Goal: Task Accomplishment & Management: Use online tool/utility

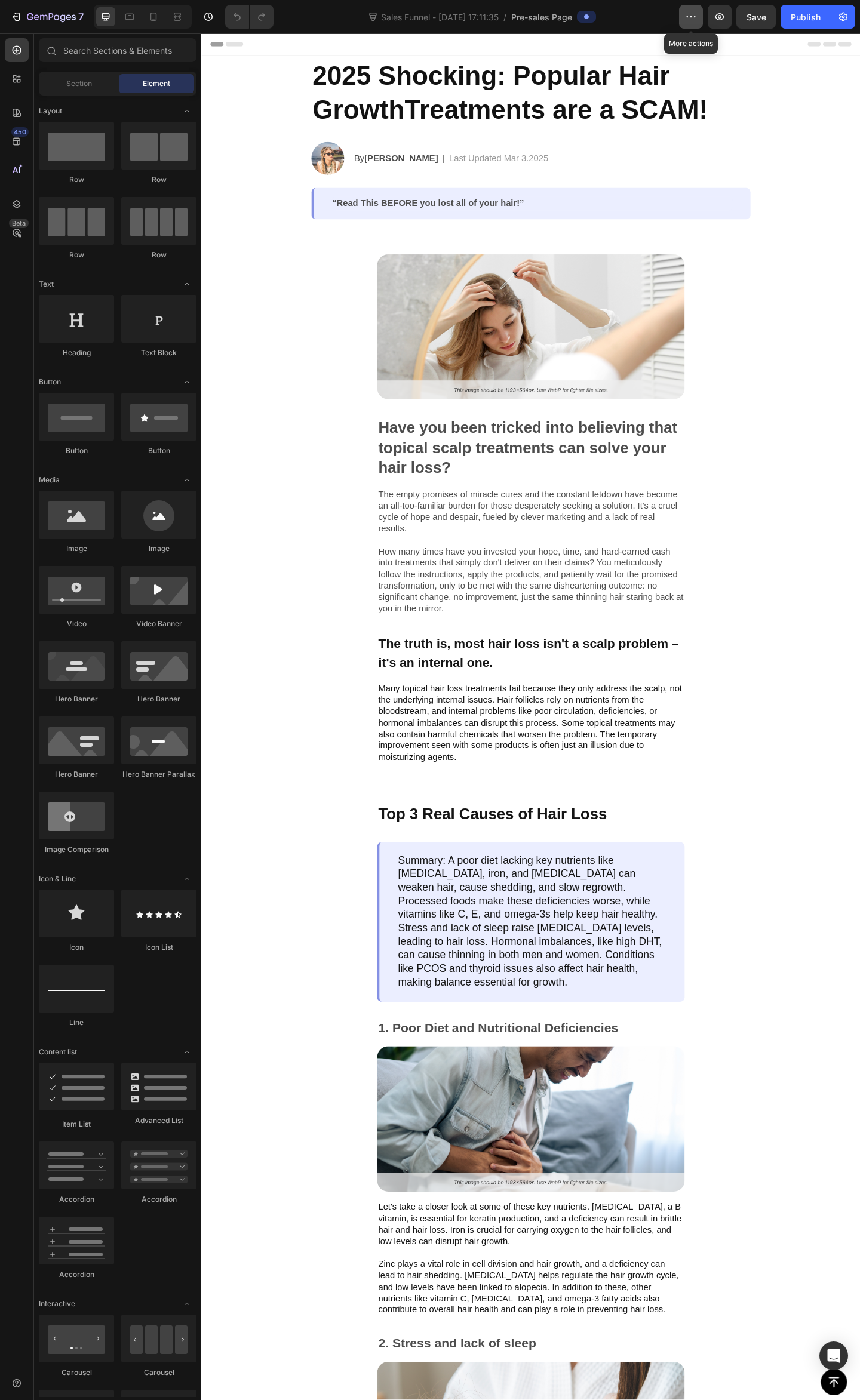
click at [684, 18] on button "button" at bounding box center [691, 16] width 24 height 24
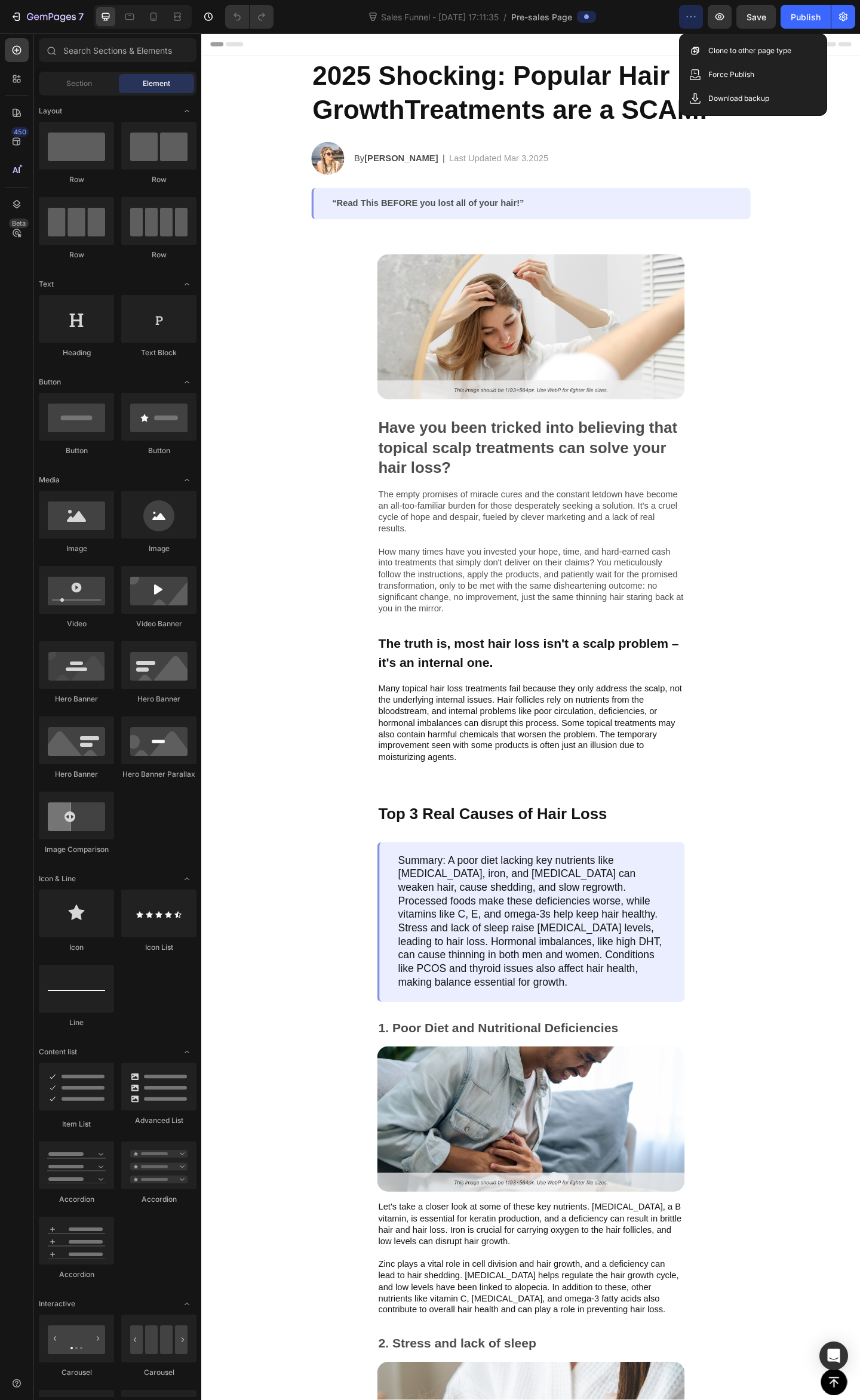
click at [684, 18] on button "button" at bounding box center [691, 16] width 24 height 24
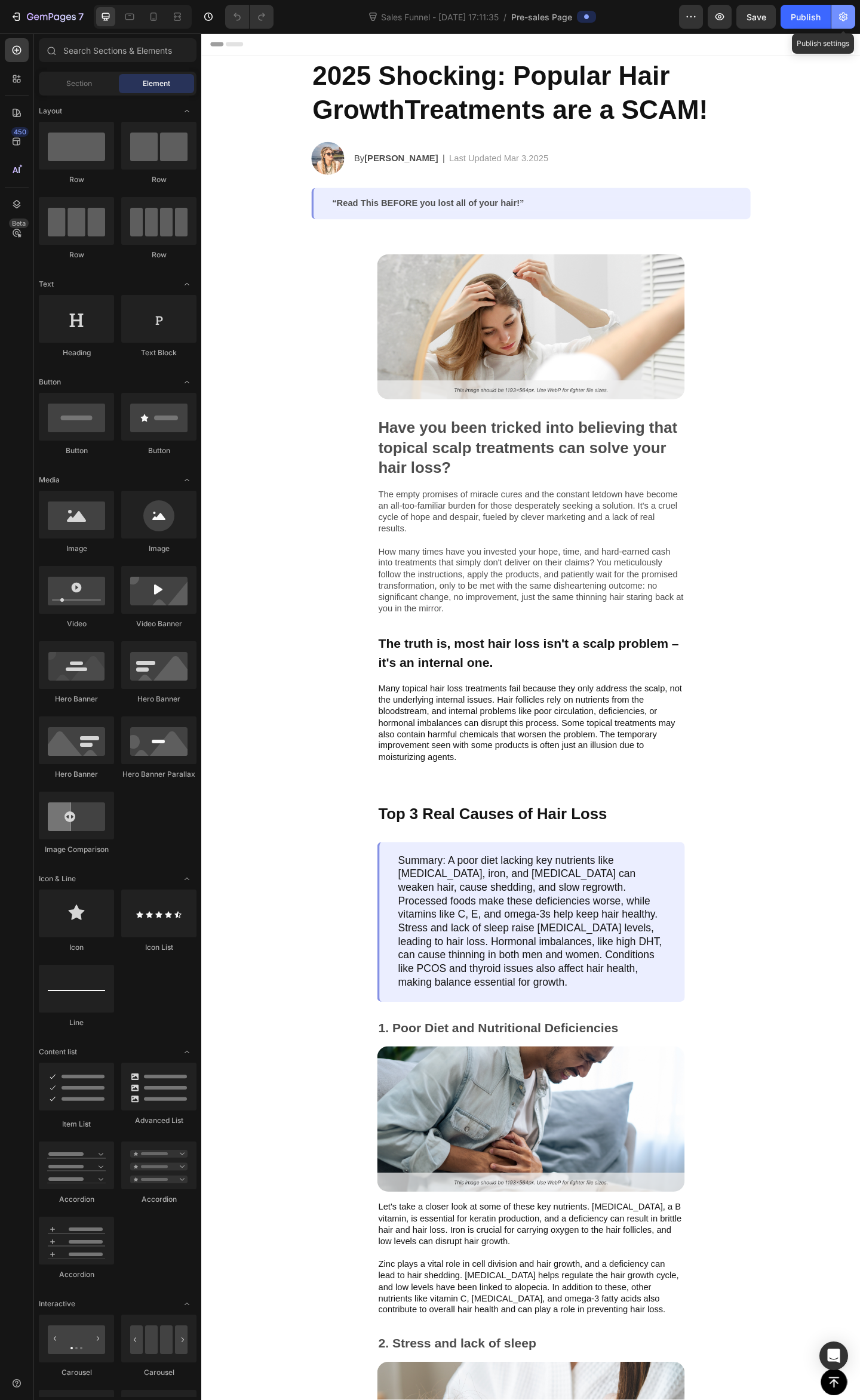
click at [841, 21] on icon "button" at bounding box center [843, 17] width 12 height 12
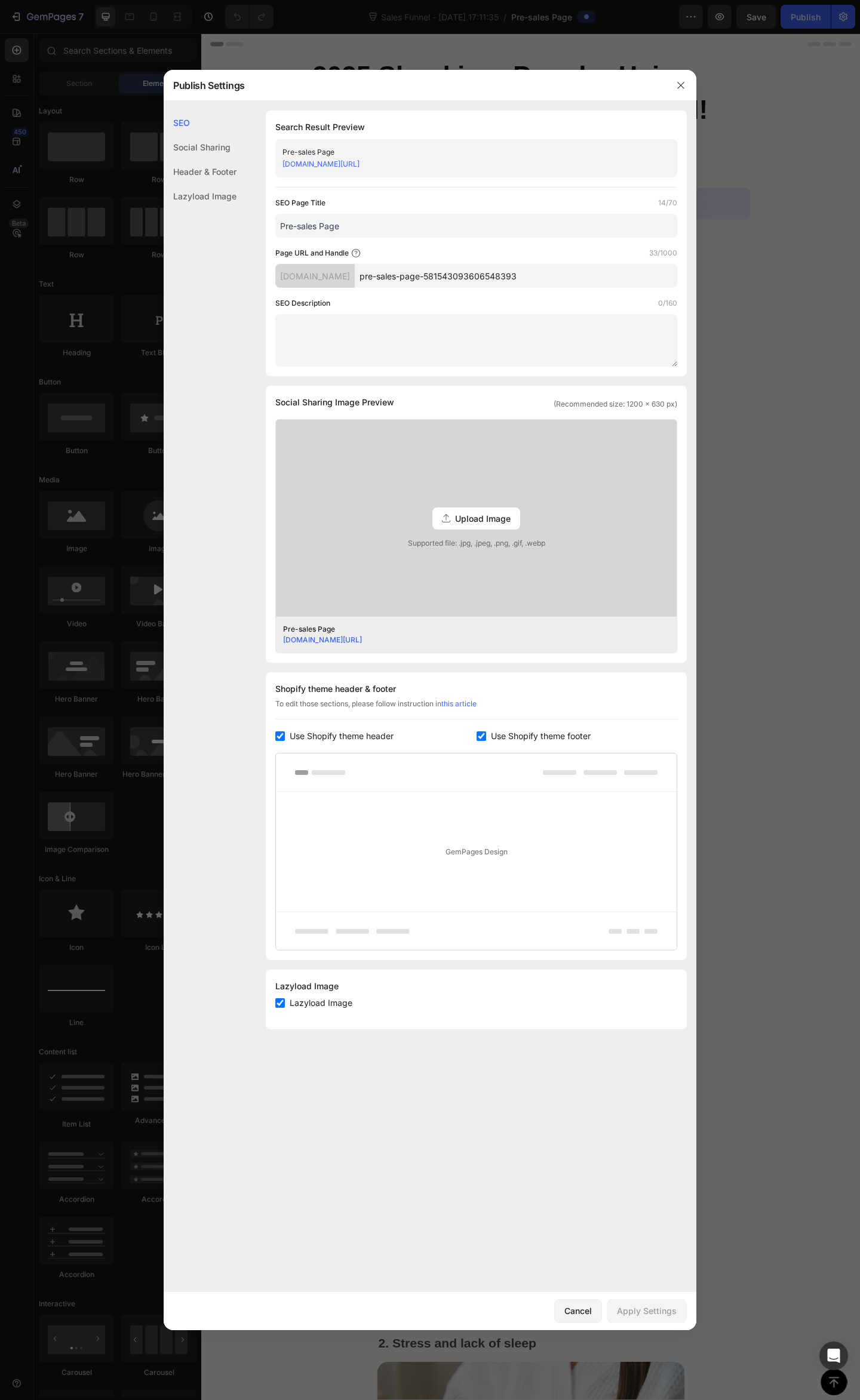
click at [204, 184] on div "Header & Footer" at bounding box center [200, 196] width 73 height 25
click at [200, 198] on div "Lazyload Image" at bounding box center [200, 196] width 73 height 25
click at [199, 189] on div "Lazyload Image" at bounding box center [200, 196] width 73 height 25
click at [211, 184] on div "Header & Footer" at bounding box center [200, 196] width 73 height 25
click at [204, 160] on div "Social Sharing" at bounding box center [200, 172] width 73 height 25
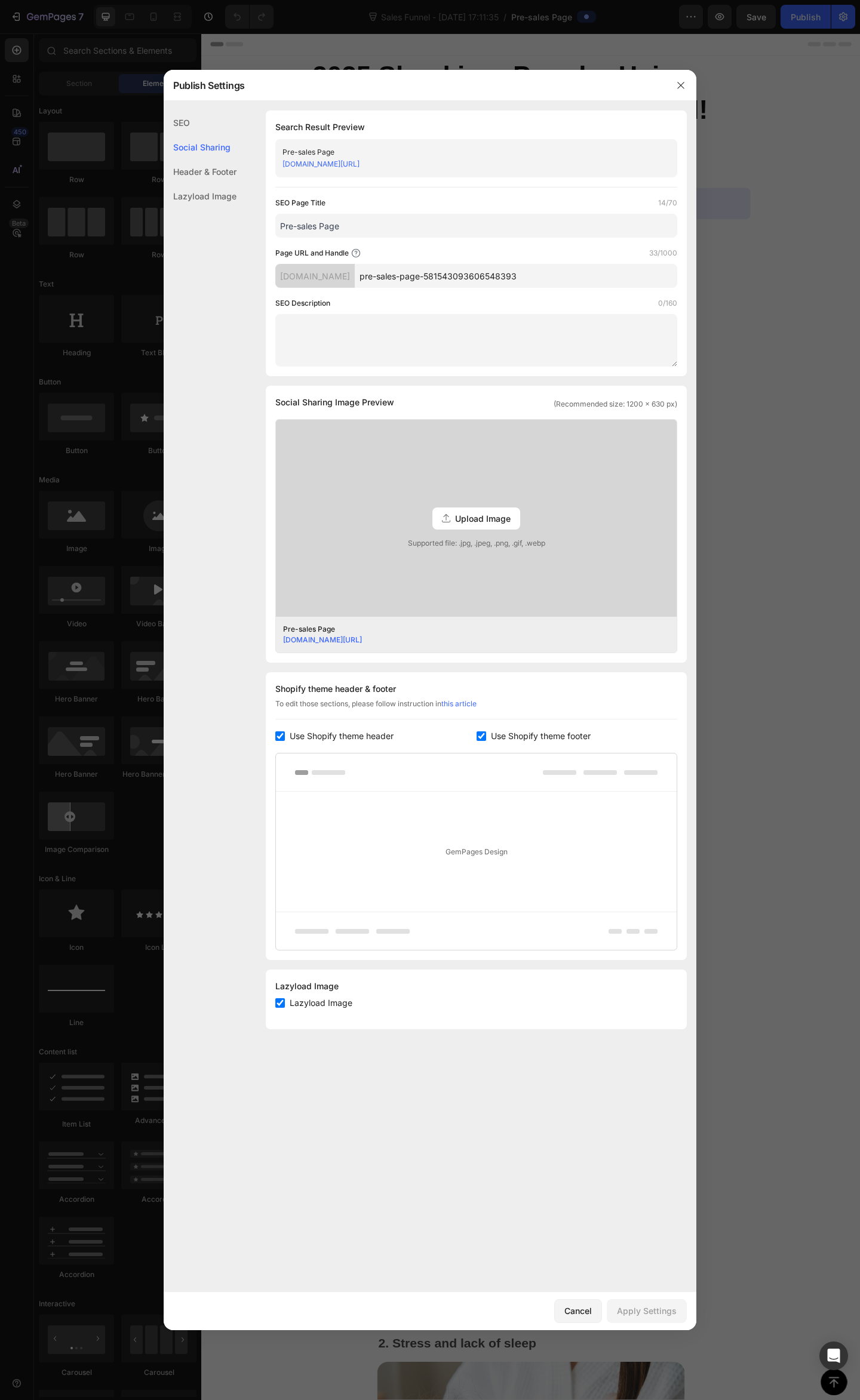
click at [200, 135] on div "SEO" at bounding box center [200, 147] width 73 height 25
click at [682, 86] on icon "button" at bounding box center [680, 85] width 10 height 10
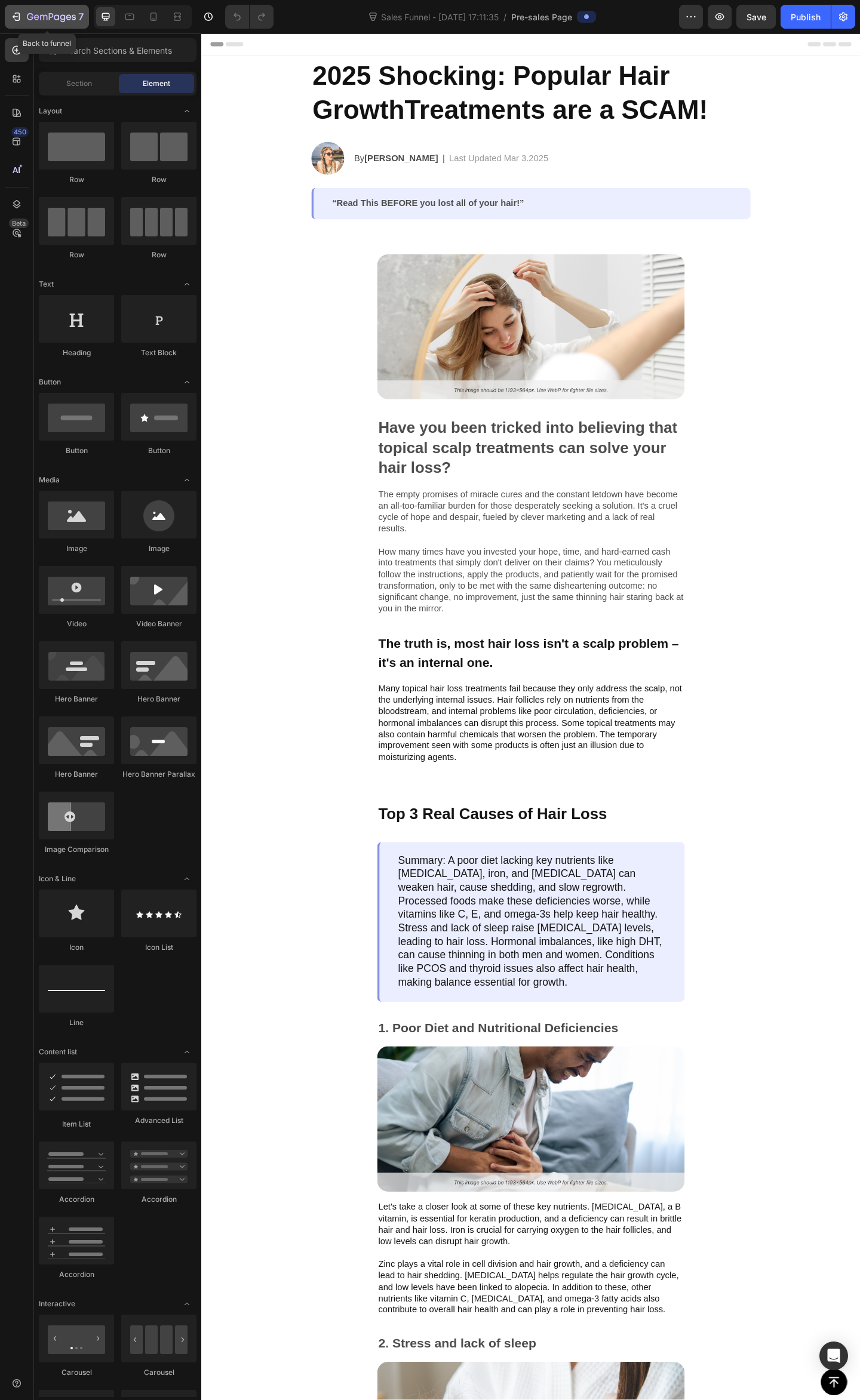
click at [22, 20] on div "7" at bounding box center [47, 17] width 73 height 14
click at [15, 171] on icon at bounding box center [17, 170] width 12 height 12
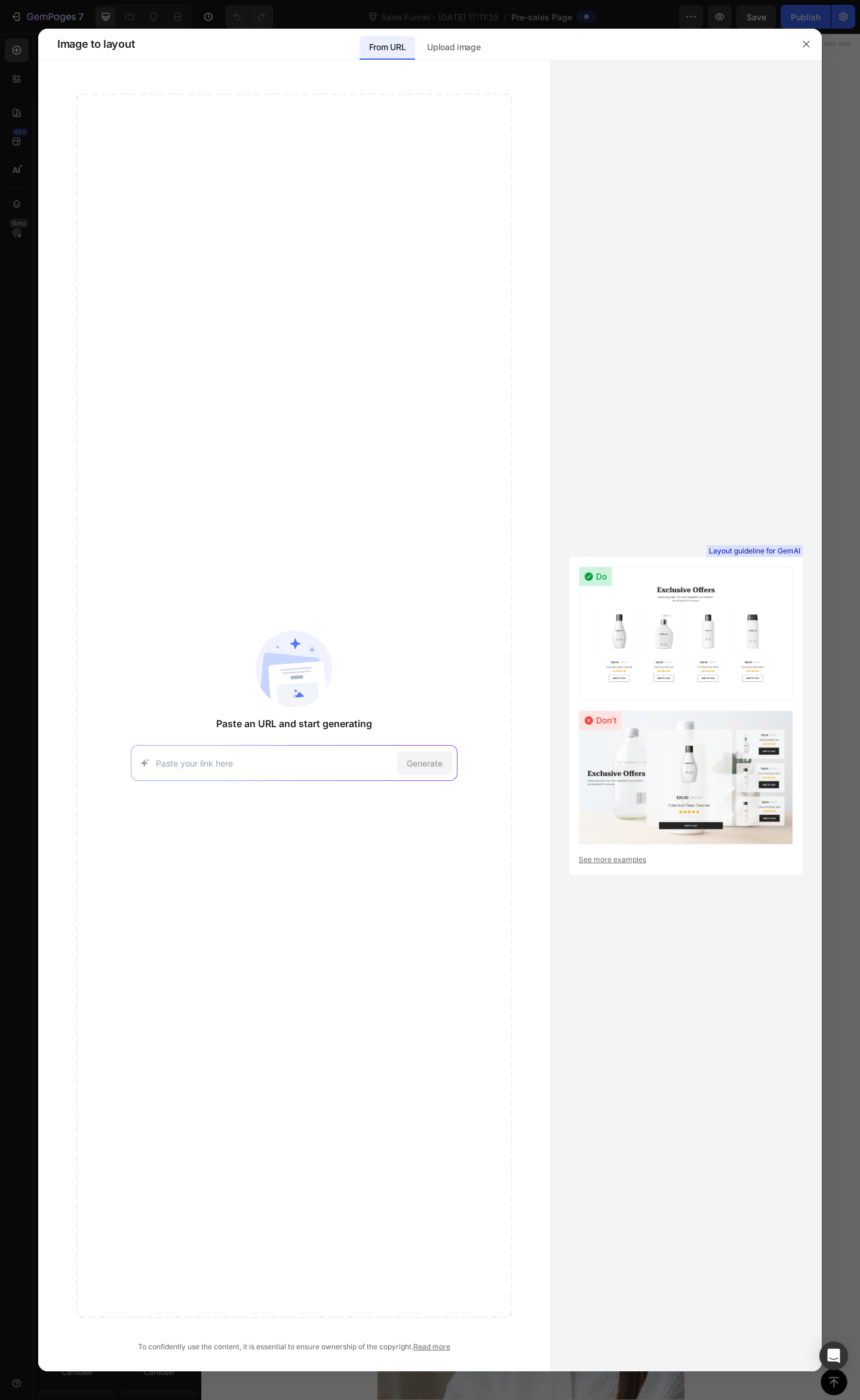
click at [331, 757] on input at bounding box center [274, 763] width 237 height 12
click at [442, 56] on div "Upload image" at bounding box center [453, 47] width 72 height 24
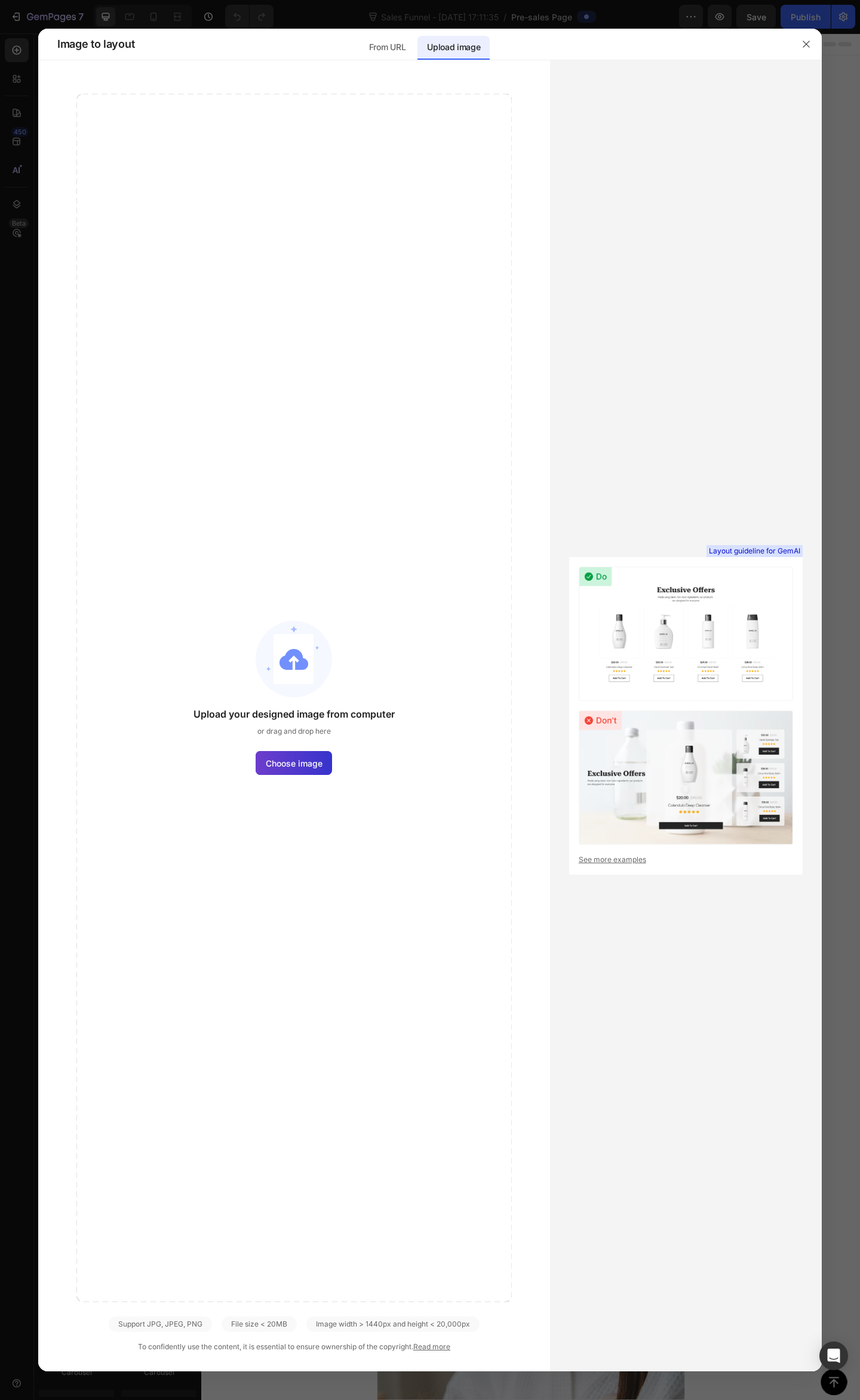
drag, startPoint x: 276, startPoint y: 781, endPoint x: 281, endPoint y: 765, distance: 16.8
click at [276, 774] on div "Upload your designed image from computer or drag and drop here Choose image" at bounding box center [294, 698] width 435 height 1208
click at [285, 762] on span "Choose image" at bounding box center [294, 763] width 56 height 12
click at [0, 0] on input "Choose image" at bounding box center [0, 0] width 0 height 0
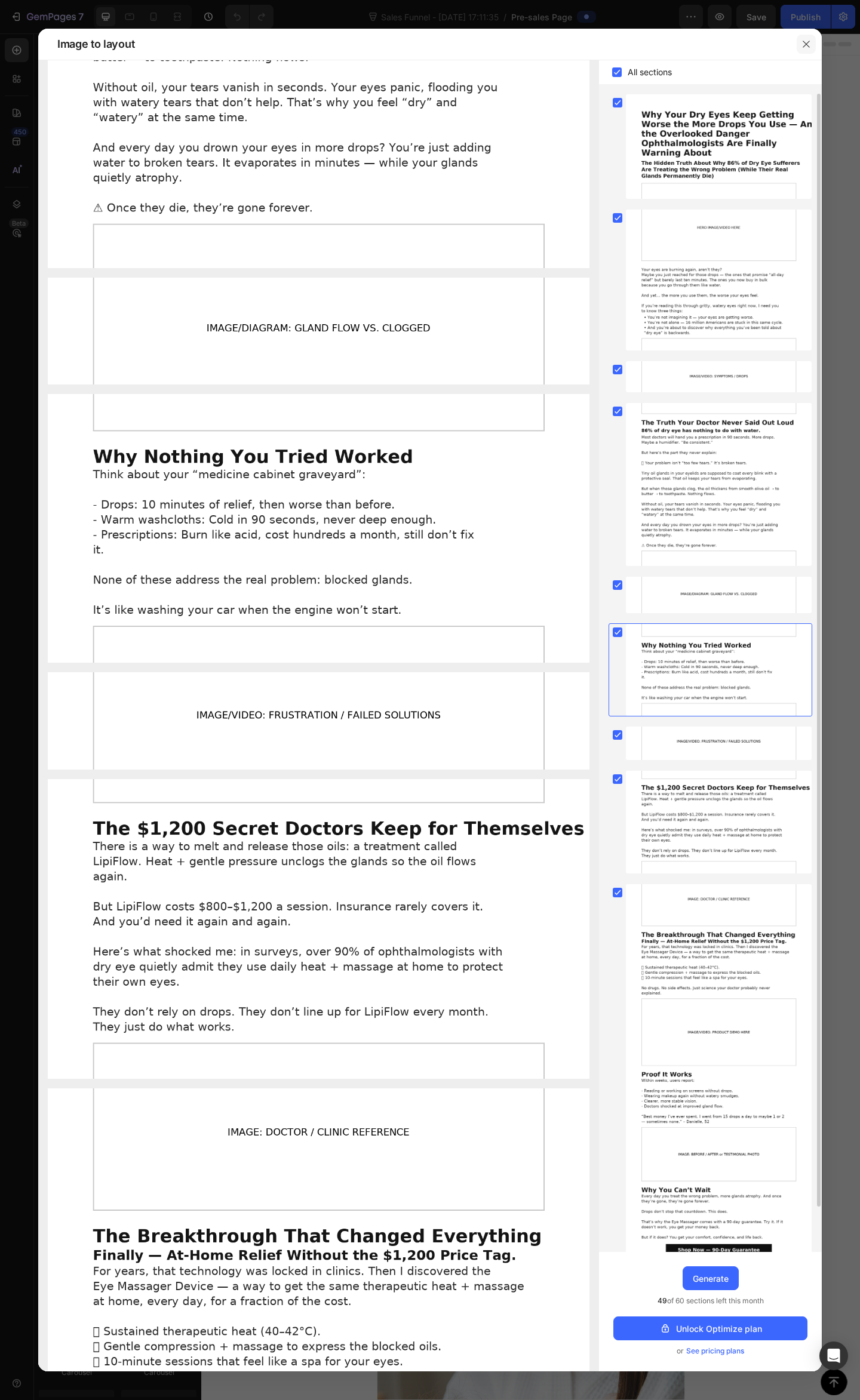
click at [804, 41] on icon "button" at bounding box center [806, 44] width 10 height 10
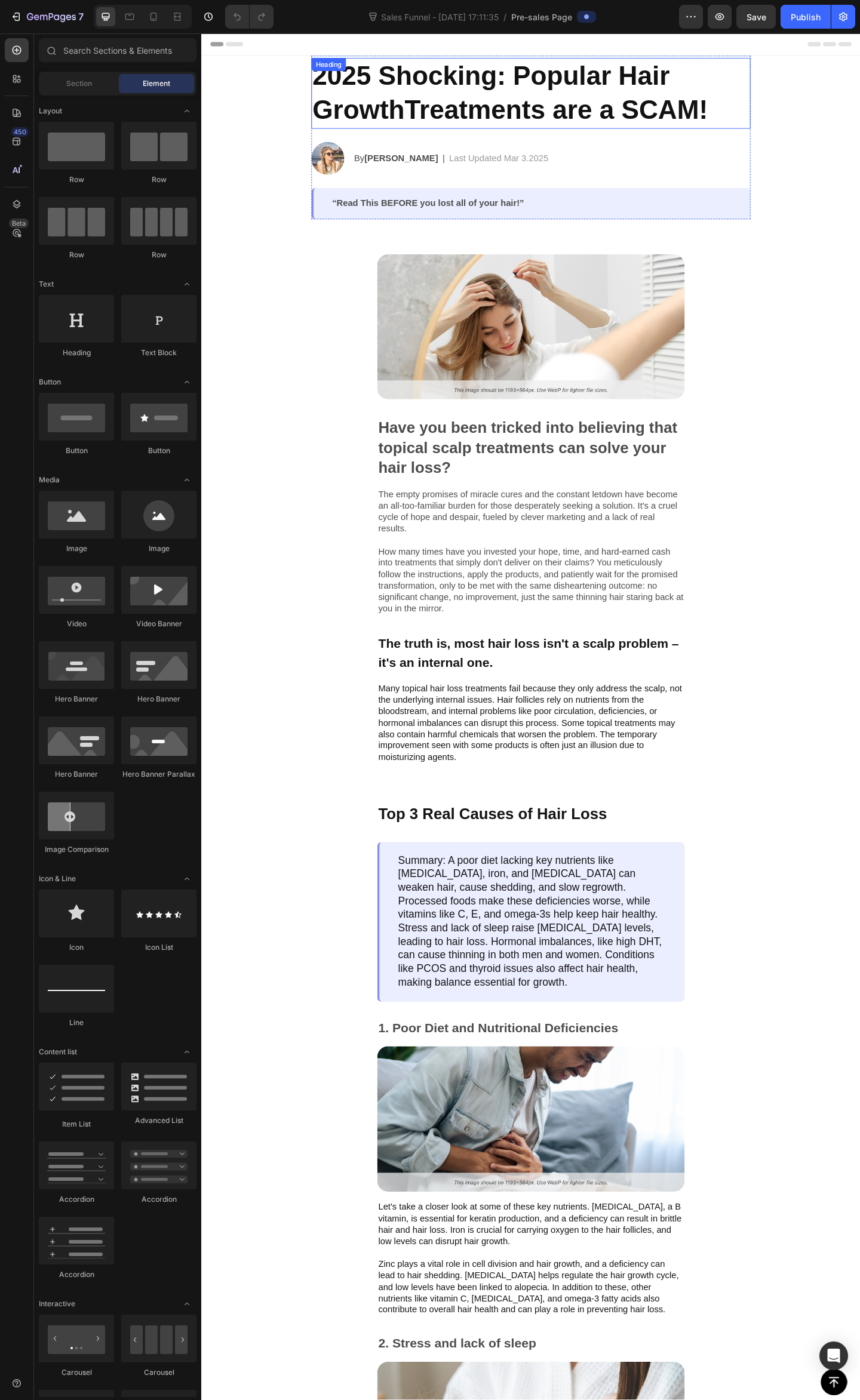
drag, startPoint x: 595, startPoint y: 63, endPoint x: 440, endPoint y: 80, distance: 155.9
click at [440, 80] on h2 "2025 Shocking: Popular Hair GrowthTreatments are a SCAM!" at bounding box center [559, 99] width 477 height 77
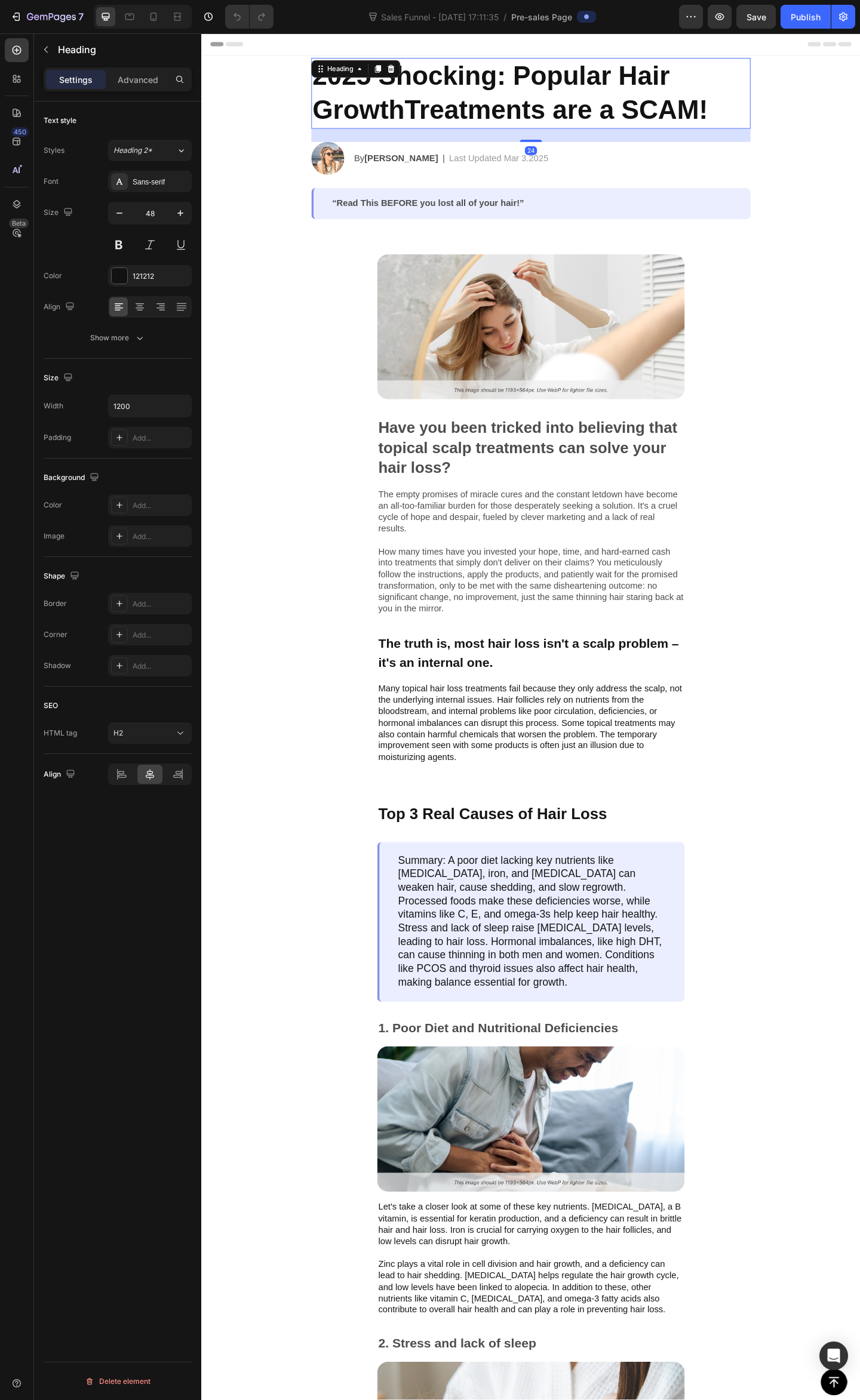
click at [662, 109] on h2 "2025 Shocking: Popular Hair GrowthTreatments are a SCAM!" at bounding box center [559, 99] width 477 height 77
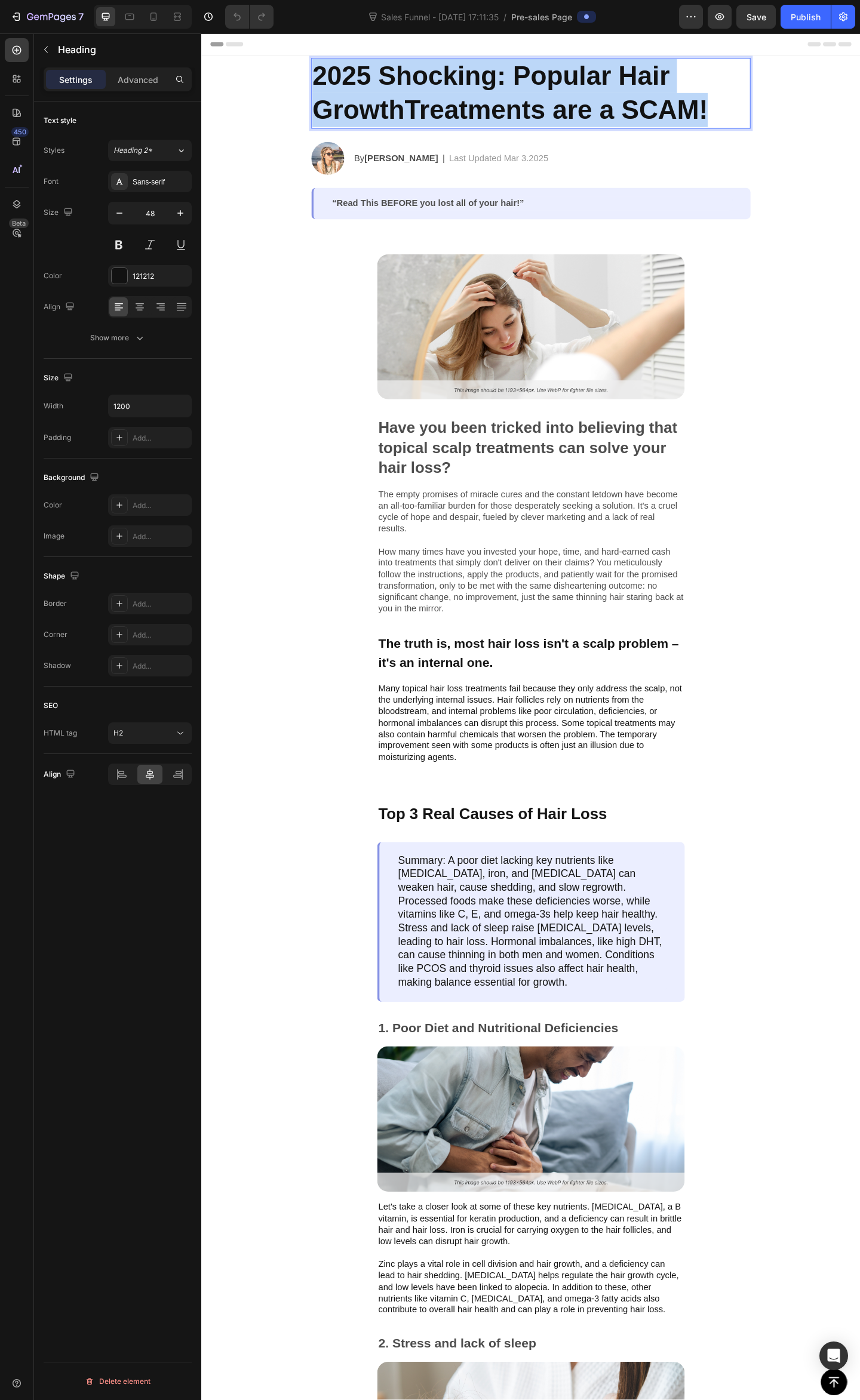
drag, startPoint x: 769, startPoint y: 118, endPoint x: 353, endPoint y: 63, distance: 419.6
click at [322, 77] on p "2025 Shocking: Popular Hair GrowthTreatments are a SCAM!" at bounding box center [559, 99] width 475 height 75
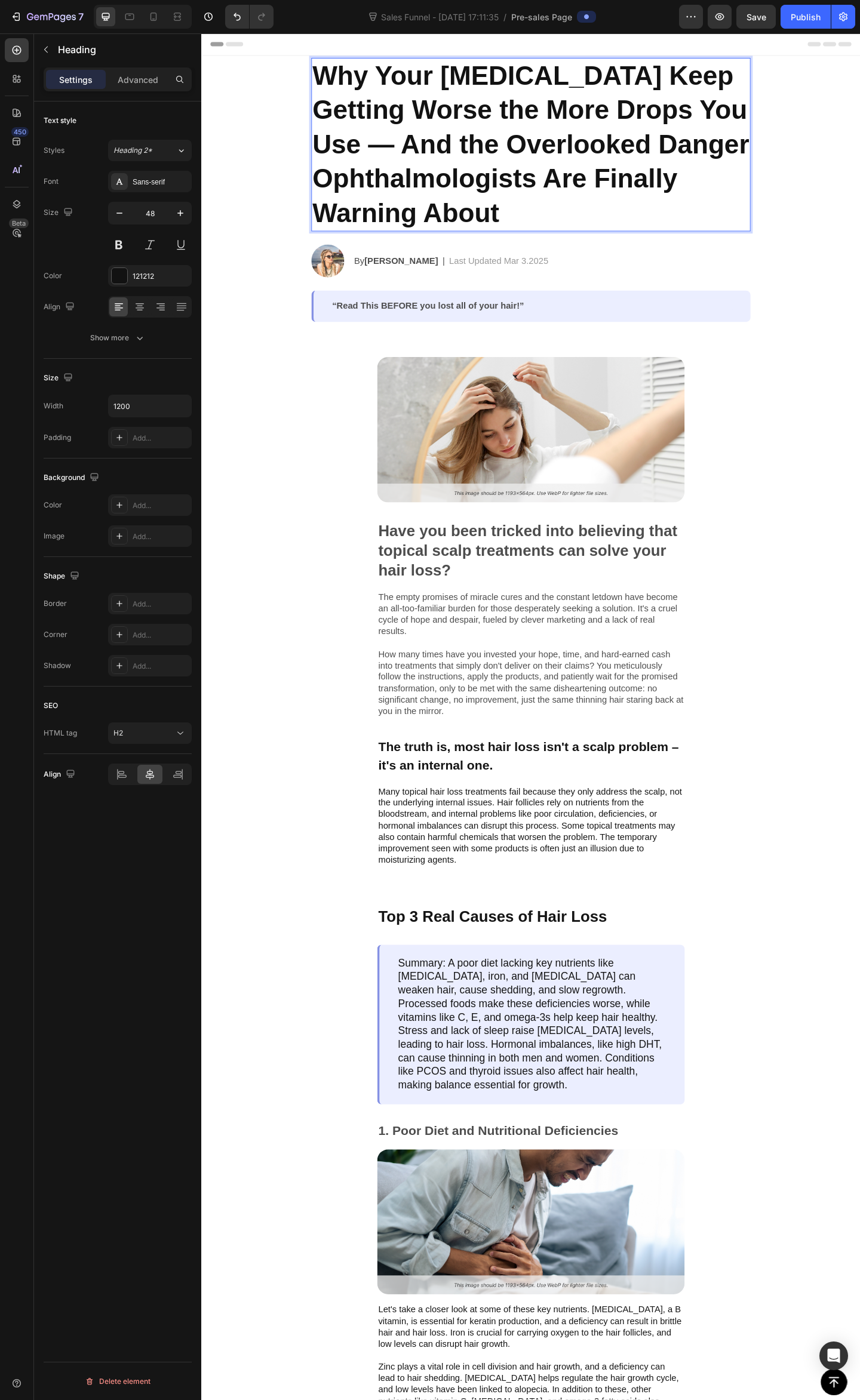
click at [737, 119] on p "Why Your Dry Eyes Keep Getting Worse the More Drops You Use — And the Overlooke…" at bounding box center [559, 154] width 475 height 186
click at [776, 123] on p "Why Your Dry Eyes Keep Getting Worse the More Drops You Use — And the Overlooke…" at bounding box center [559, 154] width 475 height 186
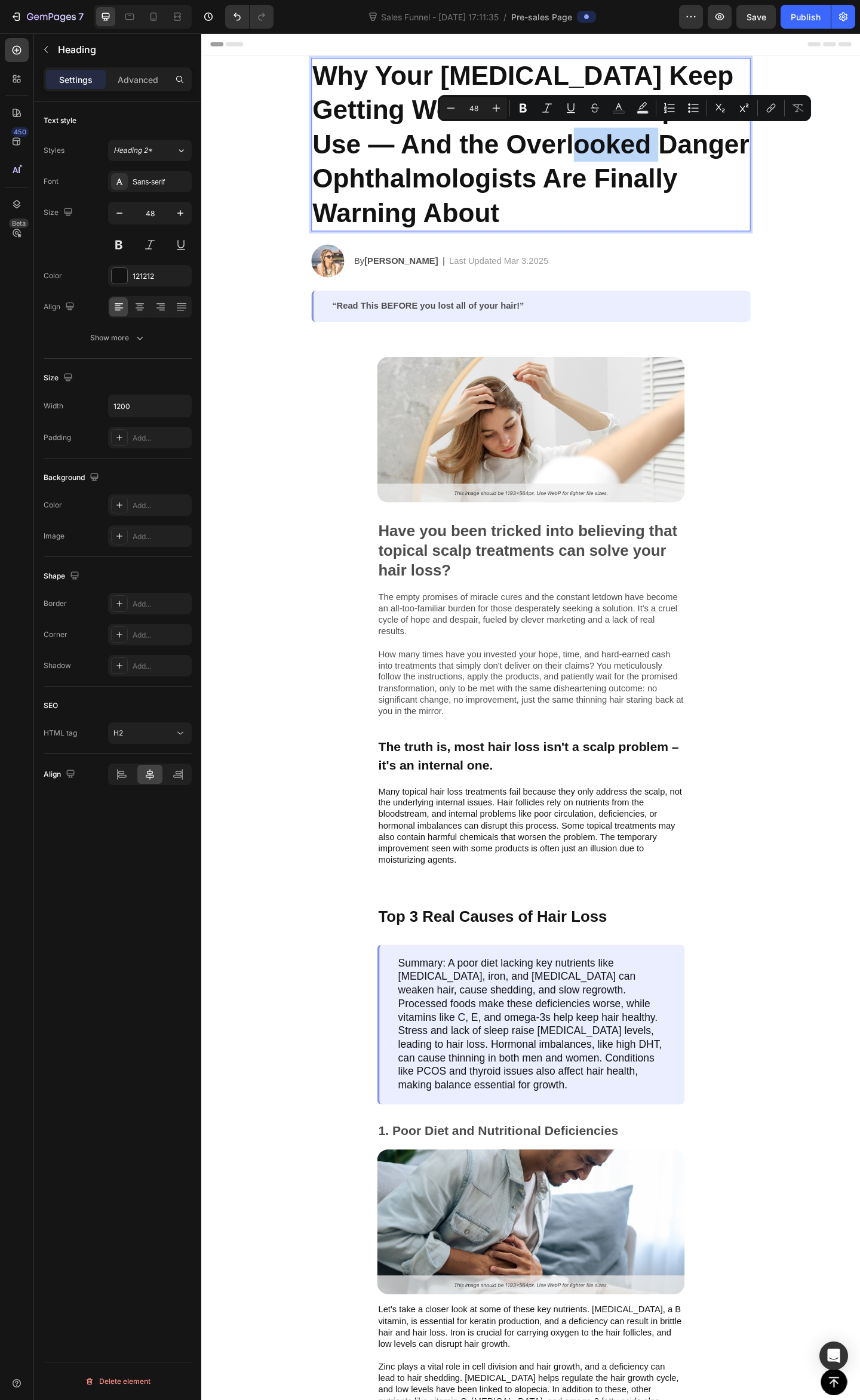
drag, startPoint x: 692, startPoint y: 154, endPoint x: 603, endPoint y: 152, distance: 89.0
click at [603, 152] on p "Why Your Dry Eyes Keep Getting Worse the More Drops You Use — And the Overlooke…" at bounding box center [559, 154] width 475 height 186
click at [630, 156] on p "Why Your Dry Eyes Keep Getting Worse the More Drops You Use — And the Overlooke…" at bounding box center [559, 154] width 475 height 186
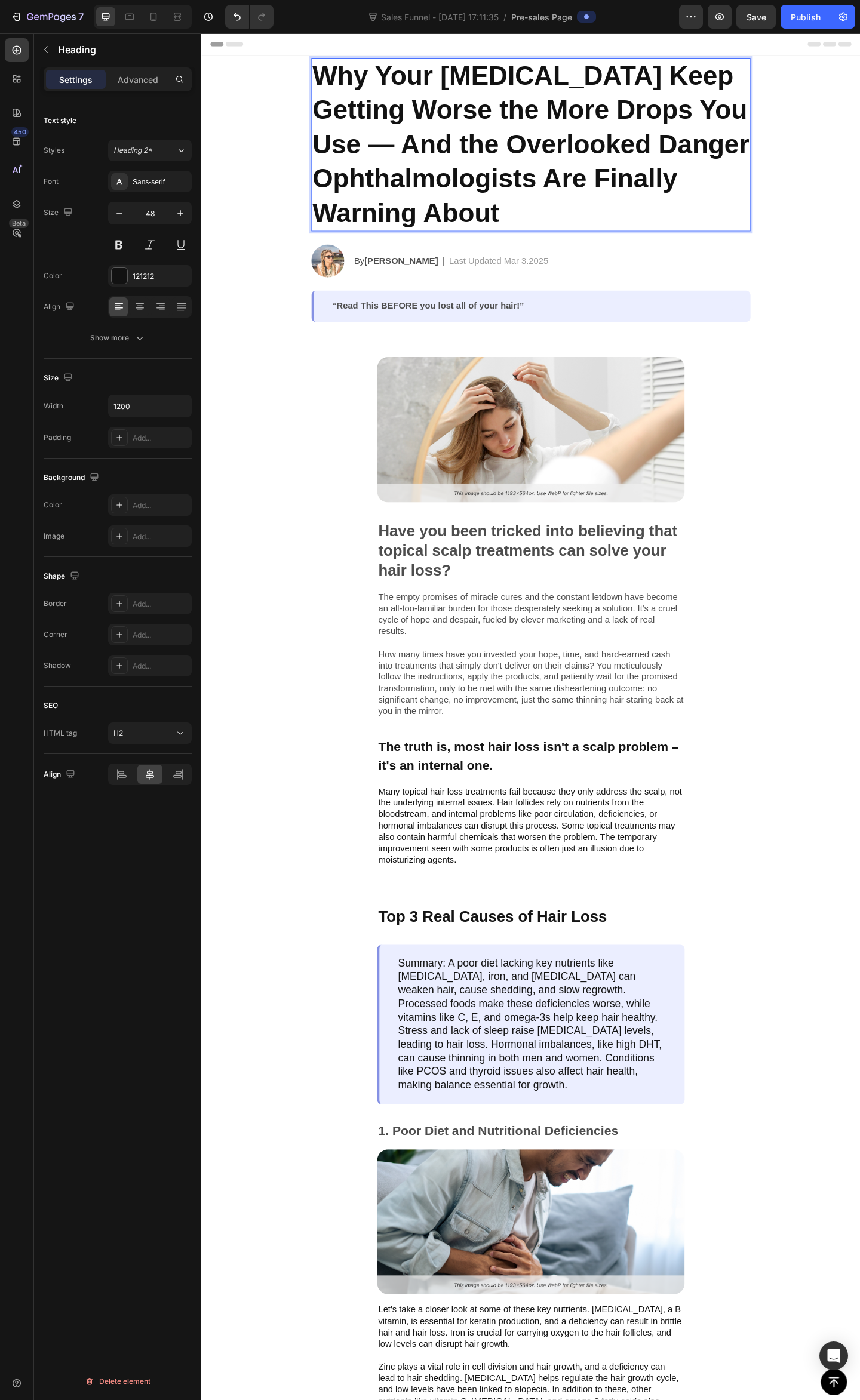
click at [475, 178] on p "Why Your Dry Eyes Keep Getting Worse the More Drops You Use — And the Overlooke…" at bounding box center [559, 154] width 475 height 186
drag, startPoint x: 353, startPoint y: 206, endPoint x: 350, endPoint y: 192, distance: 14.3
click at [352, 206] on p "Why Your Dry Eyes Keep Getting Worse the More Drops You Use — And the Overlooke…" at bounding box center [559, 154] width 475 height 186
click at [527, 180] on p "Why Your Dry Eyes Keep Getting Worse the More Drops You Use — And the Overlooke…" at bounding box center [559, 154] width 475 height 186
click at [665, 154] on p "Why Your Dry Eyes Keep Getting Worse the More Drops You Use — And the Overlooke…" at bounding box center [559, 154] width 475 height 186
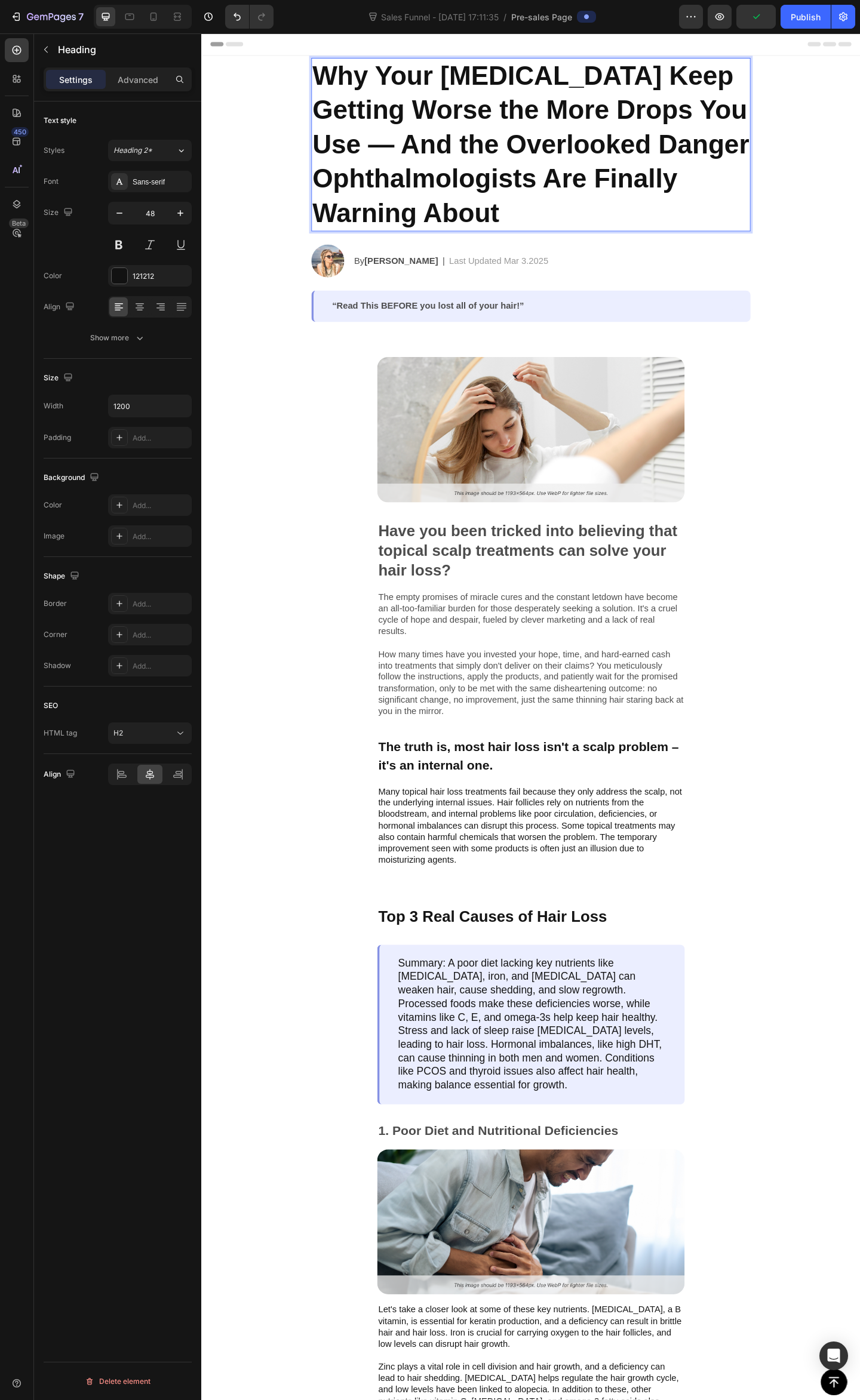
click at [693, 147] on p "Why Your Dry Eyes Keep Getting Worse the More Drops You Use — And the Overlooke…" at bounding box center [559, 154] width 475 height 186
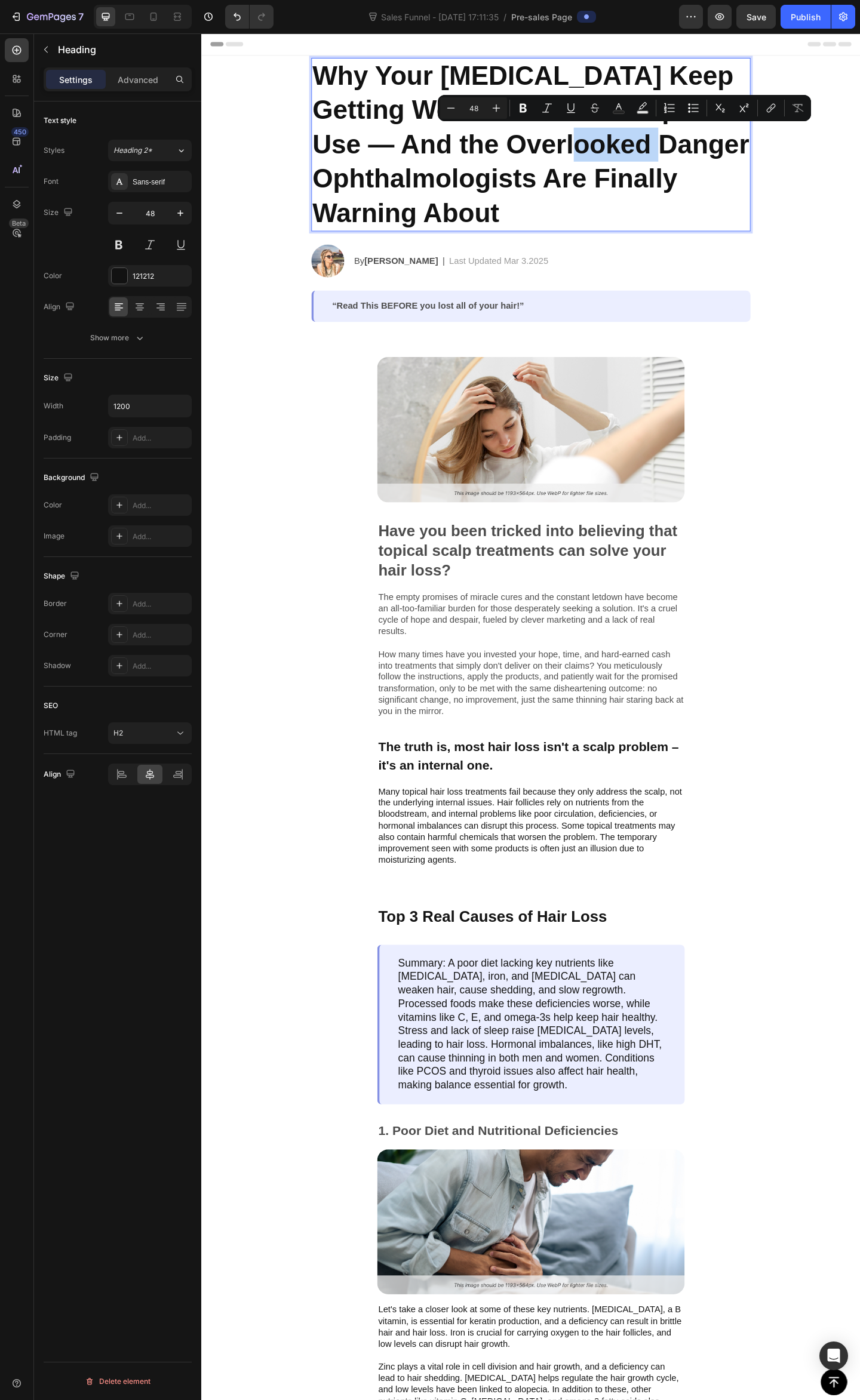
drag, startPoint x: 700, startPoint y: 159, endPoint x: 599, endPoint y: 152, distance: 101.2
click at [594, 150] on p "Why Your Dry Eyes Keep Getting Worse the More Drops You Use — And the Overlooke…" at bounding box center [559, 154] width 475 height 186
click at [609, 161] on p "Why Your Dry Eyes Keep Getting Worse the More Drops You Use — And the Overlooke…" at bounding box center [559, 154] width 475 height 186
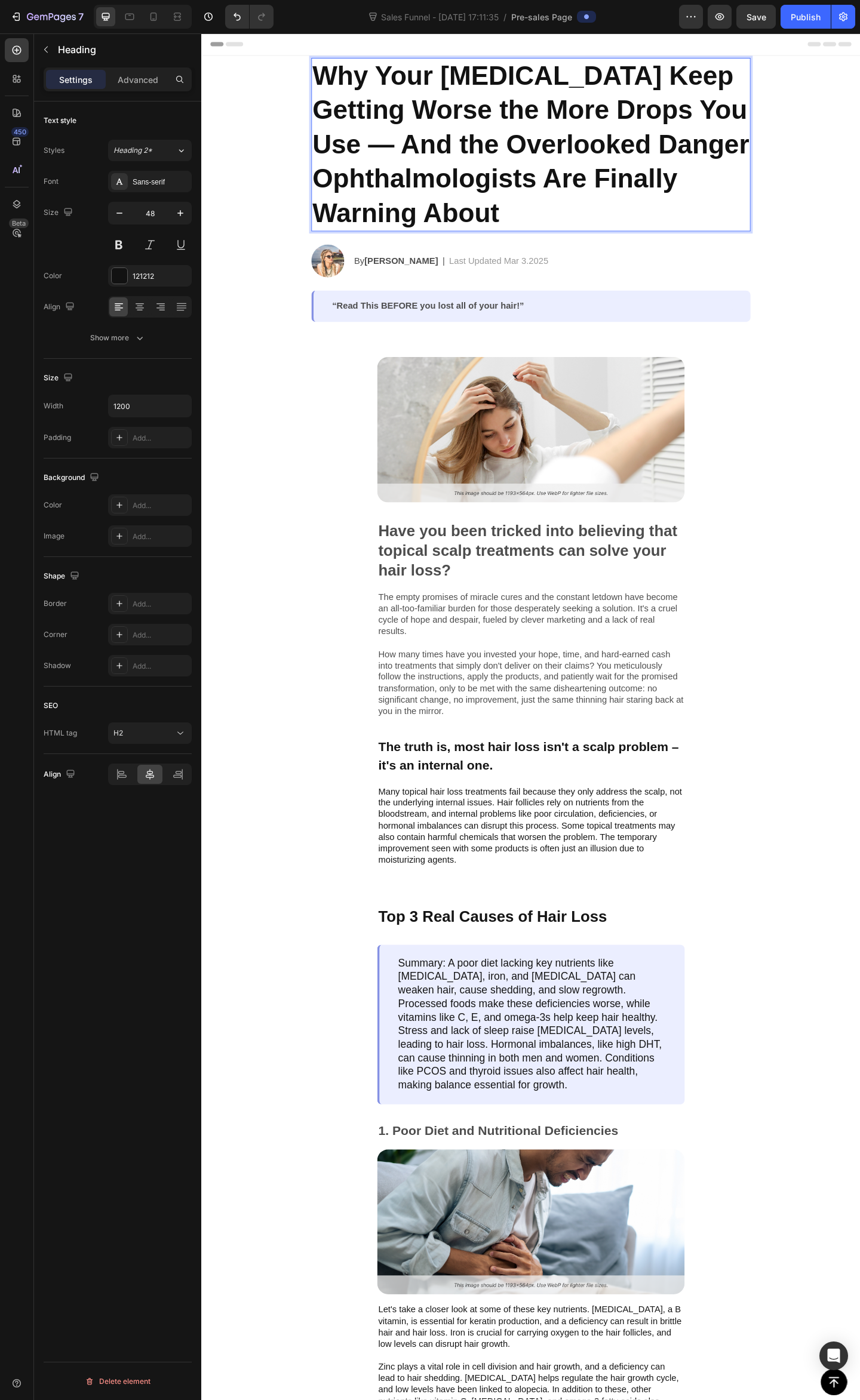
drag, startPoint x: 780, startPoint y: 115, endPoint x: 780, endPoint y: 138, distance: 23.0
click at [780, 120] on p "Why Your Dry Eyes Keep Getting Worse the More Drops You Use — And the Overlooke…" at bounding box center [559, 154] width 475 height 186
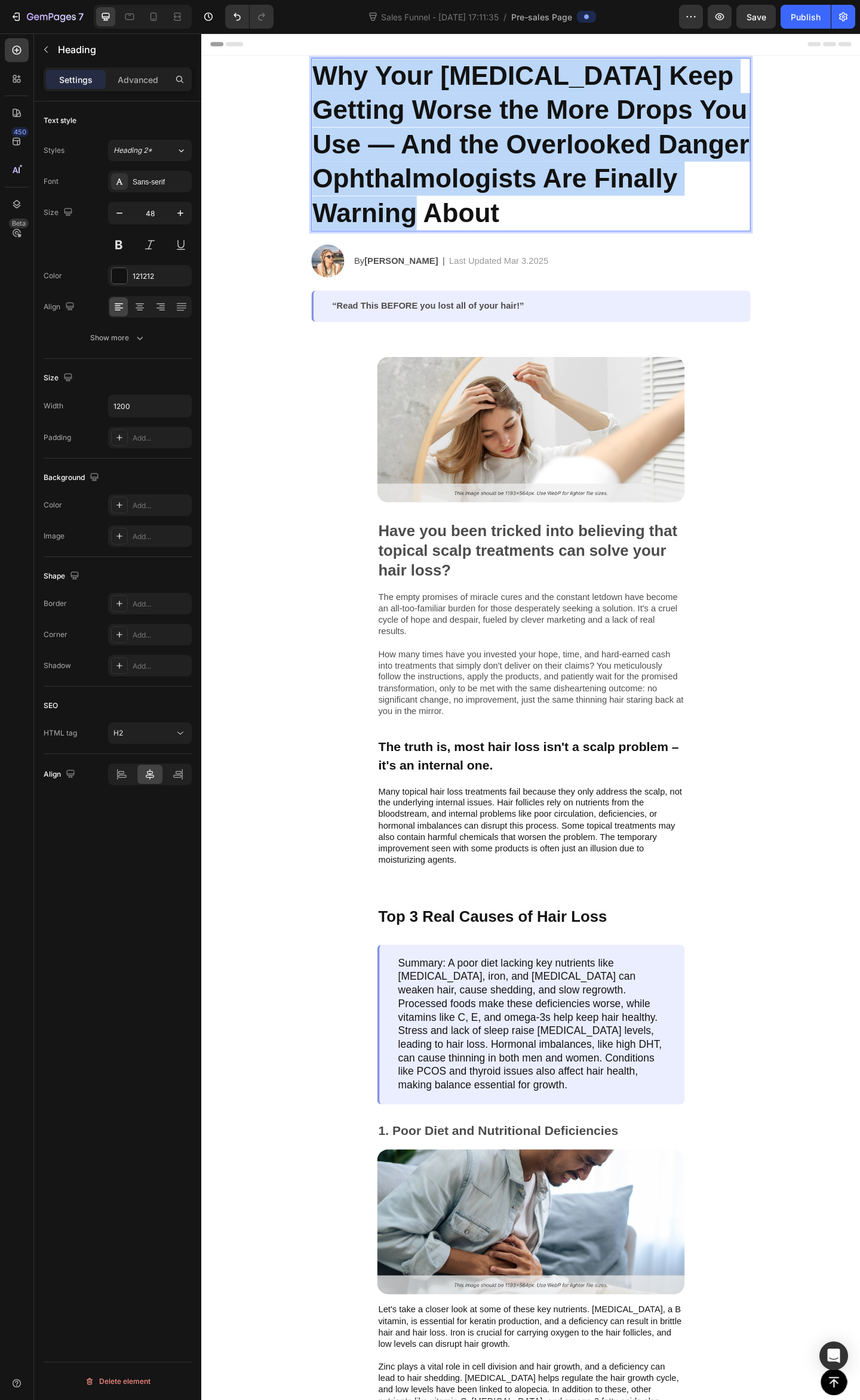
drag, startPoint x: 560, startPoint y: 236, endPoint x: 296, endPoint y: 78, distance: 307.7
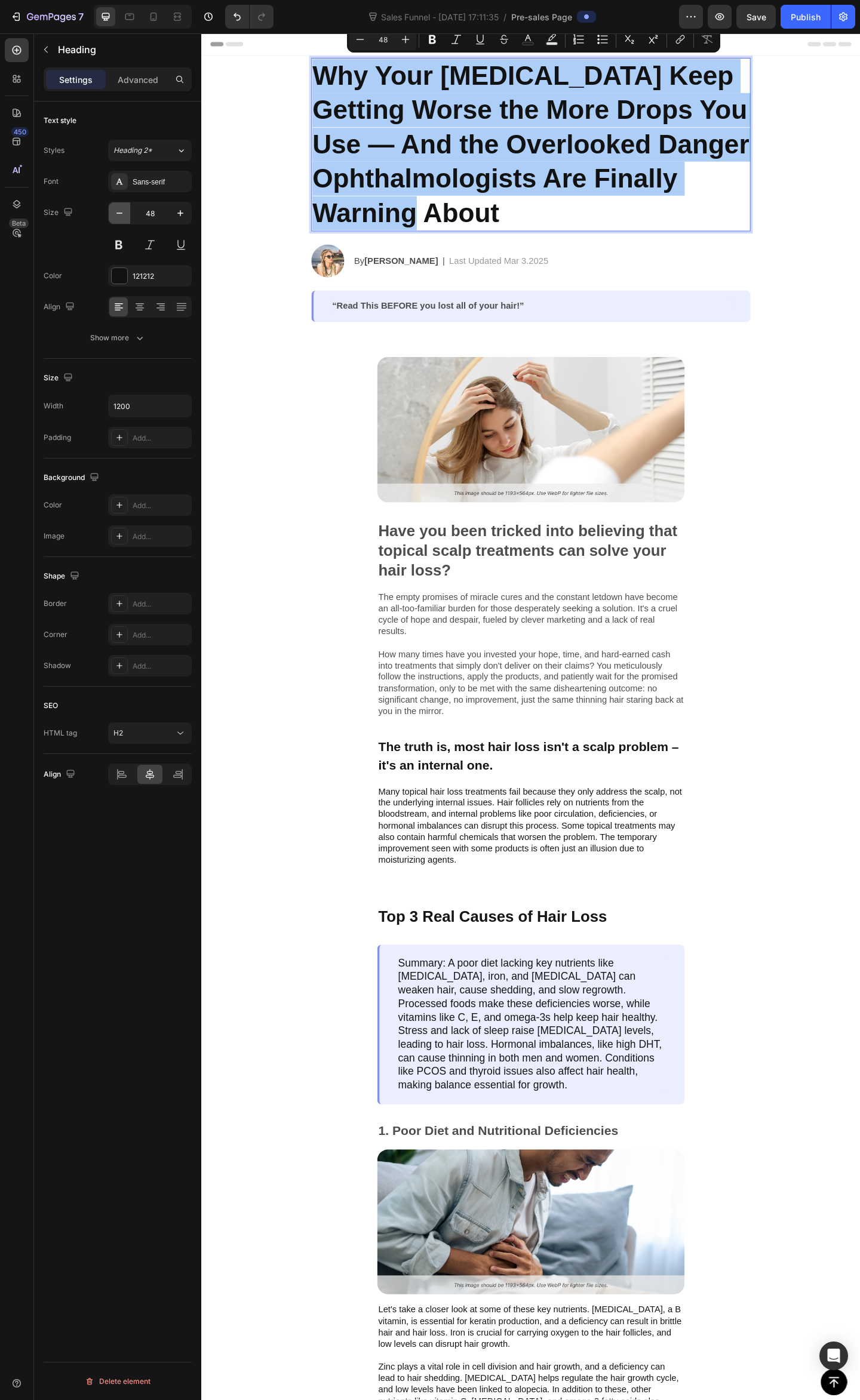
click at [116, 216] on icon "button" at bounding box center [119, 213] width 12 height 12
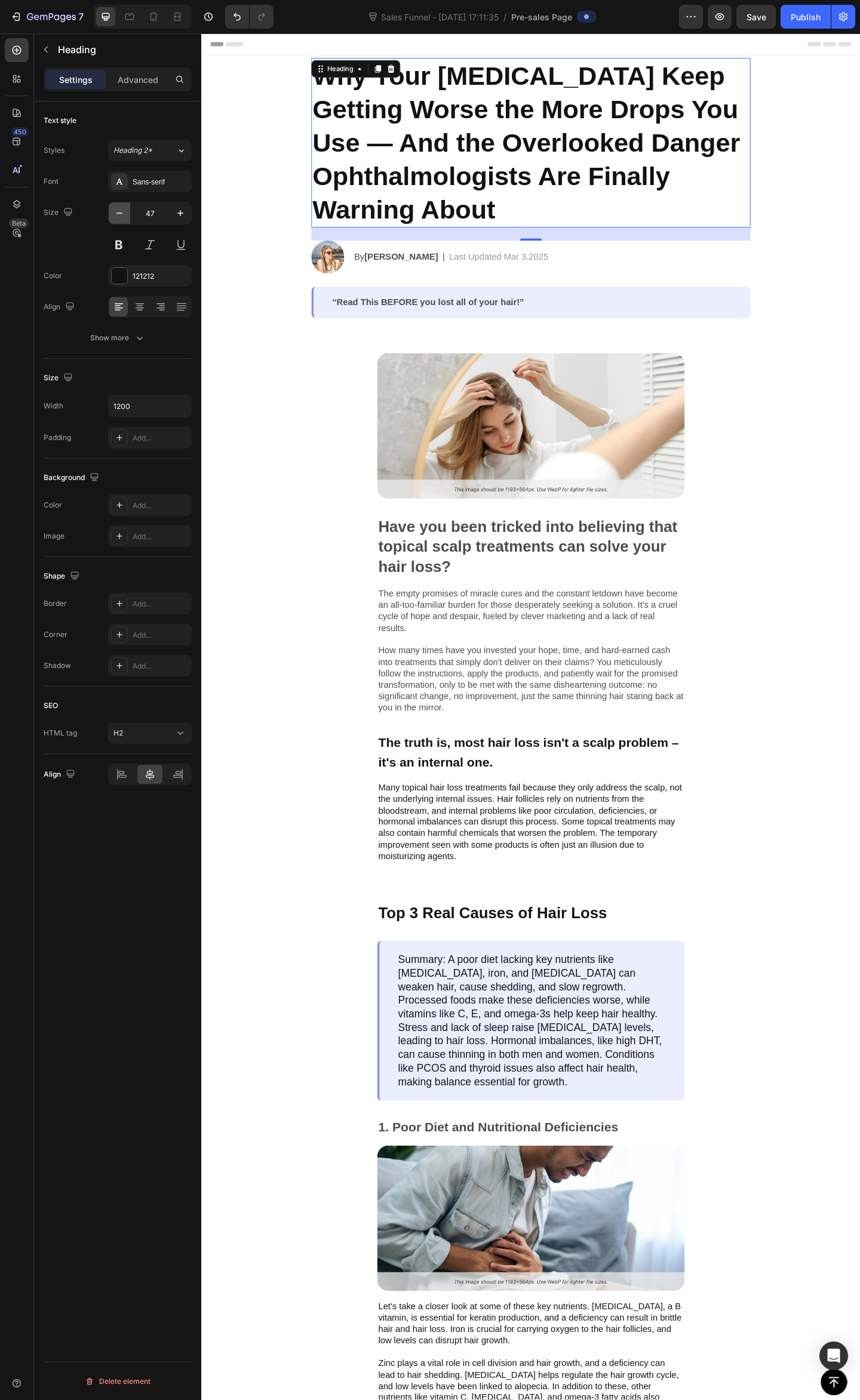
click at [117, 216] on icon "button" at bounding box center [119, 213] width 12 height 12
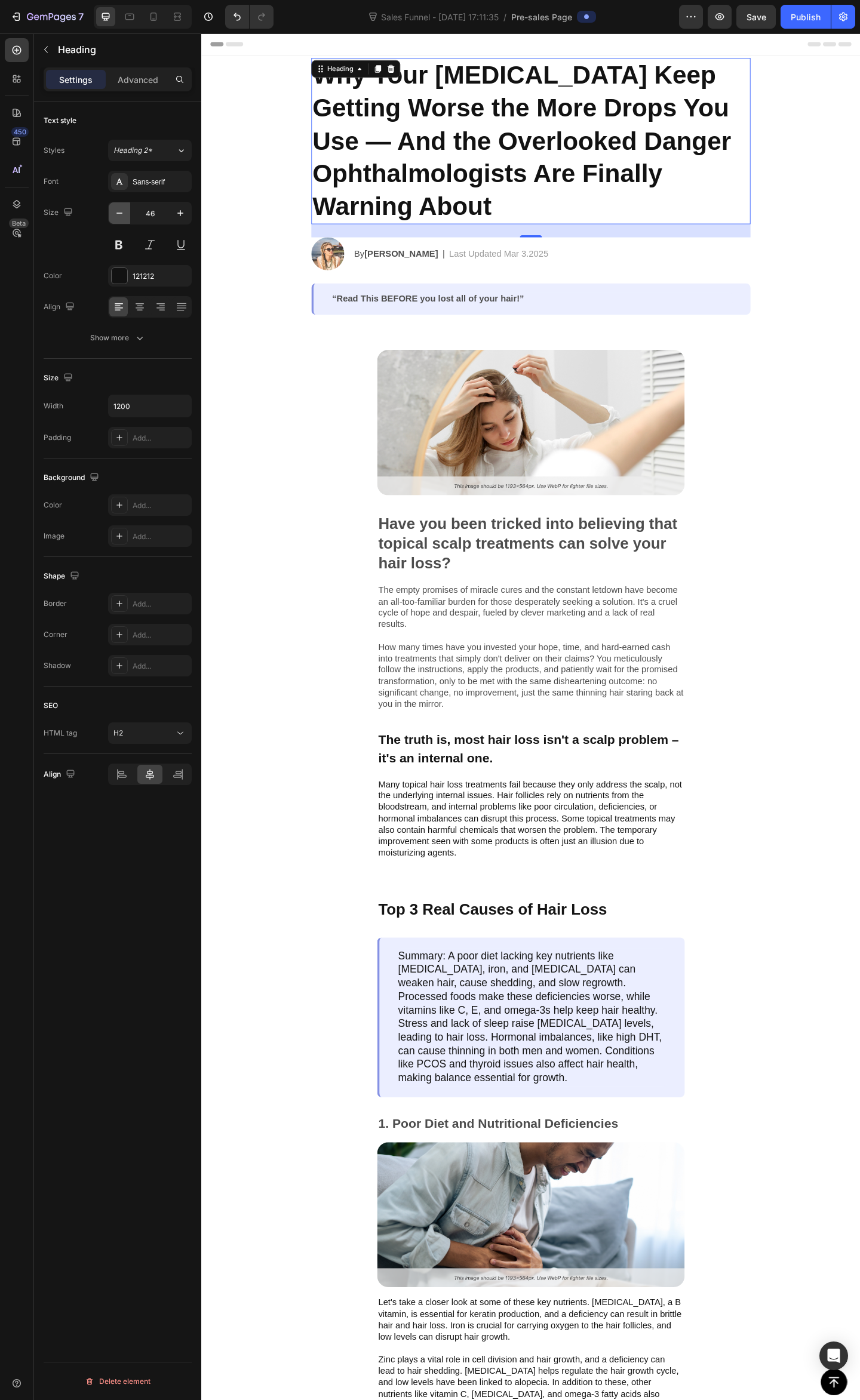
click at [117, 216] on icon "button" at bounding box center [119, 213] width 12 height 12
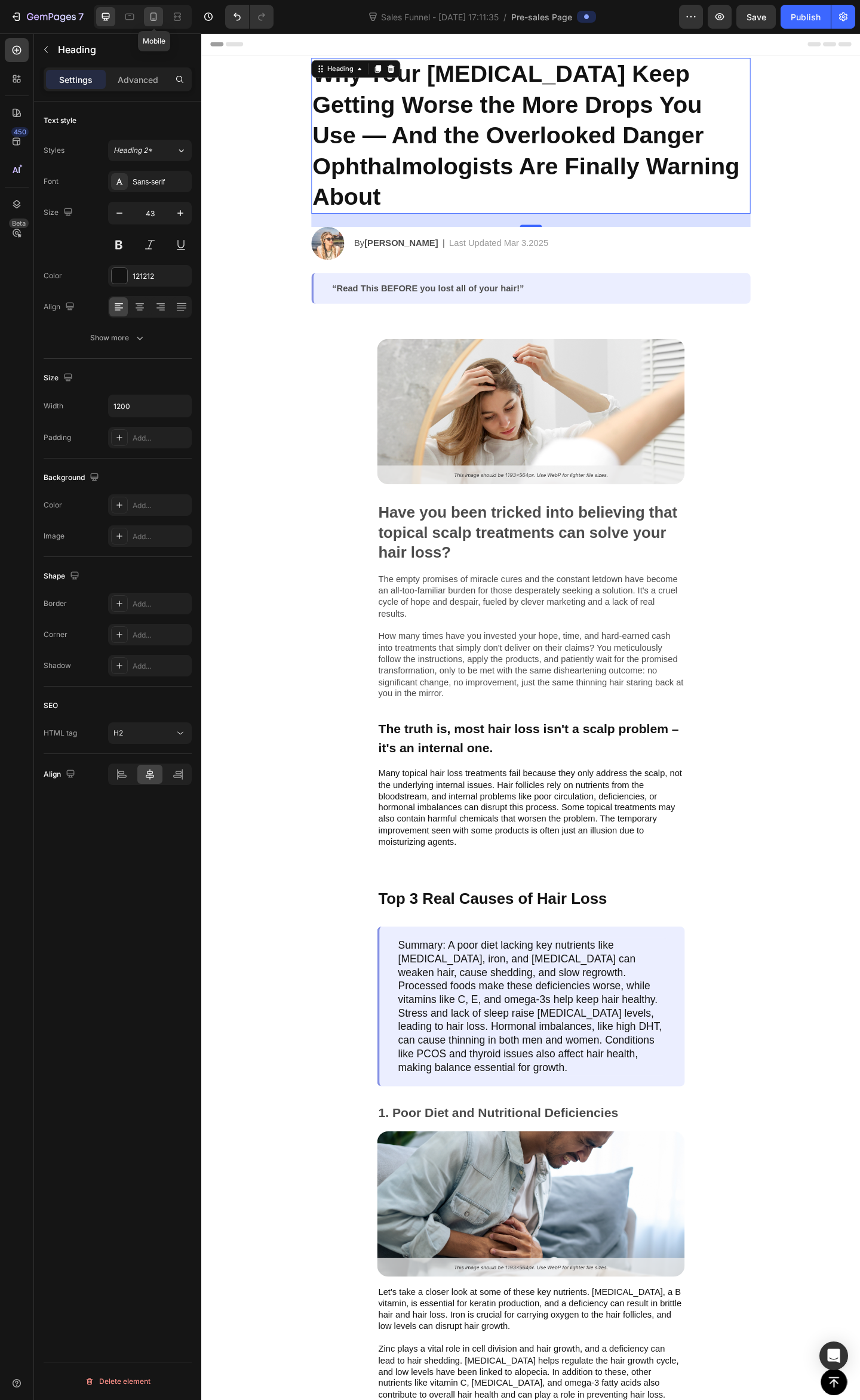
click at [153, 19] on icon at bounding box center [154, 16] width 6 height 8
type input "35"
type input "100%"
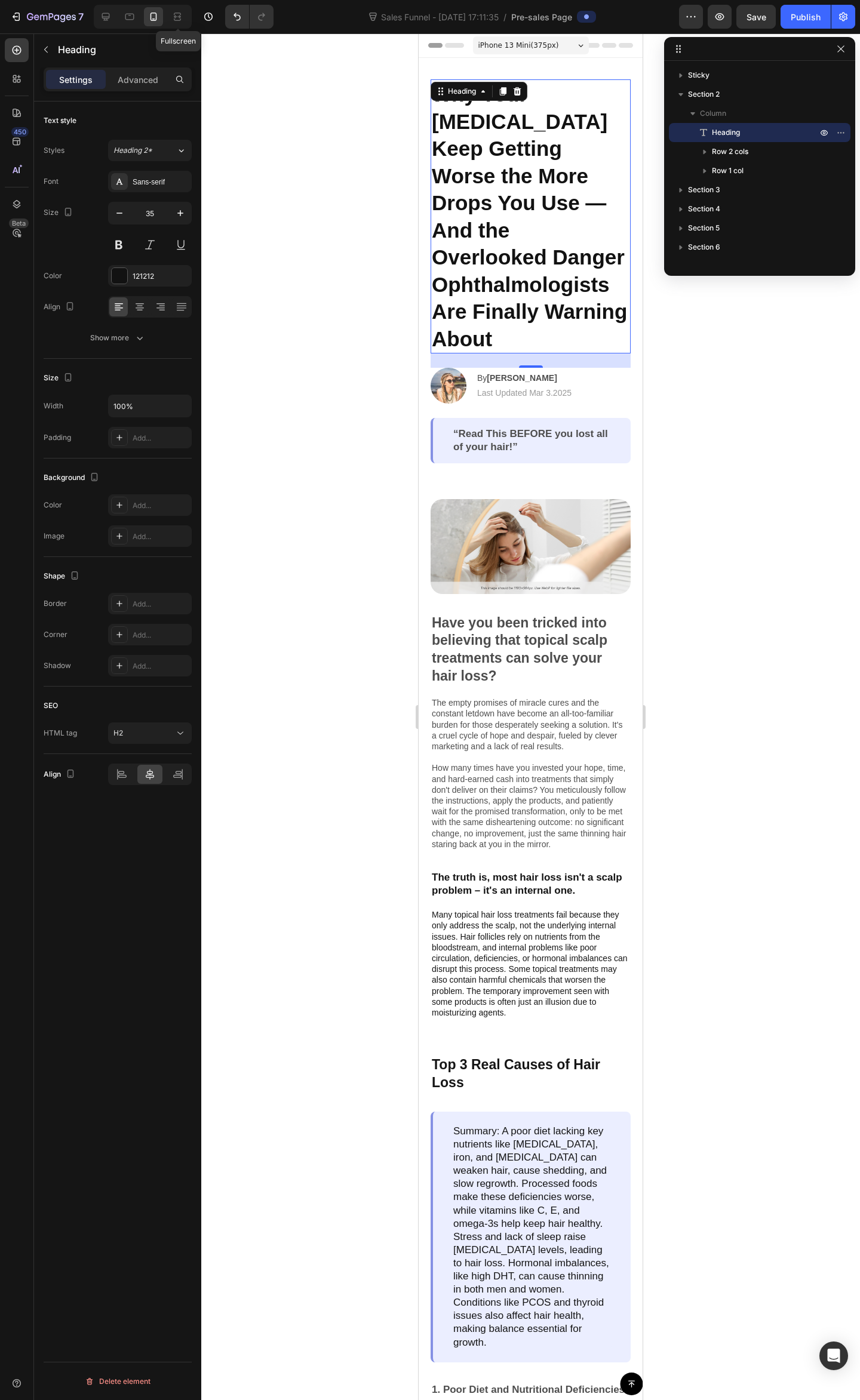
scroll to position [5, 0]
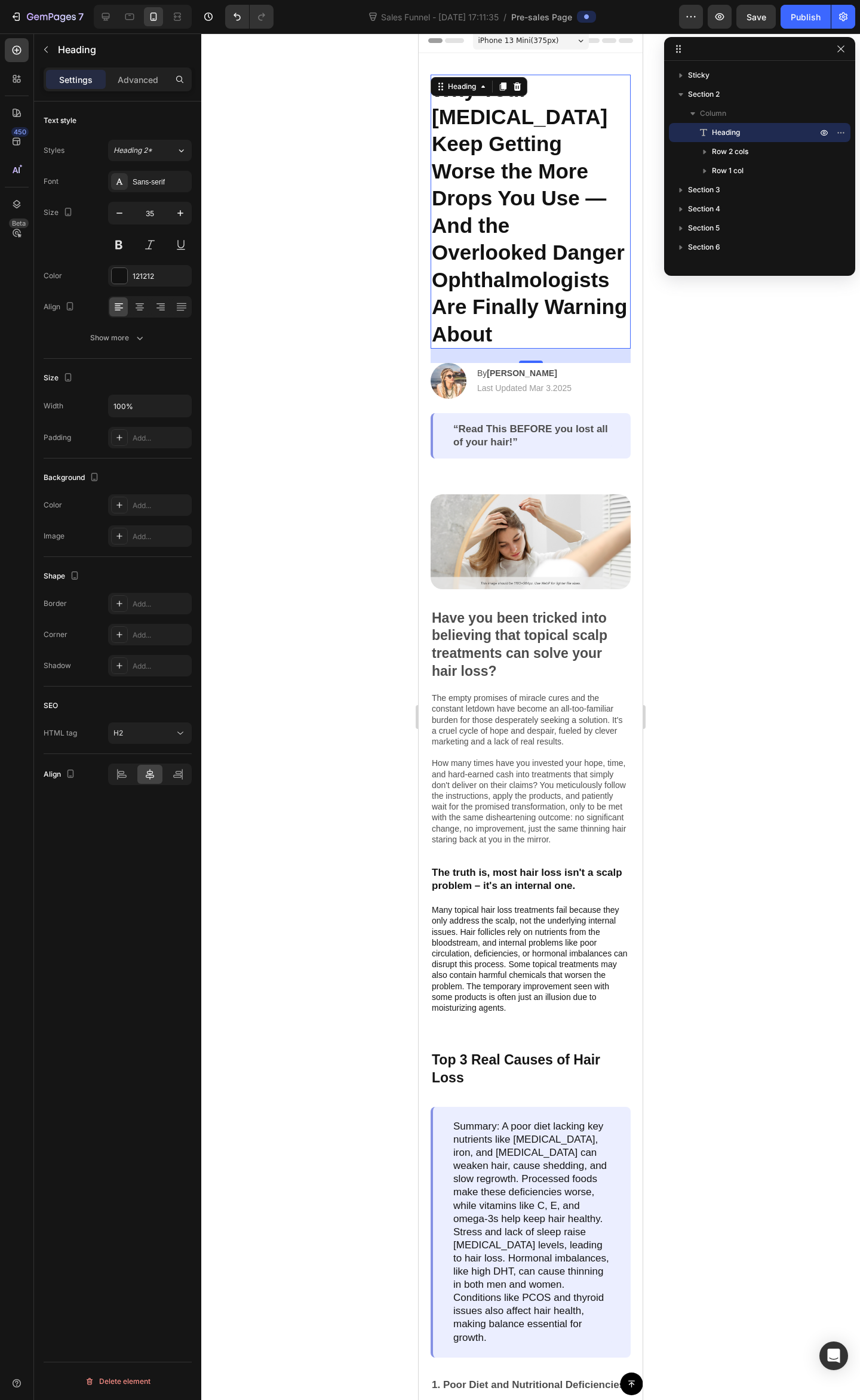
click at [275, 233] on div at bounding box center [530, 717] width 658 height 1366
click at [552, 323] on p "Why Your Dry Eyes Keep Getting Worse the More Drops You Use — And the Overlooke…" at bounding box center [531, 211] width 198 height 272
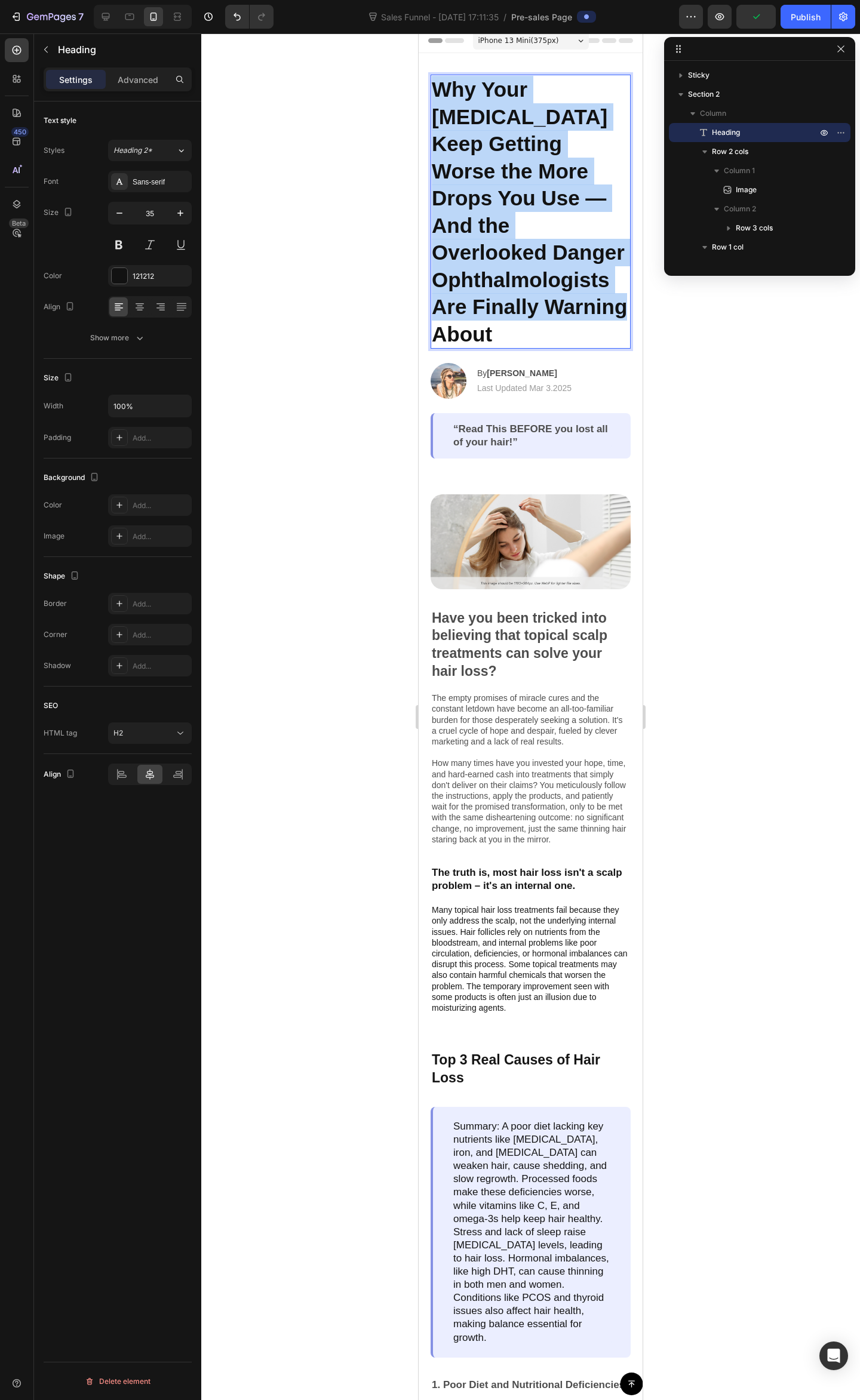
drag, startPoint x: 588, startPoint y: 340, endPoint x: 432, endPoint y: 86, distance: 298.1
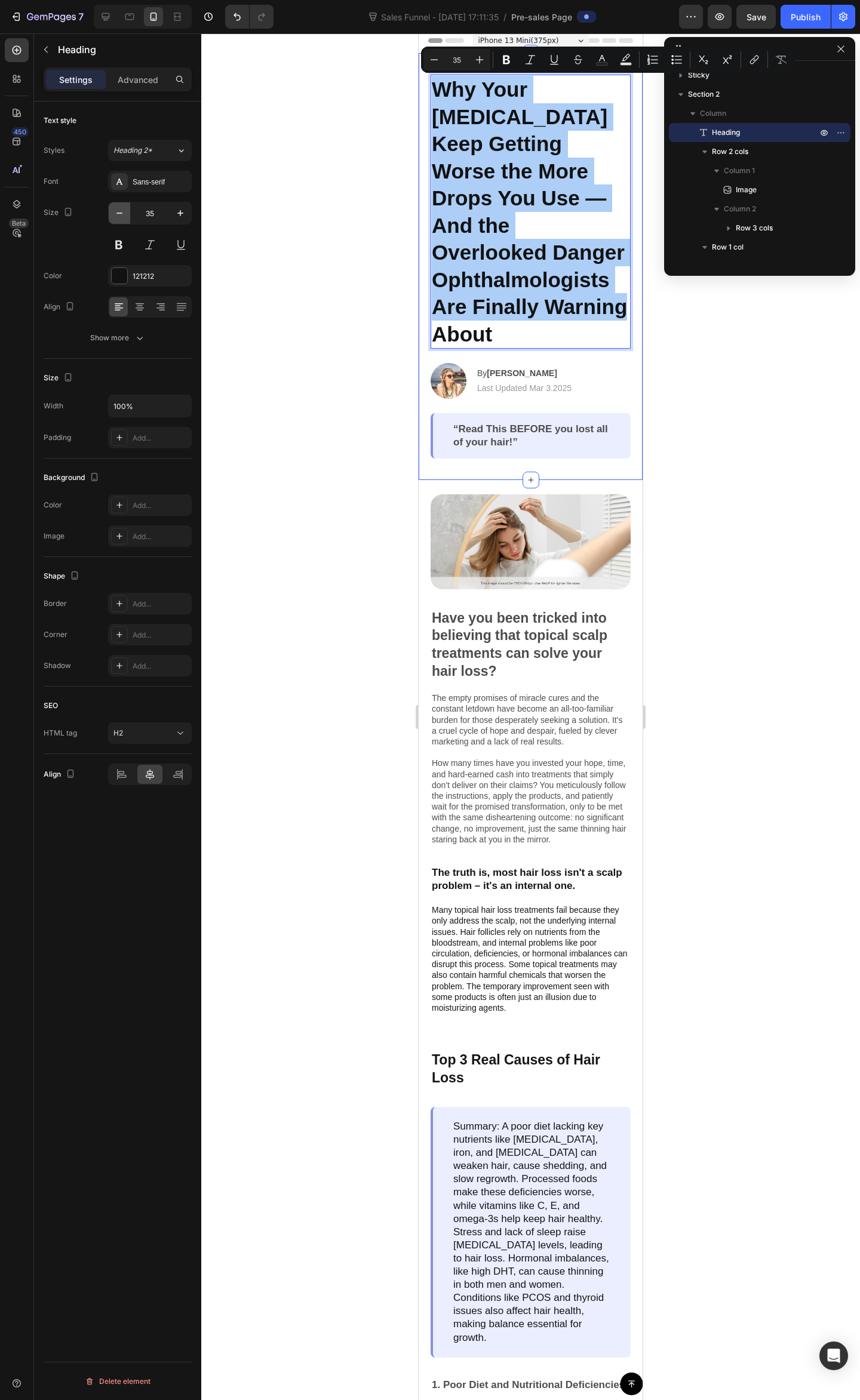
click at [118, 208] on icon "button" at bounding box center [119, 213] width 12 height 12
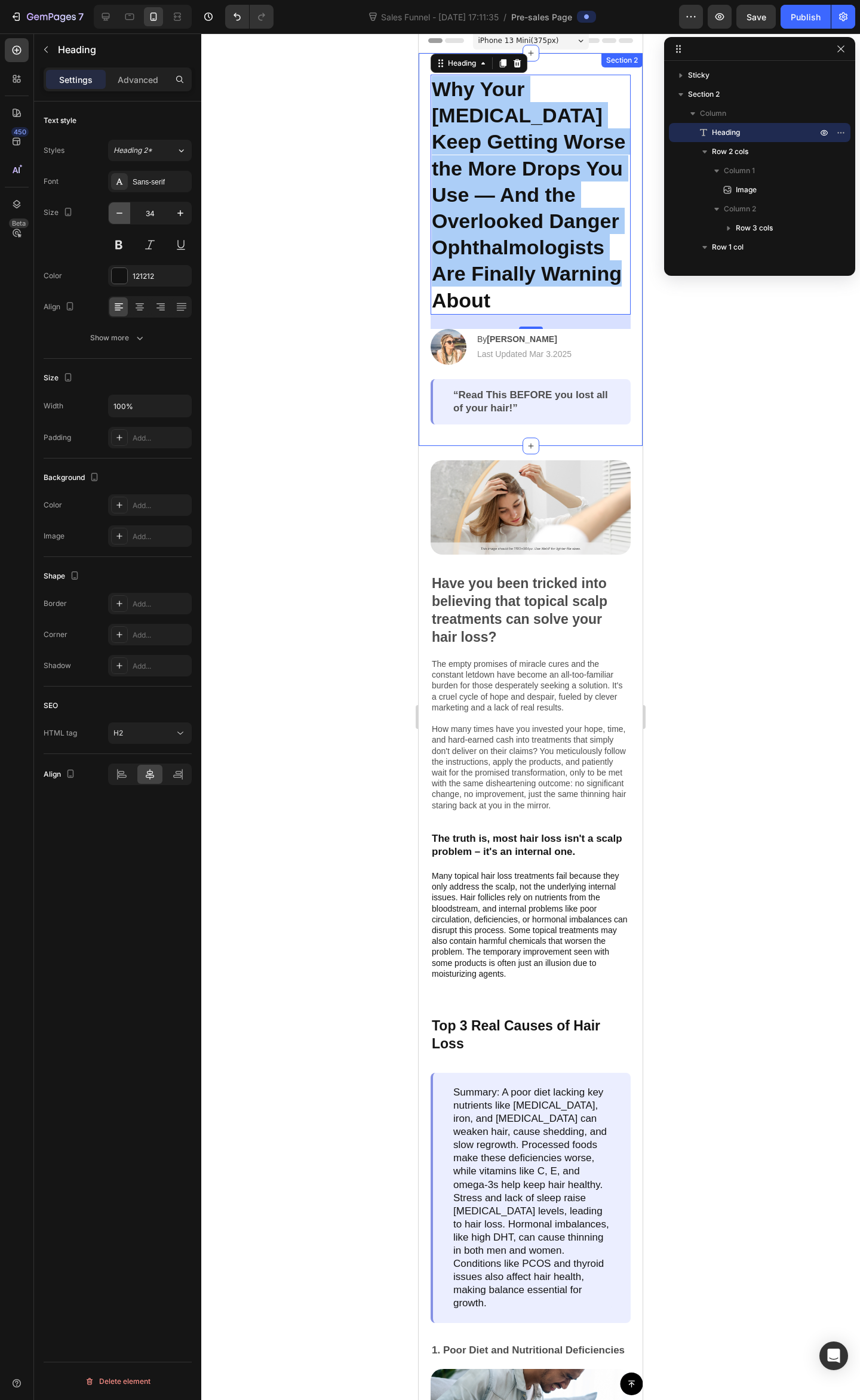
click at [118, 208] on icon "button" at bounding box center [119, 213] width 12 height 12
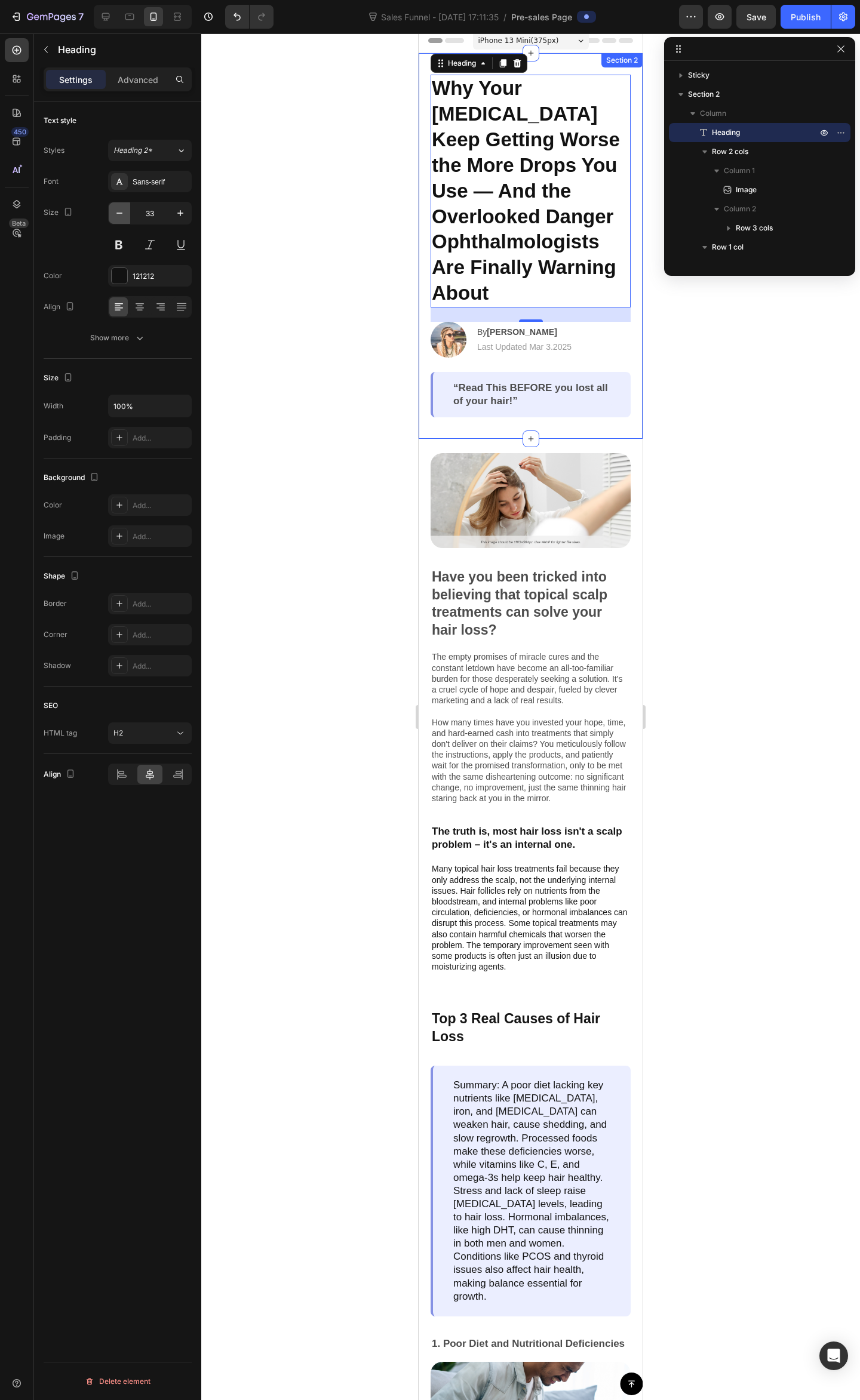
click at [118, 208] on icon "button" at bounding box center [119, 213] width 12 height 12
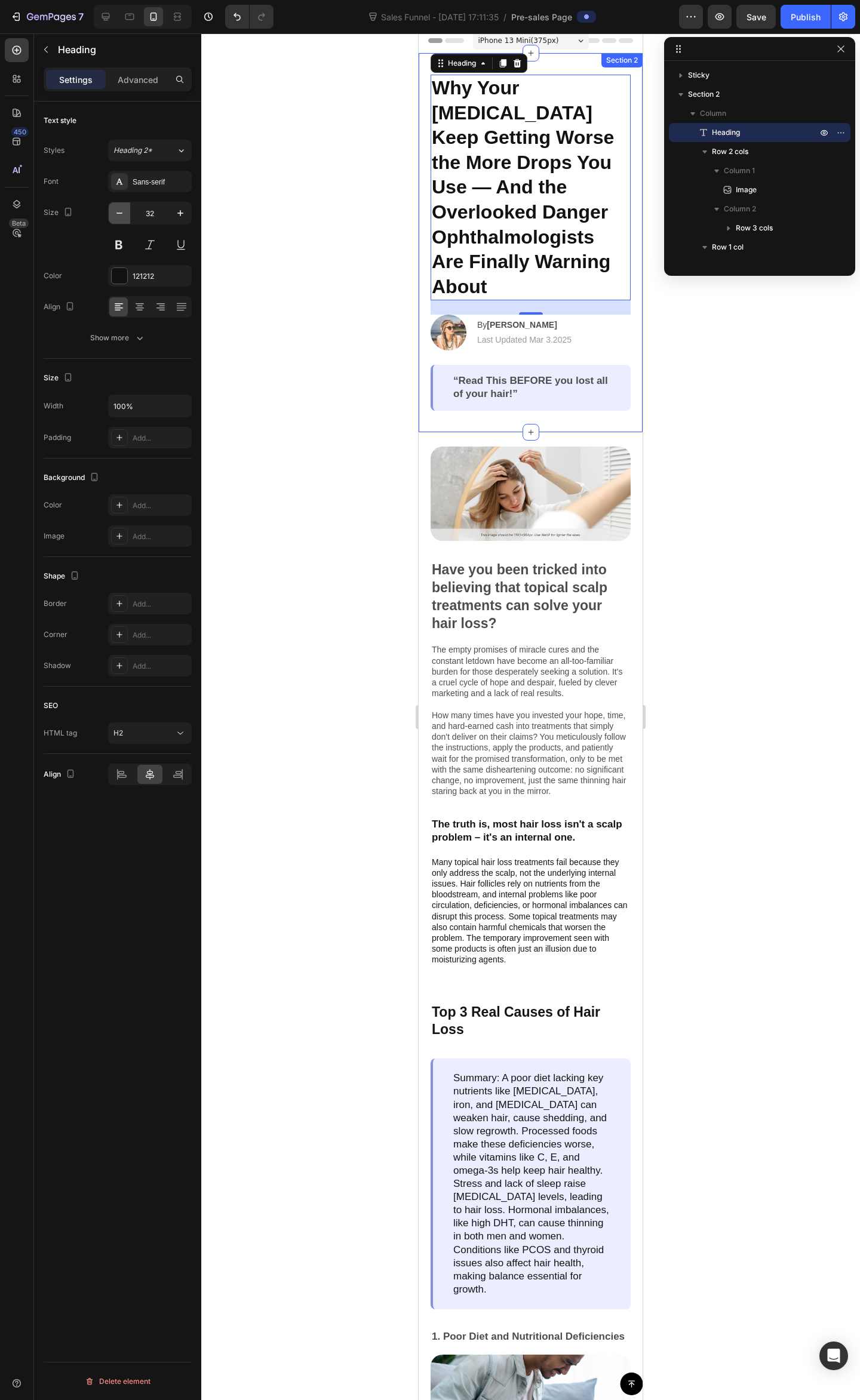
click at [118, 208] on icon "button" at bounding box center [119, 213] width 12 height 12
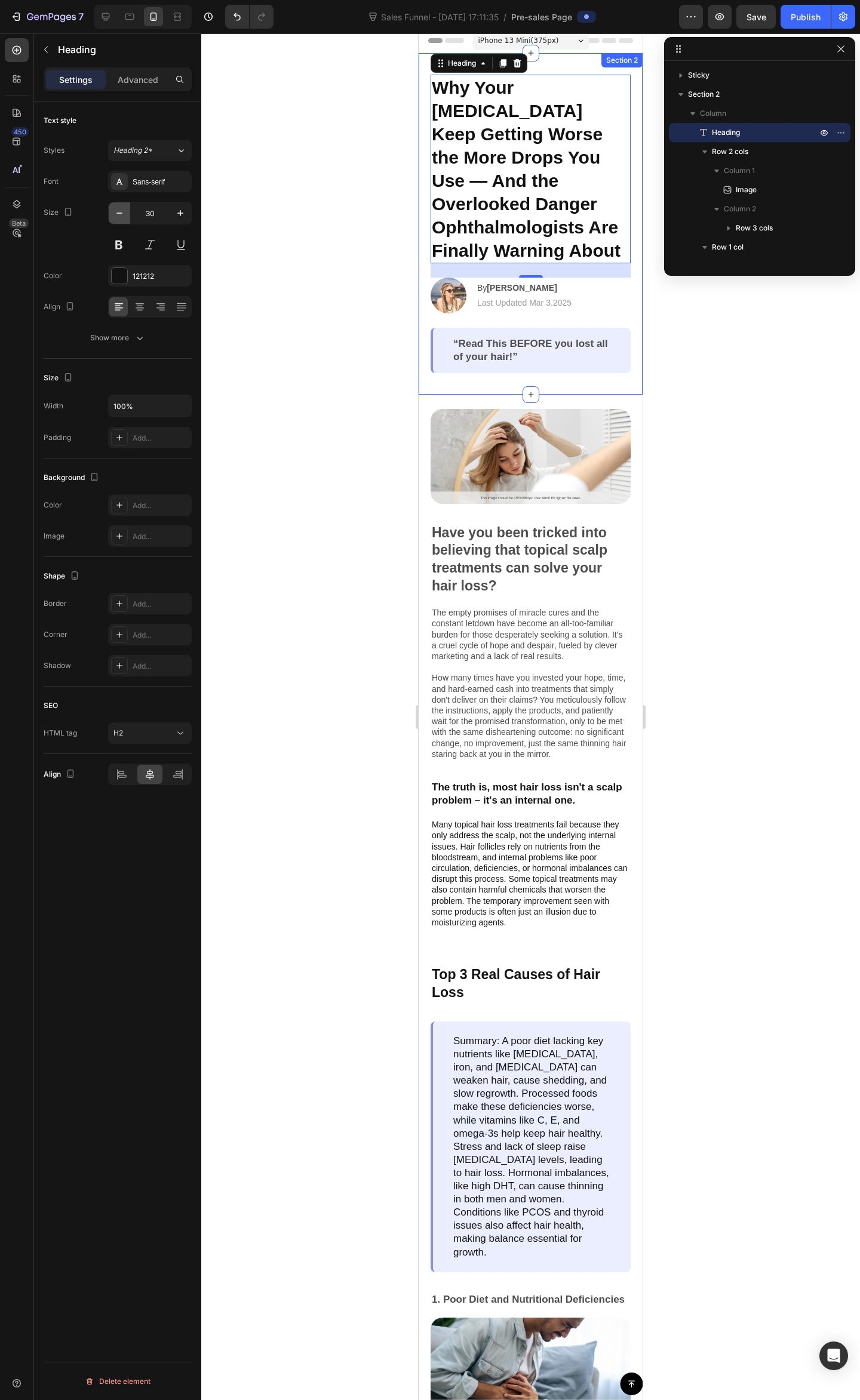
click at [118, 208] on icon "button" at bounding box center [119, 213] width 12 height 12
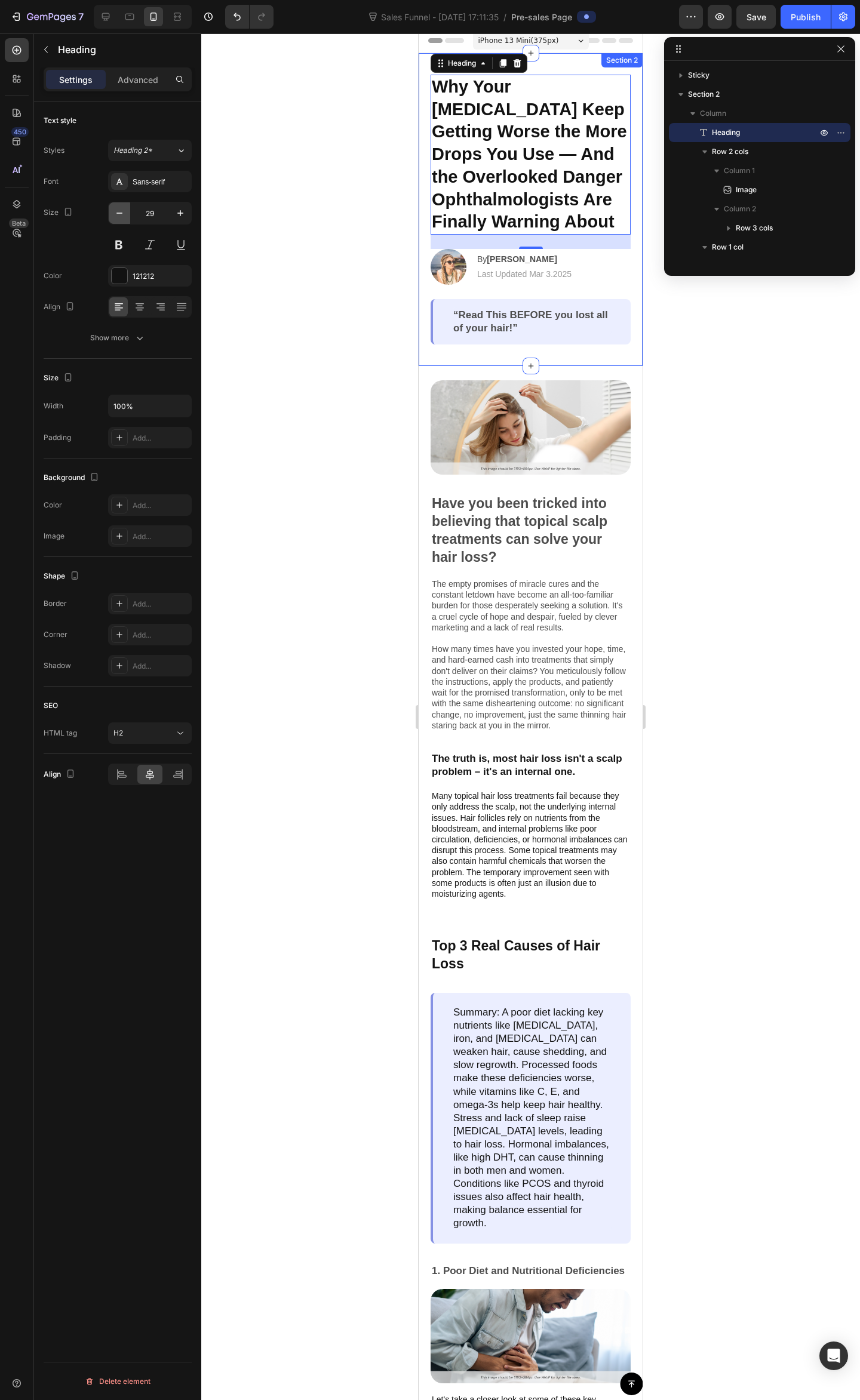
click at [118, 208] on icon "button" at bounding box center [119, 213] width 12 height 12
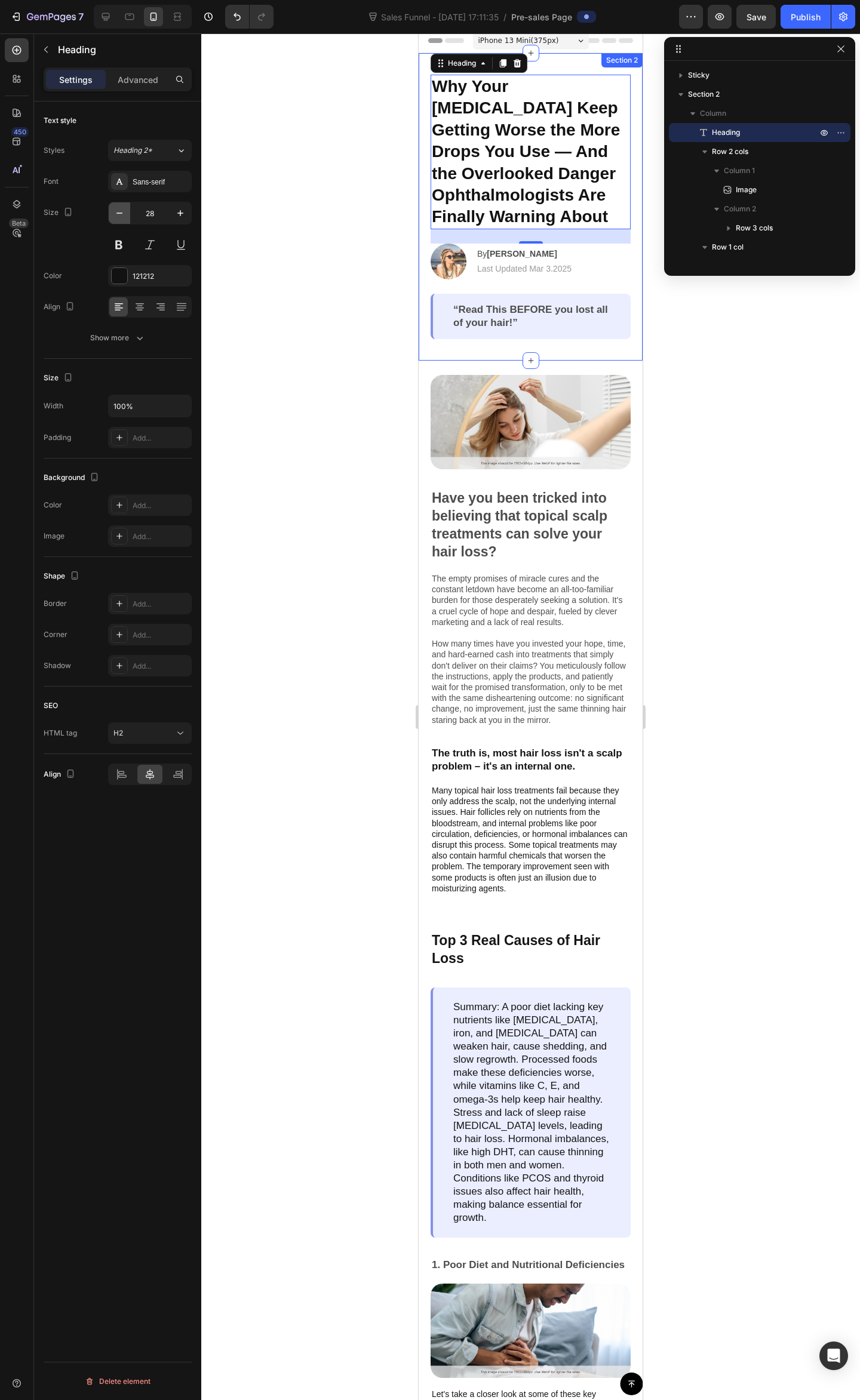
click at [118, 208] on icon "button" at bounding box center [119, 213] width 12 height 12
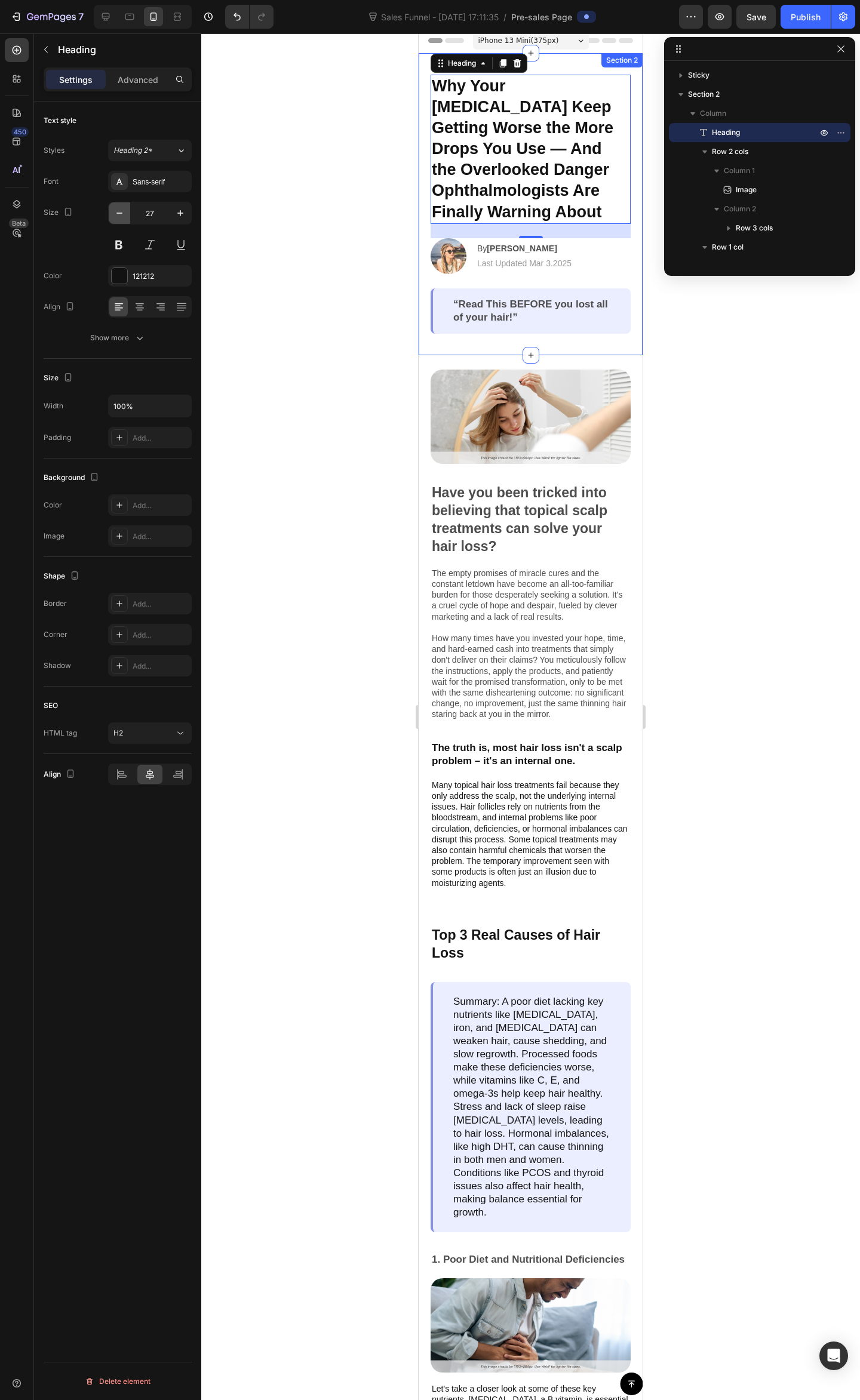
click at [118, 208] on icon "button" at bounding box center [119, 213] width 12 height 12
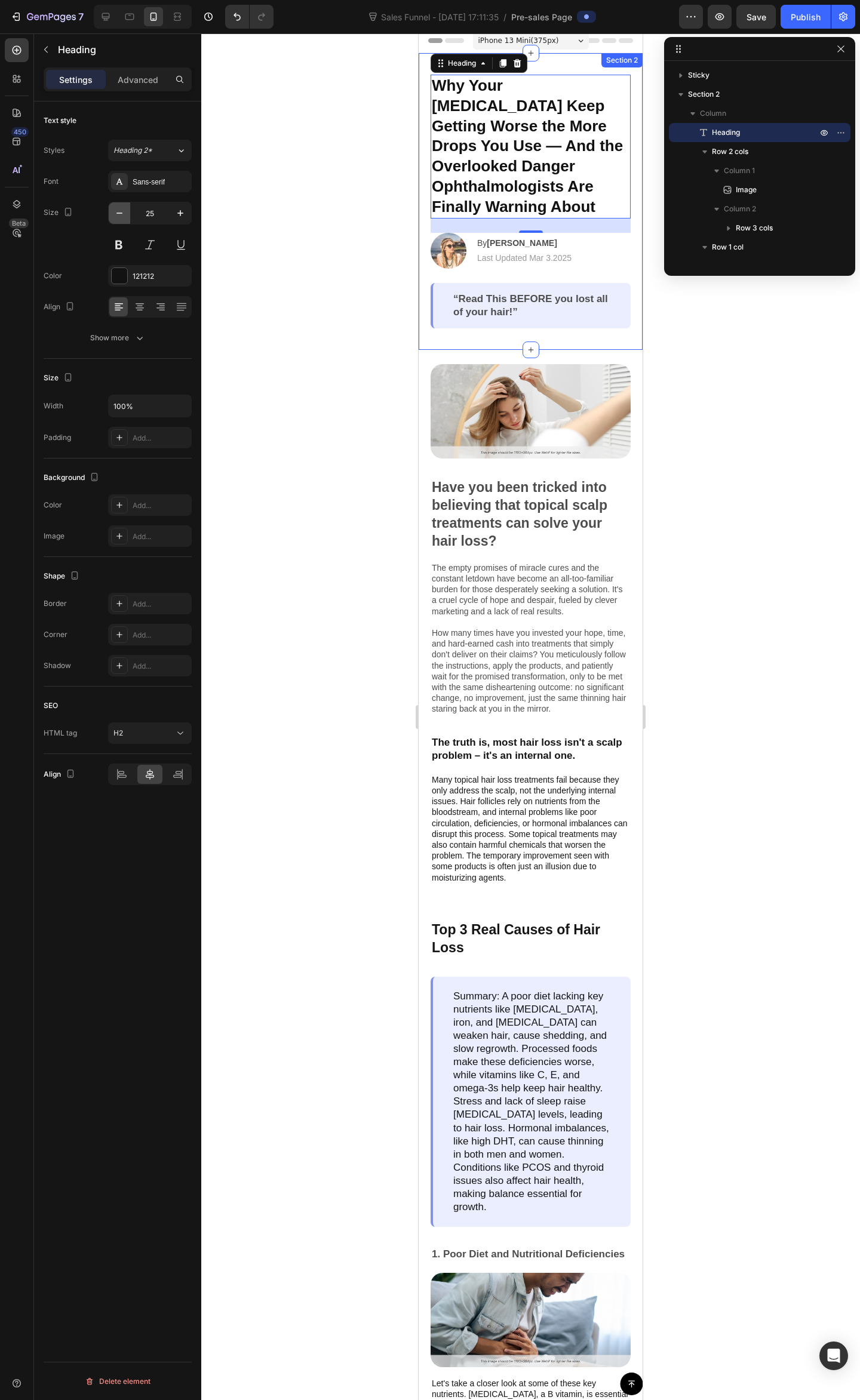
click at [118, 208] on icon "button" at bounding box center [119, 213] width 12 height 12
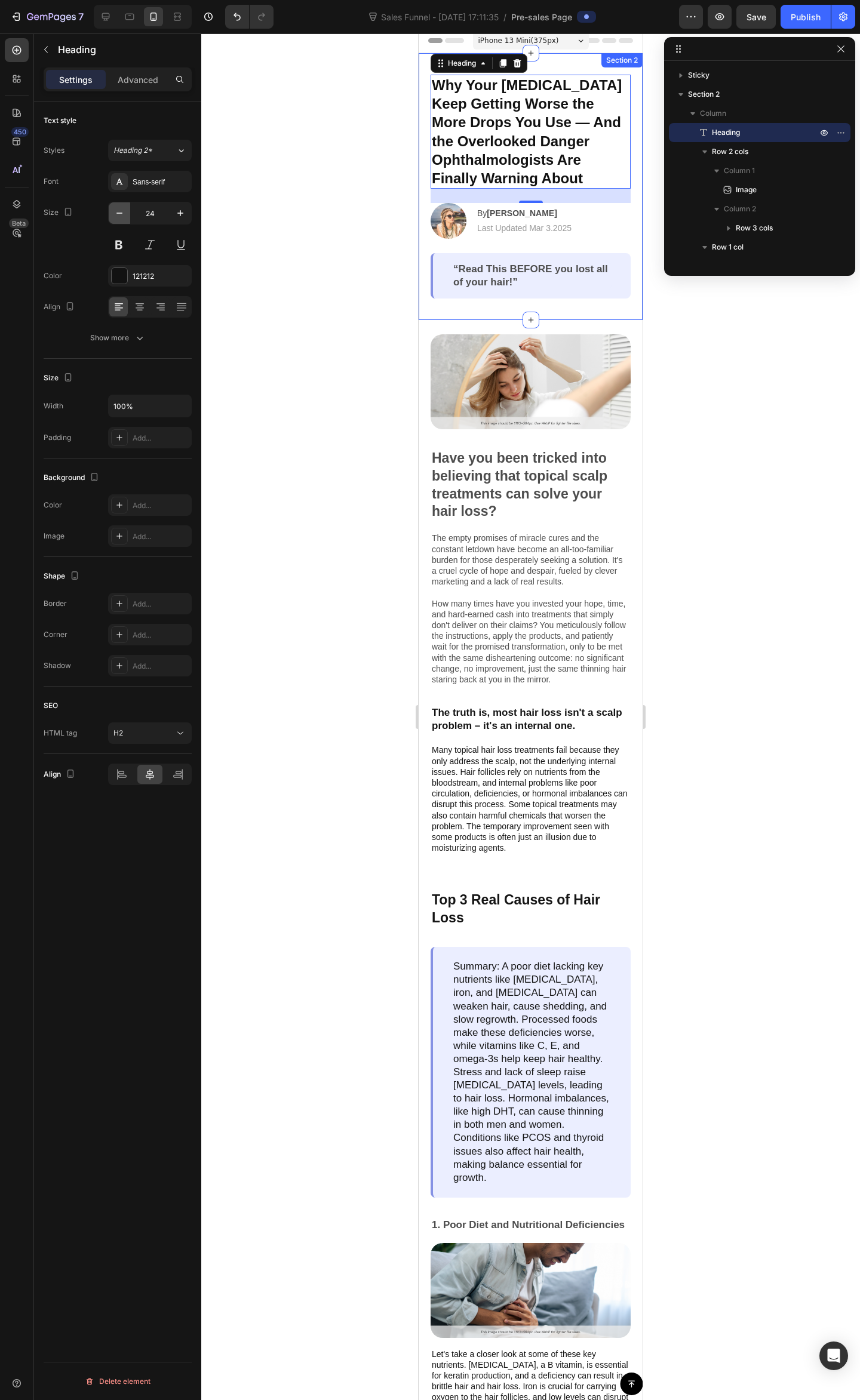
click at [118, 208] on icon "button" at bounding box center [119, 213] width 12 height 12
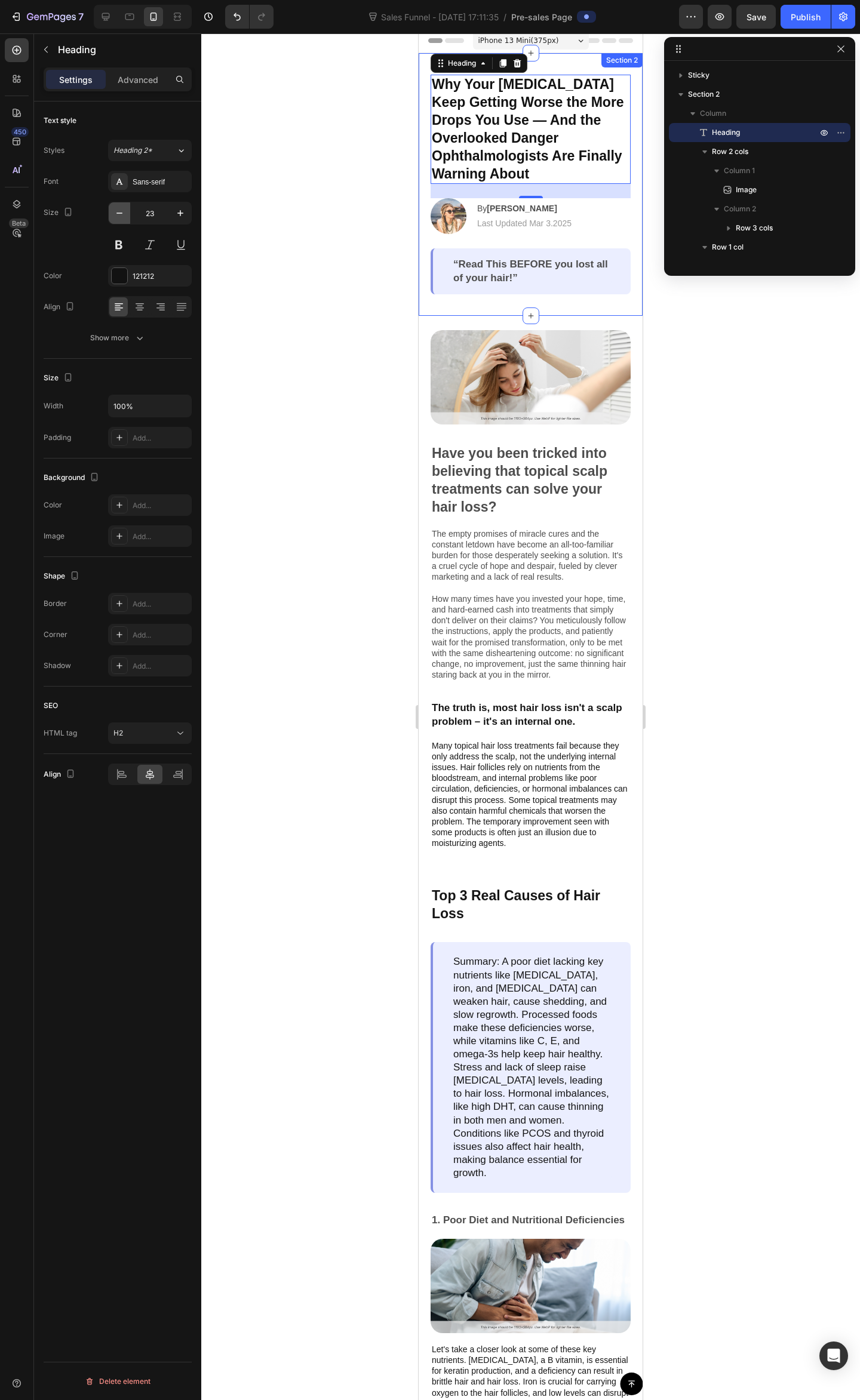
click at [118, 208] on icon "button" at bounding box center [119, 213] width 12 height 12
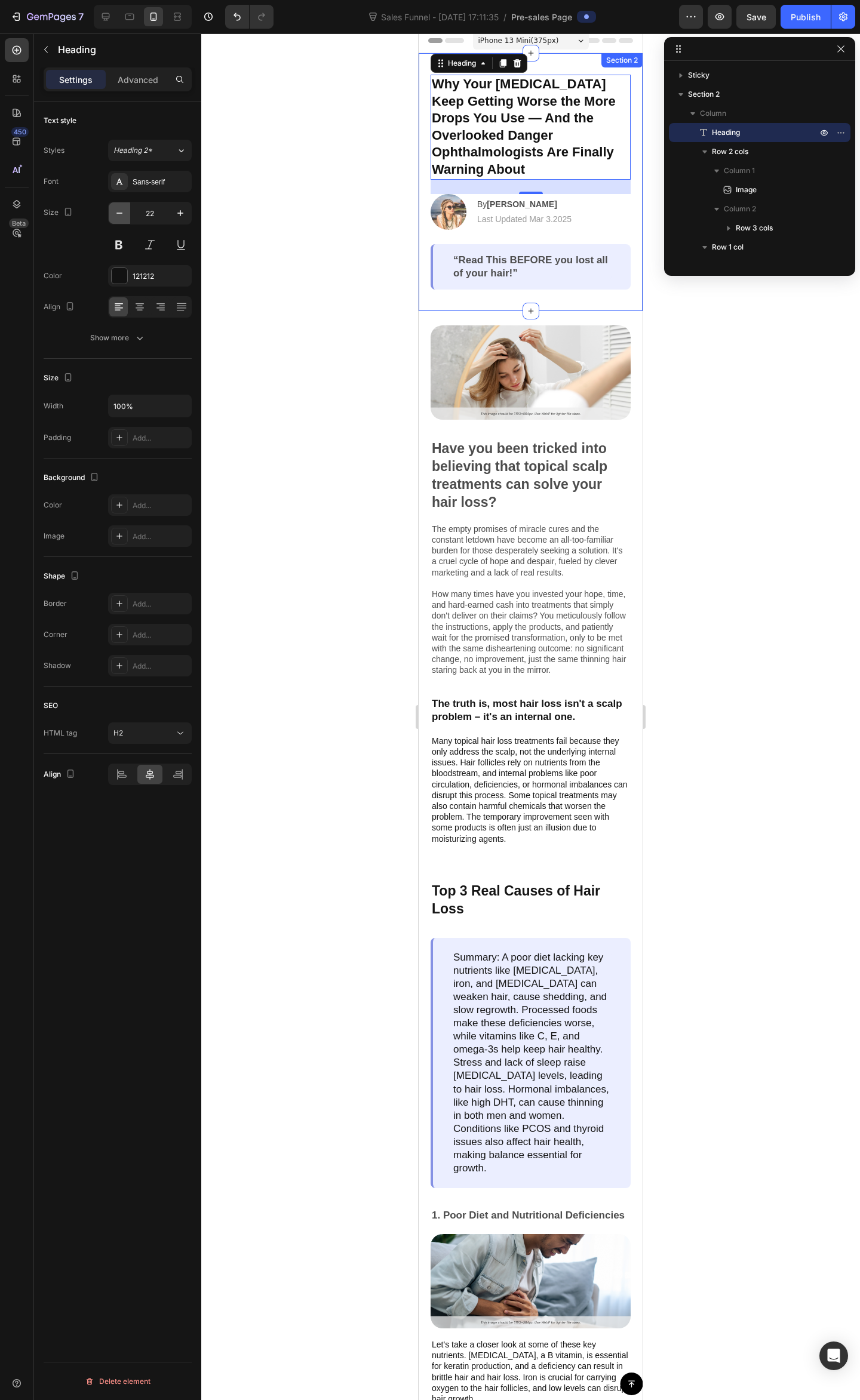
click at [118, 208] on icon "button" at bounding box center [119, 213] width 12 height 12
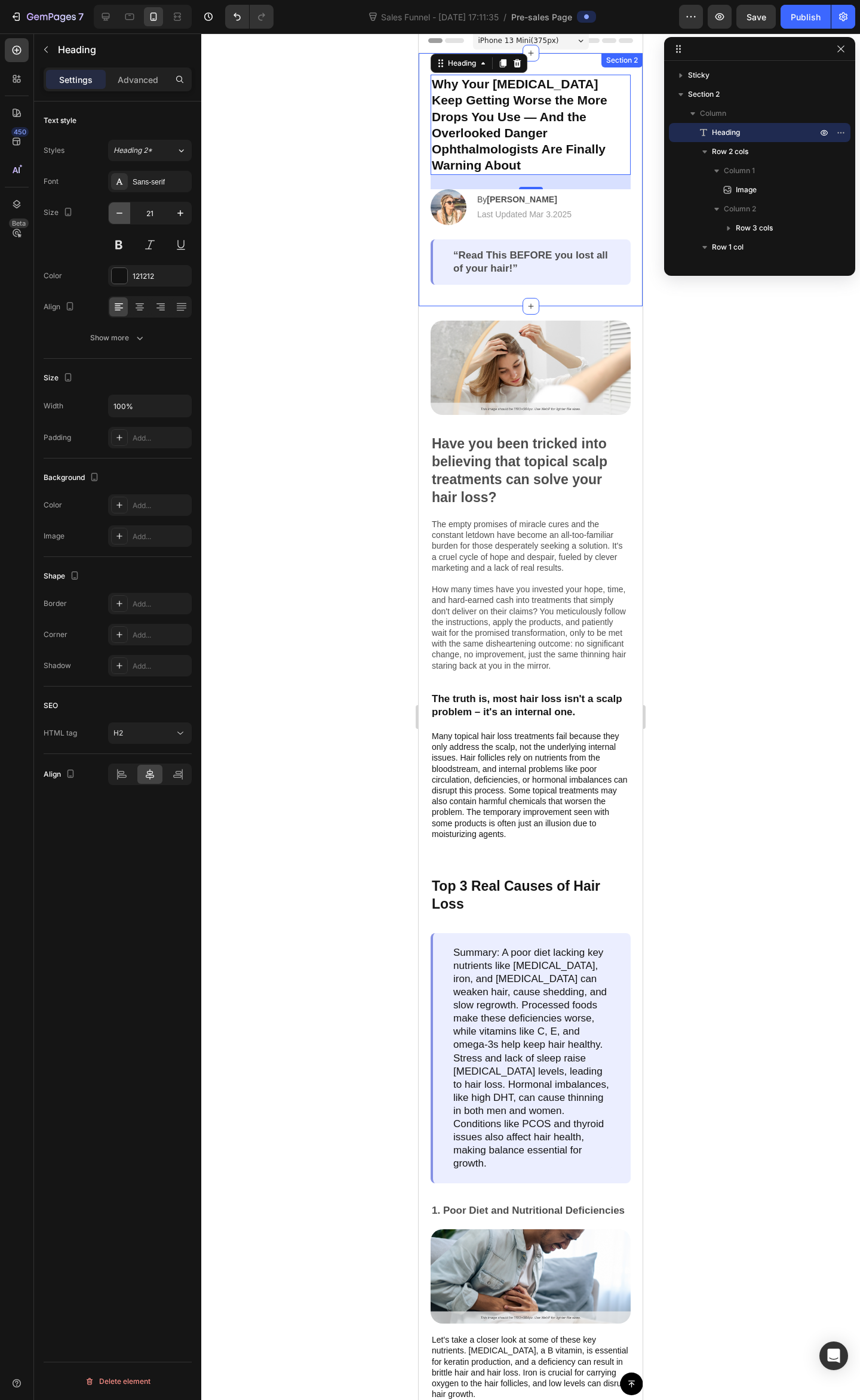
click at [118, 208] on icon "button" at bounding box center [119, 213] width 12 height 12
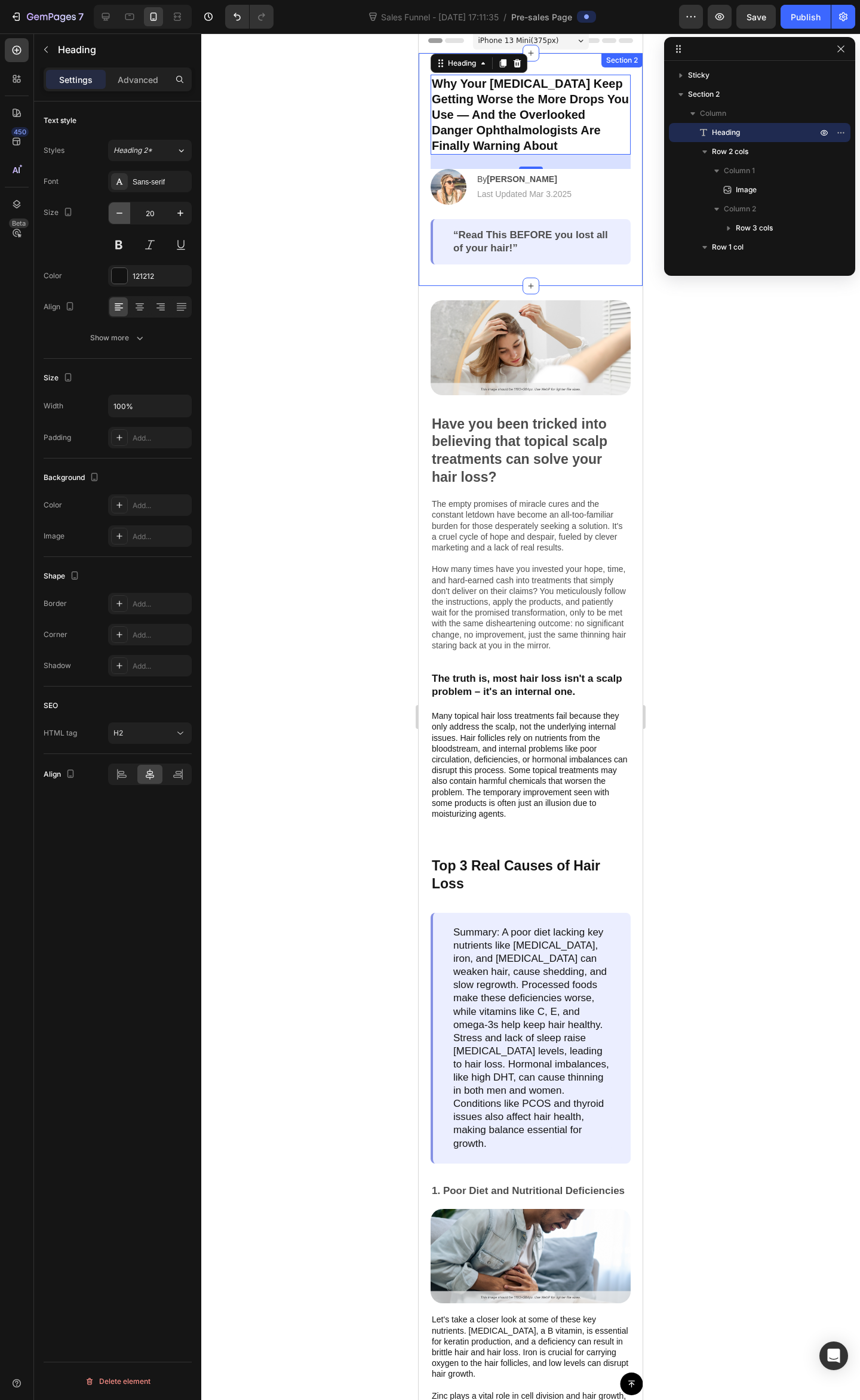
click at [118, 208] on icon "button" at bounding box center [119, 213] width 12 height 12
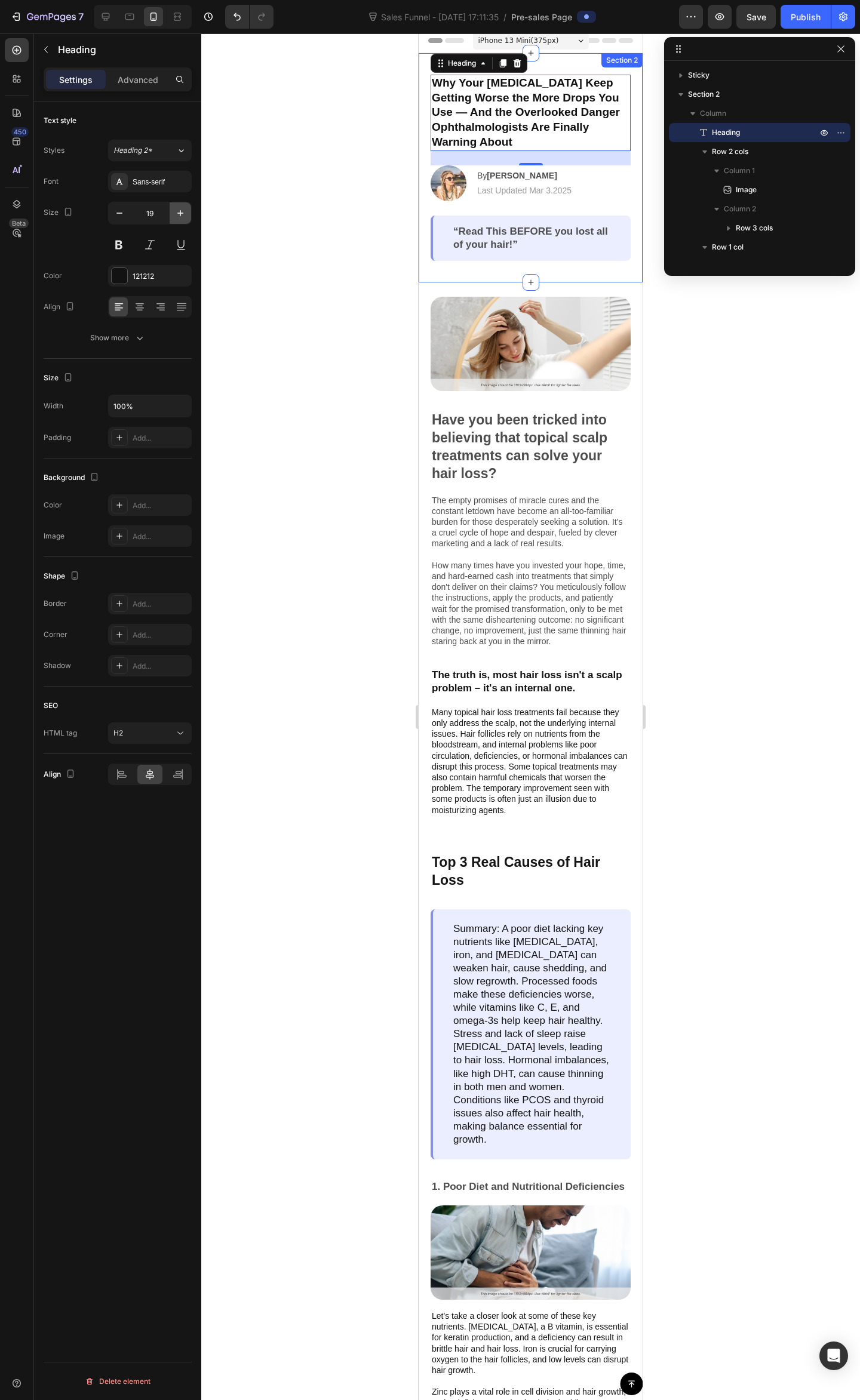
click at [182, 213] on icon "button" at bounding box center [180, 213] width 12 height 12
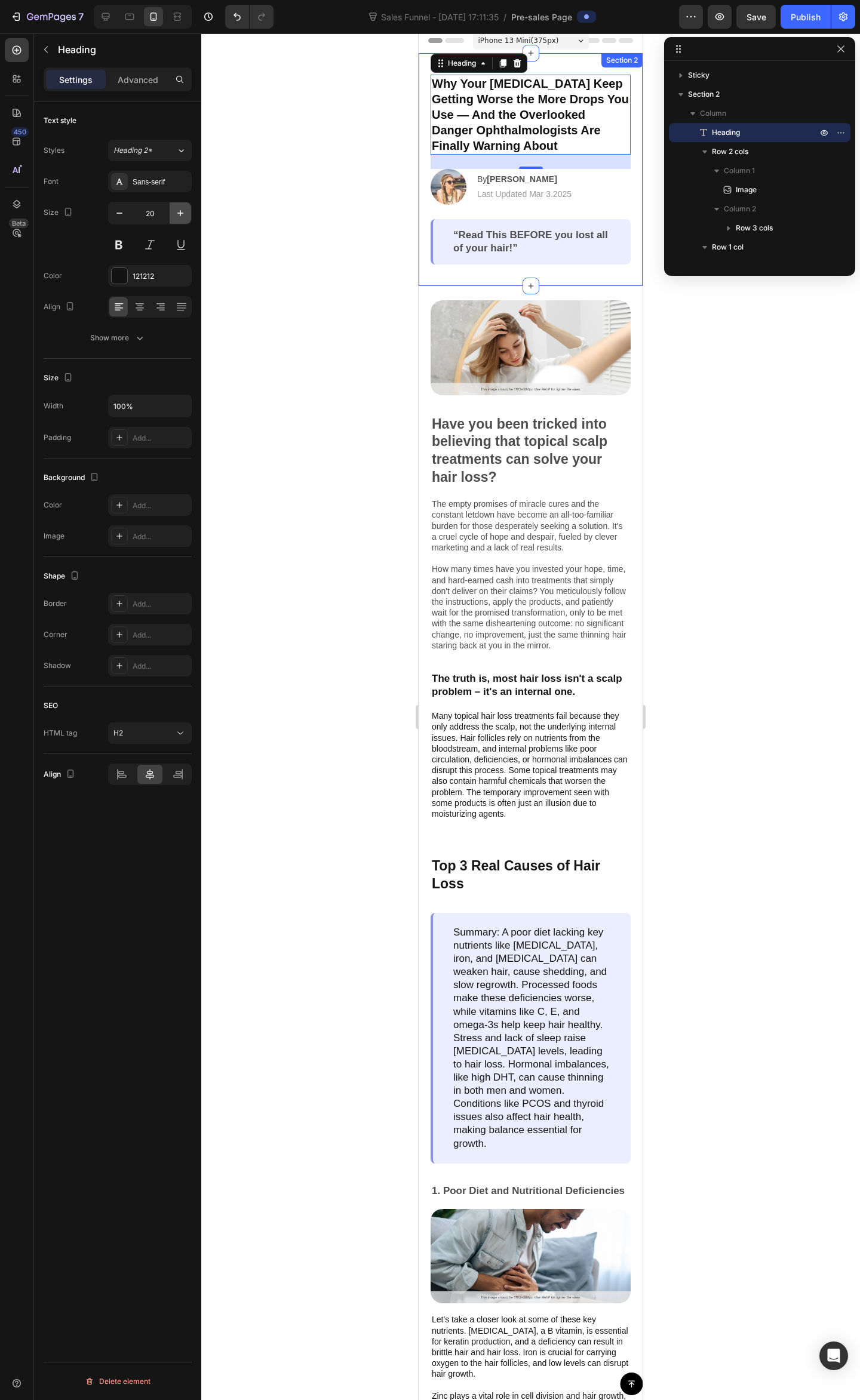
click at [182, 213] on icon "button" at bounding box center [180, 213] width 12 height 12
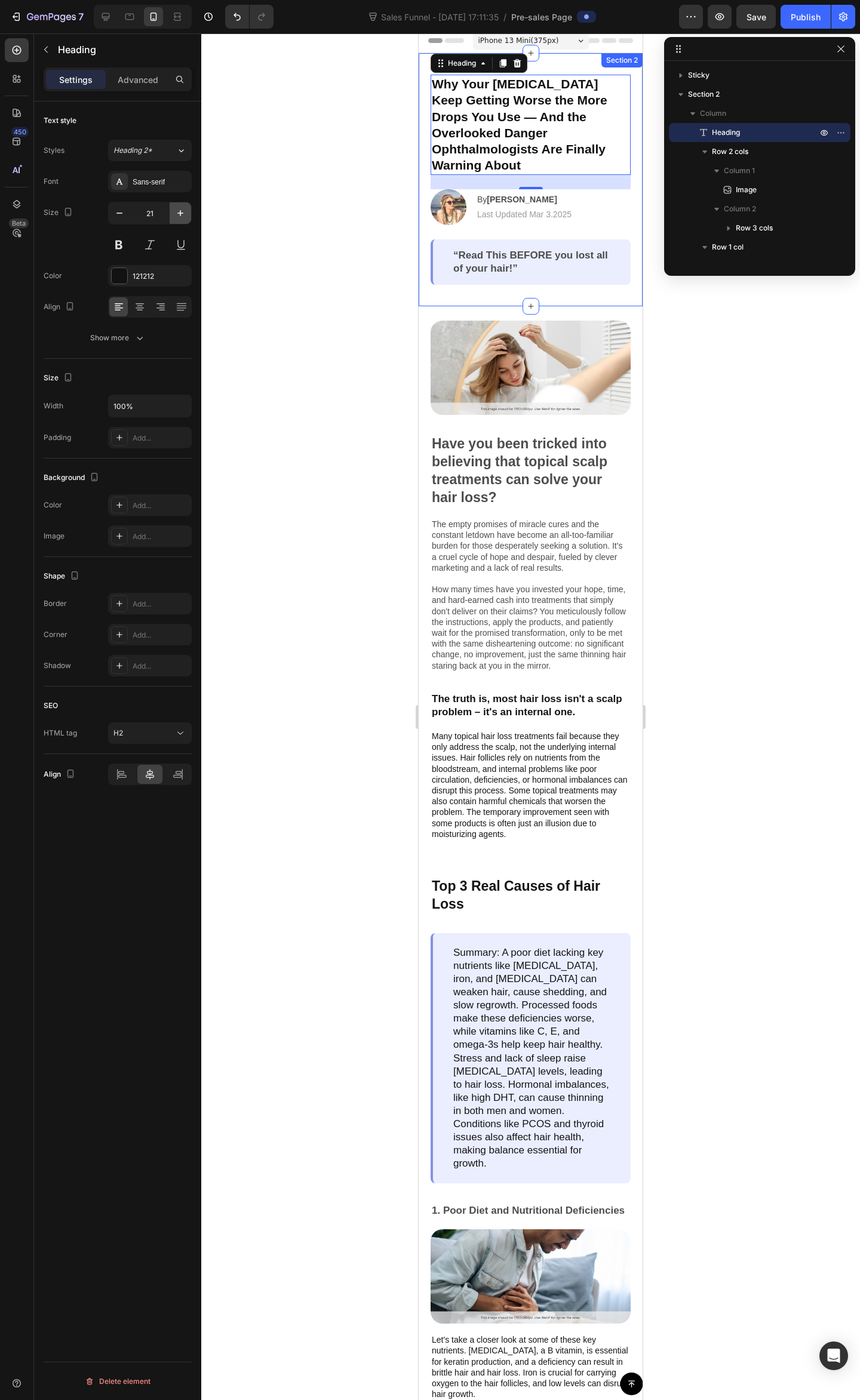
click at [182, 213] on icon "button" at bounding box center [180, 213] width 12 height 12
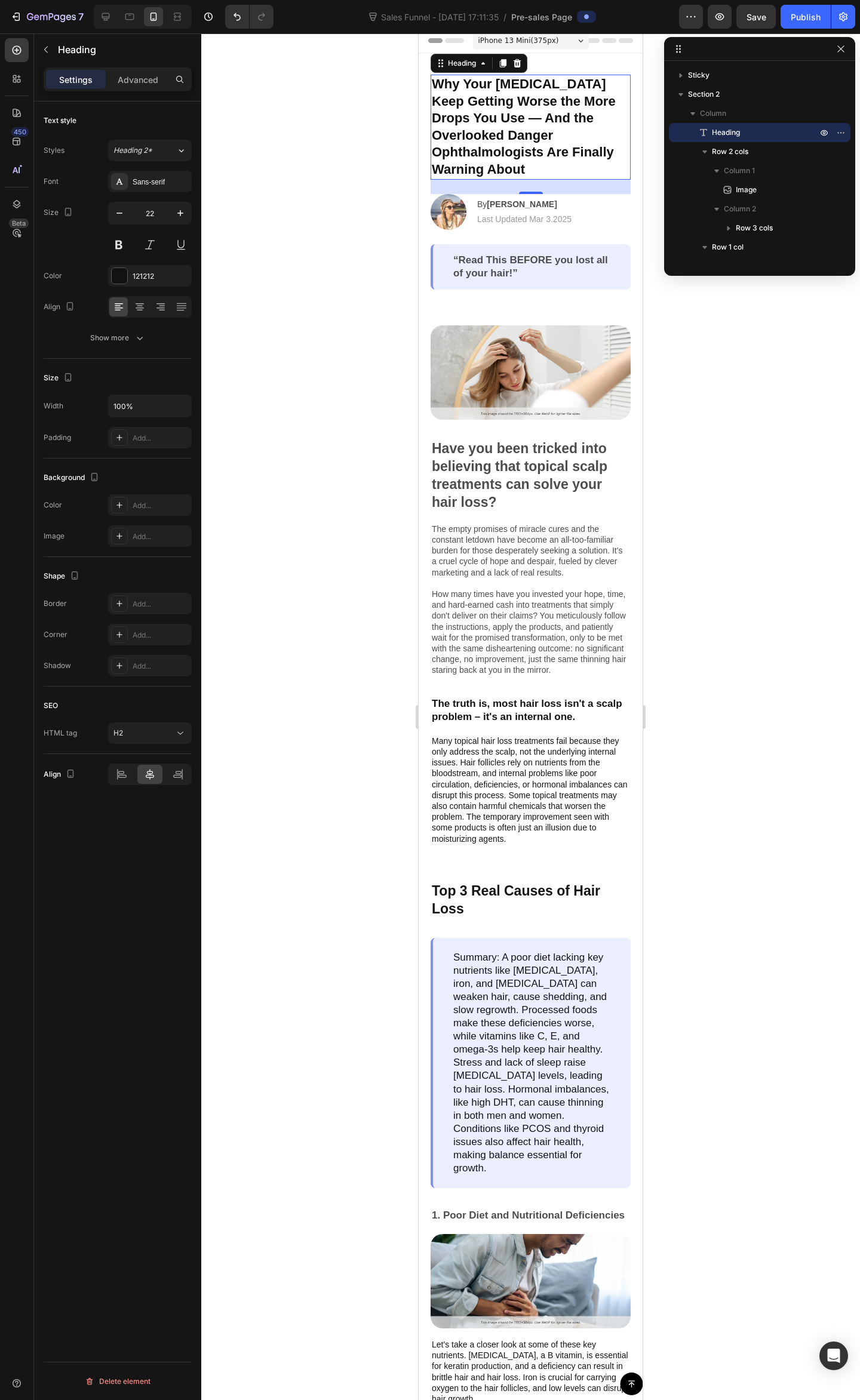
click at [526, 117] on p "Why Your Dry Eyes Keep Getting Worse the More Drops You Use — And the Overlooke…" at bounding box center [531, 127] width 198 height 102
click at [558, 112] on p "Why Your Dry Eyes Keep Getting Worse the More Drops You Use — And the Overlooke…" at bounding box center [531, 127] width 198 height 102
click at [548, 115] on p "Why Your Dry Eyes Keep Getting Worse the More Drops You Use — And the Overlooke…" at bounding box center [531, 127] width 198 height 102
click at [121, 220] on button "button" at bounding box center [119, 213] width 21 height 21
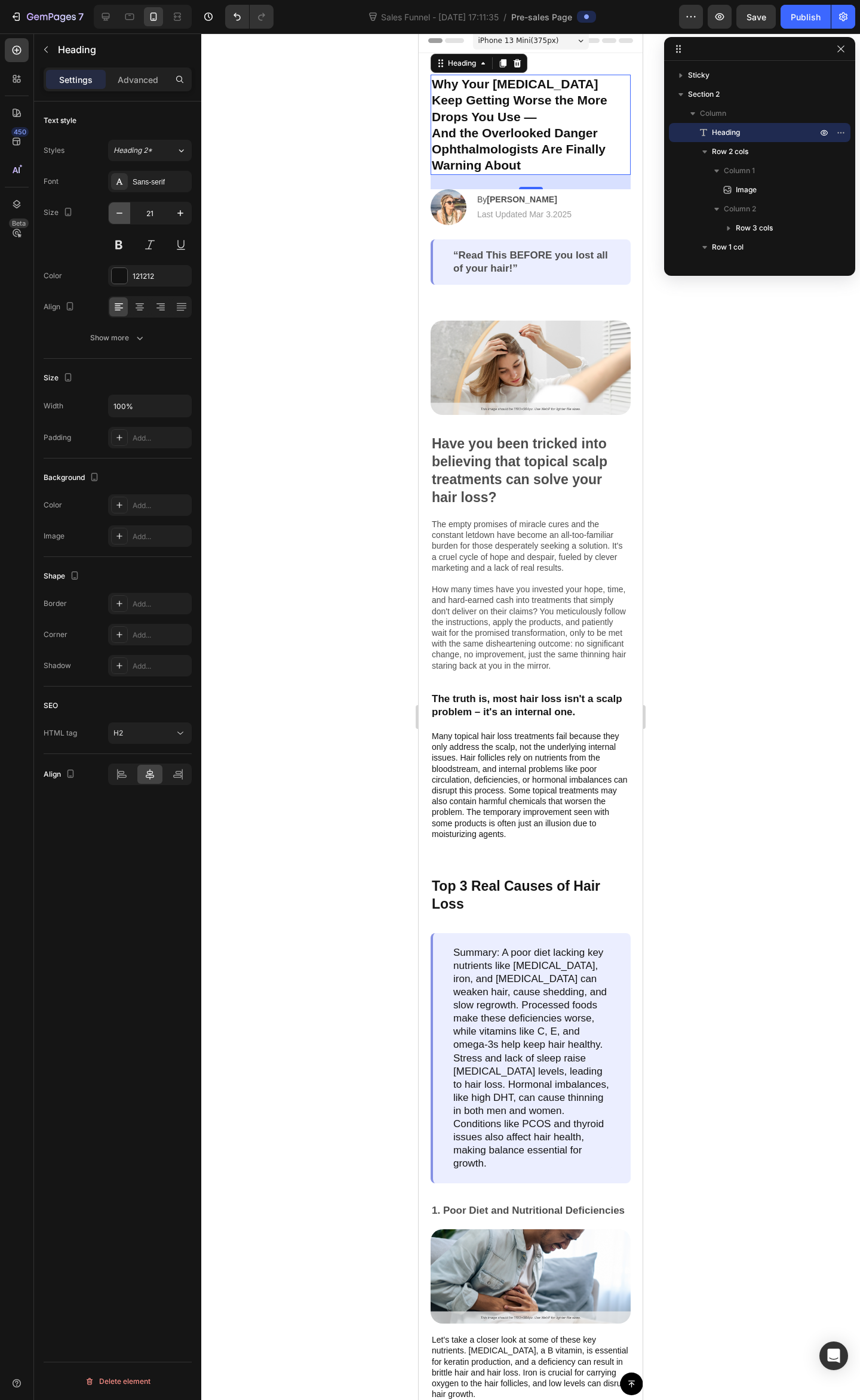
click at [121, 220] on button "button" at bounding box center [119, 213] width 21 height 21
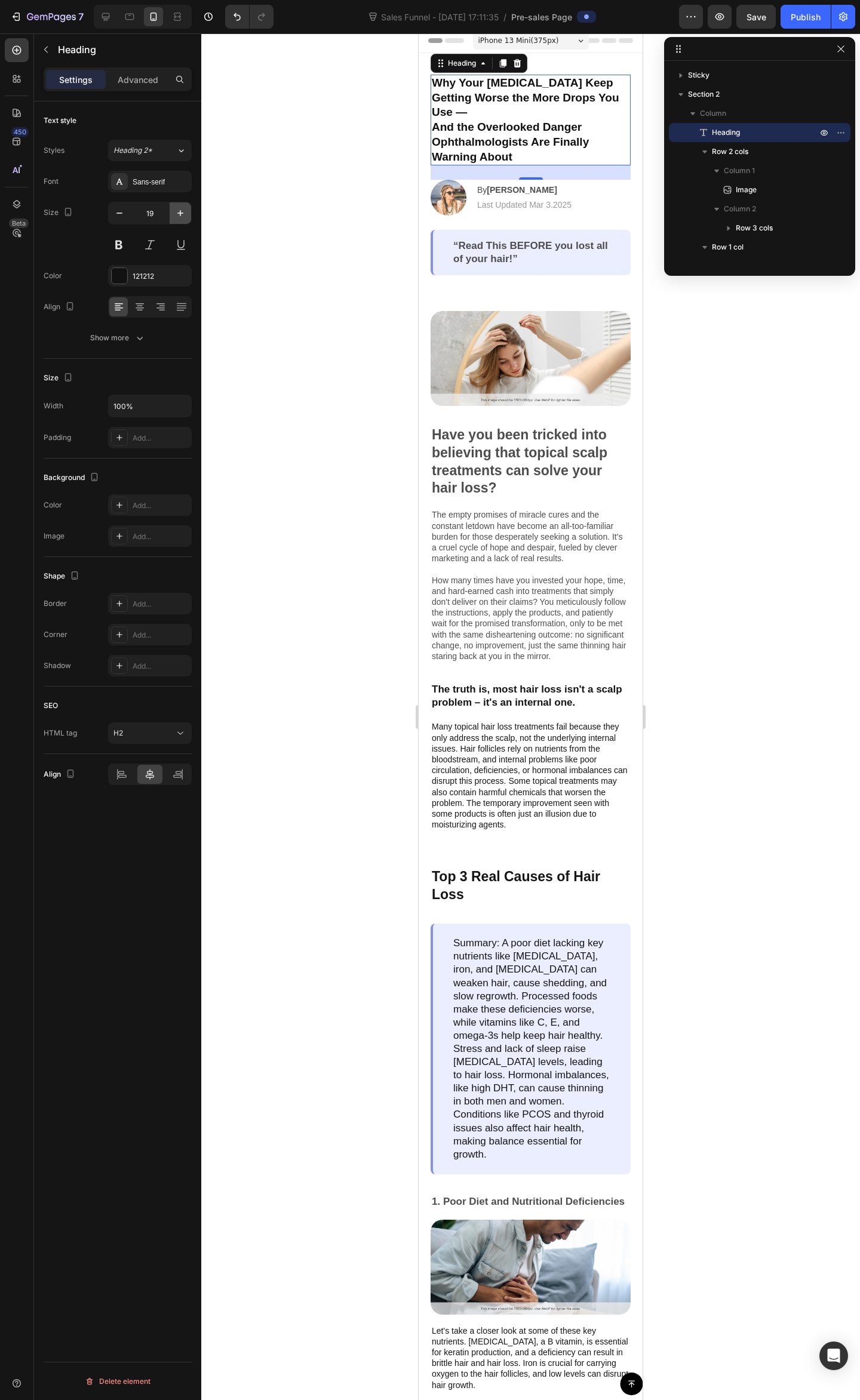
click at [180, 214] on icon "button" at bounding box center [180, 213] width 6 height 6
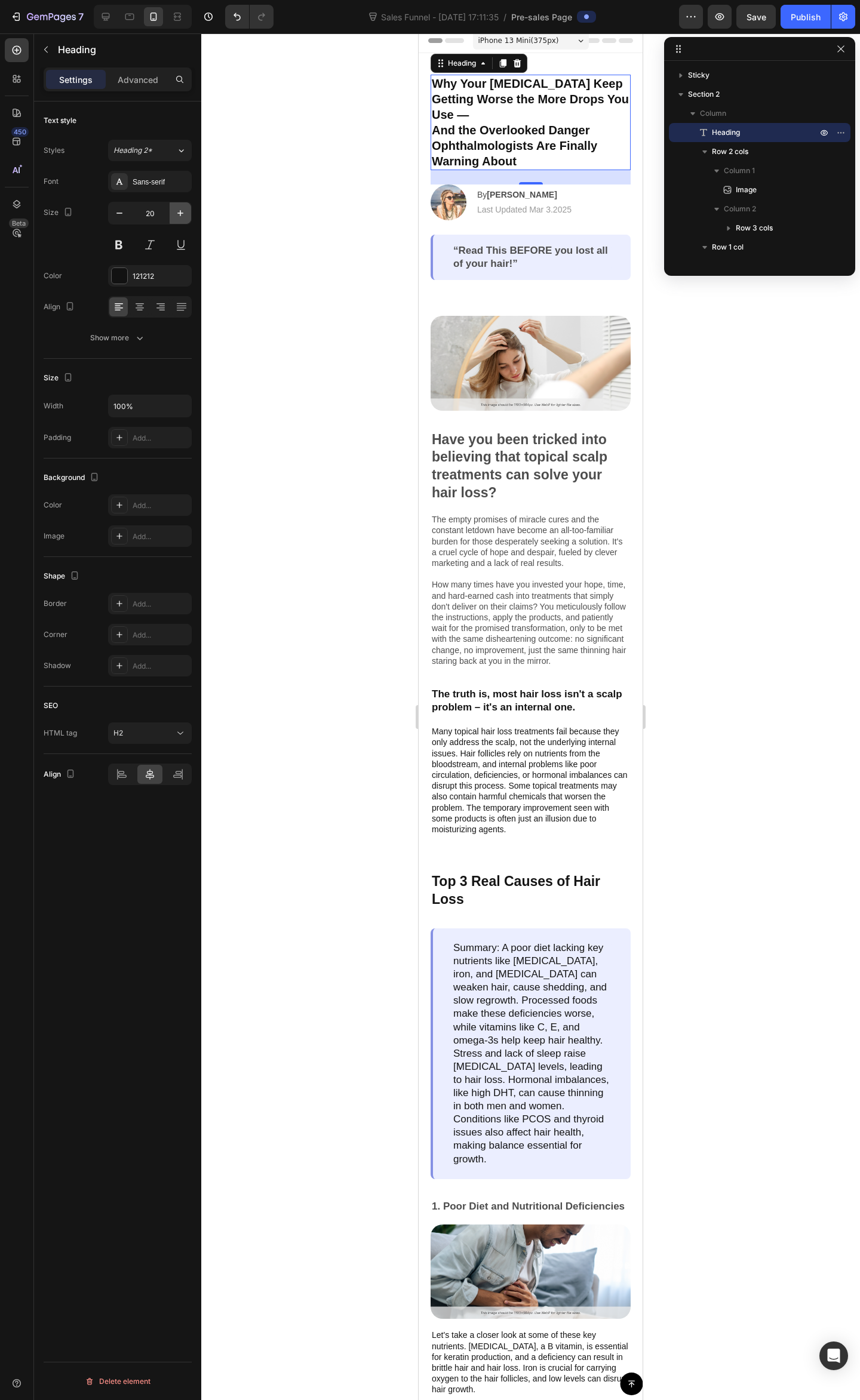
click at [180, 214] on icon "button" at bounding box center [180, 213] width 6 height 6
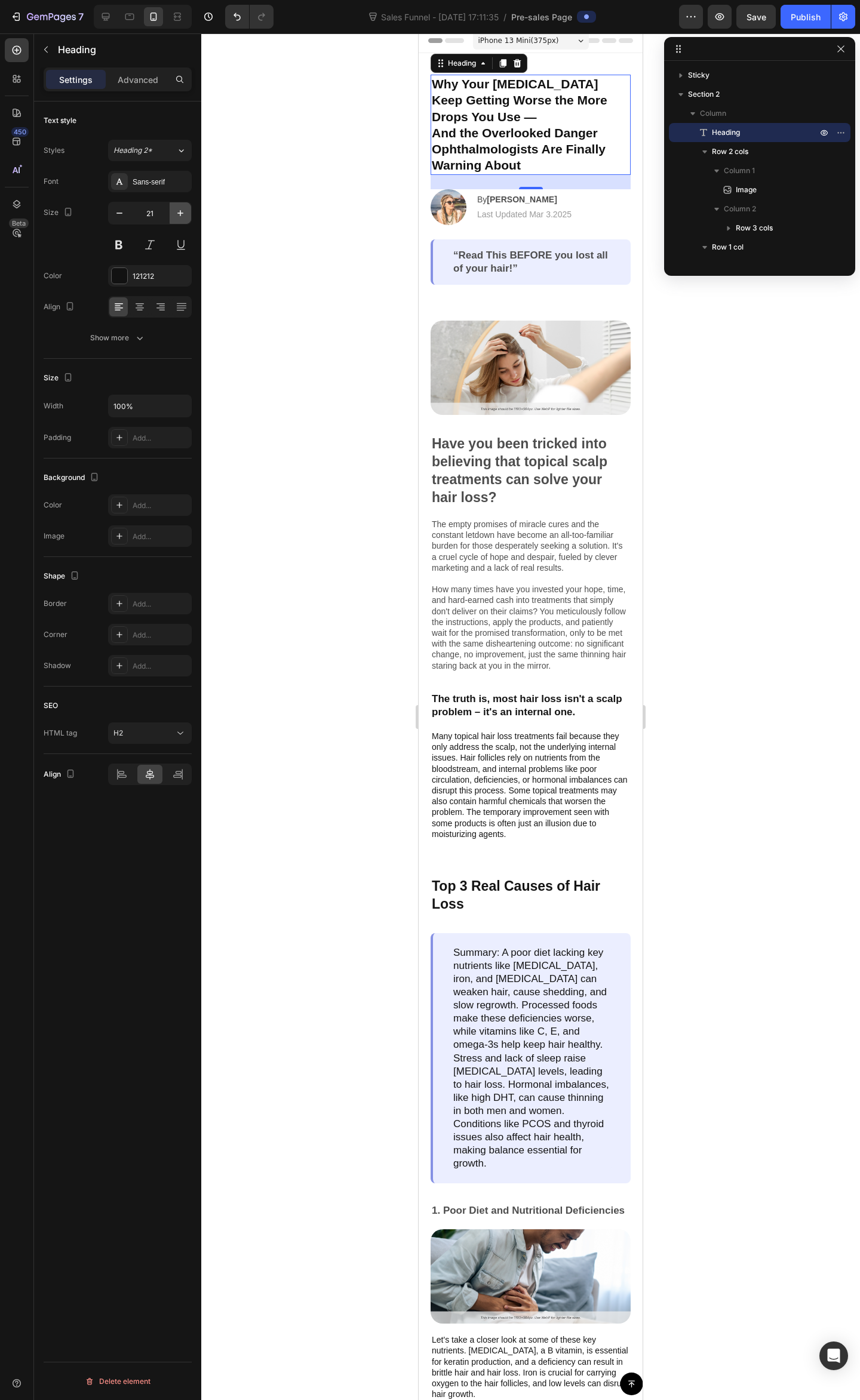
click at [180, 214] on icon "button" at bounding box center [180, 213] width 6 height 6
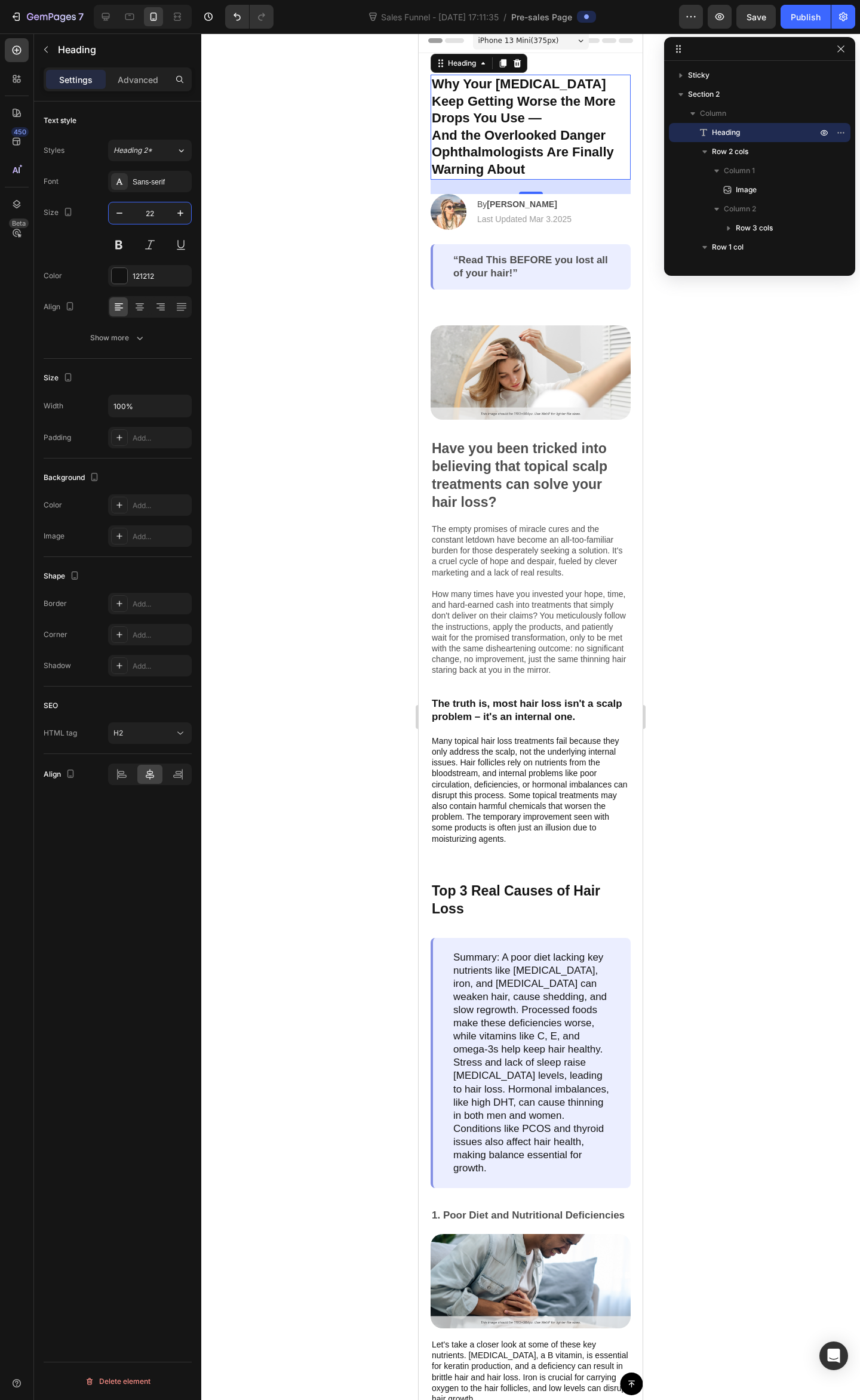
click at [139, 211] on input "22" at bounding box center [150, 213] width 40 height 21
click at [122, 216] on icon "button" at bounding box center [119, 213] width 12 height 12
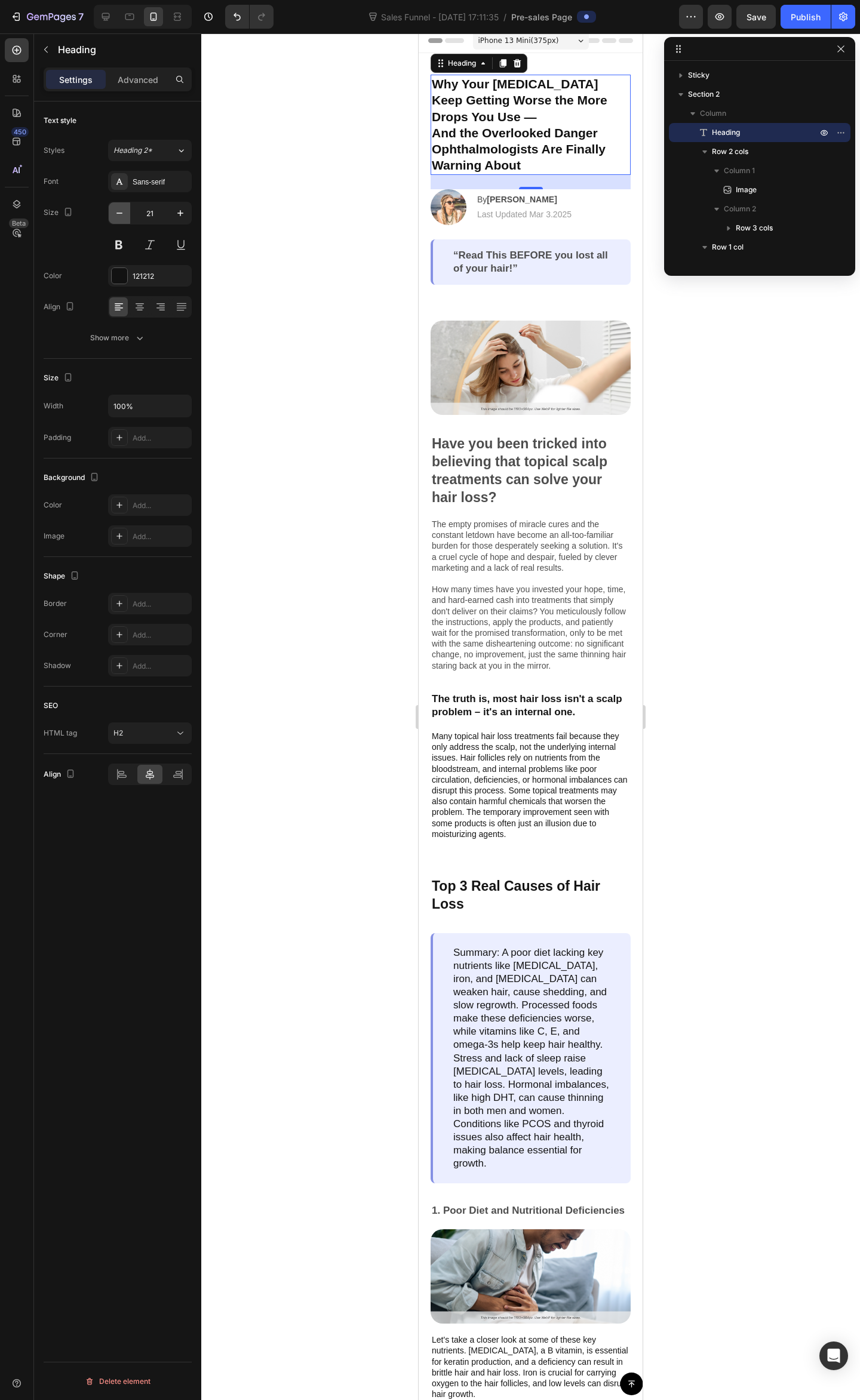
type input "20"
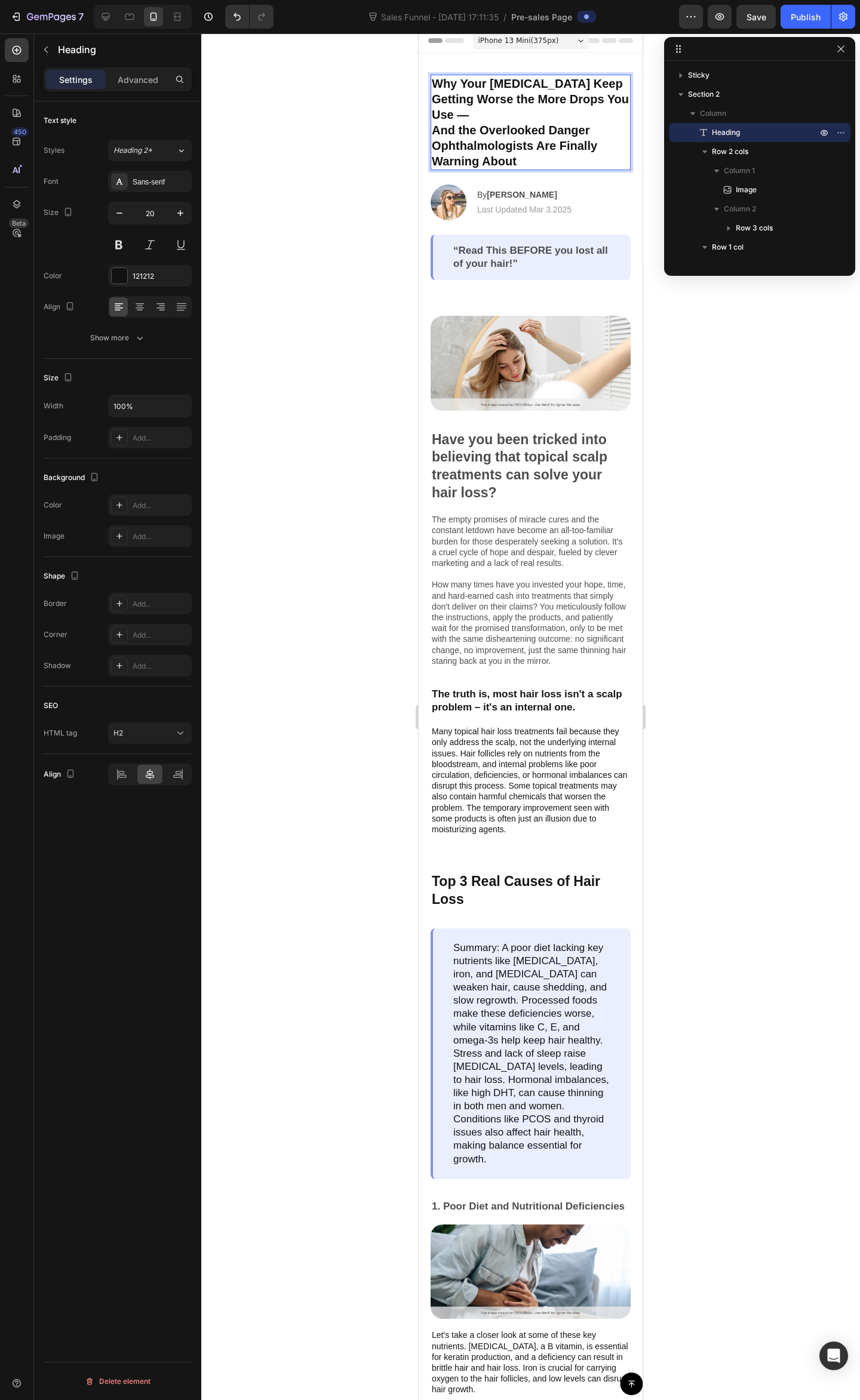
click at [491, 128] on p "Why Your Dry Eyes Keep Getting Worse the More Drops You Use — And the Overlooke…" at bounding box center [531, 123] width 198 height 93
click at [555, 112] on p "Why Your Dry Eyes Keep Getting Worse the More Drops You Use — And the Overlooke…" at bounding box center [531, 123] width 198 height 93
click at [435, 128] on p "Why Your Dry Eyes Keep Getting Worse the More Drops You Use — And the Overlooke…" at bounding box center [531, 123] width 198 height 93
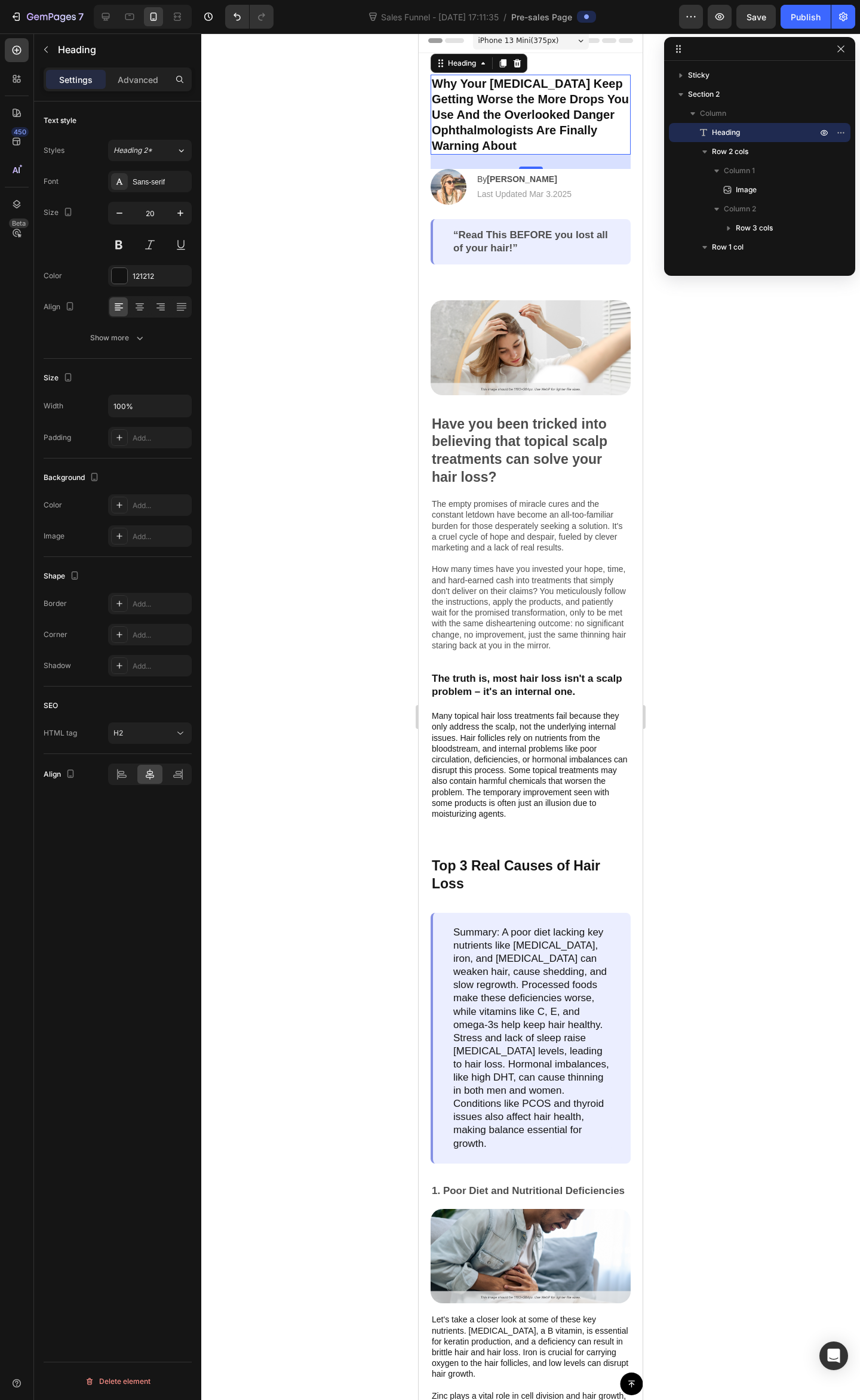
click at [717, 418] on div at bounding box center [530, 717] width 658 height 1366
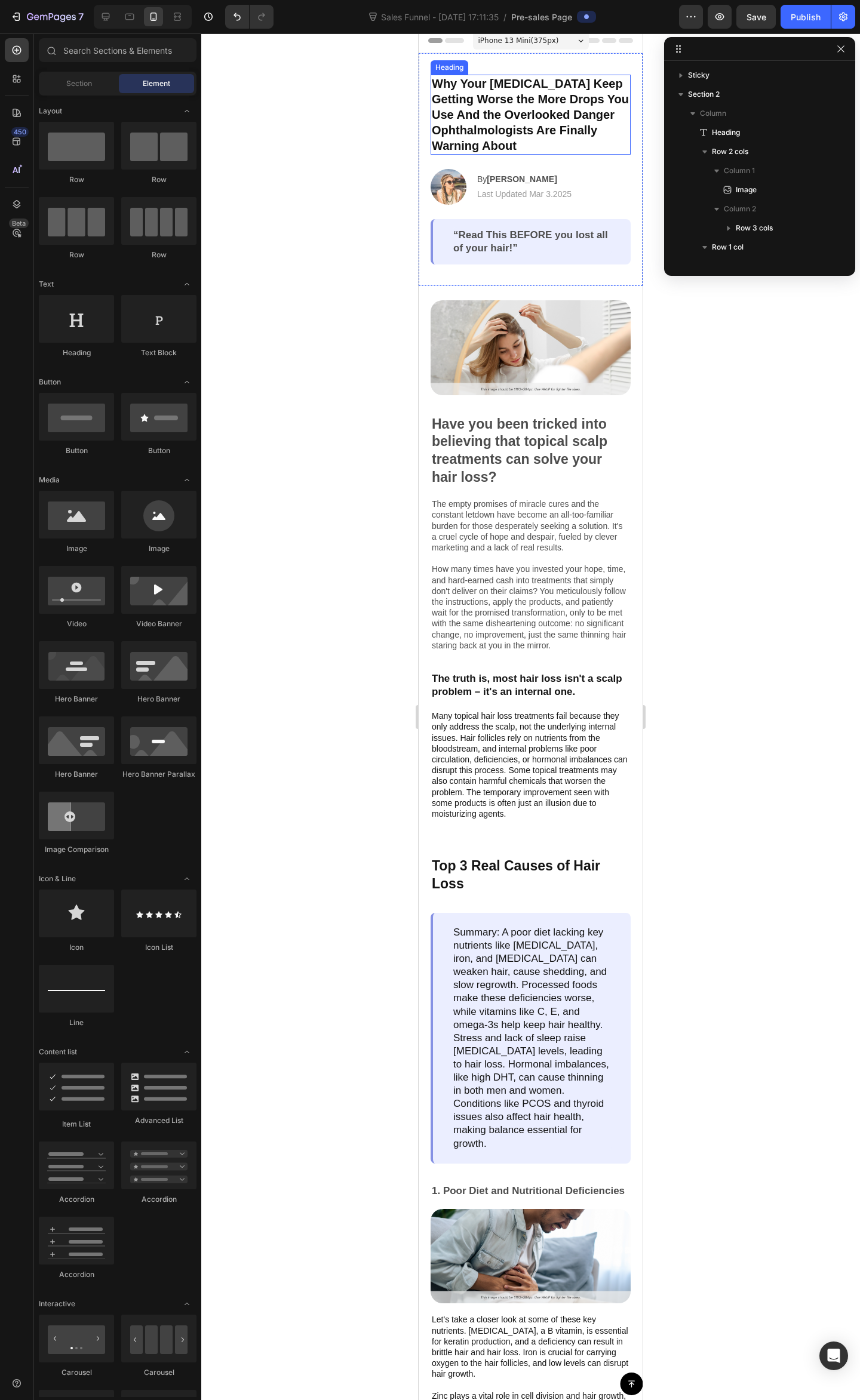
click at [533, 137] on p "Why Your Dry Eyes Keep Getting Worse the More Drops You Use And the Overlooked …" at bounding box center [531, 115] width 198 height 78
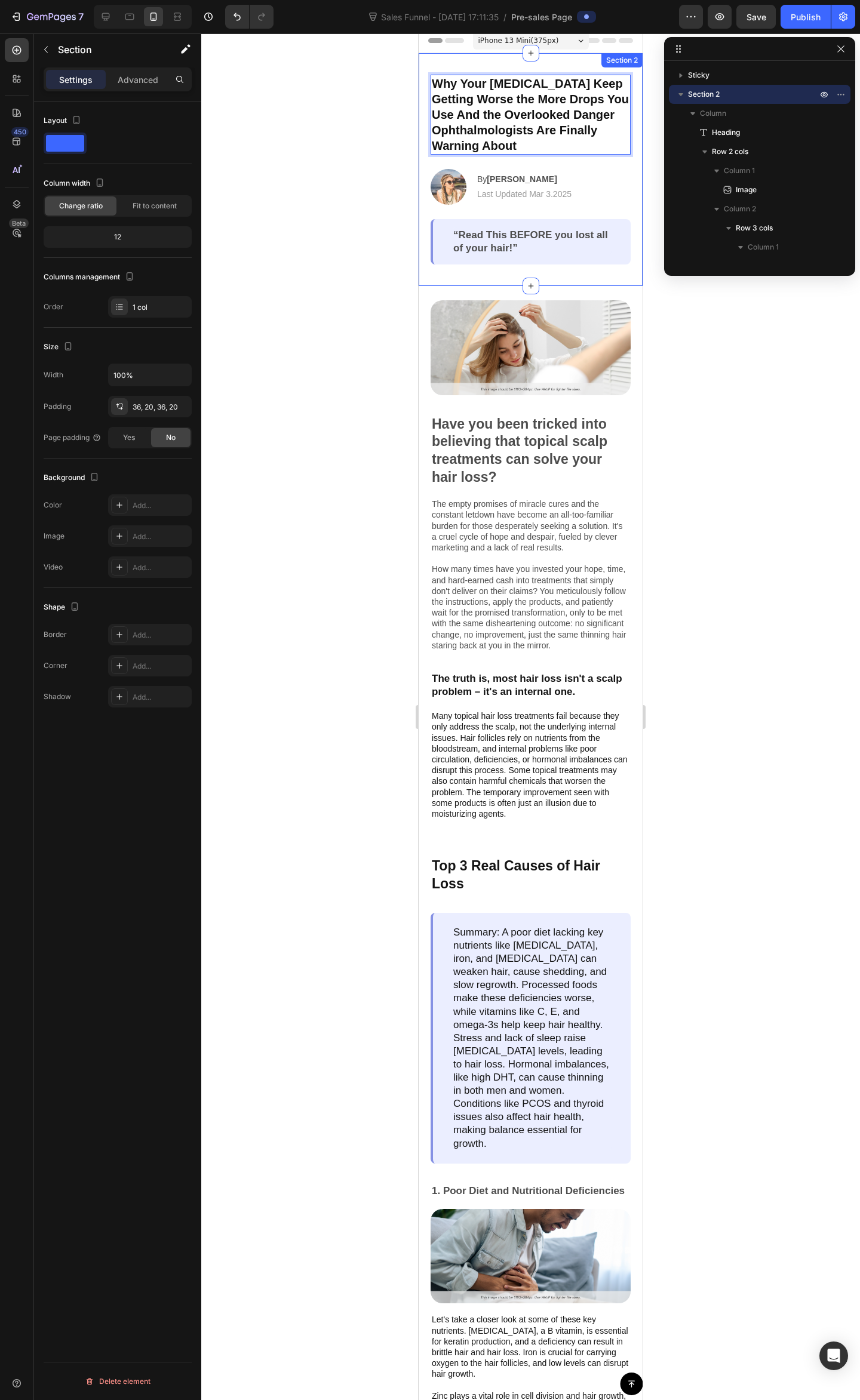
click at [575, 156] on div "Why Your Dry Eyes Keep Getting Worse the More Drops You Use And the Overlooked …" at bounding box center [531, 169] width 200 height 190
click at [582, 147] on p "Why Your Dry Eyes Keep Getting Worse the More Drops You Use And the Overlooked …" at bounding box center [531, 115] width 198 height 78
click at [466, 65] on div "Why Your Dry Eyes Keep Getting Worse the More Drops You Use And the Overlooked …" at bounding box center [530, 169] width 224 height 233
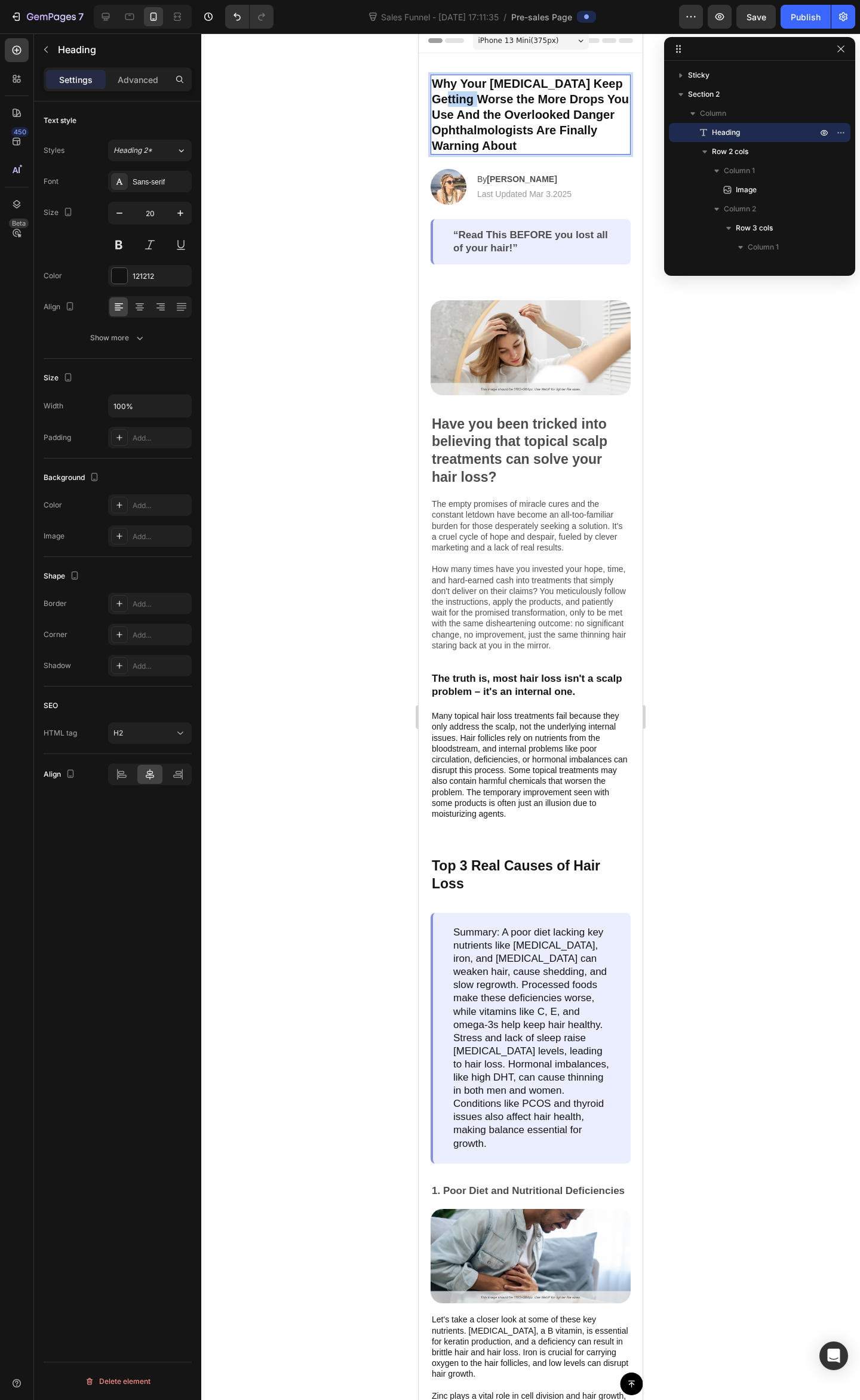
click at [496, 99] on p "Why Your Dry Eyes Keep Getting Worse the More Drops You Use And the Overlooked …" at bounding box center [531, 115] width 198 height 78
click at [739, 478] on div at bounding box center [530, 717] width 658 height 1366
click at [496, 113] on p "Why Your Dry Eyes Keep Getting Worse the More Drops You Use And the Overlooked …" at bounding box center [531, 115] width 198 height 78
click at [593, 120] on p "Why Your Dry Eyes Keep Getting Worse the More Drops You Use And the Overlooked …" at bounding box center [531, 115] width 198 height 78
click at [536, 113] on p "Why Your Dry Eyes Keep Getting Worse the More Drops You Use And the Overlooked …" at bounding box center [531, 115] width 198 height 78
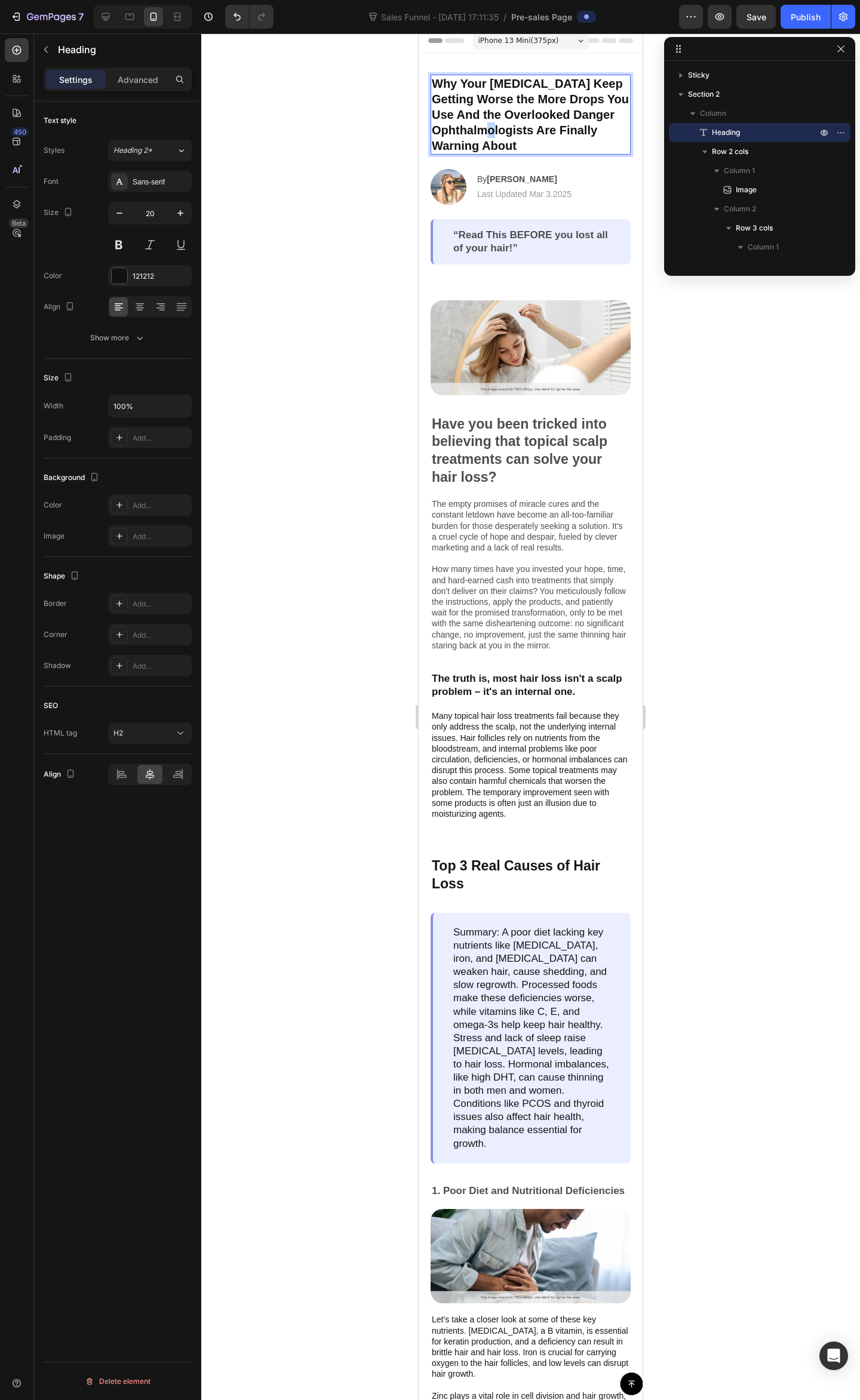
drag, startPoint x: 568, startPoint y: 130, endPoint x: 575, endPoint y: 142, distance: 13.9
click at [569, 130] on p "Why Your Dry Eyes Keep Getting Worse the More Drops You Use And the Overlooked …" at bounding box center [531, 115] width 198 height 78
click at [585, 141] on p "Why Your Dry Eyes Keep Getting Worse the More Drops You Use And the Overlooked …" at bounding box center [531, 115] width 198 height 78
click at [567, 119] on p "Why Your Dry Eyes Keep Getting Worse the More Drops You Use And the Overlooked …" at bounding box center [531, 115] width 198 height 78
click at [571, 139] on p "Why Your Dry Eyes Keep Getting Worse the More Drops You Use And the Overlooked …" at bounding box center [531, 115] width 198 height 78
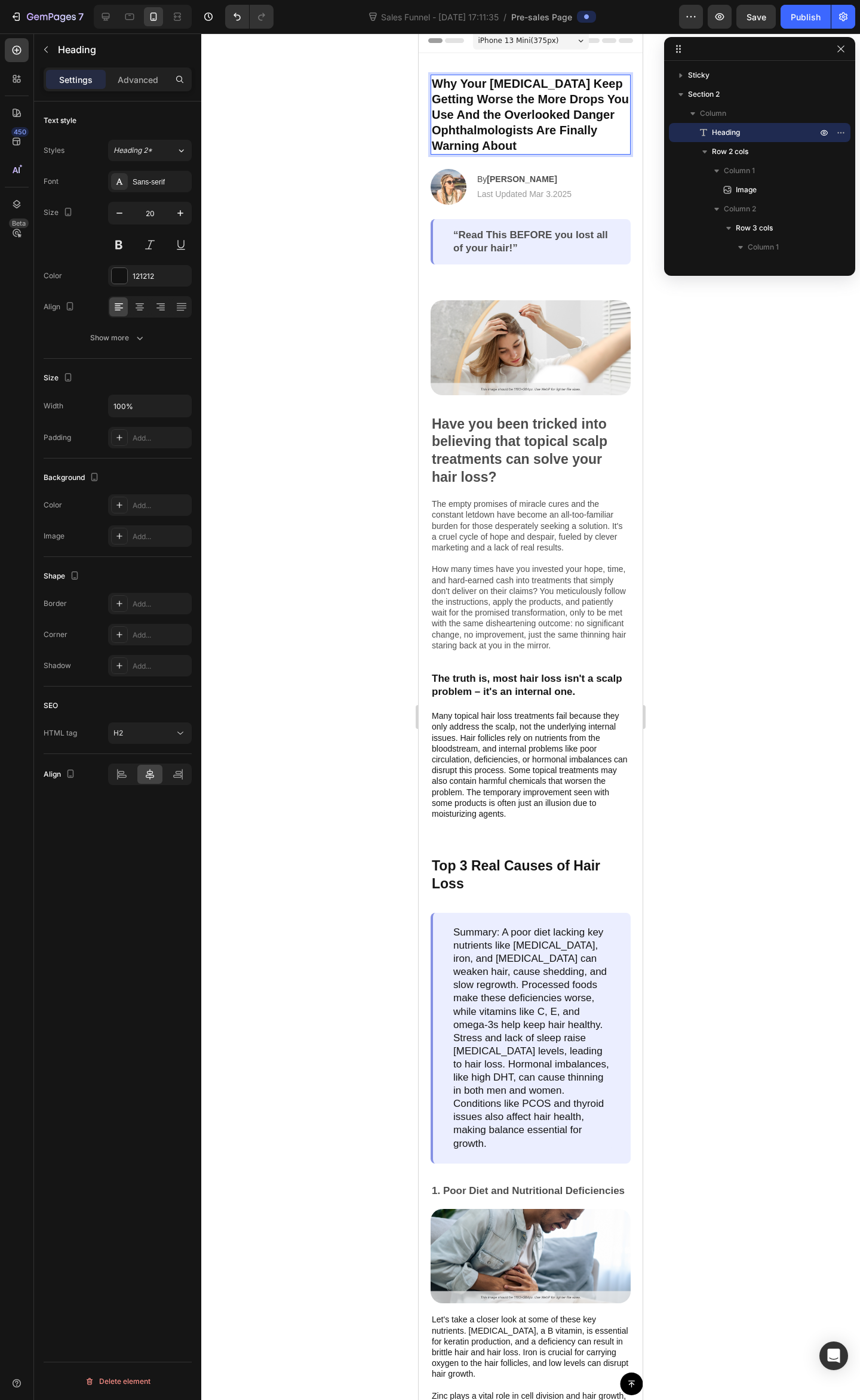
click at [573, 106] on p "Why Your Dry Eyes Keep Getting Worse the More Drops You Use And the Overlooked …" at bounding box center [531, 115] width 198 height 78
click at [585, 118] on p "Why Your Dry Eyes Keep Getting Worse the More Drops You Use And the Overlooked …" at bounding box center [531, 115] width 198 height 78
click at [597, 137] on p "Why Your Dry Eyes Keep Getting Worse the More Drops You Use And the Overlooked …" at bounding box center [531, 115] width 198 height 78
click at [580, 150] on p "Why Your Dry Eyes Keep Getting Worse the More Drops You Use And the Overlooked …" at bounding box center [531, 115] width 198 height 78
drag, startPoint x: 484, startPoint y: 117, endPoint x: 493, endPoint y: 139, distance: 23.8
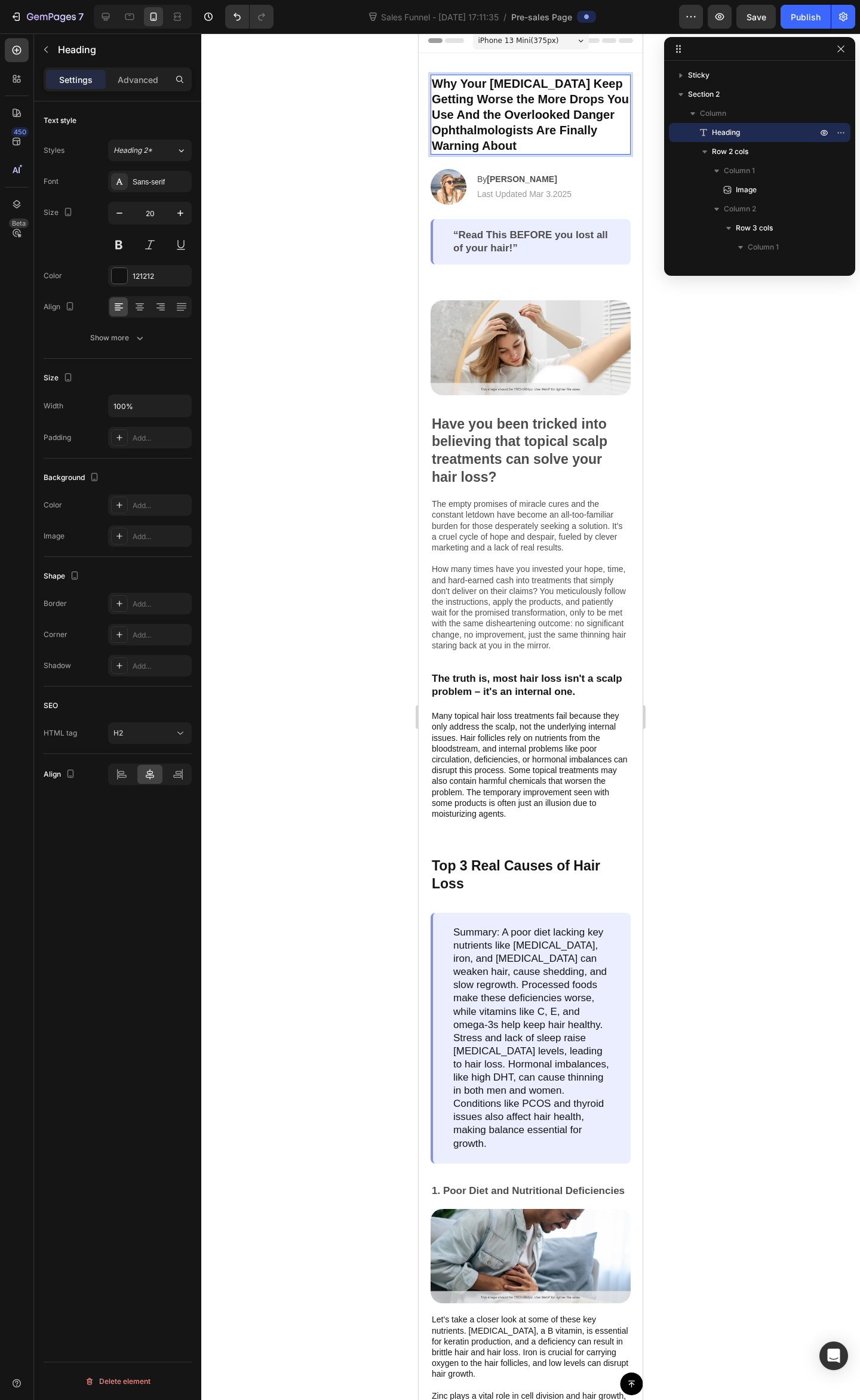
click at [484, 117] on p "Why Your Dry Eyes Keep Getting Worse the More Drops You Use And the Overlooked …" at bounding box center [531, 115] width 198 height 78
click at [471, 128] on p "Why Your Dry Eyes Keep Getting Worse the More Drops You Use (And the Overlooked…" at bounding box center [531, 115] width 198 height 78
click at [545, 110] on p "Why Your Dry Eyes Keep Getting Worse the More Drops You Use (And the Overlooked…" at bounding box center [531, 115] width 198 height 78
click at [474, 129] on p "Why Your Dry Eyes Keep Getting Worse the More Drops You Use (And the Overlooked…" at bounding box center [531, 115] width 198 height 78
click at [569, 116] on p "Why Your Dry Eyes Keep Getting Worse the More Drops You Use (And the Overlooked…" at bounding box center [531, 115] width 198 height 78
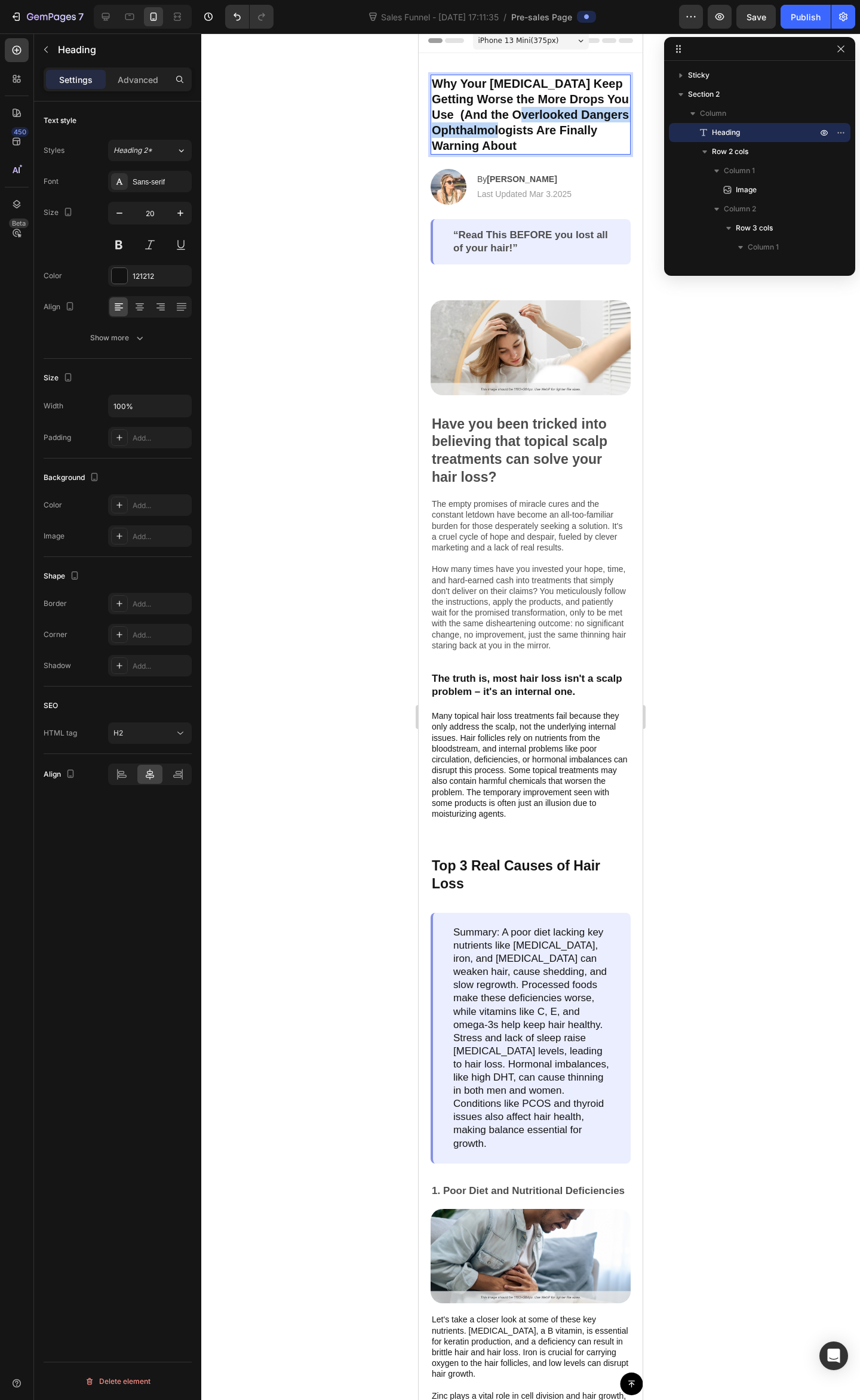
click at [578, 120] on p "Why Your Dry Eyes Keep Getting Worse the More Drops You Use (And the Overlooked…" at bounding box center [531, 115] width 198 height 78
click at [560, 128] on p "Why Your Dry Eyes Keep Getting Worse the More Drops You Use (And the Overlooked…" at bounding box center [531, 115] width 198 height 78
click at [477, 130] on p "Why Your Dry Eyes Keep Getting Worse the More Drops You Use (And the Overlooked…" at bounding box center [531, 115] width 198 height 78
click at [581, 141] on p "Why Your Dry Eyes Keep Getting Worse the More Drops You Use (And the Overlooked…" at bounding box center [531, 115] width 198 height 78
click at [477, 111] on p "Why Your Dry Eyes Keep Getting Worse the More Drops You Use (And the Overlooked…" at bounding box center [531, 115] width 198 height 78
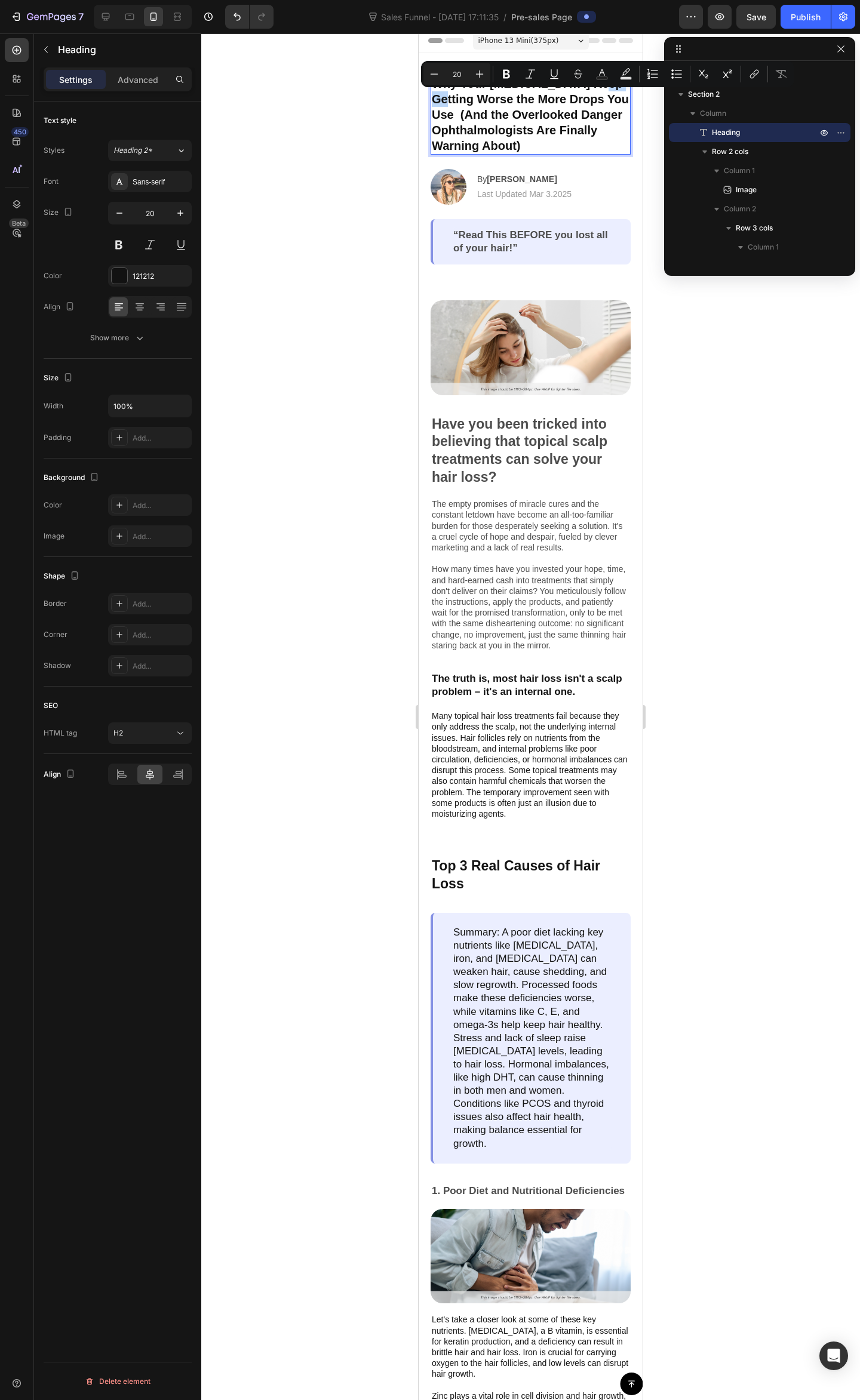
drag, startPoint x: 478, startPoint y: 101, endPoint x: 452, endPoint y: 101, distance: 26.0
click at [452, 101] on p "Why Your Dry Eyes Keep Getting Worse the More Drops You Use (And the Overlooked…" at bounding box center [531, 115] width 198 height 78
click at [571, 82] on p "Why Your Dry Eyes Keep Get Worse the More Drops You Use (And the Overlooked Dan…" at bounding box center [531, 115] width 198 height 78
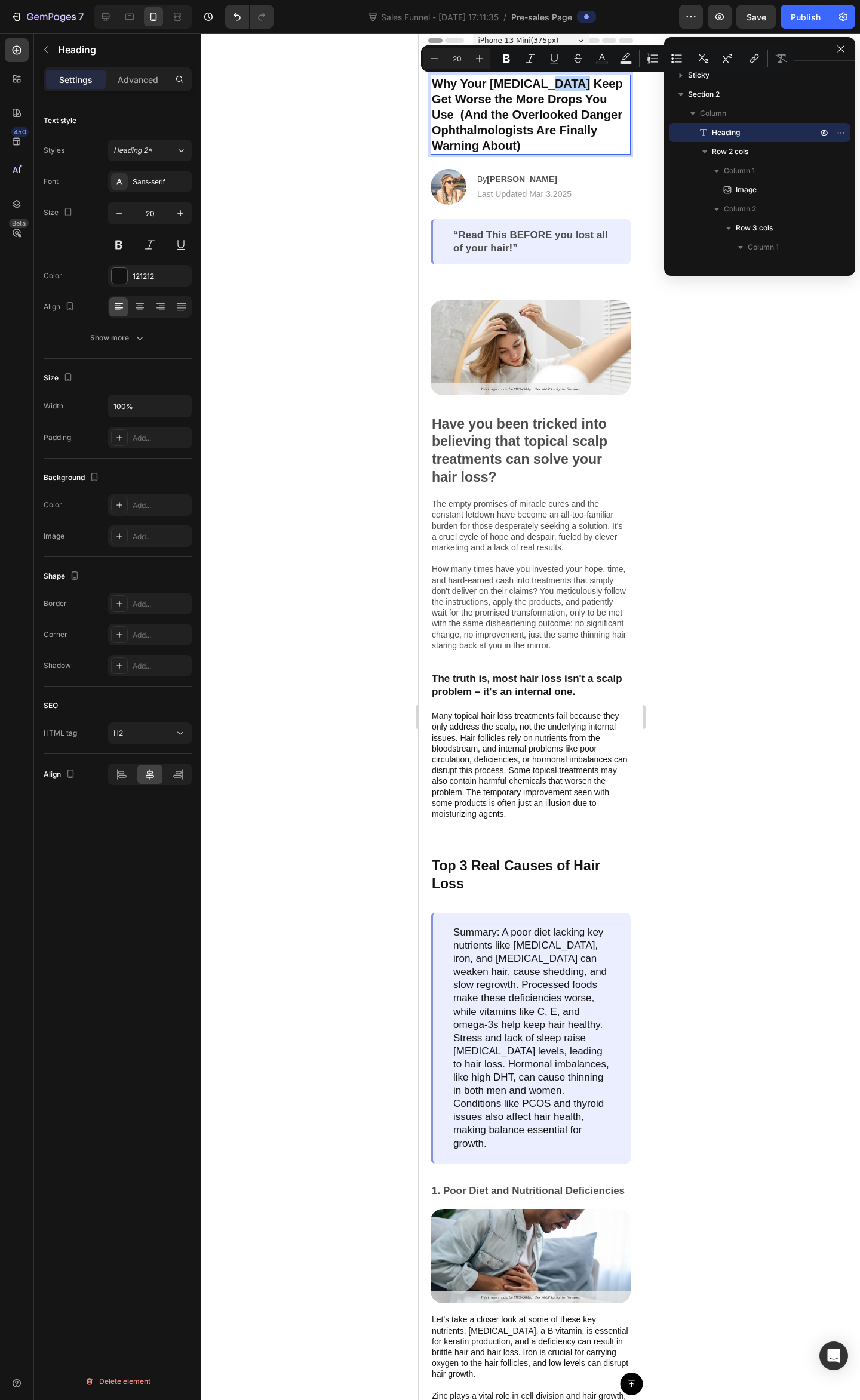
drag, startPoint x: 575, startPoint y: 84, endPoint x: 547, endPoint y: 80, distance: 28.3
click at [547, 80] on p "Why Your Dry Eyes Keep Get Worse the More Drops You Use (And the Overlooked Dan…" at bounding box center [531, 115] width 198 height 78
click at [501, 125] on p "Why Your Dry Eyes Get Worse the More Drops You Use (And the Overlooked Danger O…" at bounding box center [531, 115] width 198 height 78
click at [438, 117] on p "Why Your Dry Eyes Get Worse the More Drops You Use (And the Overlooked Danger O…" at bounding box center [531, 115] width 198 height 78
drag, startPoint x: 474, startPoint y: 147, endPoint x: 516, endPoint y: 148, distance: 42.0
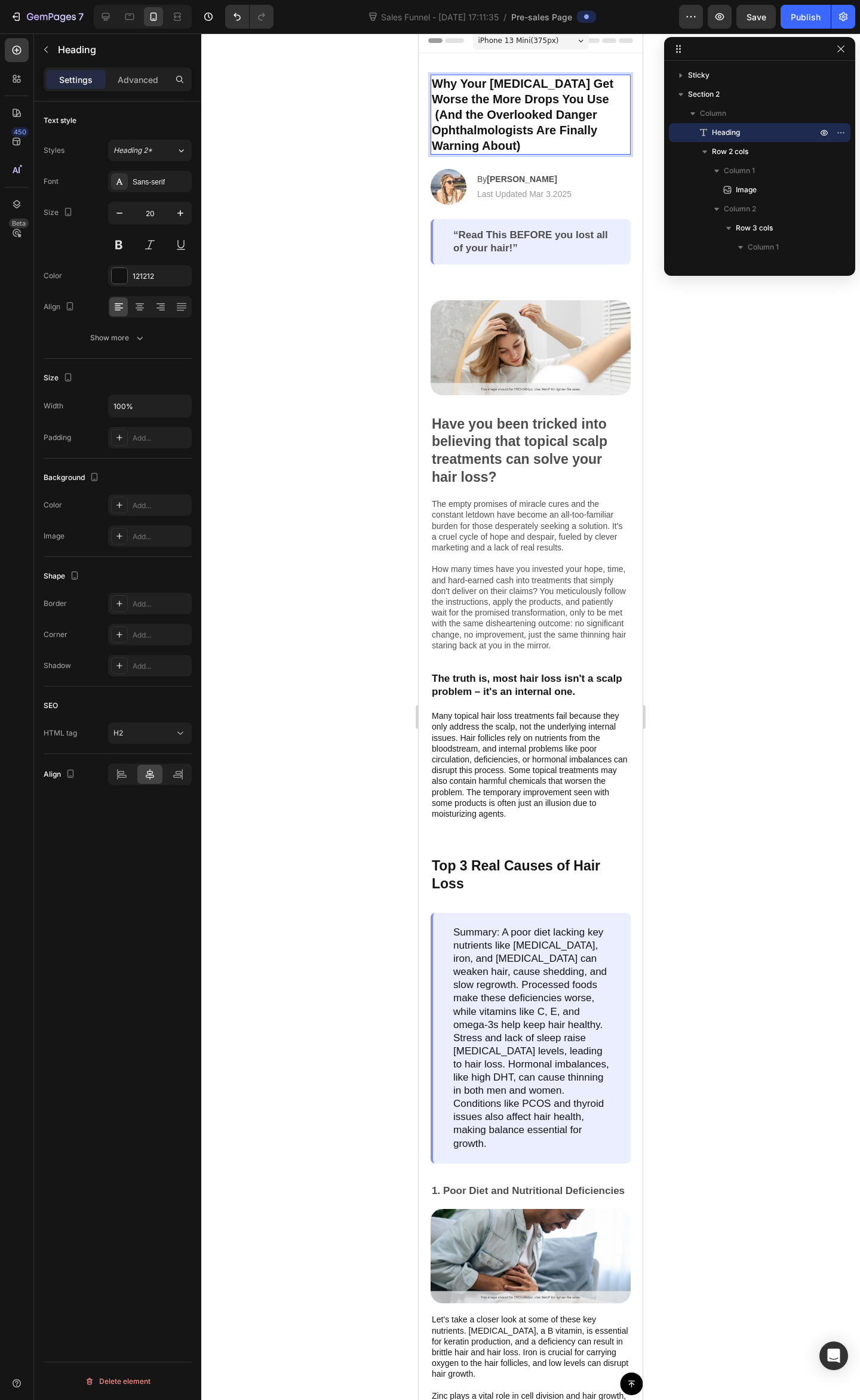
click at [474, 145] on p "Why Your Dry Eyes Get Worse the More Drops You Use (And the Overlooked Danger O…" at bounding box center [531, 115] width 198 height 78
click at [535, 151] on p "Why Your Dry Eyes Get Worse the More Drops You Use (And the Overlooked Danger O…" at bounding box center [531, 115] width 198 height 78
click at [565, 149] on p "Why Your Dry Eyes Get Worse the More Drops You Use (And the Overlooked Danger O…" at bounding box center [531, 115] width 198 height 78
click at [455, 117] on p "Why Your Dry Eyes Get Worse the More Drops You Use (And the Overlooked Danger O…" at bounding box center [531, 115] width 198 height 78
click at [433, 113] on p "Why Your Dry Eyes Get Worse the More Drops You Use (And the Overlooked Danger O…" at bounding box center [531, 115] width 198 height 78
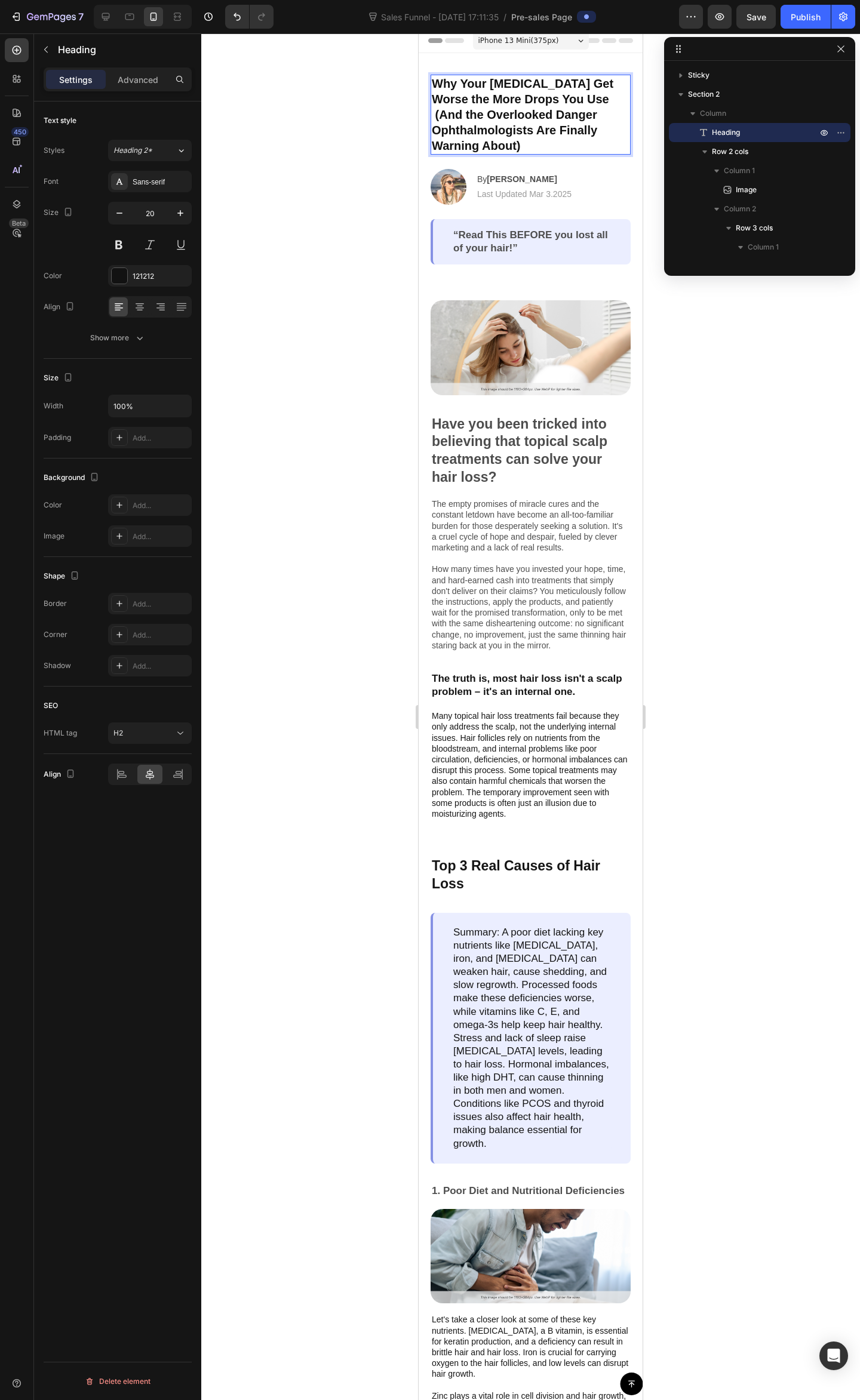
click at [571, 99] on p "Why Your Dry Eyes Get Worse the More Drops You Use (And the Overlooked Danger O…" at bounding box center [531, 115] width 198 height 78
click at [577, 101] on p "Why Your Dry Eyes Get Worse the More Drops You Use (And the Overlooked Danger O…" at bounding box center [531, 115] width 198 height 78
click at [507, 104] on p "Why Your Dry Eyes Get Worse the More Drops You Use (And the Overlooked Danger O…" at bounding box center [531, 115] width 198 height 78
drag, startPoint x: 545, startPoint y: 120, endPoint x: 471, endPoint y: 118, distance: 74.0
click at [543, 120] on p "Why Your Dry Eyes Get Worse the More Drops You Use (And the Overlooked Danger O…" at bounding box center [531, 115] width 198 height 78
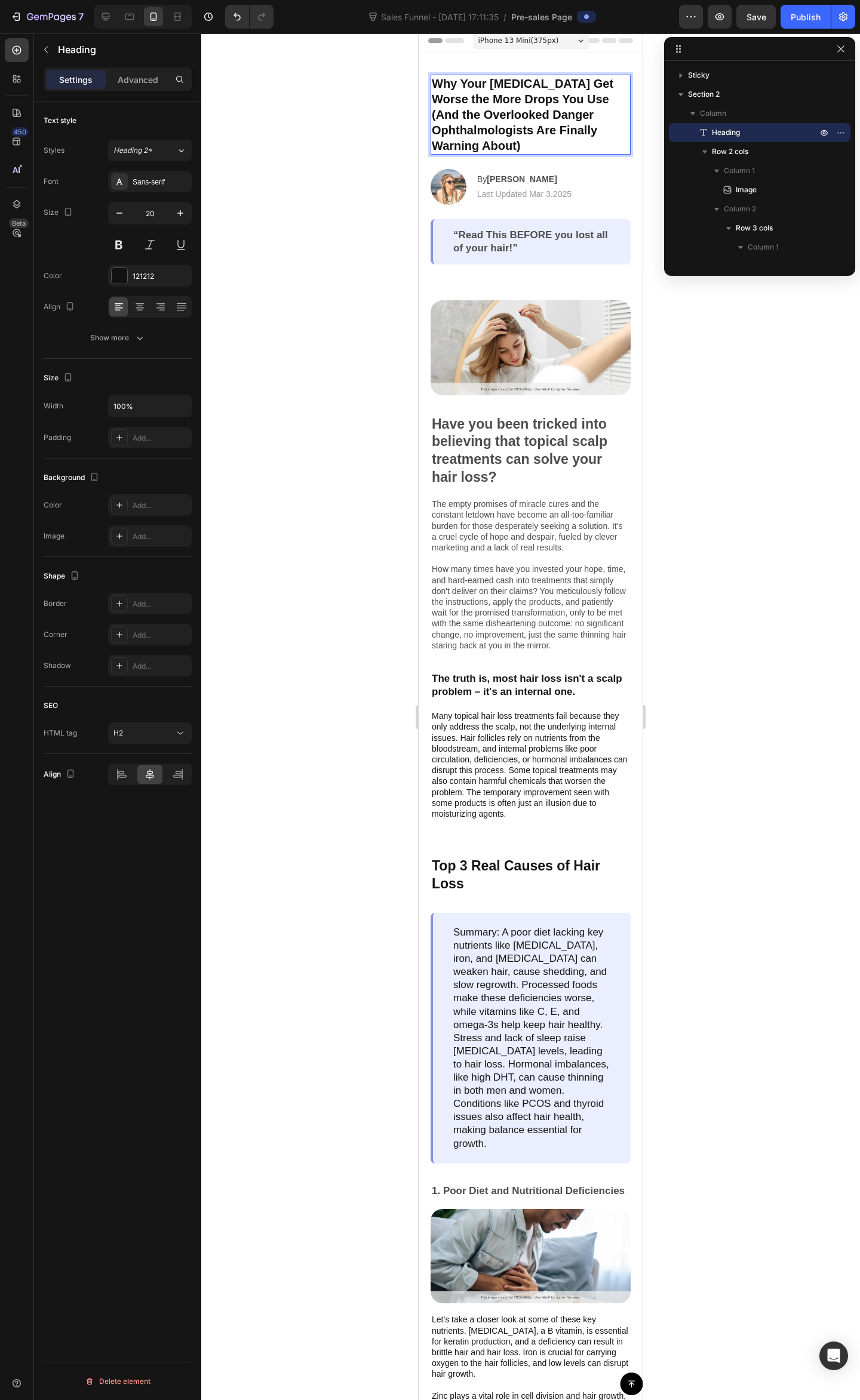
click at [451, 115] on p "Why Your Dry Eyes Get Worse the More Drops You Use (And the Overlooked Danger O…" at bounding box center [531, 115] width 198 height 78
click at [433, 116] on p "Why Your Dry Eyes Get Worse the More Drops You Use (And the Overlooked Danger O…" at bounding box center [531, 115] width 198 height 78
click at [466, 113] on p "Why Your Dry Eyes Get Worse the More Drops You Use (And the Overlooked Danger O…" at bounding box center [531, 115] width 198 height 78
click at [582, 123] on p "Why Your Dry Eyes Get Worse the More Drops You Use (And the Overlooked Danger O…" at bounding box center [531, 115] width 198 height 78
drag, startPoint x: 435, startPoint y: 117, endPoint x: 428, endPoint y: 117, distance: 7.0
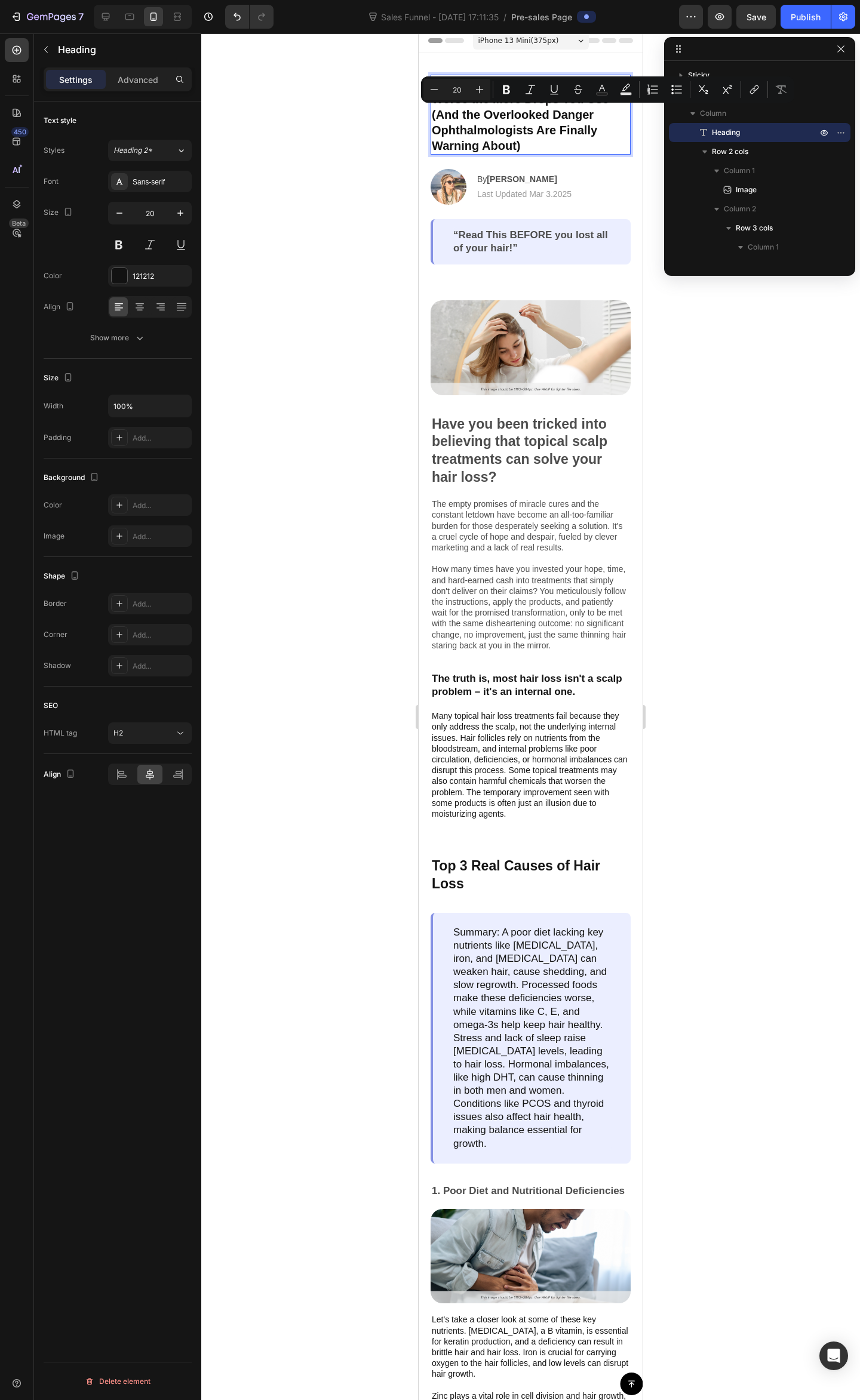
click at [428, 117] on div "Why Your Dry Eyes Get Worse the More Drops You Use (And the Overlooked Danger O…" at bounding box center [530, 169] width 224 height 233
click at [531, 135] on p "Why Your Dry Eyes Get Worse the More Drops You Use (And The Overlooked Danger O…" at bounding box center [531, 115] width 198 height 78
click at [508, 127] on p "Why Your Dry Eyes Get Worse the More Drops You Use (And the Overlooked Danger O…" at bounding box center [531, 115] width 198 height 78
click at [431, 128] on h2 "Why Your Dry Eyes Get Worse the More Drops You Use (And the Overlooked Danger O…" at bounding box center [531, 114] width 200 height 80
click at [490, 121] on p "Why Your Dry Eyes Get Worse the More Drops You Use (And the Overlooked Danger O…" at bounding box center [531, 115] width 198 height 78
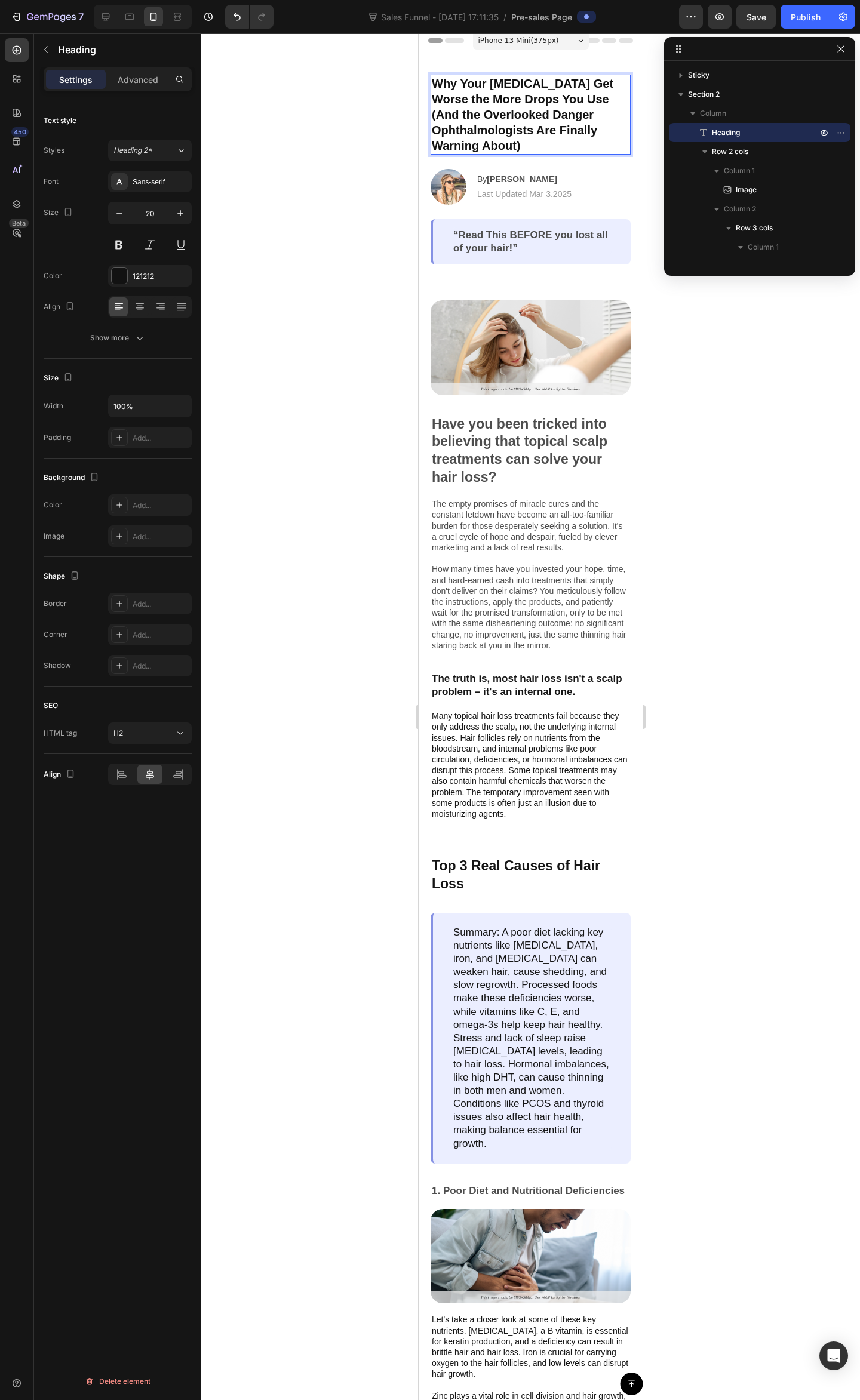
click at [552, 132] on p "Why Your Dry Eyes Get Worse the More Drops You Use (And the Overlooked Danger O…" at bounding box center [531, 115] width 198 height 78
drag, startPoint x: 520, startPoint y: 110, endPoint x: 456, endPoint y: 115, distance: 64.2
click at [456, 115] on p "Why Your Dry Eyes Get Worse the More Drops You Use (And the Overlooked Danger O…" at bounding box center [531, 115] width 198 height 78
click at [505, 113] on p "Why Your [MEDICAL_DATA] Get Worse the More Drops You Use (And the Danger Ophtha…" at bounding box center [531, 115] width 198 height 78
click at [490, 115] on p "Why Your [MEDICAL_DATA] Get Worse the More Drops You Use (And the Danger Ophtha…" at bounding box center [531, 115] width 198 height 78
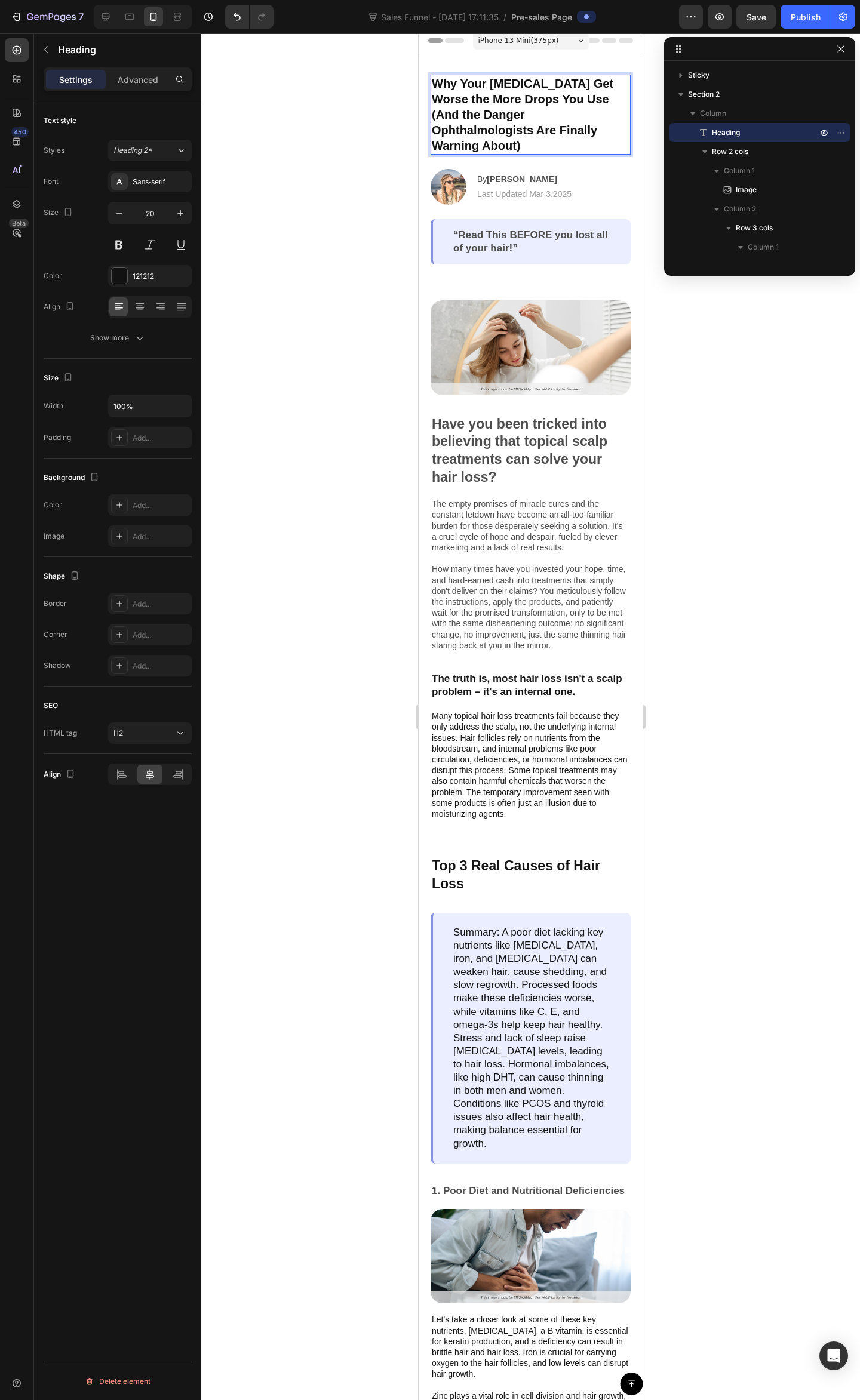
click at [494, 113] on p "Why Your [MEDICAL_DATA] Get Worse the More Drops You Use (And the Danger Ophtha…" at bounding box center [531, 115] width 198 height 78
click at [588, 123] on p "Why Your [MEDICAL_DATA] Get Worse the More Drops You Use (And the Danger Ophtha…" at bounding box center [531, 115] width 198 height 78
click at [497, 109] on p "Why Your [MEDICAL_DATA] Get Worse the More Drops You Use (And the Danger Ophtha…" at bounding box center [531, 115] width 198 height 78
click at [536, 119] on p "Why Your [MEDICAL_DATA] Get Worse the More Drops You Use (And the Danger Ophtha…" at bounding box center [531, 115] width 198 height 78
click at [572, 125] on p "Why Your [MEDICAL_DATA] Get Worse the More Drops You Use (And the Danger Ophtha…" at bounding box center [531, 115] width 198 height 78
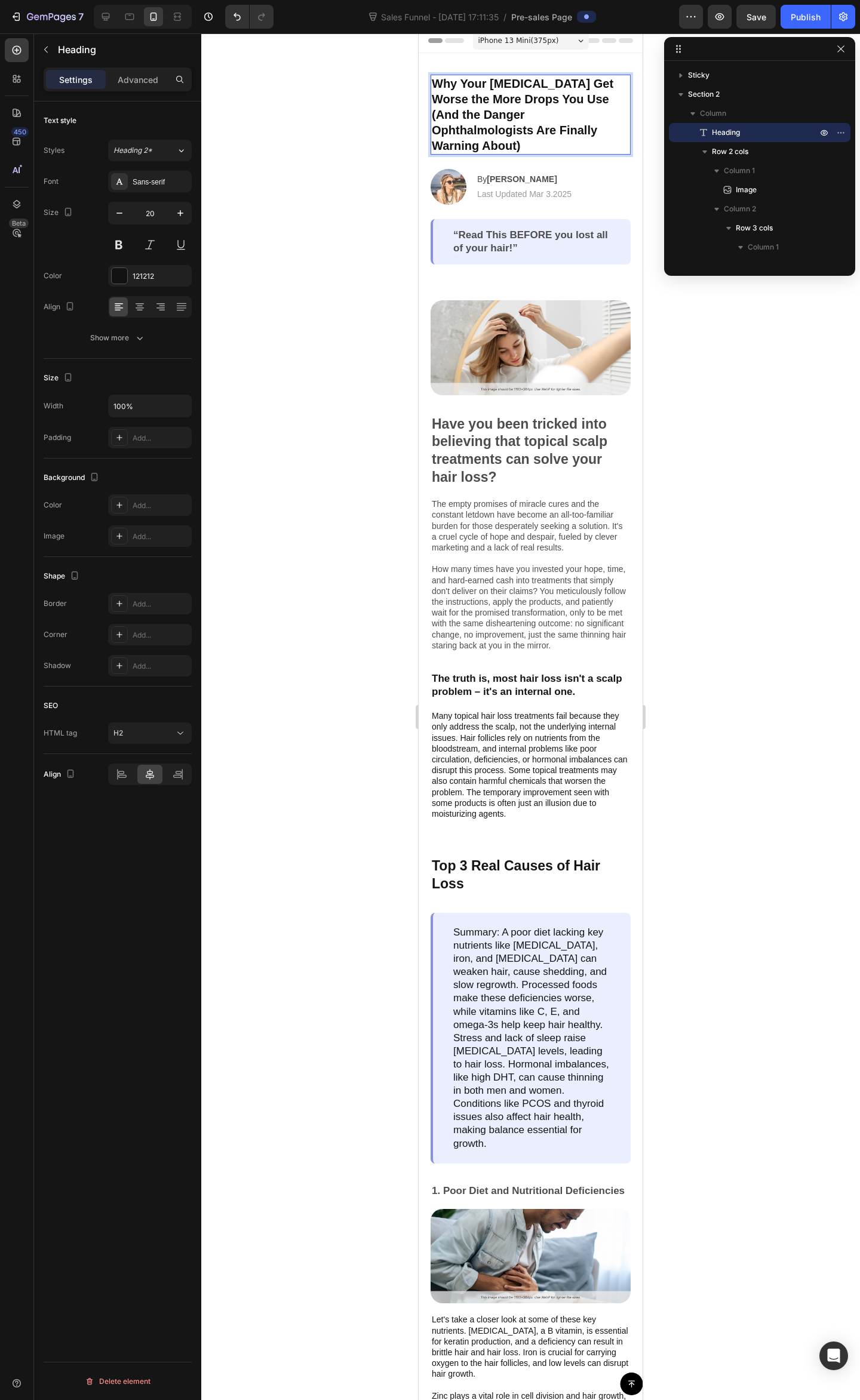
click at [488, 113] on p "Why Your [MEDICAL_DATA] Get Worse the More Drops You Use (And the Danger Ophtha…" at bounding box center [531, 115] width 198 height 78
click at [496, 115] on p "Why Your [MEDICAL_DATA] Get Worse the More Drops You Use (And the Danger Ophtha…" at bounding box center [531, 115] width 198 height 78
click at [552, 103] on p "Why Your Dry Eyes Get Worse the More Drops You Use (And the Dangers Ophthalmolo…" at bounding box center [531, 115] width 198 height 78
click at [571, 125] on p "Why Your Dry Eyes Get Worse the More Drops You Use (And the Dangers Ophthalmolo…" at bounding box center [531, 115] width 198 height 78
drag, startPoint x: 516, startPoint y: 128, endPoint x: 492, endPoint y: 125, distance: 24.2
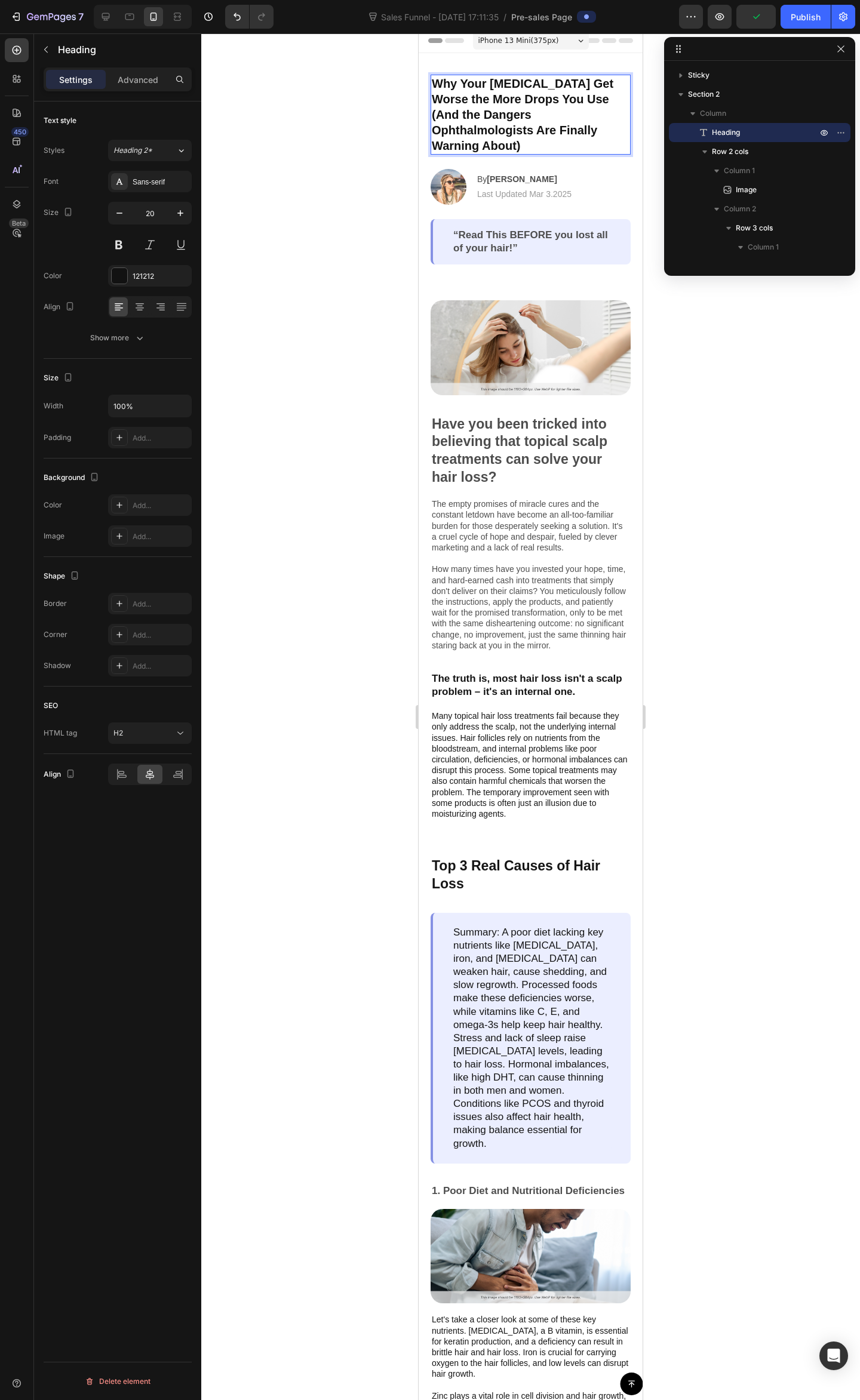
click at [515, 128] on p "Why Your Dry Eyes Get Worse the More Drops You Use (And the Dangers Ophthalmolo…" at bounding box center [531, 115] width 198 height 78
click at [462, 115] on p "Why Your Dry Eyes Get Worse the More Drops You Use (And the Dangers Ophthalmolo…" at bounding box center [531, 115] width 198 height 78
click at [497, 119] on p "Why Your Dry Eyes Get Worse the More Drops You Use (And the Dangers Ophthalmolo…" at bounding box center [531, 115] width 198 height 78
click at [501, 119] on p "Why Your Dry Eyes Get Worse the More Drops You Use (And the Dangers Ophthalmolo…" at bounding box center [531, 115] width 198 height 78
click at [529, 115] on p "Why Your [MEDICAL_DATA] Get Worse the More Drops You Use (And the Danger Ophtha…" at bounding box center [531, 115] width 198 height 78
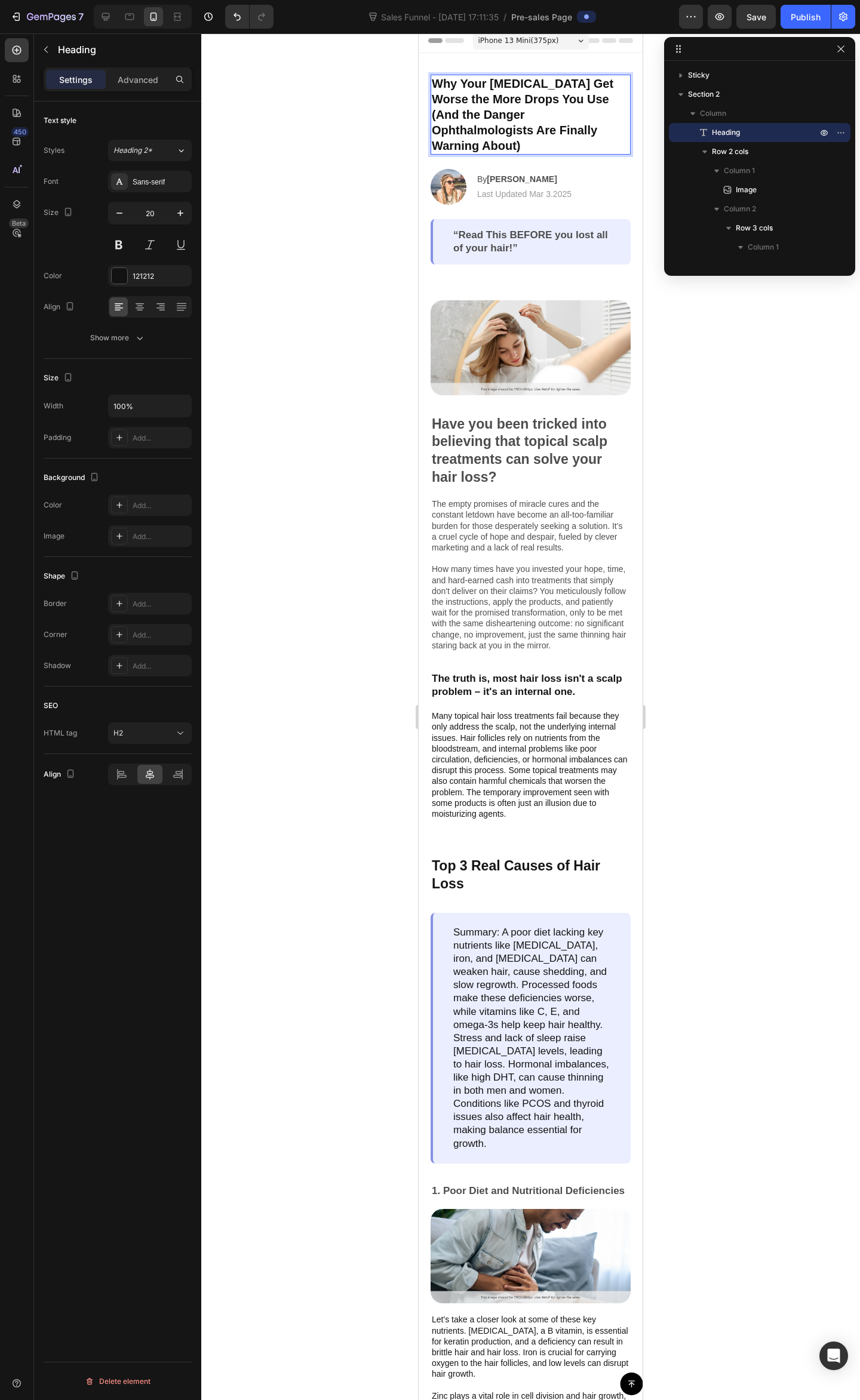
click at [569, 132] on p "Why Your [MEDICAL_DATA] Get Worse the More Drops You Use (And the Danger Ophtha…" at bounding box center [531, 115] width 198 height 78
click at [703, 392] on div at bounding box center [530, 717] width 658 height 1366
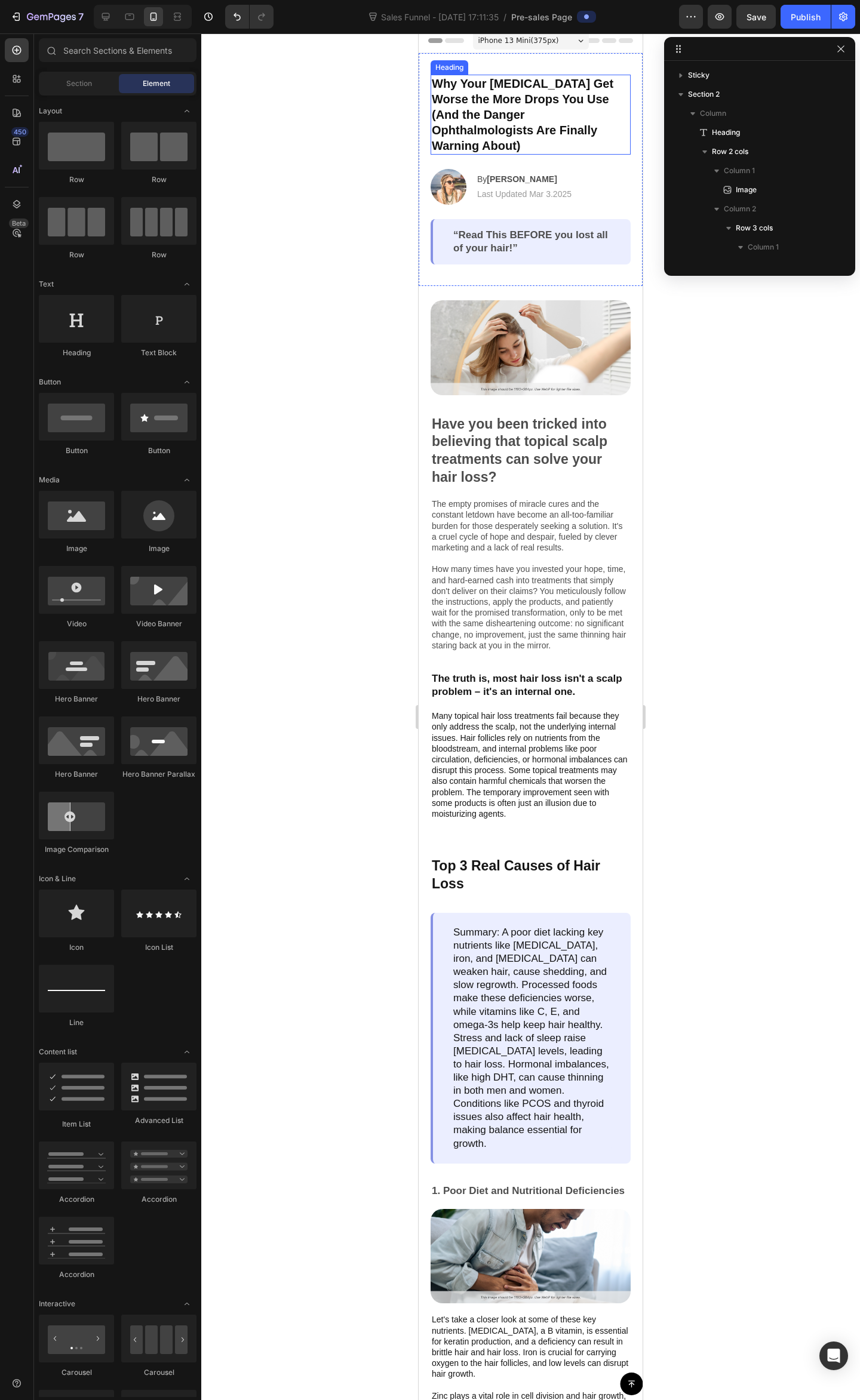
click at [549, 123] on p "Why Your [MEDICAL_DATA] Get Worse the More Drops You Use (And the Danger Ophtha…" at bounding box center [531, 115] width 198 height 78
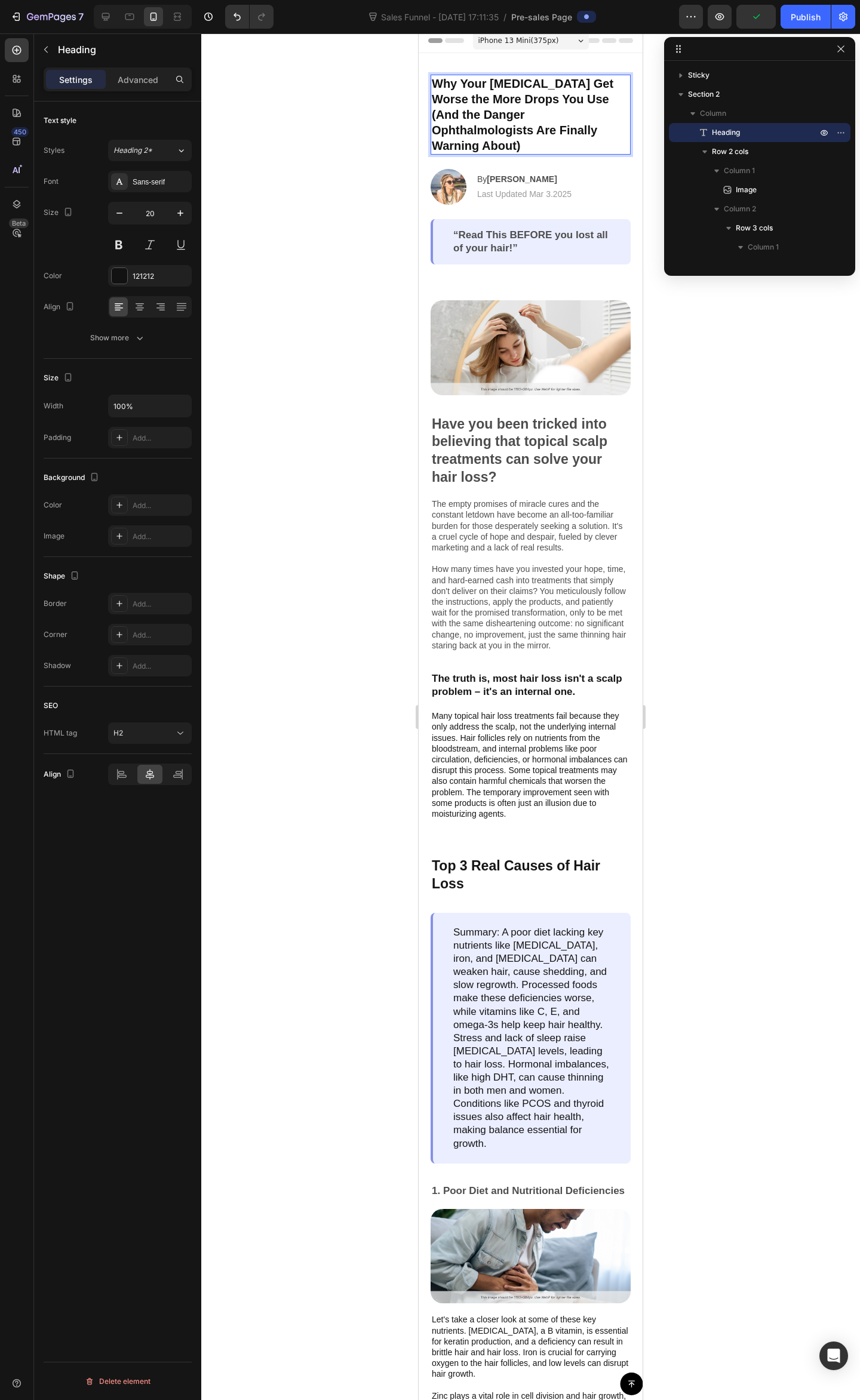
click at [710, 379] on div at bounding box center [530, 717] width 658 height 1366
click at [584, 130] on p "Why Your [MEDICAL_DATA] Get Worse the More Drops You Use (And the Danger Ophtha…" at bounding box center [531, 115] width 198 height 78
click at [581, 132] on p "Why Your [MEDICAL_DATA] Get Worse the More Drops You Use (And the Danger Ophtha…" at bounding box center [531, 115] width 198 height 78
click at [582, 97] on p "Why Your Dry Eyes Get Worse the More Drops You Use (And the Danger Ophthalmolog…" at bounding box center [531, 115] width 198 height 78
click at [578, 98] on p "Why Your Dry Eyes Get Worse the More Drops You Use (And the Danger Ophthalmolog…" at bounding box center [531, 115] width 198 height 78
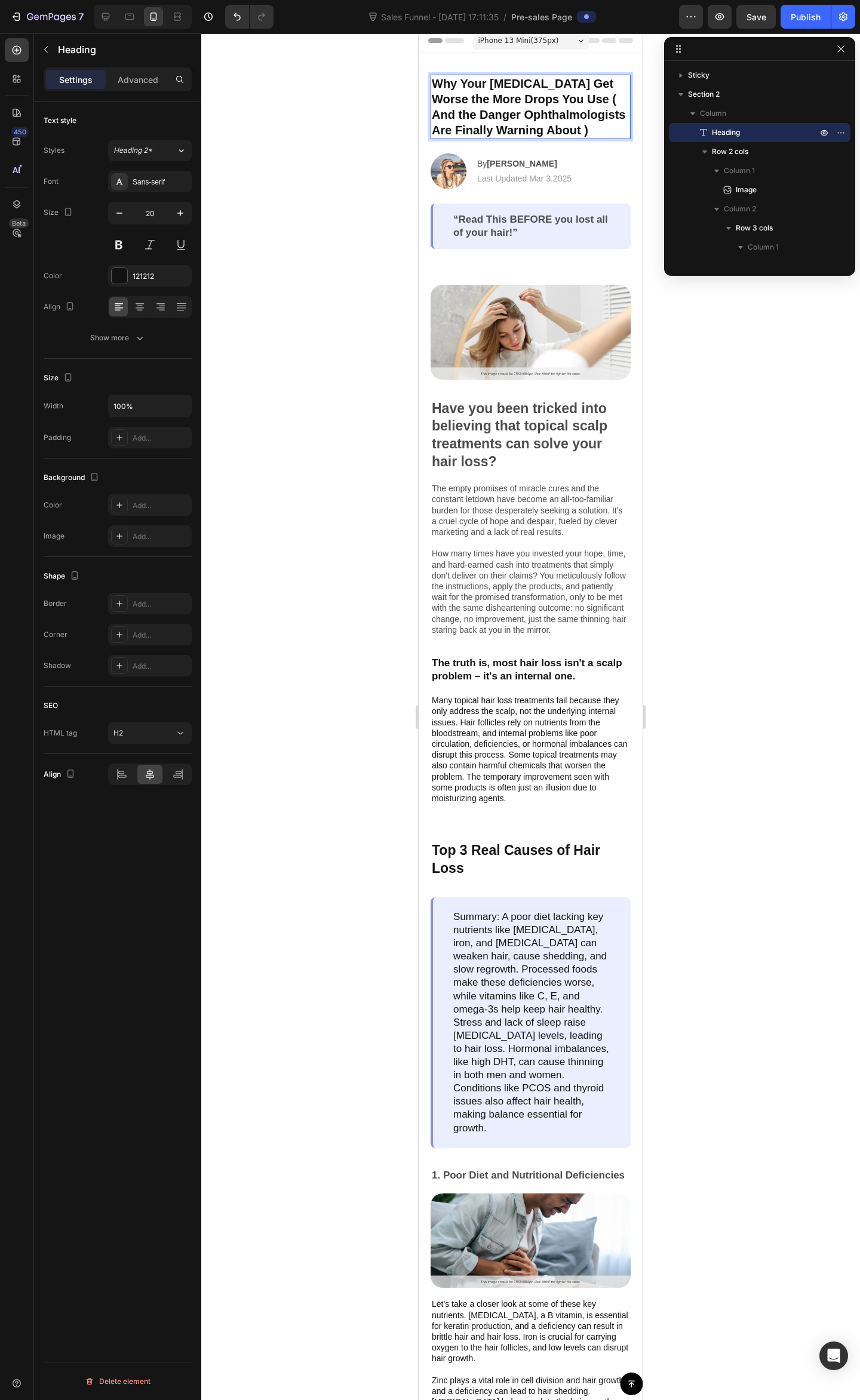
click at [605, 137] on p "Why Your Dry Eyes Get Worse the More Drops You Use ( And the Danger Ophthalmolo…" at bounding box center [531, 107] width 198 height 62
click at [806, 434] on div at bounding box center [530, 717] width 658 height 1366
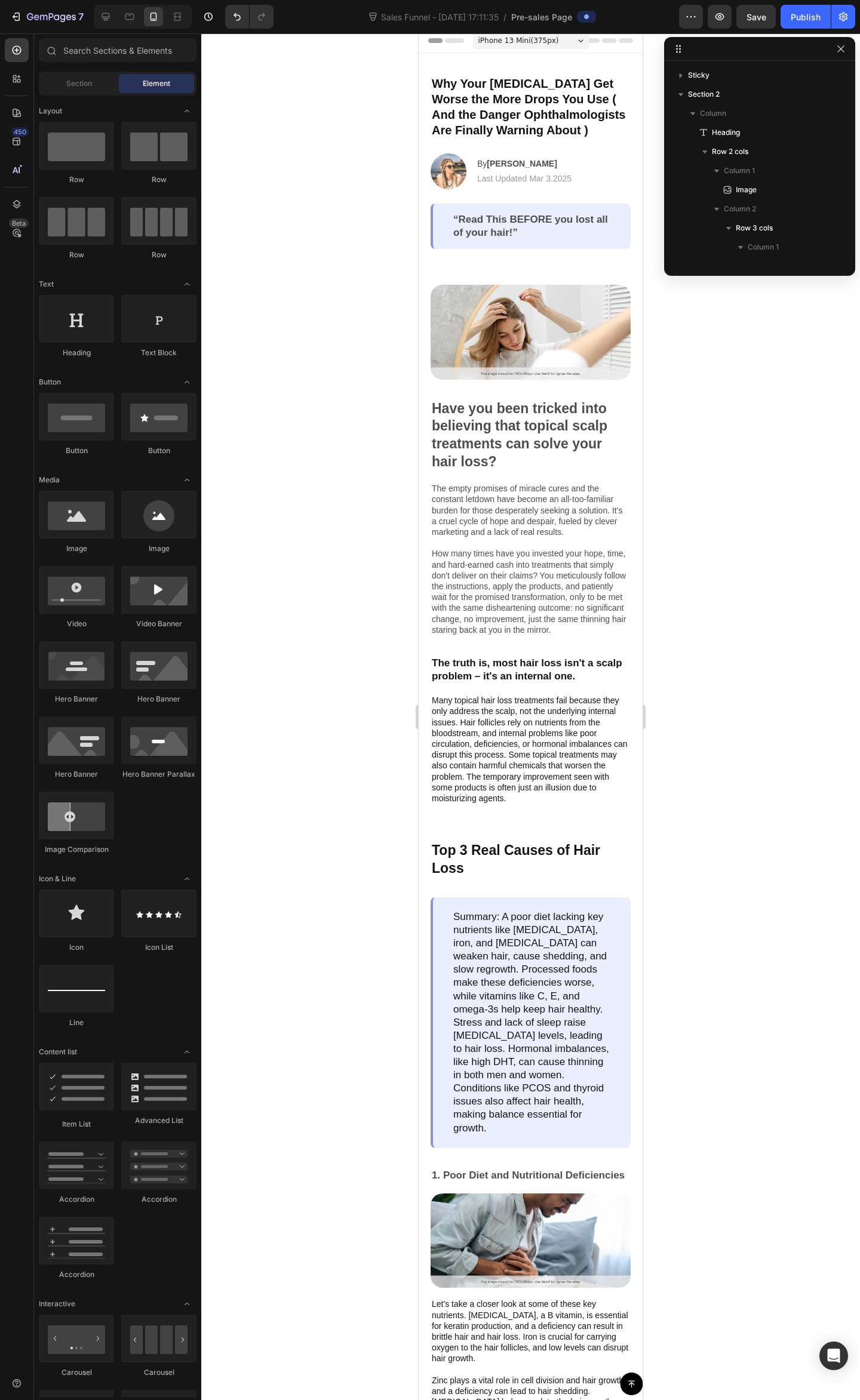
click at [731, 372] on div at bounding box center [530, 717] width 658 height 1366
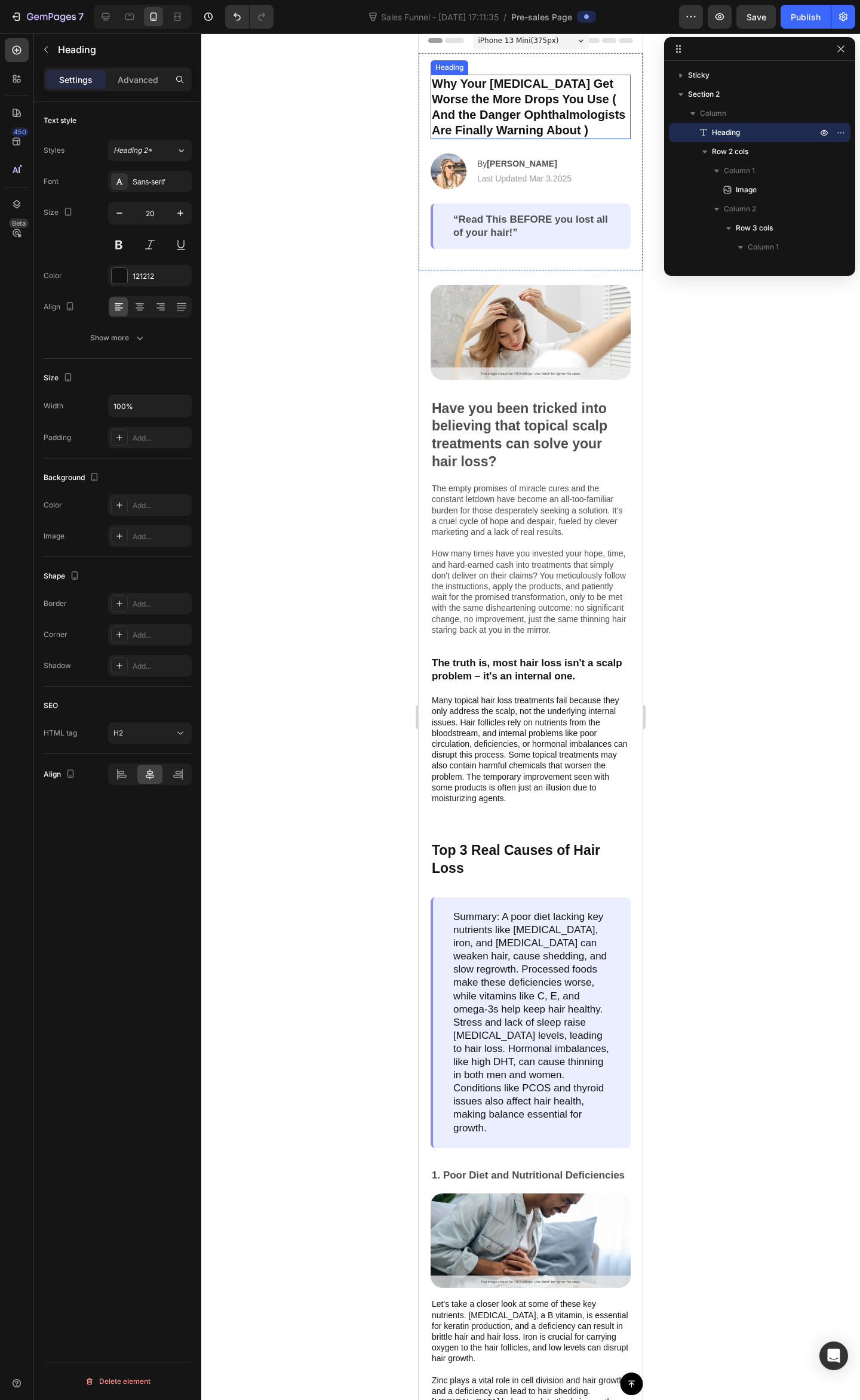
click at [573, 94] on p "Why Your Dry Eyes Get Worse the More Drops You Use ( And the Danger Ophthalmolo…" at bounding box center [531, 107] width 198 height 62
click at [571, 99] on p "Why Your Dry Eyes Get Worse the More Drops You Use ( And the Danger Ophthalmolo…" at bounding box center [531, 107] width 198 height 62
click at [768, 425] on div at bounding box center [530, 717] width 658 height 1366
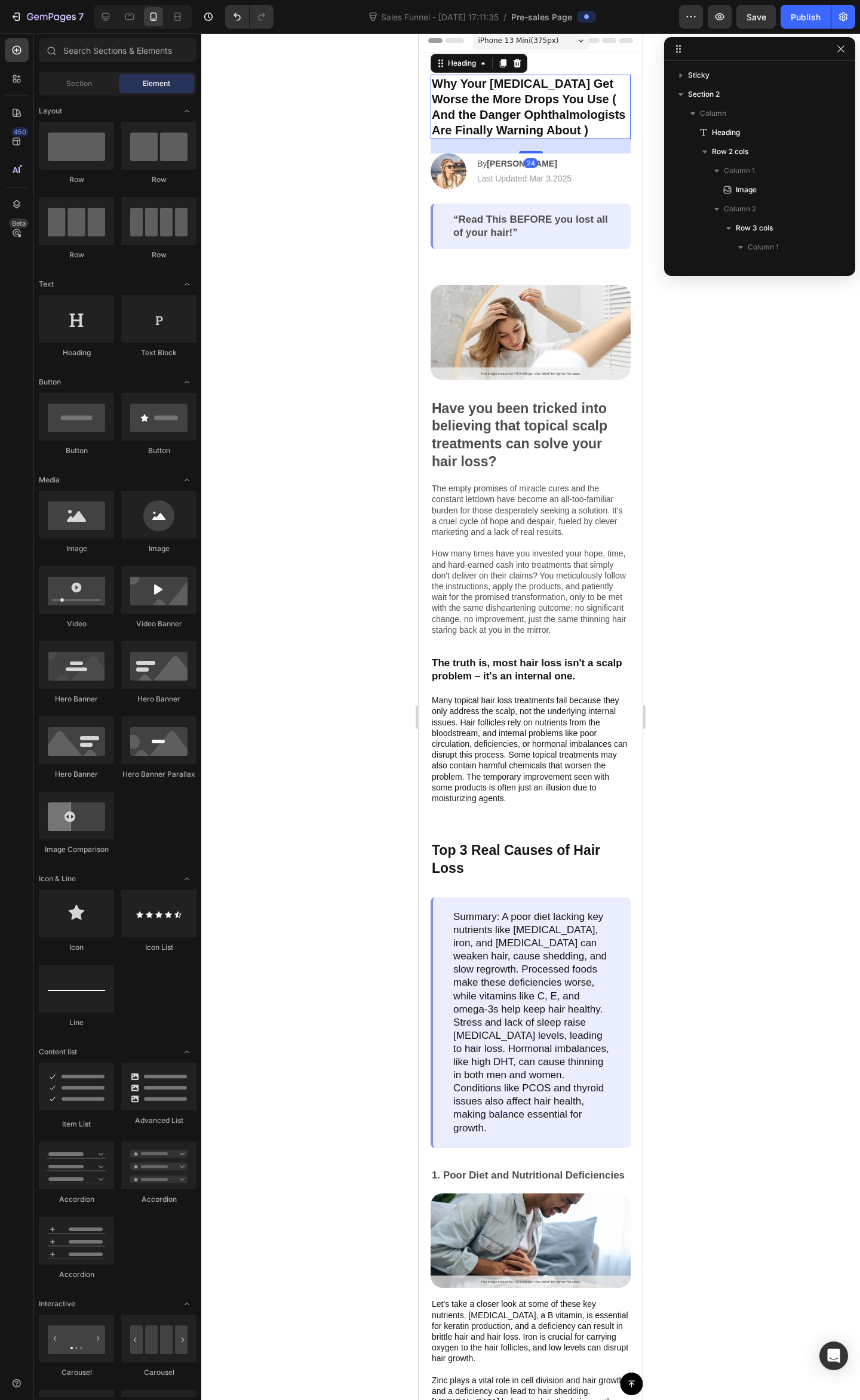
click at [578, 101] on p "Why Your Dry Eyes Get Worse the More Drops You Use ( And the Danger Ophthalmolo…" at bounding box center [531, 107] width 198 height 62
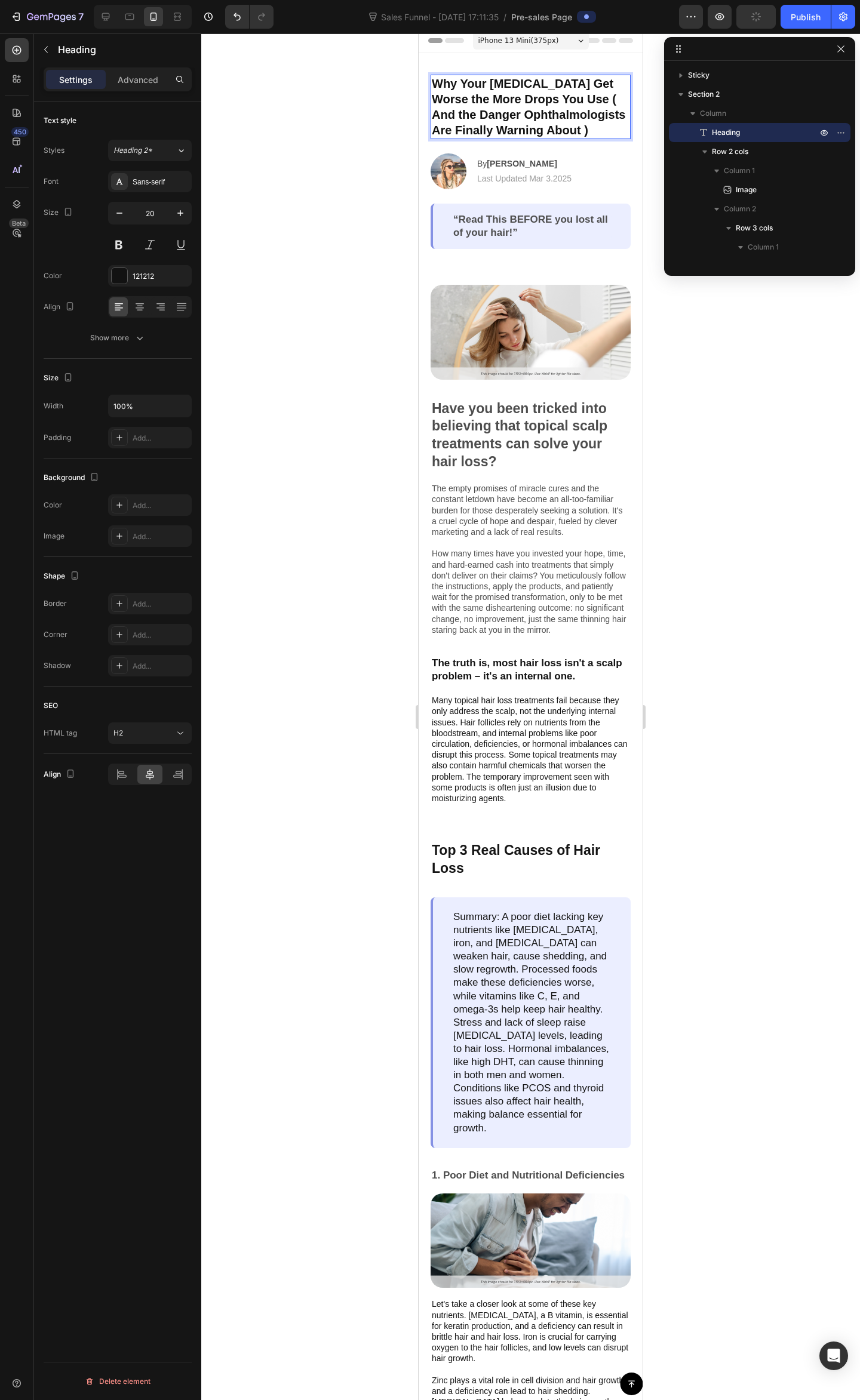
click at [583, 95] on p "Why Your Dry Eyes Get Worse the More Drops You Use ( And the Danger Ophthalmolo…" at bounding box center [531, 107] width 198 height 62
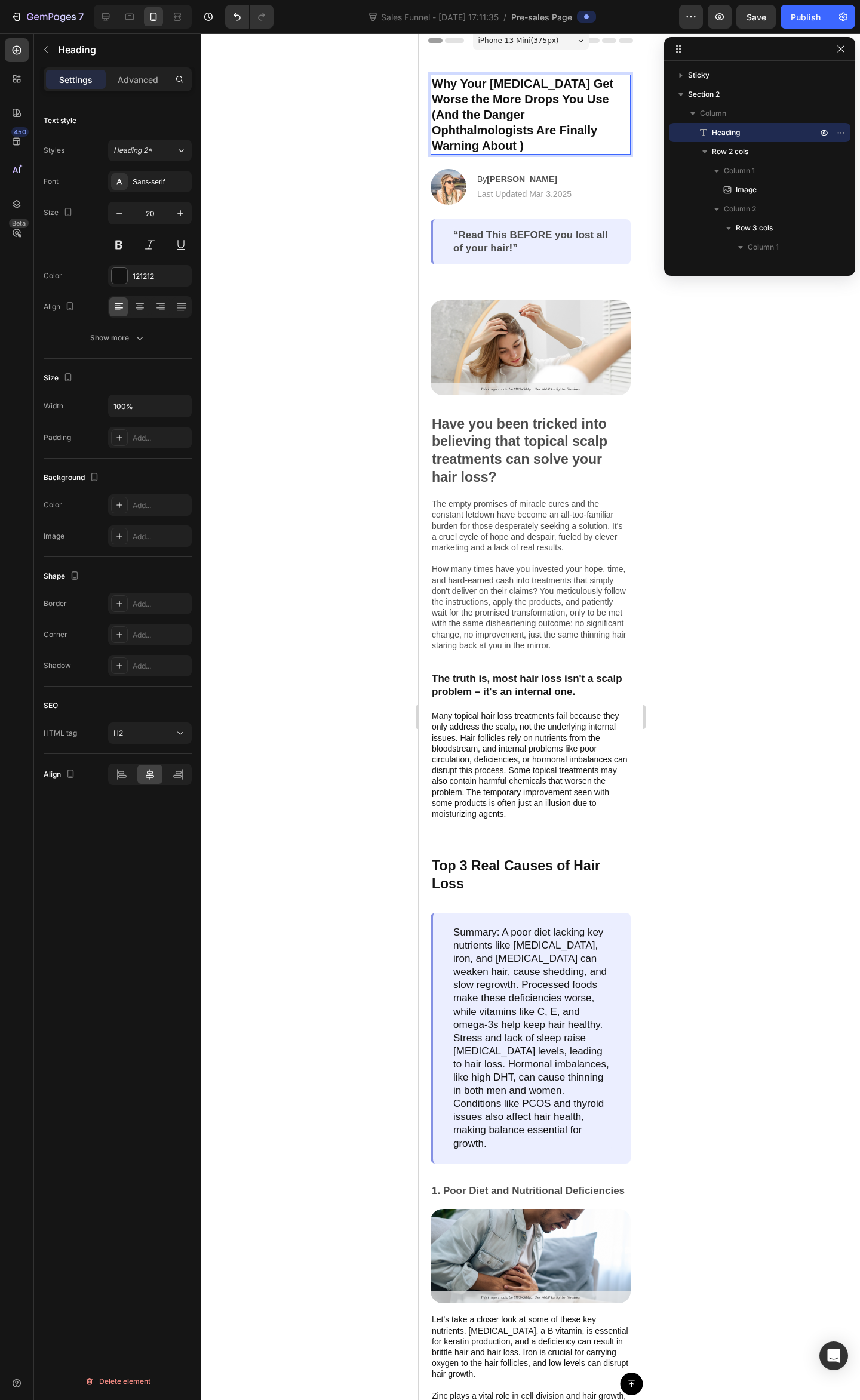
click at [581, 123] on p "Why Your Dry Eyes Get Worse the More Drops You Use (And the Danger Ophthalmolog…" at bounding box center [531, 115] width 198 height 78
click at [584, 132] on p "Why Your Dry Eyes Get Worse the More Drops You Use (And the Danger Ophthalmolog…" at bounding box center [531, 115] width 198 height 78
click at [584, 127] on p "Why Your Dry Eyes Get Worse the More Drops You Use (And the Danger Ophthalmolog…" at bounding box center [531, 115] width 198 height 78
click at [576, 127] on p "Why Your Dry Eyes Get Worse the More Drops You Use (And the Danger Ophthalmolog…" at bounding box center [531, 115] width 198 height 78
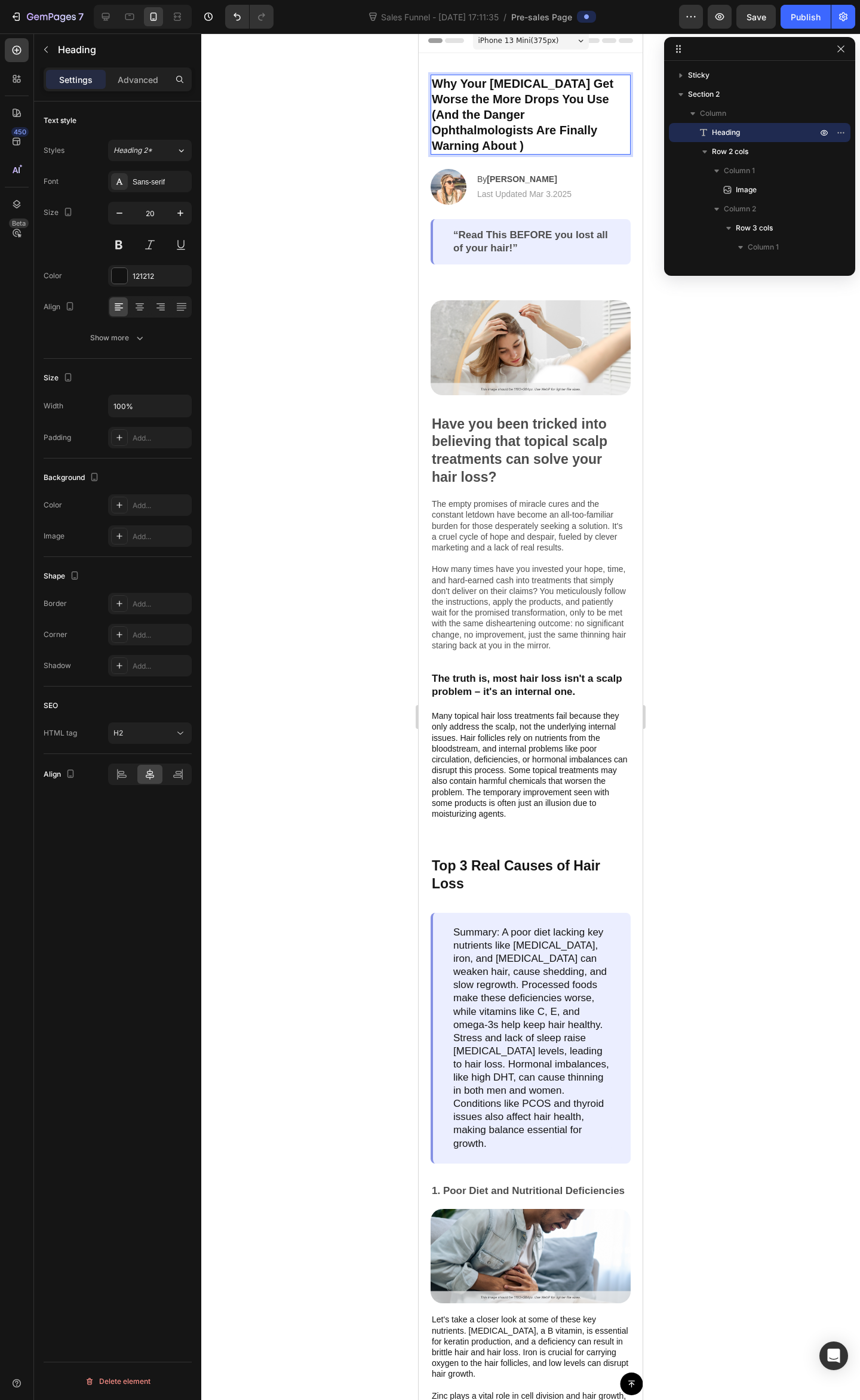
click at [585, 129] on p "Why Your Dry Eyes Get Worse the More Drops You Use (And the Danger Ophthalmolog…" at bounding box center [531, 115] width 198 height 78
click at [788, 402] on div at bounding box center [530, 717] width 658 height 1366
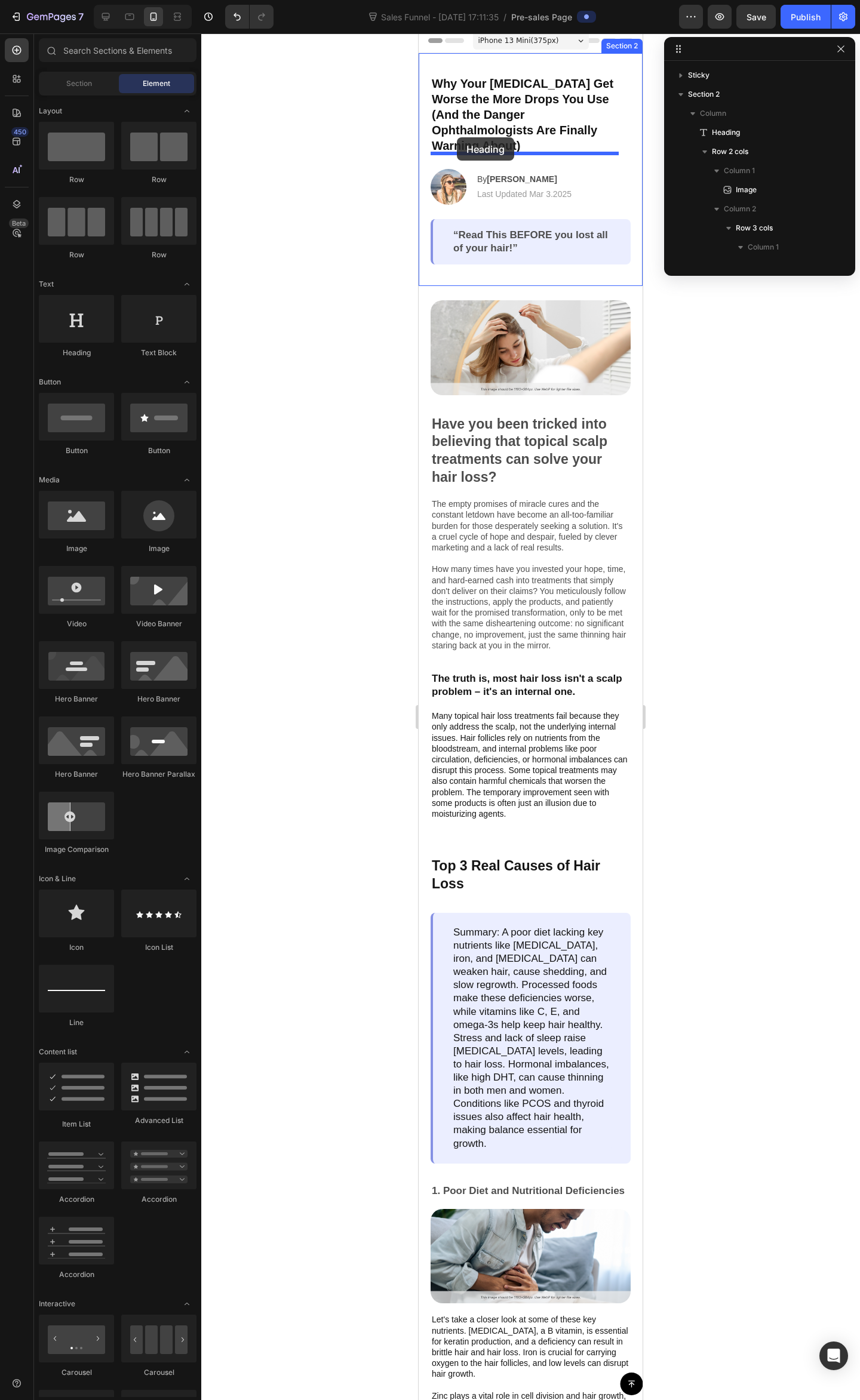
drag, startPoint x: 492, startPoint y: 366, endPoint x: 456, endPoint y: 137, distance: 231.8
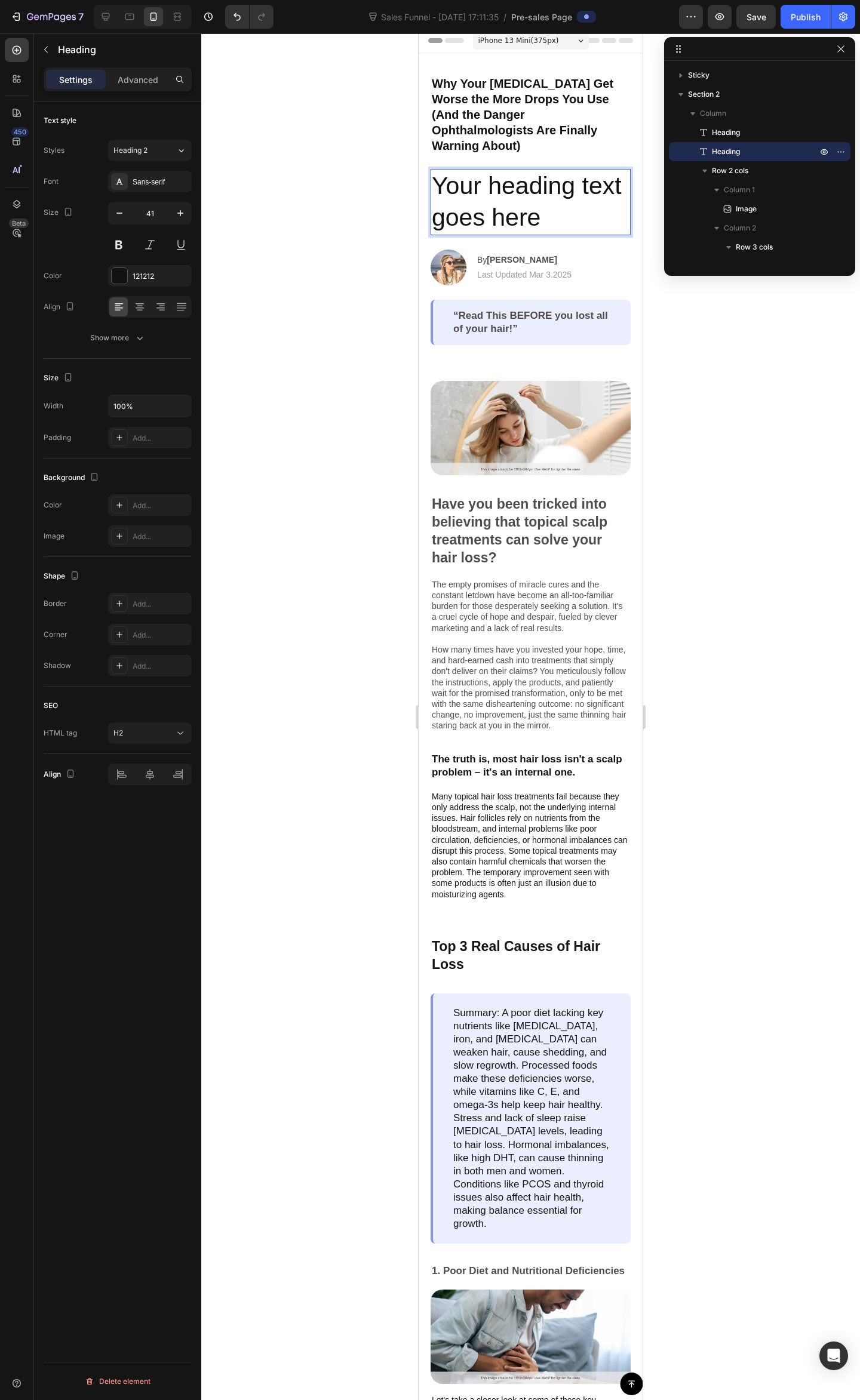
click at [543, 189] on h2 "Your heading text goes here" at bounding box center [531, 202] width 200 height 66
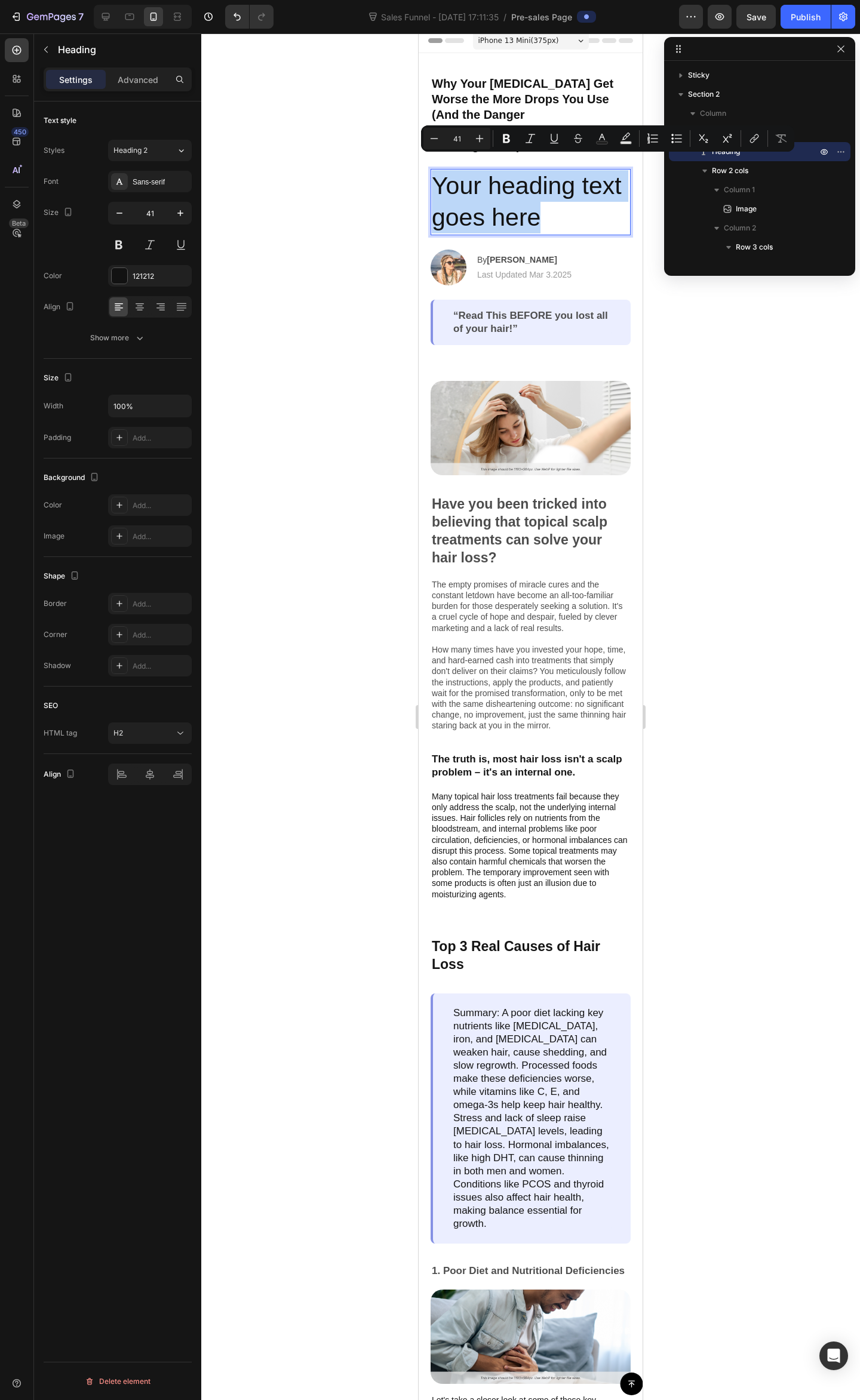
drag, startPoint x: 600, startPoint y: 202, endPoint x: 392, endPoint y: 163, distance: 211.6
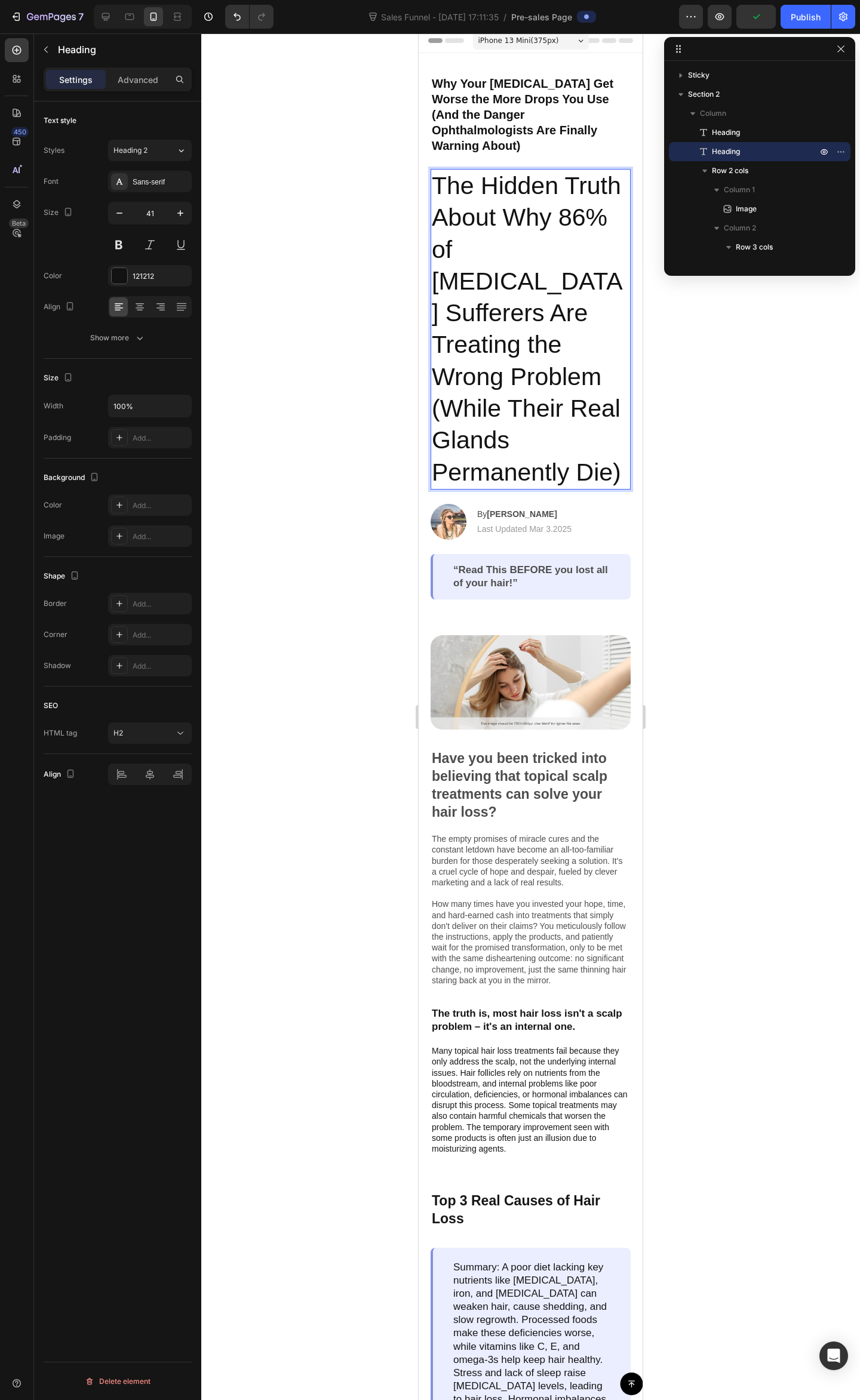
click at [540, 235] on p "The Hidden Truth About Why 86% of Dry Eye Sufferers Are Treating the Wrong Prob…" at bounding box center [531, 329] width 198 height 318
drag, startPoint x: 560, startPoint y: 201, endPoint x: 437, endPoint y: 198, distance: 123.0
click at [437, 198] on p "The Hidden Truth About Why 86% of Dry Eye Sufferers Are Treating the Wrong Prob…" at bounding box center [531, 329] width 198 height 318
click at [462, 294] on p "The Hidden Cause Why 86% of [MEDICAL_DATA] Sufferers Are Treating the Wrong Pro…" at bounding box center [531, 329] width 198 height 318
click at [505, 267] on p "The Hidden Cause Why 86% of [MEDICAL_DATA] Sufferers Are Treating the Wrong Pro…" at bounding box center [531, 329] width 198 height 318
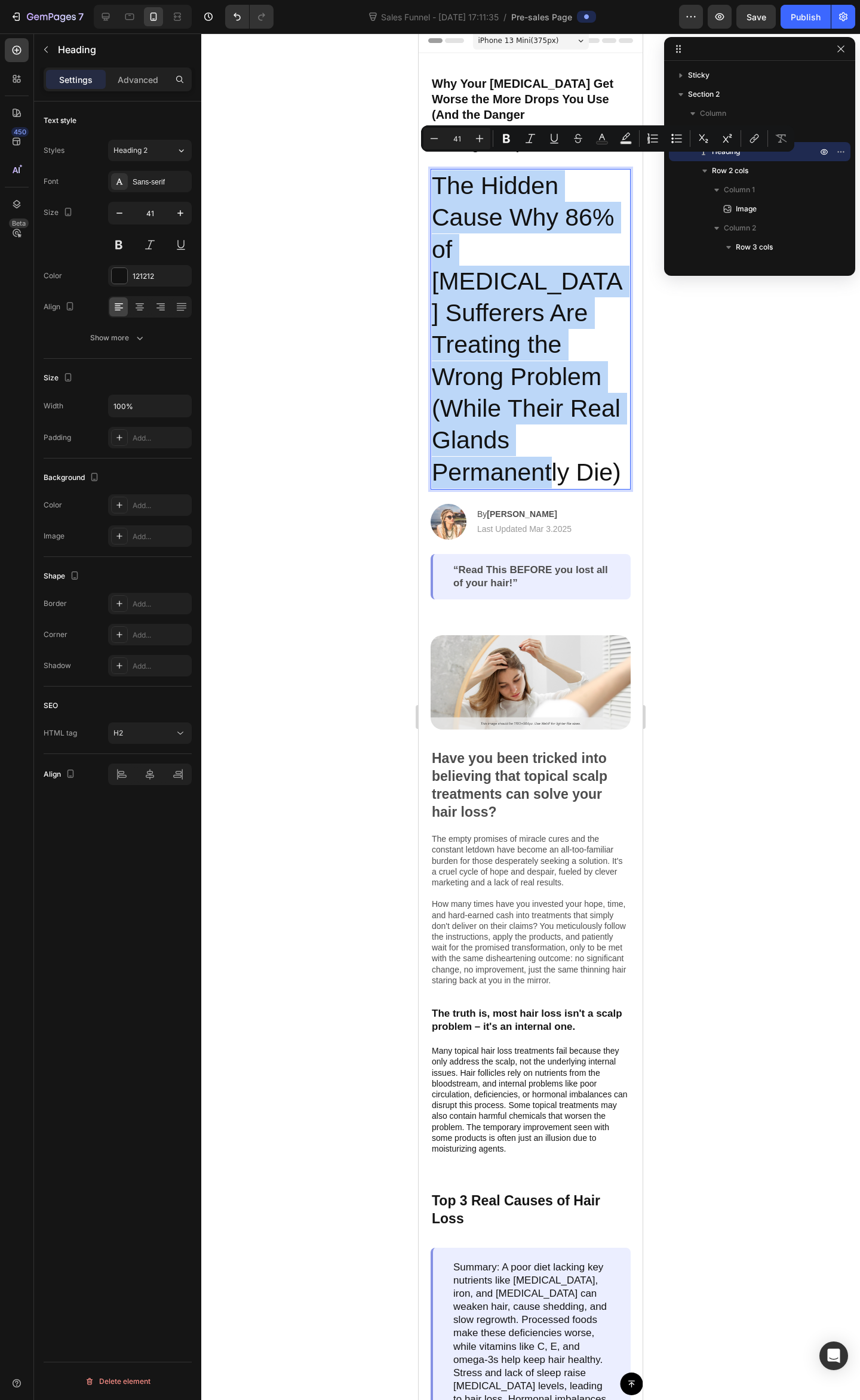
drag, startPoint x: 525, startPoint y: 464, endPoint x: 433, endPoint y: 165, distance: 312.8
click at [431, 169] on h2 "The Hidden Cause Why 86% of [MEDICAL_DATA] Sufferers Are Treating the Wrong Pro…" at bounding box center [531, 329] width 200 height 320
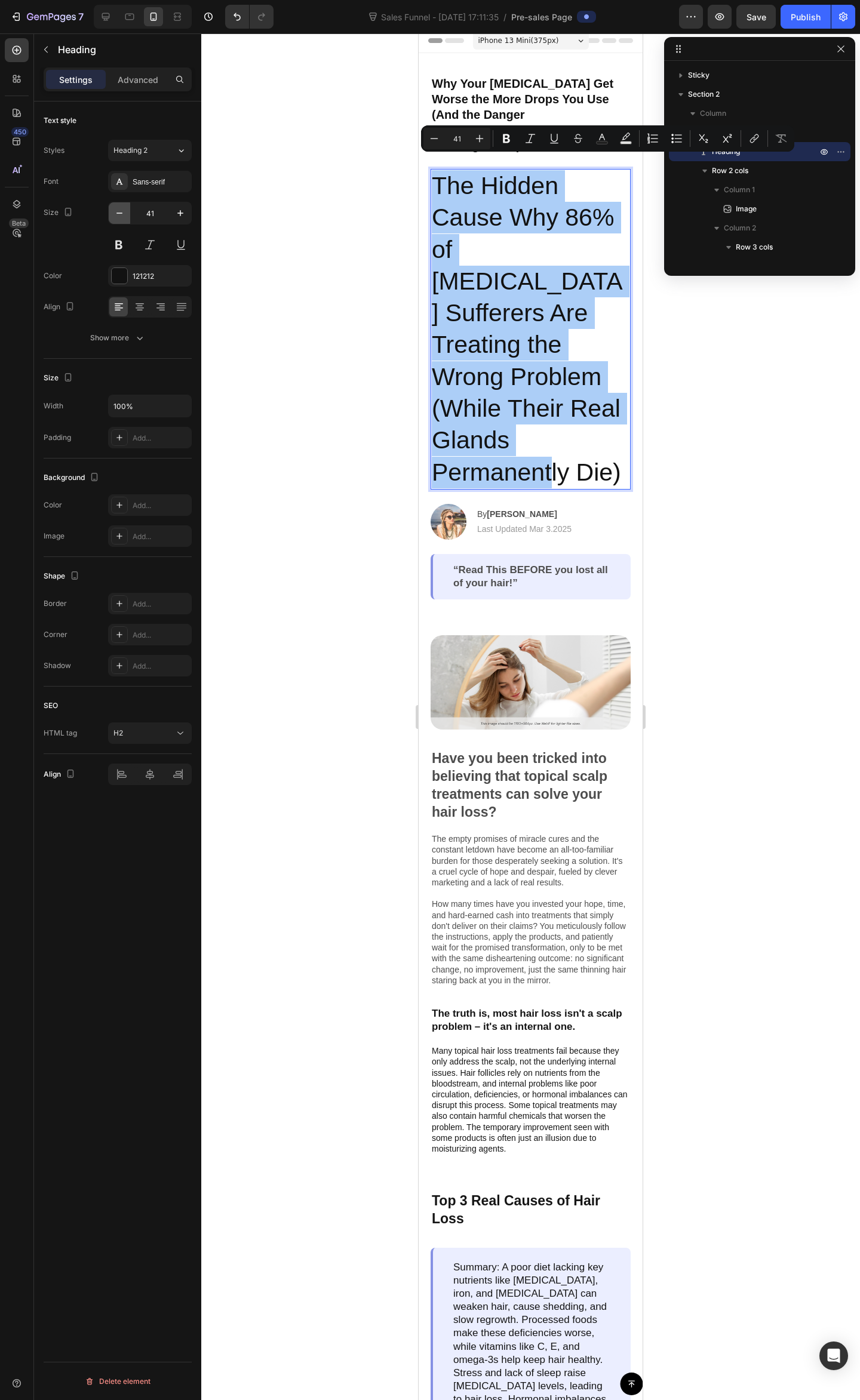
click at [127, 211] on button "button" at bounding box center [119, 213] width 21 height 21
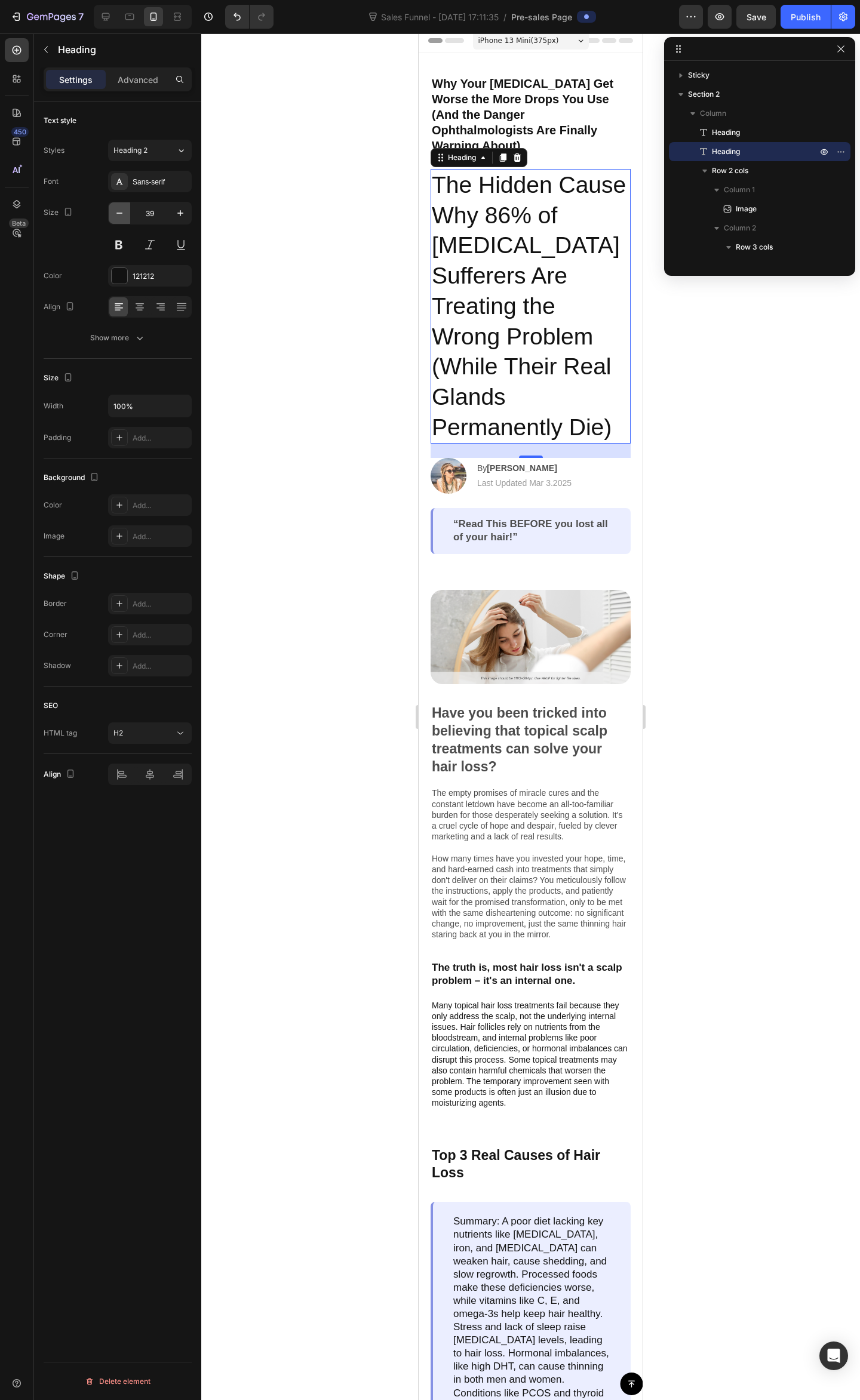
click at [127, 211] on button "button" at bounding box center [119, 213] width 21 height 21
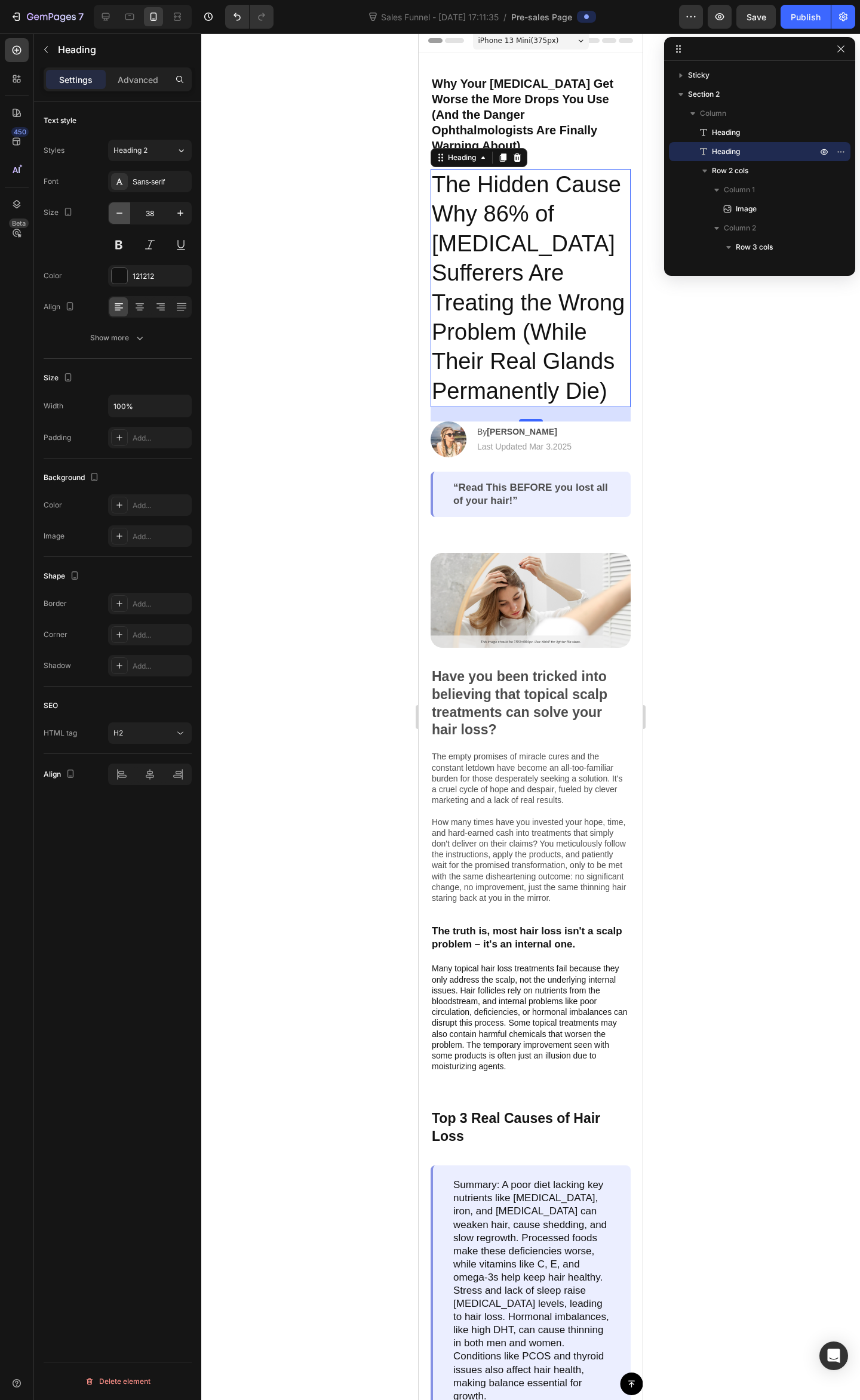
click at [127, 211] on button "button" at bounding box center [119, 213] width 21 height 21
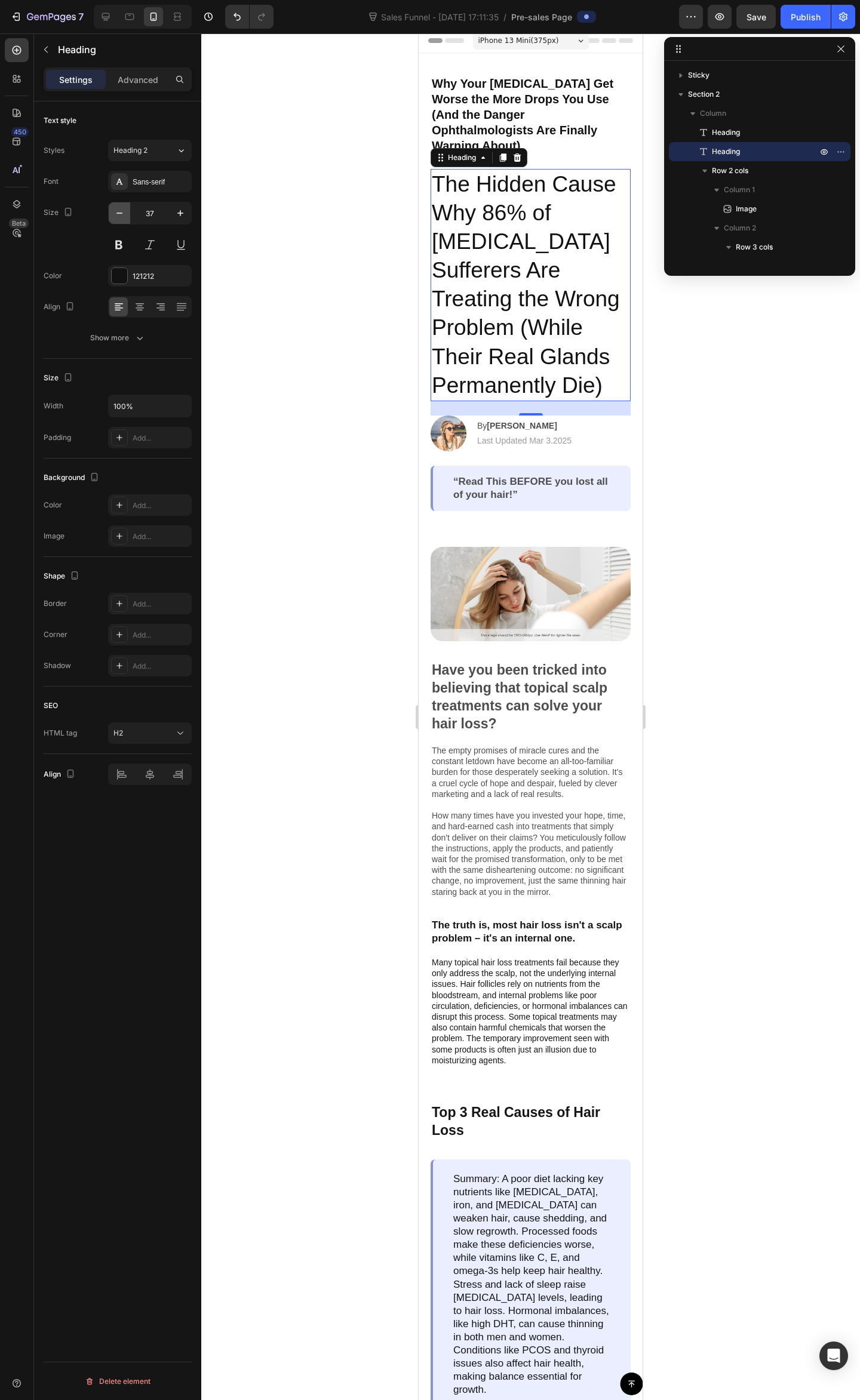
click at [127, 211] on button "button" at bounding box center [119, 213] width 21 height 21
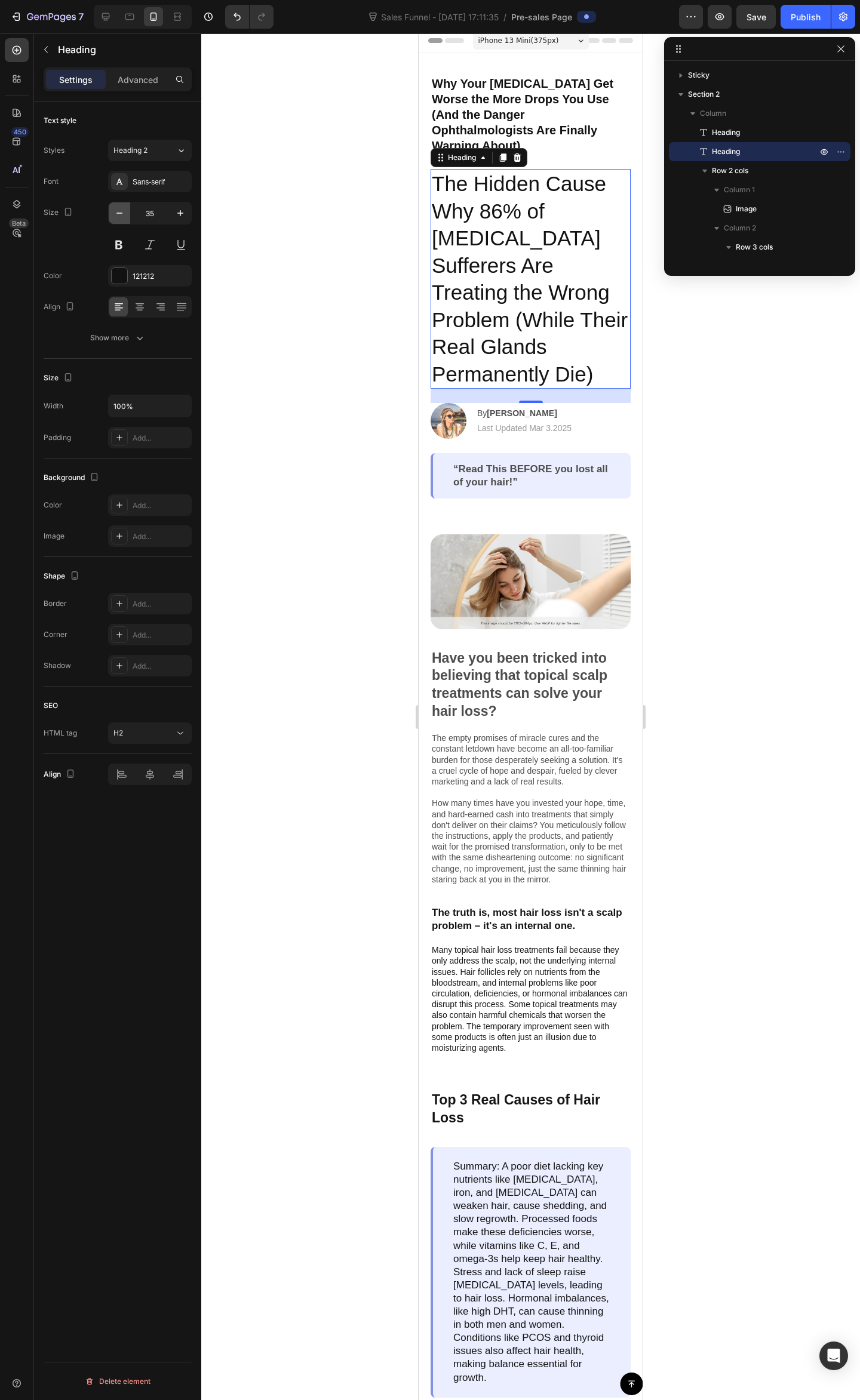
click at [127, 211] on button "button" at bounding box center [119, 213] width 21 height 21
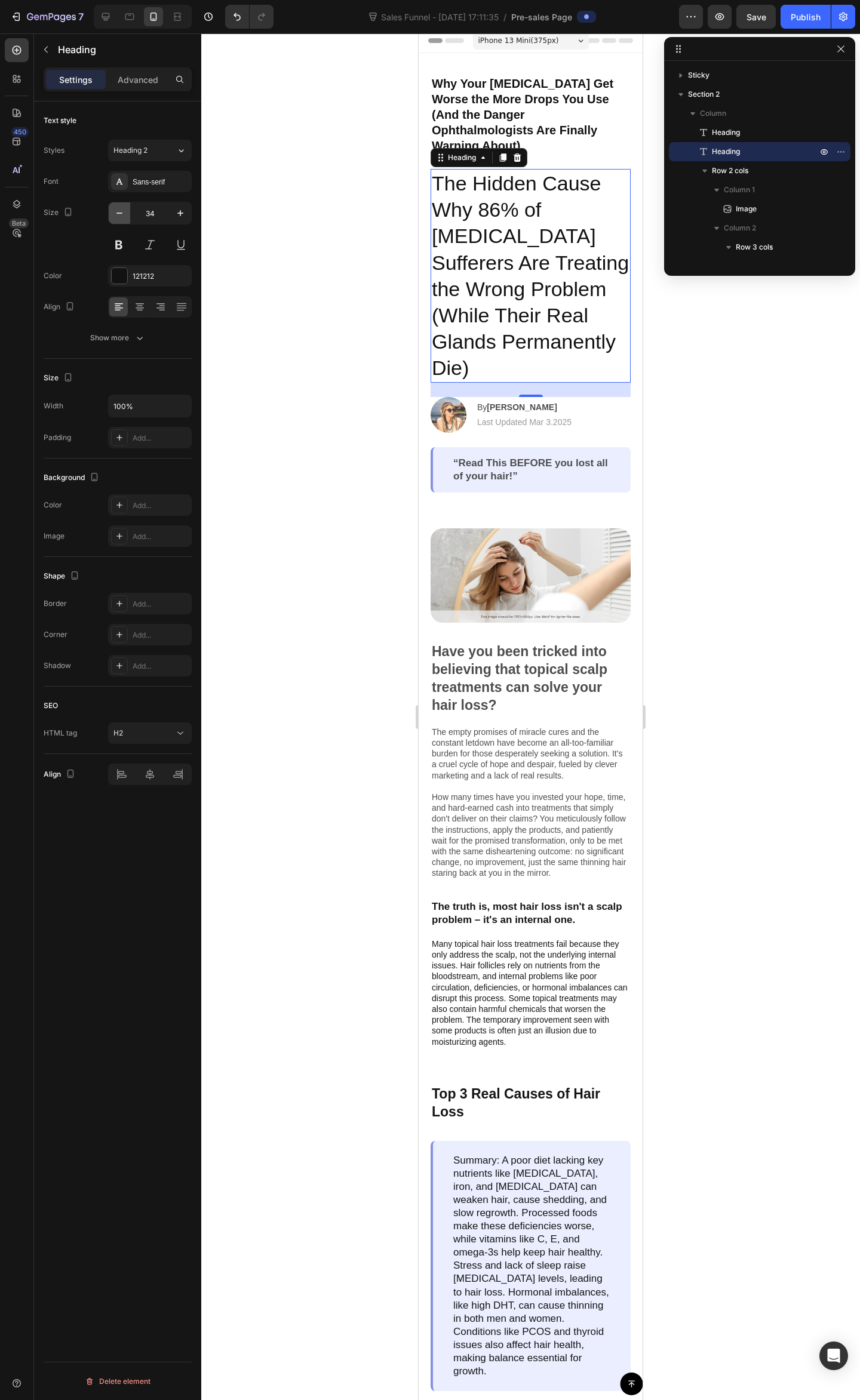
click at [126, 211] on button "button" at bounding box center [119, 213] width 21 height 21
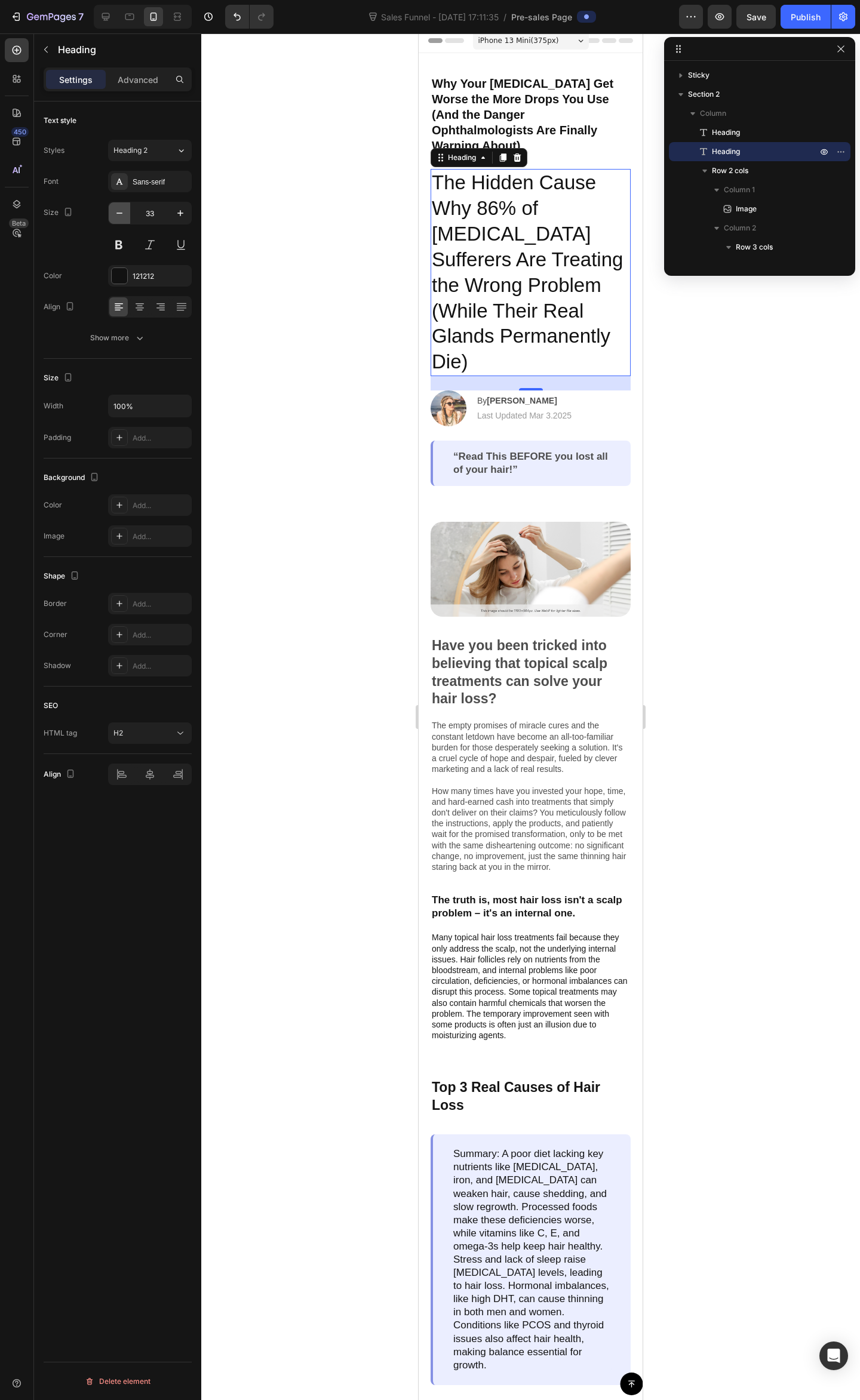
click at [126, 211] on button "button" at bounding box center [119, 213] width 21 height 21
click at [125, 211] on button "button" at bounding box center [119, 213] width 21 height 21
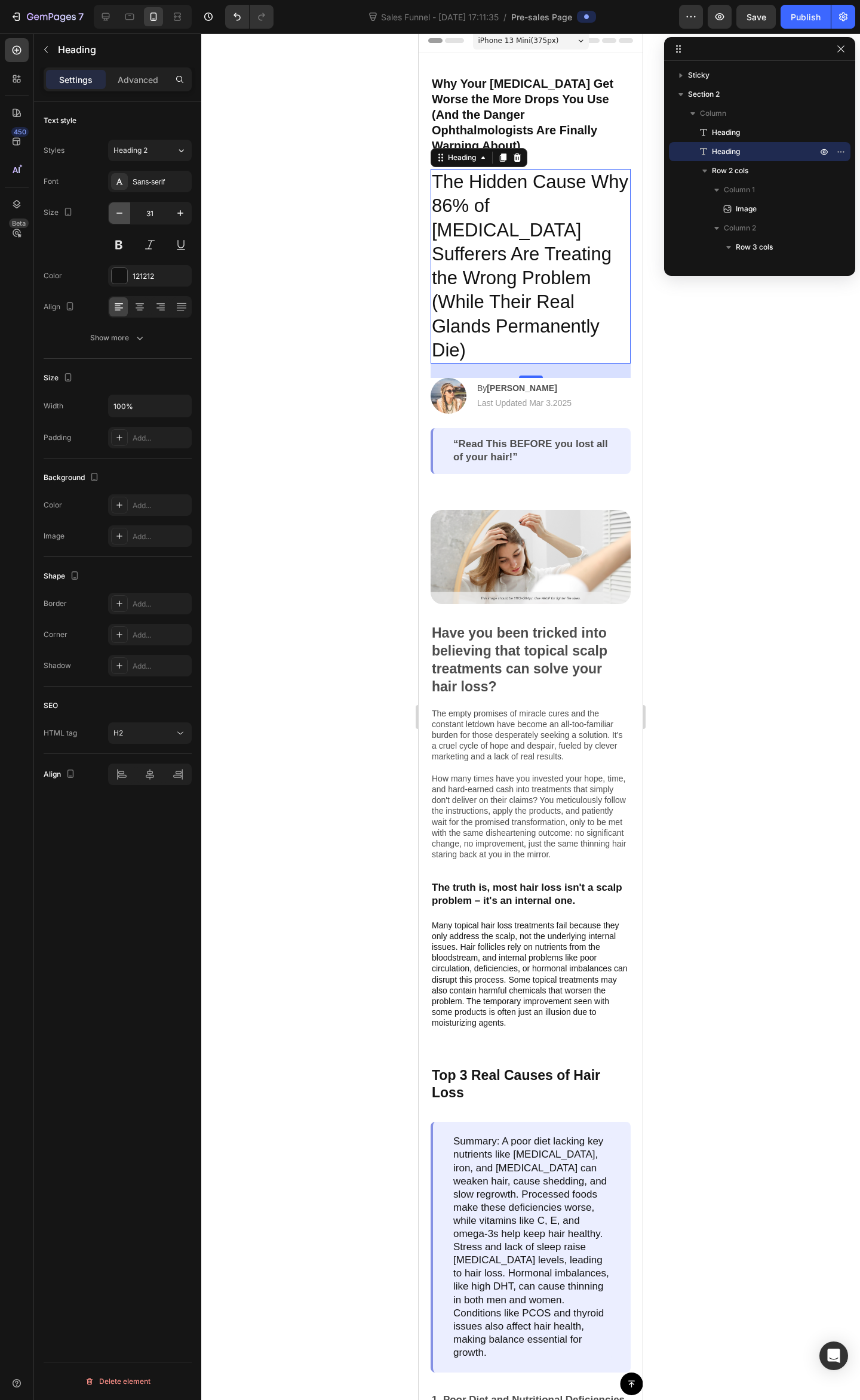
click at [125, 211] on button "button" at bounding box center [119, 213] width 21 height 21
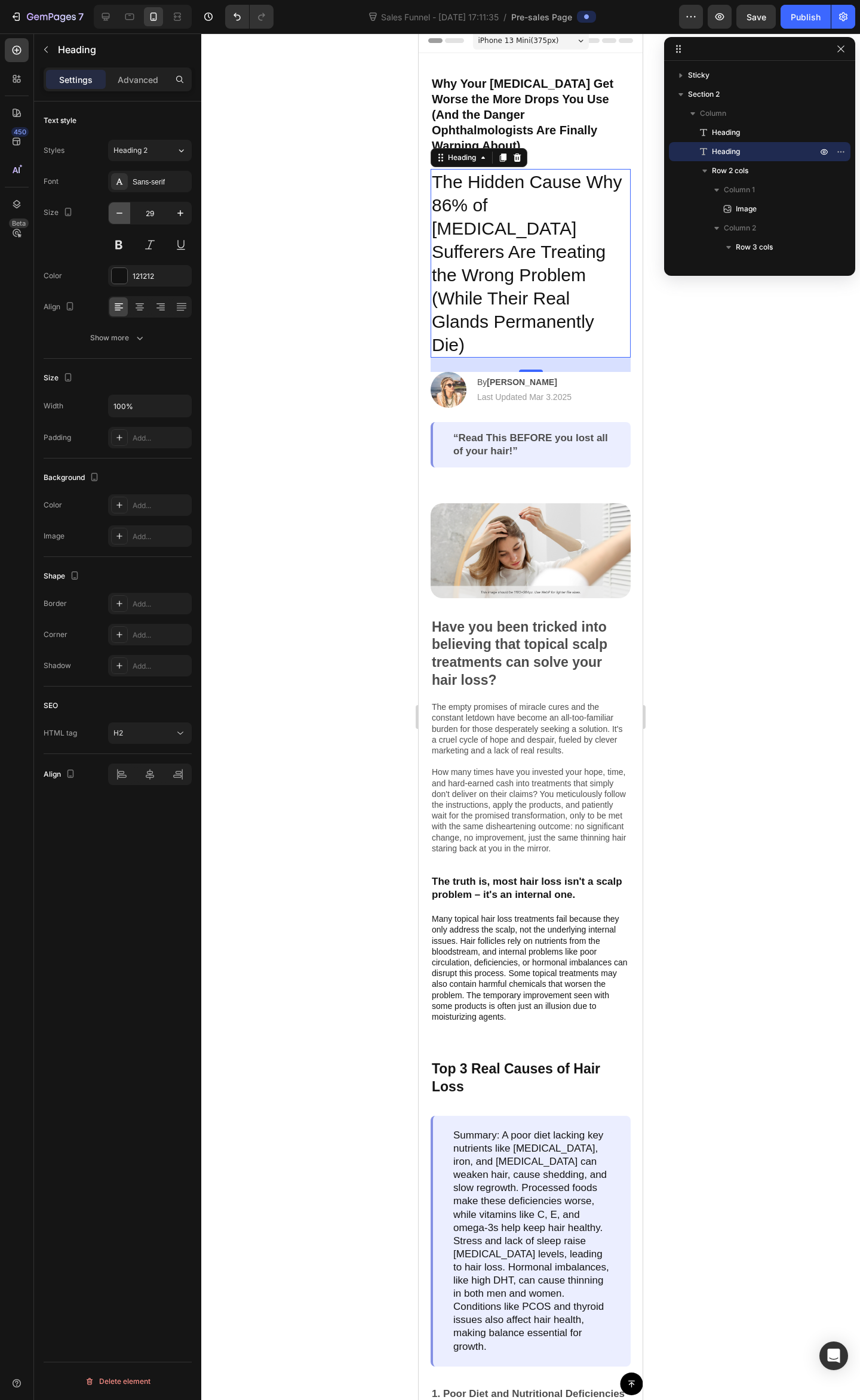
click at [125, 211] on icon "button" at bounding box center [119, 213] width 12 height 12
click at [124, 211] on icon "button" at bounding box center [119, 213] width 12 height 12
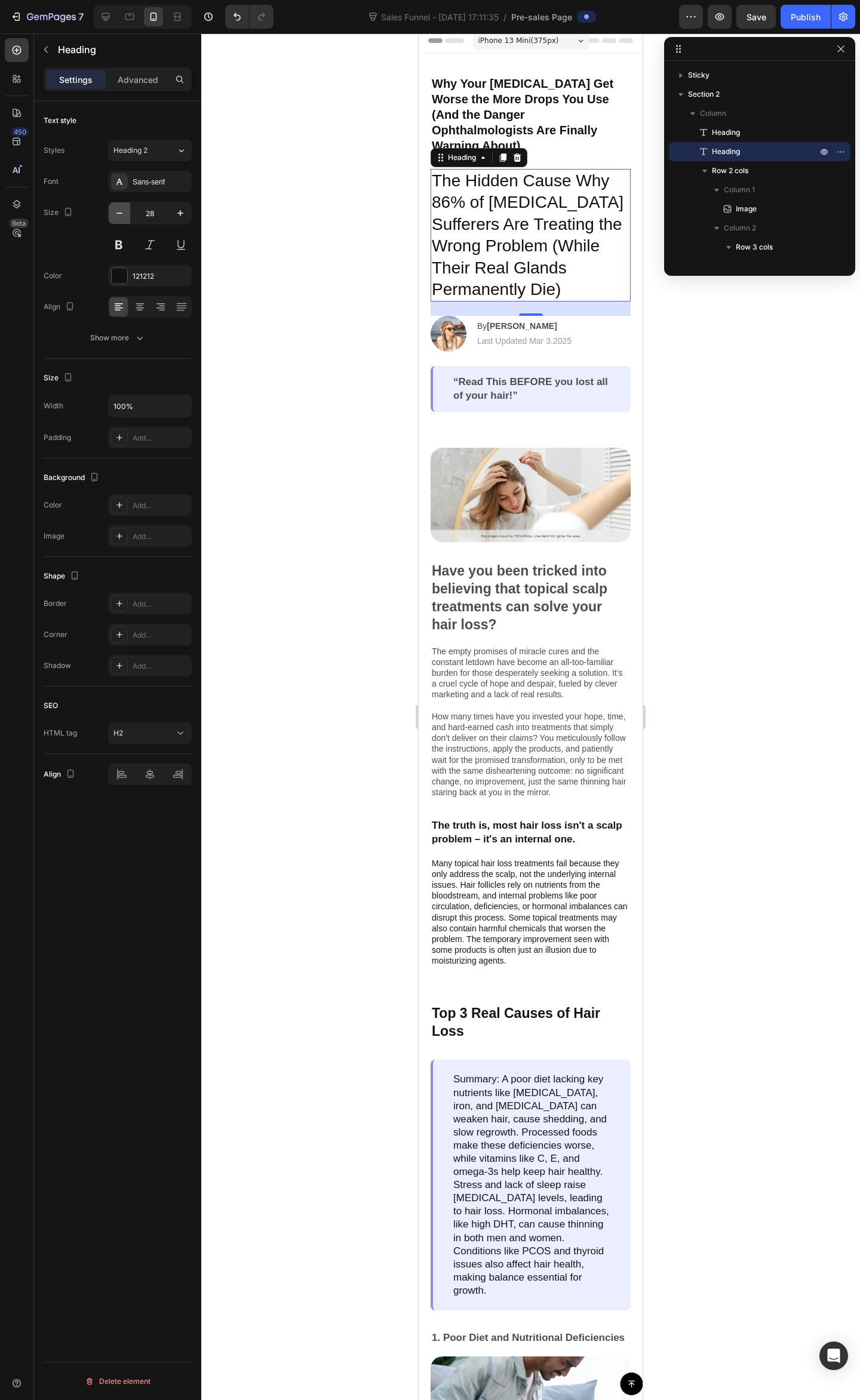
click at [123, 211] on icon "button" at bounding box center [119, 213] width 12 height 12
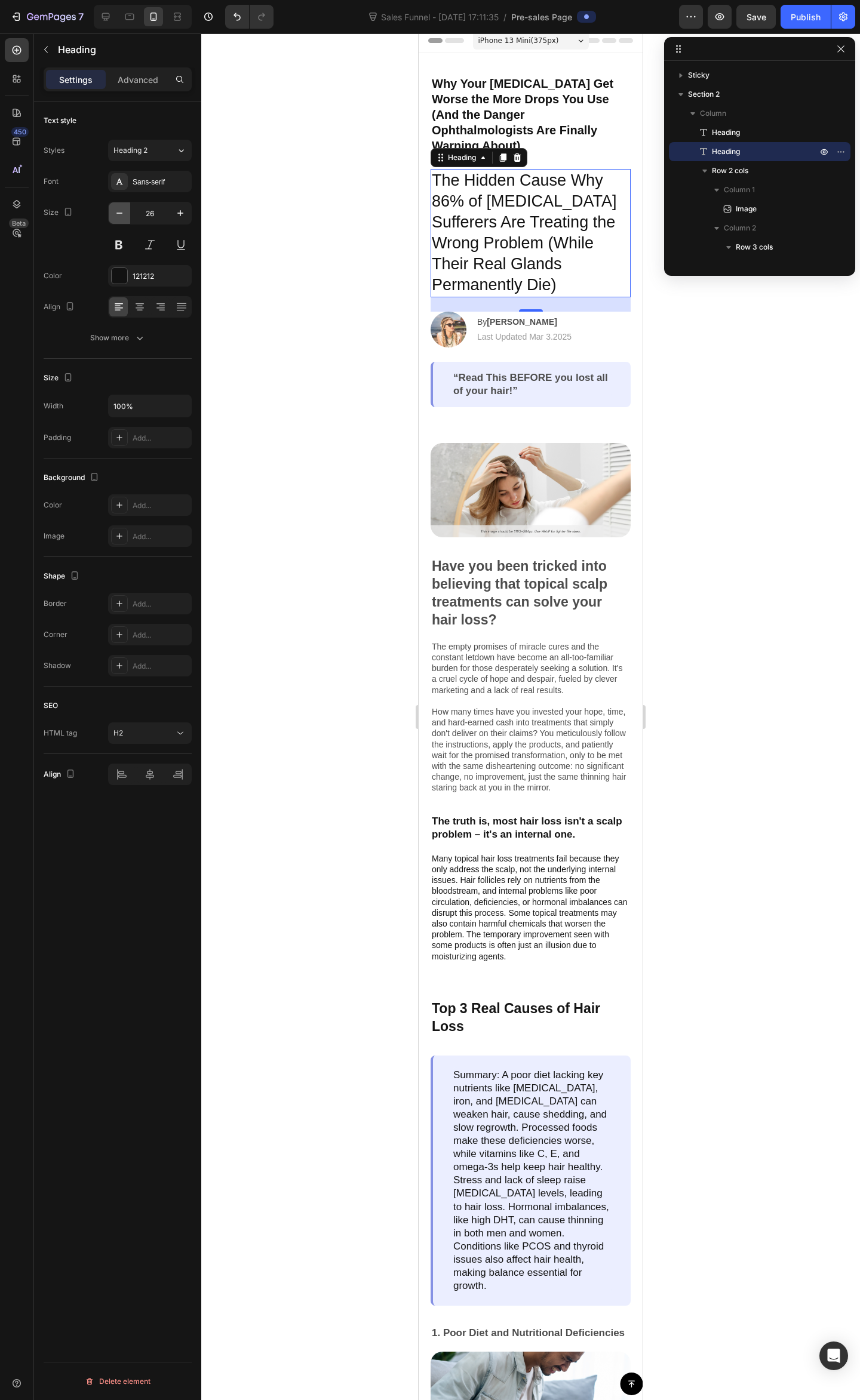
click at [123, 211] on icon "button" at bounding box center [119, 213] width 12 height 12
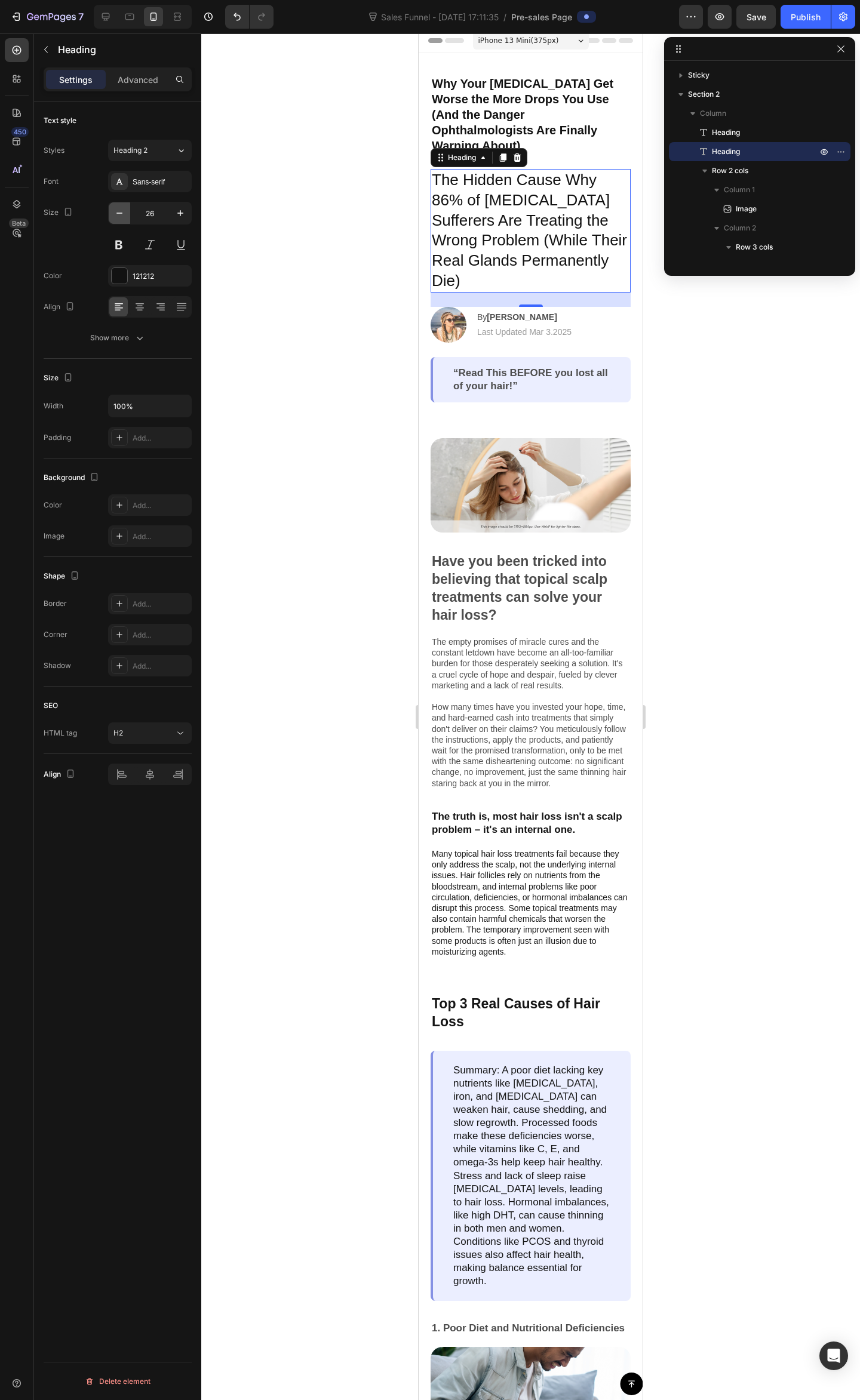
click at [123, 211] on icon "button" at bounding box center [119, 213] width 12 height 12
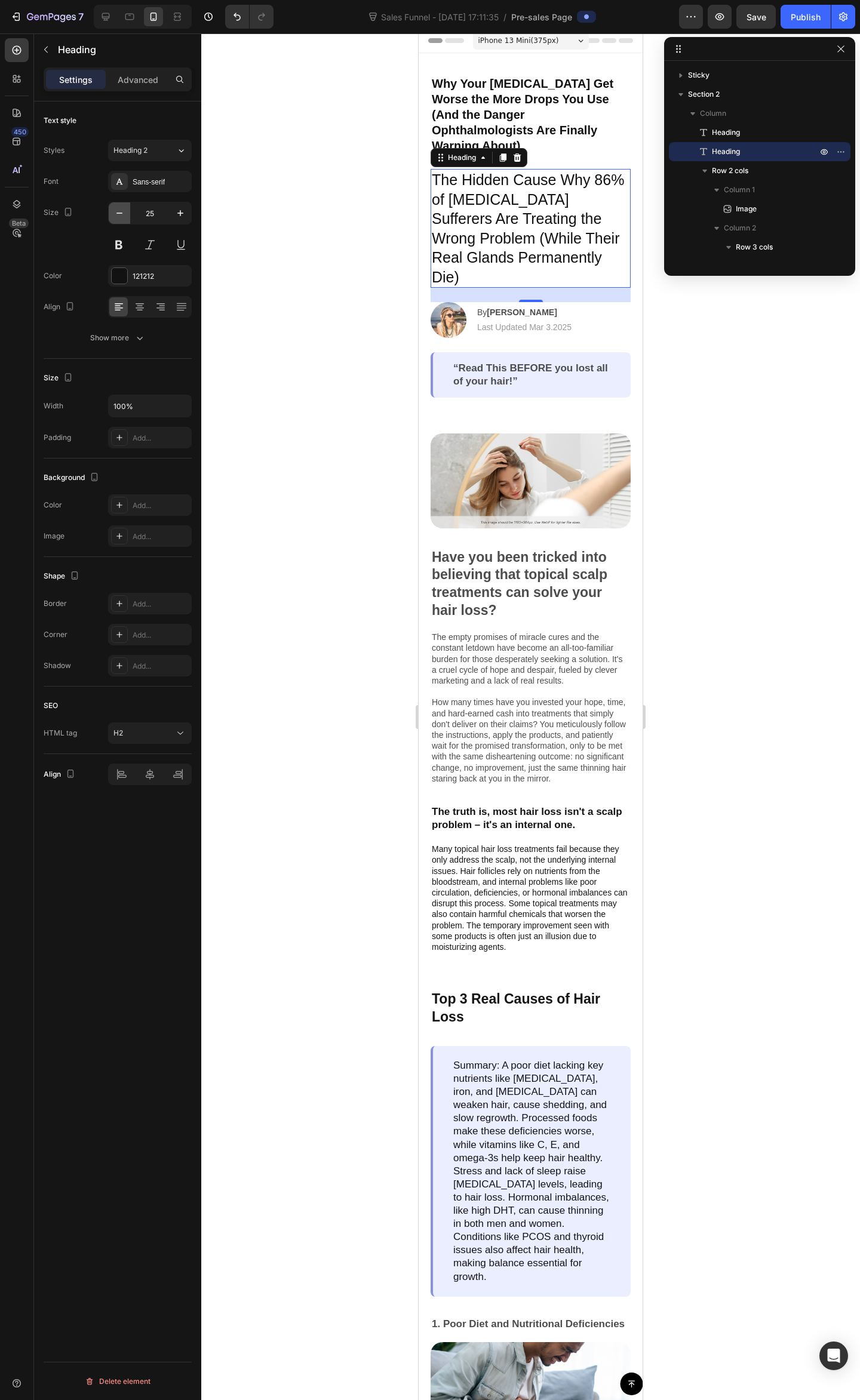
click at [123, 211] on icon "button" at bounding box center [119, 213] width 12 height 12
click at [123, 211] on icon "button" at bounding box center [119, 213] width 12 height 12
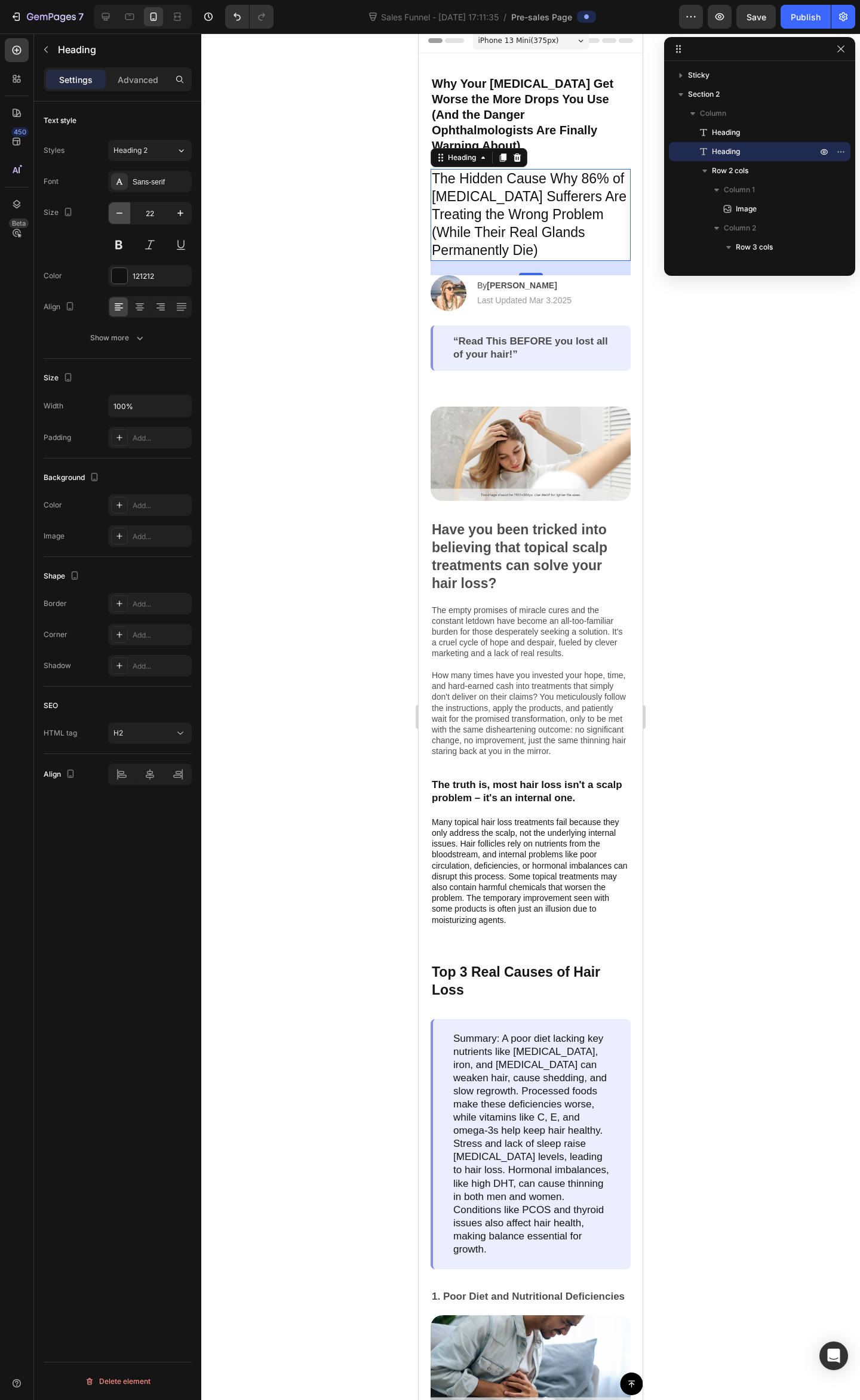
click at [122, 211] on icon "button" at bounding box center [119, 213] width 12 height 12
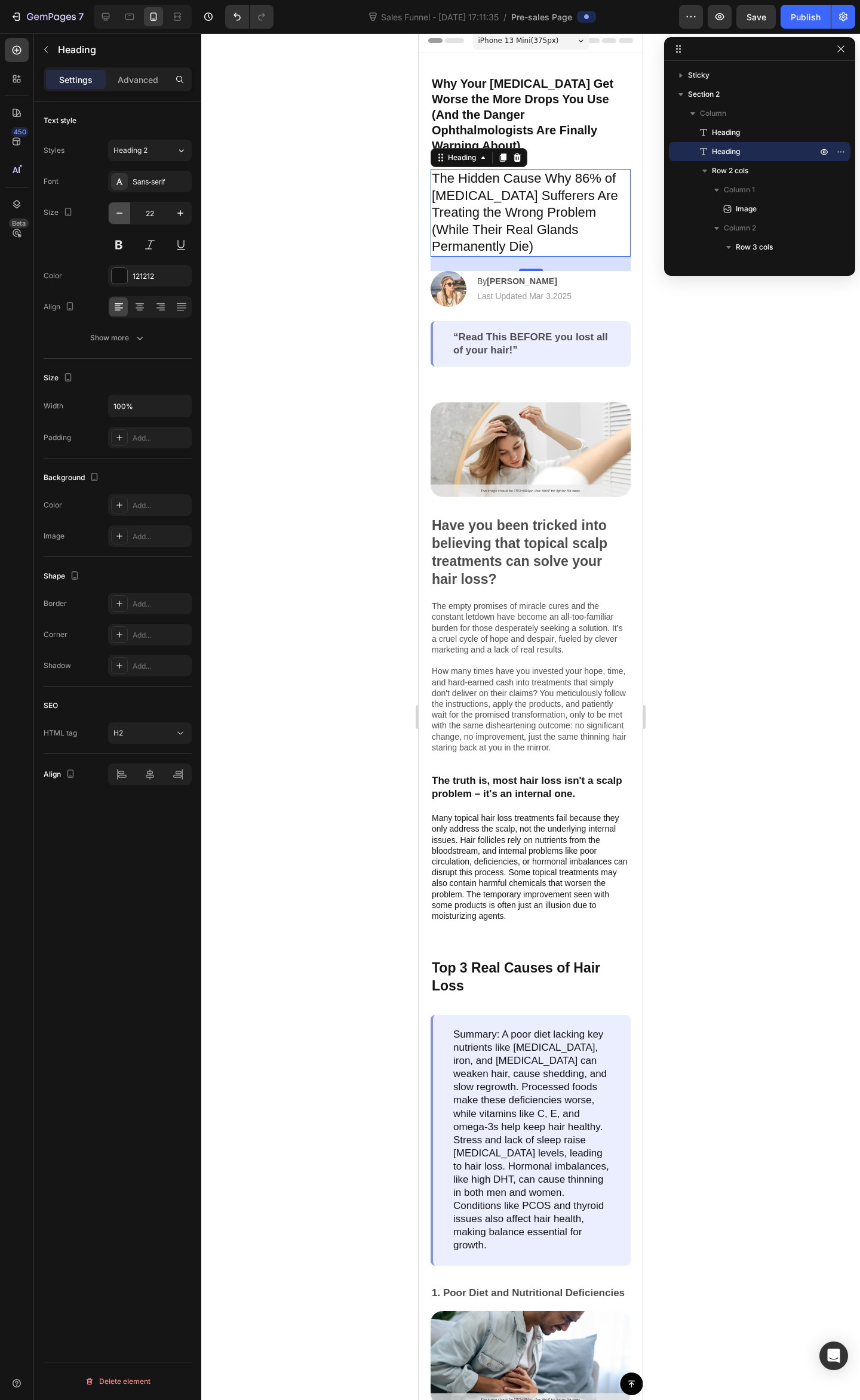
click at [122, 211] on icon "button" at bounding box center [119, 213] width 12 height 12
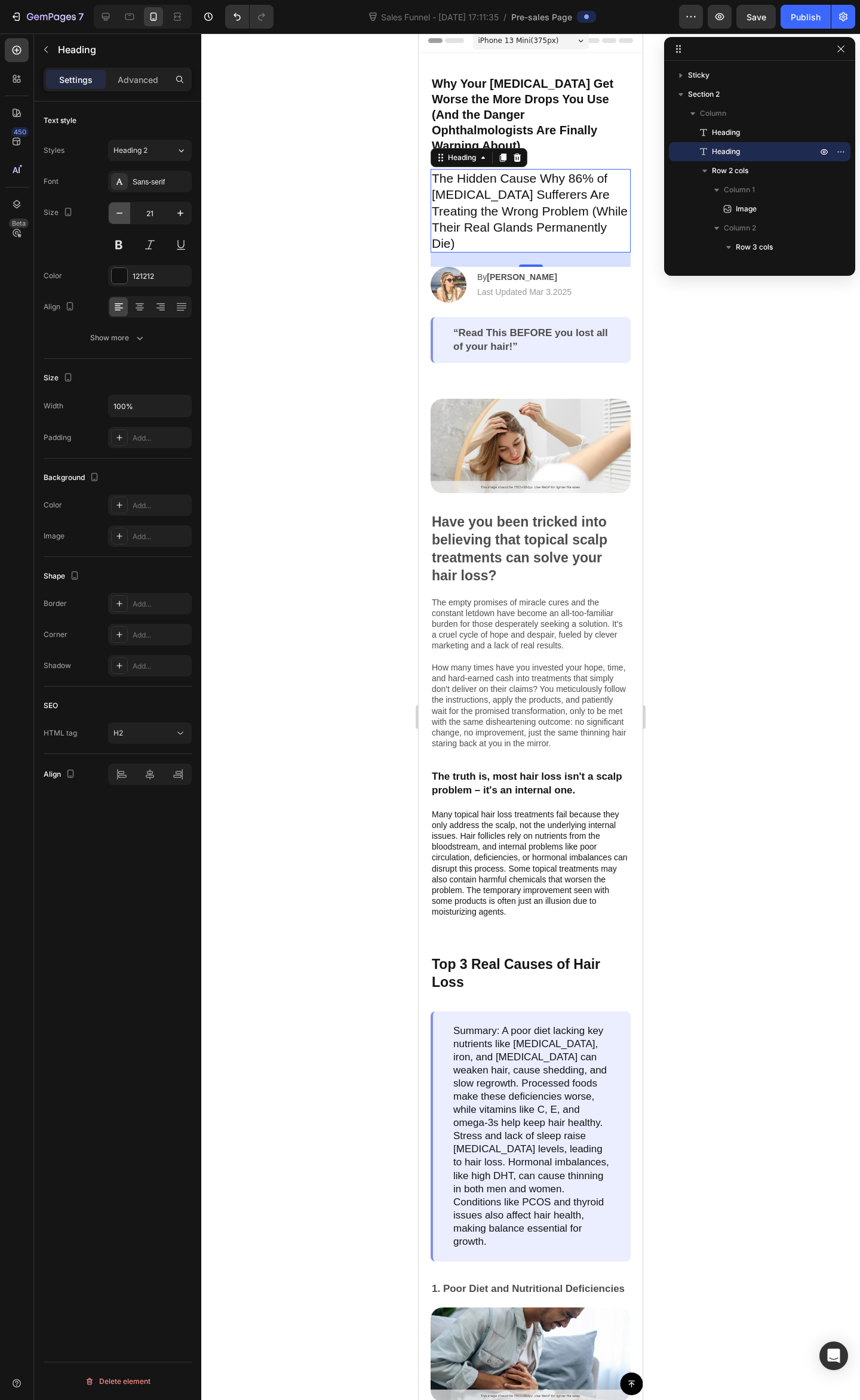
click at [122, 211] on icon "button" at bounding box center [119, 213] width 12 height 12
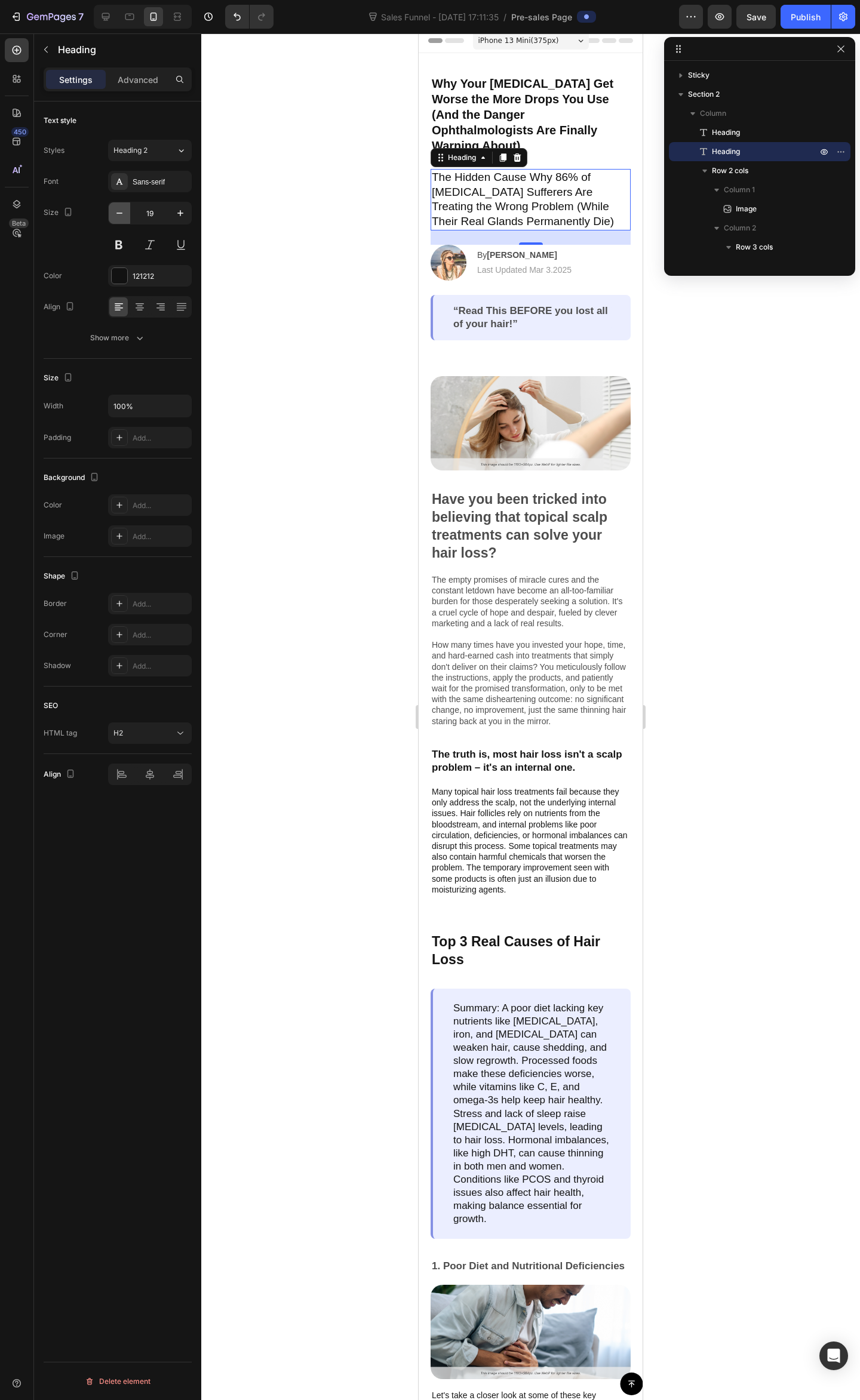
click at [122, 211] on icon "button" at bounding box center [119, 213] width 12 height 12
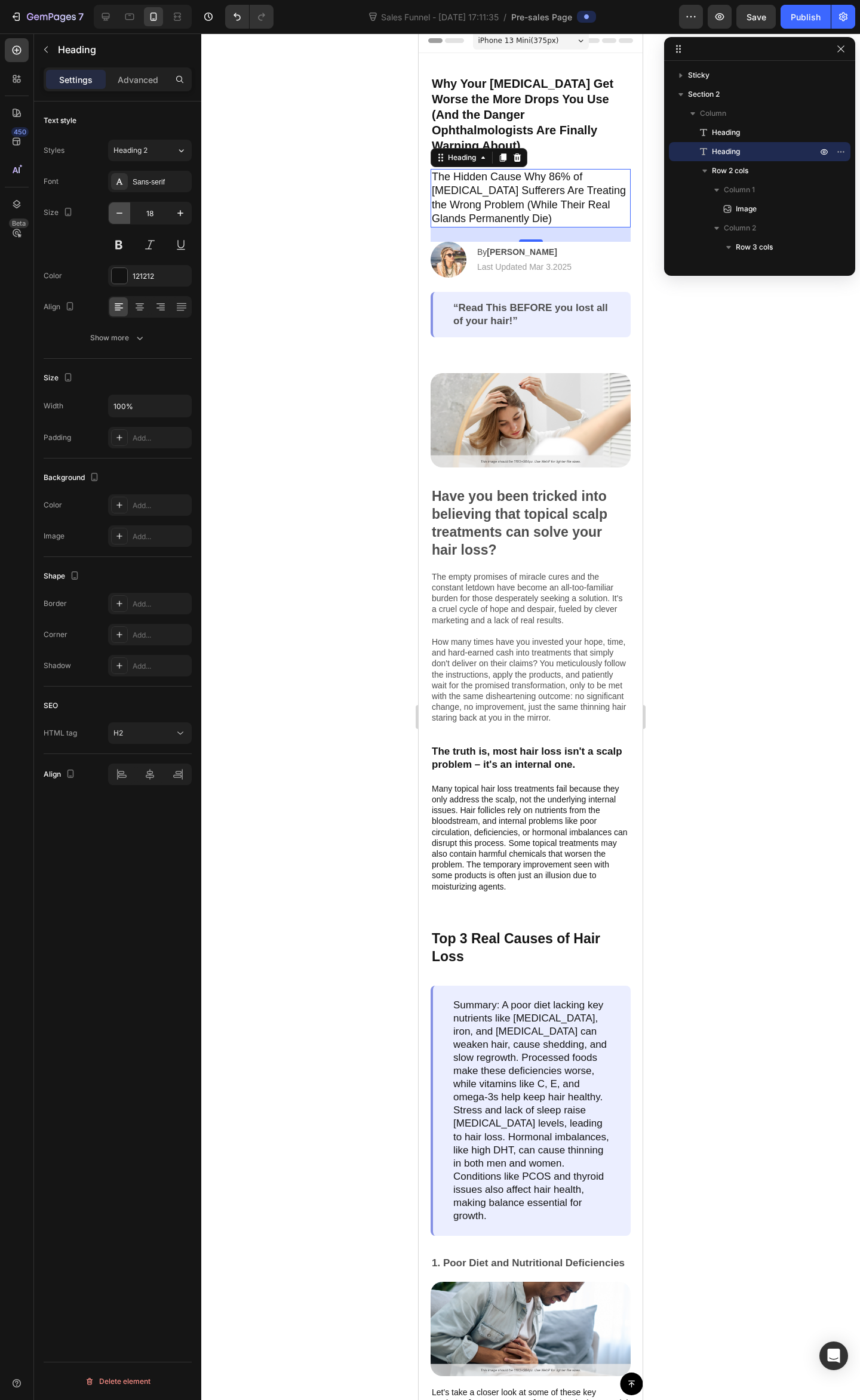
click at [122, 211] on icon "button" at bounding box center [119, 213] width 12 height 12
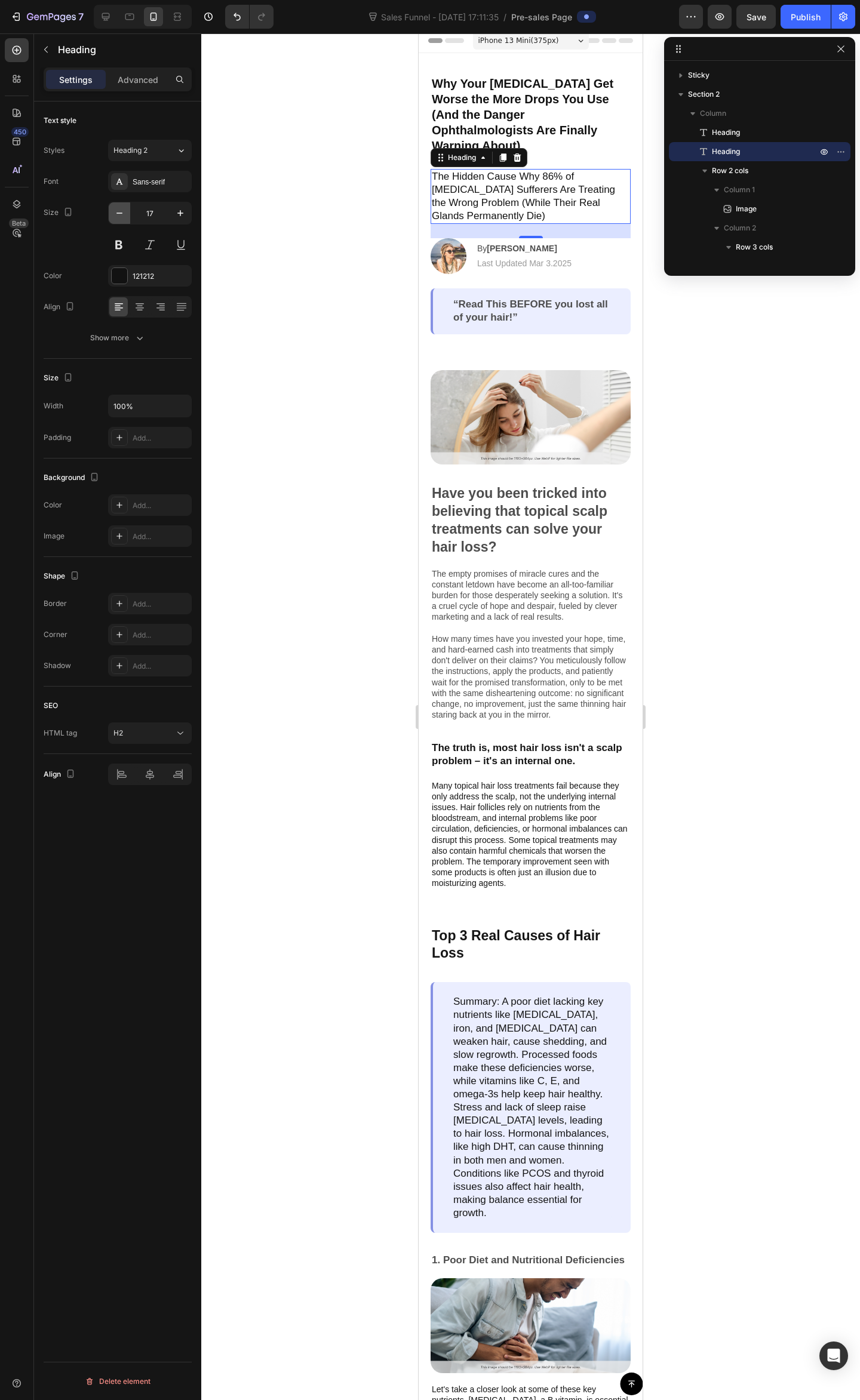
click at [122, 211] on icon "button" at bounding box center [119, 213] width 12 height 12
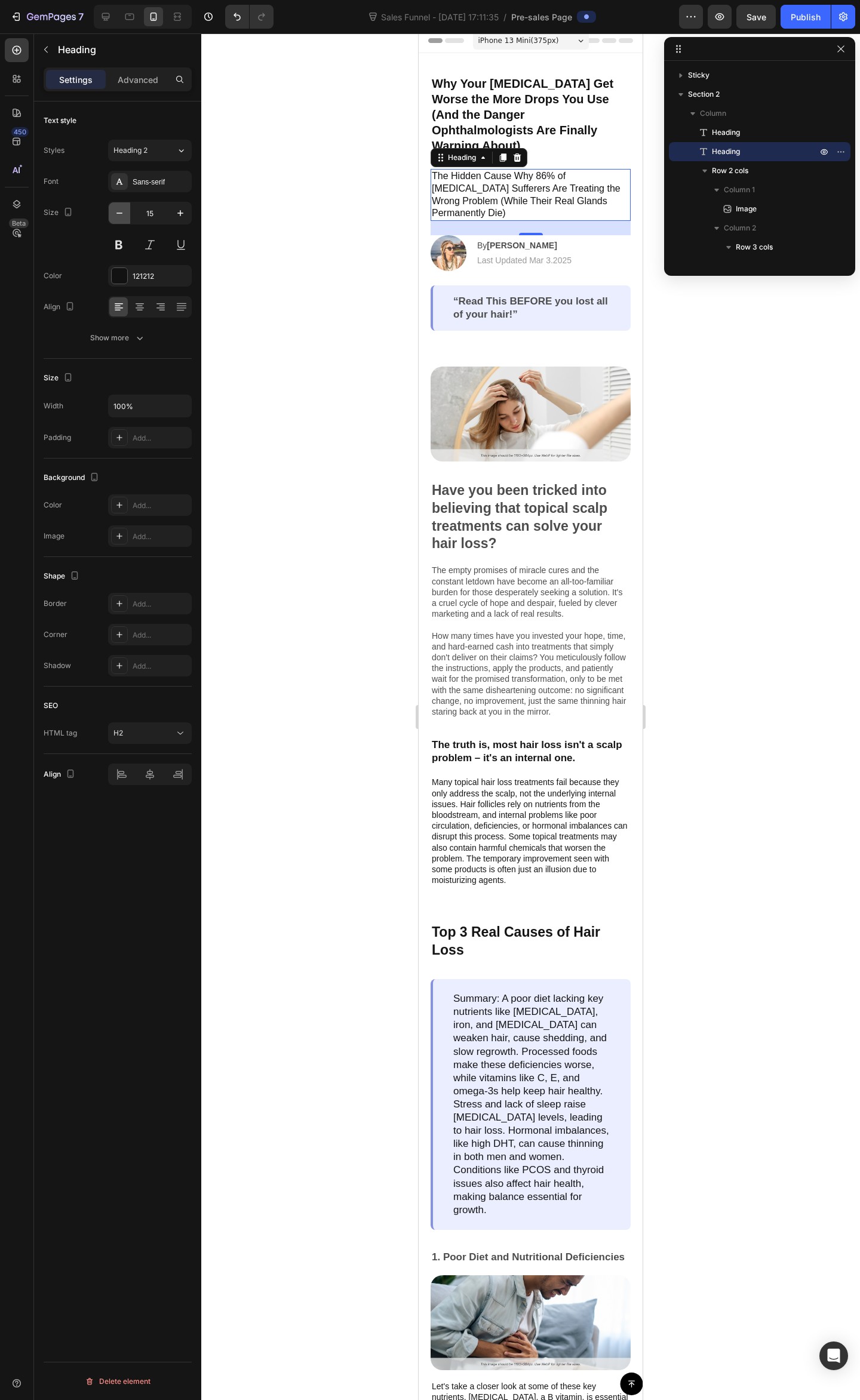
click at [122, 211] on icon "button" at bounding box center [119, 213] width 12 height 12
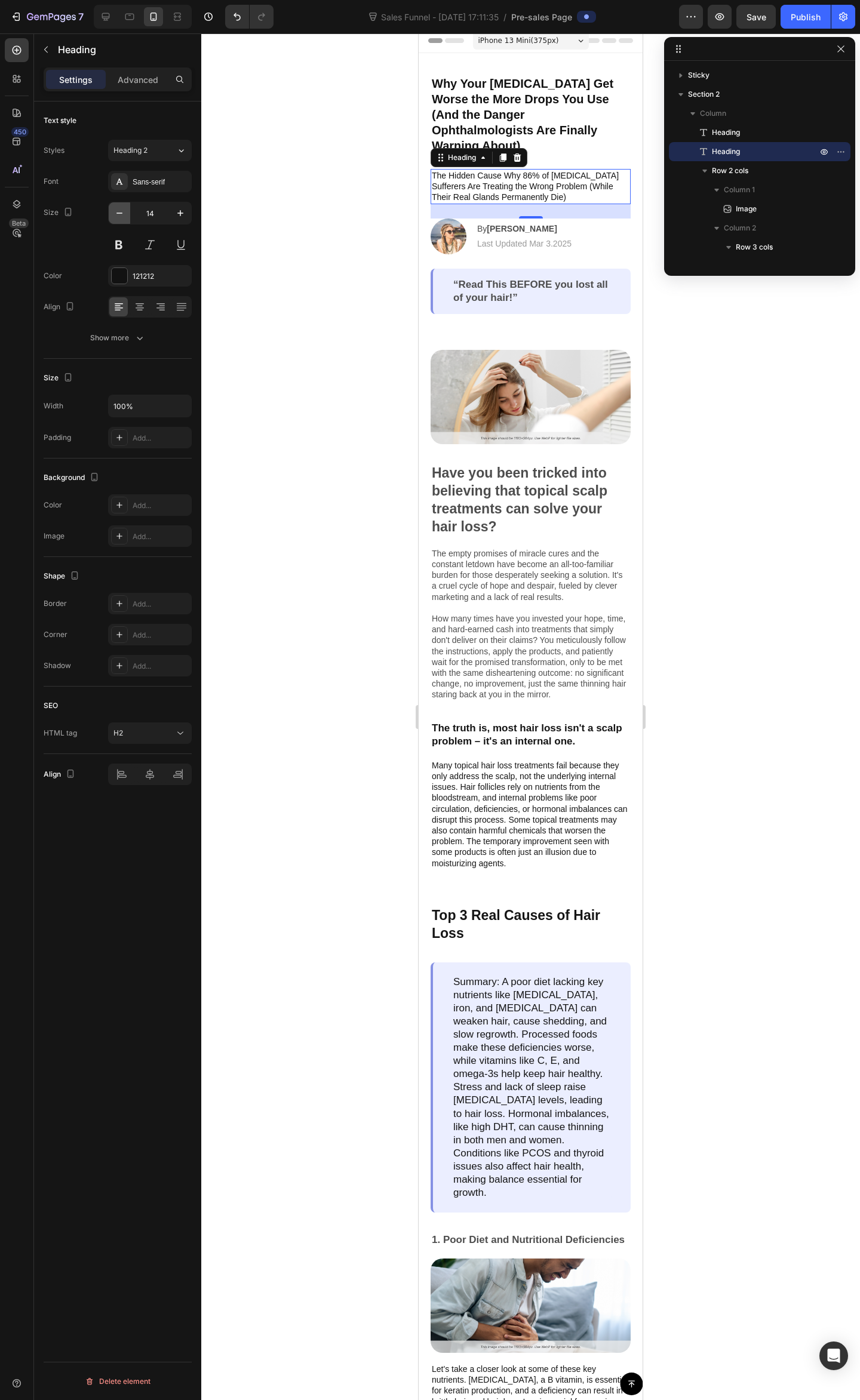
click at [122, 211] on icon "button" at bounding box center [119, 213] width 12 height 12
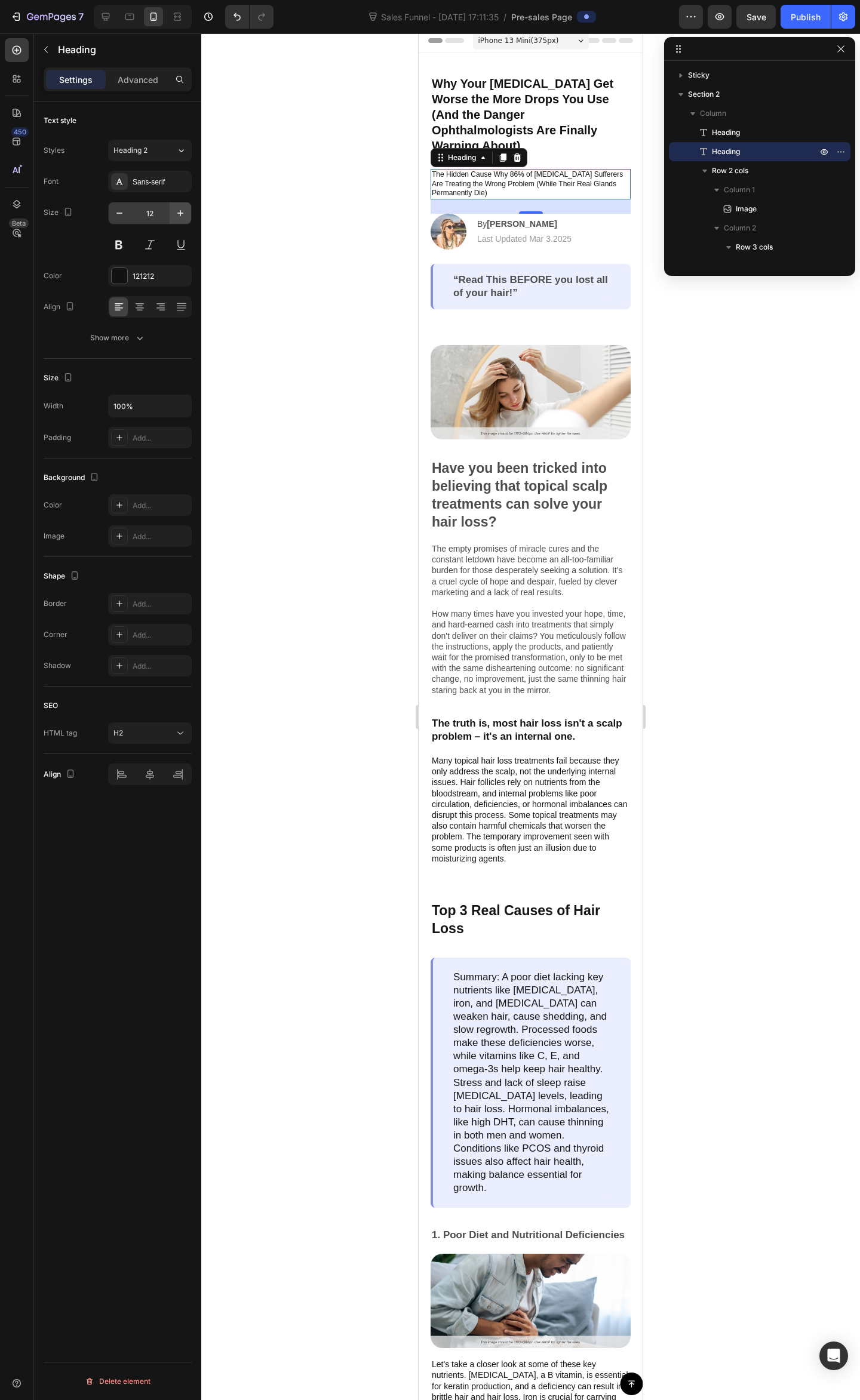
click at [169, 213] on button "button" at bounding box center [180, 213] width 21 height 21
click at [174, 213] on icon "button" at bounding box center [180, 213] width 12 height 12
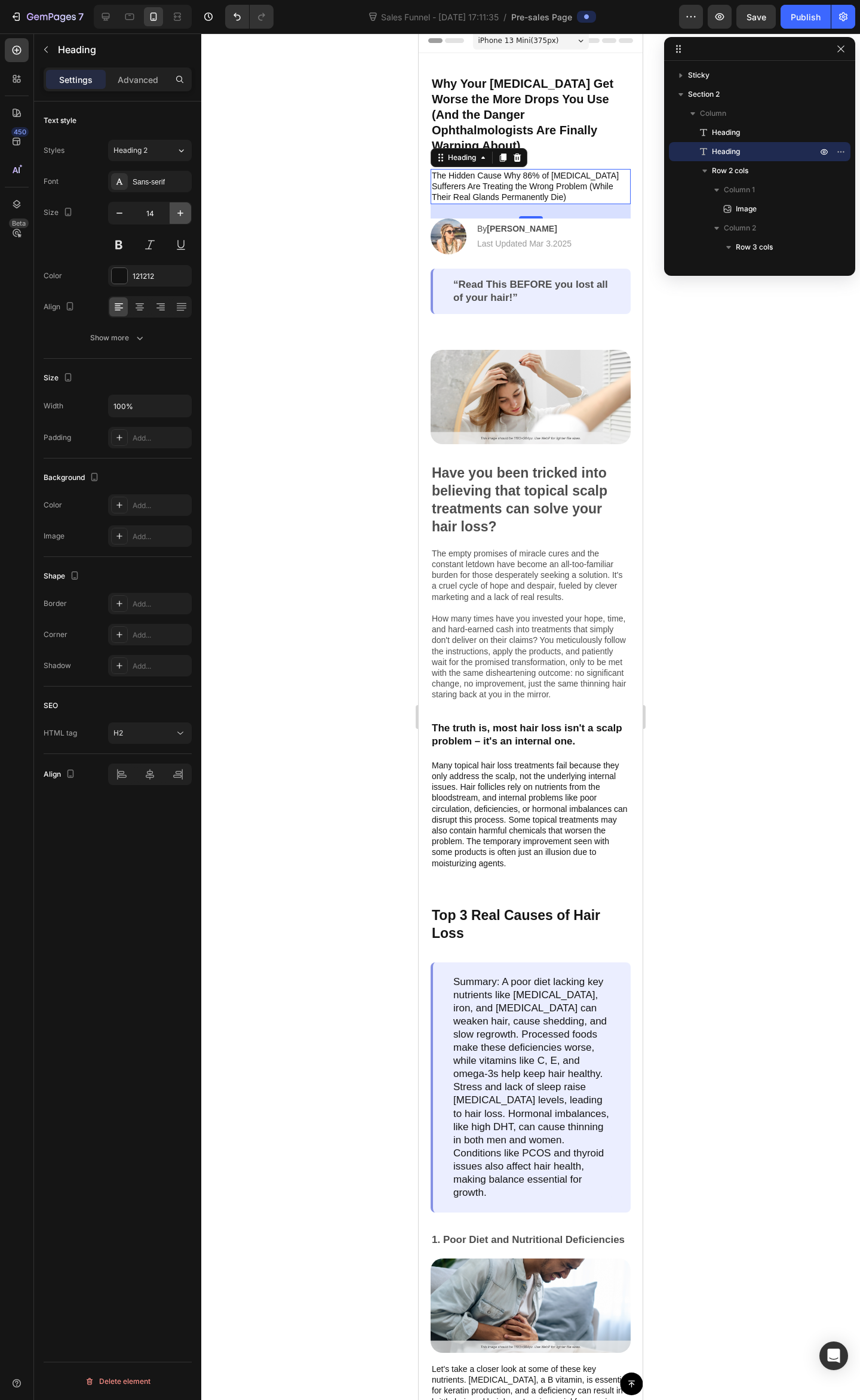
click at [176, 213] on icon "button" at bounding box center [180, 213] width 12 height 12
type input "15"
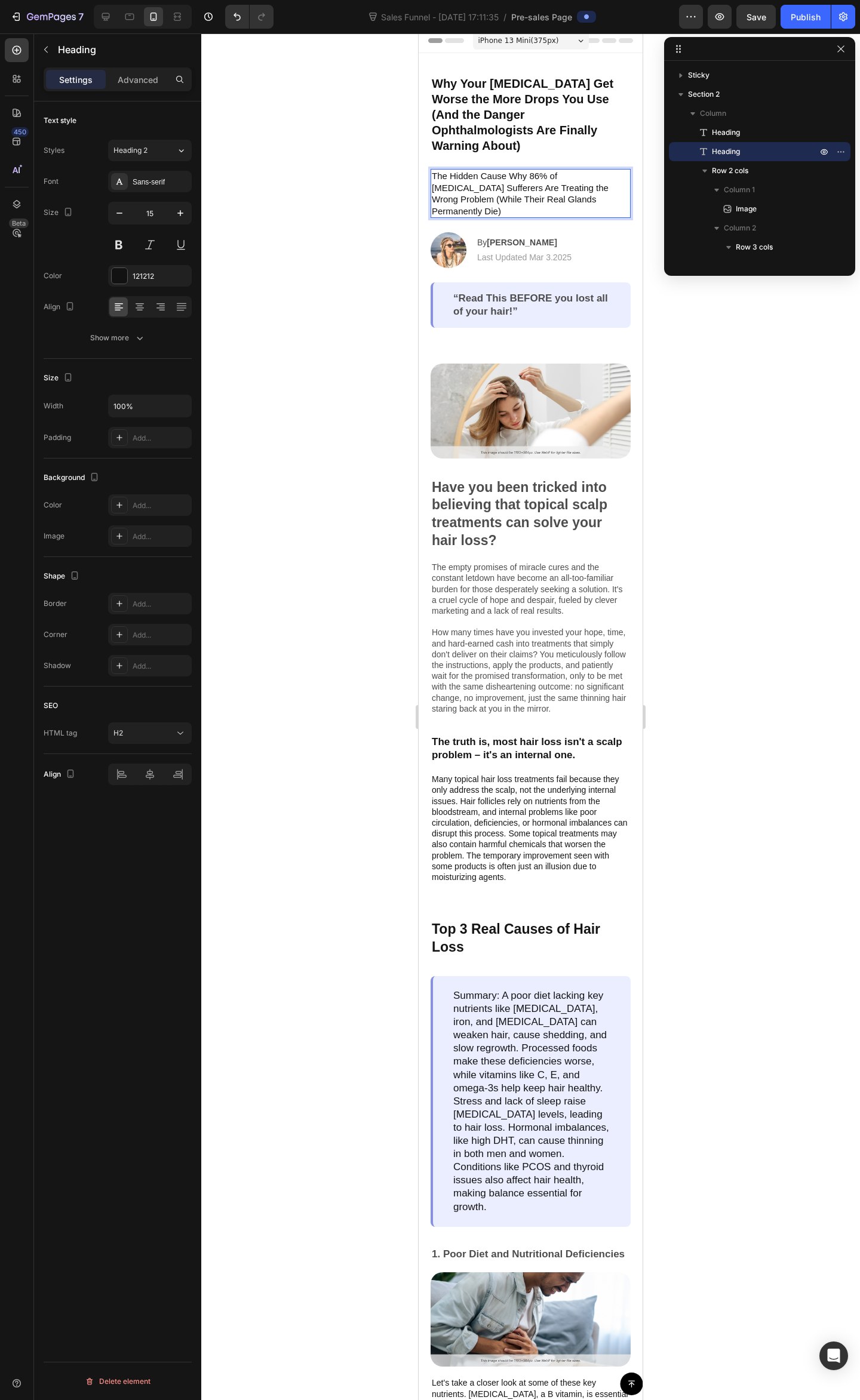
click at [483, 179] on p "The Hidden Cause Why 86% of [MEDICAL_DATA] Sufferers Are Treating the Wrong Pro…" at bounding box center [531, 193] width 198 height 47
click at [538, 182] on p "The Hidden Cause Why 86% of [MEDICAL_DATA] Sufferers Are Treating the Wrong Pro…" at bounding box center [531, 193] width 198 height 47
click at [591, 170] on p "The Hidden Cause Why 86% of [MEDICAL_DATA] Sufferers Are Treating the Wrong Pro…" at bounding box center [531, 193] width 198 height 47
click at [466, 172] on p "The Hidden Cause Why 86% of [MEDICAL_DATA] Sufferers Are Treating the Wrong Pro…" at bounding box center [531, 193] width 198 height 47
click at [452, 126] on p "Why Your [MEDICAL_DATA] Get Worse the More Drops You Use (And the Danger Ophtha…" at bounding box center [531, 115] width 198 height 78
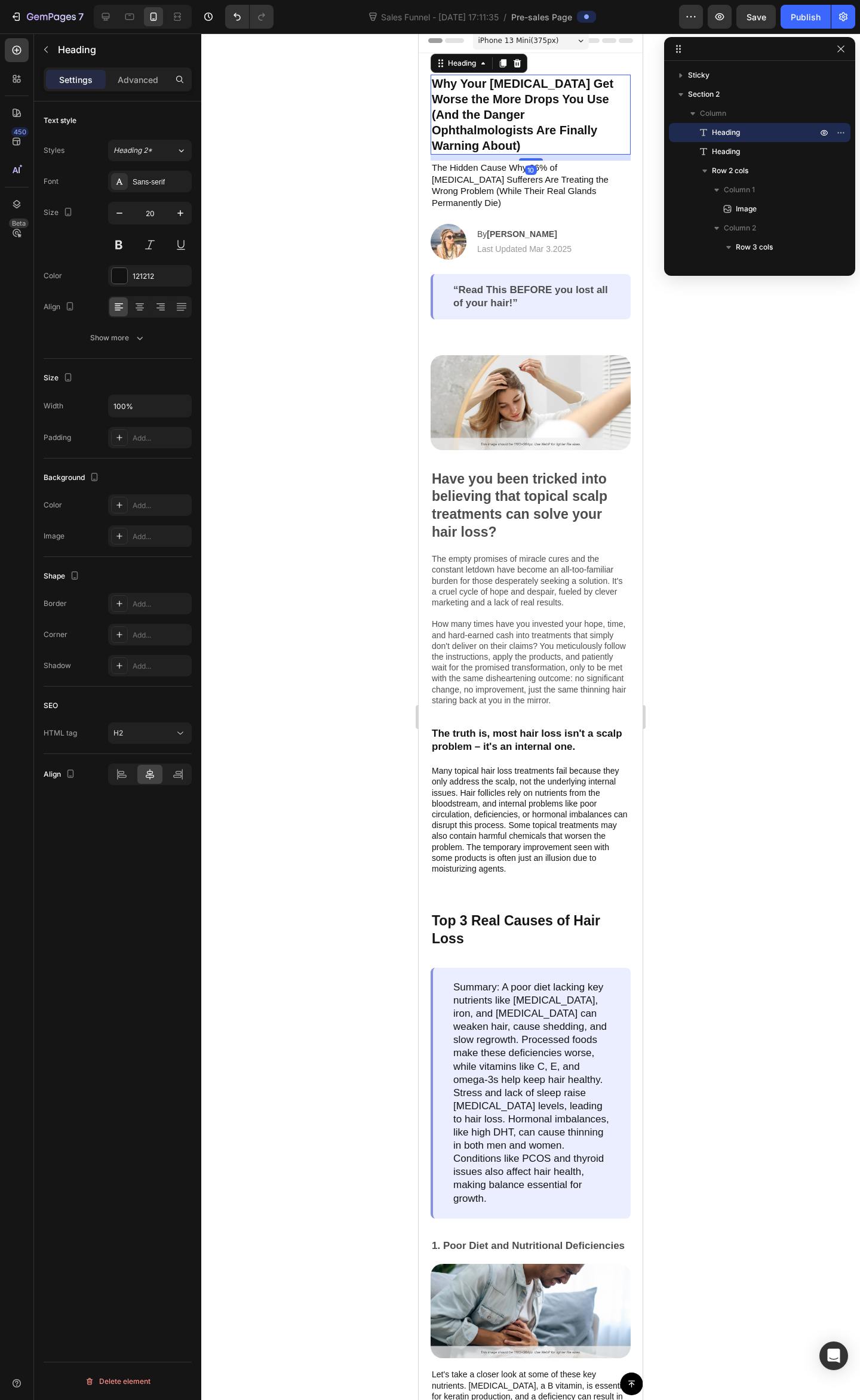
drag, startPoint x: 522, startPoint y: 149, endPoint x: 523, endPoint y: 141, distance: 8.1
click at [523, 154] on div "10" at bounding box center [531, 154] width 200 height 0
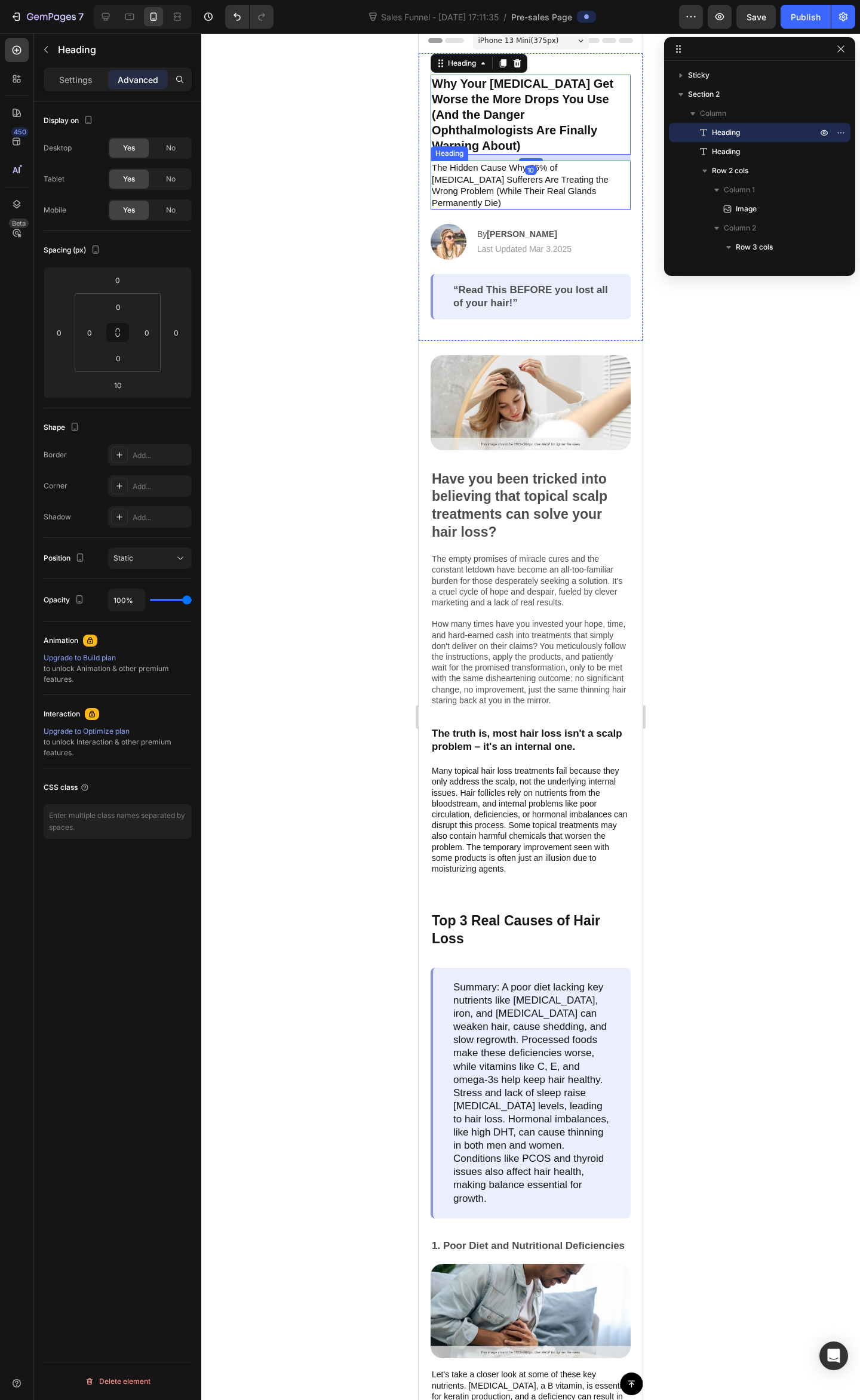
click at [571, 177] on p "The Hidden Cause Why 86% of [MEDICAL_DATA] Sufferers Are Treating the Wrong Pro…" at bounding box center [531, 185] width 198 height 47
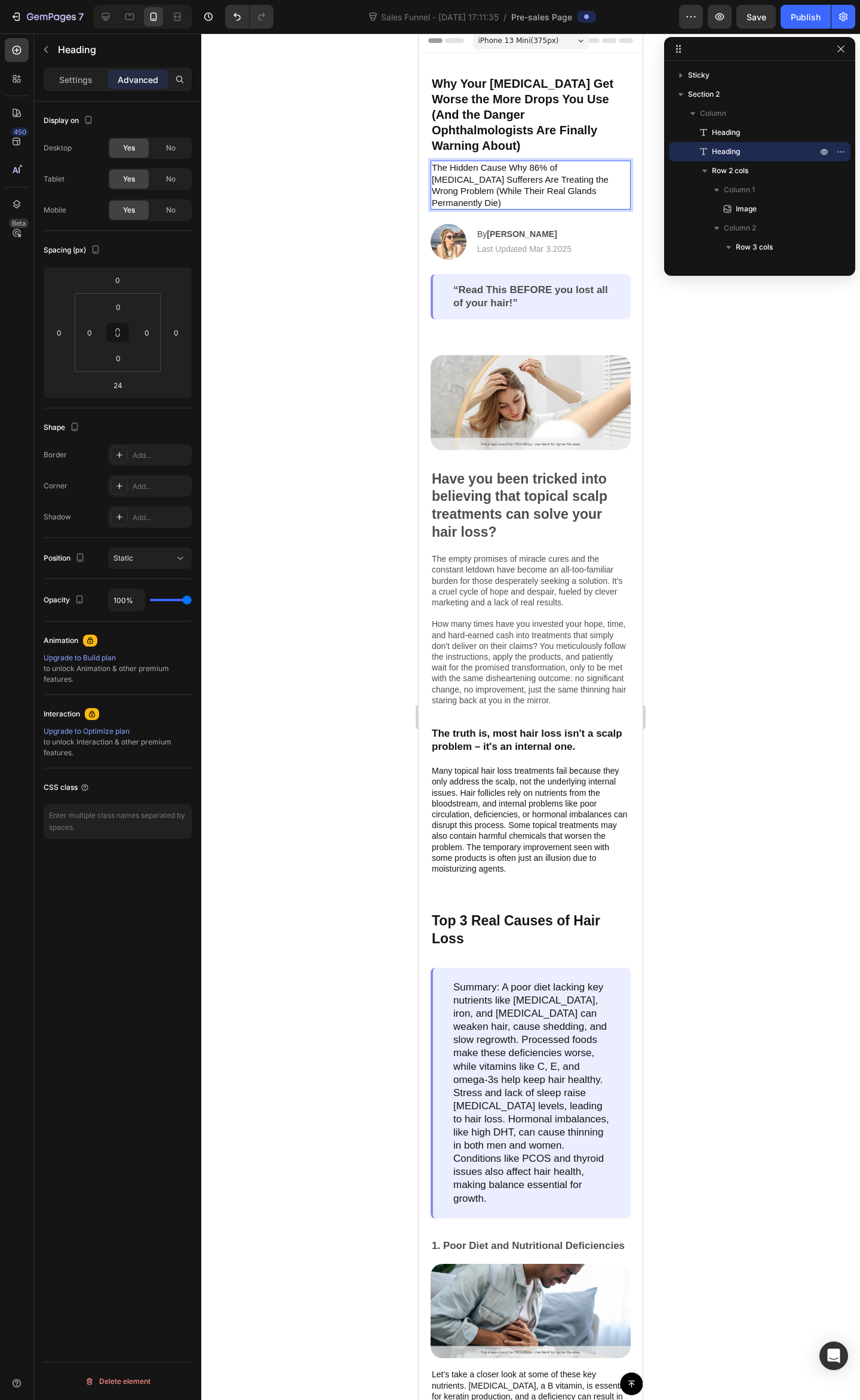
click at [612, 172] on p "The Hidden Cause Why 86% of [MEDICAL_DATA] Sufferers Are Treating the Wrong Pro…" at bounding box center [531, 185] width 198 height 47
click at [575, 161] on p "The Hidden Cause Why 86% of [MEDICAL_DATA] Sufferers Are Treating the Wrong Pro…" at bounding box center [531, 185] width 198 height 47
drag, startPoint x: 612, startPoint y: 175, endPoint x: 411, endPoint y: 145, distance: 203.2
click at [49, 51] on icon "button" at bounding box center [46, 49] width 10 height 10
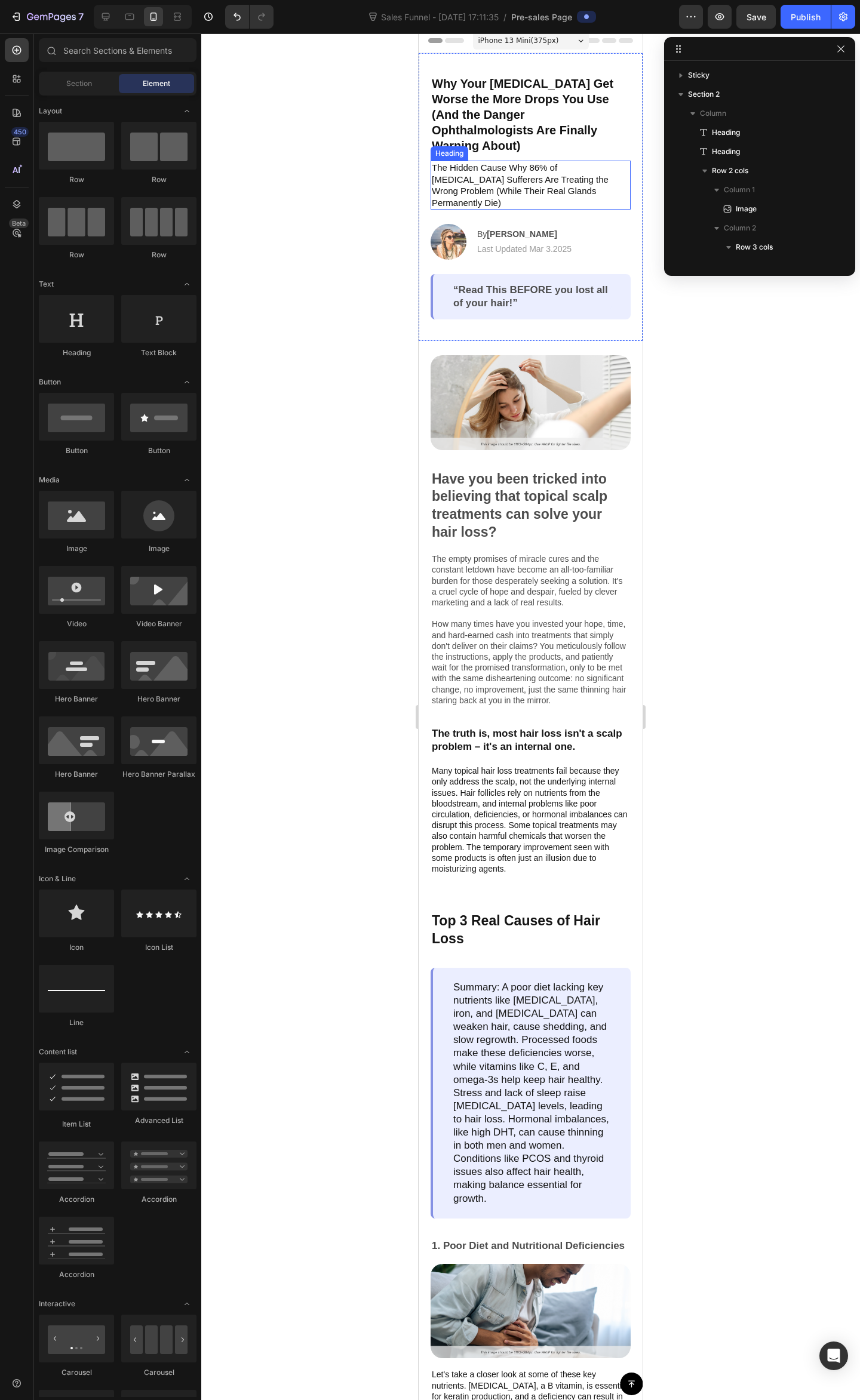
click at [529, 161] on p "The Hidden Cause Why 86% of [MEDICAL_DATA] Sufferers Are Treating the Wrong Pro…" at bounding box center [531, 185] width 198 height 47
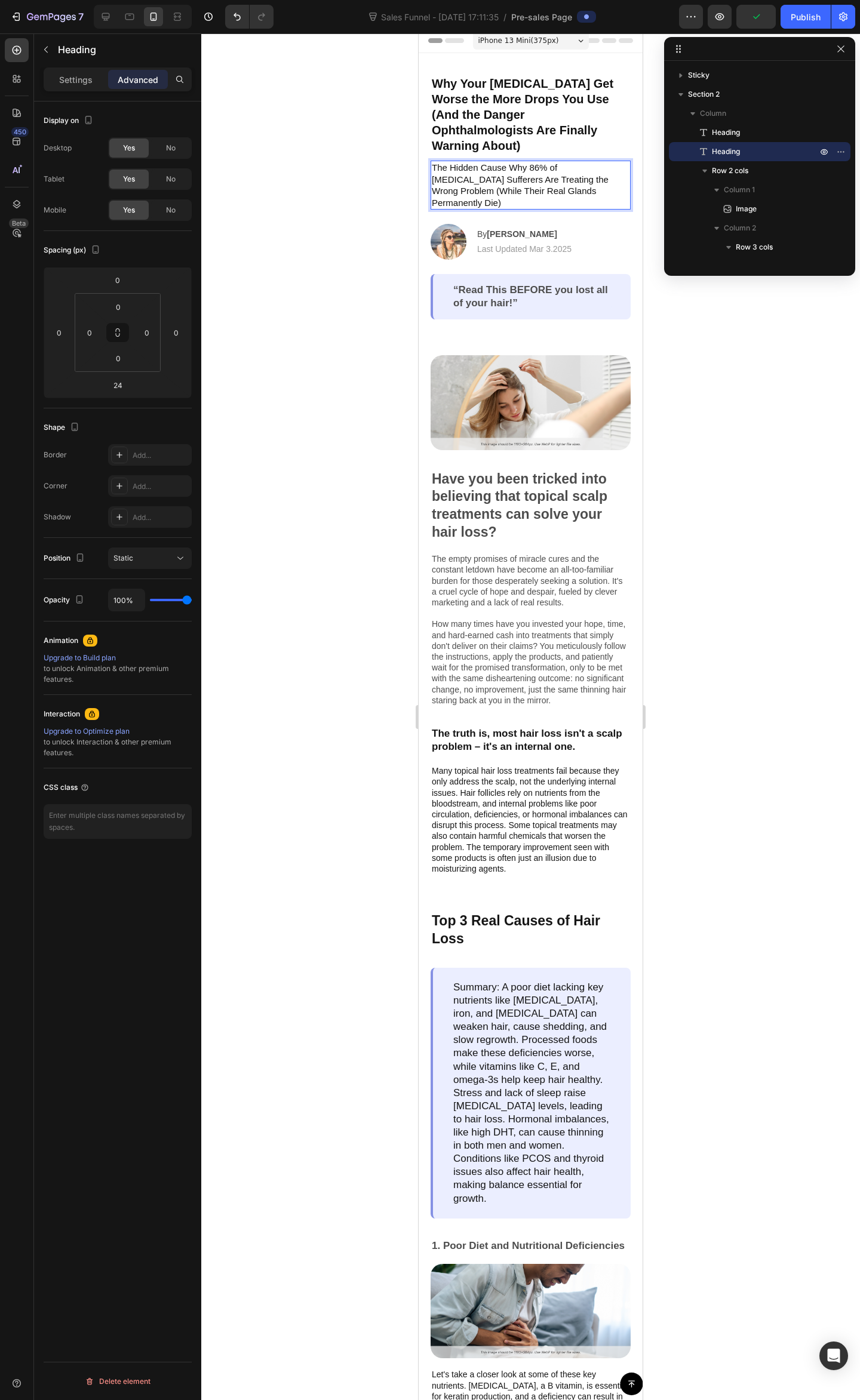
drag, startPoint x: 532, startPoint y: 169, endPoint x: 430, endPoint y: 167, distance: 102.0
click at [530, 167] on p "The Hidden Cause Why 86% of [MEDICAL_DATA] Sufferers Are Treating the Wrong Pro…" at bounding box center [531, 185] width 198 height 47
click at [60, 82] on p "Settings" at bounding box center [76, 79] width 34 height 12
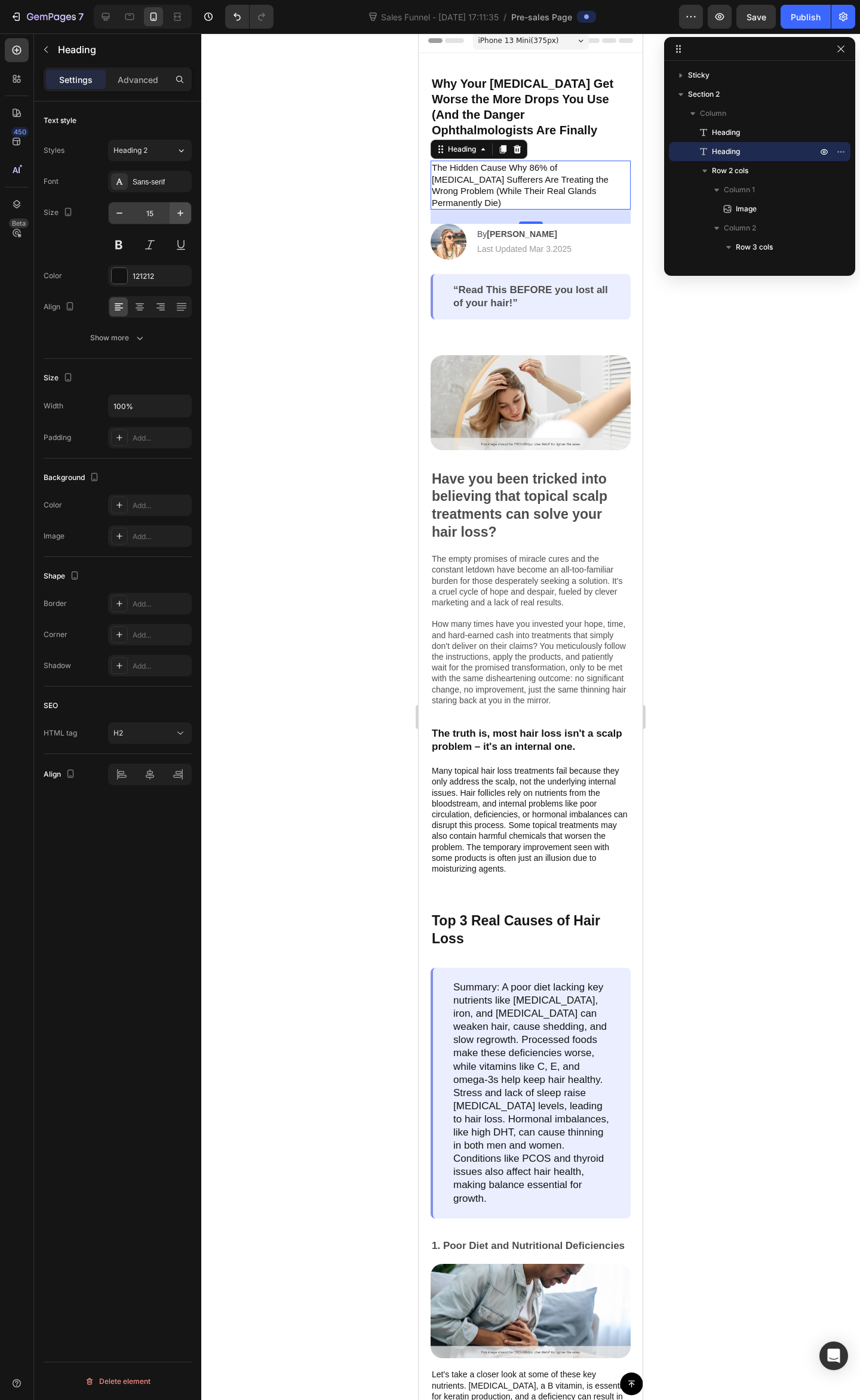
click at [179, 208] on button "button" at bounding box center [180, 213] width 21 height 21
click at [180, 209] on icon "button" at bounding box center [180, 213] width 12 height 12
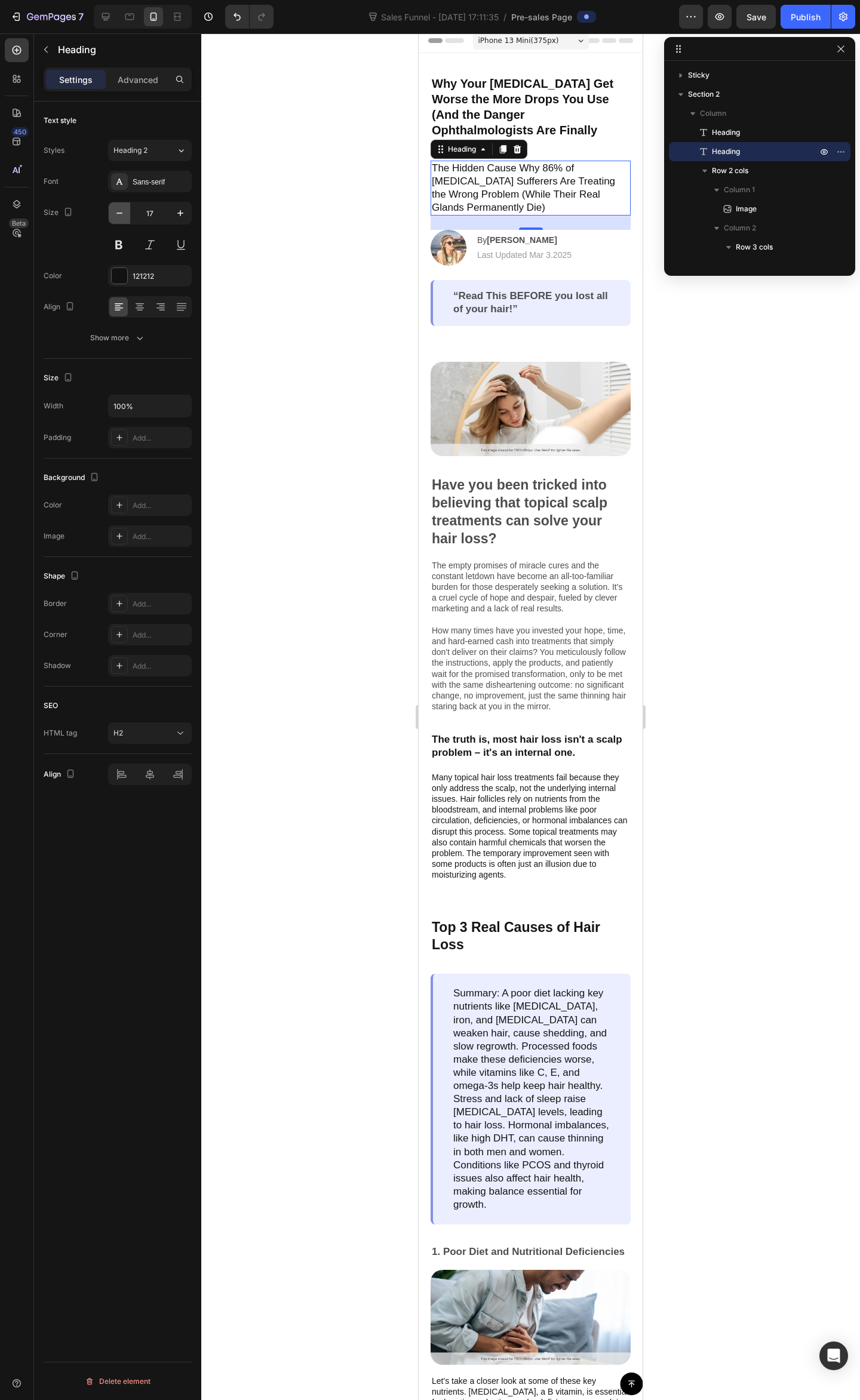
click at [126, 210] on button "button" at bounding box center [119, 213] width 21 height 21
type input "16"
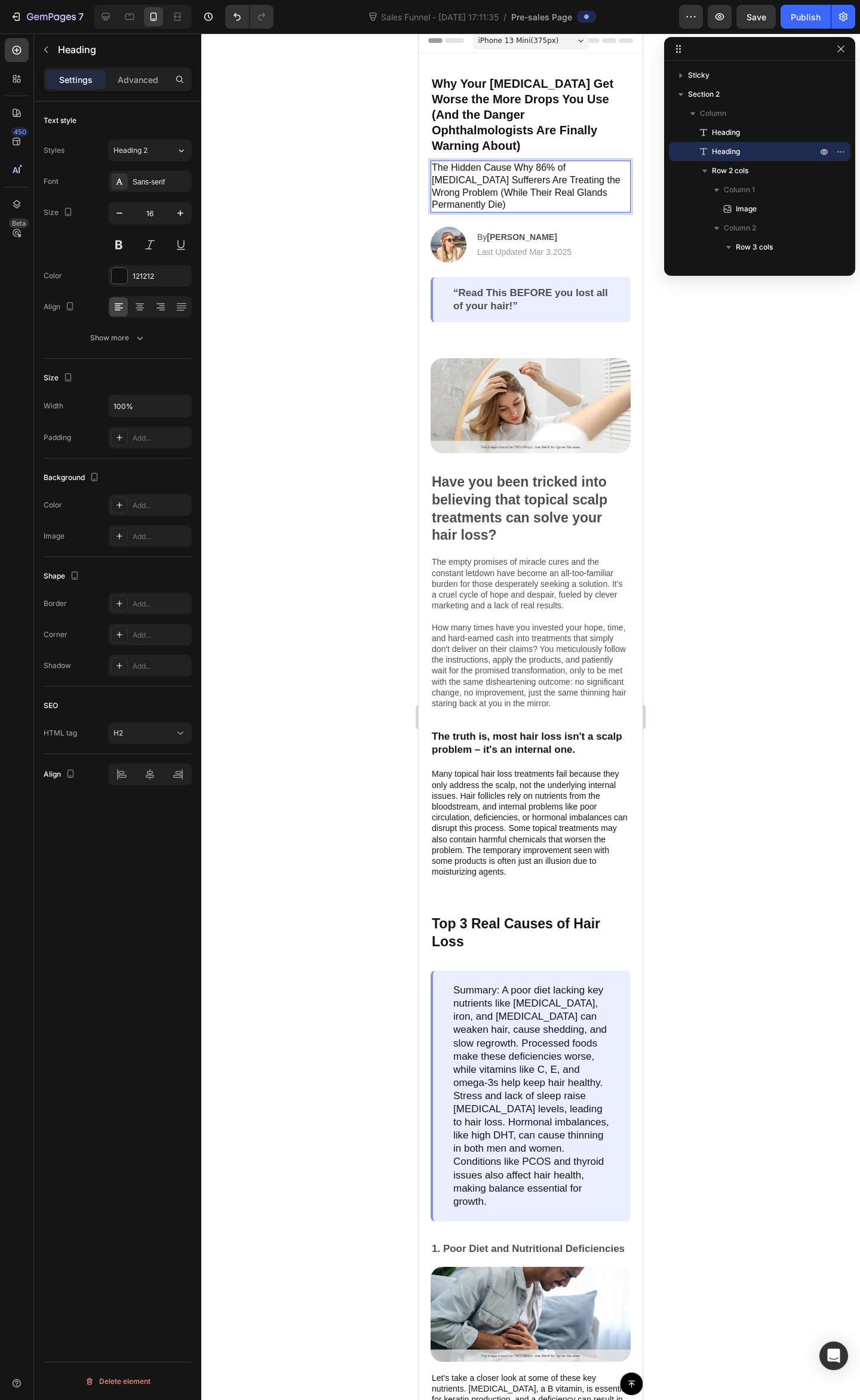
click at [490, 173] on p "The Hidden Cause Why 86% of [MEDICAL_DATA] Sufferers Are Treating the Wrong Pro…" at bounding box center [531, 186] width 198 height 49
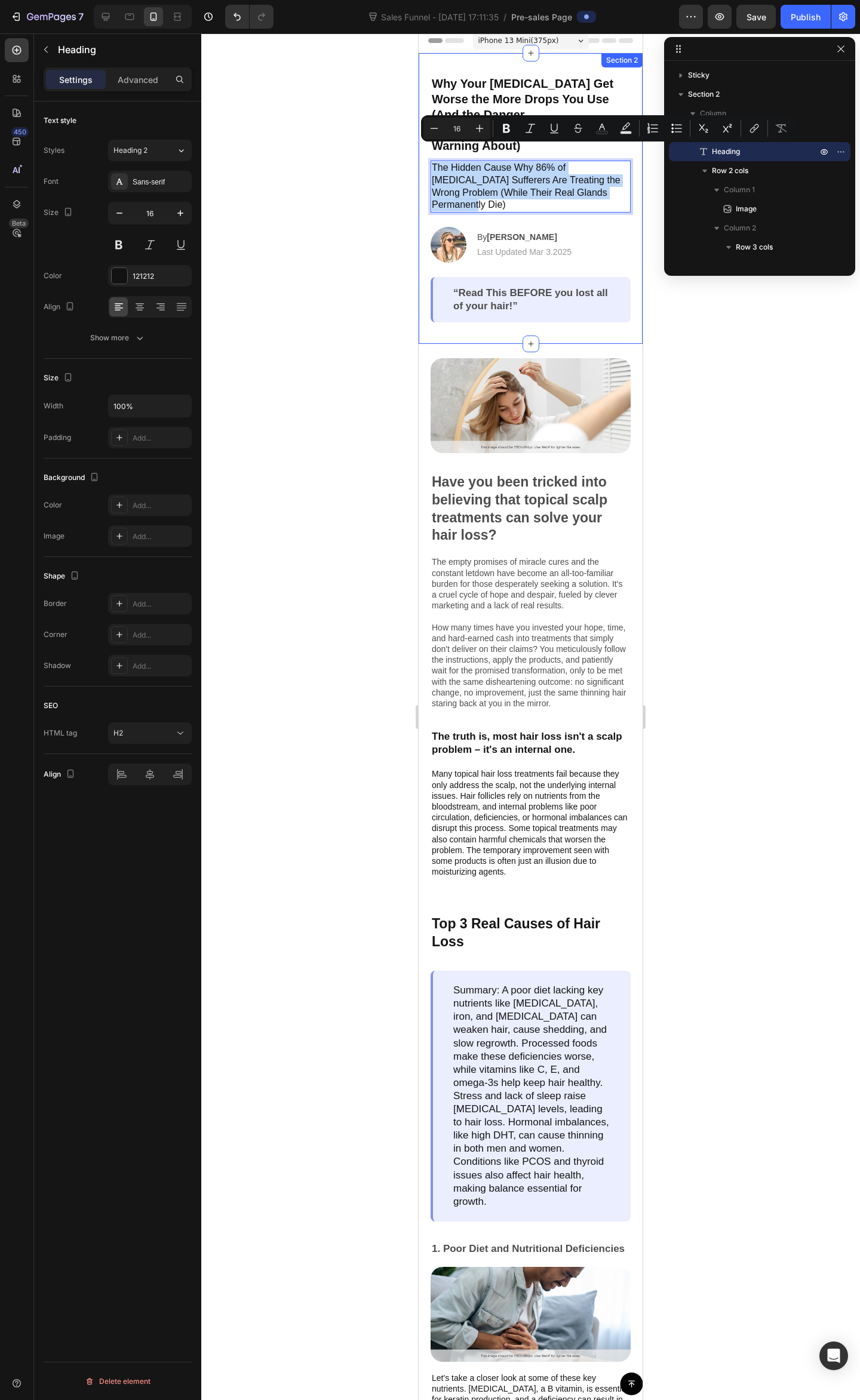
drag, startPoint x: 616, startPoint y: 176, endPoint x: 423, endPoint y: 158, distance: 193.8
click at [423, 158] on div "Why Your Dry Eyes Get Worse the More Drops You Use (And the Danger Ophthalmolog…" at bounding box center [530, 198] width 224 height 291
click at [625, 129] on icon "Editor contextual toolbar" at bounding box center [626, 128] width 12 height 12
type input "000000"
type input "77"
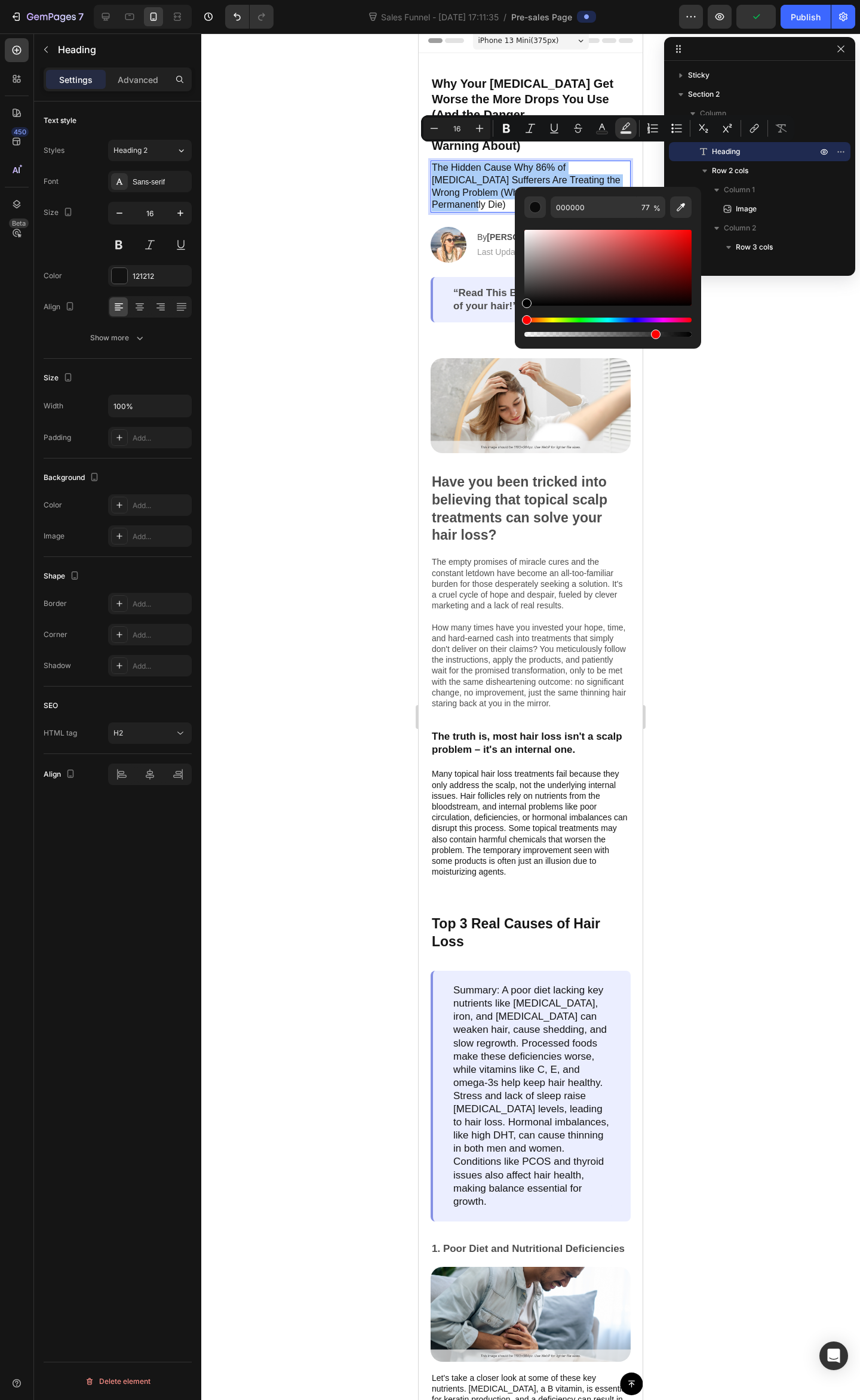
click at [553, 322] on div "Editor contextual toolbar" at bounding box center [608, 327] width 167 height 19
click at [553, 319] on div "Hue" at bounding box center [608, 320] width 167 height 5
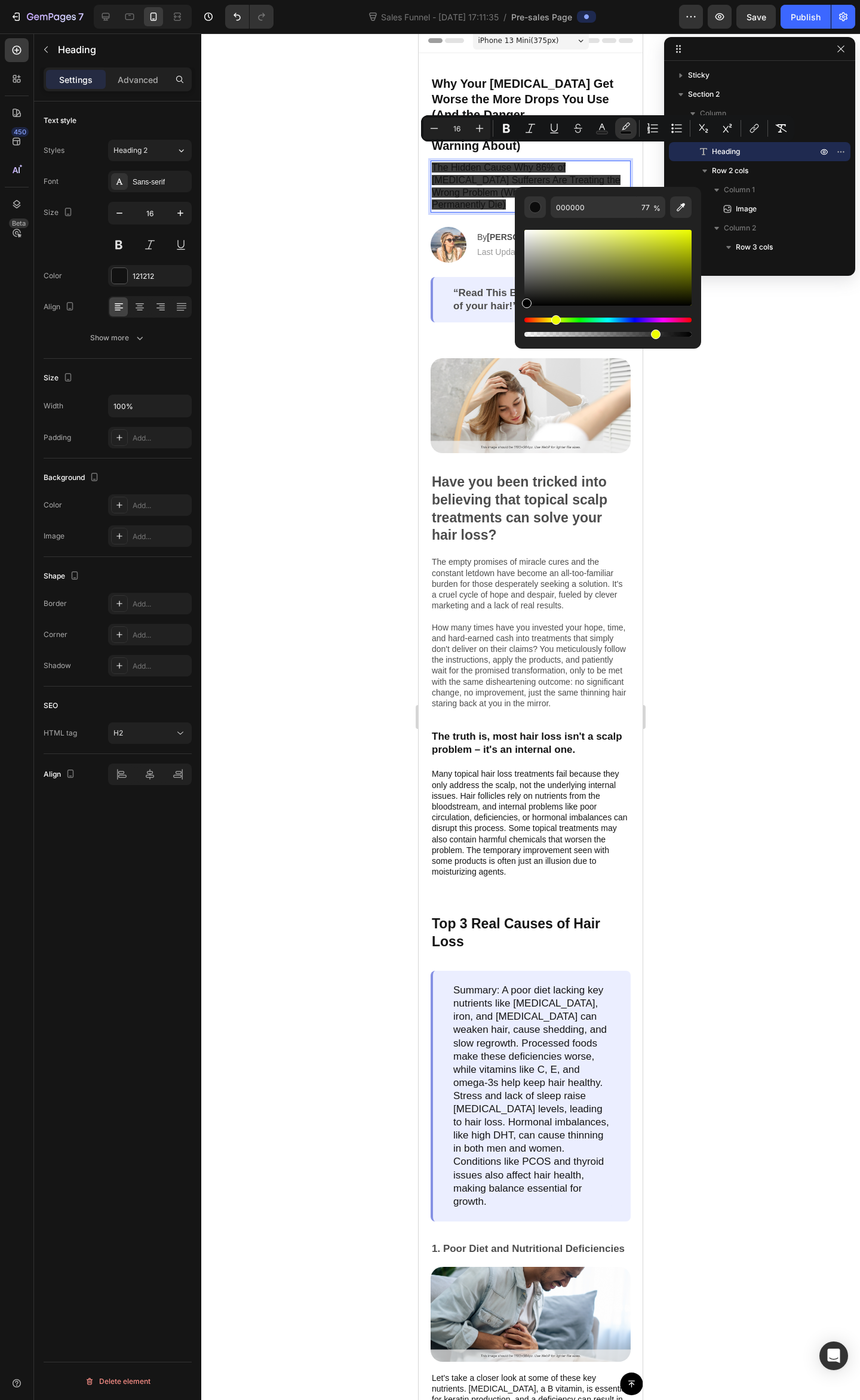
click at [553, 319] on div "Hue" at bounding box center [608, 320] width 167 height 5
drag, startPoint x: 643, startPoint y: 258, endPoint x: 724, endPoint y: 208, distance: 95.2
click at [724, 0] on body "7 Sales Funnel - Aug 25, 17:11:35 / Pre-sales Page Preview Save Publish 450 Bet…" at bounding box center [430, 0] width 860 height 0
type input "F6FF00"
click at [748, 327] on div at bounding box center [530, 717] width 658 height 1366
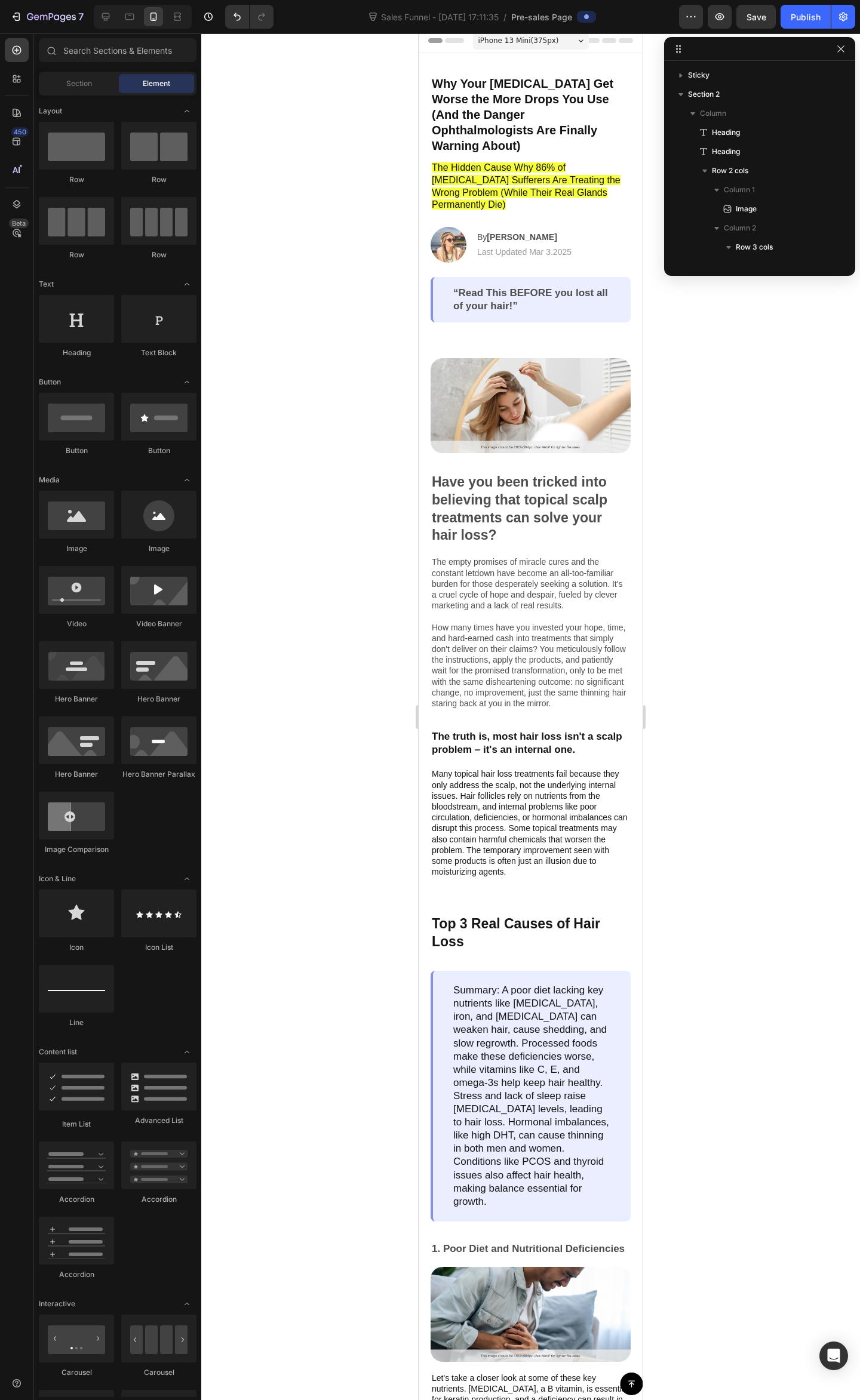
click at [770, 403] on div at bounding box center [530, 717] width 658 height 1366
click at [529, 161] on h2 "⁠⁠⁠⁠⁠⁠⁠ The Hidden Cause Why 86% of Dry Eye Sufferers Are Treating the Wrong Pr…" at bounding box center [531, 187] width 200 height 52
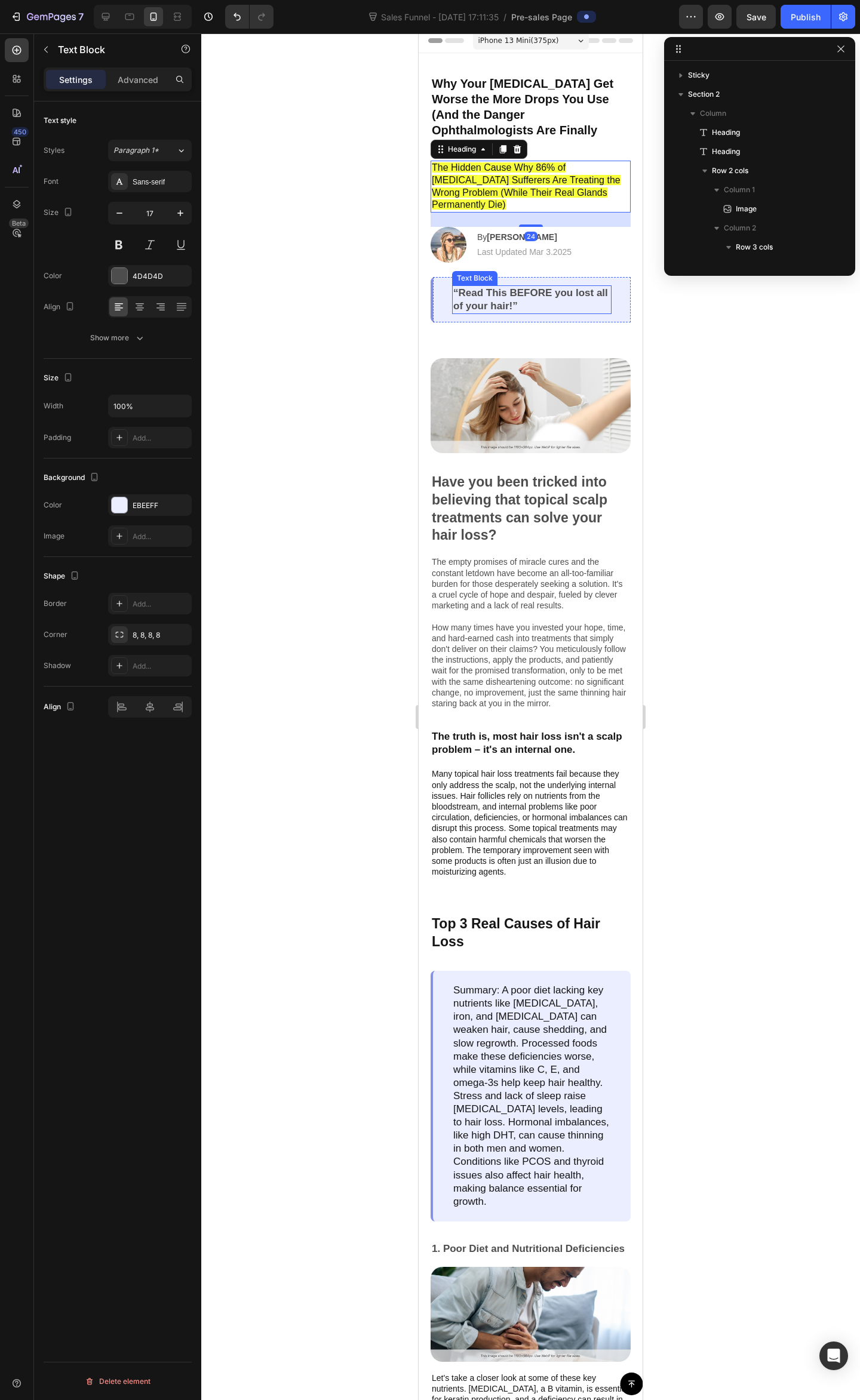
click at [588, 287] on p "“Read This BEFORE you lost all of your hair!”" at bounding box center [532, 300] width 157 height 27
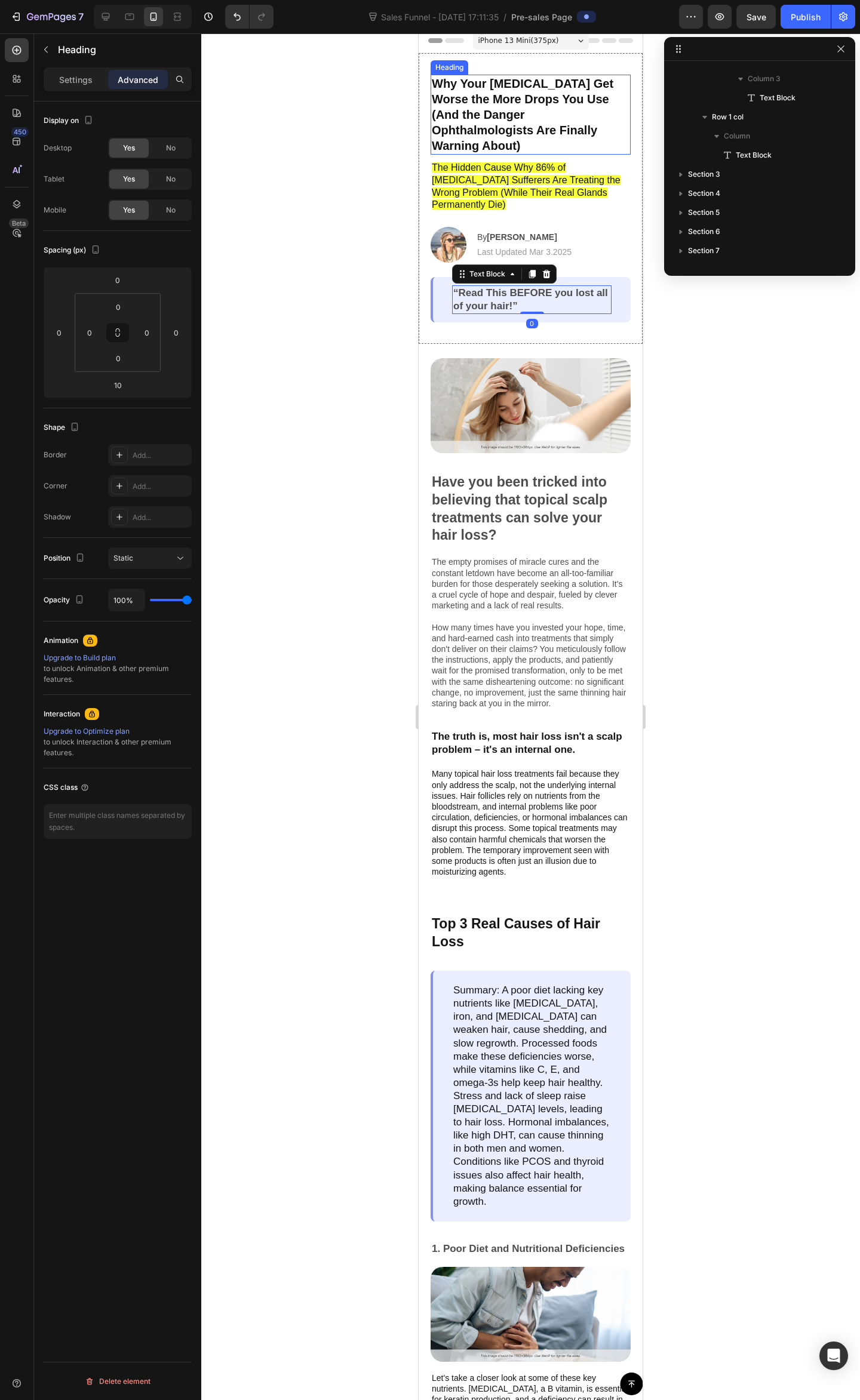
click at [545, 109] on p "Why Your [MEDICAL_DATA] Get Worse the More Drops You Use (And the Danger Ophtha…" at bounding box center [531, 115] width 198 height 78
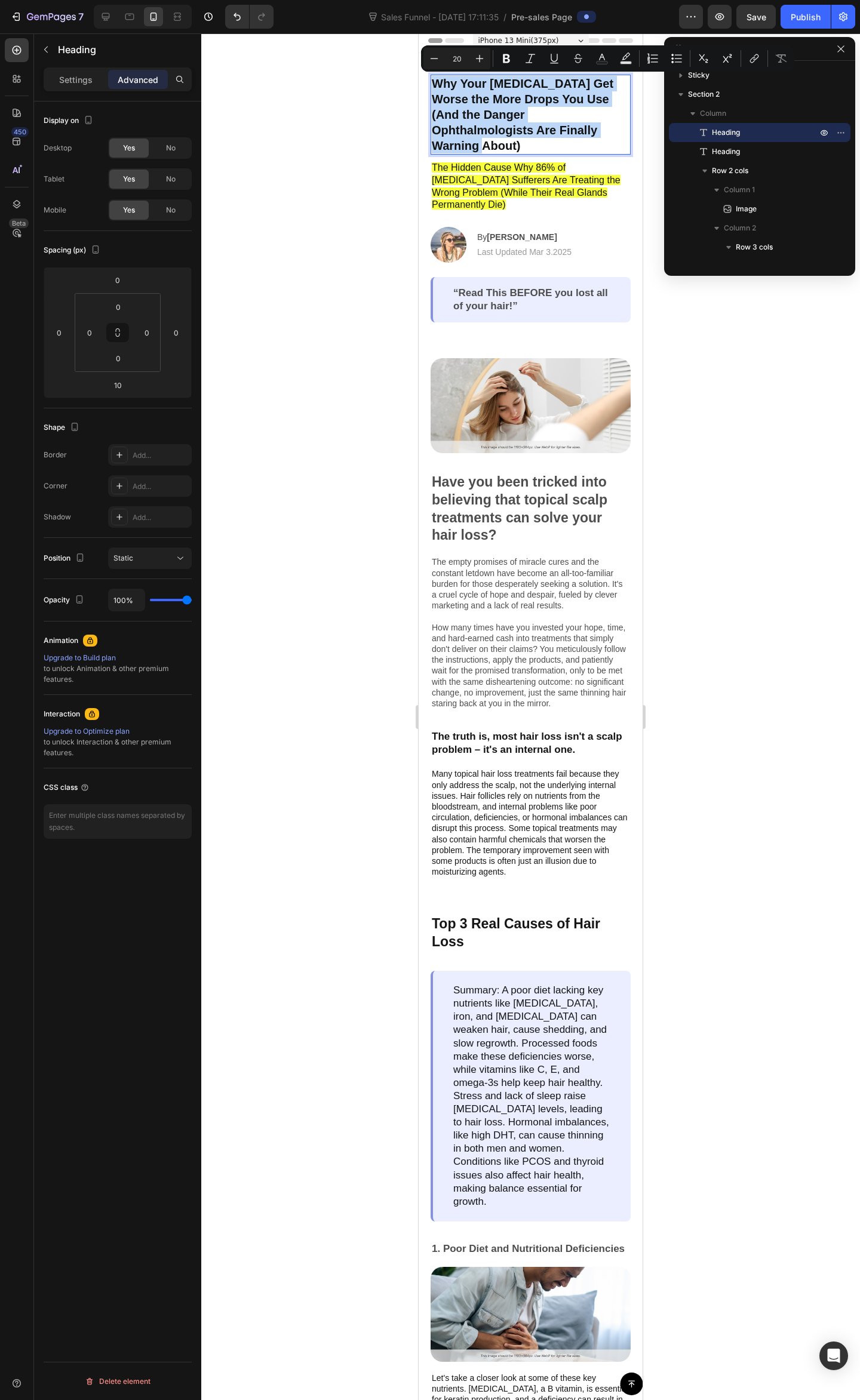
drag, startPoint x: 588, startPoint y: 128, endPoint x: 433, endPoint y: 78, distance: 162.9
click at [433, 78] on p "Why Your [MEDICAL_DATA] Get Worse the More Drops You Use (And the Danger Ophtha…" at bounding box center [531, 115] width 198 height 78
click at [505, 57] on icon "Editor contextual toolbar" at bounding box center [506, 58] width 12 height 12
drag, startPoint x: 586, startPoint y: 129, endPoint x: 423, endPoint y: 77, distance: 171.1
click at [423, 77] on div "Why Your Dry Eyes Get Worse the More Drops You Use (And the Danger Ophthalmolog…" at bounding box center [530, 198] width 224 height 291
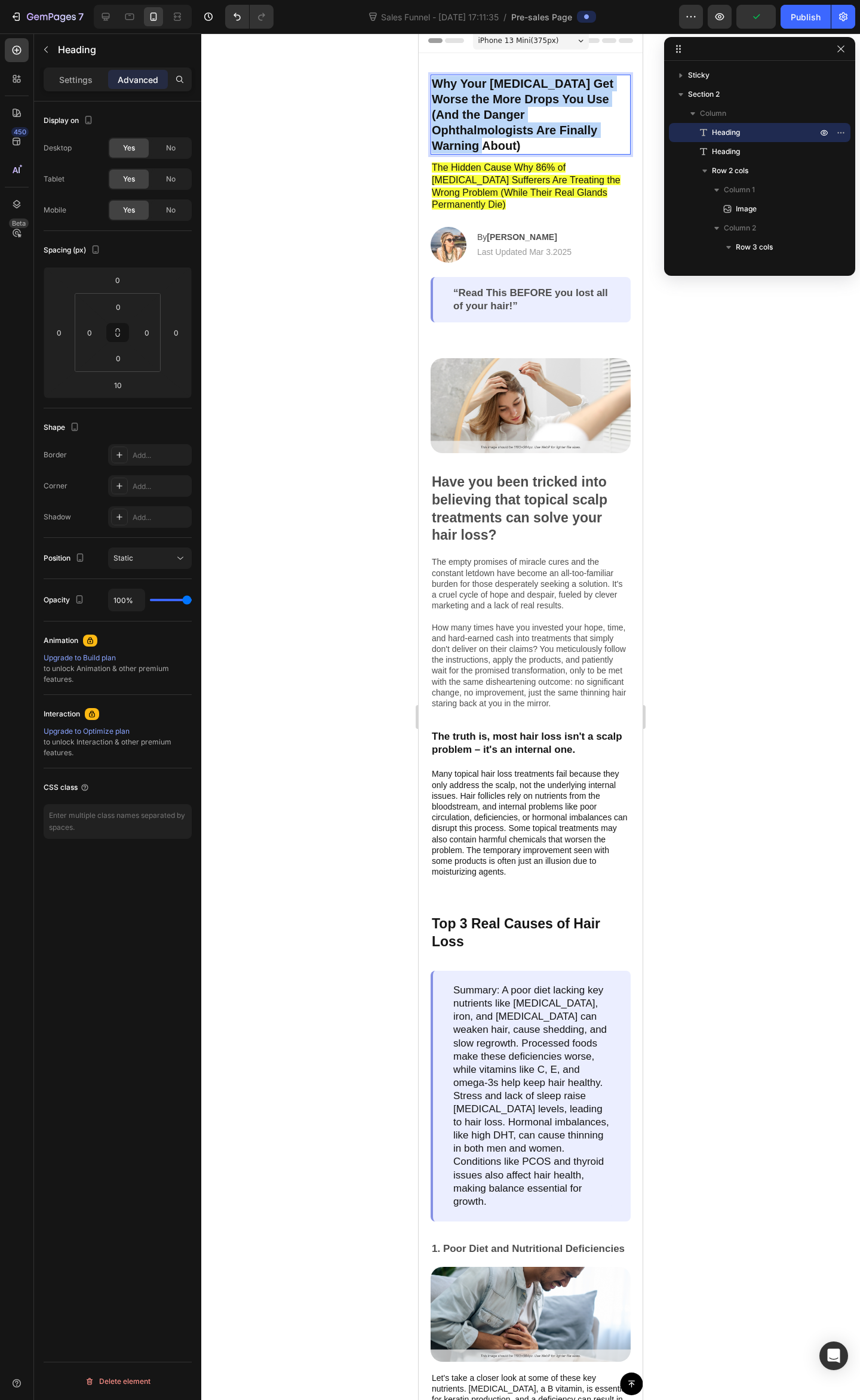
drag, startPoint x: 521, startPoint y: 106, endPoint x: 564, endPoint y: 110, distance: 43.2
click at [564, 110] on strong "Why Your [MEDICAL_DATA] Get Worse the More Drops You Use (And the Danger Ophtha…" at bounding box center [523, 115] width 182 height 75
click at [605, 128] on p "Why Your [MEDICAL_DATA] Get Worse the More Drops You Use (And the Danger Ophtha…" at bounding box center [531, 115] width 198 height 78
drag, startPoint x: 601, startPoint y: 129, endPoint x: 521, endPoint y: 108, distance: 82.7
click at [521, 108] on p "Why Your [MEDICAL_DATA] Get Worse the More Drops You Use (And the Danger Ophtha…" at bounding box center [531, 115] width 198 height 78
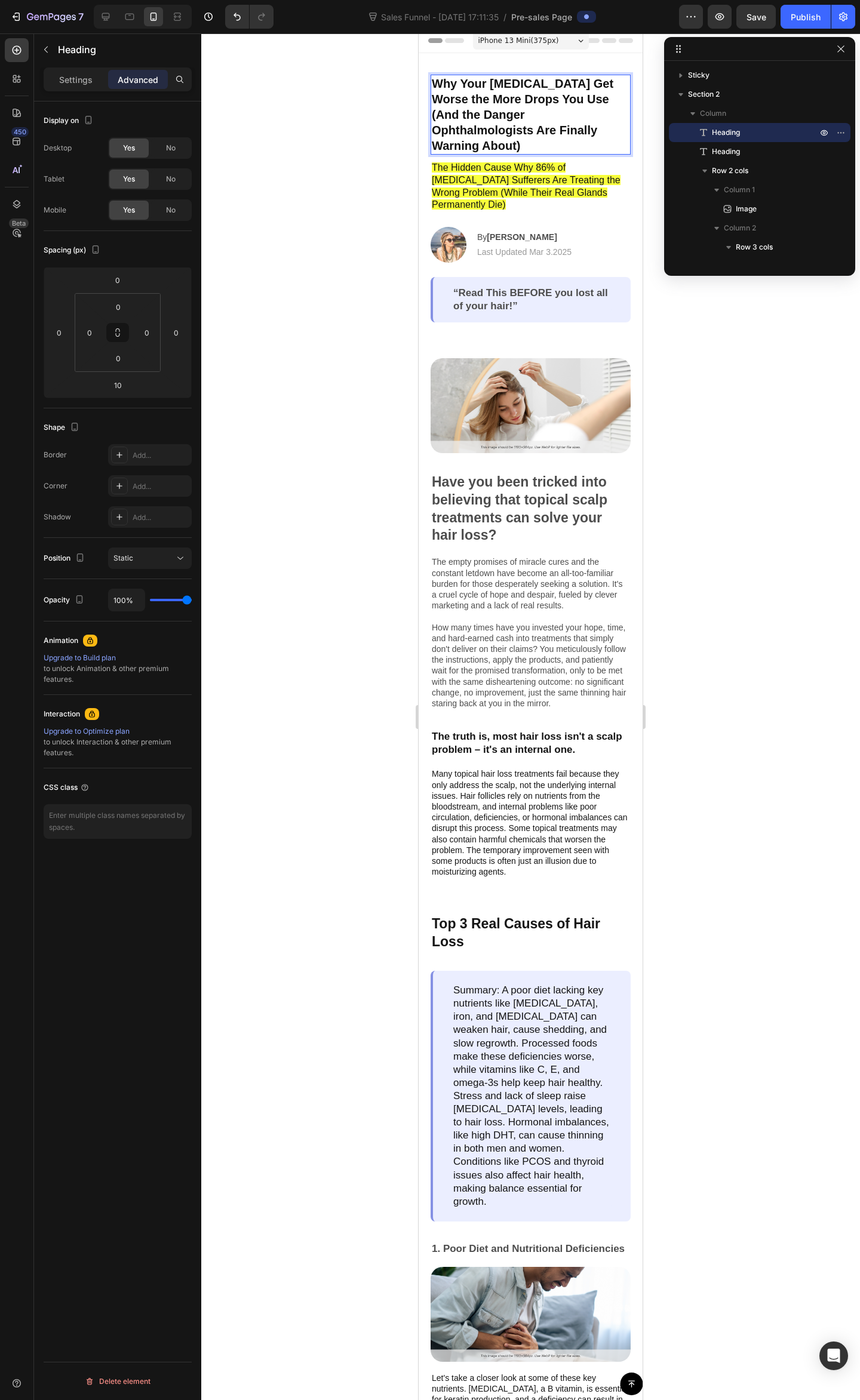
drag, startPoint x: 516, startPoint y: 108, endPoint x: 505, endPoint y: 108, distance: 11.0
click at [516, 108] on strong "Why Your [MEDICAL_DATA] Get Worse the More Drops You Use (And the Danger Ophtha…" at bounding box center [523, 115] width 182 height 75
click at [73, 84] on p "Settings" at bounding box center [76, 79] width 34 height 12
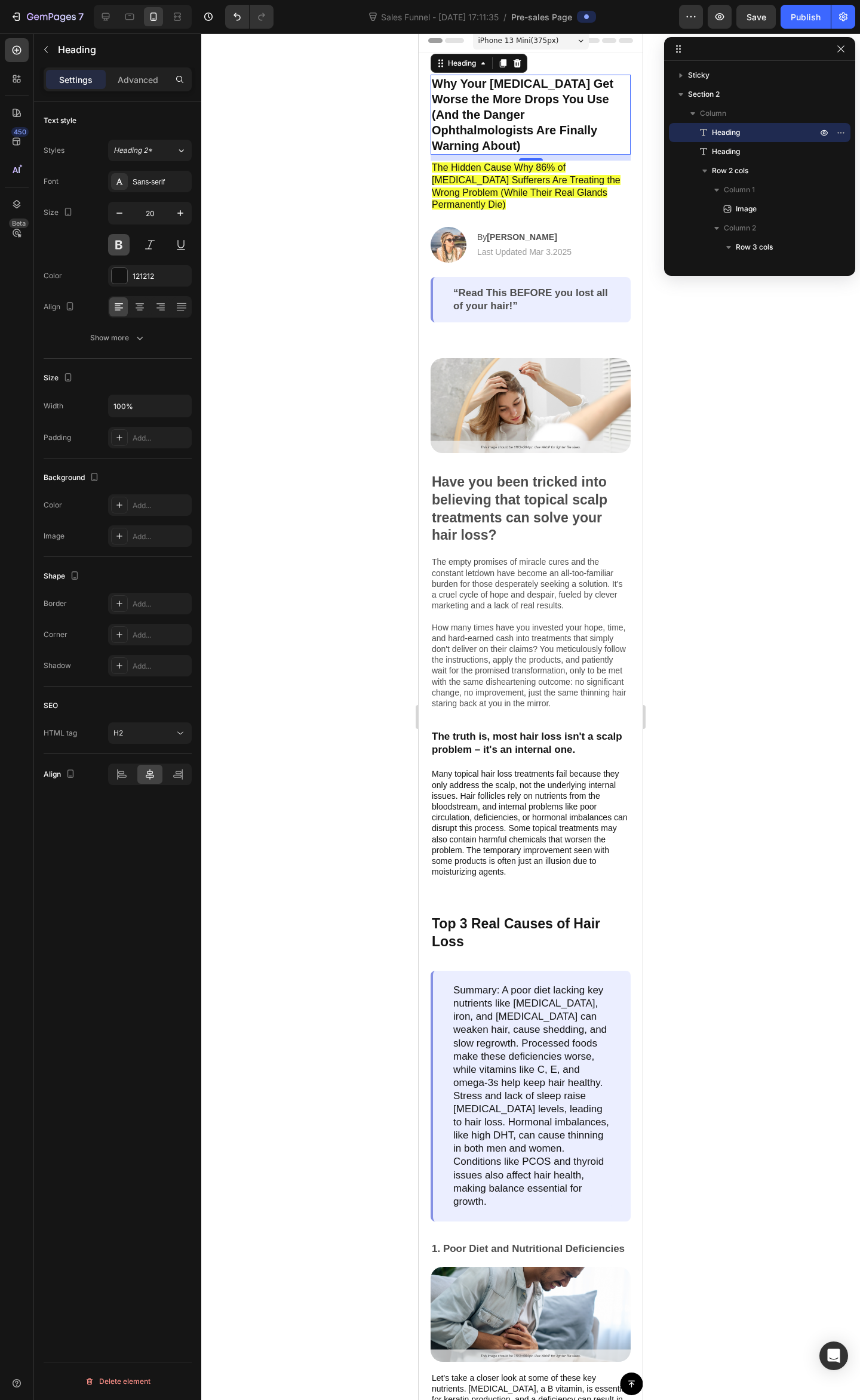
click at [119, 252] on button at bounding box center [119, 244] width 21 height 21
click at [179, 210] on icon "button" at bounding box center [180, 213] width 12 height 12
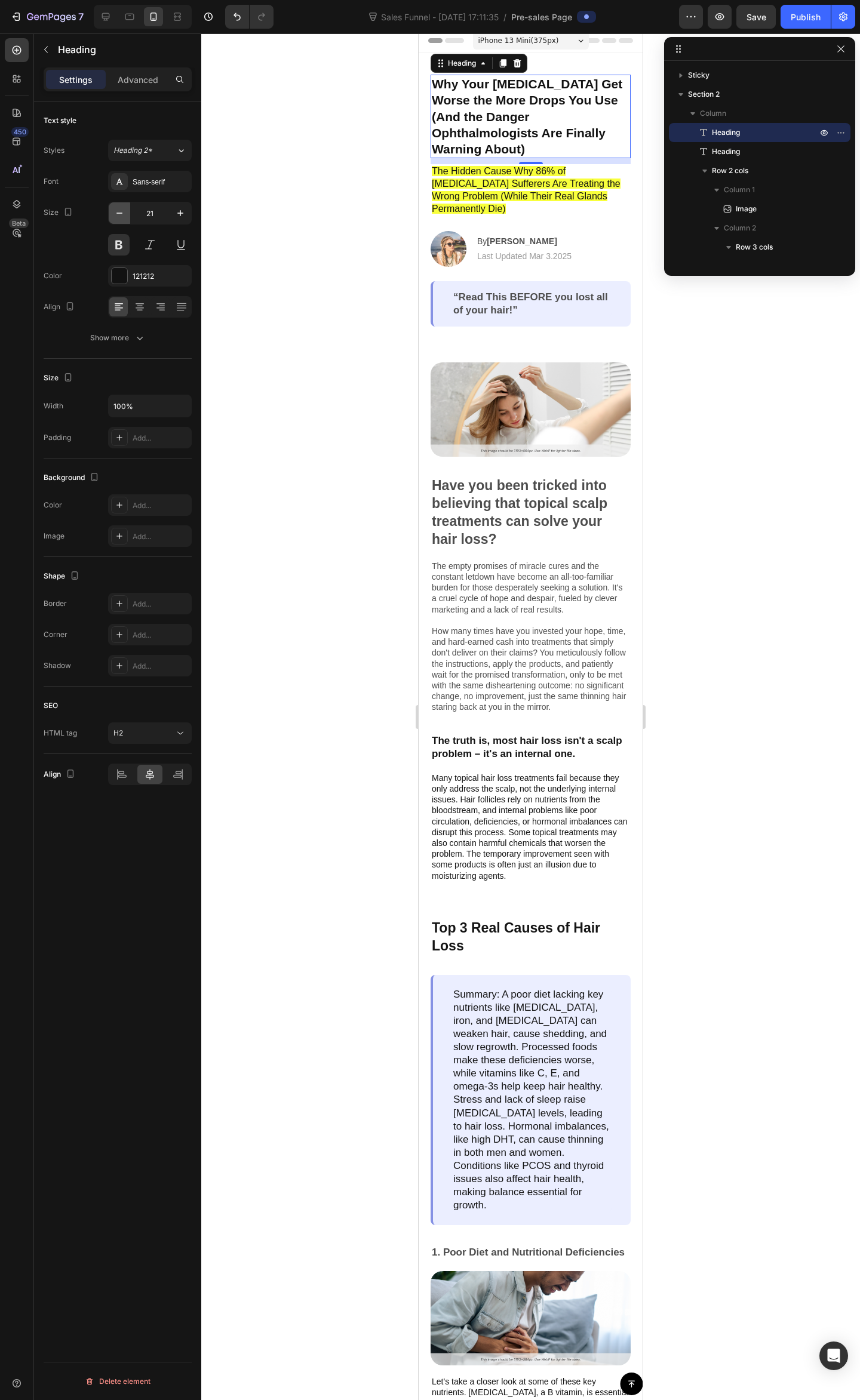
click at [123, 217] on icon "button" at bounding box center [119, 213] width 12 height 12
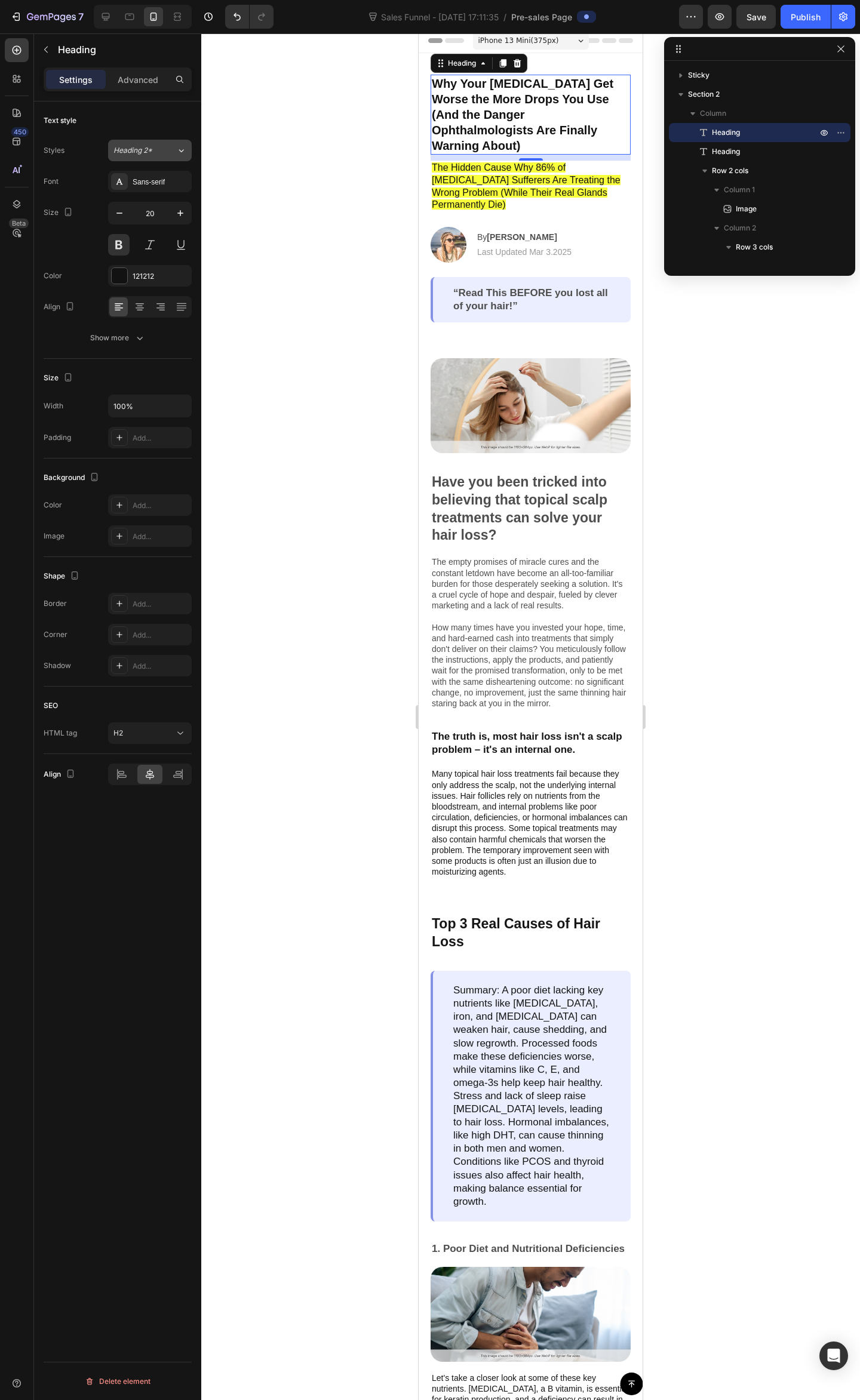
click at [182, 154] on icon at bounding box center [182, 150] width 10 height 12
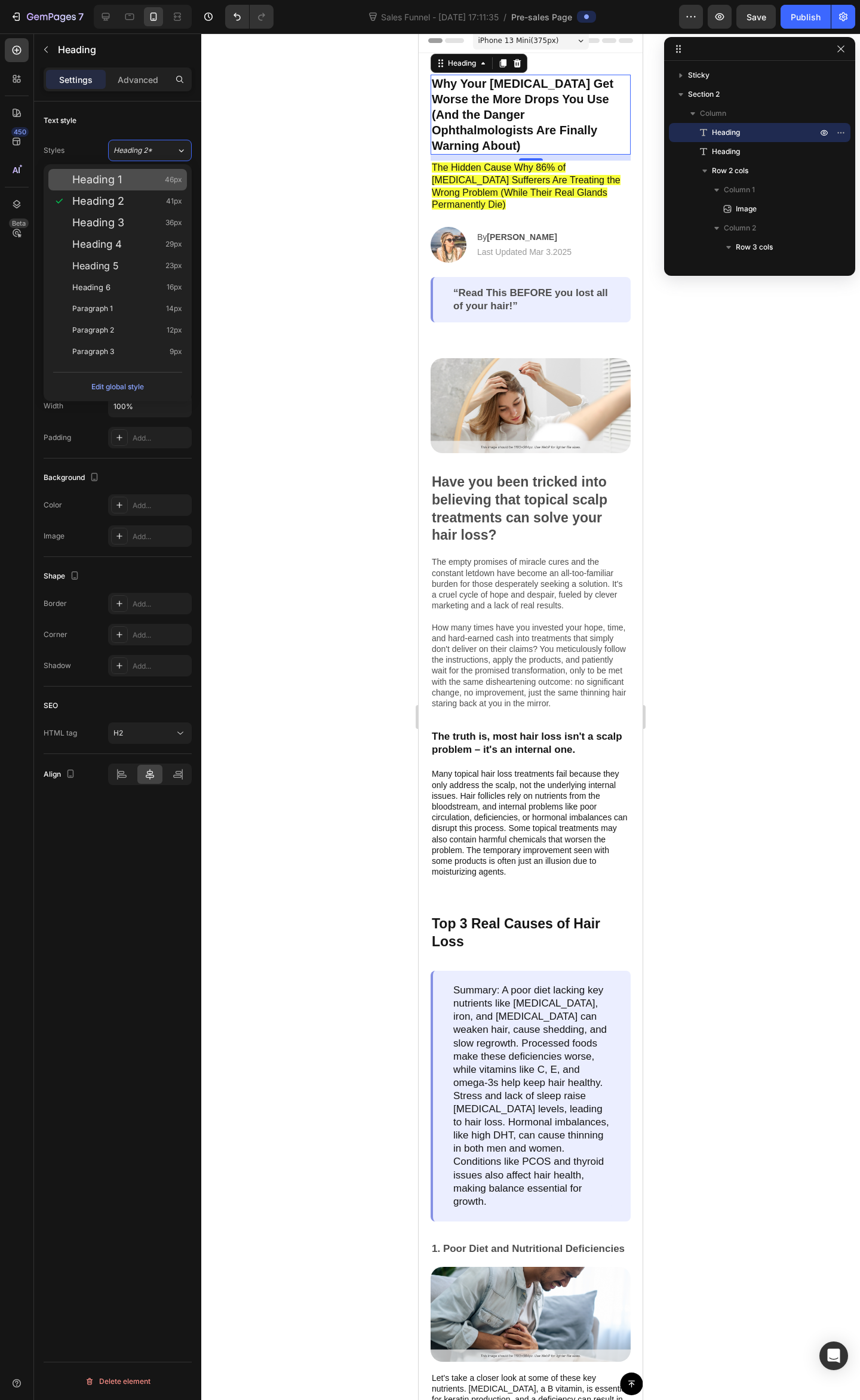
click at [146, 184] on div "Heading 1 46px" at bounding box center [126, 180] width 110 height 12
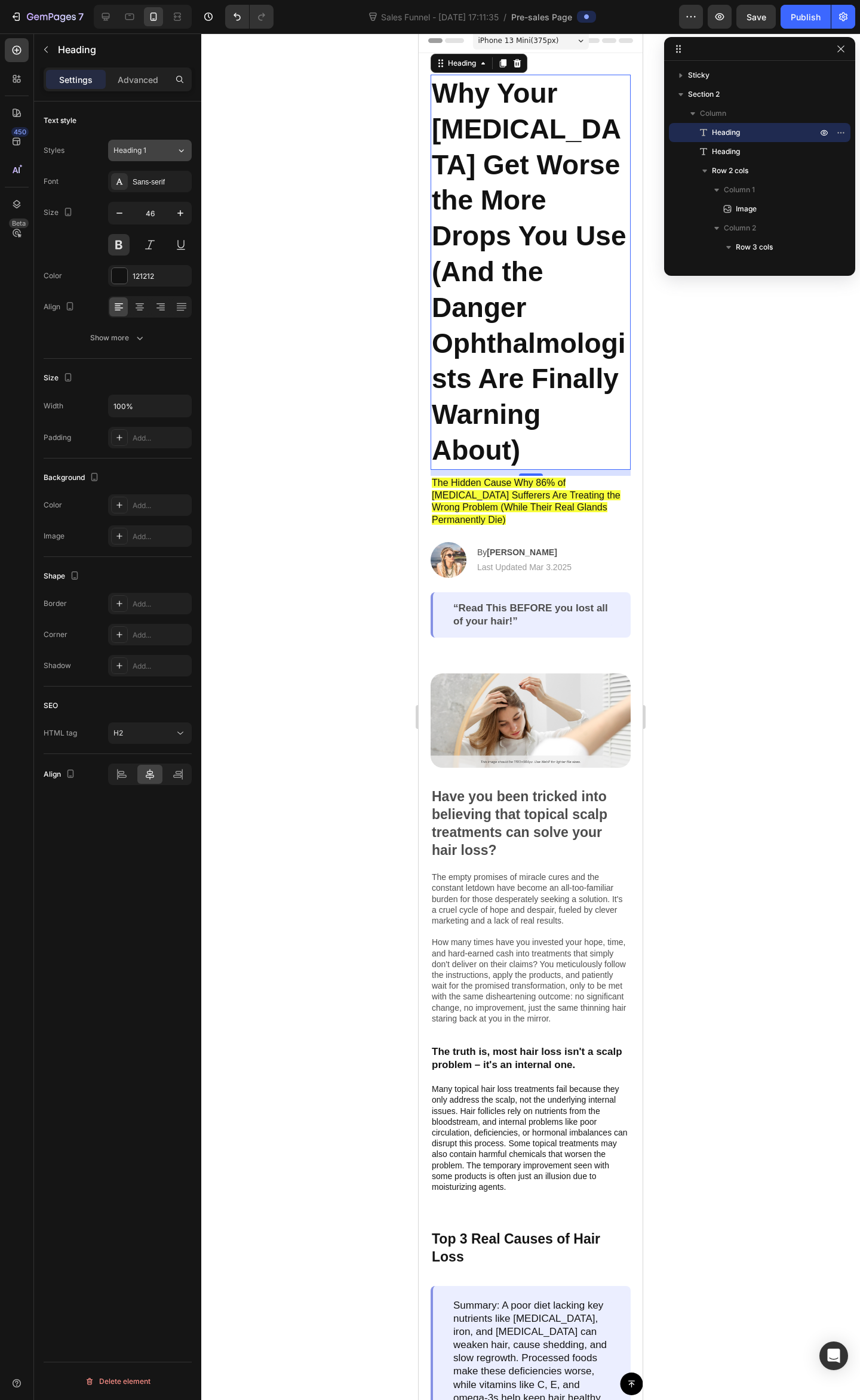
click at [162, 156] on div "Heading 1" at bounding box center [145, 150] width 63 height 11
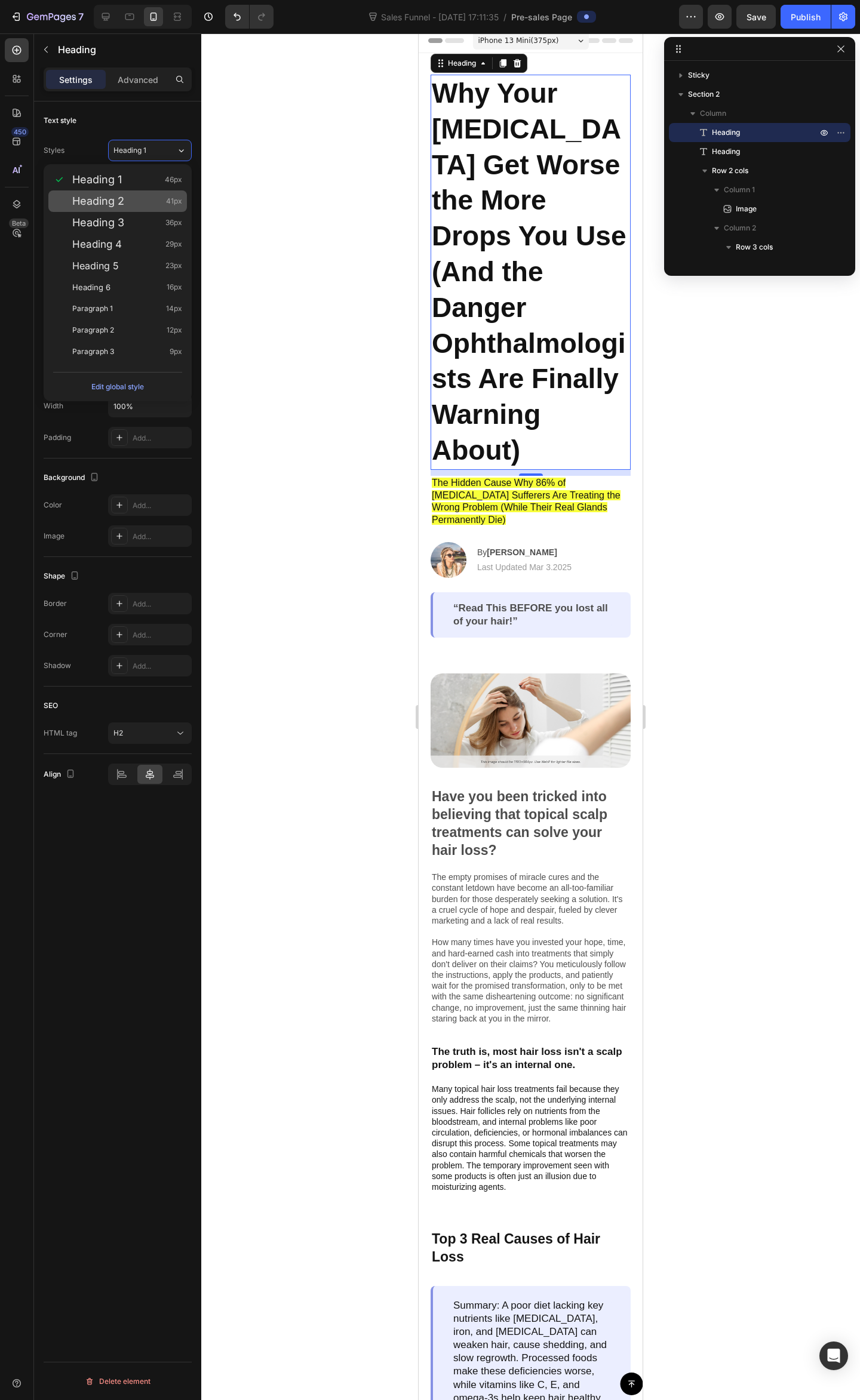
click at [149, 206] on div "Heading 2 41px" at bounding box center [126, 201] width 110 height 12
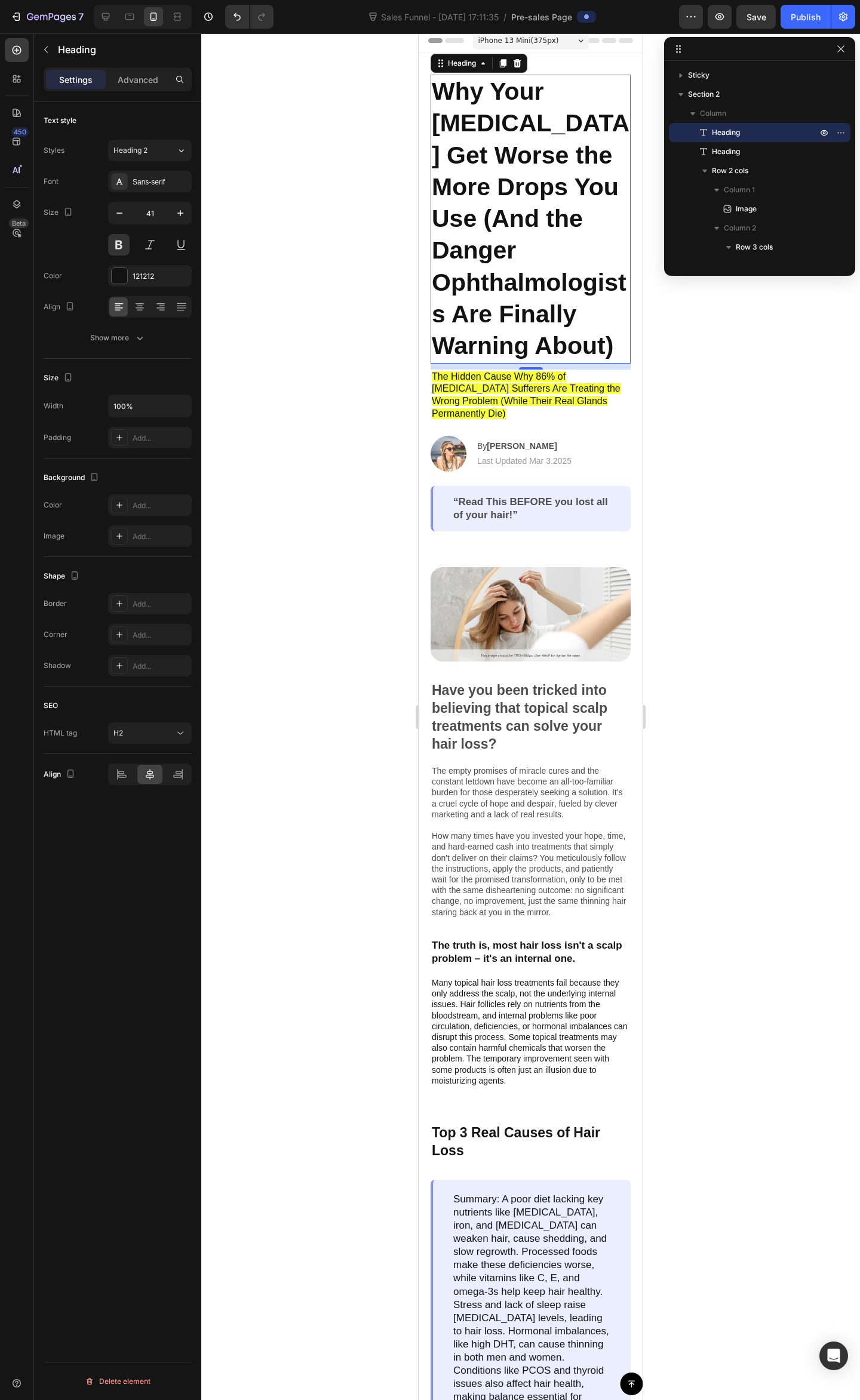
drag, startPoint x: 163, startPoint y: 156, endPoint x: 162, endPoint y: 168, distance: 12.0
click at [163, 155] on div "Heading 2" at bounding box center [145, 150] width 63 height 11
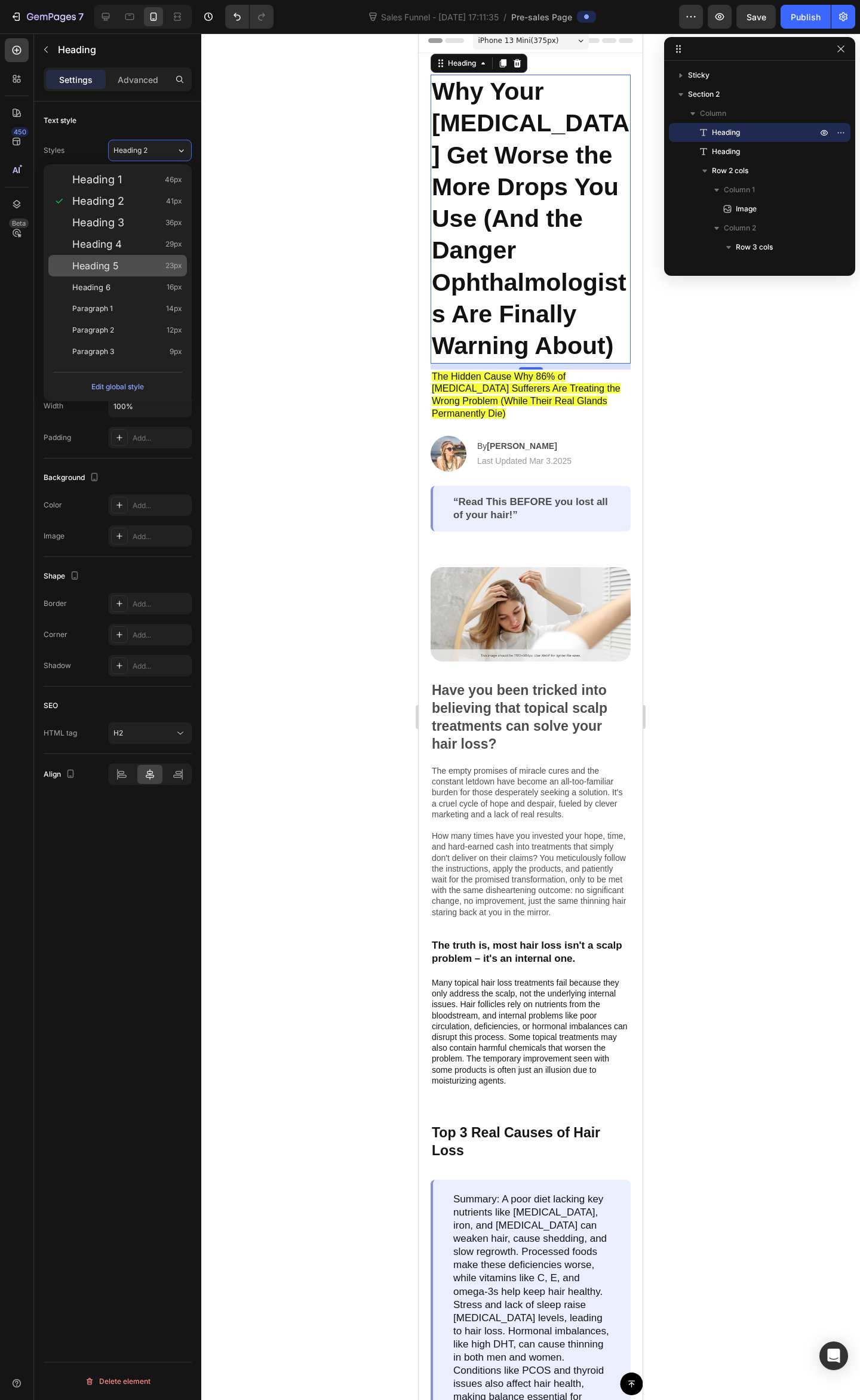
click at [149, 275] on div "Heading 5 23px" at bounding box center [118, 265] width 139 height 21
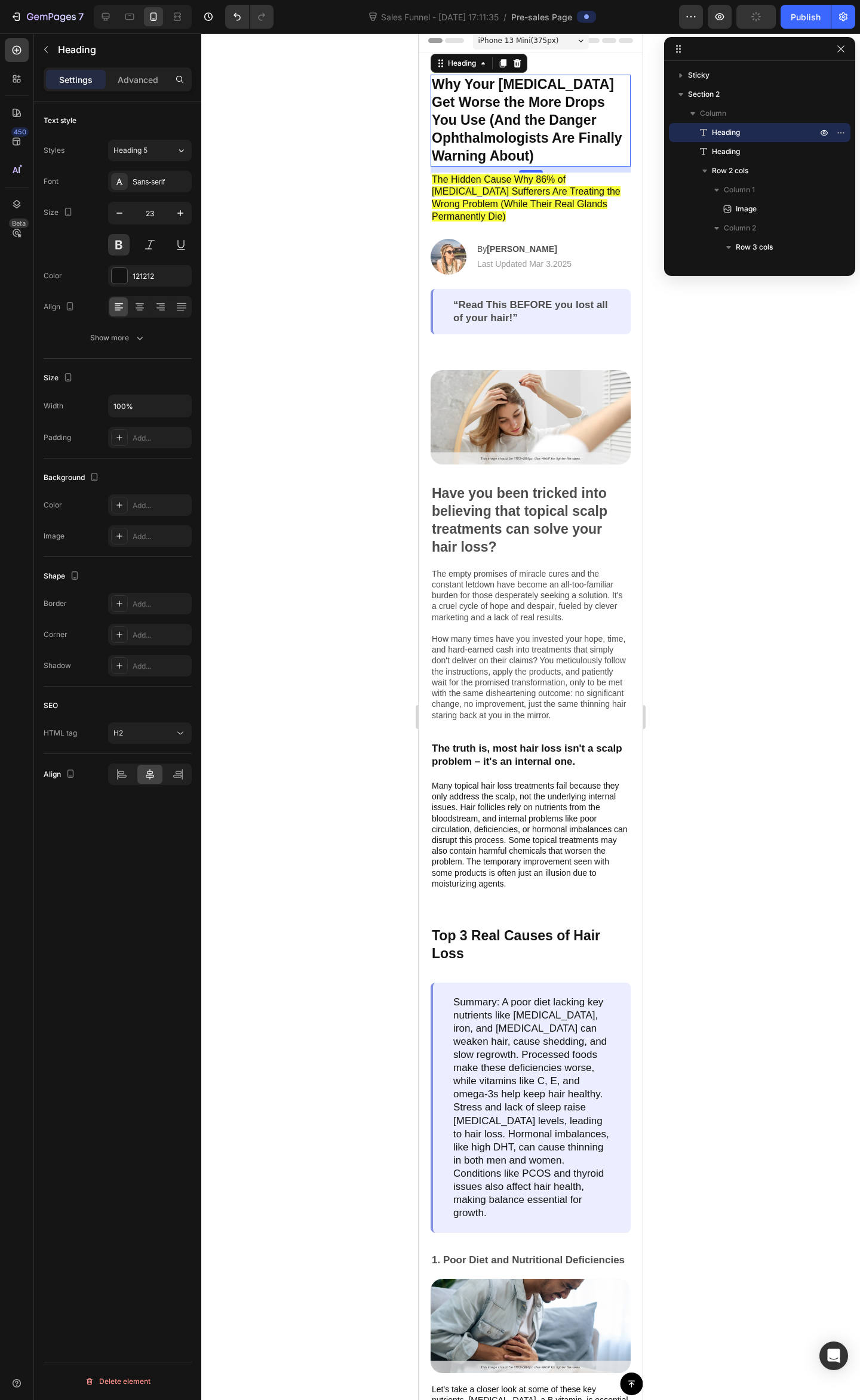
drag, startPoint x: 149, startPoint y: 154, endPoint x: 145, endPoint y: 163, distance: 9.8
click at [147, 154] on div "Heading 5" at bounding box center [137, 150] width 49 height 11
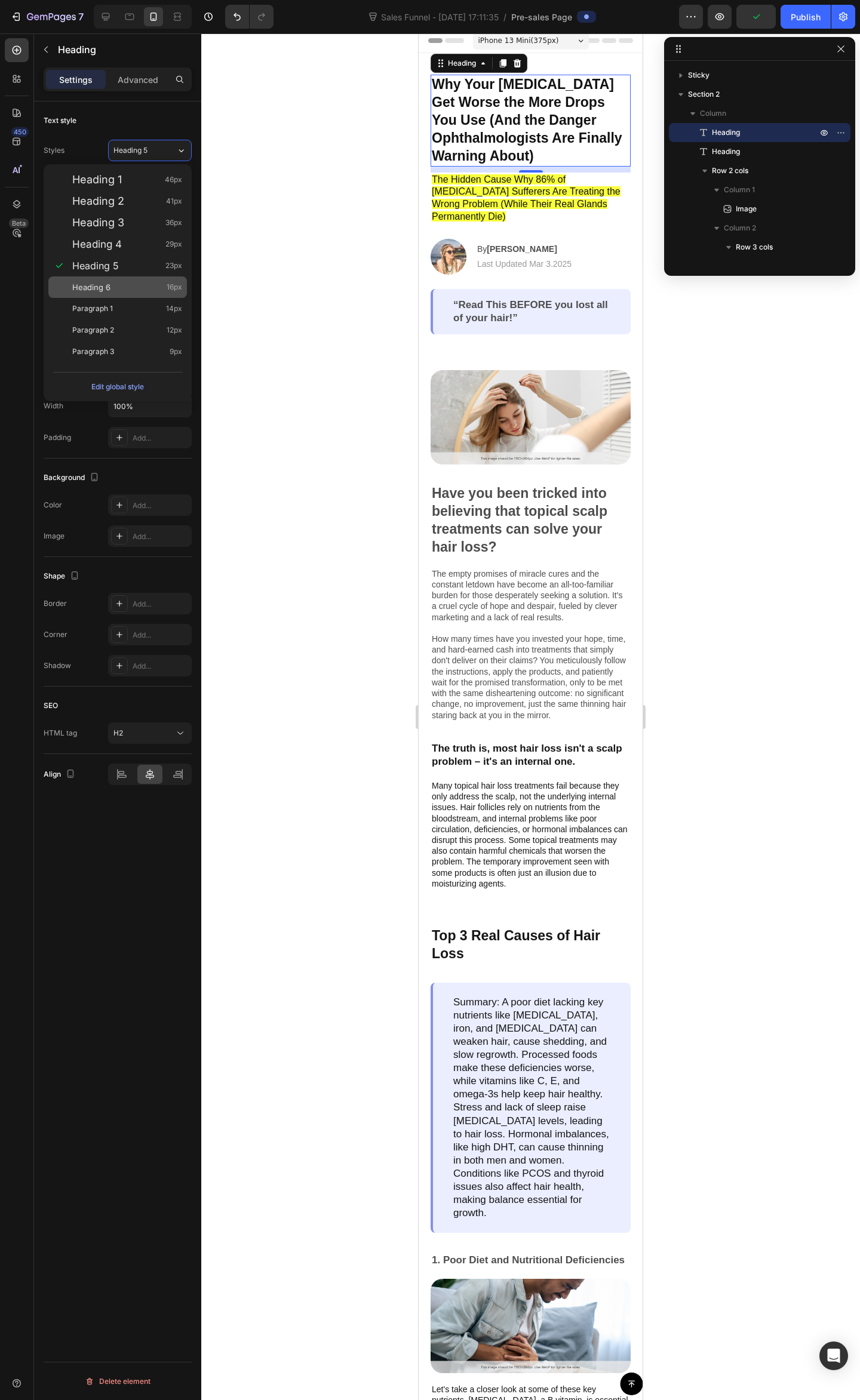
click at [141, 294] on div "Heading 6 16px" at bounding box center [118, 287] width 139 height 21
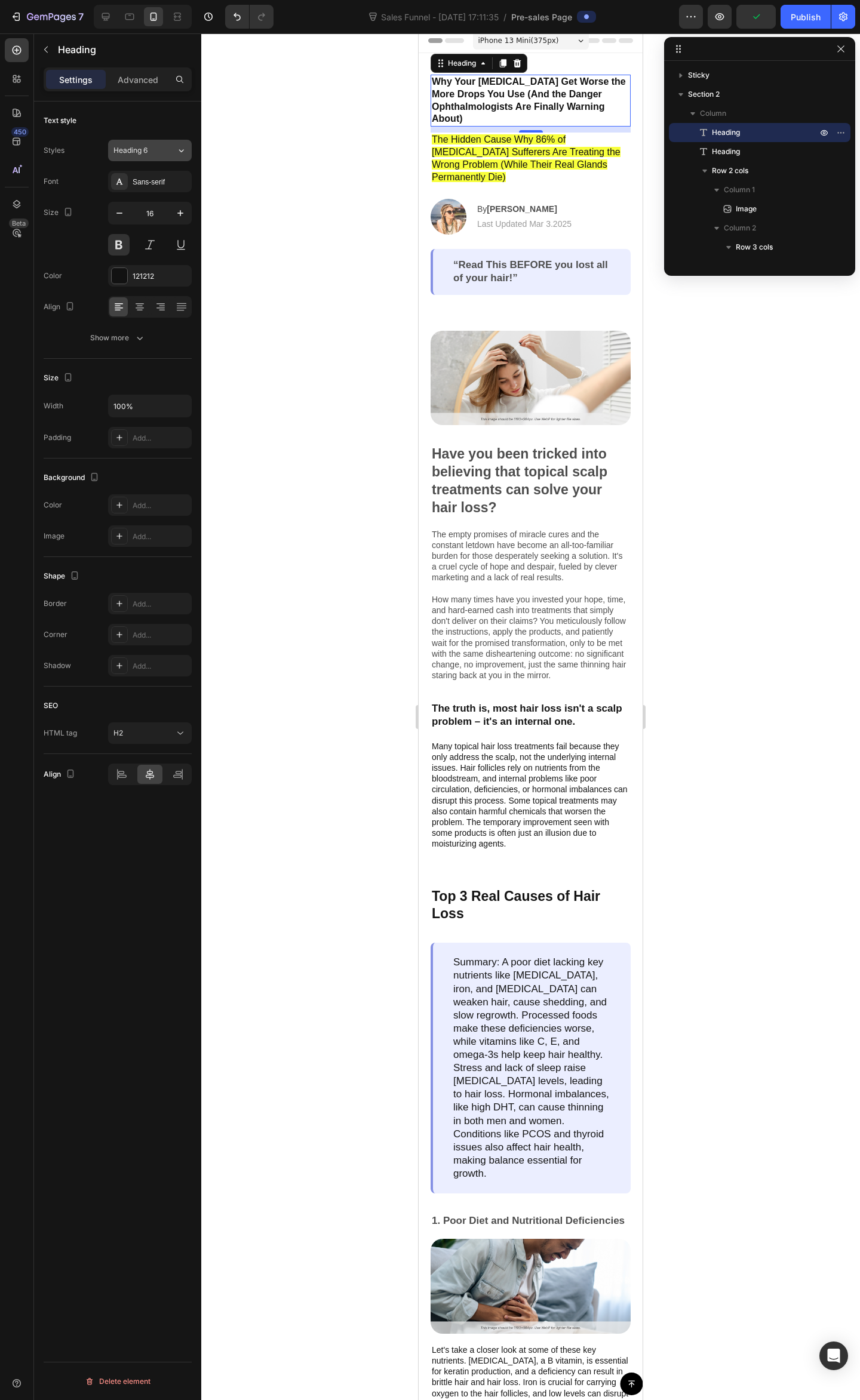
click at [169, 160] on button "Heading 6" at bounding box center [150, 150] width 84 height 21
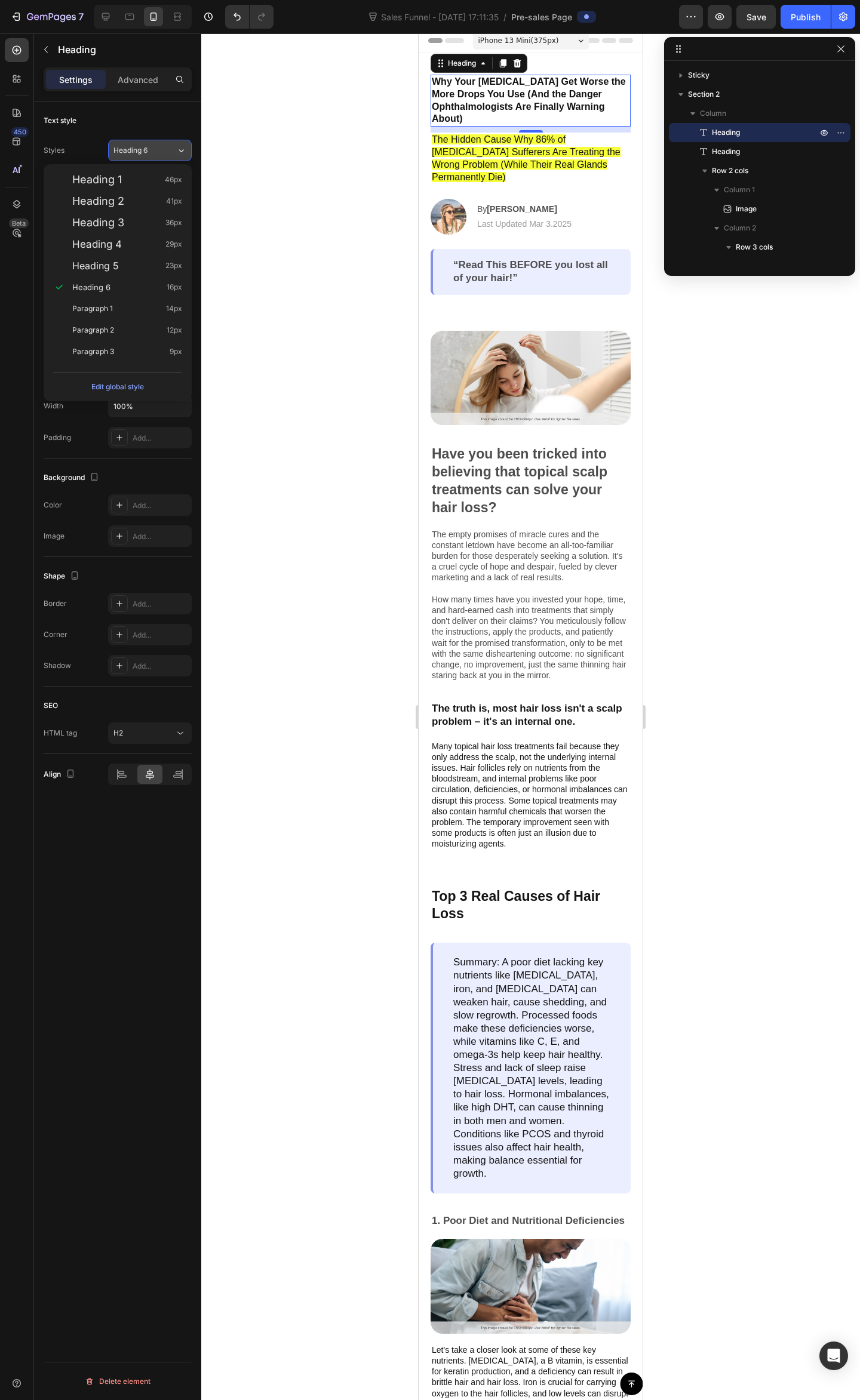
click at [167, 153] on div "Heading 6" at bounding box center [145, 150] width 63 height 11
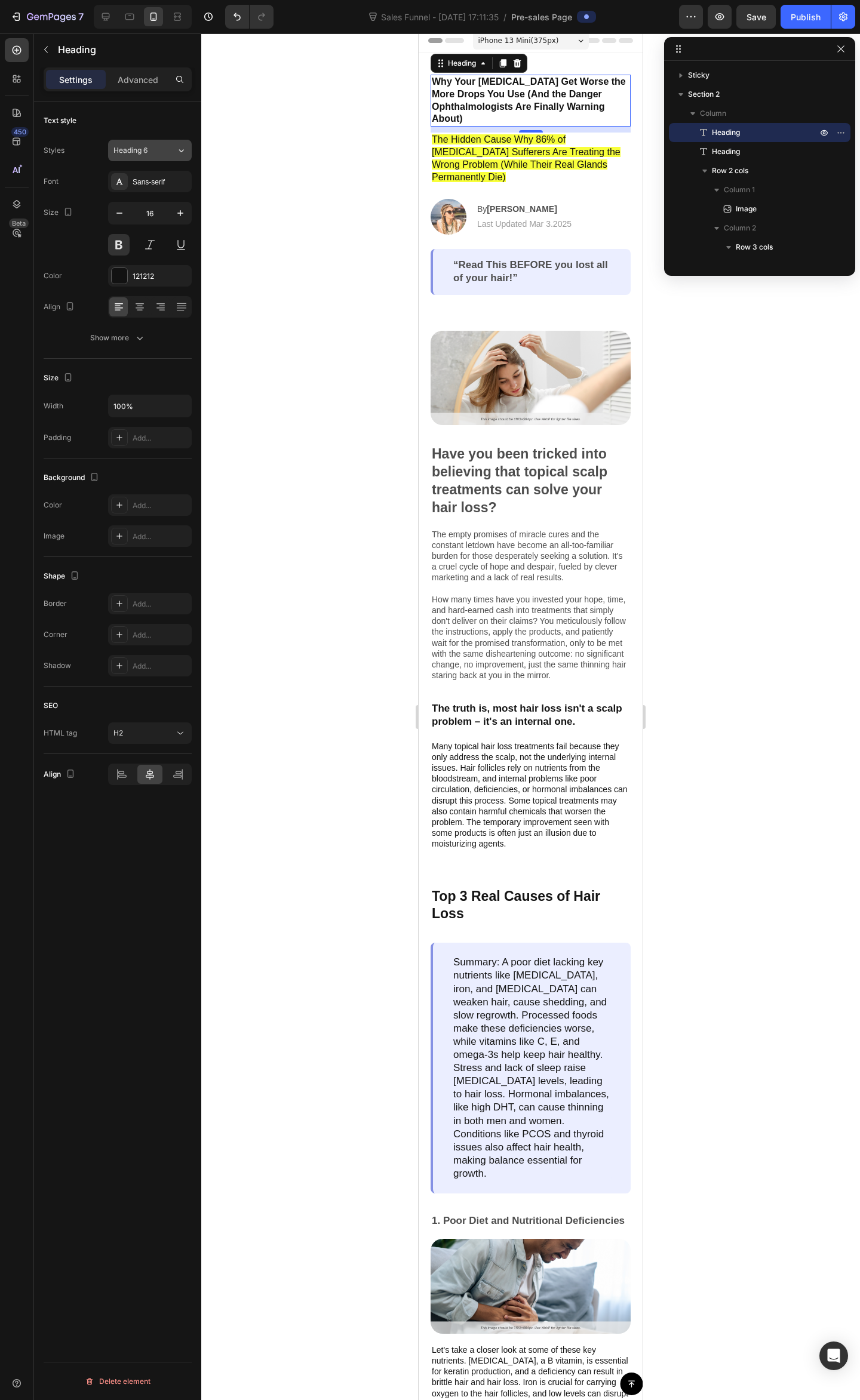
click at [167, 153] on div "Heading 6" at bounding box center [145, 150] width 63 height 11
click at [483, 121] on p "Why Your [MEDICAL_DATA] Get Worse the More Drops You Use (And the Danger Ophtha…" at bounding box center [531, 101] width 198 height 49
drag, startPoint x: 488, startPoint y: 121, endPoint x: 708, endPoint y: 172, distance: 225.8
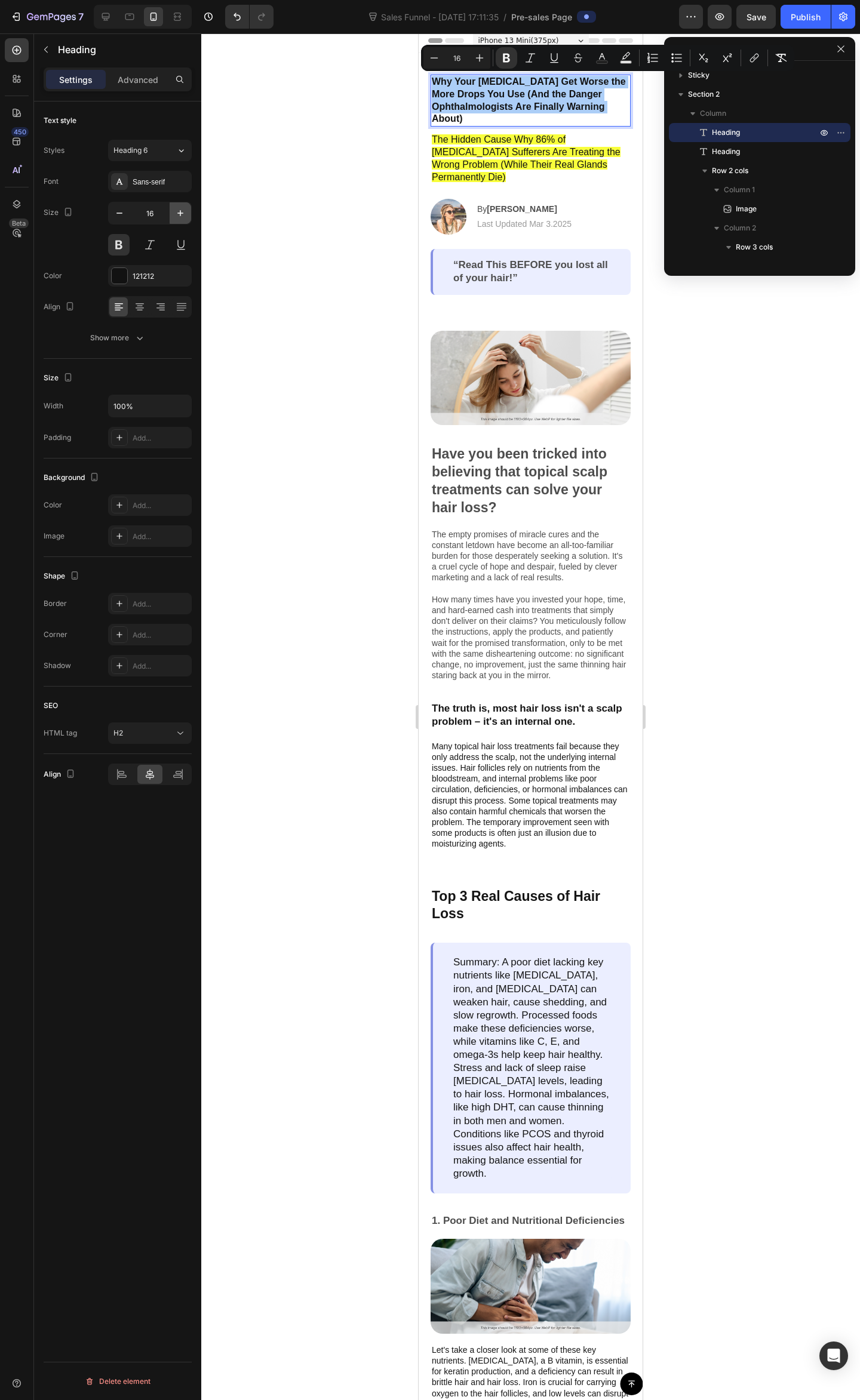
click at [184, 213] on icon "button" at bounding box center [180, 213] width 12 height 12
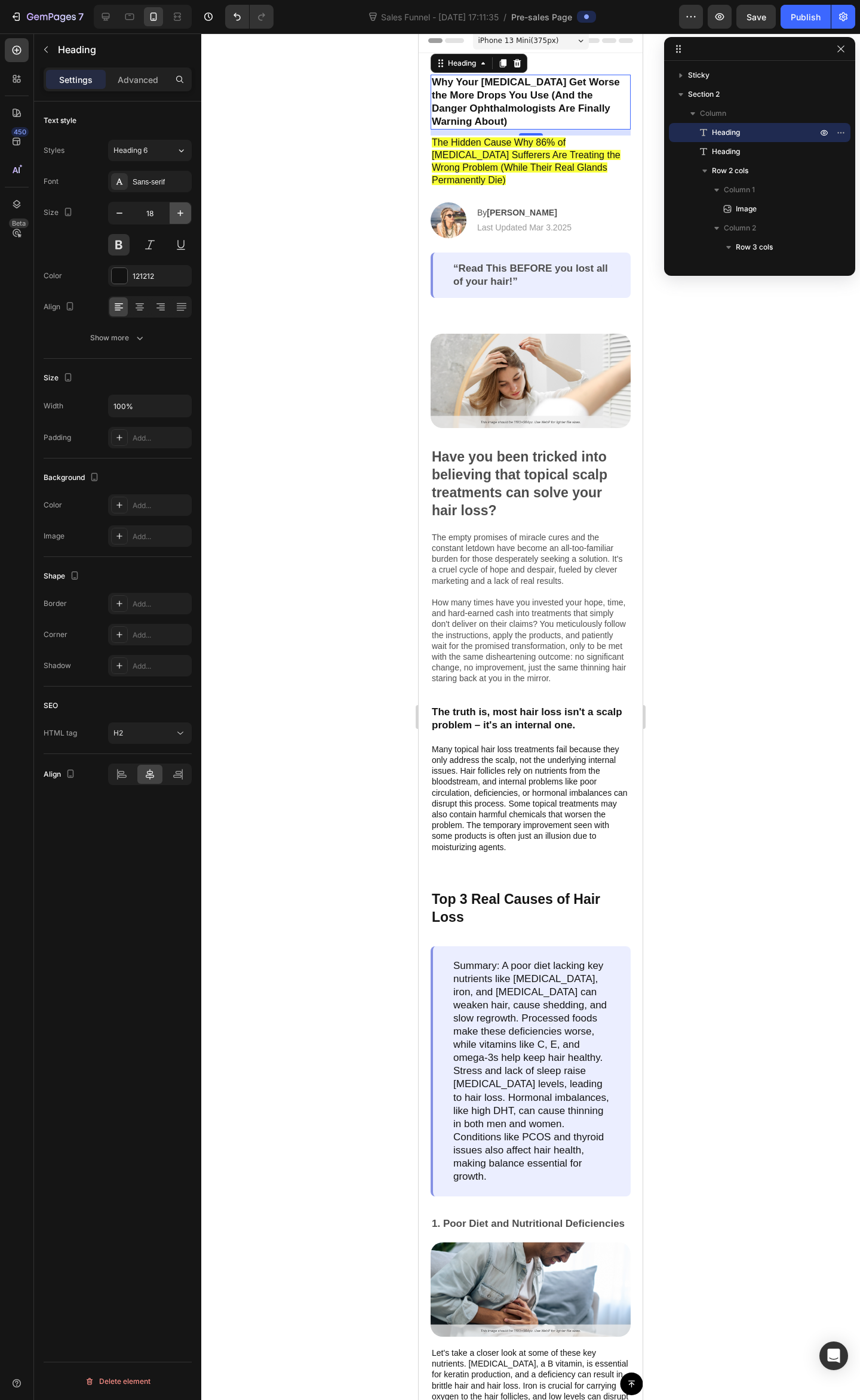
click at [184, 213] on icon "button" at bounding box center [180, 213] width 12 height 12
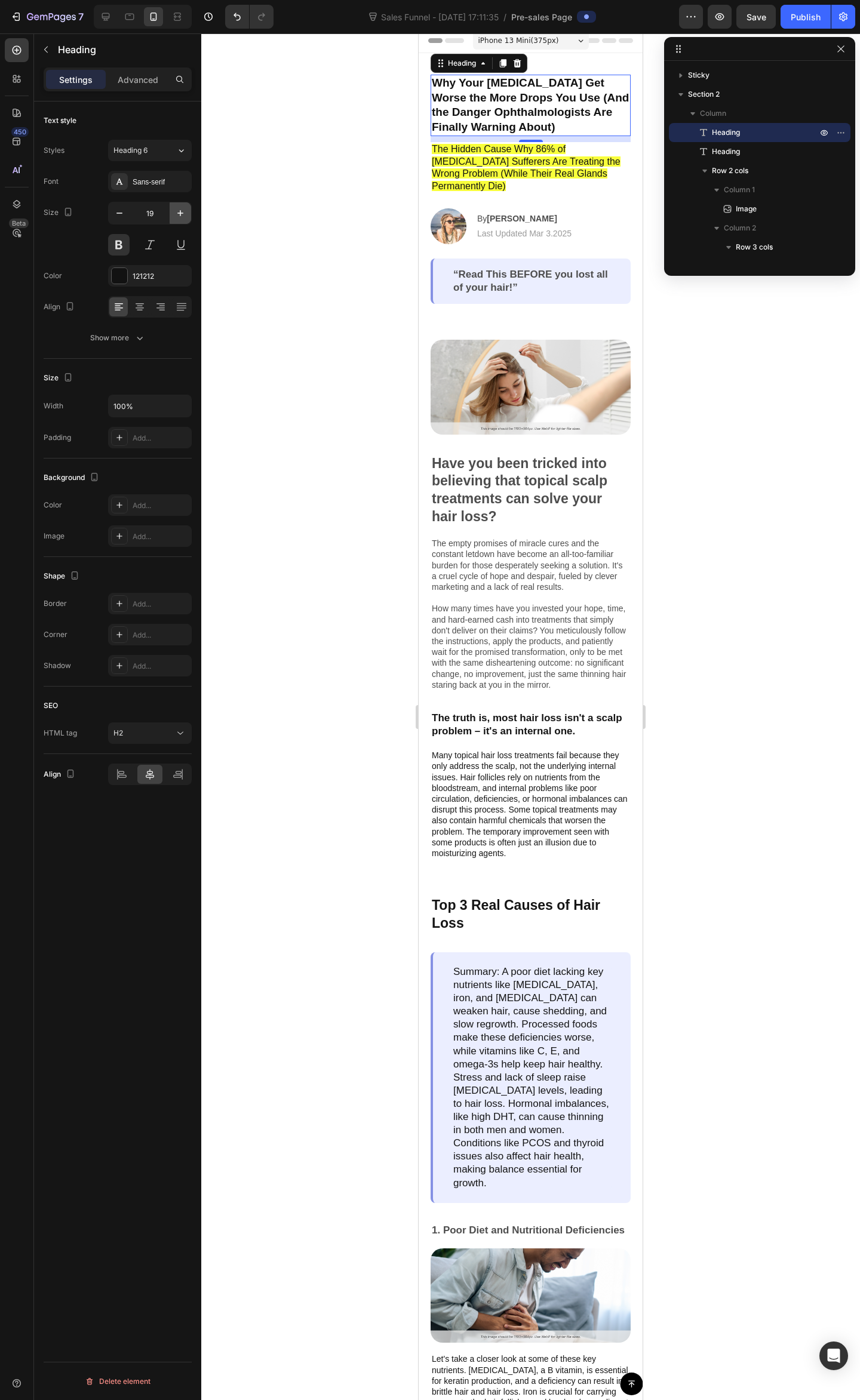
click at [184, 213] on icon "button" at bounding box center [180, 213] width 12 height 12
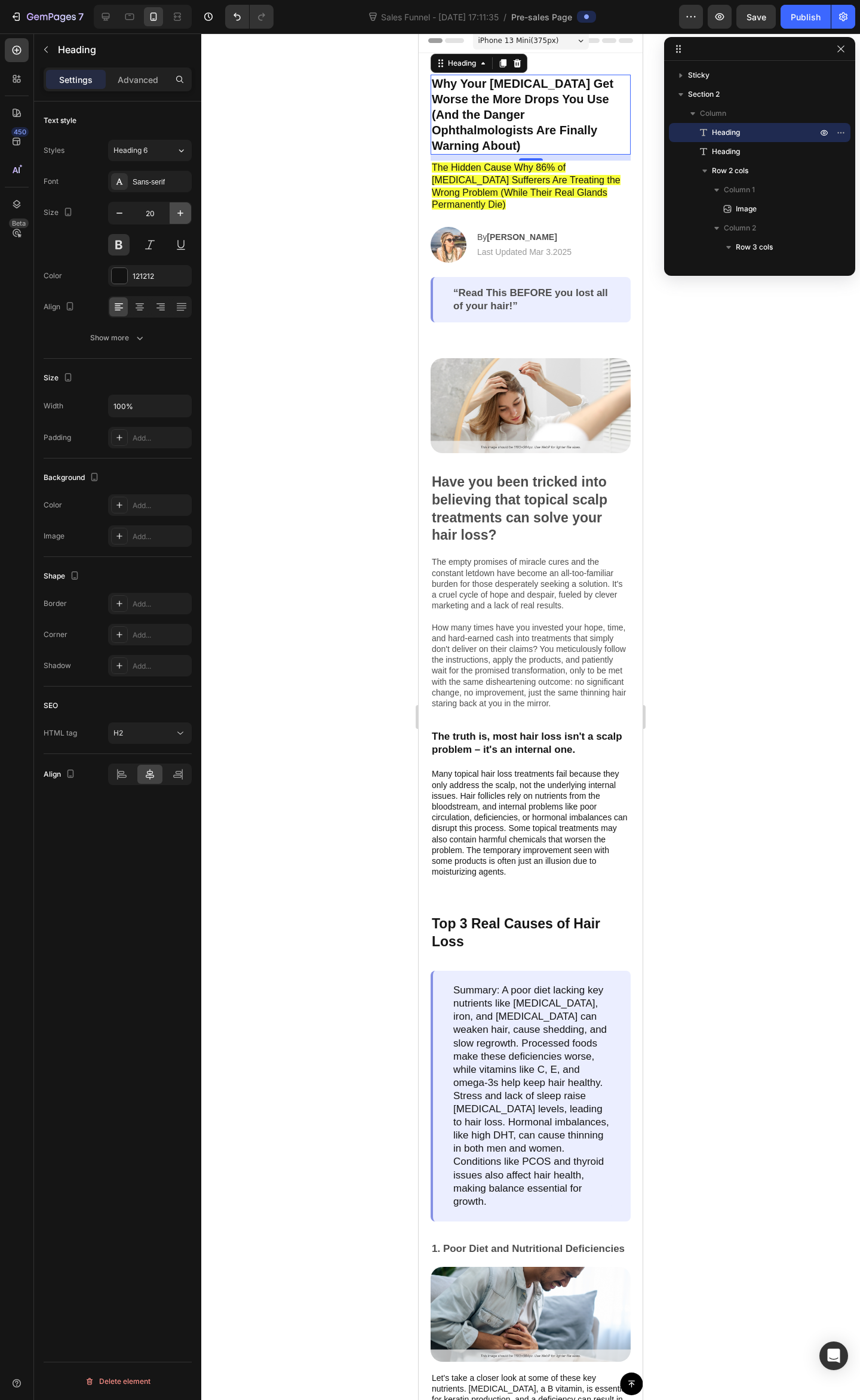
click at [184, 213] on icon "button" at bounding box center [180, 213] width 12 height 12
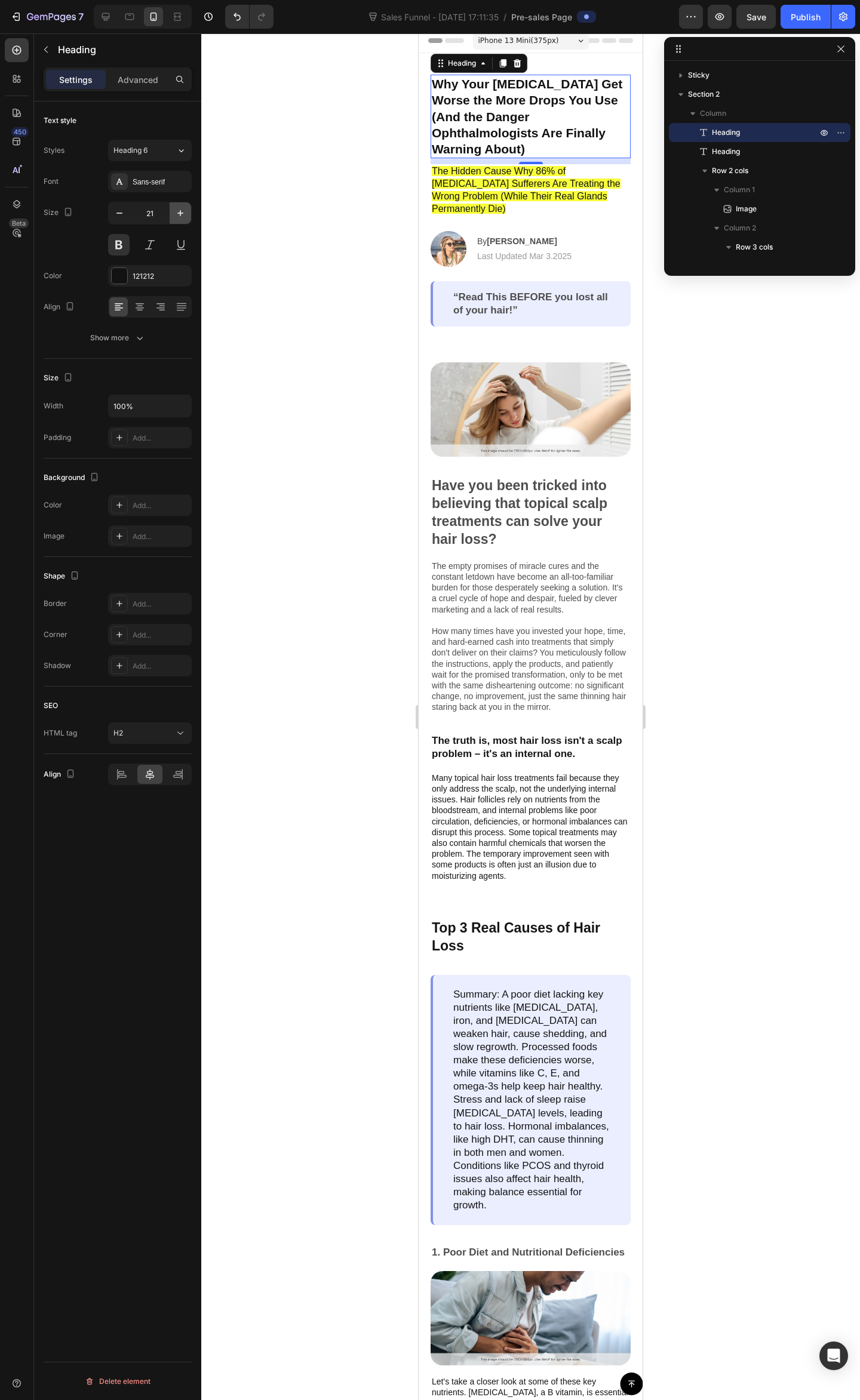
click at [185, 217] on icon "button" at bounding box center [180, 213] width 12 height 12
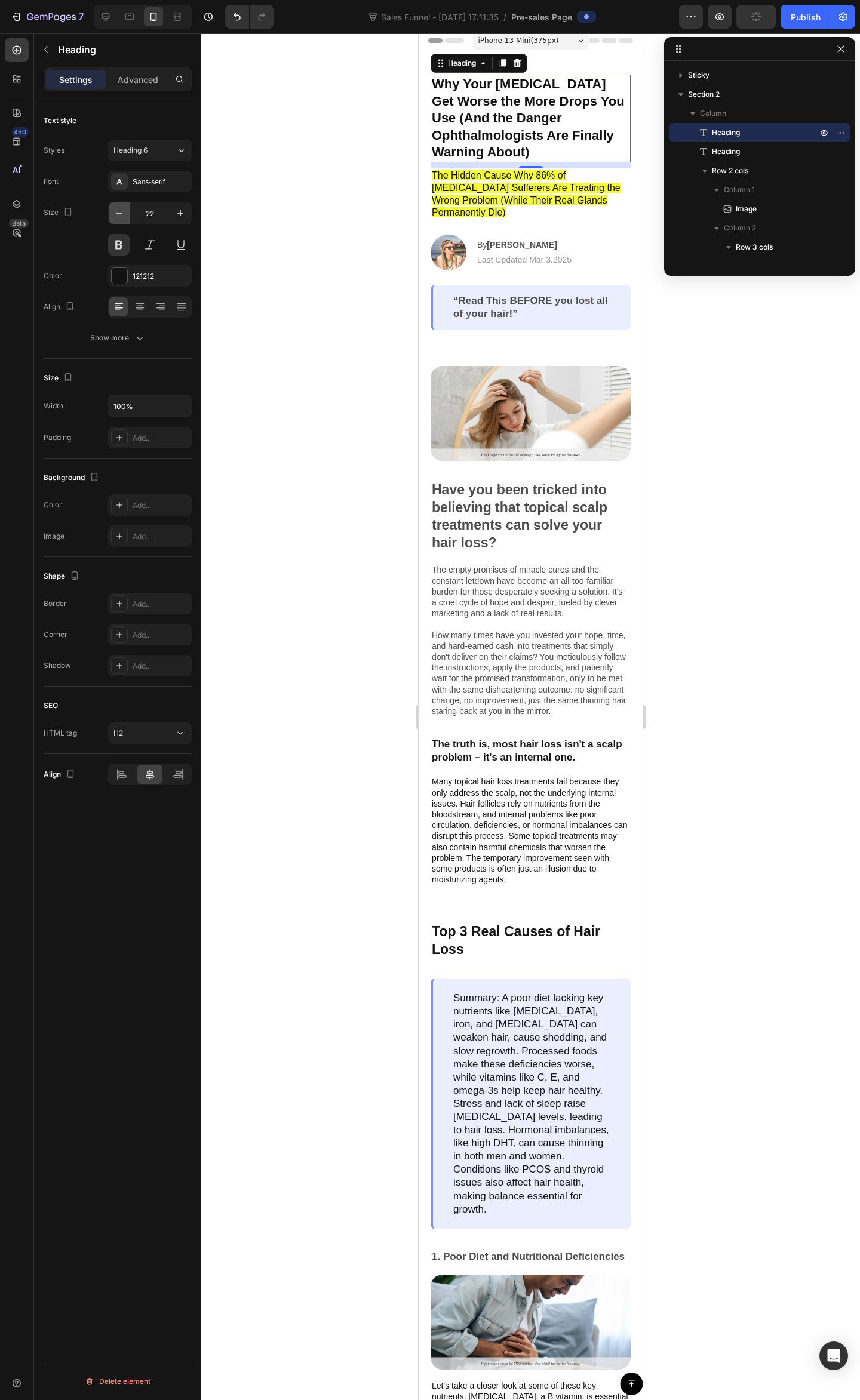
click at [125, 220] on button "button" at bounding box center [119, 213] width 21 height 21
type input "21"
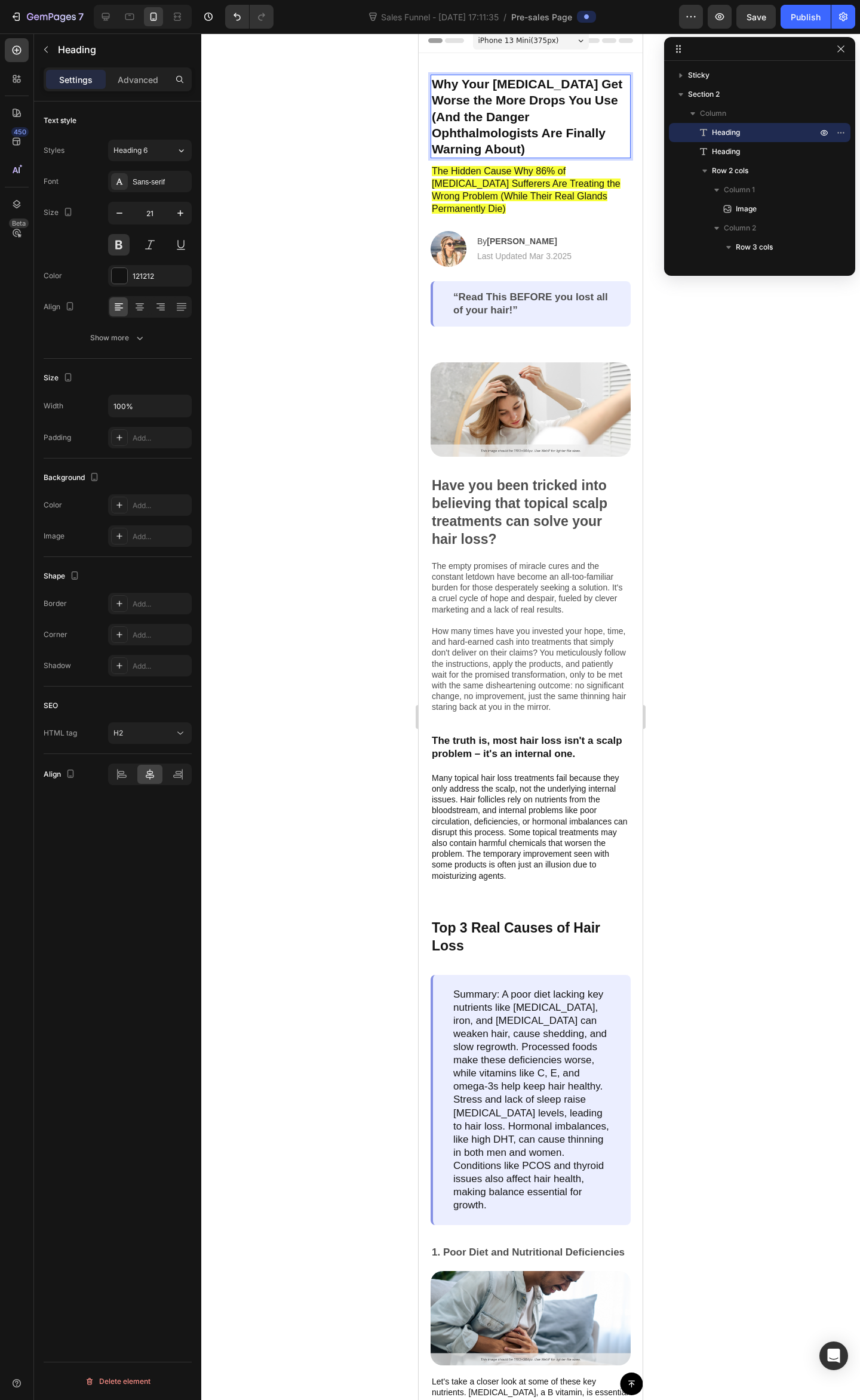
click at [494, 125] on strong "Why Your [MEDICAL_DATA] Get Worse the More Drops You Use (And the Danger Ophtha…" at bounding box center [527, 117] width 191 height 79
click at [567, 132] on strong "Why Your [MEDICAL_DATA] Get Worse the More Drops You Use (And the Danger Ophtha…" at bounding box center [527, 117] width 191 height 79
click at [593, 166] on span "The Hidden Cause Why 86% of [MEDICAL_DATA] Sufferers Are Treating the Wrong Pro…" at bounding box center [526, 189] width 189 height 47
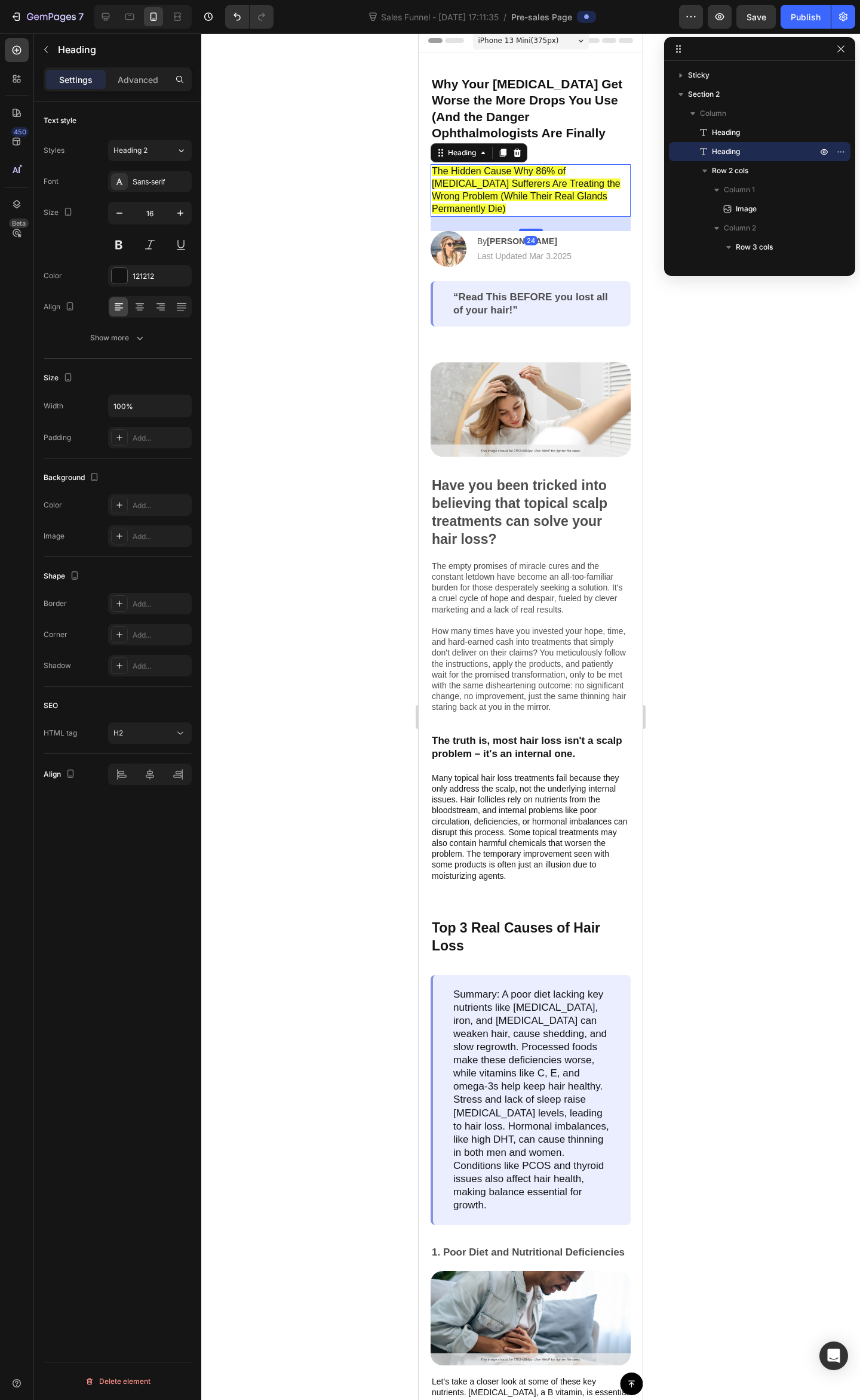
click at [549, 217] on div "24" at bounding box center [531, 224] width 200 height 14
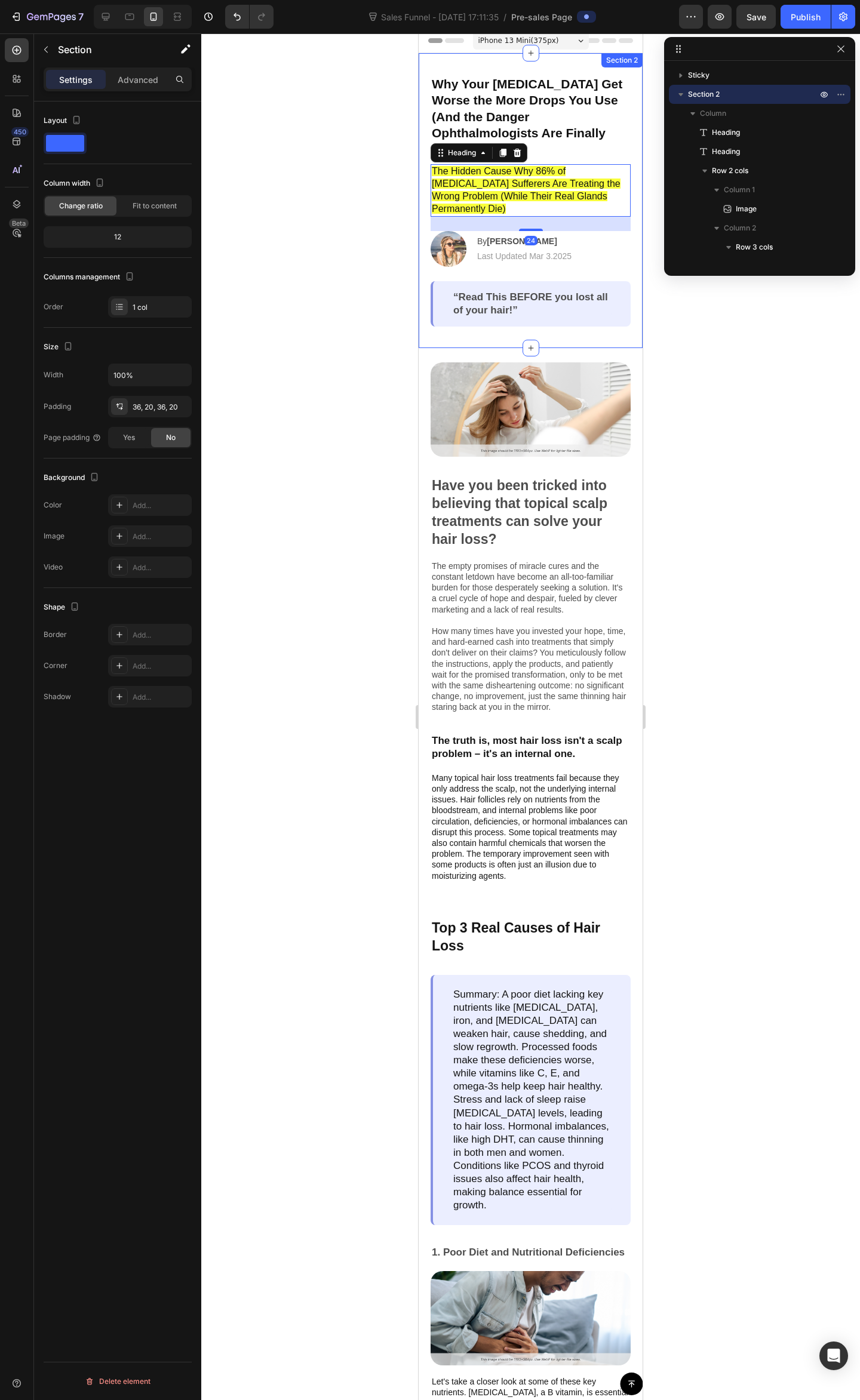
click at [579, 71] on div "⁠⁠⁠⁠⁠⁠⁠ Why Your Dry Eyes Get Worse the More Drops You Use (And the Danger Opht…" at bounding box center [530, 200] width 224 height 295
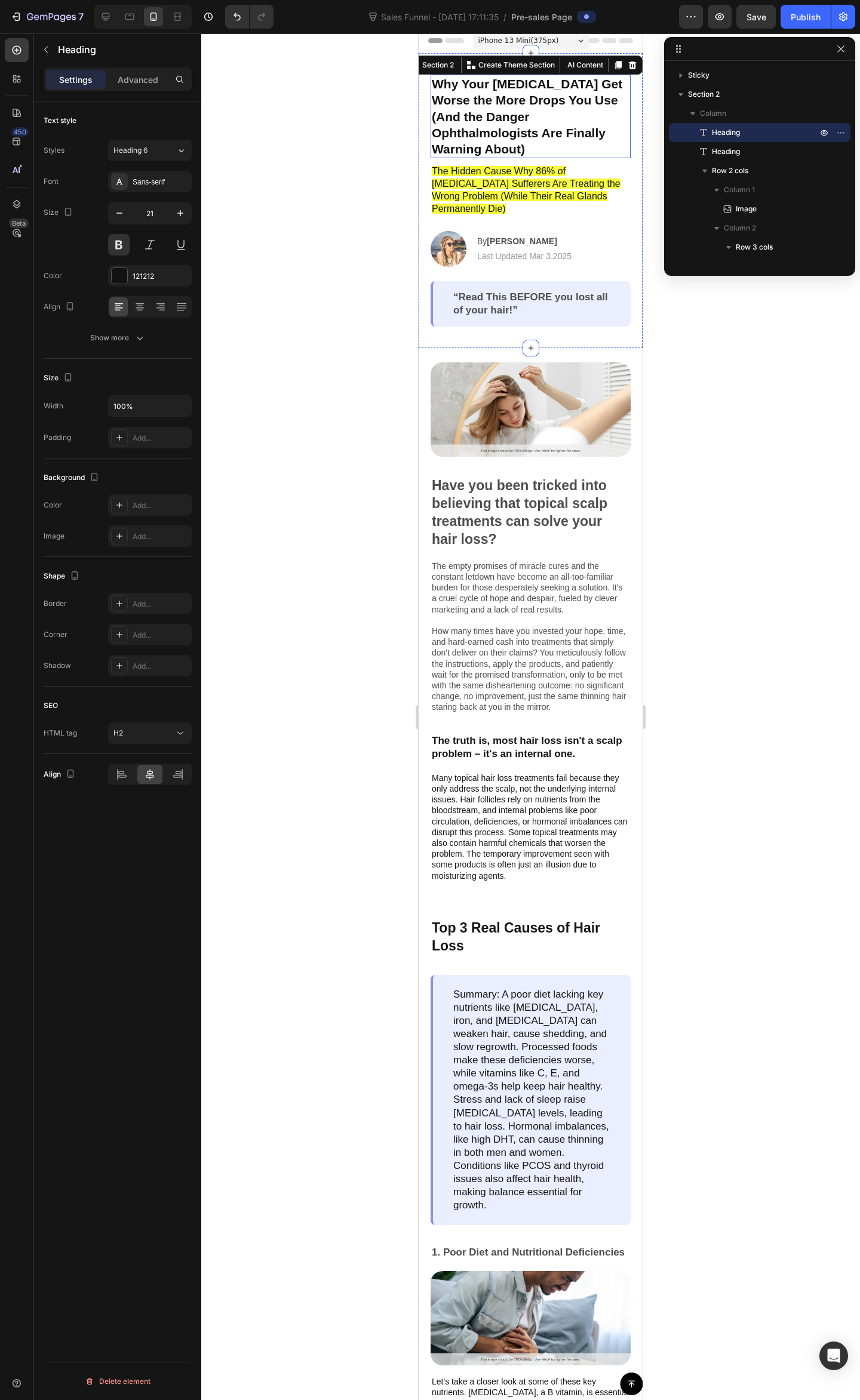
click at [577, 130] on strong "Why Your [MEDICAL_DATA] Get Worse the More Drops You Use (And the Danger Ophtha…" at bounding box center [527, 117] width 191 height 79
click at [578, 244] on div "Why Your Dry Eyes Get Worse the More Drops You Use (And the Danger Ophthalmolog…" at bounding box center [531, 200] width 200 height 252
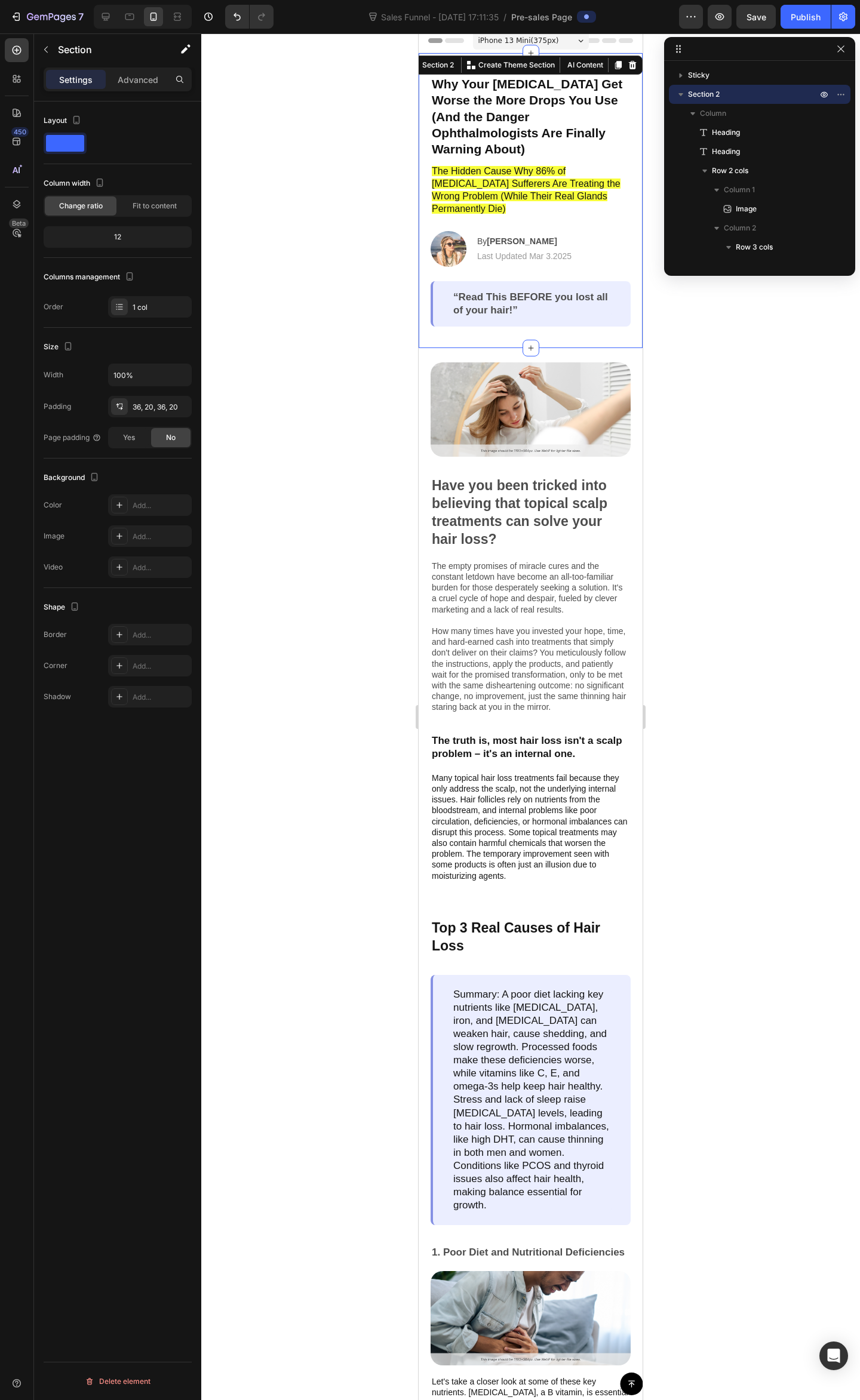
click at [679, 425] on div at bounding box center [530, 717] width 658 height 1366
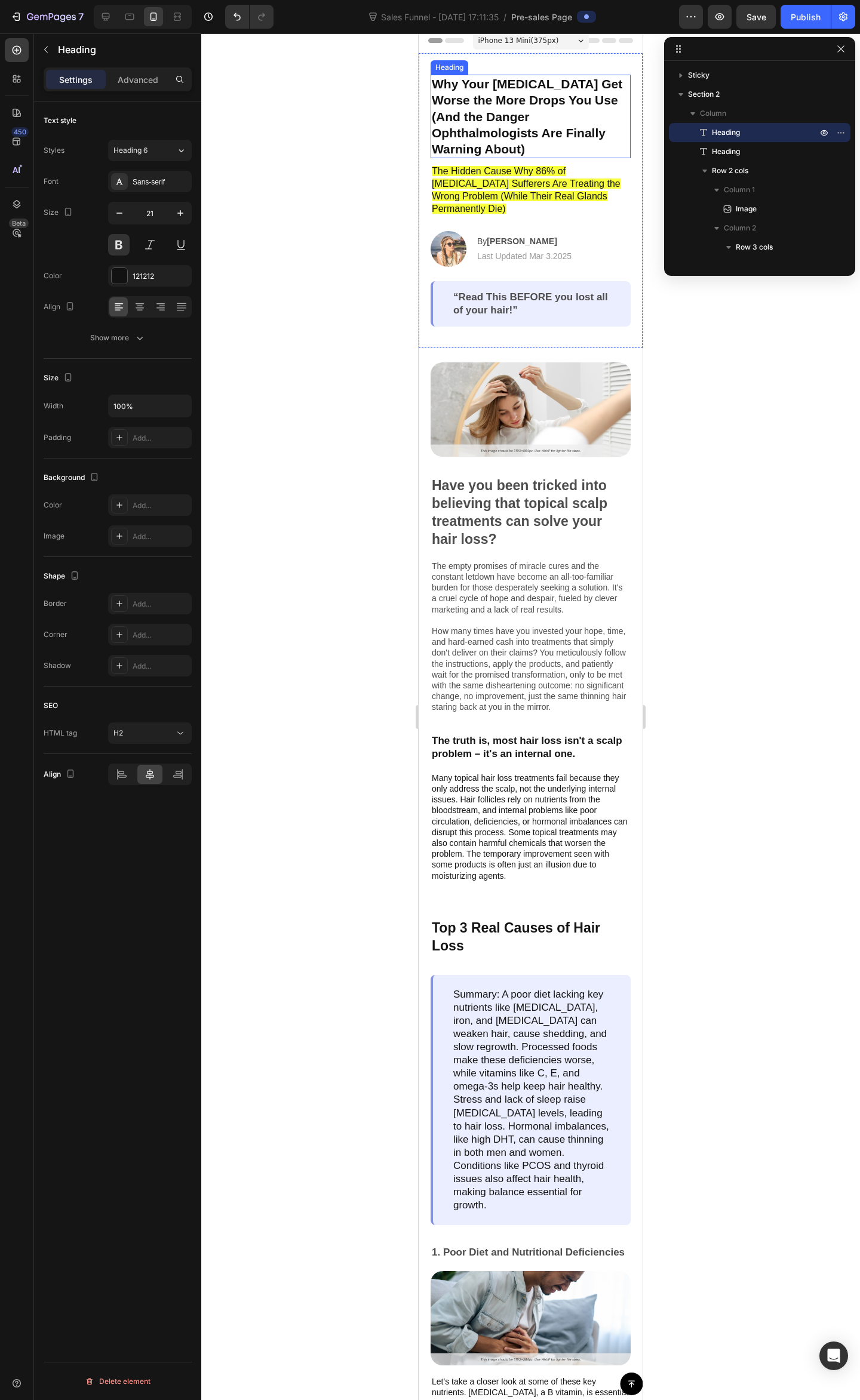
click at [473, 128] on strong "Why Your [MEDICAL_DATA] Get Worse the More Drops You Use (And the Danger Ophtha…" at bounding box center [527, 117] width 191 height 79
click at [784, 447] on div at bounding box center [530, 717] width 658 height 1366
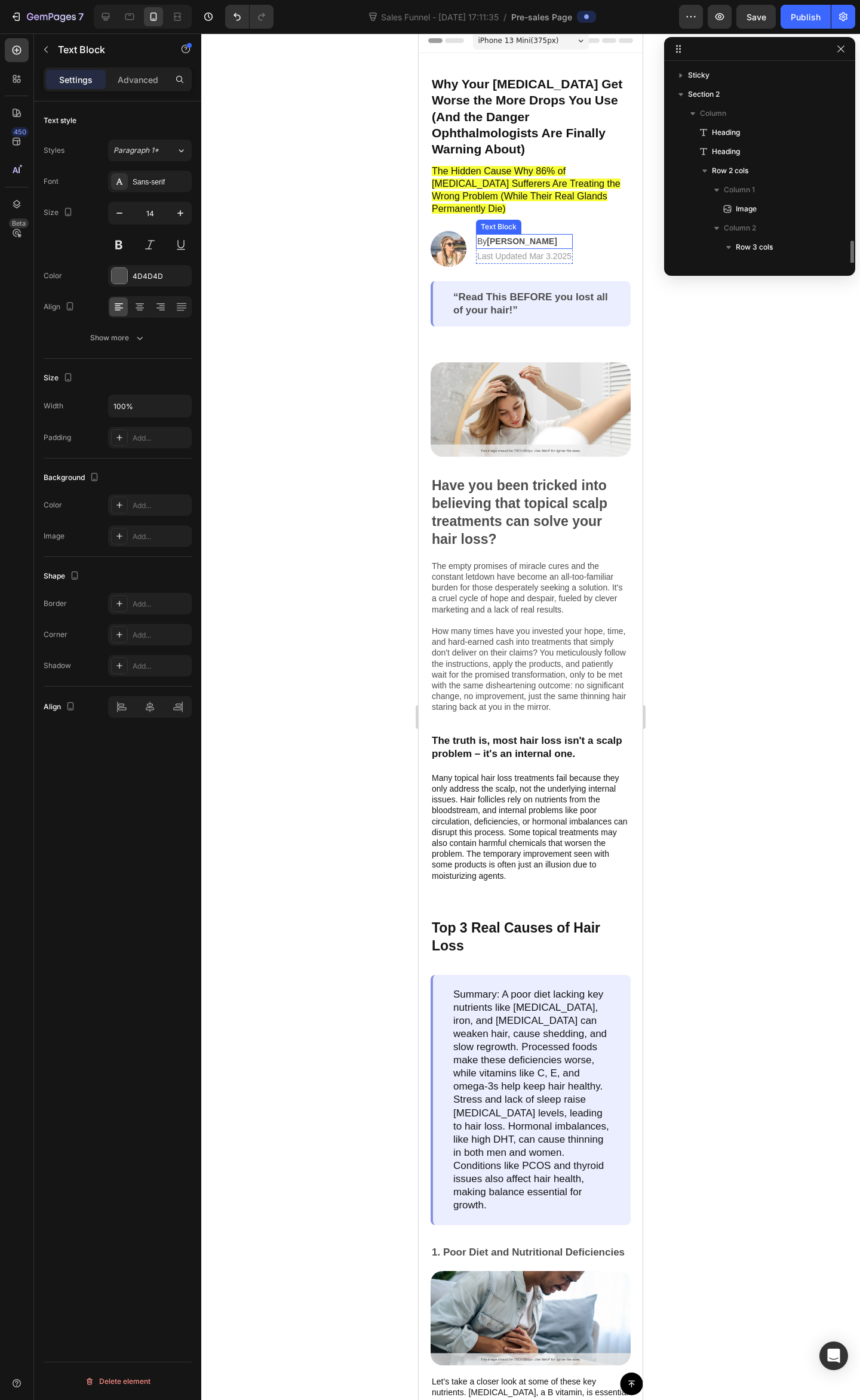
click at [483, 235] on p "By Jessica M." at bounding box center [524, 241] width 94 height 12
click at [542, 235] on p "By Jessica M." at bounding box center [524, 241] width 94 height 12
click at [538, 235] on p "By Jessica M." at bounding box center [524, 241] width 94 height 12
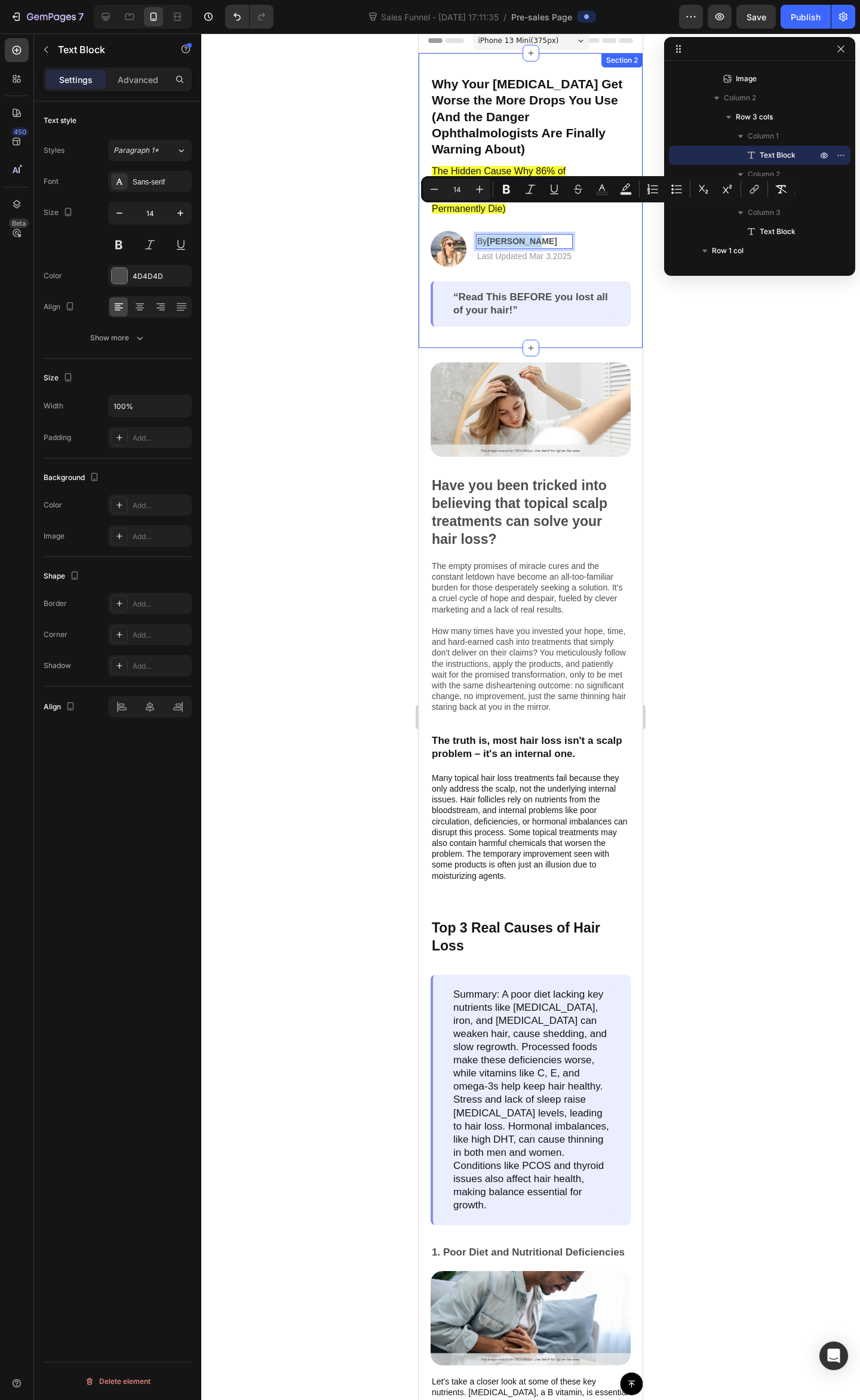
drag, startPoint x: 538, startPoint y: 211, endPoint x: 894, endPoint y: 235, distance: 356.8
click at [469, 196] on div "⁠⁠⁠⁠⁠⁠⁠ Why Your Dry Eyes Get Worse the More Drops You Use (And the Danger Opht…" at bounding box center [531, 200] width 200 height 252
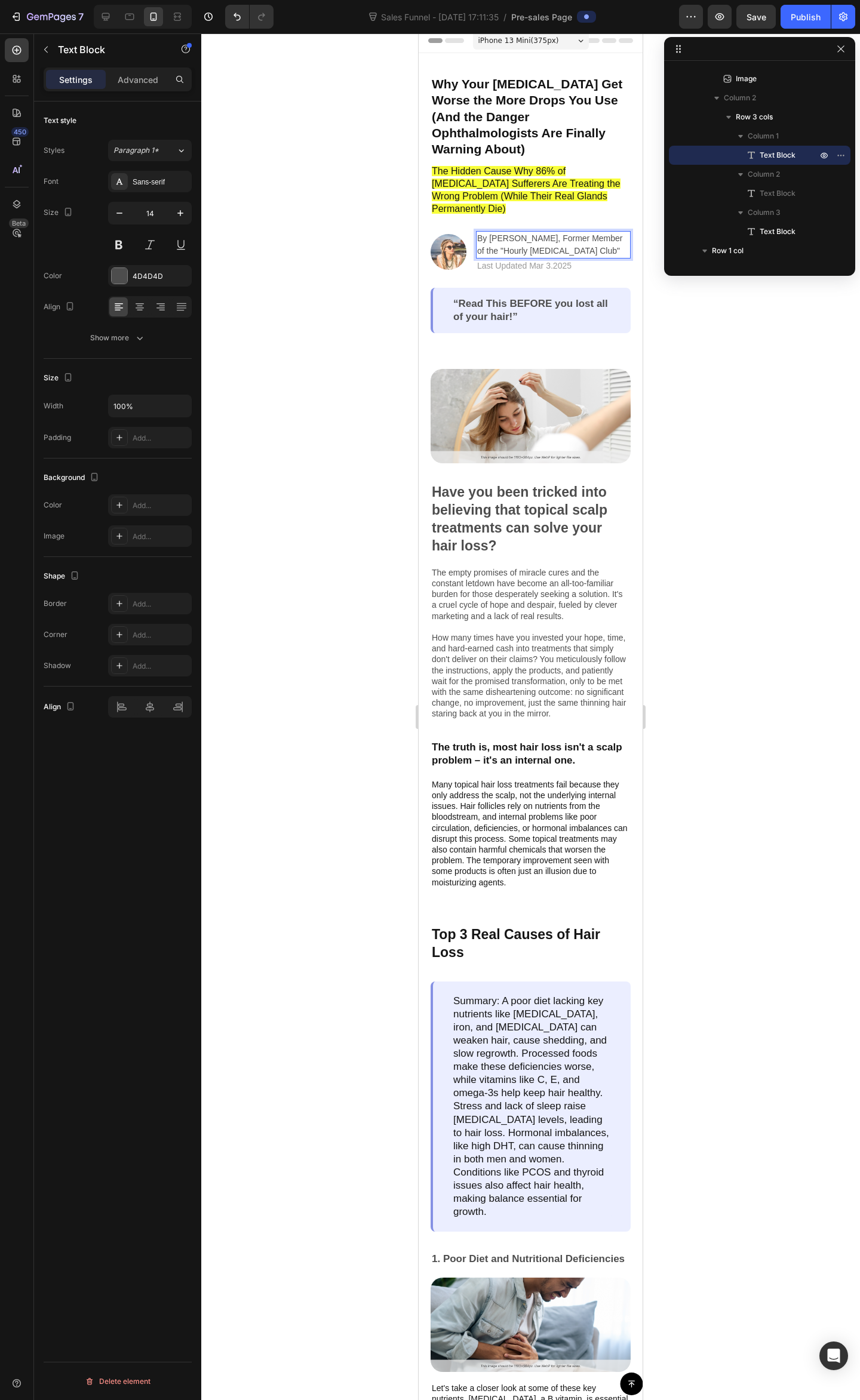
click at [555, 232] on p "By [PERSON_NAME], Former Member of the "Hourly [MEDICAL_DATA] Club"" at bounding box center [553, 244] width 152 height 25
click at [545, 232] on p "By [PERSON_NAME], Former Member of the "Hourly [MEDICAL_DATA] Club"" at bounding box center [553, 244] width 152 height 25
click at [578, 232] on p "By [PERSON_NAME], Former Member of the "Hourly [MEDICAL_DATA] Club"" at bounding box center [553, 244] width 152 height 25
click at [515, 232] on p "By [PERSON_NAME], Former Member of the "Hourly [MEDICAL_DATA] Club"" at bounding box center [553, 244] width 152 height 25
click at [538, 232] on p "By [PERSON_NAME], Former Member of the "Hourly [MEDICAL_DATA] Club"" at bounding box center [553, 244] width 152 height 25
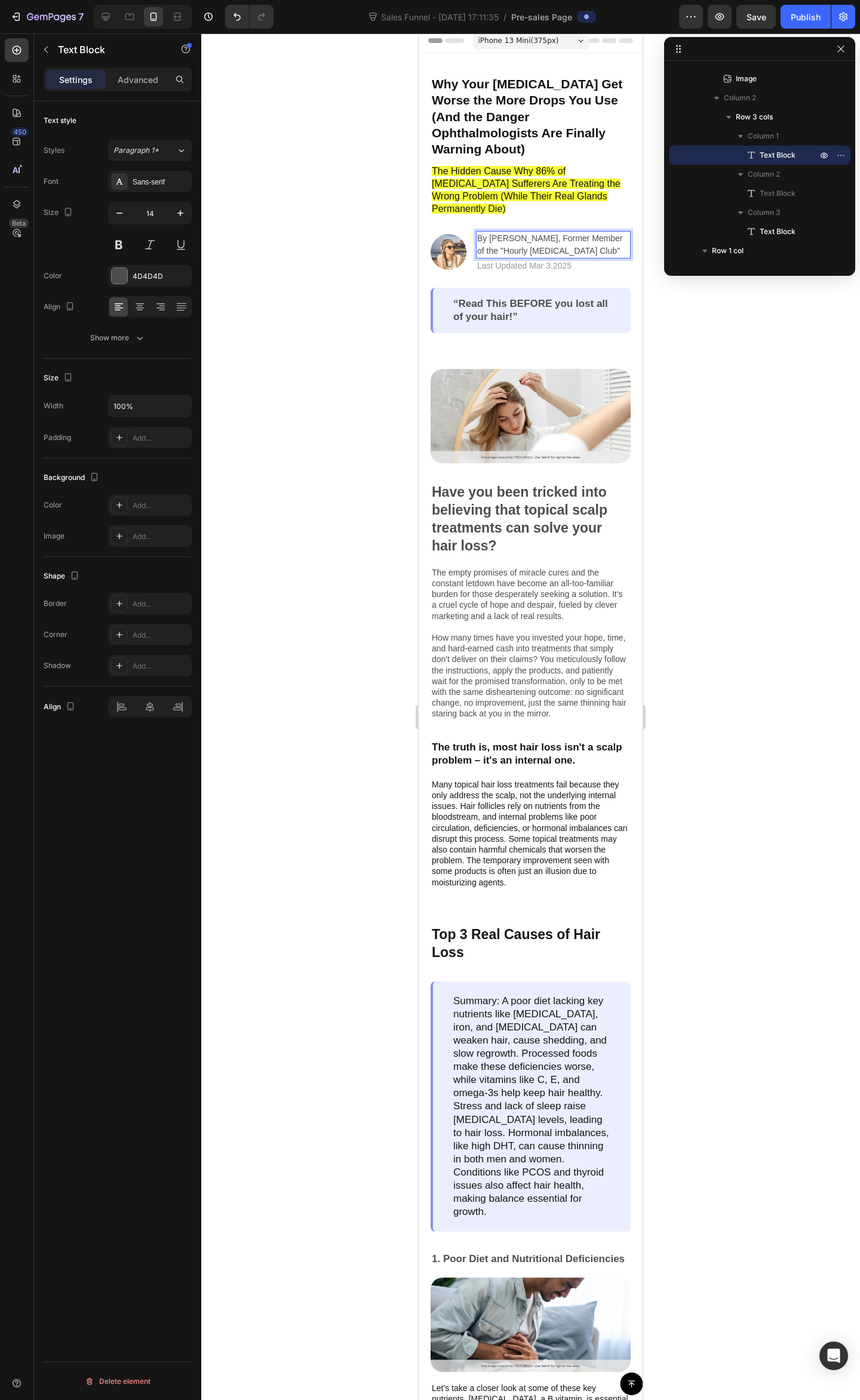
click at [510, 237] on p "By [PERSON_NAME], Former Member of the "Hourly [MEDICAL_DATA] Club"" at bounding box center [553, 244] width 152 height 25
click at [529, 237] on p "By [PERSON_NAME], Former Member of the "Hourly [MEDICAL_DATA] Club"" at bounding box center [553, 244] width 152 height 25
click at [534, 232] on p "By [PERSON_NAME], Former Member of the "Hourly [MEDICAL_DATA] Club"" at bounding box center [553, 244] width 152 height 25
click at [562, 232] on p "By [PERSON_NAME], Former Member of the "Hourly [MEDICAL_DATA] Club"" at bounding box center [553, 244] width 152 height 25
click at [528, 232] on p "By [PERSON_NAME], Former Member of the "Hourly [MEDICAL_DATA] Club"" at bounding box center [553, 244] width 152 height 25
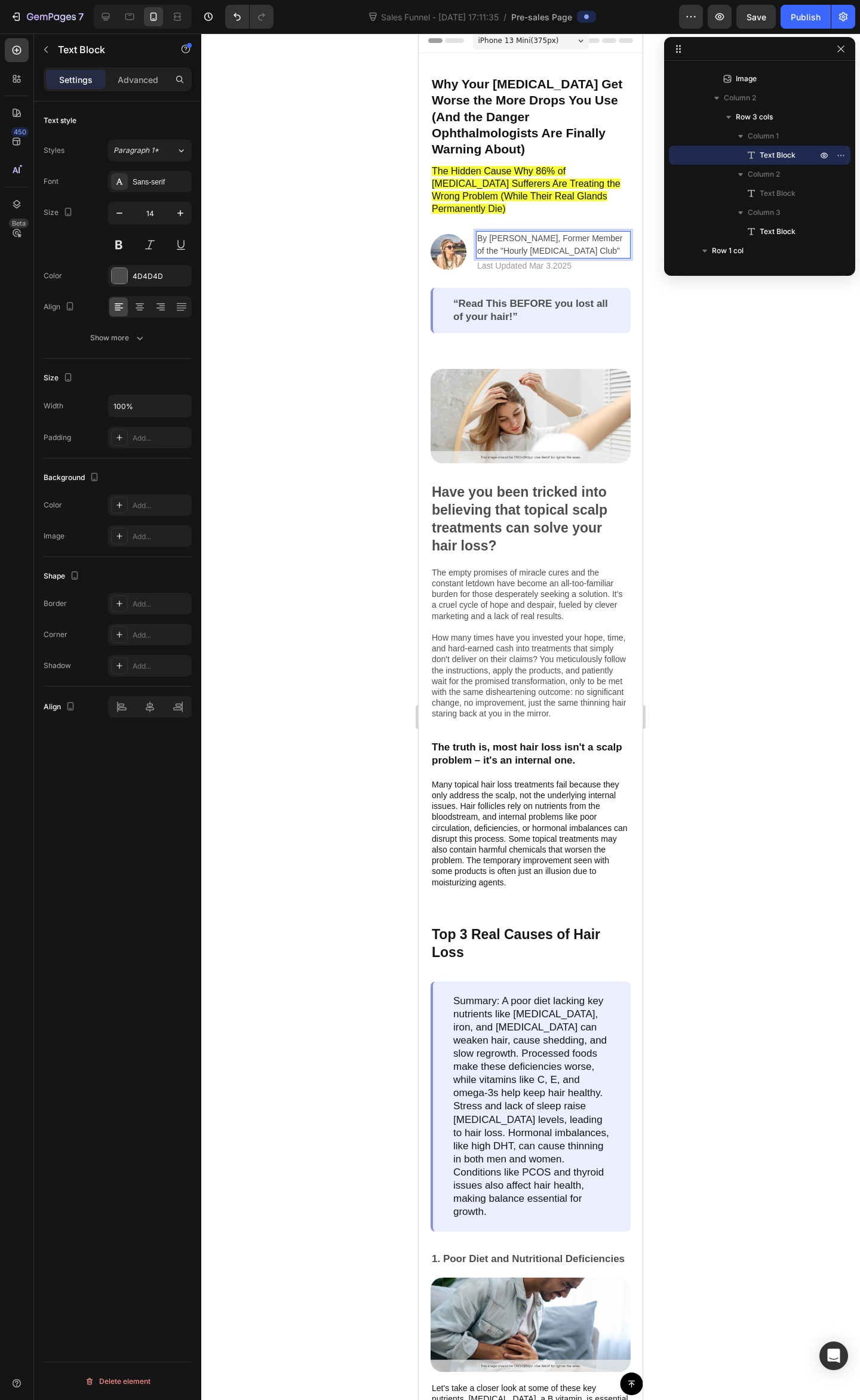
click at [515, 235] on p "By [PERSON_NAME], Former Member of the "Hourly [MEDICAL_DATA] Club"" at bounding box center [553, 244] width 152 height 25
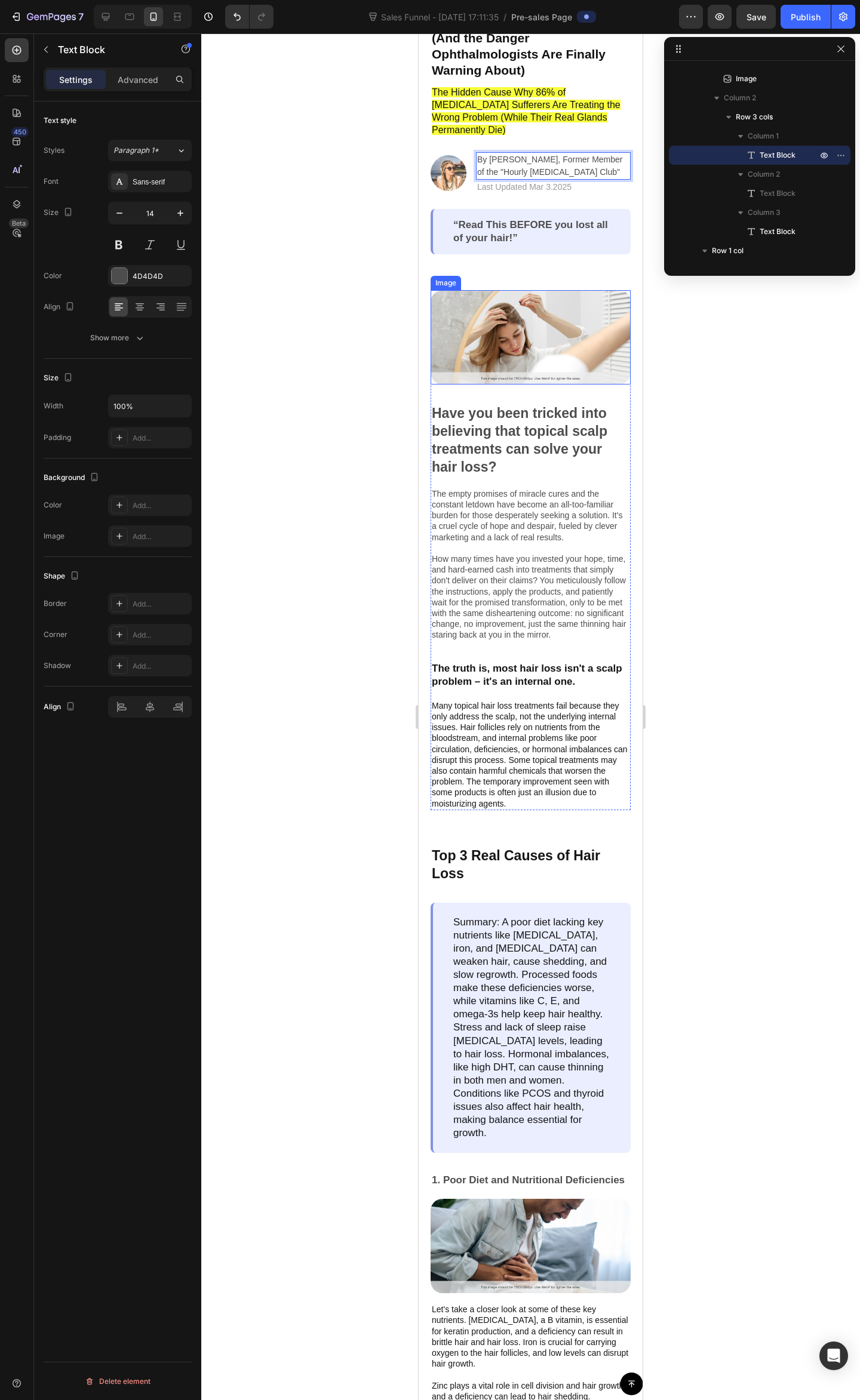
scroll to position [84, 0]
click at [268, 134] on div at bounding box center [530, 717] width 658 height 1366
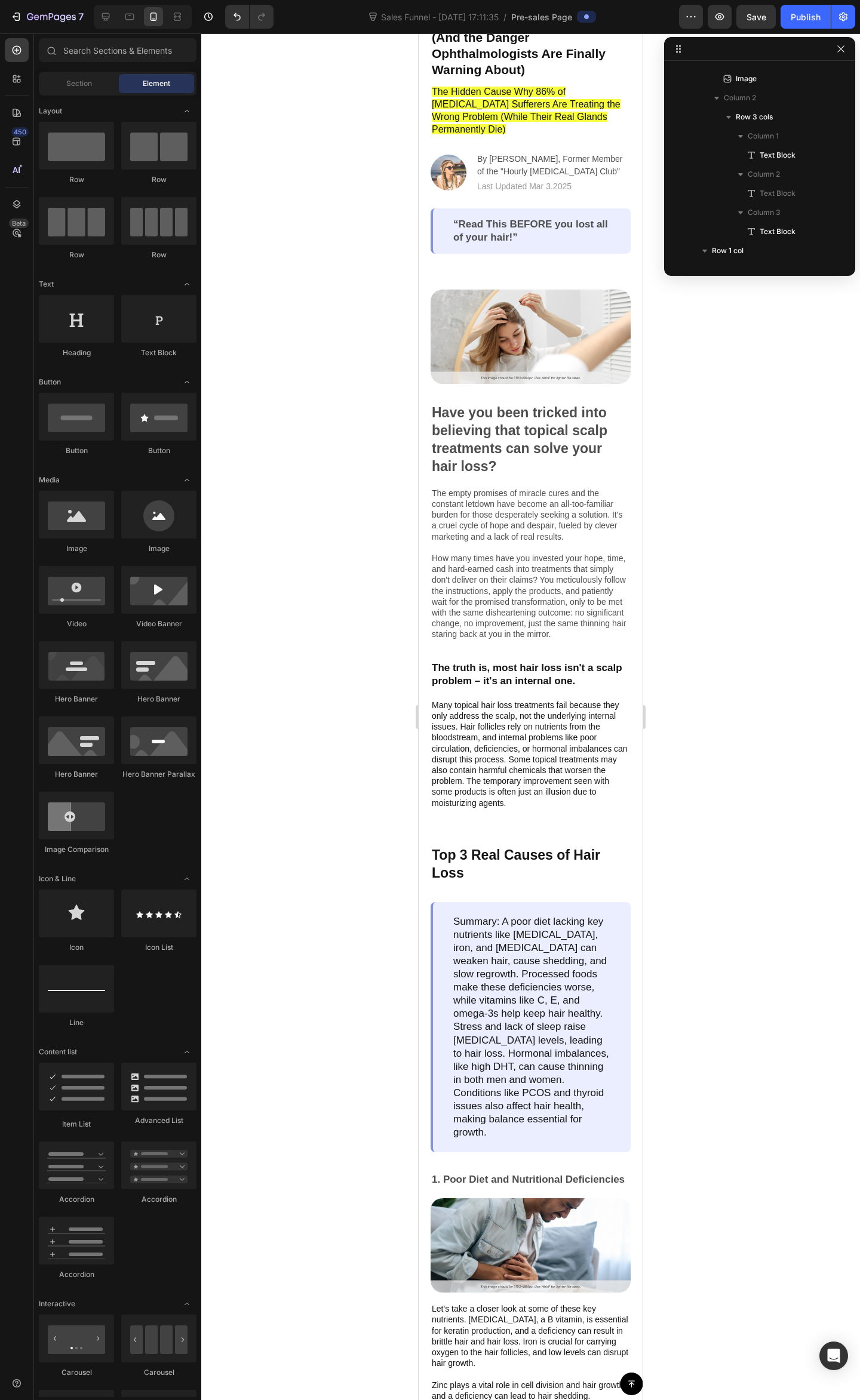
click at [366, 191] on div at bounding box center [530, 717] width 658 height 1366
click at [551, 153] on p "By [PERSON_NAME], Former Member of the "Hourly [MEDICAL_DATA] Club"" at bounding box center [553, 165] width 152 height 25
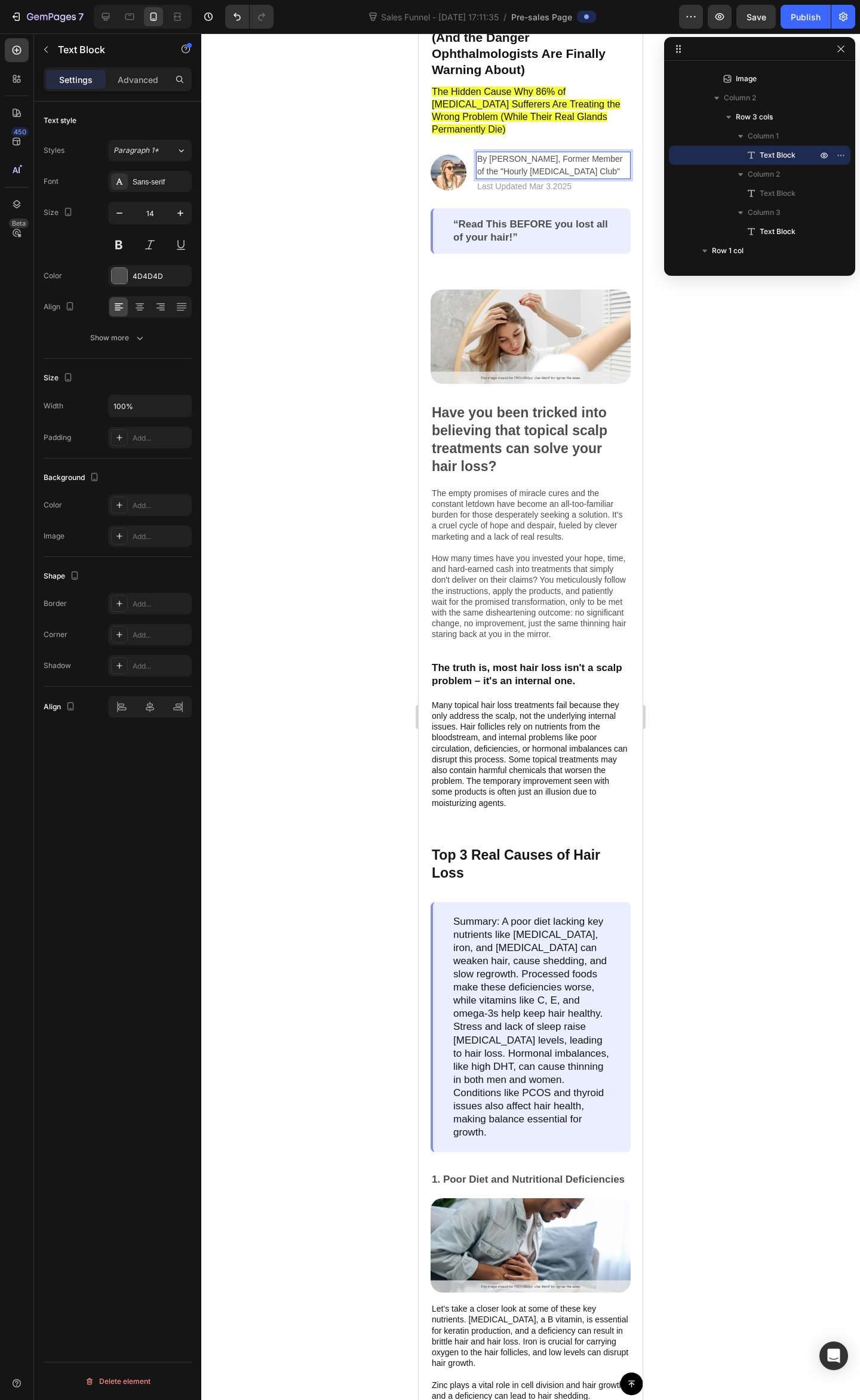
click at [560, 153] on p "By [PERSON_NAME], Former Member of the "Hourly [MEDICAL_DATA] Club"" at bounding box center [553, 165] width 152 height 25
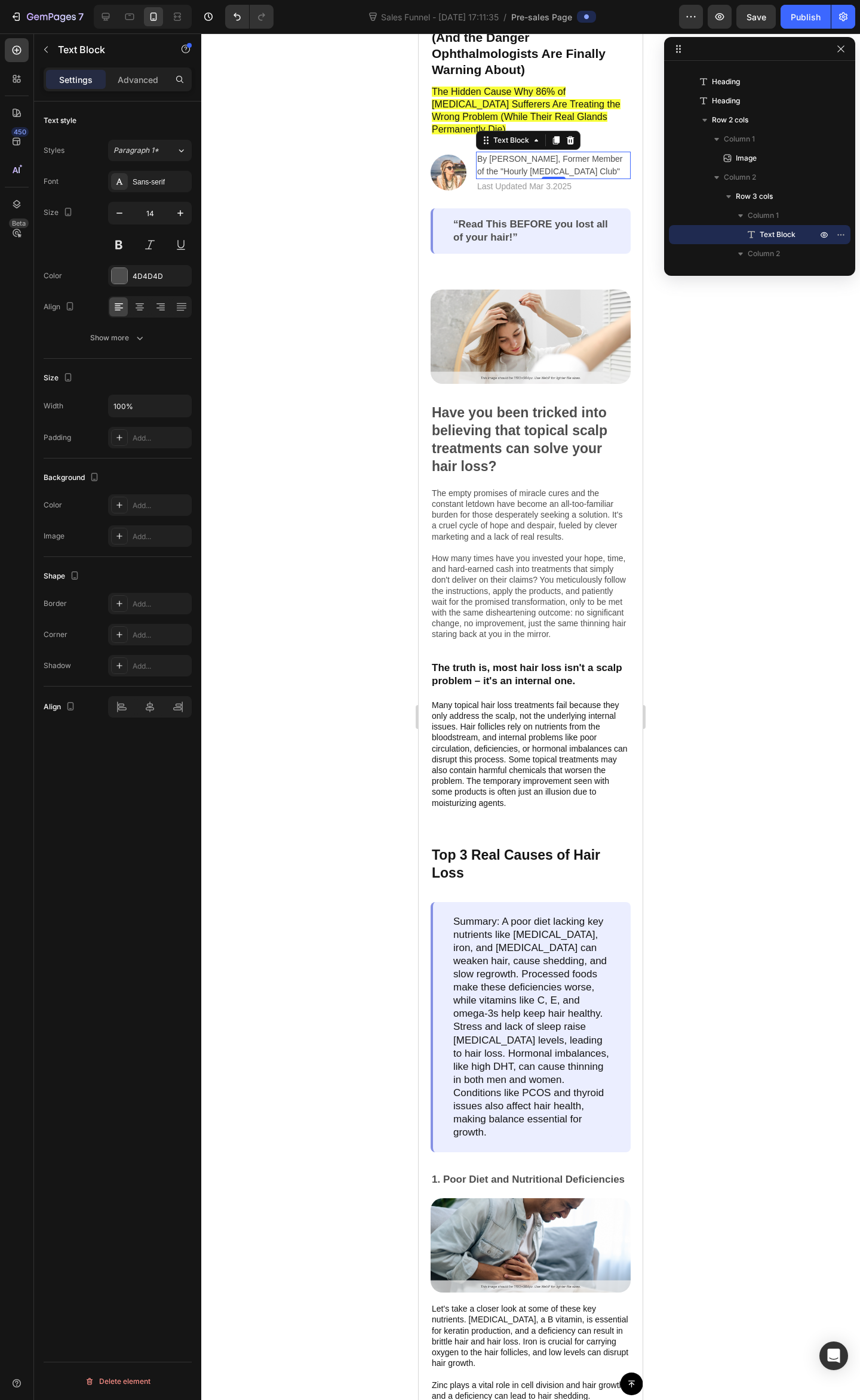
click at [366, 294] on div at bounding box center [530, 717] width 658 height 1366
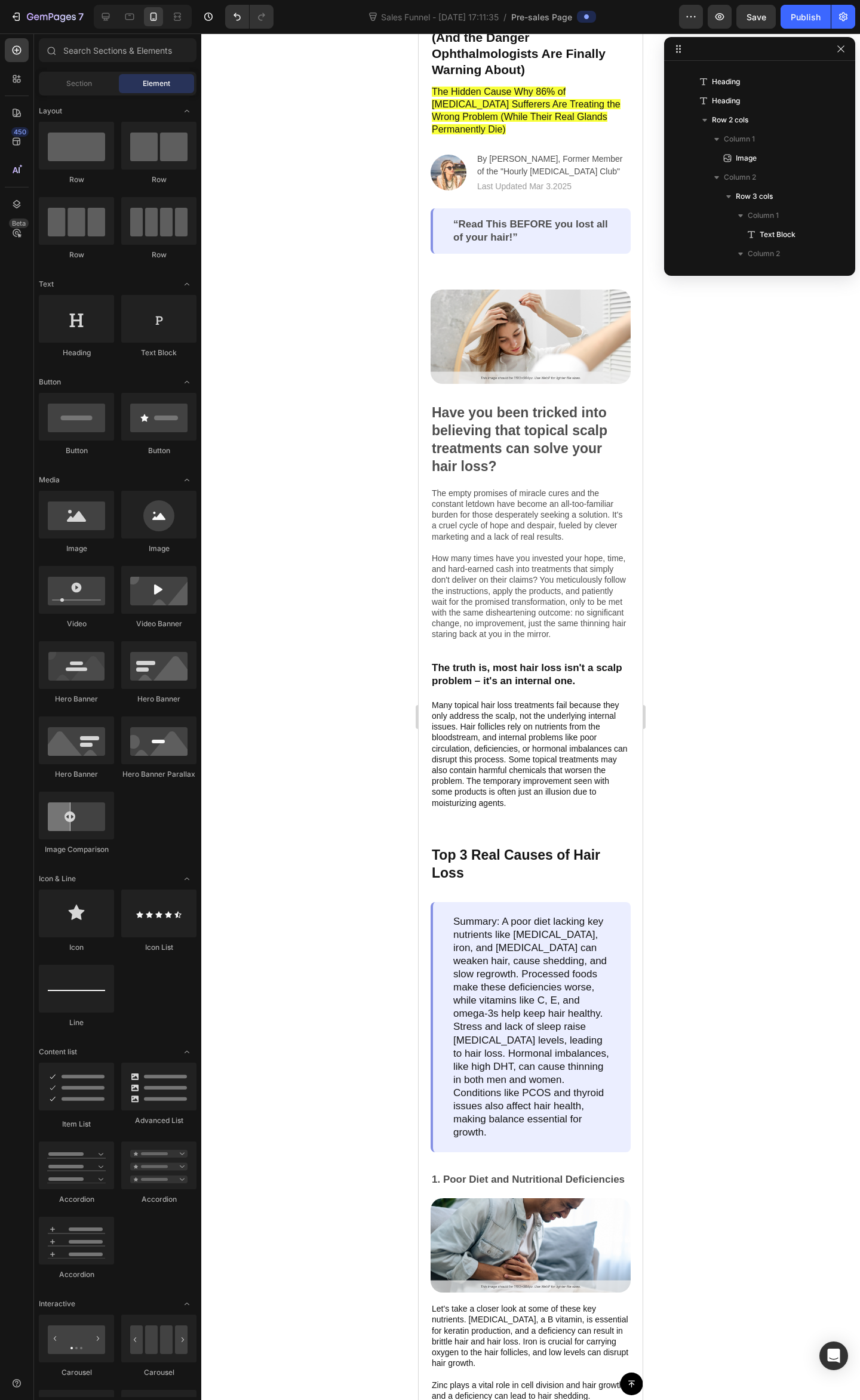
click at [372, 216] on div at bounding box center [530, 717] width 658 height 1366
click at [455, 154] on img at bounding box center [448, 172] width 36 height 36
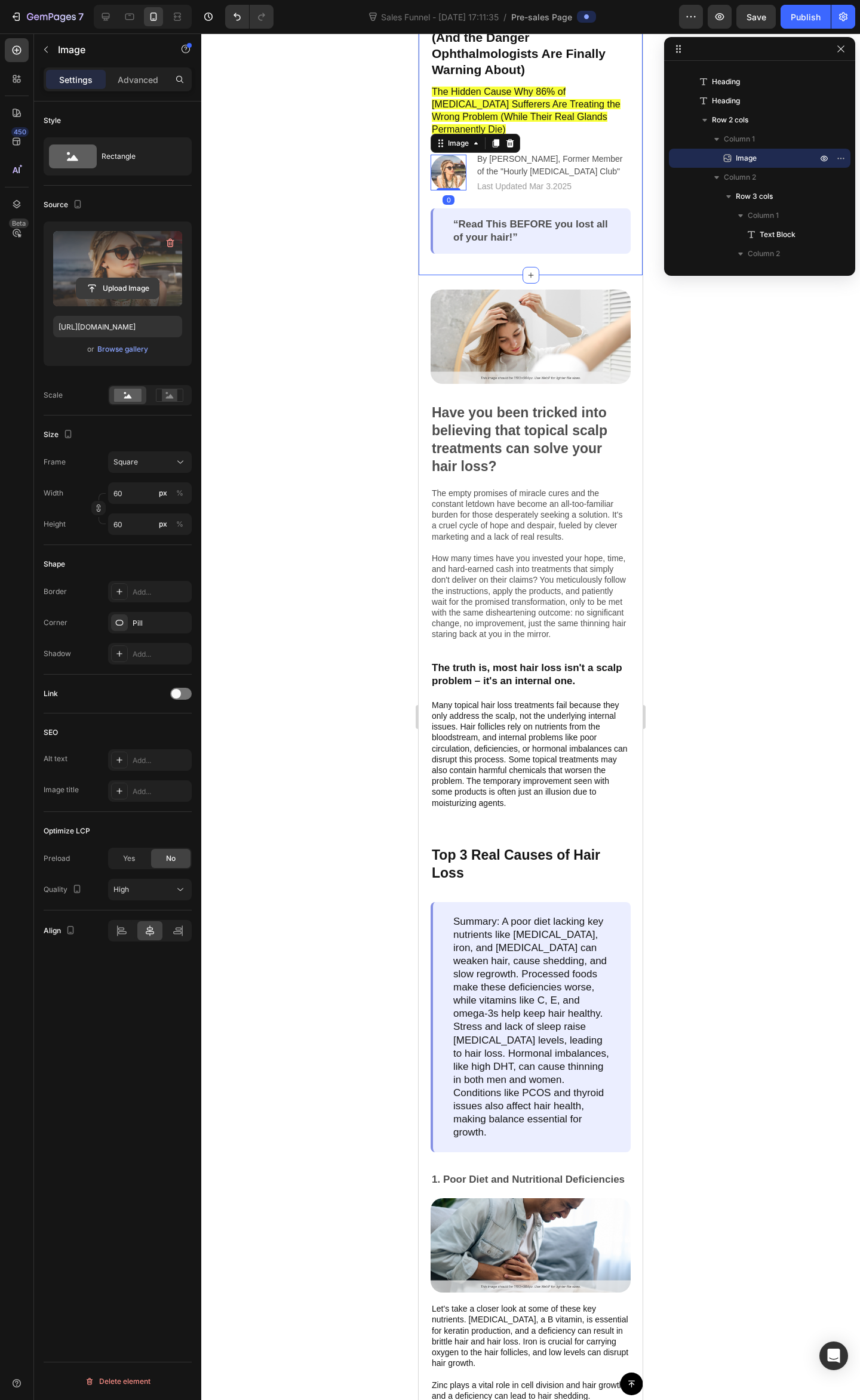
click at [122, 291] on input "file" at bounding box center [117, 288] width 82 height 20
type input "https://cdn.shopify.com/s/files/1/0679/7135/0570/files/gempages_581238827771757…"
drag, startPoint x: 719, startPoint y: 421, endPoint x: 725, endPoint y: 424, distance: 6.7
click at [720, 421] on div at bounding box center [530, 717] width 658 height 1366
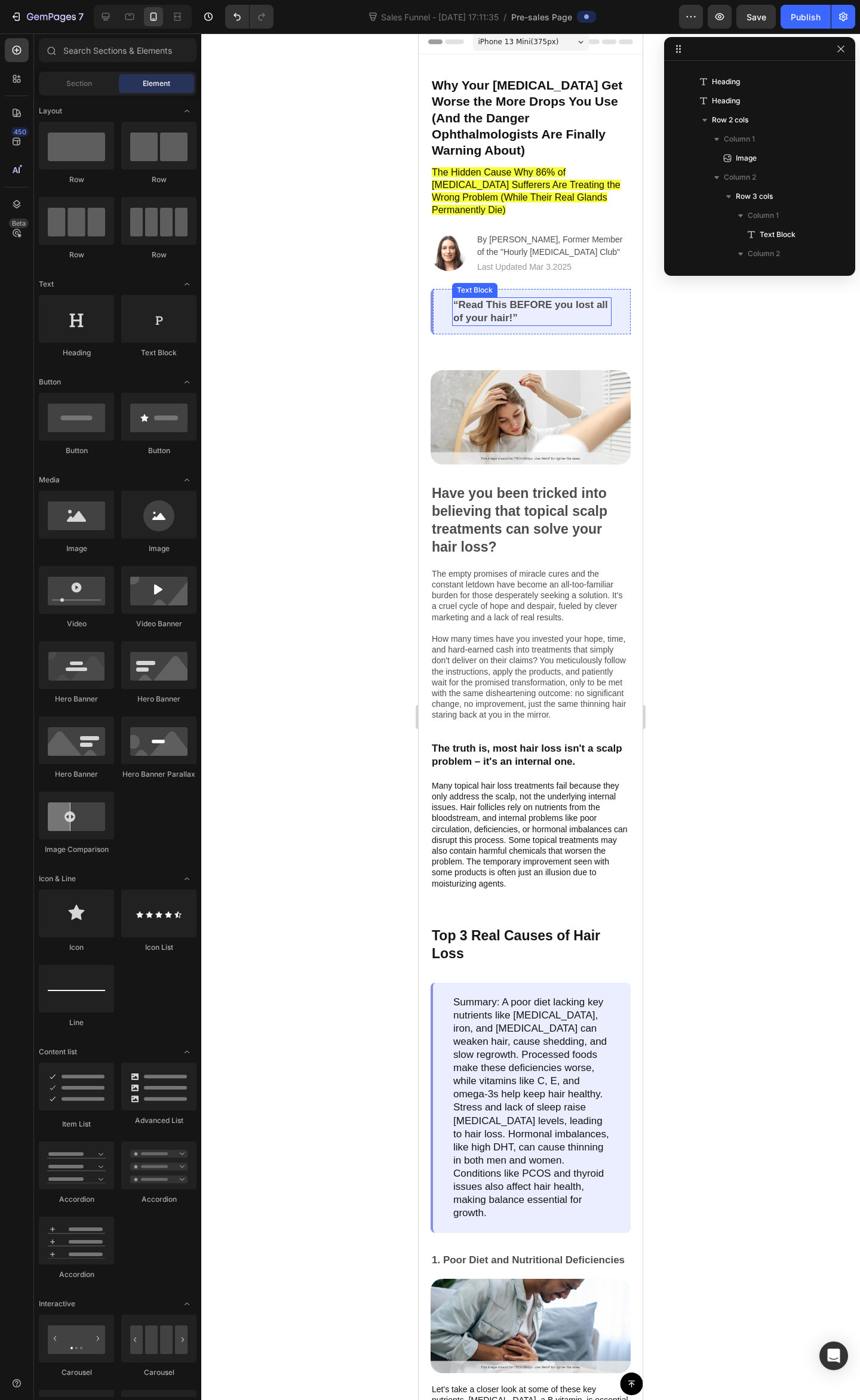
scroll to position [0, 0]
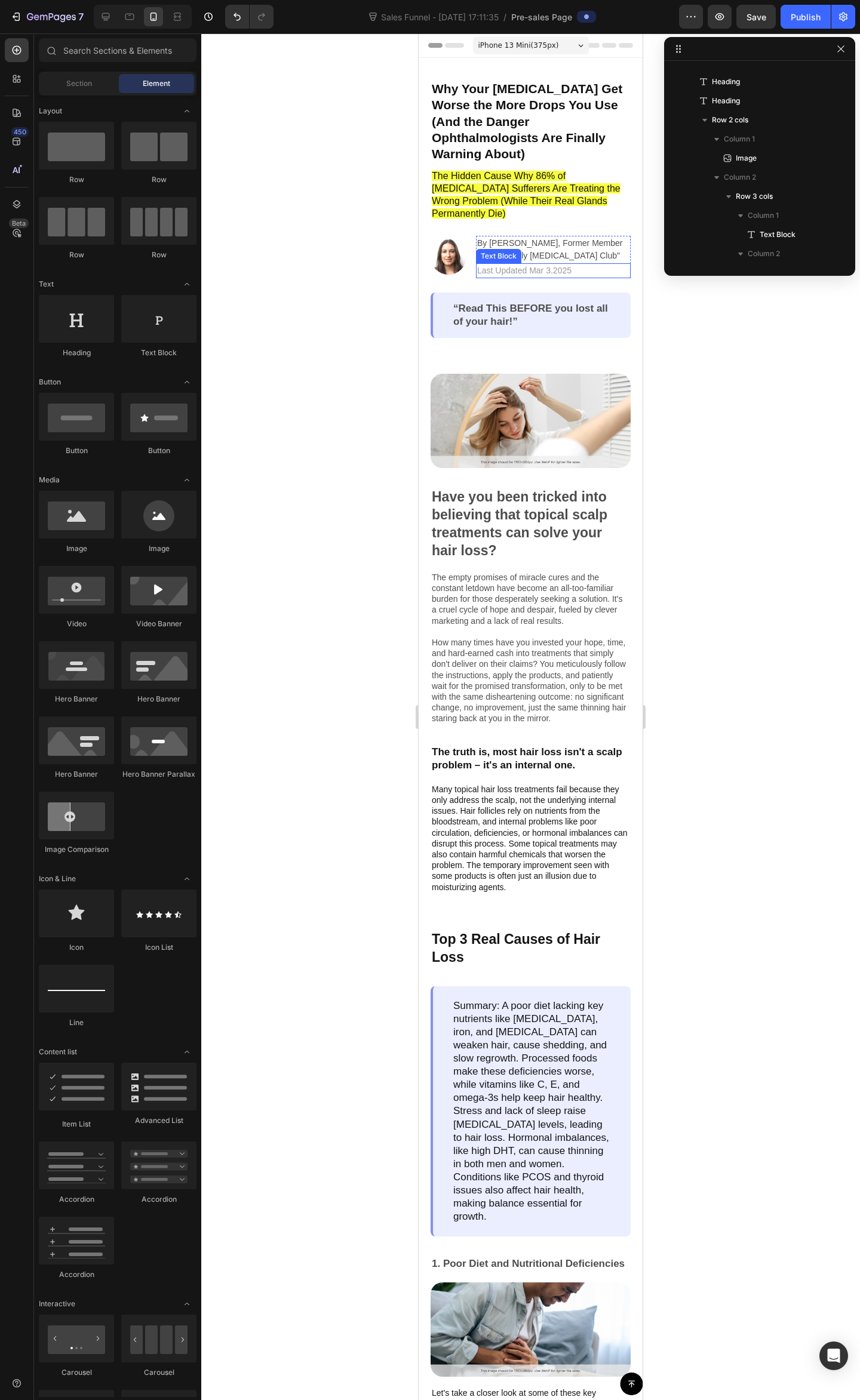
click at [549, 265] on p "Last Updated Mar 3.2025" at bounding box center [553, 270] width 152 height 12
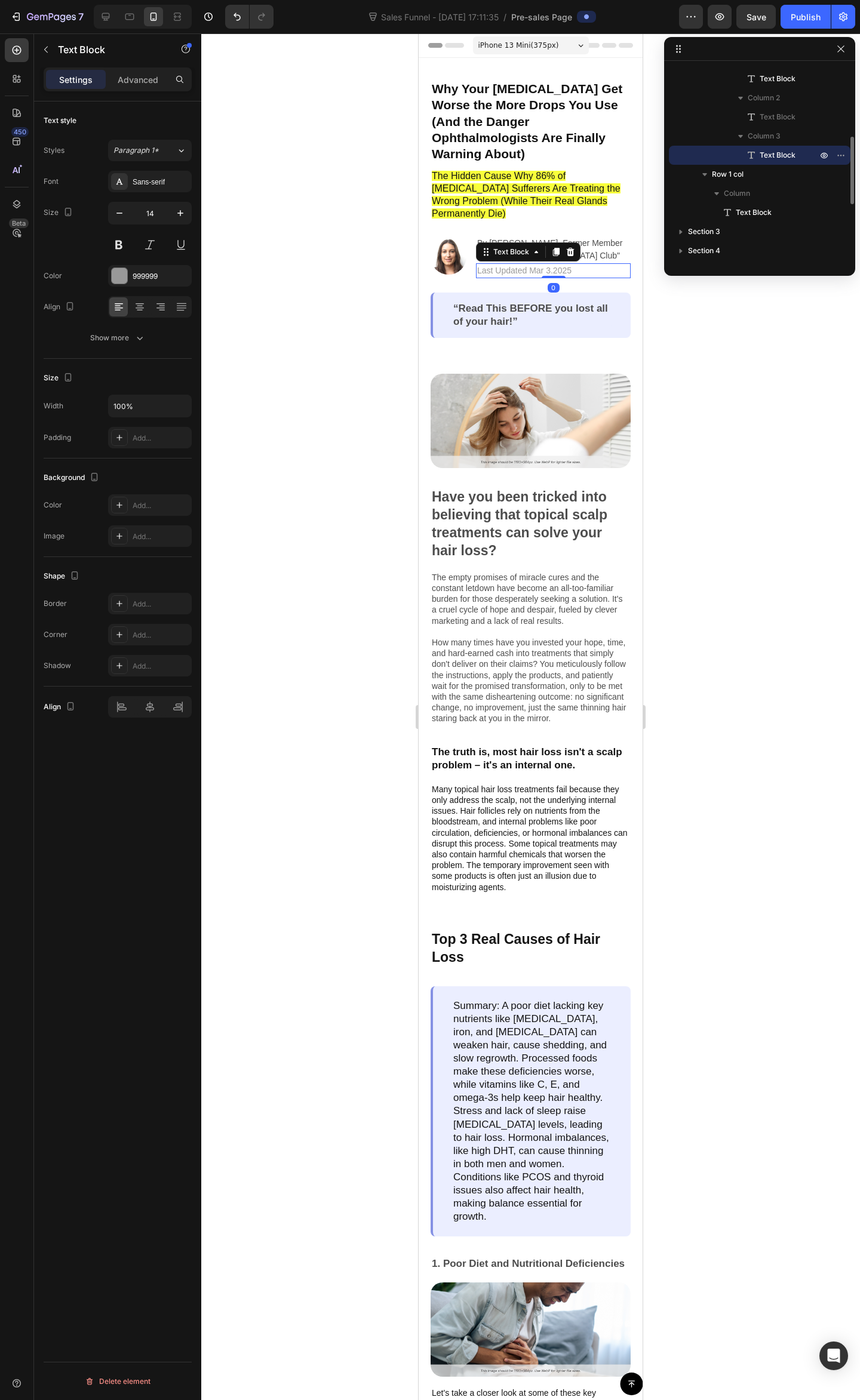
click at [562, 265] on p "Last Updated Mar 3.2025" at bounding box center [553, 270] width 152 height 12
click at [538, 265] on p "Last Updated Mar 3.2025" at bounding box center [553, 270] width 152 height 12
click at [549, 265] on p "Last Updated Mar 3.2025" at bounding box center [553, 270] width 152 height 12
click at [710, 375] on div at bounding box center [530, 717] width 658 height 1366
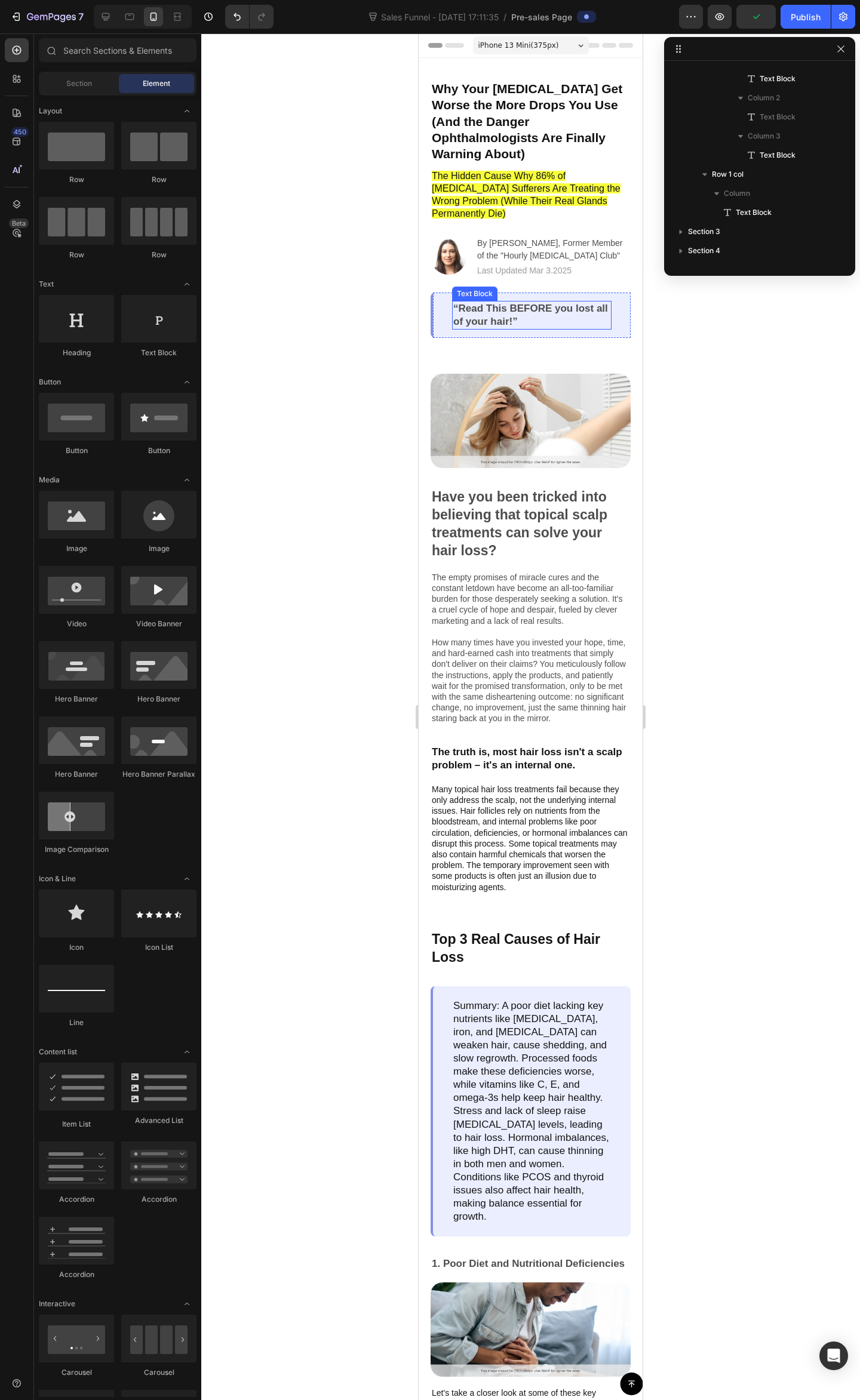
click at [535, 302] on p "“Read This BEFORE you lost all of your hair!”" at bounding box center [532, 315] width 157 height 27
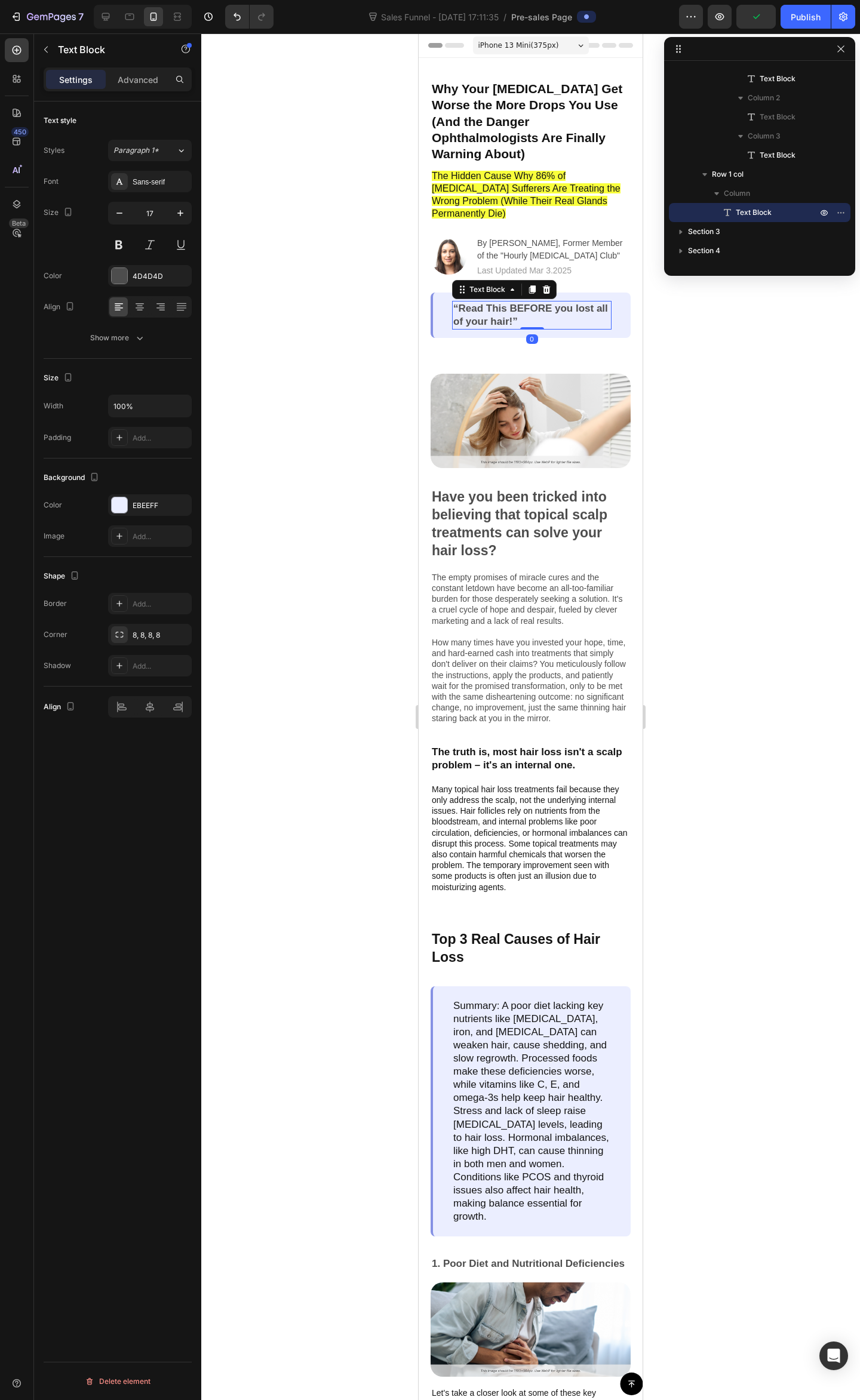
click at [535, 302] on p "“Read This BEFORE you lost all of your hair!”" at bounding box center [532, 315] width 157 height 27
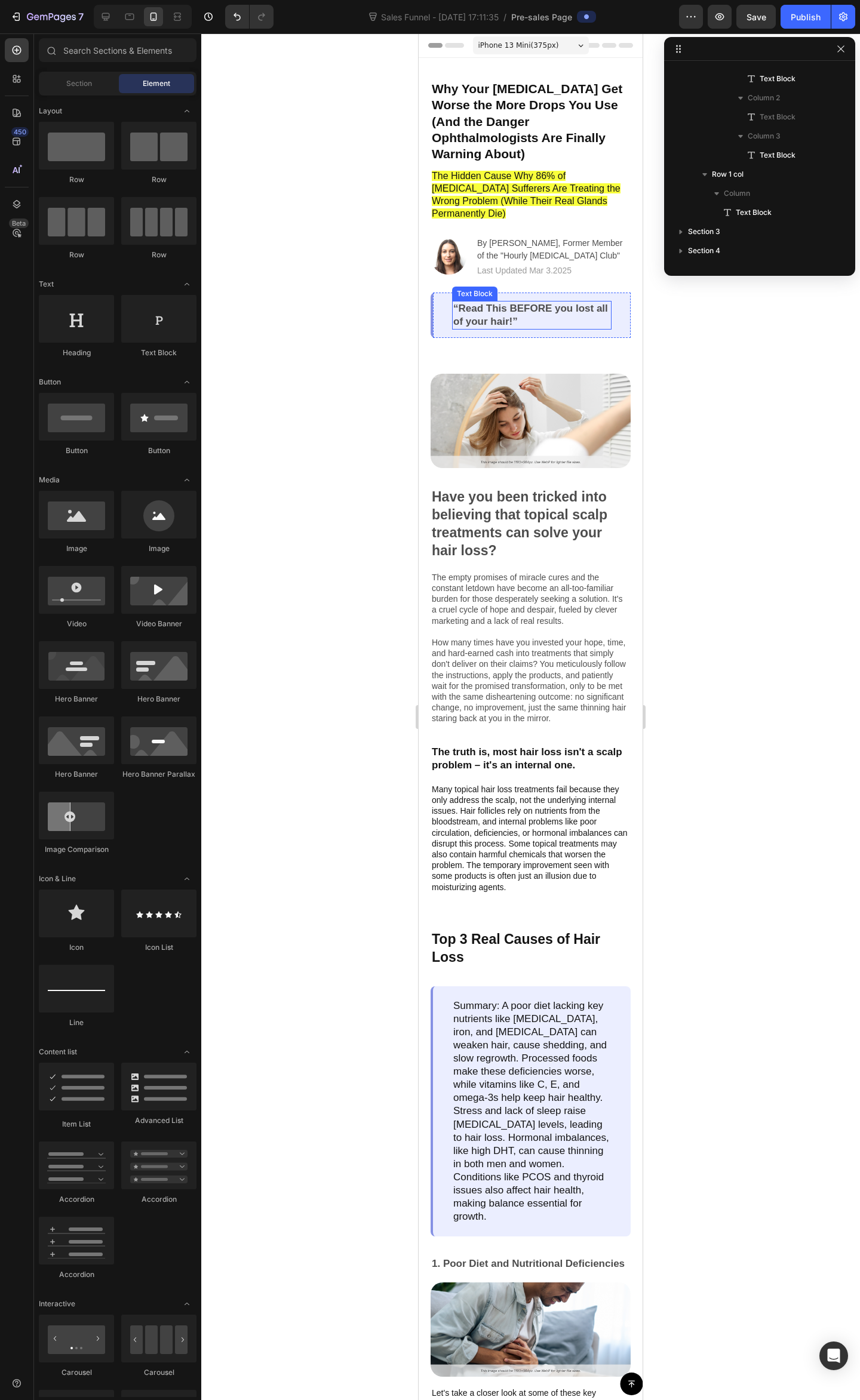
click at [575, 302] on p "“Read This BEFORE you lost all of your hair!”" at bounding box center [532, 315] width 157 height 27
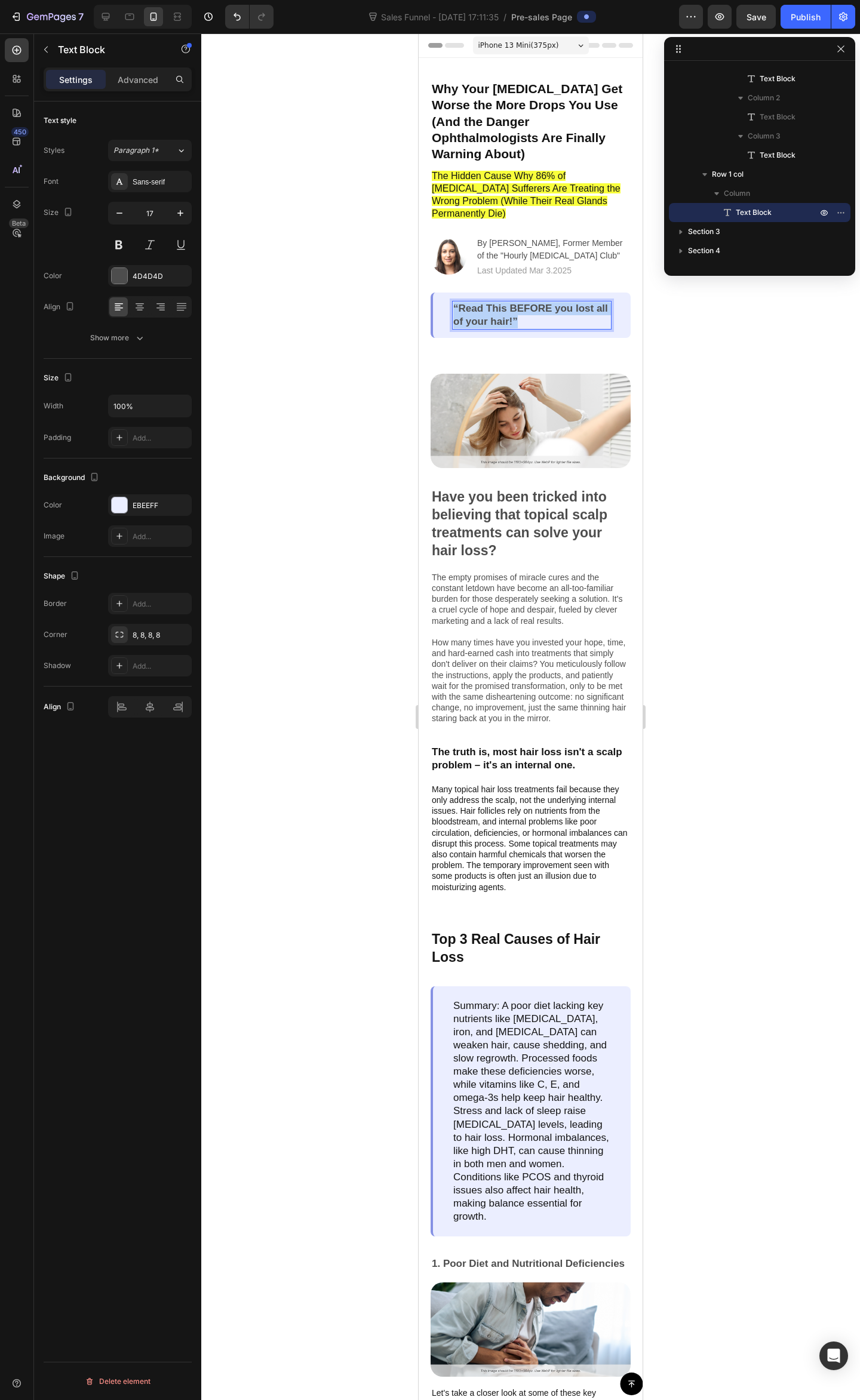
click at [575, 302] on p "“Read This BEFORE you lost all of your hair!”" at bounding box center [532, 315] width 157 height 27
click at [541, 302] on p "“Read This BEFORE you lost all of your hair!”" at bounding box center [532, 315] width 157 height 27
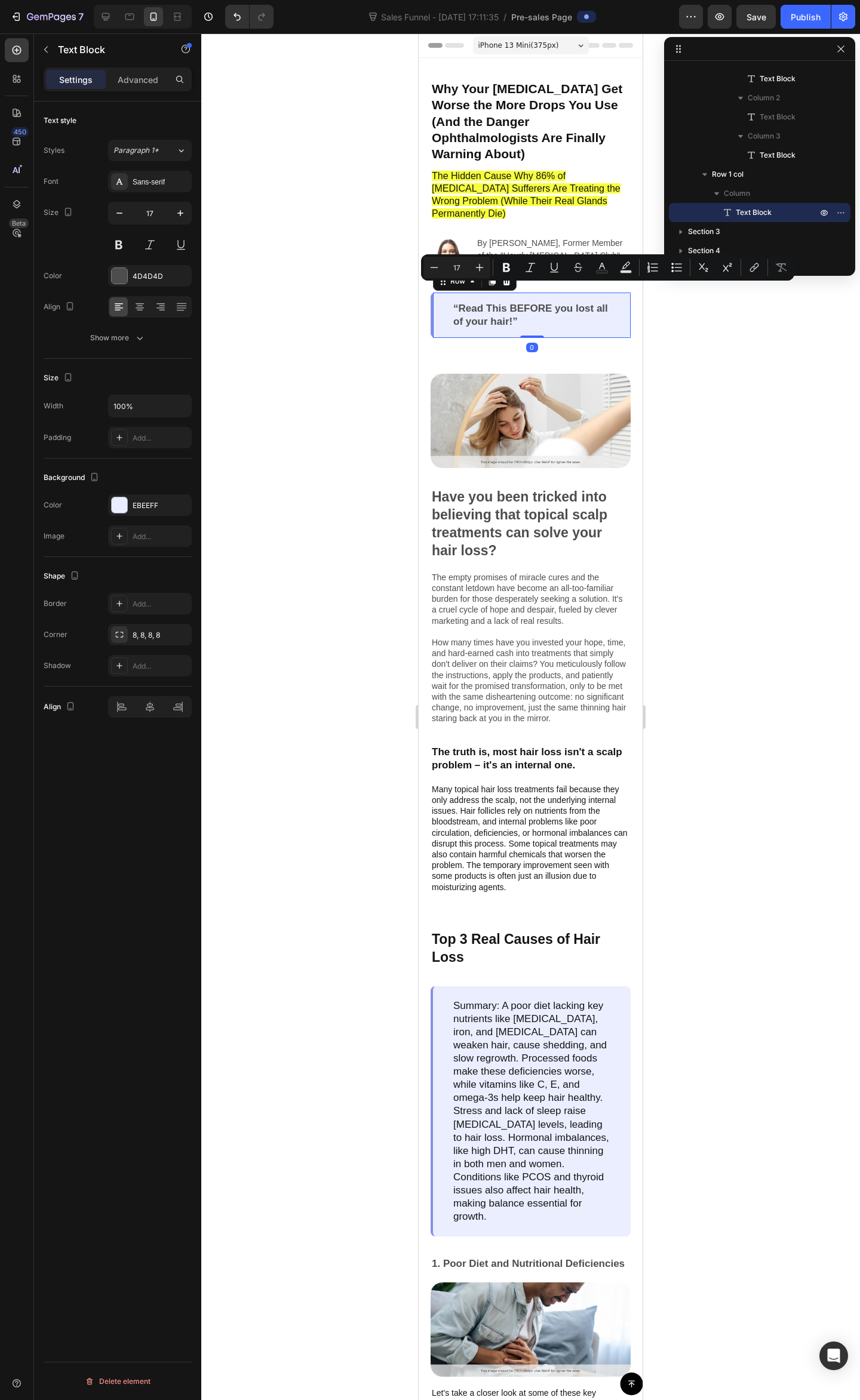
click at [547, 313] on div "“Read This BEFORE you lost all of your hair!” Text Block Row 0" at bounding box center [531, 315] width 200 height 45
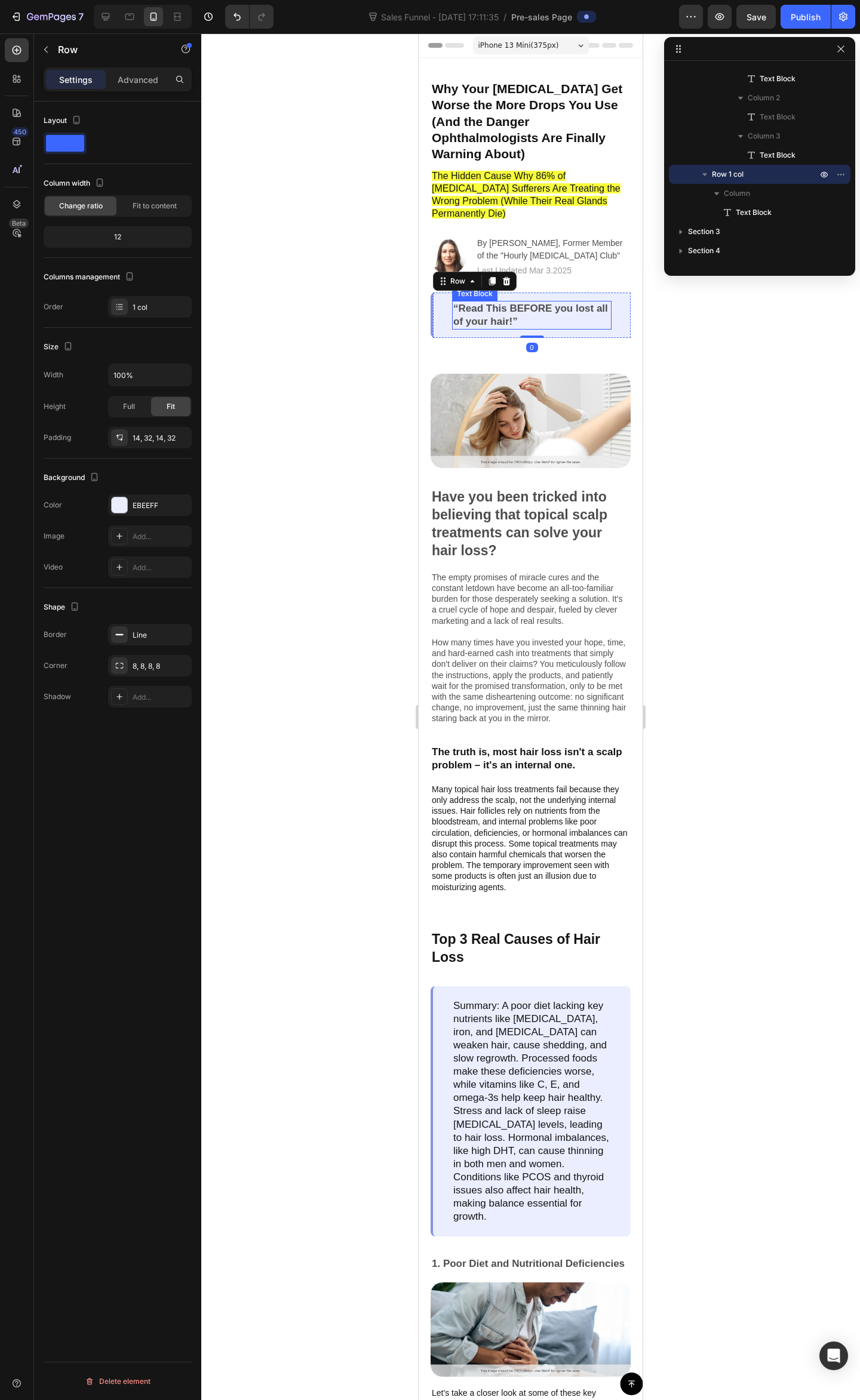
click at [535, 307] on p "“Read This BEFORE you lost all of your hair!”" at bounding box center [532, 315] width 157 height 27
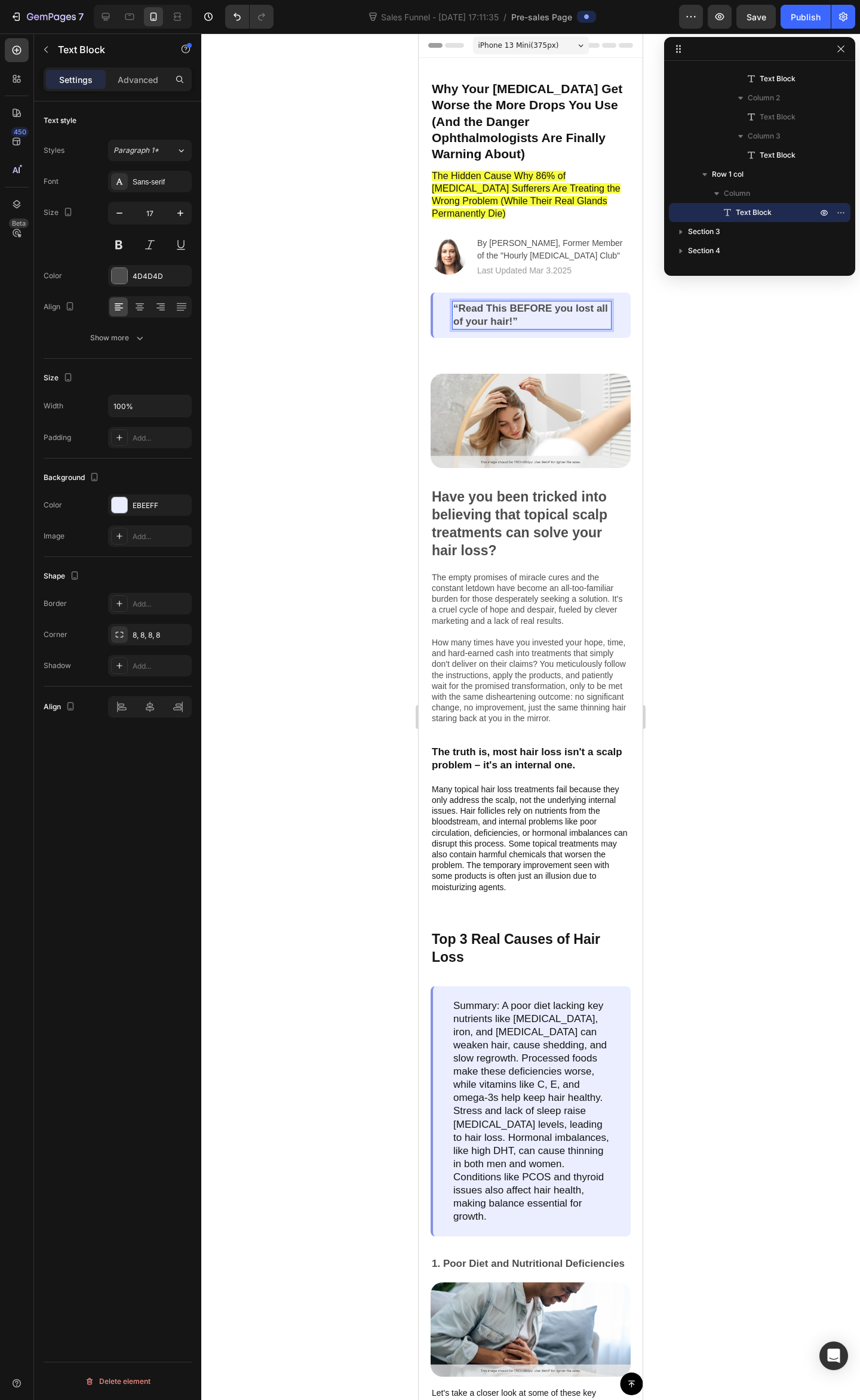
click at [548, 305] on p "“Read This BEFORE you lost all of your hair!”" at bounding box center [532, 315] width 157 height 27
click at [551, 305] on p "“Read This BEFORE you lost all of your hair!”" at bounding box center [532, 315] width 157 height 27
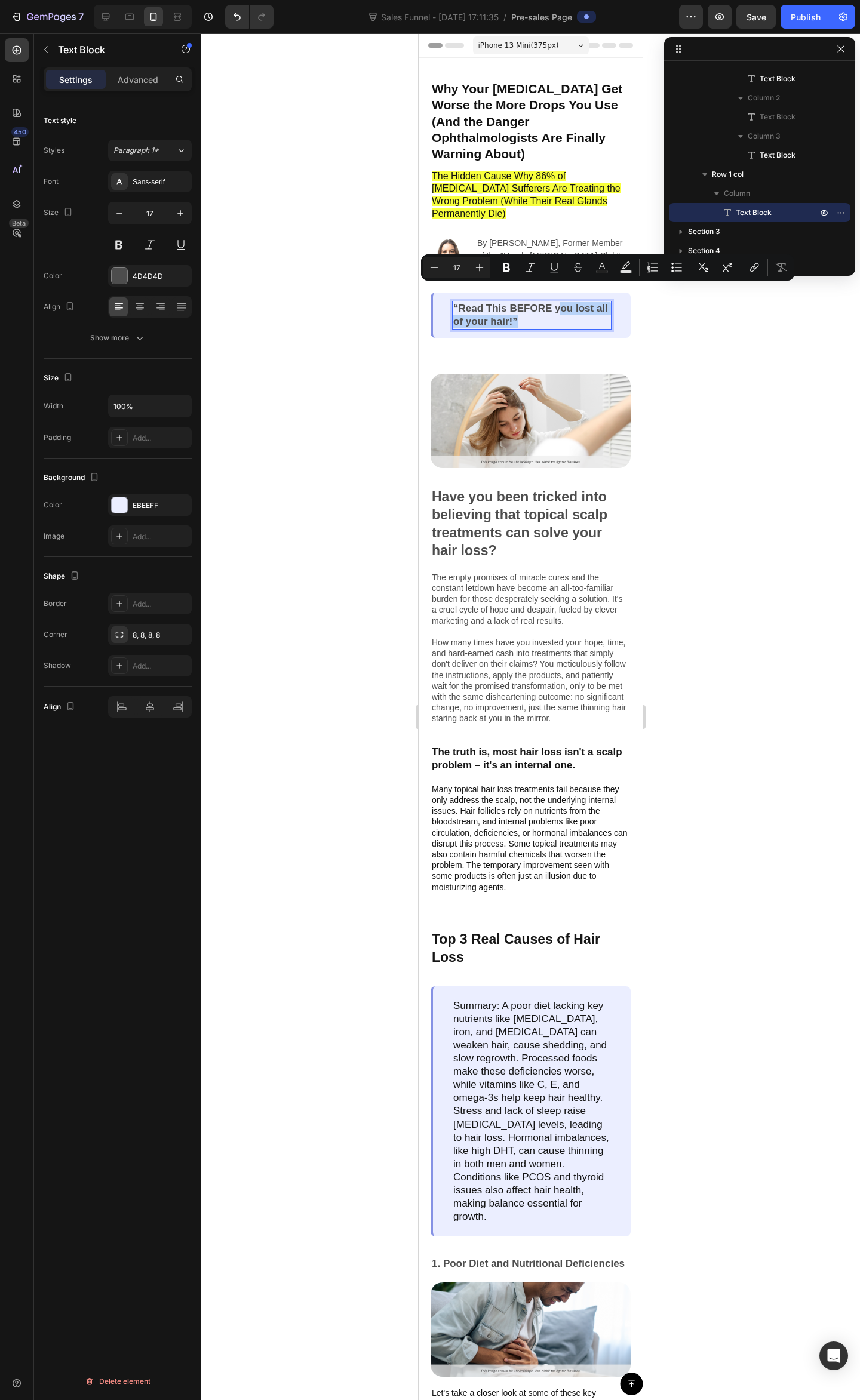
drag, startPoint x: 552, startPoint y: 304, endPoint x: 558, endPoint y: 292, distance: 13.4
click at [558, 302] on p "“Read This BEFORE you lost all of your hair!”" at bounding box center [532, 315] width 157 height 27
click at [537, 303] on p "“Read This BEFORE you lost all of your hair!”" at bounding box center [532, 315] width 157 height 27
drag, startPoint x: 526, startPoint y: 307, endPoint x: 562, endPoint y: 297, distance: 37.4
click at [567, 302] on p "“Read This BEFORE you lost all of your hair!”" at bounding box center [532, 315] width 157 height 27
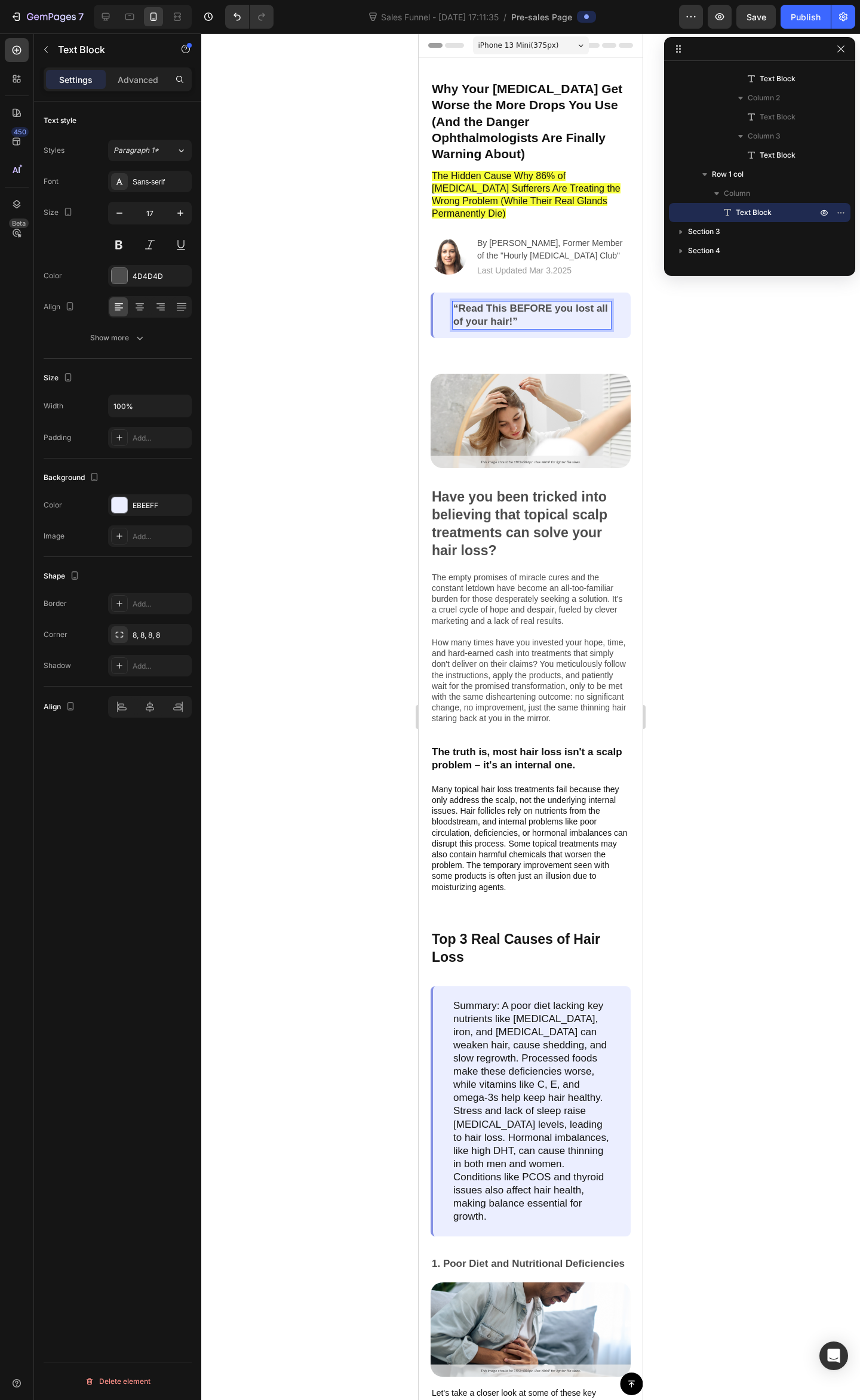
click at [562, 302] on p "“Read This BEFORE you lost all of your hair!”" at bounding box center [532, 315] width 157 height 27
click at [724, 413] on div at bounding box center [530, 717] width 658 height 1366
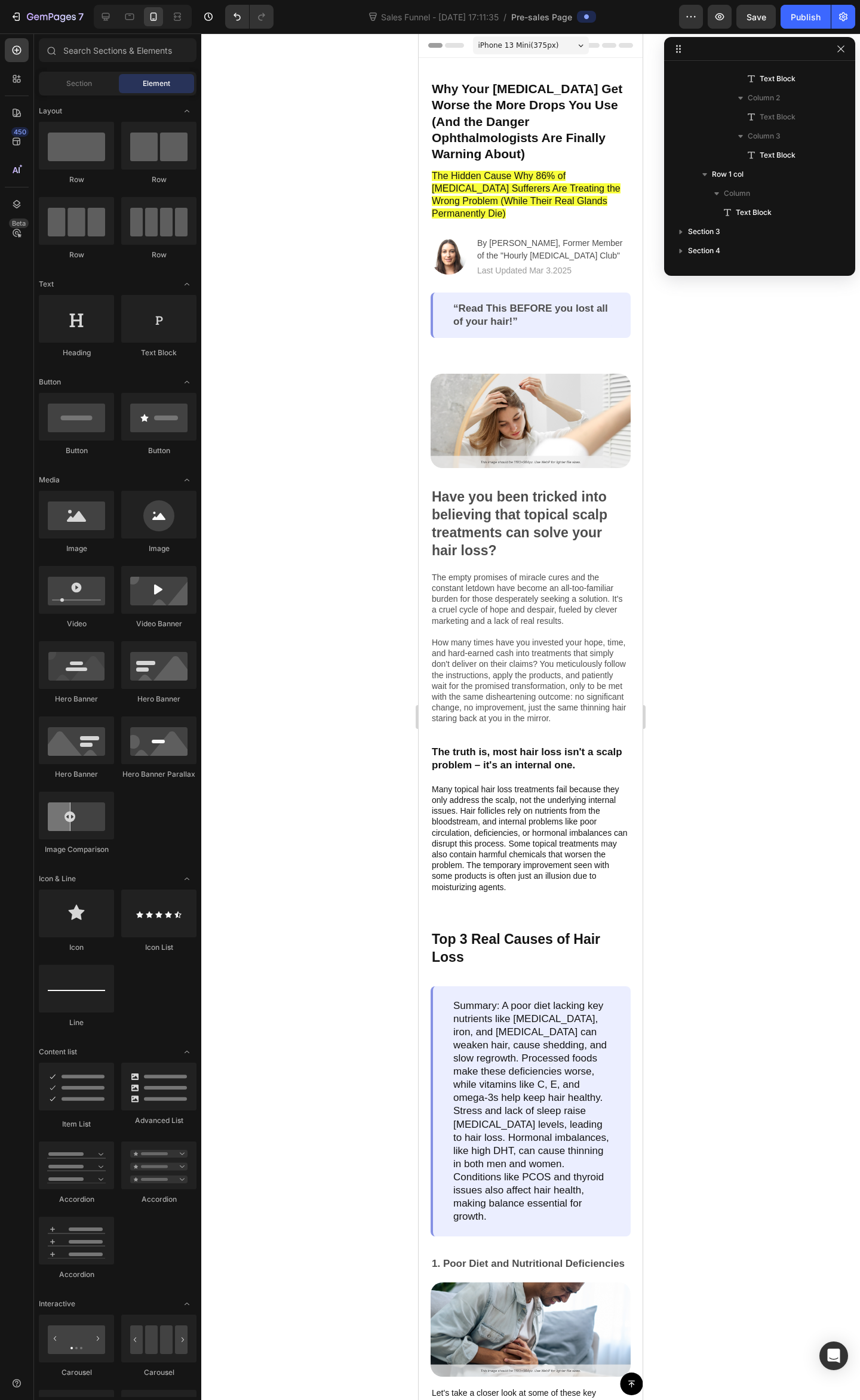
click at [753, 619] on div at bounding box center [530, 717] width 658 height 1366
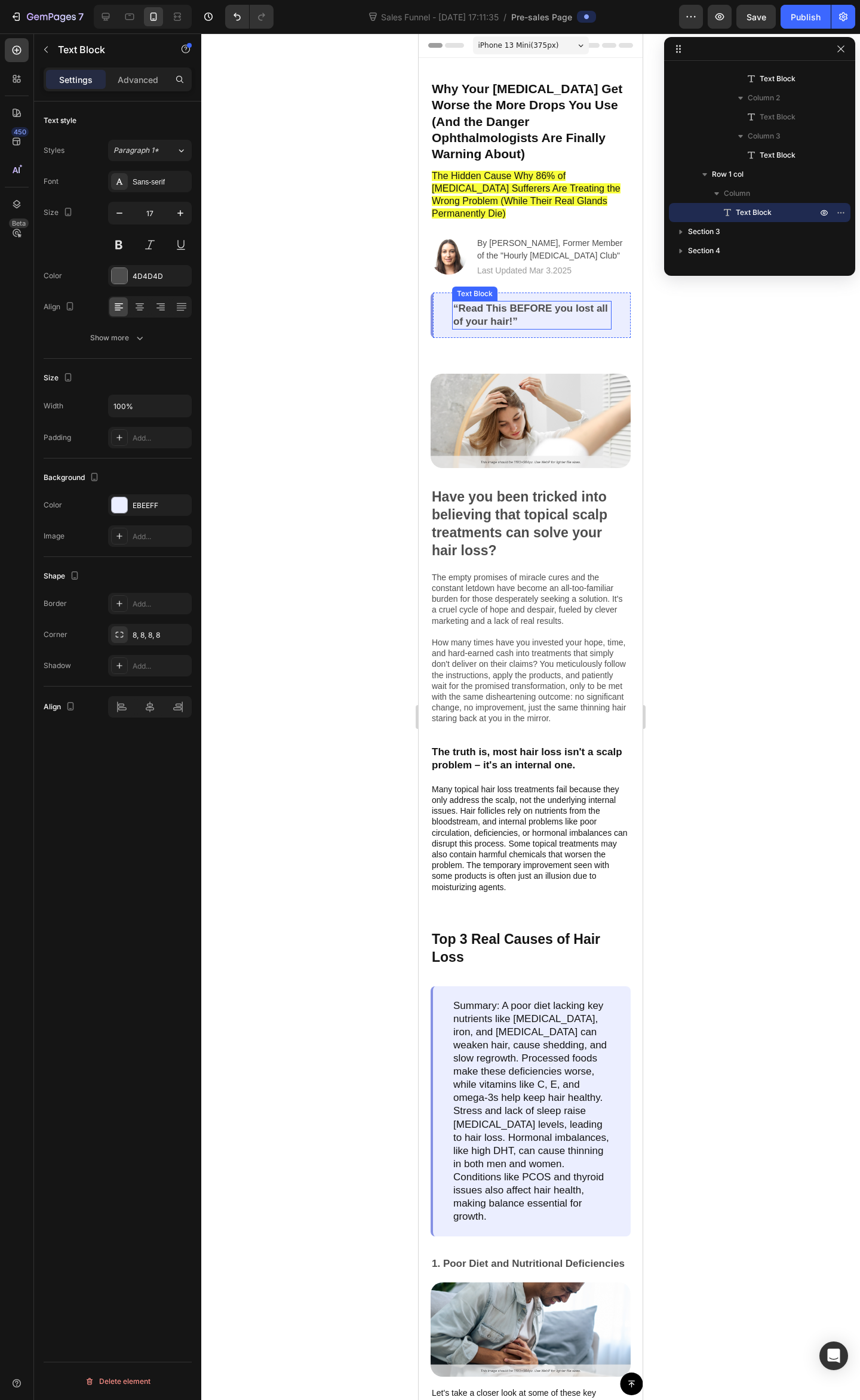
click at [521, 304] on p "“Read This BEFORE you lost all of your hair!”" at bounding box center [532, 315] width 157 height 27
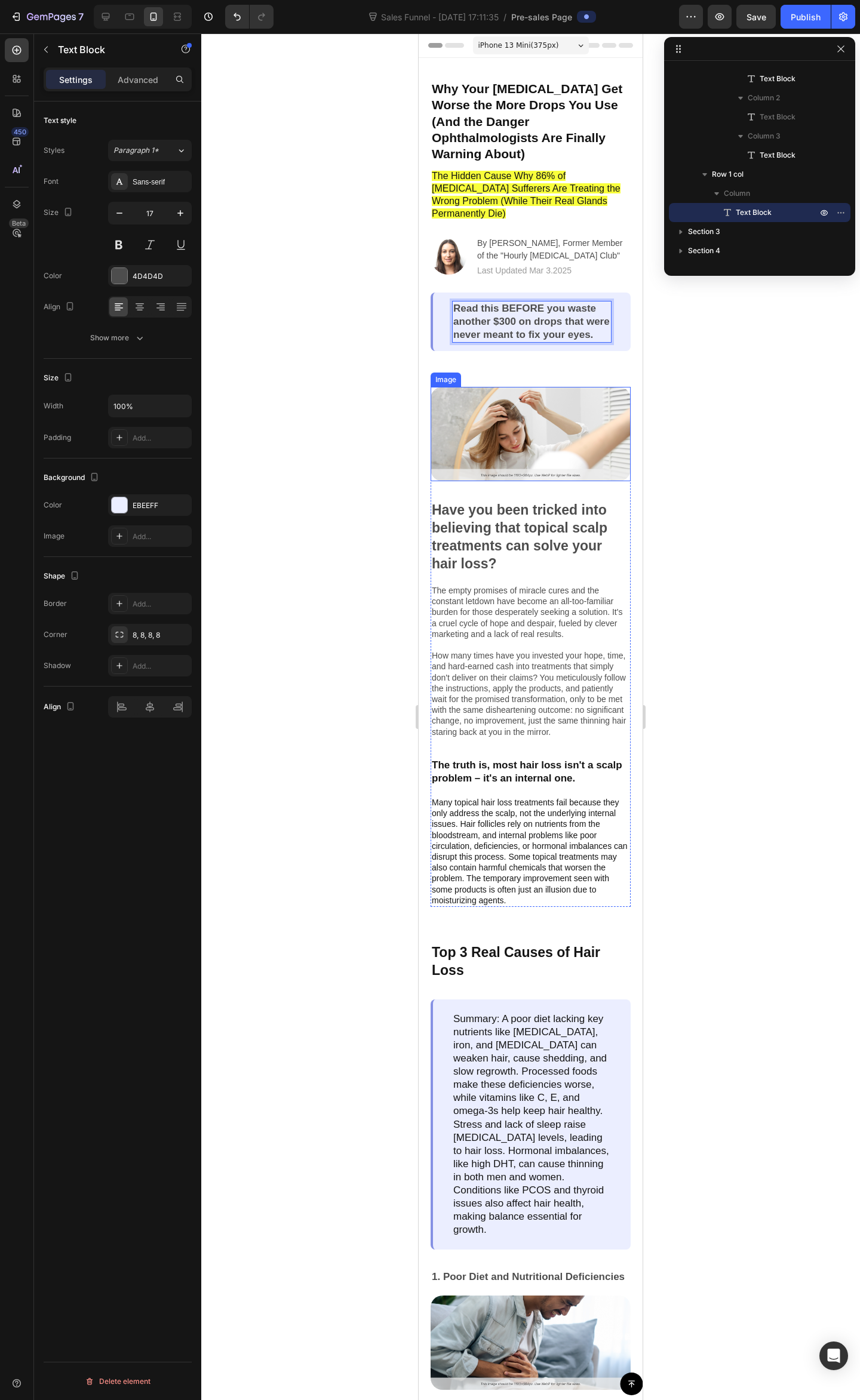
click at [687, 502] on div at bounding box center [530, 717] width 658 height 1366
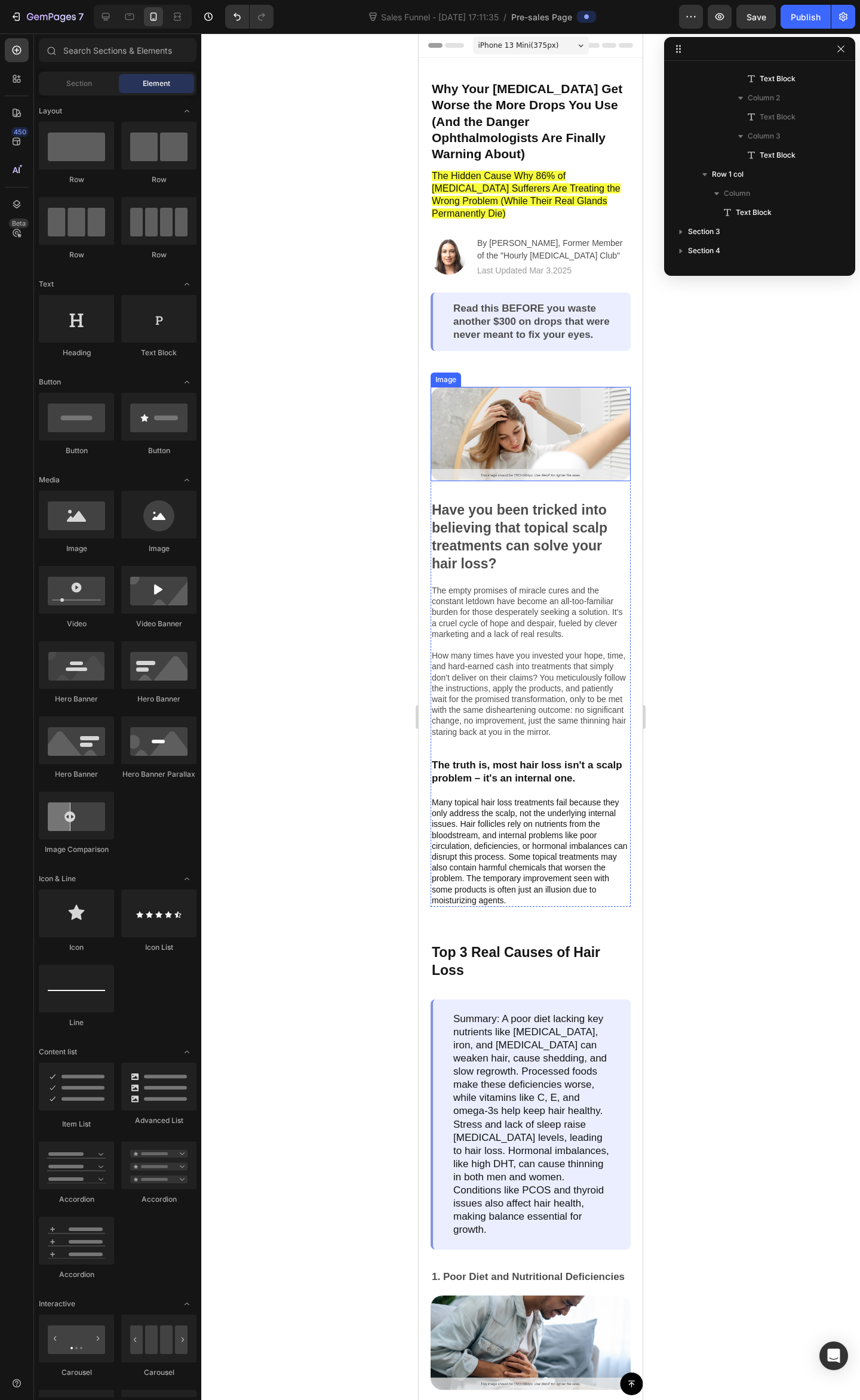
drag, startPoint x: 712, startPoint y: 392, endPoint x: 669, endPoint y: 359, distance: 54.2
click at [712, 388] on div at bounding box center [530, 717] width 658 height 1366
click at [560, 318] on p "Read this BEFORE you waste another $300 on drops that were never meant to fix y…" at bounding box center [532, 322] width 157 height 40
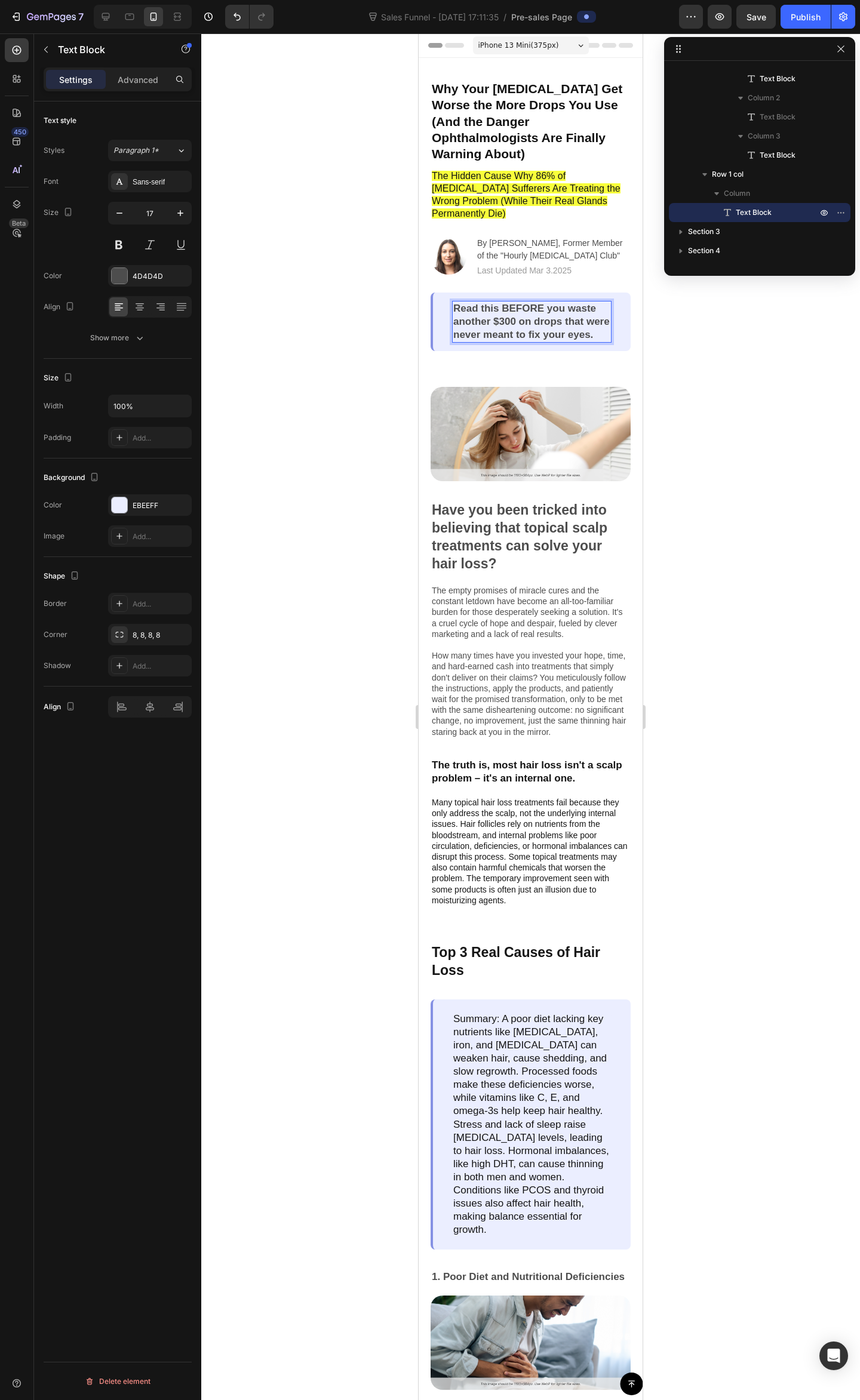
click at [555, 326] on p "Read this BEFORE you waste another $300 on drops that were never meant to fix y…" at bounding box center [532, 322] width 157 height 40
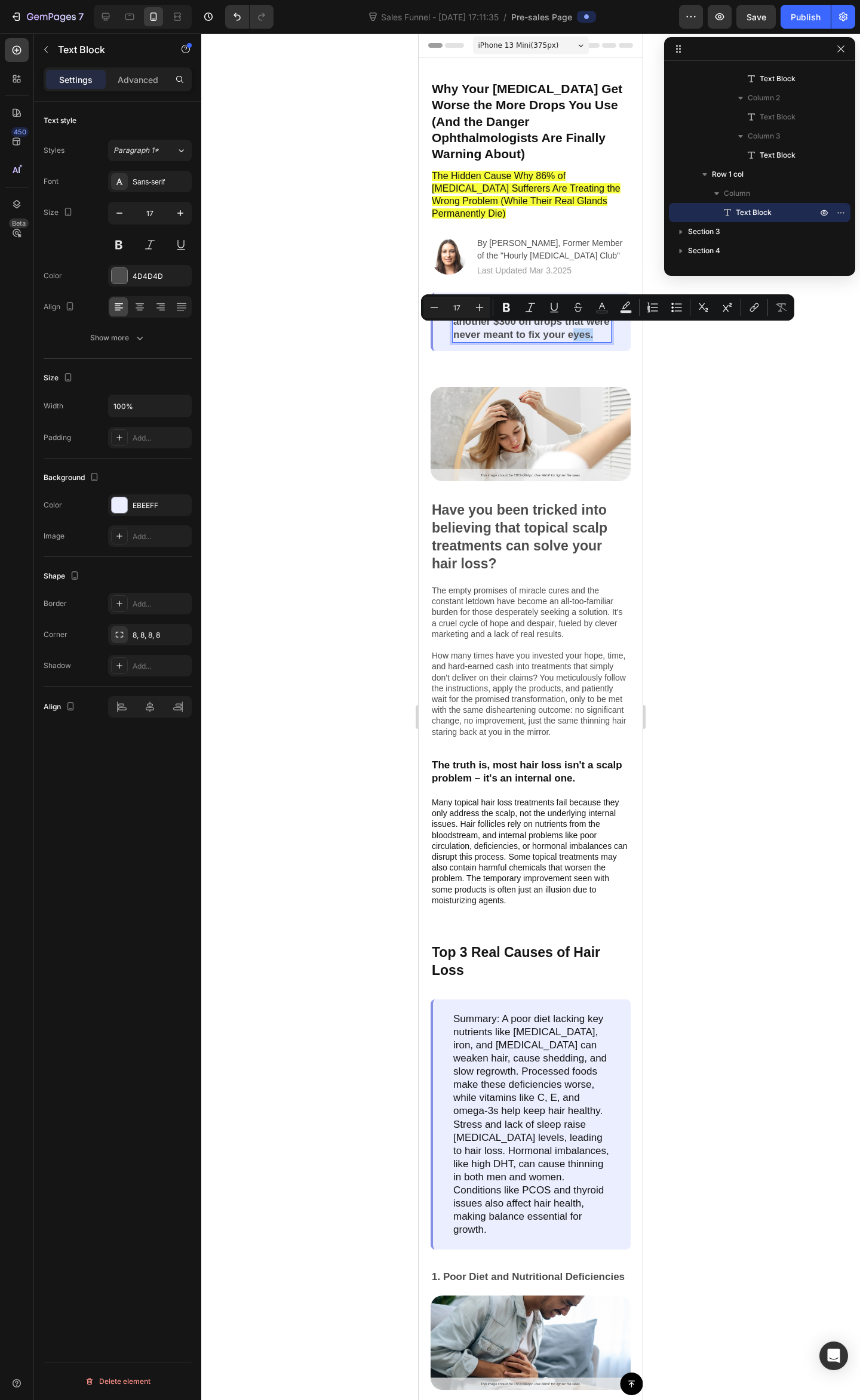
drag, startPoint x: 538, startPoint y: 337, endPoint x: 497, endPoint y: 326, distance: 42.4
click at [462, 326] on p "Read this BEFORE you waste another $300 on drops that were never meant to fix y…" at bounding box center [532, 322] width 157 height 40
click at [503, 327] on p "Read this BEFORE you waste another $300 on drops that were never meant to fix y…" at bounding box center [532, 322] width 157 height 40
click at [514, 335] on p "Read this BEFORE you waste another $300 on drops that were never meant to fix y…" at bounding box center [532, 322] width 157 height 40
drag, startPoint x: 505, startPoint y: 327, endPoint x: 498, endPoint y: 328, distance: 7.1
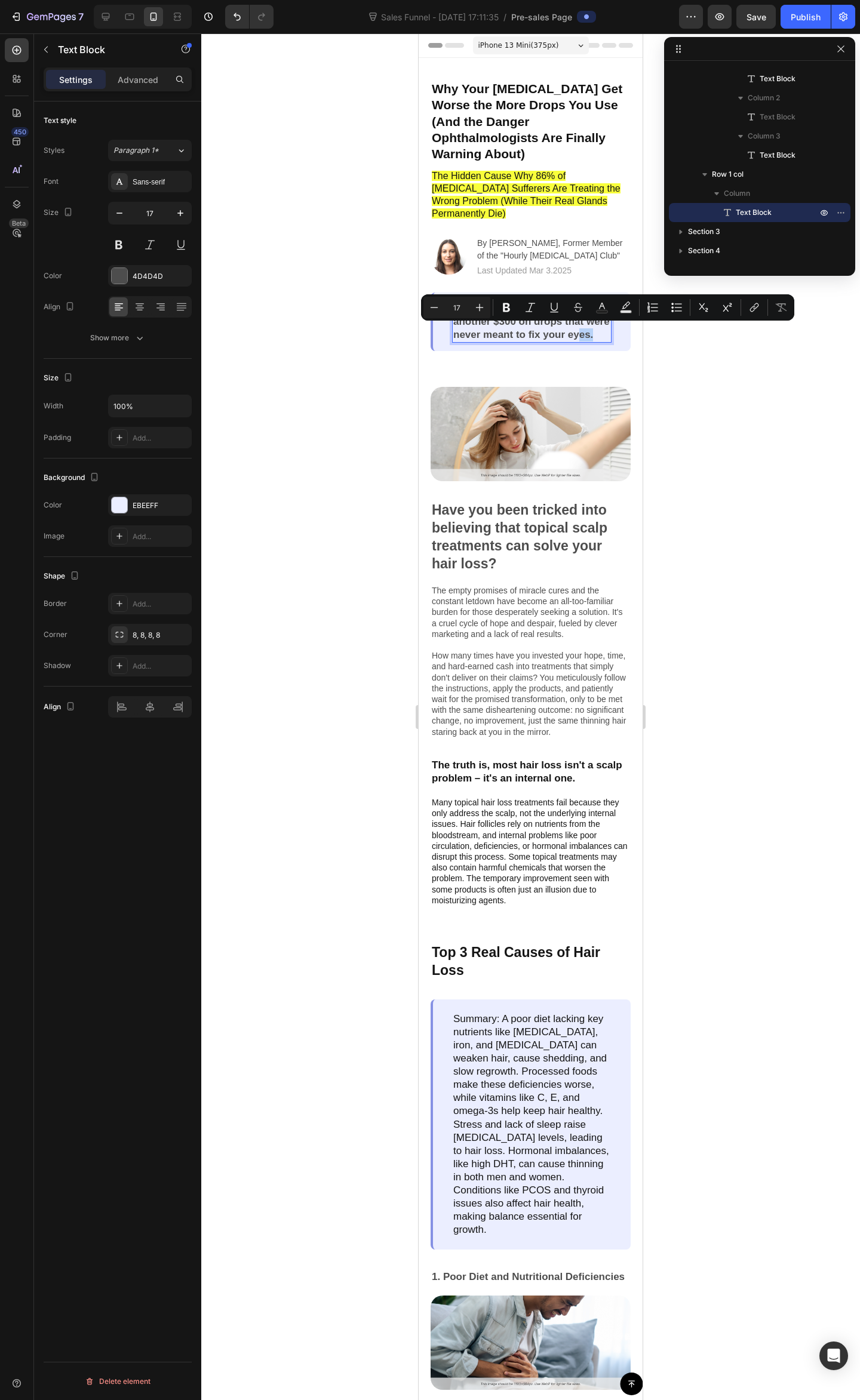
click at [504, 326] on p "Read this BEFORE you waste another $300 on drops that were never meant to fix y…" at bounding box center [532, 322] width 157 height 40
click at [484, 335] on p "Read this BEFORE you waste another $300 on drops that were never meant to fix y…" at bounding box center [532, 322] width 157 height 40
click at [510, 318] on div "Minus 17 Plus Bold Italic Underline Strikethrough Text Color Text Background Co…" at bounding box center [607, 307] width 373 height 27
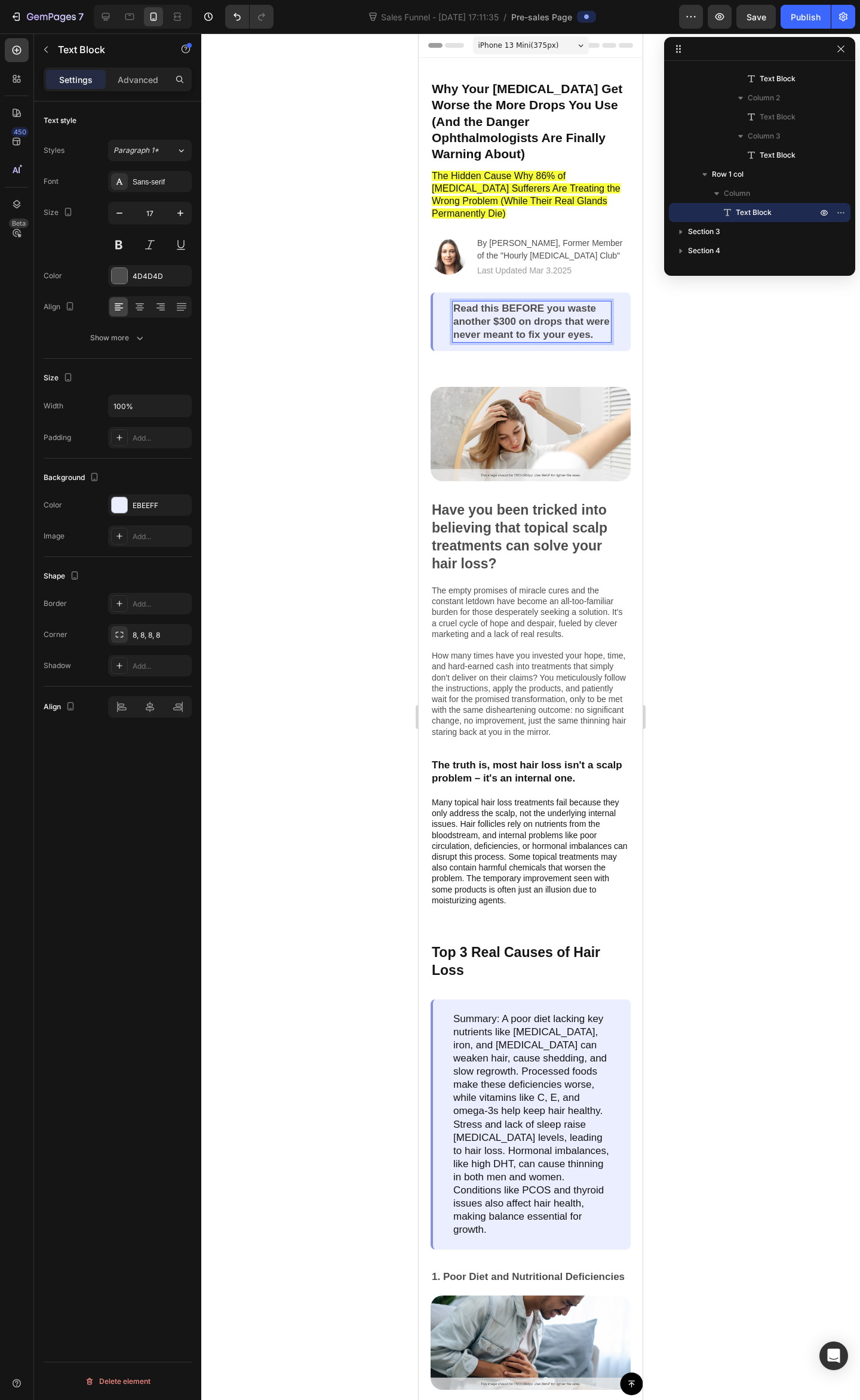
drag, startPoint x: 521, startPoint y: 324, endPoint x: 581, endPoint y: 313, distance: 61.0
click at [524, 321] on p "Read this BEFORE you waste another $300 on drops that were never meant to fix y…" at bounding box center [532, 322] width 157 height 40
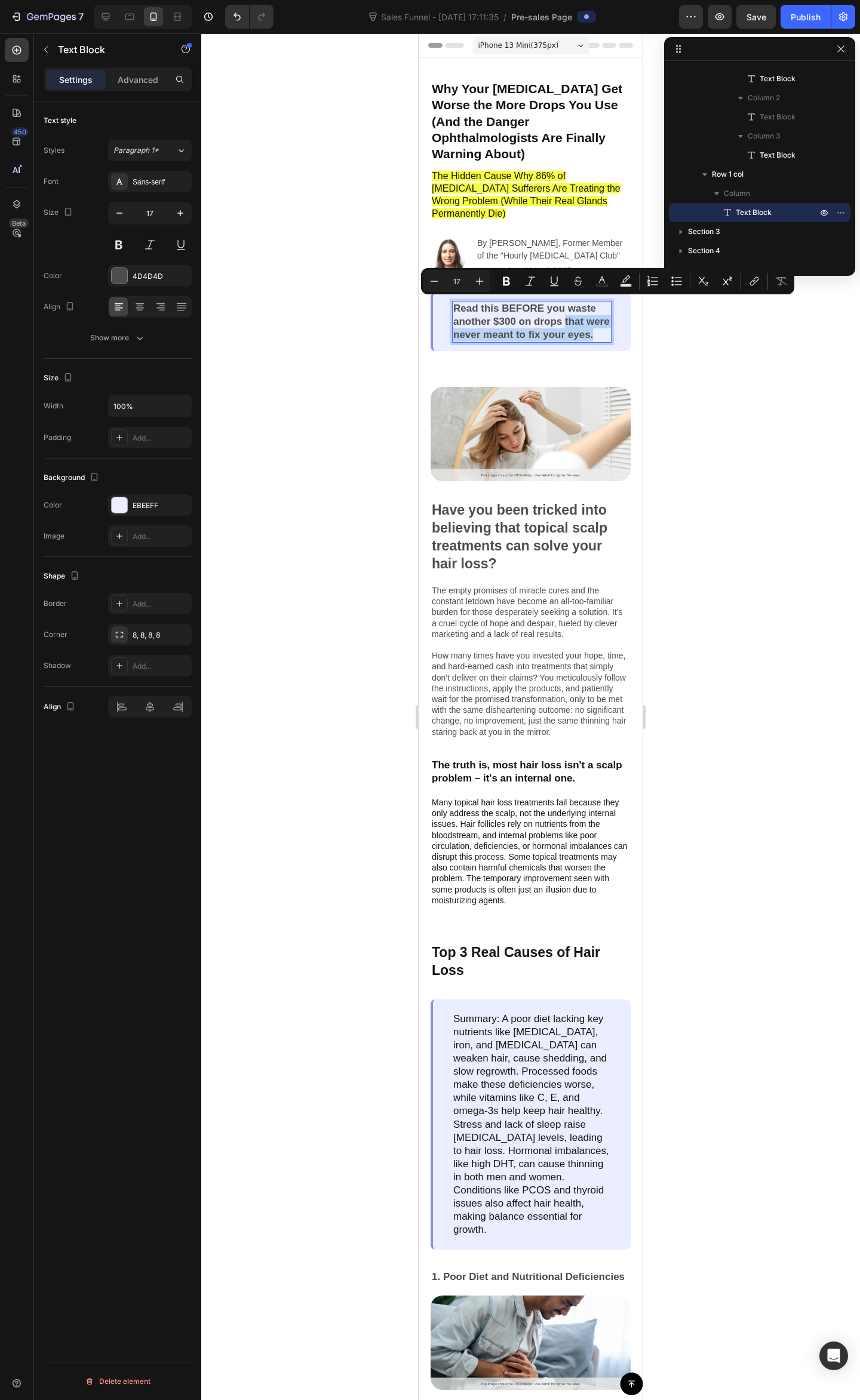
drag, startPoint x: 473, startPoint y: 327, endPoint x: 564, endPoint y: 304, distance: 93.9
click at [564, 304] on p "Read this BEFORE you waste another $300 on drops that were never meant to fix y…" at bounding box center [532, 322] width 157 height 40
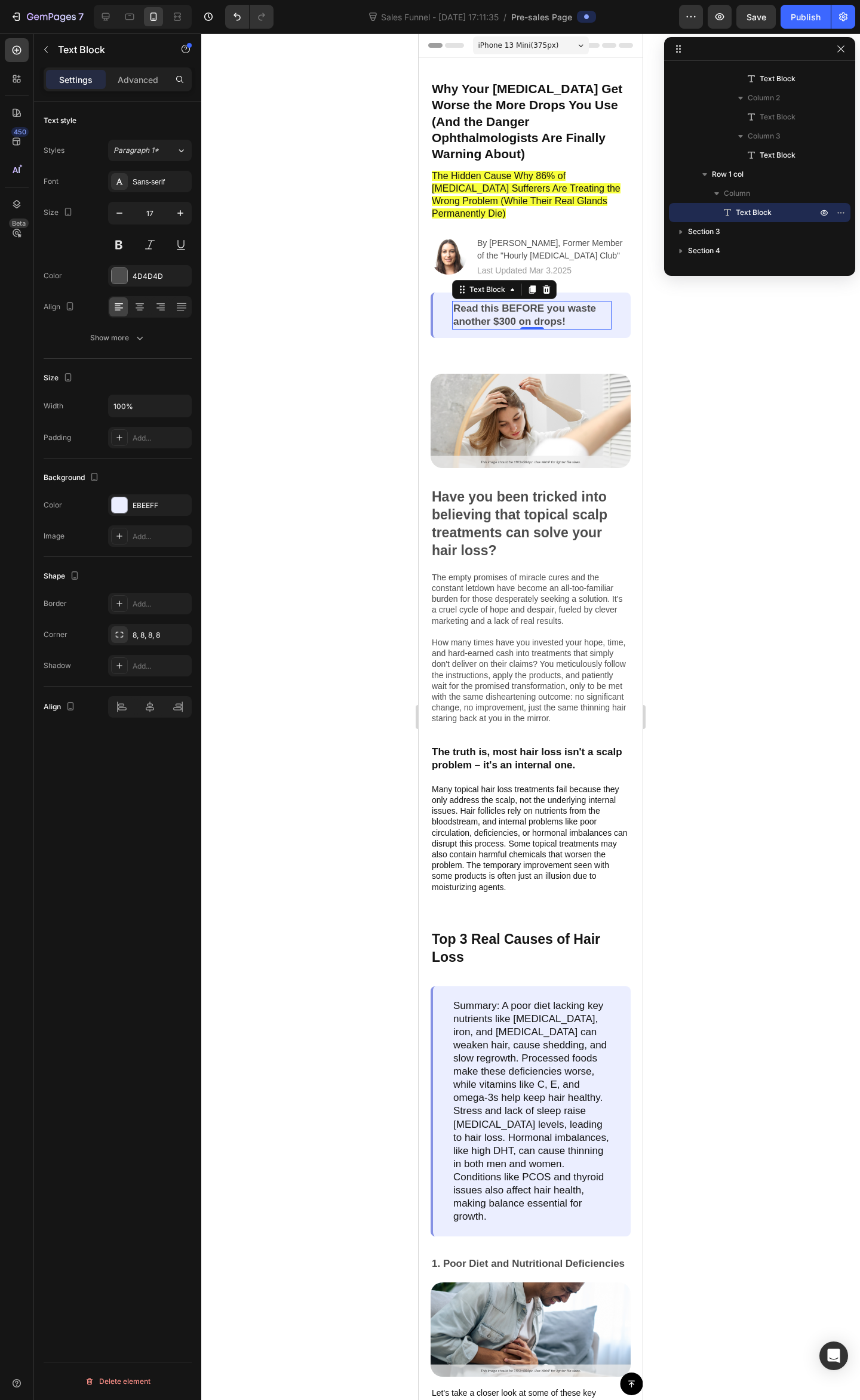
click at [577, 302] on p "Read this BEFORE you waste another $300 on drops!" at bounding box center [532, 315] width 157 height 27
click at [455, 302] on p "Read this BEFORE you waste another $300 on drops!”" at bounding box center [532, 315] width 157 height 27
click at [782, 438] on div at bounding box center [530, 717] width 658 height 1366
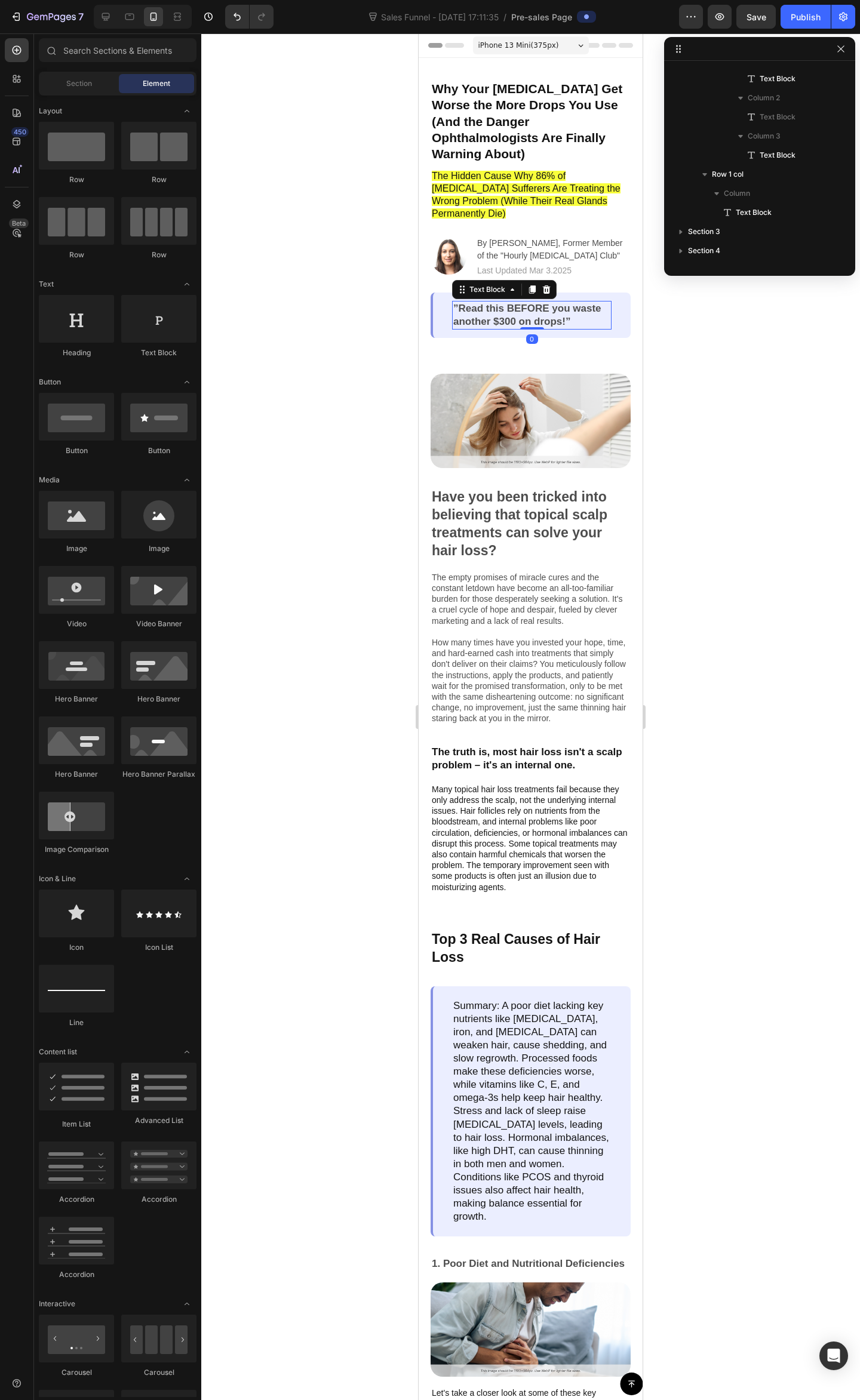
click at [582, 318] on p "”Read this BEFORE you waste another $300 on drops!”" at bounding box center [532, 315] width 157 height 27
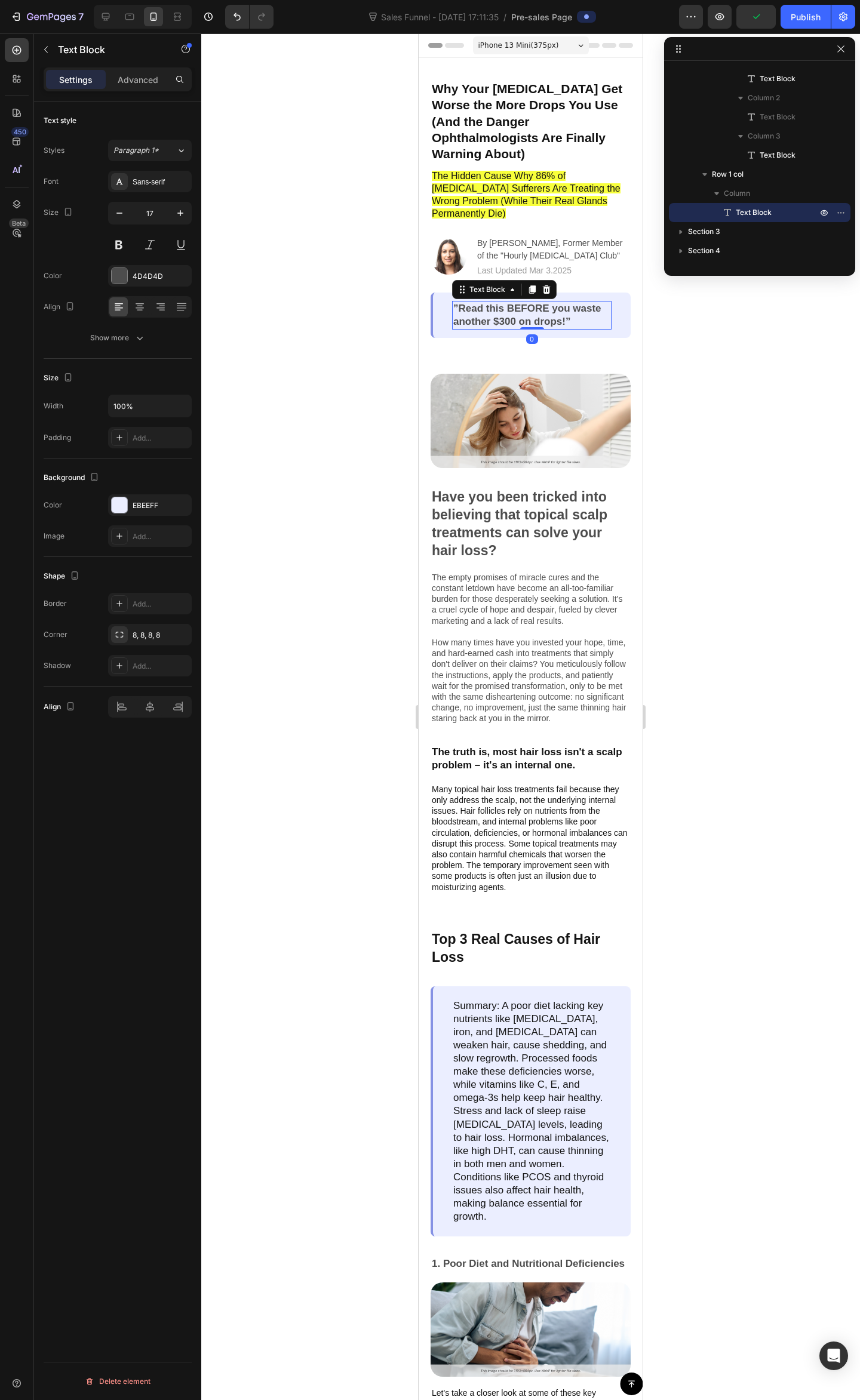
click at [778, 386] on div at bounding box center [530, 717] width 658 height 1366
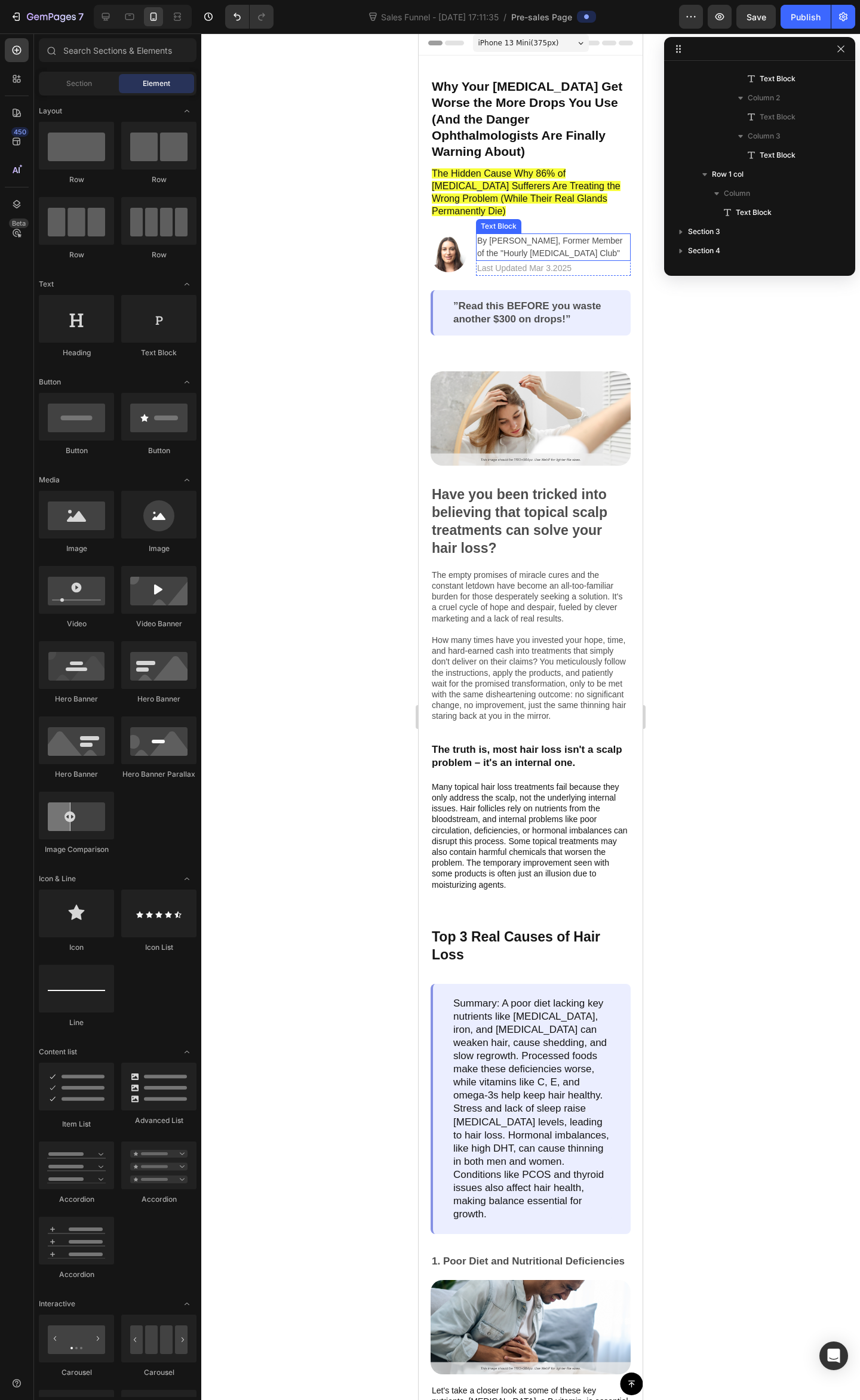
scroll to position [0, 0]
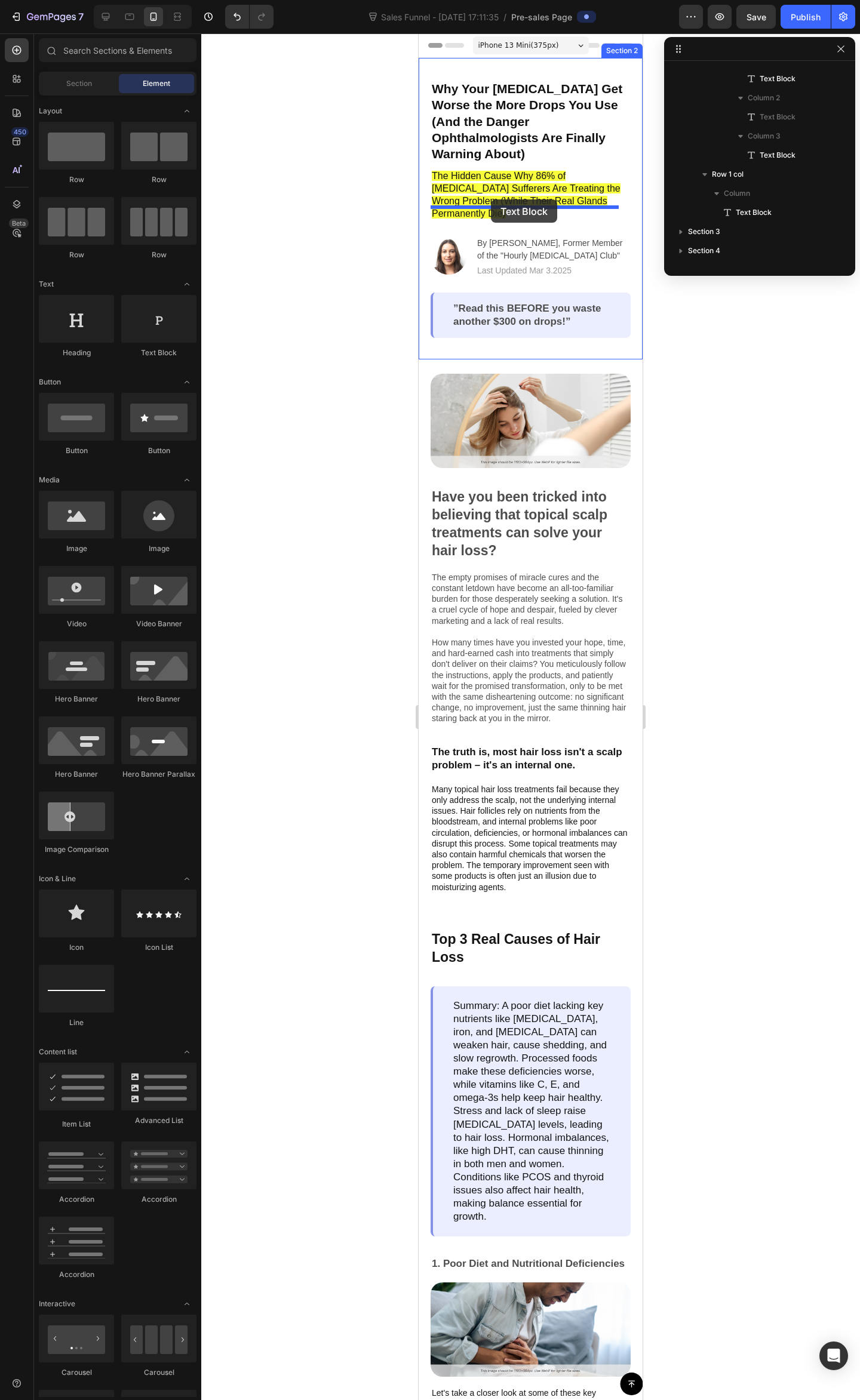
drag, startPoint x: 811, startPoint y: 302, endPoint x: 491, endPoint y: 199, distance: 336.2
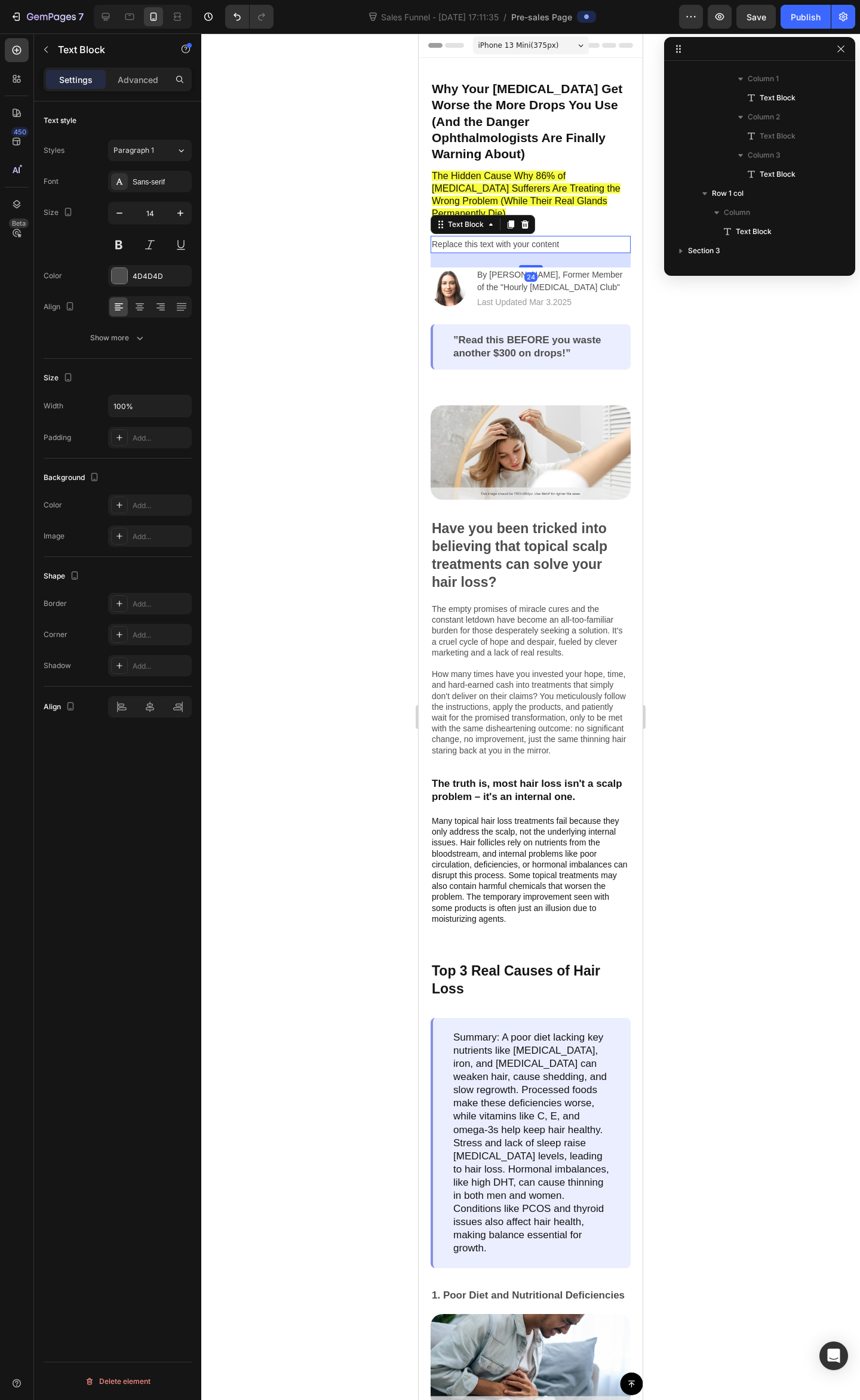
scroll to position [16, 0]
click at [521, 236] on div "Replace this text with your content" at bounding box center [531, 244] width 200 height 18
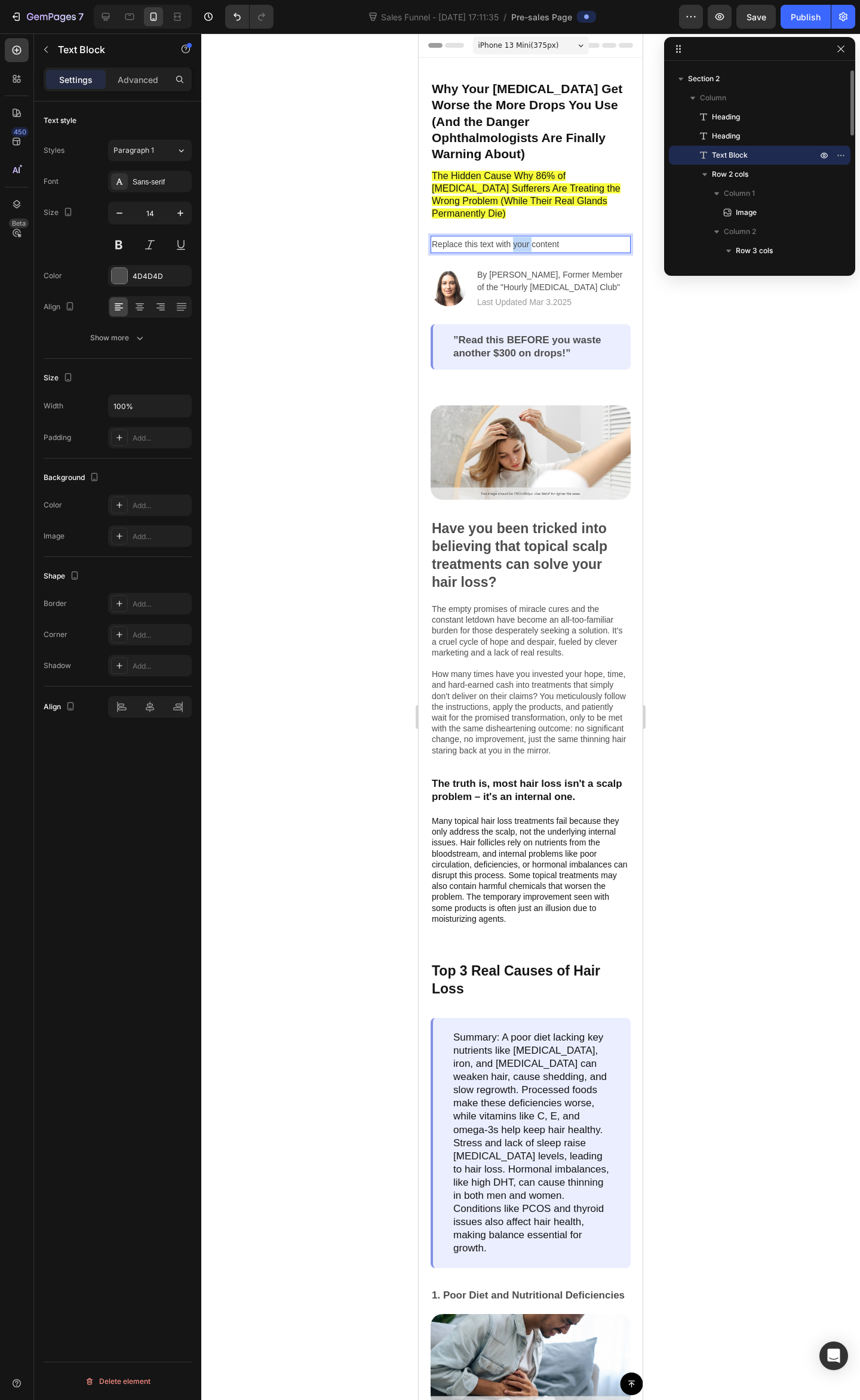
click at [521, 237] on p "Replace this text with your content" at bounding box center [531, 244] width 198 height 15
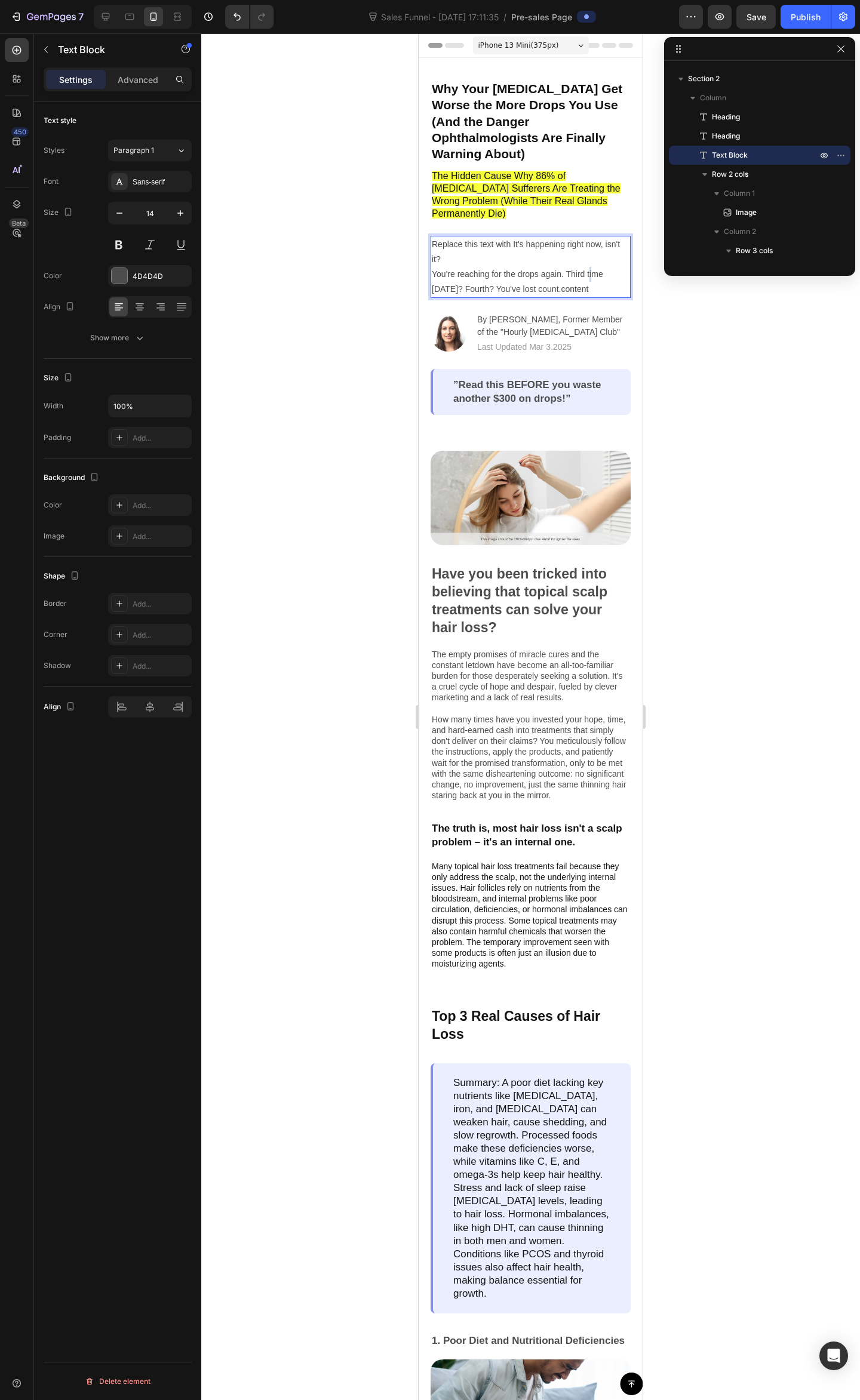
drag, startPoint x: 589, startPoint y: 242, endPoint x: 593, endPoint y: 252, distance: 10.8
click at [590, 267] on p "You're reaching for the drops again. Third time today? Fourth? You've lost coun…" at bounding box center [531, 281] width 198 height 30
drag, startPoint x: 593, startPoint y: 256, endPoint x: 395, endPoint y: 220, distance: 201.2
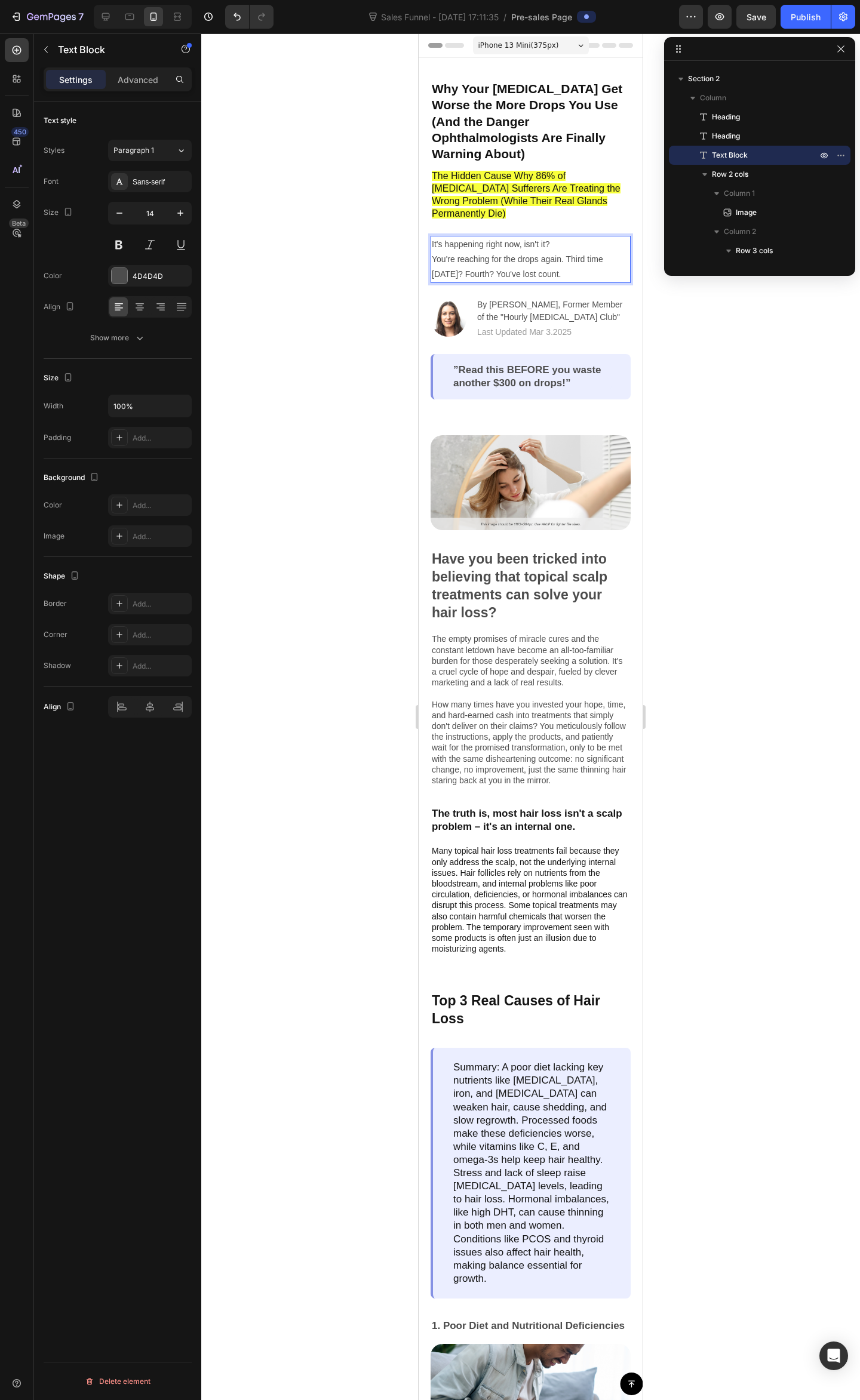
click at [582, 252] on p "You're reaching for the drops again. Third time today? Fourth? You've lost coun…" at bounding box center [531, 267] width 198 height 30
click at [573, 252] on p "You're reaching for the drops again. Third time today? Fourth? You've lost coun…" at bounding box center [531, 267] width 198 height 30
click at [575, 237] on p "It's happening right now, isn't it?" at bounding box center [531, 244] width 198 height 15
click at [564, 253] on p "You're reaching for the drops again. Third time today? Fourth? You've lost coun…" at bounding box center [531, 267] width 198 height 30
click at [586, 252] on p "You're reaching for the drops again. Third time today? Fourth? You've lost coun…" at bounding box center [531, 267] width 198 height 30
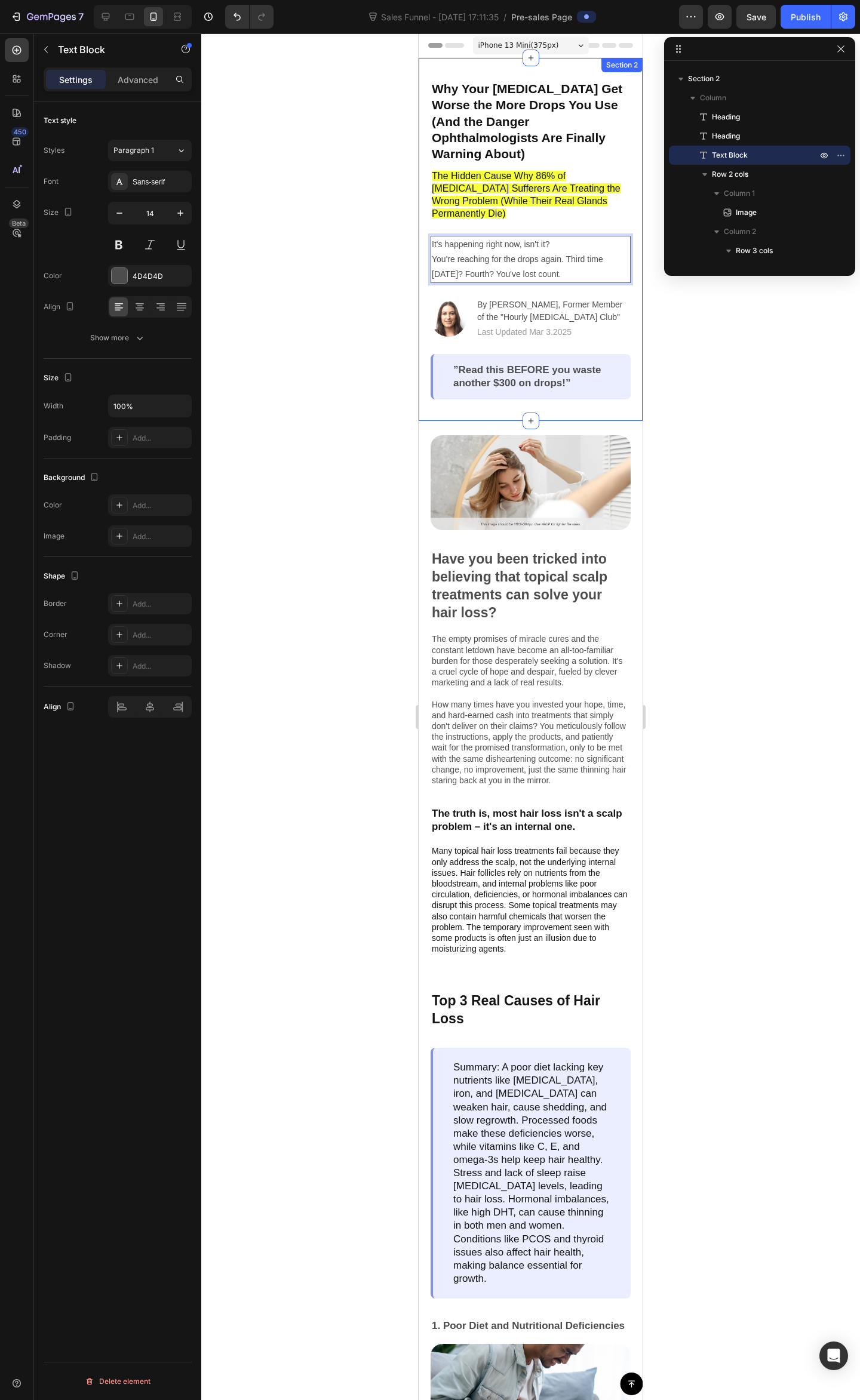
click at [591, 255] on div "⁠⁠⁠⁠⁠⁠⁠ Why Your Dry Eyes Get Worse the More Drops You Use (And the Danger Opht…" at bounding box center [531, 239] width 200 height 320
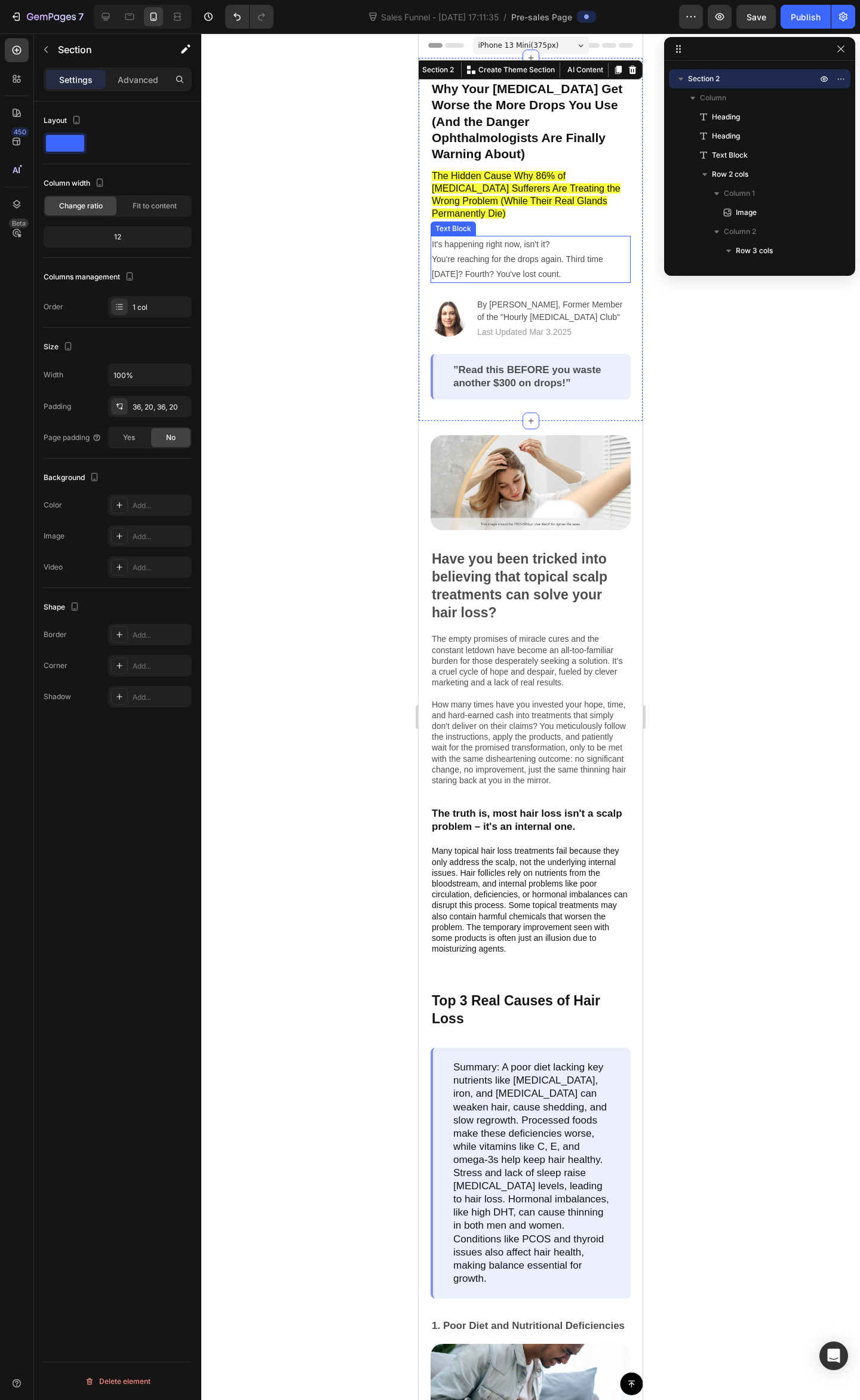
click at [577, 252] on p "You're reaching for the drops again. Third time today? Fourth? You've lost coun…" at bounding box center [531, 267] width 198 height 30
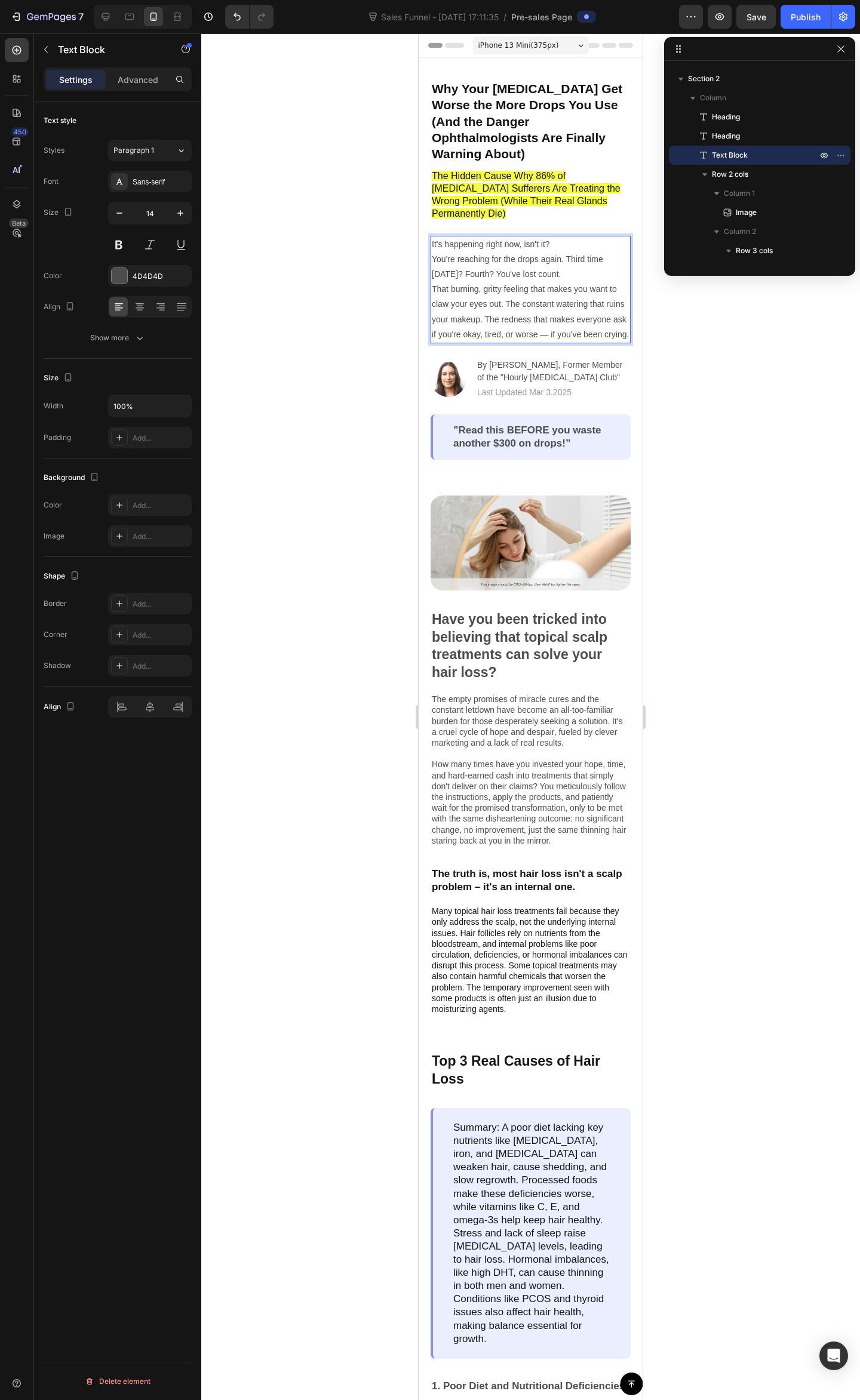
click at [528, 318] on p "You're reaching for the drops again. Third time today? Fourth? You've lost coun…" at bounding box center [531, 296] width 198 height 90
click at [515, 320] on p "You're reaching for the drops again. Third time today? Fourth? You've lost coun…" at bounding box center [531, 296] width 198 height 90
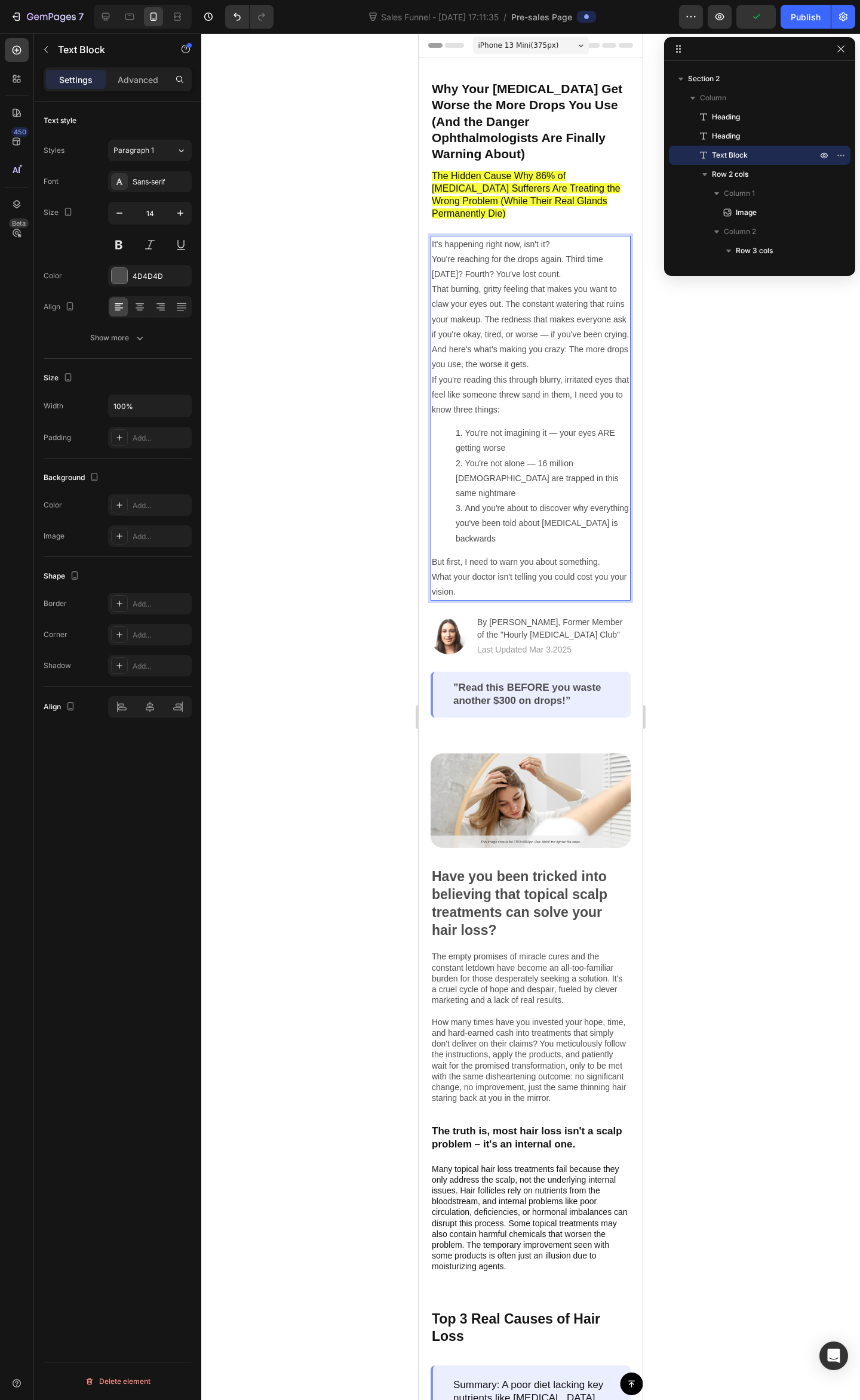
click at [567, 385] on p "If you're reading this through blurry, irritated eyes that feel like someone th…" at bounding box center [531, 395] width 198 height 45
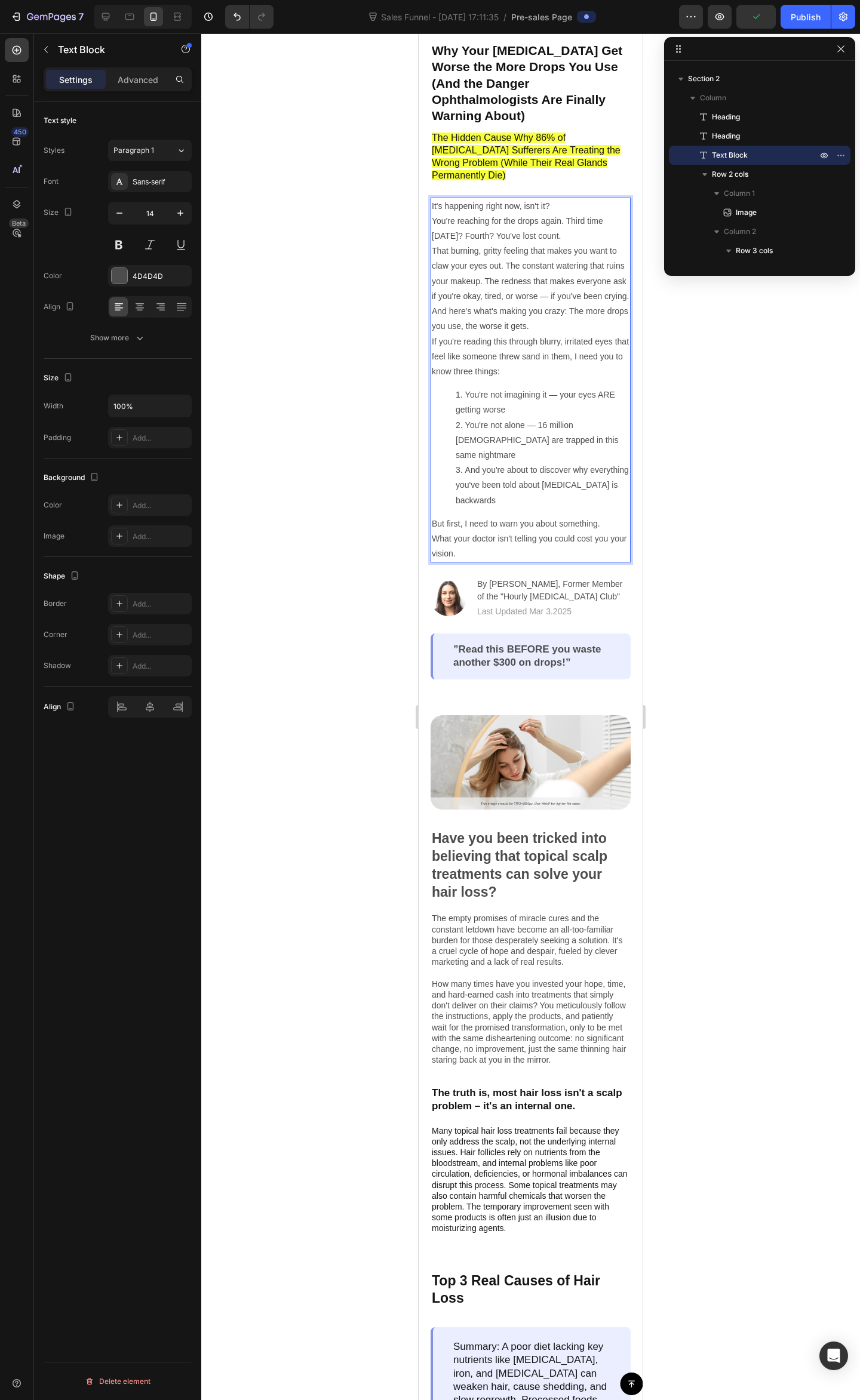
scroll to position [79, 0]
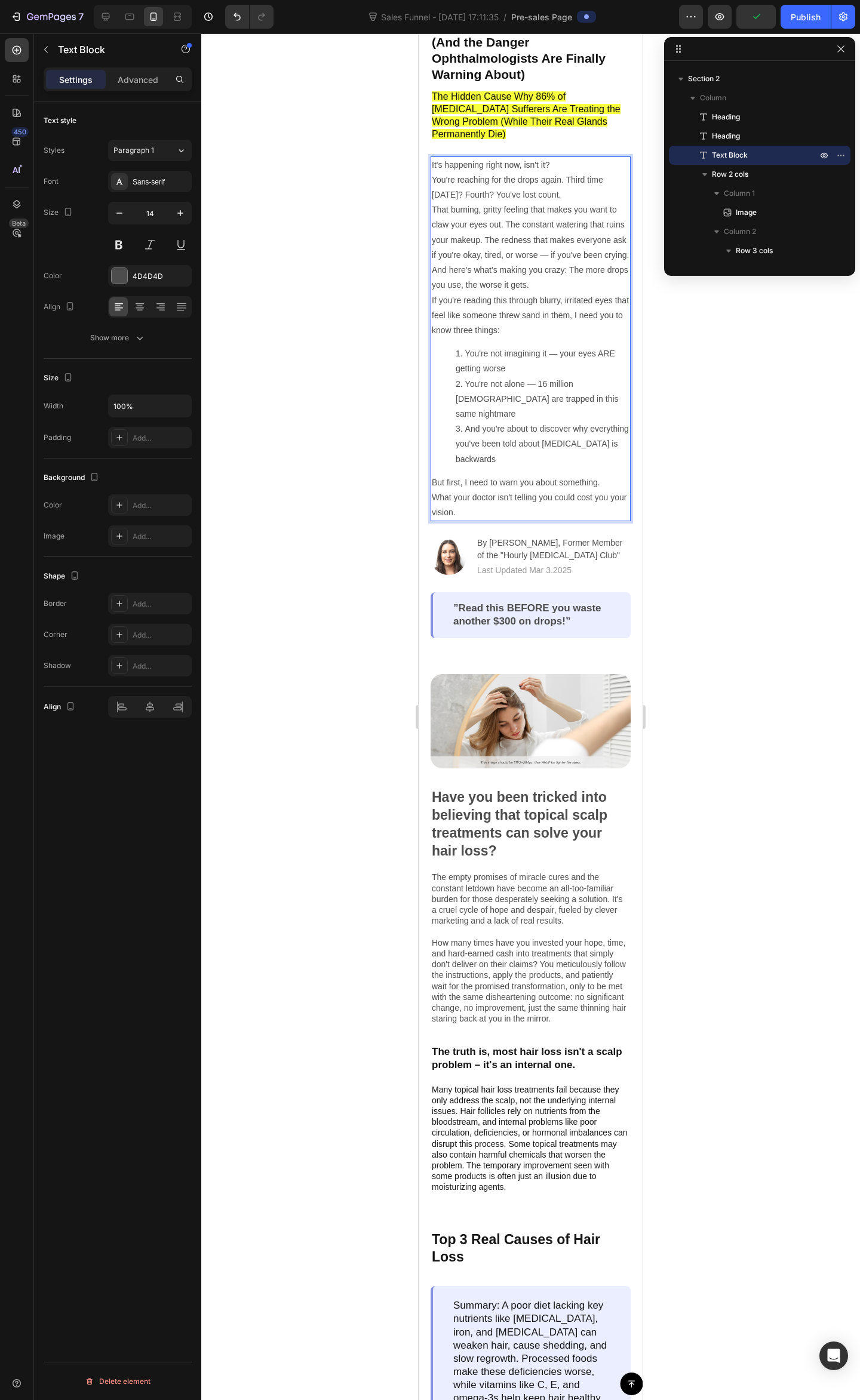
click at [514, 309] on p "If you're reading this through blurry, irritated eyes that feel like someone th…" at bounding box center [531, 316] width 198 height 45
click at [567, 274] on p "You're reaching for the drops again. Third time today? Fourth? You've lost coun…" at bounding box center [531, 233] width 198 height 121
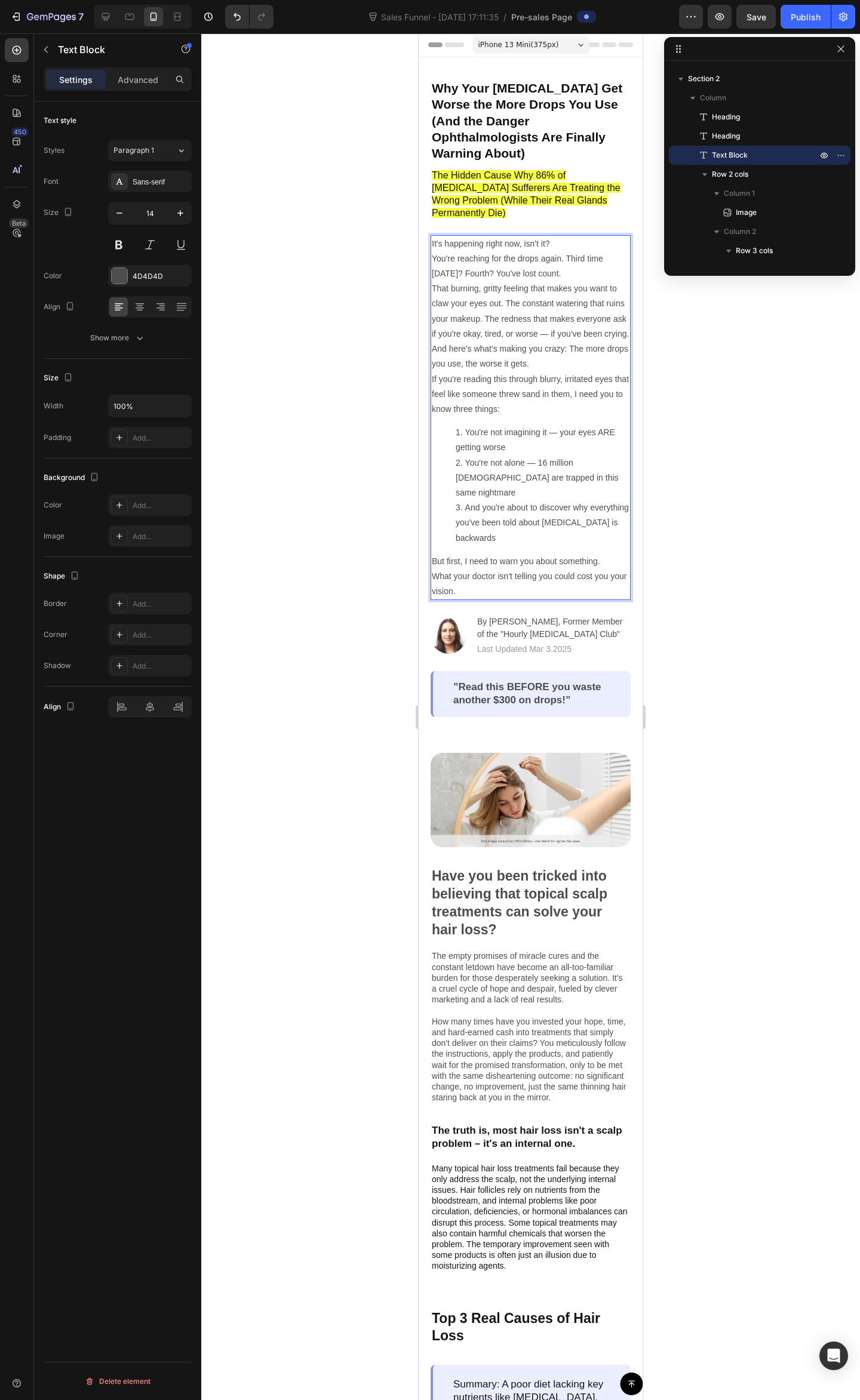
scroll to position [0, 0]
click at [559, 237] on p "It's happening right now, isn't it?" at bounding box center [531, 244] width 198 height 15
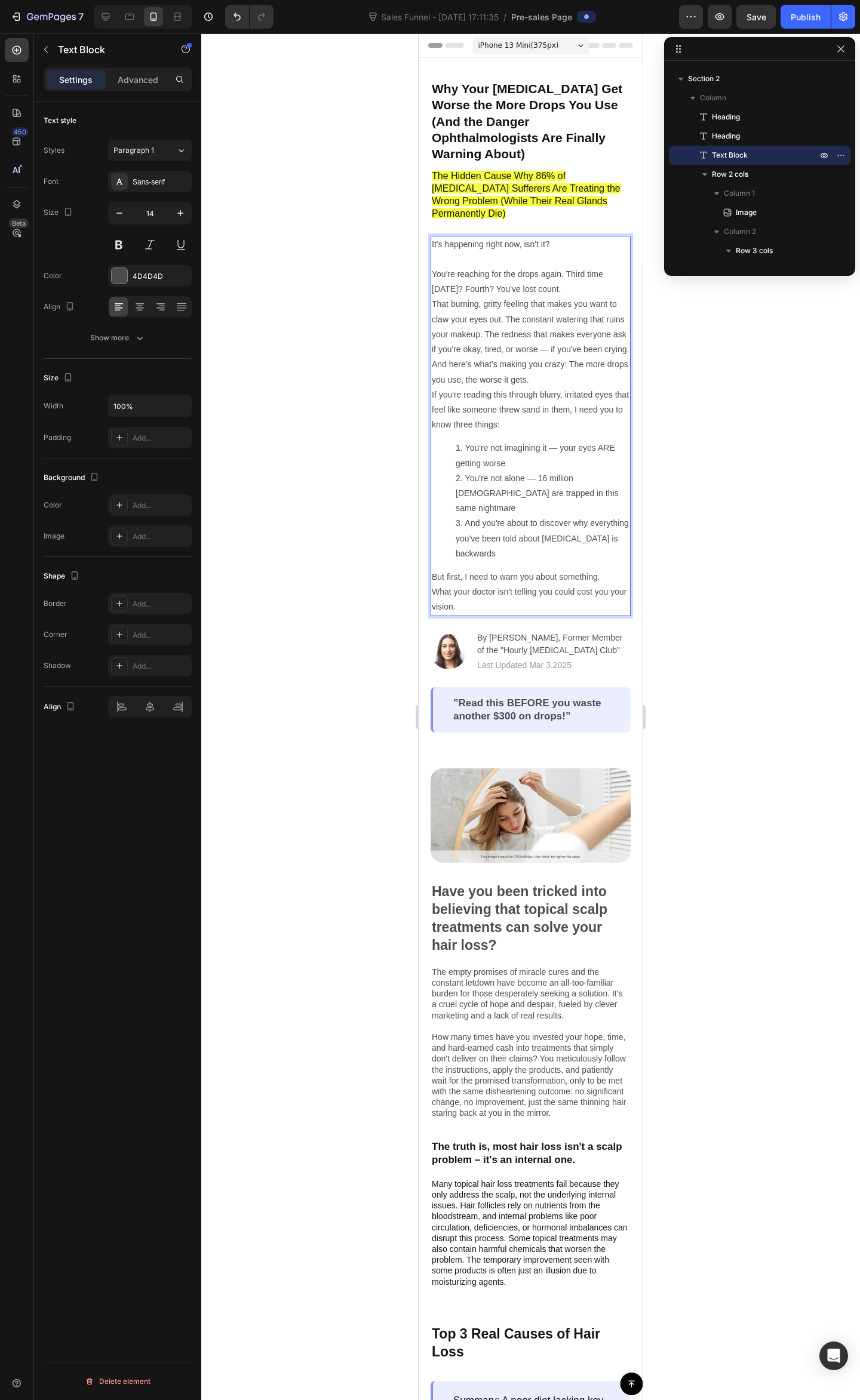
click at [569, 267] on p "You're reaching for the drops again. Third time today? Fourth? You've lost coun…" at bounding box center [531, 327] width 198 height 121
click at [560, 274] on p "You're reaching for the drops again. Third time today? Fourth? You've lost coun…" at bounding box center [531, 327] width 198 height 121
click at [567, 267] on p "You're reaching for the drops again. Third time today? Fourth? You've lost coun…" at bounding box center [531, 327] width 198 height 121
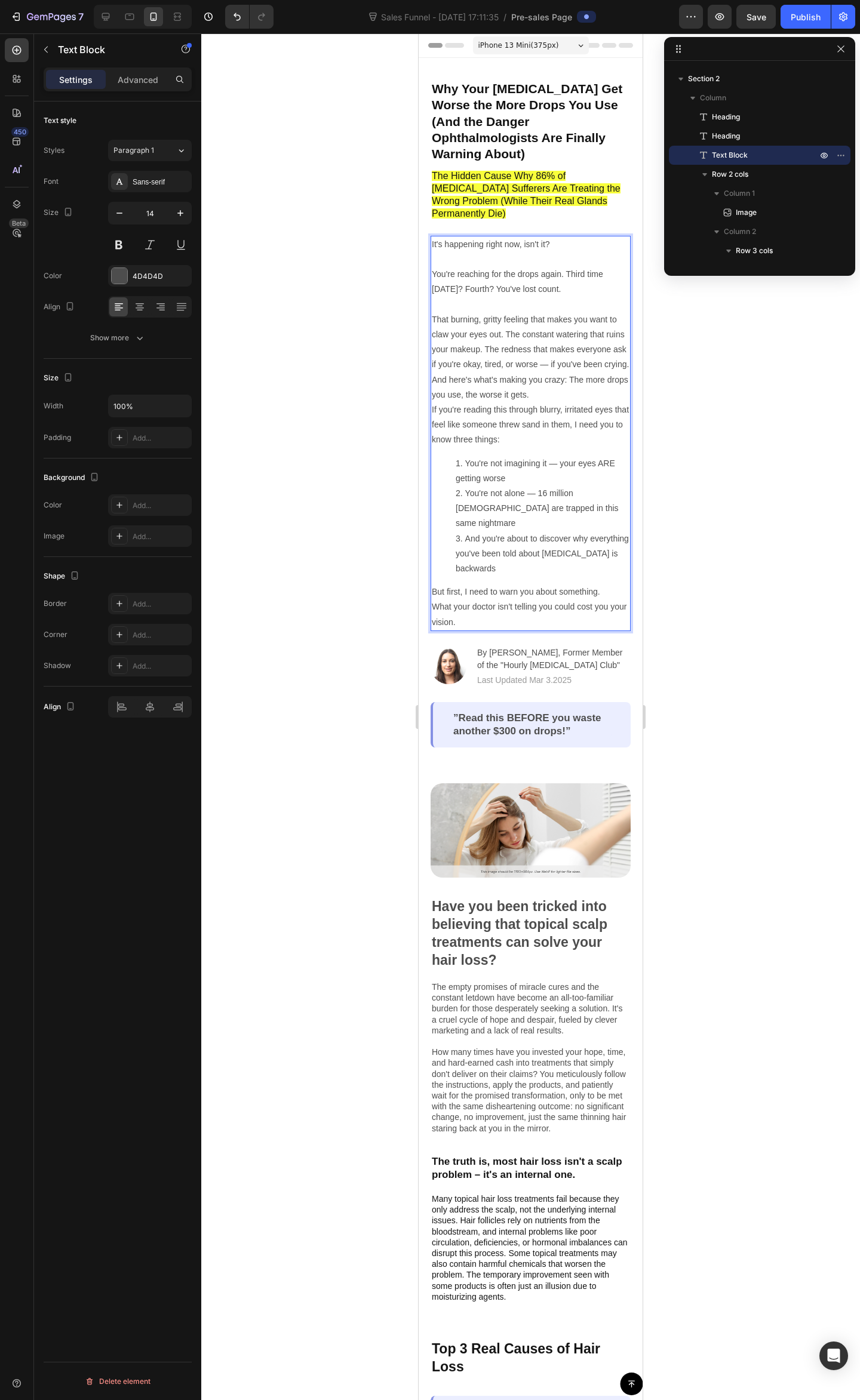
click at [543, 268] on p "You're reaching for the drops again. Third time today? Fourth? You've lost coun…" at bounding box center [531, 334] width 198 height 136
click at [569, 322] on p "You're reaching for the drops again. Third time today? Fourth? You've lost coun…" at bounding box center [531, 334] width 198 height 136
click at [490, 357] on p "You're reaching for the drops again. Third time today? Fourth? You've lost coun…" at bounding box center [531, 334] width 198 height 136
click at [528, 350] on p "You're reaching for the drops again. Third time today? Fourth? You've lost coun…" at bounding box center [531, 334] width 198 height 136
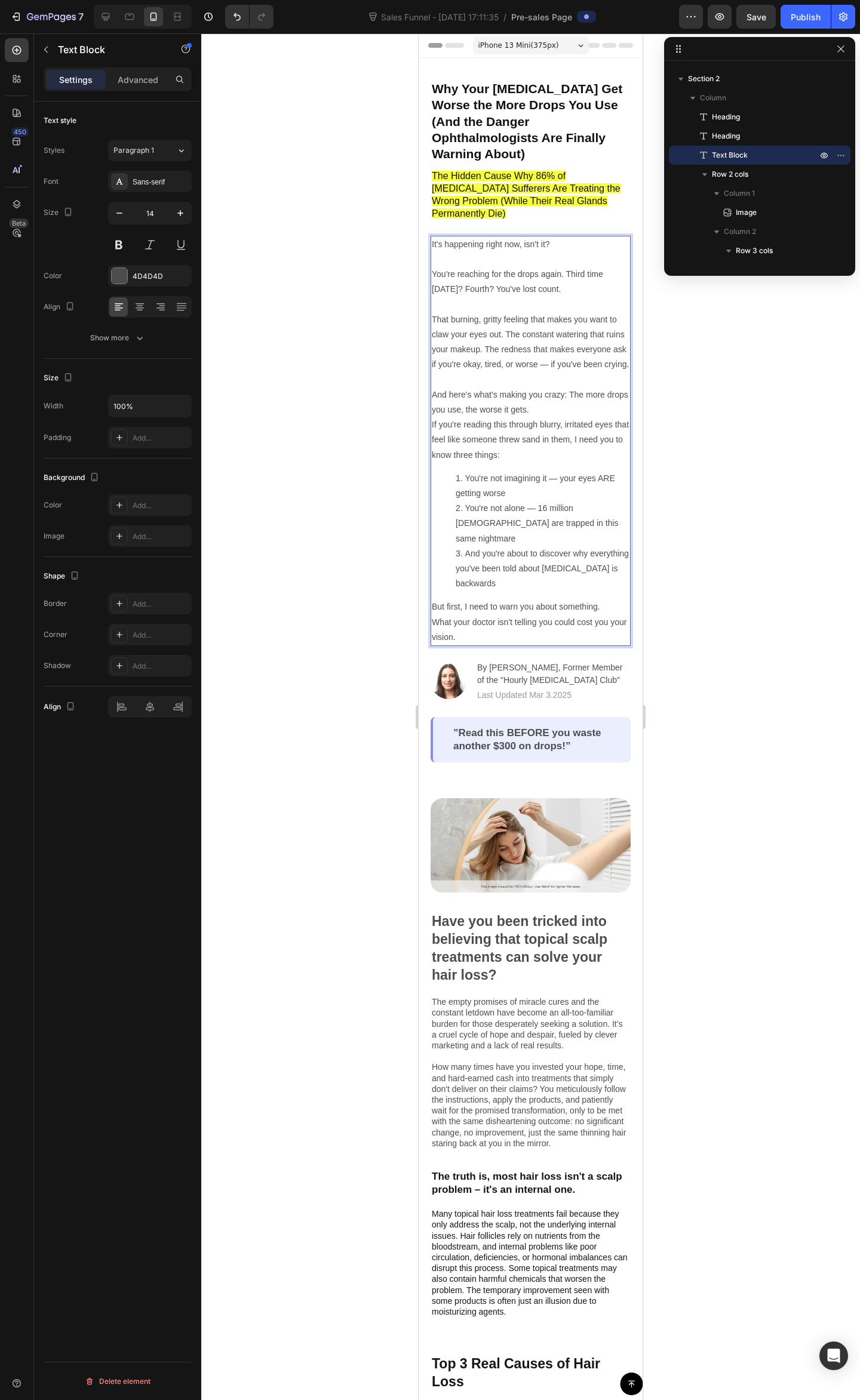
click at [527, 319] on p "You're reaching for the drops again. Third time today? Fourth? You've lost coun…" at bounding box center [531, 342] width 198 height 150
click at [505, 305] on p "You're reaching for the drops again. Third time today? Fourth? You've lost coun…" at bounding box center [531, 342] width 198 height 150
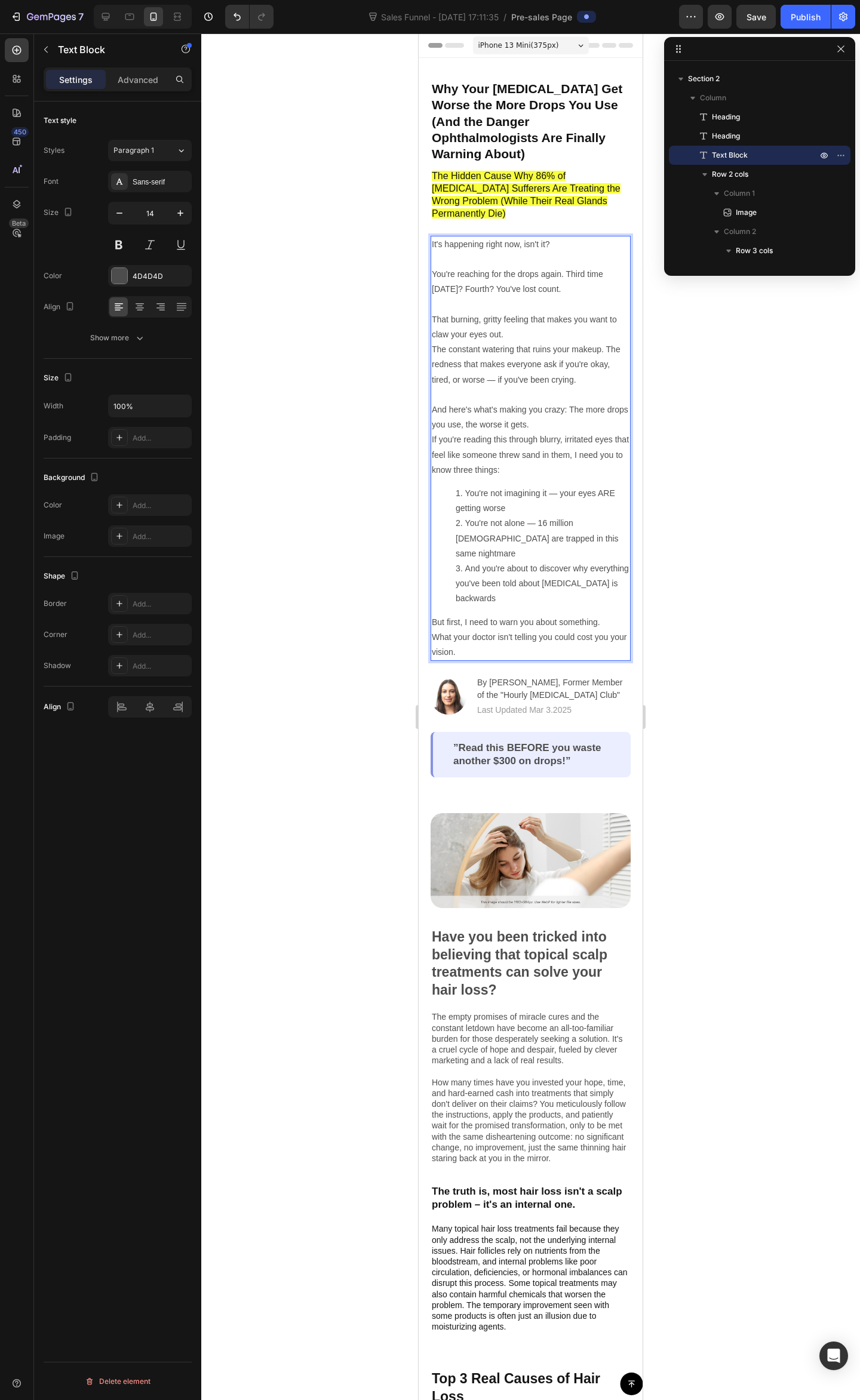
drag, startPoint x: 585, startPoint y: 342, endPoint x: 588, endPoint y: 364, distance: 22.2
click at [586, 342] on p "The constant watering that ruins your makeup. The redness that makes everyone a…" at bounding box center [531, 386] width 198 height 90
click at [583, 368] on p "The constant watering that ruins your makeup. The redness that makes everyone a…" at bounding box center [531, 386] width 198 height 90
click at [507, 371] on p "The constant watering that ruins your makeup. The redness that makes everyone a…" at bounding box center [531, 386] width 198 height 90
click at [571, 342] on p "The constant watering that ruins your makeup. The redness that makes everyone a…" at bounding box center [531, 386] width 198 height 90
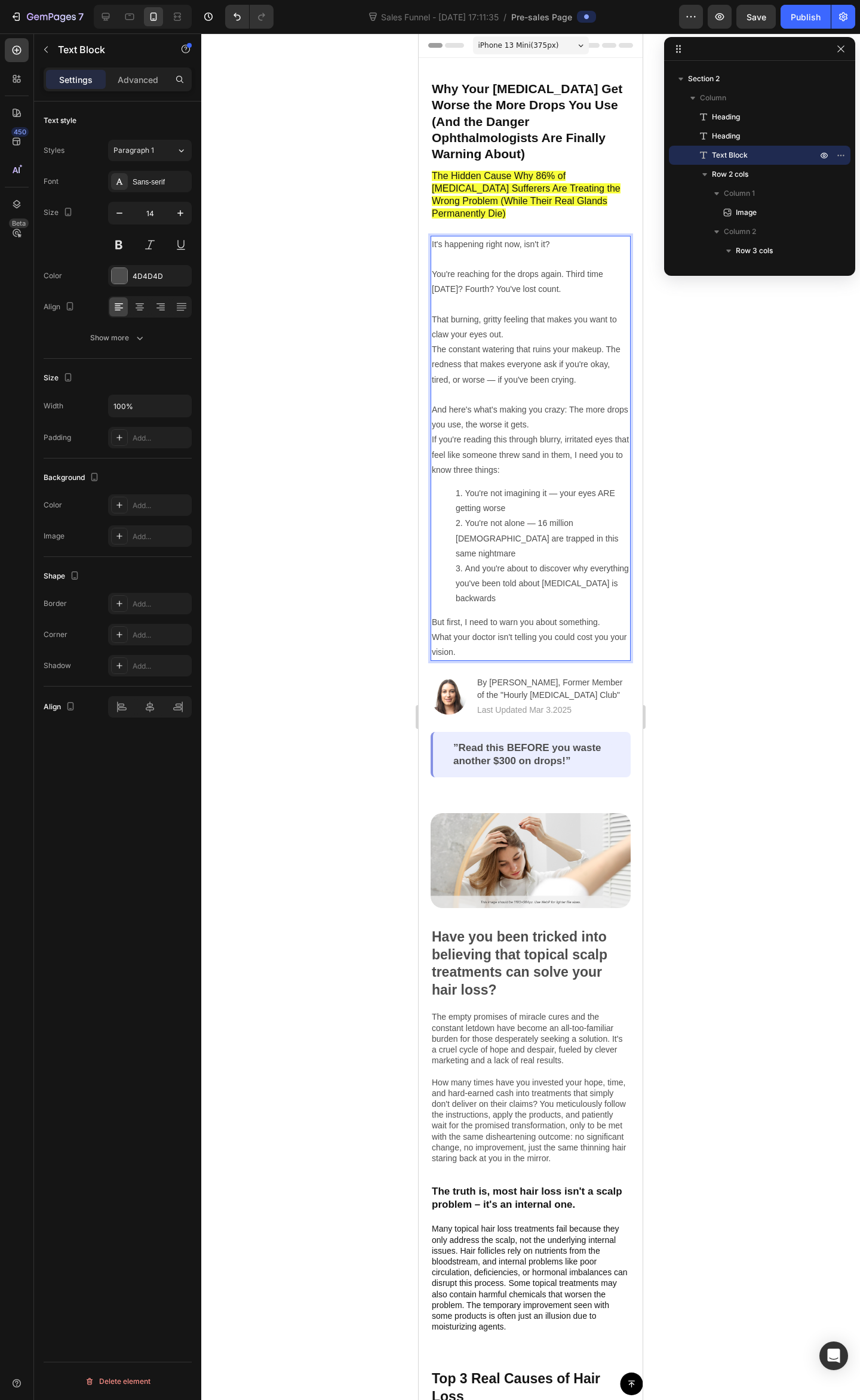
drag, startPoint x: 519, startPoint y: 314, endPoint x: 543, endPoint y: 311, distance: 24.2
click at [542, 311] on div "It's happening right now, isn't it? You're reaching for the drops again. Third …" at bounding box center [531, 448] width 200 height 425
drag, startPoint x: 566, startPoint y: 307, endPoint x: 575, endPoint y: 306, distance: 9.1
click at [571, 306] on p "You're reaching for the drops again. Third time today? Fourth? You've lost coun…" at bounding box center [531, 304] width 198 height 75
click at [584, 348] on p "The constant watering that ruins your makeup. The redness that makes everyone a…" at bounding box center [531, 386] width 198 height 90
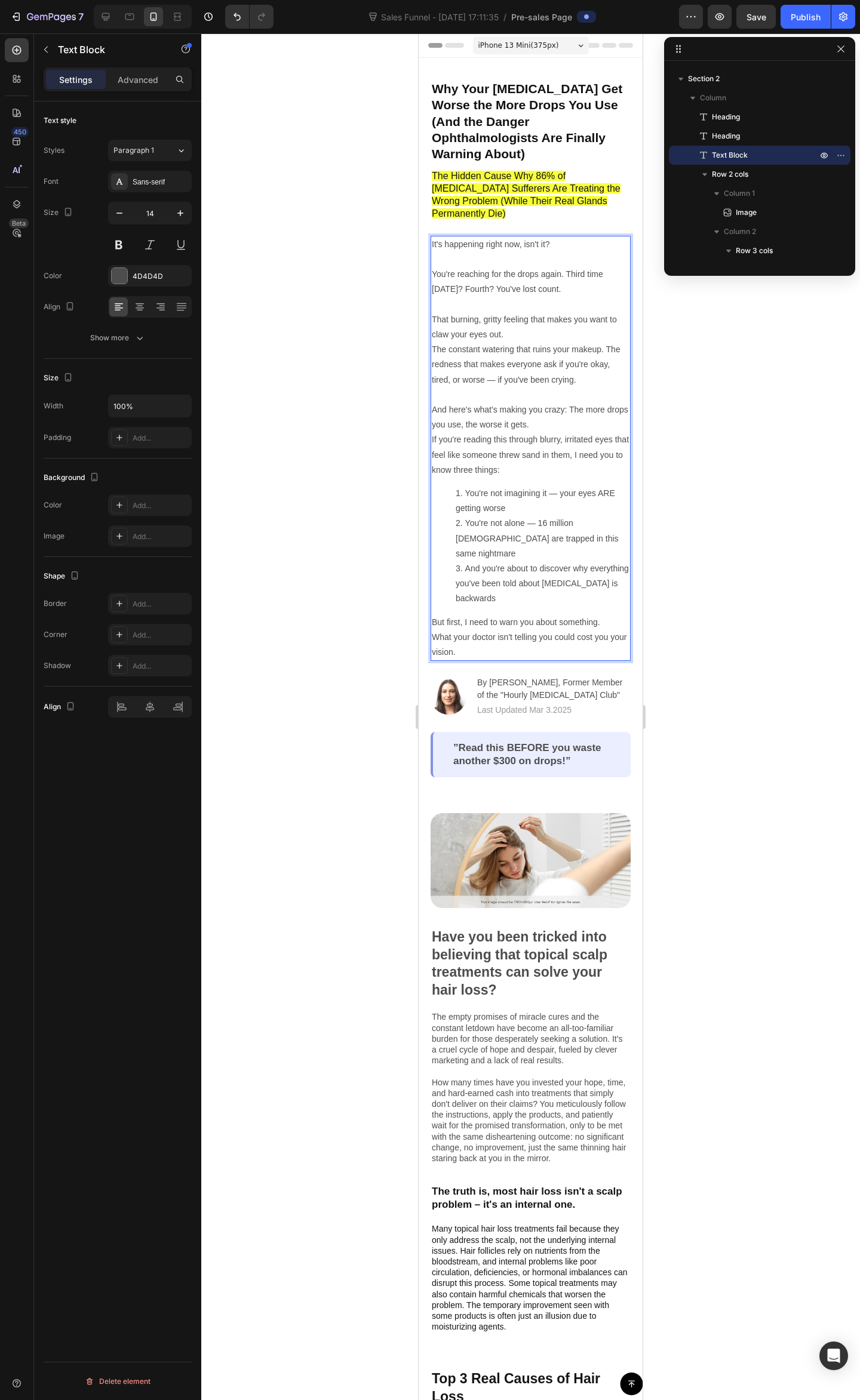
click at [590, 369] on p "The constant watering that ruins your makeup. The redness that makes everyone a…" at bounding box center [531, 386] width 198 height 90
click at [595, 348] on p "The constant watering that ruins your makeup. The redness that makes everyone a…" at bounding box center [531, 386] width 198 height 90
drag, startPoint x: 498, startPoint y: 345, endPoint x: 525, endPoint y: 376, distance: 41.1
click at [497, 345] on p "The constant watering that ruins your makeup. The redness that makes everyone a…" at bounding box center [531, 386] width 198 height 90
click at [529, 382] on p "The constant watering that ruins your makeup. The redness that makes everyone a…" at bounding box center [531, 386] width 198 height 90
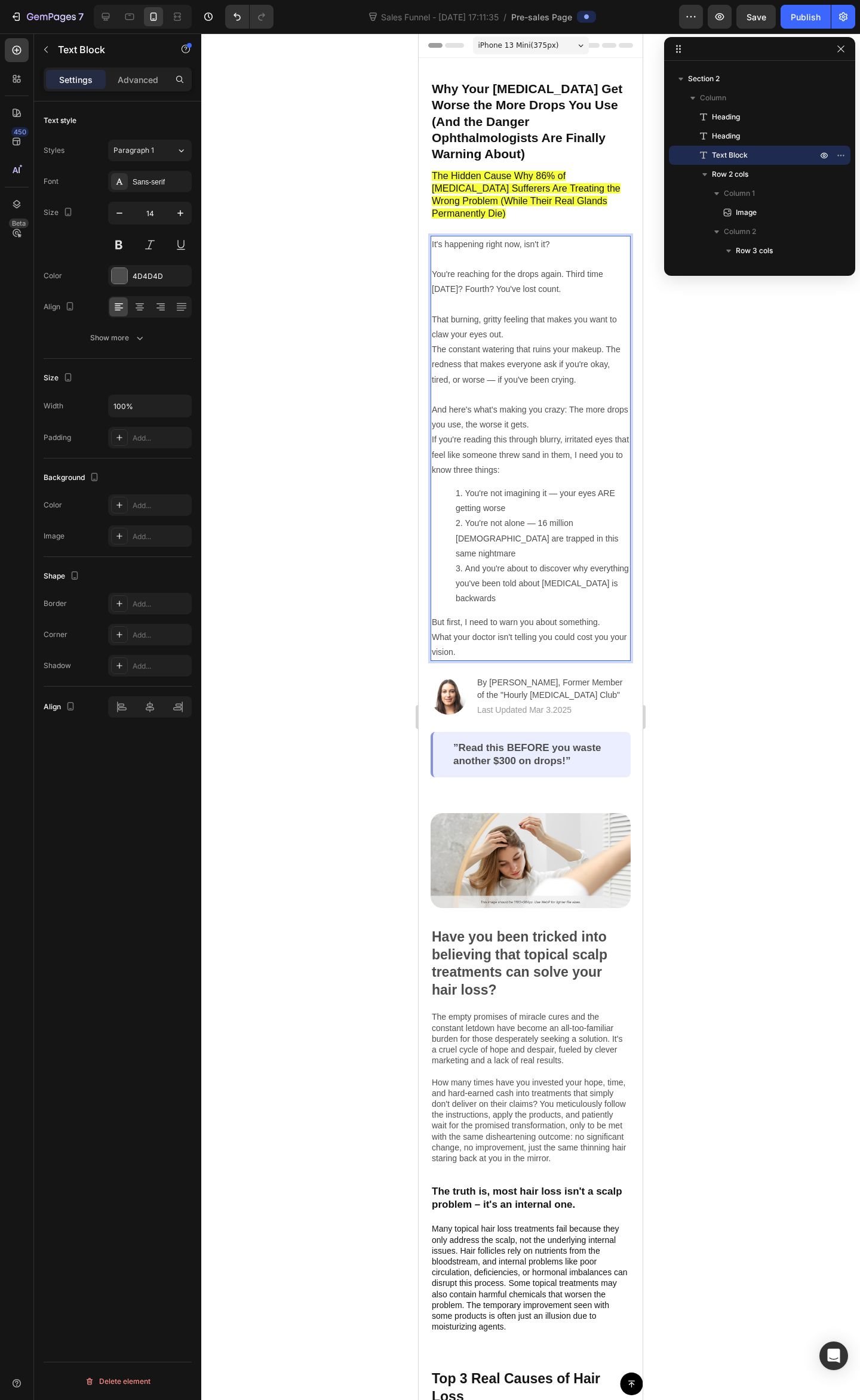
click at [571, 432] on p "If you're reading this through blurry, irritated eyes that feel like someone th…" at bounding box center [531, 455] width 198 height 45
click at [572, 380] on p "The constant watering that ruins your makeup. The redness that makes everyone a…" at bounding box center [531, 386] width 198 height 90
drag, startPoint x: 567, startPoint y: 389, endPoint x: 567, endPoint y: 378, distance: 11.0
click at [567, 385] on p "The constant watering that ruins your makeup. The redness that makes everyone a…" at bounding box center [531, 386] width 198 height 90
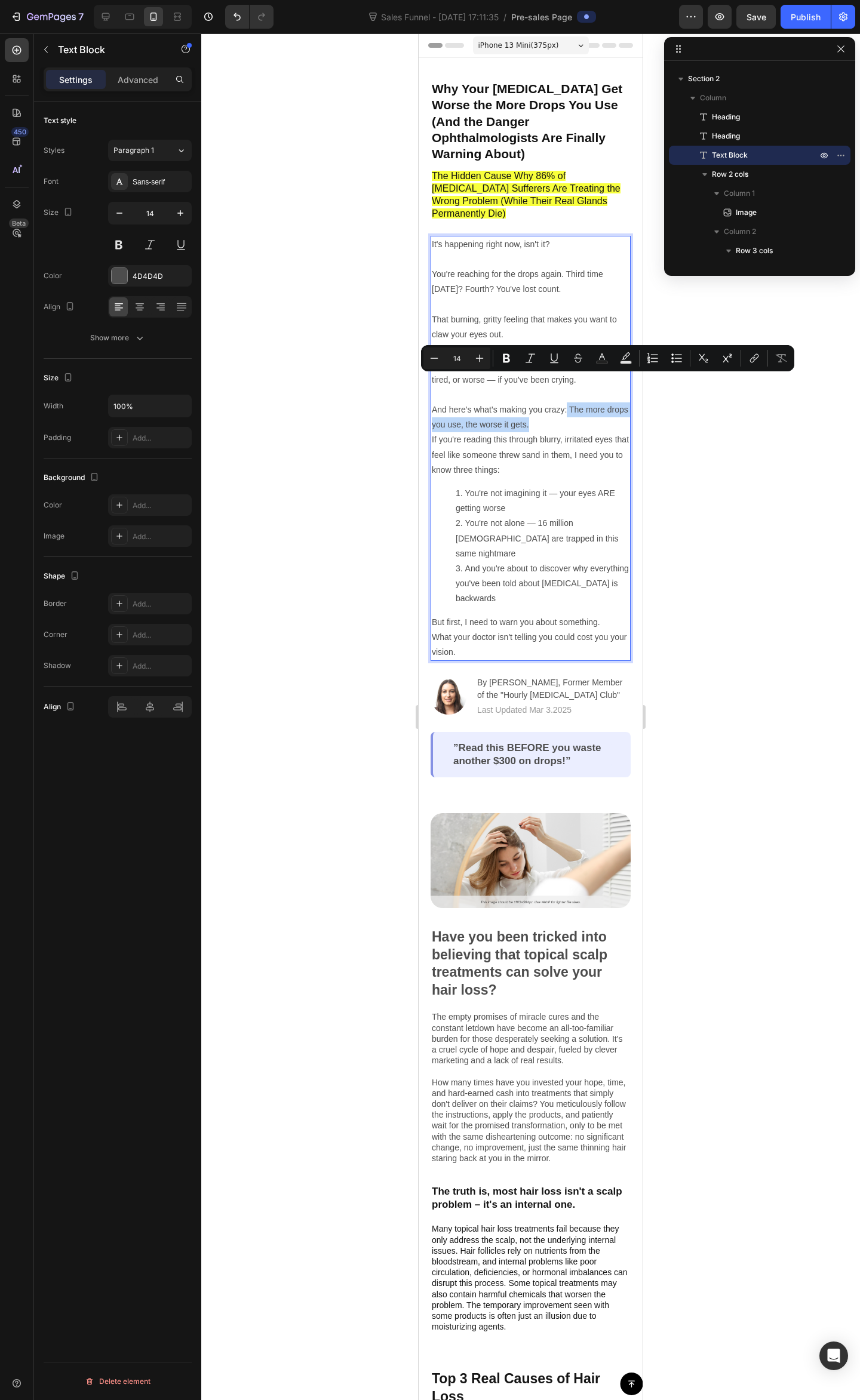
click at [571, 375] on p "The constant watering that ruins your makeup. The redness that makes everyone a…" at bounding box center [531, 386] width 198 height 90
click at [573, 382] on p "The constant watering that ruins your makeup. The redness that makes everyone a…" at bounding box center [531, 386] width 198 height 90
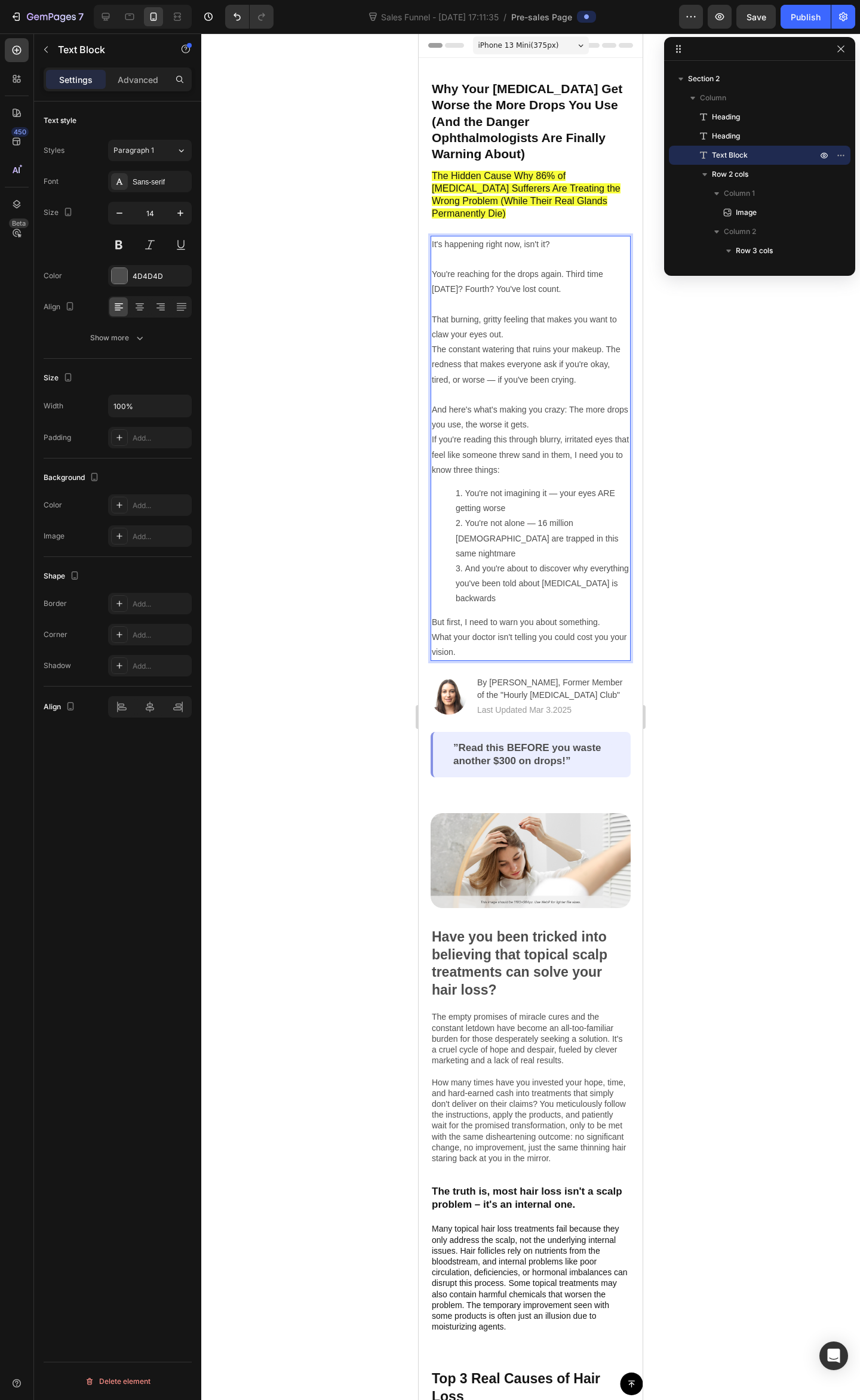
click at [571, 377] on p "The constant watering that ruins your makeup. The redness that makes everyone a…" at bounding box center [531, 386] width 198 height 90
click at [571, 378] on p "The constant watering that ruins your makeup. The redness that makes everyone a…" at bounding box center [531, 386] width 198 height 90
click at [564, 432] on p "If you're reading this through blurry, irritated eyes that feel like someone th…" at bounding box center [531, 455] width 198 height 45
click at [561, 440] on p "If you're reading this through blurry, irritated eyes that feel like someone th…" at bounding box center [531, 455] width 198 height 45
click at [535, 443] on p "If you're reading this through blurry, irritated eyes that feel like someone th…" at bounding box center [531, 455] width 198 height 45
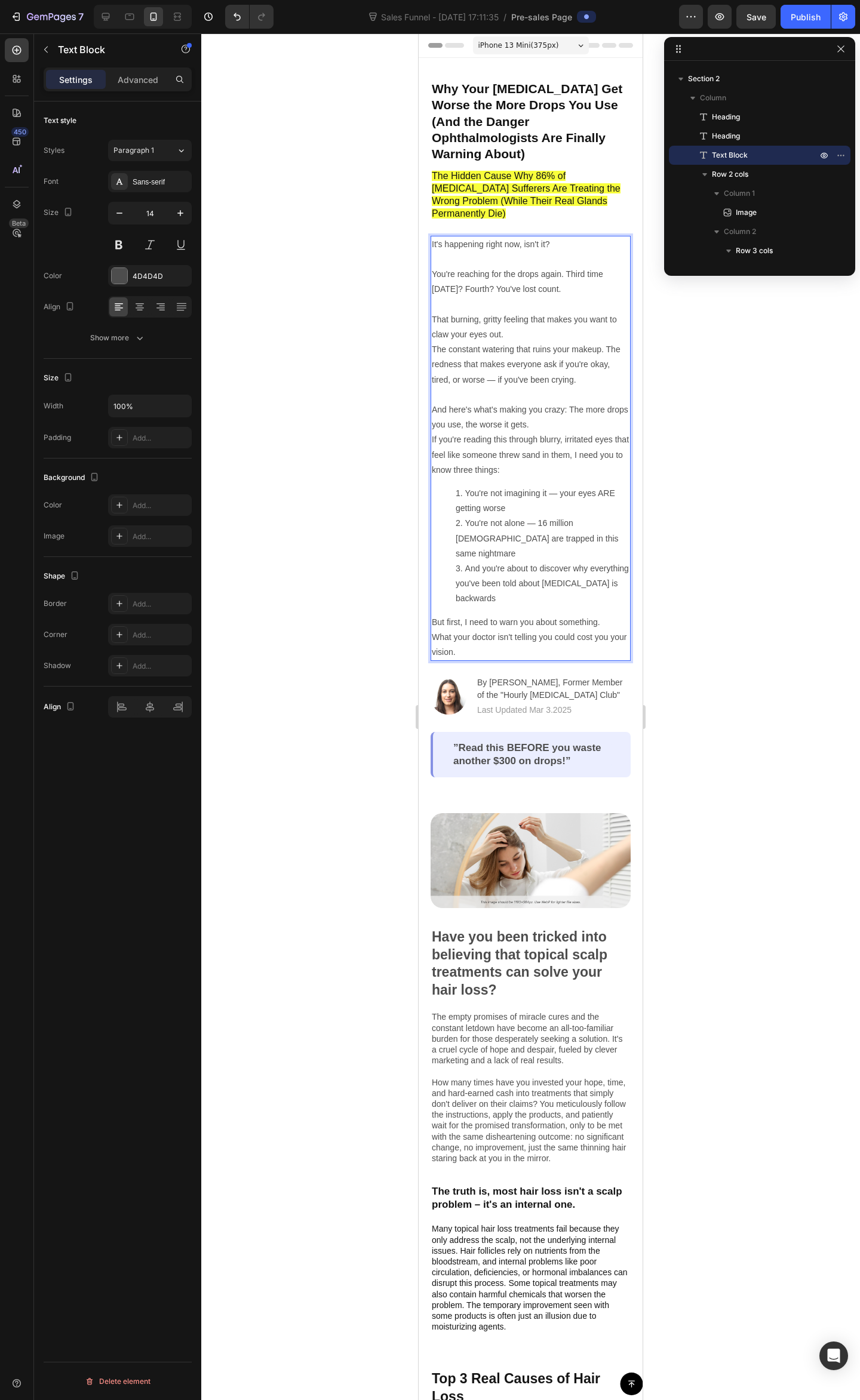
click at [562, 399] on p "The constant watering that ruins your makeup. The redness that makes everyone a…" at bounding box center [531, 386] width 198 height 90
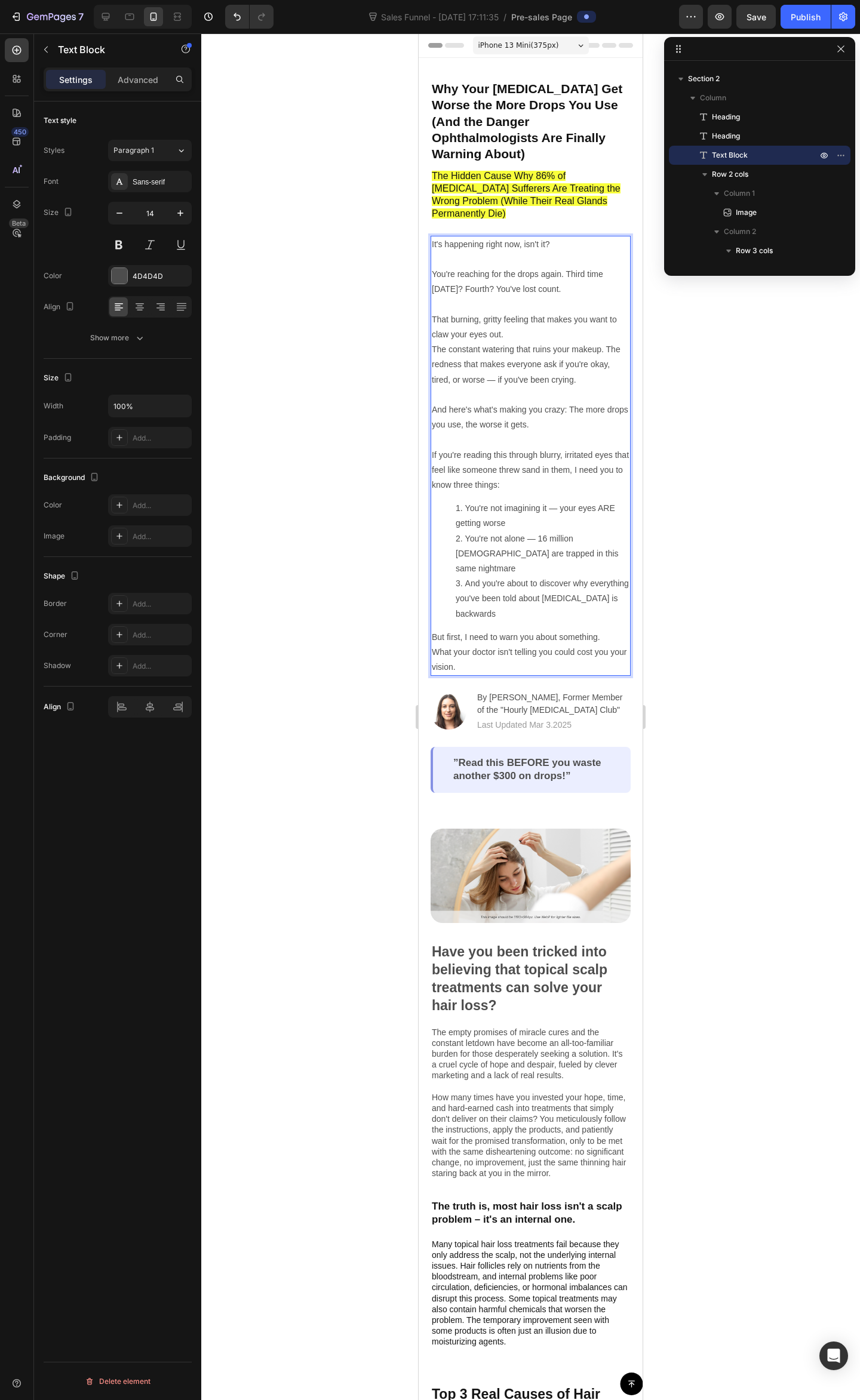
scroll to position [79, 0]
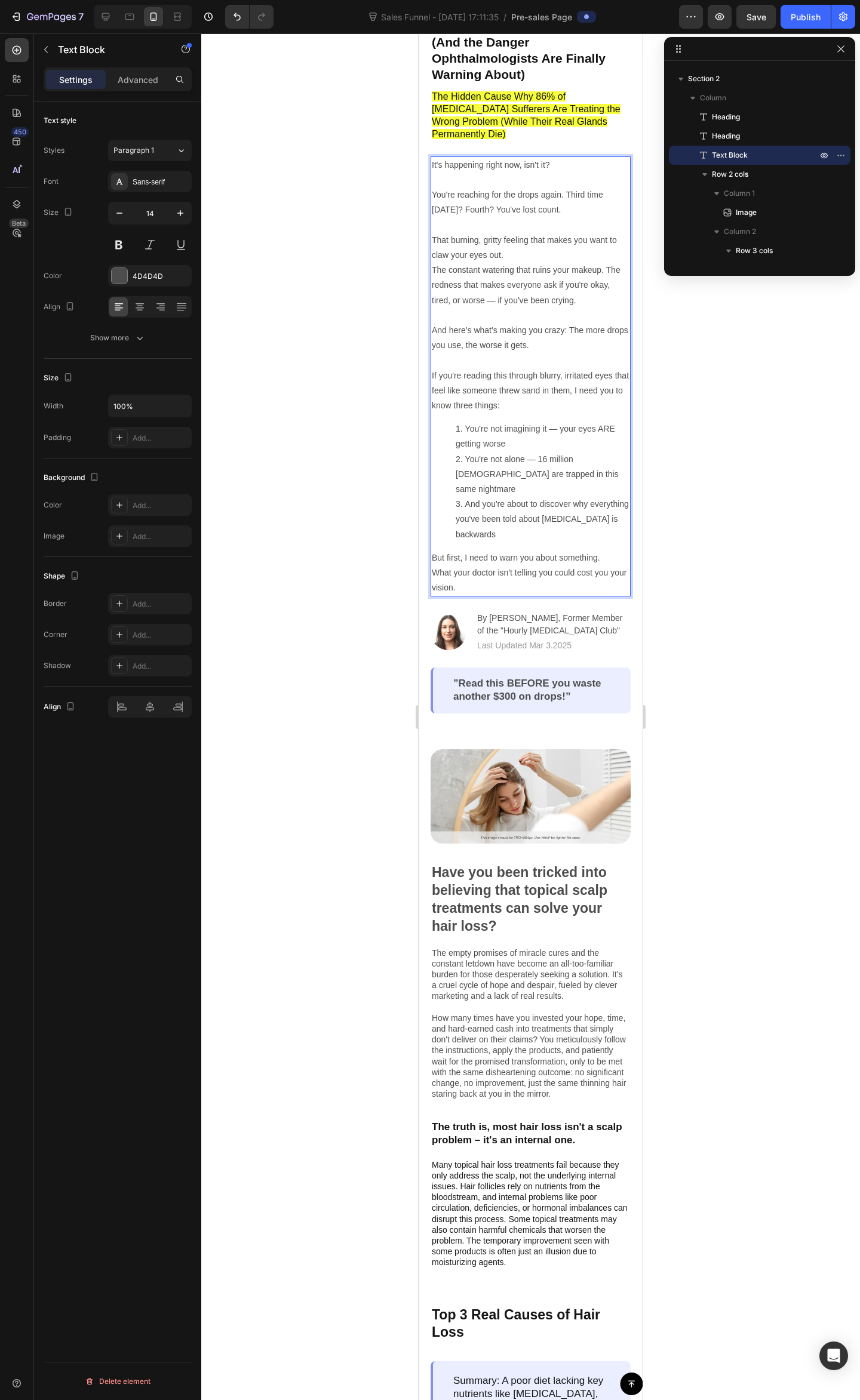
click at [488, 421] on li "You're not imagining it — your eyes ARE getting worse" at bounding box center [542, 436] width 174 height 30
click at [457, 421] on li "You're not imagining it — your eyes ARE getting worse" at bounding box center [542, 436] width 174 height 30
click at [518, 381] on p "If you're reading this through blurry, irritated eyes that feel like someone th…" at bounding box center [531, 391] width 198 height 45
click at [556, 379] on p "If you're reading this through blurry, irritated eyes that feel like someone th…" at bounding box center [531, 391] width 198 height 45
click at [462, 421] on li "You're not imagining it — your eyes ARE getting worse" at bounding box center [542, 436] width 174 height 30
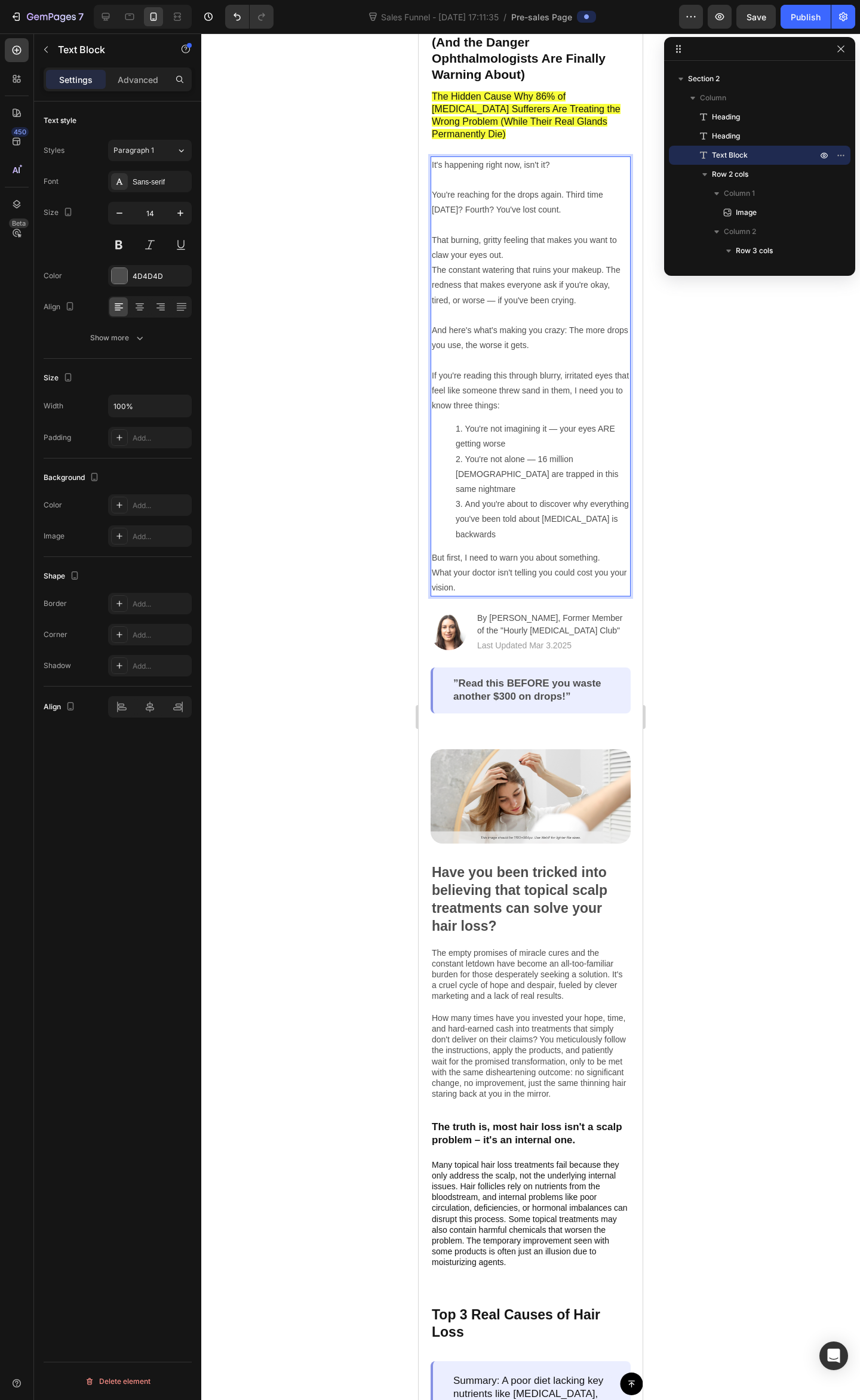
click at [532, 421] on li "You're not imagining it — your eyes ARE getting worse" at bounding box center [542, 436] width 174 height 30
click at [516, 497] on li "And you're about to discover why everything you've been told about dry eye is b…" at bounding box center [542, 519] width 174 height 45
click at [486, 551] on p "But first, I need to warn you about something." at bounding box center [531, 558] width 198 height 15
click at [541, 551] on p "But first, I need to warn you about something." at bounding box center [531, 558] width 198 height 15
click at [605, 551] on p "But first, I need to warn you about something." at bounding box center [531, 558] width 198 height 15
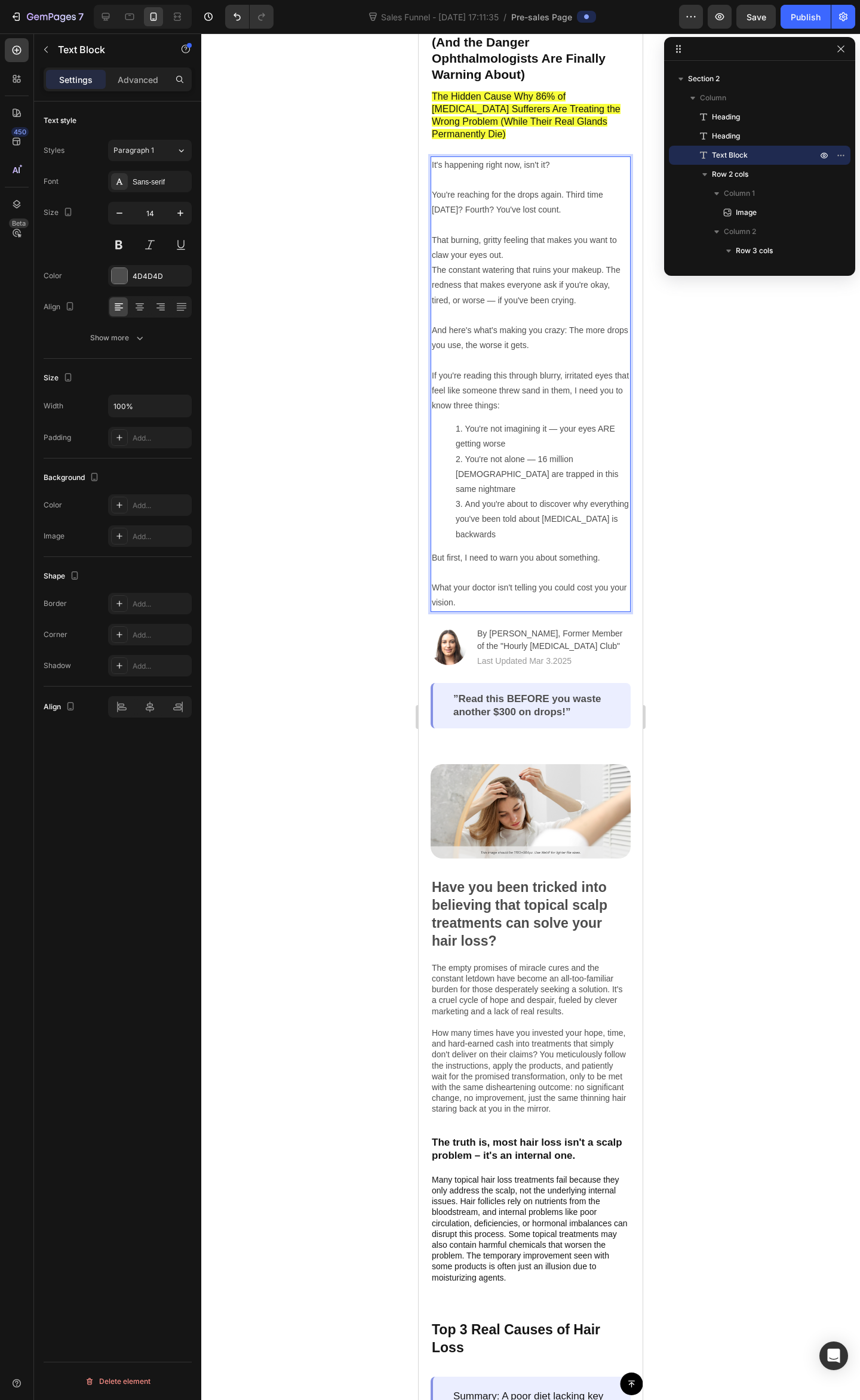
click at [719, 495] on div at bounding box center [530, 717] width 658 height 1366
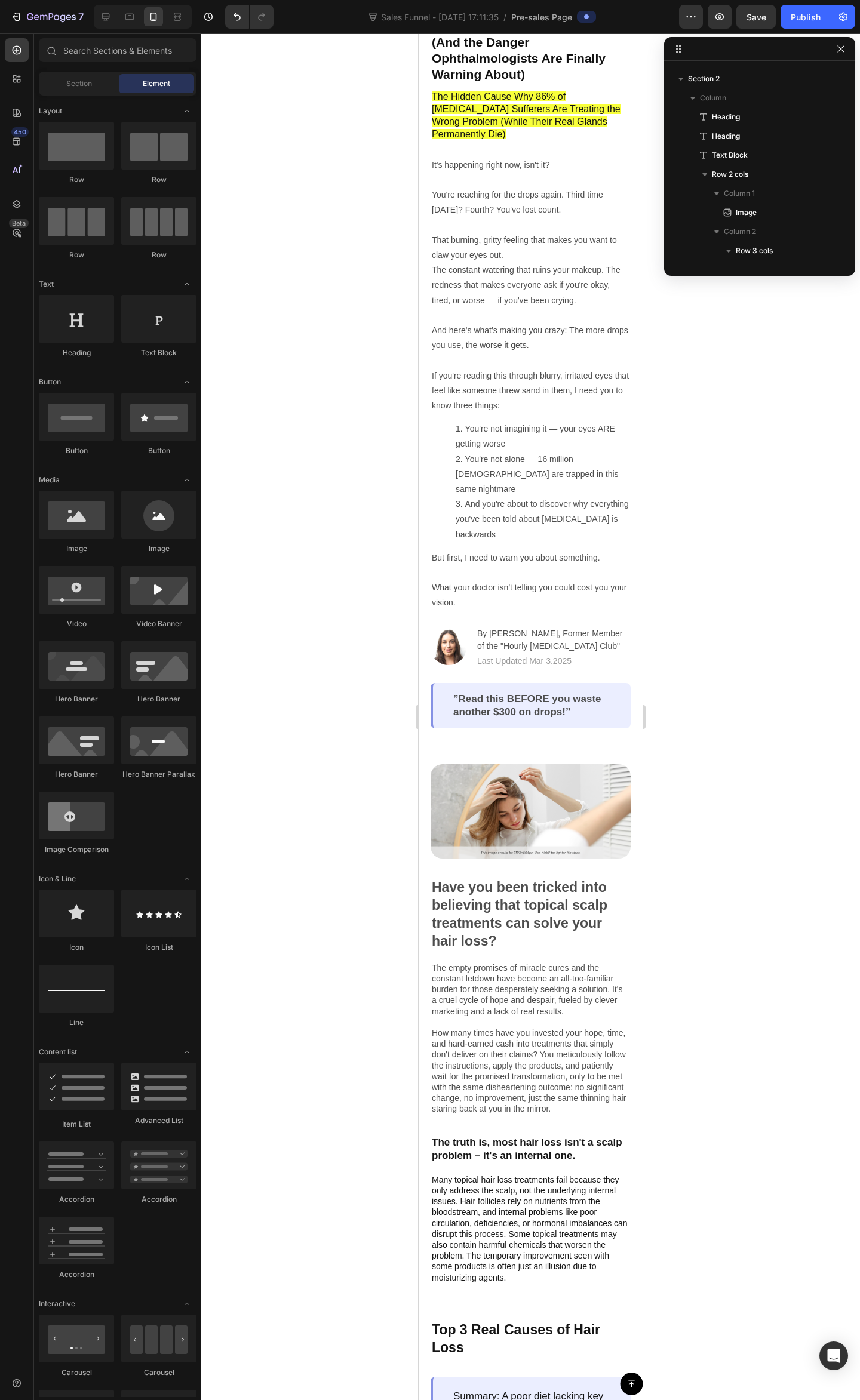
drag, startPoint x: 230, startPoint y: 291, endPoint x: 244, endPoint y: 289, distance: 14.1
click at [229, 291] on div at bounding box center [530, 717] width 658 height 1366
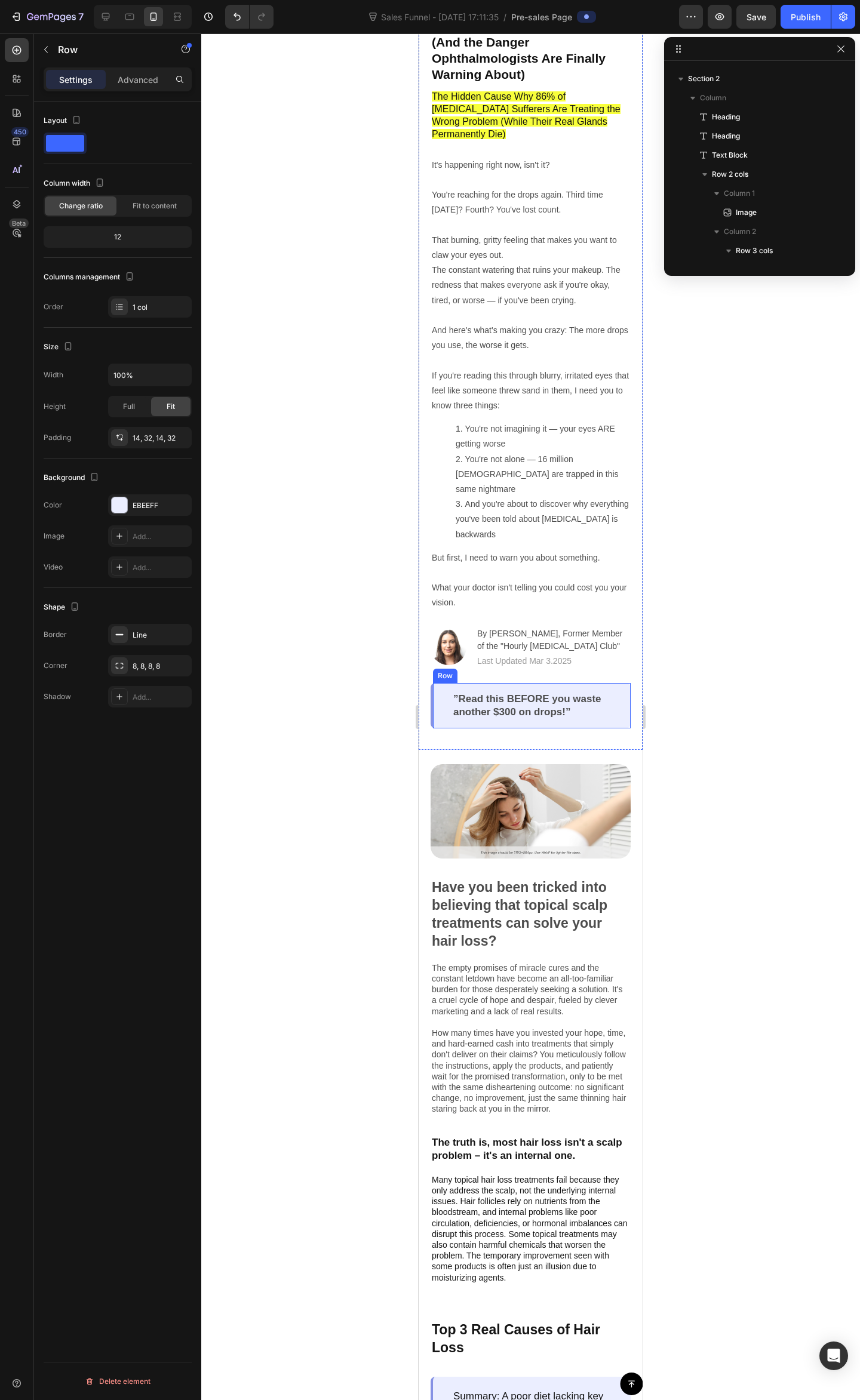
scroll to position [244, 0]
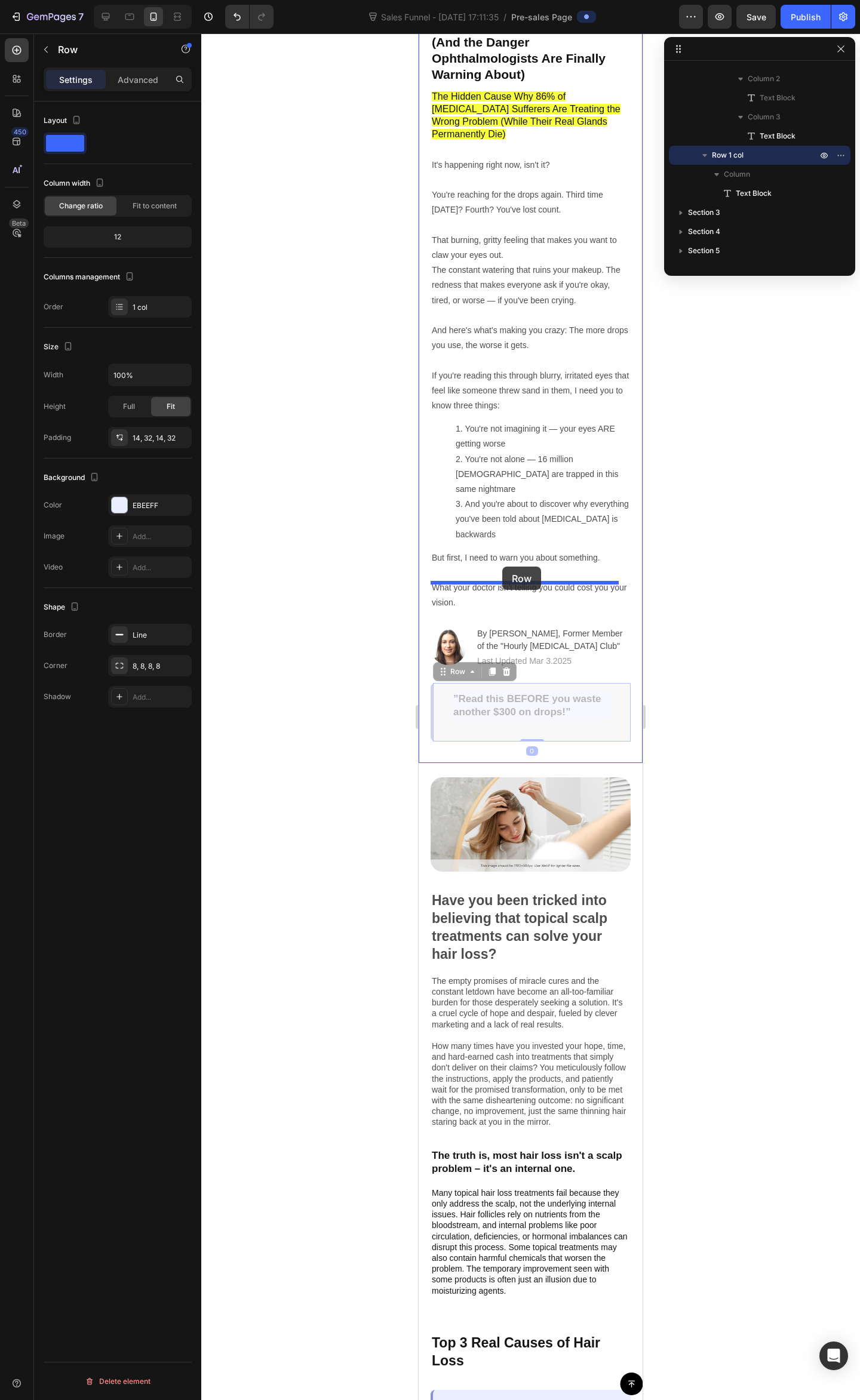
drag, startPoint x: 616, startPoint y: 695, endPoint x: 502, endPoint y: 567, distance: 171.4
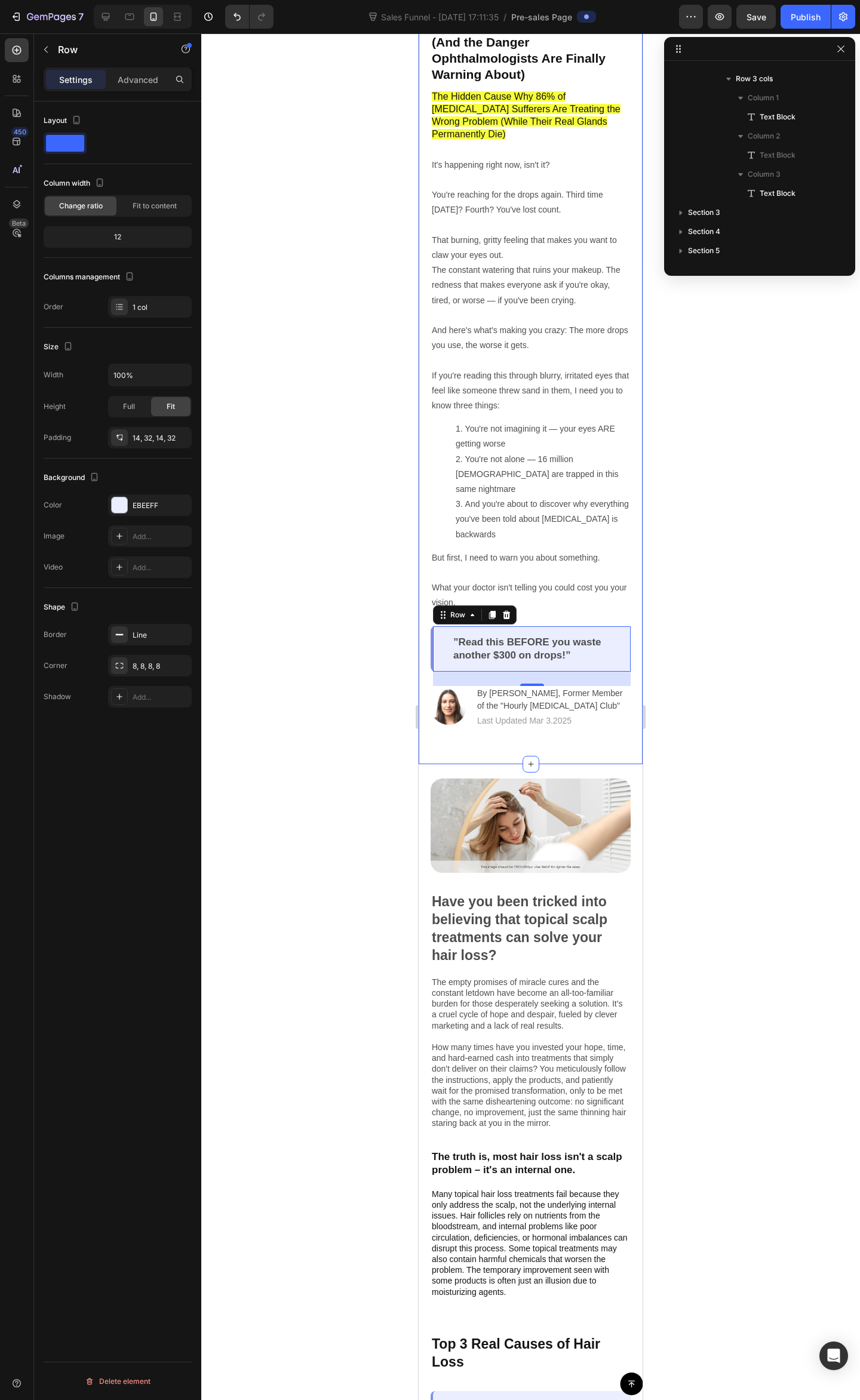
click at [671, 597] on div at bounding box center [530, 717] width 658 height 1366
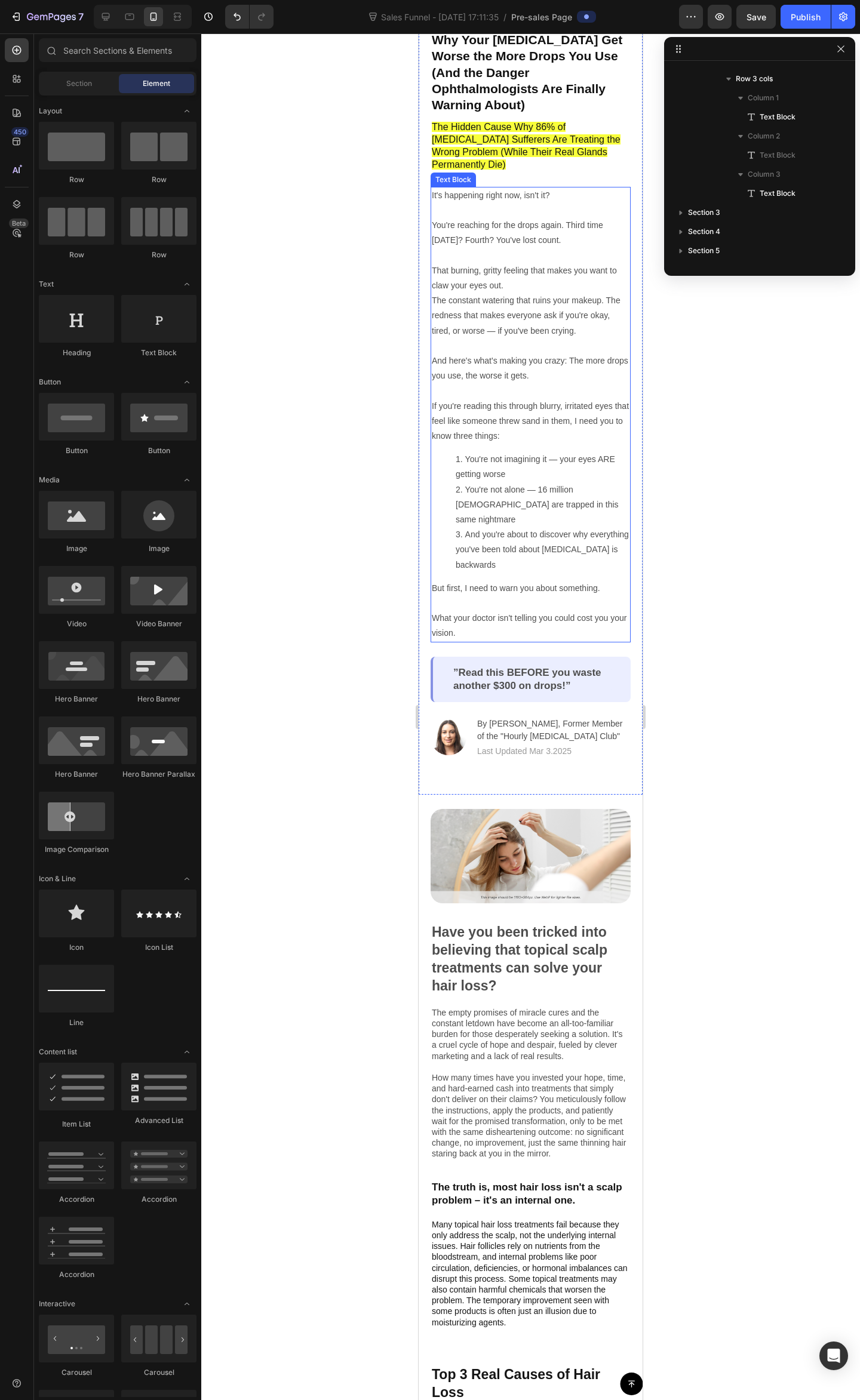
scroll to position [0, 0]
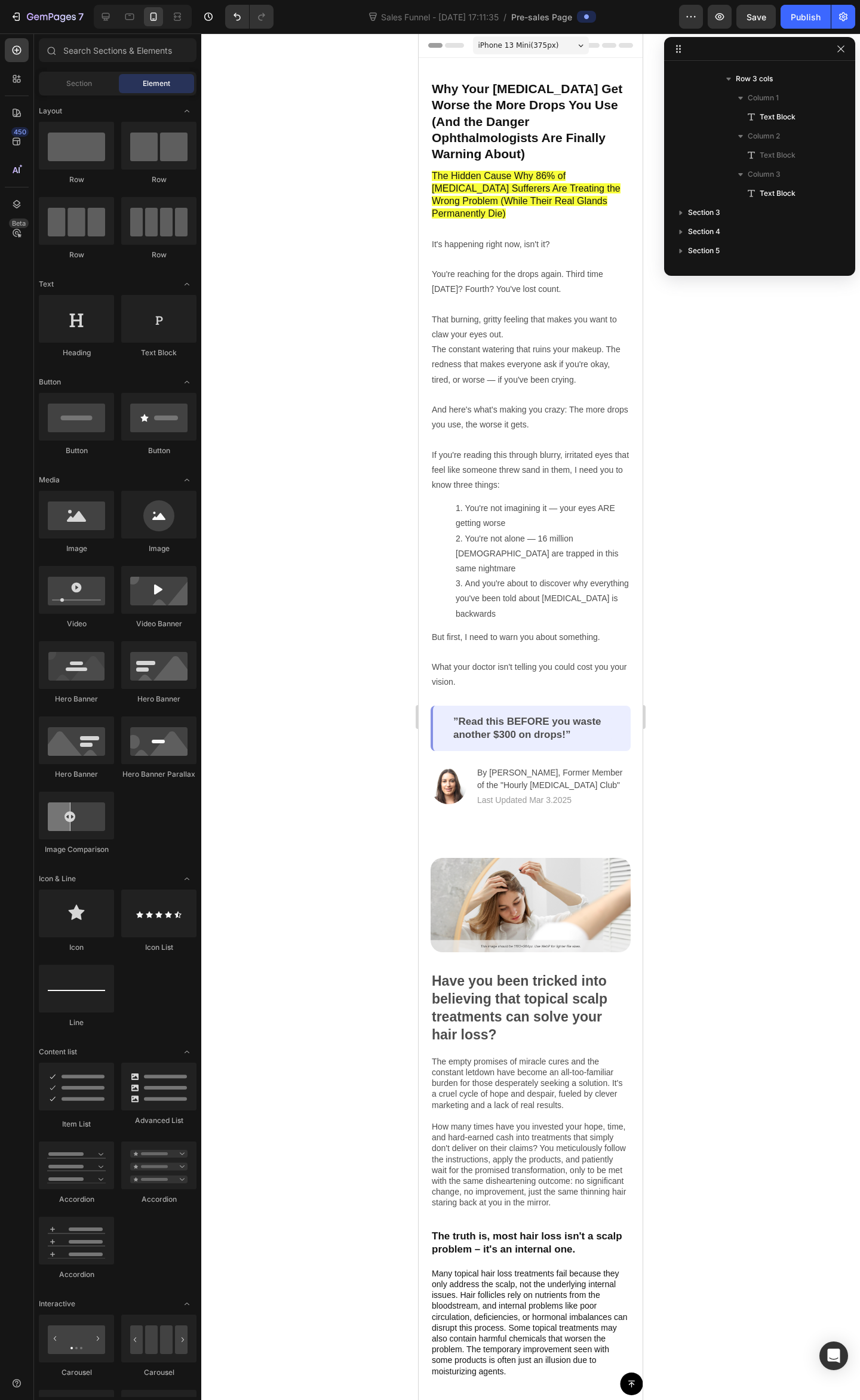
click at [734, 521] on div at bounding box center [530, 717] width 658 height 1366
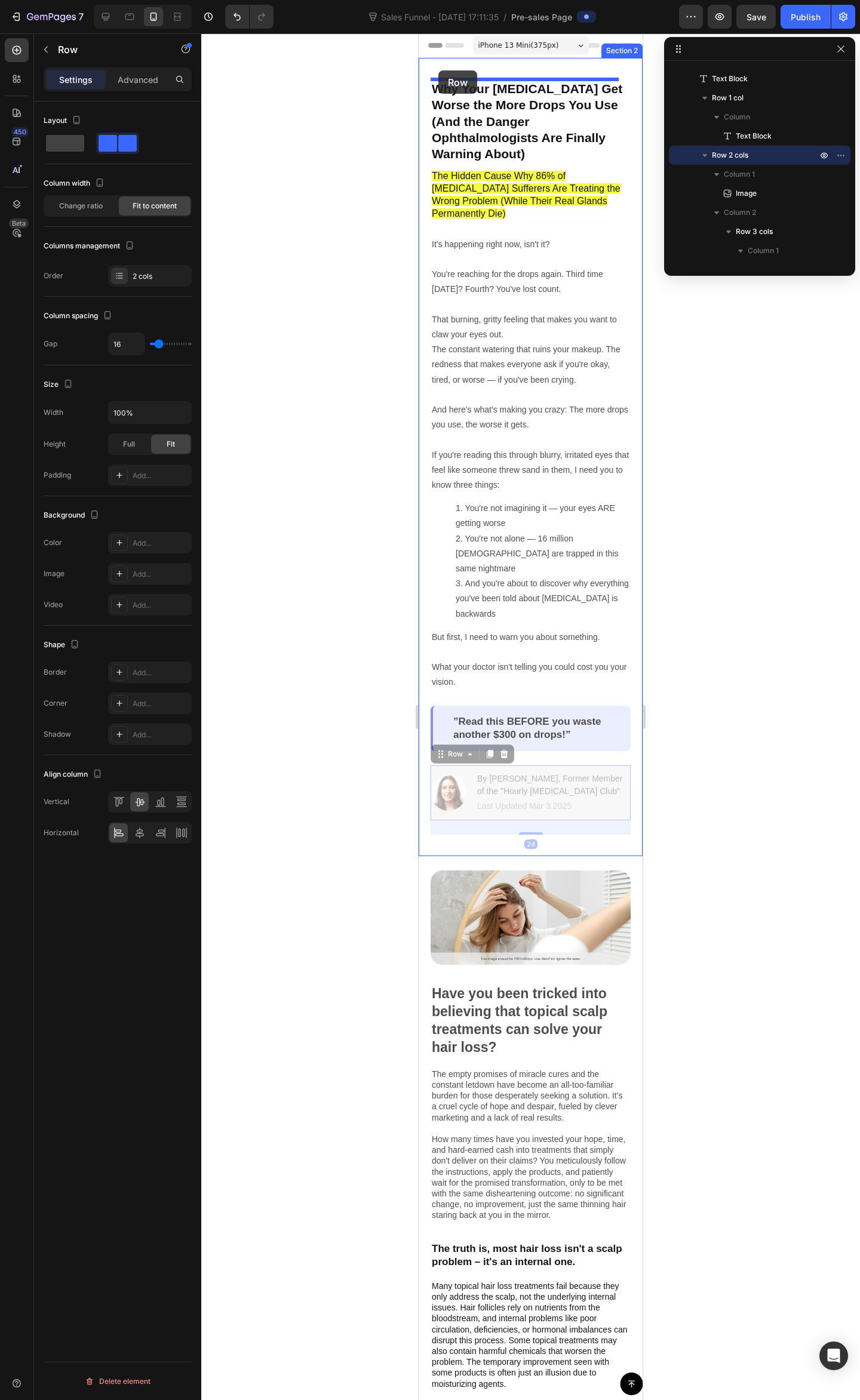
drag, startPoint x: 463, startPoint y: 787, endPoint x: 438, endPoint y: 71, distance: 716.4
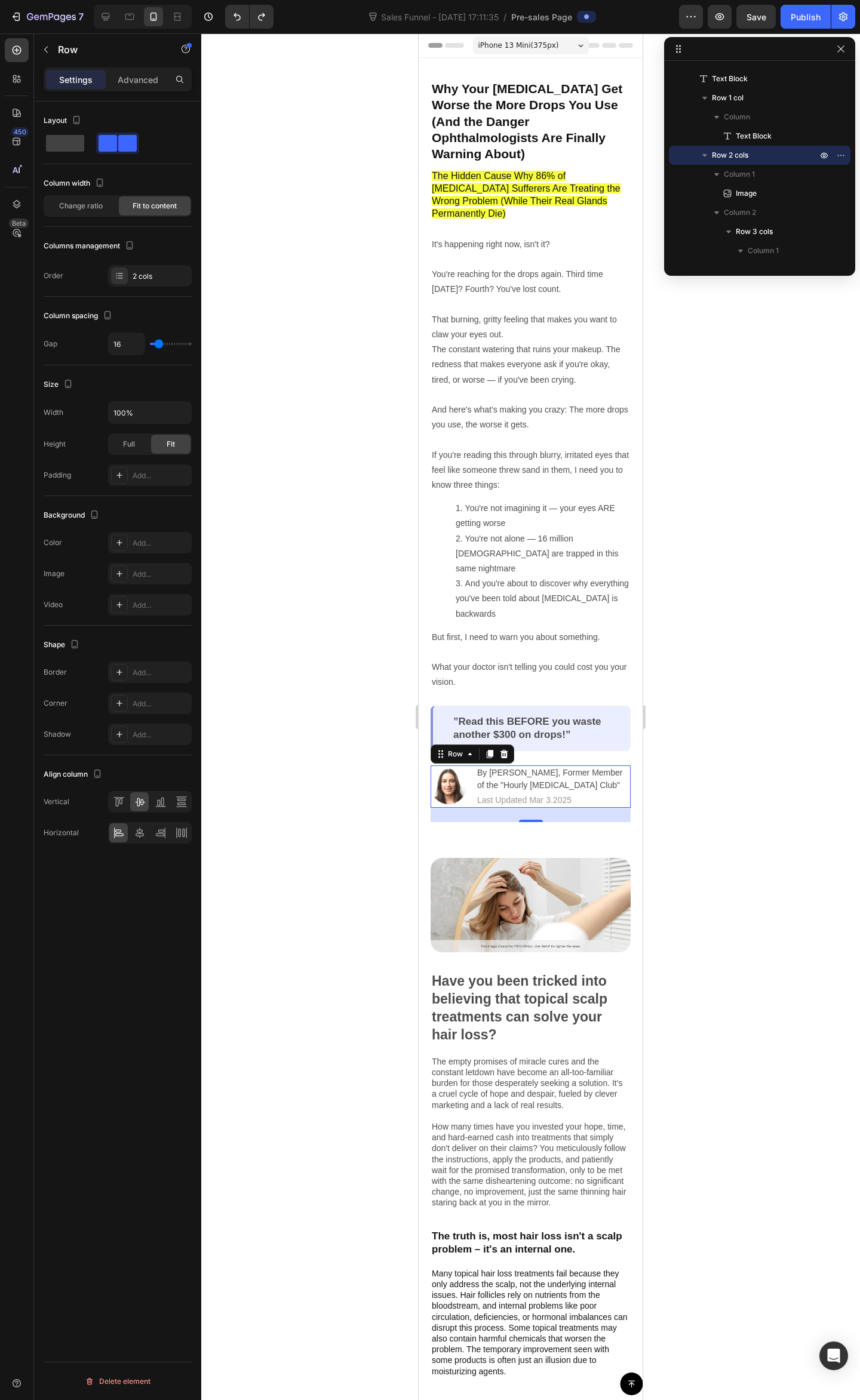
click at [710, 698] on div at bounding box center [530, 717] width 658 height 1366
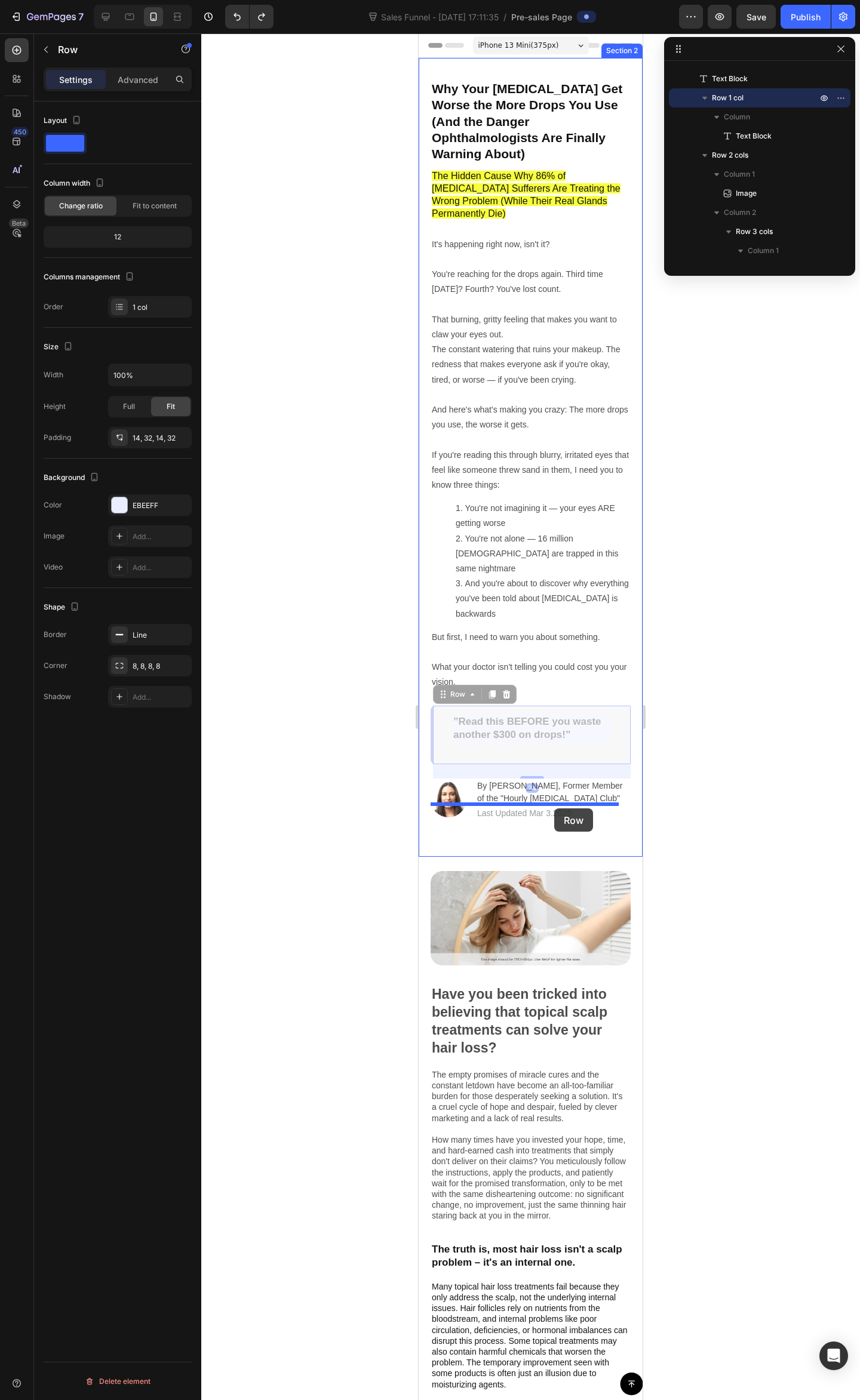
drag, startPoint x: 610, startPoint y: 677, endPoint x: 554, endPoint y: 808, distance: 142.5
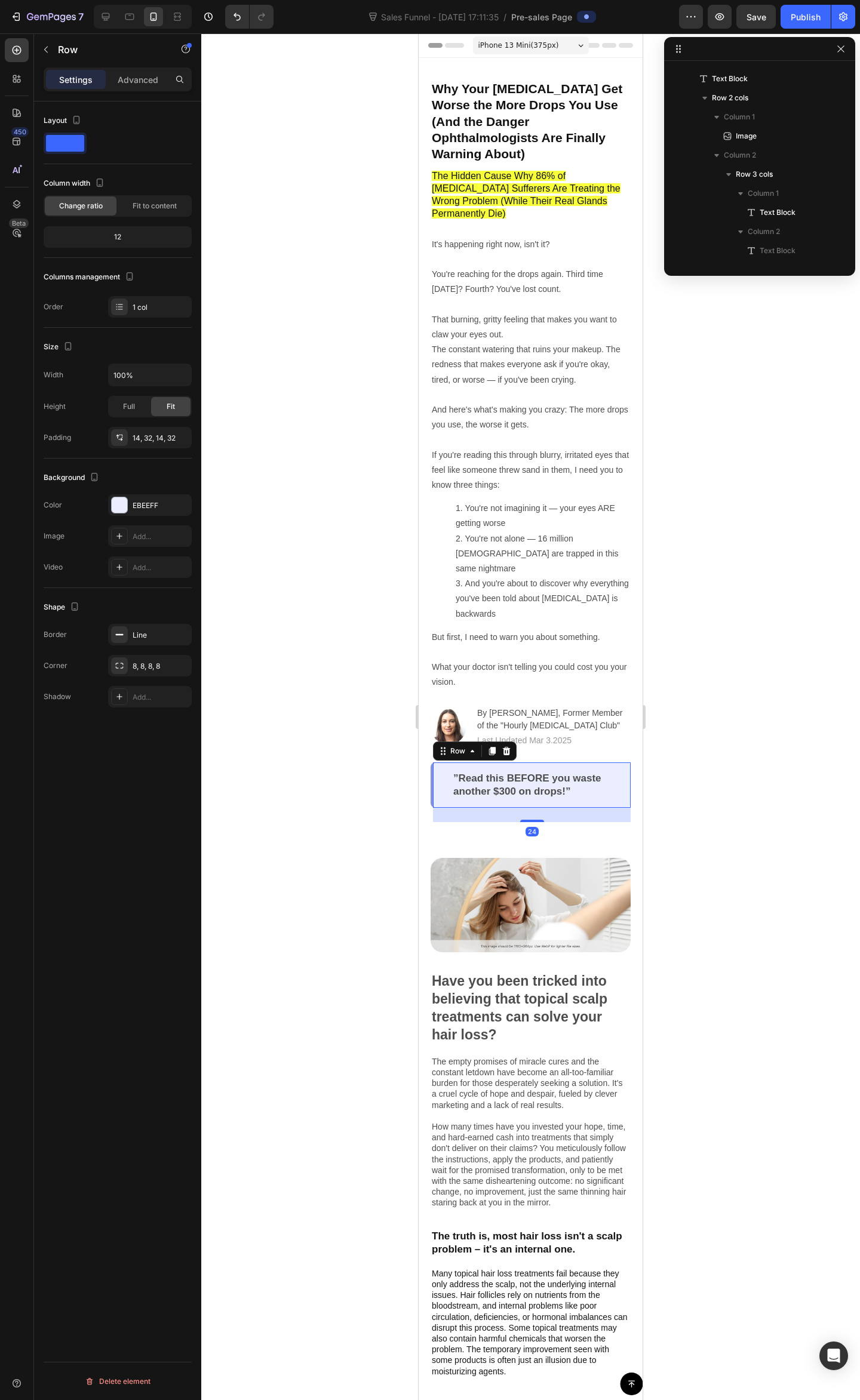
click at [765, 744] on div at bounding box center [530, 717] width 658 height 1366
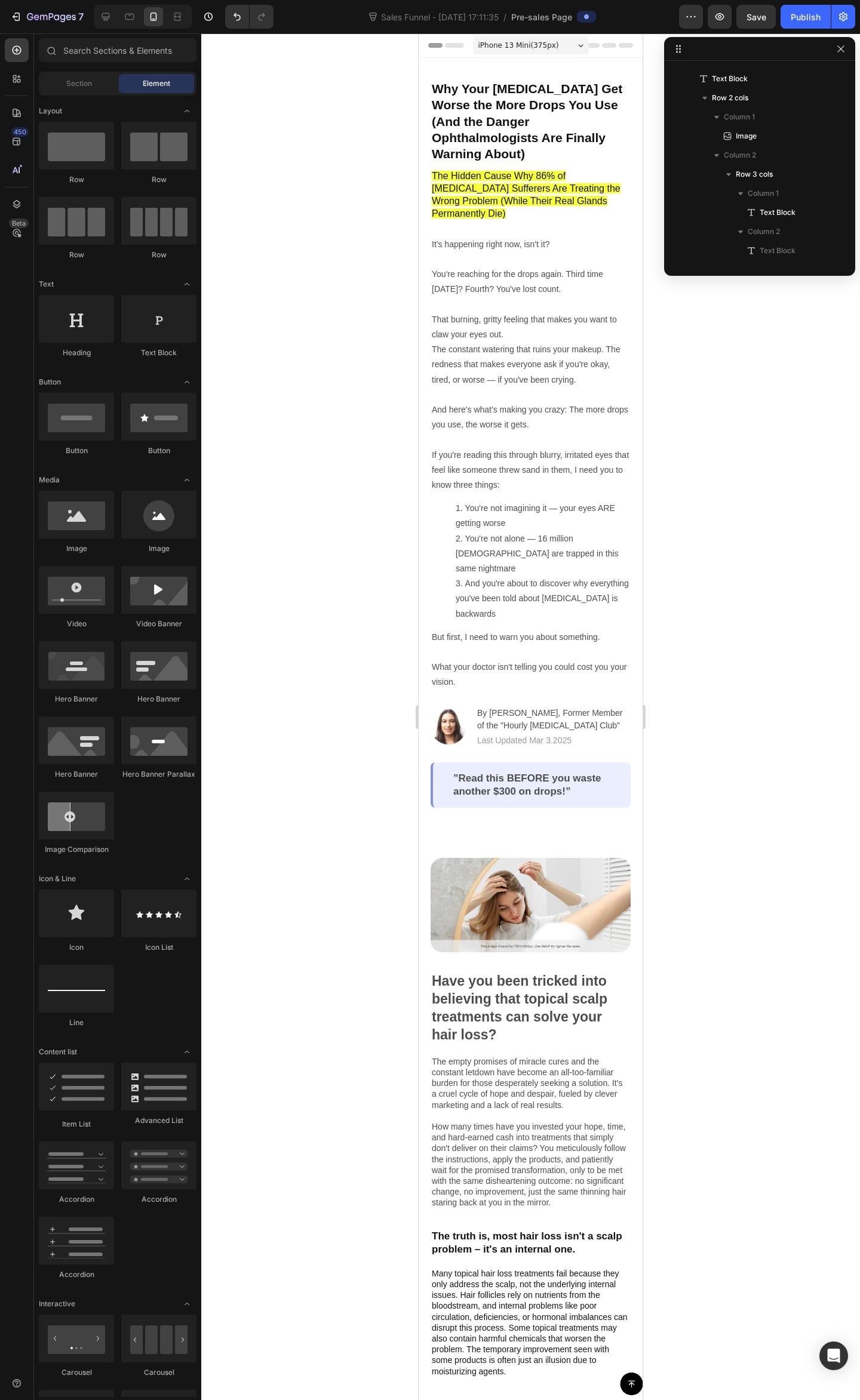
click at [819, 715] on div at bounding box center [530, 717] width 658 height 1366
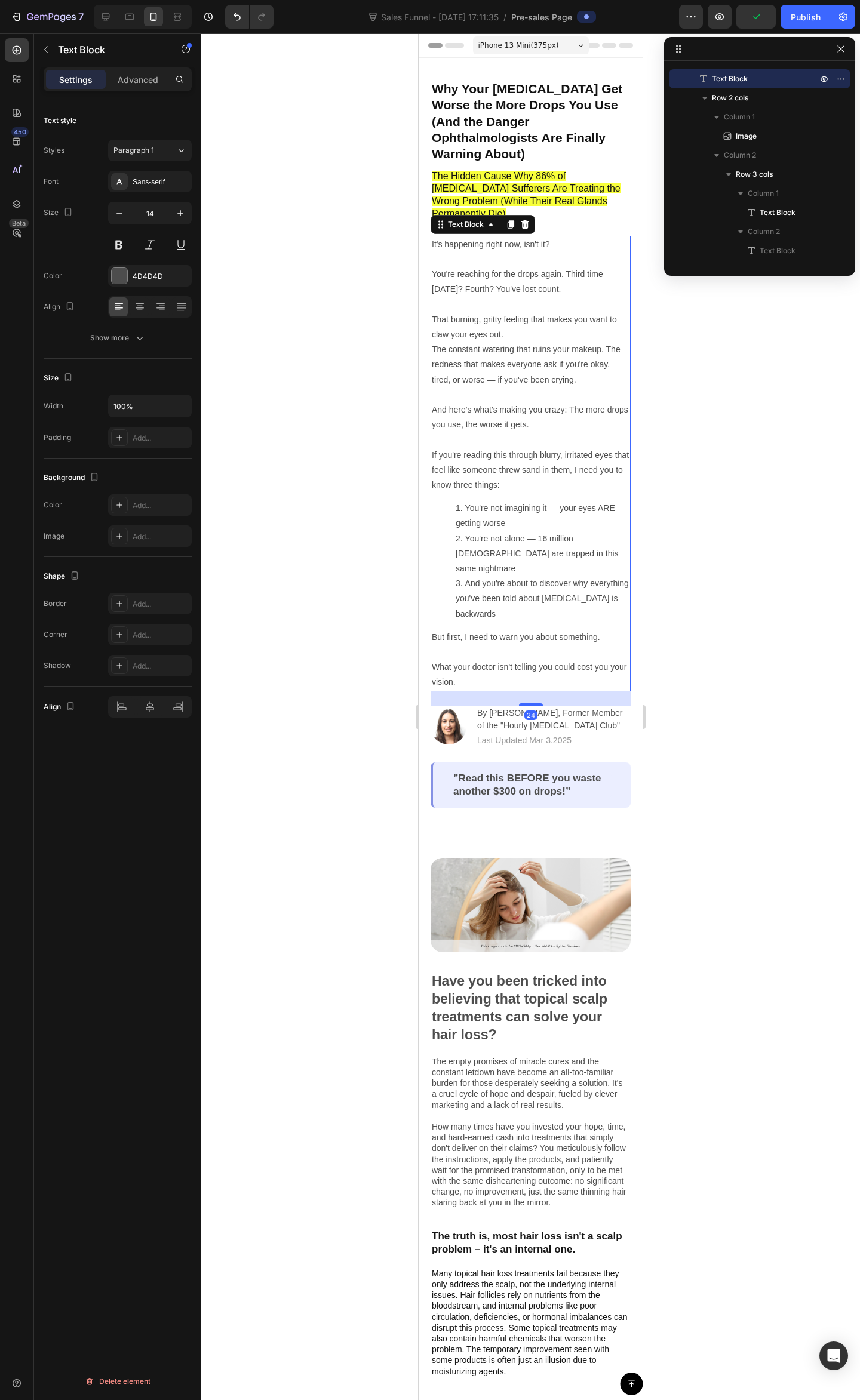
click at [525, 374] on p "The constant watering that ruins your makeup. The redness that makes everyone a…" at bounding box center [531, 394] width 198 height 105
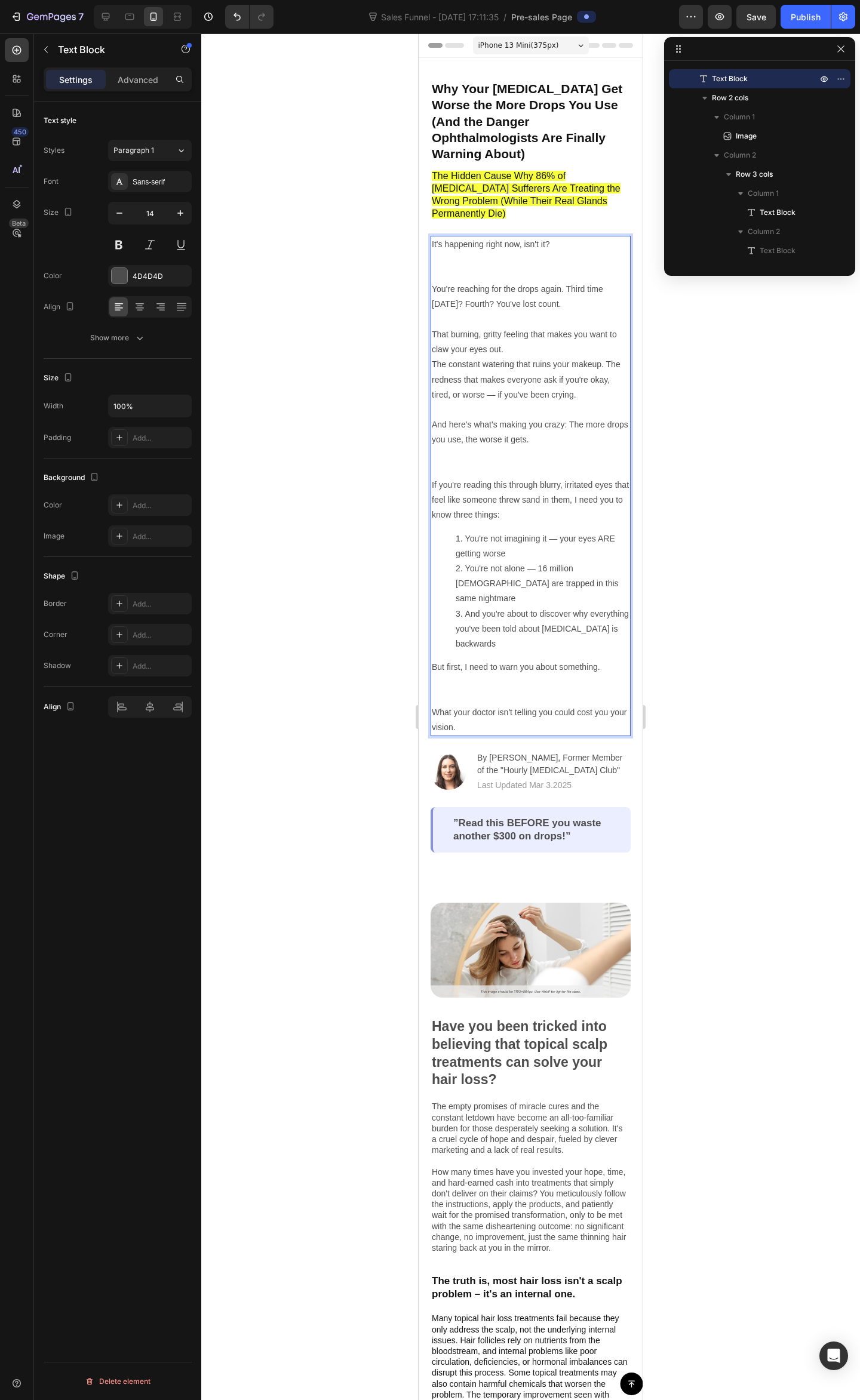
click at [562, 206] on div "⁠⁠⁠⁠⁠⁠⁠ Why Your Dry Eyes Get Worse the More Drops You Use (And the Danger Opht…" at bounding box center [531, 473] width 200 height 787
click at [457, 281] on p "You're reaching for the drops again. Third time today? Fourth? You've lost coun…" at bounding box center [531, 319] width 198 height 75
click at [440, 281] on p "You're reaching for the drops again. Third time today? Fourth? You've lost coun…" at bounding box center [531, 319] width 198 height 75
drag, startPoint x: 433, startPoint y: 255, endPoint x: 448, endPoint y: 278, distance: 27.5
click at [433, 281] on p "You're reaching for the drops again. Third time today? Fourth? You've lost coun…" at bounding box center [531, 319] width 198 height 75
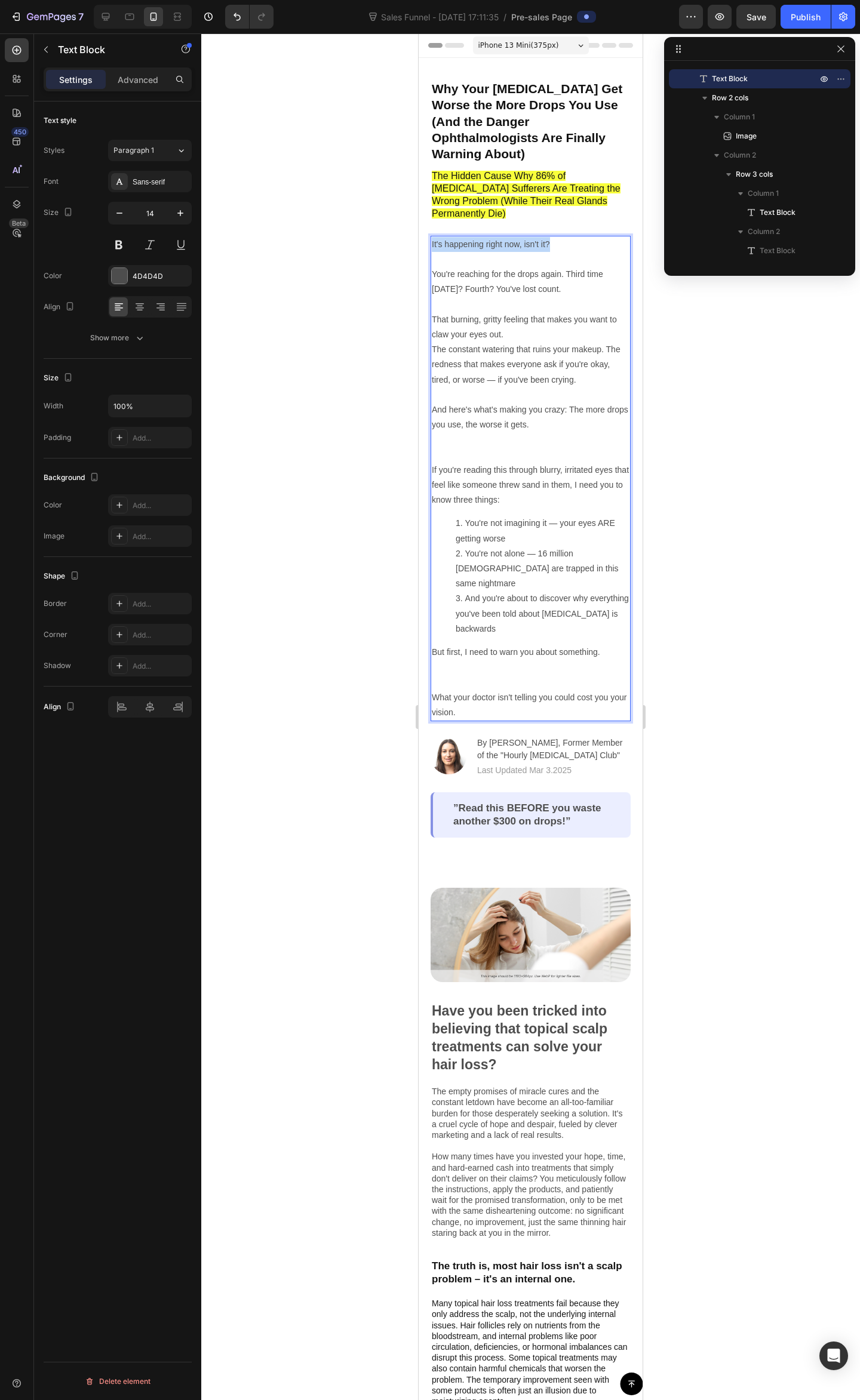
drag, startPoint x: 509, startPoint y: 217, endPoint x: 431, endPoint y: 209, distance: 78.4
click at [432, 237] on p "It's happening right now, isn't it?" at bounding box center [531, 252] width 198 height 30
drag, startPoint x: 497, startPoint y: 197, endPoint x: 83, endPoint y: 176, distance: 414.5
click at [497, 197] on button "Bold" at bounding box center [506, 192] width 21 height 21
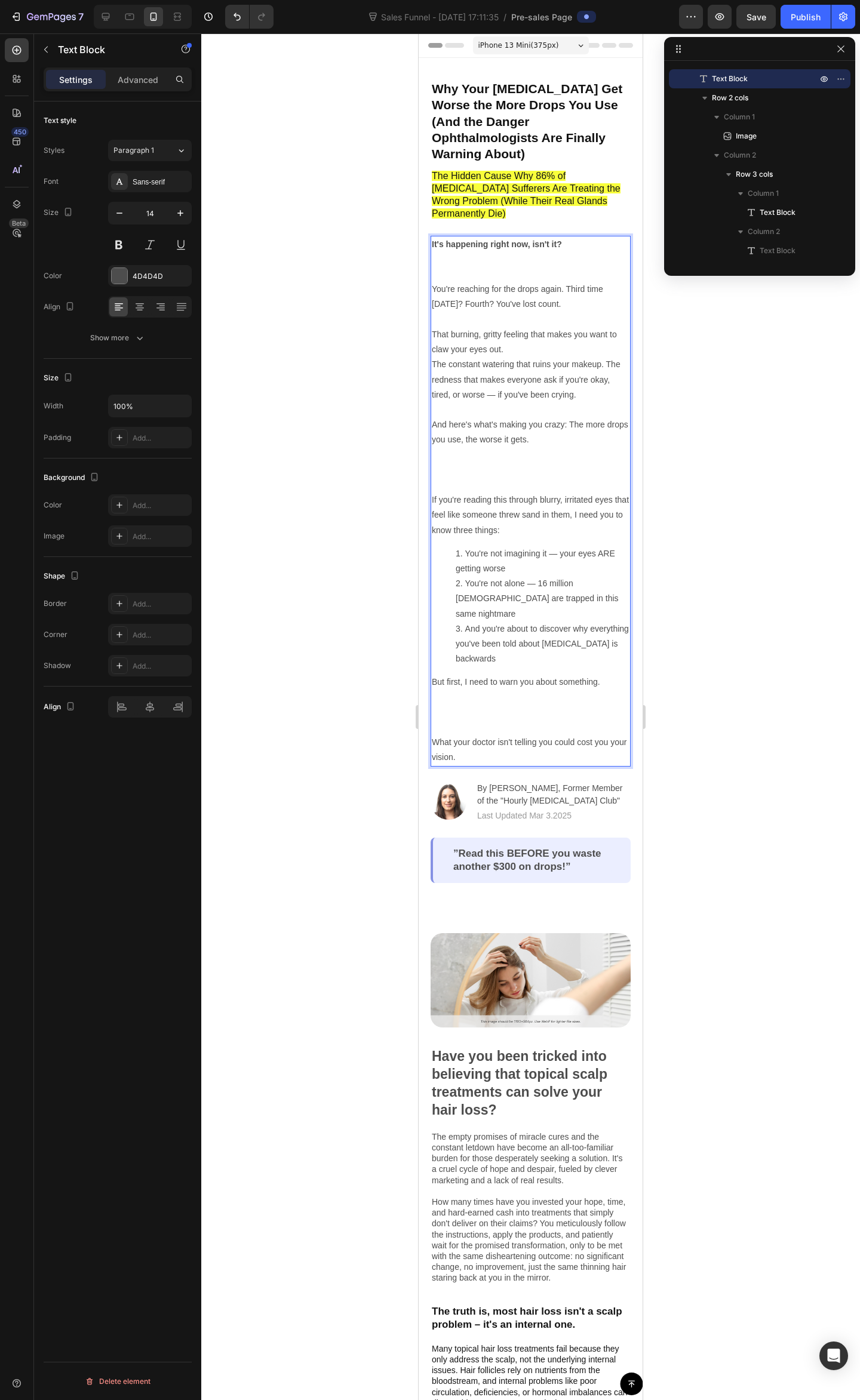
click at [508, 249] on p "It's happening right now, isn't it?" at bounding box center [531, 259] width 198 height 45
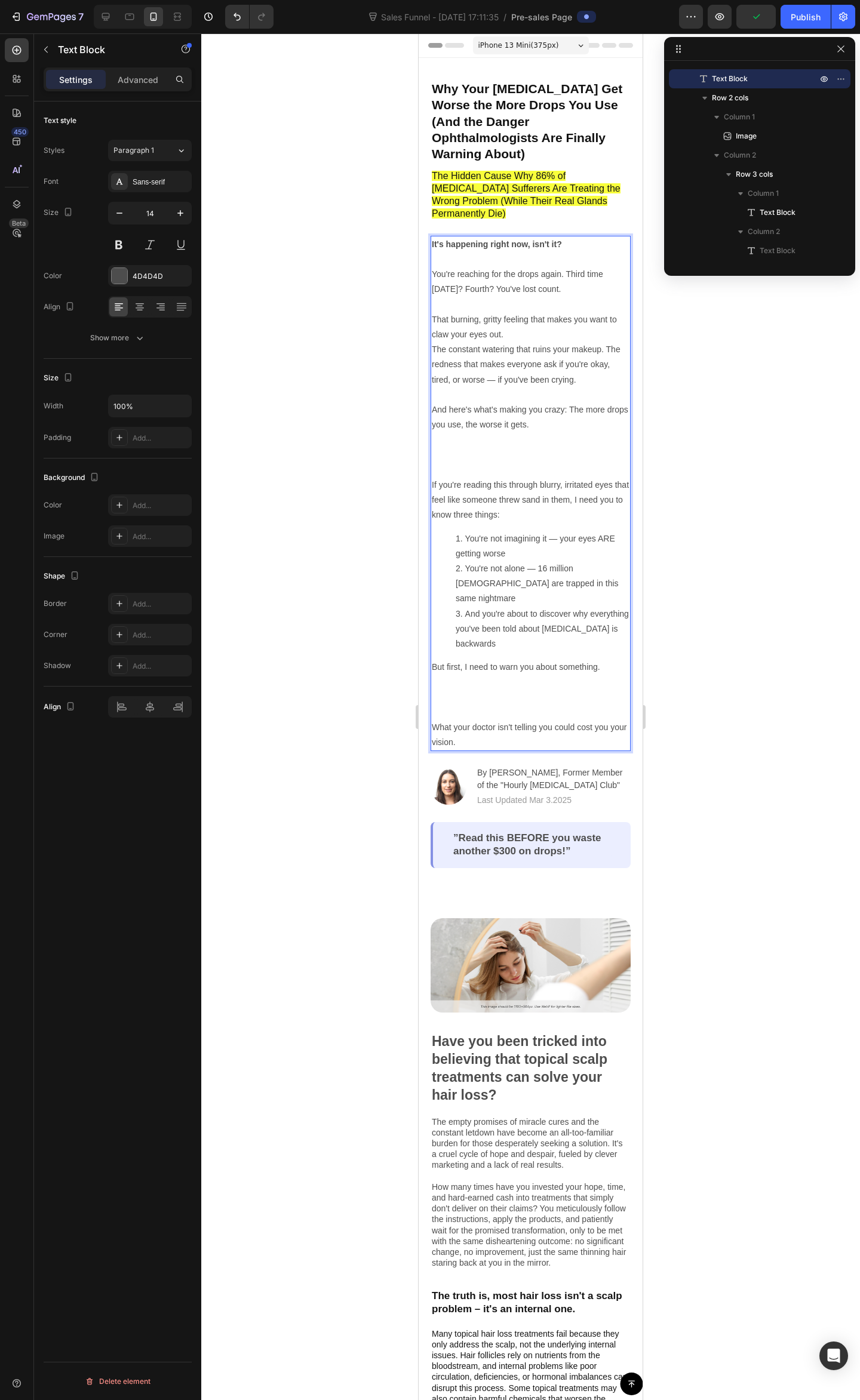
click at [556, 279] on p "You're reaching for the drops again. Third time today? Fourth? You've lost coun…" at bounding box center [531, 304] width 198 height 75
click at [547, 267] on p "You're reaching for the drops again. Third time today? Fourth? You've lost coun…" at bounding box center [531, 304] width 198 height 75
click at [437, 267] on p "You're reaching for the drops again. Third time today? Fourth? You've lost coun…" at bounding box center [531, 304] width 198 height 75
click at [543, 267] on p "You're reaching for the drops again. Third time today? Fourth? You've lost coun…" at bounding box center [531, 304] width 198 height 75
drag, startPoint x: 564, startPoint y: 263, endPoint x: 545, endPoint y: 261, distance: 19.1
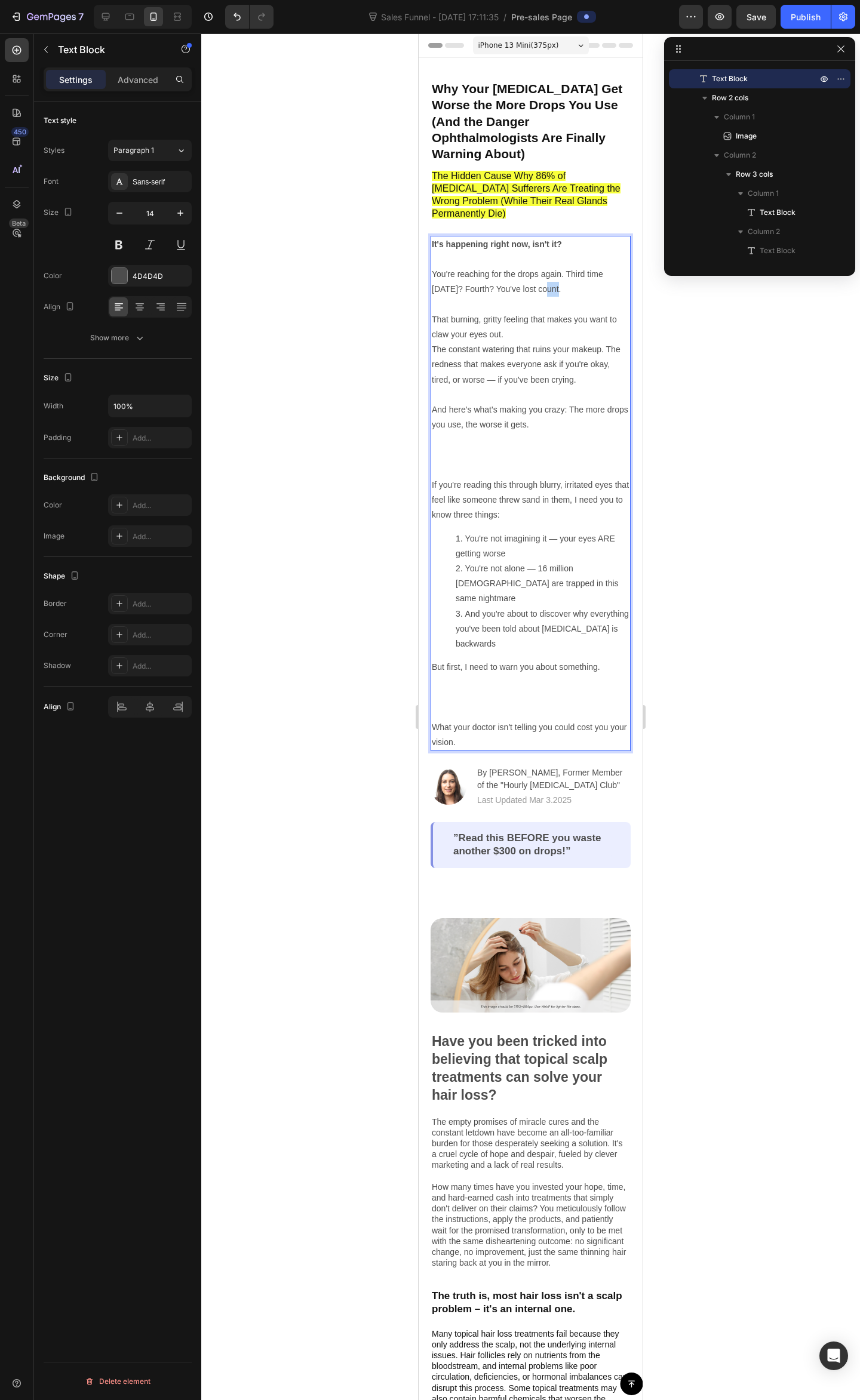
click at [545, 267] on p "You're reaching for the drops again. Third time today? Fourth? You've lost coun…" at bounding box center [531, 304] width 198 height 75
click at [555, 267] on p "You're reaching for the drops again. Third time today? Fourth? You've lost coun…" at bounding box center [531, 304] width 198 height 75
drag, startPoint x: 558, startPoint y: 257, endPoint x: 492, endPoint y: 263, distance: 66.3
click at [492, 267] on p "You're reaching for the drops again. Third time today? Fourth? You've lost coun…" at bounding box center [531, 304] width 198 height 75
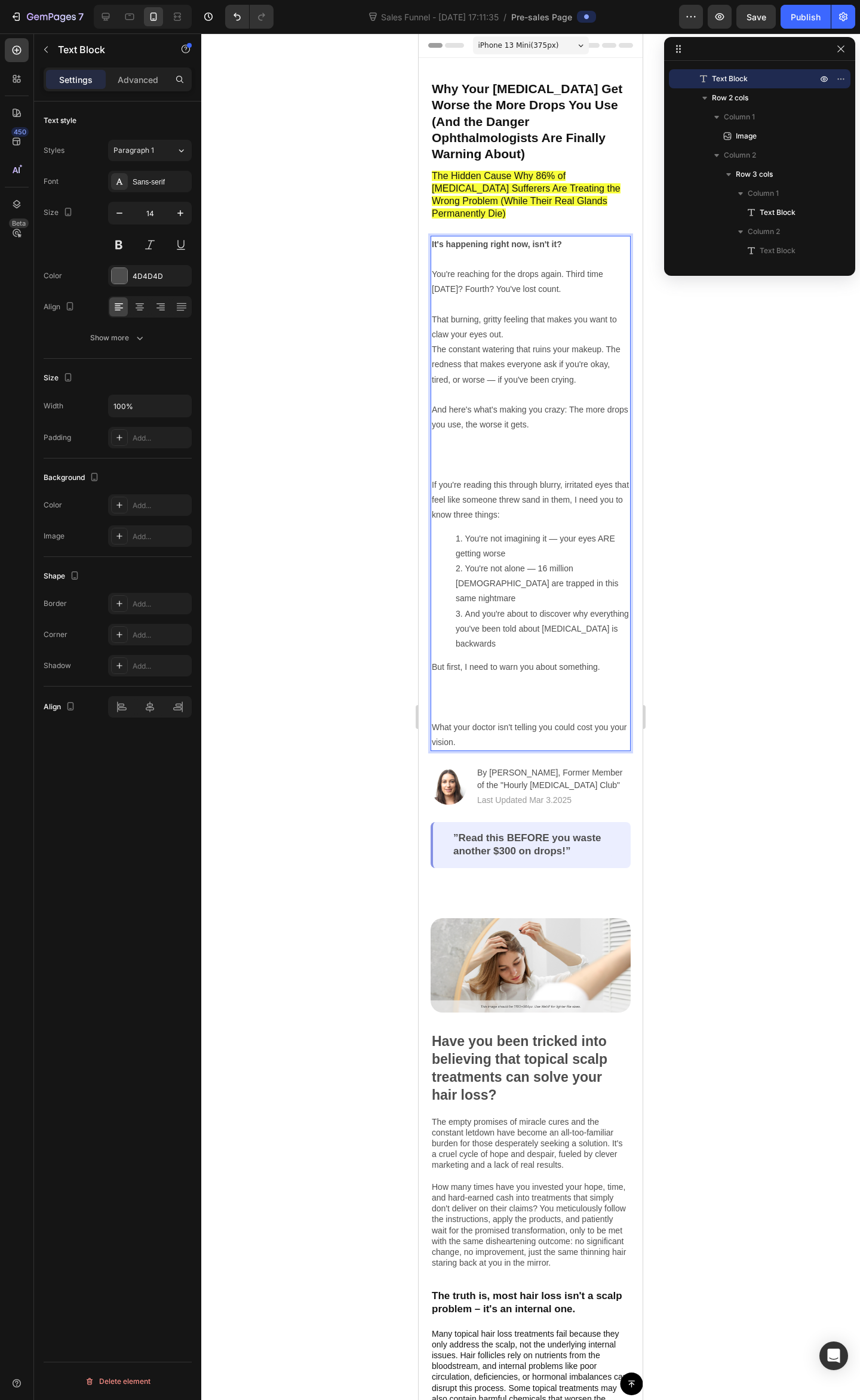
drag, startPoint x: 519, startPoint y: 260, endPoint x: 496, endPoint y: 251, distance: 24.7
click at [484, 267] on p "You're reaching for the drops again. Third time today? Fourth? You've lost coun…" at bounding box center [531, 304] width 198 height 75
drag, startPoint x: 508, startPoint y: 257, endPoint x: 492, endPoint y: 259, distance: 16.1
click at [492, 267] on p "You're reaching for the drops again. Third time today? Fourth? You've lost coun…" at bounding box center [531, 304] width 198 height 75
drag, startPoint x: 500, startPoint y: 258, endPoint x: 565, endPoint y: 261, distance: 65.1
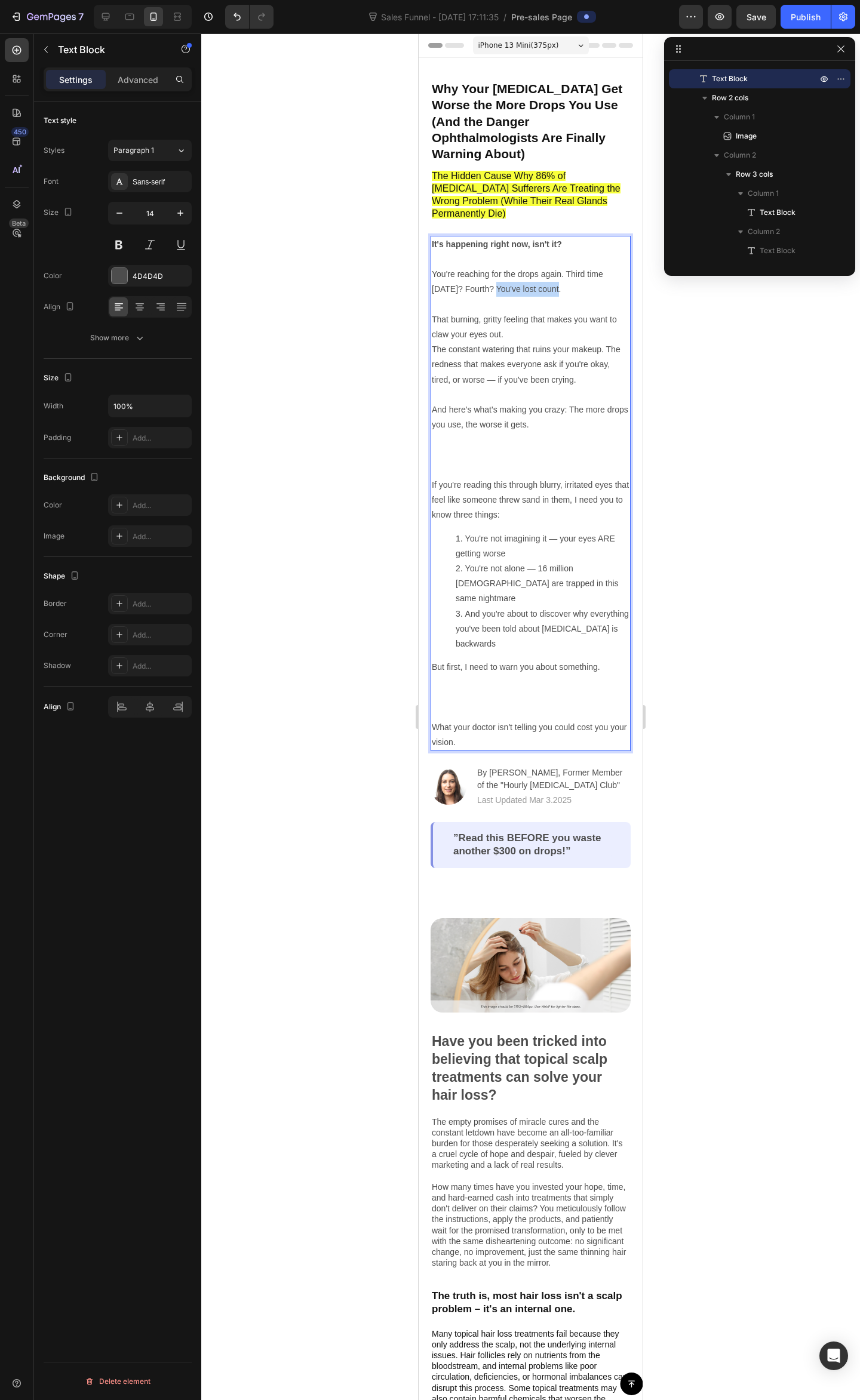
click at [565, 267] on p "You're reaching for the drops again. Third time today? Fourth? You've lost coun…" at bounding box center [531, 304] width 198 height 75
click at [551, 267] on p "You're reaching for the drops again. Third time today? Fourth? You've lost coun…" at bounding box center [531, 304] width 198 height 75
drag, startPoint x: 558, startPoint y: 260, endPoint x: 491, endPoint y: 261, distance: 67.0
click at [491, 267] on p "You're reaching for the drops again. Third time today? Fourth? You've lost coun…" at bounding box center [531, 304] width 198 height 75
drag, startPoint x: 511, startPoint y: 261, endPoint x: 499, endPoint y: 260, distance: 12.0
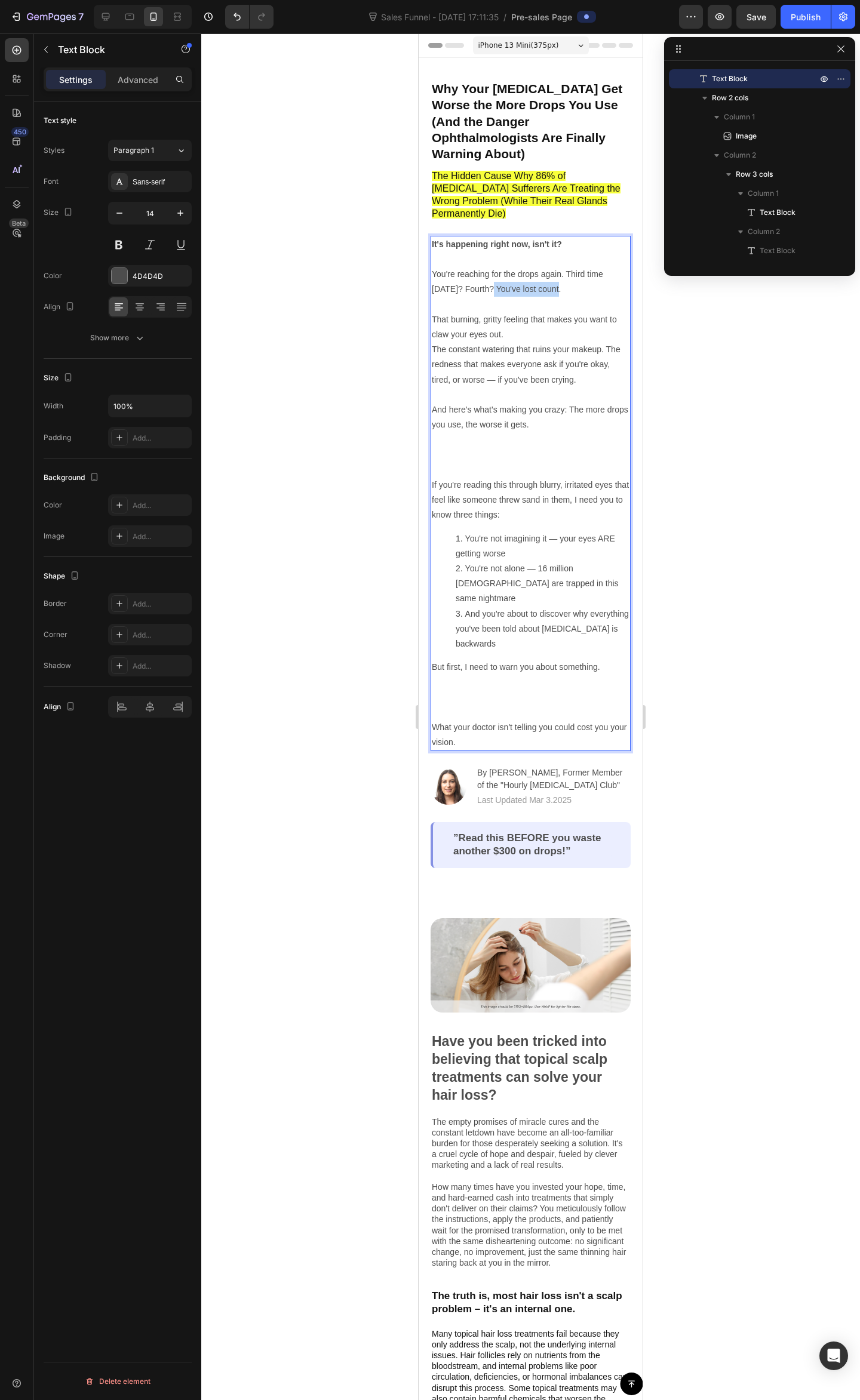
click at [499, 267] on p "You're reaching for the drops again. Third time today? Fourth? You've lost coun…" at bounding box center [531, 304] width 198 height 75
click at [511, 268] on p "You're reaching for the drops again. Third time today? Fourth? You've lost coun…" at bounding box center [531, 304] width 198 height 75
click at [507, 357] on p "The constant watering that ruins your makeup. The redness that makes everyone a…" at bounding box center [531, 409] width 198 height 136
click at [582, 477] on p "If you're reading this through blurry, irritated eyes that feel like someone th…" at bounding box center [531, 500] width 198 height 45
click at [673, 473] on div at bounding box center [530, 717] width 658 height 1366
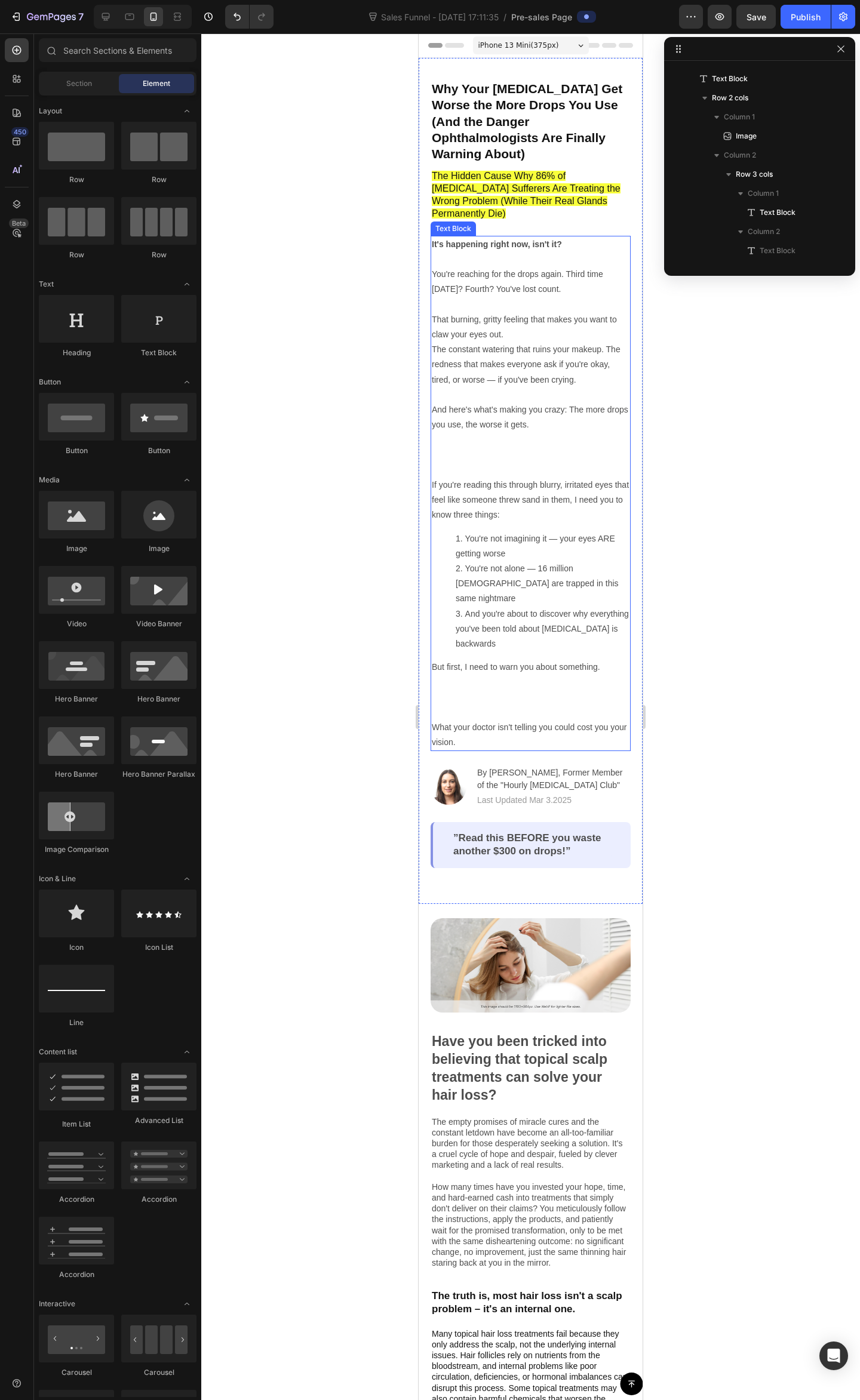
click at [528, 267] on p "You're reaching for the drops again. Third time today? Fourth? You've lost coun…" at bounding box center [531, 304] width 198 height 75
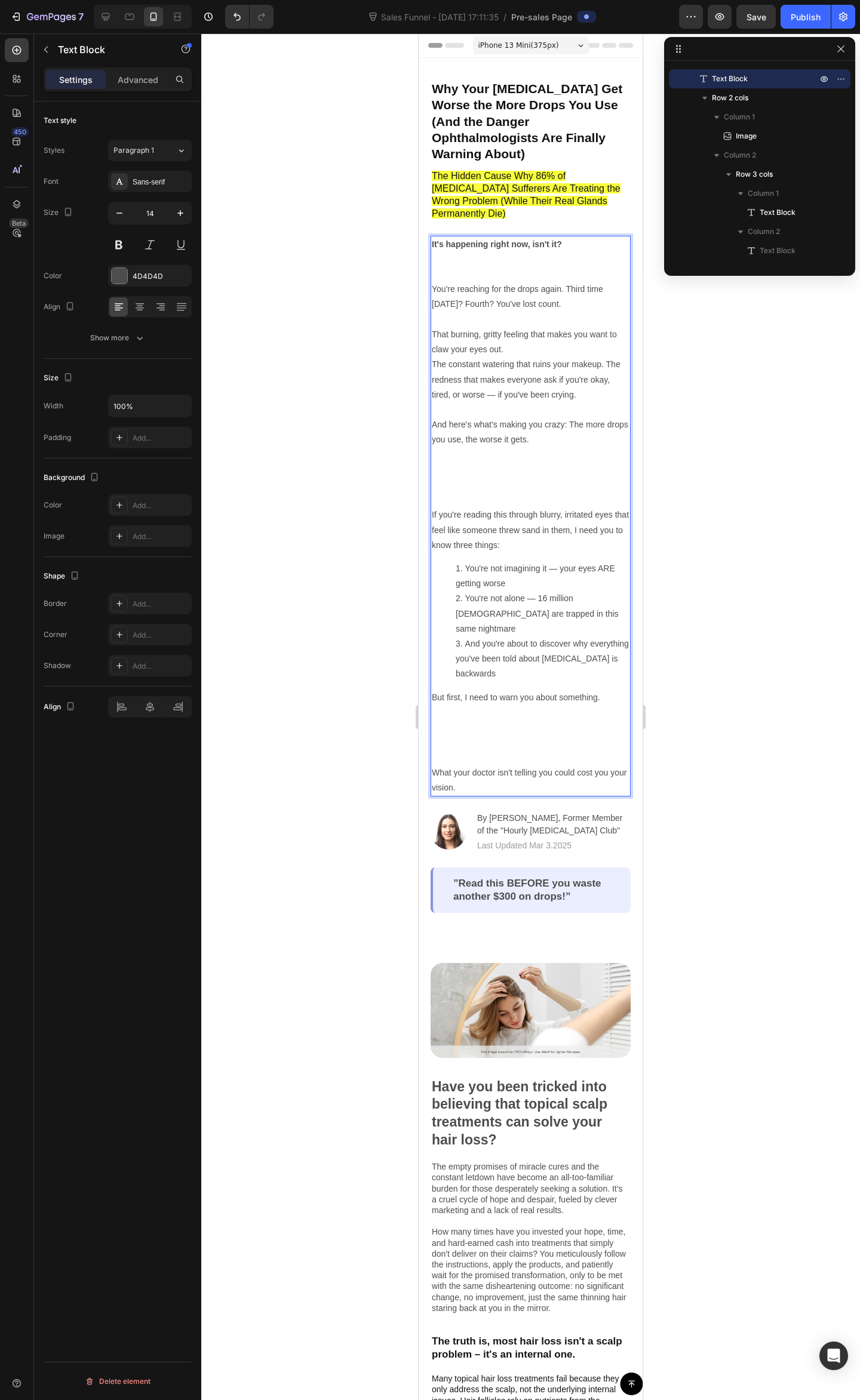
click at [508, 242] on p "It's happening right now, isn't it?" at bounding box center [531, 259] width 198 height 45
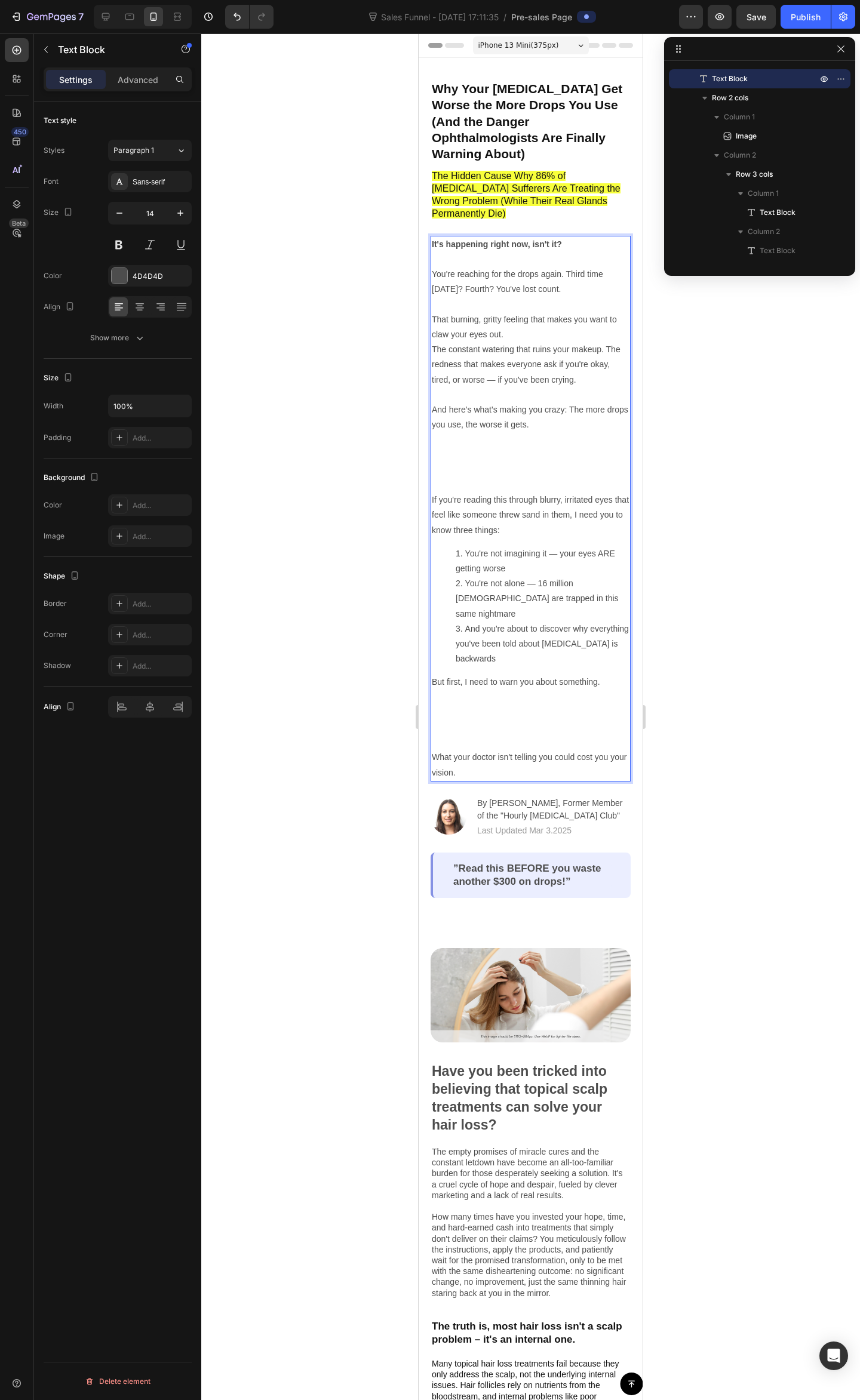
drag, startPoint x: 559, startPoint y: 266, endPoint x: 554, endPoint y: 271, distance: 7.1
click at [557, 267] on p "You're reaching for the drops again. Third time today? Fourth? You've lost coun…" at bounding box center [531, 304] width 198 height 75
drag, startPoint x: 555, startPoint y: 267, endPoint x: 490, endPoint y: 261, distance: 65.3
click at [490, 267] on p "You're reaching for the drops again. Third time today? Fourth? You've lost coun…" at bounding box center [531, 304] width 198 height 75
click at [514, 235] on button "Bold" at bounding box center [506, 237] width 21 height 21
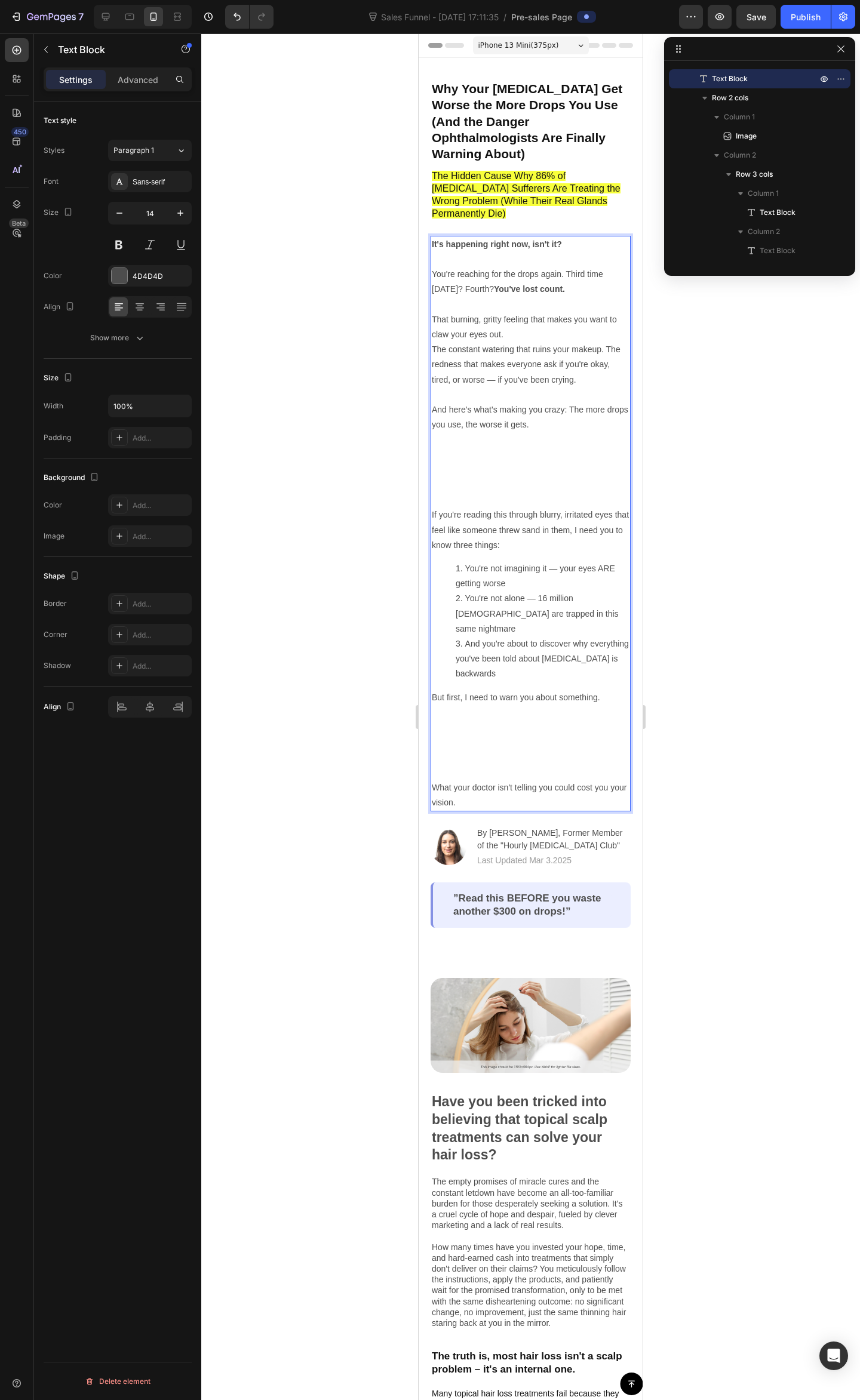
drag, startPoint x: 475, startPoint y: 306, endPoint x: 575, endPoint y: 327, distance: 102.2
click at [475, 305] on p "You're reaching for the drops again. Third time today? Fourth? You've lost coun…" at bounding box center [531, 304] width 198 height 75
click at [568, 358] on p "The constant watering that ruins your makeup. The redness that makes everyone a…" at bounding box center [531, 424] width 198 height 165
click at [559, 300] on p "You're reaching for the drops again. Third time today? Fourth? You've lost coun…" at bounding box center [531, 304] width 198 height 75
click at [547, 285] on p "You're reaching for the drops again. Third time today? Fourth? You've lost coun…" at bounding box center [531, 304] width 198 height 75
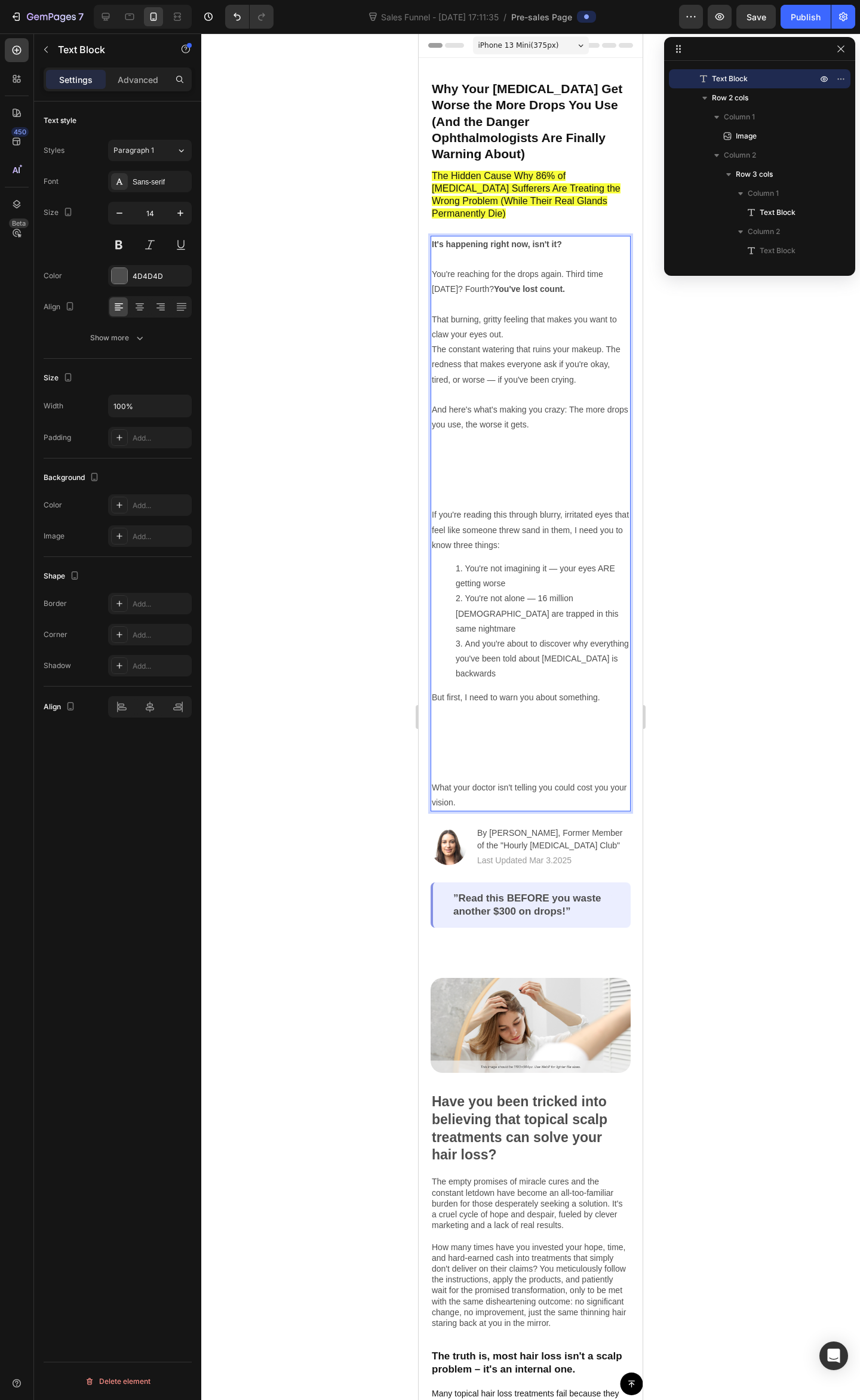
click at [552, 307] on p "You're reaching for the drops again. Third time today? Fourth? You've lost coun…" at bounding box center [531, 304] width 198 height 75
click at [547, 342] on p "The constant watering that ruins your makeup. The redness that makes everyone a…" at bounding box center [531, 424] width 198 height 165
click at [466, 342] on p "The constant watering that ruins your makeup. The redness that makes everyone a…" at bounding box center [531, 424] width 198 height 165
click at [504, 348] on p "The constant watering that ruins your makeup. The redness that makes everyone a…" at bounding box center [531, 424] width 198 height 165
click at [531, 356] on p "The constant watering that ruins your makeup. The redness that makes everyone a…" at bounding box center [531, 424] width 198 height 165
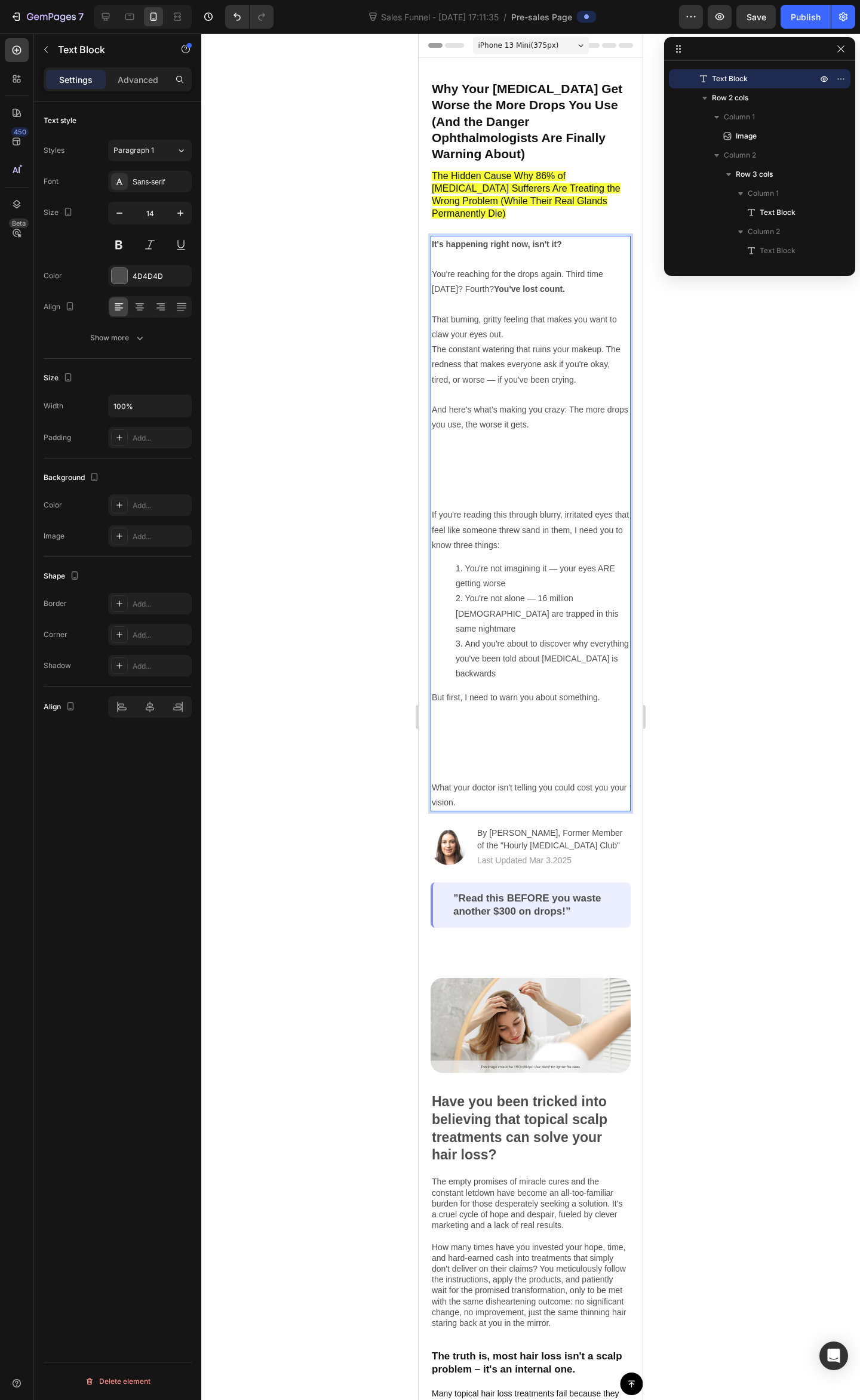
click at [593, 358] on p "The constant watering that ruins your makeup. The redness that makes everyone a…" at bounding box center [531, 424] width 198 height 165
click at [477, 381] on p "The constant watering that ruins your makeup. The redness that makes everyone a…" at bounding box center [531, 424] width 198 height 165
click at [523, 379] on p "The constant watering that ruins your makeup. The redness that makes everyone a…" at bounding box center [531, 424] width 198 height 165
click at [547, 392] on p "The constant watering that ruins your makeup. The redness that makes everyone a…" at bounding box center [531, 424] width 198 height 165
drag, startPoint x: 553, startPoint y: 401, endPoint x: 571, endPoint y: 379, distance: 28.4
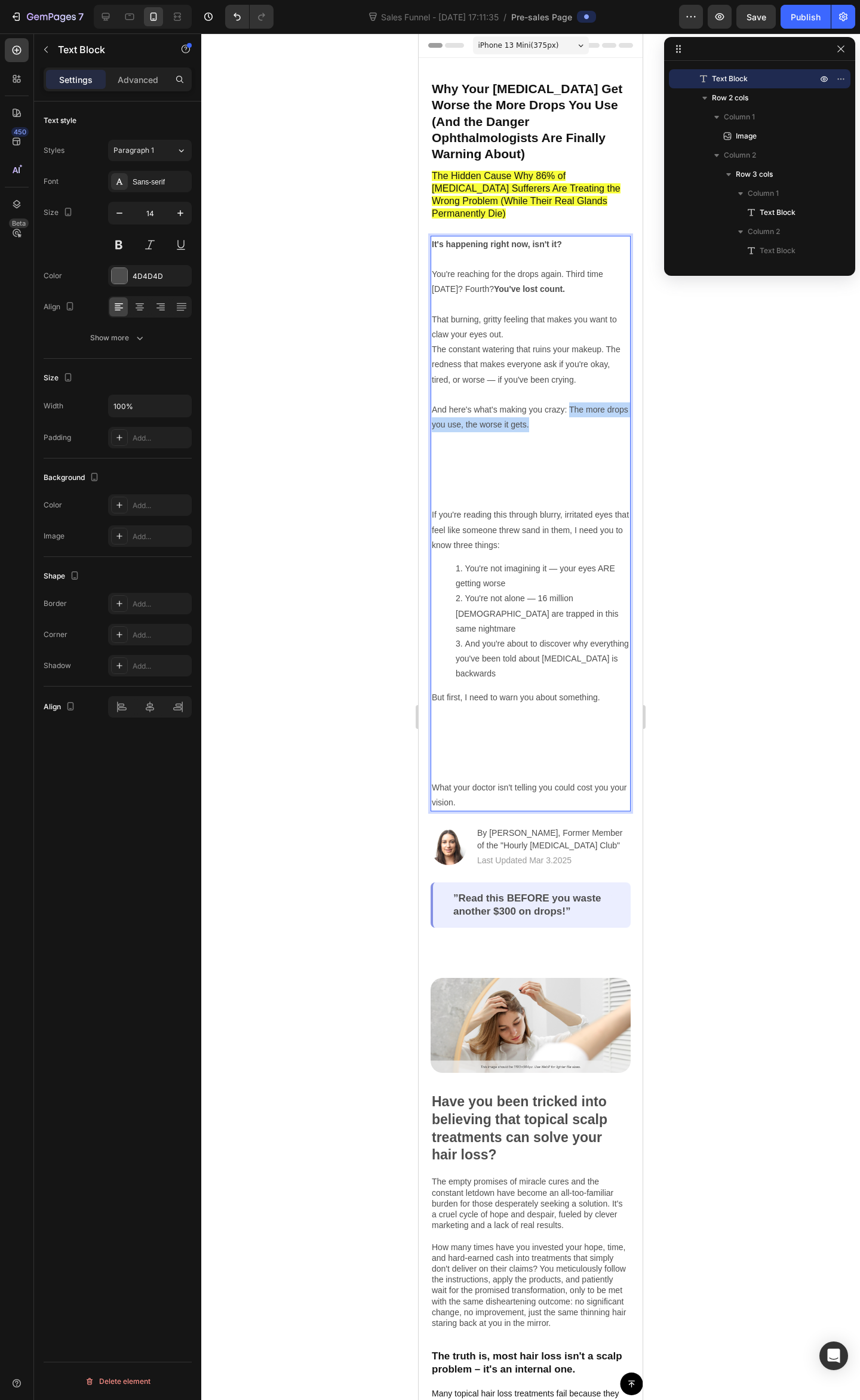
click at [571, 379] on p "The constant watering that ruins your makeup. The redness that makes everyone a…" at bounding box center [531, 424] width 198 height 165
click at [504, 357] on icon "Editor contextual toolbar" at bounding box center [506, 359] width 7 height 9
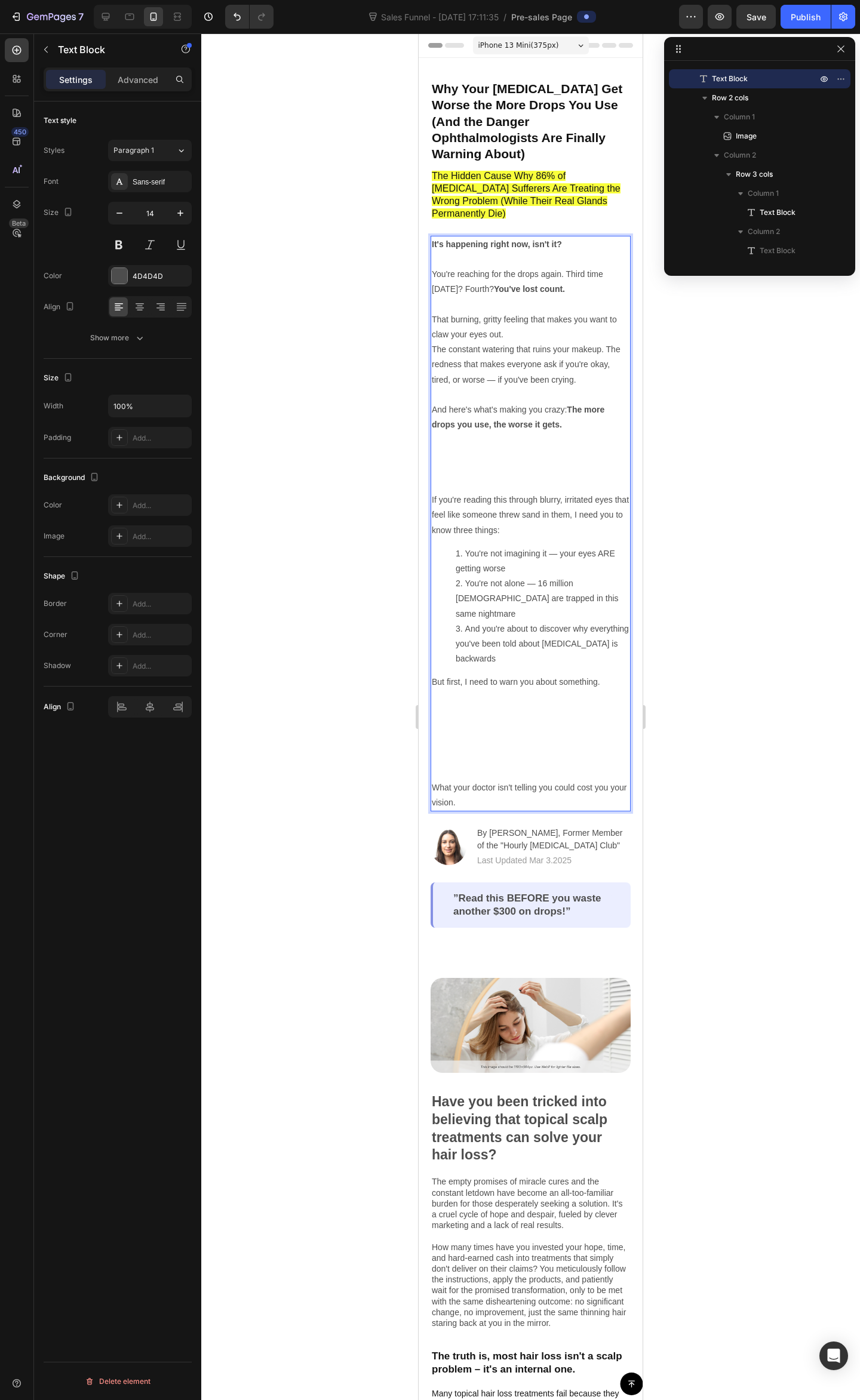
click at [449, 457] on p "The constant watering that ruins your makeup. The redness that makes everyone a…" at bounding box center [531, 417] width 198 height 150
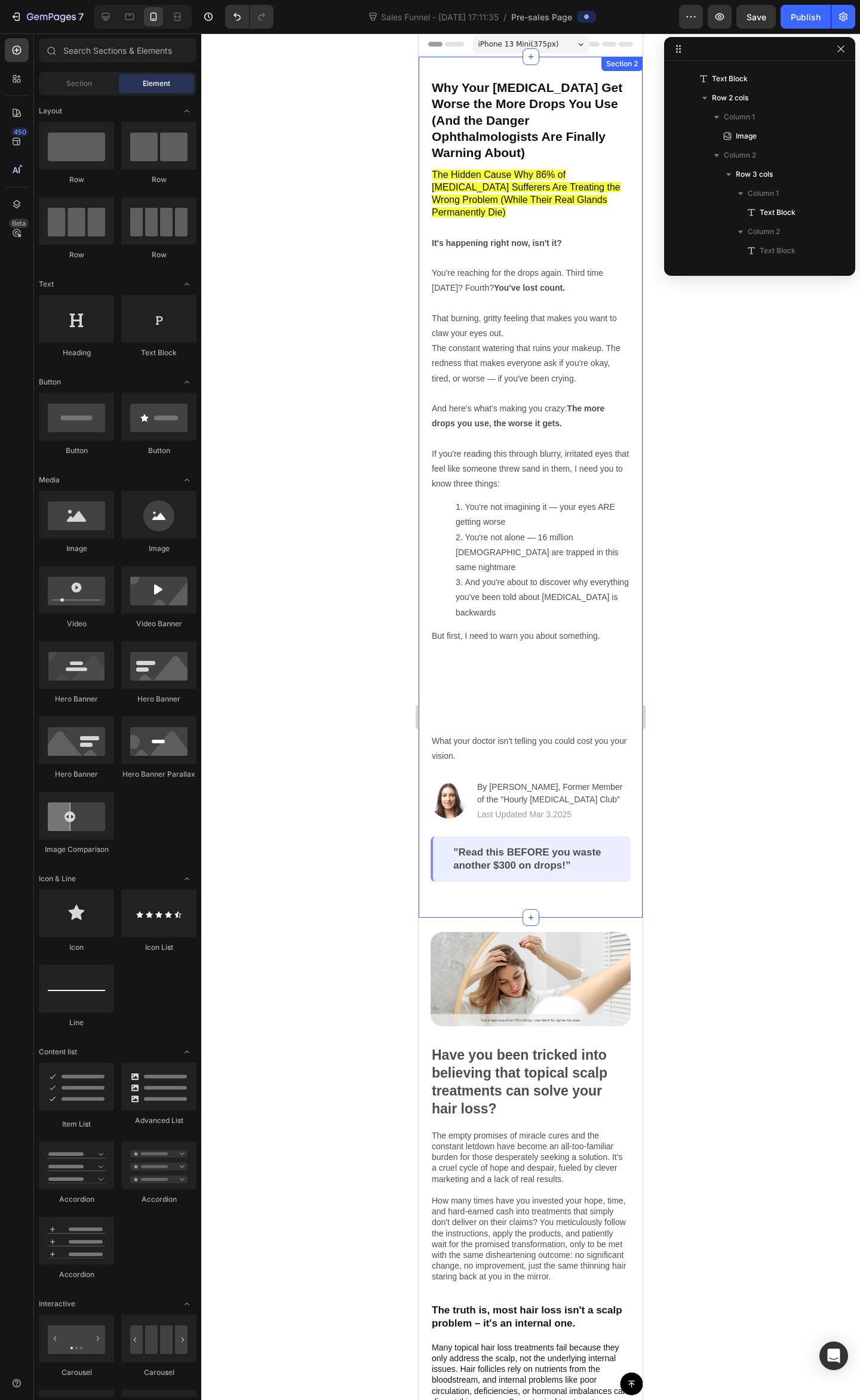
scroll to position [0, 0]
click at [538, 405] on strong "The more drops you use, the worse it gets." at bounding box center [518, 417] width 173 height 25
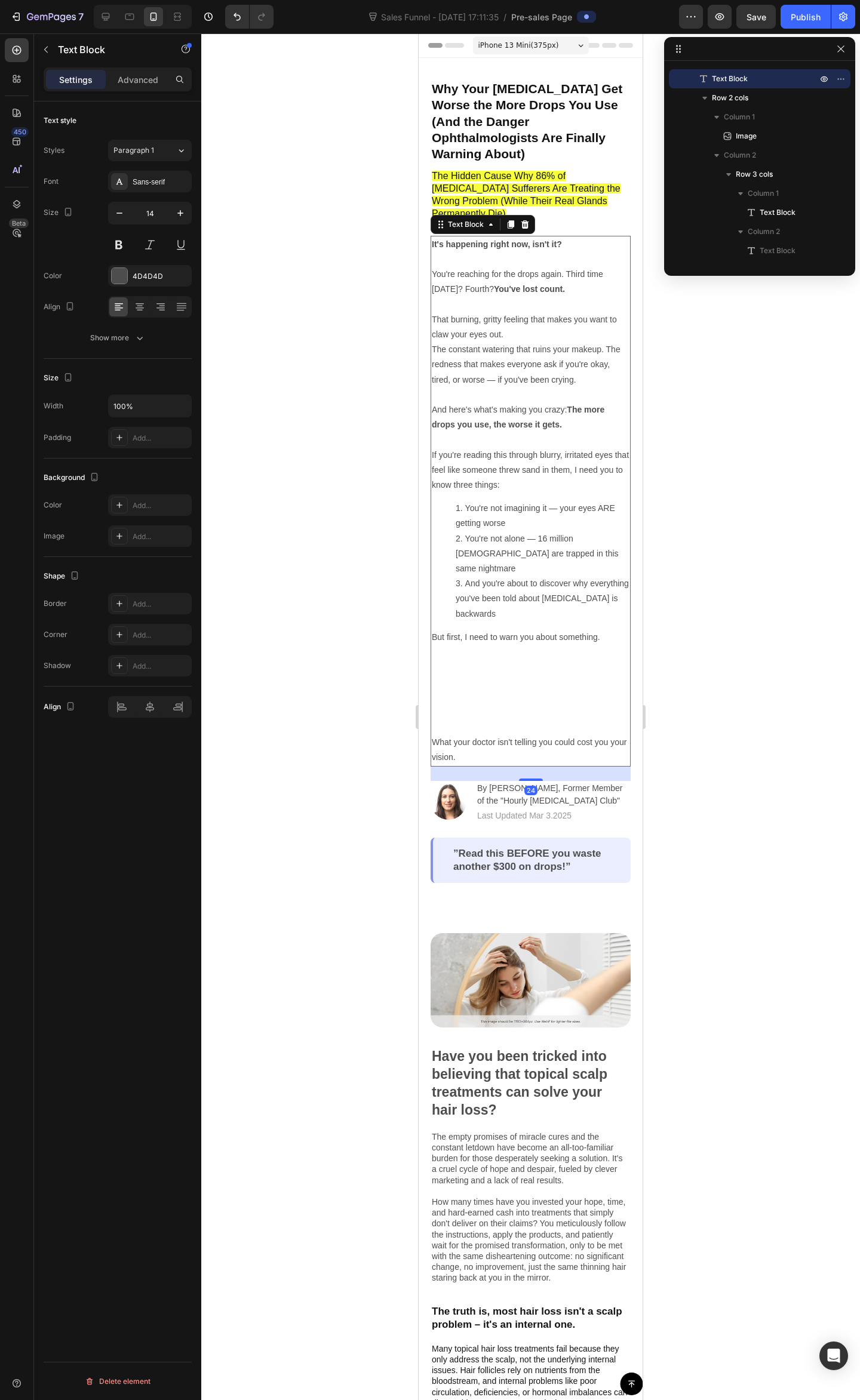
click at [552, 388] on p "The constant watering that ruins your makeup. The redness that makes everyone a…" at bounding box center [531, 386] width 198 height 90
click at [571, 447] on p "If you're reading this through blurry, irritated eyes that feel like someone th…" at bounding box center [531, 470] width 198 height 45
click at [545, 432] on p "Rich Text Editor. Editing area: main" at bounding box center [531, 439] width 198 height 15
click at [577, 447] on p "If you're reading this through blurry, irritated eyes that feel like someone th…" at bounding box center [531, 470] width 198 height 45
click at [576, 456] on p "If you're reading this through blurry, irritated eyes that feel like someone th…" at bounding box center [531, 470] width 198 height 45
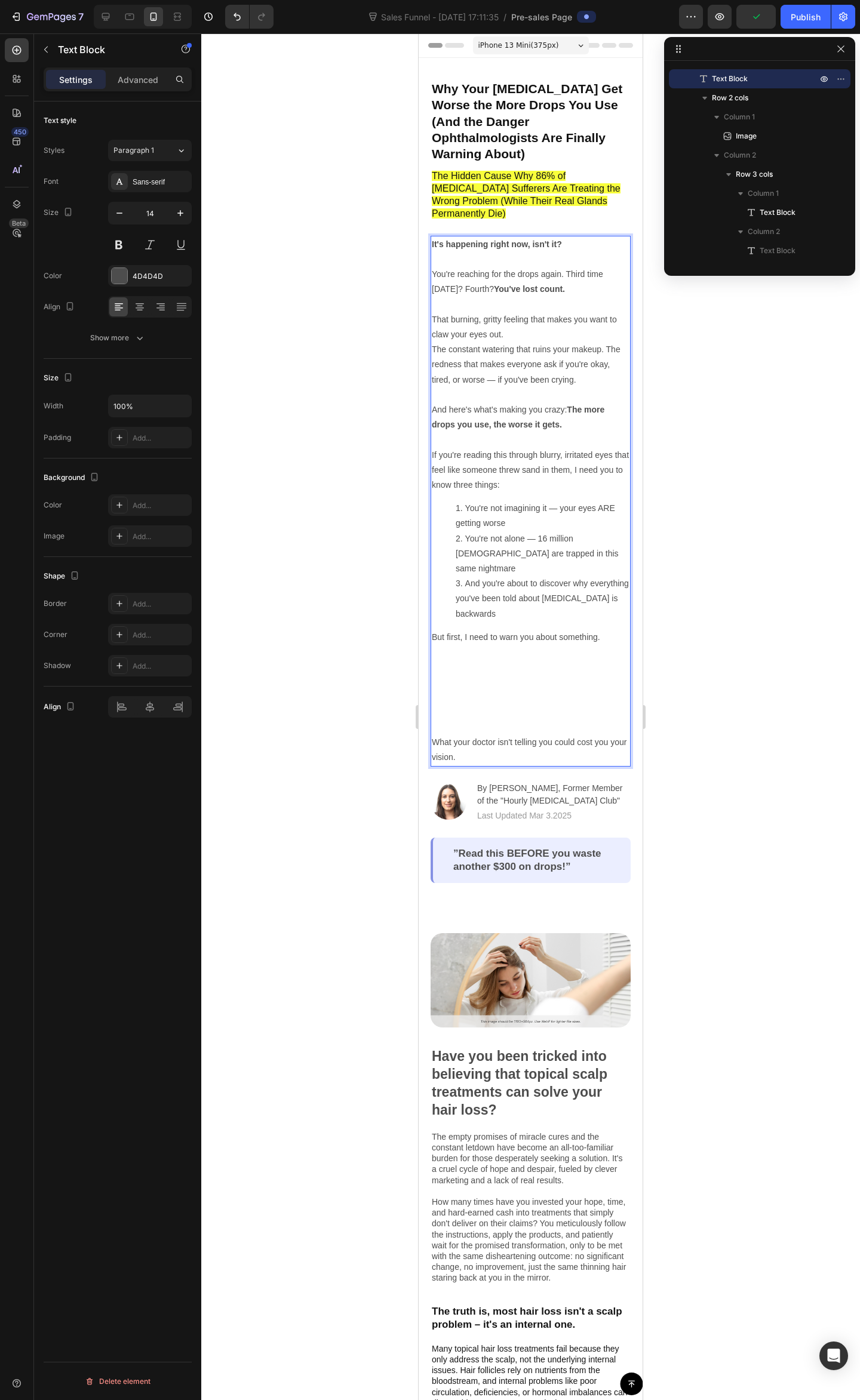
click at [572, 450] on p "If you're reading this through blurry, irritated eyes that feel like someone th…" at bounding box center [531, 470] width 198 height 45
click at [497, 405] on strong "The more drops you use, the worse it gets." at bounding box center [518, 417] width 173 height 25
click at [532, 351] on p "The constant watering that ruins your makeup. The redness that makes everyone a…" at bounding box center [531, 386] width 198 height 90
drag, startPoint x: 526, startPoint y: 290, endPoint x: 450, endPoint y: 294, distance: 76.1
click at [450, 294] on p "You're reaching for the drops again. Third time today? Fourth? You've lost coun…" at bounding box center [531, 304] width 198 height 75
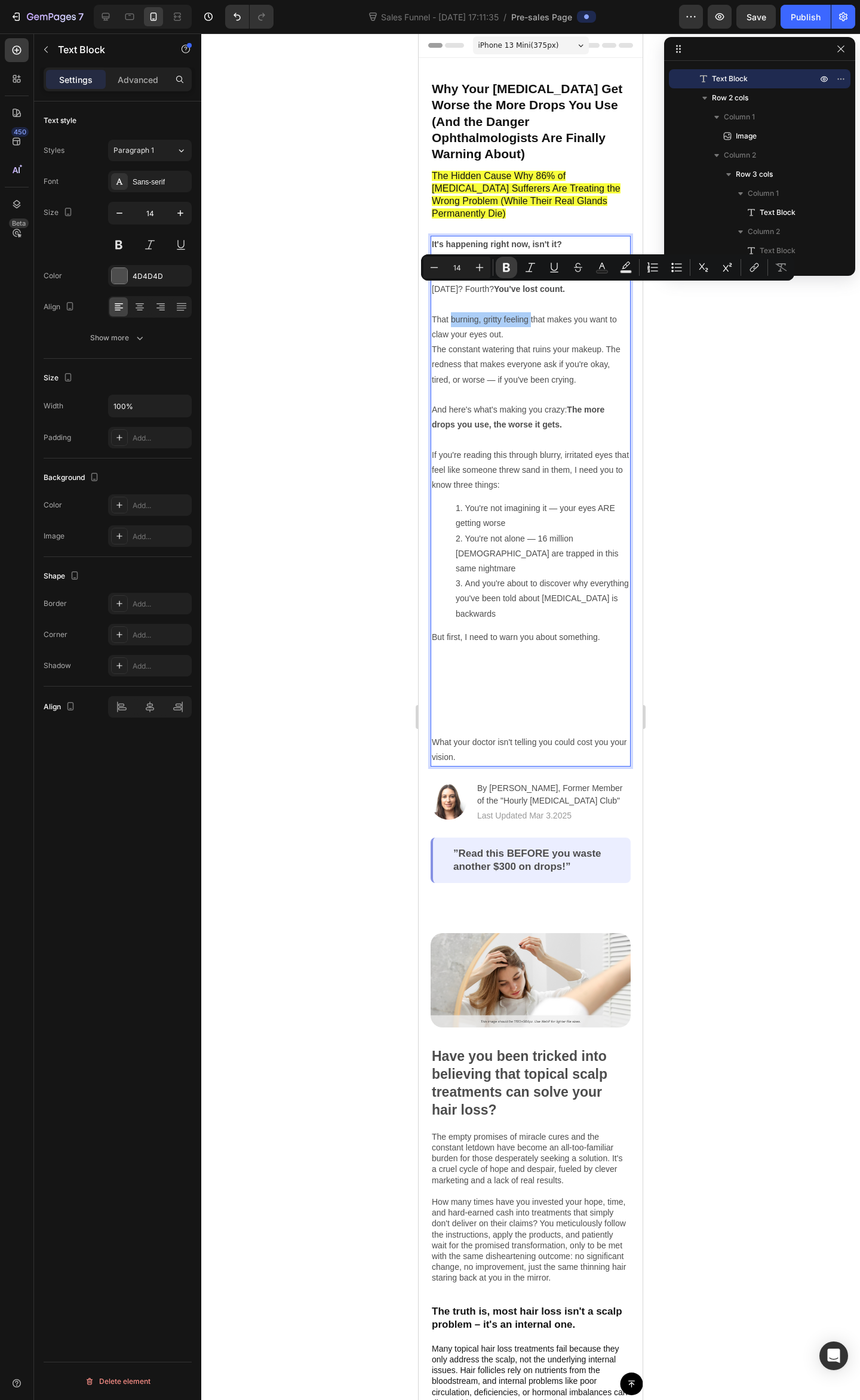
click at [507, 263] on icon "Editor contextual toolbar" at bounding box center [506, 267] width 12 height 12
click at [514, 342] on p "The constant watering that ruins your makeup. The redness that makes everyone a…" at bounding box center [531, 386] width 198 height 90
click at [554, 342] on p "The constant watering that ruins your makeup. The redness that makes everyone a…" at bounding box center [531, 386] width 198 height 90
click at [493, 342] on p "The constant watering that ruins your makeup. The redness that makes everyone a…" at bounding box center [531, 386] width 198 height 90
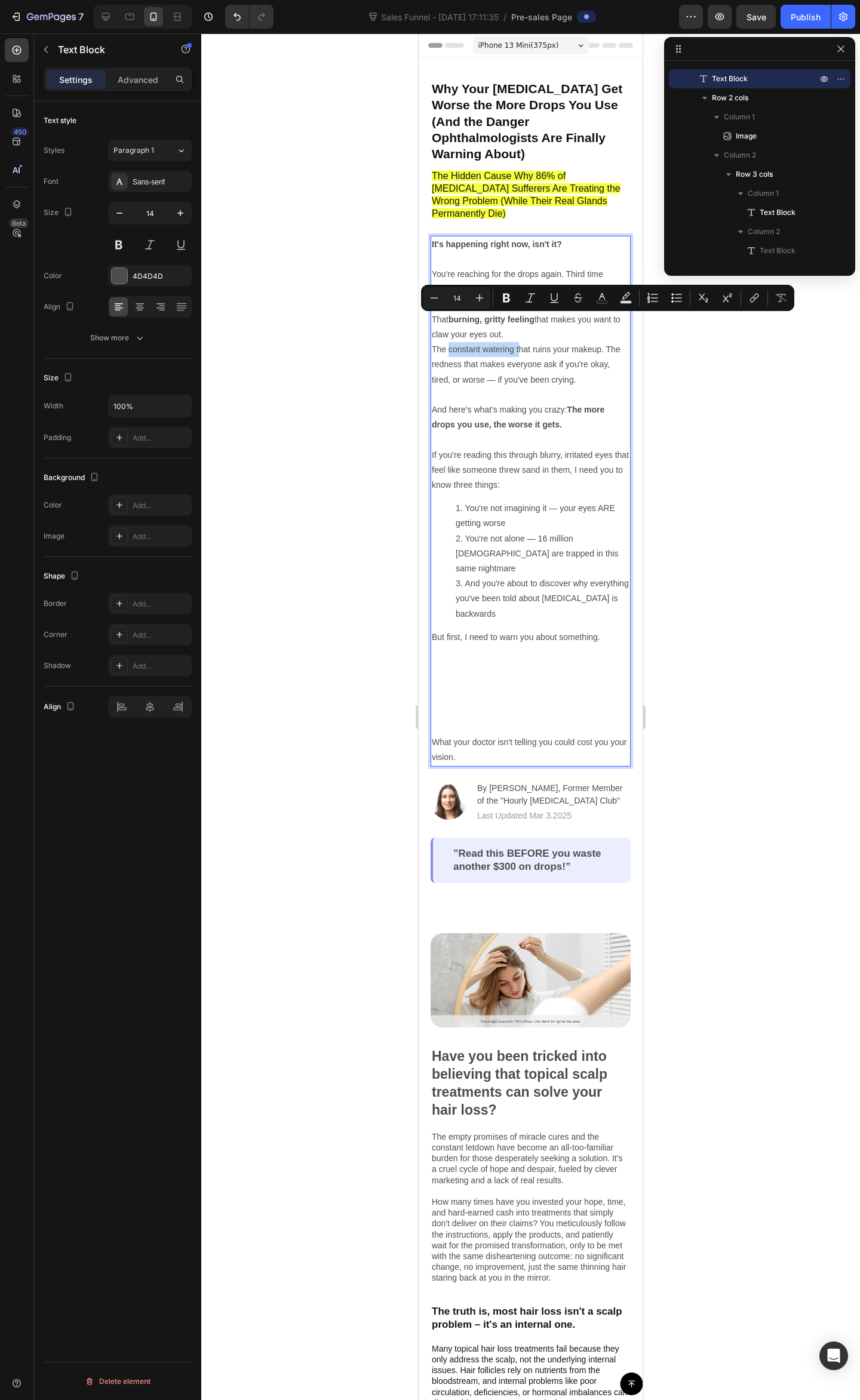
drag, startPoint x: 518, startPoint y: 322, endPoint x: 449, endPoint y: 319, distance: 69.1
click at [449, 342] on p "The constant watering that ruins your makeup. The redness that makes everyone a…" at bounding box center [531, 386] width 198 height 90
click at [500, 342] on p "The constant watering that ruins your makeup. The redness that makes everyone a…" at bounding box center [531, 386] width 198 height 90
drag, startPoint x: 515, startPoint y: 320, endPoint x: 449, endPoint y: 319, distance: 66.0
click at [449, 342] on p "The constant watering that ruins your makeup. The redness that makes everyone a…" at bounding box center [531, 386] width 198 height 90
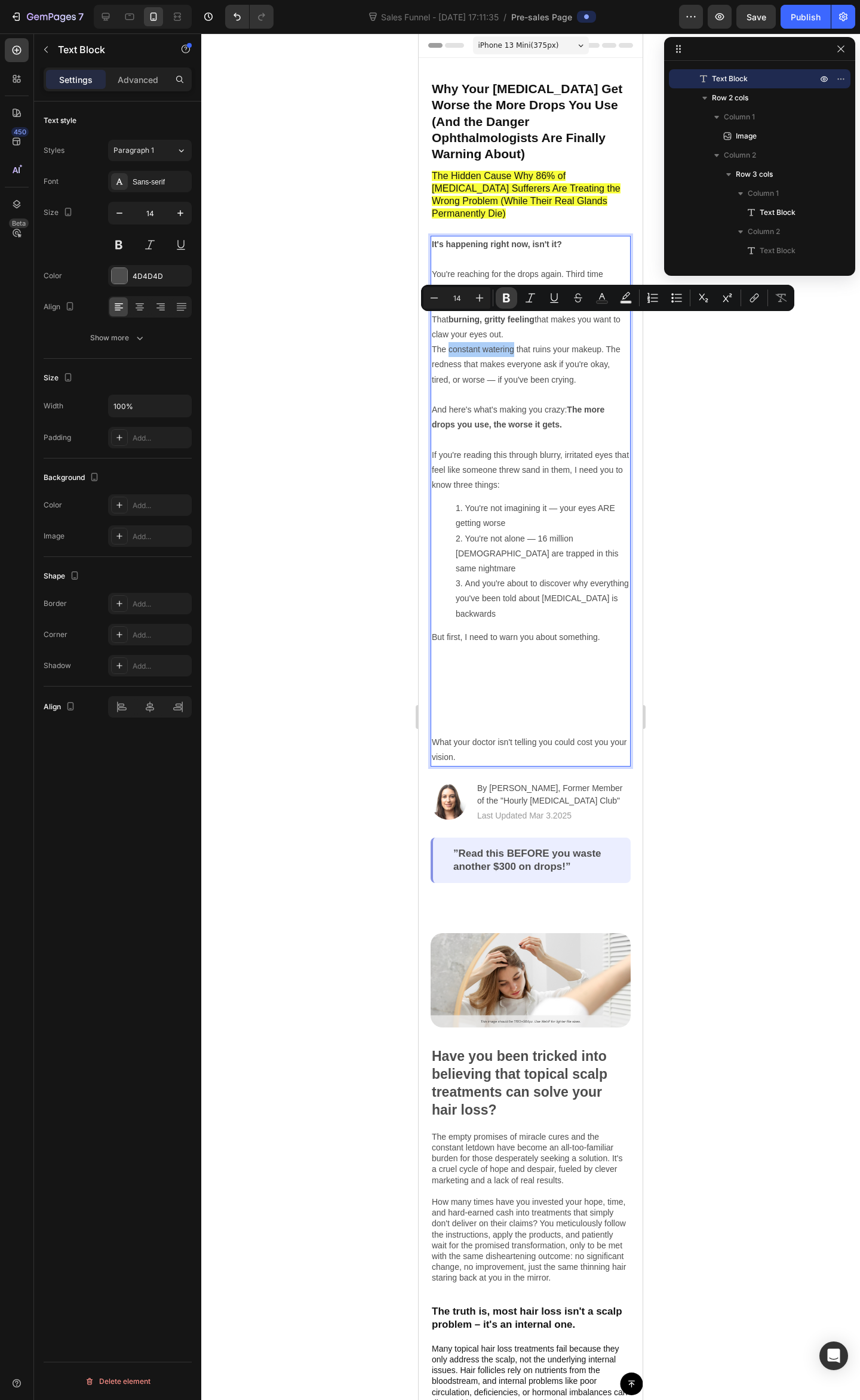
drag, startPoint x: 505, startPoint y: 302, endPoint x: 100, endPoint y: 295, distance: 405.1
click at [505, 302] on icon "Editor contextual toolbar" at bounding box center [506, 298] width 7 height 9
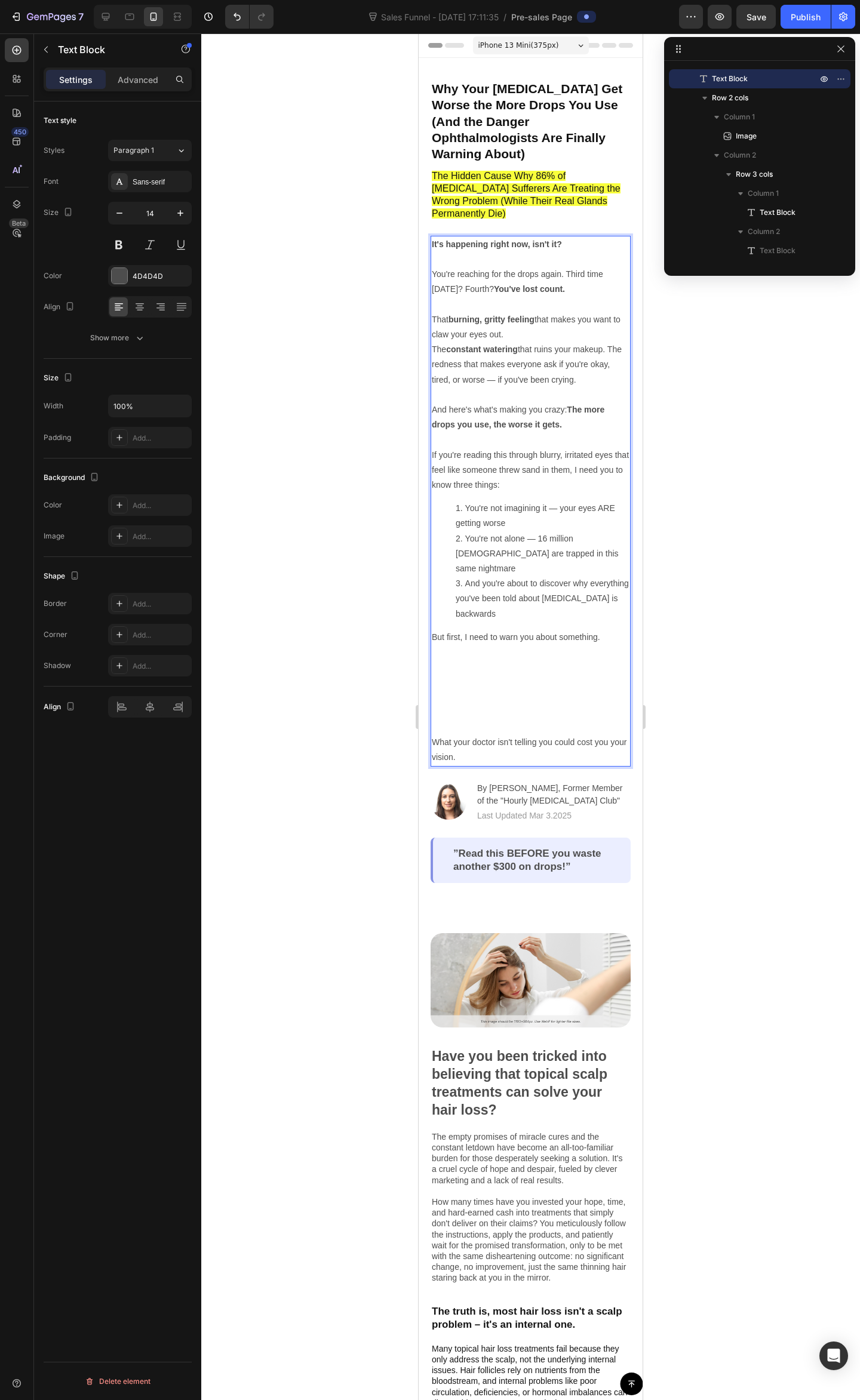
click at [515, 345] on p "The constant watering that ruins your makeup. The redness that makes everyone a…" at bounding box center [531, 386] width 198 height 90
drag, startPoint x: 449, startPoint y: 337, endPoint x: 478, endPoint y: 337, distance: 29.0
click at [478, 342] on p "The constant watering that ruins your makeup. The redness that makes everyone a…" at bounding box center [531, 386] width 198 height 90
drag, startPoint x: 473, startPoint y: 333, endPoint x: 459, endPoint y: 337, distance: 14.6
click at [459, 342] on p "The constant watering that ruins your makeup. The redness that makes everyone a…" at bounding box center [531, 386] width 198 height 90
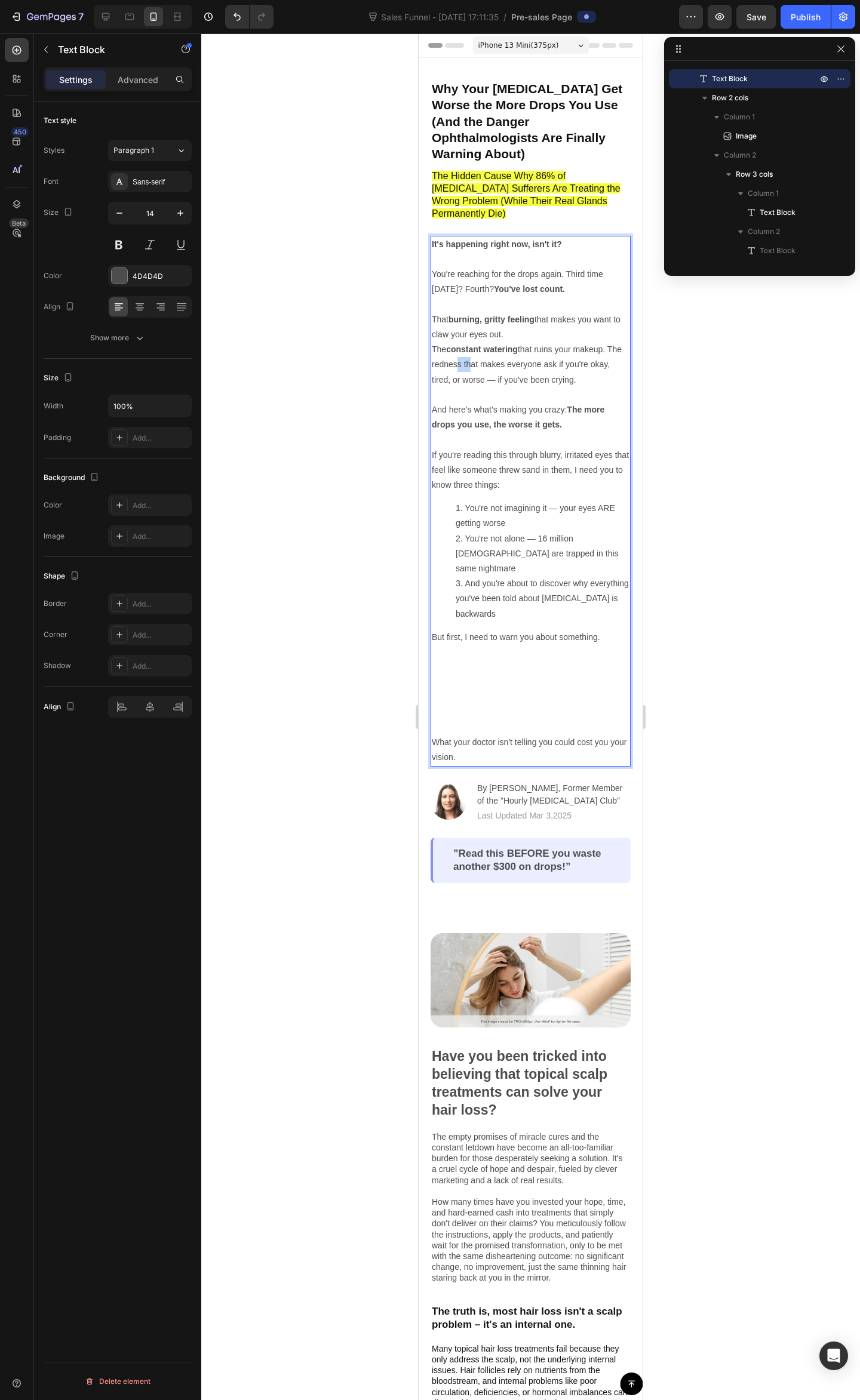
drag, startPoint x: 483, startPoint y: 337, endPoint x: 468, endPoint y: 337, distance: 15.0
click at [468, 342] on p "The constant watering that ruins your makeup. The redness that makes everyone a…" at bounding box center [531, 386] width 198 height 90
drag, startPoint x: 449, startPoint y: 335, endPoint x: 478, endPoint y: 337, distance: 29.1
click at [478, 342] on p "The constant watering that ruins your makeup. The redness that makes everyone a…" at bounding box center [531, 386] width 198 height 90
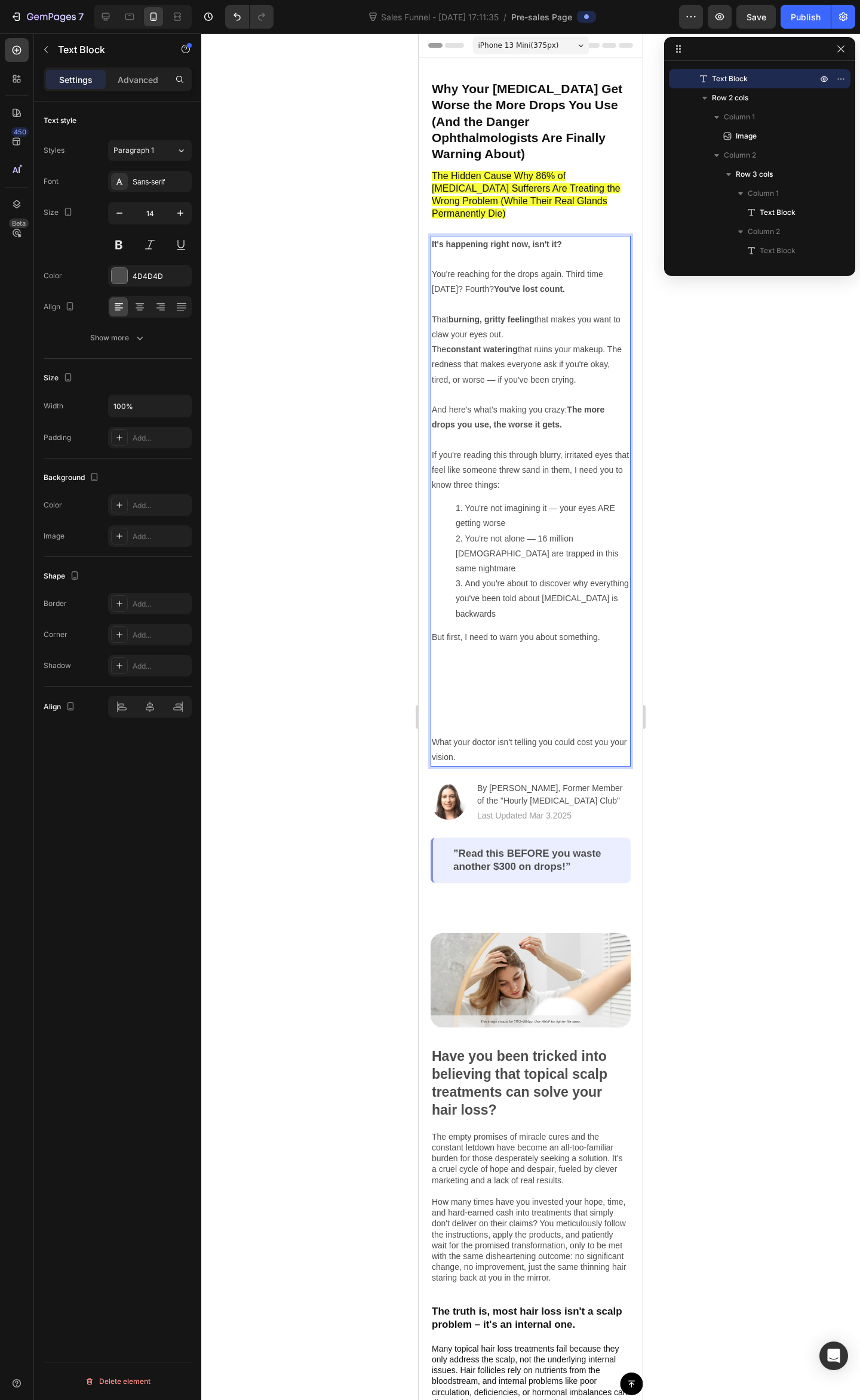
click at [490, 342] on p "The constant watering that ruins your makeup. The redness that makes everyone a…" at bounding box center [531, 386] width 198 height 90
click at [492, 346] on p "The constant watering that ruins your makeup. The redness that makes everyone a…" at bounding box center [531, 386] width 198 height 90
drag, startPoint x: 485, startPoint y: 386, endPoint x: 464, endPoint y: 352, distance: 40.0
click at [481, 377] on p "The constant watering that ruins your makeup. The redness that makes everyone a…" at bounding box center [531, 386] width 198 height 90
drag, startPoint x: 466, startPoint y: 330, endPoint x: 491, endPoint y: 337, distance: 26.0
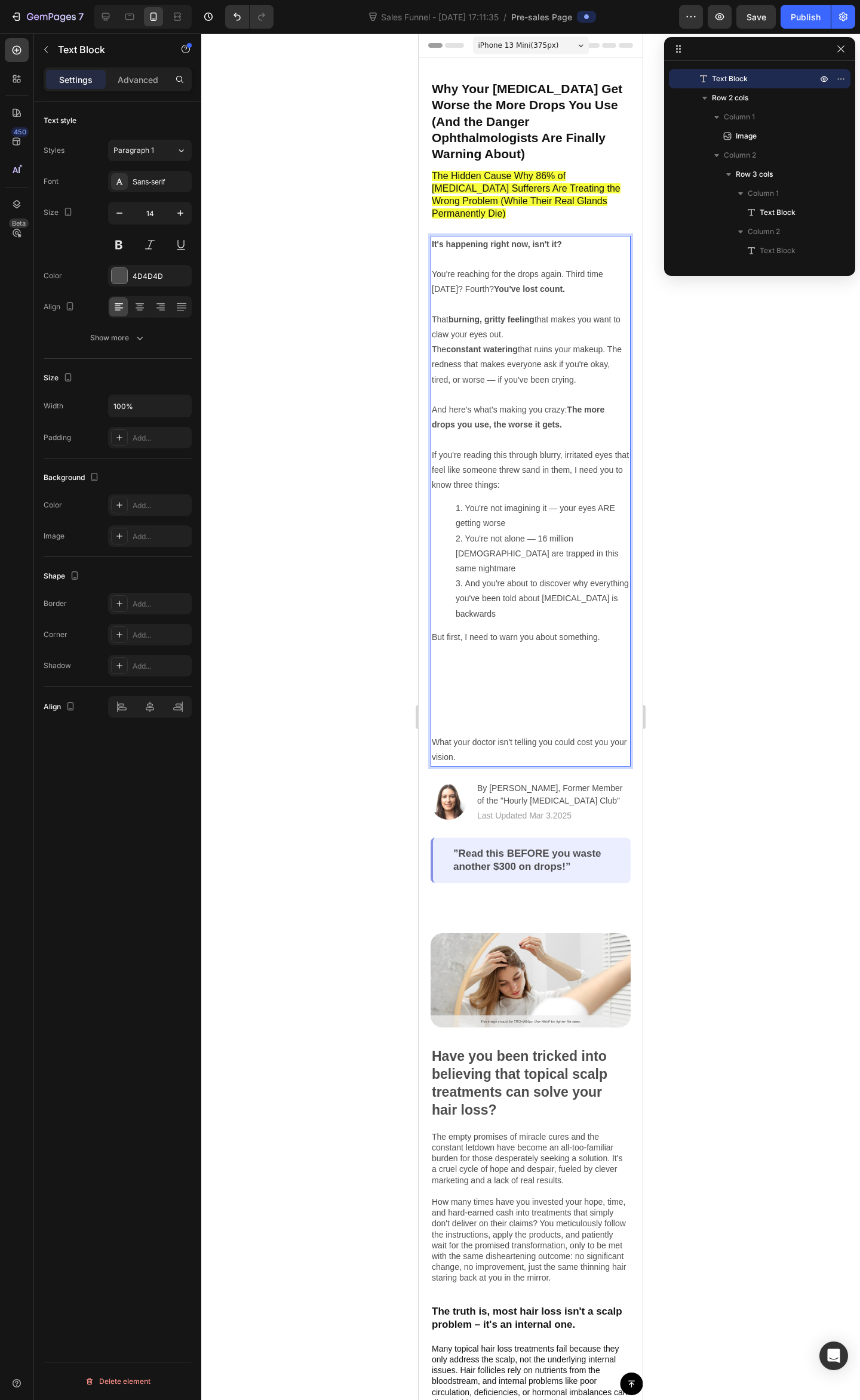
click at [469, 342] on p "The constant watering that ruins your makeup. The redness that makes everyone a…" at bounding box center [531, 386] width 198 height 90
click at [487, 342] on p "The constant watering that ruins your makeup. The redness that makes everyone a…" at bounding box center [531, 386] width 198 height 90
drag, startPoint x: 479, startPoint y: 335, endPoint x: 447, endPoint y: 339, distance: 32.2
click at [447, 342] on p "The constant watering that ruins your makeup. The redness that makes everyone a…" at bounding box center [531, 386] width 198 height 90
click at [464, 342] on p "The constant watering that ruins your makeup. The redness that makes everyone a…" at bounding box center [531, 386] width 198 height 90
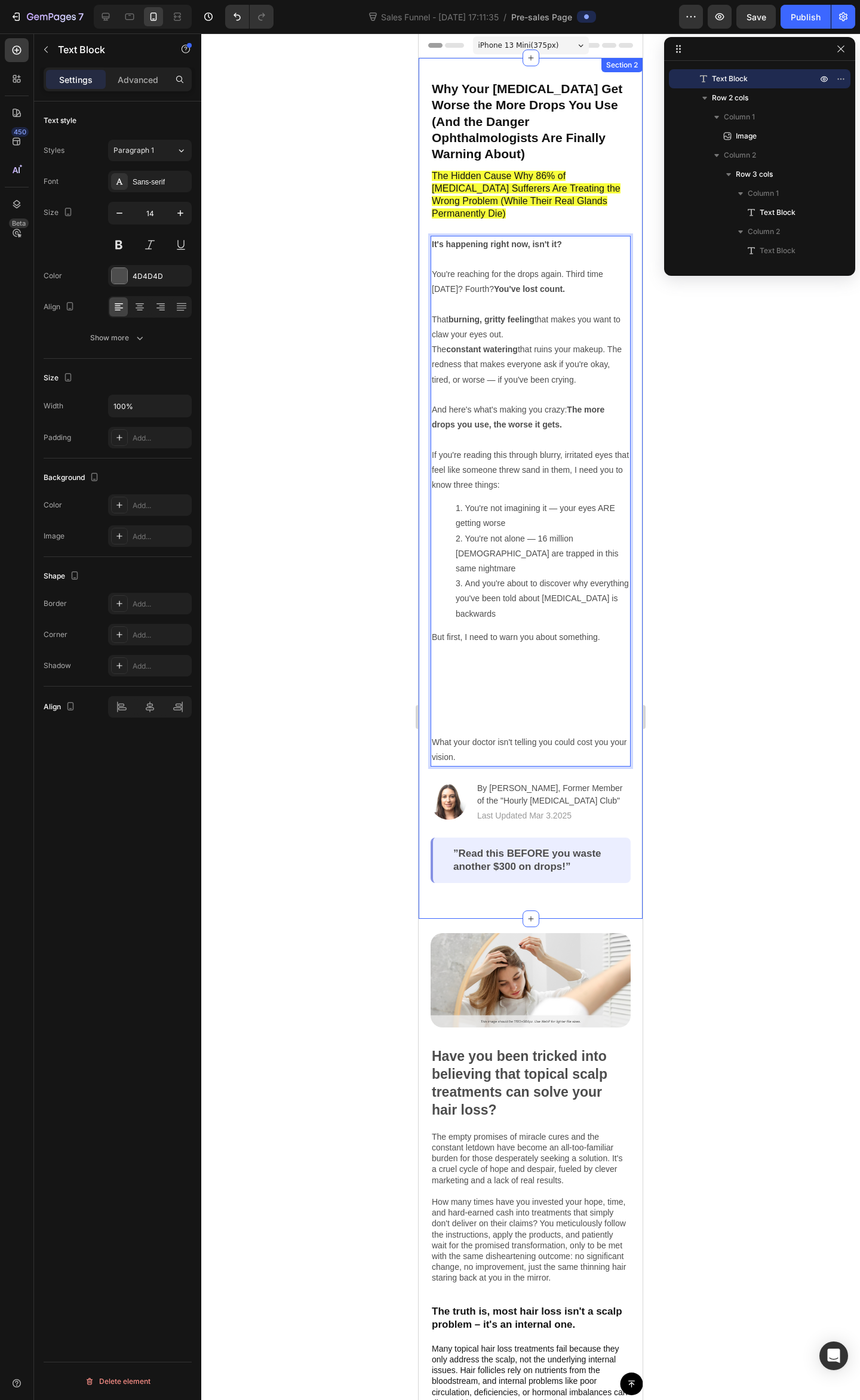
click at [418, 296] on div "Why Your Dry Eyes Get Worse the More Drops You Use (And the Danger Ophthalmolog…" at bounding box center [530, 488] width 224 height 860
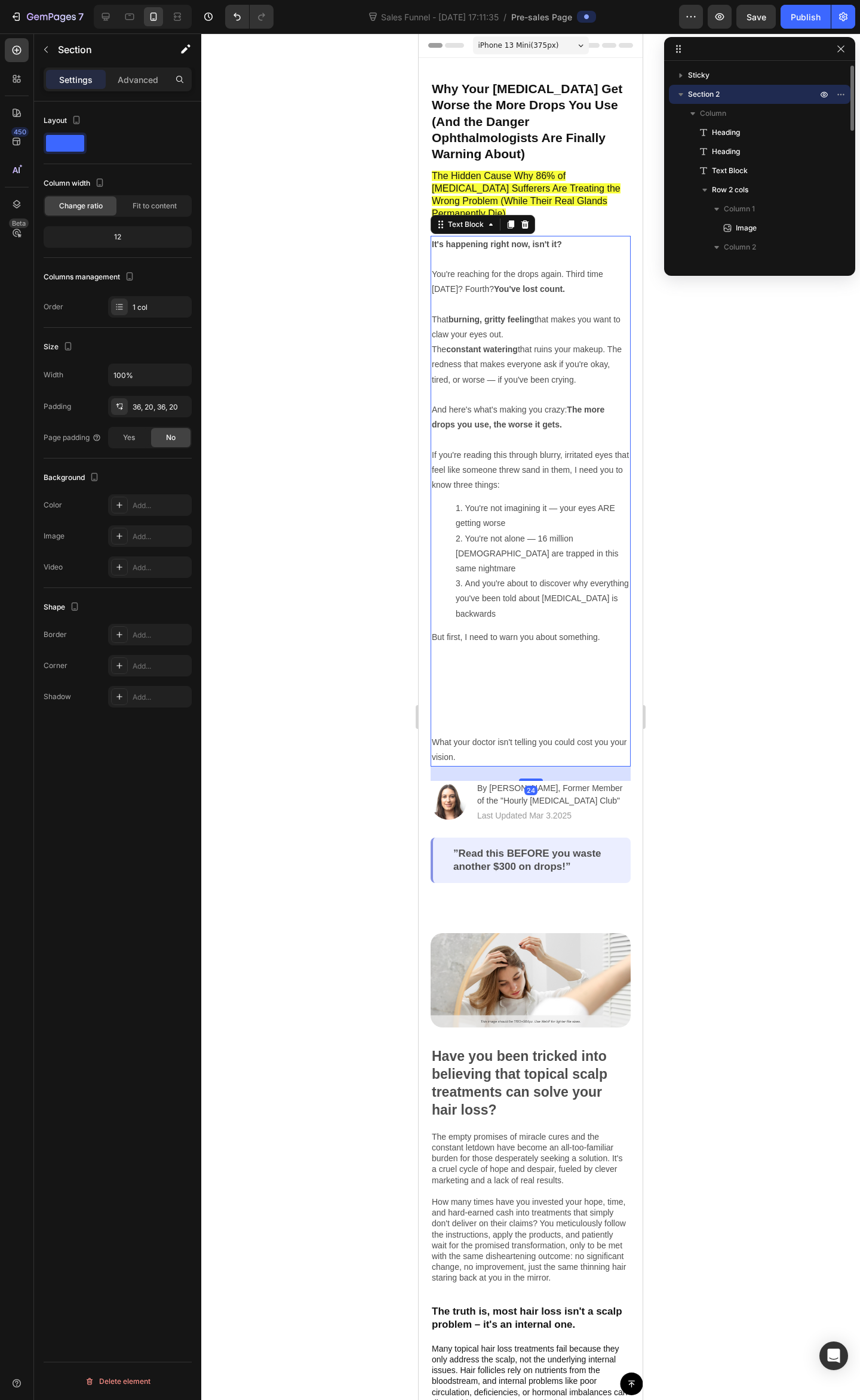
click at [503, 342] on p "The constant watering that ruins your makeup. The redness that makes everyone a…" at bounding box center [531, 386] width 198 height 90
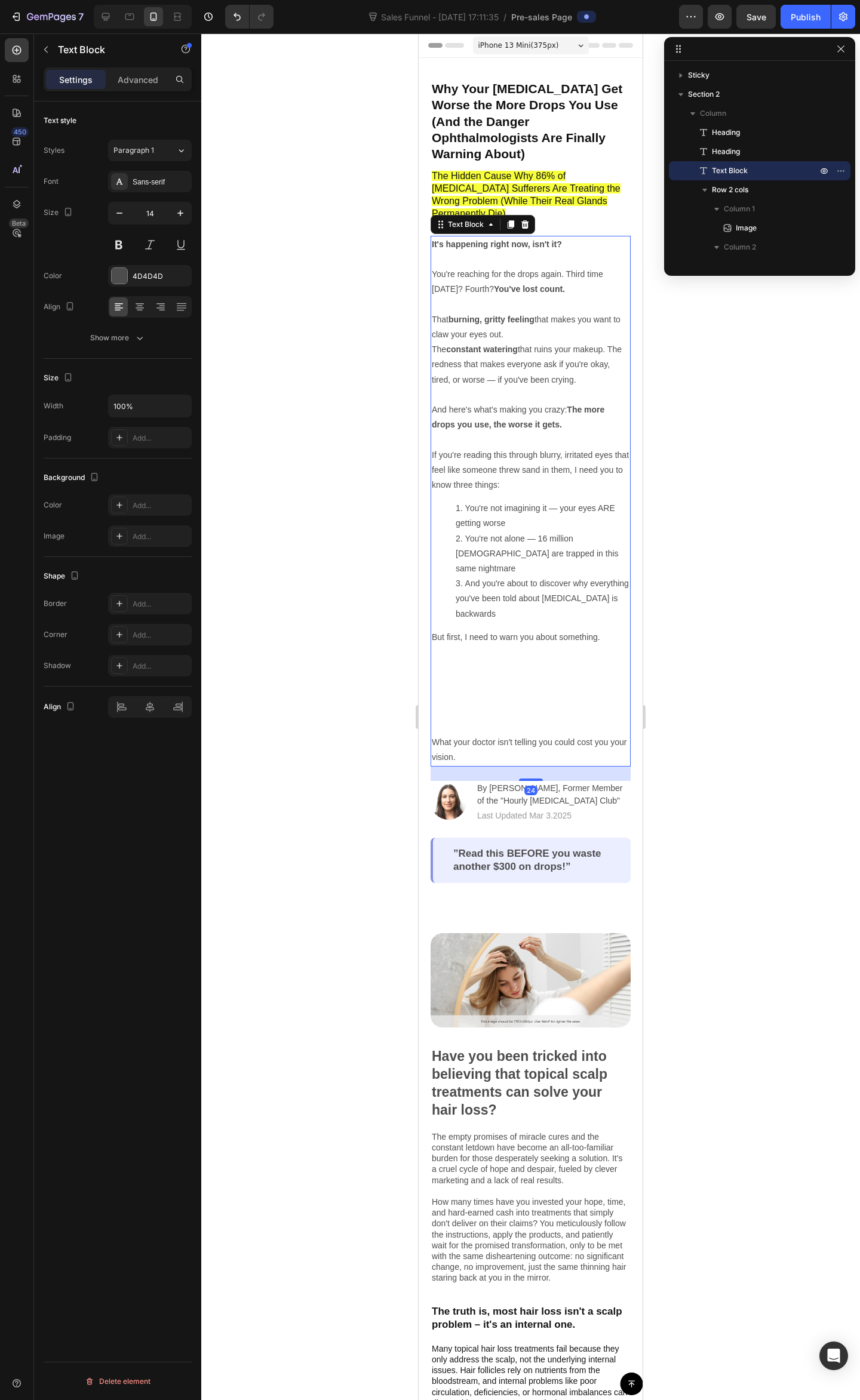
click at [720, 390] on div at bounding box center [530, 717] width 658 height 1366
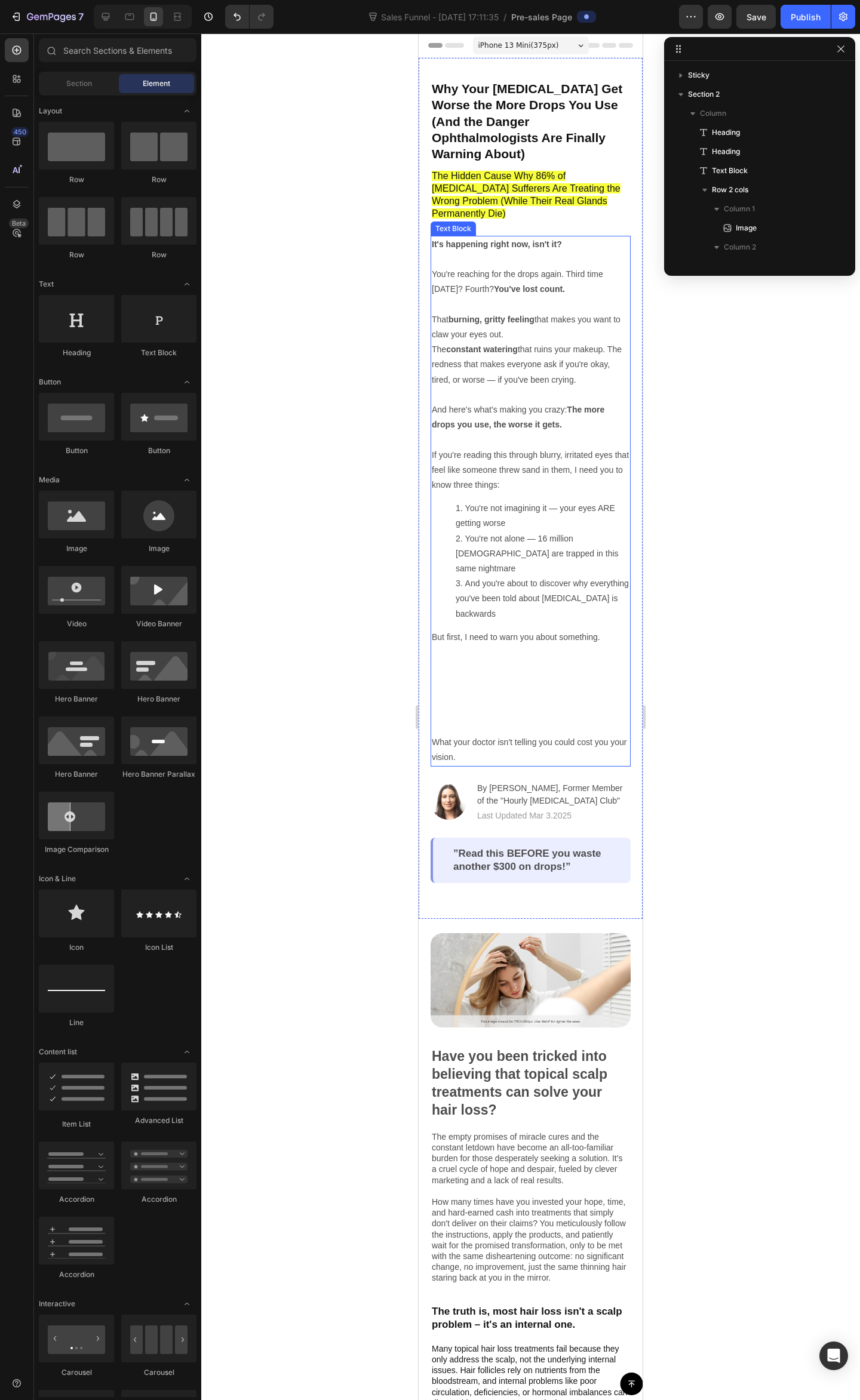
click at [505, 447] on p "If you're reading this through blurry, irritated eyes that feel like someone th…" at bounding box center [531, 470] width 198 height 45
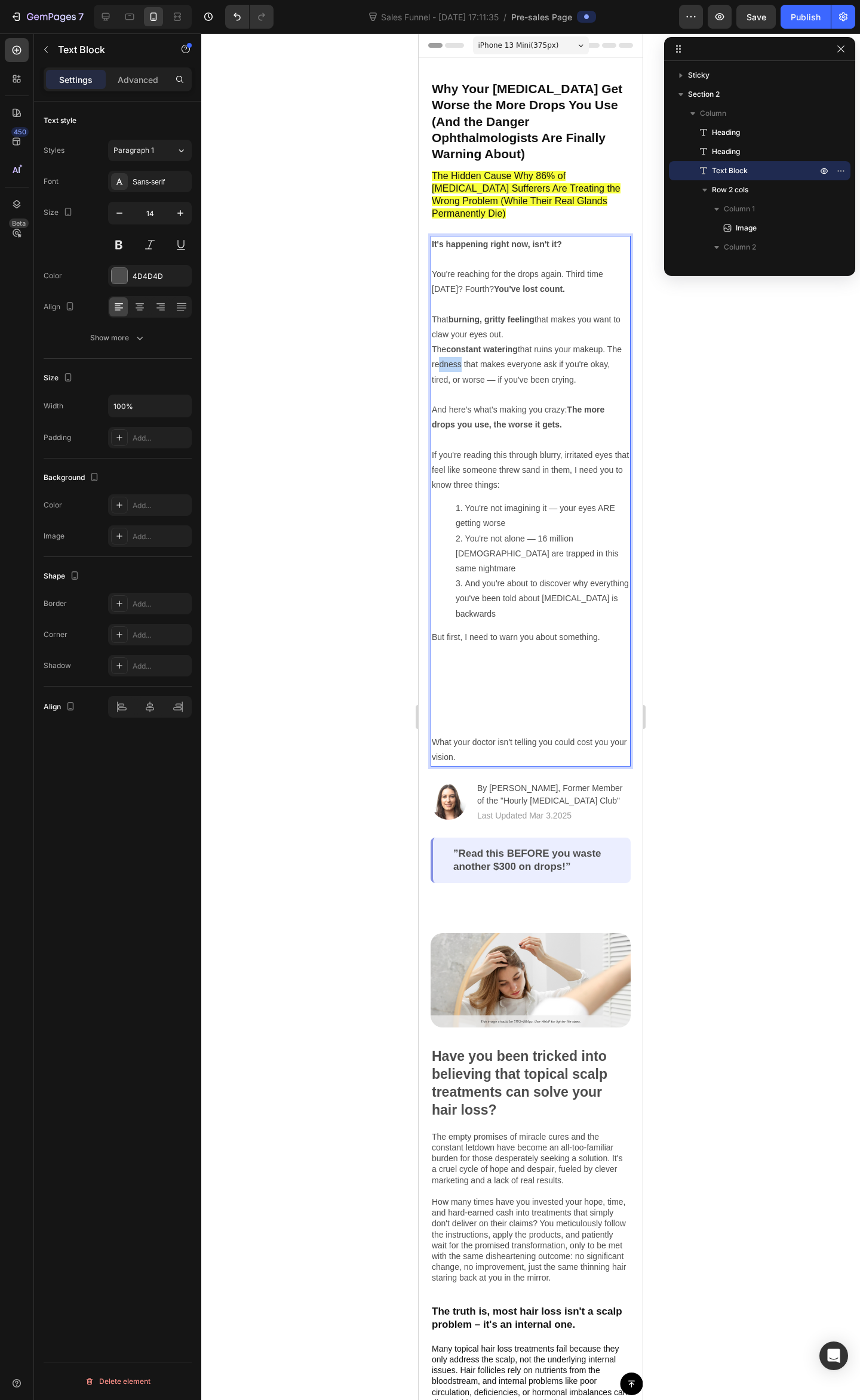
drag, startPoint x: 474, startPoint y: 333, endPoint x: 453, endPoint y: 338, distance: 21.6
click at [452, 342] on p "The constant watering that ruins your makeup. The redness that makes everyone a…" at bounding box center [531, 386] width 198 height 90
drag, startPoint x: 447, startPoint y: 333, endPoint x: 477, endPoint y: 337, distance: 30.3
click at [477, 342] on p "The constant watering that ruins your makeup. The redness that makes everyone a…" at bounding box center [531, 386] width 198 height 90
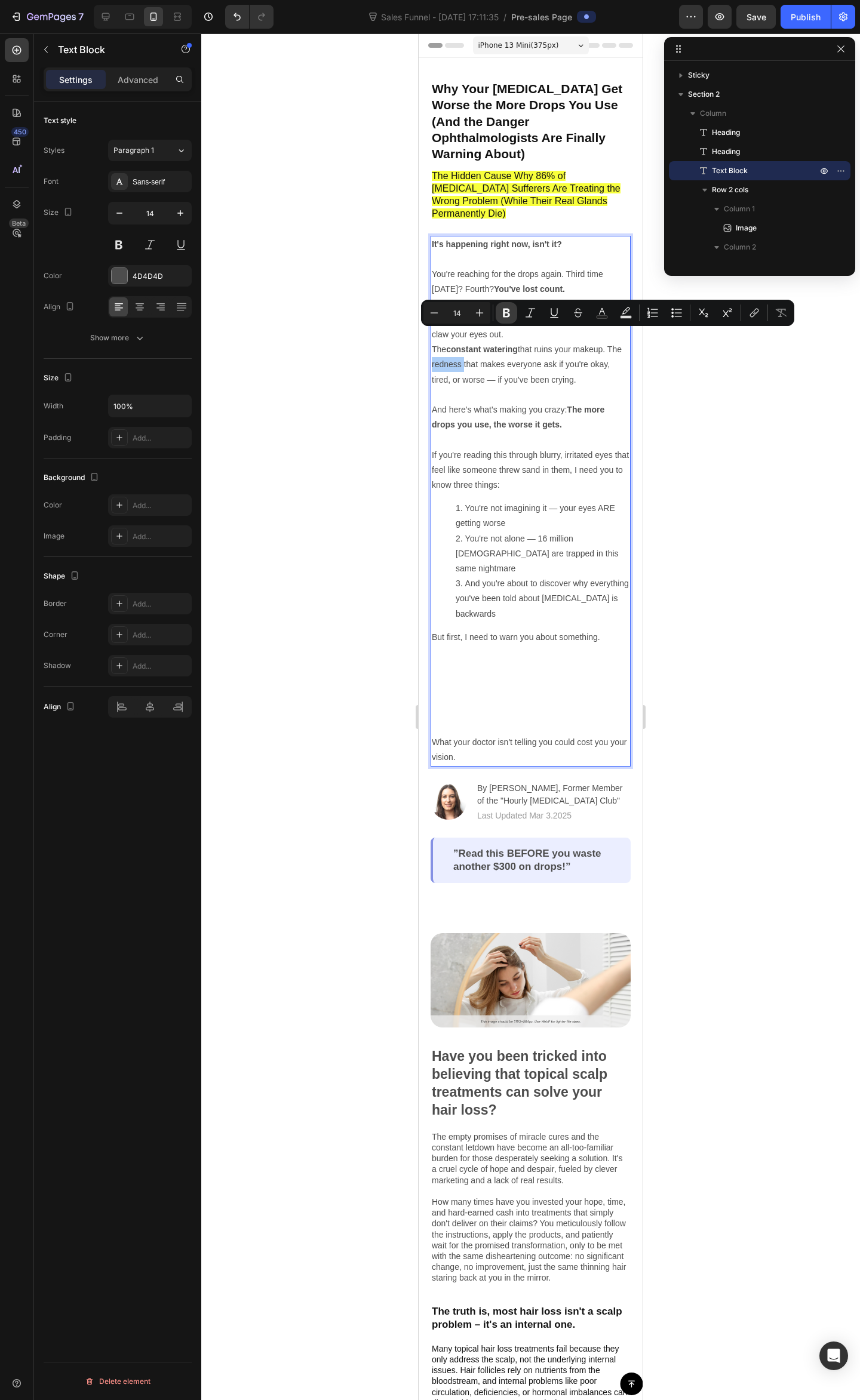
drag, startPoint x: 501, startPoint y: 316, endPoint x: 75, endPoint y: 335, distance: 426.4
click at [501, 316] on icon "Editor contextual toolbar" at bounding box center [506, 313] width 12 height 12
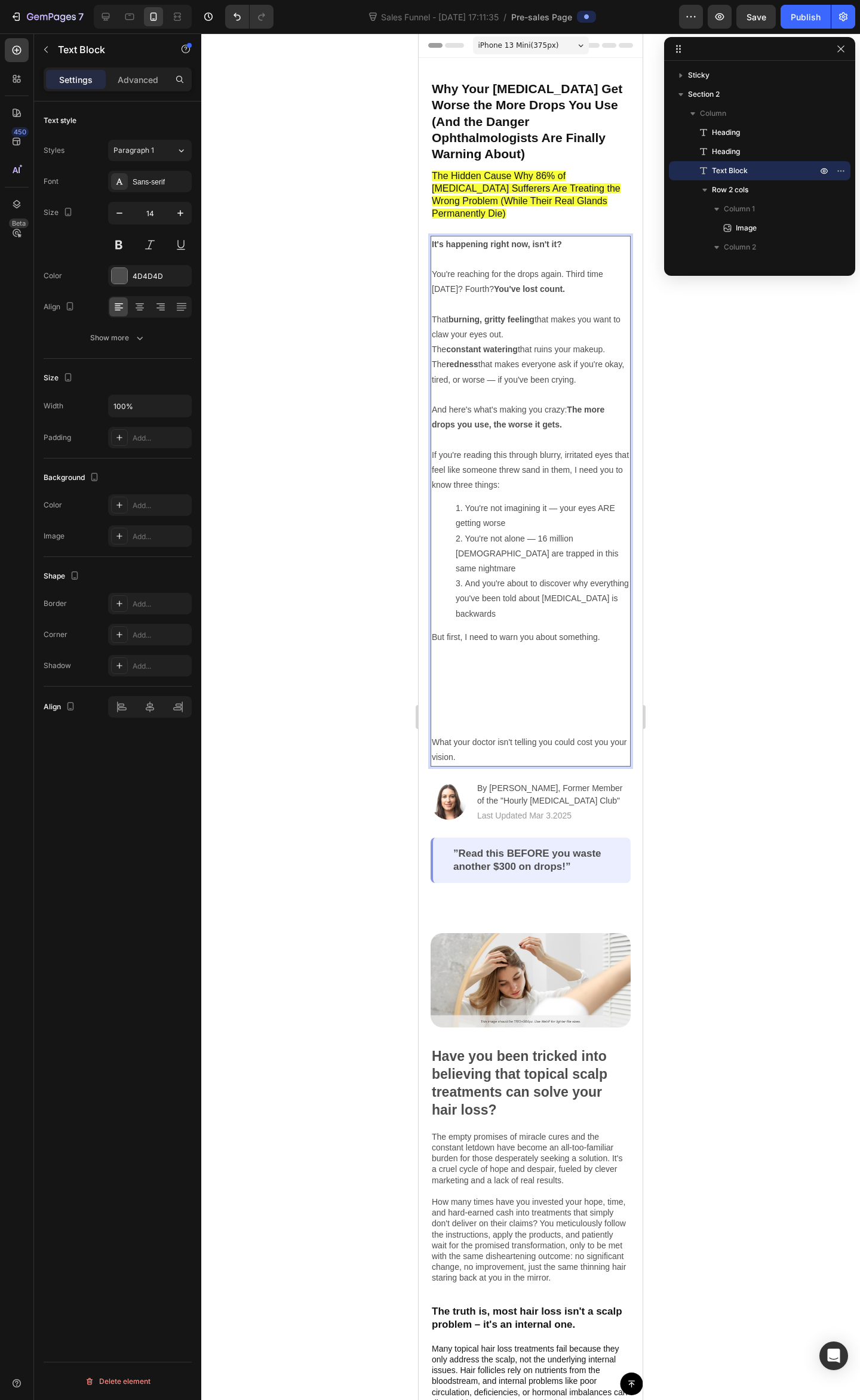
click at [526, 364] on p "The constant watering that ruins your makeup. The redness that makes everyone a…" at bounding box center [531, 386] width 198 height 90
click at [559, 405] on strong "The more drops you use, the worse it gets." at bounding box center [518, 417] width 173 height 25
click at [540, 342] on p "The constant watering that ruins your makeup. The redness that makes everyone a…" at bounding box center [531, 386] width 198 height 90
click at [558, 305] on p "You're reaching for the drops again. Third time today? Fourth? You've lost coun…" at bounding box center [531, 304] width 198 height 75
click at [555, 357] on p "The constant watering that ruins your makeup. The redness that makes everyone a…" at bounding box center [531, 386] width 198 height 90
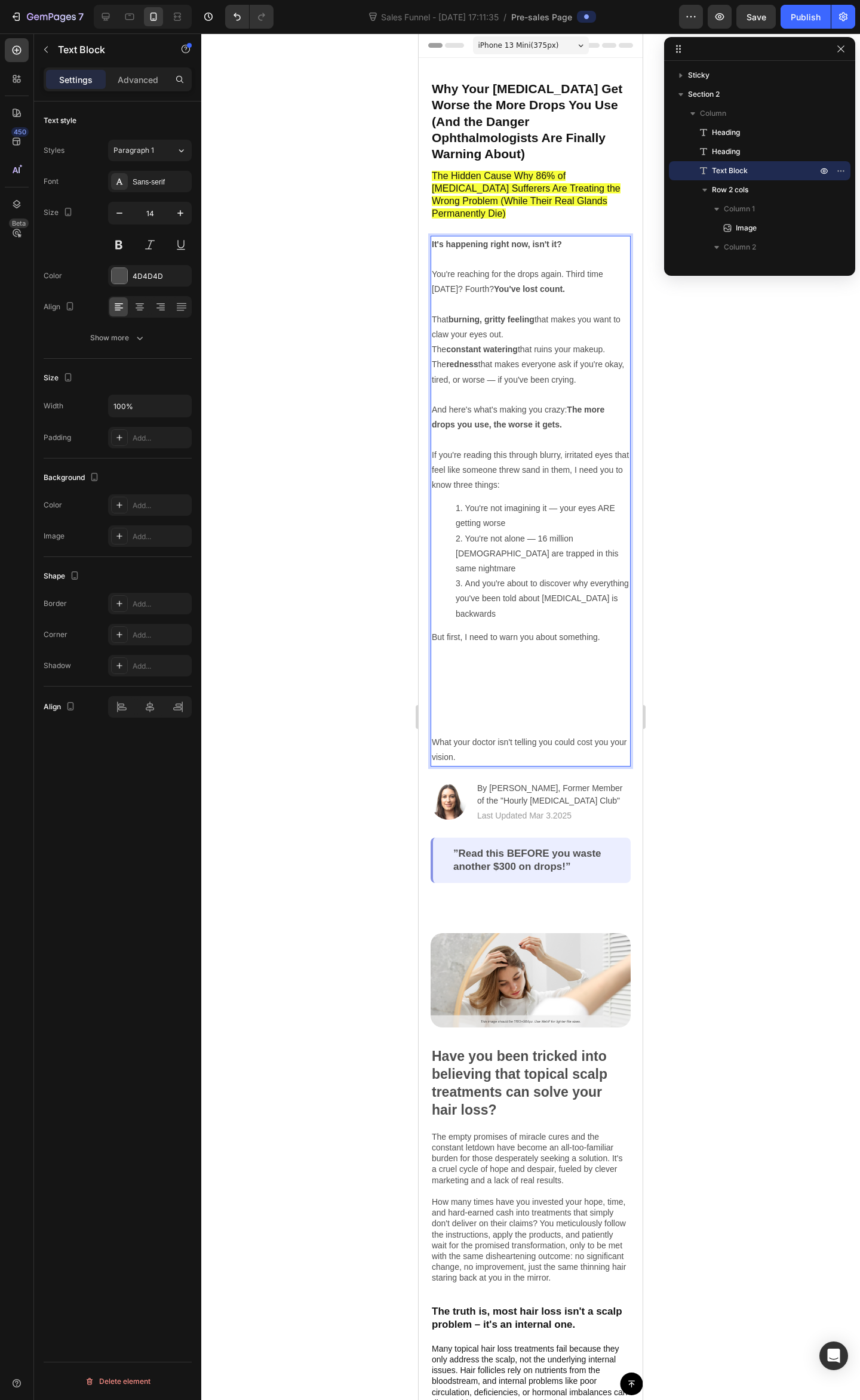
click at [527, 378] on p "The constant watering that ruins your makeup. The redness that makes everyone a…" at bounding box center [531, 386] width 198 height 90
drag, startPoint x: 597, startPoint y: 355, endPoint x: 568, endPoint y: 354, distance: 29.0
click at [568, 354] on p "The constant watering that ruins your makeup. The redness that makes everyone a…" at bounding box center [531, 386] width 198 height 90
click at [577, 356] on p "The constant watering that ruins your makeup. The redness that makes everyone a…" at bounding box center [531, 386] width 198 height 90
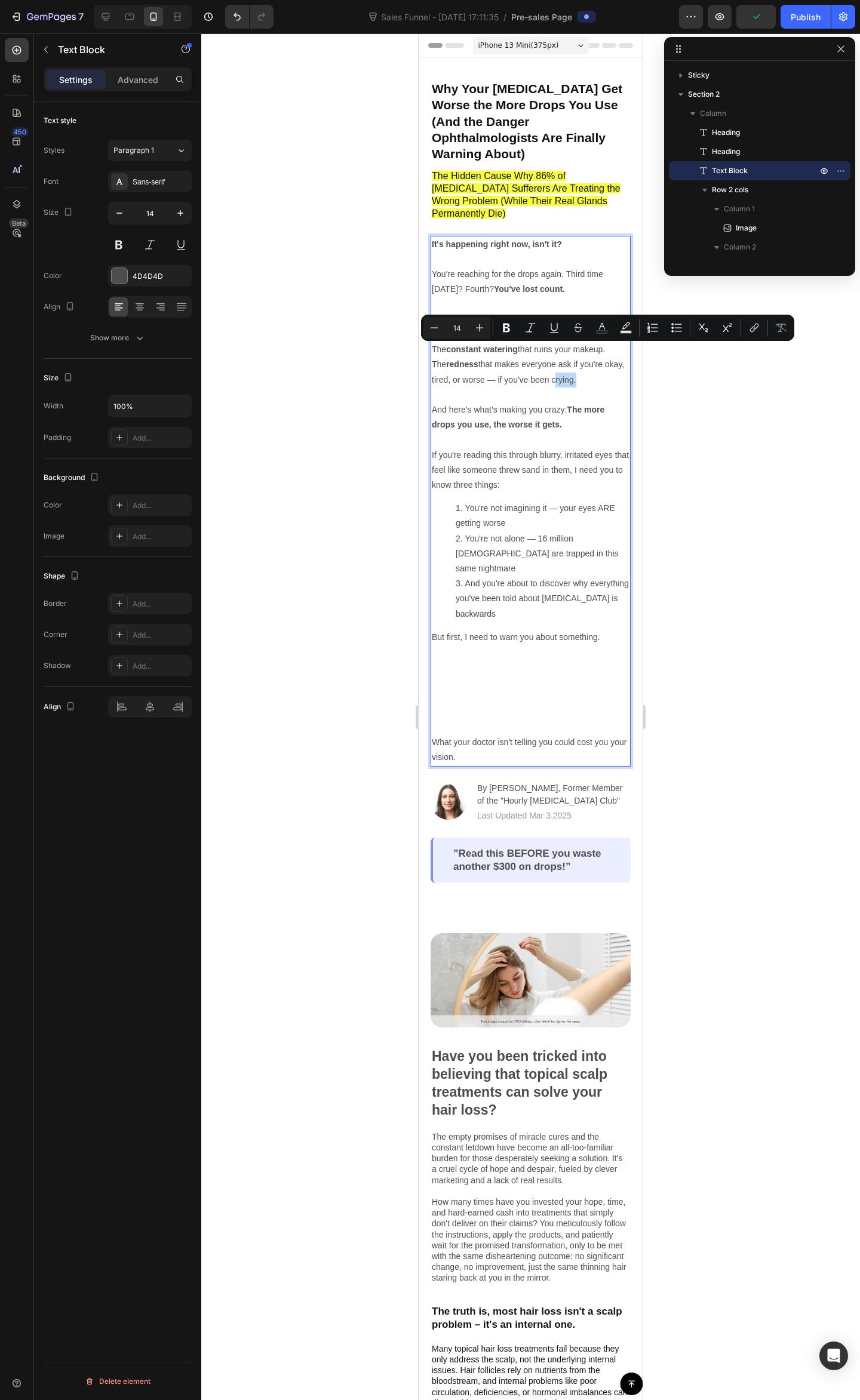
drag, startPoint x: 595, startPoint y: 352, endPoint x: 576, endPoint y: 351, distance: 19.0
click at [575, 351] on p "The constant watering that ruins your makeup. The redness that makes everyone a…" at bounding box center [531, 386] width 198 height 90
click at [579, 354] on p "The constant watering that ruins your makeup. The redness that makes everyone a…" at bounding box center [531, 386] width 198 height 90
drag, startPoint x: 575, startPoint y: 351, endPoint x: 600, endPoint y: 351, distance: 25.0
click at [600, 351] on p "The constant watering that ruins your makeup. The redness that makes everyone a…" at bounding box center [531, 386] width 198 height 90
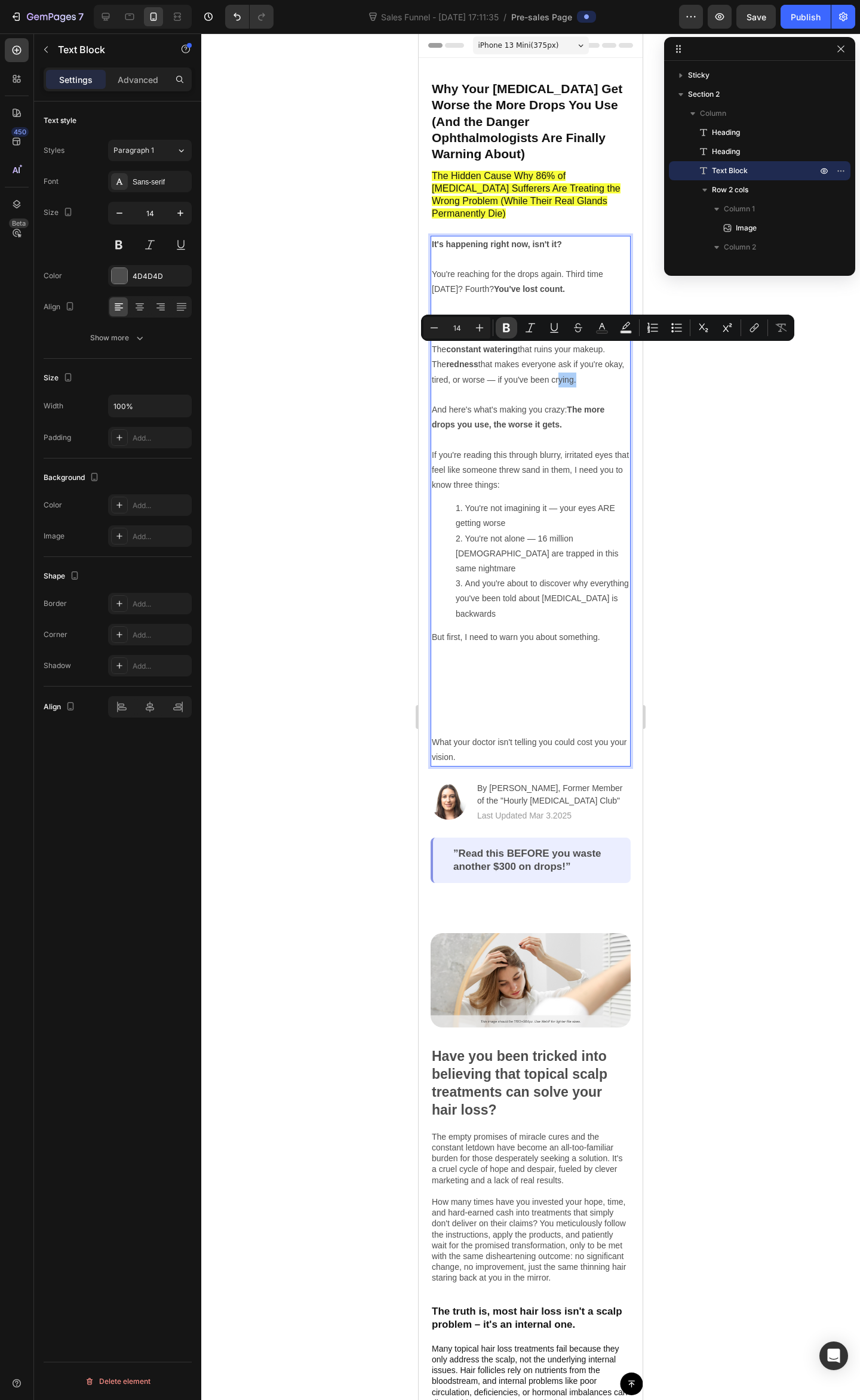
drag, startPoint x: 516, startPoint y: 327, endPoint x: 98, endPoint y: 318, distance: 418.1
click at [516, 327] on button "Bold" at bounding box center [506, 327] width 21 height 21
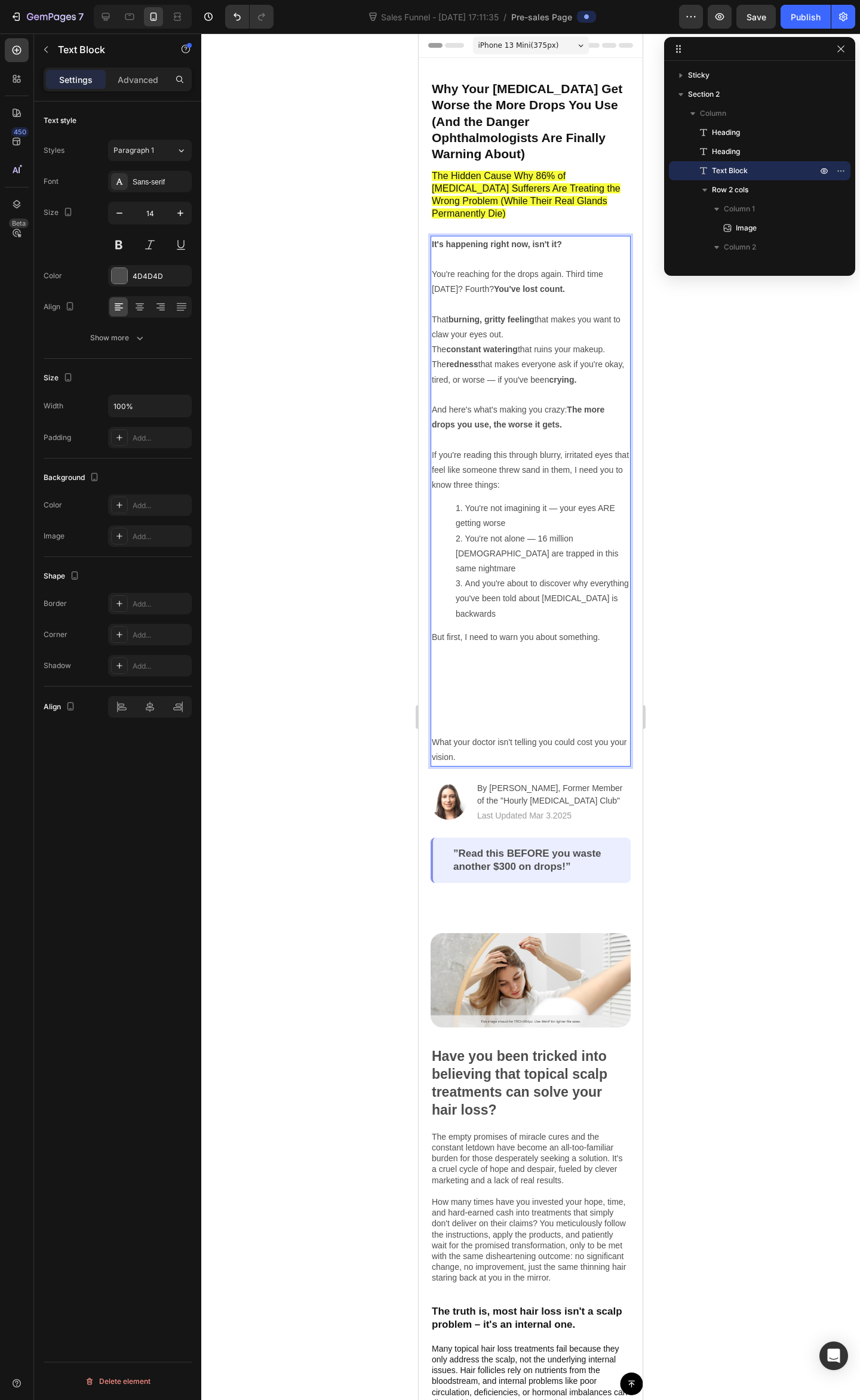
click at [522, 405] on strong "The more drops you use, the worse it gets." at bounding box center [518, 417] width 173 height 25
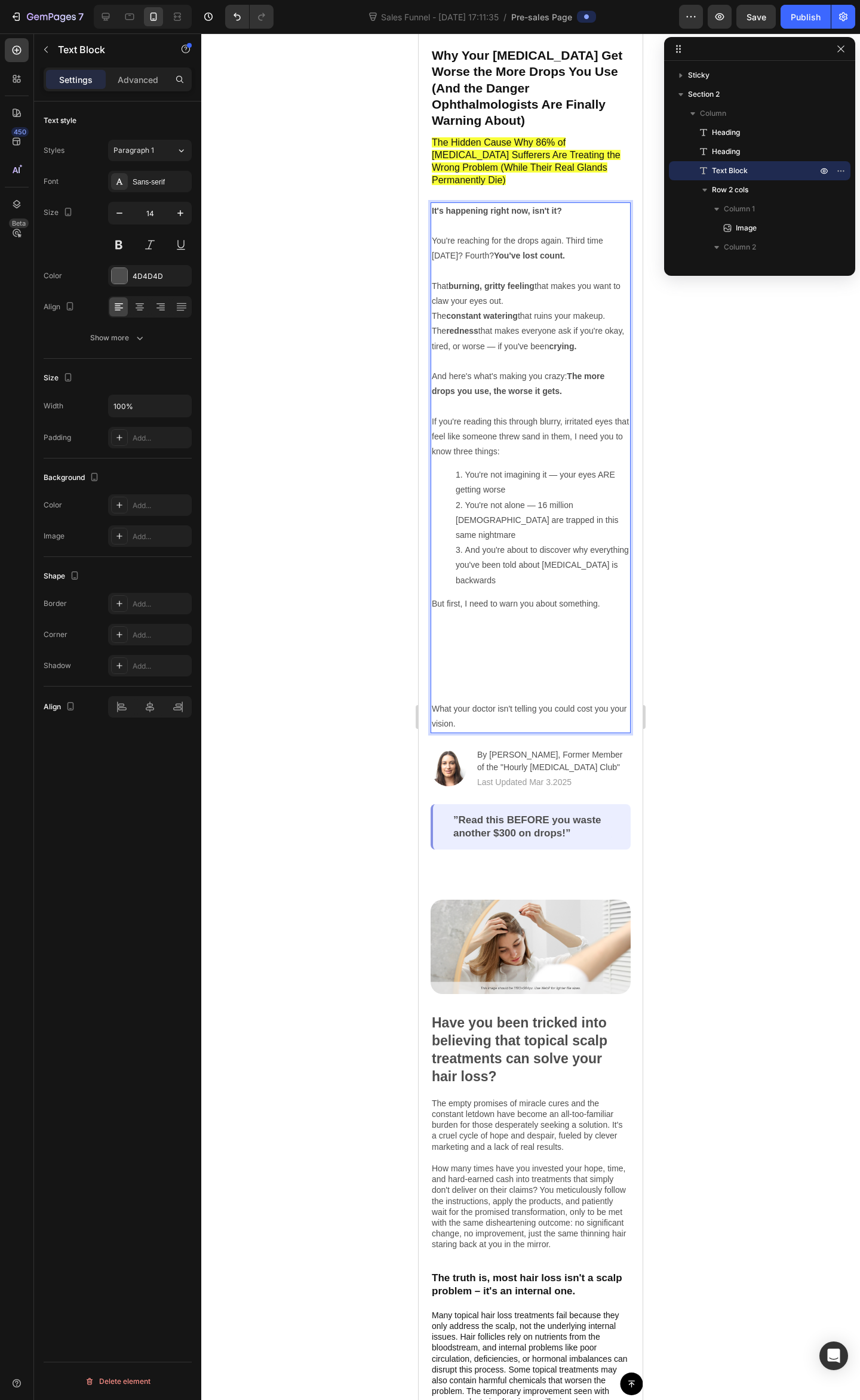
scroll to position [79, 0]
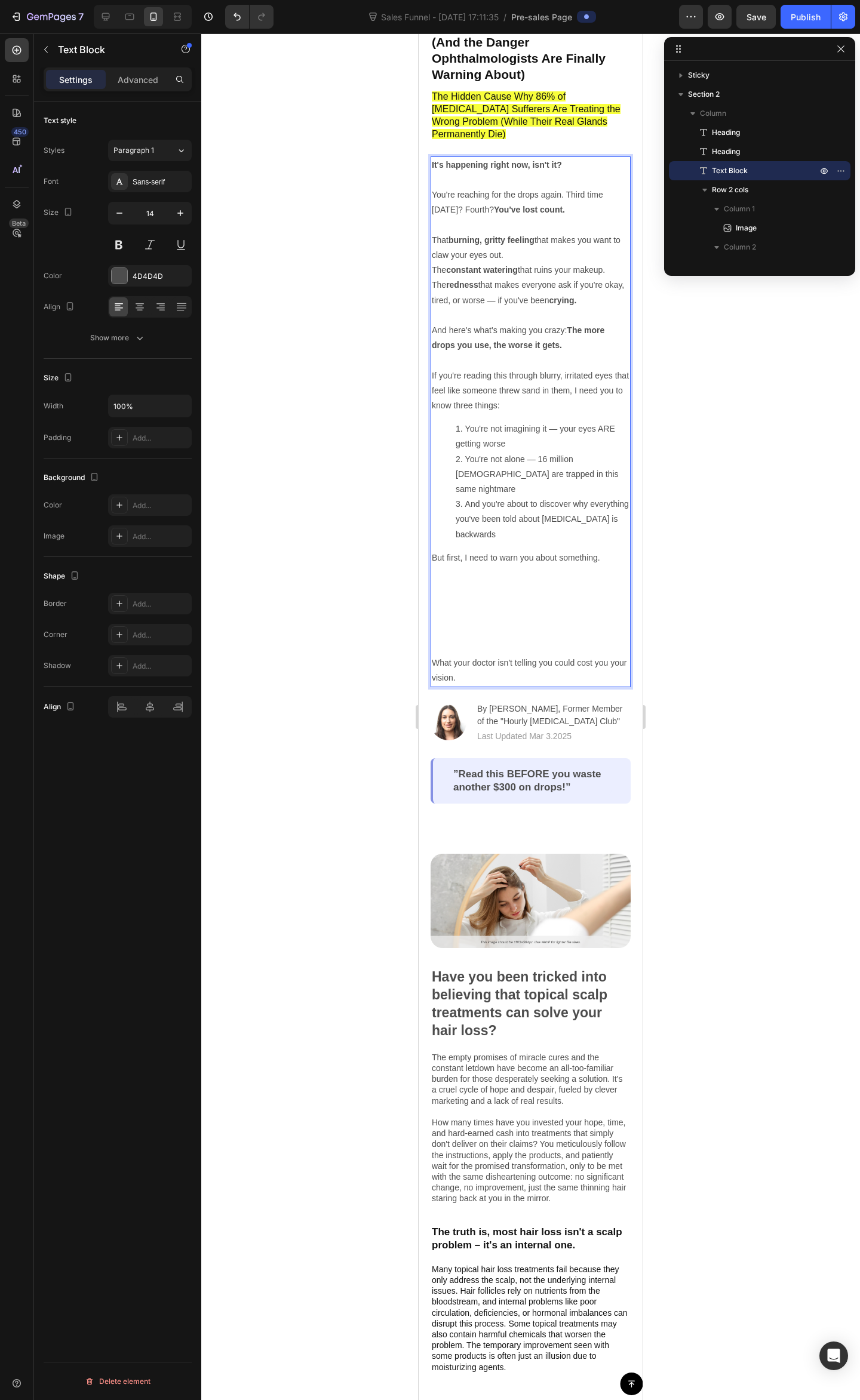
click at [502, 353] on p "Rich Text Editor. Editing area: main" at bounding box center [531, 360] width 198 height 15
click at [519, 368] on p "If you're reading this through blurry, irritated eyes that feel like someone th…" at bounding box center [531, 391] width 198 height 45
click at [503, 372] on p "If you're reading this through blurry, irritated eyes that feel like someone th…" at bounding box center [531, 391] width 198 height 45
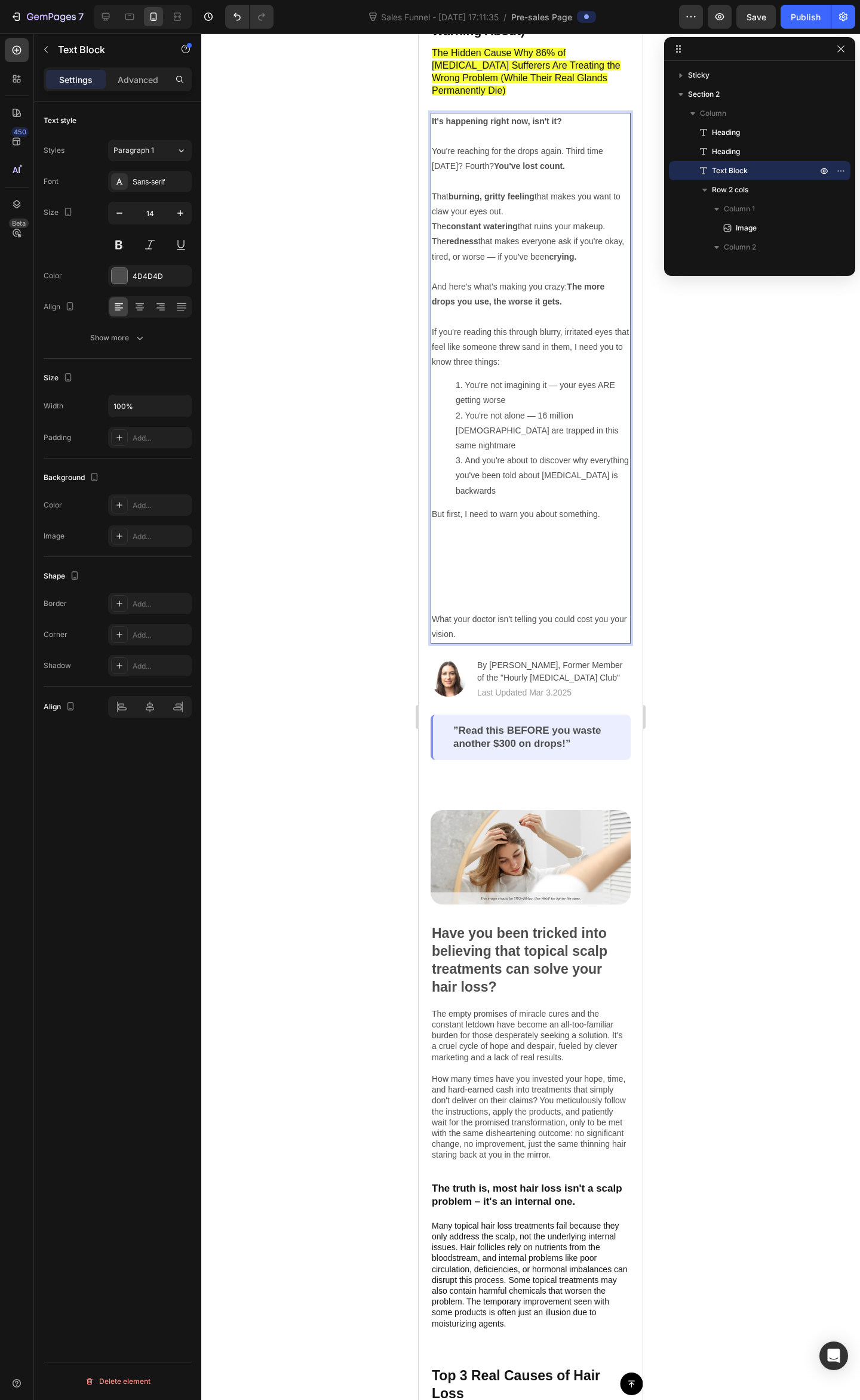
scroll to position [159, 0]
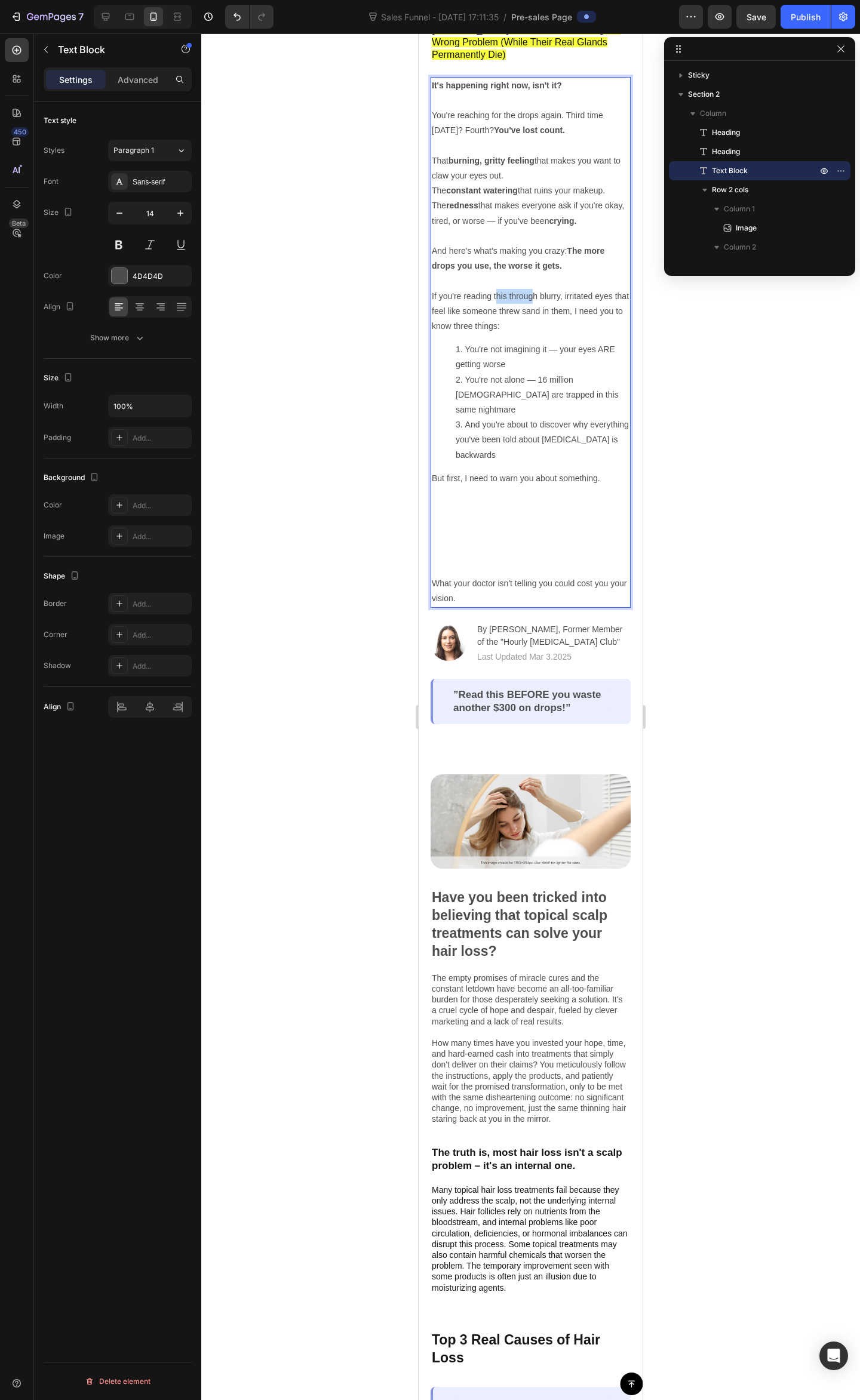
drag, startPoint x: 512, startPoint y: 266, endPoint x: 532, endPoint y: 268, distance: 20.1
click at [532, 289] on p "If you're reading this through blurry, irritated eyes that feel like someone th…" at bounding box center [531, 312] width 198 height 45
click at [545, 301] on p "If you're reading this through blurry, irritated eyes that feel like someone th…" at bounding box center [531, 312] width 198 height 45
click at [569, 342] on li "You're not imagining it — your eyes ARE getting worse" at bounding box center [542, 357] width 174 height 30
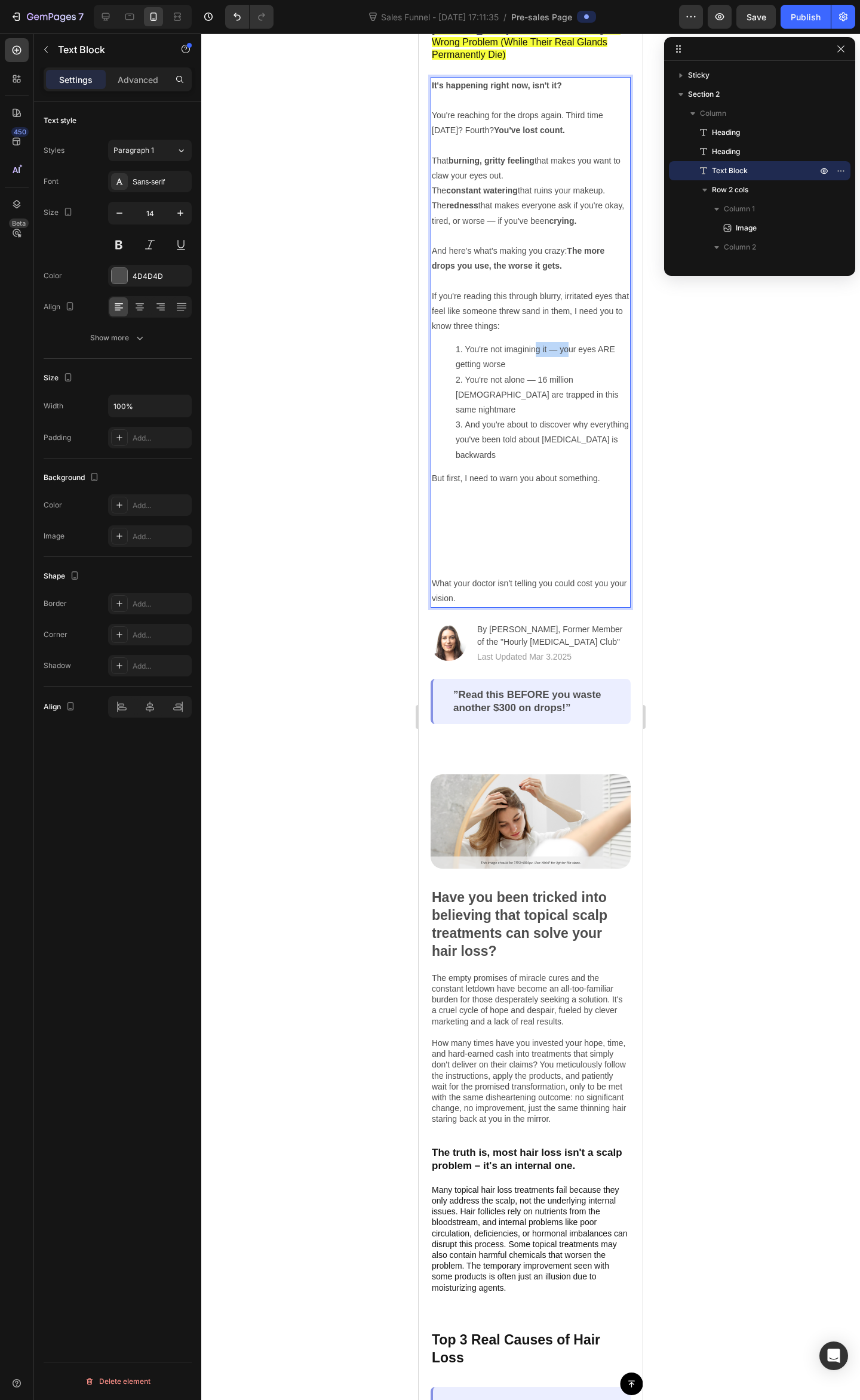
click at [569, 342] on li "You're not imagining it — your eyes ARE getting worse" at bounding box center [542, 357] width 174 height 30
drag, startPoint x: 508, startPoint y: 361, endPoint x: 524, endPoint y: 361, distance: 16.0
click at [508, 372] on li "You're not alone — 16 million Americans are trapped in this same nightmare" at bounding box center [542, 395] width 174 height 45
drag, startPoint x: 548, startPoint y: 322, endPoint x: 503, endPoint y: 324, distance: 45.0
click at [503, 342] on li "You're not imagining it — your eyes ARE getting worse" at bounding box center [542, 357] width 174 height 30
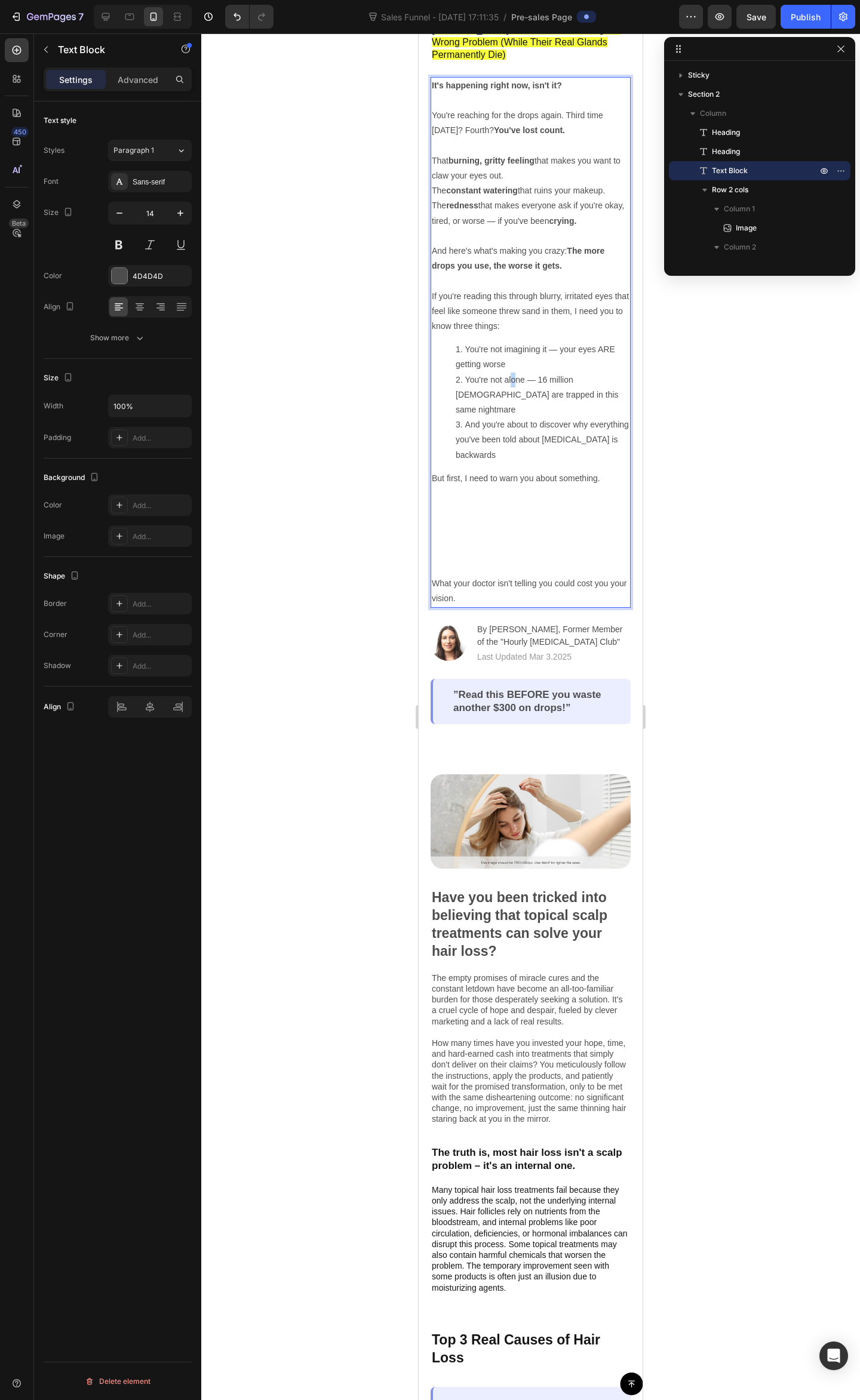
drag, startPoint x: 514, startPoint y: 350, endPoint x: 571, endPoint y: 394, distance: 72.0
click at [510, 372] on li "You're not alone — 16 million Americans are trapped in this same nightmare" at bounding box center [542, 395] width 174 height 45
click at [697, 433] on div at bounding box center [530, 717] width 658 height 1366
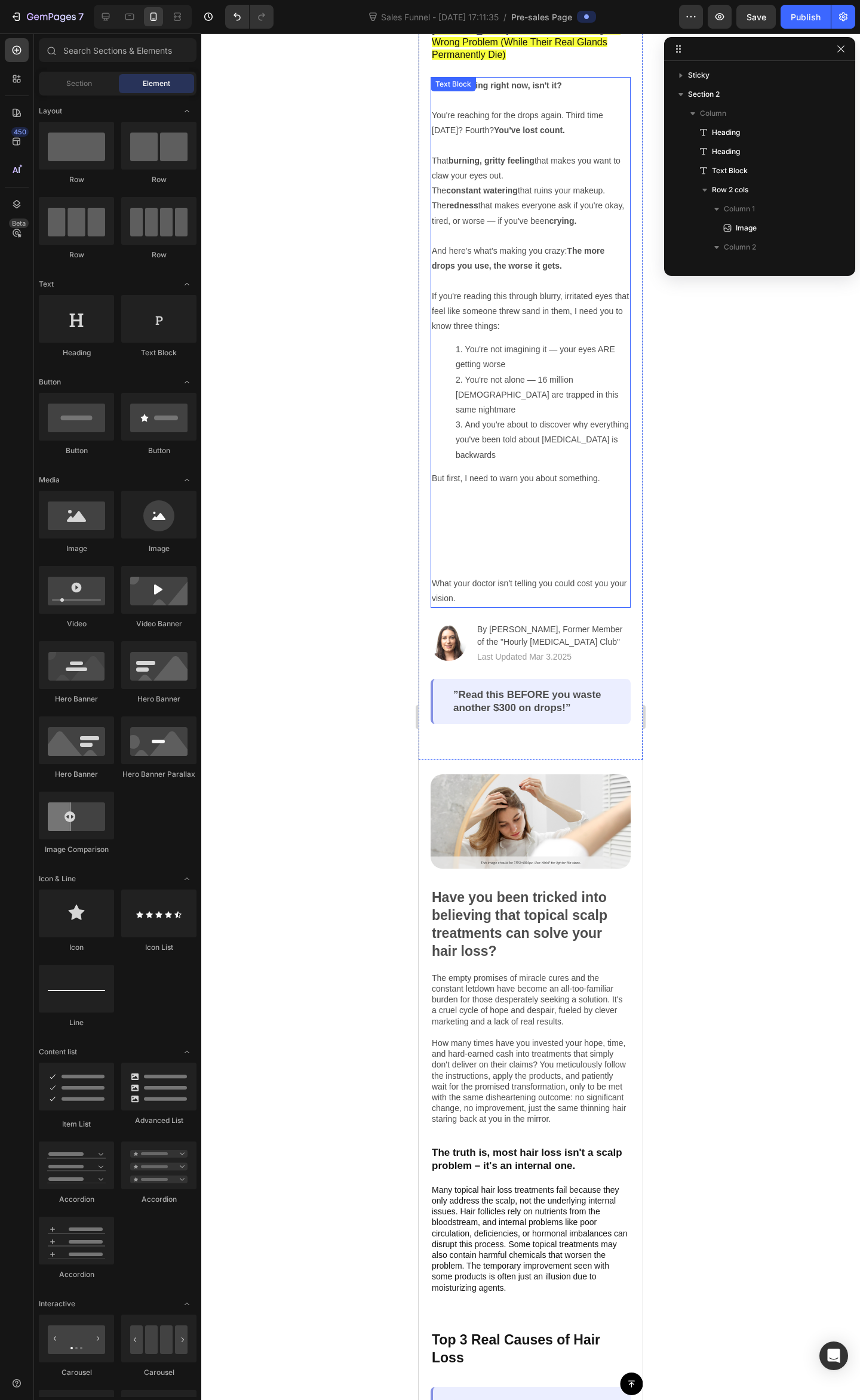
click at [533, 342] on li "You're not imagining it — your eyes ARE getting worse" at bounding box center [542, 357] width 174 height 30
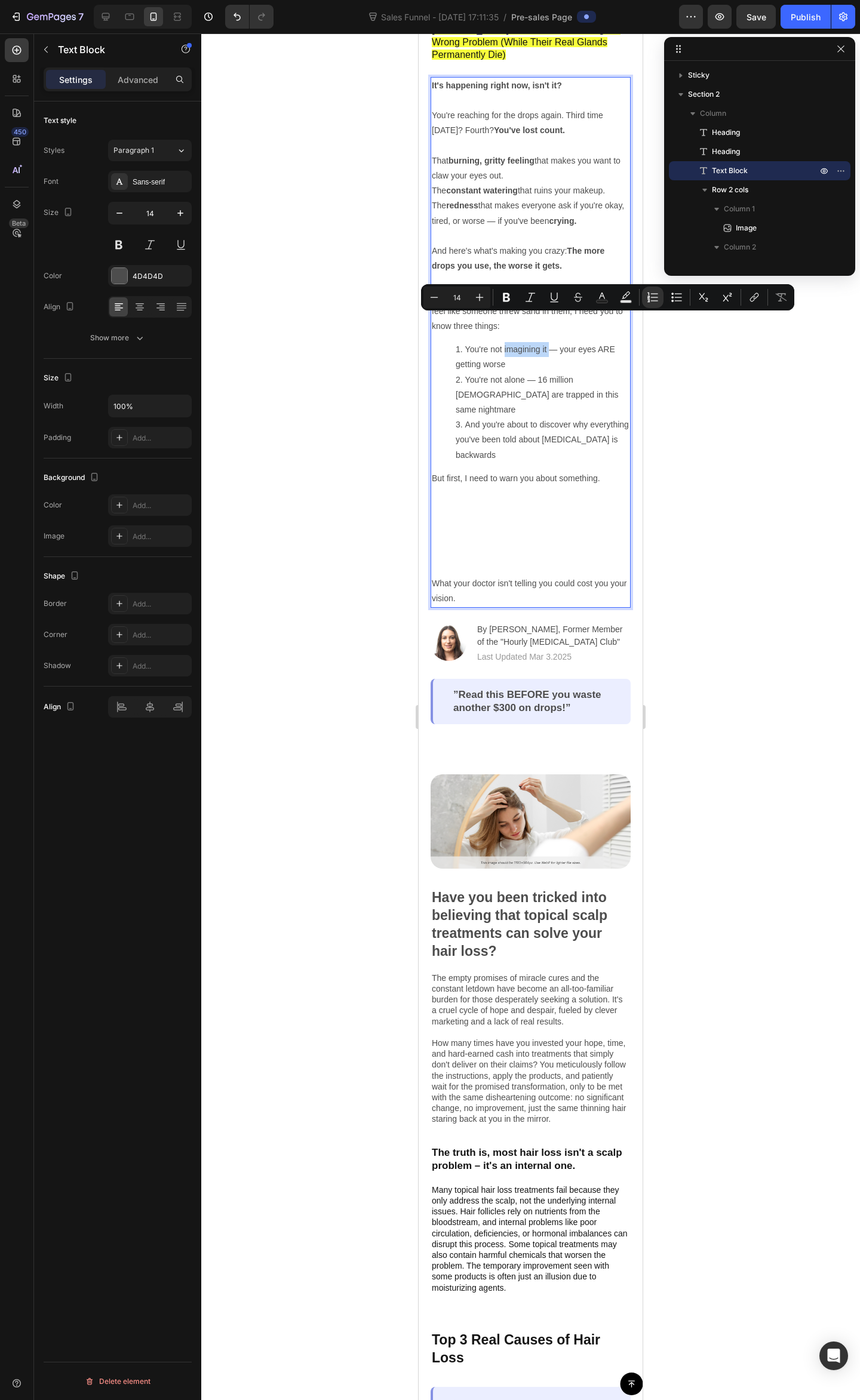
drag, startPoint x: 548, startPoint y: 322, endPoint x: 504, endPoint y: 318, distance: 44.2
click at [504, 342] on li "You're not imagining it — your eyes ARE getting worse" at bounding box center [542, 357] width 174 height 30
click at [507, 301] on icon "Editor contextual toolbar" at bounding box center [506, 298] width 7 height 9
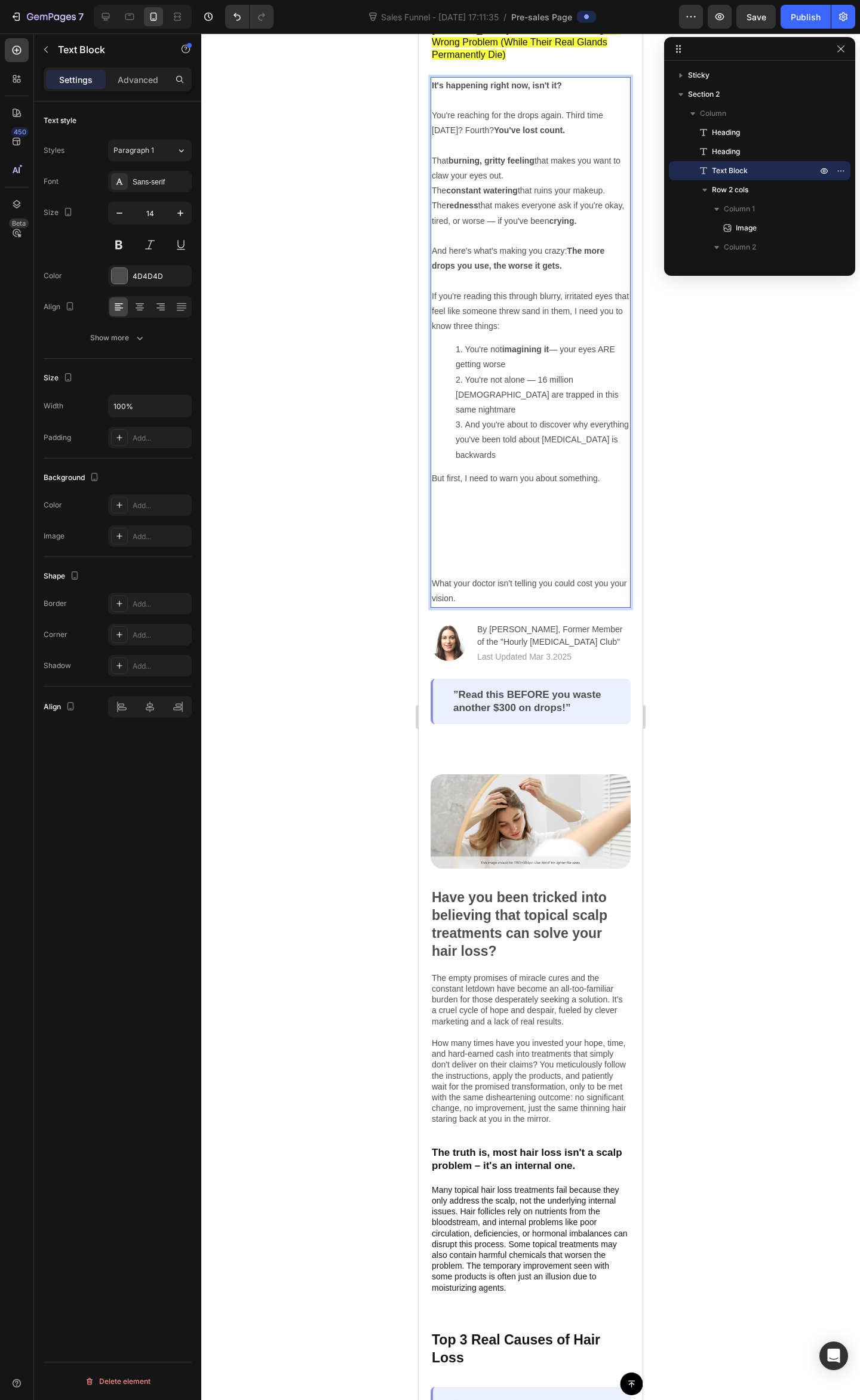
click at [527, 372] on li "You're not alone — 16 million Americans are trapped in this same nightmare" at bounding box center [542, 395] width 174 height 45
drag, startPoint x: 528, startPoint y: 348, endPoint x: 466, endPoint y: 356, distance: 62.5
click at [466, 372] on li "You're not alone — 16 million Americans are trapped in this same nightmare" at bounding box center [542, 395] width 174 height 45
drag, startPoint x: 502, startPoint y: 350, endPoint x: 511, endPoint y: 363, distance: 15.8
click at [500, 372] on li "You're not alone — 16 million Americans are trapped in this same nightmare" at bounding box center [542, 395] width 174 height 45
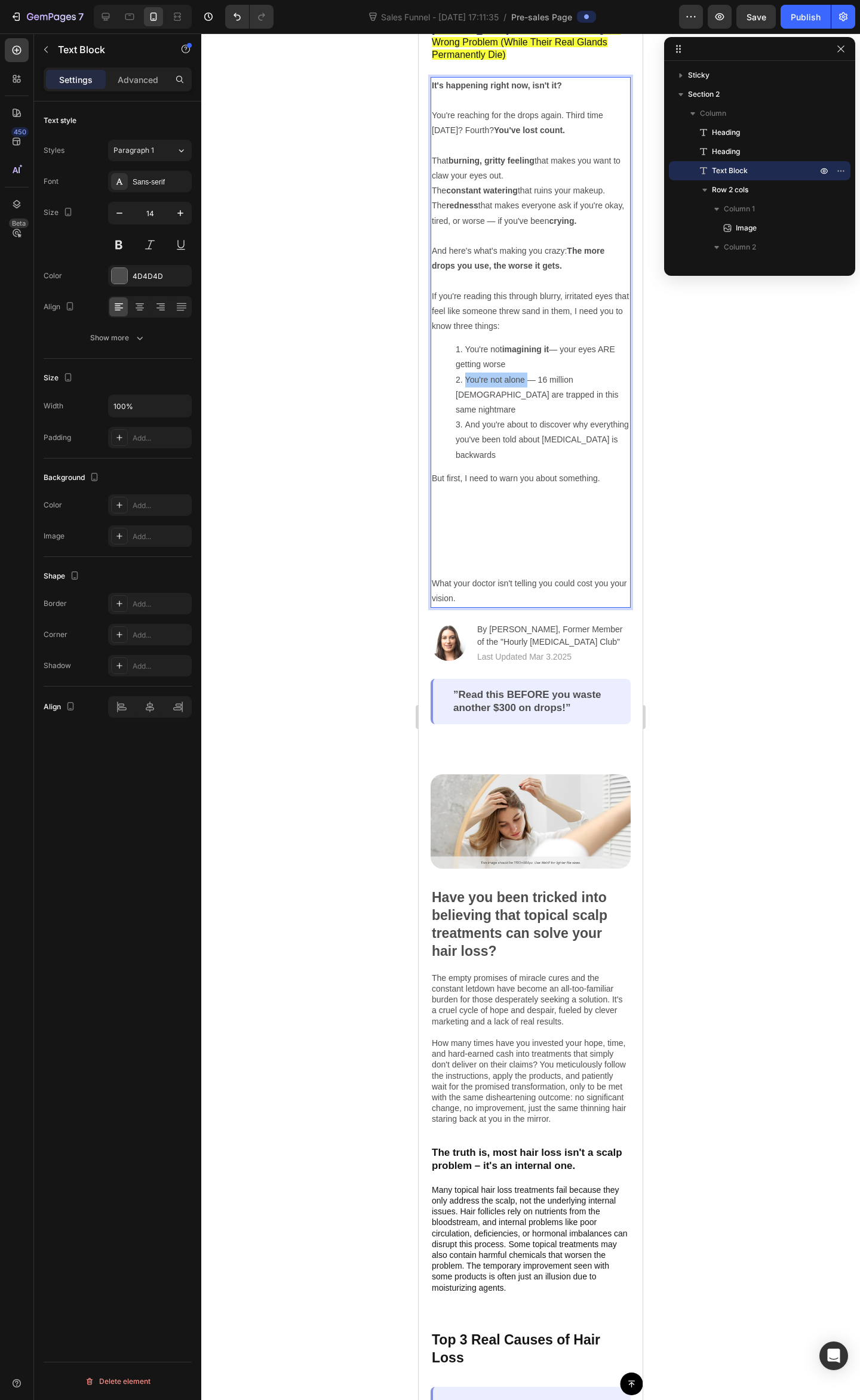
click at [669, 382] on div at bounding box center [530, 717] width 658 height 1366
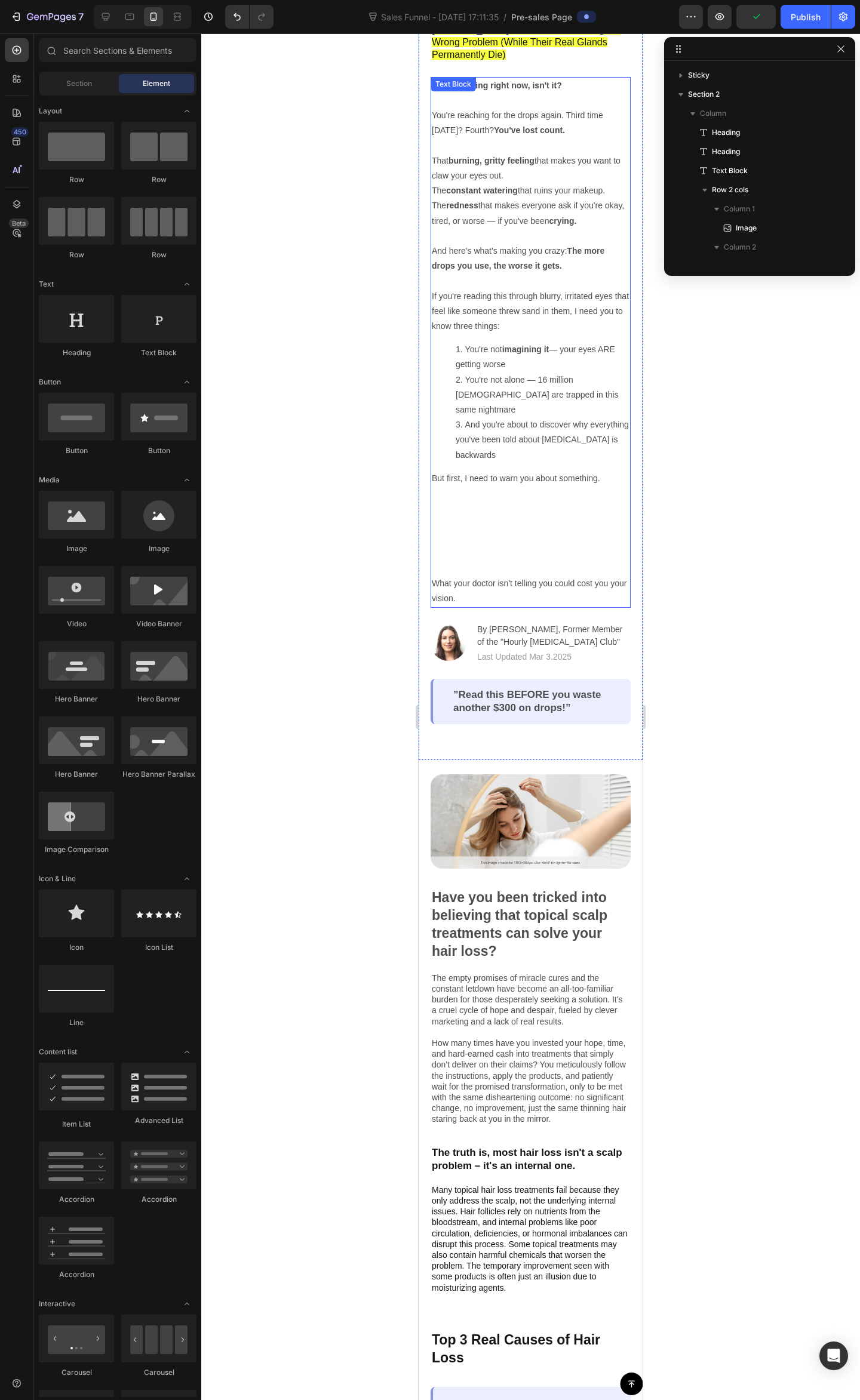
click at [522, 372] on li "You're not alone — 16 million Americans are trapped in this same nightmare" at bounding box center [542, 395] width 174 height 45
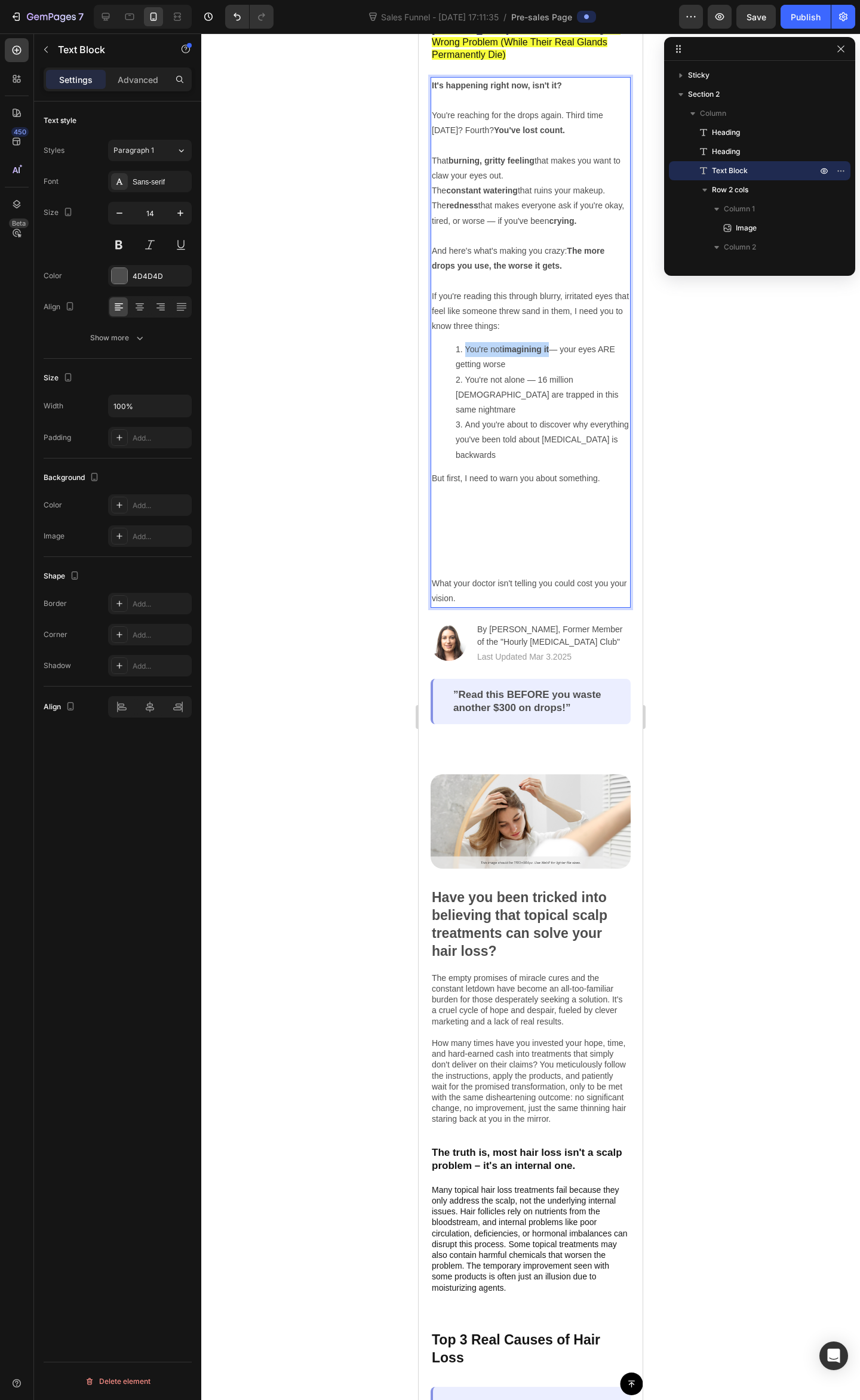
drag, startPoint x: 552, startPoint y: 321, endPoint x: 466, endPoint y: 320, distance: 86.0
drag, startPoint x: 509, startPoint y: 300, endPoint x: 97, endPoint y: 297, distance: 412.0
click at [509, 300] on icon "Editor contextual toolbar" at bounding box center [506, 298] width 7 height 9
drag, startPoint x: 543, startPoint y: 377, endPoint x: 530, endPoint y: 373, distance: 13.6
click at [542, 417] on li "And you're about to discover why everything you've been told about dry eye is b…" at bounding box center [542, 440] width 174 height 45
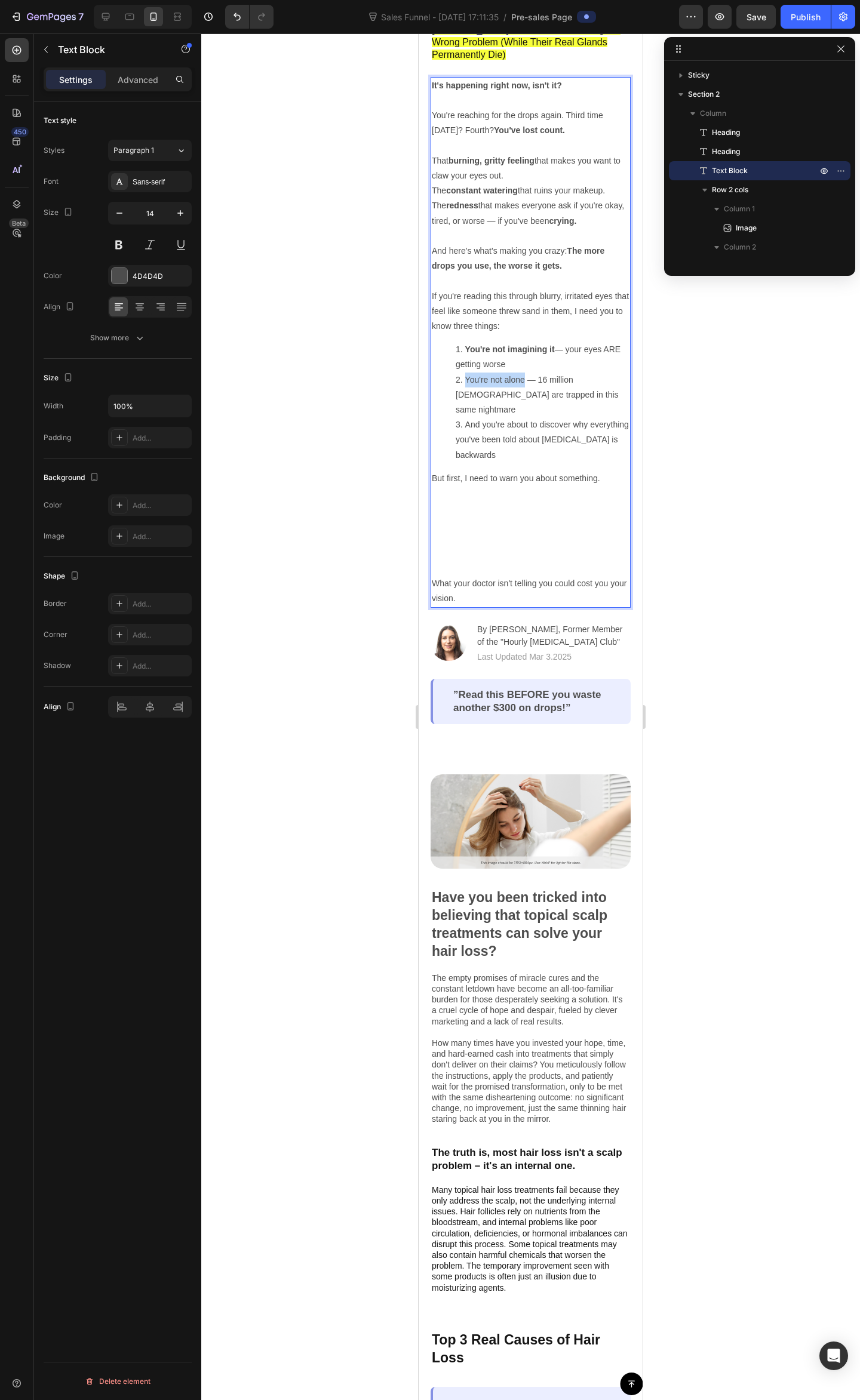
drag, startPoint x: 523, startPoint y: 351, endPoint x: 466, endPoint y: 350, distance: 57.0
click at [466, 372] on li "You're not alone — 16 million Americans are trapped in this same nightmare" at bounding box center [542, 395] width 174 height 45
click at [722, 381] on div at bounding box center [530, 717] width 658 height 1366
click at [527, 372] on li "You're not alone — 16 million Americans are trapped in this same nightmare" at bounding box center [542, 395] width 174 height 45
drag, startPoint x: 527, startPoint y: 350, endPoint x: 468, endPoint y: 350, distance: 59.0
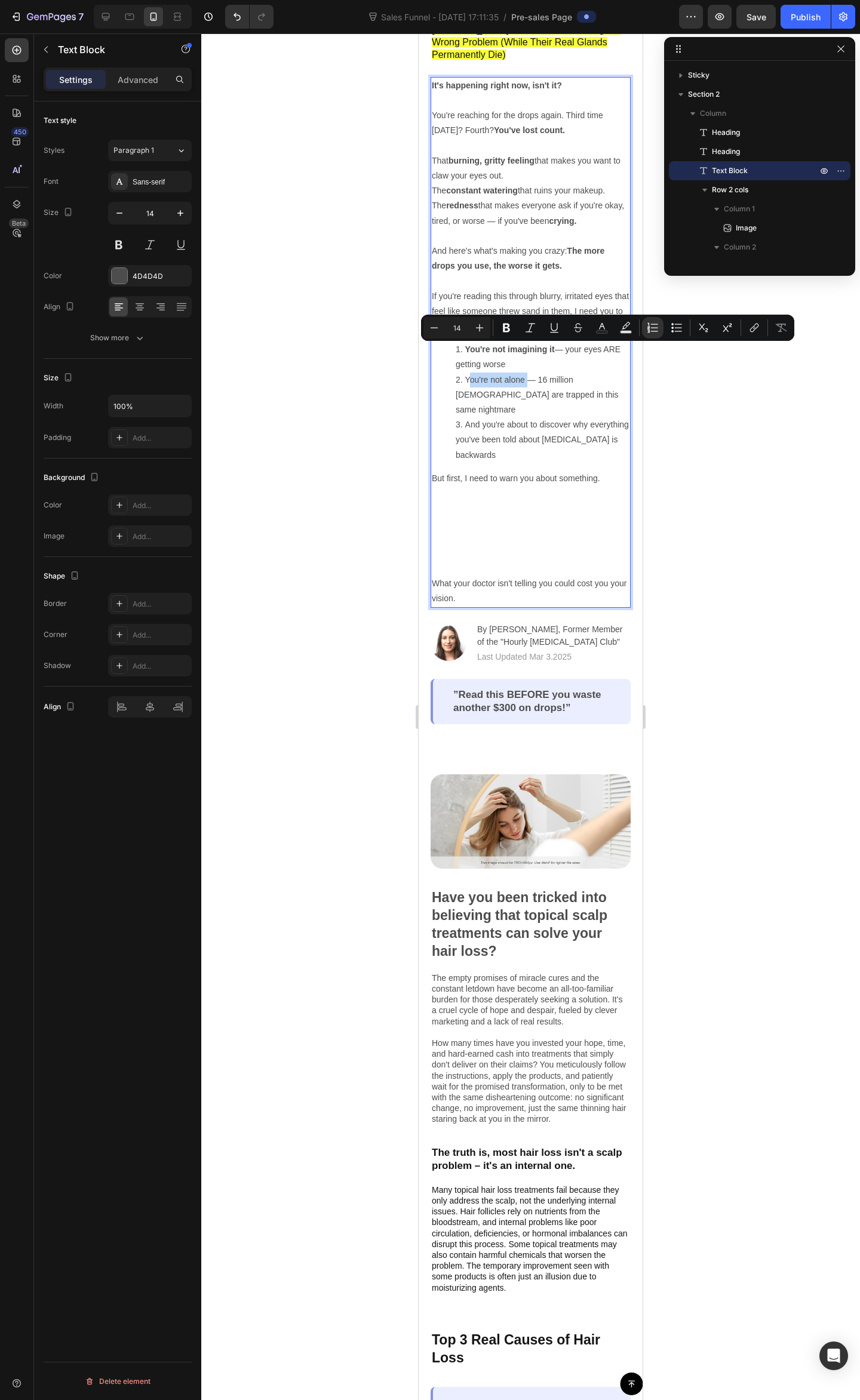
click at [468, 372] on li "You're not alone — 16 million Americans are trapped in this same nightmare" at bounding box center [542, 395] width 174 height 45
drag, startPoint x: 466, startPoint y: 350, endPoint x: 521, endPoint y: 348, distance: 55.0
click at [521, 372] on li "You're not alone — 16 million Americans are trapped in this same nightmare" at bounding box center [542, 395] width 174 height 45
drag, startPoint x: 512, startPoint y: 327, endPoint x: 202, endPoint y: 333, distance: 310.1
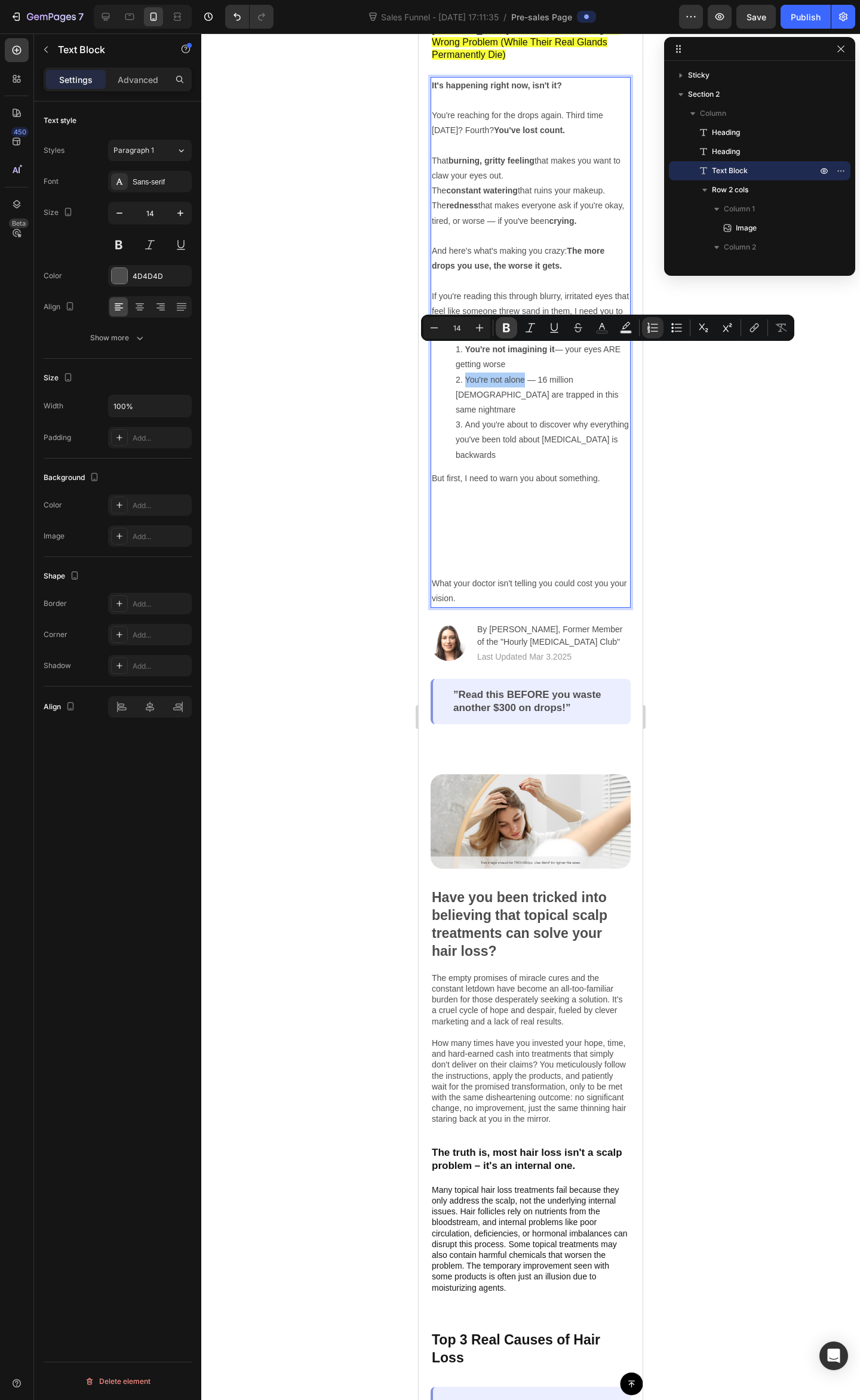
click at [512, 327] on button "Bold" at bounding box center [506, 327] width 21 height 21
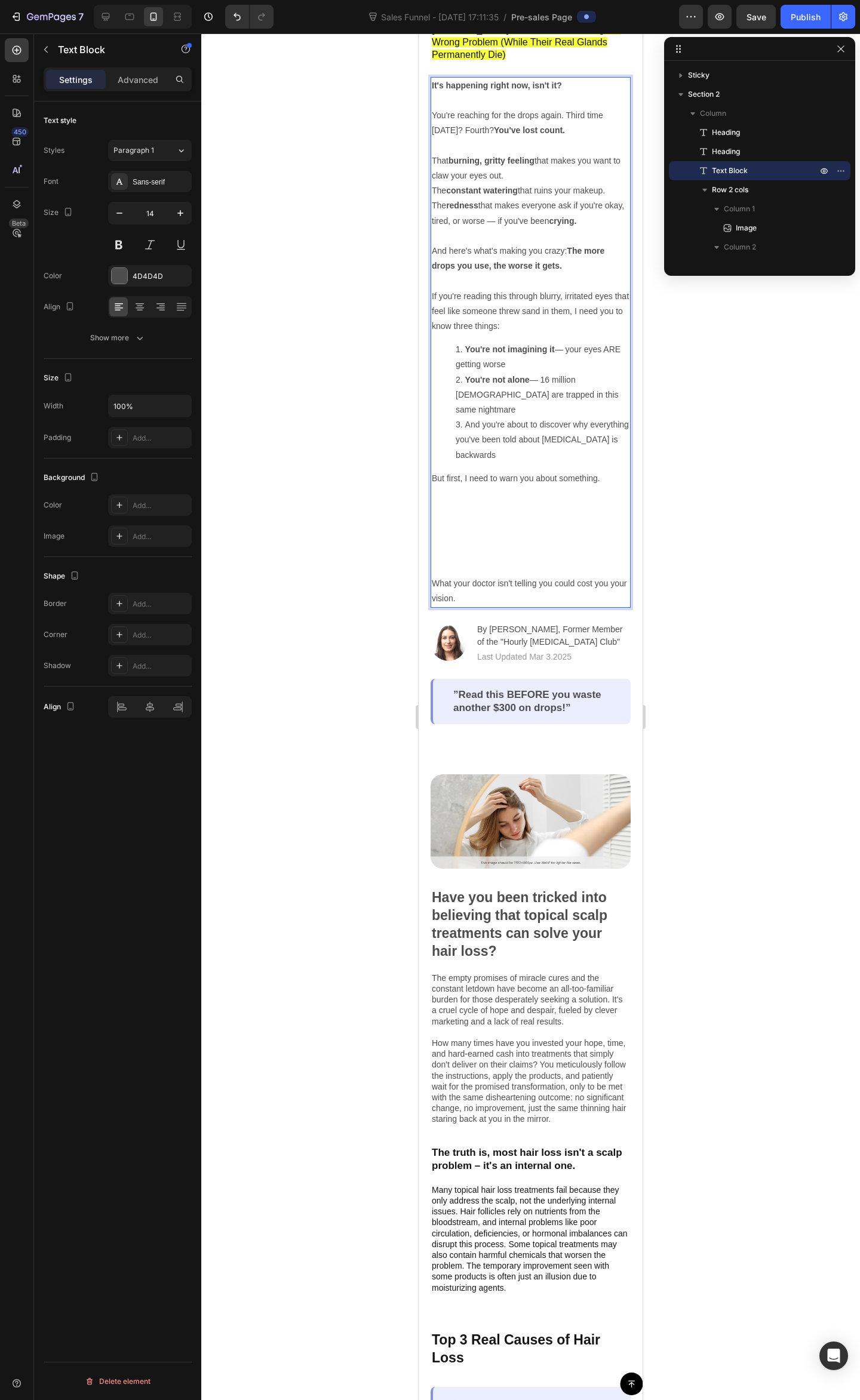
click at [728, 421] on div at bounding box center [530, 717] width 658 height 1366
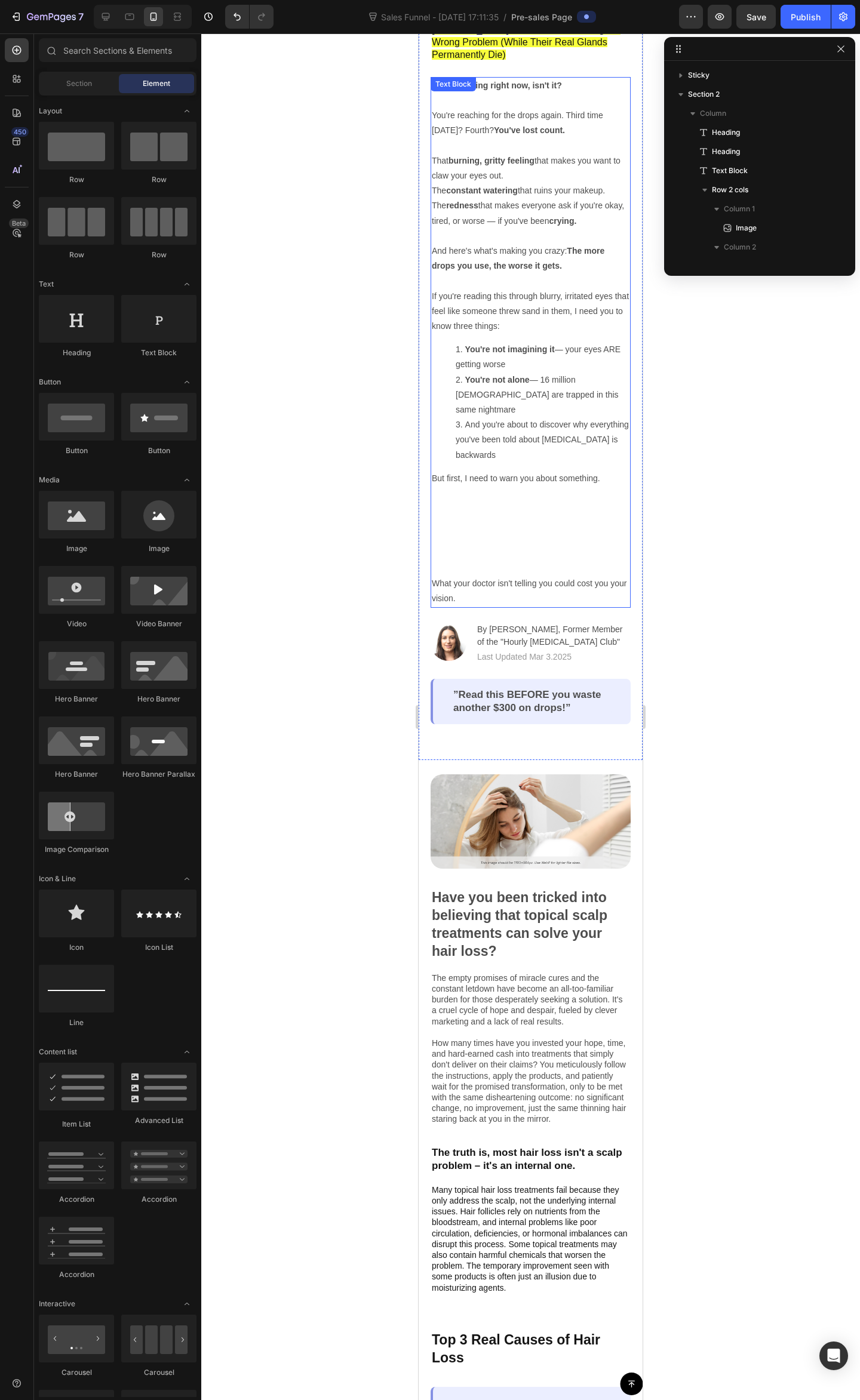
click at [500, 417] on li "And you're about to discover why everything you've been told about dry eye is b…" at bounding box center [542, 440] width 174 height 45
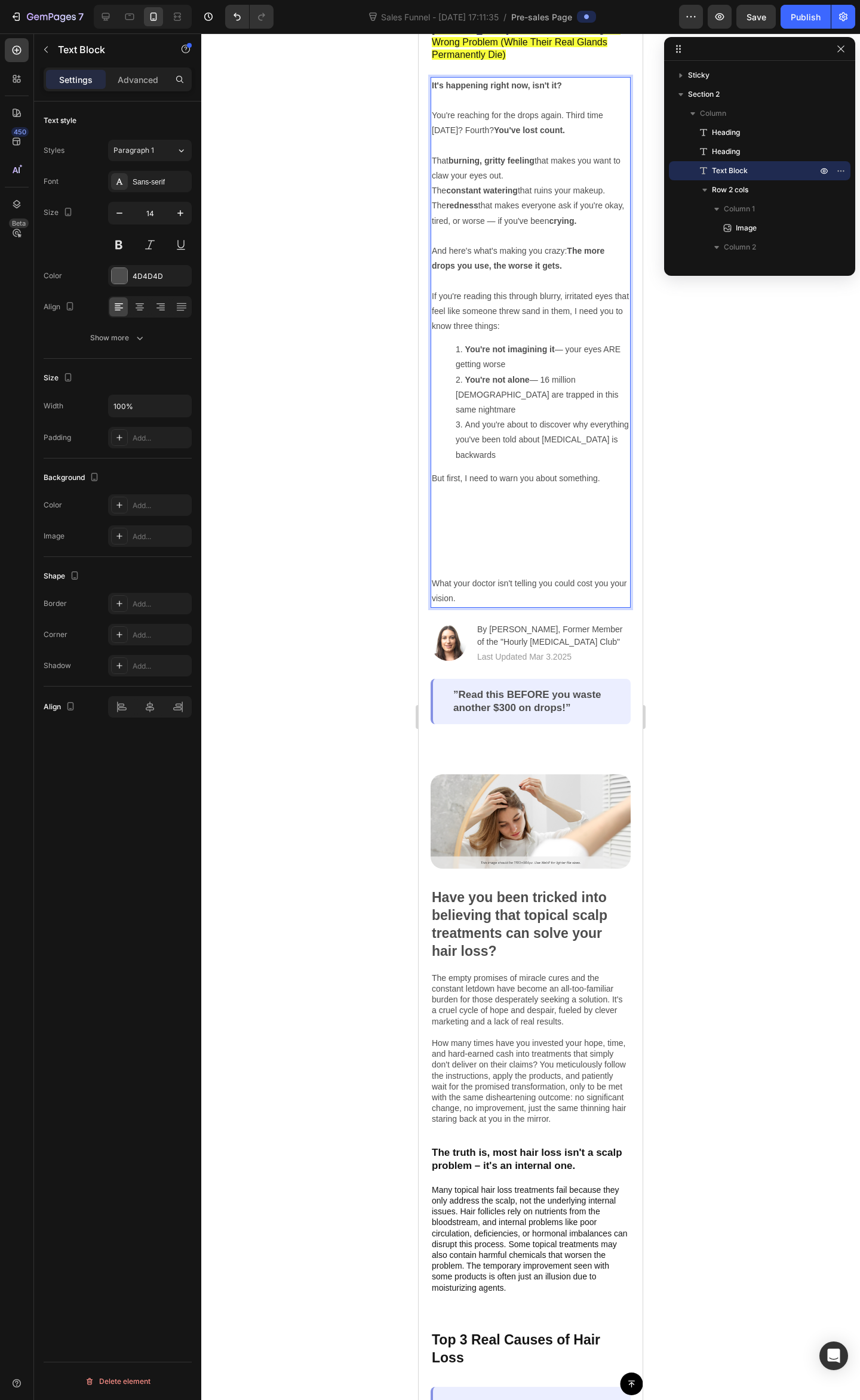
click at [533, 417] on li "And you're about to discover why everything you've been told about dry eye is b…" at bounding box center [542, 440] width 174 height 45
click at [550, 424] on li "And you're about to discover why everything you've been told about dry eye is b…" at bounding box center [542, 440] width 174 height 45
drag, startPoint x: 547, startPoint y: 425, endPoint x: 541, endPoint y: 432, distance: 9.2
click at [541, 432] on li "And you're about to discover why everything you've been told about dry eye is b…" at bounding box center [542, 440] width 174 height 45
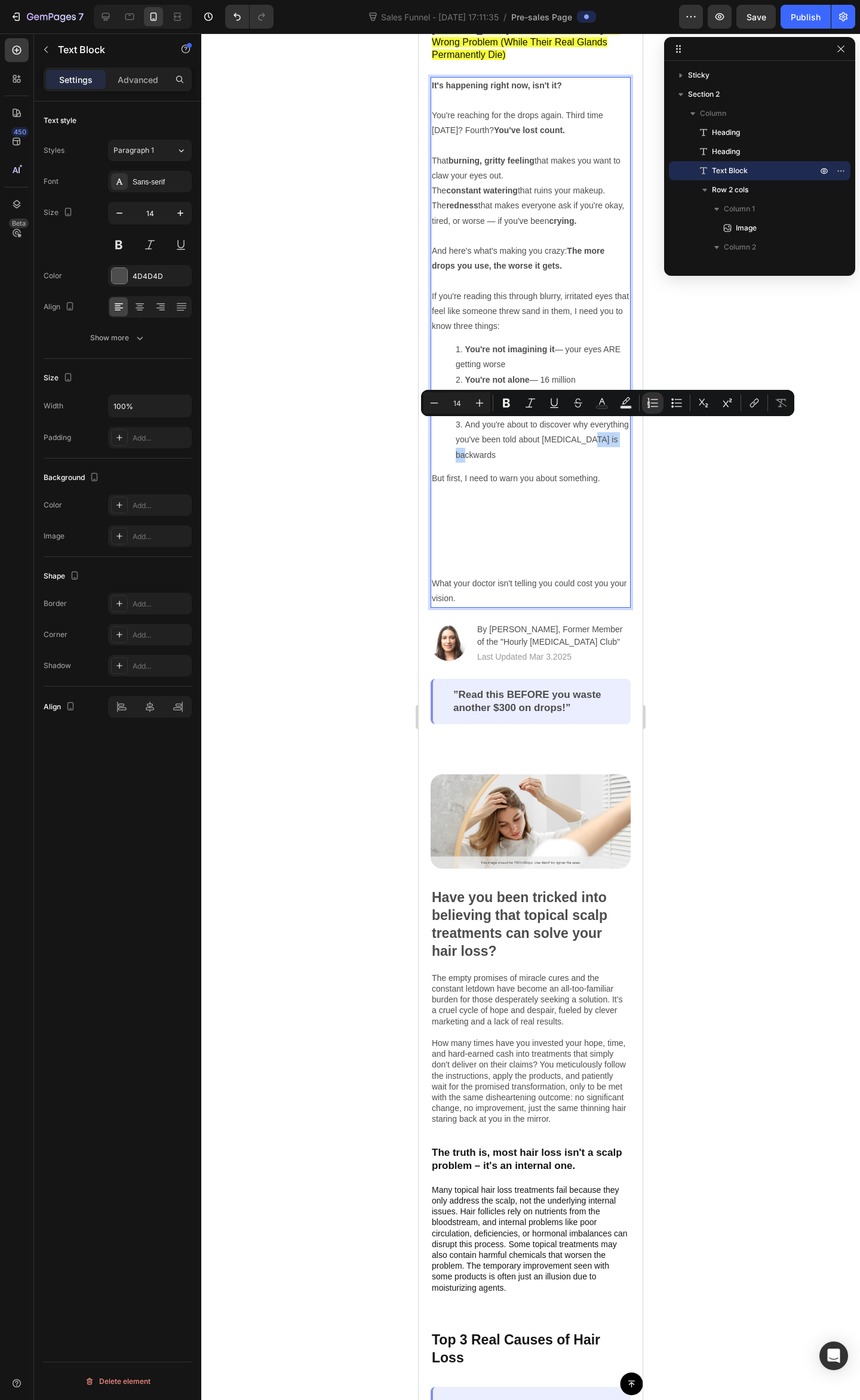
drag, startPoint x: 538, startPoint y: 430, endPoint x: 464, endPoint y: 424, distance: 74.2
click at [464, 424] on li "And you're about to discover why everything you've been told about dry eye is b…" at bounding box center [542, 440] width 174 height 45
click at [545, 431] on li "And you're about to discover why everything you've been told about dry eye is b…" at bounding box center [542, 440] width 174 height 45
drag, startPoint x: 523, startPoint y: 430, endPoint x: 488, endPoint y: 421, distance: 36.1
click at [488, 421] on li "And you're about to discover why everything you've been told about dry eye is b…" at bounding box center [542, 440] width 174 height 45
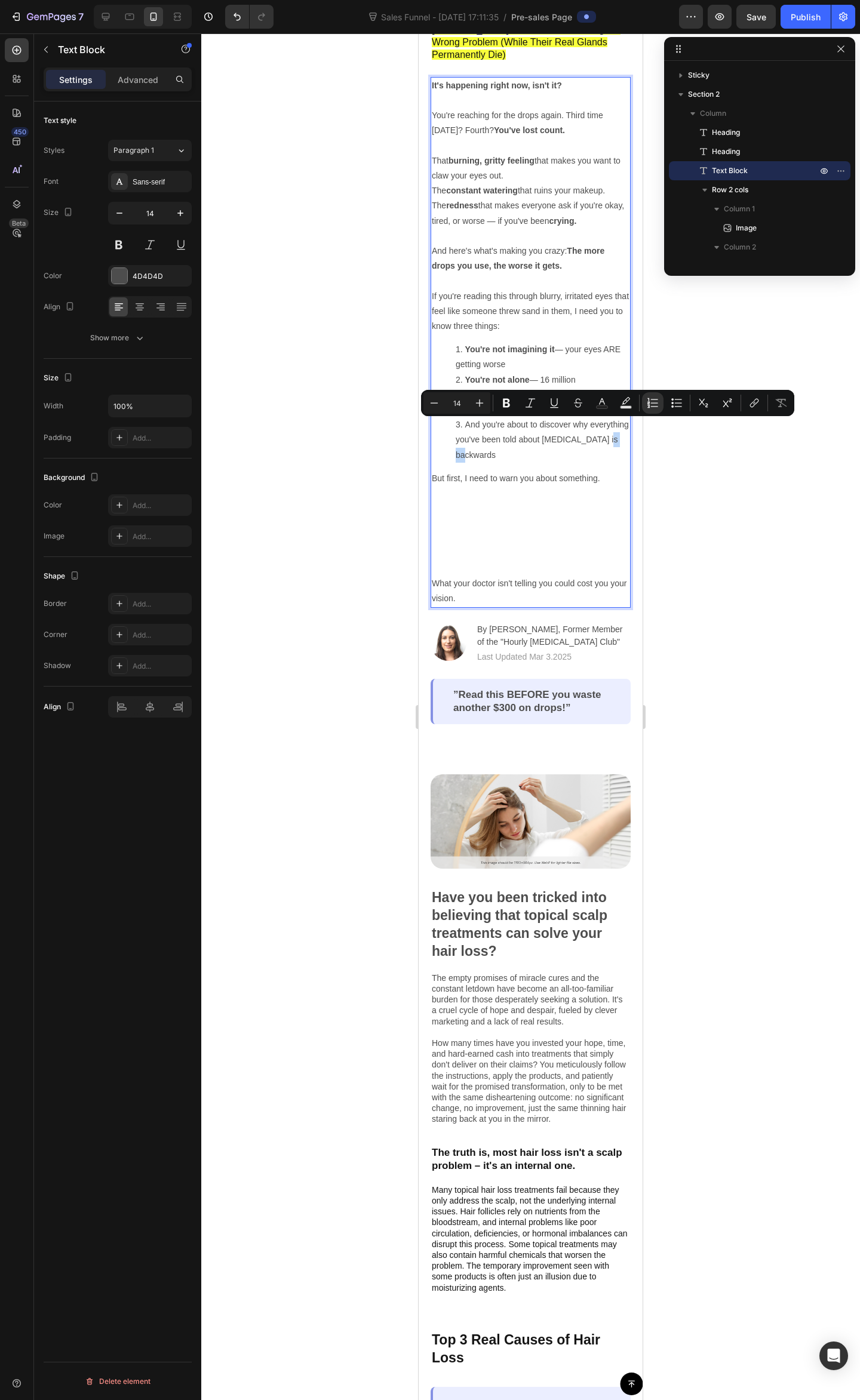
click at [490, 423] on li "And you're about to discover why everything you've been told about dry eye is b…" at bounding box center [542, 440] width 174 height 45
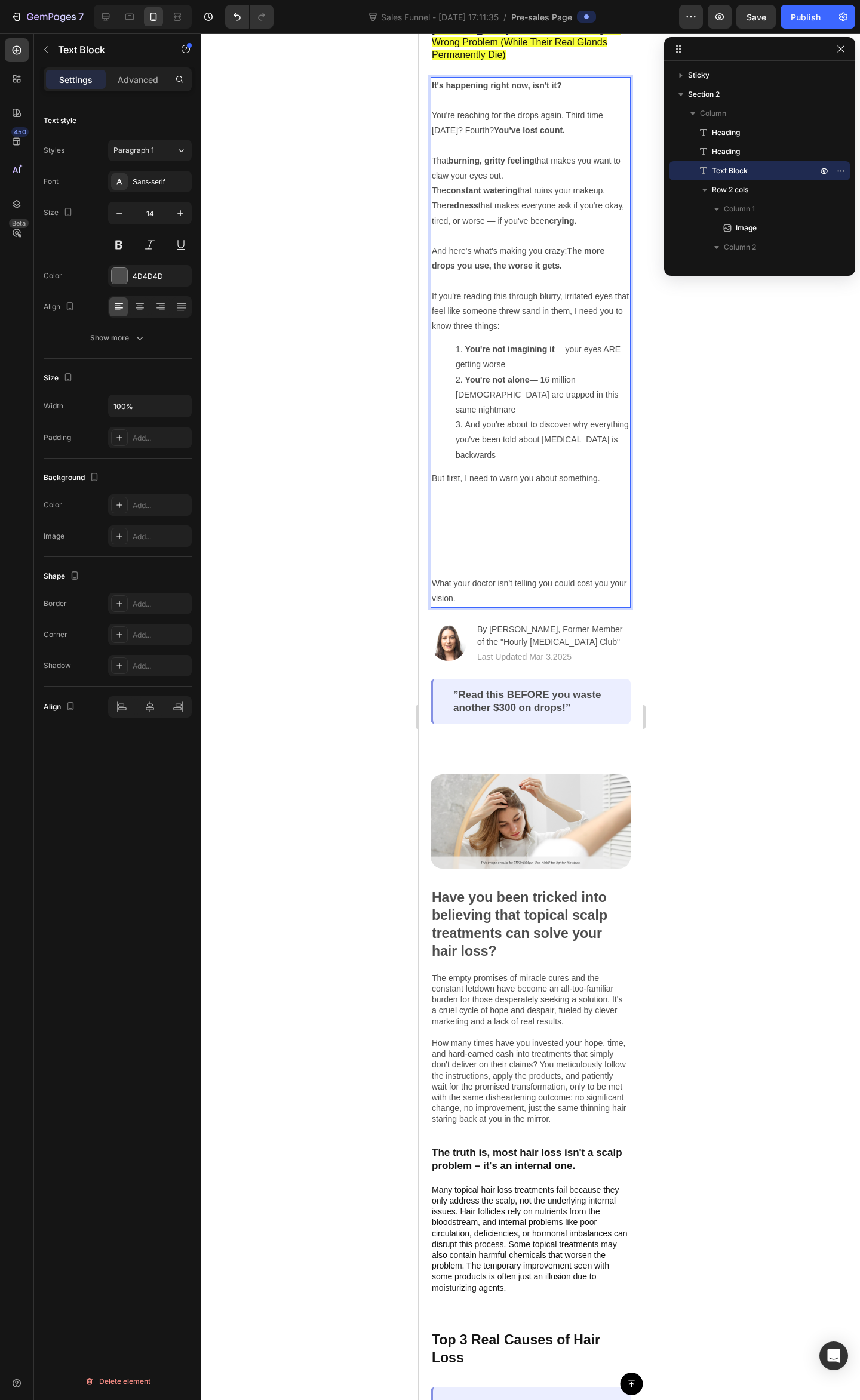
click at [507, 424] on li "And you're about to discover why everything you've been told about dry eye is b…" at bounding box center [542, 440] width 174 height 45
drag, startPoint x: 498, startPoint y: 397, endPoint x: 538, endPoint y: 401, distance: 40.2
click at [533, 417] on li "And you're about to discover why everything you've been told about dry eye is b…" at bounding box center [542, 440] width 174 height 45
click at [540, 417] on li "And you're about to discover why everything you've been told about dry eye is b…" at bounding box center [542, 440] width 174 height 45
drag, startPoint x: 521, startPoint y: 425, endPoint x: 492, endPoint y: 432, distance: 29.8
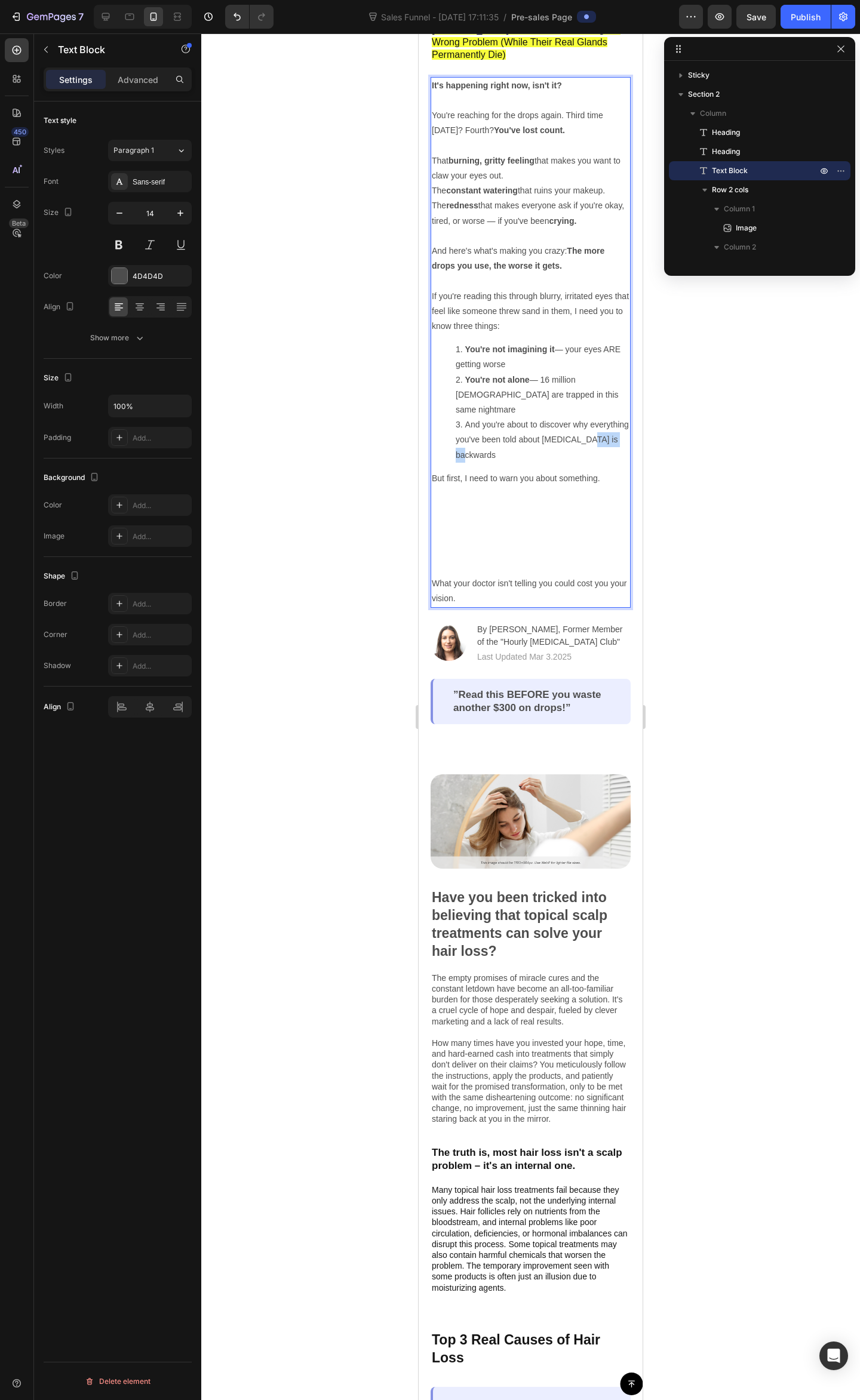
click at [463, 421] on li "And you're about to discover why everything you've been told about dry eye is b…" at bounding box center [542, 440] width 174 height 45
drag, startPoint x: 485, startPoint y: 428, endPoint x: 496, endPoint y: 426, distance: 11.2
click at [496, 426] on li "And you're about to discover why everything you've been told about dry eye is w…" at bounding box center [542, 440] width 174 height 45
drag, startPoint x: 485, startPoint y: 417, endPoint x: 490, endPoint y: 424, distance: 8.6
click at [490, 424] on li "And you're about to discover why everything you've been told about dry eye is w…" at bounding box center [542, 440] width 174 height 45
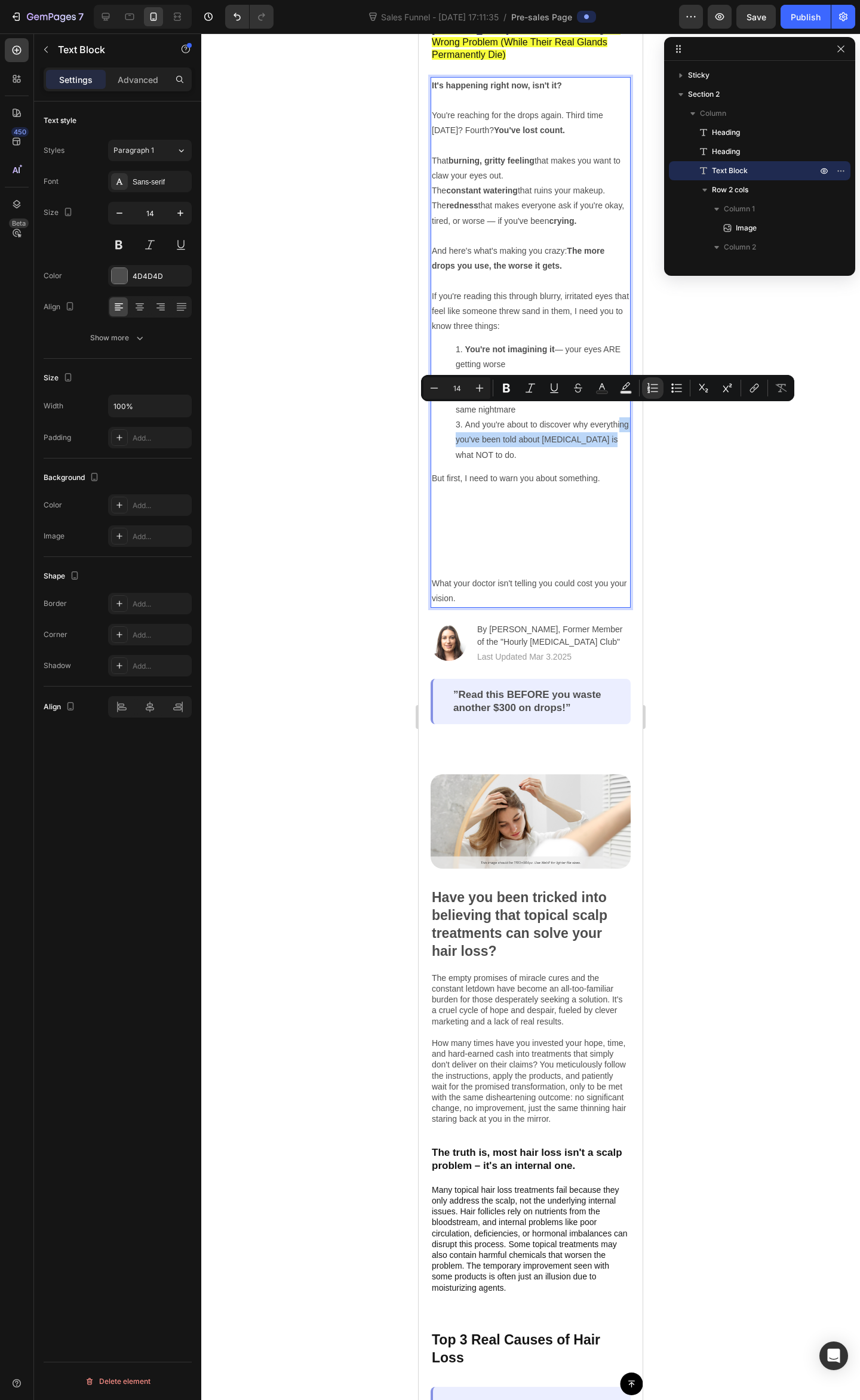
click at [490, 424] on li "And you're about to discover why everything you've been told about dry eye is w…" at bounding box center [542, 440] width 174 height 45
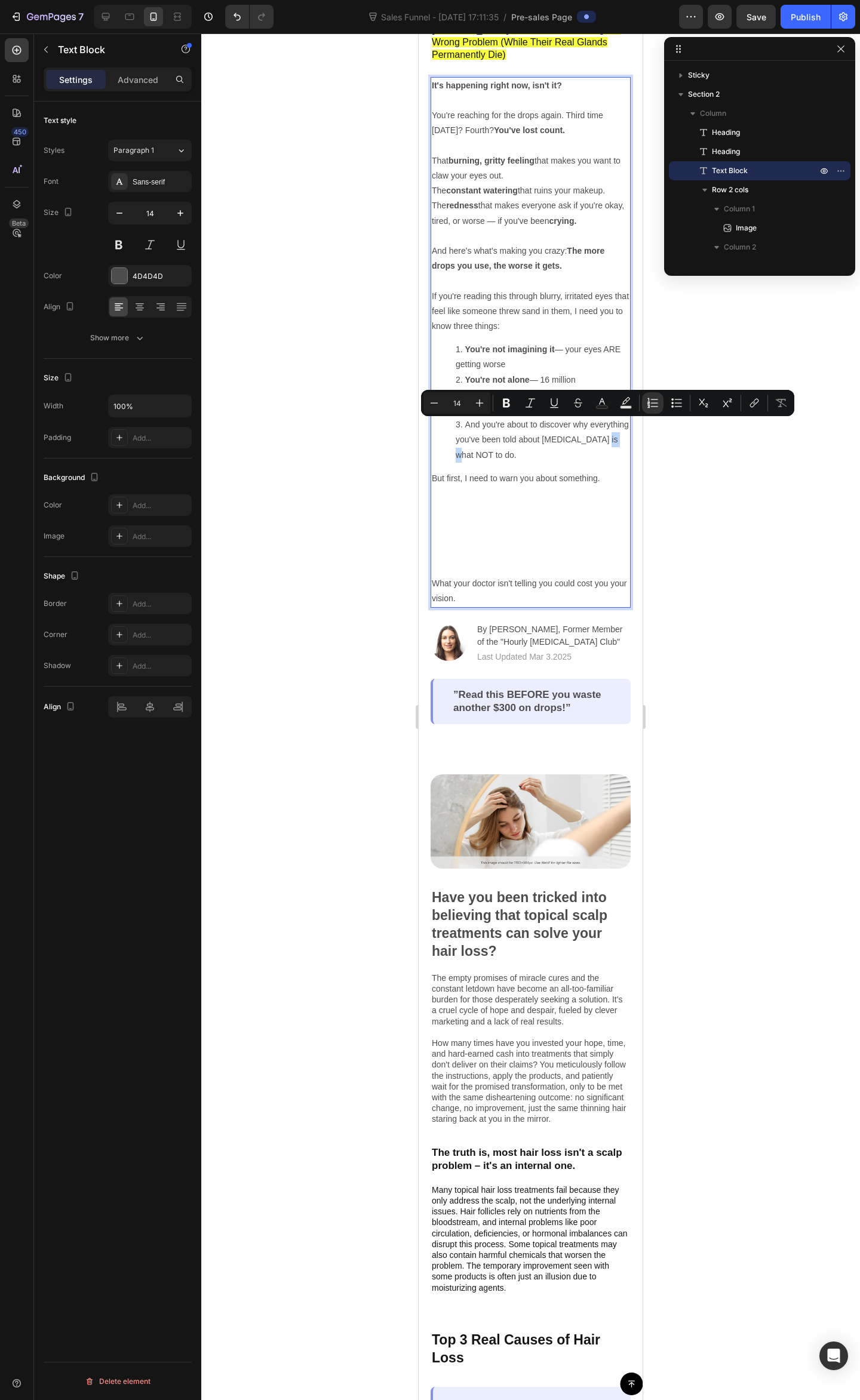
drag, startPoint x: 483, startPoint y: 426, endPoint x: 502, endPoint y: 425, distance: 19.0
click at [502, 425] on li "And you're about to discover why everything you've been told about dry eye is w…" at bounding box center [542, 440] width 174 height 45
click at [511, 402] on icon "Editor contextual toolbar" at bounding box center [506, 403] width 12 height 12
click at [553, 471] on p "But first, I need to warn you about something." at bounding box center [531, 523] width 198 height 105
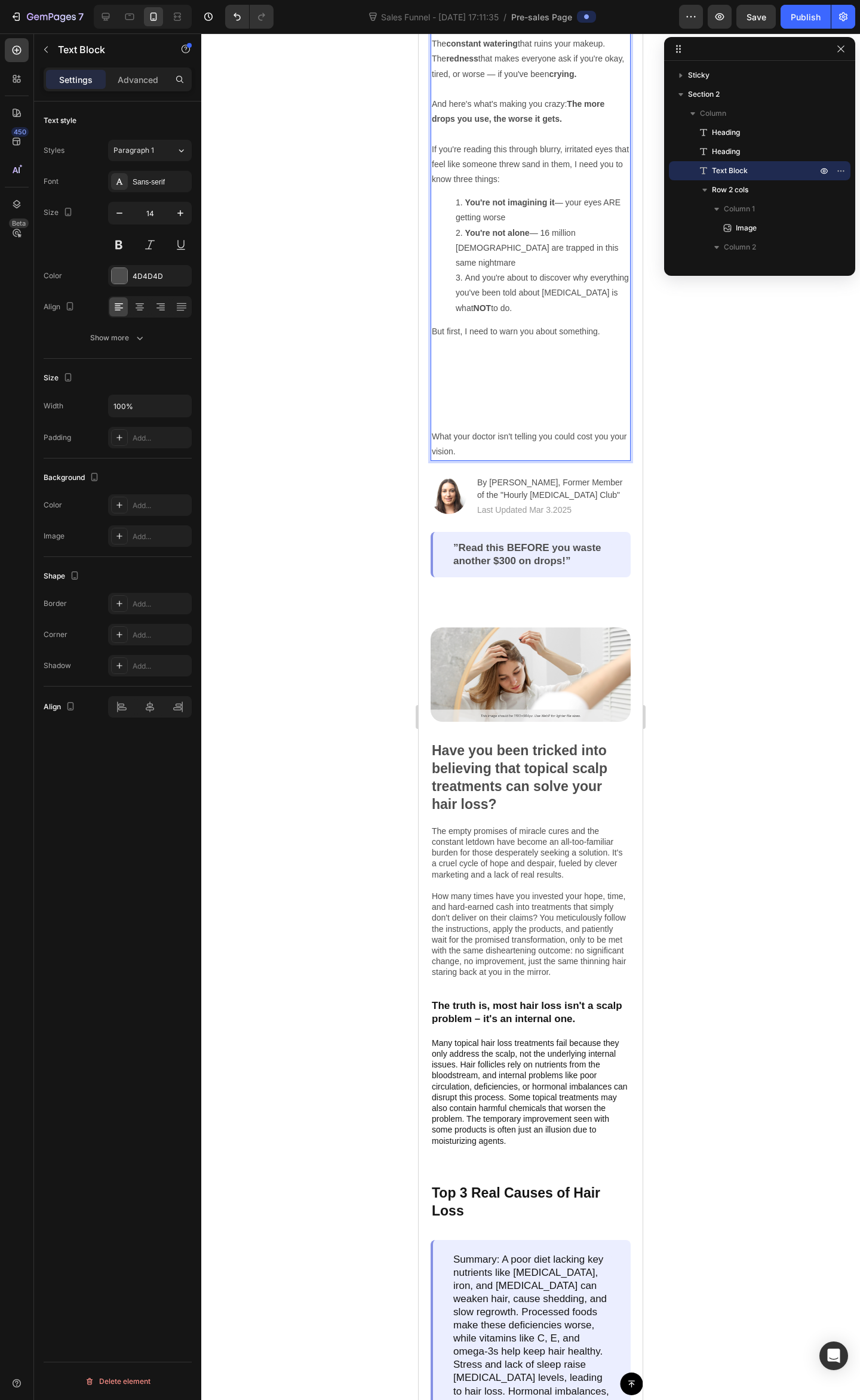
scroll to position [318, 0]
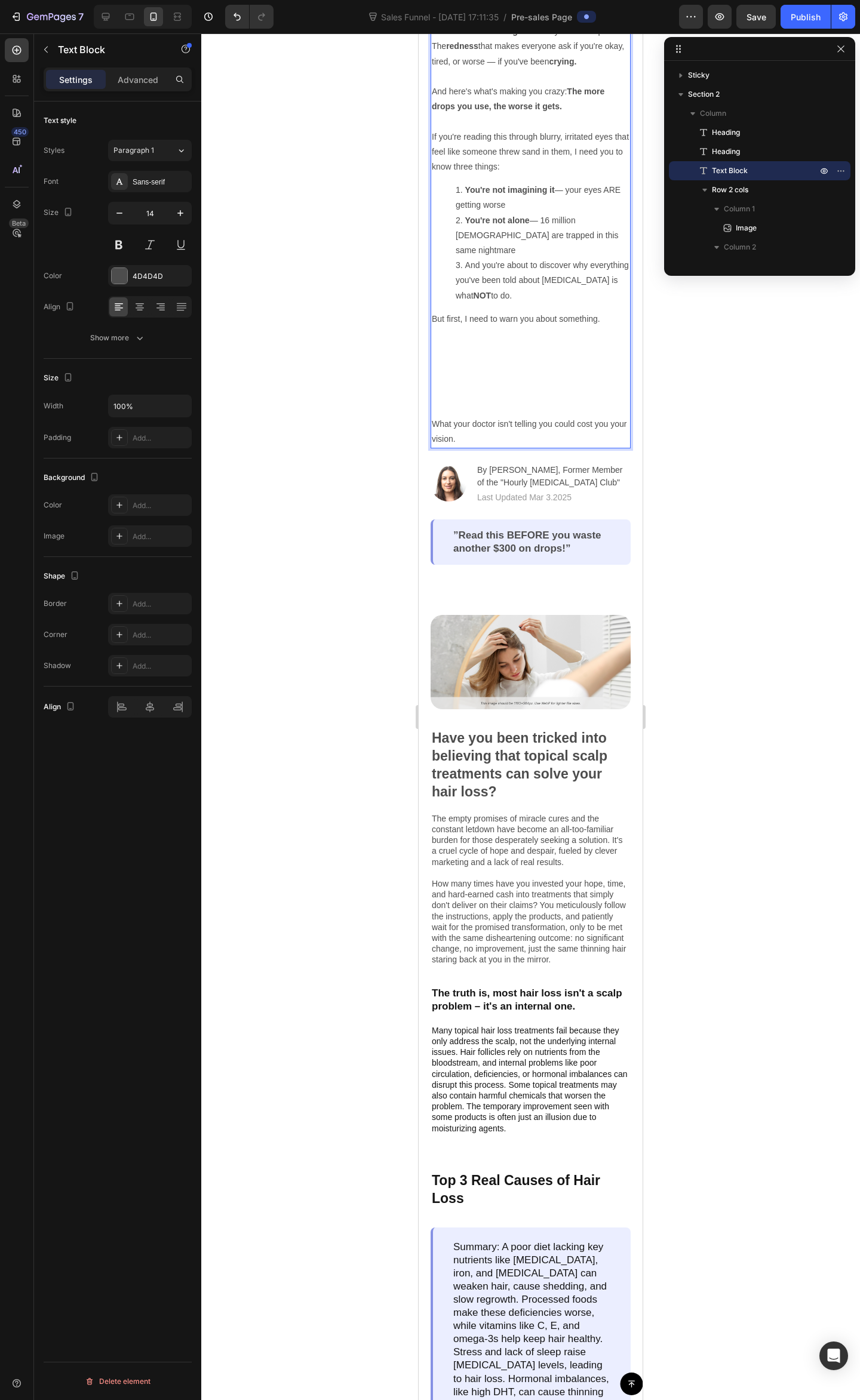
click at [518, 372] on p "But first, I need to warn you about something." at bounding box center [531, 364] width 198 height 105
drag, startPoint x: 505, startPoint y: 292, endPoint x: 523, endPoint y: 292, distance: 18.0
click at [523, 312] on p "But first, I need to warn you about something. ⁠⁠⁠⁠⁠⁠⁠" at bounding box center [531, 364] width 198 height 105
drag, startPoint x: 499, startPoint y: 292, endPoint x: 531, endPoint y: 292, distance: 32.0
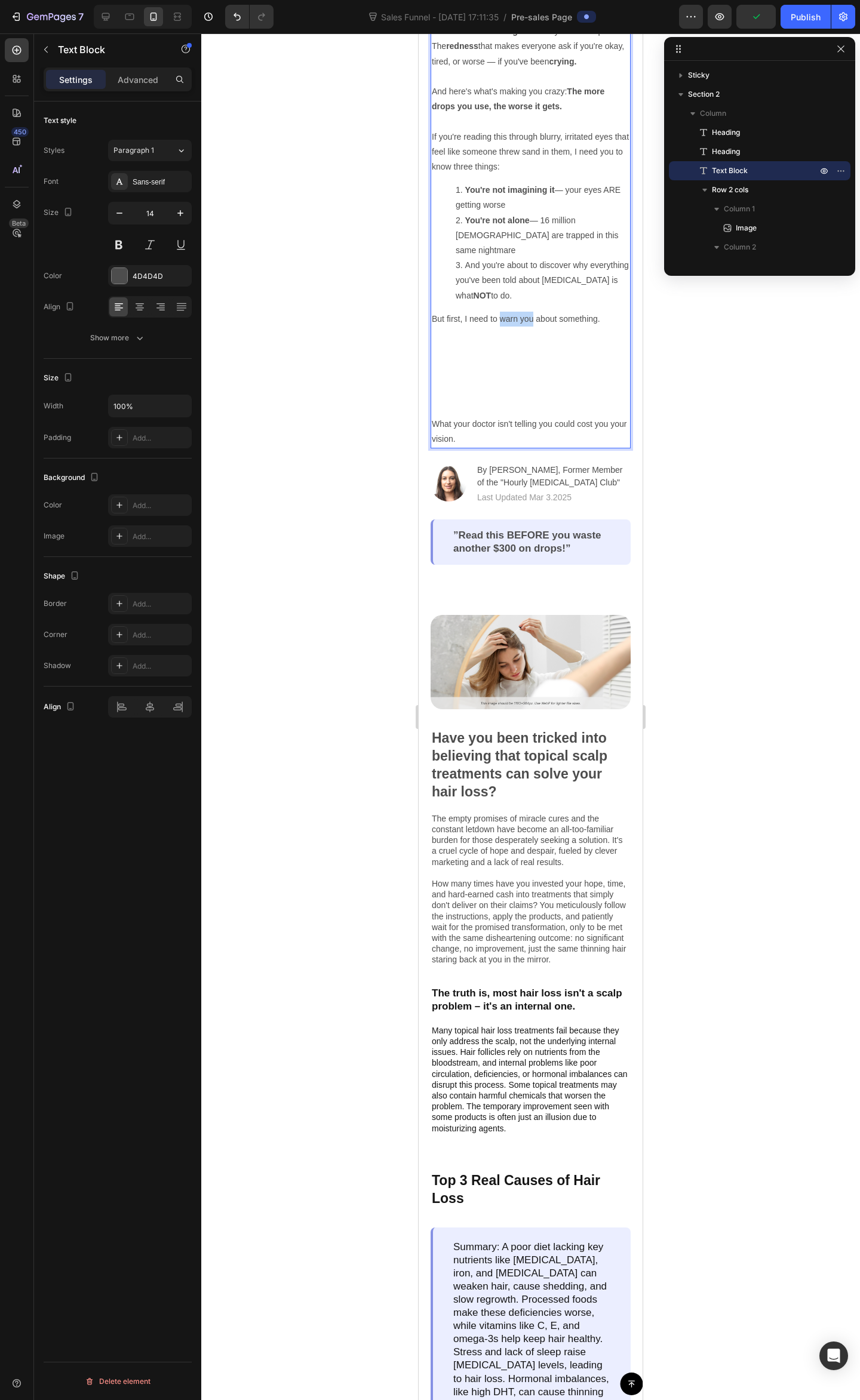
click at [531, 312] on p "But first, I need to warn you about something." at bounding box center [531, 364] width 198 height 105
drag, startPoint x: 522, startPoint y: 309, endPoint x: 534, endPoint y: 313, distance: 12.6
click at [519, 312] on p "But first, I need to warn you about something." at bounding box center [531, 364] width 198 height 105
drag, startPoint x: 666, startPoint y: 378, endPoint x: 178, endPoint y: 306, distance: 493.3
click at [666, 378] on div at bounding box center [530, 717] width 658 height 1366
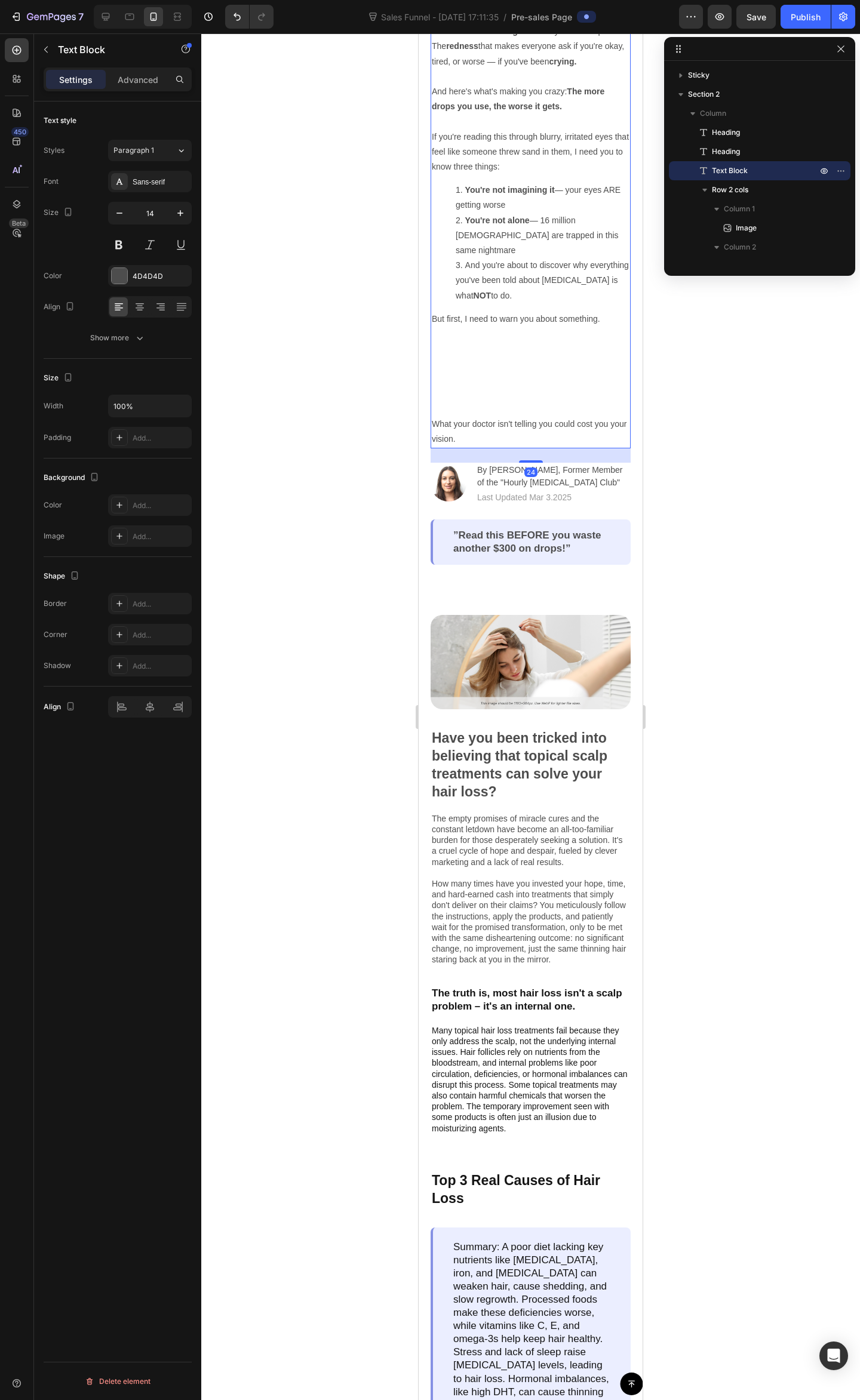
click at [503, 312] on p "But first, I need to warn you about something. ⁠⁠⁠⁠⁠⁠⁠" at bounding box center [531, 364] width 198 height 105
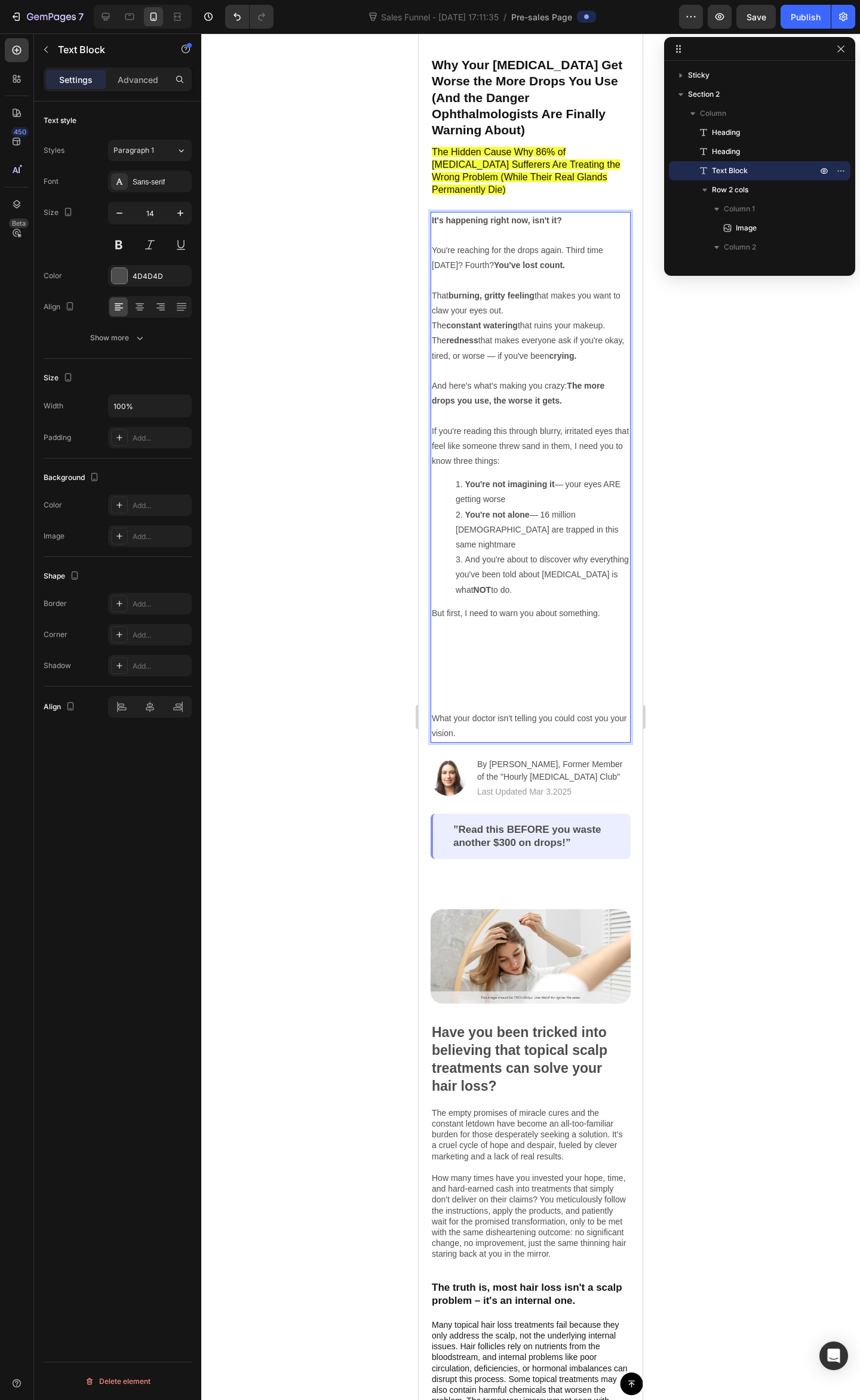
scroll to position [0, 0]
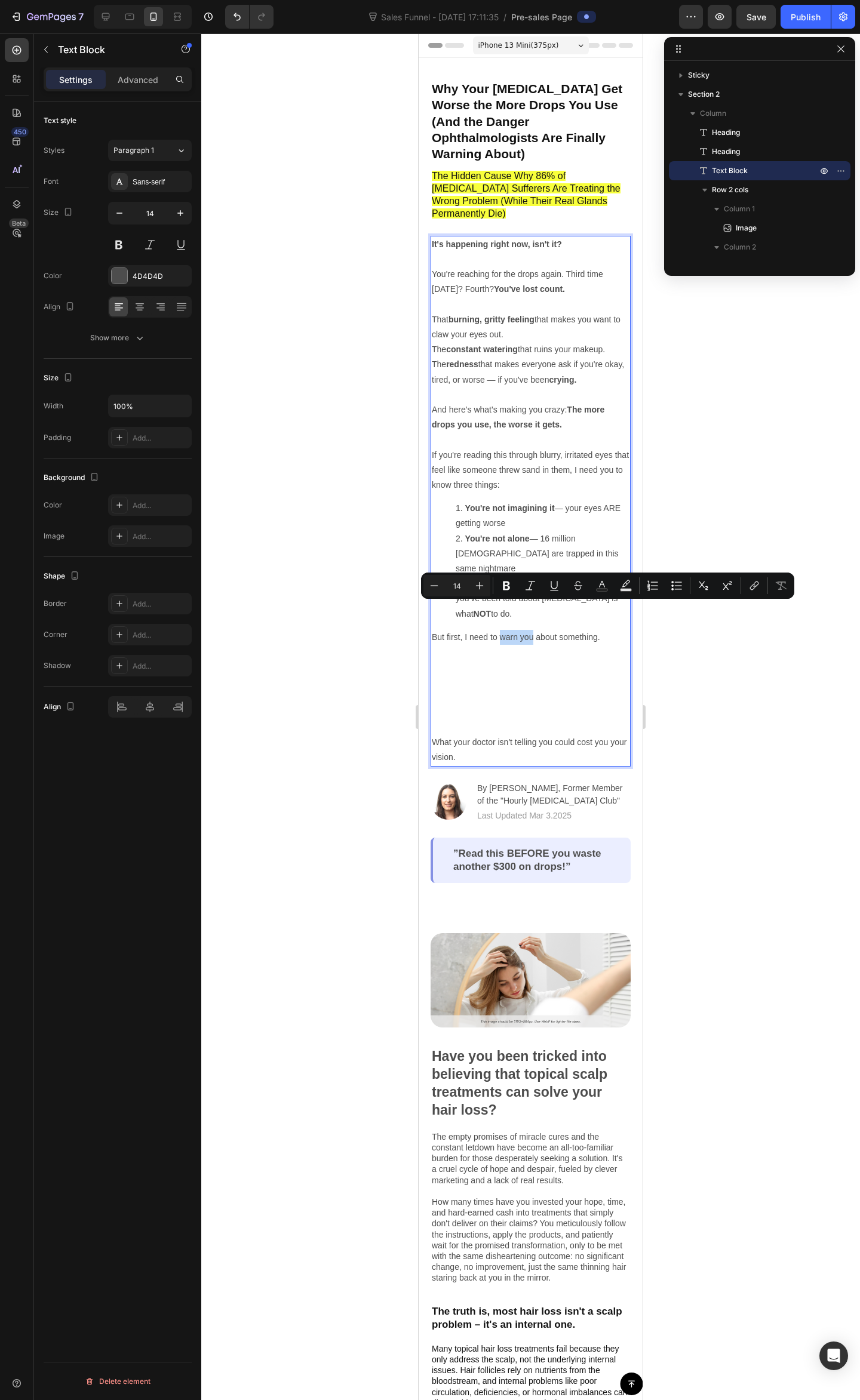
drag, startPoint x: 501, startPoint y: 610, endPoint x: 533, endPoint y: 610, distance: 32.0
click at [533, 630] on p "But first, I need to warn you about something." at bounding box center [531, 682] width 198 height 105
click at [508, 585] on icon "Editor contextual toolbar" at bounding box center [506, 586] width 12 height 12
click at [528, 683] on p "But first, I need to warn you about something." at bounding box center [531, 682] width 198 height 105
click at [478, 735] on p "What your doctor isn't telling you could cost you your vision." at bounding box center [531, 750] width 198 height 30
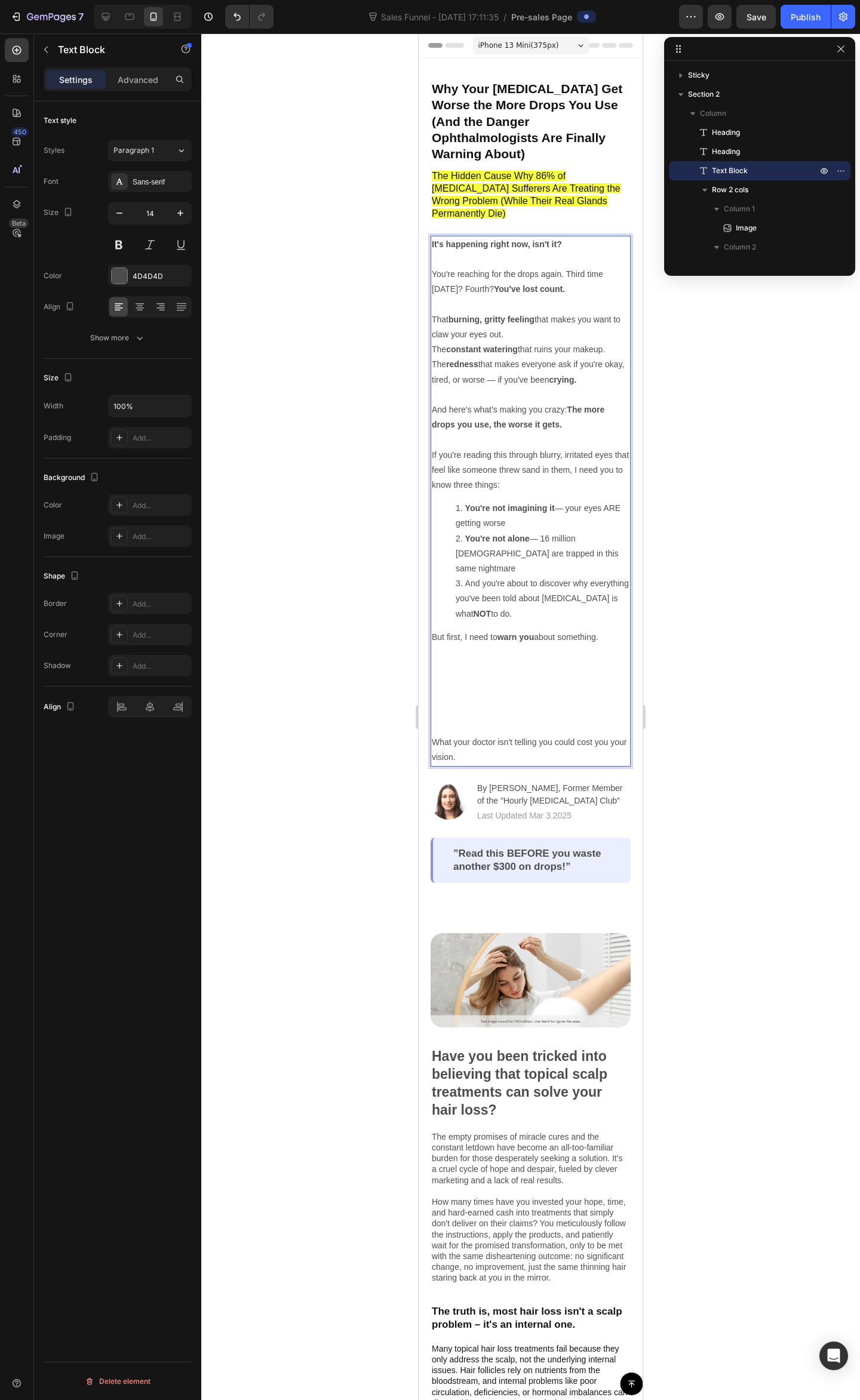
click at [481, 735] on p "What your doctor isn't telling you could cost you your vision." at bounding box center [531, 750] width 198 height 30
click at [436, 735] on p "What your doctor isn't telling you could cost you your vision." at bounding box center [531, 750] width 198 height 30
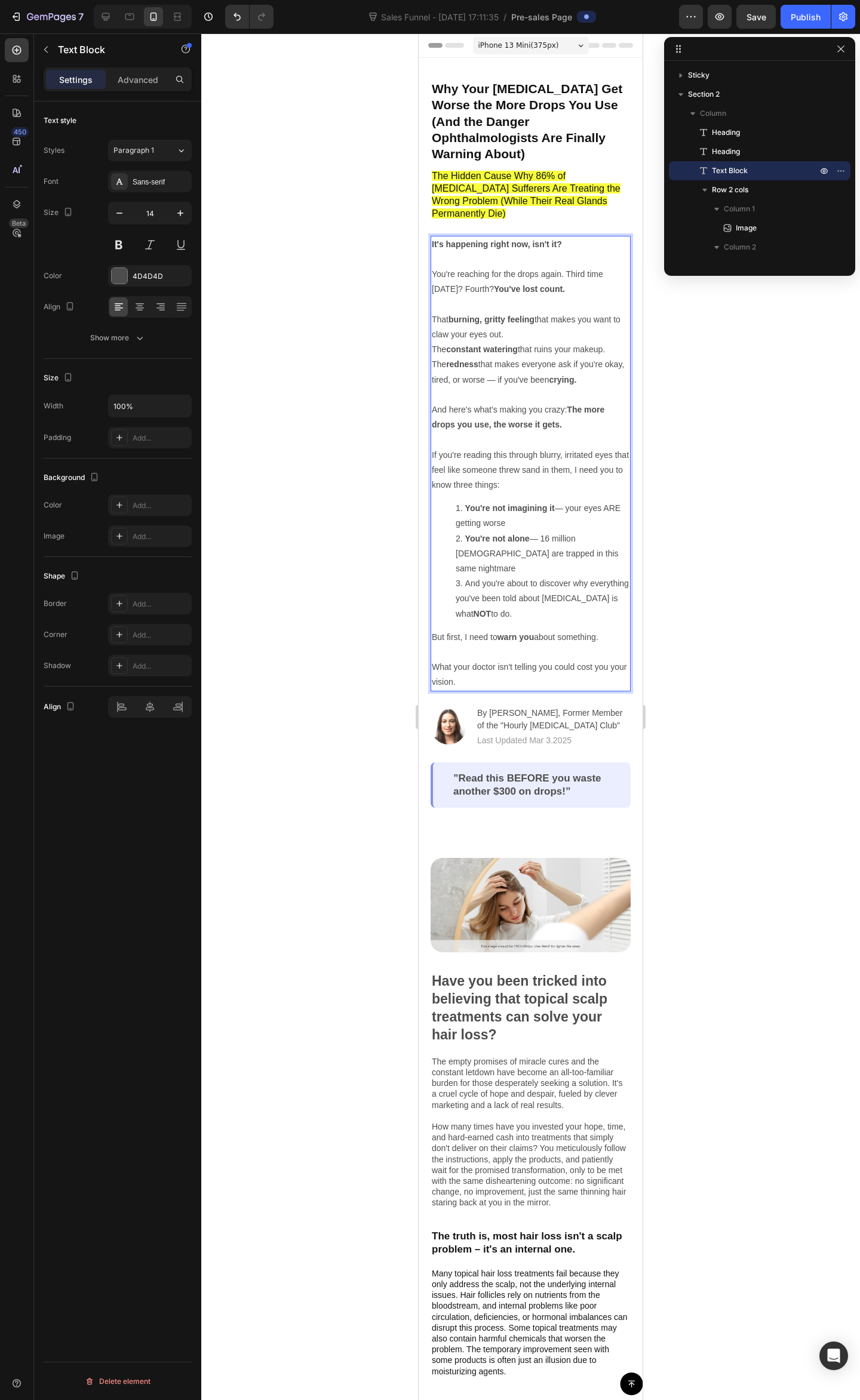
click at [596, 630] on p "But first, I need to warn you about something." at bounding box center [531, 645] width 198 height 30
click at [607, 630] on p "But first, I need to warn you about something." at bounding box center [531, 645] width 198 height 30
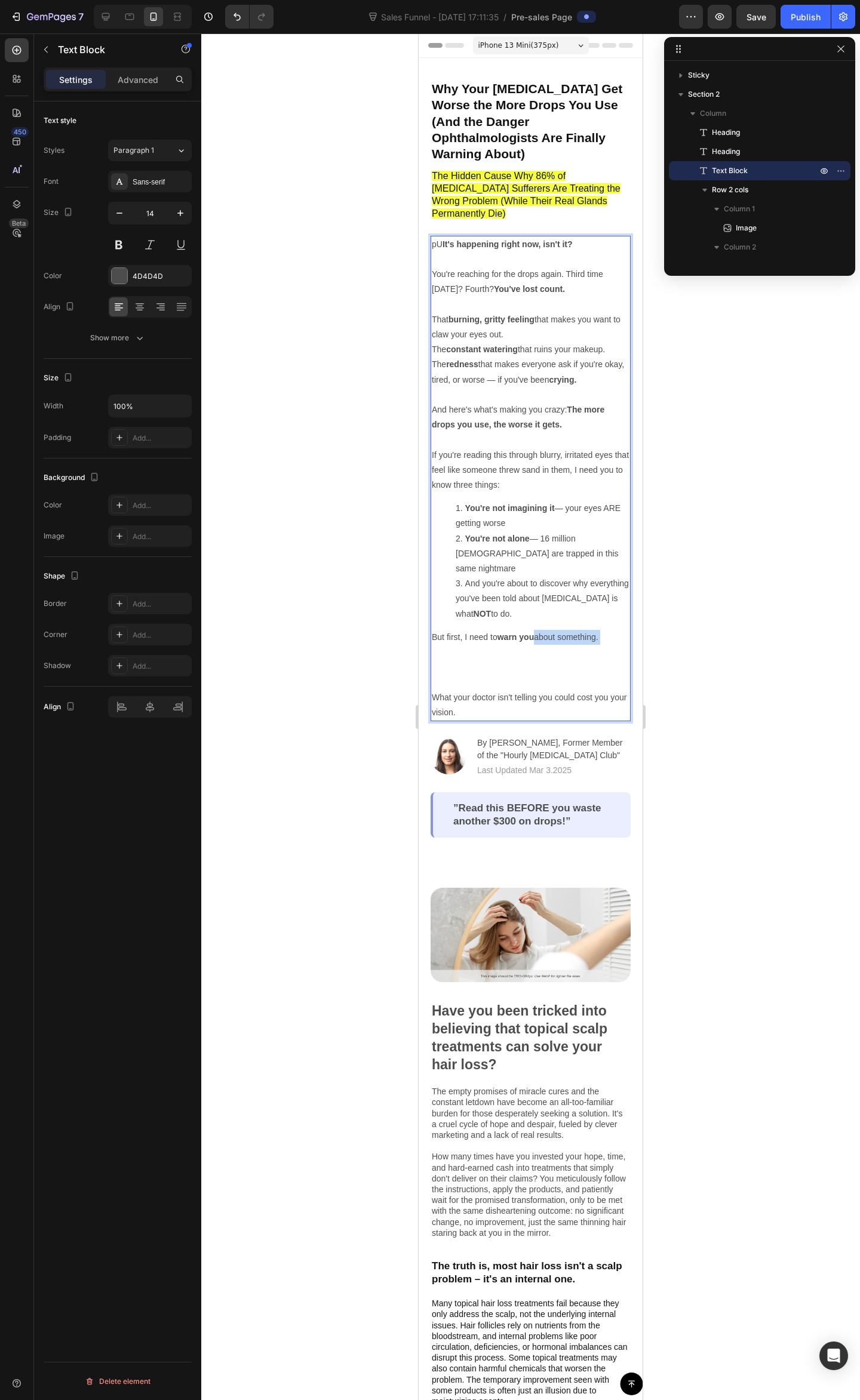
click at [603, 630] on p "But first, I need to warn you about something." at bounding box center [531, 659] width 198 height 60
click at [605, 630] on p "But first, I need to warn you about something." at bounding box center [531, 659] width 198 height 60
click at [605, 630] on p "But first, I need to warn you about something. ⁠⁠⁠⁠⁠⁠⁠" at bounding box center [531, 659] width 198 height 60
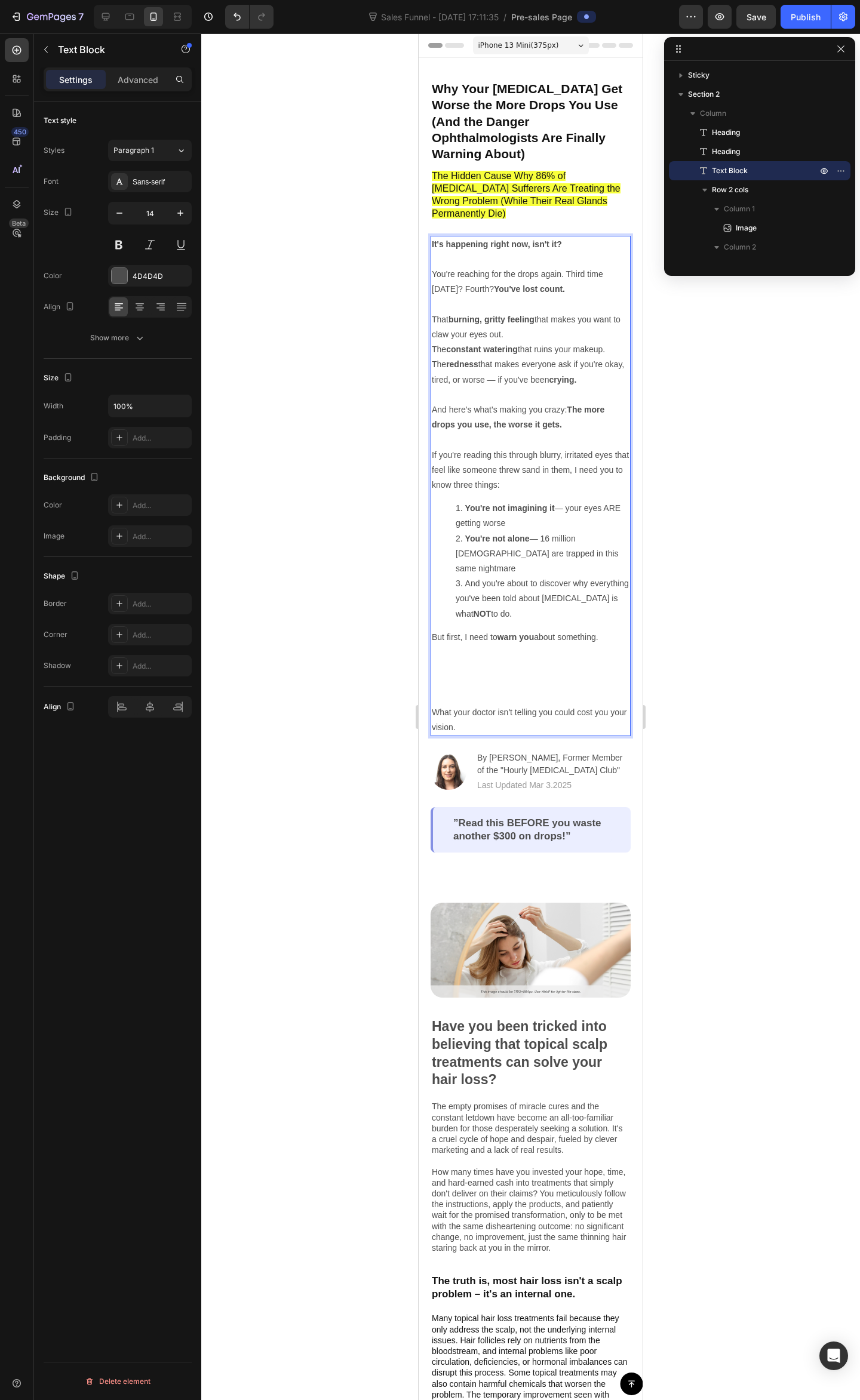
click at [595, 630] on p "But first, I need to warn you about something." at bounding box center [531, 667] width 198 height 75
click at [607, 630] on p "But first, I need to warn you about something." at bounding box center [531, 667] width 198 height 75
drag, startPoint x: 740, startPoint y: 664, endPoint x: 747, endPoint y: 665, distance: 7.1
click at [747, 665] on div at bounding box center [530, 717] width 658 height 1366
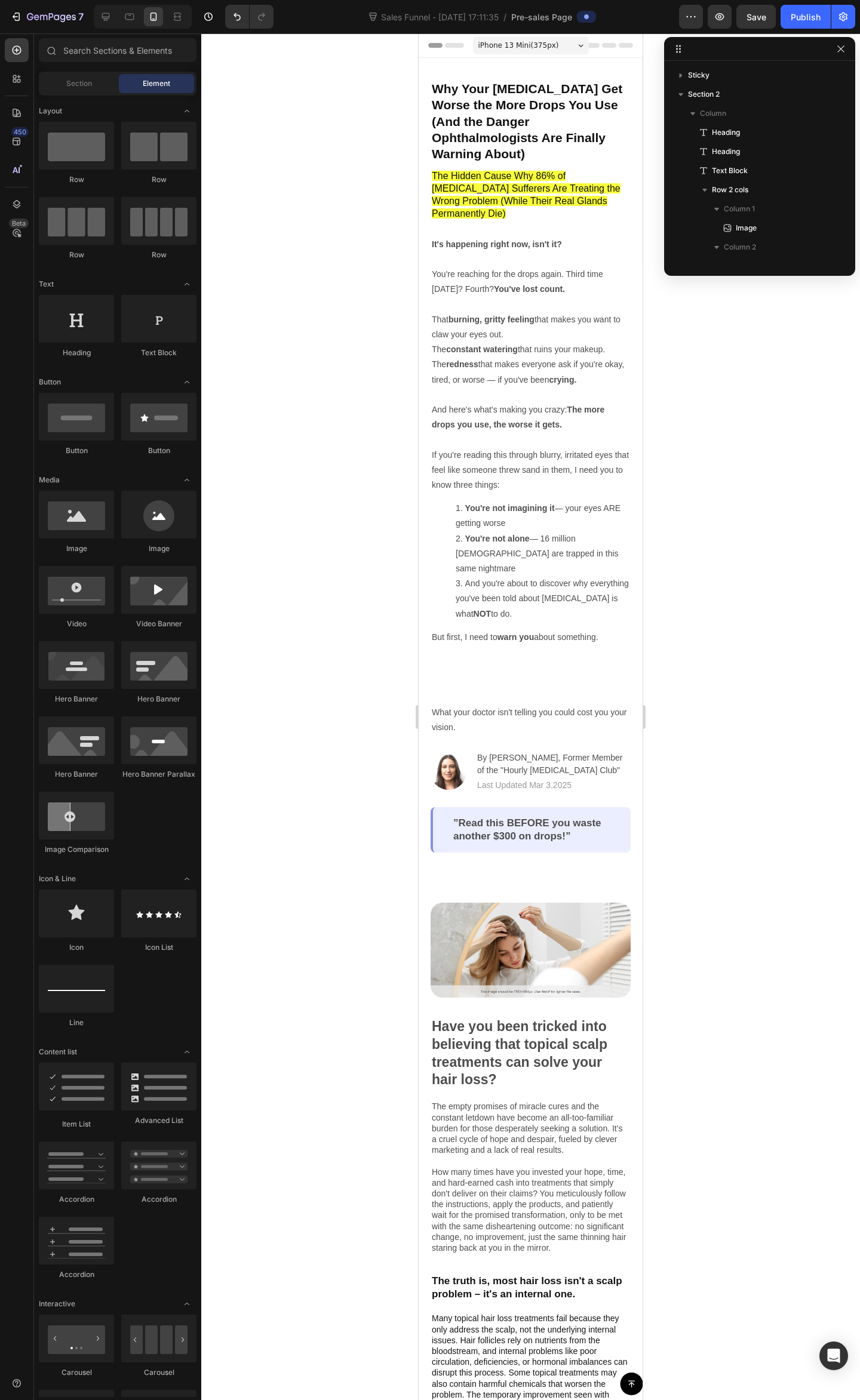
drag, startPoint x: 756, startPoint y: 695, endPoint x: 653, endPoint y: 650, distance: 112.4
click at [756, 695] on div at bounding box center [530, 717] width 658 height 1366
click at [540, 600] on div "It's happening right now, isn't it? You're reaching for the drops again. Third …" at bounding box center [531, 486] width 200 height 501
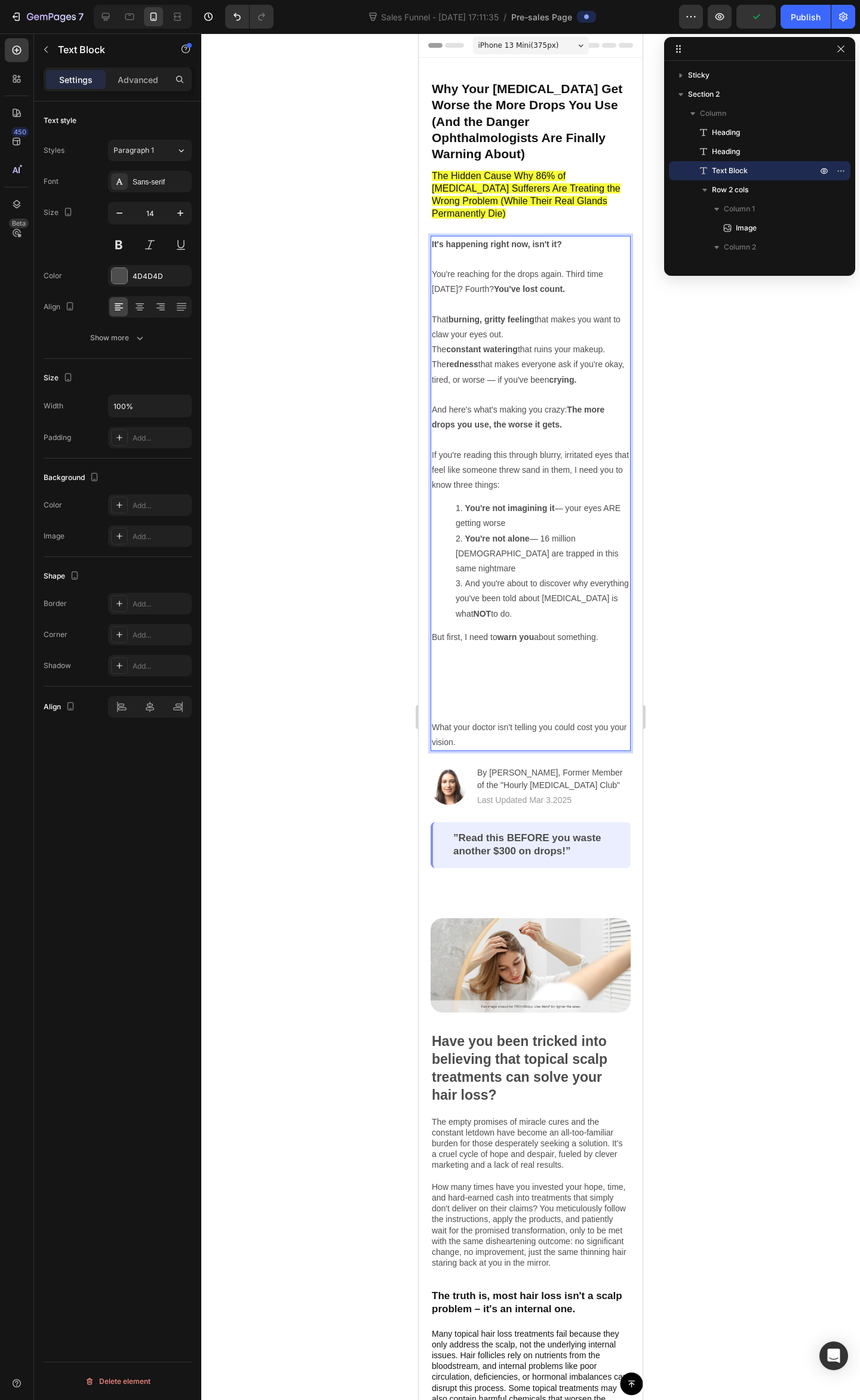
drag, startPoint x: 595, startPoint y: 622, endPoint x: 597, endPoint y: 610, distance: 12.2
drag, startPoint x: 459, startPoint y: 621, endPoint x: 464, endPoint y: 634, distance: 13.9
click at [459, 630] on p "But first, I need to warn you about something. ⁠⁠⁠⁠⁠⁠⁠Your Doctor Knows why thi…" at bounding box center [531, 674] width 198 height 90
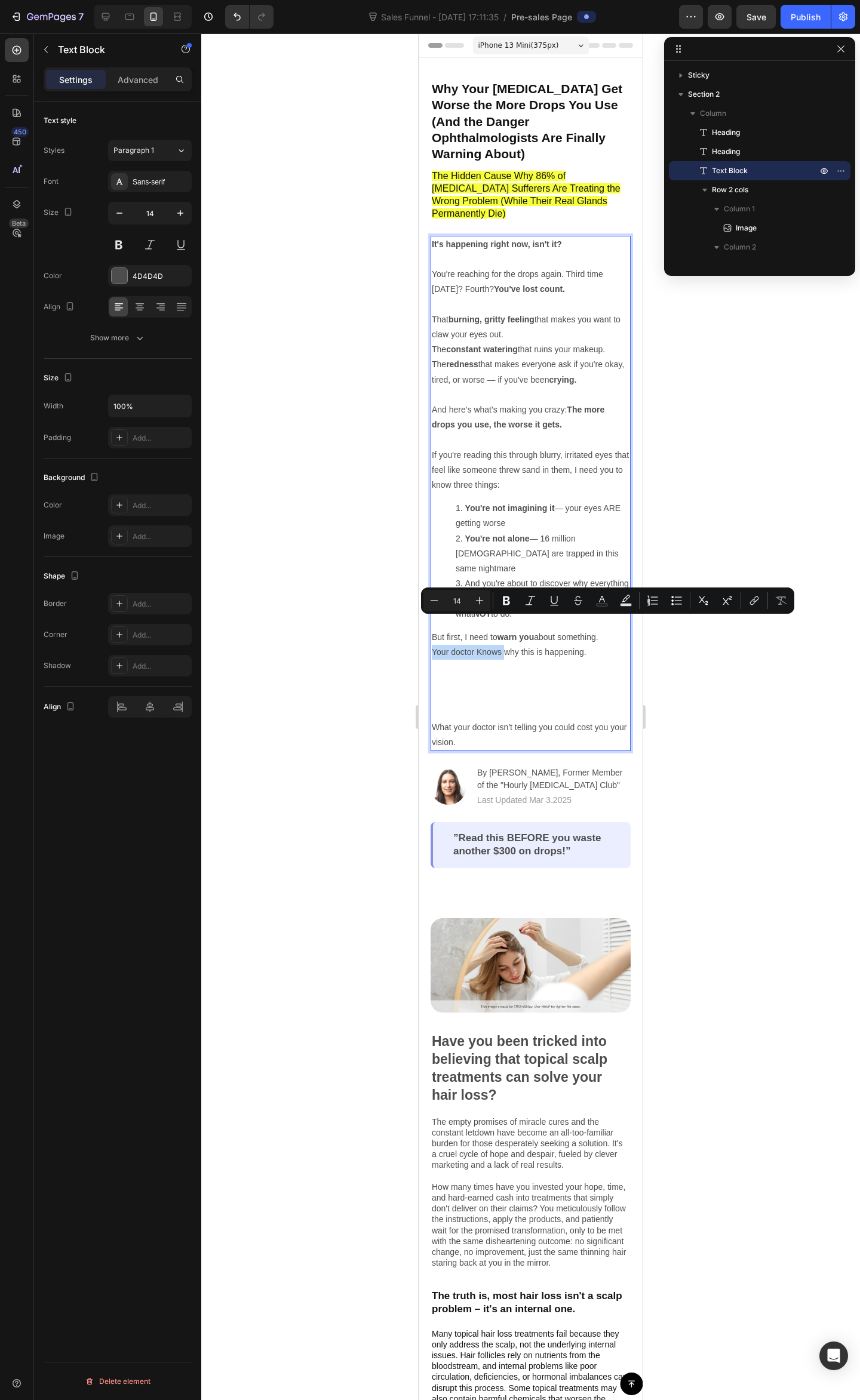
drag, startPoint x: 503, startPoint y: 626, endPoint x: 433, endPoint y: 622, distance: 70.1
click at [433, 630] on p "But first, I need to warn you about something. ⁠⁠⁠⁠⁠⁠⁠Your doctor Knows why thi…" at bounding box center [531, 674] width 198 height 90
click at [505, 595] on icon "Editor contextual toolbar" at bounding box center [506, 600] width 12 height 12
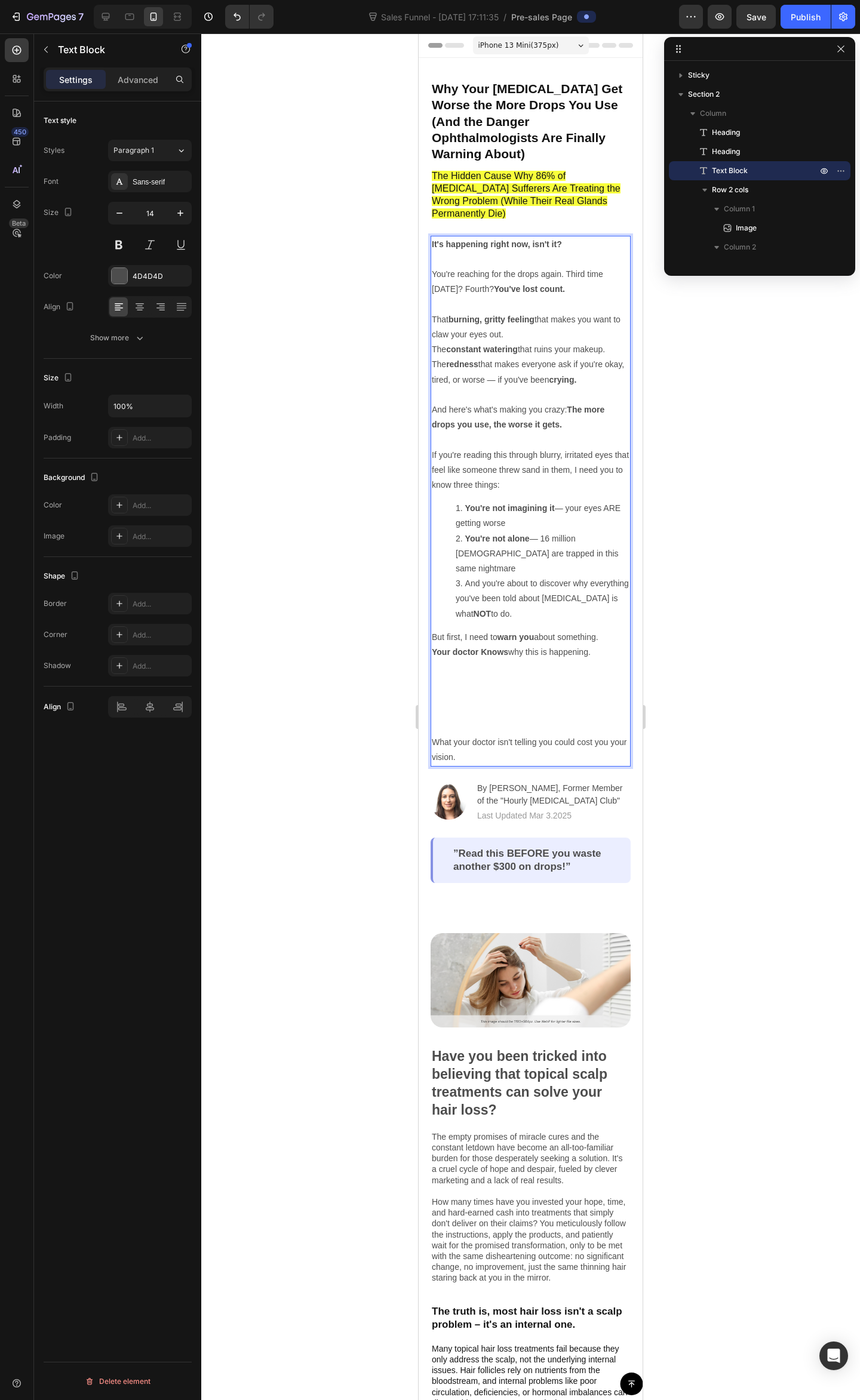
click at [547, 693] on p "But first, I need to warn you about something. Your doctor Knows why this is ha…" at bounding box center [531, 682] width 198 height 105
click at [561, 658] on p "But first, I need to warn you about something. Your doctor Knows why this is ha…" at bounding box center [531, 682] width 198 height 105
click at [593, 641] on p "But first, I need to warn you about something. Your doctor Knows why this is ha…" at bounding box center [531, 682] width 198 height 105
drag, startPoint x: 495, startPoint y: 676, endPoint x: 576, endPoint y: 645, distance: 86.7
click at [511, 669] on p "But first, I need to warn you about something. Your doctor Knows why this is ha…" at bounding box center [531, 682] width 198 height 105
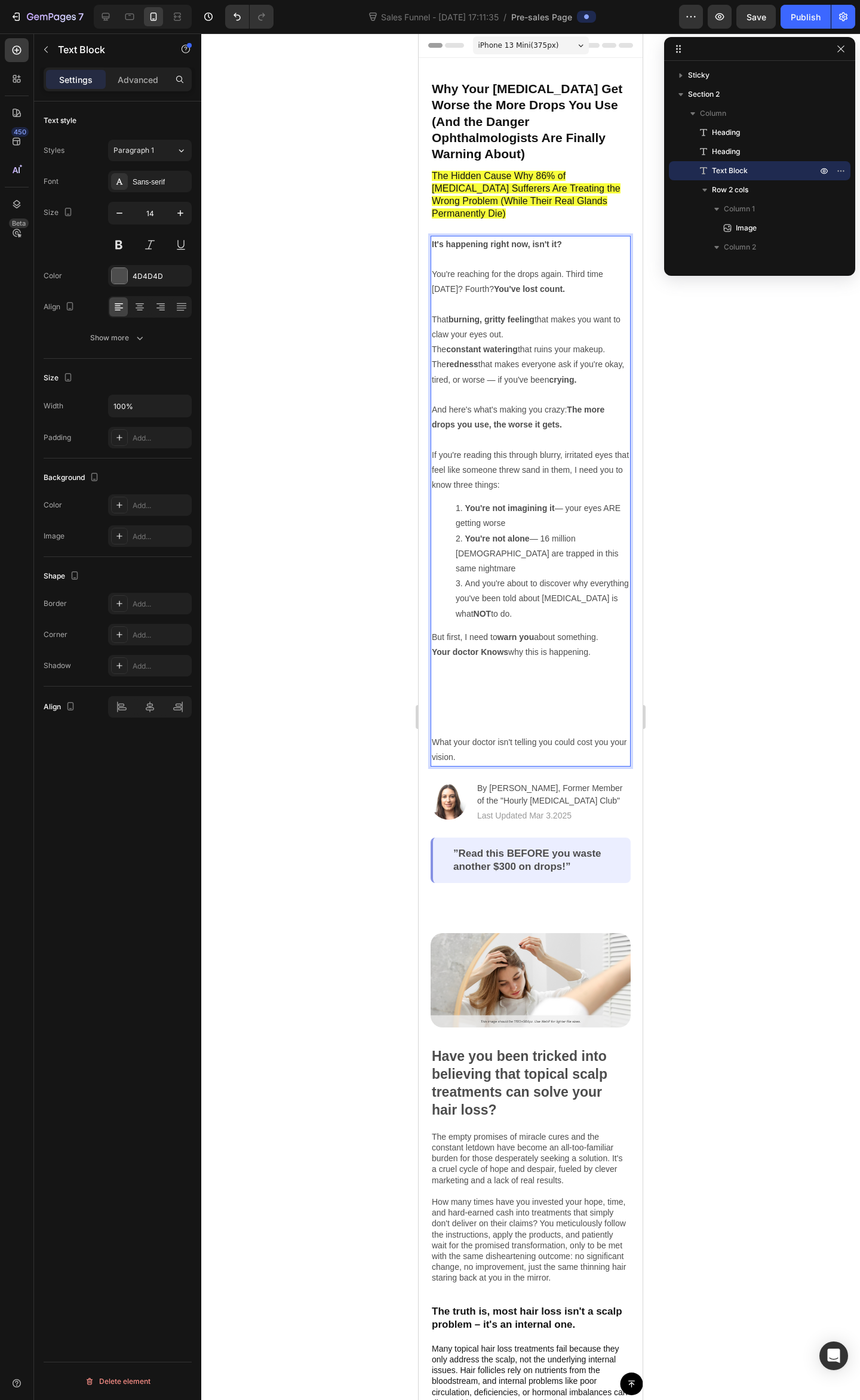
click at [582, 630] on p "But first, I need to warn you about something. Your doctor Knows why this is ha…" at bounding box center [531, 682] width 198 height 105
click at [599, 637] on p "But first, I need to warn you about something. Your doctor Knows why this is ha…" at bounding box center [531, 682] width 198 height 105
click at [598, 630] on p "But first, I need to warn you about something. Your doctor Knows why this is ha…" at bounding box center [531, 682] width 198 height 105
click at [597, 630] on p "But first, I need to warn you about something. Your doctor Knows why this is ha…" at bounding box center [531, 682] width 198 height 105
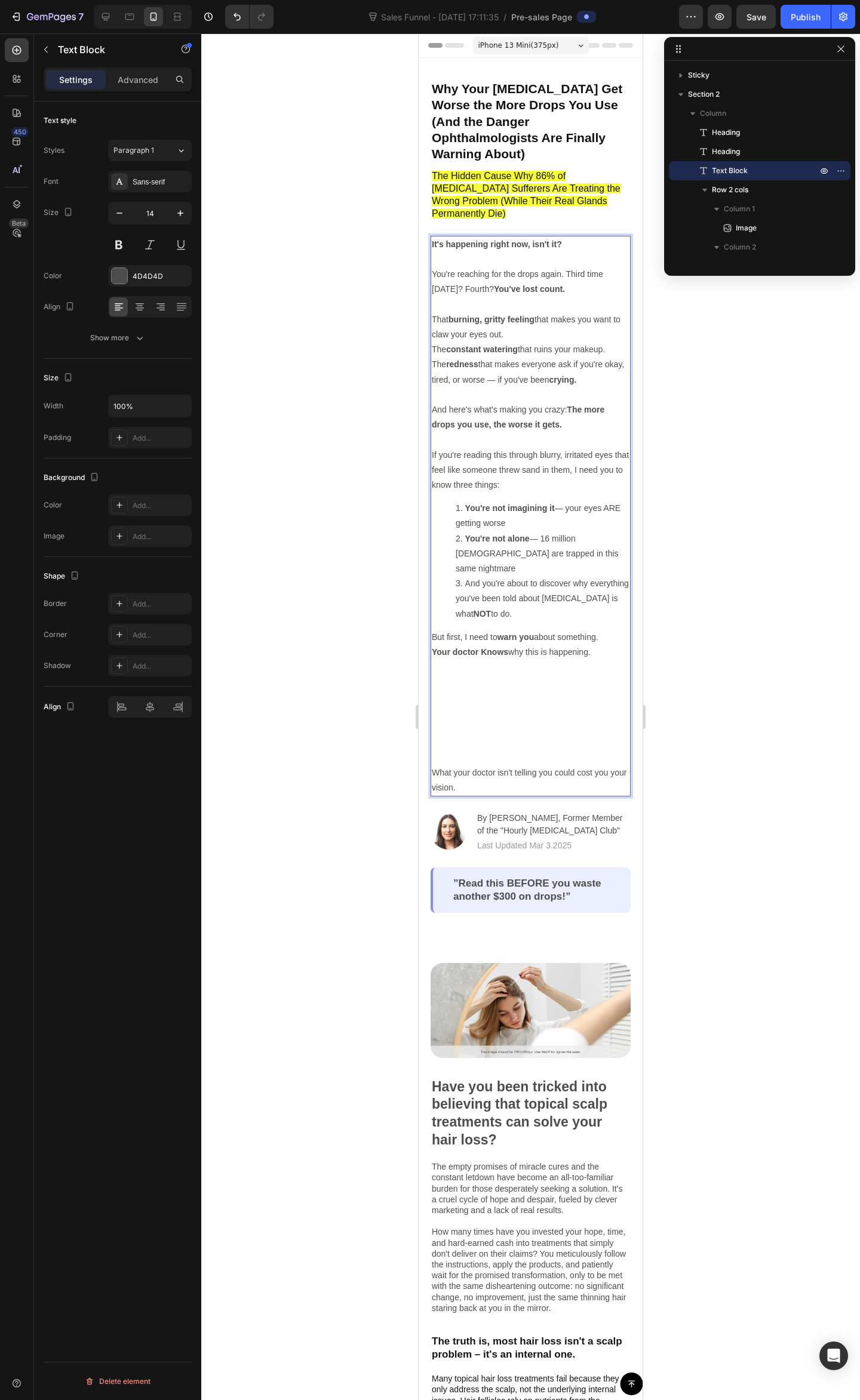
click at [499, 639] on p "But first, I need to warn you about something. Your doctor Knows why this is ha…" at bounding box center [531, 697] width 198 height 136
click at [479, 650] on p "But first, I need to warn you about something. Your doctor Knows why this is ha…" at bounding box center [531, 697] width 198 height 136
click at [450, 642] on p "But first, I need to warn you about something. Your doctor Knows why this is ha…" at bounding box center [531, 697] width 198 height 136
click at [693, 641] on div at bounding box center [530, 717] width 658 height 1366
click at [569, 635] on p "But first, I need to warn you about something. Your doctor Knows why this is ha…" at bounding box center [531, 697] width 198 height 136
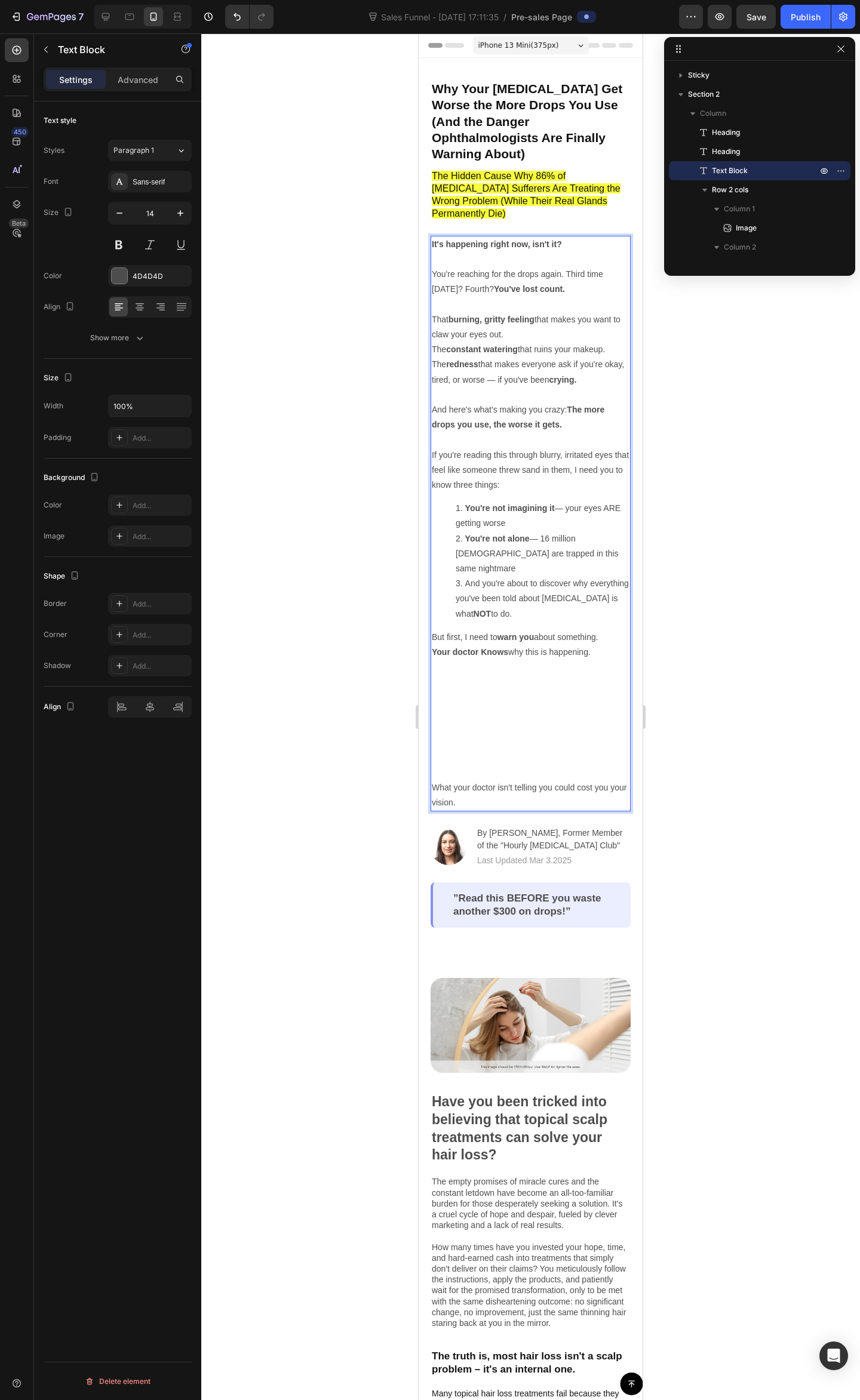
drag, startPoint x: 595, startPoint y: 626, endPoint x: 609, endPoint y: 628, distance: 14.1
click at [597, 630] on p "But first, I need to warn you about something. Your doctor Knows why this is ha…" at bounding box center [531, 705] width 198 height 150
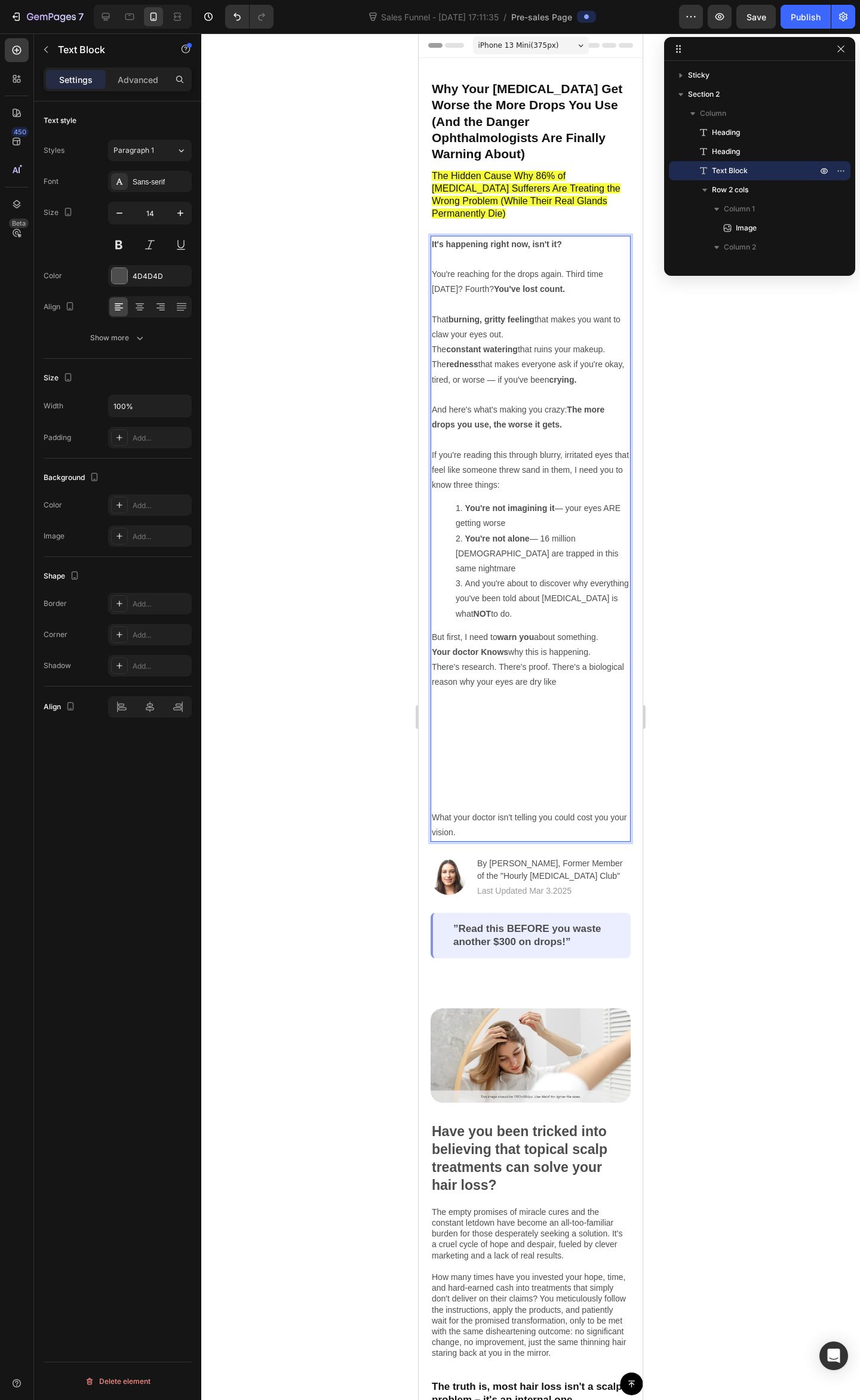
click at [566, 576] on li "And you're about to discover why everything you've been told about [MEDICAL_DAT…" at bounding box center [542, 599] width 174 height 45
drag, startPoint x: 577, startPoint y: 660, endPoint x: 583, endPoint y: 663, distance: 6.7
click at [579, 660] on p "There's research. There's proof. There's a biological reason why your eyes are …" at bounding box center [531, 735] width 198 height 150
click at [590, 682] on p "There's research. There's proof. There's a biological reason why your eyes are …" at bounding box center [531, 735] width 198 height 150
click at [599, 659] on p "There's research. There's proof. There's a biological reason why your eyes are …" at bounding box center [531, 735] width 198 height 150
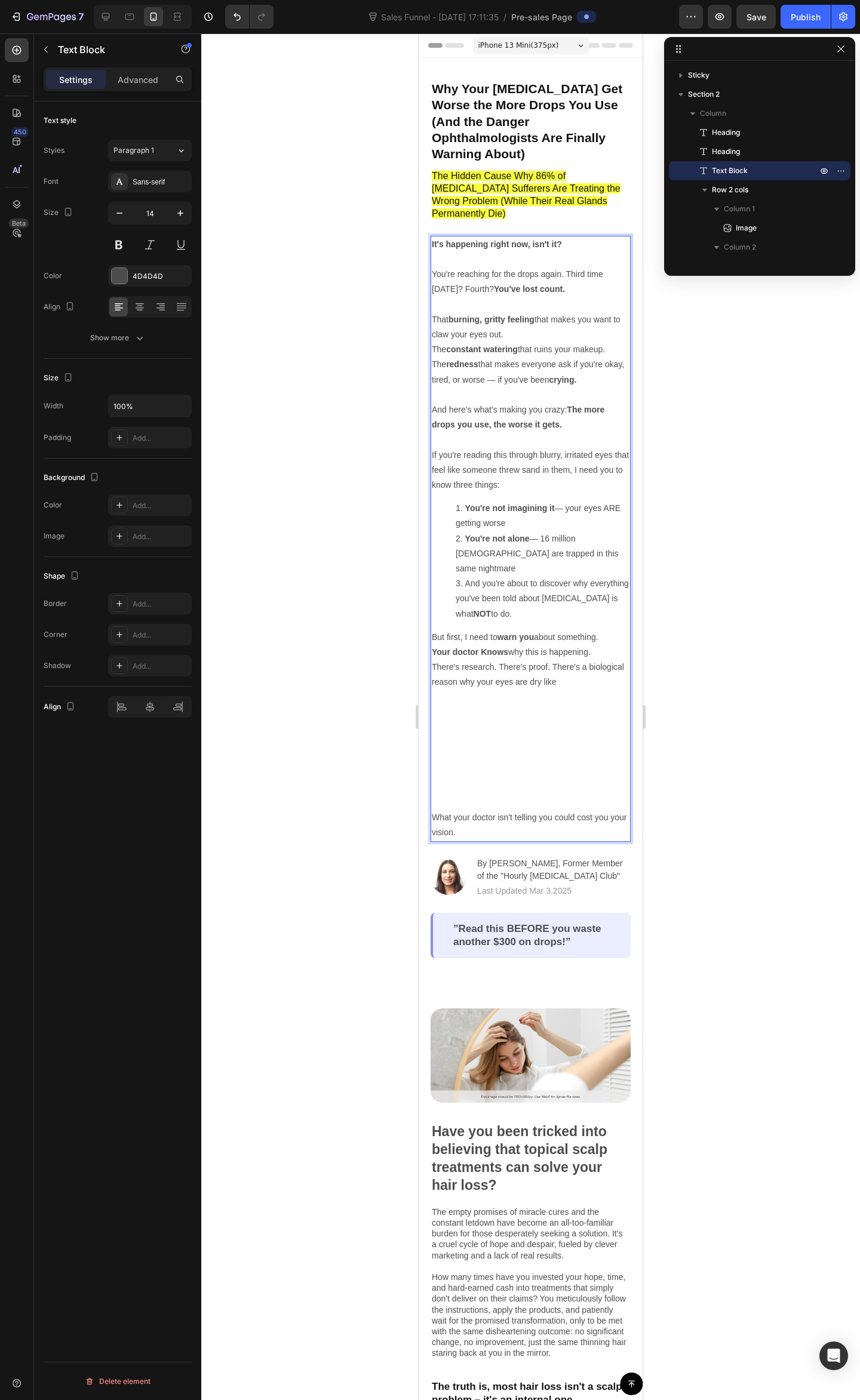
click at [600, 659] on p "There's research. There's proof. There's a biological reason why your eyes are …" at bounding box center [531, 735] width 198 height 150
click at [710, 1256] on div at bounding box center [530, 717] width 658 height 1366
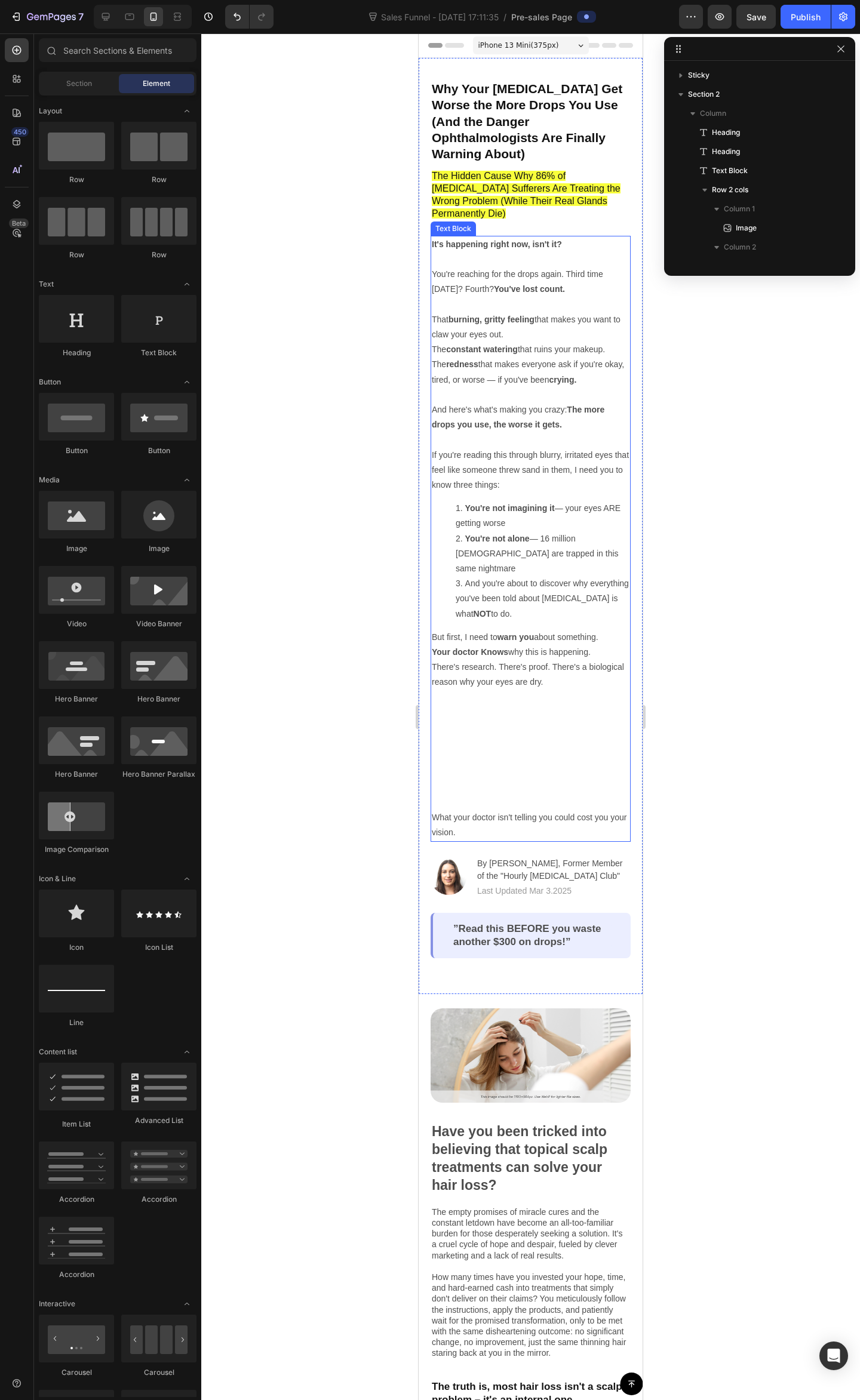
click at [526, 683] on p "There's research. There's proof. There's a biological reason why your eyes are …" at bounding box center [531, 735] width 198 height 150
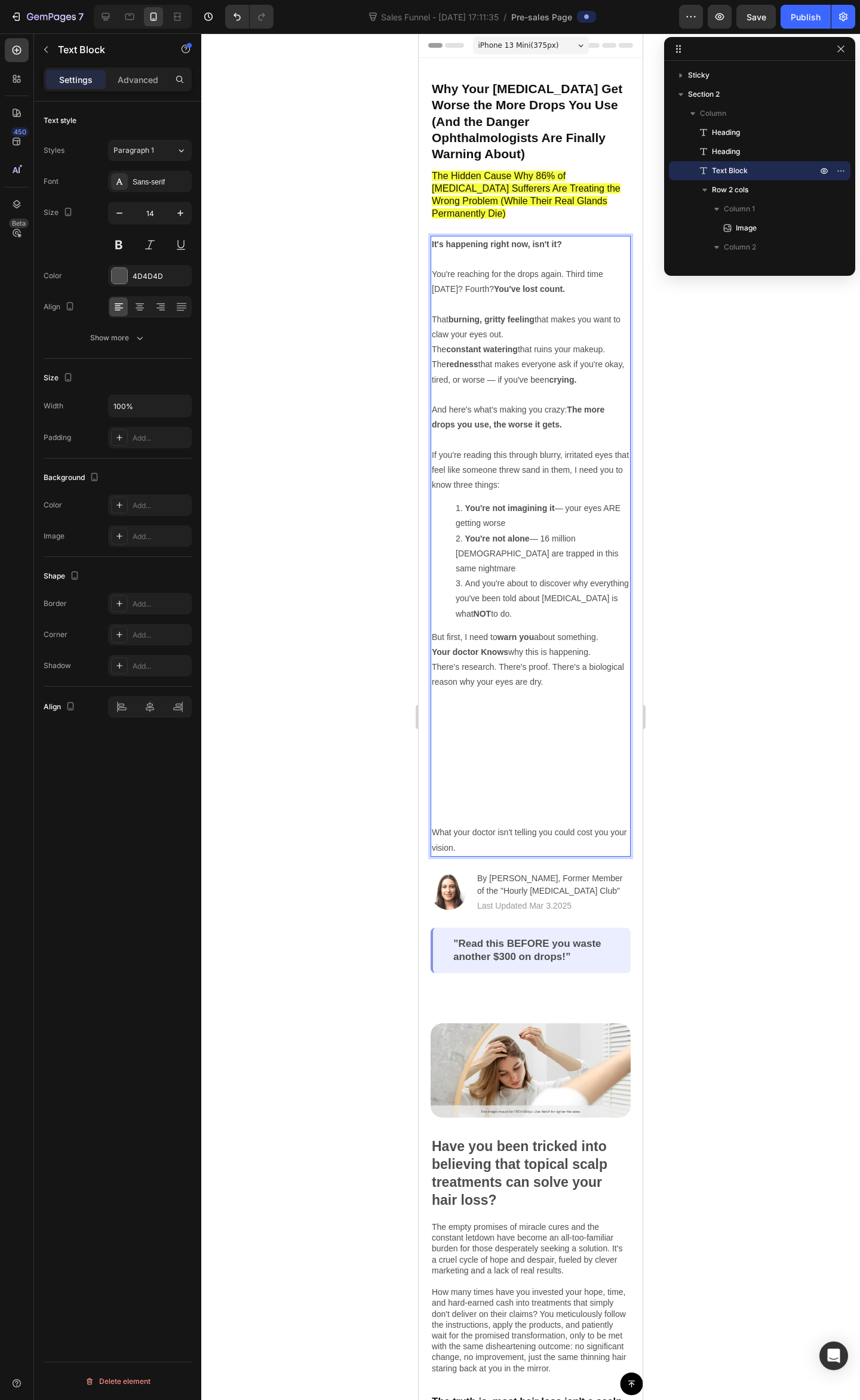
click at [592, 659] on p "There's research. There's proof. There's a biological reason why your eyes are …" at bounding box center [531, 742] width 198 height 165
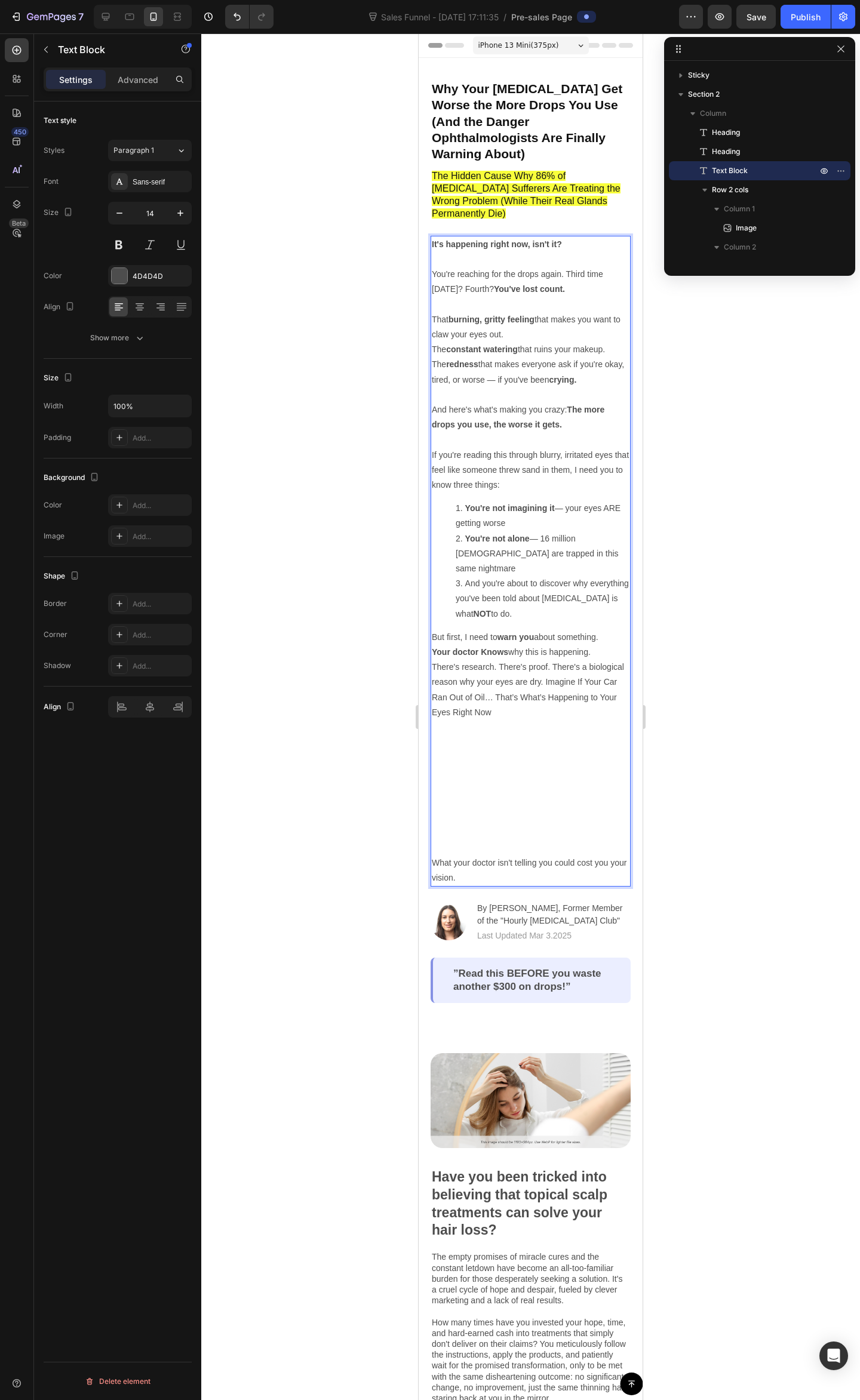
click at [572, 690] on p "There's research. There's proof. There's a biological reason why your eyes are …" at bounding box center [531, 757] width 198 height 196
click at [474, 855] on p "What your doctor isn't telling you could cost you your vision." at bounding box center [531, 870] width 198 height 30
drag, startPoint x: 490, startPoint y: 833, endPoint x: 505, endPoint y: 838, distance: 15.8
click at [490, 855] on p "What your doctor isn't telling you could cost you your vision." at bounding box center [531, 870] width 198 height 30
click at [510, 855] on p "What your doctor isn't telling you could cost you your vision." at bounding box center [531, 870] width 198 height 30
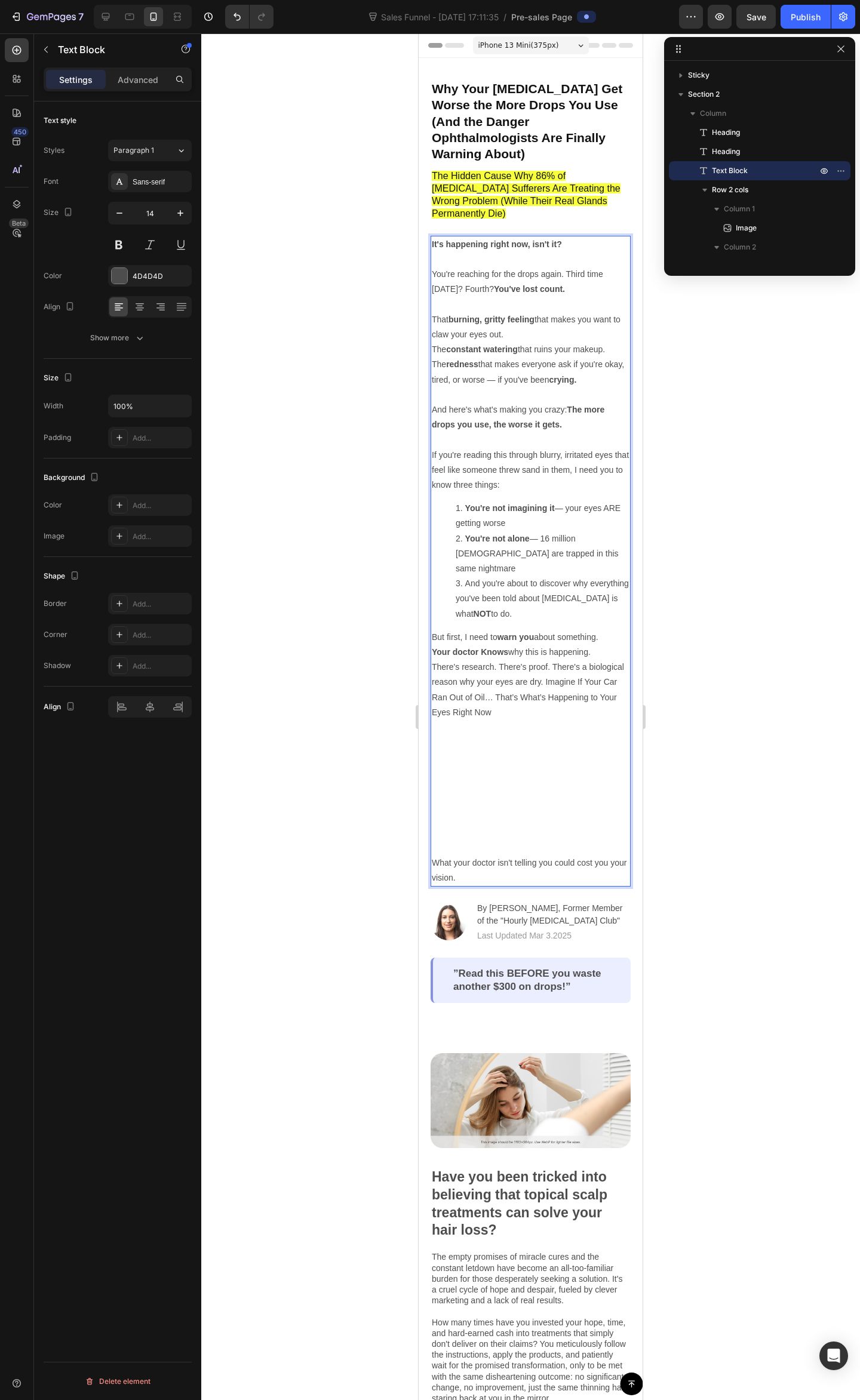
drag, startPoint x: 446, startPoint y: 830, endPoint x: 461, endPoint y: 839, distance: 17.5
click at [447, 855] on p "What your doctor isn't telling you could cost you your vision." at bounding box center [531, 870] width 198 height 30
click at [440, 855] on p "What your doctor isn't telling you could cost you your vision." at bounding box center [531, 870] width 198 height 30
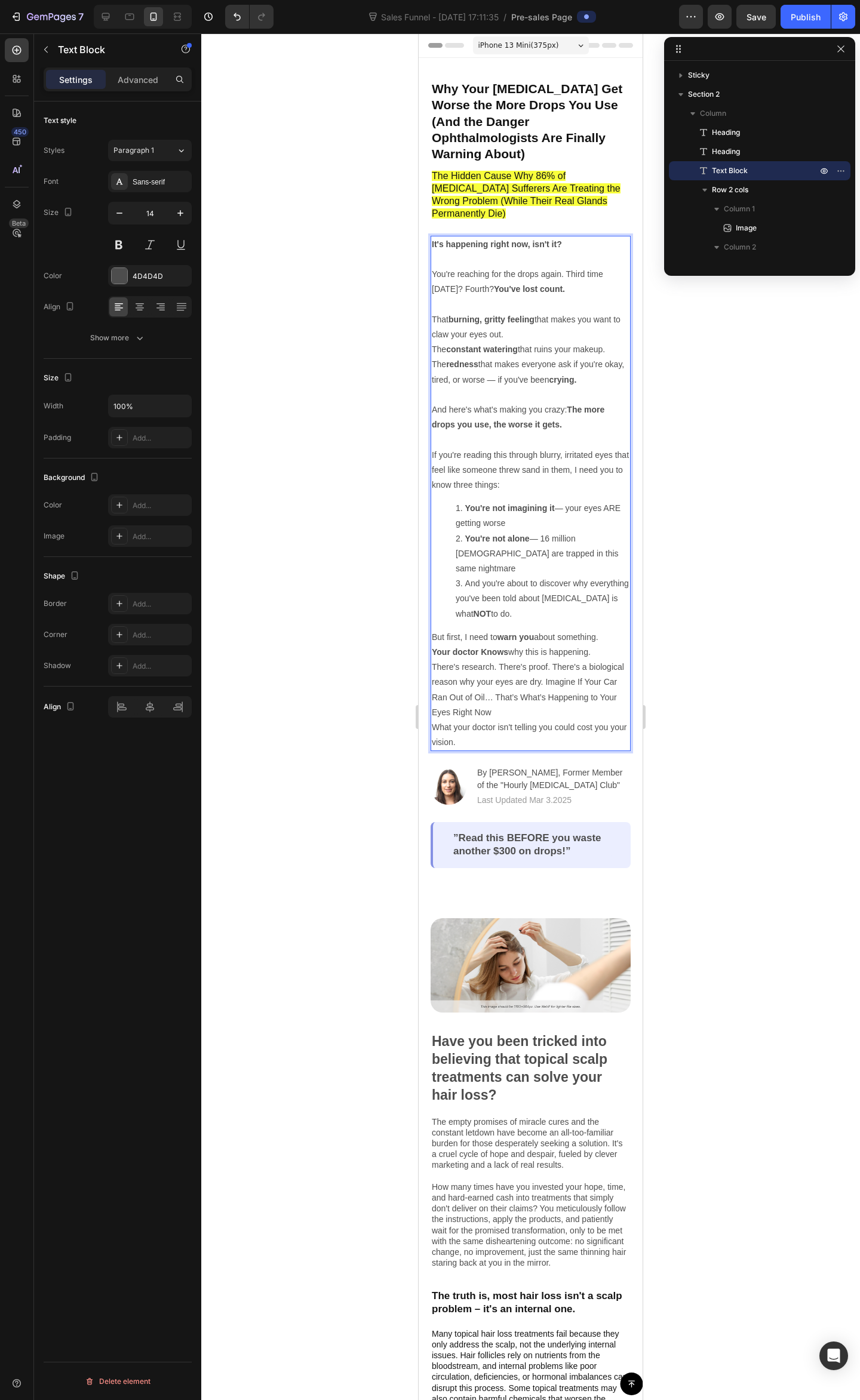
click at [588, 683] on p "There's research. There's proof. There's a biological reason why your eyes are …" at bounding box center [531, 704] width 198 height 90
click at [469, 695] on p "There's research. There's proof. There's a biological reason why your eyes are …" at bounding box center [531, 704] width 198 height 90
drag, startPoint x: 472, startPoint y: 701, endPoint x: 830, endPoint y: 730, distance: 359.2
drag, startPoint x: 574, startPoint y: 695, endPoint x: 592, endPoint y: 701, distance: 19.0
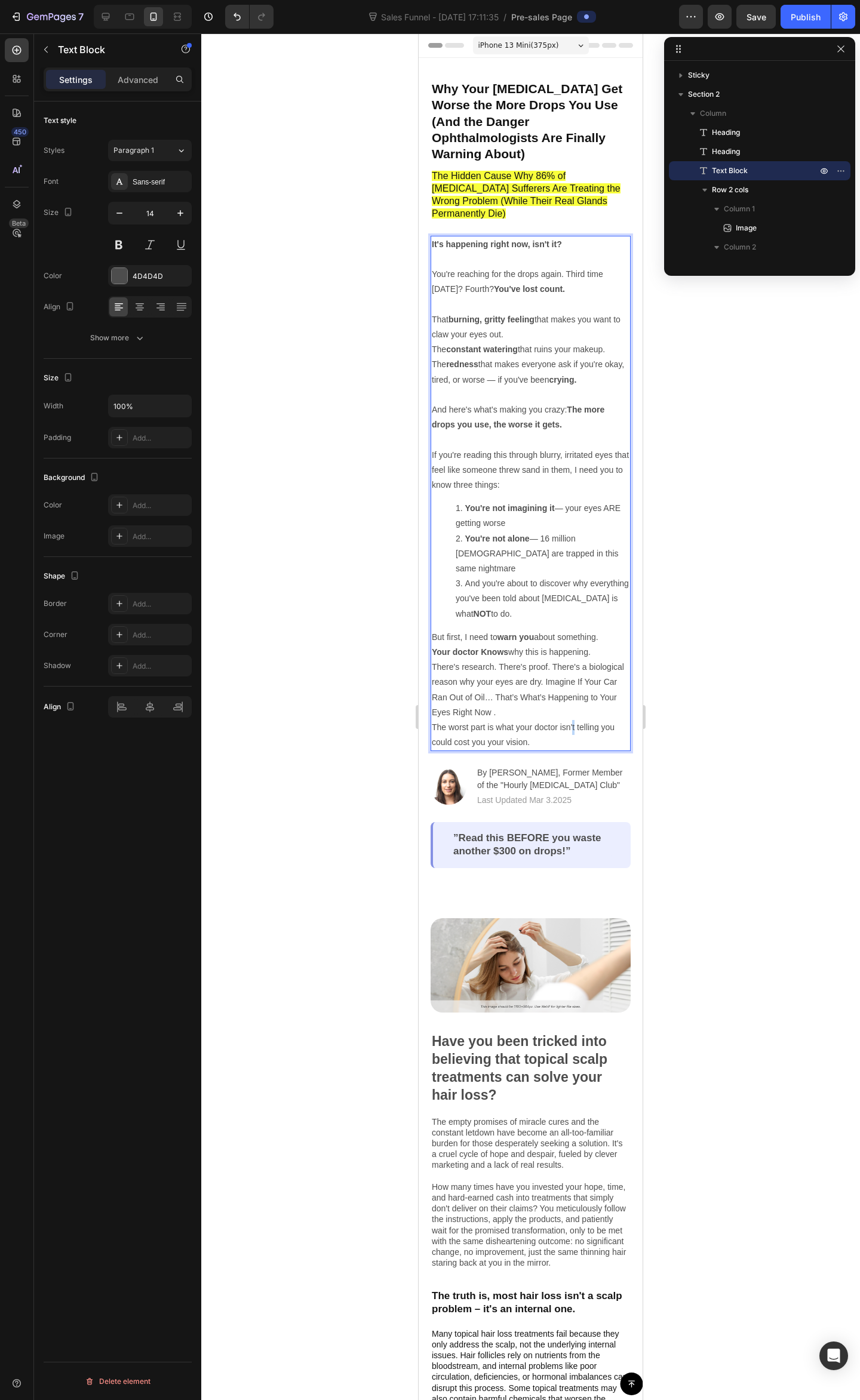
click at [578, 695] on p "There's research. There's proof. There's a biological reason why your eyes are …" at bounding box center [531, 704] width 198 height 90
click at [595, 701] on p "There's research. There's proof. There's a biological reason why your eyes are …" at bounding box center [531, 704] width 198 height 90
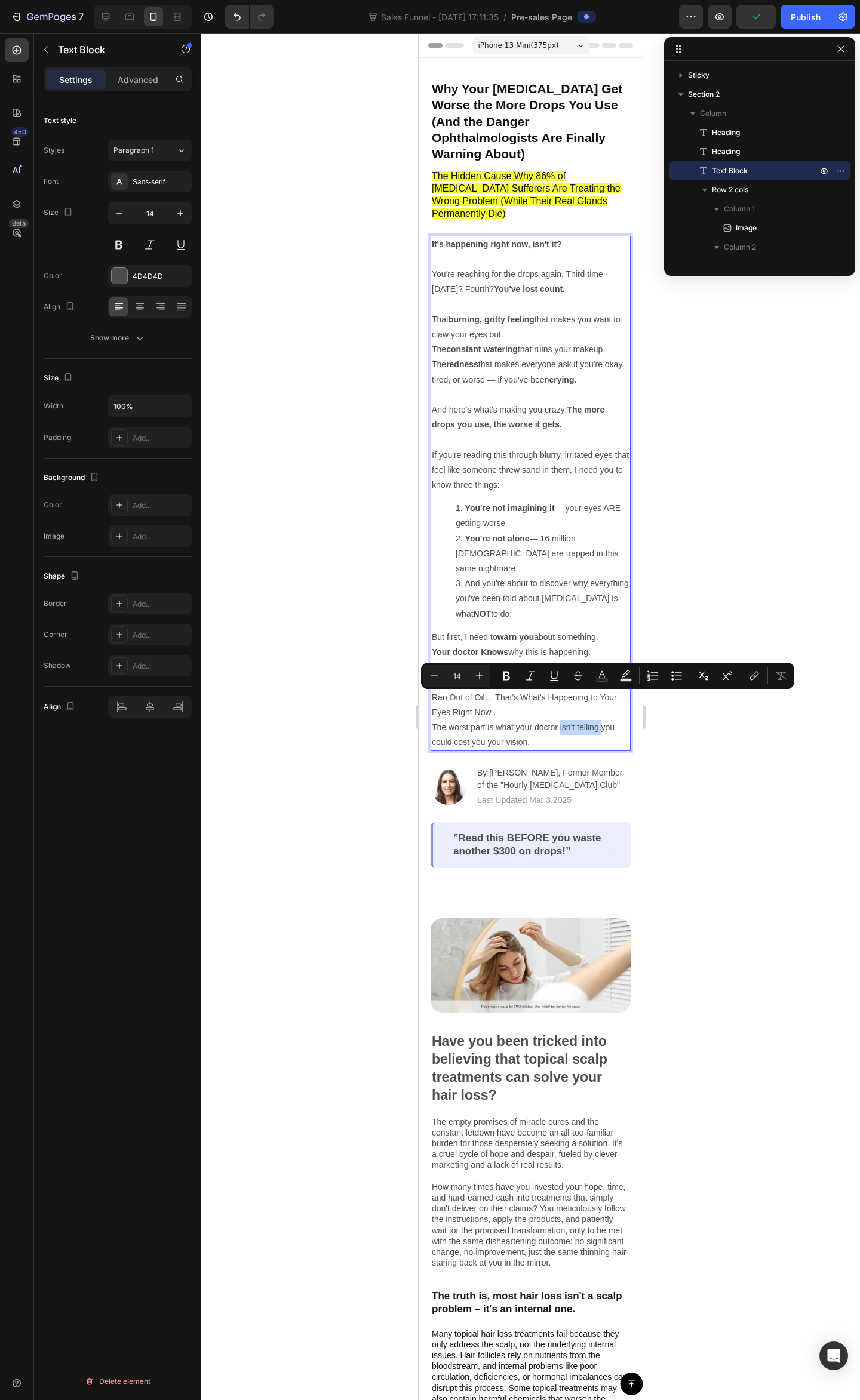
drag, startPoint x: 601, startPoint y: 701, endPoint x: 559, endPoint y: 696, distance: 42.3
click at [559, 696] on p "There's research. There's proof. There's a biological reason why your eyes are …" at bounding box center [531, 704] width 198 height 90
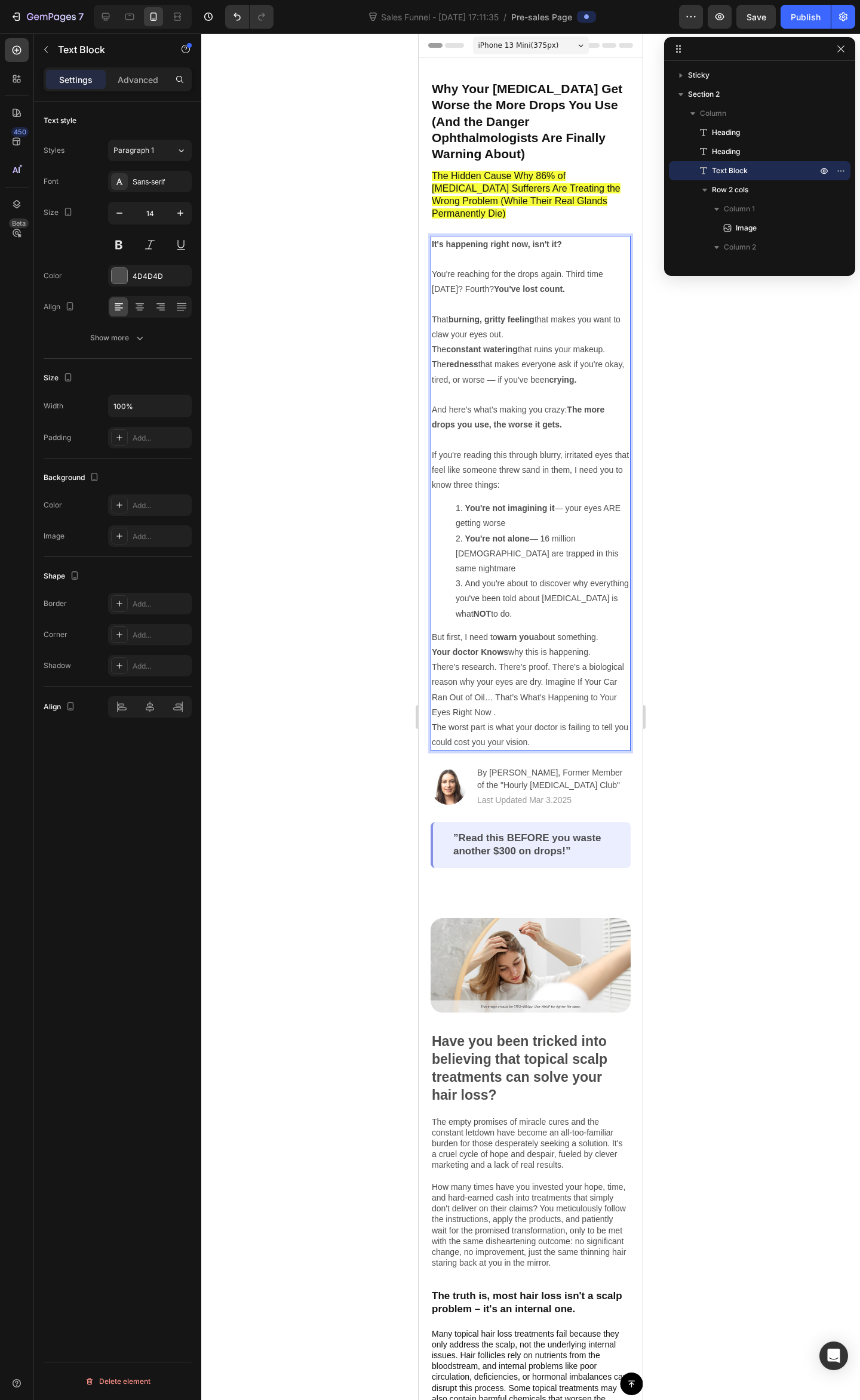
click at [545, 717] on p "There's research. There's proof. There's a biological reason why your eyes are …" at bounding box center [531, 704] width 198 height 90
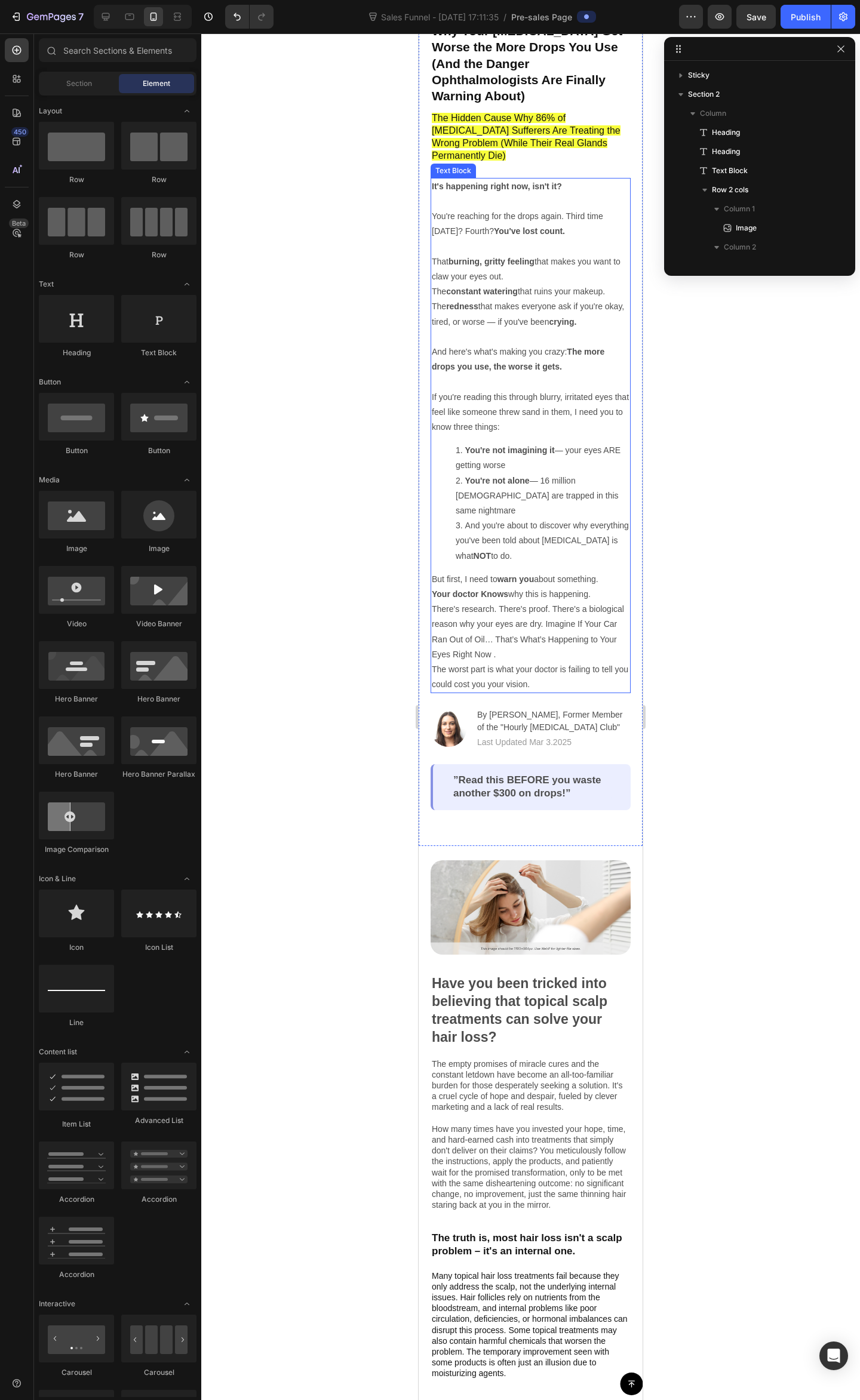
scroll to position [159, 0]
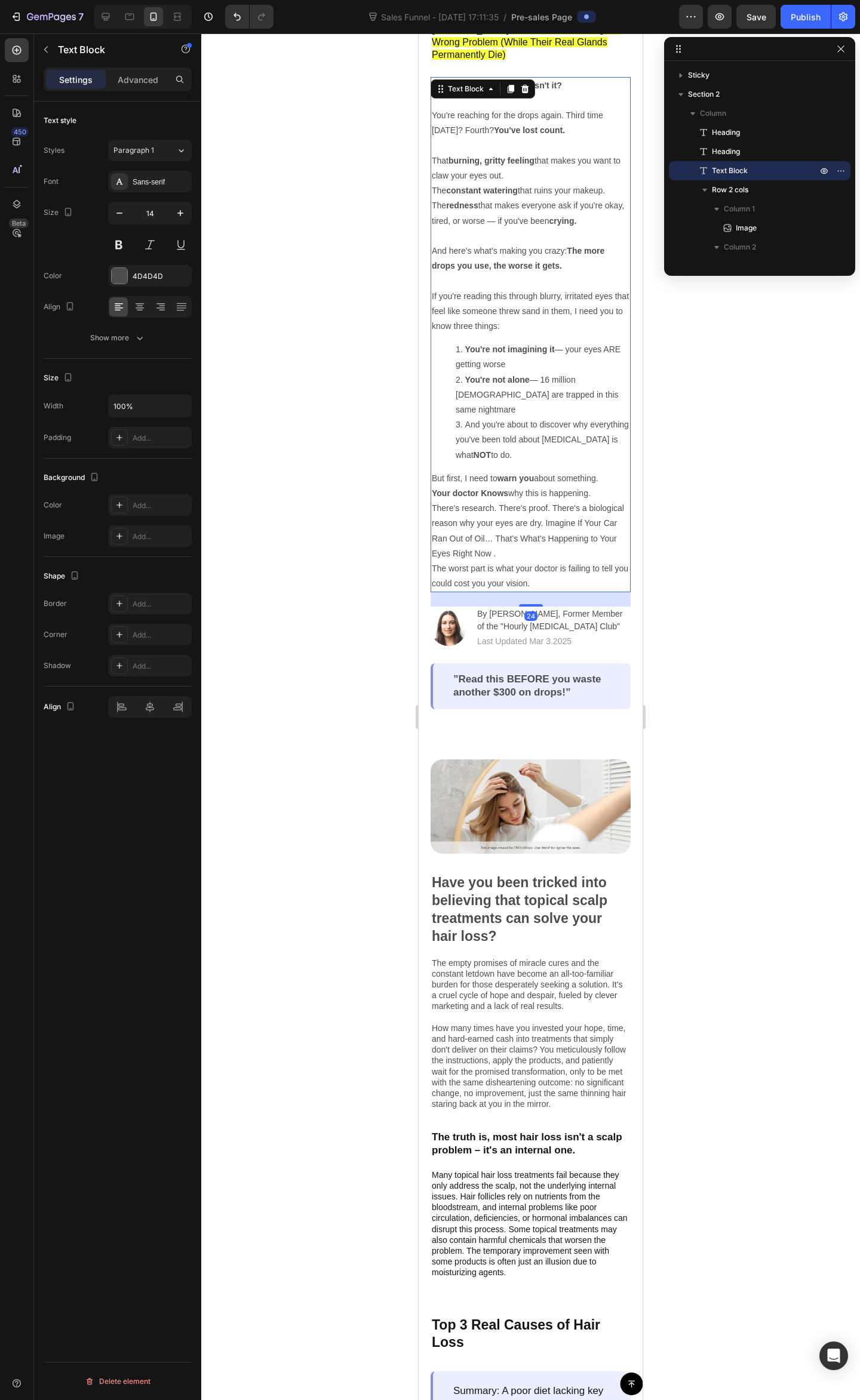
click at [536, 529] on p "There's research. There's proof. There's a biological reason why your eyes are …" at bounding box center [531, 545] width 198 height 90
click at [536, 471] on p "But first, I need to warn you about something. Your doctor Knows why this is ha…" at bounding box center [531, 486] width 198 height 30
click at [571, 471] on p "But first, I need to warn you about something. Your doctor Knows why this is ha…" at bounding box center [531, 486] width 198 height 30
click at [586, 501] on p "There's research. There's proof. There's a biological reason why your eyes are …" at bounding box center [531, 545] width 198 height 90
click at [583, 471] on p "But first, I need to warn you about something. Your doctor Knows why this is ha…" at bounding box center [531, 486] width 198 height 30
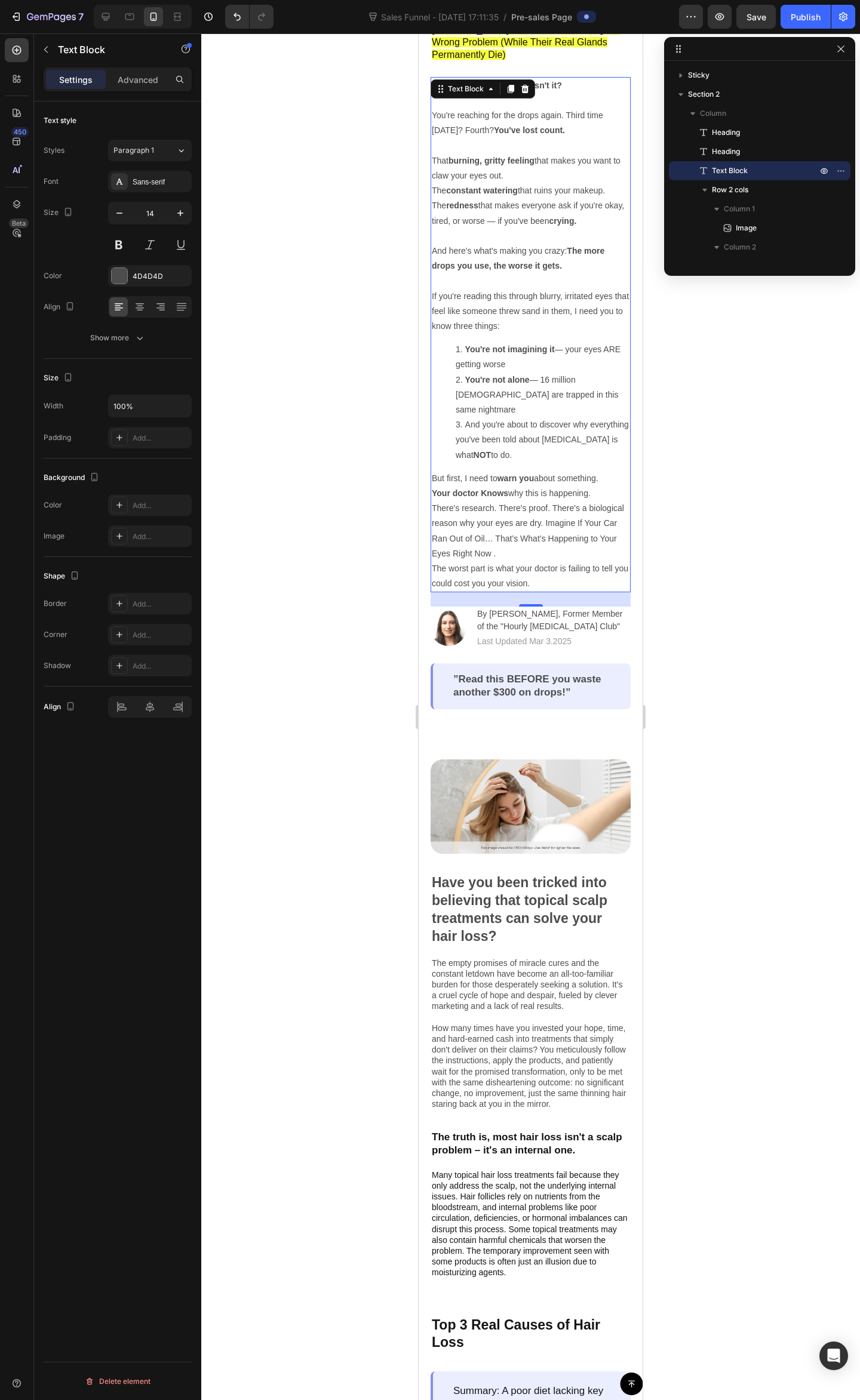
drag, startPoint x: 490, startPoint y: 427, endPoint x: 497, endPoint y: 425, distance: 7.3
click at [490, 450] on strong "NOT" at bounding box center [483, 455] width 18 height 10
click at [560, 421] on li "And you're about to discover why everything you've been told about dry eye is w…" at bounding box center [542, 440] width 174 height 45
click at [564, 431] on li "And you're about to discover why everything you've been told about dry eye is w…" at bounding box center [542, 440] width 174 height 45
click at [607, 471] on p "But first, I need to warn you about something. Your doctor Knows why this is ha…" at bounding box center [531, 486] width 198 height 30
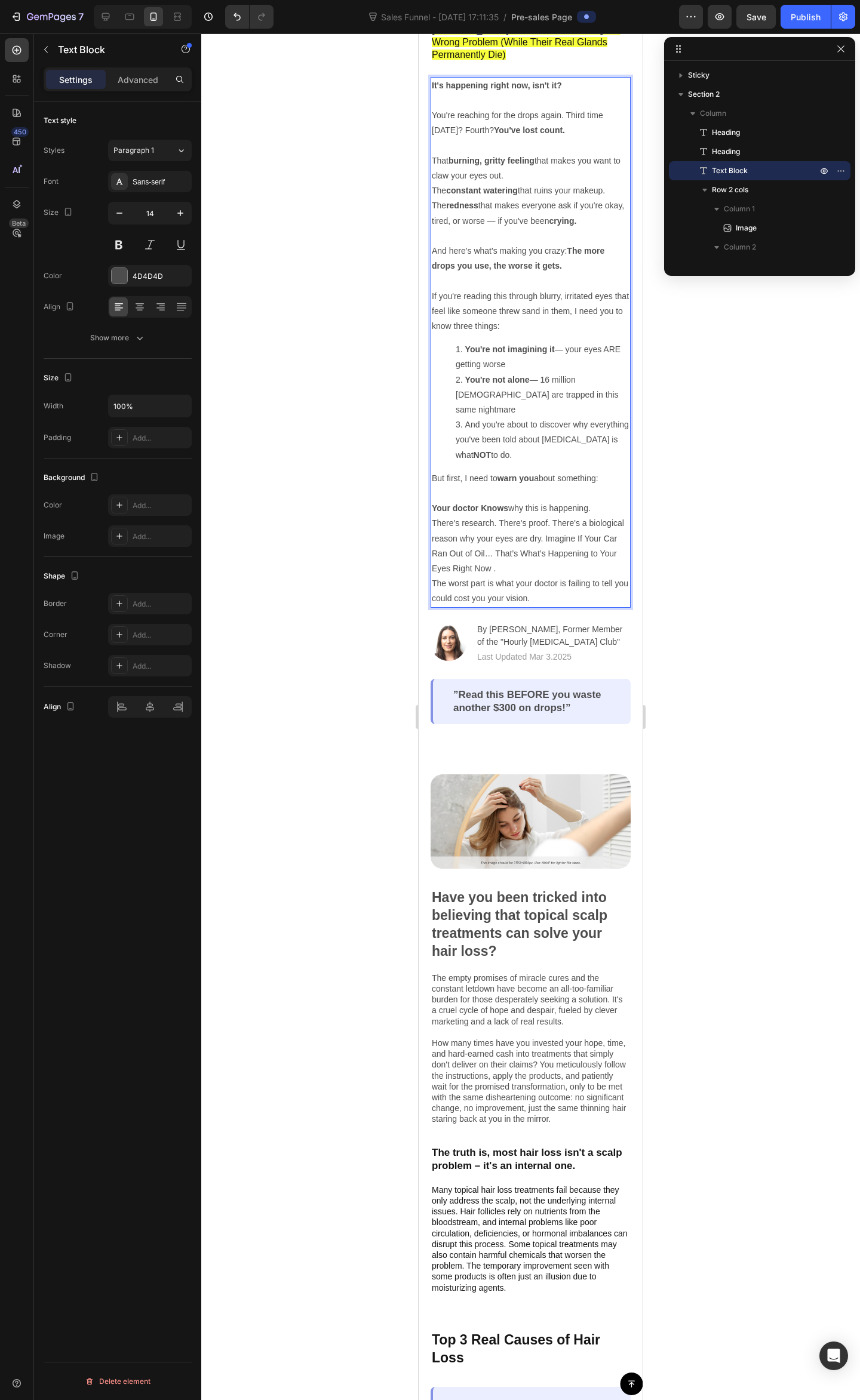
click at [509, 471] on p "But first, I need to warn you about something: ⁠⁠⁠⁠⁠⁠⁠ Your doctor Knows why th…" at bounding box center [531, 493] width 198 height 45
click at [537, 471] on p "But first, I need to warn you about something: ⁠⁠⁠⁠⁠⁠⁠ Your doctor Knows why th…" at bounding box center [531, 493] width 198 height 45
click at [543, 471] on p "But first, I need to warn you about something: Your doctor Knows why this is ha…" at bounding box center [531, 493] width 198 height 45
click at [590, 471] on p "But first, I need to warn you about something: Your doctor Knows why this is ha…" at bounding box center [531, 493] width 198 height 45
click at [588, 486] on p "But first, I need to warn you about something: ⁠⁠⁠⁠⁠⁠⁠ Your doctor Knows why th…" at bounding box center [531, 493] width 198 height 45
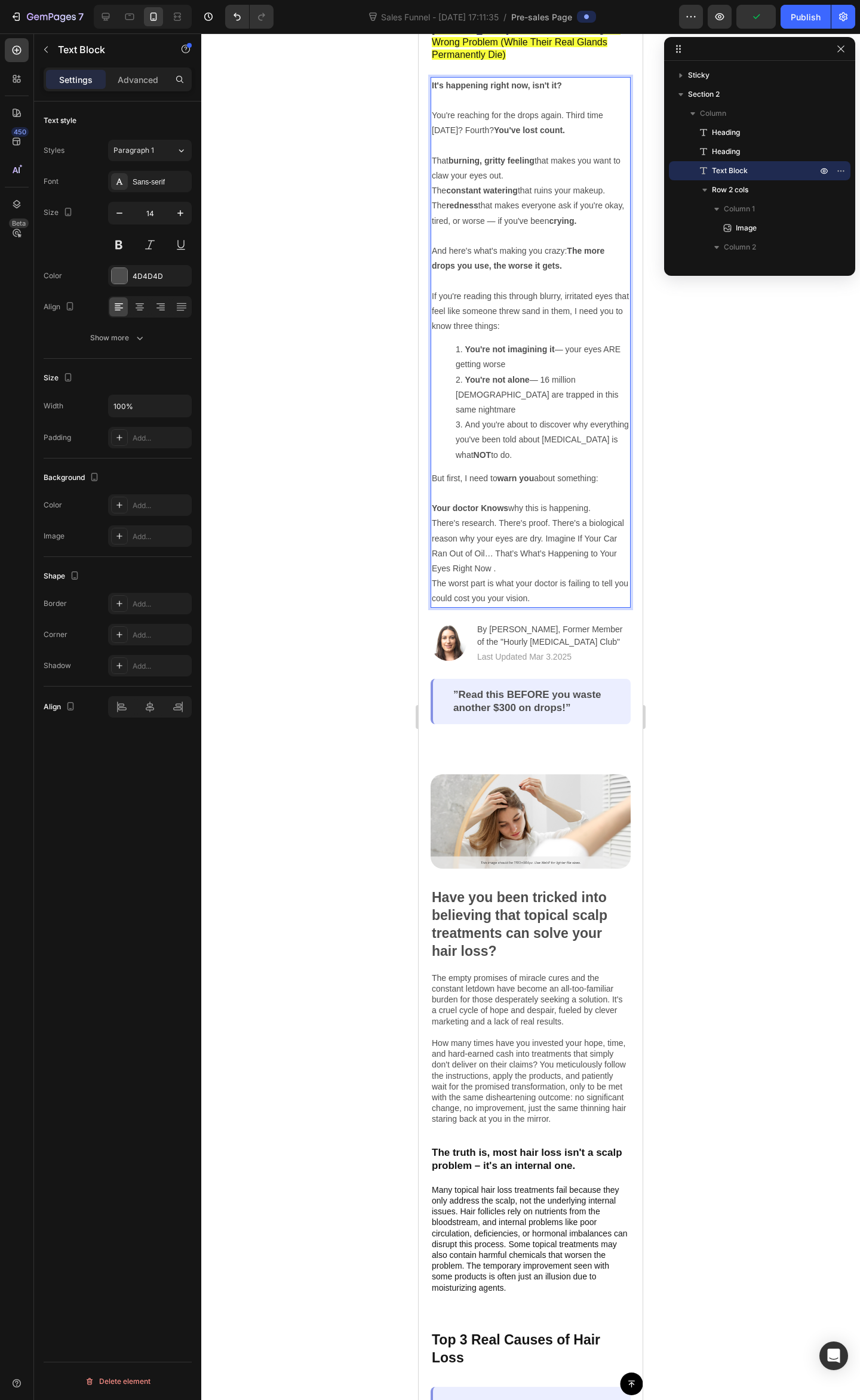
click at [578, 516] on p "There's research. There's proof. There's a biological reason why your eyes are …" at bounding box center [531, 560] width 198 height 90
click at [447, 516] on p "There's research. There's proof. There's a biological reason why your eyes are …" at bounding box center [531, 560] width 198 height 90
click at [519, 480] on p "But first, I need to warn you about something: Your doctor Knows why this is ha…" at bounding box center [531, 493] width 198 height 45
drag, startPoint x: 519, startPoint y: 480, endPoint x: 526, endPoint y: 479, distance: 7.1
click at [521, 479] on p "But first, I need to warn you about something: Your doctor Knows why this is ha…" at bounding box center [531, 493] width 198 height 45
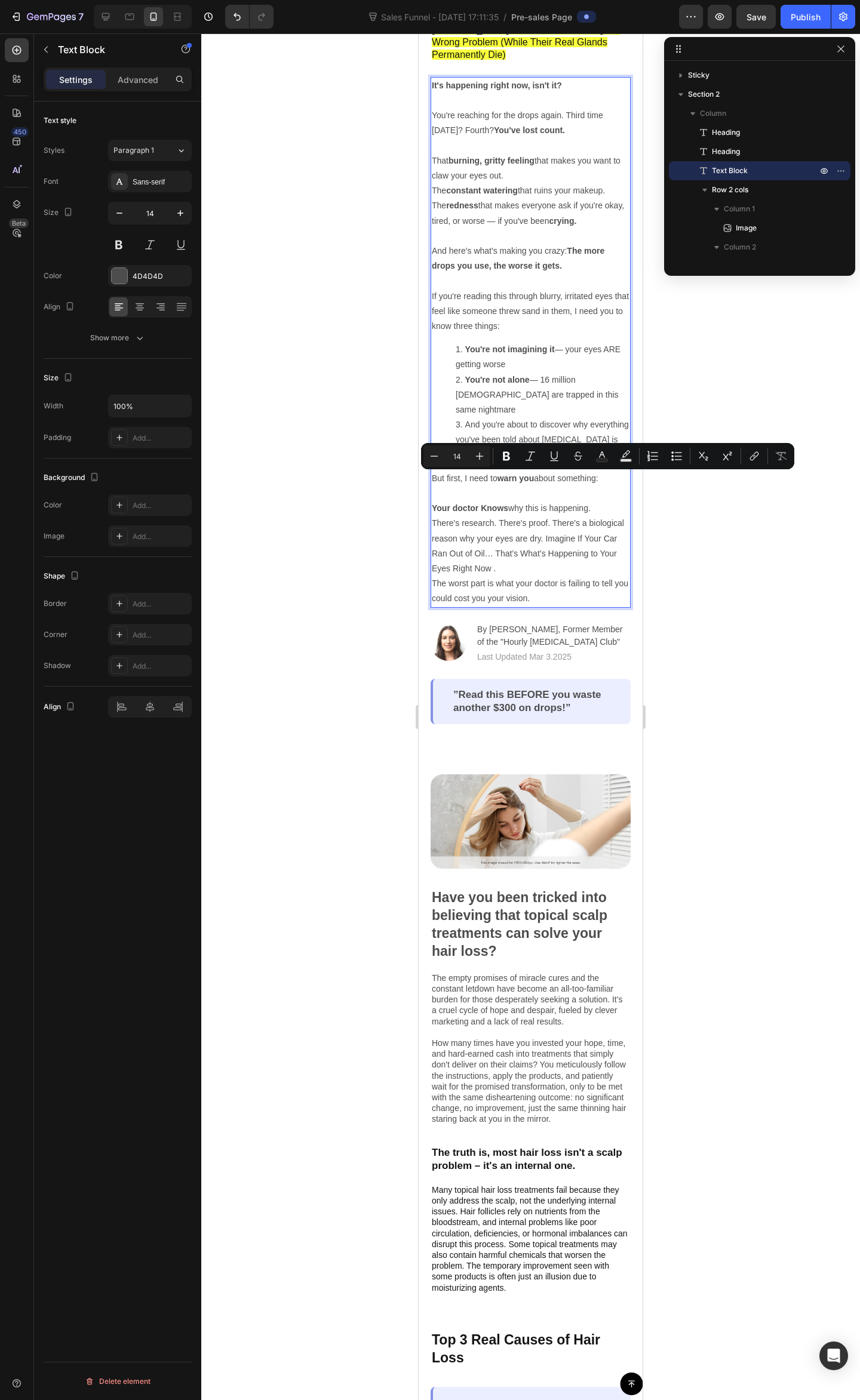
click at [527, 480] on p "But first, I need to warn you about something: Your doctor Knows why this is ha…" at bounding box center [531, 493] width 198 height 45
click at [541, 516] on p "There's research. There's proof. There's a biological reason why your eyes are …" at bounding box center [531, 560] width 198 height 90
click at [574, 484] on p "But first, I need to warn you about something: Your doctor Knows why this is ha…" at bounding box center [531, 493] width 198 height 45
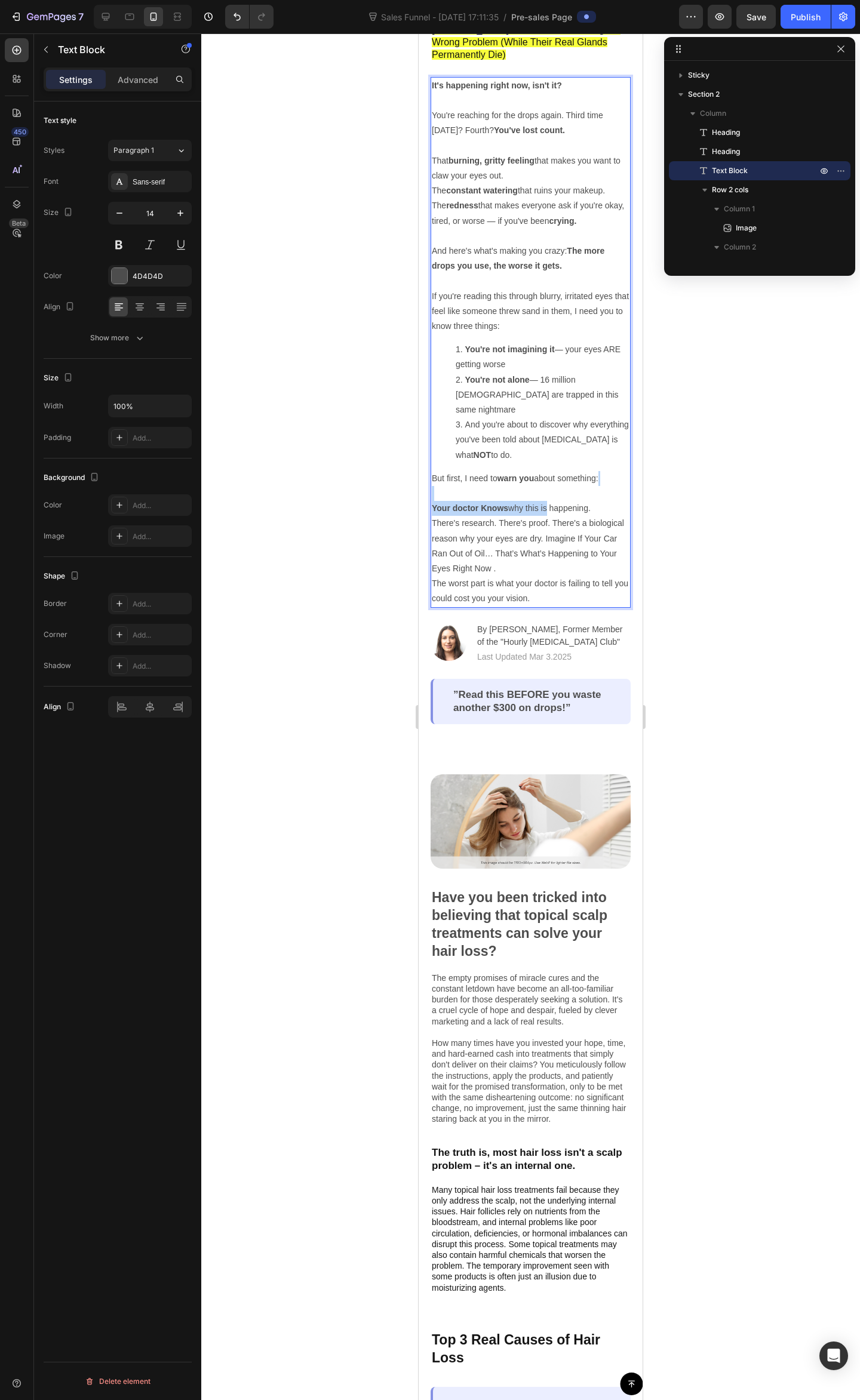
drag, startPoint x: 471, startPoint y: 471, endPoint x: 549, endPoint y: 481, distance: 78.6
click at [549, 481] on p "But first, I need to warn you about something: Your doctor Knows why this is ha…" at bounding box center [531, 493] width 198 height 45
click at [550, 481] on p "But first, I need to warn you about something: Your doctor Knows why this is ha…" at bounding box center [531, 493] width 198 height 45
click at [545, 516] on p "There's research. There's proof. There's a biological reason why your eyes are …" at bounding box center [531, 560] width 198 height 90
click at [503, 471] on p "But first, I need to warn you about something: Your doctor Knows why this is ha…" at bounding box center [531, 493] width 198 height 45
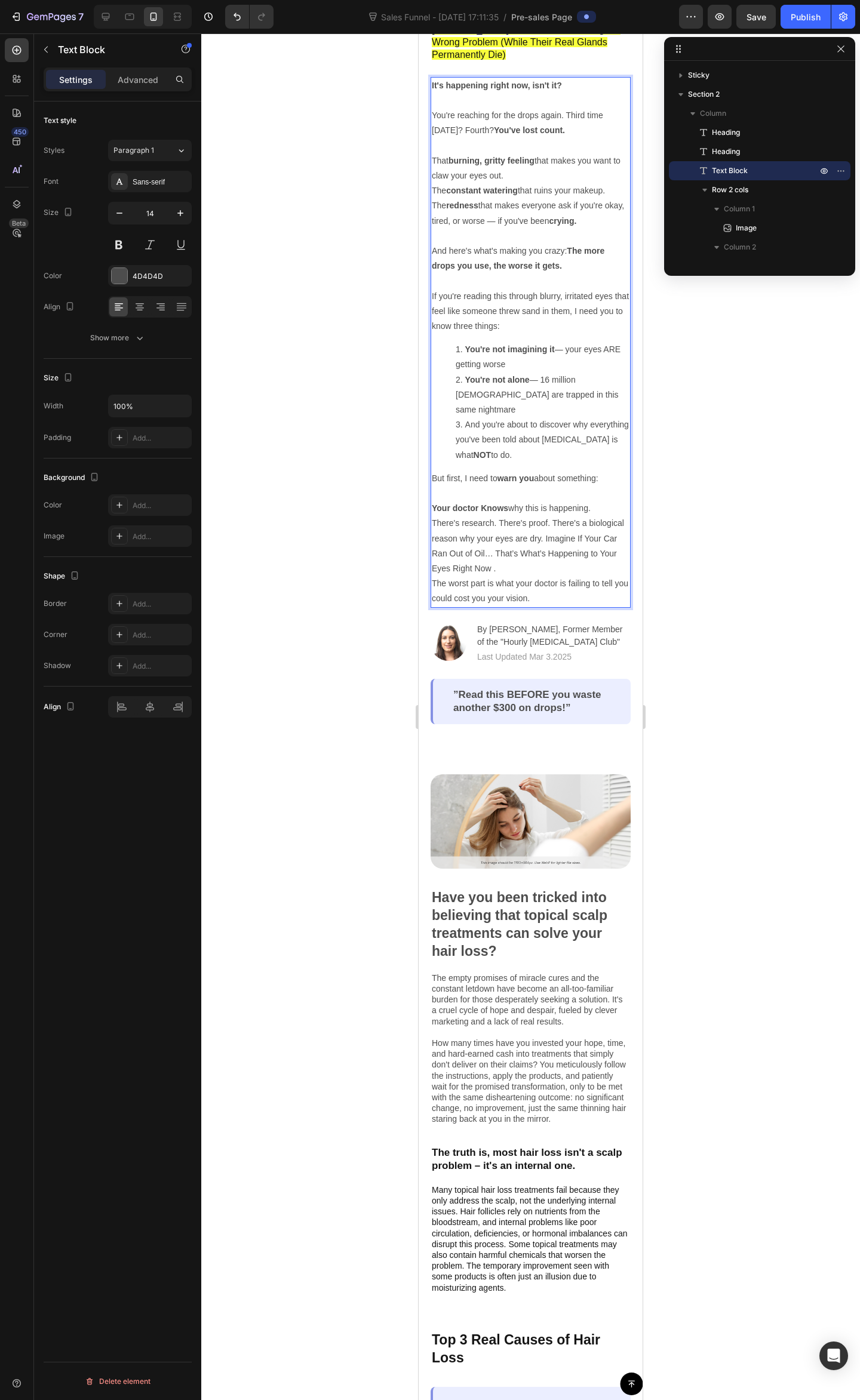
click at [538, 471] on p "But first, I need to warn you about something: ⁠⁠⁠⁠⁠⁠⁠ Your doctor Knows why th…" at bounding box center [531, 493] width 198 height 45
drag, startPoint x: 604, startPoint y: 450, endPoint x: 498, endPoint y: 445, distance: 106.1
click at [498, 471] on p "But first, I need to warn you about something: Your doctor Knows why this is ha…" at bounding box center [531, 493] width 198 height 45
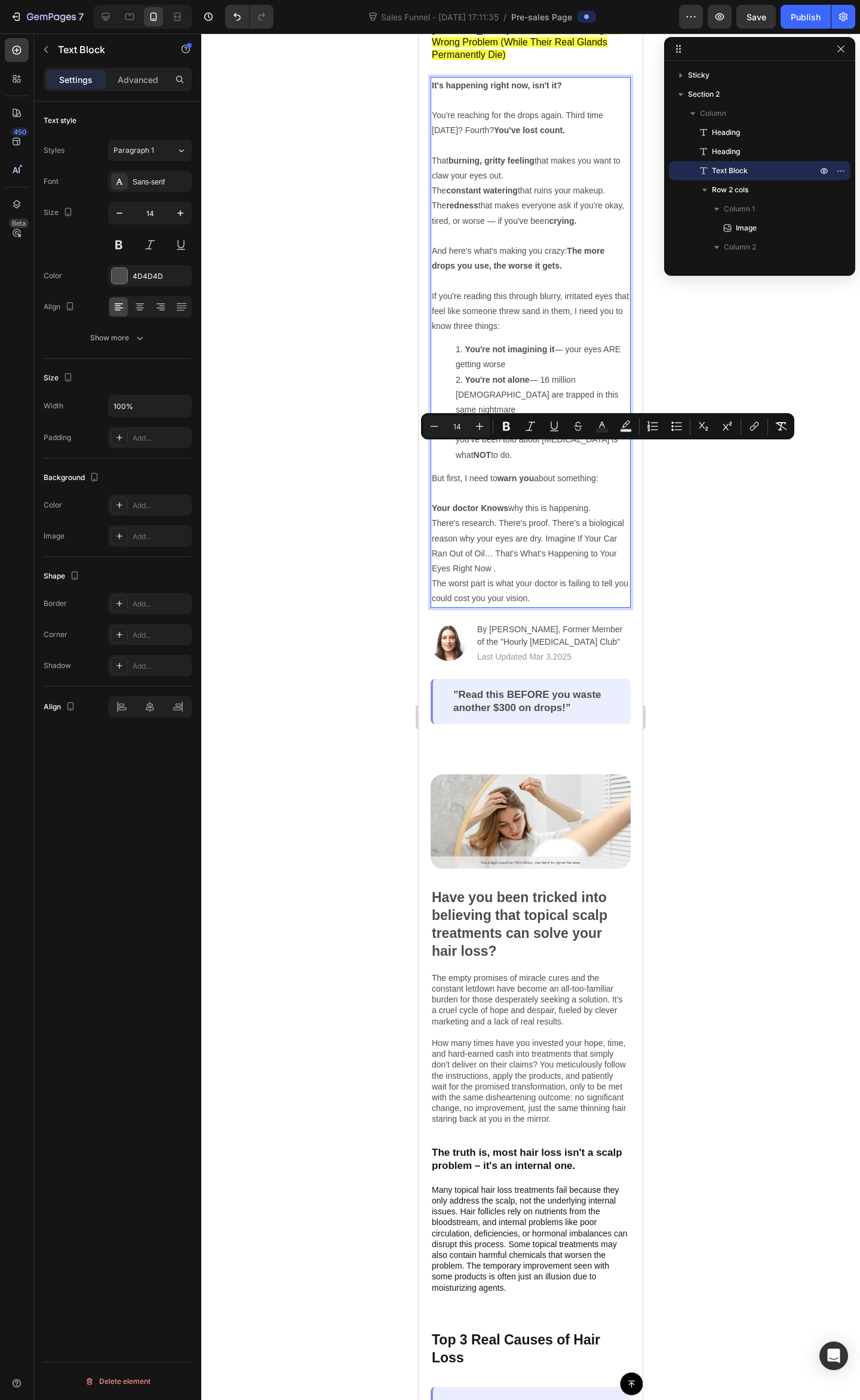
click at [499, 473] on strong "warn you" at bounding box center [516, 478] width 36 height 10
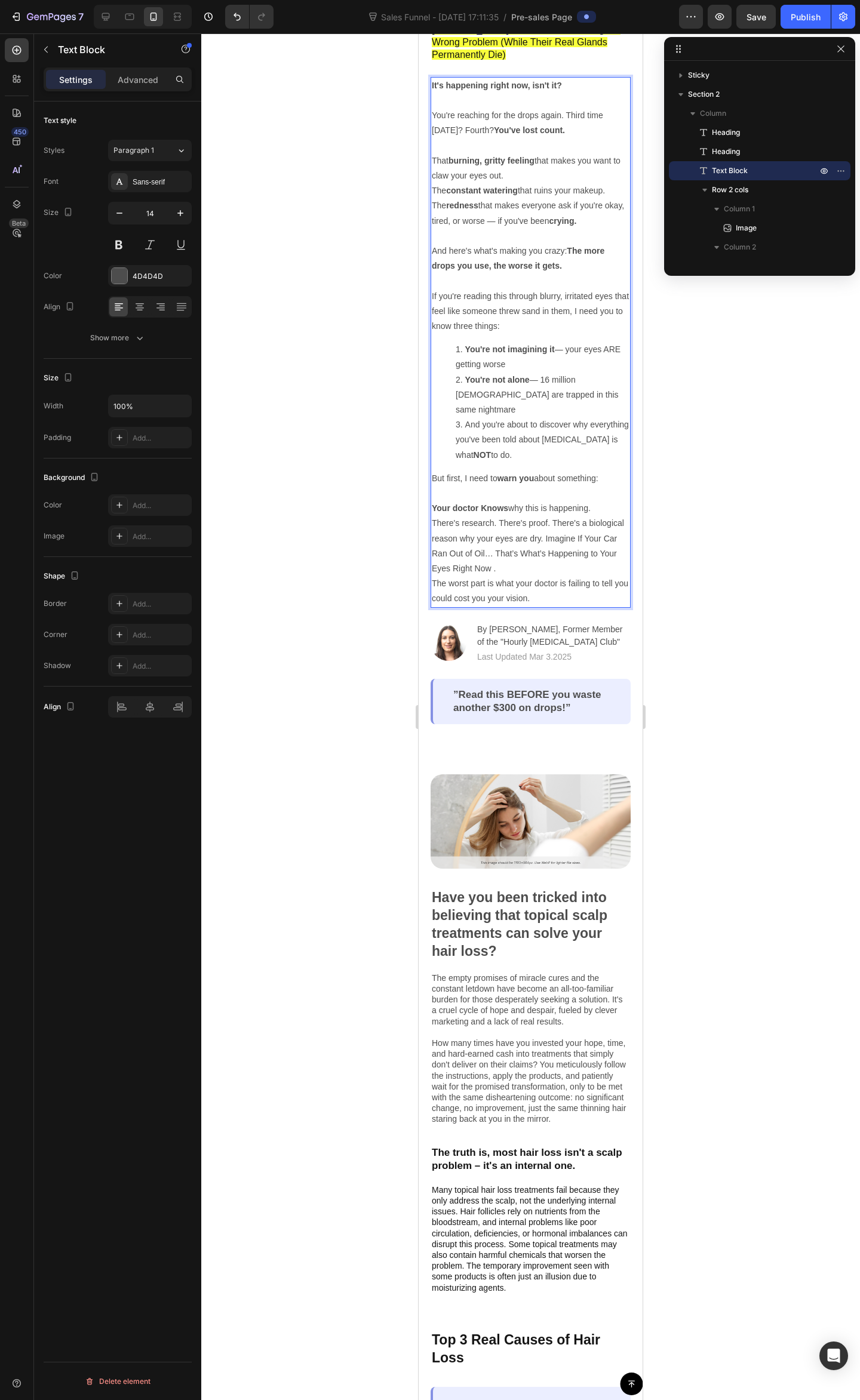
drag, startPoint x: 507, startPoint y: 458, endPoint x: 508, endPoint y: 464, distance: 6.1
click at [507, 471] on p "But first, I need to warn you about something: Your doctor Knows why this is ha…" at bounding box center [531, 493] width 198 height 45
click at [520, 471] on p "But first, I need to warn you about something: ⁠⁠⁠⁠⁠⁠⁠ Your doctor Knows why th…" at bounding box center [531, 493] width 198 height 45
click at [556, 479] on p "But first, I need to warn you about something: ⁠⁠⁠⁠⁠⁠⁠ Your doctor Knows why th…" at bounding box center [531, 493] width 198 height 45
click at [565, 484] on p "But first, I need to warn you about something: Your doctor Knows why this is ha…" at bounding box center [531, 493] width 198 height 45
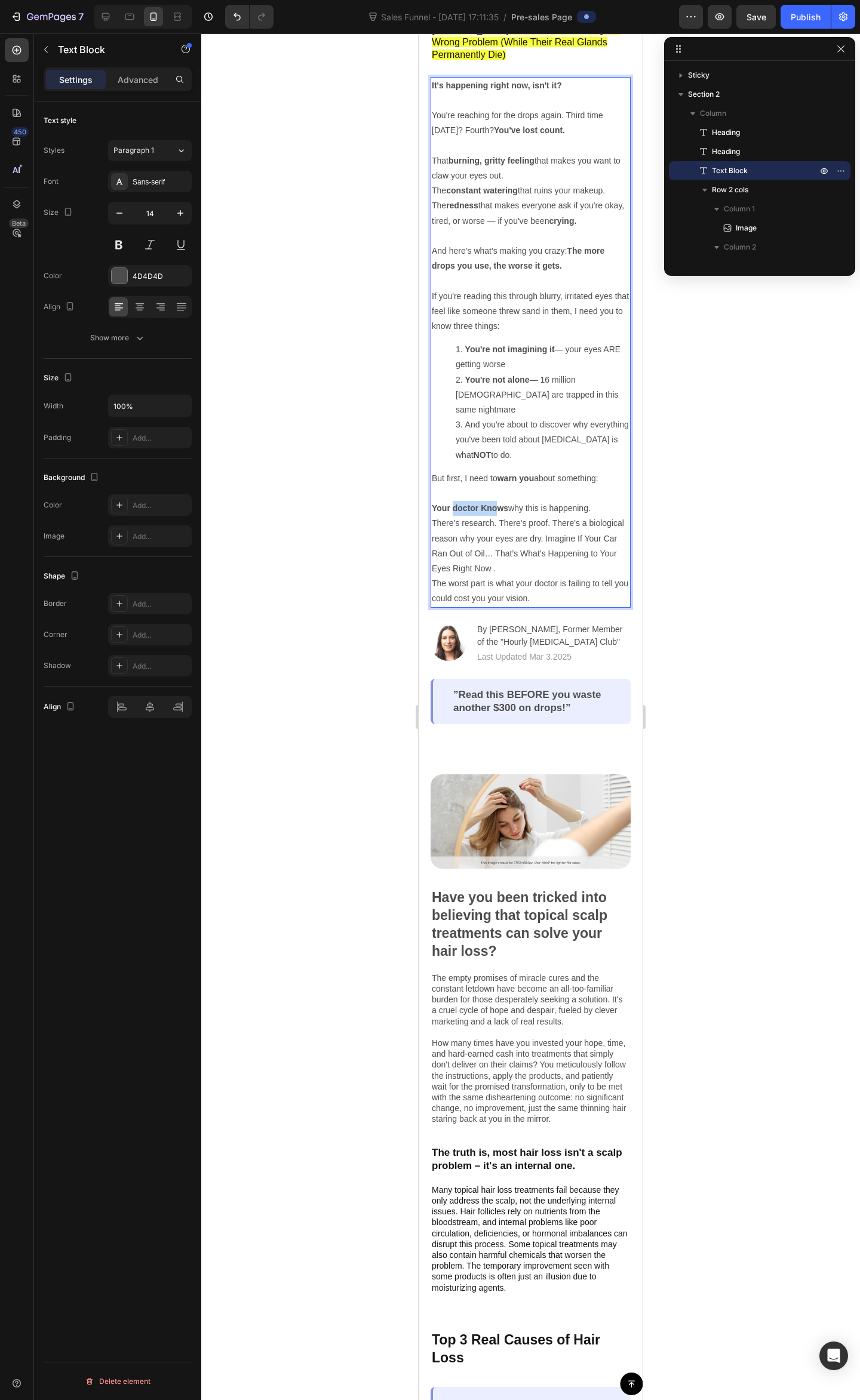
drag, startPoint x: 453, startPoint y: 484, endPoint x: 510, endPoint y: 483, distance: 57.0
click at [503, 503] on strong "Your doctor Knows" at bounding box center [470, 508] width 77 height 10
drag, startPoint x: 519, startPoint y: 483, endPoint x: 543, endPoint y: 486, distance: 24.2
click at [520, 482] on p "But first, I need to warn you about something: Your doctor Knows why this is ha…" at bounding box center [531, 493] width 198 height 45
drag, startPoint x: 545, startPoint y: 486, endPoint x: 567, endPoint y: 498, distance: 25.1
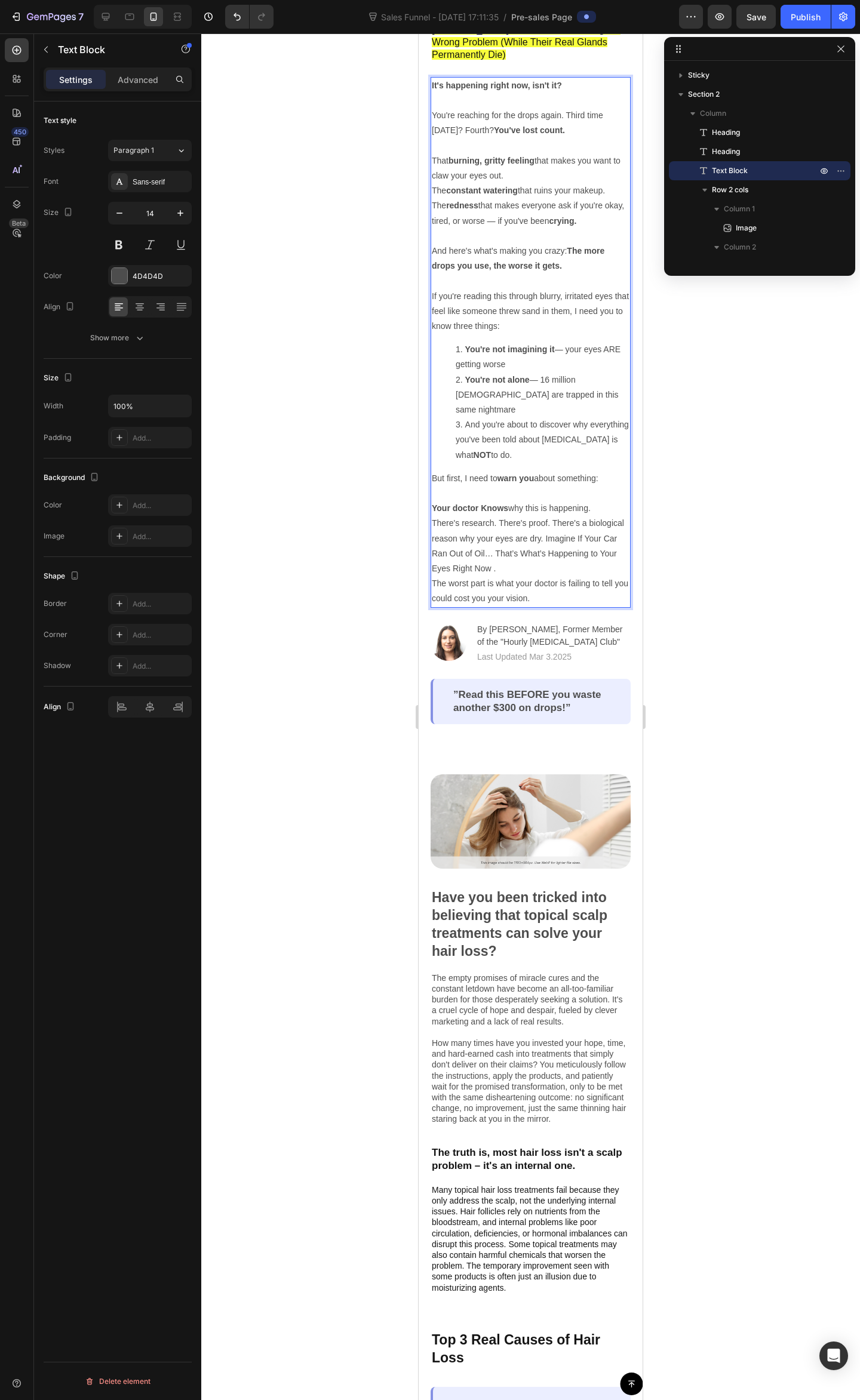
click at [545, 487] on div "It's happening right now, isn't it? You're reaching for the drops again. Third …" at bounding box center [531, 342] width 200 height 530
click at [552, 516] on p "There's research. There's proof. There's a biological reason why your eyes are …" at bounding box center [531, 560] width 198 height 90
click at [573, 516] on p "There's research. There's proof. There's a biological reason why your eyes are …" at bounding box center [531, 560] width 198 height 90
click at [593, 492] on button "Text Color" at bounding box center [601, 486] width 21 height 21
type input "4D4D4D"
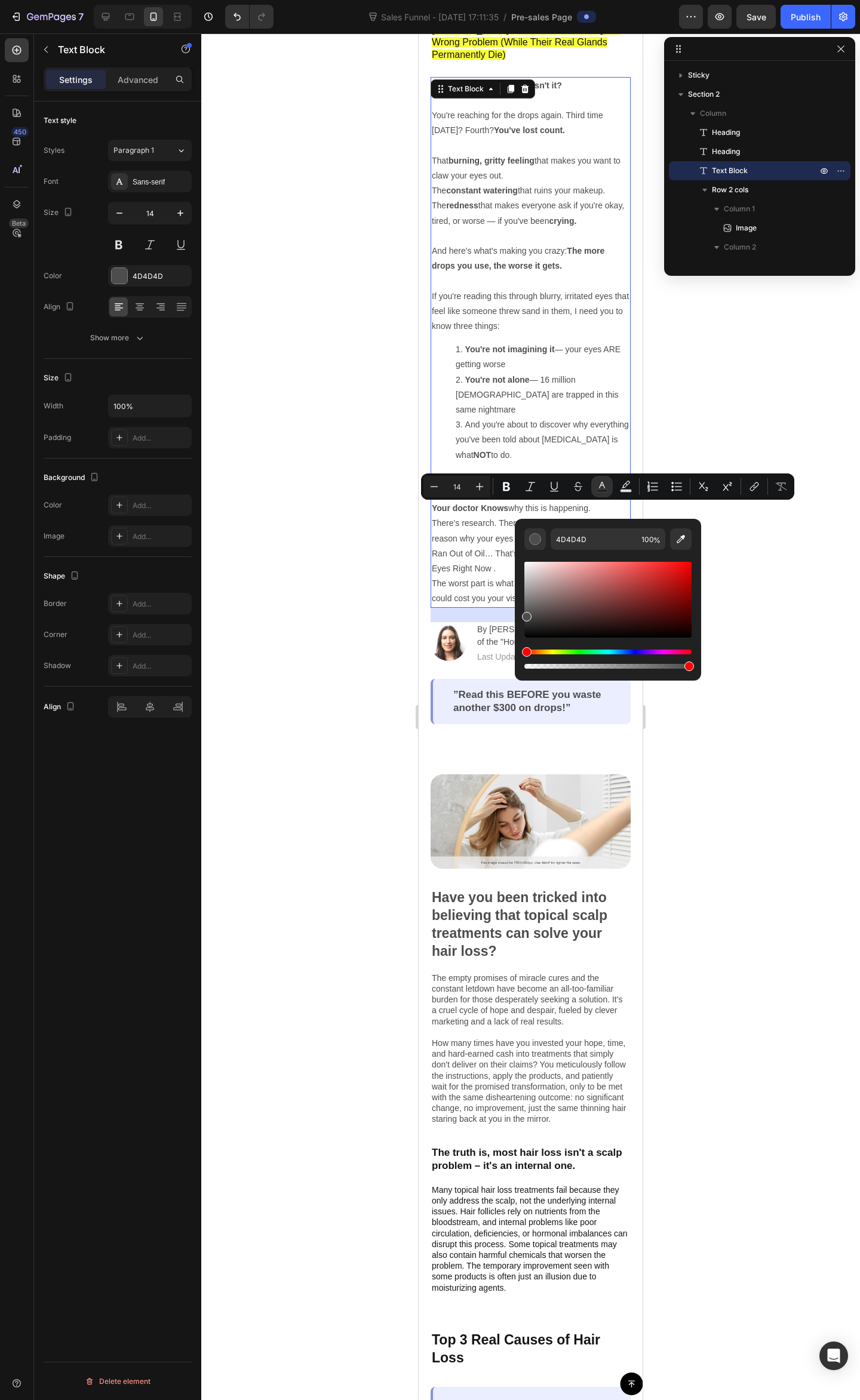
click at [463, 519] on p "There's research. There's proof. There's a biological reason why your eyes are …" at bounding box center [531, 560] width 198 height 90
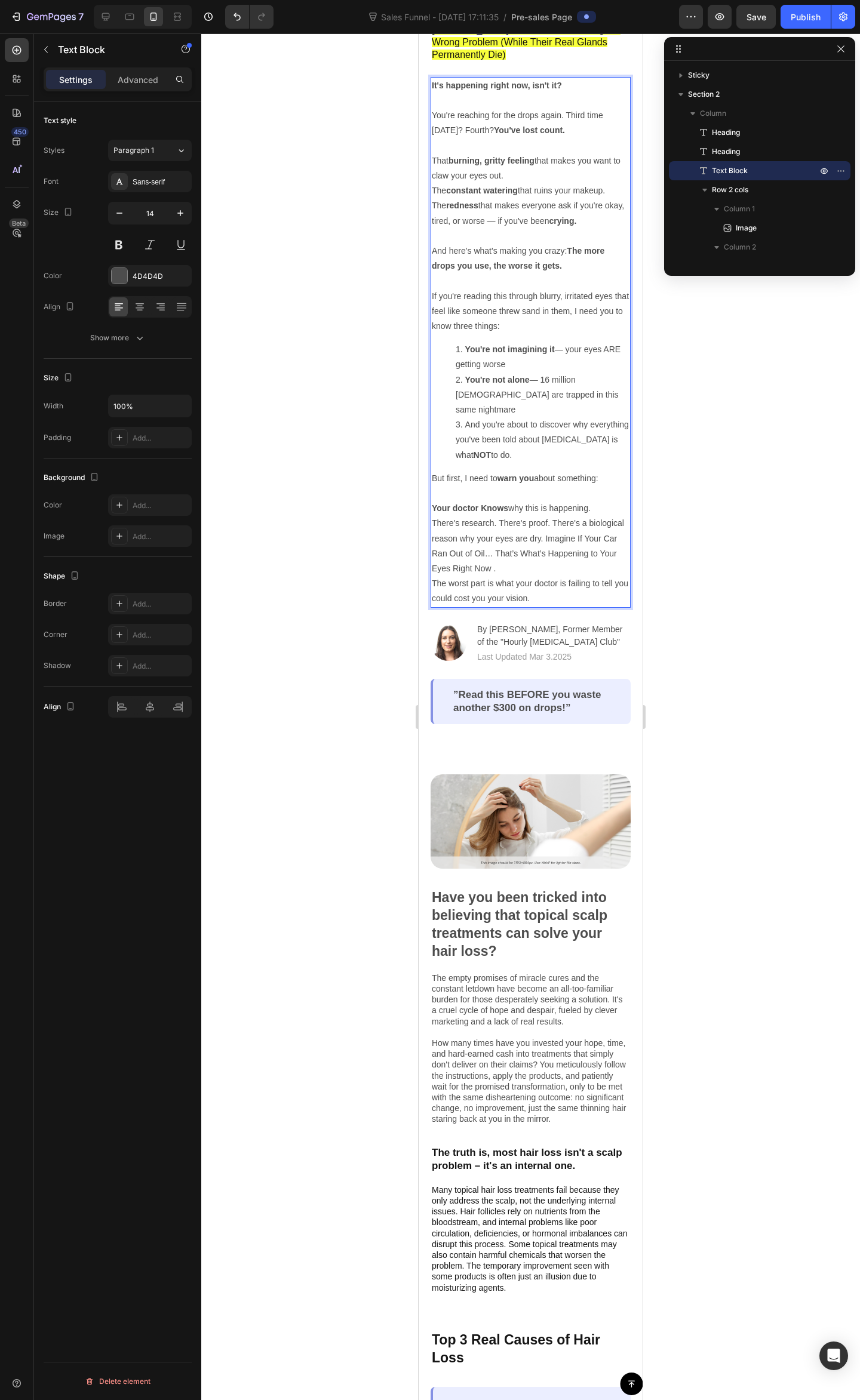
click at [580, 516] on p "There's research. There's proof. There's a biological reason why your eyes are …" at bounding box center [531, 560] width 198 height 90
click at [607, 517] on p "There's research. There's proof. There's a biological reason why your eyes are …" at bounding box center [531, 560] width 198 height 90
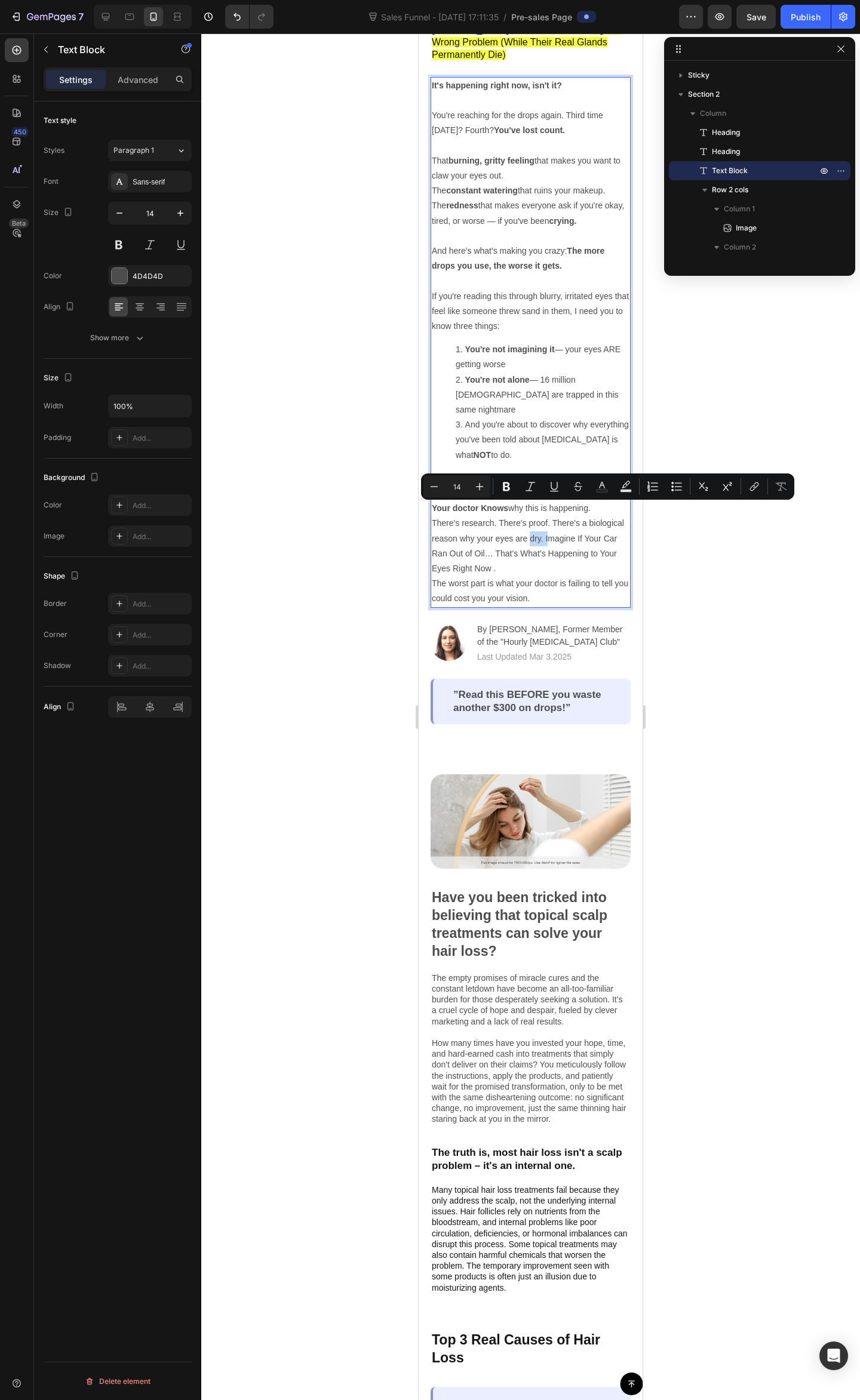
drag, startPoint x: 584, startPoint y: 512, endPoint x: 571, endPoint y: 514, distance: 13.2
click at [568, 516] on p "There's research. There's proof. There's a biological reason why your eyes are …" at bounding box center [531, 560] width 198 height 90
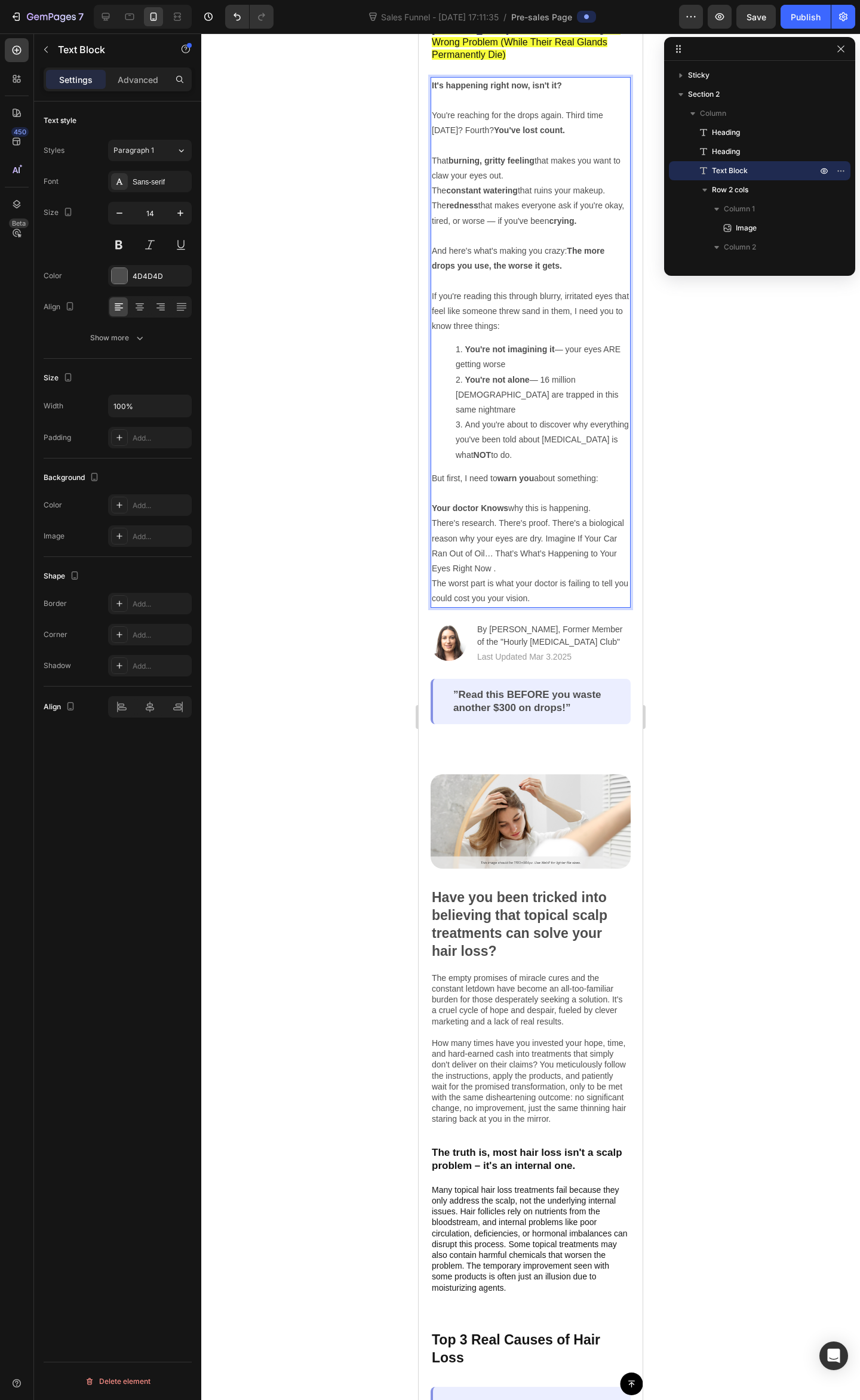
click at [582, 532] on p "There's research. There's proof. There's a biological reason why your eyes are …" at bounding box center [531, 560] width 198 height 90
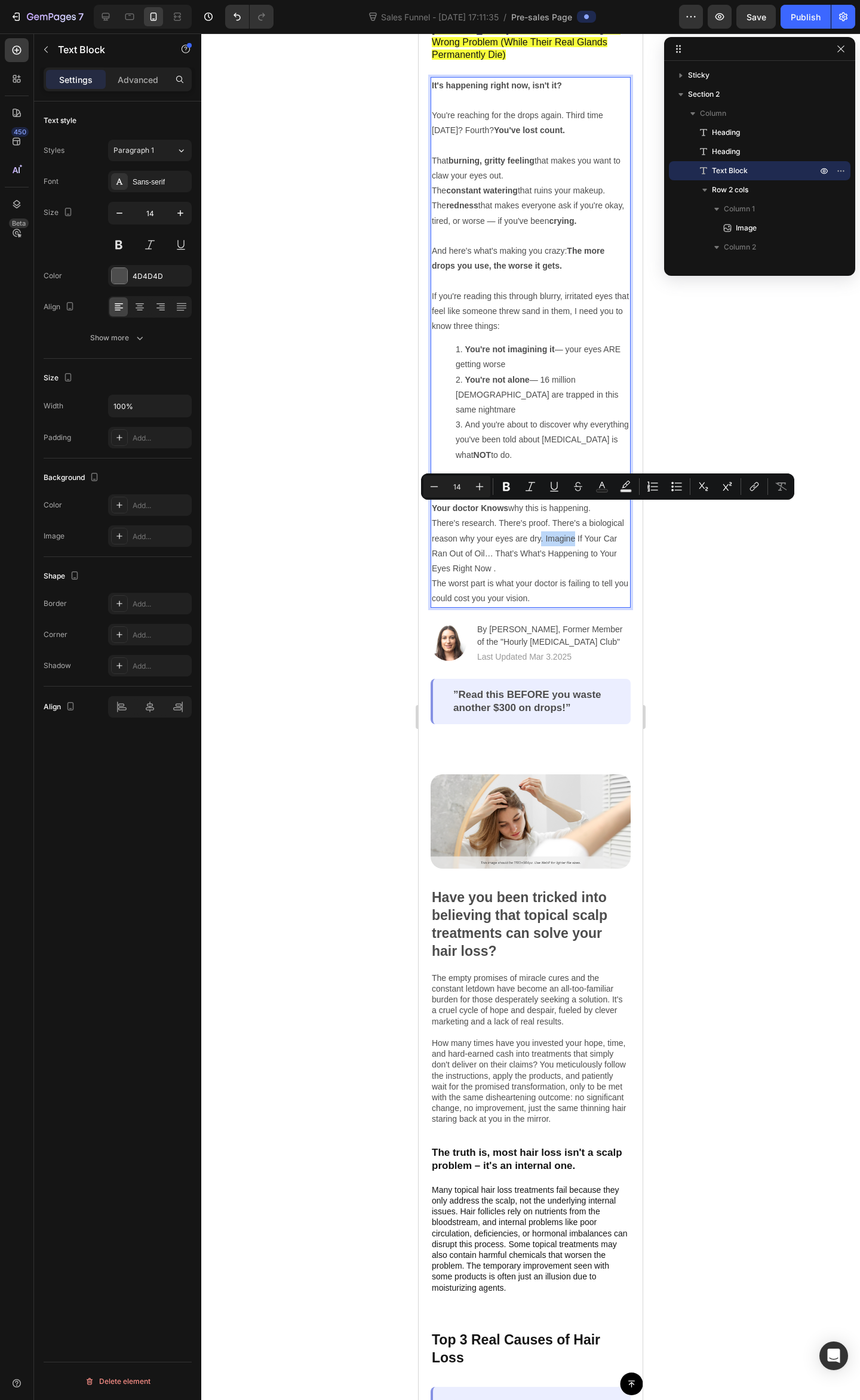
drag, startPoint x: 610, startPoint y: 509, endPoint x: 577, endPoint y: 510, distance: 33.0
click at [577, 516] on p "There's research. There's proof. There's a biological reason why your eyes are …" at bounding box center [531, 560] width 198 height 90
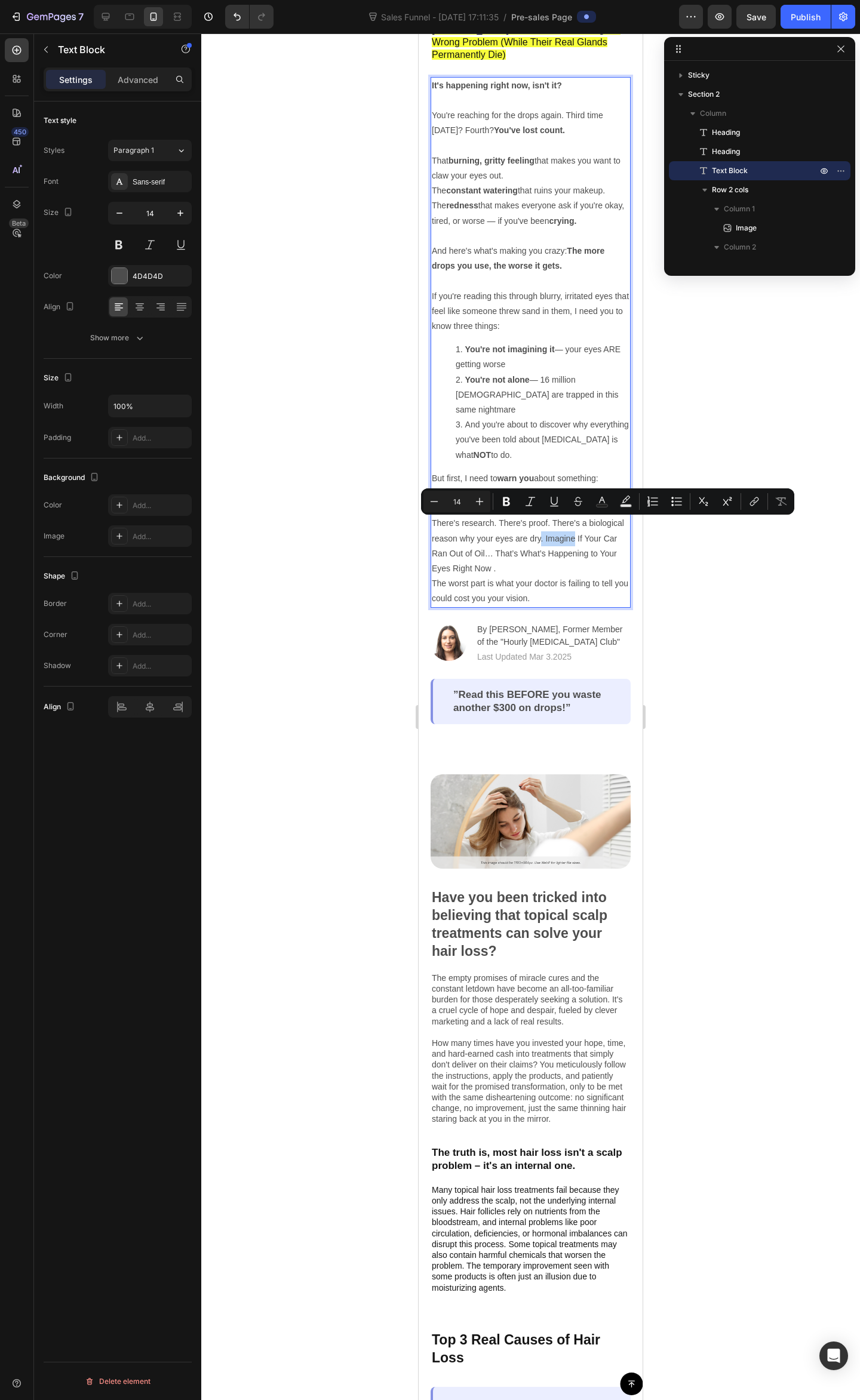
drag, startPoint x: 579, startPoint y: 547, endPoint x: 538, endPoint y: 526, distance: 46.1
click at [538, 526] on p "There's research. There's proof. There's a biological reason why your eyes are …" at bounding box center [531, 560] width 198 height 90
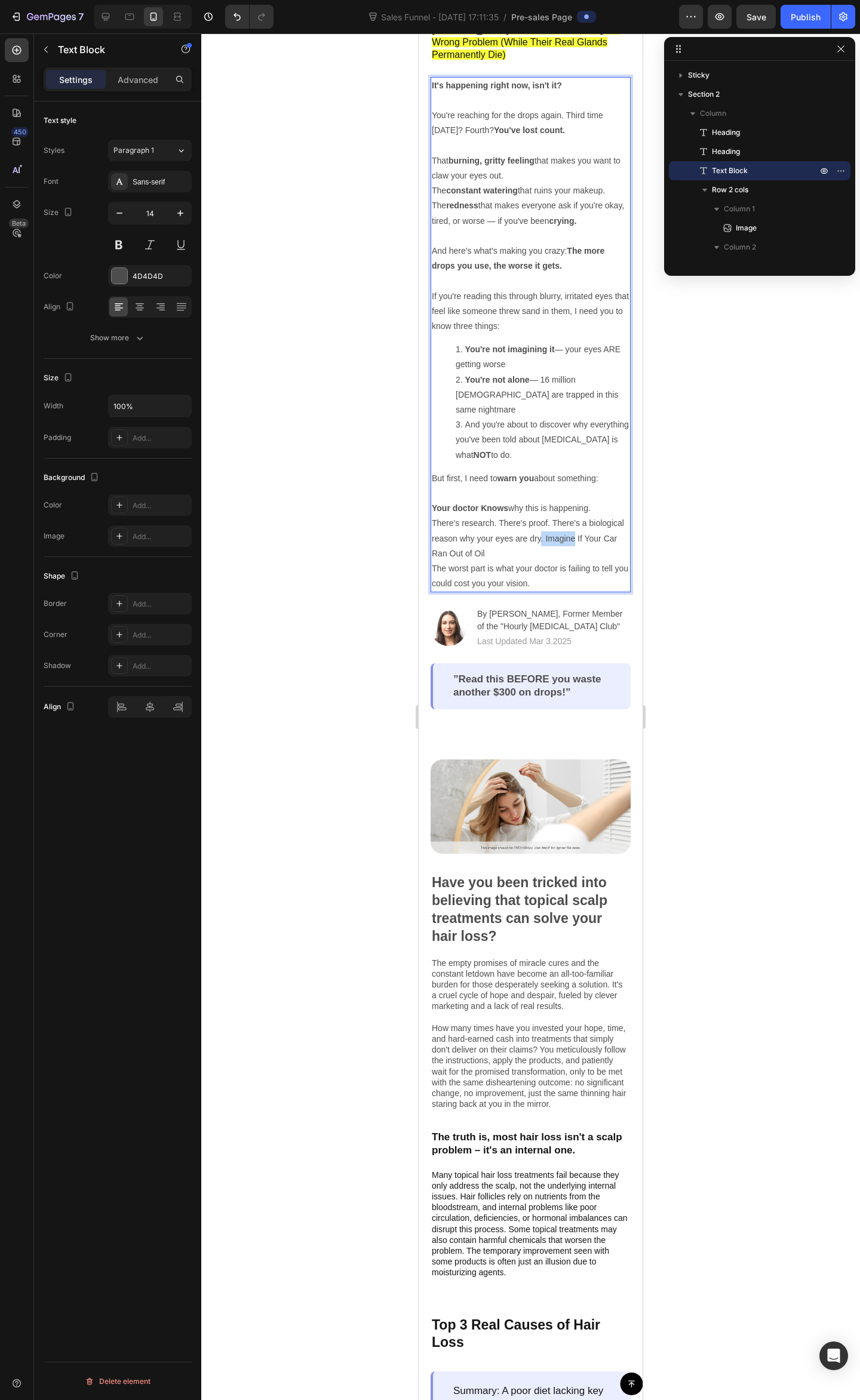
drag, startPoint x: 616, startPoint y: 507, endPoint x: 579, endPoint y: 510, distance: 37.1
click at [579, 516] on p "There's research. There's proof. There's a biological reason why your eyes are …" at bounding box center [531, 553] width 198 height 75
drag, startPoint x: 569, startPoint y: 524, endPoint x: 604, endPoint y: 512, distance: 37.0
click at [604, 516] on p "There's research. There's proof. There's a biological reason why your eyes are …" at bounding box center [531, 553] width 198 height 75
drag, startPoint x: 542, startPoint y: 497, endPoint x: 547, endPoint y: 504, distance: 8.6
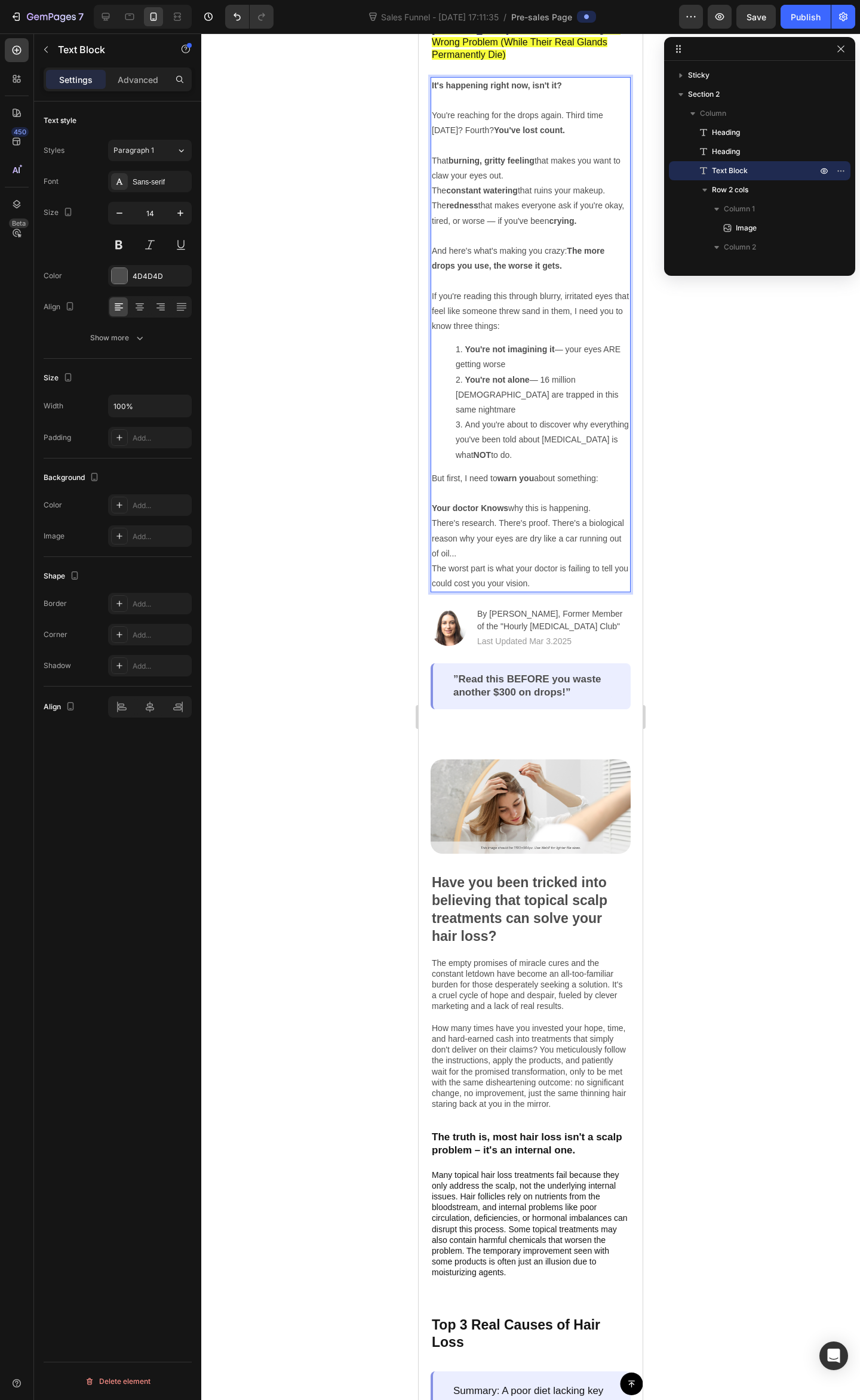
click at [545, 516] on p "There's research. There's proof. There's a biological reason why your eyes are …" at bounding box center [531, 553] width 198 height 75
click at [540, 531] on p "There's research. There's proof. There's a biological reason why your eyes are …" at bounding box center [531, 553] width 198 height 75
click at [535, 523] on p "There's research. There's proof. There's a biological reason why your eyes are …" at bounding box center [531, 553] width 198 height 75
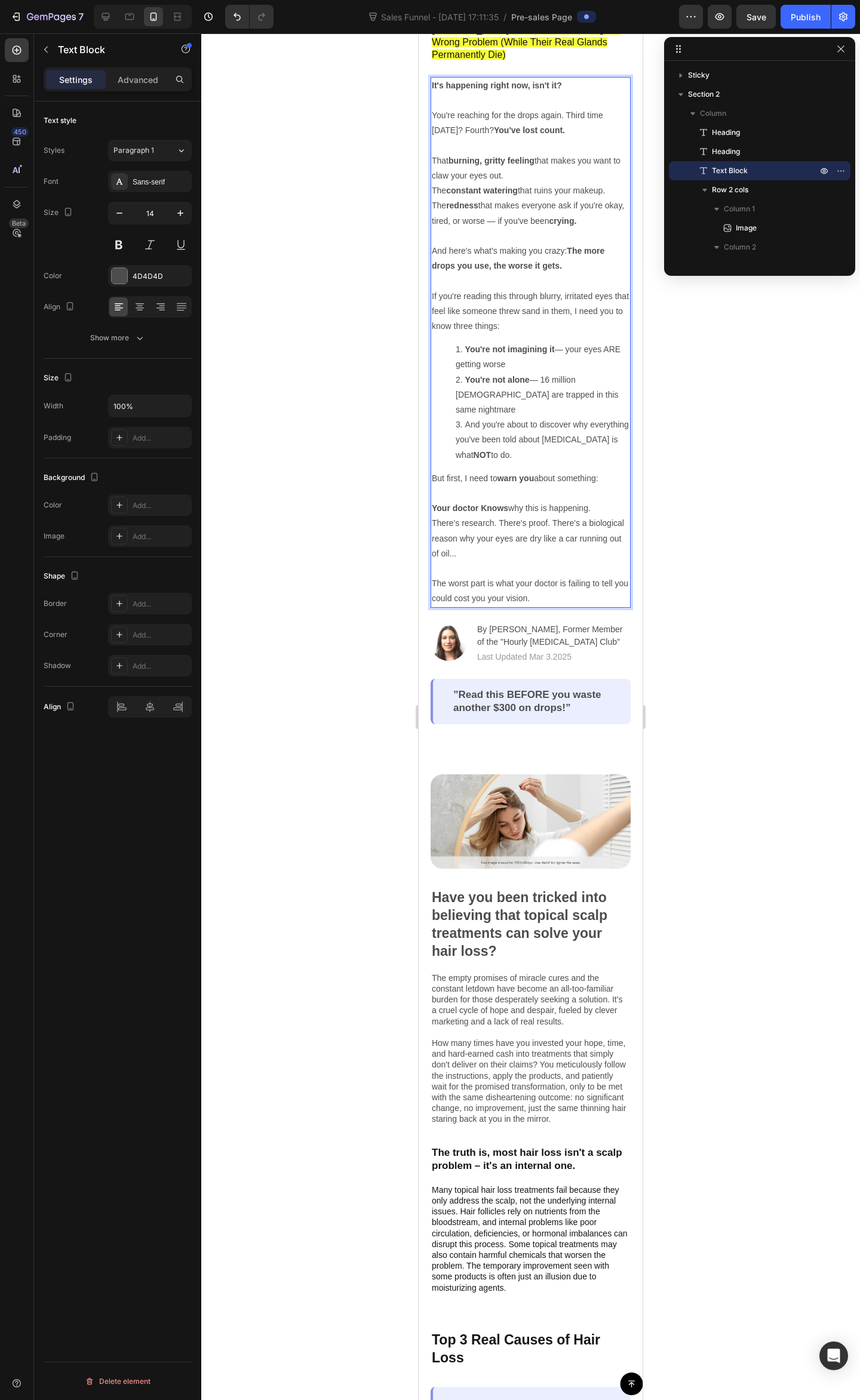
drag, startPoint x: 537, startPoint y: 522, endPoint x: 545, endPoint y: 514, distance: 11.3
click at [538, 521] on p "There's research. There's proof. There's a biological reason why your eyes are …" at bounding box center [531, 538] width 198 height 45
click at [597, 477] on p "But first, I need to warn you about something: Your doctor Knows why this is ha…" at bounding box center [531, 493] width 198 height 45
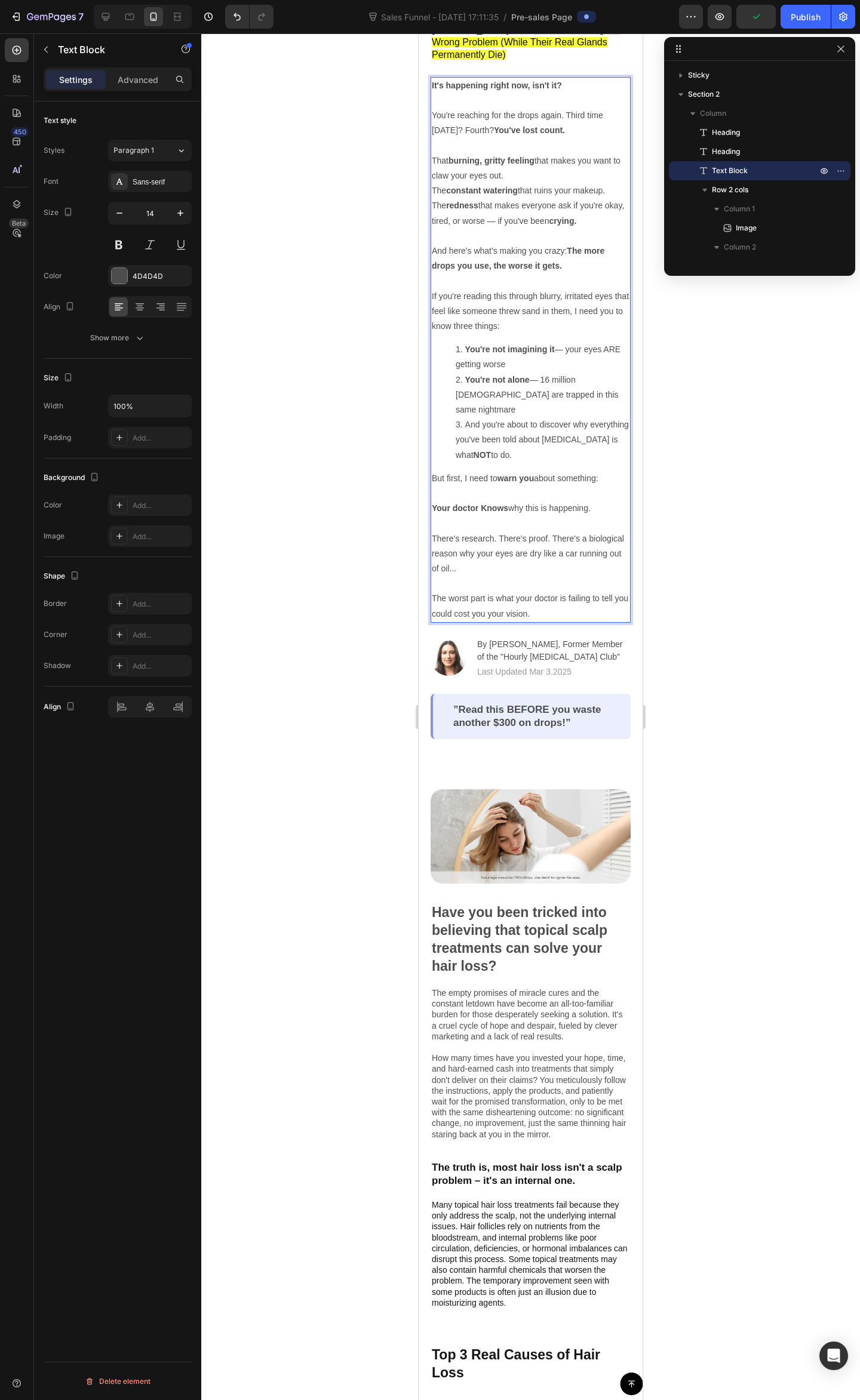
click at [553, 536] on p "There's research. There's proof. There's a biological reason why your eyes are …" at bounding box center [531, 554] width 198 height 45
drag, startPoint x: 529, startPoint y: 534, endPoint x: 575, endPoint y: 521, distance: 47.8
click at [531, 534] on p "There's research. There's proof. There's a biological reason why your eyes are …" at bounding box center [531, 554] width 198 height 45
click at [576, 531] on p "There's research. There's proof. There's a biological reason why your eyes are …" at bounding box center [531, 554] width 198 height 45
drag, startPoint x: 456, startPoint y: 528, endPoint x: 545, endPoint y: 522, distance: 89.2
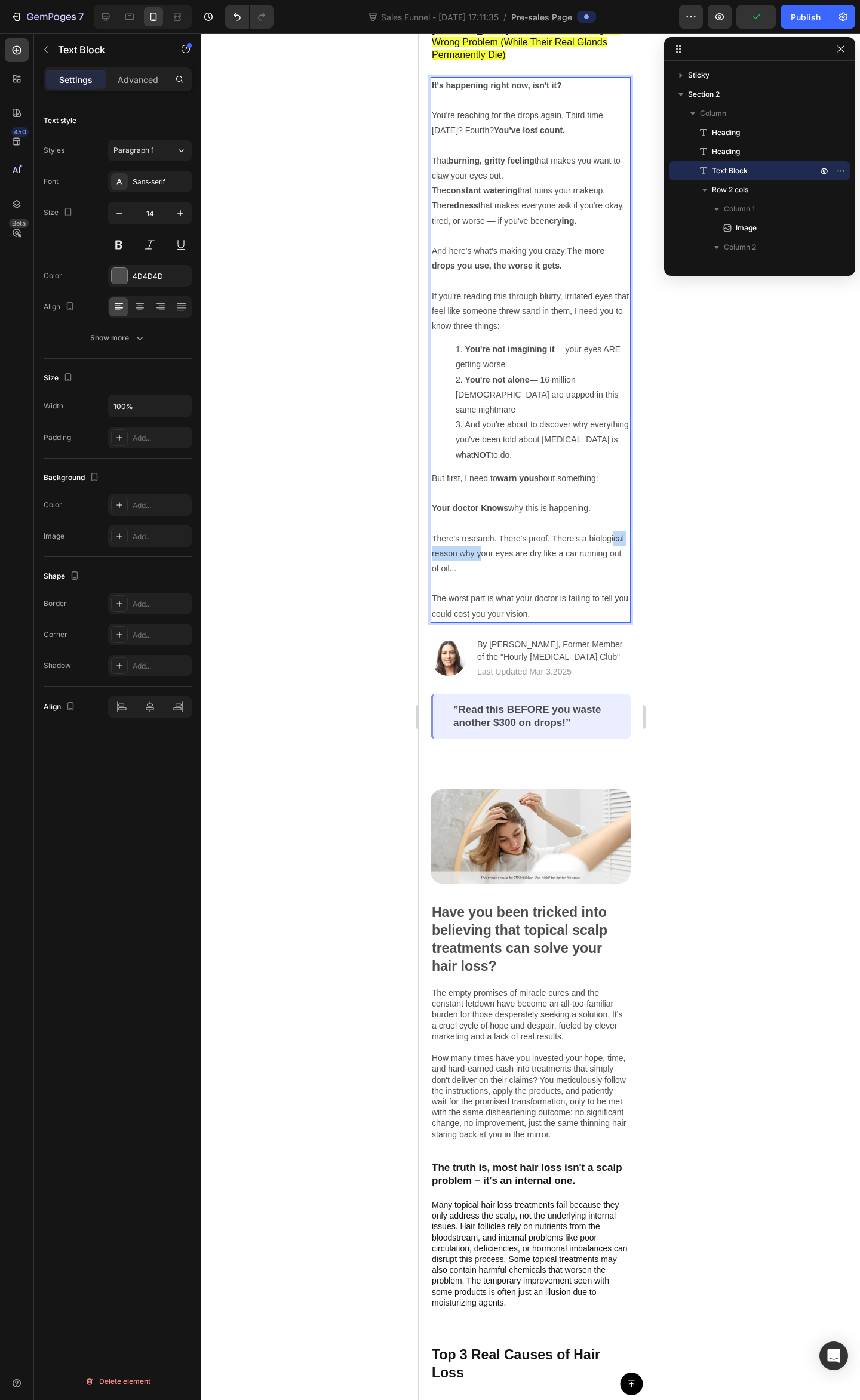
click at [536, 531] on p "There's research. There's proof. There's a biological reason why your eyes are …" at bounding box center [531, 554] width 198 height 45
drag, startPoint x: 545, startPoint y: 522, endPoint x: 551, endPoint y: 529, distance: 9.2
click at [547, 531] on p "There's research. There's proof. There's a biological reason why your eyes are …" at bounding box center [531, 554] width 198 height 45
click at [552, 533] on p "There's research. There's proof. There's a biological reason why your eyes are …" at bounding box center [531, 554] width 198 height 45
click at [559, 538] on p "There's research. There's proof. There's a biological reason why your eyes are …" at bounding box center [531, 554] width 198 height 45
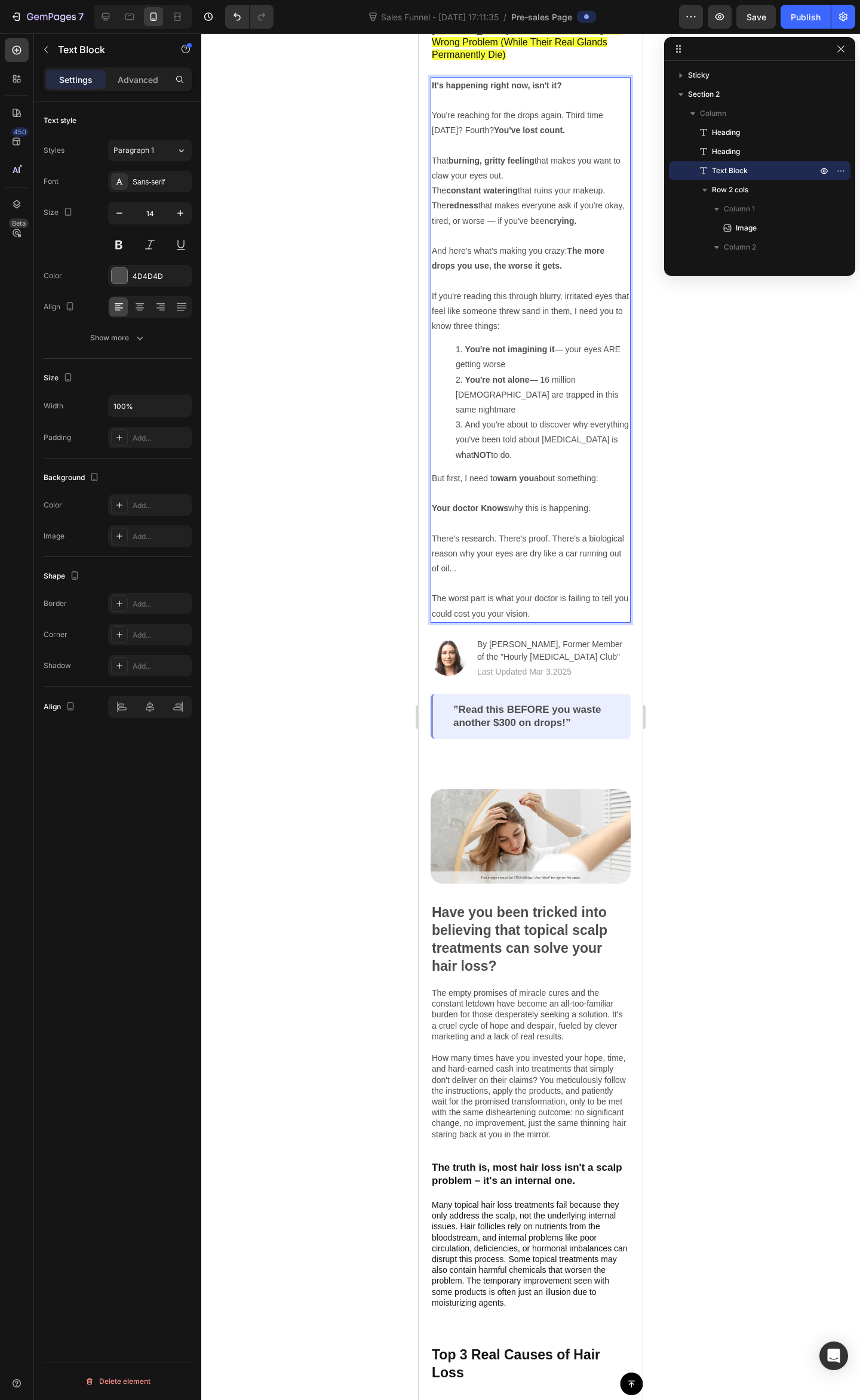
click at [521, 576] on p "The worst part is what your doctor is failing to tell you could cost you your v…" at bounding box center [531, 599] width 198 height 45
click at [492, 576] on p "⁠⁠⁠⁠⁠⁠⁠ The worst part is what your doctor is failing to tell you could cost yo…" at bounding box center [531, 599] width 198 height 45
click at [527, 576] on p "The worst part is what your doctor is failing to tell you could cost you your v…" at bounding box center [531, 599] width 198 height 45
drag, startPoint x: 507, startPoint y: 541, endPoint x: 515, endPoint y: 550, distance: 12.0
click at [508, 543] on p "There's research. There's proof. There's a biological reason why your eyes are …" at bounding box center [531, 554] width 198 height 45
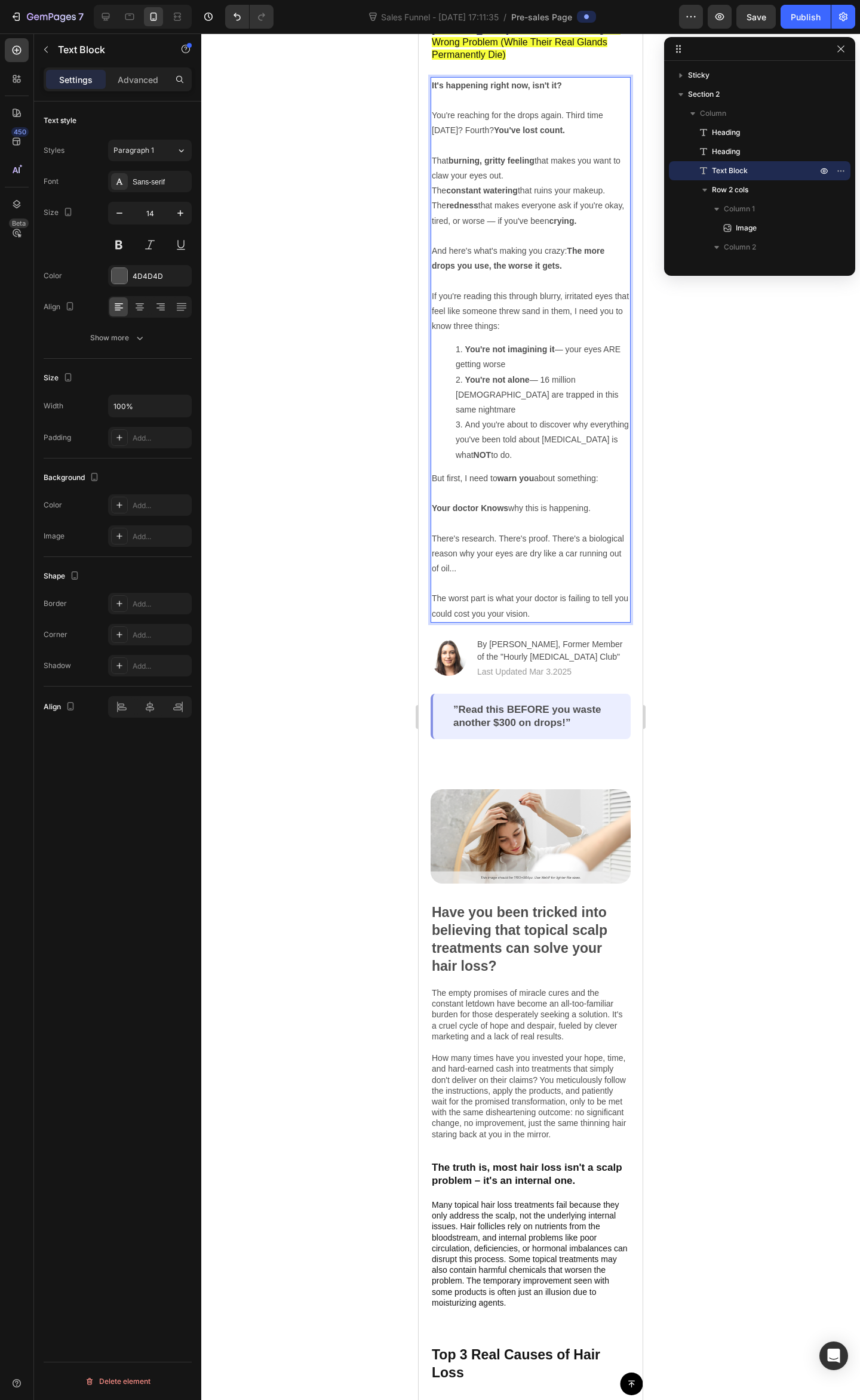
click at [534, 536] on p "There's research. There's proof. There's a biological reason why your eyes are …" at bounding box center [531, 554] width 198 height 45
click at [530, 576] on p "The worst part is what your doctor is failing to tell you could cost you your v…" at bounding box center [531, 599] width 198 height 45
drag, startPoint x: 555, startPoint y: 534, endPoint x: 550, endPoint y: 540, distance: 7.8
click at [555, 534] on p "There's research. There's proof. There's a biological reason why your eyes are …" at bounding box center [531, 554] width 198 height 45
drag, startPoint x: 531, startPoint y: 554, endPoint x: 505, endPoint y: 575, distance: 33.4
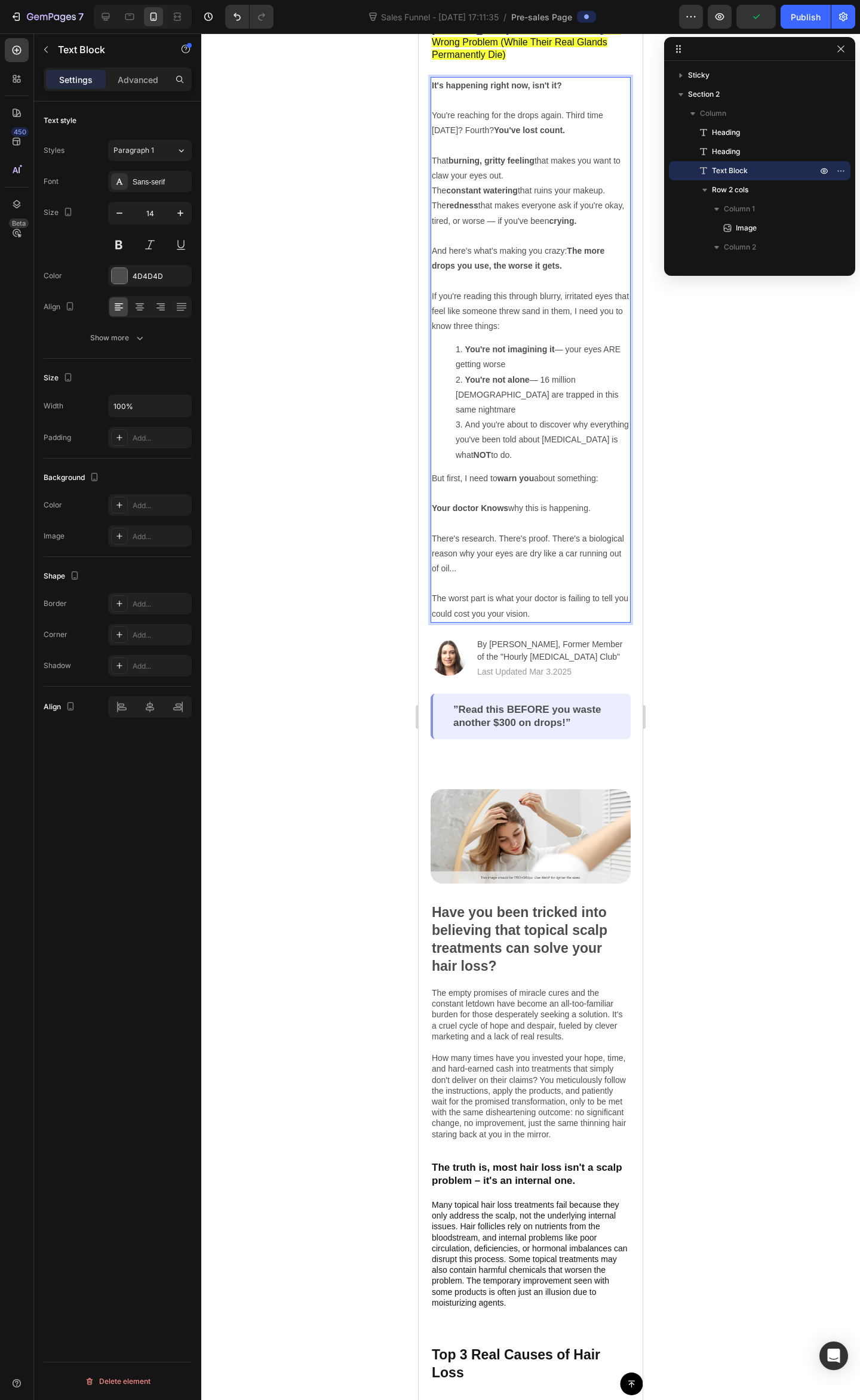
click at [531, 576] on p "The worst part is what your doctor is failing to tell you could cost you your v…" at bounding box center [531, 599] width 198 height 45
click at [494, 578] on p "⁠⁠⁠⁠⁠⁠⁠ The worst part is what your doctor is failing to tell you could cost yo…" at bounding box center [531, 599] width 198 height 45
drag, startPoint x: 517, startPoint y: 574, endPoint x: 538, endPoint y: 569, distance: 21.6
click at [517, 576] on p "The worst part is what your doctor is failing to tell you could cost you your v…" at bounding box center [531, 599] width 198 height 45
click at [542, 576] on p "The worst part is what your doctor is failing to tell you could cost you your v…" at bounding box center [531, 599] width 198 height 45
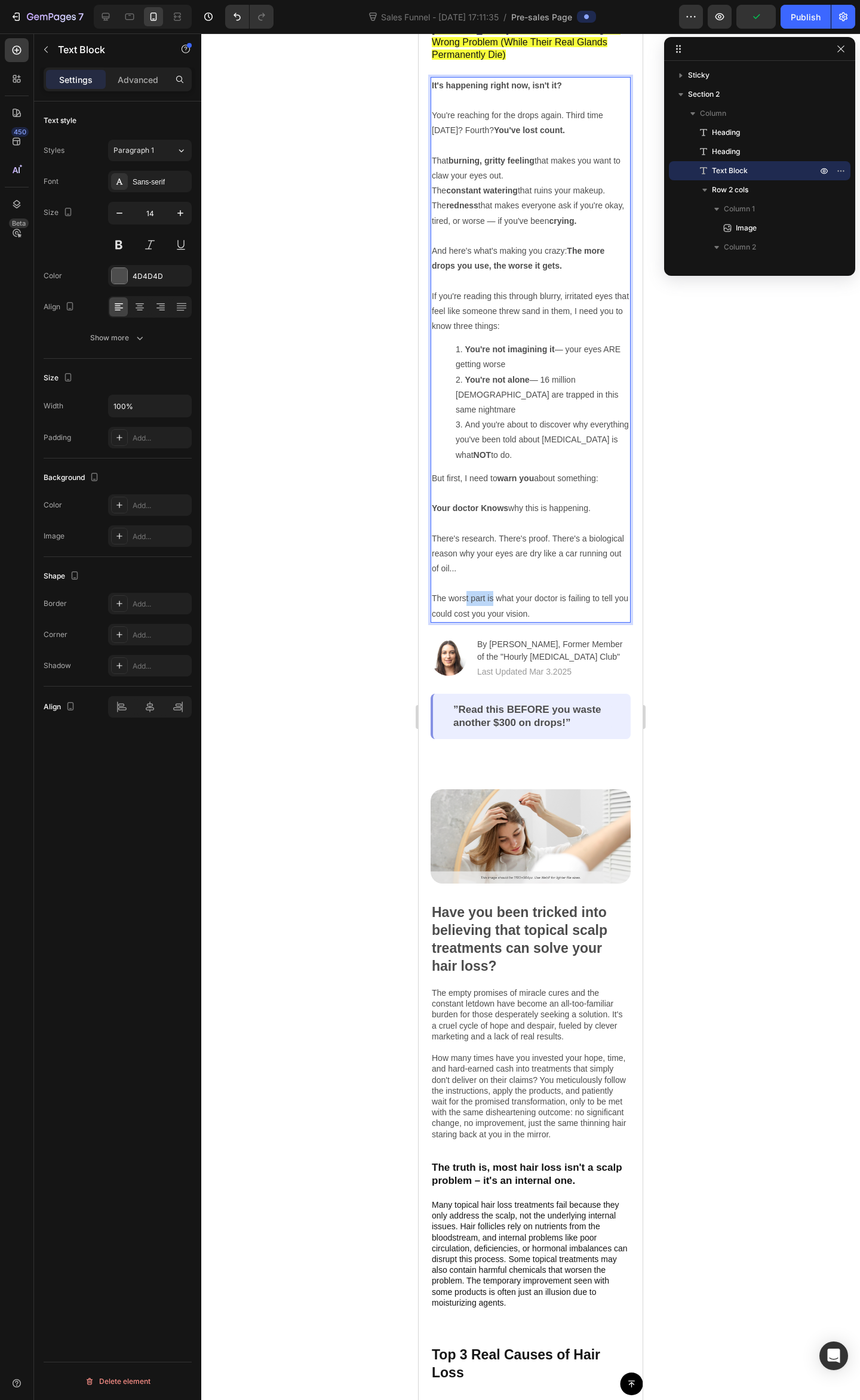
drag, startPoint x: 464, startPoint y: 569, endPoint x: 523, endPoint y: 568, distance: 59.0
click at [507, 576] on p "The worst part is what your doctor is failing to tell you could cost you your v…" at bounding box center [531, 599] width 198 height 45
drag, startPoint x: 523, startPoint y: 568, endPoint x: 533, endPoint y: 567, distance: 10.0
click at [523, 576] on p "The worst part is what your doctor is failing to tell you could cost you your v…" at bounding box center [531, 599] width 198 height 45
click at [533, 576] on p "The worst part is what your doctor is failing to tell you could cost you your v…" at bounding box center [531, 599] width 198 height 45
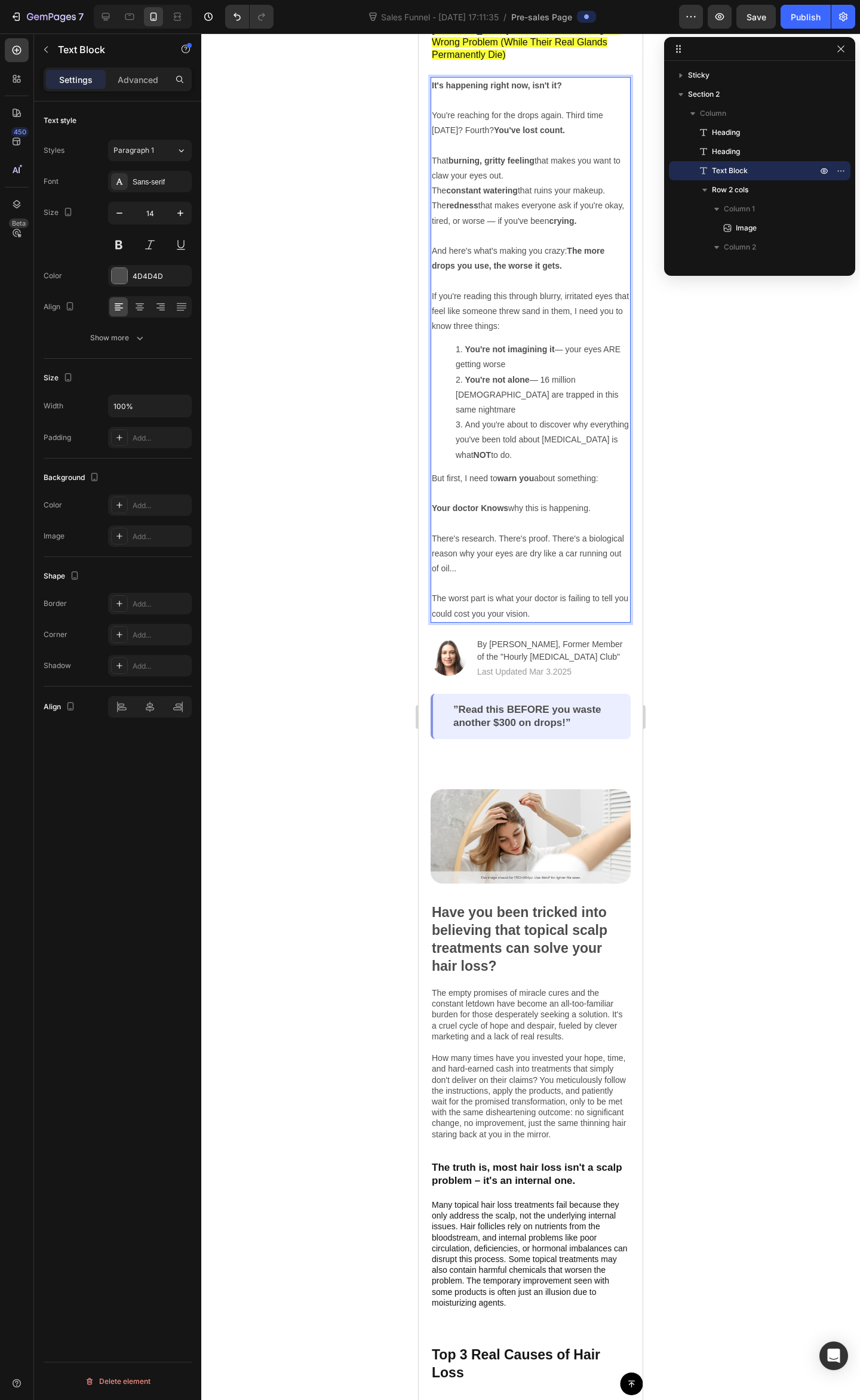
drag, startPoint x: 487, startPoint y: 568, endPoint x: 512, endPoint y: 569, distance: 25.0
click at [493, 576] on p "The worst part is what your doctor is failing to tell you could cost you your v…" at bounding box center [531, 599] width 198 height 45
click at [512, 576] on p "The worst part is what your doctor is failing to tell you could cost you your v…" at bounding box center [531, 599] width 198 height 45
drag, startPoint x: 475, startPoint y: 571, endPoint x: 497, endPoint y: 571, distance: 22.0
click at [481, 576] on p "The worst part is what your doctor is failing to tell you could cost you your v…" at bounding box center [531, 599] width 198 height 45
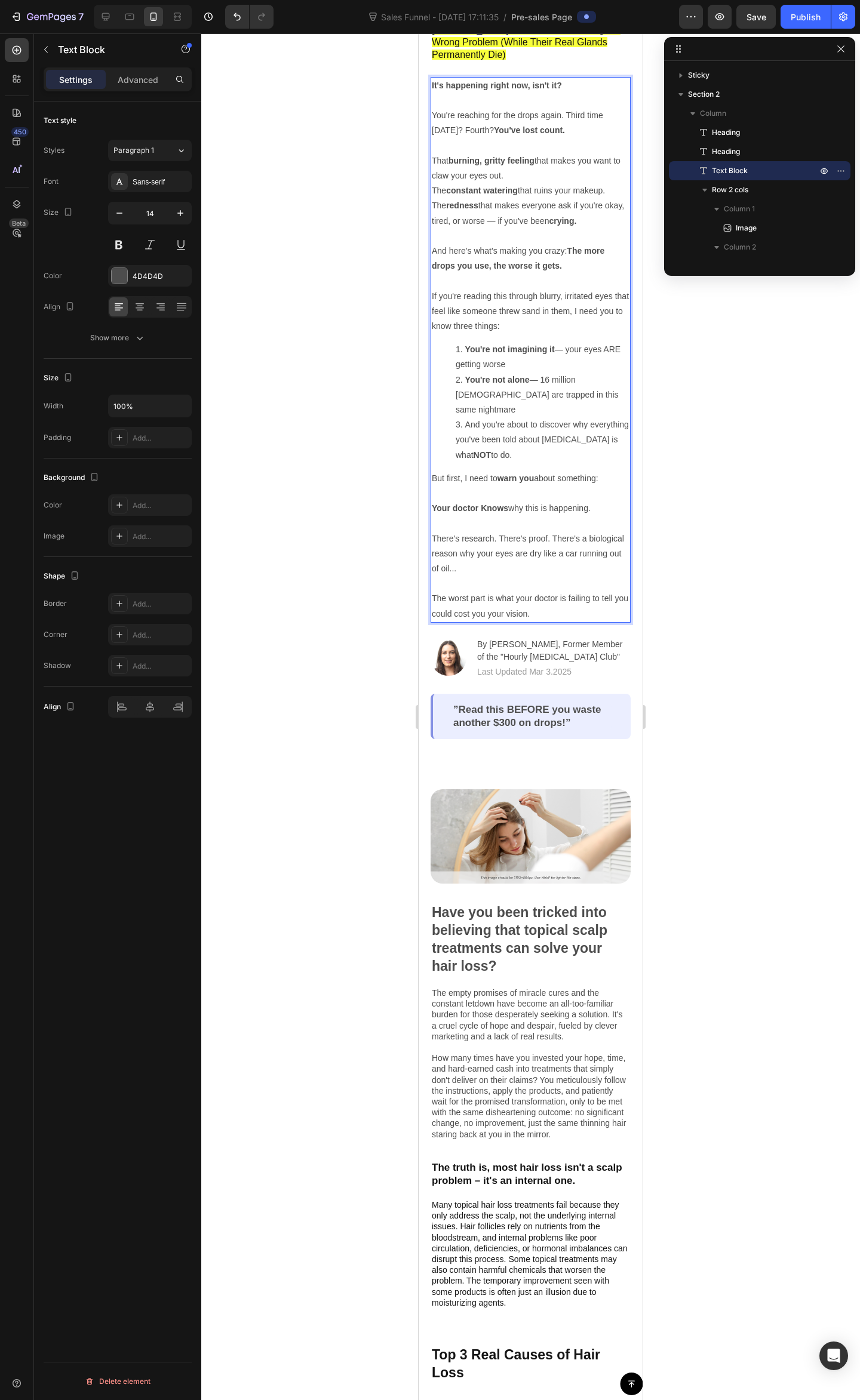
drag, startPoint x: 499, startPoint y: 571, endPoint x: 507, endPoint y: 569, distance: 8.2
click at [499, 576] on p "The worst part is what your doctor is failing to tell you could cost you your v…" at bounding box center [531, 599] width 198 height 45
click at [509, 576] on p "The worst part is what your doctor is failing to tell you could cost you your v…" at bounding box center [531, 599] width 198 height 45
click at [447, 576] on p "The worst part is what your doctor is failing to tell you could cost you your v…" at bounding box center [531, 599] width 198 height 45
click at [485, 576] on p "The worst part is what your doctor is failing to tell you could cost you your v…" at bounding box center [531, 599] width 198 height 45
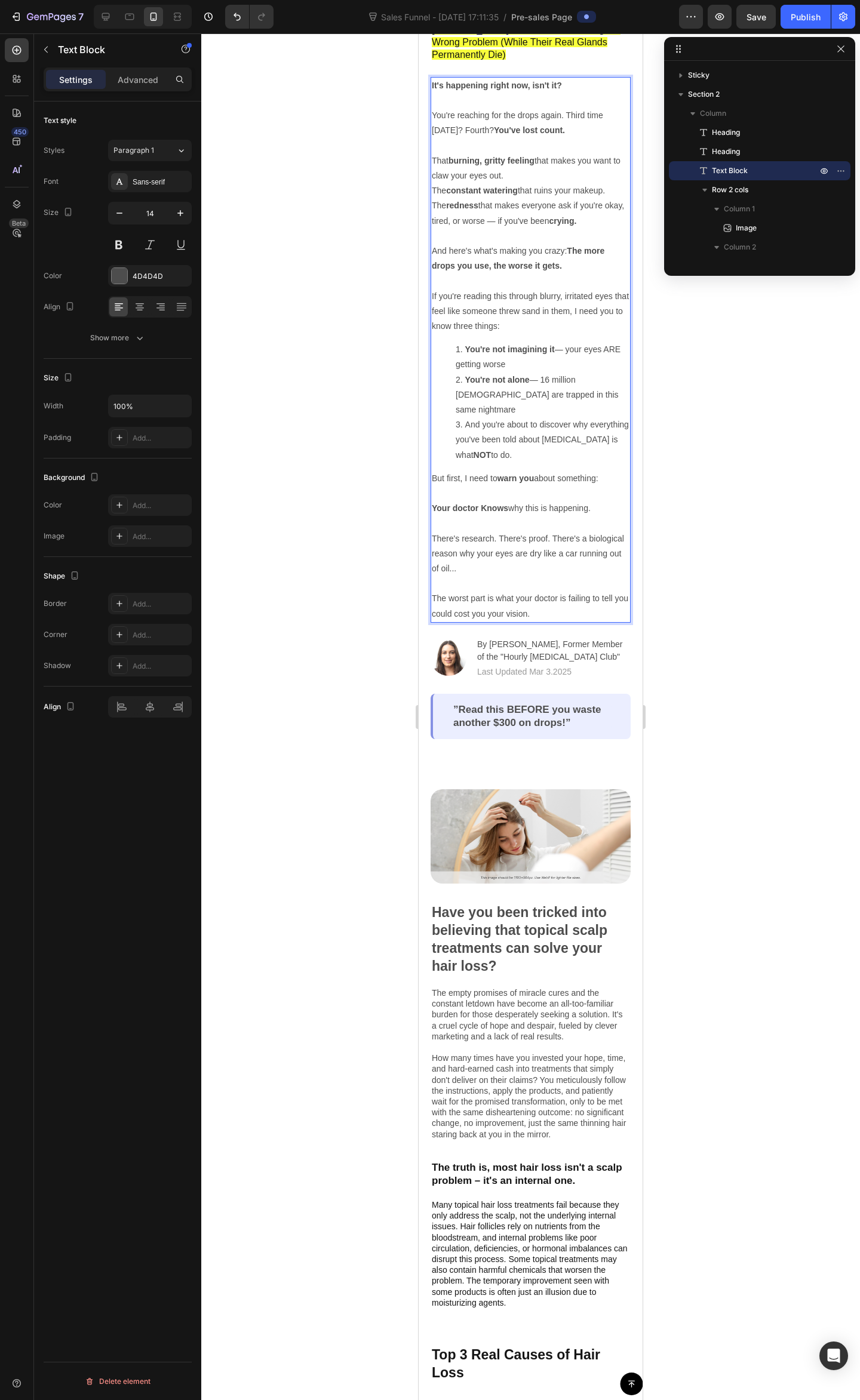
click at [514, 534] on p "There's research. There's proof. There's a biological reason why your eyes are …" at bounding box center [531, 554] width 198 height 45
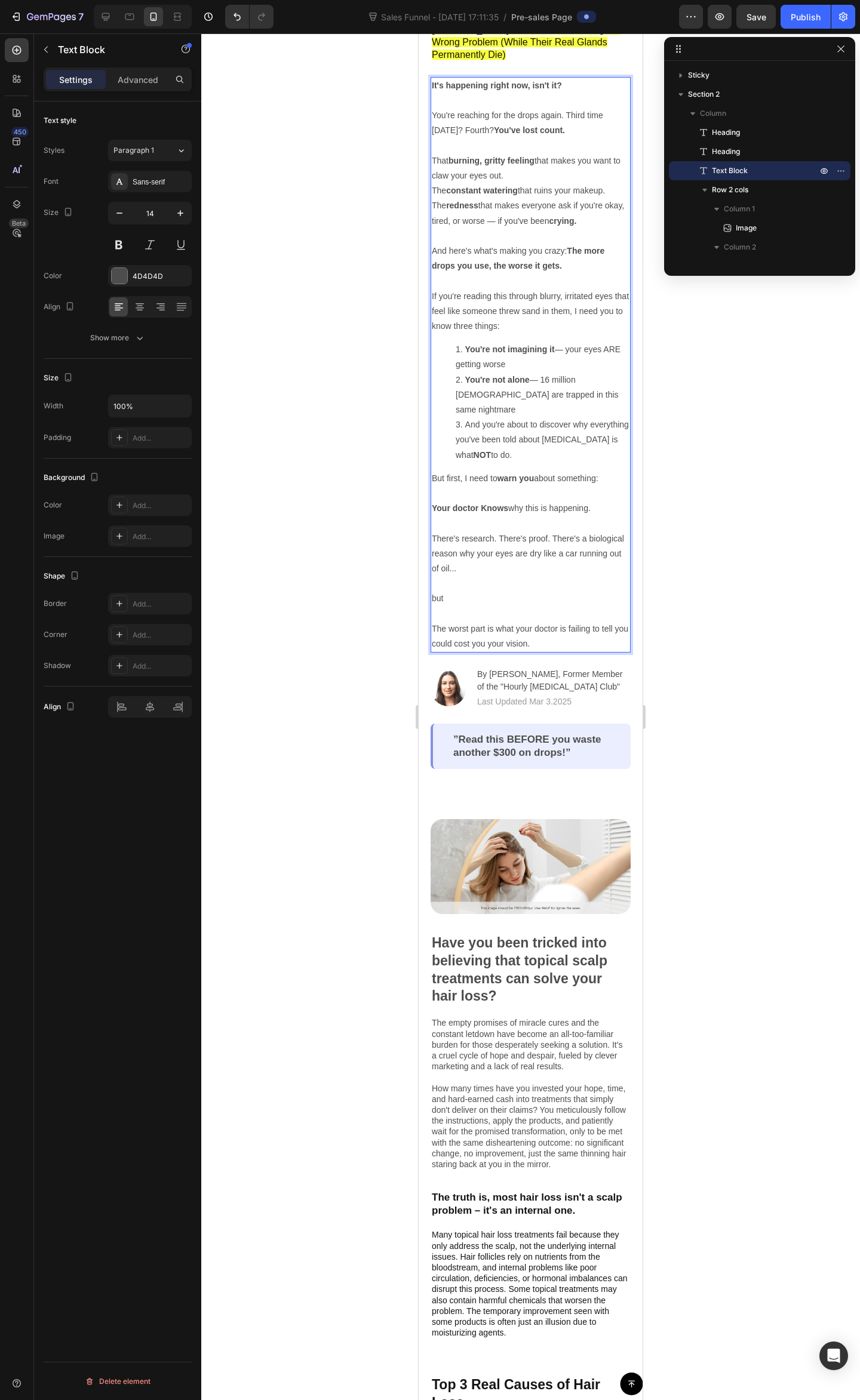
click at [454, 591] on p "but" at bounding box center [531, 598] width 198 height 15
click at [452, 606] on p "The worst part is what your doctor is failing to tell you could cost you your v…" at bounding box center [531, 629] width 198 height 45
click at [724, 604] on div at bounding box center [530, 717] width 658 height 1366
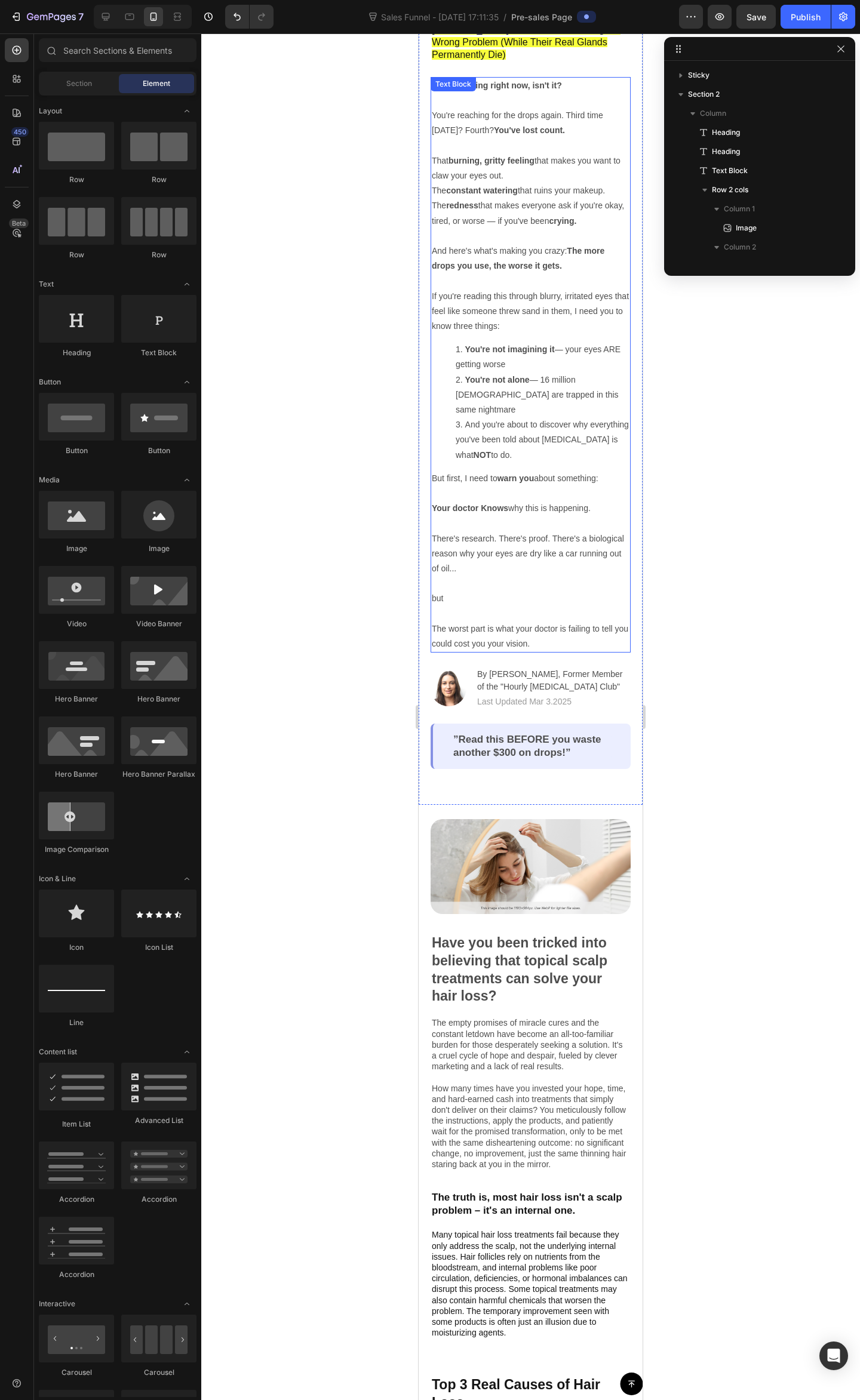
click at [523, 591] on p "but" at bounding box center [531, 598] width 198 height 15
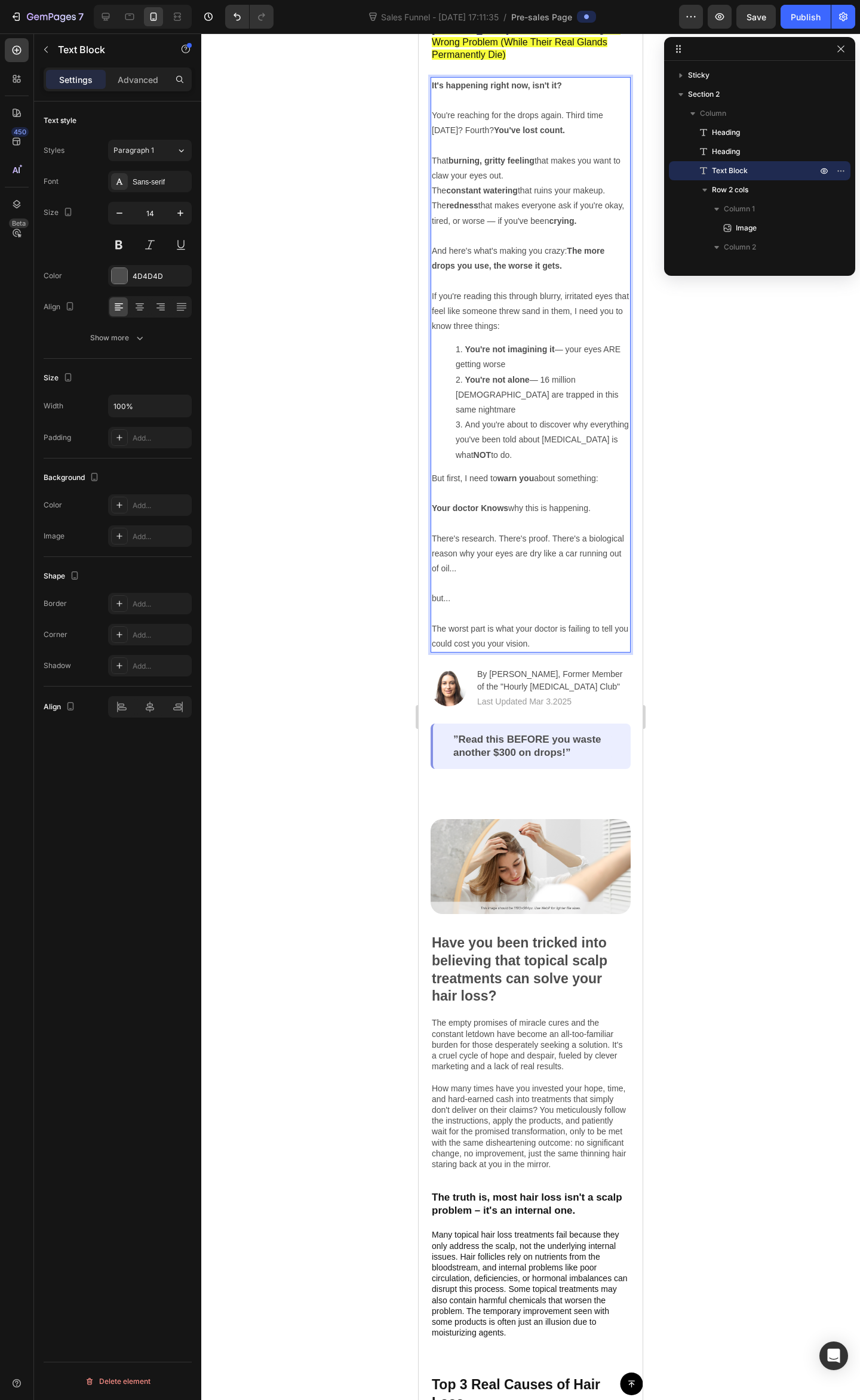
click at [510, 591] on p "but..." at bounding box center [531, 598] width 198 height 15
click at [757, 583] on div at bounding box center [530, 717] width 658 height 1366
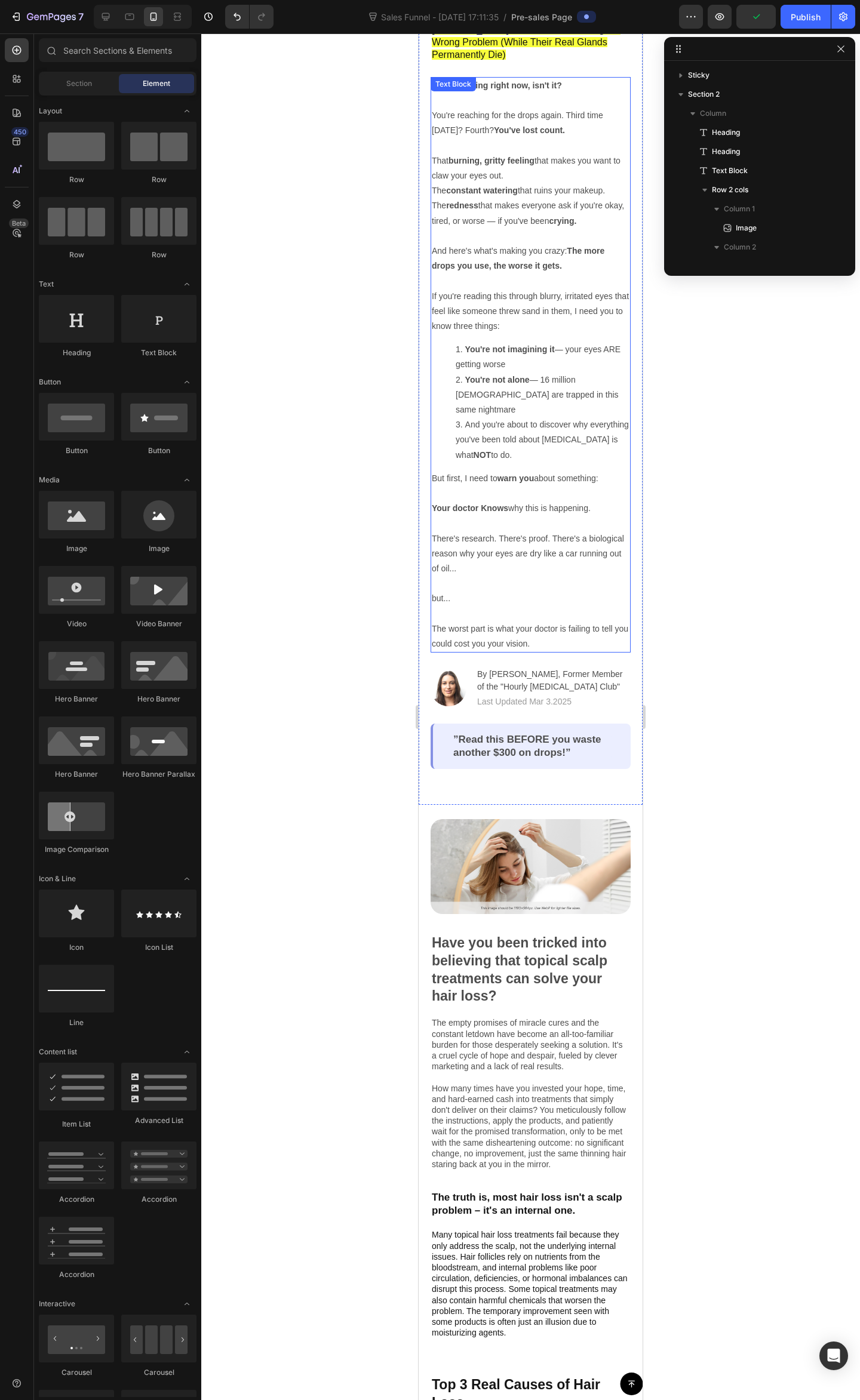
click at [512, 614] on p "The worst part is what your doctor is failing to tell you could cost you your v…" at bounding box center [531, 629] width 198 height 45
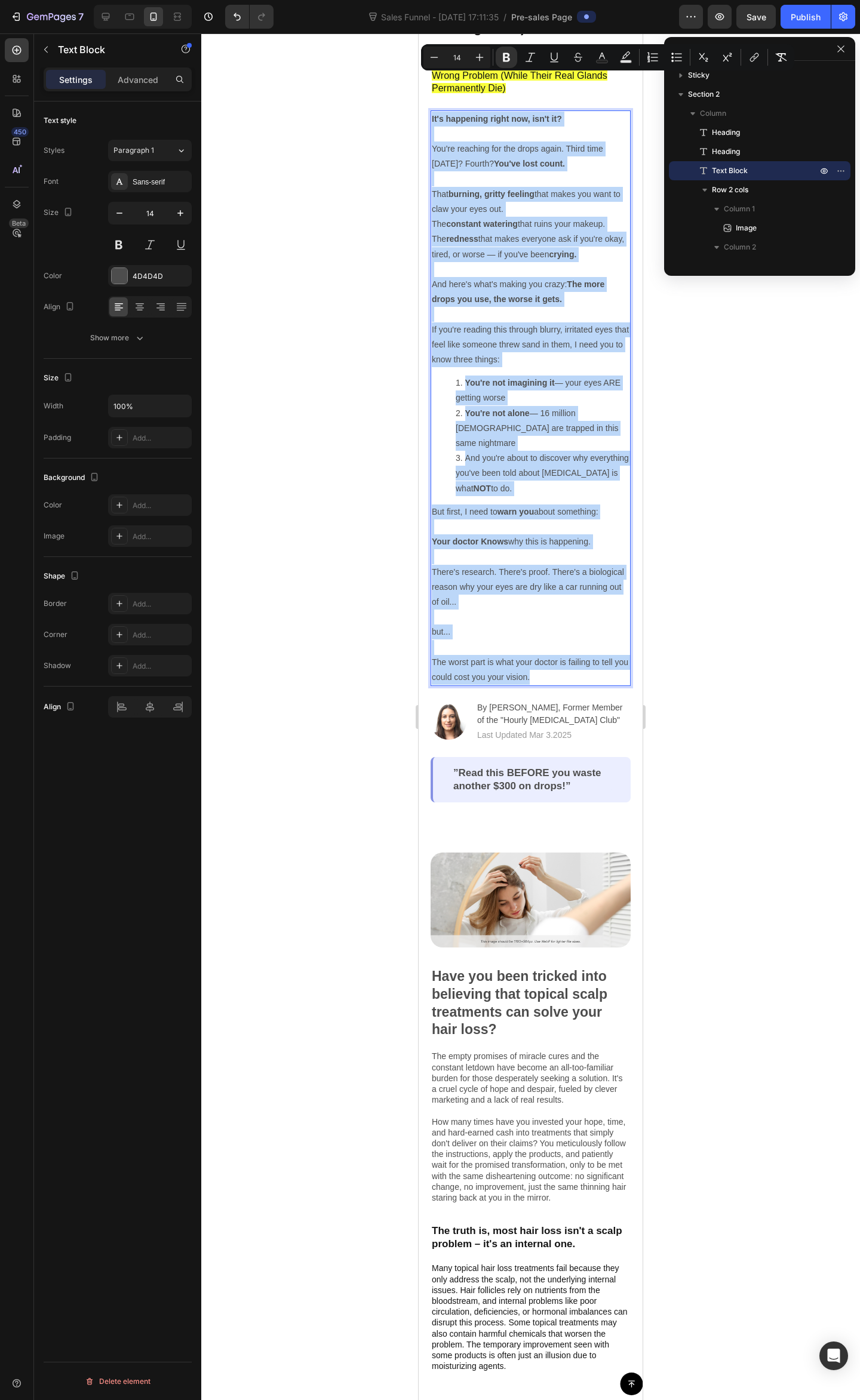
scroll to position [110, 0]
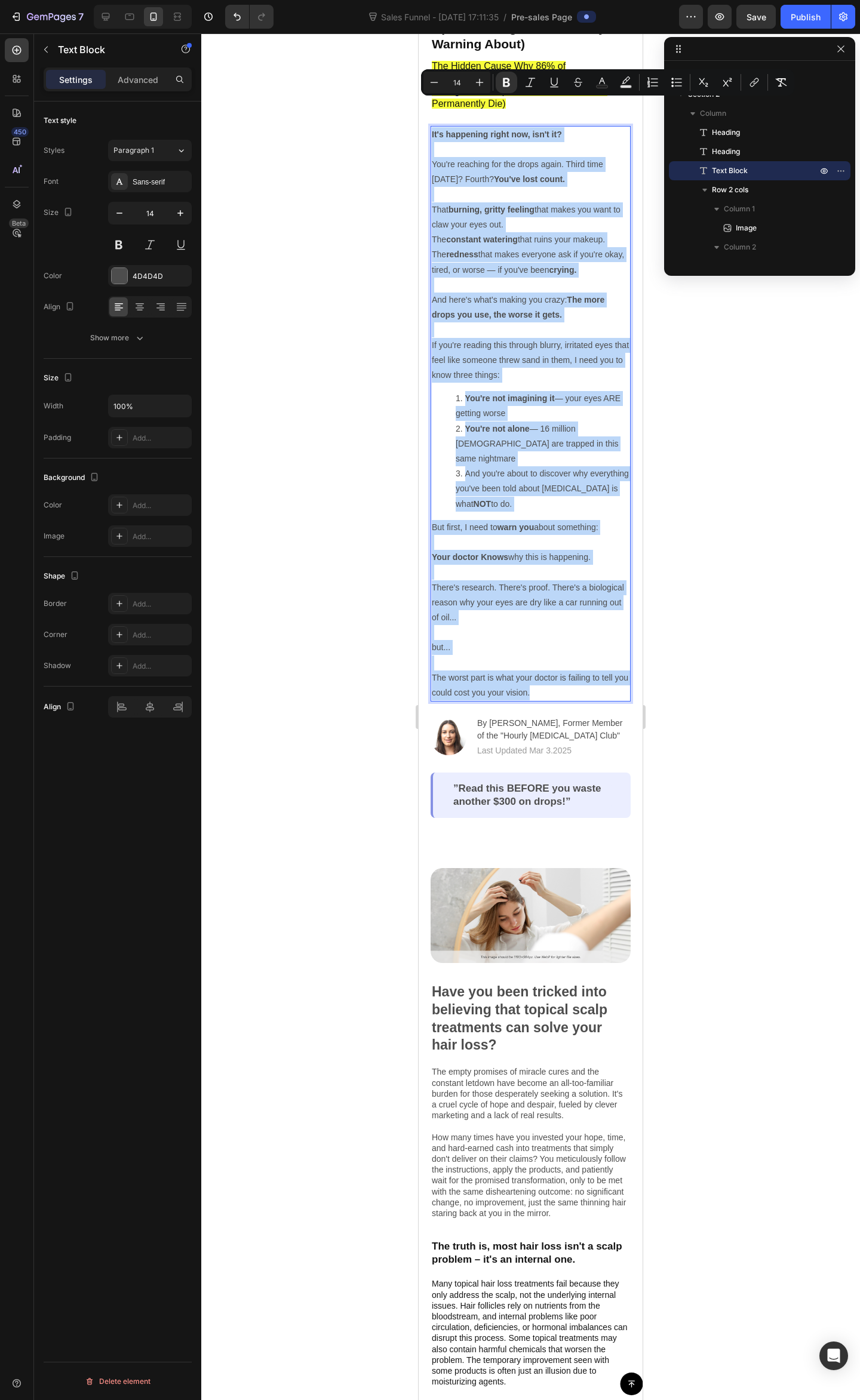
drag, startPoint x: 581, startPoint y: 610, endPoint x: 1276, endPoint y: 208, distance: 802.9
click at [431, 126] on div "It's happening right now, isn't it? You're reaching for the drops again. Third …" at bounding box center [531, 414] width 200 height 576
copy div "It's happening right now, isn't it? You're reaching for the drops again. Third …"
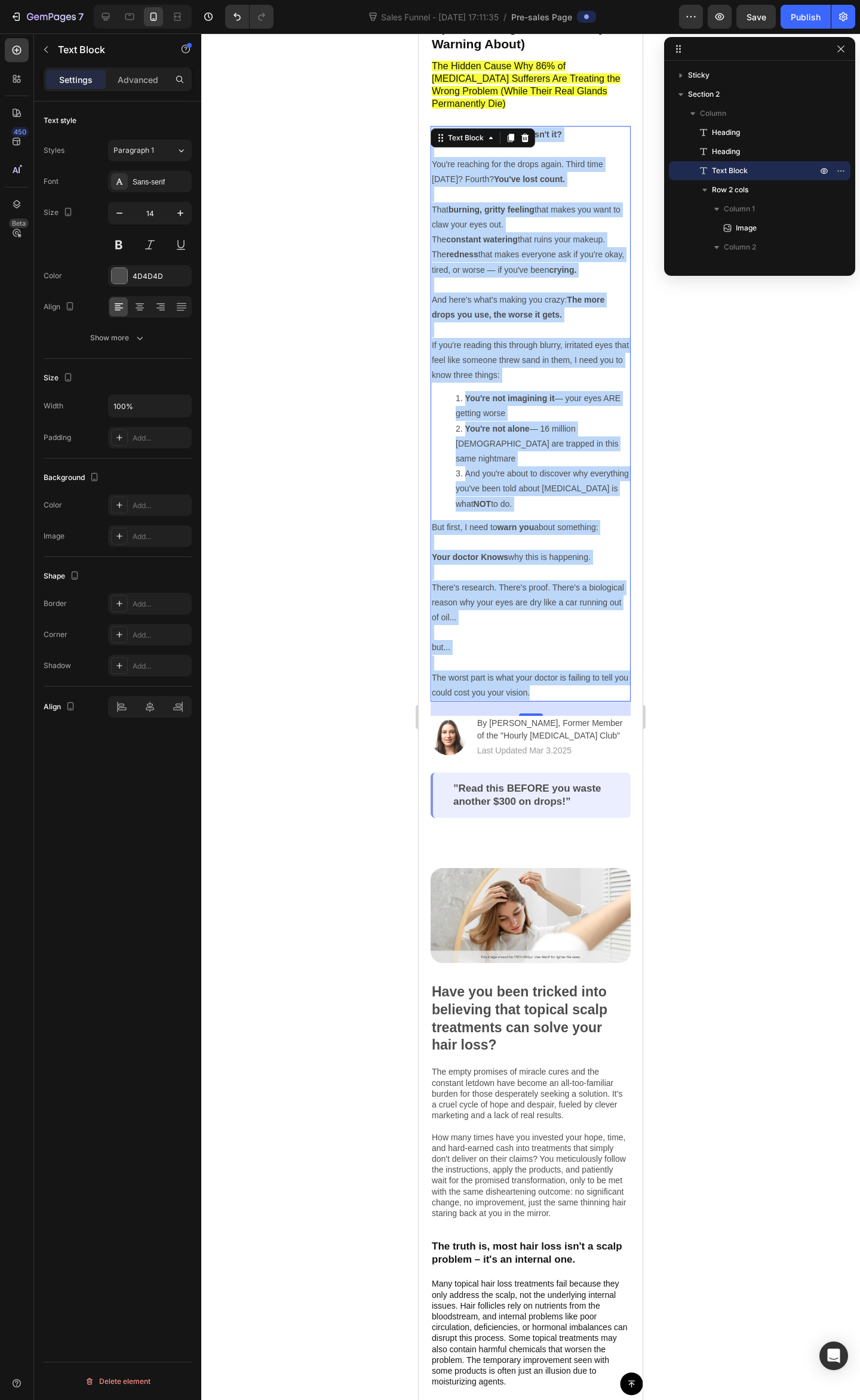
click at [449, 322] on p "Rich Text Editor. Editing area: main" at bounding box center [531, 329] width 198 height 15
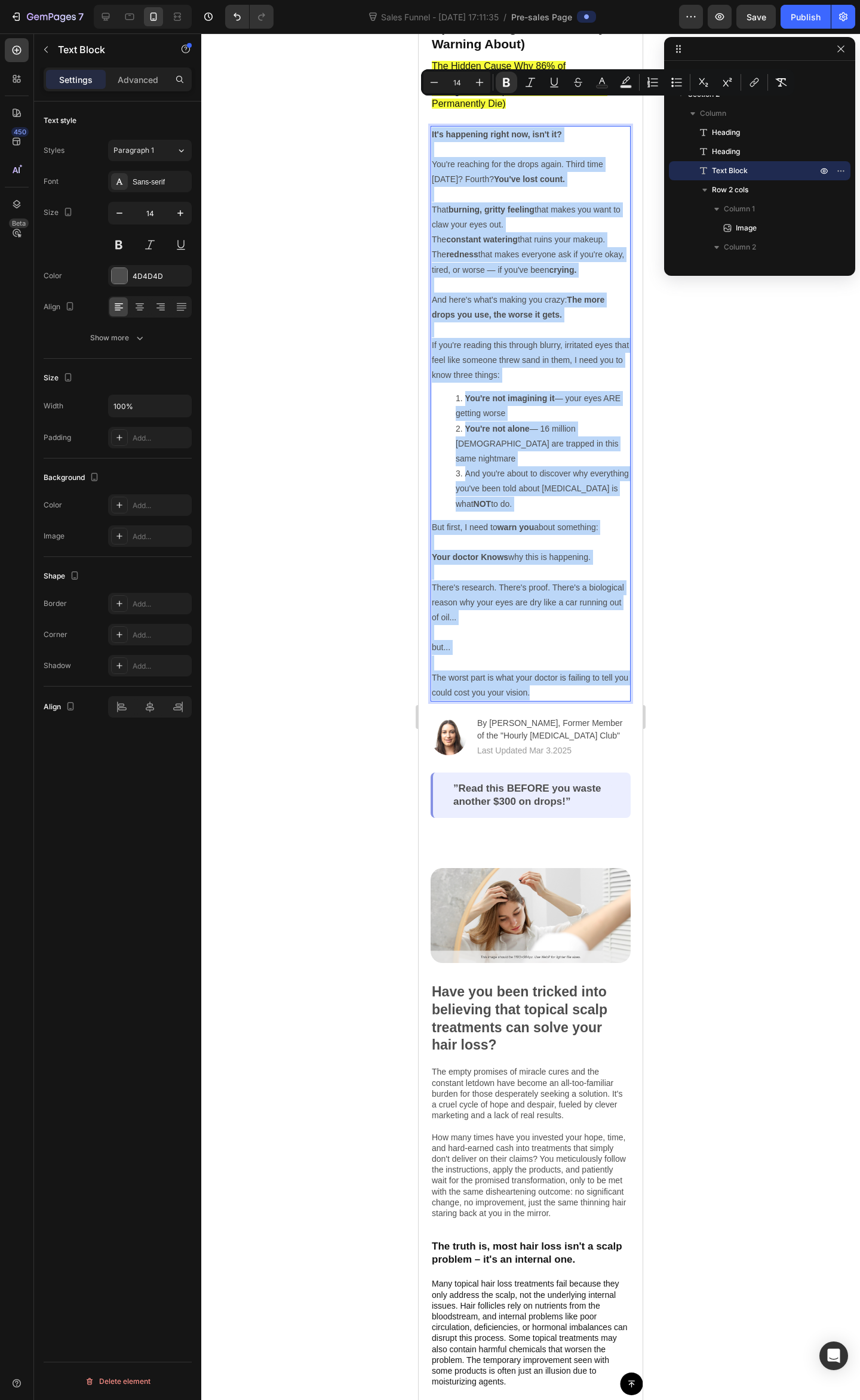
click at [491, 338] on p "If you're reading this through blurry, irritated eyes that feel like someone th…" at bounding box center [531, 361] width 198 height 45
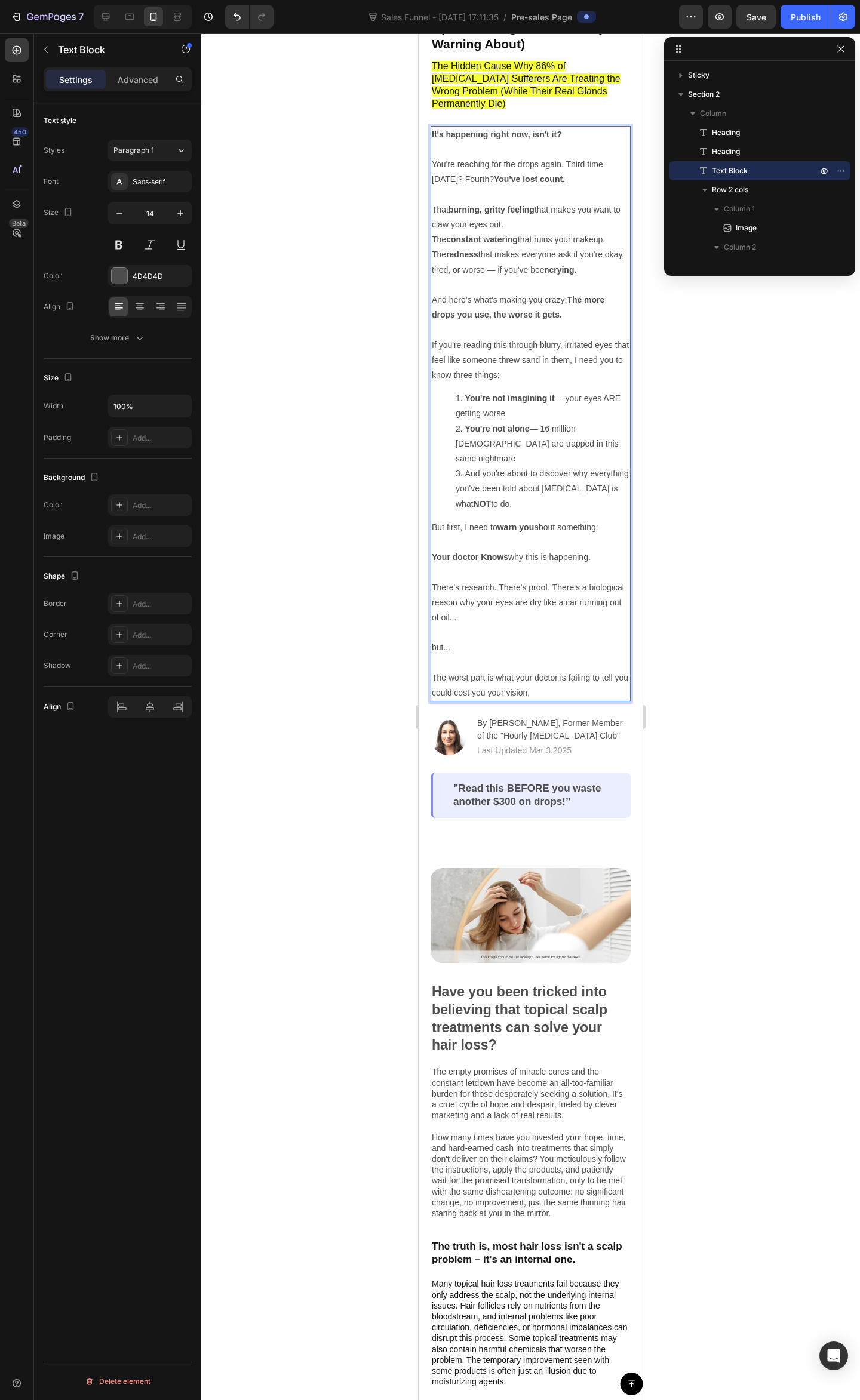
click at [512, 391] on li "You're not imagining it — your eyes ARE getting worse" at bounding box center [542, 406] width 174 height 30
click at [591, 295] on strong "The more drops you use, the worse it gets." at bounding box center [518, 307] width 173 height 25
click at [565, 284] on p "The constant watering that ruins your makeup. The redness that makes everyone a…" at bounding box center [531, 277] width 198 height 90
drag, startPoint x: 572, startPoint y: 289, endPoint x: 431, endPoint y: 265, distance: 143.0
click at [431, 265] on div "It's happening right now, isn't it? You're reaching for the drops again. Third …" at bounding box center [531, 414] width 200 height 576
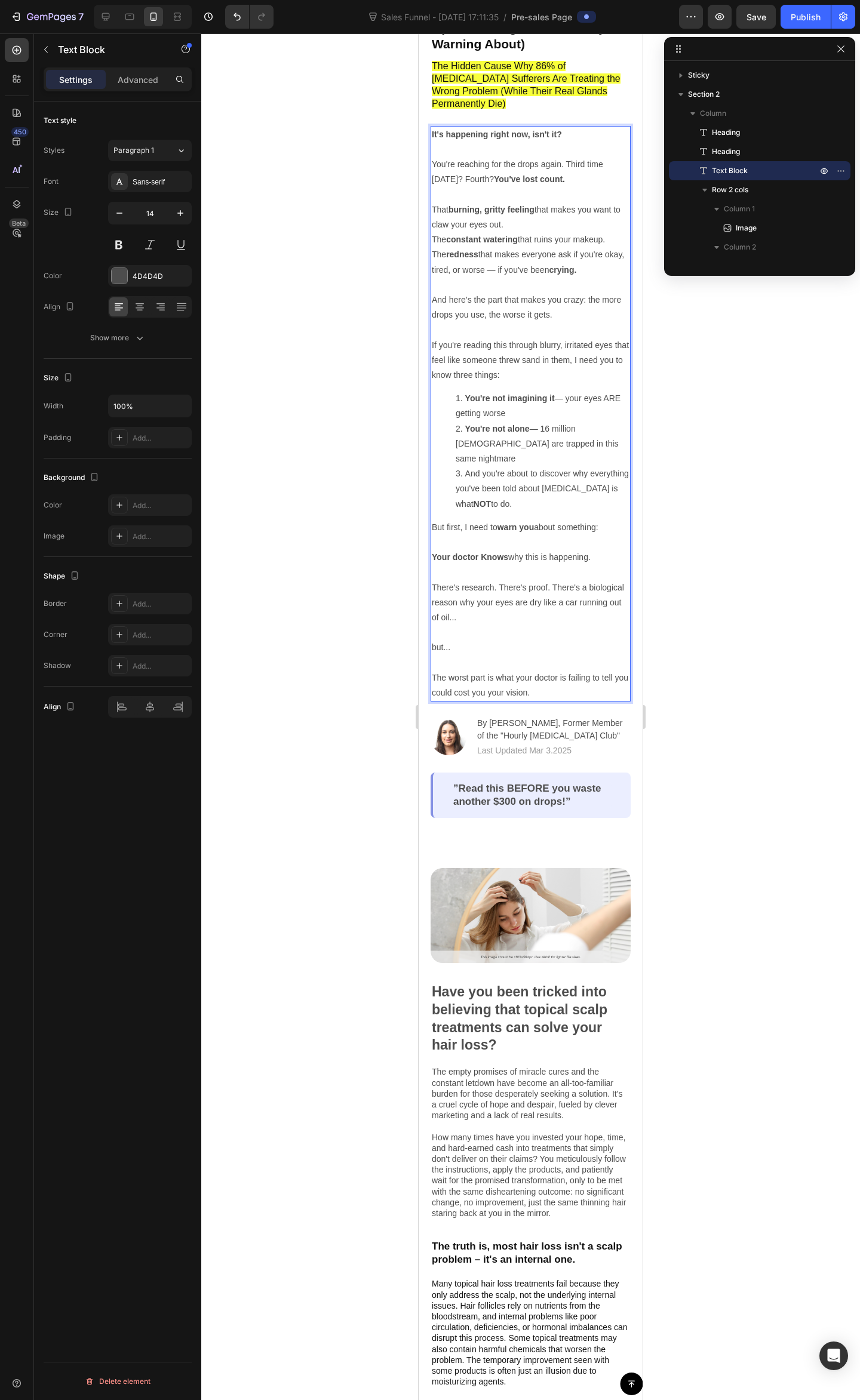
drag, startPoint x: 564, startPoint y: 288, endPoint x: 574, endPoint y: 289, distance: 10.0
click at [565, 288] on p "The constant watering that ruins your makeup. The redness that makes everyone a…" at bounding box center [531, 277] width 198 height 90
click at [589, 291] on p "The constant watering that ruins your makeup. The redness that makes everyone a…" at bounding box center [531, 277] width 198 height 90
drag, startPoint x: 584, startPoint y: 283, endPoint x: 586, endPoint y: 289, distance: 6.3
click at [584, 285] on p "The constant watering that ruins your makeup. The redness that makes everyone a…" at bounding box center [531, 277] width 198 height 90
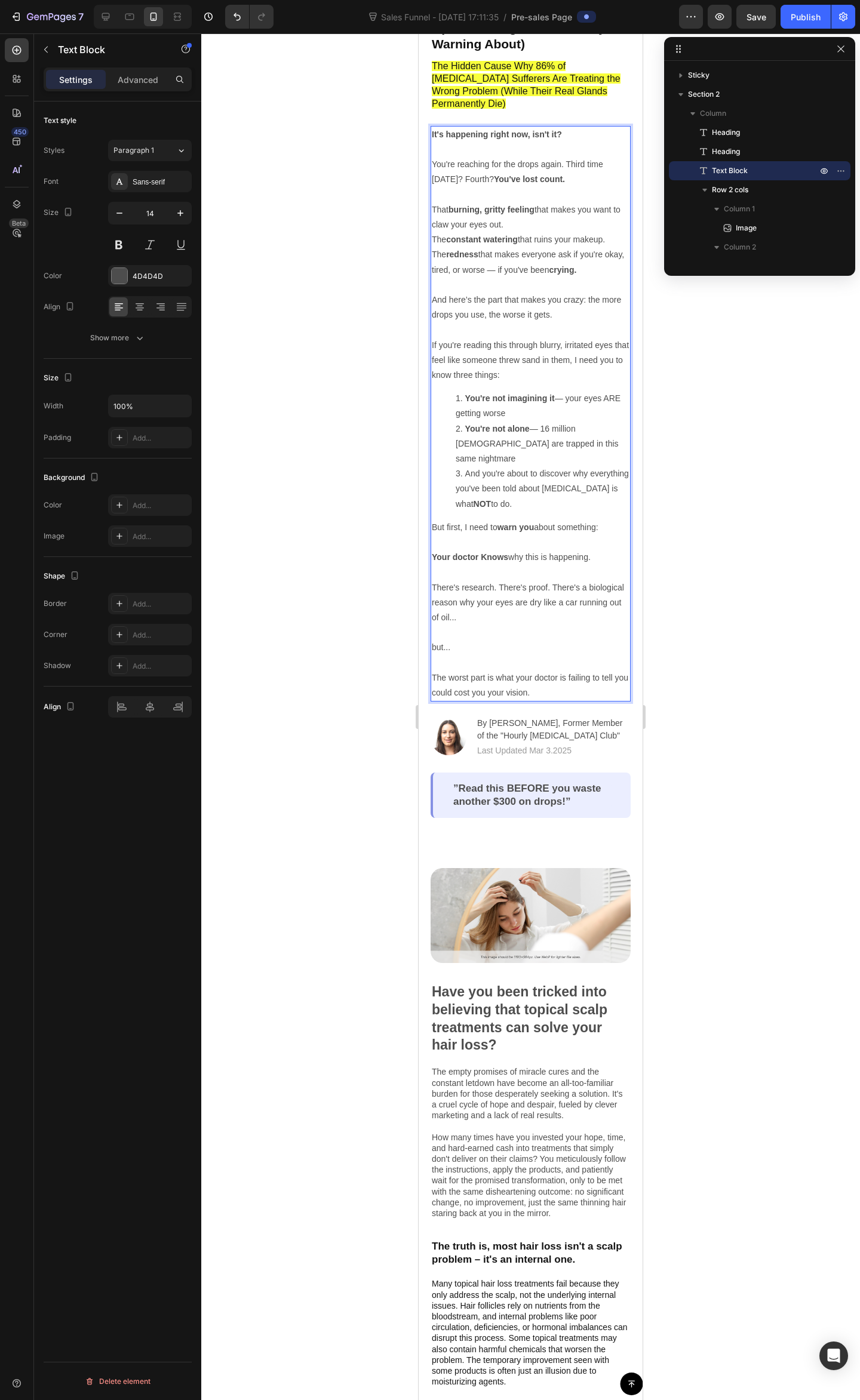
click at [588, 285] on p "The constant watering that ruins your makeup. The redness that makes everyone a…" at bounding box center [531, 277] width 198 height 90
click at [595, 292] on p "The constant watering that ruins your makeup. The redness that makes everyone a…" at bounding box center [531, 277] width 198 height 90
click at [577, 289] on p "The constant watering that ruins your makeup. The redness that makes everyone a…" at bounding box center [531, 277] width 198 height 90
click at [521, 347] on p "If you're reading this through blurry, irritated eyes that feel like someone th…" at bounding box center [531, 361] width 198 height 45
click at [511, 391] on li "You're not imagining it — your eyes ARE getting worse" at bounding box center [542, 406] width 174 height 30
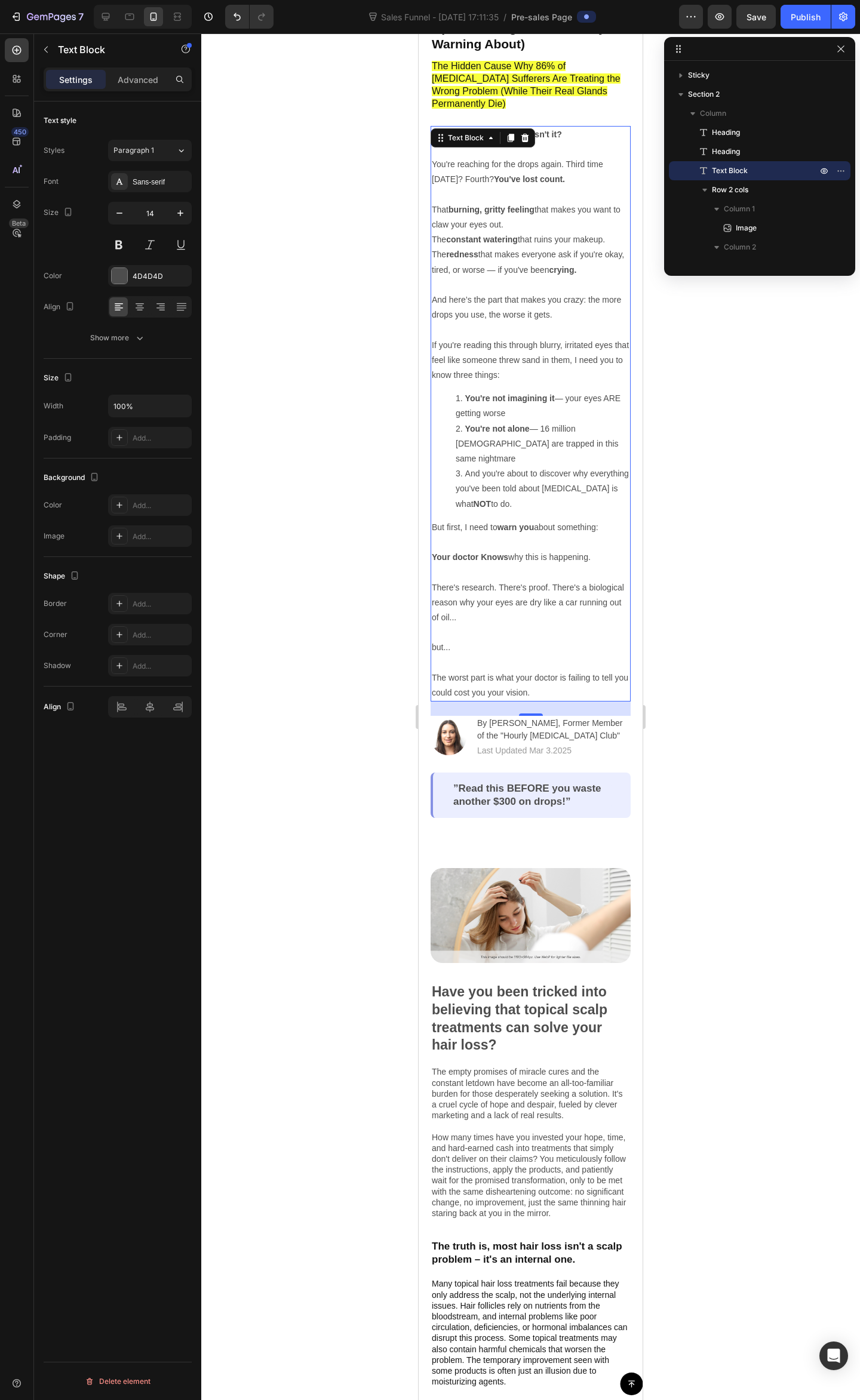
drag, startPoint x: 532, startPoint y: 440, endPoint x: 538, endPoint y: 449, distance: 10.8
click at [532, 466] on li "And you're about to discover why everything you've been told about dry eye is w…" at bounding box center [542, 489] width 174 height 45
click at [536, 473] on li "And you're about to discover why everything you've been told about dry eye is w…" at bounding box center [542, 489] width 174 height 45
drag, startPoint x: 448, startPoint y: 470, endPoint x: 464, endPoint y: 443, distance: 31.4
click at [464, 466] on li "And you're about to discover why everything you've been told about dry eye is w…" at bounding box center [542, 489] width 174 height 45
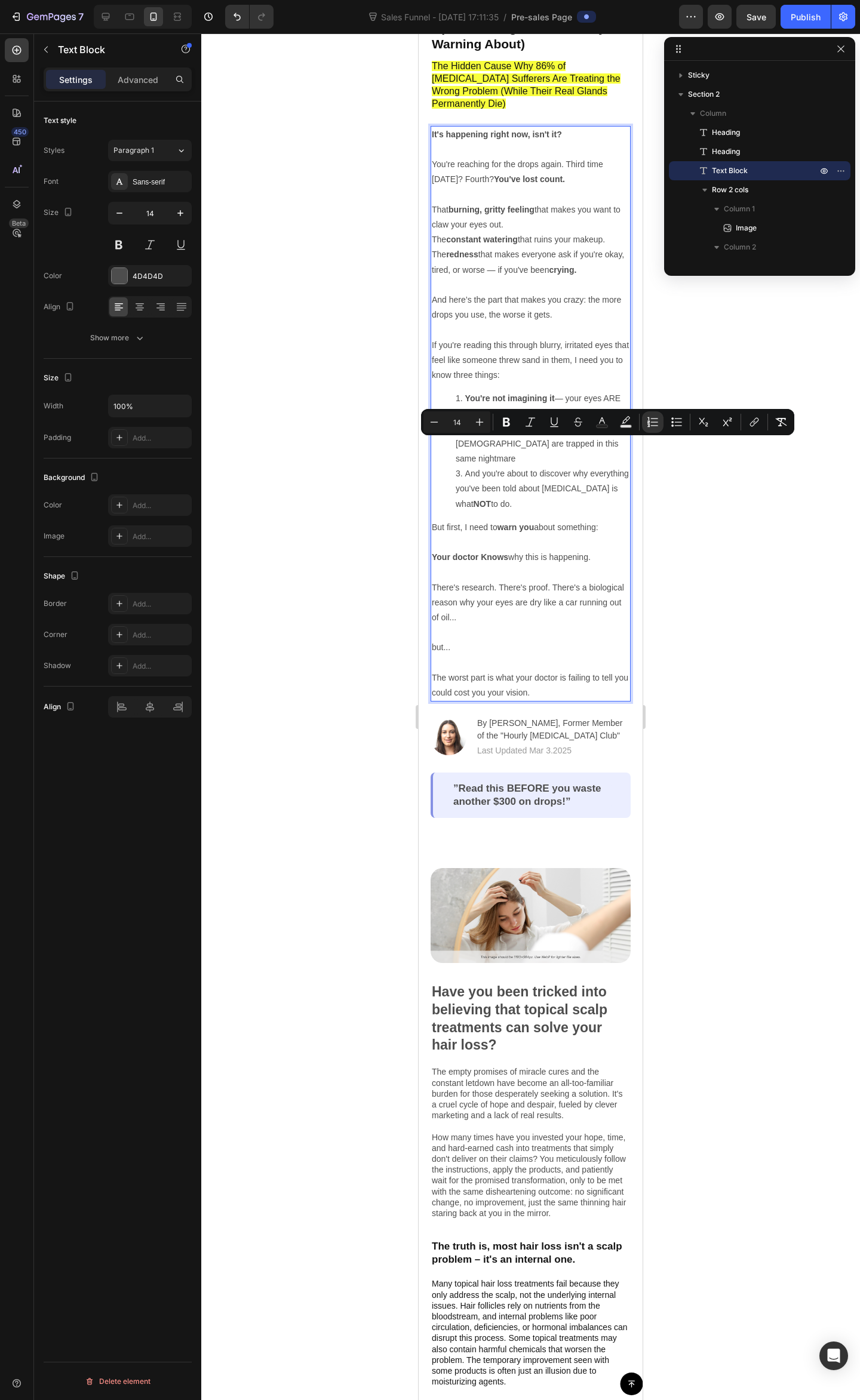
click at [479, 466] on li "And you're about to discover why everything you've been told about dry eye is w…" at bounding box center [542, 489] width 174 height 45
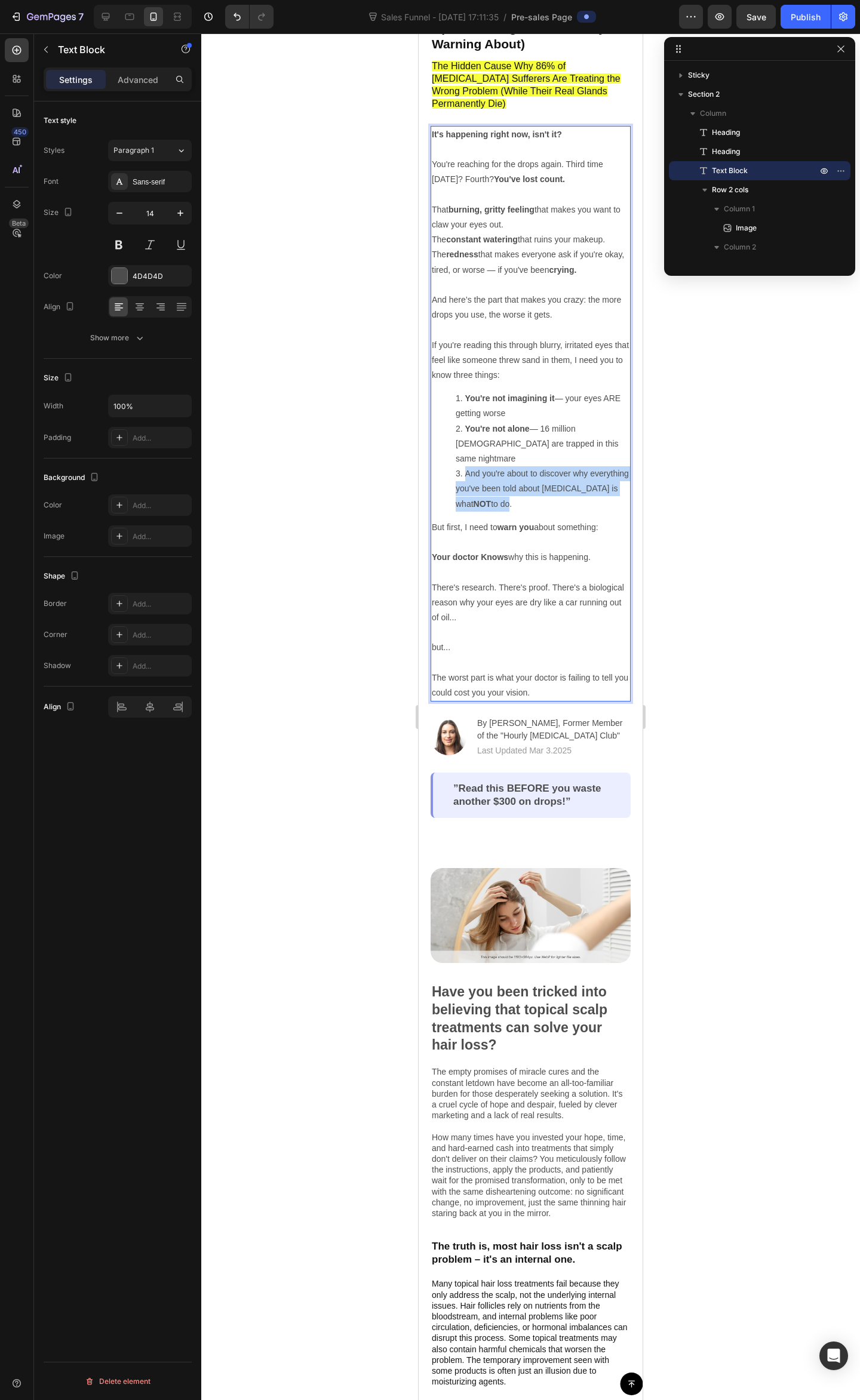
drag, startPoint x: 467, startPoint y: 445, endPoint x: 516, endPoint y: 473, distance: 56.4
click at [516, 473] on li "And you're about to discover why everything you've been told about dry eye is w…" at bounding box center [542, 489] width 174 height 45
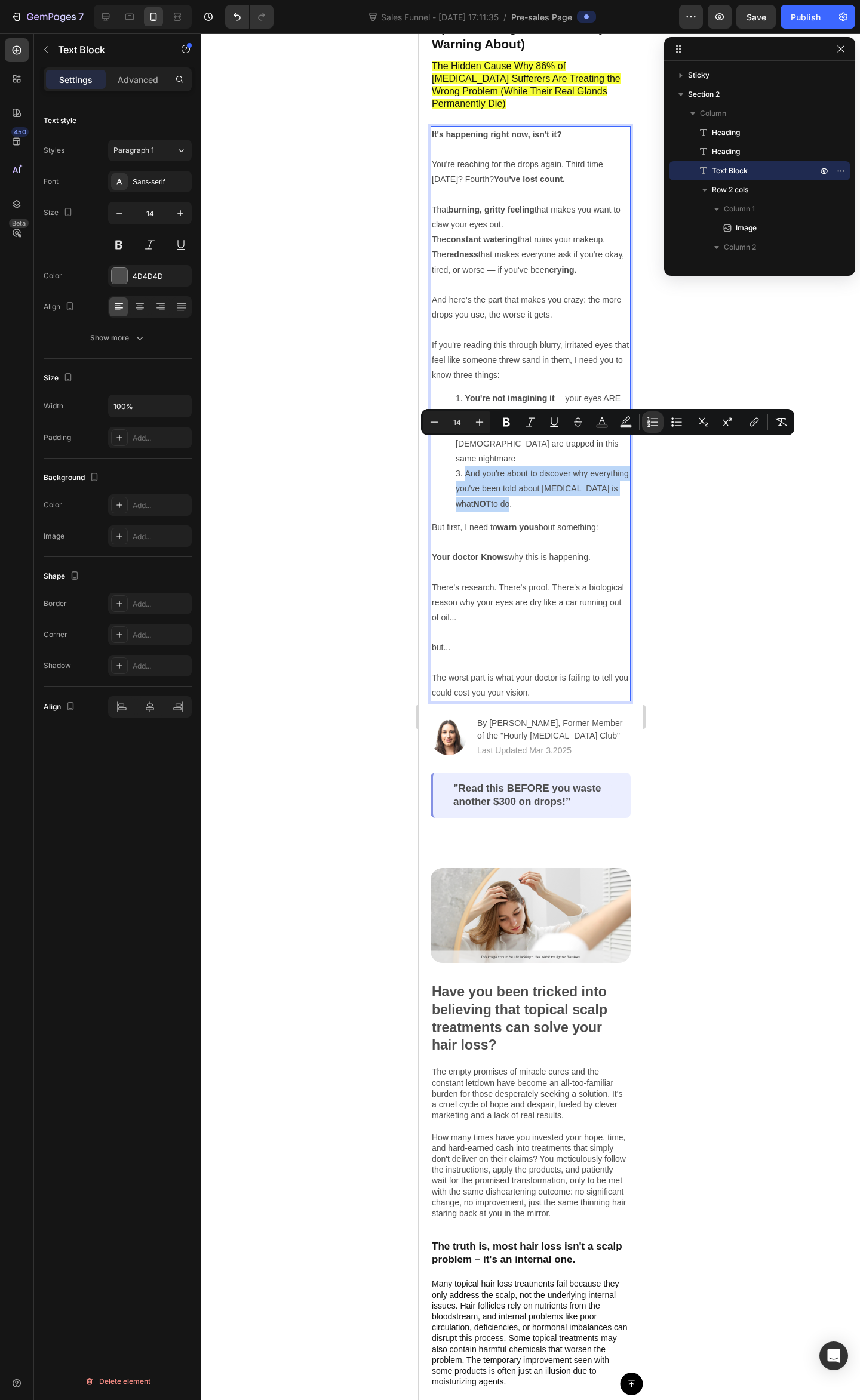
click at [528, 466] on li "And you're about to discover why everything you've been told about dry eye is w…" at bounding box center [542, 489] width 174 height 45
drag, startPoint x: 529, startPoint y: 478, endPoint x: 511, endPoint y: 443, distance: 39.4
click at [511, 466] on li "And you're about to discover why everything you've been told about dry eye is w…" at bounding box center [542, 489] width 174 height 45
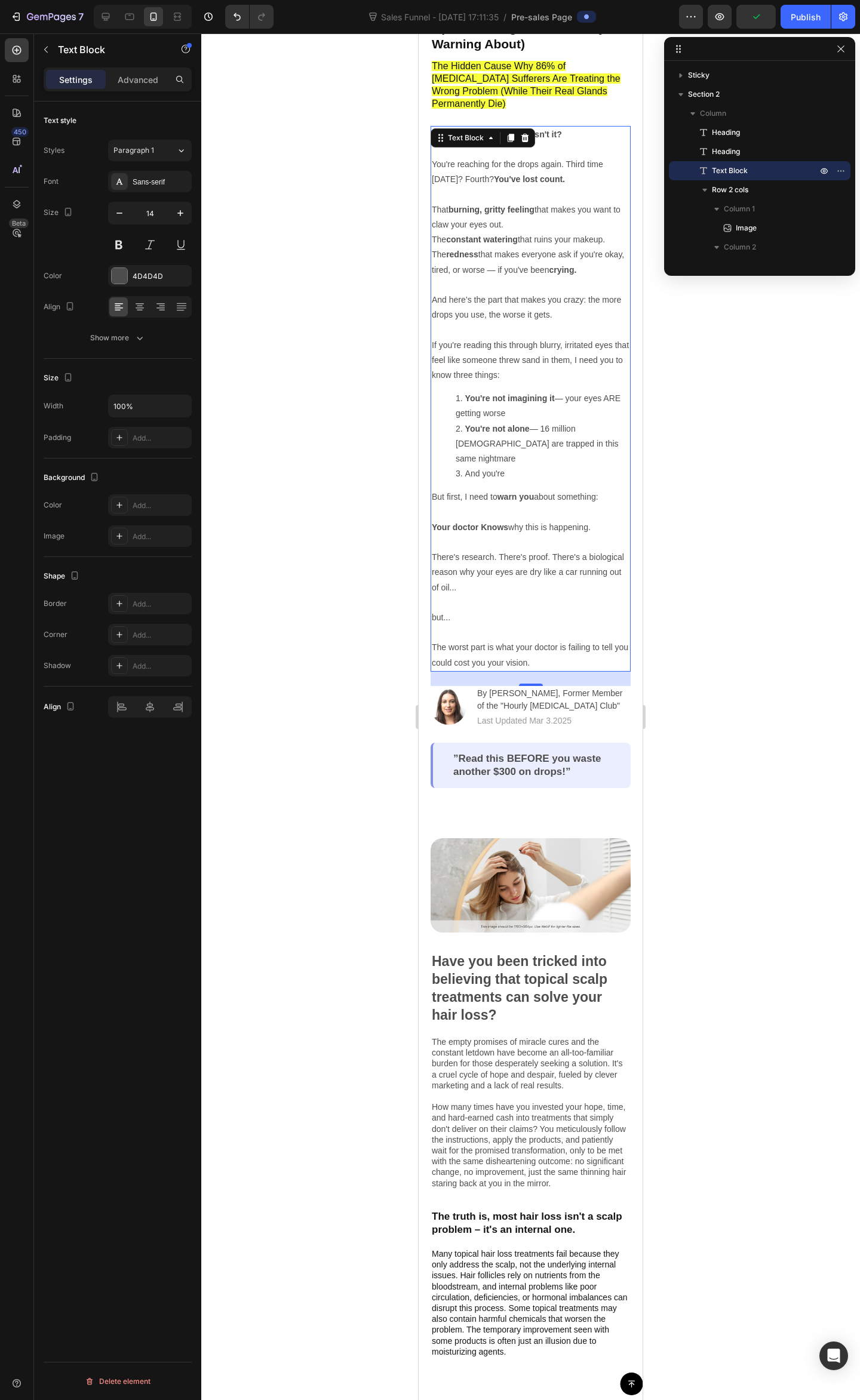
click at [510, 466] on li "And you're" at bounding box center [542, 473] width 174 height 15
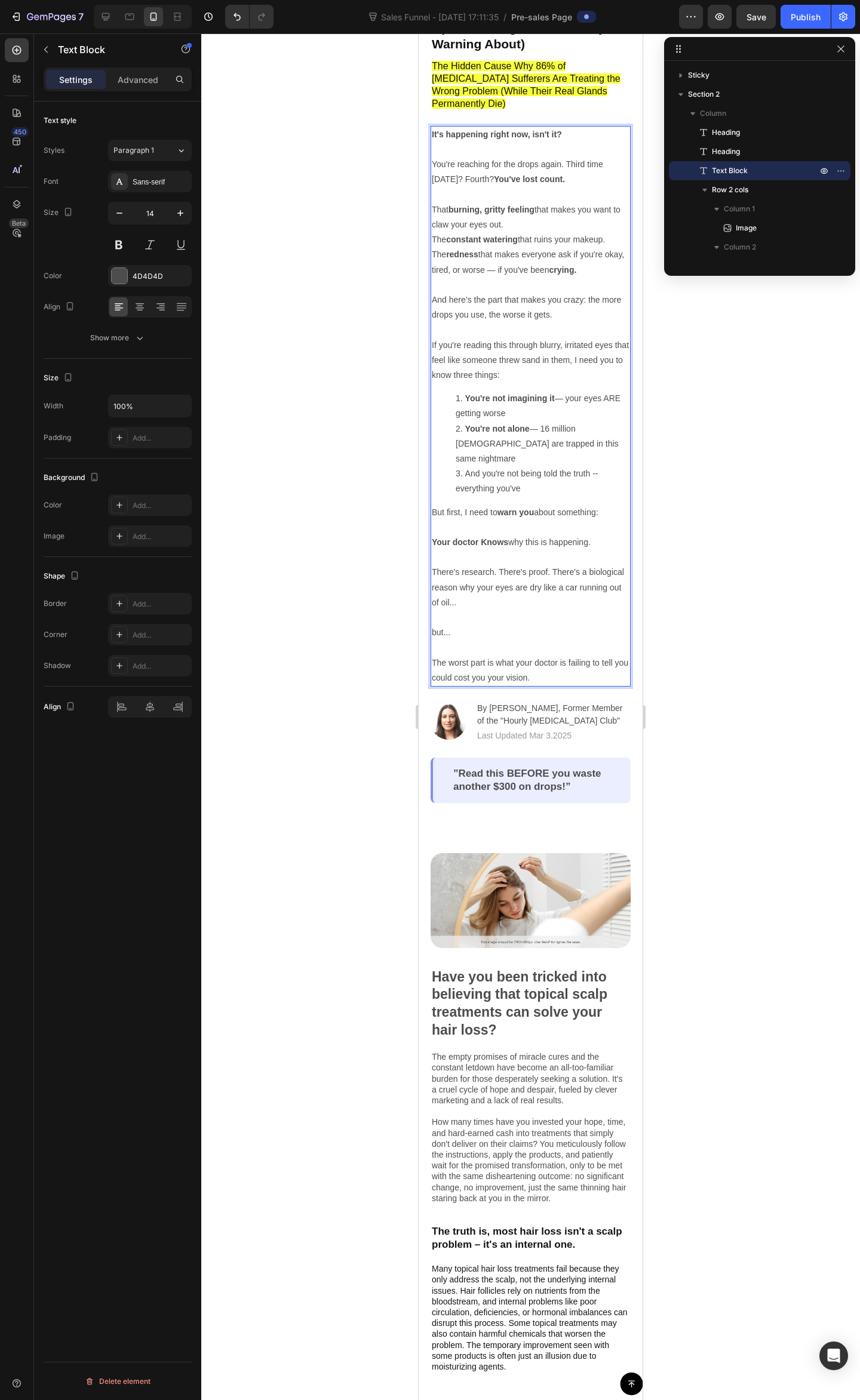
drag, startPoint x: 521, startPoint y: 370, endPoint x: 524, endPoint y: 378, distance: 8.5
click at [521, 394] on strong "You're not imagining it" at bounding box center [510, 398] width 90 height 10
click at [547, 436] on li "You're not alone — 16 million Americans are trapped in this same nightmare" at bounding box center [542, 444] width 174 height 45
drag, startPoint x: 560, startPoint y: 449, endPoint x: 480, endPoint y: 449, distance: 80.0
click at [480, 466] on li "And you're not being told the truth --everything you've" at bounding box center [542, 481] width 174 height 30
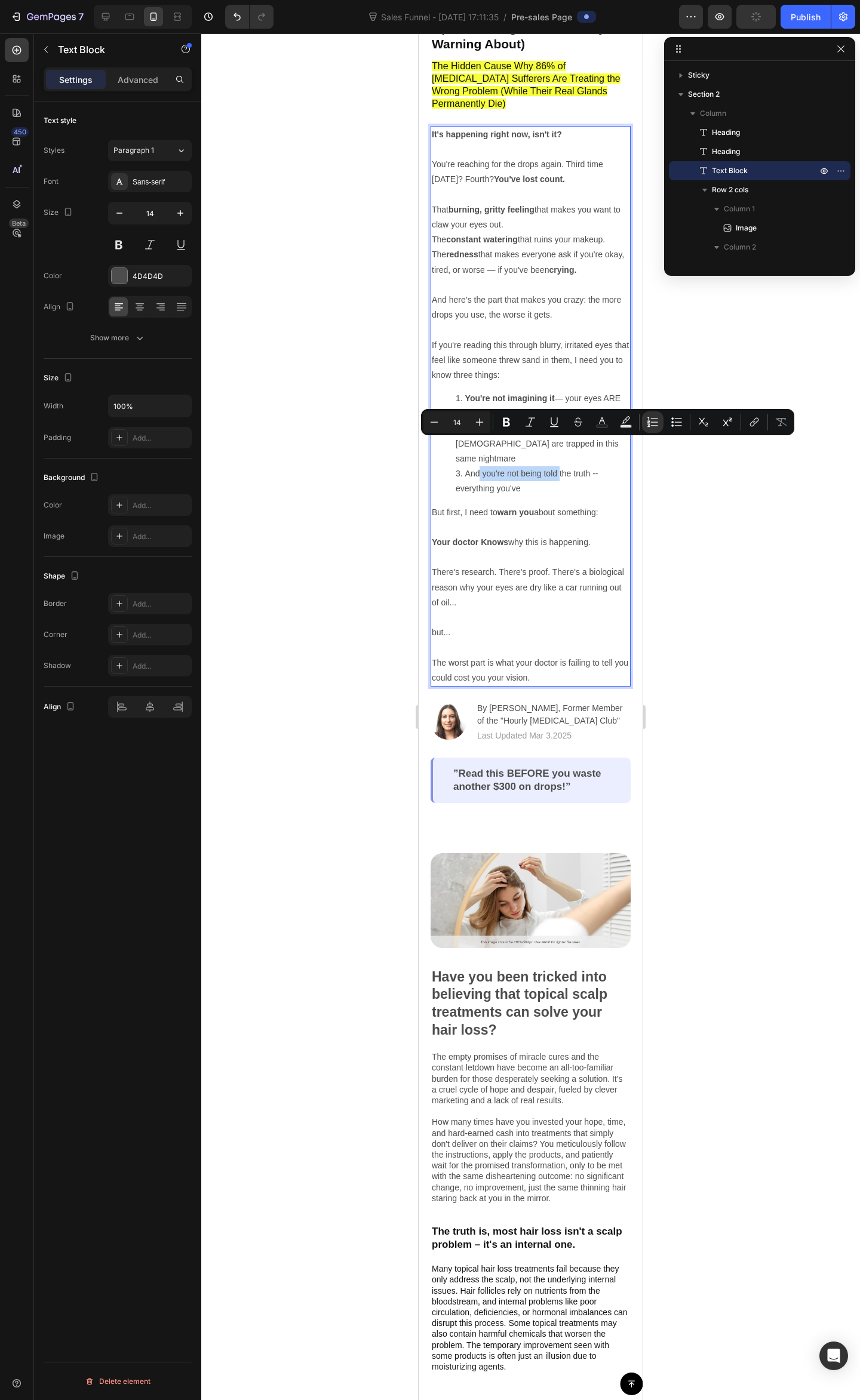
click at [484, 466] on li "And you're not being told the truth --everything you've" at bounding box center [542, 481] width 174 height 30
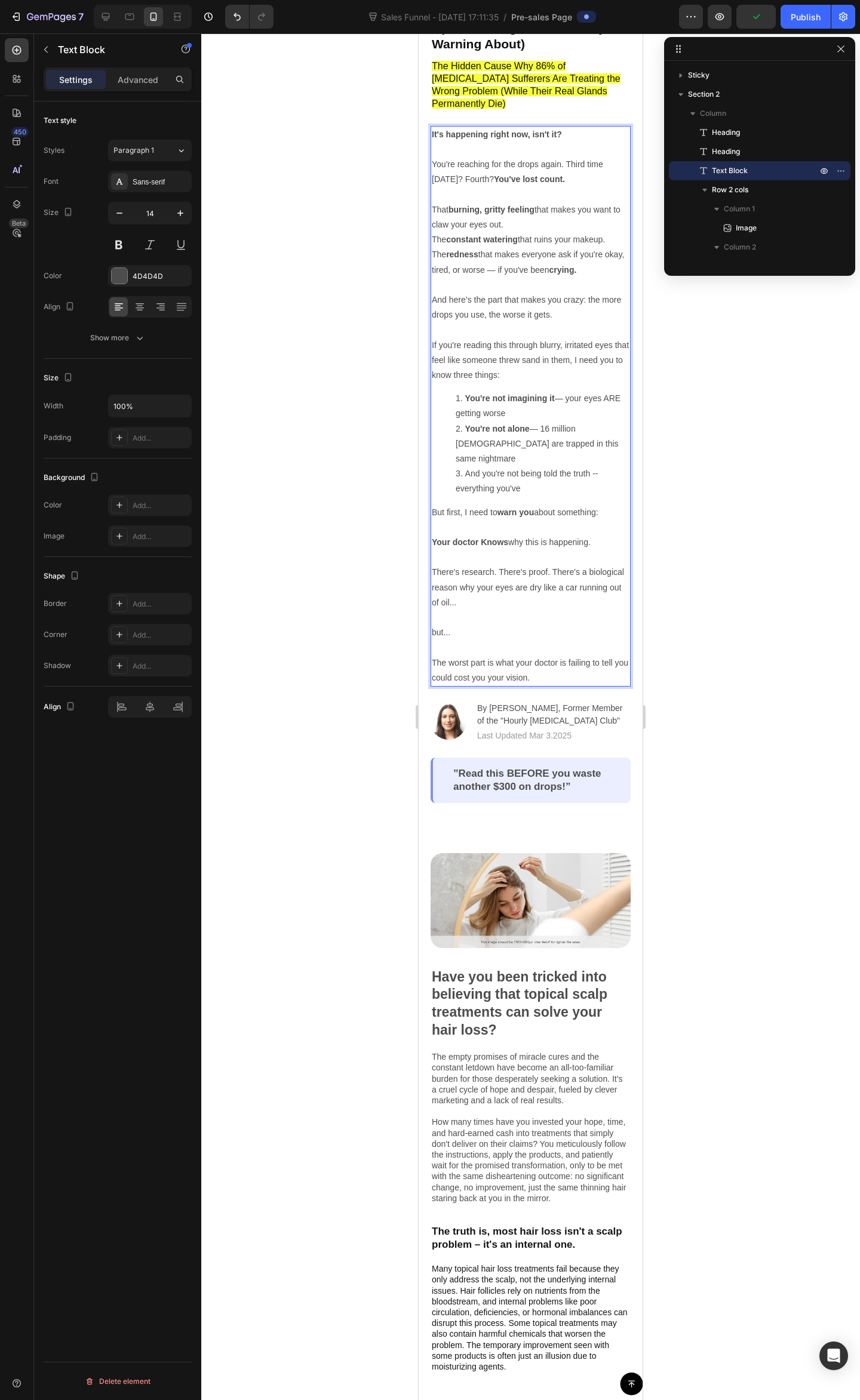
drag, startPoint x: 480, startPoint y: 442, endPoint x: 484, endPoint y: 450, distance: 8.9
click at [481, 466] on li "And you're not being told the truth --everything you've" at bounding box center [542, 481] width 174 height 30
click at [471, 466] on li "you're not being told the truth --everything you've" at bounding box center [542, 481] width 174 height 30
click at [490, 466] on li "You're not being told the truth --everything you've" at bounding box center [542, 481] width 174 height 30
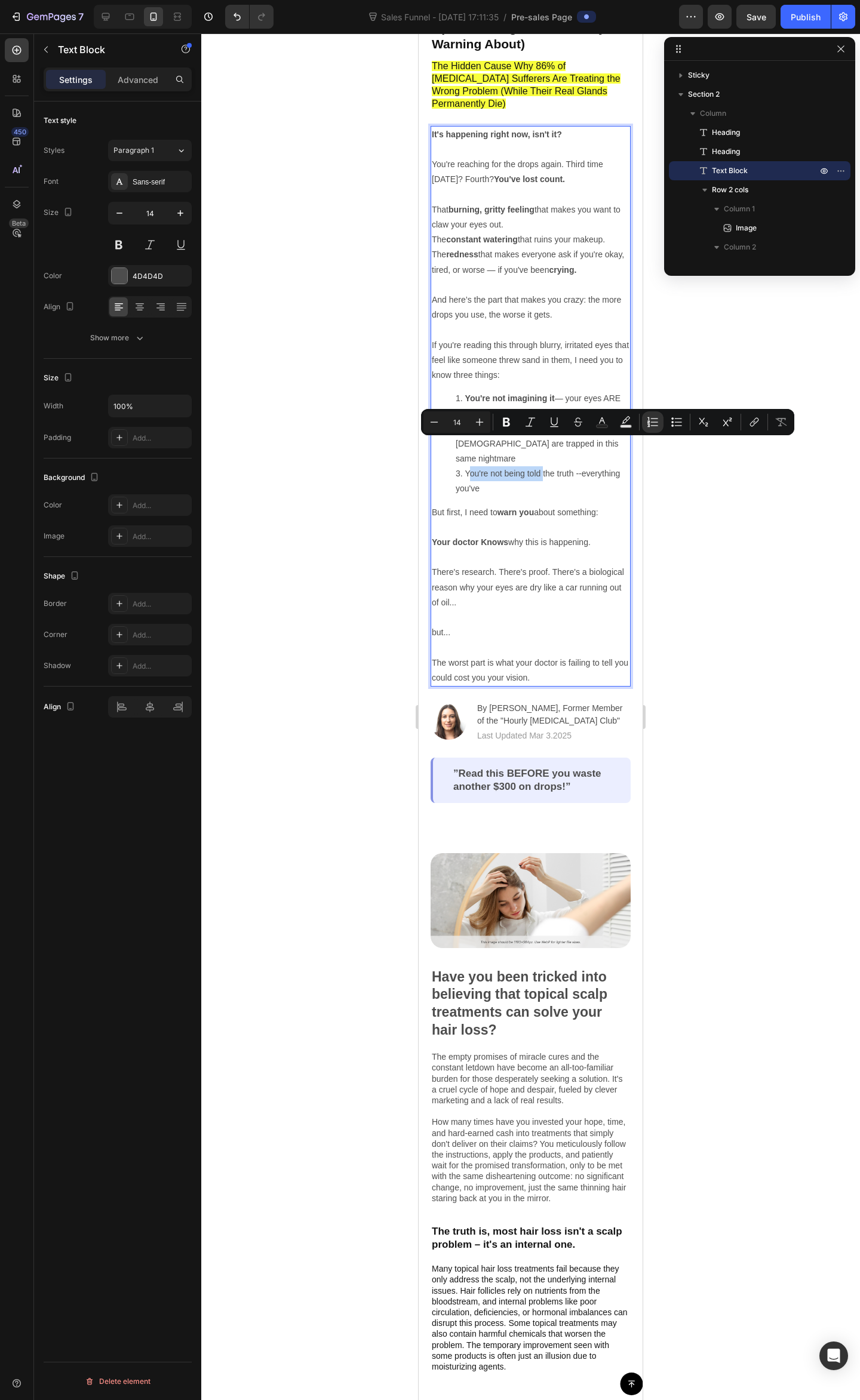
drag, startPoint x: 543, startPoint y: 447, endPoint x: 470, endPoint y: 447, distance: 73.0
click at [470, 466] on li "You're not being told the truth --everything you've" at bounding box center [542, 481] width 174 height 30
click at [512, 466] on li "You're not being told the truth --everything you've" at bounding box center [542, 481] width 174 height 30
drag, startPoint x: 575, startPoint y: 447, endPoint x: 468, endPoint y: 449, distance: 107.0
click at [468, 466] on li "You're not being told the truth --everything you've" at bounding box center [542, 481] width 174 height 30
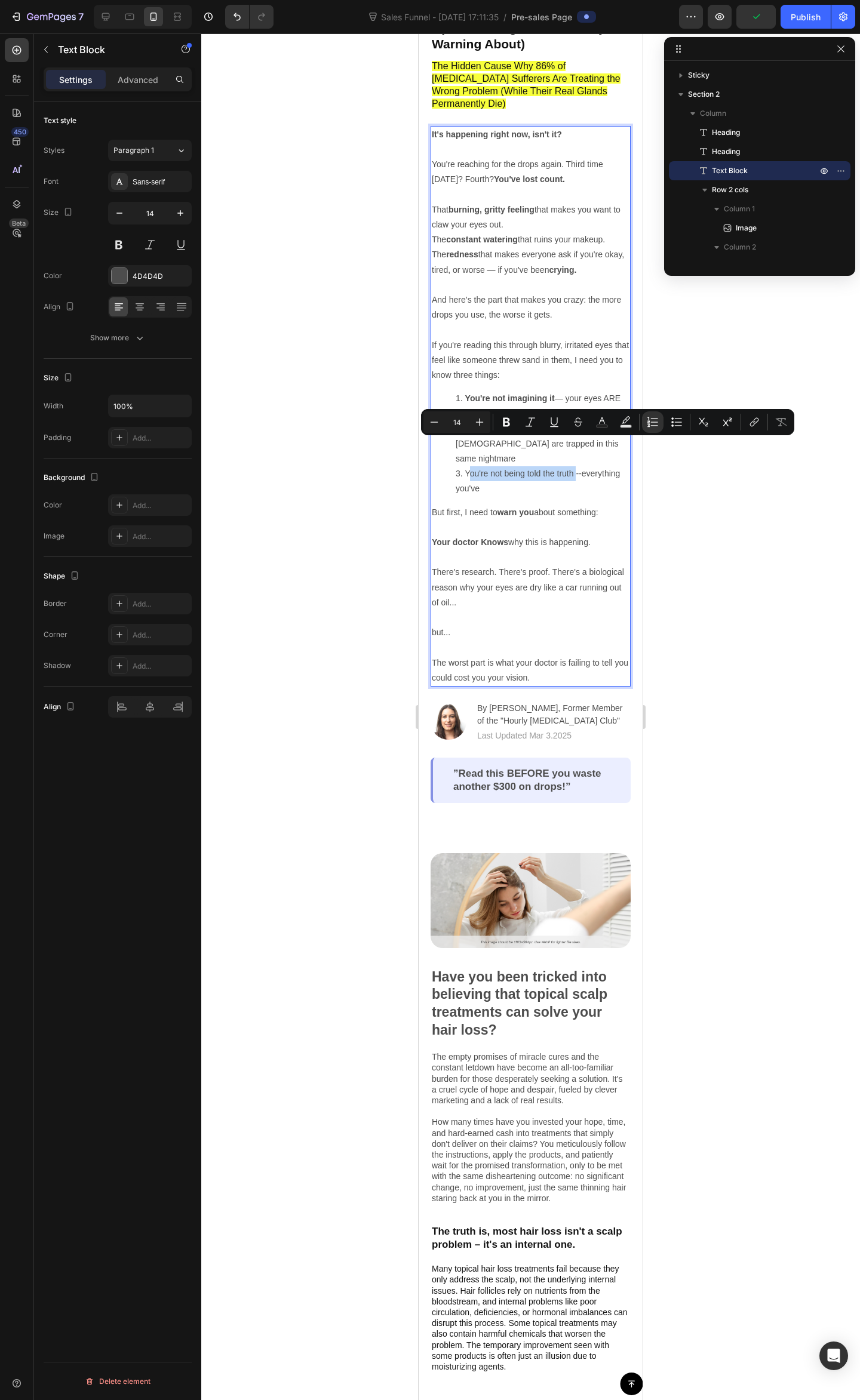
click at [468, 466] on li "You're not being told the truth --everything you've" at bounding box center [542, 481] width 174 height 30
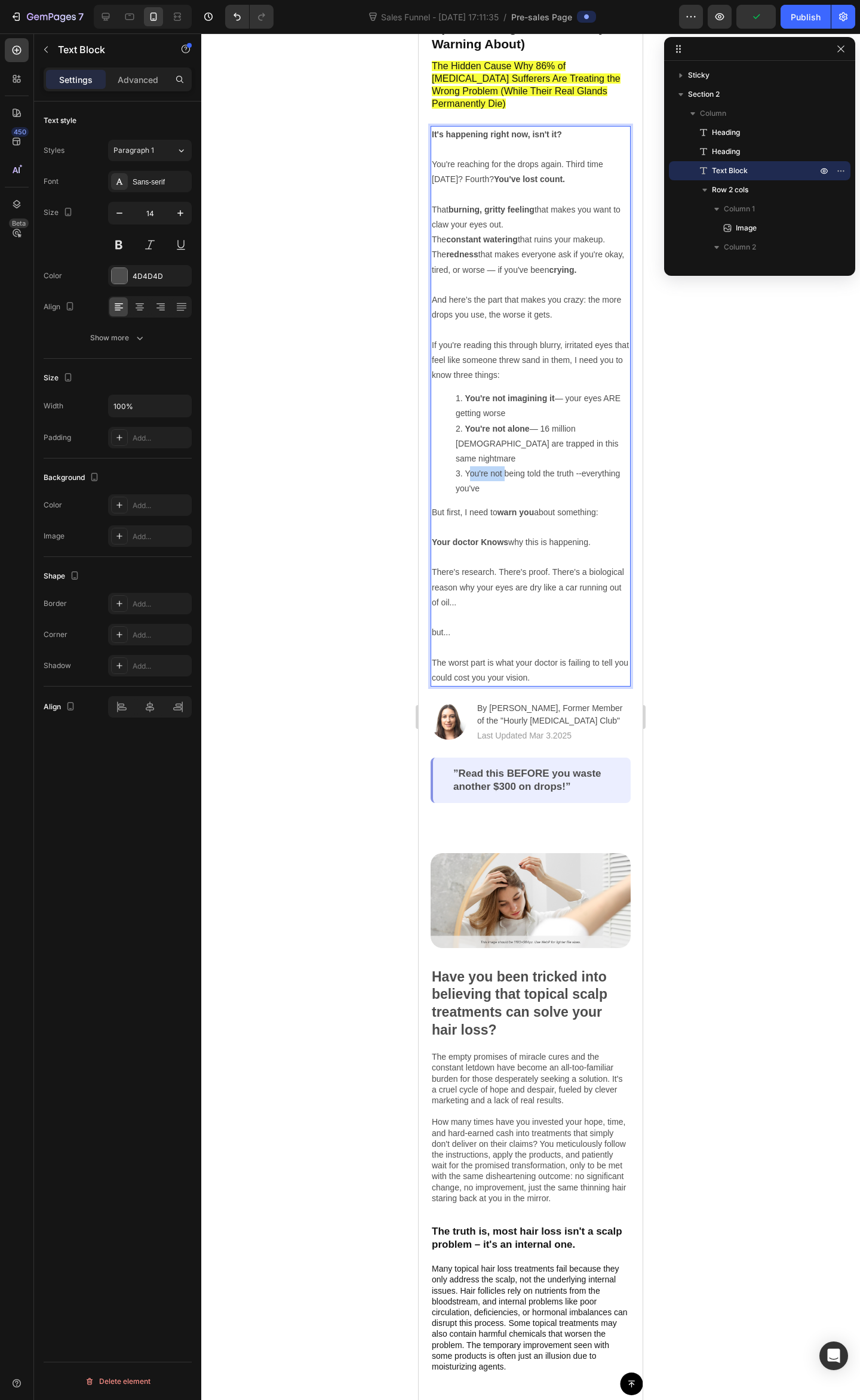
drag, startPoint x: 470, startPoint y: 447, endPoint x: 505, endPoint y: 443, distance: 35.2
click at [505, 466] on li "You're not being told the truth --everything you've" at bounding box center [542, 481] width 174 height 30
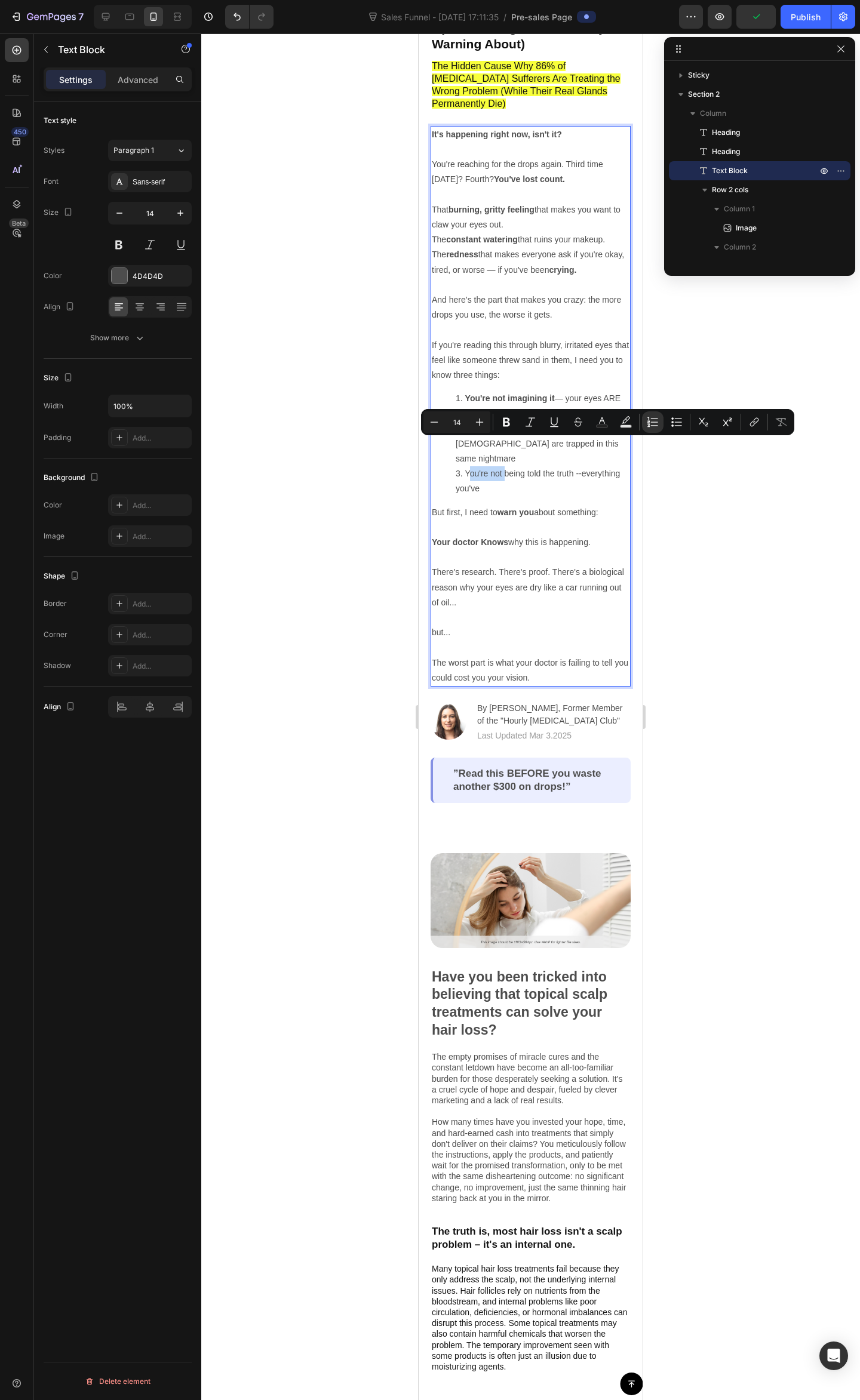
click at [507, 466] on li "You're not being told the truth --everything you've" at bounding box center [542, 481] width 174 height 30
click at [569, 466] on li "You're not being told the truth --everything you've" at bounding box center [542, 481] width 174 height 30
drag, startPoint x: 574, startPoint y: 445, endPoint x: 466, endPoint y: 445, distance: 108.0
click at [466, 466] on li "You're not being told the truth --everything you've" at bounding box center [542, 481] width 174 height 30
click at [505, 424] on icon "Editor contextual toolbar" at bounding box center [506, 422] width 12 height 12
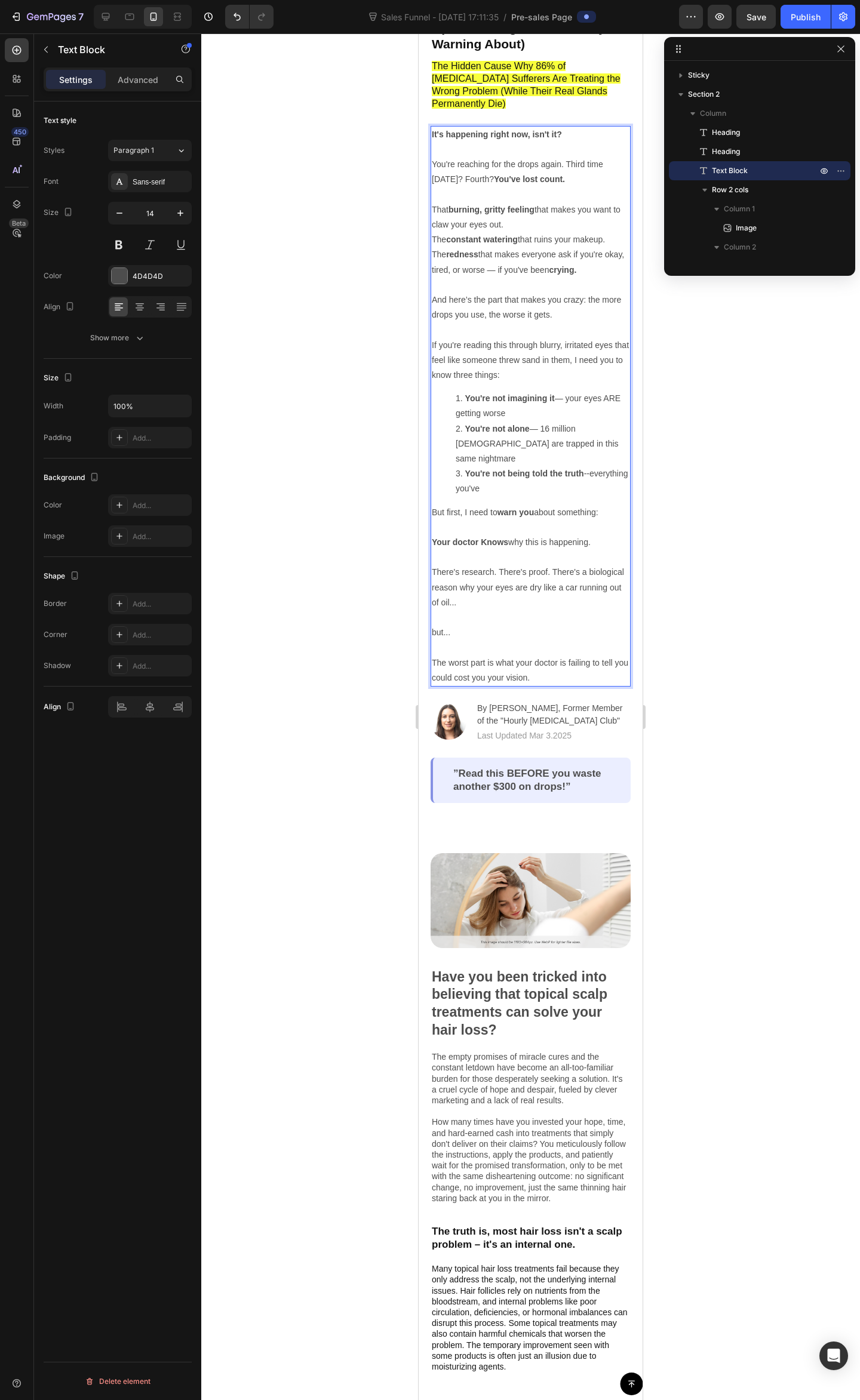
drag, startPoint x: 538, startPoint y: 466, endPoint x: 531, endPoint y: 462, distance: 8.1
click at [530, 466] on li "You're not being told the truth --everything you've" at bounding box center [542, 481] width 174 height 30
click at [541, 466] on li "You're not being told the truth --everything you've" at bounding box center [542, 481] width 174 height 30
click at [531, 466] on li "You're not being told the truth --everything you've" at bounding box center [542, 481] width 174 height 30
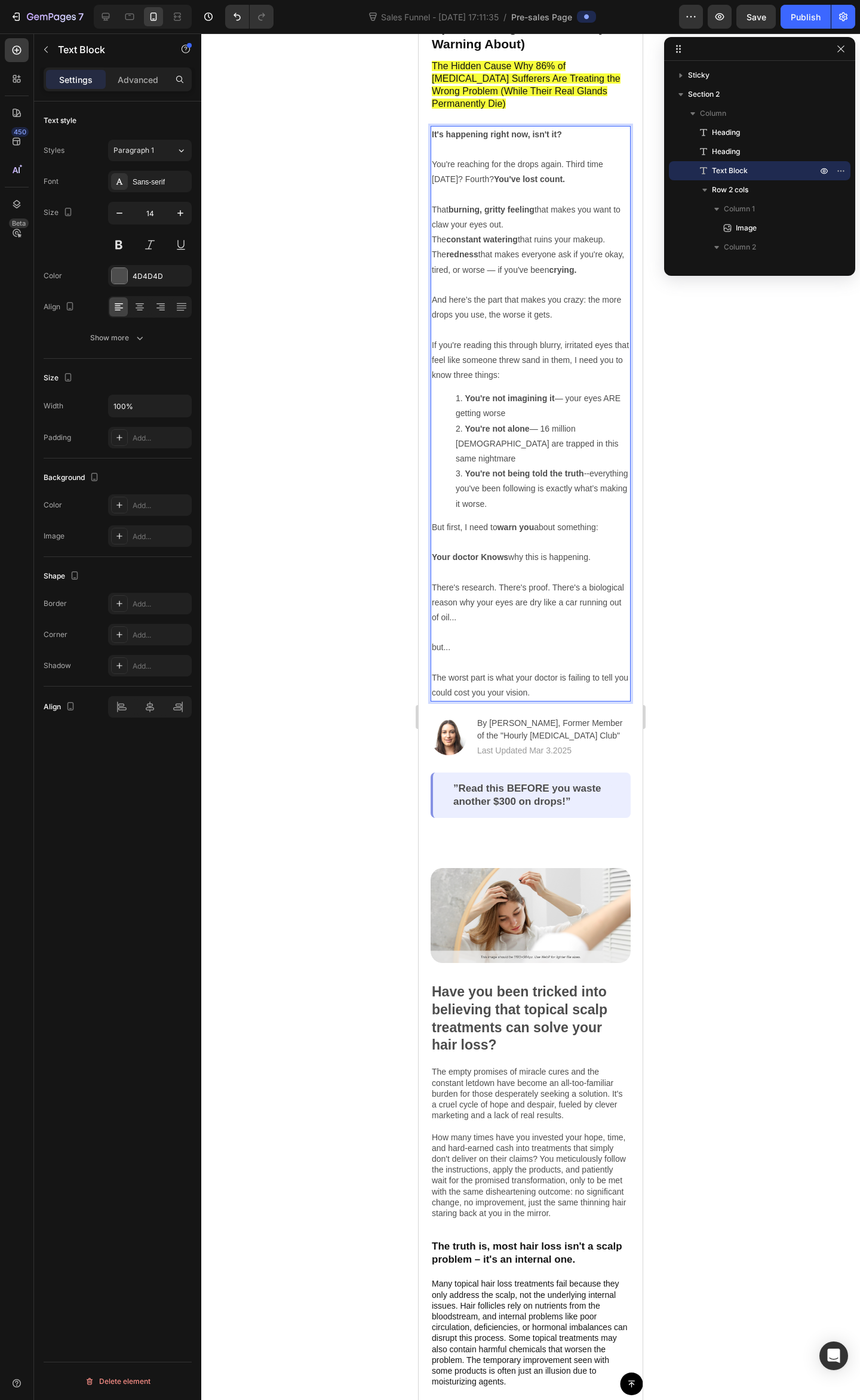
click at [566, 469] on li "You're not being told the truth --everything you've been following is exactly w…" at bounding box center [542, 489] width 174 height 45
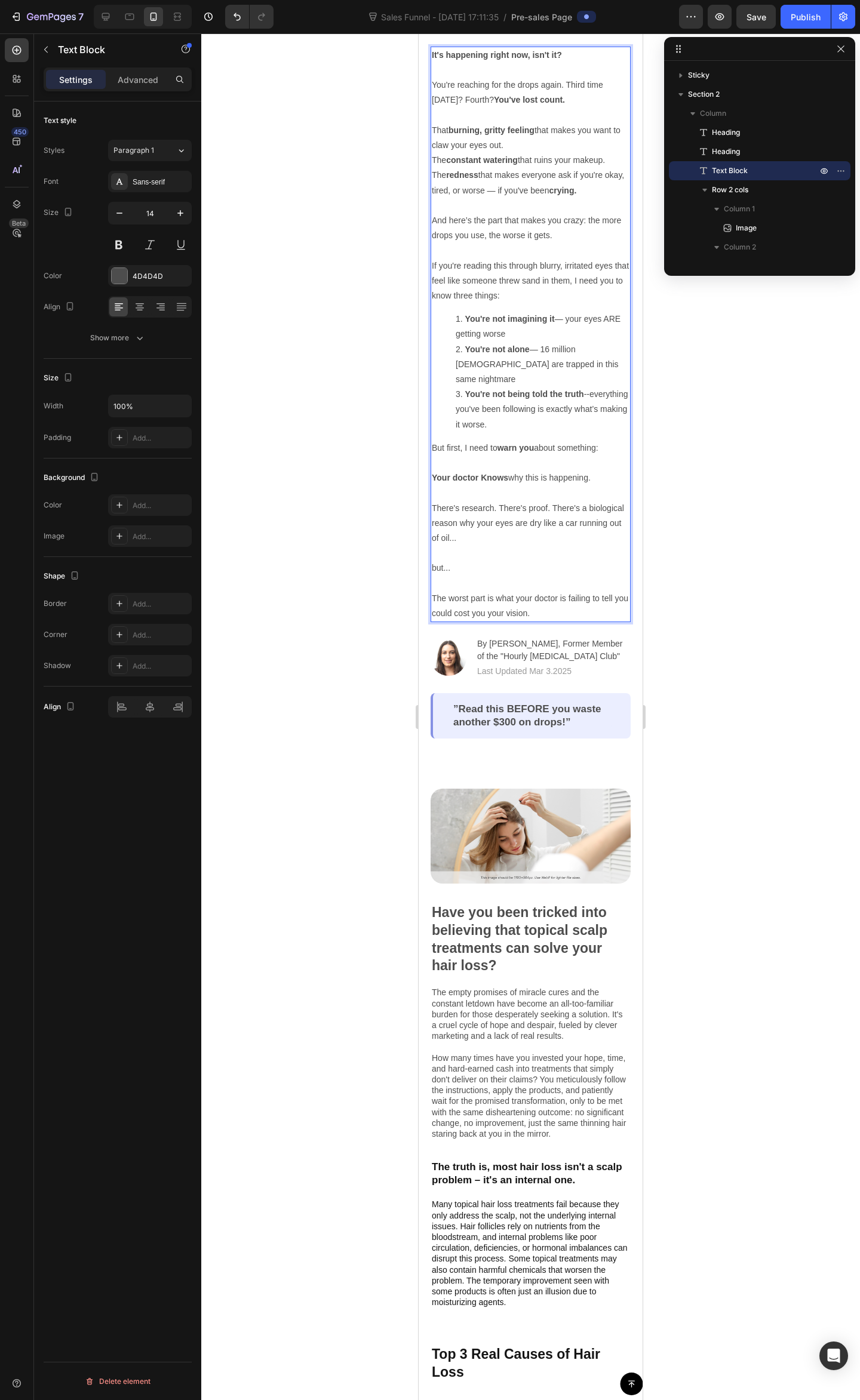
click at [687, 518] on div at bounding box center [530, 717] width 658 height 1366
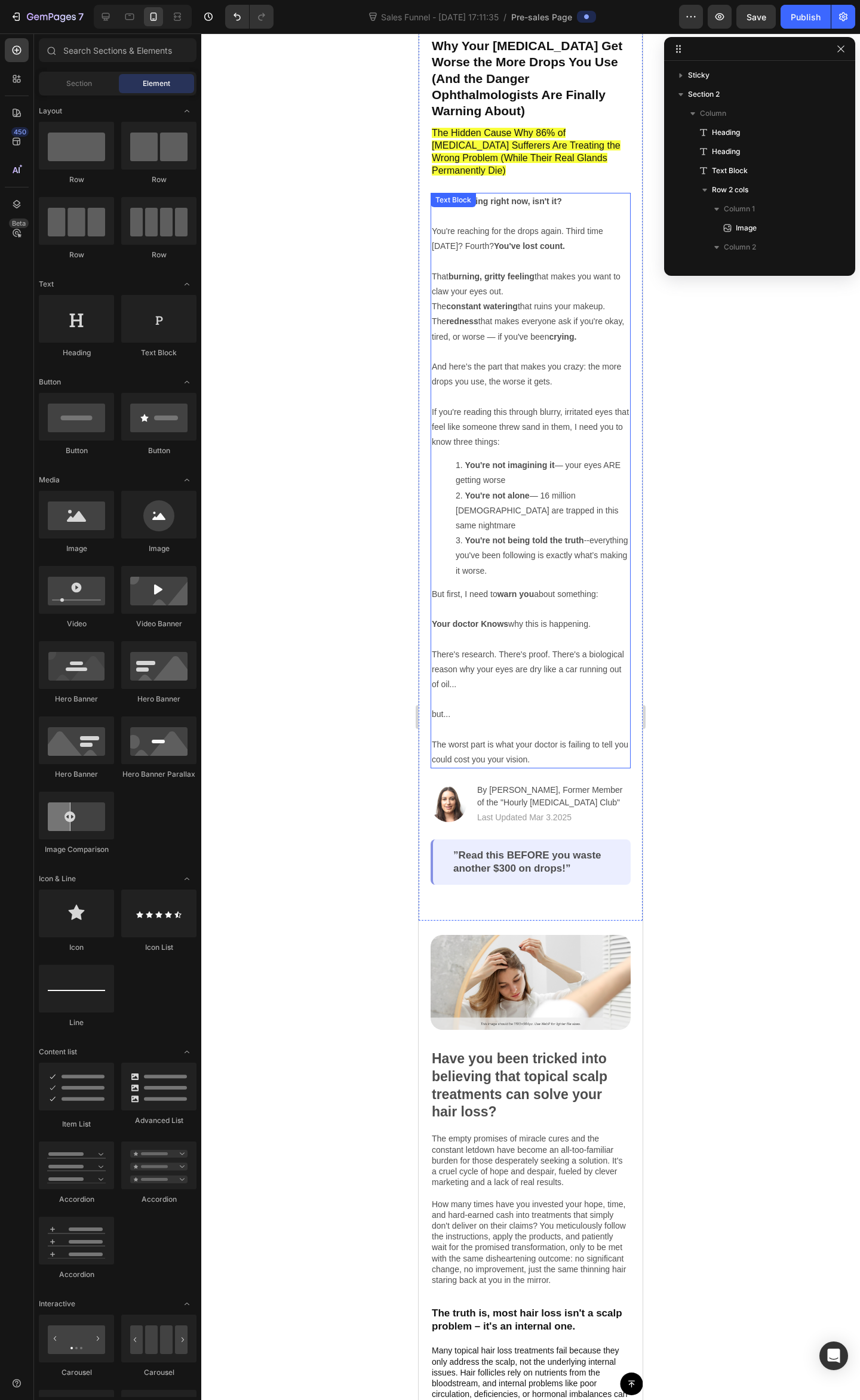
scroll to position [30, 0]
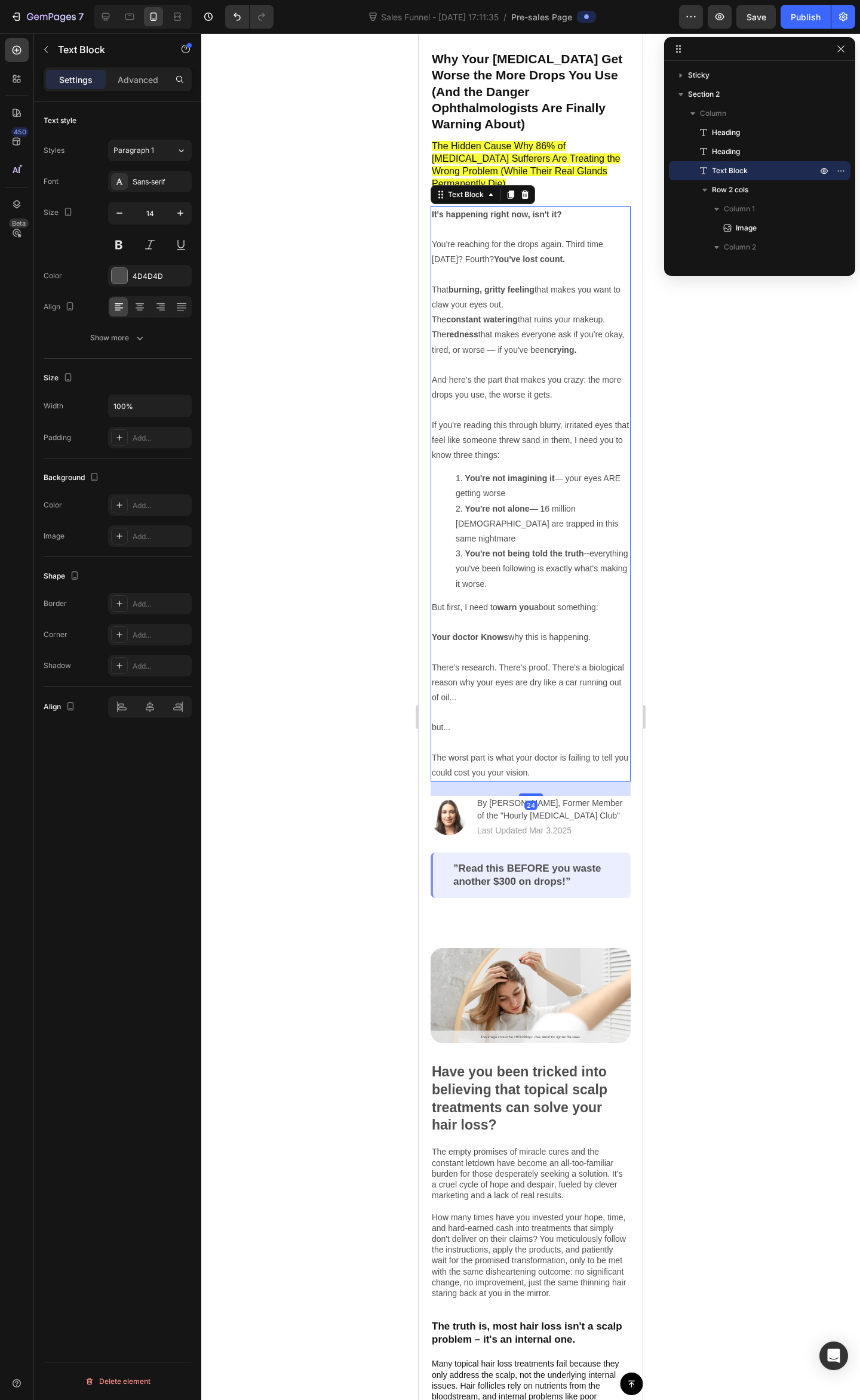
click at [569, 552] on li "You're not being told the truth --everything you've been following is exactly w…" at bounding box center [542, 569] width 174 height 45
click at [520, 558] on li "You're not being told the truth --everything you've been following is exactly w…" at bounding box center [542, 569] width 174 height 45
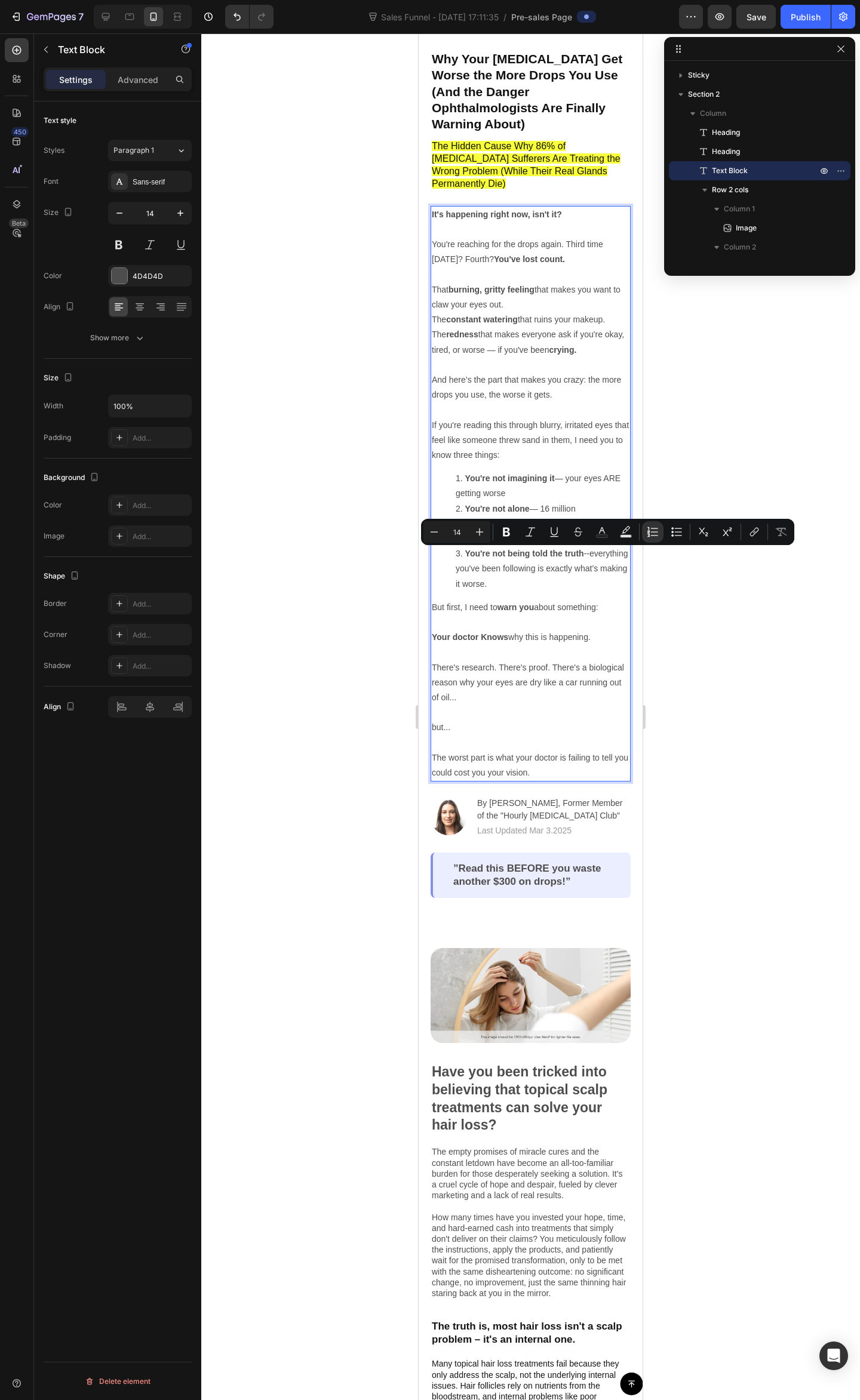
click at [579, 556] on li "You're not being told the truth --everything you've been following is exactly w…" at bounding box center [542, 569] width 174 height 45
click at [575, 546] on li "You're not being told the truth --everything you've been following is exactly w…" at bounding box center [542, 569] width 174 height 45
click at [579, 546] on li "You're not being told the truth --everything you've been following is exactly w…" at bounding box center [542, 569] width 174 height 45
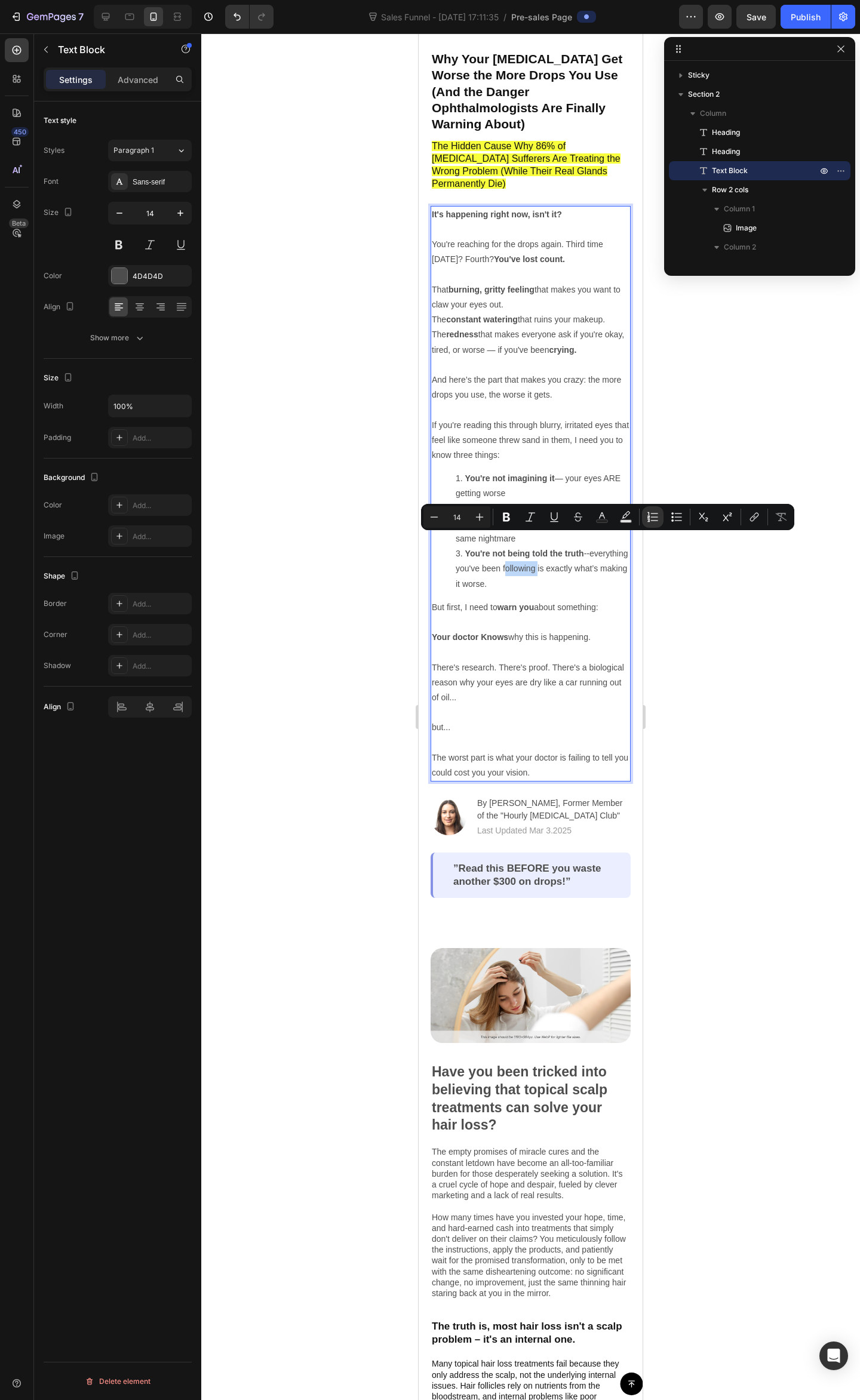
drag, startPoint x: 576, startPoint y: 538, endPoint x: 543, endPoint y: 543, distance: 33.4
click at [543, 546] on li "You're not being told the truth --everything you've been following is exactly w…" at bounding box center [542, 569] width 174 height 45
click at [576, 600] on p "But first, I need to warn you about something: Your doctor Knows why this is ha…" at bounding box center [531, 623] width 198 height 45
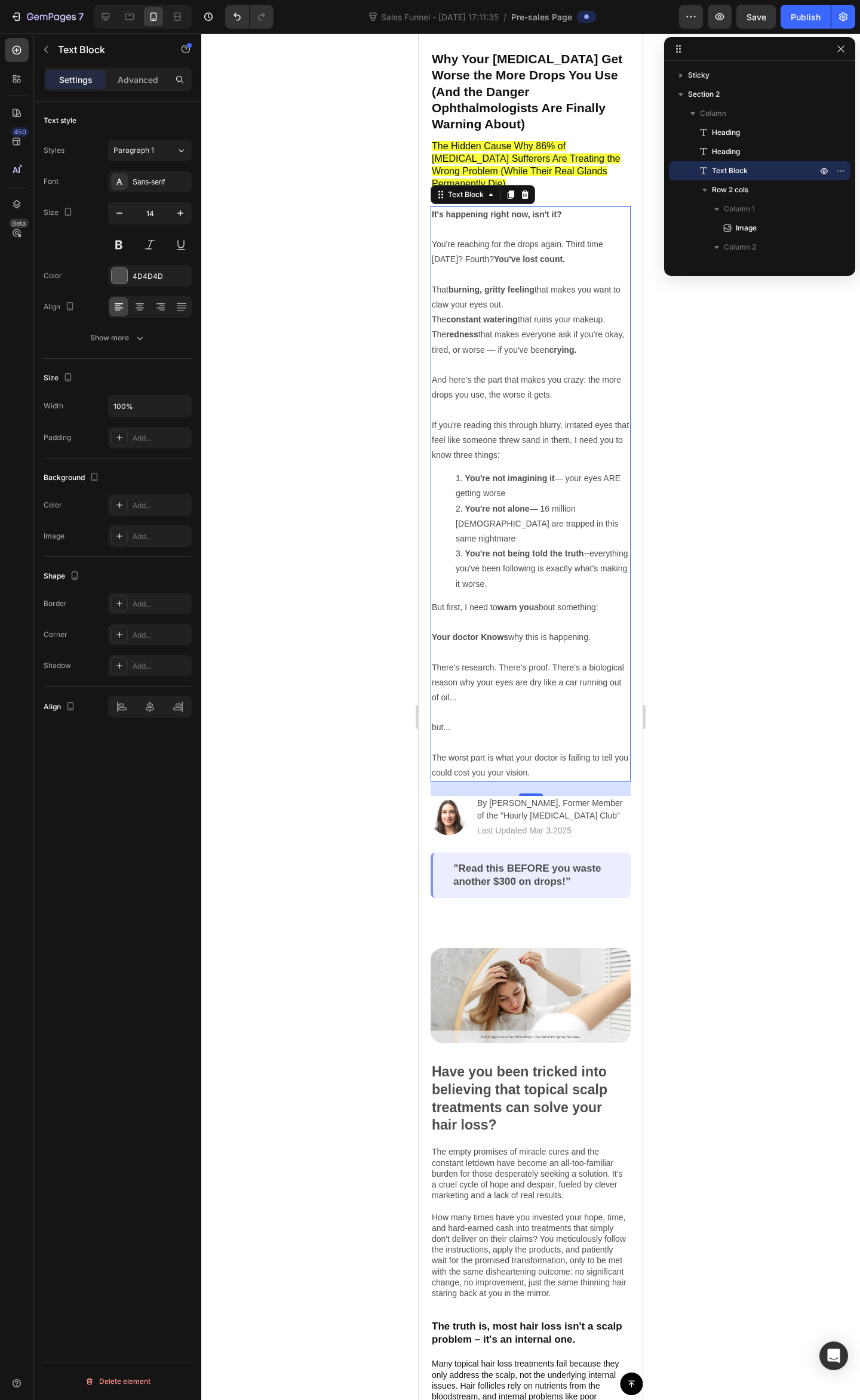
click at [497, 424] on p "If you're reading this through blurry, irritated eyes that feel like someone th…" at bounding box center [531, 440] width 198 height 45
drag, startPoint x: 569, startPoint y: 590, endPoint x: 574, endPoint y: 597, distance: 8.6
click at [569, 600] on p "But first, I need to warn you about something: Your doctor Knows why this is ha…" at bounding box center [531, 623] width 198 height 45
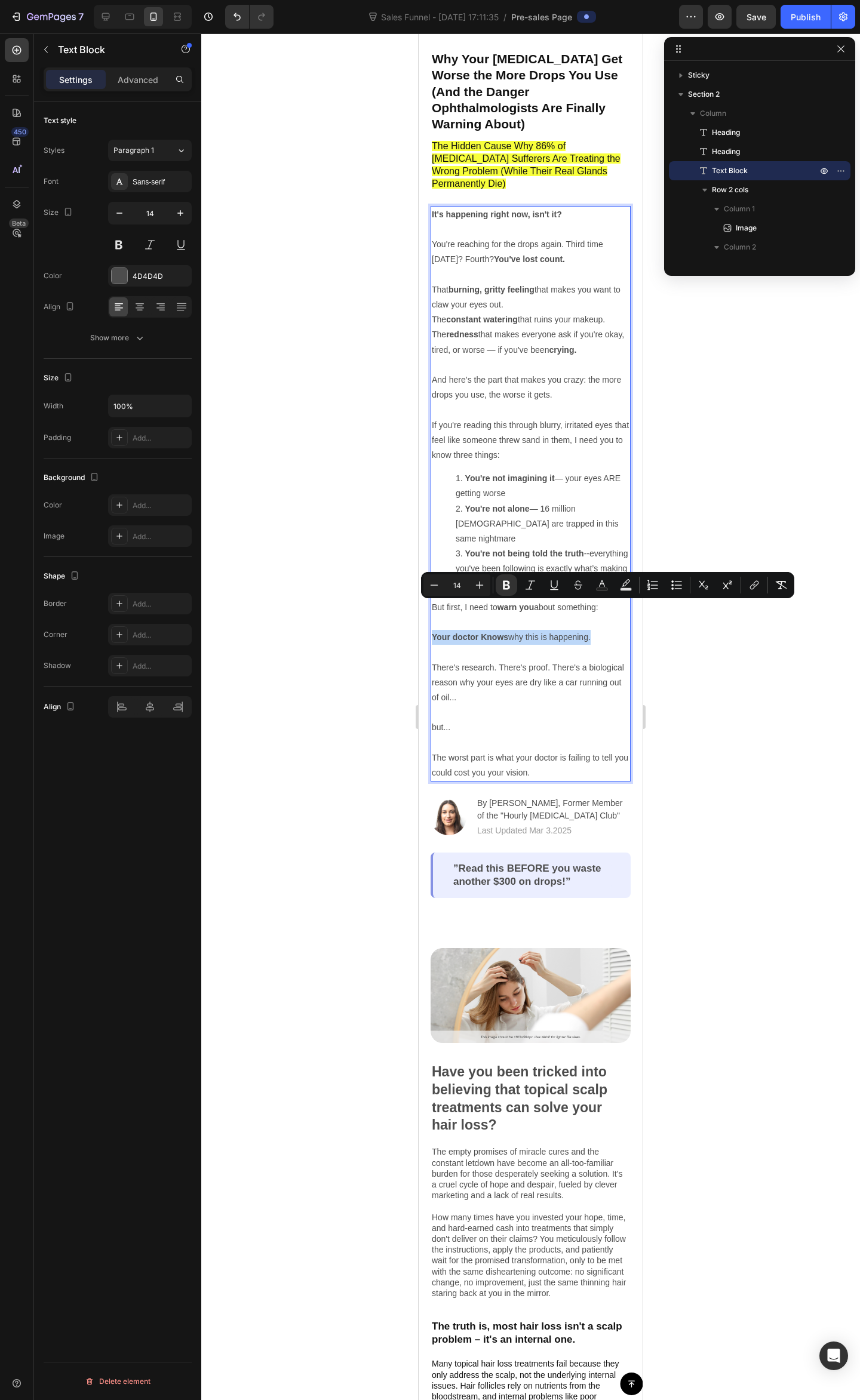
drag, startPoint x: 597, startPoint y: 608, endPoint x: 433, endPoint y: 608, distance: 164.0
click at [431, 607] on div "It's happening right now, isn't it? You're reaching for the drops again. Third …" at bounding box center [531, 494] width 200 height 576
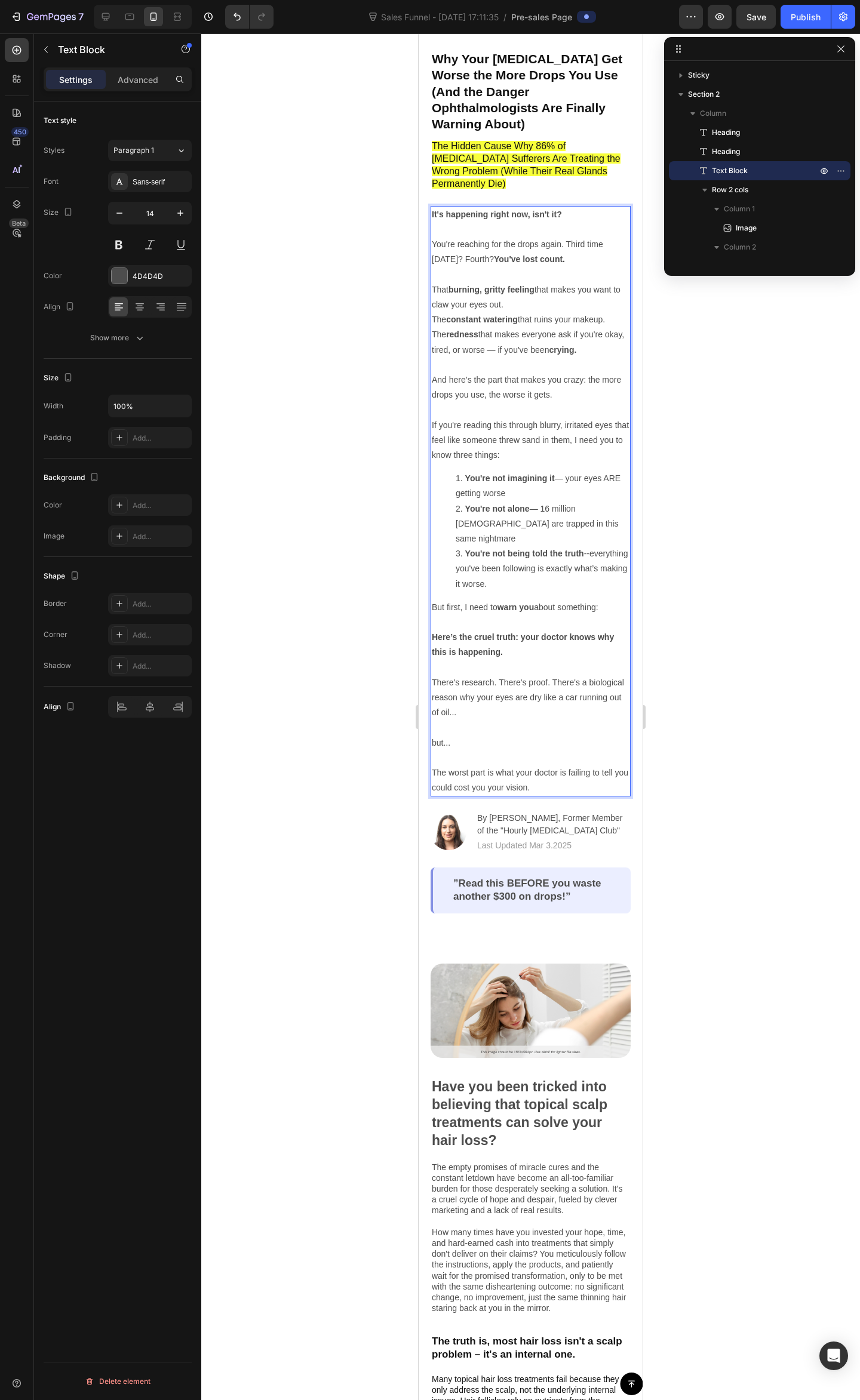
click at [507, 660] on p "Rich Text Editor. Editing area: main" at bounding box center [531, 667] width 198 height 15
click at [538, 626] on p "But first, I need to warn you about something: Here’s the cruel truth: your doc…" at bounding box center [531, 630] width 198 height 60
click at [488, 675] on p "There's research. There's proof. There's a biological reason why your eyes are …" at bounding box center [531, 698] width 198 height 45
click at [446, 675] on p "There's research. There's proof. There's a biological reason why your eyes are …" at bounding box center [531, 698] width 198 height 45
click at [435, 675] on p "There's research. There's proof. There's a biological reason why your eyes are …" at bounding box center [531, 698] width 198 height 45
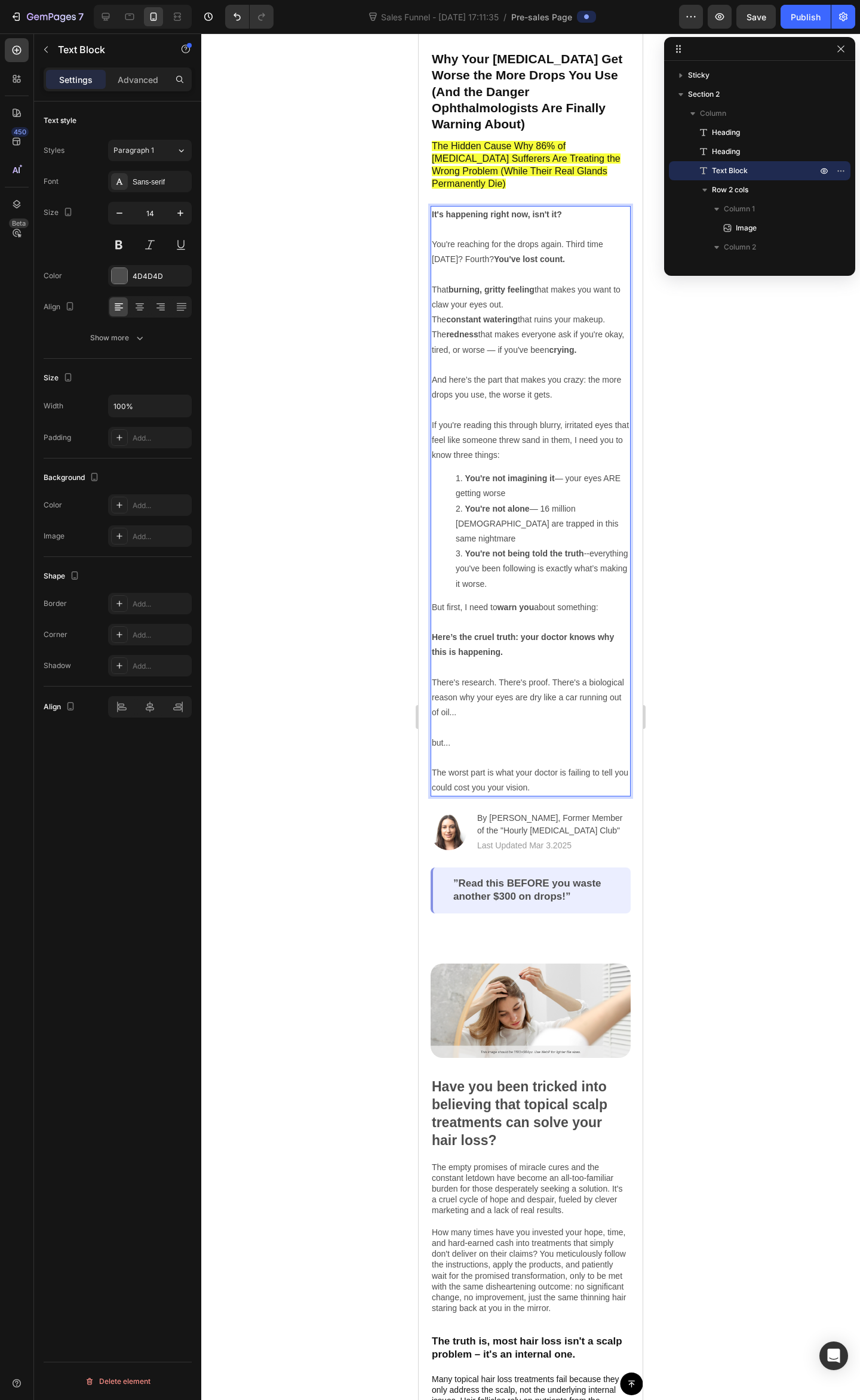
drag, startPoint x: 505, startPoint y: 687, endPoint x: 514, endPoint y: 679, distance: 12.0
click at [505, 684] on p "There's research. There's proof. There's a biological reason why your eyes are …" at bounding box center [531, 698] width 198 height 45
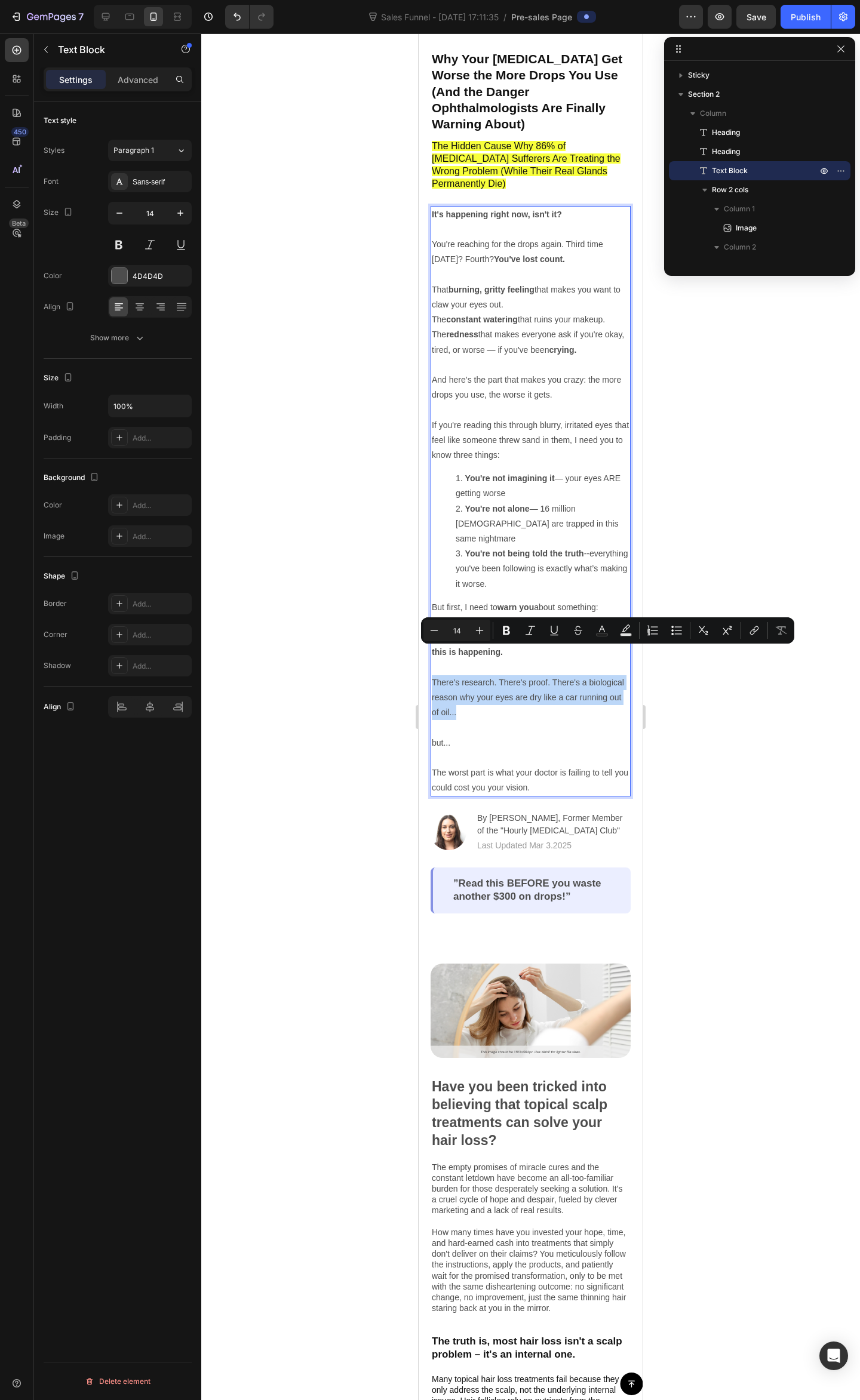
drag, startPoint x: 505, startPoint y: 680, endPoint x: 431, endPoint y: 655, distance: 78.1
click at [431, 655] on div "It's happening right now, isn't it? You're reaching for the drops again. Third …" at bounding box center [531, 501] width 200 height 591
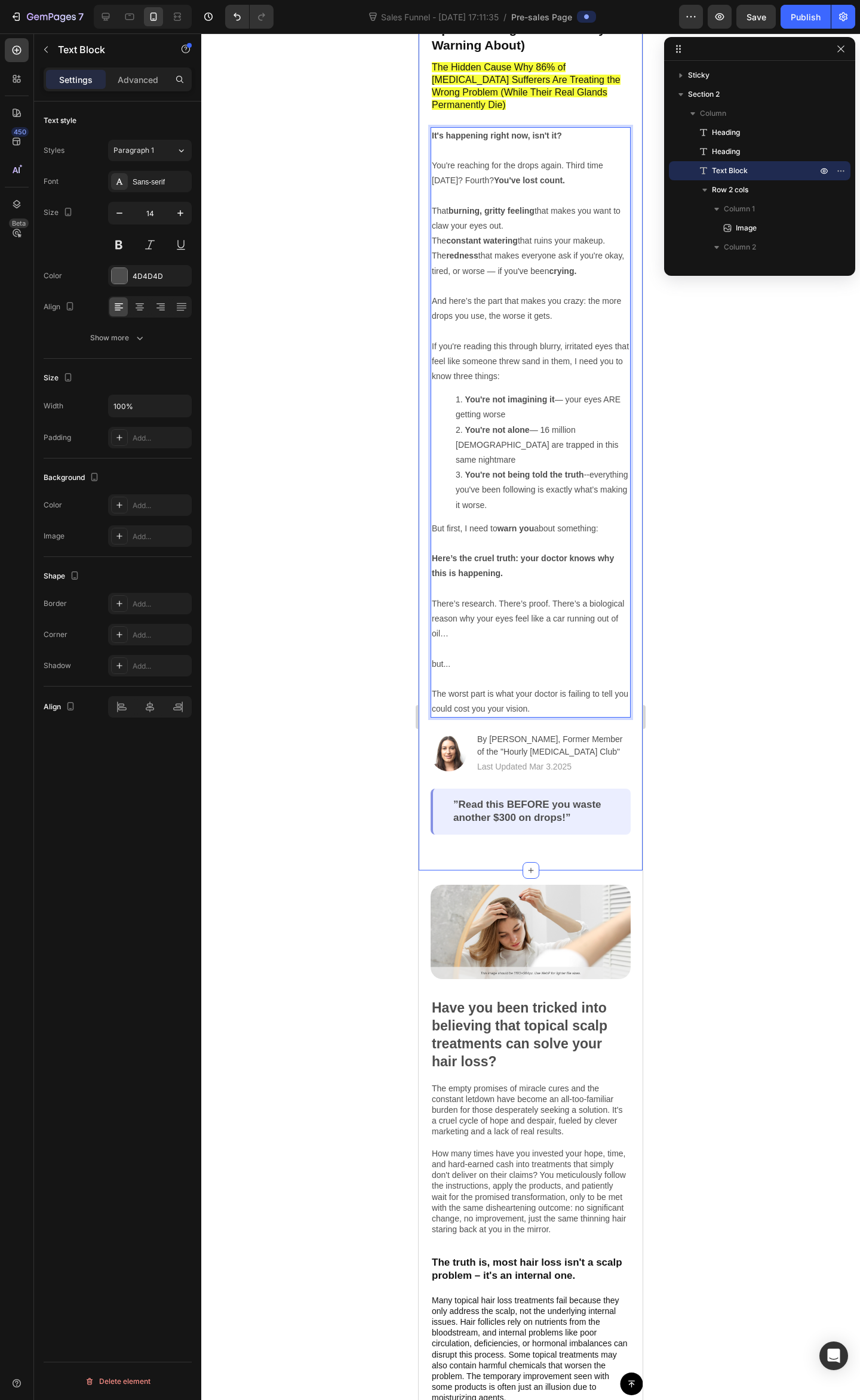
scroll to position [110, 0]
drag, startPoint x: 473, startPoint y: 632, endPoint x: 425, endPoint y: 635, distance: 48.1
click at [425, 635] on div "Why Your Dry Eyes Get Worse the More Drops You Use (And the Danger Ophthalmolog…" at bounding box center [530, 409] width 224 height 921
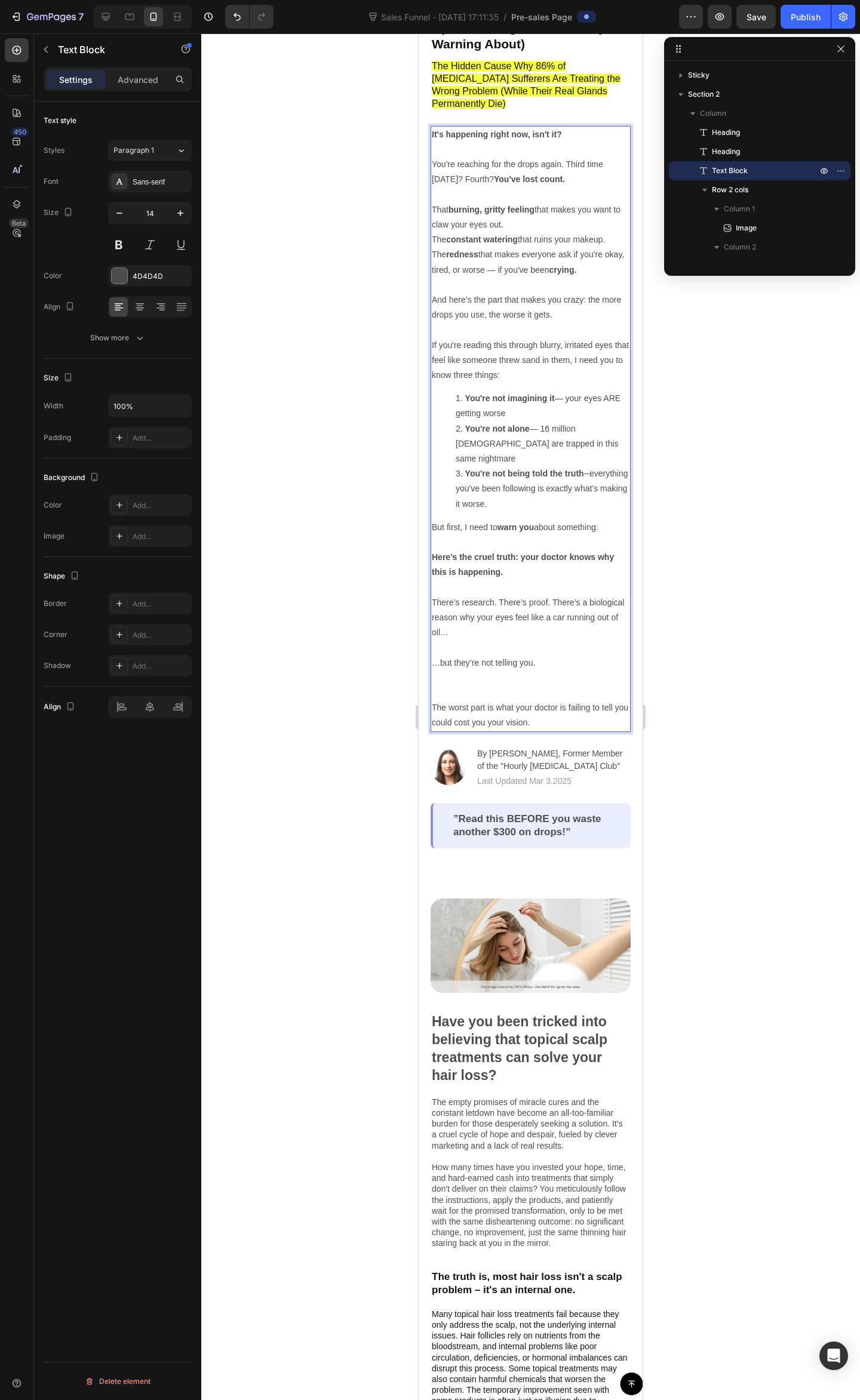
click at [526, 670] on p "Rich Text Editor. Editing area: main" at bounding box center [531, 678] width 198 height 15
click at [560, 695] on p "The worst part is what your doctor is failing to tell you could cost you your v…" at bounding box center [531, 708] width 198 height 45
click at [545, 685] on p "The worst part is what your doctor is failing to tell you could cost you your v…" at bounding box center [531, 708] width 198 height 45
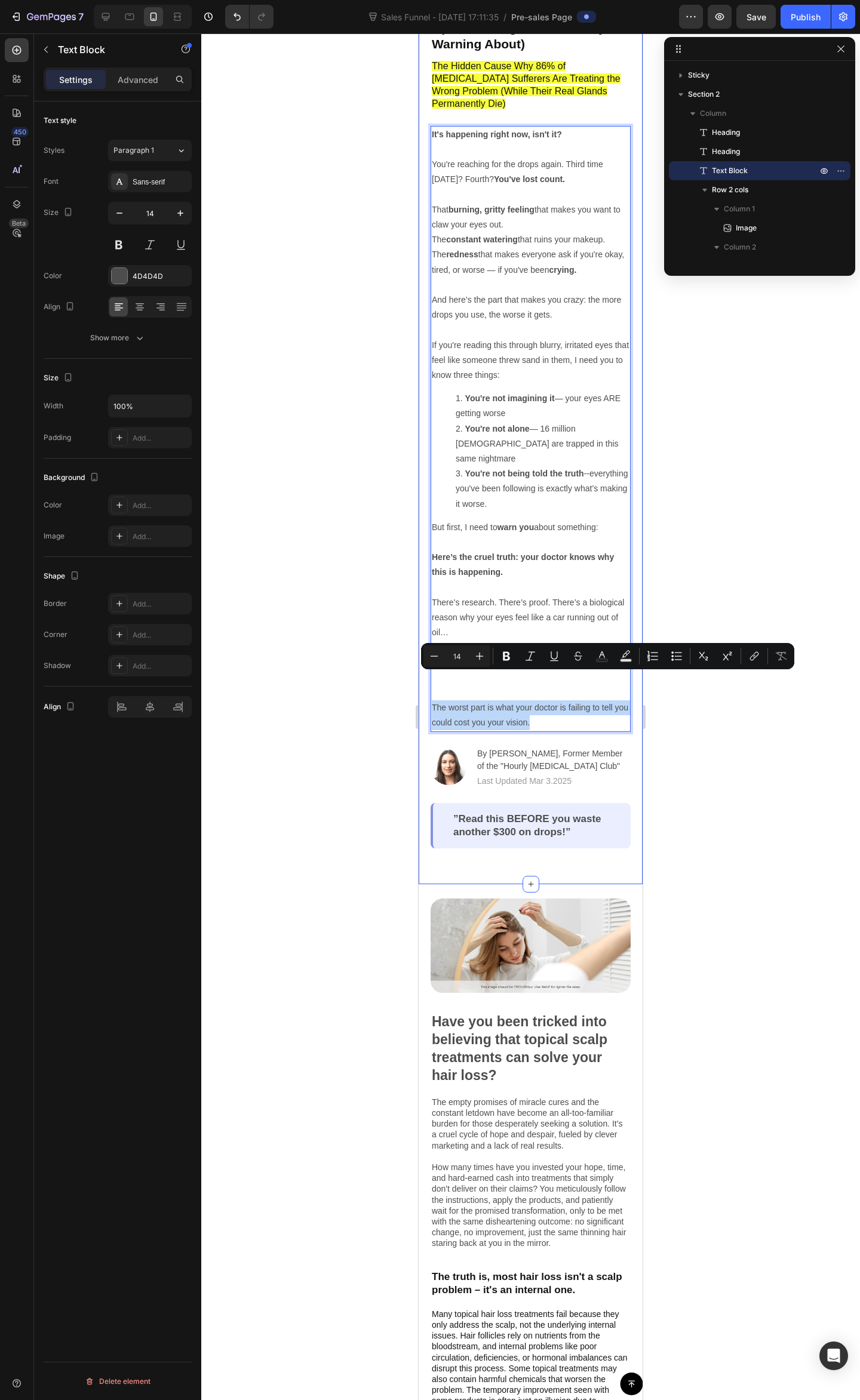
drag, startPoint x: 495, startPoint y: 689, endPoint x: 426, endPoint y: 678, distance: 69.9
click at [426, 678] on div "Why Your Dry Eyes Get Worse the More Drops You Use (And the Danger Ophthalmolog…" at bounding box center [530, 416] width 224 height 936
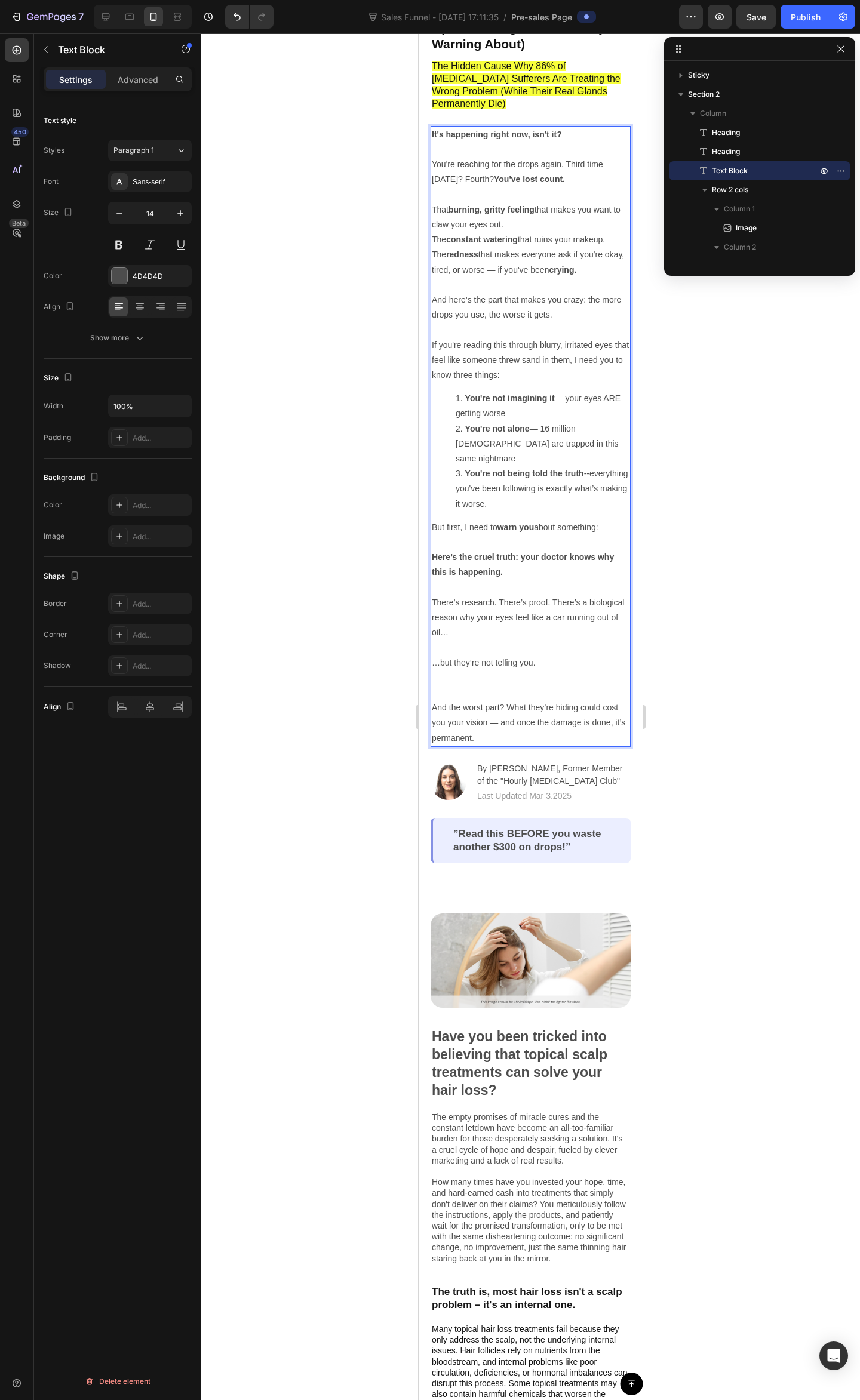
click at [433, 685] on p "And the worst part? What they’re hiding could cost you your vision — and once t…" at bounding box center [531, 715] width 198 height 60
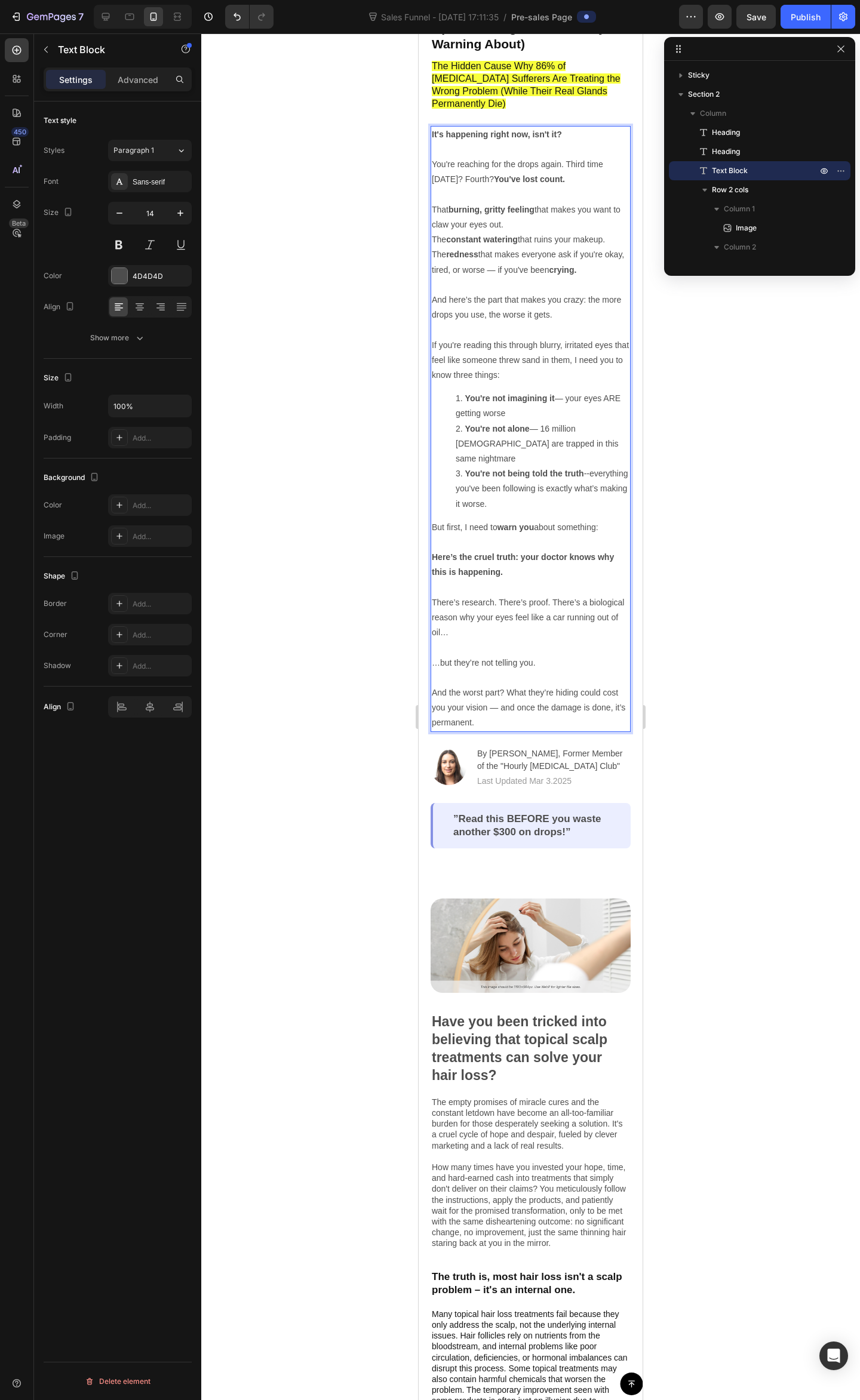
click at [514, 685] on p "And the worst part? What they’re hiding could cost you your vision — and once t…" at bounding box center [531, 708] width 198 height 45
click at [540, 694] on p "And the worst part? What they’re hiding could cost you your vision — and once t…" at bounding box center [531, 708] width 198 height 45
click at [569, 685] on p "And the worst part? What they’re hiding could cost you your vision — and once t…" at bounding box center [531, 708] width 198 height 45
click at [597, 691] on p "And the worst part? What they’re hiding could cost you your vision — and once t…" at bounding box center [531, 708] width 198 height 45
click at [734, 659] on div at bounding box center [530, 717] width 658 height 1366
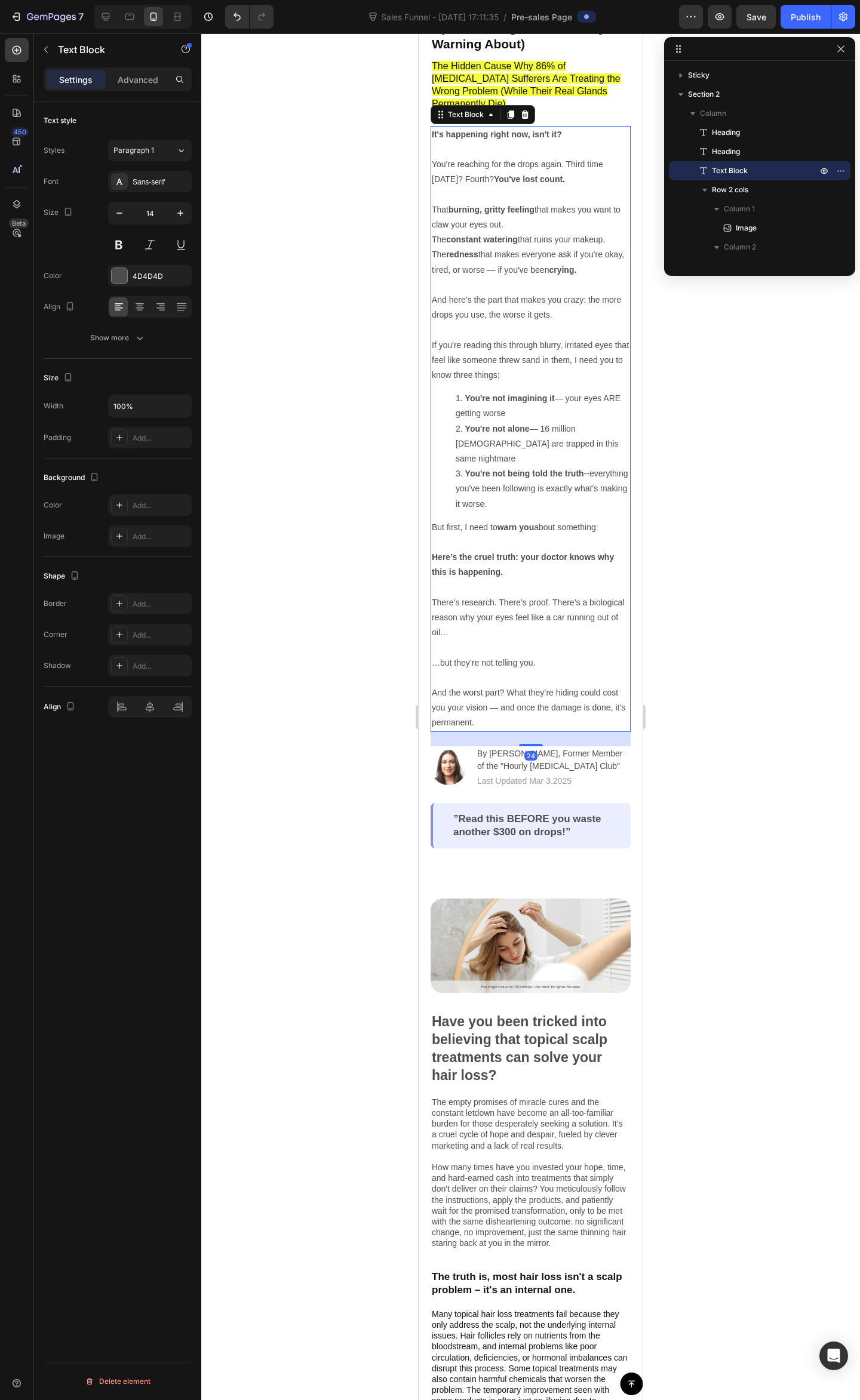
drag, startPoint x: 579, startPoint y: 545, endPoint x: 1175, endPoint y: 606, distance: 599.1
click at [579, 545] on p "But first, I need to warn you about something: Here’s the cruel truth: your doc…" at bounding box center [531, 550] width 198 height 60
click at [763, 573] on div at bounding box center [530, 717] width 658 height 1366
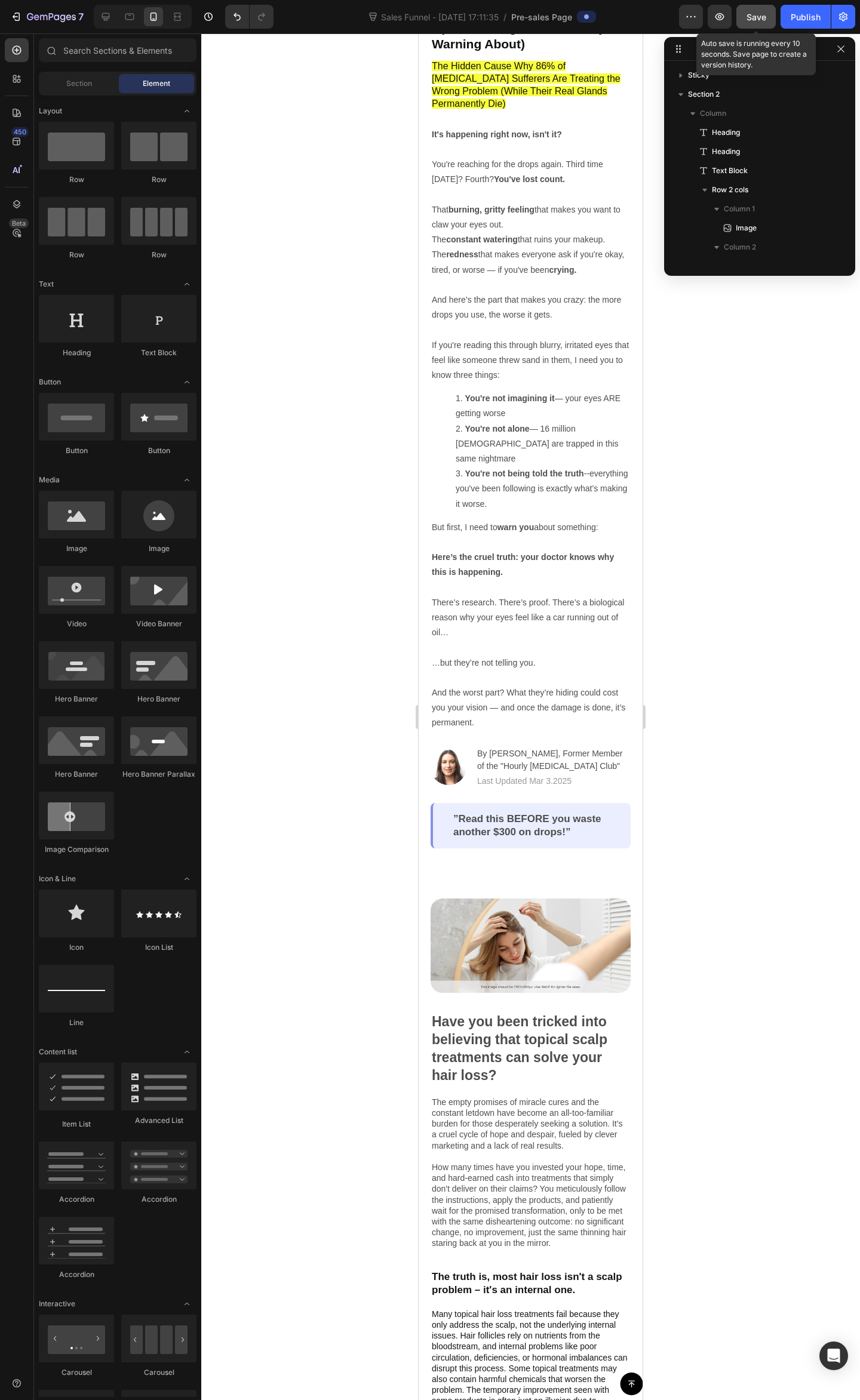
click at [759, 14] on span "Save" at bounding box center [756, 17] width 19 height 10
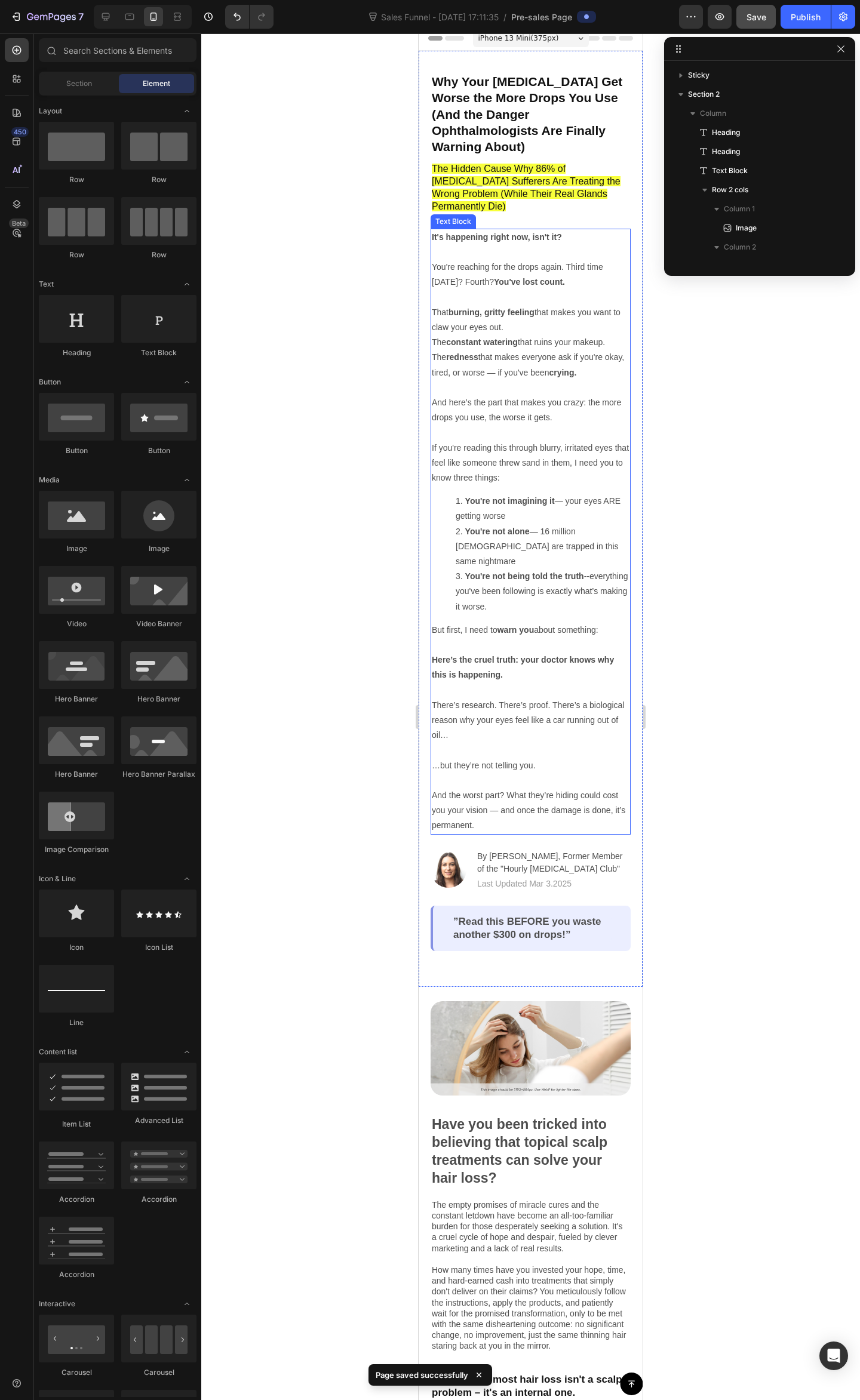
scroll to position [0, 0]
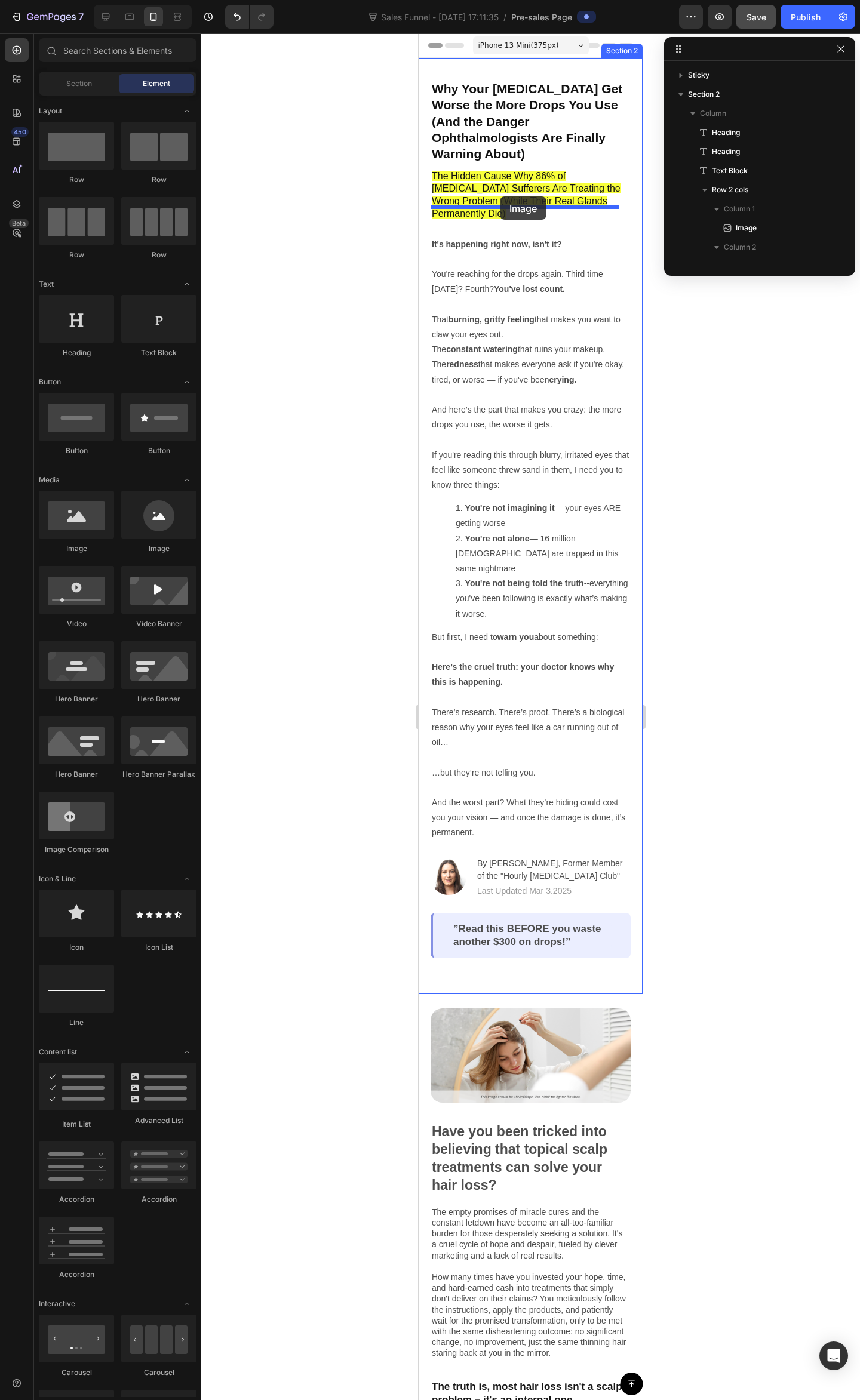
drag, startPoint x: 515, startPoint y: 559, endPoint x: 516, endPoint y: 187, distance: 372.0
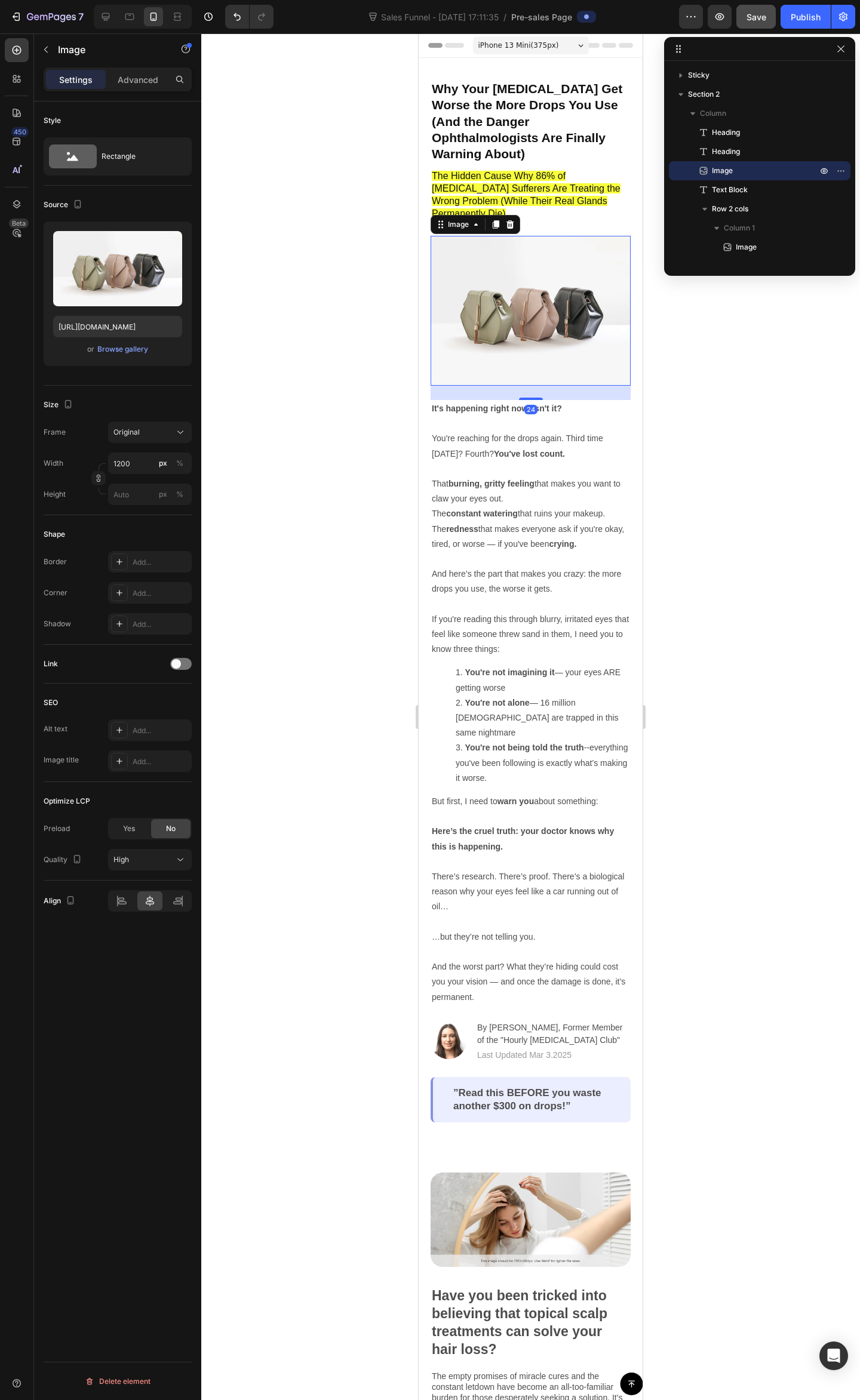
click at [737, 372] on div at bounding box center [530, 717] width 658 height 1366
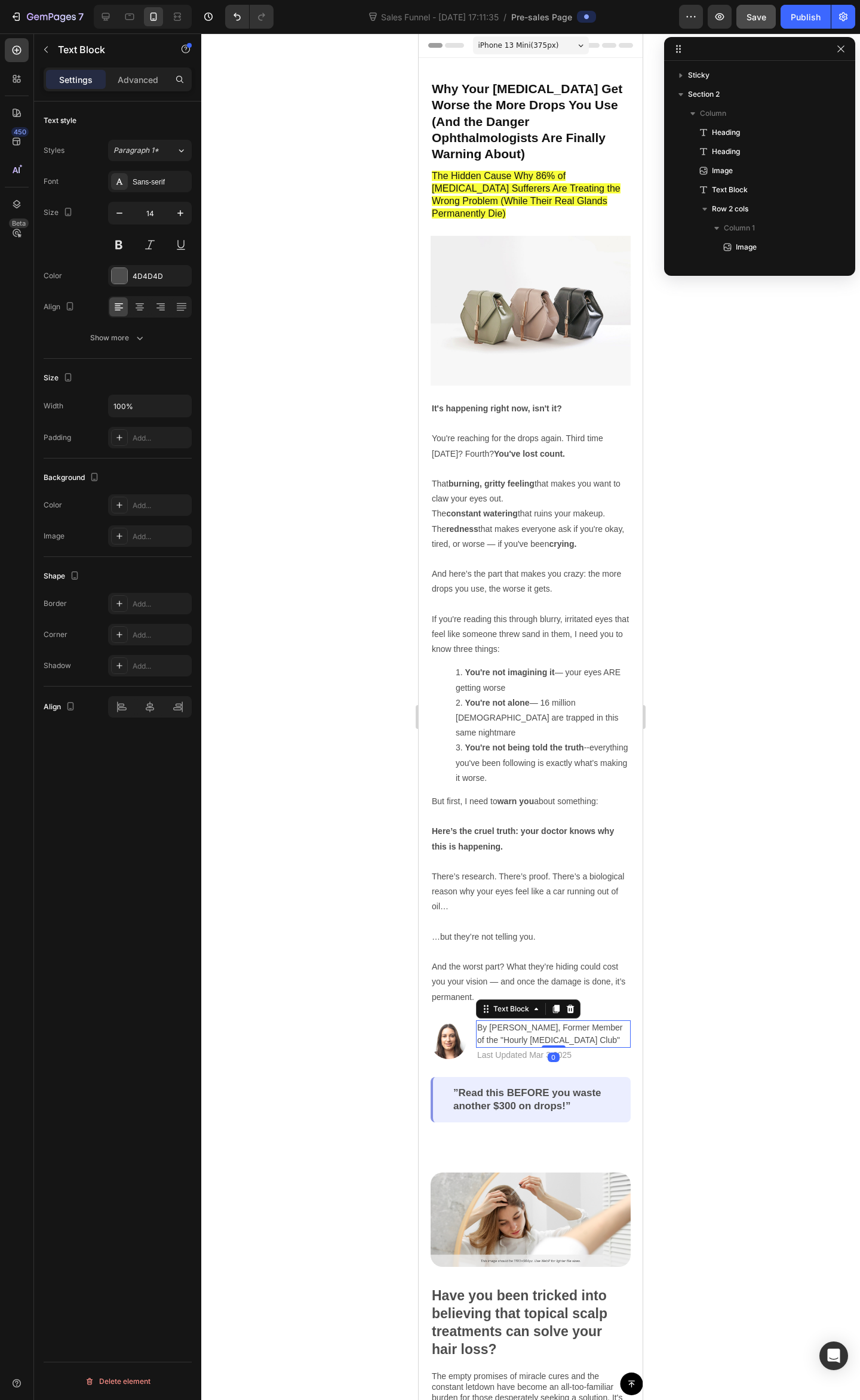
scroll to position [169, 0]
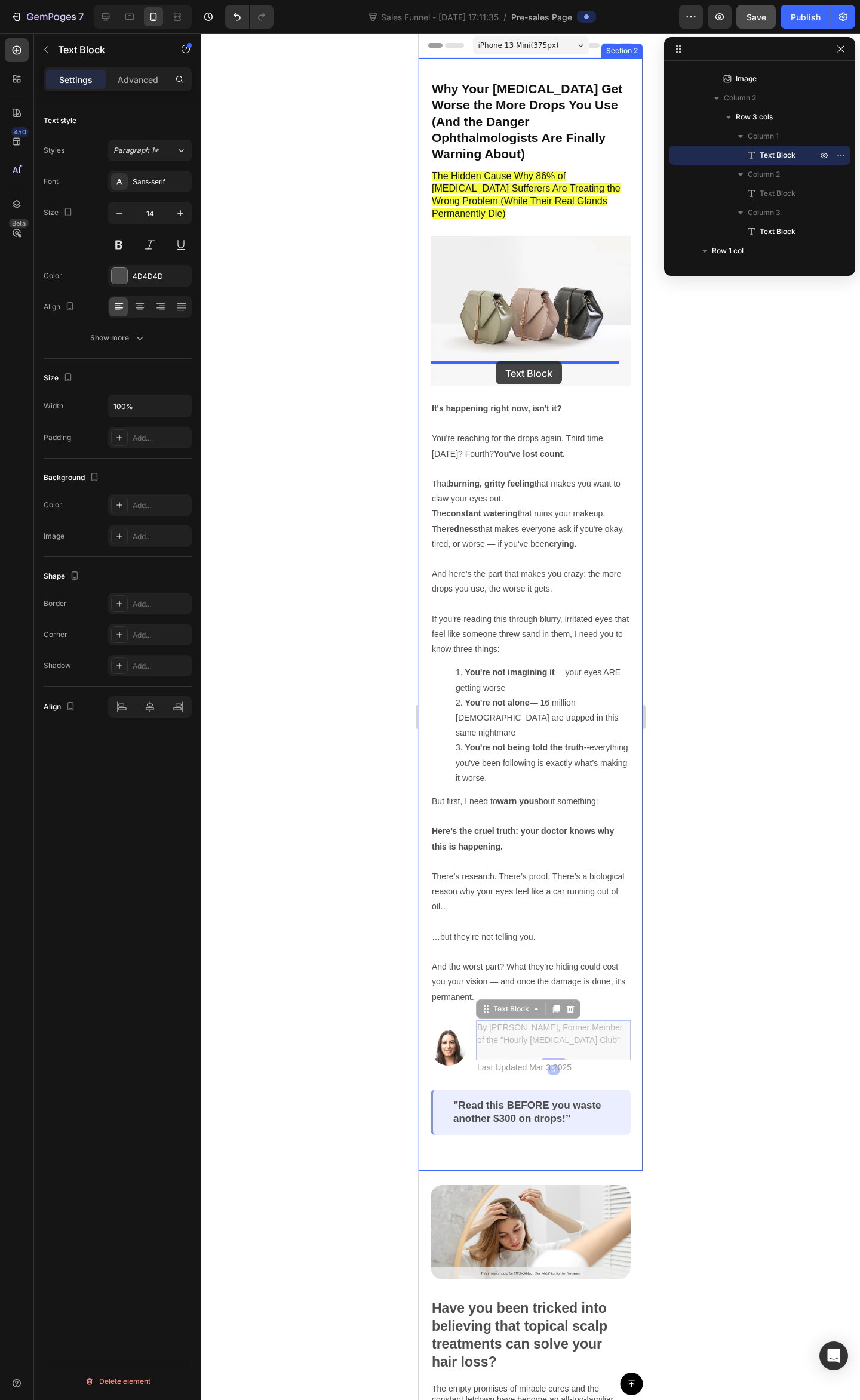
drag, startPoint x: 532, startPoint y: 1005, endPoint x: 496, endPoint y: 361, distance: 645.0
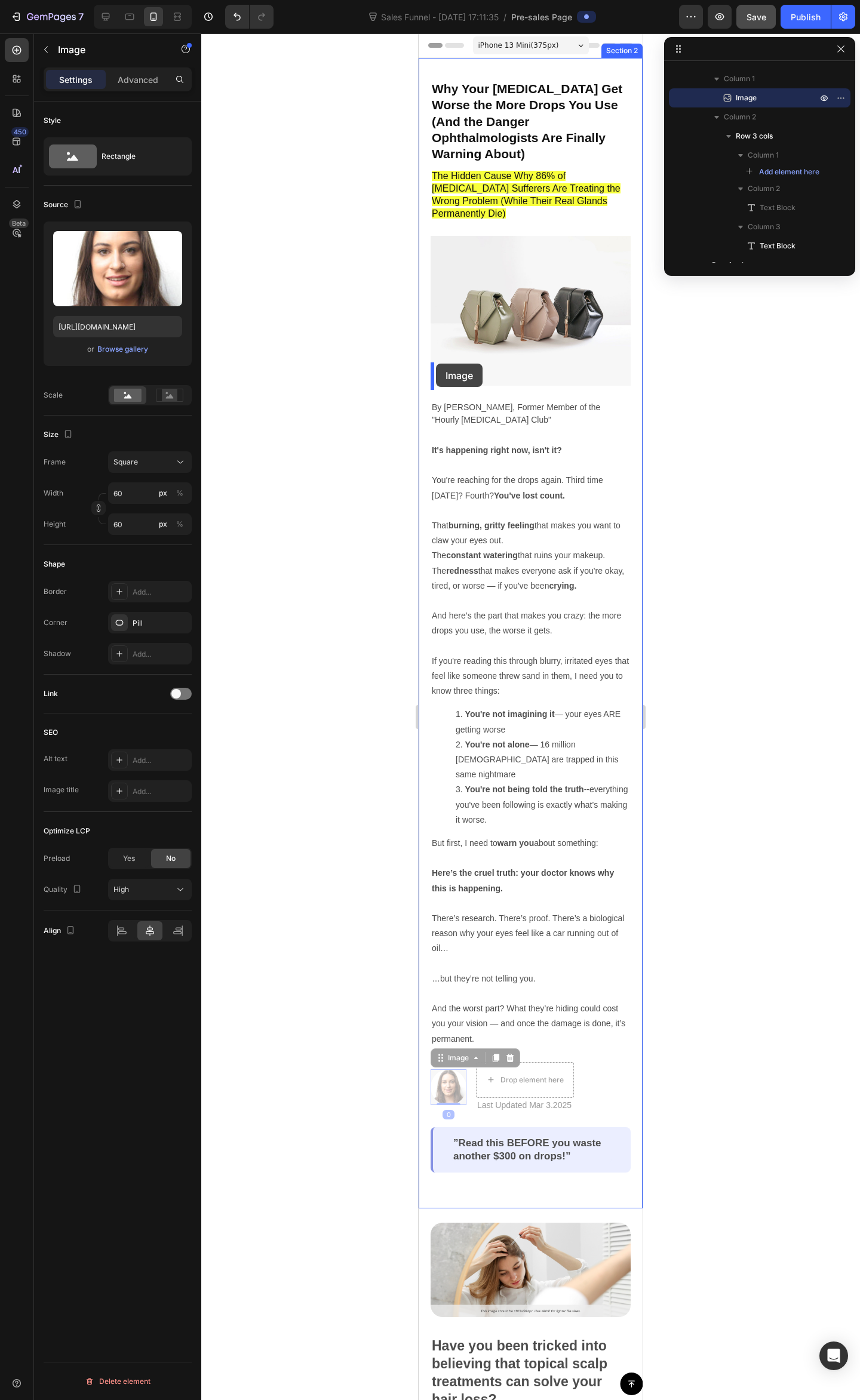
drag, startPoint x: 451, startPoint y: 1043, endPoint x: 436, endPoint y: 364, distance: 679.2
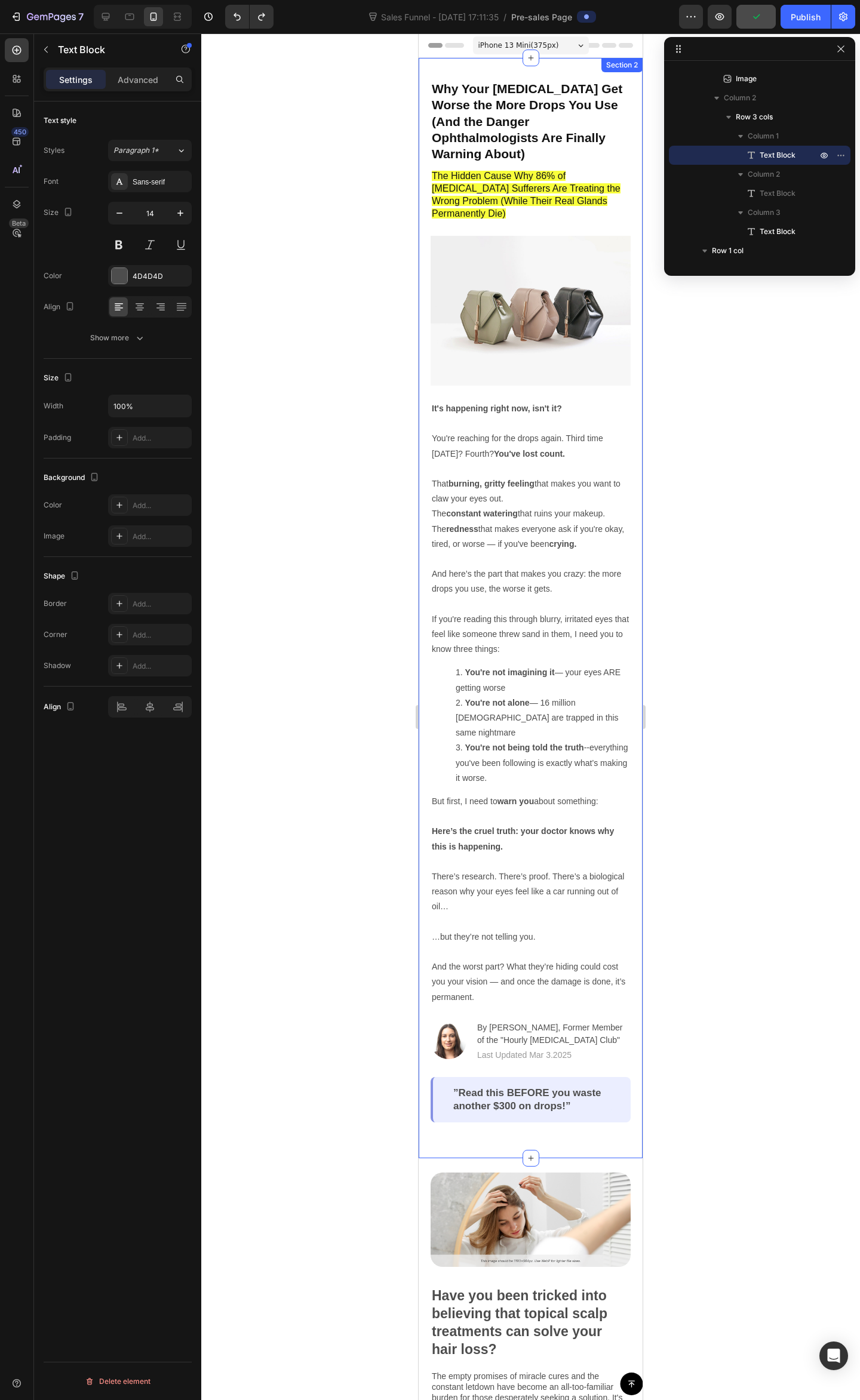
drag, startPoint x: 571, startPoint y: 991, endPoint x: 568, endPoint y: 997, distance: 6.7
click at [568, 1021] on p "By [PERSON_NAME], Former Member of the "Hourly [MEDICAL_DATA] Club"" at bounding box center [553, 1034] width 152 height 25
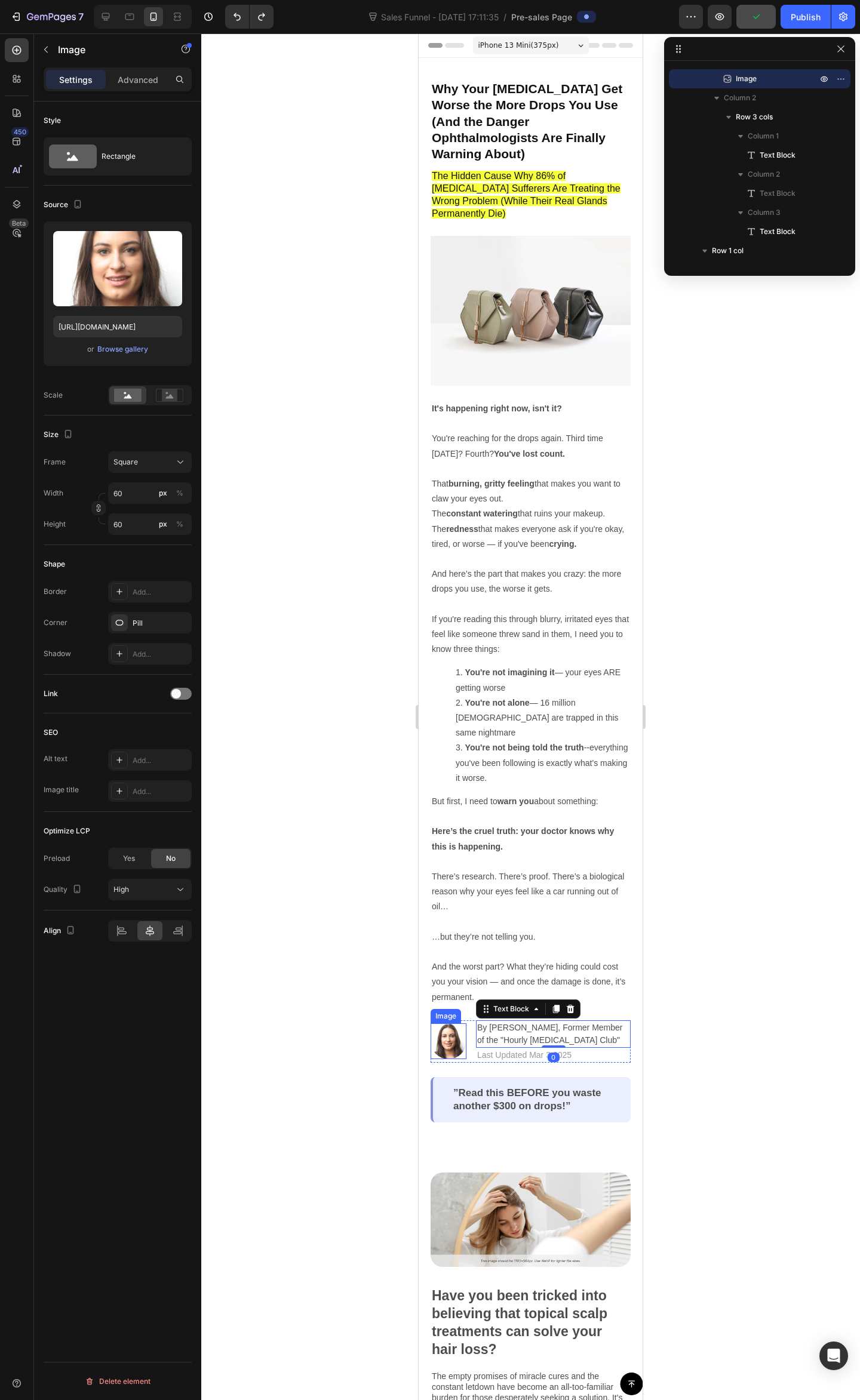
click at [457, 1023] on img at bounding box center [448, 1041] width 36 height 36
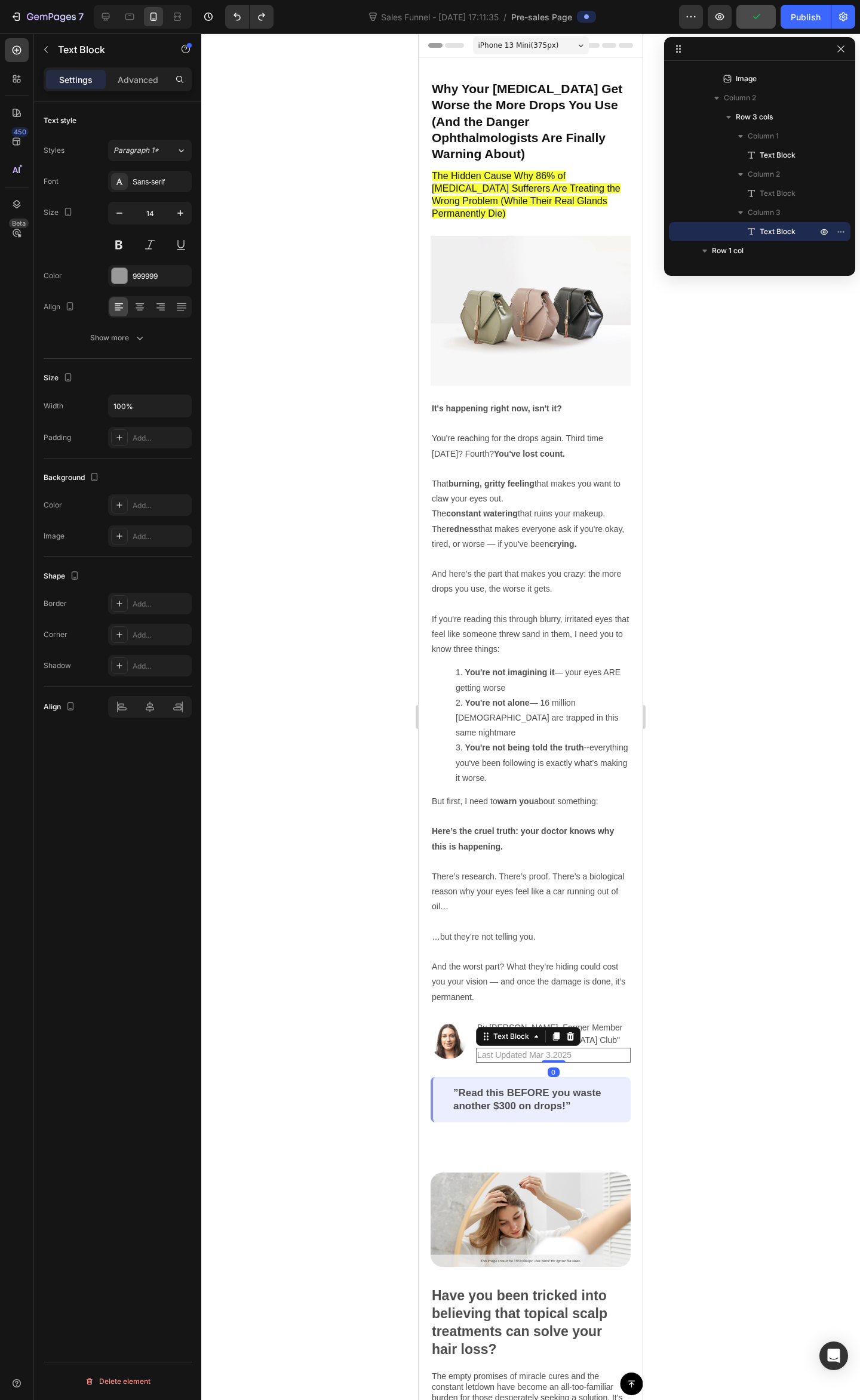
drag, startPoint x: 571, startPoint y: 1037, endPoint x: 592, endPoint y: 1037, distance: 21.0
click at [571, 1048] on div "Last Updated Mar 3.2025" at bounding box center [553, 1055] width 154 height 15
click at [609, 1021] on p "By [PERSON_NAME], Former Member of the "Hourly [MEDICAL_DATA] Club"" at bounding box center [553, 1034] width 152 height 25
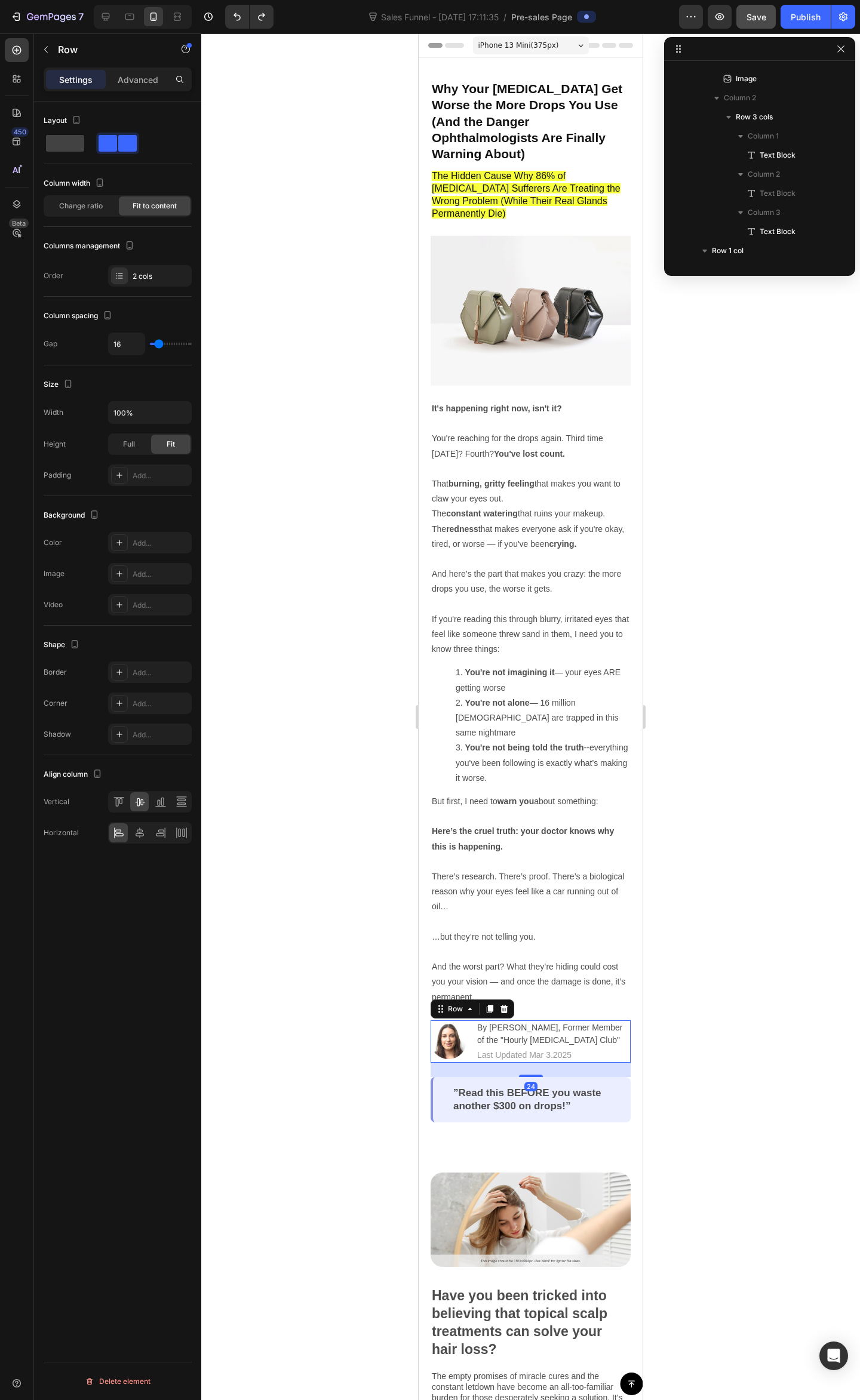
click at [438, 1020] on div "Image" at bounding box center [448, 1041] width 36 height 42
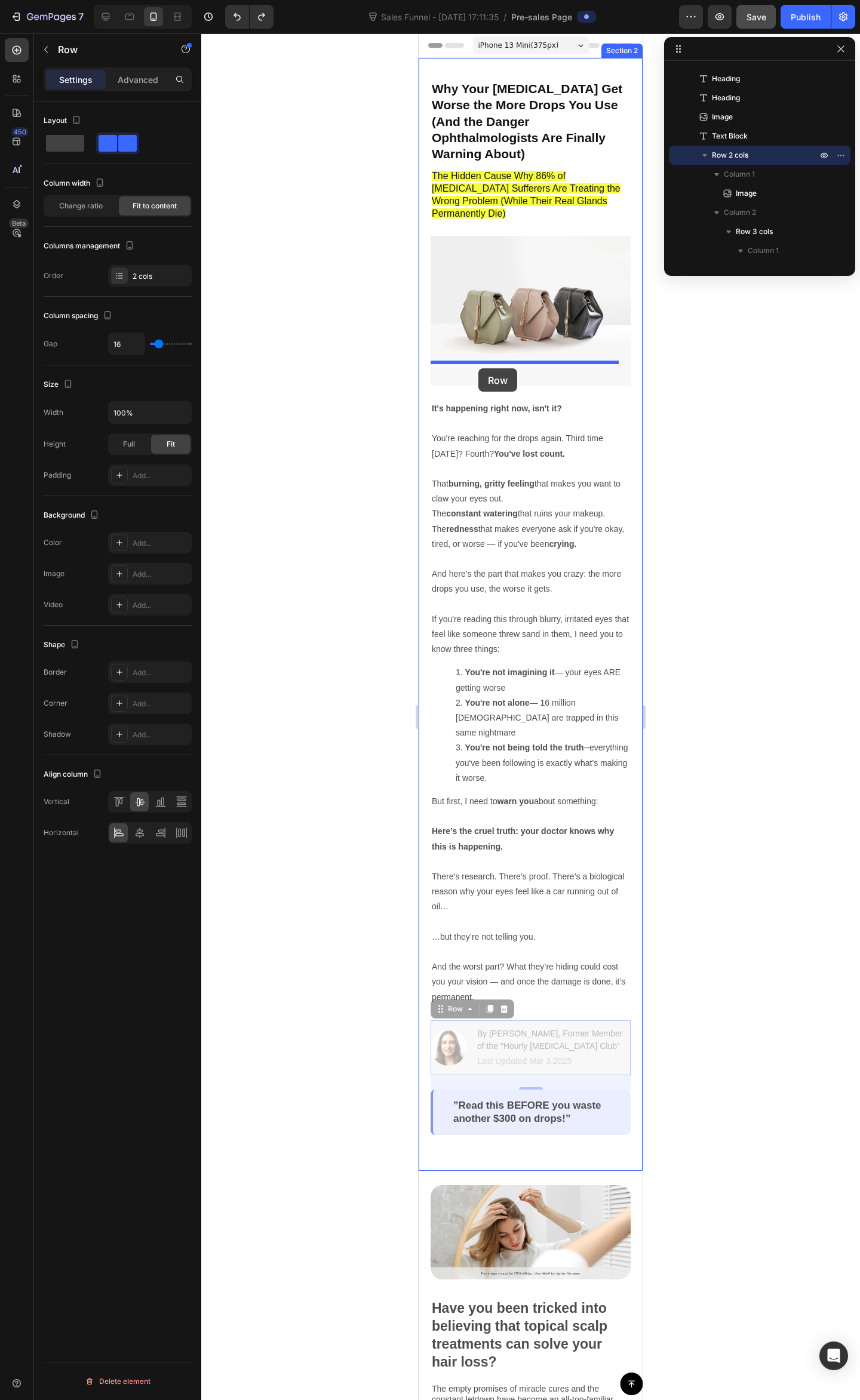
drag, startPoint x: 438, startPoint y: 984, endPoint x: 478, endPoint y: 368, distance: 617.3
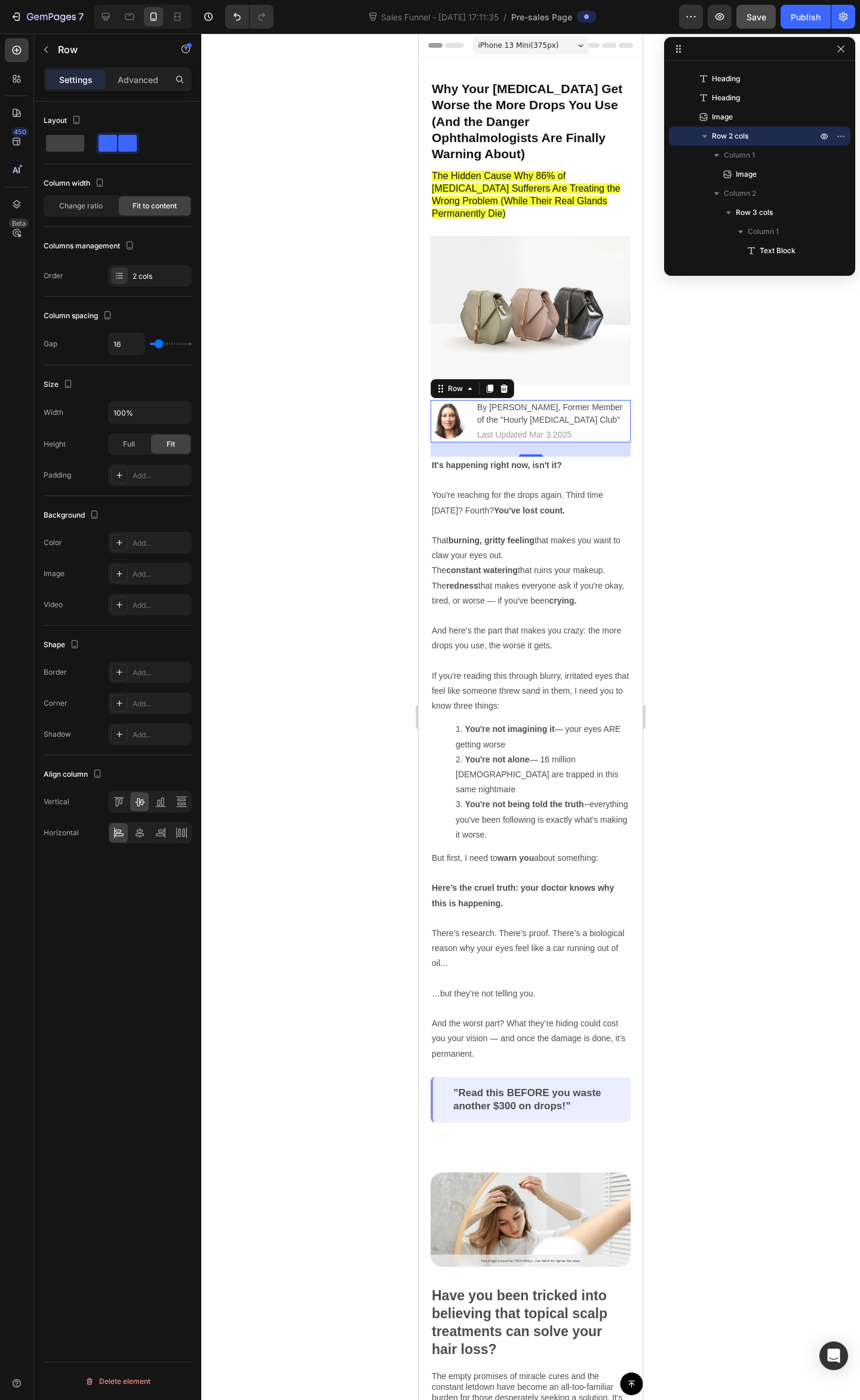
drag, startPoint x: 793, startPoint y: 396, endPoint x: 784, endPoint y: 412, distance: 18.4
click at [793, 396] on div at bounding box center [530, 717] width 658 height 1366
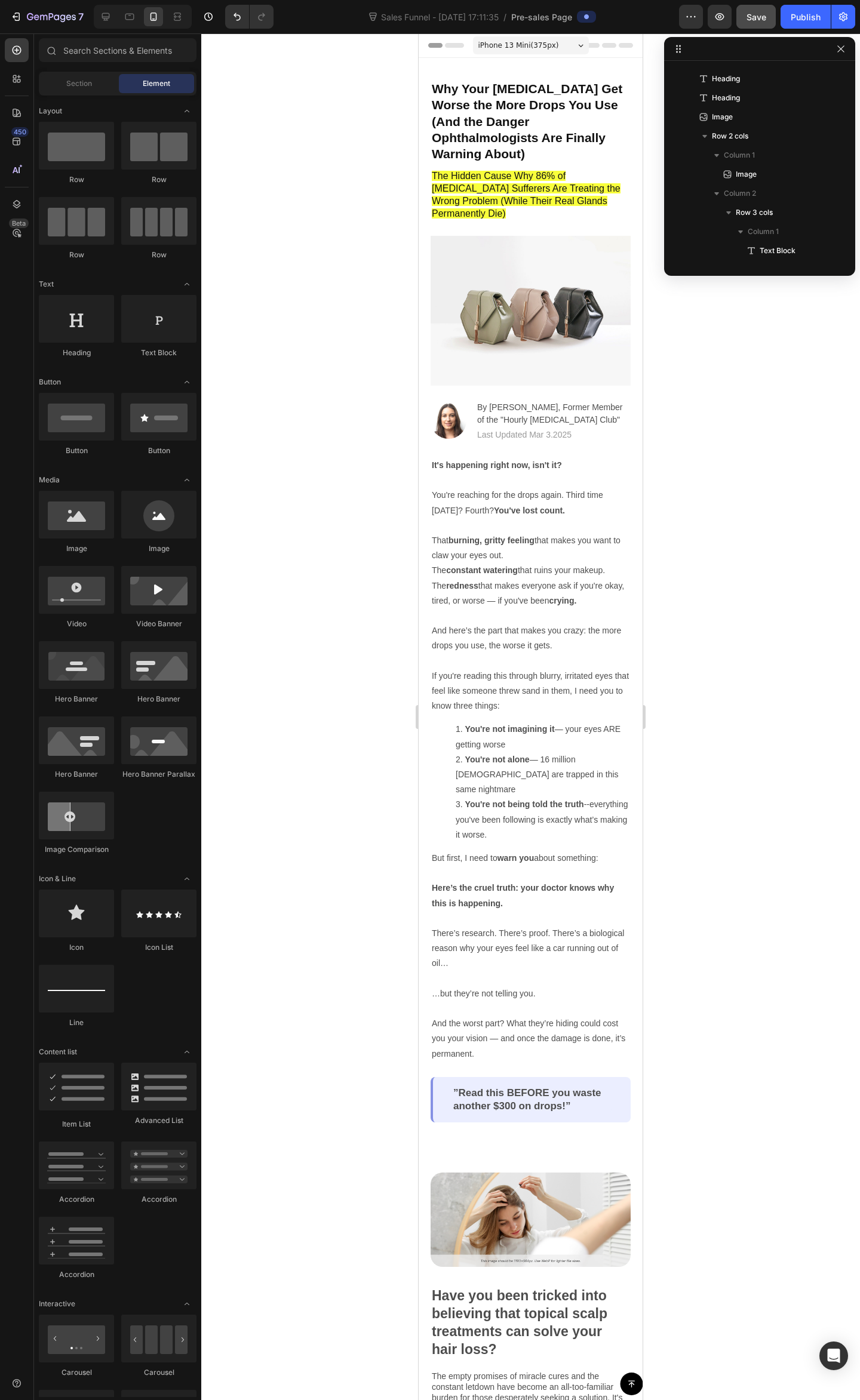
click at [762, 440] on div at bounding box center [530, 717] width 658 height 1366
click at [542, 401] on p "By [PERSON_NAME], Former Member of the "Hourly [MEDICAL_DATA] Club"" at bounding box center [553, 414] width 152 height 25
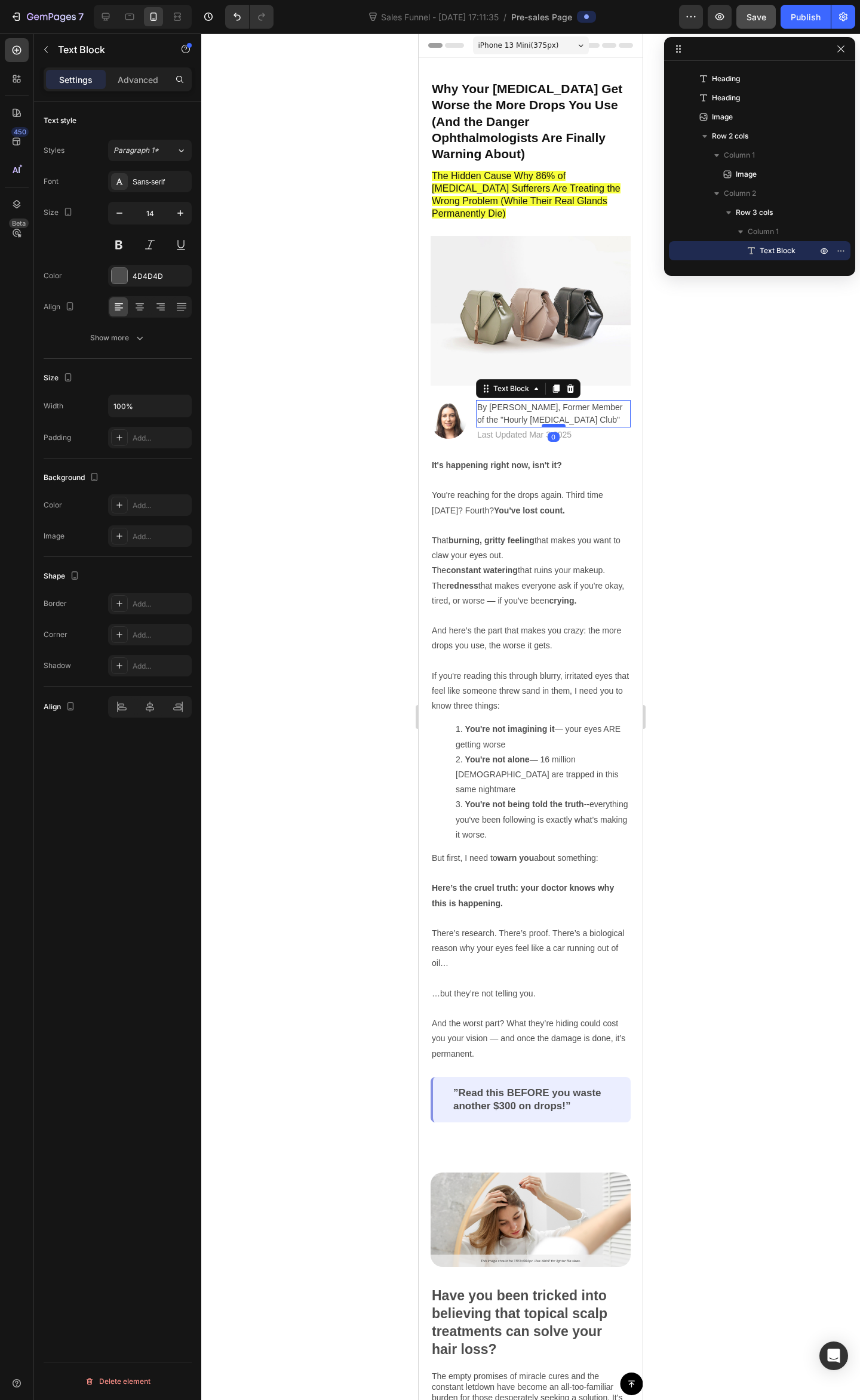
click at [545, 424] on div at bounding box center [553, 426] width 24 height 4
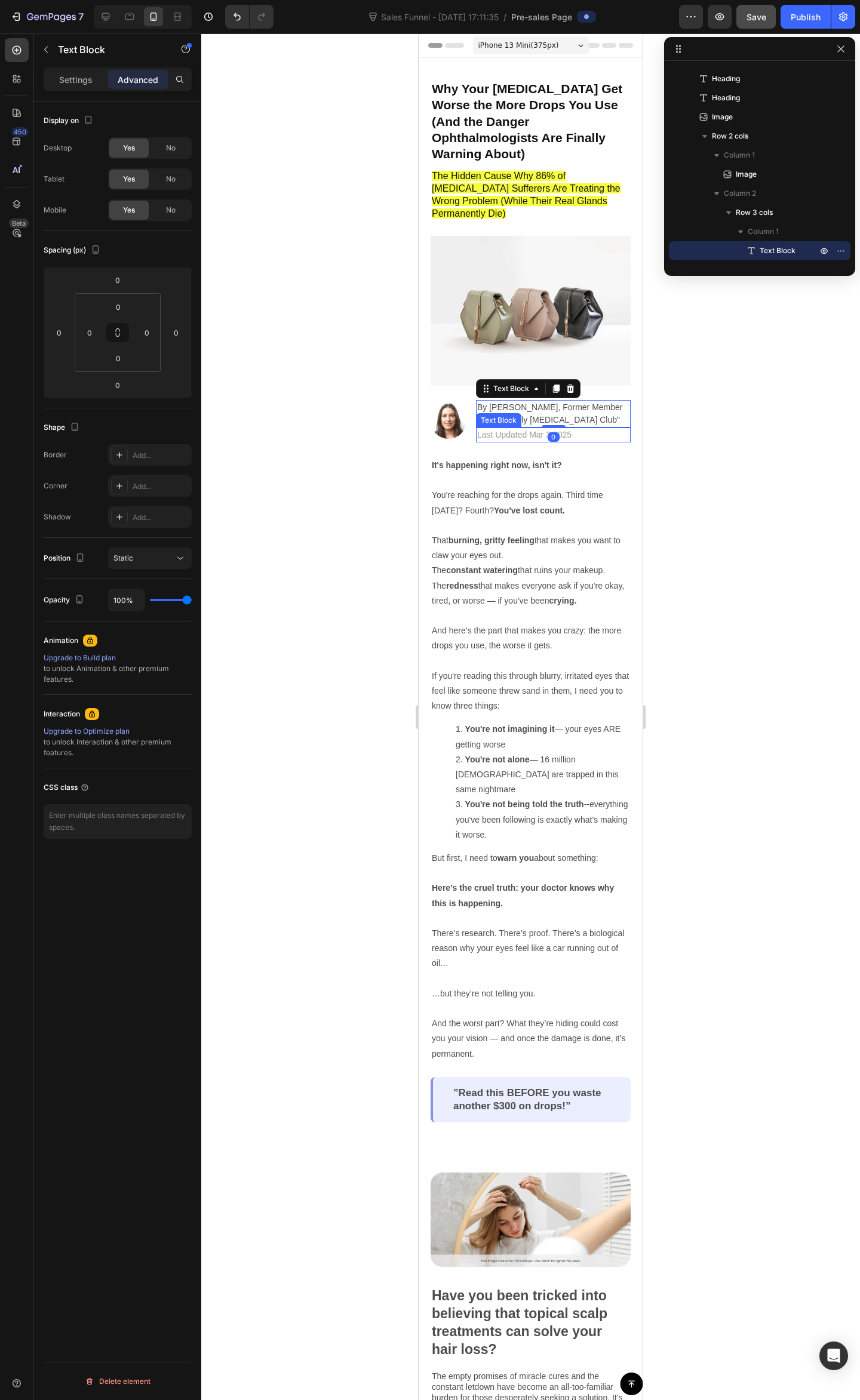
click at [524, 427] on div "Last Updated Mar 3.2025" at bounding box center [553, 434] width 154 height 15
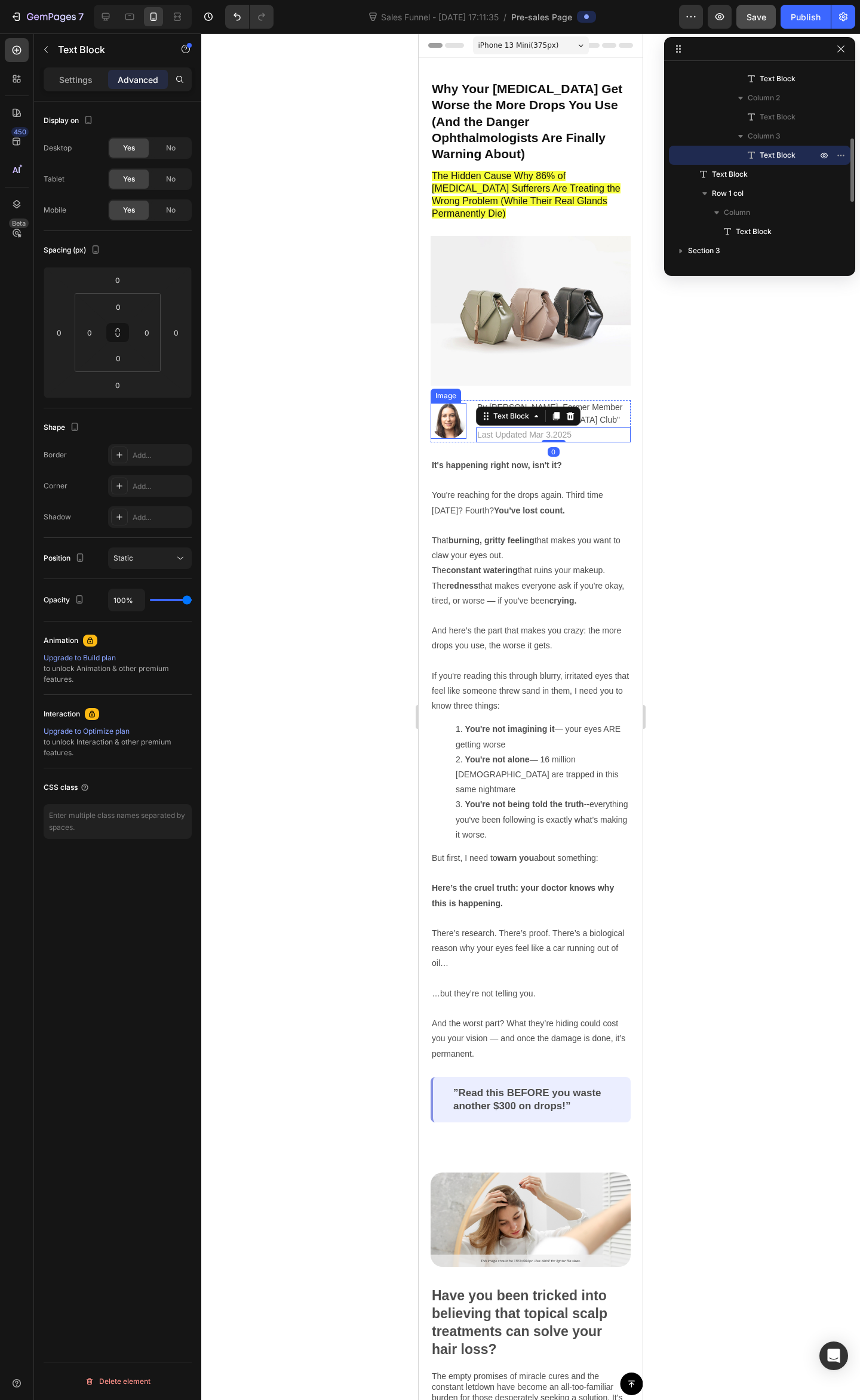
click at [429, 402] on div "Why Your Dry Eyes Get Worse the More Drops You Use (And the Danger Ophthalmolog…" at bounding box center [530, 608] width 224 height 1100
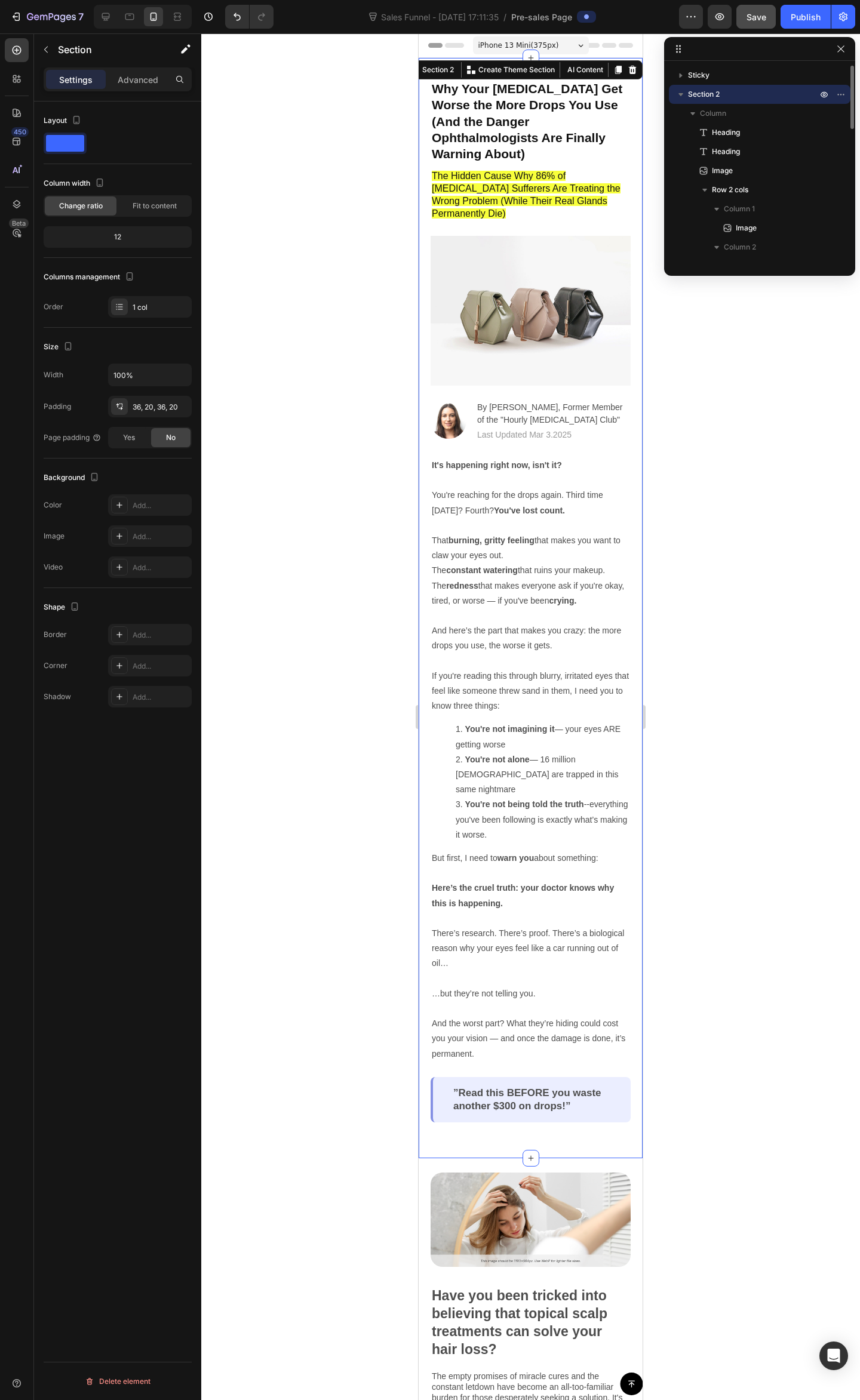
click at [722, 377] on div at bounding box center [530, 717] width 658 height 1366
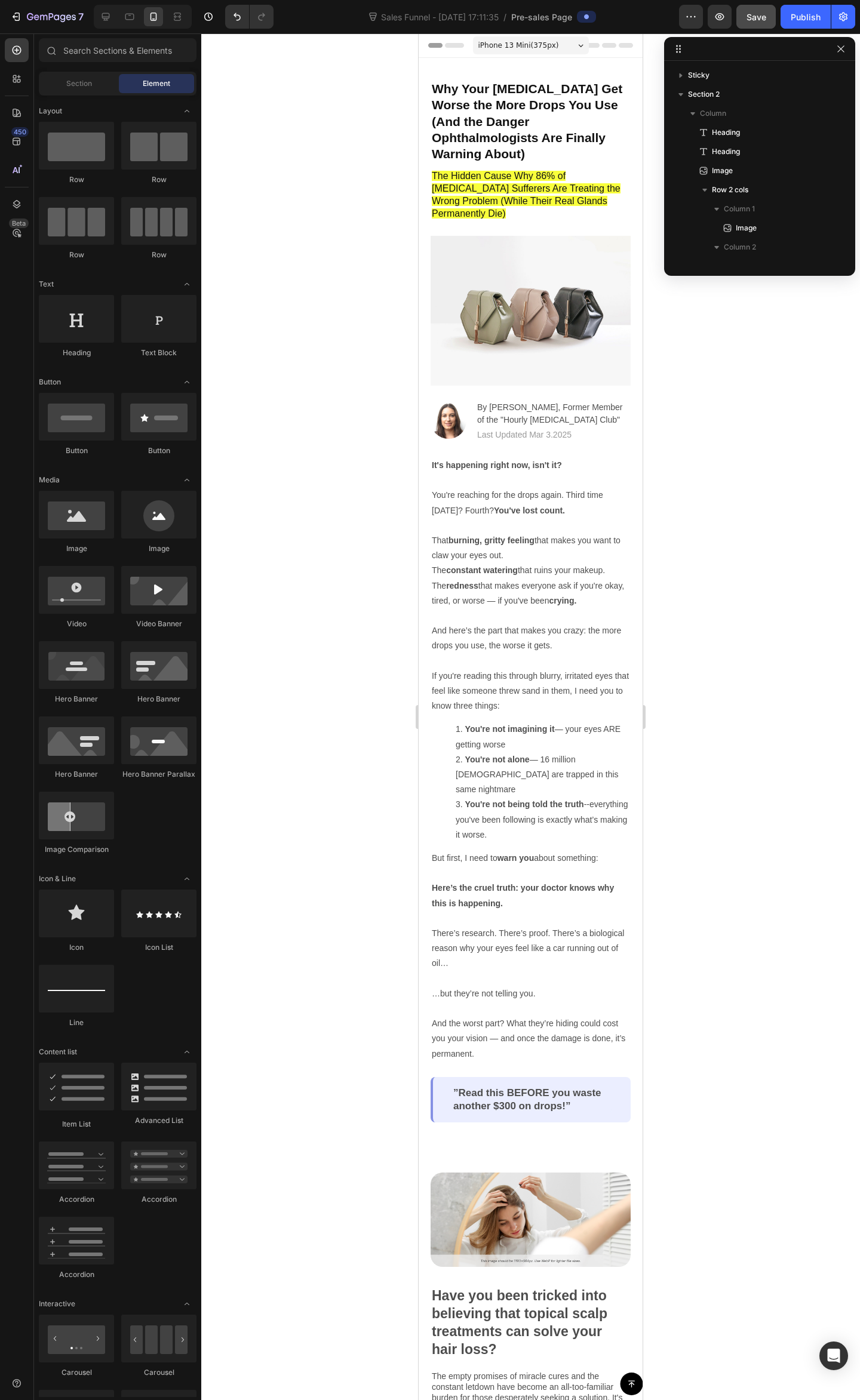
click at [717, 460] on div at bounding box center [530, 717] width 658 height 1366
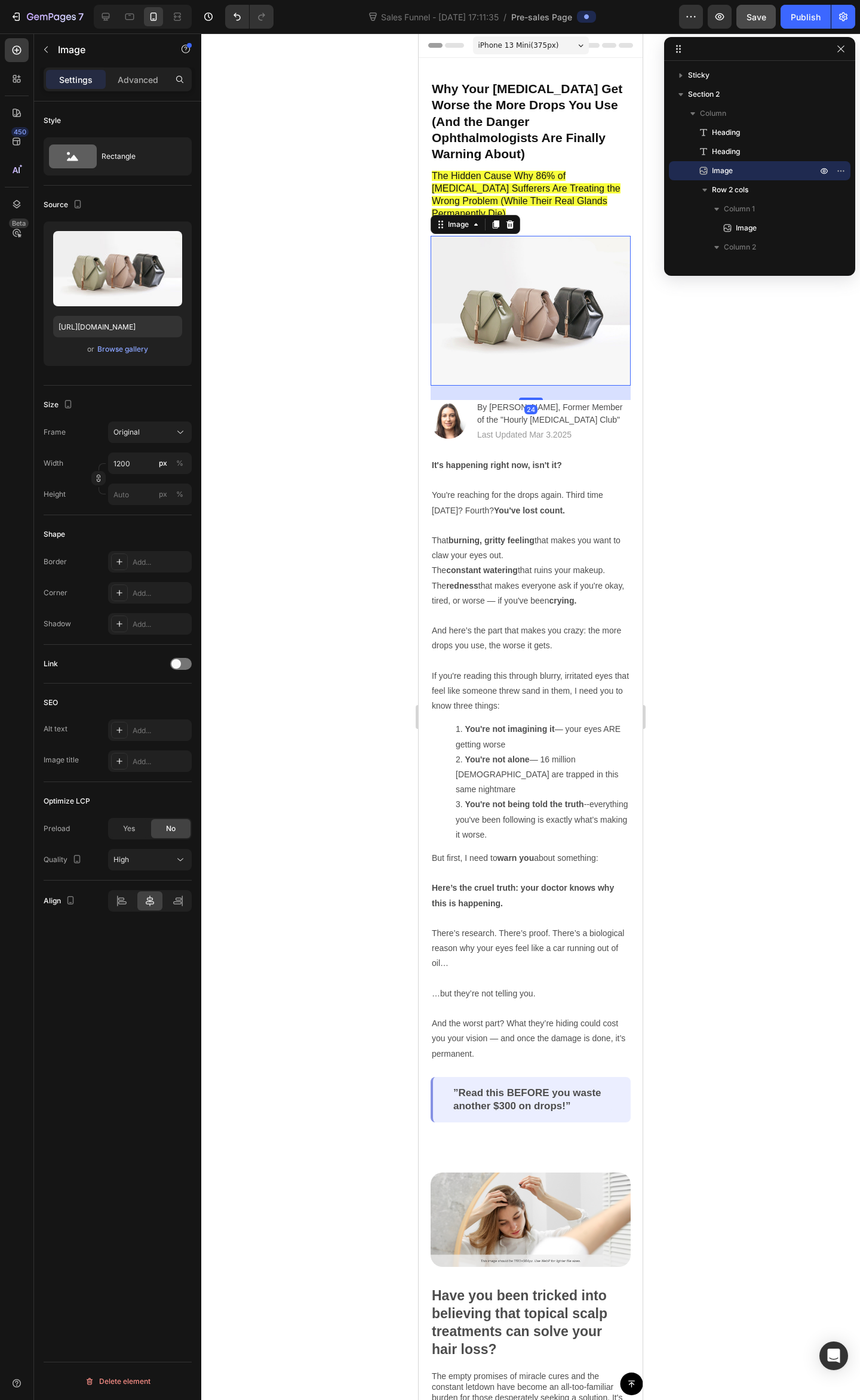
click at [547, 292] on img at bounding box center [531, 311] width 200 height 150
click at [536, 289] on img at bounding box center [531, 311] width 200 height 150
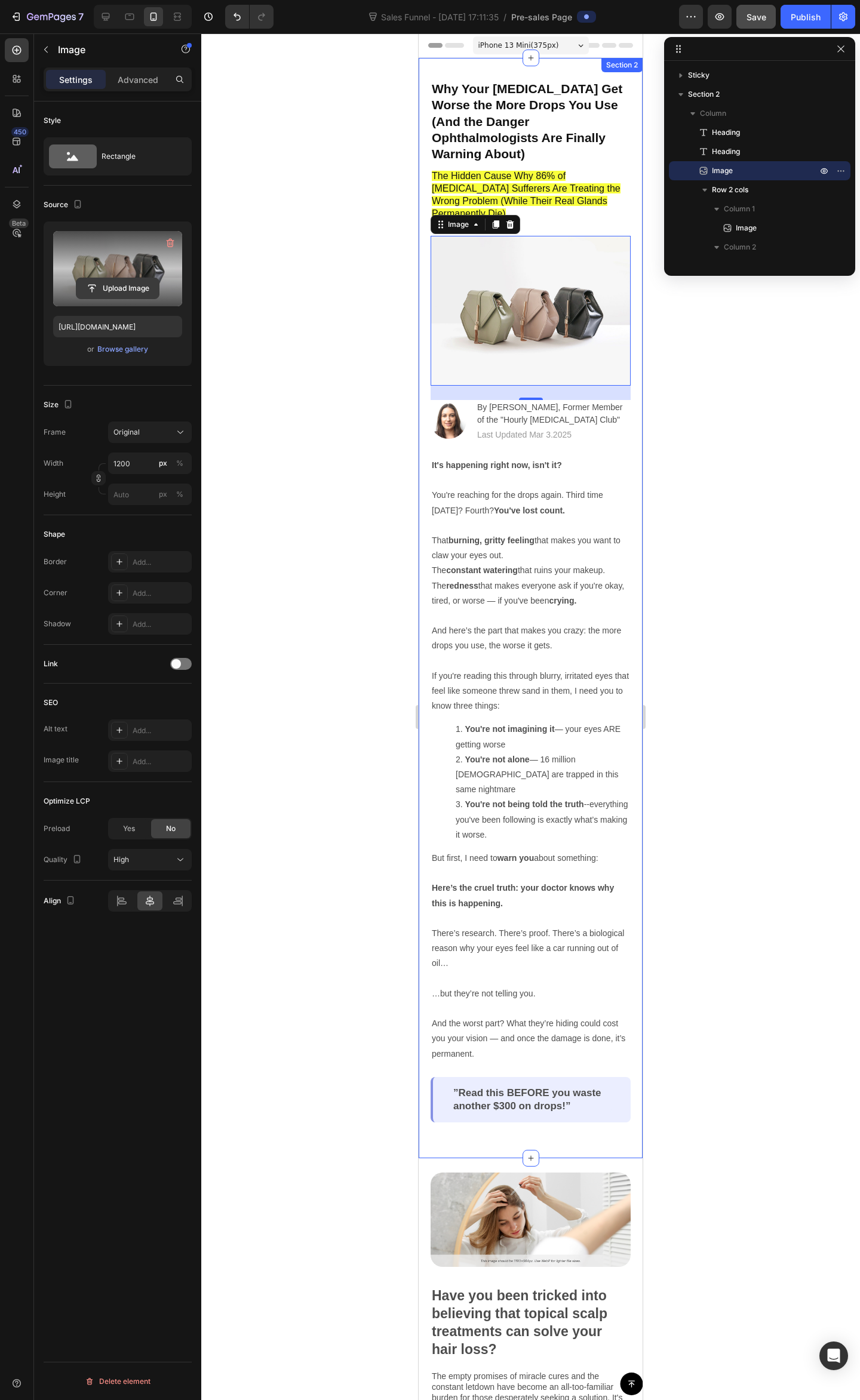
click at [111, 292] on input "file" at bounding box center [117, 288] width 82 height 20
type input "https://cdn.shopify.com/s/files/1/0679/7135/0570/files/gempages_581238827771757…"
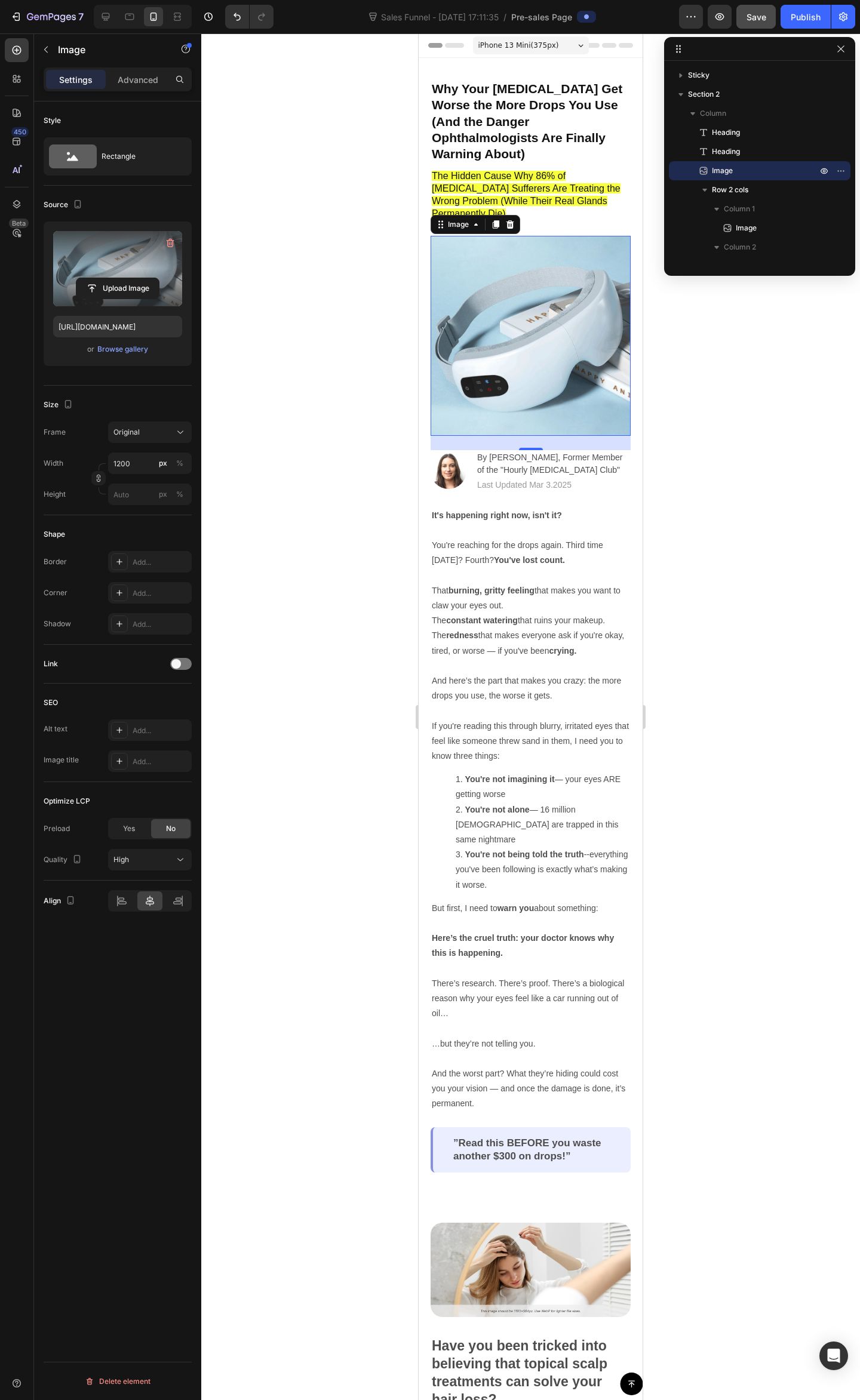
click at [711, 416] on div at bounding box center [530, 717] width 658 height 1366
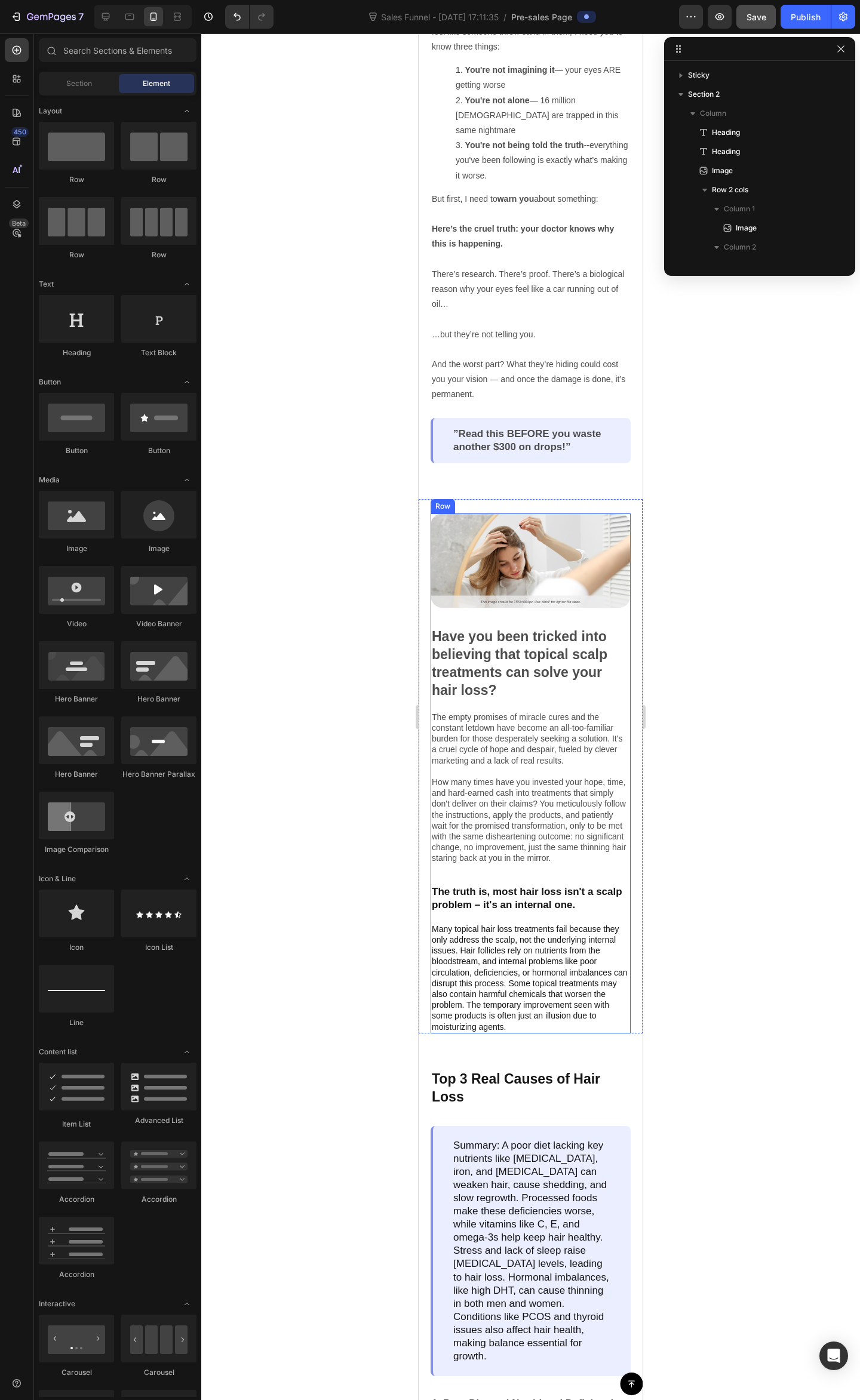
scroll to position [875, 0]
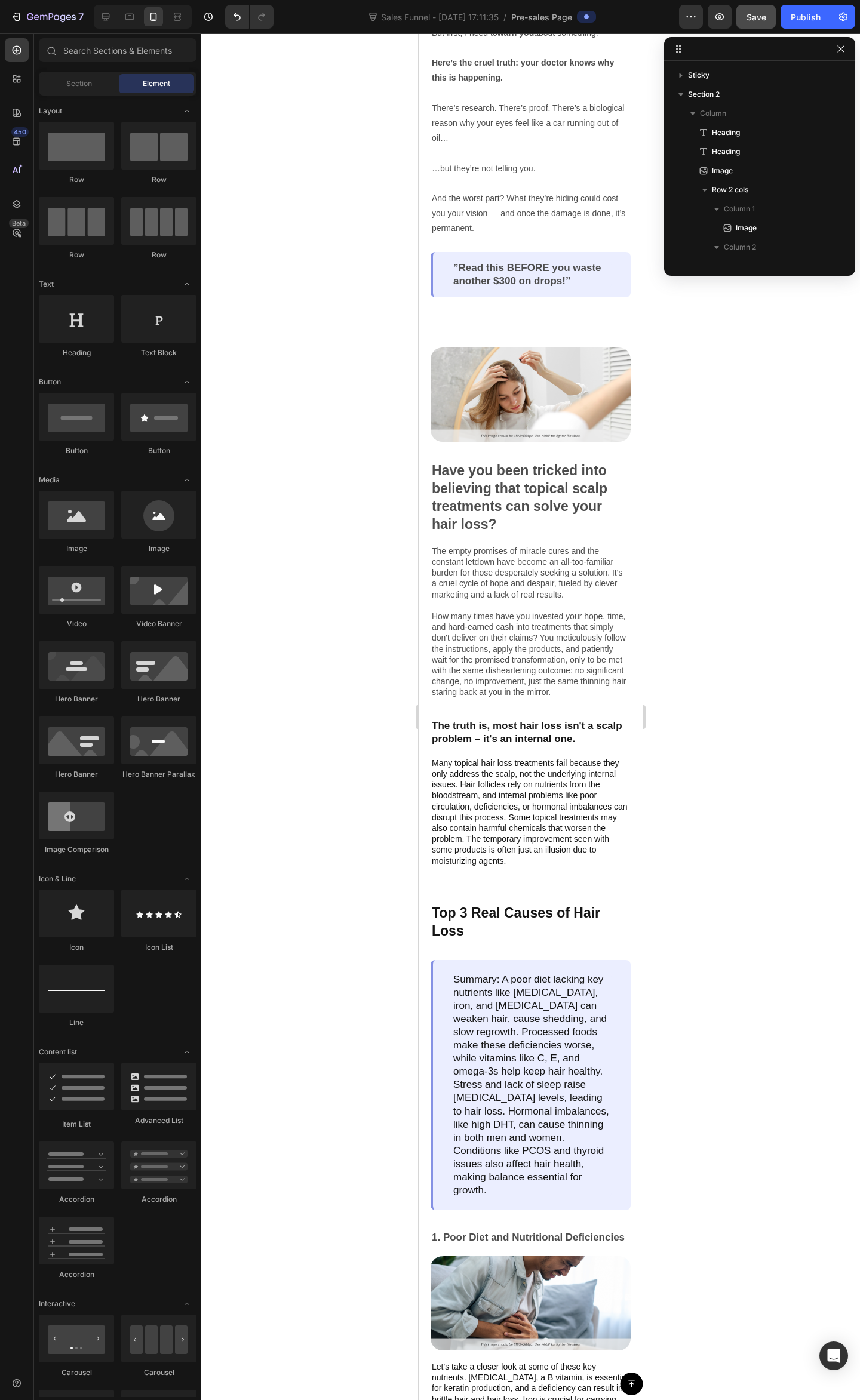
click at [753, 516] on div at bounding box center [530, 717] width 658 height 1366
click at [518, 278] on div "”Read this BEFORE you waste another $300 on drops!” Text Block Row" at bounding box center [531, 274] width 200 height 45
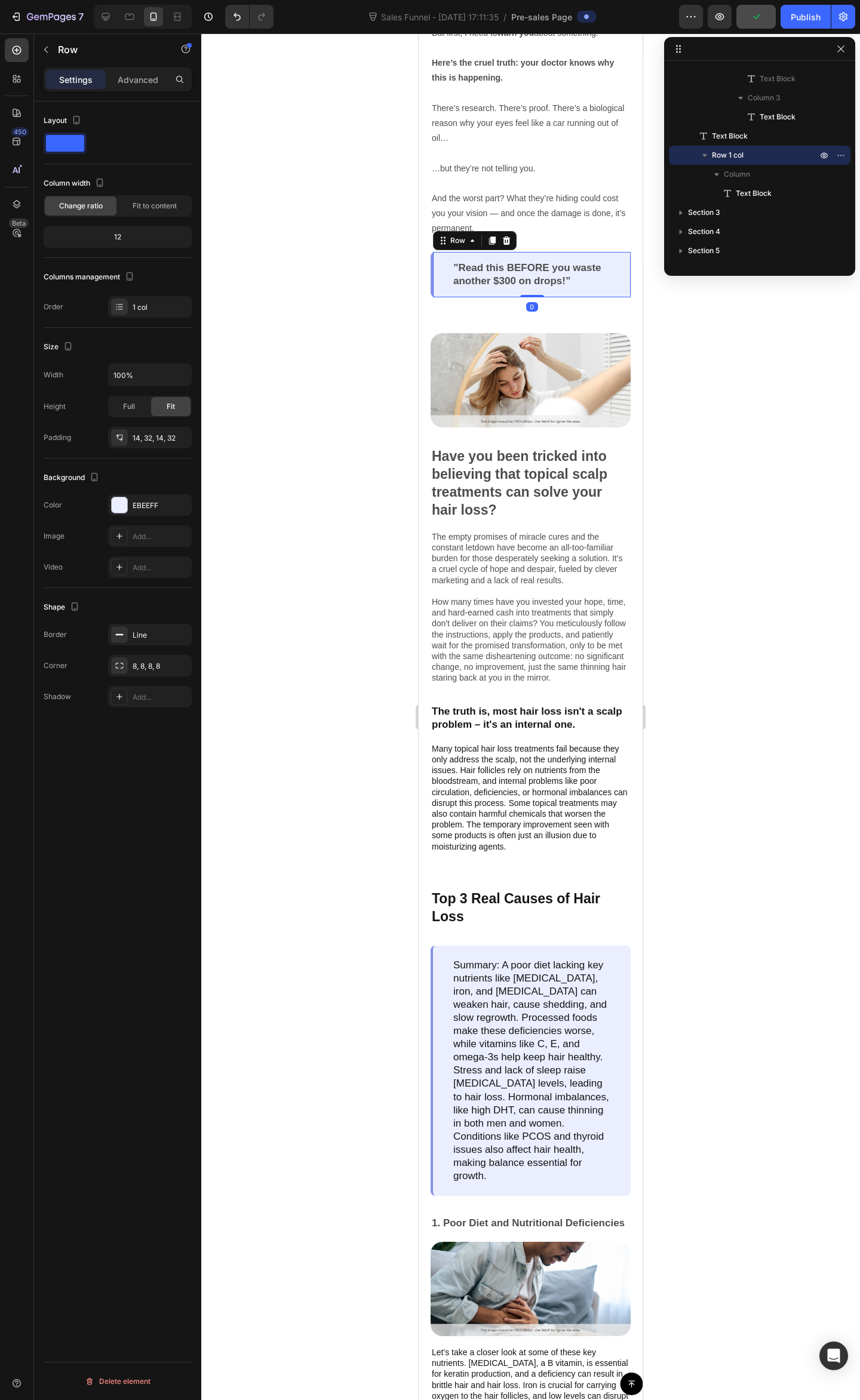
drag, startPoint x: 531, startPoint y: 295, endPoint x: 545, endPoint y: 321, distance: 29.5
click at [538, 252] on div "”Read this BEFORE you waste another $300 on drops!” Text Block Row 0" at bounding box center [531, 274] width 200 height 45
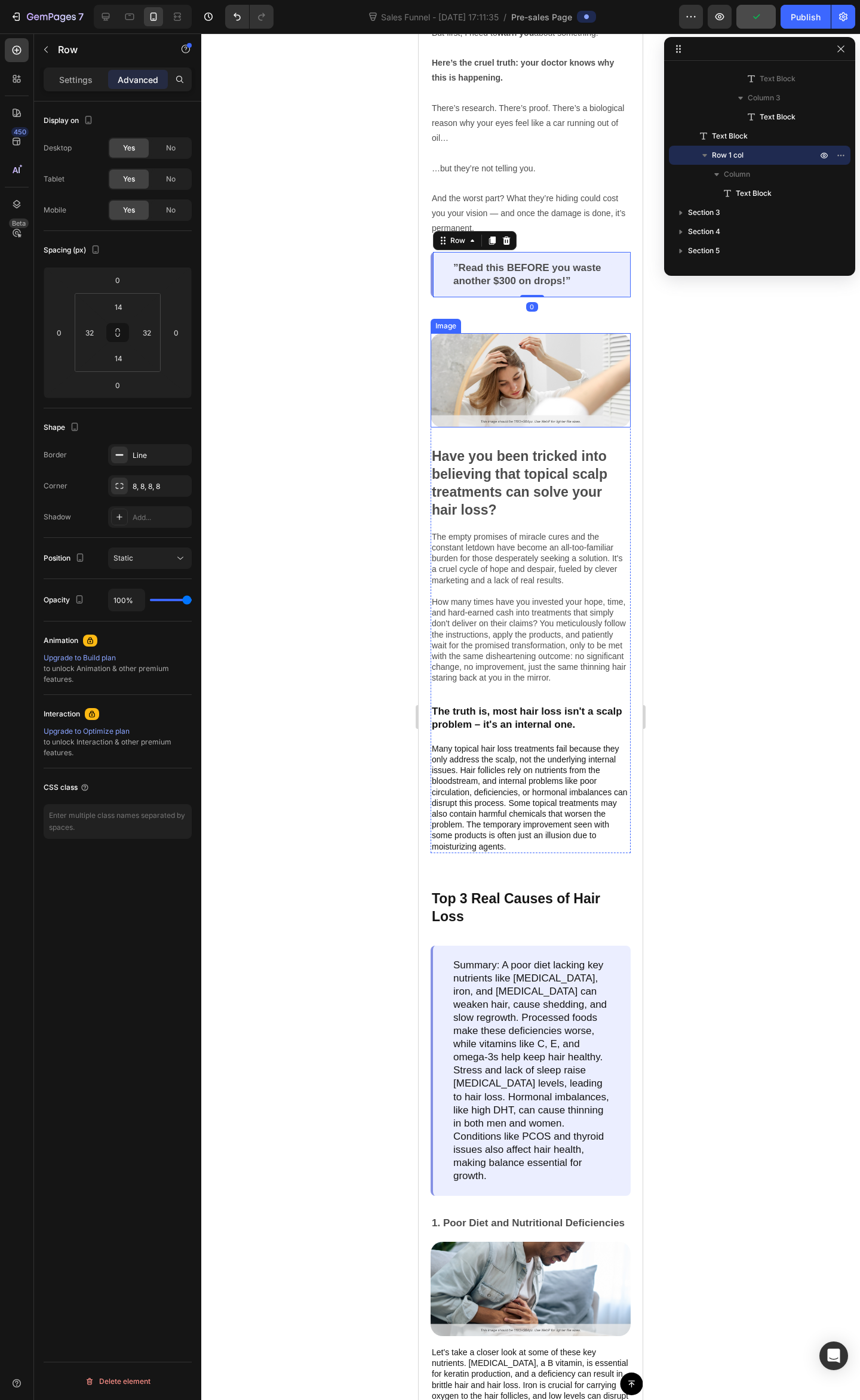
click at [547, 333] on img at bounding box center [531, 380] width 200 height 94
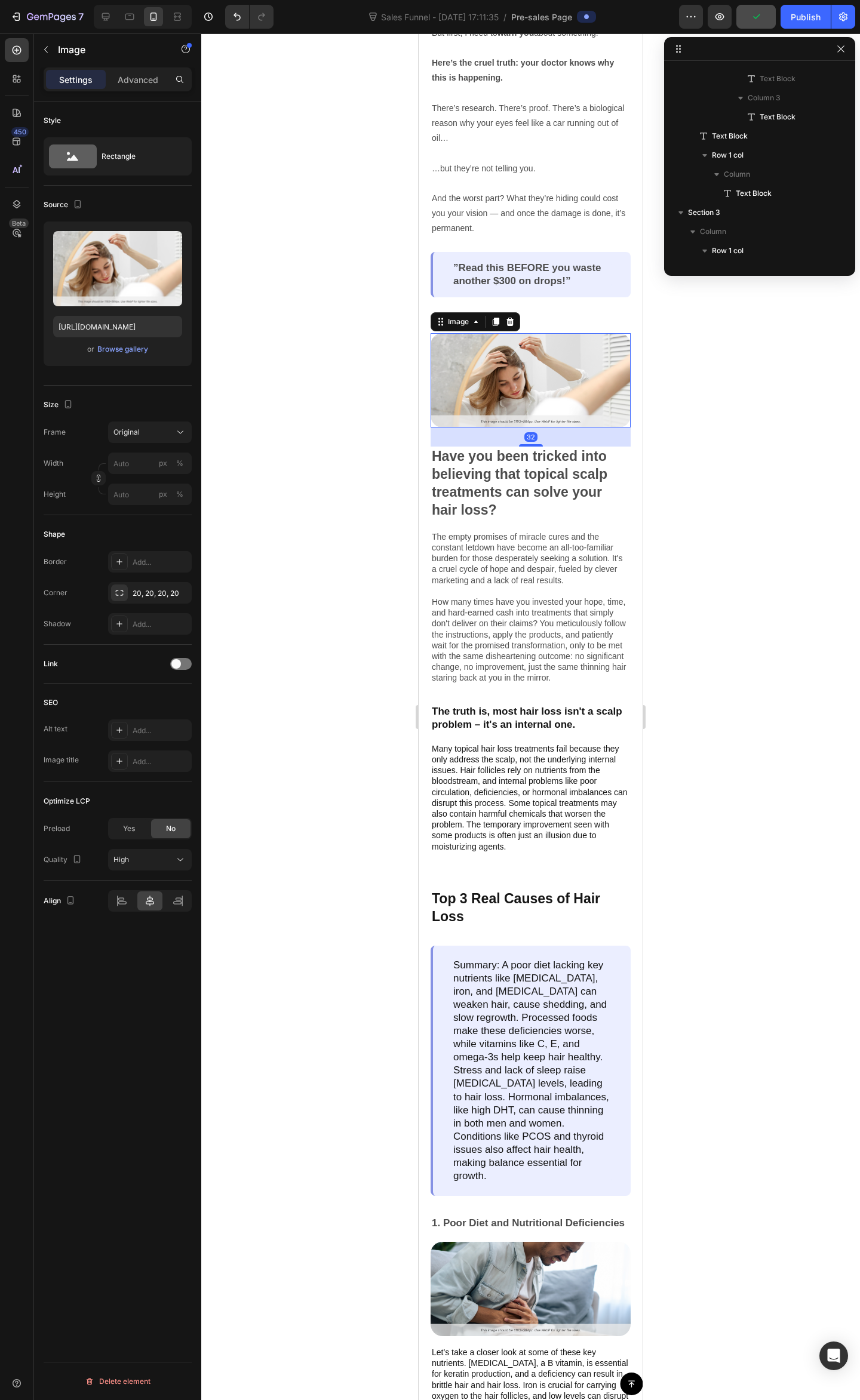
scroll to position [397, 0]
click at [583, 274] on div "”Read this BEFORE you waste another $300 on drops!” Text Block Row" at bounding box center [531, 274] width 200 height 45
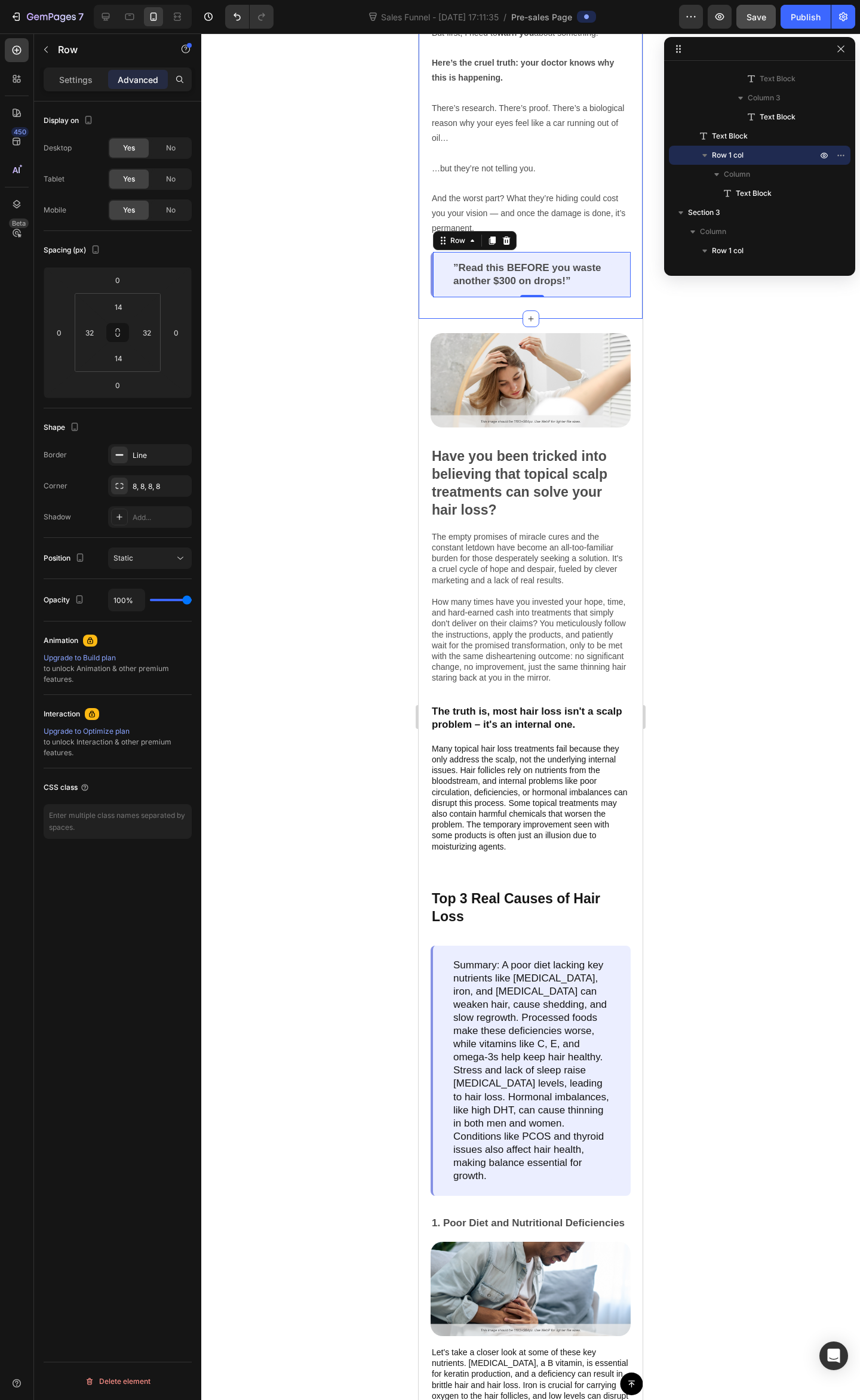
scroll to position [0, 0]
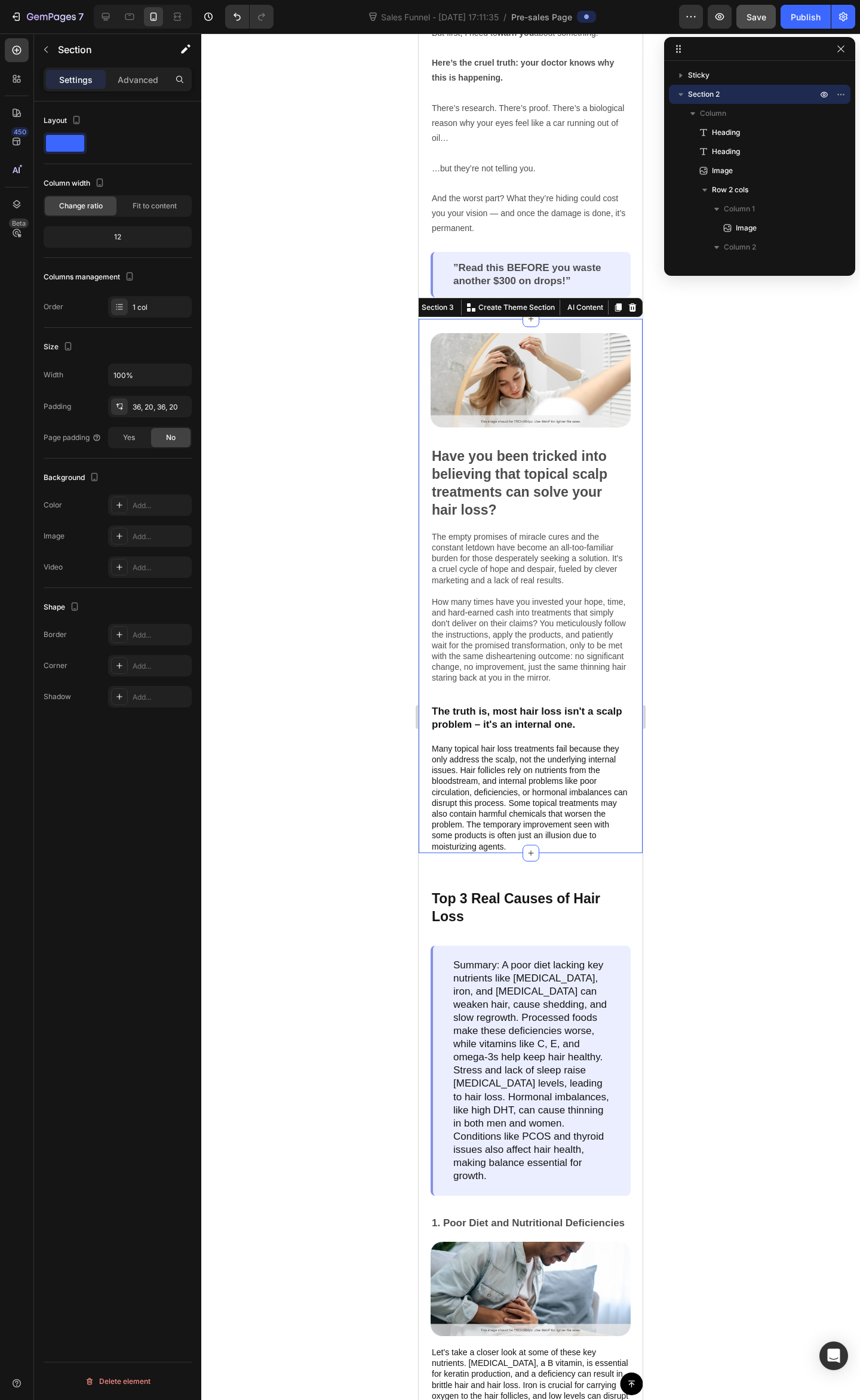
scroll to position [321, 0]
click at [614, 319] on div "Image Have you been tricked into believing that topical scalp treatments can so…" at bounding box center [530, 586] width 224 height 534
click at [717, 342] on div at bounding box center [530, 717] width 658 height 1366
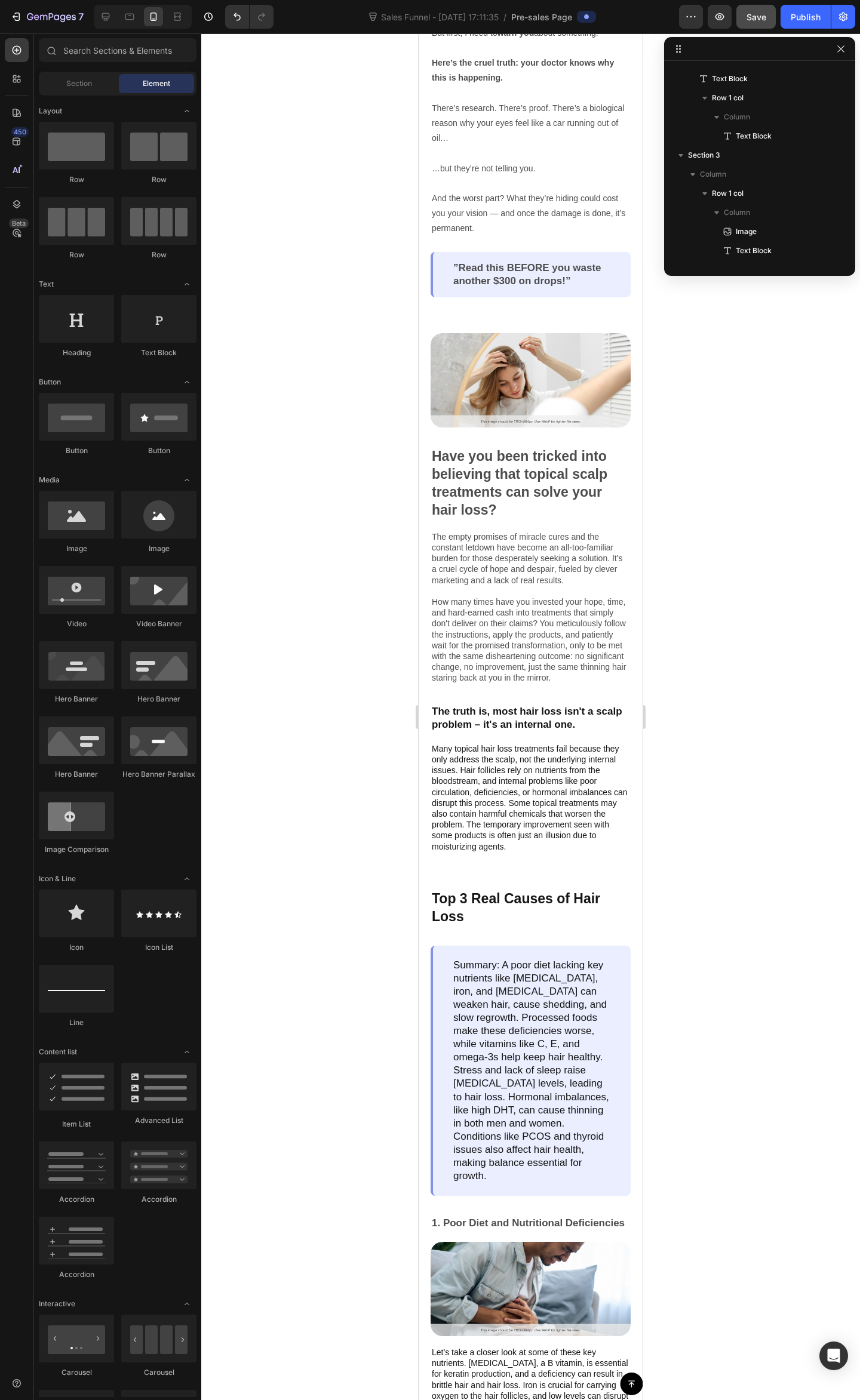
click at [815, 473] on div at bounding box center [530, 717] width 658 height 1366
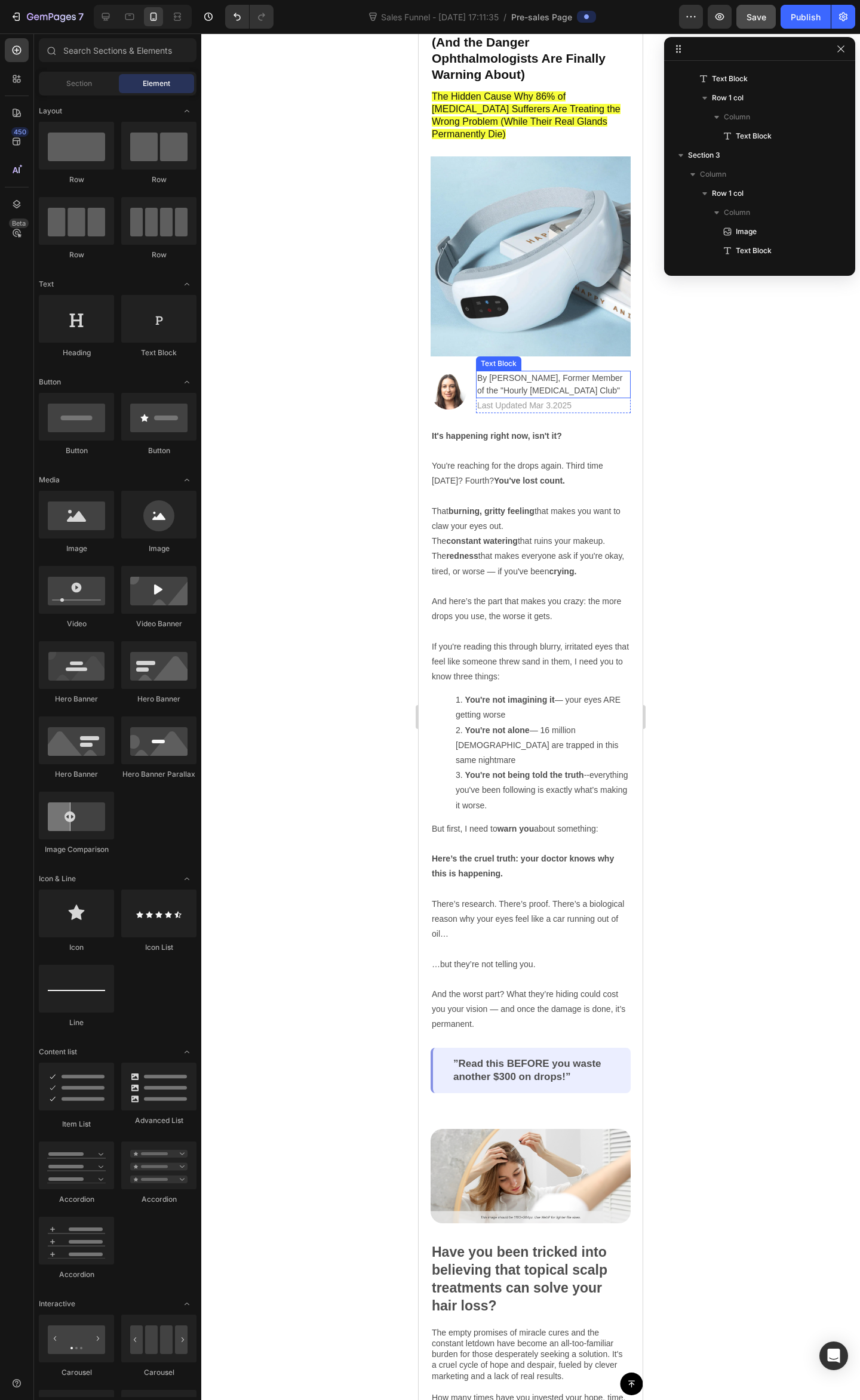
scroll to position [0, 0]
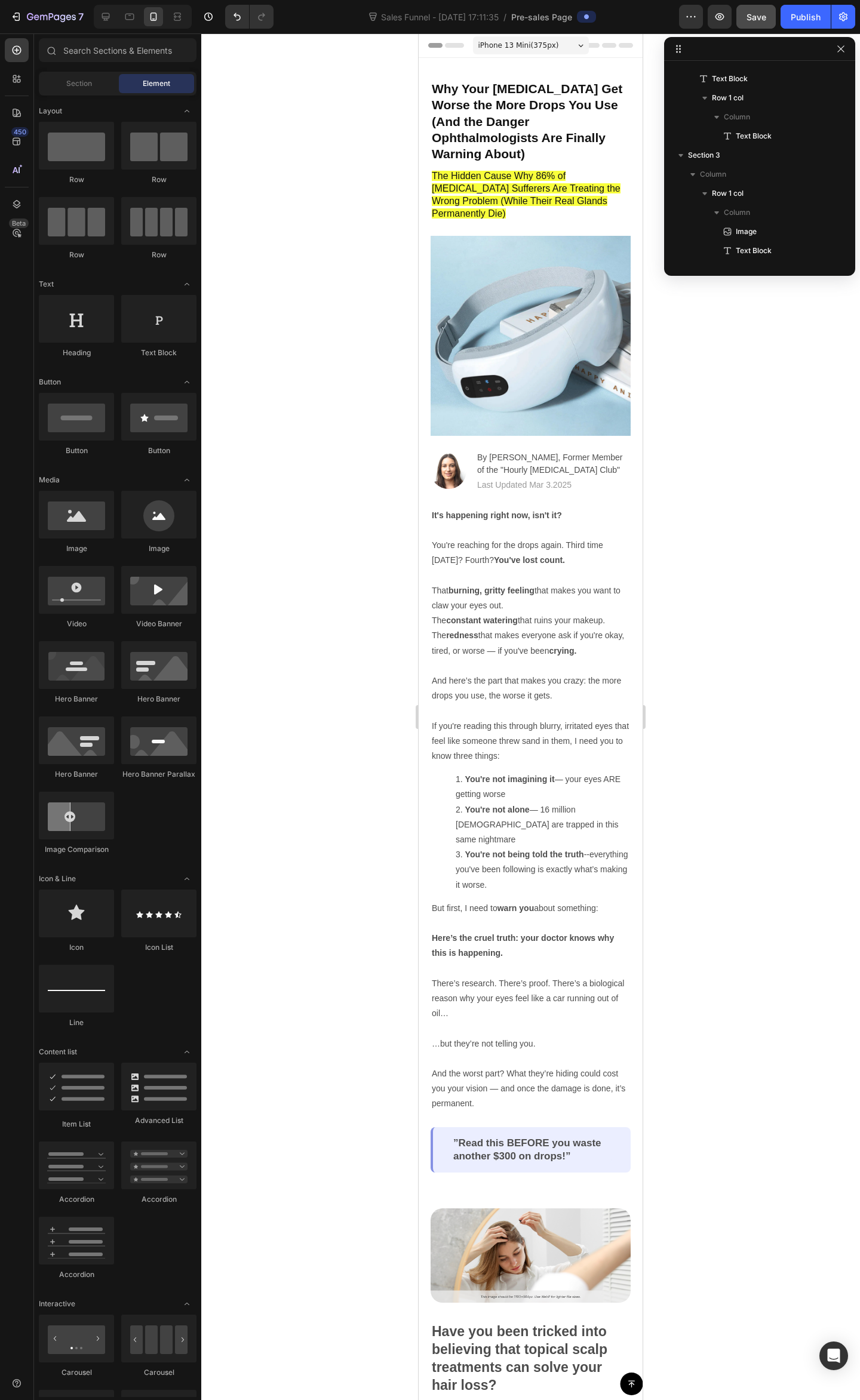
drag, startPoint x: 748, startPoint y: 459, endPoint x: 755, endPoint y: 449, distance: 12.2
click at [748, 459] on div at bounding box center [530, 717] width 658 height 1366
click at [576, 538] on p "You're reaching for the drops again. Third time today? Fourth? You've lost coun…" at bounding box center [531, 575] width 198 height 75
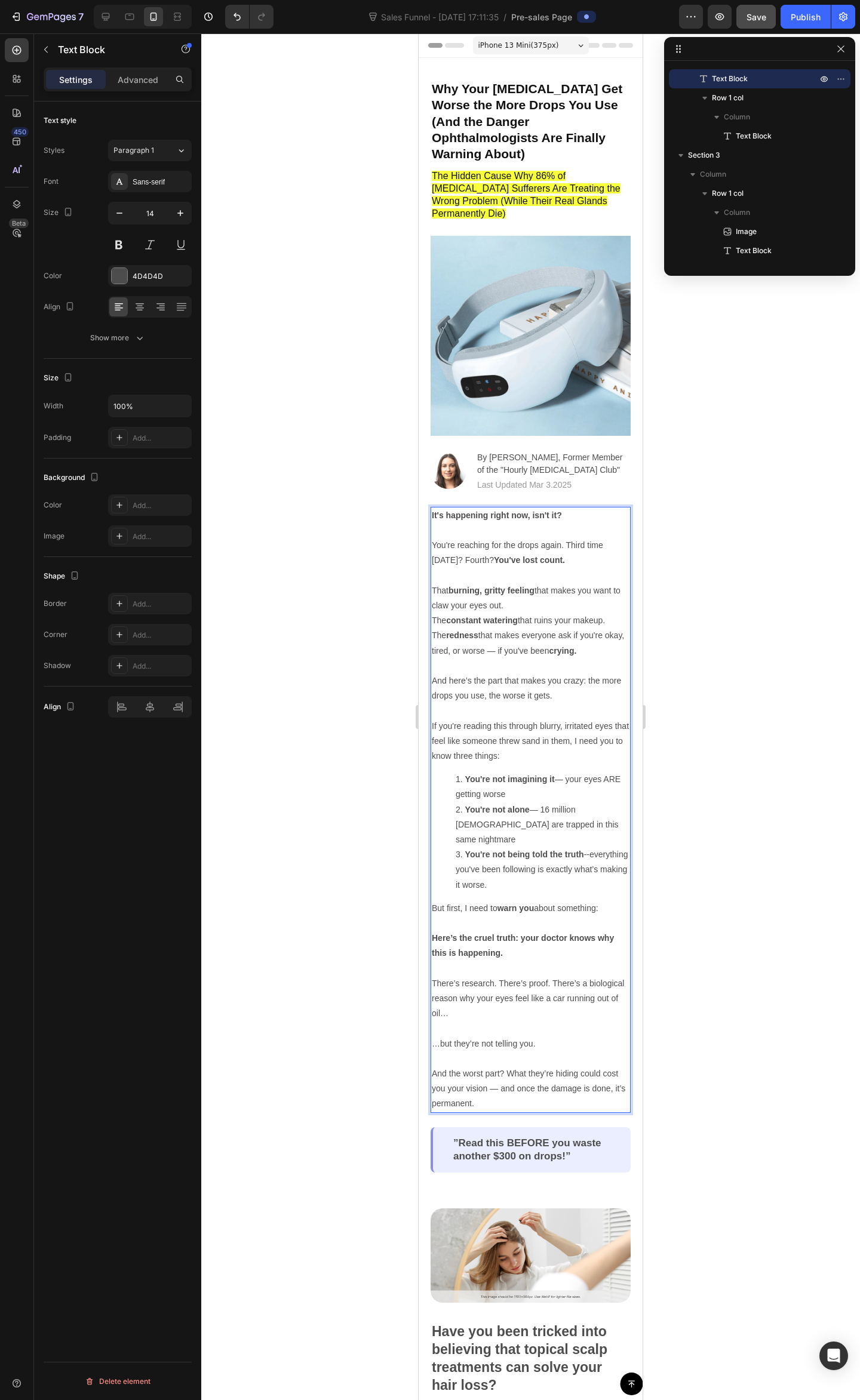
click at [558, 538] on p "You're reaching for the drops again. Third time today? Fourth? You've lost coun…" at bounding box center [531, 575] width 198 height 75
drag, startPoint x: 572, startPoint y: 540, endPoint x: 583, endPoint y: 541, distance: 11.0
click at [573, 538] on p "You're reaching for the drops again. Third time today? Fourth? You've lost coun…" at bounding box center [531, 575] width 198 height 75
drag, startPoint x: 571, startPoint y: 556, endPoint x: 588, endPoint y: 555, distance: 17.0
click at [571, 555] on p "You're reaching for the drops again. Third time today? Fourth? You've lost coun…" at bounding box center [531, 575] width 198 height 75
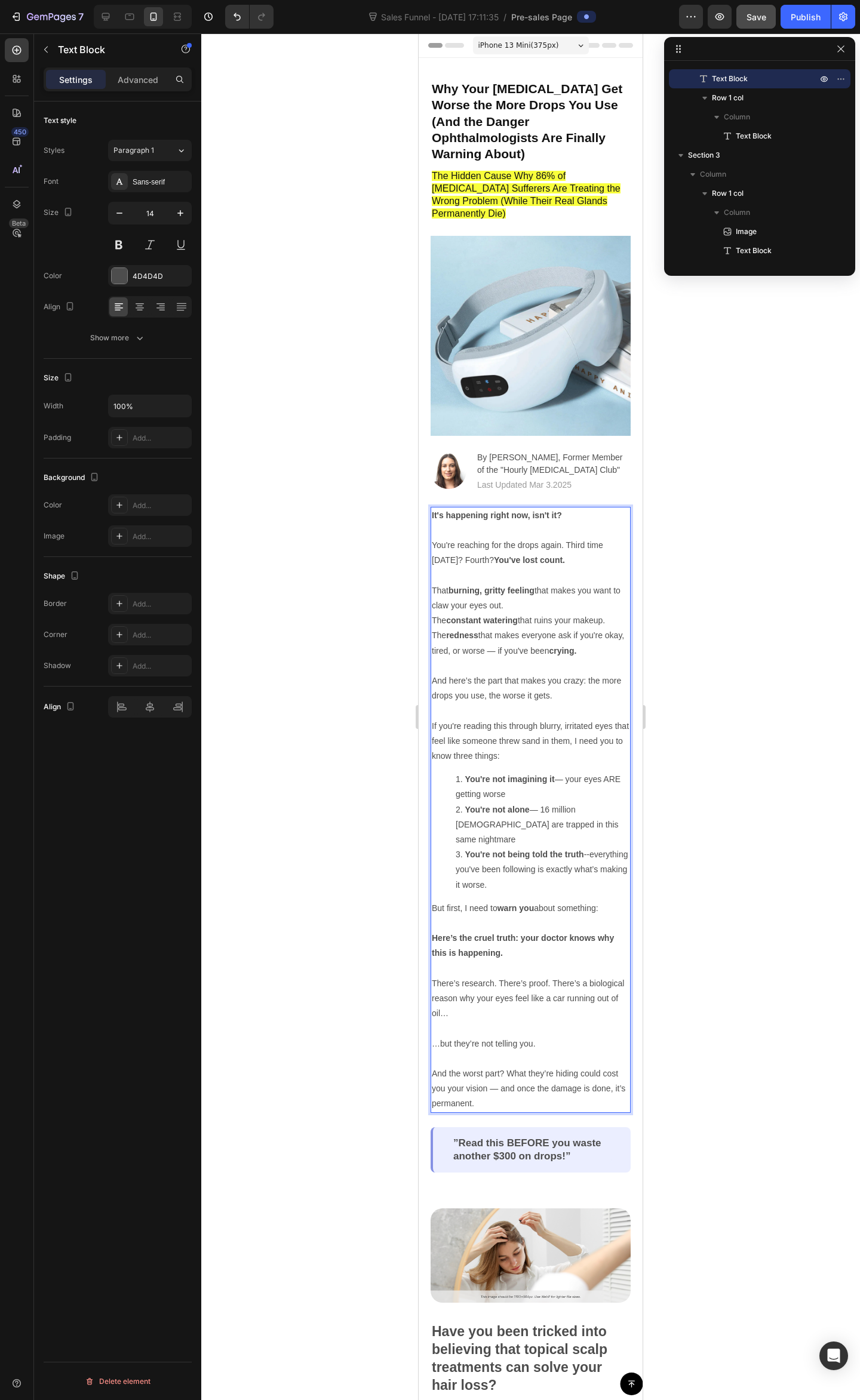
click at [530, 571] on p "You're reaching for the drops again. Third time today? Fourth? You've lost coun…" at bounding box center [531, 575] width 198 height 75
click at [569, 538] on p "You're reaching for the drops again. Third time today? Fourth? You've lost coun…" at bounding box center [531, 575] width 198 height 75
click at [545, 569] on p "You're reaching for the drops again. Third time today? Fourth? You've lost coun…" at bounding box center [531, 575] width 198 height 75
click at [561, 538] on p "You're reaching for the drops again. Third time today? Fourth? You've lost coun…" at bounding box center [531, 575] width 198 height 75
click at [564, 538] on p "You're reaching for the drops again. Third time today? Fourth? You've lost coun…" at bounding box center [531, 575] width 198 height 75
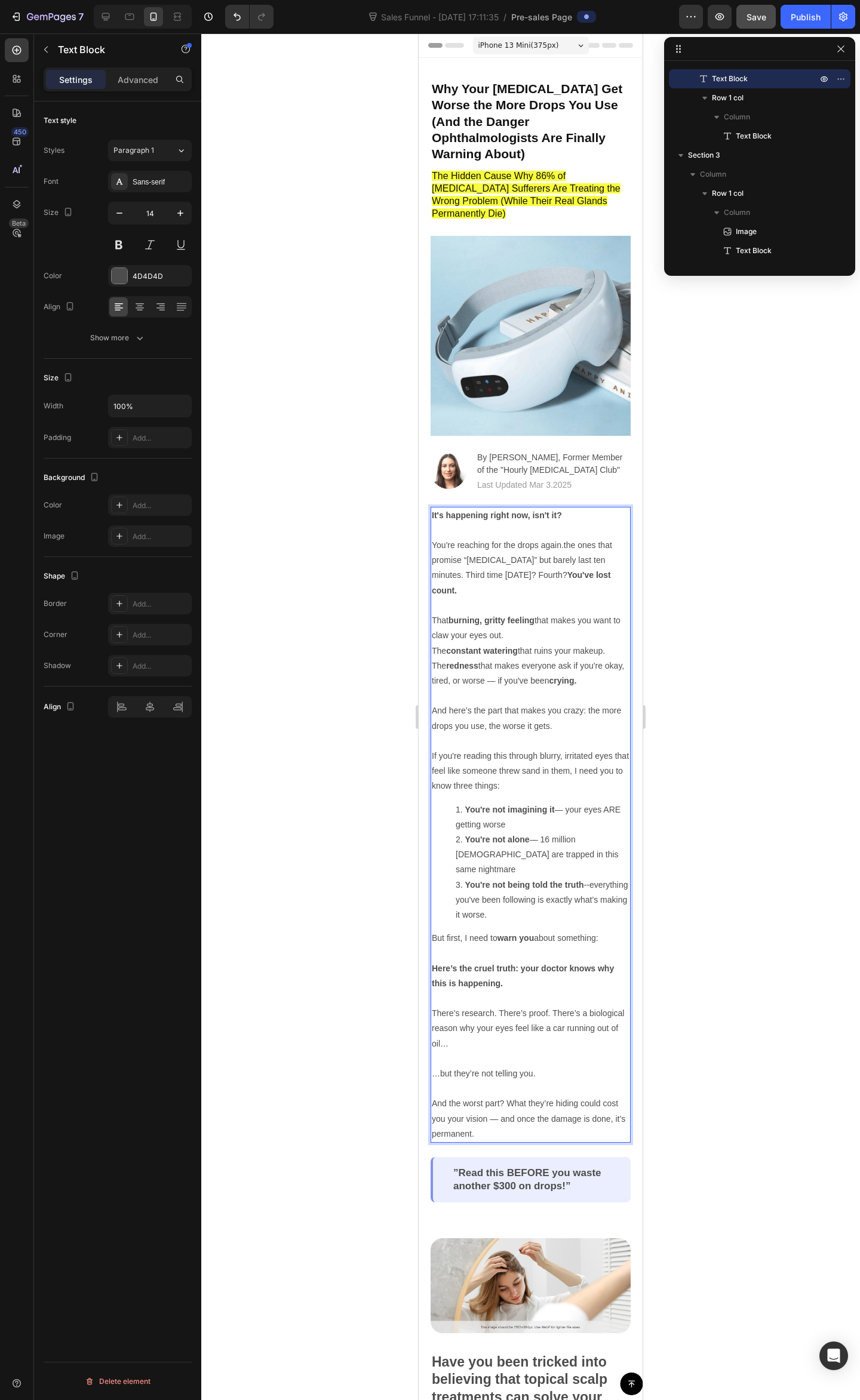
click at [552, 538] on p "You're reaching for the drops again.the ones that promise “all-day relief” but …" at bounding box center [531, 590] width 198 height 105
click at [565, 538] on p "You're reaching for the drops again.the ones that promise “all-day relief” but …" at bounding box center [531, 590] width 198 height 105
click at [532, 568] on p "You're reaching for the drops again -- the ones that promise “all-day relief” b…" at bounding box center [531, 590] width 198 height 105
click at [571, 554] on p "You're reaching for the drops again -- the ones that promise “all-day relief” b…" at bounding box center [531, 590] width 198 height 105
click at [593, 538] on p "You're reaching for the drops again -- the ones that promise “all-day relief” b…" at bounding box center [531, 590] width 198 height 105
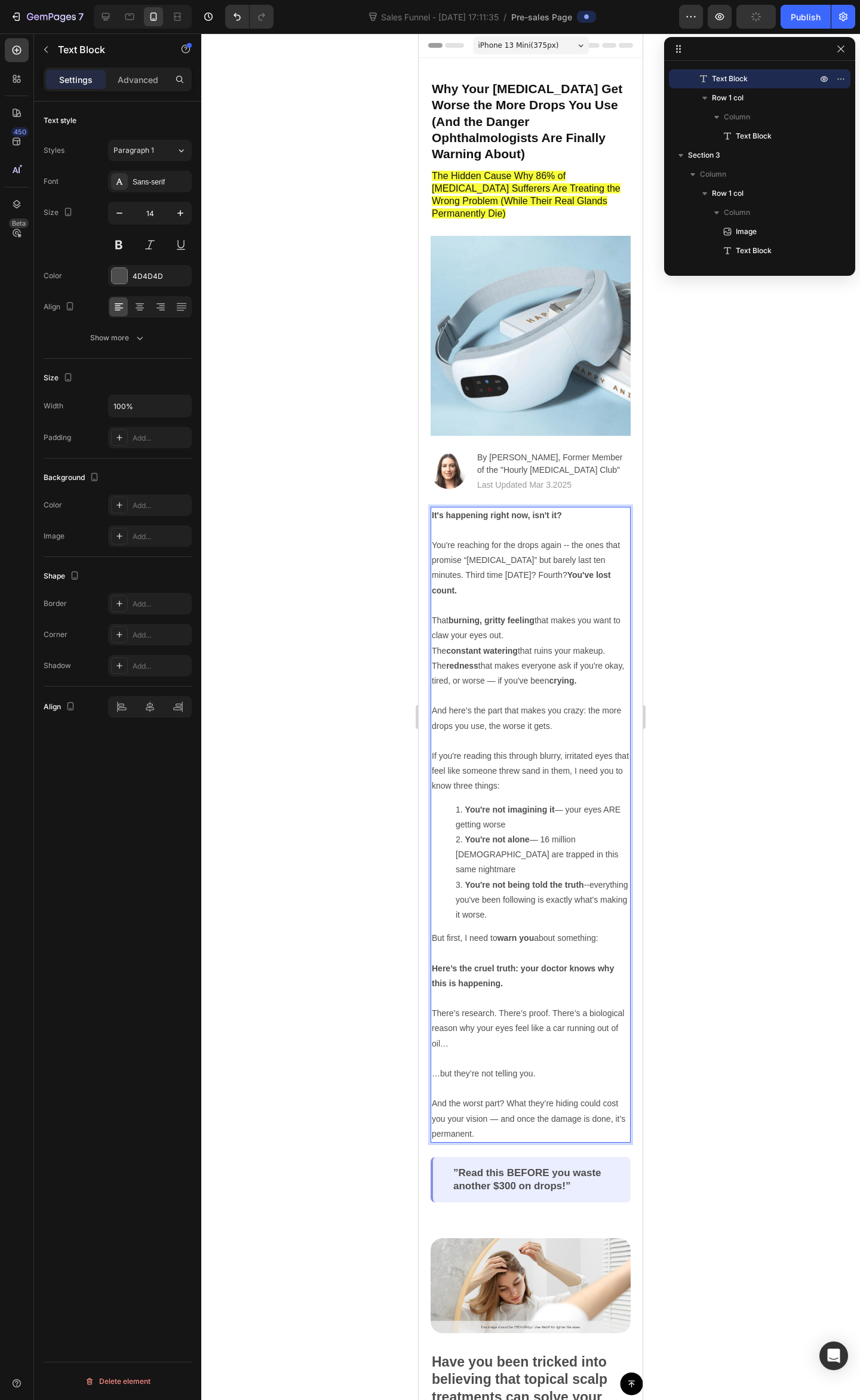
click at [599, 564] on p "You're reaching for the drops again -- the ones that promise “all-day relief” b…" at bounding box center [531, 590] width 198 height 105
drag, startPoint x: 541, startPoint y: 557, endPoint x: 525, endPoint y: 558, distance: 16.0
click at [538, 557] on p "You're reaching for the drops again -- the ones that promise “all-day relief” b…" at bounding box center [531, 590] width 198 height 105
click at [459, 545] on p "You're reaching for the drops again -- the ones that promise “all-day relief” b…" at bounding box center [531, 590] width 198 height 105
click at [501, 560] on p "You're reaching for the drops again -- the ones that promise “all-day relief” b…" at bounding box center [531, 590] width 198 height 105
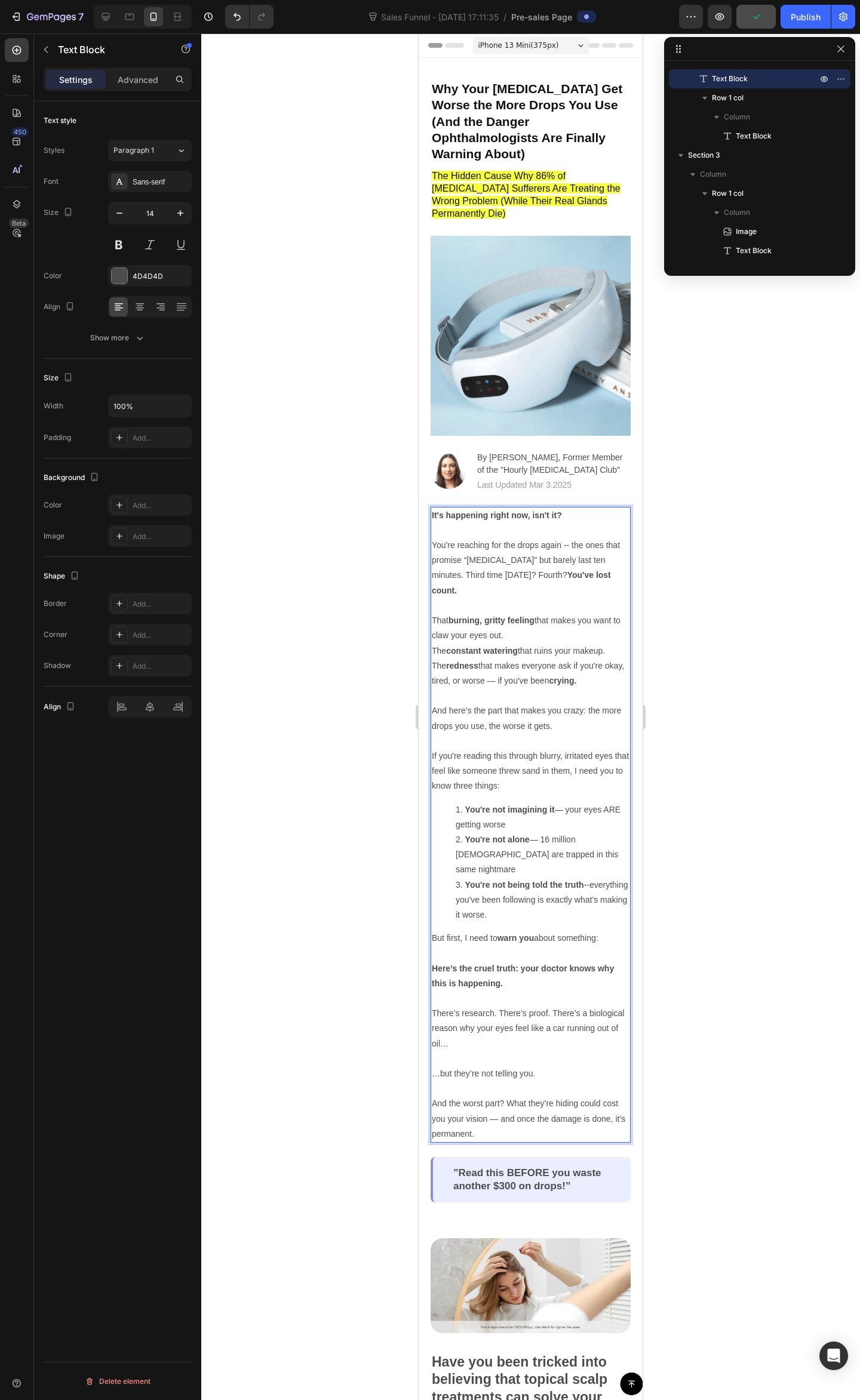
click at [536, 566] on p "You're reaching for the drops again -- the ones that promise “all-day relief” b…" at bounding box center [531, 590] width 198 height 105
click at [564, 576] on p "You're reaching for the drops again -- the ones that promise “all-day relief” b…" at bounding box center [531, 590] width 198 height 105
click at [717, 512] on div at bounding box center [530, 717] width 658 height 1366
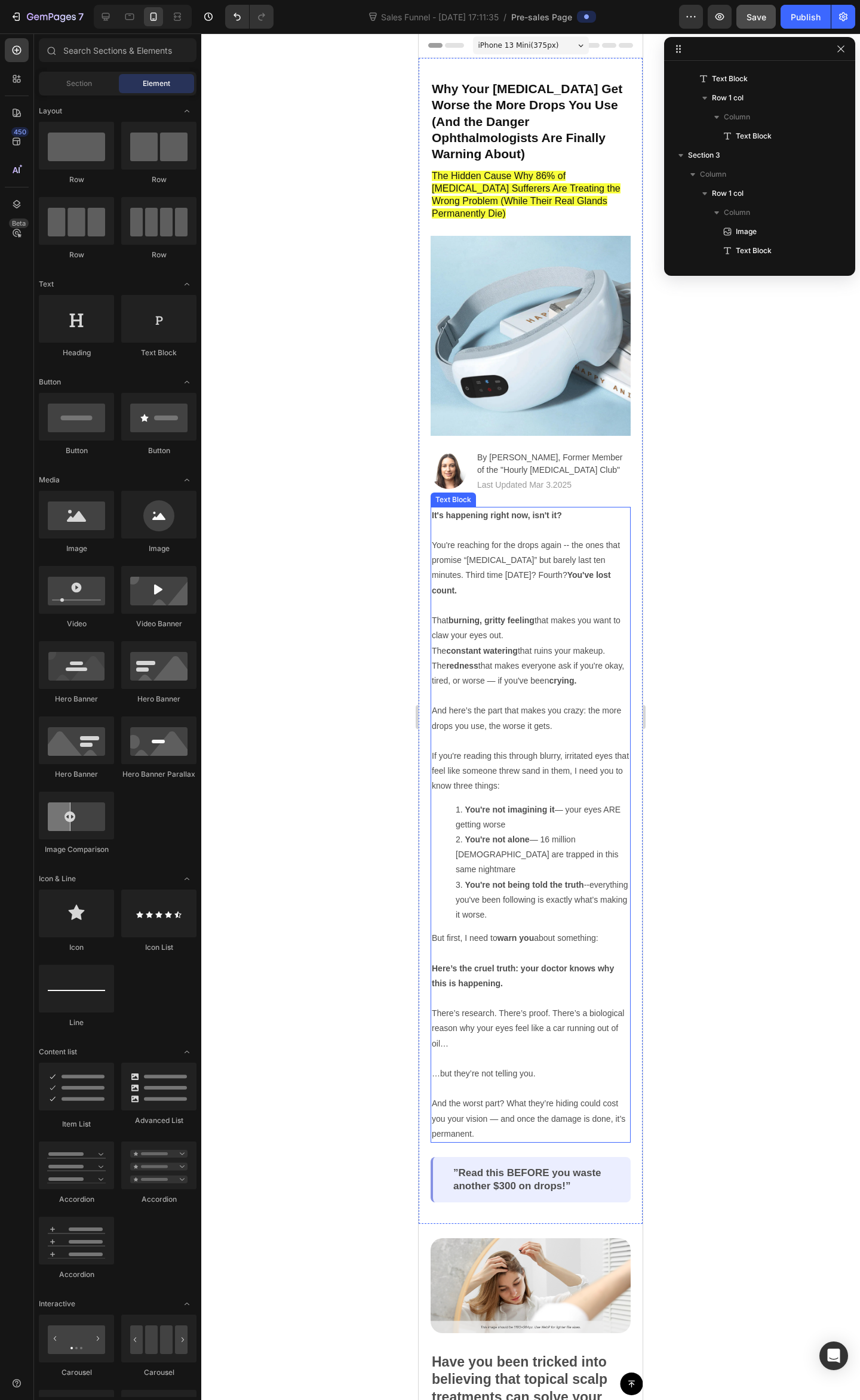
click at [569, 570] on strong "You've lost count." at bounding box center [521, 582] width 179 height 25
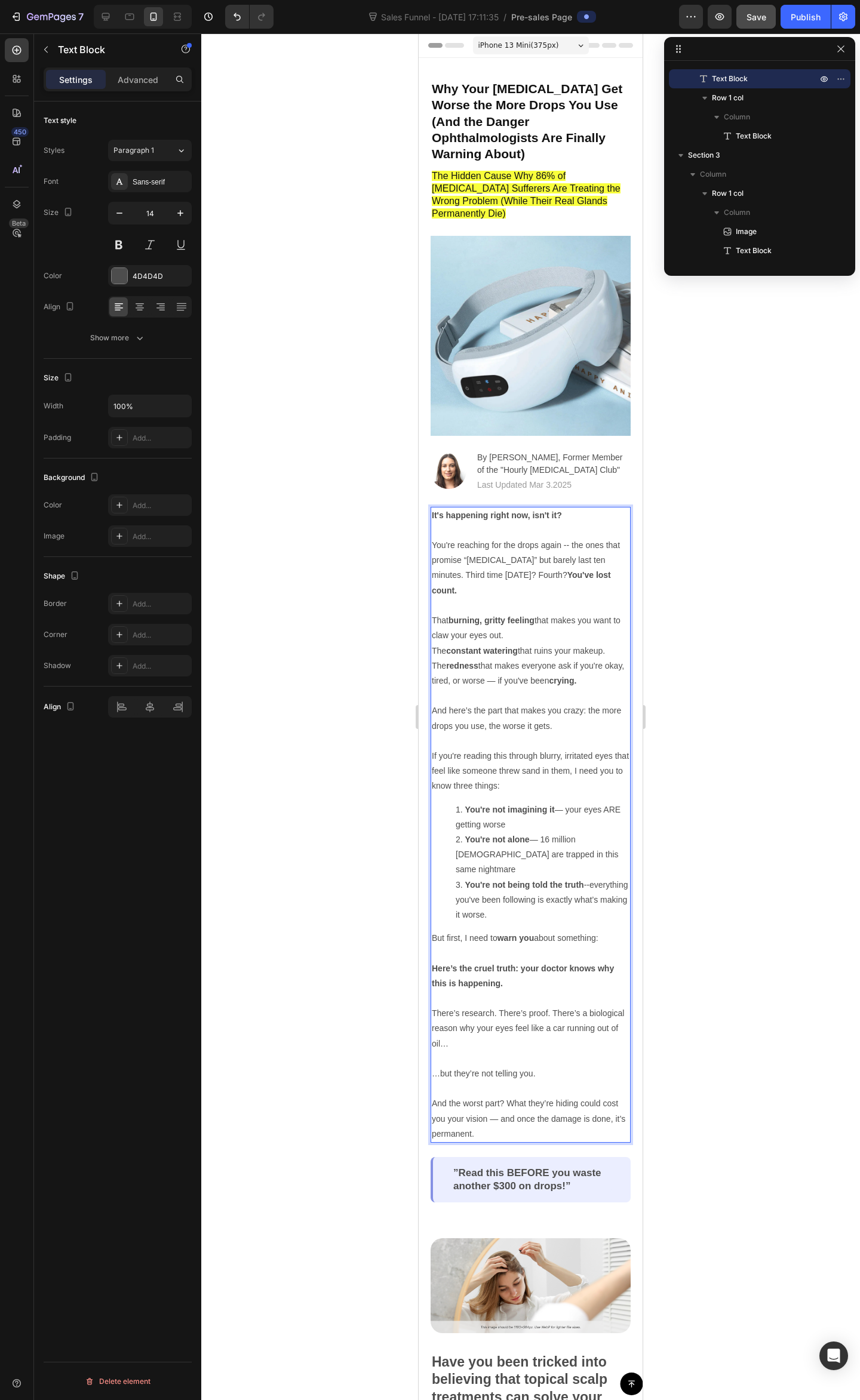
click at [606, 658] on p "The constant watering that ruins your makeup. The redness that makes everyone a…" at bounding box center [531, 688] width 198 height 90
click at [582, 658] on p "The constant watering that ruins your makeup. The redness that makes everyone a…" at bounding box center [531, 688] width 198 height 90
click at [732, 627] on div at bounding box center [530, 717] width 658 height 1366
click at [552, 554] on p "You're reaching for the drops again -- the ones that promise “all-day relief” b…" at bounding box center [531, 590] width 198 height 105
click at [531, 549] on p "You're reaching for the drops again -- the ones that promise “all-day relief” b…" at bounding box center [531, 590] width 198 height 105
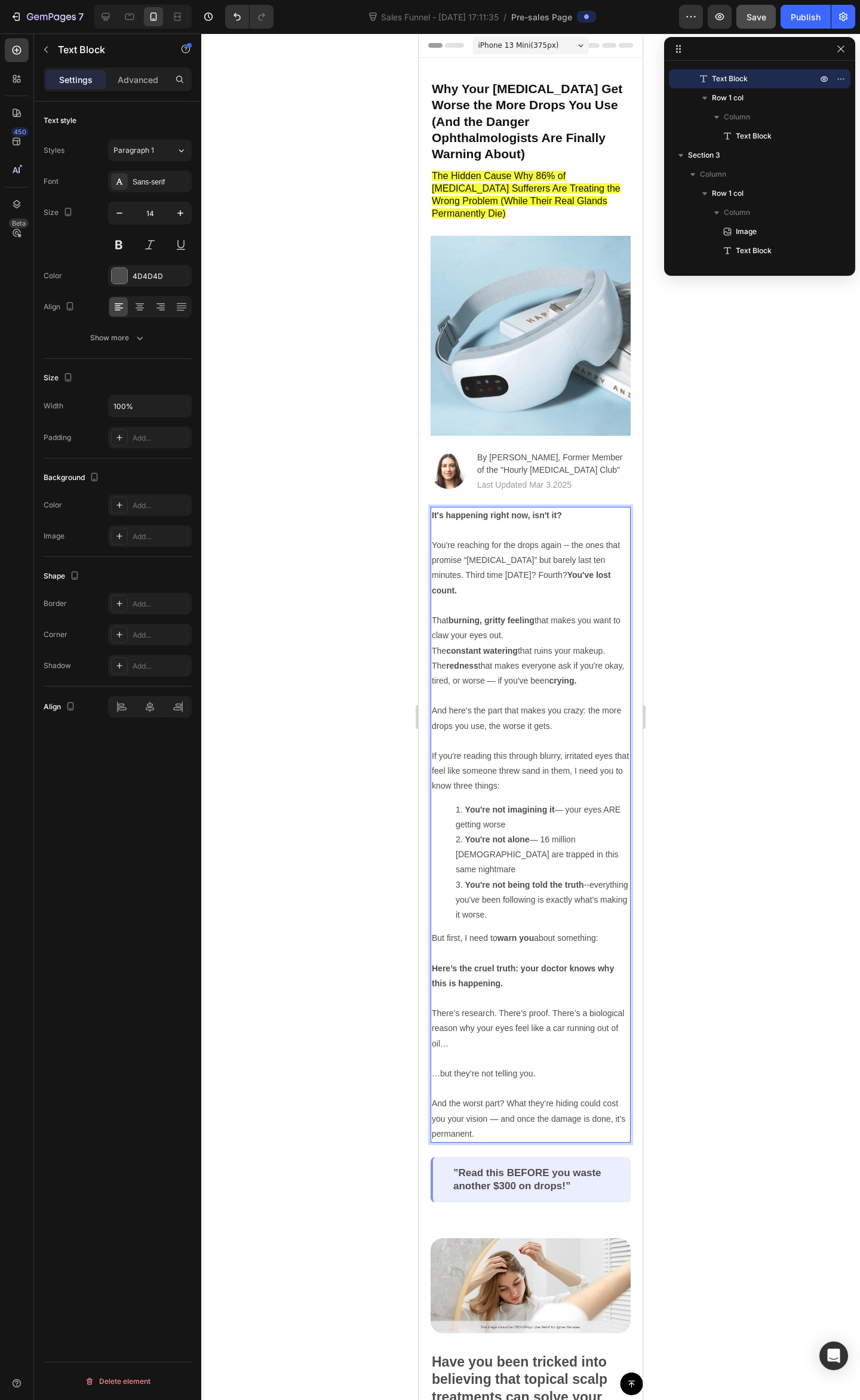
drag, startPoint x: 557, startPoint y: 550, endPoint x: 574, endPoint y: 552, distance: 17.1
click at [559, 550] on p "You're reaching for the drops again -- the ones that promise “all-day relief” b…" at bounding box center [531, 590] width 198 height 105
drag, startPoint x: 589, startPoint y: 552, endPoint x: 583, endPoint y: 560, distance: 10.0
click at [588, 552] on p "You're reaching for the drops again -- the ones that promise “all-day relief” b…" at bounding box center [531, 590] width 198 height 105
drag, startPoint x: 575, startPoint y: 595, endPoint x: 555, endPoint y: 597, distance: 20.1
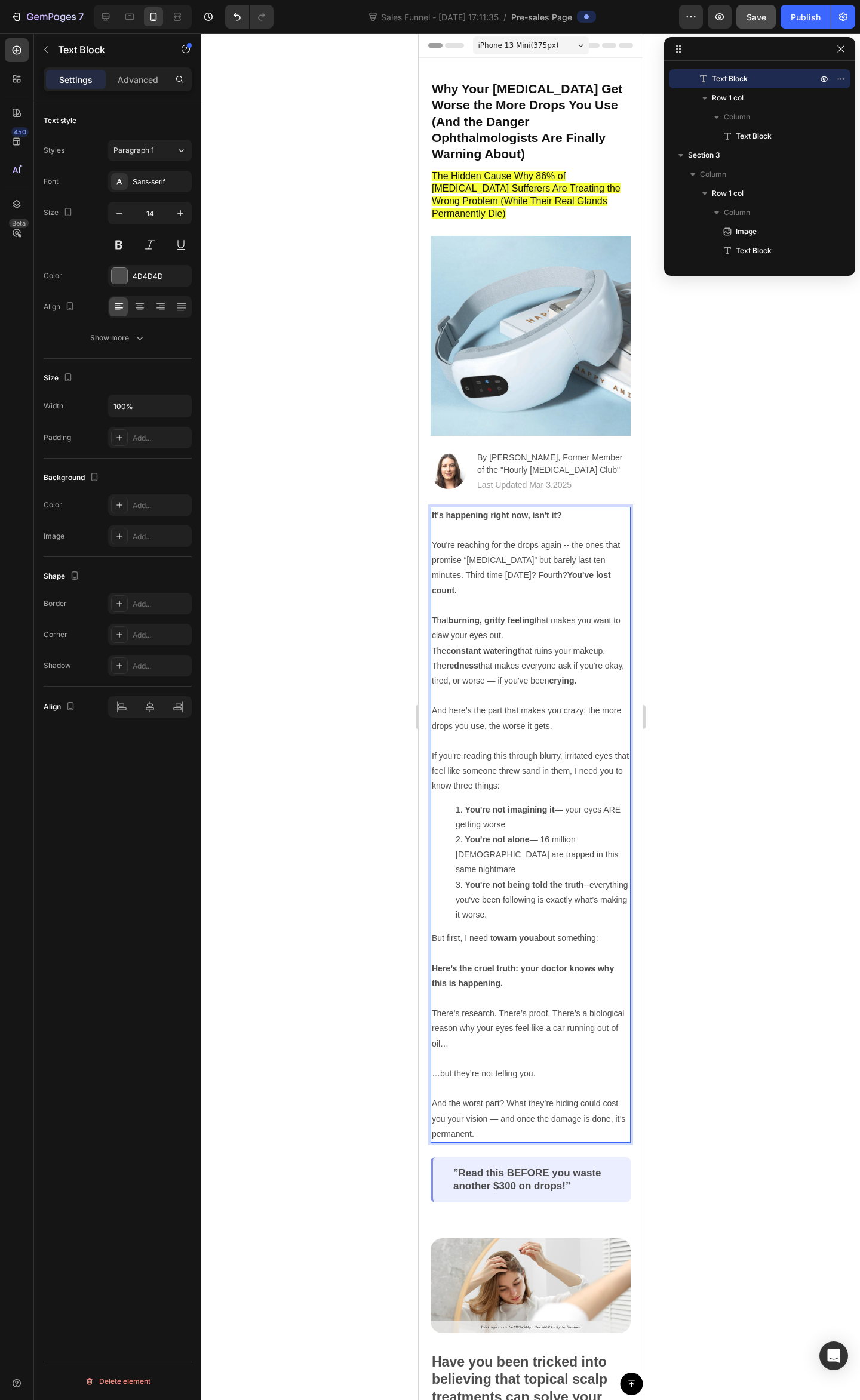
click at [574, 595] on p "You're reaching for the drops again -- the ones that promise “all-day relief” b…" at bounding box center [531, 590] width 198 height 105
drag, startPoint x: 467, startPoint y: 596, endPoint x: 503, endPoint y: 598, distance: 36.1
click at [486, 597] on p "You're reaching for the drops again -- the ones that promise “all-day relief” b…" at bounding box center [531, 590] width 198 height 105
click at [515, 597] on p "You're reaching for the drops again -- the ones that promise “all-day relief” b…" at bounding box center [531, 590] width 198 height 105
click at [542, 595] on p "You're reaching for the drops again -- the ones that promise “all-day relief” b…" at bounding box center [531, 590] width 198 height 105
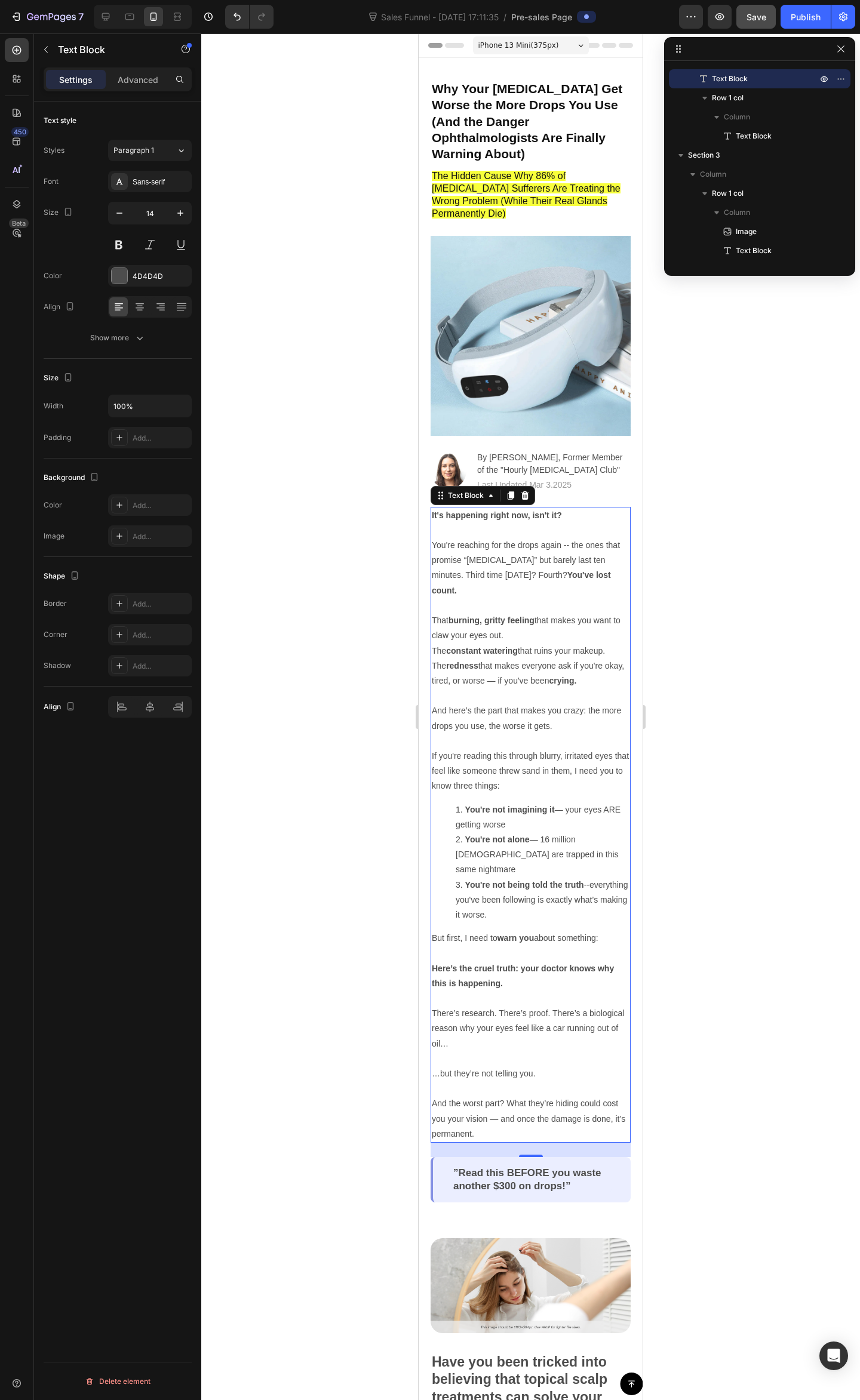
click at [532, 748] on p "If you're reading this through blurry, irritated eyes that feel like someone th…" at bounding box center [531, 771] width 198 height 45
click at [532, 561] on p "You're reaching for the drops again -- the ones that promise “all-day relief” b…" at bounding box center [531, 590] width 198 height 105
drag, startPoint x: 545, startPoint y: 538, endPoint x: 565, endPoint y: 545, distance: 21.2
click at [545, 538] on p "You're reaching for the drops again -- the ones that promise “all-day relief” b…" at bounding box center [531, 590] width 198 height 105
click at [566, 570] on strong "You've lost count." at bounding box center [521, 582] width 179 height 25
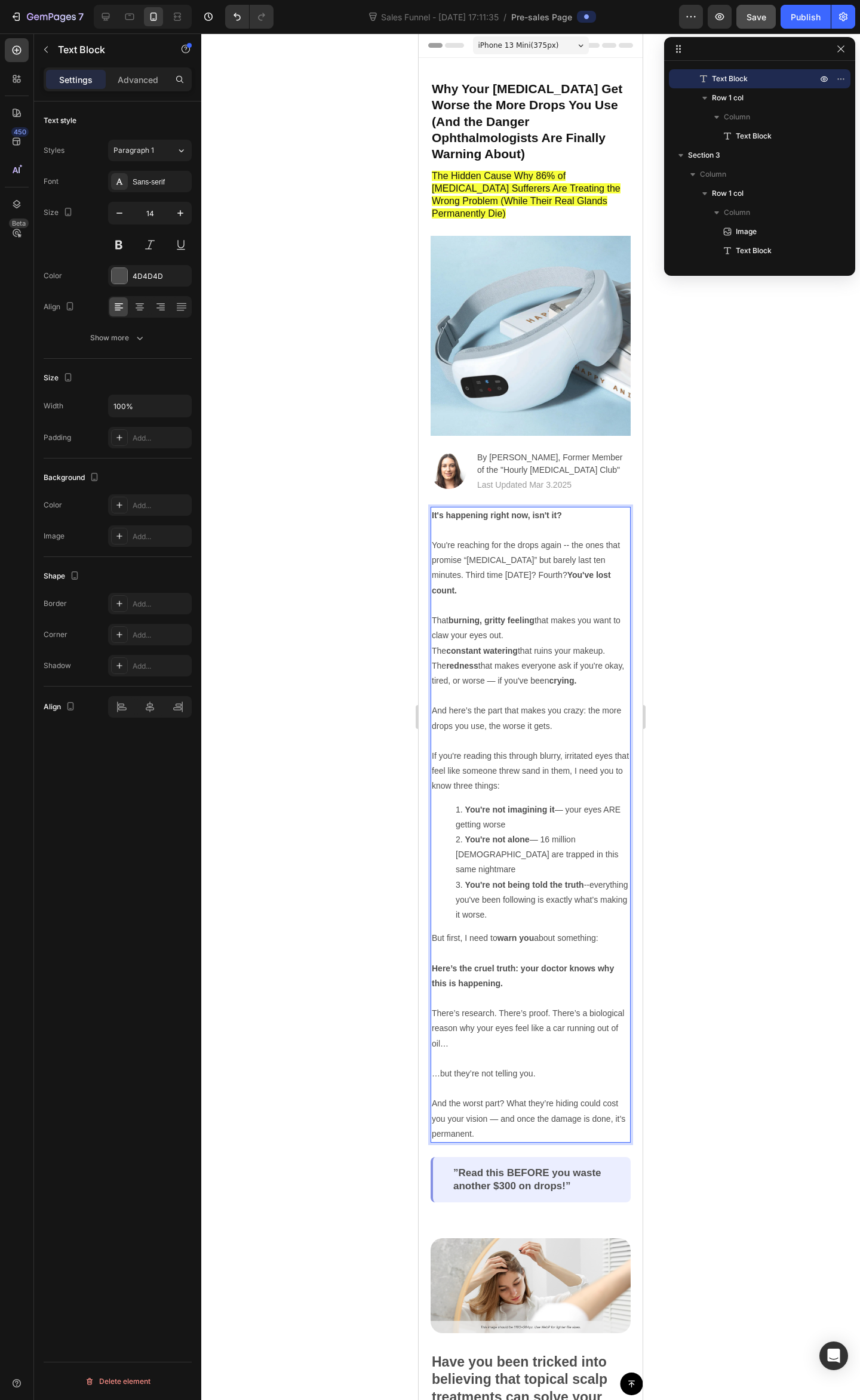
click at [534, 571] on p "You're reaching for the drops again -- the ones that promise “all-day relief” b…" at bounding box center [531, 590] width 198 height 105
drag, startPoint x: 519, startPoint y: 605, endPoint x: 536, endPoint y: 603, distance: 17.1
click at [520, 605] on p "You're reaching for the drops again -- the ones that promise “all-day relief” b…" at bounding box center [531, 590] width 198 height 105
click at [541, 602] on p "You're reaching for the drops again -- the ones that promise “all-day relief” b…" at bounding box center [531, 590] width 198 height 105
click at [524, 647] on p "The constant watering that ruins your makeup. The redness that makes everyone a…" at bounding box center [531, 688] width 198 height 90
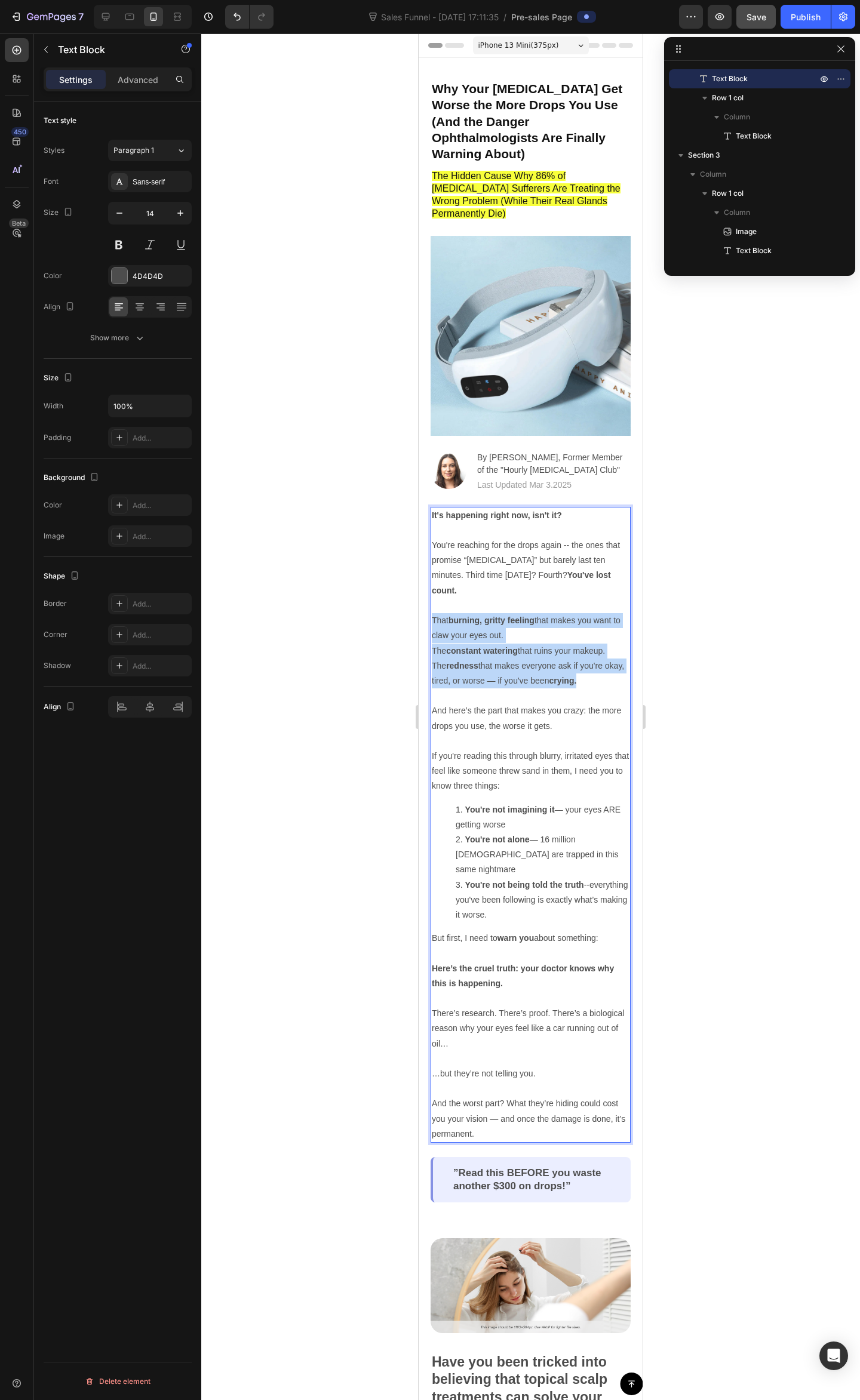
drag, startPoint x: 604, startPoint y: 653, endPoint x: 433, endPoint y: 587, distance: 183.3
click at [433, 587] on div "It's happening right now, isn't it? You're reaching for the drops again -- the …" at bounding box center [531, 825] width 200 height 635
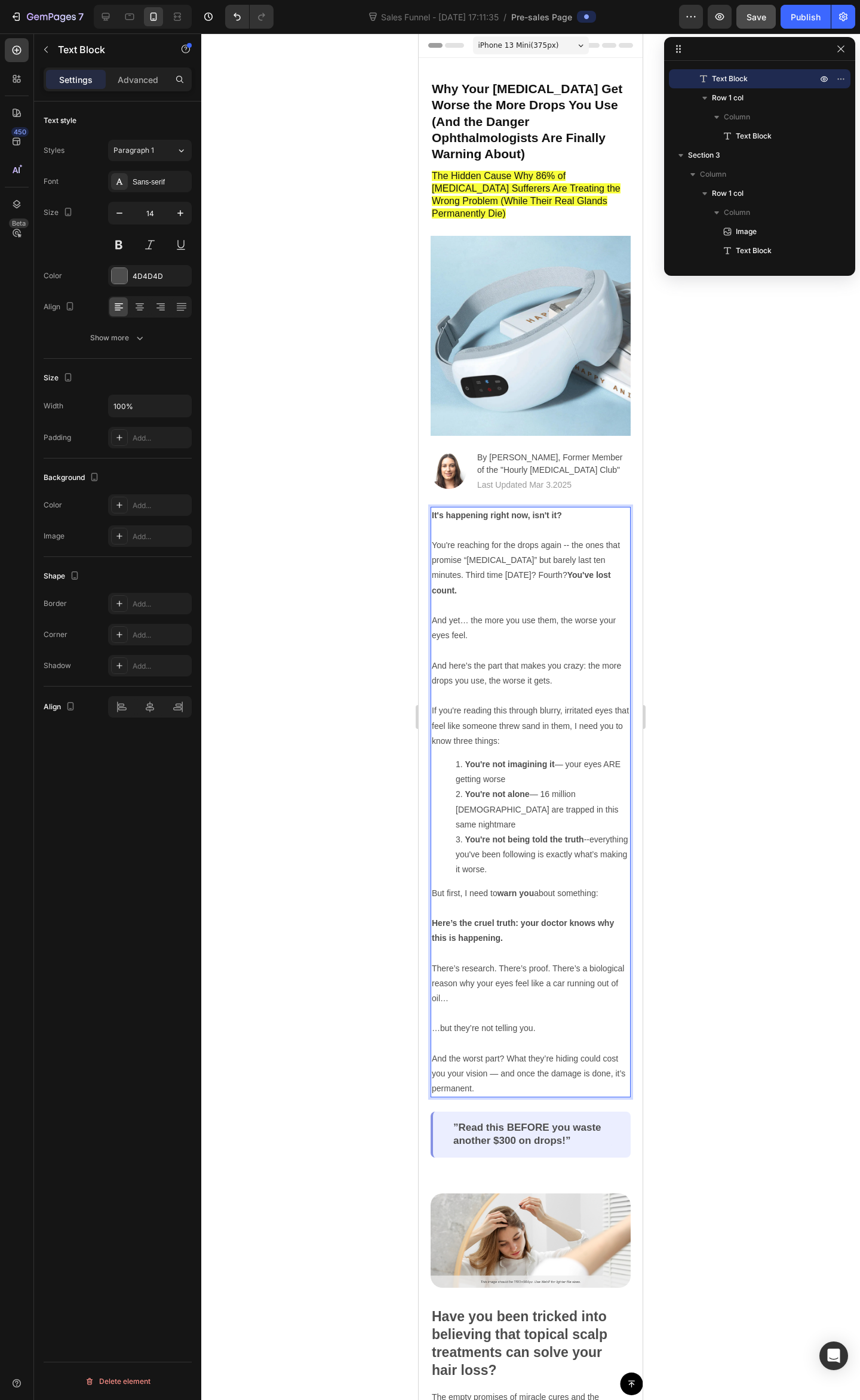
click at [507, 641] on p "You're reaching for the drops again -- the ones that promise “all-day relief” b…" at bounding box center [531, 613] width 198 height 150
drag, startPoint x: 527, startPoint y: 650, endPoint x: 534, endPoint y: 658, distance: 10.6
click at [528, 650] on p "You're reaching for the drops again -- the ones that promise “all-day relief” b…" at bounding box center [531, 613] width 198 height 150
click at [567, 688] on p "Rich Text Editor. Editing area: main" at bounding box center [531, 695] width 198 height 15
click at [535, 622] on p "You're reaching for the drops again -- the ones that promise “all-day relief” b…" at bounding box center [531, 613] width 198 height 150
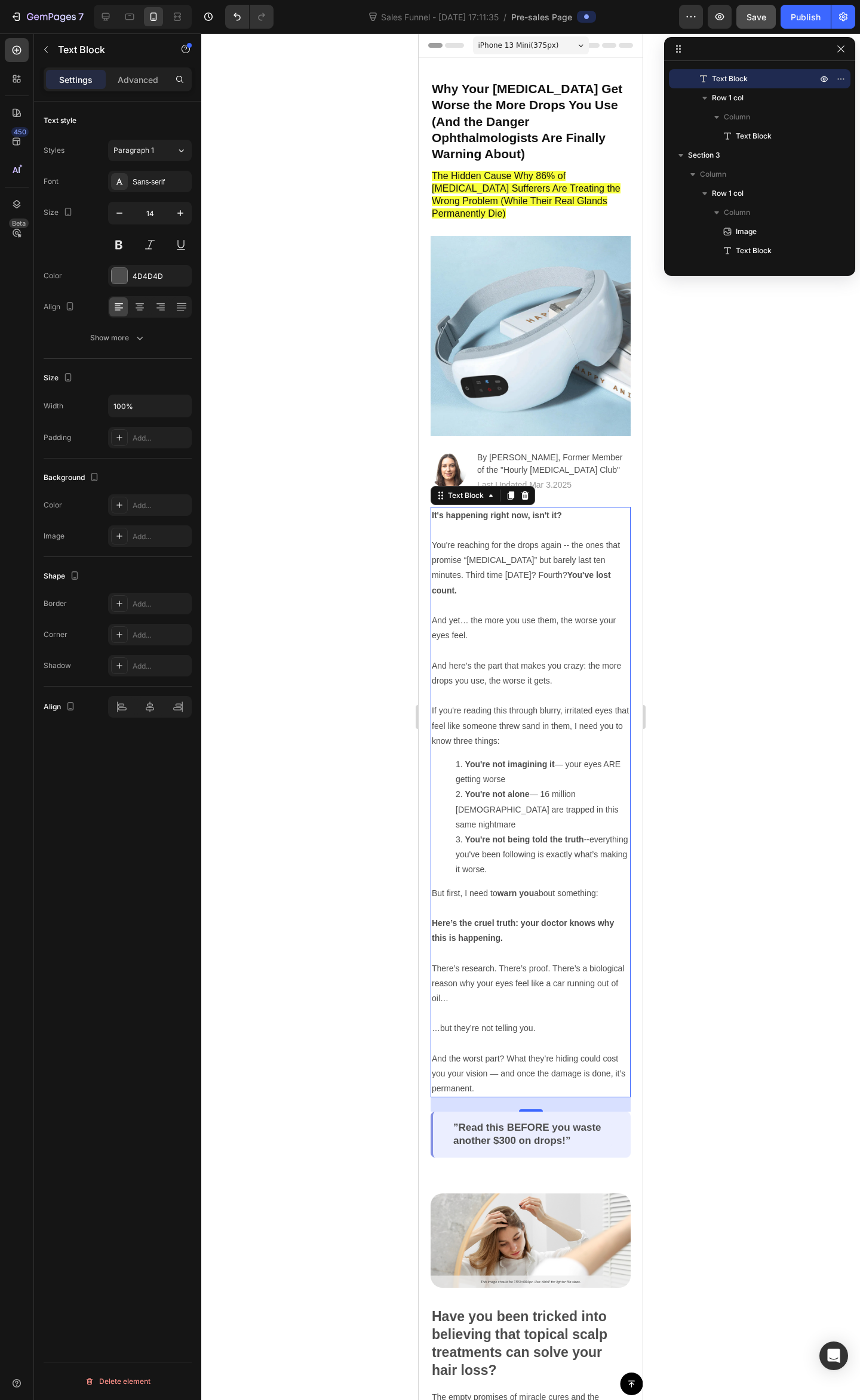
click at [531, 609] on p "You're reaching for the drops again -- the ones that promise “all-day relief” b…" at bounding box center [531, 613] width 198 height 150
click at [530, 574] on p "You're reaching for the drops again -- the ones that promise “all-day relief” b…" at bounding box center [531, 613] width 198 height 150
click at [552, 552] on p "You're reaching for the drops again -- the ones that promise “all-day relief” b…" at bounding box center [531, 613] width 198 height 150
click at [553, 576] on p "You're reaching for the drops again -- the ones that promise “all-day relief” b…" at bounding box center [531, 613] width 198 height 150
click at [518, 593] on p "You're reaching for the drops again -- the ones that promise “all-day relief” b…" at bounding box center [531, 613] width 198 height 150
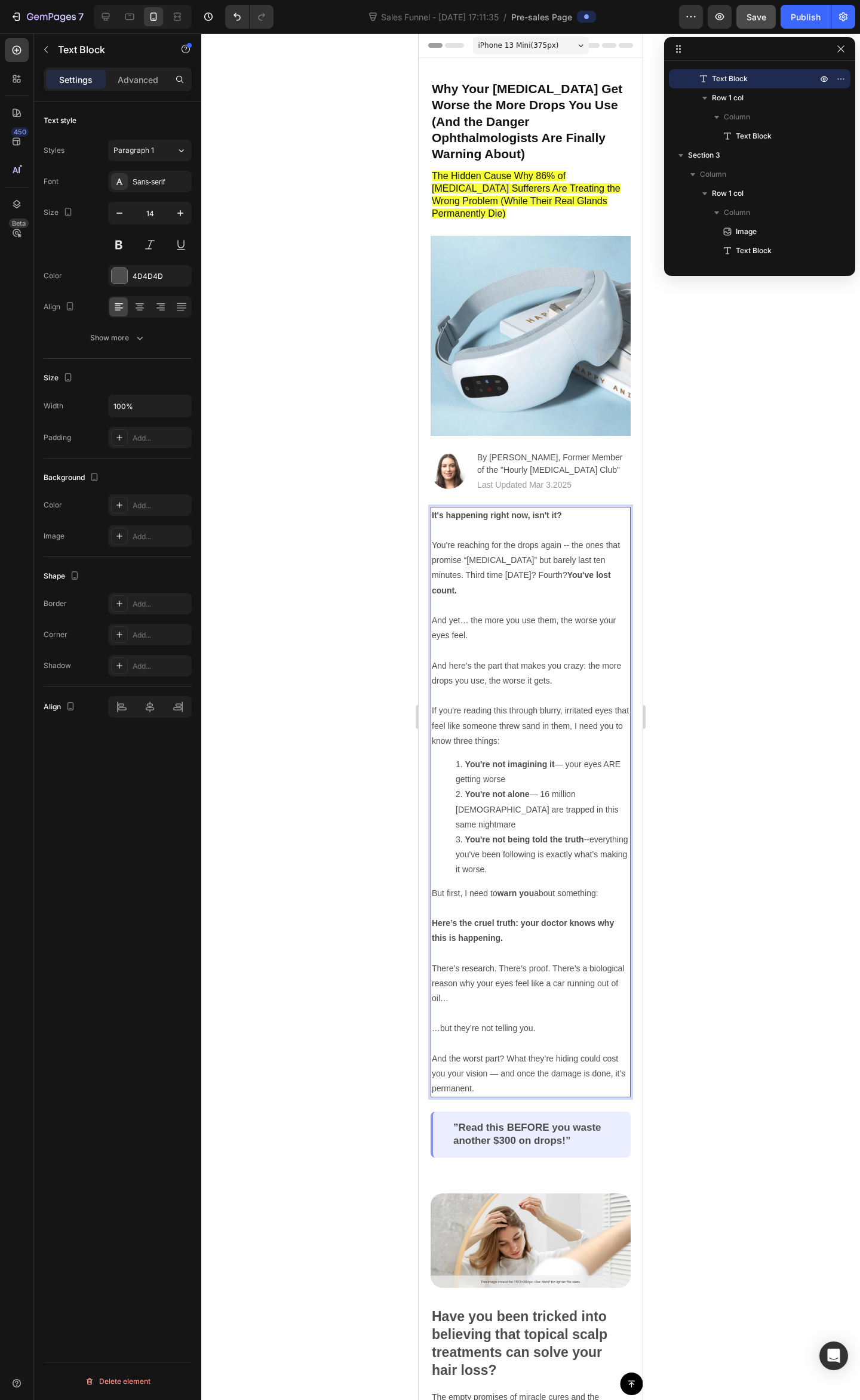
drag, startPoint x: 523, startPoint y: 573, endPoint x: 536, endPoint y: 562, distance: 17.0
click at [523, 572] on p "You're reaching for the drops again -- the ones that promise “all-day relief” b…" at bounding box center [531, 613] width 198 height 150
click at [533, 551] on p "You're reaching for the drops again -- the ones that promise “all-day relief” b…" at bounding box center [531, 613] width 198 height 150
click at [560, 552] on p "You're reaching for the drops again -- the ones that promise “all-day relief” b…" at bounding box center [531, 613] width 198 height 150
click at [548, 569] on p "You're reaching for the drops again -- the ones that promise “all-day relief” b…" at bounding box center [531, 613] width 198 height 150
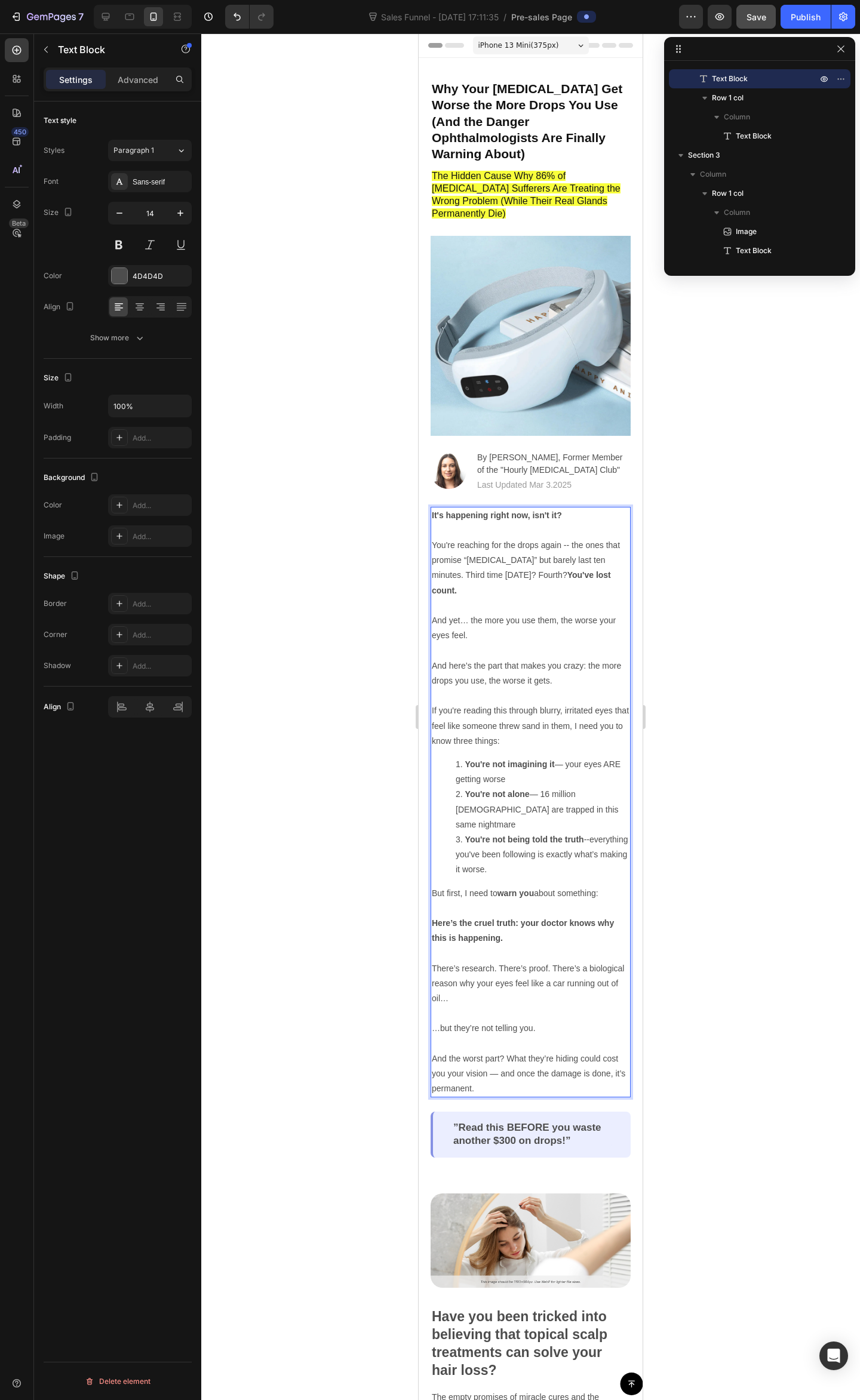
click at [533, 586] on p "You're reaching for the drops again -- the ones that promise “all-day relief” b…" at bounding box center [531, 613] width 198 height 150
click at [536, 585] on p "You're reaching for the drops again -- the ones that promise “all-day relief” b…" at bounding box center [531, 613] width 198 height 150
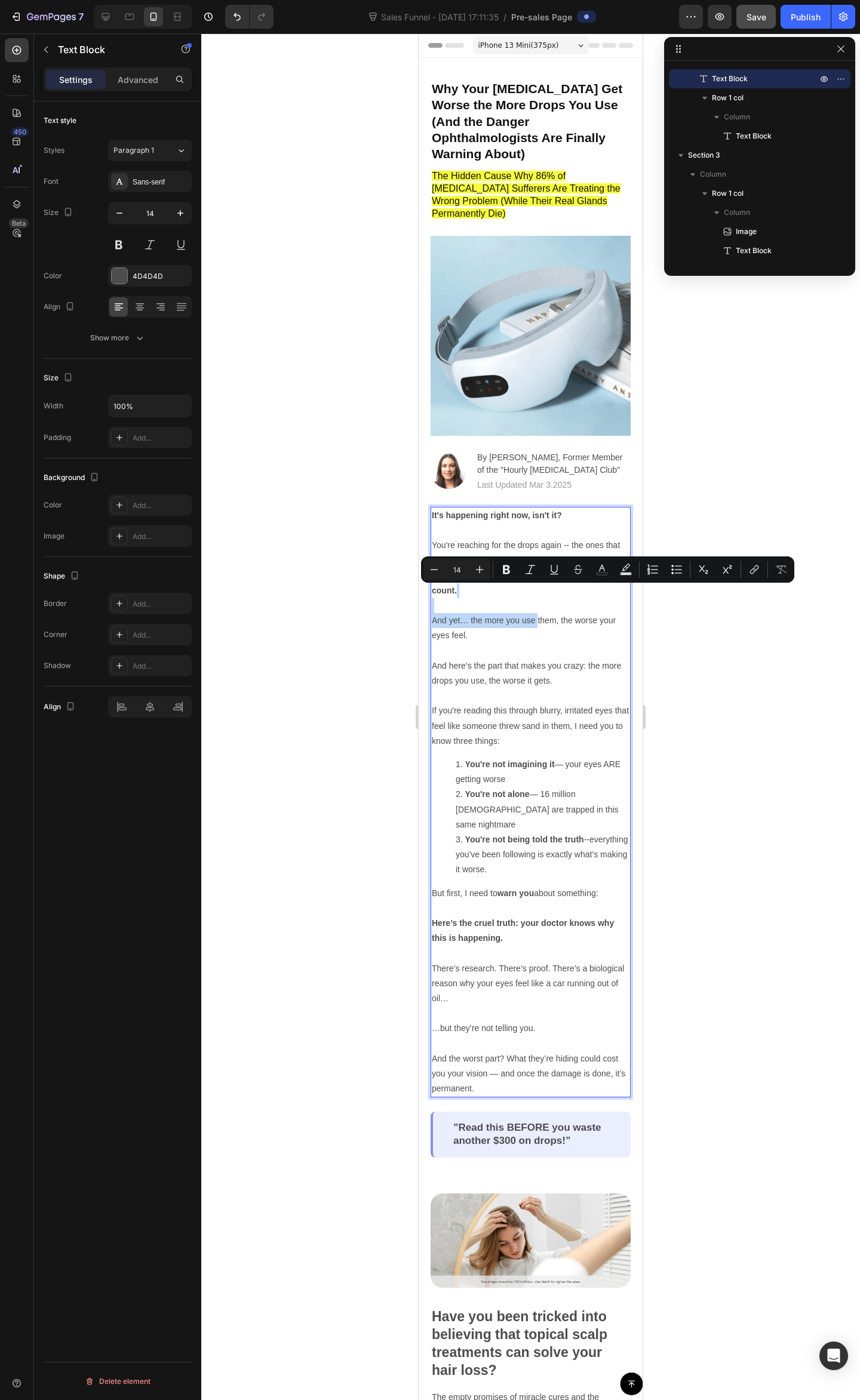
click at [536, 595] on p "You're reaching for the drops again -- the ones that promise “all-day relief” b…" at bounding box center [531, 613] width 198 height 150
click at [534, 629] on p "You're reaching for the drops again -- the ones that promise “all-day relief” b…" at bounding box center [531, 613] width 198 height 150
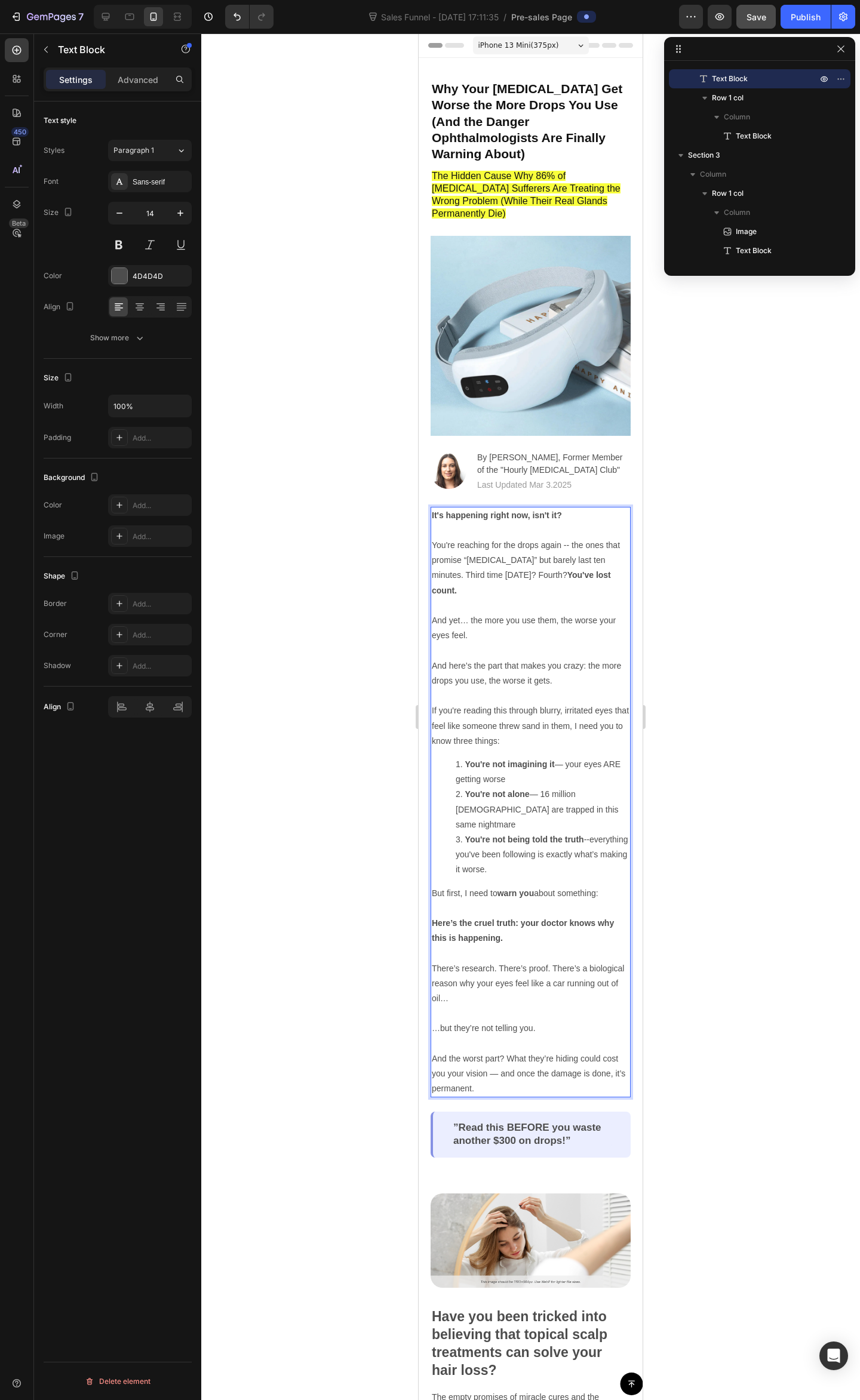
click at [466, 547] on p "You're reaching for the drops again -- the ones that promise “all-day relief” b…" at bounding box center [531, 613] width 198 height 150
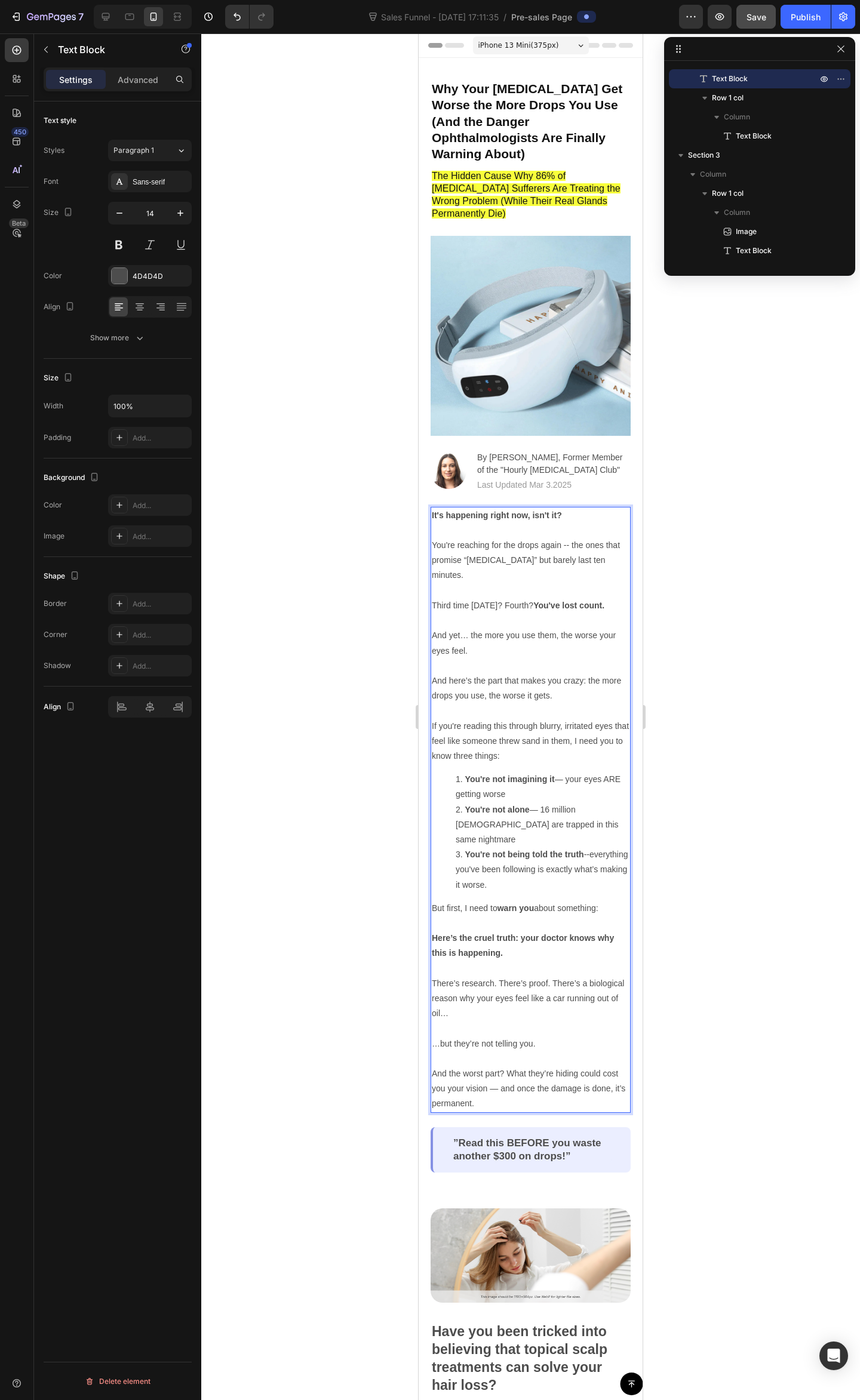
drag, startPoint x: 535, startPoint y: 512, endPoint x: 531, endPoint y: 523, distance: 11.7
click at [531, 538] on p "You're reaching for the drops again -- the ones that promise “all-day relief” b…" at bounding box center [531, 620] width 198 height 165
click at [578, 595] on p "You're reaching for the drops again -- the ones that promise “all-day relief” b…" at bounding box center [531, 620] width 198 height 165
click at [571, 586] on p "You're reaching for the drops again -- the ones that promise “all-day relief” b…" at bounding box center [531, 620] width 198 height 165
click at [525, 673] on p "You're reaching for the drops again -- the ones that promise “all-day relief” b…" at bounding box center [531, 620] width 198 height 165
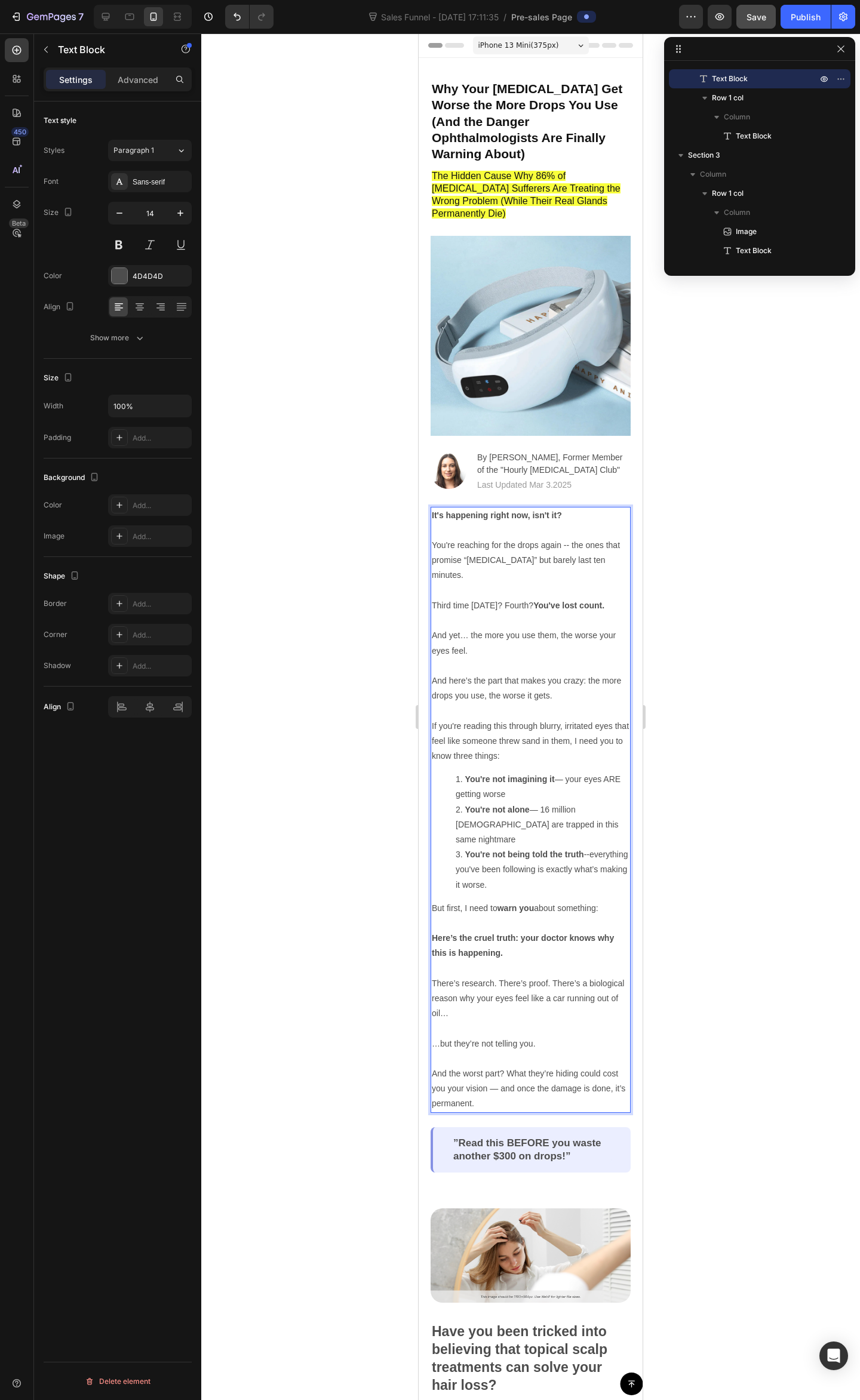
drag, startPoint x: 507, startPoint y: 635, endPoint x: 531, endPoint y: 628, distance: 25.0
click at [507, 635] on p "You're reaching for the drops again -- the ones that promise “all-day relief” b…" at bounding box center [531, 620] width 198 height 165
drag, startPoint x: 536, startPoint y: 617, endPoint x: 545, endPoint y: 613, distance: 9.8
click at [538, 616] on p "You're reaching for the drops again -- the ones that promise “all-day relief” b…" at bounding box center [531, 620] width 198 height 165
click at [525, 631] on p "You're reaching for the drops again -- the ones that promise “all-day relief” b…" at bounding box center [531, 620] width 198 height 165
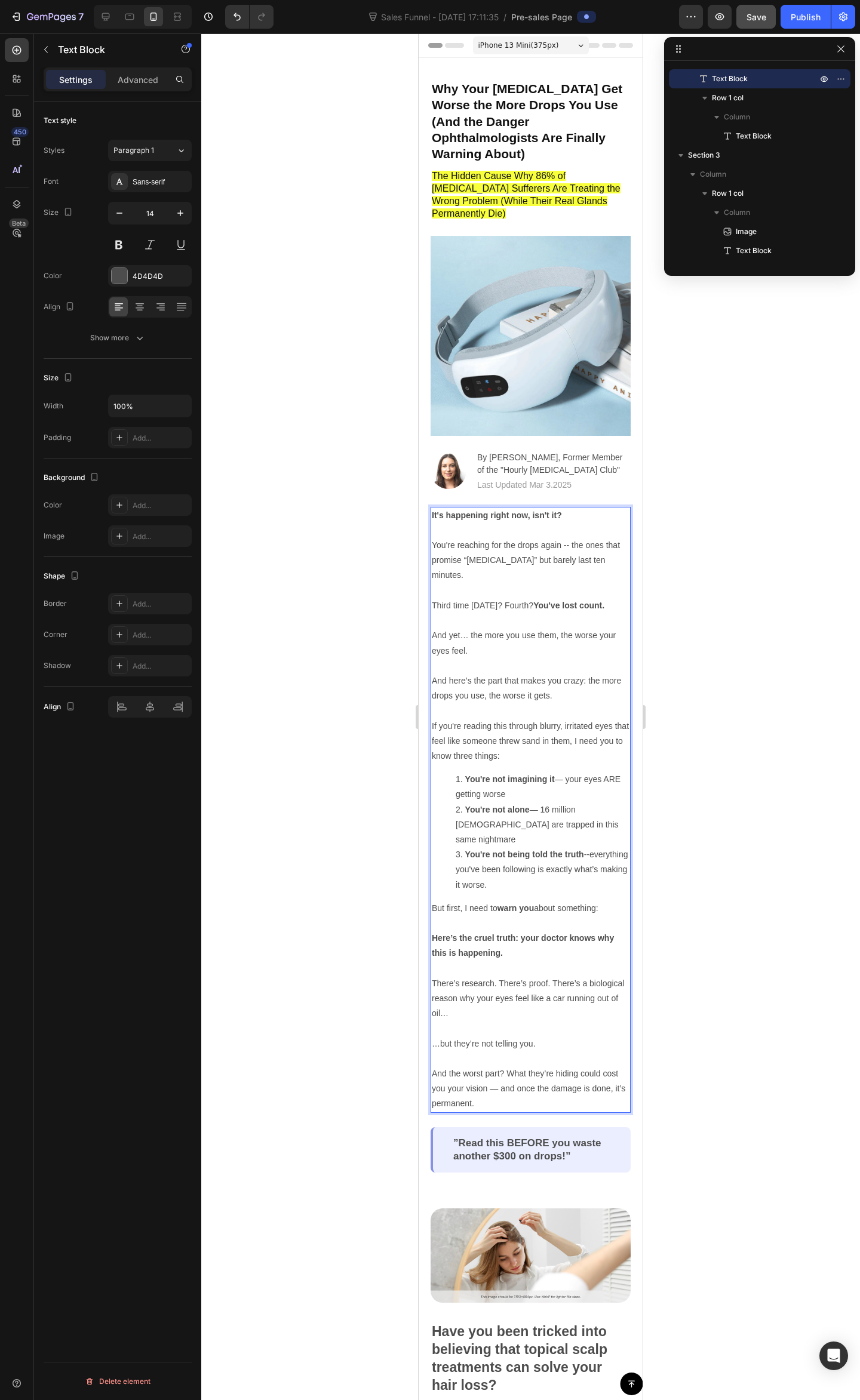
click at [516, 648] on p "You're reaching for the drops again -- the ones that promise “all-day relief” b…" at bounding box center [531, 620] width 198 height 165
drag, startPoint x: 440, startPoint y: 575, endPoint x: 442, endPoint y: 588, distance: 13.2
click at [440, 575] on p "You're reaching for the drops again -- the ones that promise “all-day relief” b…" at bounding box center [531, 620] width 198 height 165
click at [466, 612] on p "You're reaching for the drops again -- the ones that promise “all-day relief” b…" at bounding box center [531, 620] width 198 height 165
click at [490, 657] on p "You're reaching for the drops again -- the ones that promise “all-day relief” b…" at bounding box center [531, 620] width 198 height 165
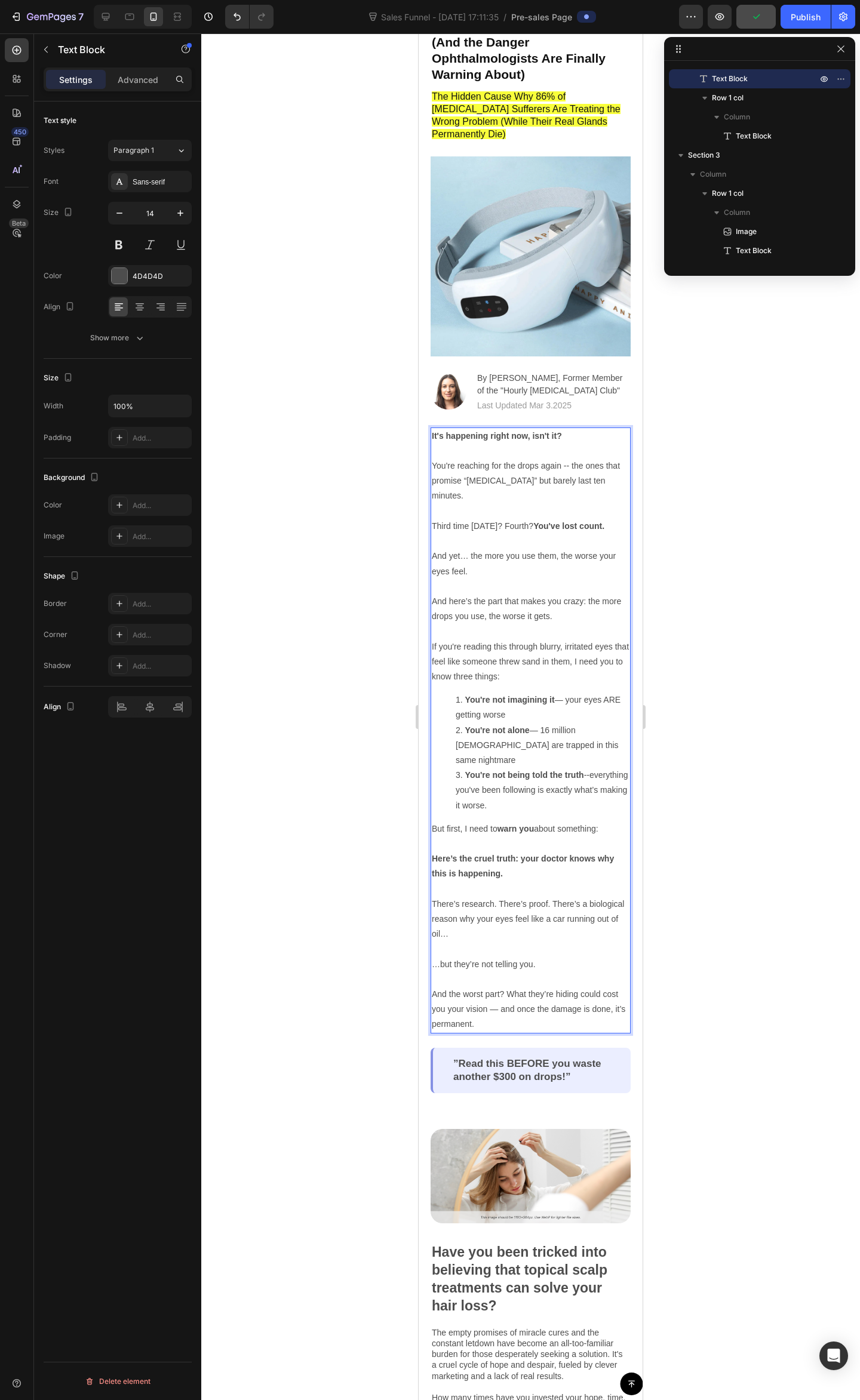
click at [555, 595] on p "You're reaching for the drops again -- the ones that promise “all-day relief” b…" at bounding box center [531, 541] width 198 height 165
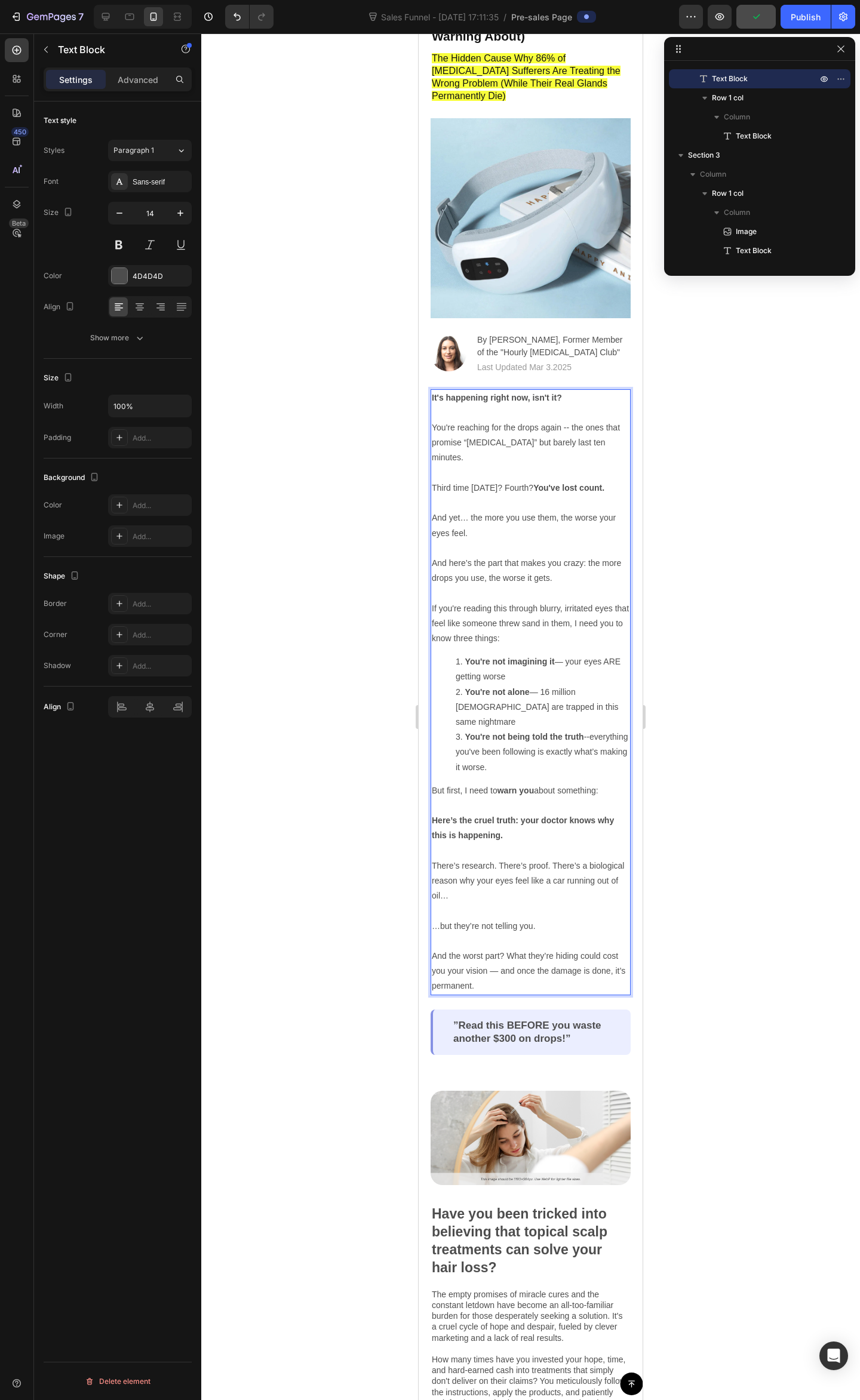
scroll to position [159, 0]
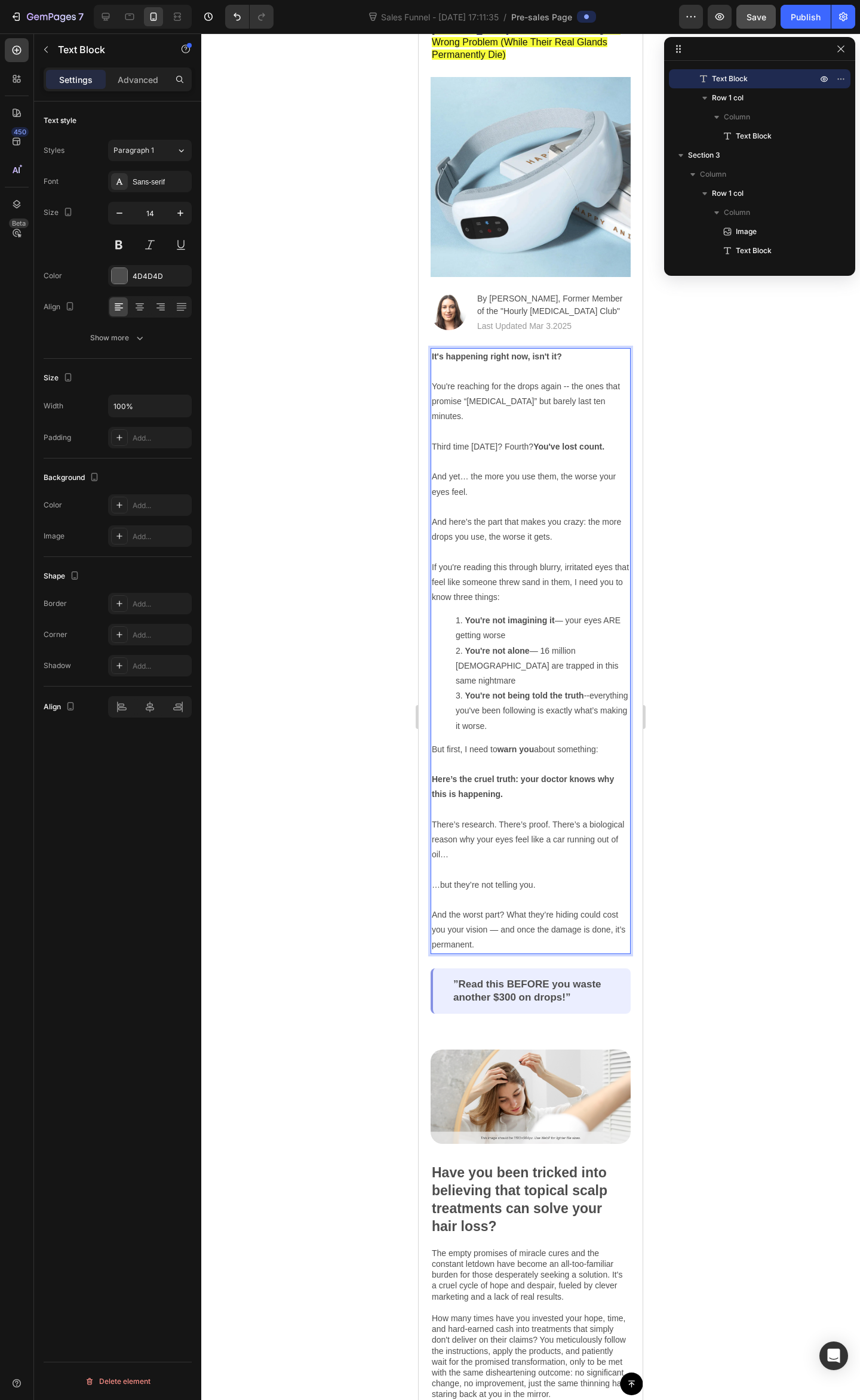
click at [508, 416] on p "You're reaching for the drops again -- the ones that promise “all-day relief” b…" at bounding box center [531, 462] width 198 height 165
click at [446, 425] on p "You're reaching for the drops again -- the ones that promise “all-day relief” b…" at bounding box center [531, 462] width 198 height 165
click at [437, 409] on p "You're reaching for the drops again -- the ones that promise “all-day relief” b…" at bounding box center [531, 462] width 198 height 165
click at [433, 416] on p "You're reaching for the drops again -- the ones that promise “all-day relief” b…" at bounding box center [531, 462] width 198 height 165
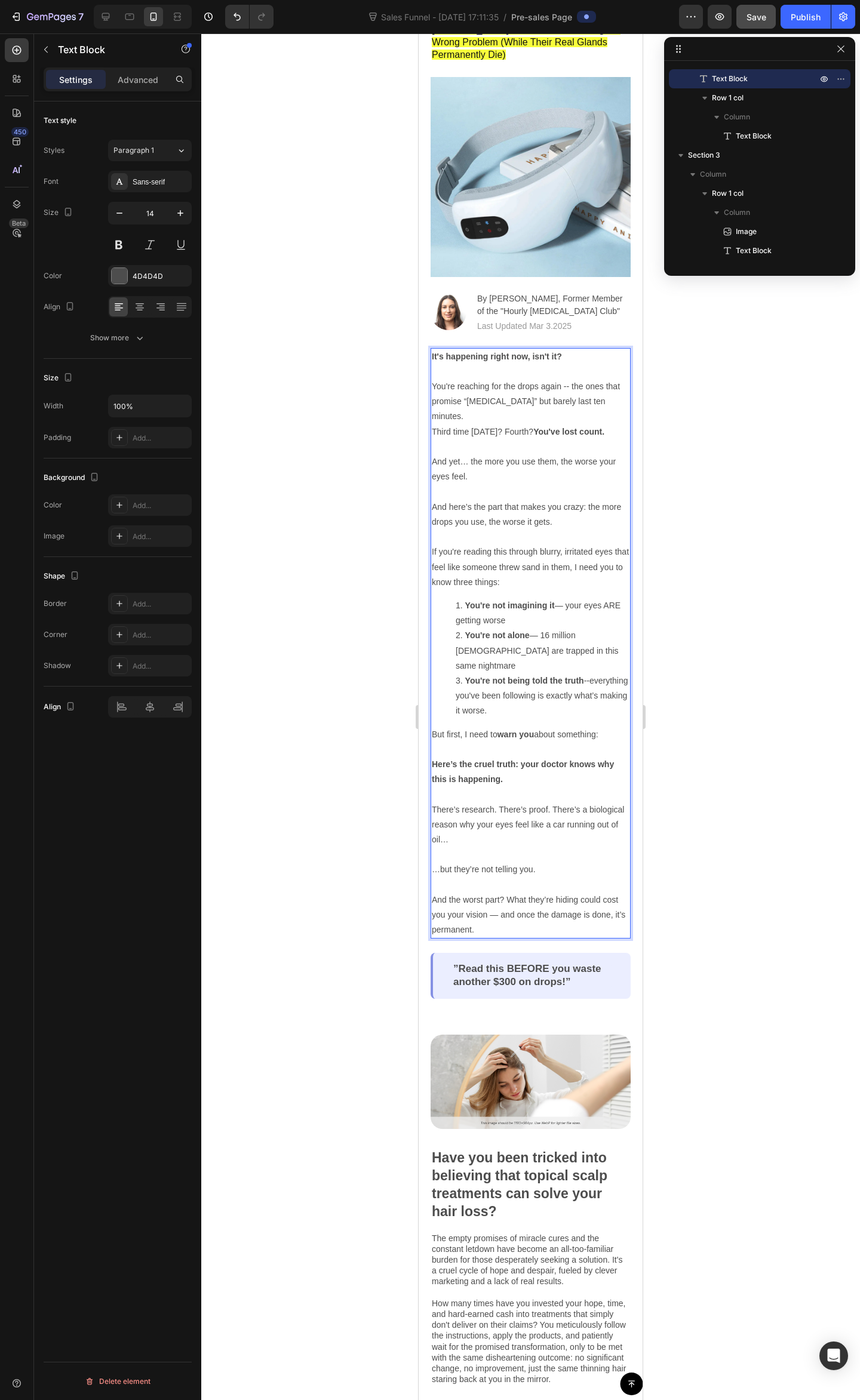
click at [536, 454] on p "You're reaching for the drops again -- the ones that promise “all-day relief” b…" at bounding box center [531, 455] width 198 height 150
click at [571, 483] on p "You're reaching for the drops again -- the ones that promise “all-day relief” b…" at bounding box center [531, 455] width 198 height 150
click at [500, 461] on p "You're reaching for the drops again -- the ones that promise “all-day relief” b…" at bounding box center [531, 455] width 198 height 150
drag, startPoint x: 483, startPoint y: 445, endPoint x: 579, endPoint y: 434, distance: 96.6
click at [483, 445] on p "You're reaching for the drops again -- the ones that promise “all-day relief” b…" at bounding box center [531, 455] width 198 height 150
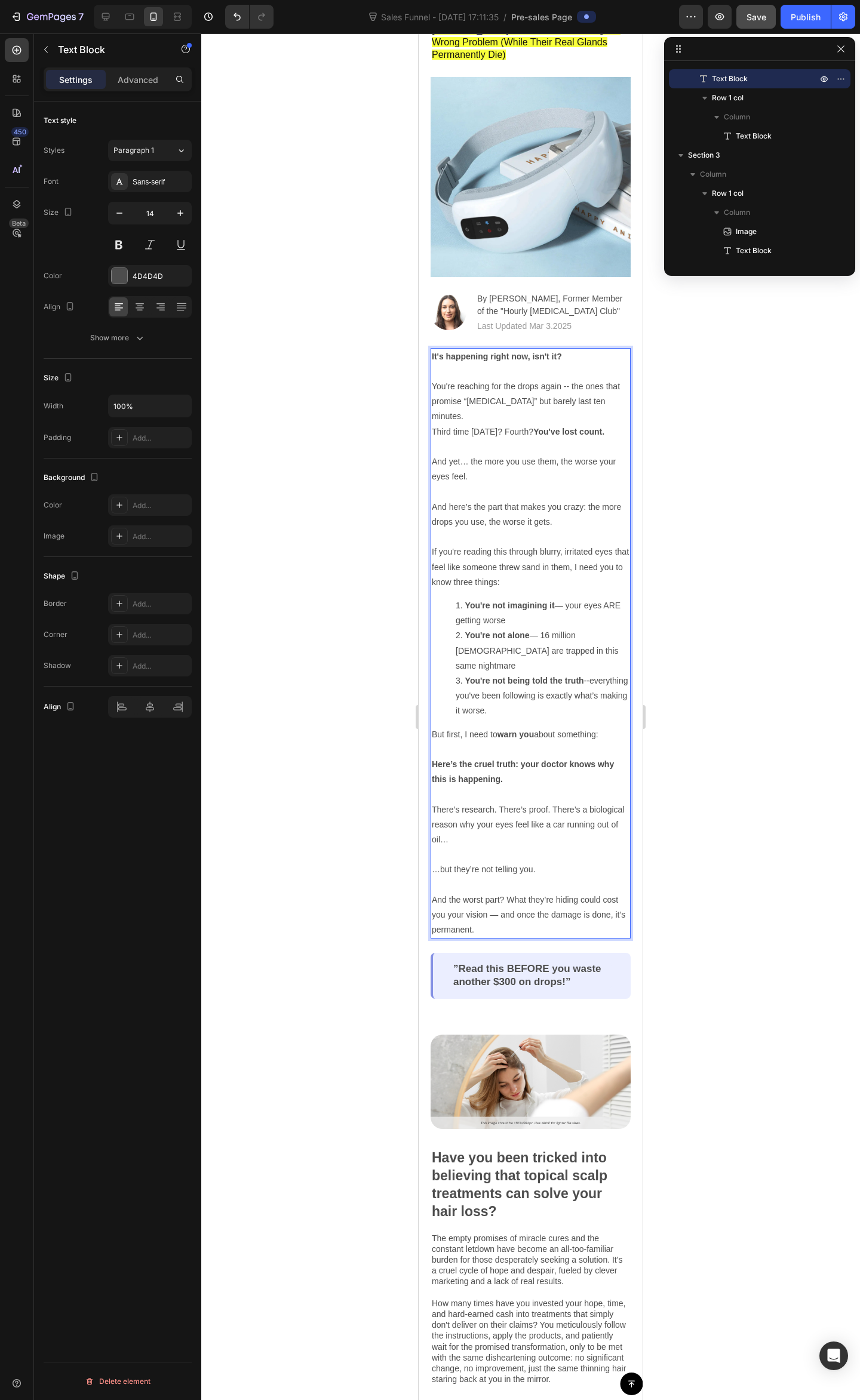
drag, startPoint x: 496, startPoint y: 492, endPoint x: 528, endPoint y: 478, distance: 34.9
click at [497, 492] on p "You're reaching for the drops again -- the ones that promise “all-day relief” b…" at bounding box center [531, 455] width 198 height 150
click at [547, 530] on p "Rich Text Editor. Editing area: main" at bounding box center [531, 537] width 198 height 15
drag, startPoint x: 576, startPoint y: 486, endPoint x: 582, endPoint y: 495, distance: 10.8
click at [578, 486] on p "You're reaching for the drops again -- the ones that promise “all-day relief” b…" at bounding box center [531, 455] width 198 height 150
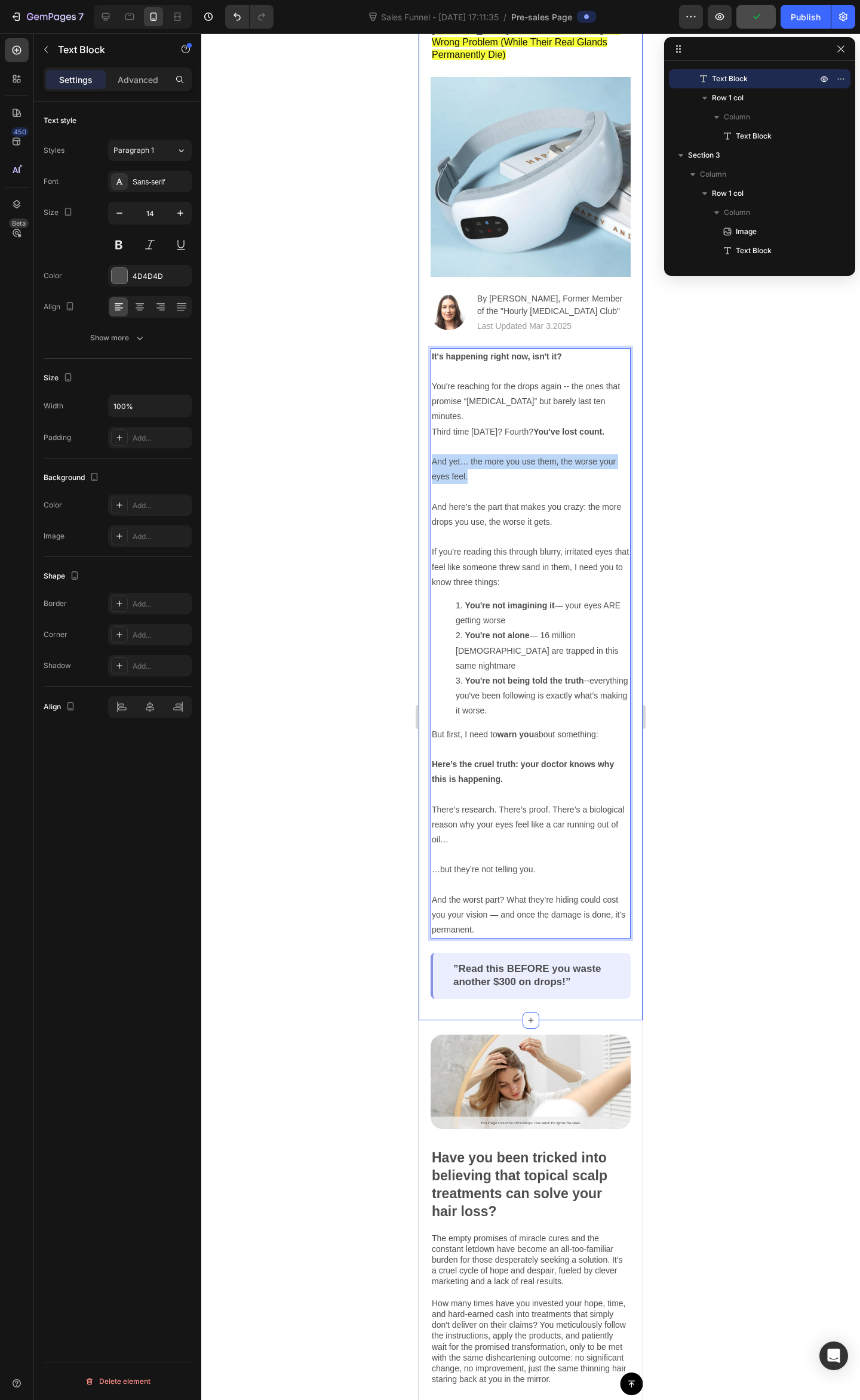
drag, startPoint x: 473, startPoint y: 453, endPoint x: 435, endPoint y: 431, distance: 43.9
click at [429, 425] on div "Why Your Dry Eyes Get Worse the More Drops You Use (And the Danger Ophthalmolog…" at bounding box center [530, 459] width 224 height 1121
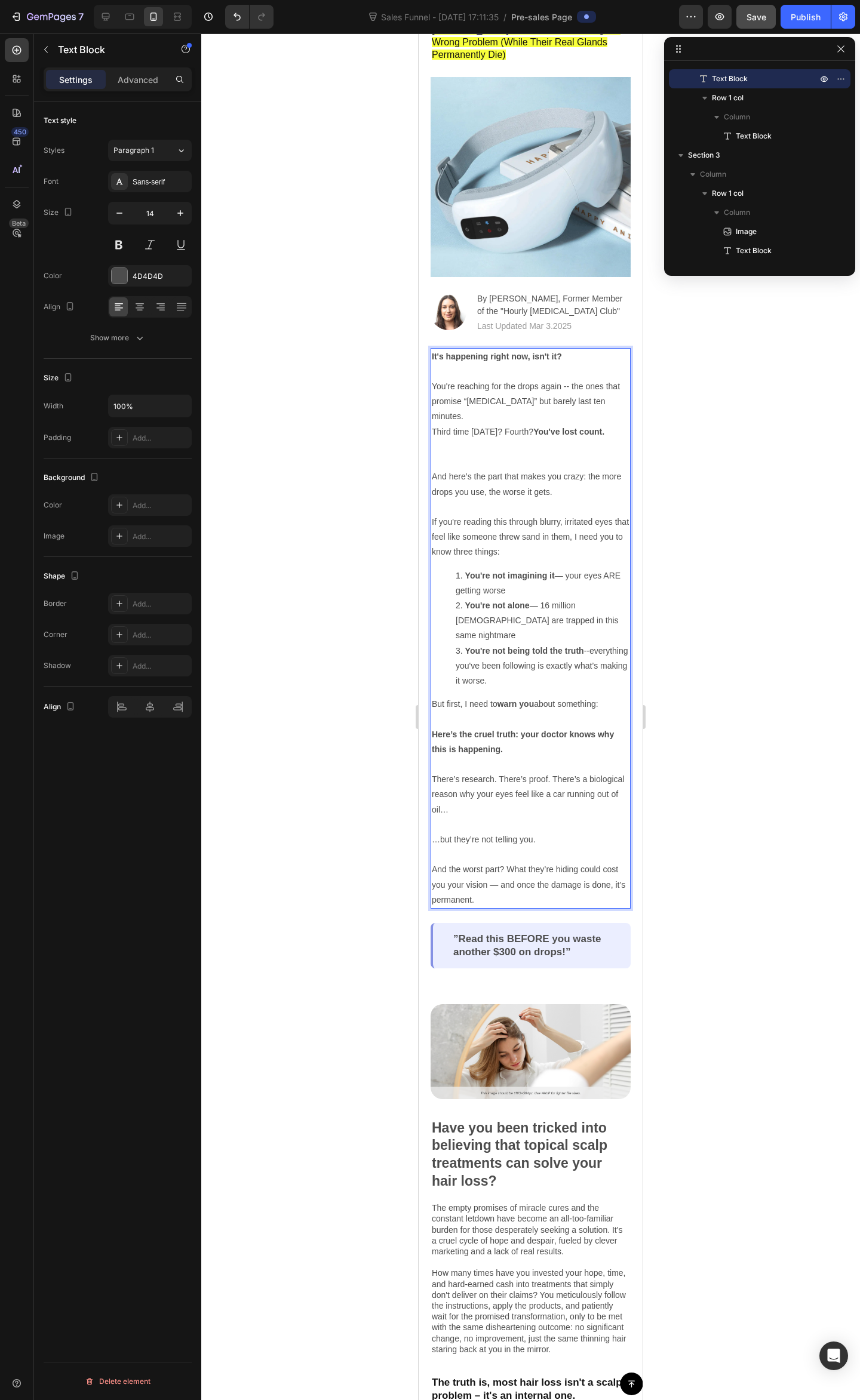
drag, startPoint x: 437, startPoint y: 429, endPoint x: 437, endPoint y: 445, distance: 16.0
click at [437, 431] on p "You're reaching for the drops again -- the ones that promise “all-day relief” b…" at bounding box center [531, 440] width 198 height 121
click at [436, 442] on p "You're reaching for the drops again -- the ones that promise “all-day relief” b…" at bounding box center [531, 440] width 198 height 121
click at [435, 447] on p "You're reaching for the drops again -- the ones that promise “all-day relief” b…" at bounding box center [531, 440] width 198 height 121
click at [433, 447] on p "You're reaching for the drops again -- the ones that promise “all-day relief” b…" at bounding box center [531, 440] width 198 height 121
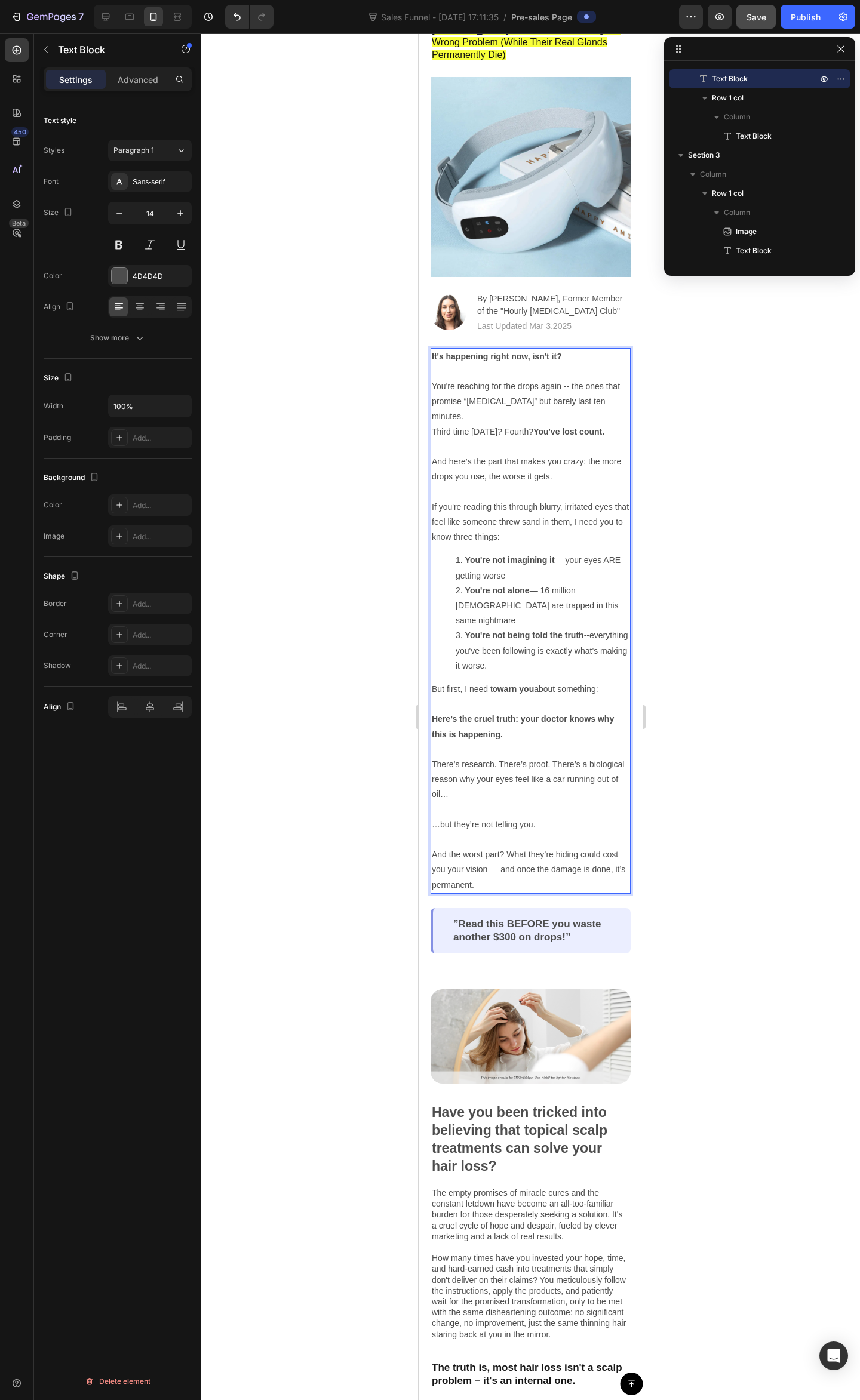
click at [551, 484] on p "Rich Text Editor. Editing area: main" at bounding box center [531, 492] width 198 height 15
drag, startPoint x: 569, startPoint y: 450, endPoint x: 571, endPoint y: 444, distance: 6.3
click at [567, 455] on p "And here’s the part that makes you crazy: the more drops you use, the worse it …" at bounding box center [531, 469] width 198 height 30
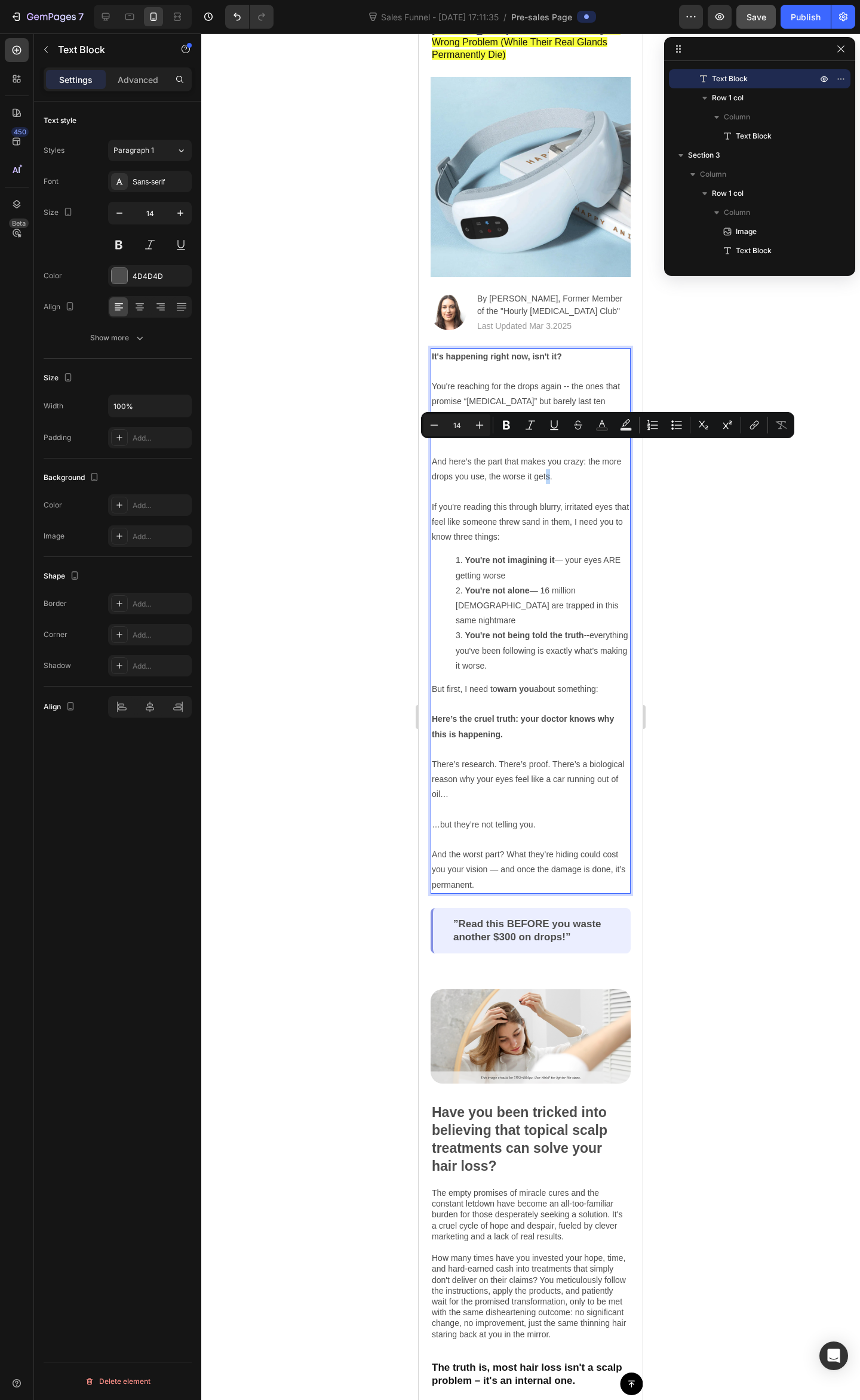
click at [572, 455] on p "And here’s the part that makes you crazy: the more drops you use, the worse it …" at bounding box center [531, 469] width 198 height 30
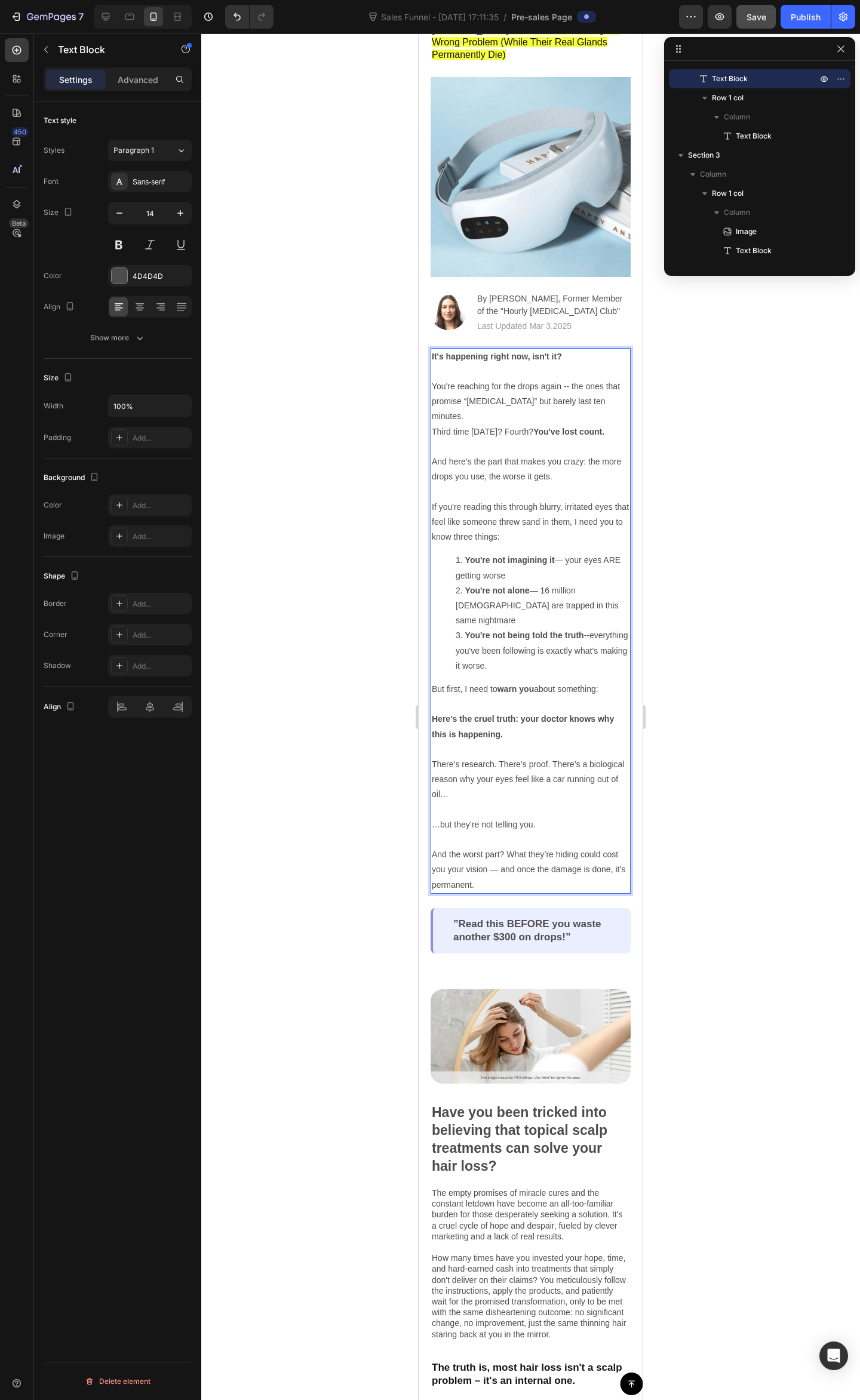
drag, startPoint x: 577, startPoint y: 471, endPoint x: 577, endPoint y: 482, distance: 11.0
click at [575, 499] on p "If you're reading this through blurry, irritated eyes that feel like someone th…" at bounding box center [531, 522] width 198 height 45
click at [553, 455] on p "And here’s the part that makes you crazy: the more drops you use, the worse it …" at bounding box center [531, 469] width 198 height 30
drag, startPoint x: 507, startPoint y: 525, endPoint x: 584, endPoint y: 645, distance: 142.6
click at [507, 552] on li "You're not imagining it — your eyes ARE getting worse" at bounding box center [542, 567] width 174 height 30
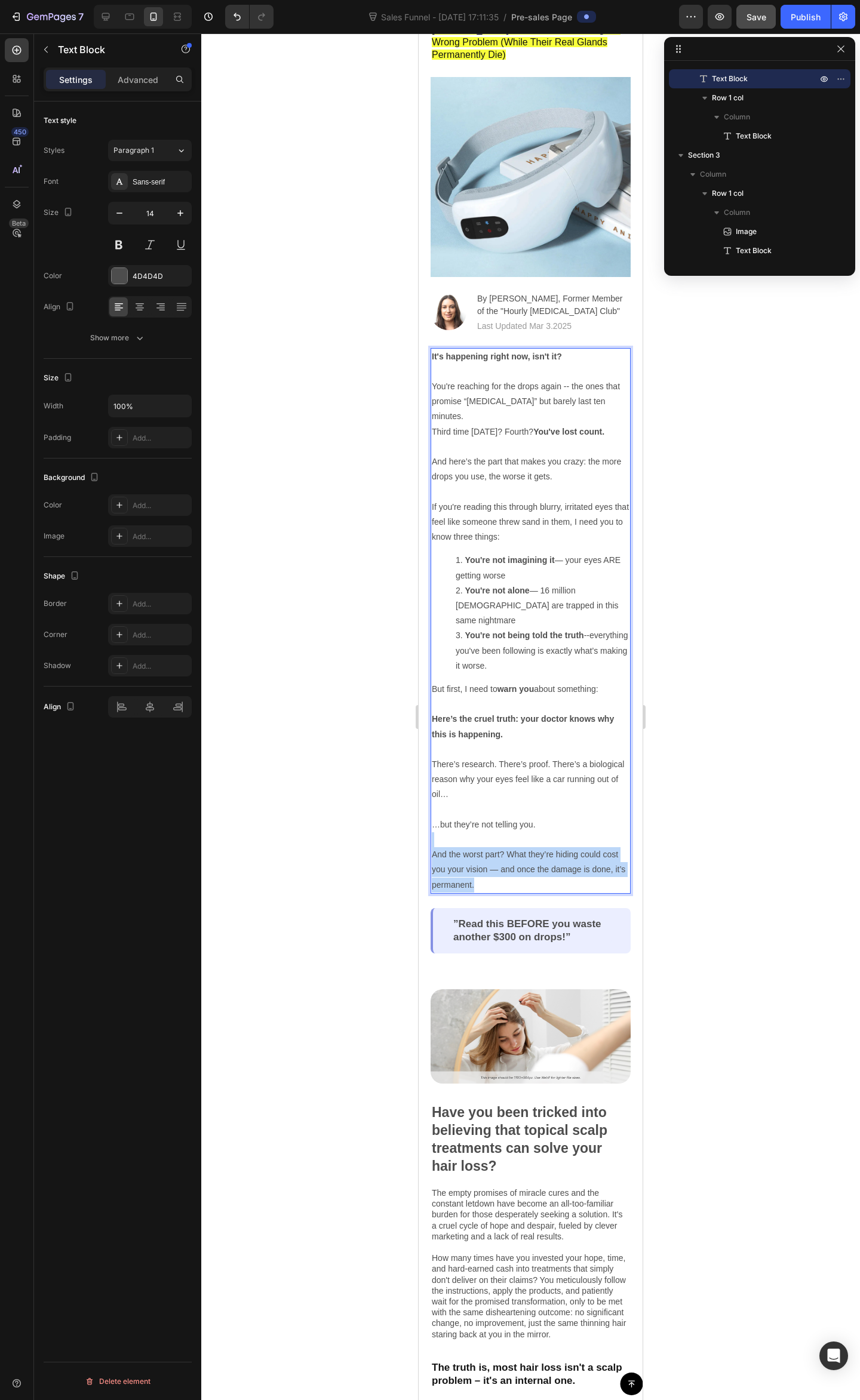
drag, startPoint x: 543, startPoint y: 855, endPoint x: 551, endPoint y: 806, distance: 49.6
click at [550, 805] on div "It's happening right now, isn't it? You're reaching for the drops again -- the …" at bounding box center [531, 621] width 200 height 545
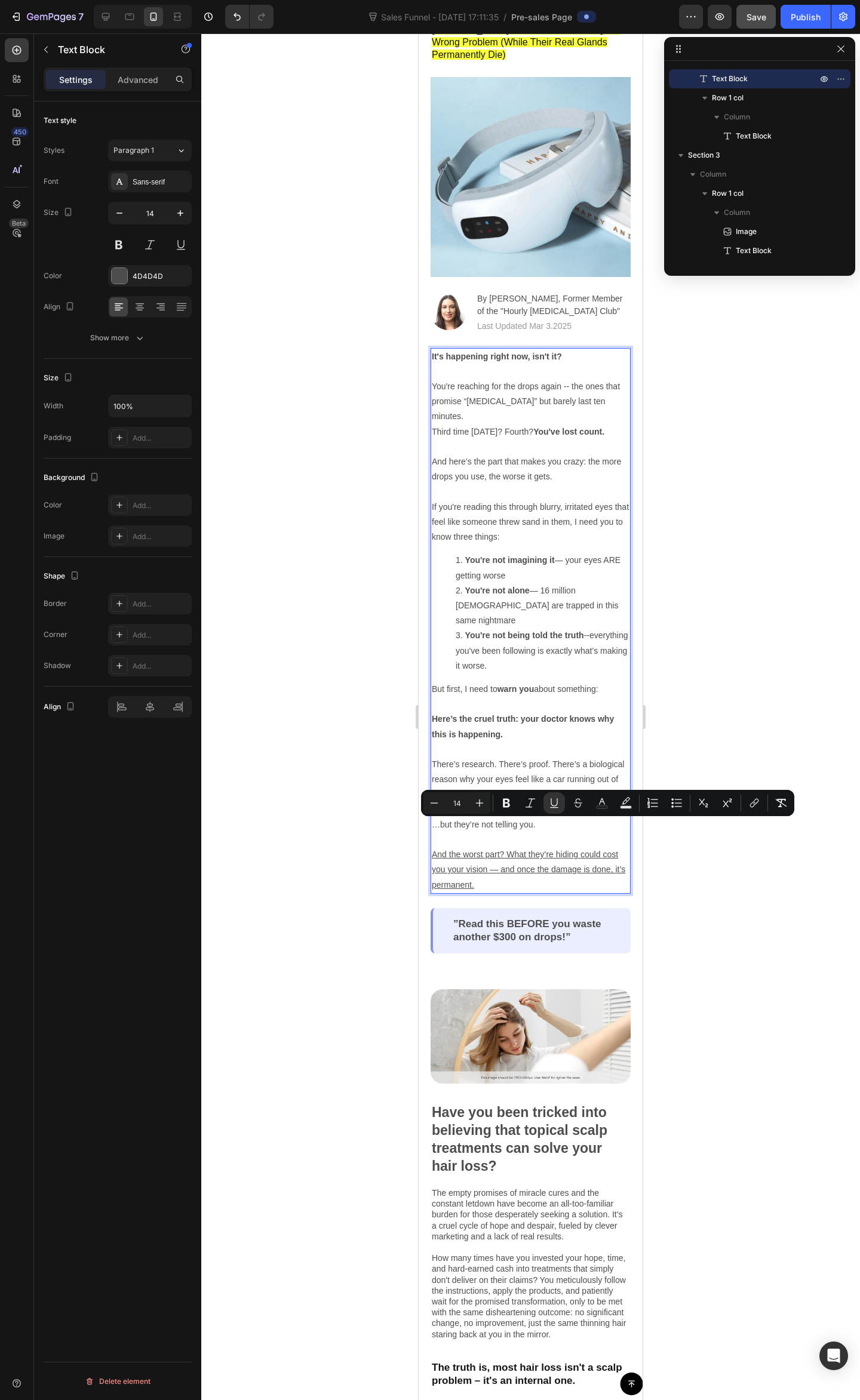
click at [531, 862] on p "And the worst part? What they’re hiding could cost you your vision — and once t…" at bounding box center [531, 870] width 198 height 45
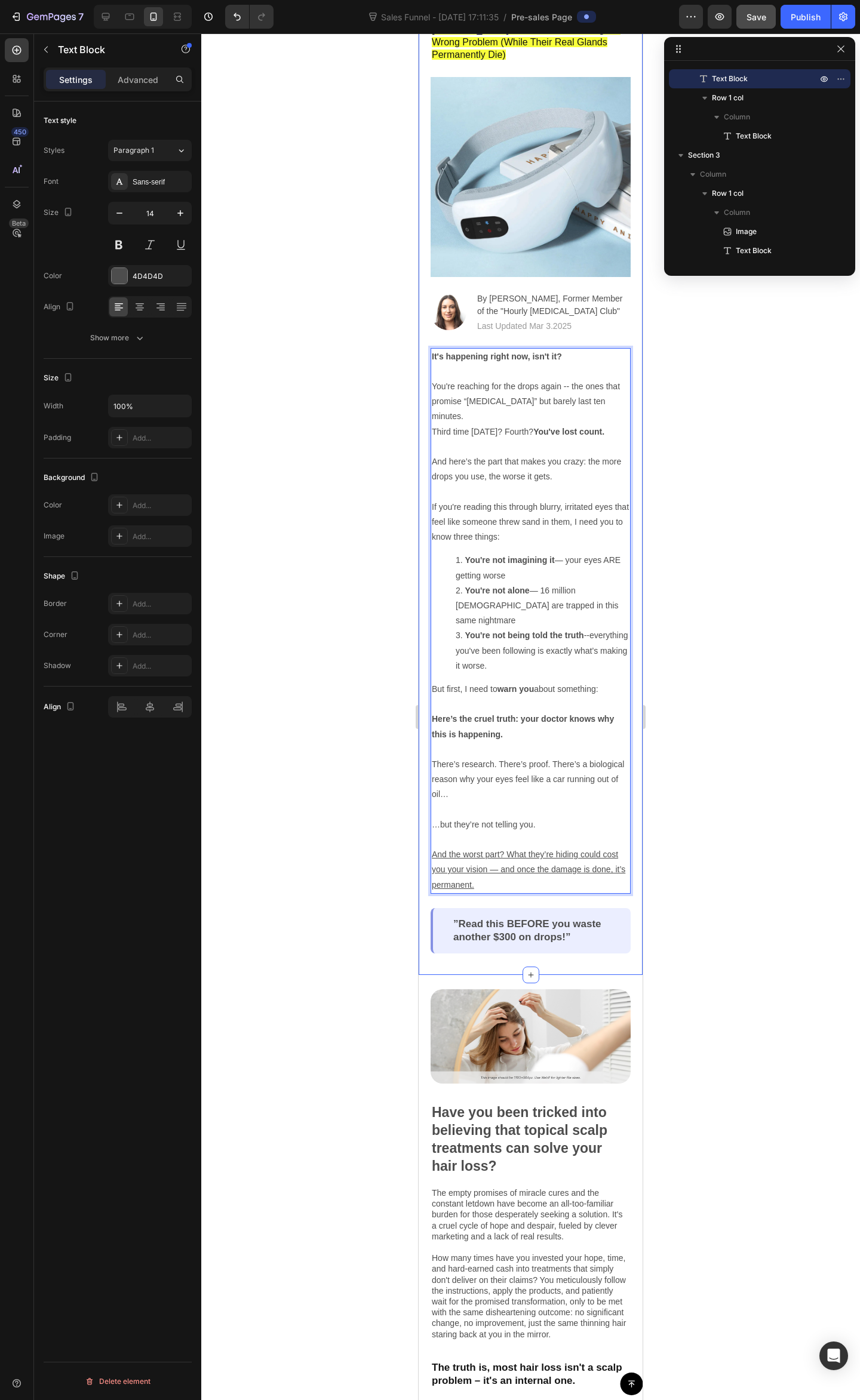
click at [756, 789] on div at bounding box center [530, 717] width 658 height 1366
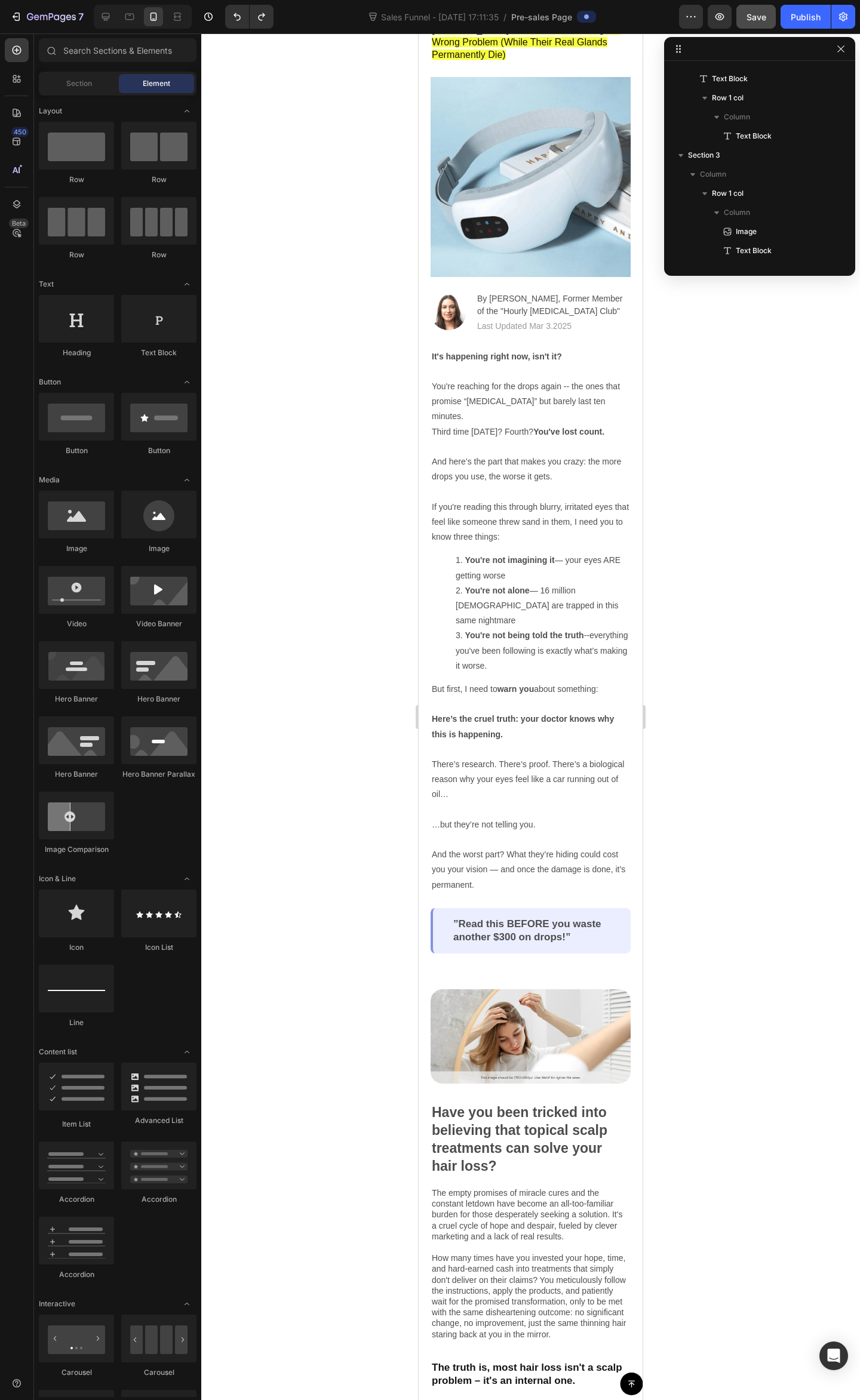
click at [752, 824] on div at bounding box center [530, 717] width 658 height 1366
click at [531, 860] on p "And the worst part? What they’re hiding could cost you your vision — and once t…" at bounding box center [531, 870] width 198 height 45
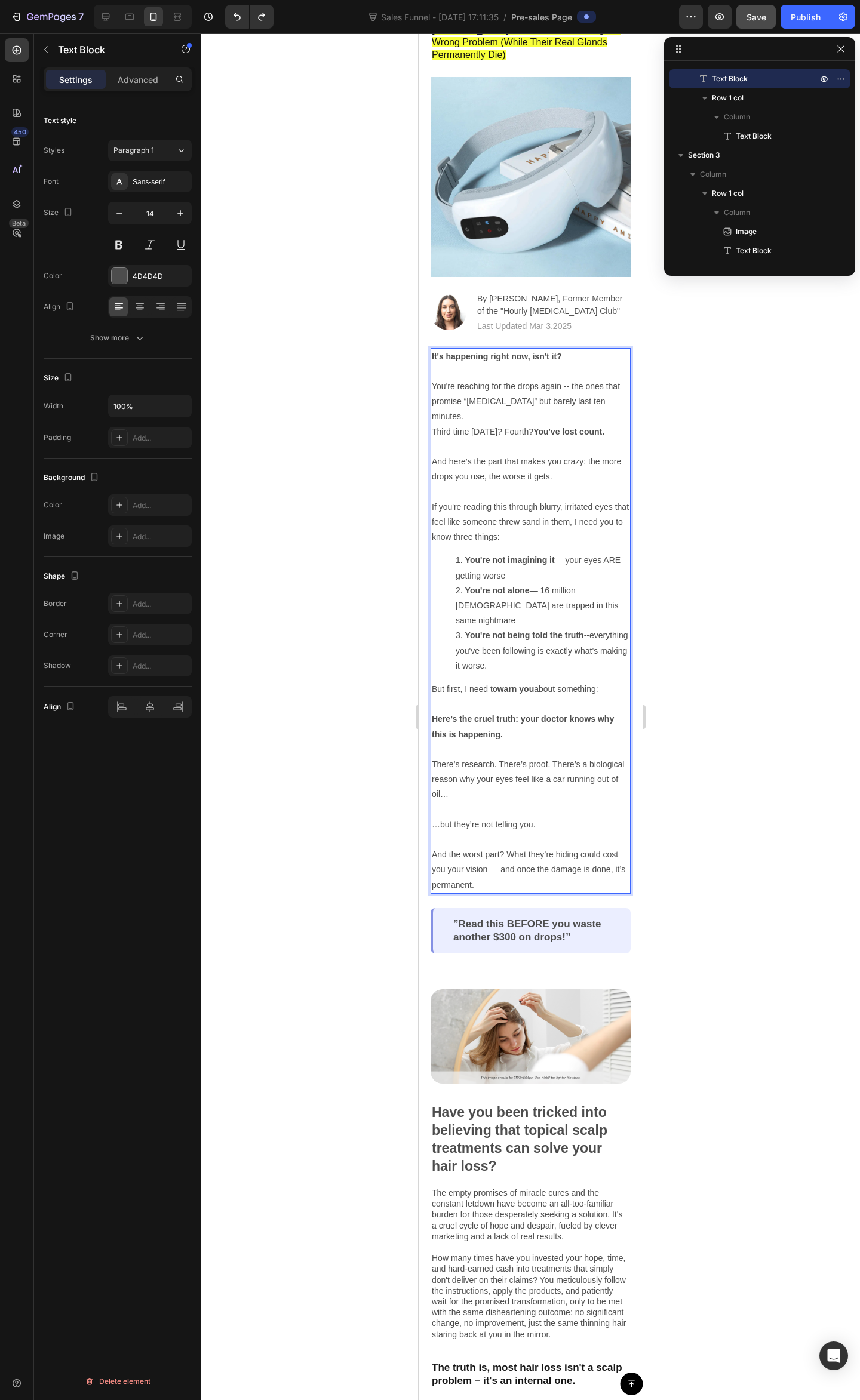
click at [538, 860] on p "And the worst part? What they’re hiding could cost you your vision — and once t…" at bounding box center [531, 870] width 198 height 45
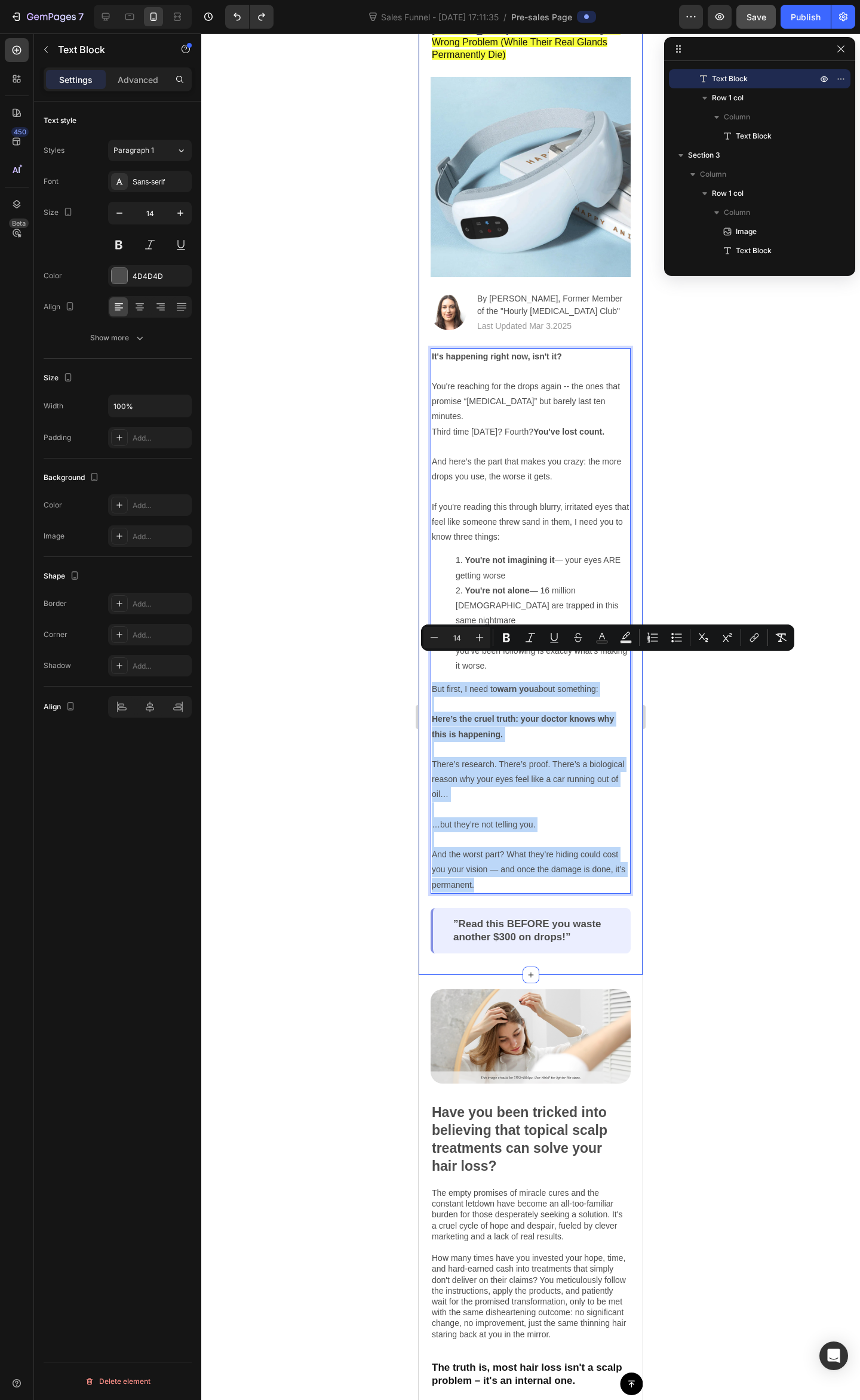
drag, startPoint x: 538, startPoint y: 853, endPoint x: 428, endPoint y: 655, distance: 226.5
click at [428, 655] on div "Why Your Dry Eyes Get Worse the More Drops You Use (And the Danger Ophthalmolog…" at bounding box center [530, 436] width 224 height 1076
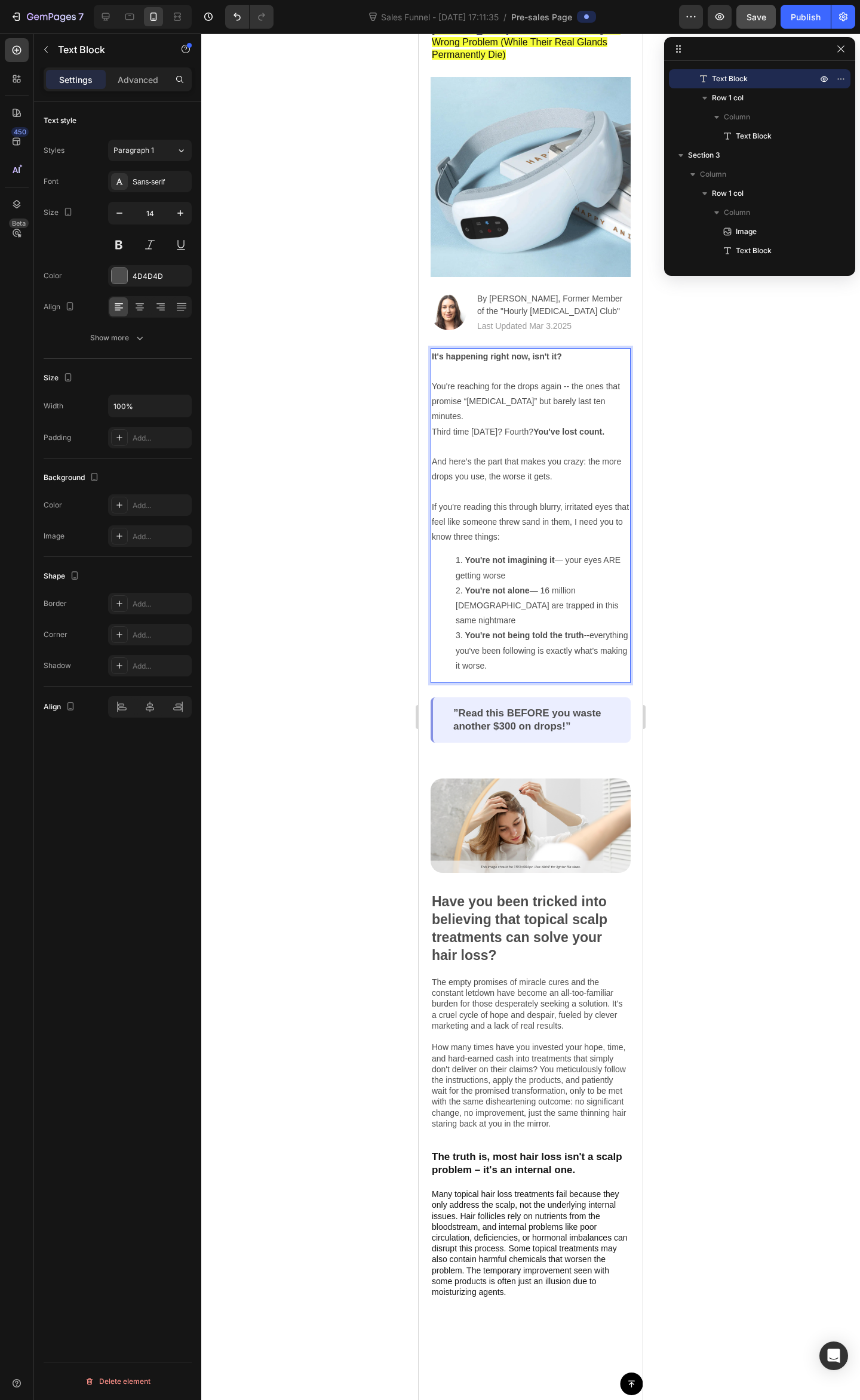
click at [593, 639] on li "You're not being told the truth --everything you've been following is exactly w…" at bounding box center [542, 650] width 174 height 45
click at [676, 585] on div at bounding box center [530, 717] width 658 height 1366
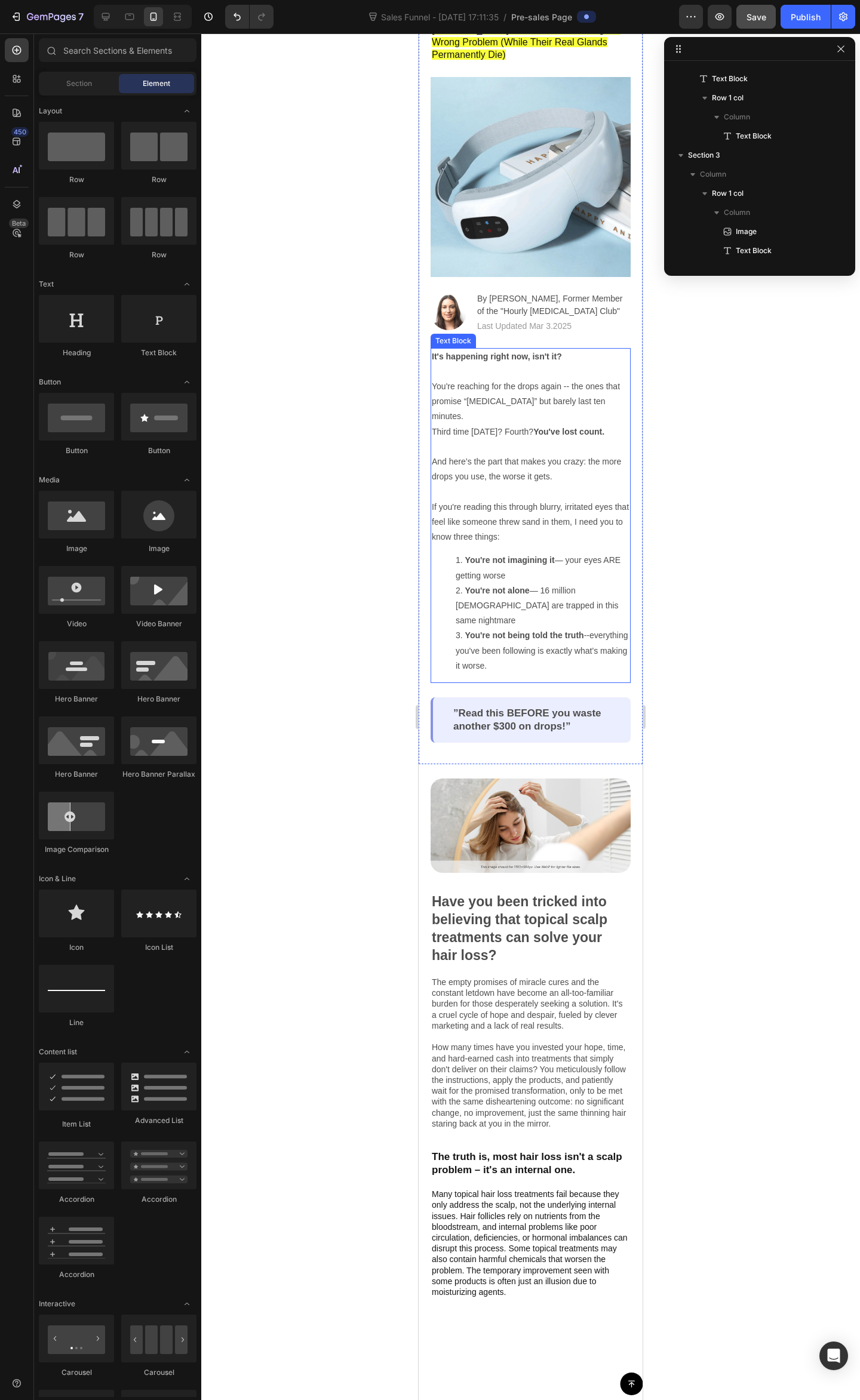
click at [520, 586] on strong "You're not alone" at bounding box center [497, 590] width 64 height 10
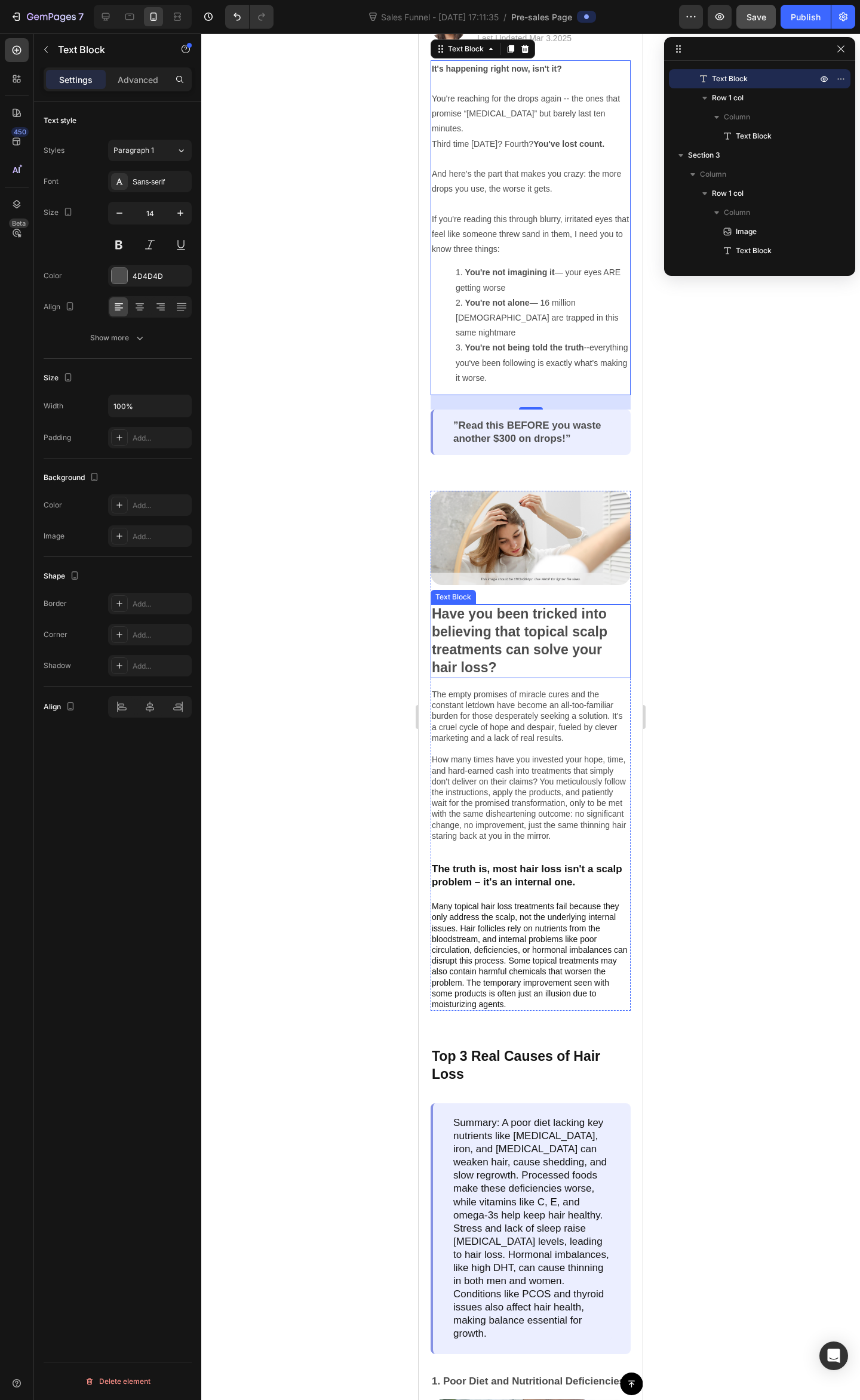
scroll to position [477, 0]
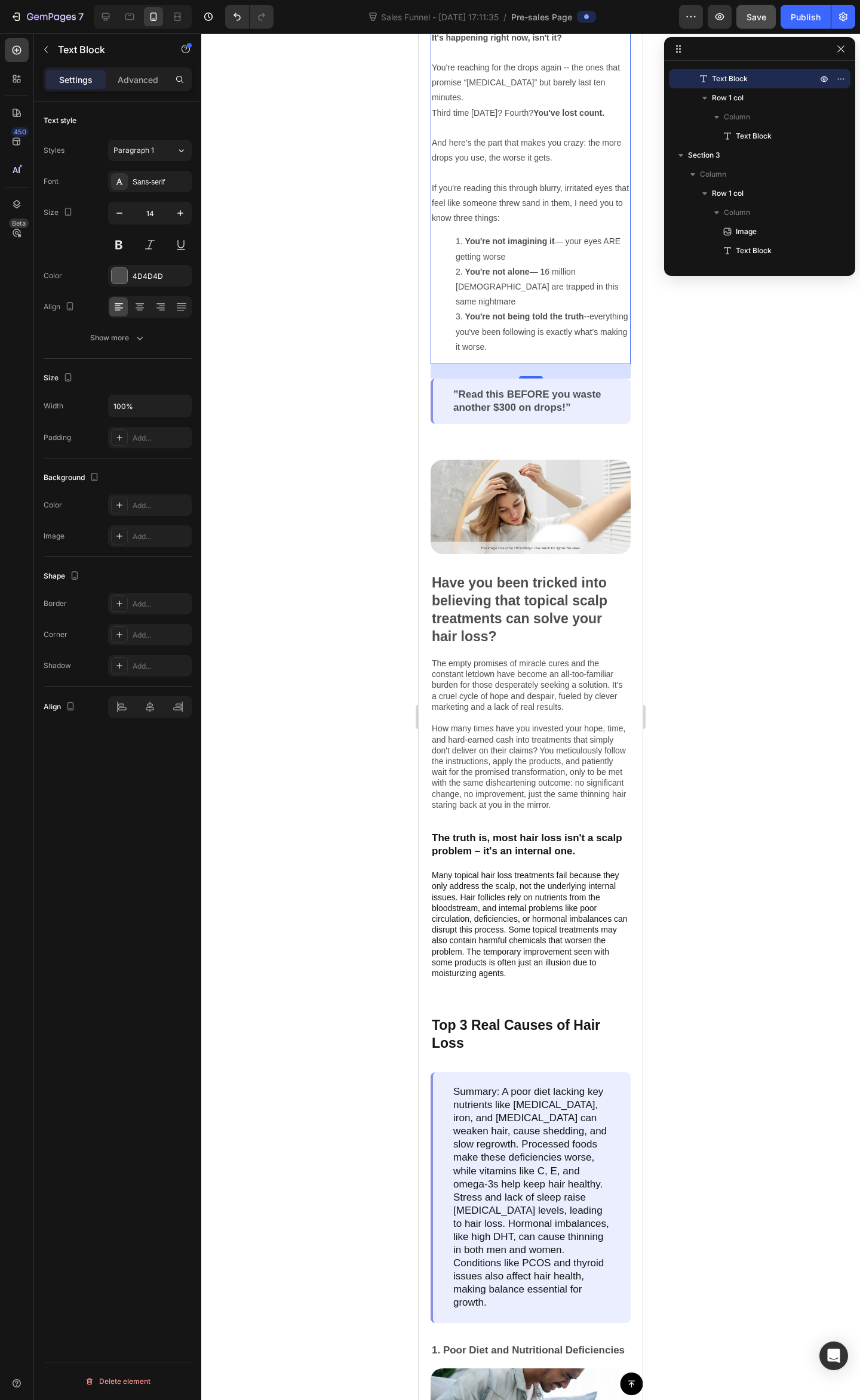
drag, startPoint x: 726, startPoint y: 522, endPoint x: 696, endPoint y: 495, distance: 40.4
click at [726, 522] on div at bounding box center [530, 717] width 658 height 1366
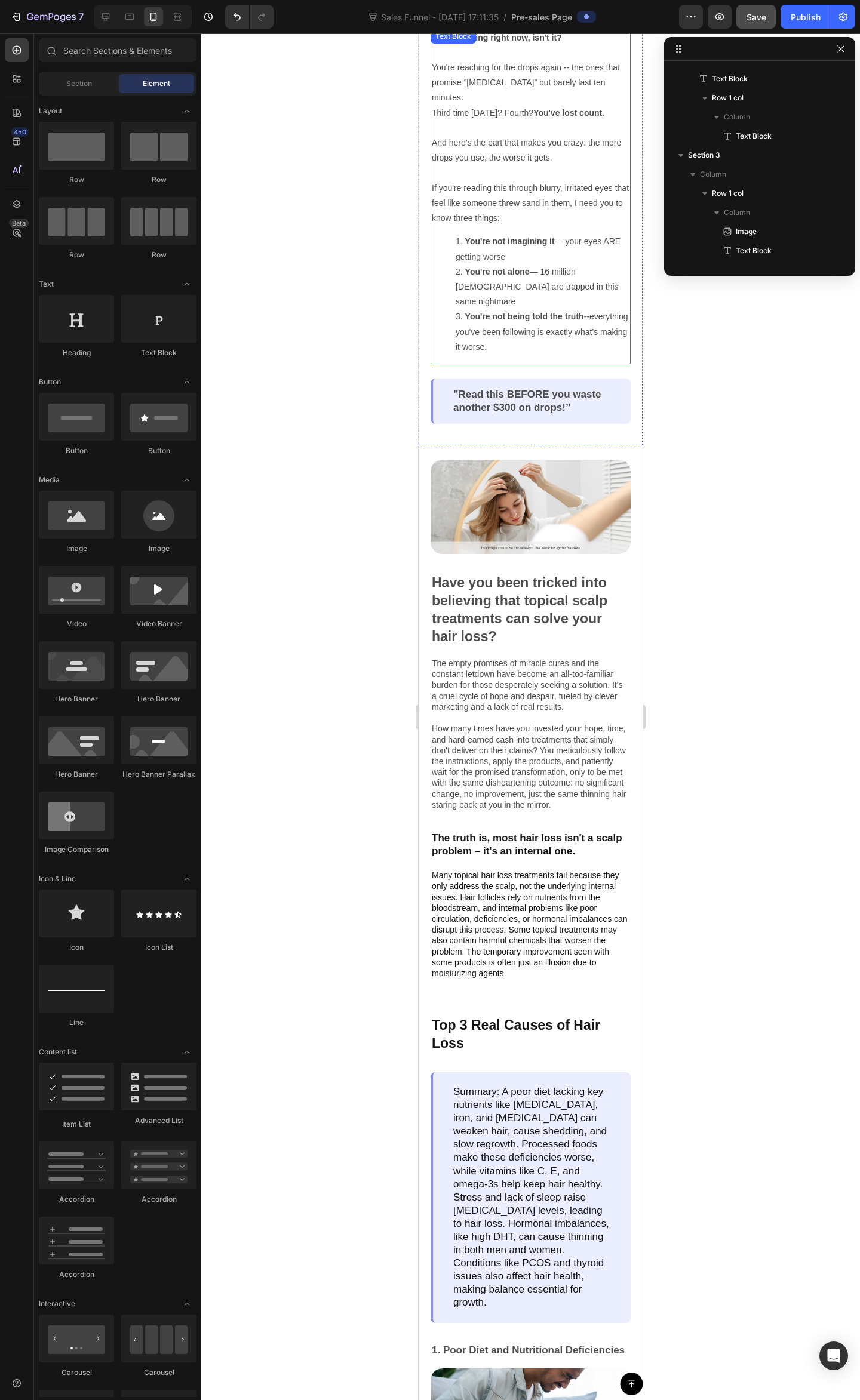
click at [541, 335] on div "It's happening right now, isn't it? You're reaching for the drops again -- the …" at bounding box center [531, 196] width 200 height 335
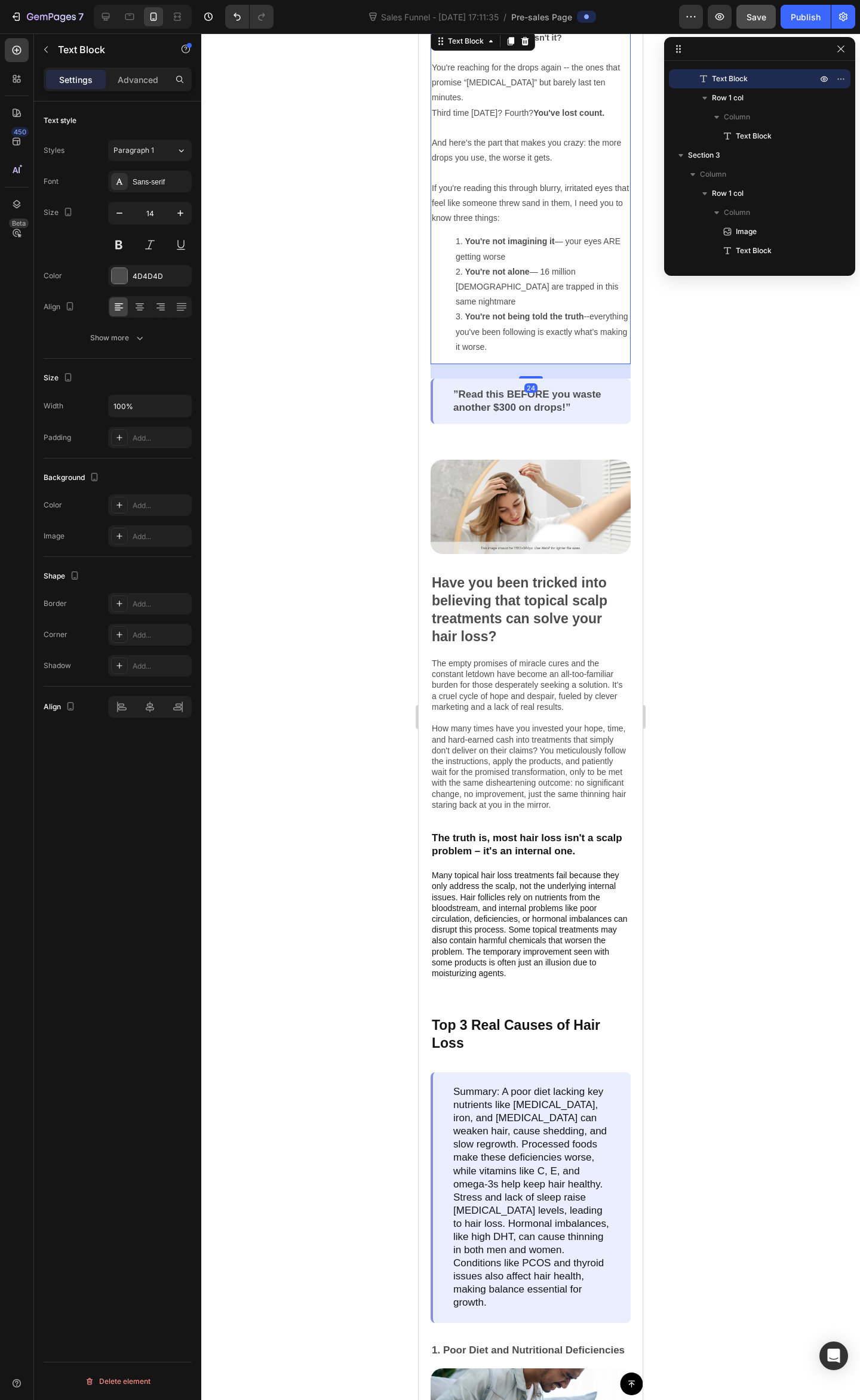
drag, startPoint x: 523, startPoint y: 350, endPoint x: 529, endPoint y: 346, distance: 7.2
click at [531, 316] on div "It's happening right now, isn't it? You're reaching for the drops again -- the …" at bounding box center [531, 196] width 200 height 335
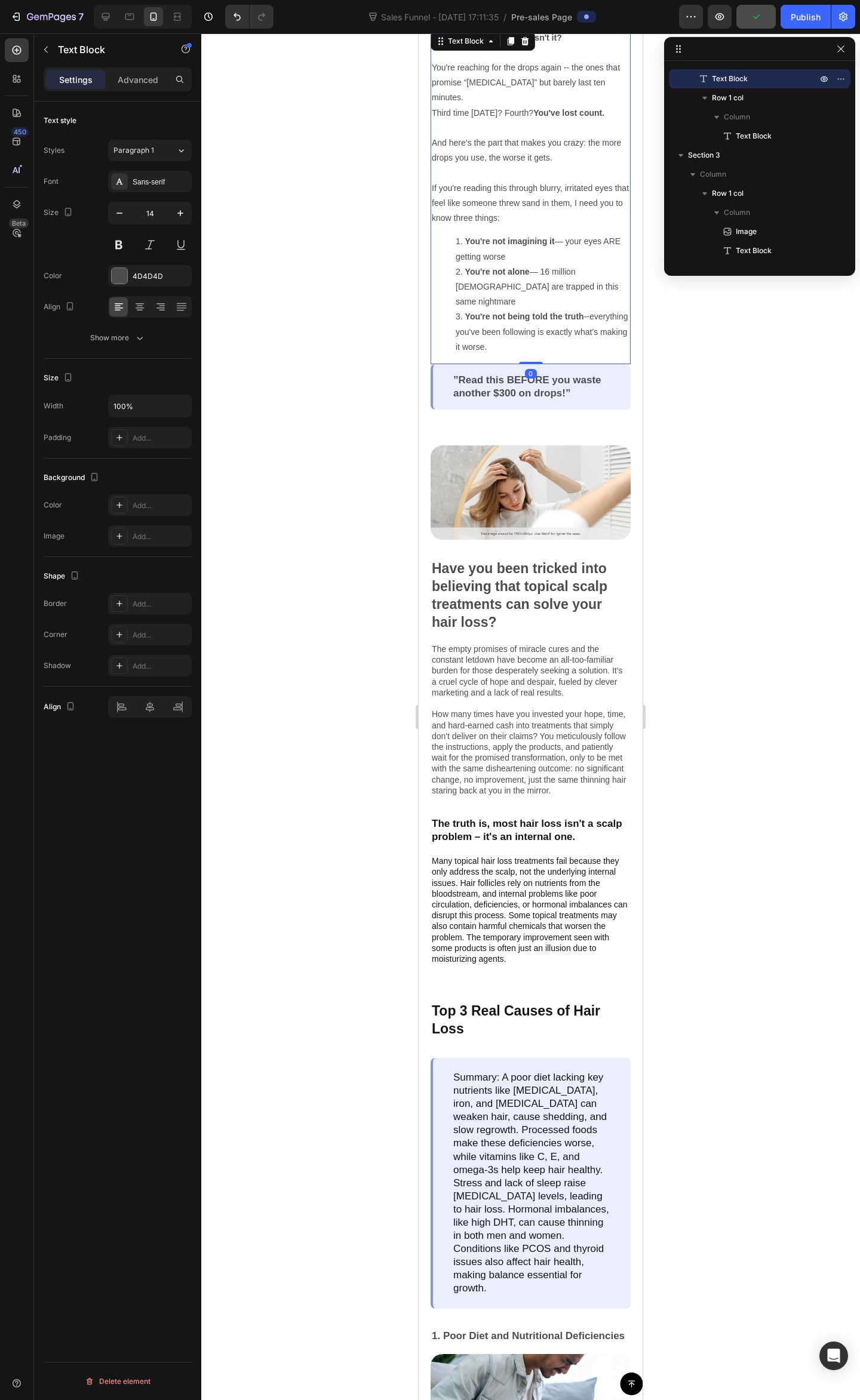
drag, startPoint x: 529, startPoint y: 349, endPoint x: 1134, endPoint y: 399, distance: 607.1
click at [536, 320] on div "It's happening right now, isn't it? You're reaching for the drops again -- the …" at bounding box center [531, 196] width 200 height 335
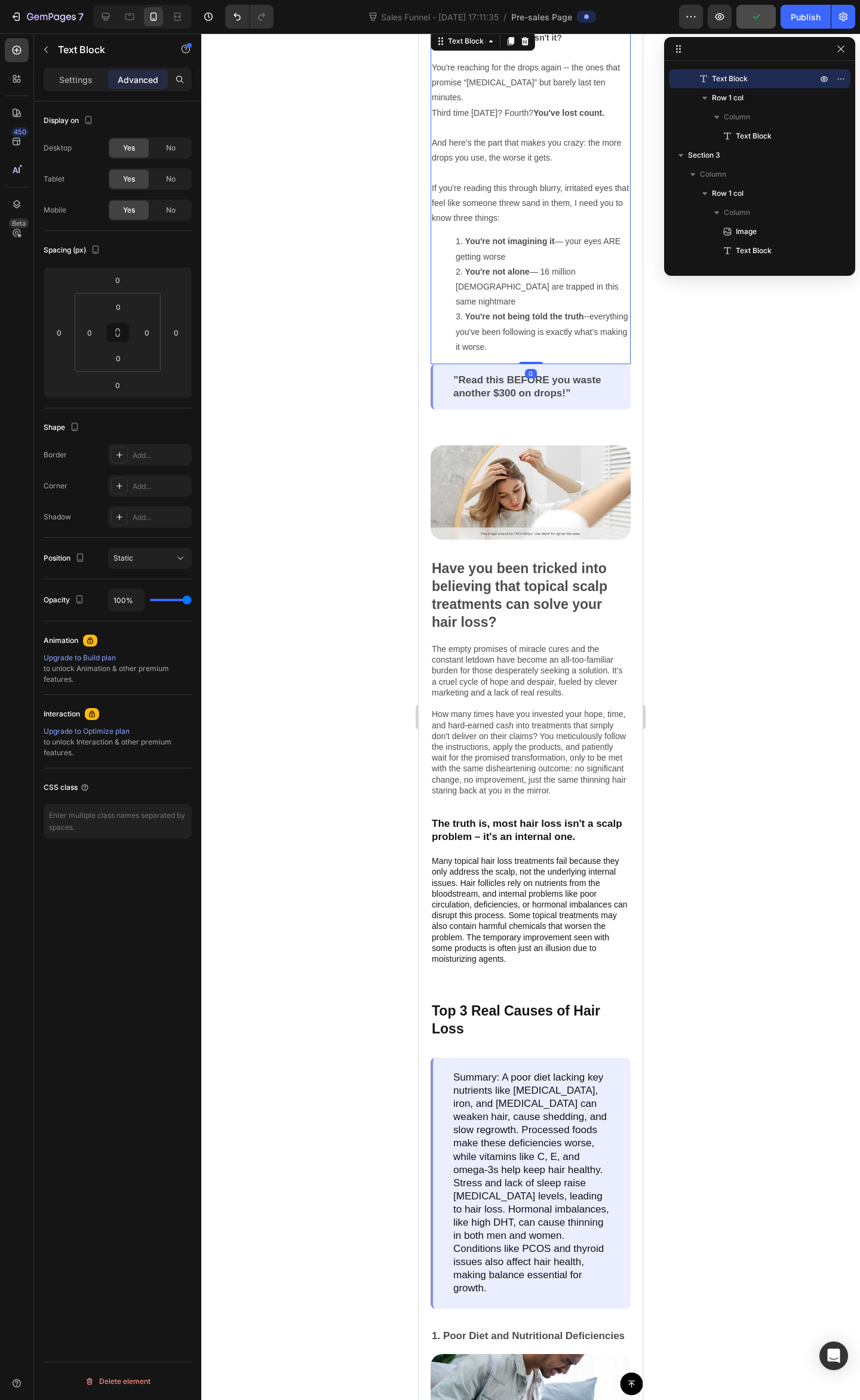
click at [712, 369] on div at bounding box center [530, 717] width 658 height 1366
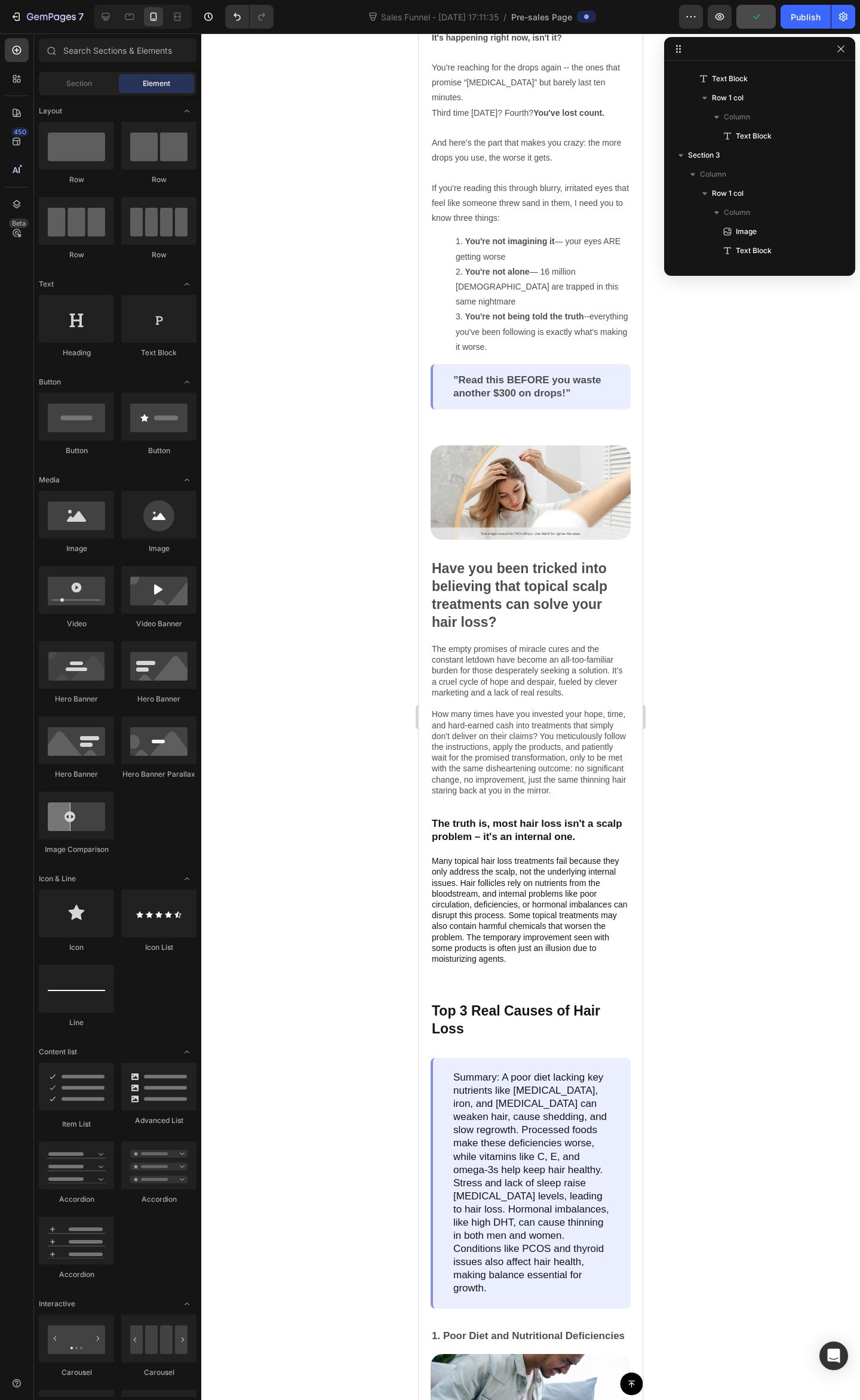
drag, startPoint x: 728, startPoint y: 431, endPoint x: 732, endPoint y: 444, distance: 13.6
click at [726, 431] on div at bounding box center [530, 717] width 658 height 1366
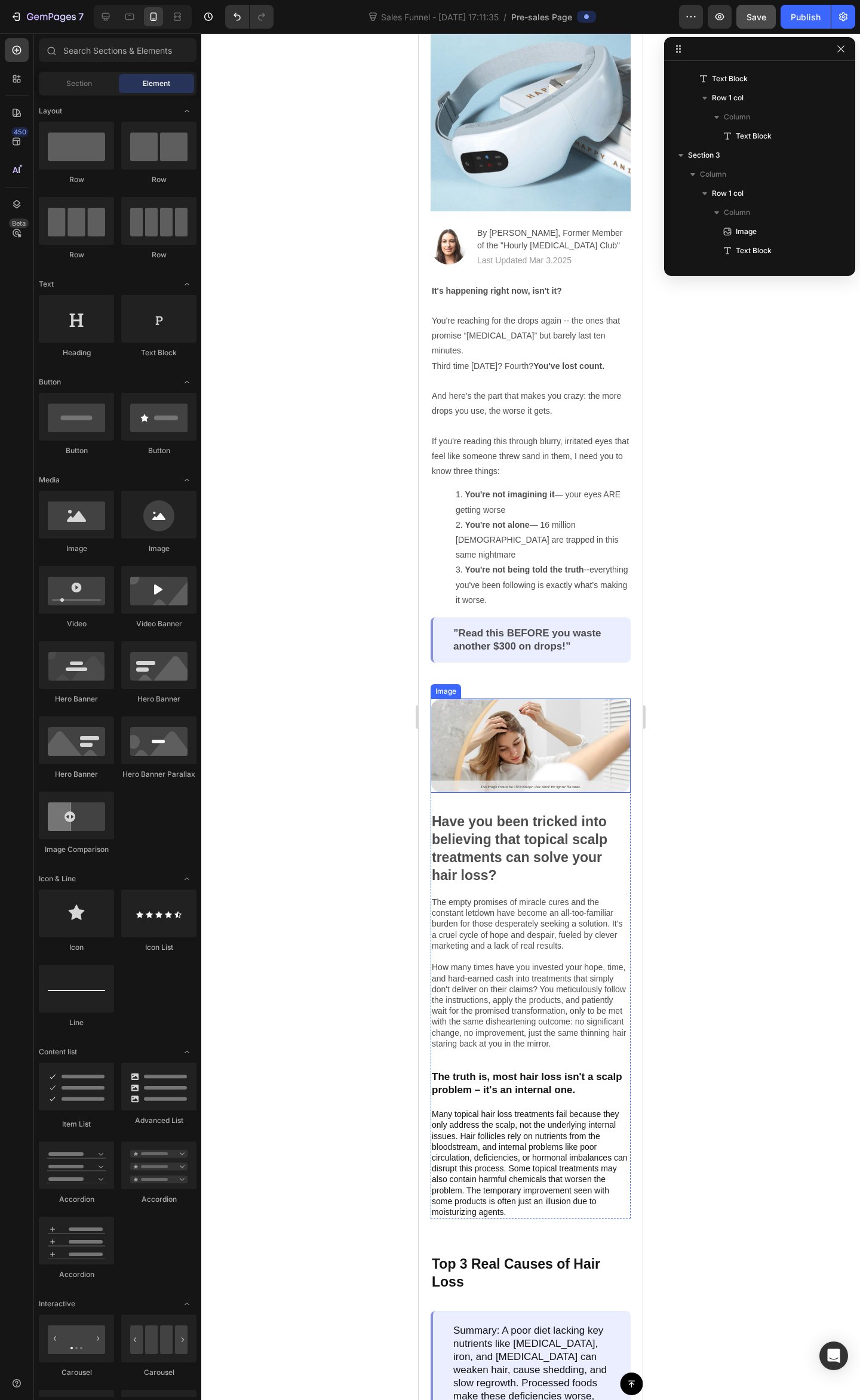
scroll to position [159, 0]
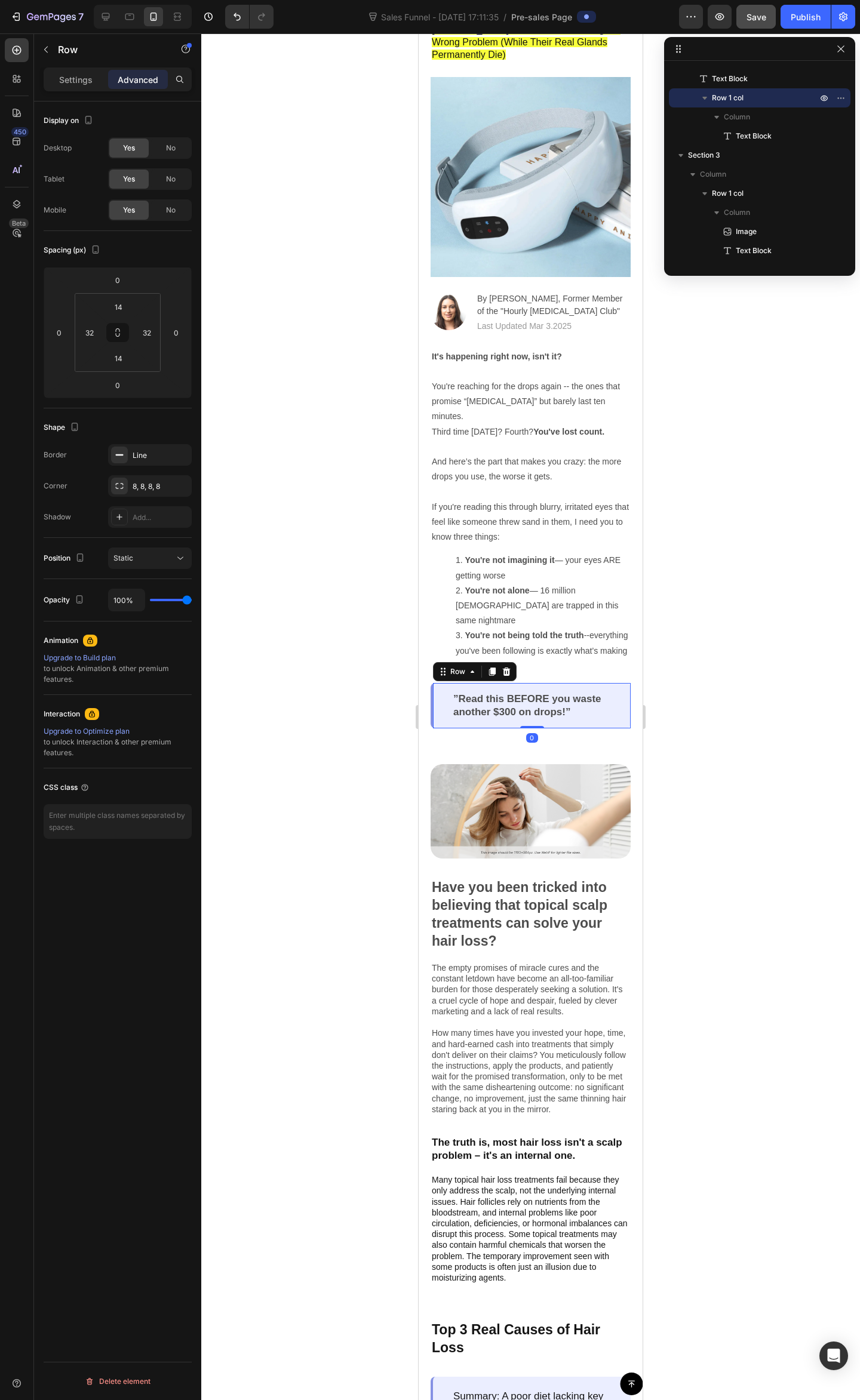
click at [552, 710] on div "”Read this BEFORE you waste another $300 on drops!” Text Block Row 0" at bounding box center [531, 706] width 200 height 45
click at [567, 767] on img at bounding box center [531, 811] width 200 height 94
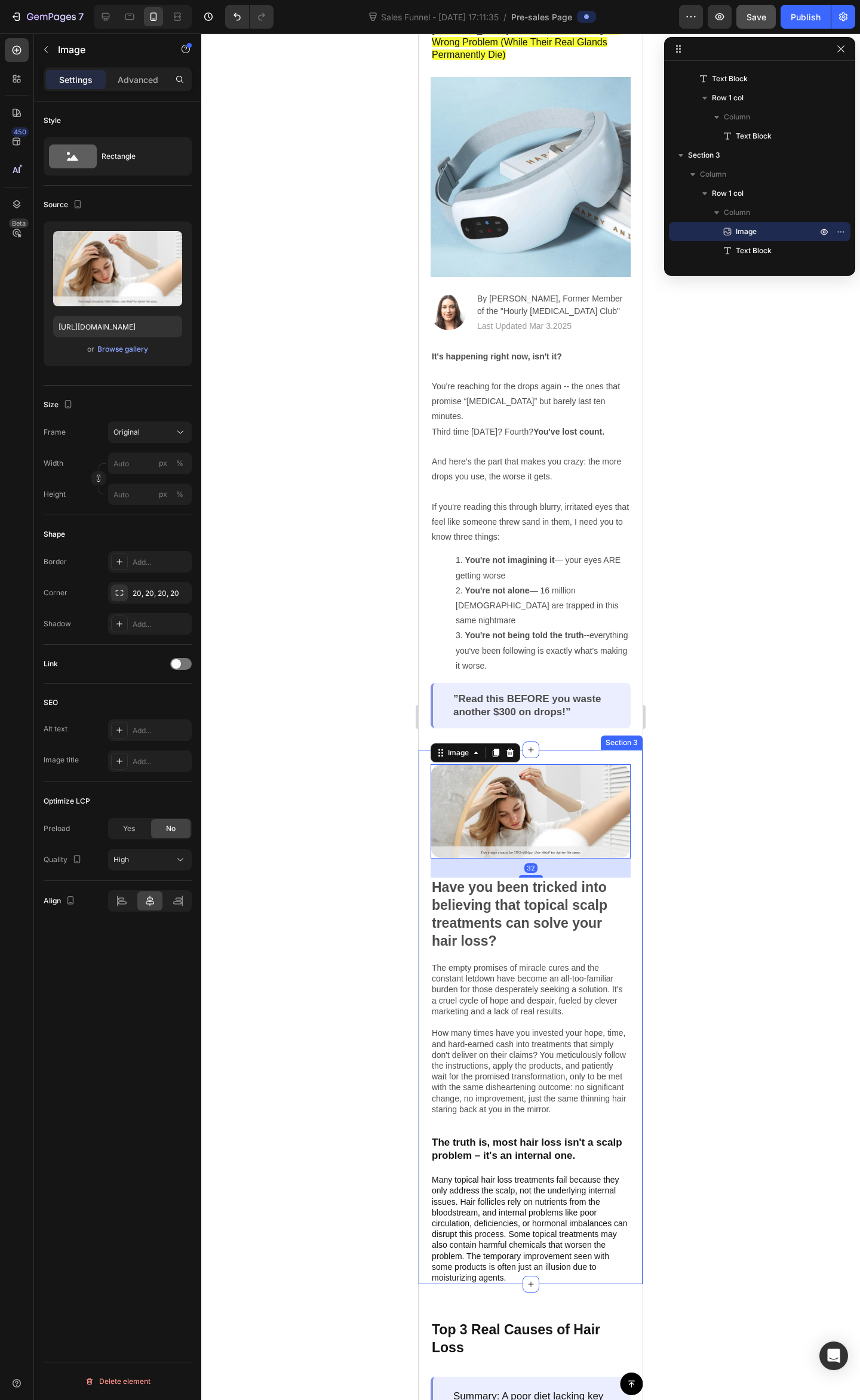
click at [569, 750] on div "Image 32 Have you been tricked into believing that topical scalp treatments can…" at bounding box center [530, 1017] width 224 height 534
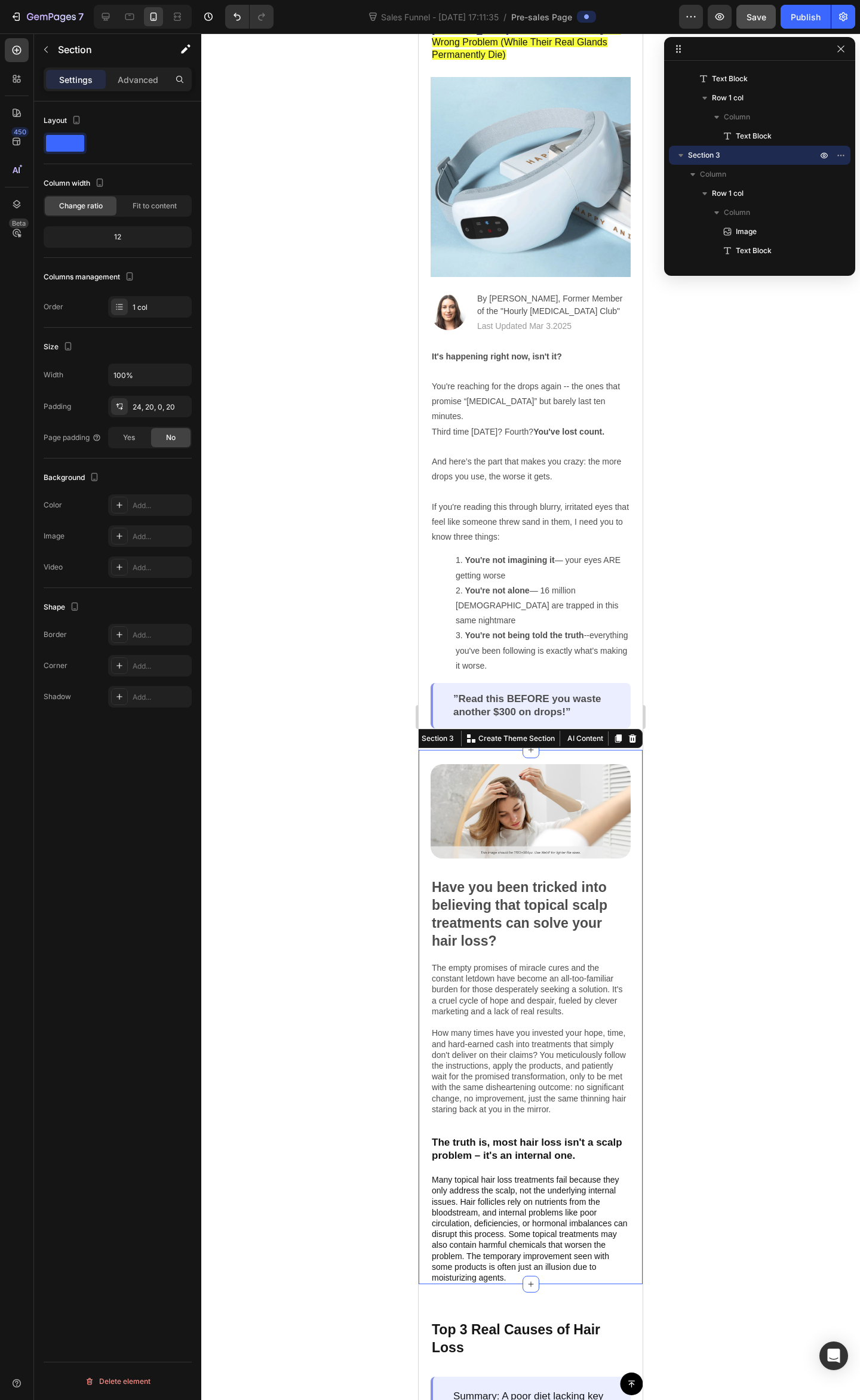
click at [743, 693] on div at bounding box center [530, 717] width 658 height 1366
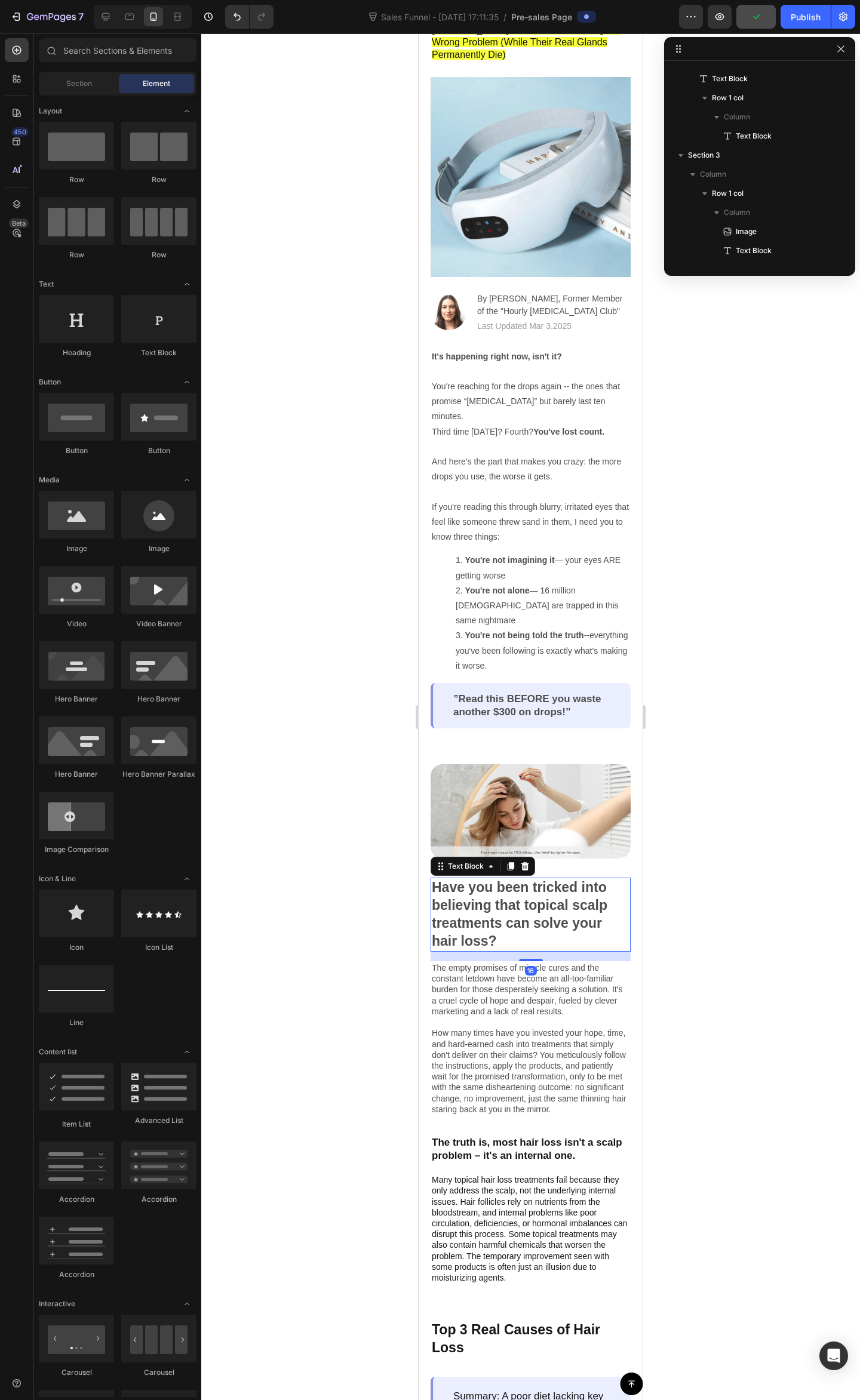
click at [490, 914] on p "Have you been tricked into believing that topical scalp treatments can solve yo…" at bounding box center [531, 914] width 198 height 71
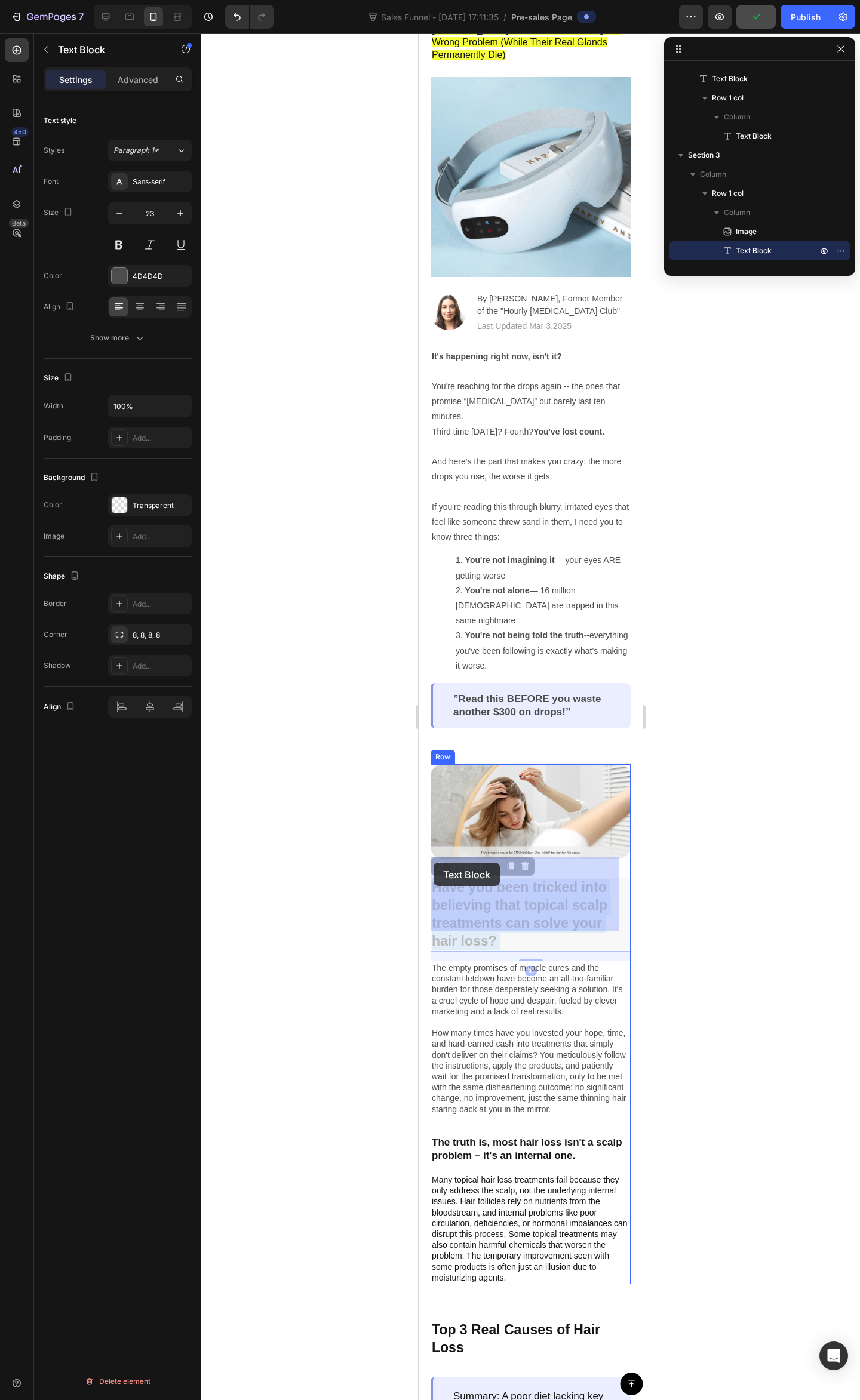
drag, startPoint x: 508, startPoint y: 918, endPoint x: 457, endPoint y: 883, distance: 61.9
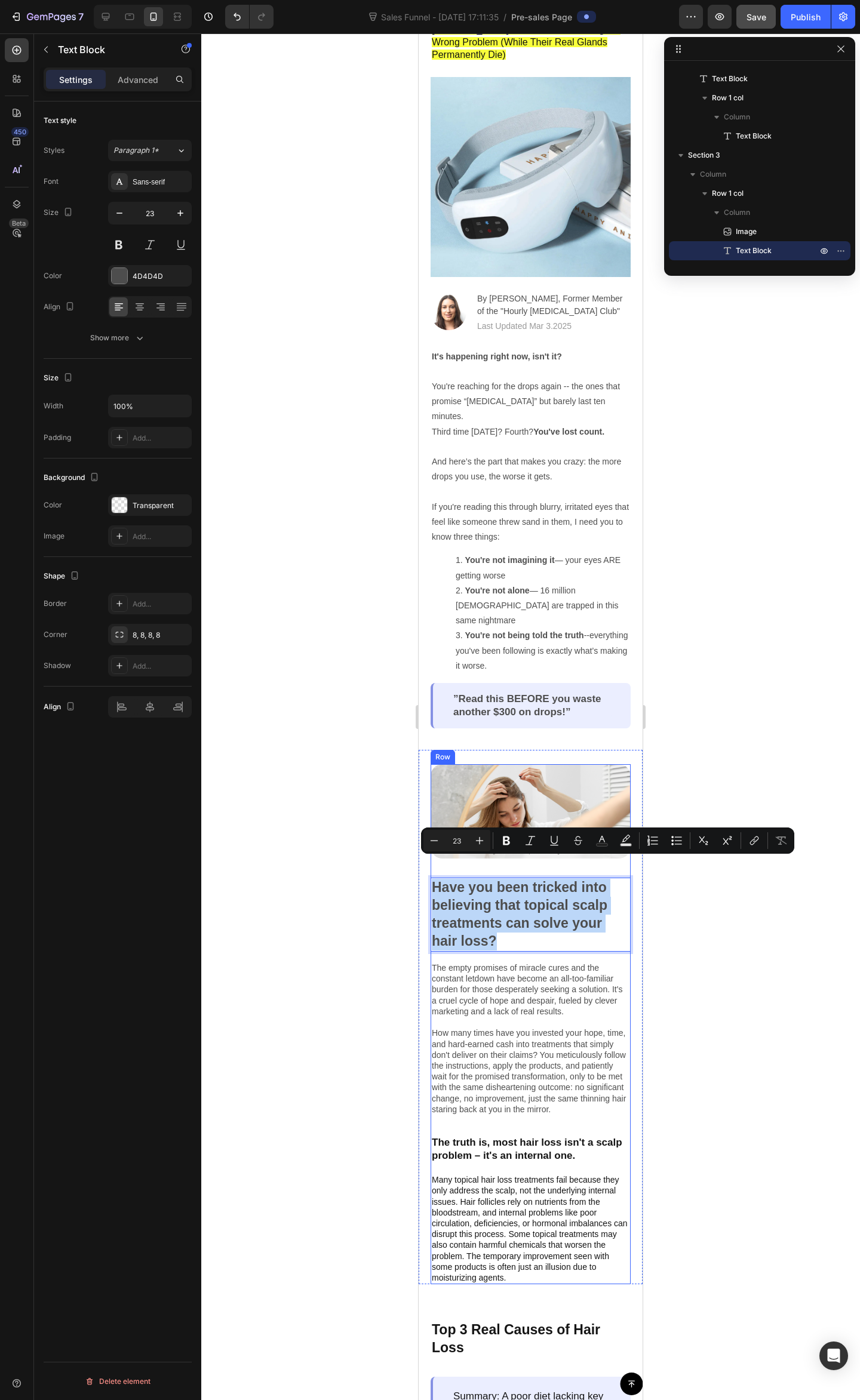
drag, startPoint x: 472, startPoint y: 910, endPoint x: 448, endPoint y: 868, distance: 48.4
click at [436, 879] on p "Have you been tricked into believing that topical scalp treatments can solve yo…" at bounding box center [531, 914] width 198 height 71
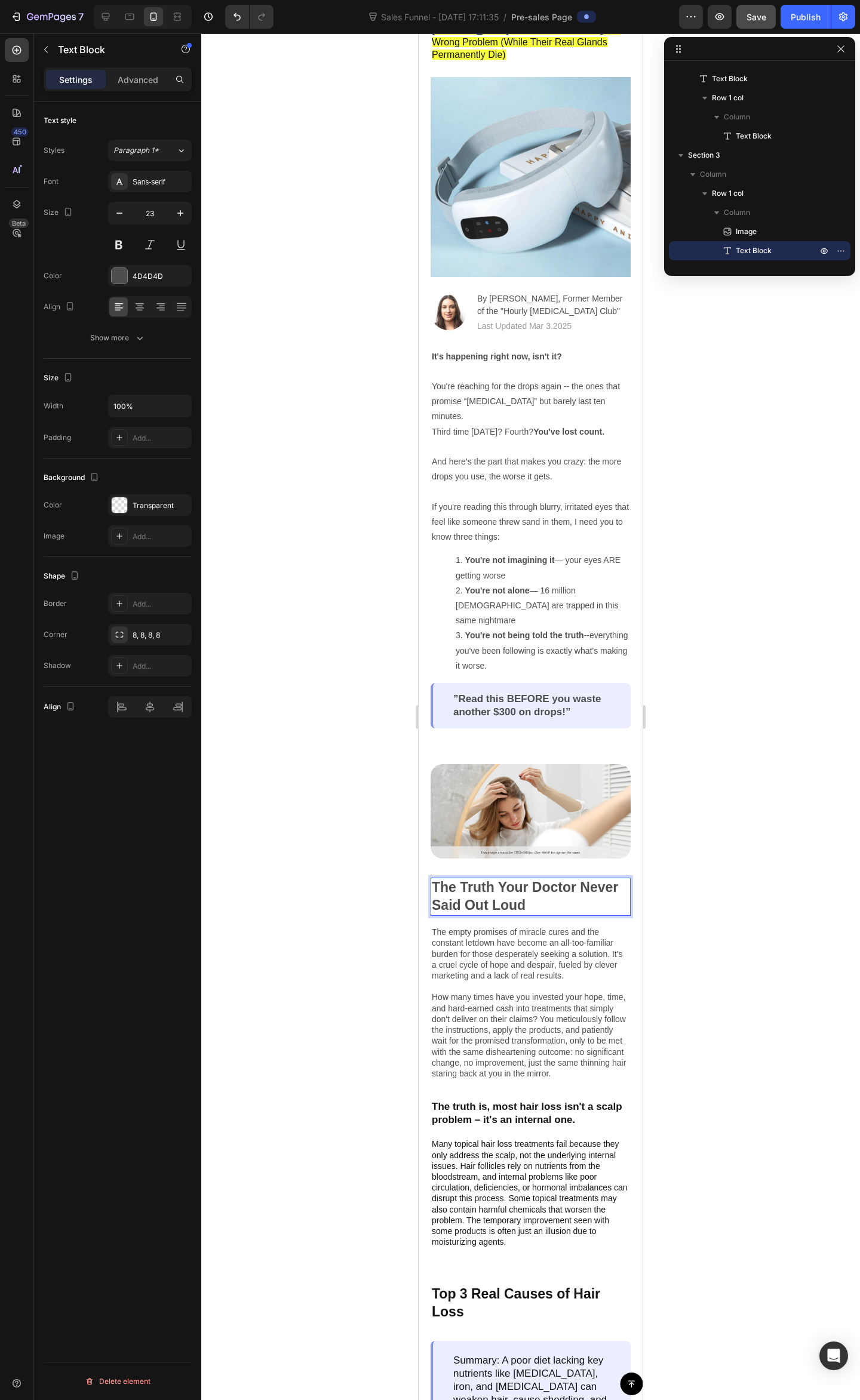
click at [765, 887] on div at bounding box center [530, 717] width 658 height 1366
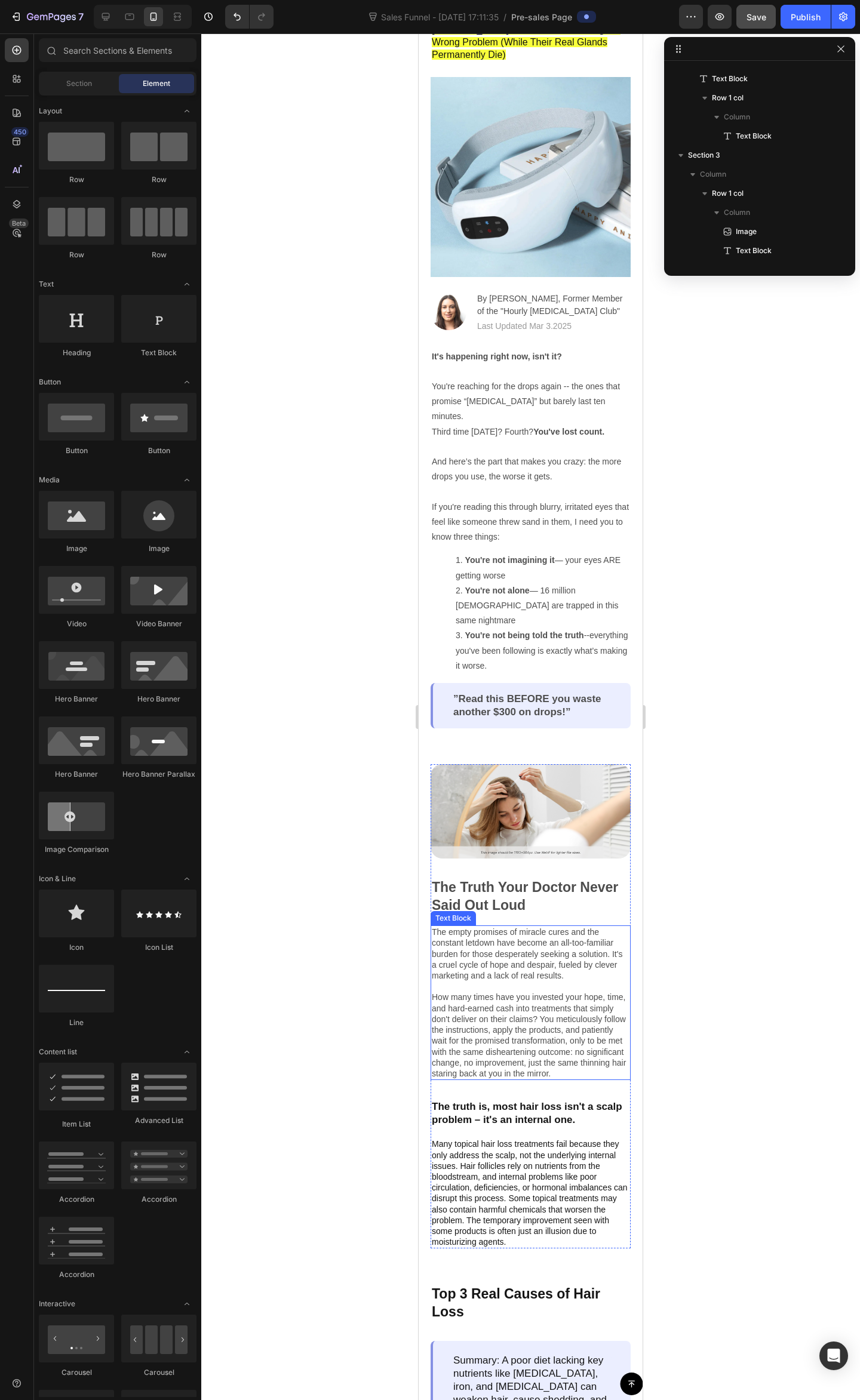
click at [470, 1140] on p "Many topical hair loss treatments fail because they only address the scalp, not…" at bounding box center [531, 1192] width 198 height 109
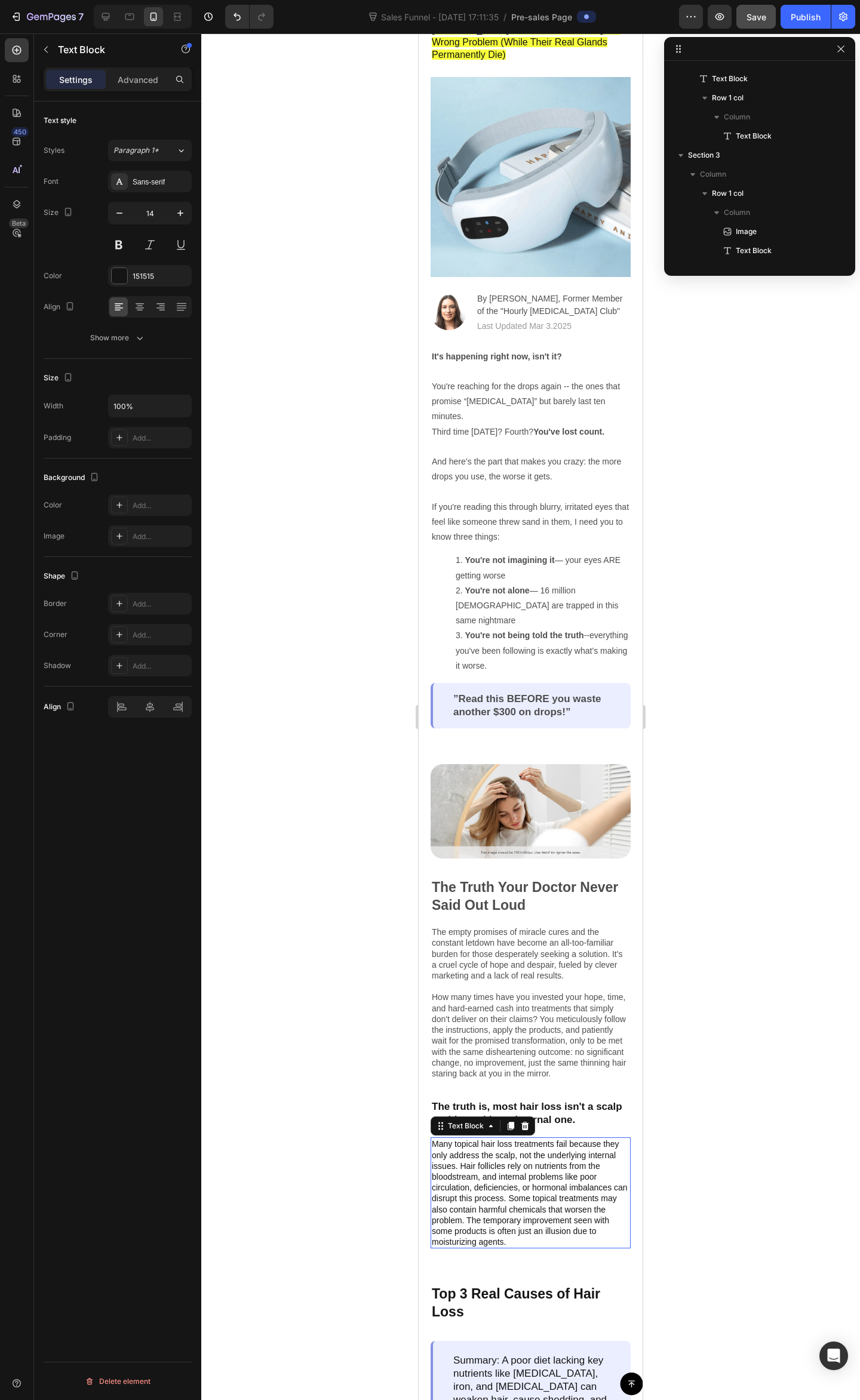
scroll to position [474, 0]
click at [484, 1168] on p "Many topical hair loss treatments fail because they only address the scalp, not…" at bounding box center [531, 1192] width 198 height 109
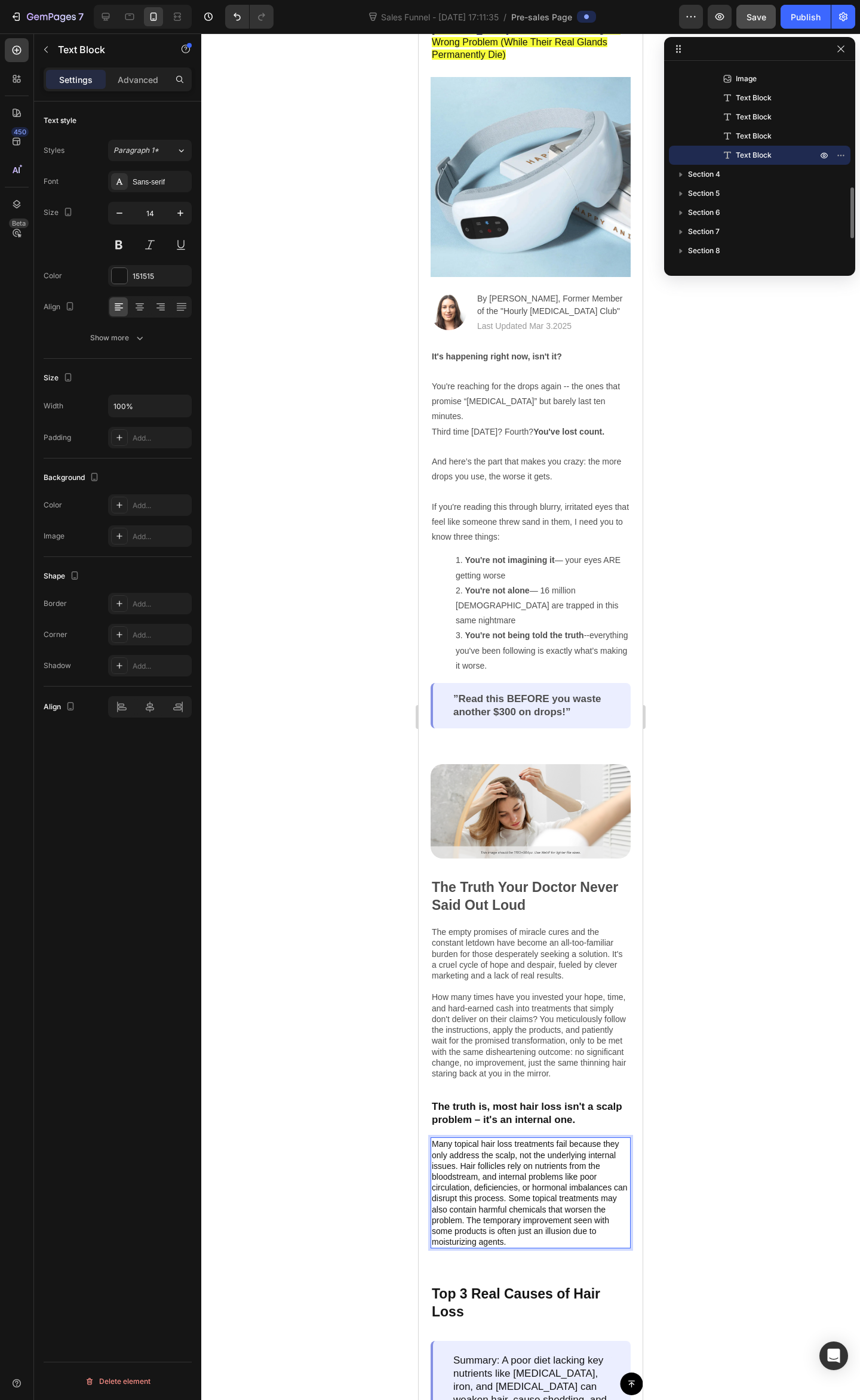
click at [522, 1226] on p "Many topical hair loss treatments fail because they only address the scalp, not…" at bounding box center [531, 1192] width 198 height 109
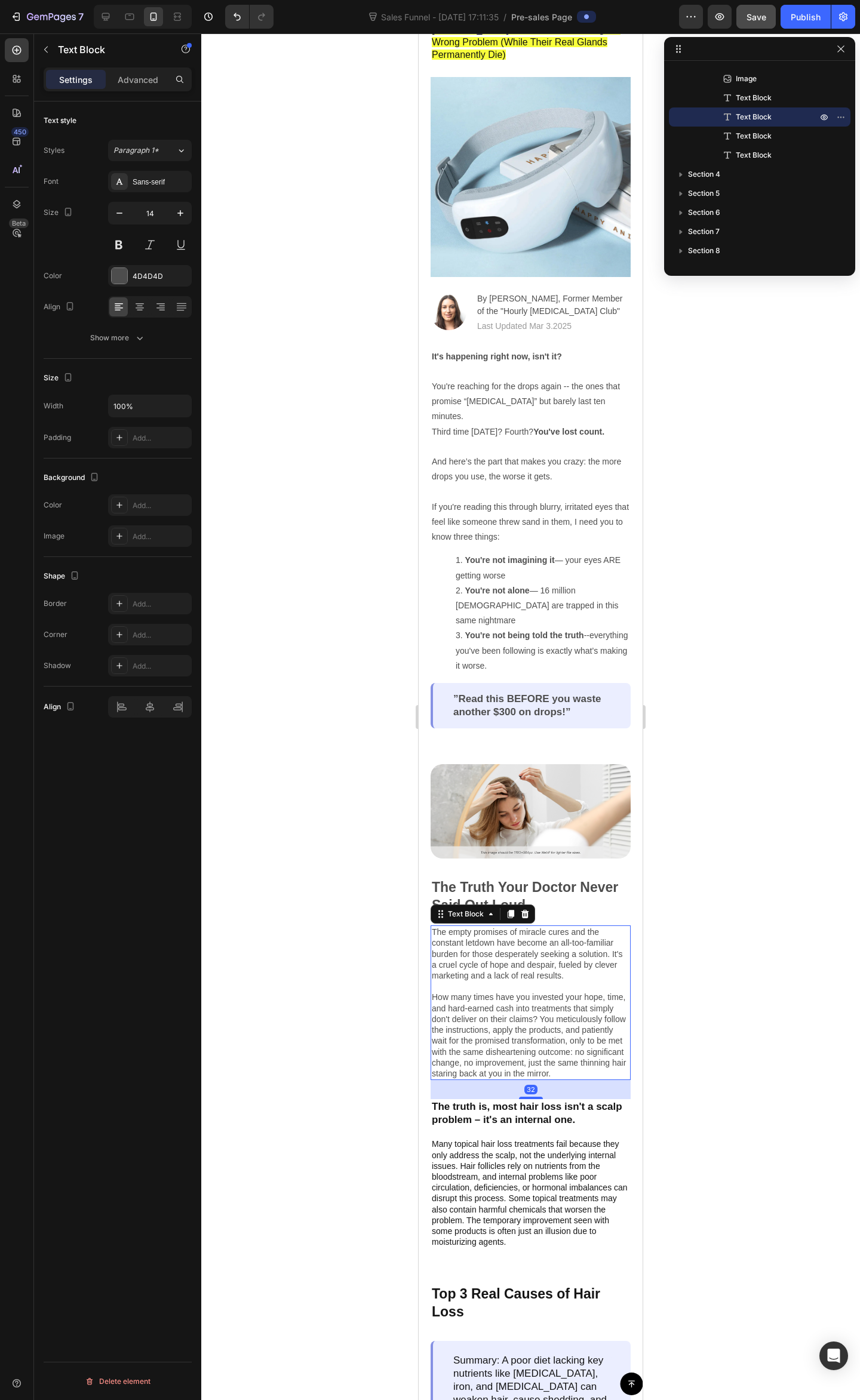
click at [552, 993] on p "The empty promises of miracle cures and the constant letdown have become an all…" at bounding box center [531, 1003] width 198 height 152
click at [554, 1048] on p "The empty promises of miracle cures and the constant letdown have become an all…" at bounding box center [531, 1003] width 198 height 152
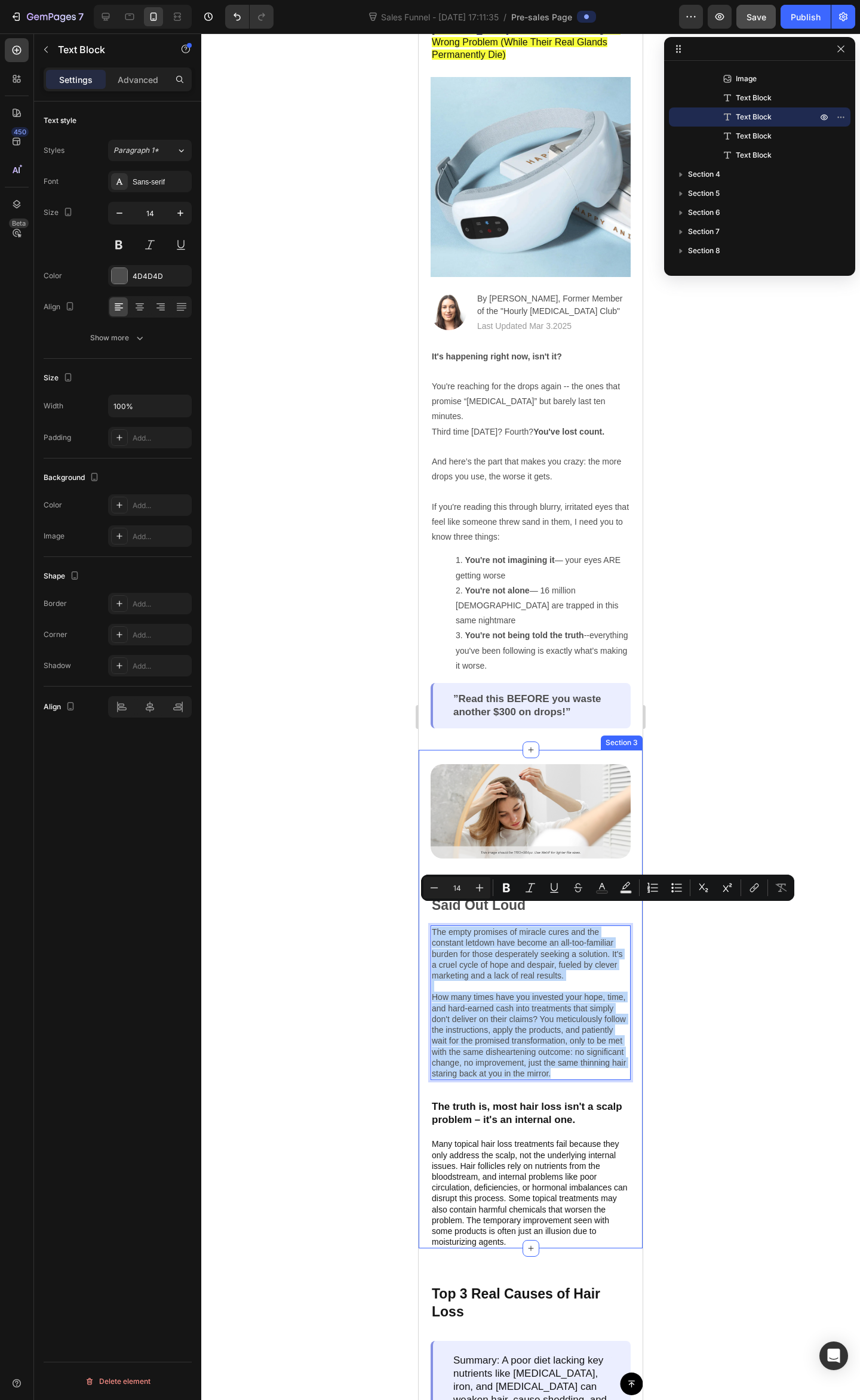
drag, startPoint x: 525, startPoint y: 1063, endPoint x: 428, endPoint y: 905, distance: 185.4
click at [428, 905] on div "Image The Truth Your Doctor Never Said Out Loud Text Block The empty promises o…" at bounding box center [530, 999] width 224 height 499
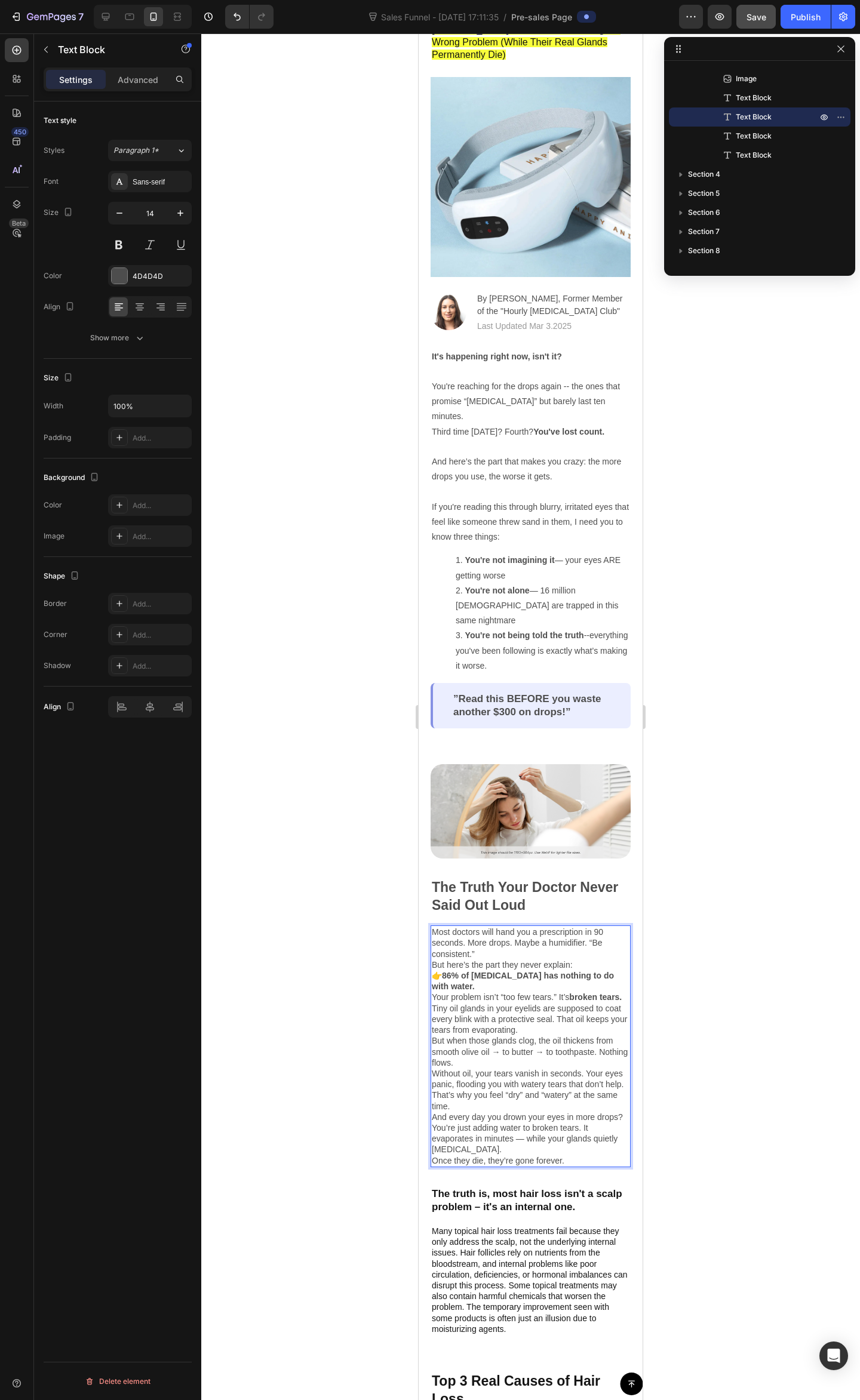
drag, startPoint x: 537, startPoint y: 962, endPoint x: 591, endPoint y: 937, distance: 59.5
click at [538, 970] on p "👉 86% of dry eye has nothing to do with water. Your problem isn’t “too few tear…" at bounding box center [531, 986] width 198 height 33
click at [571, 927] on p "Most doctors will hand you a prescription in 90 seconds. More drops. Maybe a hu…" at bounding box center [531, 943] width 198 height 33
click at [519, 934] on p "Most doctors will hand you a prescription in 90 seconds. More drops. Maybe a hu…" at bounding box center [531, 943] width 198 height 33
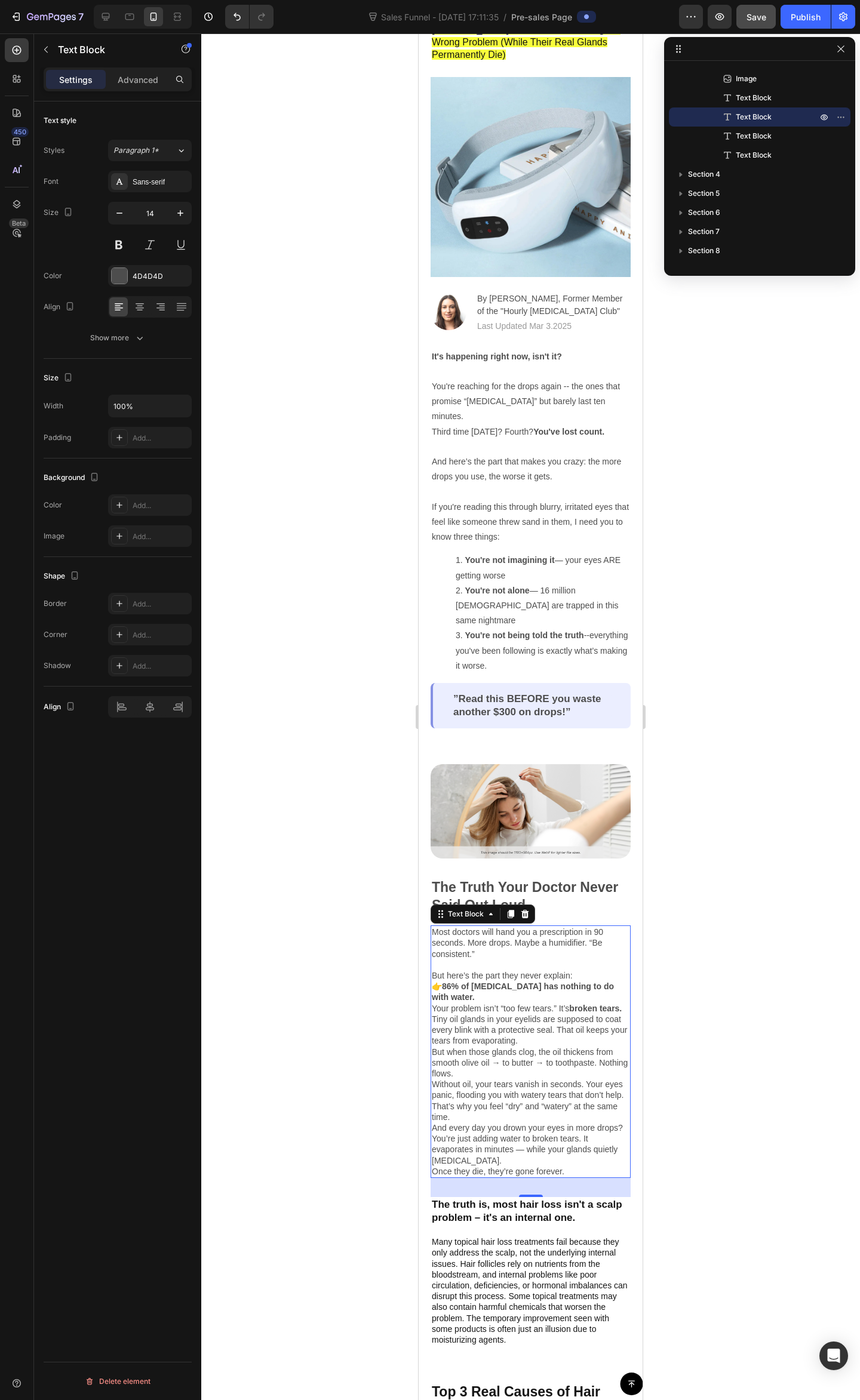
click at [531, 970] on p "But here’s the part they never explain:" at bounding box center [531, 975] width 198 height 11
drag, startPoint x: 502, startPoint y: 931, endPoint x: 507, endPoint y: 900, distance: 31.4
click at [500, 931] on p "Most doctors will hand you a prescription in 90 seconds. More drops. Maybe a hu…" at bounding box center [531, 948] width 198 height 43
drag, startPoint x: 511, startPoint y: 922, endPoint x: 527, endPoint y: 930, distance: 17.9
click at [512, 927] on p "Most doctors will hand you a prescription in 90 seconds. More drops. Maybe a hu…" at bounding box center [531, 948] width 198 height 43
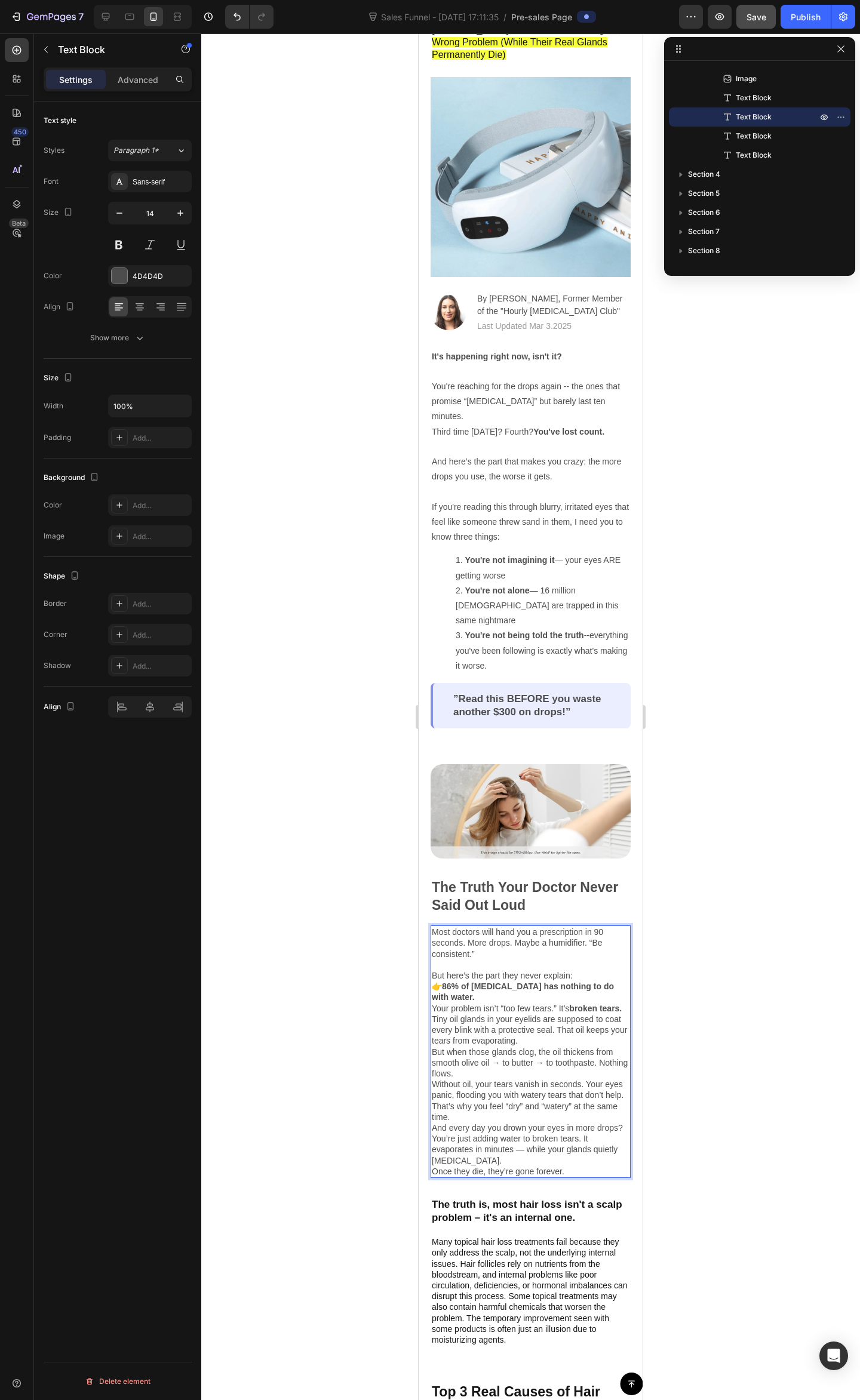
click at [503, 932] on p "Most doctors will hand you a prescription in 90 seconds. More drops. Maybe a hu…" at bounding box center [531, 948] width 198 height 43
click at [515, 943] on p "Most doctors will hand you a prescription in 90 seconds. More drops. Maybe a hu…" at bounding box center [531, 948] width 198 height 43
click at [467, 944] on p "Most doctors will hand you a prescription in 90 seconds. More drops. Maybe a hu…" at bounding box center [531, 948] width 198 height 43
click at [526, 942] on p "Most doctors will hand you a prescription in 90 seconds. More drops. Maybe a hu…" at bounding box center [531, 948] width 198 height 43
drag, startPoint x: 480, startPoint y: 930, endPoint x: 510, endPoint y: 920, distance: 31.6
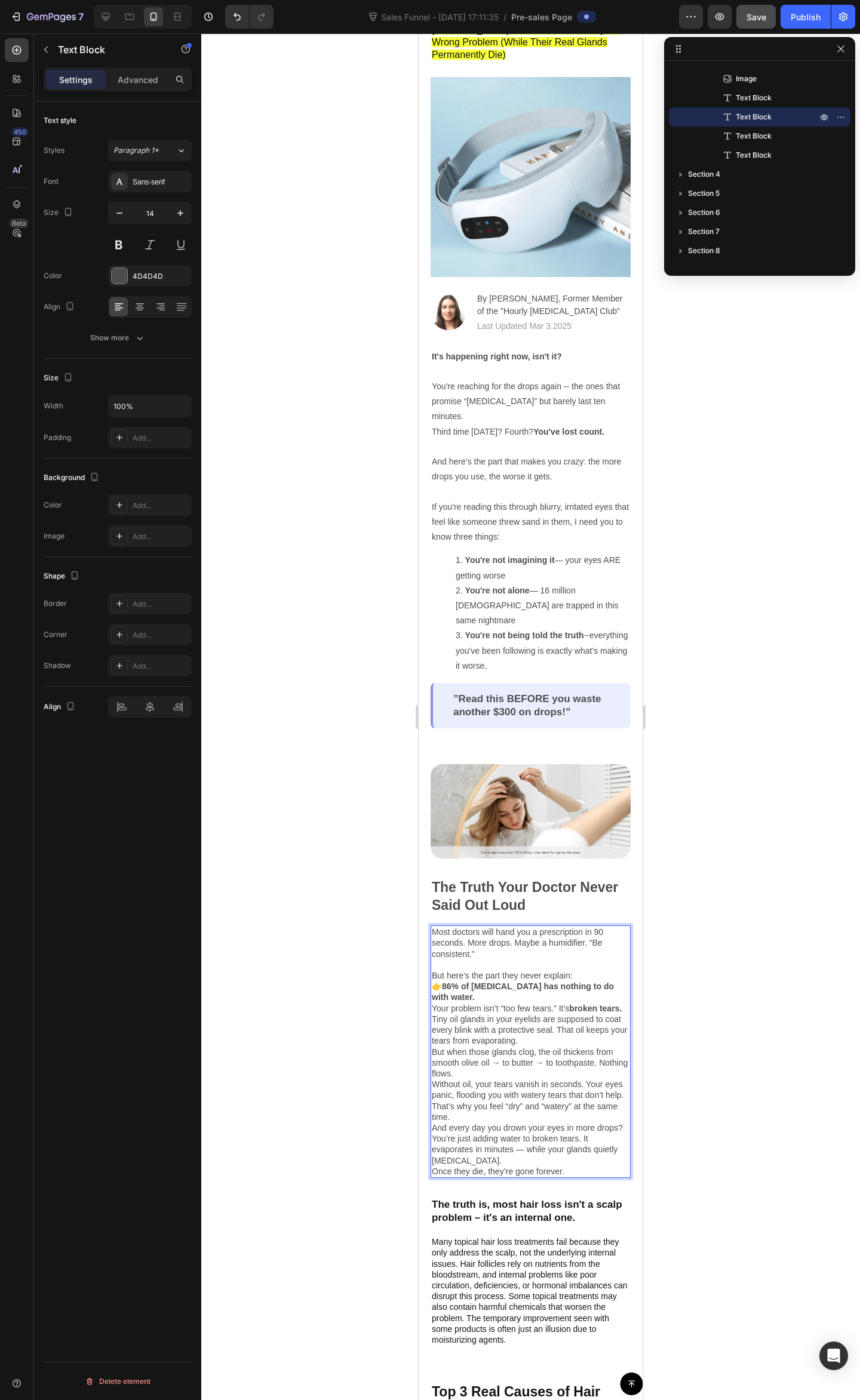
click at [480, 929] on p "Most doctors will hand you a prescription in 90 seconds. More drops. Maybe a hu…" at bounding box center [531, 948] width 198 height 43
click at [514, 927] on p "Most doctors will hand you a prescription in 90 seconds. More drops. Maybe a hu…" at bounding box center [531, 948] width 198 height 43
click at [553, 927] on p "Most doctors will hand you a prescription in 90 seconds. More drops. Maybe a hu…" at bounding box center [531, 948] width 198 height 43
click at [568, 927] on p "Most doctors will hand you a prescription in 90 seconds. More drops. Maybe a hu…" at bounding box center [531, 948] width 198 height 43
click at [545, 943] on p "Most doctors will hand you a prescription in 90 seconds. More drops. Maybe a hu…" at bounding box center [531, 948] width 198 height 43
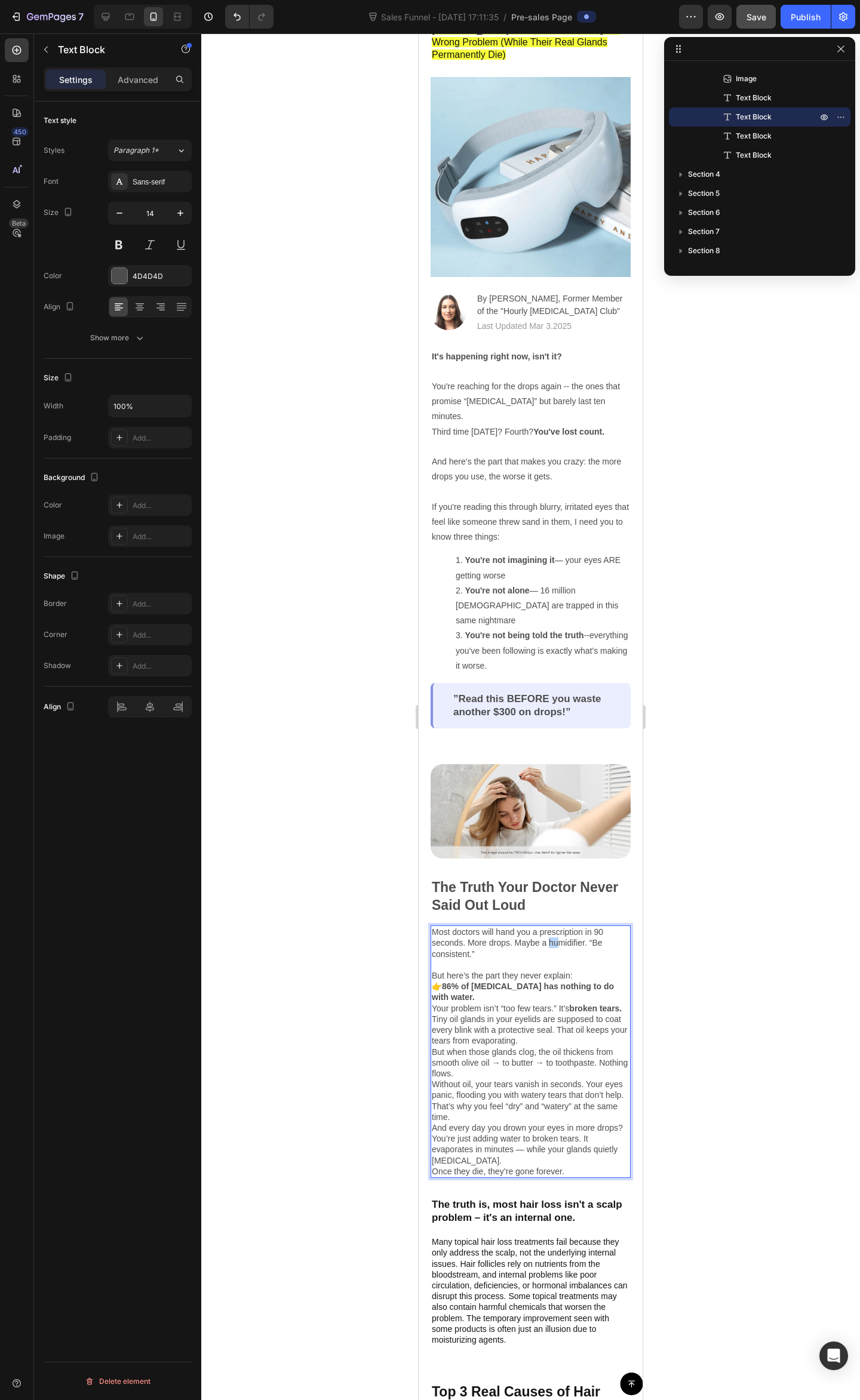
drag, startPoint x: 551, startPoint y: 920, endPoint x: 572, endPoint y: 917, distance: 21.2
click at [566, 927] on p "Most doctors will hand you a prescription in 90 seconds. More drops. Maybe a hu…" at bounding box center [531, 948] width 198 height 43
click at [575, 927] on p "Most doctors will hand you a prescription in 90 seconds. More drops. Maybe a hu…" at bounding box center [531, 948] width 198 height 43
click at [538, 934] on p "Most doctors will hand you a prescription in 90 seconds. More drops. Maybe a hu…" at bounding box center [531, 948] width 198 height 43
click at [566, 941] on p "Most doctors will hand you a prescription in 90 seconds. More drops. Maybe a hu…" at bounding box center [531, 948] width 198 height 43
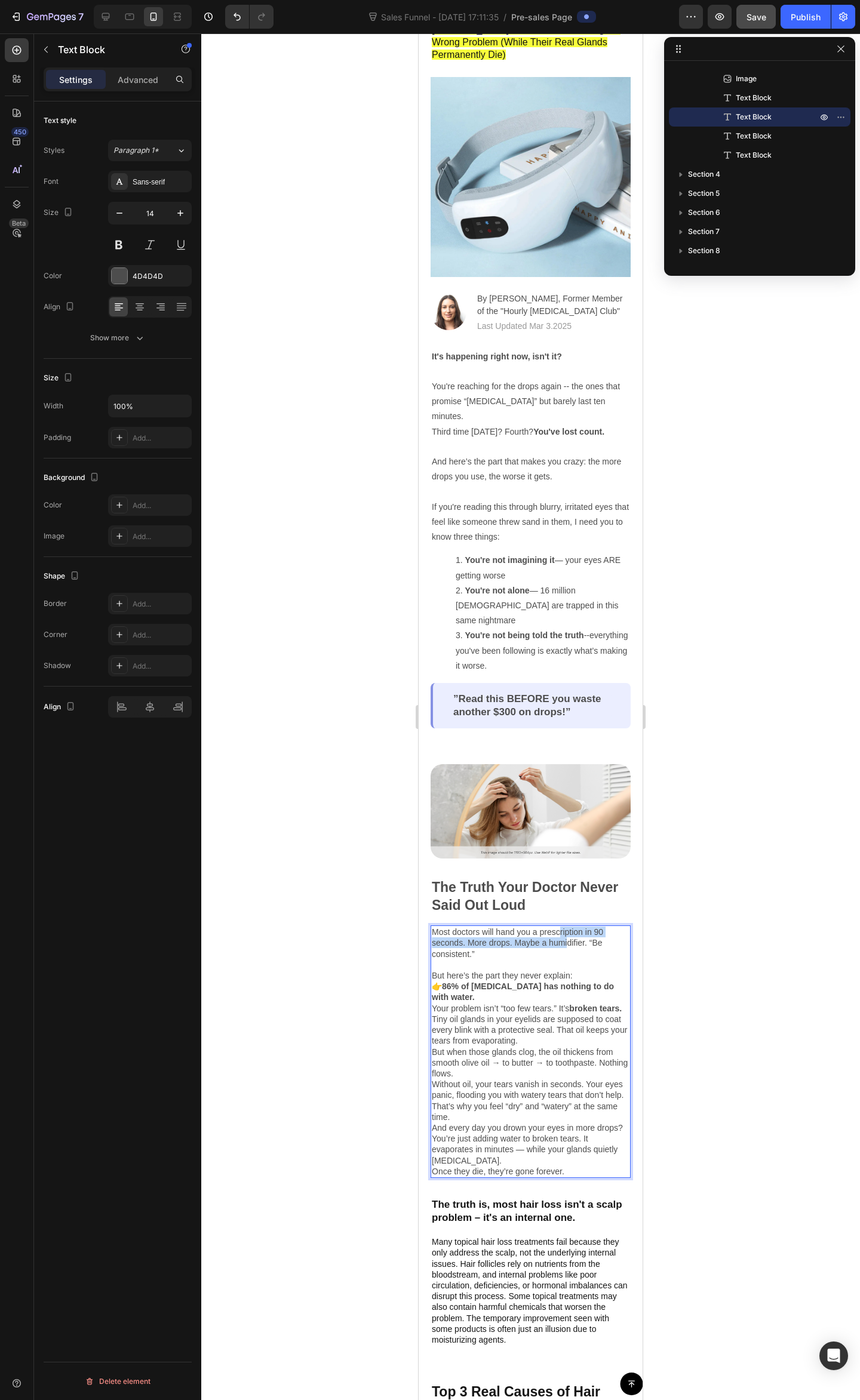
drag, startPoint x: 560, startPoint y: 915, endPoint x: 582, endPoint y: 922, distance: 23.1
click at [574, 927] on p "Most doctors will hand you a prescription in 90 seconds. More drops. Maybe a hu…" at bounding box center [531, 948] width 198 height 43
click at [582, 927] on p "Most doctors will hand you a prescription in 90 seconds. More drops. Maybe a hu…" at bounding box center [531, 948] width 198 height 43
drag, startPoint x: 571, startPoint y: 940, endPoint x: 547, endPoint y: 956, distance: 28.8
click at [571, 940] on p "Most doctors will hand you a prescription in 90 seconds. More drops. Maybe a hu…" at bounding box center [531, 948] width 198 height 43
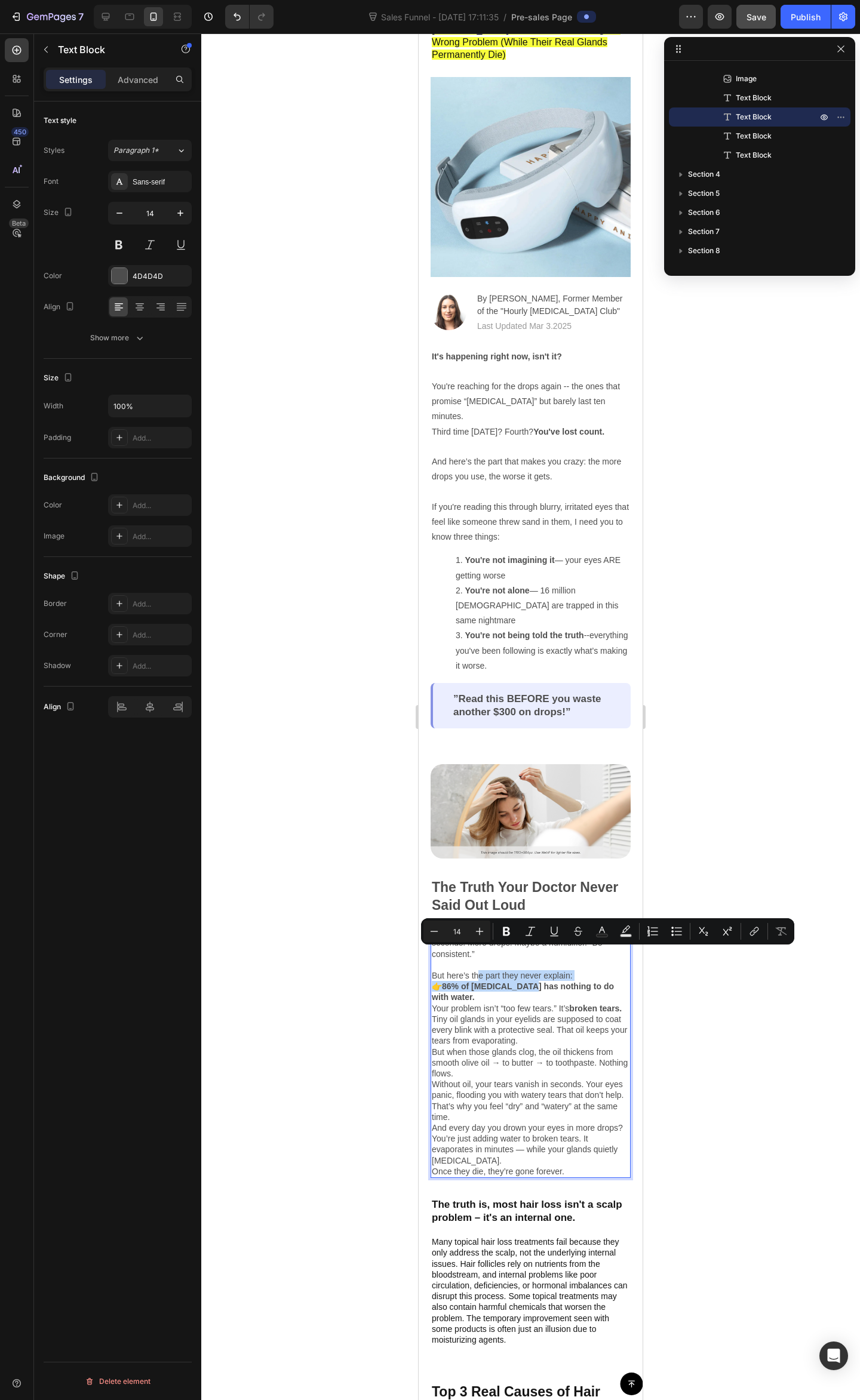
drag, startPoint x: 477, startPoint y: 953, endPoint x: 527, endPoint y: 968, distance: 52.2
click at [527, 968] on div "Most doctors will hand you a prescription in 90 seconds. More drops. Maybe a hu…" at bounding box center [531, 1051] width 200 height 252
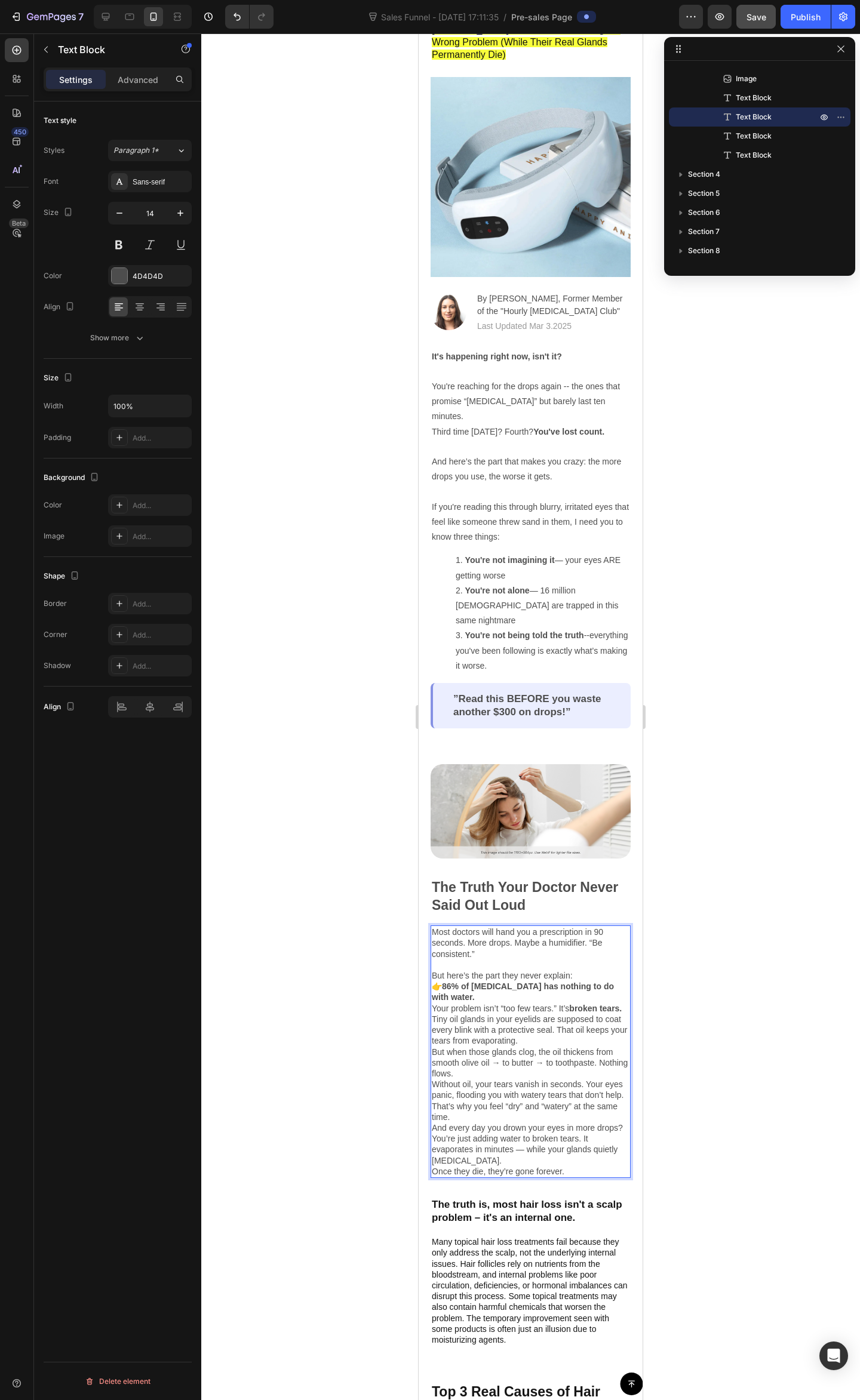
click at [527, 980] on p "👉 86% of dry eye has nothing to do with water. Your problem isn’t “too few tear…" at bounding box center [531, 997] width 198 height 33
click at [529, 980] on p "👉 86% of dry eye has nothing to do with water. Your problem isn’t “too few tear…" at bounding box center [531, 997] width 198 height 33
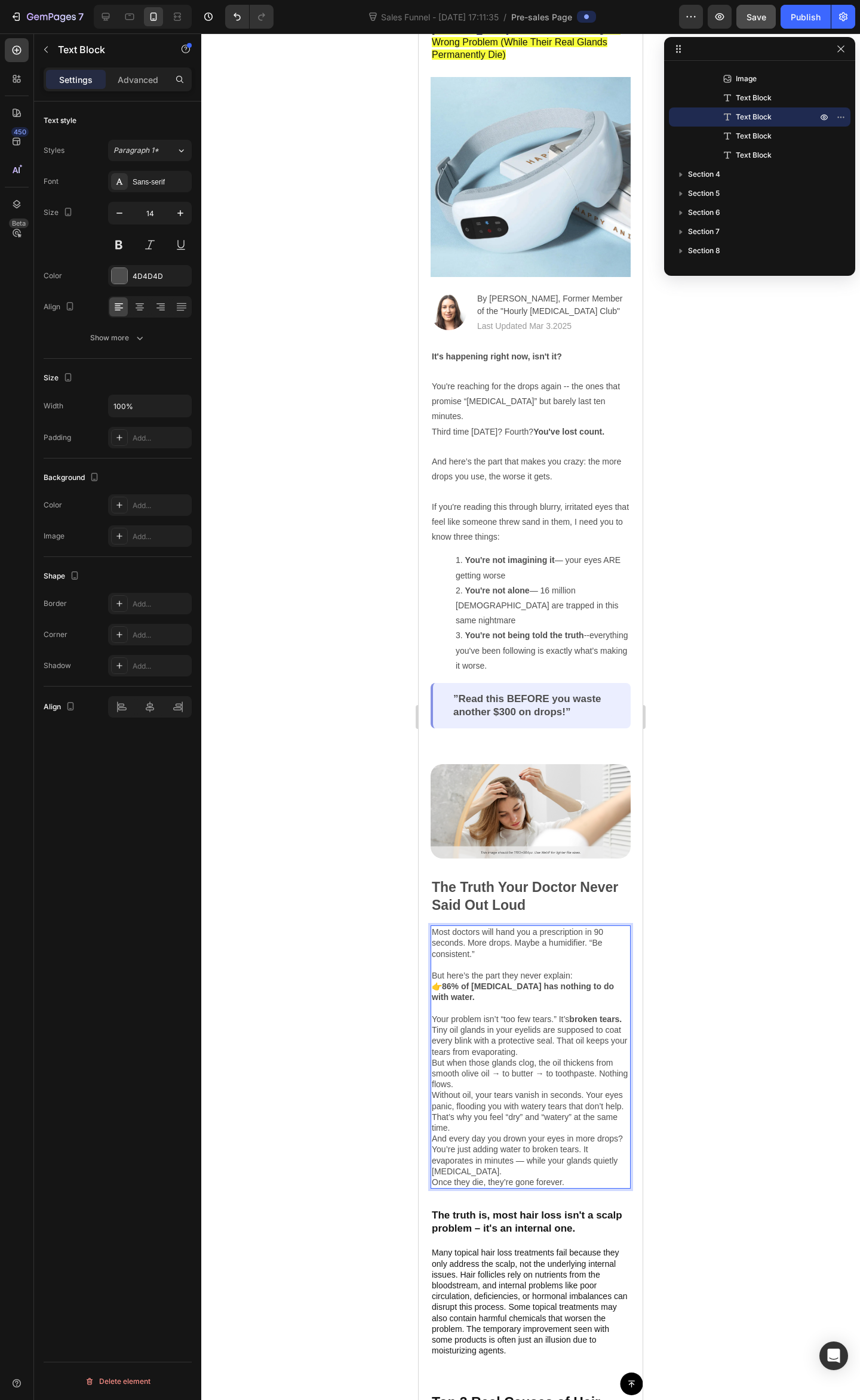
click at [505, 981] on strong "86% of dry eye has nothing to do with water." at bounding box center [523, 991] width 182 height 20
drag, startPoint x: 532, startPoint y: 984, endPoint x: 547, endPoint y: 989, distance: 15.8
click at [535, 984] on p "👉 86% of dry eye cases has nothing to do with water. Your problem isn’t “too fe…" at bounding box center [531, 1002] width 198 height 43
click at [520, 980] on p "👉 86% of dry eye cases has nothing to do with water. ⁠⁠⁠⁠⁠⁠⁠ Your problem isn’t…" at bounding box center [531, 1002] width 198 height 43
click at [547, 981] on strong "86% of dry eye cases has nothing to do with water." at bounding box center [529, 991] width 195 height 20
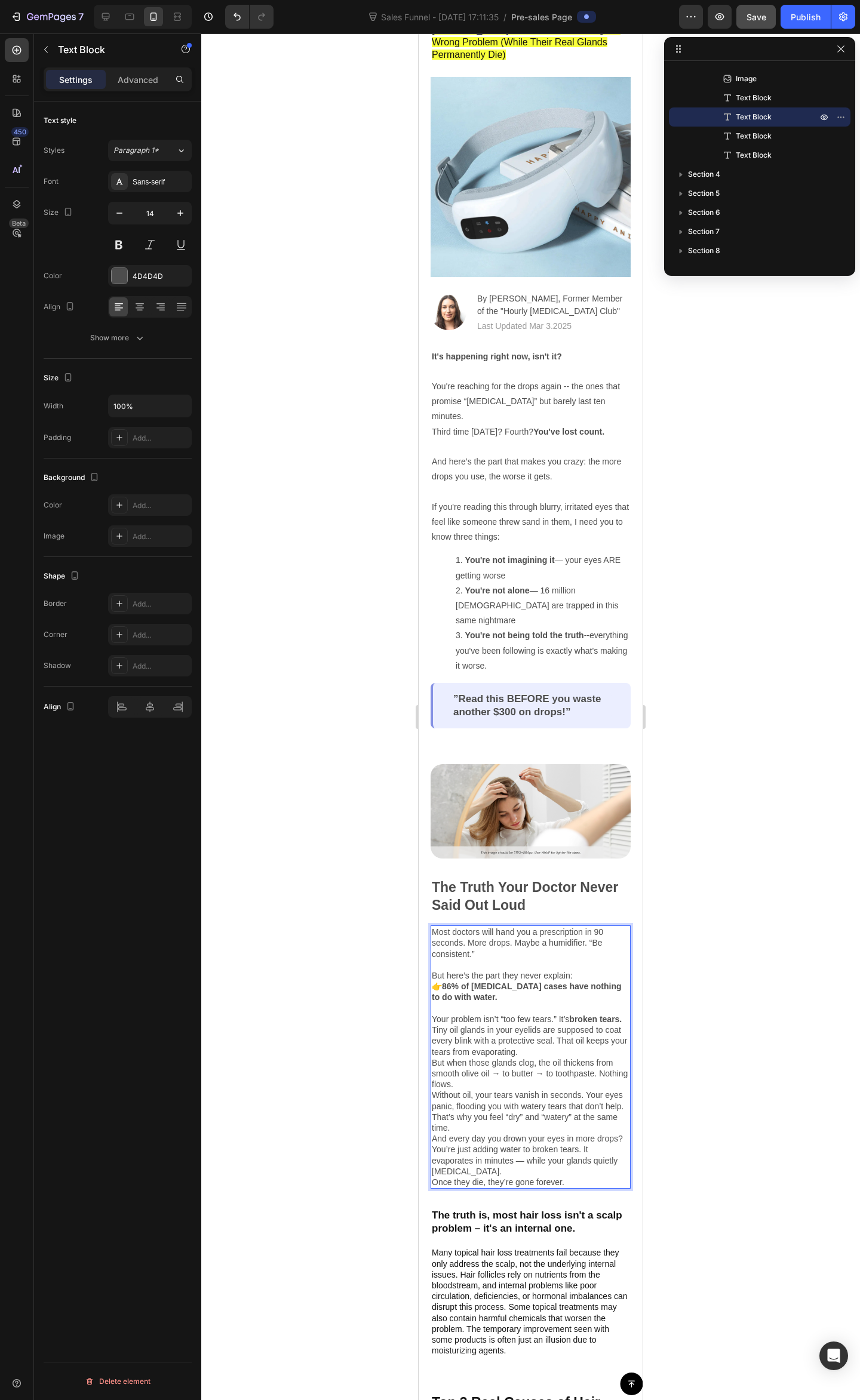
click at [524, 981] on p "👉 86% of dry eye cases have nothing to do with water. Your problem isn’t “too f…" at bounding box center [531, 1002] width 198 height 43
click at [493, 981] on strong "86% of [MEDICAL_DATA] cases have nothing to do with water." at bounding box center [527, 991] width 190 height 20
drag, startPoint x: 499, startPoint y: 986, endPoint x: 488, endPoint y: 984, distance: 11.2
click at [499, 986] on p "👉 86% of dry eye cases have nothing to do with water. Your problem isn’t “too f…" at bounding box center [531, 1002] width 198 height 43
click at [473, 1004] on p "👉 86% of dry eye cases have nothing to do with water. ⁠⁠⁠⁠⁠⁠⁠ Your problem isn’…" at bounding box center [531, 1002] width 198 height 43
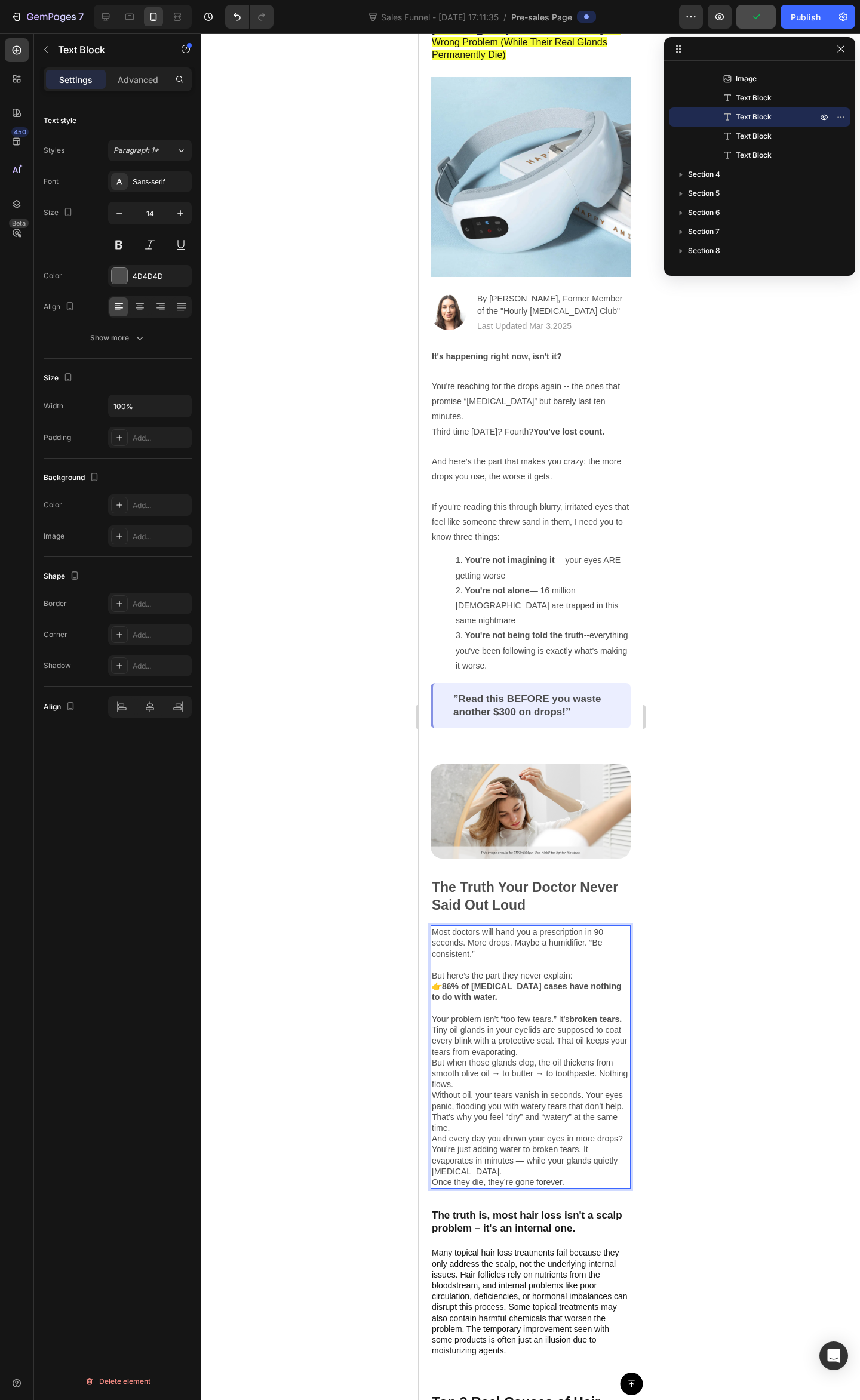
drag, startPoint x: 459, startPoint y: 1003, endPoint x: 466, endPoint y: 1003, distance: 7.0
click at [464, 1003] on p "👉 86% of dry eye cases have nothing to do with water. Your problem isn’t “too f…" at bounding box center [531, 1002] width 198 height 43
drag, startPoint x: 478, startPoint y: 1008, endPoint x: 498, endPoint y: 1006, distance: 20.1
click at [480, 1008] on p "👉 86% of dry eye cases have nothing to do with water. Your problem isn’t “too f…" at bounding box center [531, 1002] width 198 height 43
click at [498, 1006] on p "👉 86% of dry eye cases have nothing to do with water. Your problem isn’t “too f…" at bounding box center [531, 1002] width 198 height 43
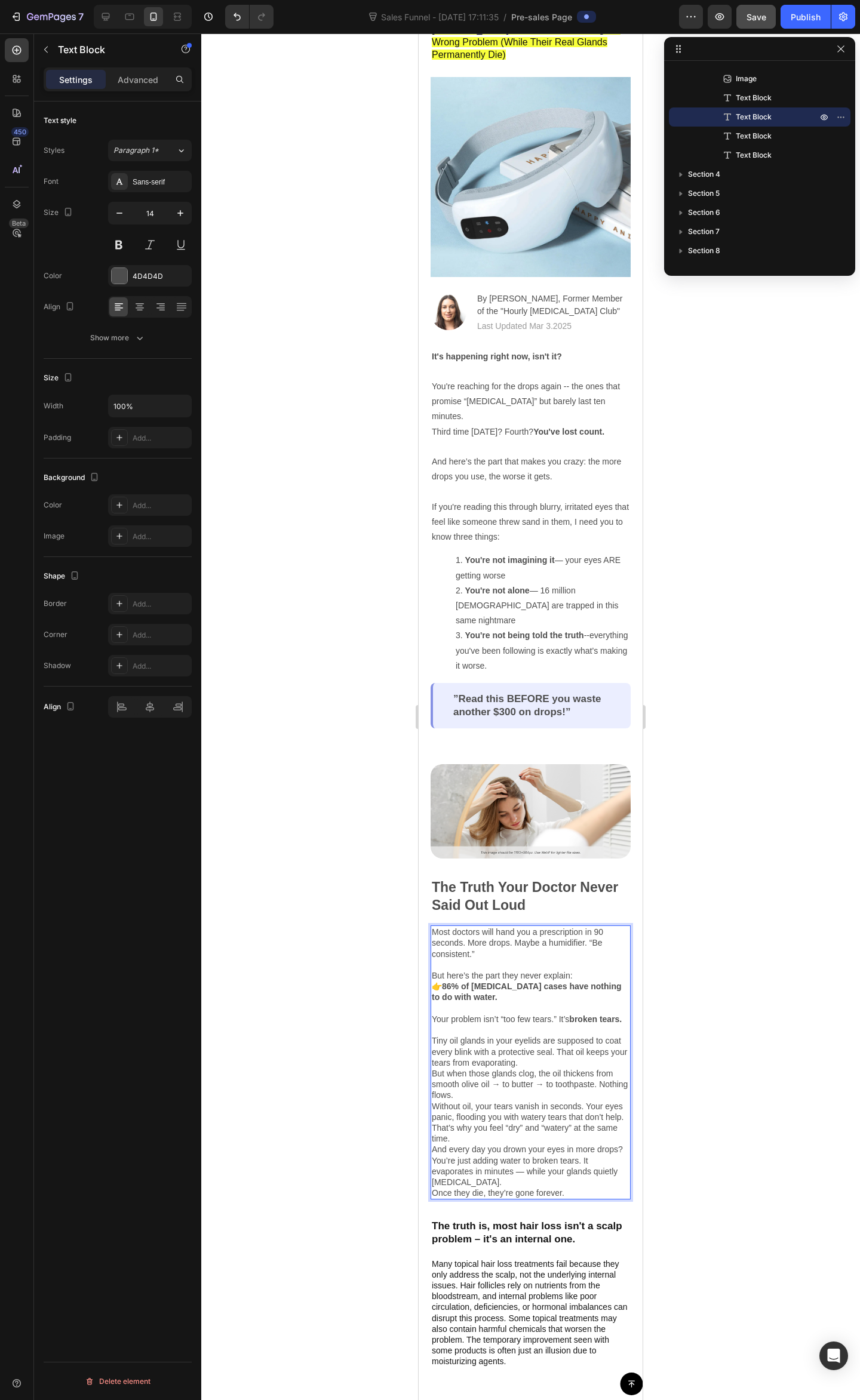
click at [481, 1023] on p "👉 86% of dry eye cases have nothing to do with water. Your problem isn’t “too f…" at bounding box center [531, 1008] width 198 height 54
click at [502, 1035] on p "Tiny oil glands in your eyelids are supposed to coat every blink with a protect…" at bounding box center [531, 1051] width 198 height 33
click at [507, 1044] on p "Tiny oil glands in your eyelids are supposed to coat every blink with a protect…" at bounding box center [531, 1051] width 198 height 33
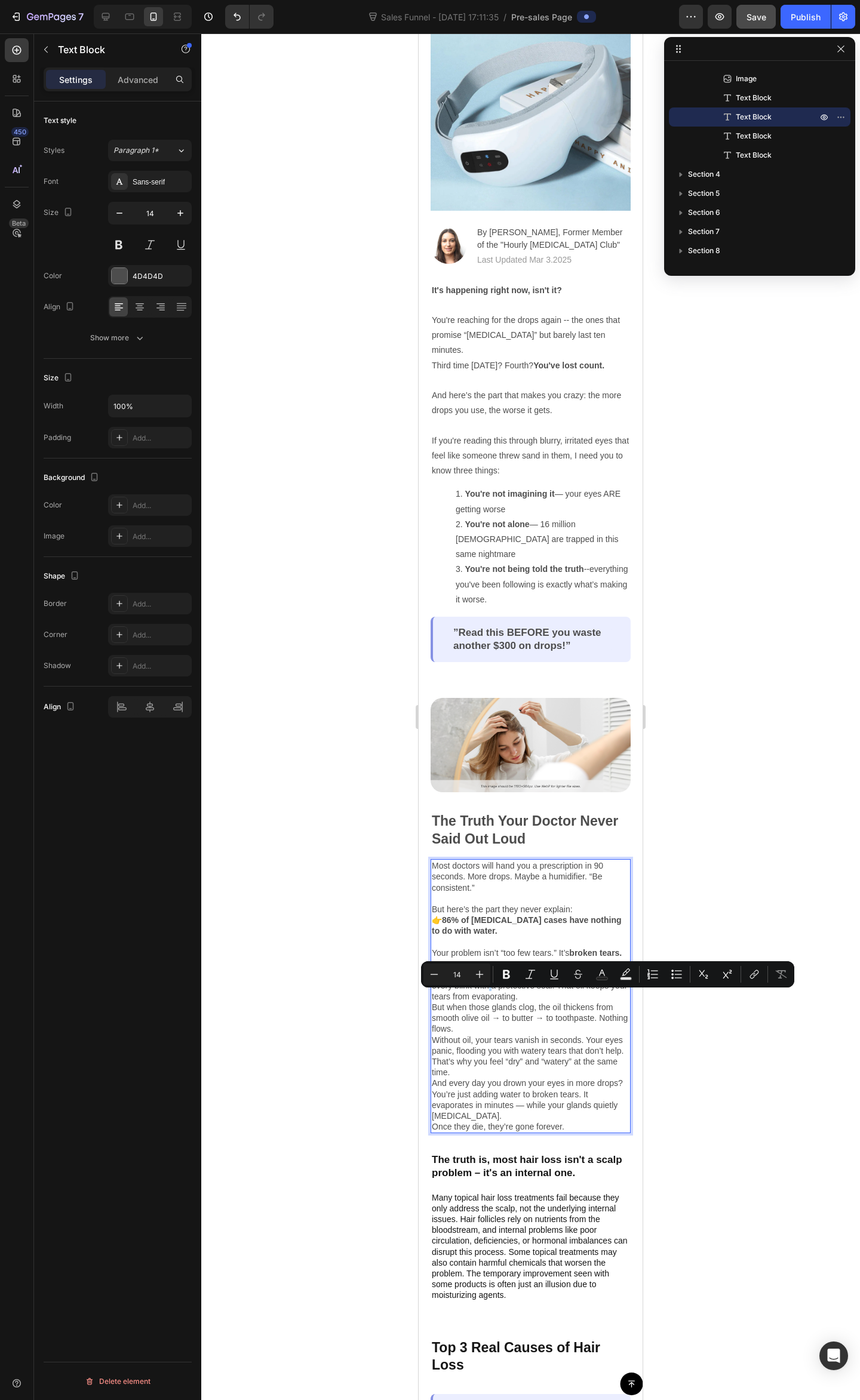
scroll to position [318, 0]
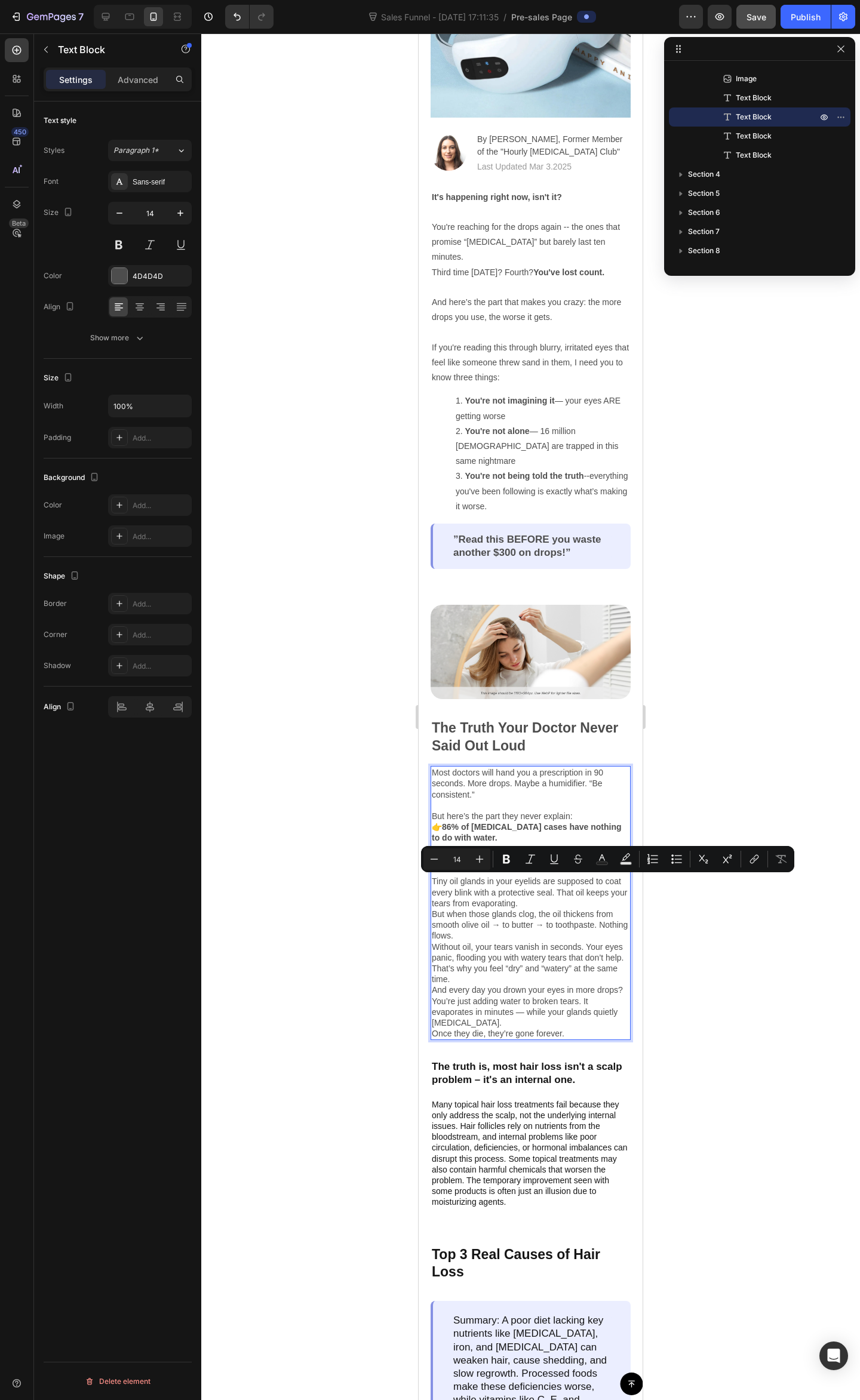
click at [555, 942] on p "Without oil, your tears vanish in seconds. Your eyes panic, flooding you with w…" at bounding box center [531, 963] width 198 height 43
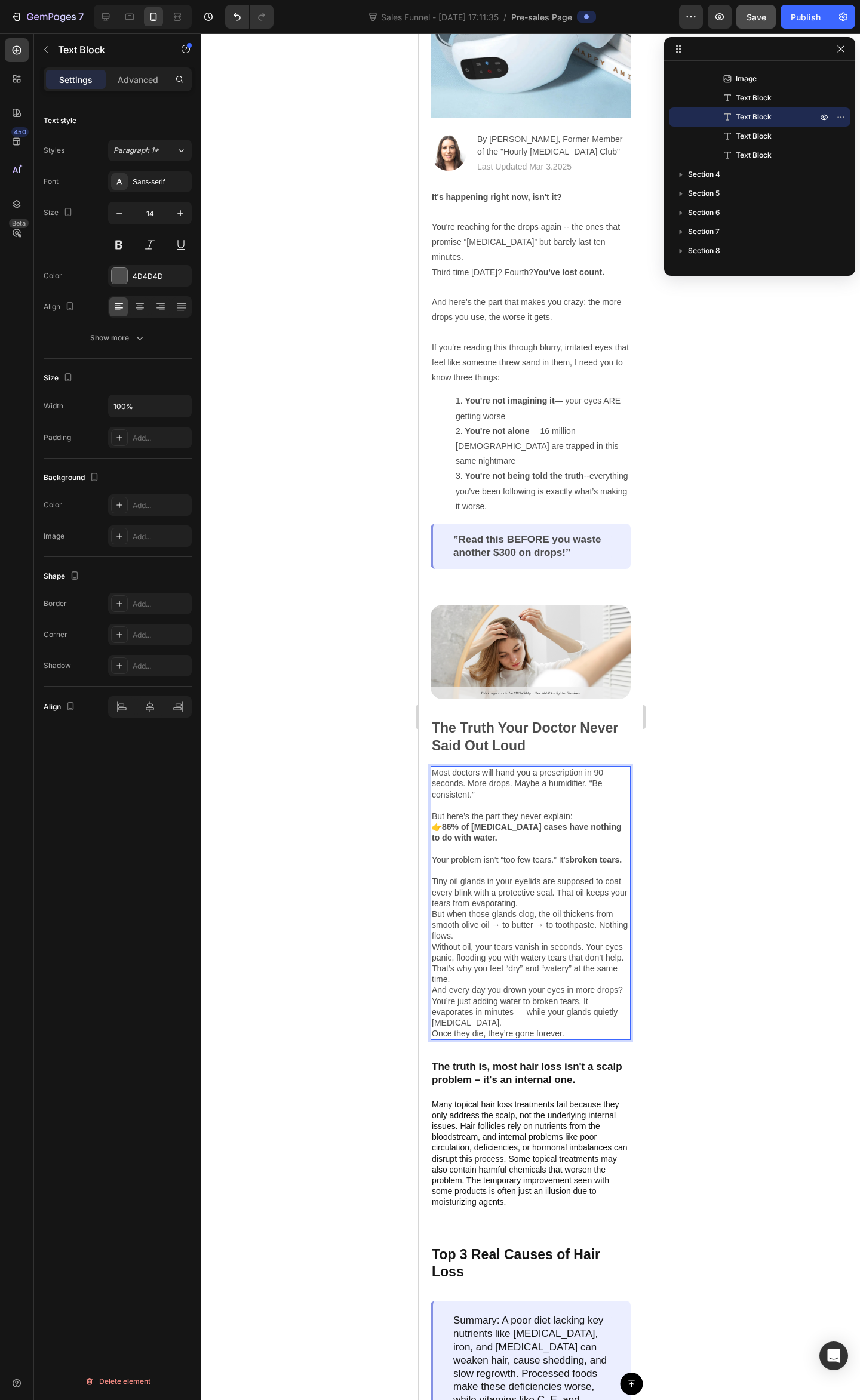
click at [505, 856] on p "👉 86% of dry eye cases have nothing to do with water. Your problem isn’t “too f…" at bounding box center [531, 849] width 198 height 54
click at [552, 884] on p "Tiny oil glands in your eyelids are supposed to coat every blink with a protect…" at bounding box center [531, 892] width 198 height 33
click at [562, 888] on p "Tiny oil glands in your eyelids are supposed to coat every blink with a protect…" at bounding box center [531, 892] width 198 height 33
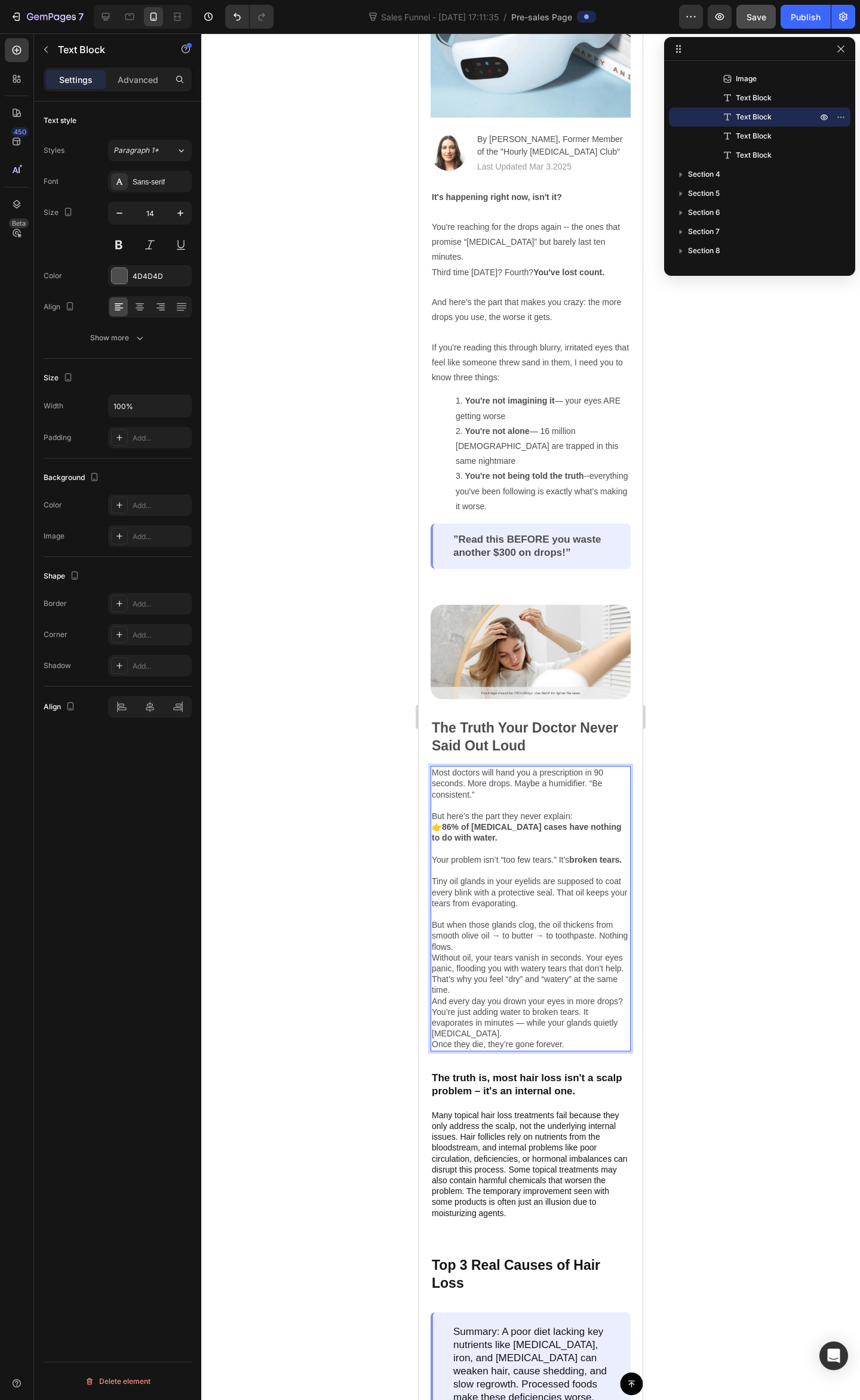
click at [521, 919] on p "But when those glands clog, the oil thickens from smooth olive oil → to butter …" at bounding box center [531, 936] width 198 height 33
click at [545, 919] on p "But when those glands clog, the oil thickens from smooth olive oil → to butter …" at bounding box center [531, 936] width 198 height 33
drag, startPoint x: 495, startPoint y: 937, endPoint x: 507, endPoint y: 935, distance: 12.2
click at [492, 936] on p "But when those glands clog, the oil thickens from smooth olive oil → to butter …" at bounding box center [531, 936] width 198 height 33
click at [597, 927] on p "But when those glands clog, the oil thickens from smooth olive oil → to butter …" at bounding box center [531, 936] width 198 height 33
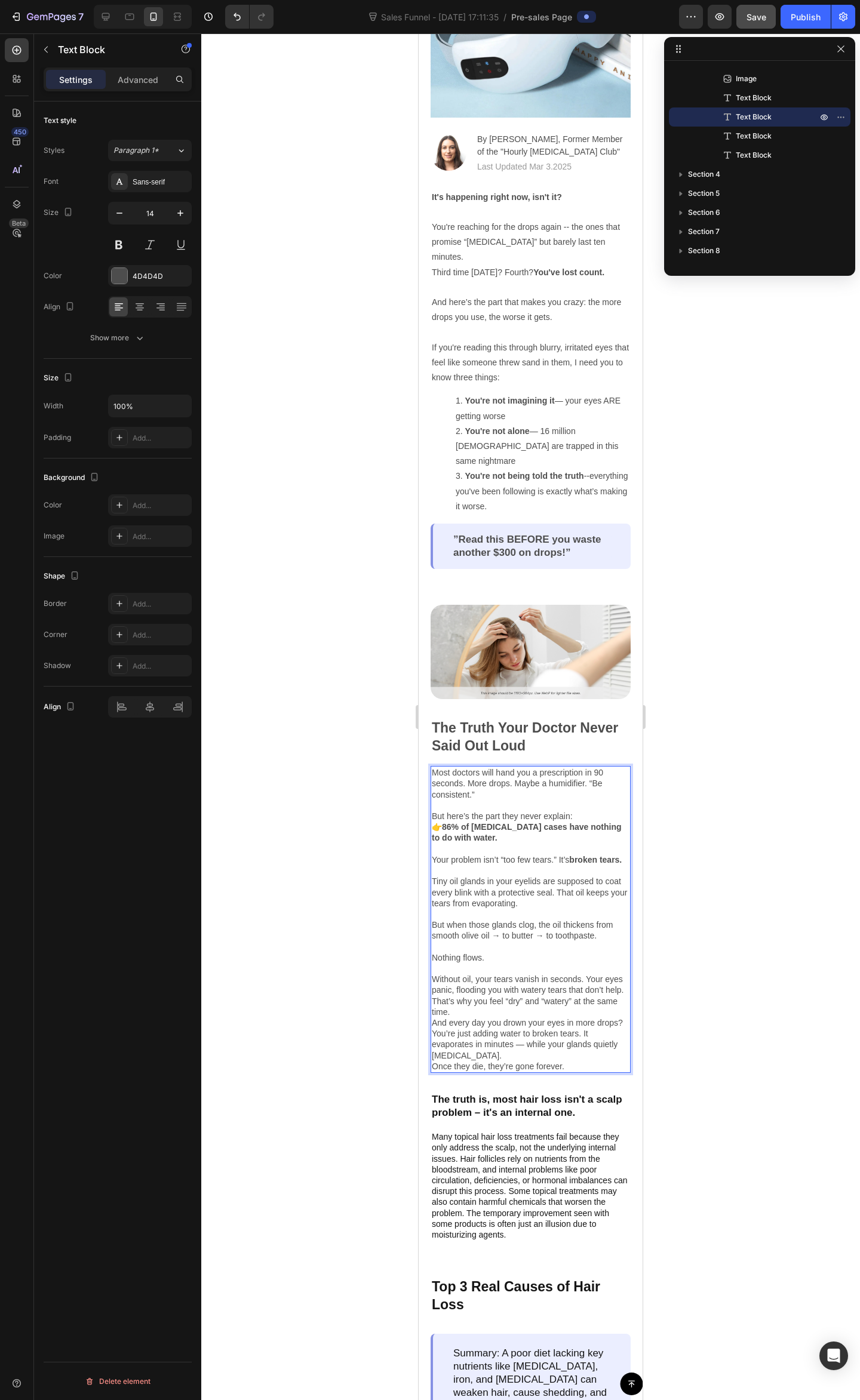
click at [547, 988] on p "Without oil, your tears vanish in seconds. Your eyes panic, flooding you with w…" at bounding box center [531, 990] width 198 height 54
click at [542, 987] on p "Without oil, your tears vanish in seconds. Your eyes panic, flooding you with w…" at bounding box center [531, 990] width 198 height 54
click at [507, 974] on button "Bold" at bounding box center [506, 967] width 21 height 21
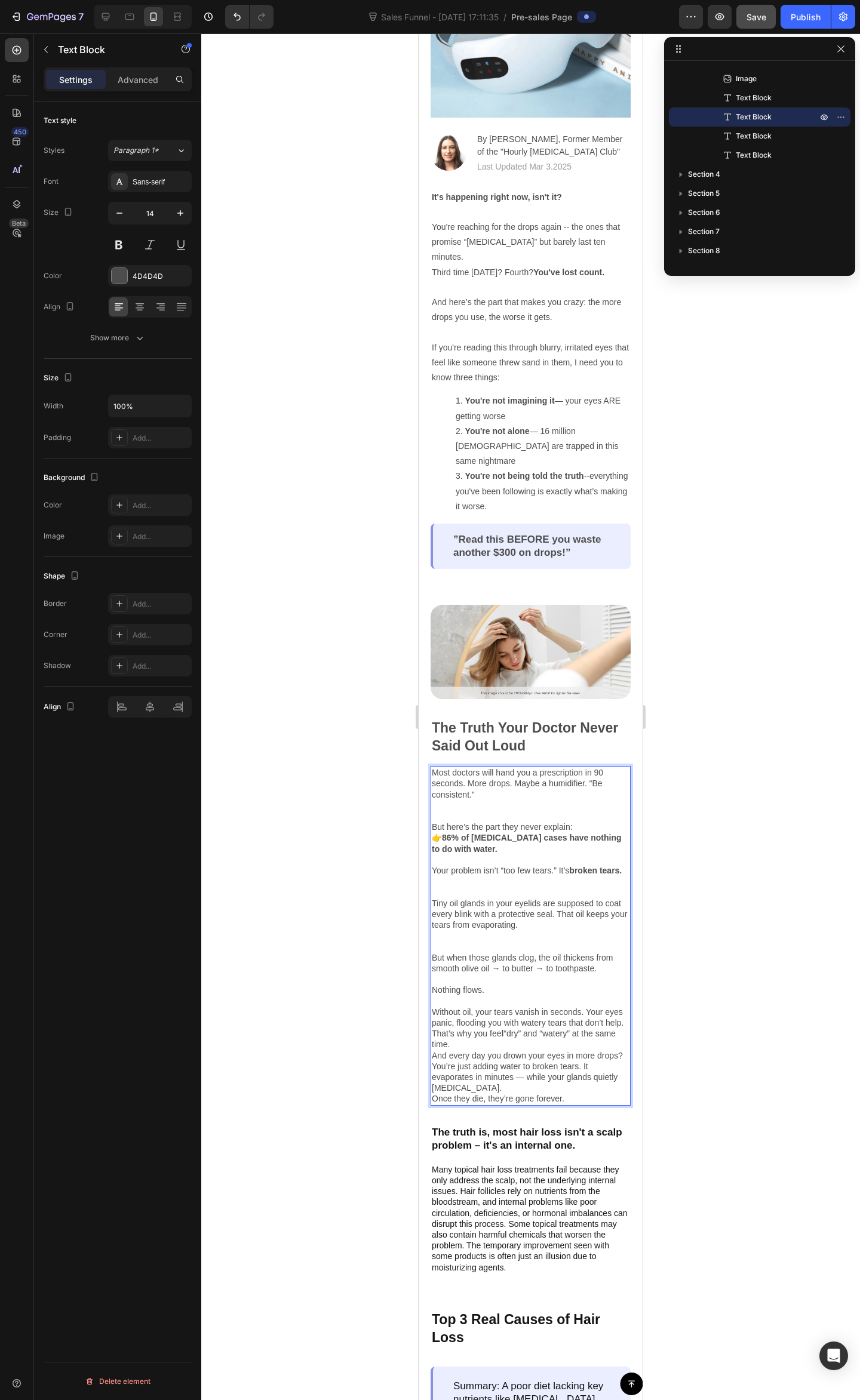
click at [520, 1030] on p "Without oil, your tears vanish in seconds. Your eyes panic, flooding you with w…" at bounding box center [531, 1023] width 198 height 54
click at [545, 1050] on p "And every day you drown your eyes in more drops? You’re just adding water to br…" at bounding box center [531, 1071] width 198 height 43
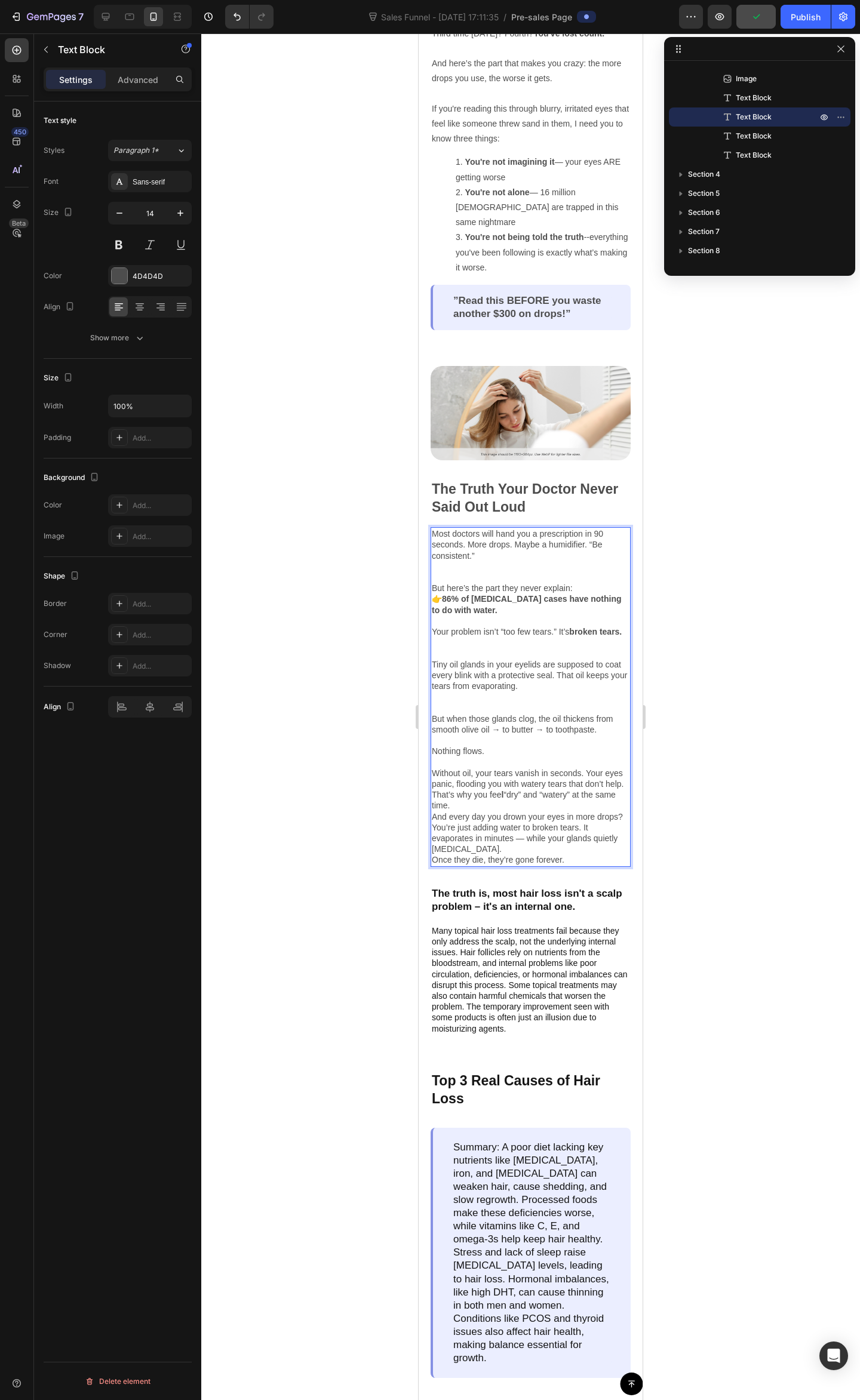
click at [485, 799] on p "Without oil, your tears vanish in seconds. Your eyes panic, flooding you with w…" at bounding box center [531, 784] width 198 height 54
click at [679, 768] on div at bounding box center [530, 717] width 658 height 1366
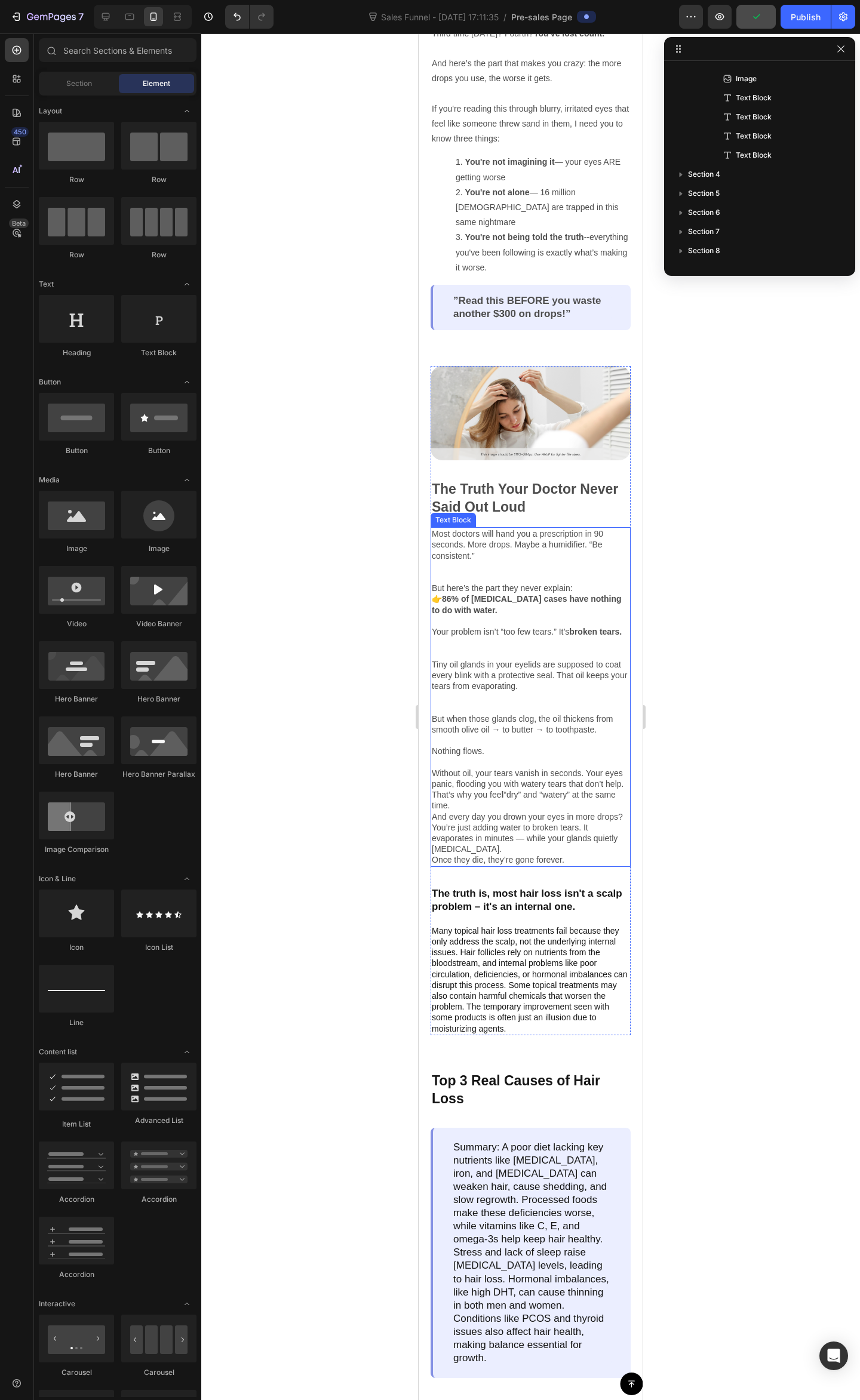
click at [534, 785] on p "Without oil, your tears vanish in seconds. Your eyes panic, flooding you with w…" at bounding box center [531, 784] width 198 height 54
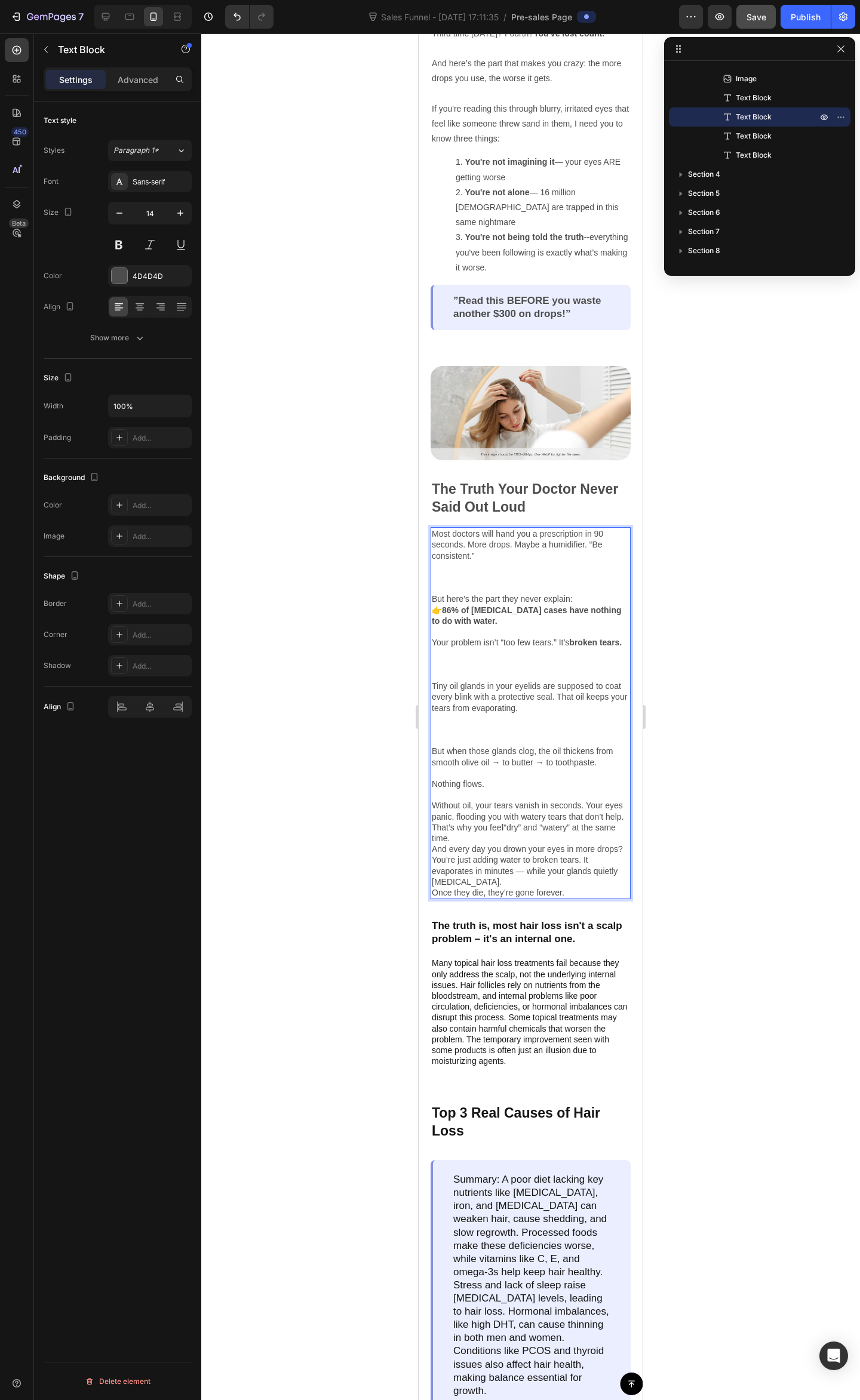
click at [500, 829] on p "Without oil, your tears vanish in seconds. Your eyes panic, flooding you with w…" at bounding box center [531, 816] width 198 height 54
click at [475, 813] on p "Without oil, your tears vanish in seconds. Your eyes panic, flooding you with w…" at bounding box center [531, 816] width 198 height 54
drag, startPoint x: 470, startPoint y: 813, endPoint x: 474, endPoint y: 820, distance: 8.1
click at [470, 815] on p "Without oil, your tears vanish in seconds. Your eyes panic, flooding you with w…" at bounding box center [531, 816] width 198 height 54
click at [504, 834] on p "Without oil, your tears vanish in seconds. Your eyes panic, flooding you with w…" at bounding box center [531, 816] width 198 height 54
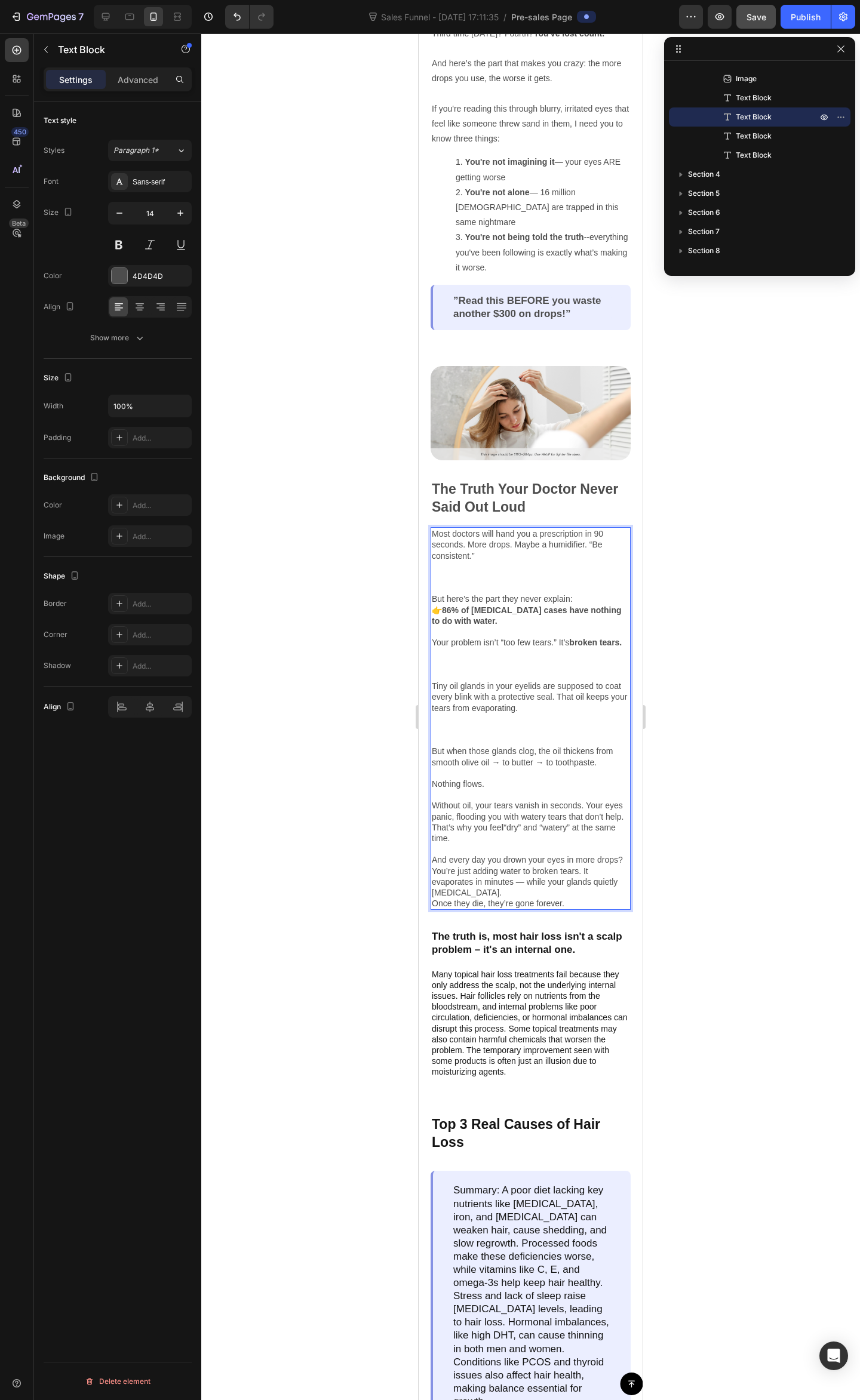
click at [541, 846] on p "Without oil, your tears vanish in seconds. Your eyes panic, flooding you with w…" at bounding box center [531, 822] width 198 height 65
drag, startPoint x: 436, startPoint y: 825, endPoint x: 446, endPoint y: 848, distance: 25.1
click at [436, 826] on p "Without oil, your tears vanish in seconds. Your eyes panic, flooding you with w…" at bounding box center [531, 822] width 198 height 65
click at [492, 883] on p "And every day you drown your eyes in more drops? You’re just adding water to br…" at bounding box center [531, 875] width 198 height 43
drag, startPoint x: 524, startPoint y: 860, endPoint x: 575, endPoint y: 858, distance: 51.0
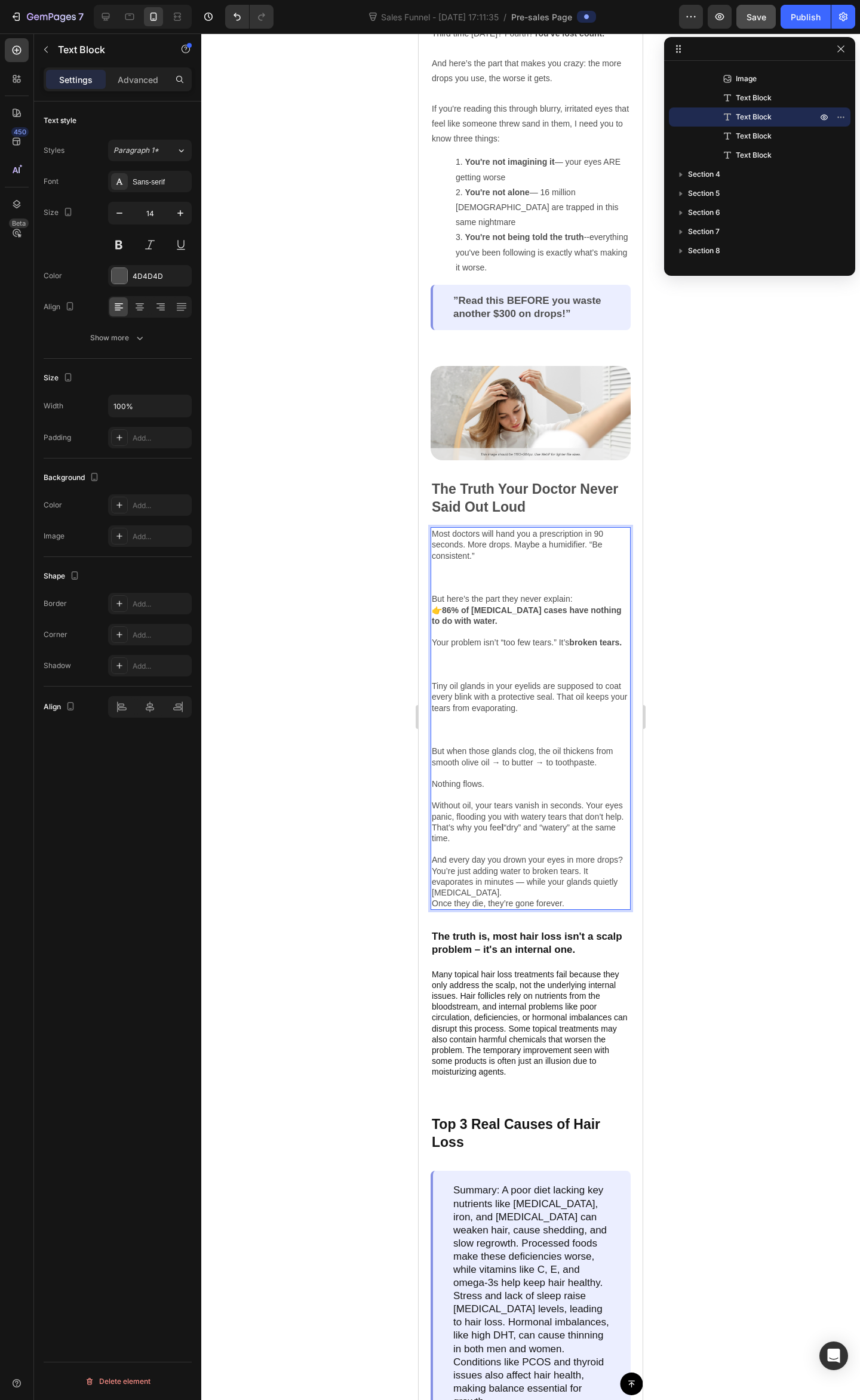
click at [526, 860] on p "And every day you drown your eyes in more drops? You’re just adding water to br…" at bounding box center [531, 875] width 198 height 43
click at [583, 859] on p "And every day you drown your eyes in more drops? You’re just adding water to br…" at bounding box center [531, 875] width 198 height 43
click at [500, 864] on p "And every day you drown your eyes in more drops? You’re just adding water to br…" at bounding box center [531, 875] width 198 height 43
click at [463, 875] on p "And every day you drown your eyes in more drops? You’re just adding water to br…" at bounding box center [531, 875] width 198 height 43
click at [460, 872] on p "And every day you drown your eyes in more drops? You’re just adding water to br…" at bounding box center [531, 875] width 198 height 43
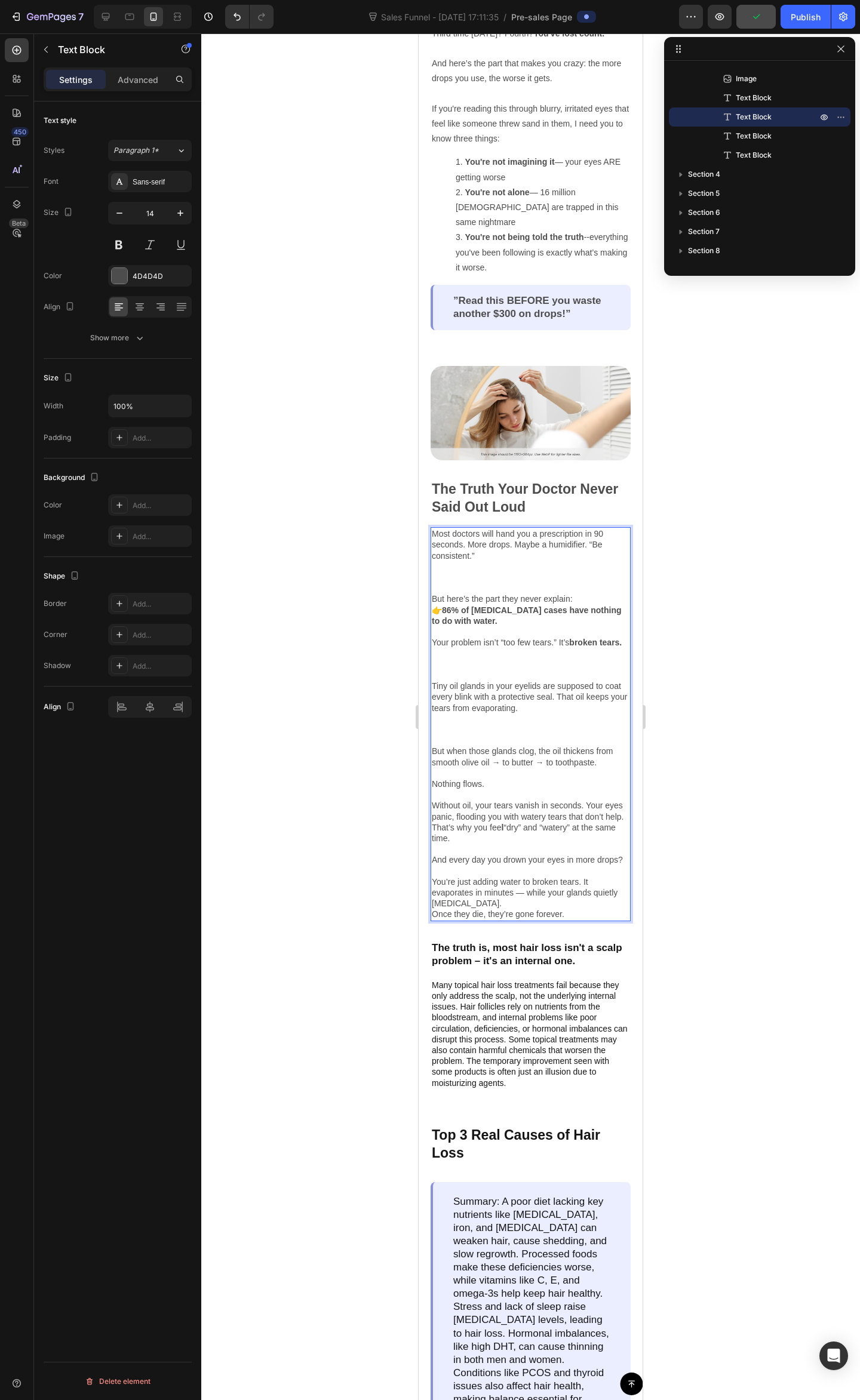
click at [553, 897] on p "And every day you drown your eyes in more drops? You’re just adding water to br…" at bounding box center [531, 881] width 198 height 54
click at [490, 891] on p "And every day you drown your eyes in more drops? You’re just adding water to br…" at bounding box center [531, 881] width 198 height 54
drag, startPoint x: 454, startPoint y: 888, endPoint x: 468, endPoint y: 873, distance: 20.5
click at [454, 886] on p "And every day you drown your eyes in more drops? You’re just adding water to br…" at bounding box center [531, 881] width 198 height 54
click at [472, 863] on button "Plus" at bounding box center [479, 870] width 21 height 21
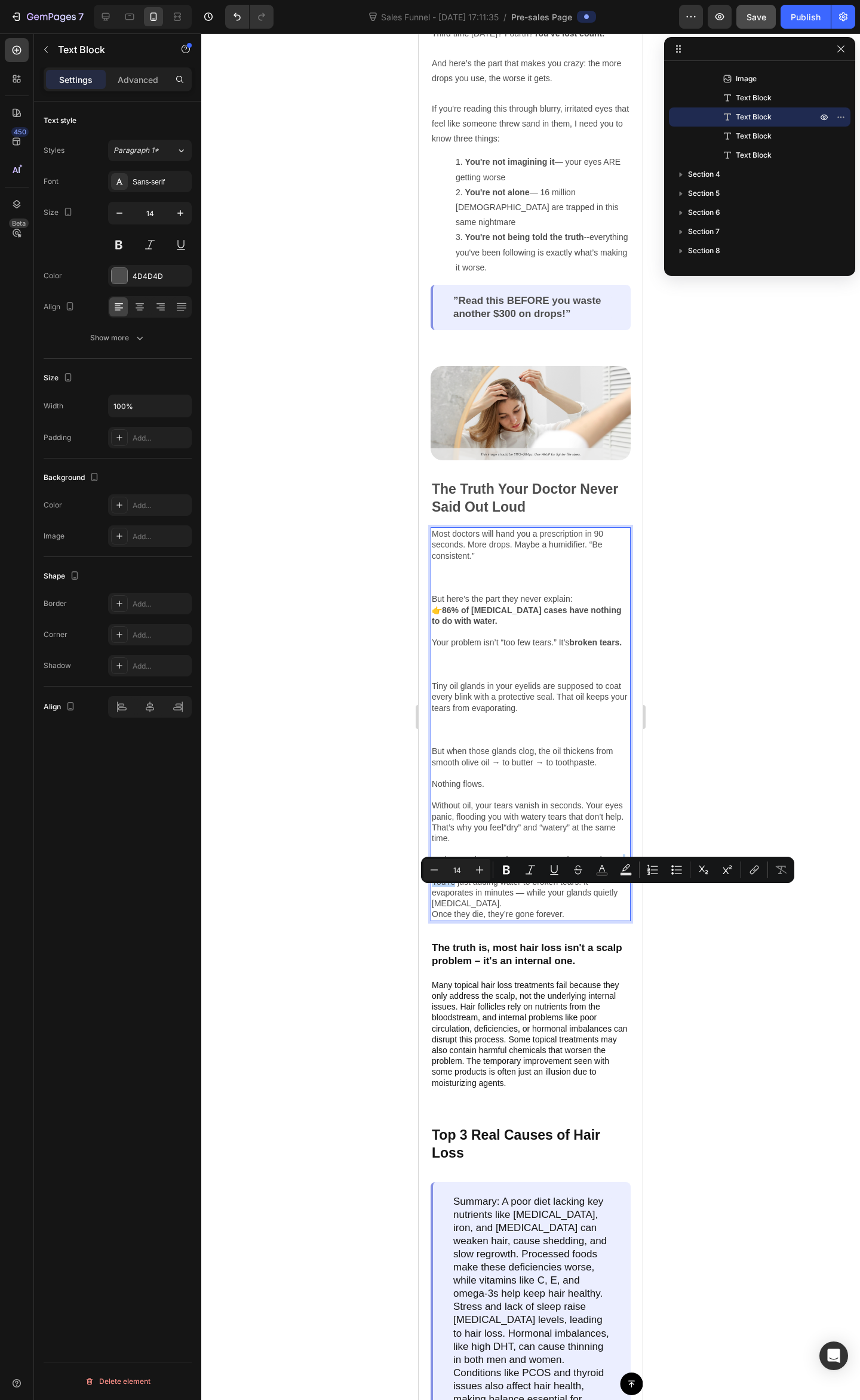
type input "15"
click at [521, 919] on p "Once they die, they’re gone forever." at bounding box center [531, 914] width 198 height 11
drag, startPoint x: 479, startPoint y: 904, endPoint x: 508, endPoint y: 920, distance: 33.1
click at [481, 905] on p "And every day you drown your eyes in more drops? You’re just adding water to br…" at bounding box center [531, 881] width 198 height 54
click at [514, 908] on p "And every day you drown your eyes in more drops? You’re just adding water to br…" at bounding box center [531, 881] width 198 height 54
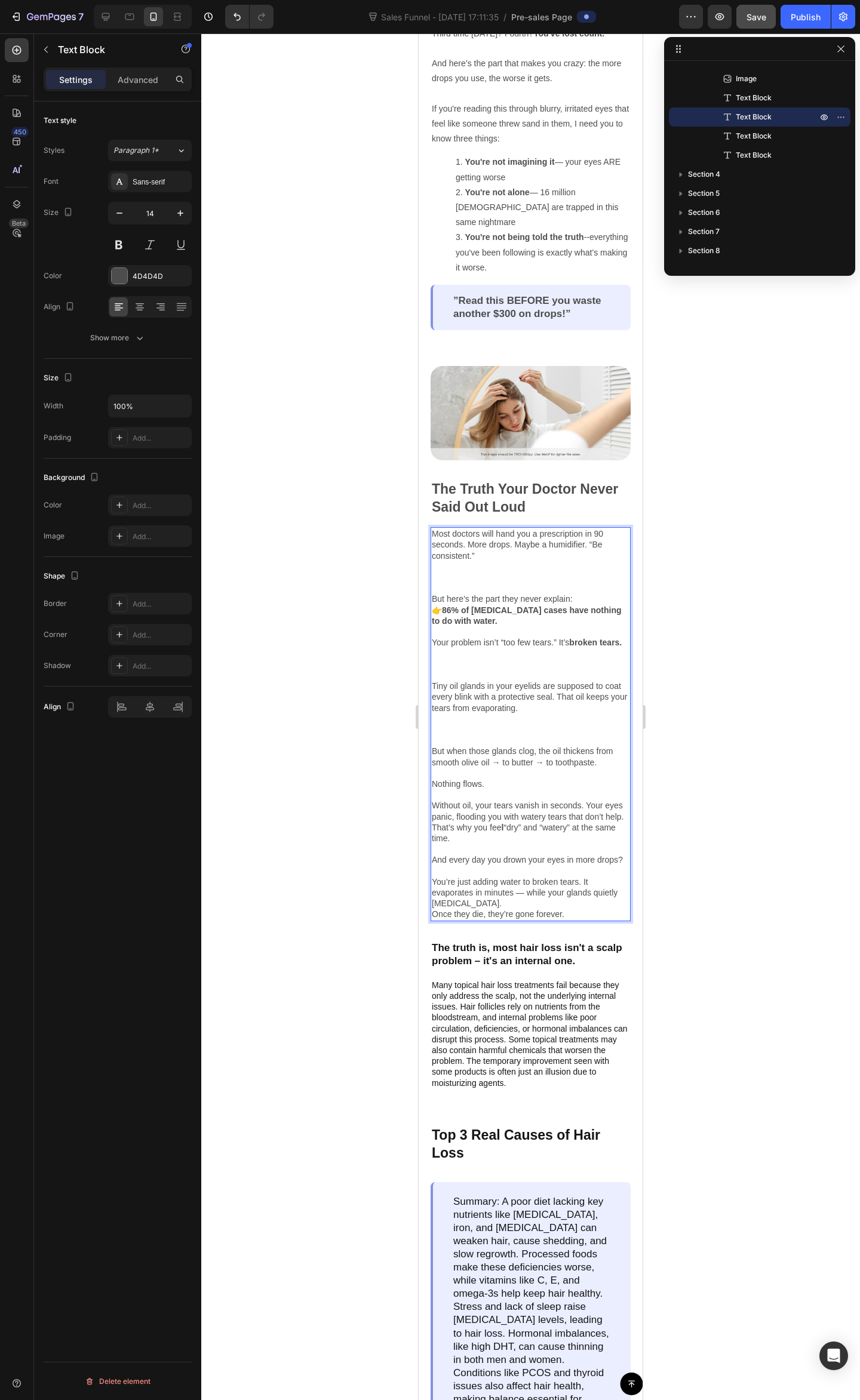
click at [559, 908] on p "And every day you drown your eyes in more drops? You’re just adding water to br…" at bounding box center [531, 881] width 198 height 54
click at [573, 901] on p "And every day you drown your eyes in more drops? You’re just adding water to br…" at bounding box center [531, 881] width 198 height 54
click at [470, 865] on p "And every day you drown your eyes in more drops? You’re just adding water to br…" at bounding box center [531, 881] width 198 height 54
click at [488, 875] on p "And every day you drown your eyes in more drops? You’re just adding water to br…" at bounding box center [531, 881] width 198 height 54
click at [455, 893] on p "And every day you drown your eyes in more drops? You’re just adding water to br…" at bounding box center [531, 881] width 198 height 54
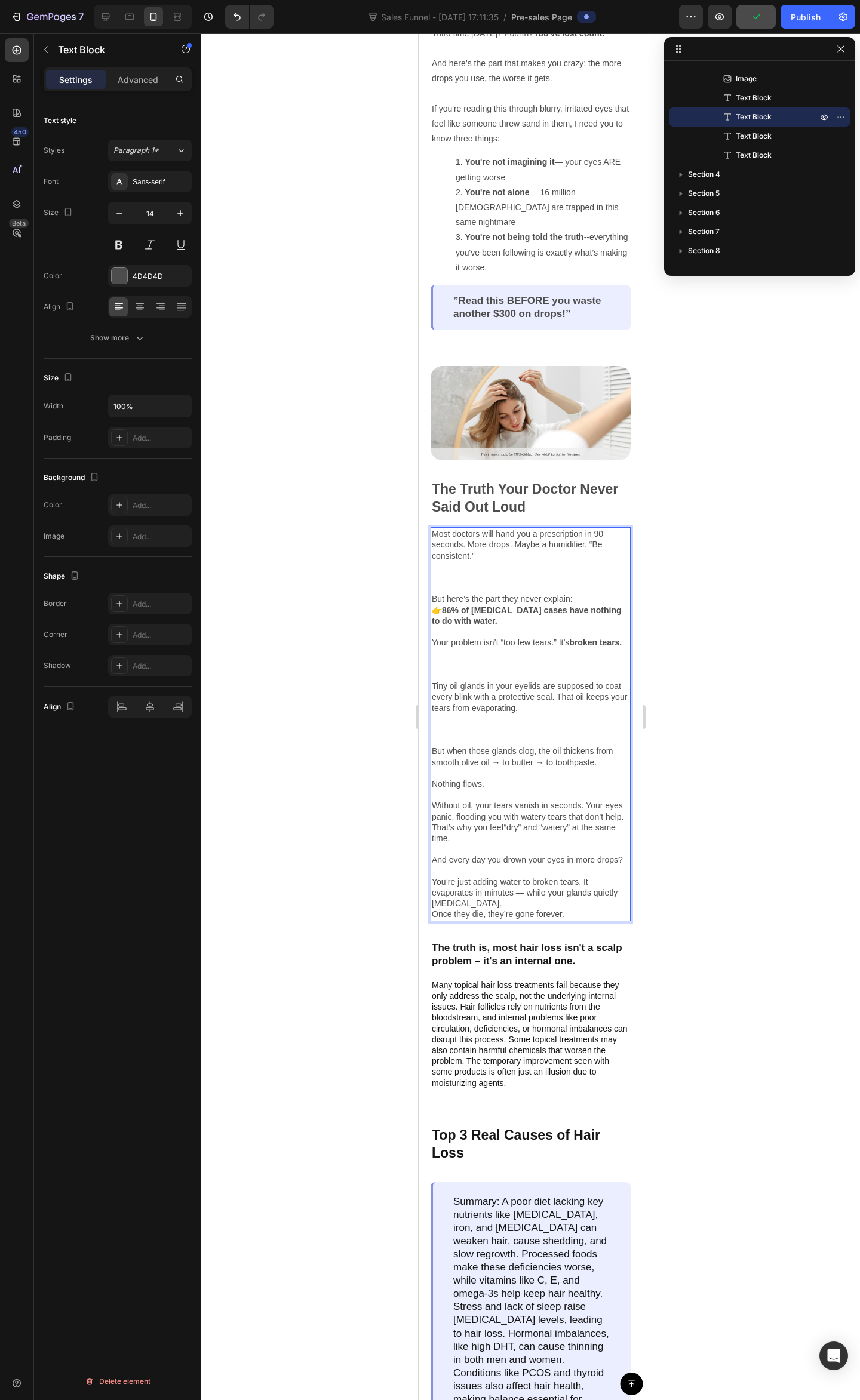
click at [469, 896] on p "And every day you drown your eyes in more drops? You’re just adding water to br…" at bounding box center [531, 881] width 198 height 54
drag, startPoint x: 512, startPoint y: 897, endPoint x: 519, endPoint y: 894, distance: 7.6
click at [512, 894] on p "And every day you drown your eyes in more drops? You’re just adding water to br…" at bounding box center [531, 881] width 198 height 54
click at [547, 896] on p "And every day you drown your eyes in more drops? You’re just adding water to br…" at bounding box center [531, 881] width 198 height 54
drag, startPoint x: 578, startPoint y: 903, endPoint x: 583, endPoint y: 907, distance: 6.4
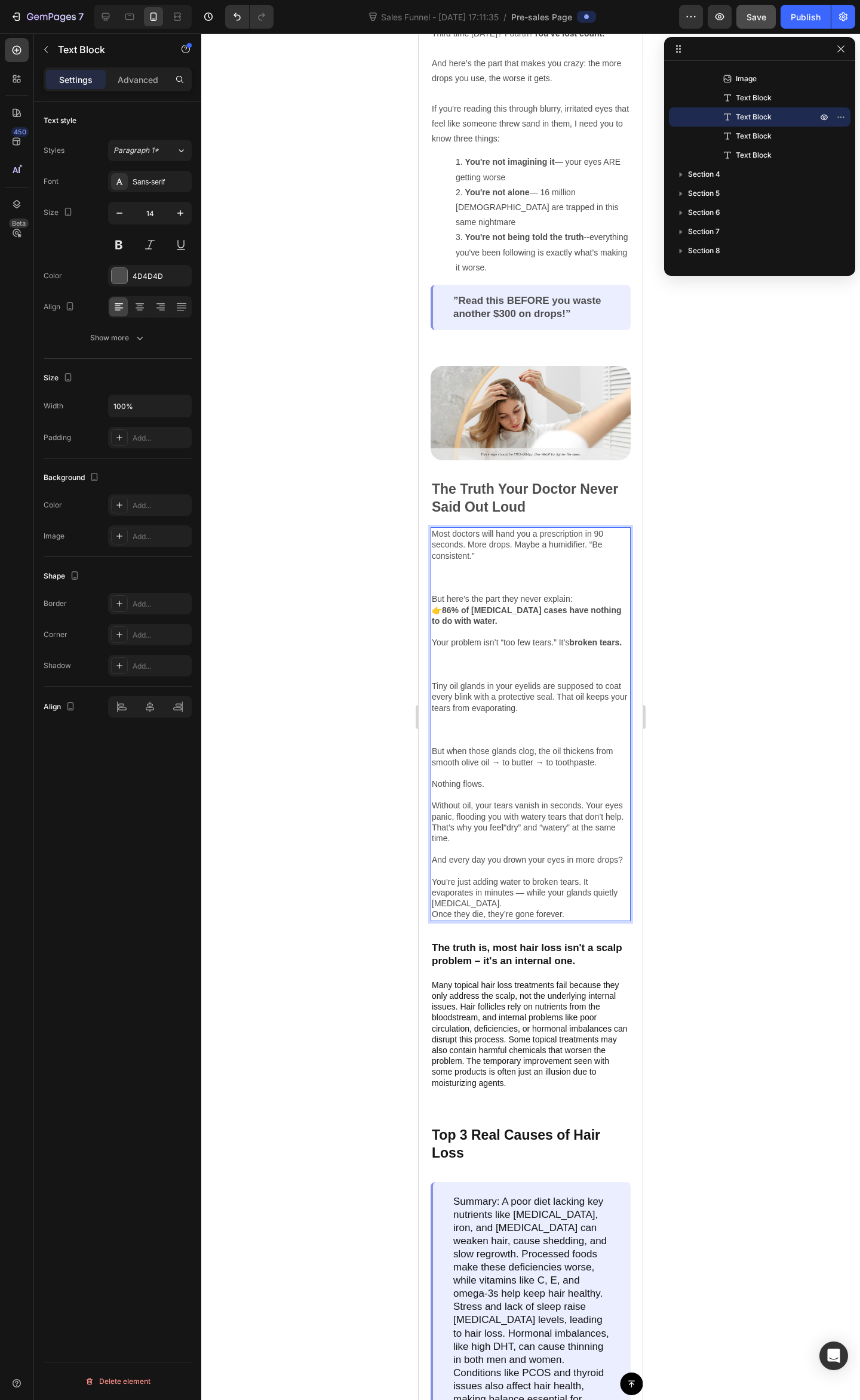
click at [578, 901] on p "And every day you drown your eyes in more drops? You’re just adding water to br…" at bounding box center [531, 881] width 198 height 54
click at [584, 908] on p "And every day you drown your eyes in more drops? You’re just adding water to br…" at bounding box center [531, 881] width 198 height 54
drag, startPoint x: 497, startPoint y: 912, endPoint x: 523, endPoint y: 915, distance: 26.2
click at [498, 908] on p "And every day you drown your eyes in more drops? You’re just adding water to br…" at bounding box center [531, 881] width 198 height 54
click at [582, 892] on p "And every day you drown your eyes in more drops? You’re just adding water to br…" at bounding box center [531, 881] width 198 height 54
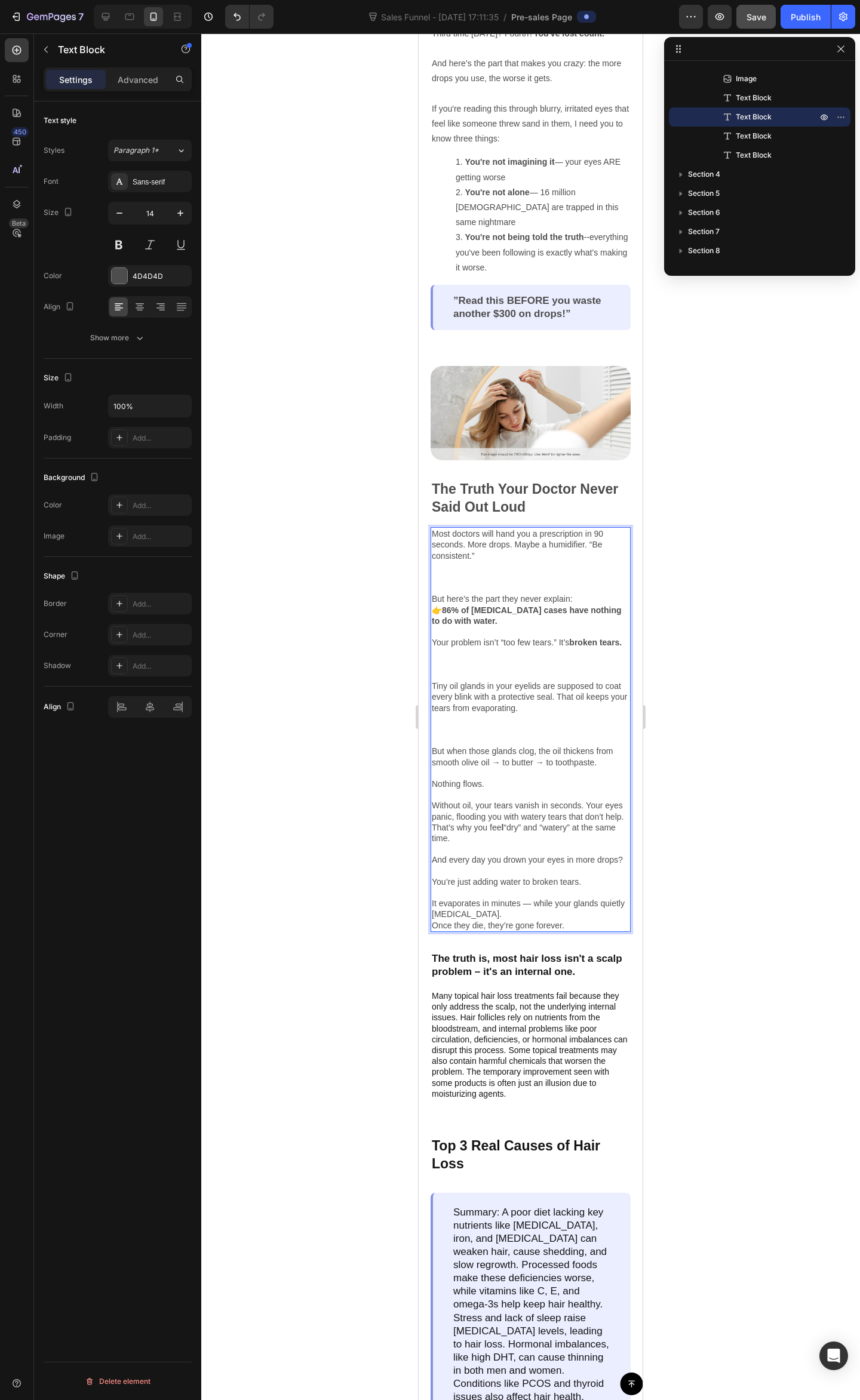
click at [514, 919] on p "And every day you drown your eyes in more drops? You’re just adding water to br…" at bounding box center [531, 886] width 198 height 65
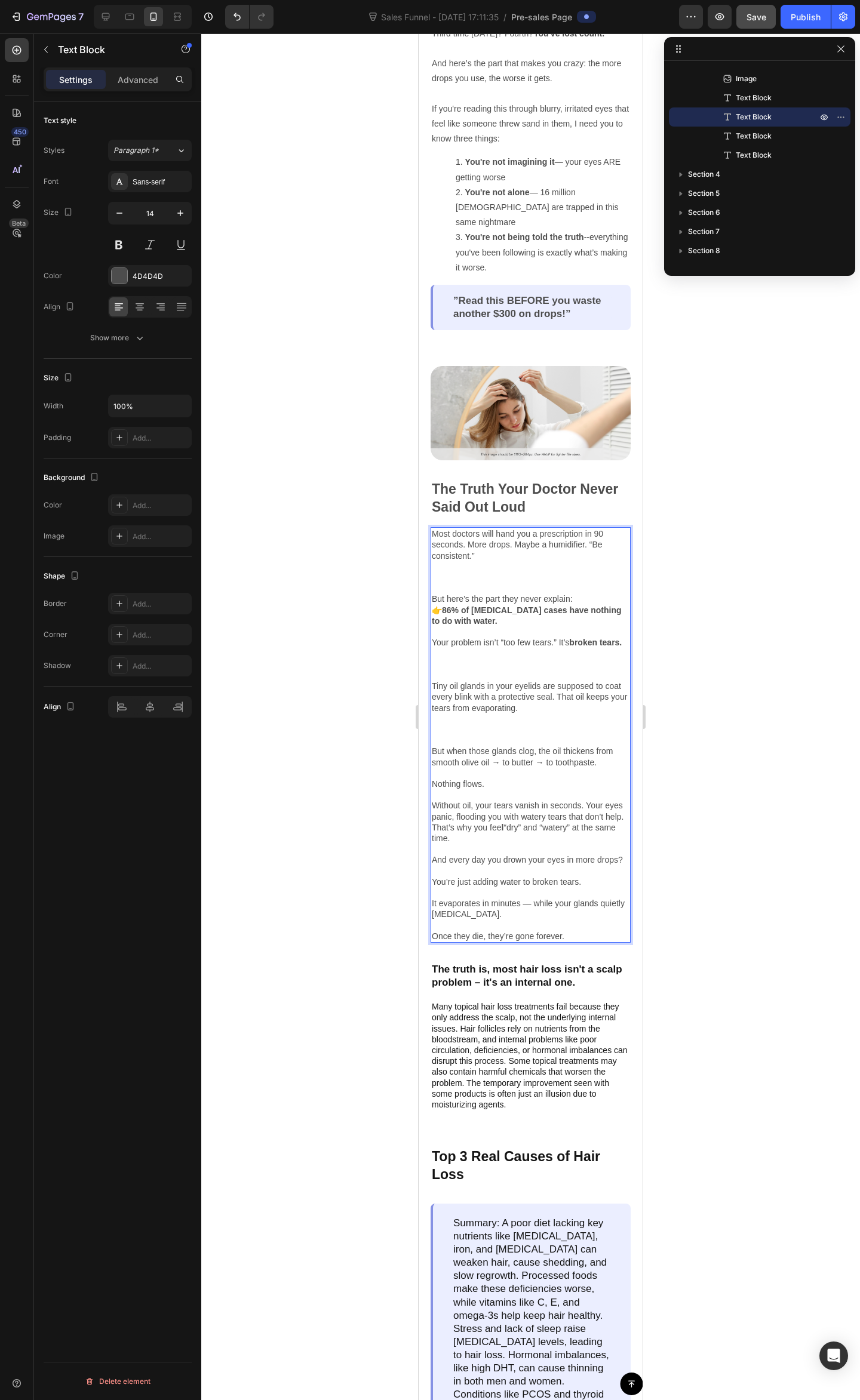
click at [710, 874] on div at bounding box center [530, 717] width 658 height 1366
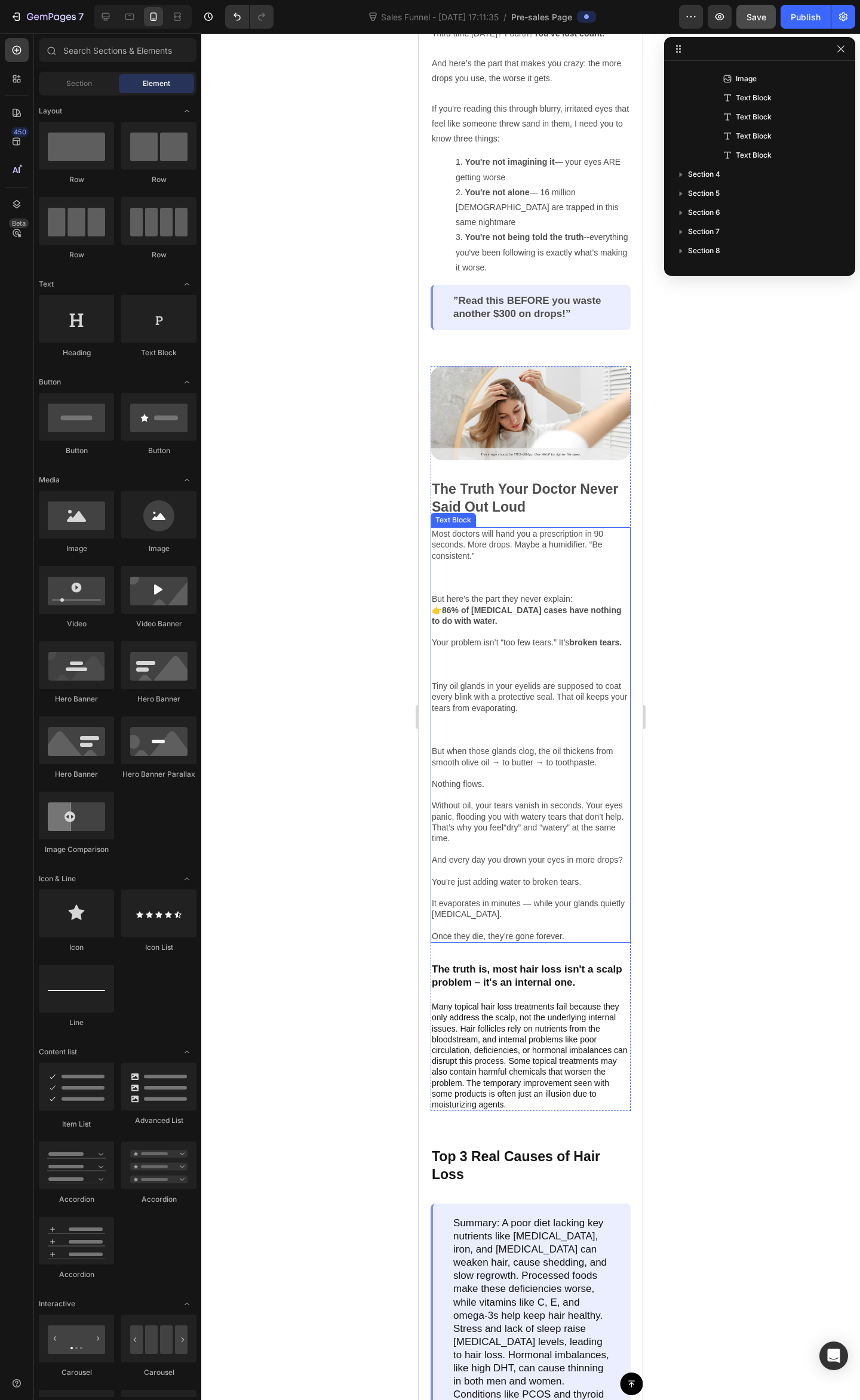
click at [578, 877] on p "And every day you drown your eyes in more drops? You’re just adding water to br…" at bounding box center [531, 892] width 198 height 76
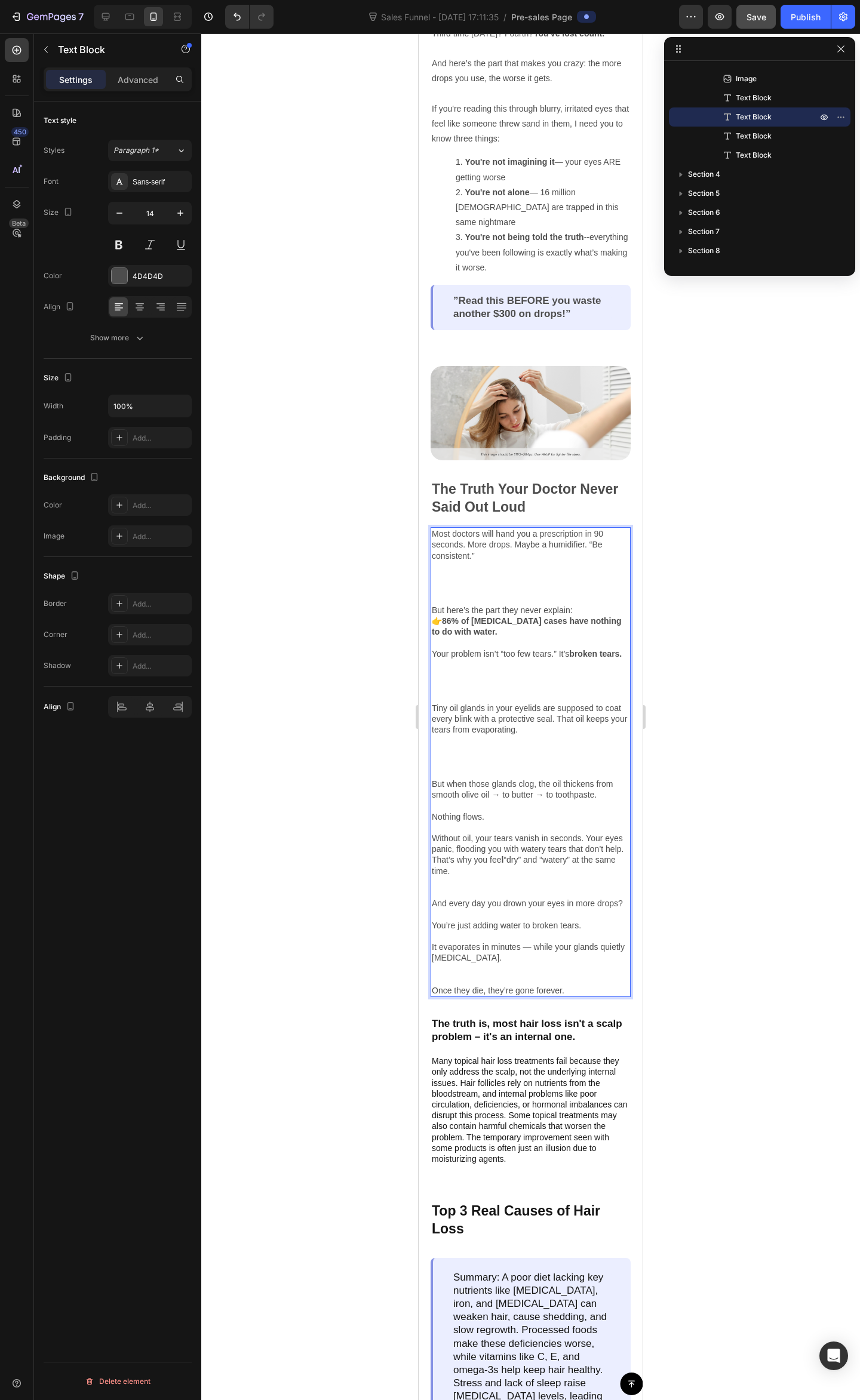
click at [552, 920] on p "And every day you drown your eyes in more drops? You’re just adding water to br…" at bounding box center [531, 941] width 198 height 87
click at [547, 966] on p "And every day you drown your eyes in more drops? ⁠⁠⁠⁠⁠⁠⁠ You’re just adding wat…" at bounding box center [531, 941] width 198 height 87
drag, startPoint x: 467, startPoint y: 989, endPoint x: 447, endPoint y: 1002, distance: 23.9
click at [466, 985] on p "And every day you drown your eyes in more drops? You’re just adding water to br…" at bounding box center [531, 941] width 198 height 87
drag, startPoint x: 436, startPoint y: 1001, endPoint x: 440, endPoint y: 1012, distance: 11.7
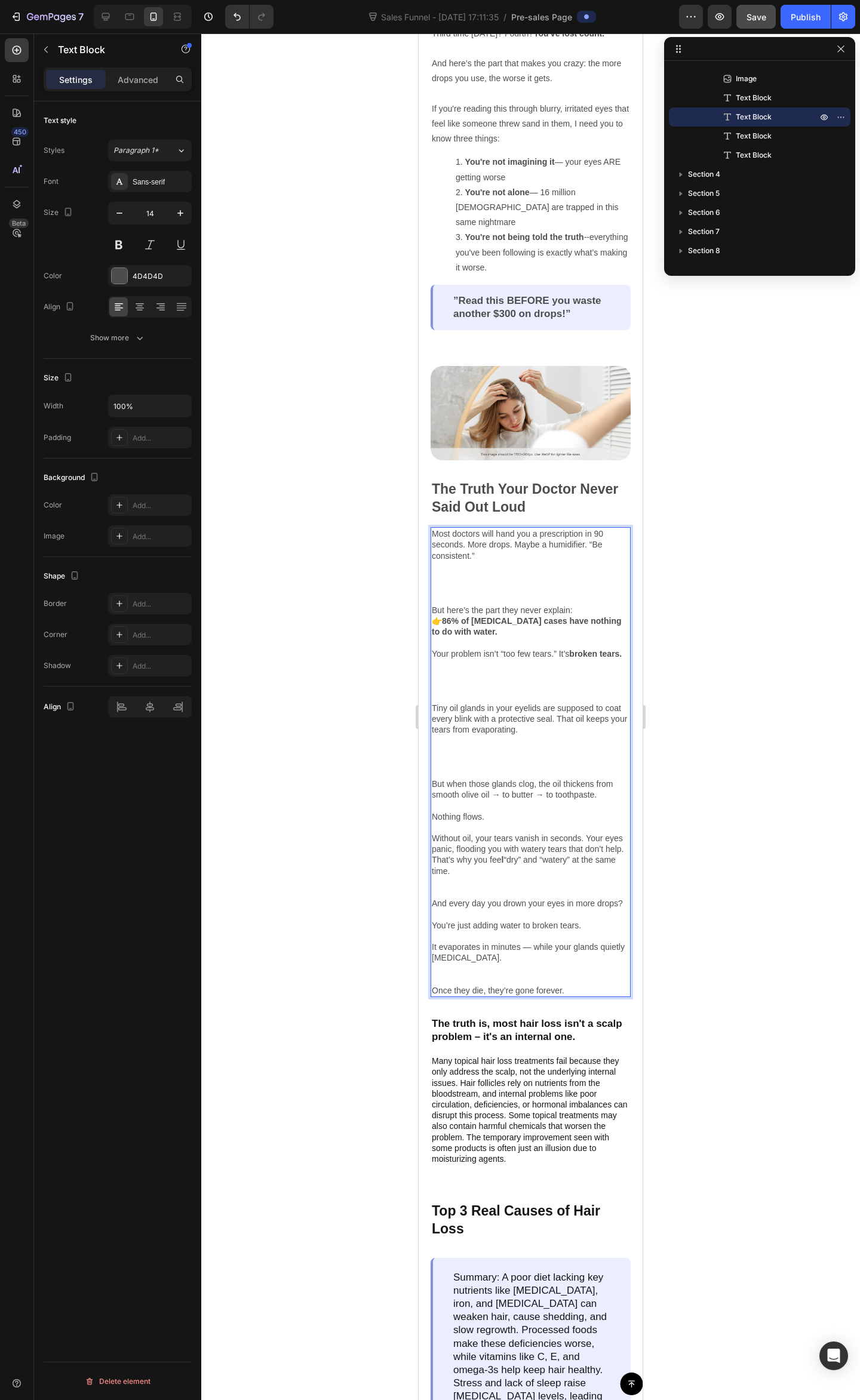
click at [435, 995] on p "Once they die, they’re gone forever." at bounding box center [531, 990] width 198 height 11
drag, startPoint x: 435, startPoint y: 997, endPoint x: 438, endPoint y: 1006, distance: 9.5
click at [435, 995] on p "Once they die, they’re gone forever." at bounding box center [531, 990] width 198 height 11
drag, startPoint x: 433, startPoint y: 997, endPoint x: 436, endPoint y: 1006, distance: 9.5
click at [433, 995] on p "Once they die, they’re gone forever." at bounding box center [531, 990] width 198 height 11
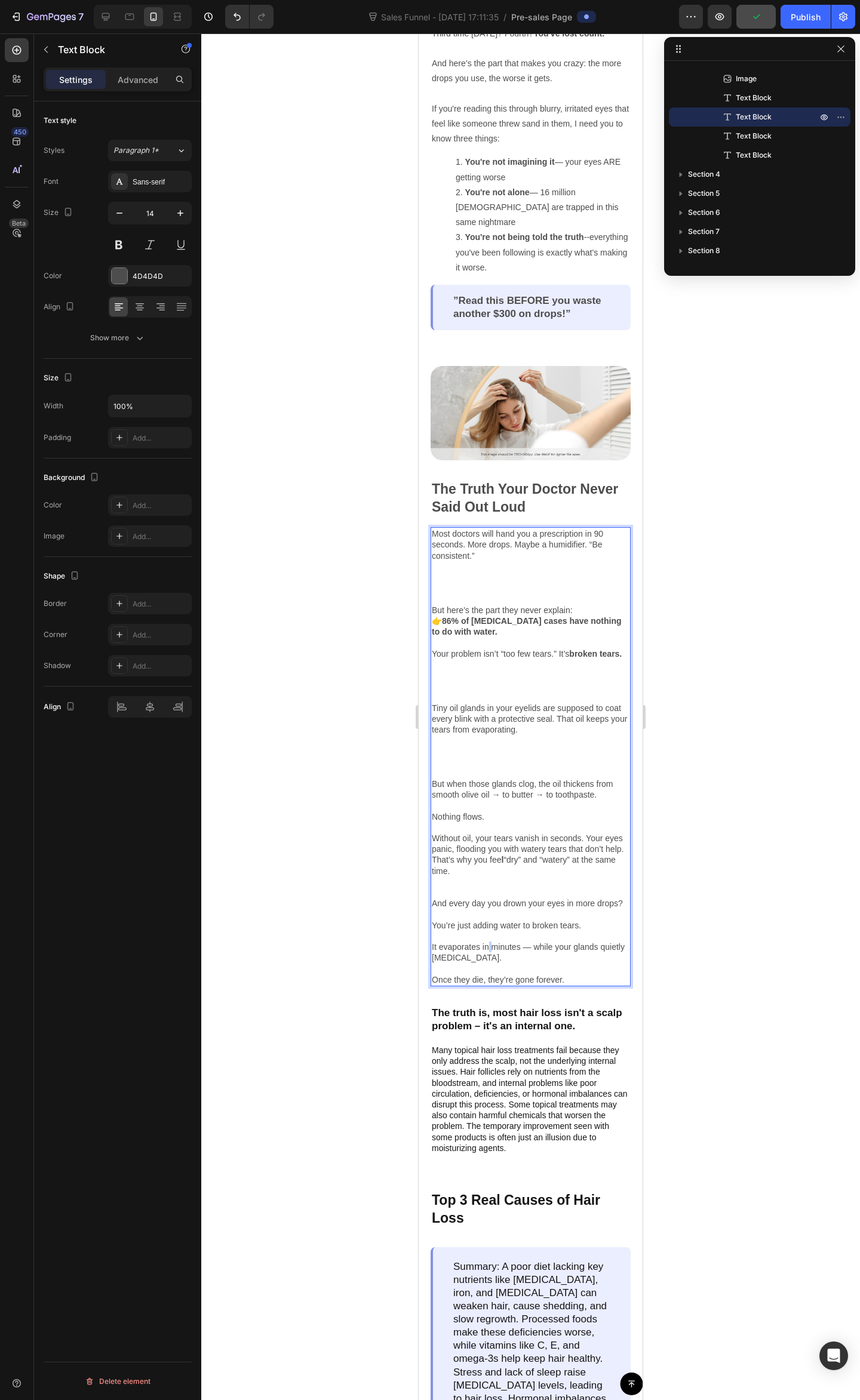
click at [491, 958] on p "And every day you drown your eyes in more drops? You’re just adding water to br…" at bounding box center [531, 941] width 198 height 87
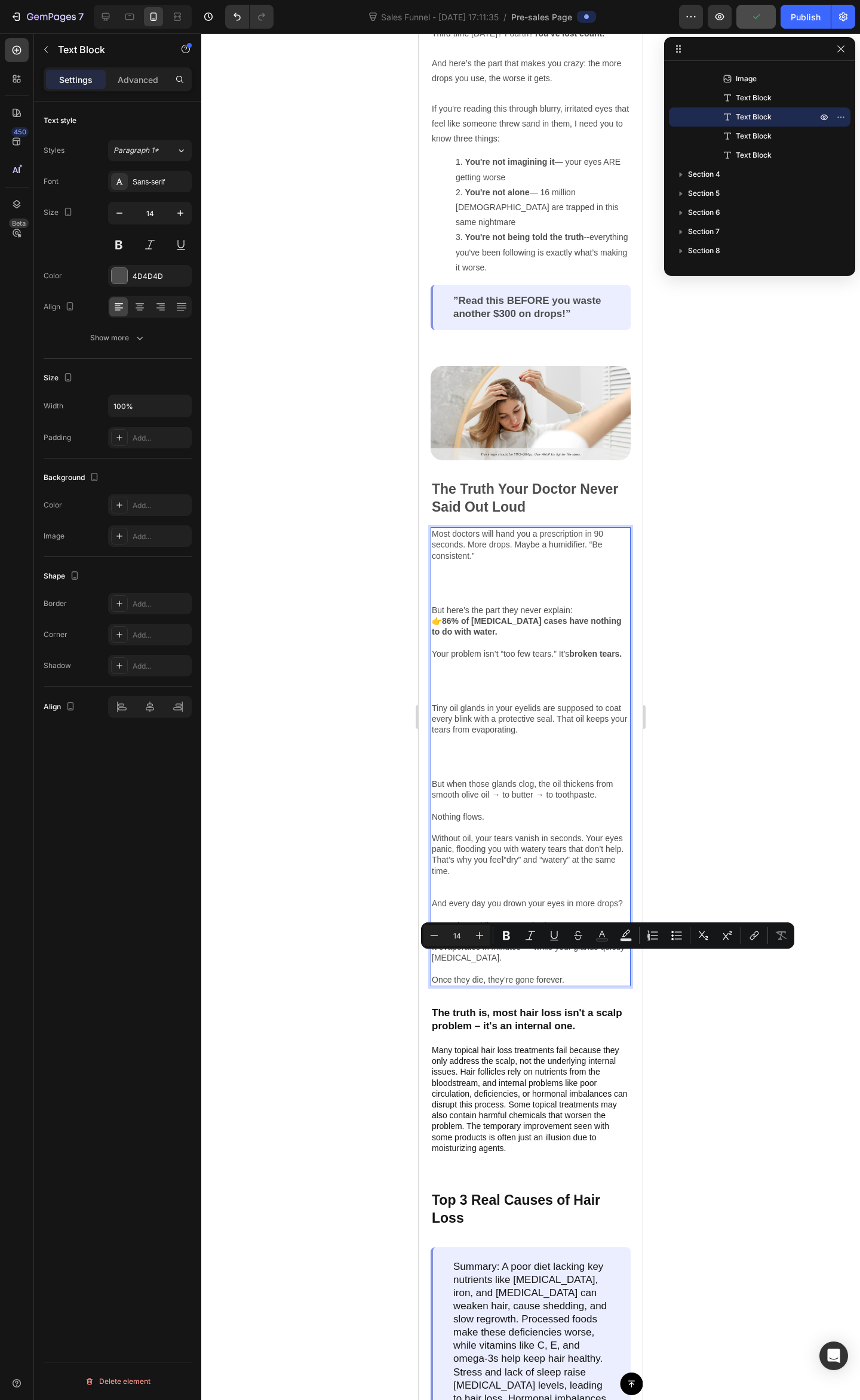
click at [488, 969] on p "And every day you drown your eyes in more drops? You’re just adding water to br…" at bounding box center [531, 941] width 198 height 87
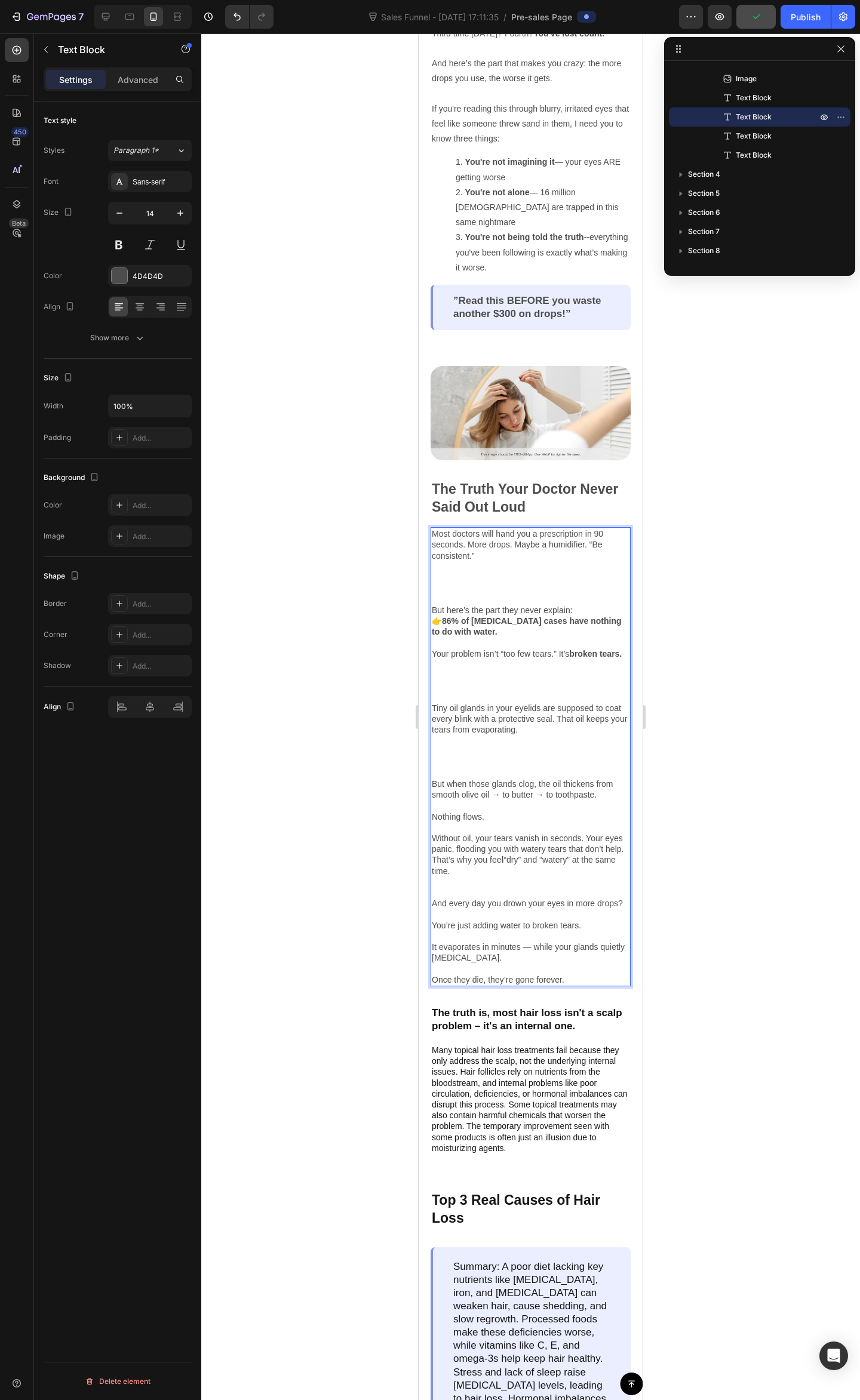
click at [487, 973] on p "And every day you drown your eyes in more drops? You’re just adding water to br…" at bounding box center [531, 941] width 198 height 87
click at [484, 972] on p "And every day you drown your eyes in more drops? You’re just adding water to br…" at bounding box center [531, 941] width 198 height 87
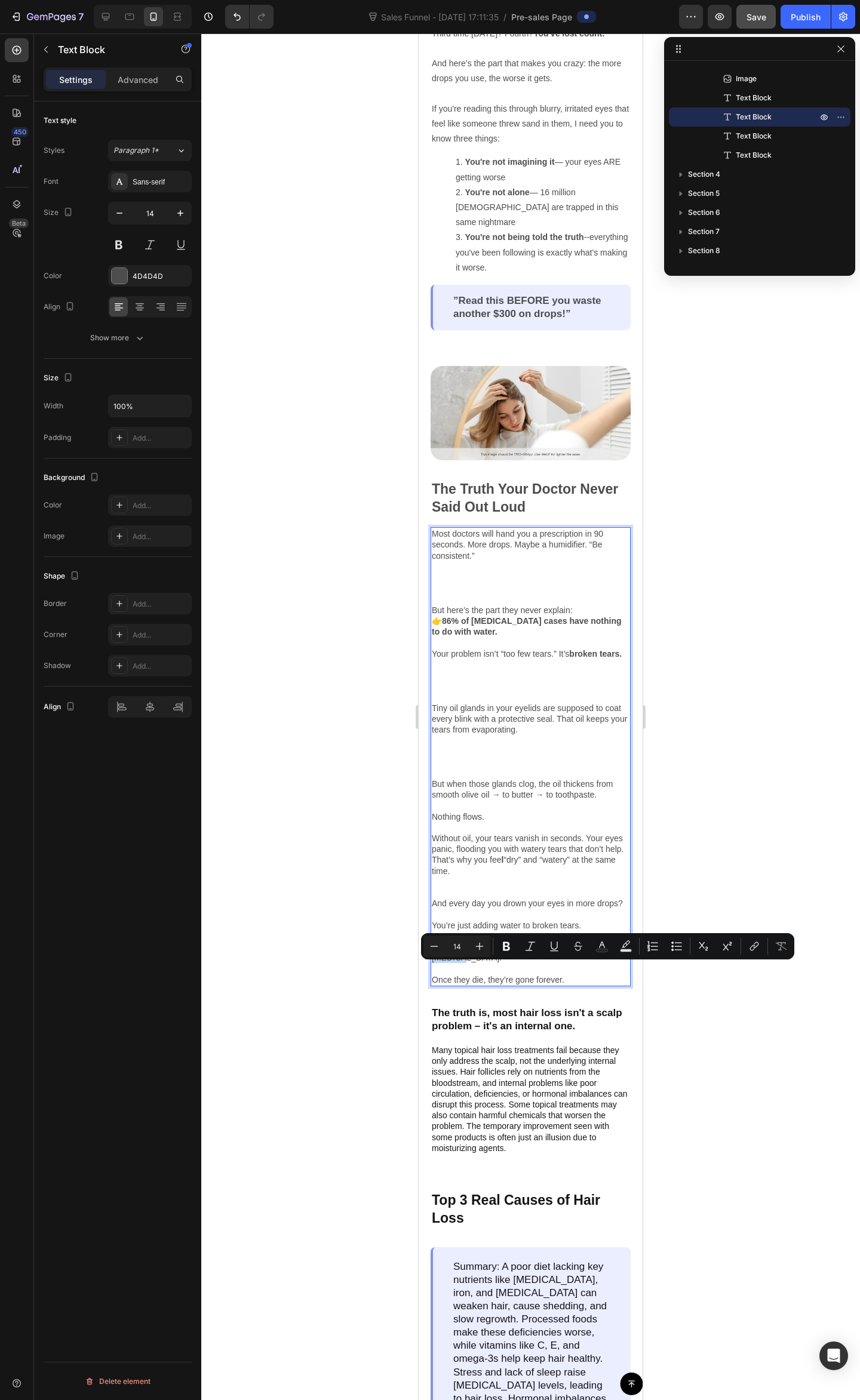
drag, startPoint x: 484, startPoint y: 972, endPoint x: 460, endPoint y: 970, distance: 24.1
click at [460, 970] on p "And every day you drown your eyes in more drops? You’re just adding water to br…" at bounding box center [531, 941] width 198 height 87
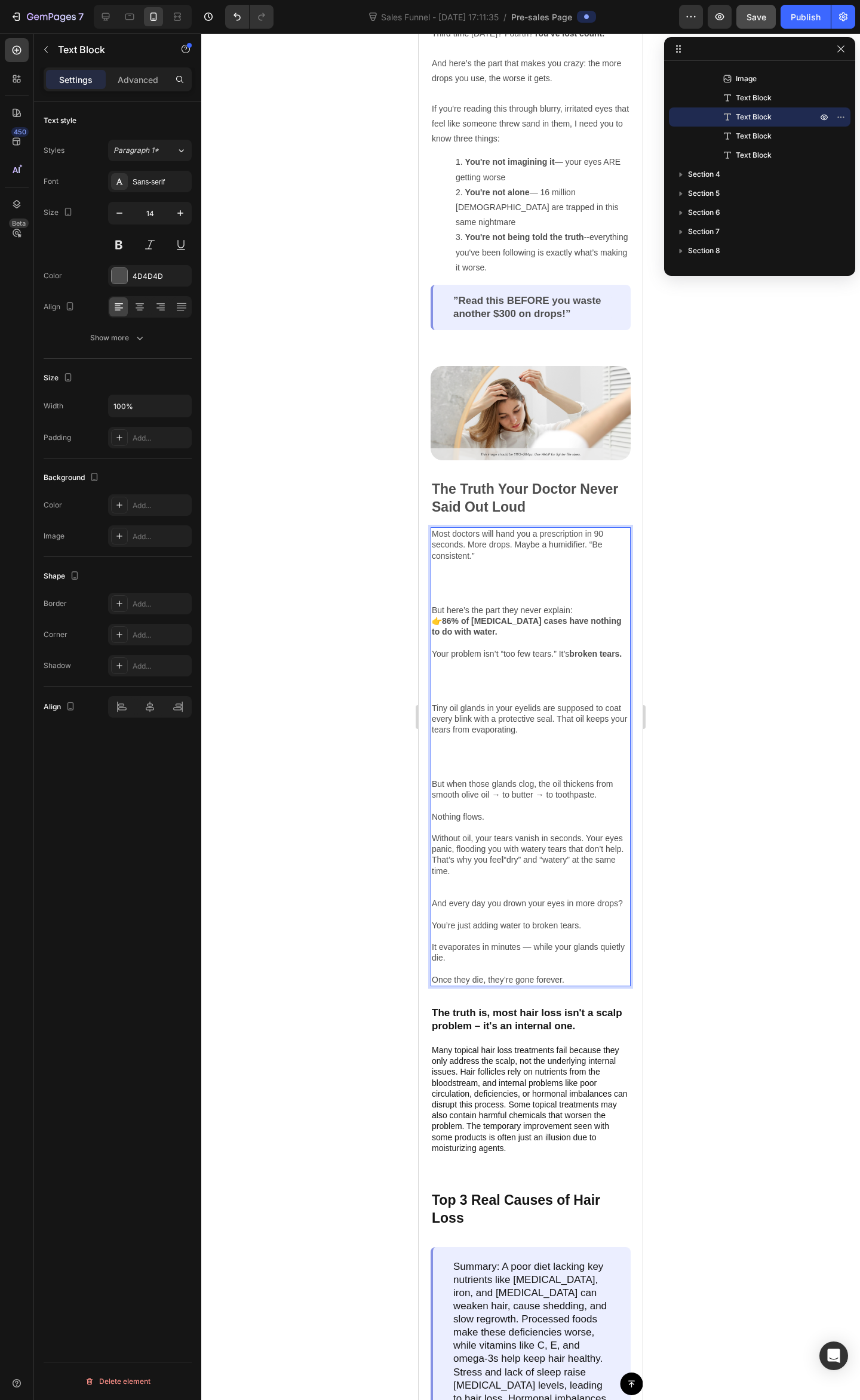
click at [571, 778] on p "But when those glands clog, the oil thickens from smooth olive oil → to butter …" at bounding box center [531, 800] width 198 height 43
click at [774, 775] on div at bounding box center [530, 717] width 658 height 1366
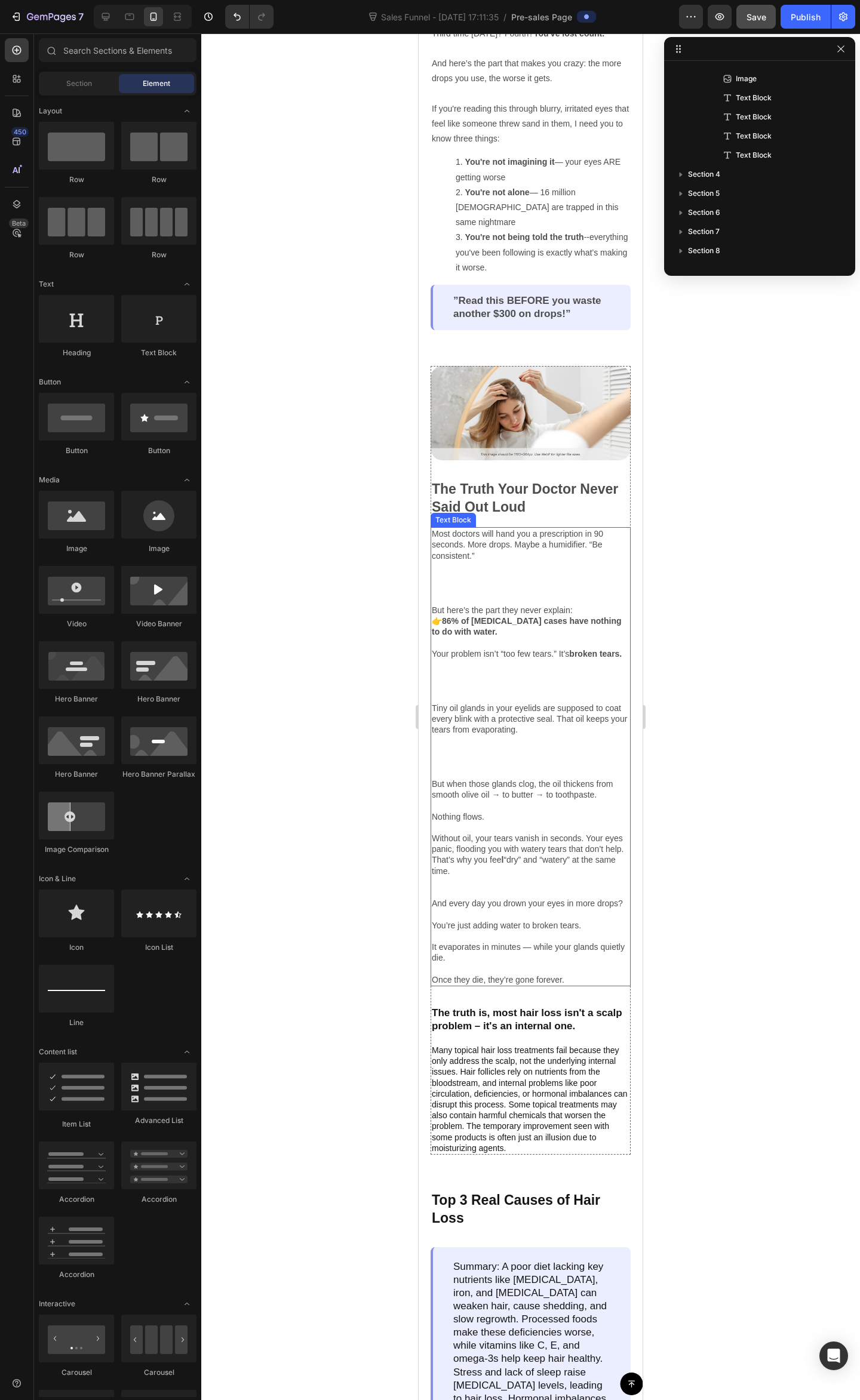
click at [535, 985] on p "And every day you drown your eyes in more drops? You’re just adding water to br…" at bounding box center [531, 941] width 198 height 87
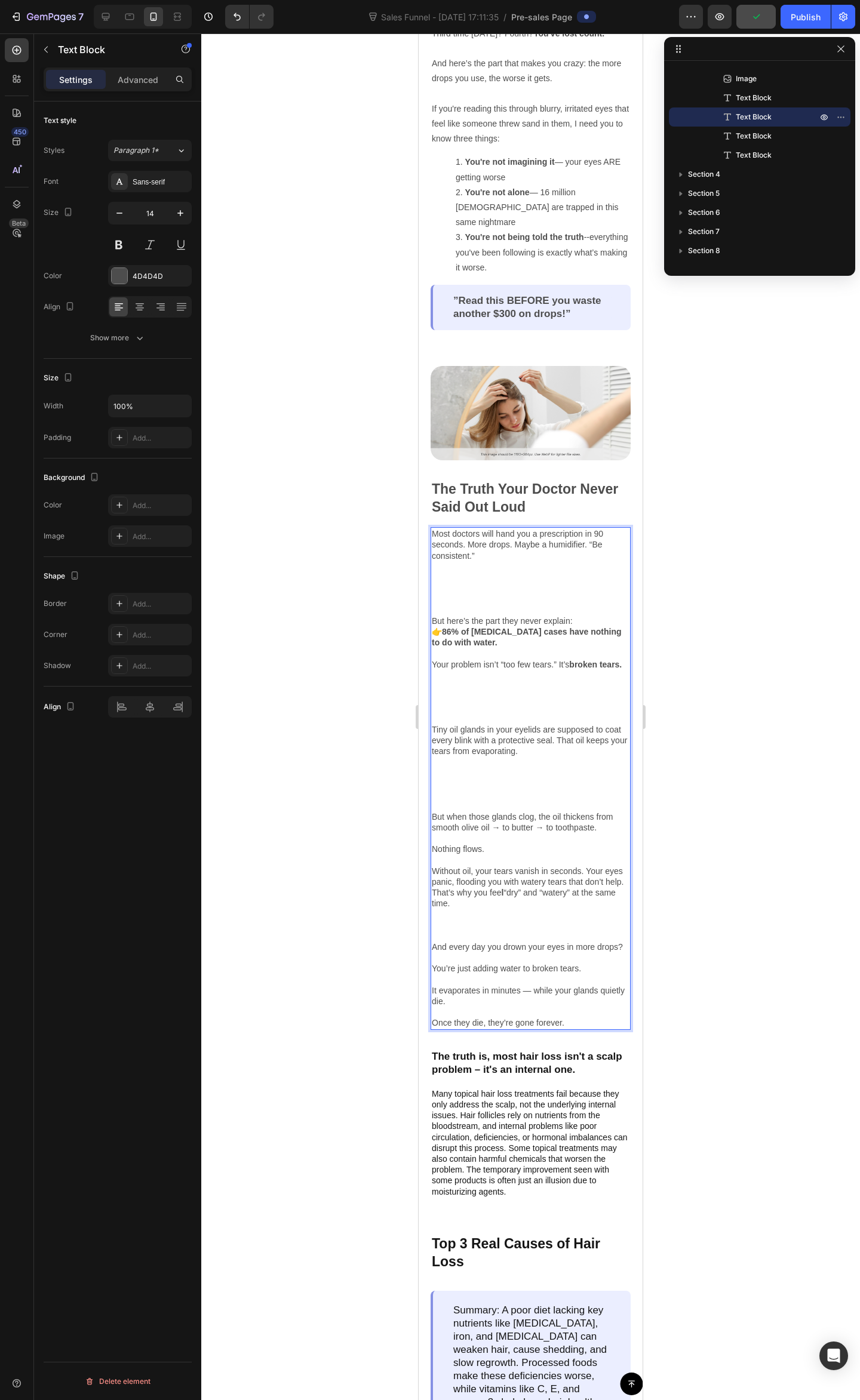
click at [780, 822] on div at bounding box center [530, 717] width 658 height 1366
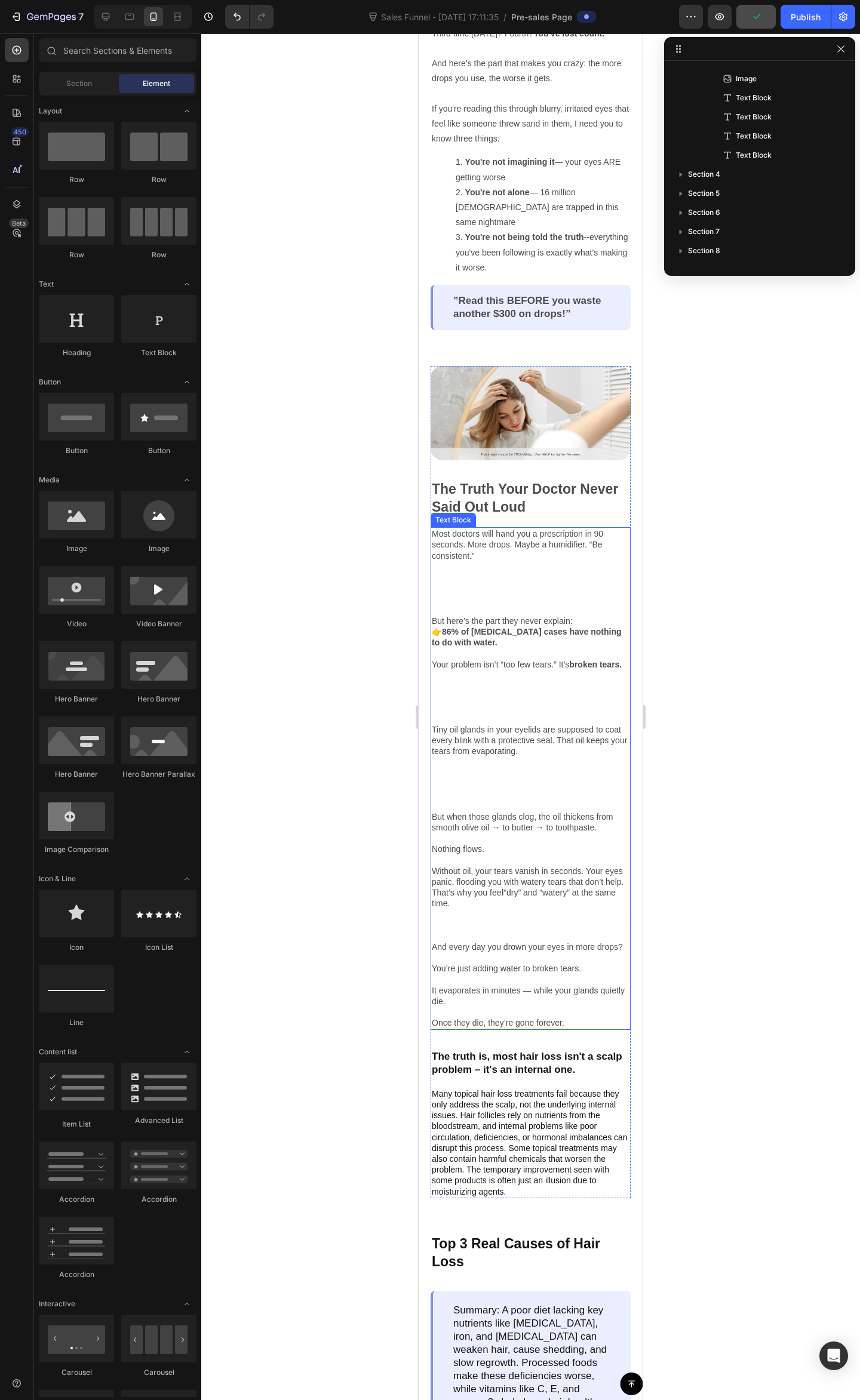
click at [538, 707] on p "👉 86% of dry eye cases have nothing to do with water. Your problem isn’t “too f…" at bounding box center [531, 675] width 198 height 98
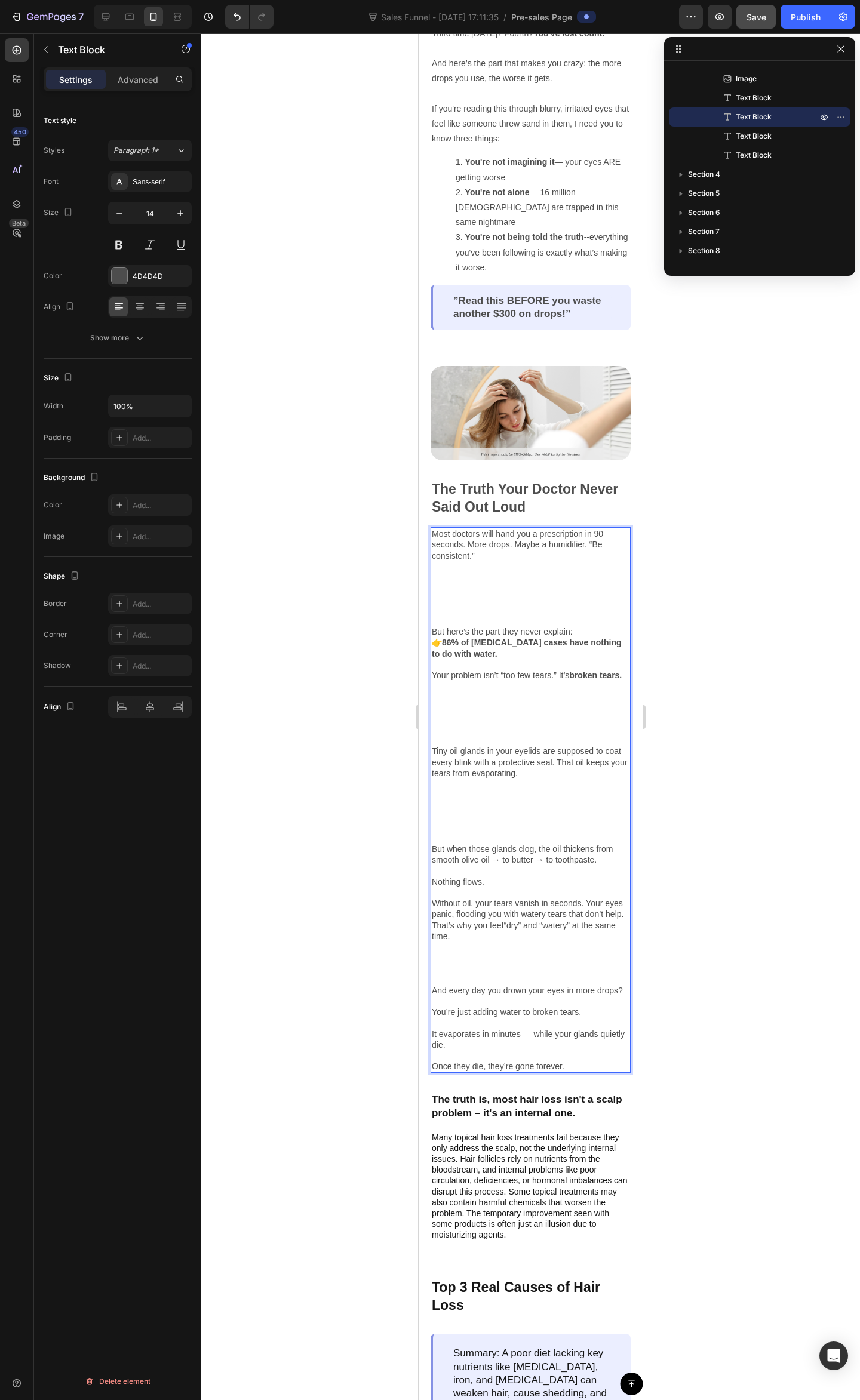
click at [444, 844] on p "But when those glands clog, the oil thickens from smooth olive oil → to butter …" at bounding box center [531, 865] width 198 height 43
click at [432, 840] on div "Most doctors will hand you a prescription in 90 seconds. More drops. Maybe a hu…" at bounding box center [531, 800] width 200 height 545
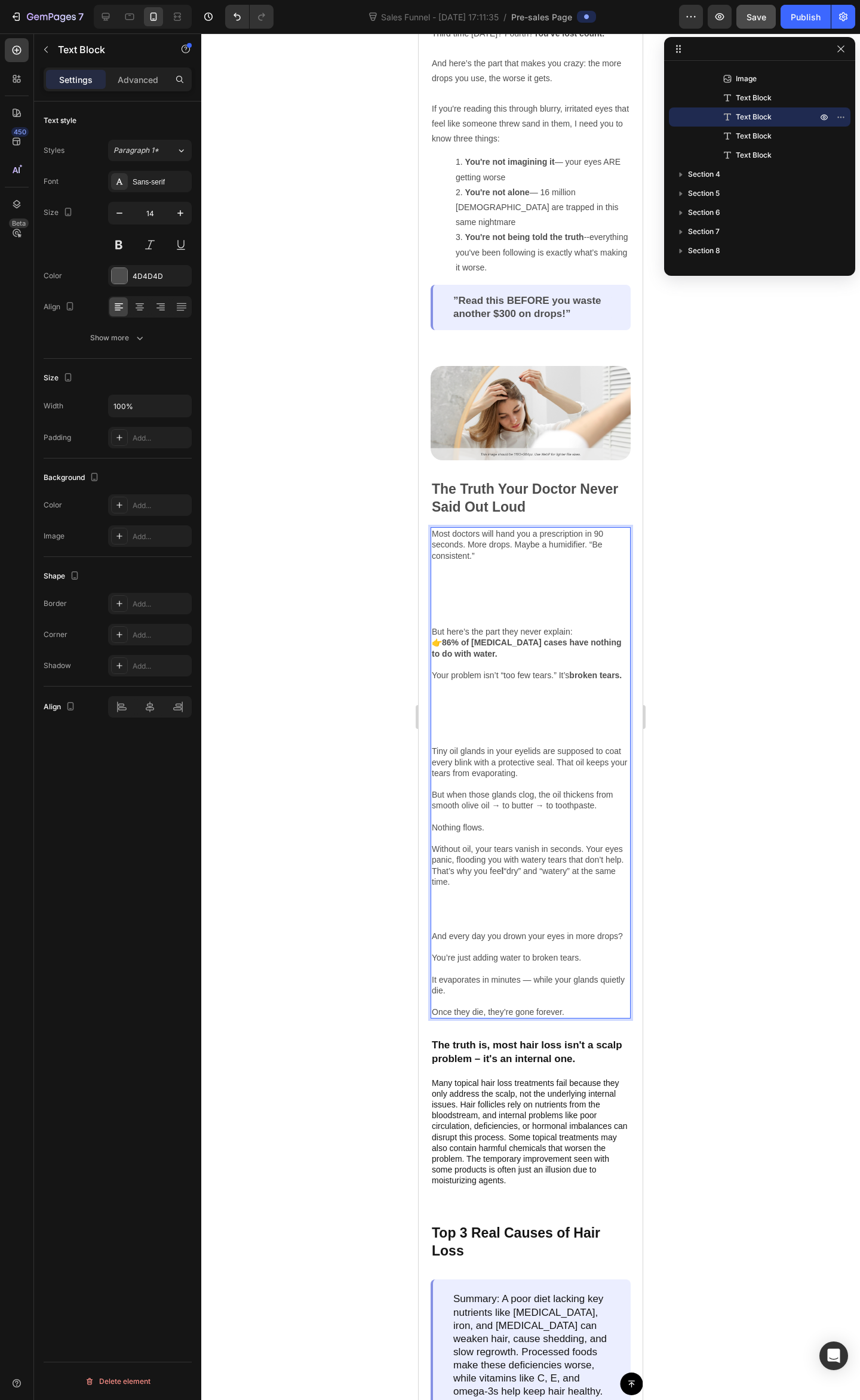
click at [435, 746] on p "Tiny oil glands in your eyelids are supposed to coat every blink with a protect…" at bounding box center [531, 789] width 198 height 87
click at [432, 746] on p "Tiny oil glands in your eyelids are supposed to coat every blink with a protect…" at bounding box center [531, 789] width 198 height 87
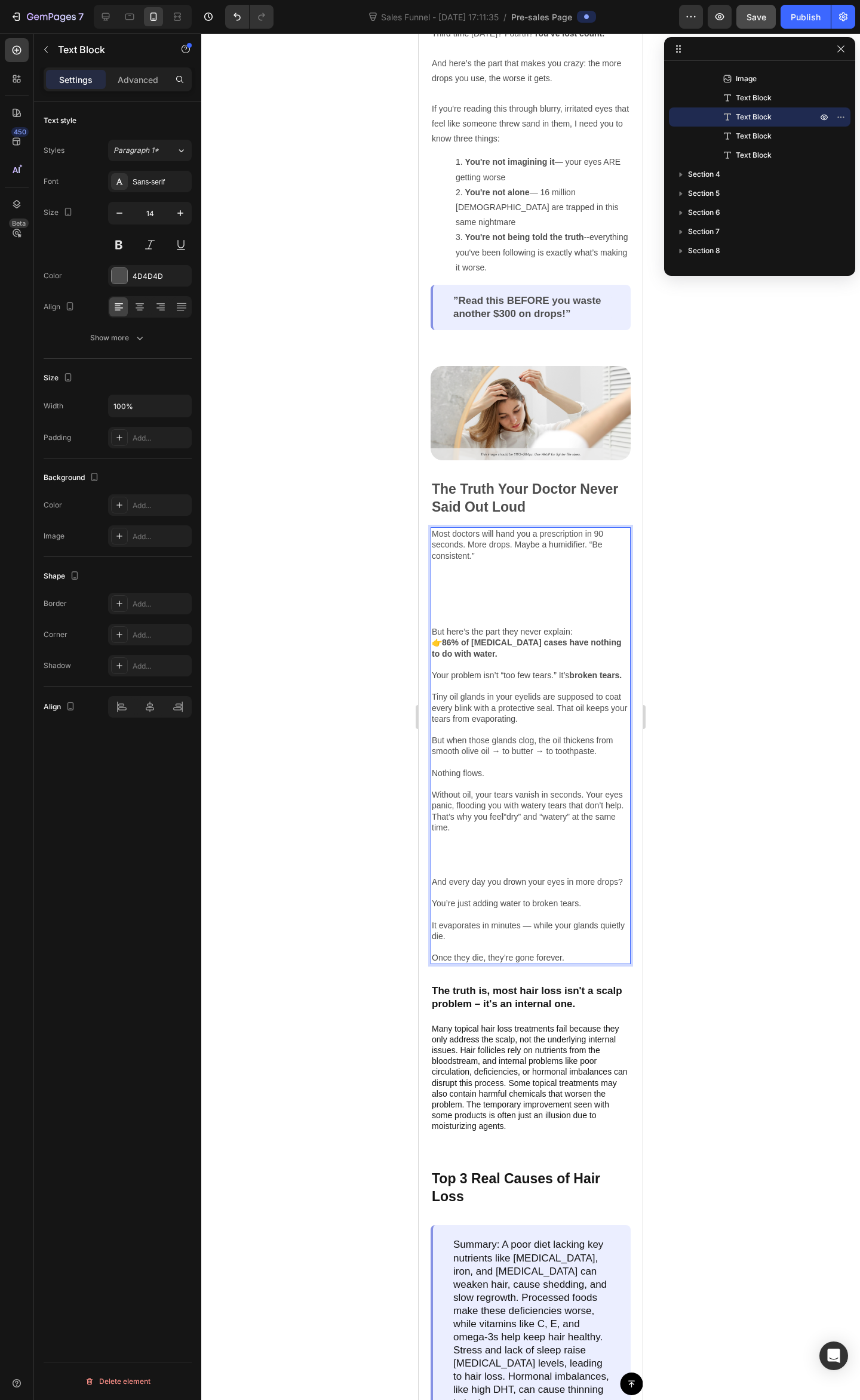
click at [433, 626] on p "But here’s the part they never explain:" at bounding box center [531, 632] width 198 height 11
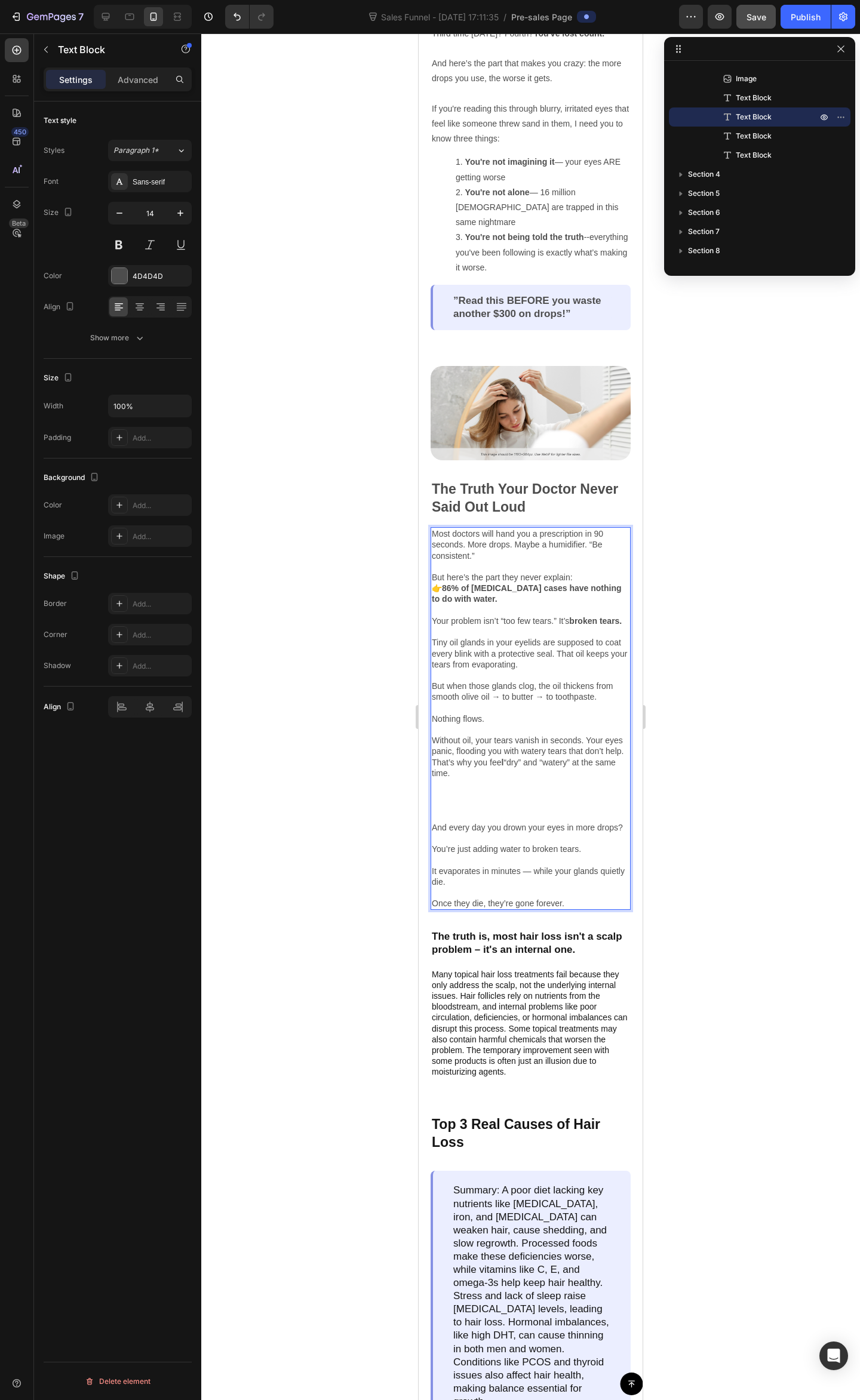
click at [518, 600] on p "👉 86% of dry eye cases have nothing to do with water. Your problem isn’t “too f…" at bounding box center [531, 653] width 198 height 141
click at [555, 629] on p "👉 86% of dry eye cases have nothing to do with water. Your problem isn’t “too f…" at bounding box center [531, 653] width 198 height 141
click at [535, 636] on p "👉 86% of dry eye cases have nothing to do with water. Your problem isn’t “too f…" at bounding box center [531, 653] width 198 height 141
click at [527, 636] on p "👉 86% of dry eye cases have nothing to do with water. Your problem isn’t “too f…" at bounding box center [531, 653] width 198 height 141
click at [528, 674] on p "👉 86% of dry eye cases have nothing to do with water. Your problem isn’t “too f…" at bounding box center [531, 653] width 198 height 141
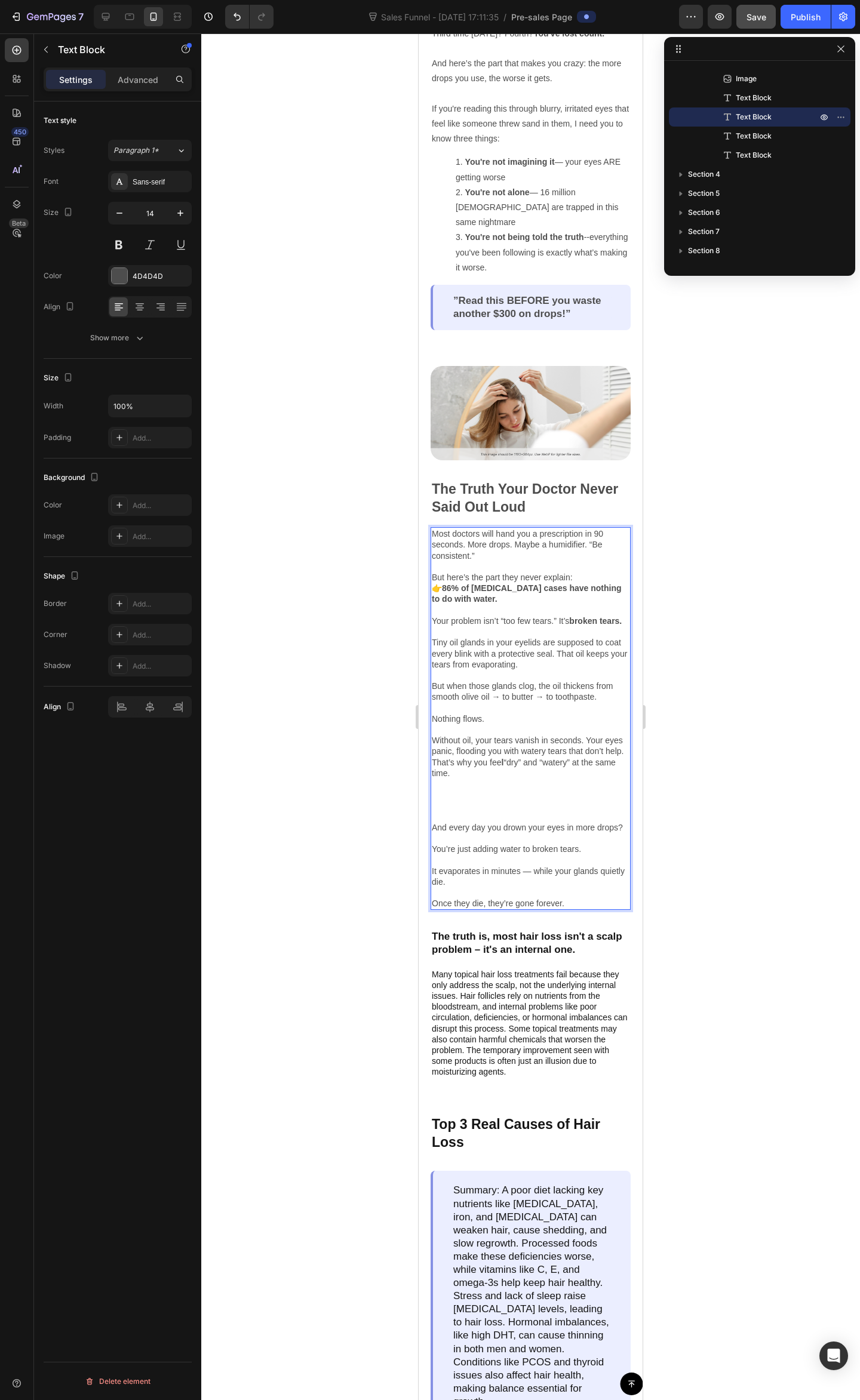
click at [493, 630] on p "👉 86% of dry eye cases have nothing to do with water. Your problem isn’t “too f…" at bounding box center [531, 653] width 198 height 141
click at [499, 664] on p "👉 86% of dry eye cases have nothing to do with water. Your problem isn’t “too f…" at bounding box center [531, 653] width 198 height 141
click at [525, 665] on p "👉 86% of dry eye cases have nothing to do with water. Your problem isn’t “too f…" at bounding box center [531, 653] width 198 height 141
click at [477, 642] on p "👉 86% of dry eye cases have nothing to do with water. Your problem isn’t “too f…" at bounding box center [531, 653] width 198 height 141
click at [534, 652] on p "👉 86% of dry eye cases have nothing to do with water. Your problem isn’t “too f…" at bounding box center [531, 653] width 198 height 141
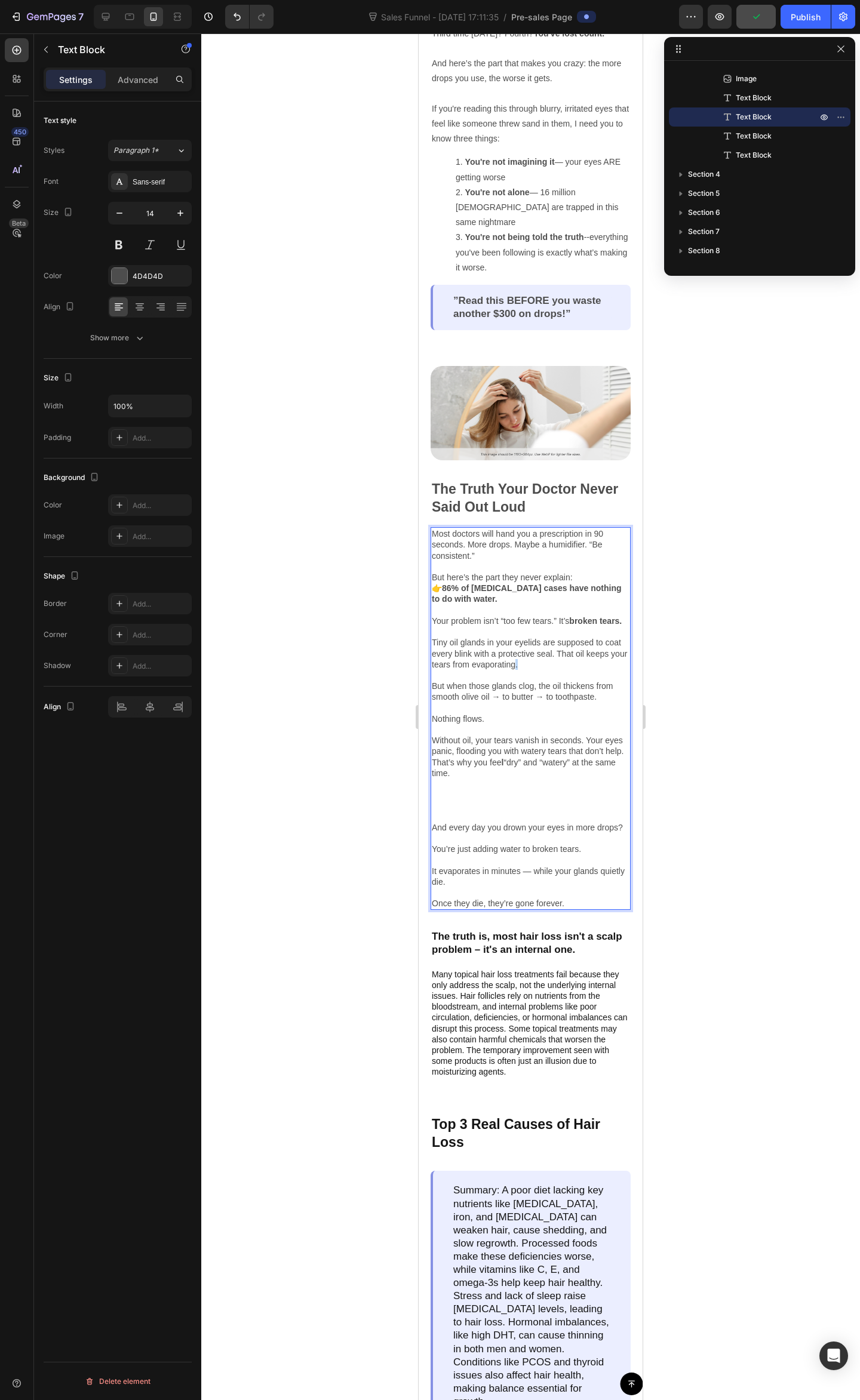
drag, startPoint x: 575, startPoint y: 654, endPoint x: 559, endPoint y: 654, distance: 16.0
click at [559, 654] on p "👉 86% of dry eye cases have nothing to do with water. Your problem isn’t “too f…" at bounding box center [531, 653] width 198 height 141
click at [559, 652] on p "👉 86% of dry eye cases have nothing to do with water. Your problem isn’t “too f…" at bounding box center [531, 653] width 198 height 141
click at [509, 665] on p "👉 86% of dry eye cases have nothing to do with water. Your problem isn’t “too f…" at bounding box center [531, 653] width 198 height 141
click at [579, 661] on p "👉 86% of dry eye cases have nothing to do with water. Your problem isn’t “too f…" at bounding box center [531, 653] width 198 height 141
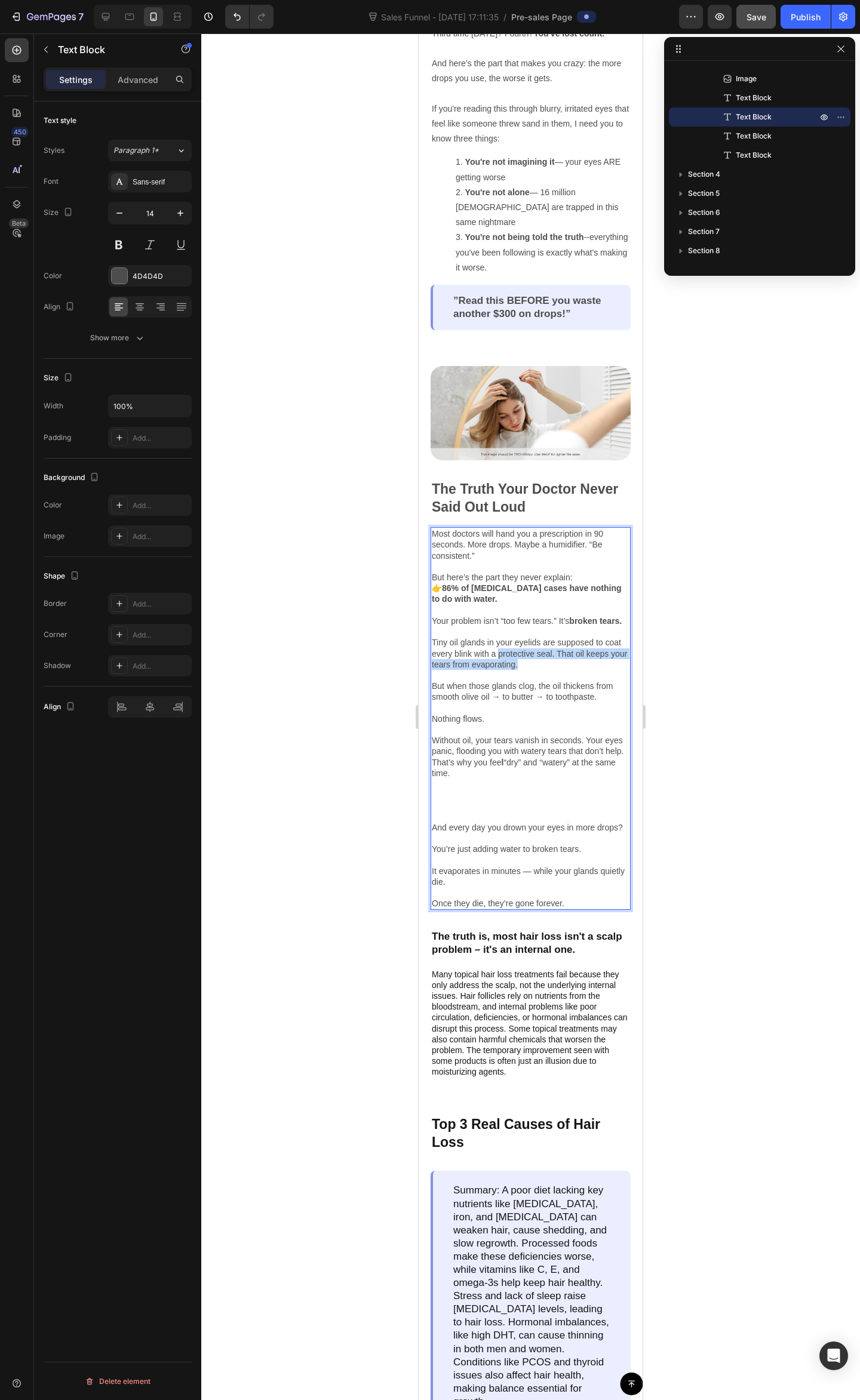
drag, startPoint x: 569, startPoint y: 657, endPoint x: 517, endPoint y: 648, distance: 52.8
click at [516, 648] on p "👉 86% of dry eye cases have nothing to do with water. Your problem isn’t “too f…" at bounding box center [531, 653] width 198 height 141
click at [562, 656] on p "👉 86% of dry eye cases have nothing to do with water. Your problem isn’t “too f…" at bounding box center [531, 653] width 198 height 141
drag, startPoint x: 595, startPoint y: 637, endPoint x: 522, endPoint y: 659, distance: 76.2
click at [507, 656] on p "👉 86% of dry eye cases have nothing to do with water. Your problem isn’t “too f…" at bounding box center [531, 653] width 198 height 141
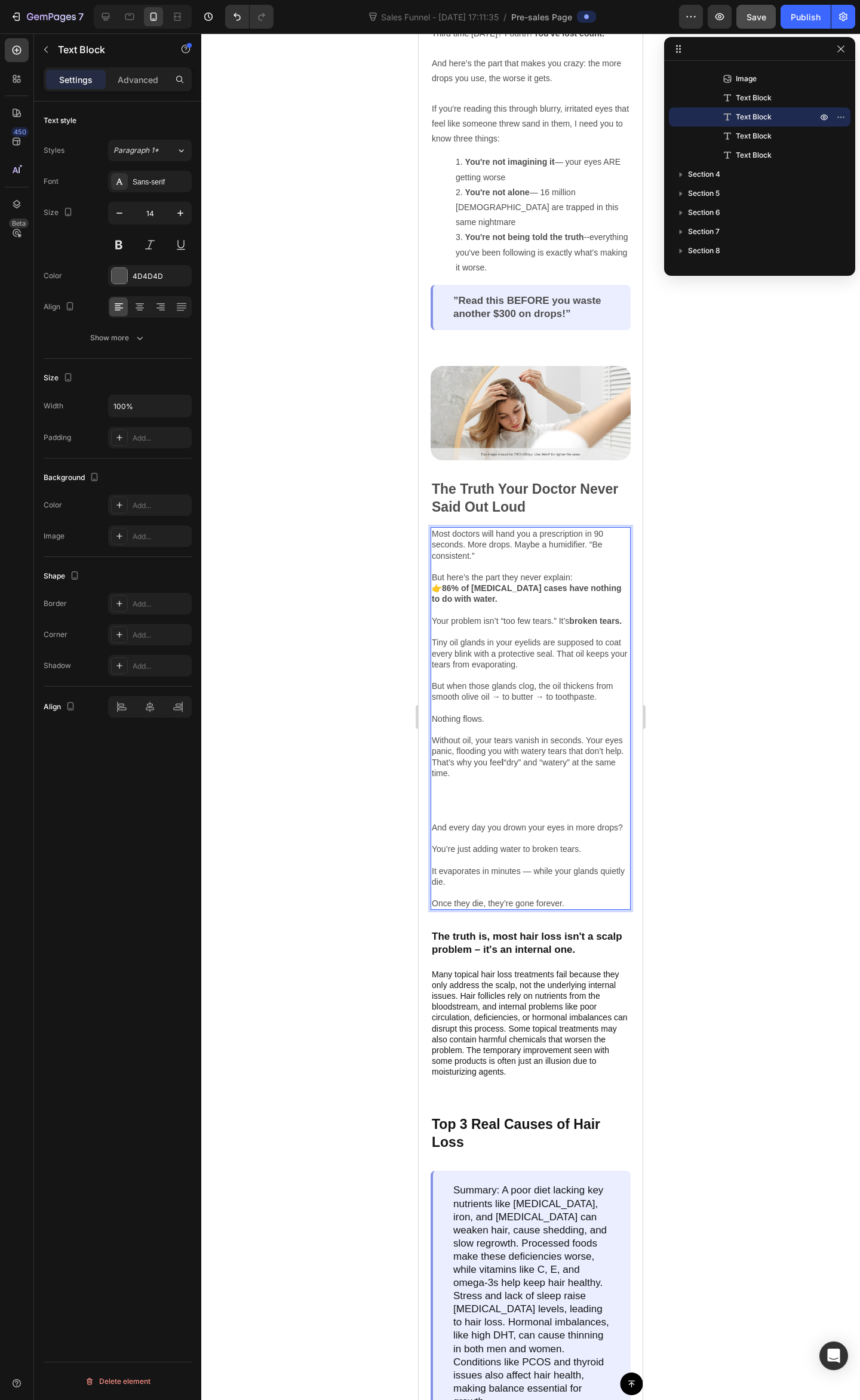
click at [536, 660] on p "👉 86% of dry eye cases have nothing to do with water. Your problem isn’t “too f…" at bounding box center [531, 653] width 198 height 141
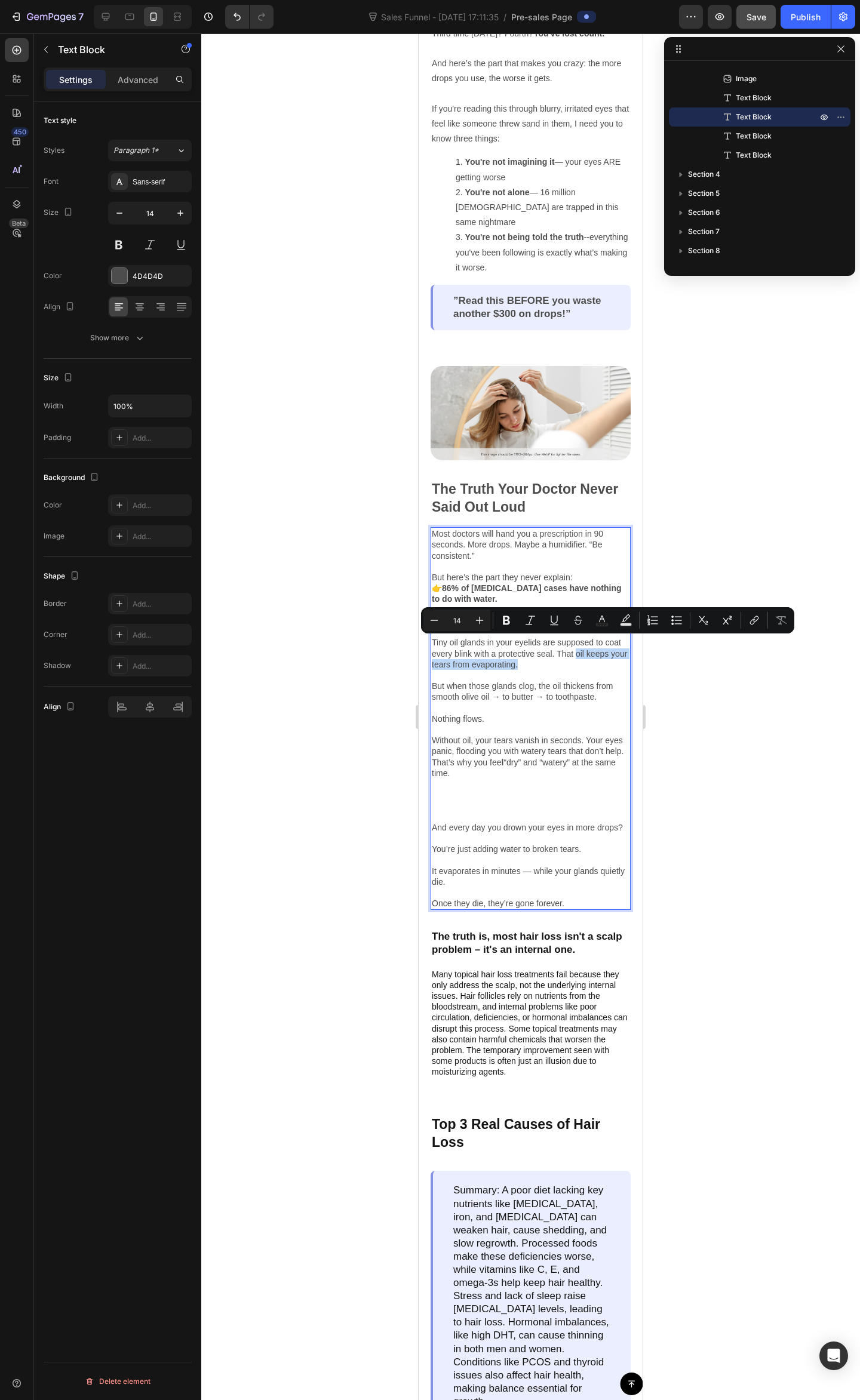
drag, startPoint x: 575, startPoint y: 658, endPoint x: 595, endPoint y: 643, distance: 25.0
click at [595, 643] on p "👉 86% of dry eye cases have nothing to do with water. Your problem isn’t “too f…" at bounding box center [531, 653] width 198 height 141
click at [501, 621] on icon "Editor contextual toolbar" at bounding box center [506, 620] width 12 height 12
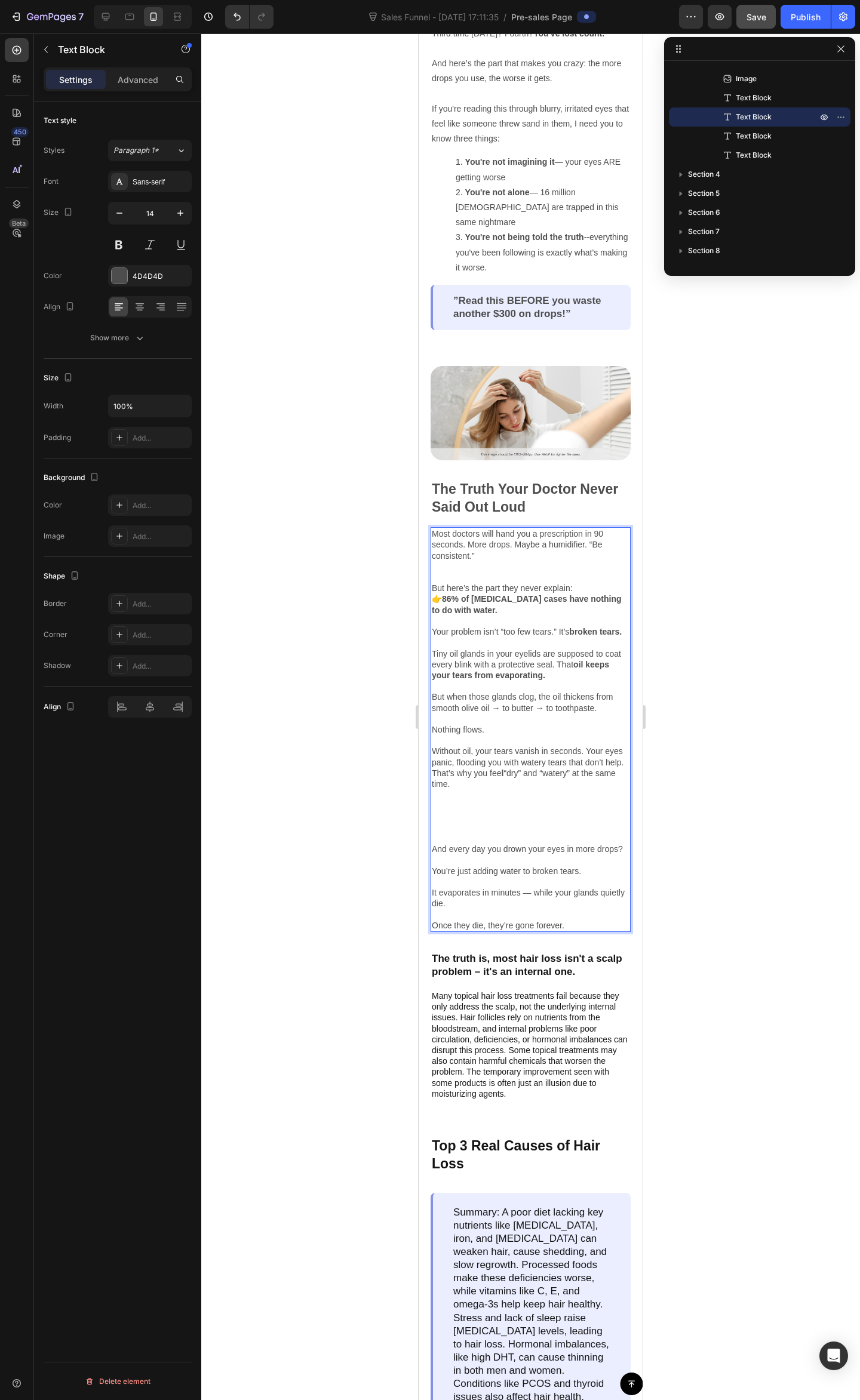
click at [521, 686] on p "👉 86% of dry eye cases have nothing to do with water. Your problem isn’t “too f…" at bounding box center [531, 664] width 198 height 141
drag, startPoint x: 555, startPoint y: 732, endPoint x: 542, endPoint y: 715, distance: 21.4
click at [554, 735] on p "Without oil, your tears vanish in seconds. Your eyes panic, flooding you with w…" at bounding box center [531, 789] width 198 height 109
click at [492, 627] on p "👉 86% of dry eye cases have nothing to do with water. Your problem isn’t “too f…" at bounding box center [531, 664] width 198 height 141
click at [438, 582] on p "But here’s the part they never explain:" at bounding box center [531, 587] width 198 height 11
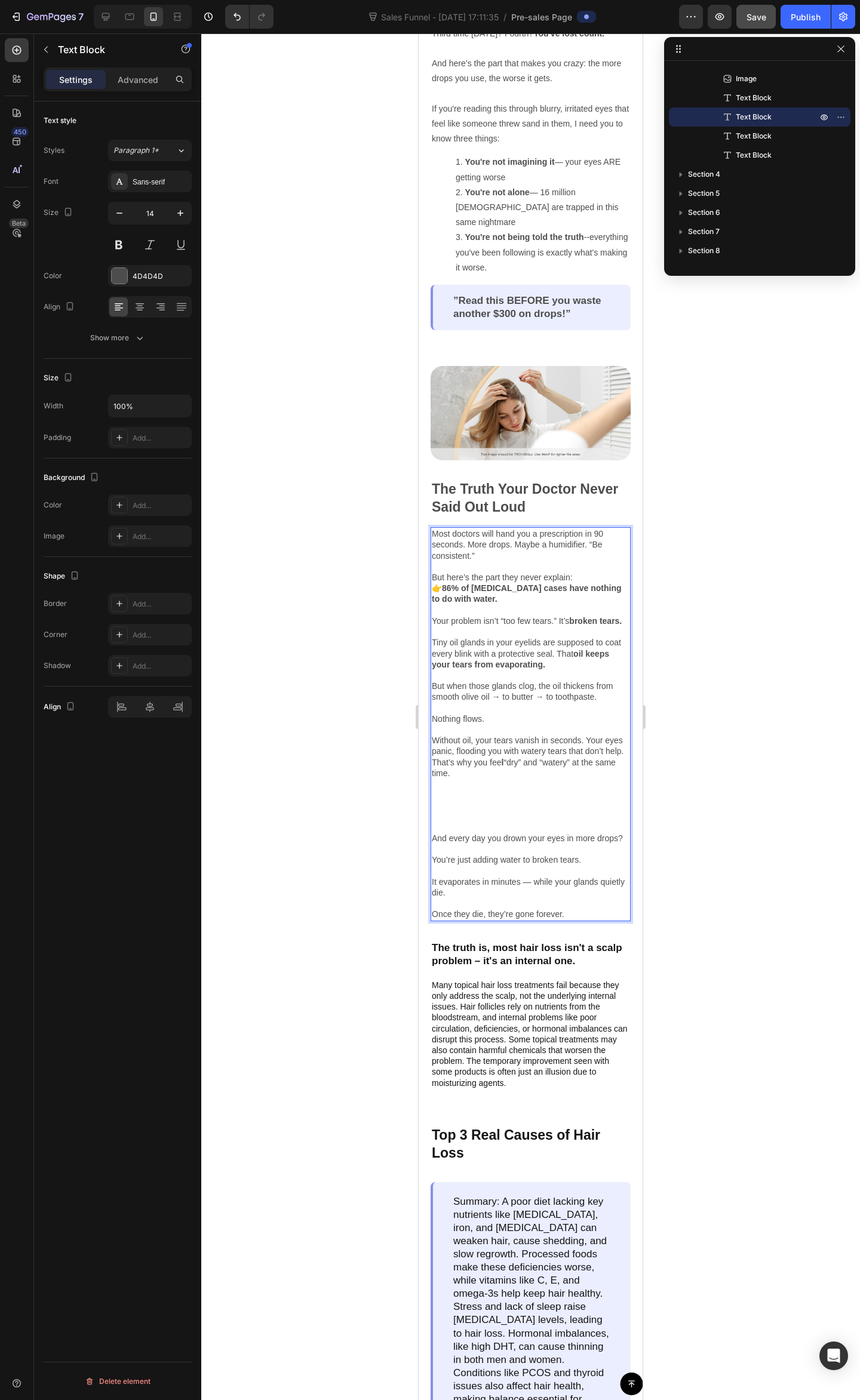
click at [499, 659] on p "👉 86% of dry eye cases have nothing to do with water. Your problem isn’t “too f…" at bounding box center [531, 653] width 198 height 141
click at [499, 706] on p "👉 86% of dry eye cases have nothing to do with water. Your problem isn’t “too f…" at bounding box center [531, 653] width 198 height 141
click at [480, 703] on p "👉 86% of dry eye cases have nothing to do with water. Your problem isn’t “too f…" at bounding box center [531, 653] width 198 height 141
click at [480, 641] on p "👉 86% of dry eye cases have nothing to do with water. Your problem isn’t “too f…" at bounding box center [531, 653] width 198 height 141
drag, startPoint x: 512, startPoint y: 667, endPoint x: 497, endPoint y: 682, distance: 21.2
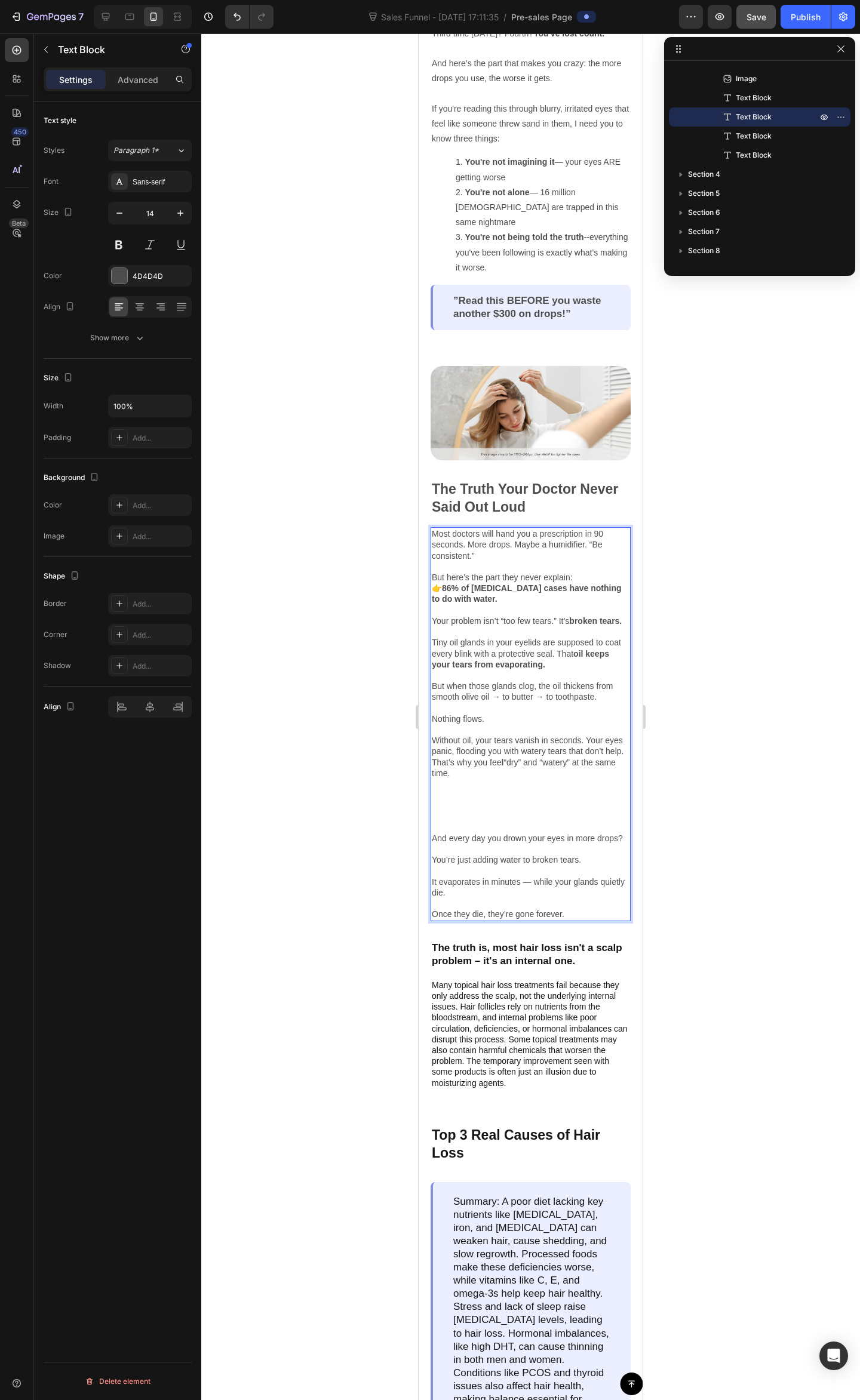
click at [511, 667] on p "👉 86% of dry eye cases have nothing to do with water. Your problem isn’t “too f…" at bounding box center [531, 653] width 198 height 141
drag, startPoint x: 495, startPoint y: 683, endPoint x: 541, endPoint y: 679, distance: 46.2
click at [525, 680] on p "👉 86% of dry eye cases have nothing to do with water. Your problem isn’t “too f…" at bounding box center [531, 653] width 198 height 141
click at [541, 679] on p "👉 86% of dry eye cases have nothing to do with water. Your problem isn’t “too f…" at bounding box center [531, 653] width 198 height 141
click at [543, 687] on p "👉 86% of dry eye cases have nothing to do with water. Your problem isn’t “too f…" at bounding box center [531, 653] width 198 height 141
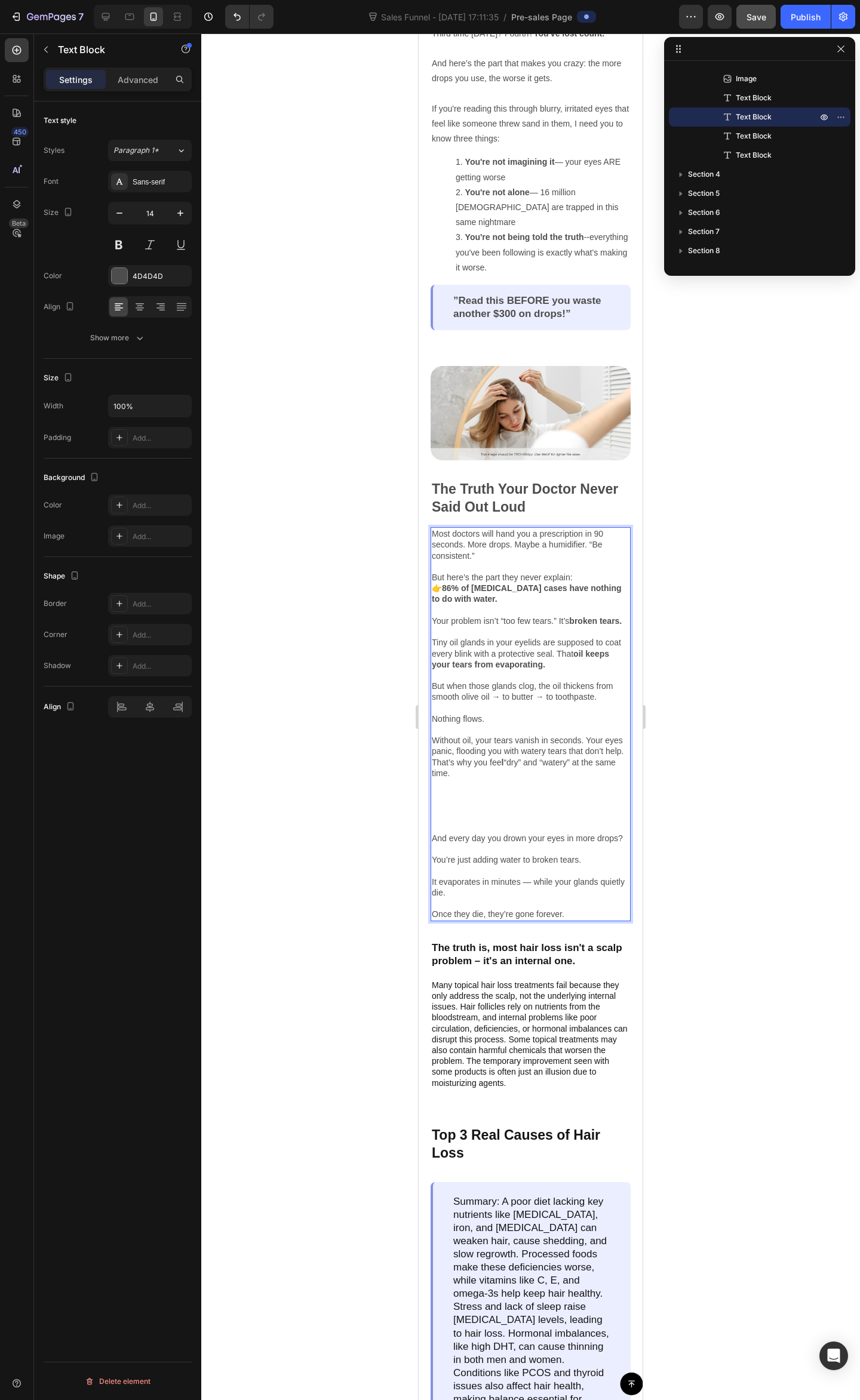
click at [545, 676] on p "👉 86% of dry eye cases have nothing to do with water. Your problem isn’t “too f…" at bounding box center [531, 653] width 198 height 141
click at [579, 677] on p "👉 86% of dry eye cases have nothing to do with water. Your problem isn’t “too f…" at bounding box center [531, 653] width 198 height 141
click at [590, 681] on p "👉 86% of dry eye cases have nothing to do with water. Your problem isn’t “too f…" at bounding box center [531, 653] width 198 height 141
click at [593, 691] on p "👉 86% of dry eye cases have nothing to do with water. Your problem isn’t “too f…" at bounding box center [531, 653] width 198 height 141
click at [483, 704] on p "👉 86% of dry eye cases have nothing to do with water. Your problem isn’t “too f…" at bounding box center [531, 653] width 198 height 141
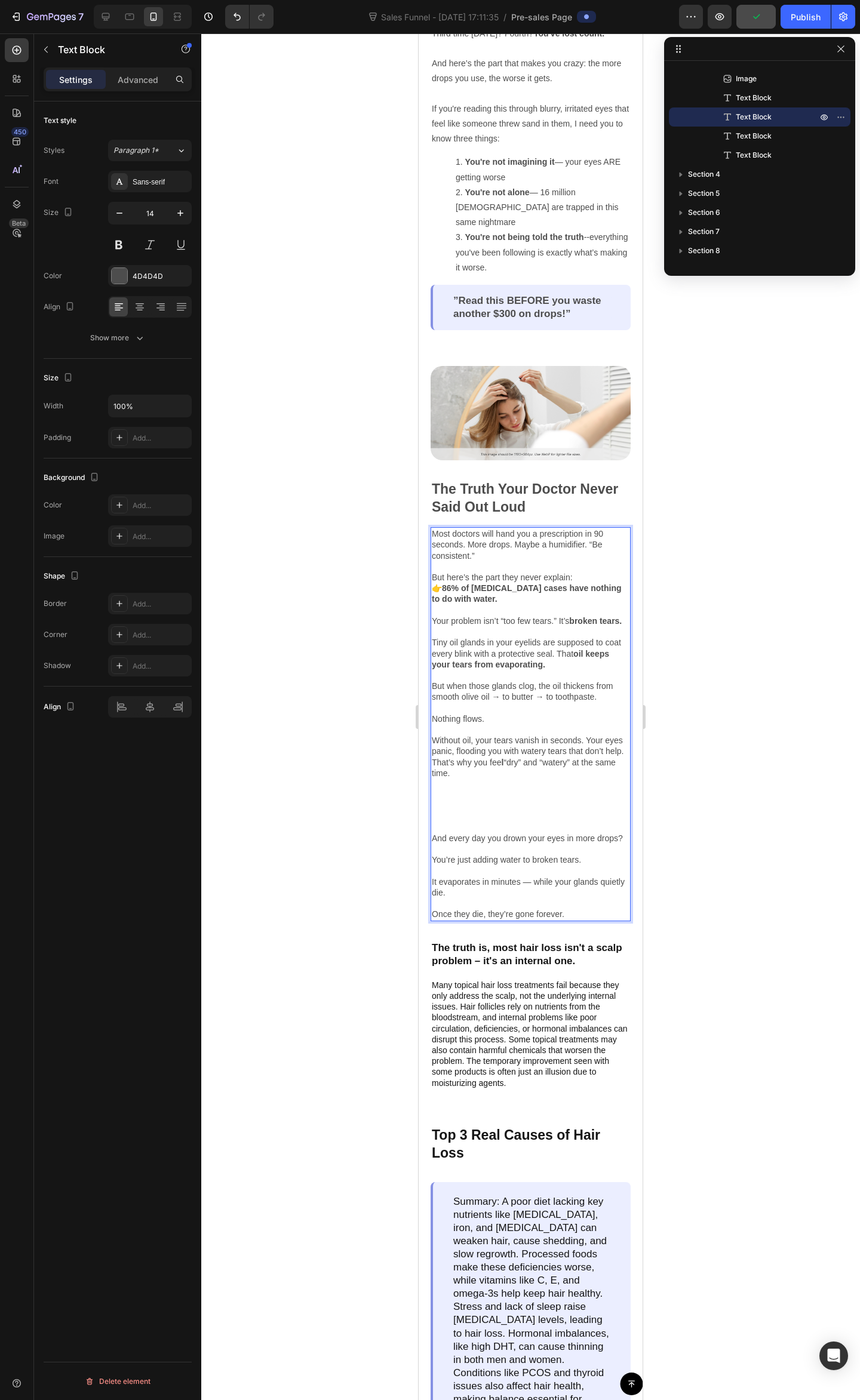
click at [488, 711] on p "👉 86% of dry eye cases have nothing to do with water. Your problem isn’t “too f…" at bounding box center [531, 653] width 198 height 141
drag, startPoint x: 487, startPoint y: 707, endPoint x: 837, endPoint y: 741, distance: 351.6
click at [474, 712] on p "👉 86% of dry eye cases have nothing to do with water. Your problem isn’t “too f…" at bounding box center [531, 653] width 198 height 141
click at [507, 702] on p "👉 86% of dry eye cases have nothing to do with water. Your problem isn’t “too f…" at bounding box center [531, 653] width 198 height 141
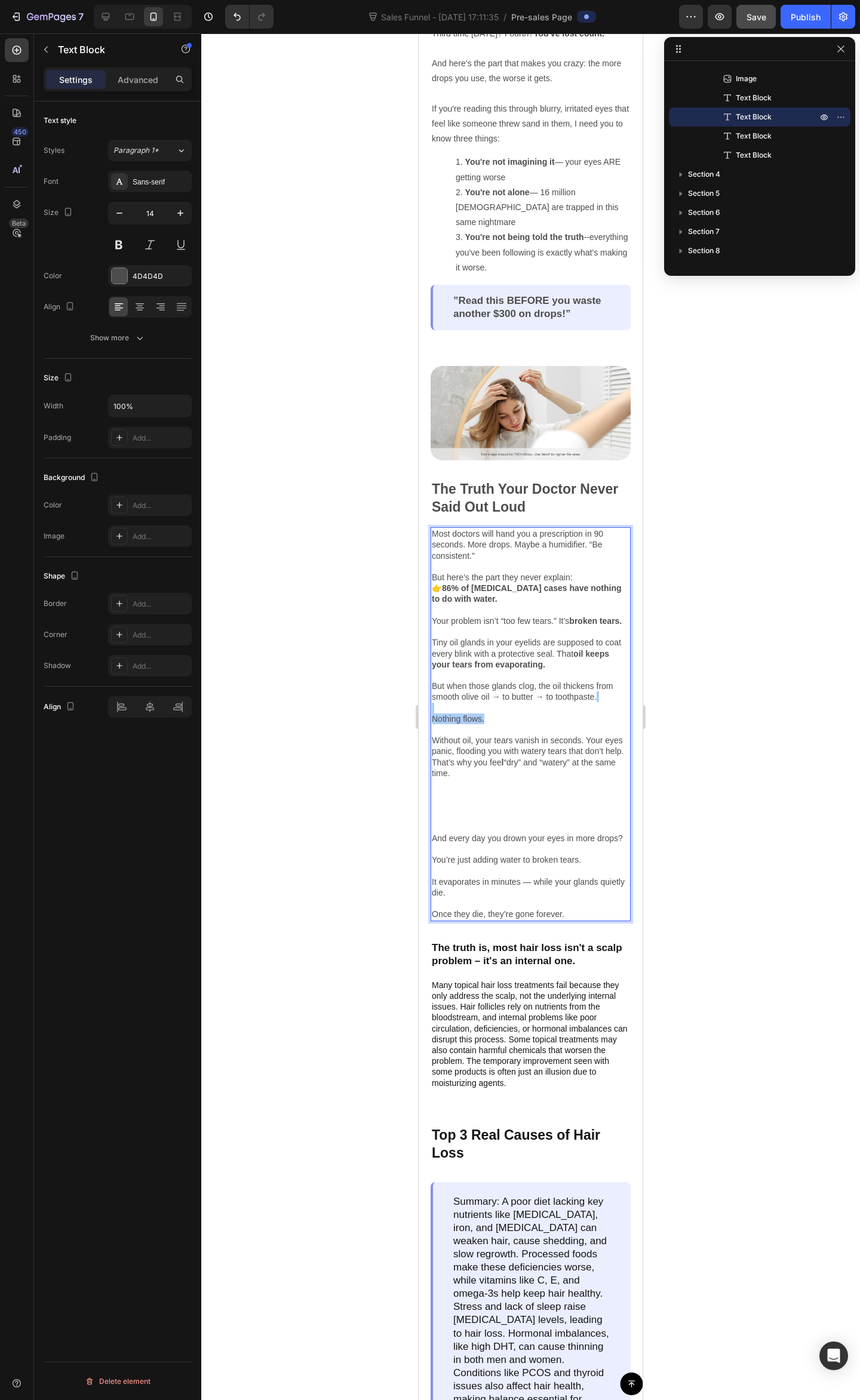
drag, startPoint x: 785, startPoint y: 650, endPoint x: 651, endPoint y: 674, distance: 136.1
click at [785, 648] on div at bounding box center [530, 717] width 658 height 1366
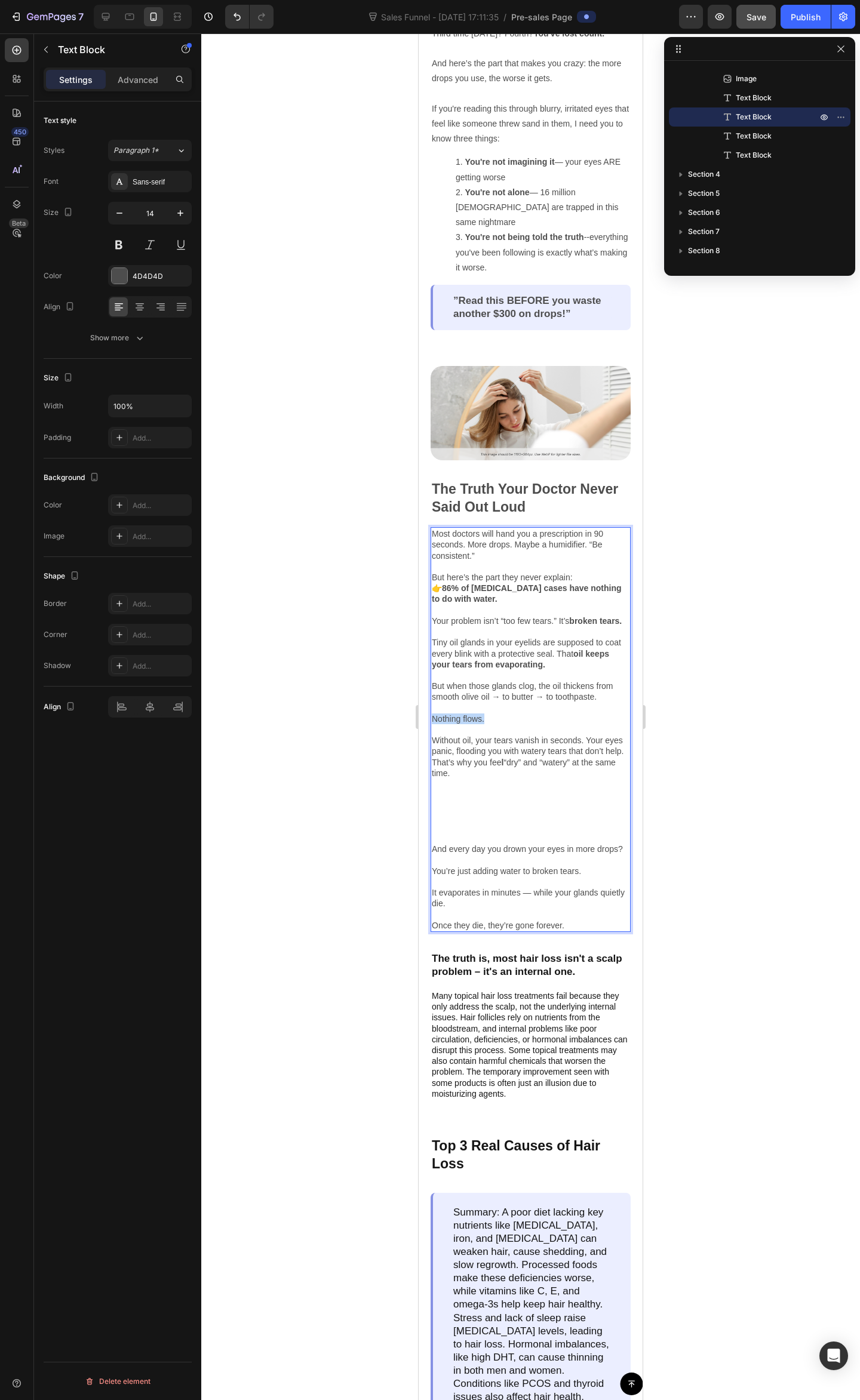
drag, startPoint x: 491, startPoint y: 707, endPoint x: 433, endPoint y: 705, distance: 58.0
click at [433, 705] on p "👉 86% of dry eye cases have nothing to do with water. Your problem isn’t “too f…" at bounding box center [531, 653] width 198 height 141
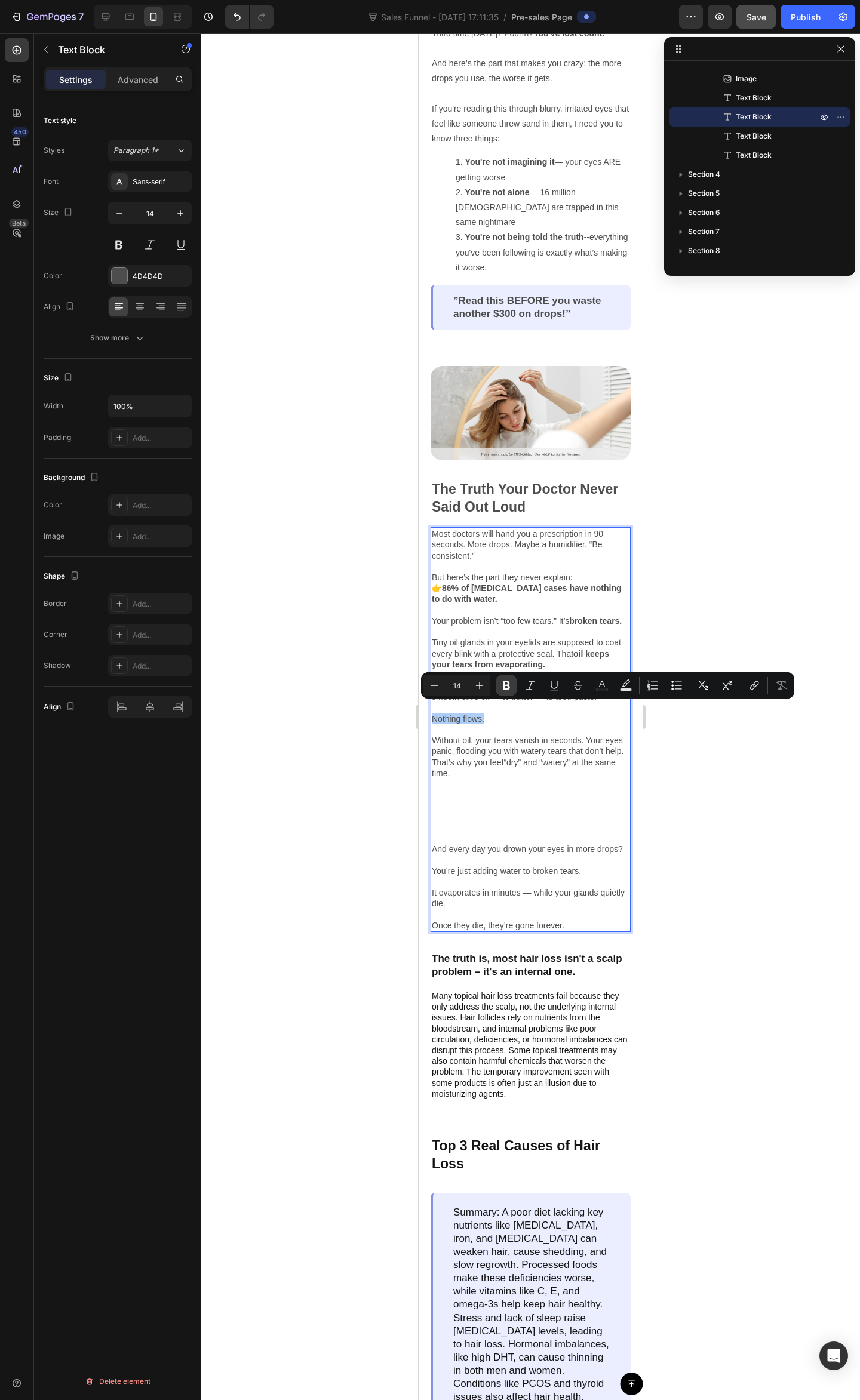
click at [499, 683] on button "Bold" at bounding box center [506, 685] width 21 height 21
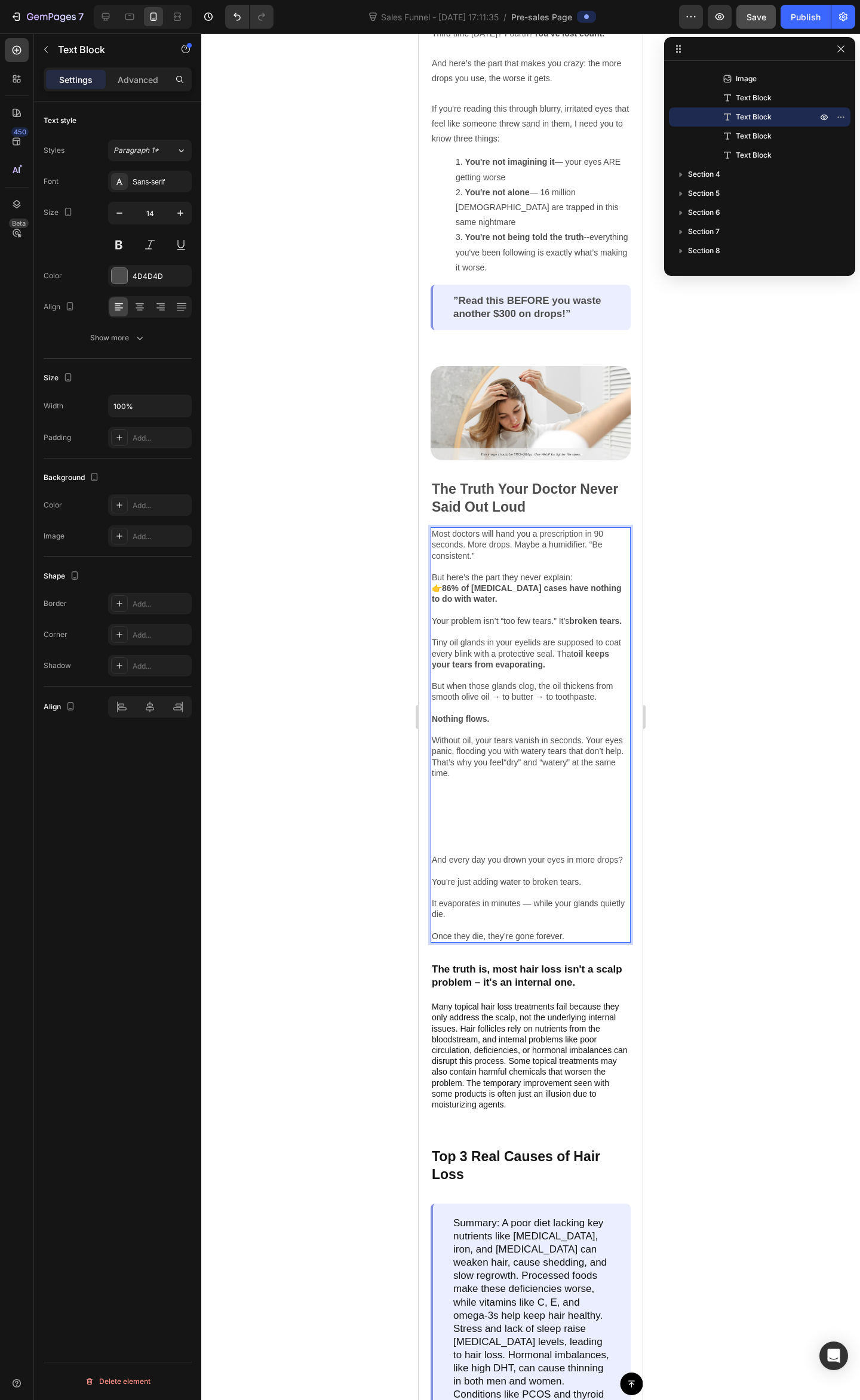
click at [514, 724] on p "Without oil, your tears vanish in seconds. Your eyes panic, flooding you with w…" at bounding box center [531, 789] width 198 height 130
click at [552, 696] on p "👉 86% of dry eye cases have nothing to do with water. Your problem isn’t “too f…" at bounding box center [531, 653] width 198 height 141
click at [476, 702] on p "👉 86% of dry eye cases have nothing to do with water. Your problem isn’t “too f…" at bounding box center [531, 653] width 198 height 141
drag, startPoint x: 435, startPoint y: 707, endPoint x: 484, endPoint y: 707, distance: 49.0
click at [435, 714] on strong "Nothing flows." at bounding box center [460, 718] width 57 height 10
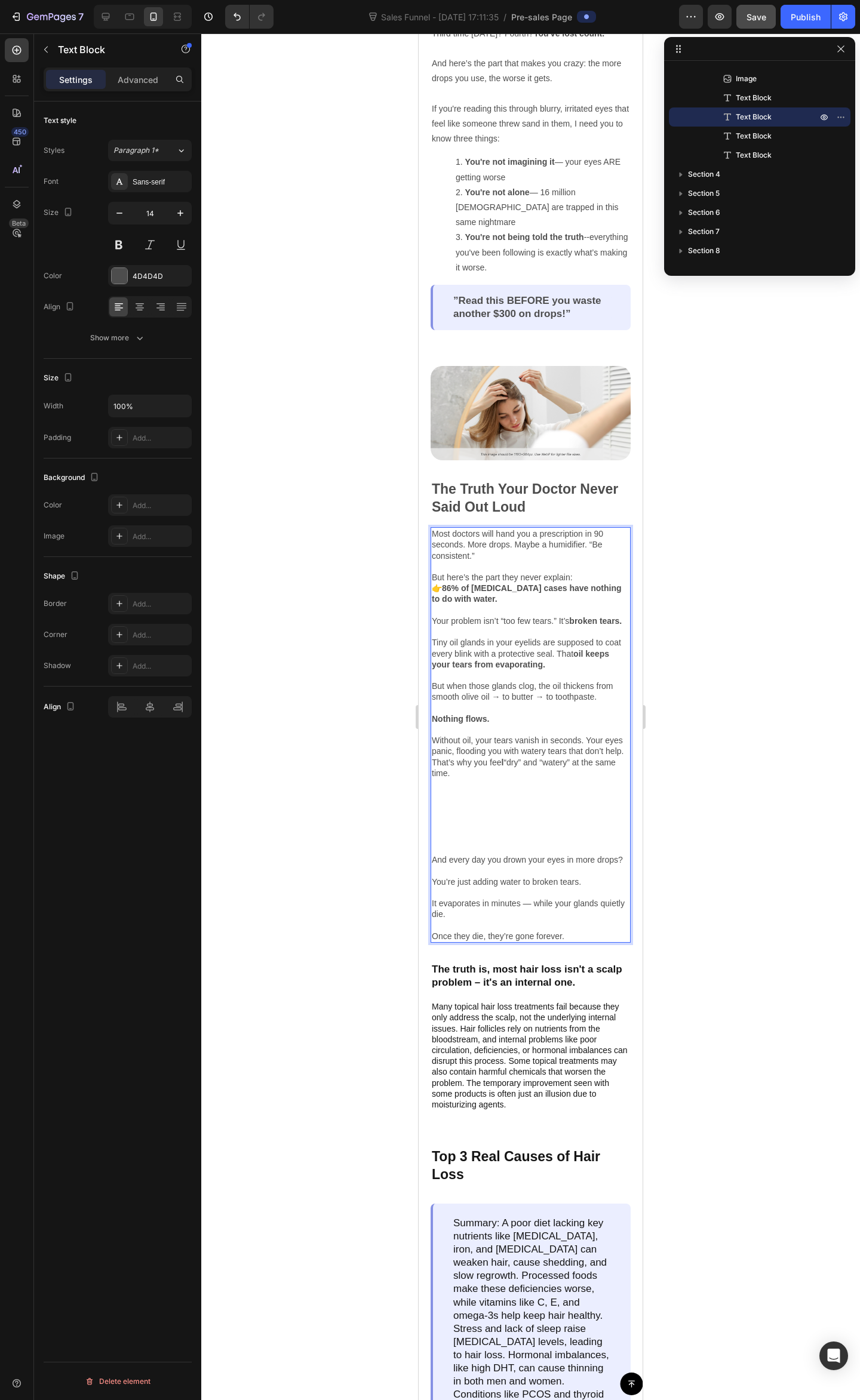
click at [501, 713] on p "👉 86% of dry eye cases have nothing to do with water. Your problem isn’t “too f…" at bounding box center [531, 653] width 198 height 141
click at [505, 738] on p "Without oil, your tears vanish in seconds. Your eyes panic, flooding you with w…" at bounding box center [531, 789] width 198 height 130
click at [490, 799] on p "Without oil, your tears vanish in seconds. Your eyes panic, flooding you with w…" at bounding box center [531, 789] width 198 height 130
click at [433, 851] on p "Without oil, your tears vanish in seconds. Your eyes panic, flooding you with w…" at bounding box center [531, 789] width 198 height 130
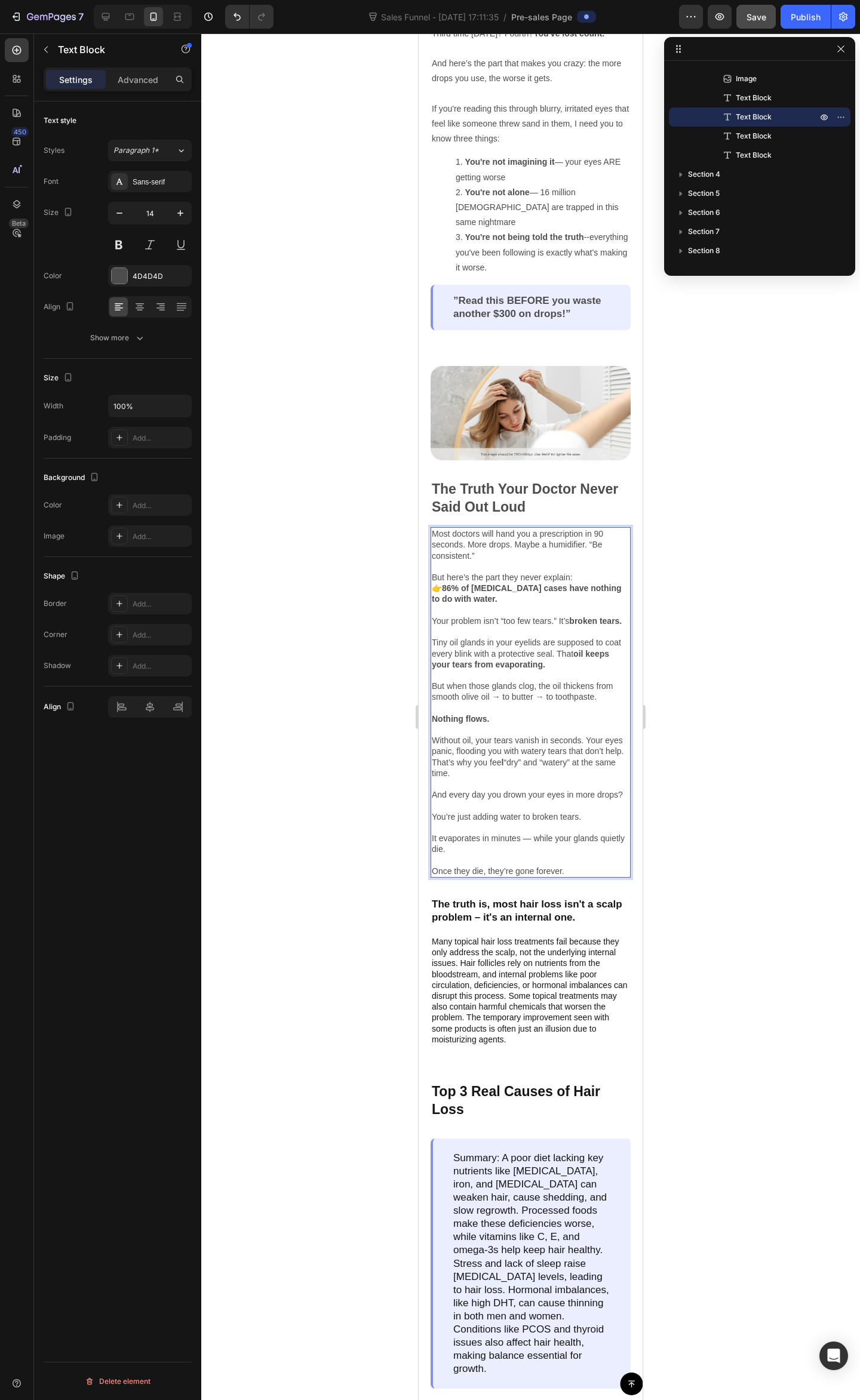
click at [483, 781] on p "Rich Text Editor. Editing area: main" at bounding box center [531, 783] width 198 height 11
click at [524, 712] on div "Most doctors will hand you a prescription in 90 seconds. More drops. Maybe a hu…" at bounding box center [531, 702] width 200 height 350
click at [528, 735] on p "Without oil, your tears vanish in seconds. Your eyes panic, flooding you with w…" at bounding box center [531, 752] width 198 height 54
click at [561, 726] on p "Without oil, your tears vanish in seconds. Your eyes panic, flooding you with w…" at bounding box center [531, 752] width 198 height 54
click at [573, 733] on p "Without oil, your tears vanish in seconds. Your eyes panic, flooding you with w…" at bounding box center [531, 752] width 198 height 54
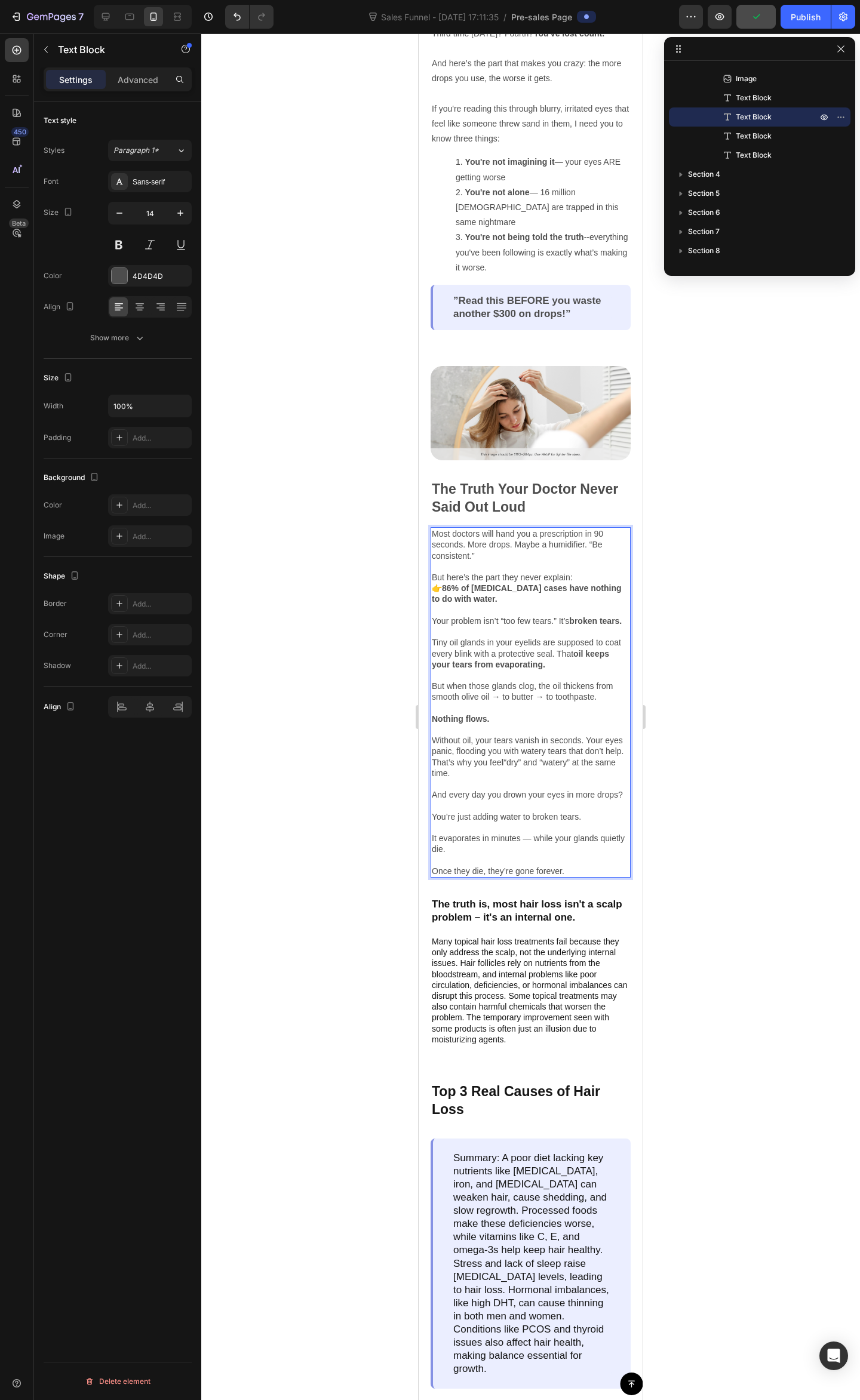
drag, startPoint x: 552, startPoint y: 741, endPoint x: 564, endPoint y: 746, distance: 13.0
click at [553, 741] on p "Without oil, your tears vanish in seconds. Your eyes panic, flooding you with w…" at bounding box center [531, 752] width 198 height 54
click at [462, 748] on p "Without oil, your tears vanish in seconds. Your eyes panic, flooding you with w…" at bounding box center [531, 752] width 198 height 54
drag, startPoint x: 510, startPoint y: 742, endPoint x: 538, endPoint y: 738, distance: 28.3
click at [511, 741] on p "Without oil, your tears vanish in seconds. Your eyes panic, flooding you with w…" at bounding box center [531, 752] width 198 height 54
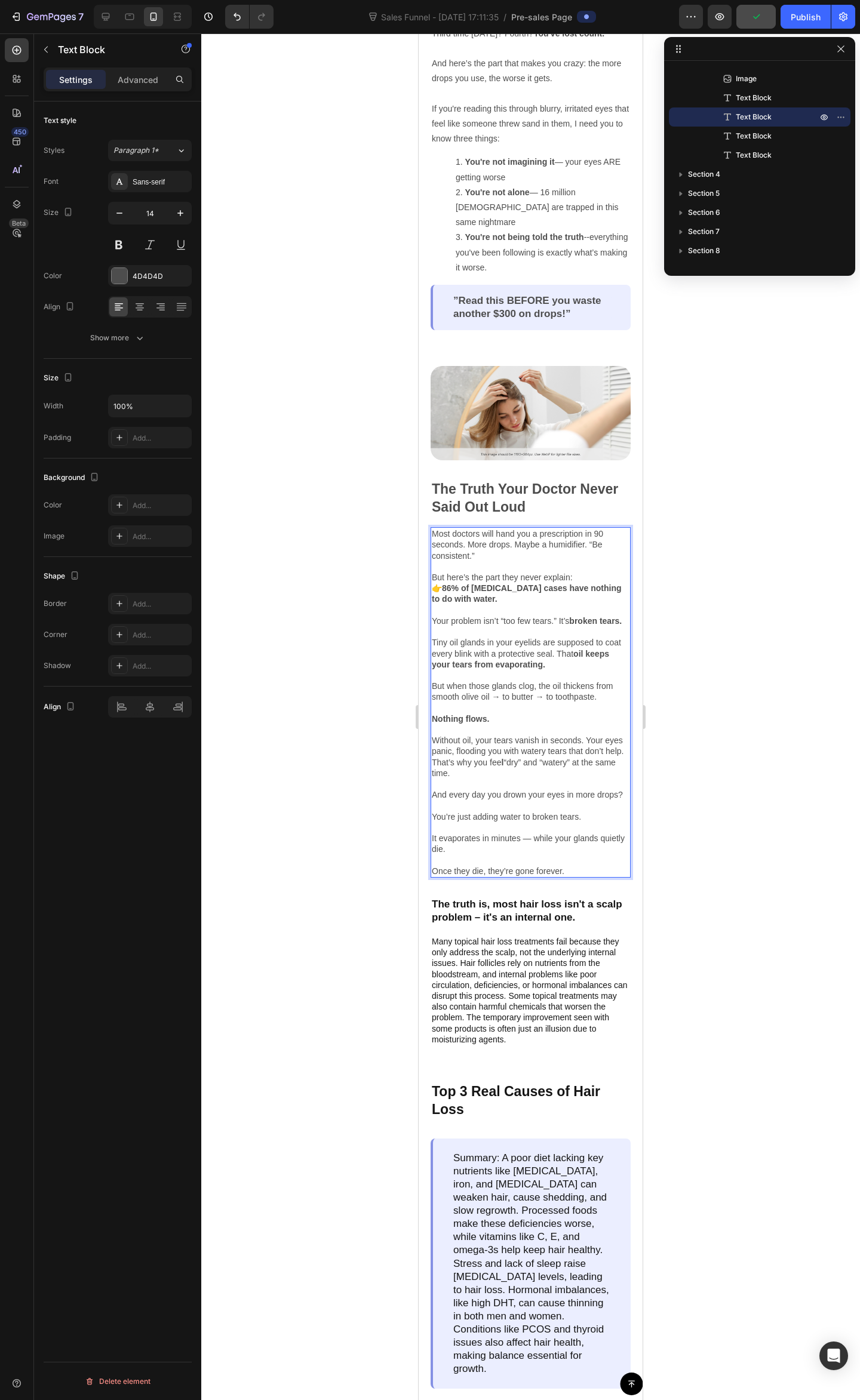
drag, startPoint x: 538, startPoint y: 738, endPoint x: 571, endPoint y: 740, distance: 33.1
click at [540, 737] on p "Without oil, your tears vanish in seconds. Your eyes panic, flooding you with w…" at bounding box center [531, 752] width 198 height 54
click at [571, 740] on p "Without oil, your tears vanish in seconds. Your eyes panic, flooding you with w…" at bounding box center [531, 752] width 198 height 54
drag, startPoint x: 540, startPoint y: 739, endPoint x: 547, endPoint y: 739, distance: 7.0
click at [543, 739] on p "Without oil, your tears vanish in seconds. Your eyes panic, flooding you with w…" at bounding box center [531, 752] width 198 height 54
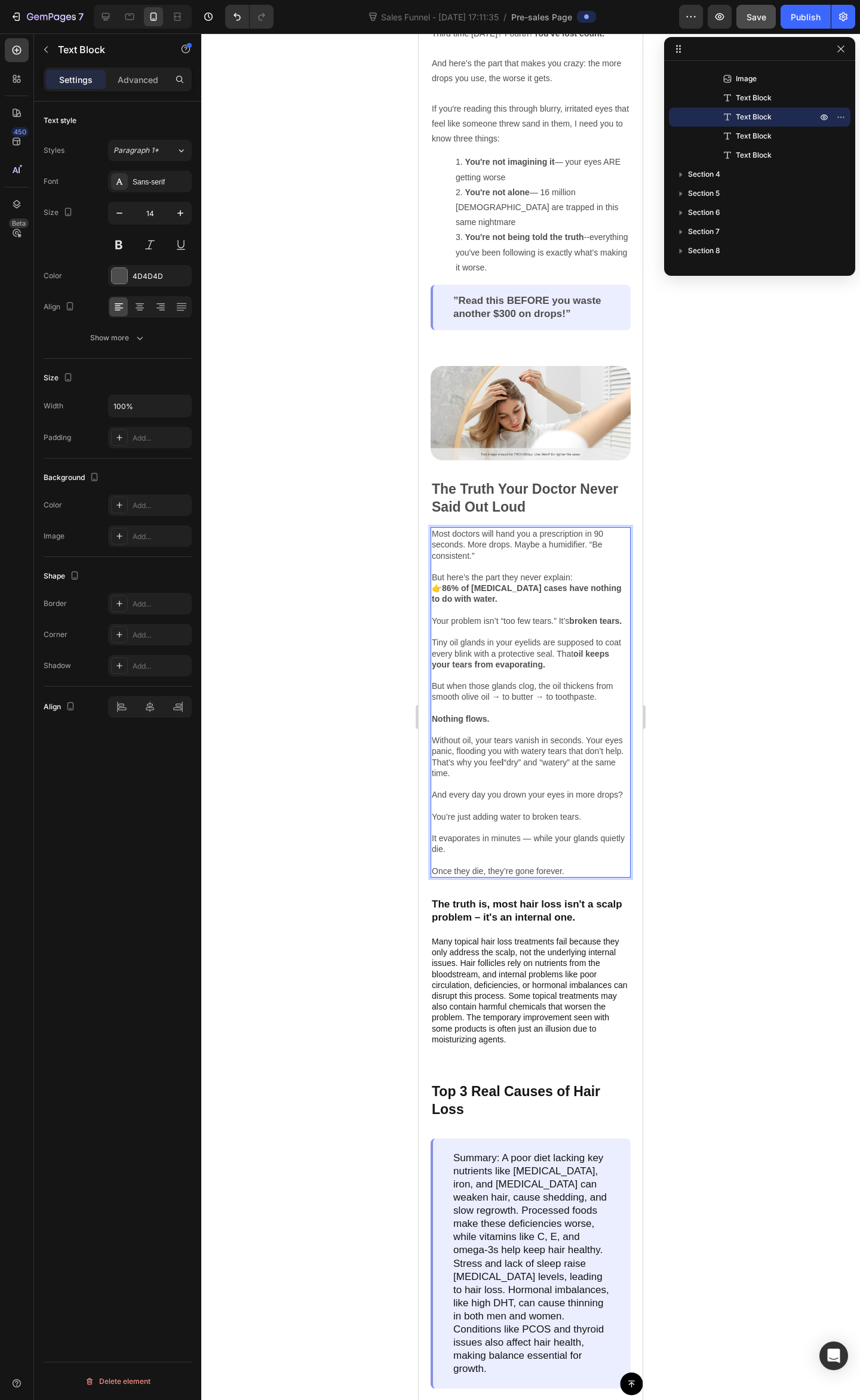
click at [560, 748] on p "Without oil, your tears vanish in seconds. Your eyes panic, flooding you with w…" at bounding box center [531, 752] width 198 height 54
drag, startPoint x: 543, startPoint y: 744, endPoint x: 573, endPoint y: 739, distance: 30.4
click at [567, 739] on p "Without oil, your tears vanish in seconds. Your eyes panic, flooding you with w…" at bounding box center [531, 752] width 198 height 54
click at [574, 739] on p "Without oil, your tears vanish in seconds. Your eyes panic, flooding you with w…" at bounding box center [531, 752] width 198 height 54
drag, startPoint x: 483, startPoint y: 775, endPoint x: 504, endPoint y: 770, distance: 21.6
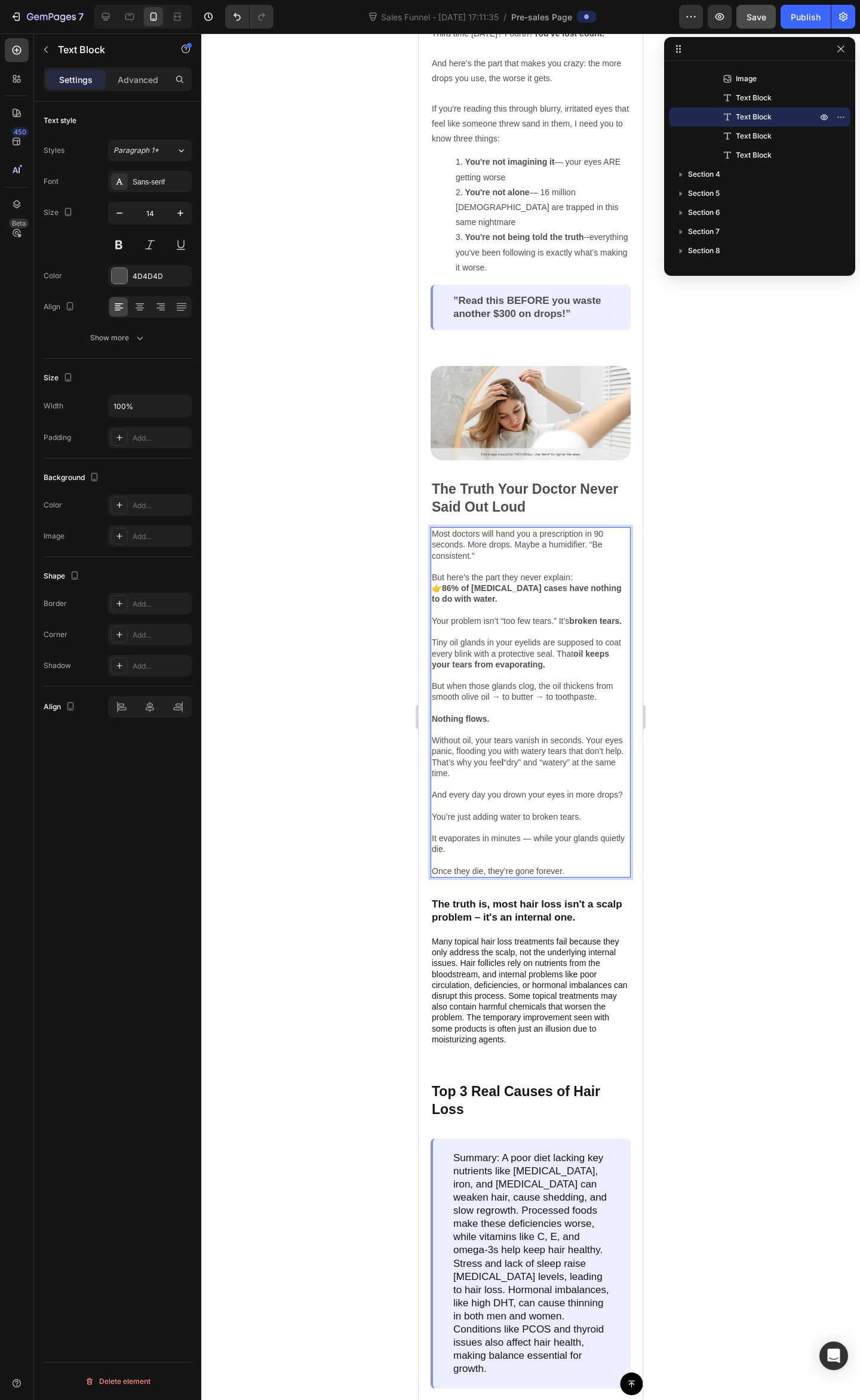
click at [499, 767] on p "Without oil, your tears vanish in seconds. Your eyes panic, flooding you with w…" at bounding box center [531, 752] width 198 height 54
click at [502, 772] on p "Without oil, your tears vanish in seconds. Your eyes panic, flooding you with w…" at bounding box center [531, 752] width 198 height 54
click at [481, 802] on p "And every day you drown your eyes in more drops? You’re just adding water to br…" at bounding box center [531, 833] width 198 height 87
drag, startPoint x: 470, startPoint y: 799, endPoint x: 496, endPoint y: 798, distance: 26.0
click at [474, 798] on p "And every day you drown your eyes in more drops? You’re just adding water to br…" at bounding box center [531, 833] width 198 height 87
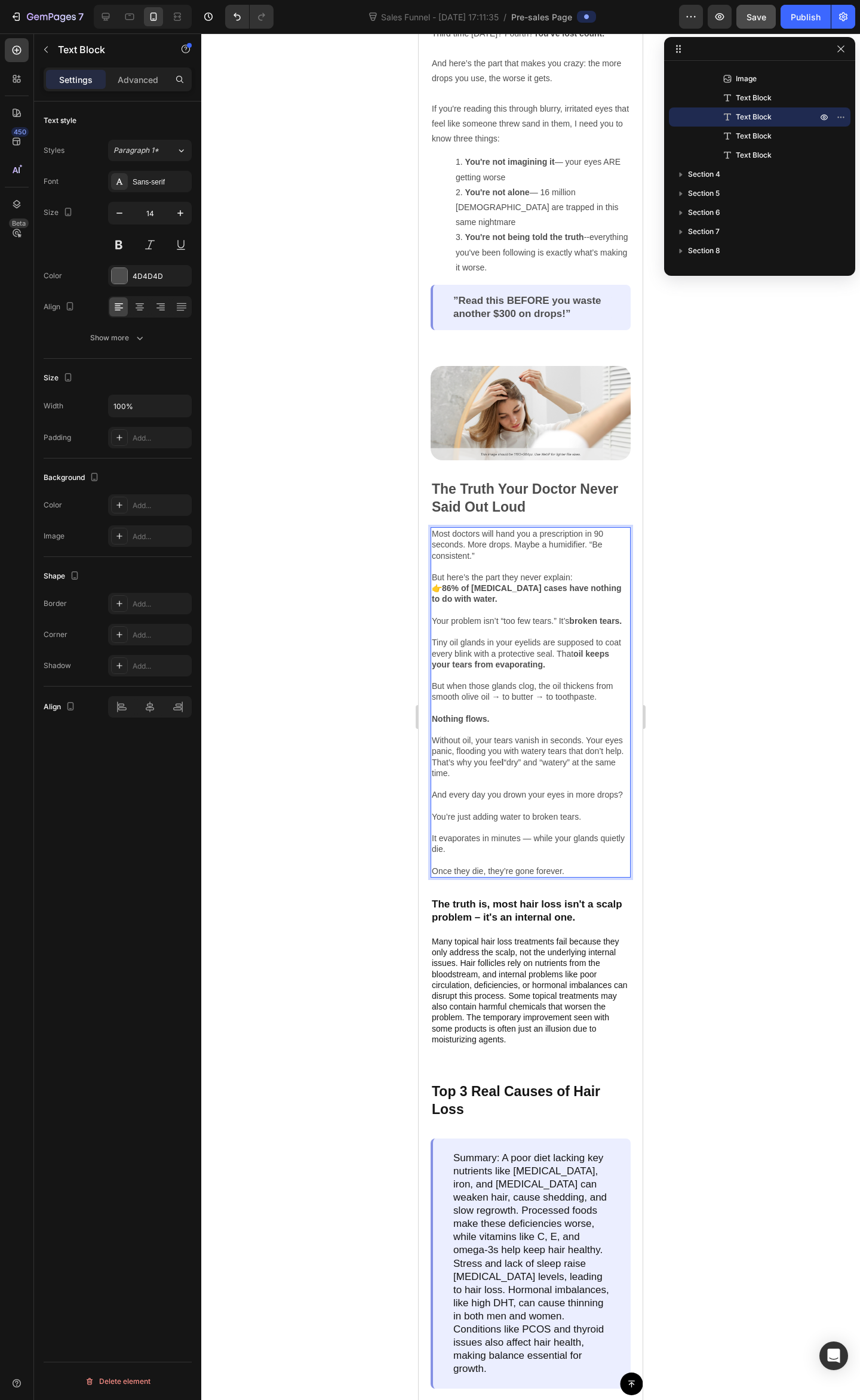
click at [521, 800] on p "And every day you drown your eyes in more drops? You’re just adding water to br…" at bounding box center [531, 833] width 198 height 87
drag, startPoint x: 586, startPoint y: 827, endPoint x: 488, endPoint y: 827, distance: 98.0
click at [488, 827] on p "And every day you drown your eyes in more drops? You’re just adding water to br…" at bounding box center [531, 833] width 198 height 87
click at [491, 827] on p "And every day you drown your eyes in more drops? You’re just adding water to br…" at bounding box center [531, 833] width 198 height 87
click at [531, 827] on p "And every day you drown your eyes in more drops? You’re just adding water to br…" at bounding box center [531, 833] width 198 height 87
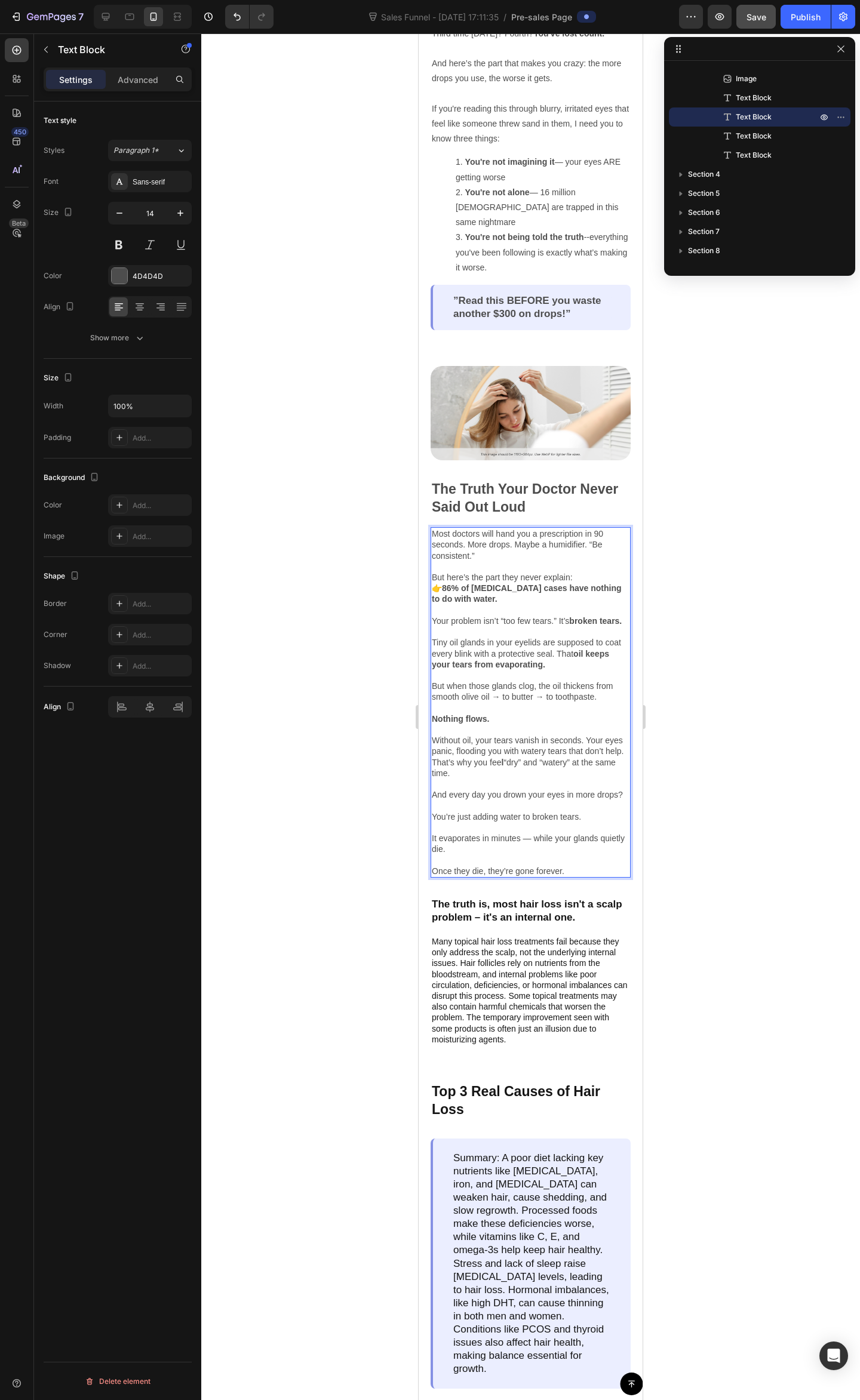
click at [580, 824] on p "And every day you drown your eyes in more drops? You’re just adding water to br…" at bounding box center [531, 833] width 198 height 87
click at [522, 855] on p "And every day you drown your eyes in more drops? You’re just adding water to br…" at bounding box center [531, 833] width 198 height 87
click at [494, 860] on p "And every day you drown your eyes in more drops? You’re just adding water to br…" at bounding box center [531, 833] width 198 height 87
click at [572, 824] on p "And every day you drown your eyes in more drops? You’re just adding water to br…" at bounding box center [531, 833] width 198 height 87
click at [496, 843] on p "And every day you drown your eyes in more drops? You’re just adding water to br…" at bounding box center [531, 833] width 198 height 87
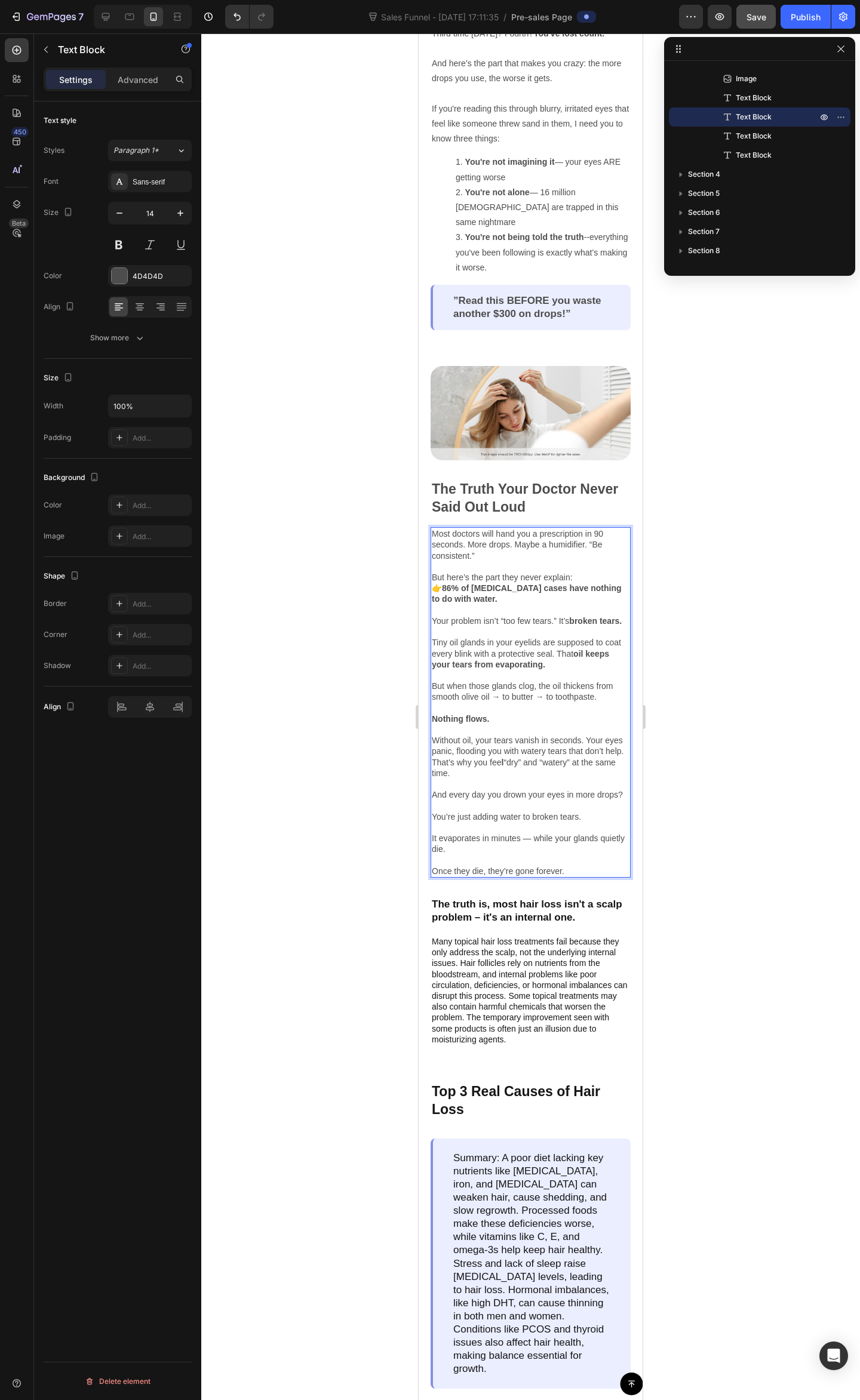
click at [493, 860] on p "And every day you drown your eyes in more drops? You’re just adding water to br…" at bounding box center [531, 833] width 198 height 87
click at [588, 829] on p "And every day you drown your eyes in more drops? You’re just adding water to br…" at bounding box center [531, 833] width 198 height 87
click at [522, 857] on p "And every day you drown your eyes in more drops? You’re just adding water to br…" at bounding box center [531, 833] width 198 height 87
drag, startPoint x: 457, startPoint y: 826, endPoint x: 521, endPoint y: 827, distance: 64.0
click at [518, 827] on p "And every day you drown your eyes in more drops? You’re just adding water to br…" at bounding box center [531, 833] width 198 height 87
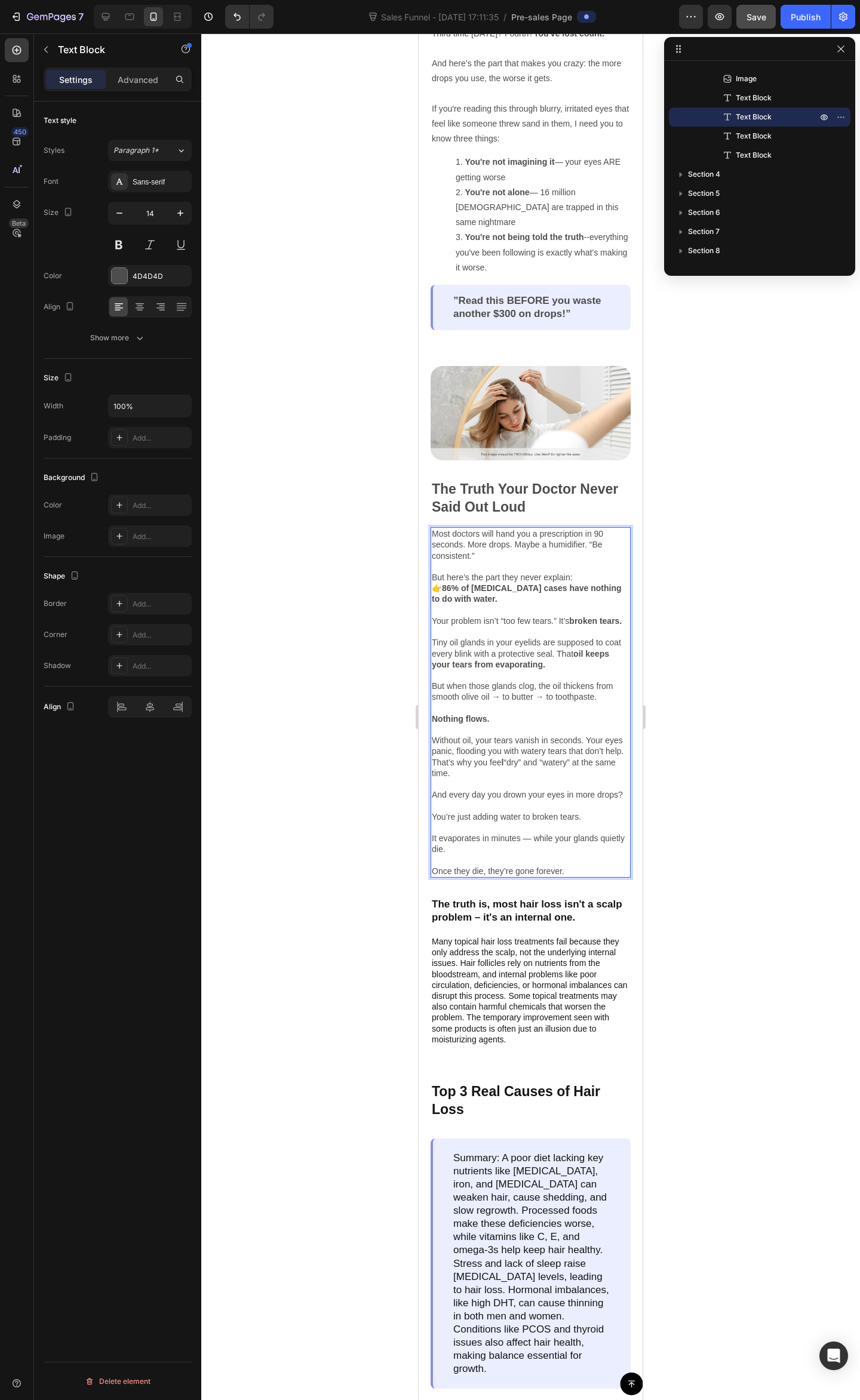
click at [521, 827] on p "And every day you drown your eyes in more drops? You’re just adding water to br…" at bounding box center [531, 833] width 198 height 87
click at [545, 831] on p "And every day you drown your eyes in more drops? You’re just adding water to br…" at bounding box center [531, 833] width 198 height 87
click at [571, 829] on p "And every day you drown your eyes in more drops? You’re just adding water to br…" at bounding box center [531, 833] width 198 height 87
click at [580, 829] on p "And every day you drown your eyes in more drops? You’re just adding water to br…" at bounding box center [531, 833] width 198 height 87
click at [510, 827] on p "And every day you drown your eyes in more drops? You’re just adding water to br…" at bounding box center [531, 833] width 198 height 87
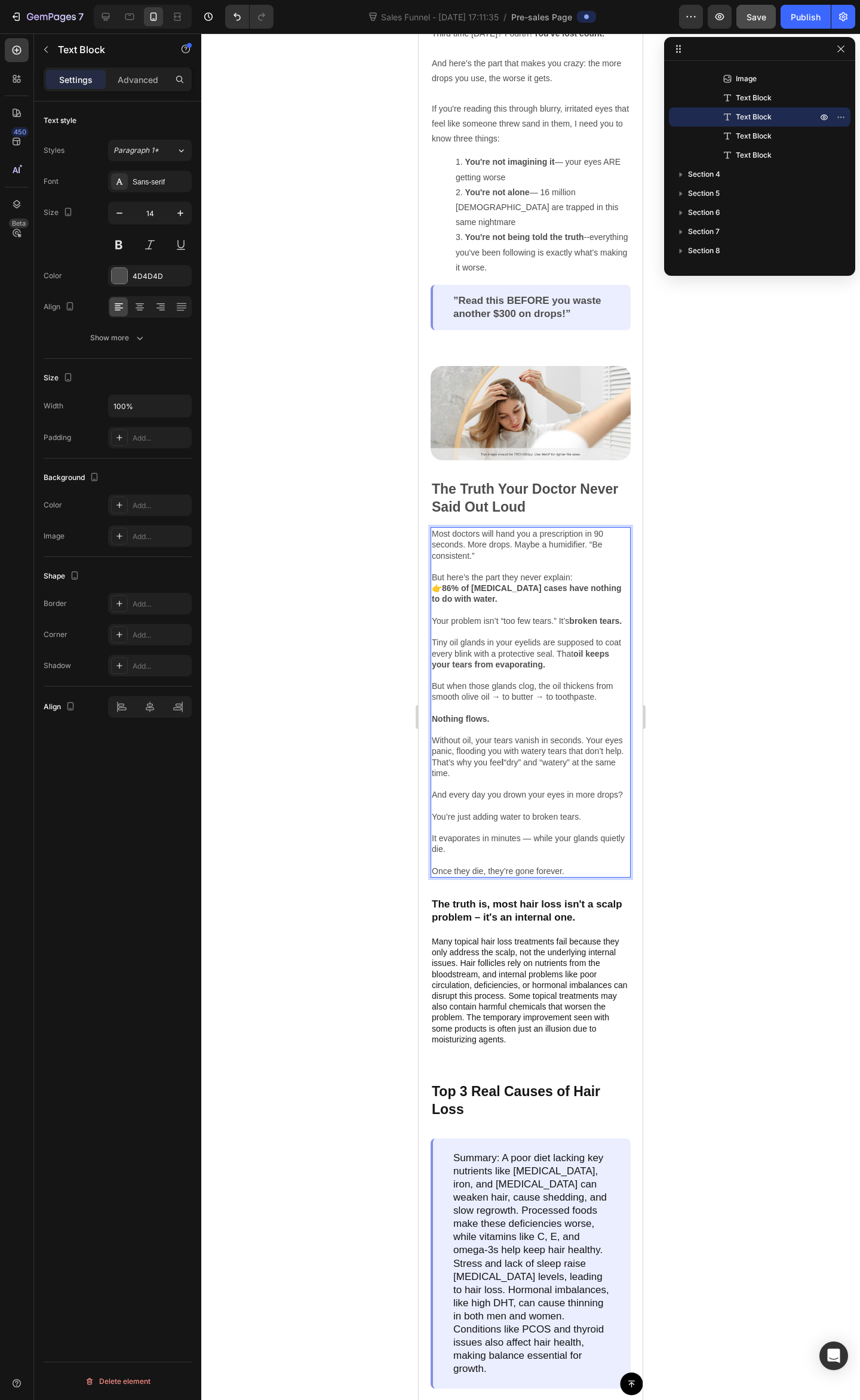
click at [582, 829] on p "And every day you drown your eyes in more drops? You’re just adding water to br…" at bounding box center [531, 833] width 198 height 87
click at [579, 832] on p "And every day you drown your eyes in more drops? You’re just adding water to br…" at bounding box center [531, 833] width 198 height 87
click at [607, 838] on p "And every day you drown your eyes in more drops? You’re just adding water to br…" at bounding box center [531, 833] width 198 height 87
click at [588, 831] on p "And every day you drown your eyes in more drops? You’re just adding water to br…" at bounding box center [531, 833] width 198 height 87
click at [586, 824] on p "And every day you drown your eyes in more drops? You’re just adding water to br…" at bounding box center [531, 833] width 198 height 87
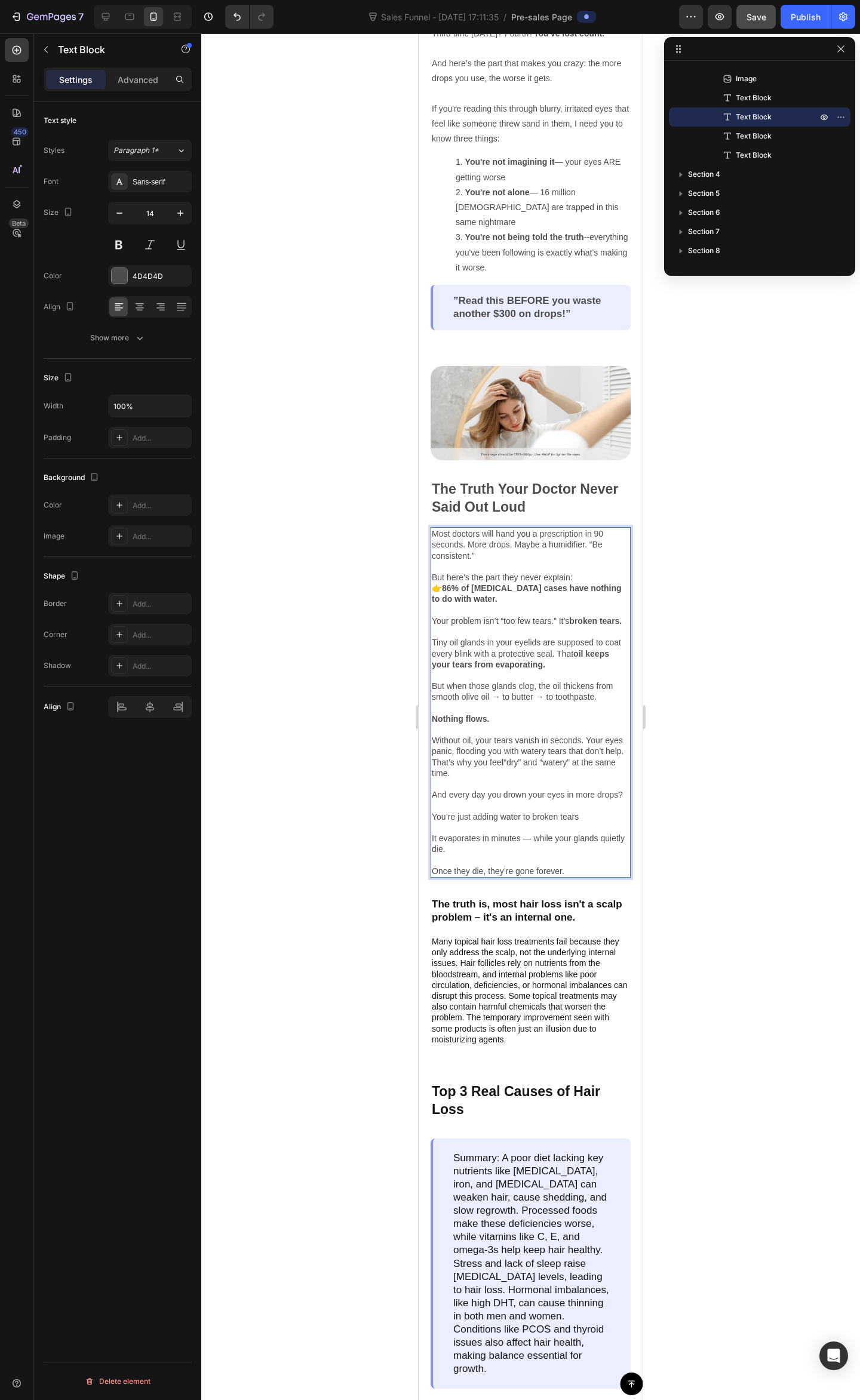
click at [595, 831] on p "And every day you drown your eyes in more drops? You’re just adding water to br…" at bounding box center [531, 833] width 198 height 87
click at [698, 822] on div at bounding box center [530, 717] width 658 height 1366
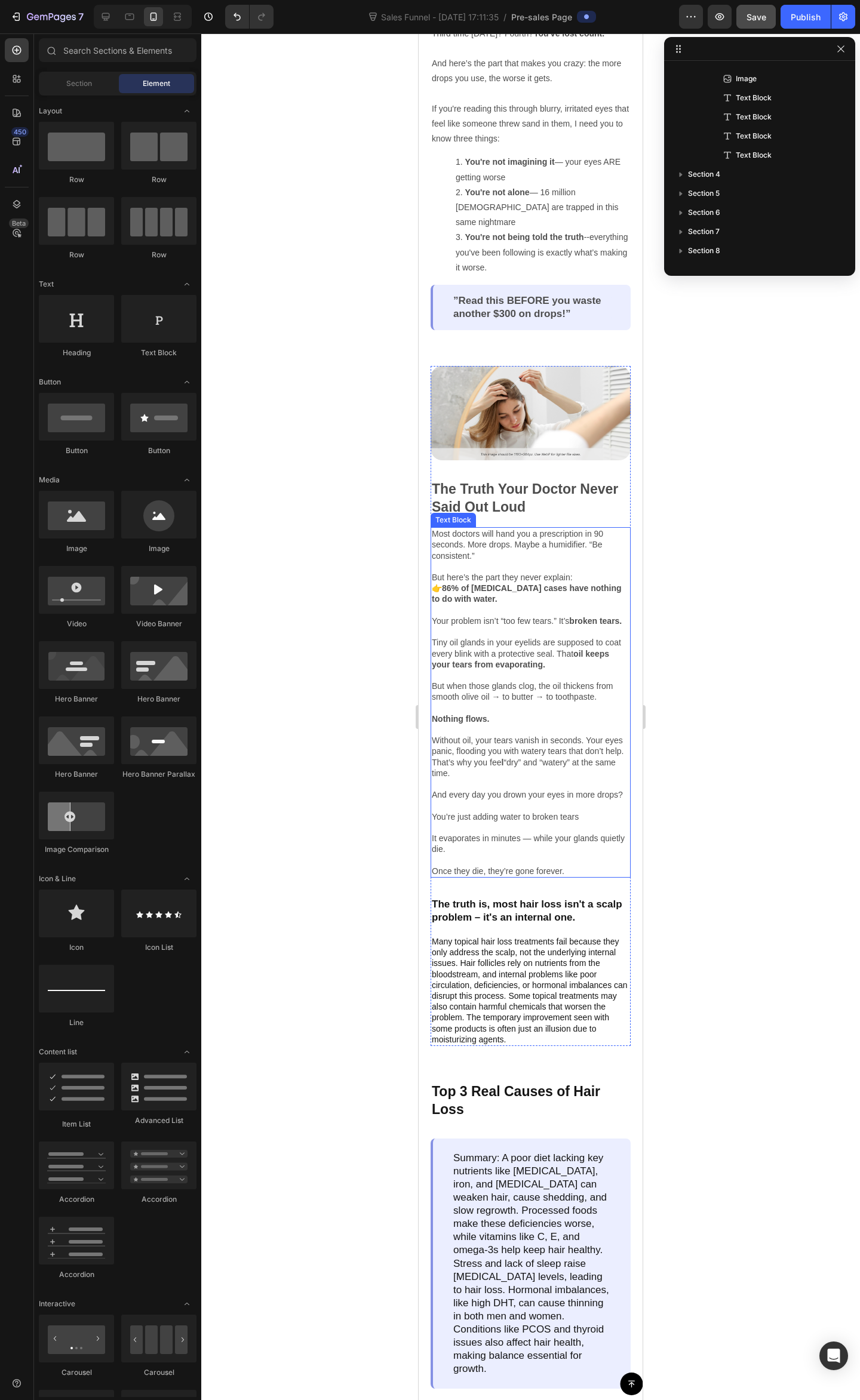
click at [599, 827] on p "And every day you drown your eyes in more drops? You’re just adding water to br…" at bounding box center [531, 833] width 198 height 87
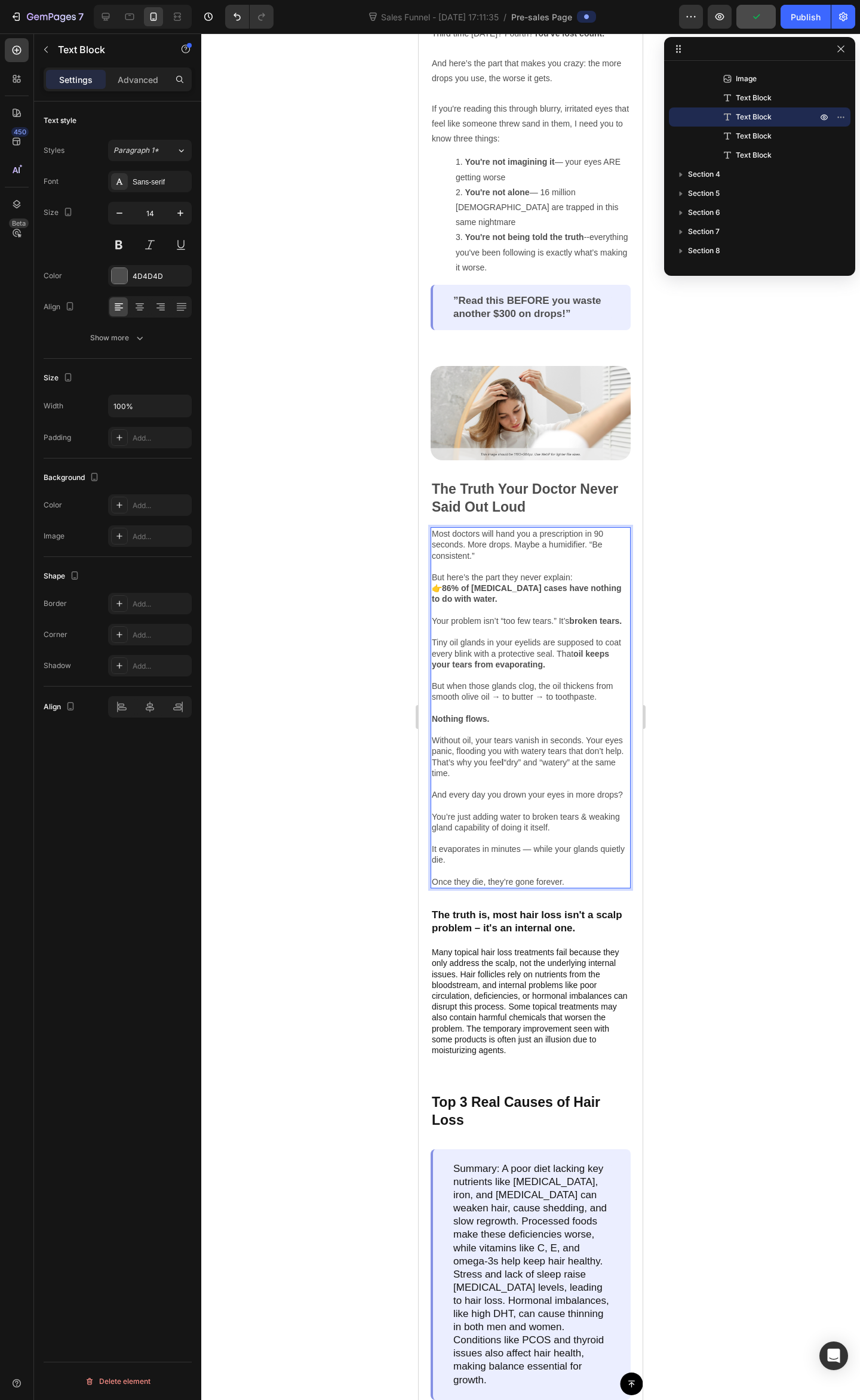
click at [521, 873] on p "And every day you drown your eyes in more drops? You’re just adding water to br…" at bounding box center [531, 838] width 198 height 98
drag, startPoint x: 529, startPoint y: 908, endPoint x: 555, endPoint y: 883, distance: 36.1
click at [531, 903] on div "Image The Truth Your Doctor Never Said Out Loud Text Block Most doctors will ha…" at bounding box center [531, 711] width 200 height 691
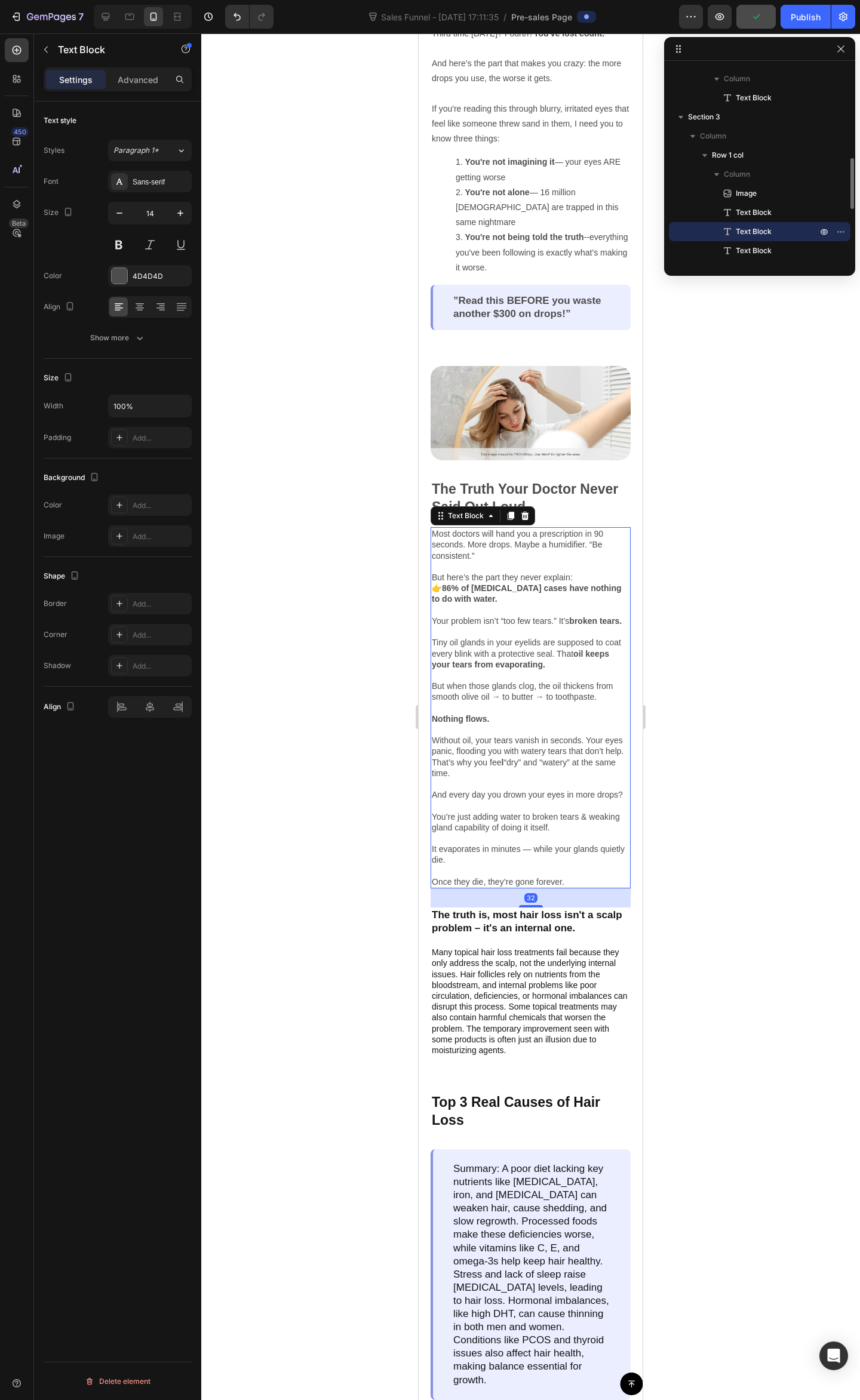
click at [561, 856] on p "And every day you drown your eyes in more drops? You’re just adding water to br…" at bounding box center [531, 838] width 198 height 98
click at [573, 864] on p "And every day you drown your eyes in more drops? You’re just adding water to br…" at bounding box center [531, 838] width 198 height 98
drag, startPoint x: 508, startPoint y: 844, endPoint x: 536, endPoint y: 842, distance: 28.1
click at [511, 843] on p "And every day you drown your eyes in more drops? You’re just adding water to br…" at bounding box center [531, 838] width 198 height 98
click at [562, 838] on p "And every day you drown your eyes in more drops? You’re just adding water to br…" at bounding box center [531, 838] width 198 height 98
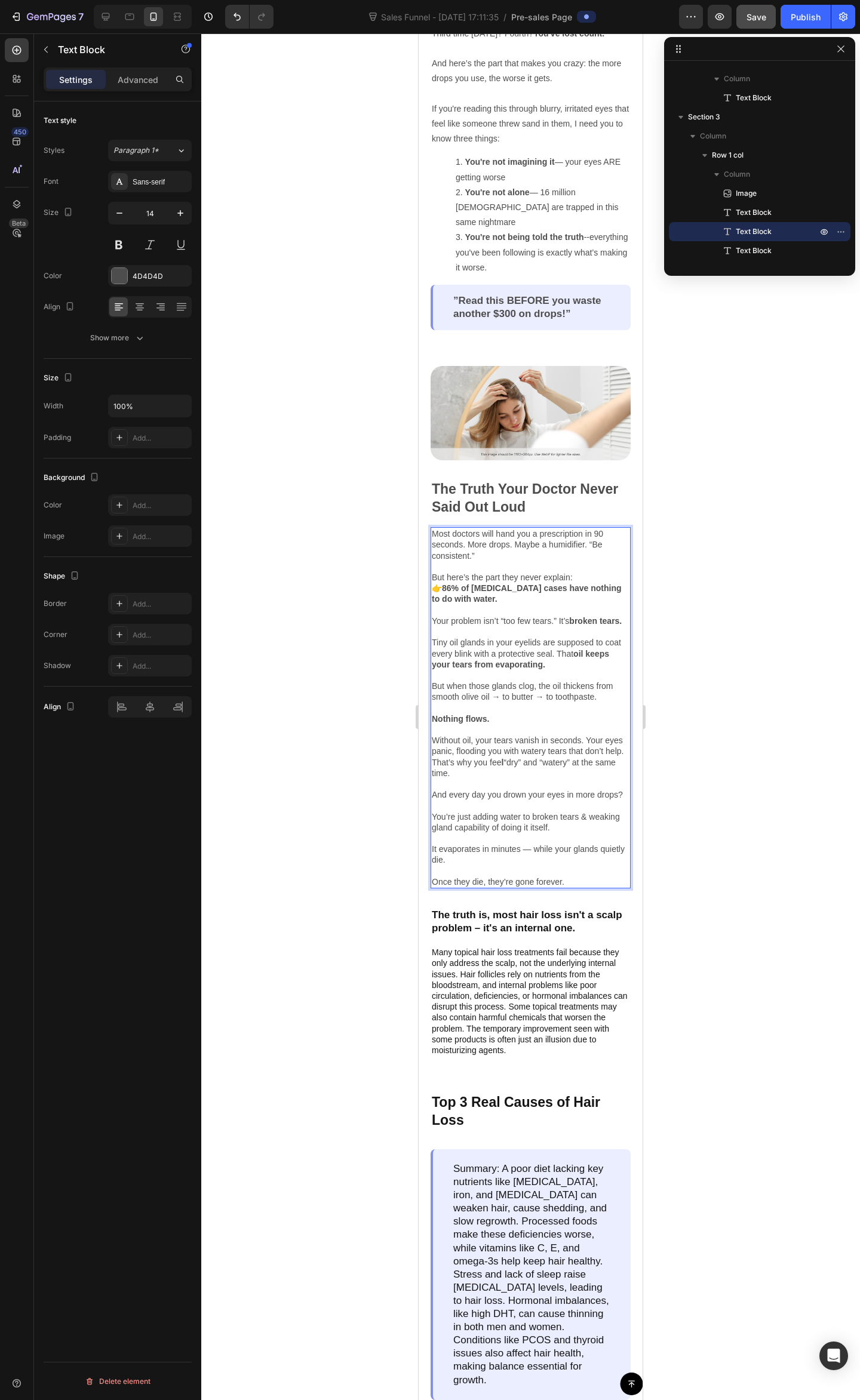
click at [462, 842] on p "And every day you drown your eyes in more drops? You’re just adding water to br…" at bounding box center [531, 838] width 198 height 98
click at [499, 840] on p "And every day you drown your eyes in more drops? You’re just adding water to br…" at bounding box center [531, 838] width 198 height 98
drag, startPoint x: 475, startPoint y: 841, endPoint x: 466, endPoint y: 841, distance: 9.0
click at [466, 841] on p "And every day you drown your eyes in more drops? You’re just adding water to br…" at bounding box center [531, 838] width 198 height 98
click at [523, 834] on p "And every day you drown your eyes in more drops? You’re just adding water to br…" at bounding box center [531, 838] width 198 height 98
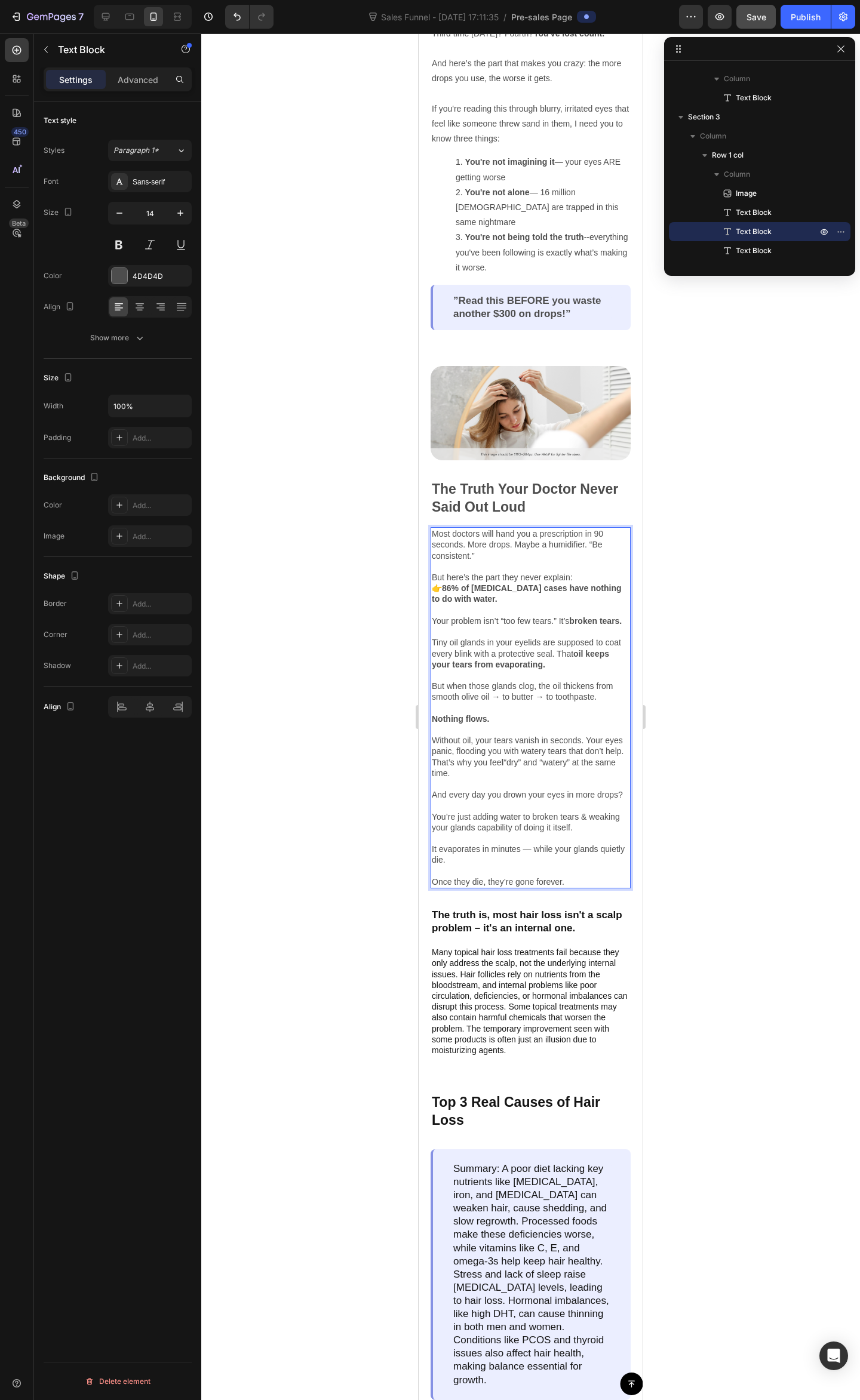
click at [494, 844] on p "And every day you drown your eyes in more drops? You’re just adding water to br…" at bounding box center [531, 838] width 198 height 98
drag, startPoint x: 497, startPoint y: 879, endPoint x: 508, endPoint y: 882, distance: 11.4
click at [499, 879] on p "And every day you drown your eyes in more drops? You’re just adding water to br…" at bounding box center [531, 838] width 198 height 98
click at [545, 883] on p "And every day you drown your eyes in more drops? You’re just adding water to br…" at bounding box center [531, 838] width 198 height 98
click at [584, 883] on p "And every day you drown your eyes in more drops? You’re just adding water to br…" at bounding box center [531, 838] width 198 height 98
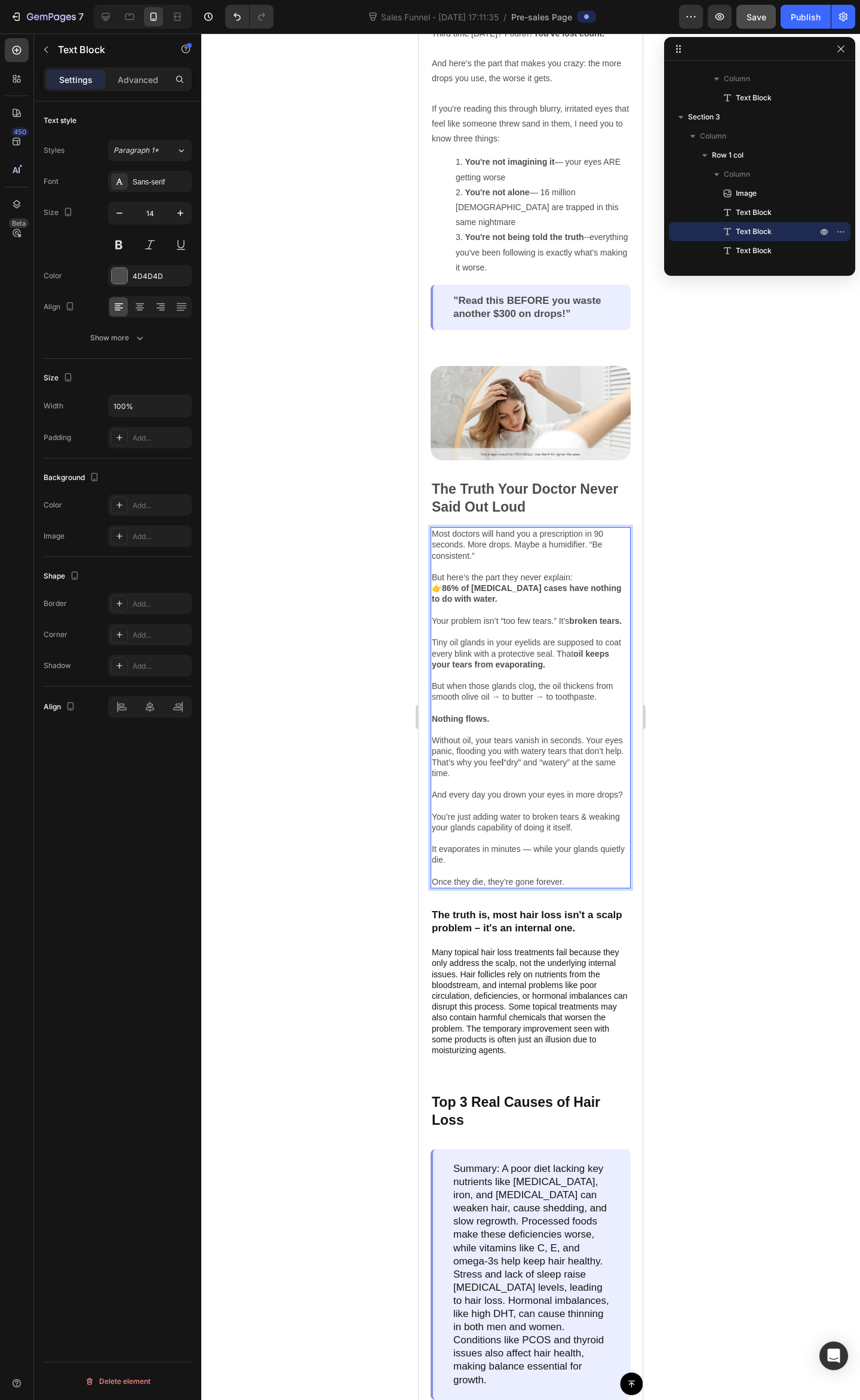
click at [590, 887] on p "And every day you drown your eyes in more drops? You’re just adding water to br…" at bounding box center [531, 838] width 198 height 98
drag, startPoint x: 545, startPoint y: 879, endPoint x: 552, endPoint y: 882, distance: 7.6
click at [547, 879] on p "And every day you drown your eyes in more drops? You’re just adding water to br…" at bounding box center [531, 838] width 198 height 98
click at [567, 886] on p "And every day you drown your eyes in more drops? You’re just adding water to br…" at bounding box center [531, 838] width 198 height 98
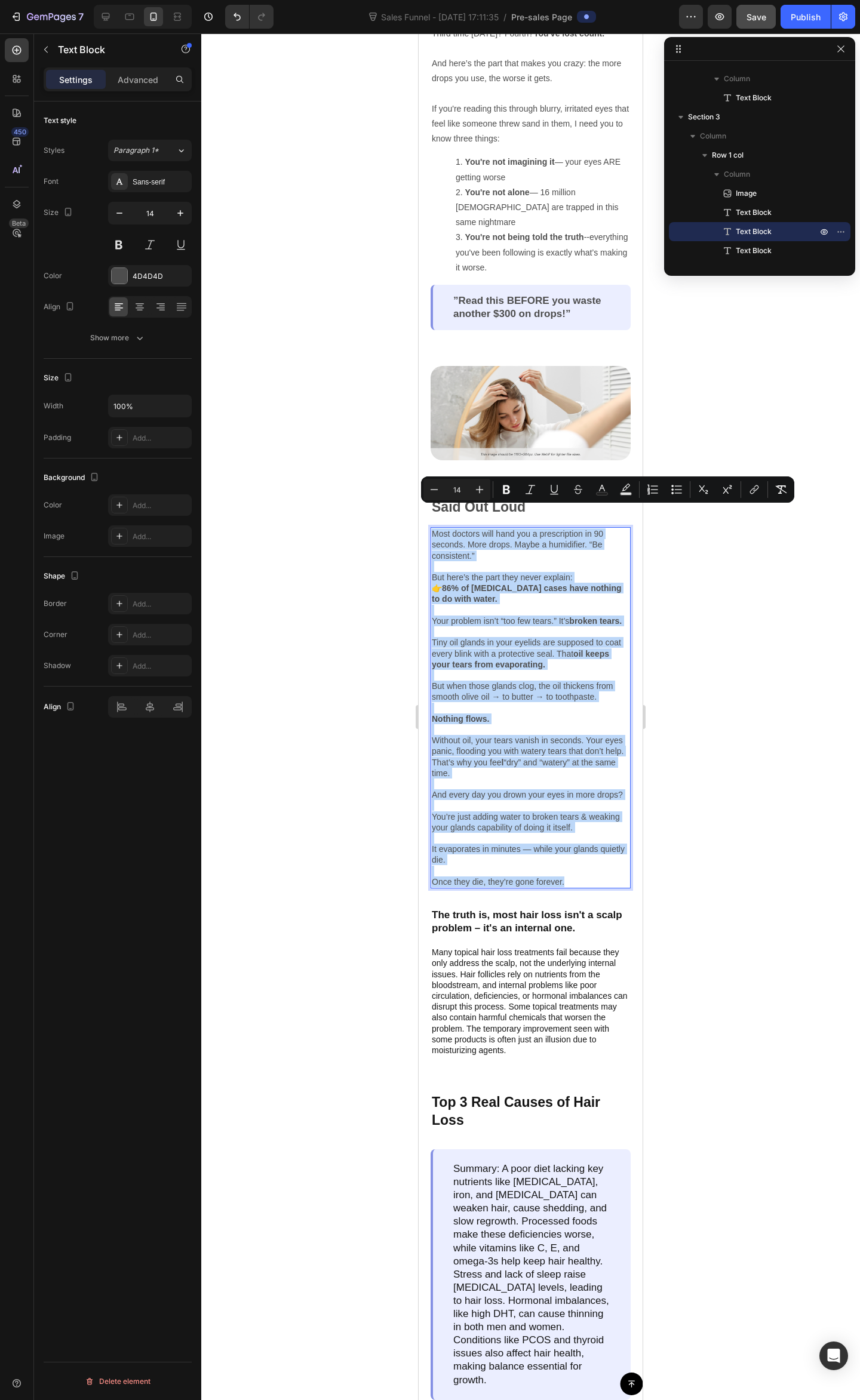
drag, startPoint x: 578, startPoint y: 893, endPoint x: 430, endPoint y: 509, distance: 411.5
click at [431, 527] on div "Most doctors will hand you a prescription in 90 seconds. More drops. Maybe a hu…" at bounding box center [531, 707] width 200 height 361
copy div "Most doctors will hand you a prescription in 90 seconds. More drops. Maybe a hu…"
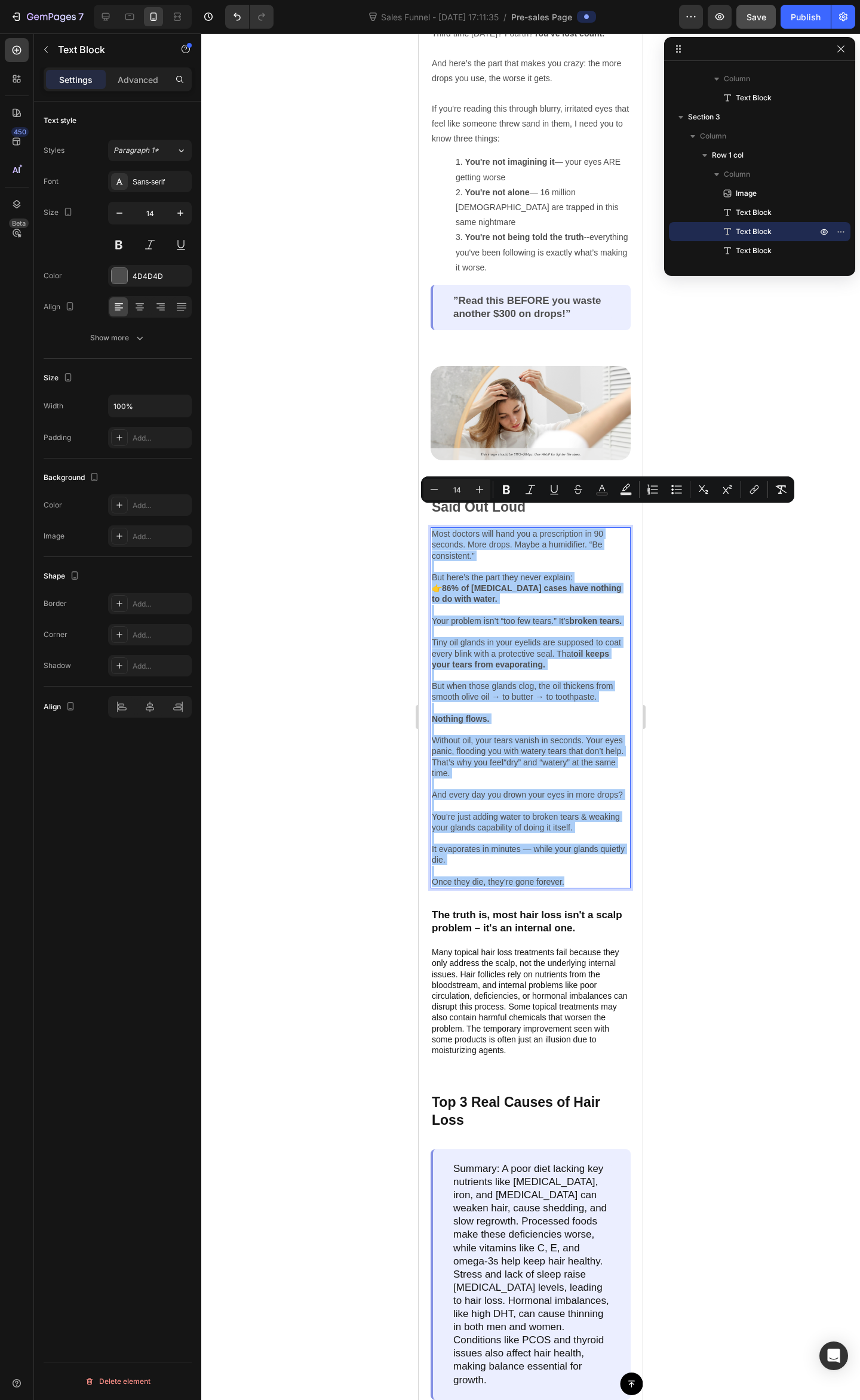
click at [785, 593] on div at bounding box center [530, 717] width 658 height 1366
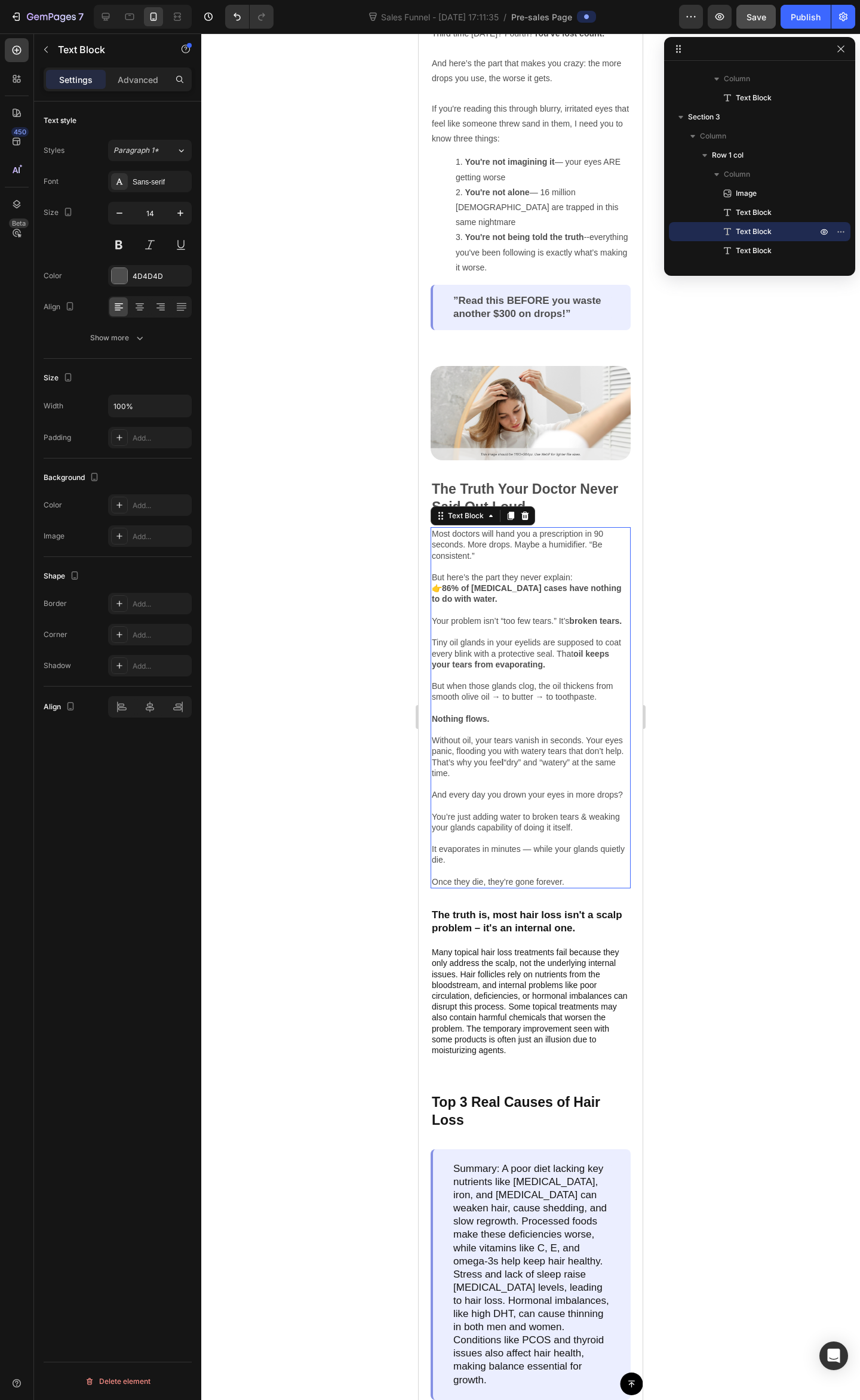
click at [564, 770] on p "Without oil, your tears vanish in seconds. Your eyes panic, flooding you with w…" at bounding box center [531, 752] width 198 height 54
click at [529, 734] on p "Without oil, your tears vanish in seconds. Your eyes panic, flooding you with w…" at bounding box center [531, 752] width 198 height 54
click at [564, 685] on p "👉 86% of dry eye cases have nothing to do with water. Your problem isn’t “too f…" at bounding box center [531, 653] width 198 height 141
click at [553, 684] on p "👉 86% of dry eye cases have nothing to do with water. Your problem isn’t “too f…" at bounding box center [531, 653] width 198 height 141
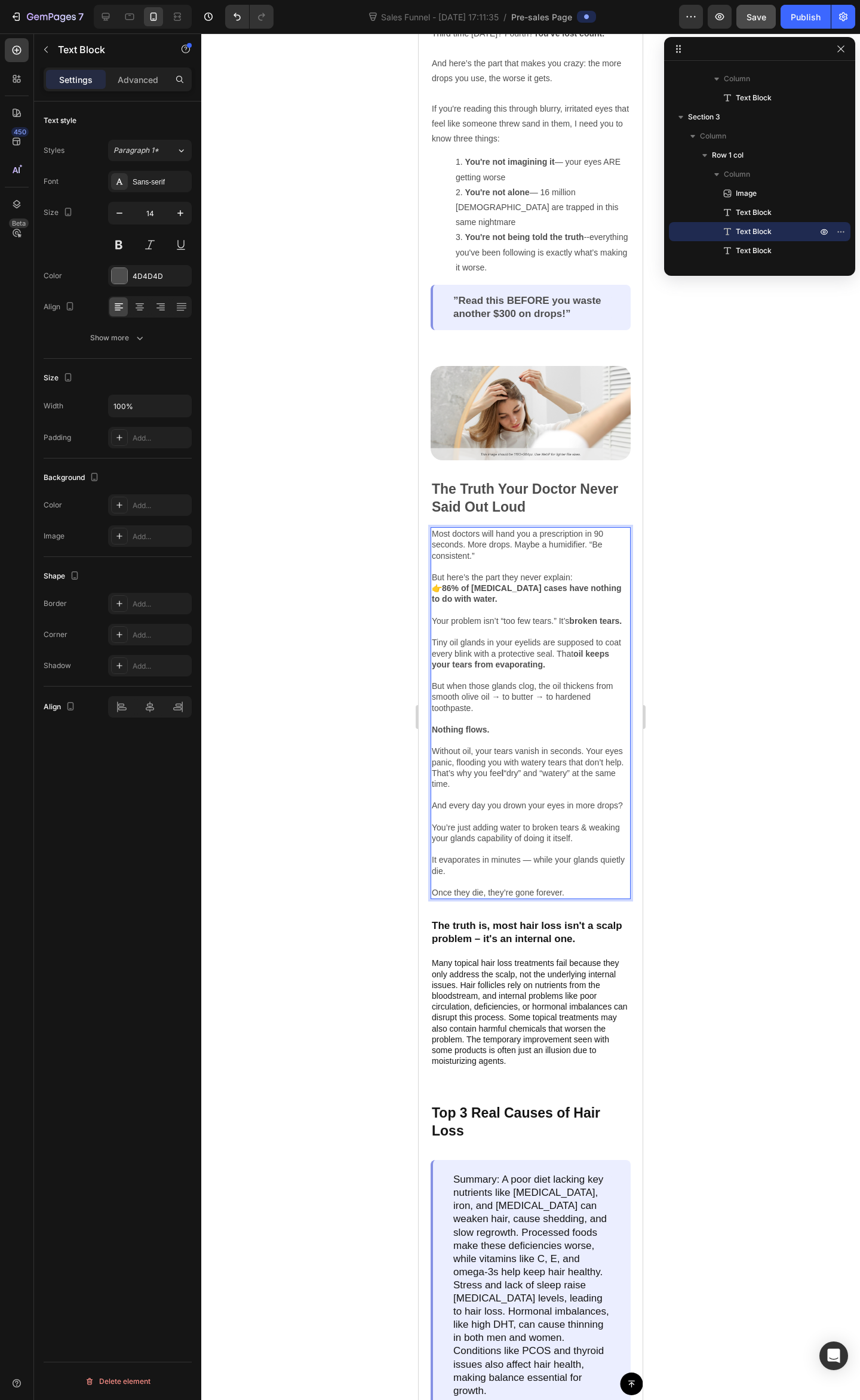
click at [488, 711] on p "👉 86% of dry eye cases have nothing to do with water. Your problem isn’t “too f…" at bounding box center [531, 658] width 198 height 152
click at [473, 695] on p "👉 86% of dry eye cases have nothing to do with water. Your problem isn’t “too f…" at bounding box center [531, 658] width 198 height 152
drag, startPoint x: 500, startPoint y: 688, endPoint x: 509, endPoint y: 687, distance: 9.1
click at [501, 687] on p "👉 86% of dry eye cases have nothing to do with water. Your problem isn’t “too f…" at bounding box center [531, 658] width 198 height 152
click at [508, 687] on p "👉 86% of dry eye cases have nothing to do with water. Your problem isn’t “too f…" at bounding box center [531, 658] width 198 height 152
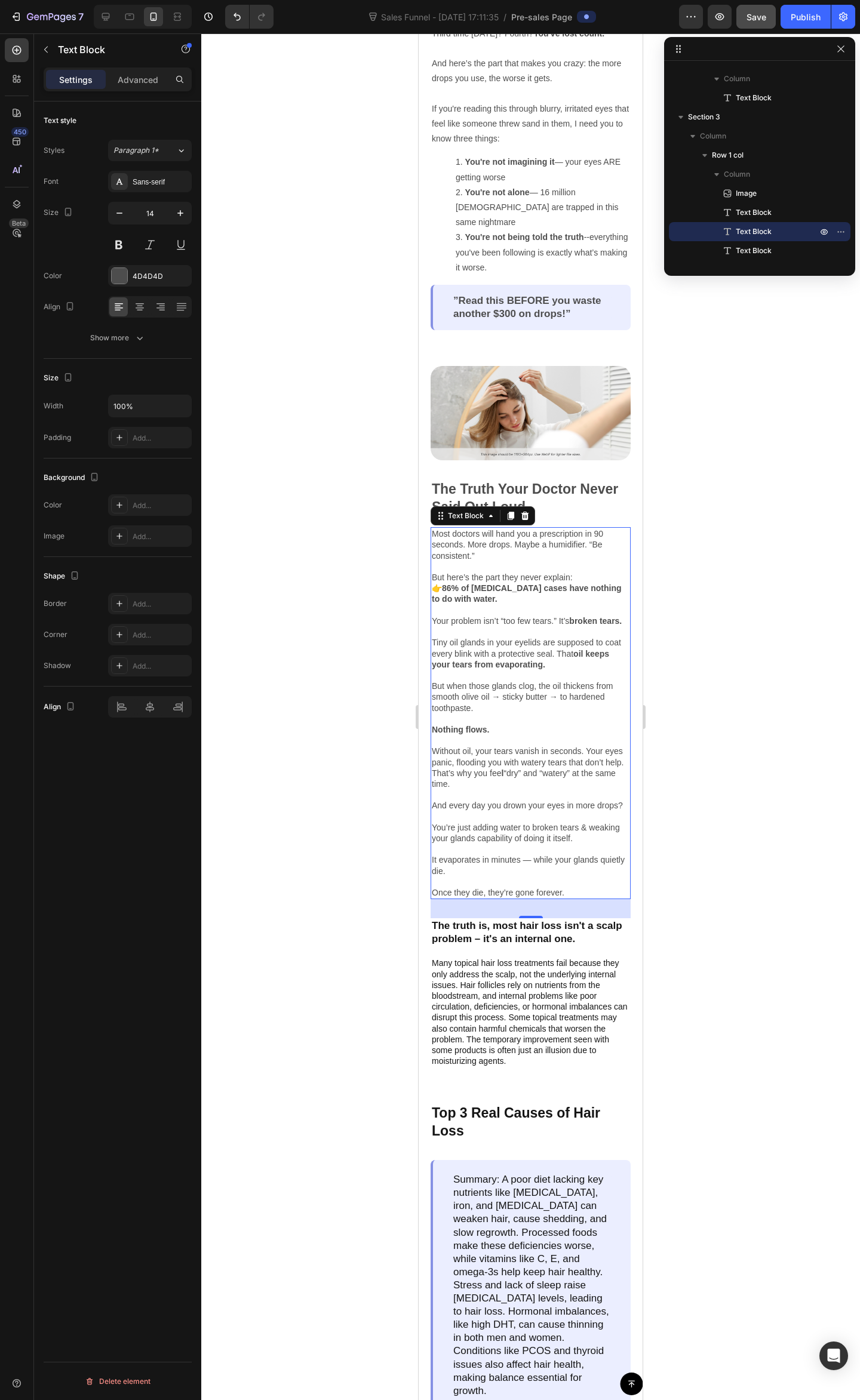
click at [666, 641] on div at bounding box center [530, 717] width 658 height 1366
click at [523, 840] on p "And every day you drown your eyes in more drops? You’re just adding water to br…" at bounding box center [531, 849] width 198 height 98
click at [529, 850] on p "And every day you drown your eyes in more drops? You’re just adding water to br…" at bounding box center [531, 849] width 198 height 98
click at [576, 848] on p "And every day you drown your eyes in more drops? You’re just adding water to br…" at bounding box center [531, 849] width 198 height 98
drag, startPoint x: 602, startPoint y: 850, endPoint x: 440, endPoint y: 841, distance: 162.2
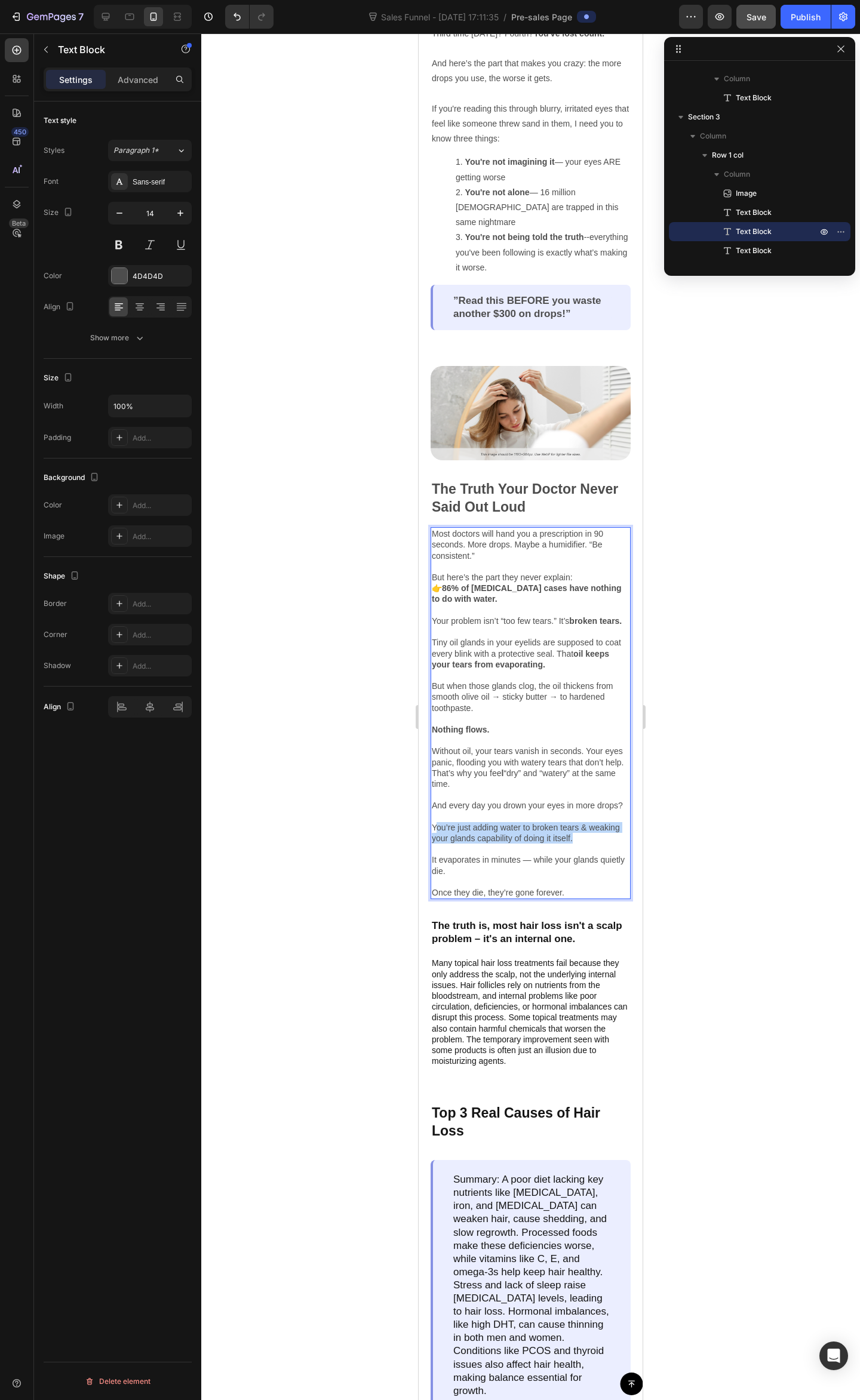
click at [436, 839] on p "And every day you drown your eyes in more drops? You’re just adding water to br…" at bounding box center [531, 849] width 198 height 98
click at [710, 775] on div at bounding box center [530, 717] width 658 height 1366
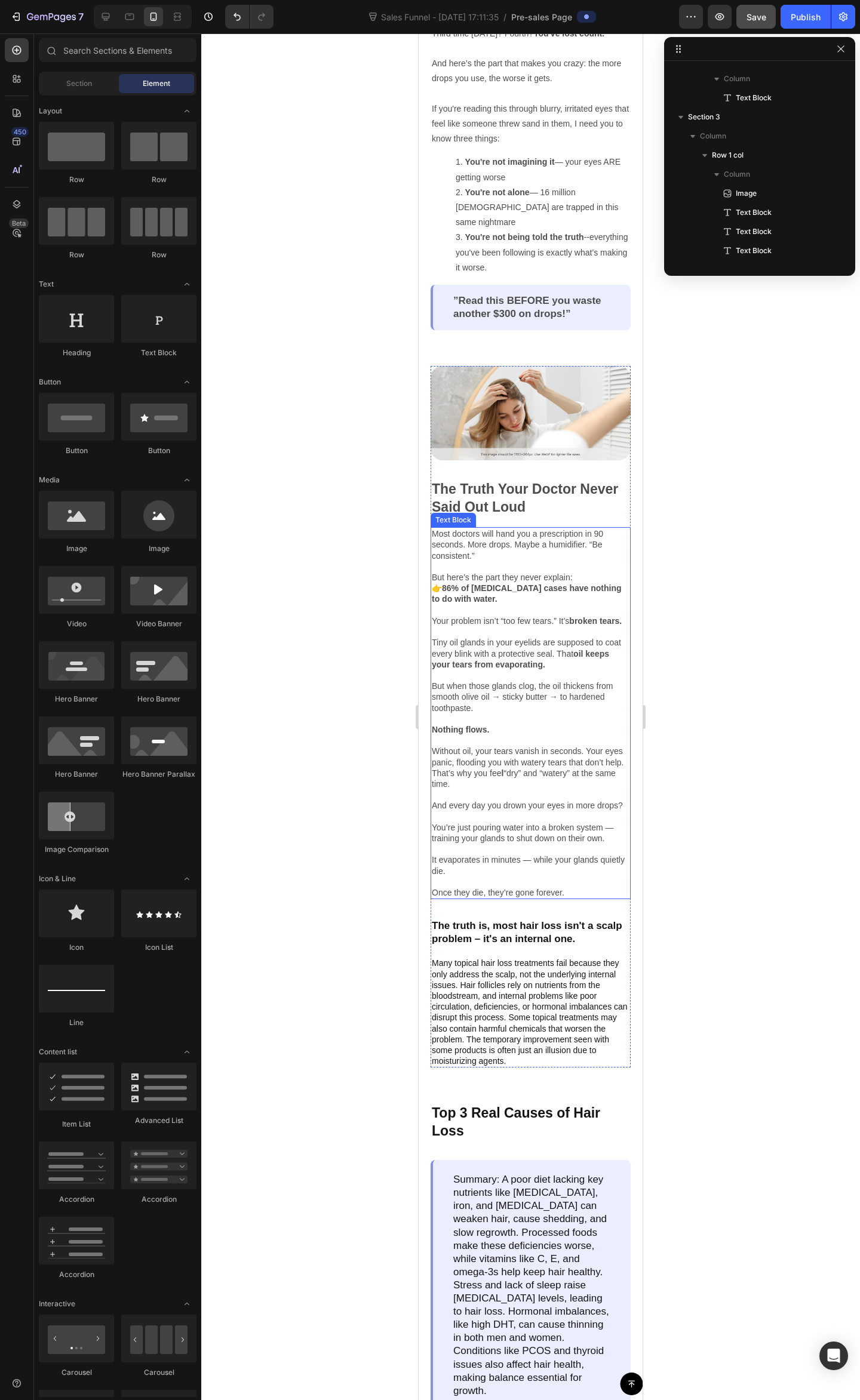
click at [526, 813] on p "And every day you drown your eyes in more drops? ⁠⁠⁠⁠⁠⁠⁠You’re just pouring wat…" at bounding box center [531, 849] width 198 height 98
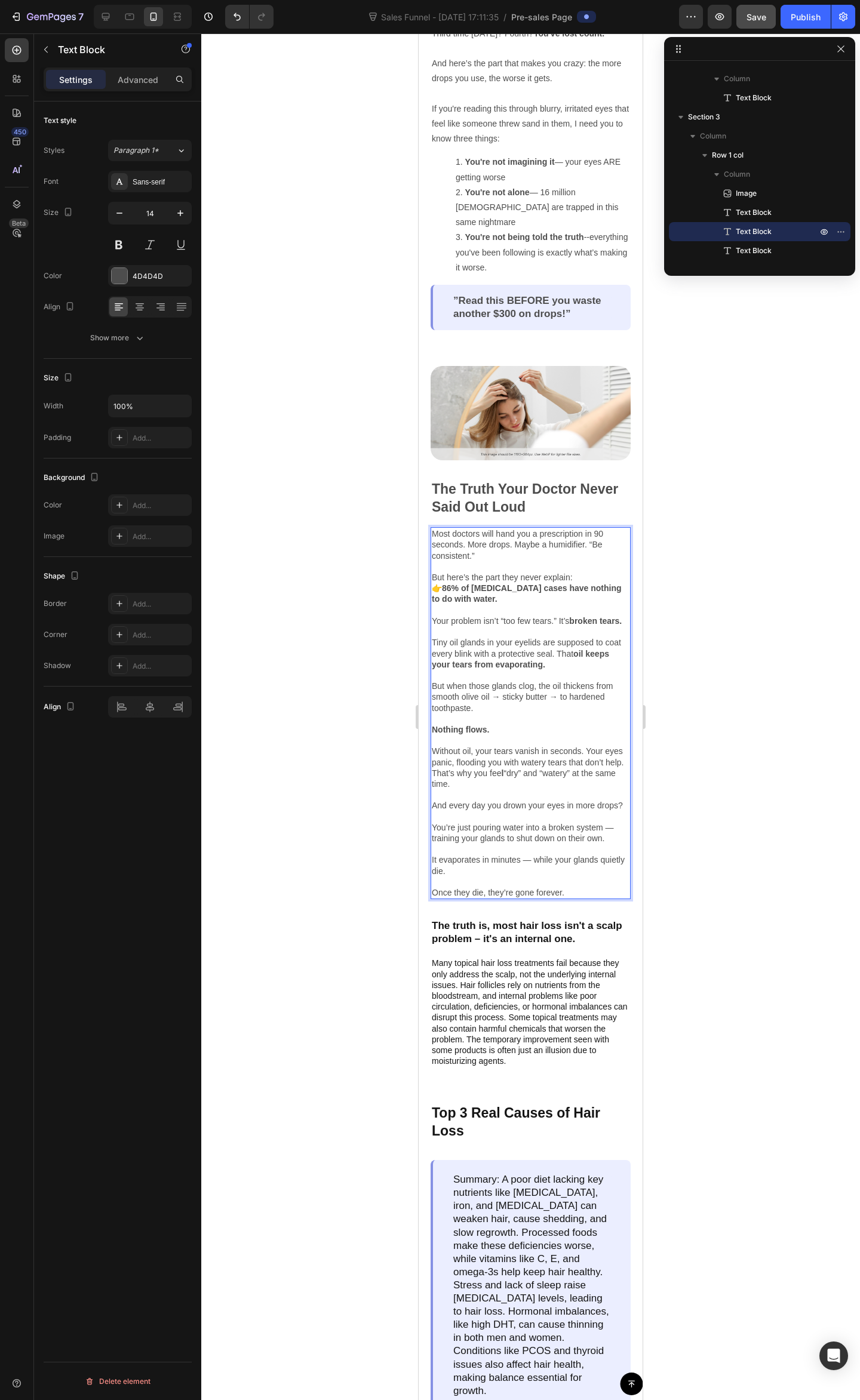
click at [527, 840] on p "And every day you drown your eyes in more drops? You’re just pouring water into…" at bounding box center [531, 849] width 198 height 98
click at [553, 855] on p "And every day you drown your eyes in more drops? You’re just pouring water into…" at bounding box center [531, 849] width 198 height 98
click at [559, 863] on p "And every day you drown your eyes in more drops? You’re just pouring water into…" at bounding box center [531, 849] width 198 height 98
click at [571, 882] on p "And every day you drown your eyes in more drops? You’re just pouring water into…" at bounding box center [531, 849] width 198 height 98
drag, startPoint x: 466, startPoint y: 881, endPoint x: 479, endPoint y: 883, distance: 13.2
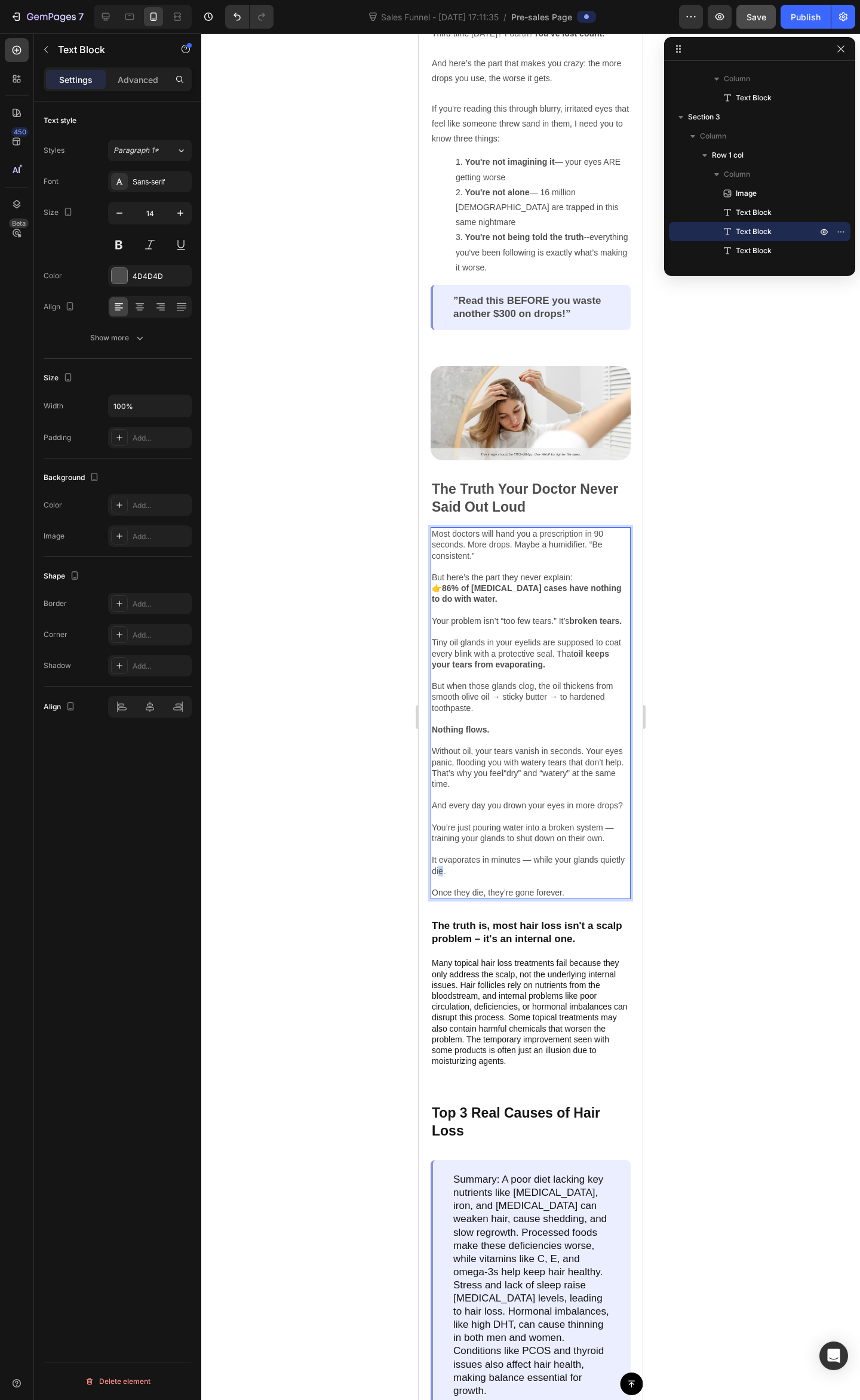
click at [467, 881] on p "And every day you drown your eyes in more drops? You’re just pouring water into…" at bounding box center [531, 849] width 198 height 98
click at [509, 883] on p "And every day you drown your eyes in more drops? You’re just pouring water into…" at bounding box center [531, 849] width 198 height 98
click at [514, 896] on p "And every day you drown your eyes in more drops? You’re just pouring water into…" at bounding box center [531, 849] width 198 height 98
click at [530, 882] on p "And every day you drown your eyes in more drops? You’re just pouring water into…" at bounding box center [531, 849] width 198 height 98
click at [517, 860] on p "And every day you drown your eyes in more drops? You’re just pouring water into…" at bounding box center [531, 849] width 198 height 98
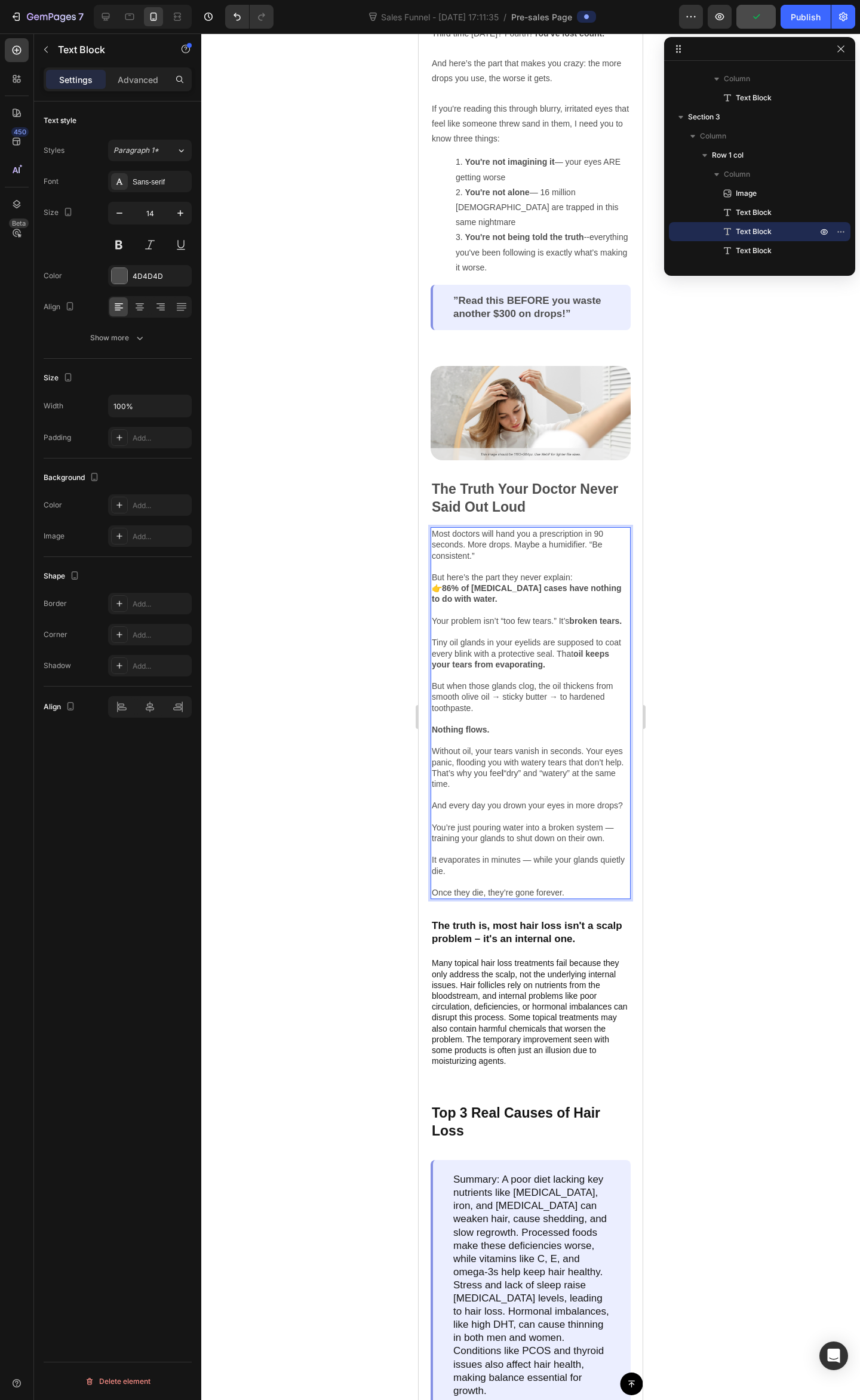
click at [532, 846] on p "And every day you drown your eyes in more drops? You’re just pouring water into…" at bounding box center [531, 849] width 198 height 98
drag, startPoint x: 595, startPoint y: 846, endPoint x: 1108, endPoint y: 853, distance: 513.0
click at [595, 846] on p "And every day you drown your eyes in more drops? You’re just pouring water into…" at bounding box center [531, 849] width 198 height 98
drag, startPoint x: 532, startPoint y: 774, endPoint x: 1062, endPoint y: 746, distance: 530.7
click at [532, 774] on p "Without oil, your tears vanish in seconds. Your eyes panic, flooding you with w…" at bounding box center [531, 762] width 198 height 54
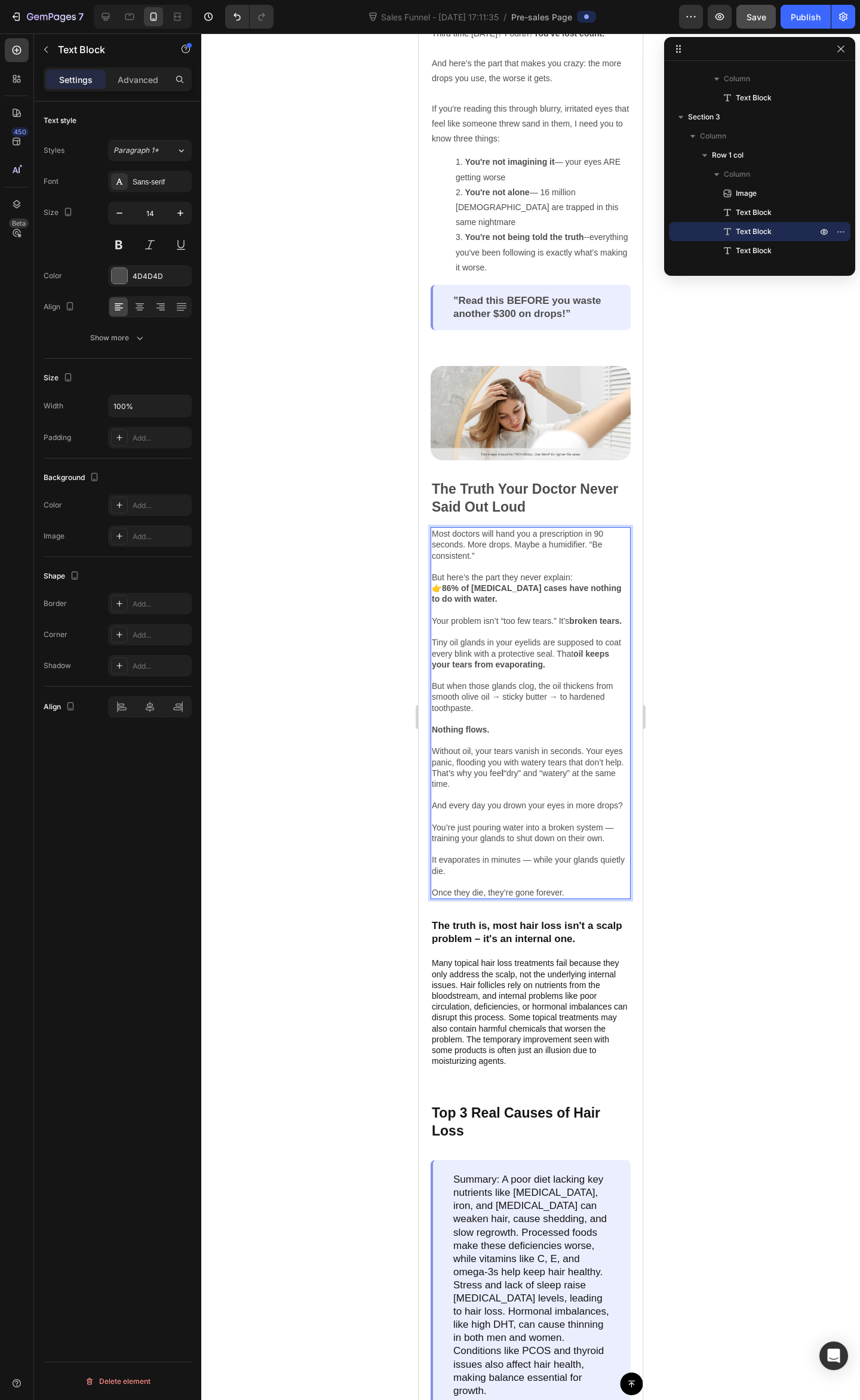
click at [764, 639] on div at bounding box center [530, 717] width 658 height 1366
click at [565, 779] on p "Without oil, your tears vanish in seconds. Your eyes panic, flooding you with w…" at bounding box center [531, 762] width 198 height 54
click at [569, 848] on p "And every day you drown your eyes in more drops? You’re just adding water to br…" at bounding box center [531, 849] width 198 height 98
click at [586, 853] on p "And every day you drown your eyes in more drops? You’re just adding water to br…" at bounding box center [531, 849] width 198 height 98
click at [575, 853] on p "And every day you drown your eyes in more drops? You’re just adding water to br…" at bounding box center [531, 849] width 198 height 98
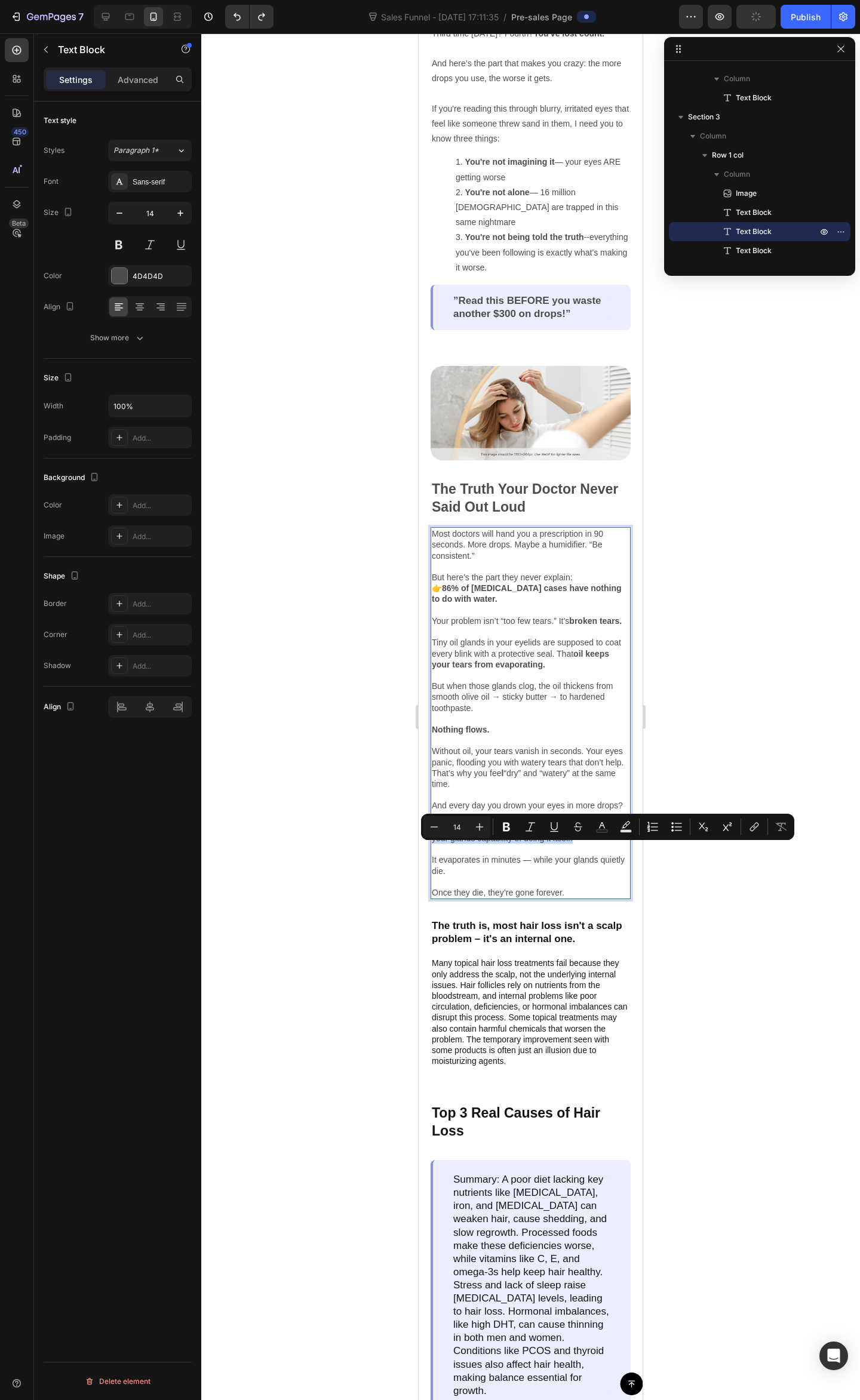
drag, startPoint x: 609, startPoint y: 849, endPoint x: 450, endPoint y: 840, distance: 159.3
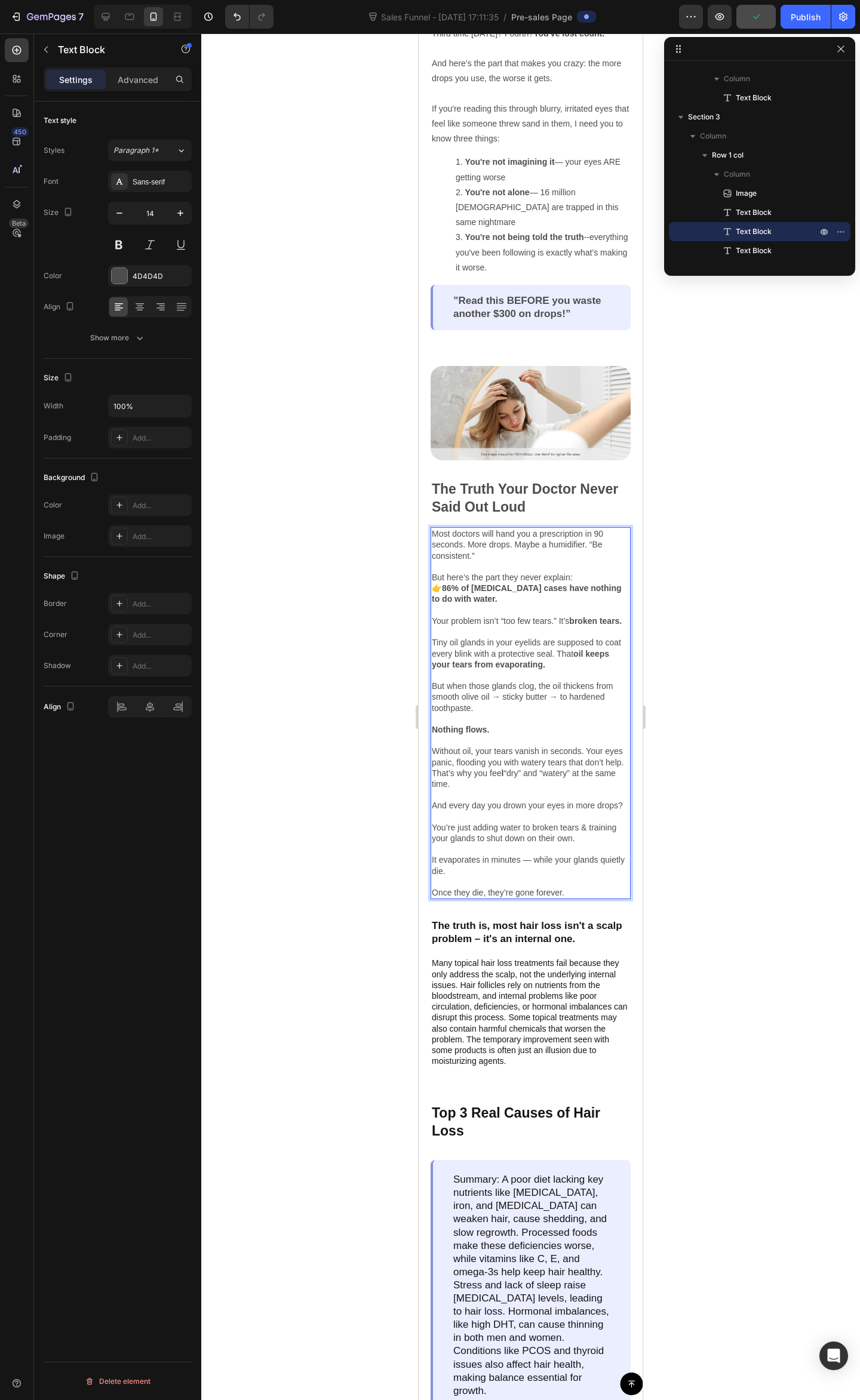
click at [758, 781] on div at bounding box center [530, 717] width 658 height 1366
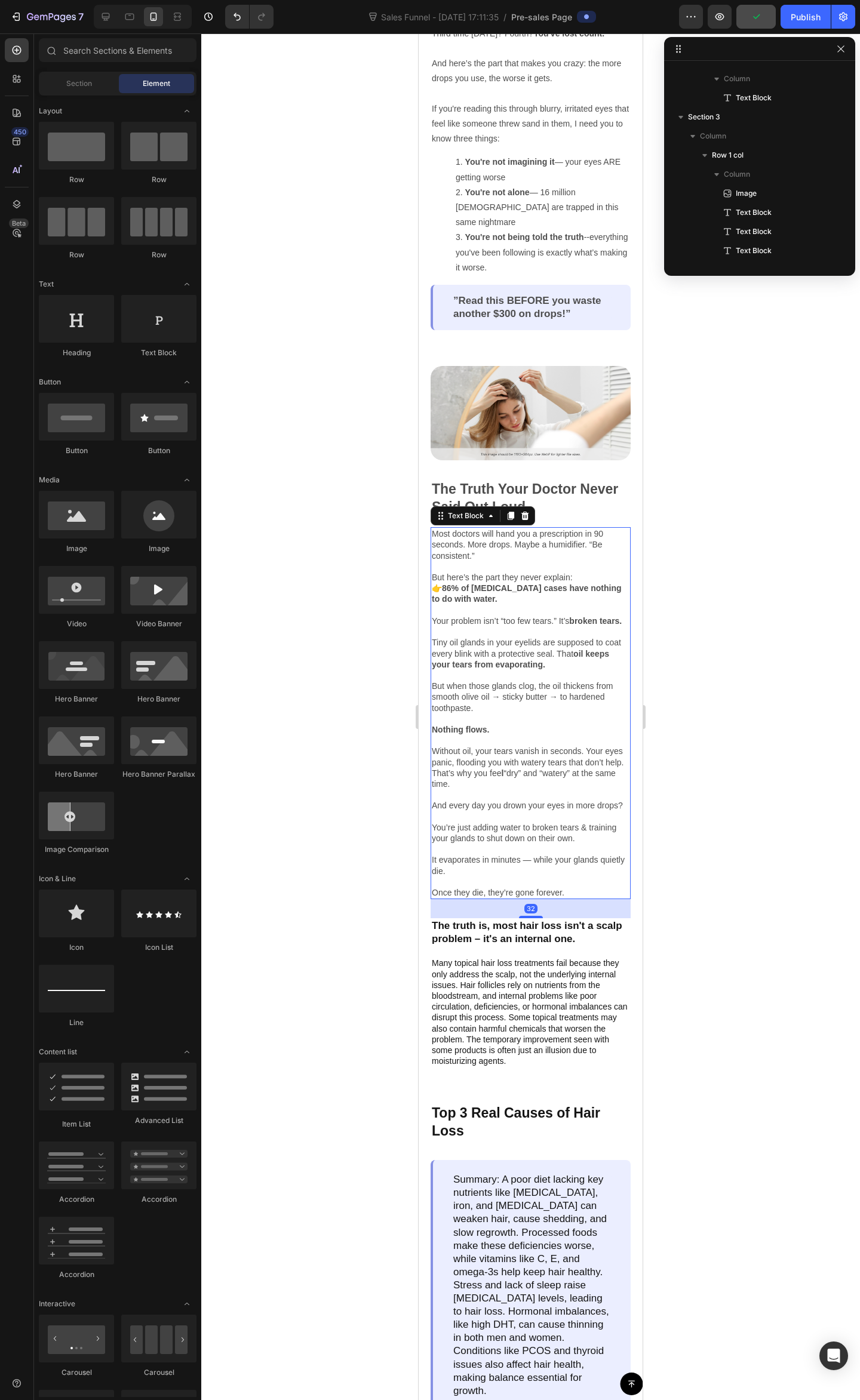
click at [562, 860] on p "And every day you drown your eyes in more drops? You’re just adding water to br…" at bounding box center [531, 849] width 198 height 98
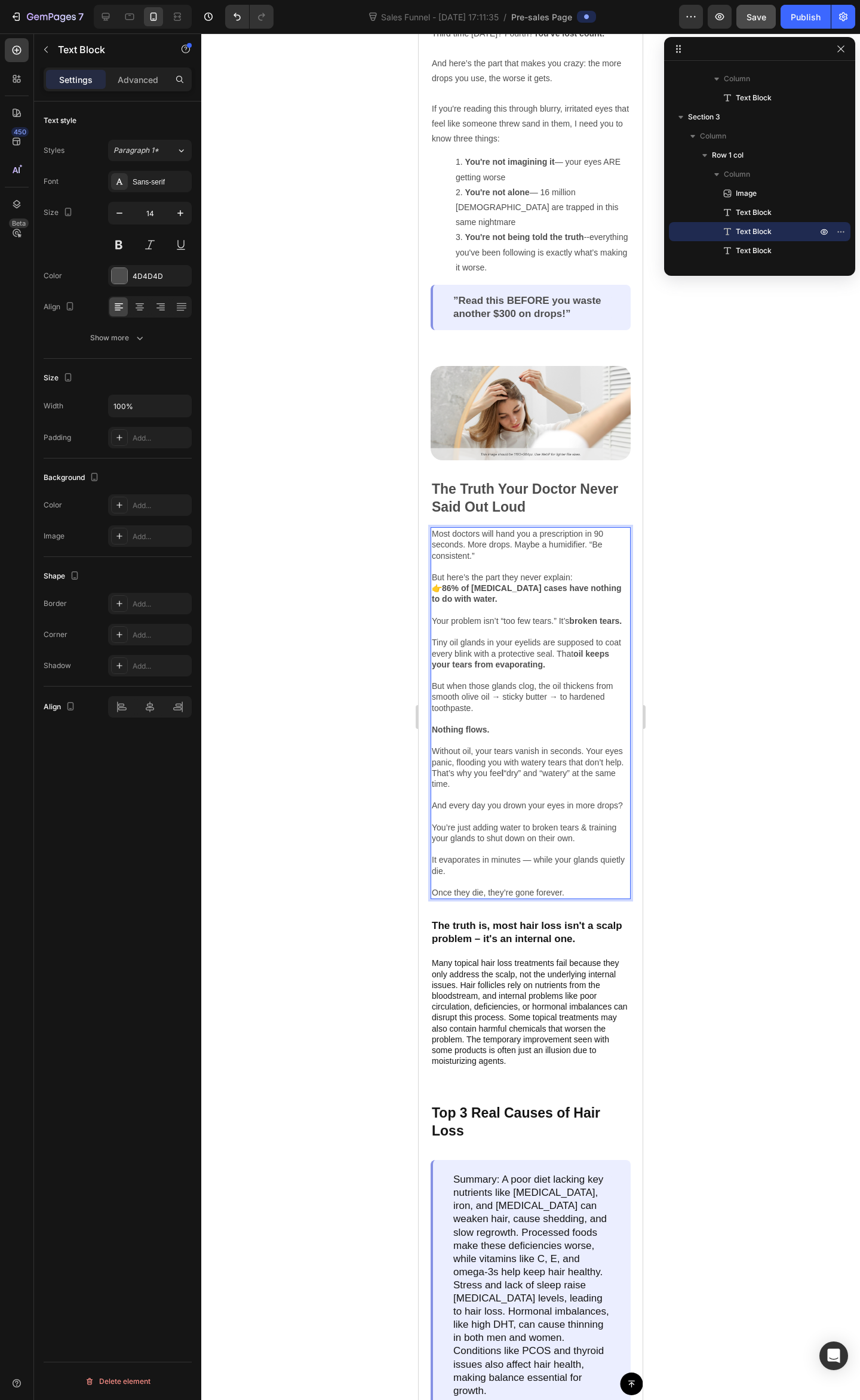
click at [746, 851] on div at bounding box center [530, 717] width 658 height 1366
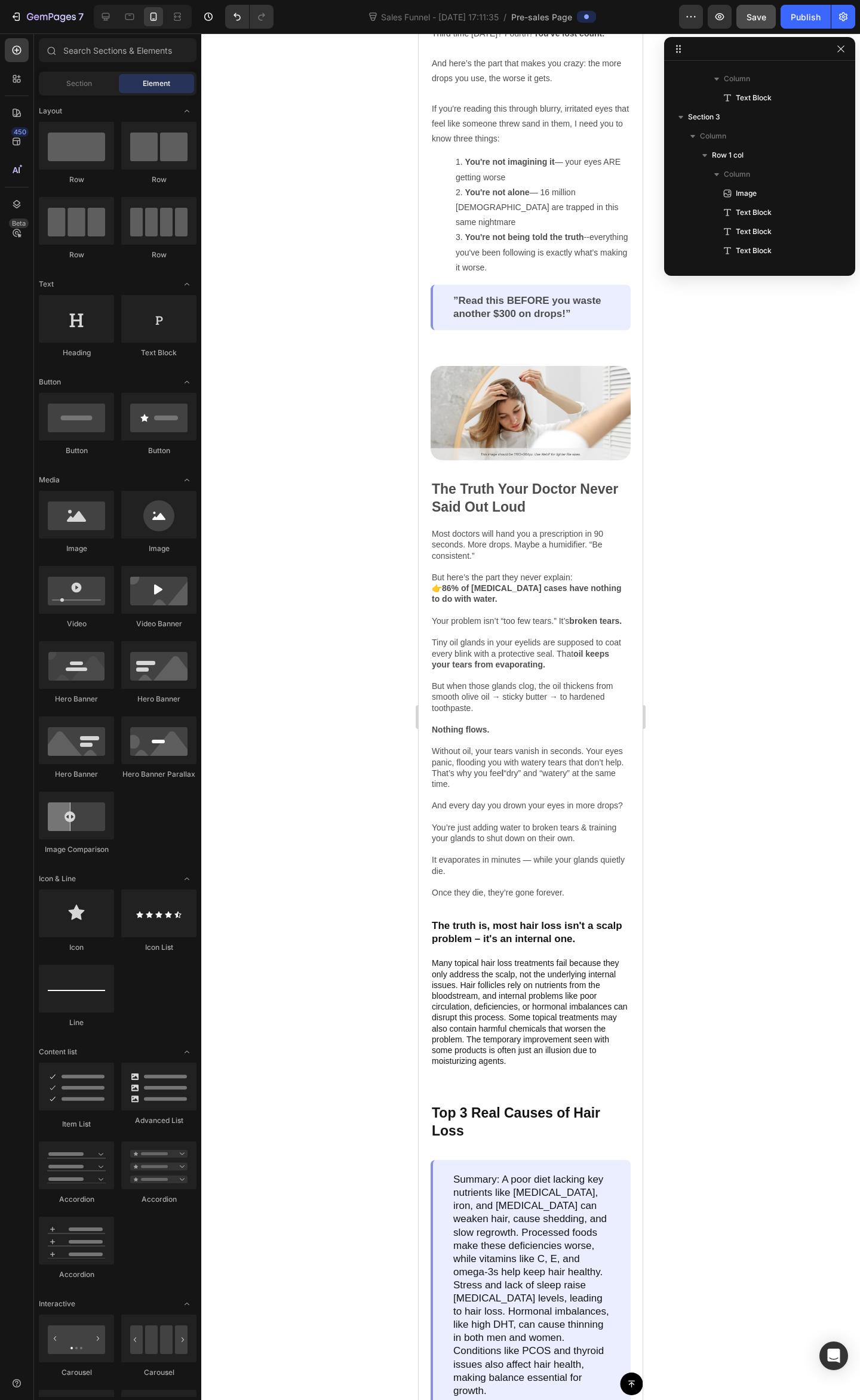
click at [769, 848] on div at bounding box center [530, 717] width 658 height 1366
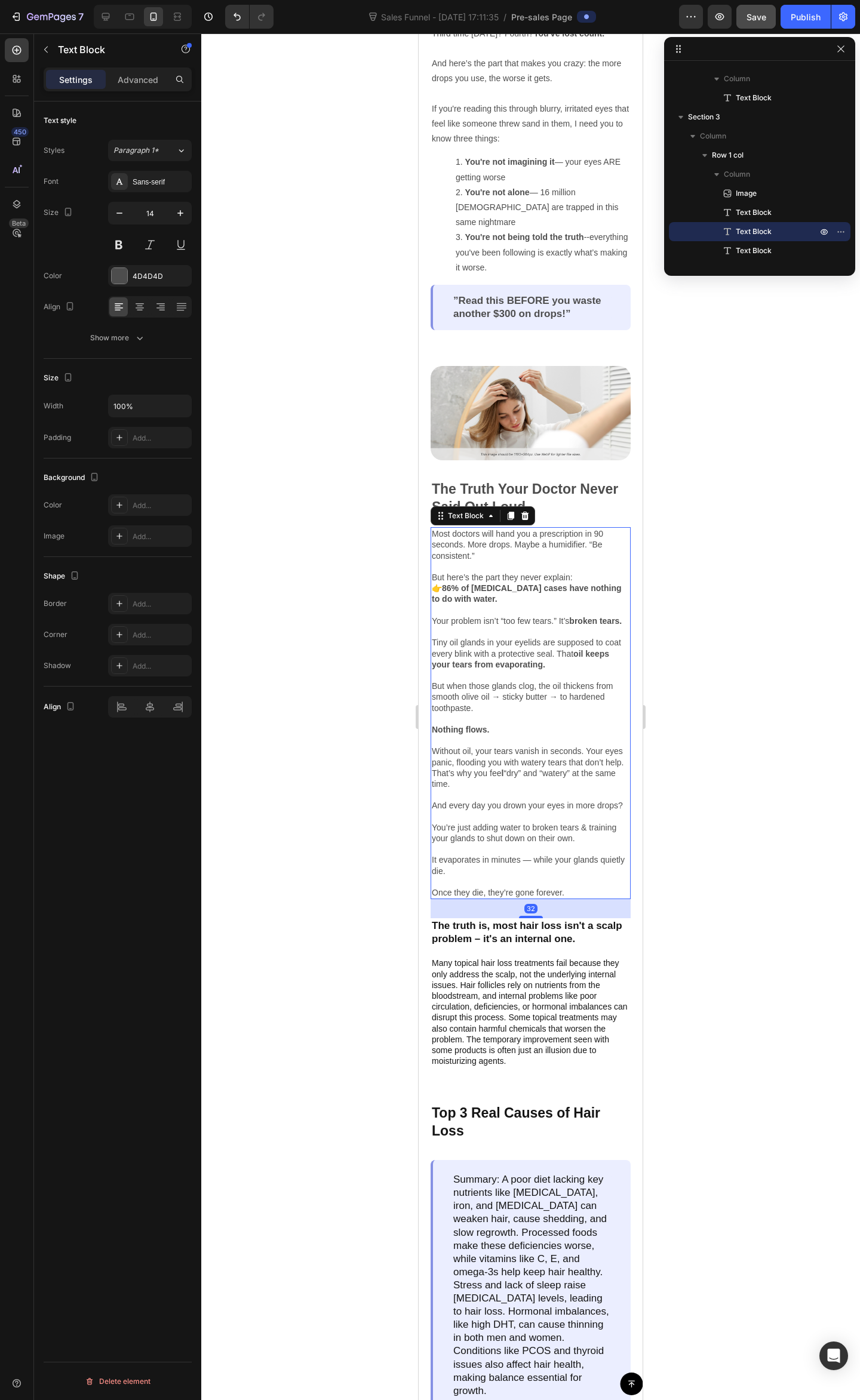
click at [562, 796] on p "Rich Text Editor. Editing area: main" at bounding box center [531, 794] width 198 height 11
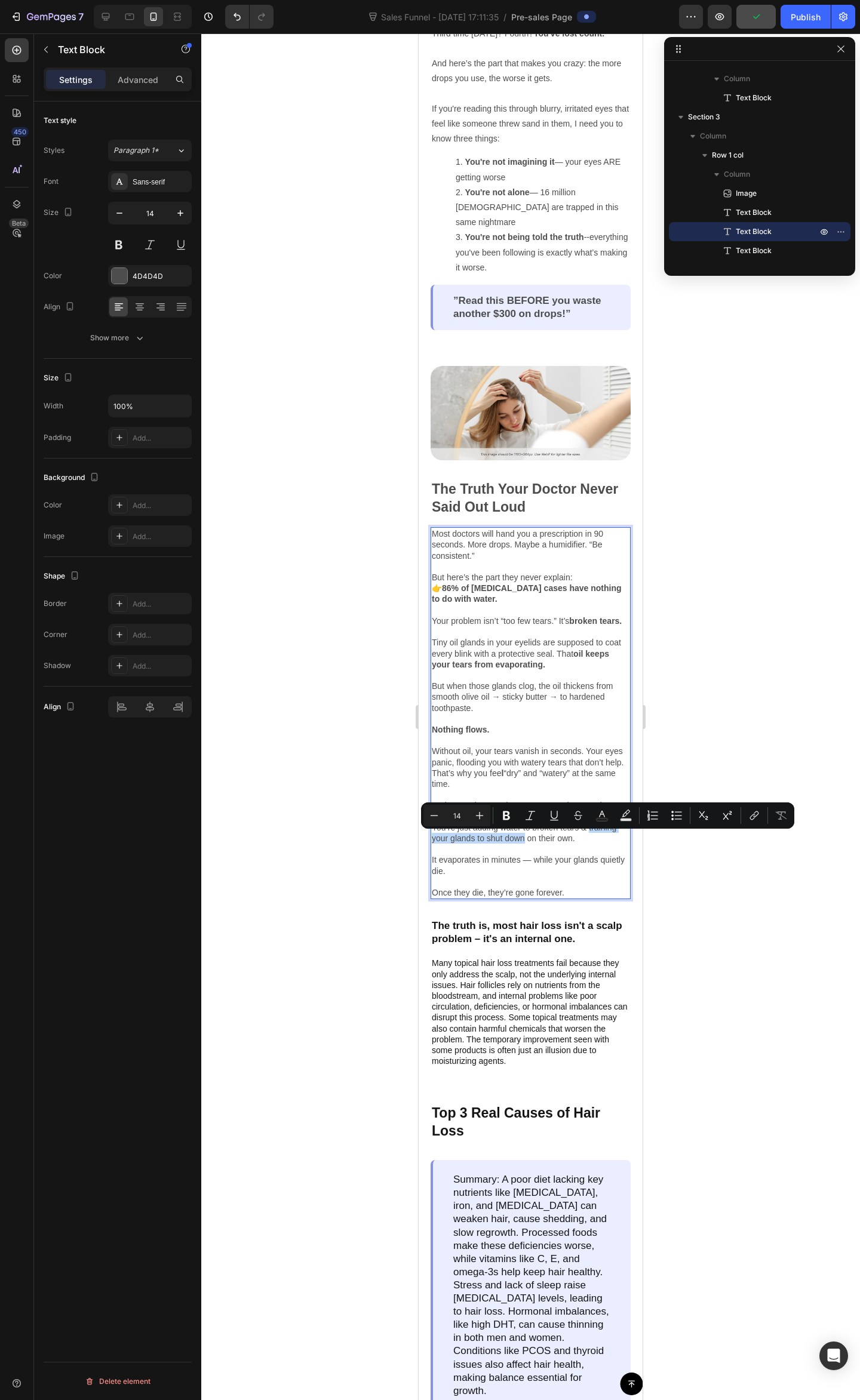
drag, startPoint x: 523, startPoint y: 850, endPoint x: 589, endPoint y: 836, distance: 67.5
click at [589, 836] on p "And every day you drown your eyes in more drops? You’re just adding water to br…" at bounding box center [531, 849] width 198 height 98
click at [510, 815] on icon "Editor contextual toolbar" at bounding box center [506, 815] width 12 height 12
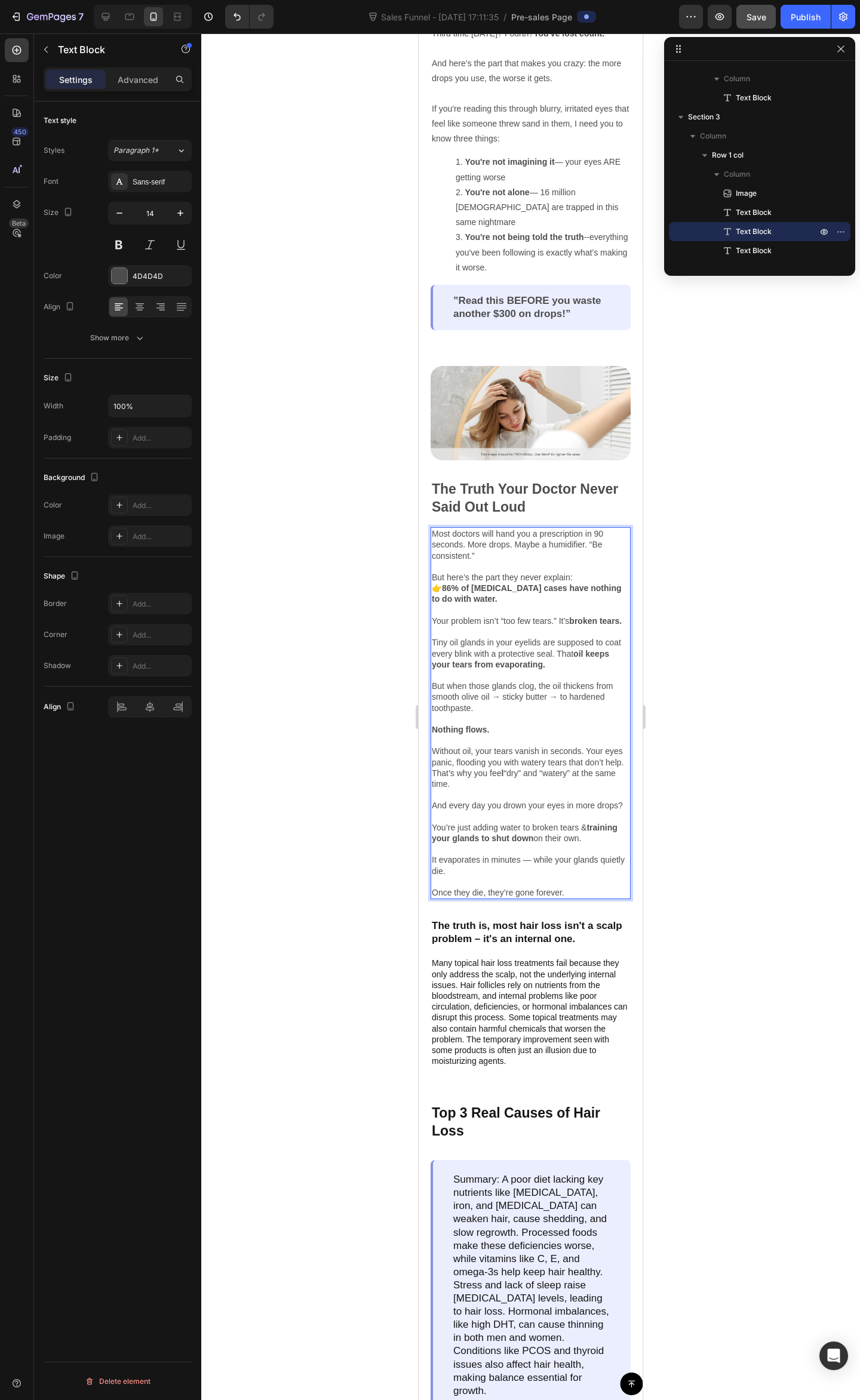
drag, startPoint x: 738, startPoint y: 853, endPoint x: 734, endPoint y: 860, distance: 8.1
click at [737, 853] on div at bounding box center [530, 717] width 658 height 1366
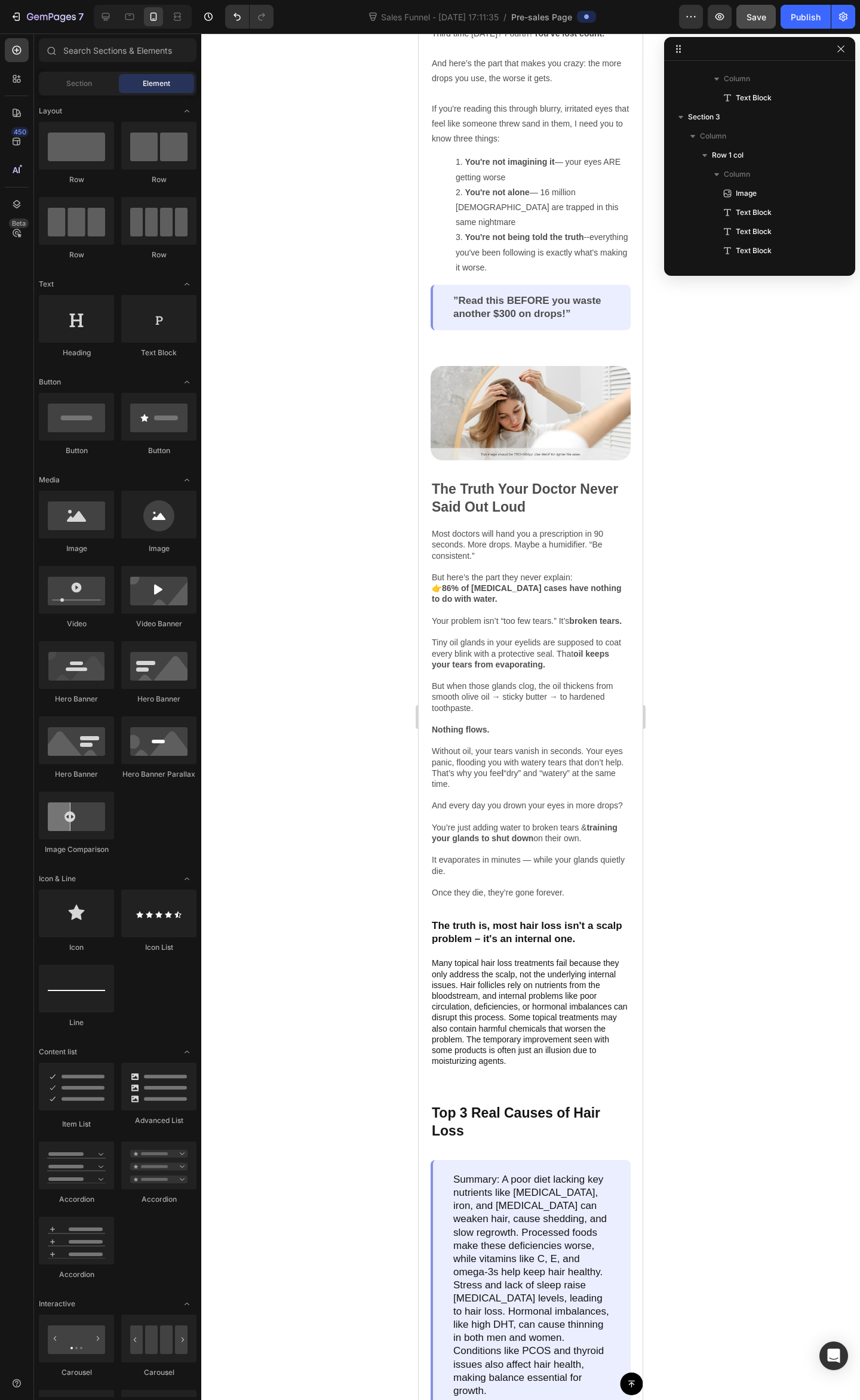
click at [735, 710] on div at bounding box center [530, 717] width 658 height 1366
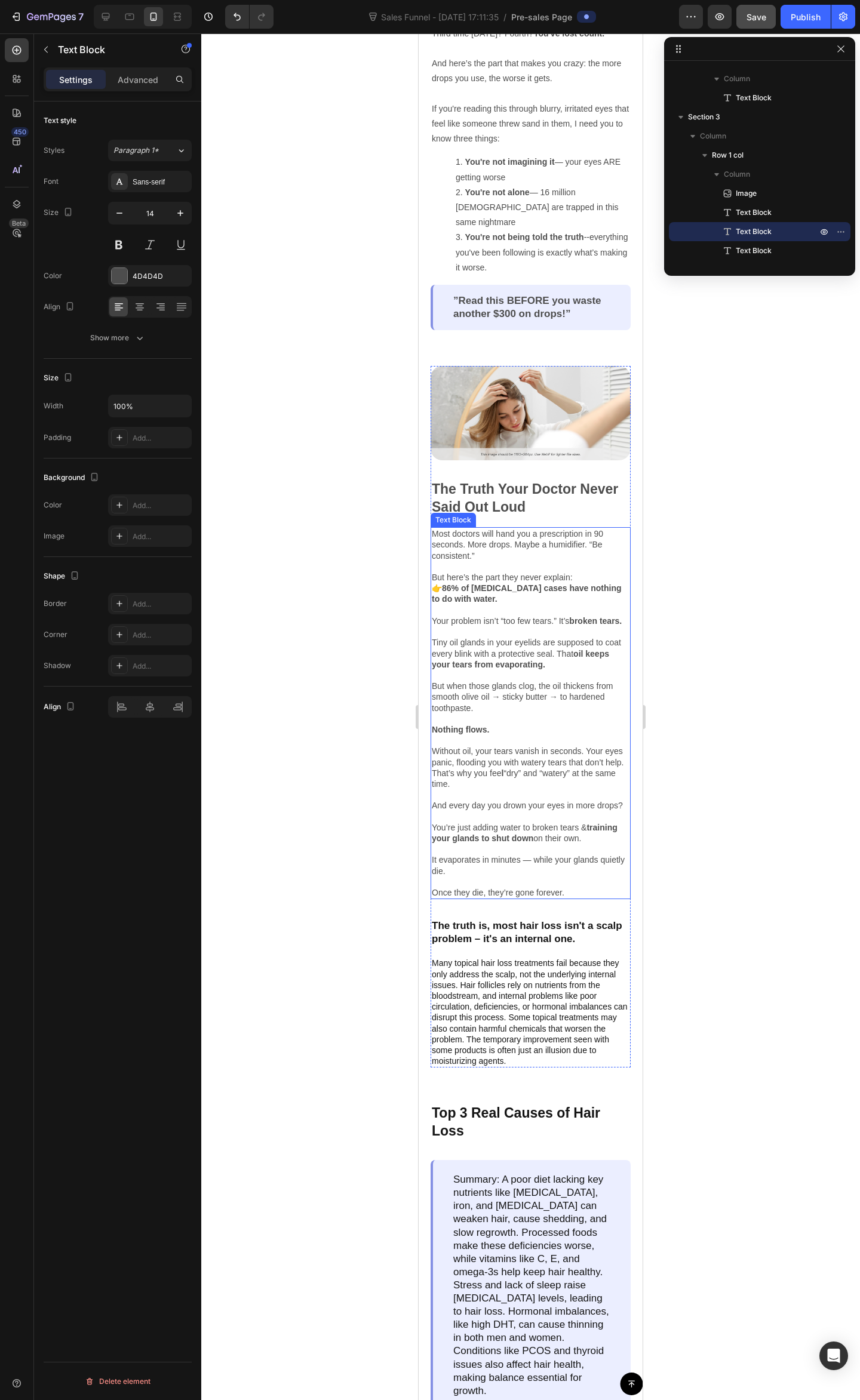
click at [525, 837] on p "And every day you drown your eyes in more drops? You’re just adding water to br…" at bounding box center [531, 849] width 198 height 98
click at [745, 829] on div at bounding box center [530, 717] width 658 height 1366
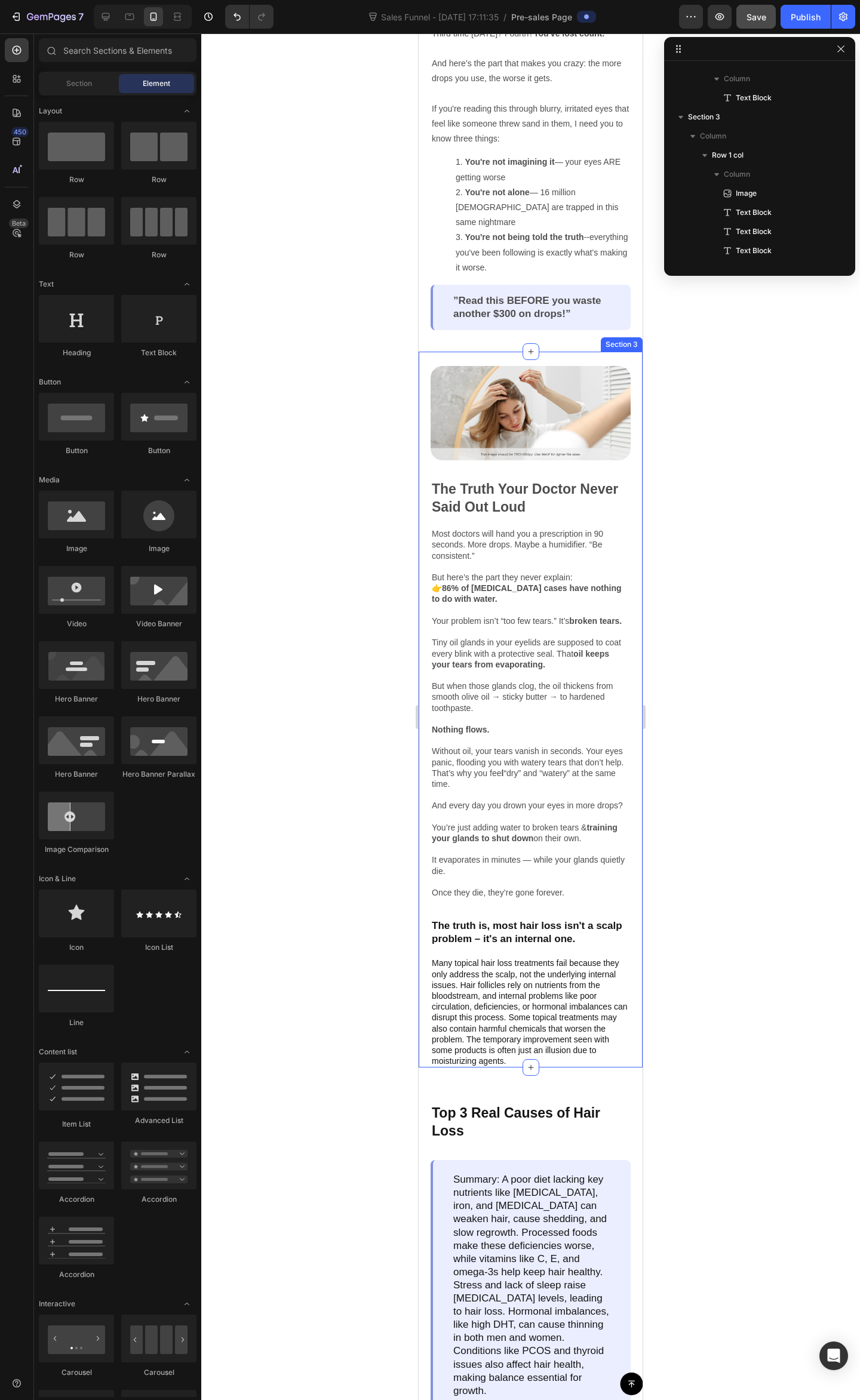
click at [751, 815] on div at bounding box center [530, 717] width 658 height 1366
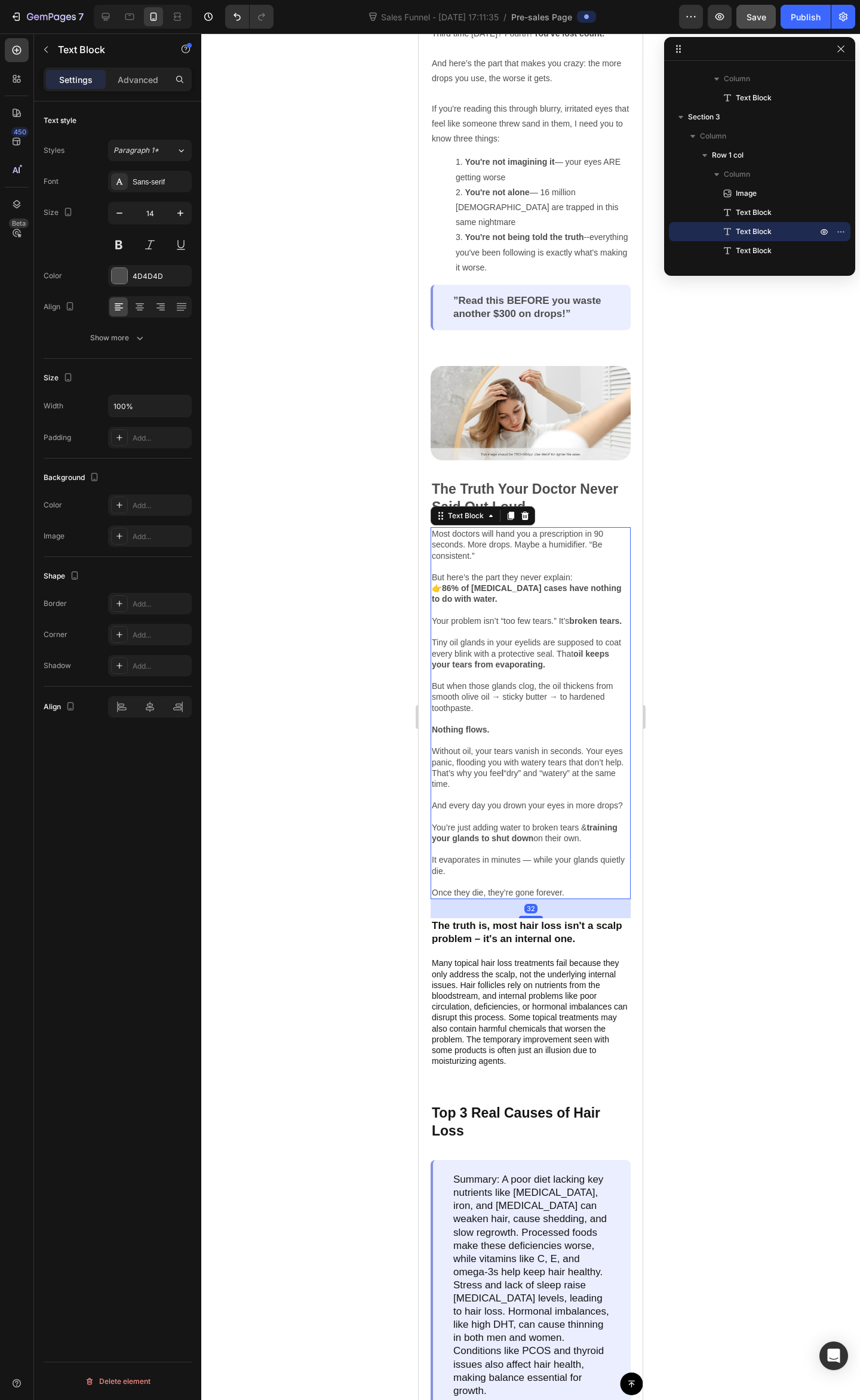
click at [536, 838] on p "And every day you drown your eyes in more drops? You’re just adding water to br…" at bounding box center [531, 849] width 198 height 98
click at [707, 789] on div at bounding box center [530, 717] width 658 height 1366
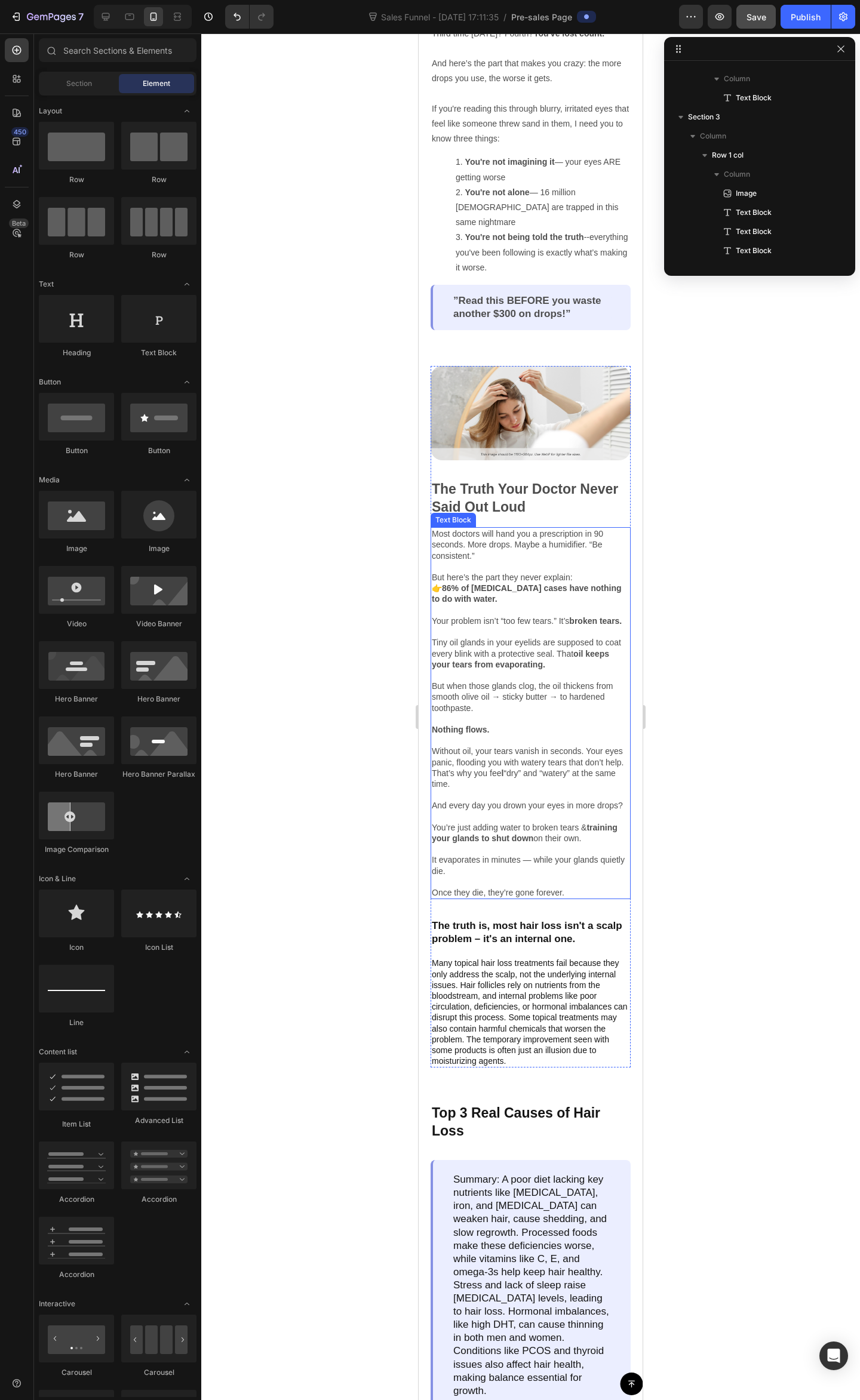
scroll to position [636, 0]
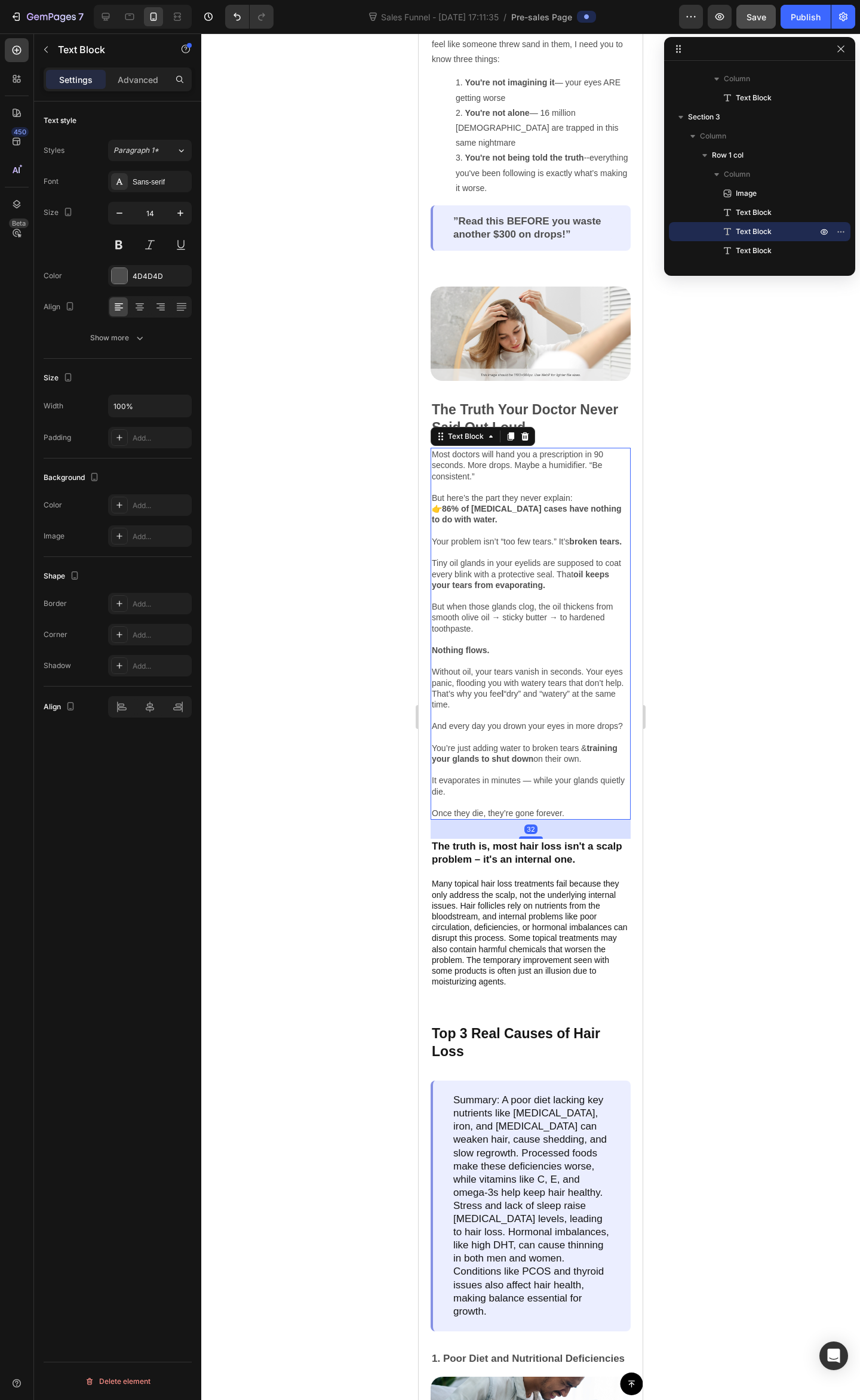
click at [542, 814] on p "And every day you drown your eyes in more drops? You’re just adding water to br…" at bounding box center [531, 769] width 198 height 98
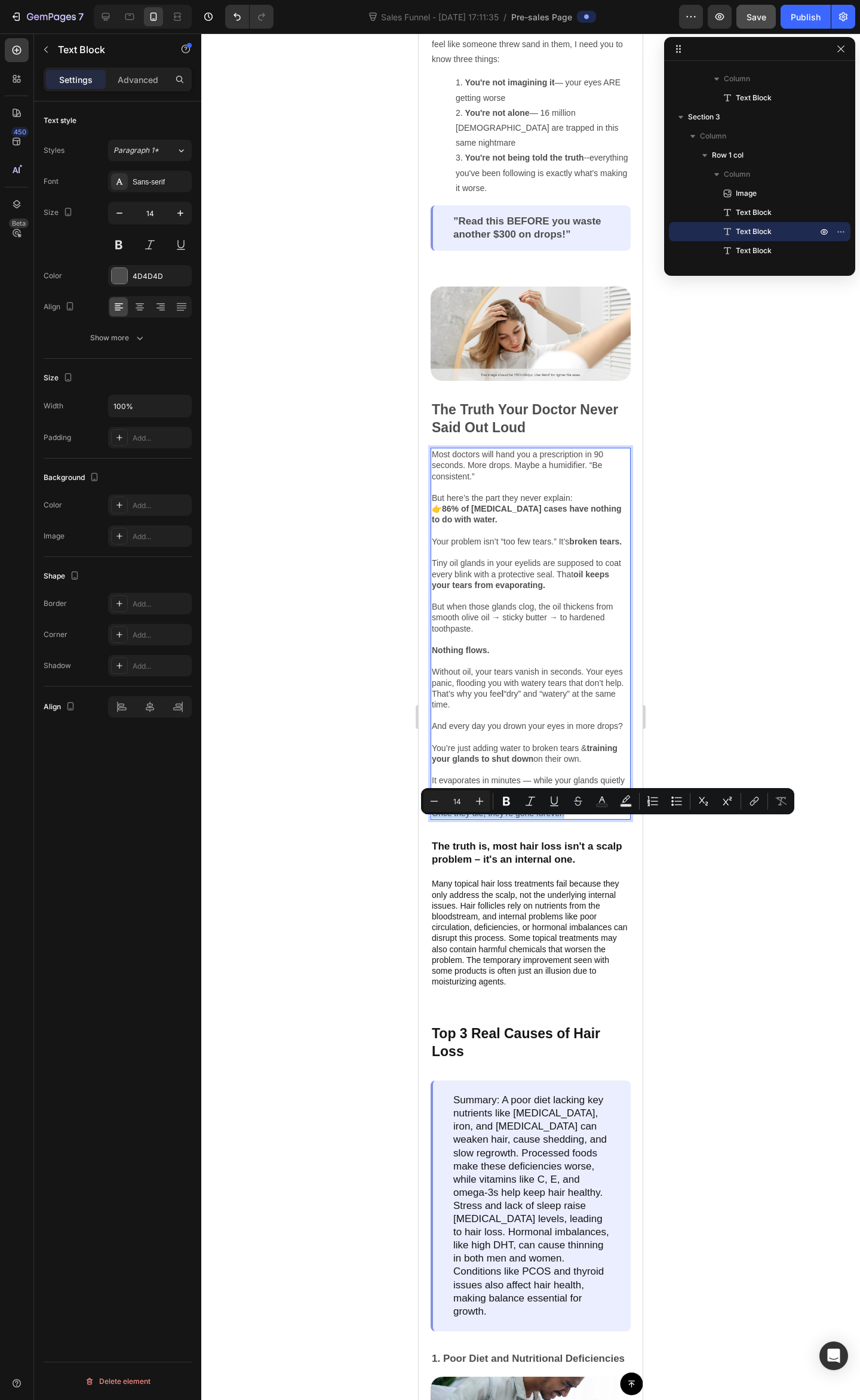
drag, startPoint x: 571, startPoint y: 822, endPoint x: 430, endPoint y: 827, distance: 141.1
click at [431, 820] on div "Most doctors will hand you a prescription in 90 seconds. More drops. Maybe a hu…" at bounding box center [531, 633] width 200 height 372
drag, startPoint x: 509, startPoint y: 805, endPoint x: 747, endPoint y: 820, distance: 238.5
click at [511, 803] on icon "Editor contextual toolbar" at bounding box center [506, 801] width 12 height 12
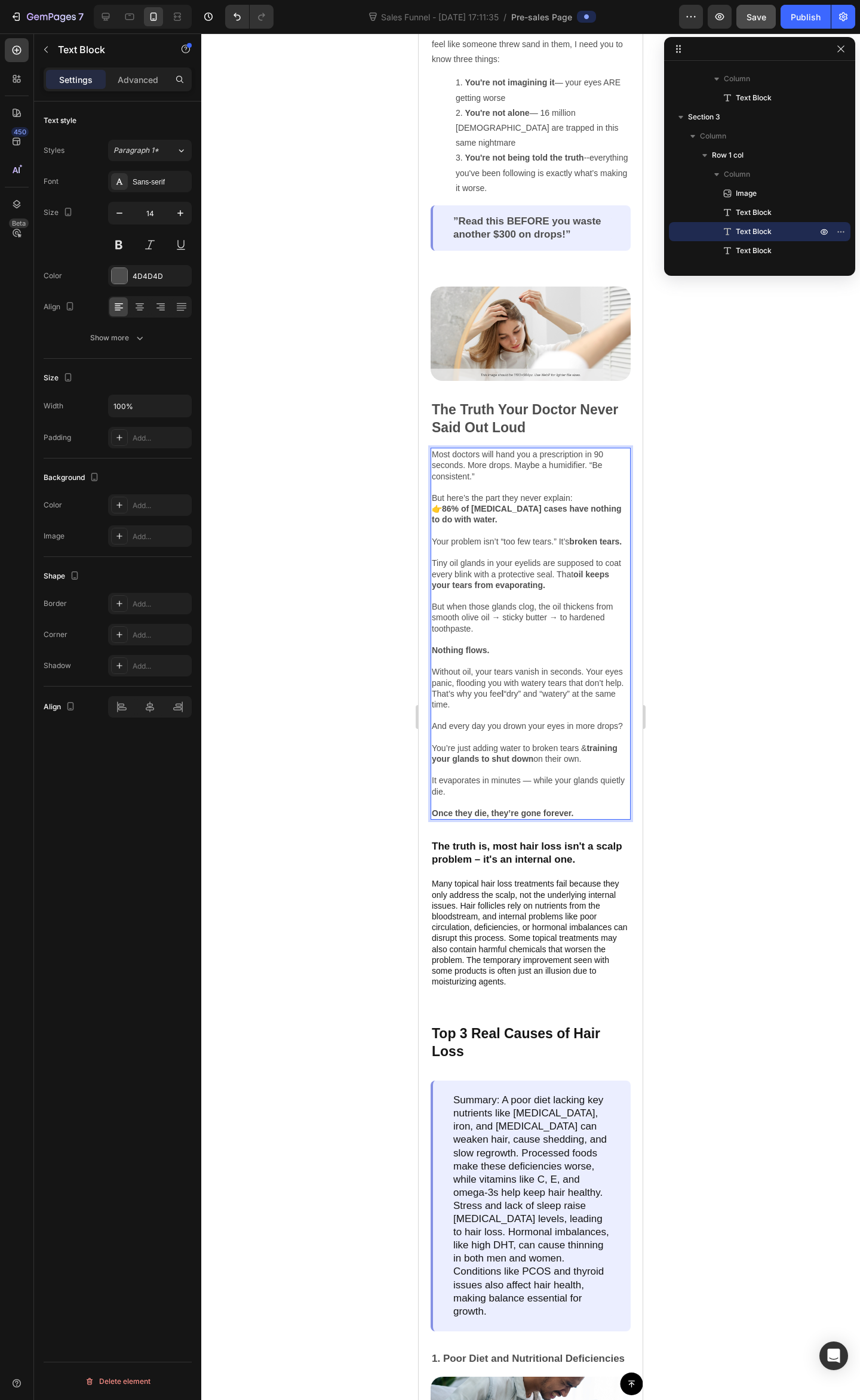
click at [765, 899] on div at bounding box center [530, 717] width 658 height 1366
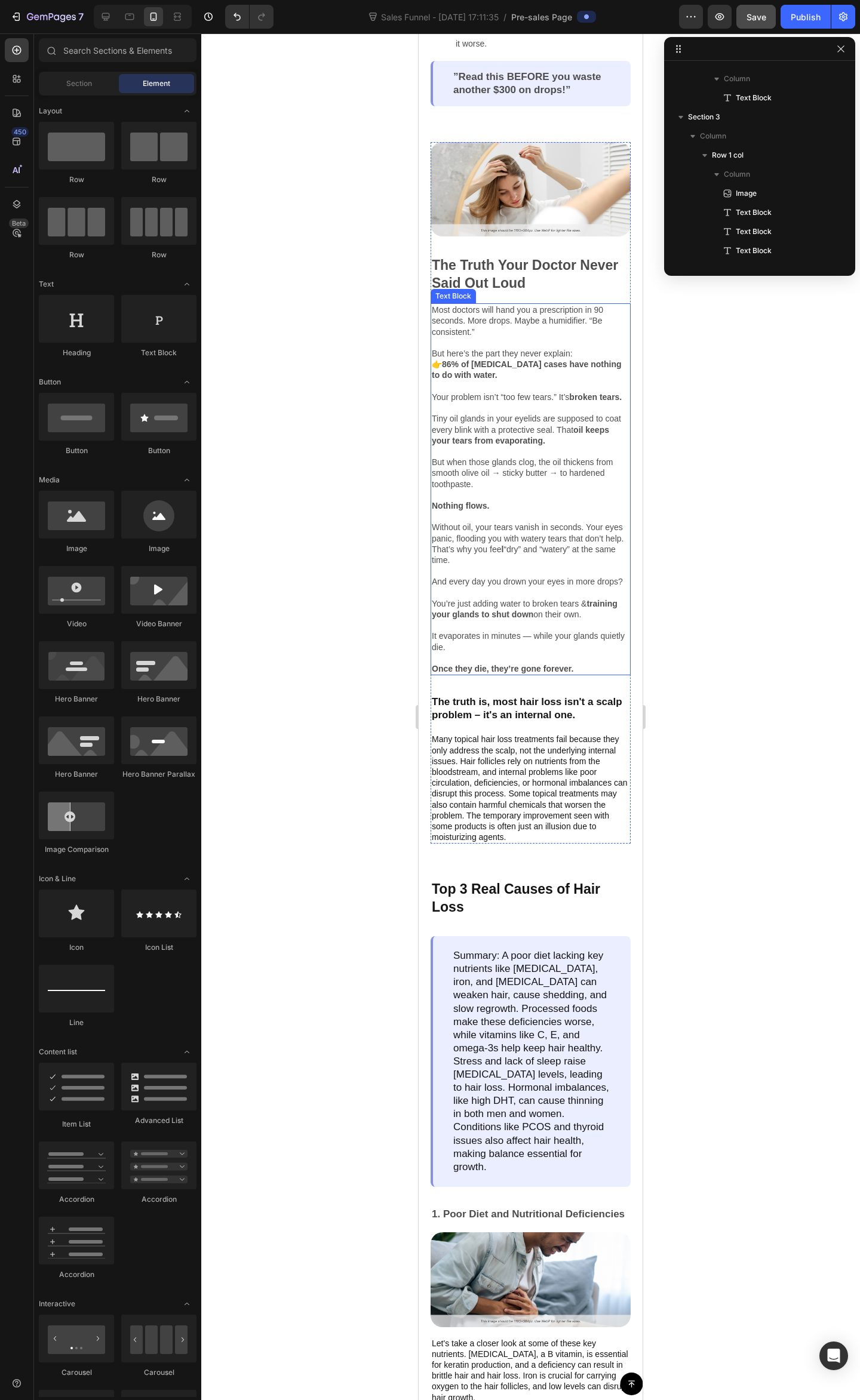
scroll to position [955, 0]
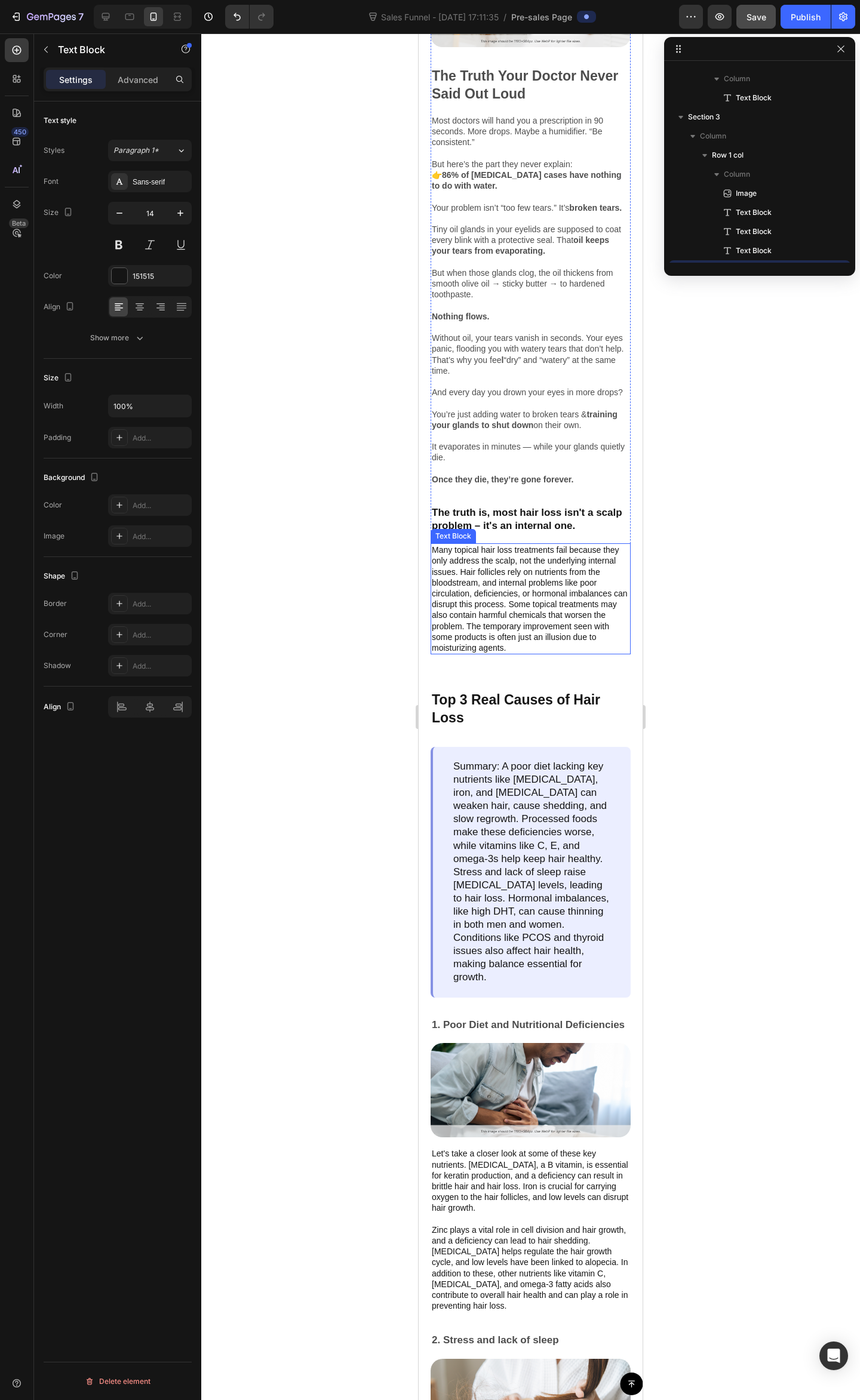
click at [568, 607] on p "Many topical hair loss treatments fail because they only address the scalp, not…" at bounding box center [531, 599] width 198 height 109
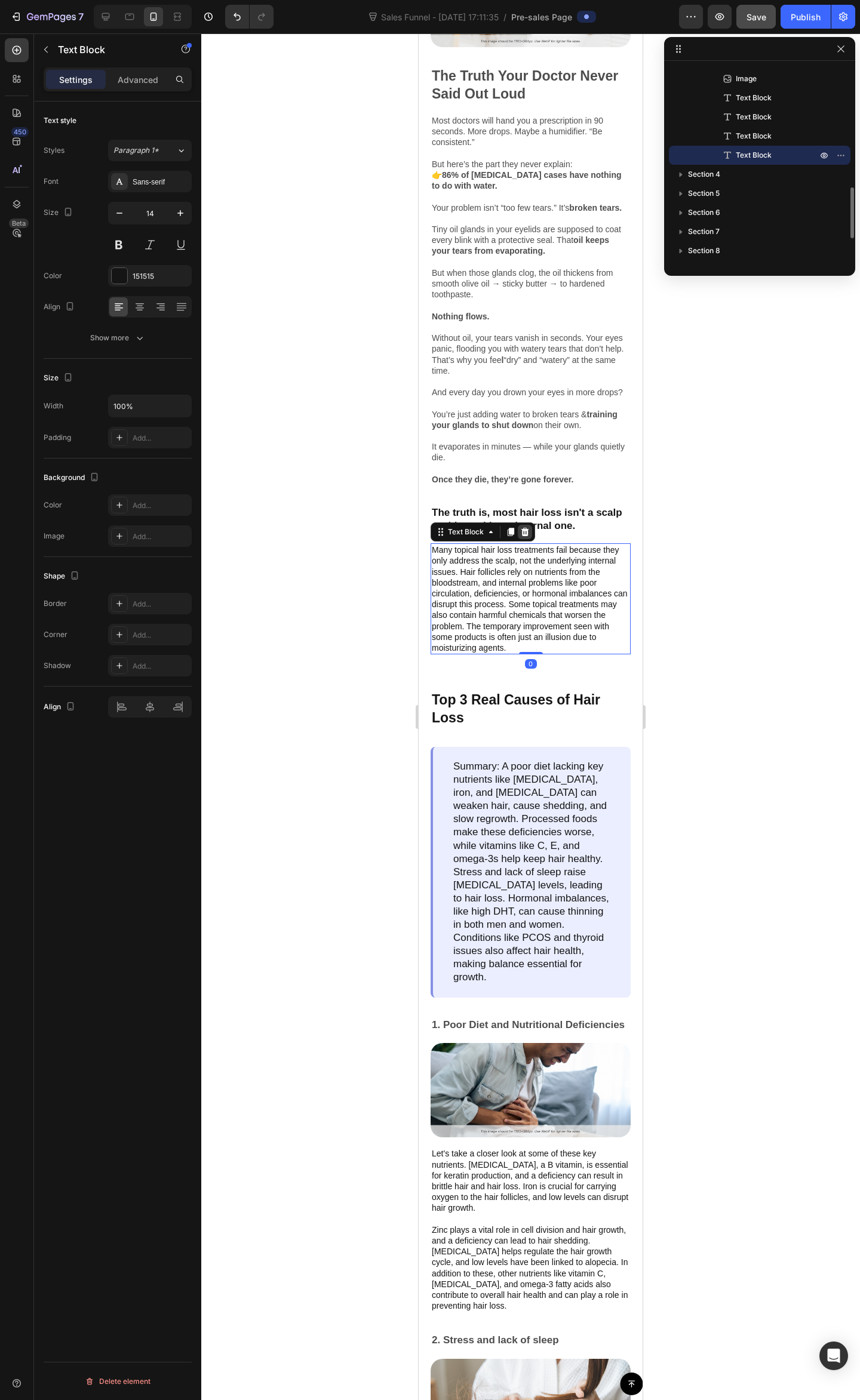
click at [521, 537] on icon at bounding box center [525, 532] width 10 height 10
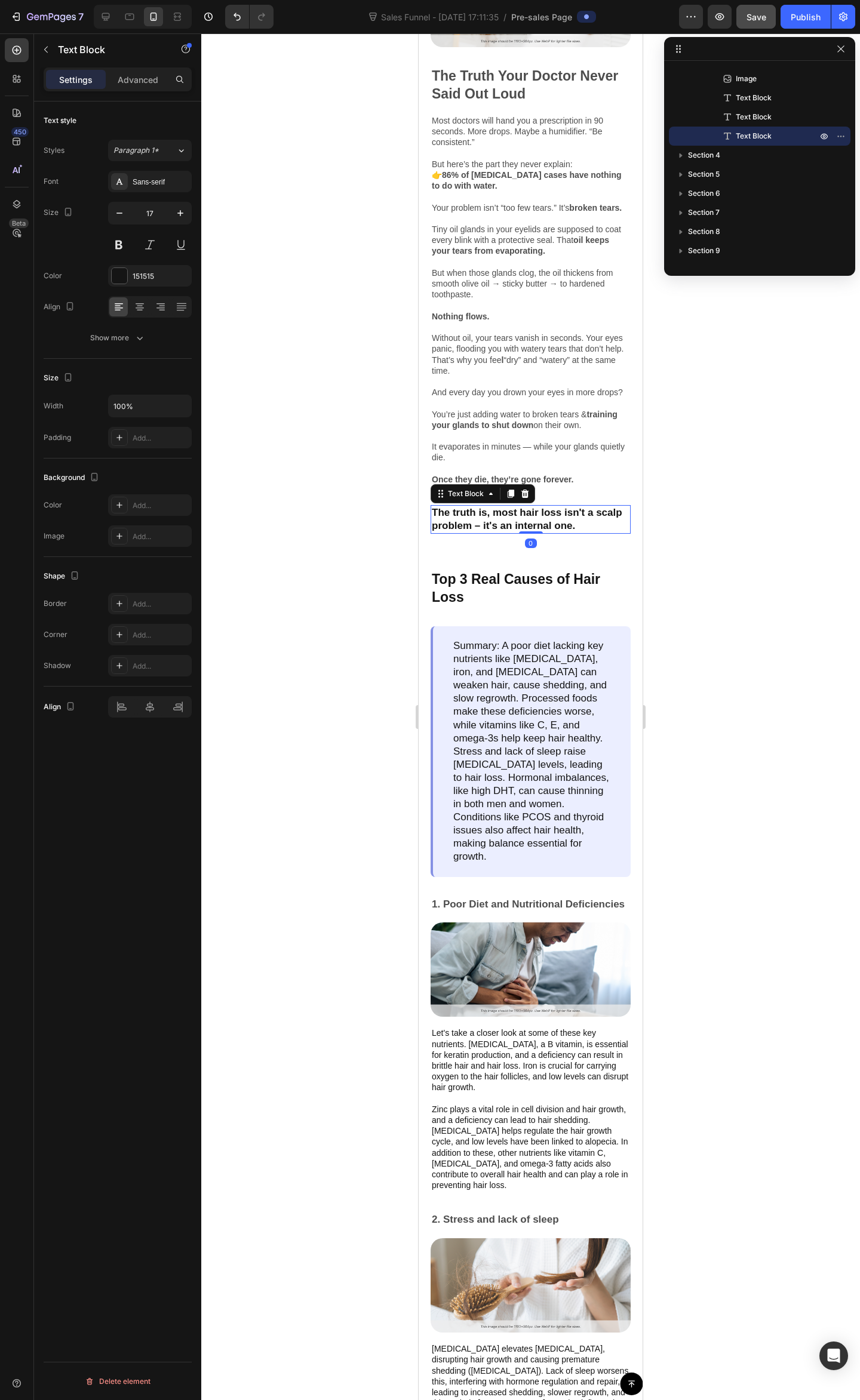
click at [543, 532] on p "The truth is, most hair loss isn't a scalp problem – it's an internal one." at bounding box center [531, 519] width 198 height 27
click at [528, 498] on icon at bounding box center [525, 493] width 8 height 8
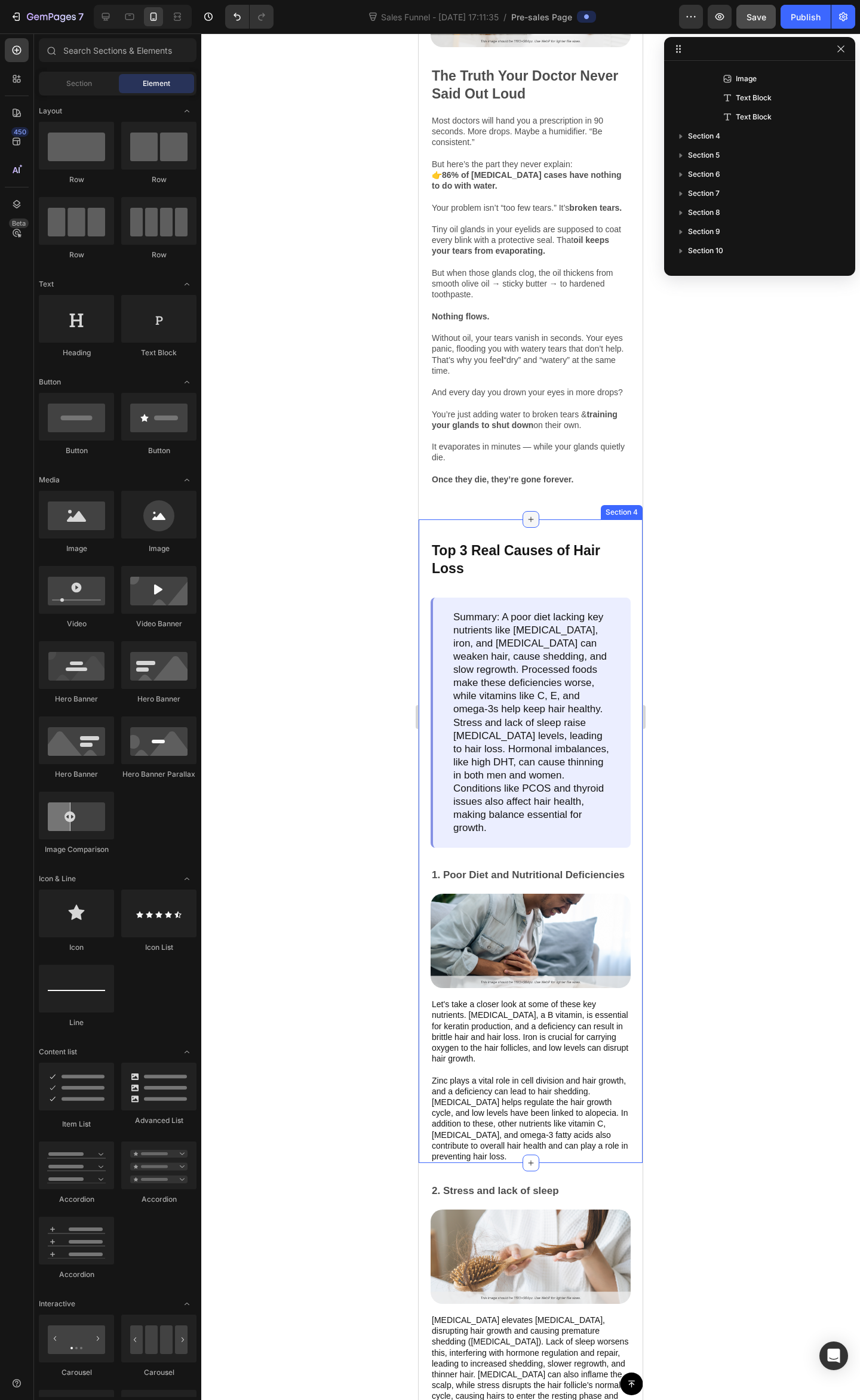
click at [522, 528] on div at bounding box center [531, 519] width 17 height 17
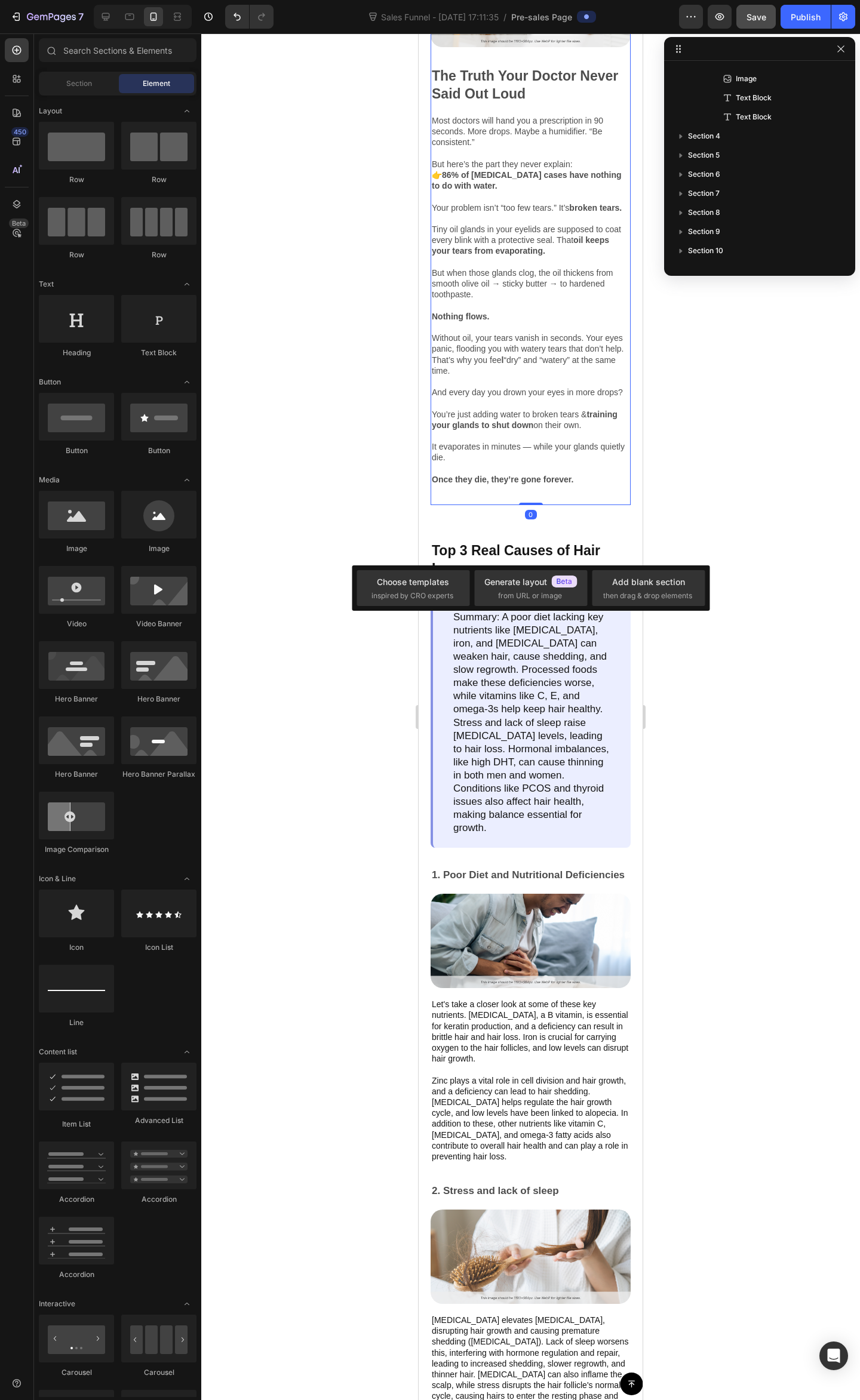
scroll to position [359, 0]
click at [549, 505] on div "Image The Truth Your Doctor Never Said Out Loud Text Block Most doctors will ha…" at bounding box center [531, 228] width 200 height 552
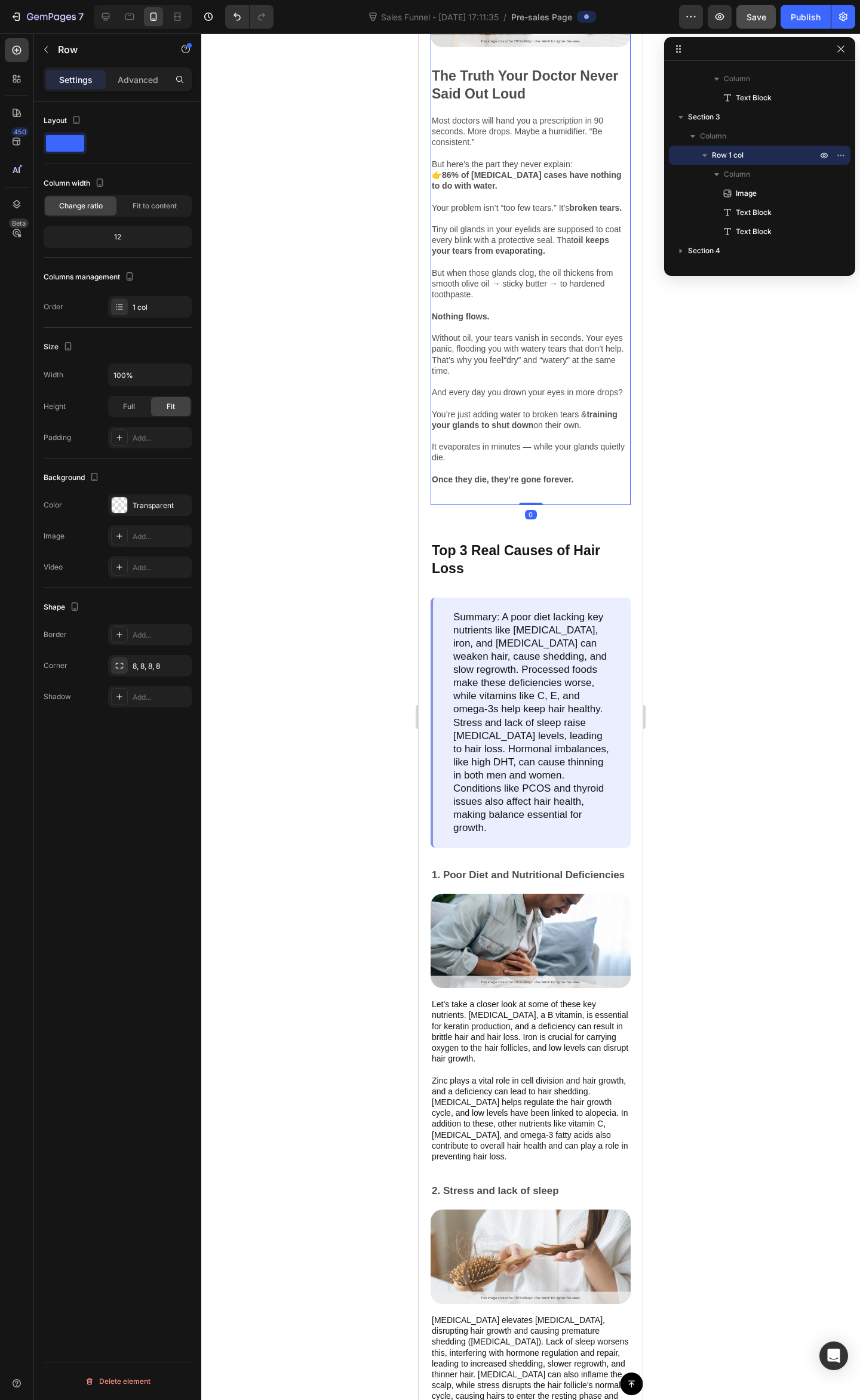
drag, startPoint x: 533, startPoint y: 529, endPoint x: 534, endPoint y: 521, distance: 8.1
click at [542, 504] on div "Image The Truth Your Doctor Never Said Out Loud Text Block Most doctors will ha…" at bounding box center [531, 228] width 200 height 552
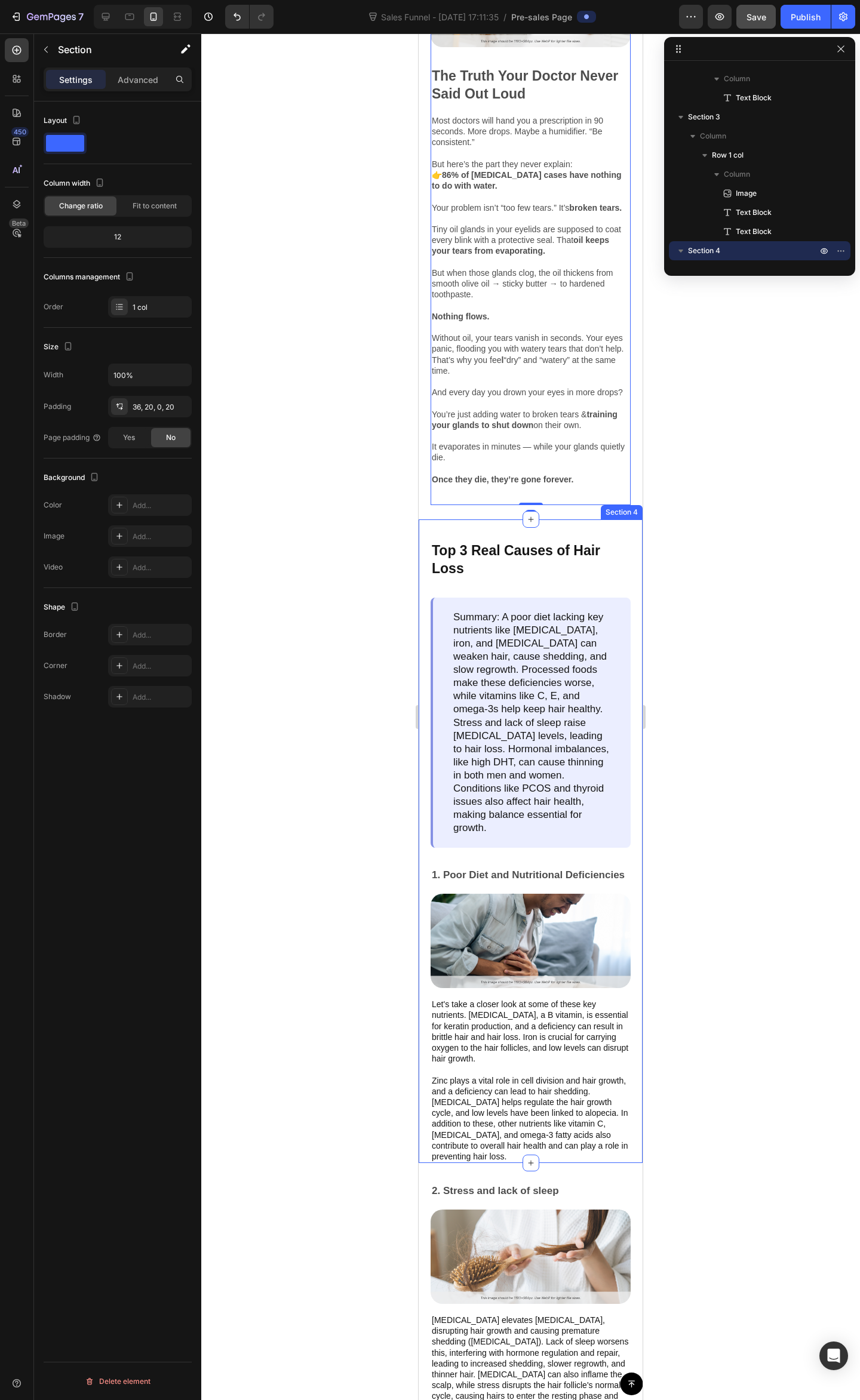
click at [541, 558] on div "Top 3 Real Causes of Hair Loss Text Block Summary: A poor diet lacking key nutr…" at bounding box center [530, 841] width 224 height 643
click at [559, 567] on div "Top 3 Real Causes of Hair Loss Text Block Summary: A poor diet lacking key nutr…" at bounding box center [530, 841] width 224 height 643
drag, startPoint x: 761, startPoint y: 634, endPoint x: 659, endPoint y: 636, distance: 102.0
click at [759, 634] on div at bounding box center [530, 717] width 658 height 1366
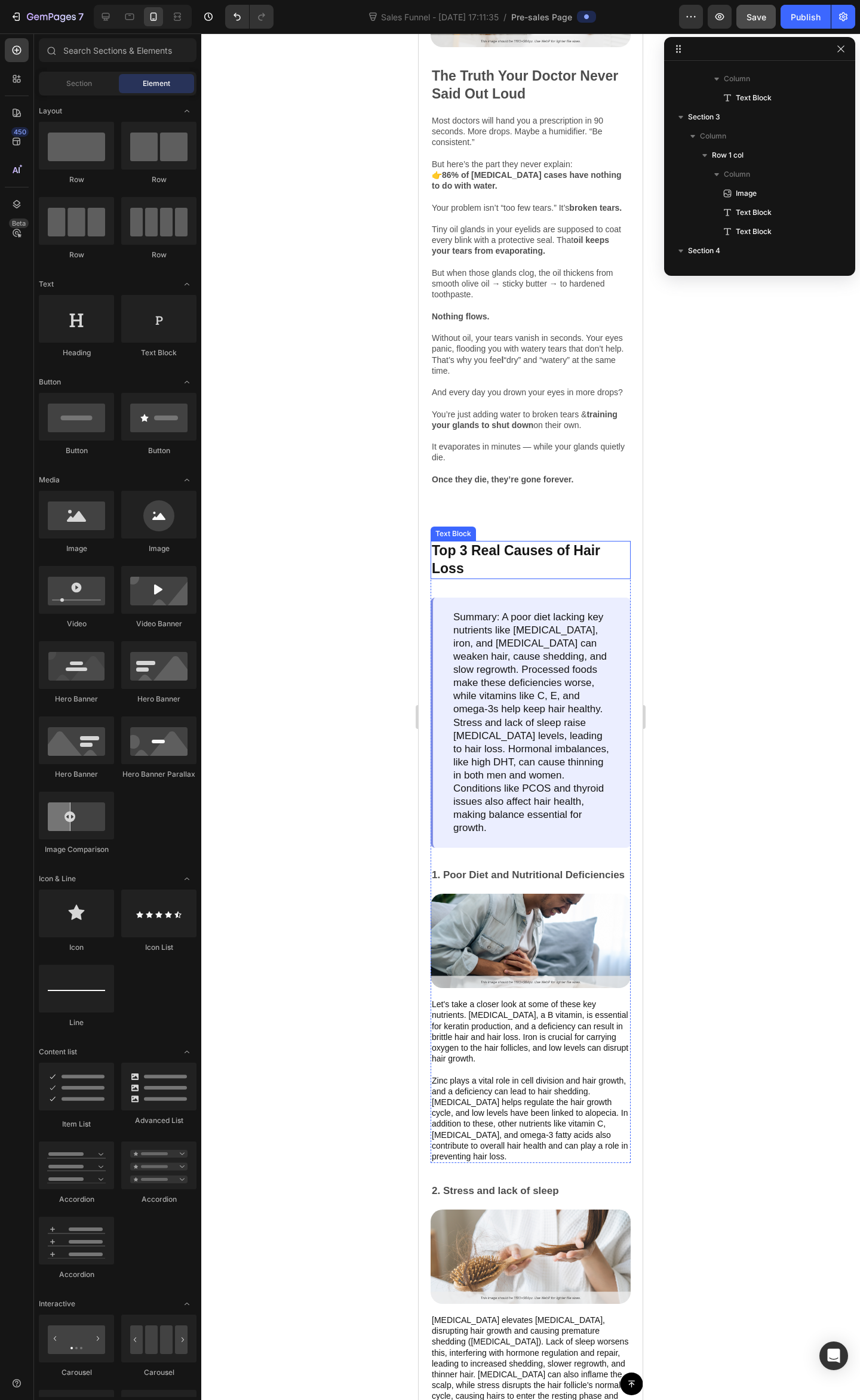
click at [491, 578] on p "Top 3 Real Causes of Hair Loss" at bounding box center [531, 560] width 198 height 36
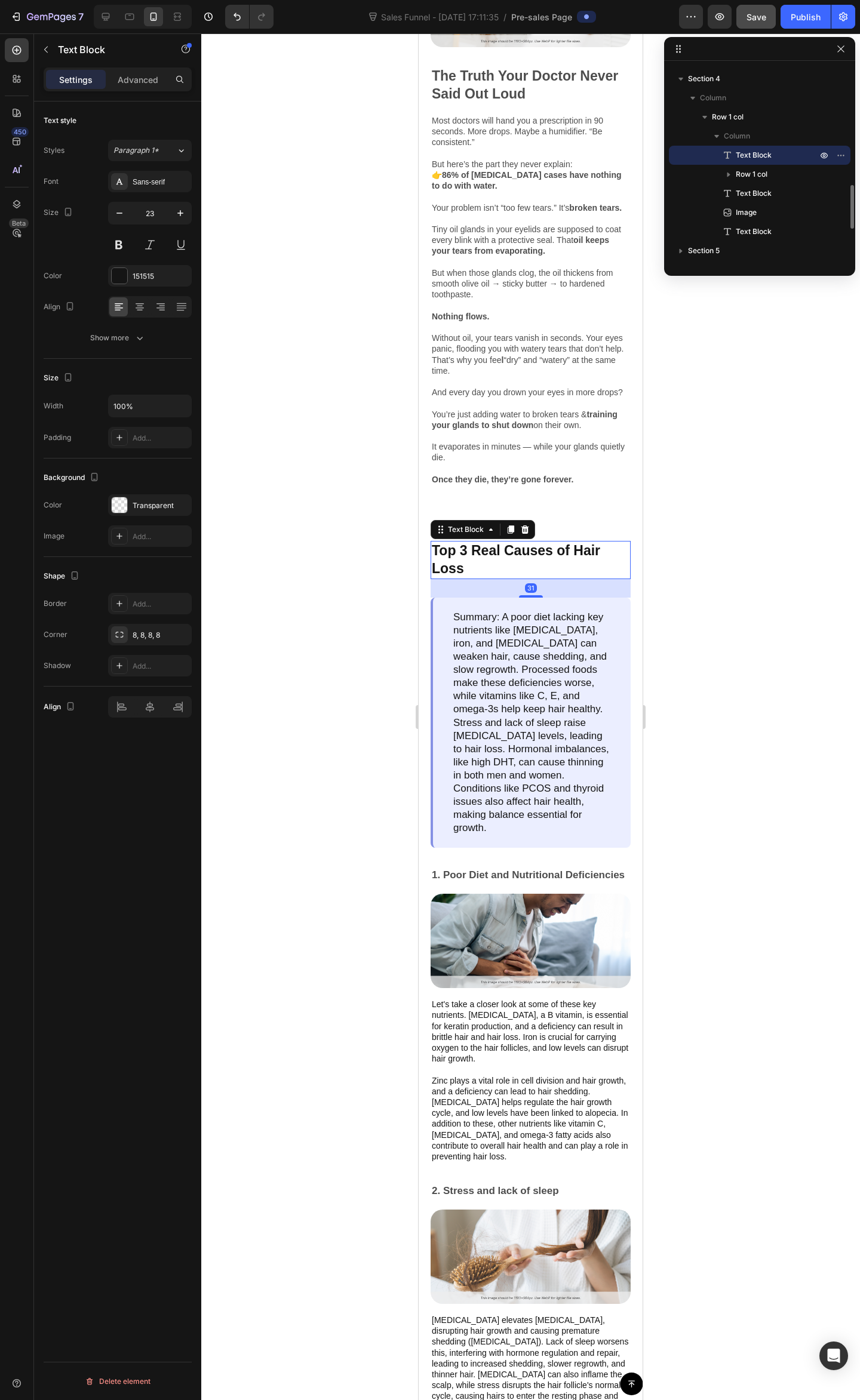
click at [490, 578] on p "Top 3 Real Causes of Hair Loss" at bounding box center [531, 560] width 198 height 36
click at [487, 578] on p "Top 3 Real Causes of Hair Loss" at bounding box center [531, 560] width 198 height 36
click at [486, 578] on p "Top 3 Real Causes of Hair Loss" at bounding box center [531, 560] width 198 height 36
click at [503, 578] on p "Top 3 Real Causes of Hair Loss" at bounding box center [531, 560] width 198 height 36
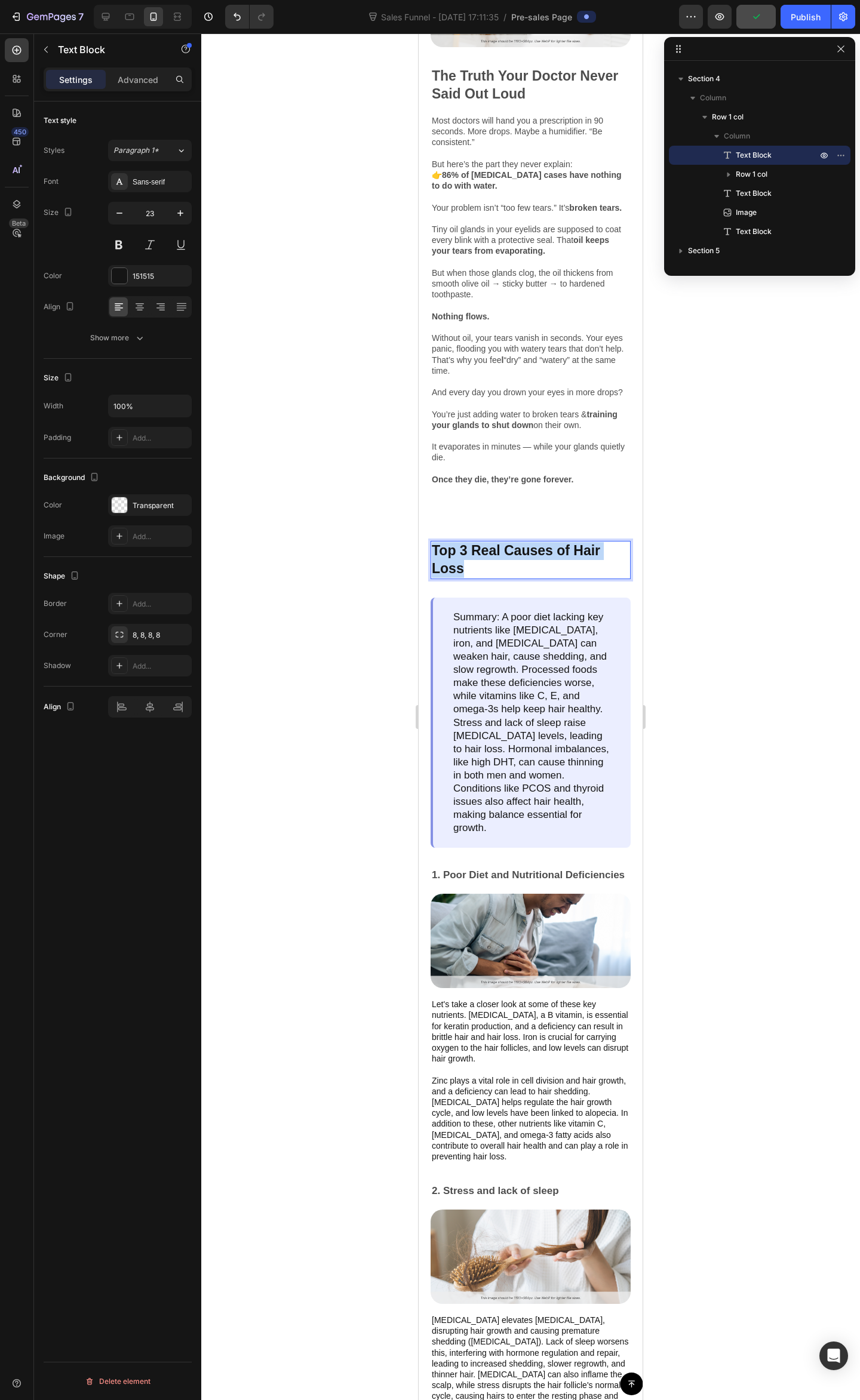
click at [503, 578] on p "Top 3 Real Causes of Hair Loss" at bounding box center [531, 560] width 198 height 36
click at [791, 629] on div at bounding box center [530, 717] width 658 height 1366
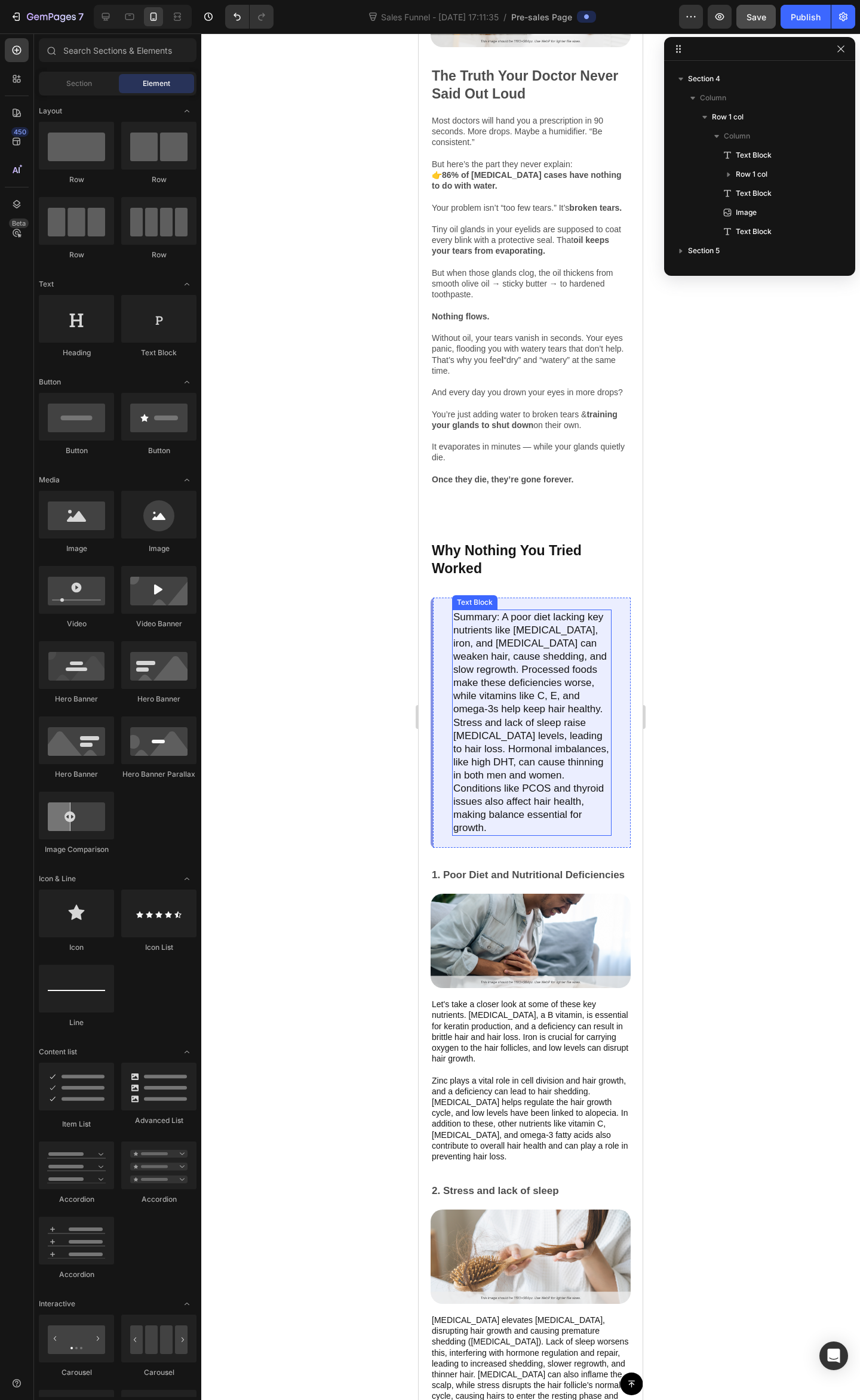
click at [531, 786] on p "Summary: A poor diet lacking key nutrients like biotin, iron, and vitamin D can…" at bounding box center [532, 723] width 157 height 224
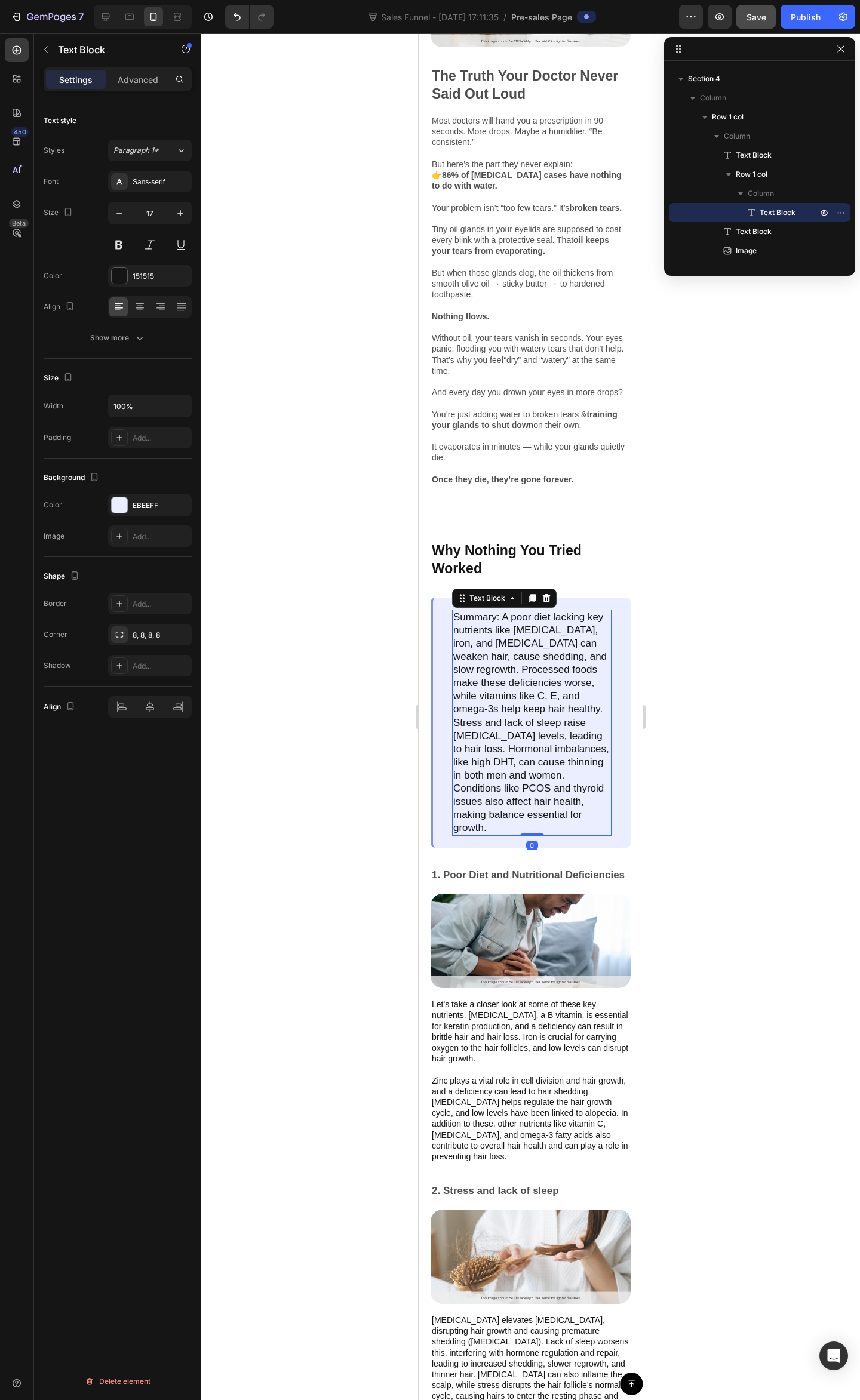
click at [554, 835] on p "Summary: A poor diet lacking key nutrients like biotin, iron, and vitamin D can…" at bounding box center [532, 723] width 157 height 224
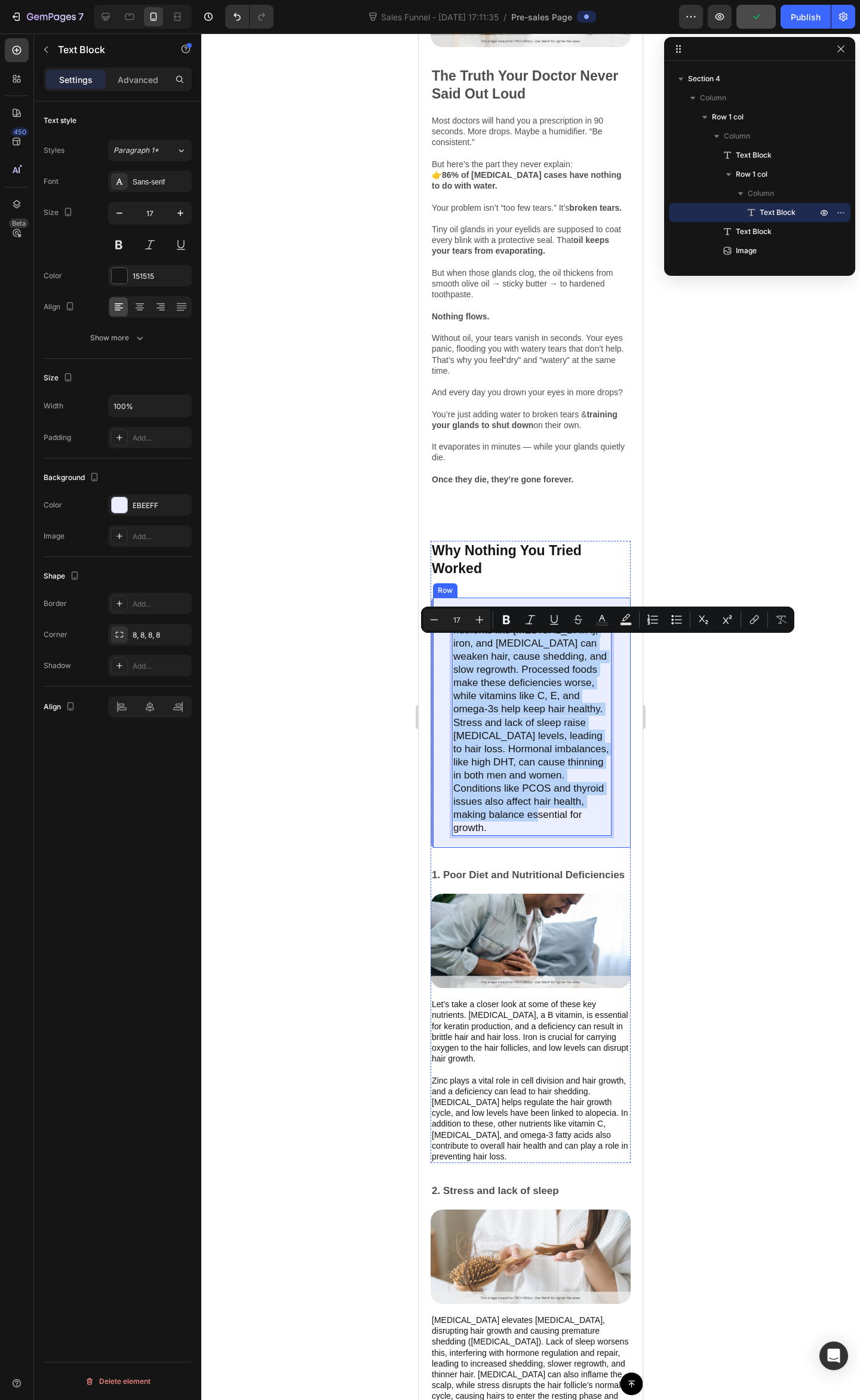
drag, startPoint x: 556, startPoint y: 855, endPoint x: 450, endPoint y: 641, distance: 238.8
click at [450, 641] on div "Summary: A poor diet lacking key nutrients like biotin, iron, and vitamin D can…" at bounding box center [531, 722] width 200 height 251
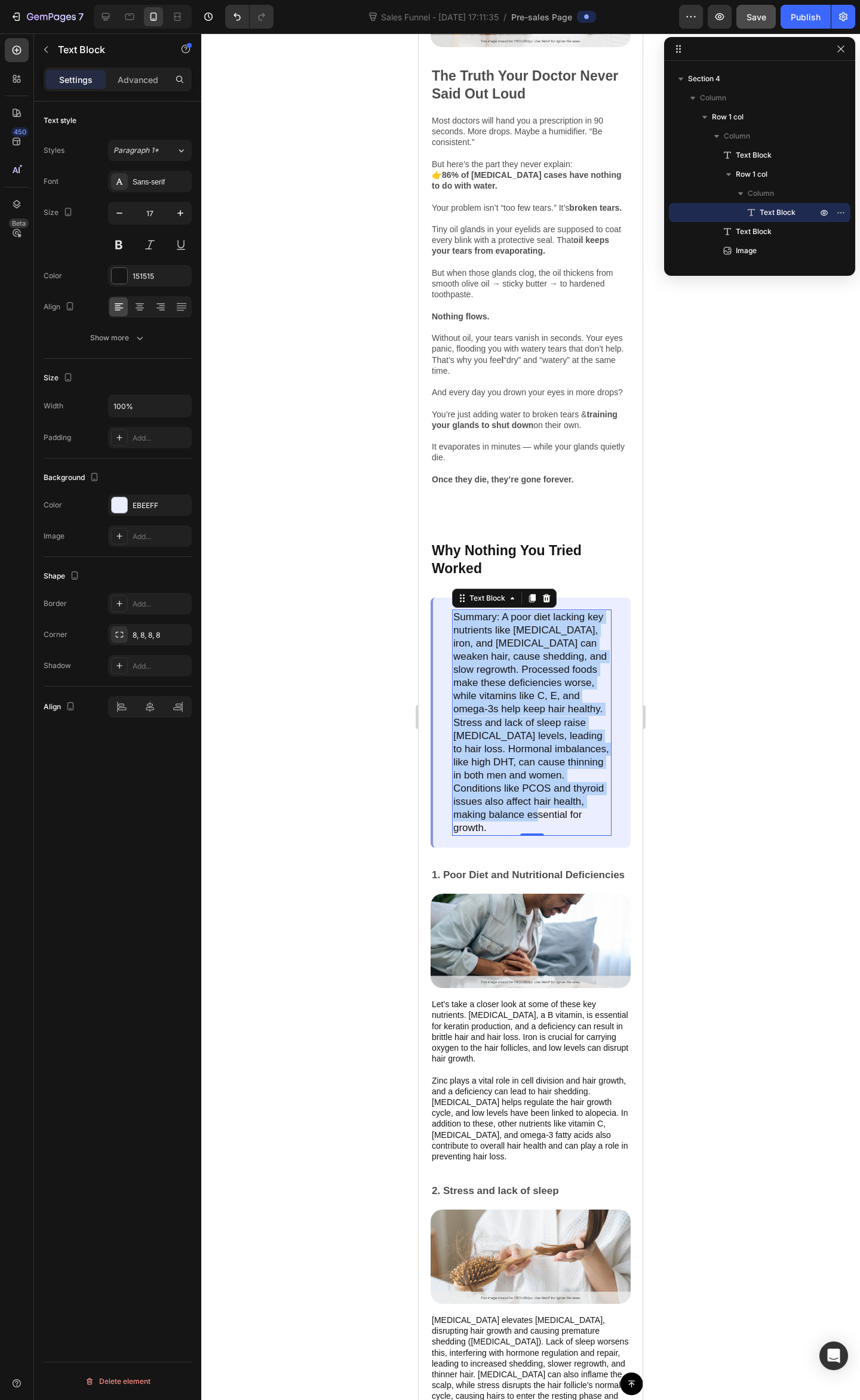
click at [525, 835] on p "Summary: A poor diet lacking key nutrients like biotin, iron, and vitamin D can…" at bounding box center [532, 723] width 157 height 224
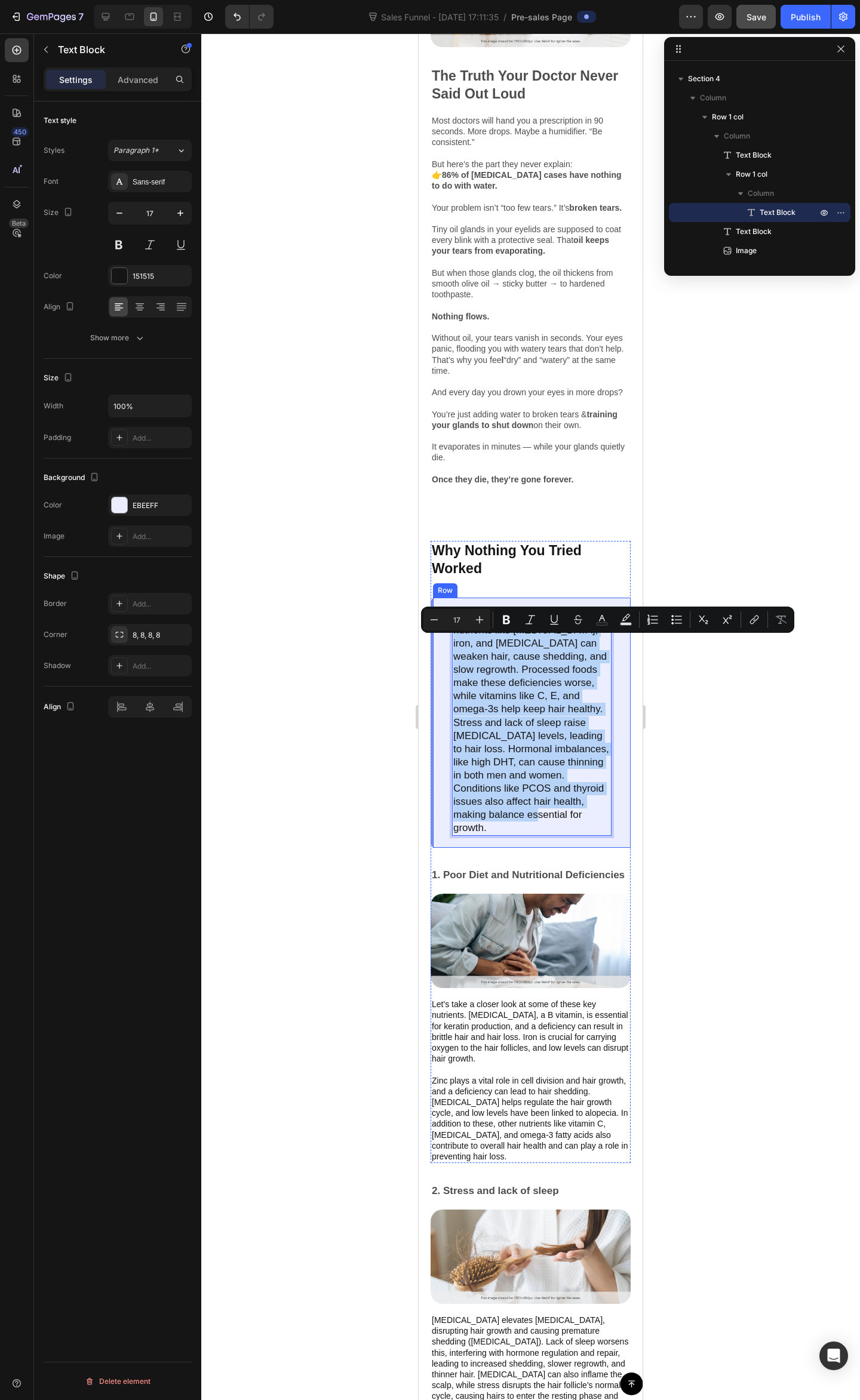
drag, startPoint x: 527, startPoint y: 817, endPoint x: 448, endPoint y: 631, distance: 202.1
click at [448, 631] on div "Summary: A poor diet lacking key nutrients like biotin, iron, and vitamin D can…" at bounding box center [531, 722] width 200 height 251
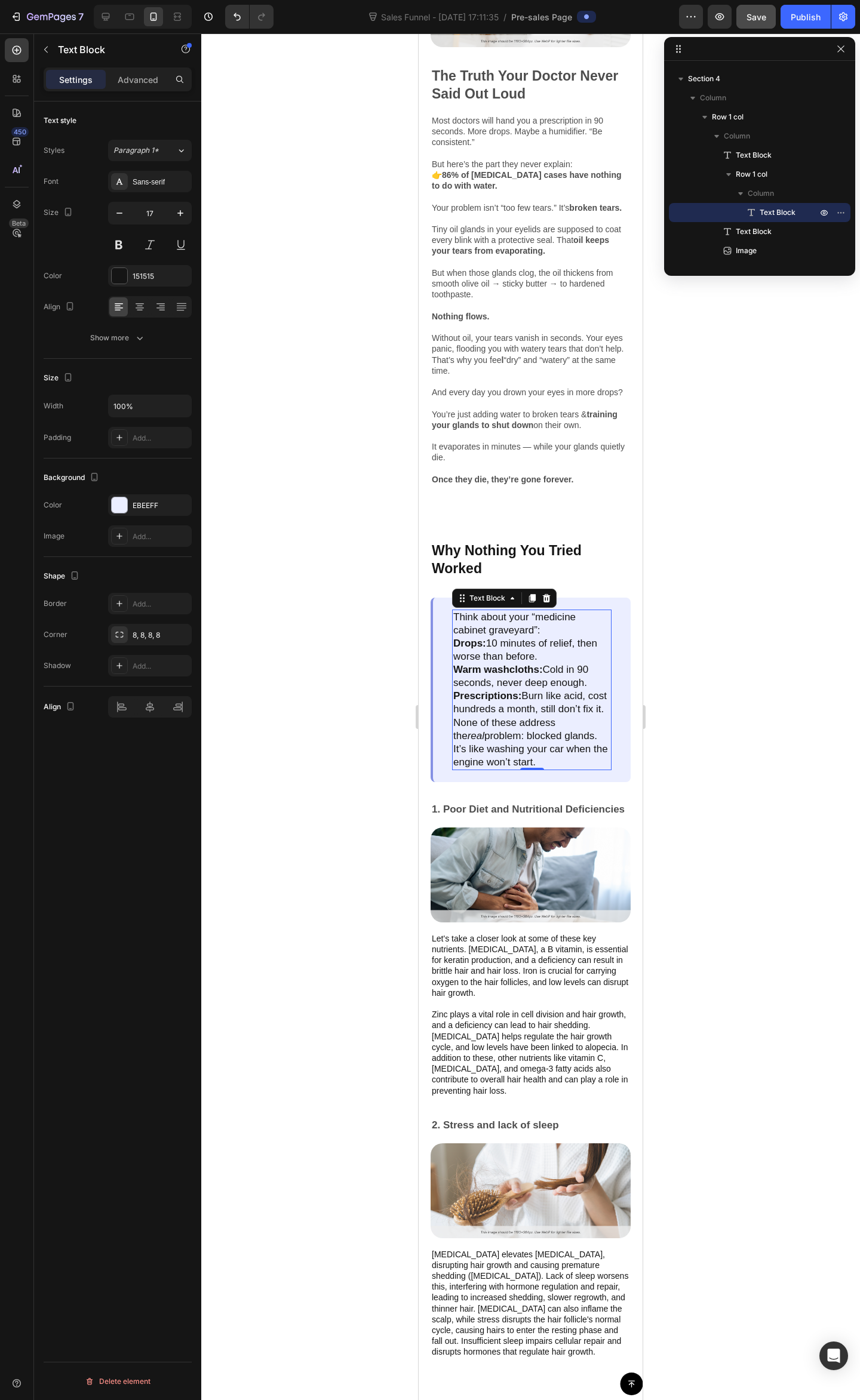
click at [772, 715] on div at bounding box center [530, 717] width 658 height 1366
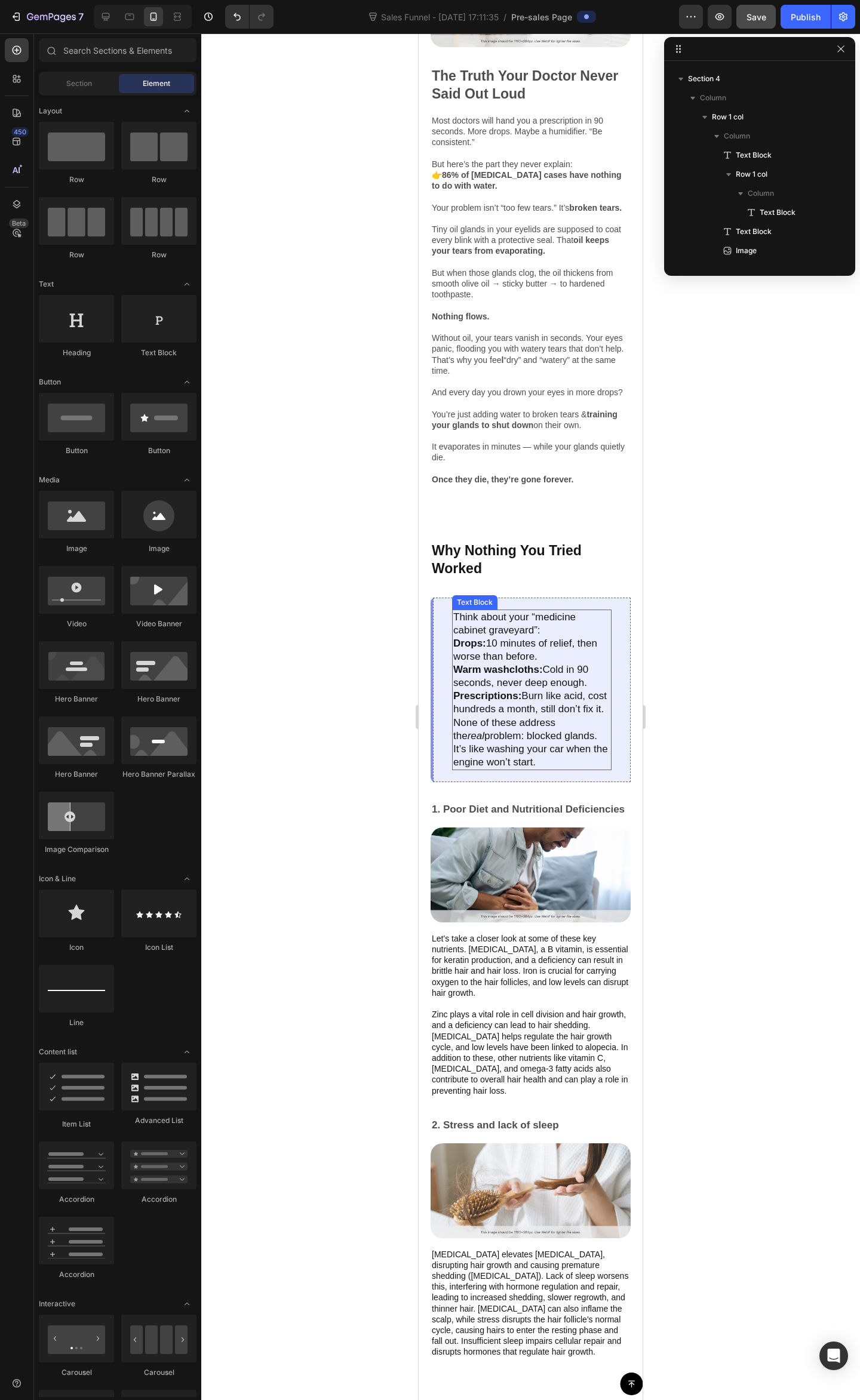
click at [540, 663] on p "Drops: 10 minutes of relief, then worse than before." at bounding box center [532, 650] width 157 height 27
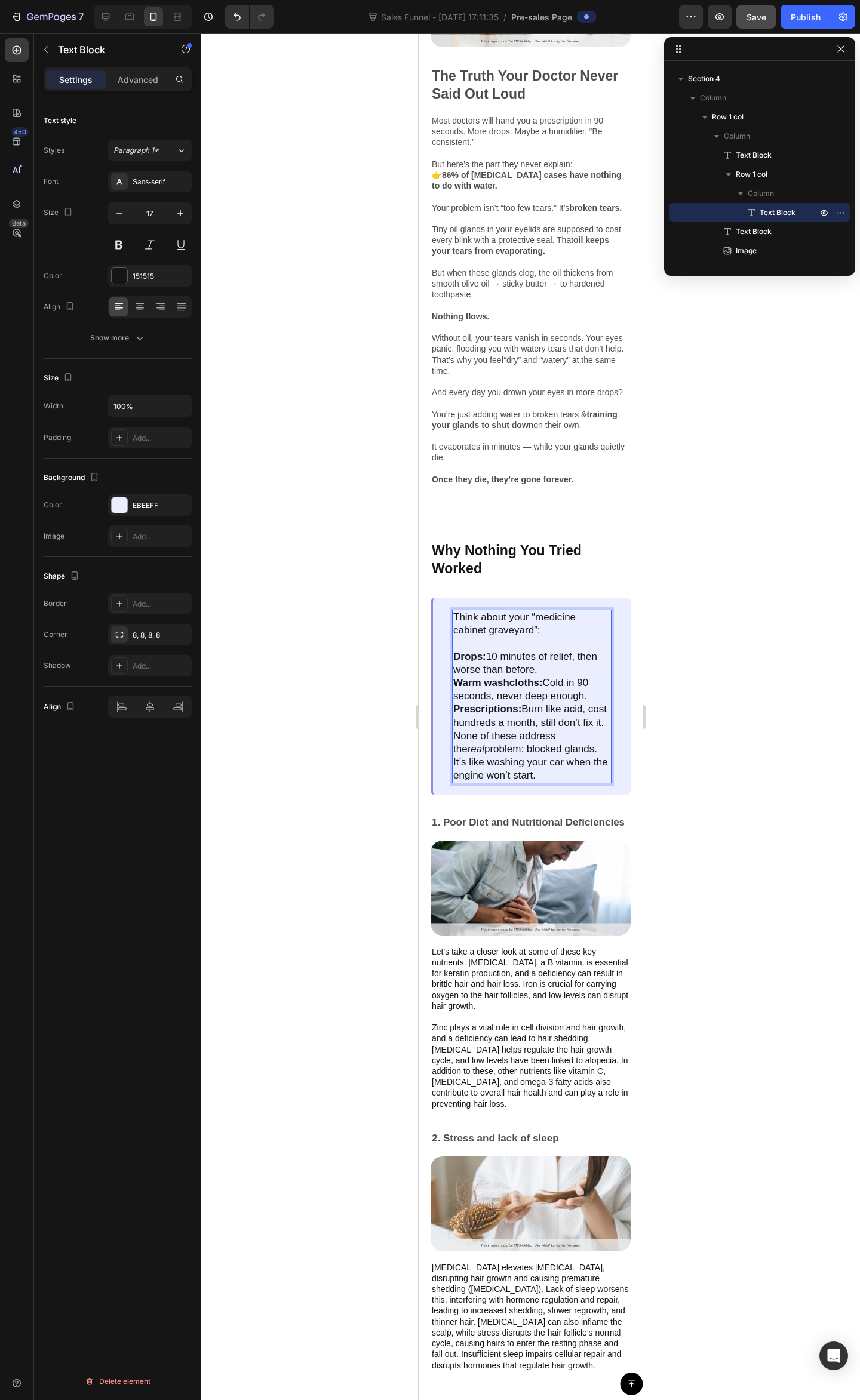
click at [568, 676] on p "Drops: 10 minutes of relief, then worse than before." at bounding box center [532, 663] width 157 height 27
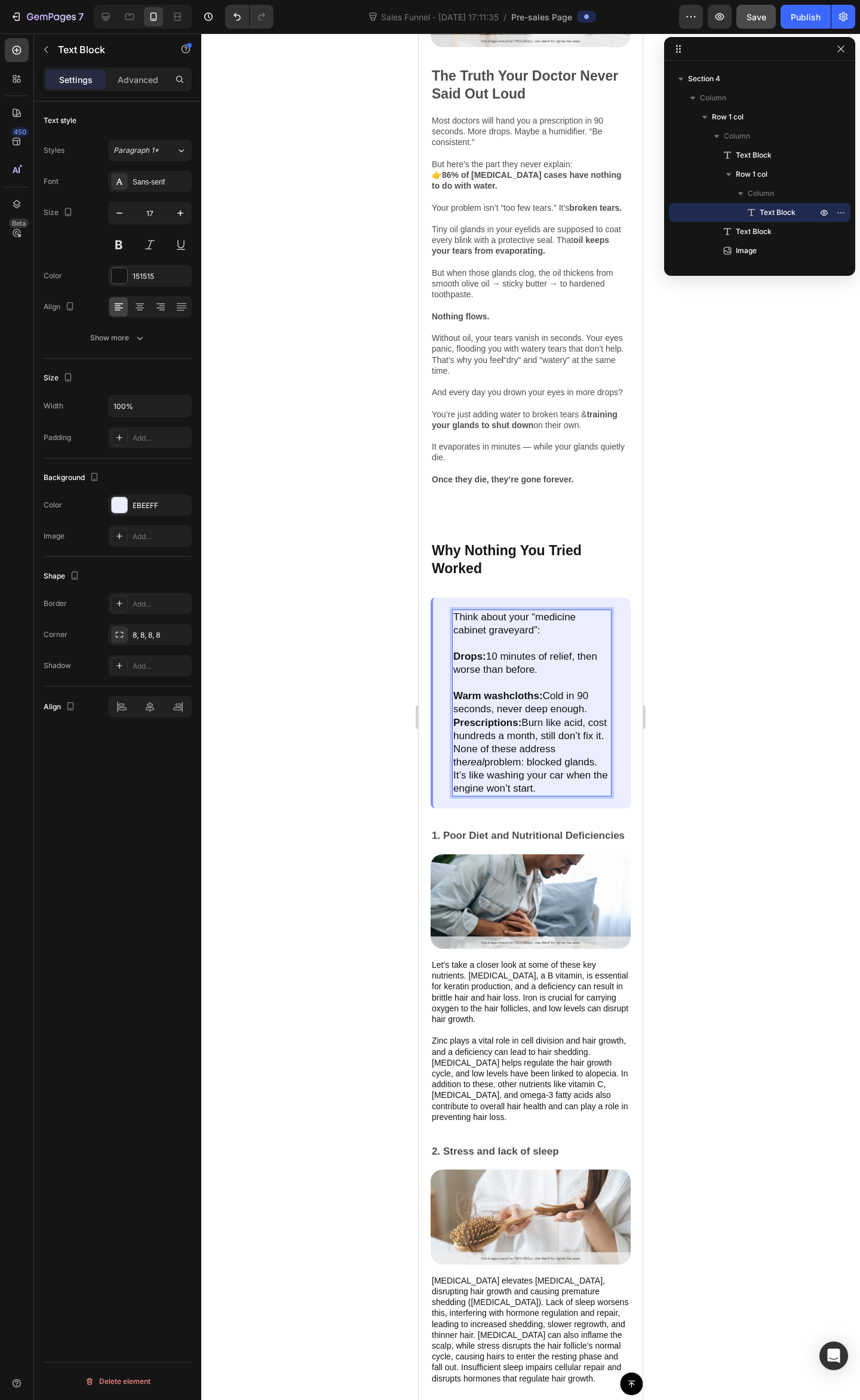
click at [583, 716] on p "Warm washcloths: Cold in 90 seconds, never deep enough." at bounding box center [532, 702] width 157 height 27
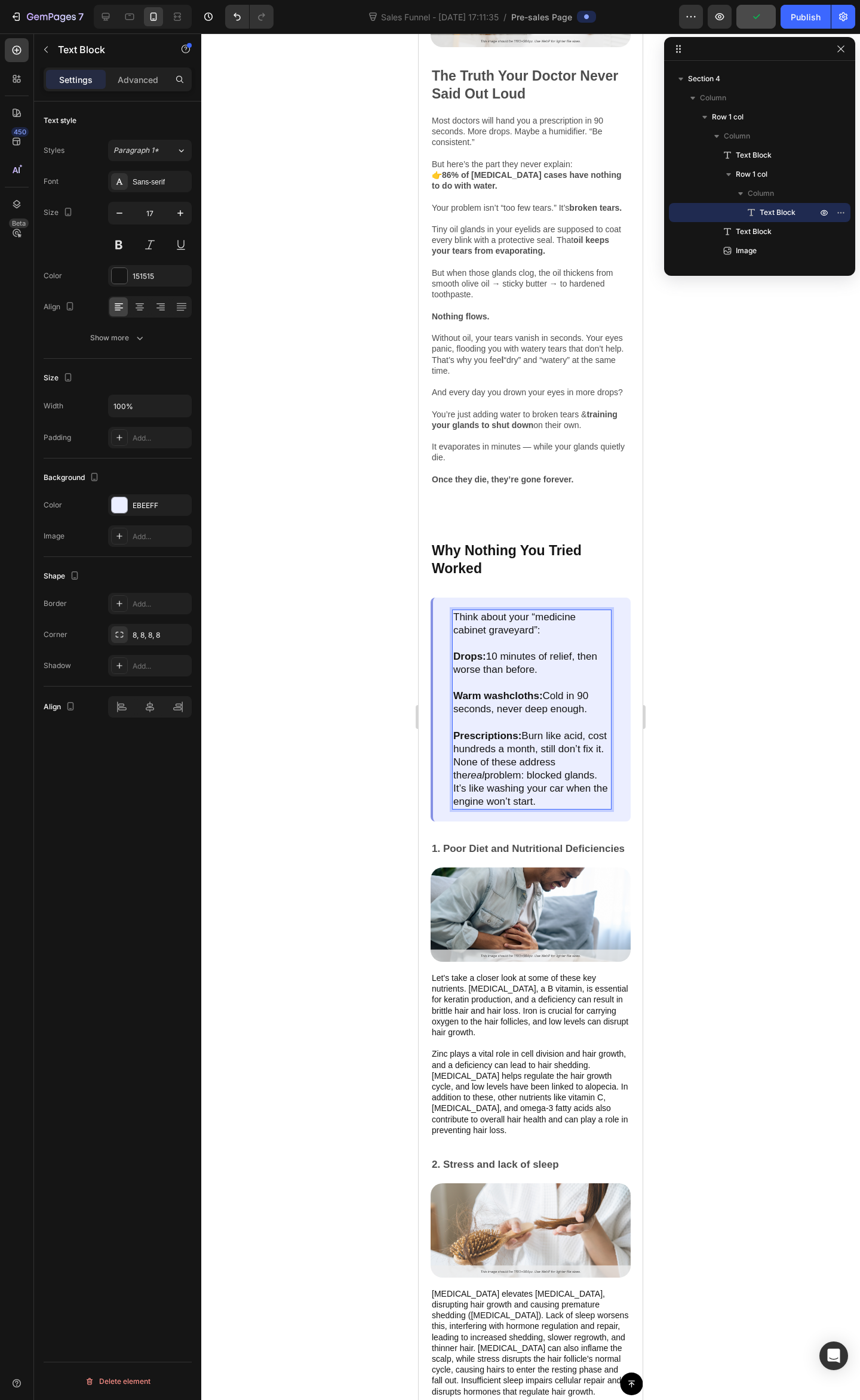
click at [527, 755] on p "Prescriptions: Burn like acid, cost hundreds a month, still don’t fix it." at bounding box center [532, 742] width 157 height 27
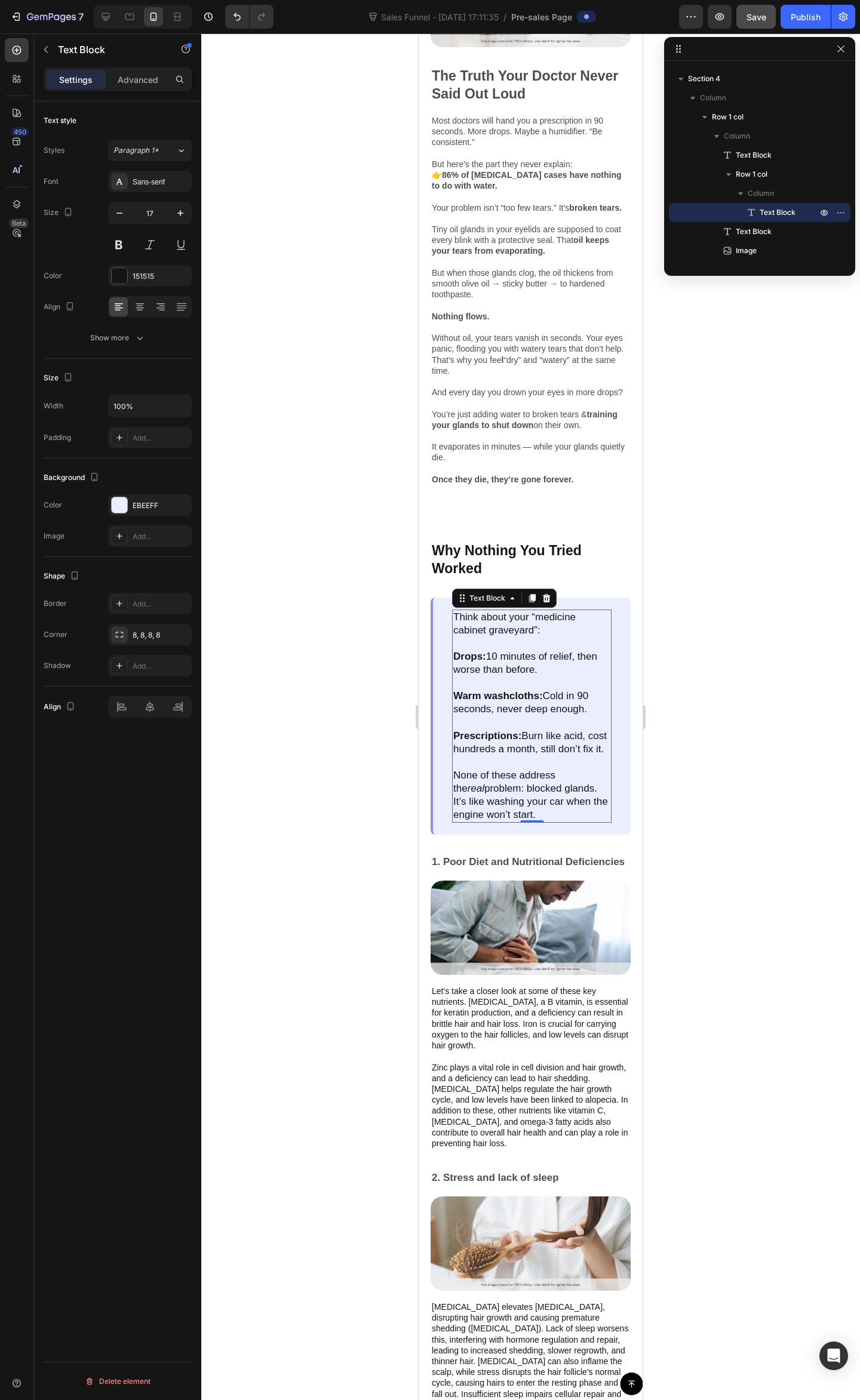
click at [775, 711] on div at bounding box center [530, 717] width 658 height 1366
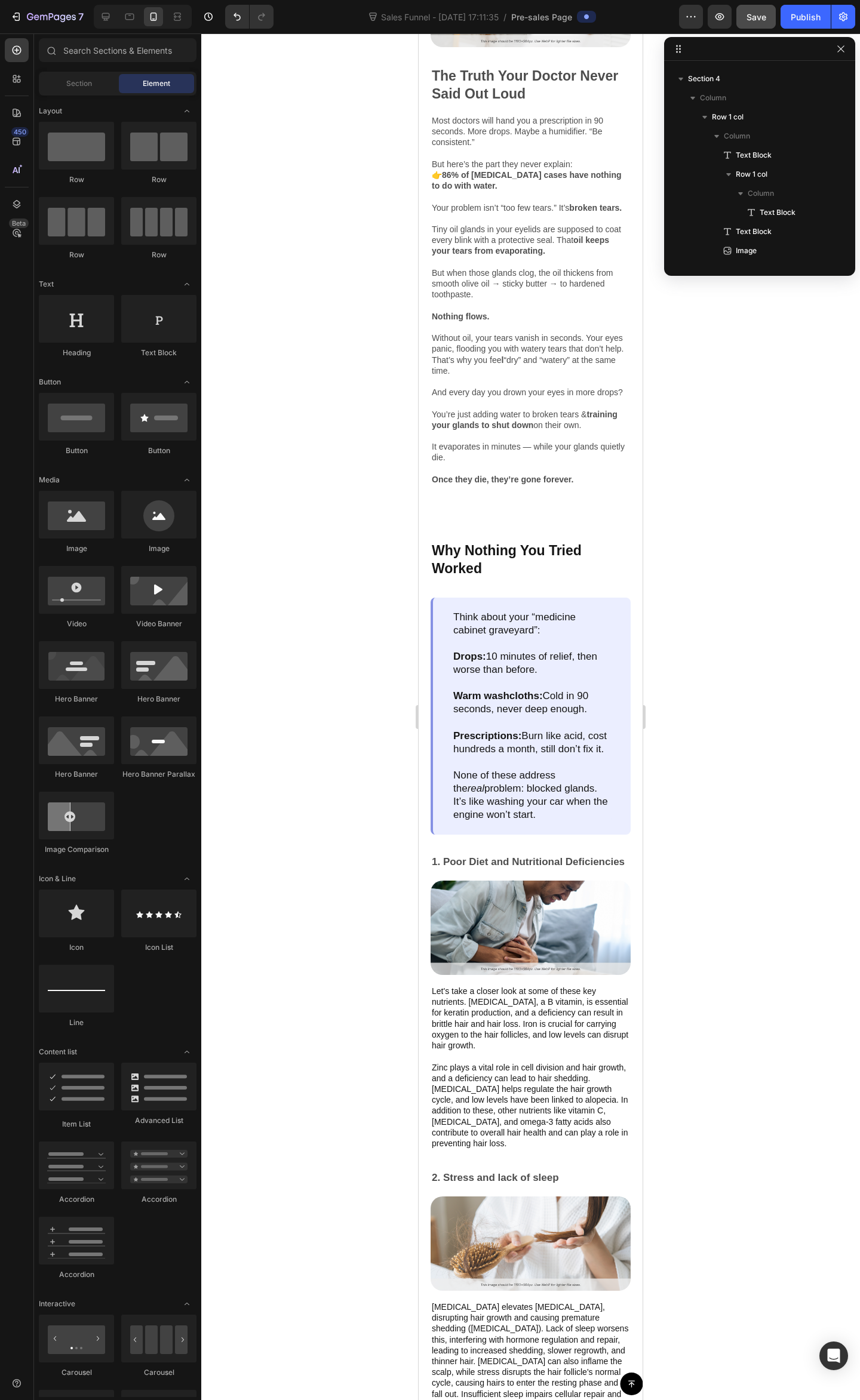
click at [763, 741] on div at bounding box center [530, 717] width 658 height 1366
click at [822, 730] on div at bounding box center [530, 717] width 658 height 1366
click at [512, 578] on p "Why Nothing You Tried Worked" at bounding box center [531, 560] width 198 height 36
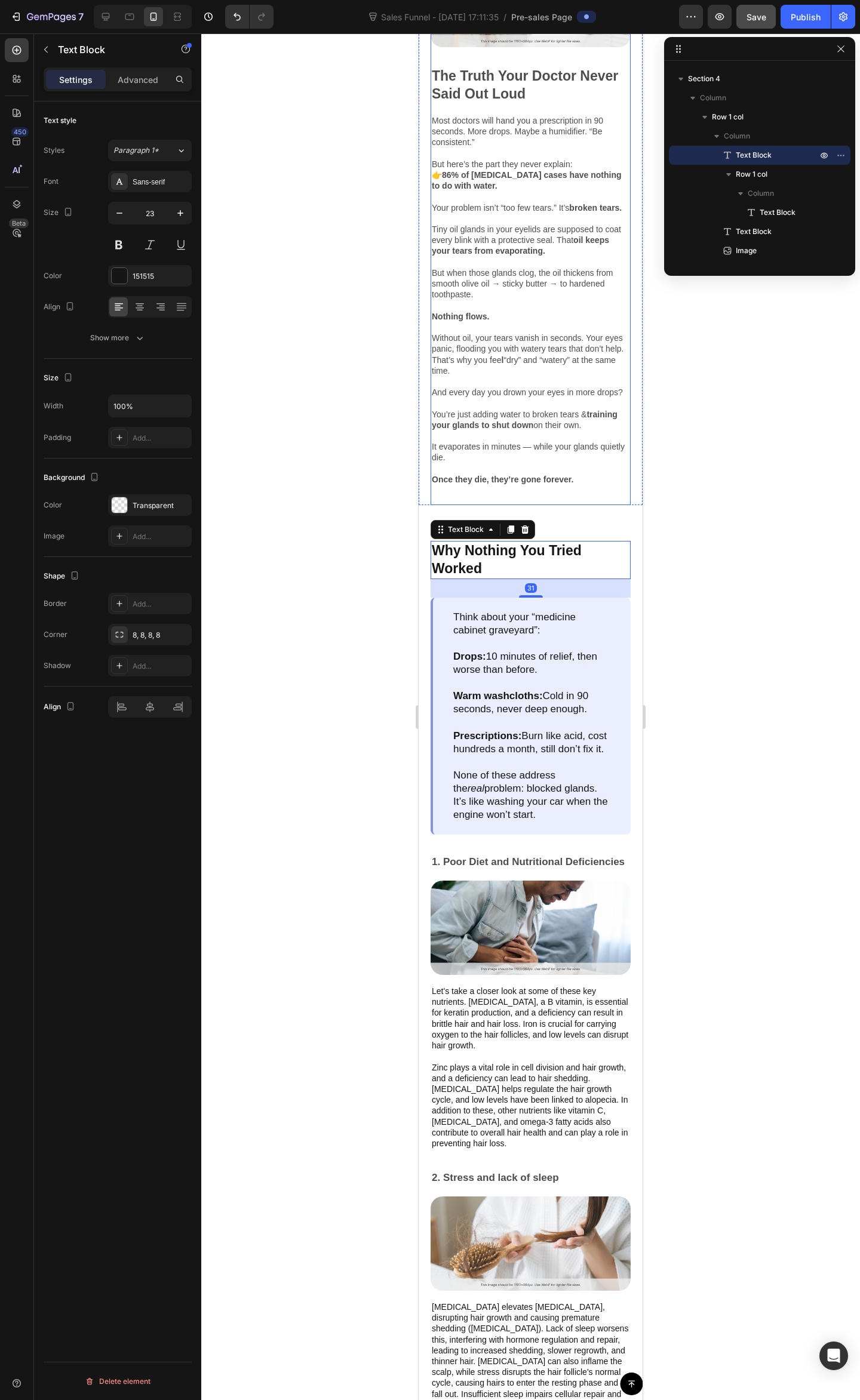
click at [562, 505] on div "Image The Truth Your Doctor Never Said Out Loud Text Block Most doctors will ha…" at bounding box center [531, 228] width 200 height 552
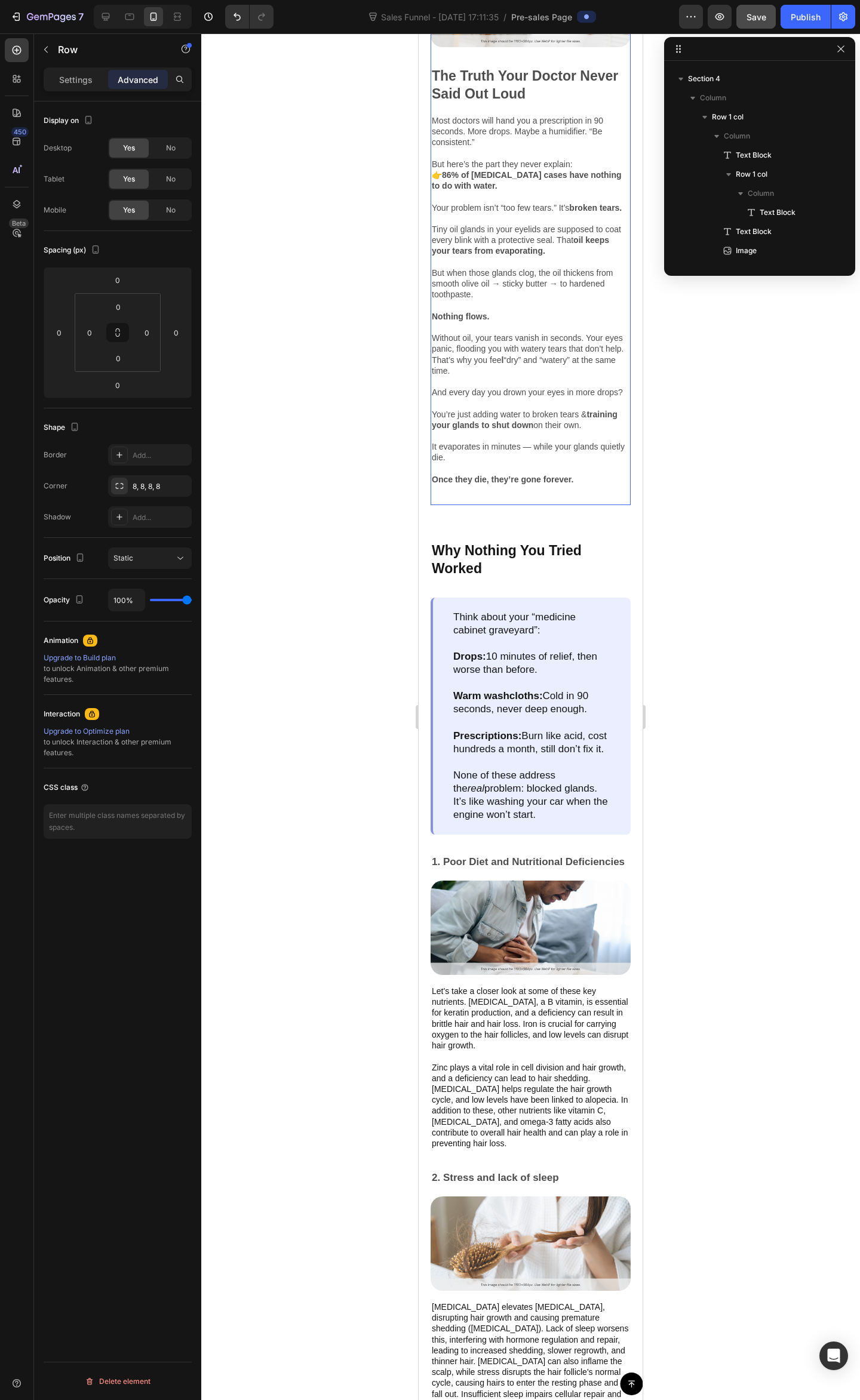
scroll to position [359, 0]
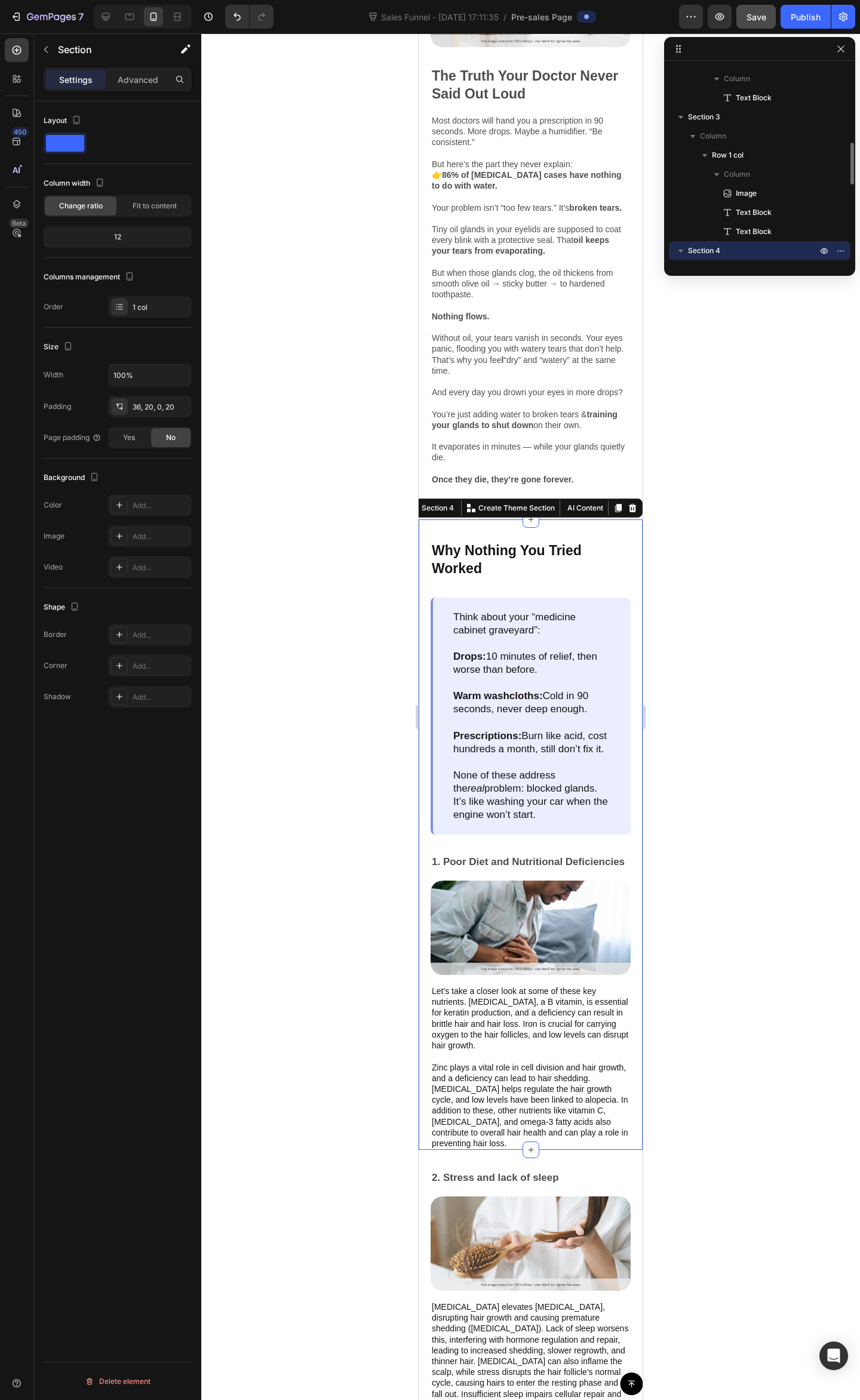
click at [547, 545] on div "Why Nothing You Tried Worked Text Block Think about your “medicine cabinet grav…" at bounding box center [530, 835] width 224 height 630
click at [593, 482] on p "And every day you drown your eyes in more drops? You’re just adding water to br…" at bounding box center [531, 436] width 198 height 98
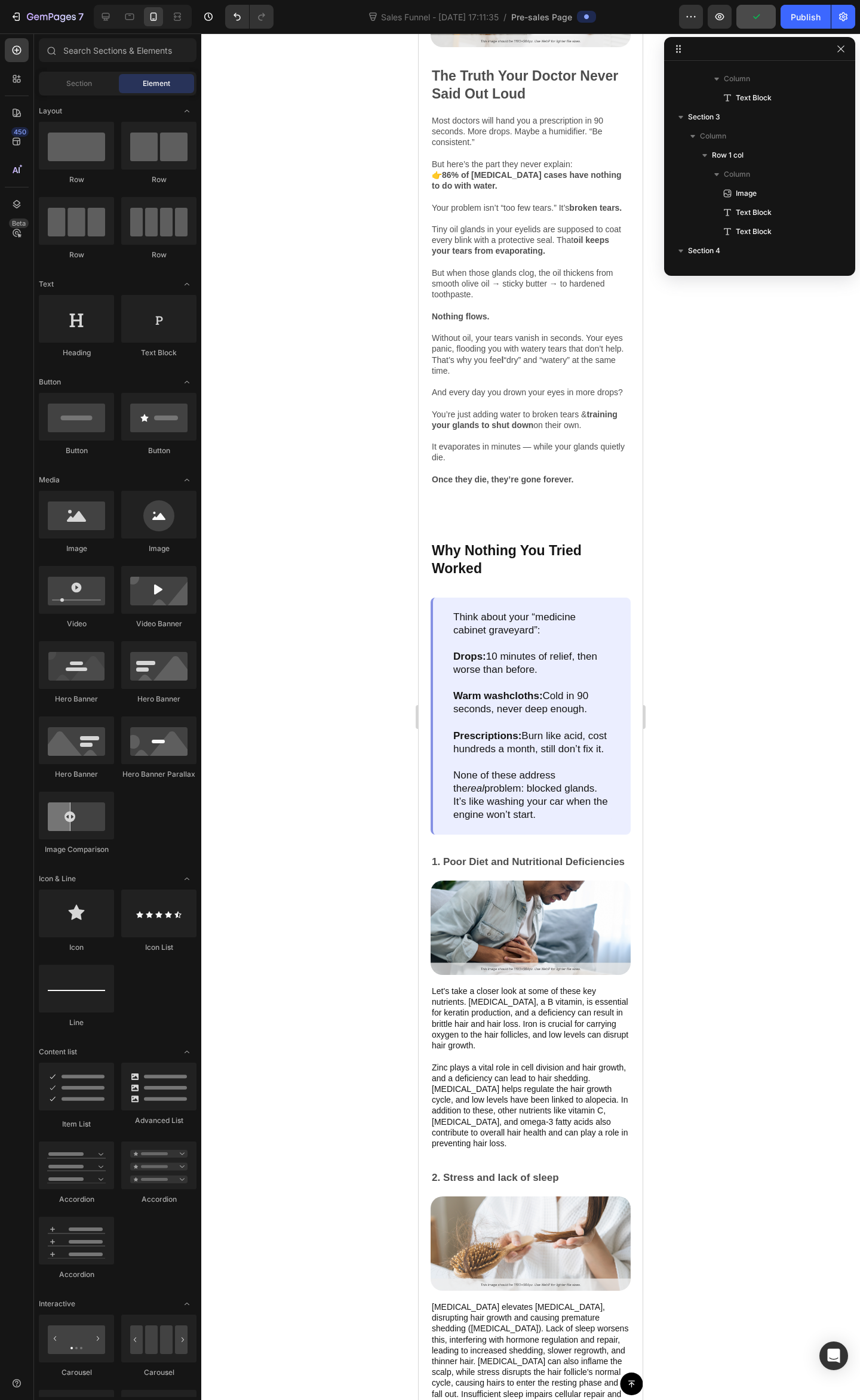
click at [547, 484] on strong "Once they die, they’re gone forever." at bounding box center [503, 479] width 141 height 10
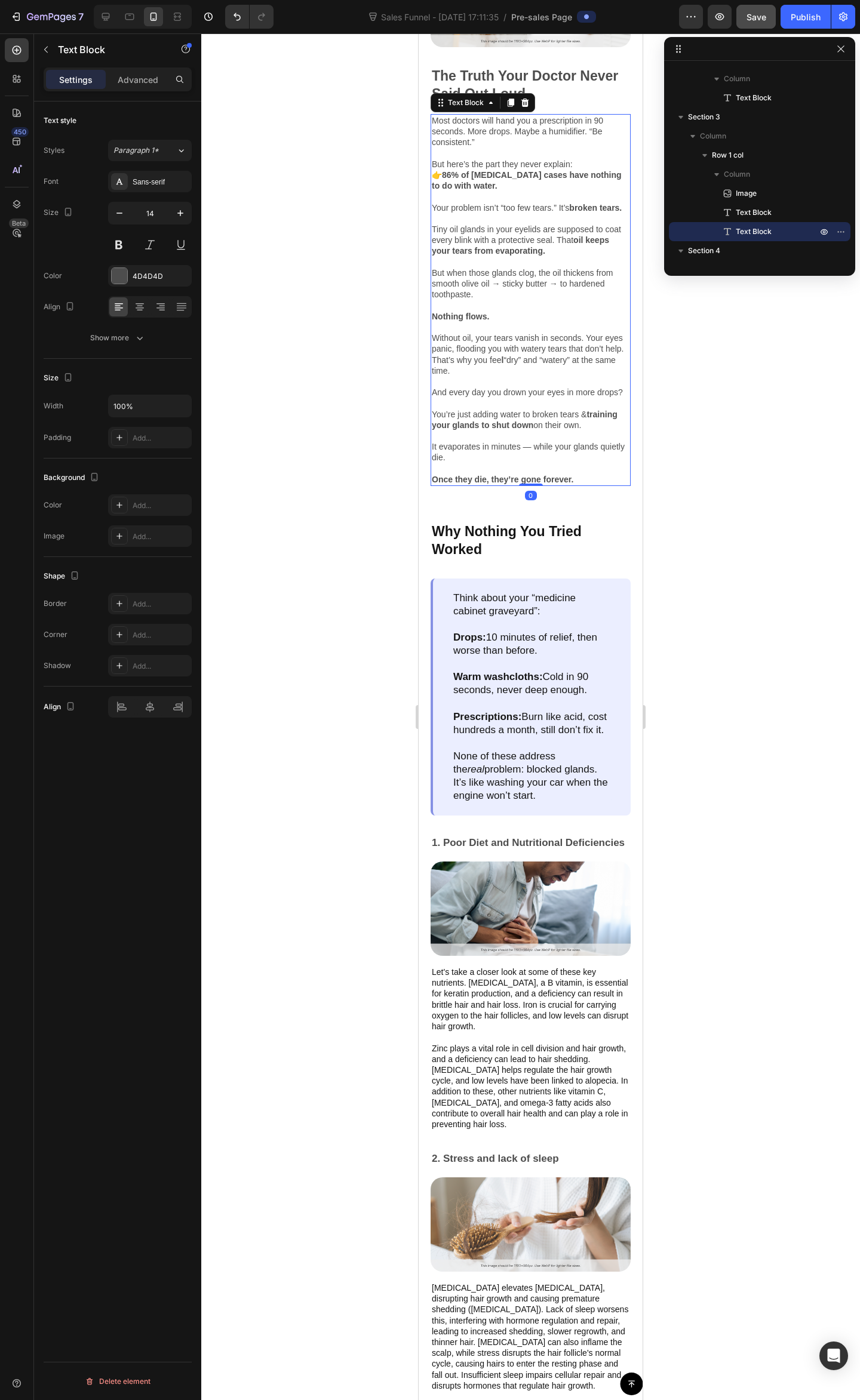
drag, startPoint x: 528, startPoint y: 529, endPoint x: 585, endPoint y: 407, distance: 134.7
click at [585, 407] on div "Most doctors will hand you a prescription in 90 seconds. More drops. Maybe a hu…" at bounding box center [531, 300] width 200 height 372
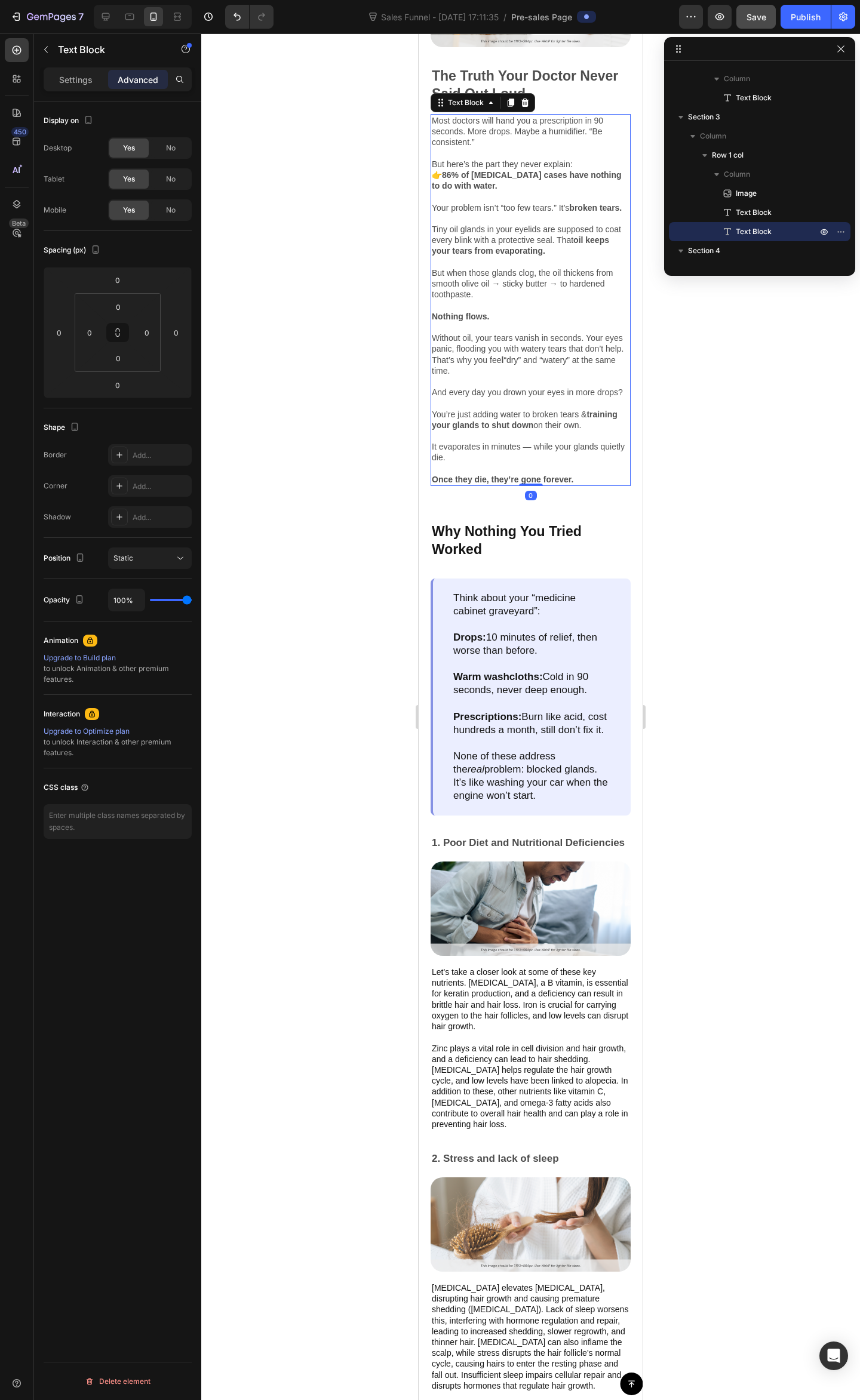
click at [744, 443] on div at bounding box center [530, 717] width 658 height 1366
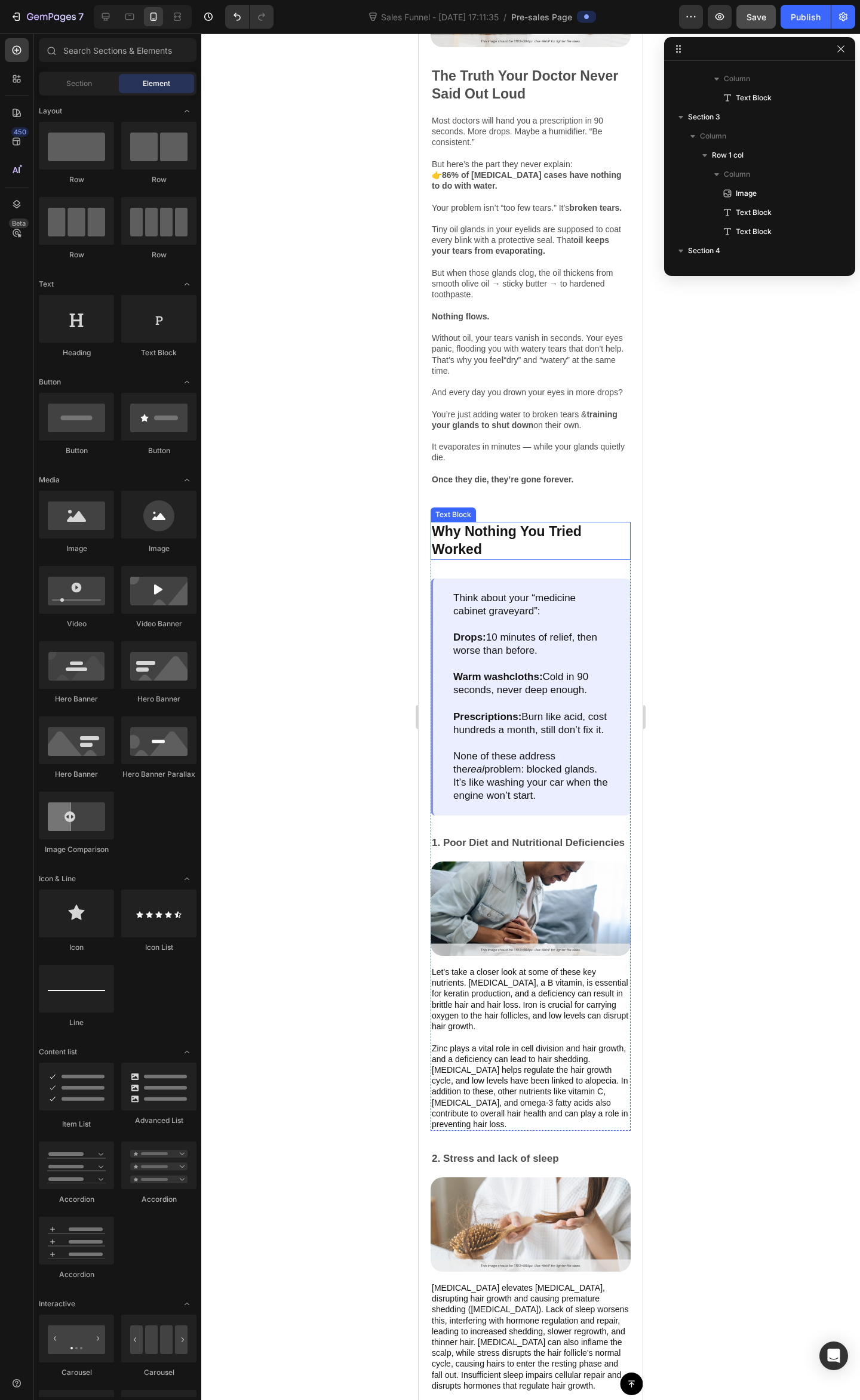
click at [512, 559] on p "Why Nothing You Tried Worked" at bounding box center [531, 540] width 198 height 36
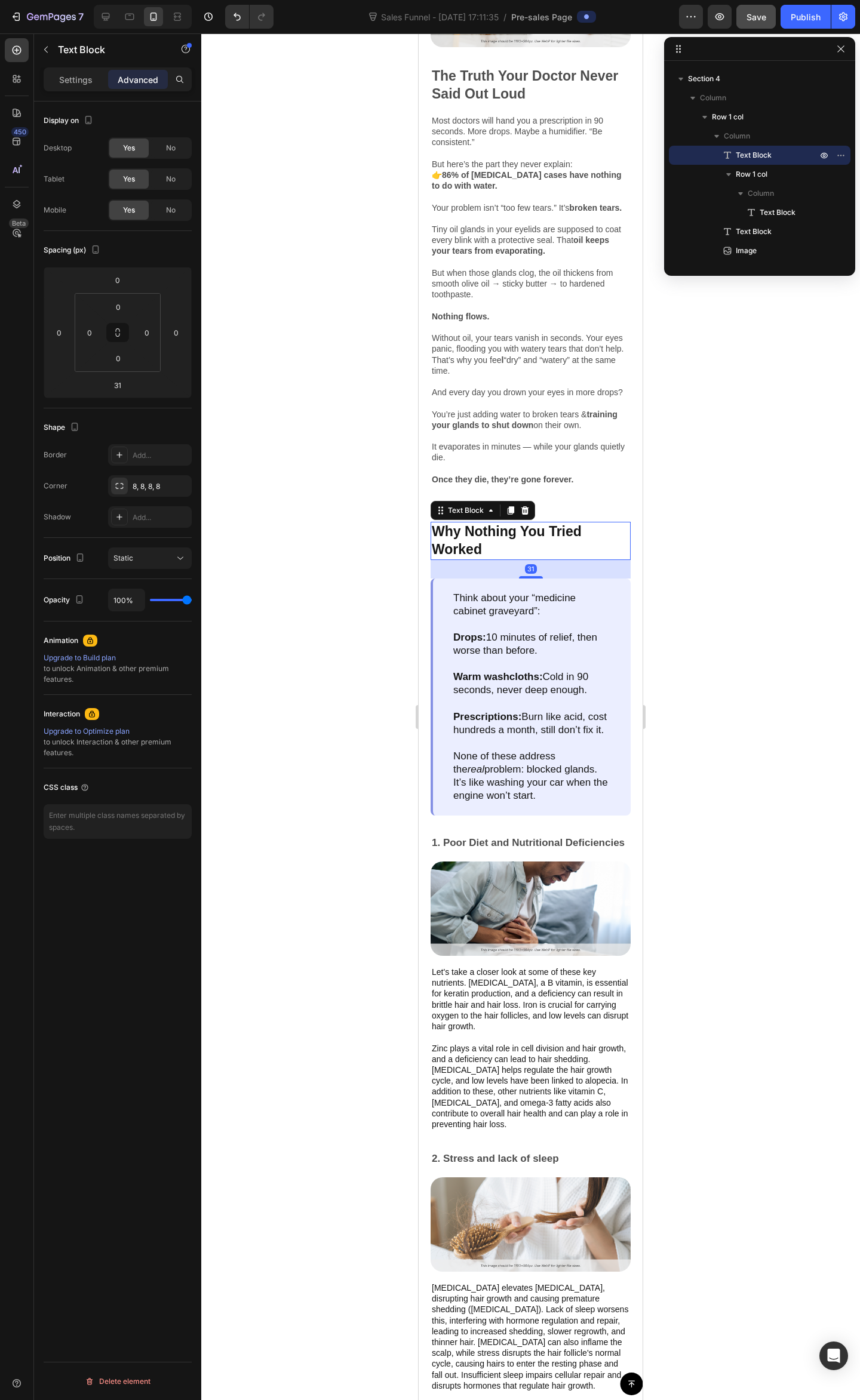
click at [528, 574] on div "31" at bounding box center [531, 569] width 12 height 10
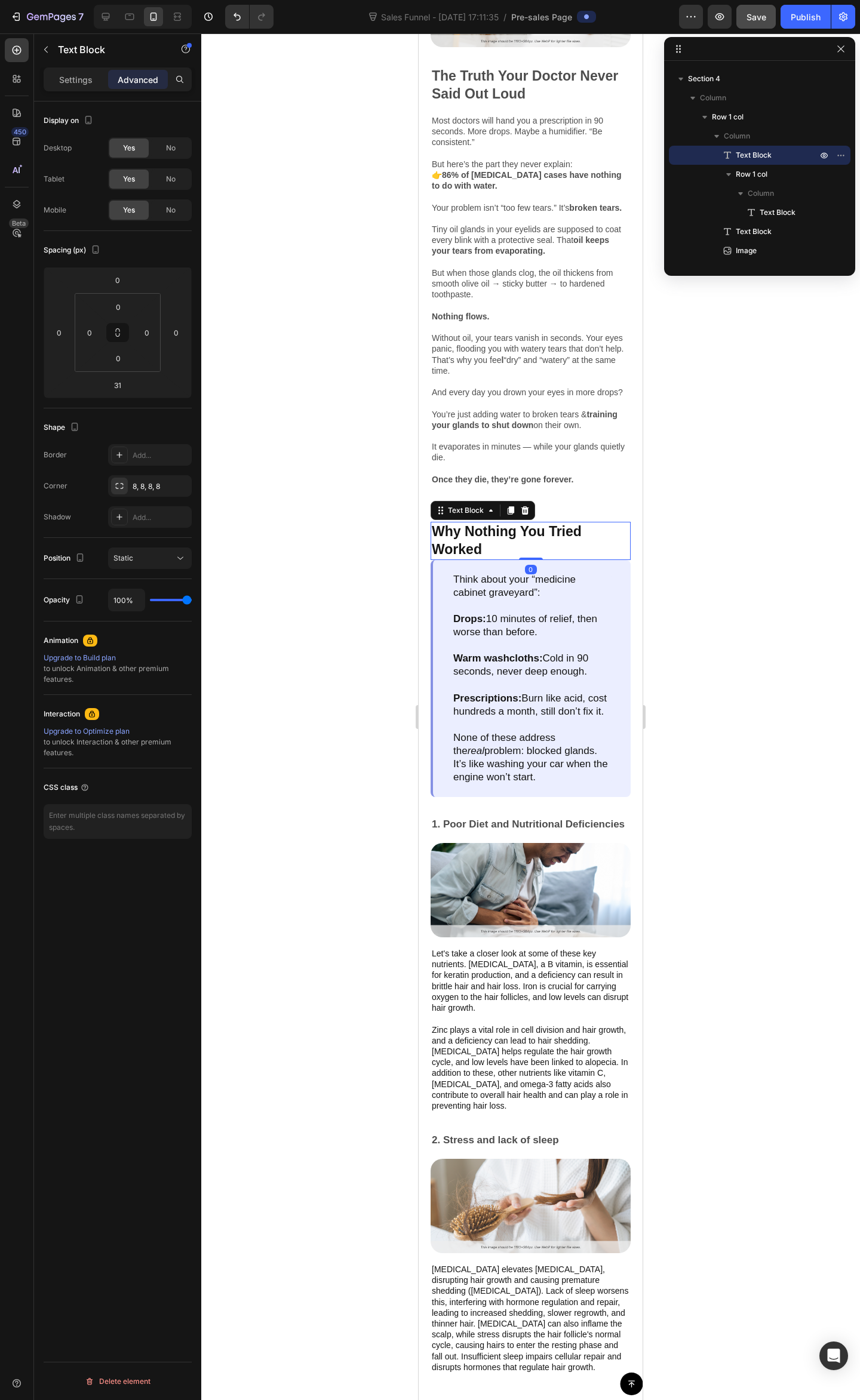
drag, startPoint x: 527, startPoint y: 602, endPoint x: 532, endPoint y: 578, distance: 24.5
click at [532, 560] on div "Why Nothing You Tried Worked Text Block 0" at bounding box center [531, 541] width 200 height 38
type input "0"
click at [700, 586] on div at bounding box center [530, 717] width 658 height 1366
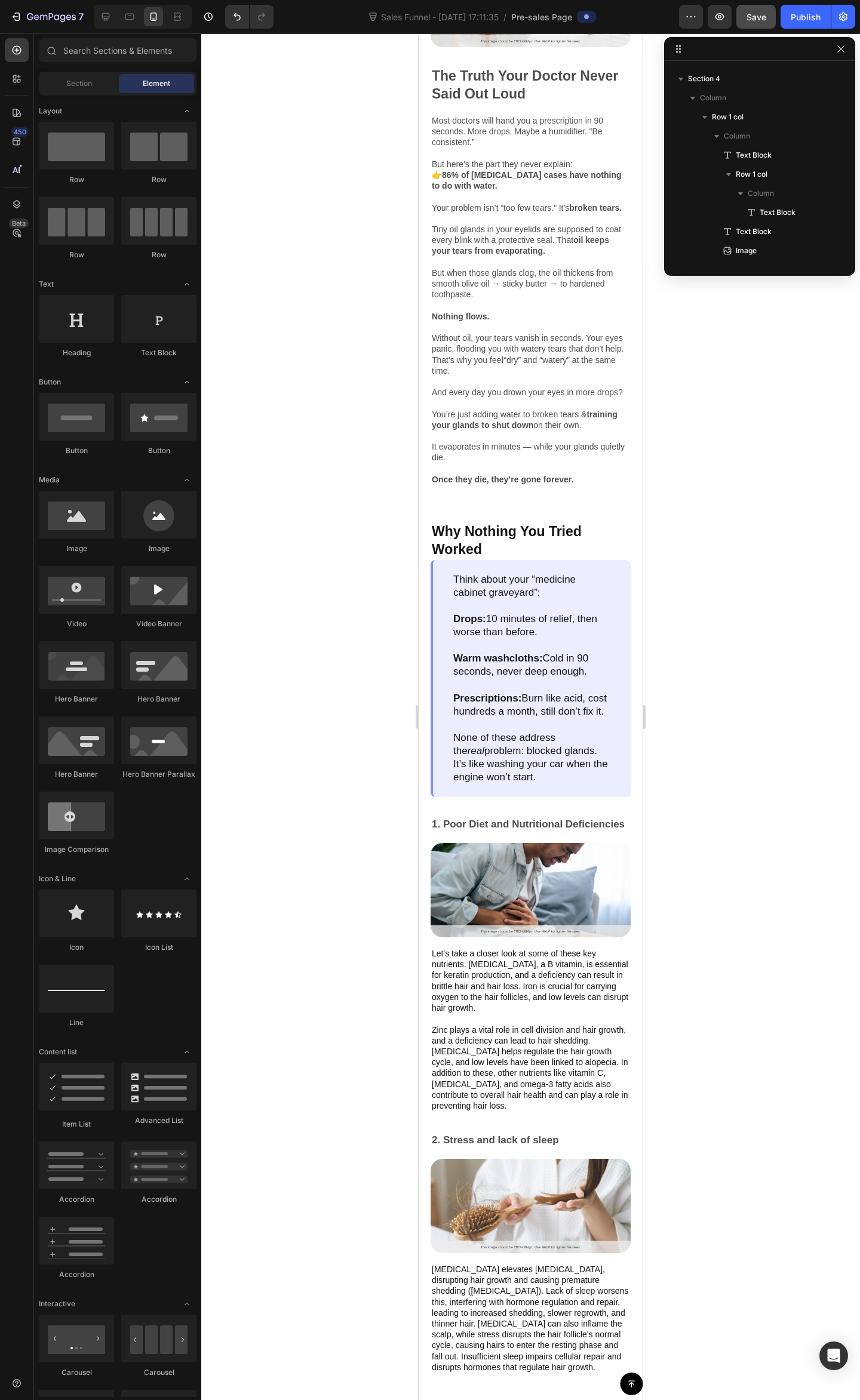
click at [736, 636] on div at bounding box center [530, 717] width 658 height 1366
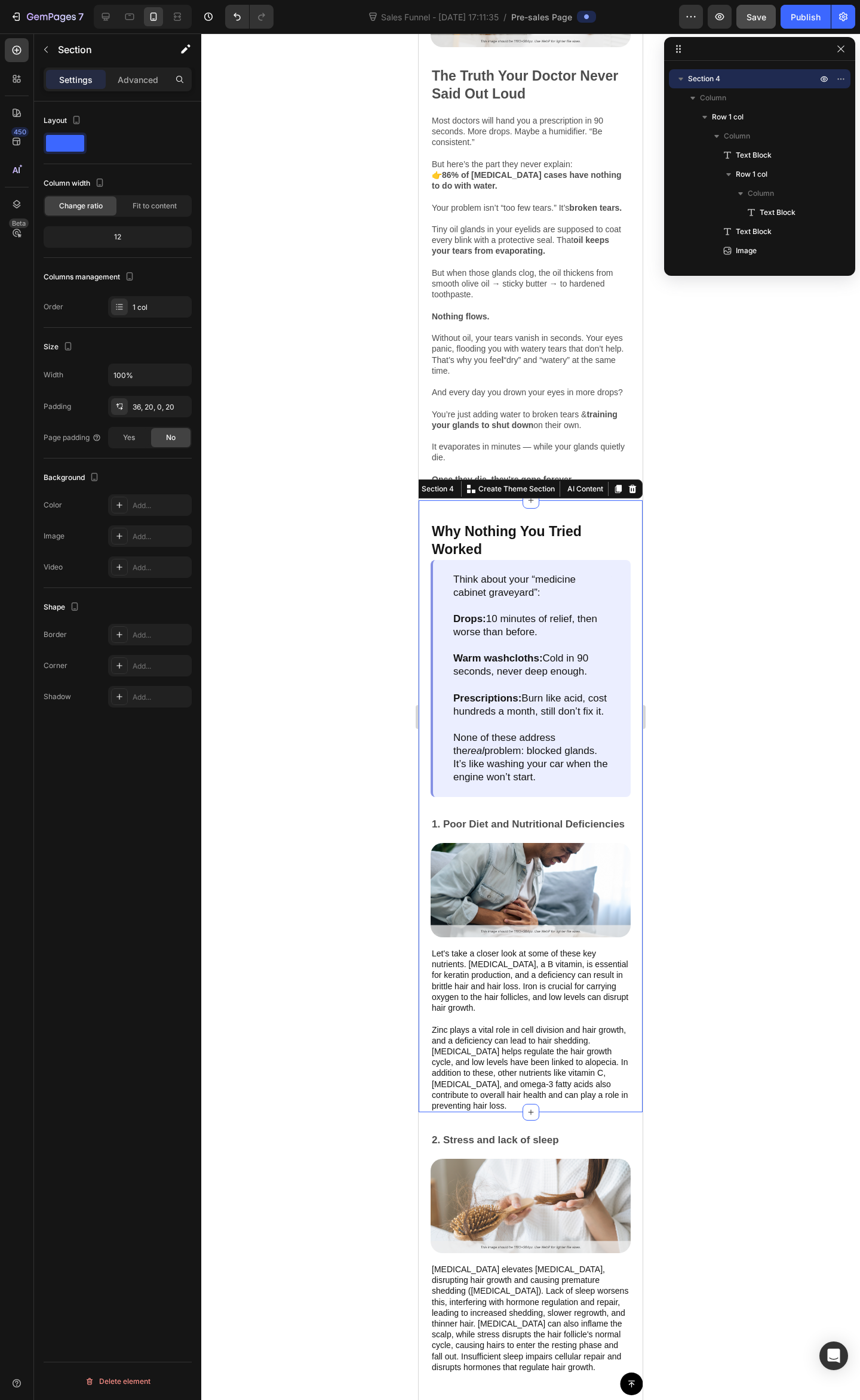
click at [548, 541] on div "Why Nothing You Tried Worked Text Block Think about your “medicine cabinet grav…" at bounding box center [530, 806] width 224 height 612
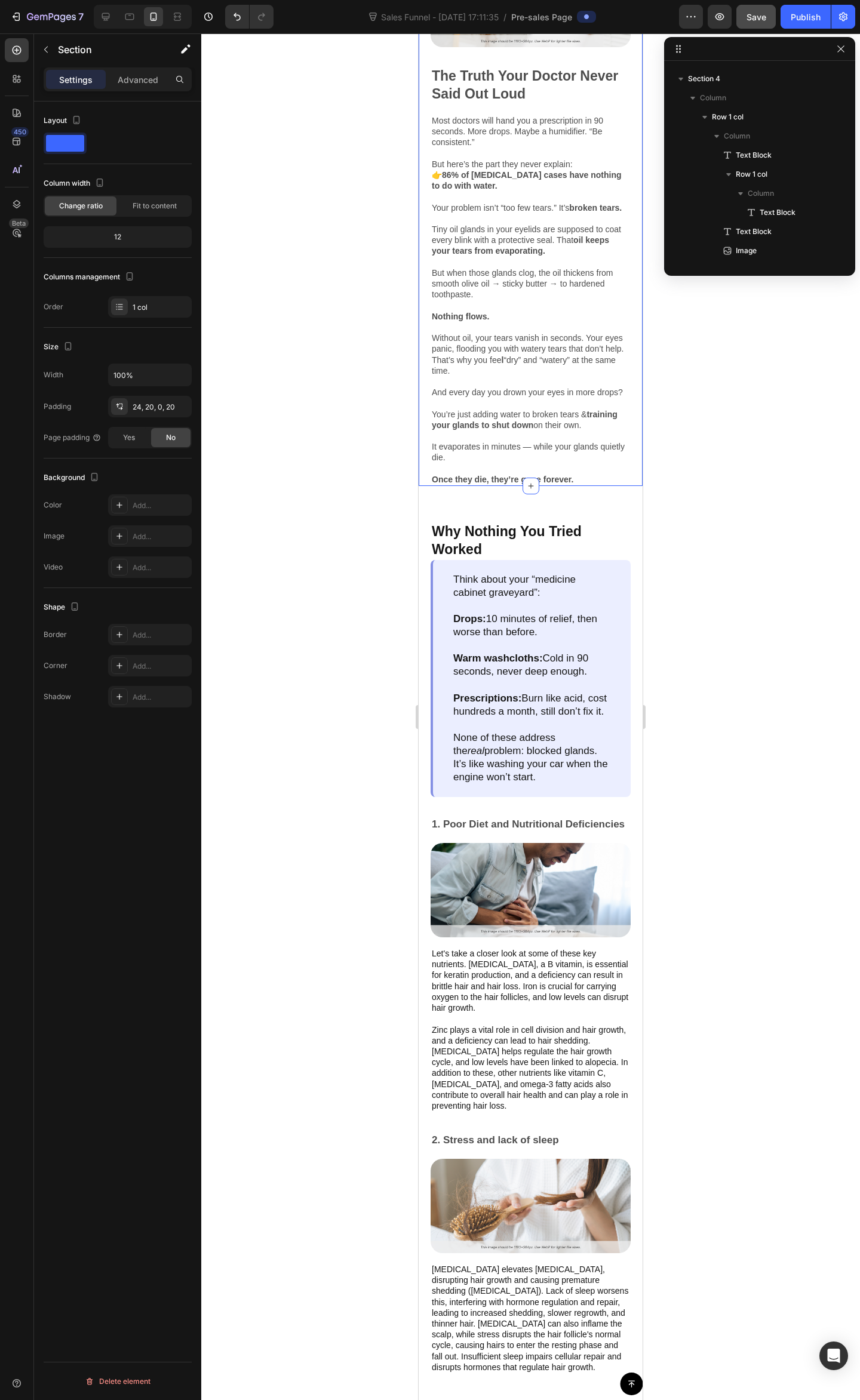
drag, startPoint x: 620, startPoint y: 440, endPoint x: 582, endPoint y: 483, distance: 57.4
click at [619, 440] on div "Image The Truth Your Doctor Never Said Out Loud Text Block Most doctors will ha…" at bounding box center [530, 212] width 224 height 547
click at [545, 559] on p "Why Nothing You Tried Worked" at bounding box center [531, 540] width 198 height 36
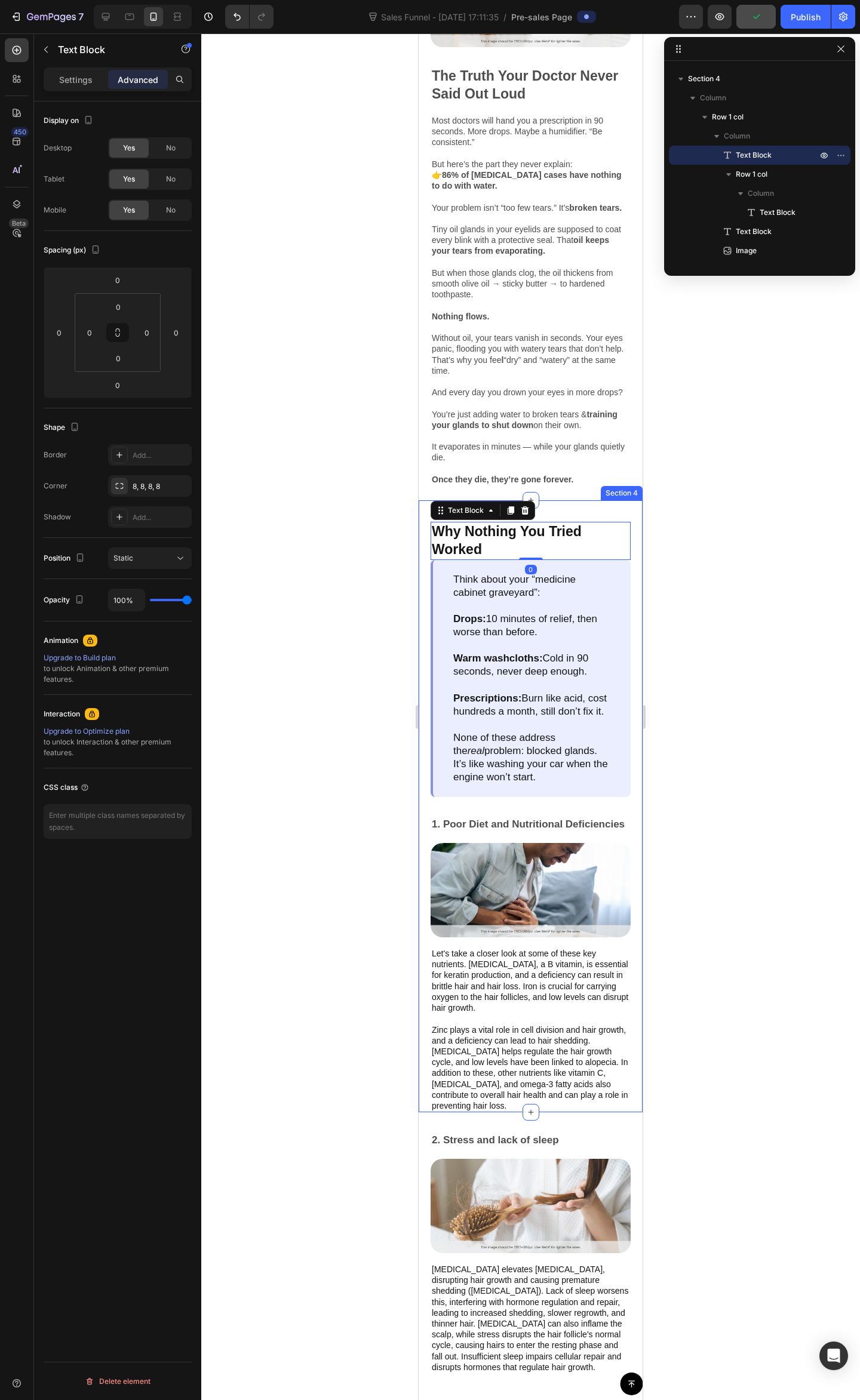
click at [562, 541] on div "Why Nothing You Tried Worked Text Block 0 Think about your “medicine cabinet gr…" at bounding box center [530, 806] width 224 height 612
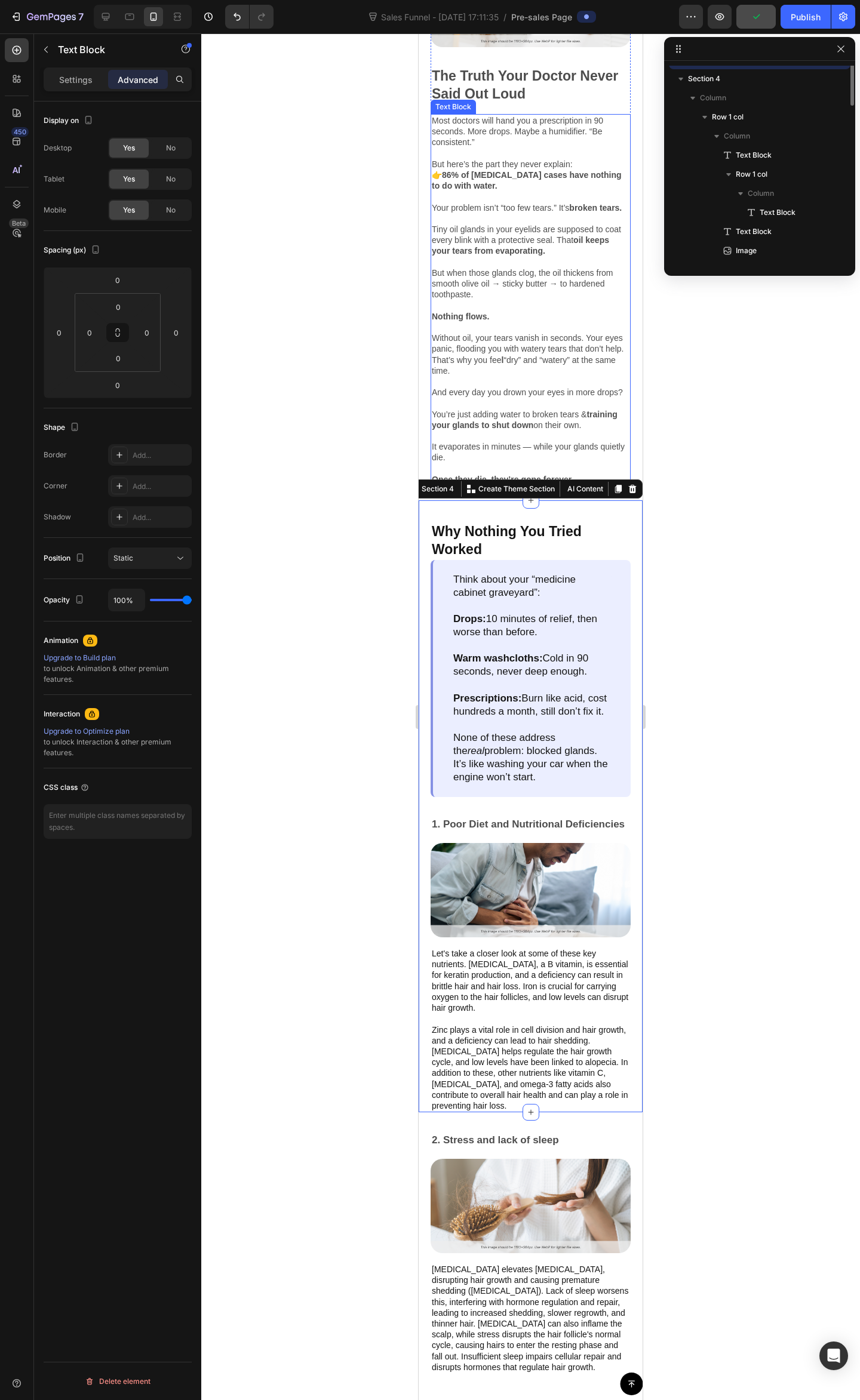
click at [582, 433] on p "And every day you drown your eyes in more drops? You’re just adding water to br…" at bounding box center [531, 436] width 198 height 98
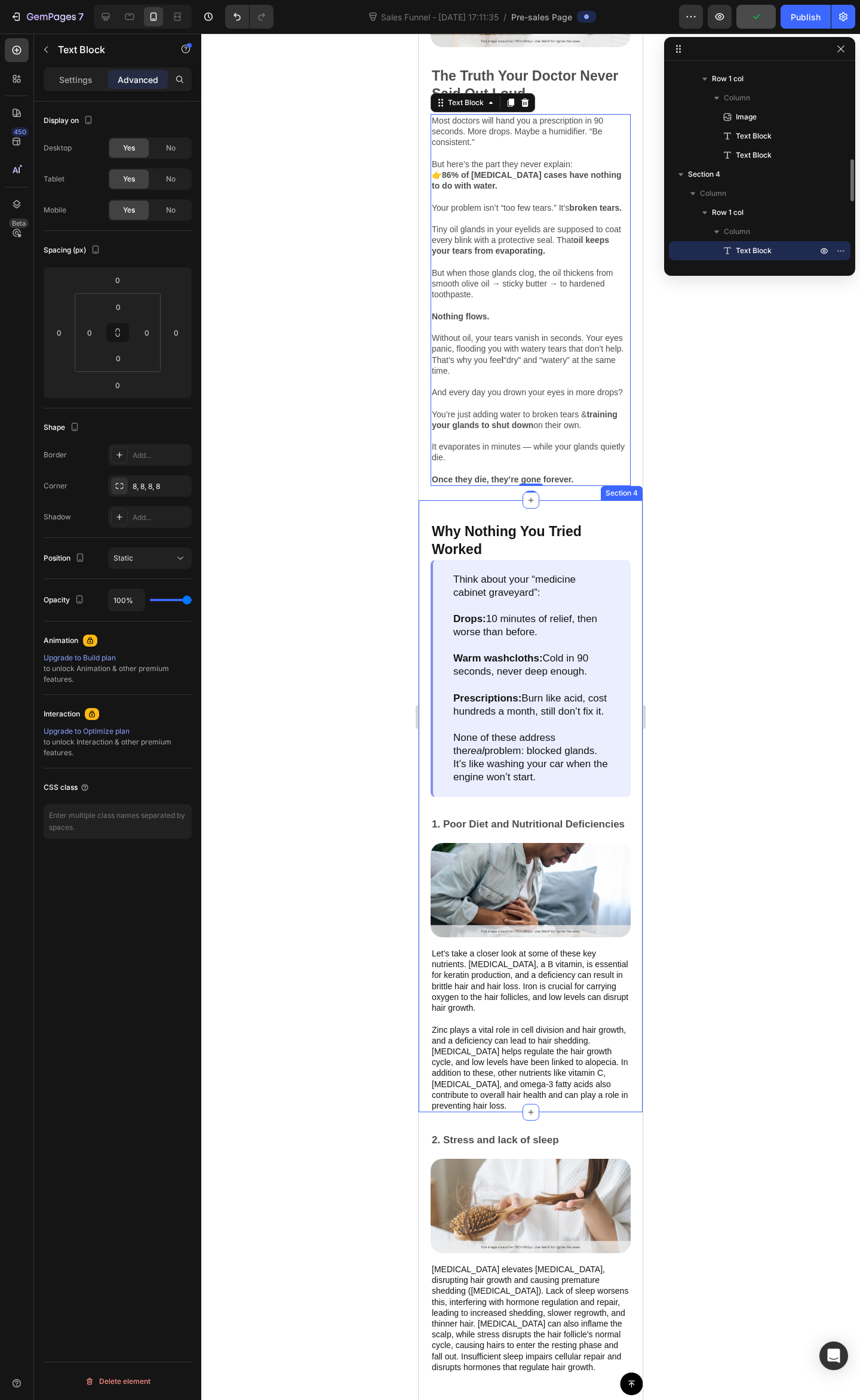
click at [557, 554] on p "Why Nothing You Tried Worked" at bounding box center [531, 540] width 198 height 36
click at [555, 612] on p "Think about your “medicine cabinet graveyard”:" at bounding box center [532, 593] width 157 height 40
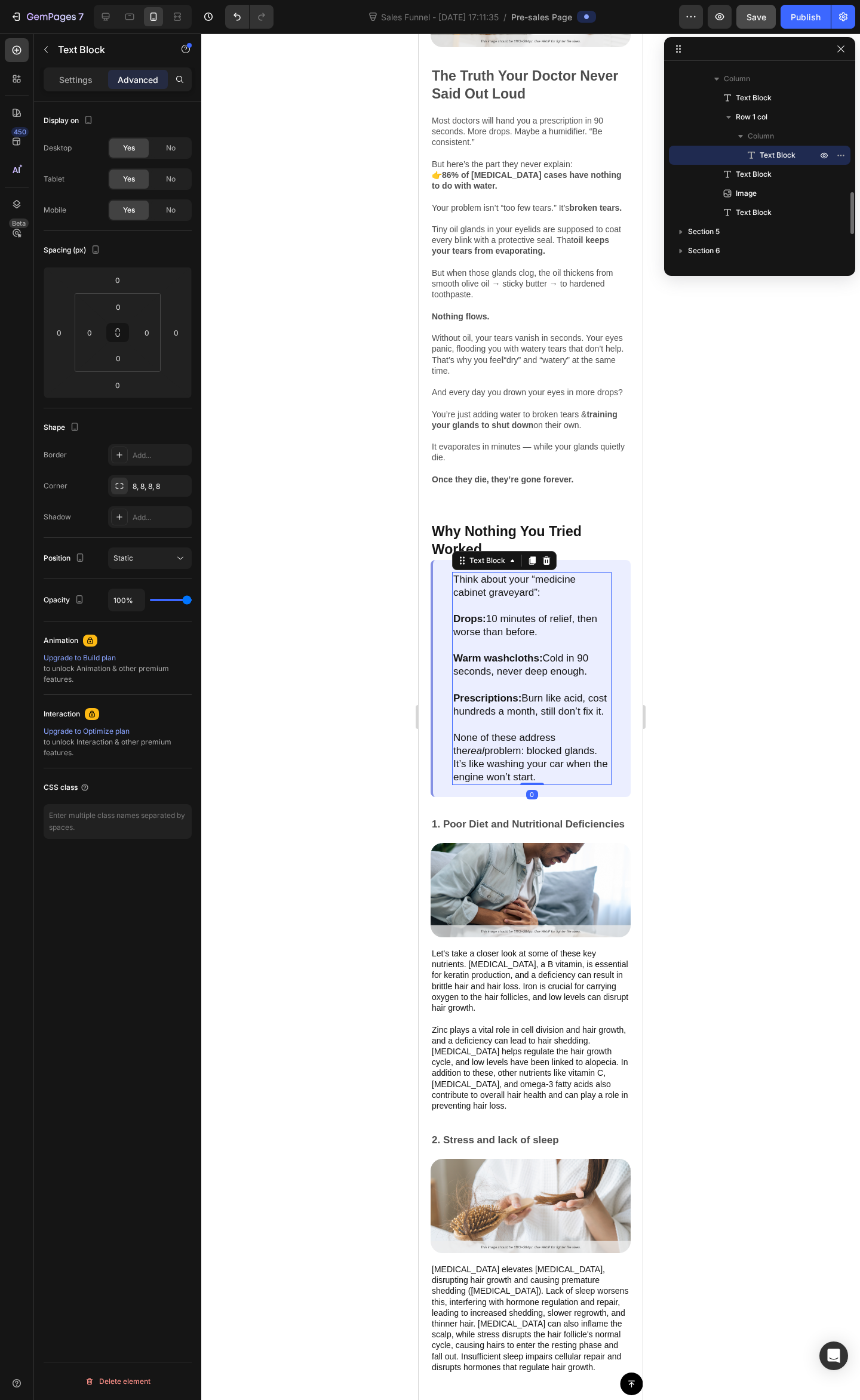
click at [798, 783] on div at bounding box center [530, 717] width 658 height 1366
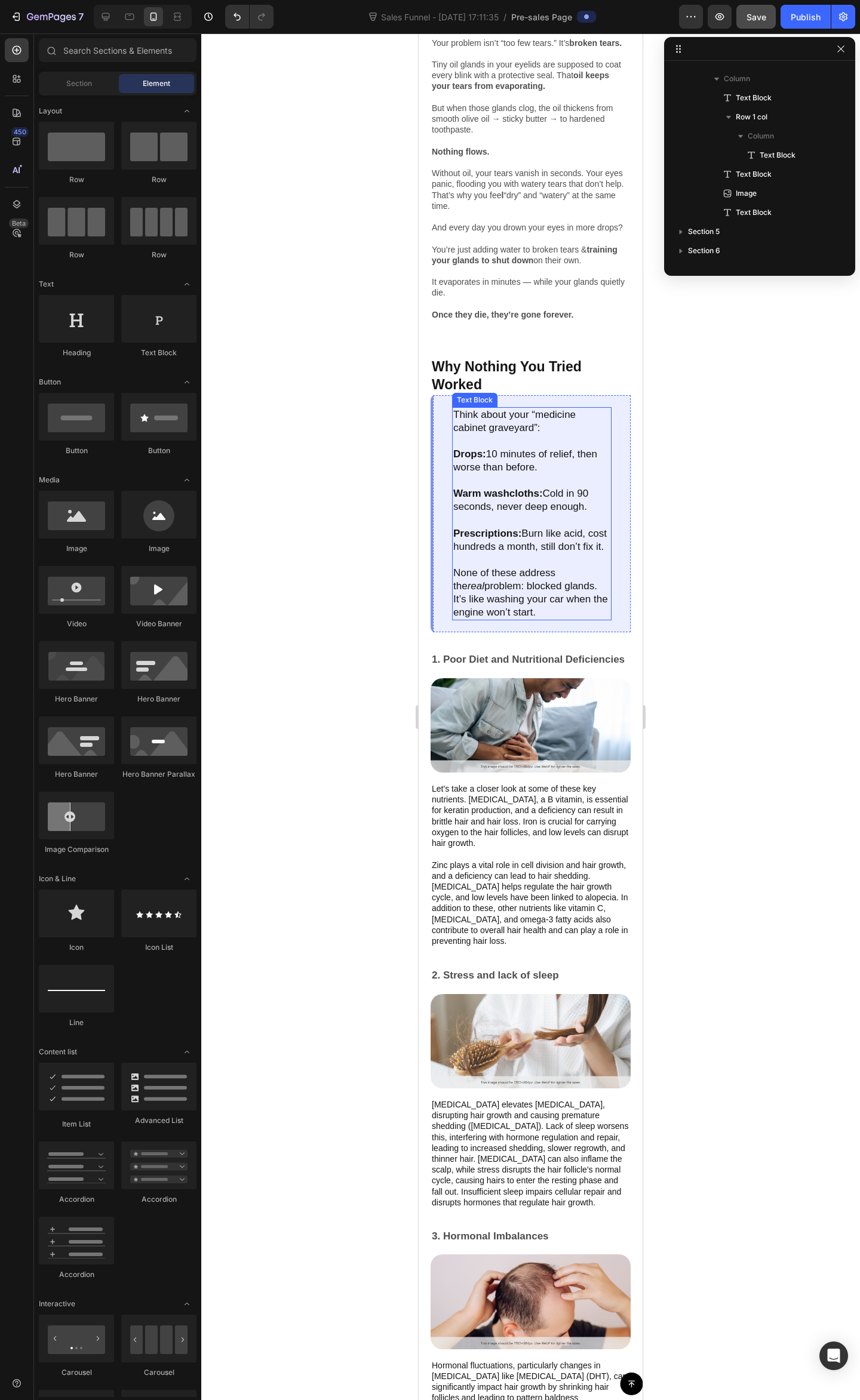
scroll to position [1114, 0]
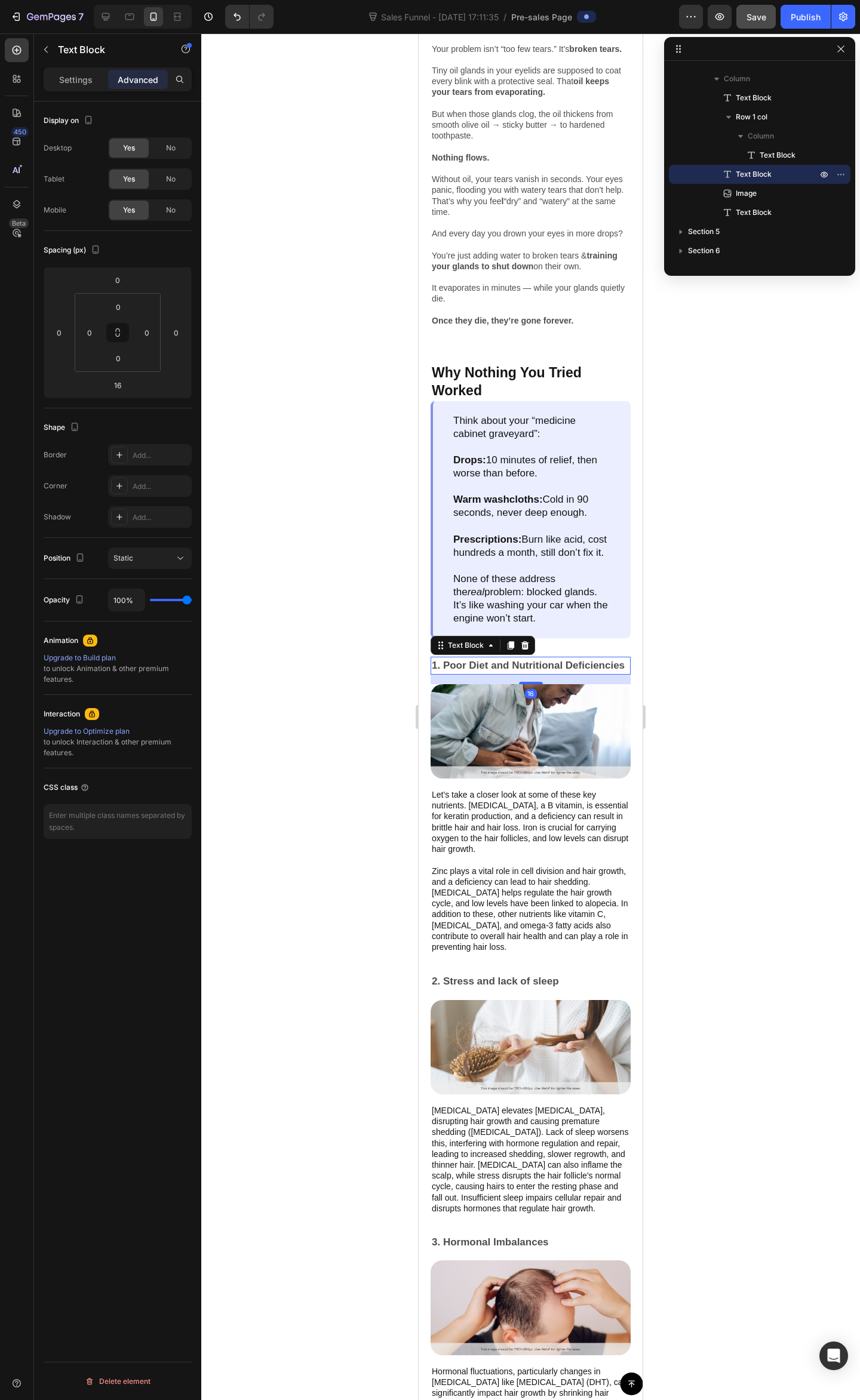
click at [505, 673] on p "1. Poor Diet and Nutritional Deficiencies" at bounding box center [531, 665] width 198 height 16
click at [529, 650] on icon at bounding box center [525, 645] width 10 height 10
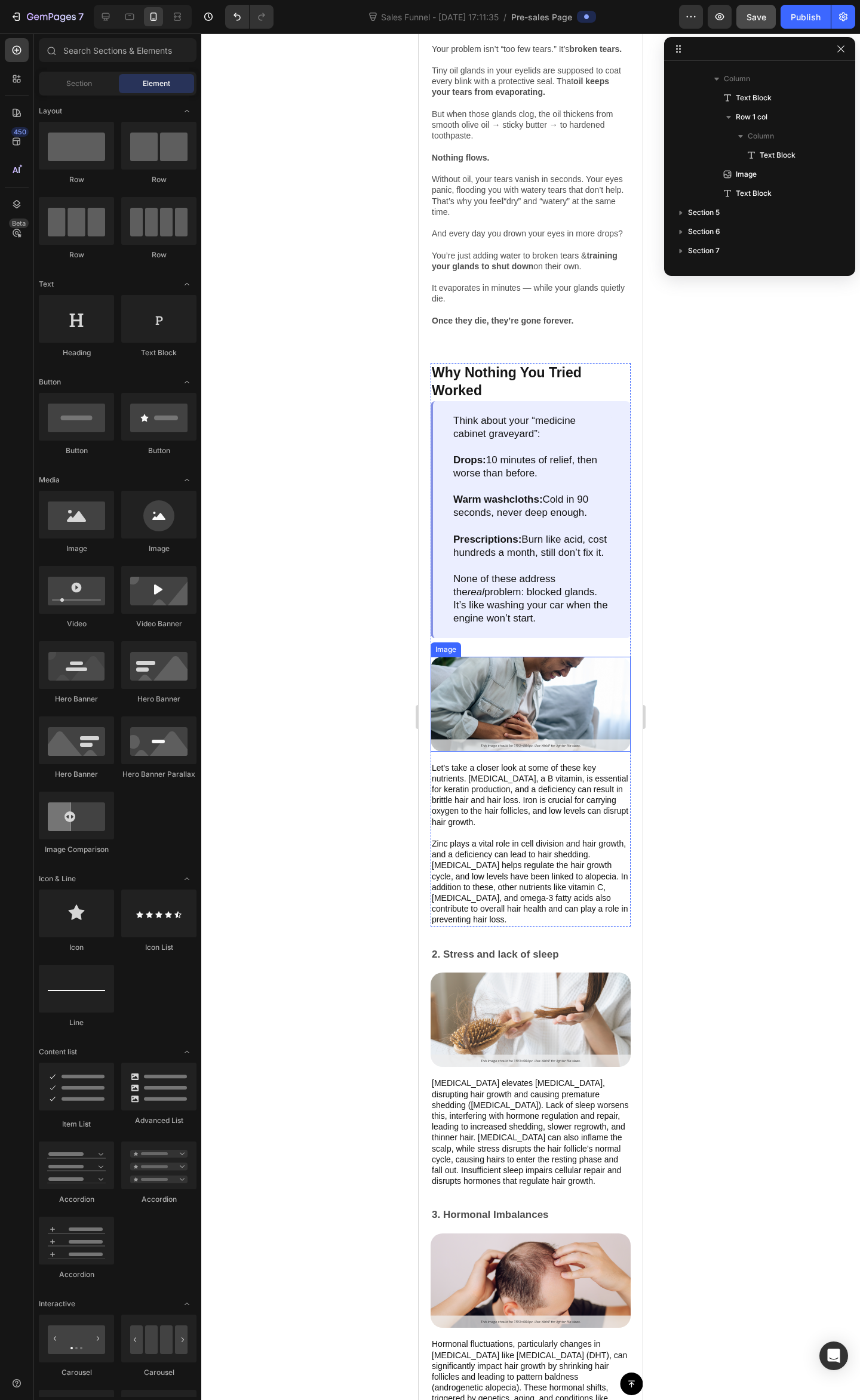
click at [507, 751] on img at bounding box center [531, 704] width 200 height 94
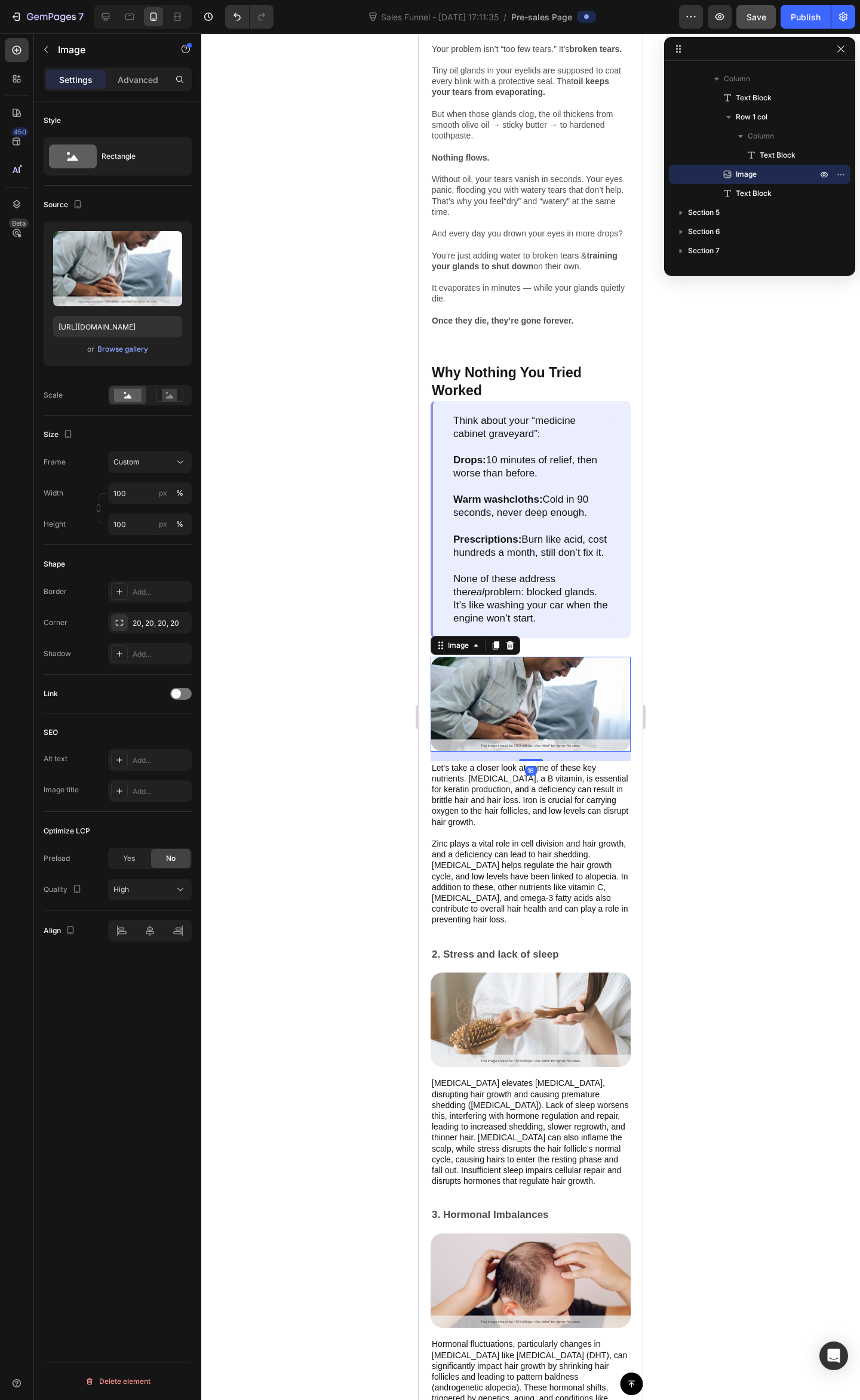
drag, startPoint x: 512, startPoint y: 684, endPoint x: 508, endPoint y: 709, distance: 25.3
click at [511, 650] on icon at bounding box center [510, 645] width 10 height 10
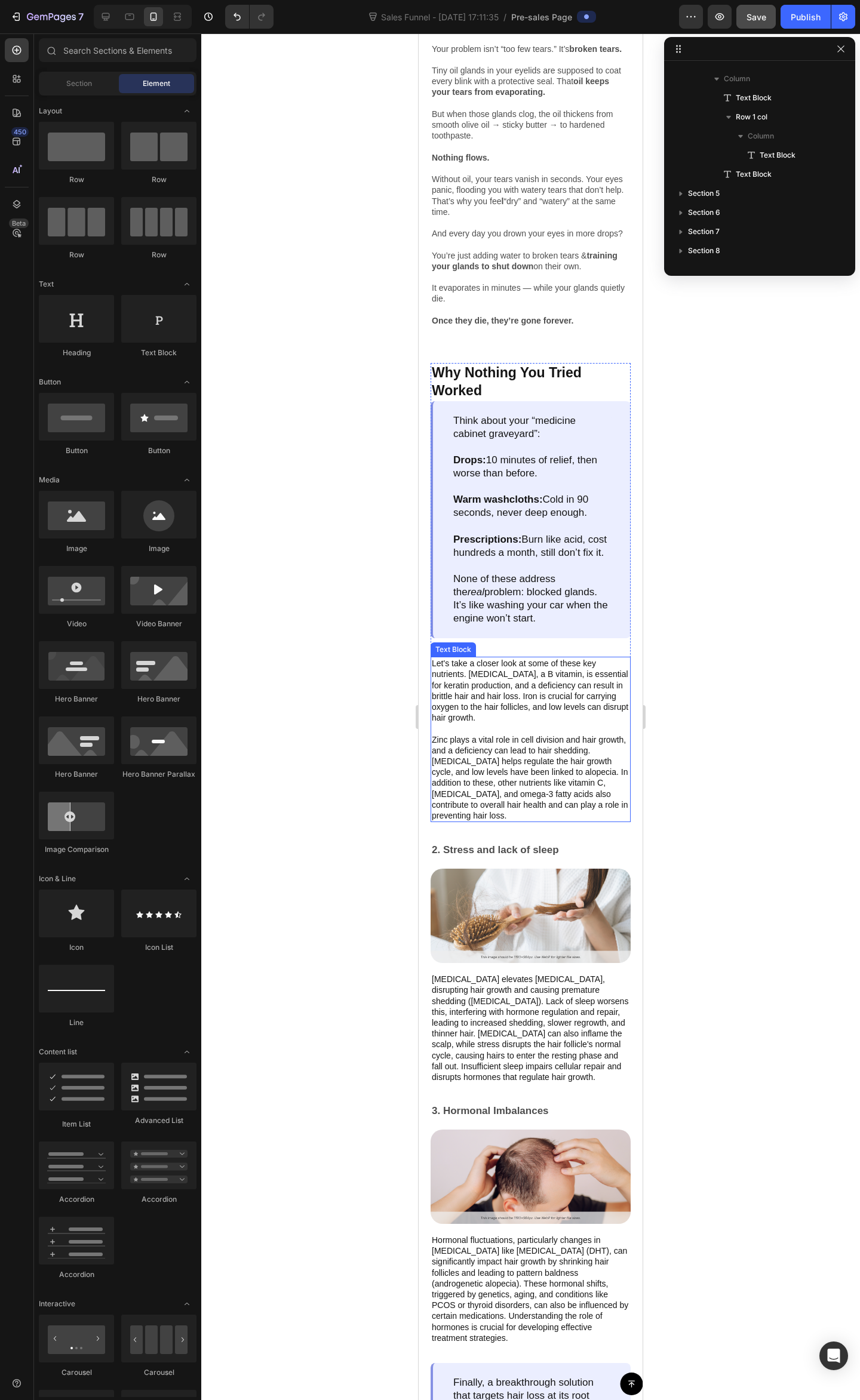
drag, startPoint x: 512, startPoint y: 753, endPoint x: 523, endPoint y: 741, distance: 16.3
click at [510, 752] on p "Let's take a closer look at some of these key nutrients. Biotin, a B vitamin, i…" at bounding box center [531, 739] width 198 height 163
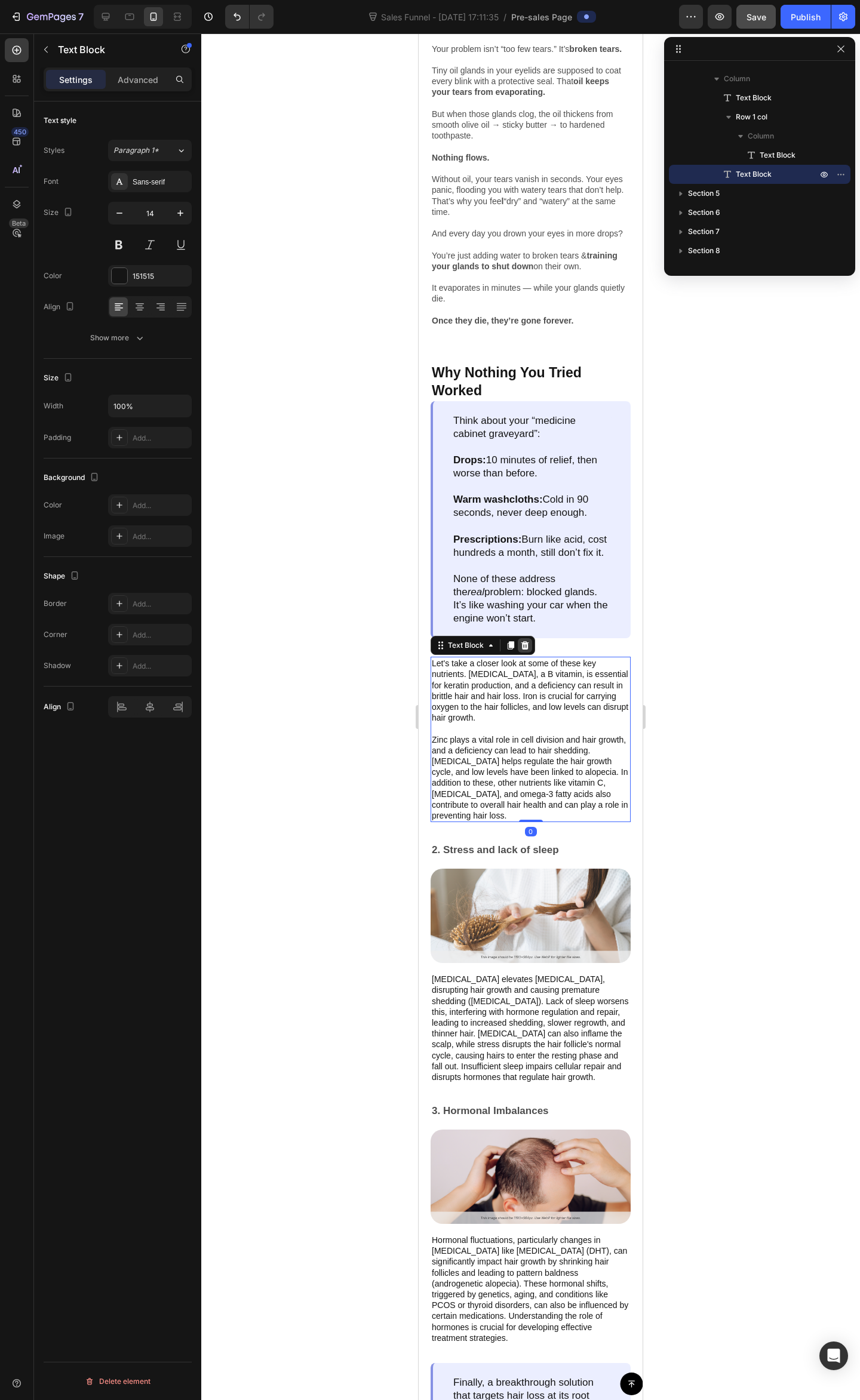
click at [528, 652] on div at bounding box center [525, 645] width 14 height 14
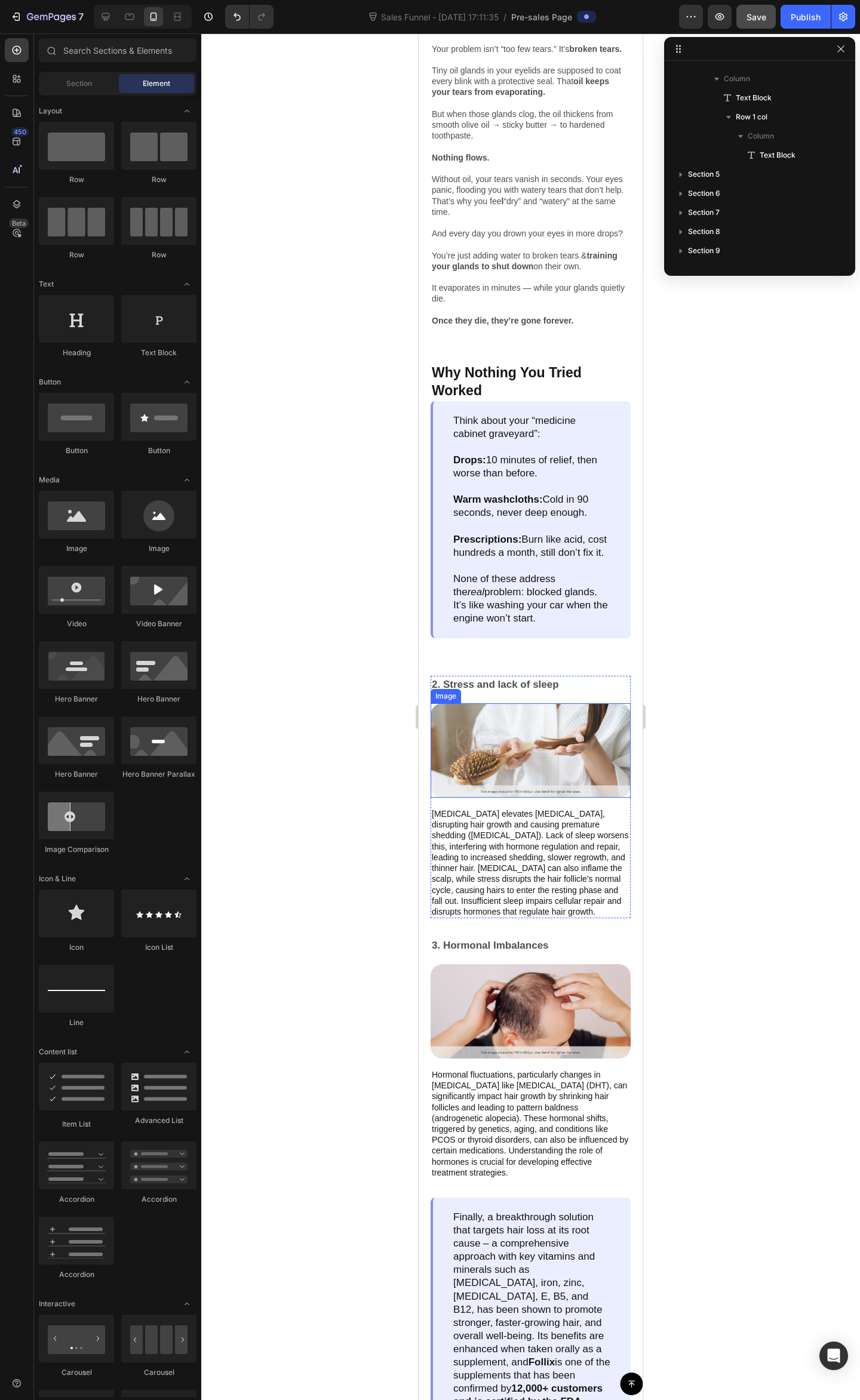
click at [510, 798] on img at bounding box center [531, 750] width 200 height 94
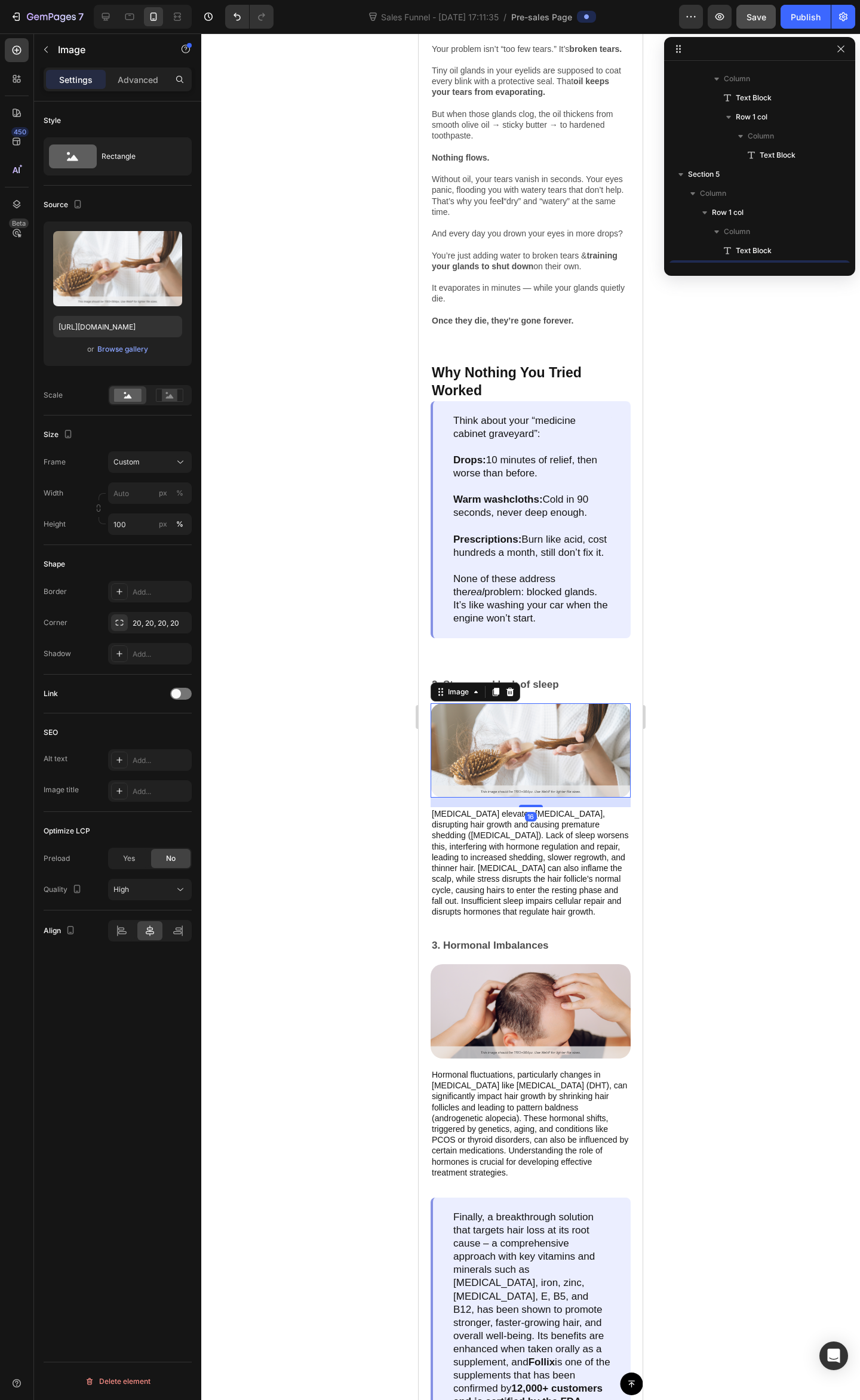
scroll to position [703, 0]
click at [514, 696] on icon at bounding box center [510, 692] width 10 height 10
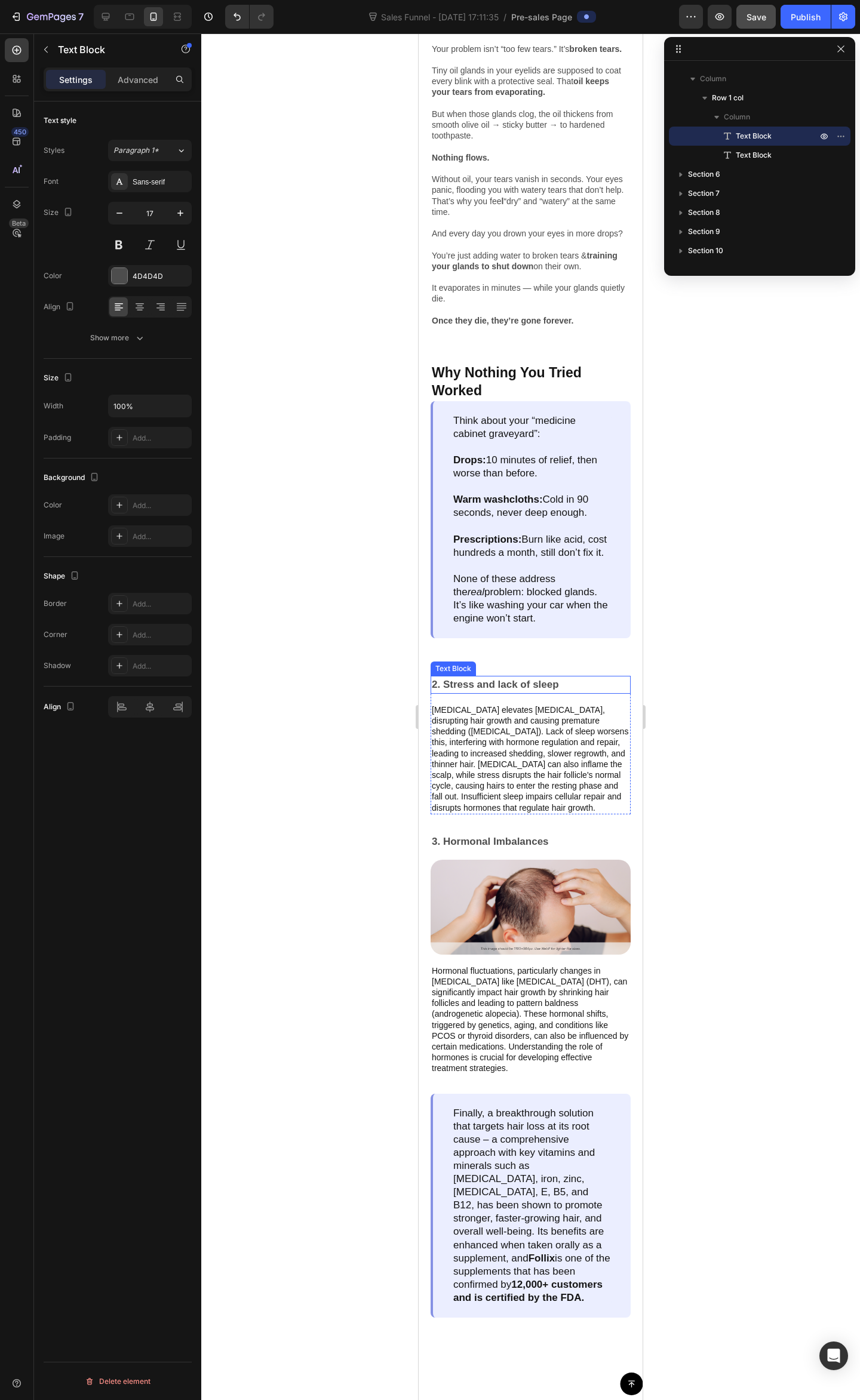
click at [520, 693] on p "2. Stress and lack of sleep" at bounding box center [531, 685] width 198 height 16
click at [525, 954] on img at bounding box center [531, 907] width 200 height 94
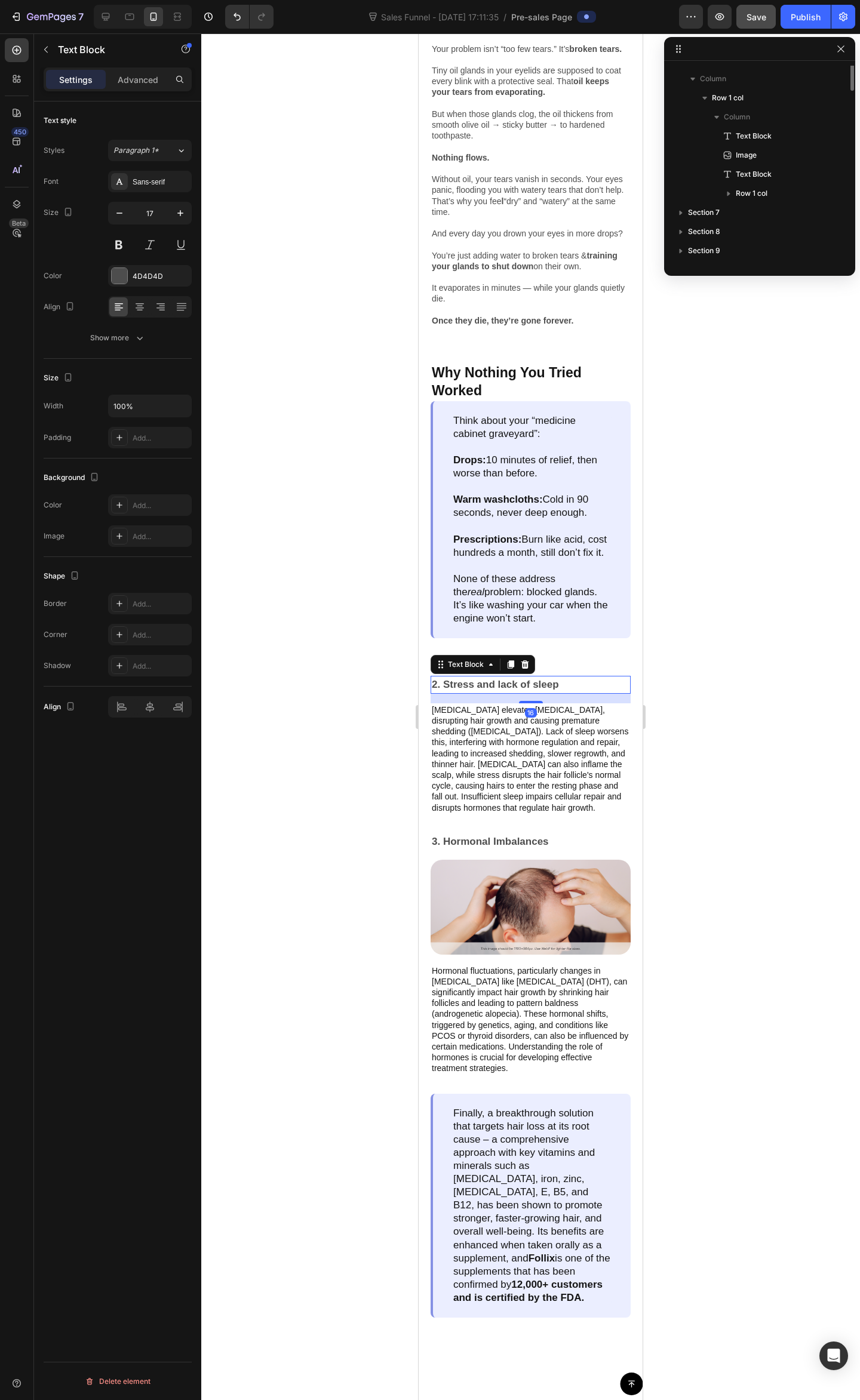
click at [536, 693] on p "2. Stress and lack of sleep" at bounding box center [531, 685] width 198 height 16
click at [523, 669] on icon at bounding box center [525, 664] width 10 height 10
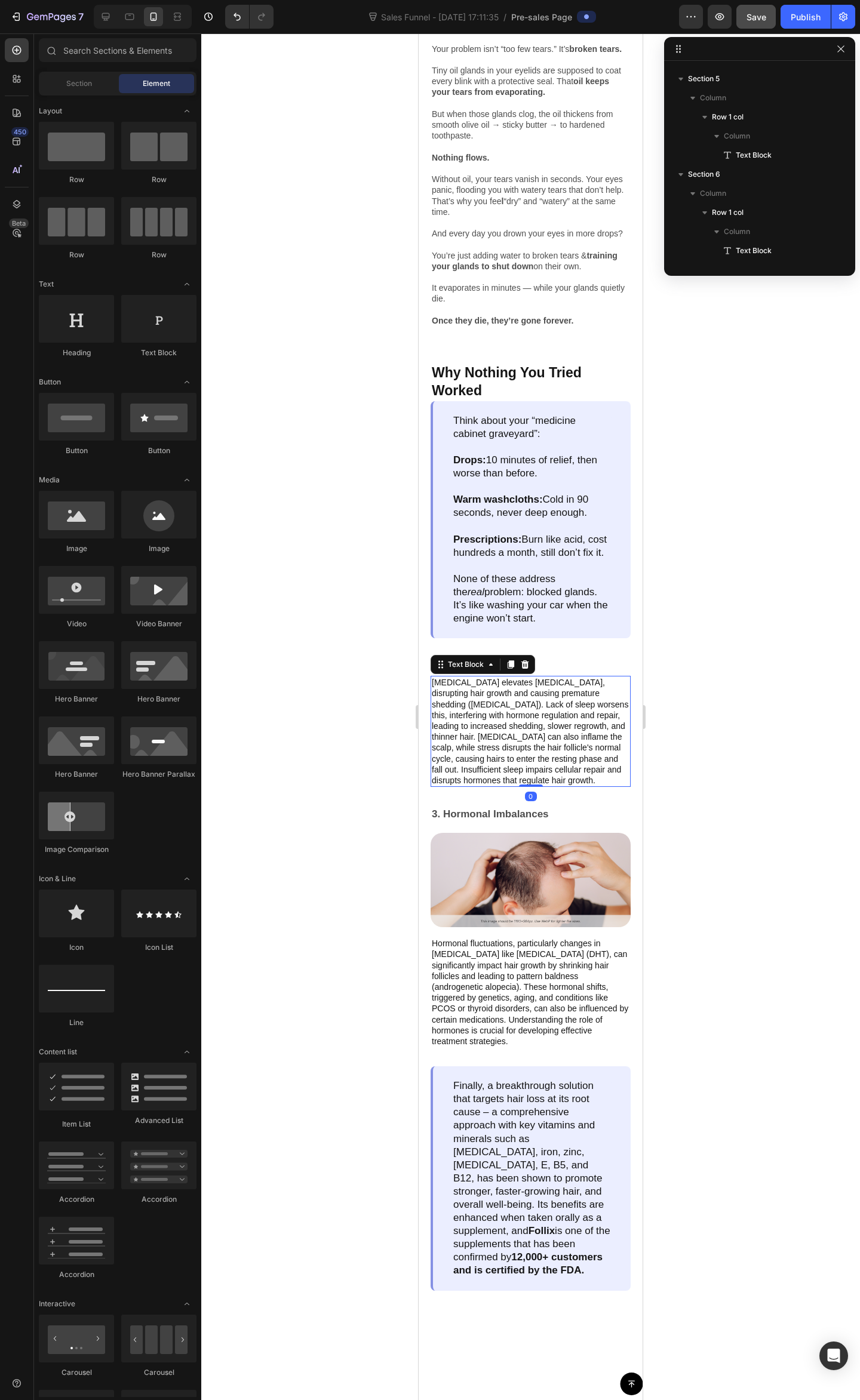
click at [518, 760] on p "Chronic stress elevates cortisol, disrupting hair growth and causing premature …" at bounding box center [531, 731] width 198 height 109
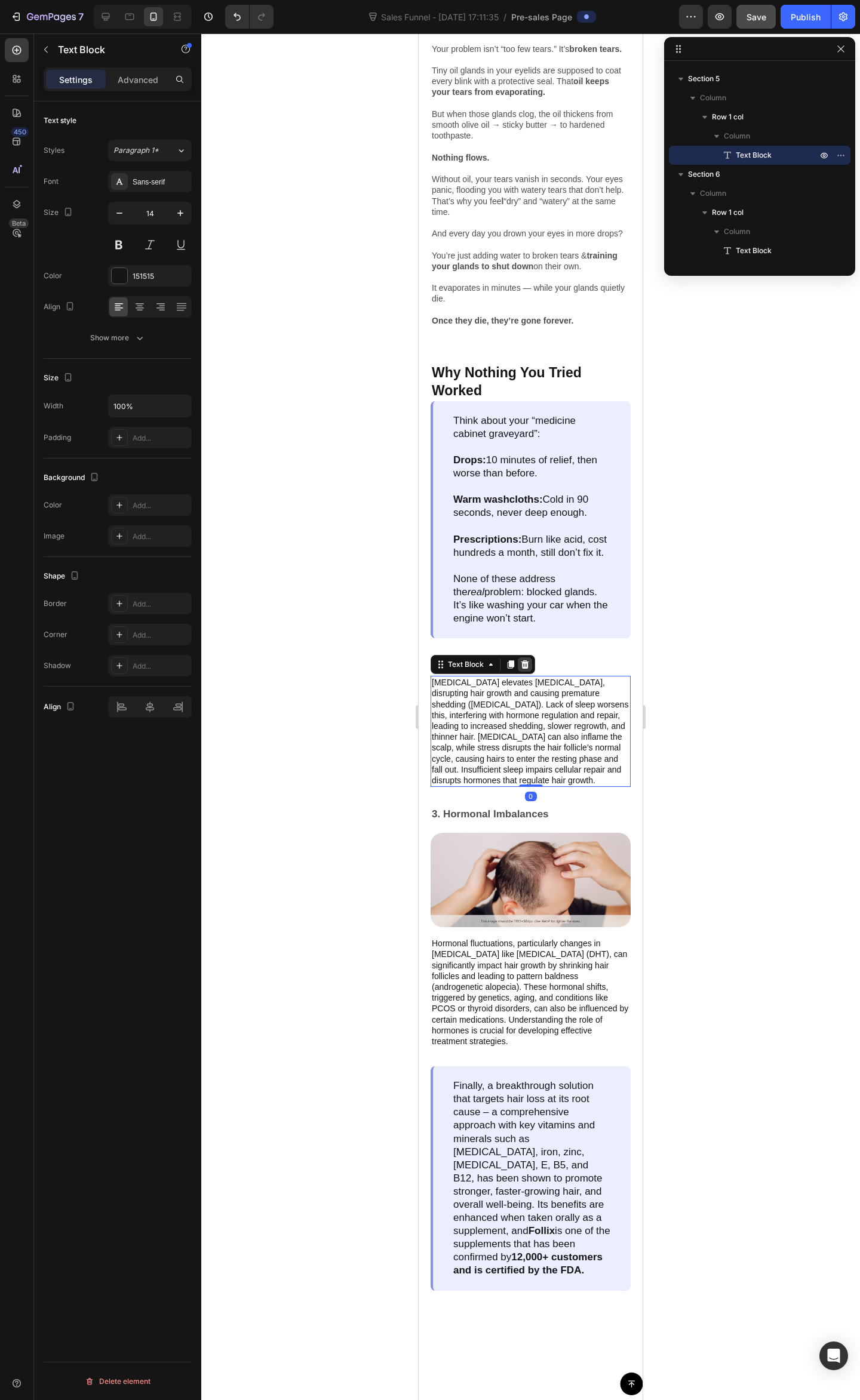
click at [524, 669] on icon at bounding box center [525, 664] width 8 height 8
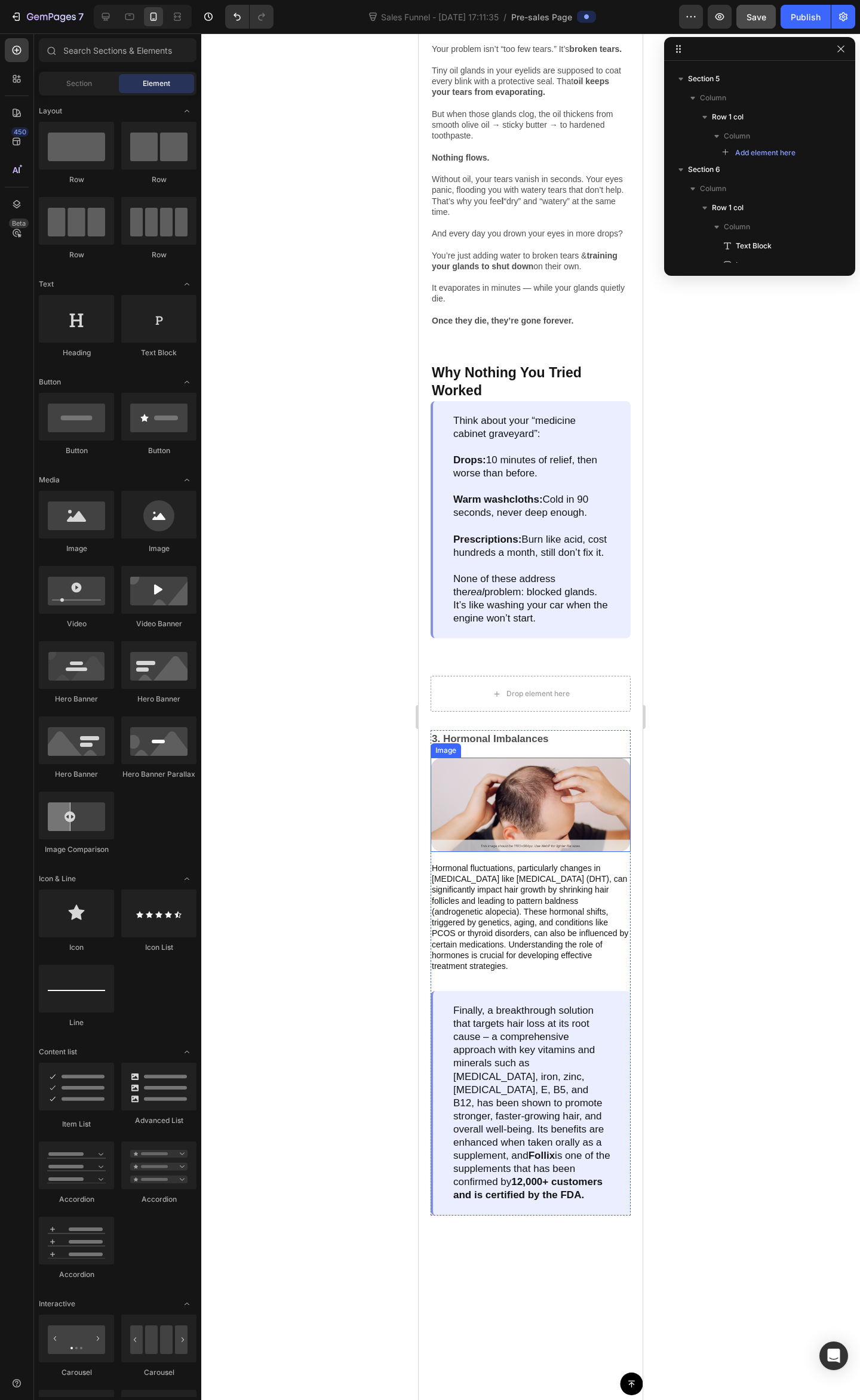
click at [504, 813] on img at bounding box center [531, 804] width 200 height 94
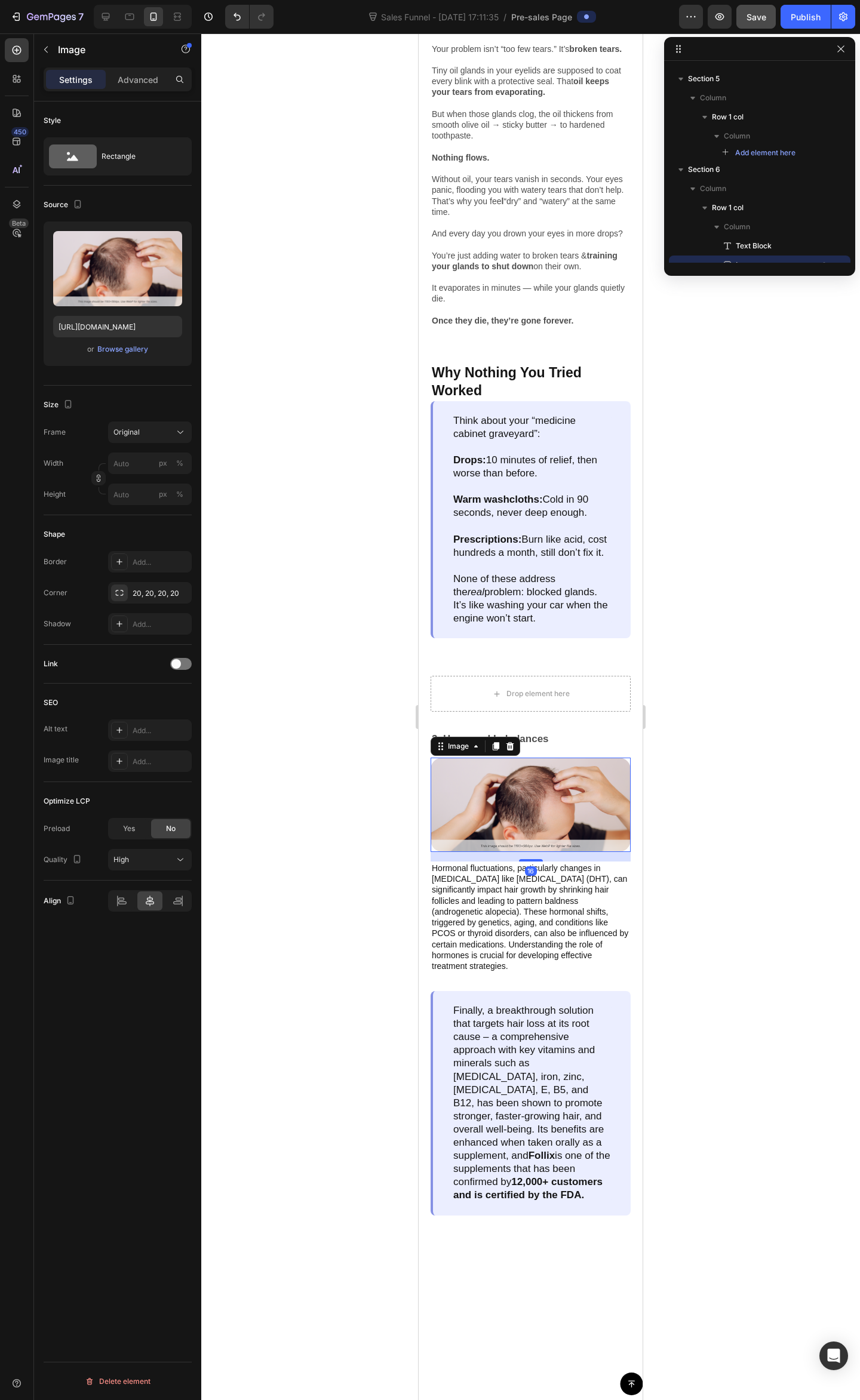
scroll to position [794, 0]
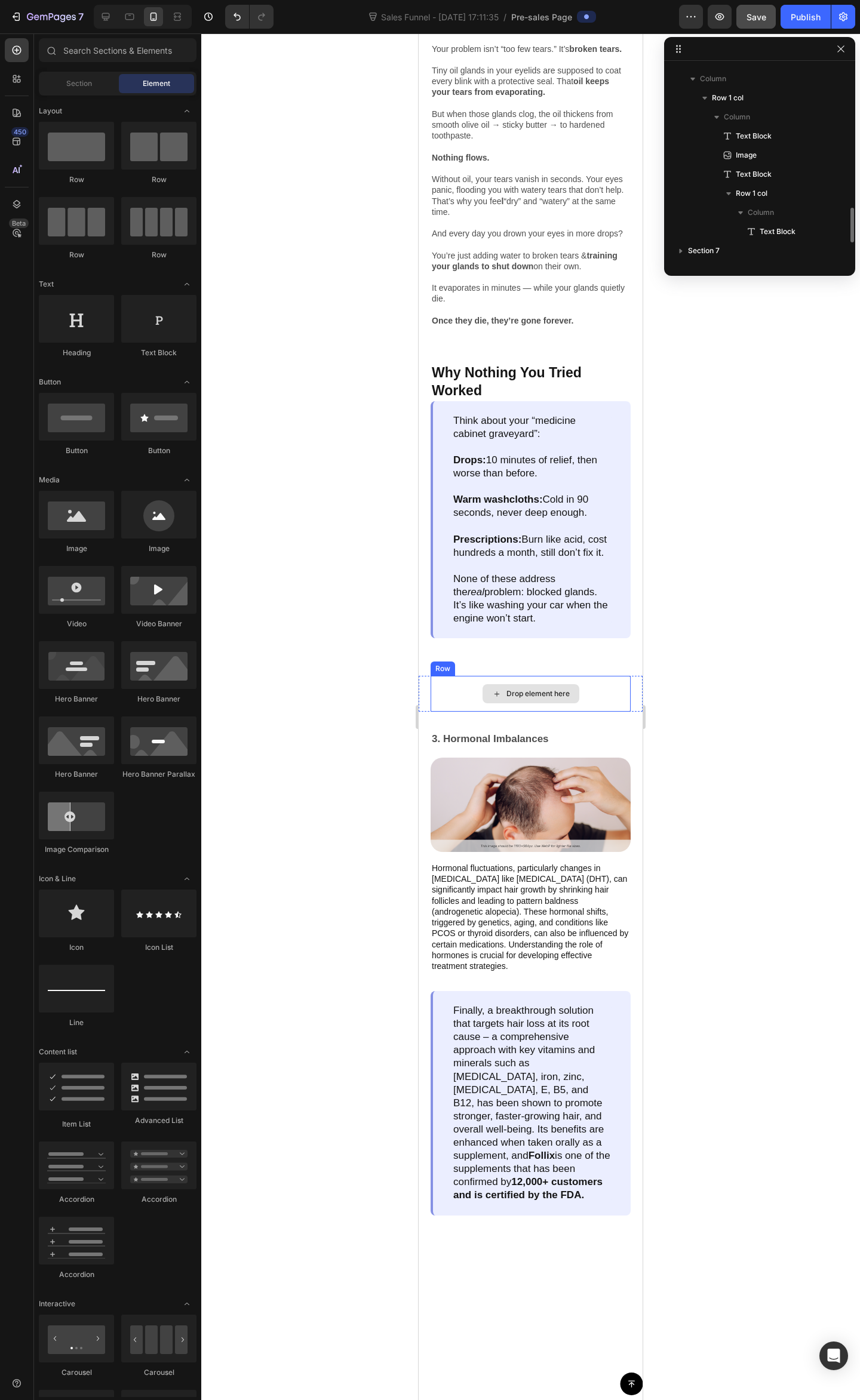
click at [529, 698] on div "Drop element here" at bounding box center [538, 693] width 64 height 10
click at [615, 711] on div "Drop element here" at bounding box center [531, 693] width 200 height 36
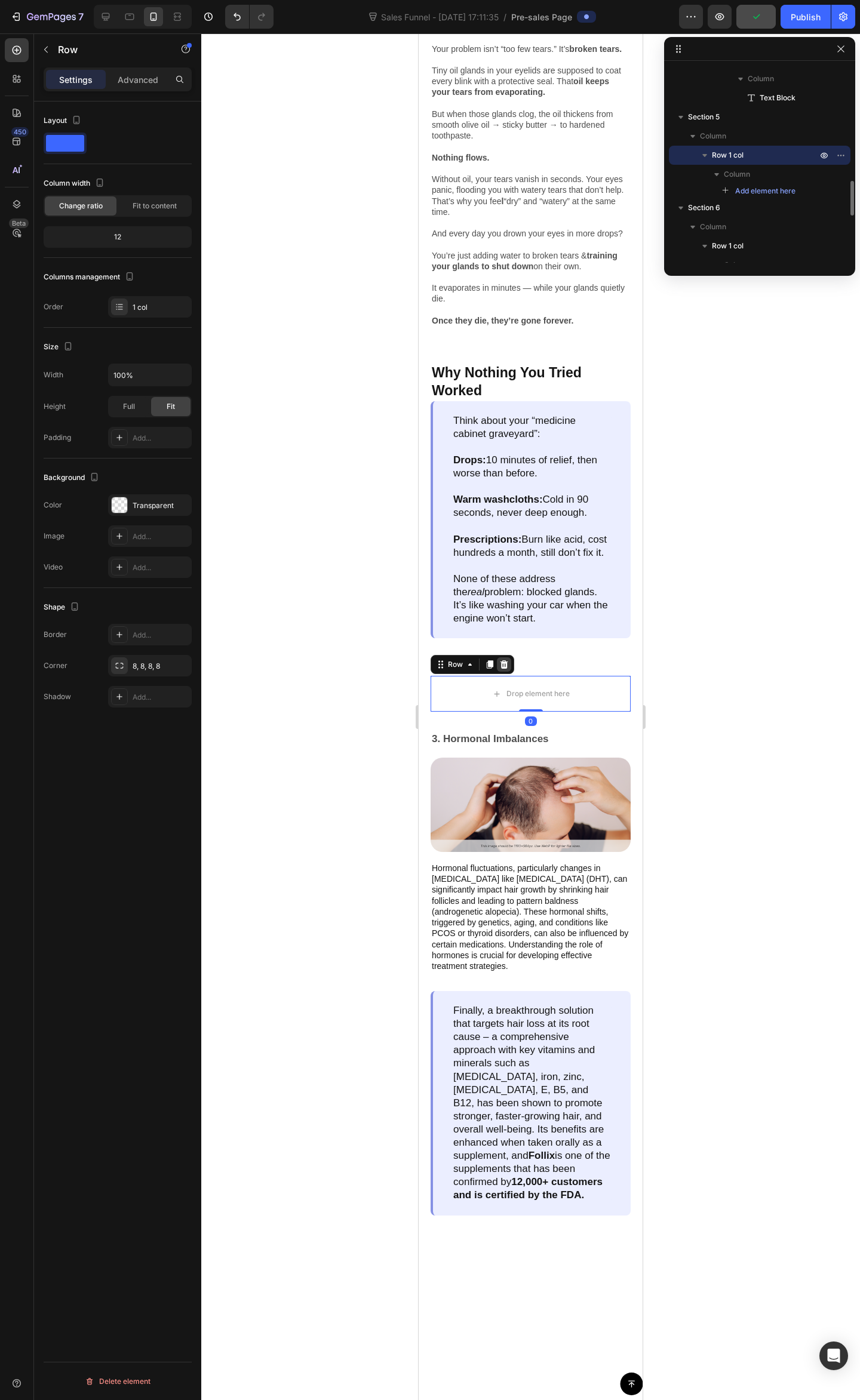
click at [509, 672] on div at bounding box center [504, 665] width 14 height 14
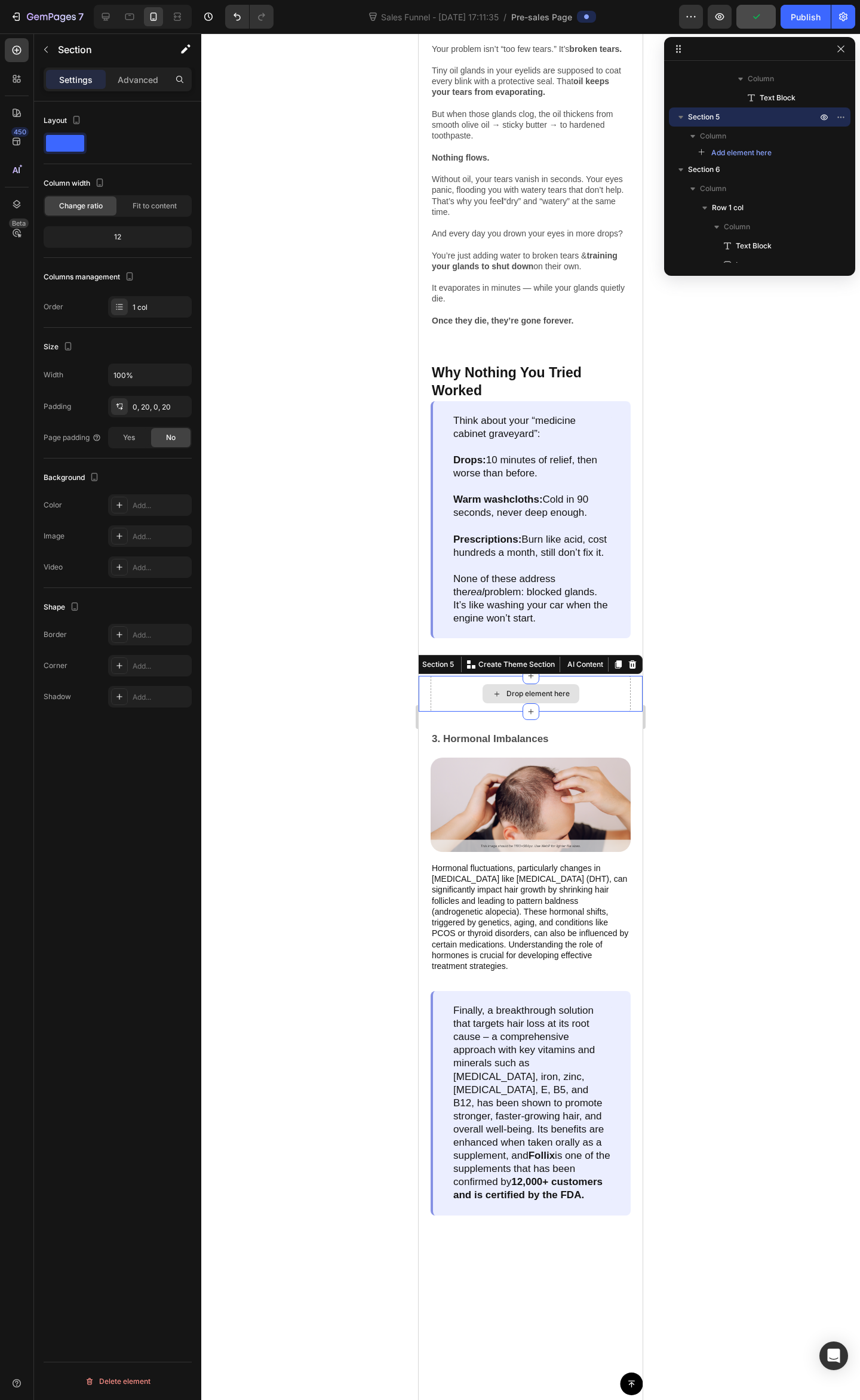
click at [593, 711] on div "Drop element here" at bounding box center [531, 693] width 200 height 36
click at [628, 669] on icon at bounding box center [632, 664] width 8 height 8
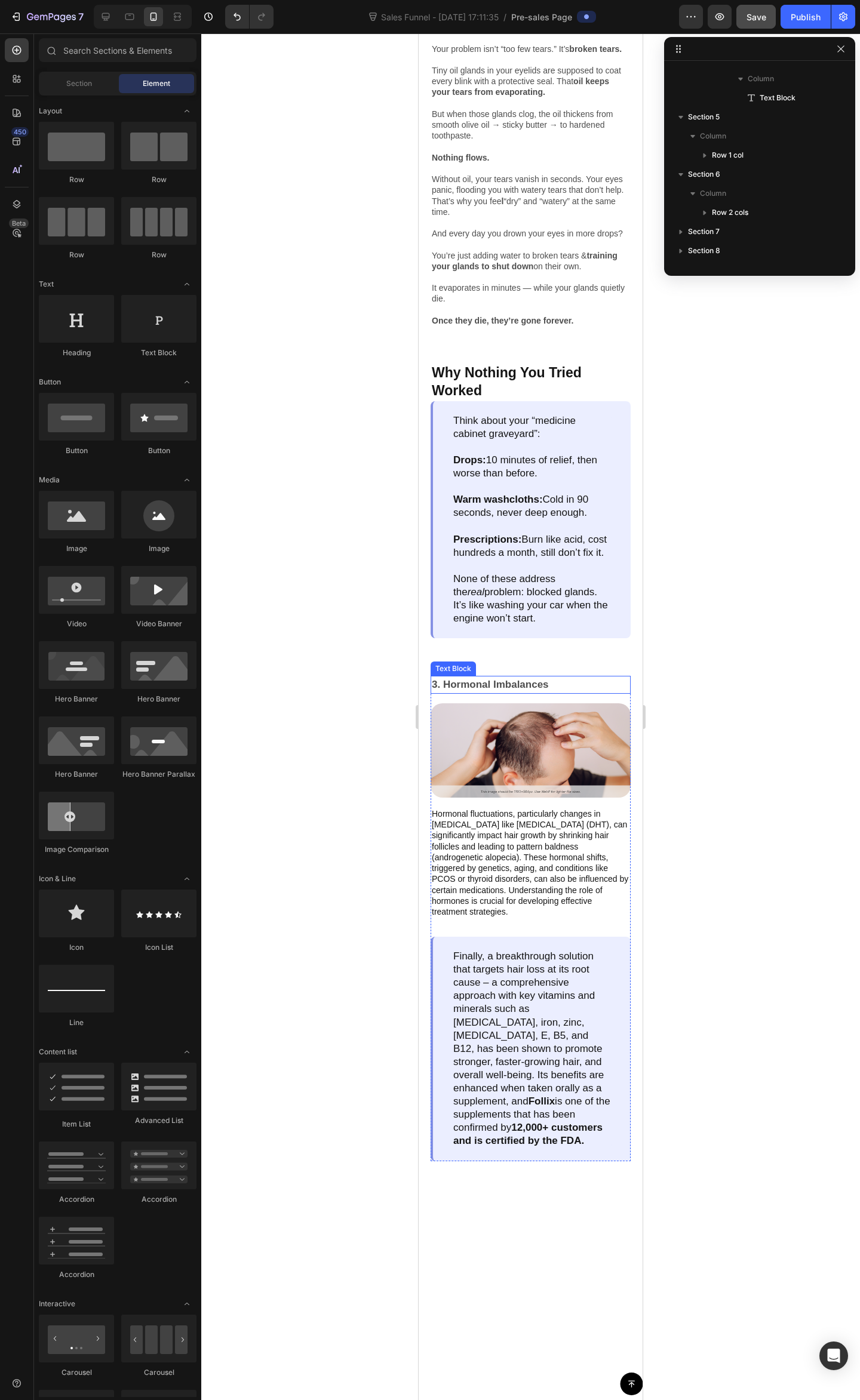
click at [536, 693] on p "3. Hormonal Imbalances" at bounding box center [531, 685] width 198 height 16
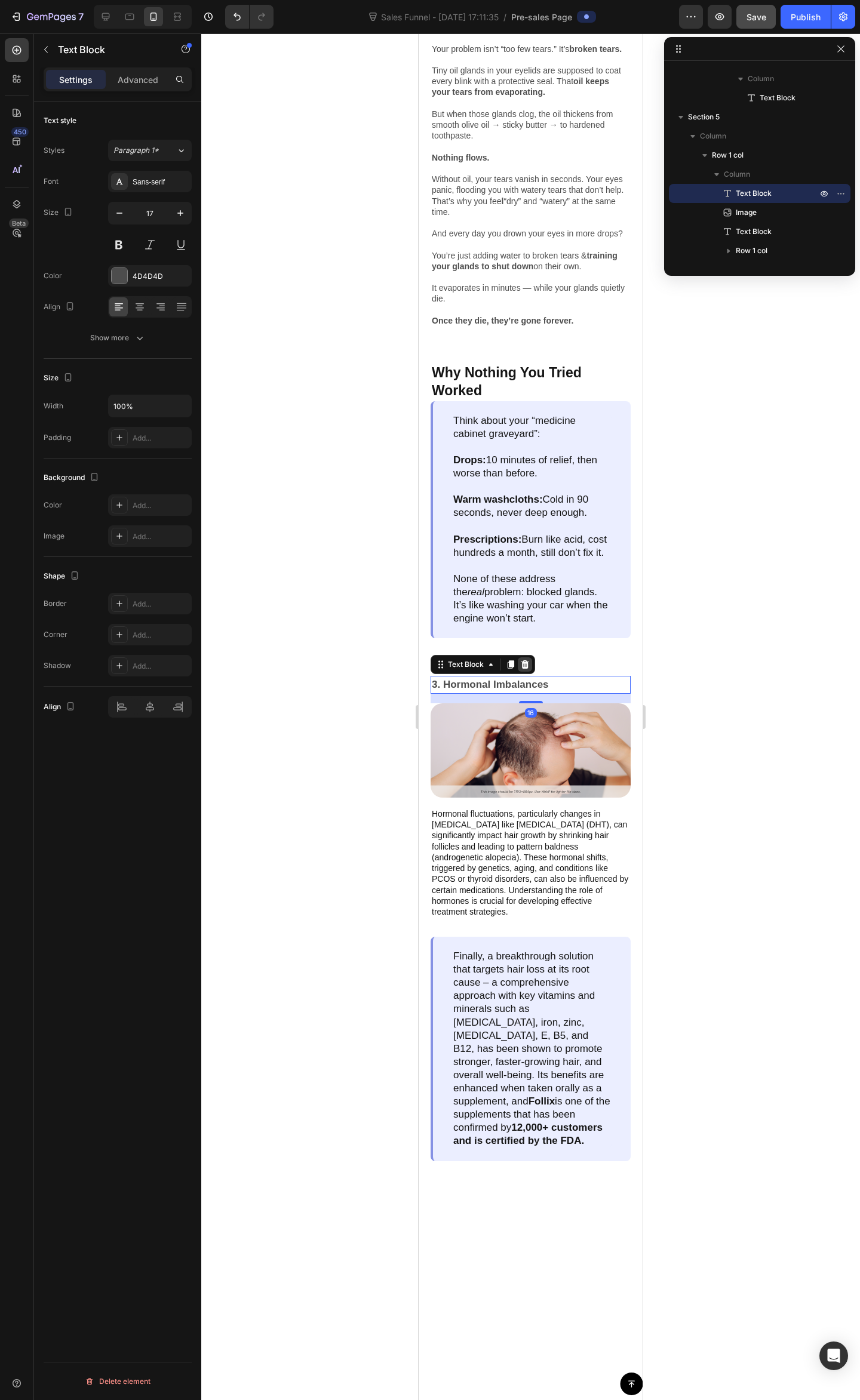
click at [523, 669] on icon at bounding box center [525, 664] width 8 height 8
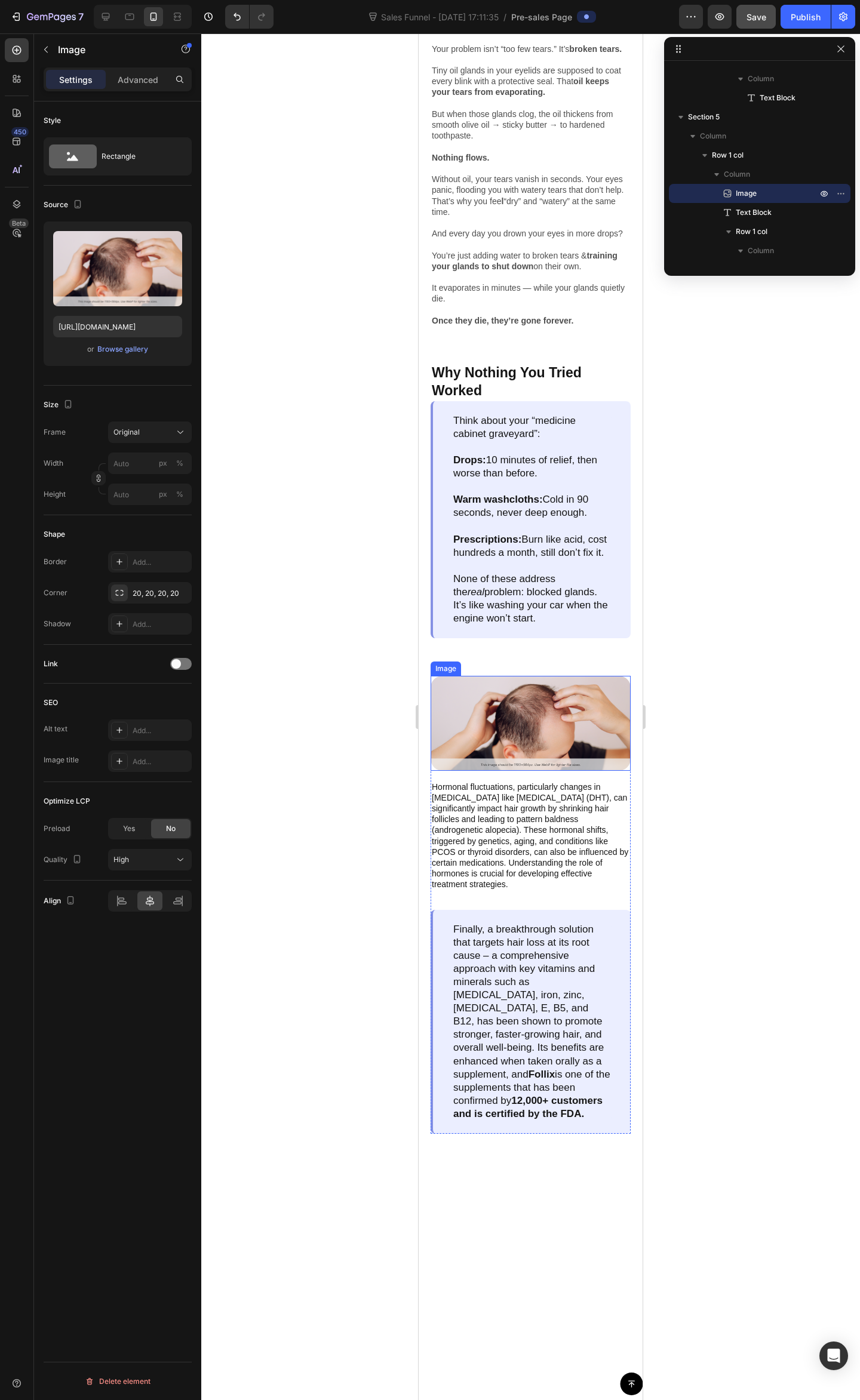
click at [564, 750] on img at bounding box center [531, 722] width 200 height 94
click at [515, 672] on div at bounding box center [510, 665] width 14 height 14
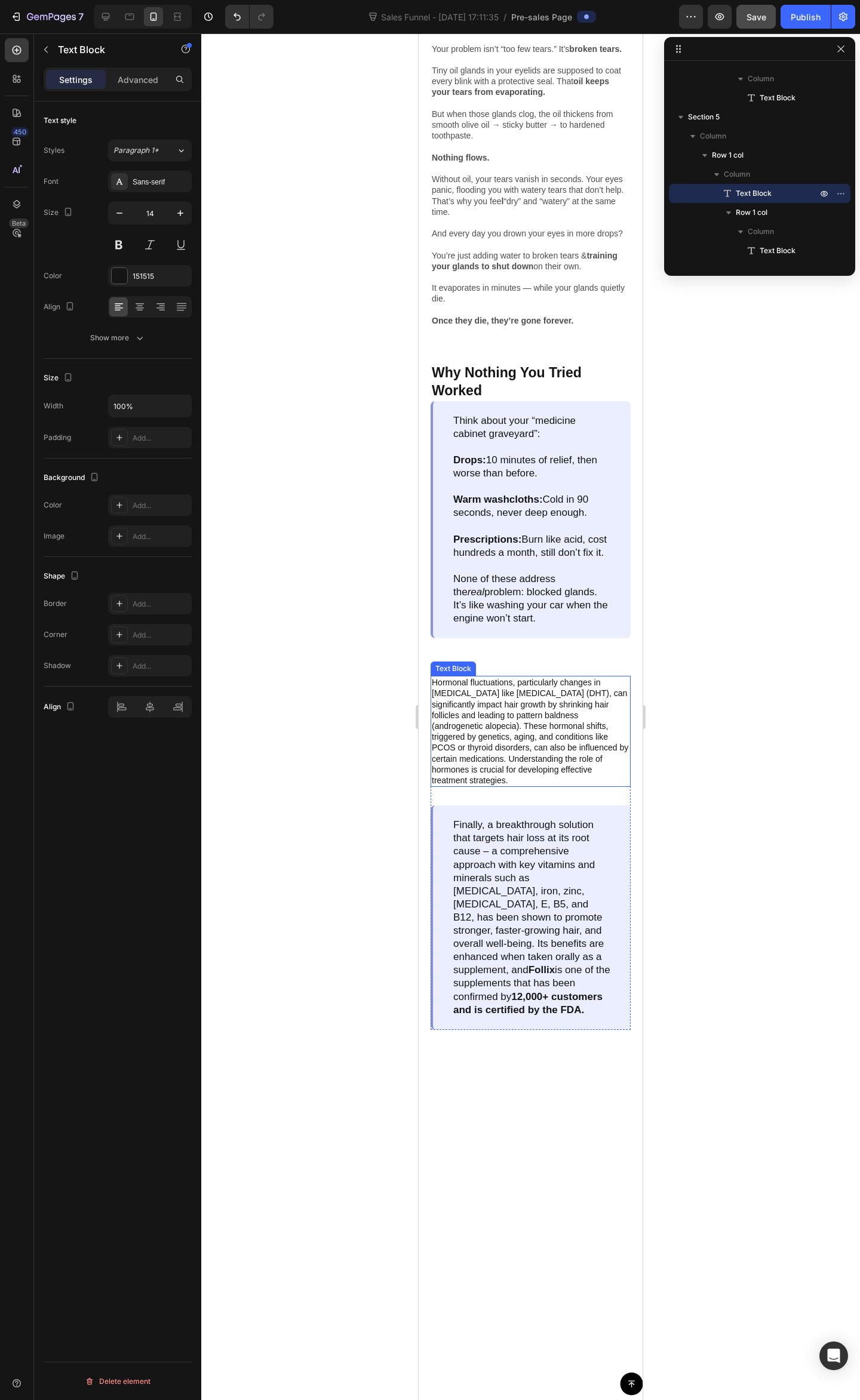
click at [552, 763] on p "Hormonal fluctuations, particularly changes in androgens like dihydrotestostero…" at bounding box center [531, 731] width 198 height 109
click at [526, 669] on icon at bounding box center [525, 664] width 10 height 10
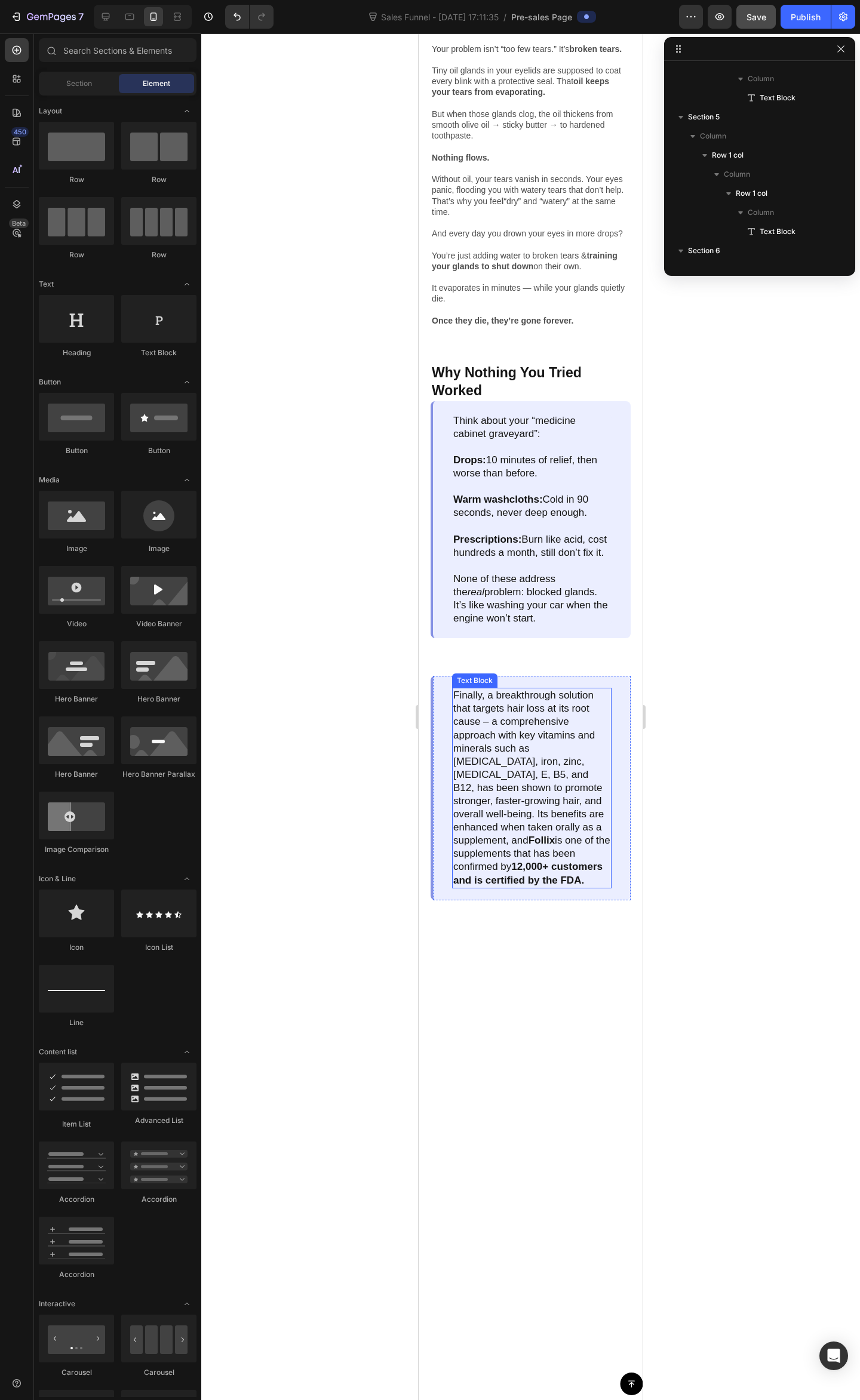
click at [533, 779] on p "Finally, a breakthrough solution that targets hair loss at its root cause – a c…" at bounding box center [532, 787] width 157 height 198
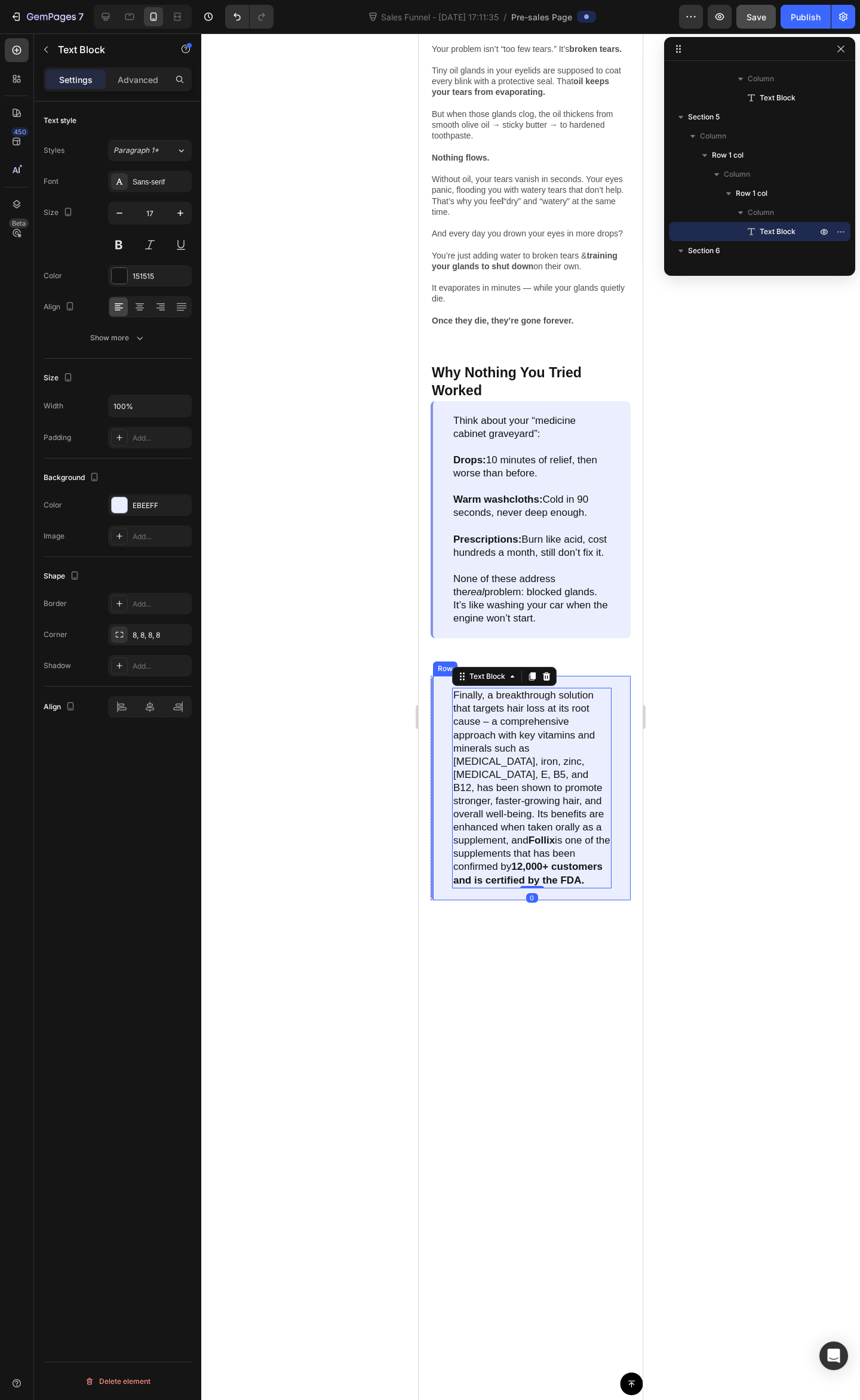
click at [593, 724] on div "Finally, a breakthrough solution that targets hair loss at its root cause – a c…" at bounding box center [531, 787] width 200 height 224
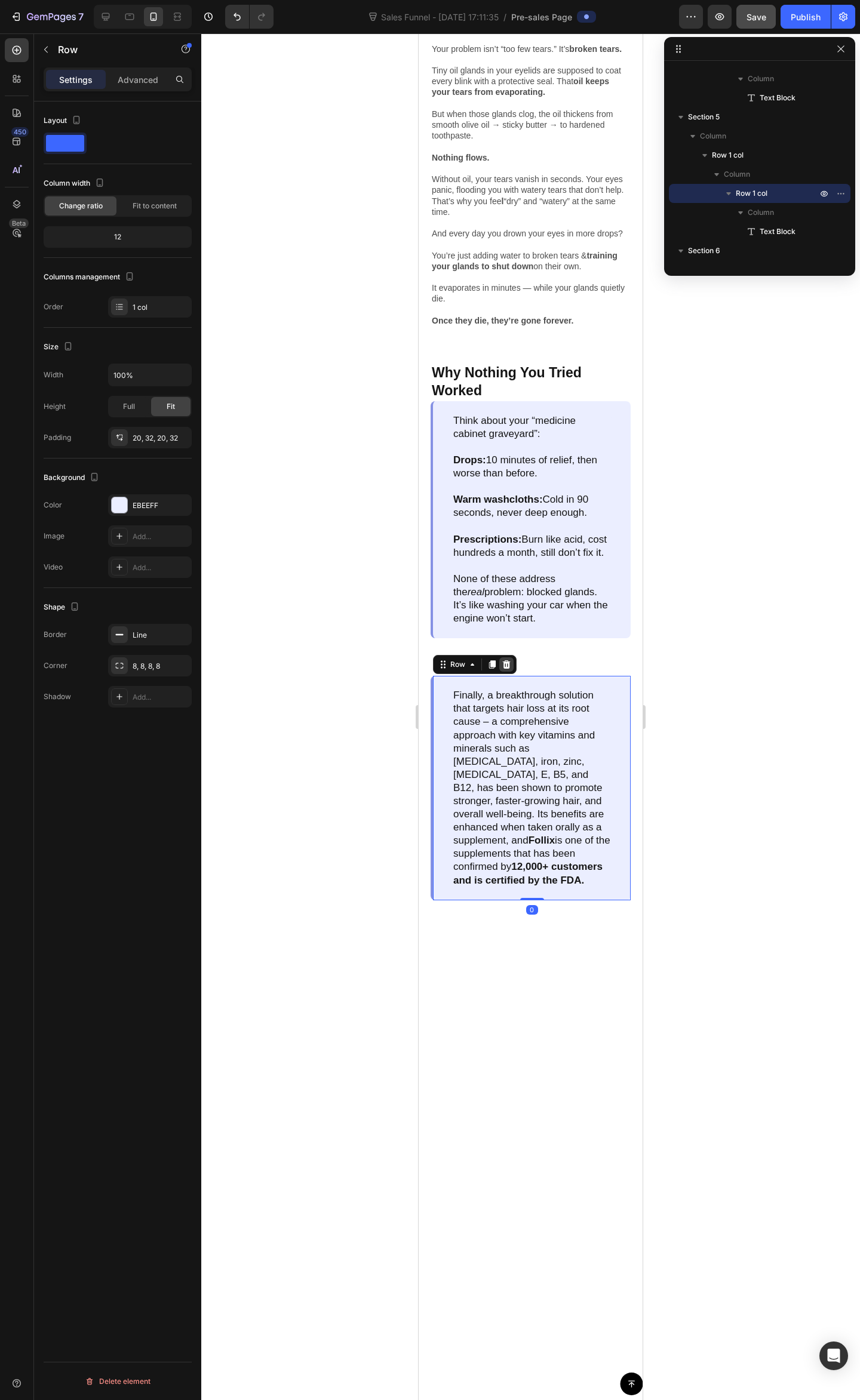
click at [510, 669] on icon at bounding box center [506, 664] width 10 height 10
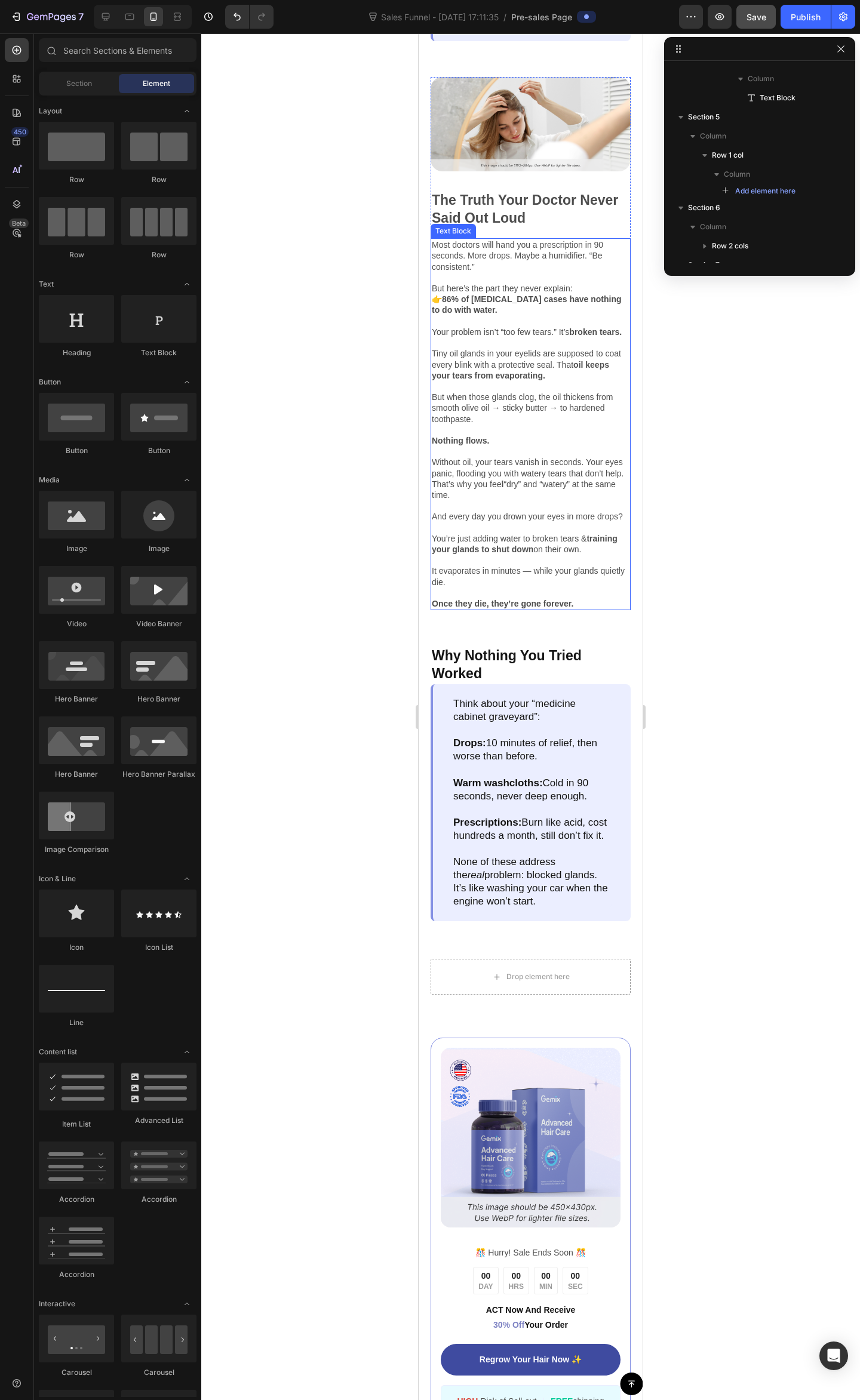
scroll to position [875, 0]
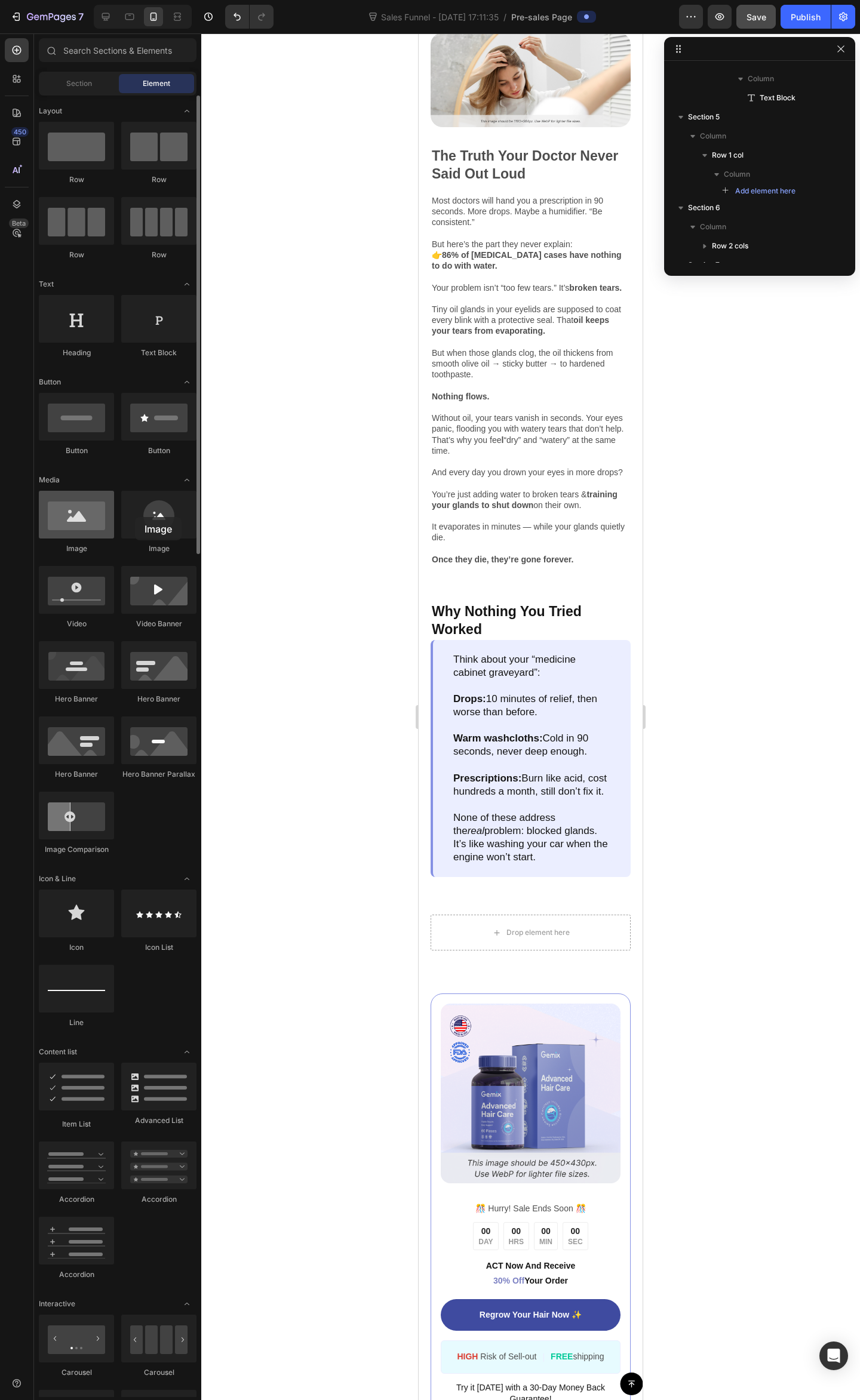
drag, startPoint x: 173, startPoint y: 543, endPoint x: 50, endPoint y: 531, distance: 123.6
click at [134, 517] on div at bounding box center [159, 515] width 75 height 48
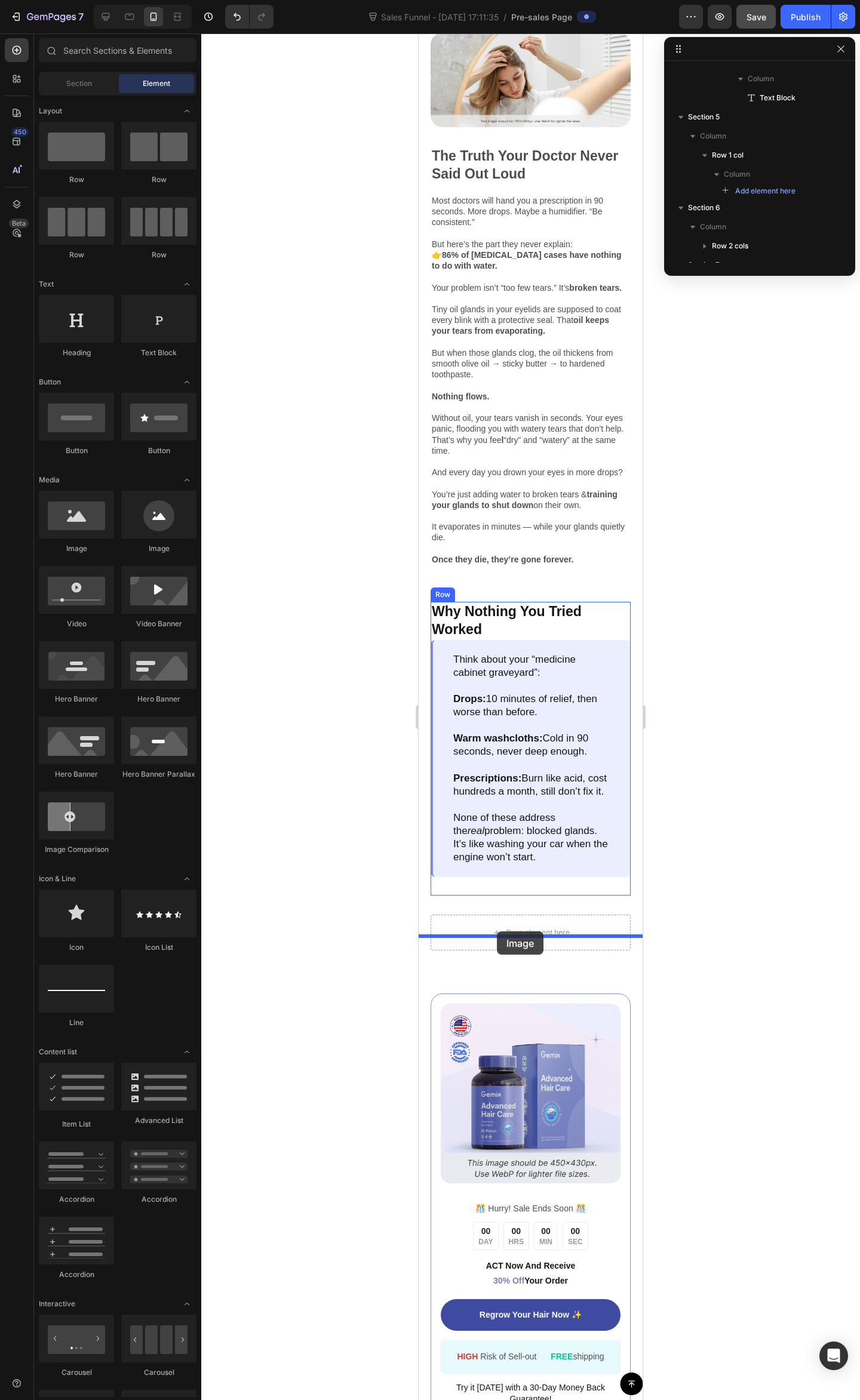
drag, startPoint x: 534, startPoint y: 600, endPoint x: 485, endPoint y: 862, distance: 266.5
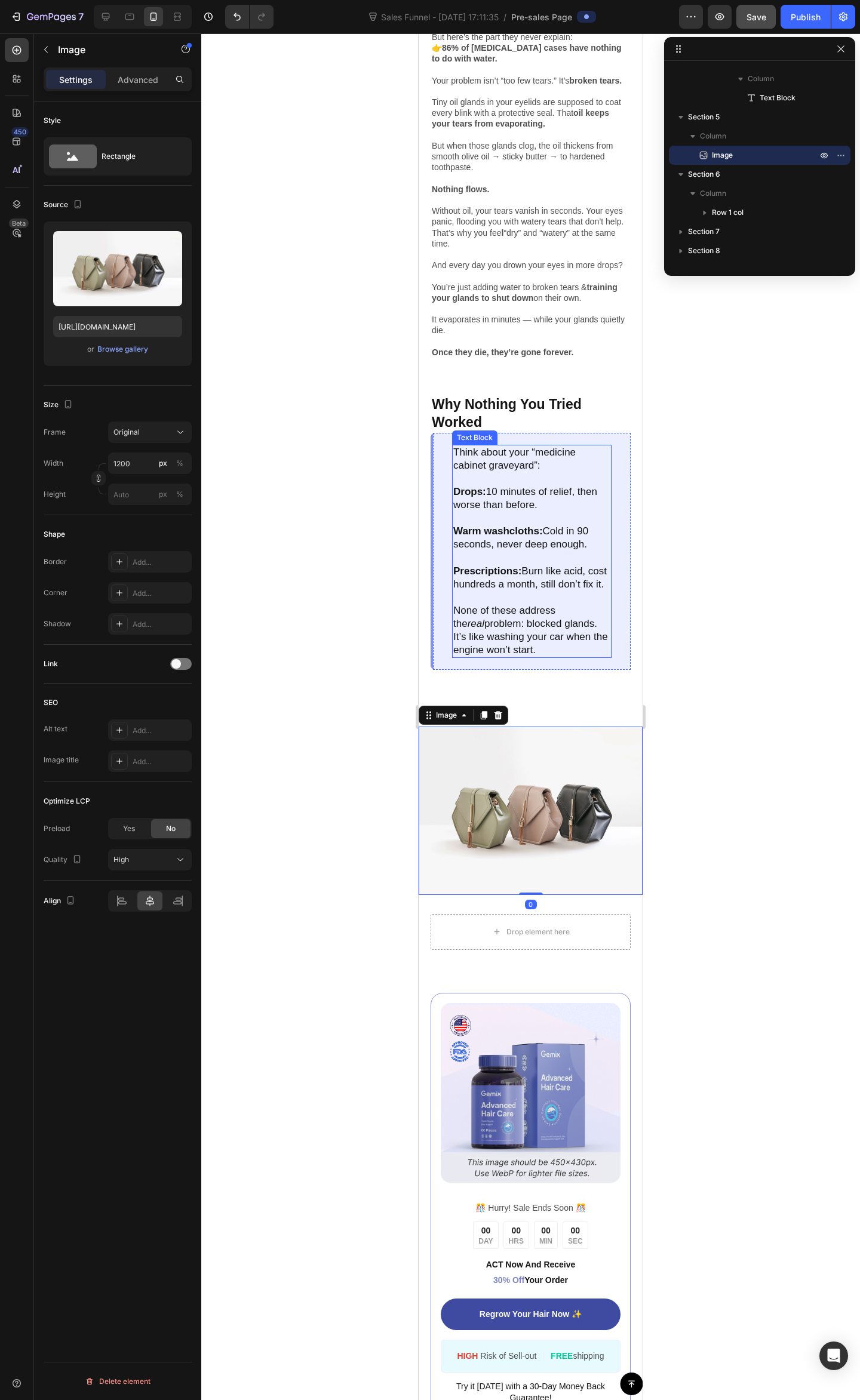
scroll to position [1114, 0]
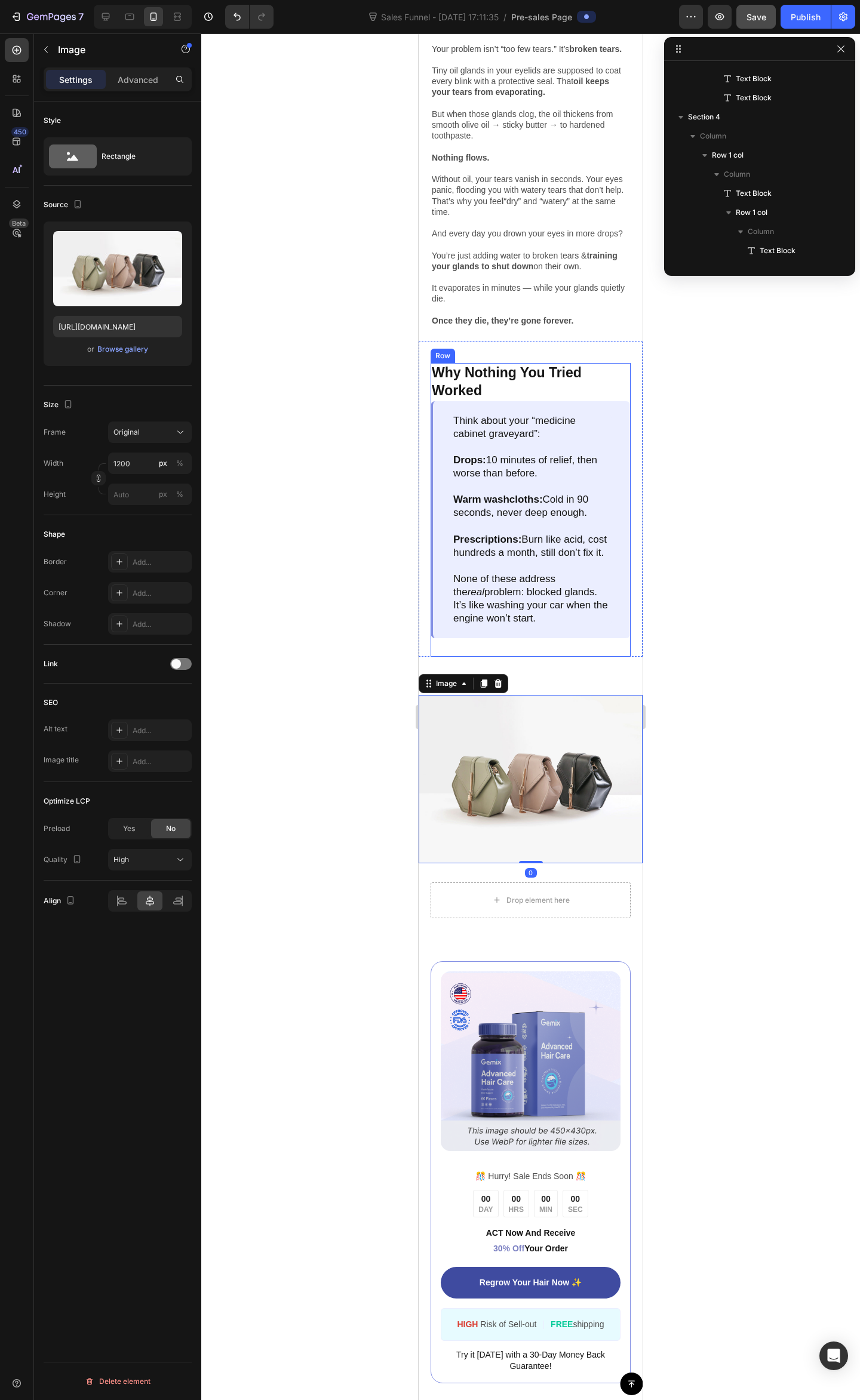
click at [555, 657] on div "Why Nothing You Tried Worked Text Block Think about your “medicine cabinet grav…" at bounding box center [531, 510] width 200 height 294
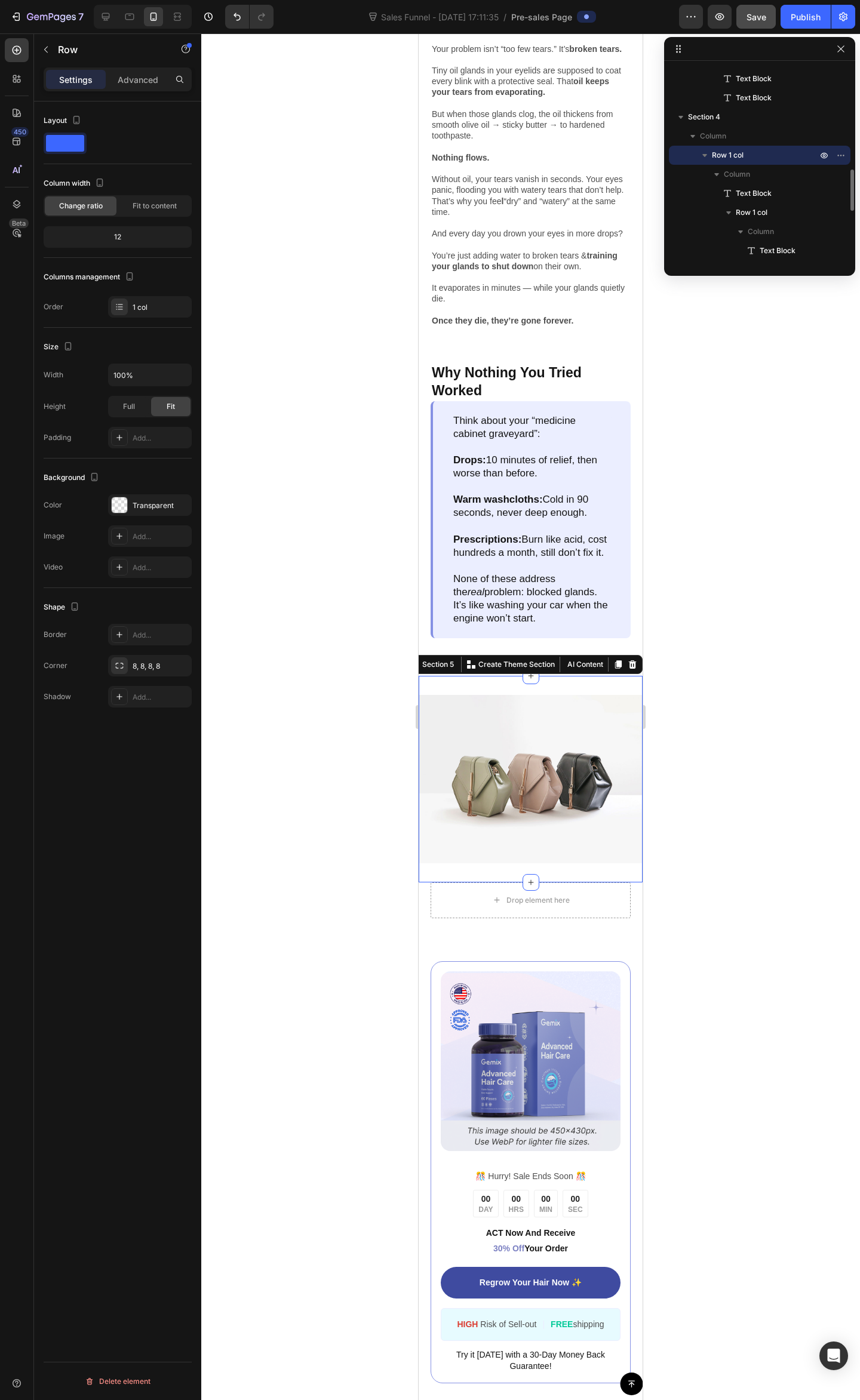
scroll to position [608, 0]
click at [552, 719] on div "Image Section 5 You can create reusable sections Create Theme Section AI Conten…" at bounding box center [530, 779] width 224 height 206
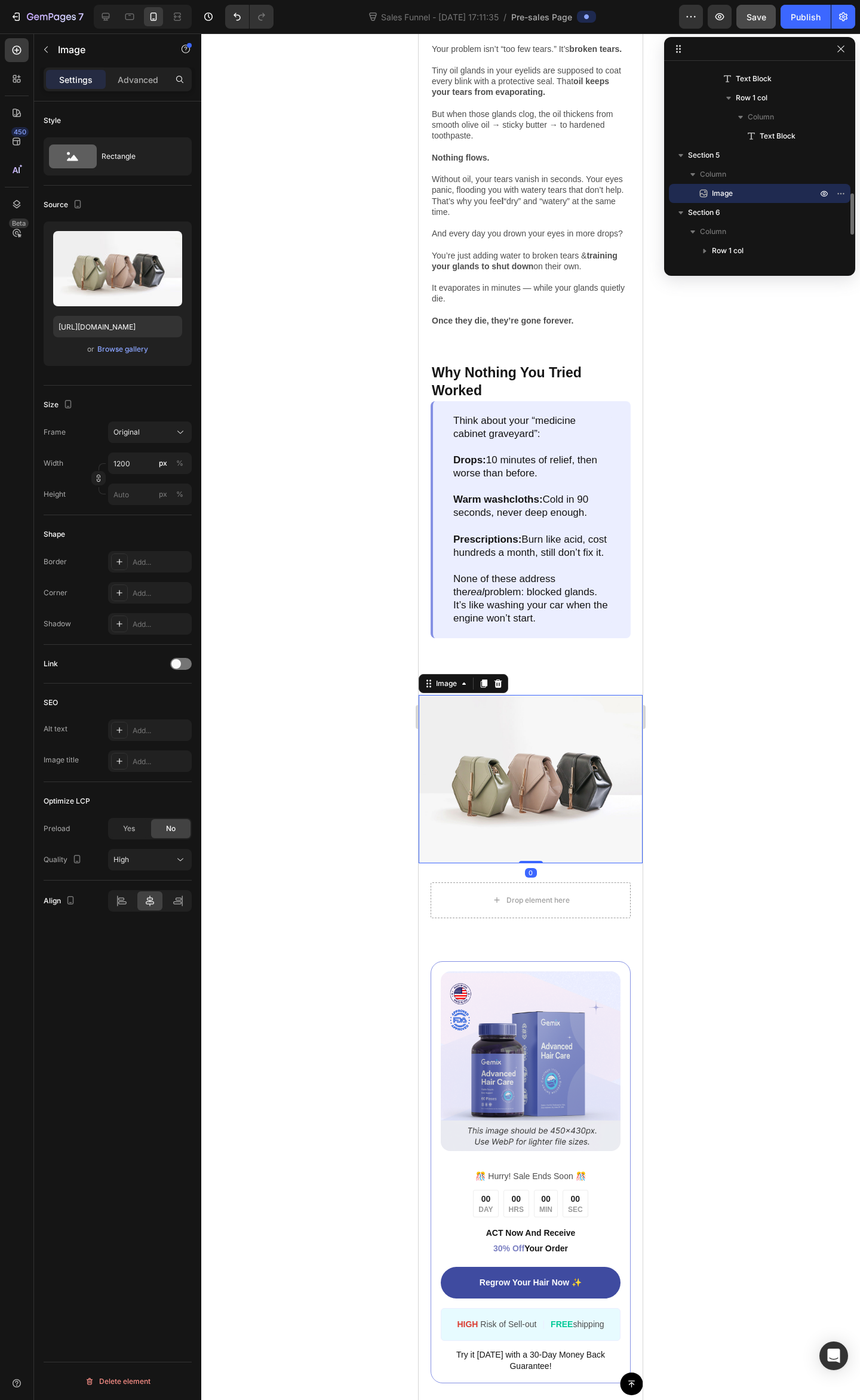
click at [523, 739] on img at bounding box center [530, 779] width 224 height 168
click at [534, 792] on img at bounding box center [530, 779] width 224 height 168
click at [562, 625] on p "It’s like washing your car when the engine won’t start." at bounding box center [532, 611] width 157 height 27
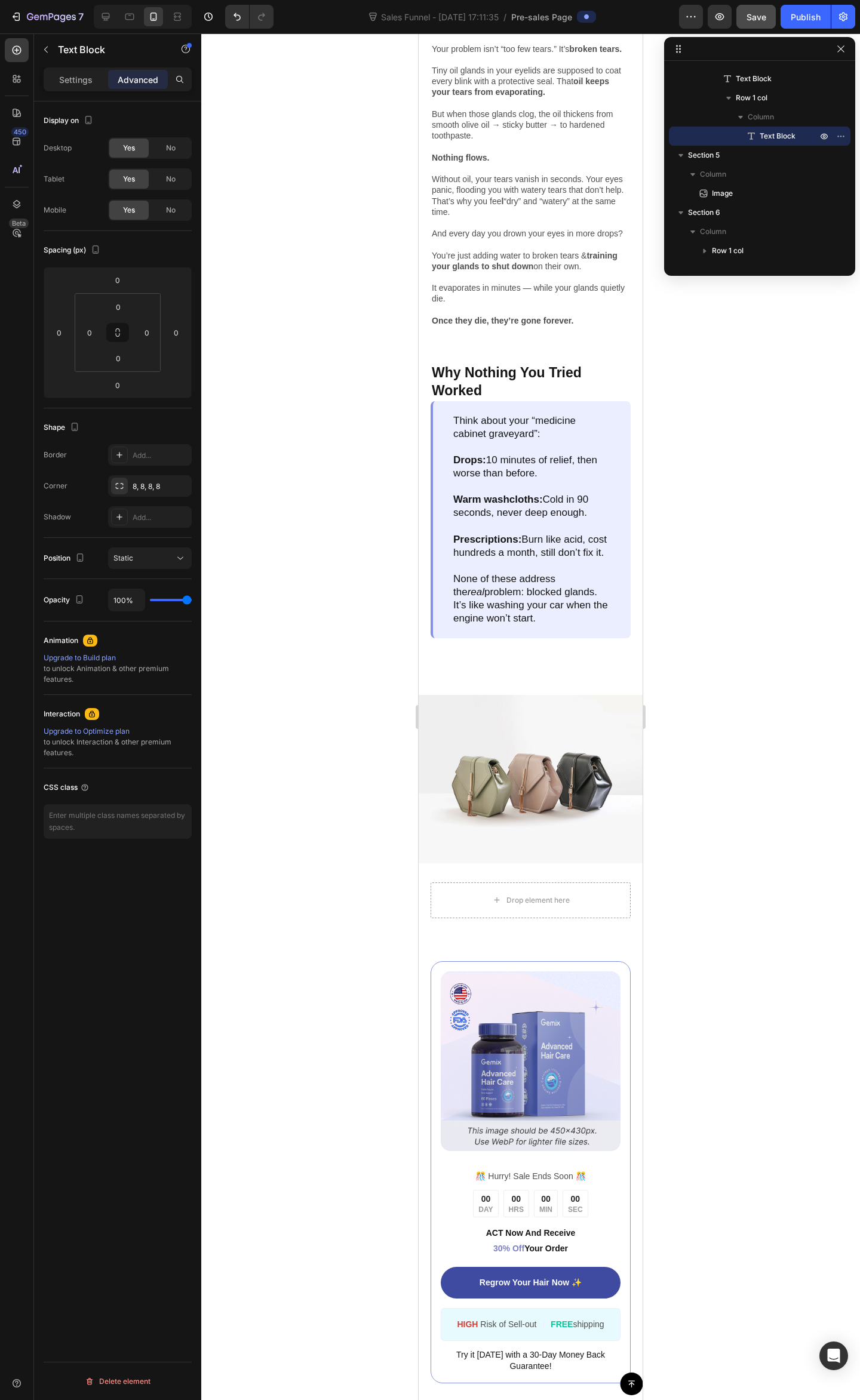
drag, startPoint x: 581, startPoint y: 700, endPoint x: 579, endPoint y: 707, distance: 7.3
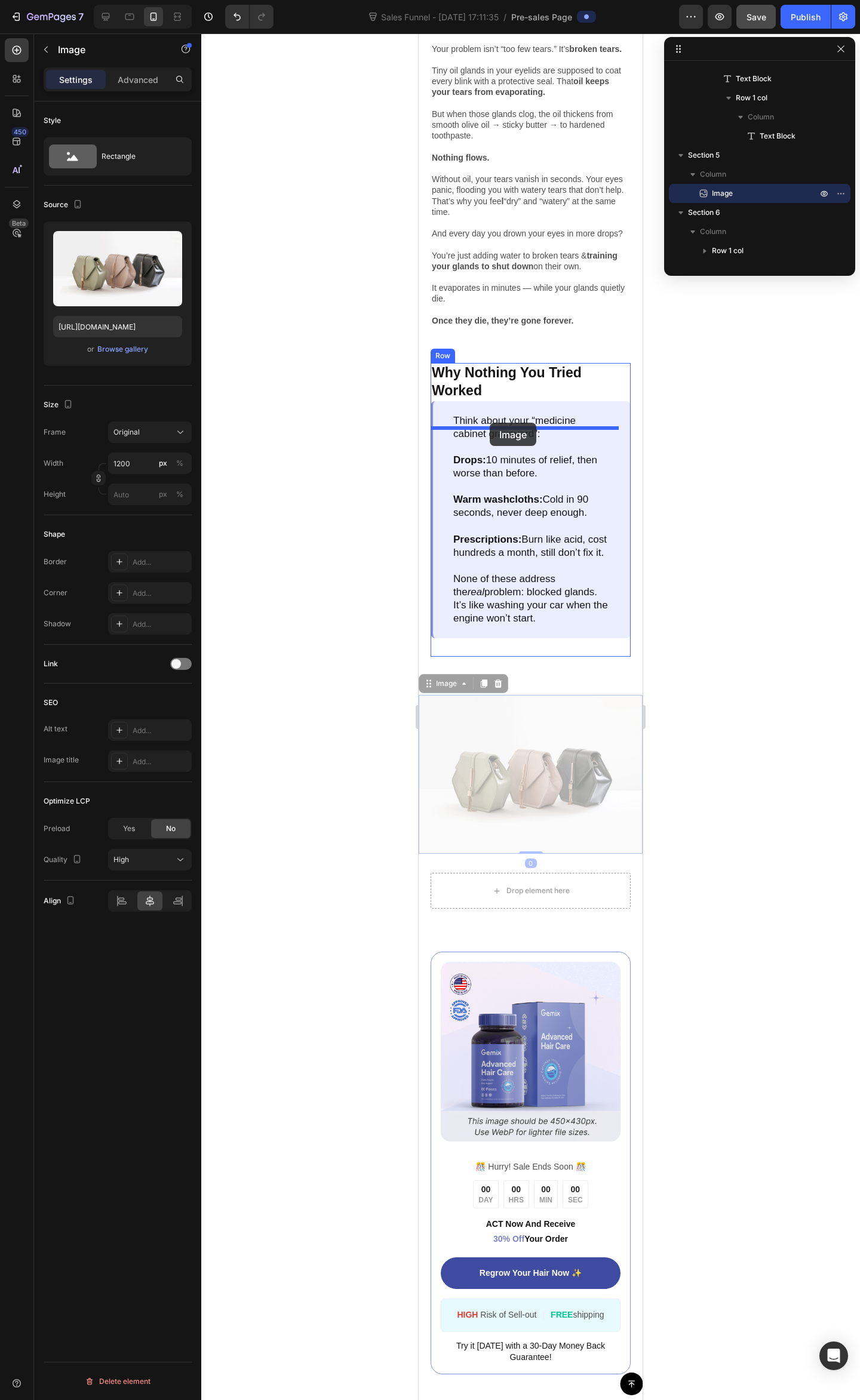
drag, startPoint x: 538, startPoint y: 758, endPoint x: 490, endPoint y: 423, distance: 338.4
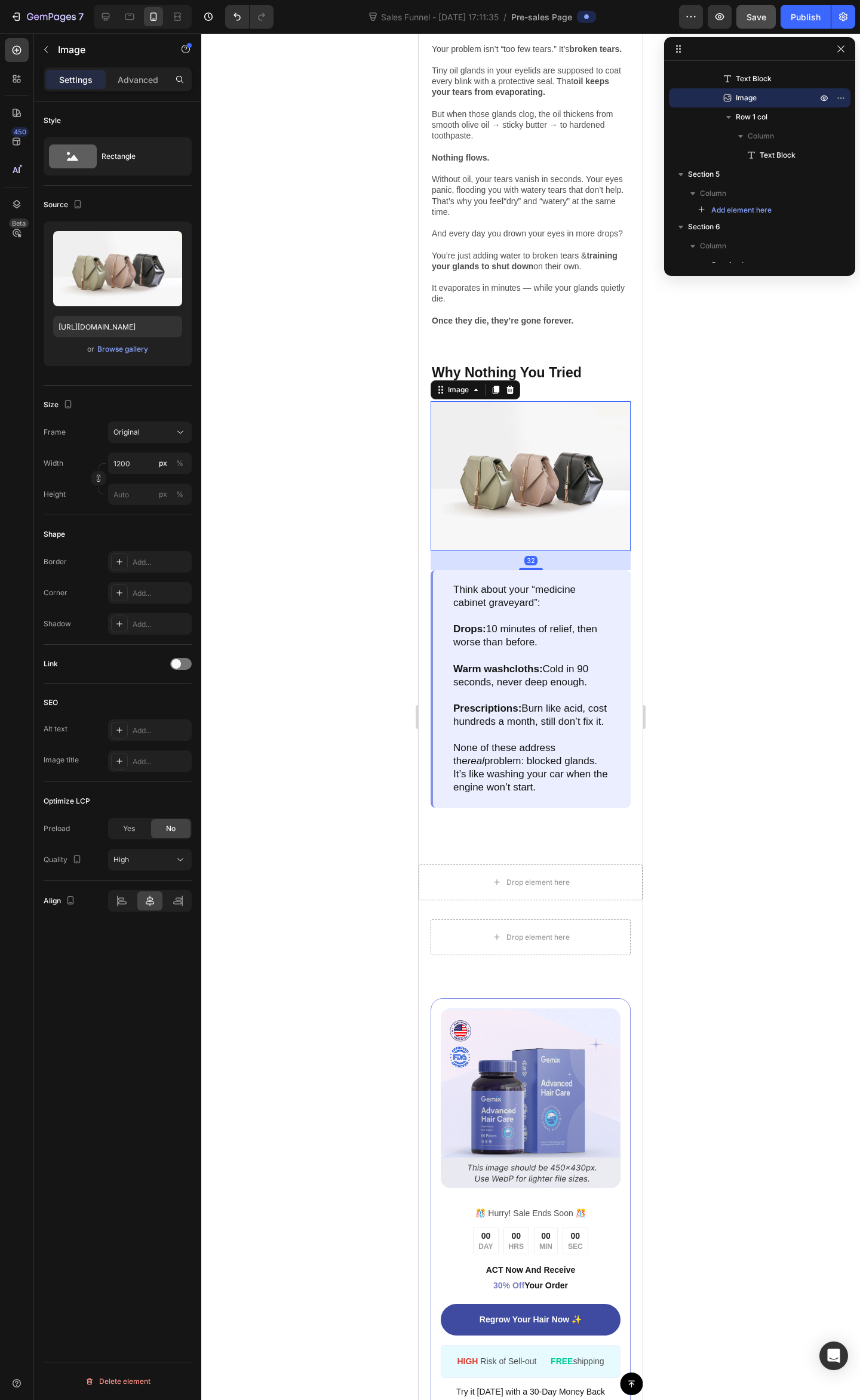
click at [739, 495] on div at bounding box center [530, 717] width 658 height 1366
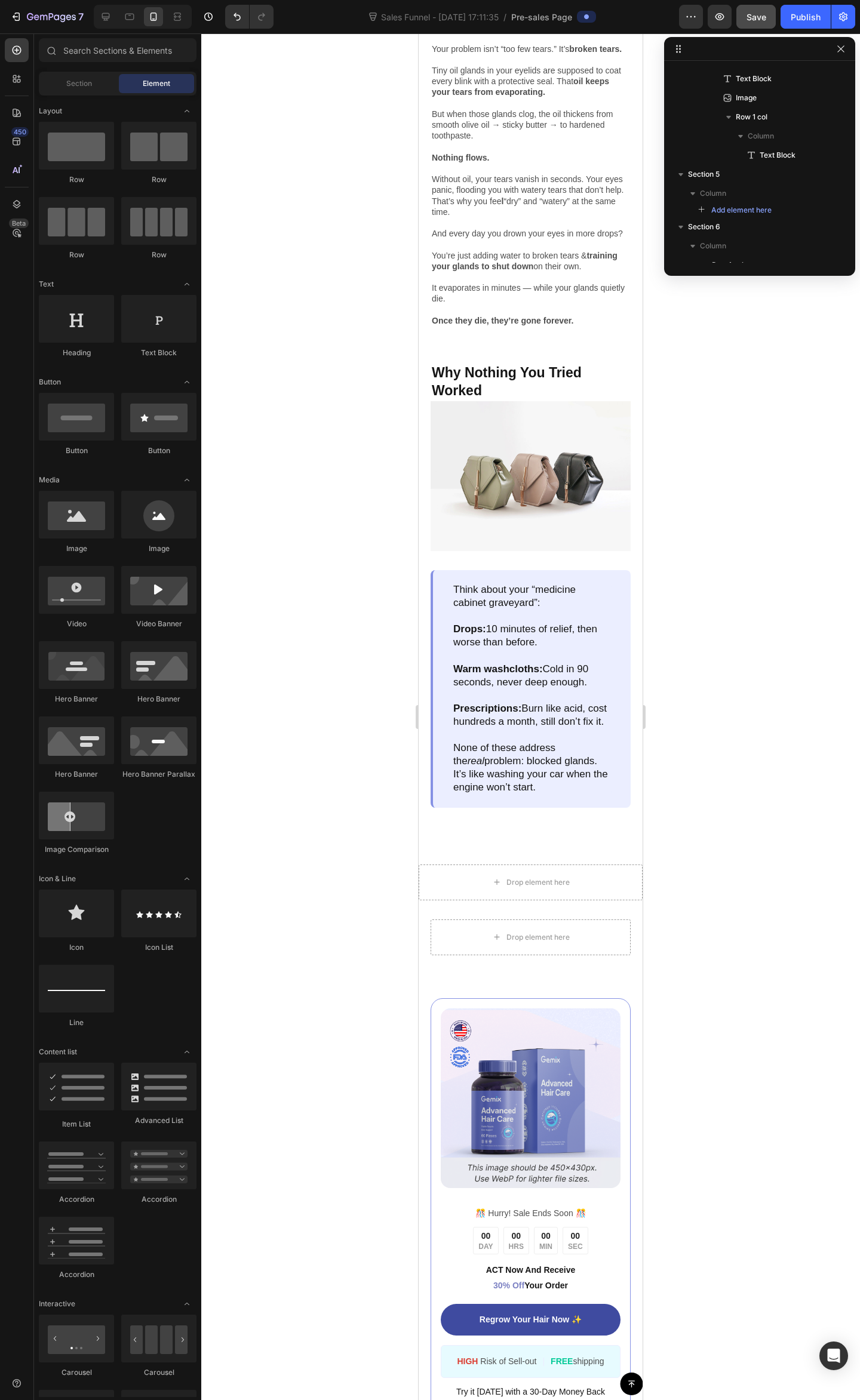
drag, startPoint x: 719, startPoint y: 626, endPoint x: 665, endPoint y: 717, distance: 105.8
click at [717, 627] on div at bounding box center [530, 717] width 658 height 1366
click at [614, 785] on div "Think about your “medicine cabinet graveyard”: Drops: 10 minutes of relief, the…" at bounding box center [531, 689] width 200 height 237
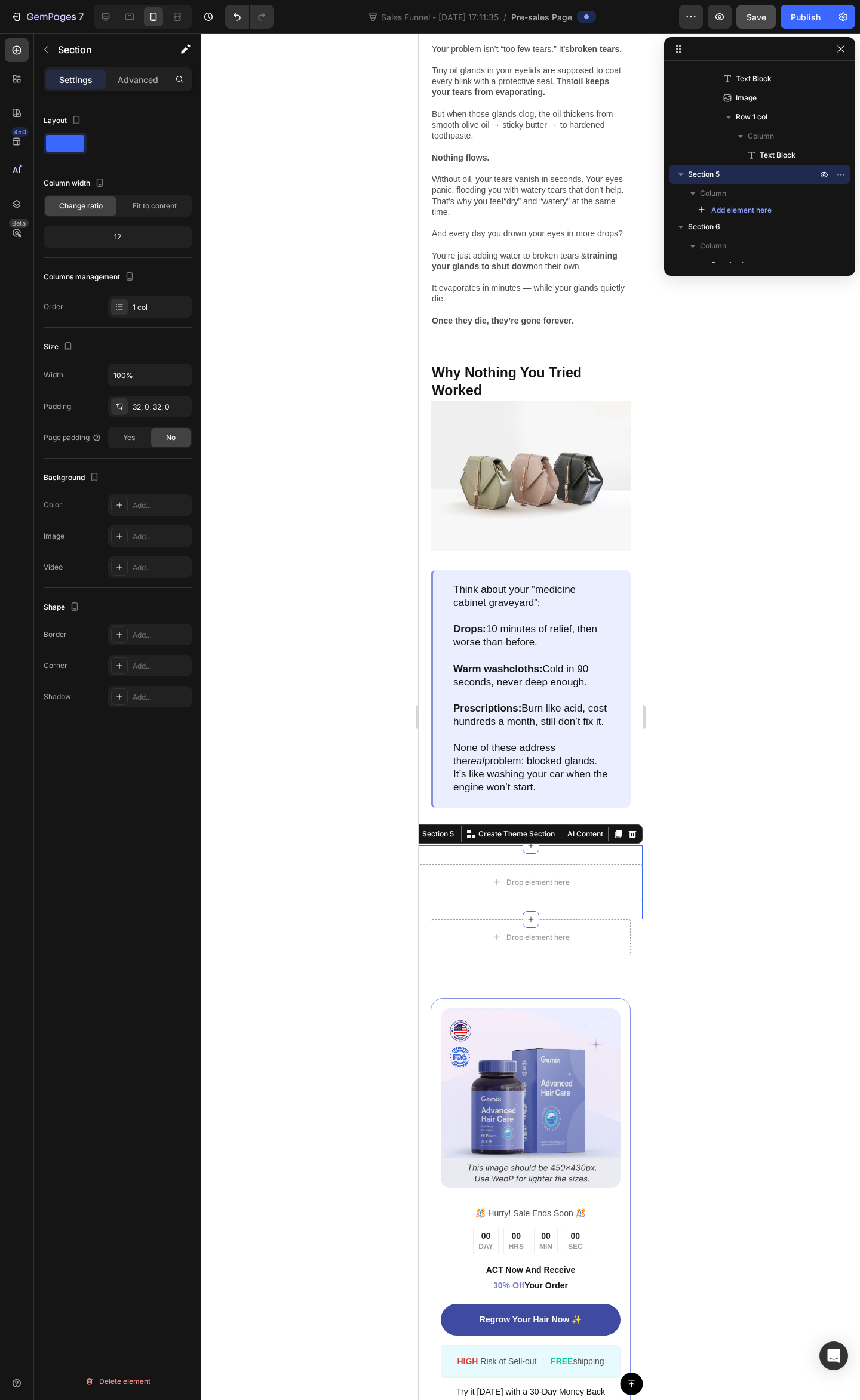
click at [580, 919] on div "Drop element here Section 5 You can create reusable sections Create Theme Secti…" at bounding box center [530, 882] width 224 height 74
click at [625, 841] on div at bounding box center [632, 834] width 14 height 14
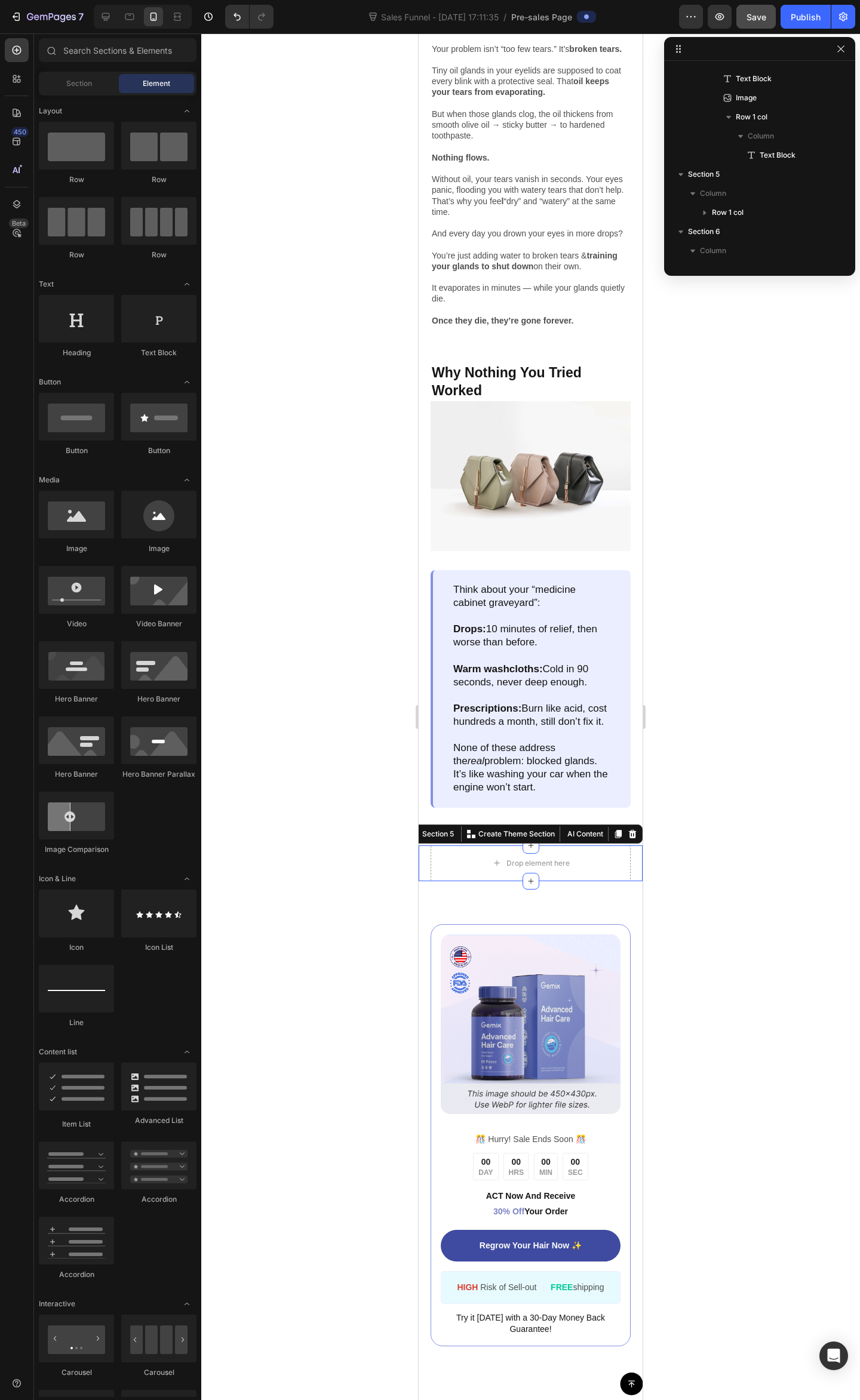
click at [623, 881] on div "Drop element here Row Section 5 You can create reusable sections Create Theme S…" at bounding box center [530, 862] width 224 height 36
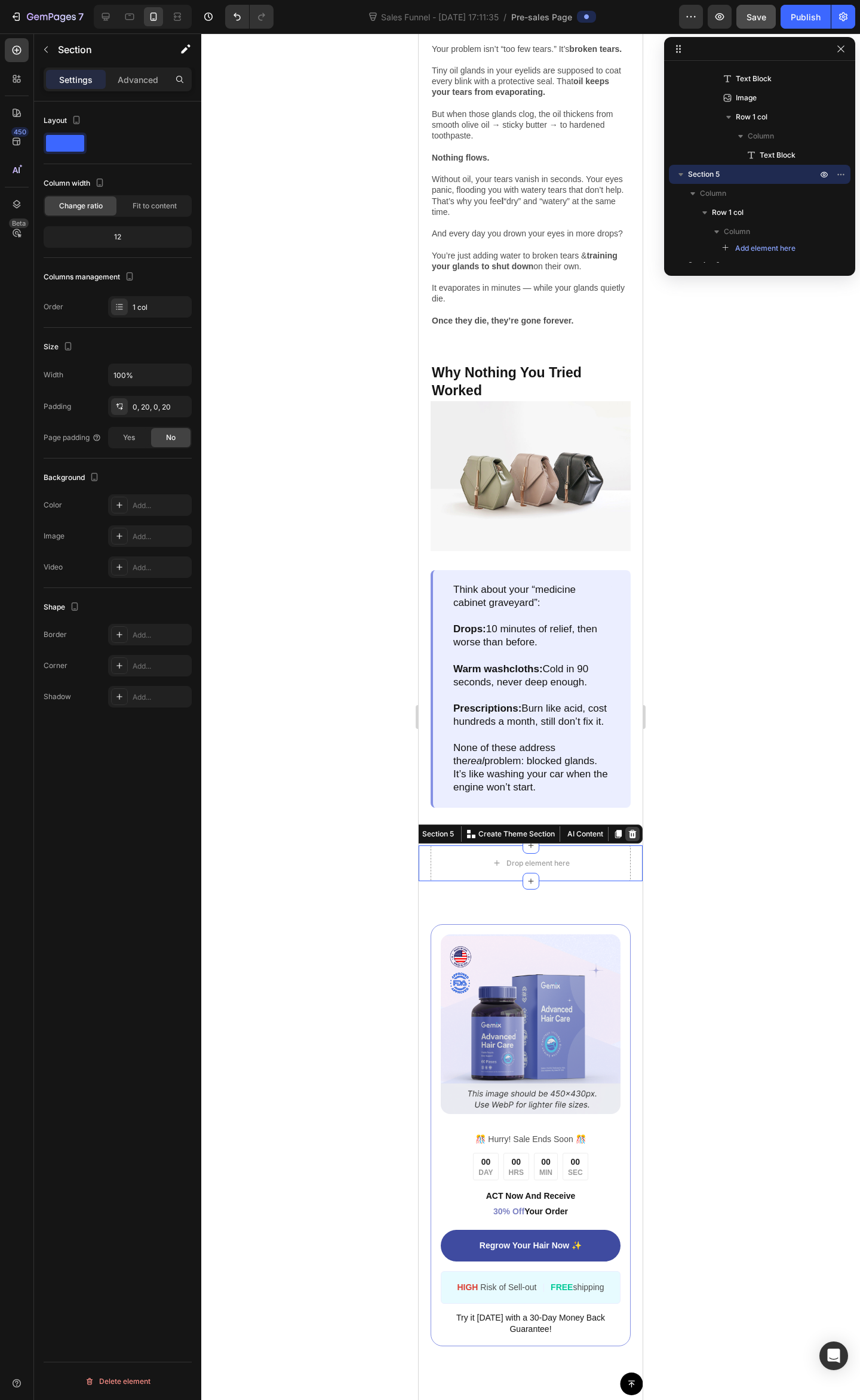
click at [625, 841] on div at bounding box center [632, 834] width 14 height 14
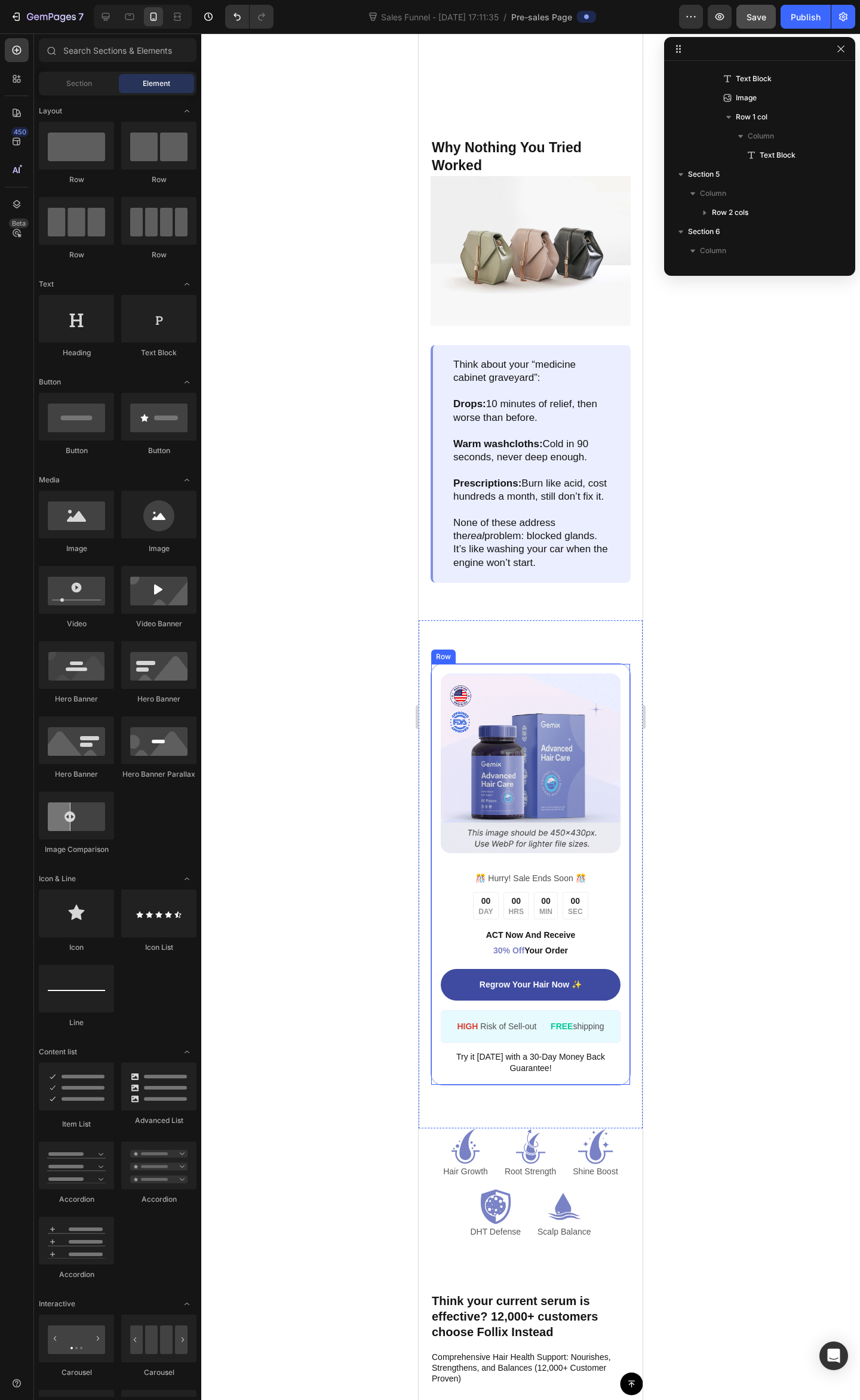
scroll to position [1353, 0]
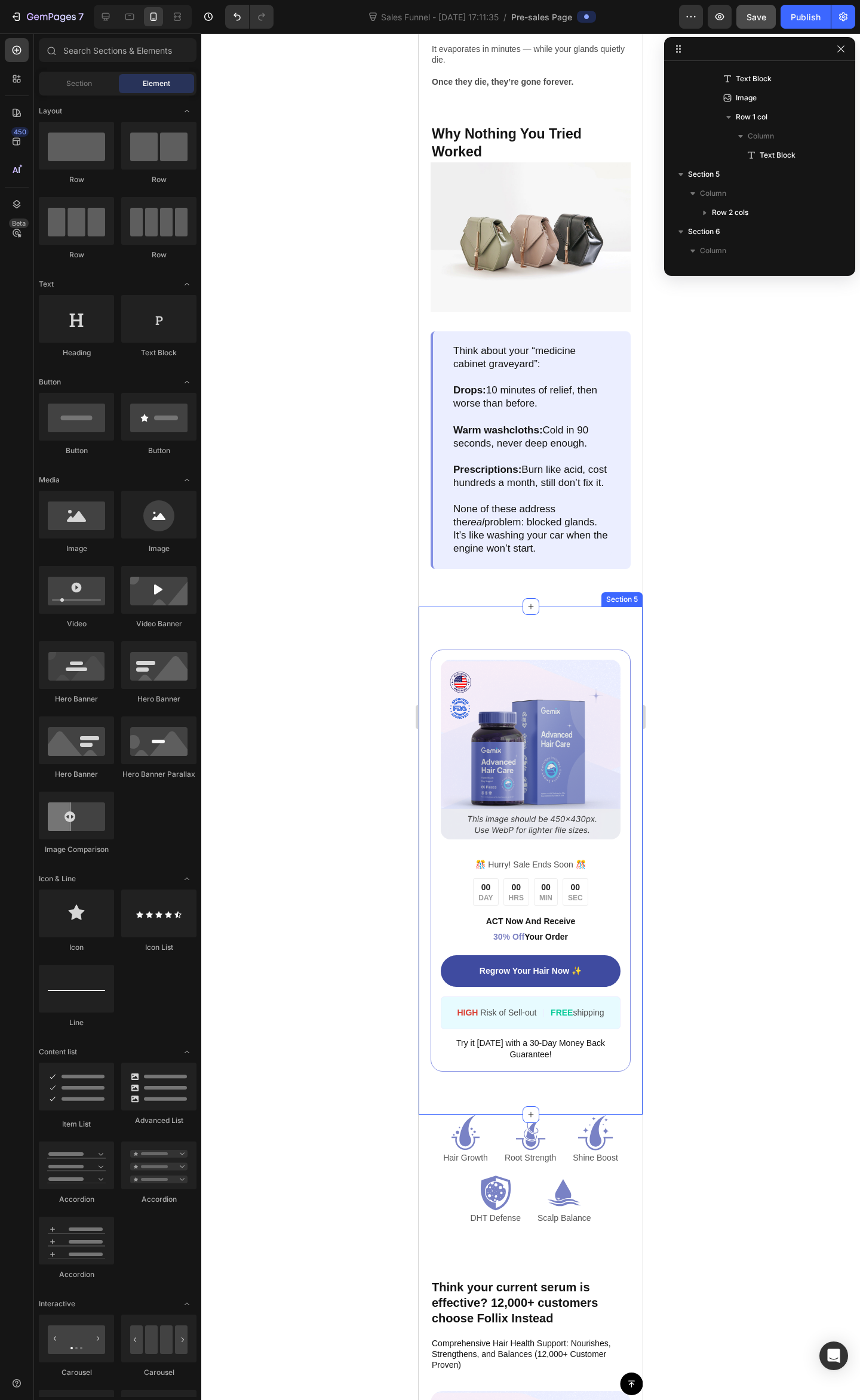
click at [559, 662] on div "Image ️🎊 Hurry! Sale Ends Soon ️🎊 Text Block 00 DAY 00 HRS 00 MIN 00 SEC Countd…" at bounding box center [530, 860] width 224 height 508
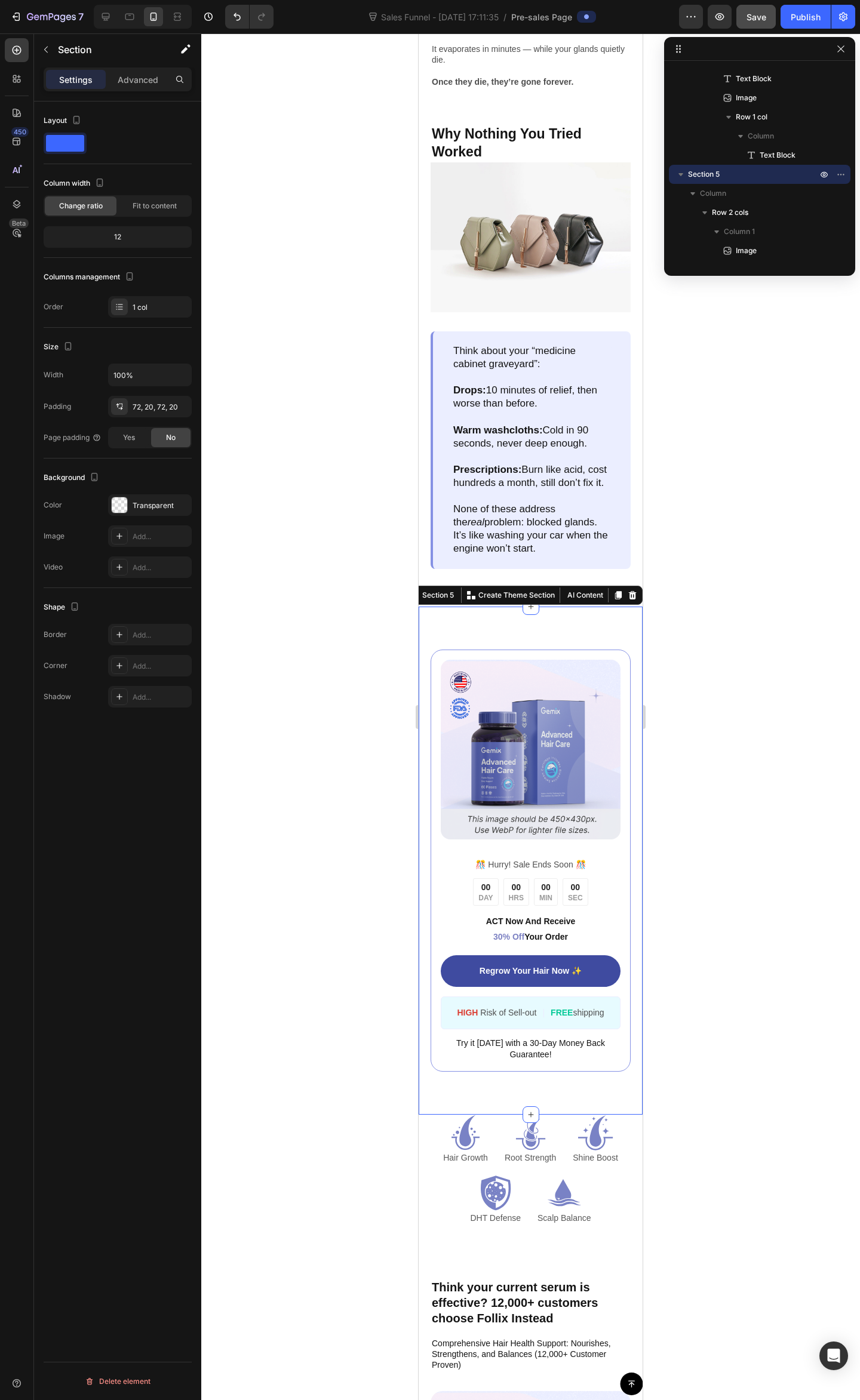
click at [554, 665] on div "Image ️🎊 Hurry! Sale Ends Soon ️🎊 Text Block 00 DAY 00 HRS 00 MIN 00 SEC Countd…" at bounding box center [530, 860] width 224 height 508
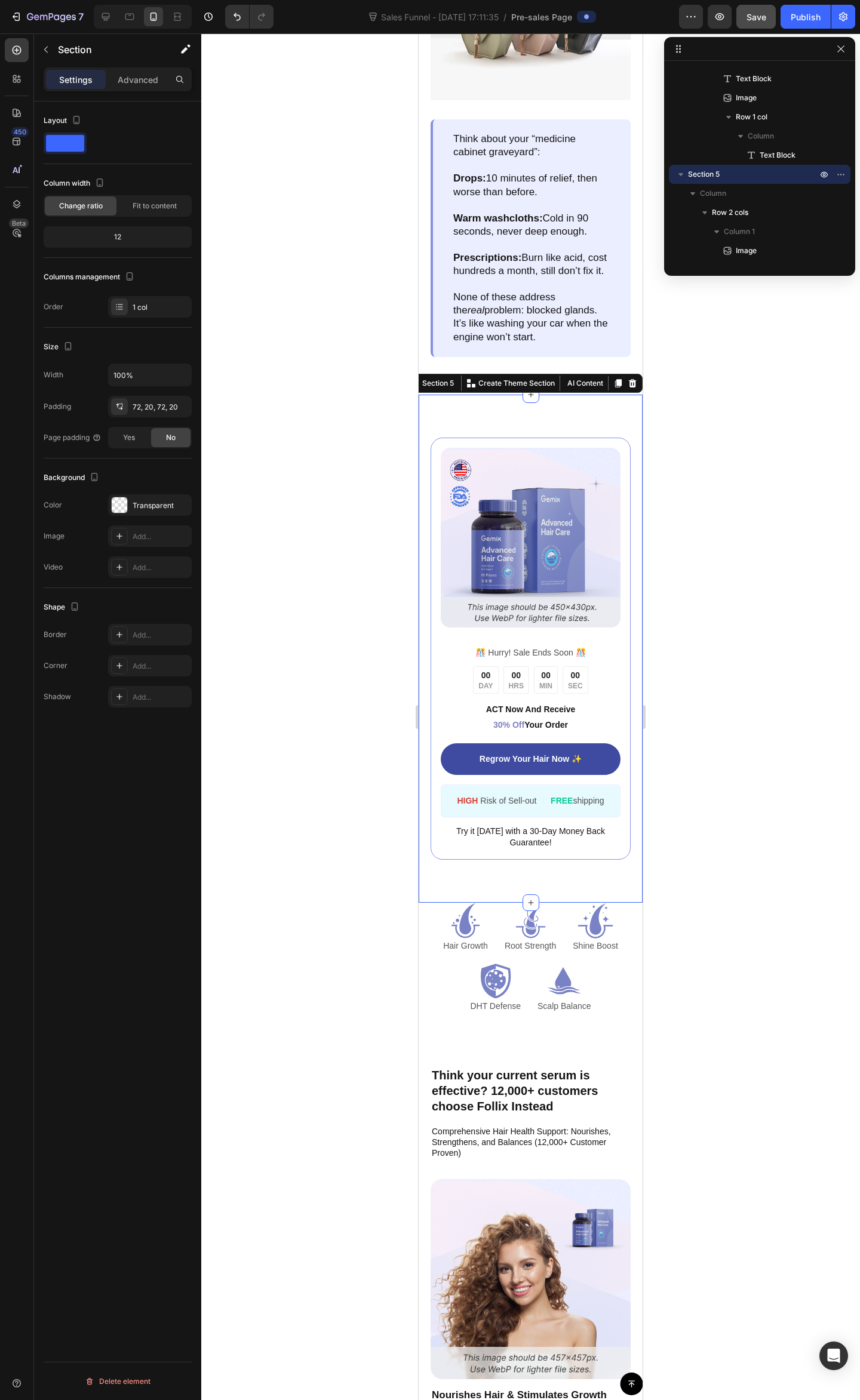
click at [736, 939] on div at bounding box center [530, 717] width 658 height 1366
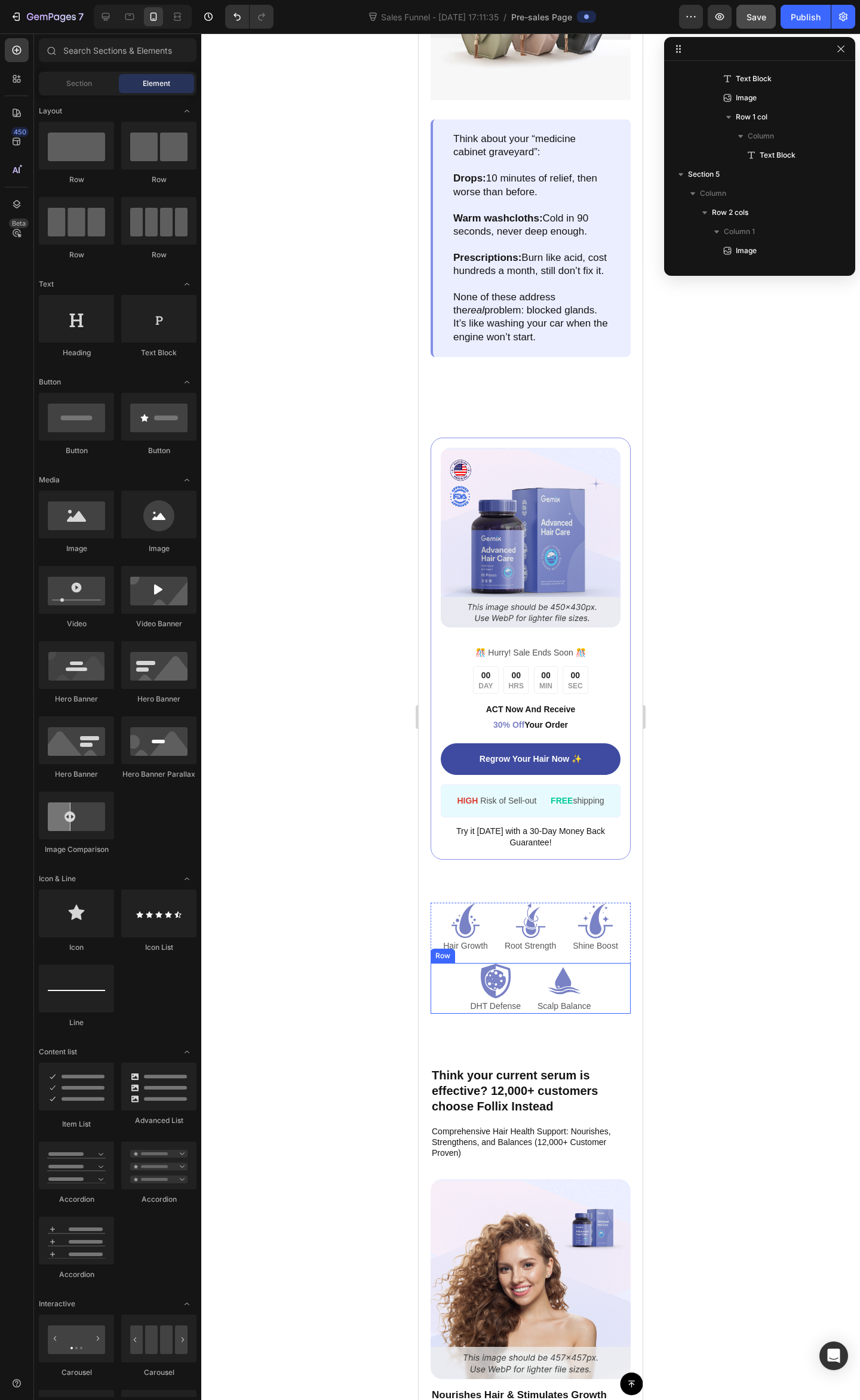
scroll to position [967, 0]
click at [609, 1010] on div "Icon DHT Defense Text Block Icon Scalp Balance Text Block Row" at bounding box center [531, 988] width 200 height 51
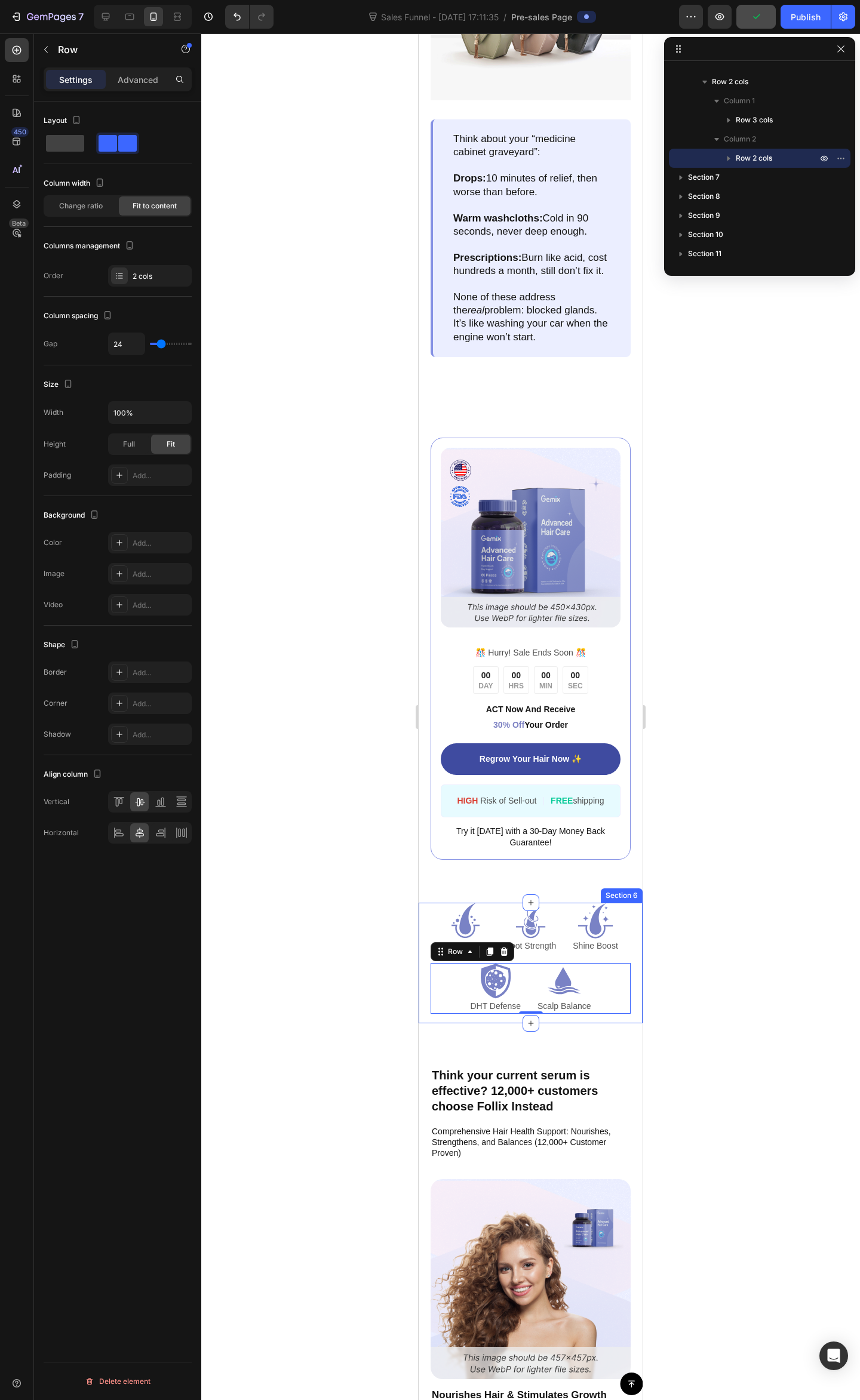
scroll to position [856, 0]
click at [621, 946] on div "Icon Hair Growth Text Block Icon Root Strength Text Block Icon Shine Boost Text…" at bounding box center [530, 963] width 224 height 121
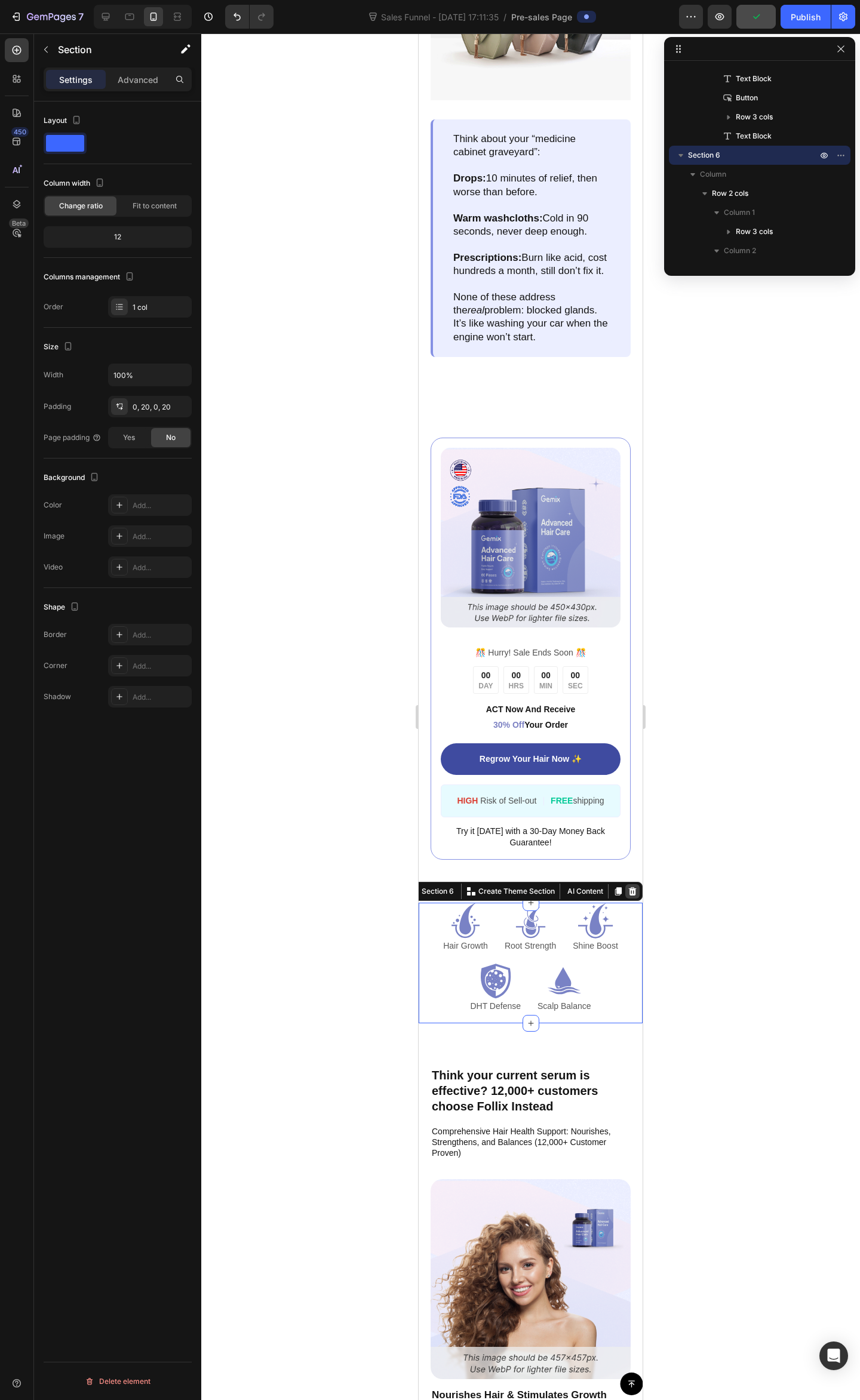
click at [627, 896] on icon at bounding box center [632, 891] width 10 height 10
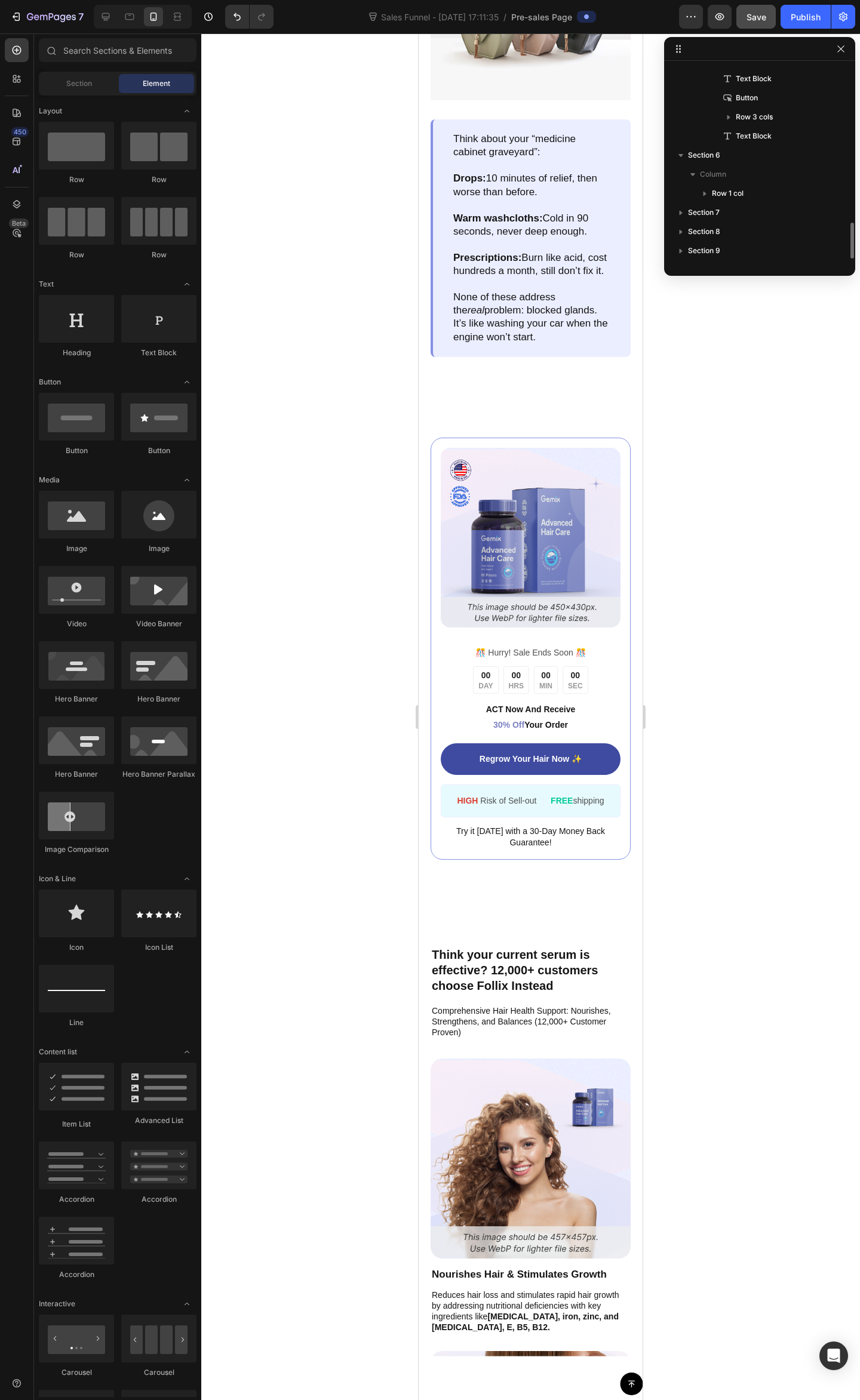
scroll to position [855, 0]
click at [531, 905] on div at bounding box center [531, 903] width 17 height 17
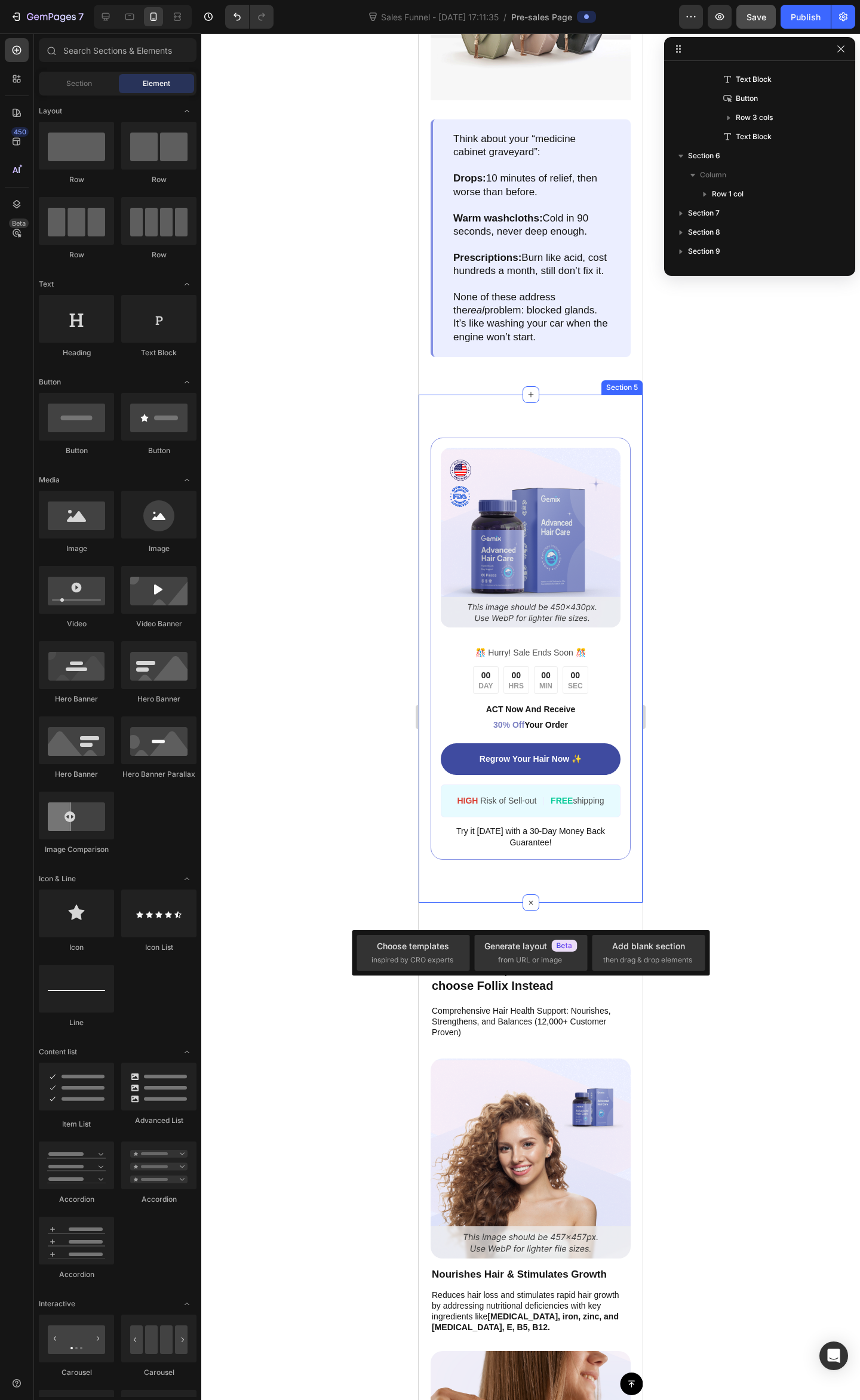
scroll to position [627, 0]
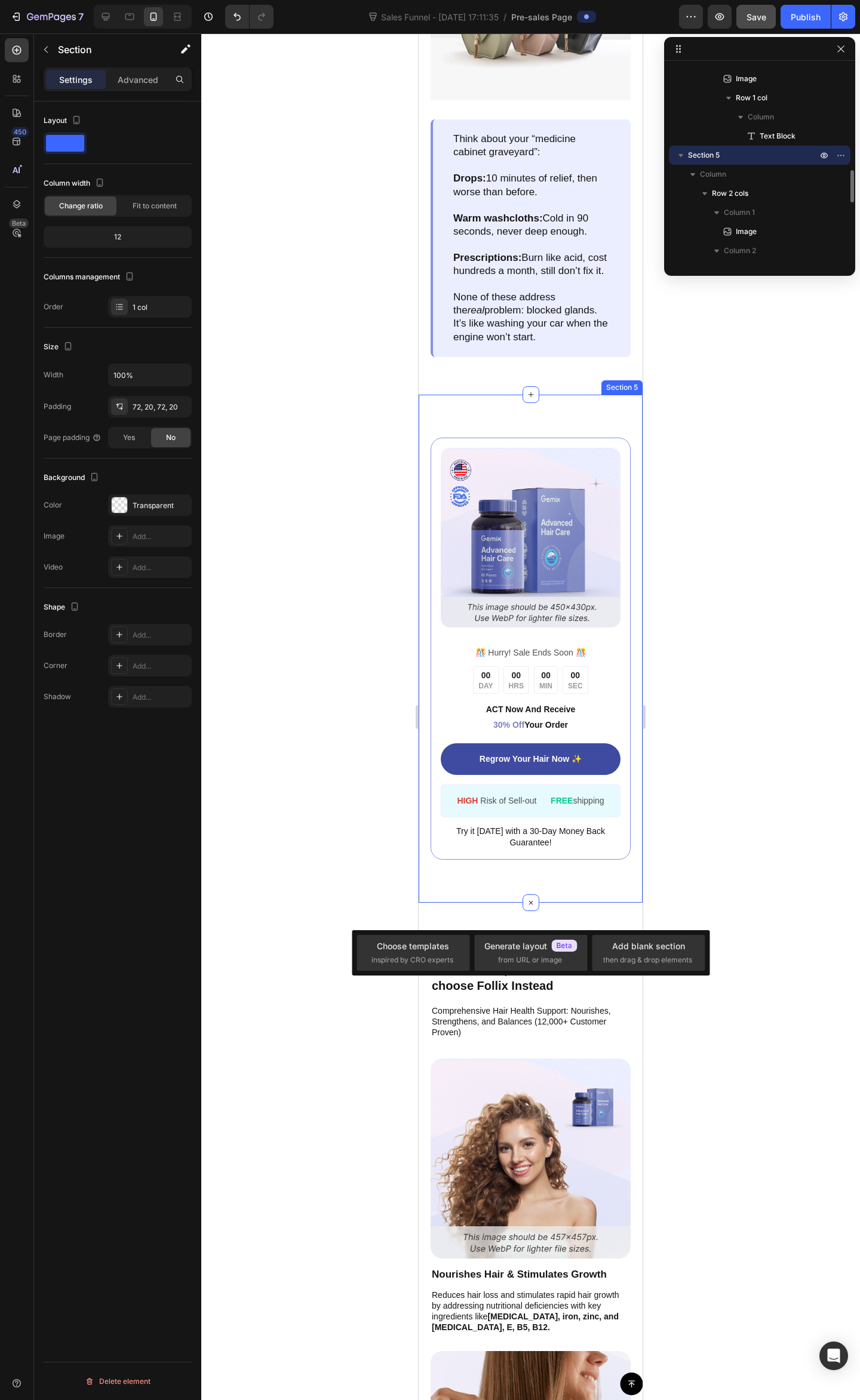
click at [564, 883] on div "Image ️🎊 Hurry! Sale Ends Soon ️🎊 Text Block 00 DAY 00 HRS 00 MIN 00 SEC Countd…" at bounding box center [530, 648] width 224 height 508
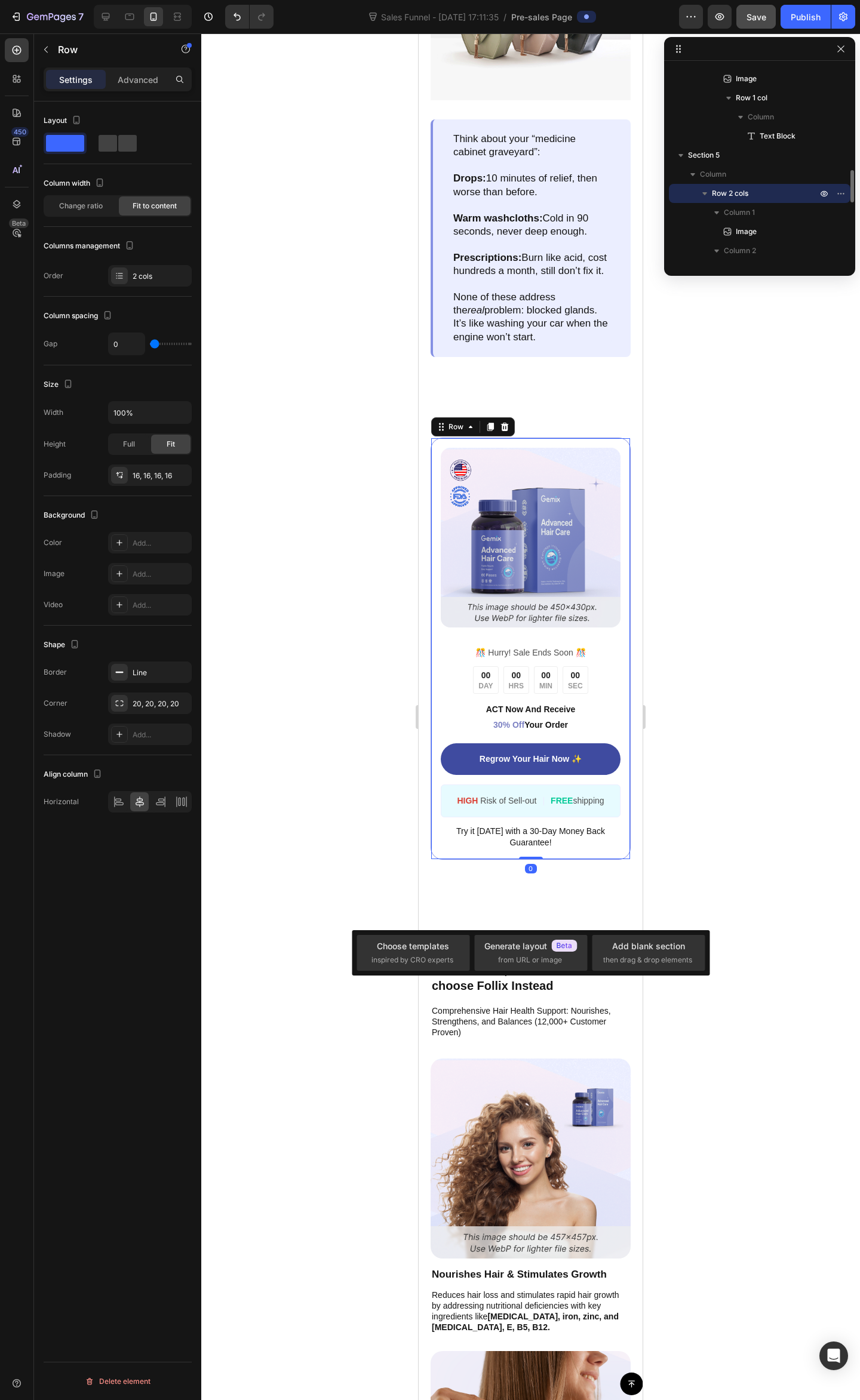
click at [562, 860] on div "Image ️🎊 Hurry! Sale Ends Soon ️🎊 Text Block 00 DAY 00 HRS 00 MIN 00 SEC Countd…" at bounding box center [531, 648] width 200 height 422
click at [571, 886] on div "Image ️🎊 Hurry! Sale Ends Soon ️🎊 Text Block 00 DAY 00 HRS 00 MIN 00 SEC Countd…" at bounding box center [530, 648] width 224 height 508
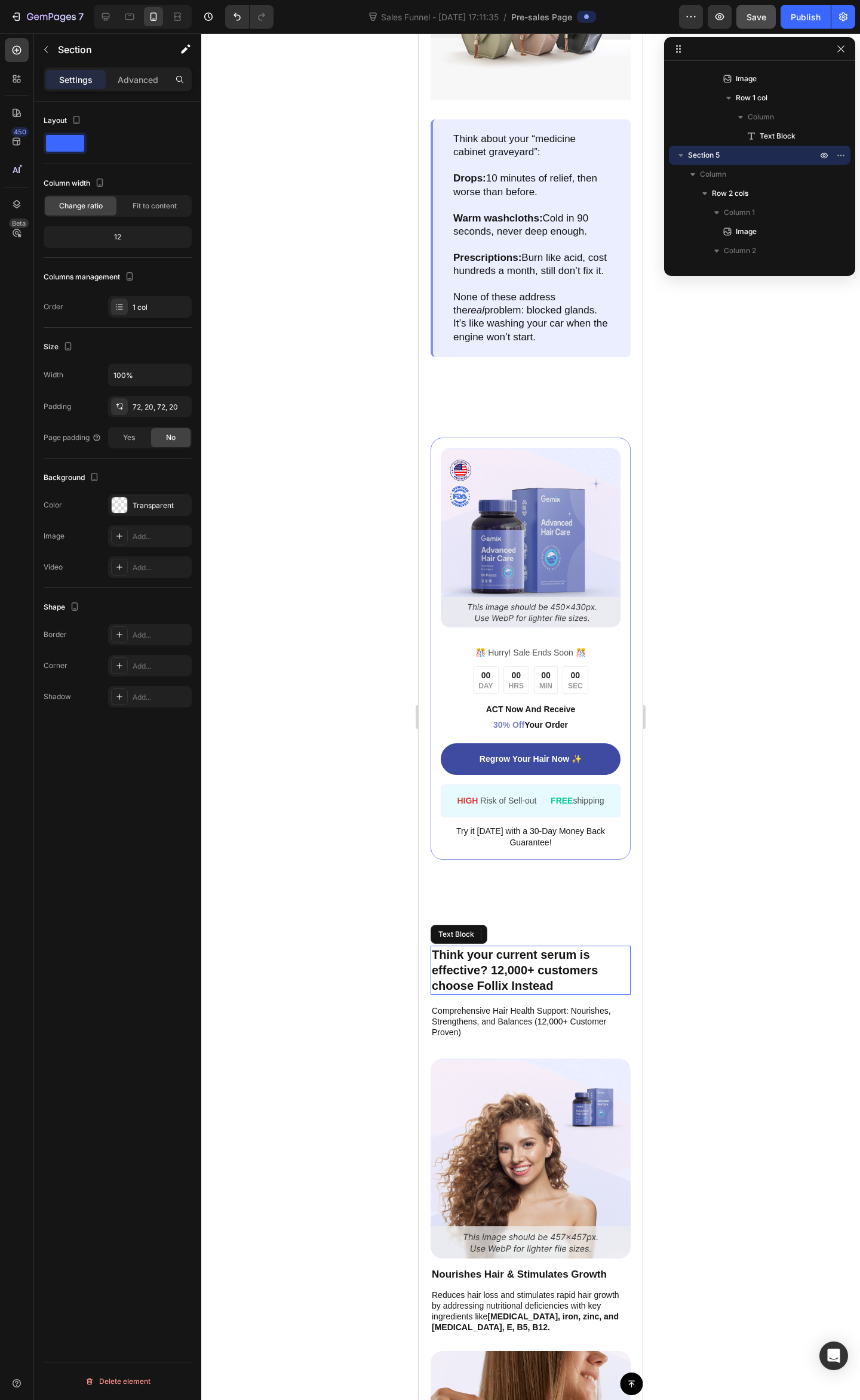
click at [558, 966] on p "Think your current serum is effective? 12,000+ customers choose Follix Instead" at bounding box center [531, 970] width 198 height 47
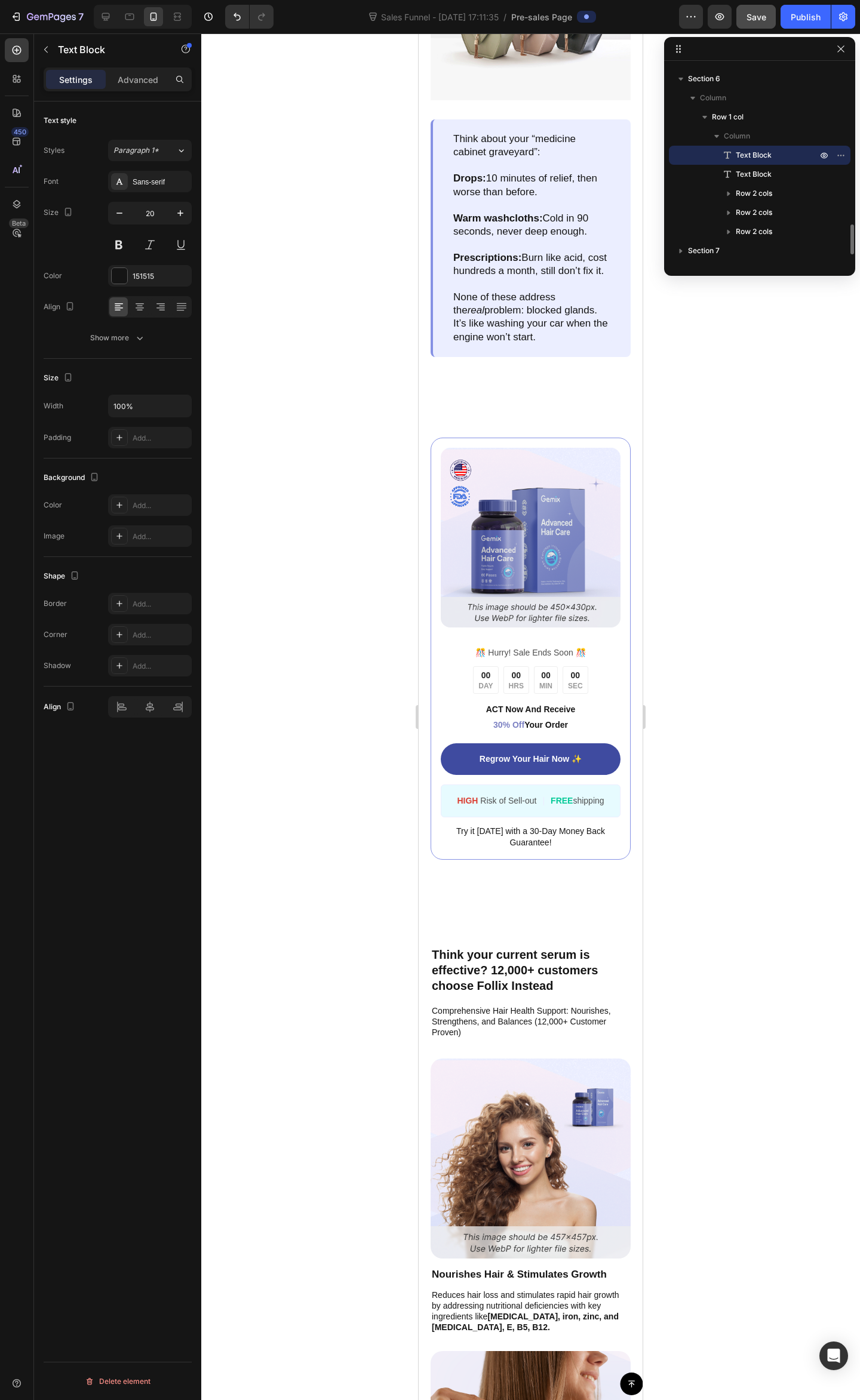
click at [567, 938] on div "Button Sticky Why Nothing You Tried Worked Text Block Image Think about your “m…" at bounding box center [530, 913] width 224 height 4893
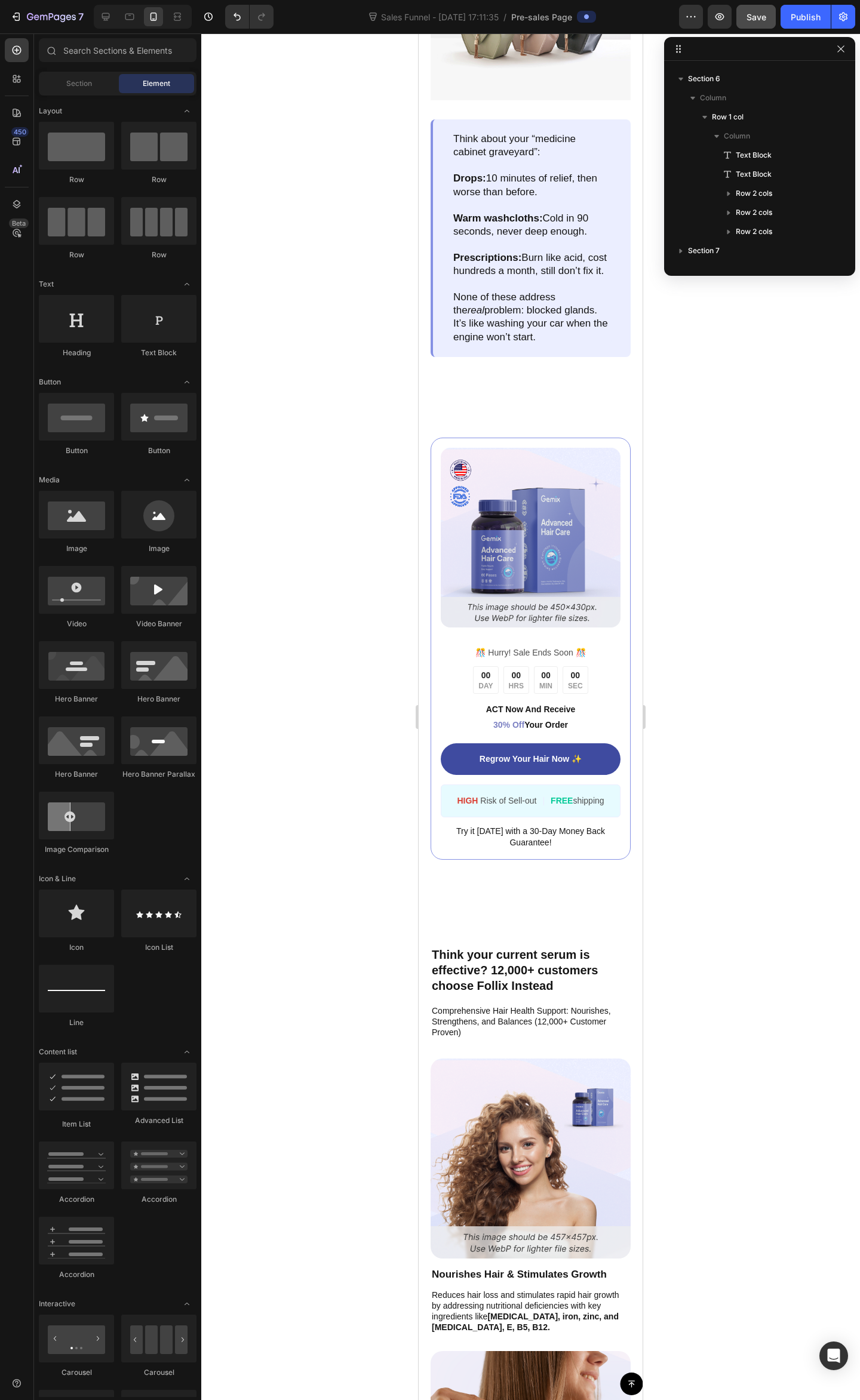
click at [558, 928] on div "Button Sticky Why Nothing You Tried Worked Text Block Image Think about your “m…" at bounding box center [530, 913] width 224 height 4893
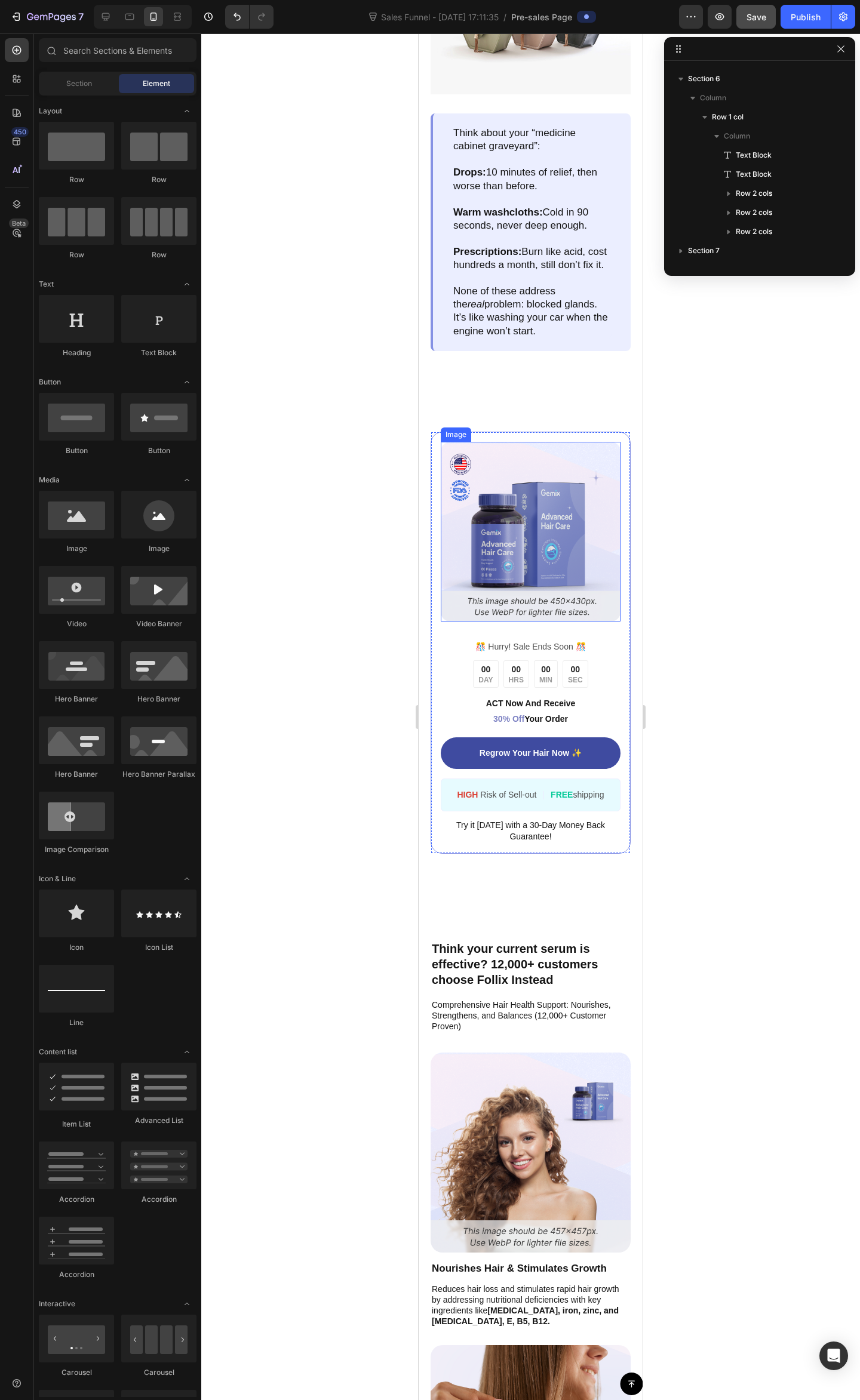
scroll to position [1512, 0]
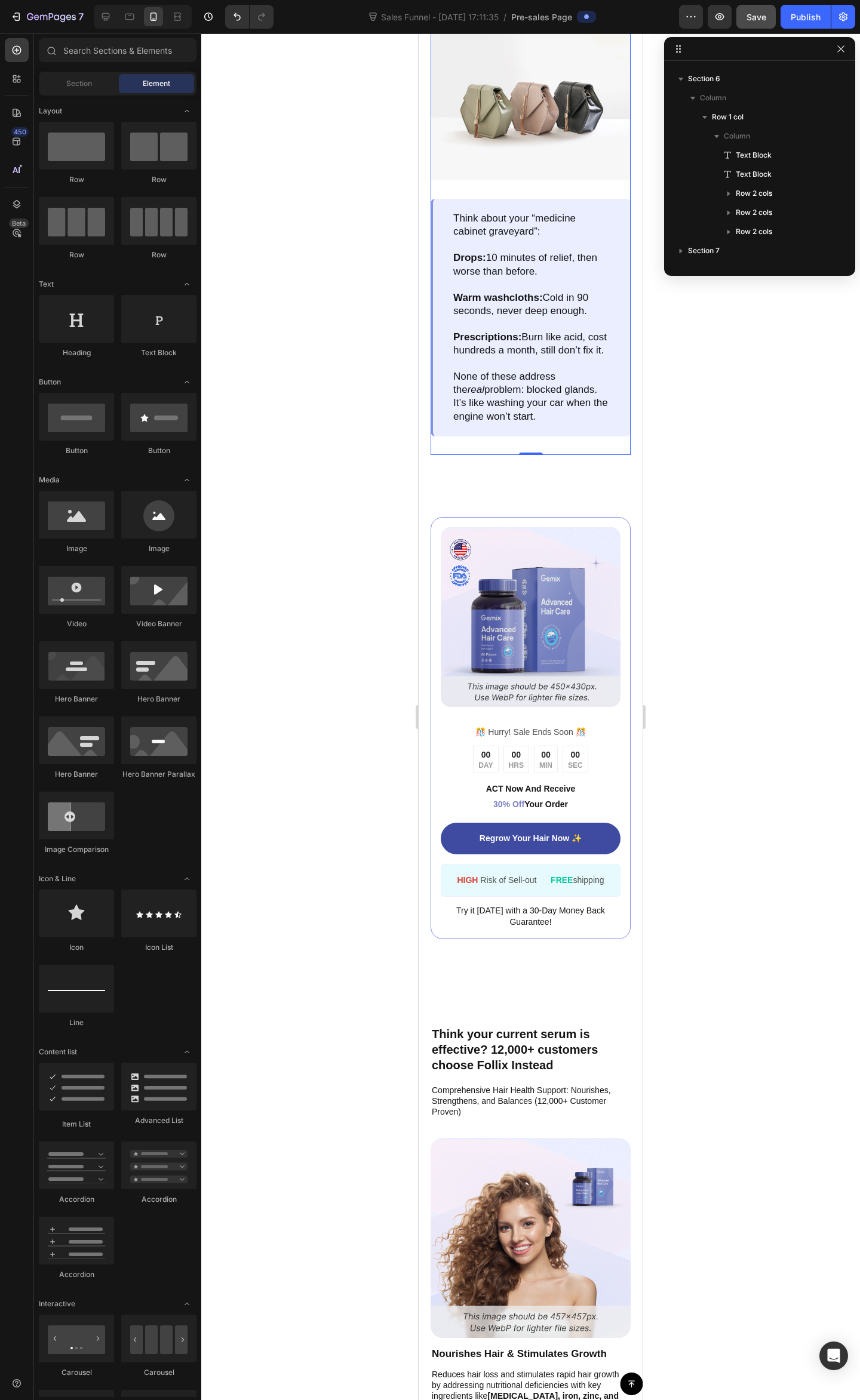
click at [538, 442] on div "Why Nothing You Tried Worked Text Block Image Think about your “medicine cabine…" at bounding box center [531, 223] width 200 height 463
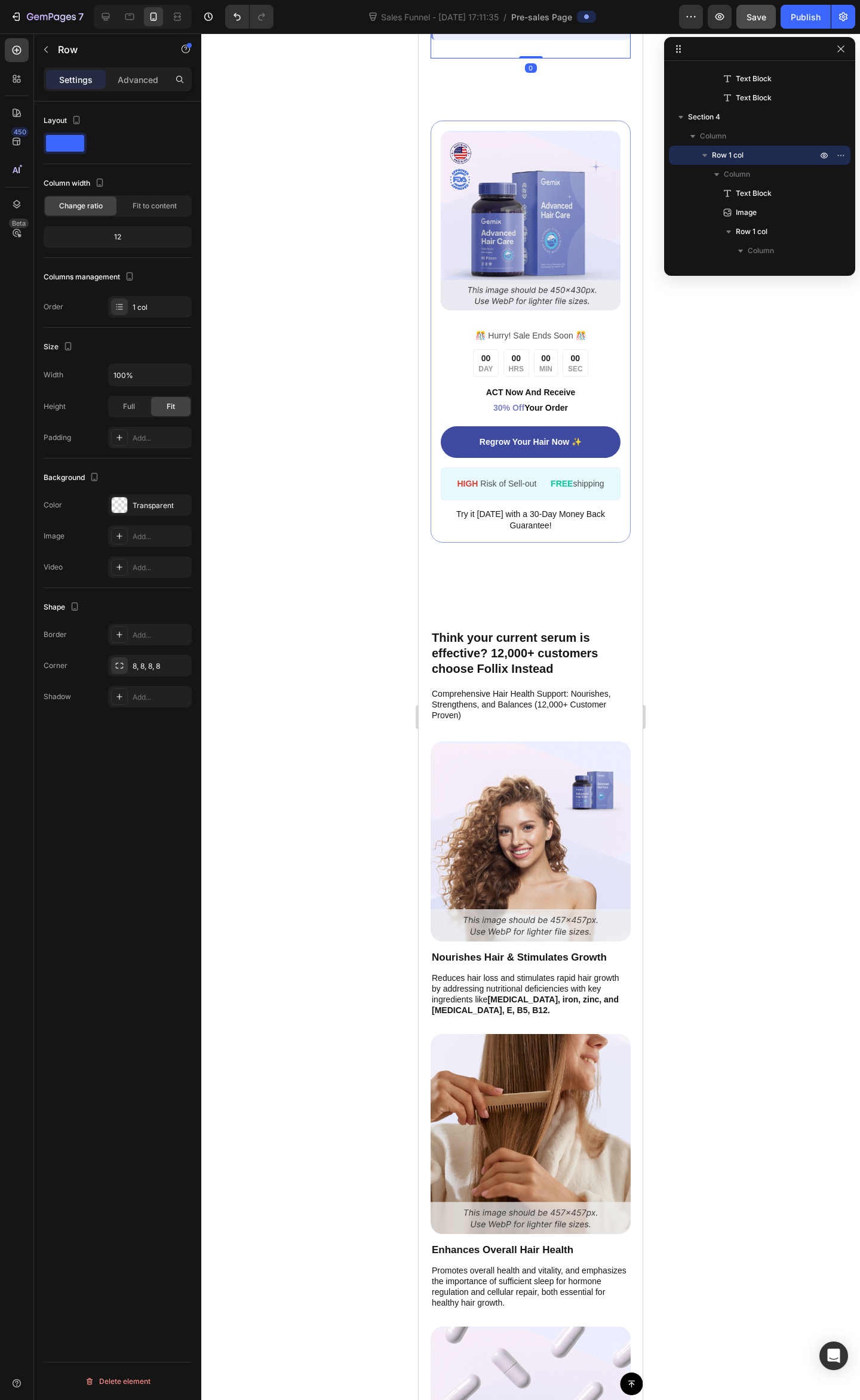
scroll to position [1910, 0]
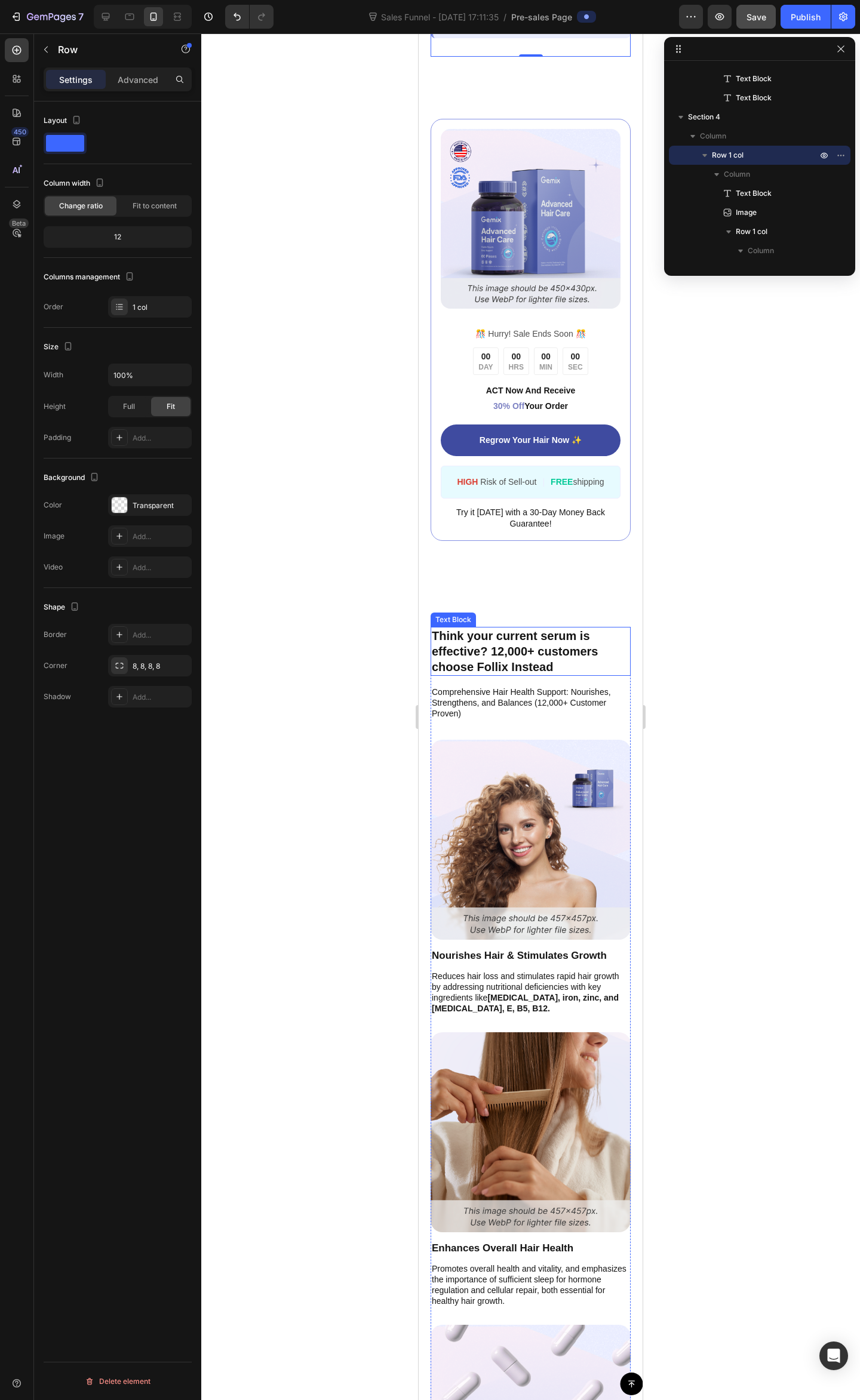
click at [549, 659] on p "Think your current serum is effective? 12,000+ customers choose Follix Instead" at bounding box center [531, 651] width 198 height 47
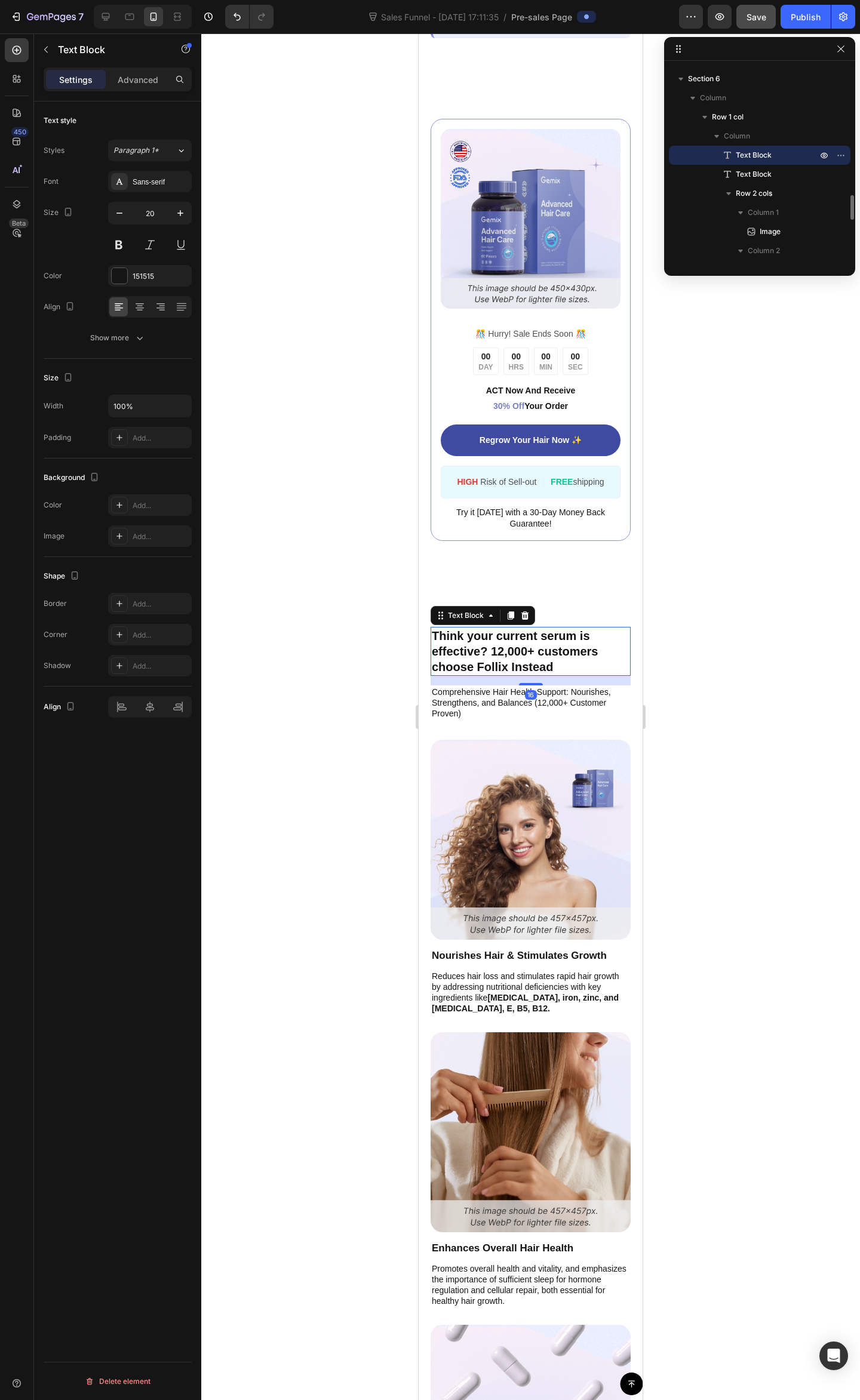
click at [824, 609] on div at bounding box center [530, 717] width 658 height 1366
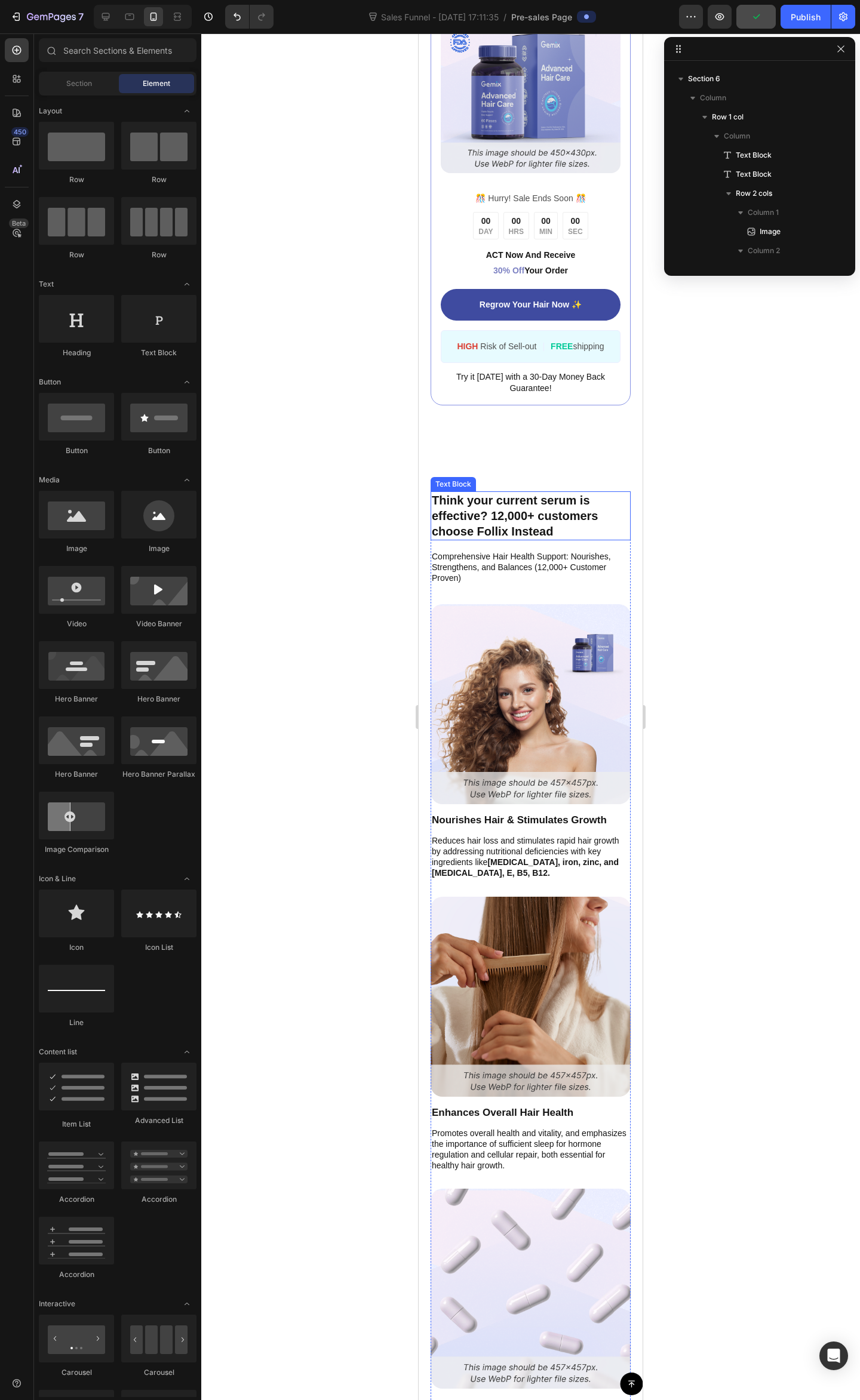
scroll to position [2069, 0]
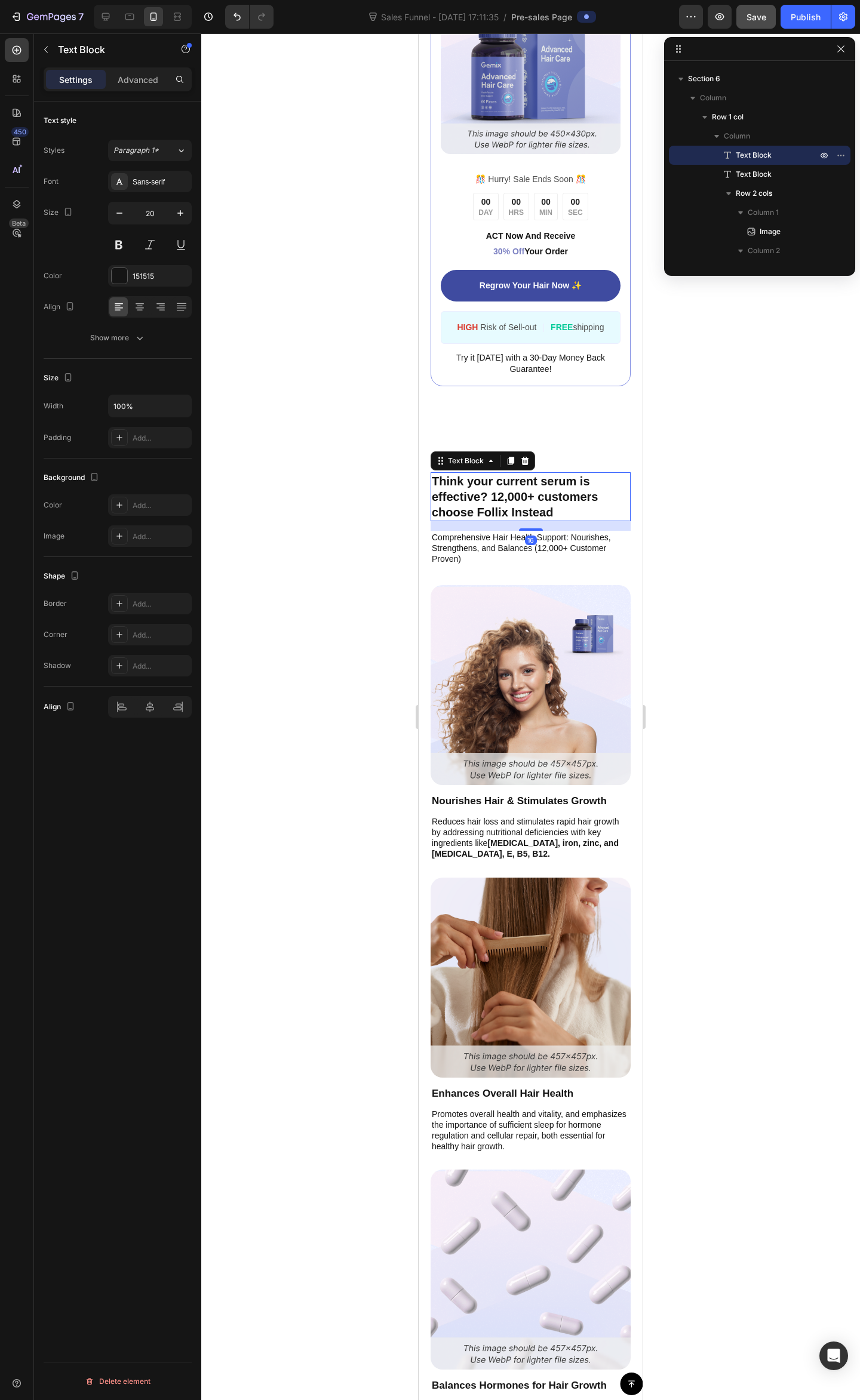
click at [504, 500] on p "Think your current serum is effective? 12,000+ customers choose Follix Instead" at bounding box center [531, 497] width 198 height 47
click at [505, 500] on p "Think your current serum is effective? 12,000+ customers choose Follix Instead" at bounding box center [531, 497] width 198 height 47
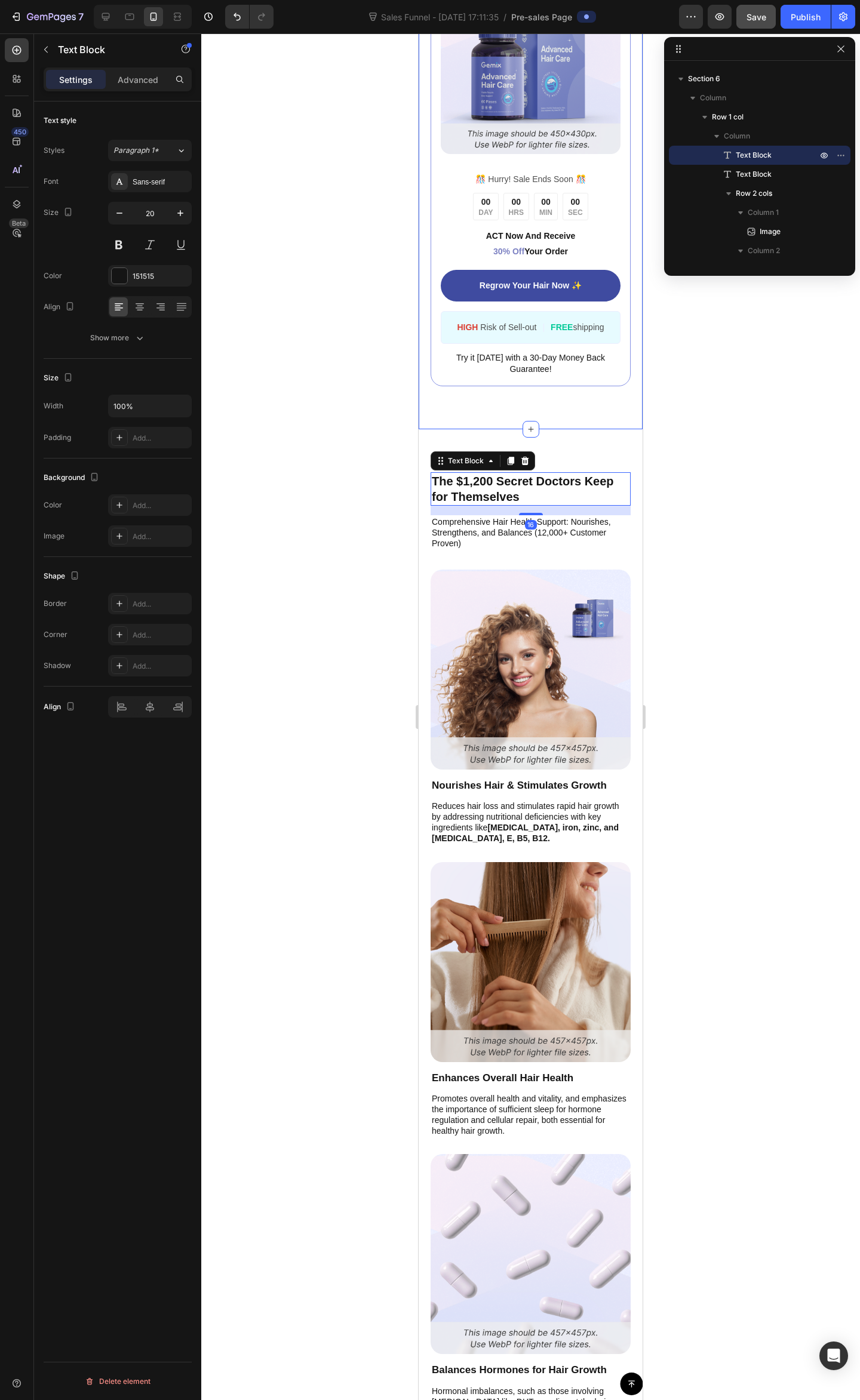
click at [688, 351] on div at bounding box center [530, 717] width 658 height 1366
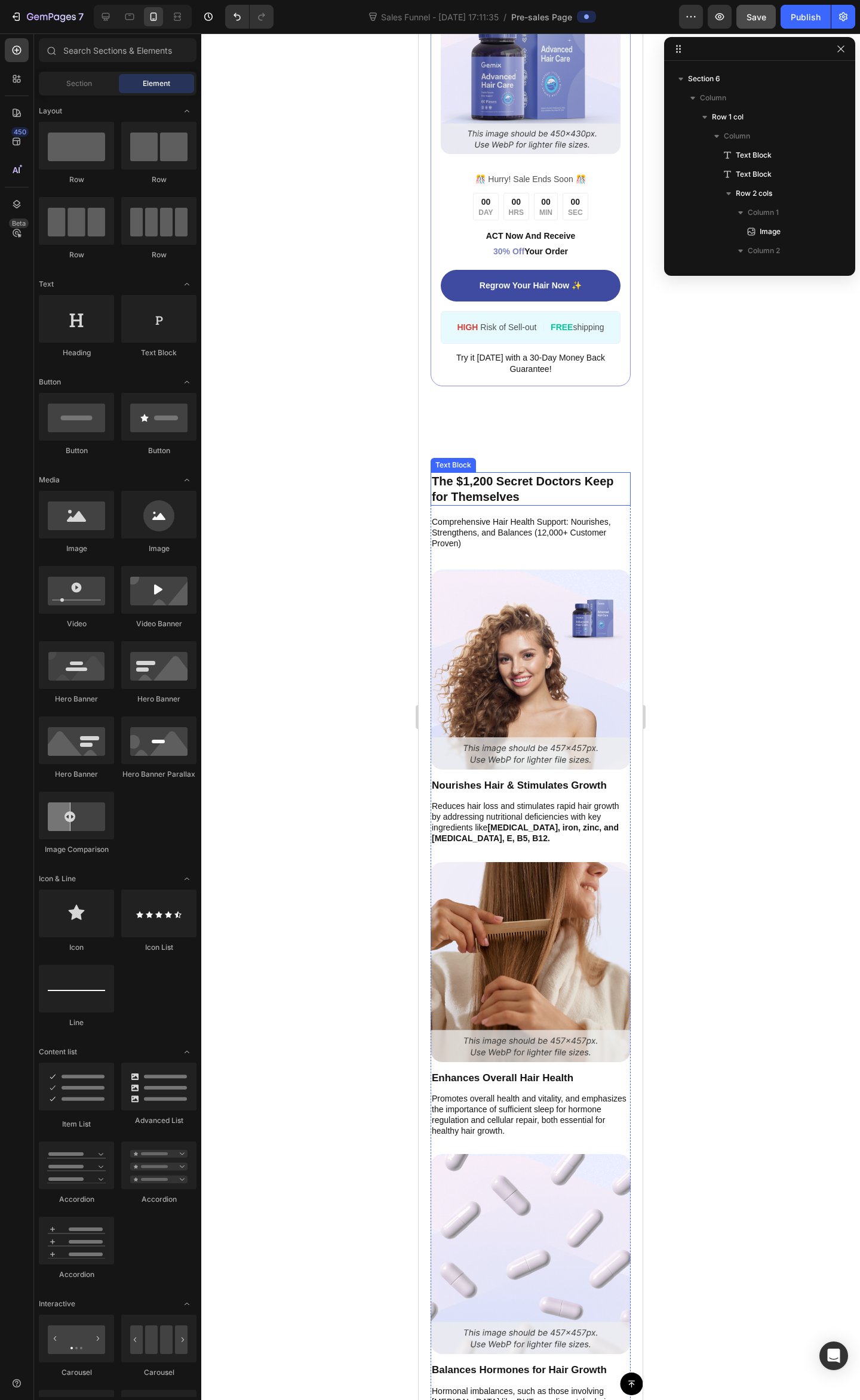
click at [496, 519] on p "Comprehensive Hair Health Support: Nourishes, Strengthens, and Balances (12,000…" at bounding box center [531, 532] width 198 height 33
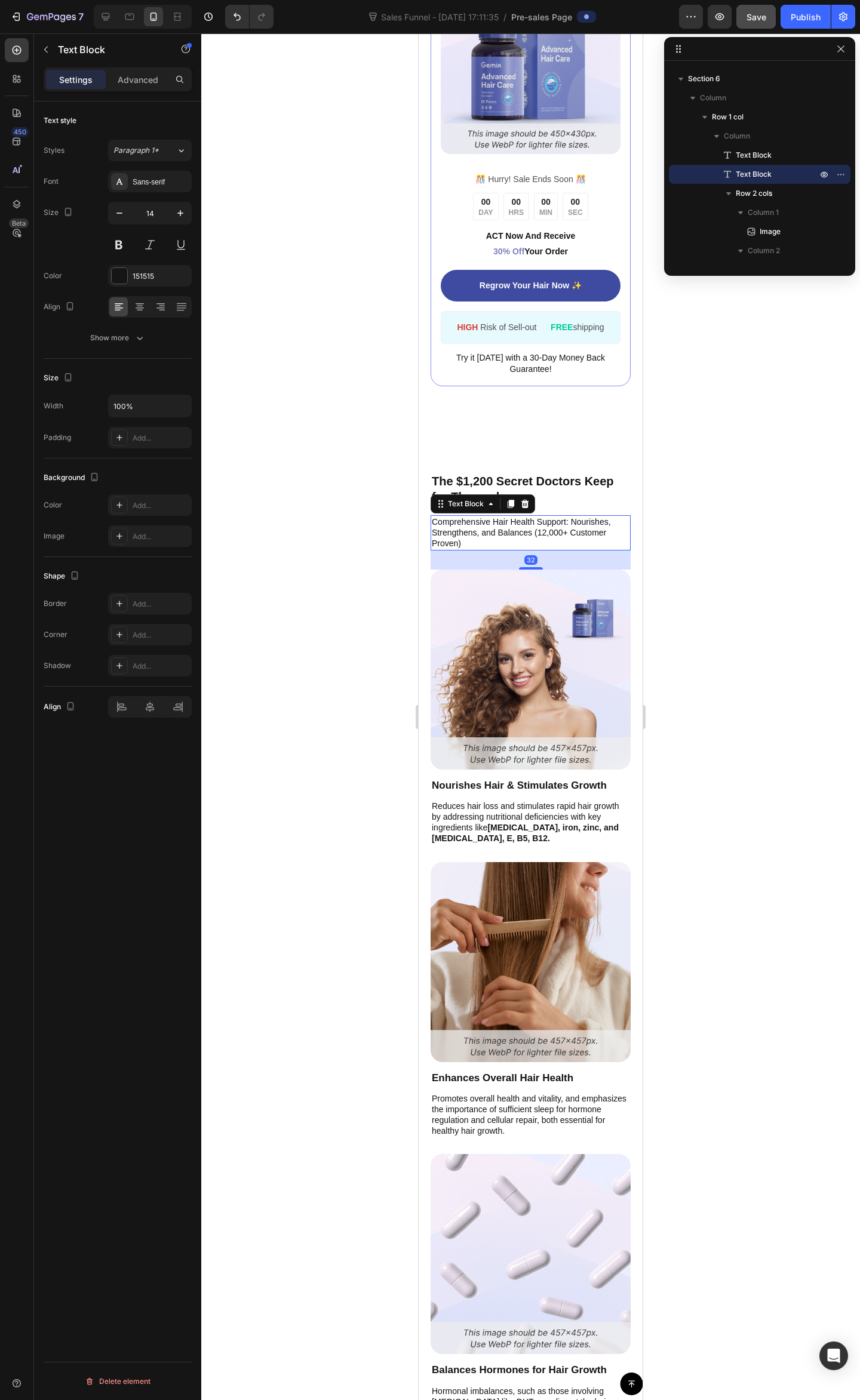
click at [497, 524] on p "Comprehensive Hair Health Support: Nourishes, Strengthens, and Balances (12,000…" at bounding box center [531, 532] width 198 height 33
click at [753, 536] on div at bounding box center [530, 717] width 658 height 1366
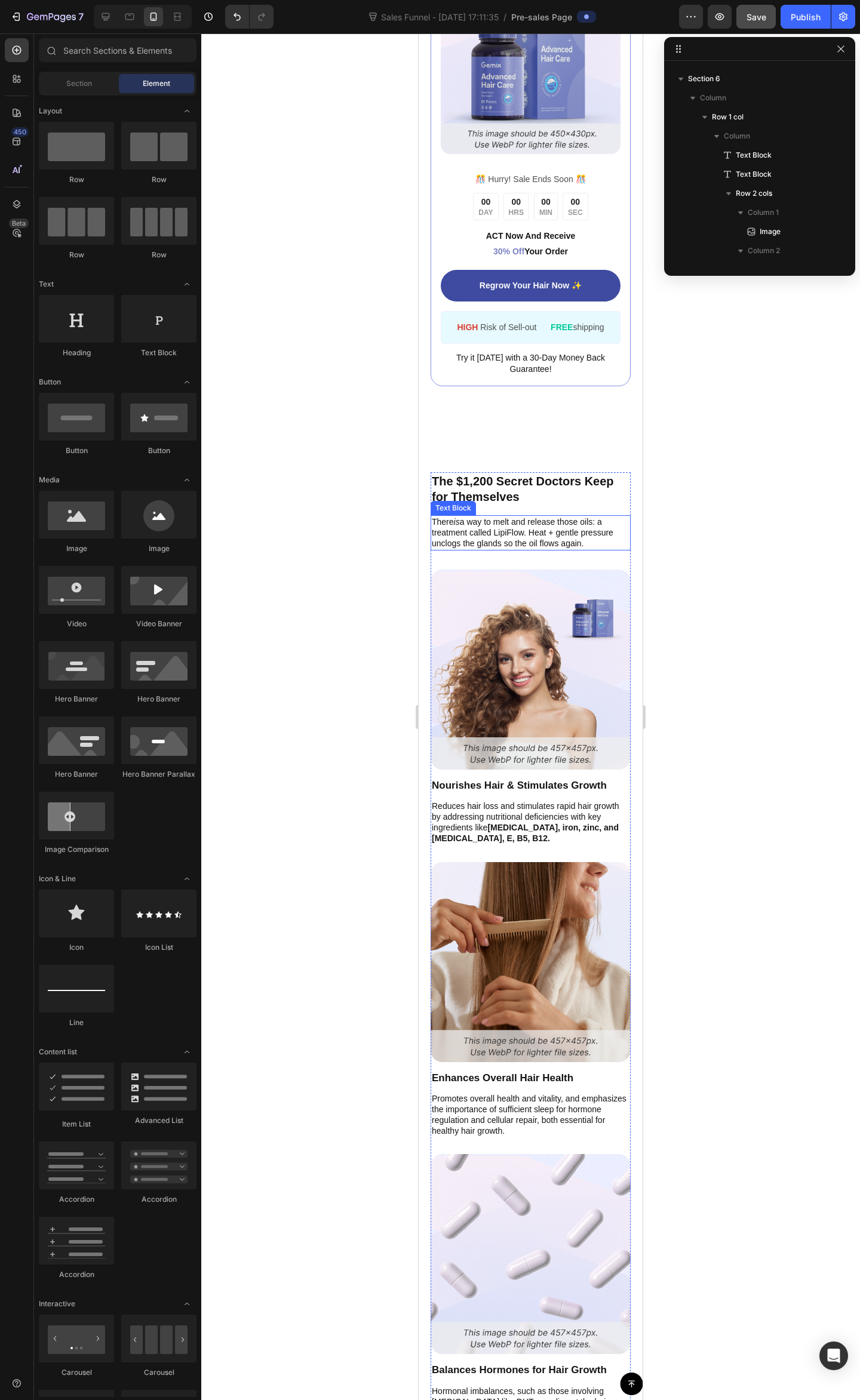
click at [591, 538] on p "There is a way to melt and release those oils: a treatment called LipiFlow. Hea…" at bounding box center [531, 532] width 198 height 33
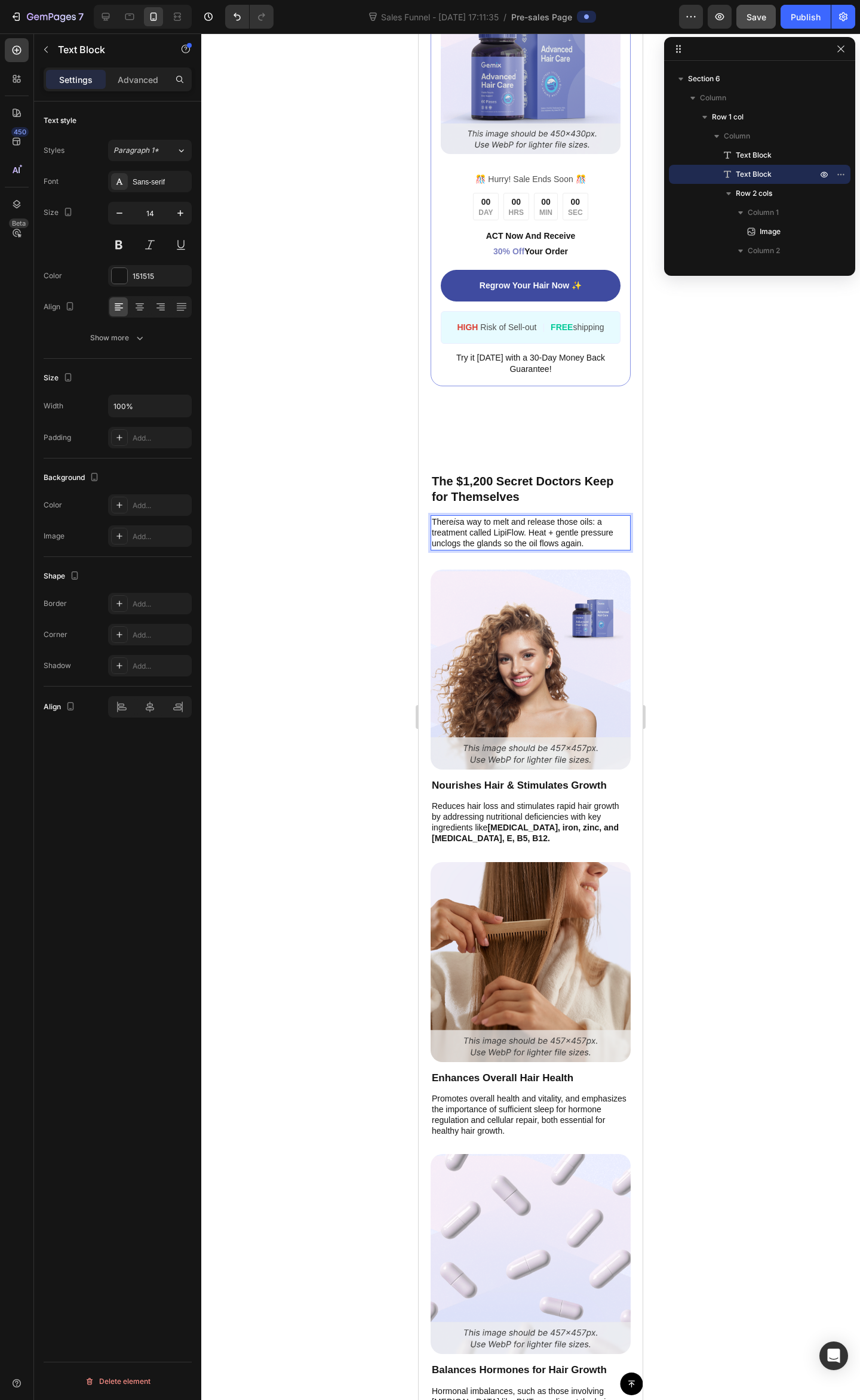
drag, startPoint x: 523, startPoint y: 552, endPoint x: 538, endPoint y: 545, distance: 16.6
drag, startPoint x: 568, startPoint y: 533, endPoint x: 588, endPoint y: 536, distance: 20.2
click at [569, 532] on p "There is a way to melt and release those oils: a treatment called LipiFlow. Hea…" at bounding box center [531, 532] width 198 height 33
drag, startPoint x: 601, startPoint y: 543, endPoint x: 1086, endPoint y: 595, distance: 487.8
click at [601, 543] on p "There is a way to melt and release those oils: a treatment called LipiFlow. Hea…" at bounding box center [531, 532] width 198 height 33
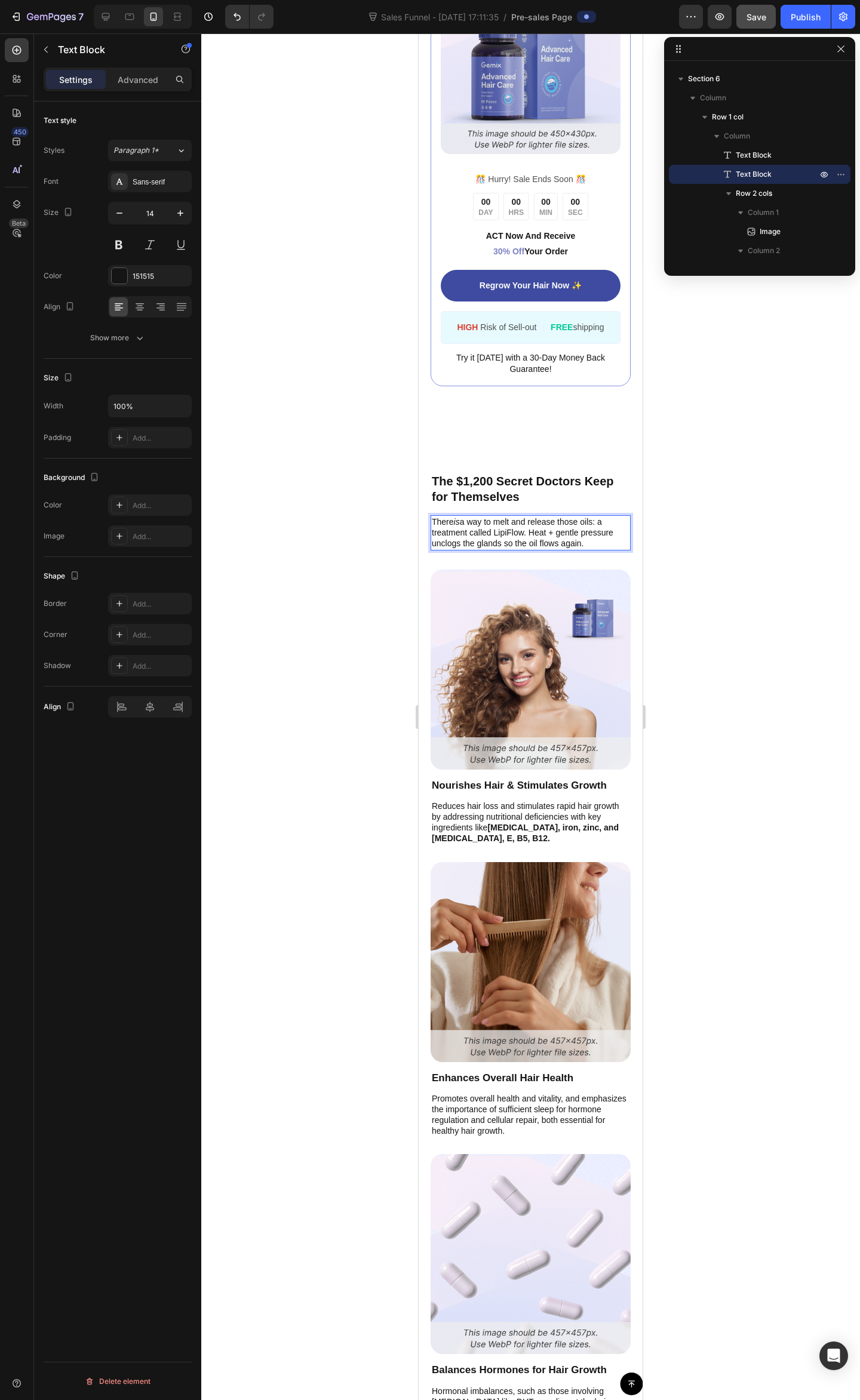
click at [822, 490] on div at bounding box center [530, 717] width 658 height 1366
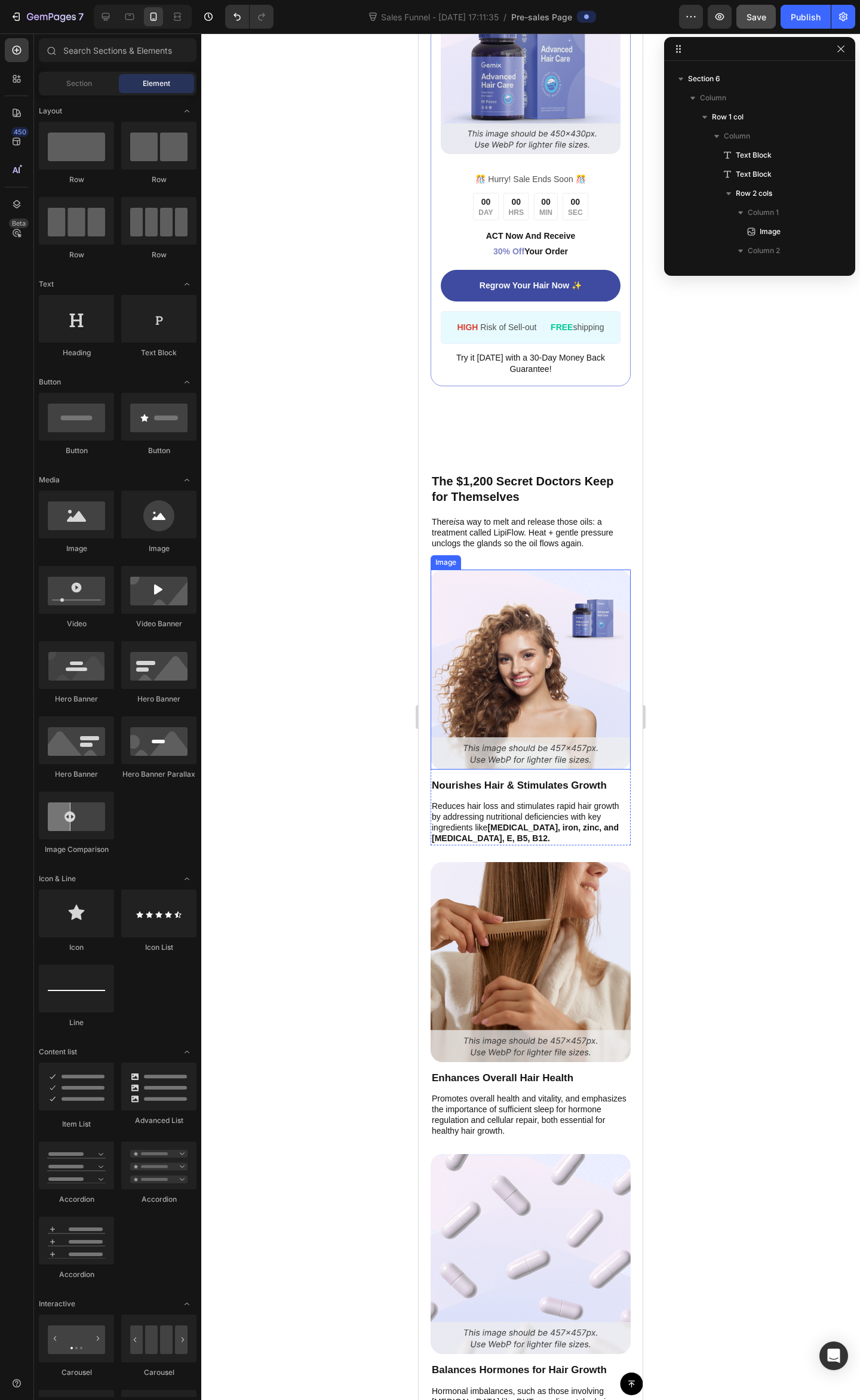
click at [549, 683] on img at bounding box center [531, 669] width 200 height 200
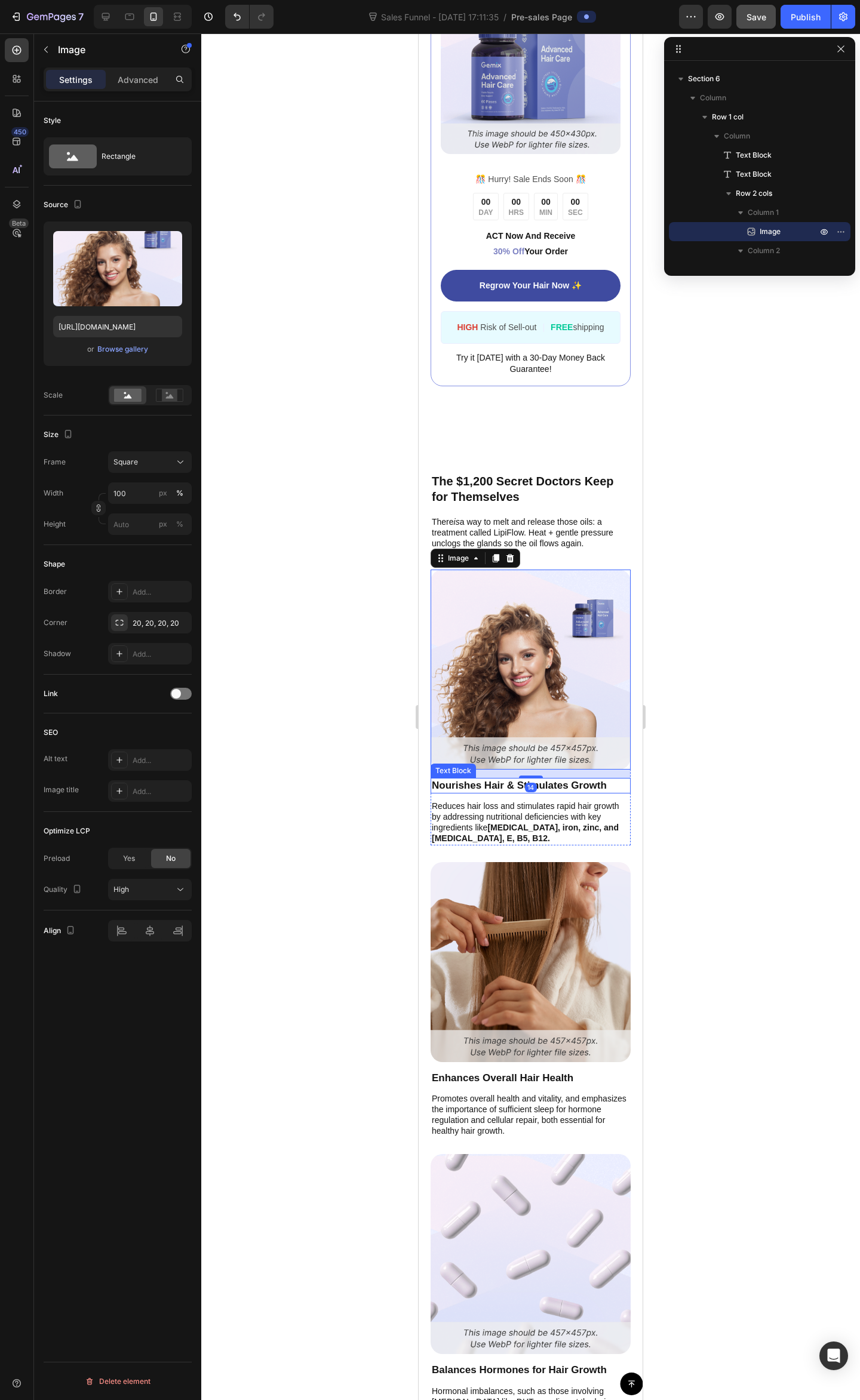
drag, startPoint x: 547, startPoint y: 781, endPoint x: 552, endPoint y: 794, distance: 13.9
click at [547, 781] on p "Nourishes Hair & Stimulates Growth" at bounding box center [531, 785] width 198 height 13
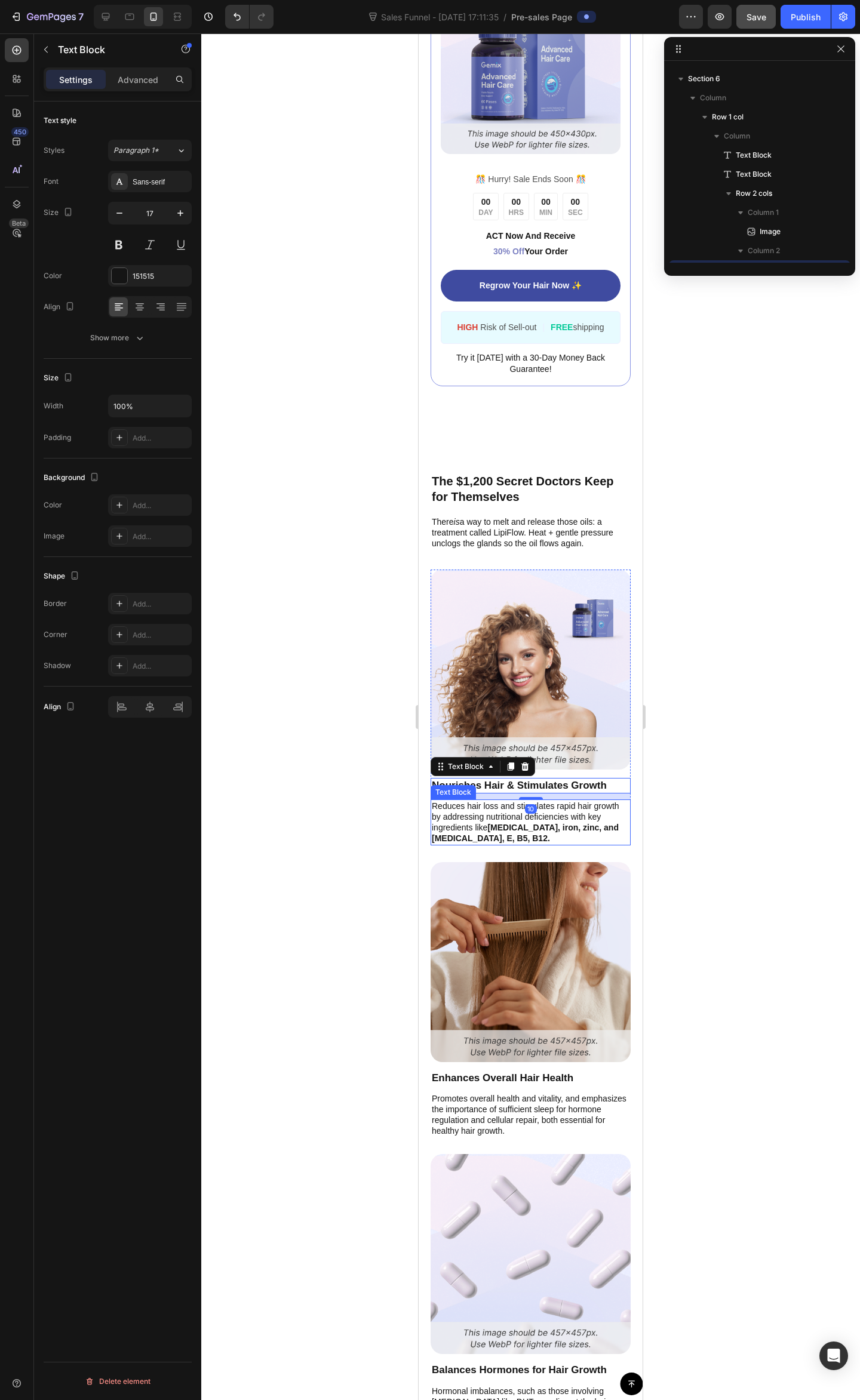
scroll to position [1161, 0]
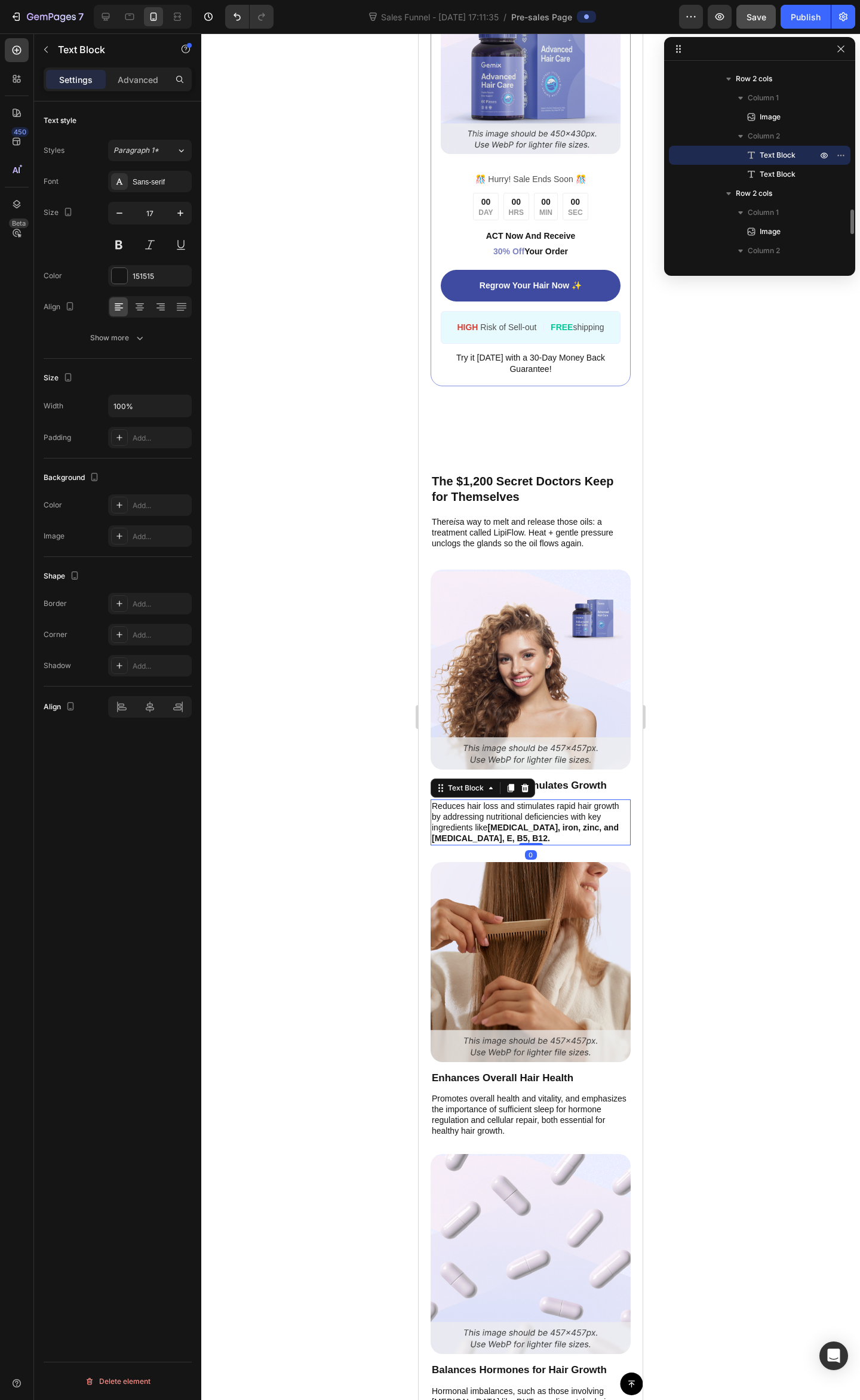
drag, startPoint x: 552, startPoint y: 813, endPoint x: 1114, endPoint y: 832, distance: 562.3
click at [552, 813] on p "Reduces hair loss and stimulates rapid hair growth by addressing nutritional de…" at bounding box center [531, 822] width 198 height 43
drag, startPoint x: 561, startPoint y: 743, endPoint x: 561, endPoint y: 752, distance: 9.0
click at [561, 743] on img at bounding box center [531, 669] width 200 height 200
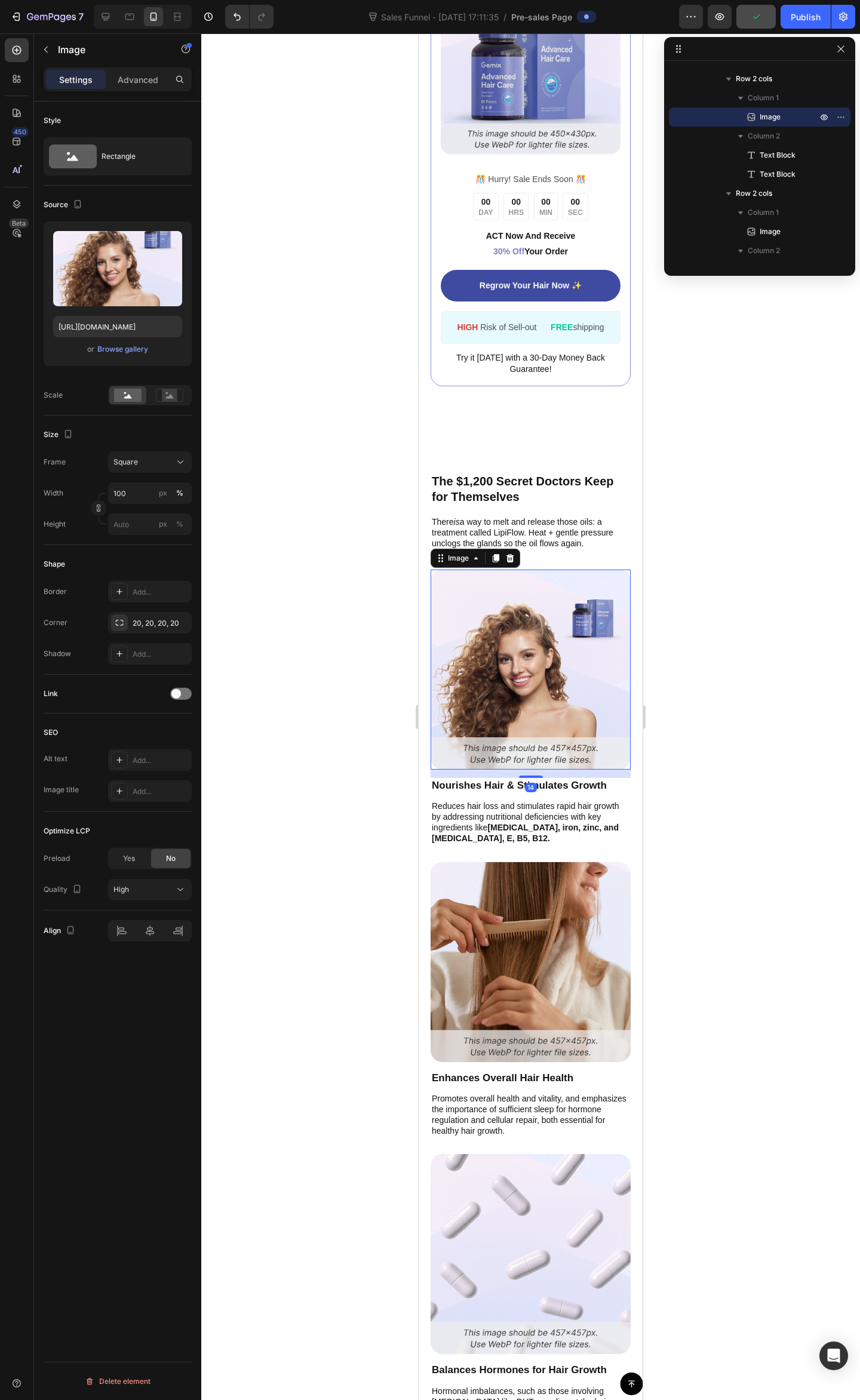
drag, startPoint x: 684, startPoint y: 721, endPoint x: 660, endPoint y: 709, distance: 26.8
click at [684, 720] on div at bounding box center [530, 717] width 658 height 1366
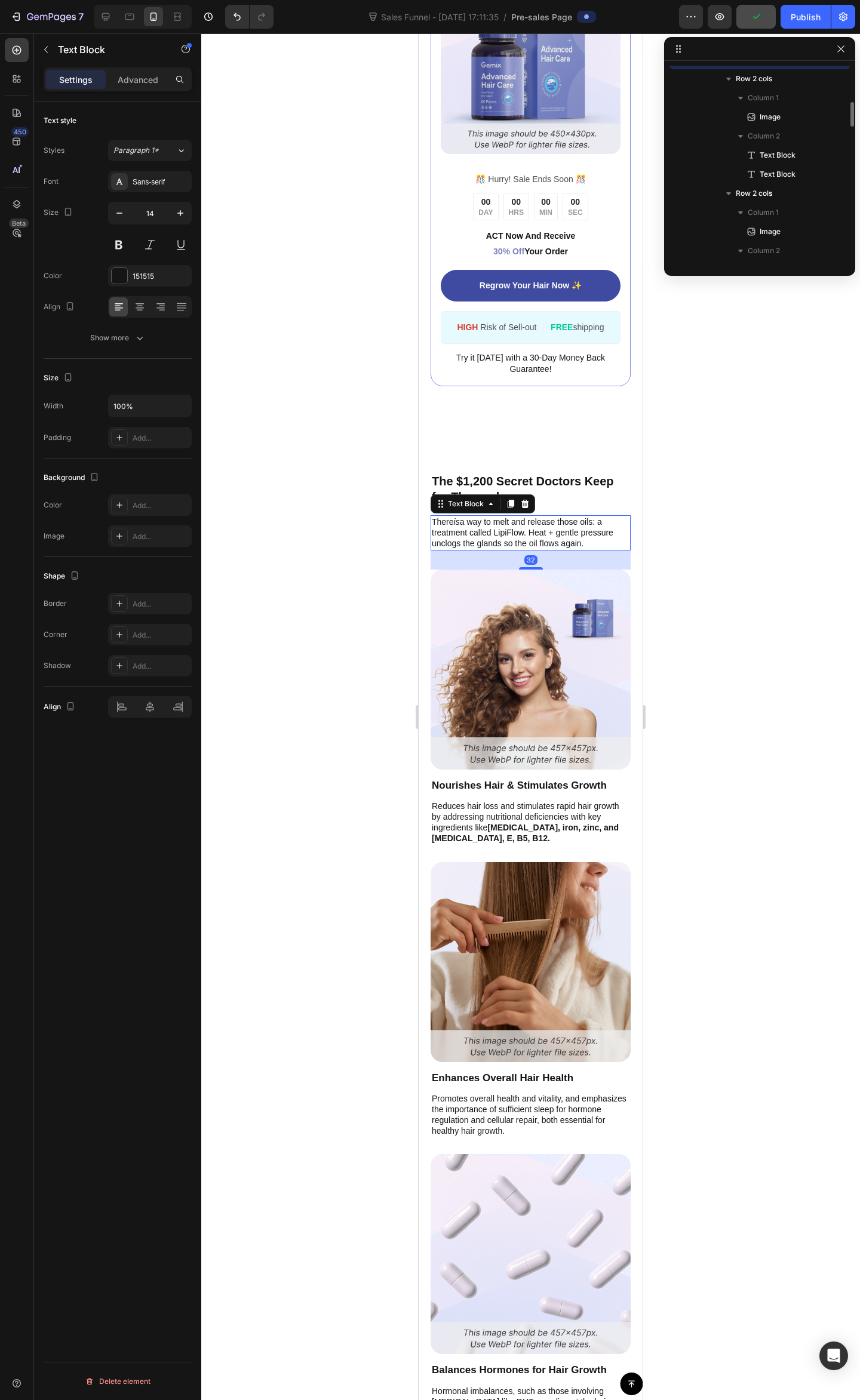
click at [507, 531] on p "There is a way to melt and release those oils: a treatment called LipiFlow. Hea…" at bounding box center [531, 532] width 198 height 33
click at [514, 507] on icon at bounding box center [510, 503] width 6 height 8
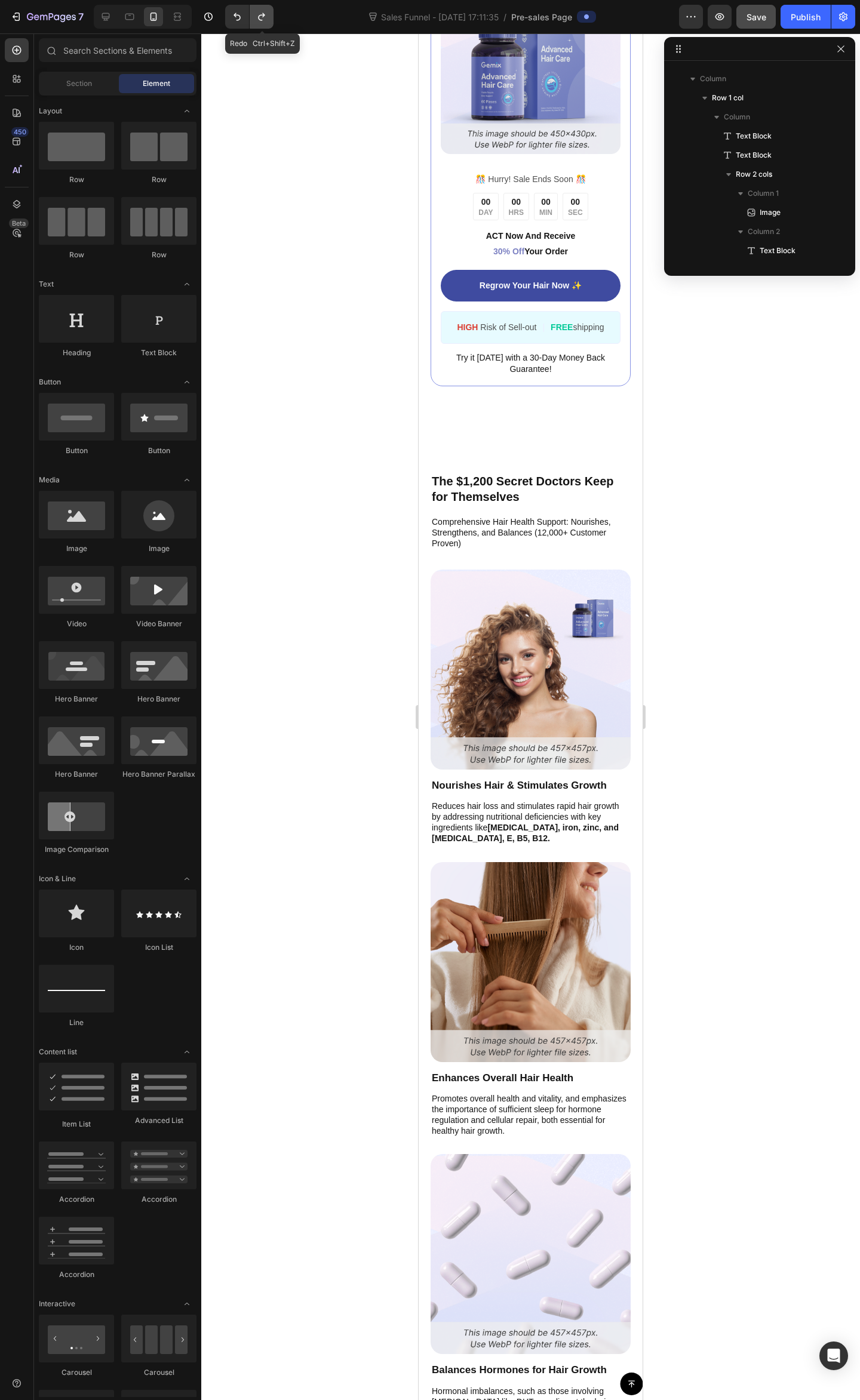
click at [259, 20] on icon "Undo/Redo" at bounding box center [261, 17] width 12 height 12
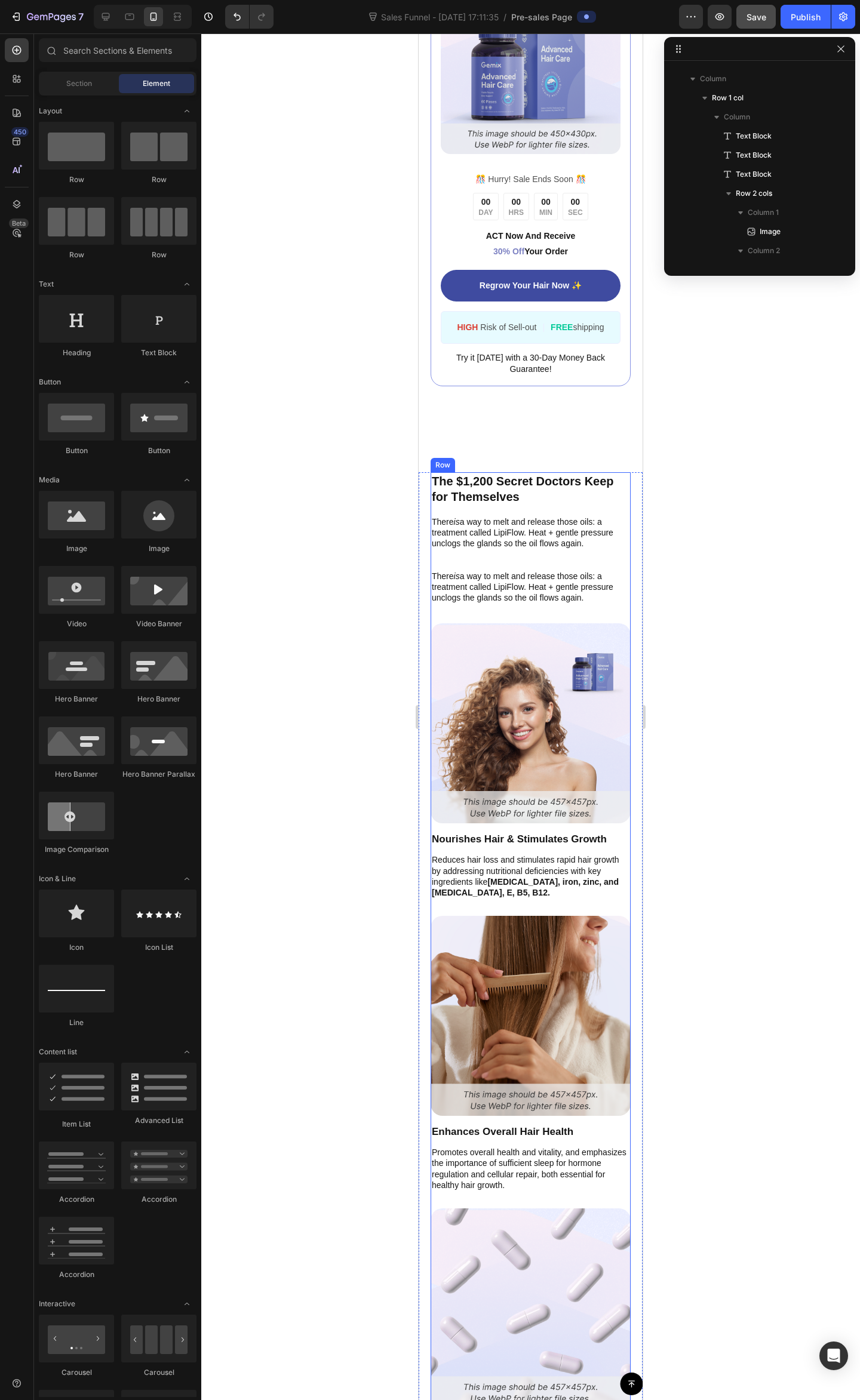
click at [484, 569] on div "The $1,200 Secret Doctors Keep for Themselves Text Block There is a way to melt…" at bounding box center [531, 988] width 200 height 1033
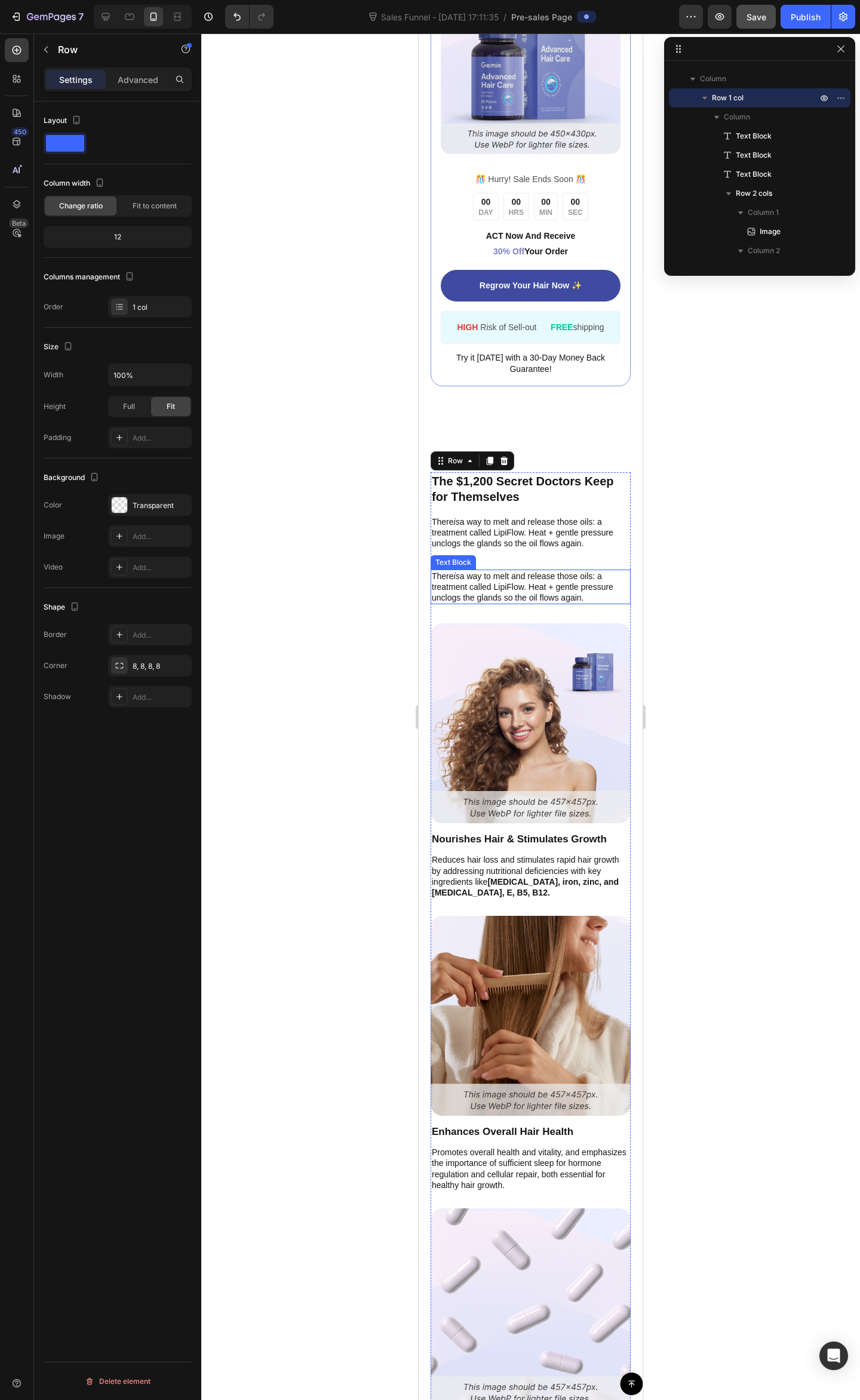
click at [494, 588] on p "There is a way to melt and release those oils: a treatment called LipiFlow. Hea…" at bounding box center [531, 587] width 198 height 33
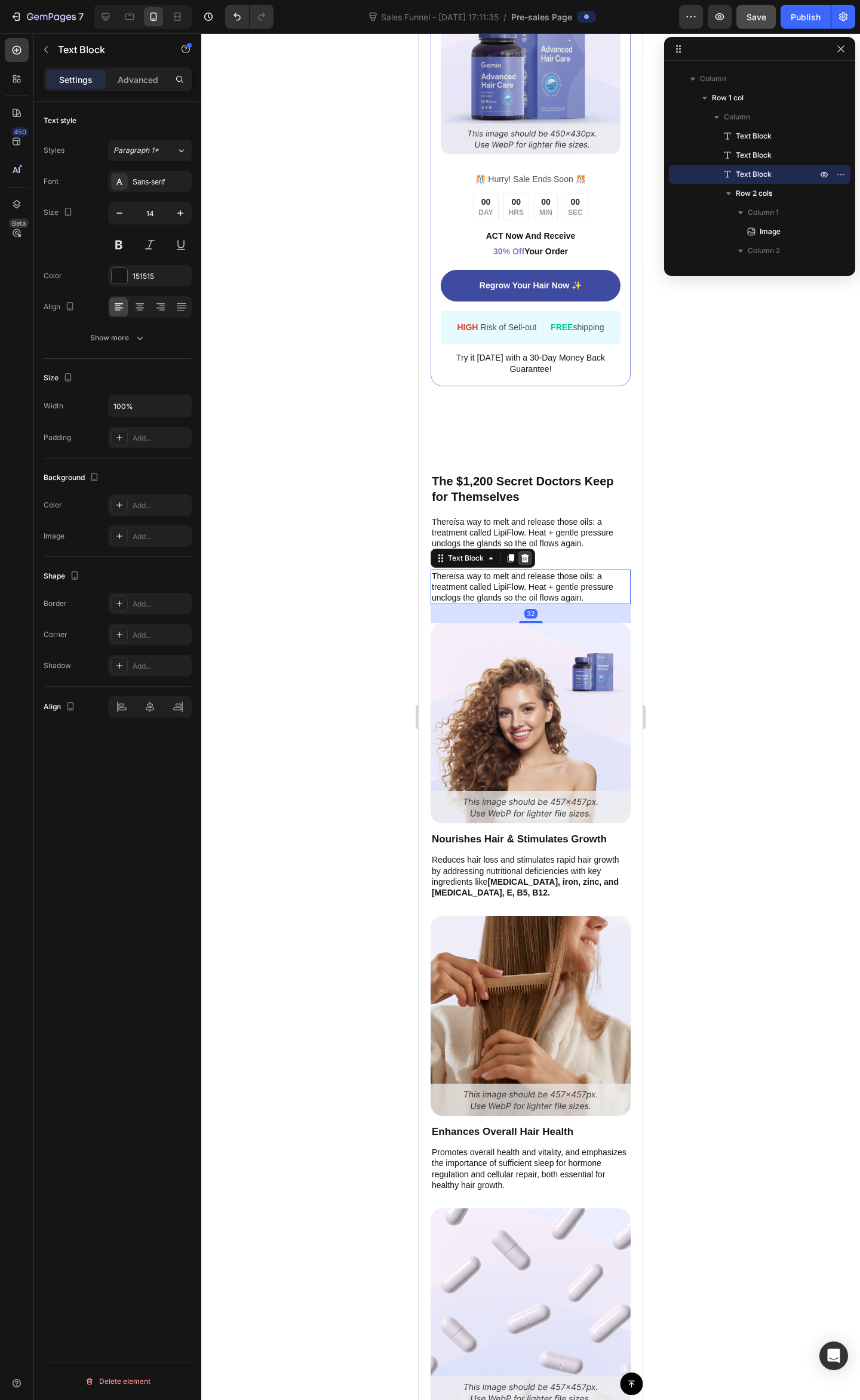
click at [529, 563] on icon at bounding box center [525, 558] width 10 height 10
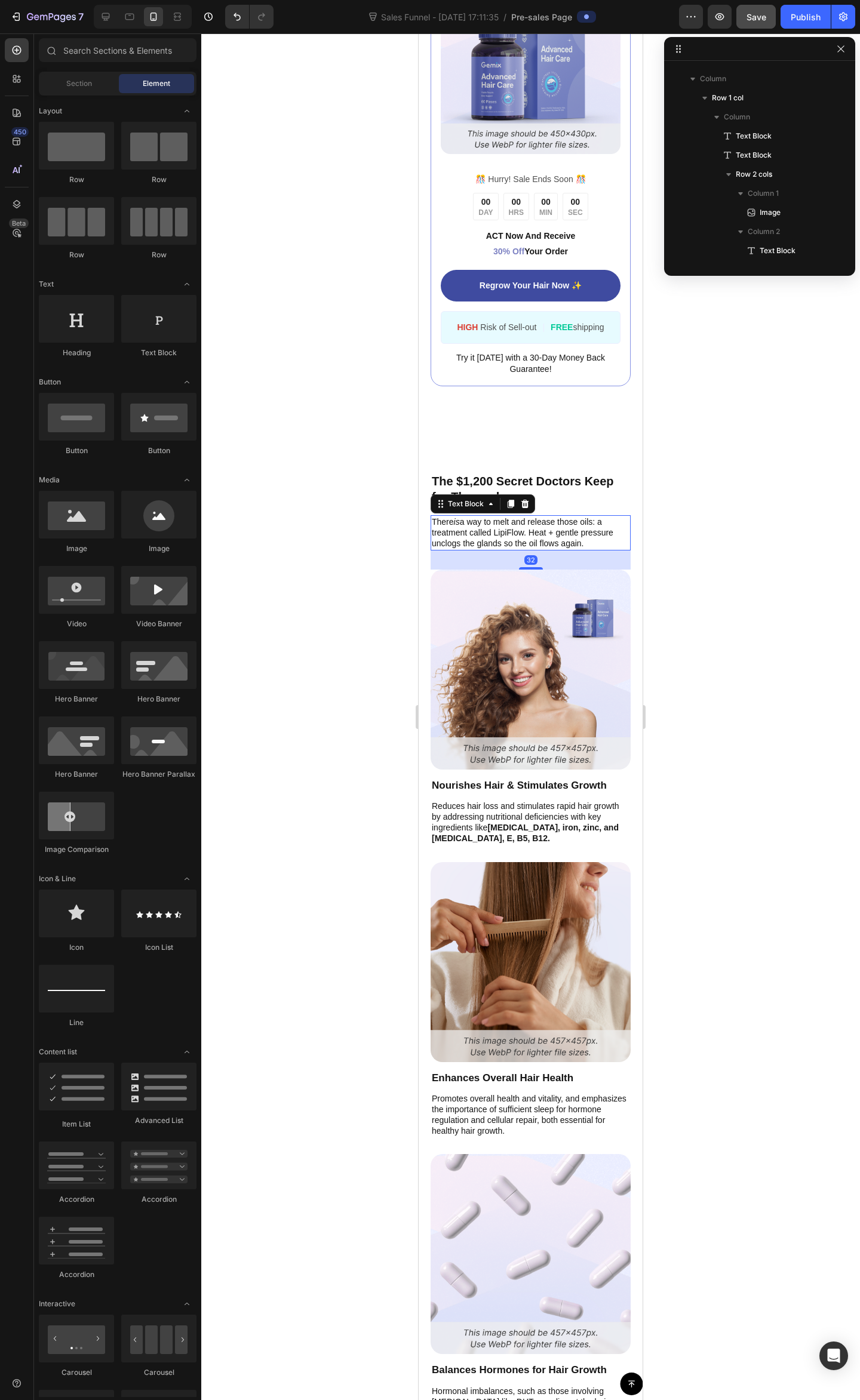
drag, startPoint x: 493, startPoint y: 543, endPoint x: 505, endPoint y: 542, distance: 12.0
click
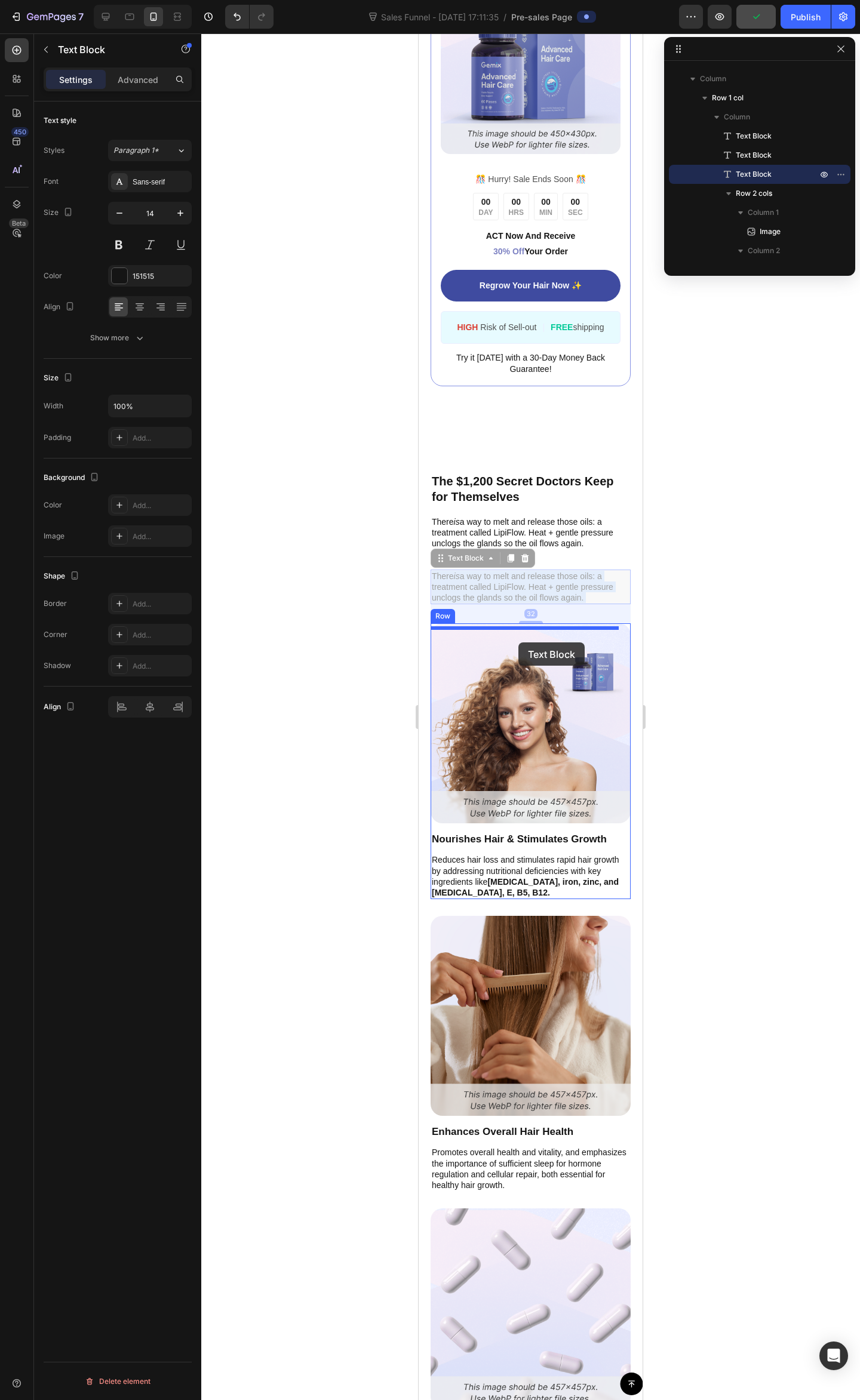
drag, startPoint x: 516, startPoint y: 593, endPoint x: 553, endPoint y: 613, distance: 42.1
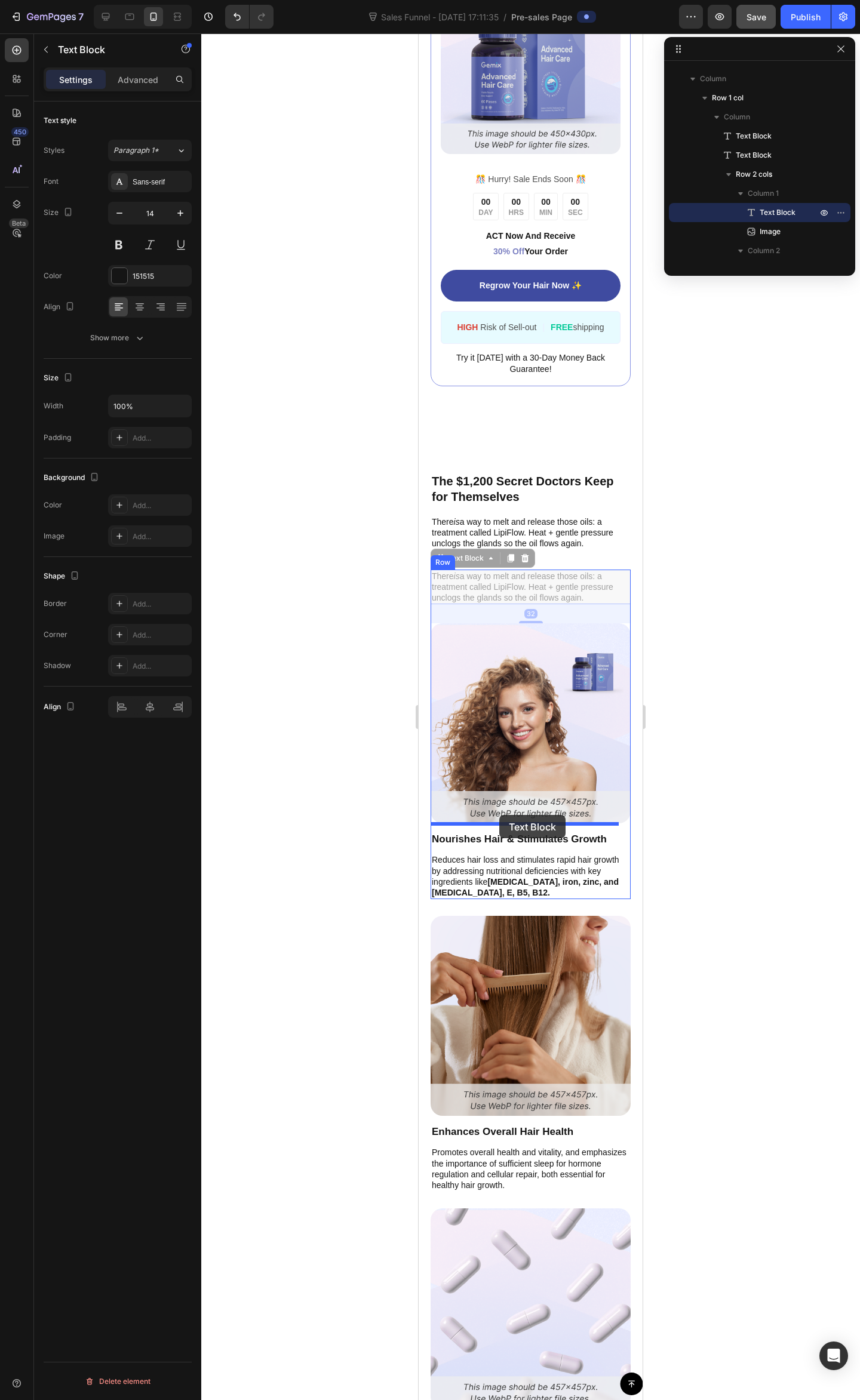
drag, startPoint x: 519, startPoint y: 588, endPoint x: 499, endPoint y: 815, distance: 227.9
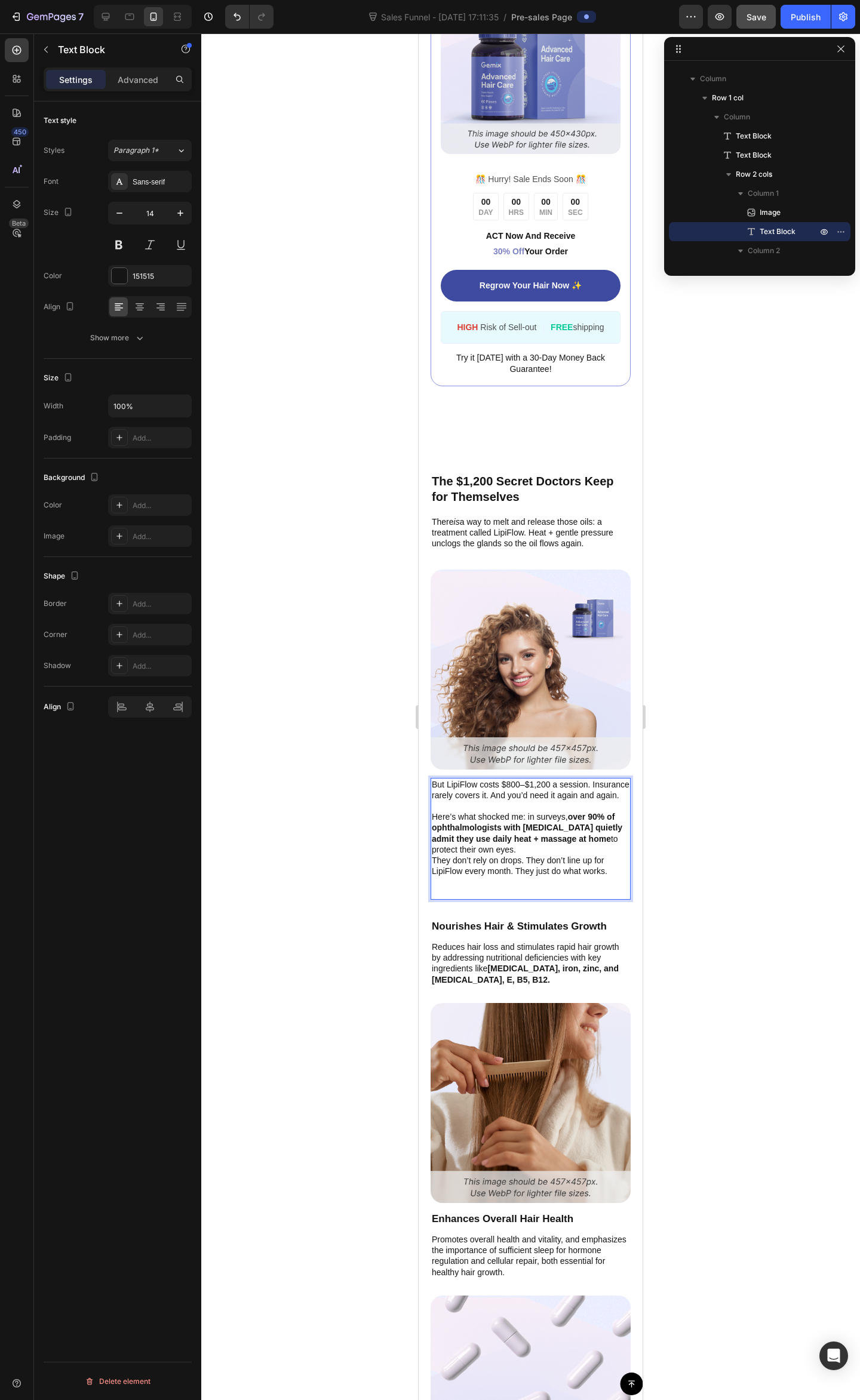
drag, startPoint x: 522, startPoint y: 820, endPoint x: 534, endPoint y: 824, distance: 12.6
drag, startPoint x: 579, startPoint y: 831, endPoint x: 586, endPoint y: 837, distance: 9.2
drag, startPoint x: 542, startPoint y: 853, endPoint x: 522, endPoint y: 855, distance: 20.1
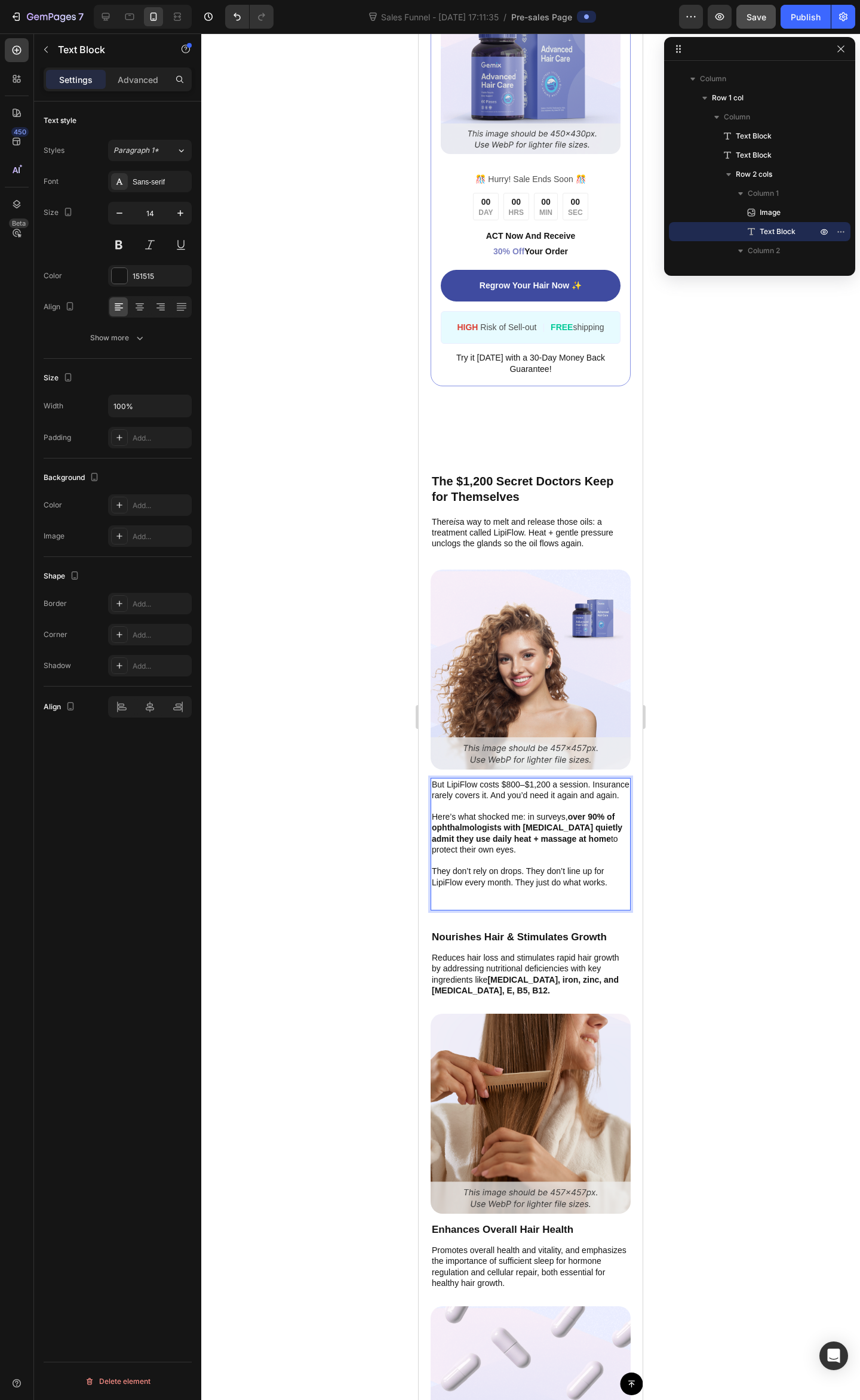
drag, startPoint x: 557, startPoint y: 822, endPoint x: 535, endPoint y: 827, distance: 22.6
drag, startPoint x: 502, startPoint y: 819, endPoint x: 514, endPoint y: 822, distance: 12.4
drag, startPoint x: 547, startPoint y: 822, endPoint x: 573, endPoint y: 820, distance: 26.1
drag, startPoint x: 560, startPoint y: 820, endPoint x: 568, endPoint y: 822, distance: 8.2
drag, startPoint x: 569, startPoint y: 818, endPoint x: 560, endPoint y: 820, distance: 9.2
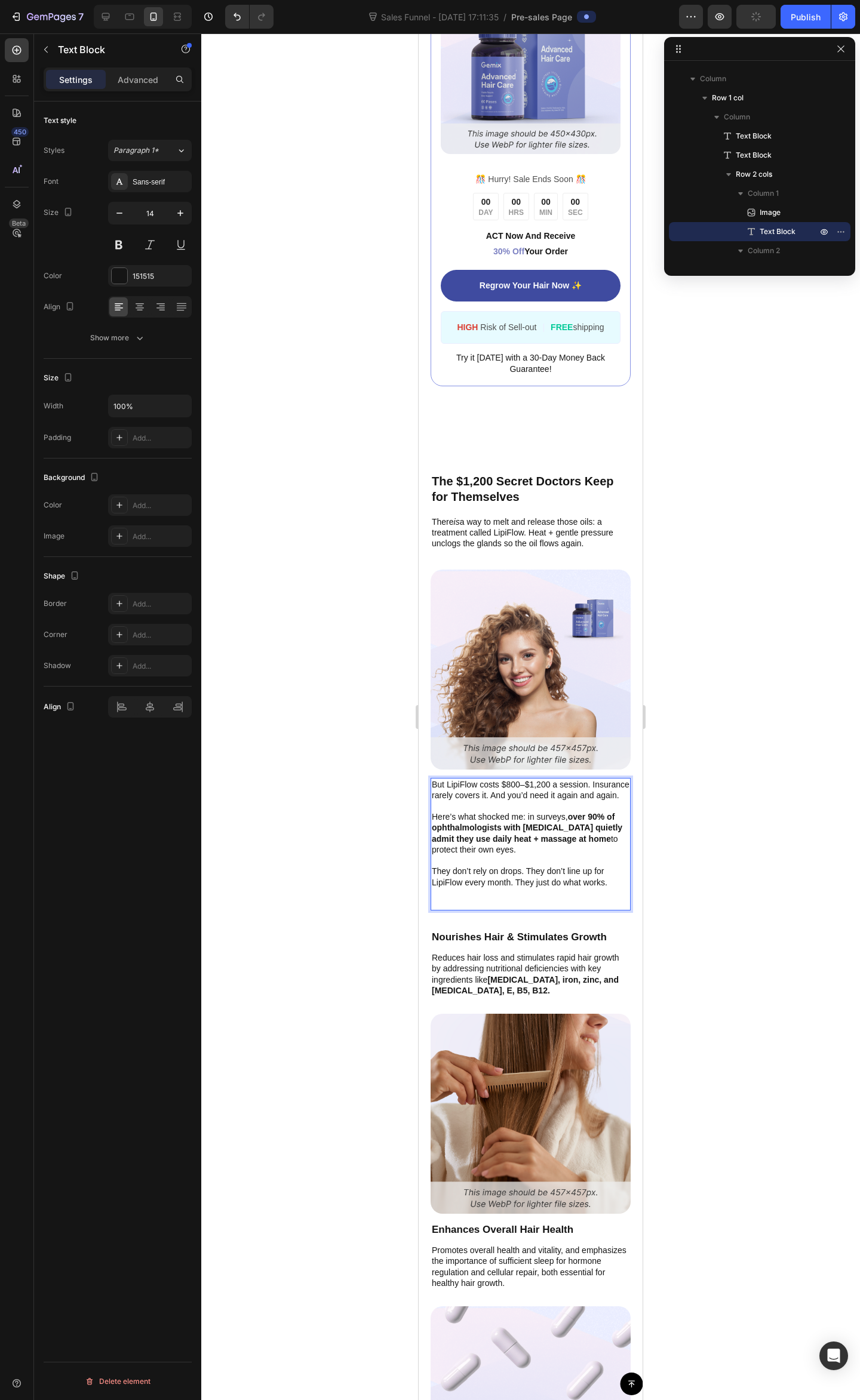
drag, startPoint x: 571, startPoint y: 830, endPoint x: 586, endPoint y: 831, distance: 15.0
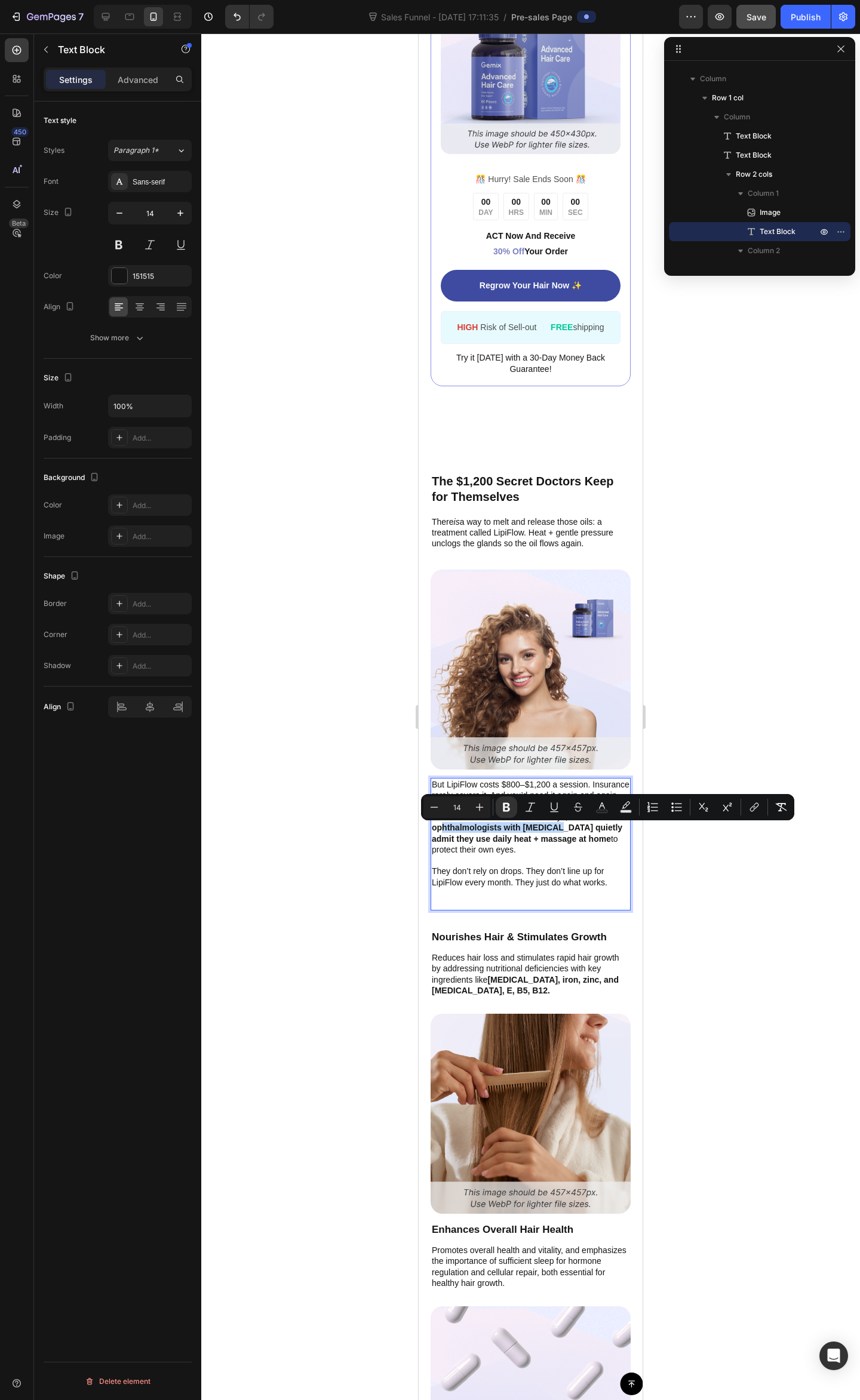
drag, startPoint x: 555, startPoint y: 831, endPoint x: 443, endPoint y: 833, distance: 112.0
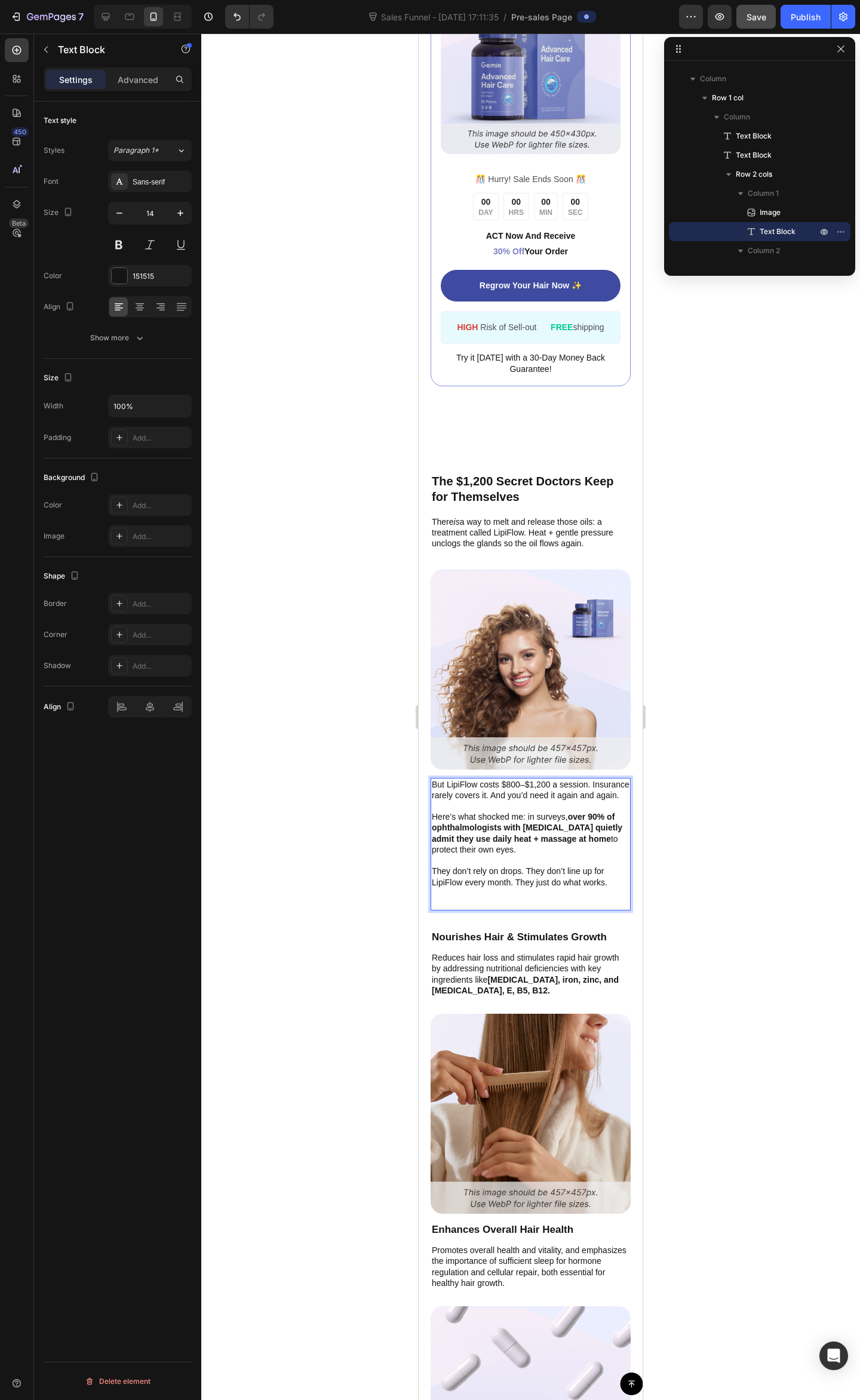
drag, startPoint x: 561, startPoint y: 889, endPoint x: 581, endPoint y: 894, distance: 20.6
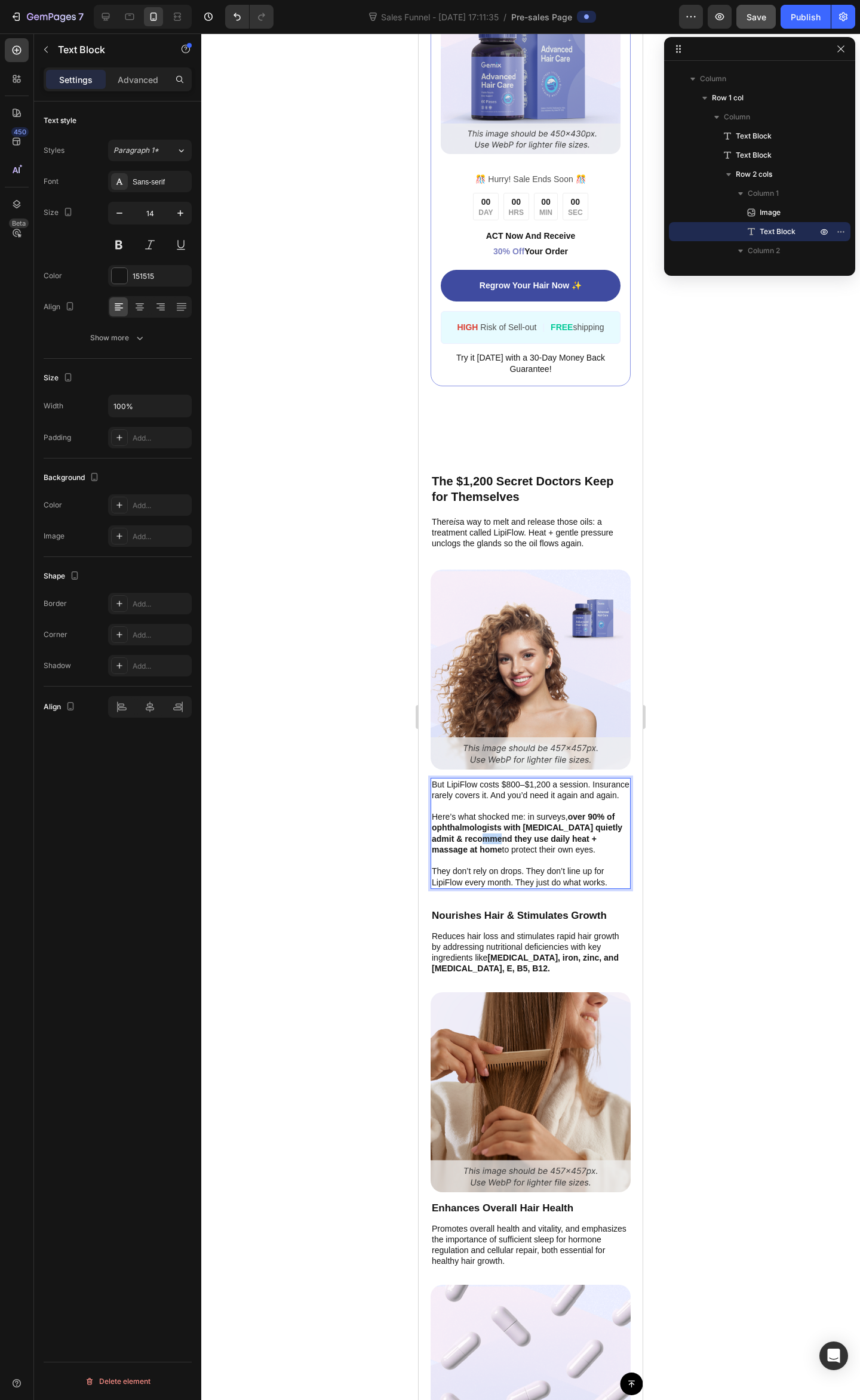
drag, startPoint x: 497, startPoint y: 841, endPoint x: 484, endPoint y: 841, distance: 13.0
drag, startPoint x: 557, startPoint y: 893, endPoint x: 562, endPoint y: 884, distance: 10.3
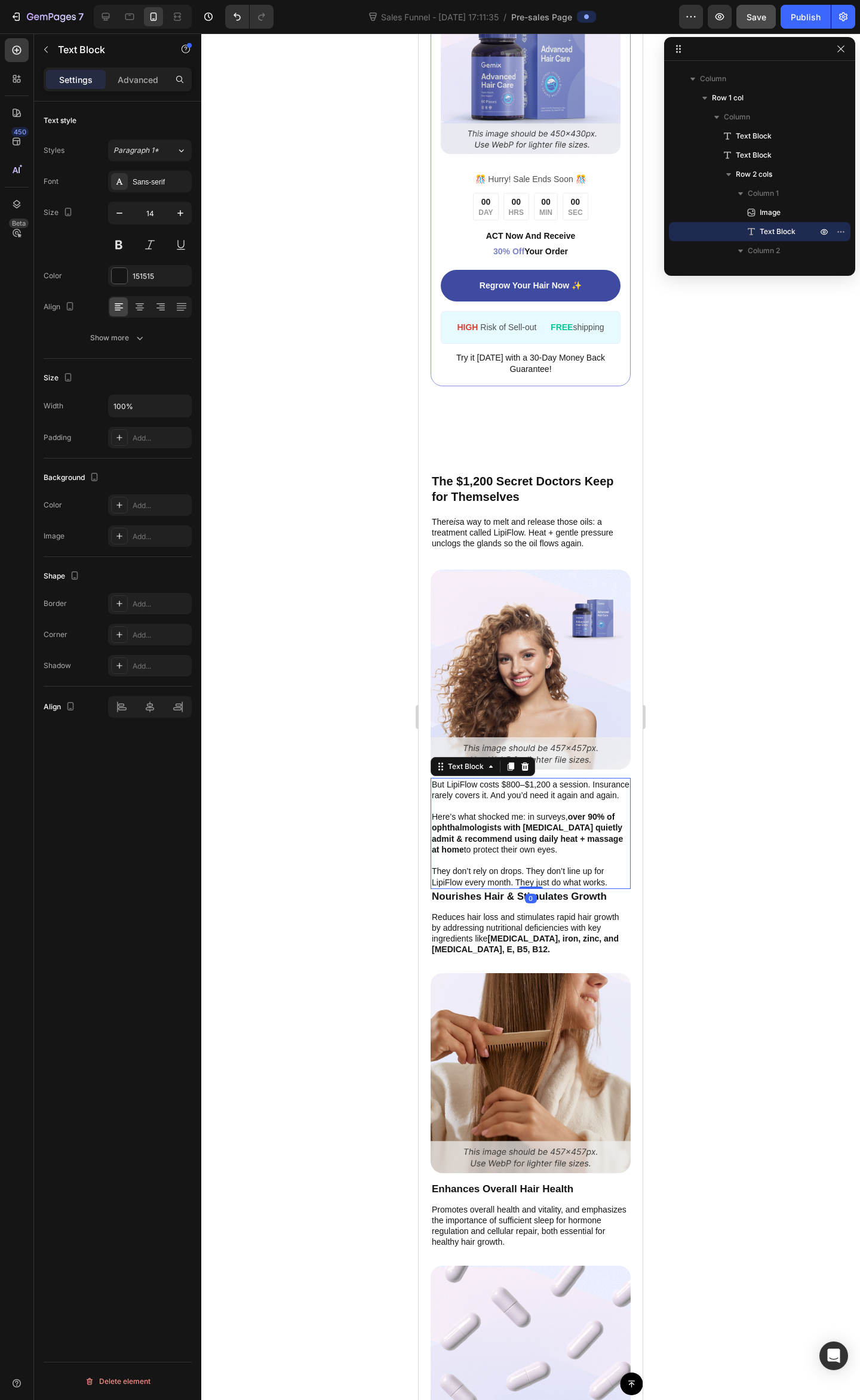
drag, startPoint x: 529, startPoint y: 907, endPoint x: 1123, endPoint y: 855, distance: 596.3
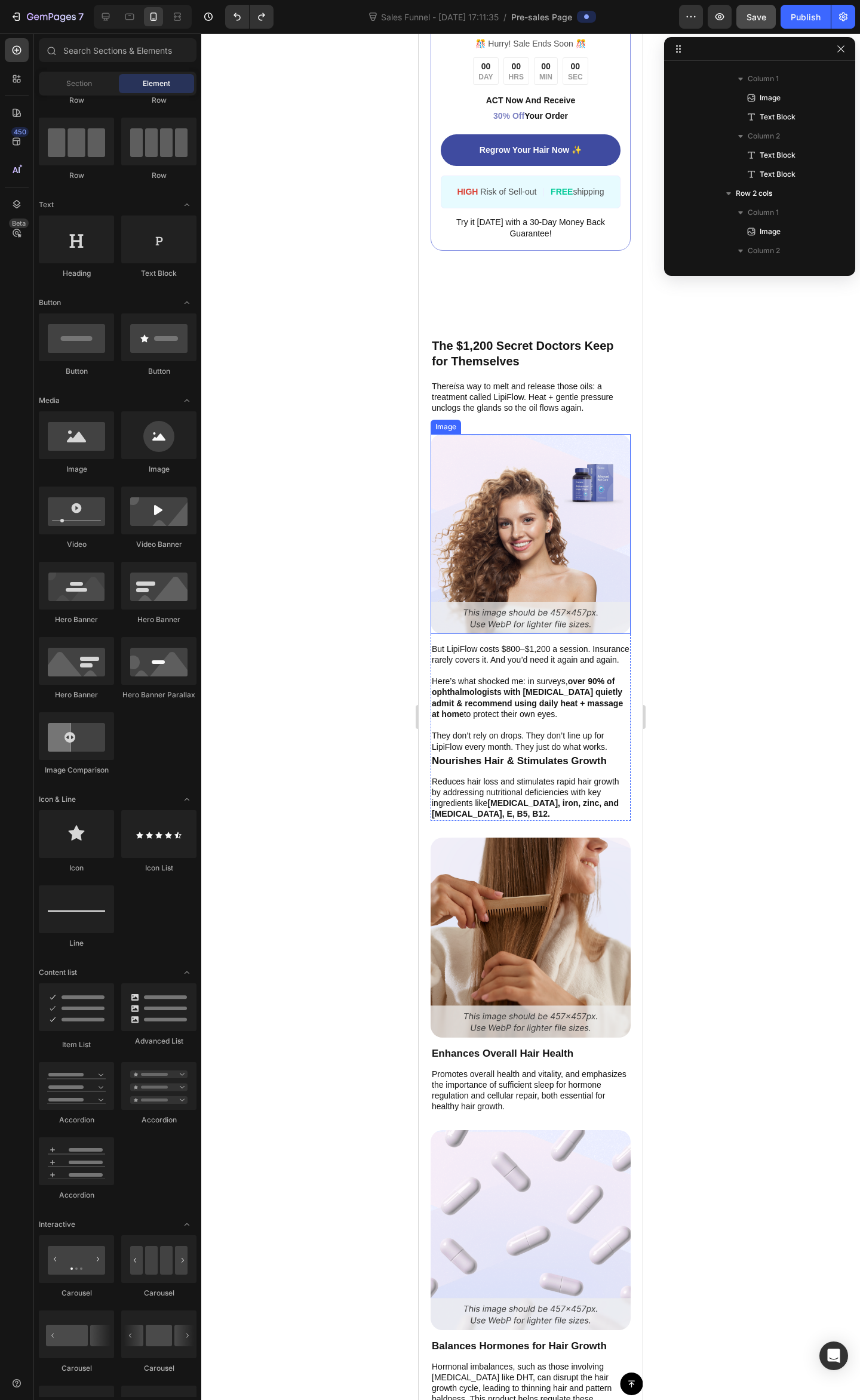
scroll to position [2069, 0]
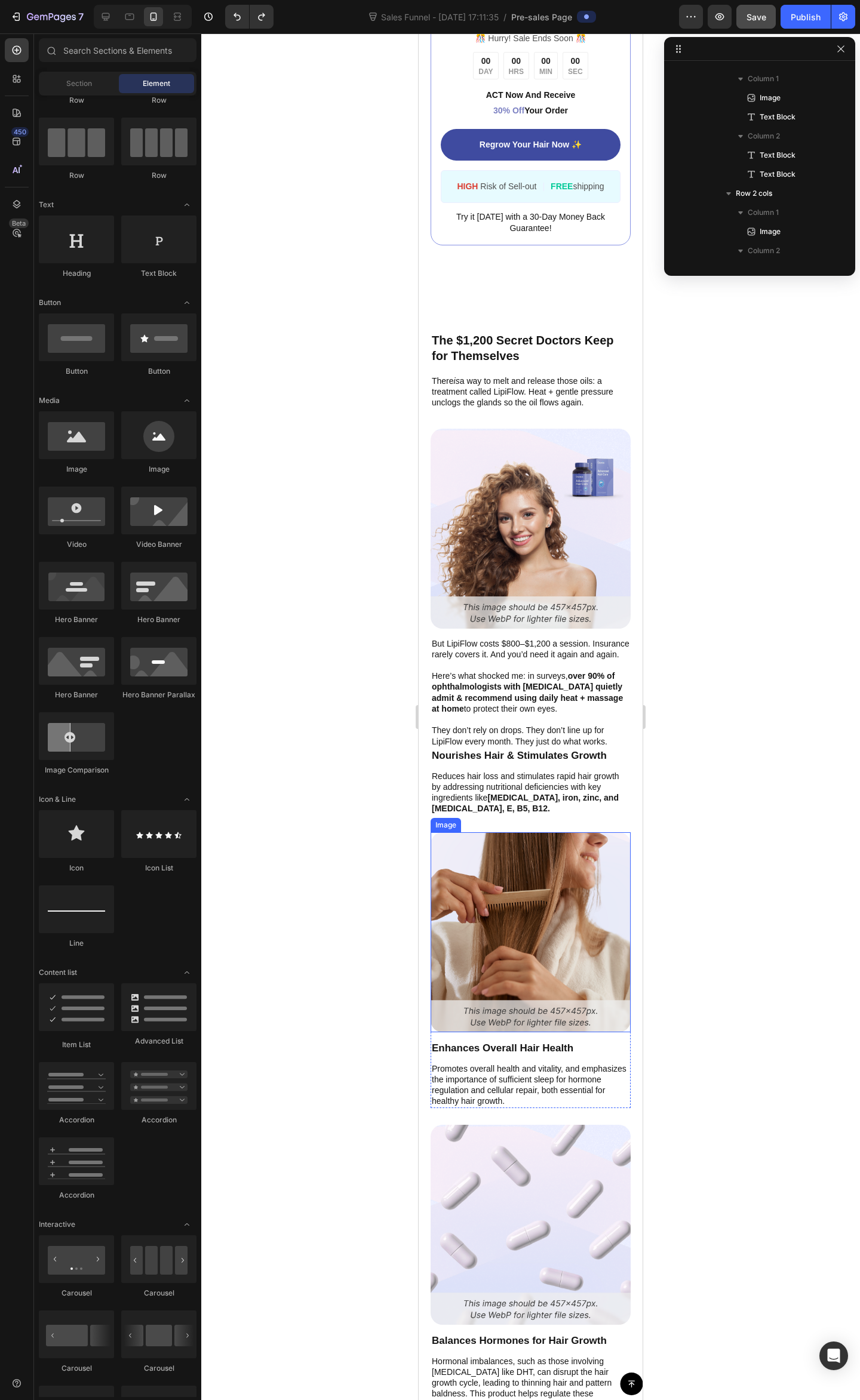
drag, startPoint x: 547, startPoint y: 894, endPoint x: 545, endPoint y: 858, distance: 36.1
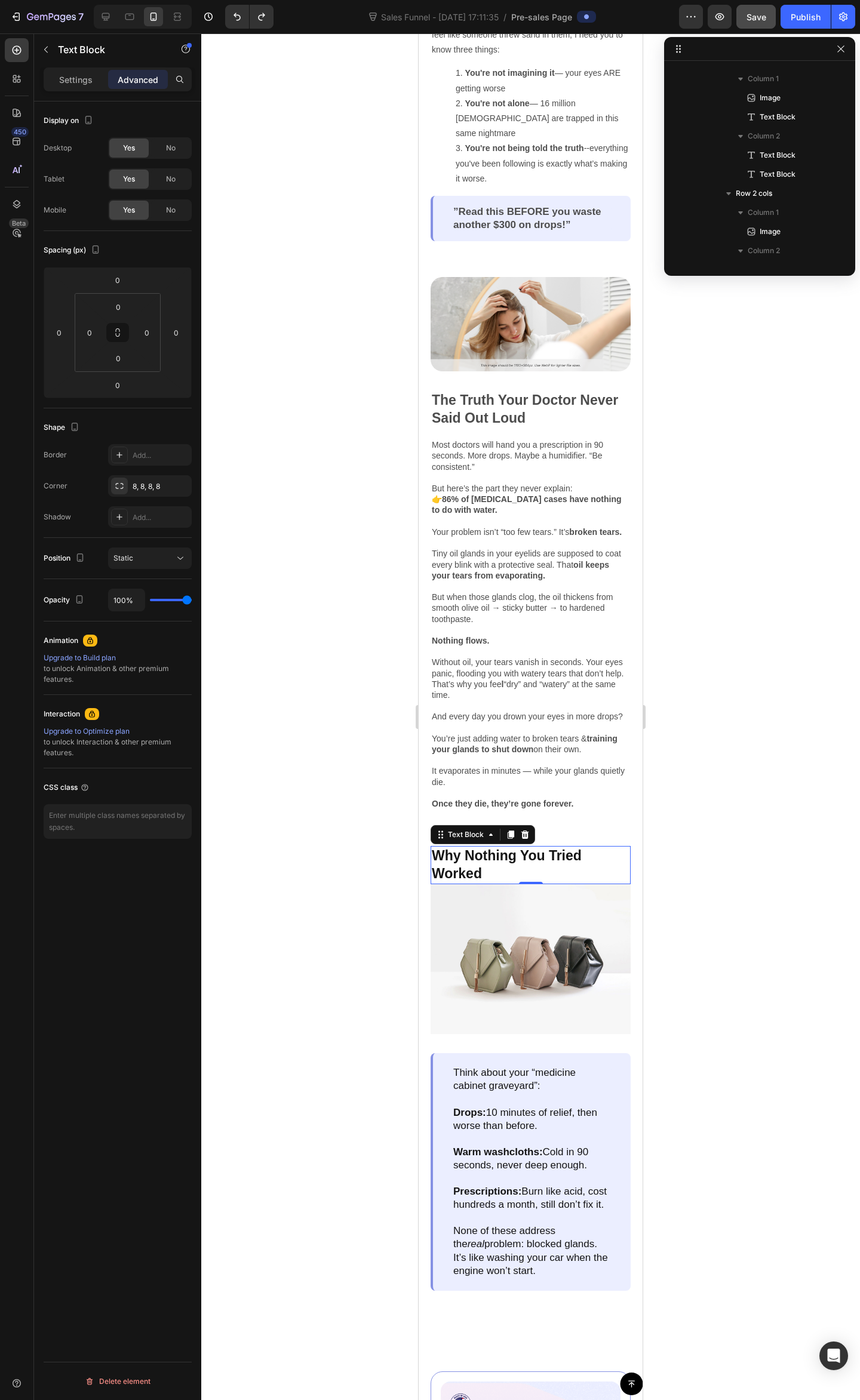
scroll to position [531, 0]
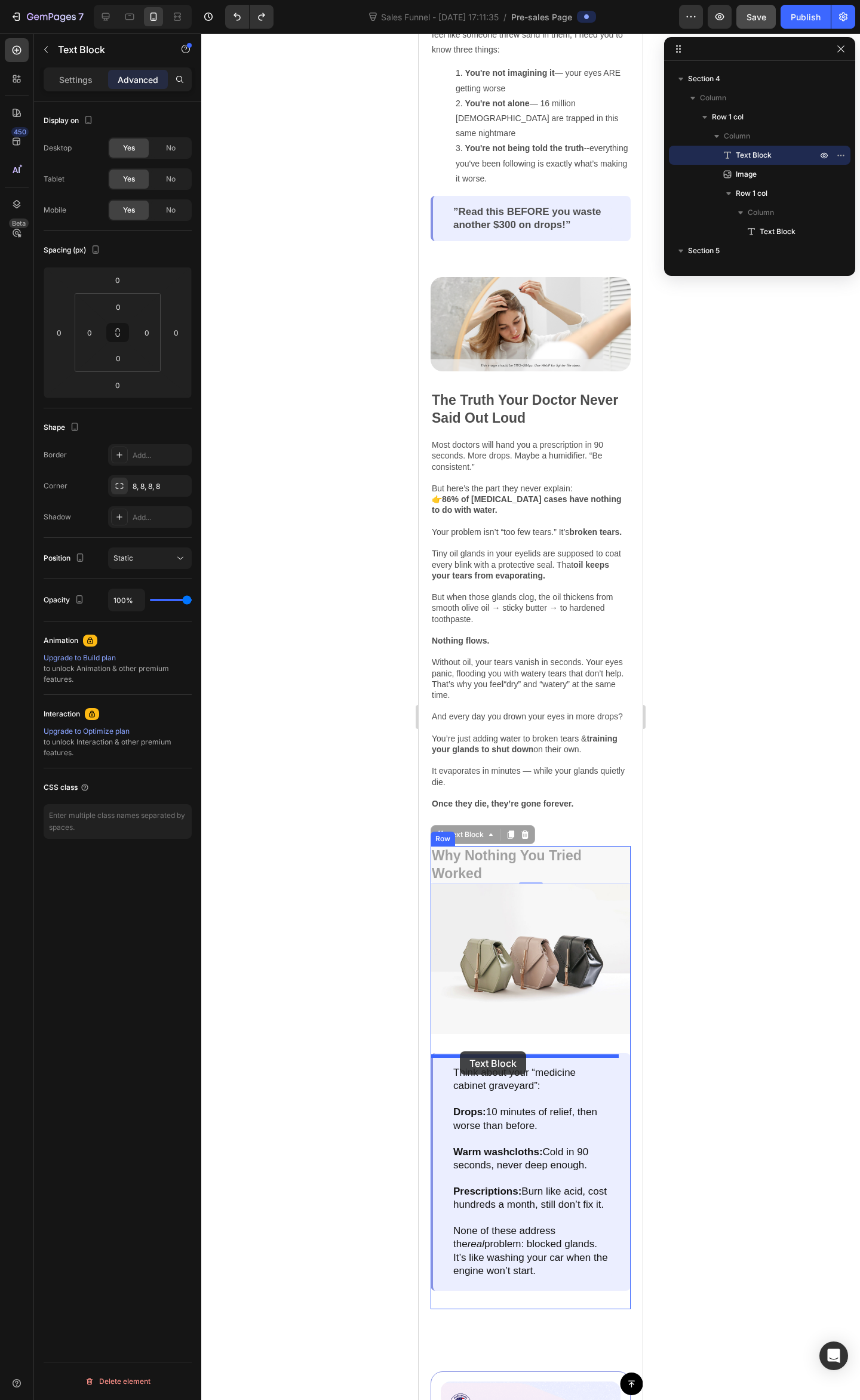
drag, startPoint x: 518, startPoint y: 872, endPoint x: 497, endPoint y: 990, distance: 119.9
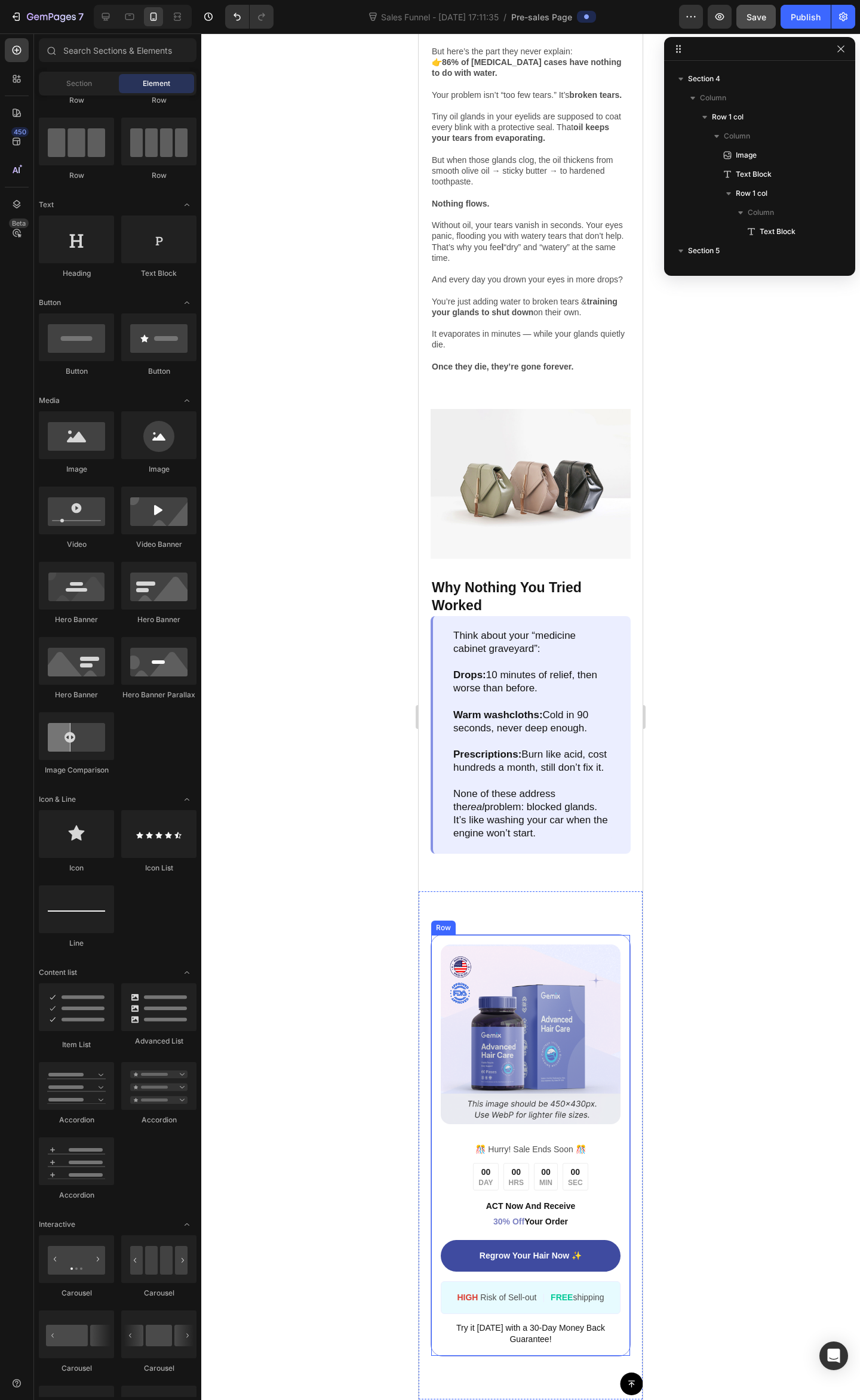
scroll to position [1123, 0]
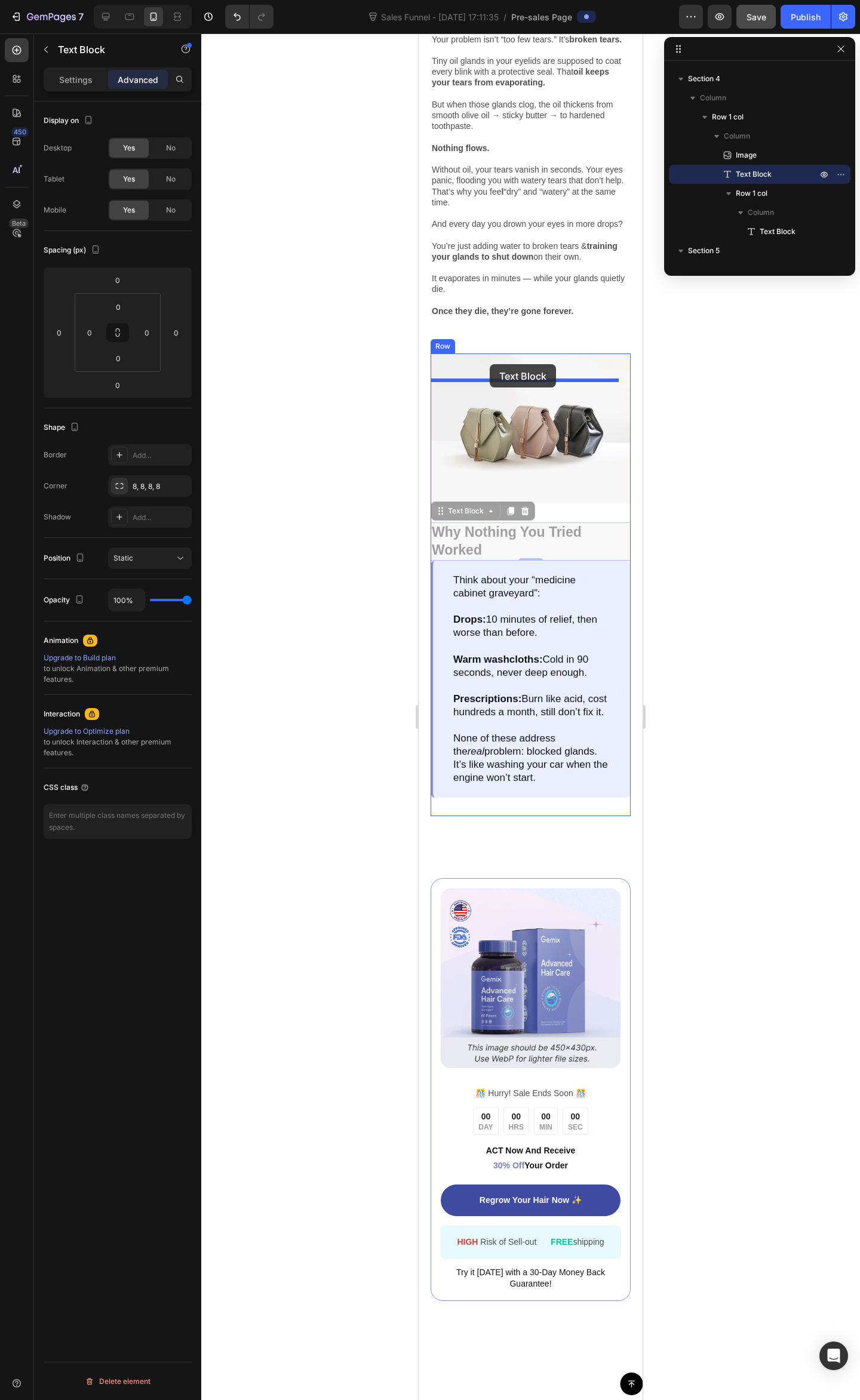
drag, startPoint x: 497, startPoint y: 549, endPoint x: 490, endPoint y: 364, distance: 185.1
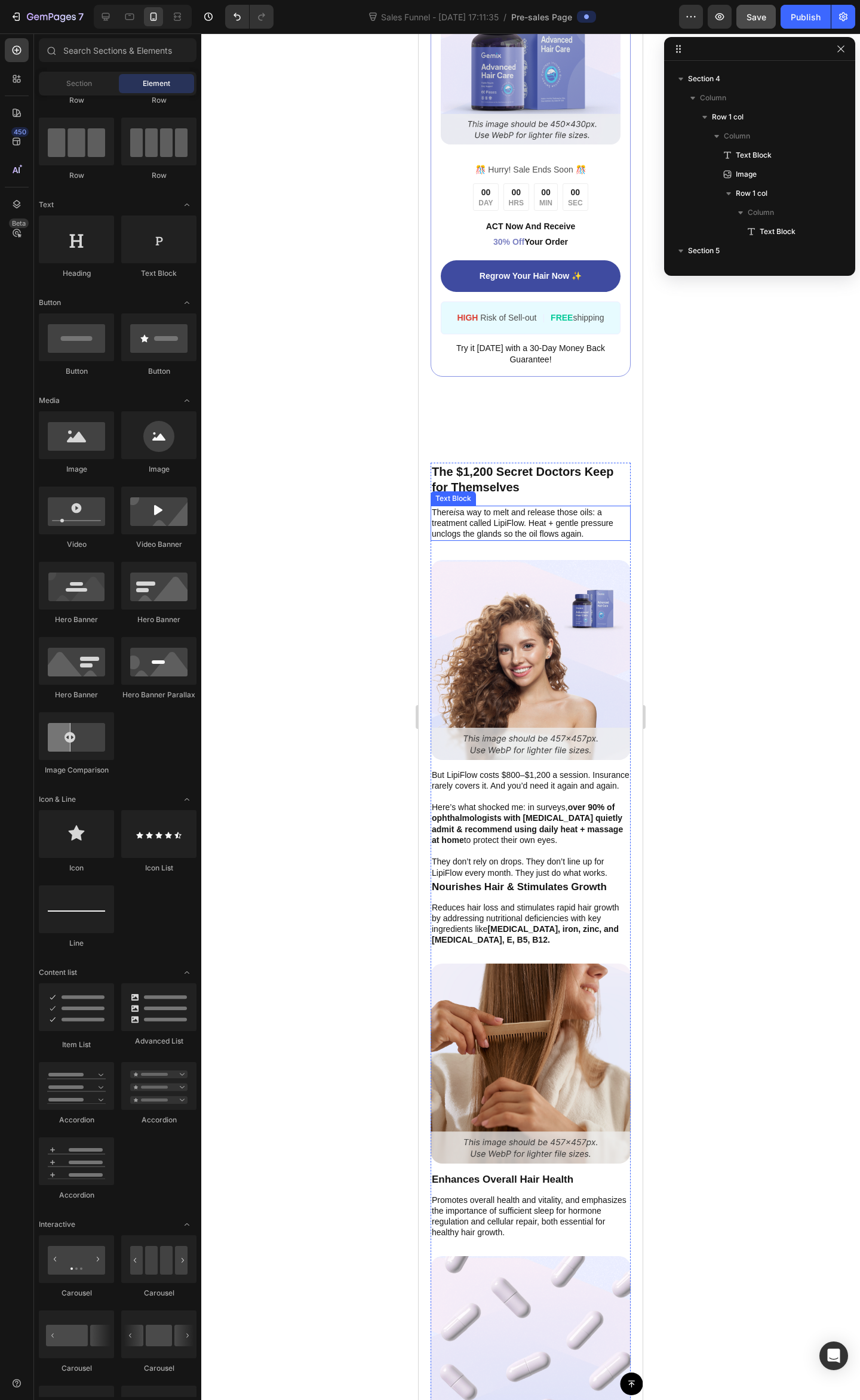
scroll to position [1066, 0]
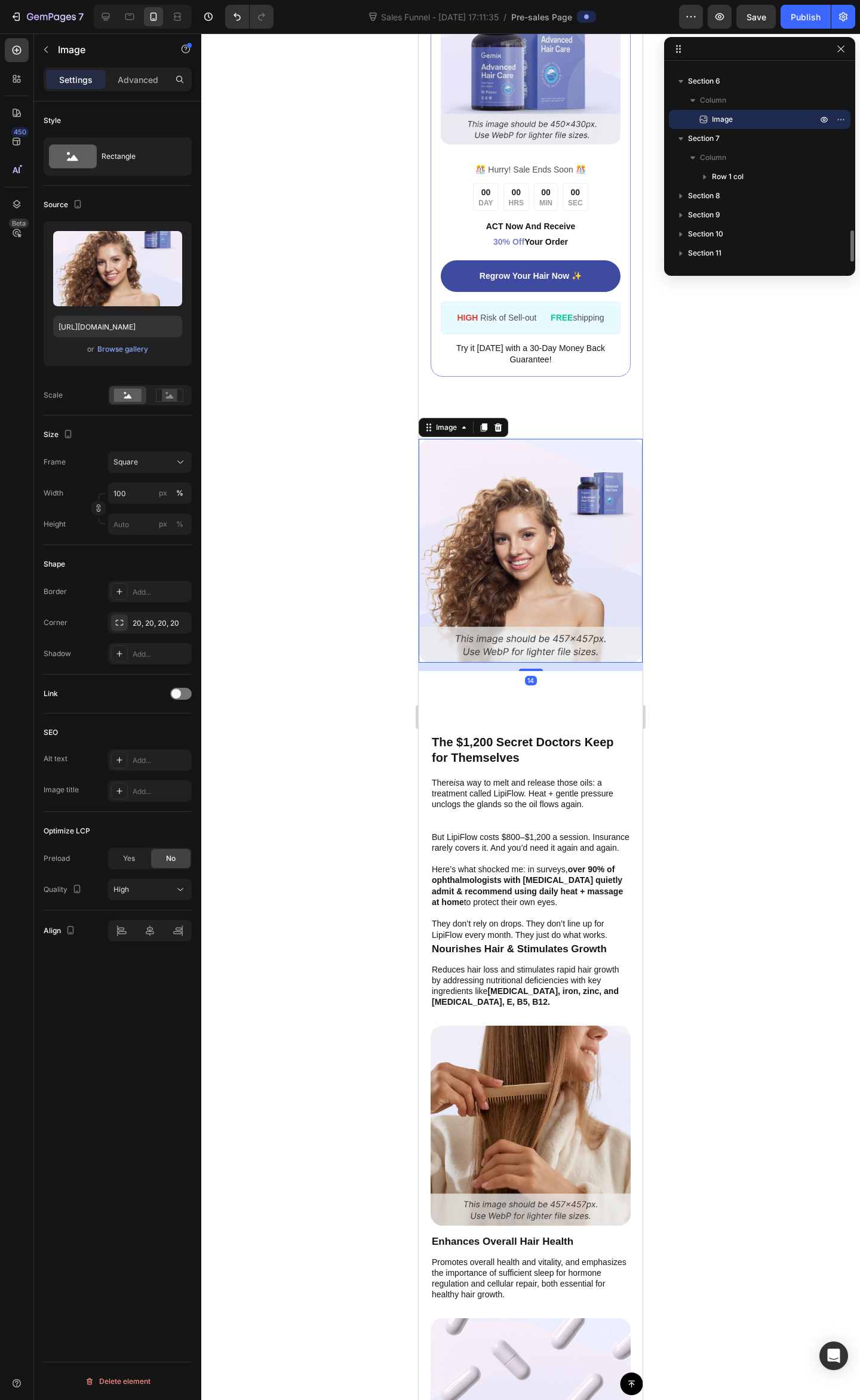
scroll to position [1044, 0]
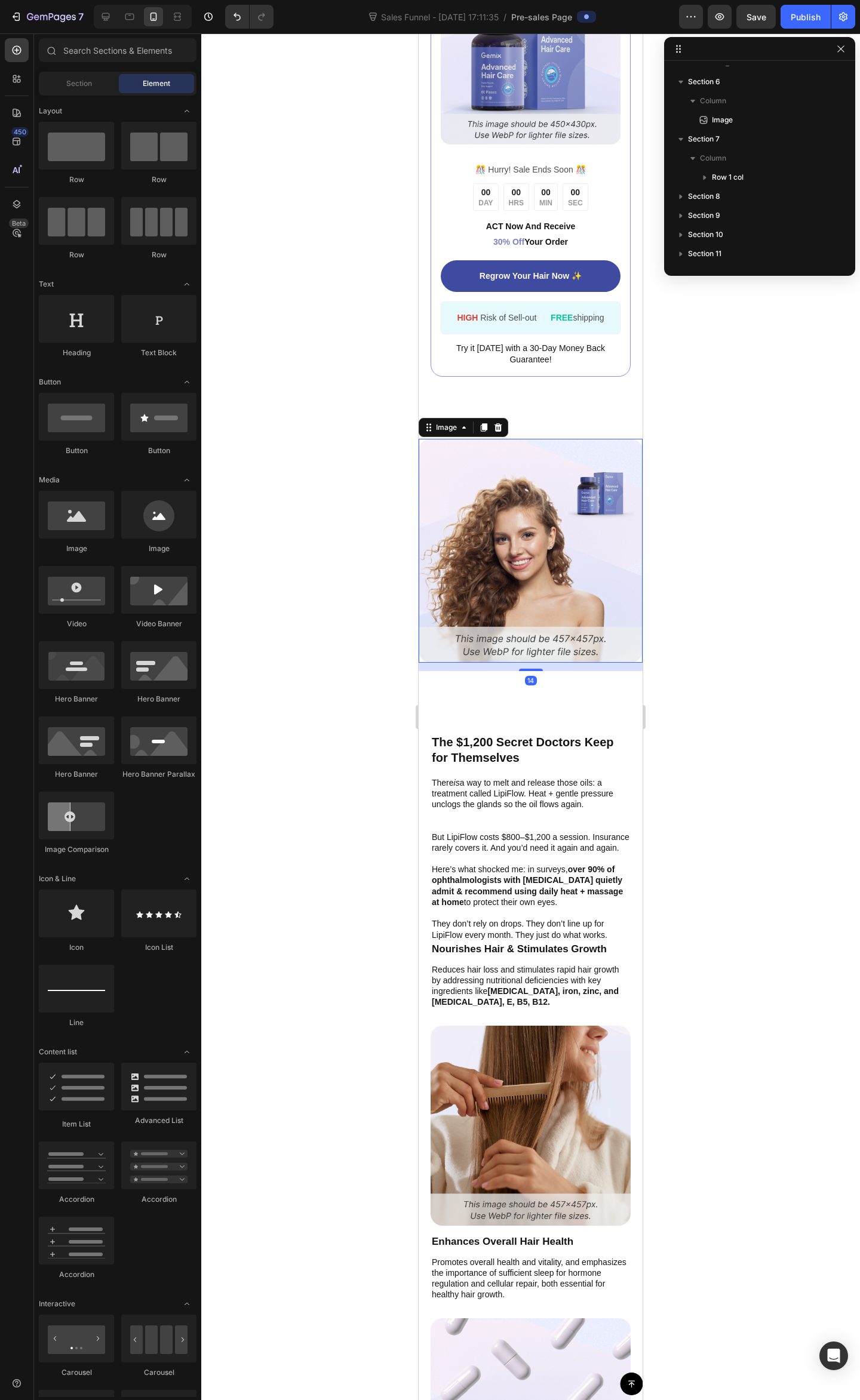
drag, startPoint x: 549, startPoint y: 714, endPoint x: 543, endPoint y: 709, distance: 7.8
click at [548, 713] on div "Button Sticky Image ️🎊 Hurry! Sale Ends Soon ️🎊 Text Block 00 DAY 00 HRS 00 MIN…" at bounding box center [530, 741] width 224 height 5523
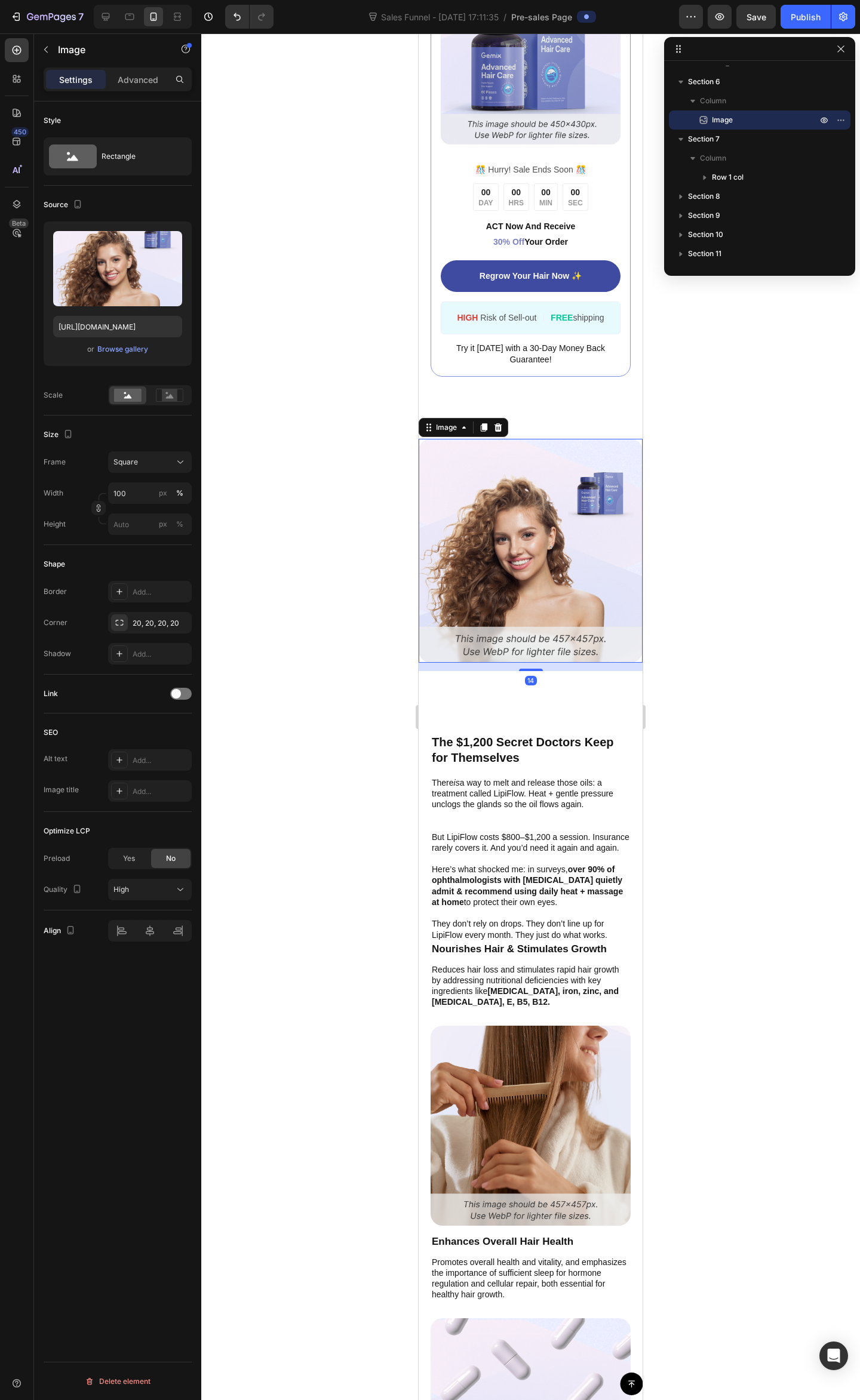
click at [535, 629] on img at bounding box center [530, 551] width 224 height 224
click at [532, 619] on img at bounding box center [530, 551] width 224 height 224
drag, startPoint x: 525, startPoint y: 657, endPoint x: 531, endPoint y: 665, distance: 10.0
click at [525, 663] on div "14" at bounding box center [530, 667] width 224 height 8
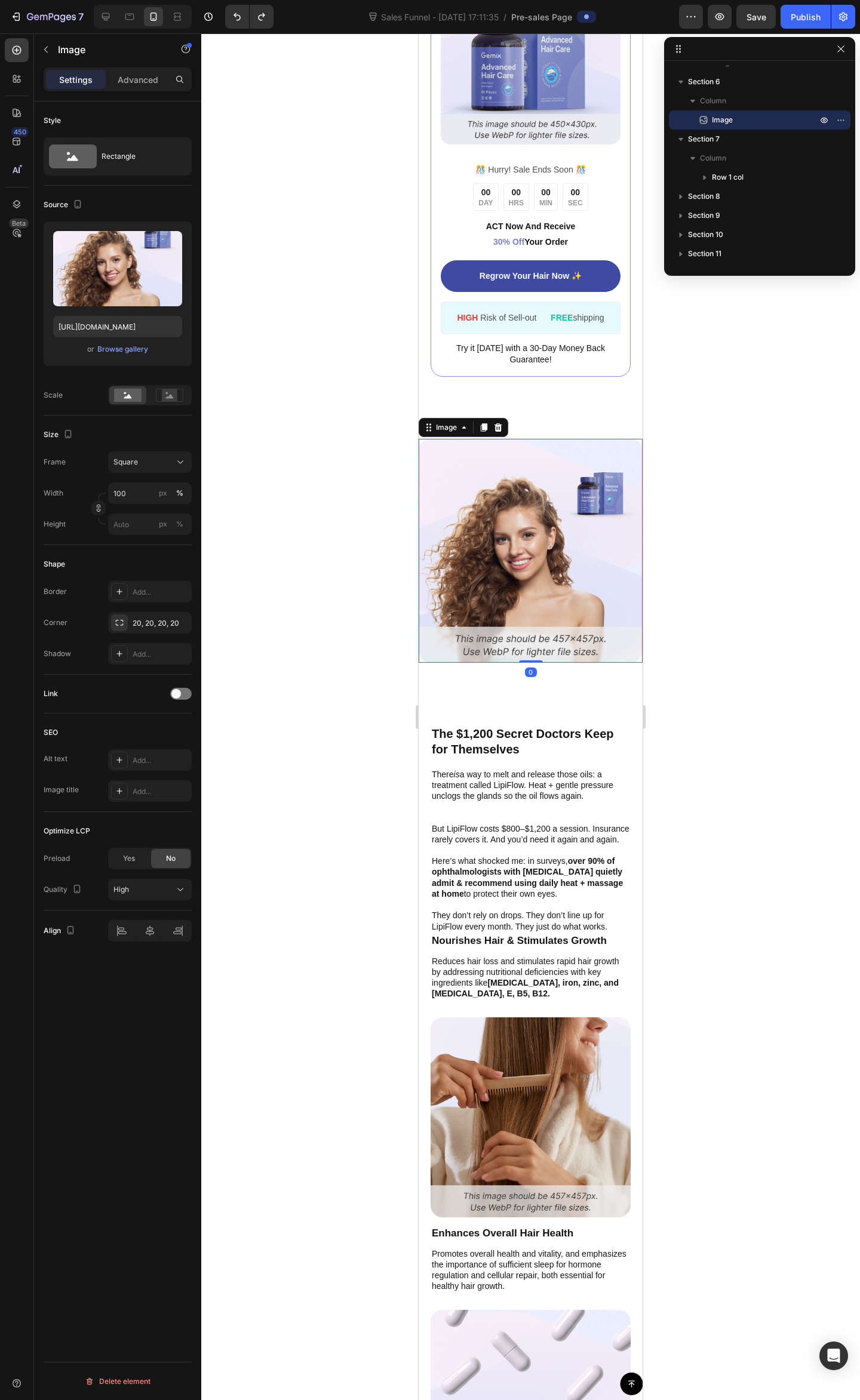
drag, startPoint x: 528, startPoint y: 659, endPoint x: 538, endPoint y: 617, distance: 43.2
click at [538, 617] on div "Image 0" at bounding box center [530, 551] width 224 height 224
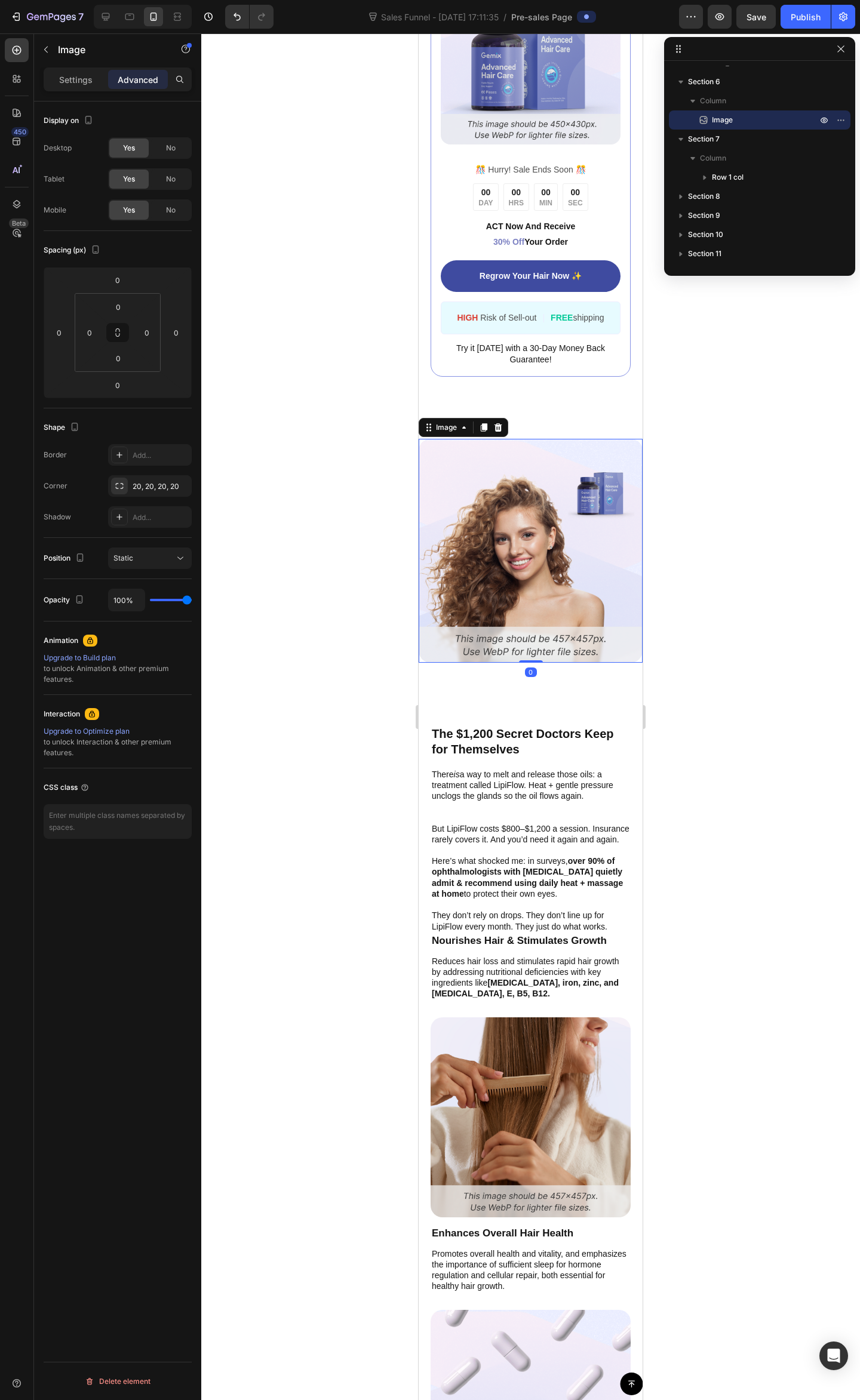
drag, startPoint x: 100, startPoint y: 680, endPoint x: 719, endPoint y: 666, distance: 619.2
click at [719, 666] on div at bounding box center [530, 717] width 658 height 1366
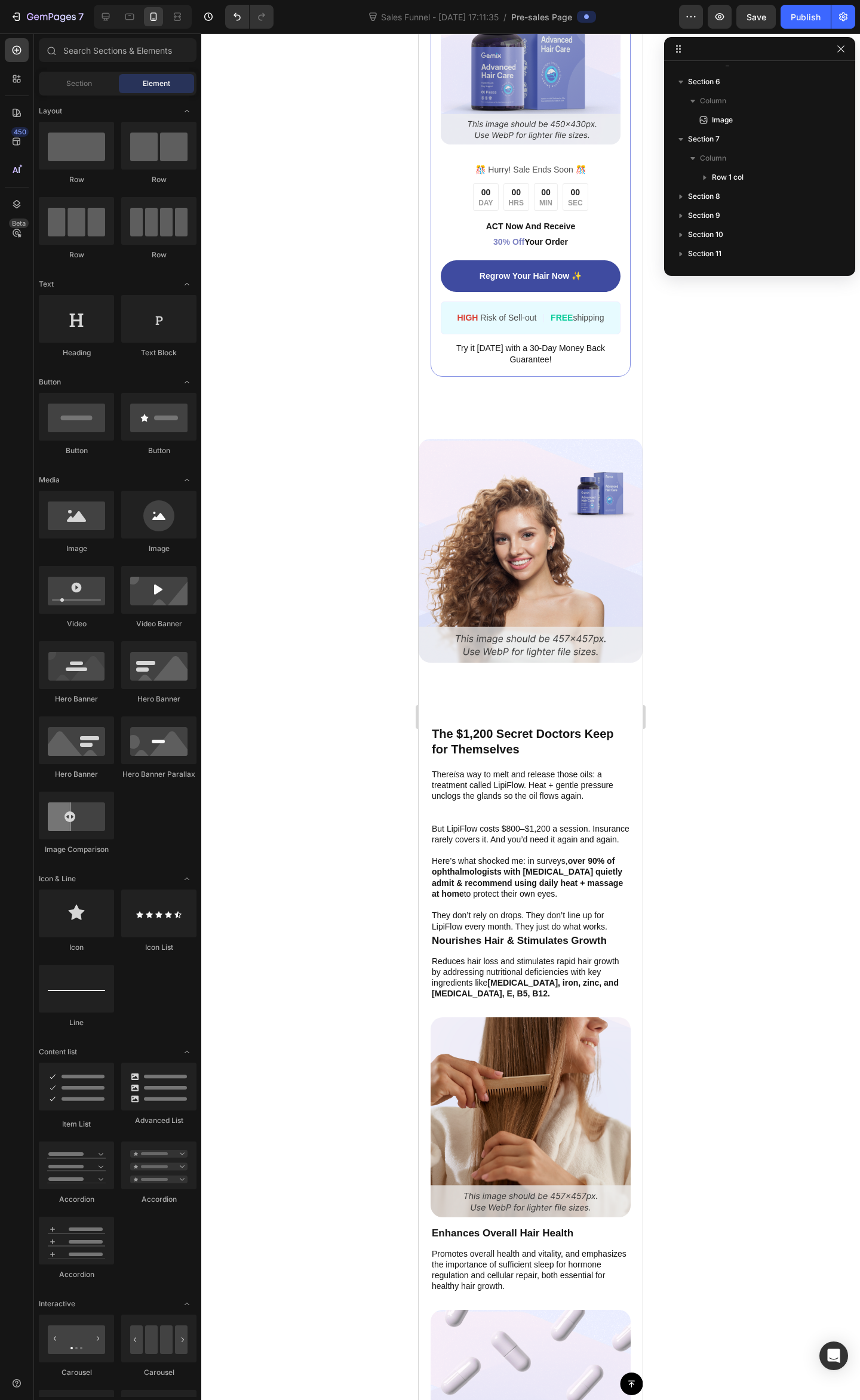
click at [518, 714] on div "Button Sticky Image ️🎊 Hurry! Sale Ends Soon ️🎊 Text Block 00 DAY 00 HRS 00 MIN…" at bounding box center [530, 737] width 224 height 5514
click at [523, 739] on p "The $1,200 Secret Doctors Keep for Themselves" at bounding box center [531, 741] width 198 height 31
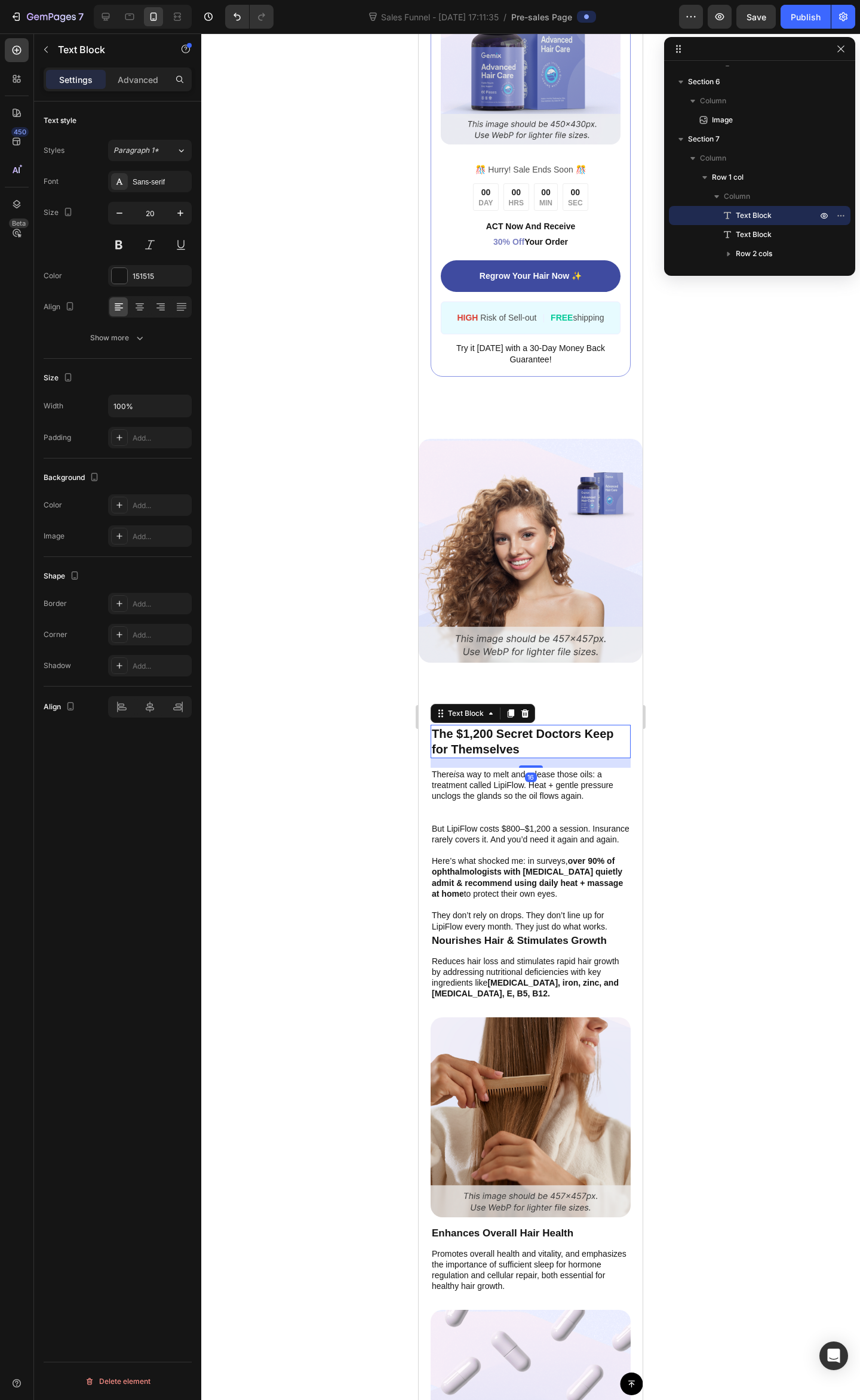
drag, startPoint x: 543, startPoint y: 715, endPoint x: 564, endPoint y: 674, distance: 46.1
click at [543, 714] on div "Button Sticky Image ️🎊 Hurry! Sale Ends Soon ️🎊 Text Block 00 DAY 00 HRS 00 MIN…" at bounding box center [530, 737] width 224 height 5514
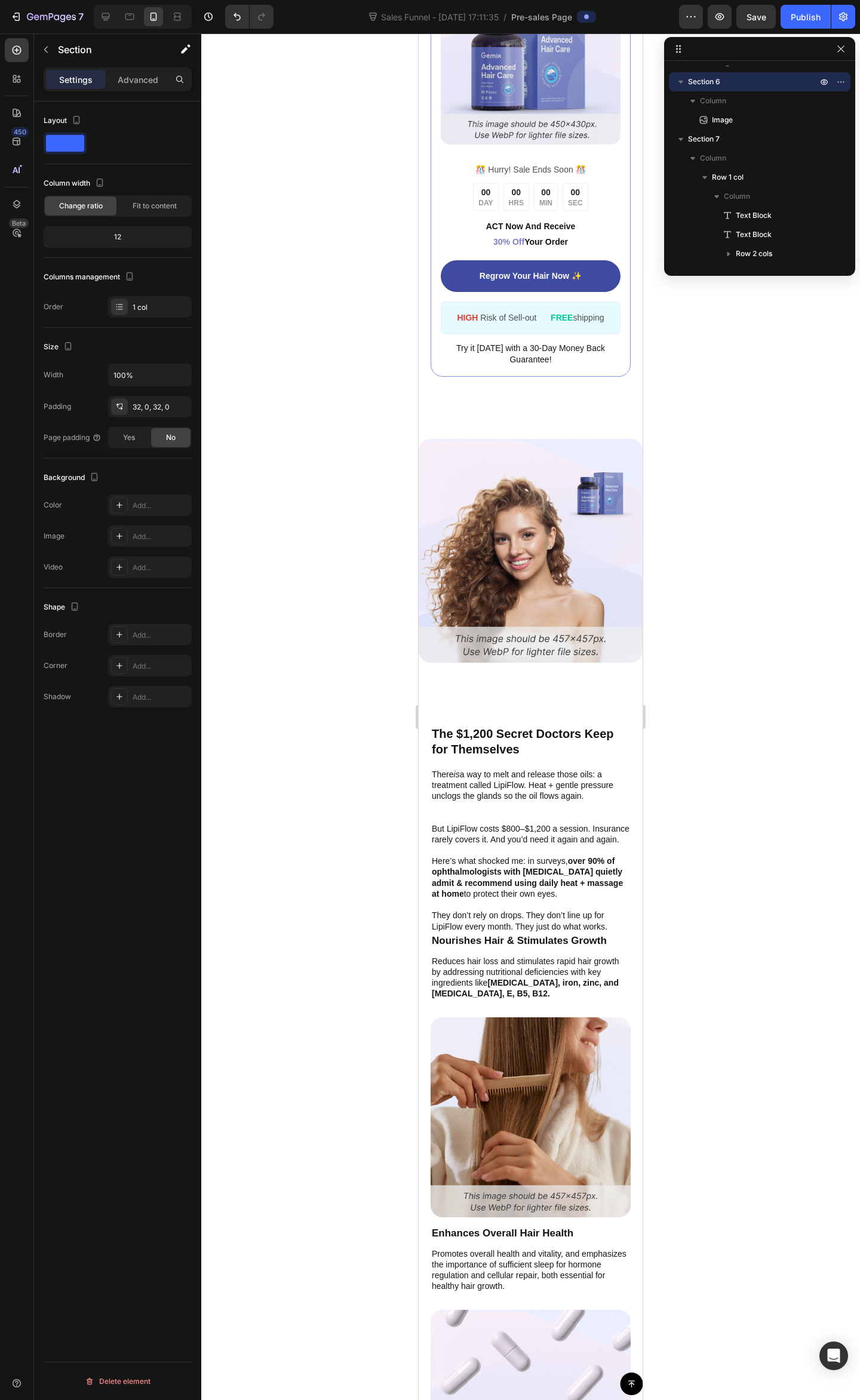
click at [575, 663] on div "Image Section 6" at bounding box center [530, 551] width 224 height 262
click at [564, 704] on div "Button Sticky Image ️🎊 Hurry! Sale Ends Soon ️🎊 Text Block 00 DAY 00 HRS 00 MIN…" at bounding box center [530, 737] width 224 height 5514
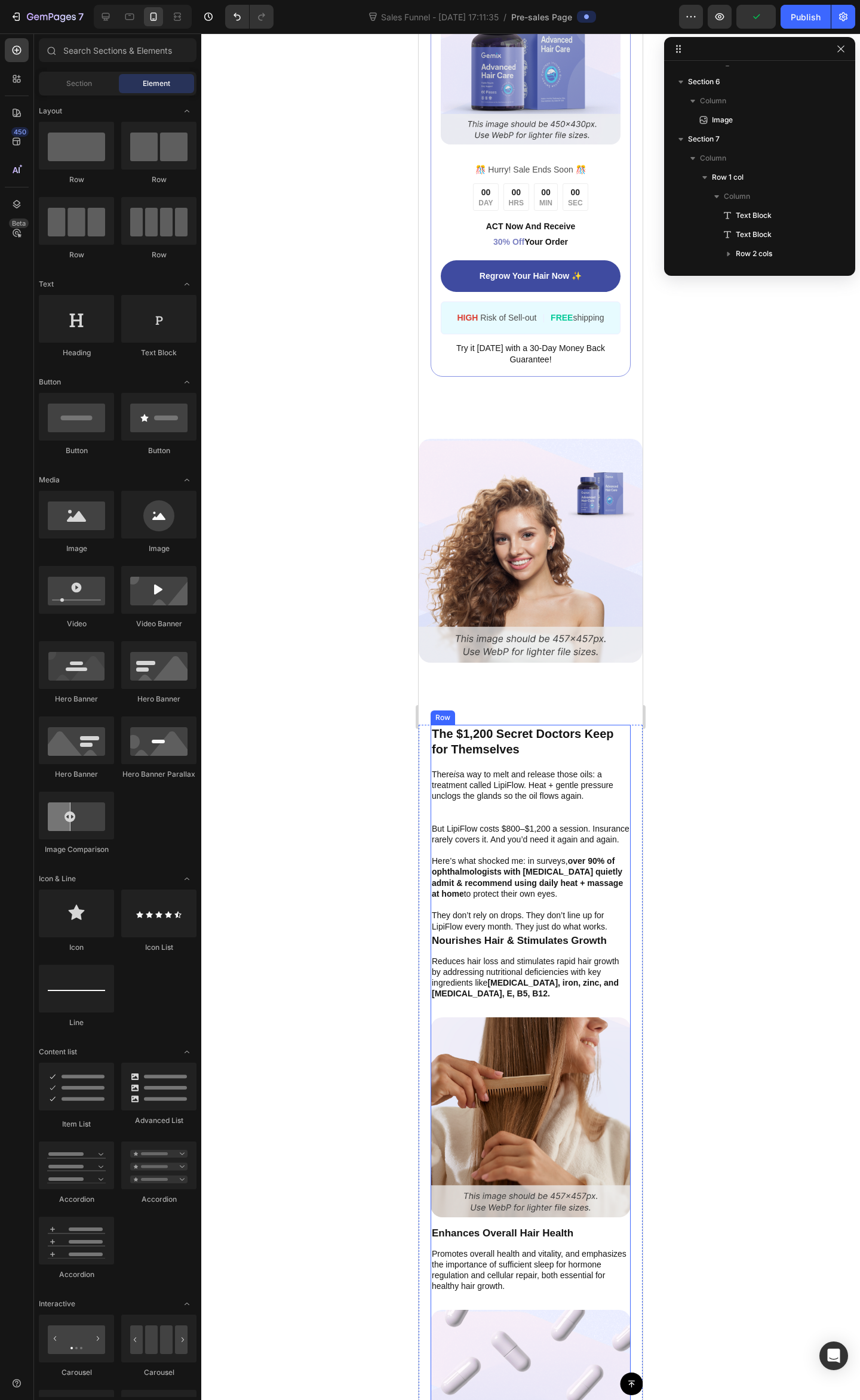
click at [564, 755] on div "The $1,200 Secret Doctors Keep for Themselves Text Block There is a way to melt…" at bounding box center [531, 1166] width 200 height 883
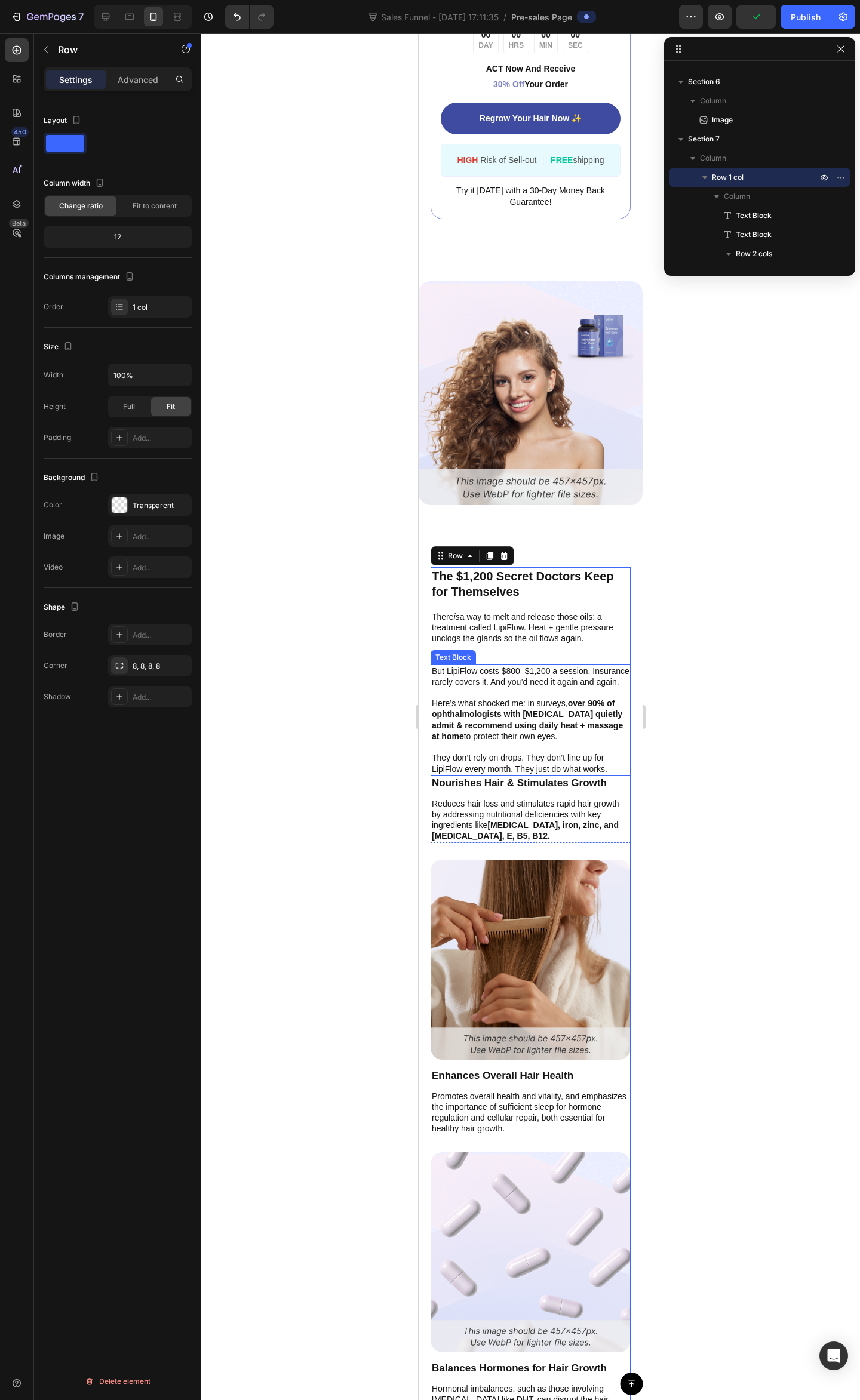
scroll to position [2238, 0]
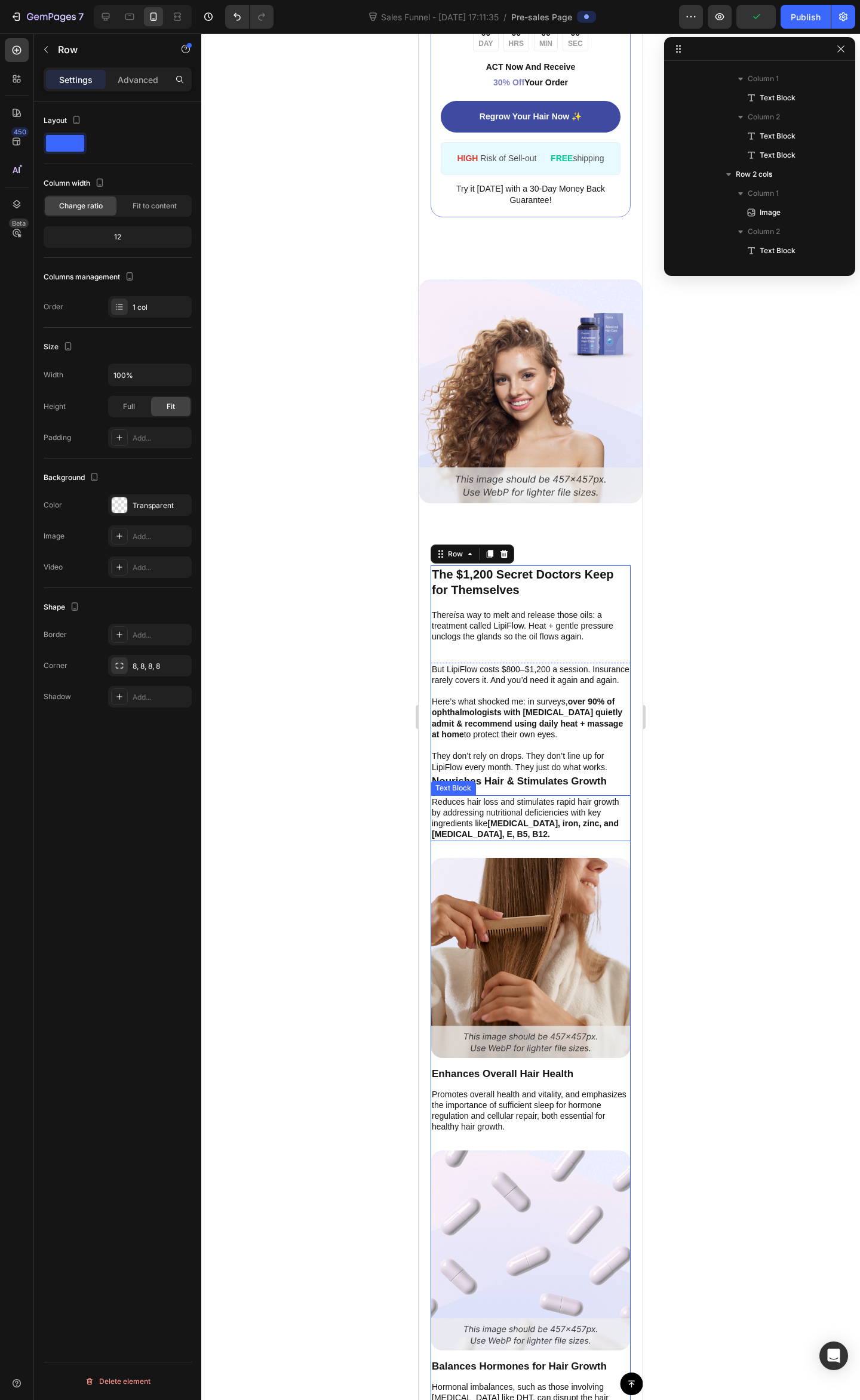
click at [543, 826] on strong "[MEDICAL_DATA], iron, zinc, and [MEDICAL_DATA], E, B5, B12." at bounding box center [525, 828] width 187 height 20
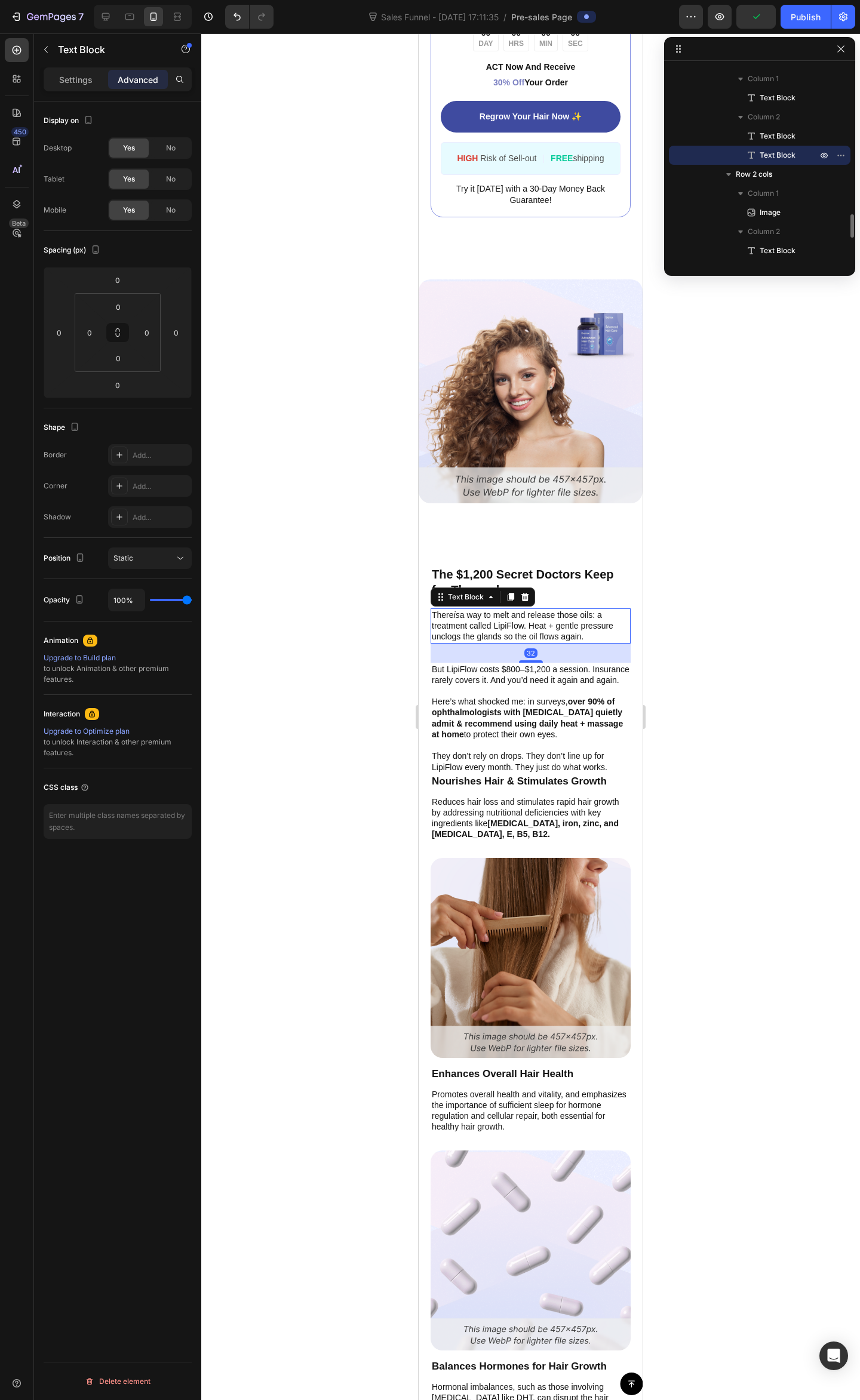
drag, startPoint x: 577, startPoint y: 602, endPoint x: 555, endPoint y: 487, distance: 117.1
click at [574, 595] on div "The $1,200 Secret Doctors Keep for Themselves Text Block There is a way to melt…" at bounding box center [531, 1006] width 200 height 883
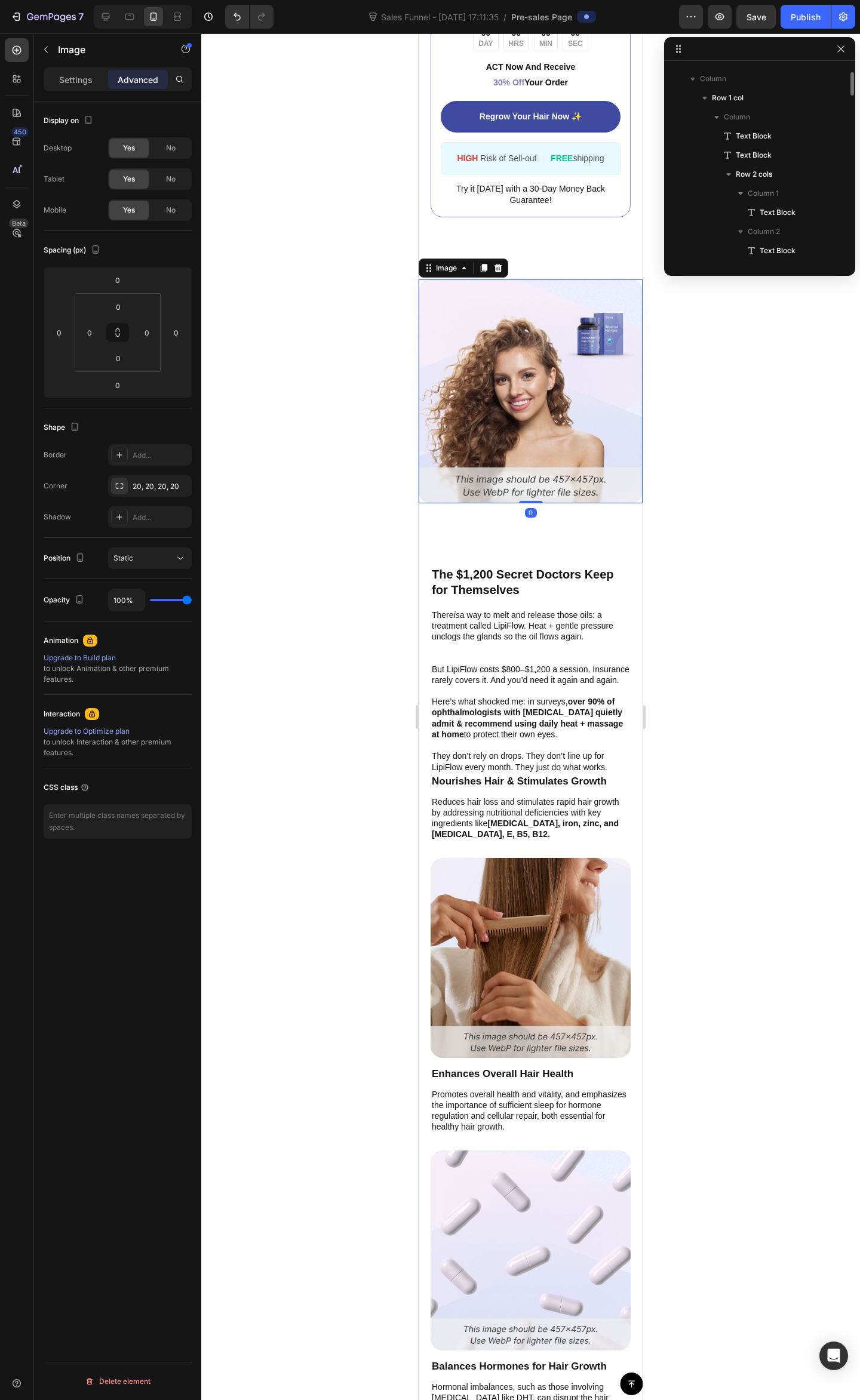
scroll to position [1009, 0]
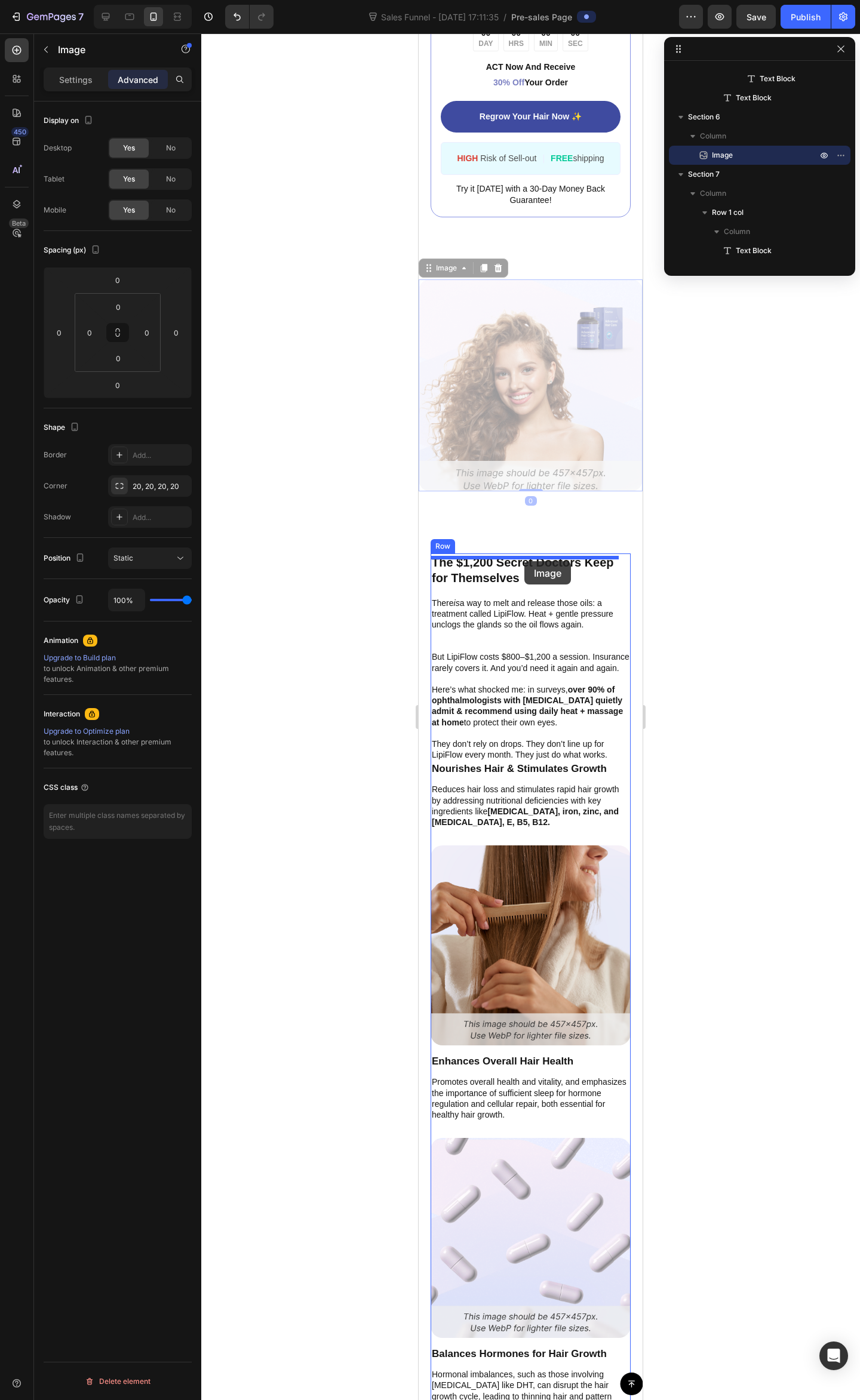
drag, startPoint x: 568, startPoint y: 425, endPoint x: 1063, endPoint y: 583, distance: 519.6
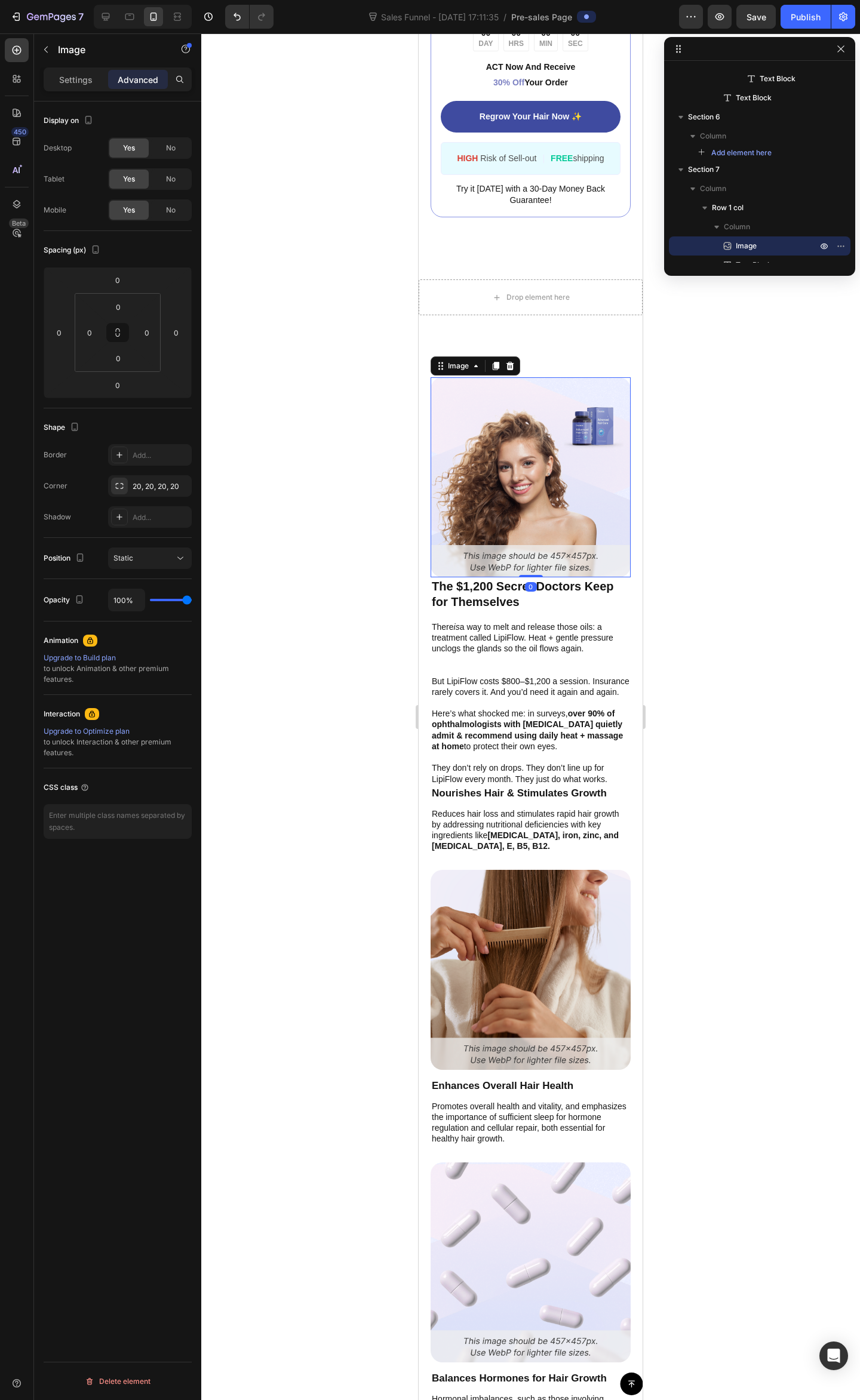
click at [710, 547] on div at bounding box center [530, 717] width 658 height 1366
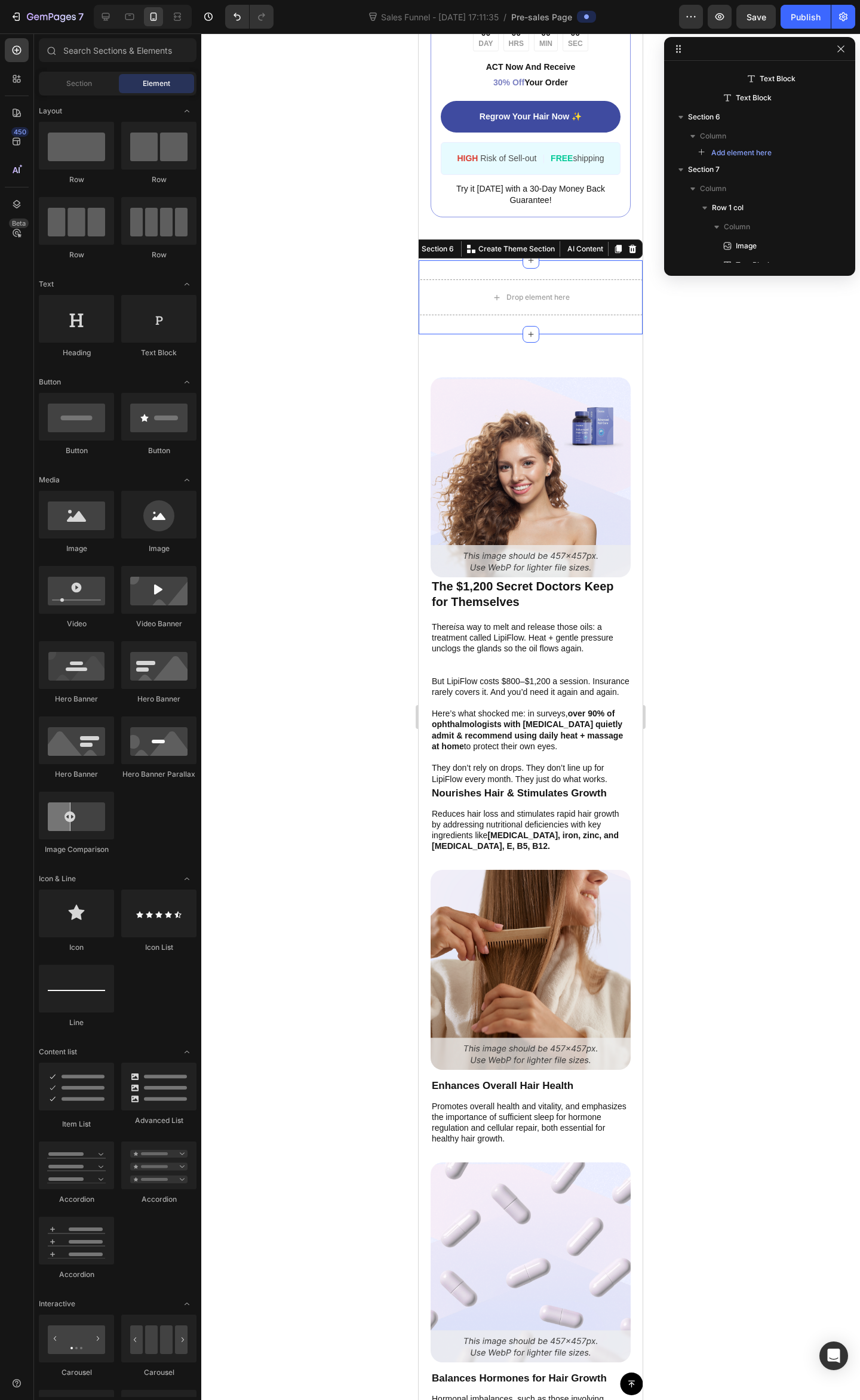
click at [582, 335] on div "Drop element here Section 6 You can create reusable sections Create Theme Secti…" at bounding box center [530, 297] width 224 height 74
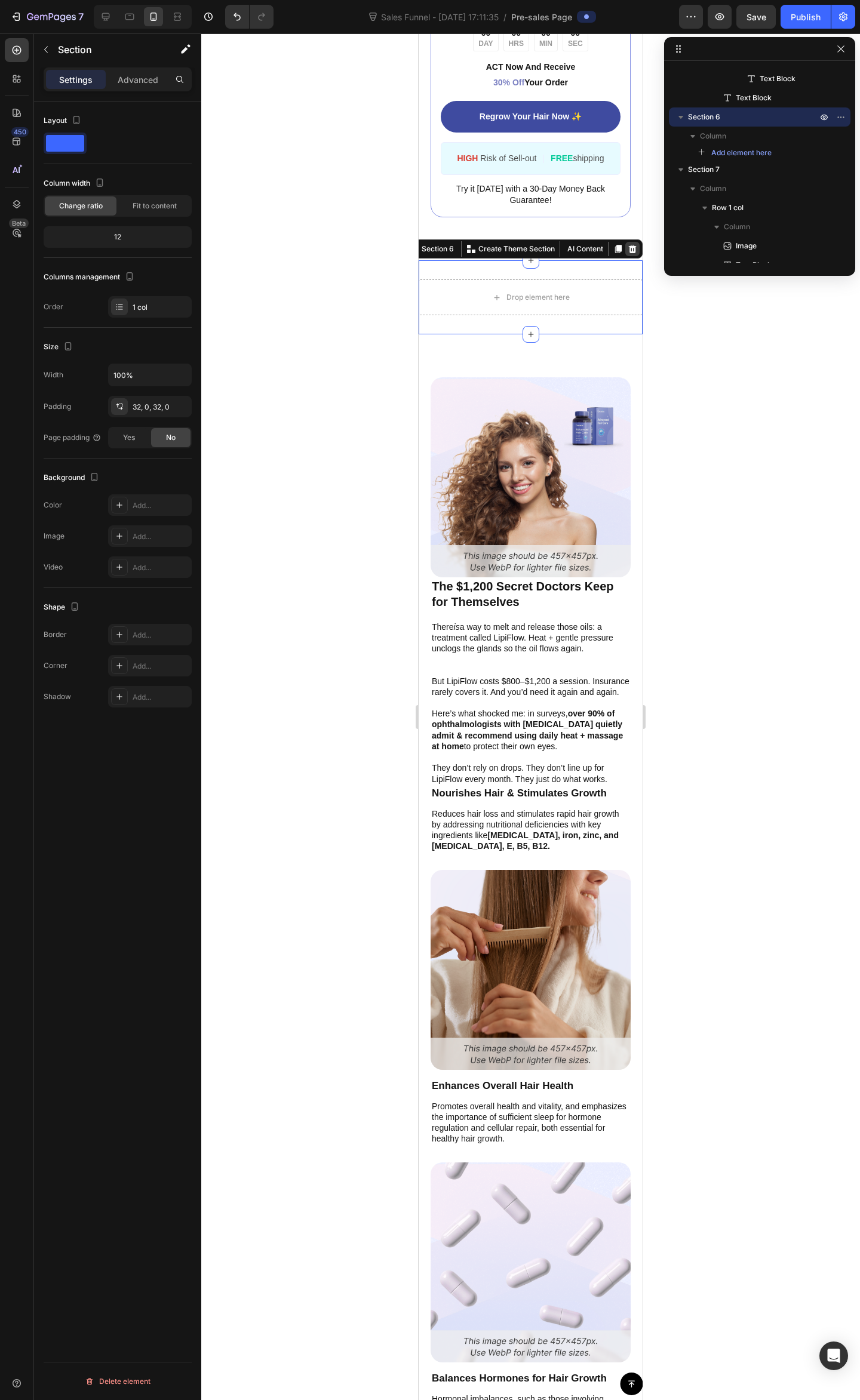
click at [627, 254] on icon at bounding box center [632, 248] width 10 height 10
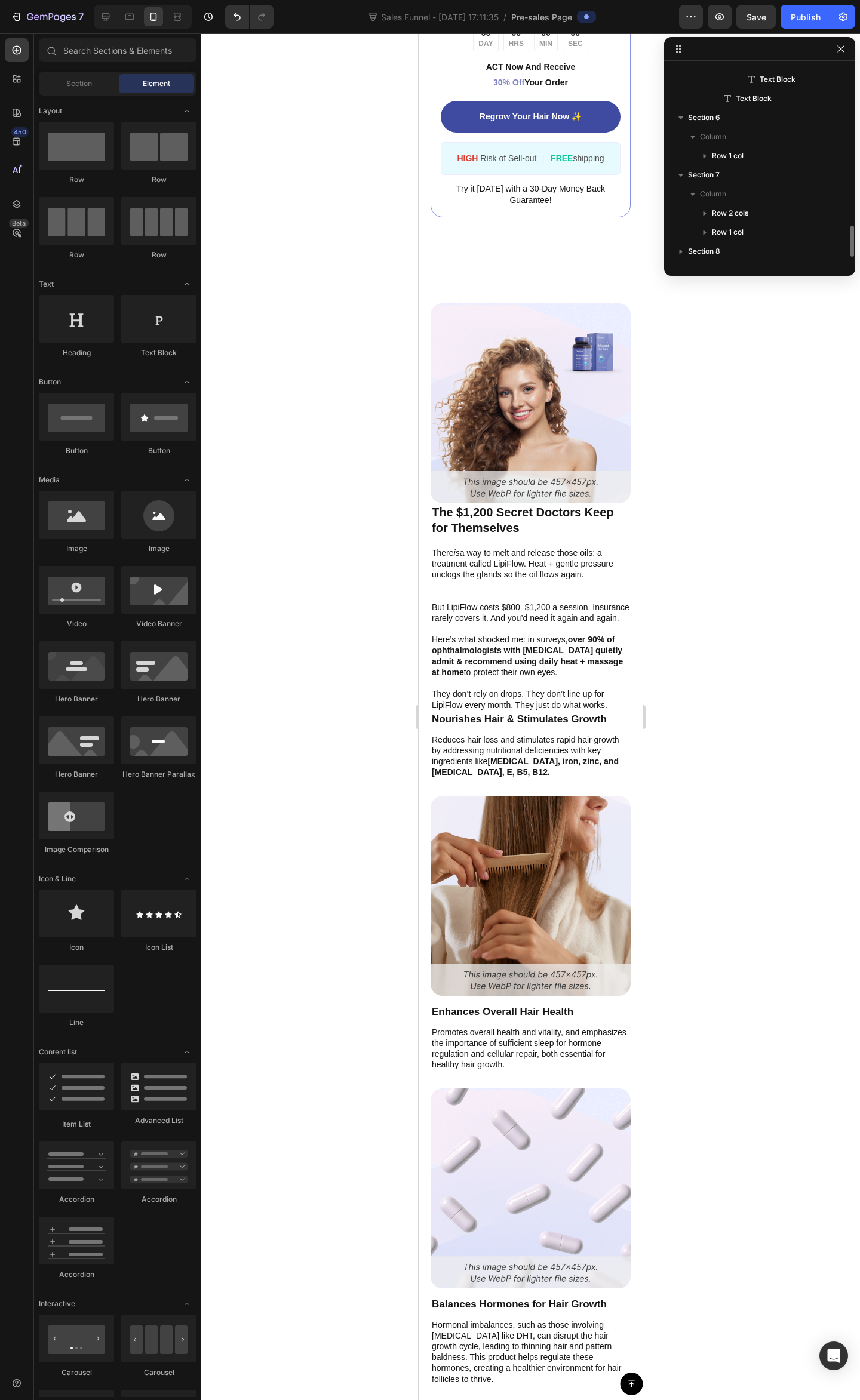
click at [669, 322] on div at bounding box center [530, 717] width 658 height 1366
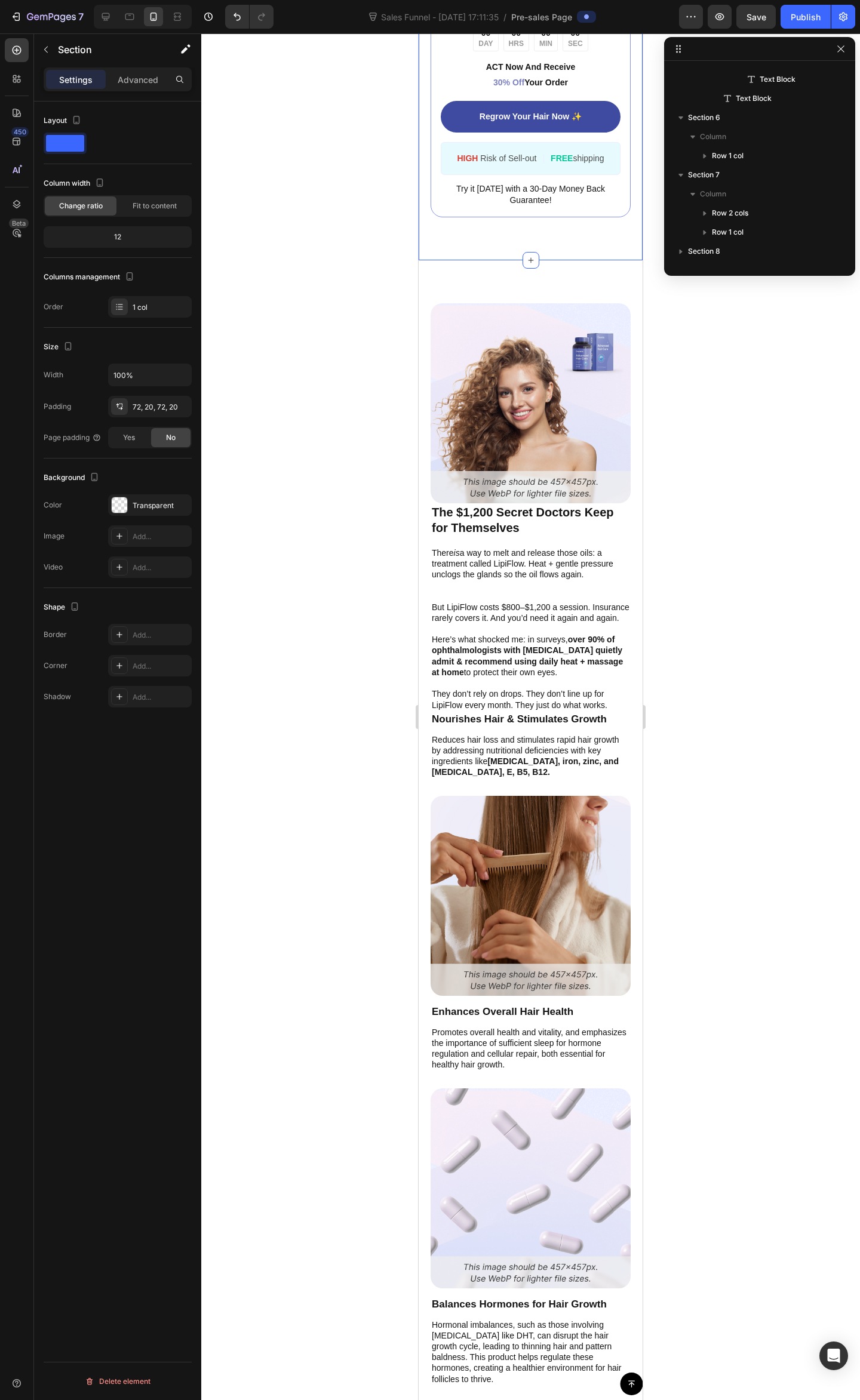
scroll to position [627, 0]
click at [590, 255] on div "Image ️🎊 Hurry! Sale Ends Soon ️🎊 Text Block 00 DAY 00 HRS 00 MIN 00 SEC Countd…" at bounding box center [530, 6] width 224 height 508
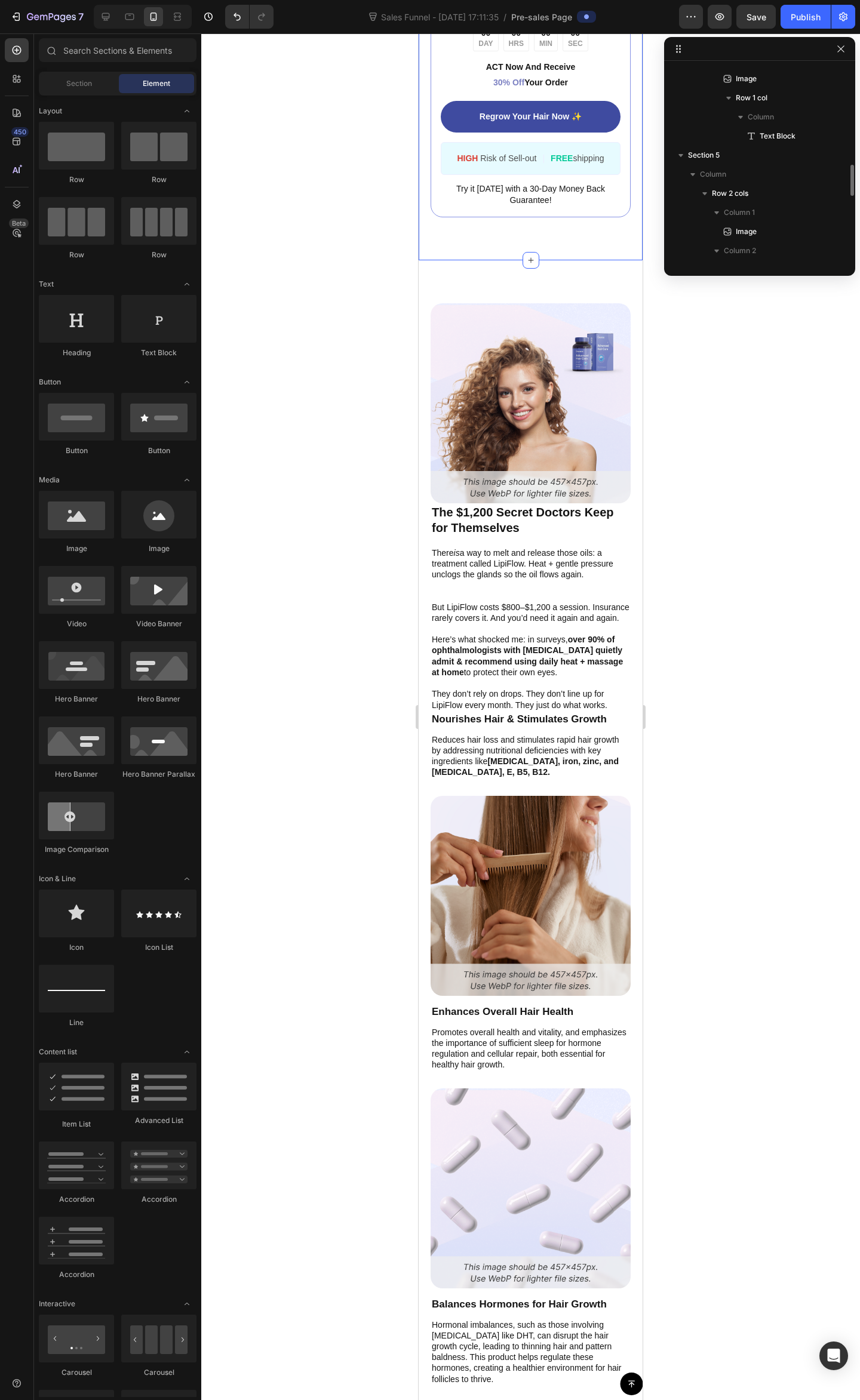
click at [576, 287] on div "Button Sticky Image ️🎊 Hurry! Sale Ends Soon ️🎊 Text Block 00 DAY 00 HRS 00 MIN…" at bounding box center [530, 546] width 224 height 5452
click at [497, 519] on p "The $1,200 Secret Doctors Keep for Themselves" at bounding box center [531, 520] width 198 height 31
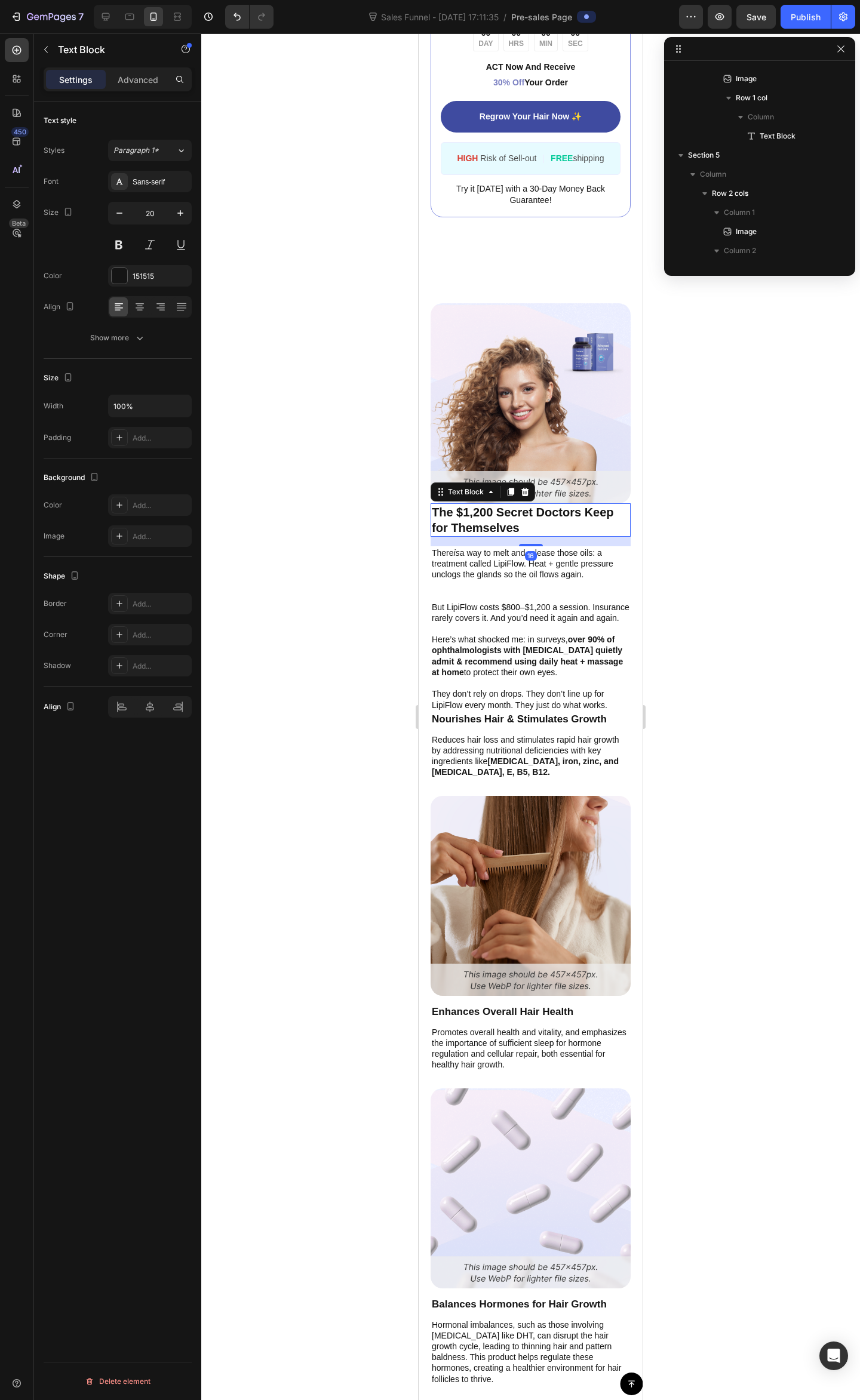
scroll to position [1066, 0]
click at [543, 687] on p at bounding box center [531, 683] width 198 height 11
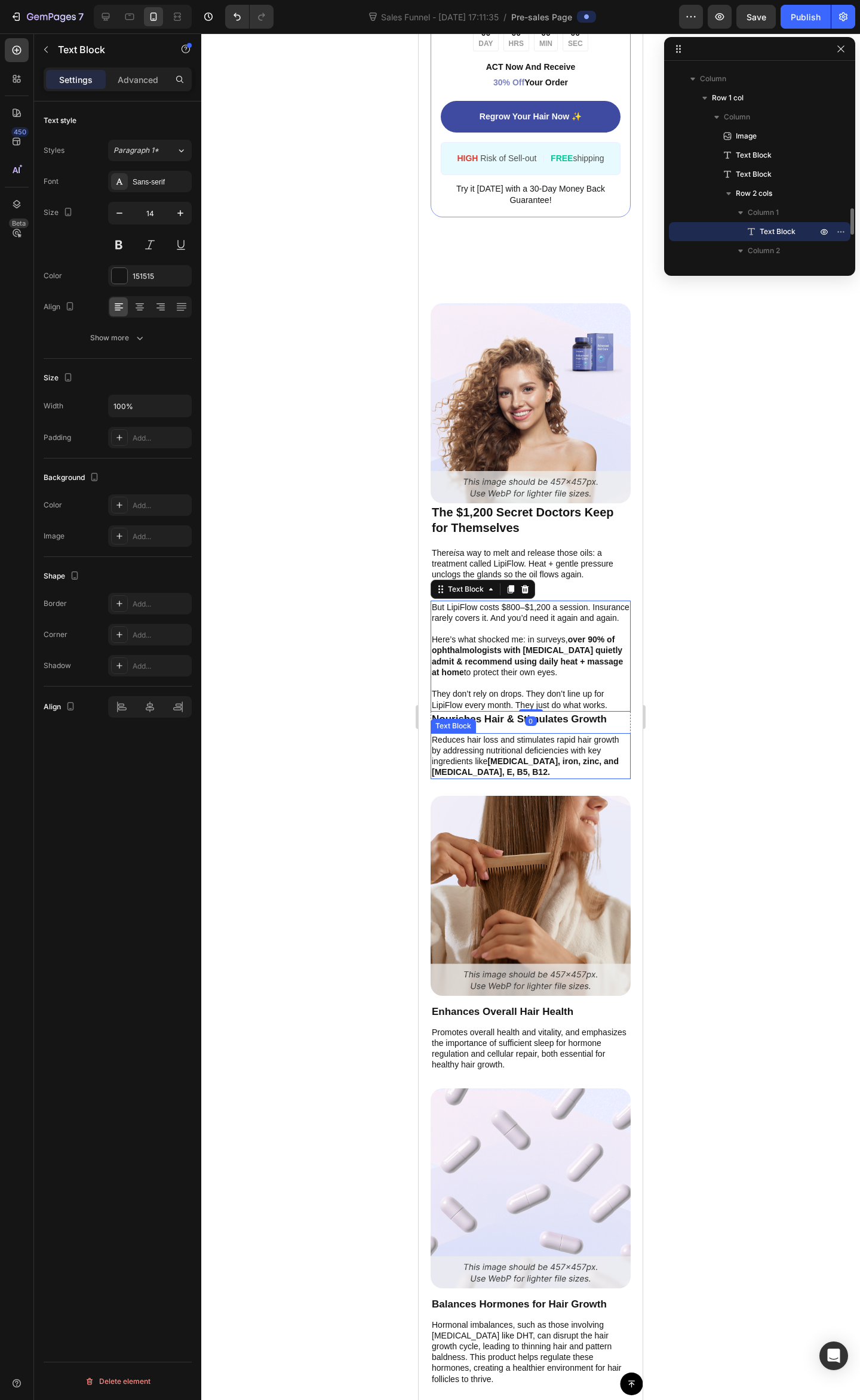
click at [553, 769] on p "Reduces hair loss and stimulates rapid hair growth by addressing nutritional de…" at bounding box center [531, 755] width 198 height 43
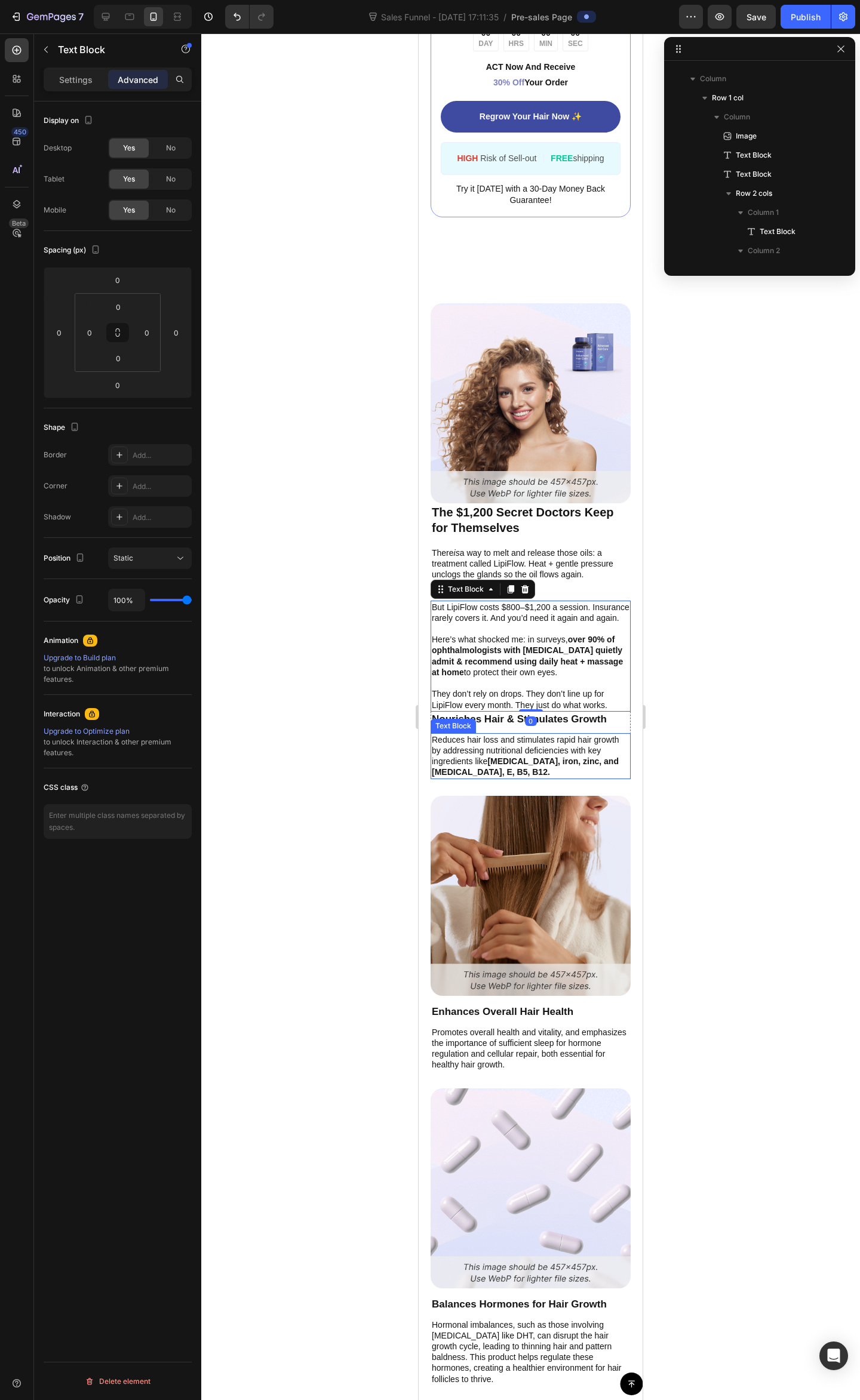
scroll to position [1200, 0]
drag, startPoint x: 580, startPoint y: 619, endPoint x: 533, endPoint y: 567, distance: 70.1
click at [580, 619] on p "But LipiFlow costs $800–$1,200 a session. Insurance rarely covers it. And you’d…" at bounding box center [531, 612] width 198 height 21
click at [615, 578] on div "Image The $1,200 Secret Doctors Keep for Themselves Text Block There is a way t…" at bounding box center [531, 844] width 200 height 1082
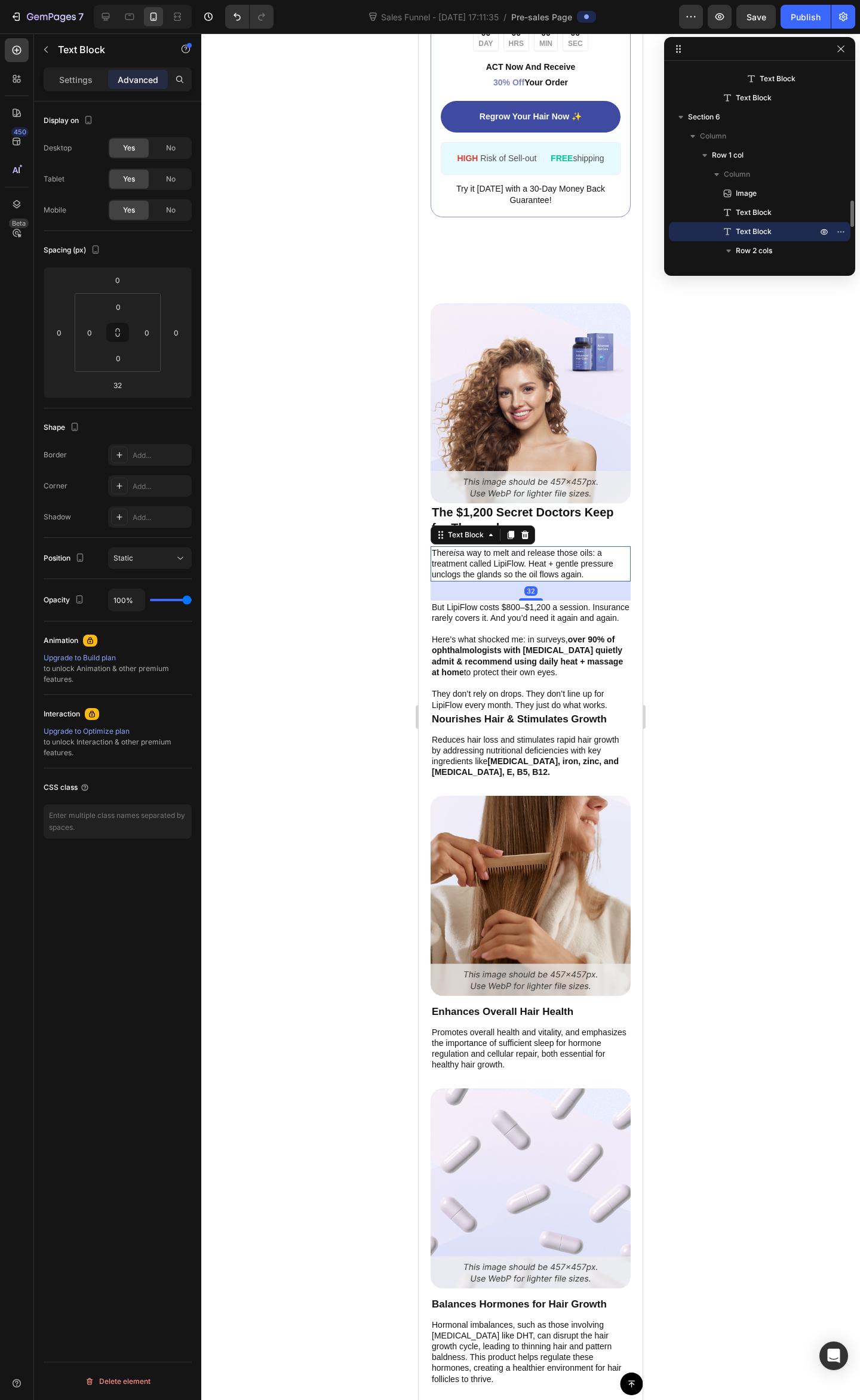
click at [562, 561] on p "There is a way to melt and release those oils: a treatment called LipiFlow. Hea…" at bounding box center [531, 564] width 198 height 33
drag, startPoint x: 529, startPoint y: 588, endPoint x: 533, endPoint y: 578, distance: 10.8
click at [533, 582] on div "32" at bounding box center [531, 591] width 200 height 19
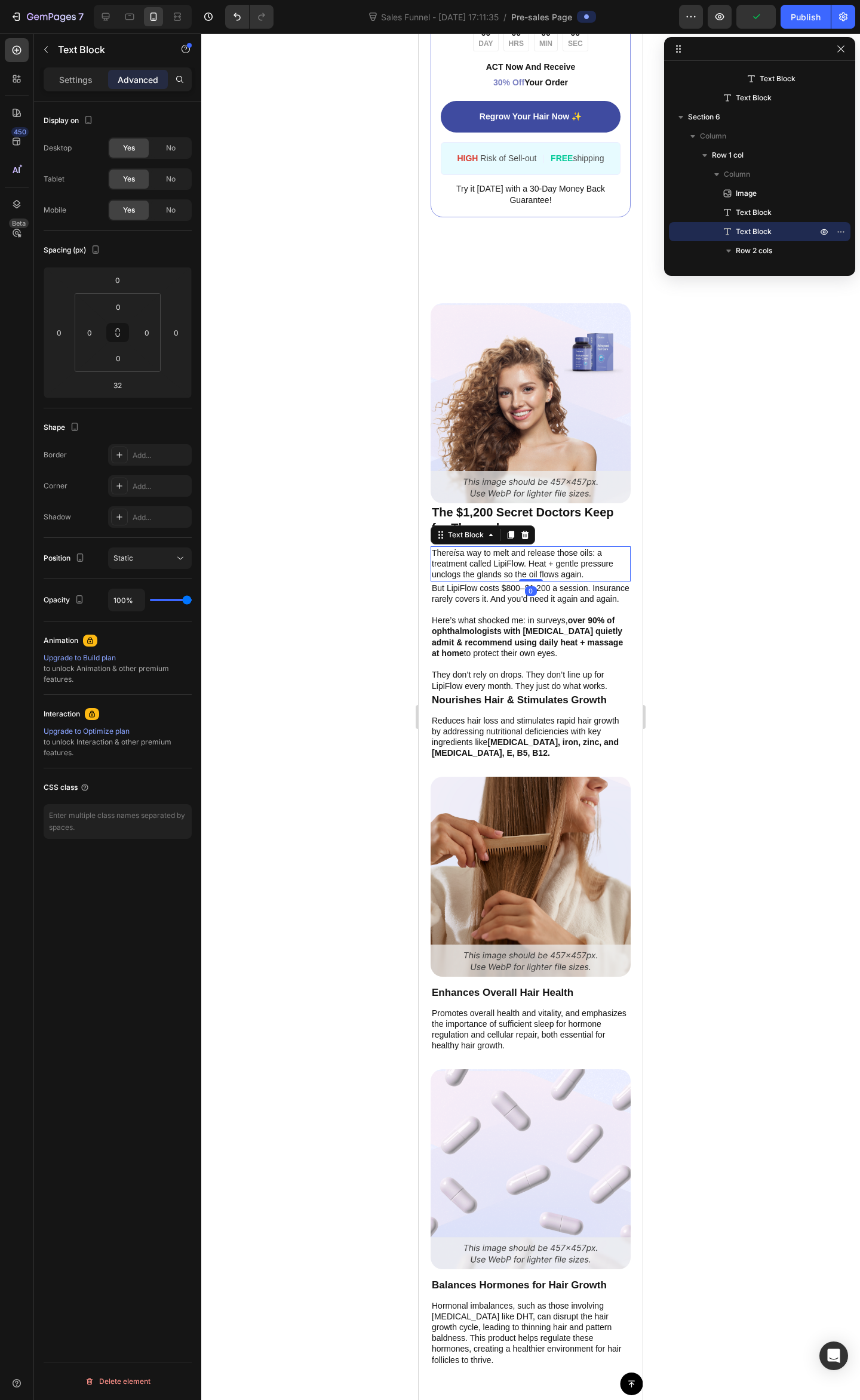
drag, startPoint x: 526, startPoint y: 591, endPoint x: 638, endPoint y: 536, distance: 124.8
click at [541, 517] on div "Image The $1,200 Secret Doctors Keep for Themselves Text Block There is a way t…" at bounding box center [531, 835] width 200 height 1063
type input "0"
click at [714, 552] on div at bounding box center [530, 717] width 658 height 1366
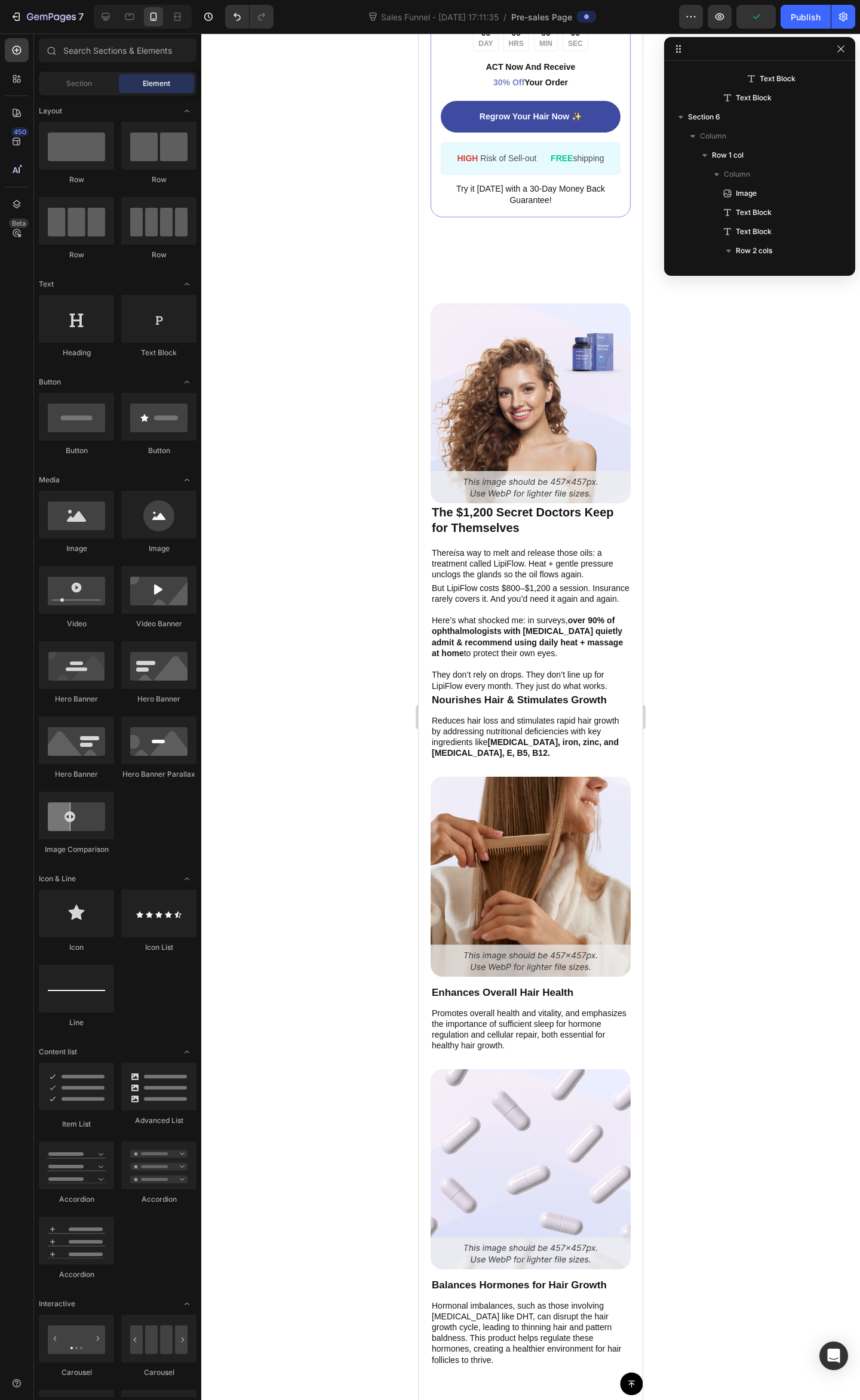
click at [703, 676] on div at bounding box center [530, 717] width 658 height 1366
click at [536, 632] on strong "over 90% of ophthalmologists with [MEDICAL_DATA] quietly admit & recommend usin…" at bounding box center [527, 636] width 191 height 42
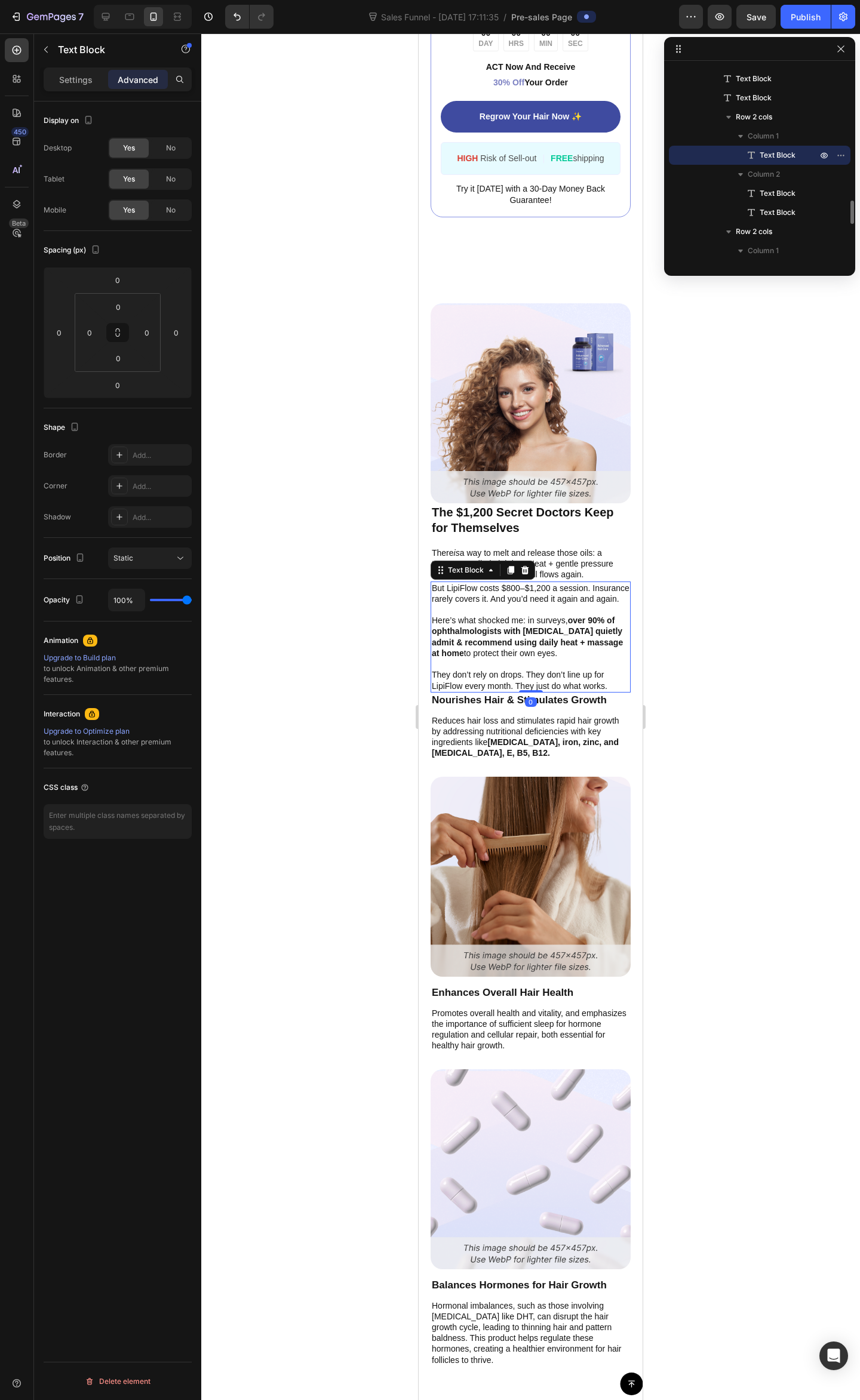
click at [558, 595] on p "But LipiFlow costs $800–$1,200 a session. Insurance rarely covers it. And you’d…" at bounding box center [531, 593] width 198 height 21
click at [529, 612] on p "Here’s what shocked me: in surveys, over 90% of ophthalmologists with [MEDICAL_…" at bounding box center [531, 632] width 198 height 54
click at [608, 567] on p "There is a way to melt and release those oils: a treatment called LipiFlow. Hea…" at bounding box center [531, 564] width 198 height 33
click at [581, 582] on p "But LipiFlow costs $800–$1,200 a session. Insurance rarely covers it. And you’d…" at bounding box center [531, 593] width 198 height 21
click at [739, 545] on div at bounding box center [530, 717] width 658 height 1366
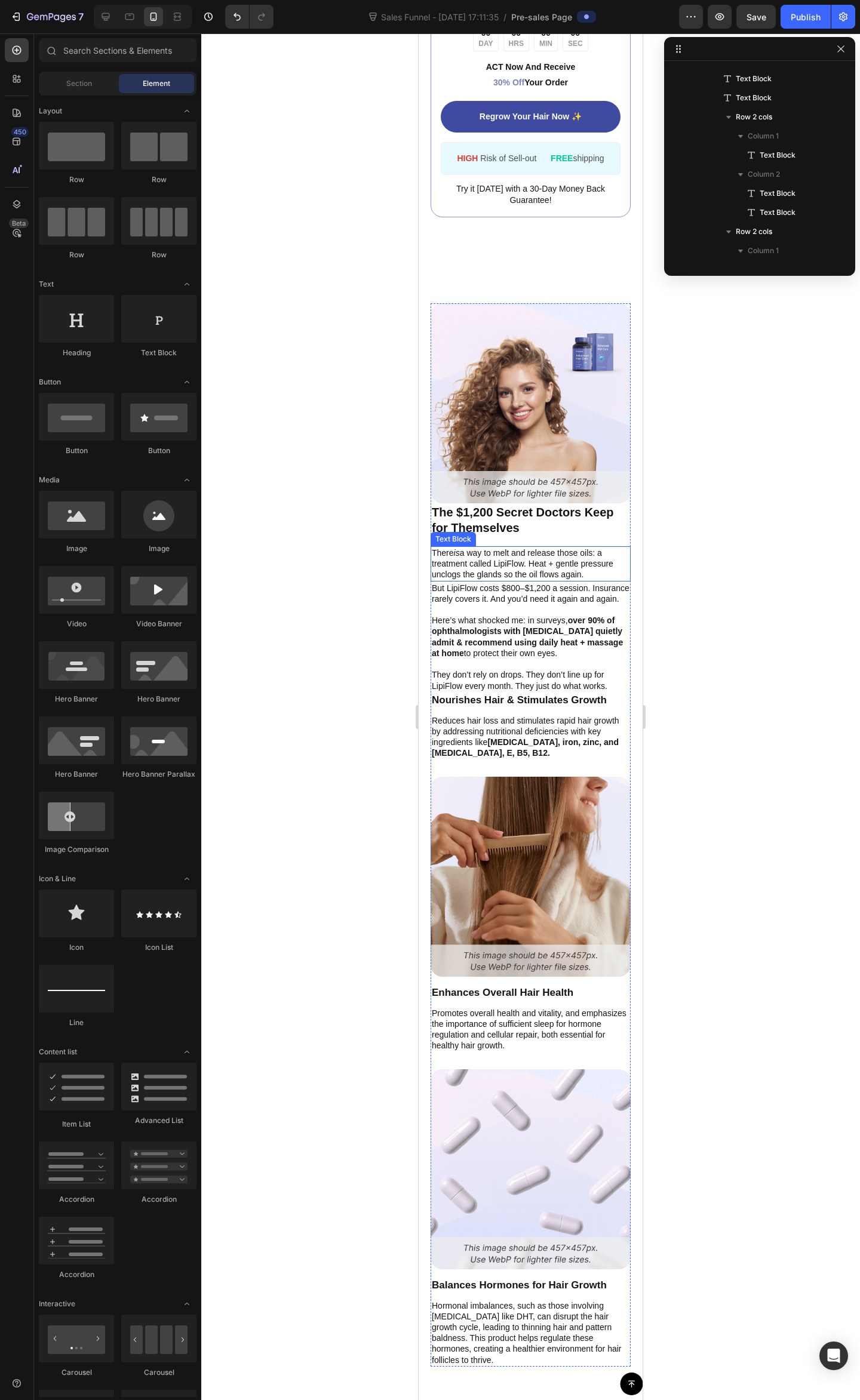
click at [547, 554] on p "There is a way to melt and release those oils: a treatment called LipiFlow. Hea…" at bounding box center [531, 564] width 198 height 33
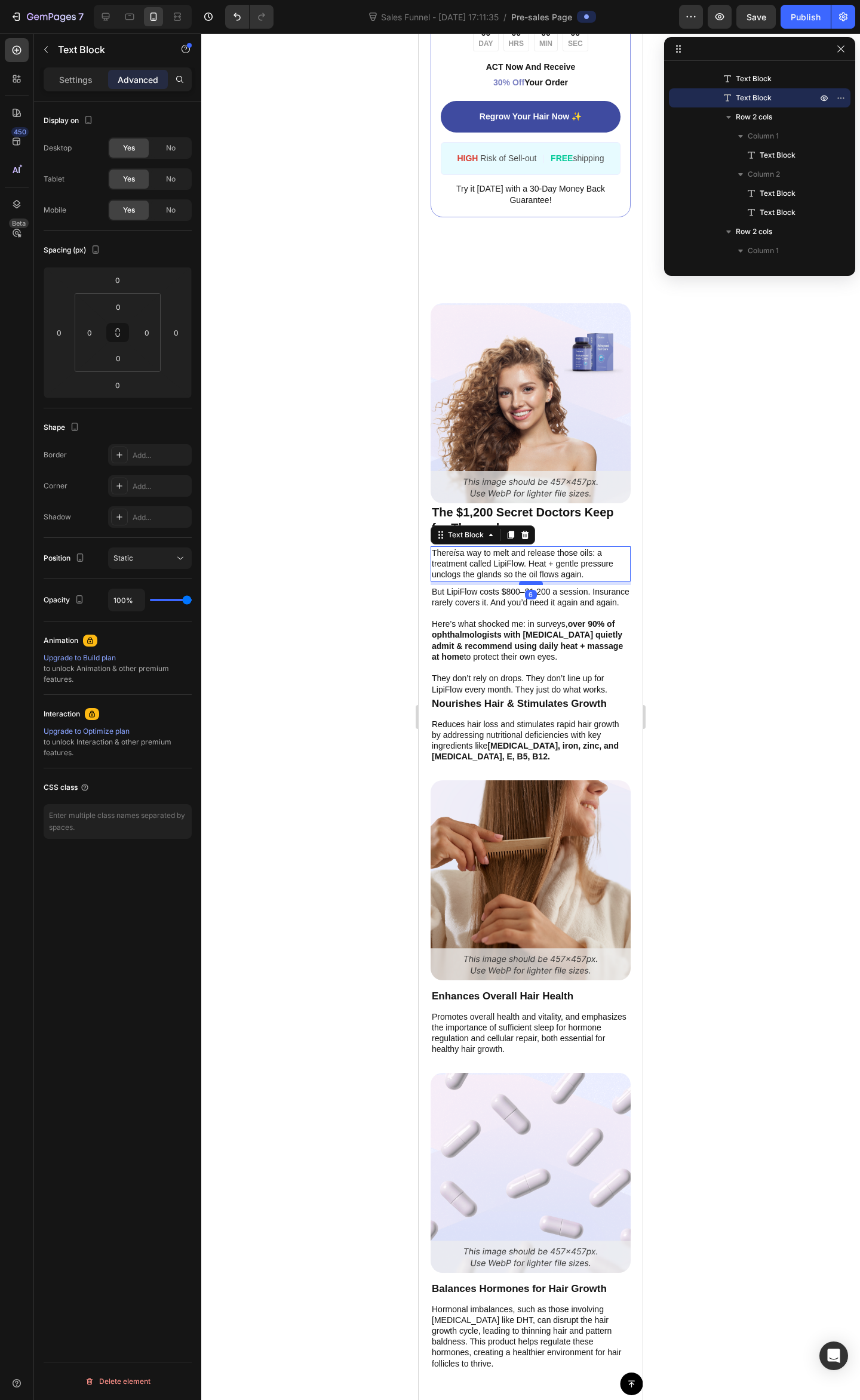
click at [530, 582] on div at bounding box center [531, 584] width 24 height 4
type input "6"
click at [663, 562] on div at bounding box center [530, 717] width 658 height 1366
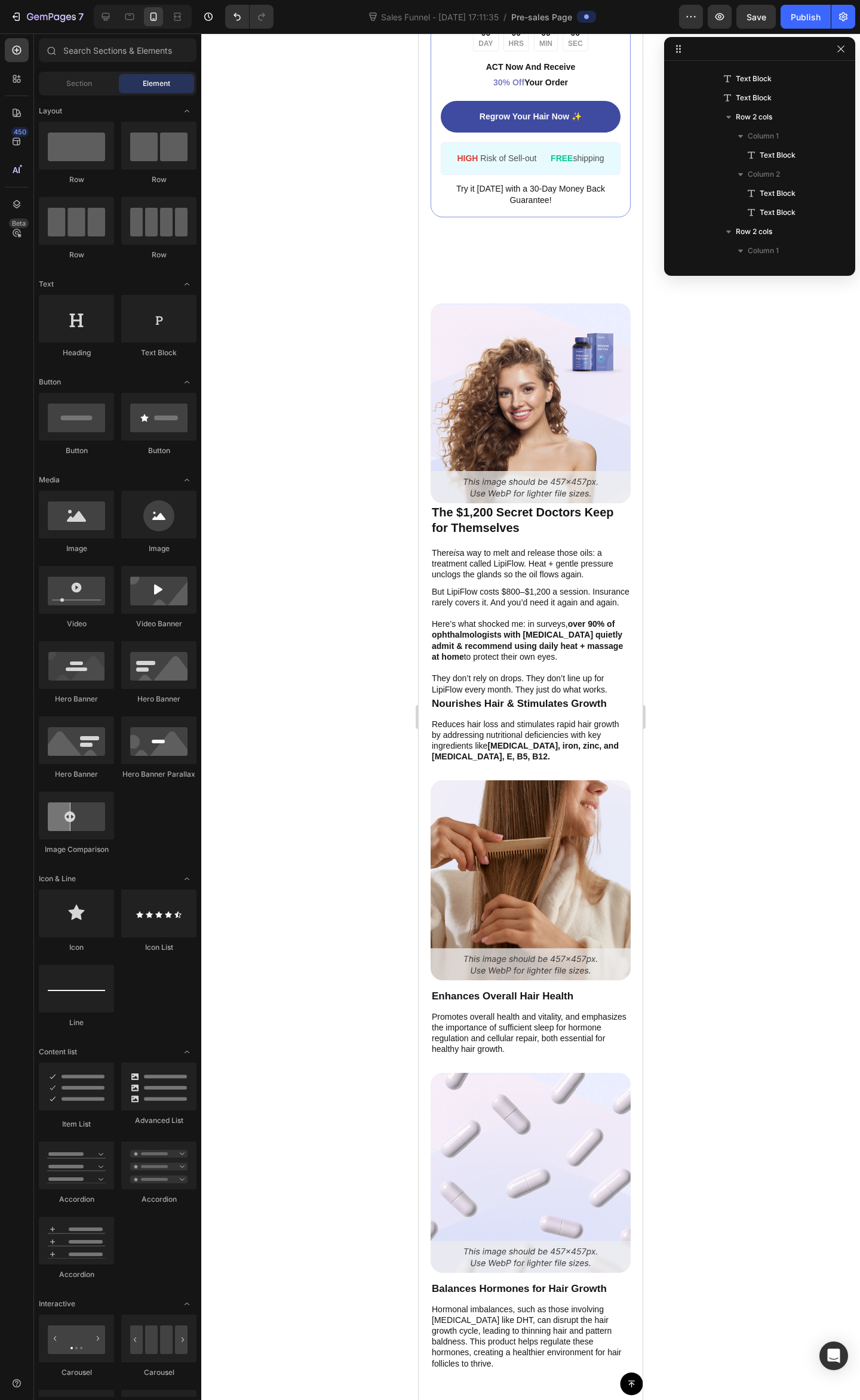
click at [747, 573] on div at bounding box center [530, 717] width 658 height 1366
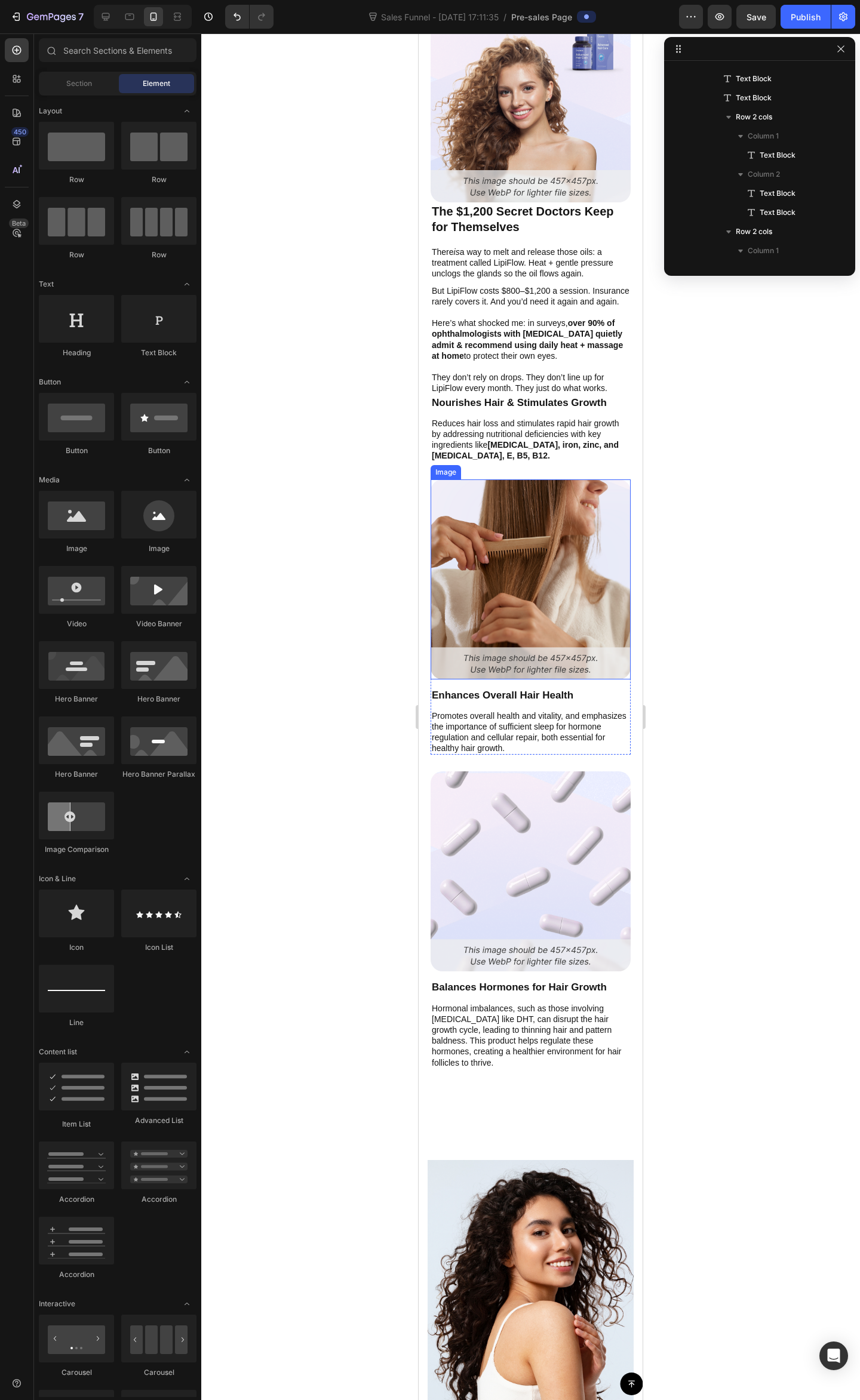
scroll to position [2318, 0]
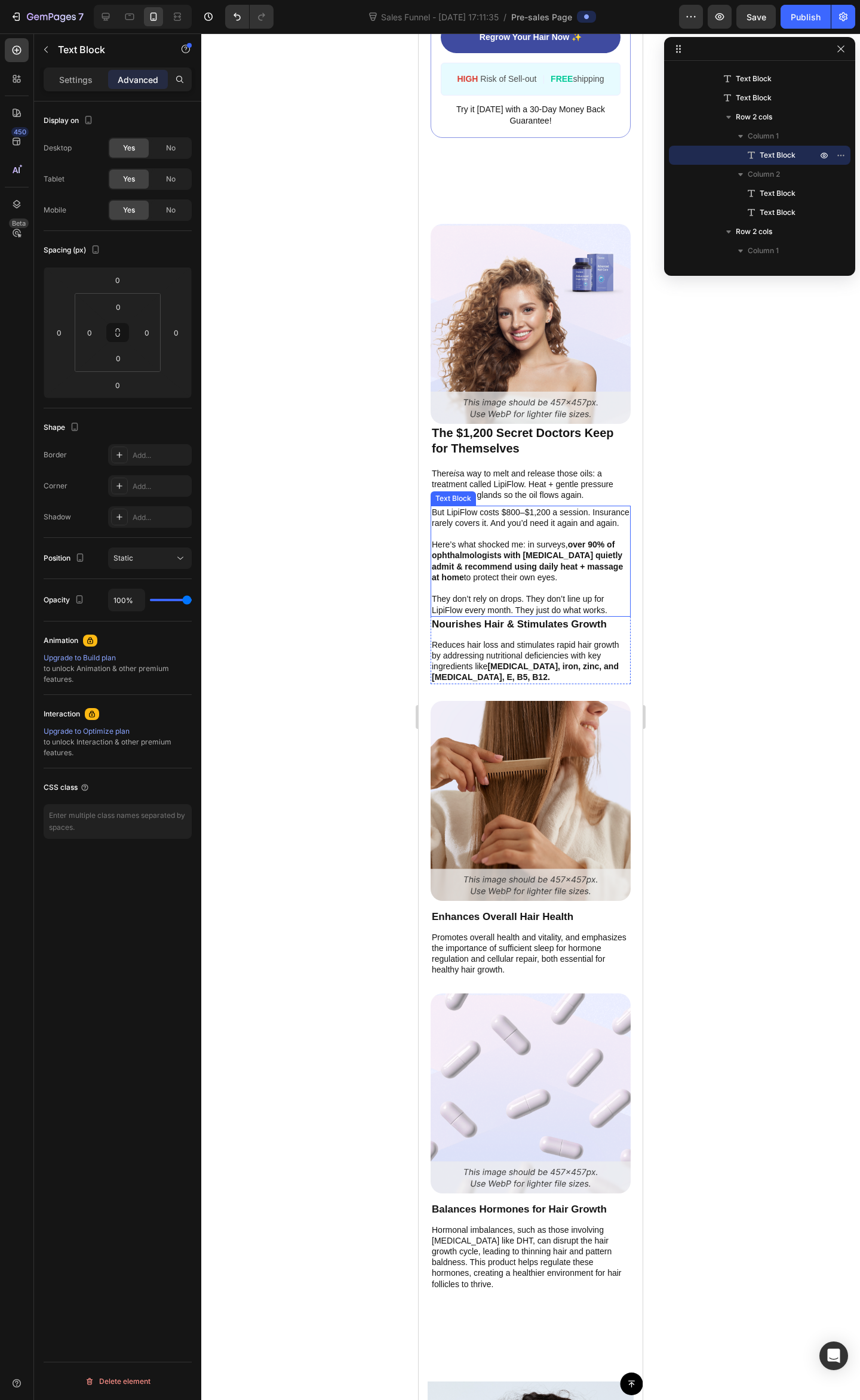
click at [502, 507] on p "But LipiFlow costs $800–$1,200 a session. Insurance rarely covers it. And you’d…" at bounding box center [531, 517] width 198 height 21
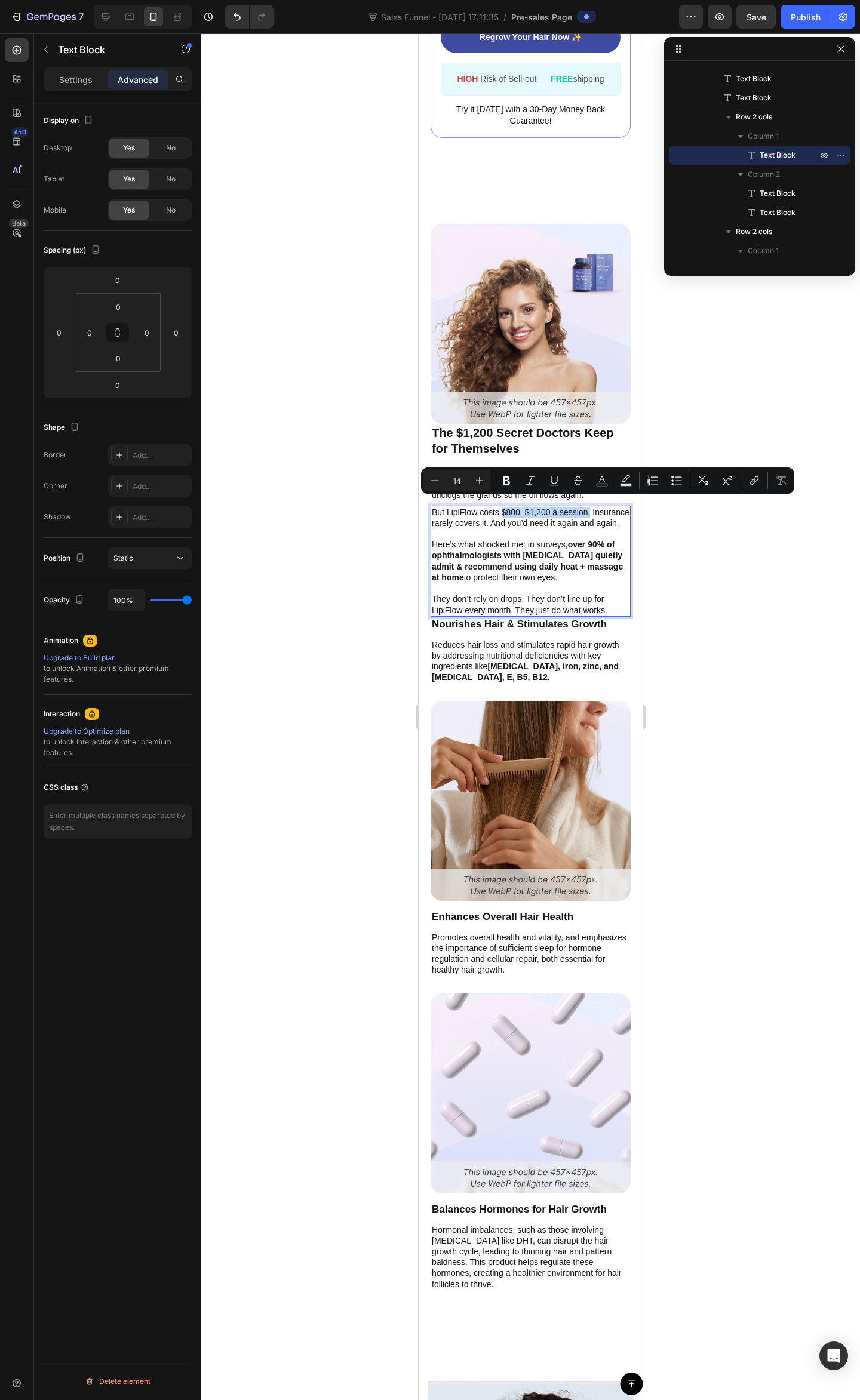
drag, startPoint x: 501, startPoint y: 500, endPoint x: 592, endPoint y: 500, distance: 91.0
click at [507, 469] on button "Bold" at bounding box center [506, 480] width 21 height 21
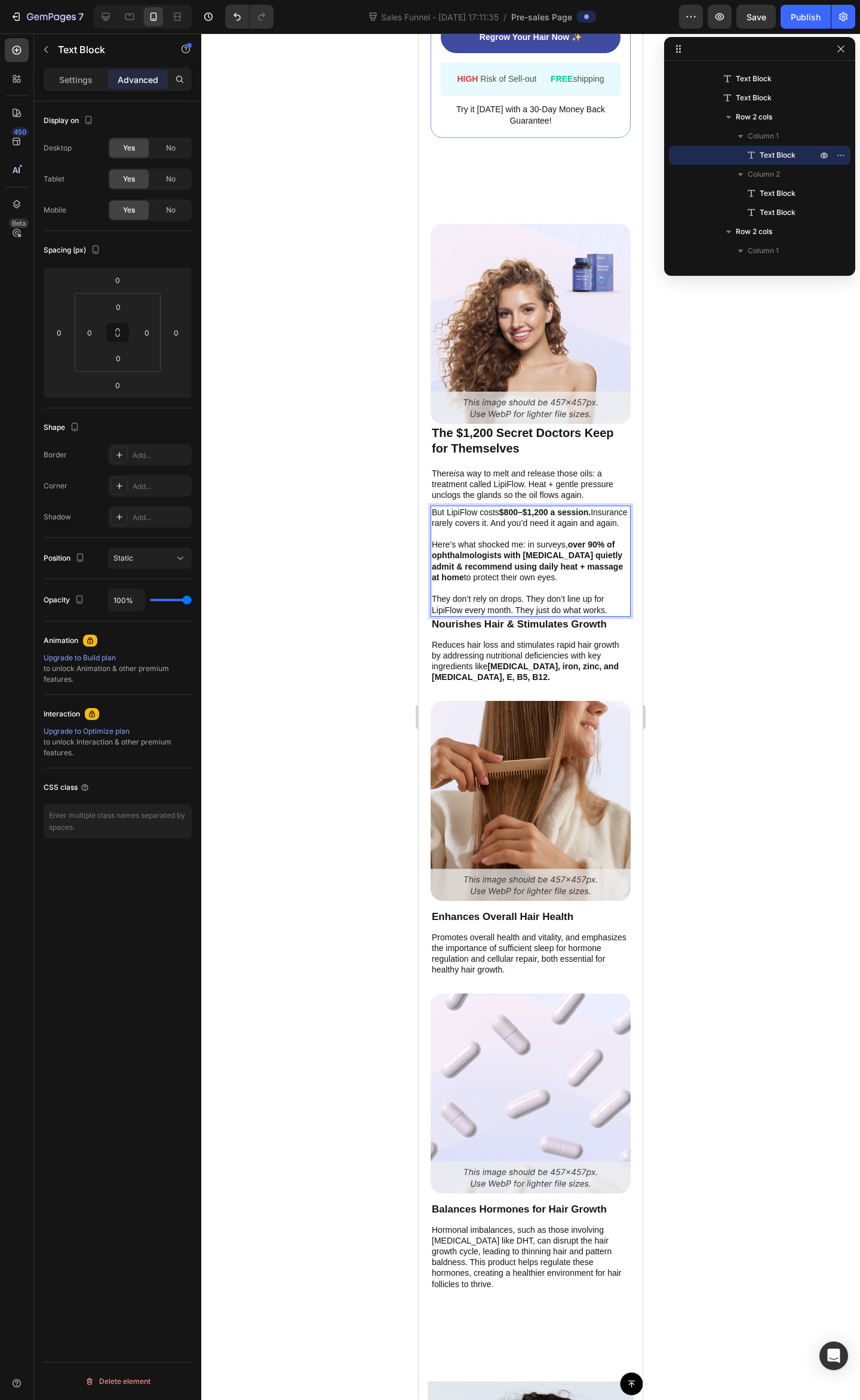
click at [516, 527] on p "But LipiFlow costs $800–$1,200 a session. Insurance rarely covers it. And you’d…" at bounding box center [531, 517] width 198 height 21
drag, startPoint x: 488, startPoint y: 528, endPoint x: 596, endPoint y: 514, distance: 108.9
click at [596, 514] on p "But LipiFlow costs $800–$1,200 a session. Insurance rarely covers it. And you’d…" at bounding box center [531, 517] width 198 height 21
click at [508, 492] on icon "Editor contextual toolbar" at bounding box center [506, 492] width 7 height 9
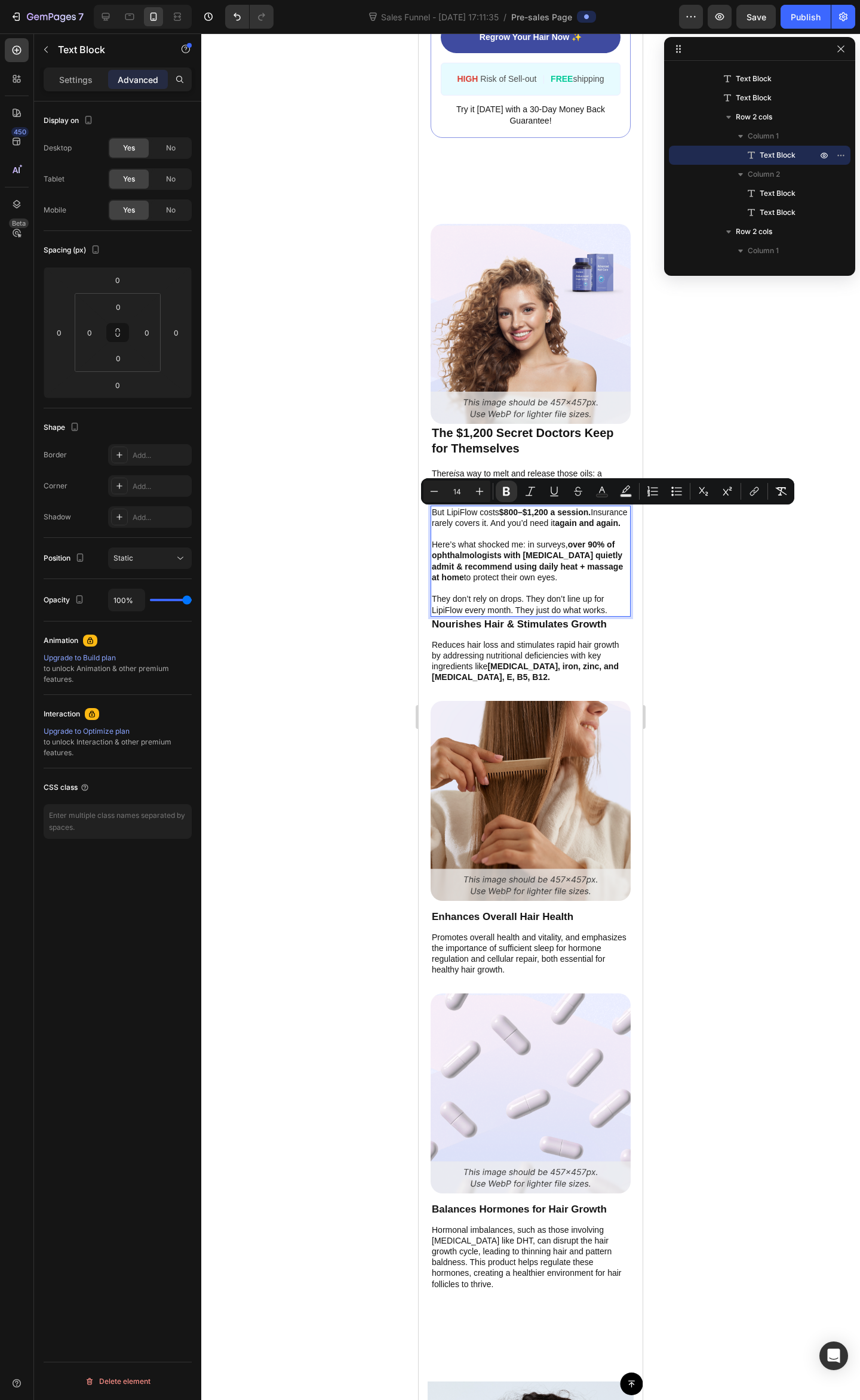
click at [545, 564] on strong "over 90% of ophthalmologists with [MEDICAL_DATA] quietly admit & recommend usin…" at bounding box center [527, 560] width 191 height 42
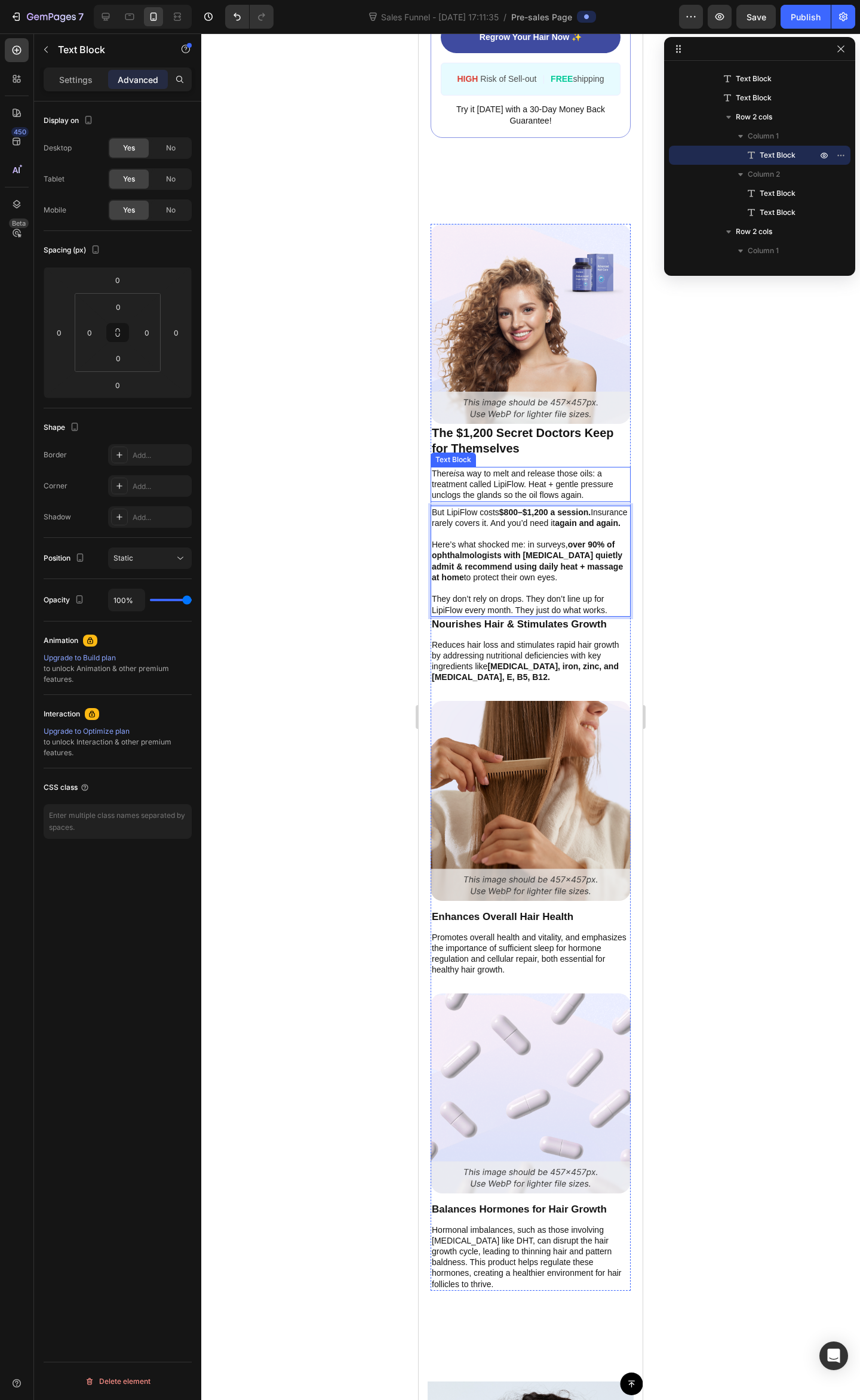
click at [577, 476] on p "There is a way to melt and release those oils: a treatment called LipiFlow. Hea…" at bounding box center [531, 484] width 198 height 33
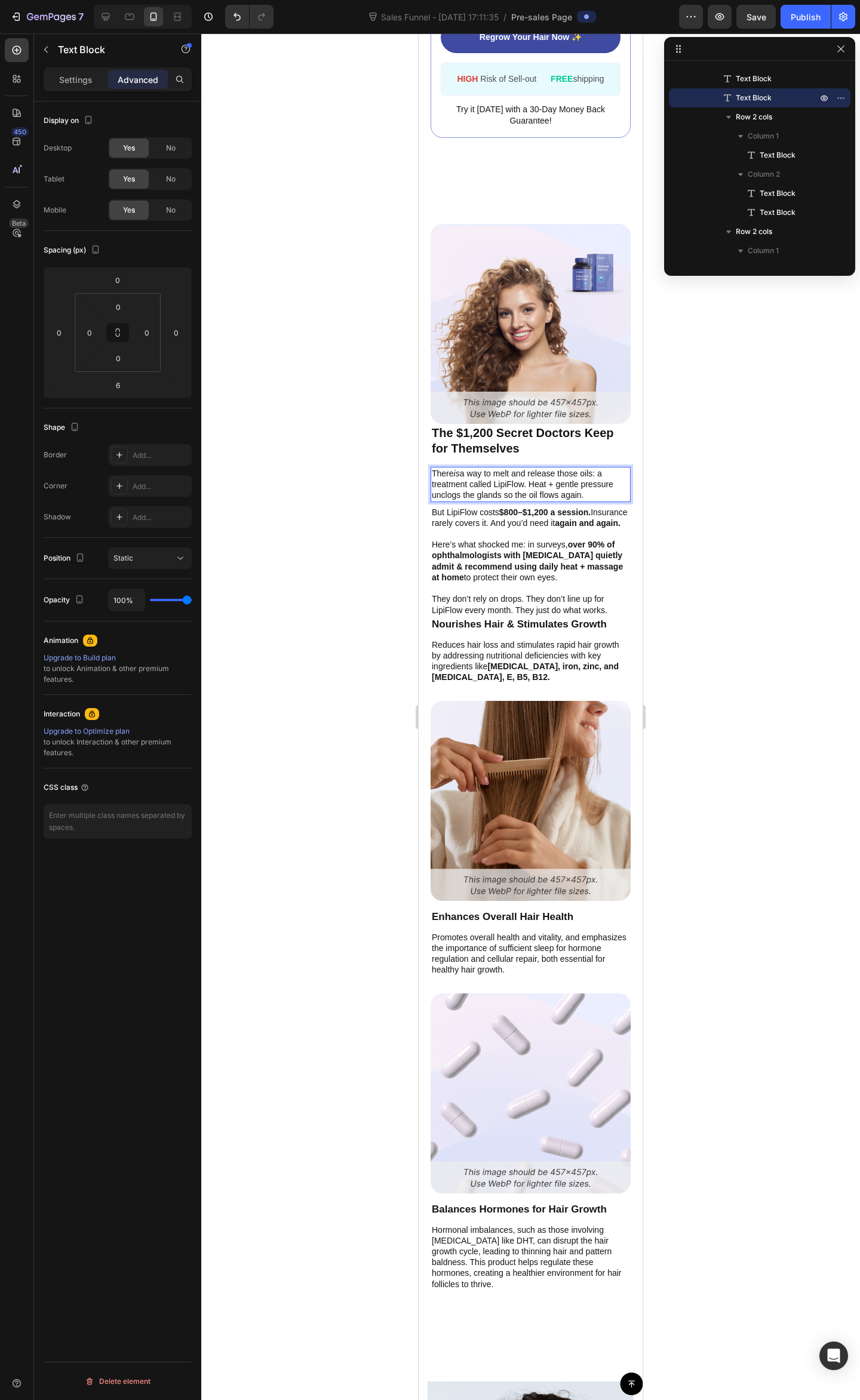
click at [577, 476] on p "There is a way to melt and release those oils: a treatment called LipiFlow. Hea…" at bounding box center [531, 484] width 198 height 33
click at [578, 476] on p "There is a way to melt and release those oils: a treatment called LipiFlow. Hea…" at bounding box center [531, 484] width 198 height 33
click at [591, 473] on p "There is a way to melt and release those oils: a treatment called LipiFlow. Hea…" at bounding box center [531, 484] width 198 height 33
click at [540, 480] on p "There is a way to melt and release those oils: a treatment called LipiFlow. Hea…" at bounding box center [531, 484] width 198 height 33
click at [512, 476] on p "There is a way to melt and release those oils: a treatment called LipiFlow. Hea…" at bounding box center [531, 484] width 198 height 33
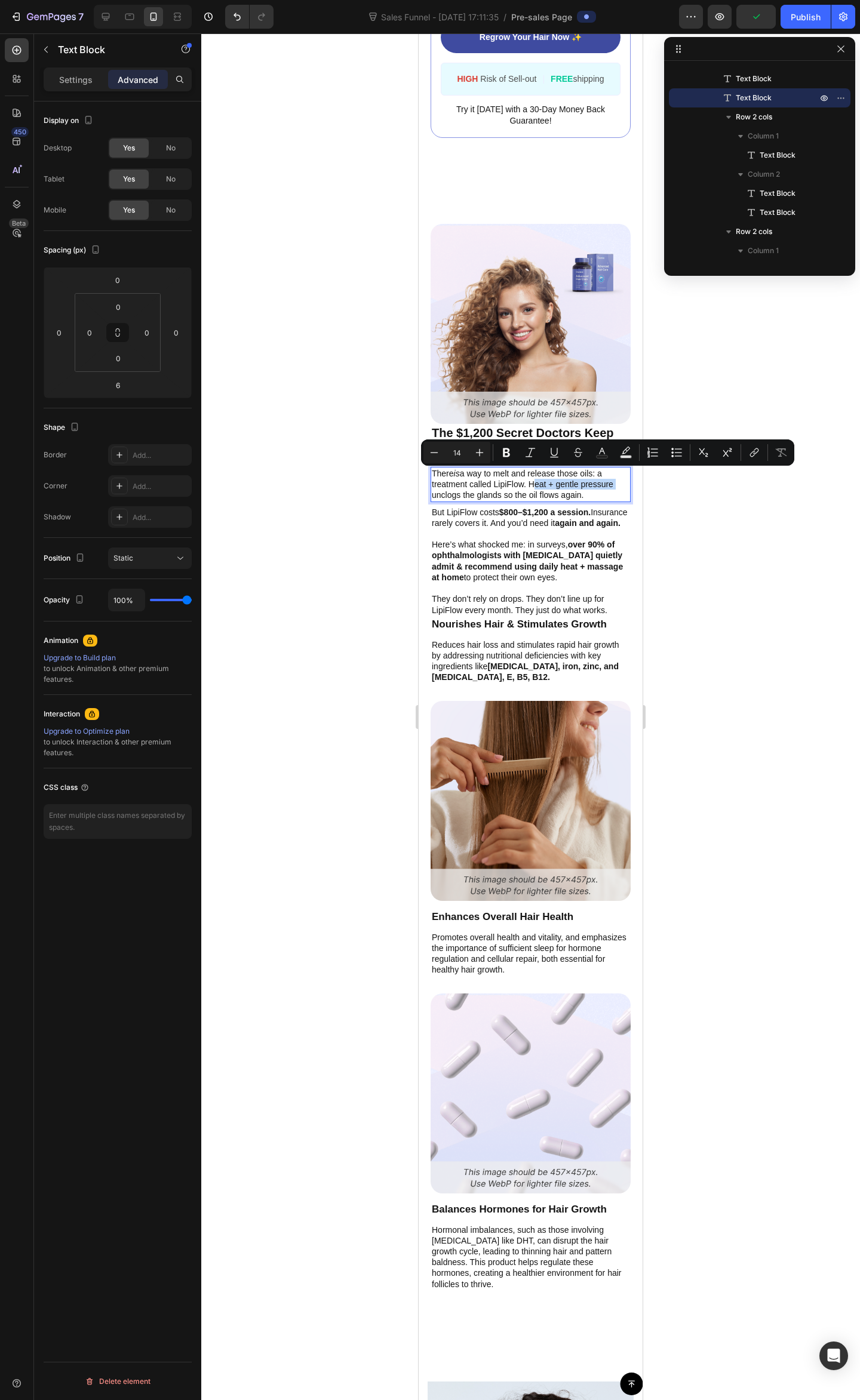
drag, startPoint x: 529, startPoint y: 475, endPoint x: 605, endPoint y: 466, distance: 76.5
click at [614, 474] on p "There is a way to melt and release those oils: a treatment called LipiFlow. Hea…" at bounding box center [531, 484] width 198 height 33
click at [507, 456] on icon "Editor contextual toolbar" at bounding box center [506, 453] width 7 height 9
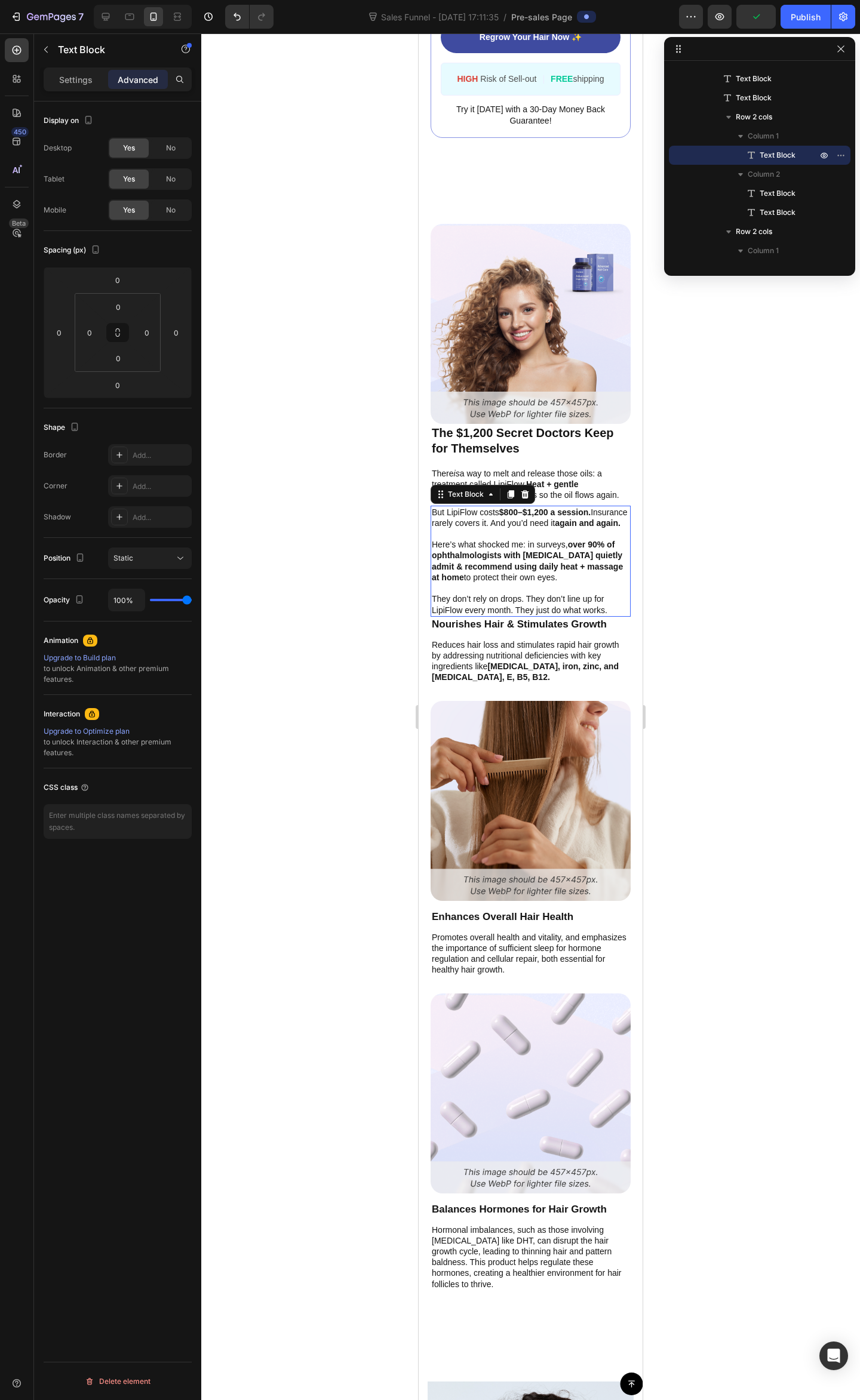
click at [533, 516] on strong "$800–$1,200 a session." at bounding box center [545, 512] width 91 height 10
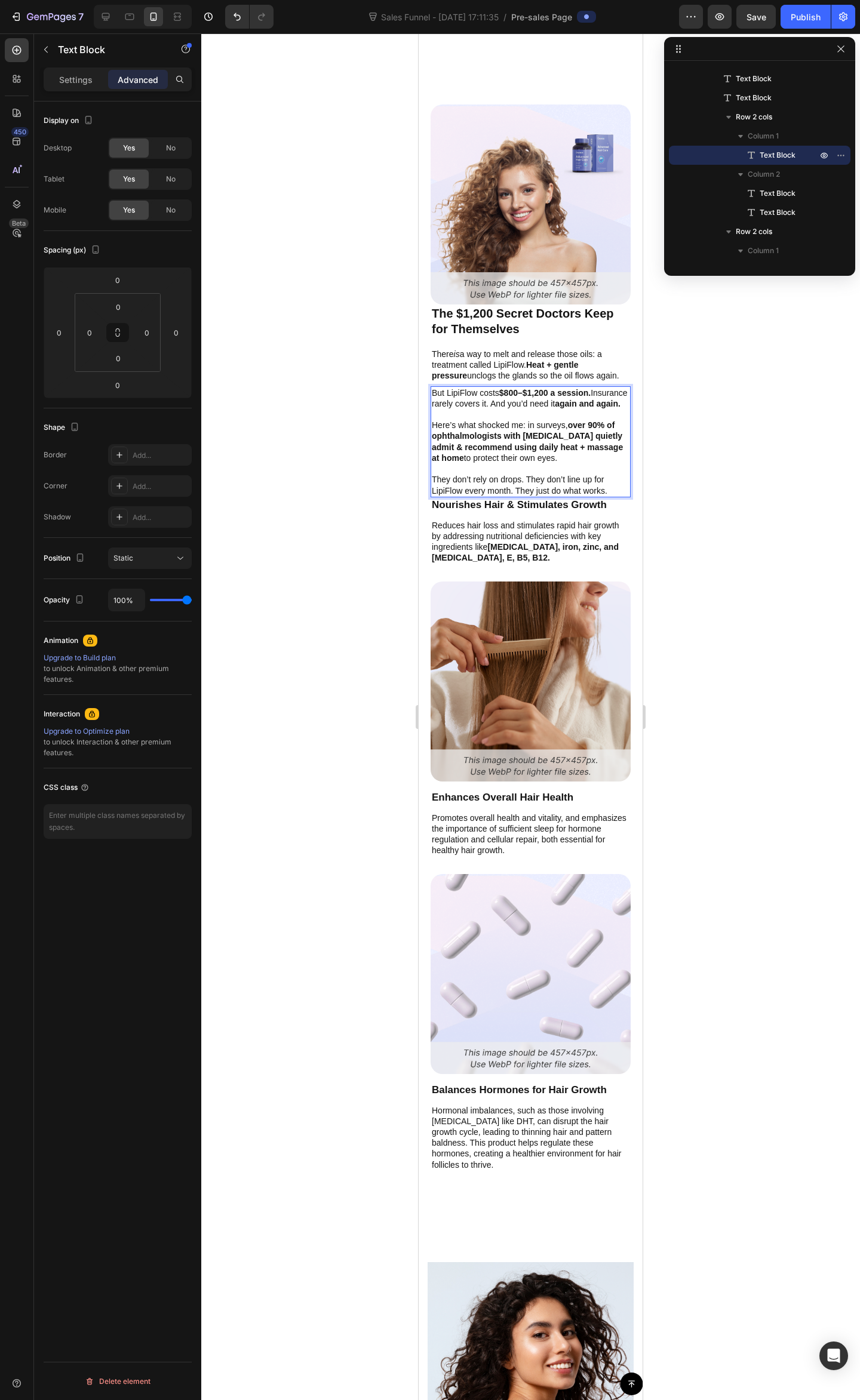
scroll to position [2476, 0]
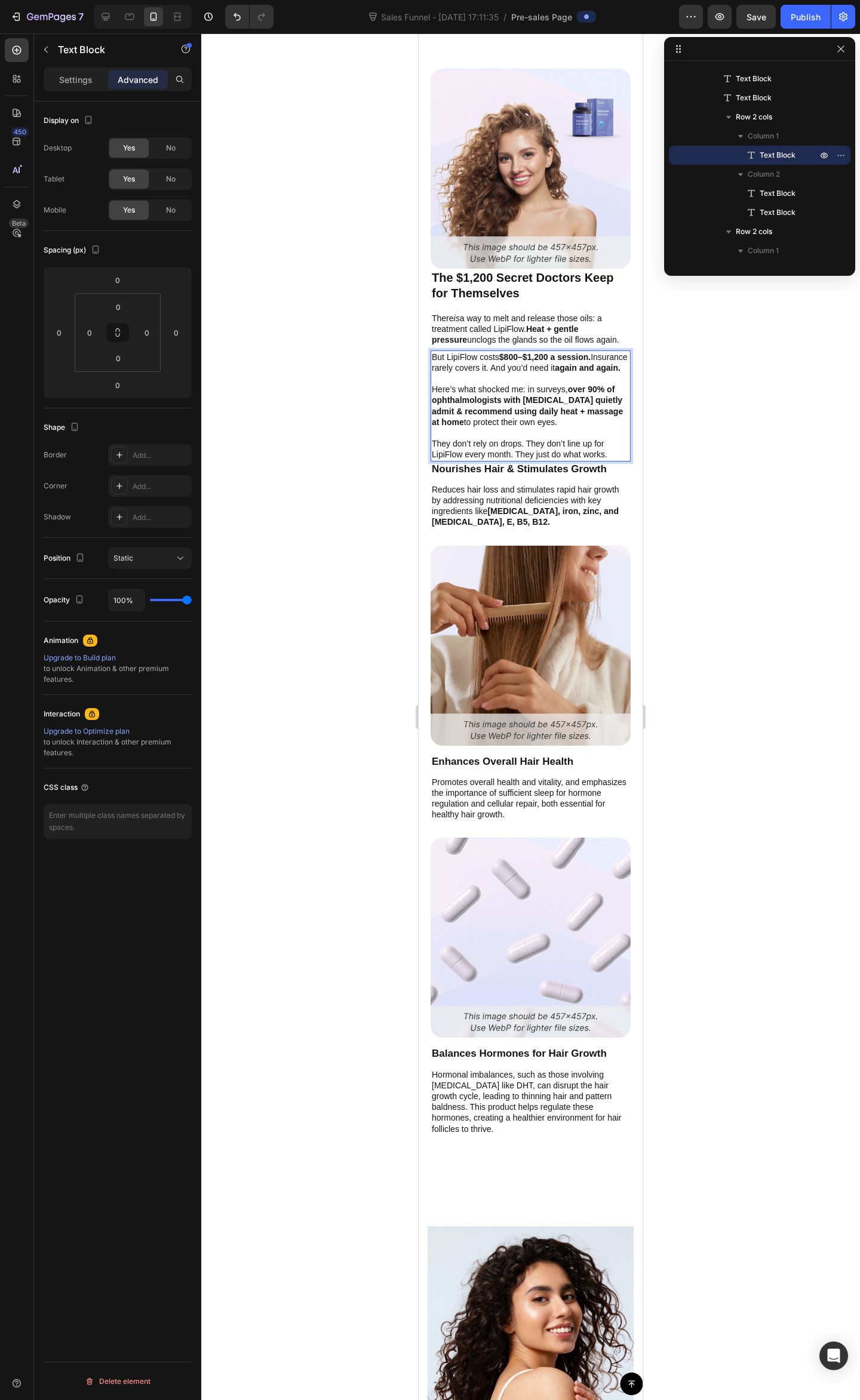
click at [538, 460] on p "They don’t rely on drops. They don’t line up for LipiFlow every month. They jus…" at bounding box center [531, 449] width 198 height 21
click at [558, 438] on p "Rich Text Editor. Editing area: main" at bounding box center [531, 433] width 198 height 11
click at [746, 401] on div at bounding box center [530, 717] width 658 height 1366
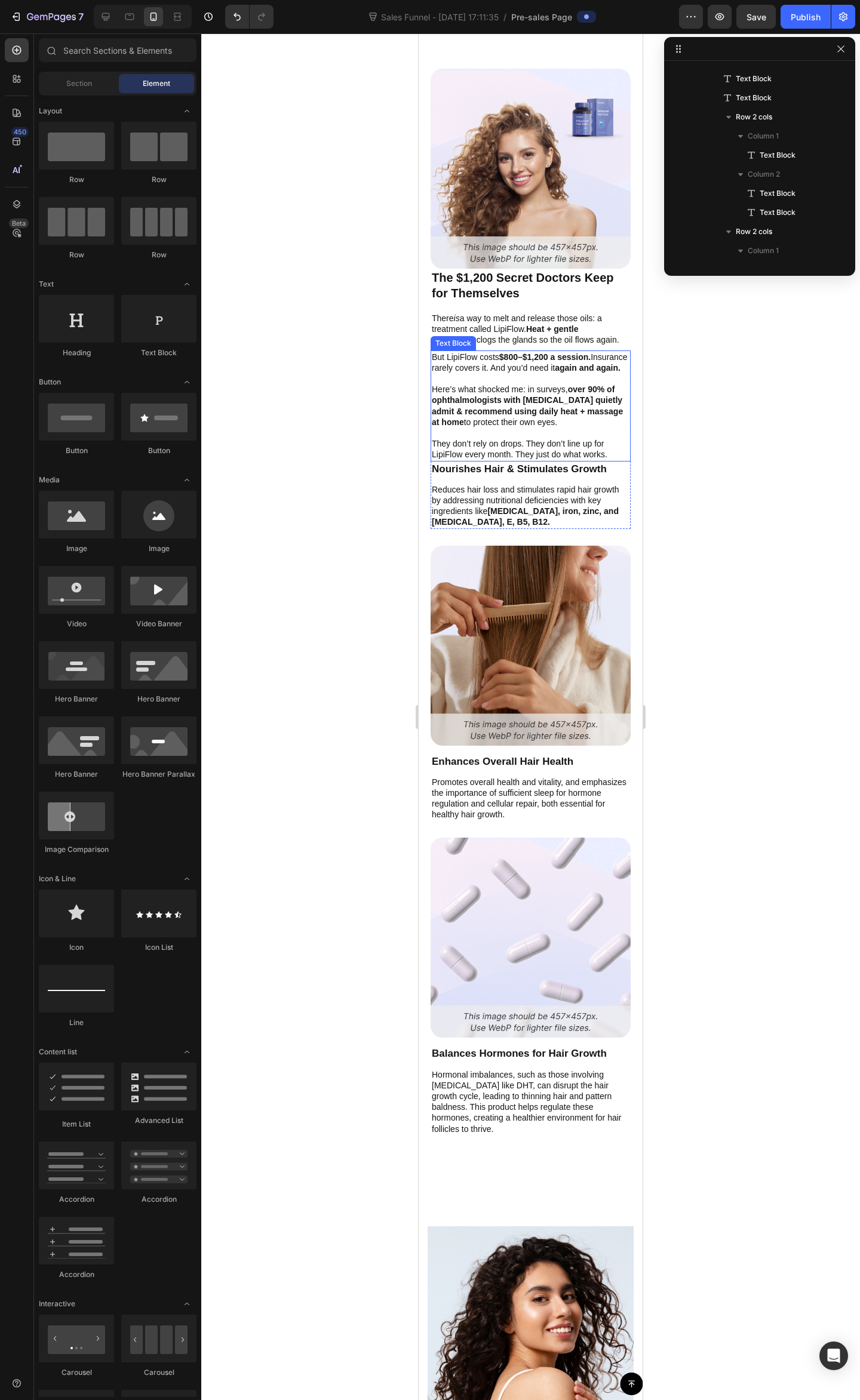
click at [568, 438] on p "Rich Text Editor. Editing area: main" at bounding box center [531, 433] width 198 height 11
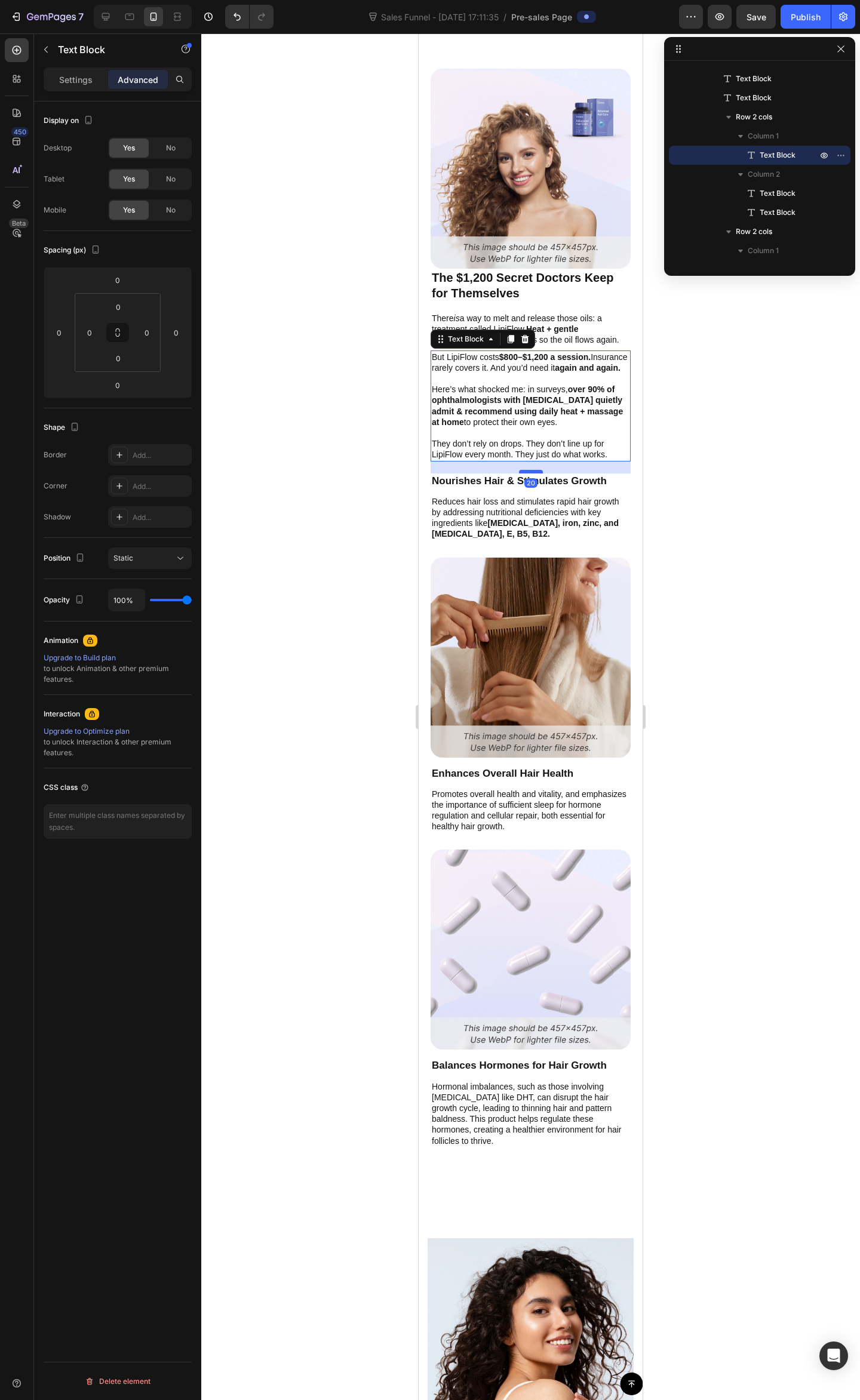
drag, startPoint x: 529, startPoint y: 469, endPoint x: 523, endPoint y: 481, distance: 13.4
click at [523, 473] on div at bounding box center [531, 471] width 24 height 4
type input "20"
click at [681, 471] on div at bounding box center [530, 717] width 658 height 1366
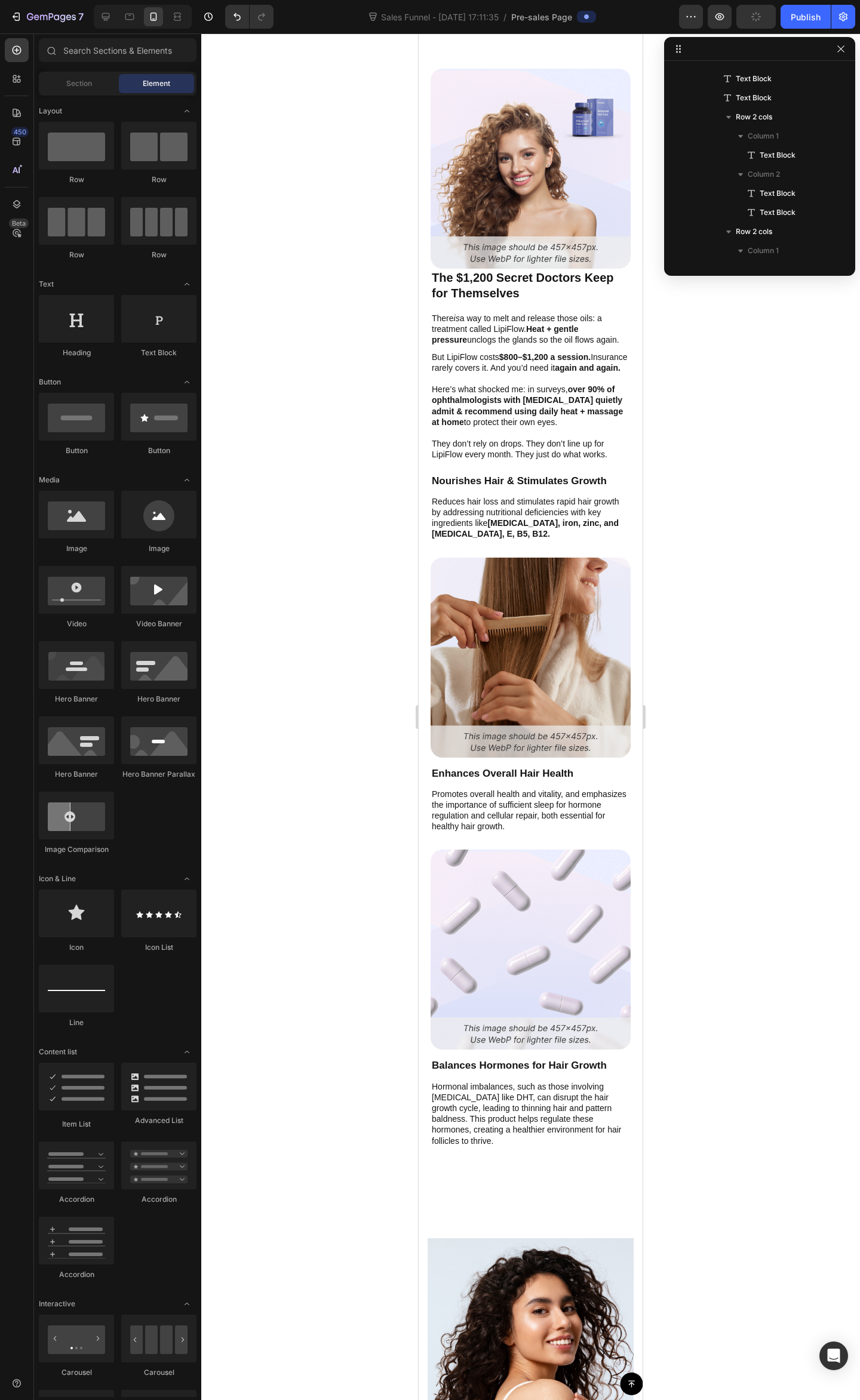
click at [710, 477] on div at bounding box center [530, 717] width 658 height 1366
drag, startPoint x: 577, startPoint y: 481, endPoint x: 1212, endPoint y: 499, distance: 635.3
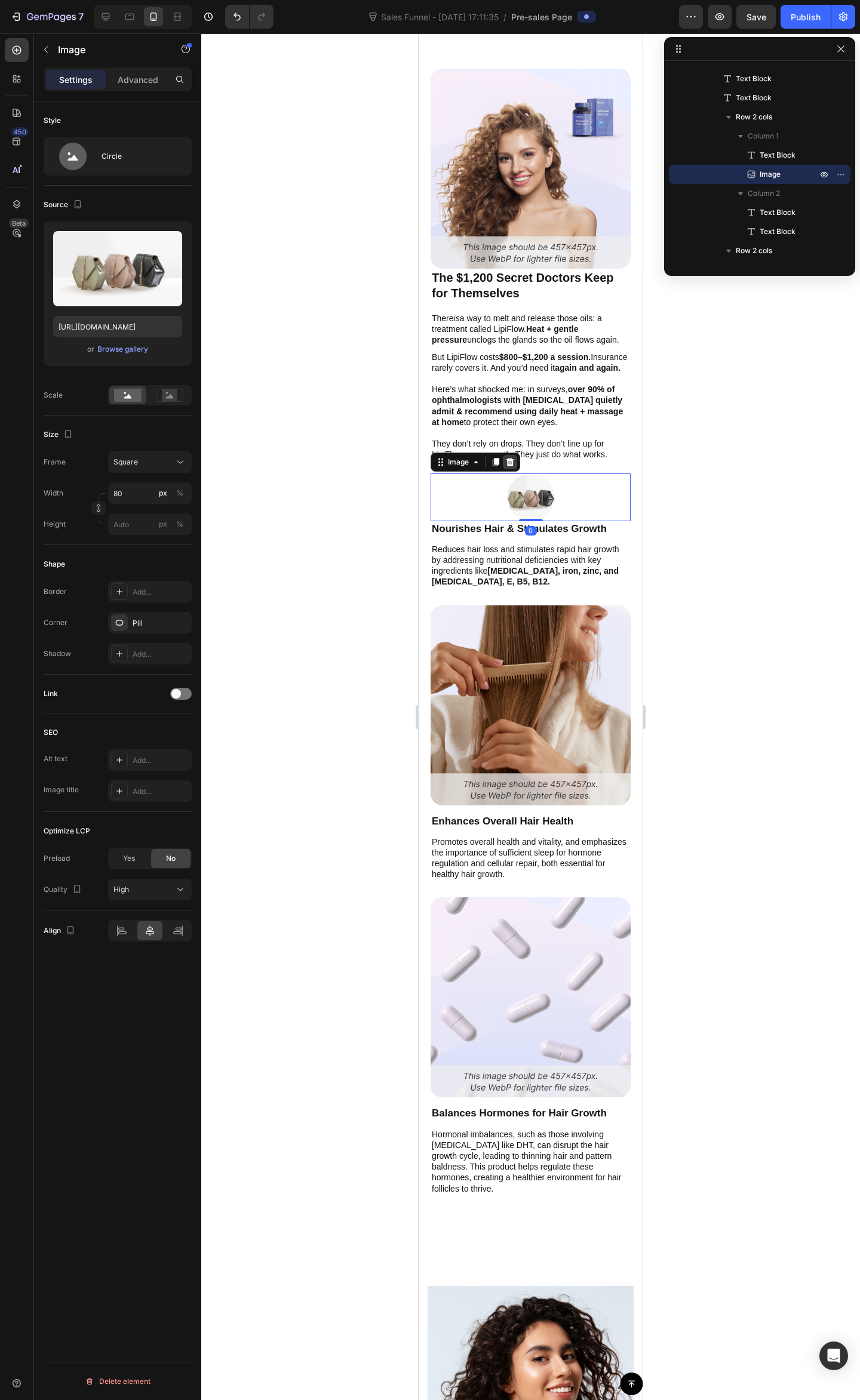
click at [509, 467] on icon at bounding box center [510, 462] width 10 height 10
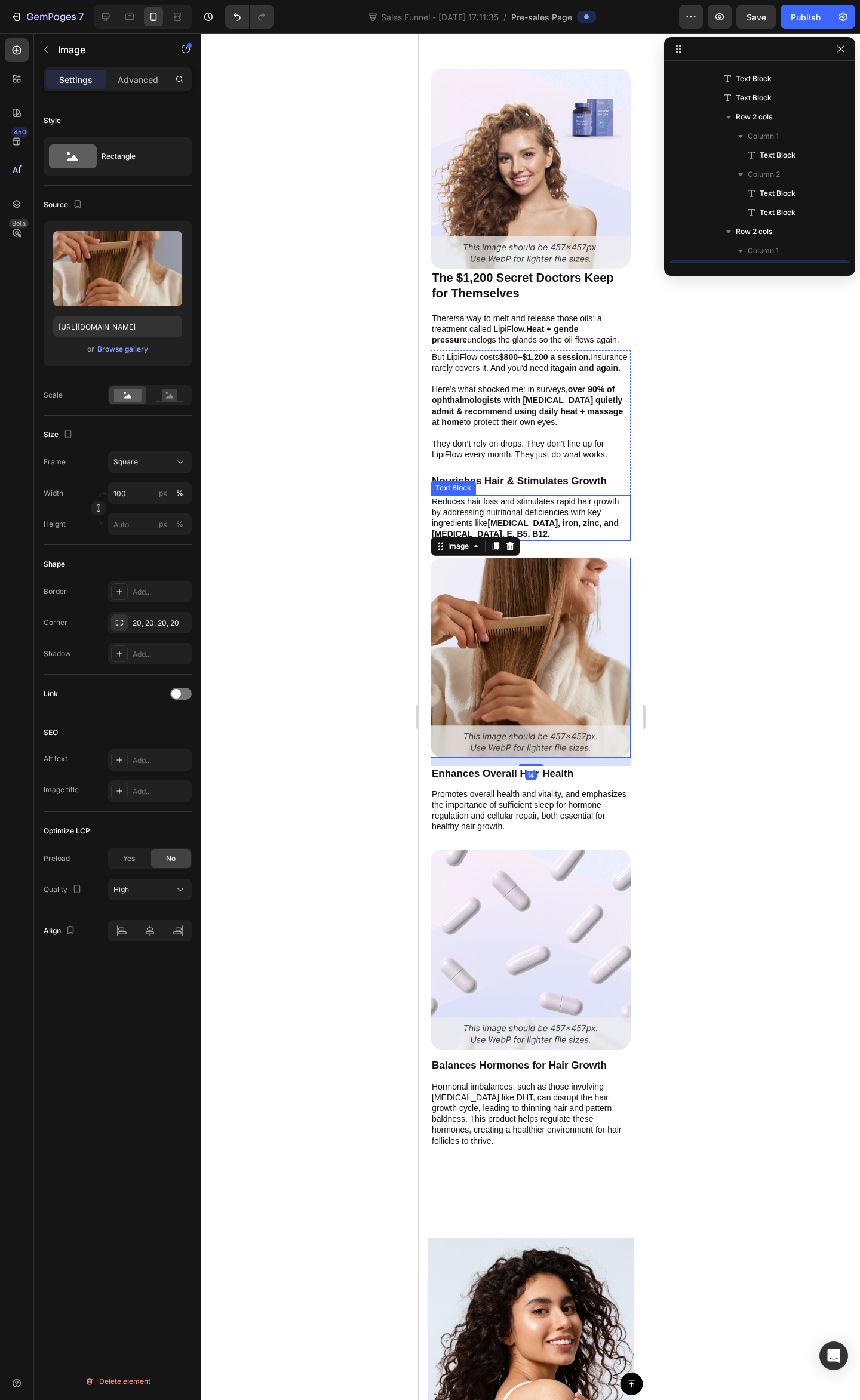
scroll to position [1257, 0]
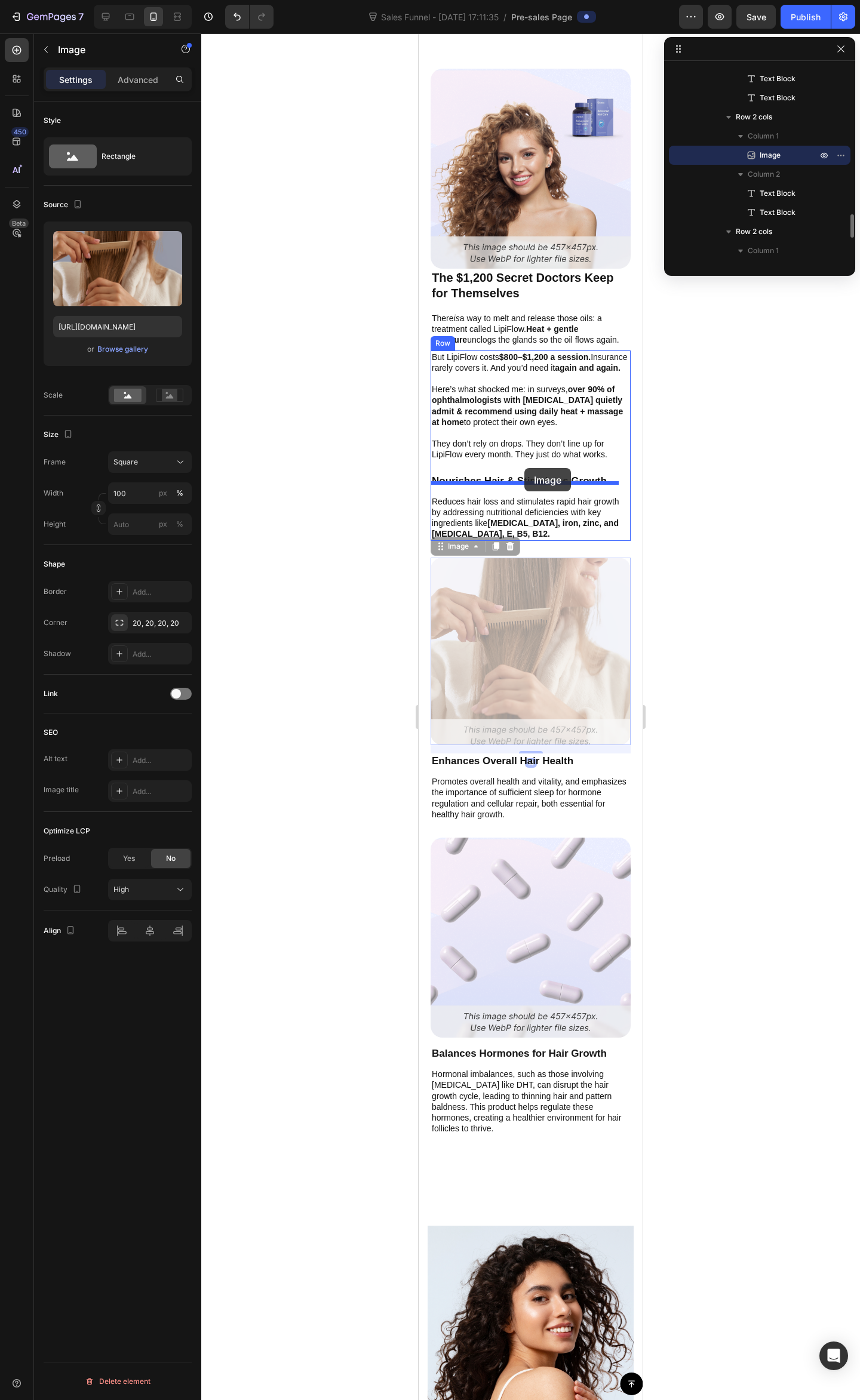
drag, startPoint x: 529, startPoint y: 547, endPoint x: 1112, endPoint y: 501, distance: 584.8
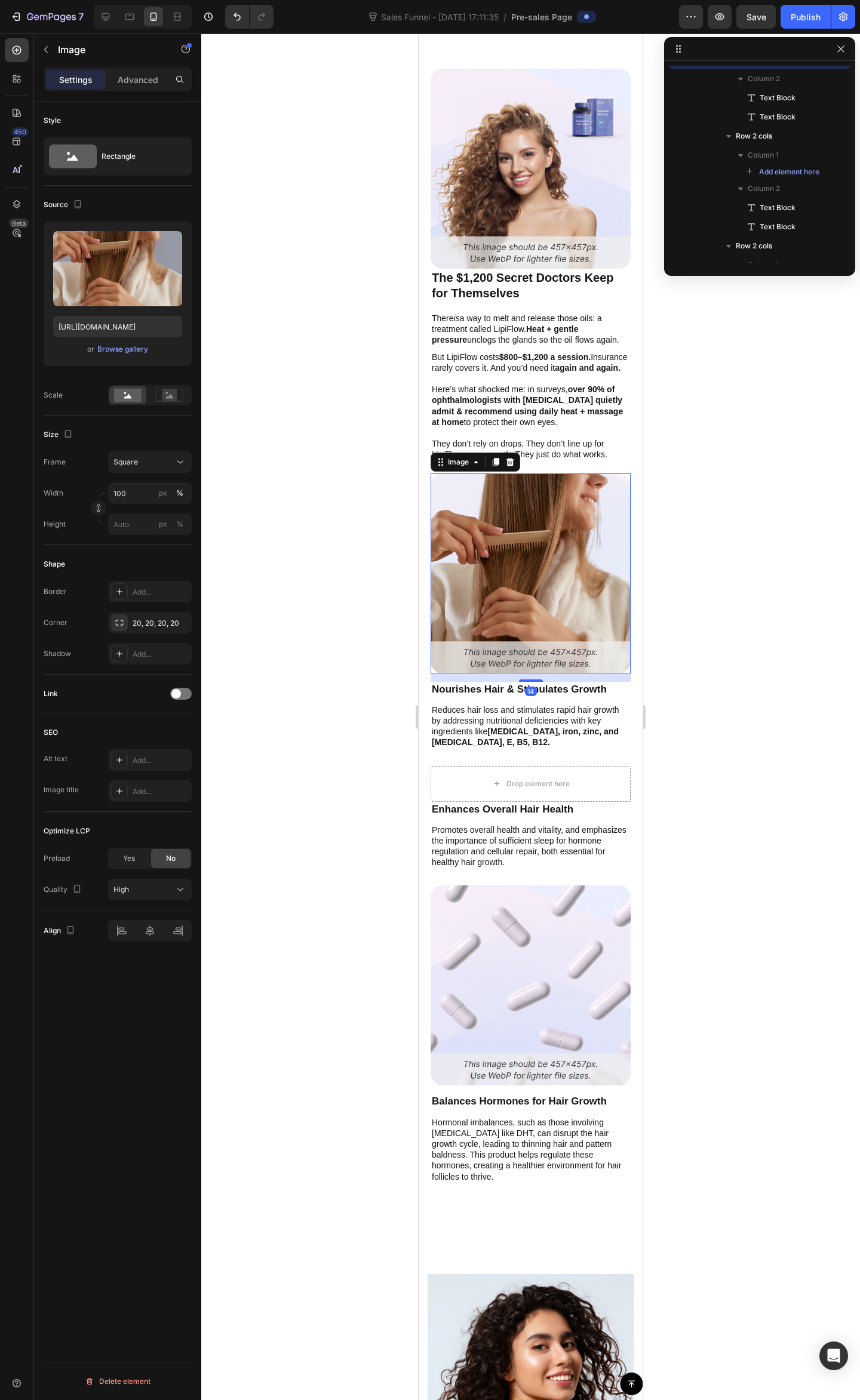
click at [750, 456] on div at bounding box center [530, 717] width 658 height 1366
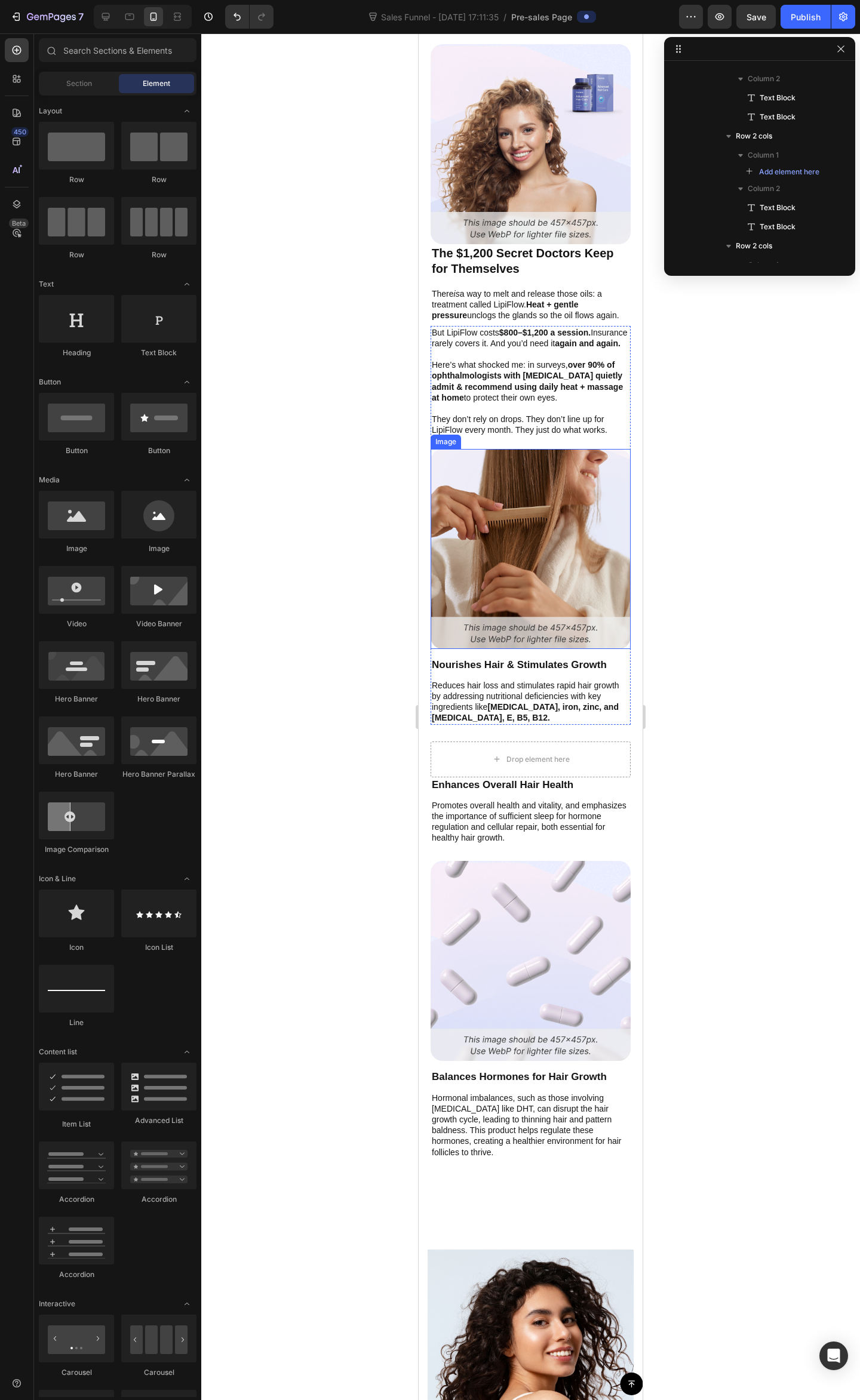
scroll to position [2556, 0]
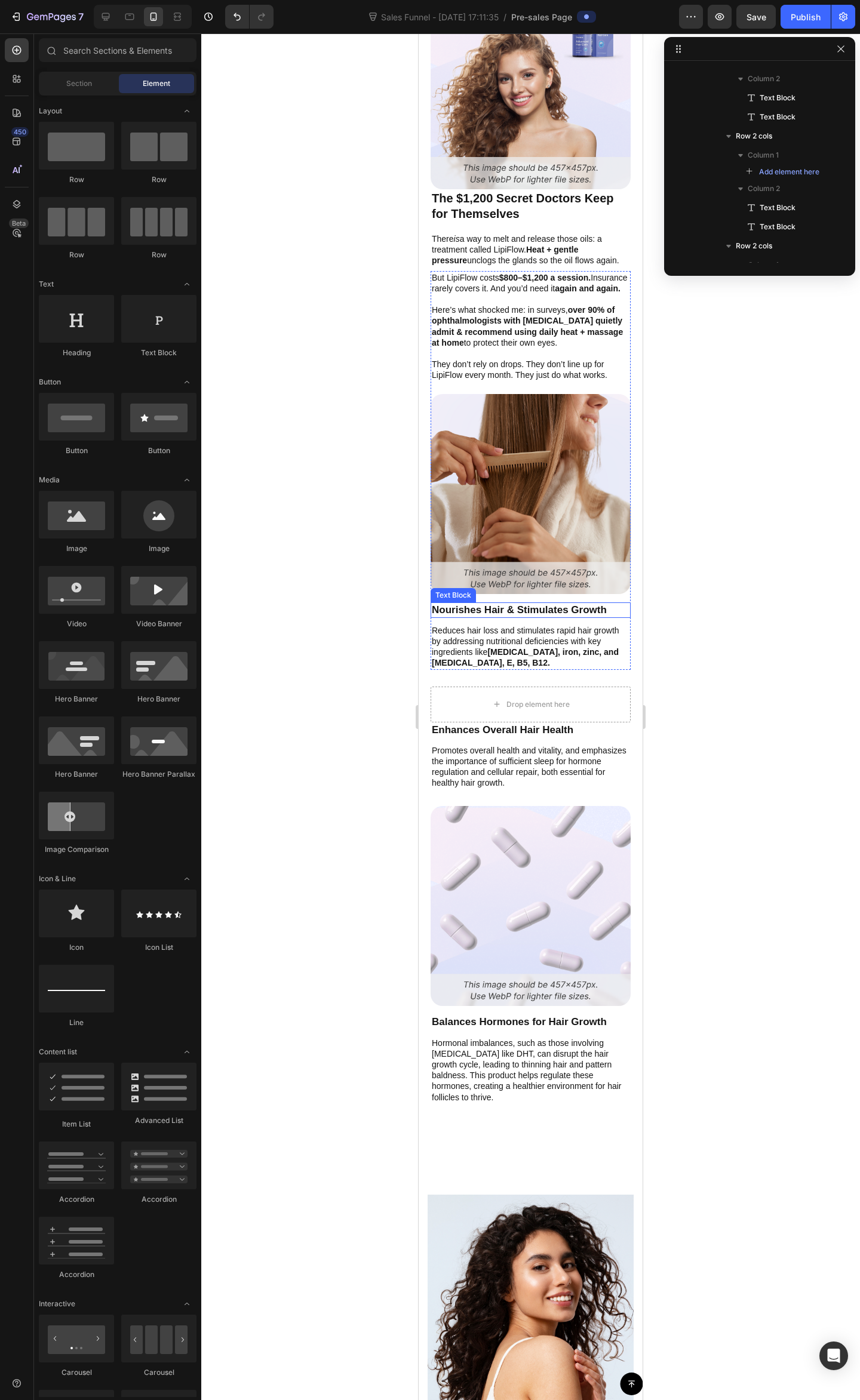
click at [507, 604] on p "Nourishes Hair & Stimulates Growth" at bounding box center [531, 610] width 198 height 13
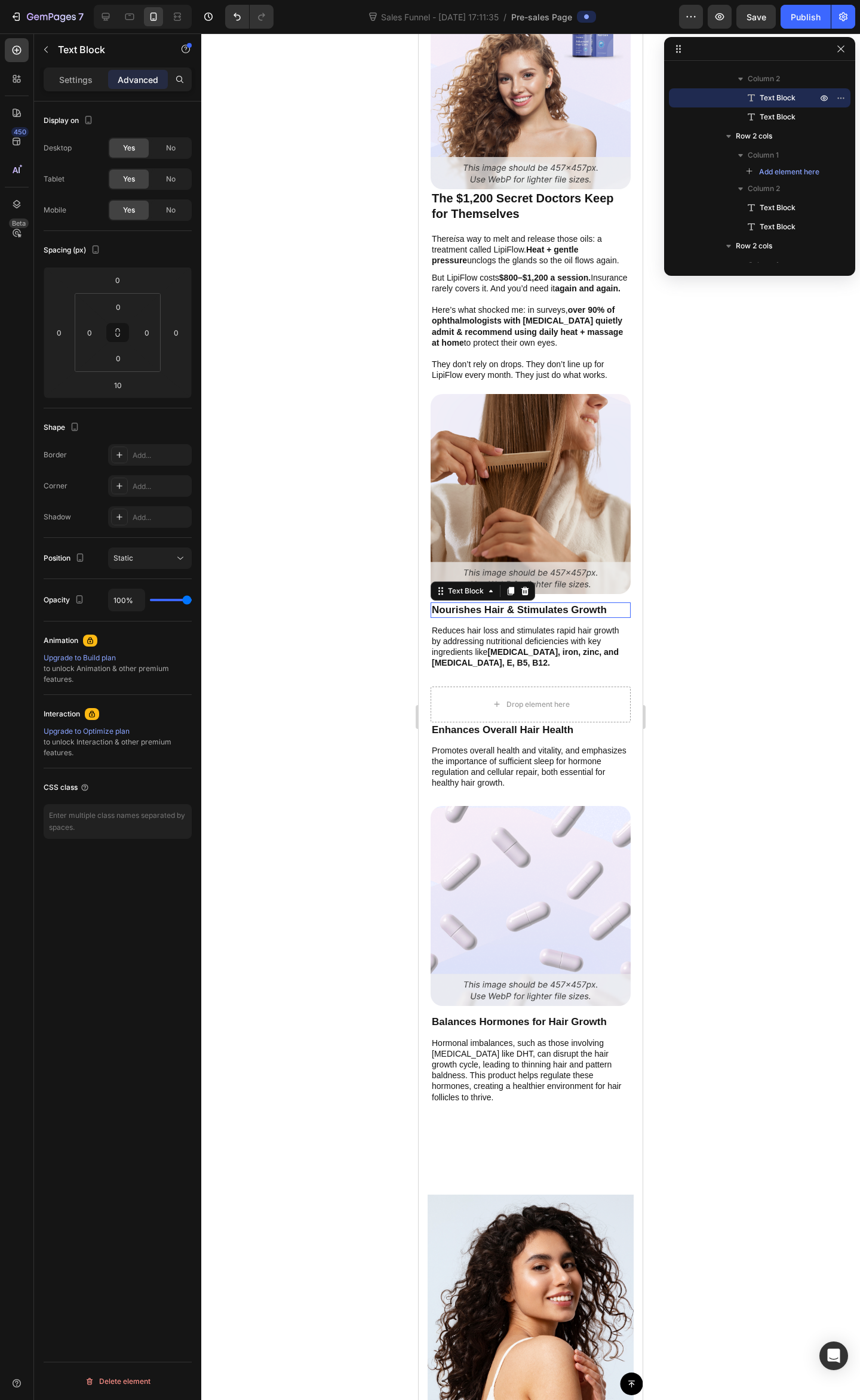
click at [507, 604] on p "Nourishes Hair & Stimulates Growth" at bounding box center [531, 610] width 198 height 13
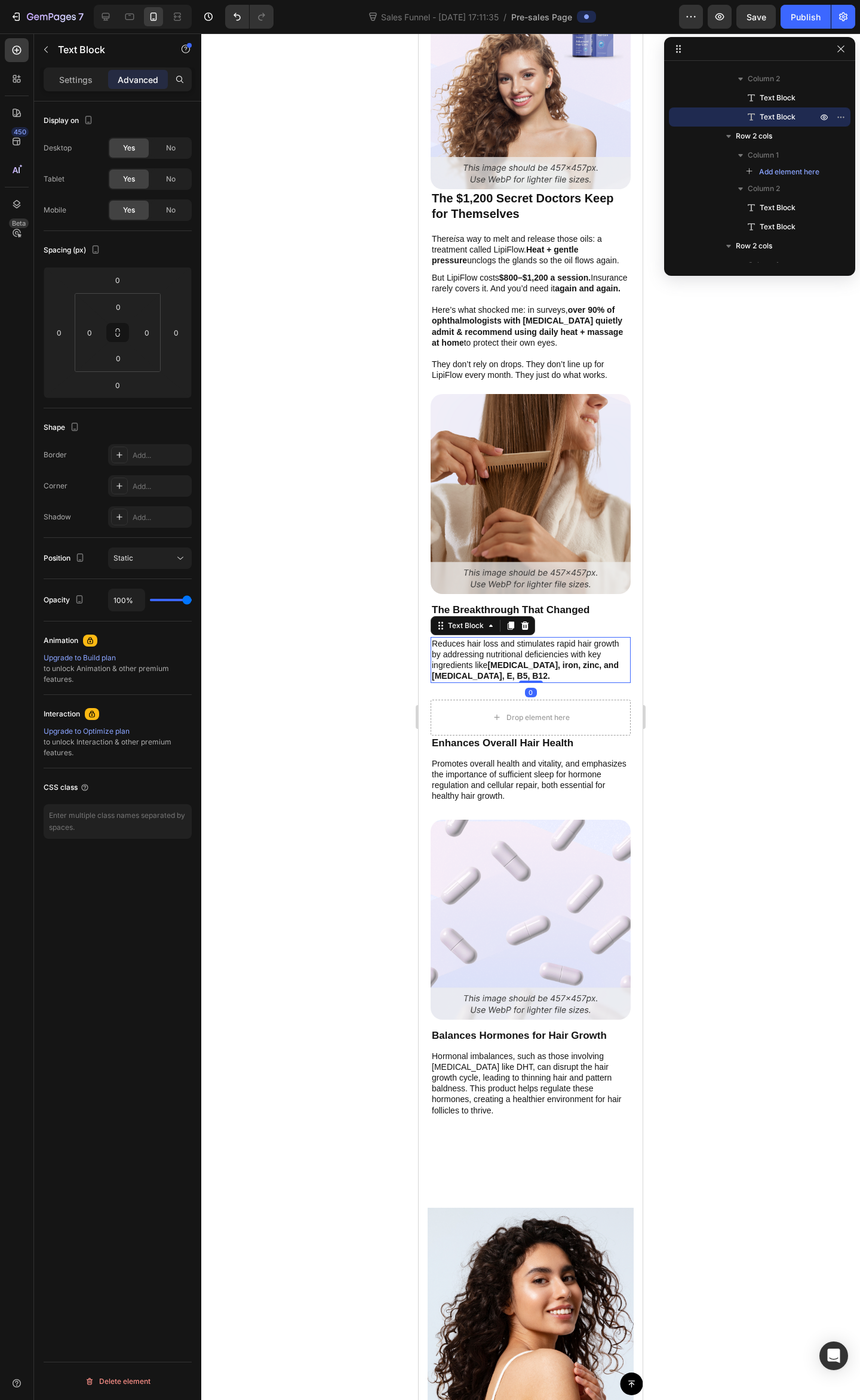
drag, startPoint x: 607, startPoint y: 653, endPoint x: 621, endPoint y: 648, distance: 14.9
click at [605, 652] on p "Reduces hair loss and stimulates rapid hair growth by addressing nutritional de…" at bounding box center [531, 659] width 198 height 43
click at [537, 661] on strong "[MEDICAL_DATA], iron, zinc, and [MEDICAL_DATA], E, B5, B12." at bounding box center [525, 670] width 187 height 20
click at [418, 640] on div "Image The $1,200 Secret Doctors Keep for Themselves Text Block There is a way t…" at bounding box center [530, 552] width 224 height 1128
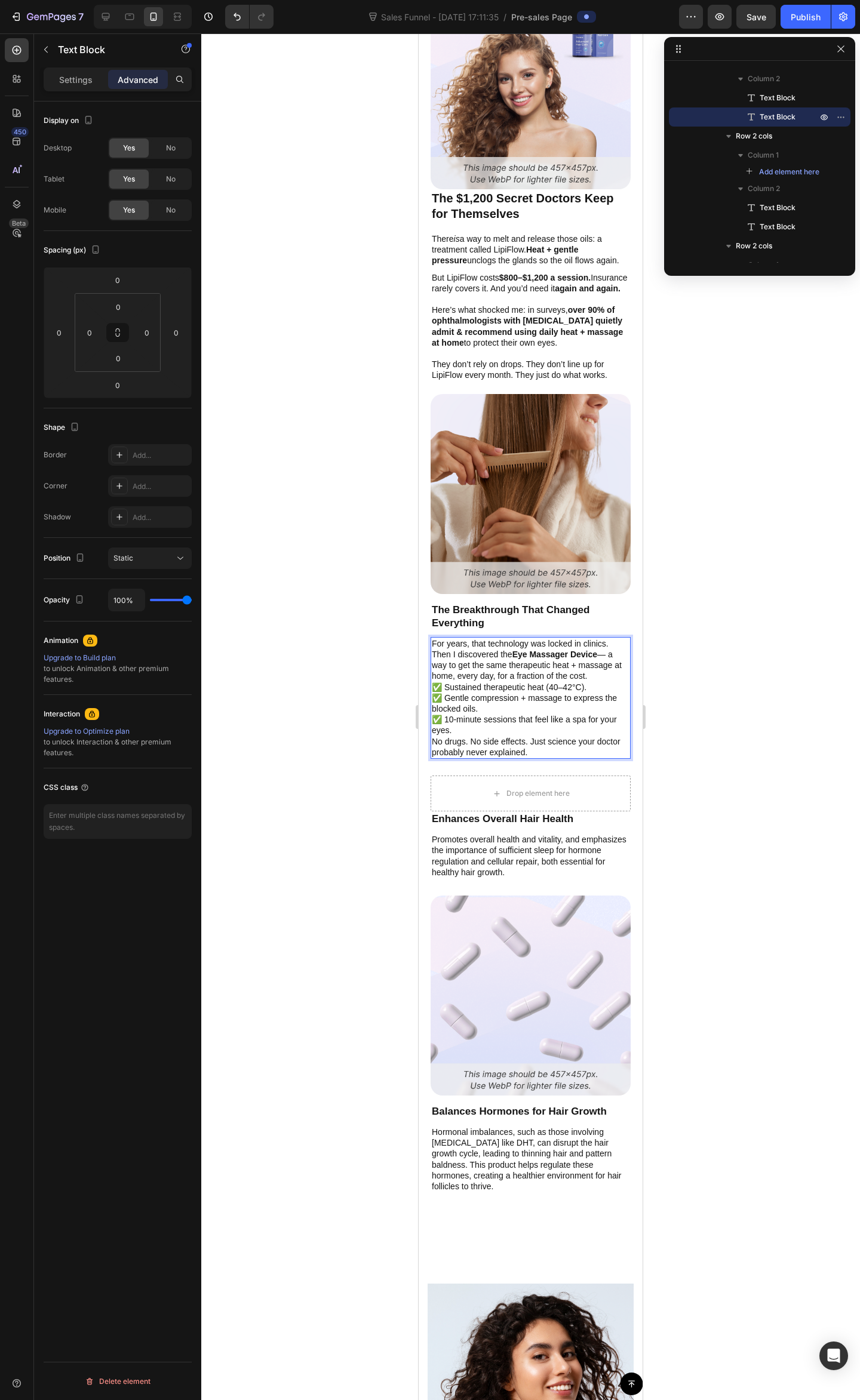
click at [480, 669] on p "For years, that technology was locked in clinics. Then I discovered the Eye Mas…" at bounding box center [531, 659] width 198 height 43
click at [507, 646] on p "For years, that technology was locked in clinics. Then I discovered the Eye Mas…" at bounding box center [531, 659] width 198 height 43
click at [612, 638] on p "For years, that technology was locked in clinics. Then I discovered the Eye Mas…" at bounding box center [531, 659] width 198 height 43
click at [440, 650] on p "For years, that technology was locked in clinics. Then I discovered the Eye Mas…" at bounding box center [531, 659] width 198 height 43
click at [438, 650] on p "For years, that technology was locked in clinics. Then I discovered the Eye Mas…" at bounding box center [531, 659] width 198 height 43
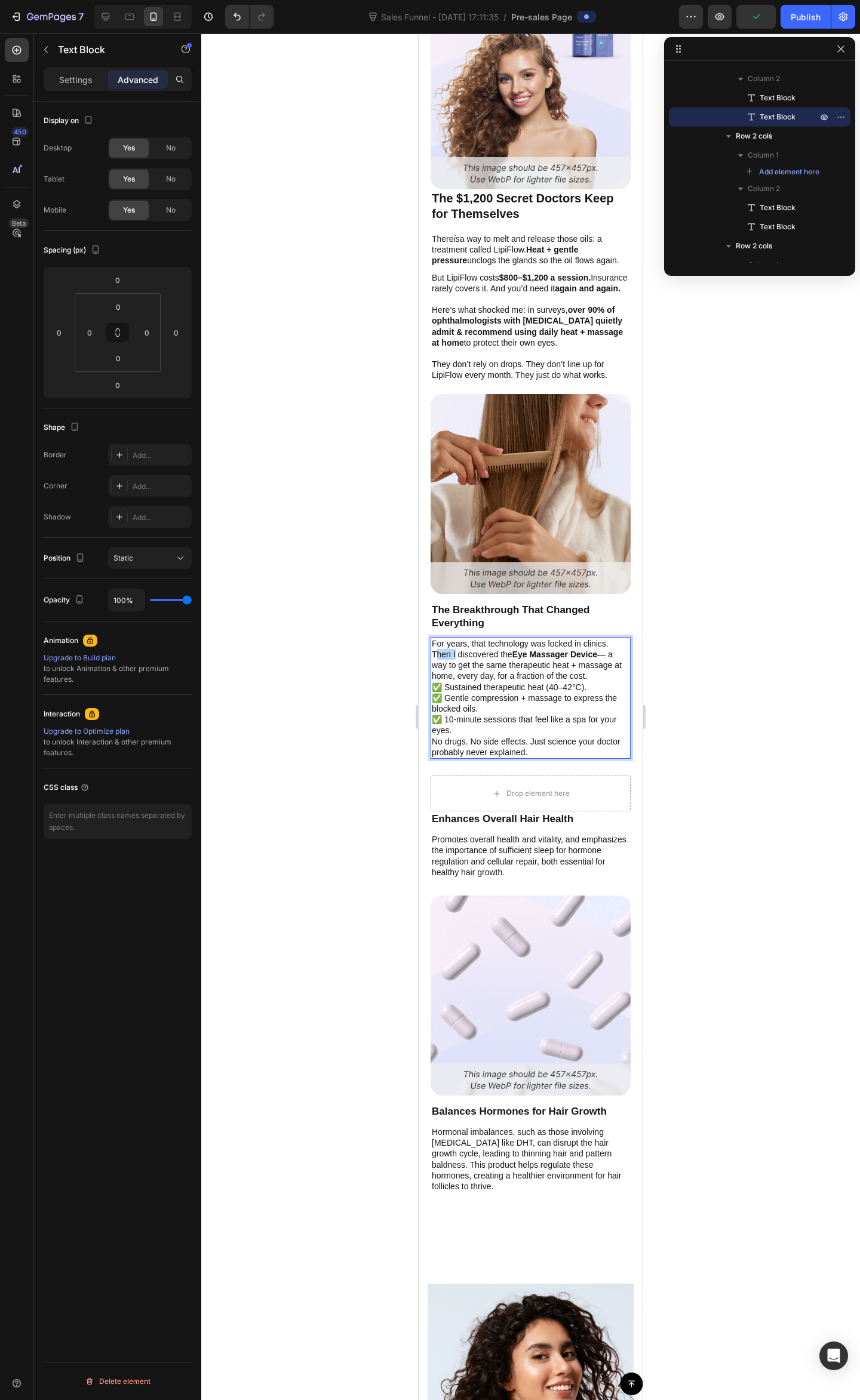
click at [436, 652] on p "For years, that technology was locked in clinics. Then I discovered the Eye Mas…" at bounding box center [531, 659] width 198 height 43
click at [440, 650] on p "For years, that technology was locked in clinics. Then I discovered the Eye Mas…" at bounding box center [531, 659] width 198 height 43
click at [438, 650] on p "For years, that technology was locked in clinics. Then I discovered the Eye Mas…" at bounding box center [531, 659] width 198 height 43
click at [435, 650] on p "For years, that technology was locked in clinics. Then I discovered the Eye Mas…" at bounding box center [531, 659] width 198 height 43
drag, startPoint x: 601, startPoint y: 648, endPoint x: 532, endPoint y: 657, distance: 69.6
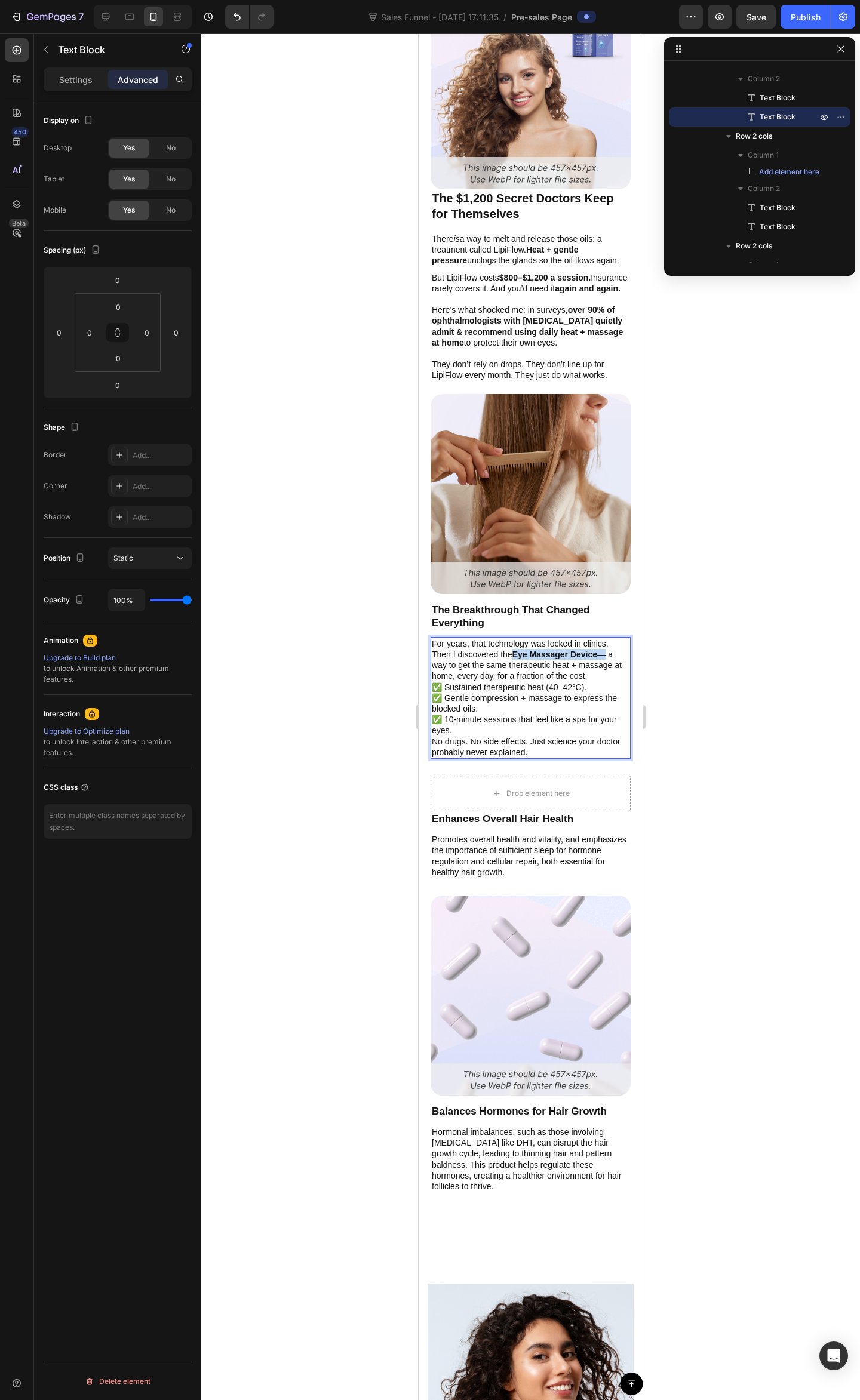
click at [516, 650] on p "For years, that technology was locked in clinics. Then I discovered the Eye Mas…" at bounding box center [531, 659] width 198 height 43
click at [498, 654] on p "For years, that technology was locked in clinics. Then I discovered — a way to …" at bounding box center [531, 659] width 198 height 43
click at [500, 648] on p "For years, that technology was locked in clinics. Then I discovered — a way to …" at bounding box center [531, 659] width 198 height 43
click at [755, 612] on div at bounding box center [530, 717] width 658 height 1366
click at [610, 652] on p "For years, that technology was locked in clinics. Then I discovered — a way to …" at bounding box center [531, 659] width 198 height 43
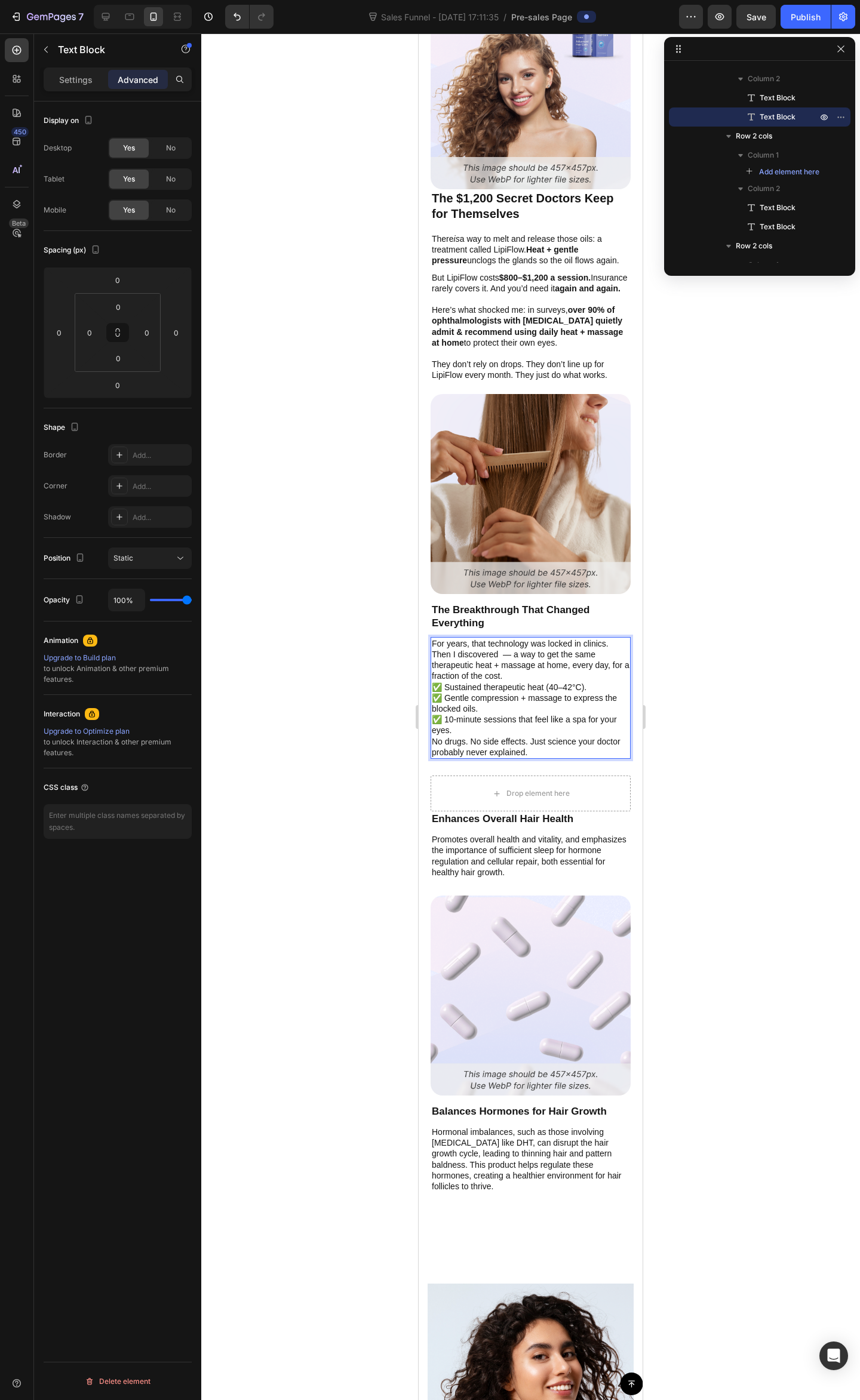
click at [612, 641] on p "For years, that technology was locked in clinics. Then I discovered — a way to …" at bounding box center [531, 659] width 198 height 43
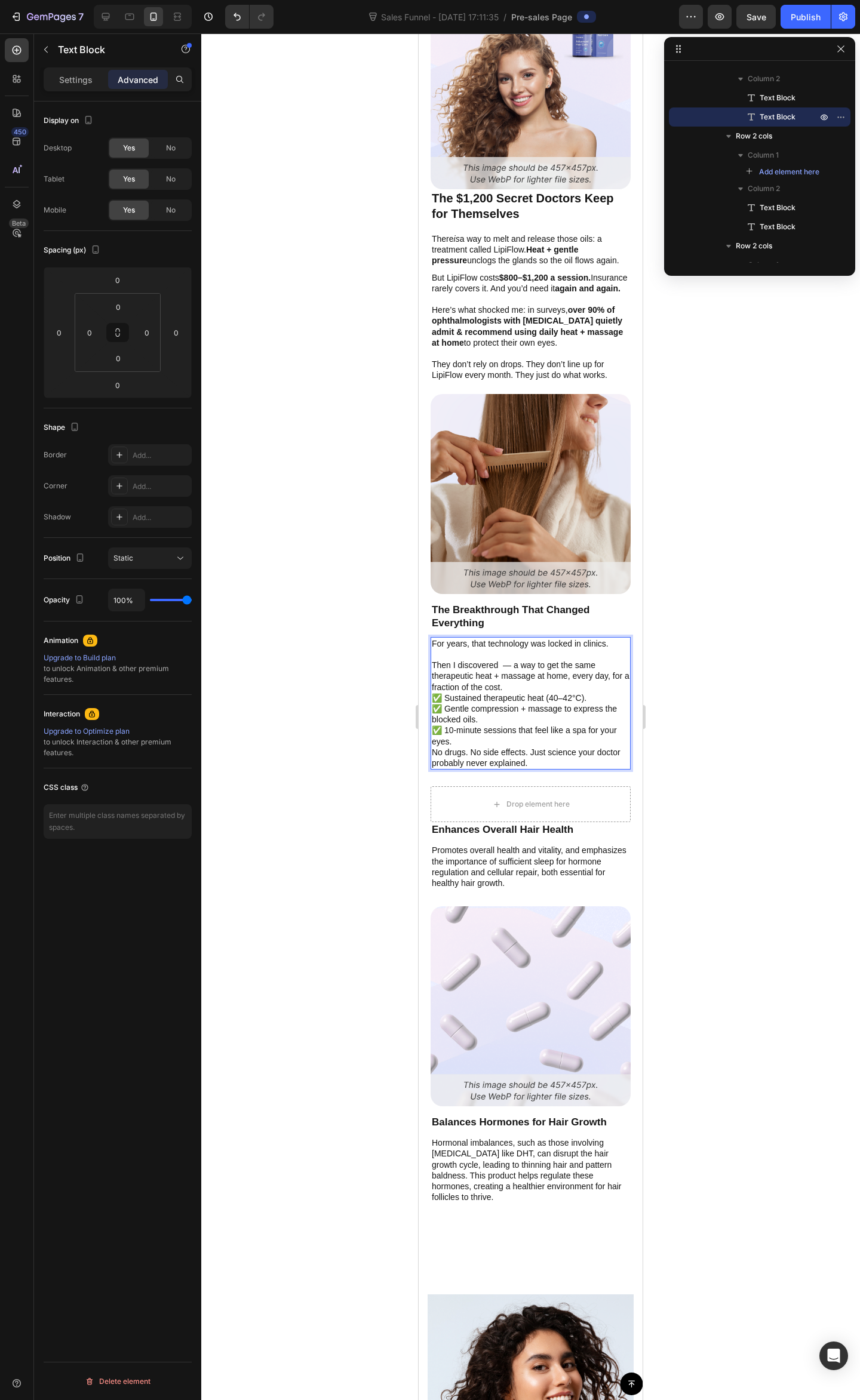
click at [498, 659] on p "For years, that technology was locked in clinics. ⁠⁠⁠⁠⁠⁠⁠ Then I discovered — a…" at bounding box center [531, 665] width 198 height 54
click at [712, 547] on div at bounding box center [530, 717] width 658 height 1366
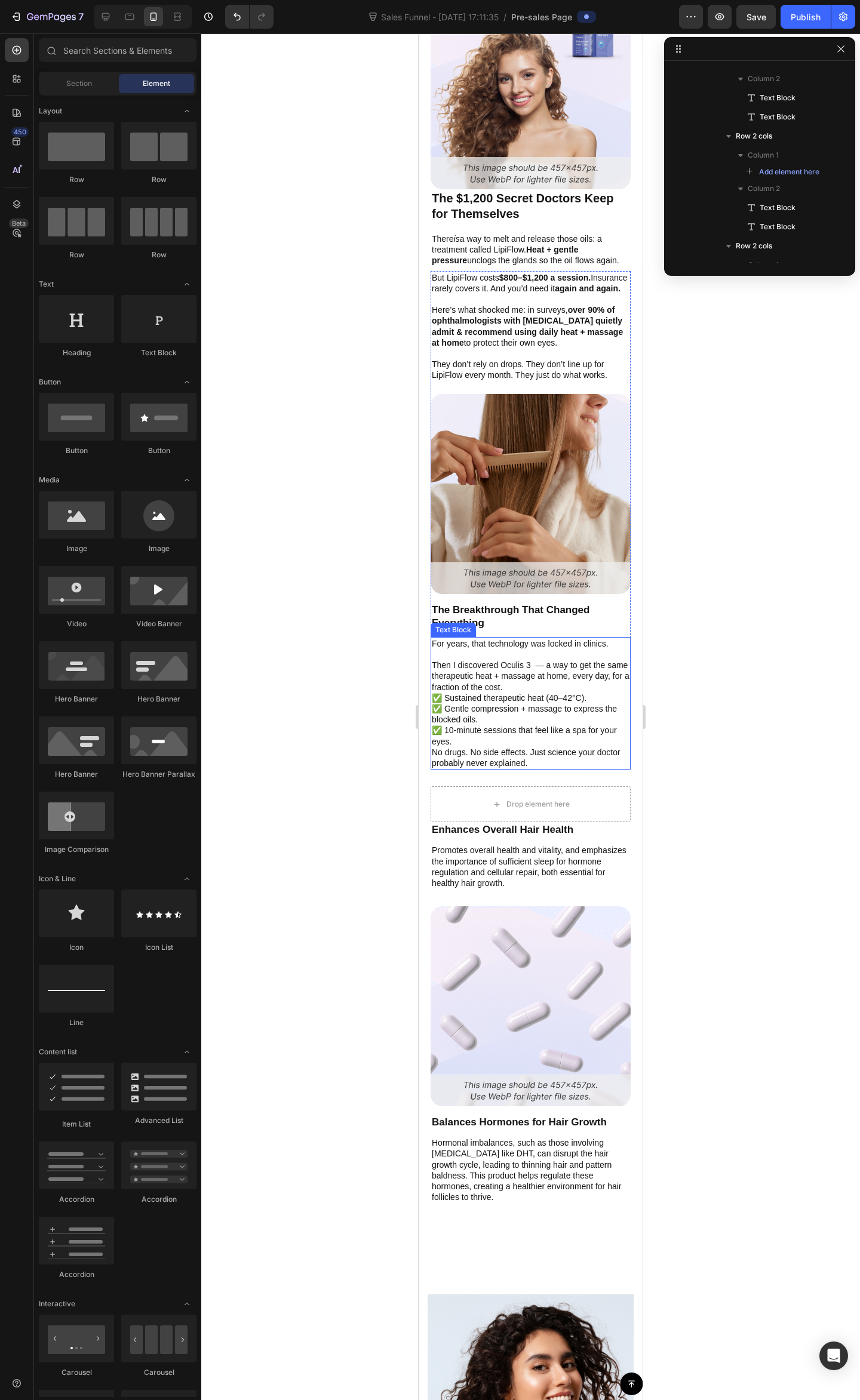
click at [540, 693] on p "✅ Sustained therapeutic heat (40–42°C). ✅ Gentle compression + massage to expre…" at bounding box center [531, 720] width 198 height 54
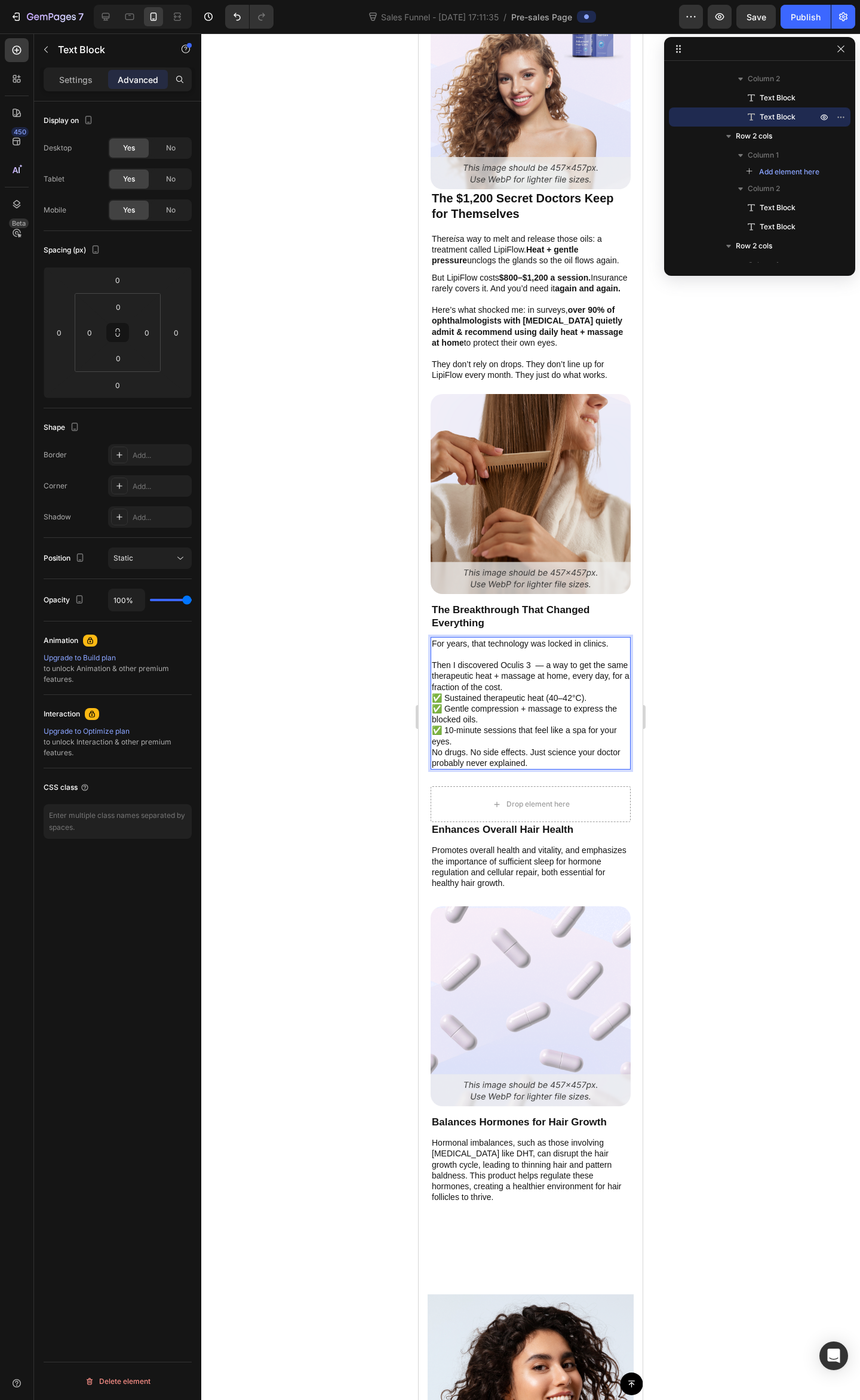
drag, startPoint x: 540, startPoint y: 687, endPoint x: 553, endPoint y: 681, distance: 14.3
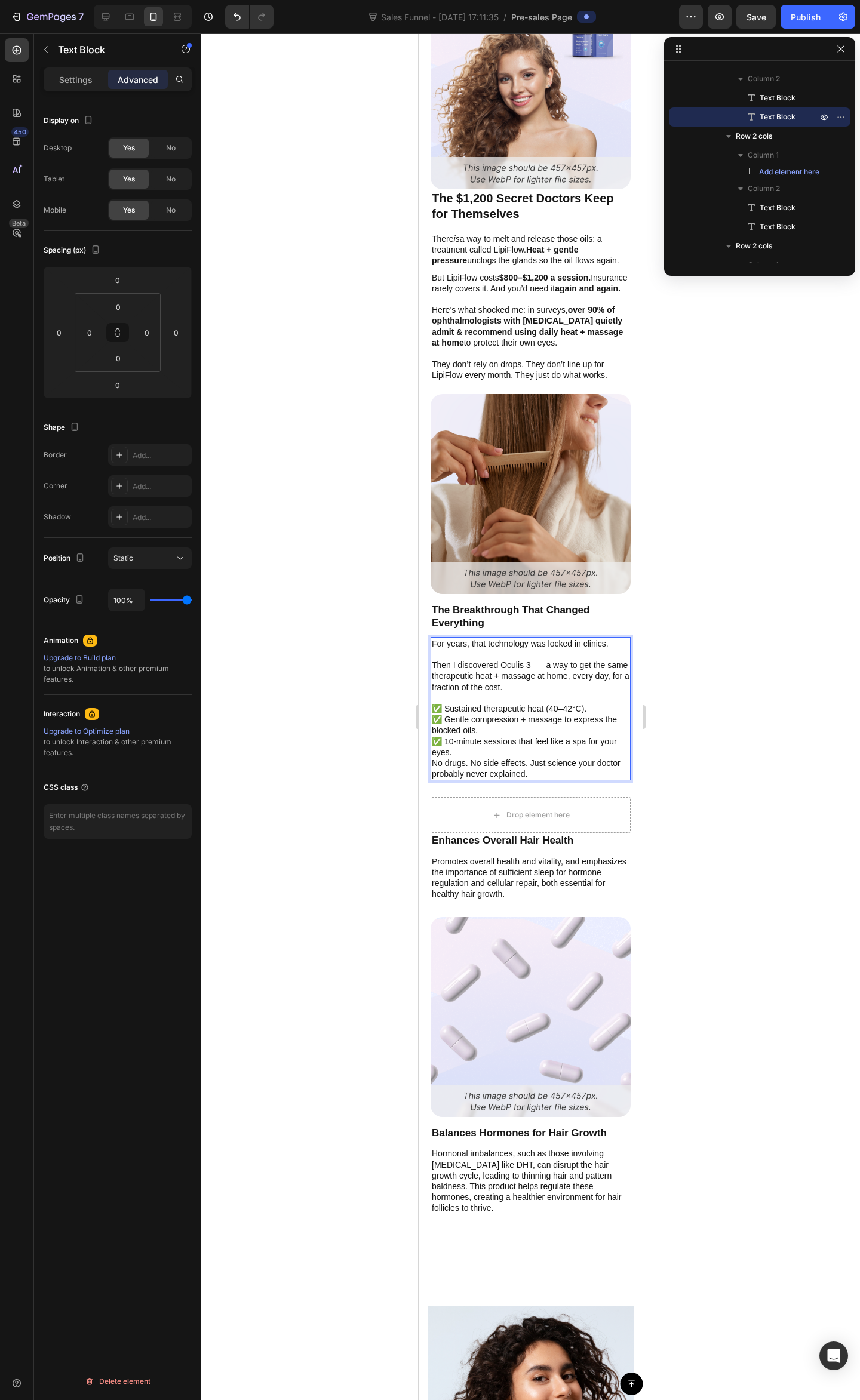
click at [582, 710] on p "✅ Sustained therapeutic heat (40–42°C). ✅ Gentle compression + massage to expre…" at bounding box center [531, 730] width 198 height 54
click at [603, 704] on p "✅ Sustained therapeutic heat (40–42°C). ✅ Gentle compression + massage to expre…" at bounding box center [531, 730] width 198 height 54
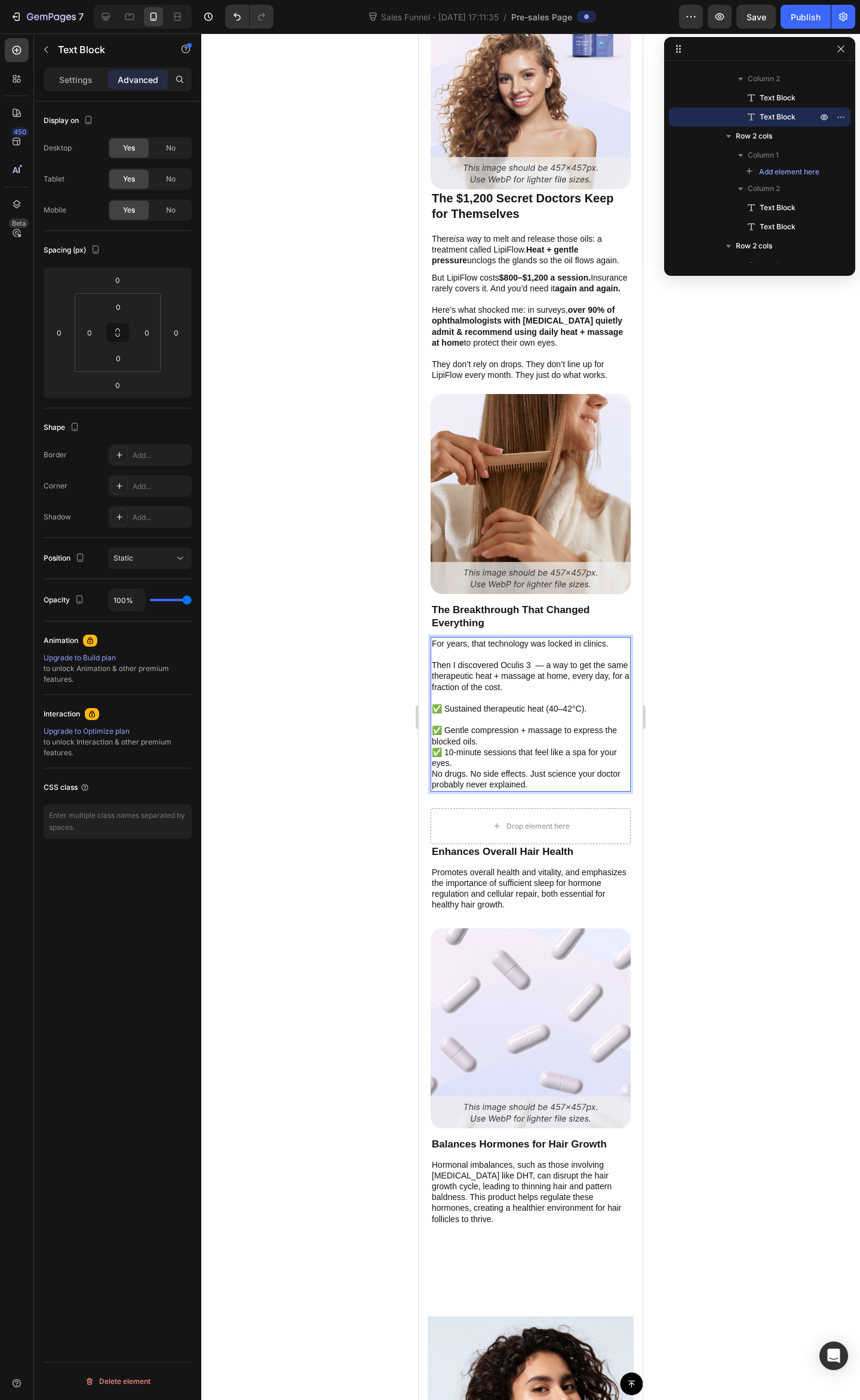
click at [558, 737] on p "⁠⁠⁠⁠⁠⁠⁠ ✅ Gentle compression + massage to express the blocked oils. ✅ 10-minute…" at bounding box center [531, 741] width 198 height 54
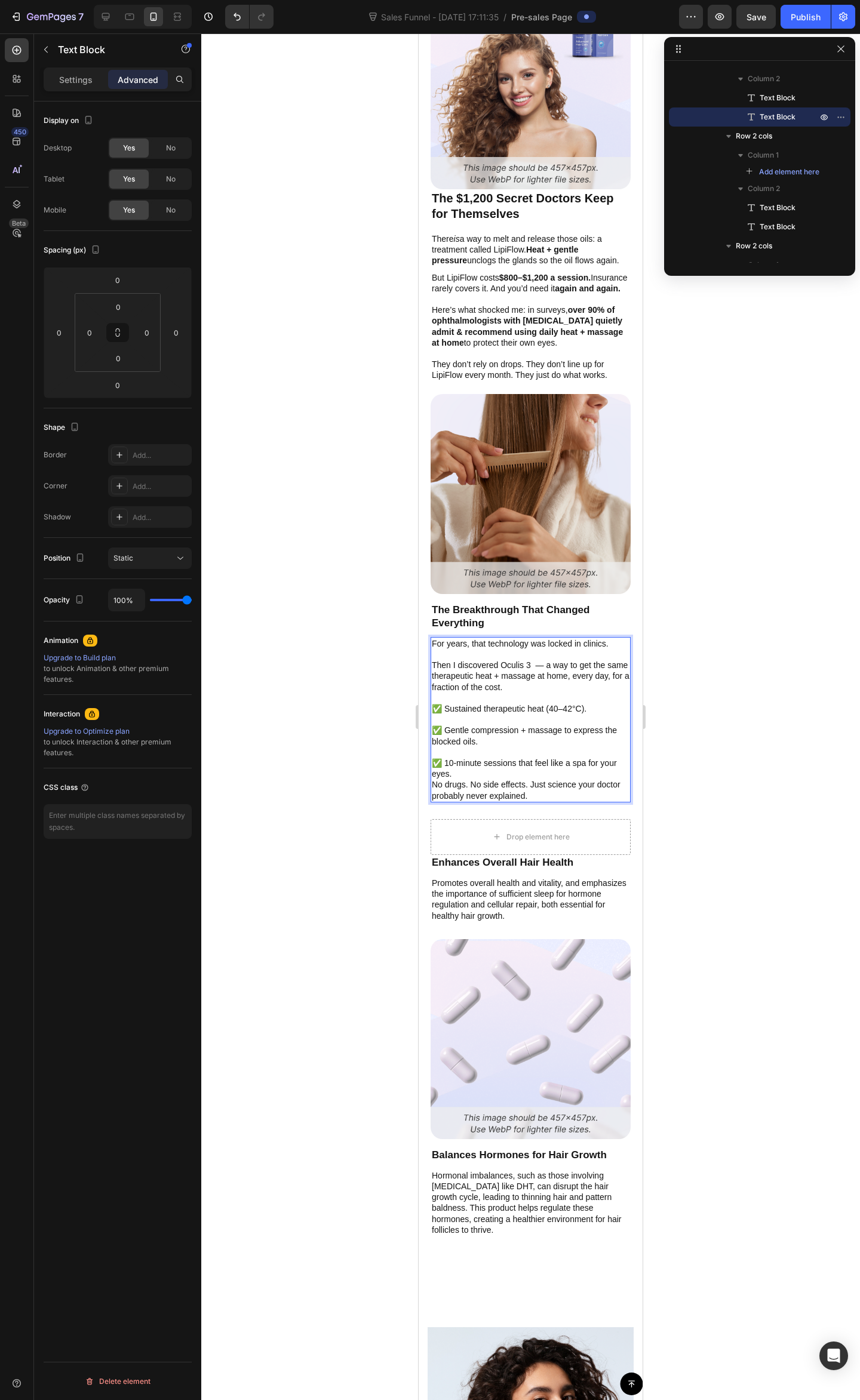
click at [605, 764] on p "⁠⁠⁠⁠⁠⁠⁠ ✅ 10-minute sessions that feel like a spa for your eyes." at bounding box center [531, 763] width 198 height 33
click at [475, 772] on p "✅ 10-minute sessions that feel like a spa for your eyes." at bounding box center [531, 763] width 198 height 33
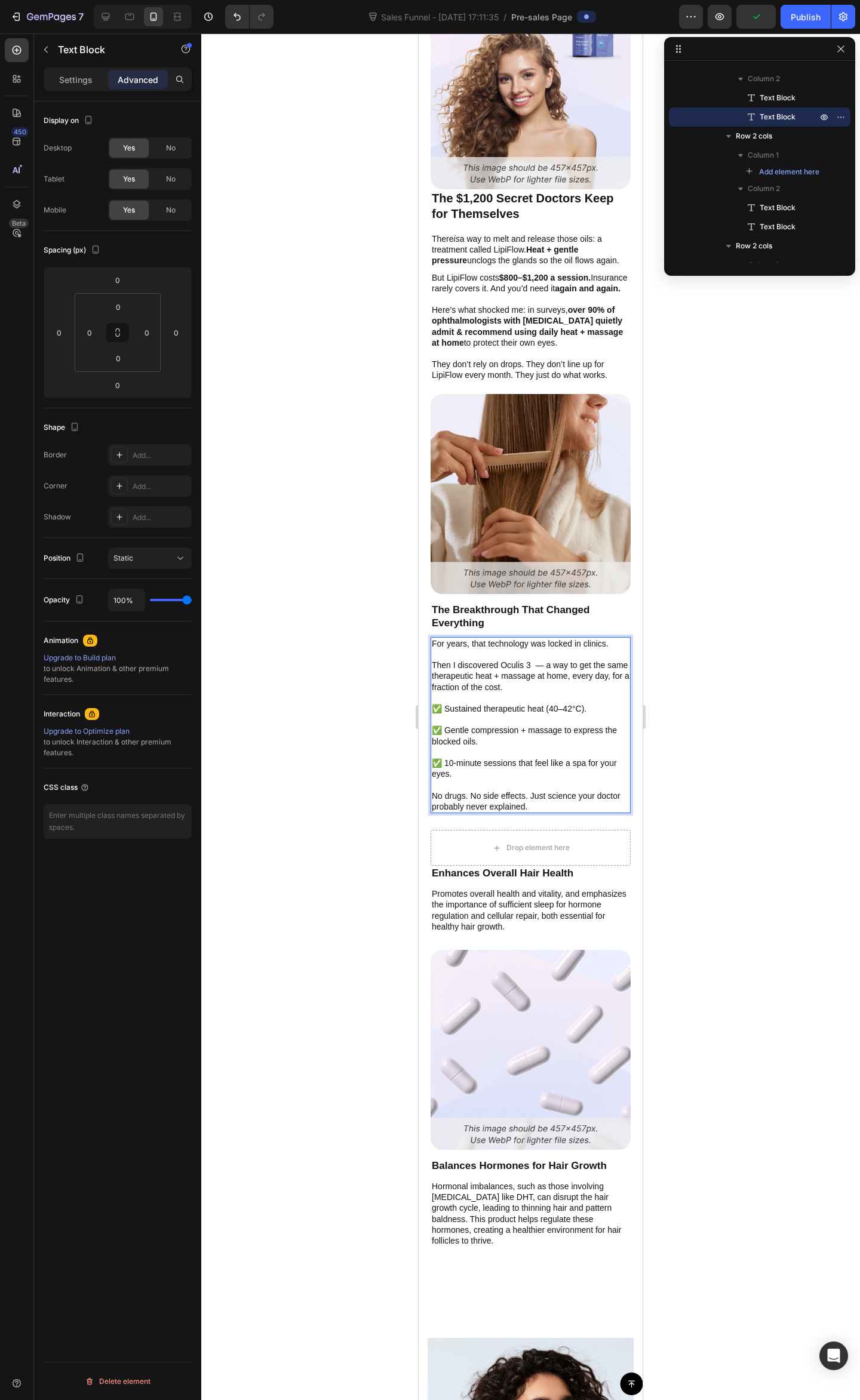
click at [512, 770] on p "✅ 10-minute sessions that feel like a spa for your eyes." at bounding box center [531, 763] width 198 height 33
click at [435, 759] on p "✅ 10-minute sessions that feel like a spa for your eyes." at bounding box center [531, 763] width 198 height 33
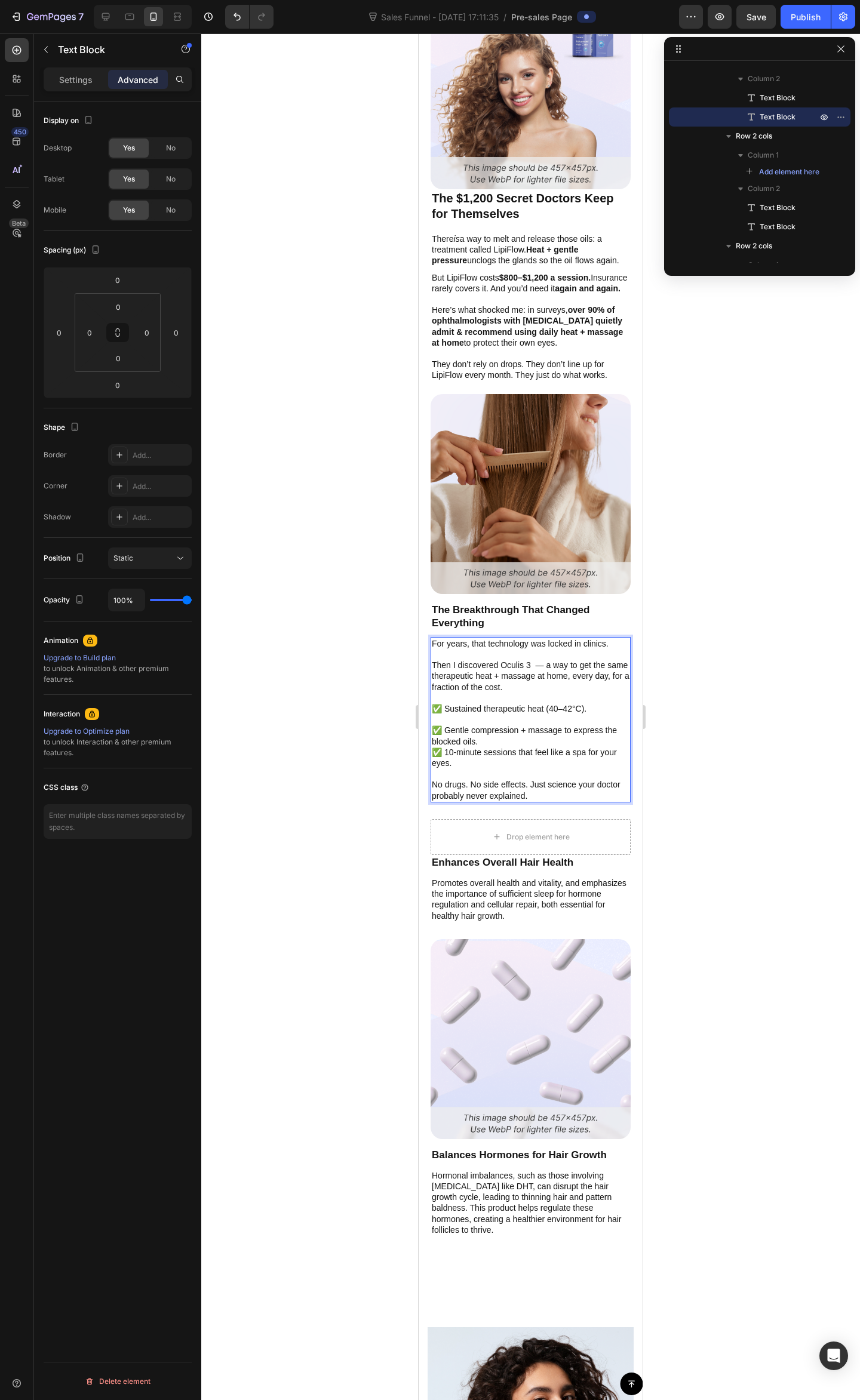
click at [431, 728] on div "For years, that technology was locked in clinics. Then I discovered Oculis 3 — …" at bounding box center [531, 719] width 200 height 165
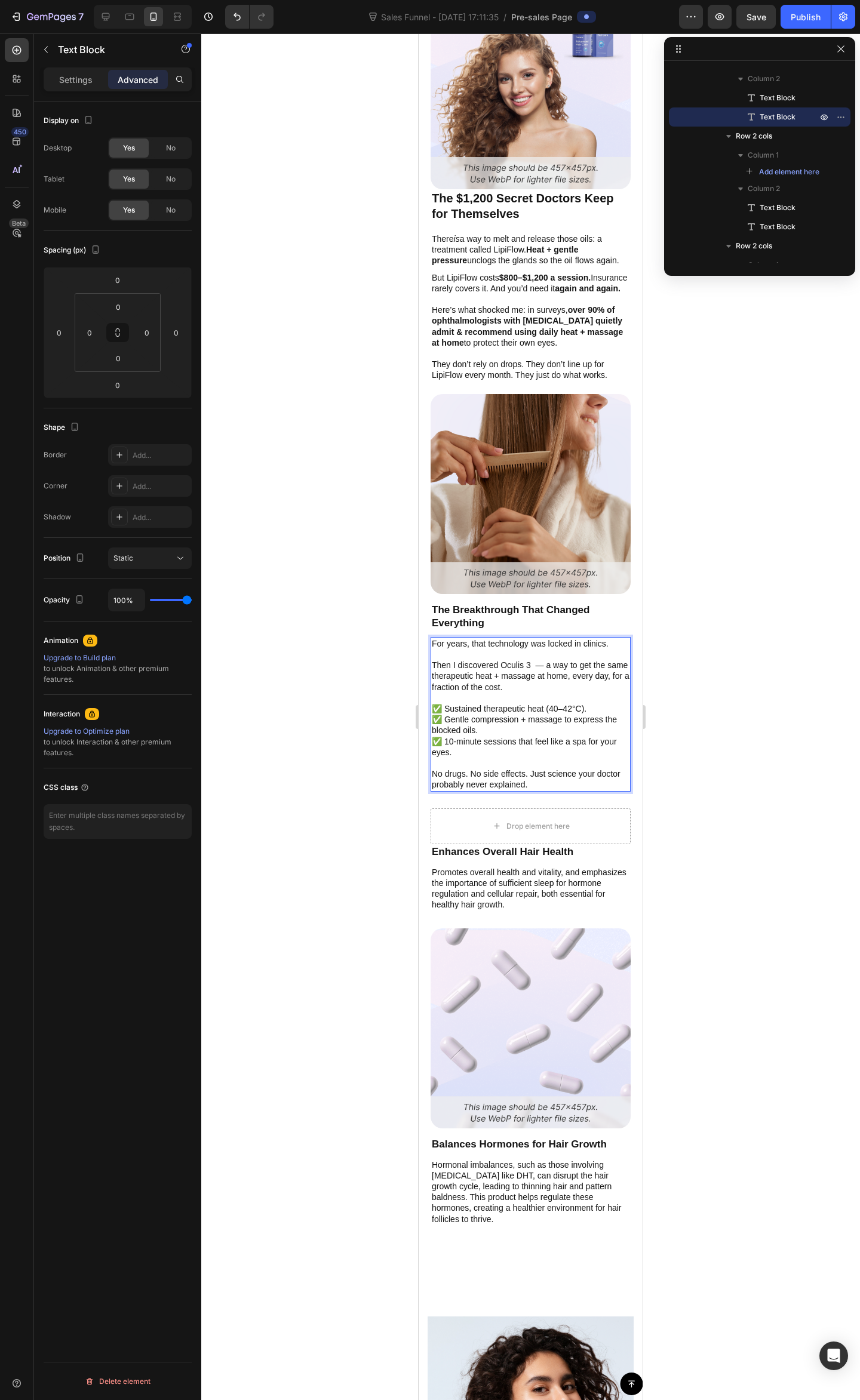
click at [540, 726] on p "✅ Gentle compression + massage to express the blocked oils." at bounding box center [531, 724] width 198 height 21
click at [532, 757] on p "Rich Text Editor. Editing area: main" at bounding box center [531, 763] width 198 height 11
click at [572, 753] on p "✅ 10-minute sessions that feel like a spa for your eyes." at bounding box center [531, 746] width 198 height 21
click at [592, 768] on p "No drugs. No side effects. Just science your doctor probably never explained." at bounding box center [531, 779] width 198 height 21
click at [600, 770] on p "No drugs. No side effects. Just science your doctor probably never explained." at bounding box center [531, 779] width 198 height 21
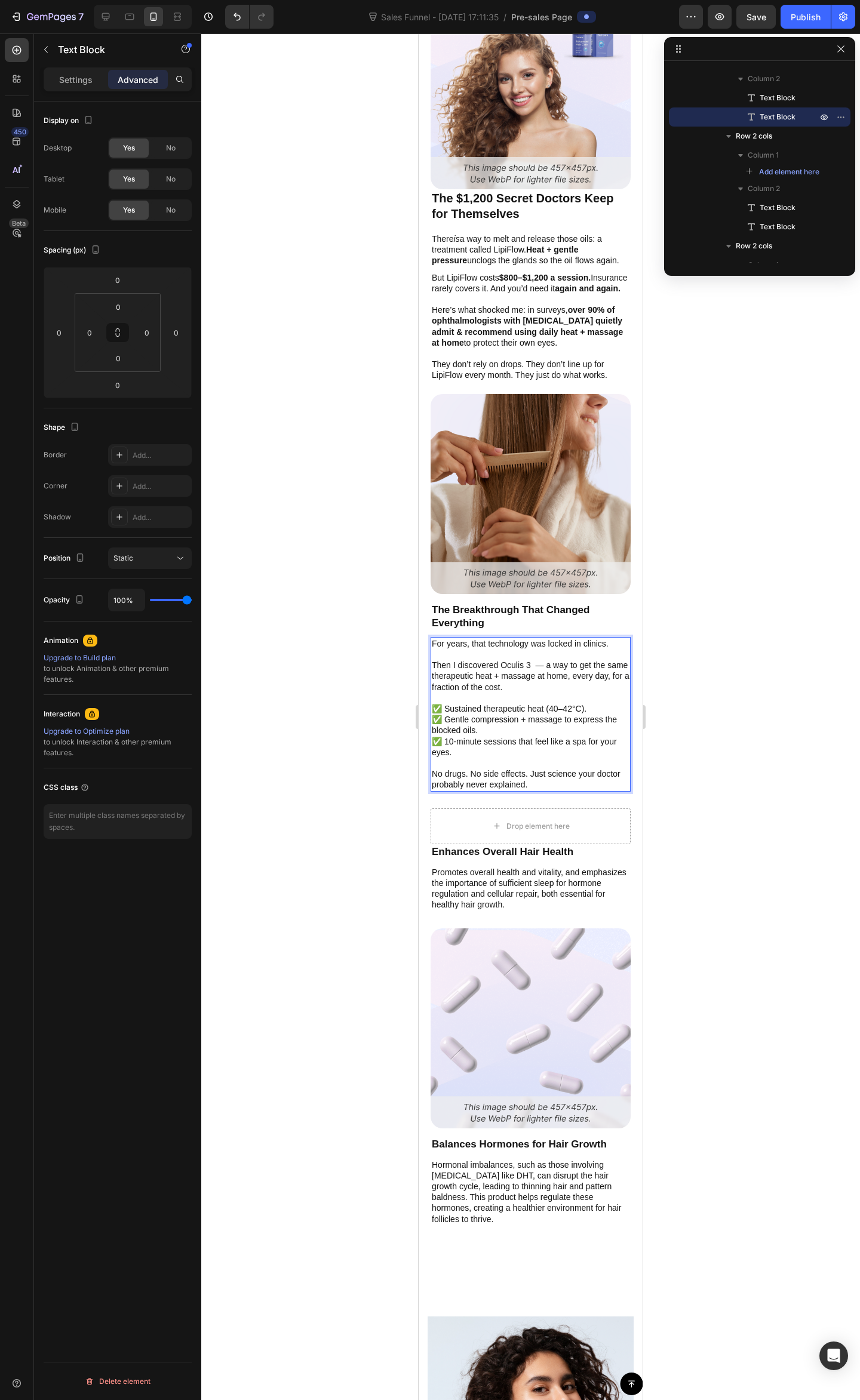
click at [550, 748] on p "✅ 10-minute sessions that feel like a spa for your eyes." at bounding box center [531, 746] width 198 height 21
click at [592, 696] on p "Rich Text Editor. Editing area: main" at bounding box center [531, 698] width 198 height 11
click at [595, 710] on p "✅ Sustained therapeutic heat (40–42°C)." at bounding box center [531, 708] width 198 height 11
click at [588, 757] on p "Rich Text Editor. Editing area: main" at bounding box center [531, 763] width 198 height 11
click at [593, 703] on p "✅ Sustained therapeutic heat (40–42°C)." at bounding box center [531, 708] width 198 height 11
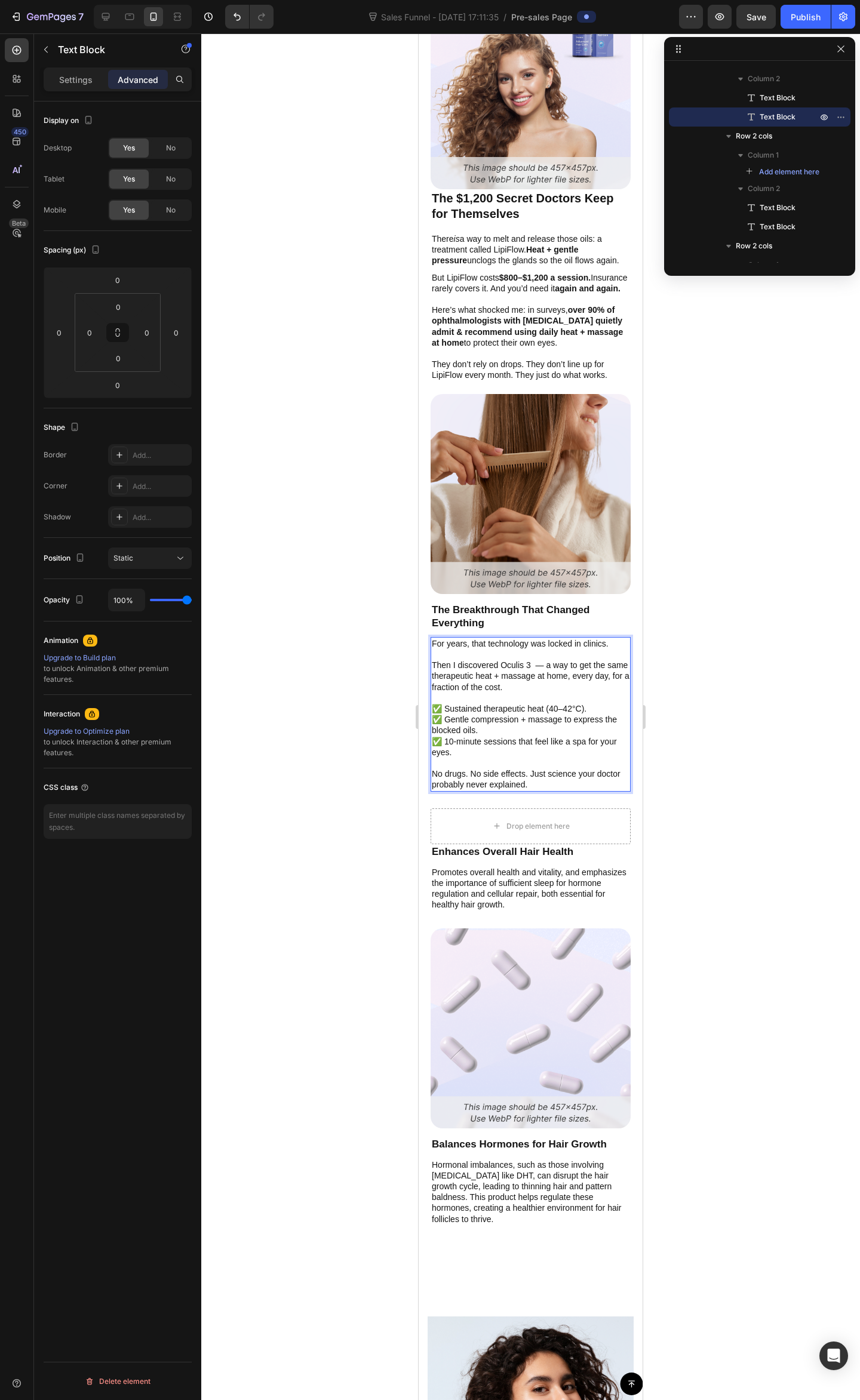
click at [562, 744] on p "✅ 10-minute sessions that feel like a spa for your eyes." at bounding box center [531, 746] width 198 height 21
click at [558, 763] on p "Rich Text Editor. Editing area: main" at bounding box center [531, 763] width 198 height 11
click at [597, 703] on p "✅ Sustained therapeutic heat (40–42°C)." at bounding box center [531, 708] width 198 height 11
click at [584, 748] on p "✅ 10-minute sessions that feel like a spa for your eyes." at bounding box center [531, 746] width 198 height 21
drag, startPoint x: 500, startPoint y: 703, endPoint x: 565, endPoint y: 705, distance: 65.0
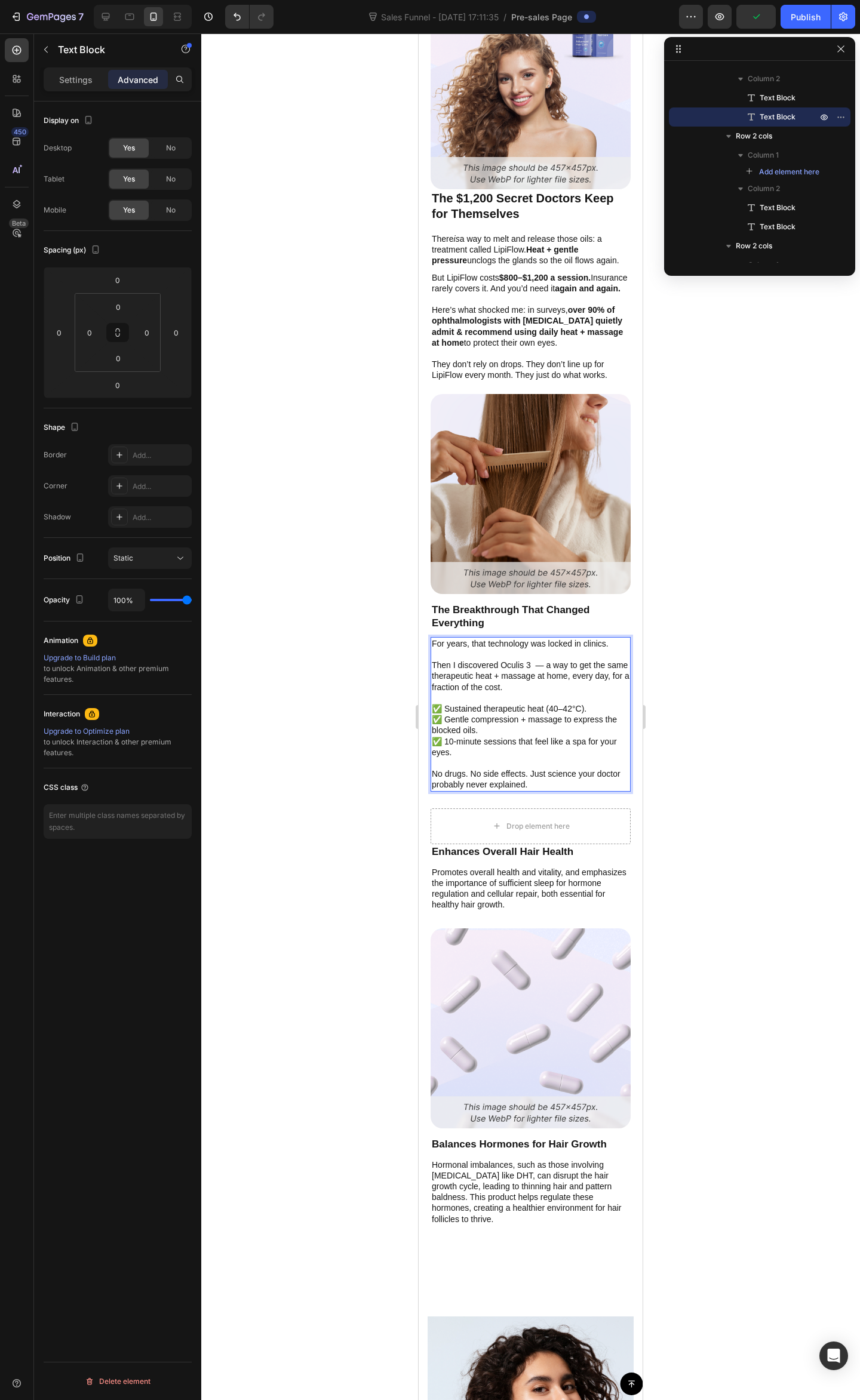
click at [501, 703] on p "✅ Sustained therapeutic heat (40–42°C)." at bounding box center [531, 708] width 198 height 11
click at [566, 705] on p "✅ Sustained therapeutic heat (40–42°C)." at bounding box center [531, 708] width 198 height 11
click at [507, 736] on p "✅ 10-minute sessions that feel like a spa for your eyes." at bounding box center [531, 746] width 198 height 21
click at [509, 753] on p "✅ 10-minute sessions that feel like a spa for your eyes." at bounding box center [531, 746] width 198 height 21
click at [512, 772] on p "No drugs. No side effects. Just science your doctor probably never explained." at bounding box center [531, 779] width 198 height 21
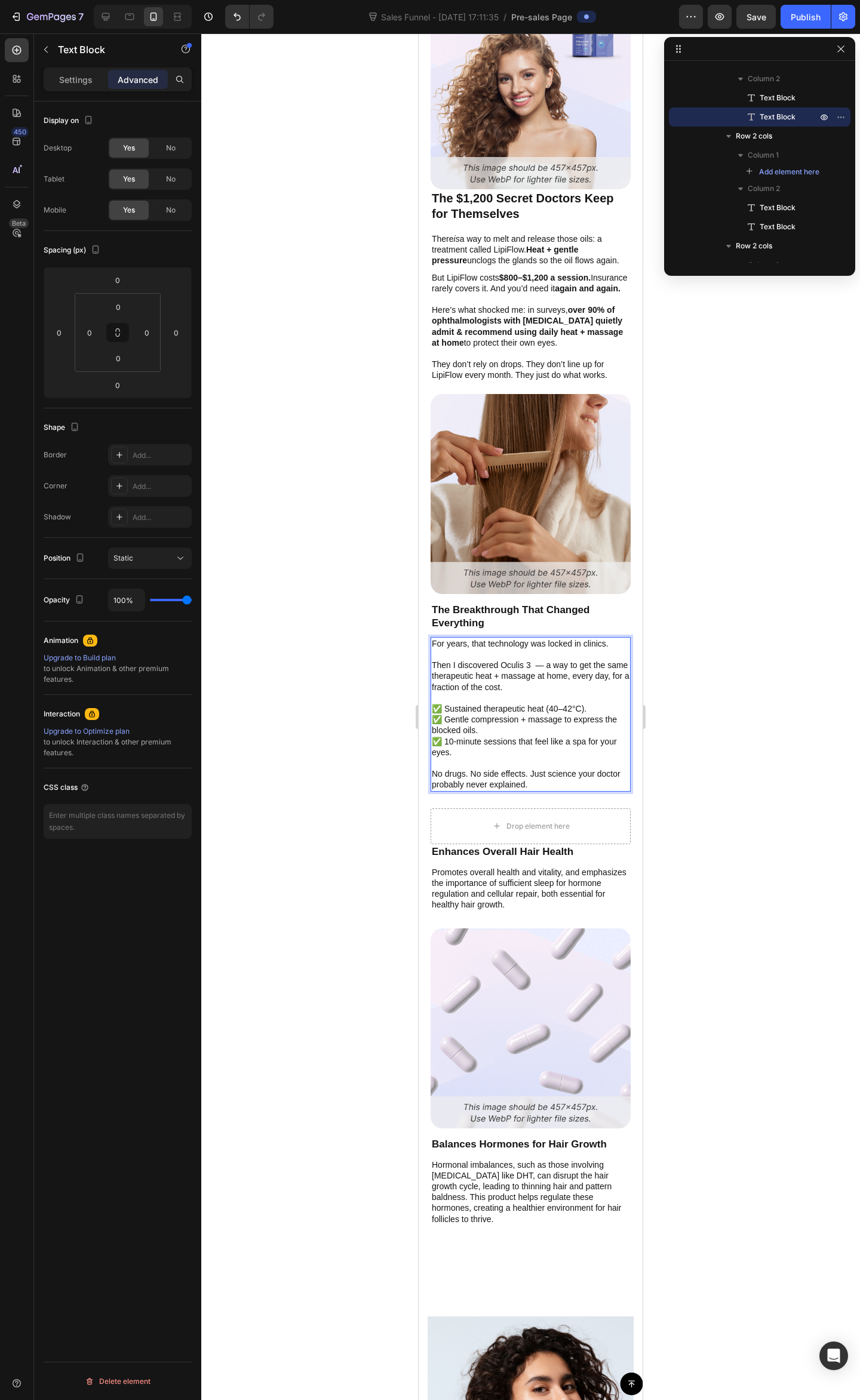
click at [549, 775] on p "No drugs. No side effects. Just science your doctor probably never explained." at bounding box center [531, 779] width 198 height 21
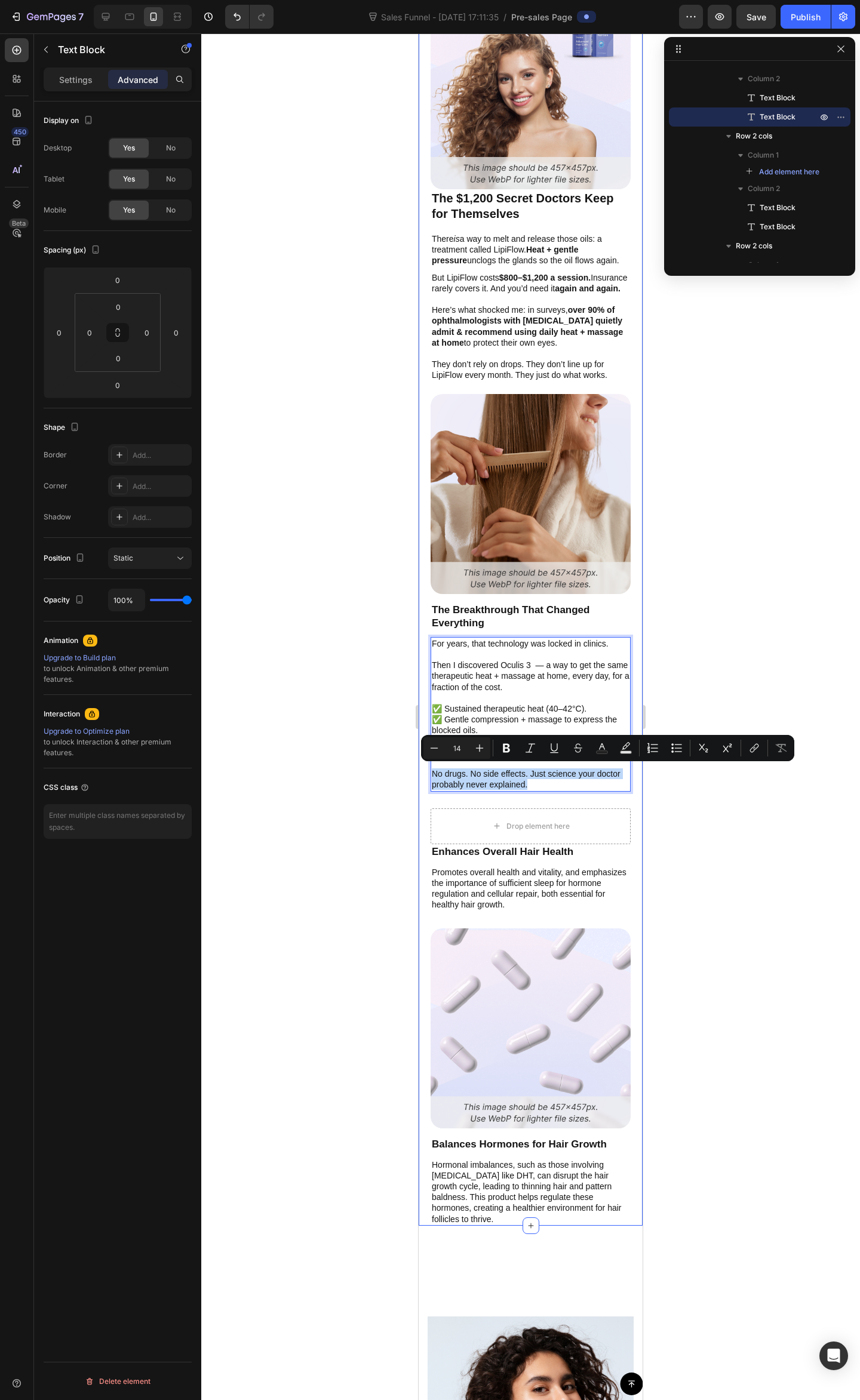
drag, startPoint x: 575, startPoint y: 785, endPoint x: 428, endPoint y: 767, distance: 148.1
click at [428, 767] on div "Image The $1,200 Secret Doctors Keep for Themselves Text Block There is a way t…" at bounding box center [530, 607] width 224 height 1236
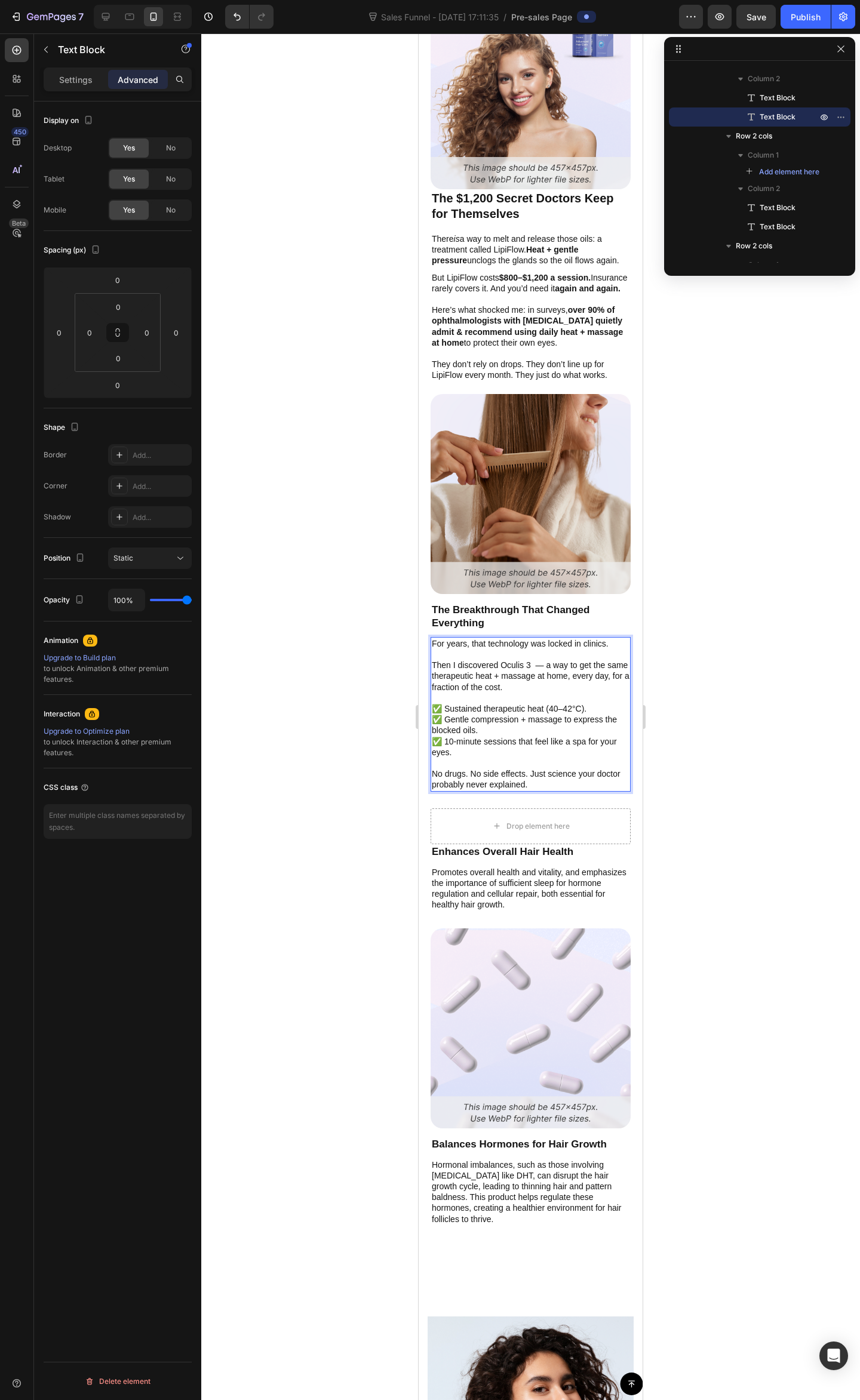
click at [518, 763] on p "Rich Text Editor. Editing area: main" at bounding box center [531, 763] width 198 height 11
drag, startPoint x: 575, startPoint y: 776, endPoint x: 569, endPoint y: 777, distance: 6.1
click at [569, 777] on p "No drugs. No side effects. Just science your doctor probably never explained." at bounding box center [531, 779] width 198 height 21
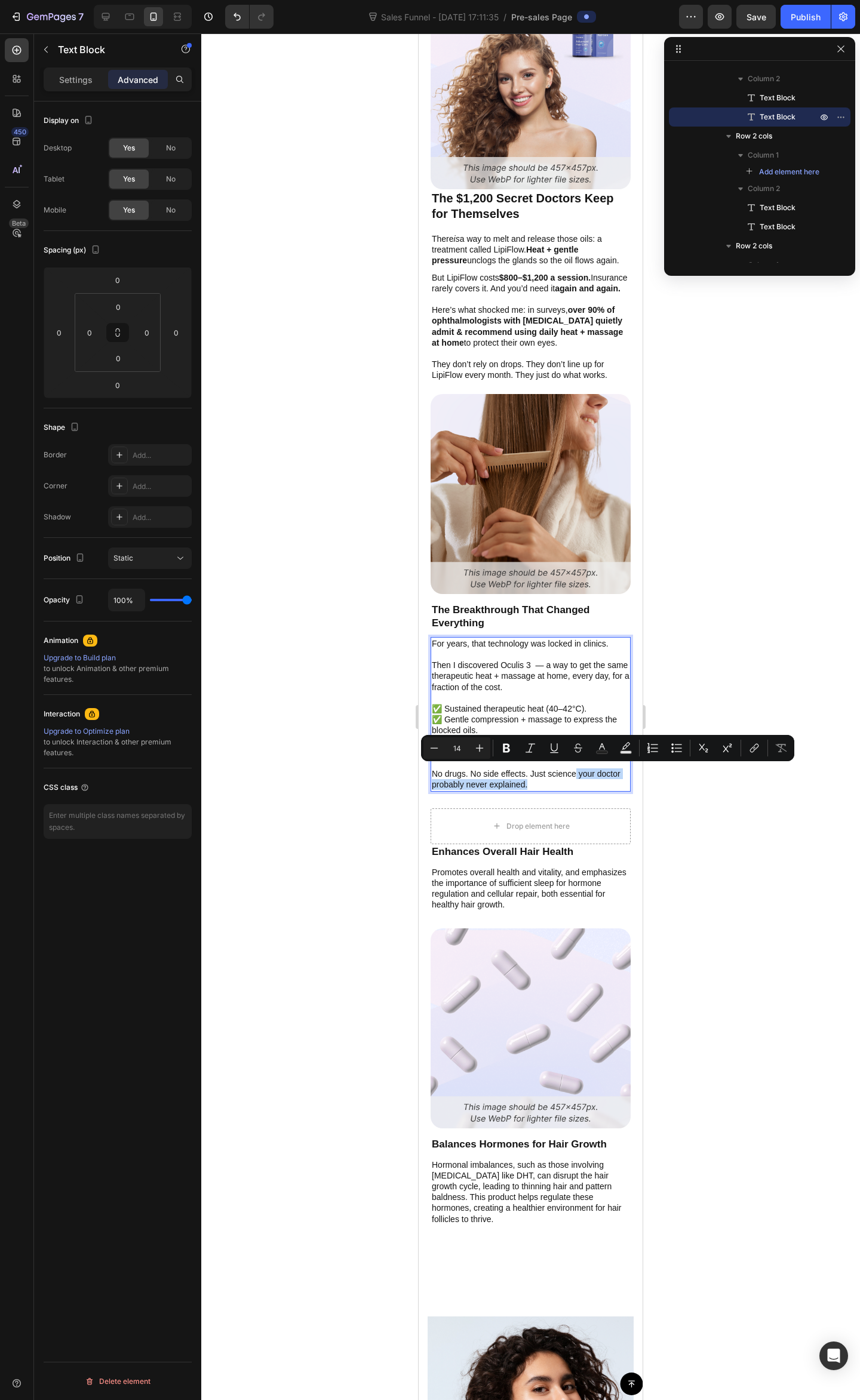
click at [564, 781] on p "No drugs. No side effects. Just science your doctor probably never explained." at bounding box center [531, 779] width 198 height 21
drag, startPoint x: 566, startPoint y: 781, endPoint x: 455, endPoint y: 767, distance: 111.9
click at [442, 768] on p "No drugs. No side effects. Just science your doctor probably never explained." at bounding box center [531, 779] width 198 height 21
click at [474, 772] on p "No drugs. No side effects. Just science your doctor probably never explained." at bounding box center [531, 779] width 198 height 21
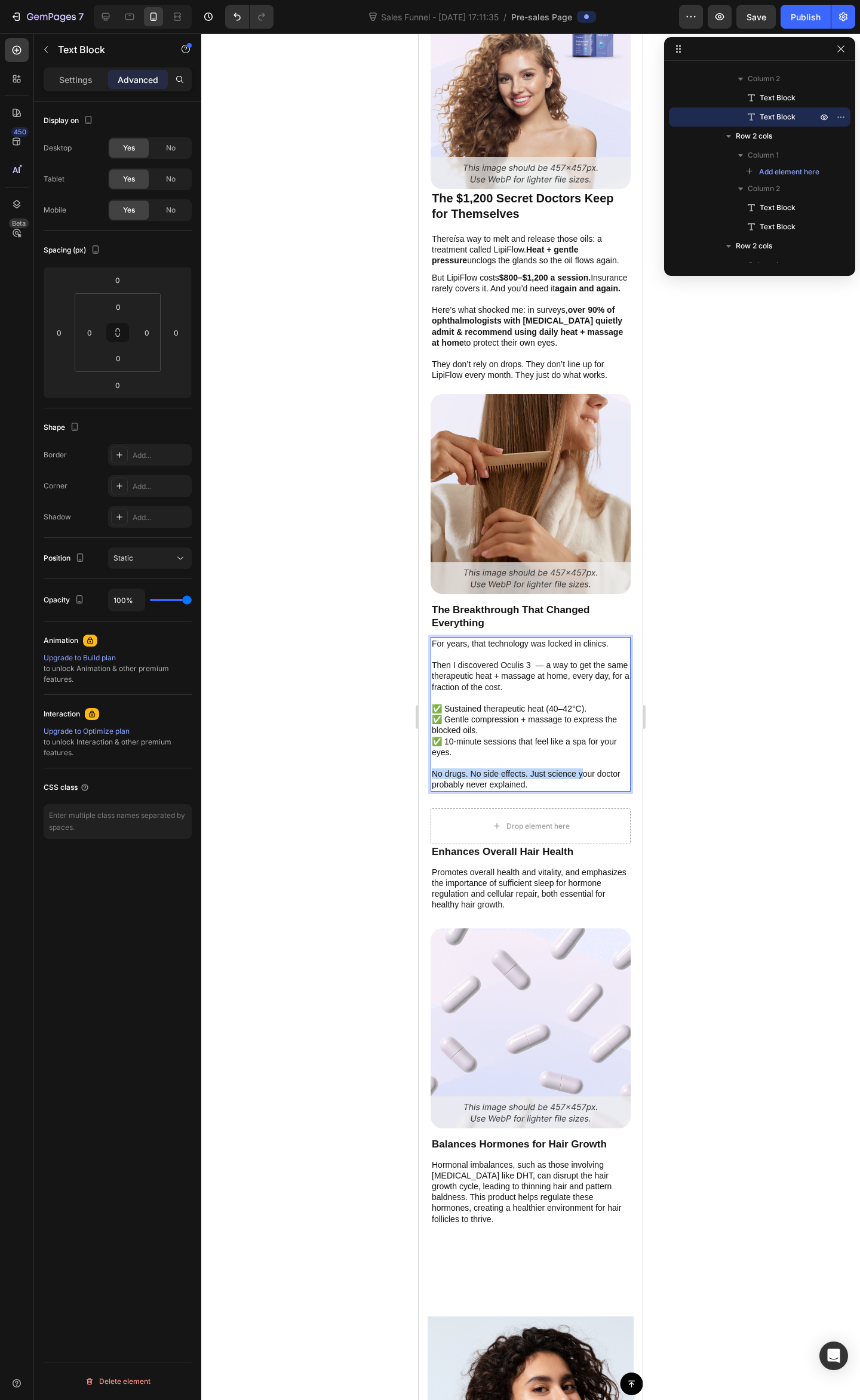
drag, startPoint x: 584, startPoint y: 772, endPoint x: 555, endPoint y: 779, distance: 29.8
click at [435, 771] on p "No drugs. No side effects. Just science your doctor probably never explained." at bounding box center [531, 779] width 198 height 21
click at [555, 778] on p "No drugs. No side effects. Just science your doctor probably never explained." at bounding box center [531, 779] width 198 height 21
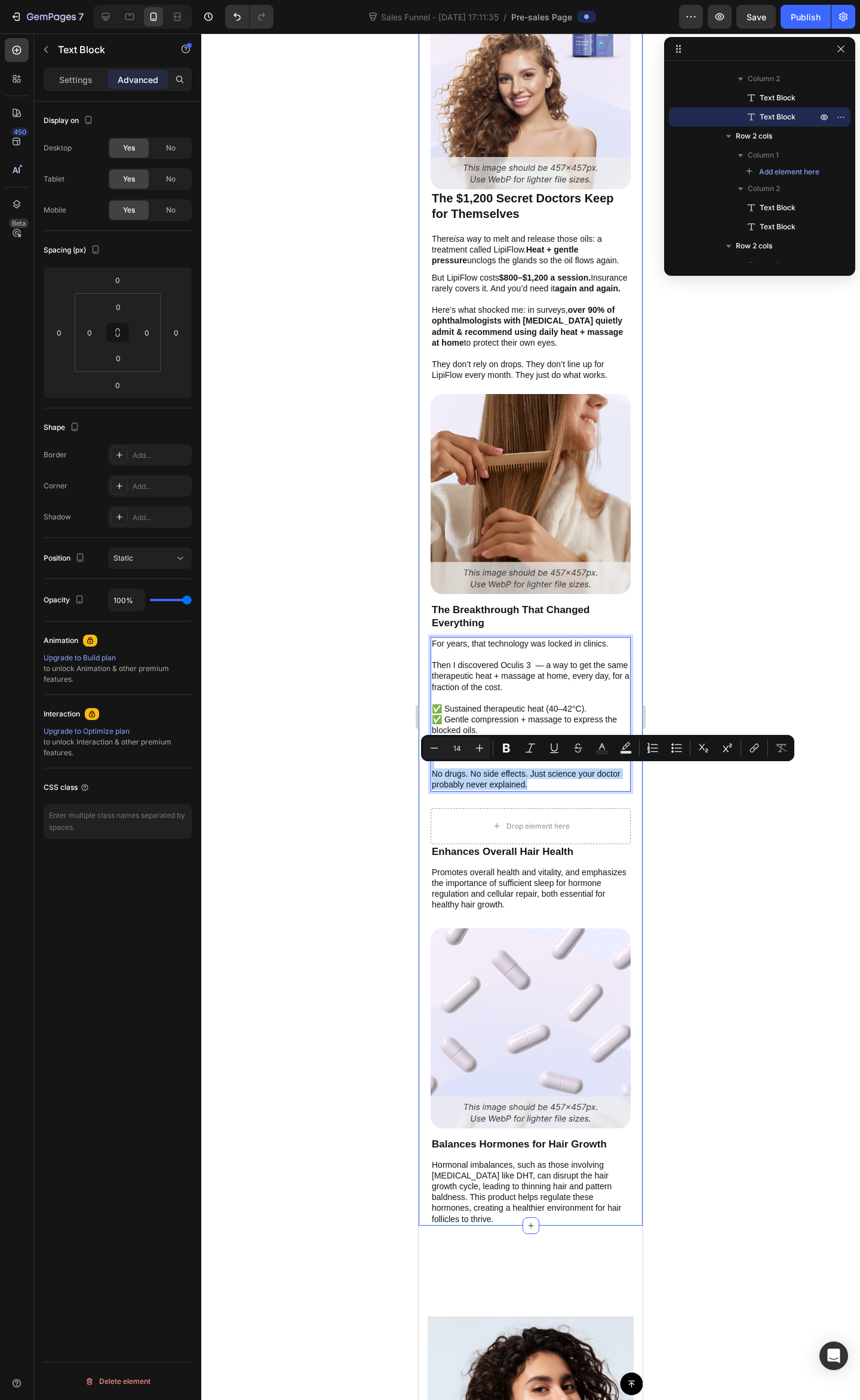
drag, startPoint x: 558, startPoint y: 781, endPoint x: 428, endPoint y: 763, distance: 131.2
click at [428, 763] on div "Image The $1,200 Secret Doctors Keep for Themselves Text Block There is a way t…" at bounding box center [530, 607] width 224 height 1236
click at [507, 748] on icon "Editor contextual toolbar" at bounding box center [506, 748] width 7 height 9
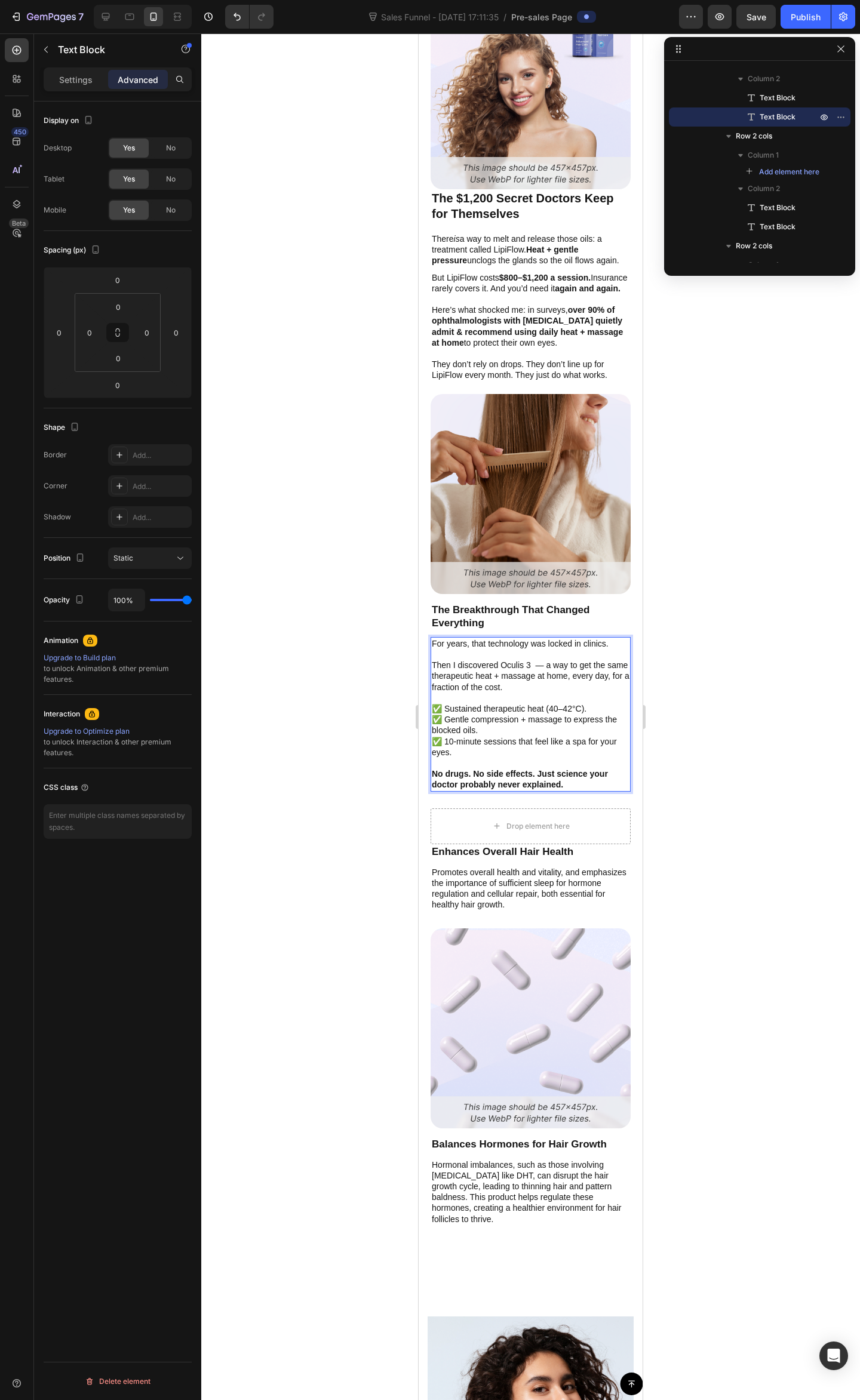
click at [604, 646] on p "For years, that technology was locked in clinics. Then I discovered Oculis 3 — …" at bounding box center [531, 665] width 198 height 54
click at [779, 600] on div at bounding box center [530, 717] width 658 height 1366
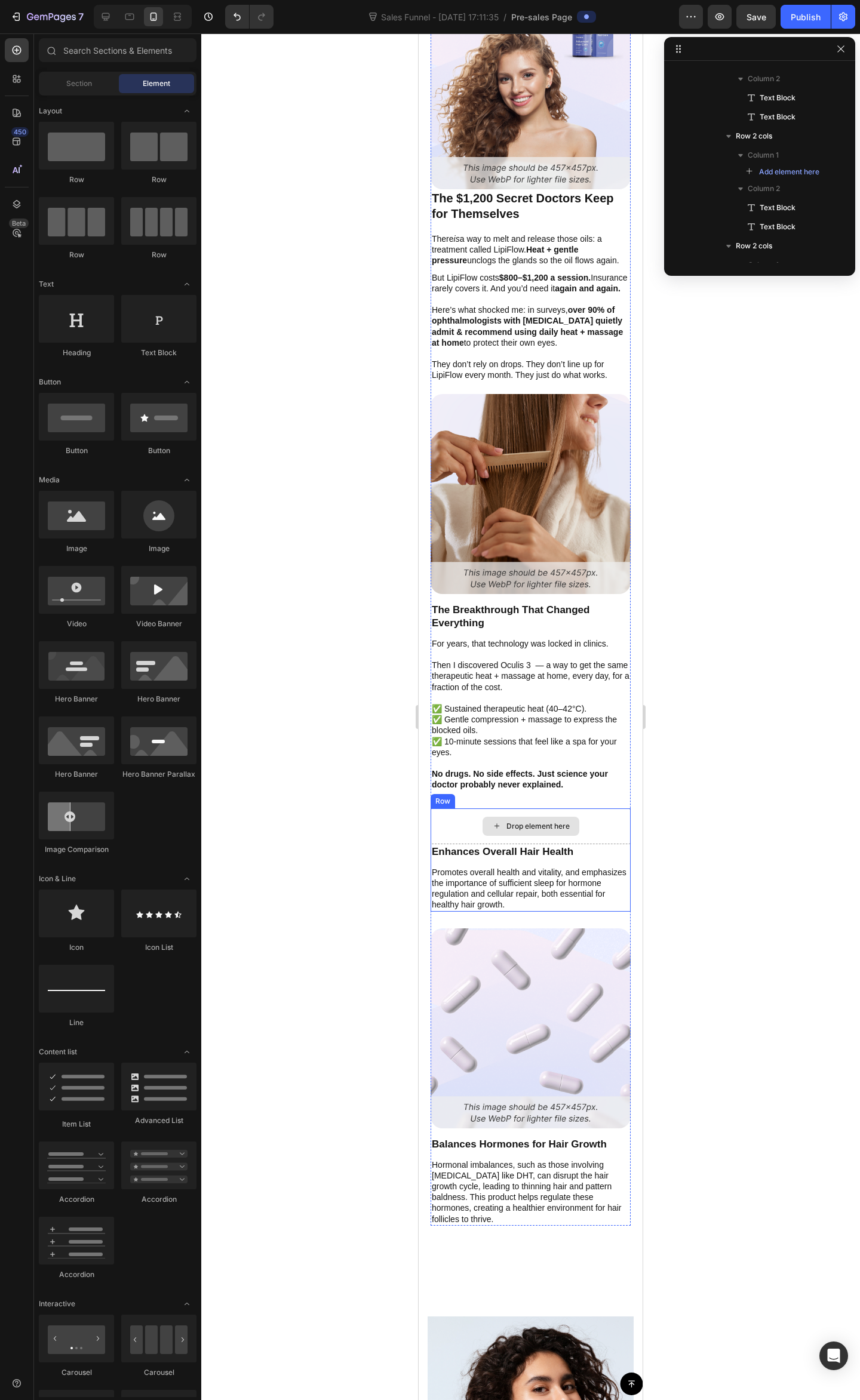
click at [605, 819] on div "Drop element here" at bounding box center [531, 825] width 200 height 36
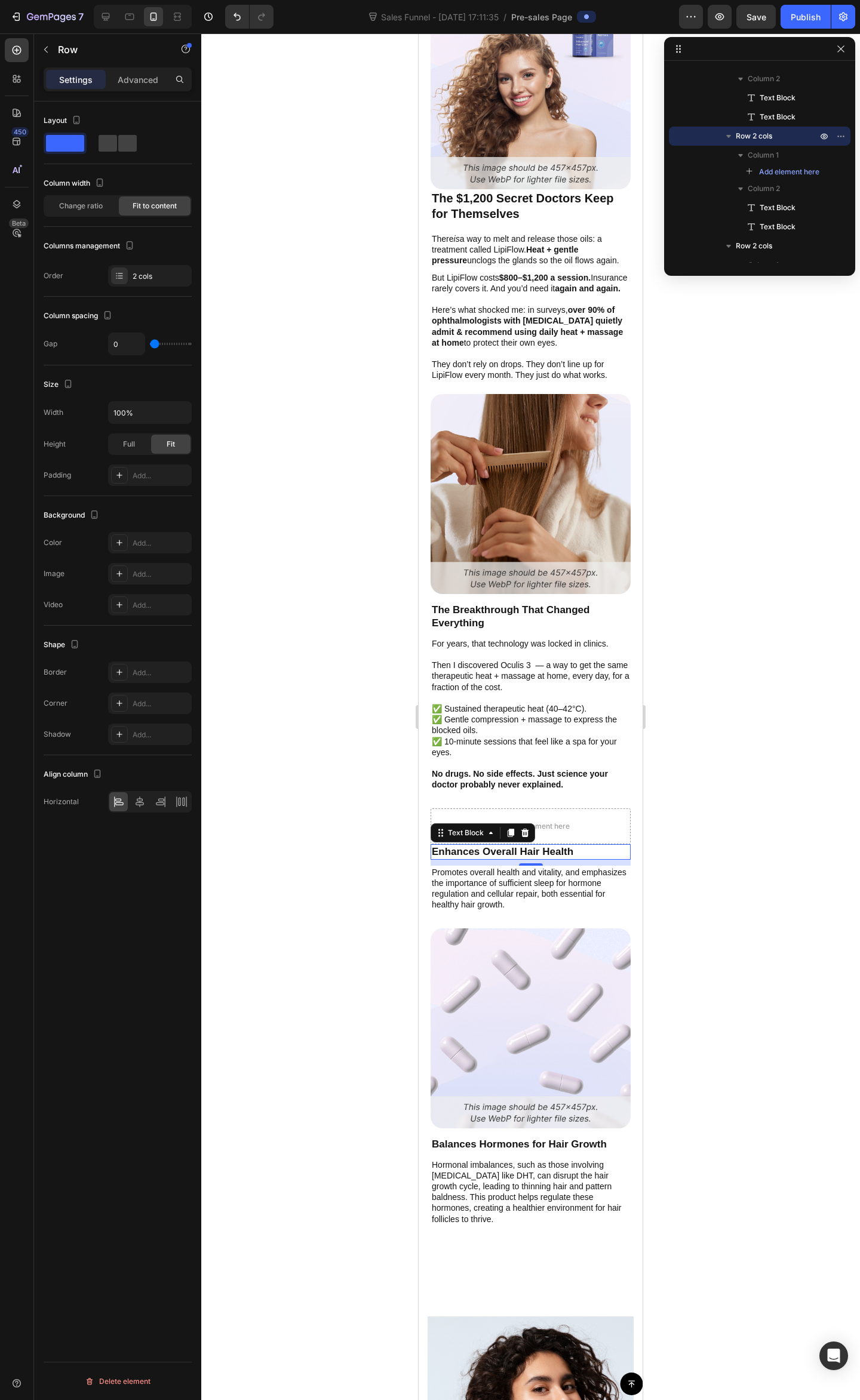
click at [589, 845] on p "Enhances Overall Hair Health" at bounding box center [531, 851] width 198 height 13
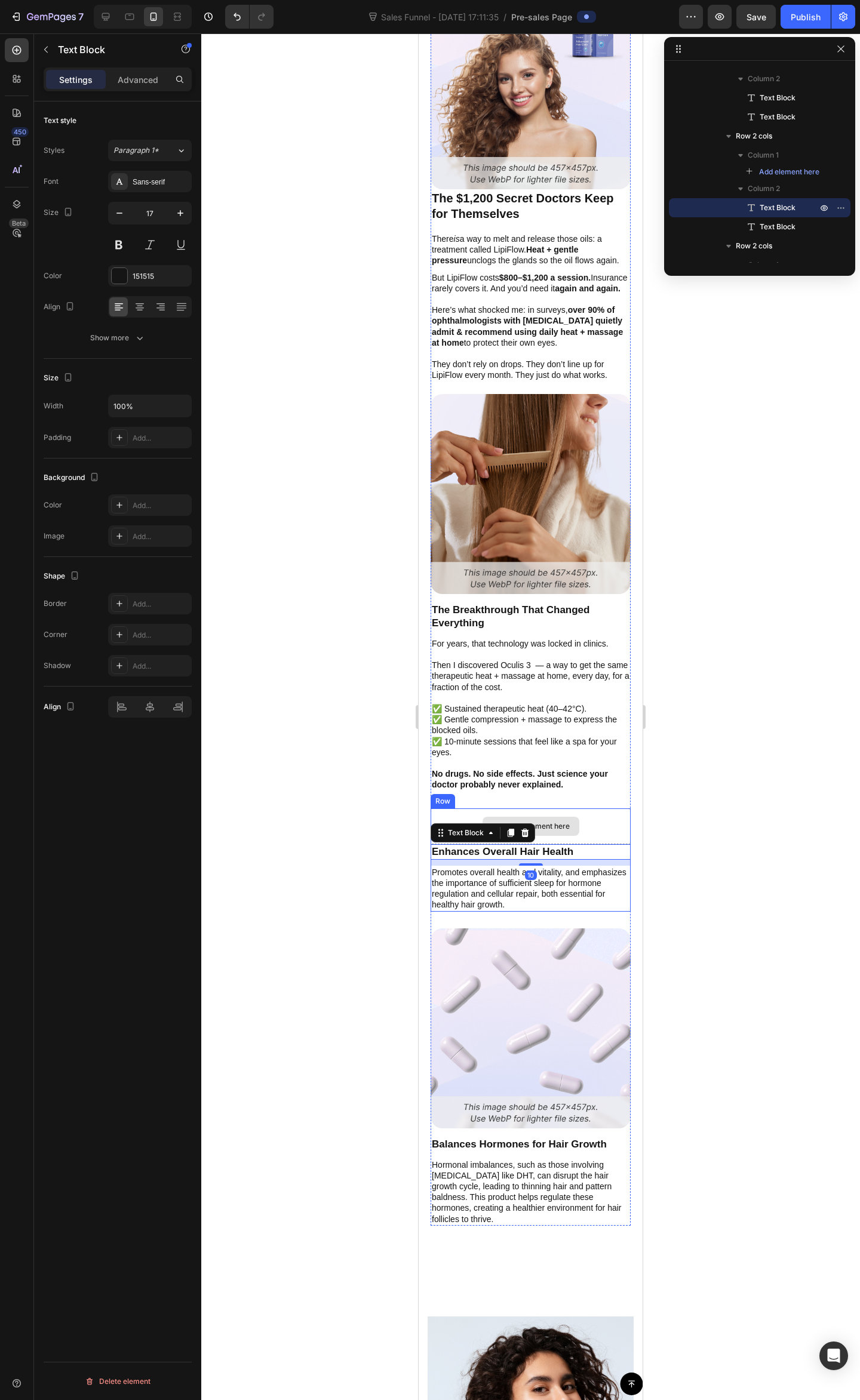
click at [593, 814] on div "Drop element here" at bounding box center [531, 825] width 200 height 36
click at [550, 855] on p "Enhances Overall Hair Health" at bounding box center [531, 851] width 198 height 13
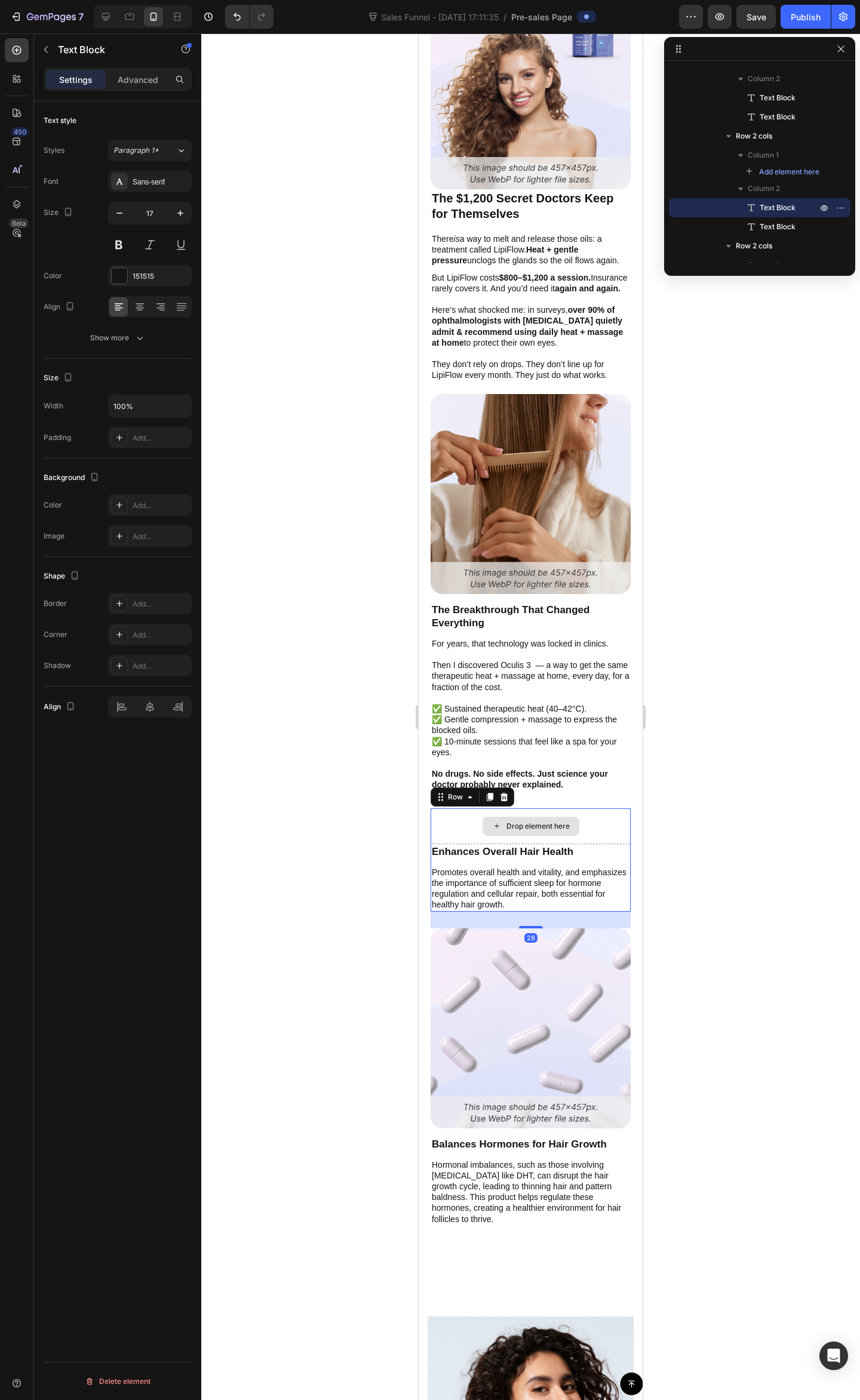
click at [584, 824] on div "Drop element here" at bounding box center [531, 825] width 200 height 36
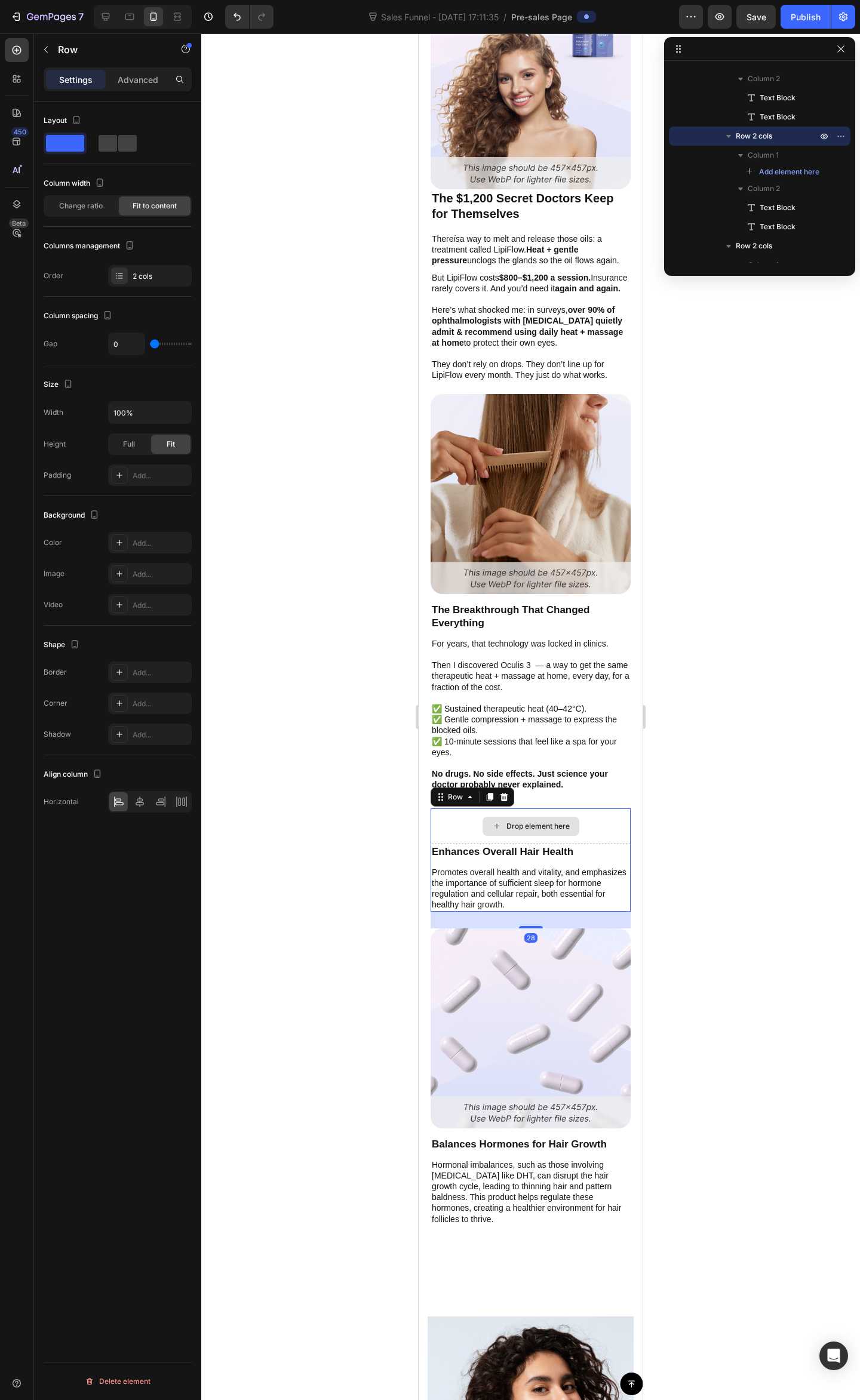
click at [588, 824] on div "Drop element here" at bounding box center [531, 825] width 200 height 36
click at [503, 790] on div at bounding box center [504, 797] width 14 height 14
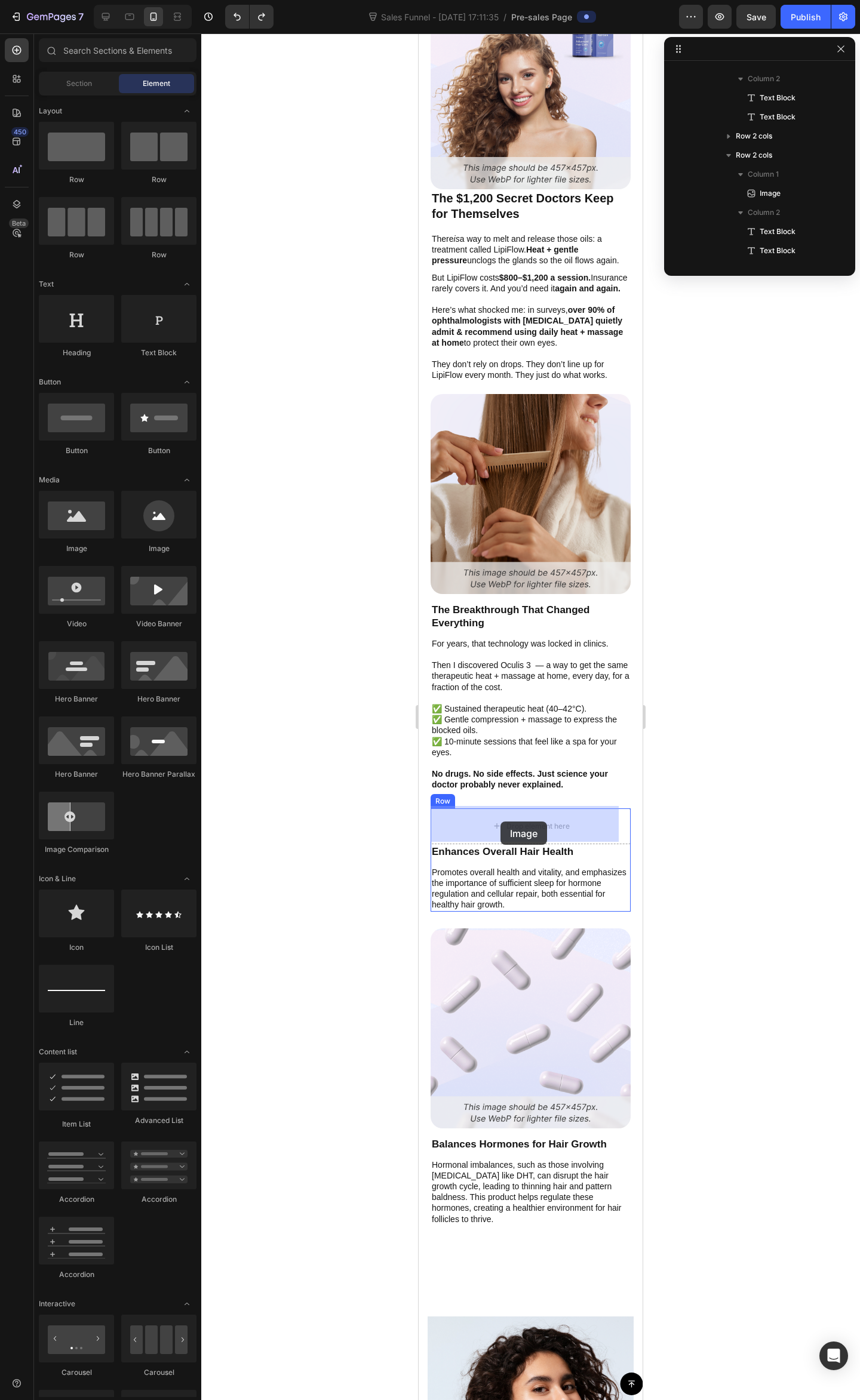
drag, startPoint x: 834, startPoint y: 643, endPoint x: 488, endPoint y: 777, distance: 371.0
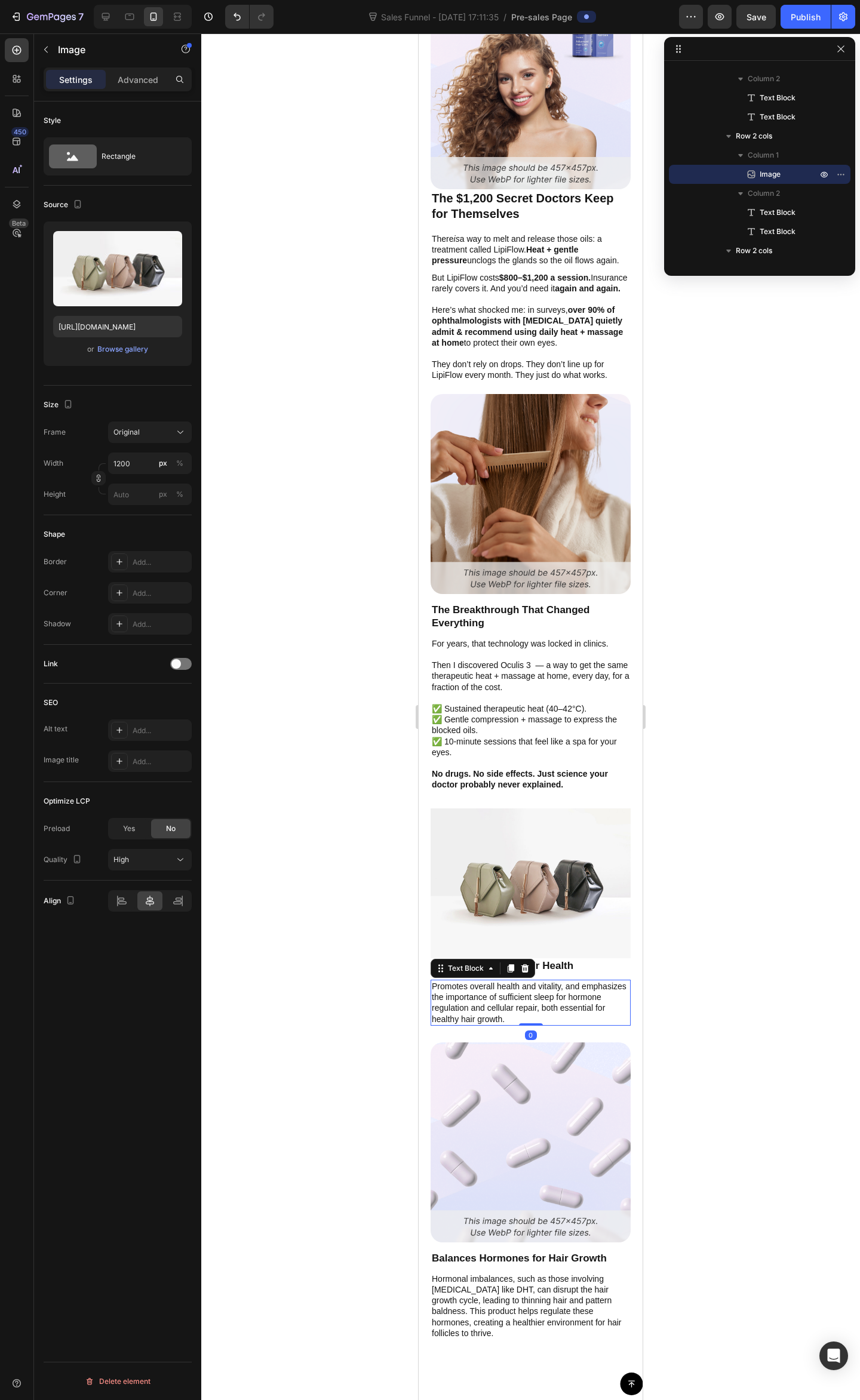
click at [550, 987] on p "Promotes overall health and vitality, and emphasizes the importance of sufficie…" at bounding box center [531, 1002] width 198 height 43
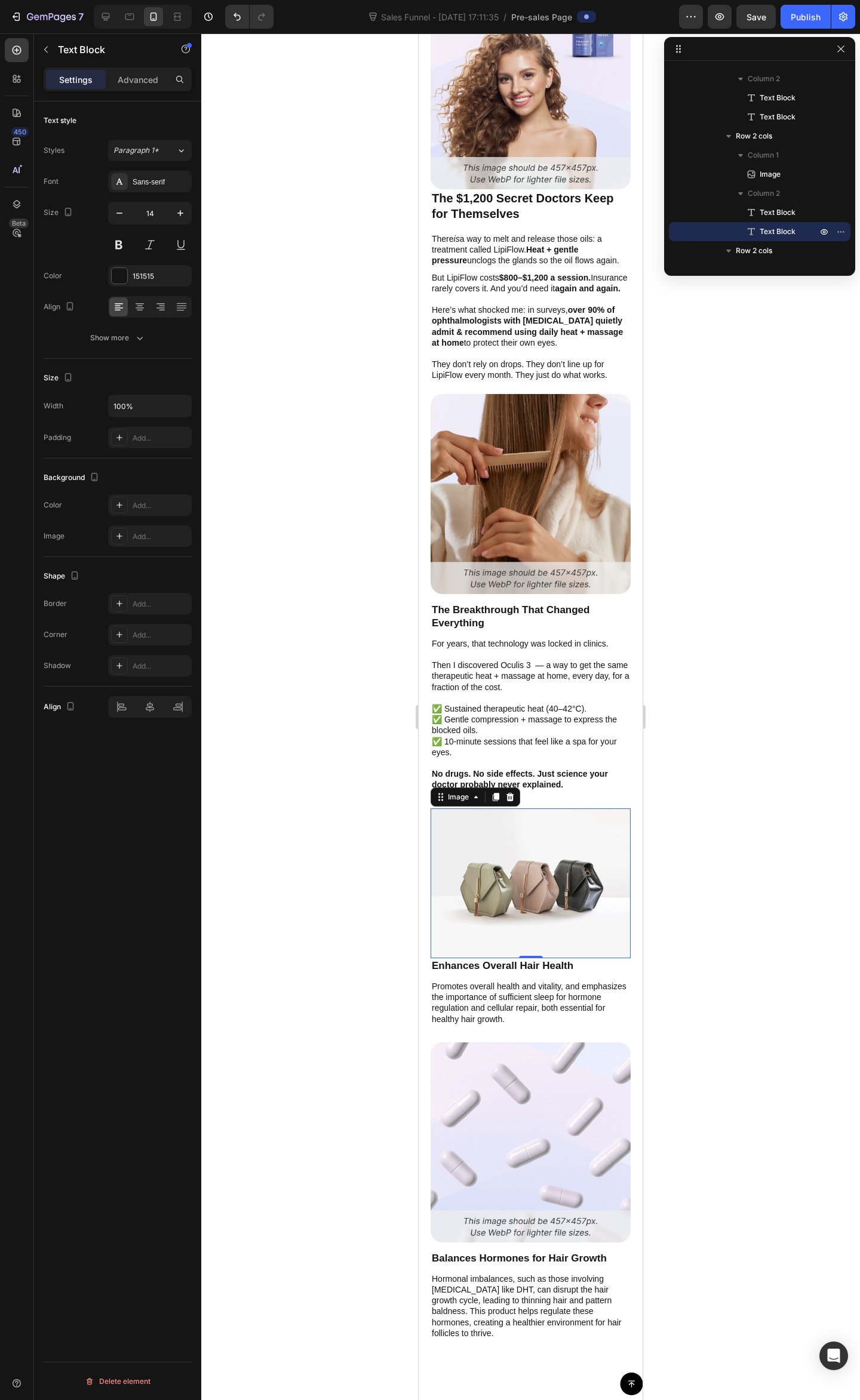
click at [555, 883] on img at bounding box center [531, 883] width 200 height 150
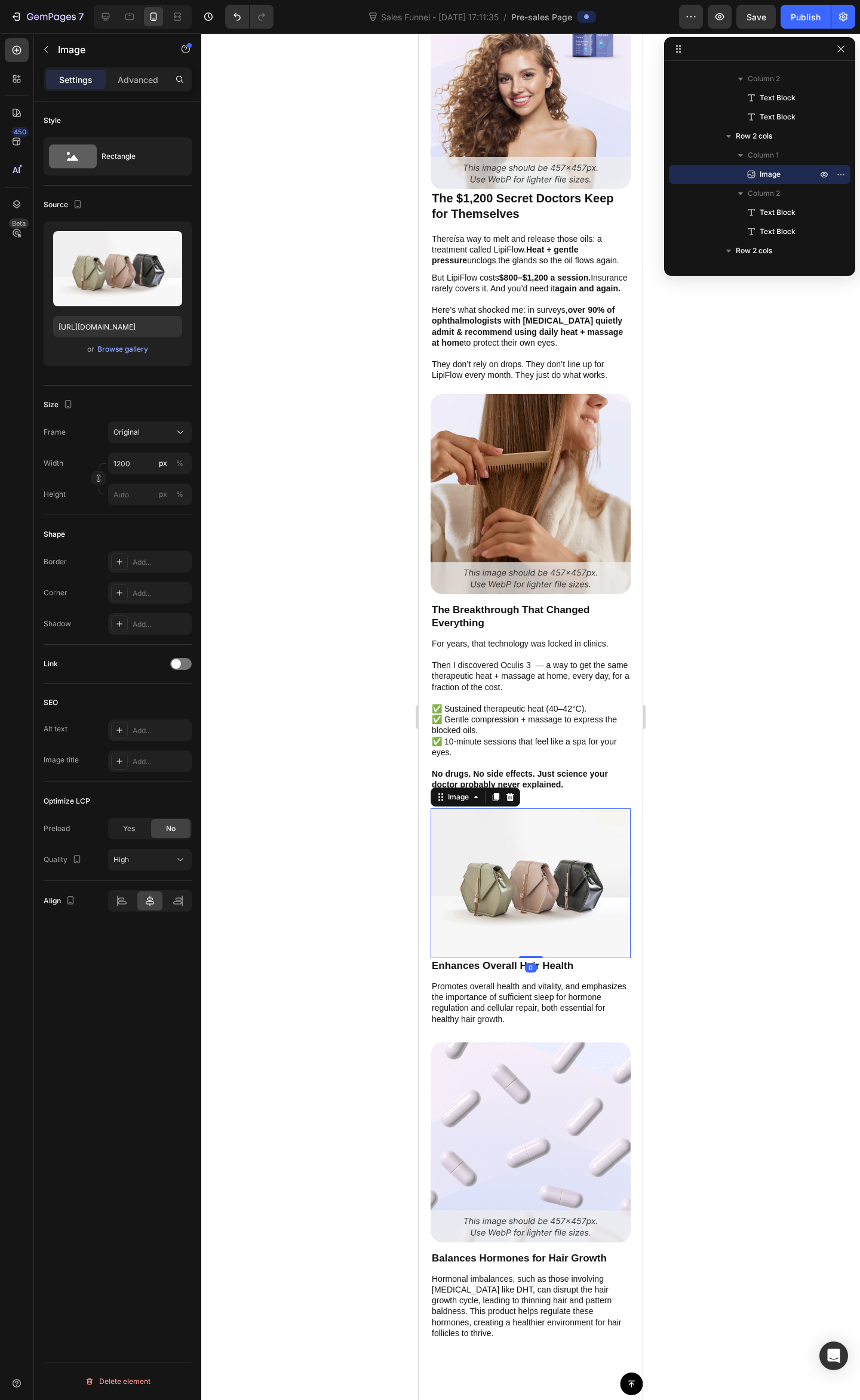
click at [755, 816] on div at bounding box center [530, 717] width 658 height 1366
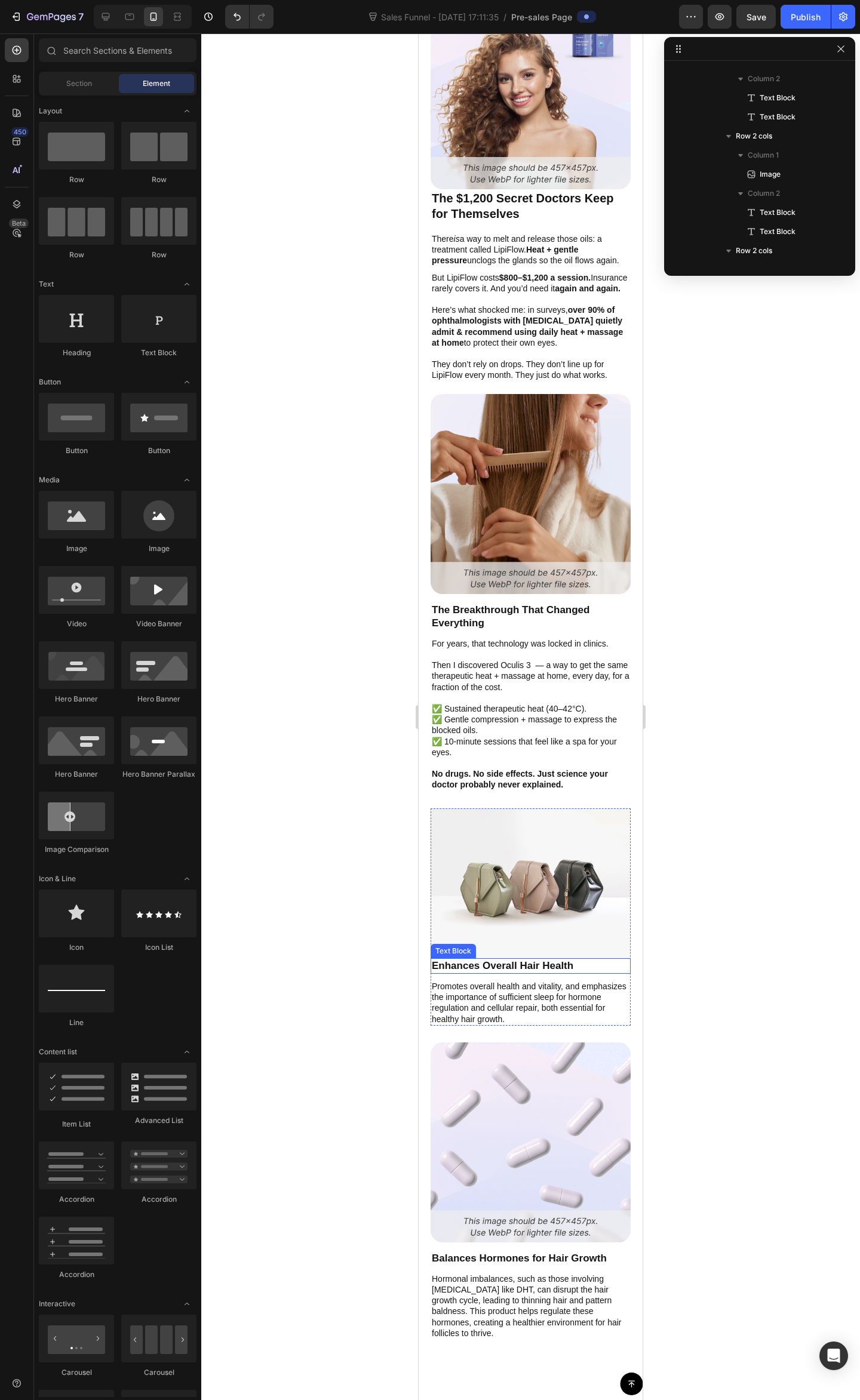
click at [485, 959] on p "Enhances Overall Hair Health" at bounding box center [531, 966] width 198 height 13
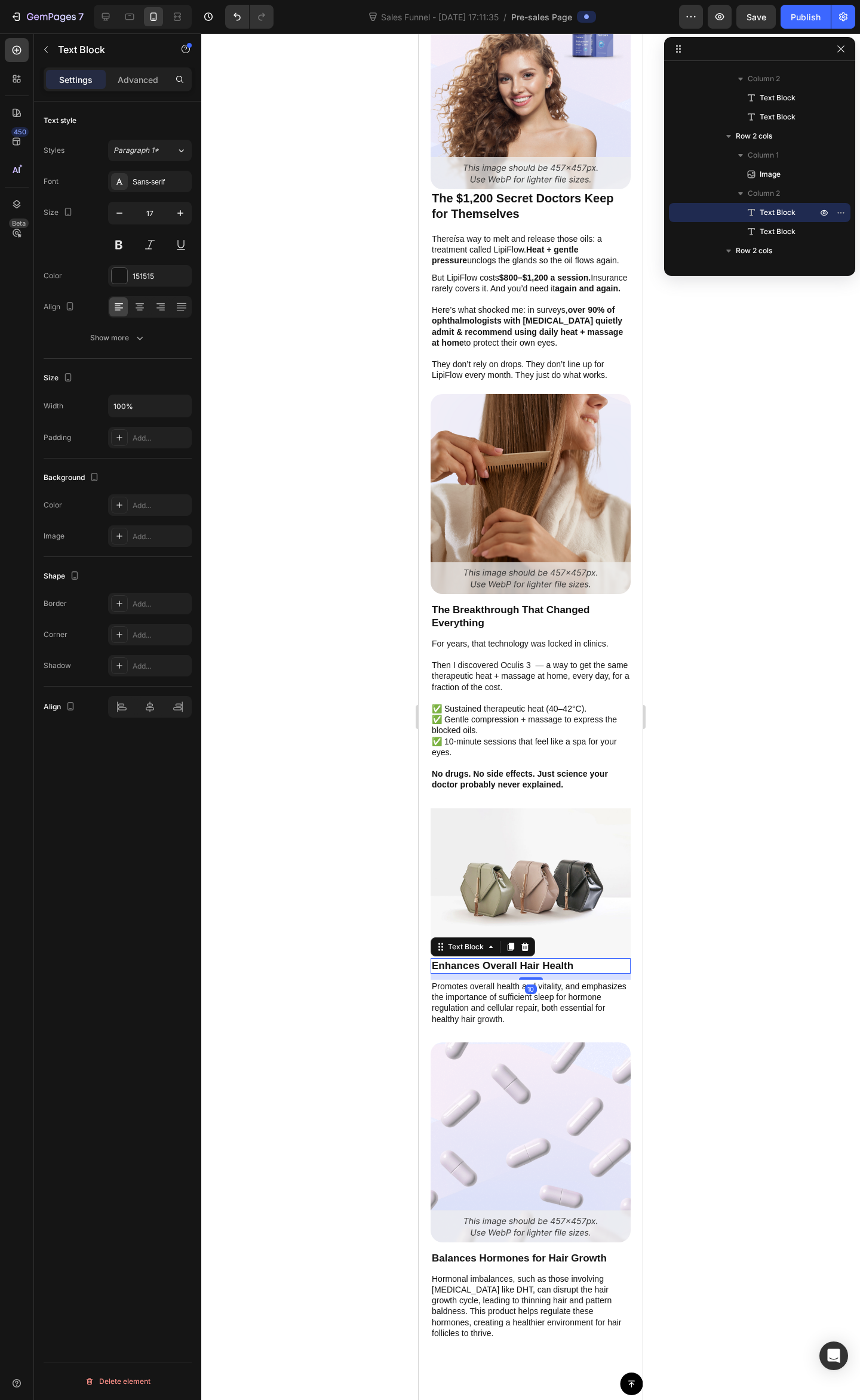
click at [485, 959] on p "Enhances Overall Hair Health" at bounding box center [531, 966] width 198 height 13
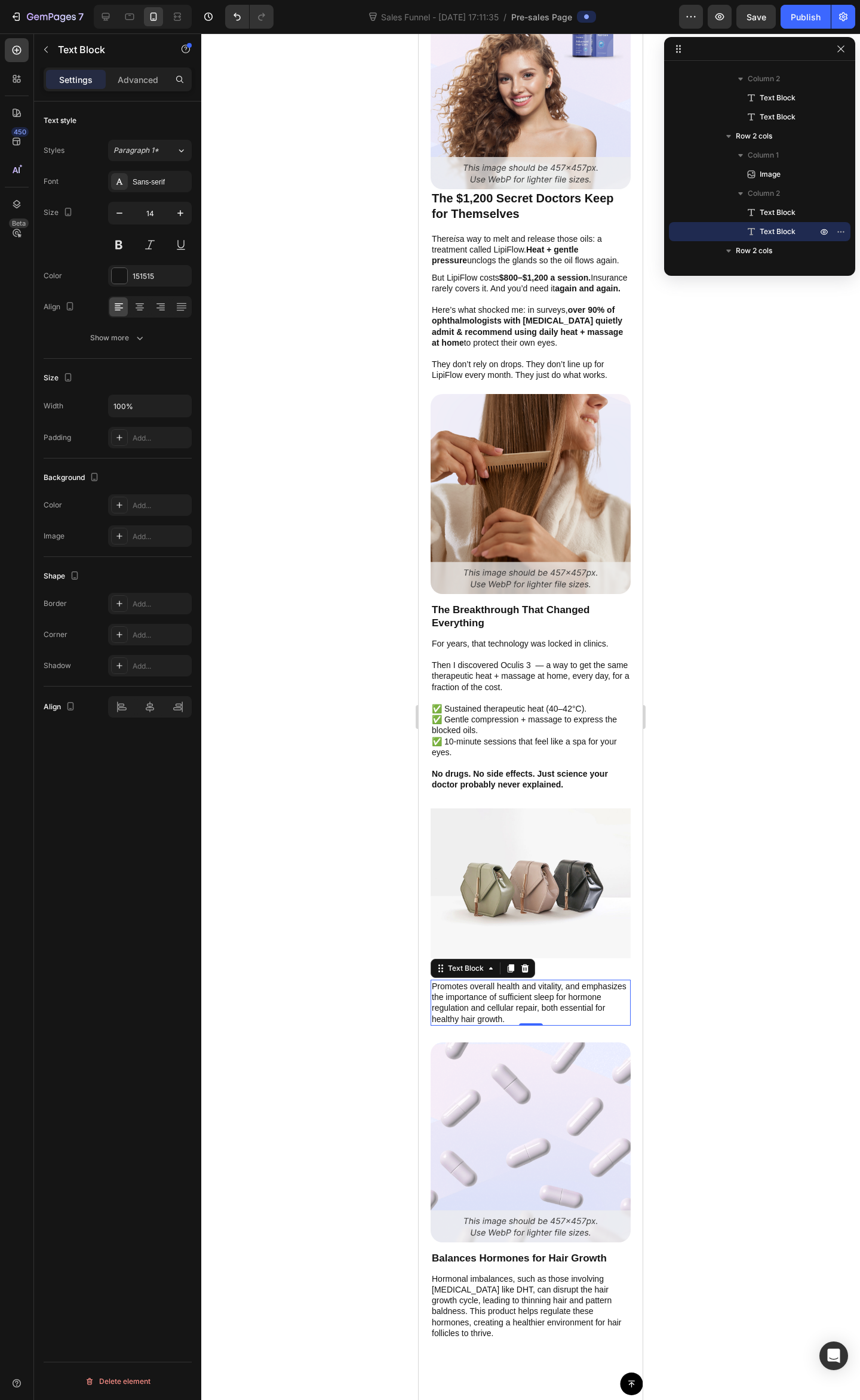
click at [514, 992] on p "Promotes overall health and vitality, and emphasizes the importance of sufficie…" at bounding box center [531, 1002] width 198 height 43
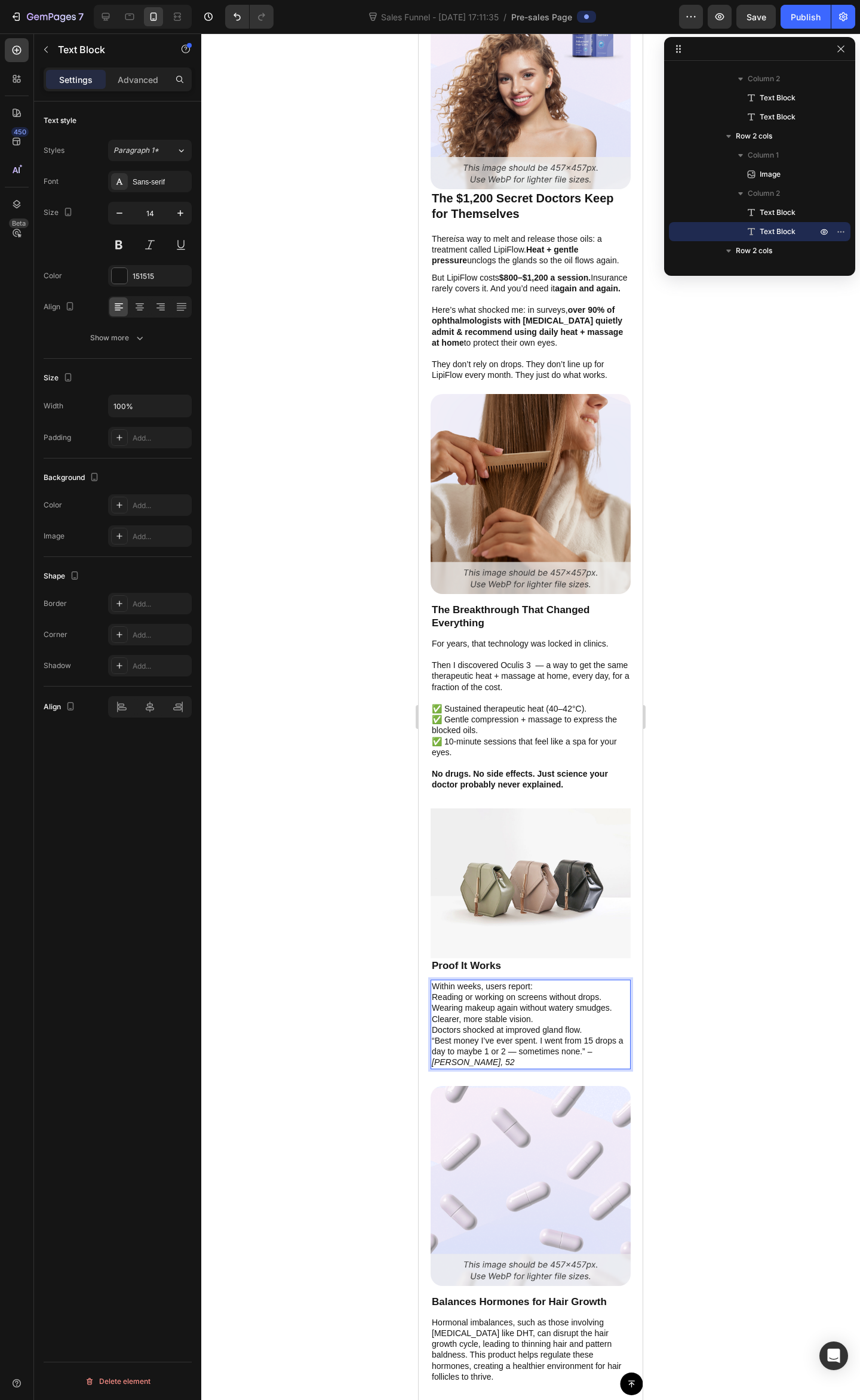
click at [852, 844] on div at bounding box center [530, 717] width 658 height 1366
click at [538, 980] on p "Within weeks, users report:" at bounding box center [531, 986] width 198 height 11
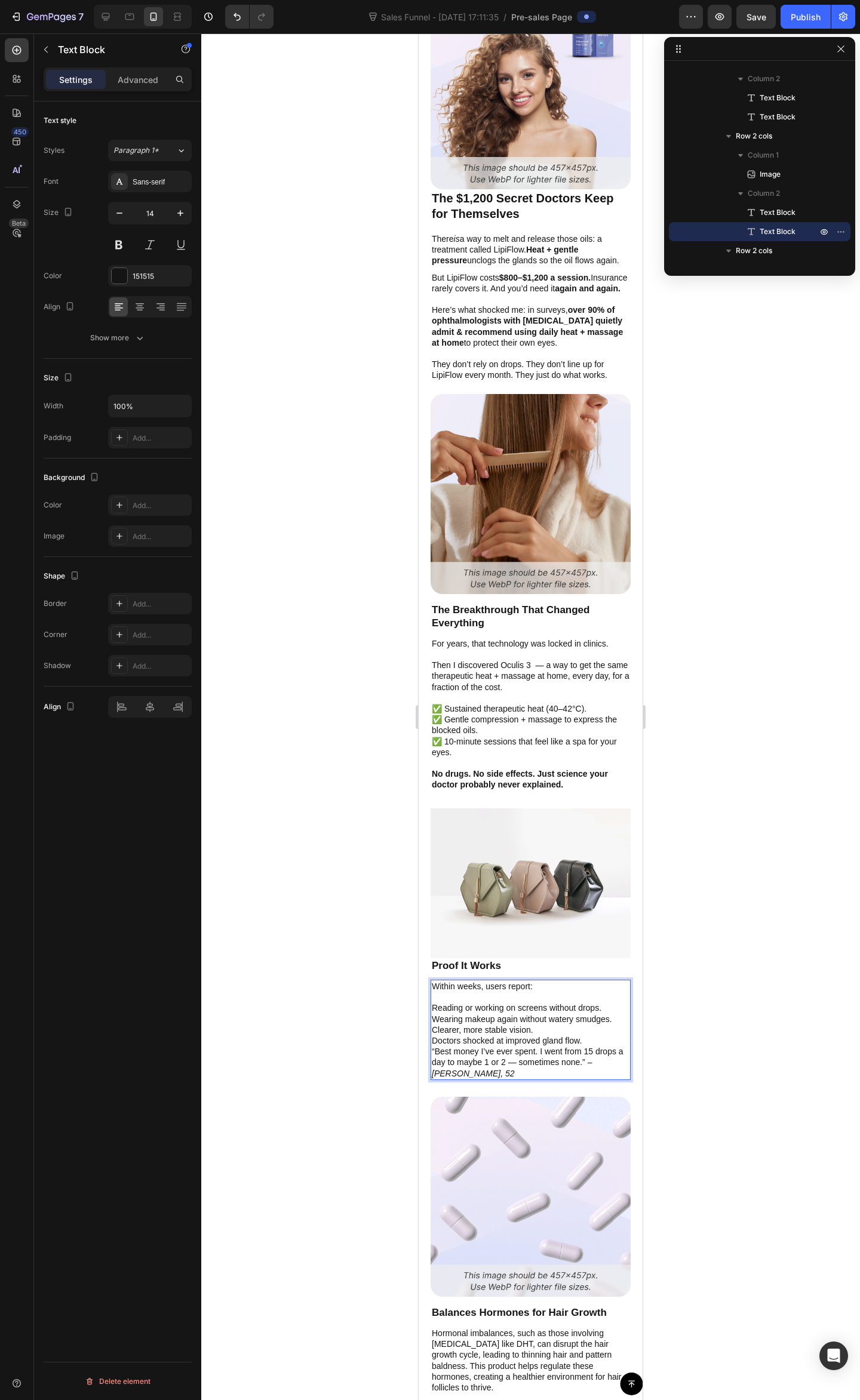
click at [545, 1025] on p "Clearer, more stable vision." at bounding box center [531, 1030] width 198 height 11
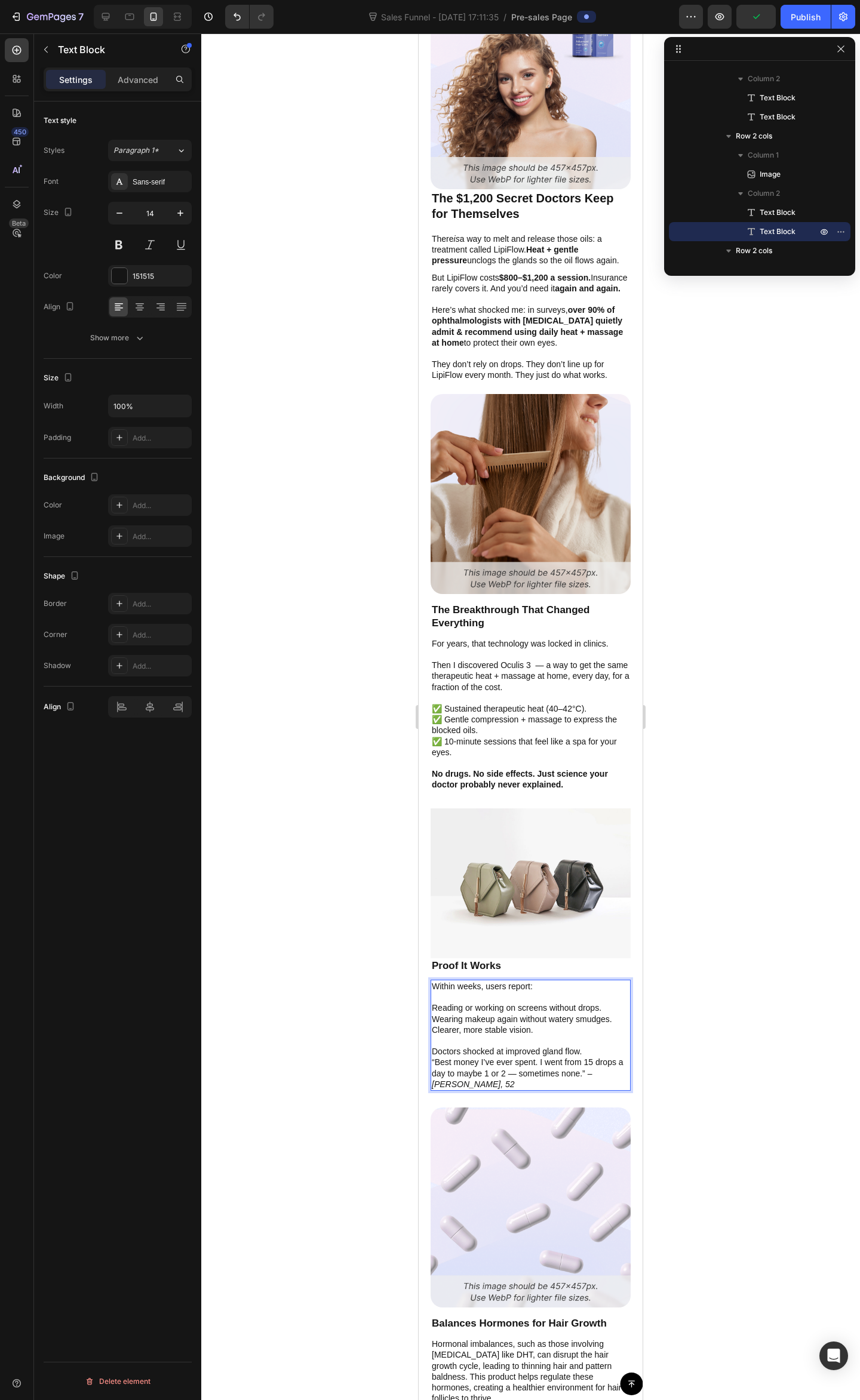
click at [597, 1046] on p "Doctors shocked at improved gland flow." at bounding box center [531, 1051] width 198 height 11
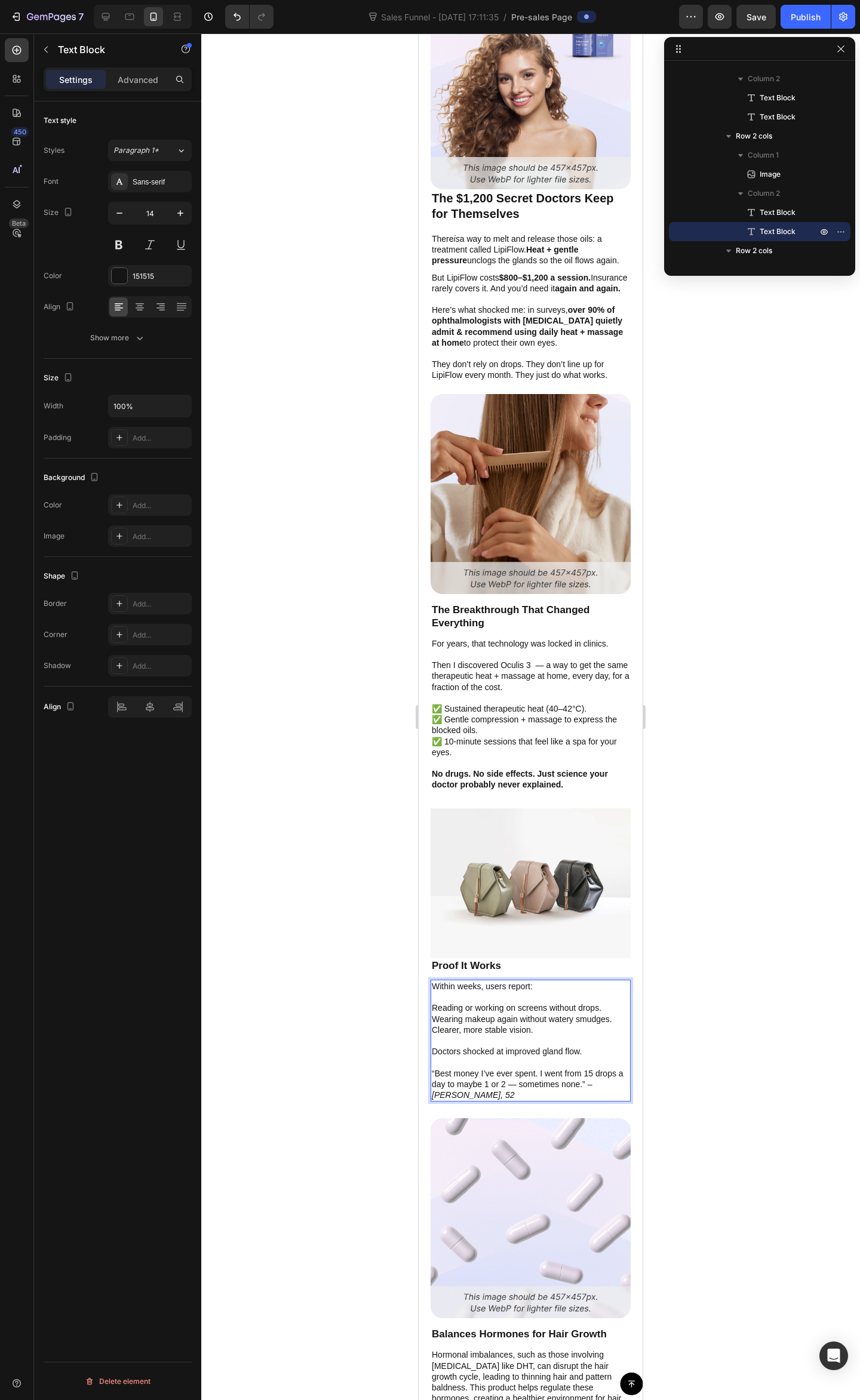
click at [559, 1076] on p "“Best money I’ve ever spent. I went from 15 drops a day to maybe 1 or 2 — somet…" at bounding box center [531, 1084] width 198 height 33
click at [581, 1076] on p "“Best money I’ve ever spent. I went from 15 drops a day to maybe 1 or 2 — somet…" at bounding box center [531, 1084] width 198 height 33
click at [521, 1071] on p "“Best money I’ve ever spent. I went from 15 drops a day to maybe 1 or 2 — somet…" at bounding box center [531, 1084] width 198 height 33
click at [562, 1025] on p "Clearer, more stable vision." at bounding box center [531, 1035] width 198 height 21
drag, startPoint x: 557, startPoint y: 1038, endPoint x: 556, endPoint y: 1028, distance: 10.0
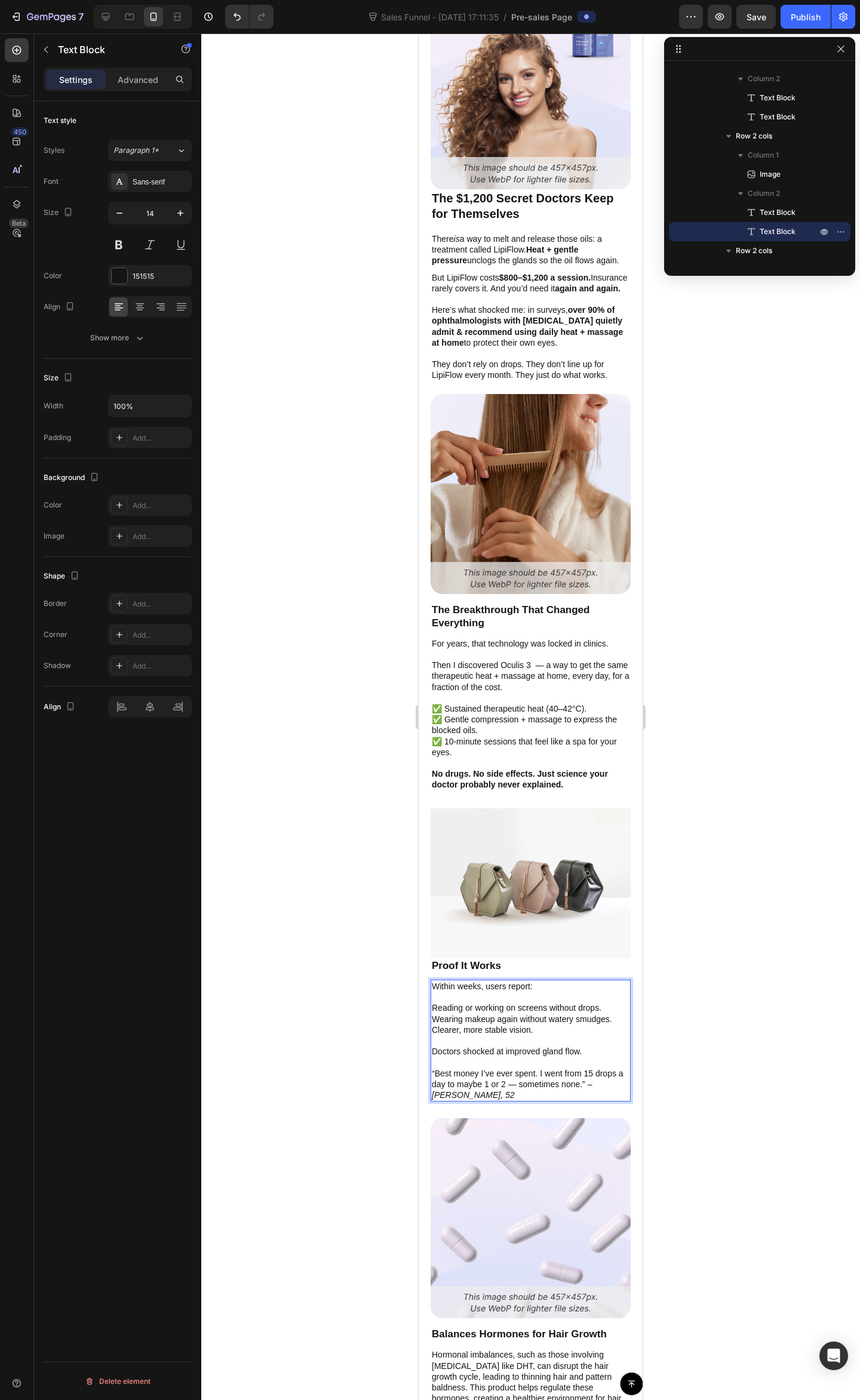
click at [556, 1033] on div "Within weeks, users report: Reading or working on screens without drops. Wearin…" at bounding box center [531, 1041] width 200 height 122
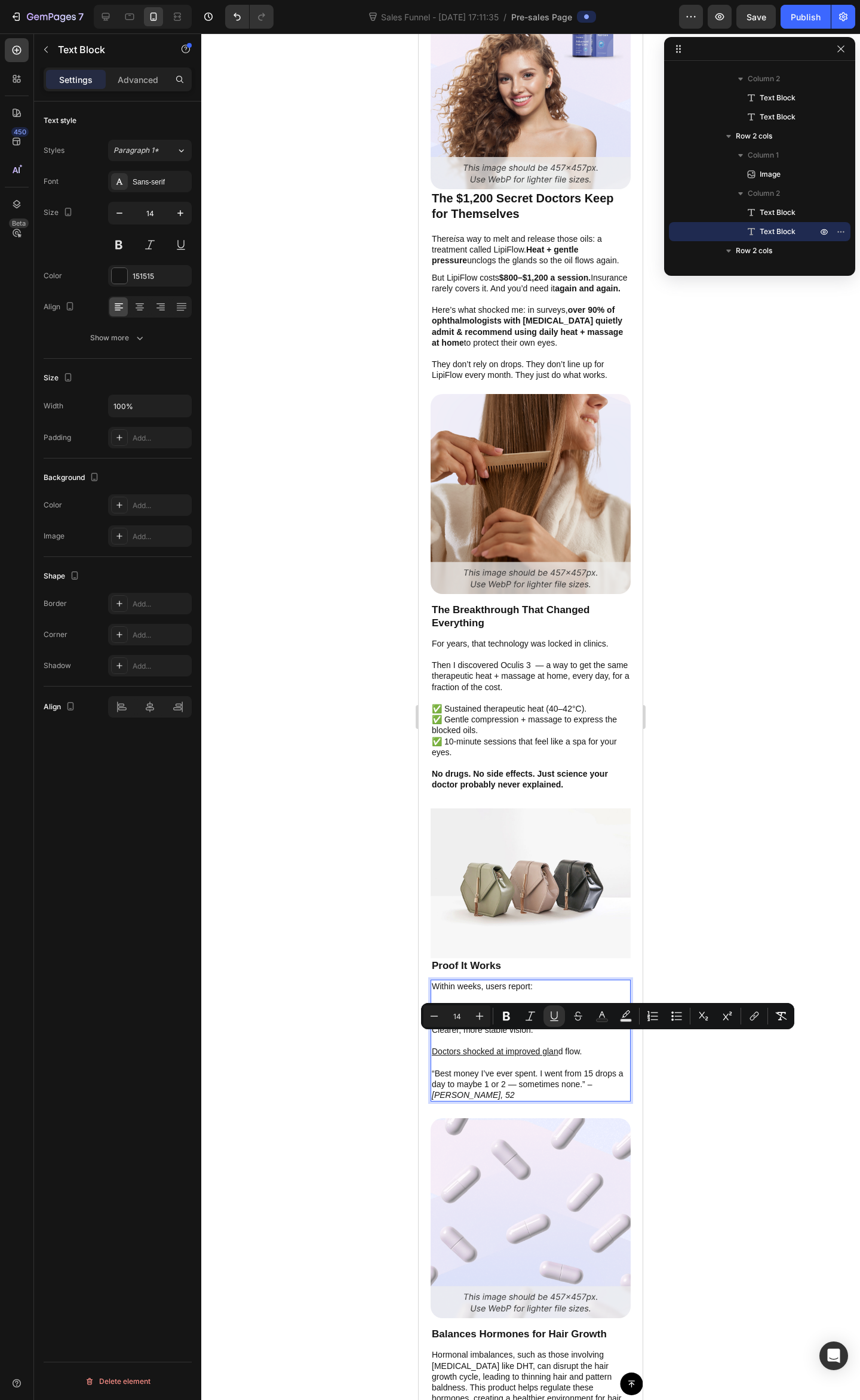
click at [801, 1063] on div at bounding box center [530, 717] width 658 height 1366
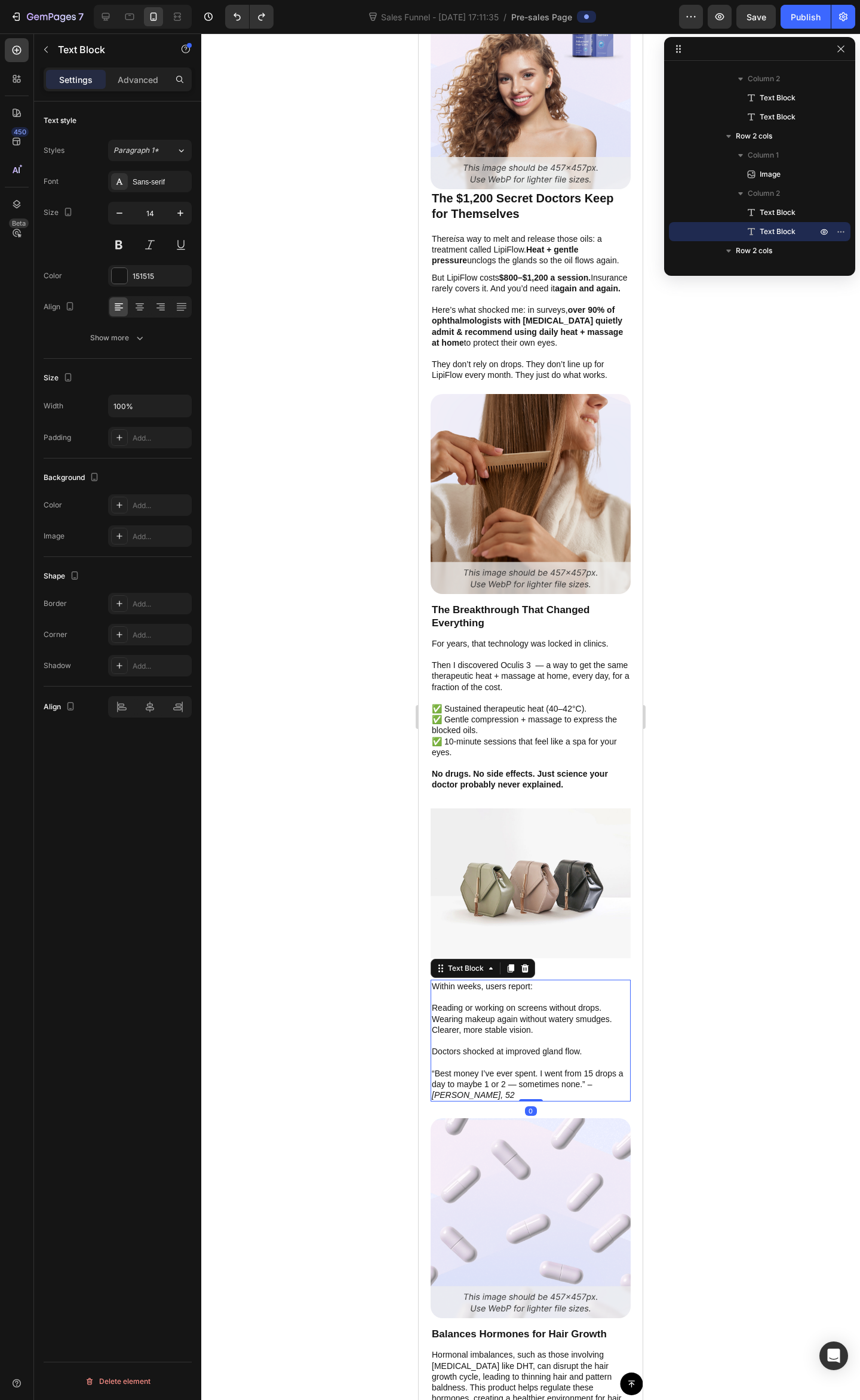
click at [580, 1025] on p "Clearer, more stable vision." at bounding box center [531, 1035] width 198 height 21
click at [536, 1025] on p "Clearer, more stable vision." at bounding box center [531, 1035] width 198 height 21
drag, startPoint x: 542, startPoint y: 1018, endPoint x: 488, endPoint y: 999, distance: 57.2
click at [488, 999] on div "Within weeks, users report: Reading or working on screens without drops. Wearin…" at bounding box center [531, 1041] width 200 height 122
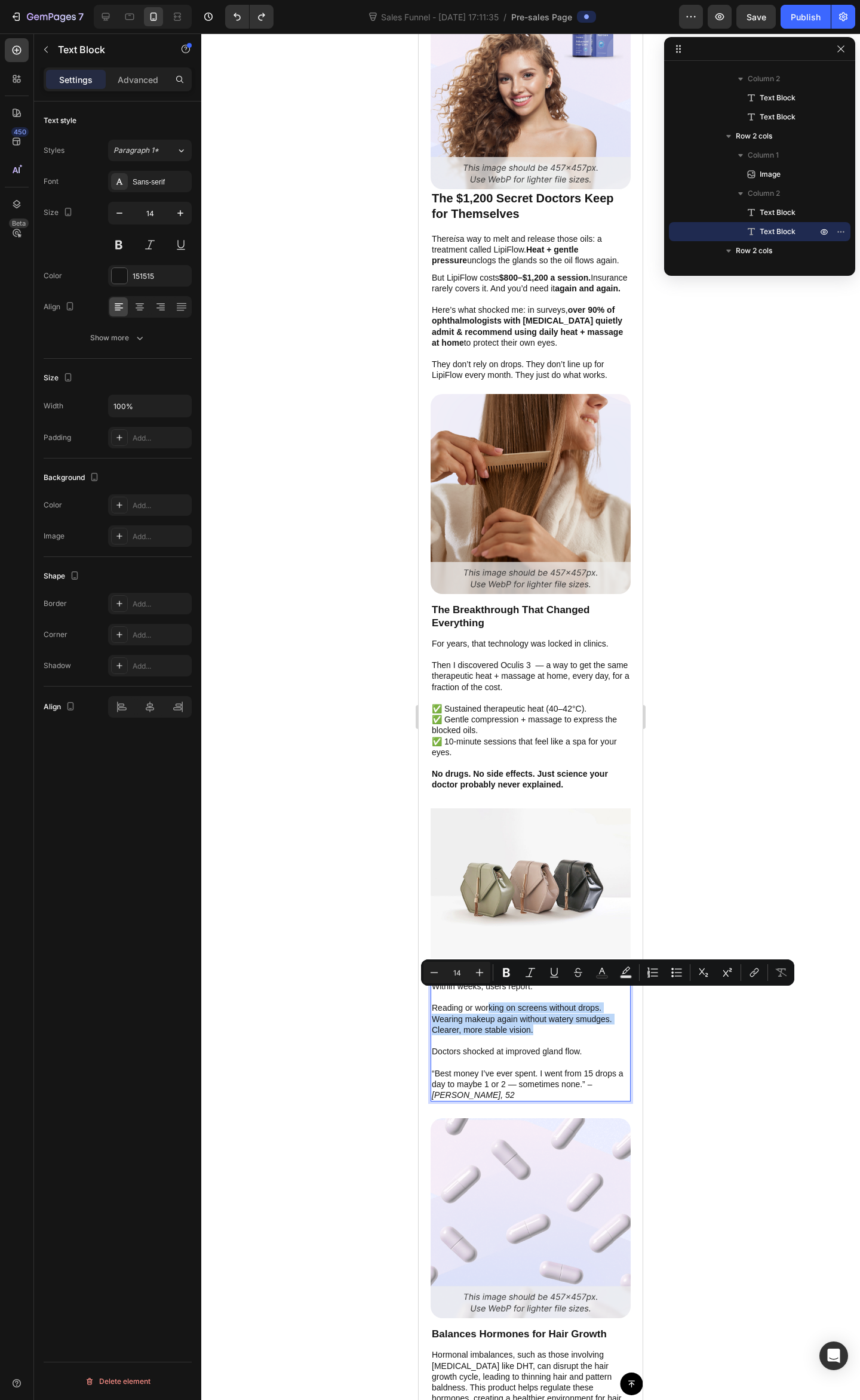
click at [492, 1014] on p "Wearing makeup again without watery smudges." at bounding box center [531, 1019] width 198 height 11
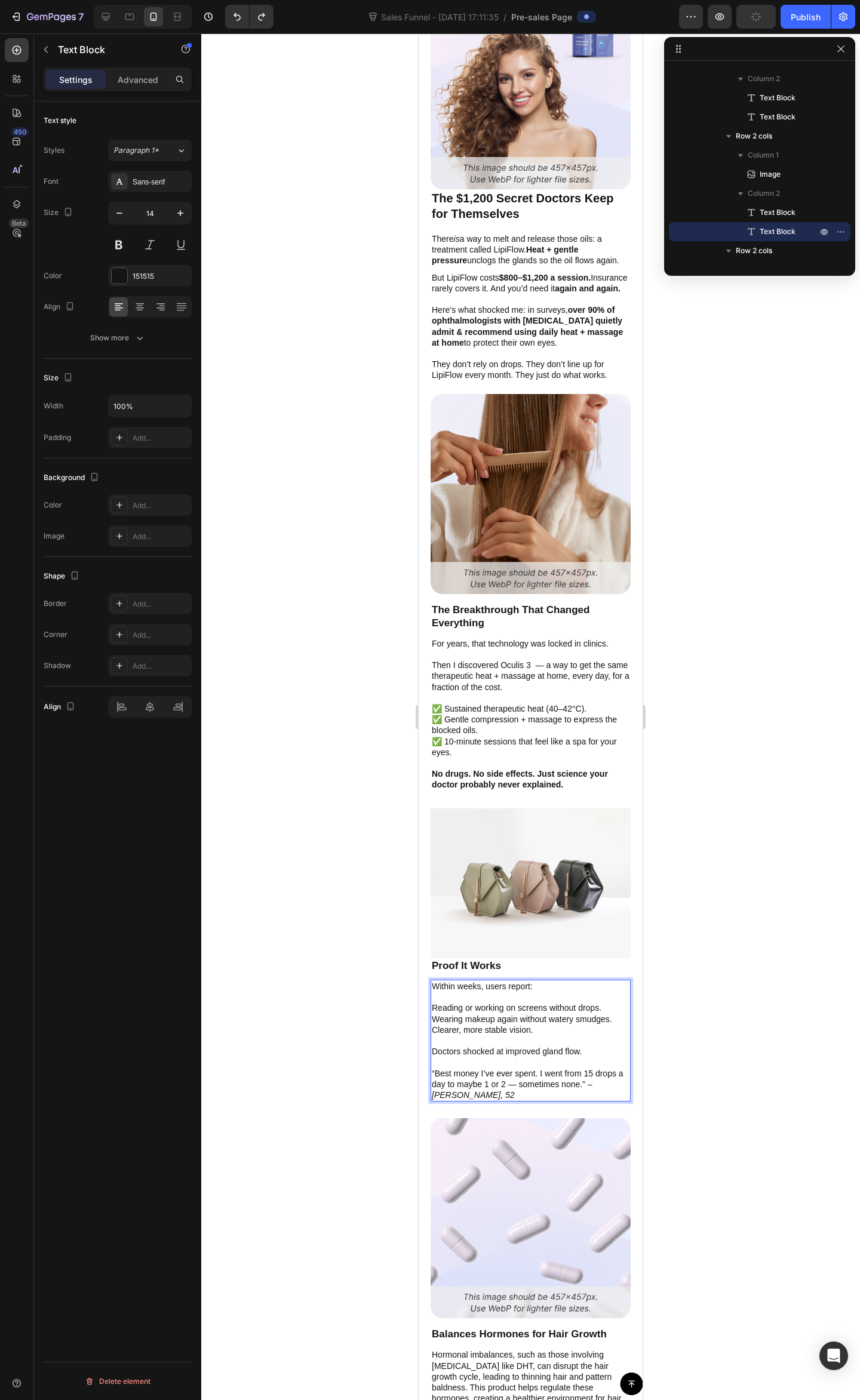
click at [541, 1025] on p "Clearer, more stable vision." at bounding box center [531, 1035] width 198 height 21
click at [431, 1041] on div "Within weeks, users report: Reading or working on screens without drops. Wearin…" at bounding box center [531, 1041] width 200 height 122
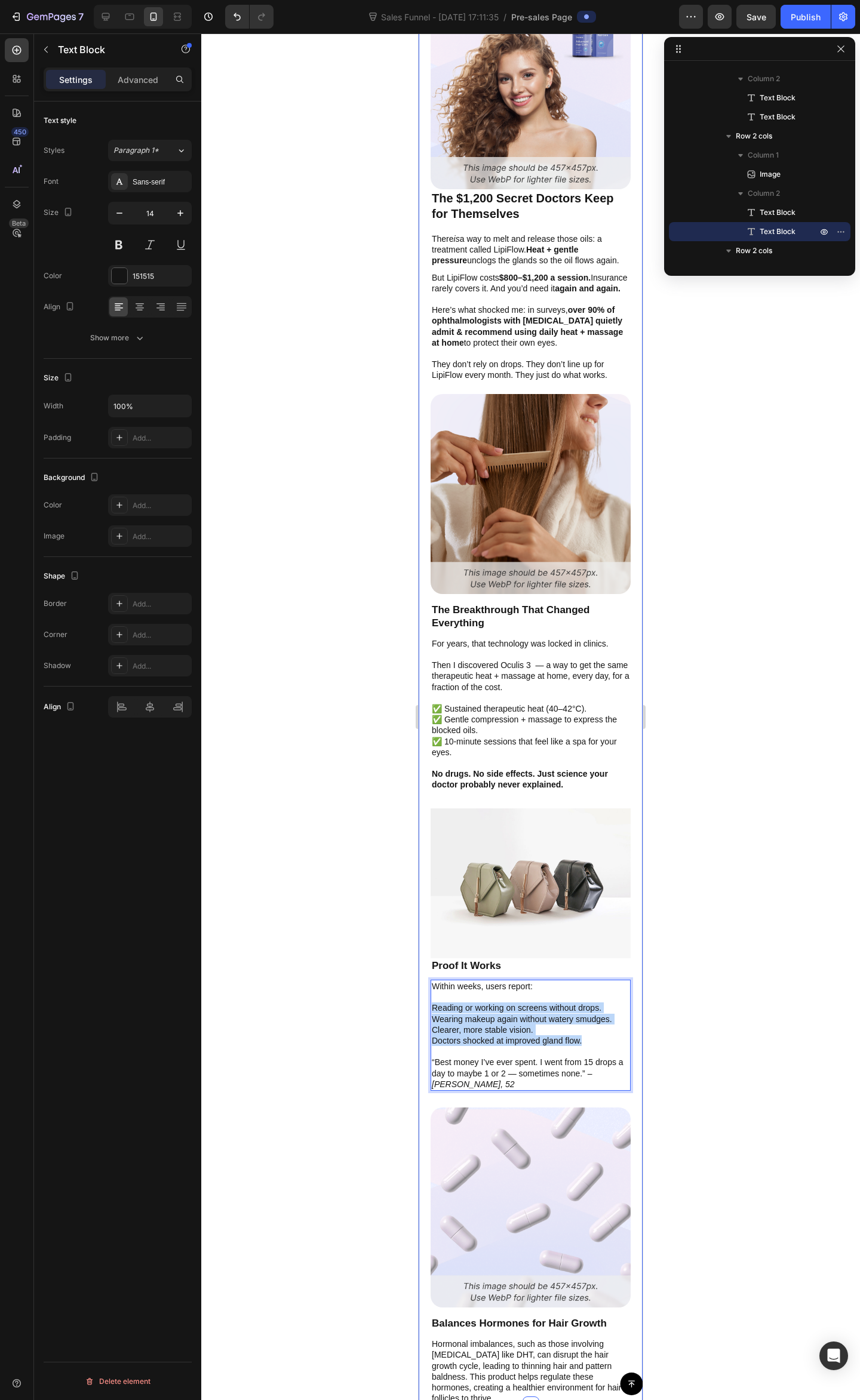
drag, startPoint x: 593, startPoint y: 1028, endPoint x: 428, endPoint y: 1001, distance: 167.2
click at [428, 1001] on div "Image The $1,200 Secret Doctors Keep for Themselves Text Block There is a way t…" at bounding box center [530, 696] width 224 height 1416
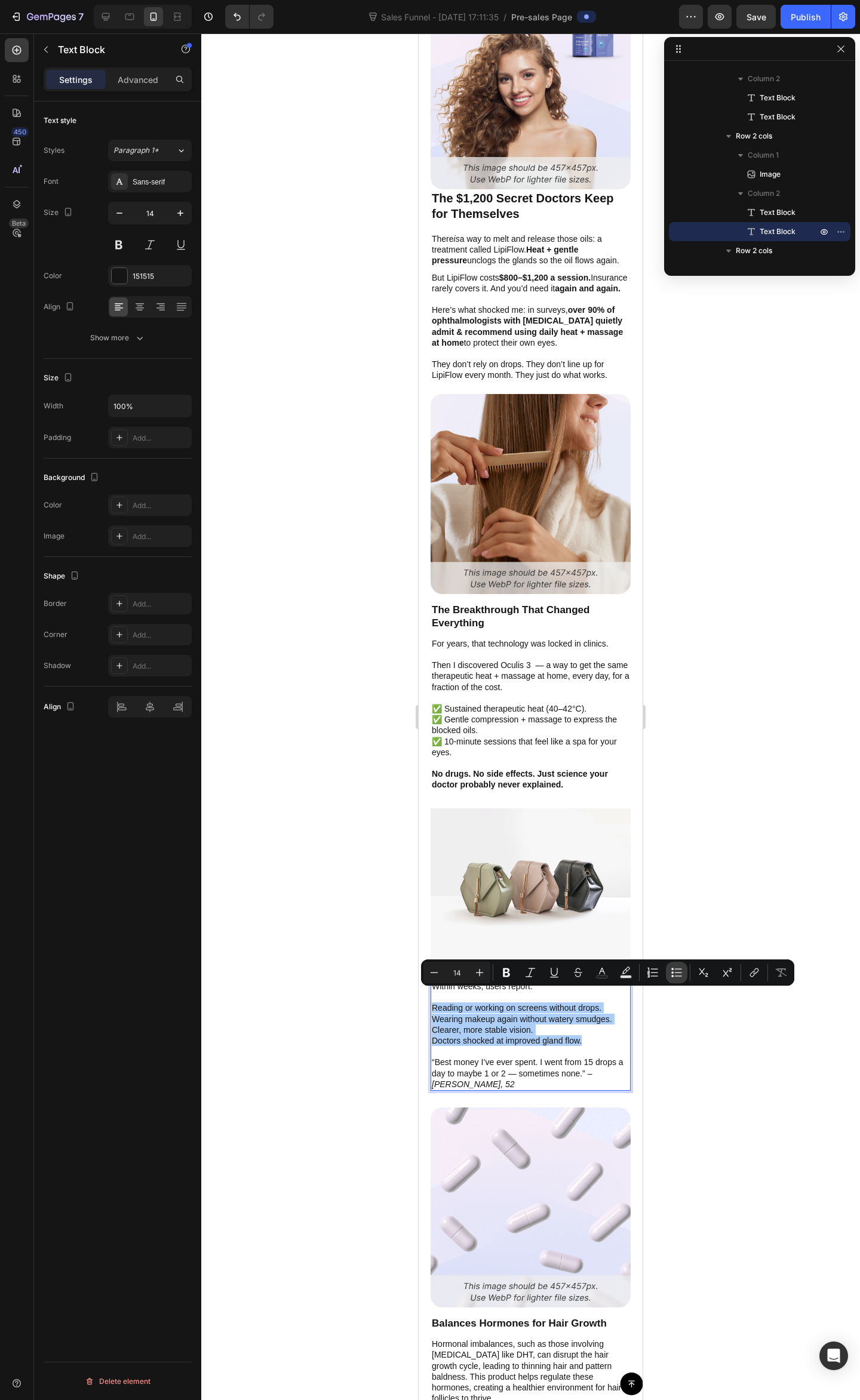
click at [673, 968] on icon "Editor contextual toolbar" at bounding box center [676, 972] width 12 height 12
type input "14"
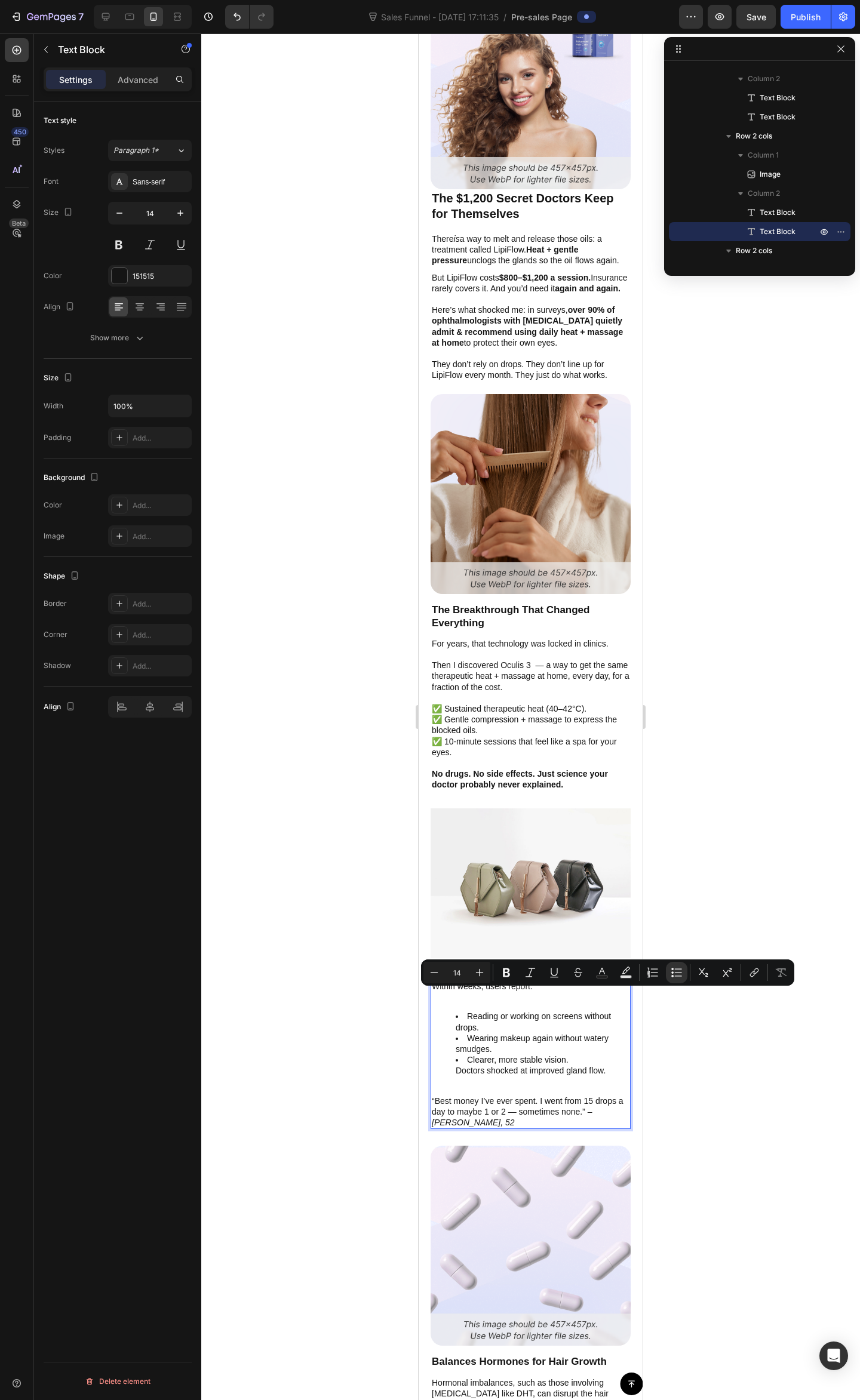
click at [616, 1054] on li "Clearer, more stable vision. Doctors shocked at improved gland flow." at bounding box center [542, 1071] width 174 height 33
click at [505, 1071] on li "Clearer, more stable vision. Doctors shocked at improved gland flow." at bounding box center [542, 1071] width 174 height 33
click at [558, 1106] on p "“Best money I’ve ever spent. I went from 15 drops a day to maybe 1 or 2 — somet…" at bounding box center [531, 1111] width 198 height 33
click at [462, 1010] on li "Reading or working on screens without drops." at bounding box center [542, 1021] width 174 height 21
click at [473, 1095] on p "“Best money I’ve ever spent. I went from 15 drops a day to maybe 1 or 2 — somet…" at bounding box center [531, 1111] width 198 height 33
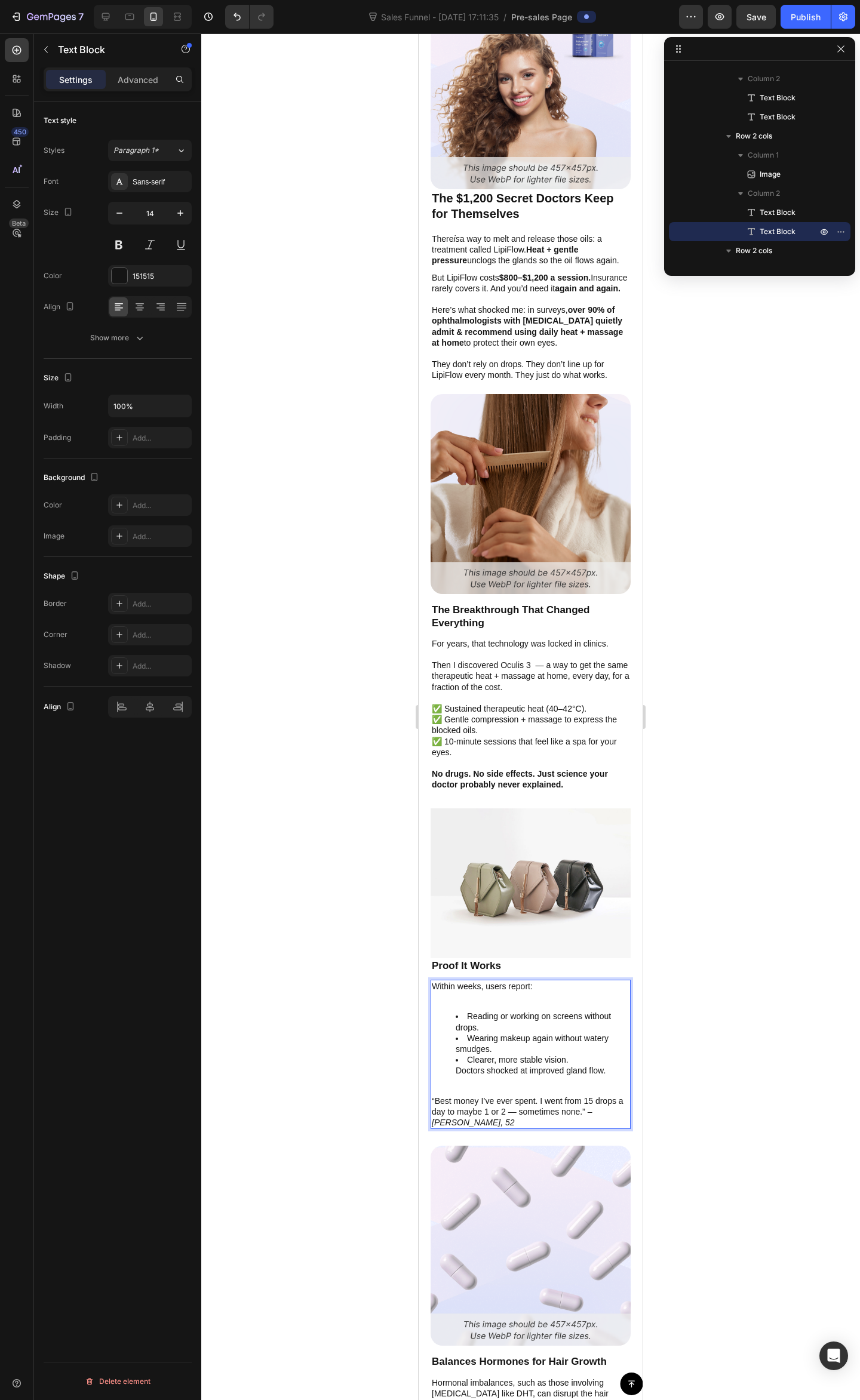
click at [457, 1054] on li "Clearer, more stable vision. Doctors shocked at improved gland flow." at bounding box center [542, 1071] width 174 height 33
click at [455, 1066] on ul "Reading or working on screens without drops. Wearing makeup again without water…" at bounding box center [531, 1048] width 198 height 76
click at [452, 1061] on ul "Reading or working on screens without drops. Wearing makeup again without water…" at bounding box center [531, 1048] width 198 height 76
click at [516, 1095] on p "“Best money I’ve ever spent. I went from 15 drops a day to maybe 1 or 2 — somet…" at bounding box center [531, 1111] width 198 height 33
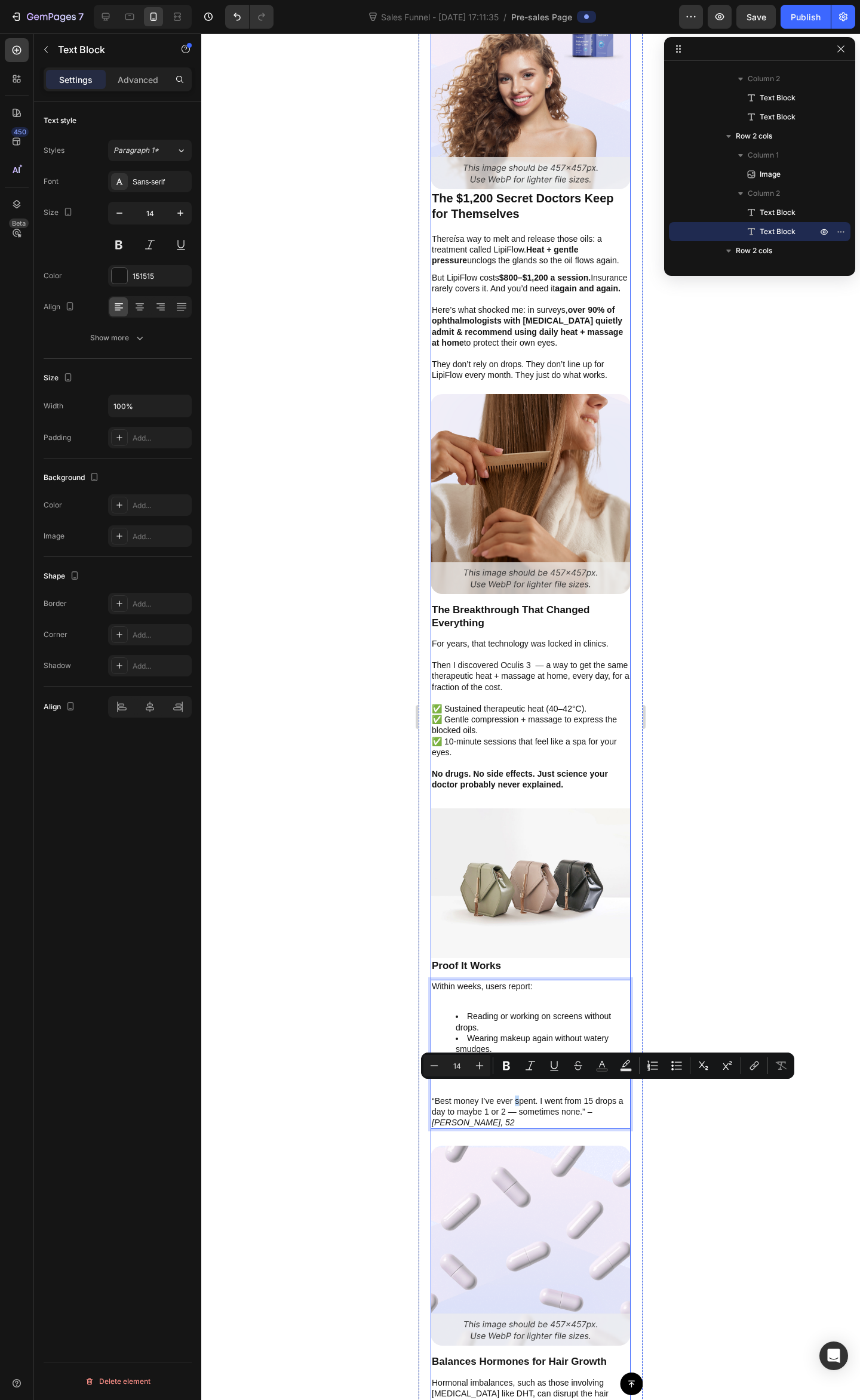
click at [531, 1130] on div "Image The $1,200 Secret Doctors Keep for Themselves Text Block There is a way t…" at bounding box center [531, 716] width 200 height 1454
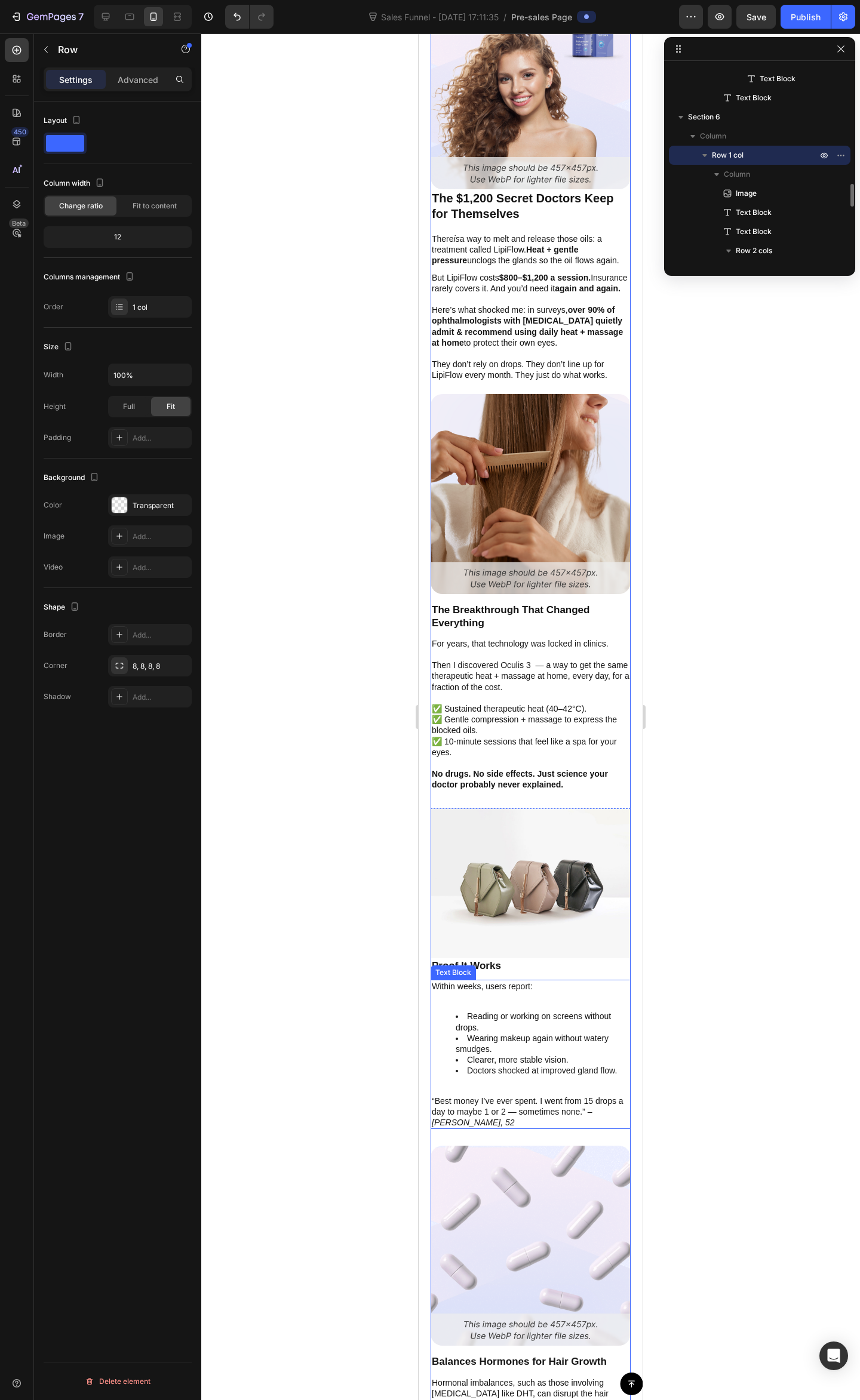
click at [432, 1095] on p "“Best money I’ve ever spent. I went from 15 drops a day to maybe 1 or 2 — somet…" at bounding box center [531, 1111] width 198 height 33
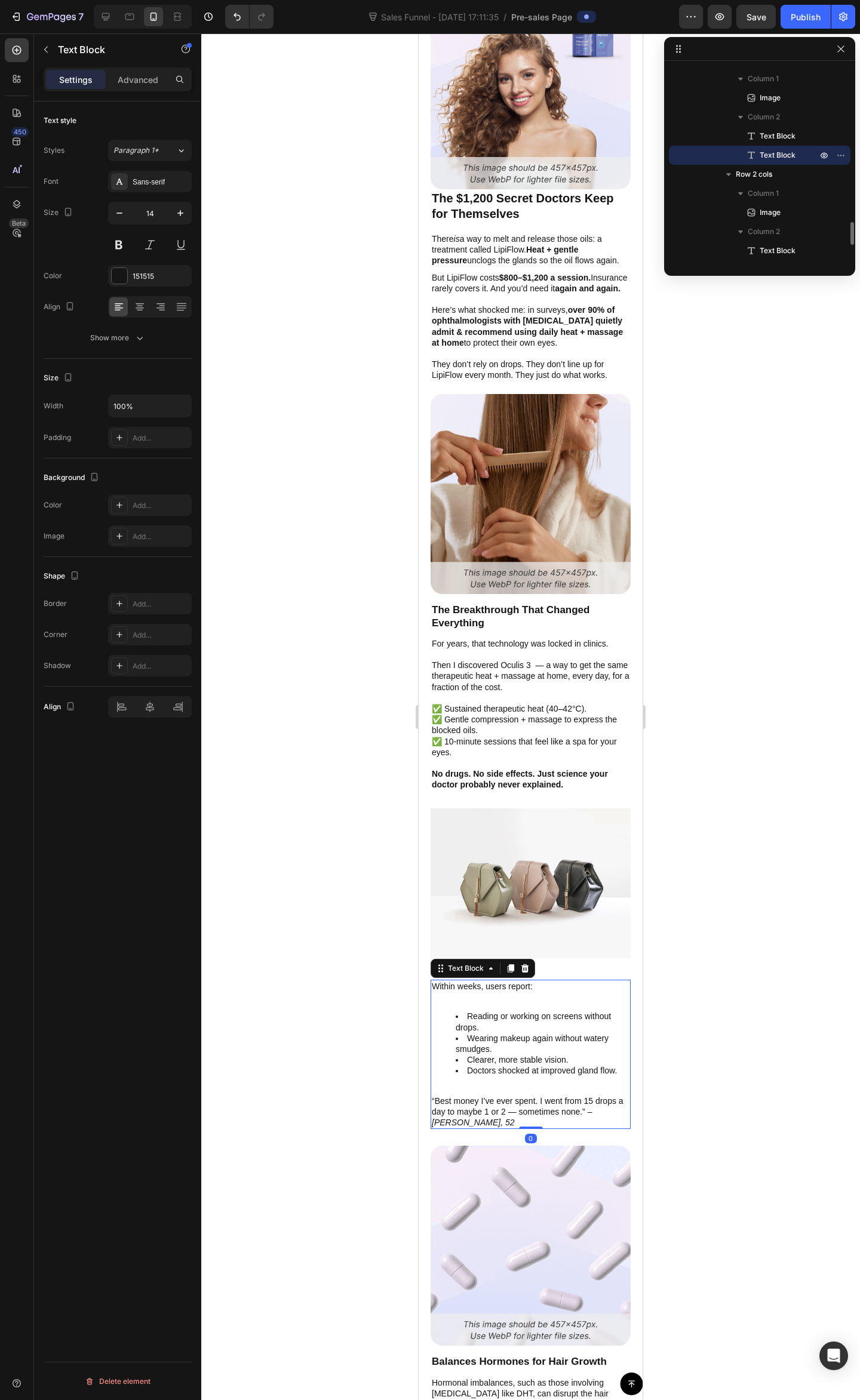
click at [435, 1082] on div "Within weeks, users report: Reading or working on screens without drops. Wearin…" at bounding box center [531, 1054] width 200 height 149
click at [457, 1079] on div "Within weeks, users report: Reading or working on screens without drops. Wearin…" at bounding box center [531, 1054] width 200 height 149
click at [431, 1086] on div "Within weeks, users report: Reading or working on screens without drops. Wearin…" at bounding box center [531, 1054] width 200 height 149
click at [717, 1003] on div at bounding box center [530, 717] width 658 height 1366
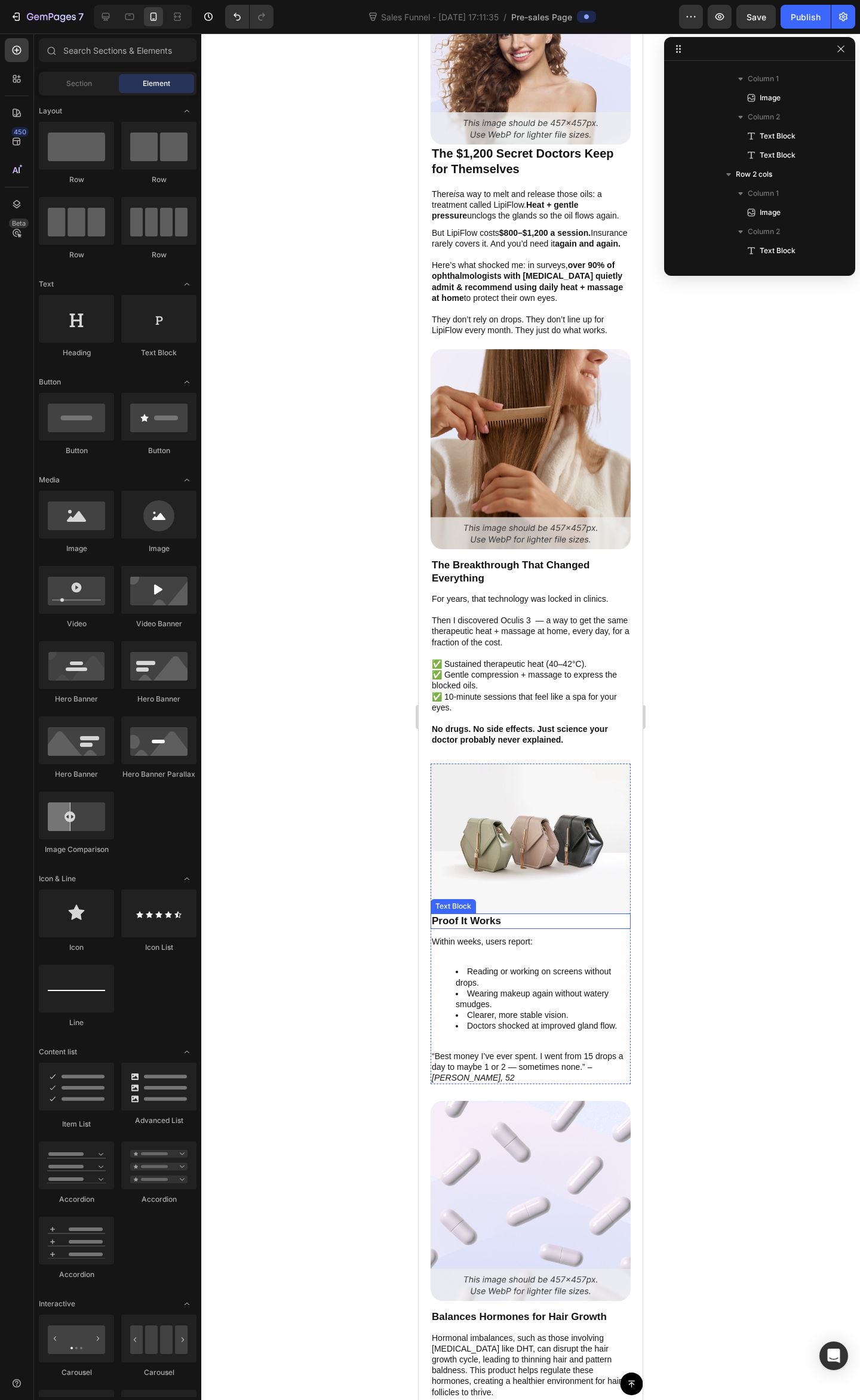
scroll to position [2716, 0]
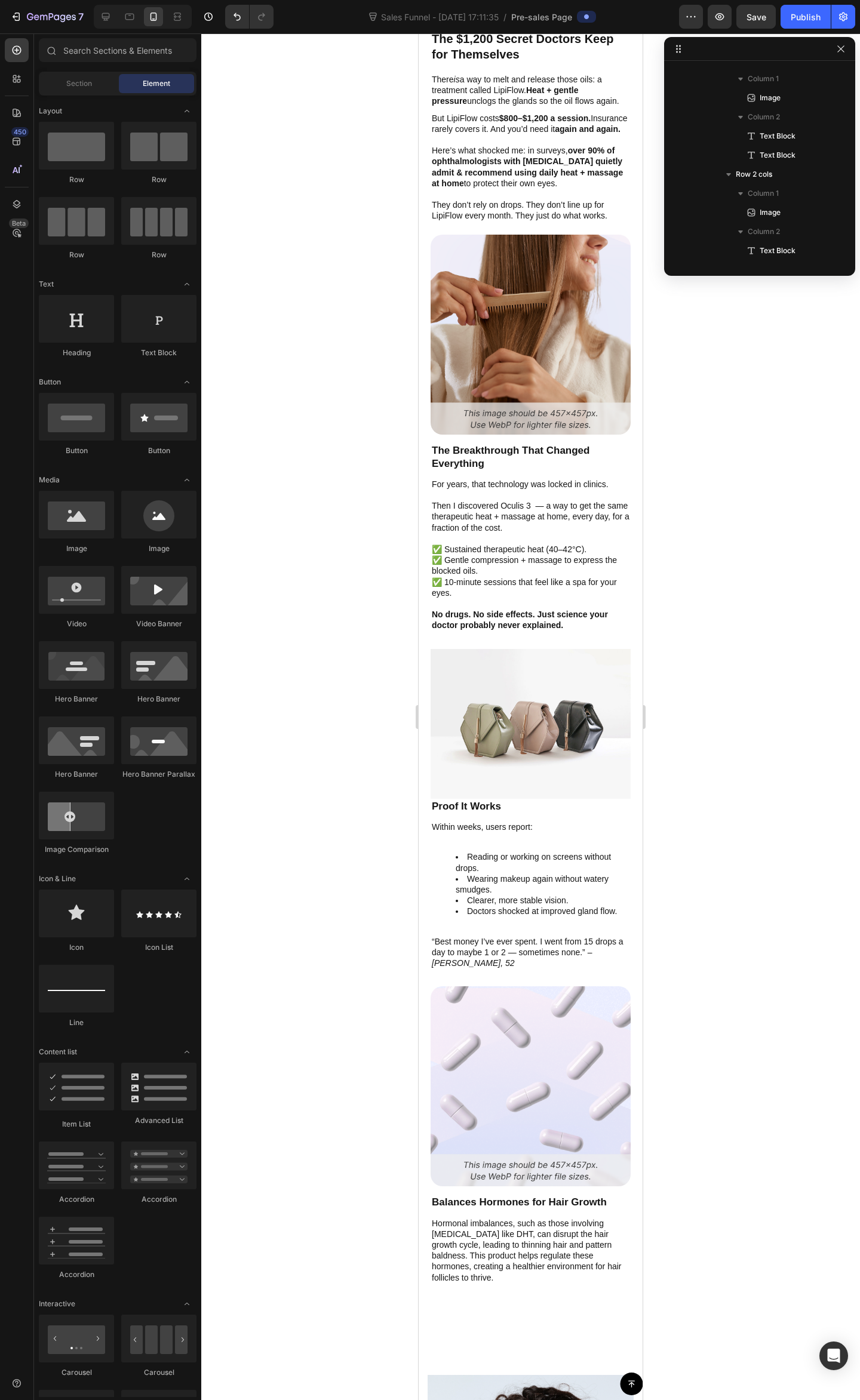
click at [728, 900] on div at bounding box center [530, 717] width 658 height 1366
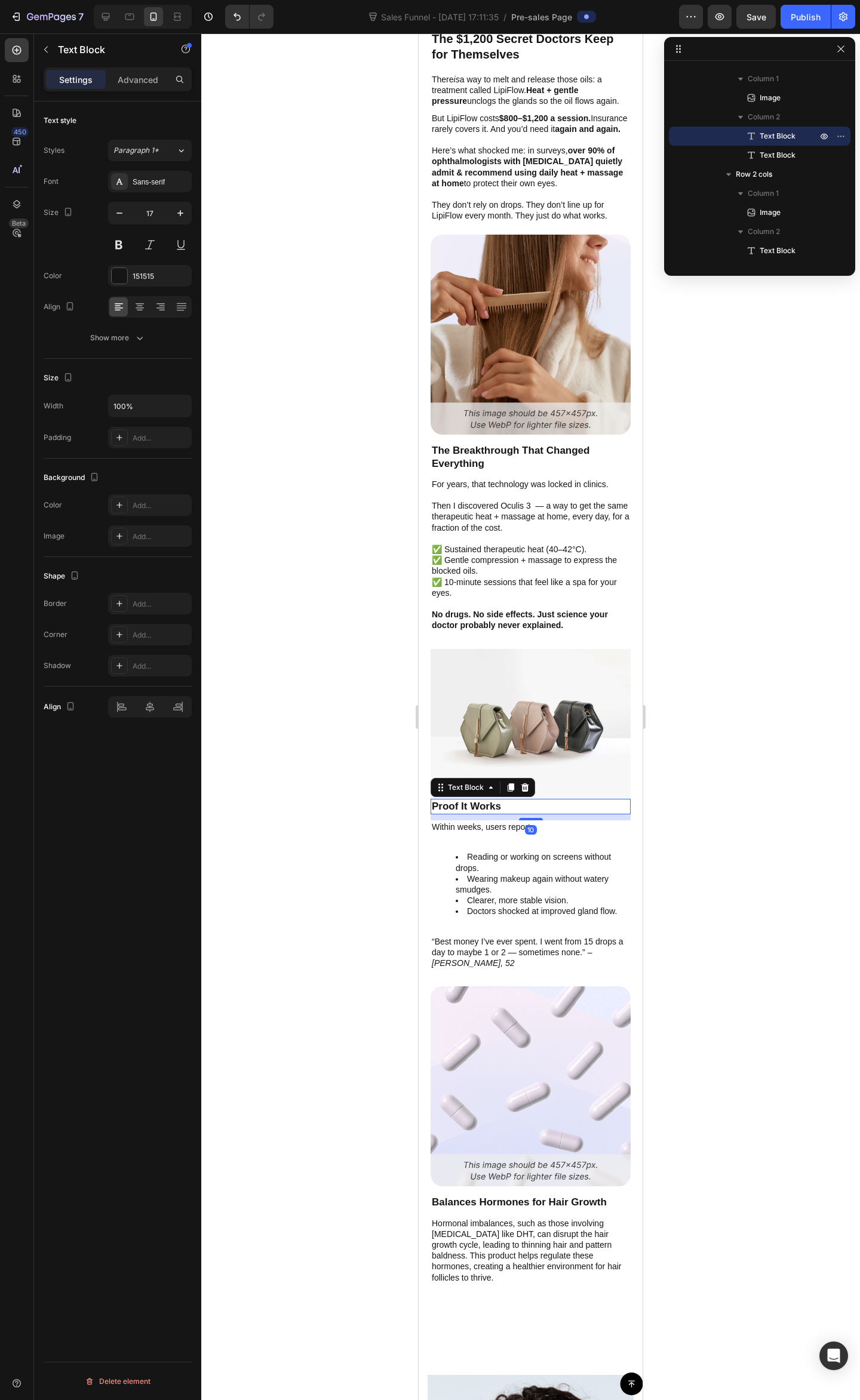
click at [505, 800] on p "Proof It Works" at bounding box center [531, 807] width 198 height 13
drag, startPoint x: 751, startPoint y: 800, endPoint x: 706, endPoint y: 813, distance: 46.8
click at [750, 800] on div at bounding box center [530, 717] width 658 height 1366
click at [554, 800] on p "Proof It Works..." at bounding box center [531, 807] width 198 height 13
click at [782, 792] on div at bounding box center [530, 717] width 658 height 1366
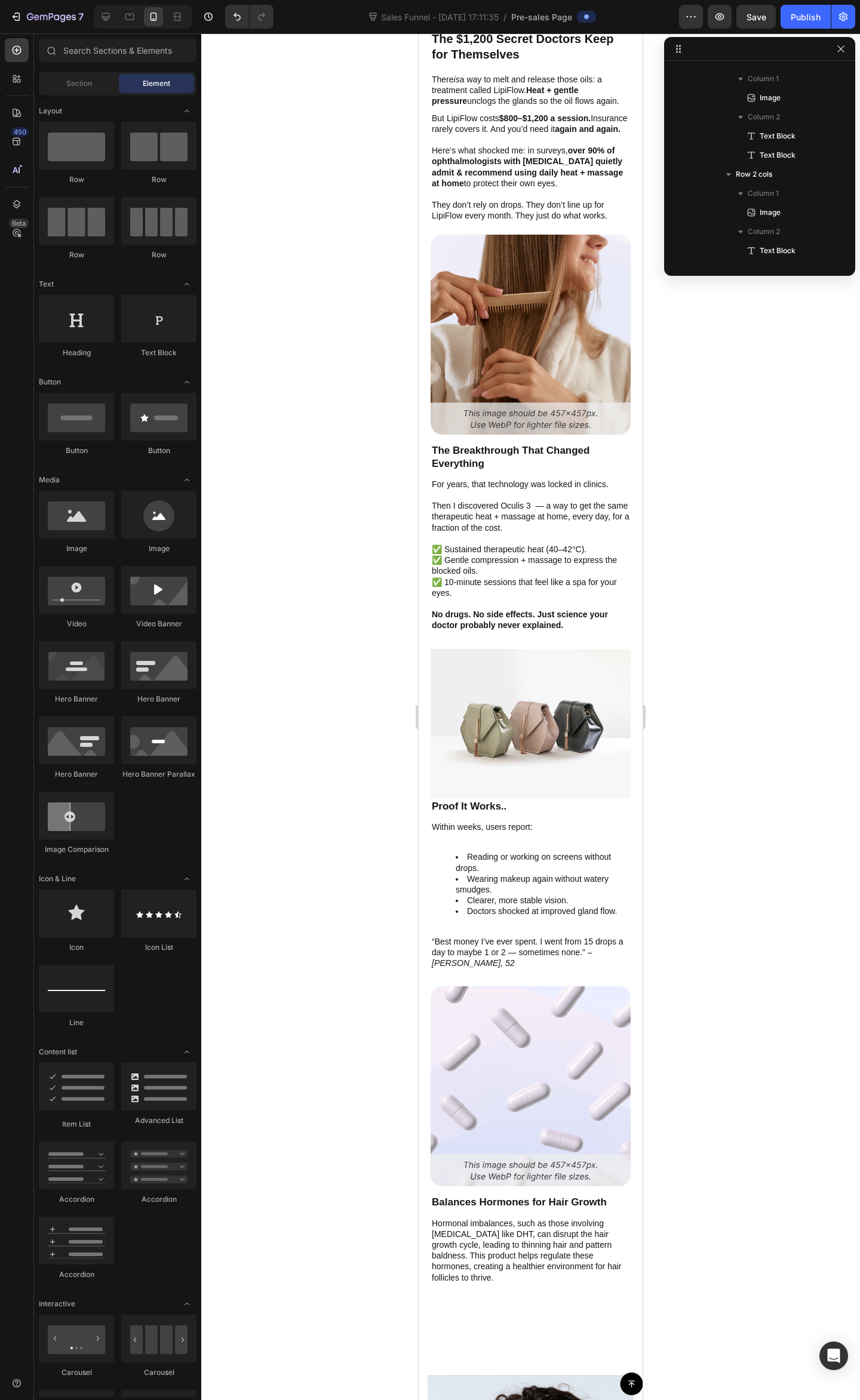
click at [739, 829] on div at bounding box center [530, 717] width 658 height 1366
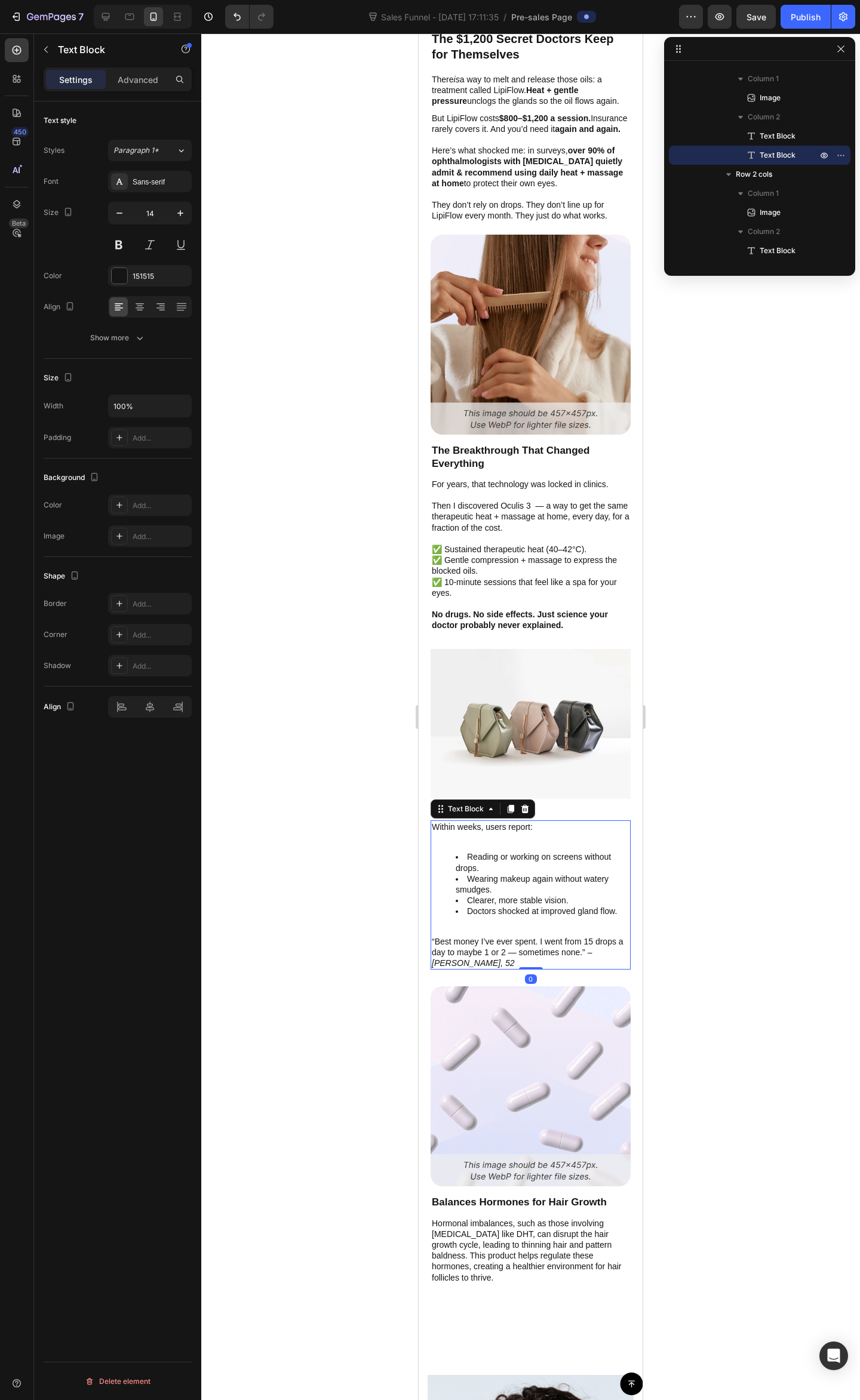
drag, startPoint x: 526, startPoint y: 817, endPoint x: 1064, endPoint y: 862, distance: 539.9
click at [526, 822] on p "Within weeks, users report:" at bounding box center [531, 832] width 198 height 21
drag, startPoint x: 846, startPoint y: 802, endPoint x: 710, endPoint y: 802, distance: 136.0
click at [846, 800] on div at bounding box center [530, 717] width 658 height 1366
click at [530, 822] on p "Within weeks, users report:" at bounding box center [531, 832] width 198 height 21
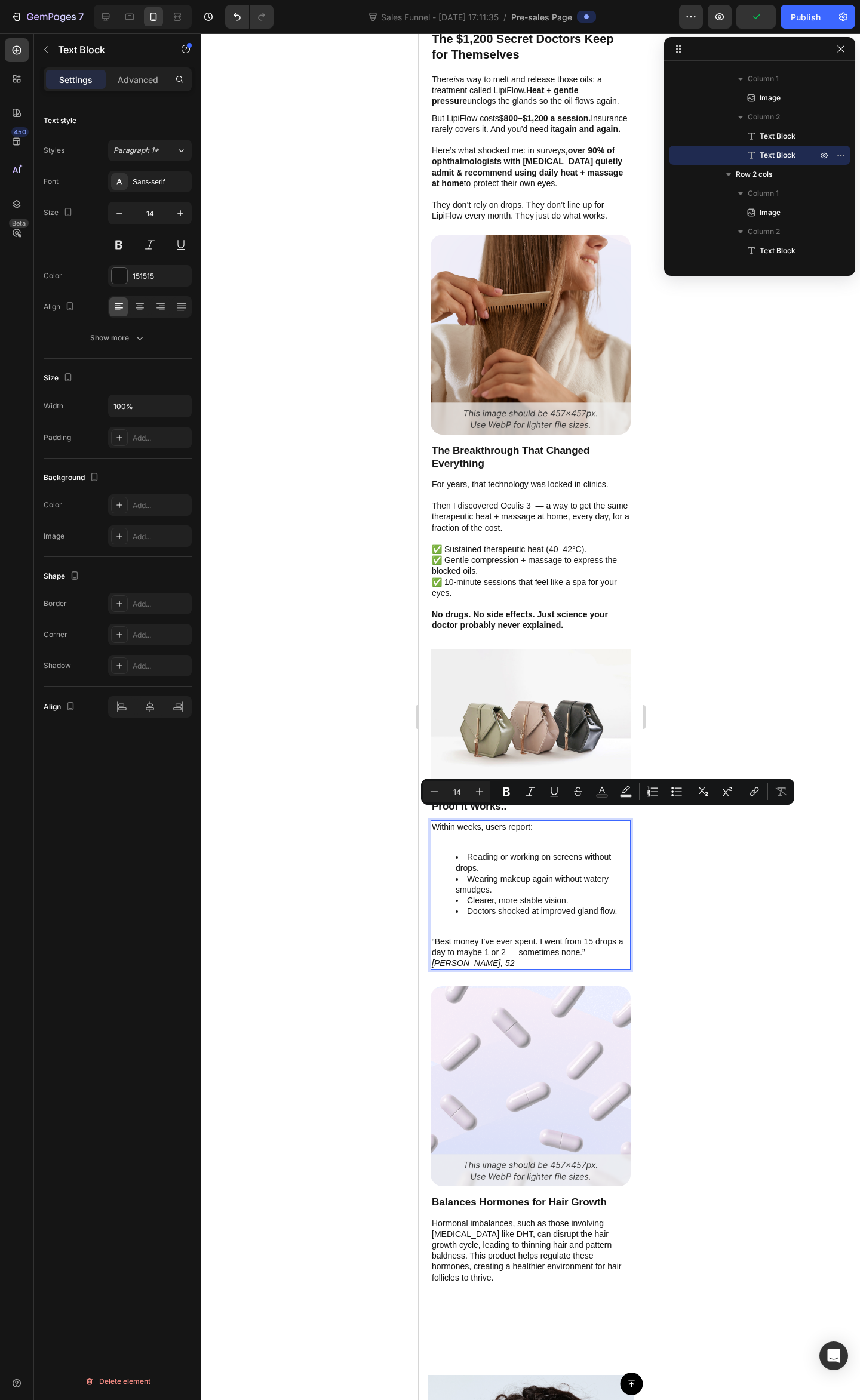
click at [537, 822] on p "Within weeks, users report:" at bounding box center [531, 832] width 198 height 21
drag, startPoint x: 483, startPoint y: 813, endPoint x: 454, endPoint y: 816, distance: 29.2
click at [454, 822] on p "Within weeks, users report:" at bounding box center [531, 832] width 198 height 21
click at [460, 822] on p "Within weeks, users report:" at bounding box center [531, 832] width 198 height 21
drag, startPoint x: 460, startPoint y: 815, endPoint x: 479, endPoint y: 815, distance: 19.0
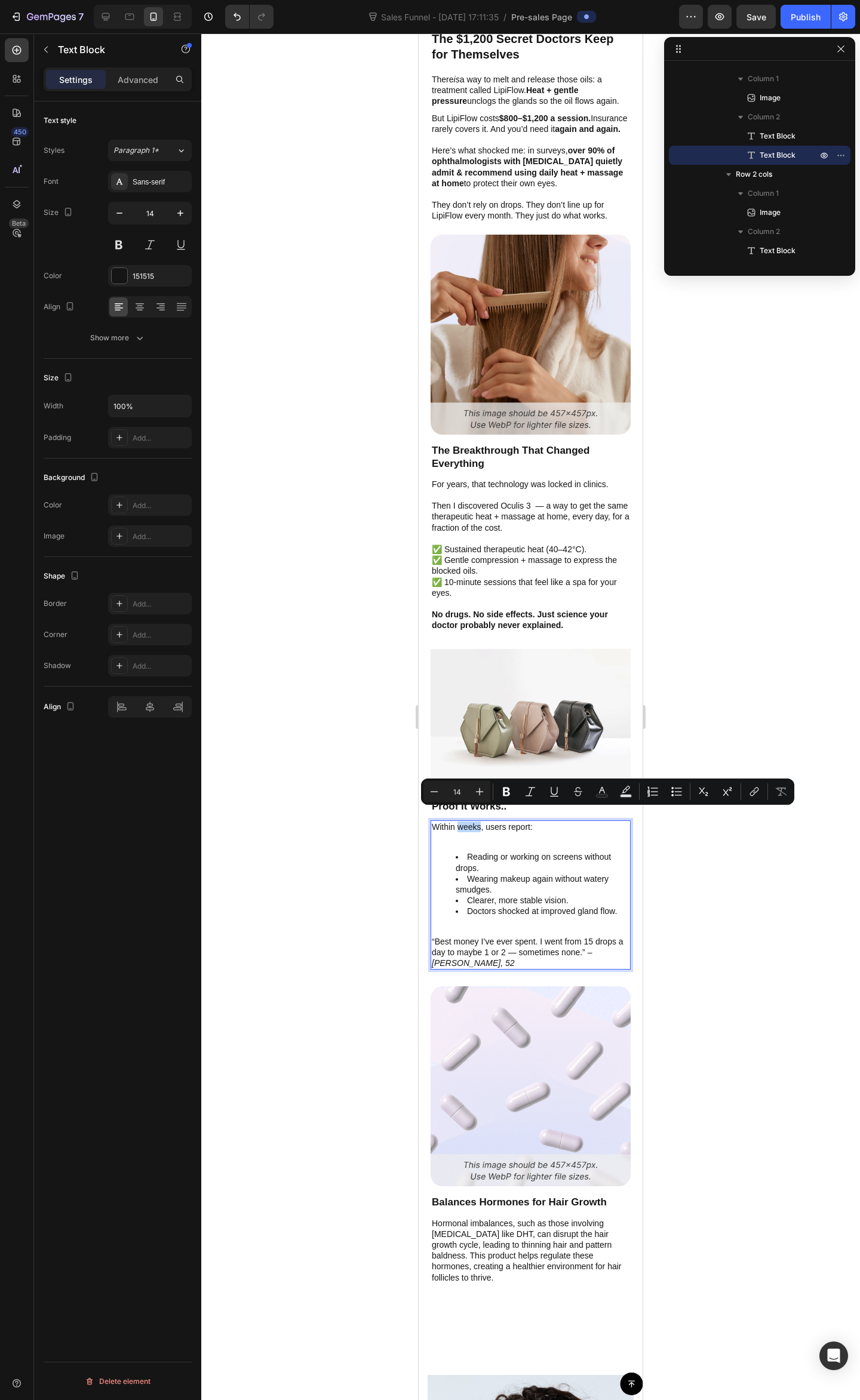
click at [479, 822] on p "Within weeks, users report:" at bounding box center [531, 832] width 198 height 21
click at [521, 851] on li "Reading or working on screens without drops." at bounding box center [542, 862] width 174 height 21
drag, startPoint x: 549, startPoint y: 872, endPoint x: 558, endPoint y: 883, distance: 14.2
click at [552, 875] on li "Wearing makeup again without watery smudges." at bounding box center [542, 884] width 174 height 21
click at [552, 895] on li "Clearer, more stable vision." at bounding box center [542, 900] width 174 height 11
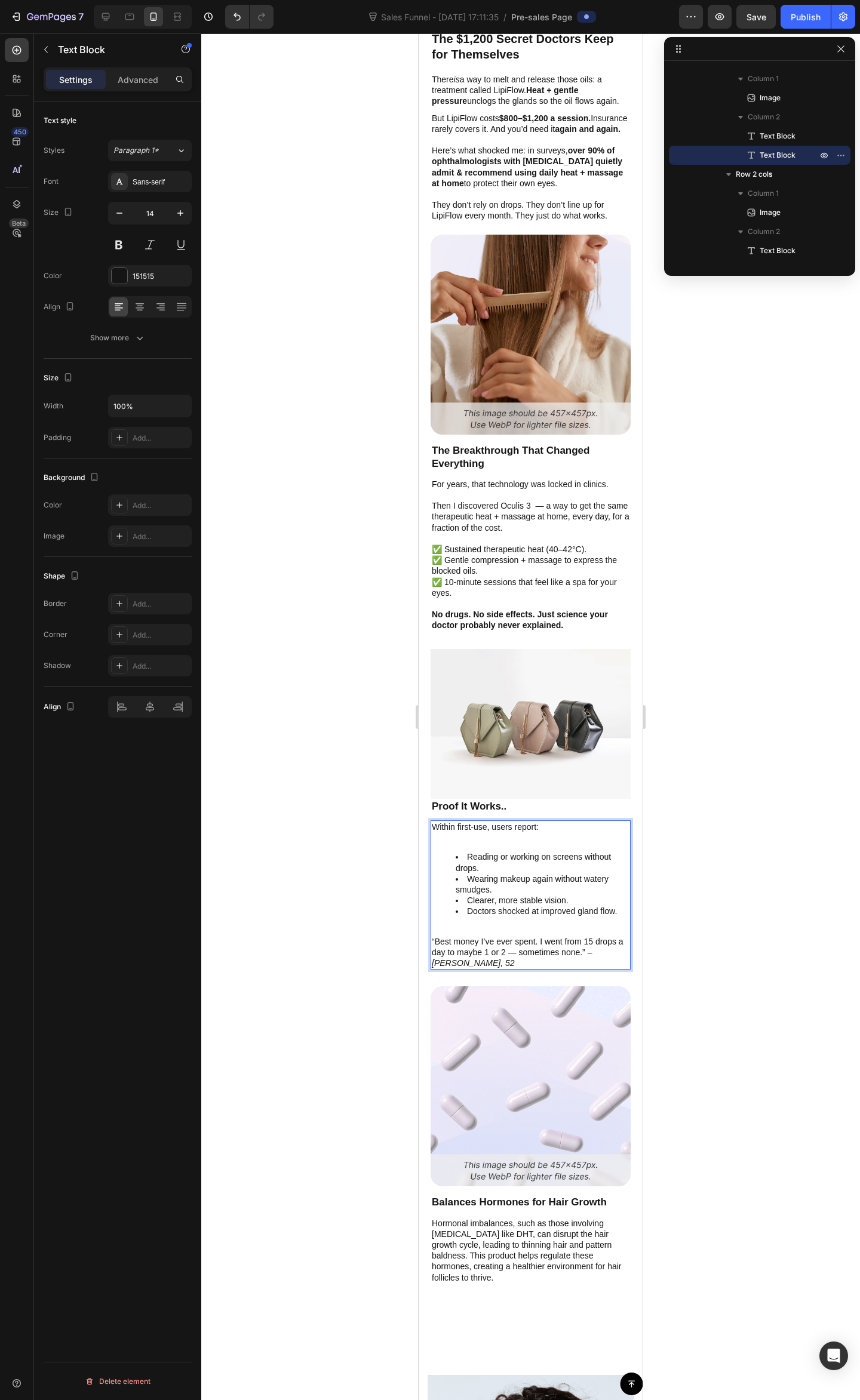
click at [545, 910] on li "Doctors shocked at improved gland flow." at bounding box center [542, 916] width 174 height 21
click at [532, 894] on ul "Reading or working on screens without drops. Wearing makeup again without water…" at bounding box center [531, 889] width 198 height 76
drag, startPoint x: 545, startPoint y: 925, endPoint x: 545, endPoint y: 944, distance: 19.0
click at [545, 936] on p "“Best money I’ve ever spent. I went from 15 drops a day to maybe 1 or 2 — somet…" at bounding box center [531, 952] width 198 height 33
click at [545, 944] on p "“Best money I’ve ever spent. I went from 15 drops a day to maybe 1 or 2 — somet…" at bounding box center [531, 952] width 198 height 33
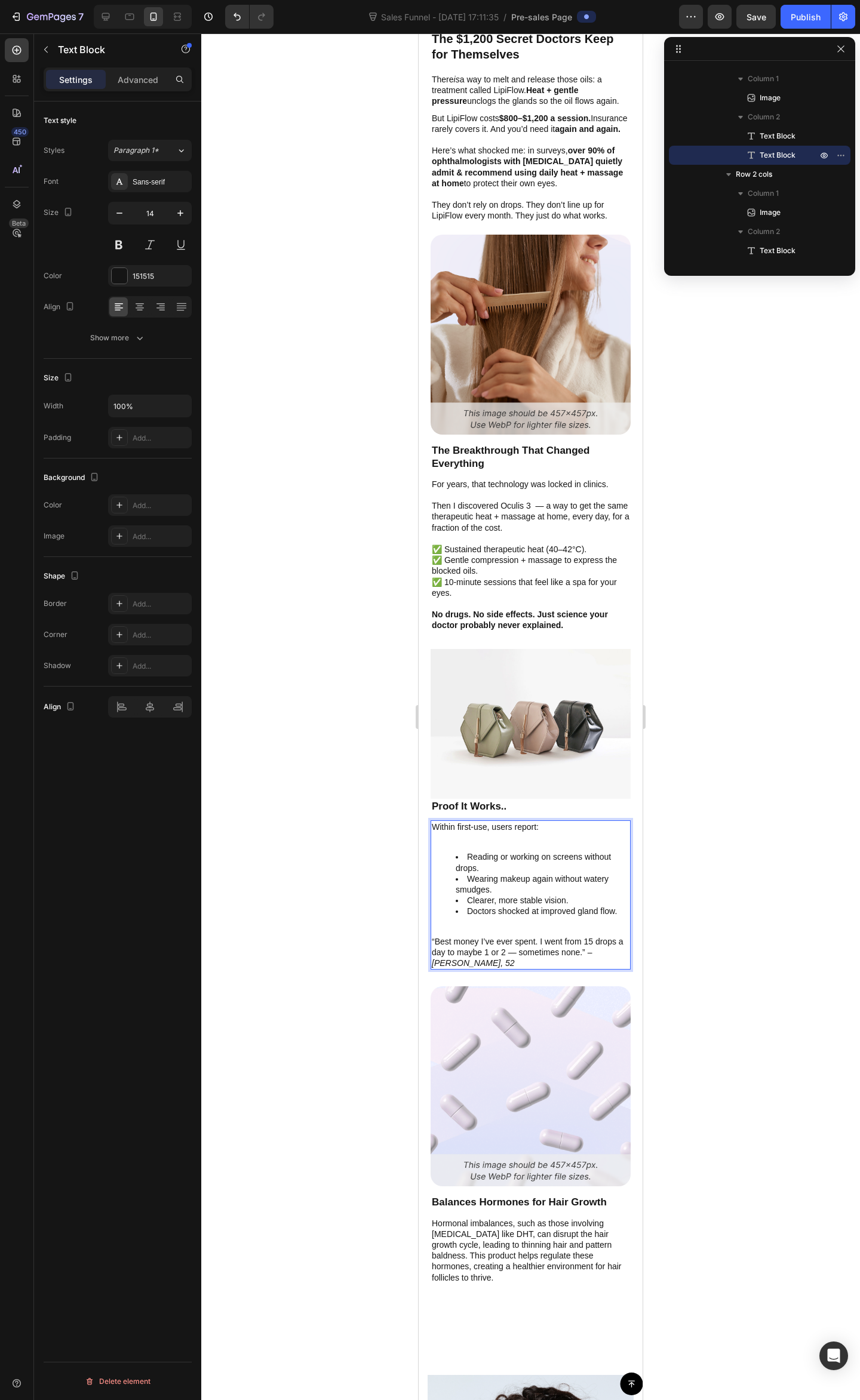
click at [533, 954] on p "“Best money I’ve ever spent. I went from 15 drops a day to maybe 1 or 2 — somet…" at bounding box center [531, 952] width 198 height 33
click at [776, 886] on div at bounding box center [530, 717] width 658 height 1366
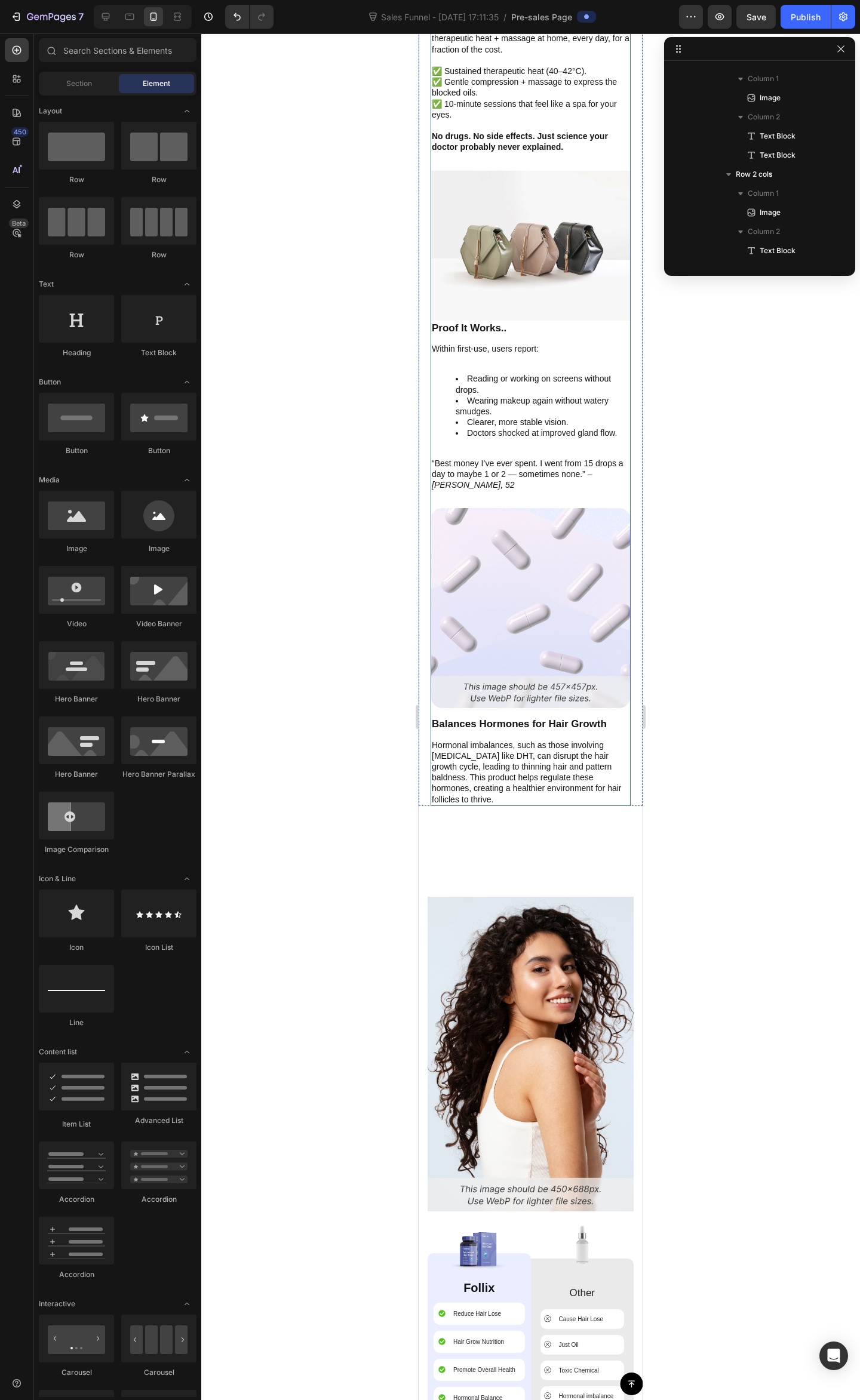
scroll to position [3193, 0]
click at [503, 718] on p "Balances Hormones for Hair Growth" at bounding box center [531, 724] width 198 height 13
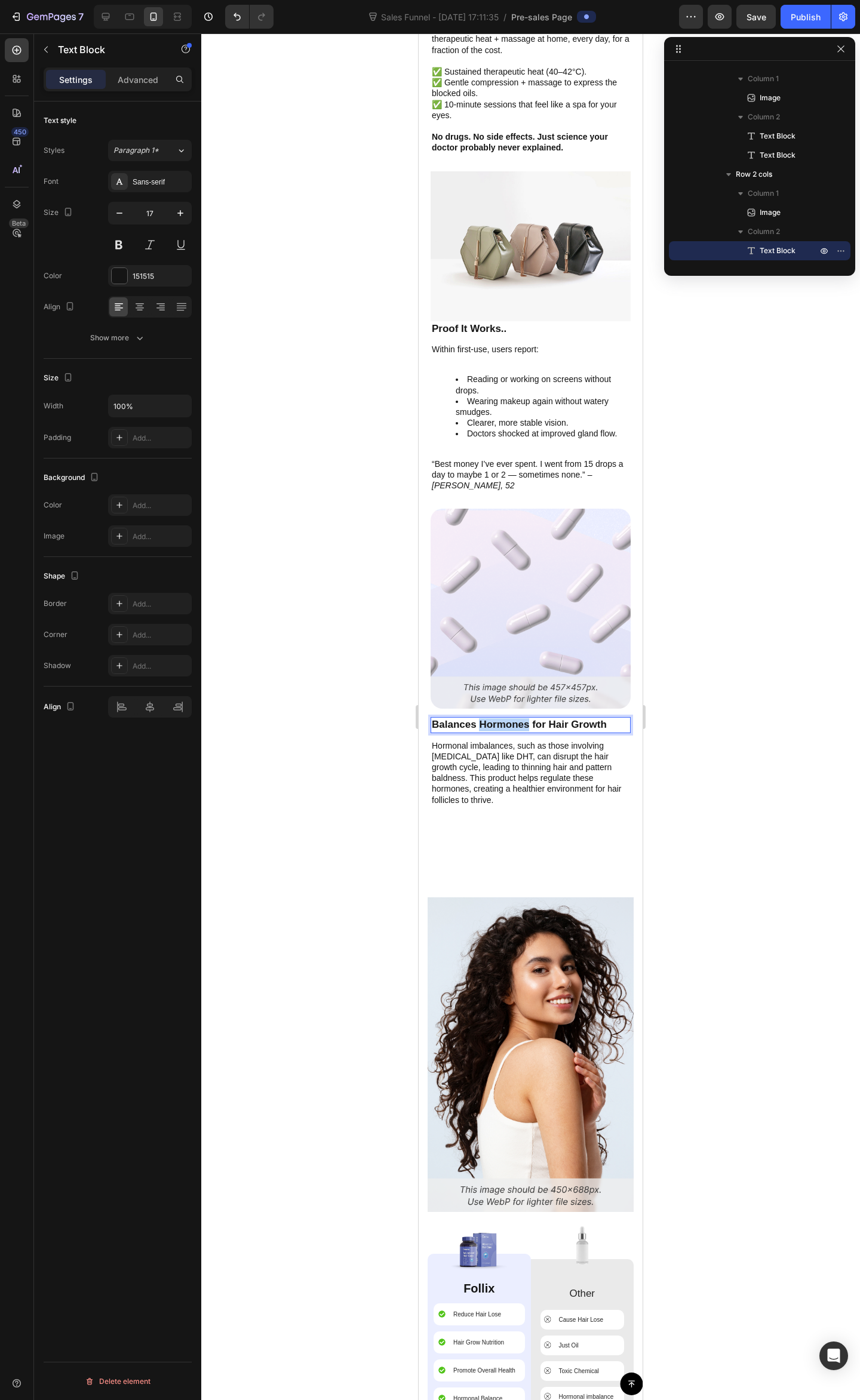
click at [504, 718] on p "Balances Hormones for Hair Growth" at bounding box center [531, 724] width 198 height 13
click at [505, 718] on p "Balances Hormones for Hair Growth" at bounding box center [531, 724] width 198 height 13
click at [735, 623] on div at bounding box center [530, 717] width 658 height 1366
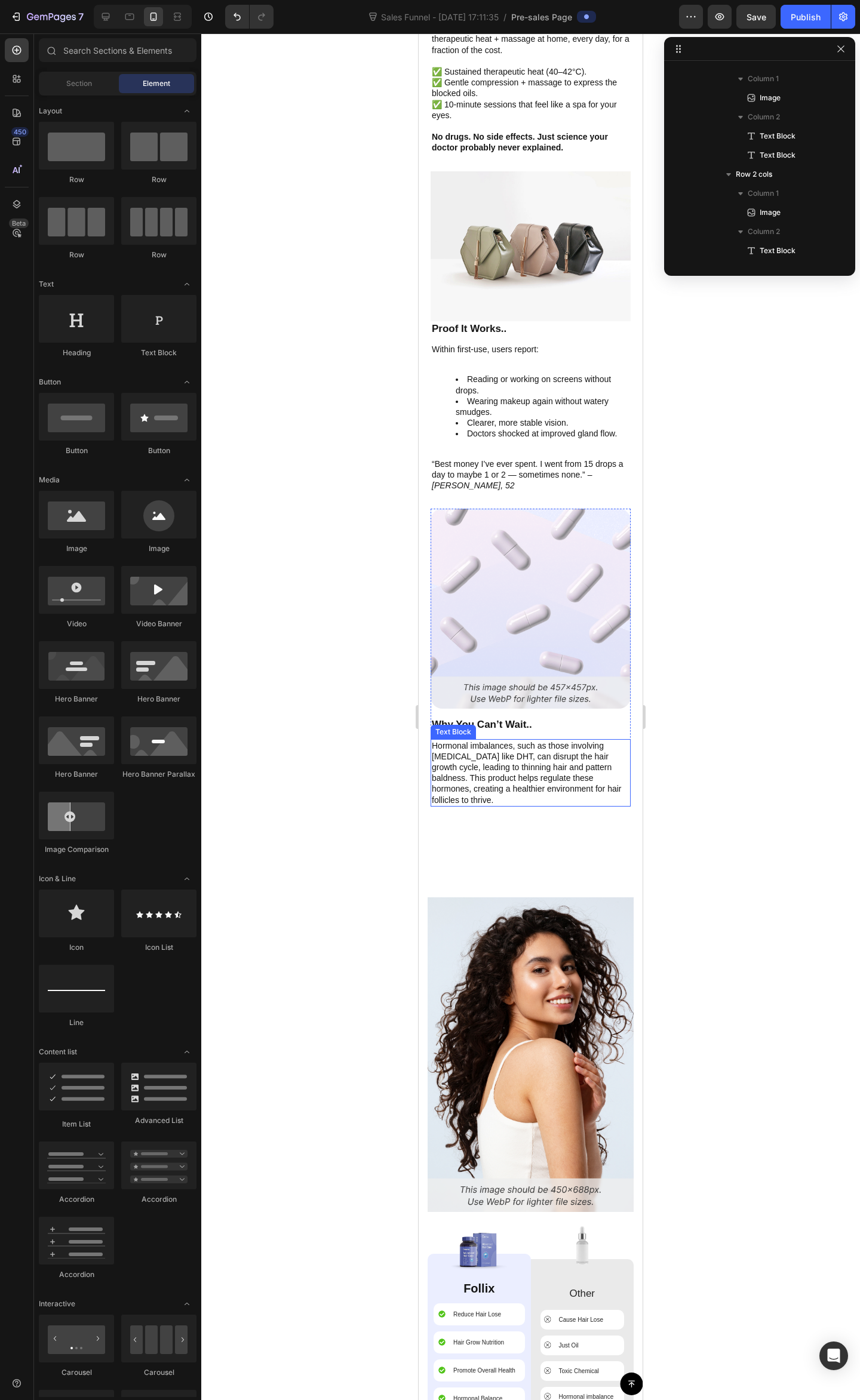
click at [528, 763] on p "Hormonal imbalances, such as those involving [MEDICAL_DATA] like DHT, can disru…" at bounding box center [531, 772] width 198 height 65
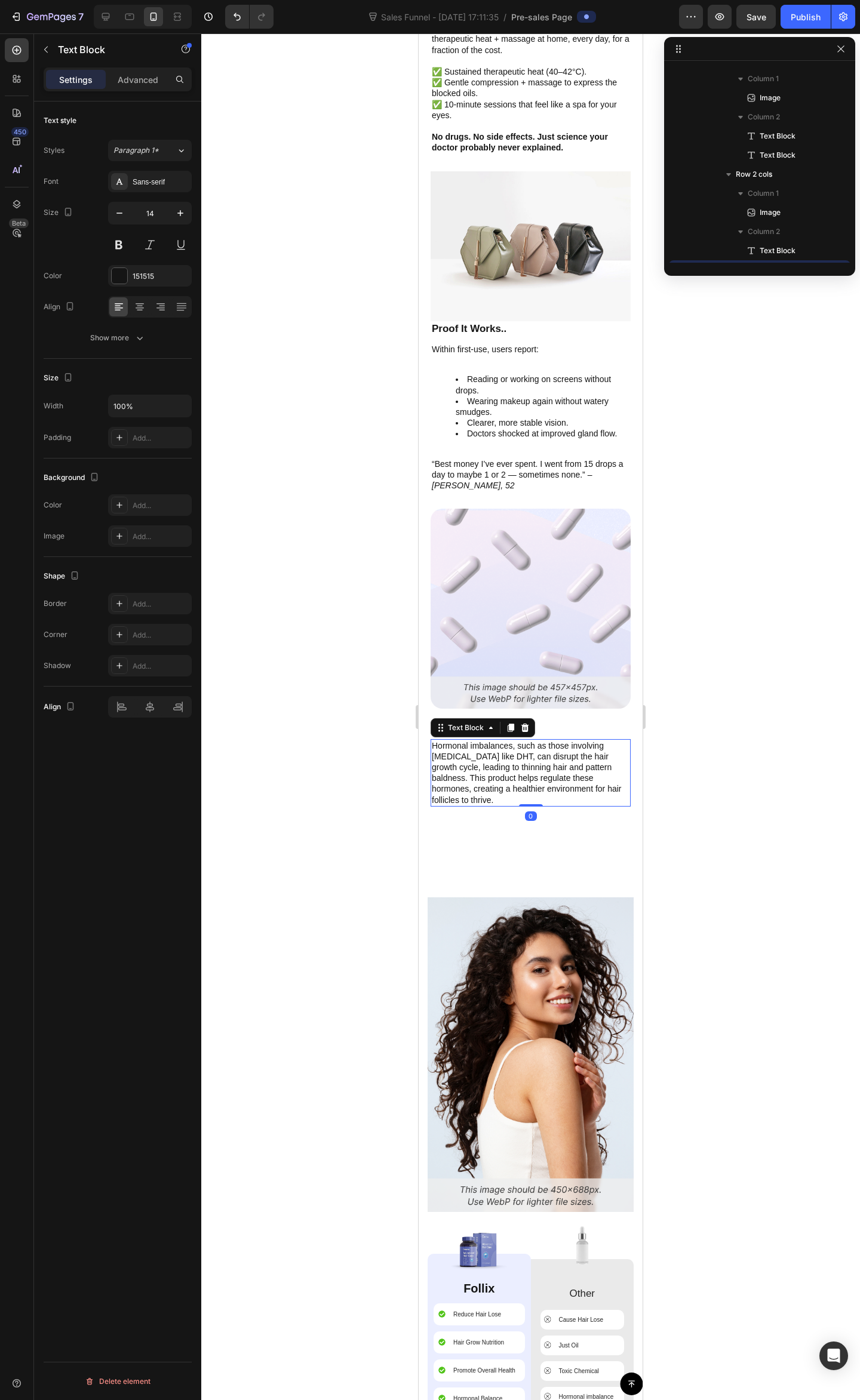
scroll to position [1448, 0]
click at [528, 763] on p "Hormonal imbalances, such as those involving [MEDICAL_DATA] like DHT, can disru…" at bounding box center [531, 772] width 198 height 65
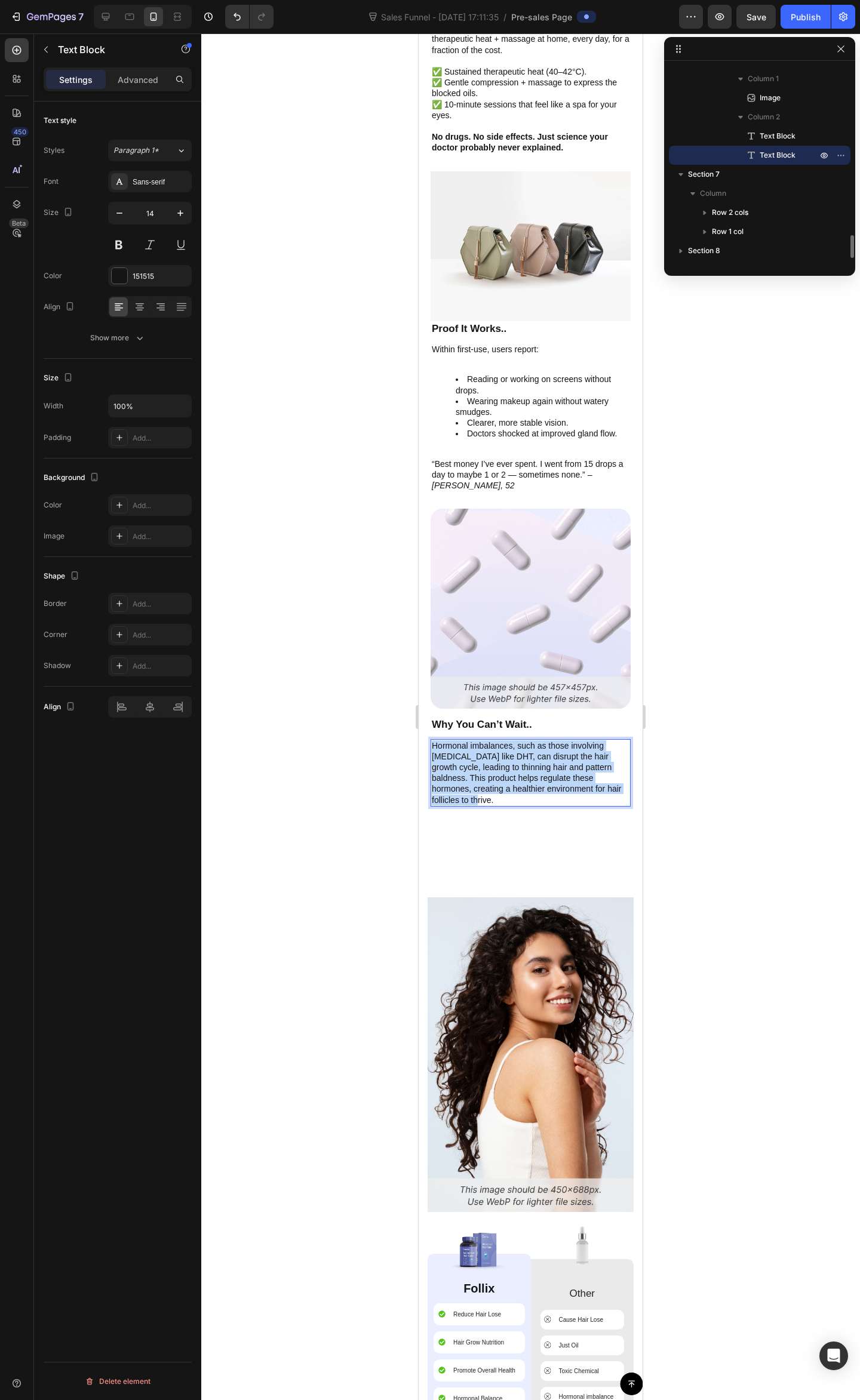
click at [529, 763] on p "Hormonal imbalances, such as those involving [MEDICAL_DATA] like DHT, can disru…" at bounding box center [531, 772] width 198 height 65
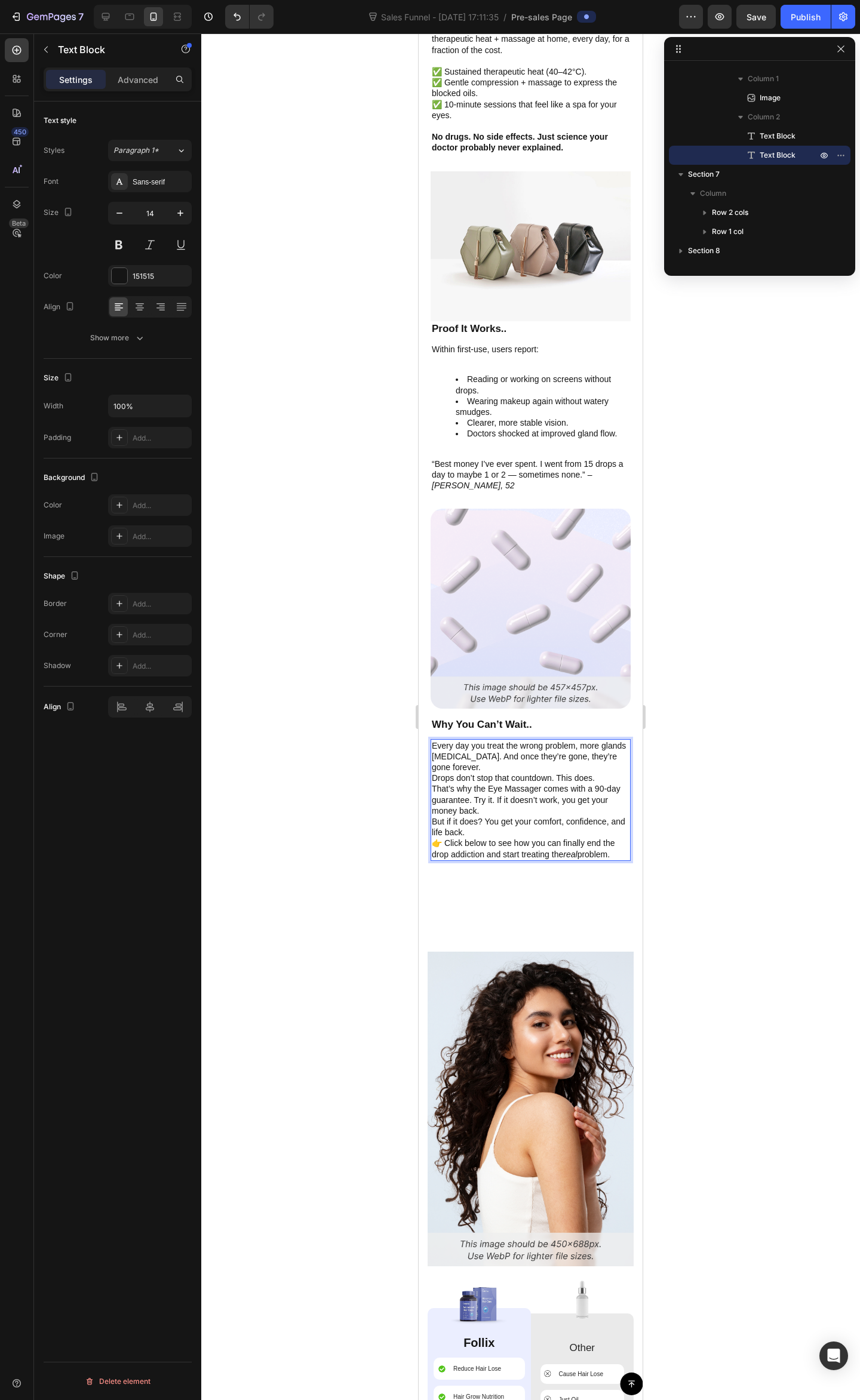
click at [520, 783] on p "That’s why the Eye Massager comes with a 90-day guarantee. Try it. If it doesn’…" at bounding box center [531, 800] width 198 height 33
drag, startPoint x: 543, startPoint y: 755, endPoint x: 535, endPoint y: 765, distance: 12.8
click at [543, 772] on p "Drops don’t stop that countdown. This does." at bounding box center [531, 777] width 198 height 11
click at [484, 740] on p "Every day you treat the wrong problem, more glands [MEDICAL_DATA]. And once the…" at bounding box center [531, 756] width 198 height 33
click at [510, 742] on p "Every day you treat the wrong problem, more glands [MEDICAL_DATA]. And once the…" at bounding box center [531, 756] width 198 height 33
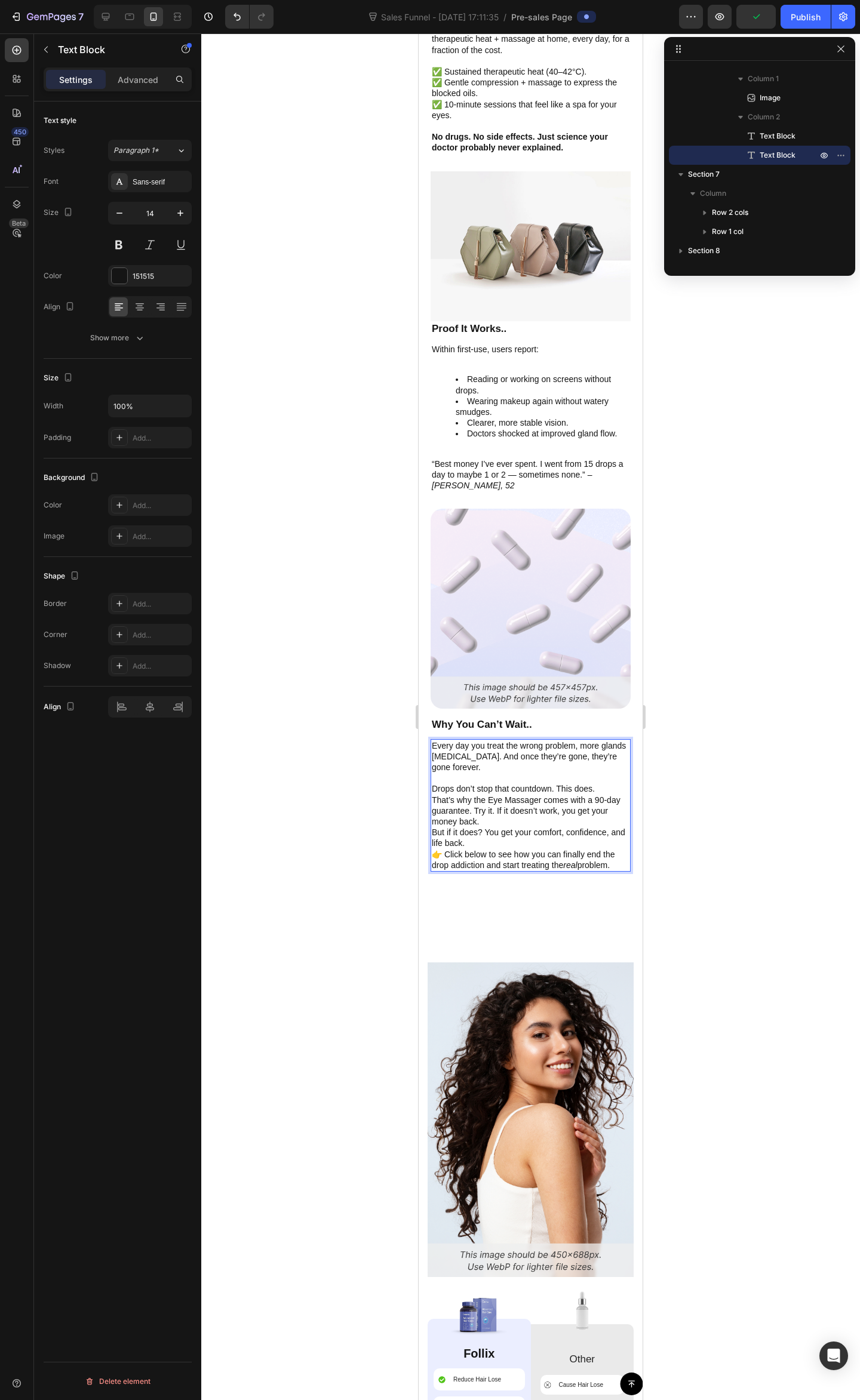
click at [527, 740] on p "Every day you treat the wrong problem, more glands [MEDICAL_DATA]. And once the…" at bounding box center [531, 756] width 198 height 33
click at [562, 745] on p "Every day you treat the wrong problem, more glands [MEDICAL_DATA]. And once the…" at bounding box center [531, 756] width 198 height 33
click at [562, 794] on p "That’s why the Eye Massager comes with a 90-day guarantee. Try it. If it doesn’…" at bounding box center [531, 811] width 198 height 33
drag, startPoint x: 558, startPoint y: 808, endPoint x: 553, endPoint y: 794, distance: 14.9
click at [557, 827] on p "But if it does? You get your comfort, confidence, and life back." at bounding box center [531, 837] width 198 height 21
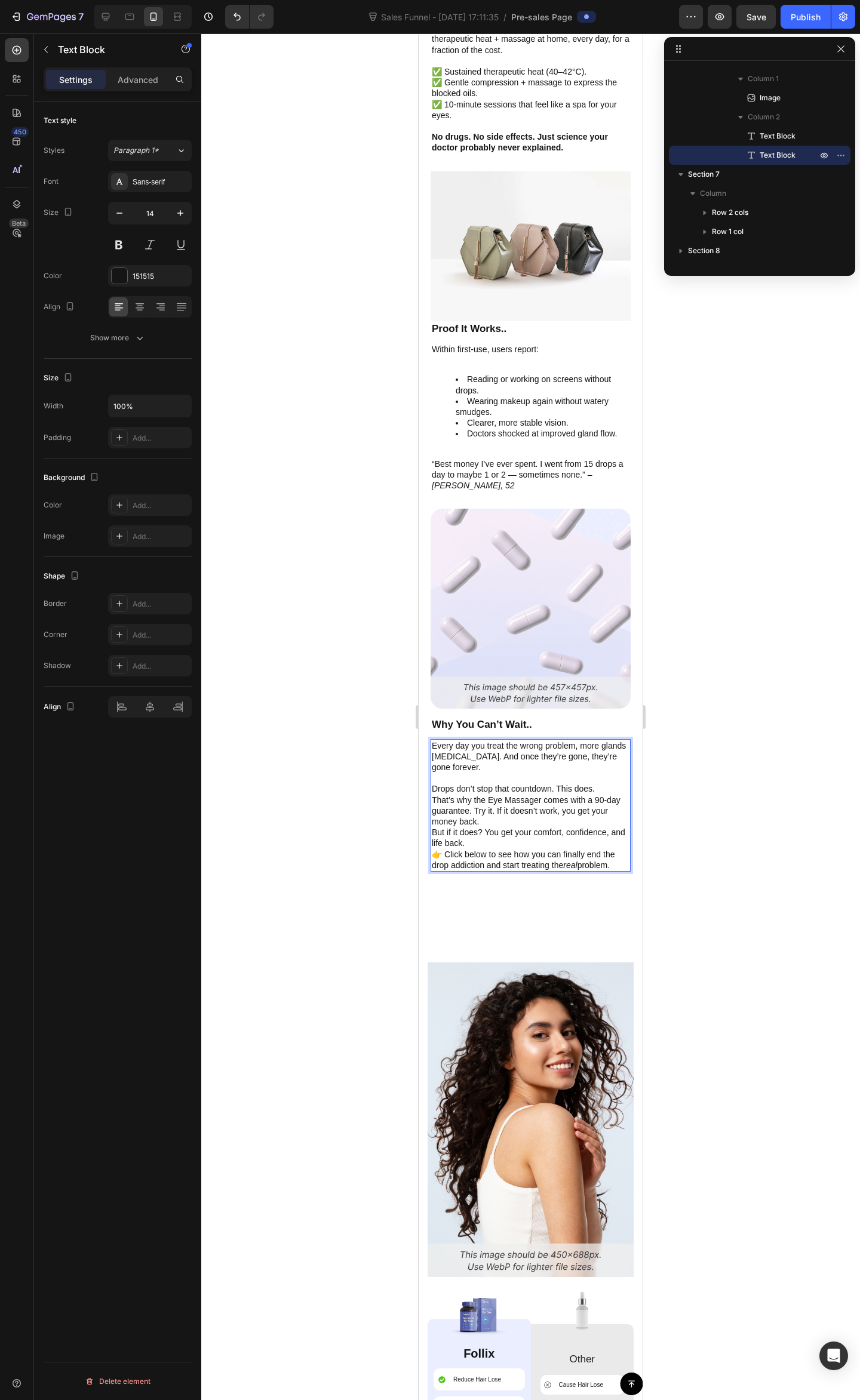
click at [543, 783] on p "Drops don’t stop that countdown. This does." at bounding box center [531, 789] width 198 height 11
click at [555, 783] on p "Drops don’t stop that countdown. This does." at bounding box center [531, 789] width 198 height 11
click at [432, 794] on p "That’s why the Eye Massager comes with a 90-day guarantee. Try it. If it doesn’…" at bounding box center [531, 811] width 198 height 33
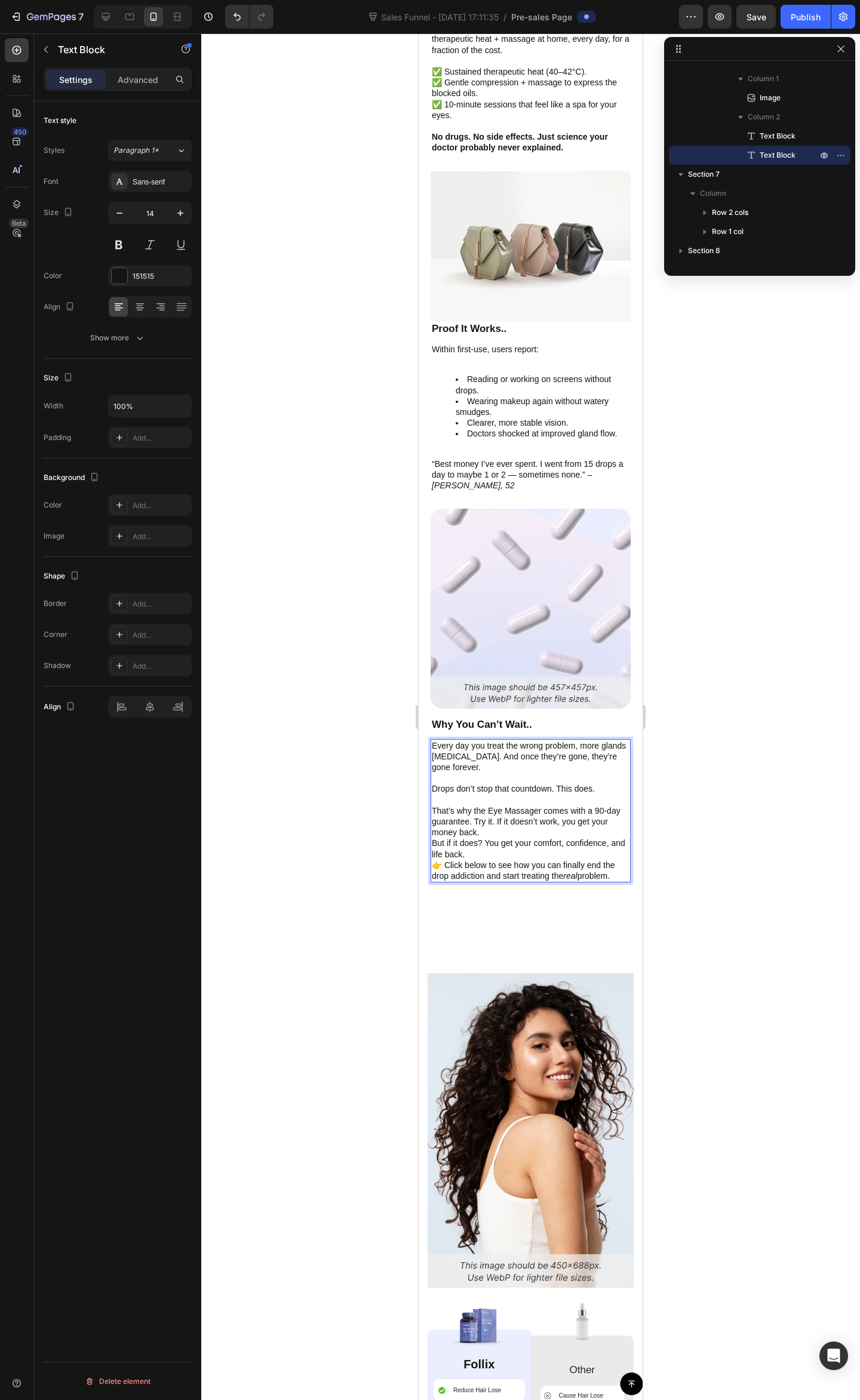
click at [483, 813] on p "That’s why the Eye Massager comes with a 90-day guarantee. Try it. If it doesn’…" at bounding box center [531, 822] width 198 height 33
click at [507, 805] on p "That’s why the Eye Massager comes with a 90-day guarantee. Try it. If it doesn’…" at bounding box center [531, 822] width 198 height 33
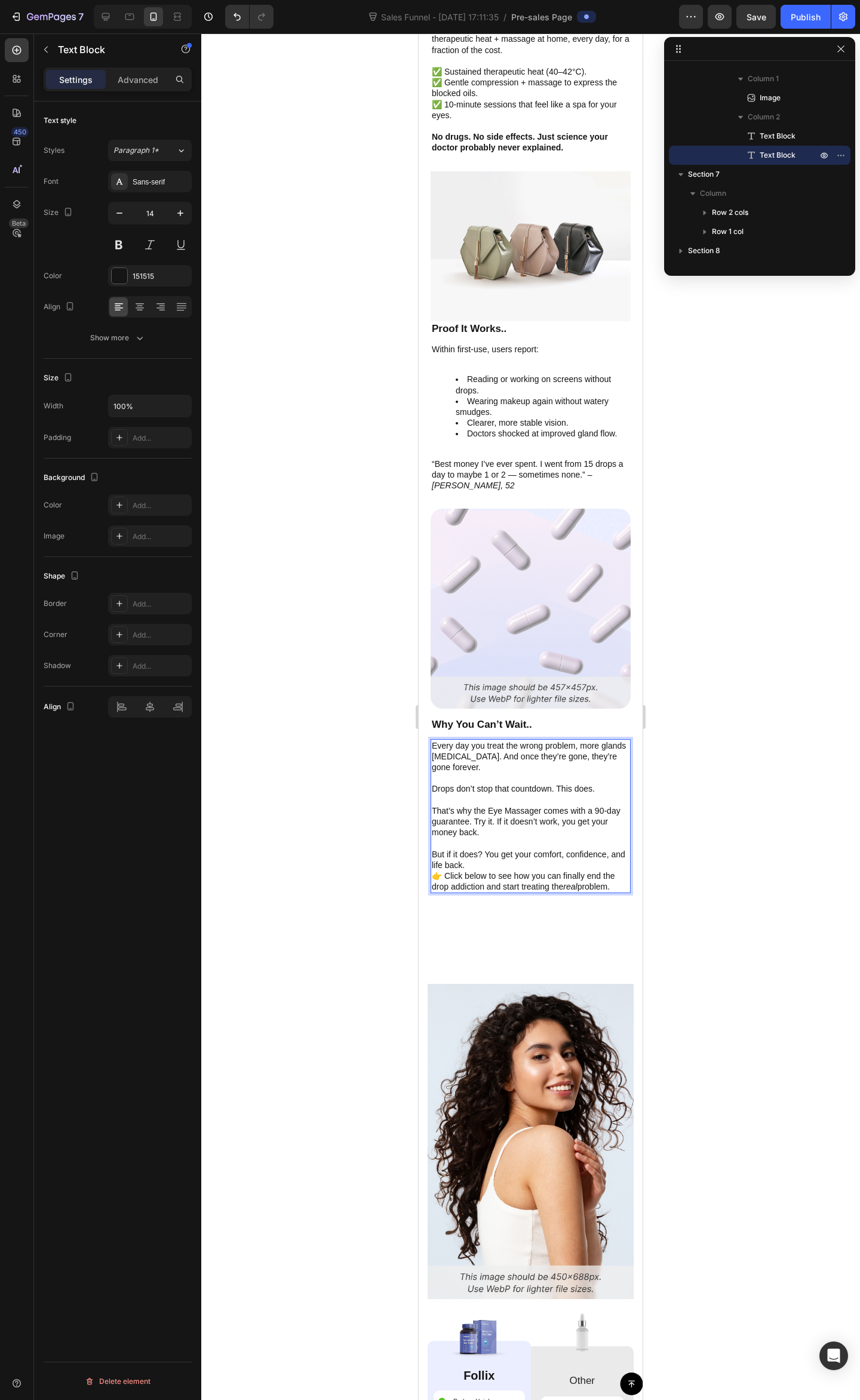
click at [507, 849] on p "But if it does? You get your comfort, confidence, and life back." at bounding box center [531, 859] width 198 height 21
click at [494, 849] on p "But if it does? You get your comfort, confidence, and life back." at bounding box center [531, 859] width 198 height 21
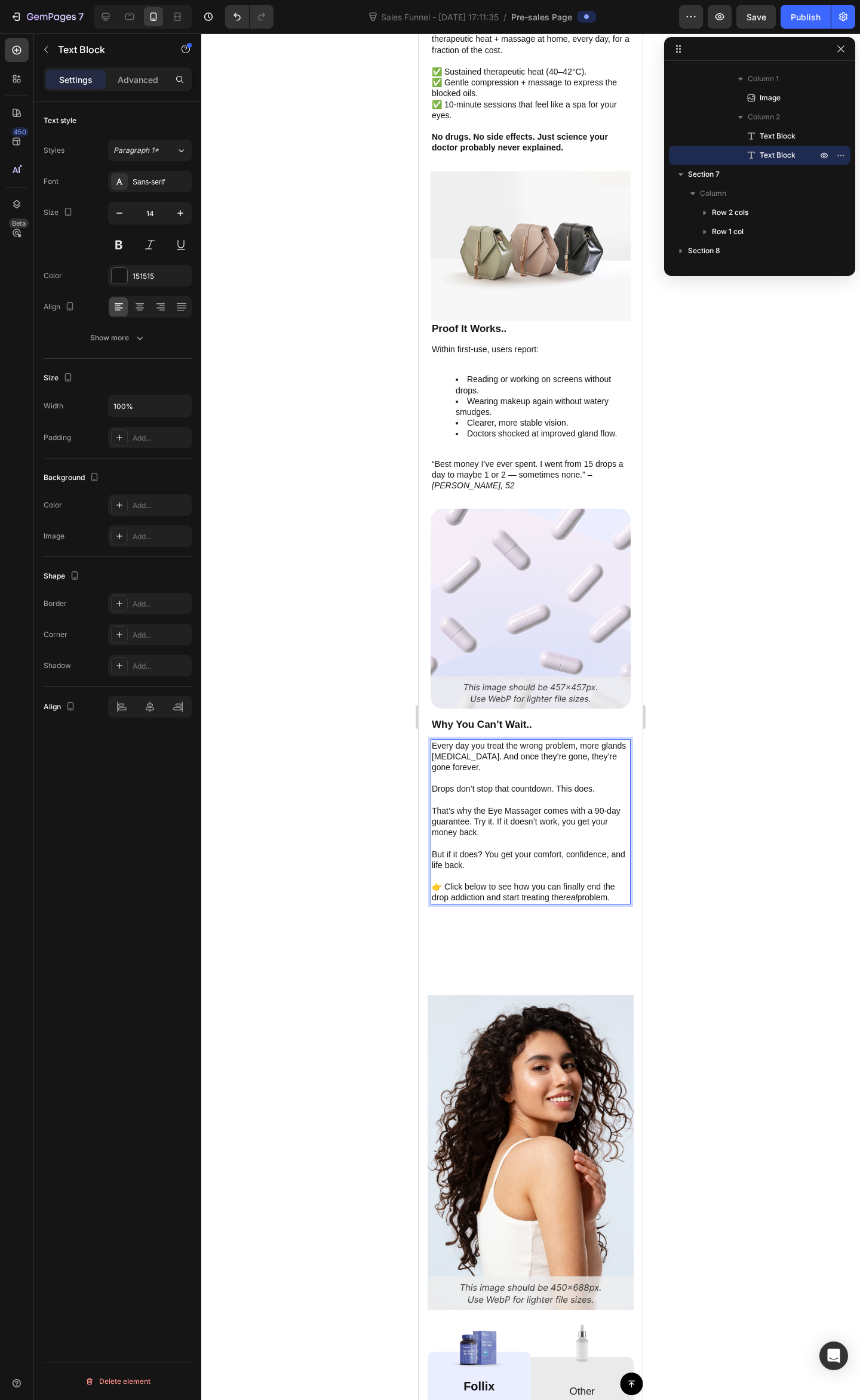
click at [575, 849] on p "But if it does? You get your comfort, confidence, and life back." at bounding box center [531, 859] width 198 height 21
click at [564, 881] on p "👉 Click below to see how you can finally end the drop addiction and start treat…" at bounding box center [531, 892] width 198 height 21
click at [580, 815] on div "Every day you treat the wrong problem, more glands [MEDICAL_DATA]. And once the…" at bounding box center [531, 822] width 200 height 165
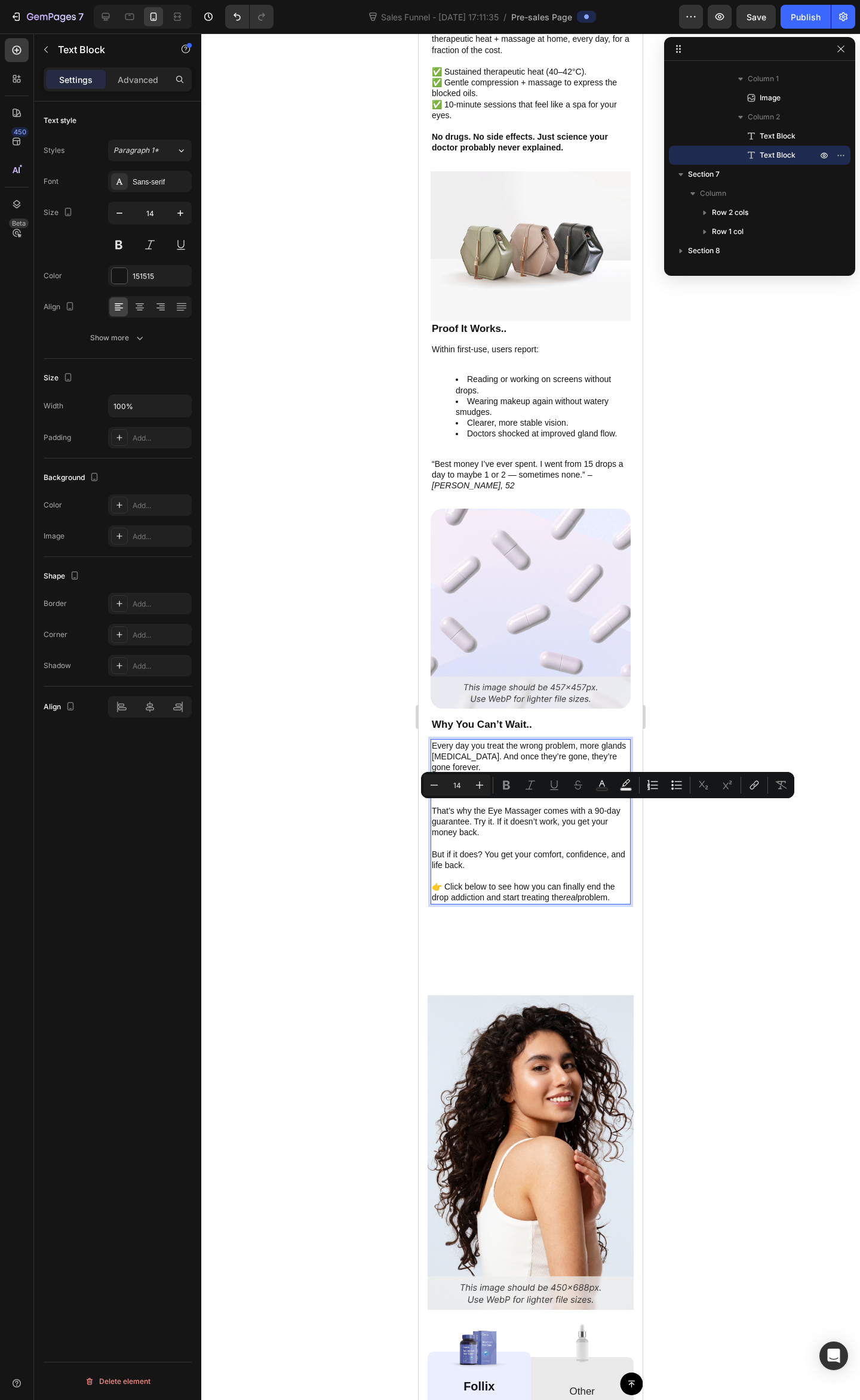
click at [551, 870] on p "Rich Text Editor. Editing area: main" at bounding box center [531, 875] width 198 height 11
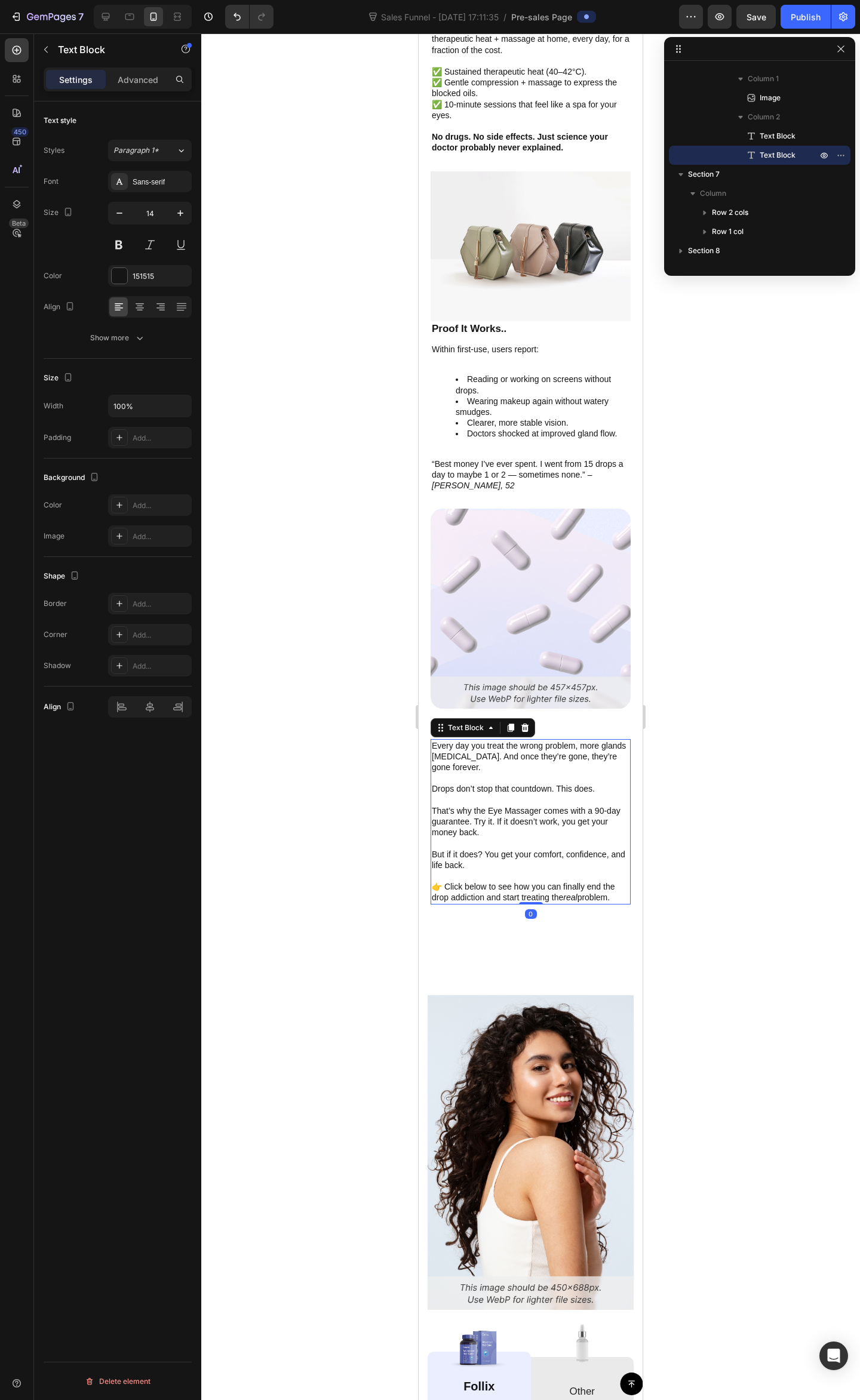
click at [551, 805] on p "That’s why the Eye Massager comes with a 90-day guarantee. Try it. If it doesn’…" at bounding box center [531, 822] width 198 height 33
click at [798, 683] on div at bounding box center [530, 717] width 658 height 1366
click at [531, 783] on p "Drops don’t stop that countdown. This does." at bounding box center [531, 789] width 198 height 11
drag, startPoint x: 450, startPoint y: 748, endPoint x: 488, endPoint y: 745, distance: 38.1
click at [485, 744] on p "Every day you treat the wrong problem, more glands [MEDICAL_DATA]. And once the…" at bounding box center [531, 756] width 198 height 33
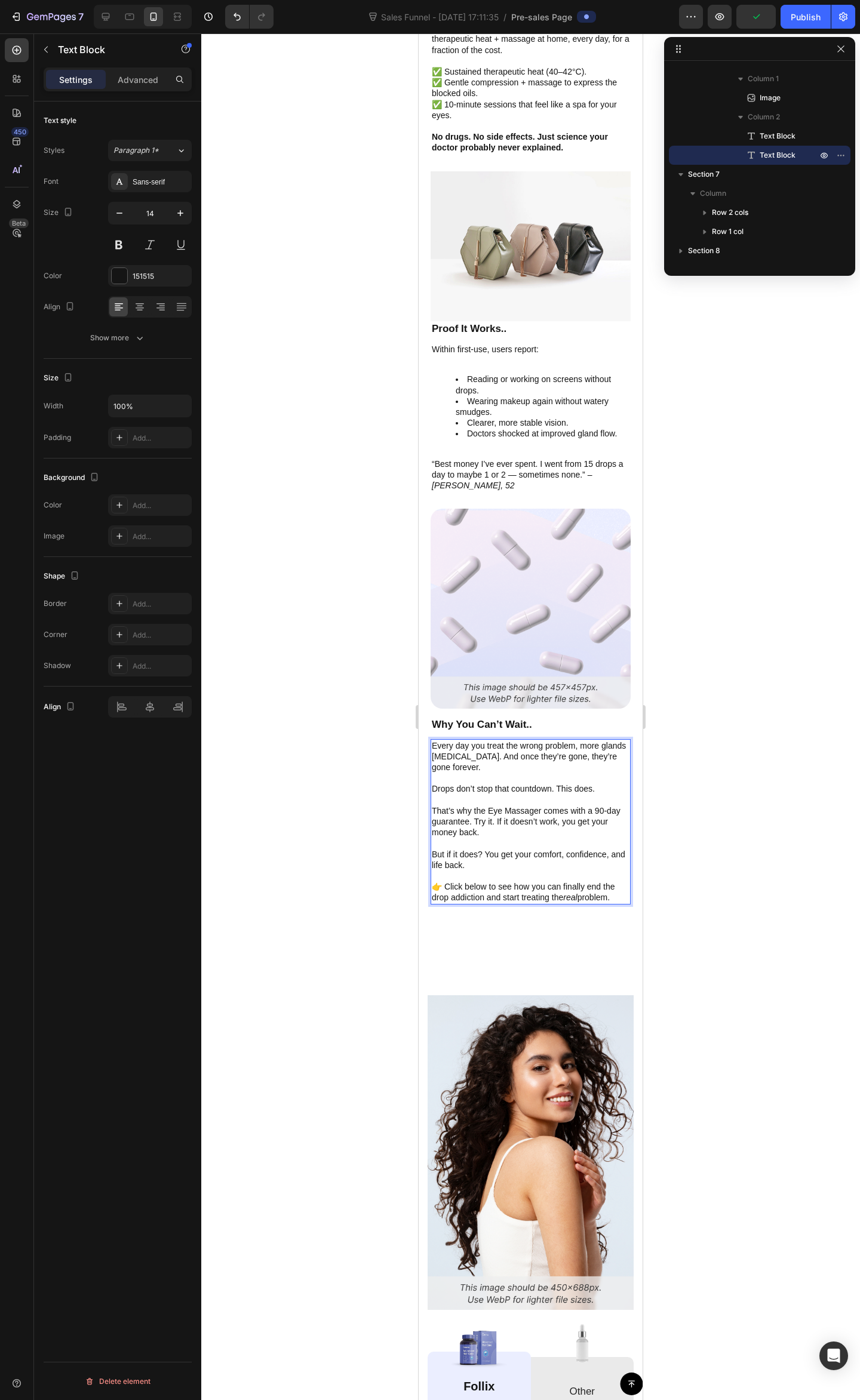
click at [490, 746] on p "Every day you treat the wrong problem, more glands [MEDICAL_DATA]. And once the…" at bounding box center [531, 756] width 198 height 33
drag, startPoint x: 487, startPoint y: 748, endPoint x: 480, endPoint y: 748, distance: 7.0
click at [470, 748] on div "Every day you treat the wrong problem, more glands [MEDICAL_DATA]. And once the…" at bounding box center [531, 822] width 200 height 165
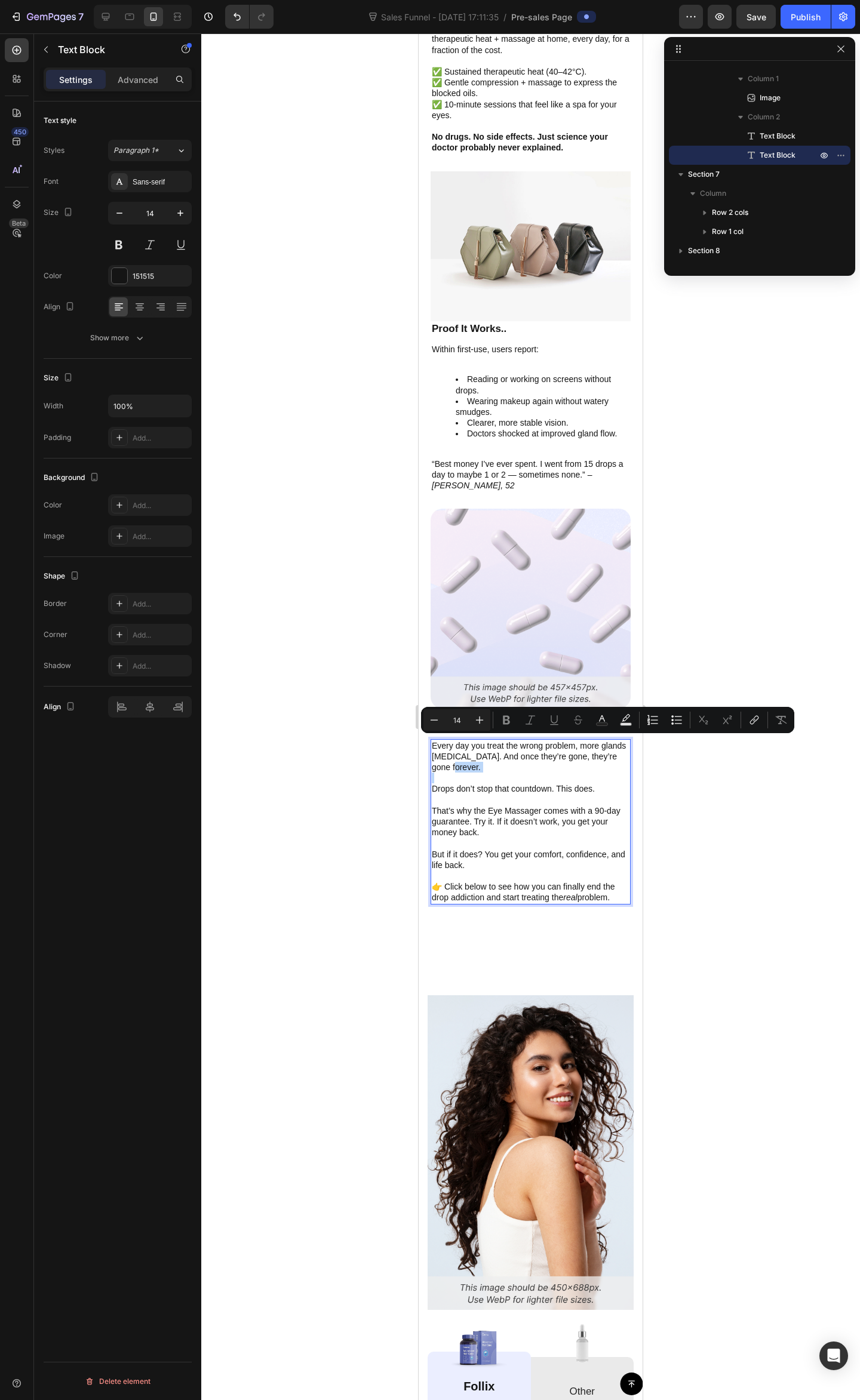
drag, startPoint x: 505, startPoint y: 745, endPoint x: 520, endPoint y: 750, distance: 15.8
click at [505, 744] on p "Every day you treat the wrong problem, more glands [MEDICAL_DATA]. And once the…" at bounding box center [531, 756] width 198 height 33
click at [536, 745] on p "Every day you treat the wrong problem, more glands [MEDICAL_DATA]. And once the…" at bounding box center [531, 756] width 198 height 33
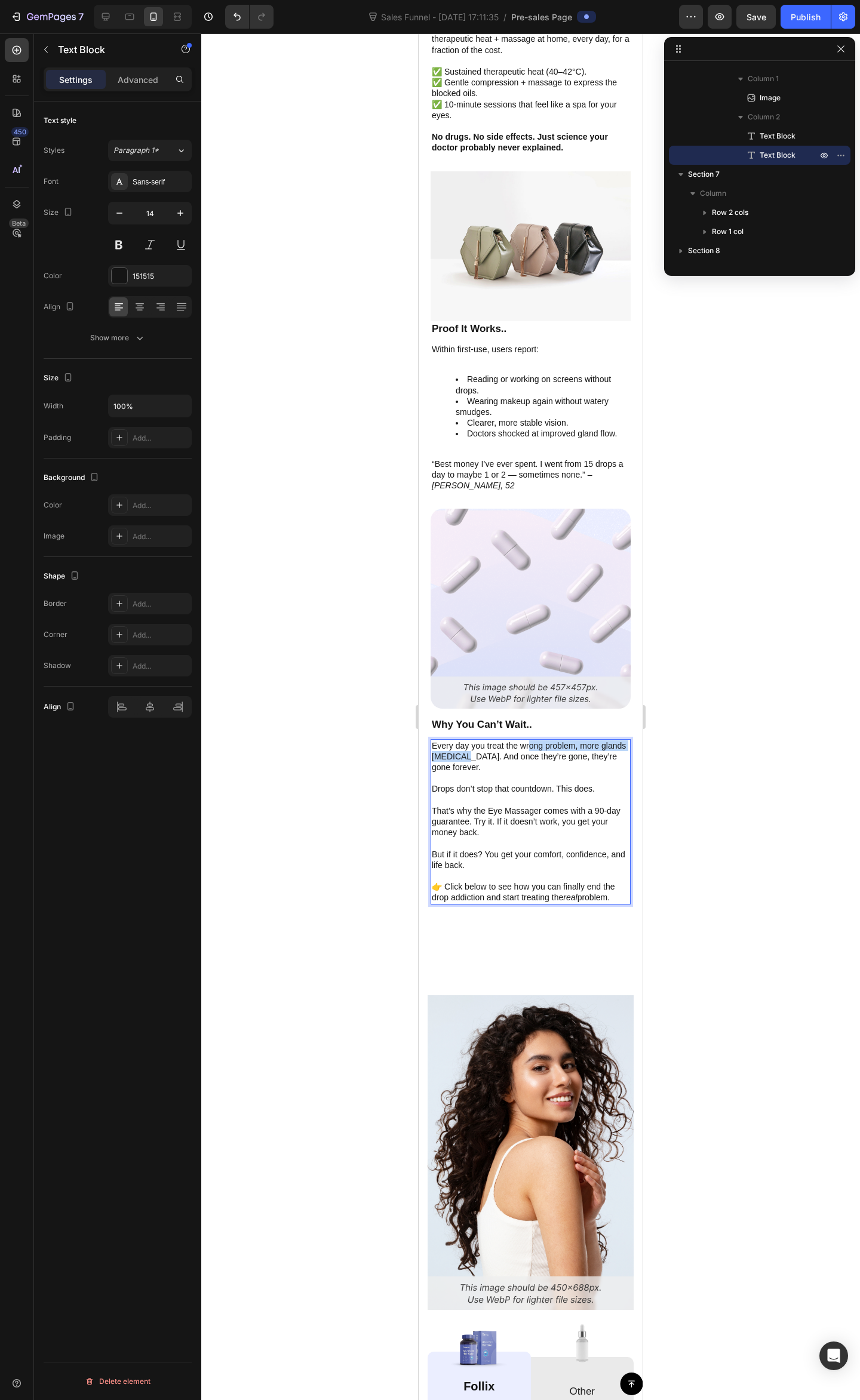
drag, startPoint x: 488, startPoint y: 731, endPoint x: 531, endPoint y: 722, distance: 43.9
click at [531, 740] on p "Every day you treat the wrong problem, more glands [MEDICAL_DATA]. And once the…" at bounding box center [531, 756] width 198 height 33
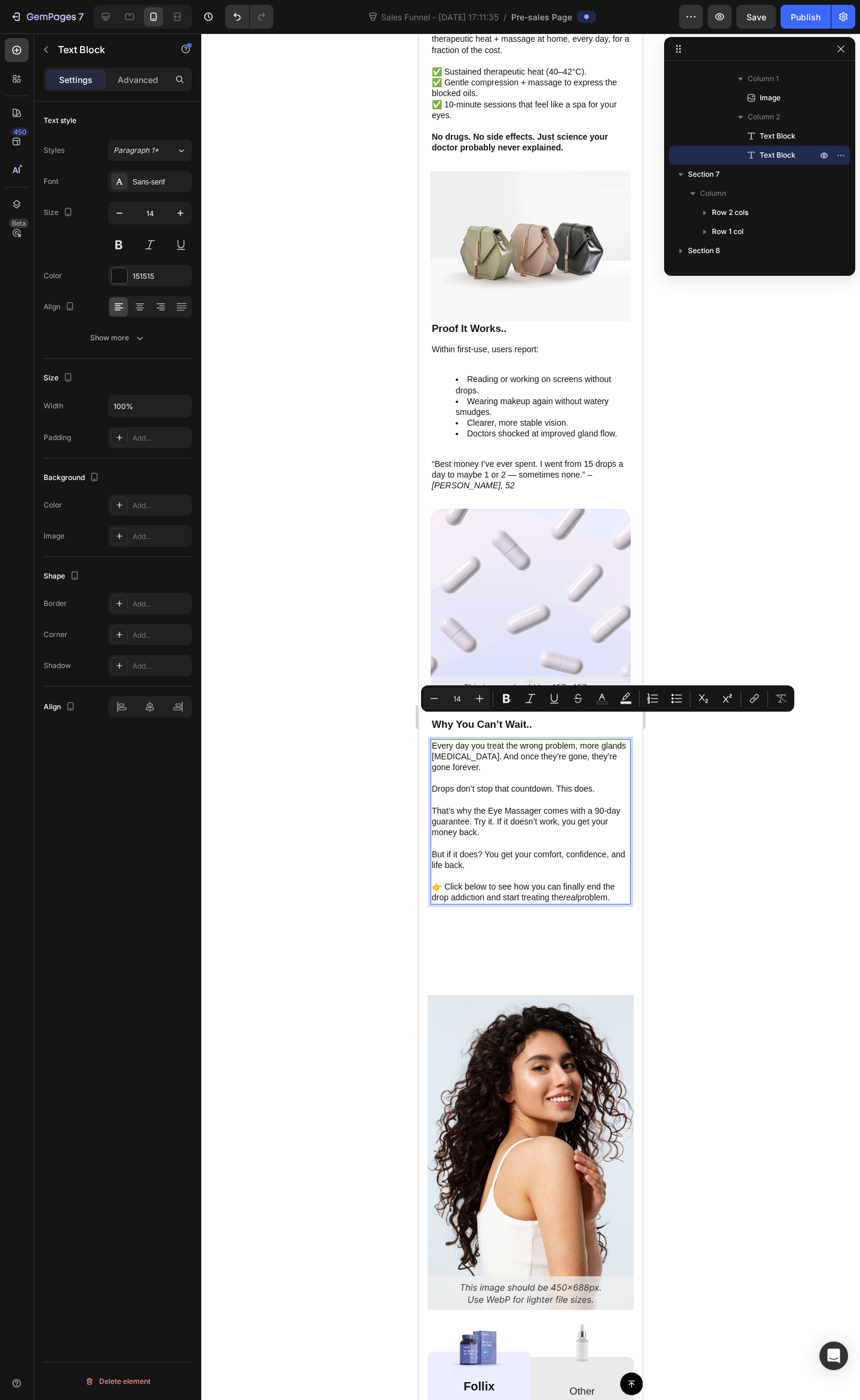
click at [532, 740] on p "Every day you treat the wrong problem, more glands [MEDICAL_DATA]. And once the…" at bounding box center [531, 756] width 198 height 33
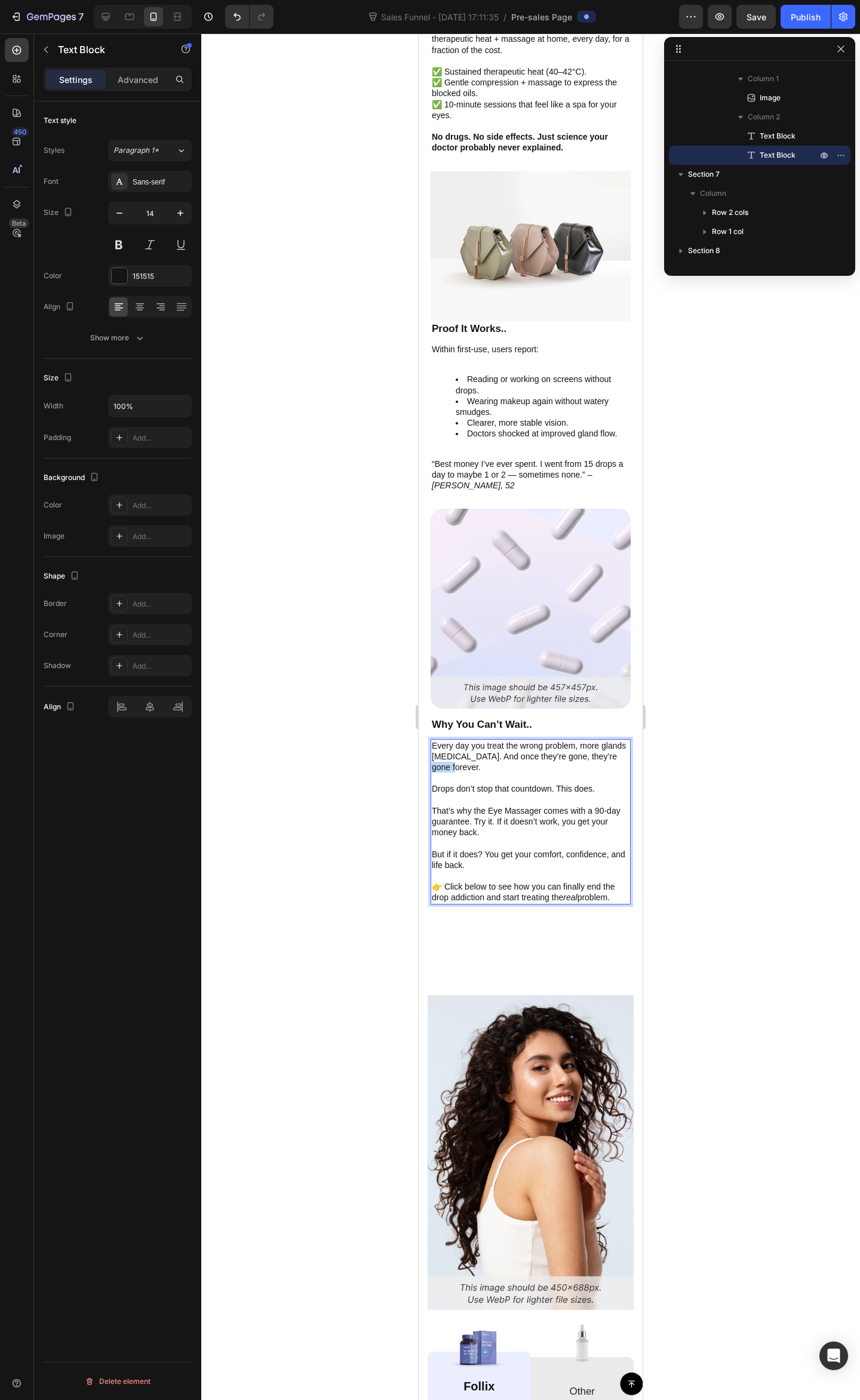
drag, startPoint x: 471, startPoint y: 744, endPoint x: 454, endPoint y: 748, distance: 17.5
click at [454, 748] on p "Every day you treat the wrong problem, more glands [MEDICAL_DATA]. And once the…" at bounding box center [531, 756] width 198 height 33
click at [485, 772] on p "Rich Text Editor. Editing area: main" at bounding box center [531, 777] width 198 height 11
drag, startPoint x: 473, startPoint y: 746, endPoint x: 452, endPoint y: 744, distance: 21.1
click at [452, 744] on p "Every day you treat the wrong problem, more glands [MEDICAL_DATA]. And once the…" at bounding box center [531, 756] width 198 height 33
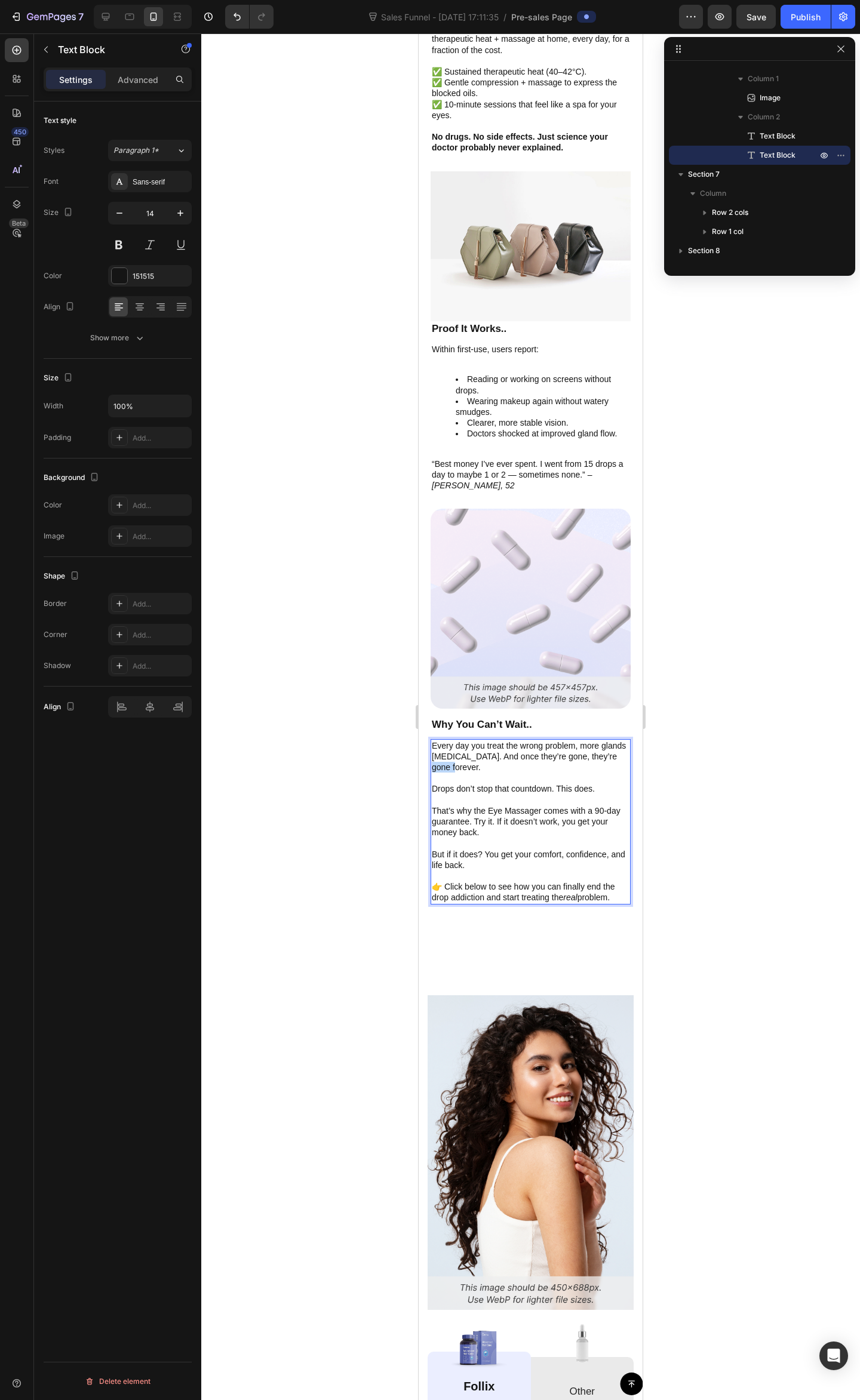
drag, startPoint x: 488, startPoint y: 741, endPoint x: 454, endPoint y: 748, distance: 34.7
click at [454, 748] on p "Every day you treat the wrong problem, more glands [MEDICAL_DATA]. And once the…" at bounding box center [531, 756] width 198 height 33
drag, startPoint x: 454, startPoint y: 748, endPoint x: 452, endPoint y: 741, distance: 7.3
click at [451, 746] on p "Every day you treat the wrong problem, more glands [MEDICAL_DATA]. And once the…" at bounding box center [531, 756] width 198 height 33
drag, startPoint x: 452, startPoint y: 741, endPoint x: 483, endPoint y: 746, distance: 31.4
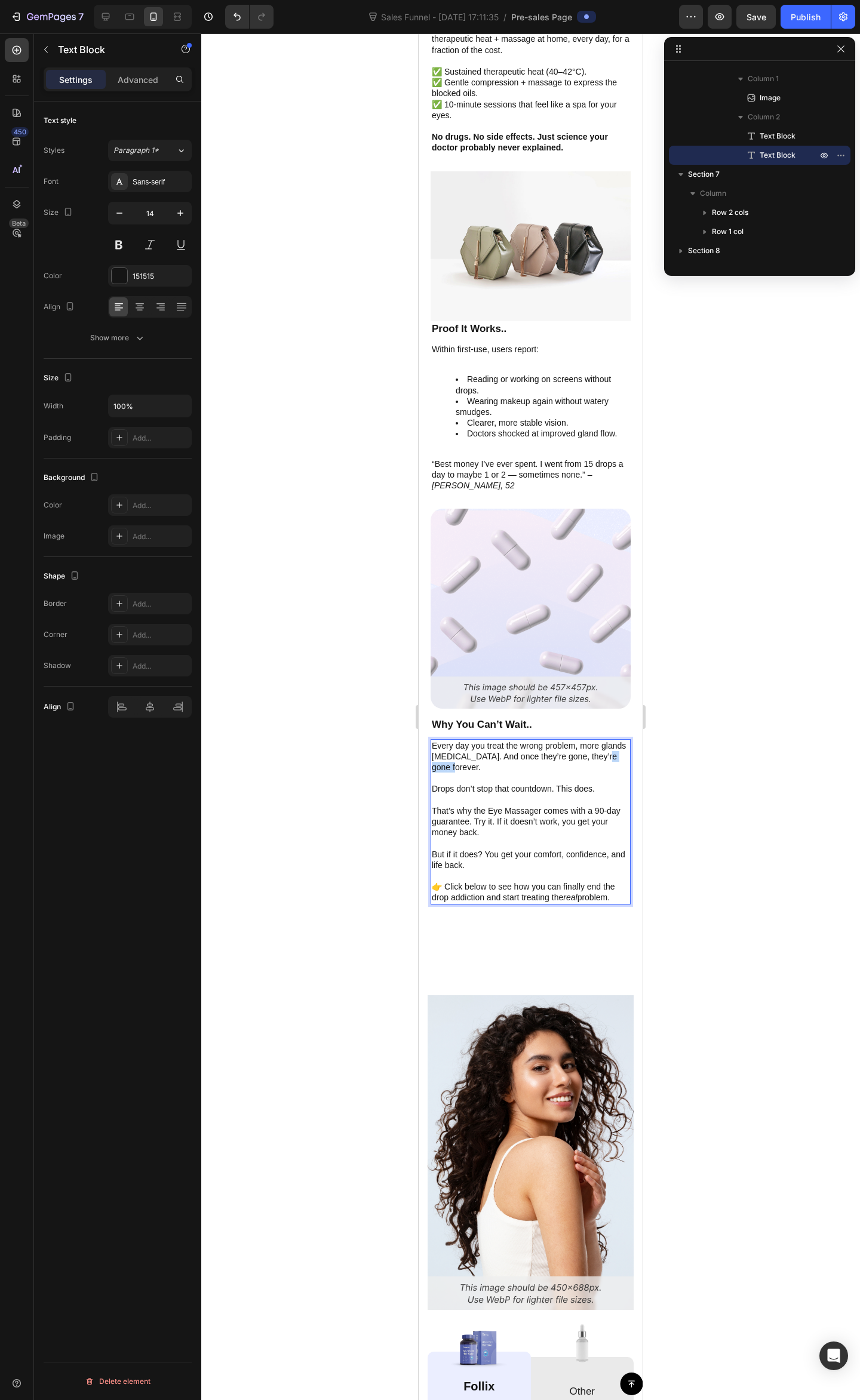
click at [483, 746] on p "Every day you treat the wrong problem, more glands [MEDICAL_DATA]. And once the…" at bounding box center [531, 756] width 198 height 33
click at [504, 722] on icon "Editor contextual toolbar" at bounding box center [506, 720] width 7 height 9
click at [547, 838] on p "Rich Text Editor. Editing area: main" at bounding box center [531, 843] width 198 height 11
click at [507, 783] on p "Drops don’t stop that countdown. This does." at bounding box center [531, 789] width 198 height 11
click at [567, 783] on p "Drops don’t stop that countdown. This does." at bounding box center [531, 789] width 198 height 11
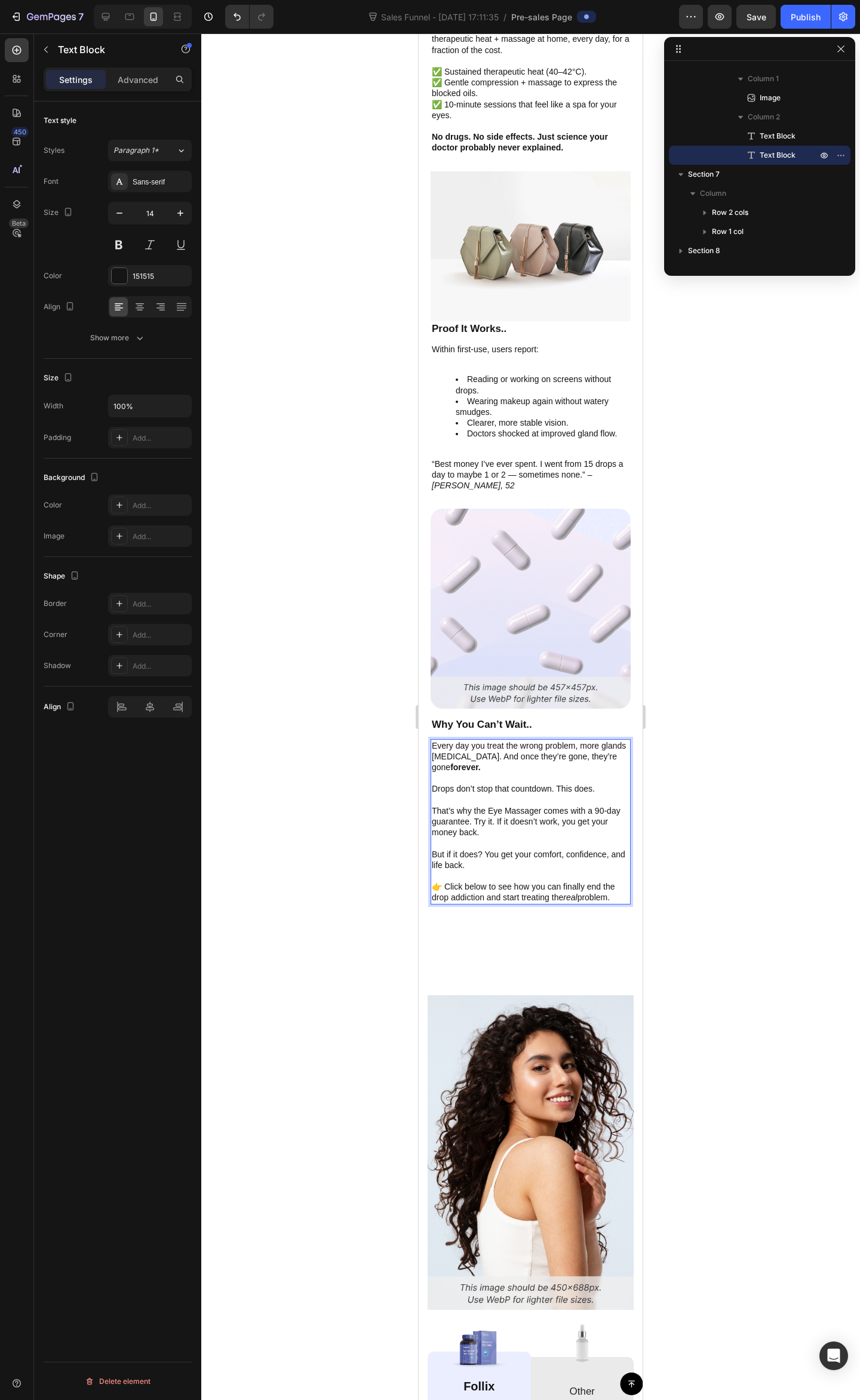
click at [507, 783] on p "Drops don’t stop that countdown. This does." at bounding box center [531, 789] width 198 height 11
click at [523, 783] on p "Drops don’t stop that countdown. This does." at bounding box center [531, 789] width 198 height 11
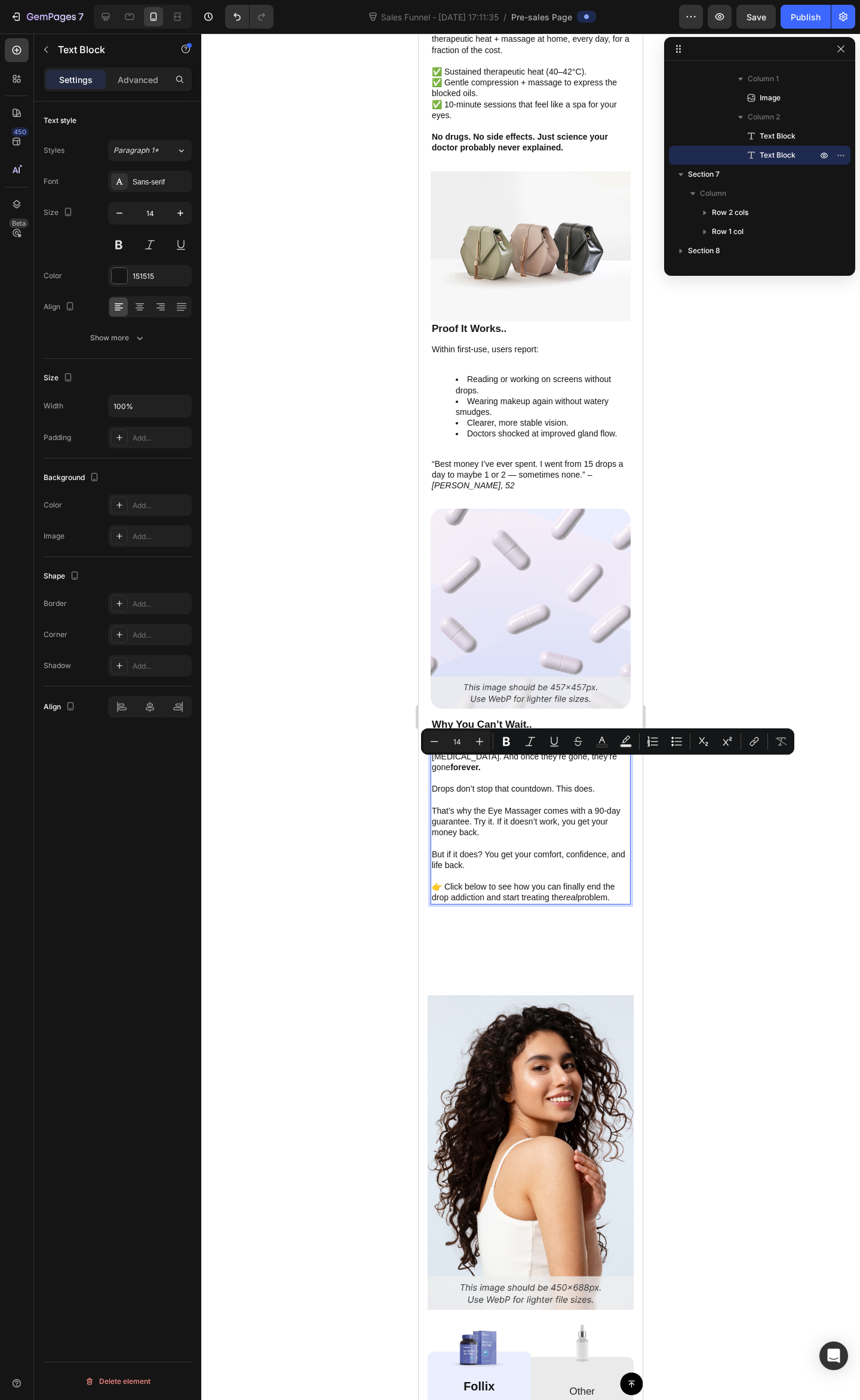
click at [554, 783] on p "Drops don’t stop that countdown. This does." at bounding box center [531, 789] width 198 height 11
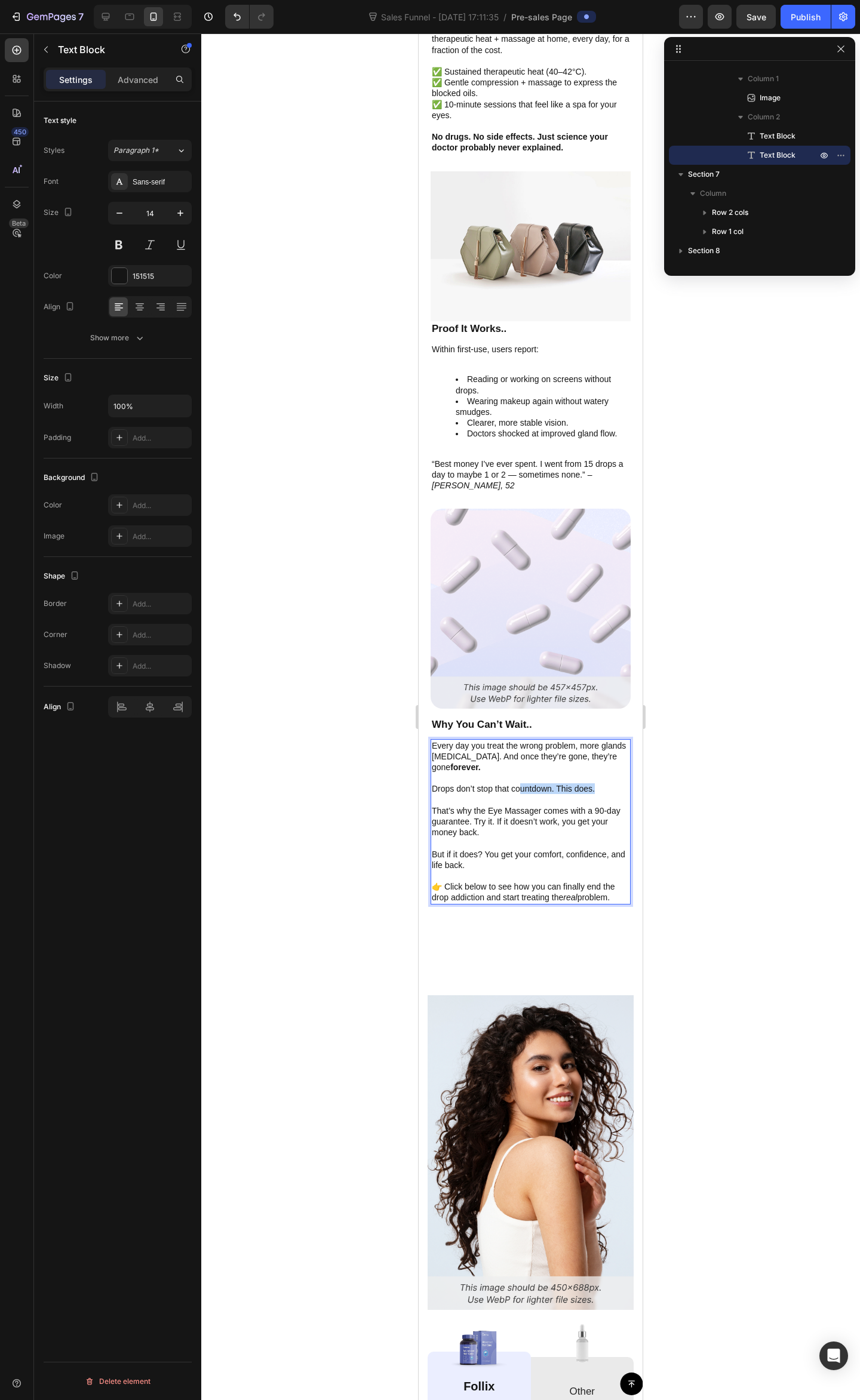
drag, startPoint x: 596, startPoint y: 765, endPoint x: 522, endPoint y: 770, distance: 74.2
click at [520, 783] on p "Drops don’t stop that countdown. This does." at bounding box center [531, 789] width 198 height 11
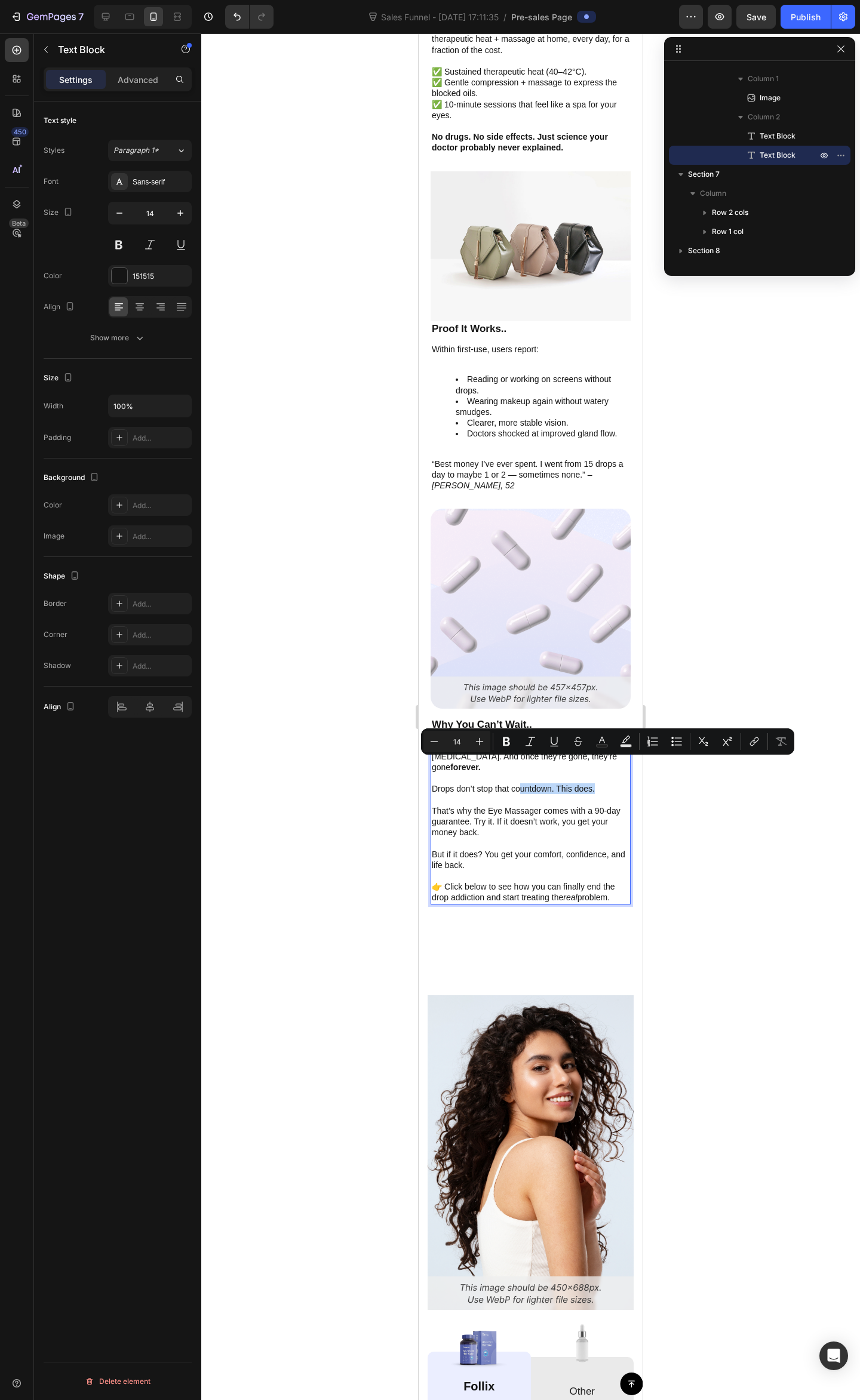
click at [522, 783] on p "Drops don’t stop that countdown. This does." at bounding box center [531, 789] width 198 height 11
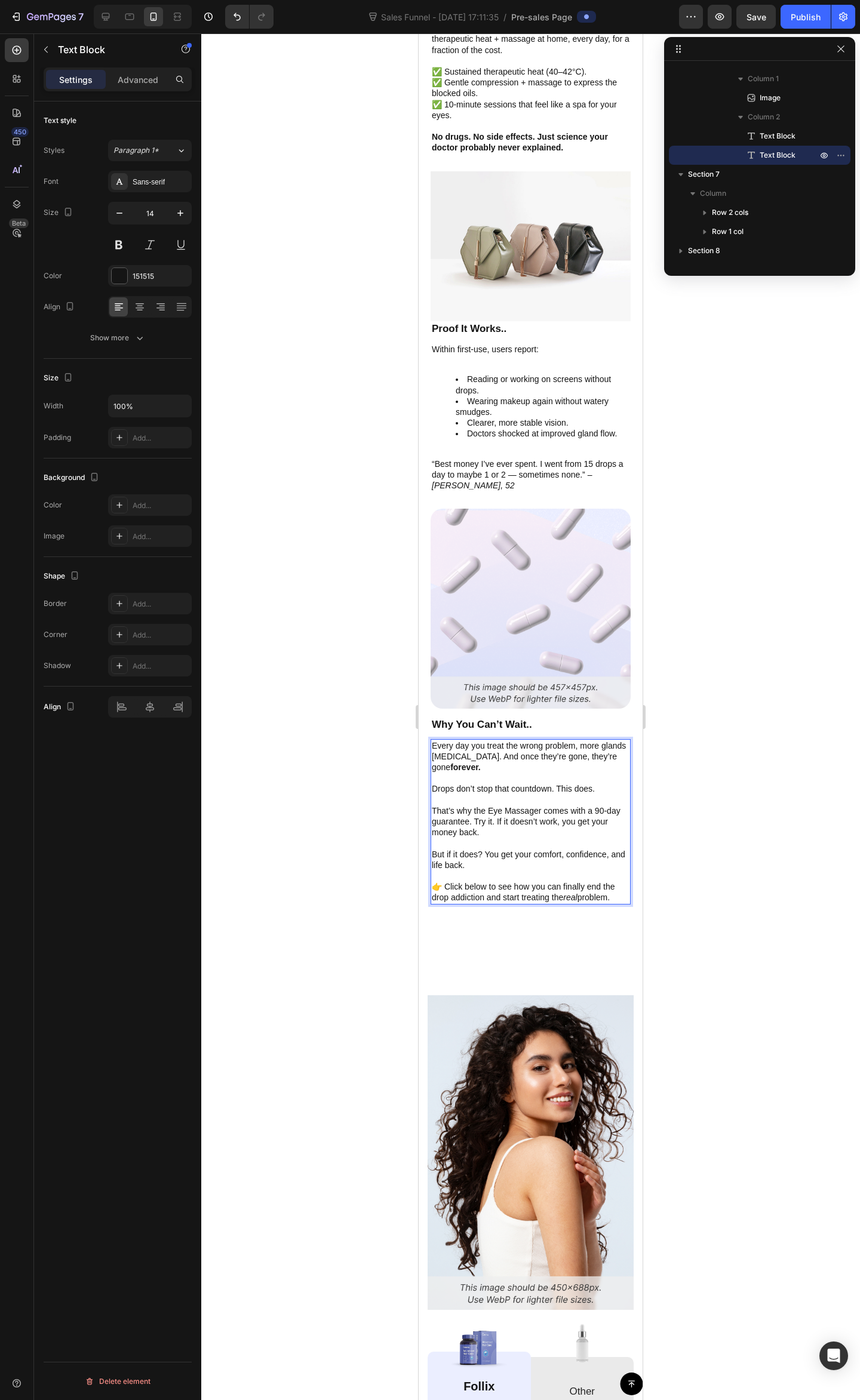
click at [529, 794] on p "Rich Text Editor. Editing area: main" at bounding box center [531, 800] width 198 height 11
click at [543, 794] on p "Rich Text Editor. Editing area: main" at bounding box center [531, 800] width 198 height 11
click at [547, 805] on p "That’s why the Eye Massager comes with a 90-day guarantee. Try it. If it doesn’…" at bounding box center [531, 822] width 198 height 33
drag, startPoint x: 471, startPoint y: 788, endPoint x: 516, endPoint y: 784, distance: 45.2
click at [483, 805] on p "That’s why the Eye Massager comes with a 90-day guarantee. Try it. If it doesn’…" at bounding box center [531, 822] width 198 height 33
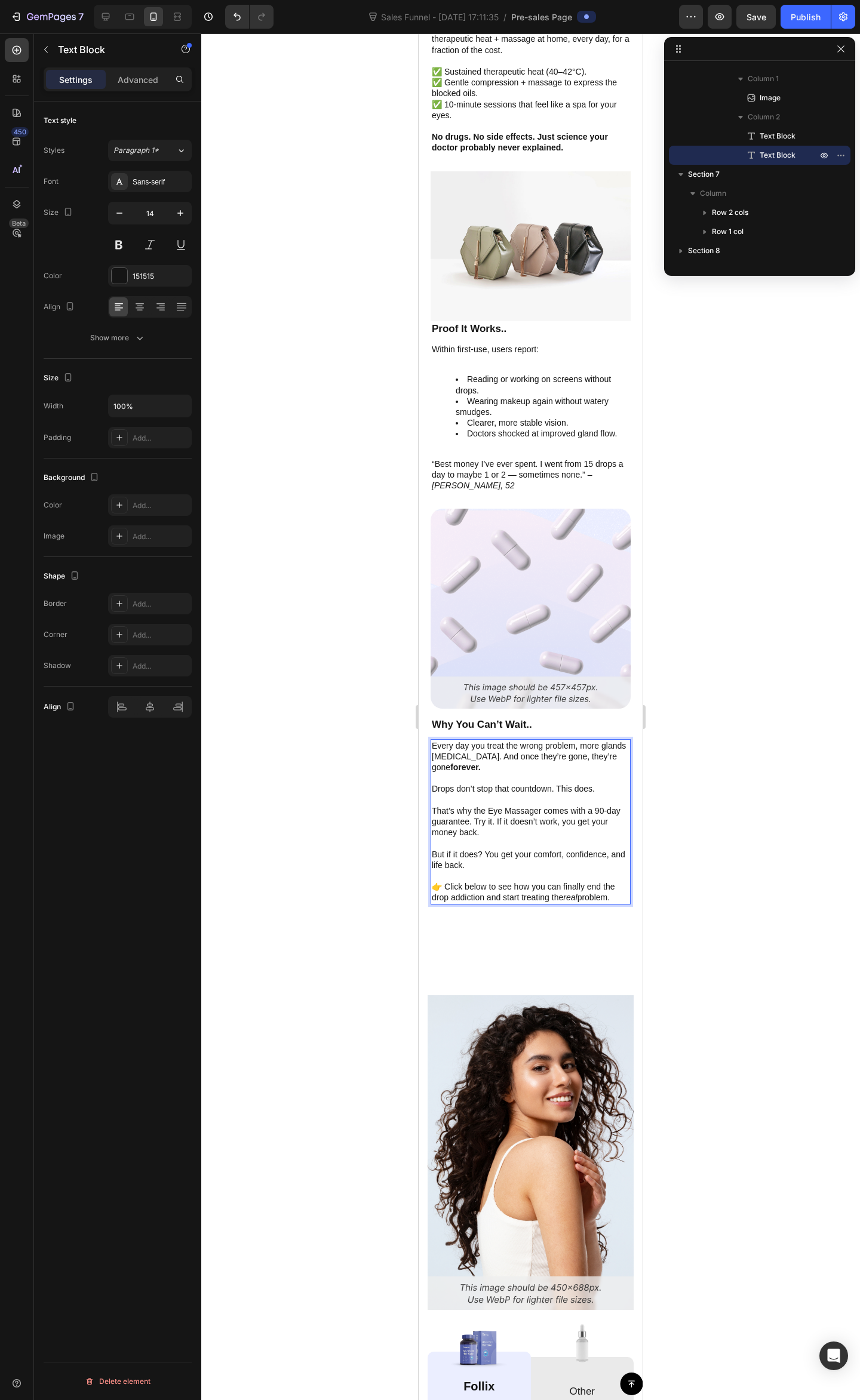
click at [527, 805] on p "That’s why the Eye Massager comes with a 90-day guarantee. Try it. If it doesn’…" at bounding box center [531, 822] width 198 height 33
click at [549, 805] on p "That’s why the Eye Massager comes with a 90-day guarantee. Try it. If it doesn’…" at bounding box center [531, 822] width 198 height 33
click at [572, 805] on p "That’s why the Eye Massager comes with a 90-day guarantee. Try it. If it doesn’…" at bounding box center [531, 822] width 198 height 33
click at [592, 805] on p "That’s why the Eye Massager comes with a 90-day guarantee. Try it. If it doesn’…" at bounding box center [531, 822] width 198 height 33
click at [493, 805] on p "That’s why the Eye Massager comes with a 90-day guarantee. Try it. If it doesn’…" at bounding box center [531, 822] width 198 height 33
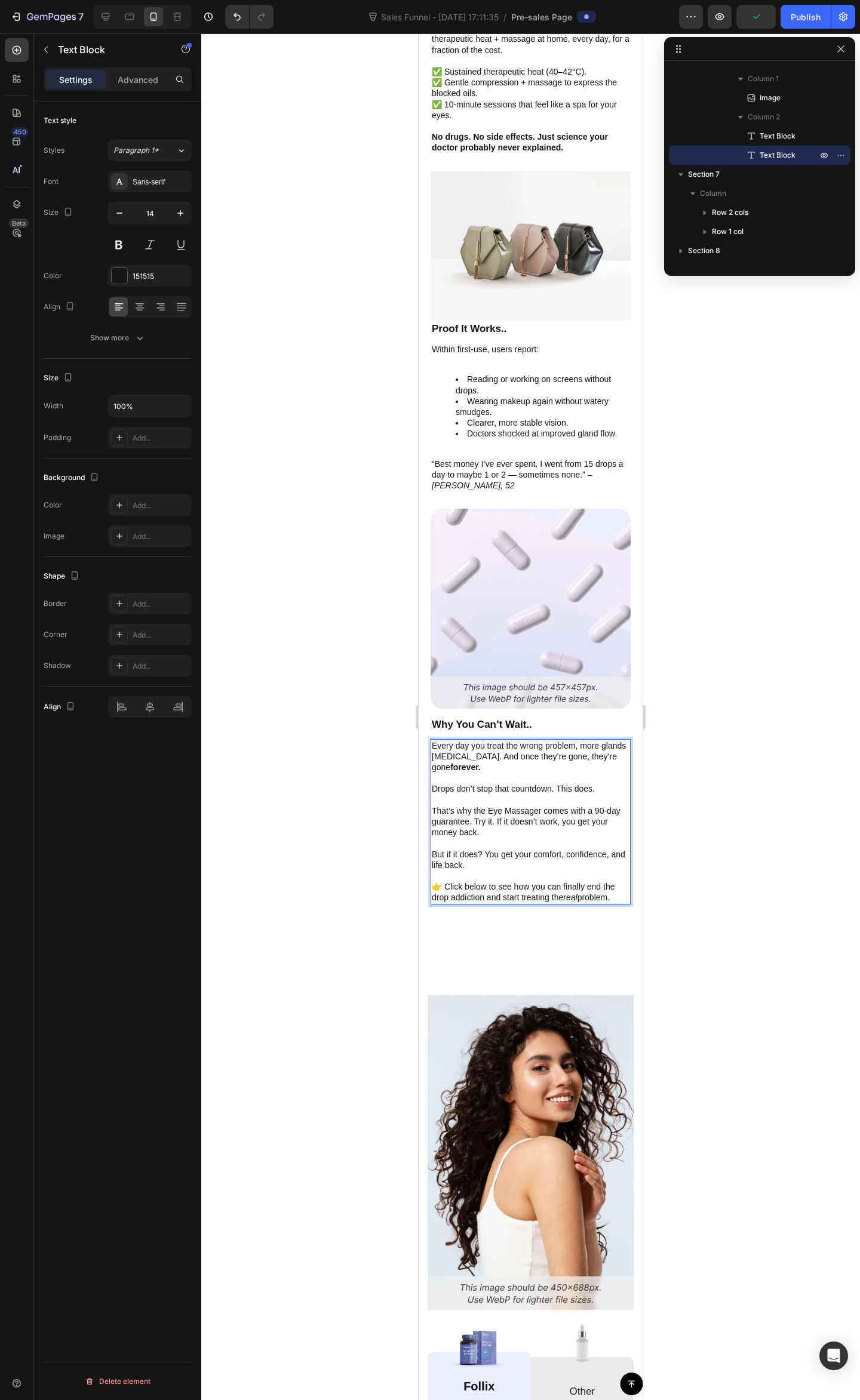
click at [530, 805] on p "That’s why the Eye Massager comes with a 90-day guarantee. Try it. If it doesn’…" at bounding box center [531, 822] width 198 height 33
click at [529, 838] on p "Rich Text Editor. Editing area: main" at bounding box center [531, 843] width 198 height 11
click at [502, 809] on p "That’s why the Eye Massager comes with a 90-day guarantee. Try it. If it doesn’…" at bounding box center [531, 822] width 198 height 33
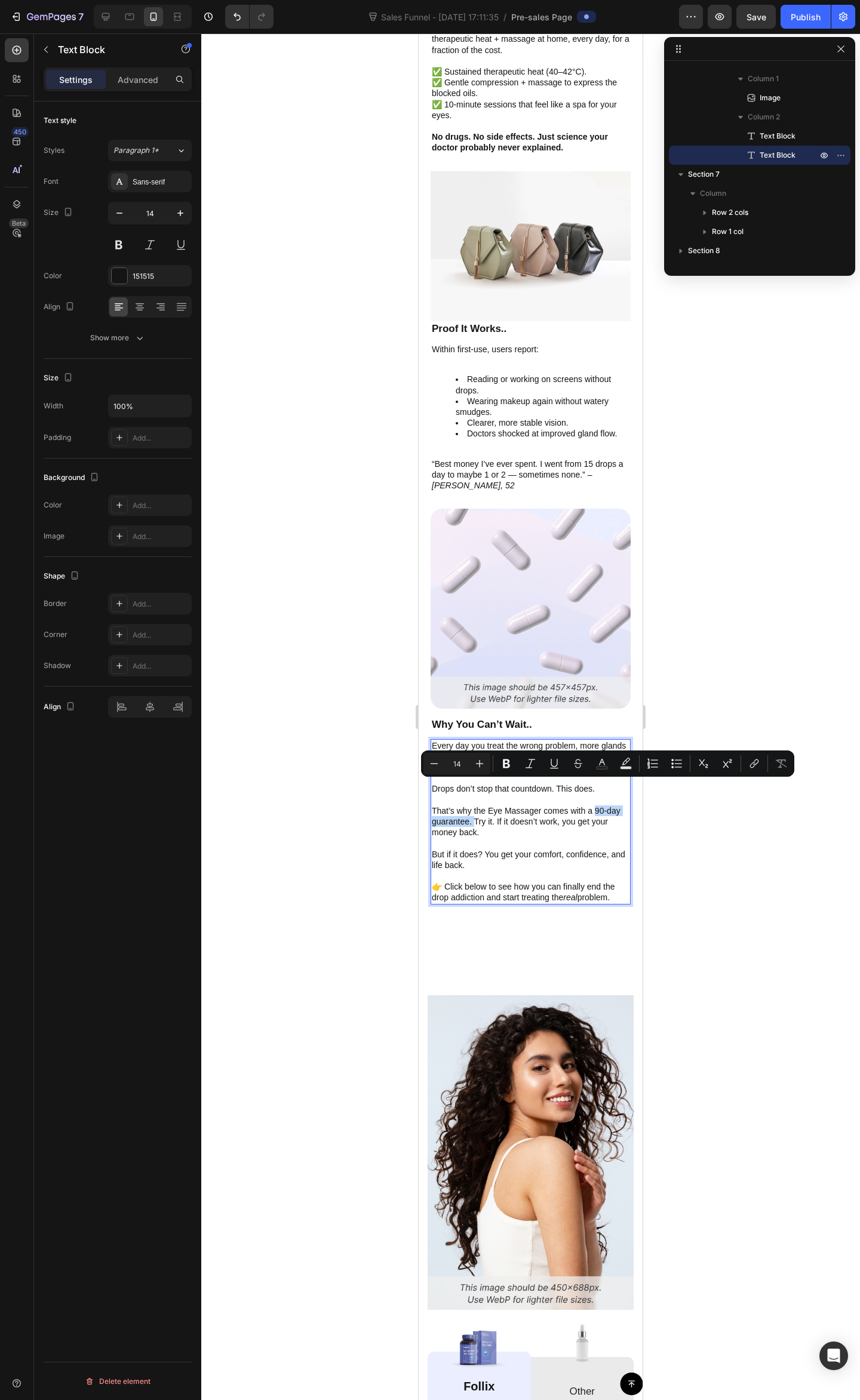
drag, startPoint x: 490, startPoint y: 796, endPoint x: 595, endPoint y: 789, distance: 105.2
click at [595, 805] on p "That’s why the Eye Massager comes with a 90-day guarantee. Try it. If it doesn’…" at bounding box center [531, 822] width 198 height 33
click at [500, 767] on icon "Editor contextual toolbar" at bounding box center [506, 763] width 12 height 12
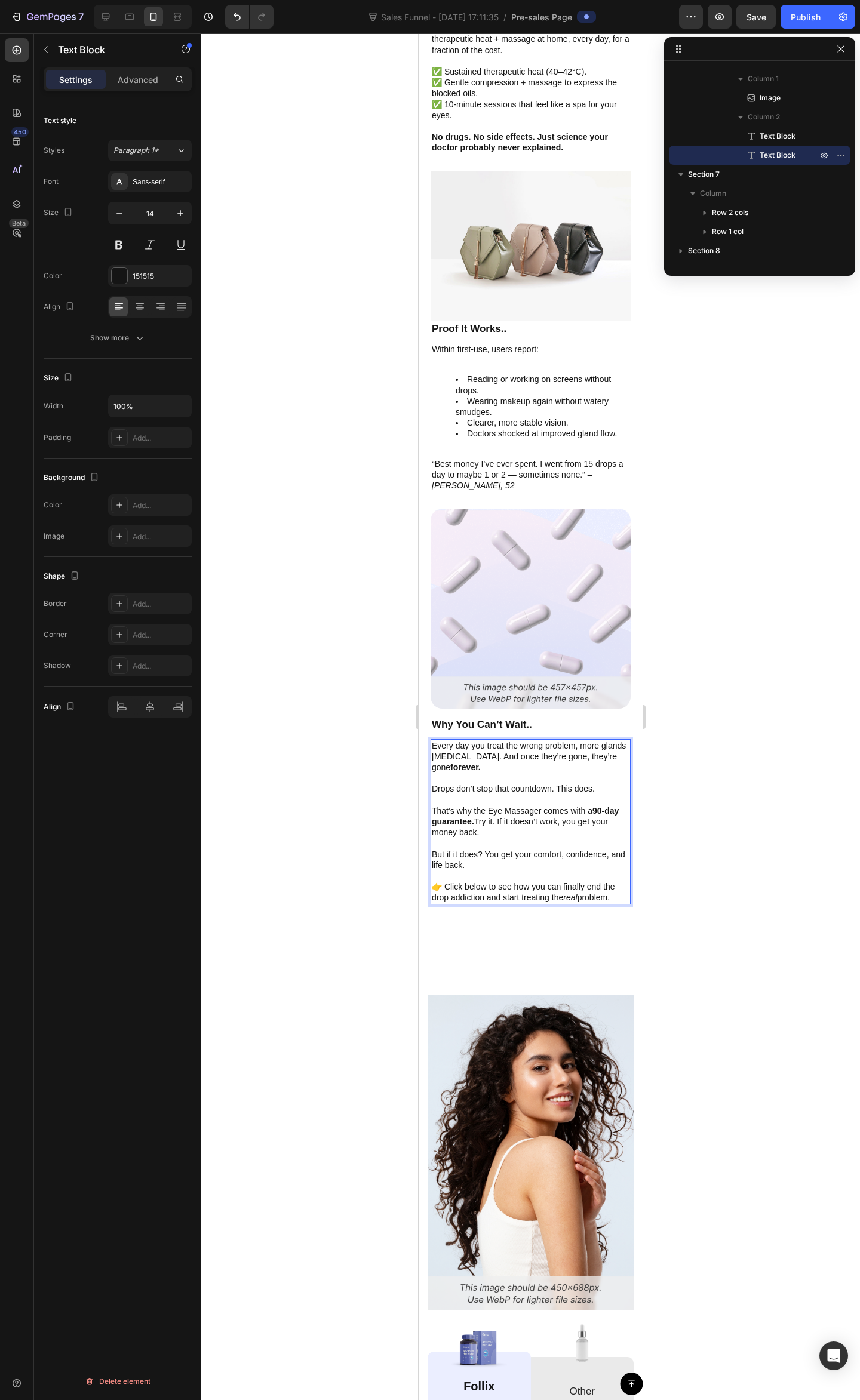
click at [527, 838] on p "Rich Text Editor. Editing area: main" at bounding box center [531, 843] width 198 height 11
click at [552, 805] on p "That’s why the Eye Massager comes with a 90-day guarantee. Try it. If it doesn’…" at bounding box center [531, 822] width 198 height 33
click at [560, 838] on p "Rich Text Editor. Editing area: main" at bounding box center [531, 843] width 198 height 11
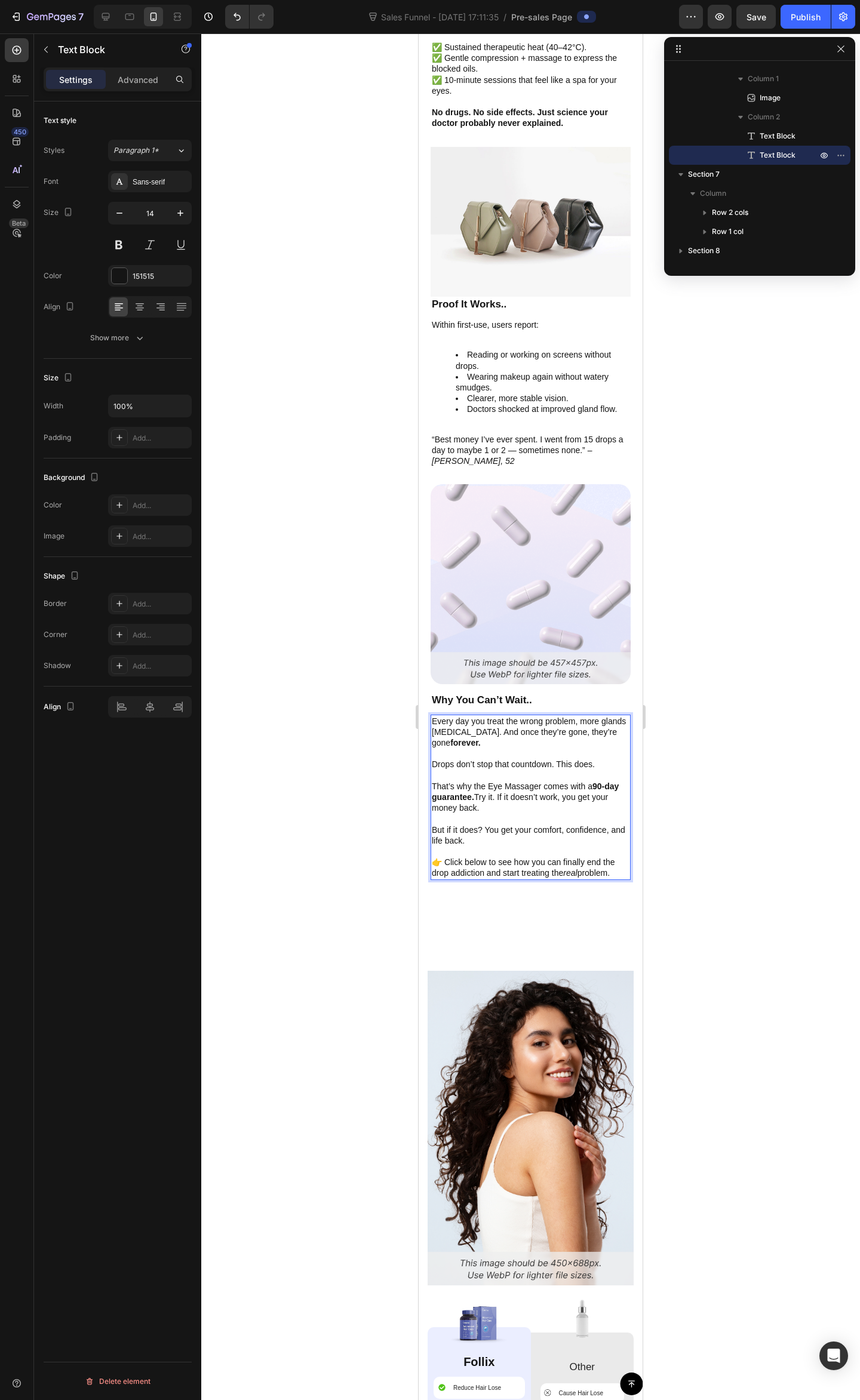
scroll to position [3272, 0]
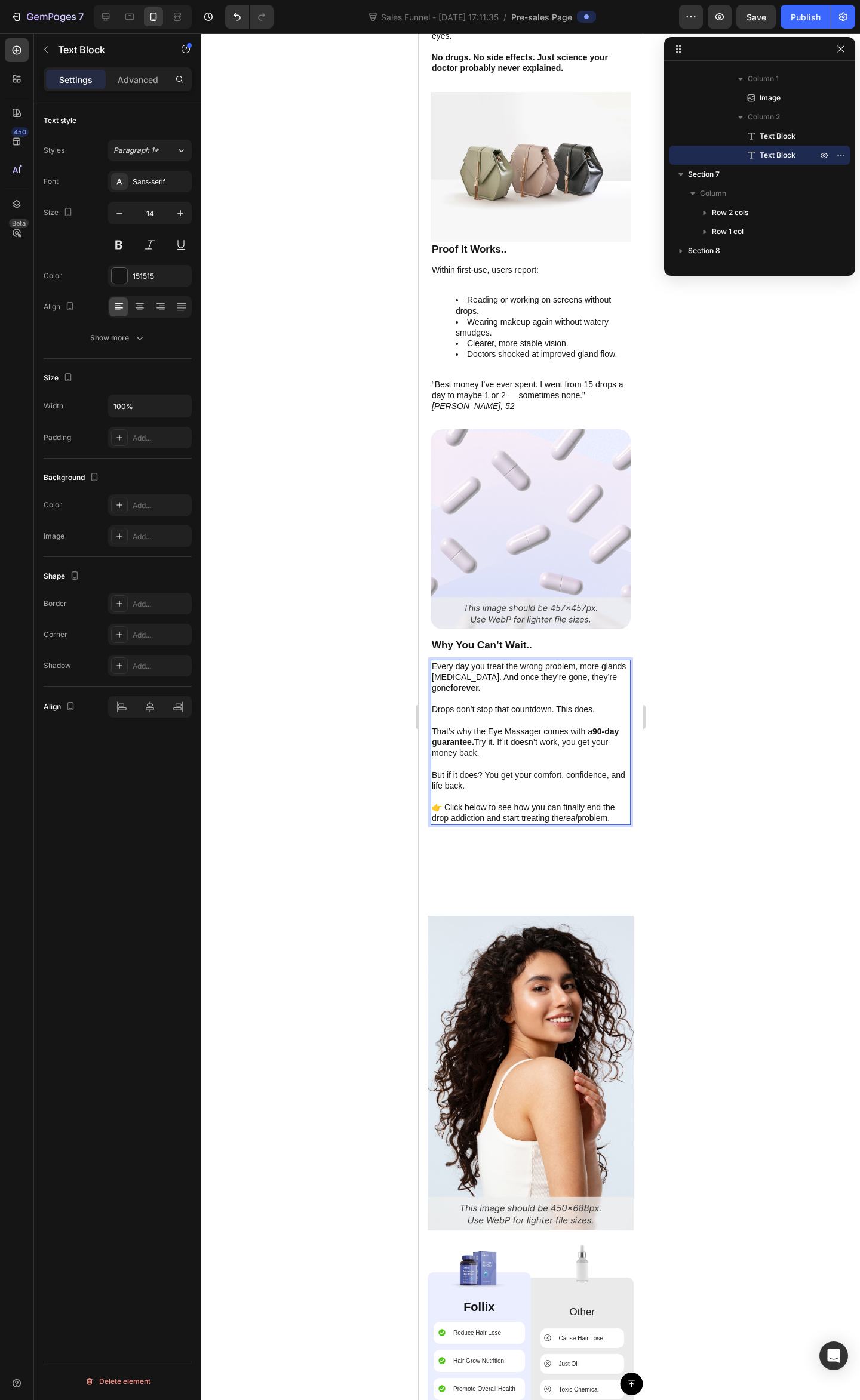
click at [510, 770] on p "But if it does? You get your comfort, confidence, and life back." at bounding box center [531, 780] width 198 height 21
click at [521, 770] on p "But if it does? You get your comfort, confidence, and life back." at bounding box center [531, 780] width 198 height 21
click at [556, 791] on p "Rich Text Editor. Editing area: main" at bounding box center [531, 796] width 198 height 11
click at [457, 801] on p "👉 Click below to see how you can finally end the drop addiction and start treat…" at bounding box center [531, 812] width 198 height 21
click at [571, 801] on p "👉 Click below to see how you can finally end the drop addiction and start treat…" at bounding box center [531, 812] width 198 height 21
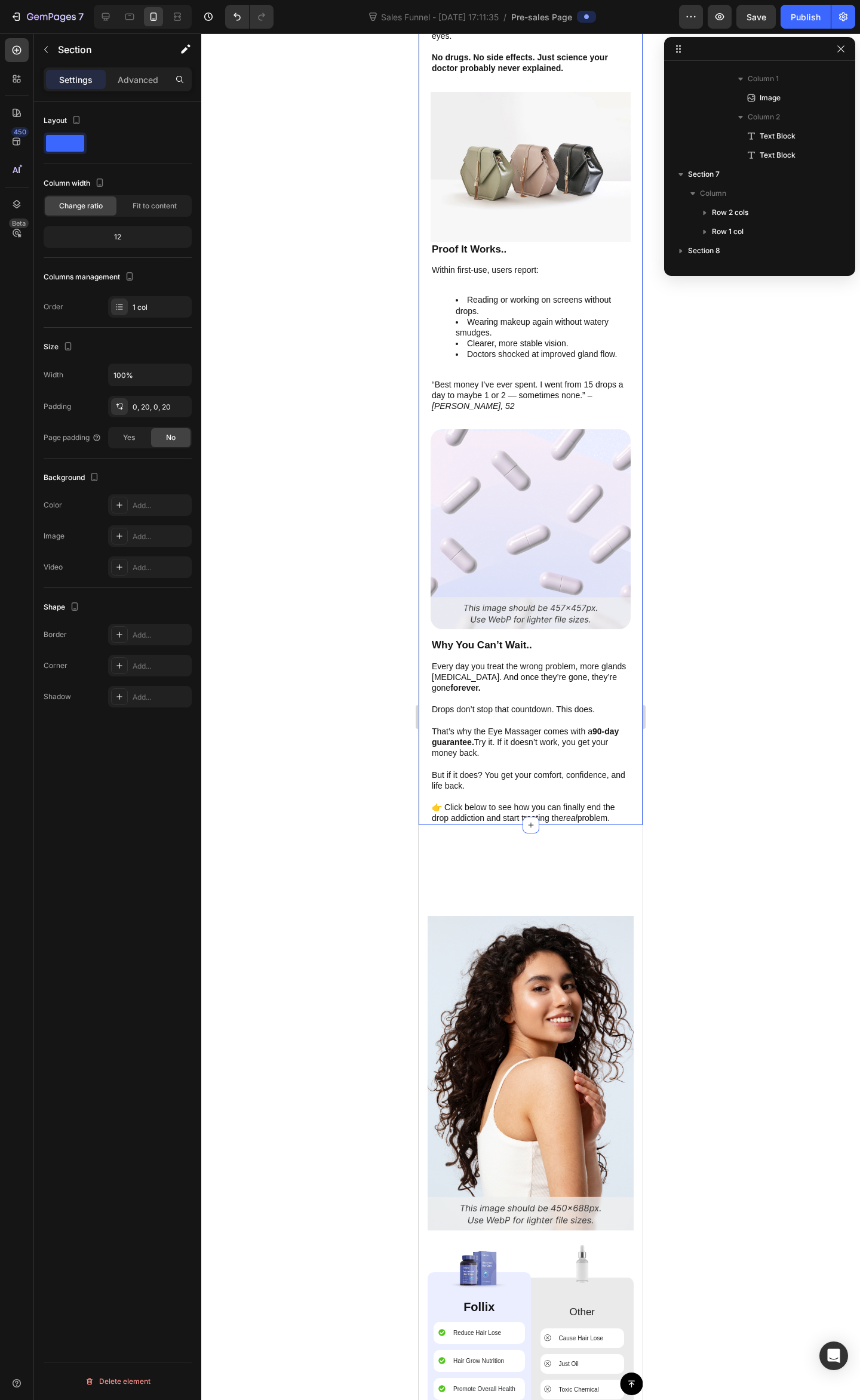
drag, startPoint x: 621, startPoint y: 772, endPoint x: 1086, endPoint y: 757, distance: 465.2
click at [621, 772] on div "Image The $1,200 Secret Doctors Keep for Themselves Text Block There is a way t…" at bounding box center [530, 49] width 224 height 1552
click at [734, 626] on div at bounding box center [530, 717] width 658 height 1366
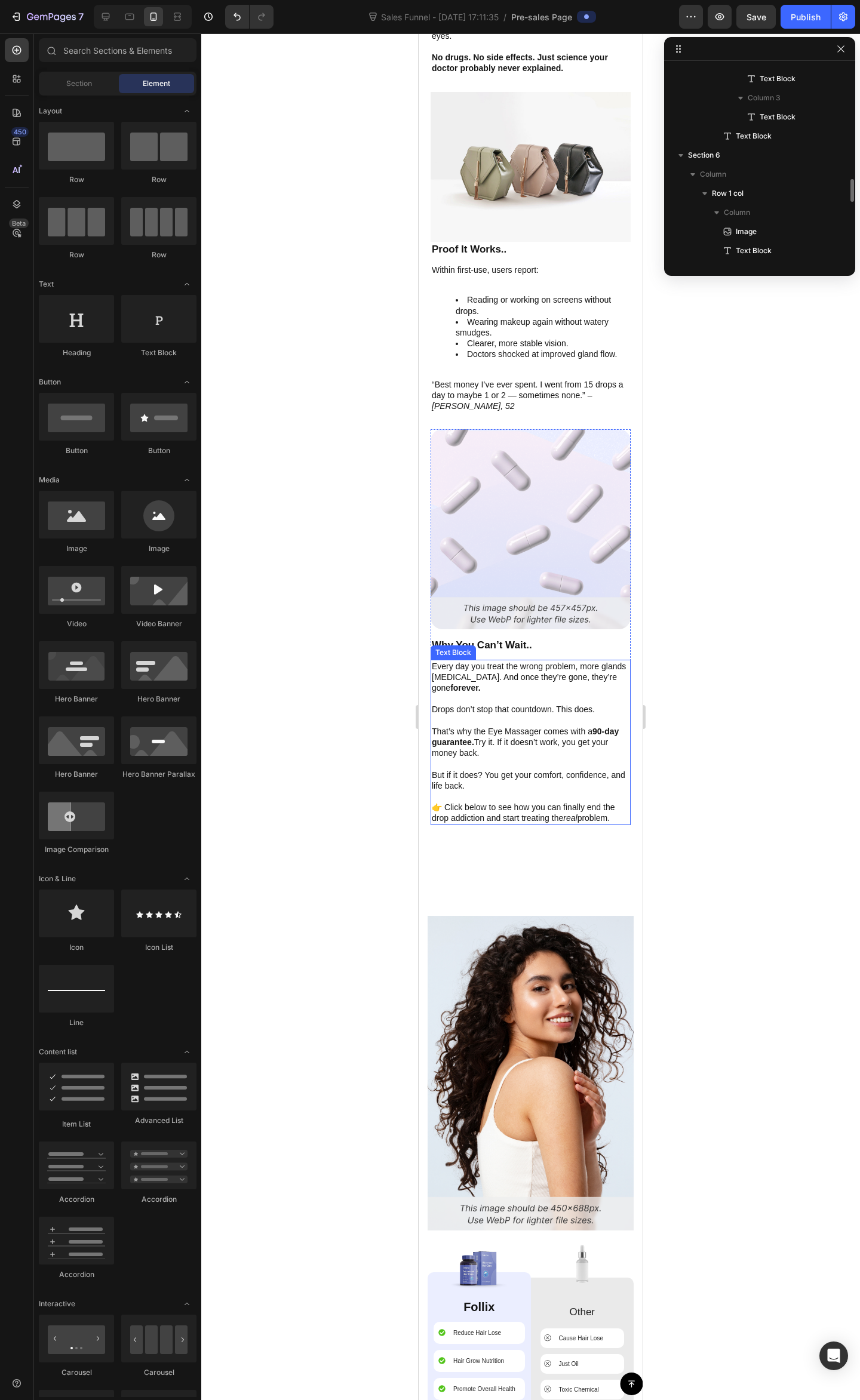
click at [527, 661] on p "Every day you treat the wrong problem, more glands [MEDICAL_DATA]. And once the…" at bounding box center [531, 677] width 198 height 33
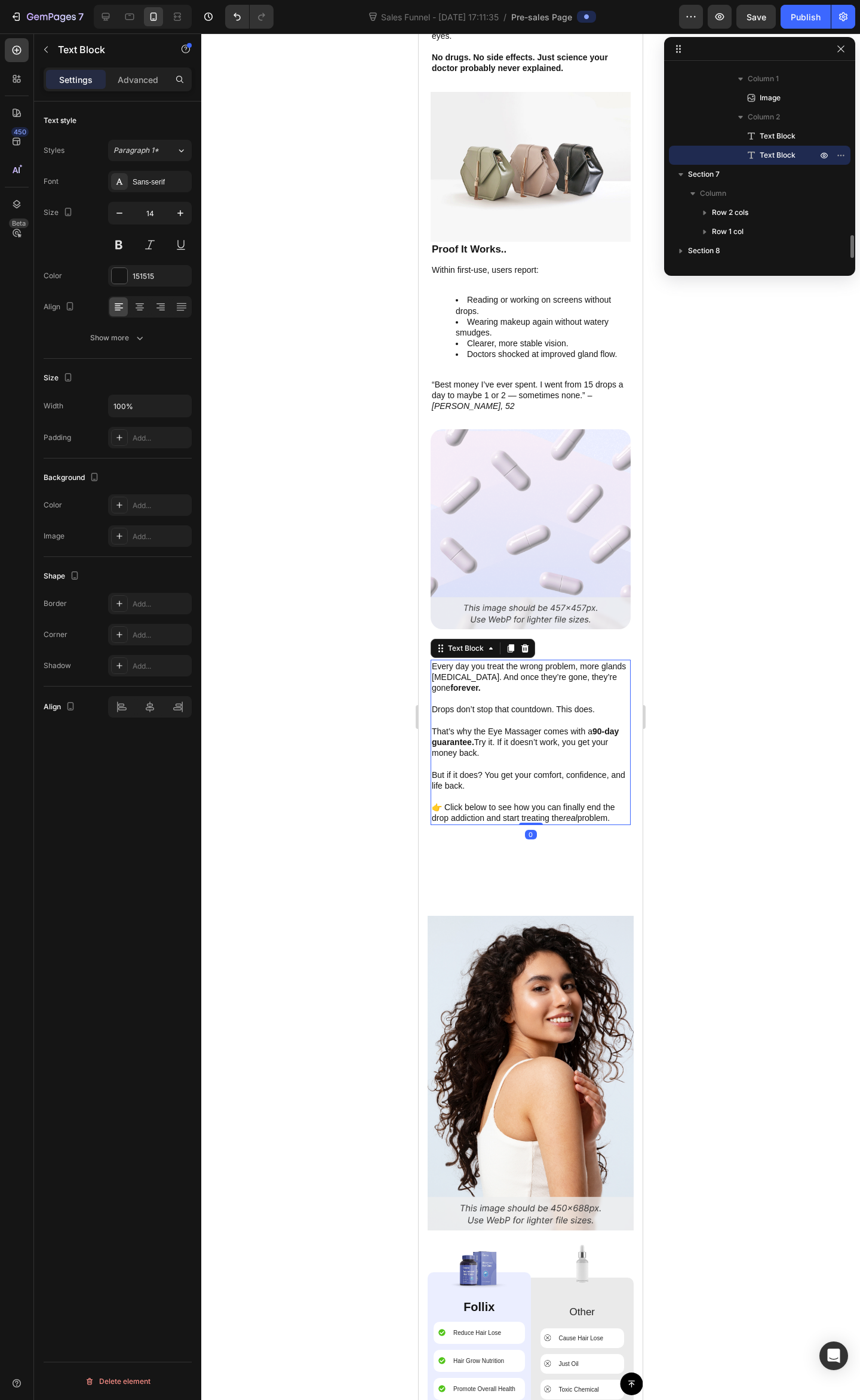
click at [680, 638] on div at bounding box center [530, 717] width 658 height 1366
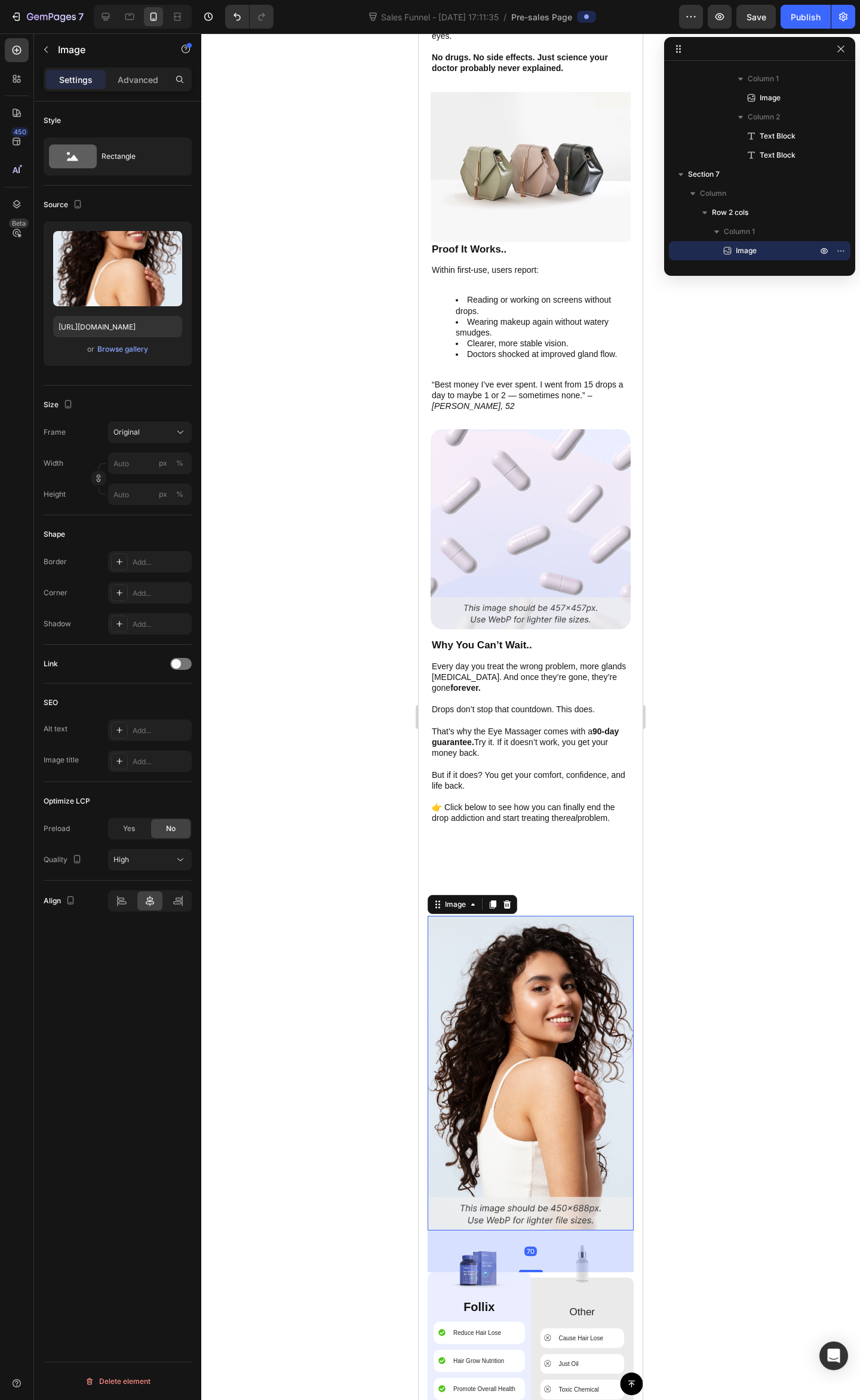
click at [574, 922] on img at bounding box center [531, 1073] width 206 height 314
click at [579, 950] on img at bounding box center [531, 1073] width 206 height 314
click at [512, 899] on icon at bounding box center [507, 904] width 10 height 10
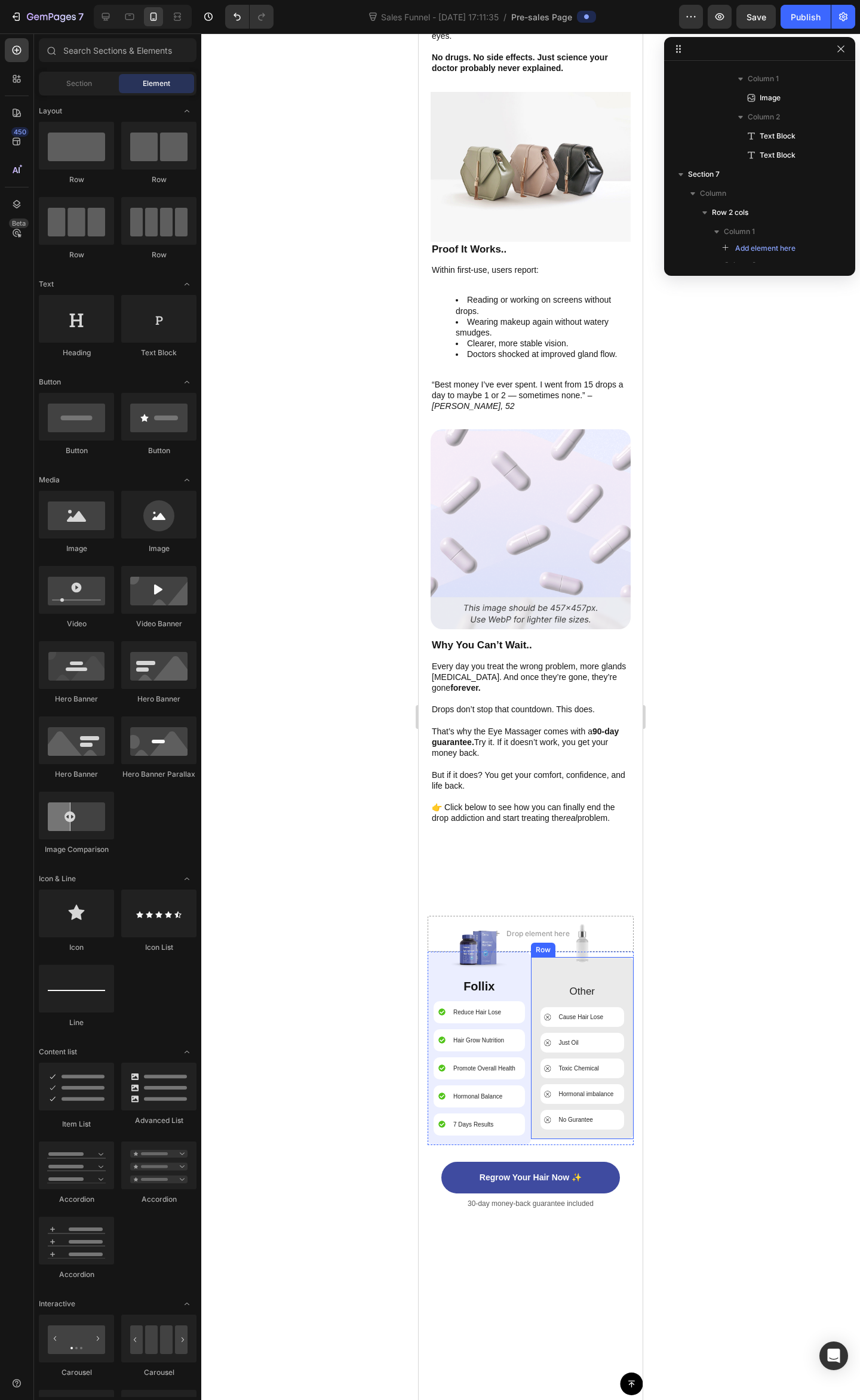
click at [475, 979] on p "Follix" at bounding box center [479, 986] width 89 height 16
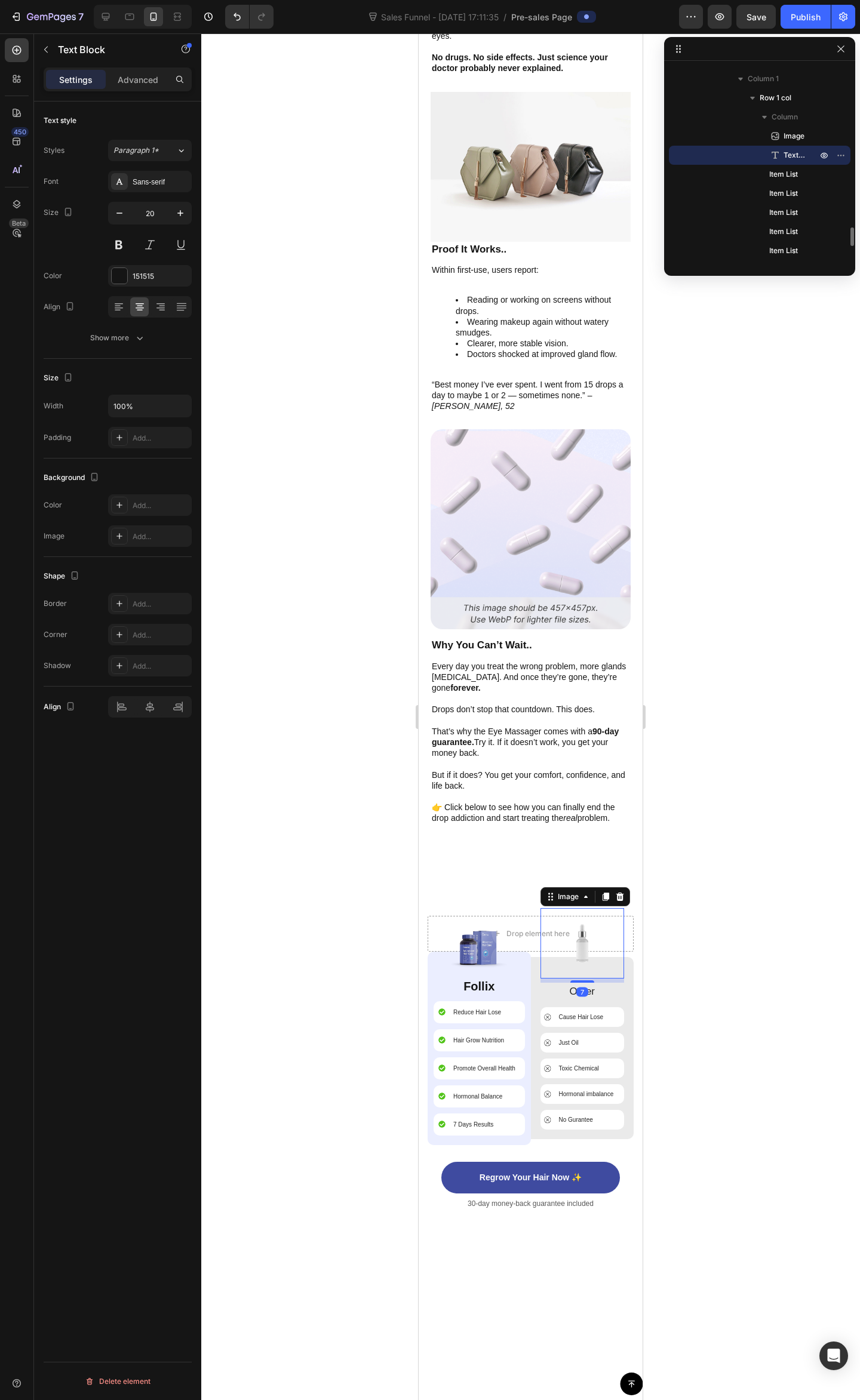
scroll to position [1844, 0]
click at [595, 938] on img at bounding box center [582, 943] width 49 height 71
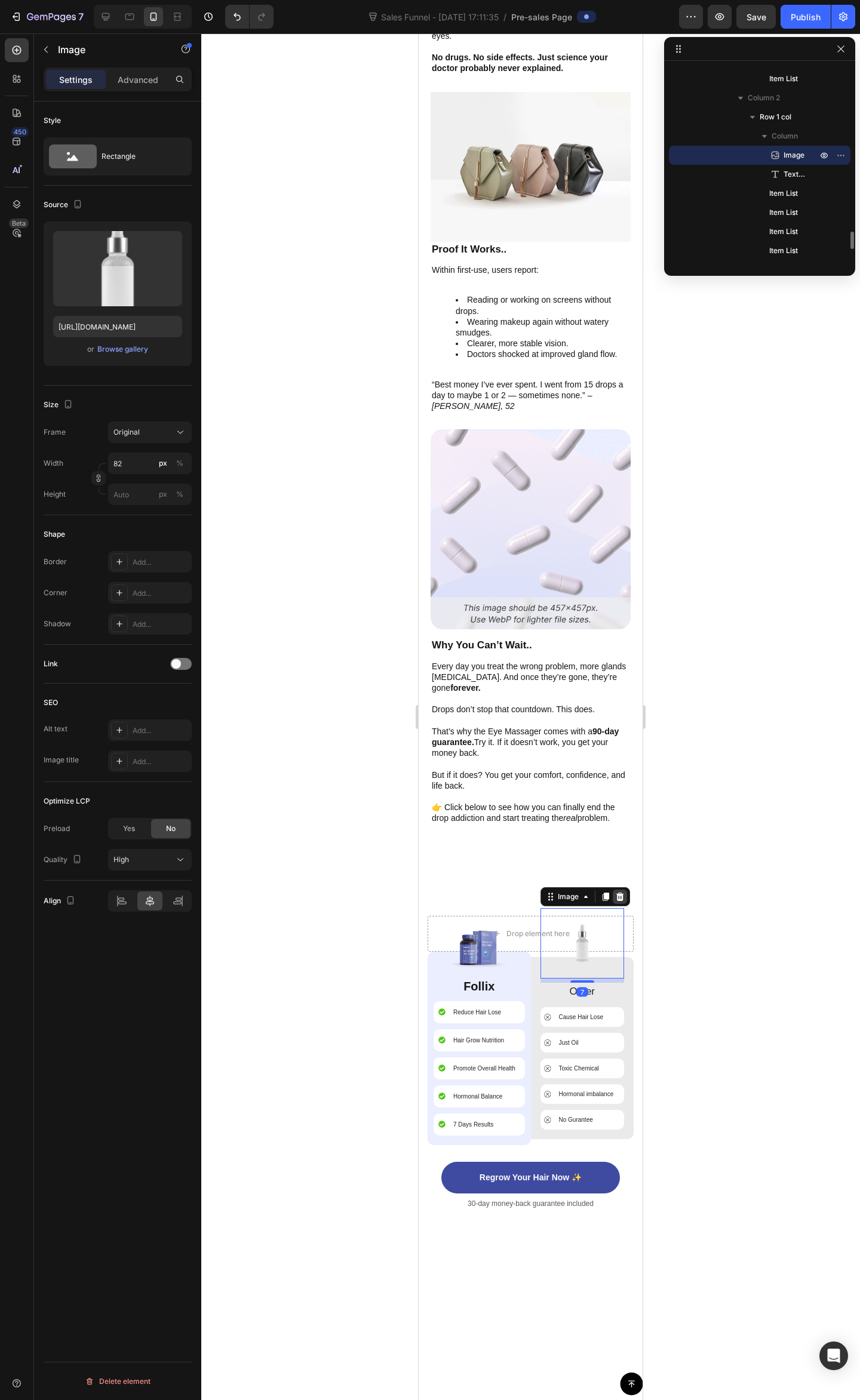
click at [616, 892] on icon at bounding box center [619, 896] width 8 height 8
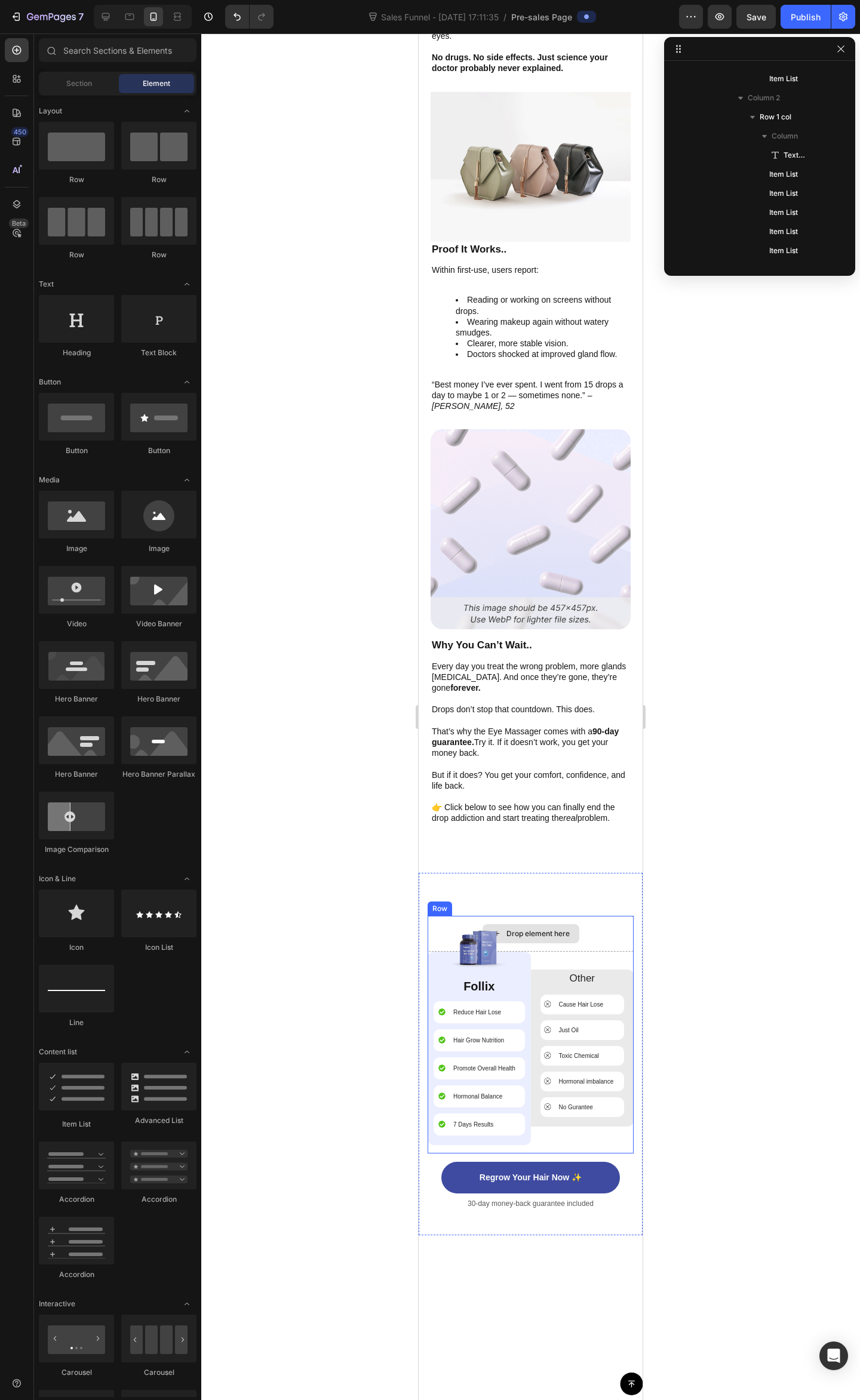
click at [595, 916] on div "Drop element here" at bounding box center [531, 933] width 206 height 36
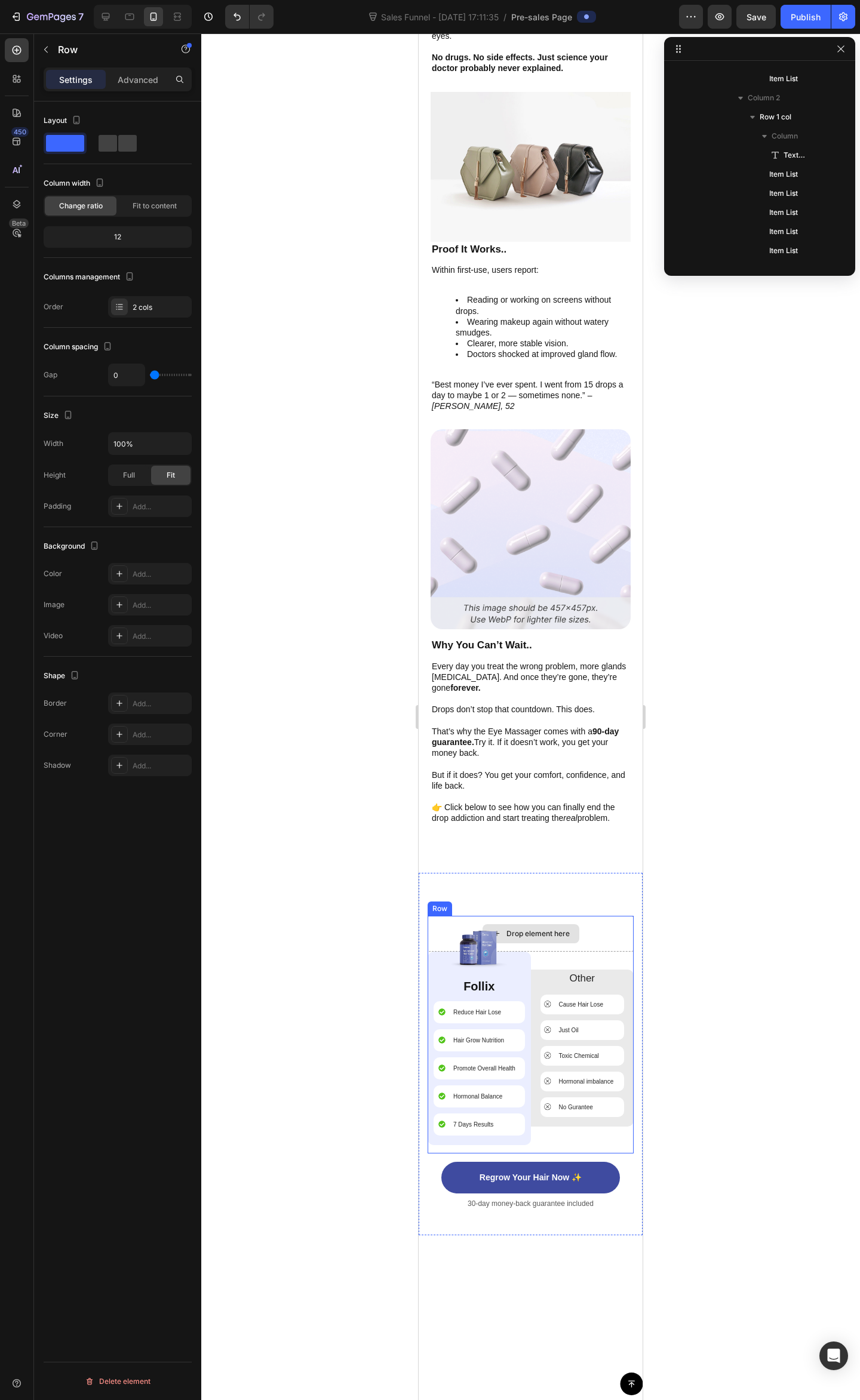
scroll to position [1506, 0]
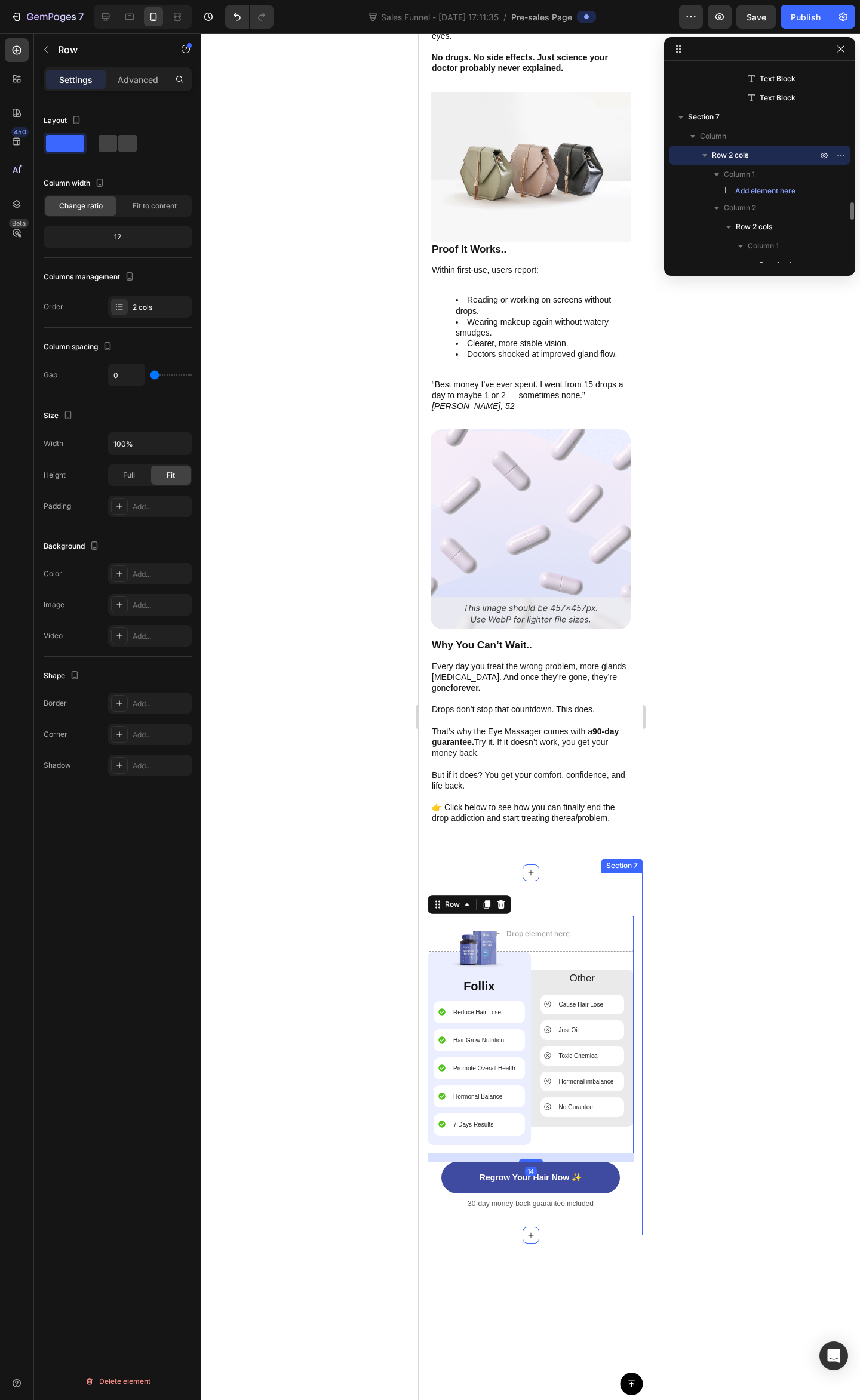
click at [603, 873] on div "Drop element here Image Follix Text Block Reduce Hair Lose Item List Hair Grow …" at bounding box center [530, 1054] width 224 height 362
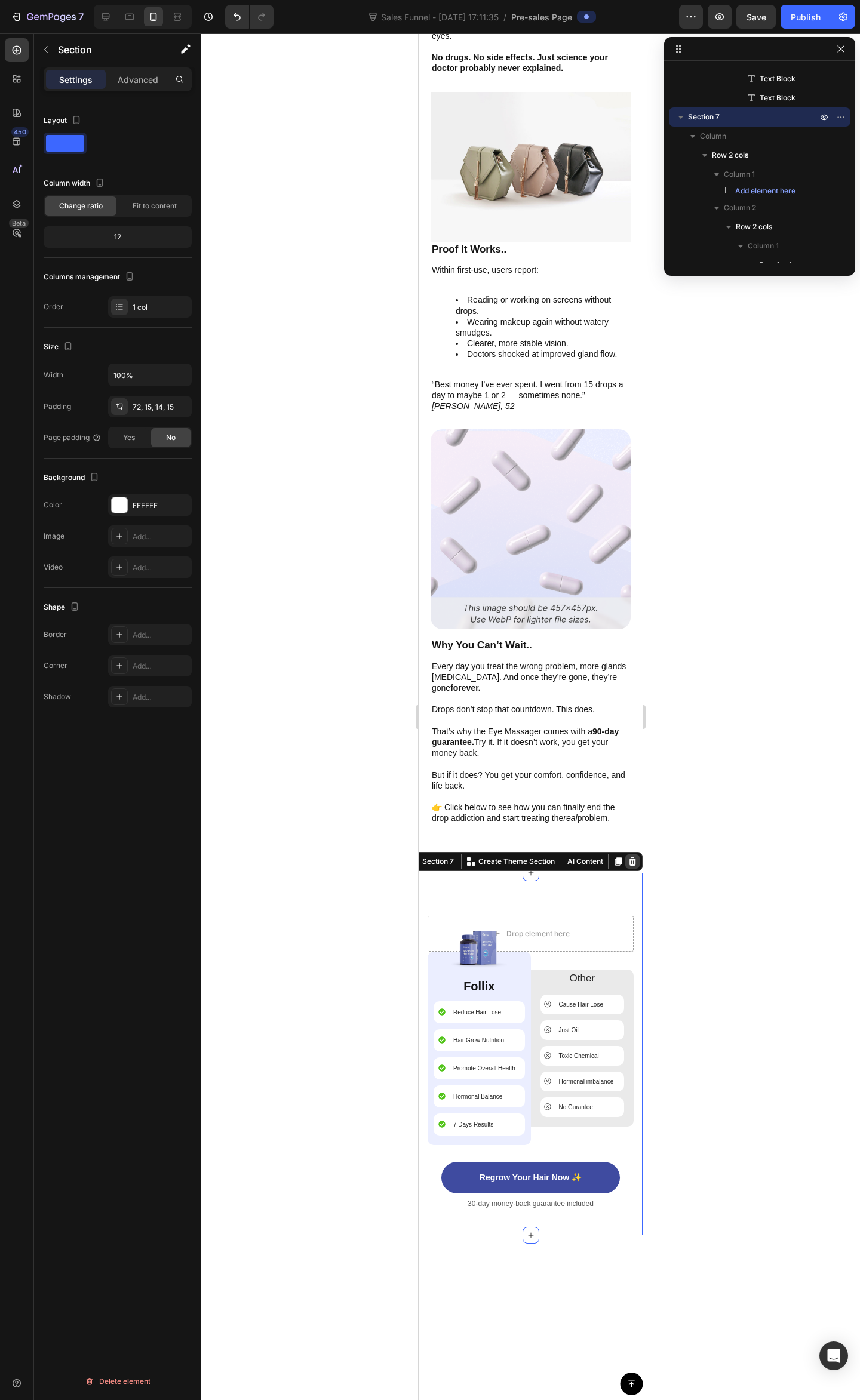
click at [627, 857] on icon at bounding box center [632, 861] width 10 height 10
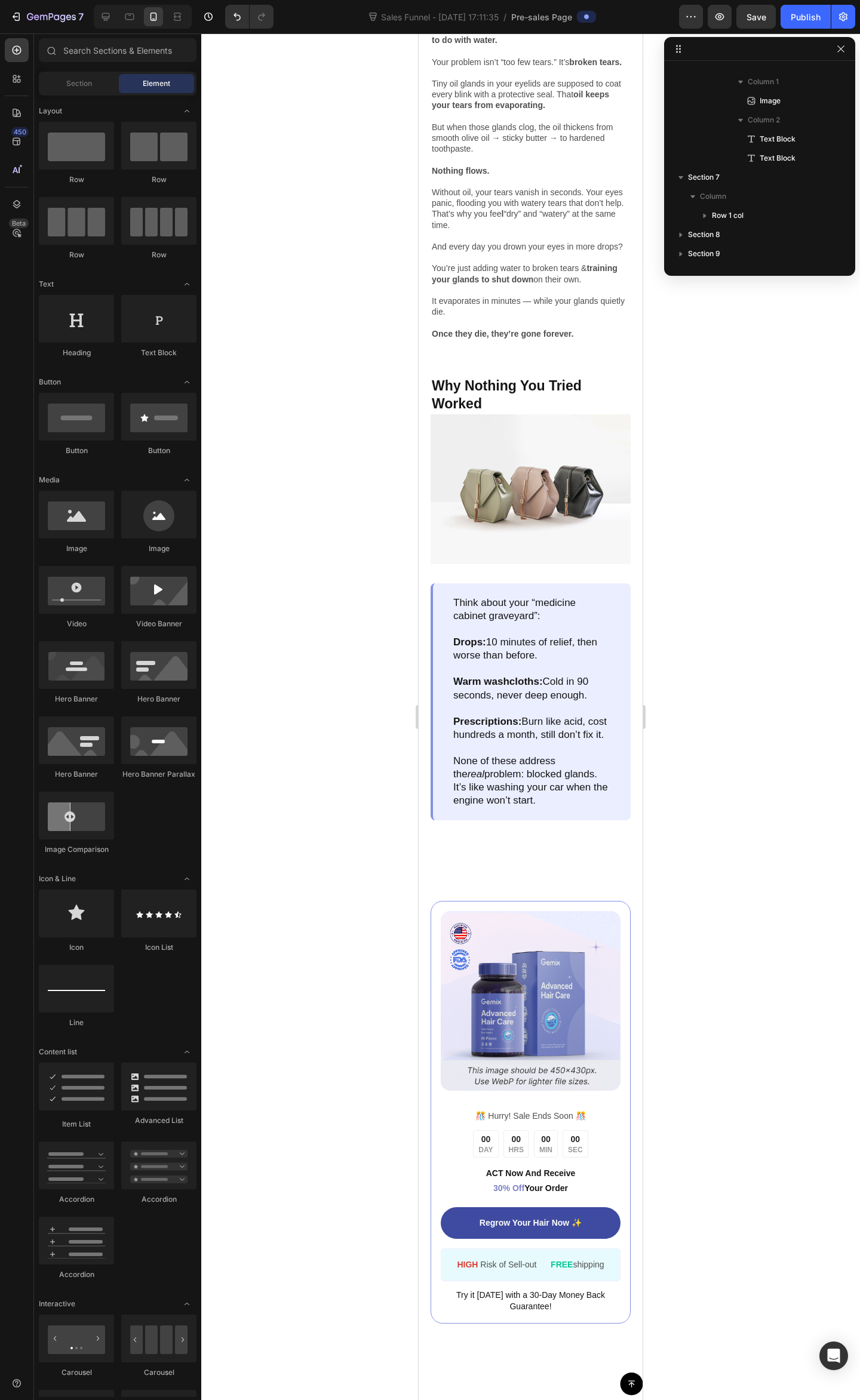
scroll to position [646, 0]
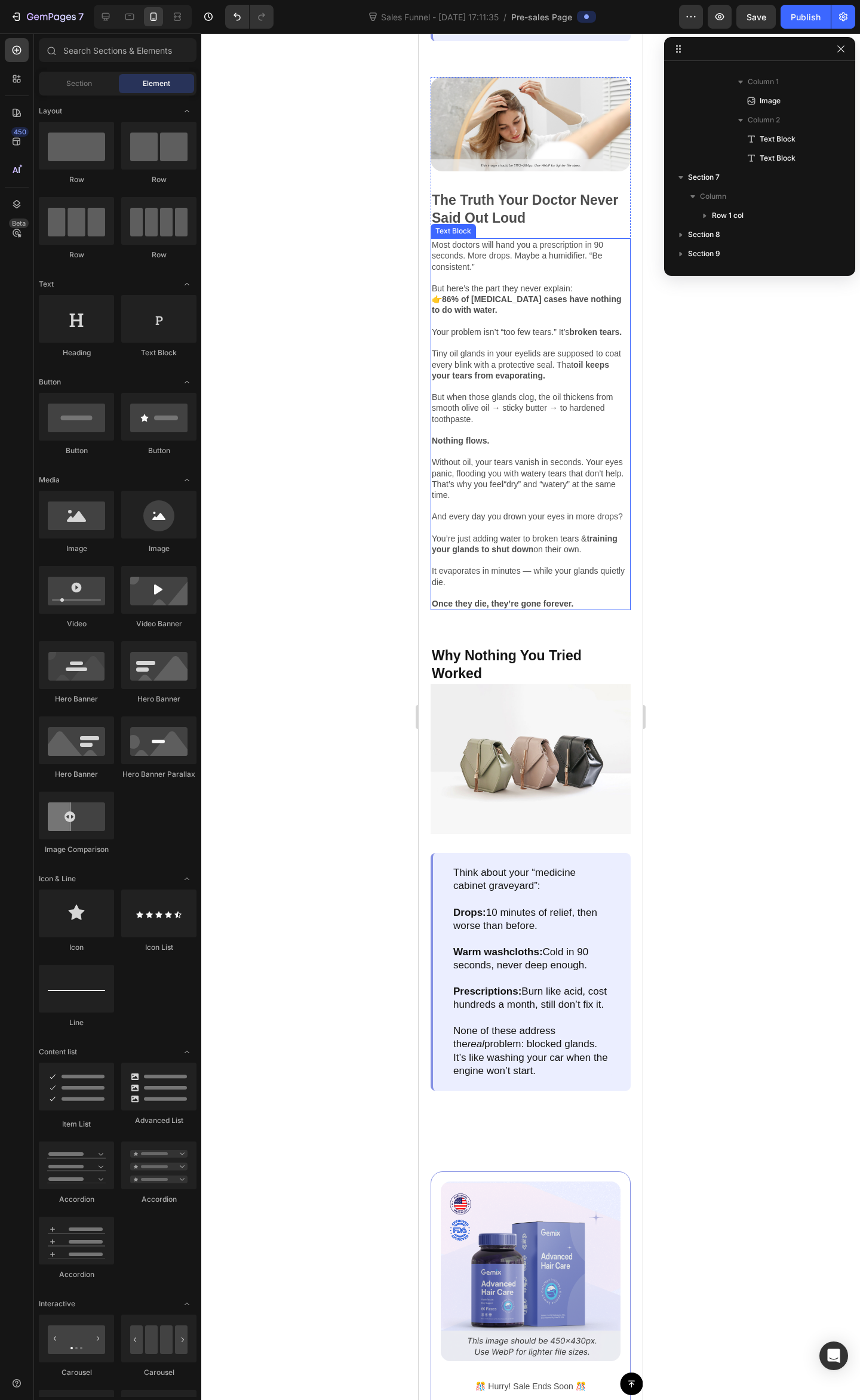
click at [527, 446] on p "👉 86% of [MEDICAL_DATA] cases have nothing to do with water. Your problem isn’t…" at bounding box center [531, 370] width 198 height 152
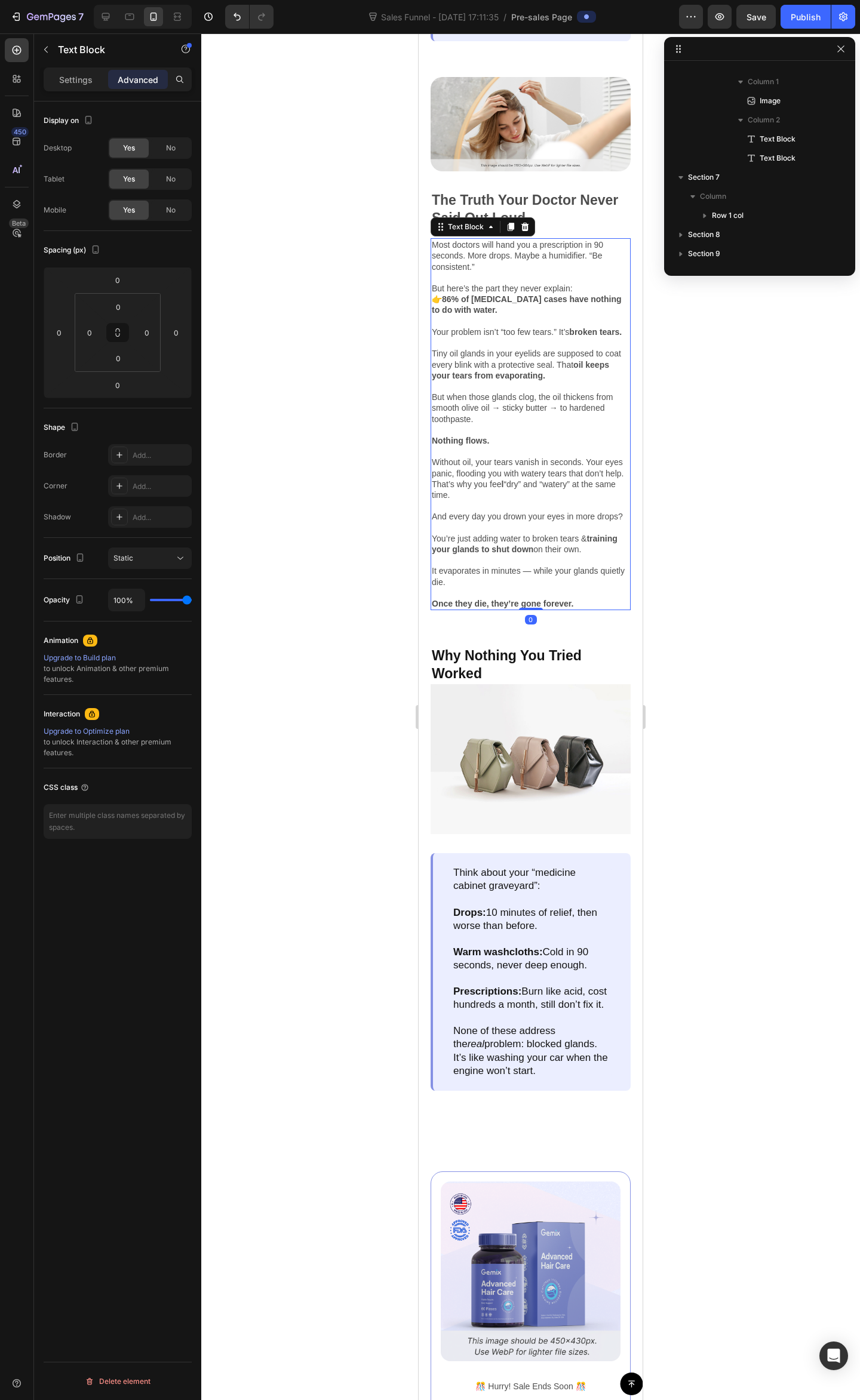
scroll to position [436, 0]
click at [526, 446] on p "👉 86% of [MEDICAL_DATA] cases have nothing to do with water. Your problem isn’t…" at bounding box center [531, 370] width 198 height 152
click at [507, 446] on p "👉 86% of [MEDICAL_DATA] cases have nothing to do with water. Your problem isn’t…" at bounding box center [531, 370] width 198 height 152
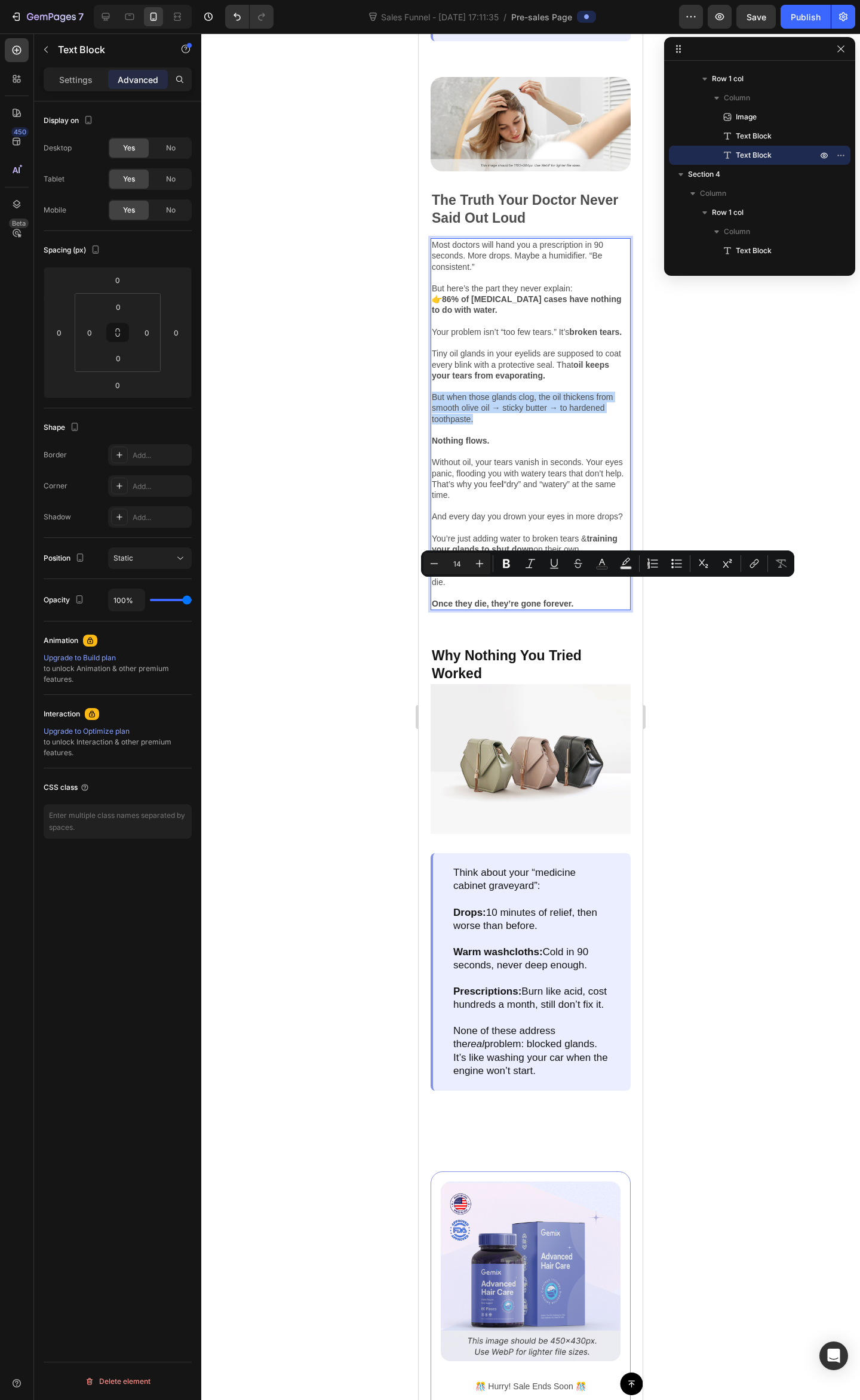
drag, startPoint x: 491, startPoint y: 606, endPoint x: 437, endPoint y: 583, distance: 58.7
click at [433, 446] on p "👉 86% of [MEDICAL_DATA] cases have nothing to do with water. Your problem isn’t…" at bounding box center [531, 370] width 198 height 152
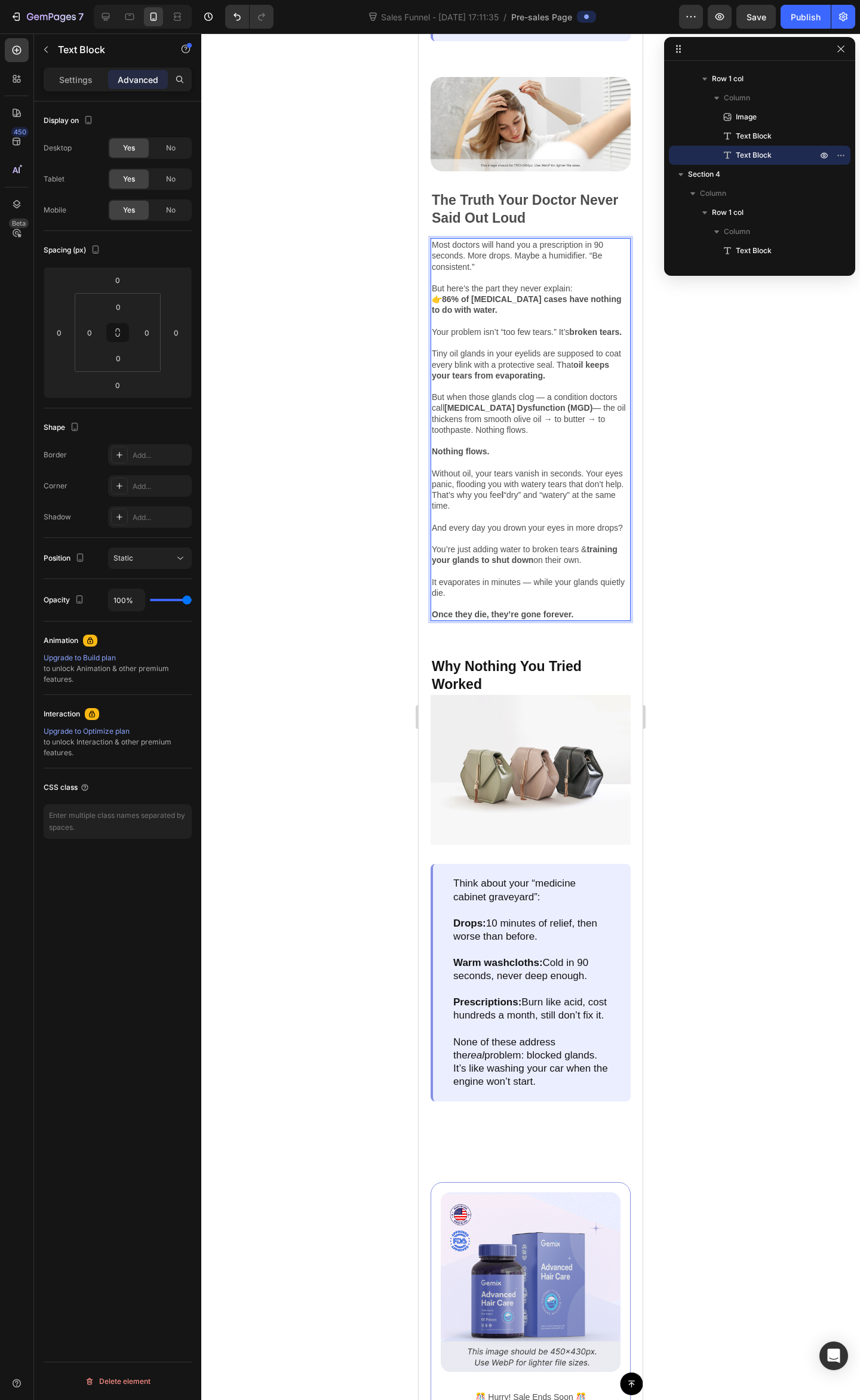
click at [571, 457] on p "👉 86% of [MEDICAL_DATA] cases have nothing to do with water. Your problem isn’t…" at bounding box center [531, 375] width 198 height 163
click at [582, 457] on p "👉 86% of [MEDICAL_DATA] cases have nothing to do with water. Your problem isn’t…" at bounding box center [531, 375] width 198 height 163
click at [579, 457] on p "👉 86% of [MEDICAL_DATA] cases have nothing to do with water. Your problem isn’t…" at bounding box center [531, 375] width 198 height 163
click at [592, 457] on p "👉 86% of [MEDICAL_DATA] cases have nothing to do with water. Your problem isn’t…" at bounding box center [531, 375] width 198 height 163
click at [567, 457] on p "👉 86% of [MEDICAL_DATA] cases have nothing to do with water. Your problem isn’t…" at bounding box center [531, 375] width 198 height 163
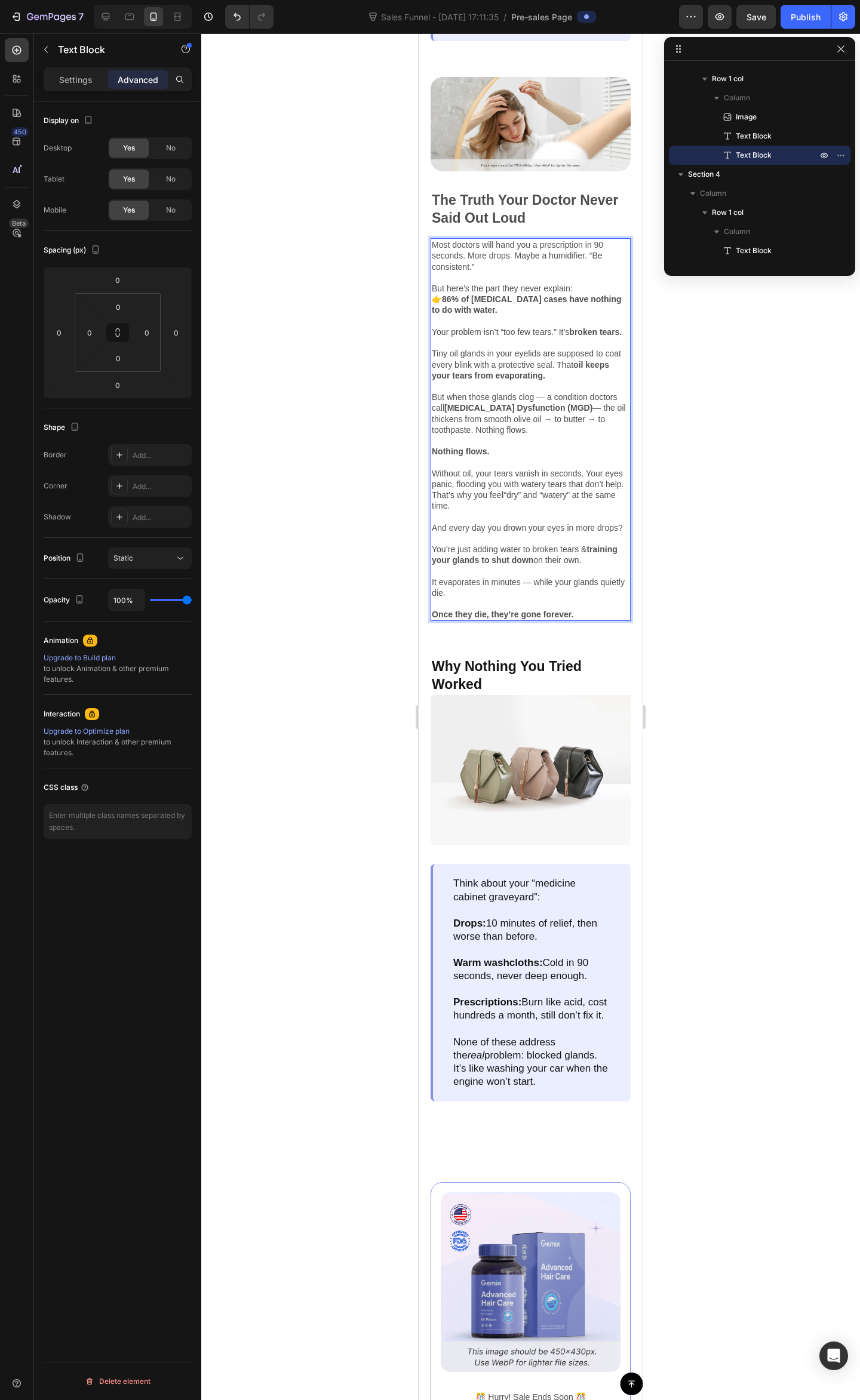
click at [497, 457] on p "👉 86% of [MEDICAL_DATA] cases have nothing to do with water. Your problem isn’t…" at bounding box center [531, 375] width 198 height 163
drag, startPoint x: 555, startPoint y: 623, endPoint x: 497, endPoint y: 620, distance: 58.1
click at [497, 457] on p "👉 86% of [MEDICAL_DATA] cases have nothing to do with water. Your problem isn’t…" at bounding box center [531, 375] width 198 height 163
drag, startPoint x: 562, startPoint y: 619, endPoint x: 561, endPoint y: 626, distance: 7.1
click at [561, 457] on p "👉 86% of [MEDICAL_DATA] cases have nothing to do with water. Your problem isn’t…" at bounding box center [531, 375] width 198 height 163
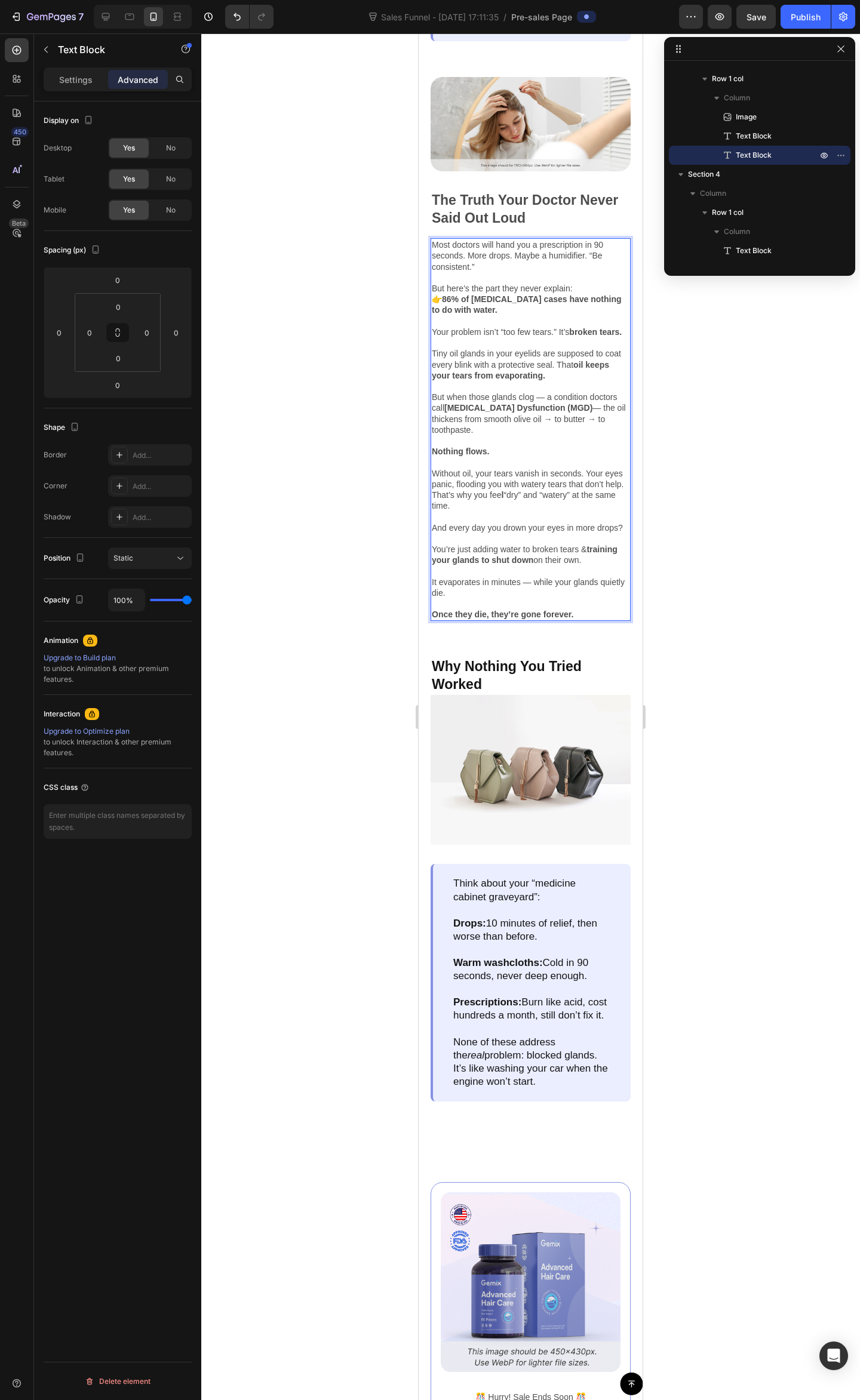
drag, startPoint x: 553, startPoint y: 612, endPoint x: 543, endPoint y: 621, distance: 13.5
click at [552, 457] on p "👉 86% of [MEDICAL_DATA] cases have nothing to do with water. Your problem isn’t…" at bounding box center [531, 375] width 198 height 163
click at [543, 457] on p "👉 86% of [MEDICAL_DATA] cases have nothing to do with water. Your problem isn’t…" at bounding box center [531, 375] width 198 height 163
click at [588, 457] on p "👉 86% of [MEDICAL_DATA] cases have nothing to do with water. Your problem isn’t…" at bounding box center [531, 375] width 198 height 163
drag, startPoint x: 473, startPoint y: 617, endPoint x: 497, endPoint y: 652, distance: 42.4
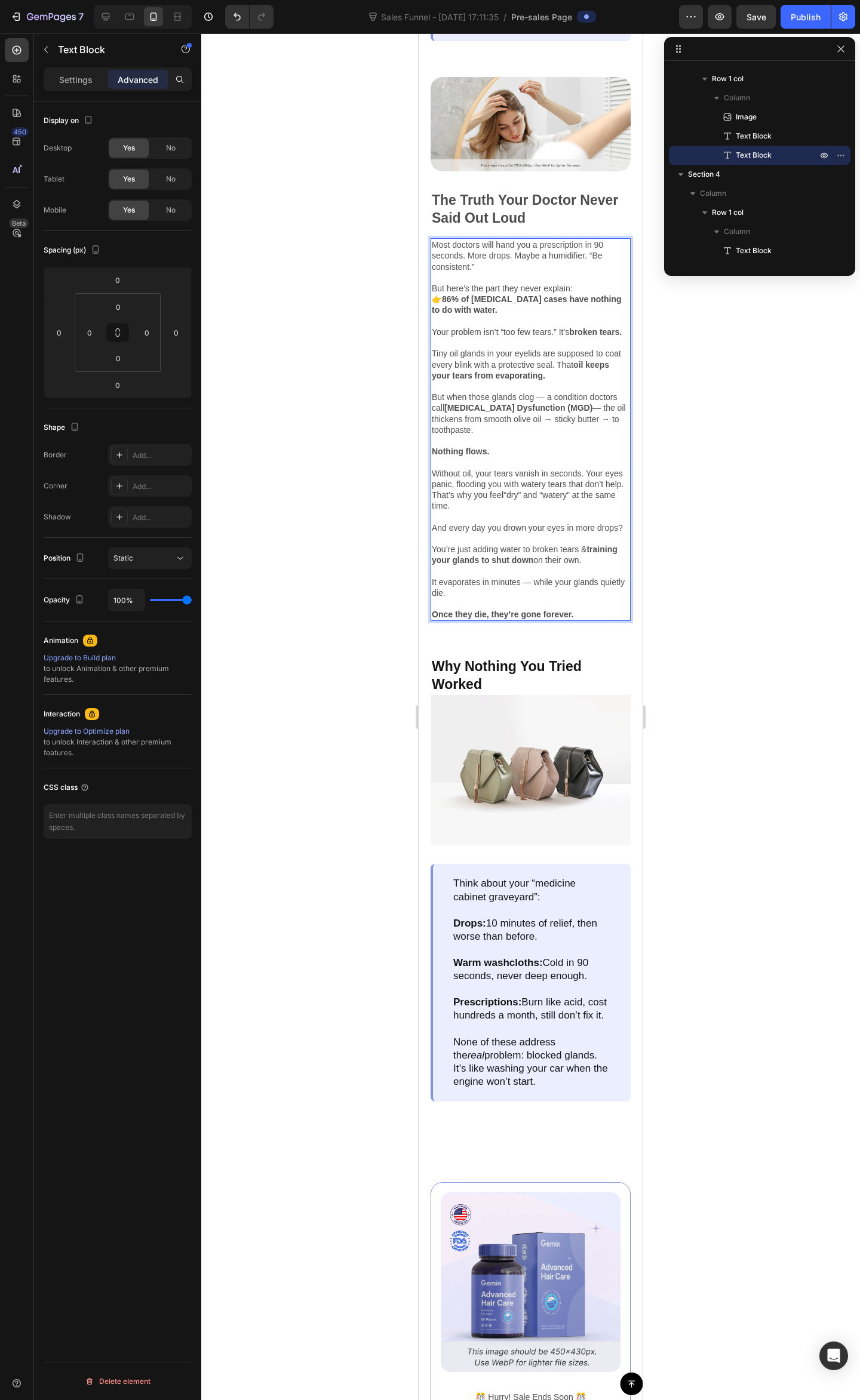
click at [473, 457] on p "👉 86% of [MEDICAL_DATA] cases have nothing to do with water. Your problem isn’t…" at bounding box center [531, 375] width 198 height 163
drag, startPoint x: 565, startPoint y: 674, endPoint x: 566, endPoint y: 667, distance: 7.1
click at [565, 511] on p "Without oil, your tears vanish in seconds. Your eyes panic, flooding you with w…" at bounding box center [531, 484] width 198 height 54
click at [491, 457] on p "👉 86% of [MEDICAL_DATA] cases have nothing to do with water. Your problem isn’t…" at bounding box center [531, 375] width 198 height 163
click at [488, 511] on p "Without oil, your tears vanish in seconds. Your eyes panic, flooding you with w…" at bounding box center [531, 484] width 198 height 54
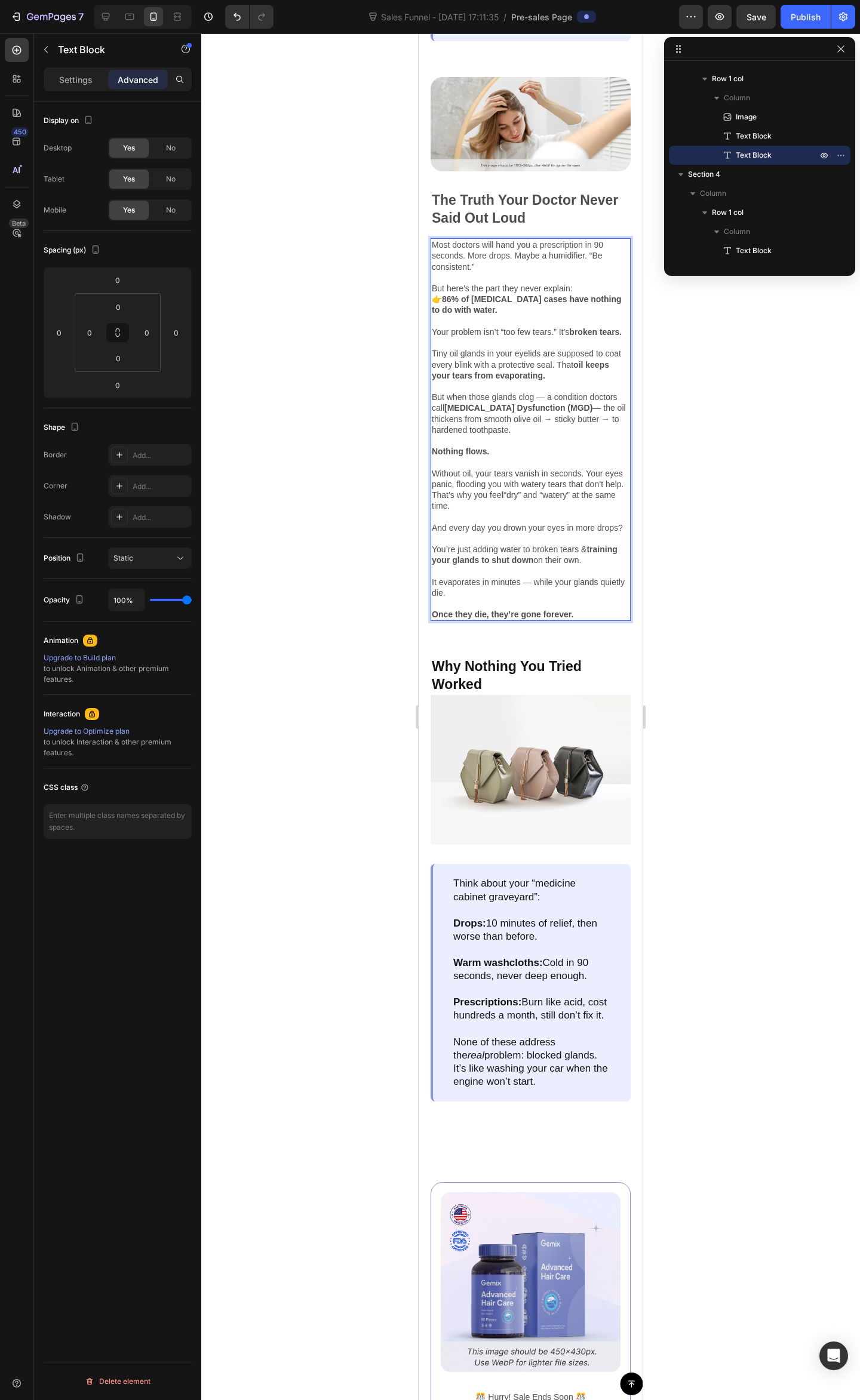
click at [541, 457] on p "👉 86% of [MEDICAL_DATA] cases have nothing to do with water. Your problem isn’t…" at bounding box center [531, 375] width 198 height 163
drag, startPoint x: 522, startPoint y: 564, endPoint x: 529, endPoint y: 560, distance: 8.1
click at [523, 380] on strong "oil keeps your tears from evaporating." at bounding box center [520, 370] width 177 height 20
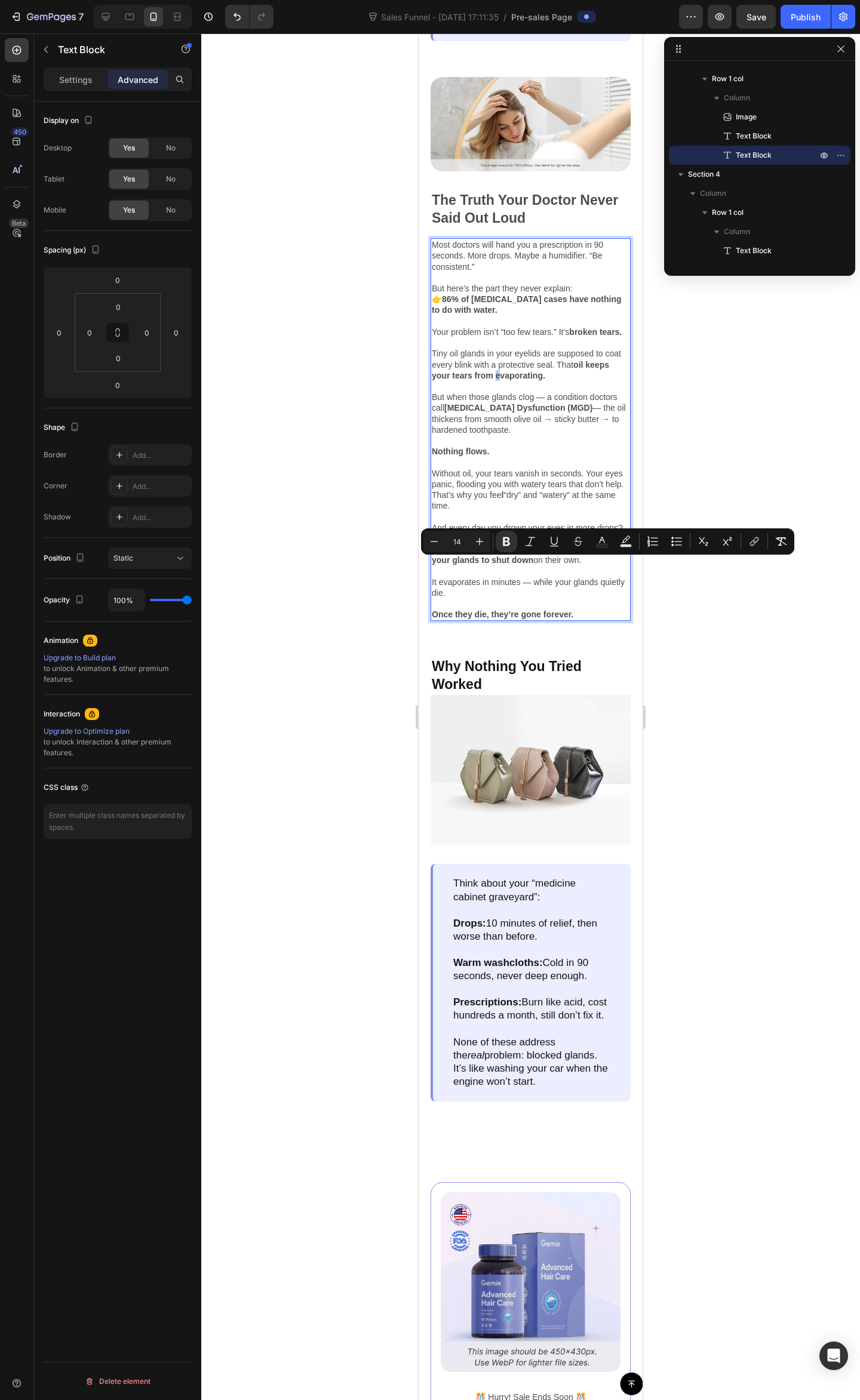
click at [545, 533] on button "Underline" at bounding box center [554, 541] width 21 height 21
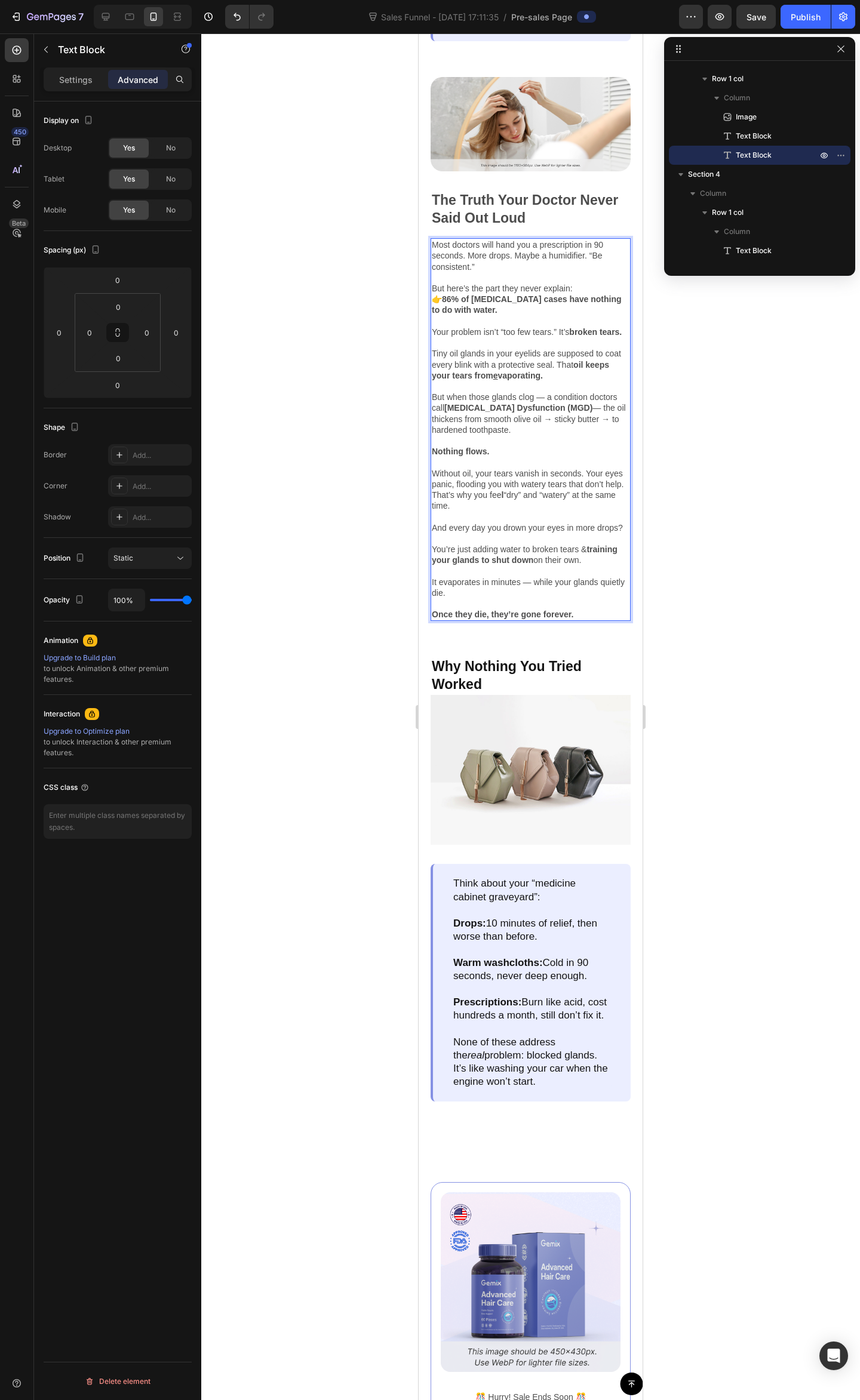
click at [565, 457] on p "👉 86% of [MEDICAL_DATA] cases have nothing to do with water. Your problem isn’t…" at bounding box center [531, 375] width 198 height 163
click at [523, 511] on p "Without oil, your tears vanish in seconds. Your eyes panic, flooding you with w…" at bounding box center [531, 484] width 198 height 54
click at [507, 511] on p "Without oil, your tears vanish in seconds. Your eyes panic, flooding you with w…" at bounding box center [531, 484] width 198 height 54
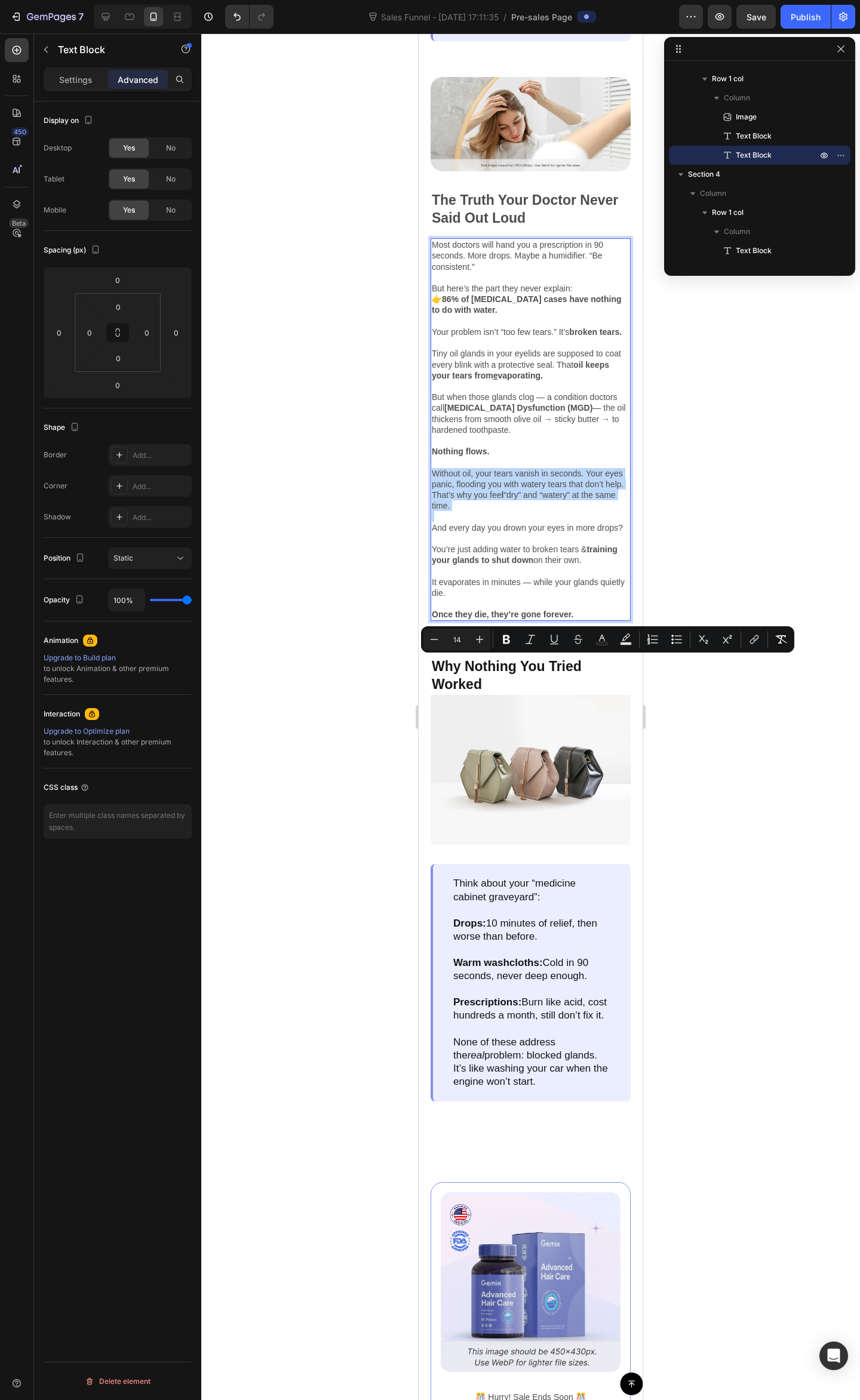
drag, startPoint x: 494, startPoint y: 717, endPoint x: 433, endPoint y: 663, distance: 81.5
click at [433, 621] on div "Most doctors will hand you a prescription in 90 seconds. More drops. Maybe a hu…" at bounding box center [531, 429] width 200 height 383
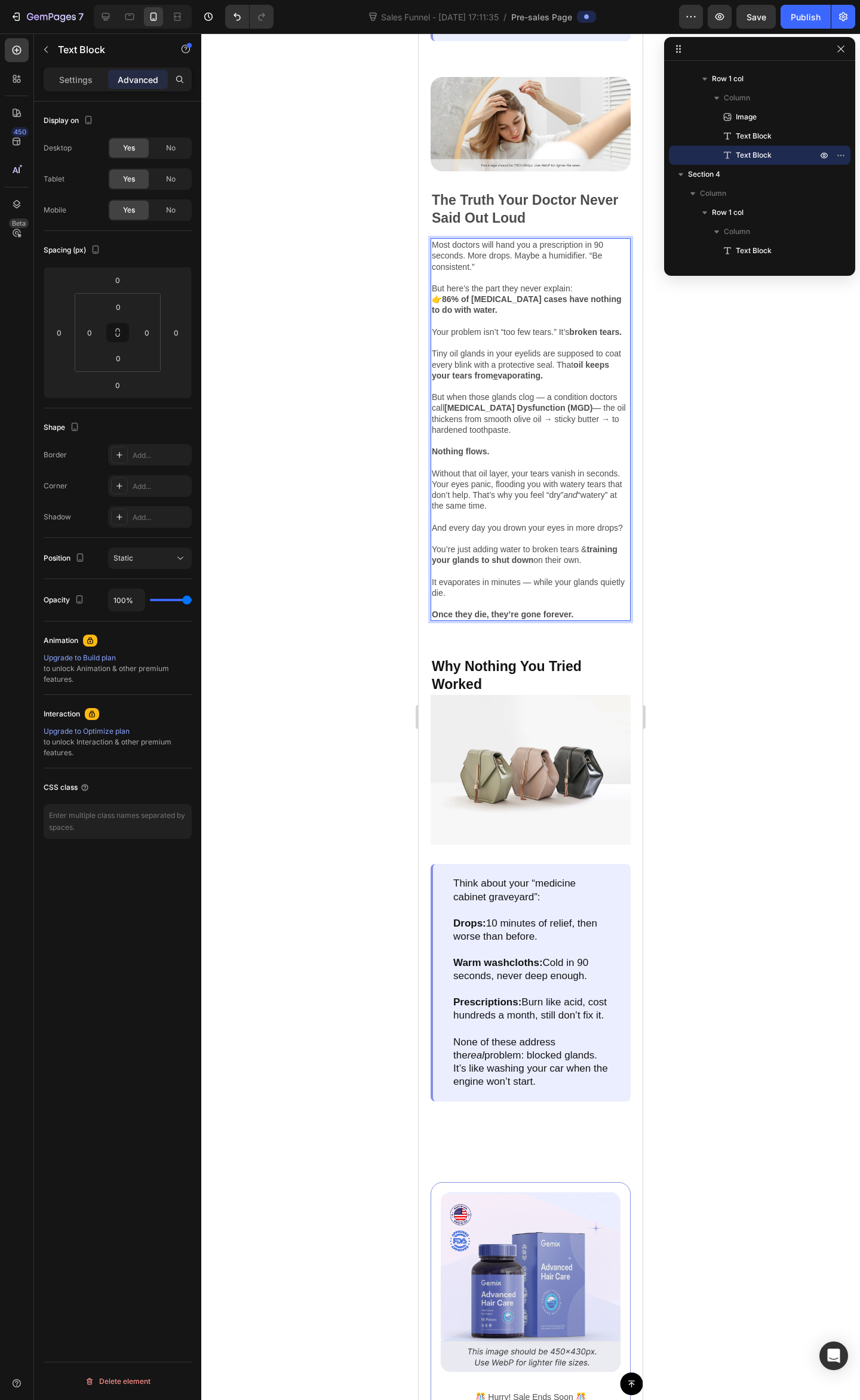
click at [543, 511] on p "Without that oil layer, your tears vanish in seconds. Your eyes panic, flooding…" at bounding box center [531, 484] width 198 height 54
drag, startPoint x: 588, startPoint y: 690, endPoint x: 590, endPoint y: 708, distance: 18.1
click at [588, 511] on p "Without that oil layer, your tears vanish in seconds. Your eyes panic, flooding…" at bounding box center [531, 484] width 198 height 54
click at [590, 522] on p "Rich Text Editor. Editing area: main" at bounding box center [531, 516] width 198 height 11
click at [595, 511] on p "Without that oil layer, your tears vanish in seconds. Your eyes panic, flooding…" at bounding box center [531, 484] width 198 height 54
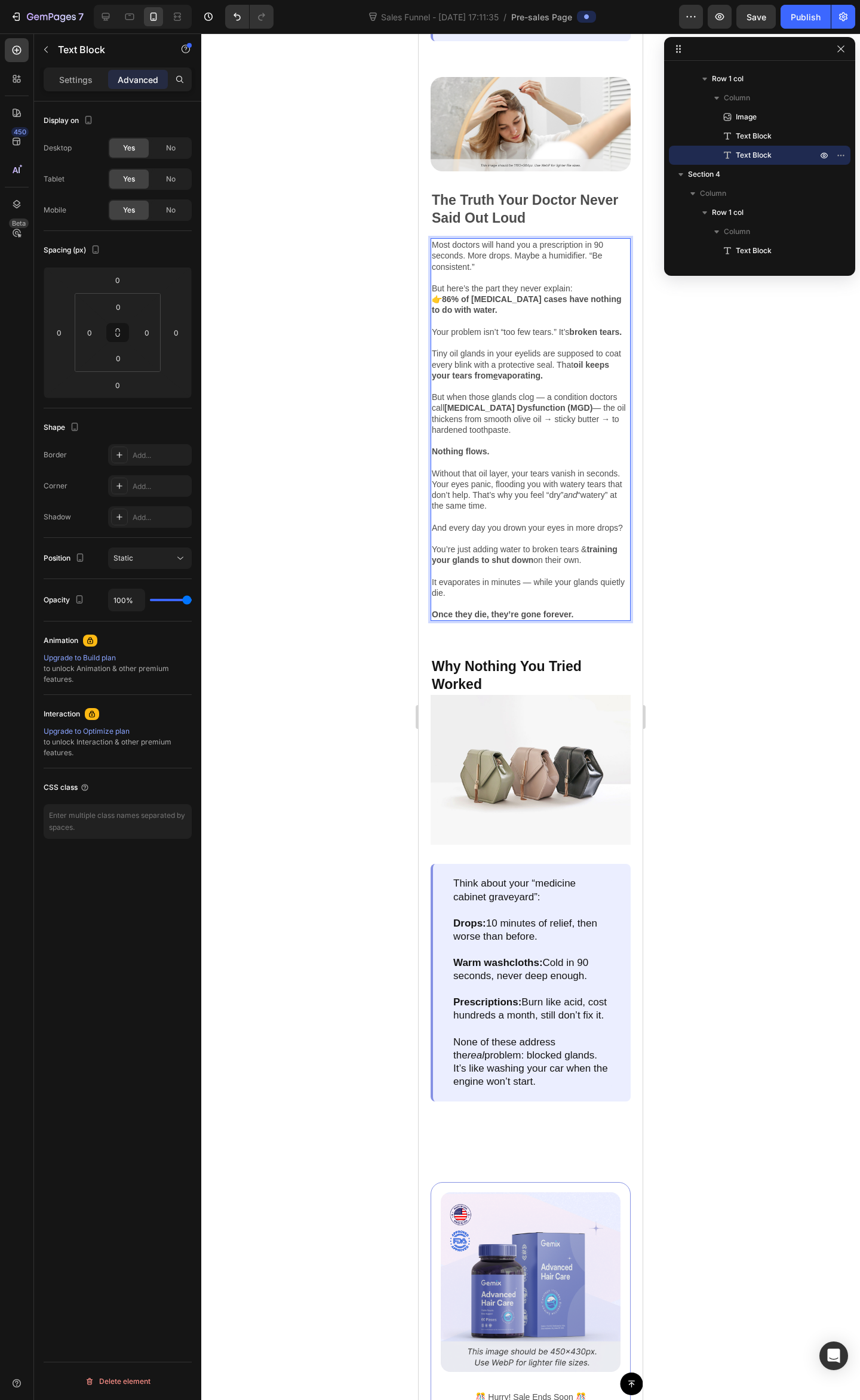
click at [593, 522] on p "Rich Text Editor. Editing area: main" at bounding box center [531, 516] width 198 height 11
click at [538, 511] on p "Without that oil layer, your tears vanish in seconds. Your eyes panic, flooding…" at bounding box center [531, 484] width 198 height 54
click at [666, 490] on div at bounding box center [530, 717] width 658 height 1366
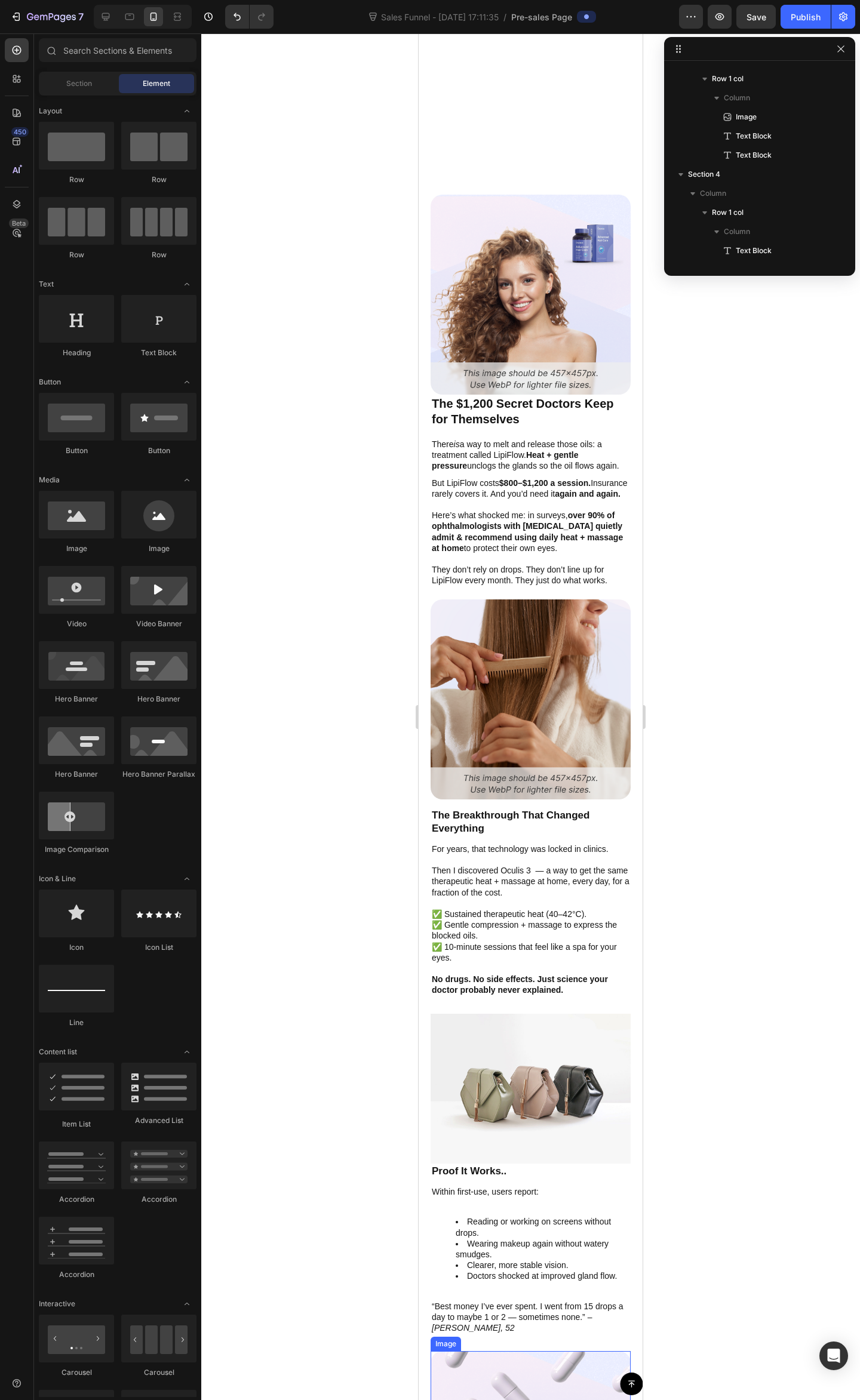
scroll to position [2318, 0]
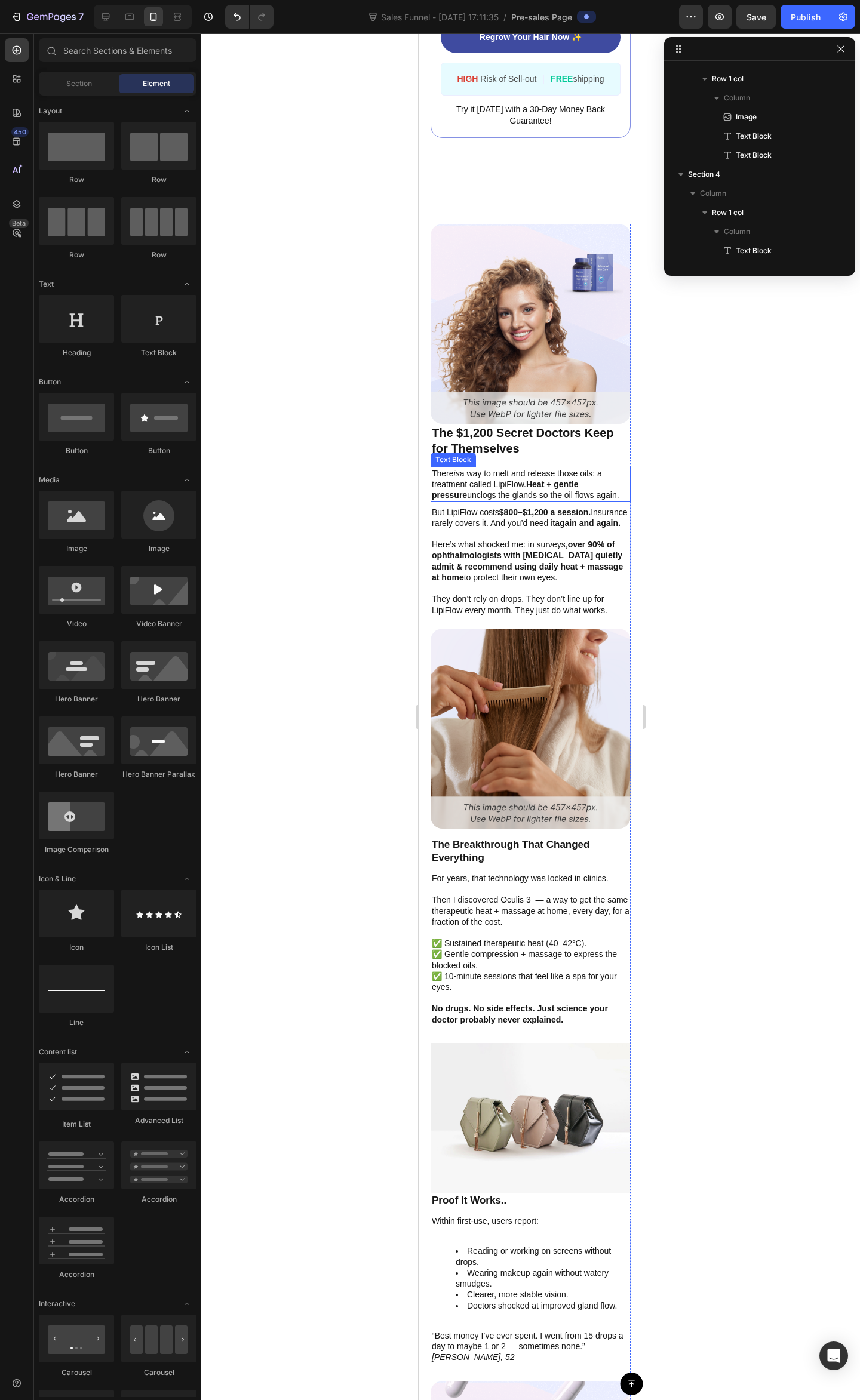
click at [538, 498] on p "There is a way to melt and release those oils: a treatment called LipiFlow. Hea…" at bounding box center [531, 484] width 198 height 33
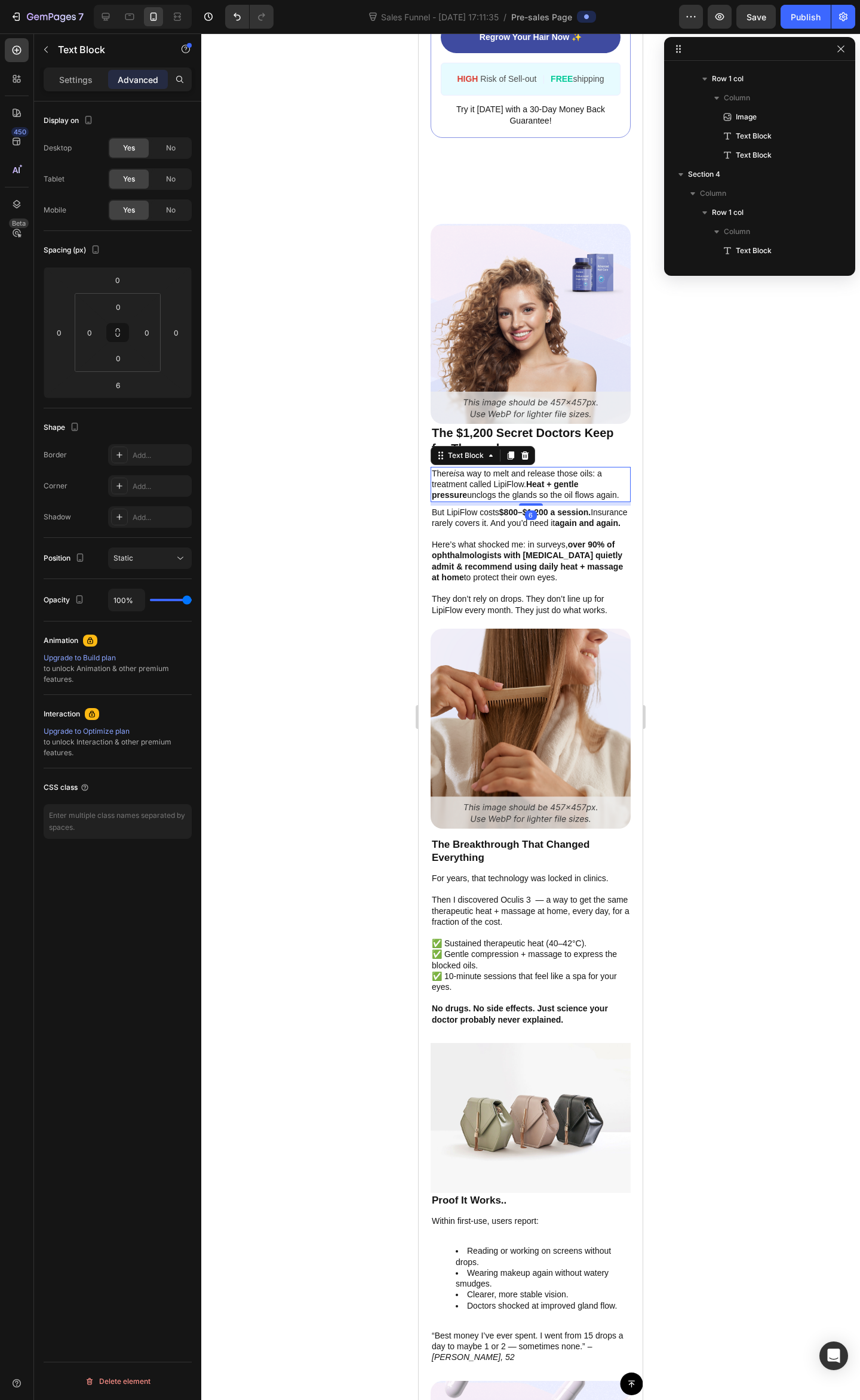
scroll to position [1086, 0]
click at [514, 481] on p "There is a way to melt and release those oils: a treatment called LipiFlow. Hea…" at bounding box center [531, 484] width 198 height 33
click at [499, 501] on p "There is a way to melt and release those oils: a treatment called LipiFlow. Hea…" at bounding box center [531, 484] width 198 height 33
click at [466, 497] on p "There is a way to melt and release those oils: a treatment called LipiFlow. Hea…" at bounding box center [531, 484] width 198 height 33
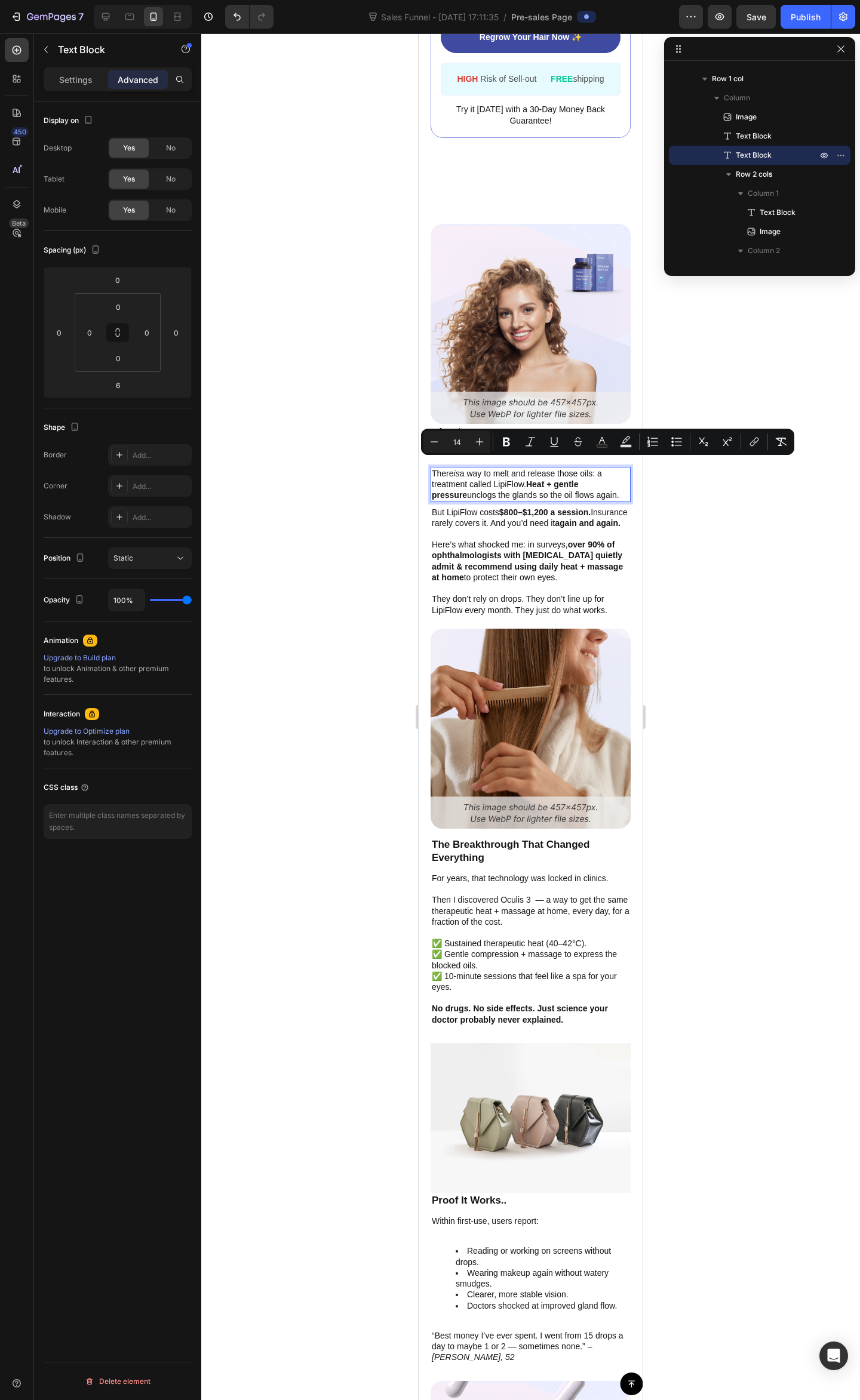
drag, startPoint x: 528, startPoint y: 474, endPoint x: 416, endPoint y: 462, distance: 112.6
click at [418, 462] on html "iPhone 13 Mini ( 375 px) iPhone 13 Mini iPhone 13 Pro iPhone 11 Pro Max iPhone …" at bounding box center [530, 454] width 224 height 5476
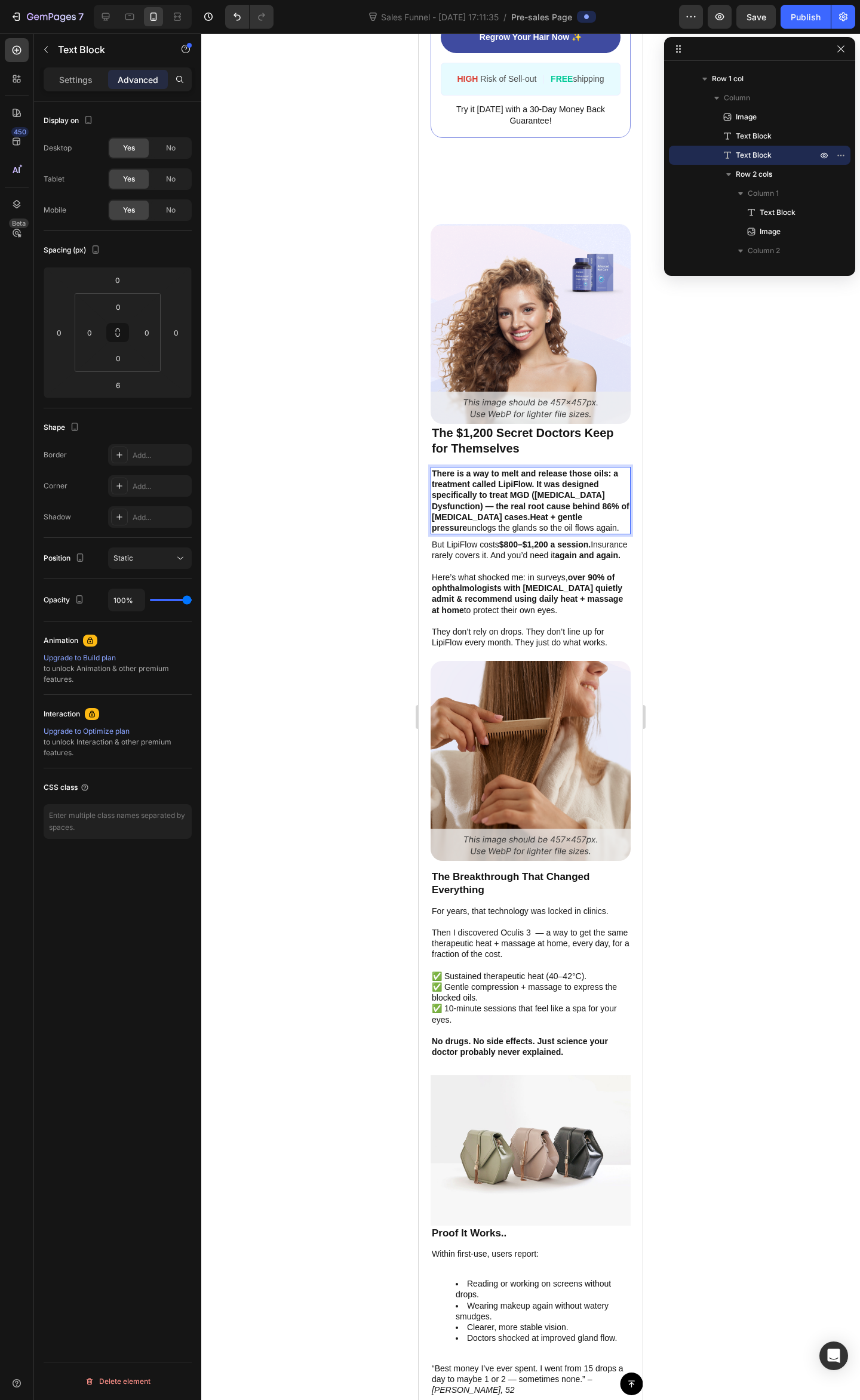
click at [473, 483] on strong "There is a way to melt and release those oils: a treatment called LipiFlow. It …" at bounding box center [531, 501] width 198 height 64
click at [535, 477] on strong "There is a way to melt and release those oils: a treatment called LipiFlow. It …" at bounding box center [531, 501] width 198 height 64
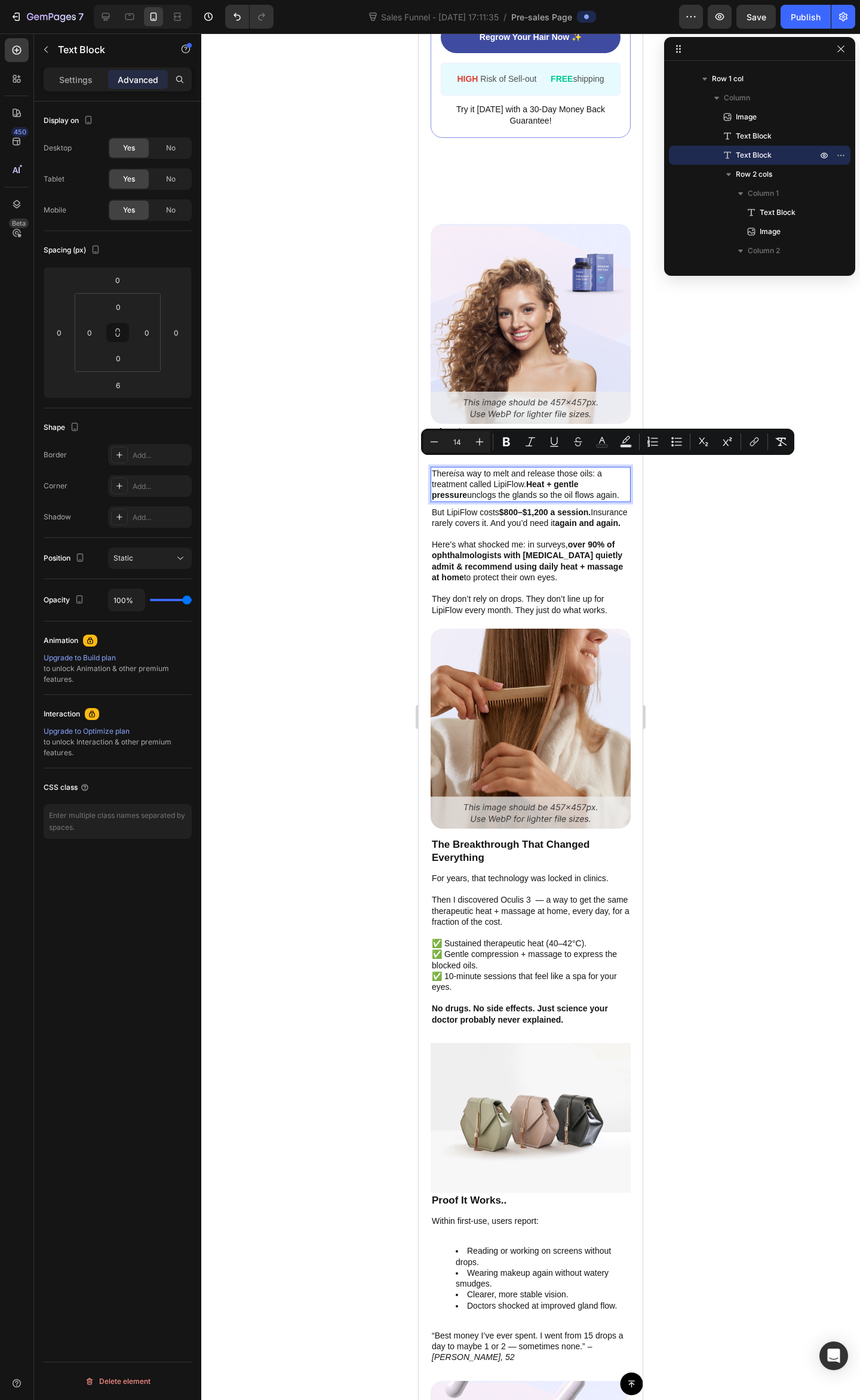
click at [529, 479] on strong "Heat + gentle pressure" at bounding box center [505, 489] width 147 height 20
click at [516, 468] on p "There is a way to melt and release those oils: a treatment called LipiFlow. Hea…" at bounding box center [531, 484] width 198 height 33
click at [545, 468] on p "There is a way to melt and release those oils: a treatment called LipiFlow. Hea…" at bounding box center [531, 484] width 198 height 33
click at [579, 468] on p "There is a way to melt and release those oils: a treatment called LipiFlow. Hea…" at bounding box center [531, 484] width 198 height 33
click at [595, 469] on p "There is a way to melt and release those oils: a treatment called LipiFlow. Hea…" at bounding box center [531, 484] width 198 height 33
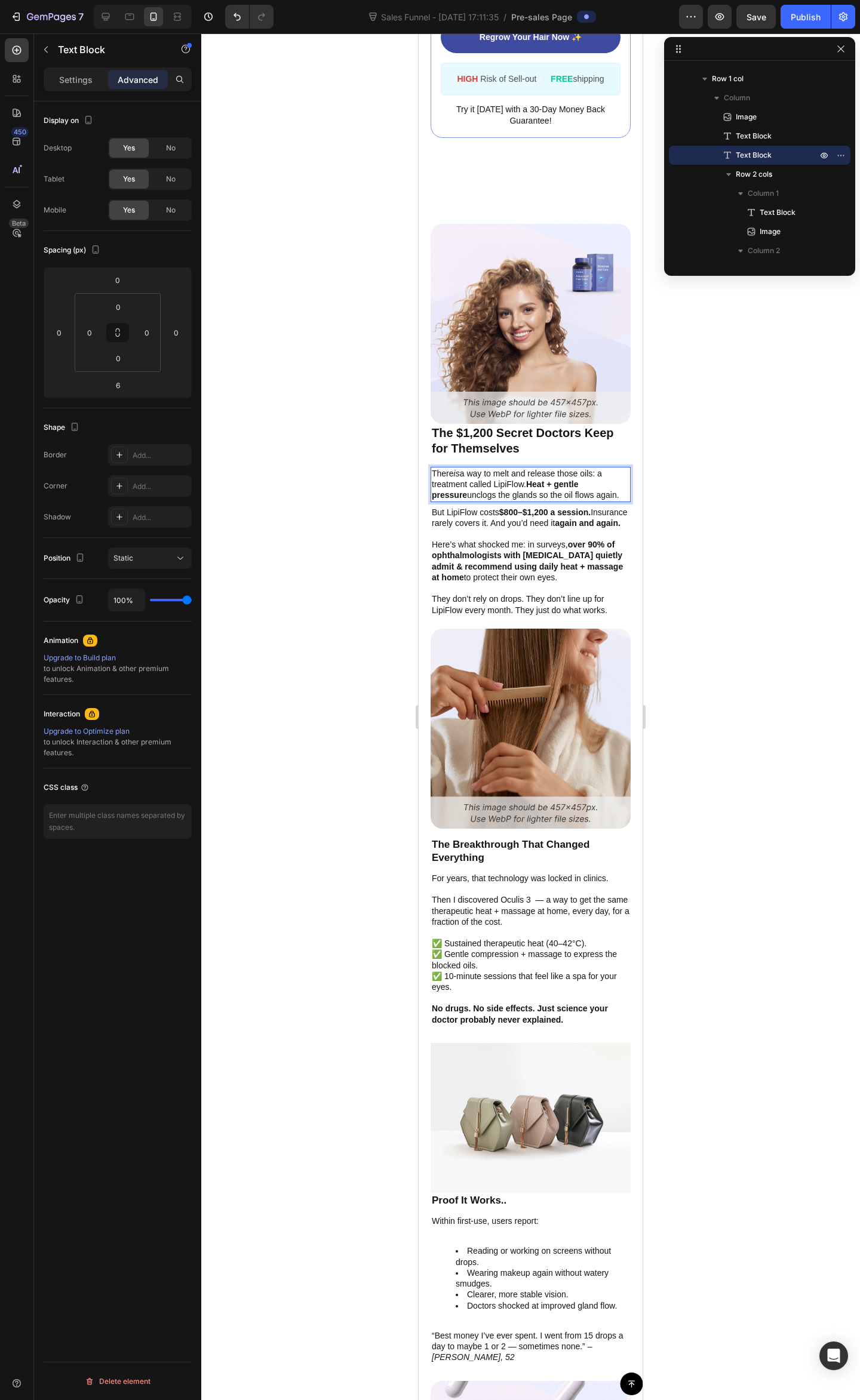
click at [495, 479] on p "There is a way to melt and release those oils: a treatment called LipiFlow. Hea…" at bounding box center [531, 484] width 198 height 33
click at [577, 492] on p "There is a way to melt and release those oils: a treatment called LipiFlow. Hea…" at bounding box center [531, 484] width 198 height 33
click at [559, 501] on p "There is a way to melt and release those oils: a treatment called LipiFlow. Hea…" at bounding box center [531, 484] width 198 height 33
click at [541, 479] on strong "Heat + gentle pressure" at bounding box center [505, 489] width 147 height 20
click at [528, 479] on strong "Heat + gentle pressure" at bounding box center [505, 489] width 147 height 20
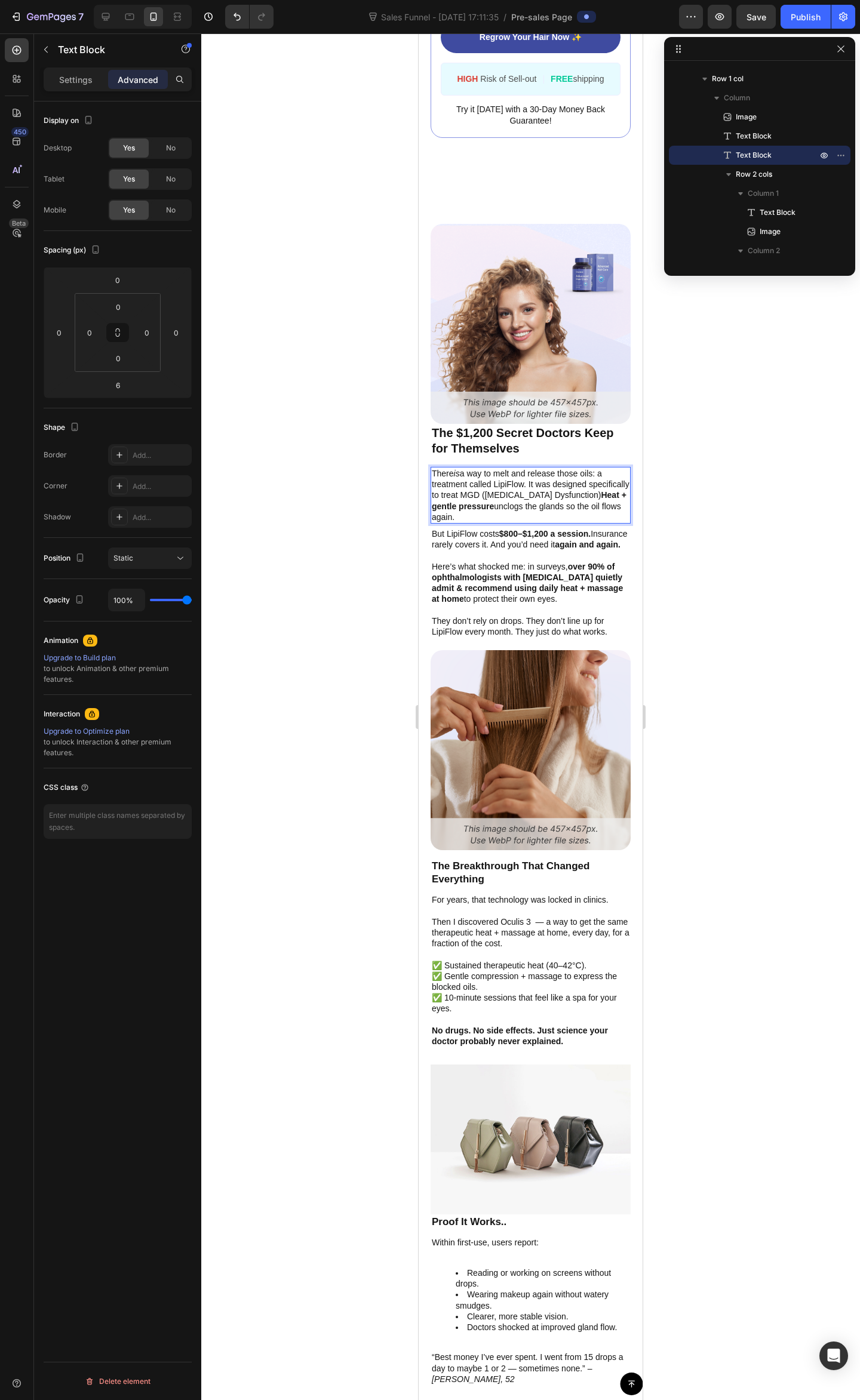
click at [517, 480] on p "There is a way to melt and release those oils: a treatment called LipiFlow. It …" at bounding box center [531, 495] width 198 height 54
click at [538, 495] on strong "Heat + gentle pressure" at bounding box center [529, 500] width 195 height 20
drag, startPoint x: 569, startPoint y: 497, endPoint x: 555, endPoint y: 492, distance: 14.9
click at [565, 495] on strong "Heat + gentle pressure" at bounding box center [529, 500] width 195 height 20
click at [475, 495] on p "There is a way to melt and release those oils: a treatment called LipiFlow. It …" at bounding box center [531, 495] width 198 height 54
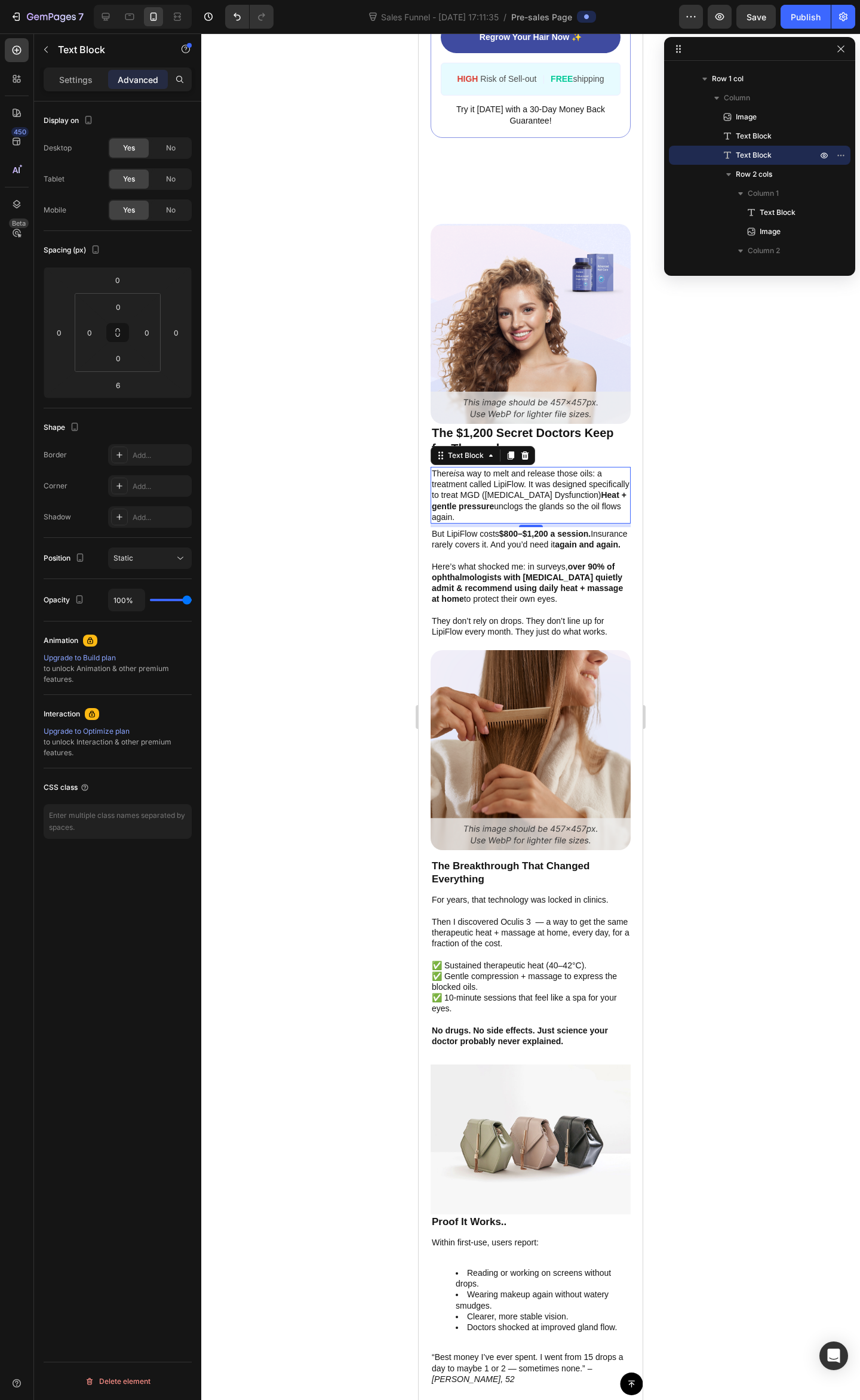
click at [481, 495] on p "There is a way to melt and release those oils: a treatment called LipiFlow. It …" at bounding box center [531, 495] width 198 height 54
click at [488, 506] on p "There is a way to melt and release those oils: a treatment called LipiFlow. It …" at bounding box center [531, 495] width 198 height 54
click at [488, 497] on strong "Heat + gentle pressure" at bounding box center [529, 500] width 195 height 20
click at [479, 499] on p "There is a way to melt and release those oils: a treatment called LipiFlow. It …" at bounding box center [531, 495] width 198 height 54
click at [529, 481] on p "There is a way to melt and release those oils: a treatment called LipiFlow. It …" at bounding box center [531, 495] width 198 height 54
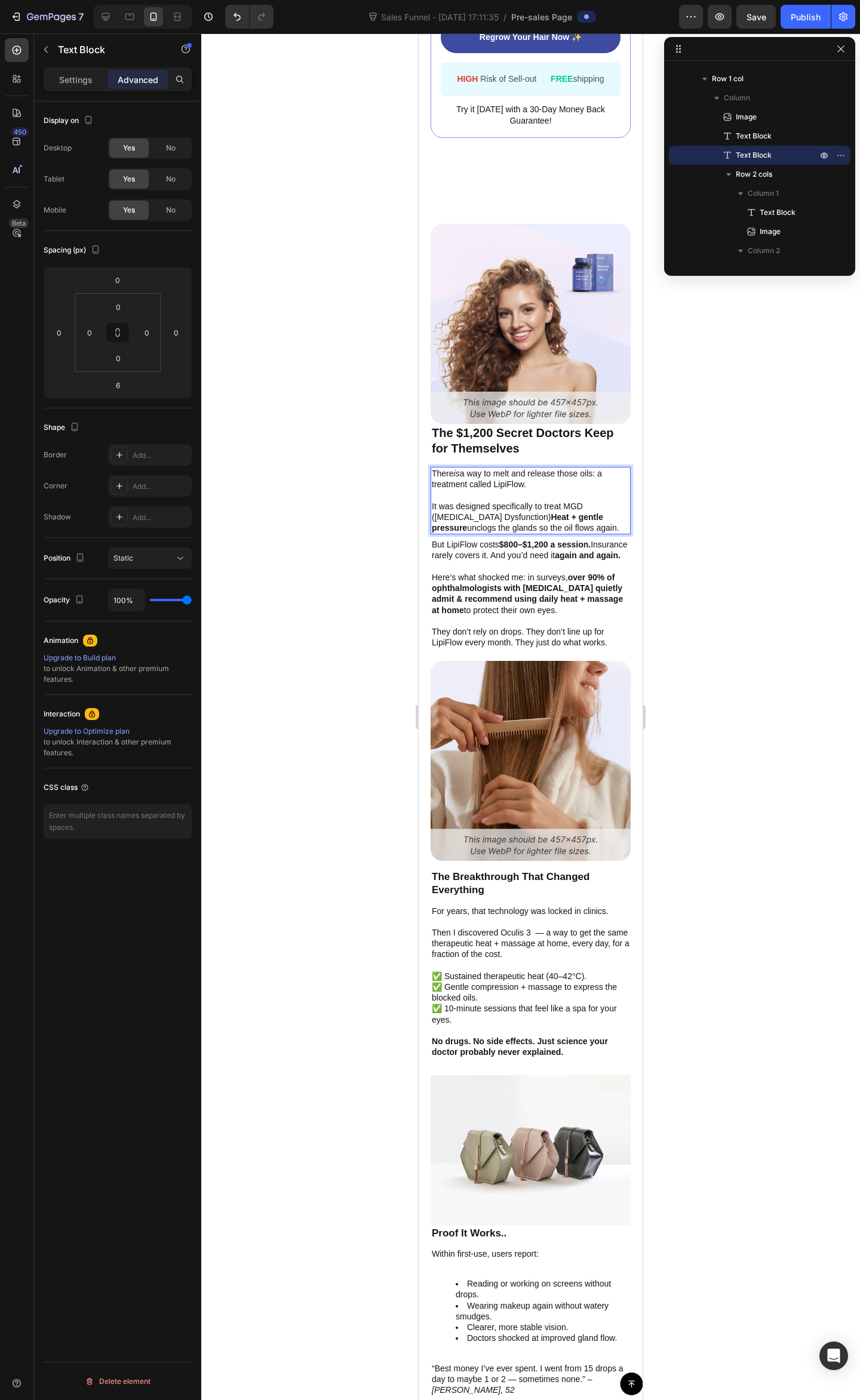
click at [540, 490] on p "Rich Text Editor. Editing area: main" at bounding box center [531, 495] width 198 height 11
click at [566, 516] on p "It was designed specifically to treat MGD ([MEDICAL_DATA] Dysfunction) Heat + g…" at bounding box center [531, 517] width 198 height 33
click at [537, 528] on p "It was designed specifically to treat MGD ([MEDICAL_DATA] Dysfunction) Heat + g…" at bounding box center [531, 517] width 198 height 33
click at [523, 534] on p "It was designed specifically to treat MGD ([MEDICAL_DATA] Dysfunction) Heat + g…" at bounding box center [531, 517] width 198 height 33
click at [555, 490] on p "Rich Text Editor. Editing area: main" at bounding box center [531, 495] width 198 height 11
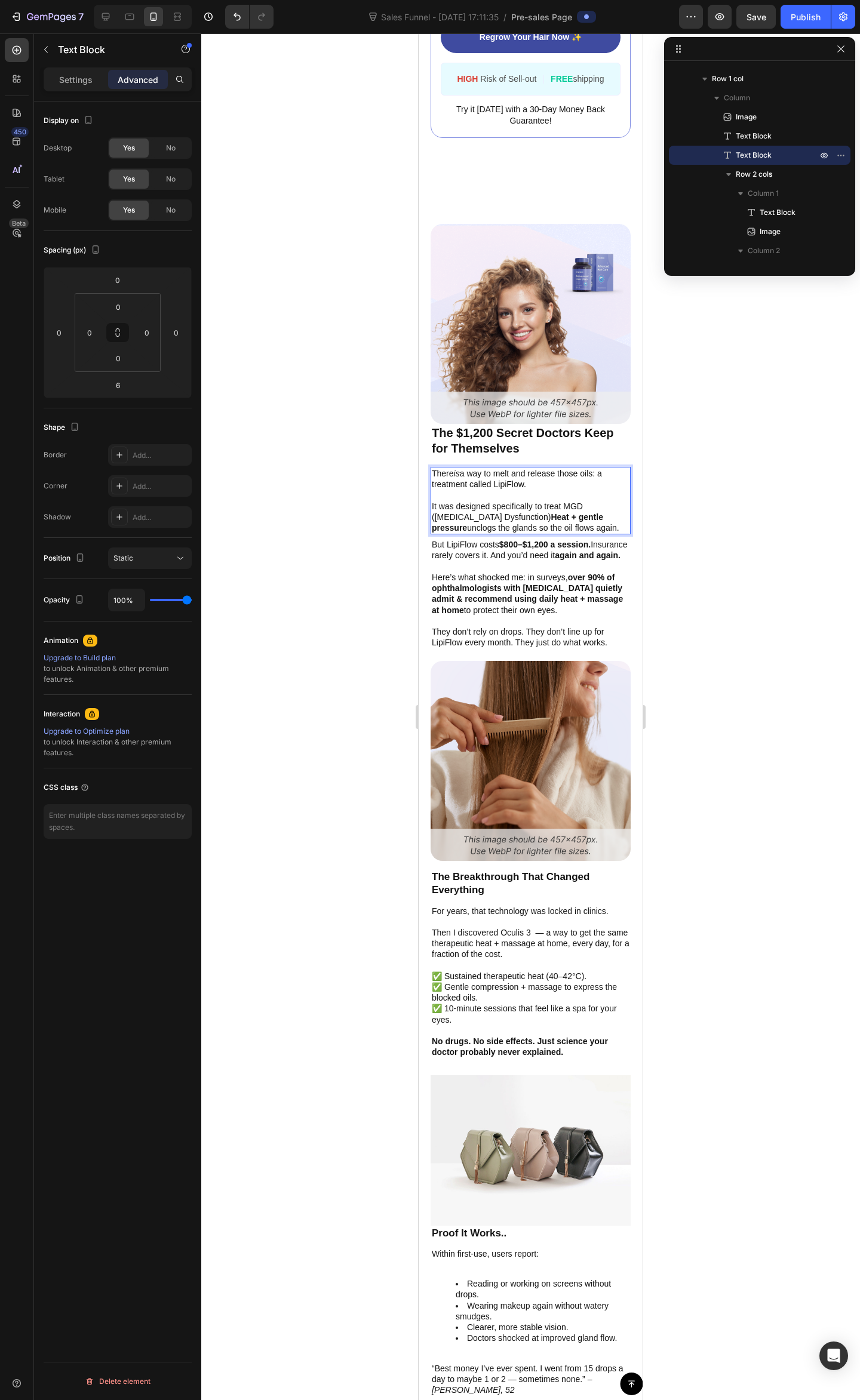
click at [555, 469] on p "There is a way to melt and release those oils: a treatment called LipiFlow." at bounding box center [531, 479] width 198 height 21
click at [560, 501] on p "It was designed specifically to treat MGD ([MEDICAL_DATA] Dysfunction) Heat + g…" at bounding box center [531, 517] width 198 height 33
click at [577, 501] on p "It was designed specifically to treat MGD ([MEDICAL_DATA] Dysfunction) Heat + g…" at bounding box center [531, 517] width 198 height 33
click at [607, 512] on p "It was designed specifically to treat MGD ([MEDICAL_DATA] Dysfunction) Heat + g…" at bounding box center [531, 517] width 198 height 33
click at [557, 512] on strong "Heat + gentle pressure" at bounding box center [518, 522] width 171 height 20
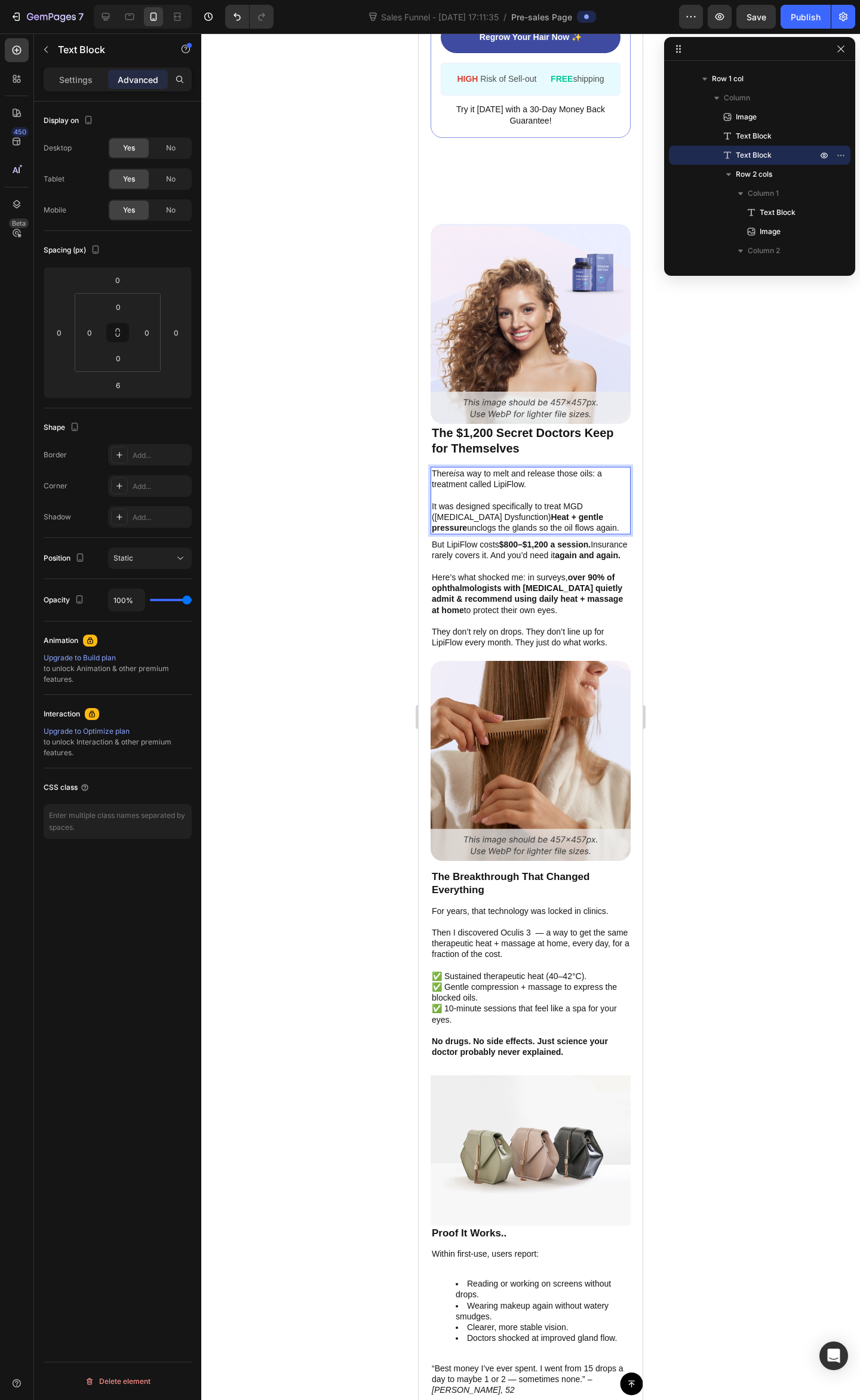
click at [551, 504] on p "It was designed specifically to treat MGD ([MEDICAL_DATA] Dysfunction) Heat + g…" at bounding box center [531, 517] width 198 height 33
click at [555, 517] on p "It was designed specifically to treat MGD ([MEDICAL_DATA] Dysfunction) using He…" at bounding box center [531, 517] width 198 height 33
click at [569, 525] on p "It was designed specifically to treat MGD ([MEDICAL_DATA] Dysfunction) using He…" at bounding box center [531, 517] width 198 height 33
click at [589, 516] on p "It was designed specifically to treat MGD ([MEDICAL_DATA] Dysfunction) using He…" at bounding box center [531, 517] width 198 height 33
click at [523, 526] on p "It was designed specifically to treat MGD ([MEDICAL_DATA] Dysfunction) using He…" at bounding box center [531, 517] width 198 height 33
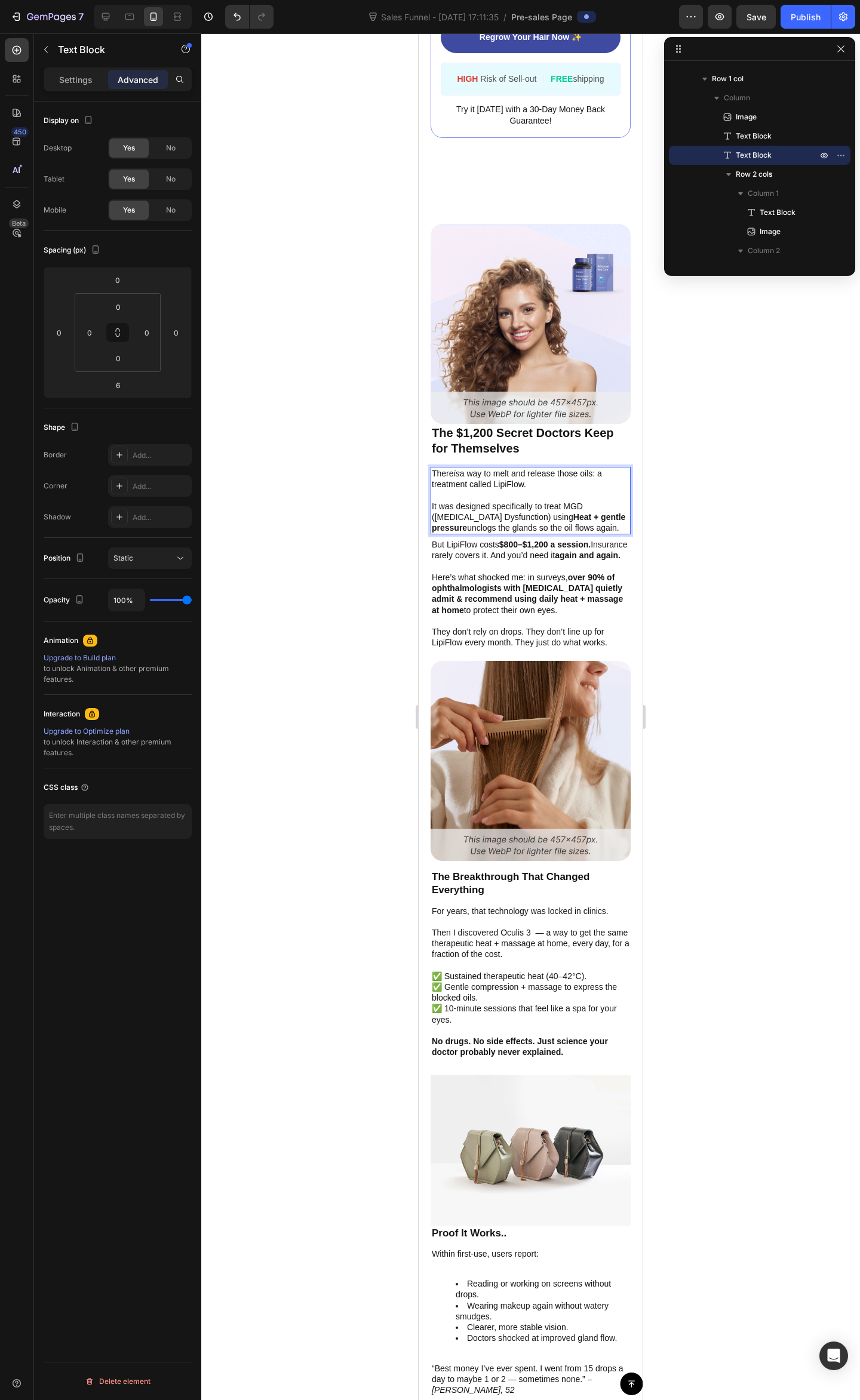
click at [496, 523] on p "It was designed specifically to treat MGD ([MEDICAL_DATA] Dysfunction) using He…" at bounding box center [531, 517] width 198 height 33
click at [555, 532] on p "It was designed specifically to treat MGD ([MEDICAL_DATA] Dysfunction) using He…" at bounding box center [531, 517] width 198 height 33
click at [514, 524] on p "It was designed specifically to treat MGD ([MEDICAL_DATA] Dysfunction) using He…" at bounding box center [531, 517] width 198 height 33
click at [552, 507] on p "It was designed specifically to treat MGD ([MEDICAL_DATA] Dysfunction) using He…" at bounding box center [531, 517] width 198 height 33
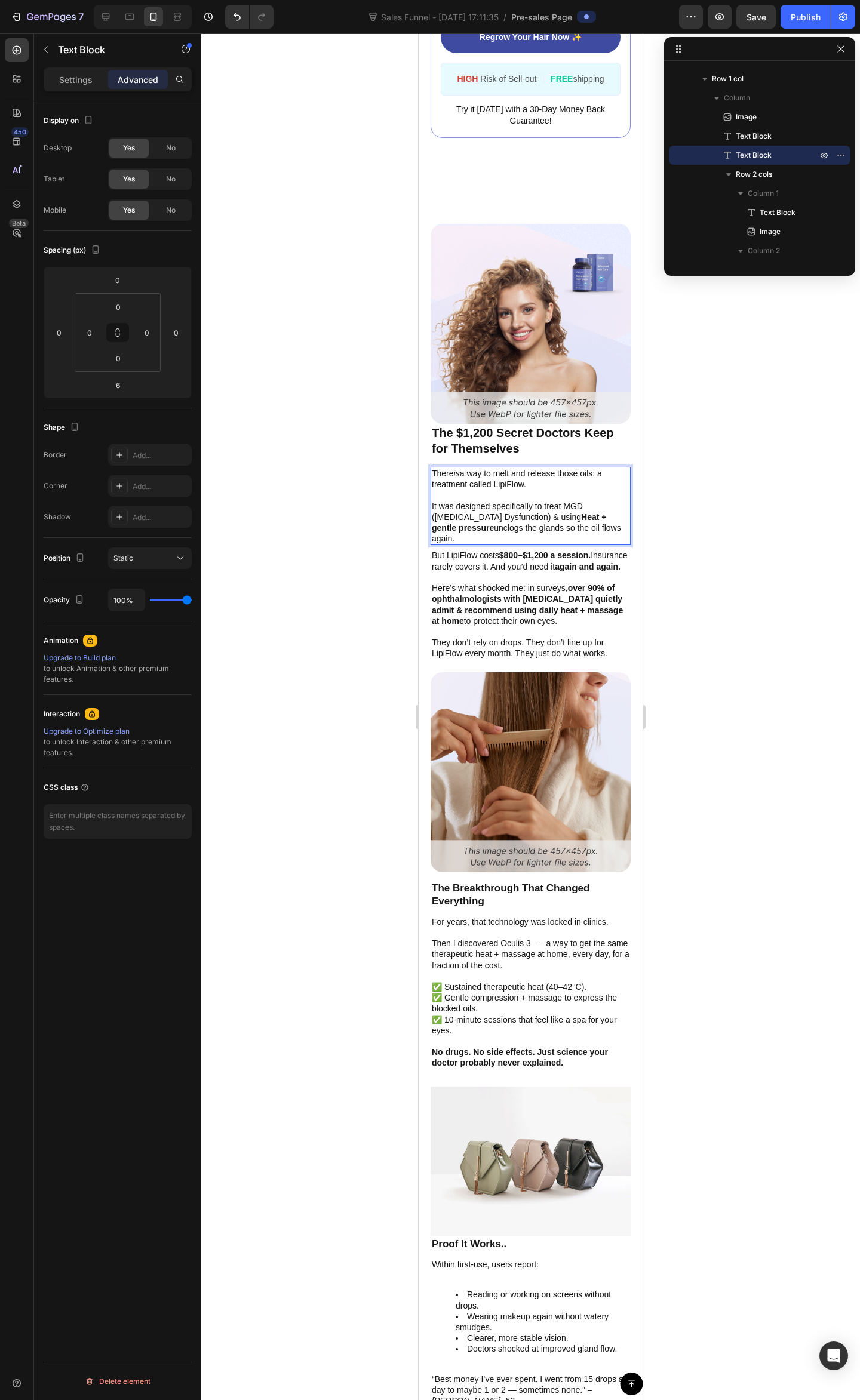
click at [509, 514] on p "It was designed specifically to treat MGD ([MEDICAL_DATA] Dysfunction) & using …" at bounding box center [531, 522] width 198 height 43
click at [494, 514] on p "It was designed specifically to treat MGD ([MEDICAL_DATA] Dysfunction) & using …" at bounding box center [531, 522] width 198 height 43
click at [495, 523] on p "It was designed specifically to treat MGD ([MEDICAL_DATA] Dysfunction) & using …" at bounding box center [531, 522] width 198 height 43
click at [726, 344] on div at bounding box center [530, 717] width 658 height 1366
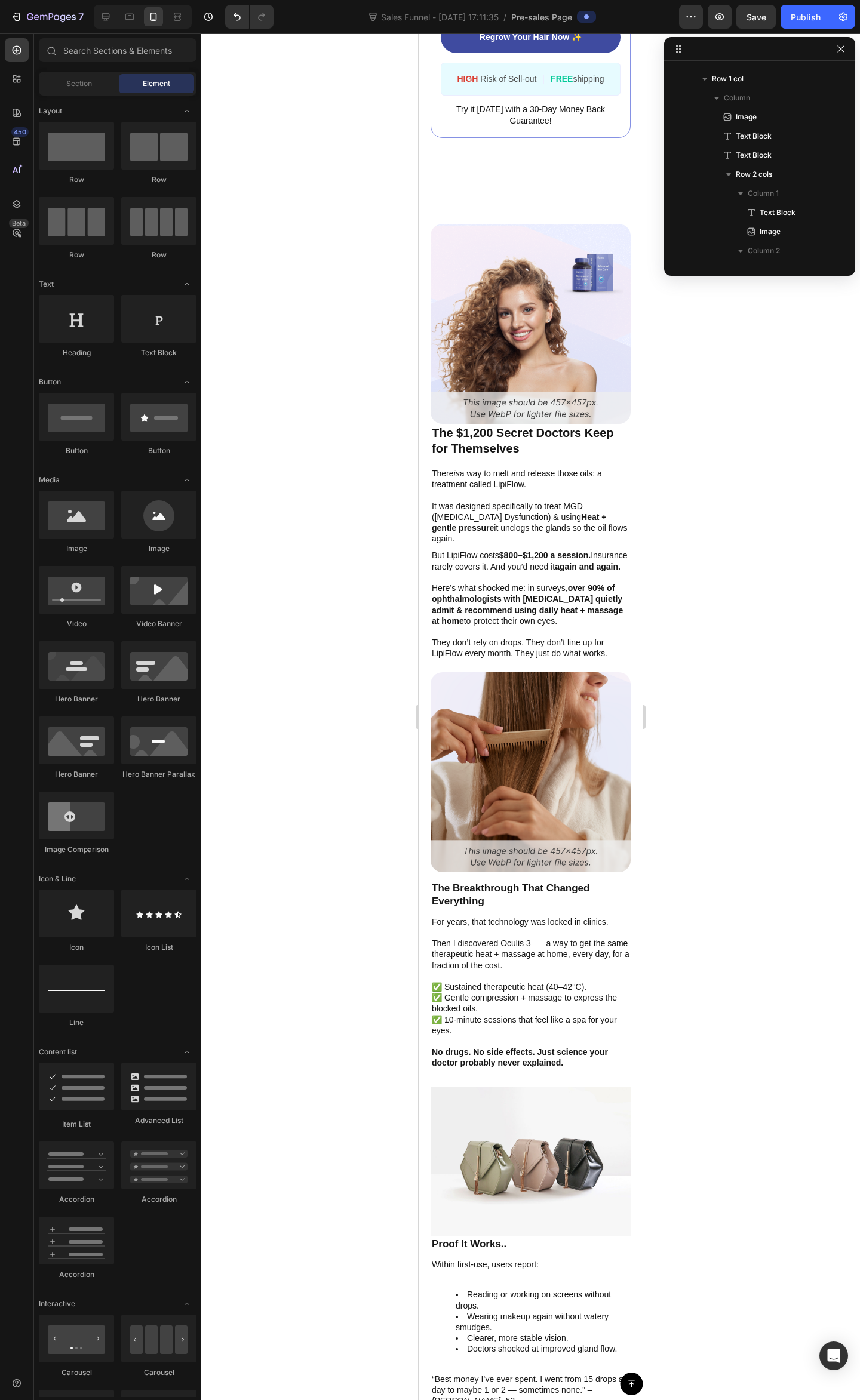
click at [741, 521] on div at bounding box center [530, 717] width 658 height 1366
click at [507, 523] on p "It was designed specifically to treat MGD ([MEDICAL_DATA] Dysfunction) & using …" at bounding box center [531, 522] width 198 height 43
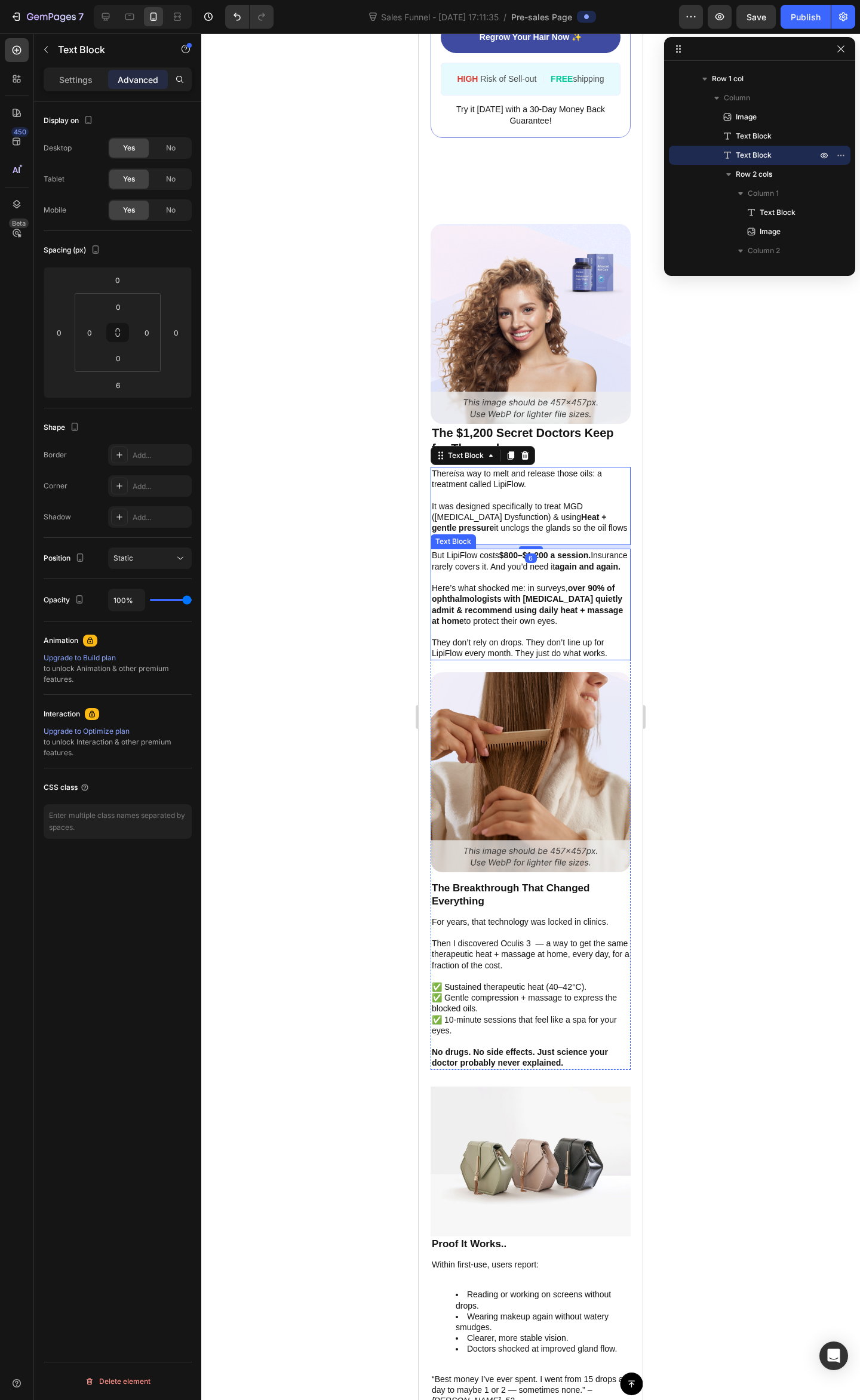
click at [566, 557] on p "But LipiFlow costs $800–$1,200 a session. Insurance rarely covers it. And you’d…" at bounding box center [531, 560] width 198 height 21
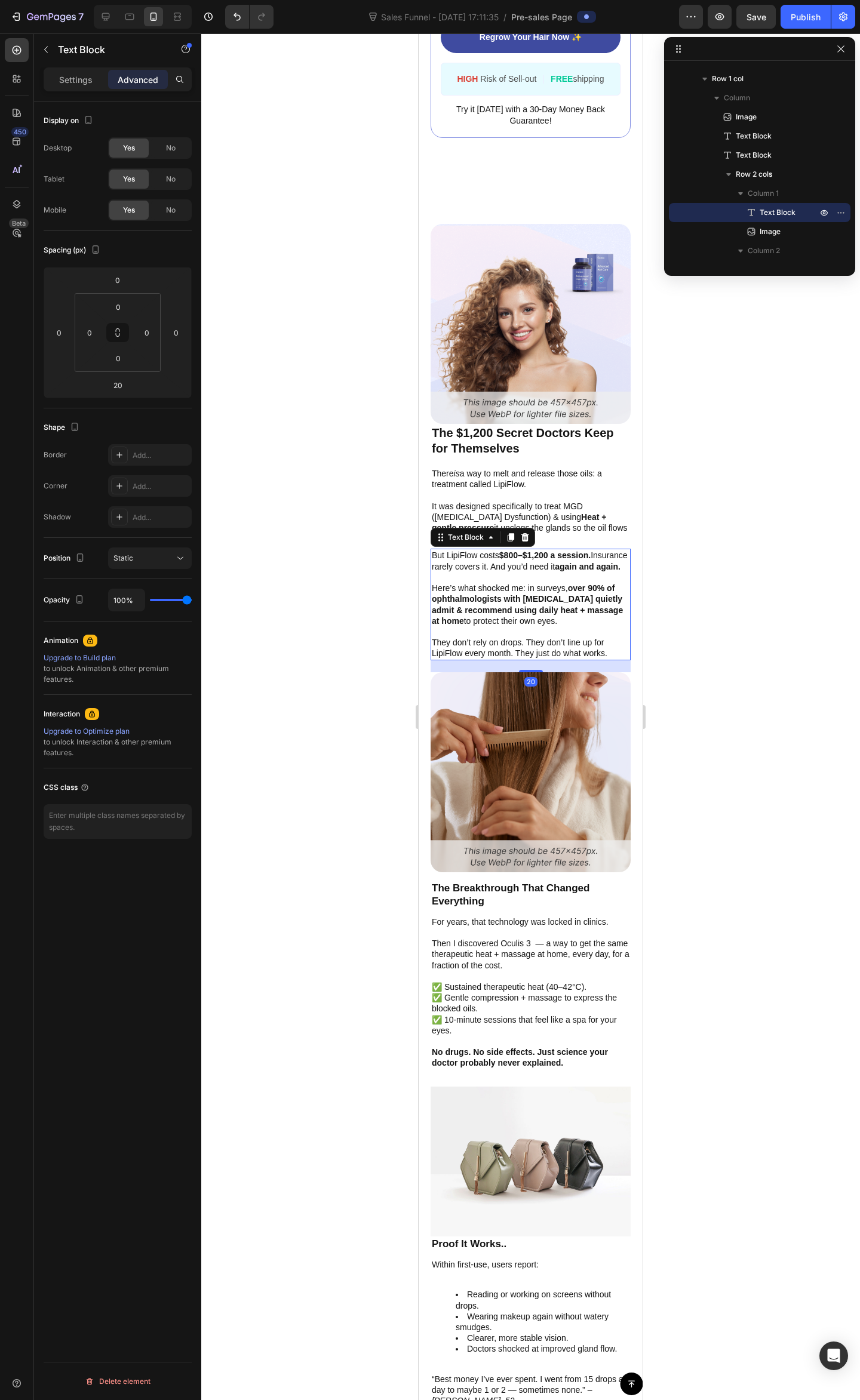
click at [697, 498] on div at bounding box center [530, 717] width 658 height 1366
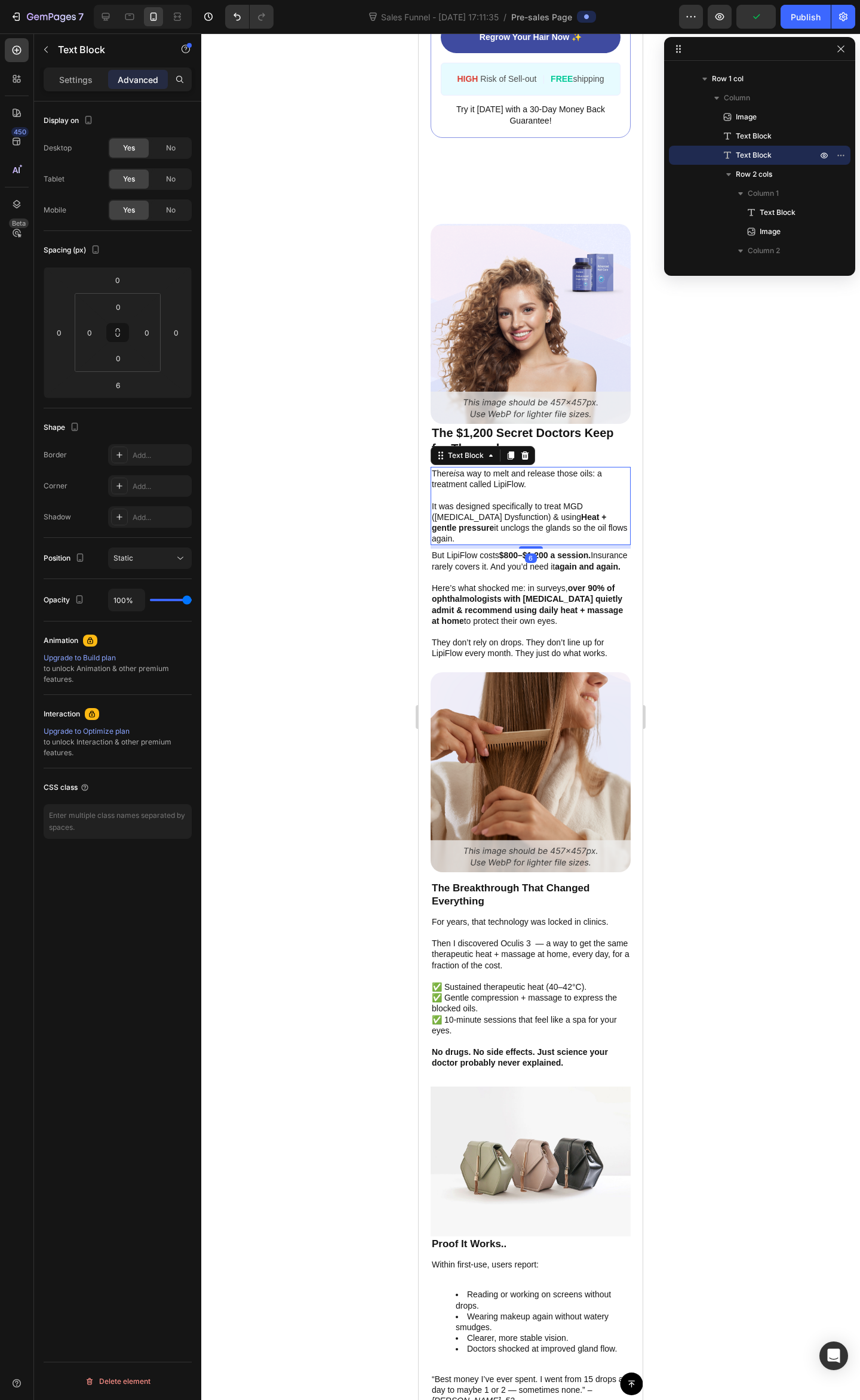
click at [602, 468] on p "There is a way to melt and release those oils: a treatment called LipiFlow." at bounding box center [531, 479] width 198 height 21
click at [601, 473] on p "There is a way to melt and release those oils: a treatment called LipiFlow." at bounding box center [531, 479] width 198 height 21
drag, startPoint x: 590, startPoint y: 462, endPoint x: 608, endPoint y: 483, distance: 27.7
click at [590, 468] on p "There is a way to melt and release those oils: a treatment called LipiFlow." at bounding box center [531, 479] width 198 height 21
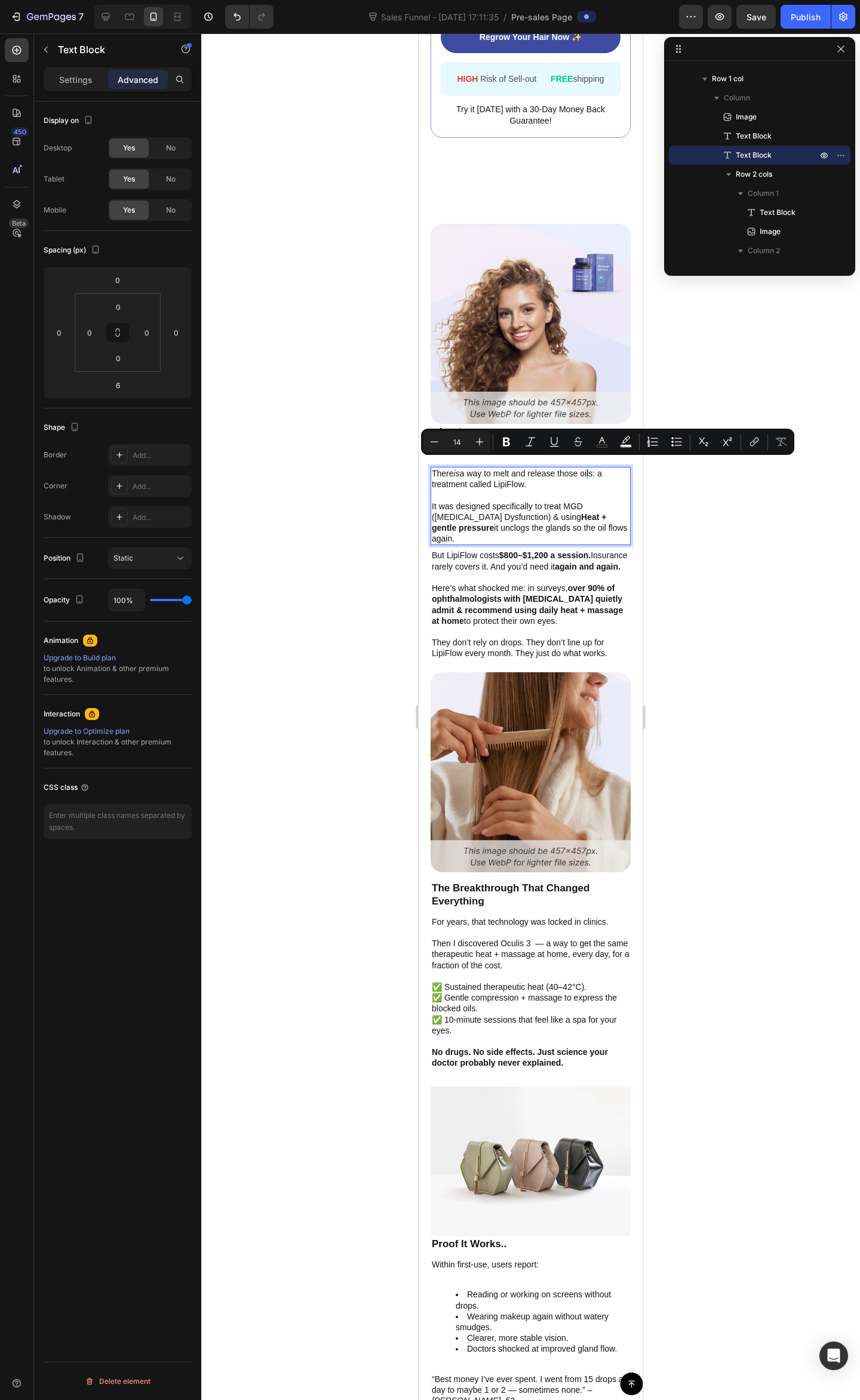
click at [700, 468] on div at bounding box center [530, 717] width 658 height 1366
click at [500, 504] on p "It was designed specifically to treat MGD ([MEDICAL_DATA] Dysfunction) & using …" at bounding box center [531, 522] width 198 height 43
click at [518, 490] on p "Rich Text Editor. Editing area: main" at bounding box center [531, 495] width 198 height 11
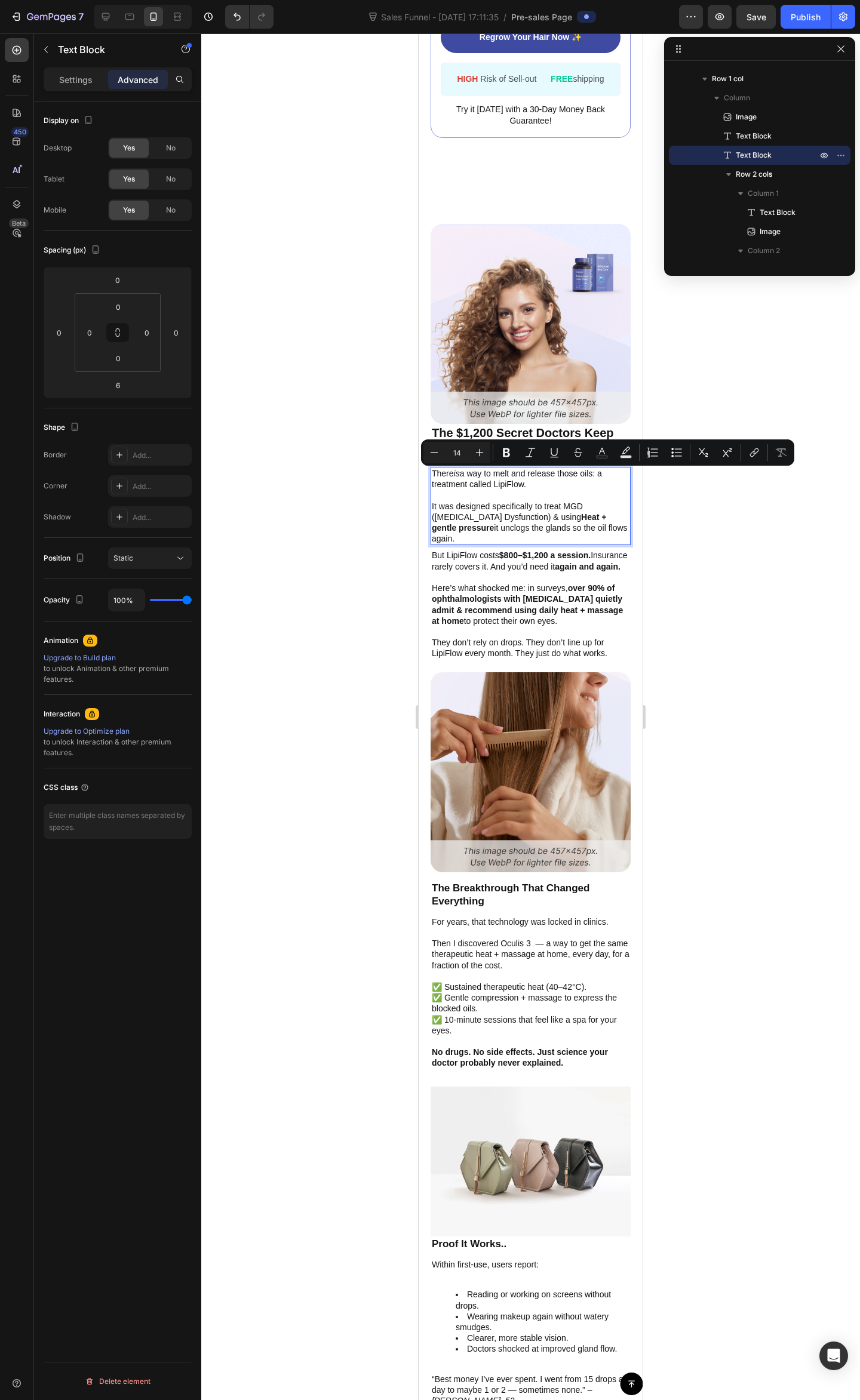
drag, startPoint x: 524, startPoint y: 475, endPoint x: 494, endPoint y: 474, distance: 30.0
click at [494, 474] on p "There is a way to melt and release those oils: a treatment called LipiFlow." at bounding box center [531, 479] width 198 height 21
click at [511, 455] on icon "Editor contextual toolbar" at bounding box center [506, 453] width 12 height 12
click at [762, 531] on div at bounding box center [530, 717] width 658 height 1366
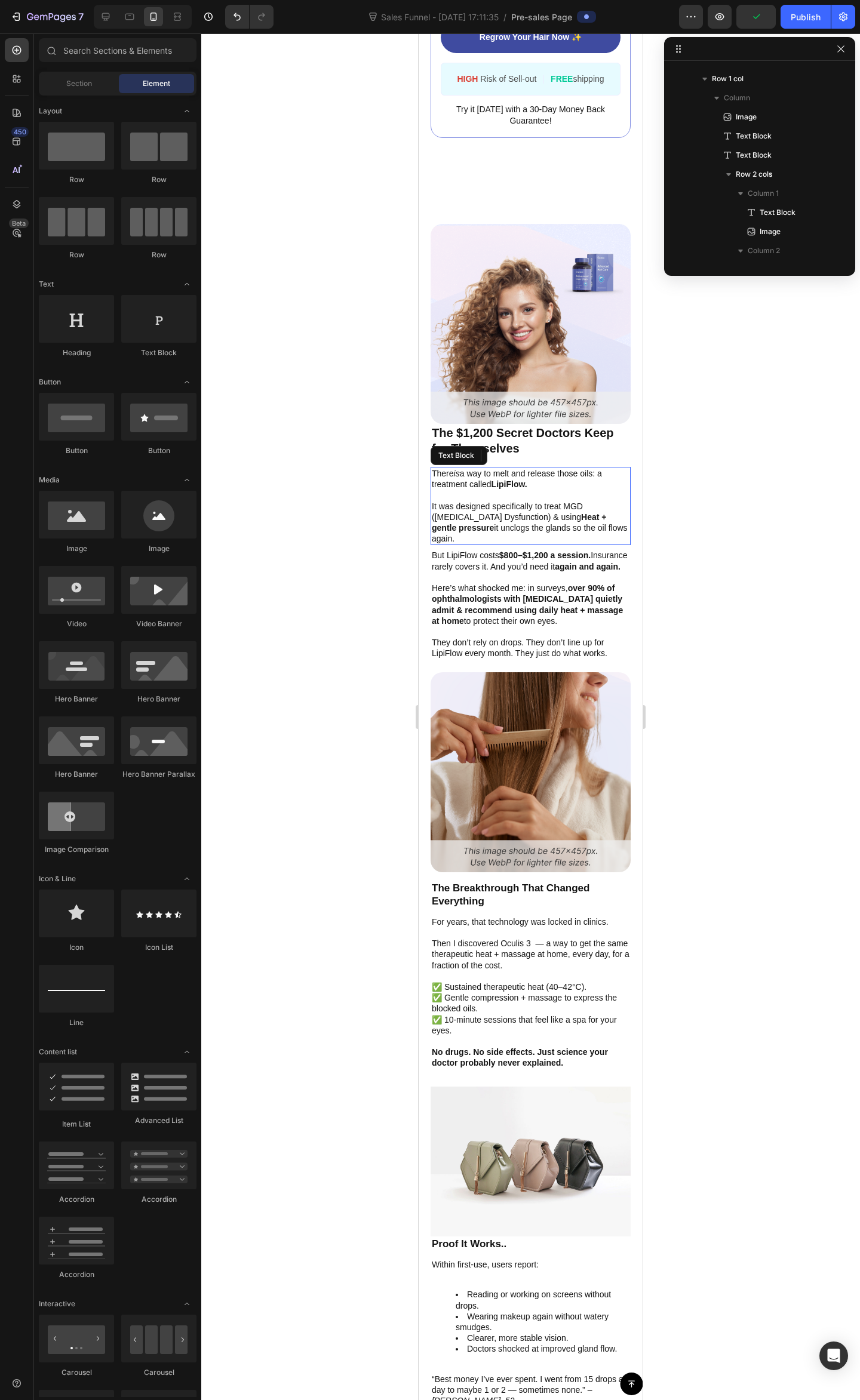
click at [560, 506] on p "It was designed specifically to treat MGD ([MEDICAL_DATA] Dysfunction) & using …" at bounding box center [531, 522] width 198 height 43
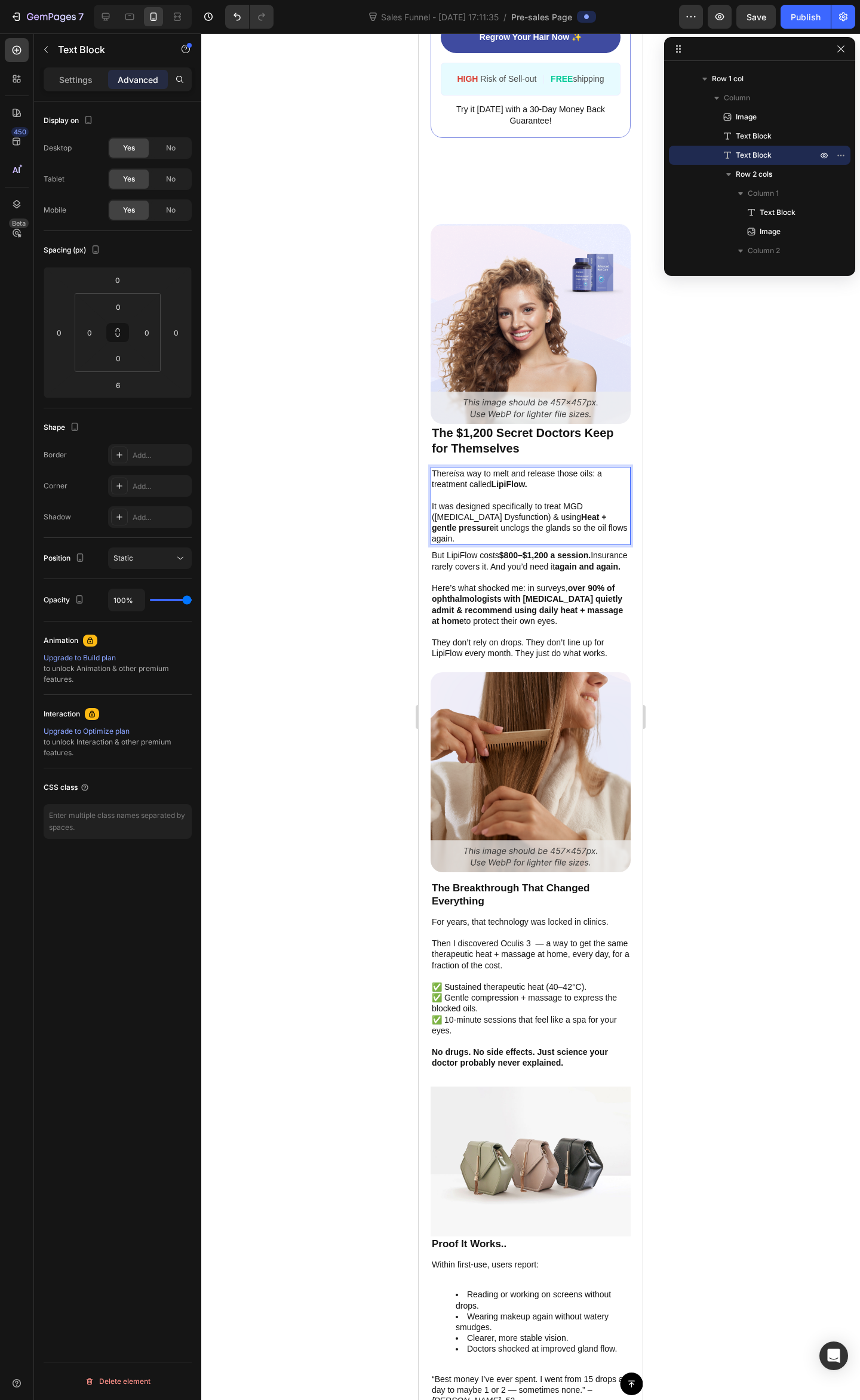
click at [560, 506] on p "It was designed specifically to treat MGD ([MEDICAL_DATA] Dysfunction) & using …" at bounding box center [531, 522] width 198 height 43
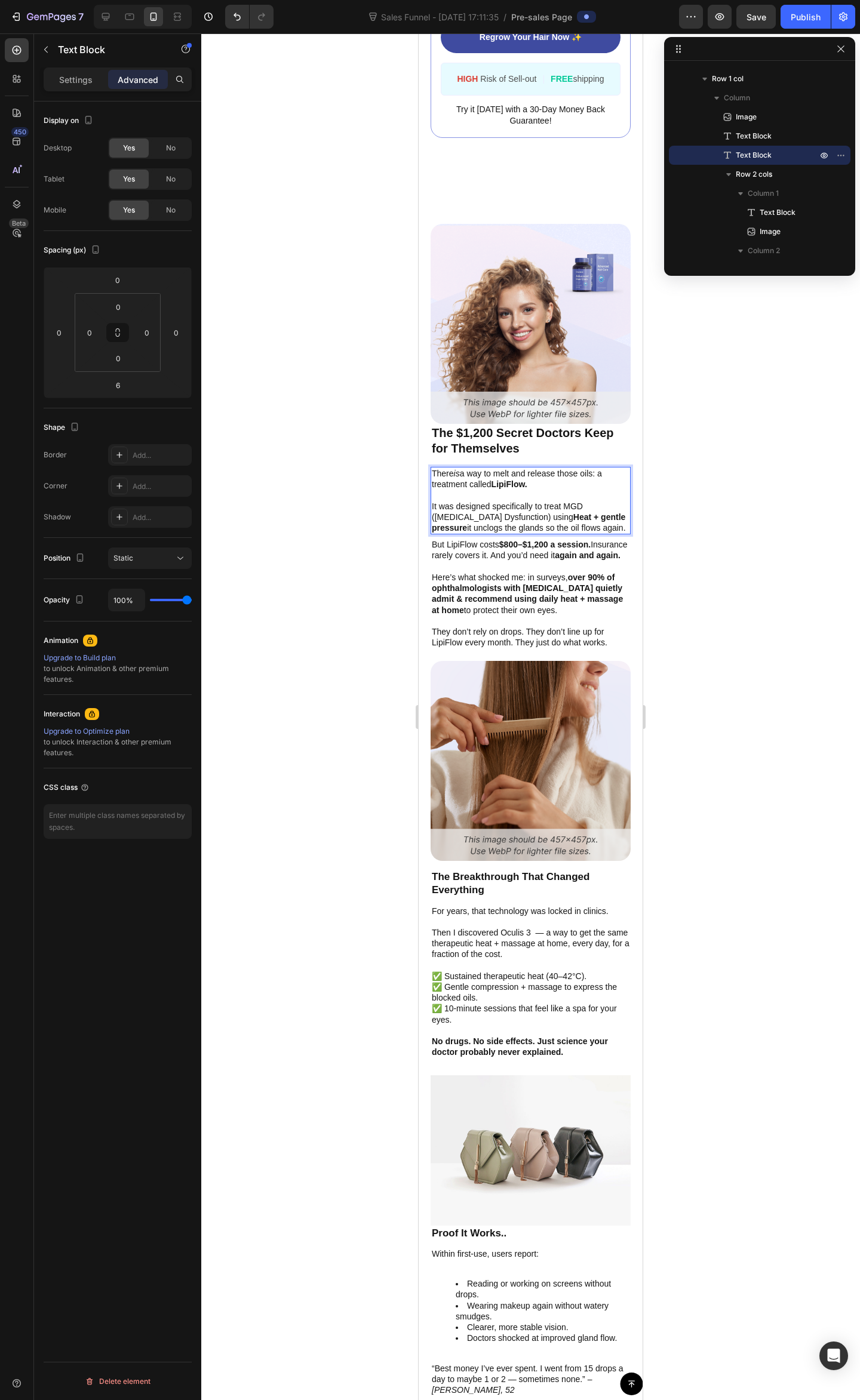
click at [501, 521] on p "It was designed specifically to treat MGD ([MEDICAL_DATA] Dysfunction) using He…" at bounding box center [531, 517] width 198 height 33
click at [531, 516] on p "It was designed specifically to treat MGD ([MEDICAL_DATA] Dysfunction) using He…" at bounding box center [531, 517] width 198 height 33
click at [500, 521] on p "It was designed specifically to treat MGD ([MEDICAL_DATA] Dysfunction) using He…" at bounding box center [531, 517] width 198 height 33
click at [535, 523] on p "It was designed specifically to treat MGD ([MEDICAL_DATA] Dysfunction) using He…" at bounding box center [531, 517] width 198 height 33
click at [591, 493] on div "There is a way to melt and release those oils: a treatment called LipiFlow. It …" at bounding box center [531, 501] width 200 height 67
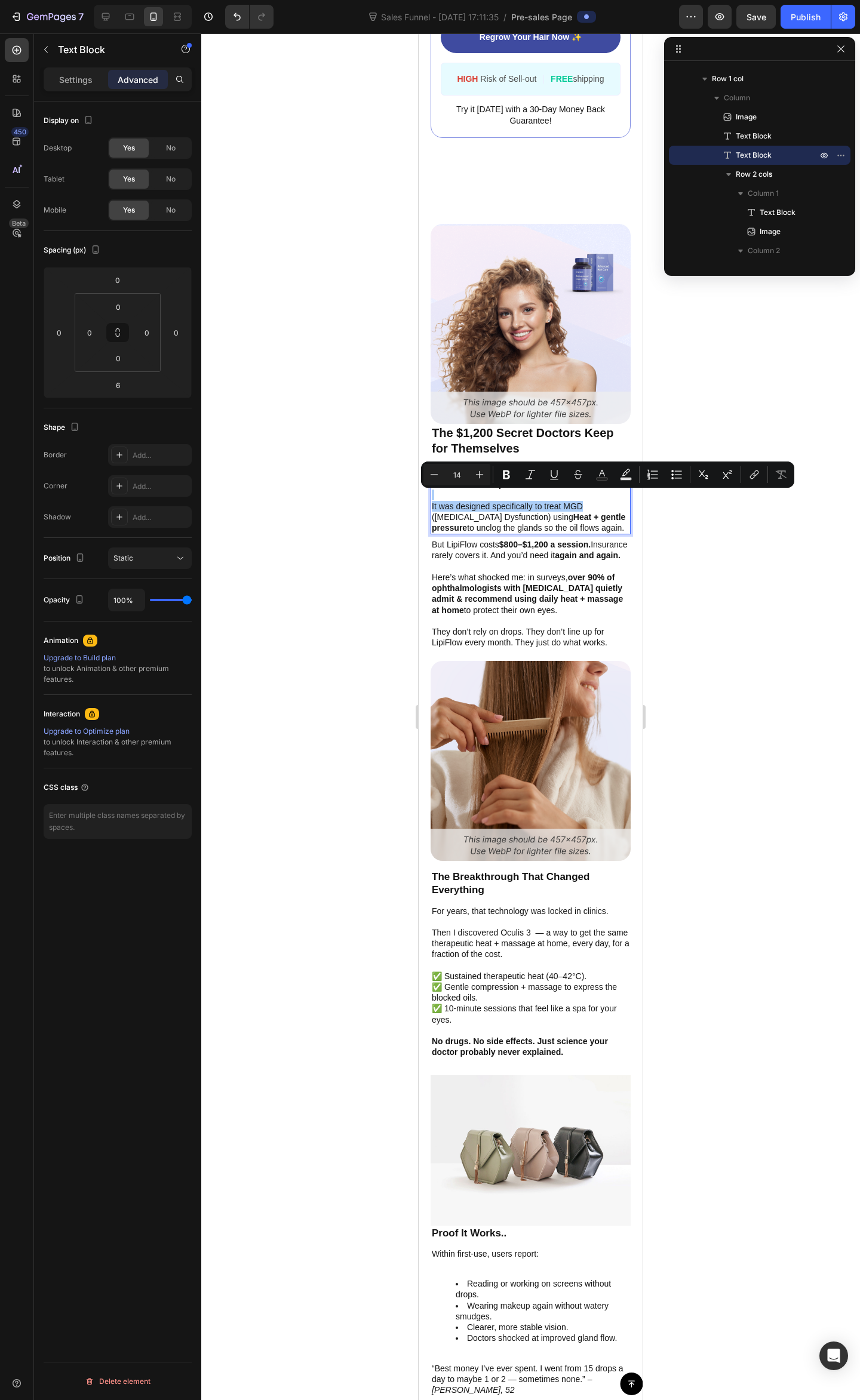
click at [744, 582] on div at bounding box center [530, 717] width 658 height 1366
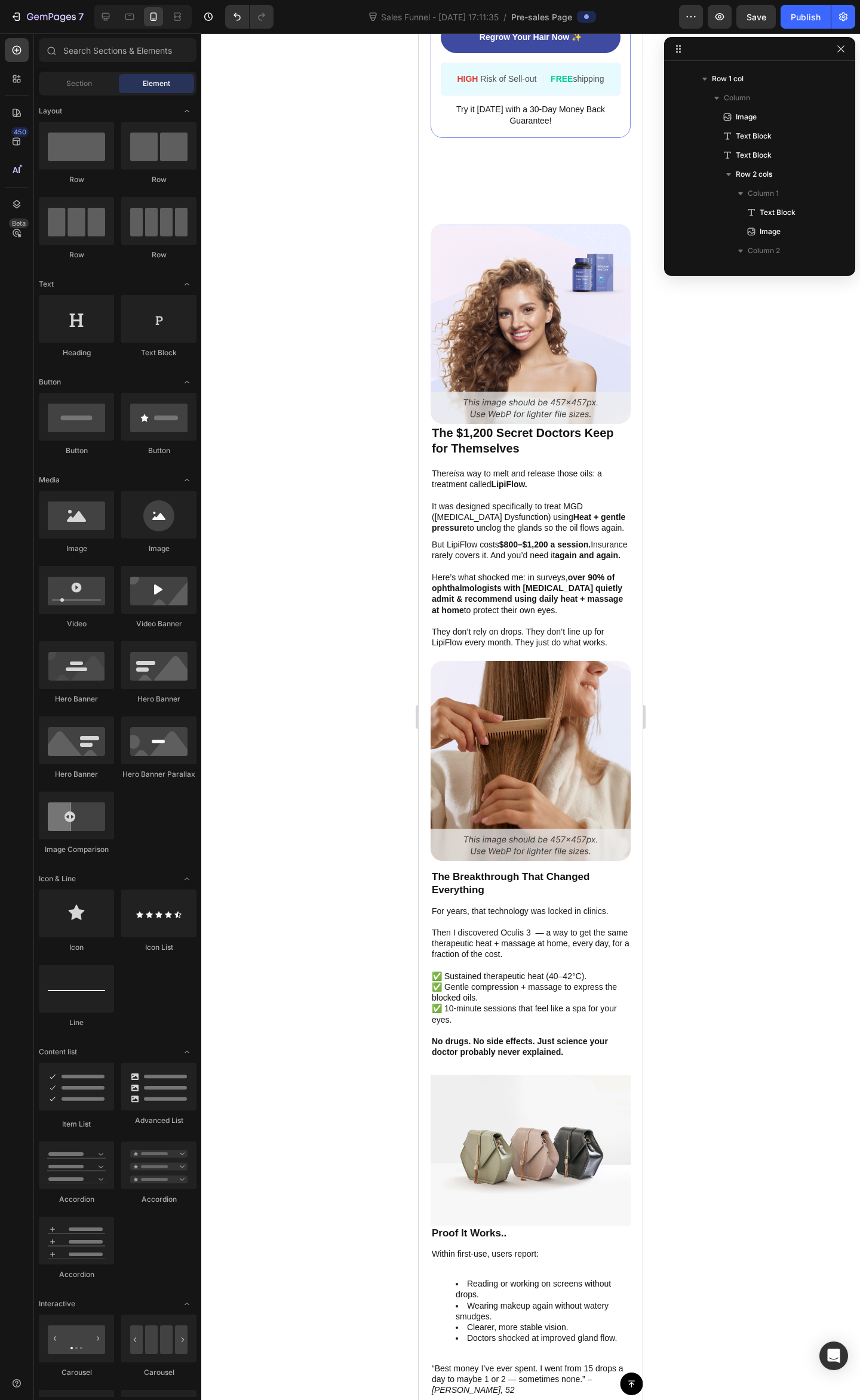
click at [748, 610] on div at bounding box center [530, 717] width 658 height 1366
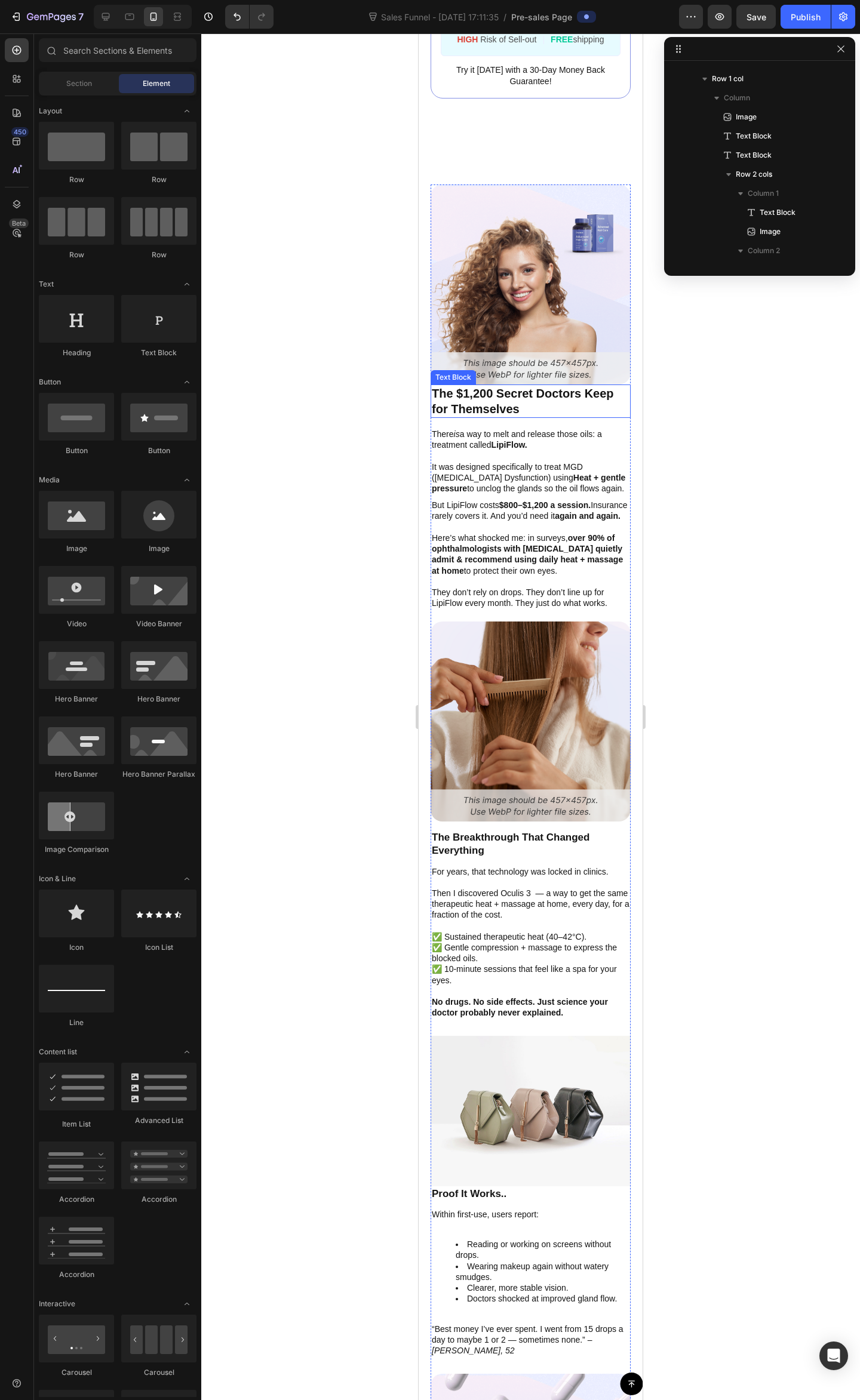
scroll to position [2397, 0]
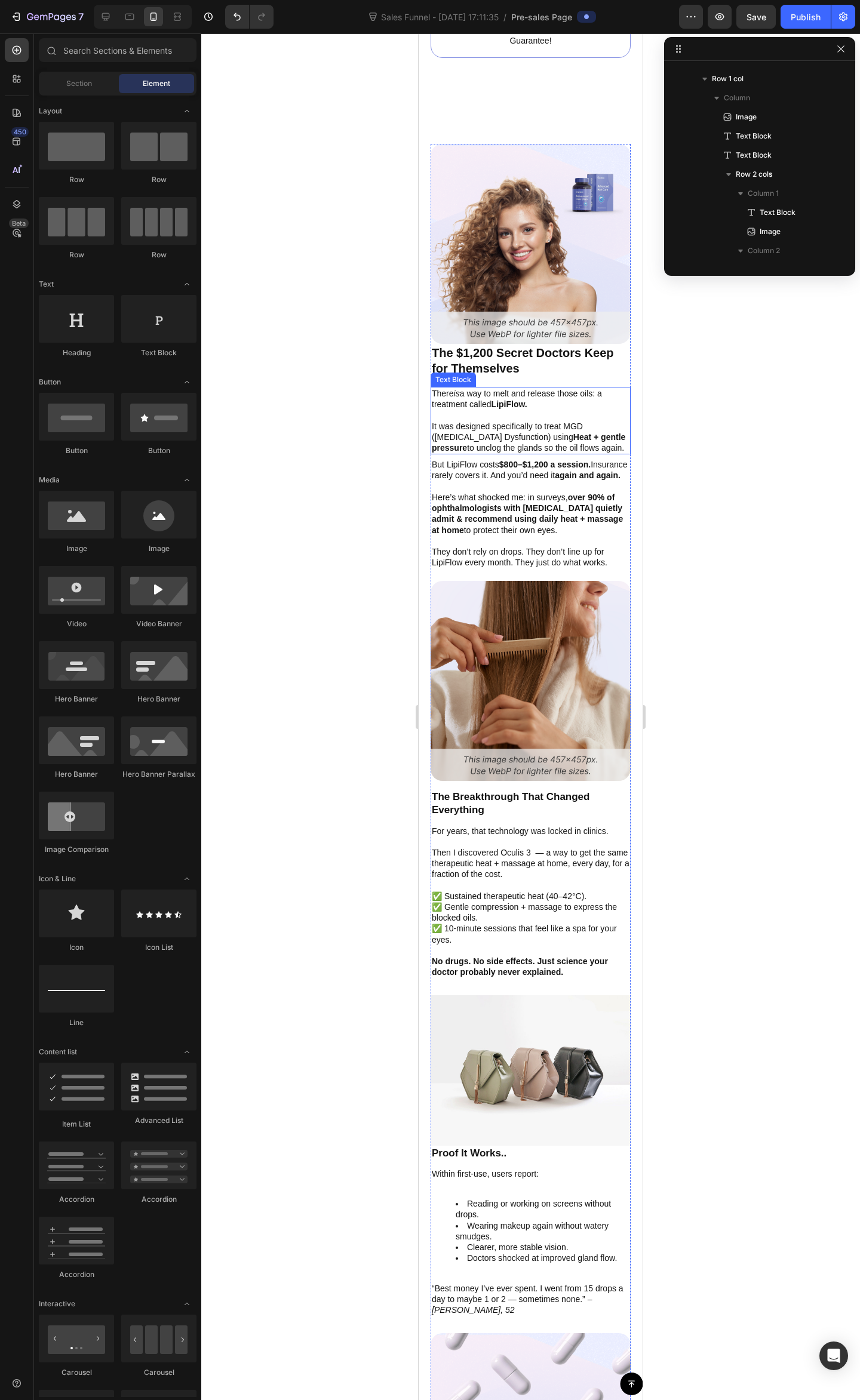
click at [537, 436] on p "It was designed specifically to treat MGD ([MEDICAL_DATA] Dysfunction) using He…" at bounding box center [531, 437] width 198 height 33
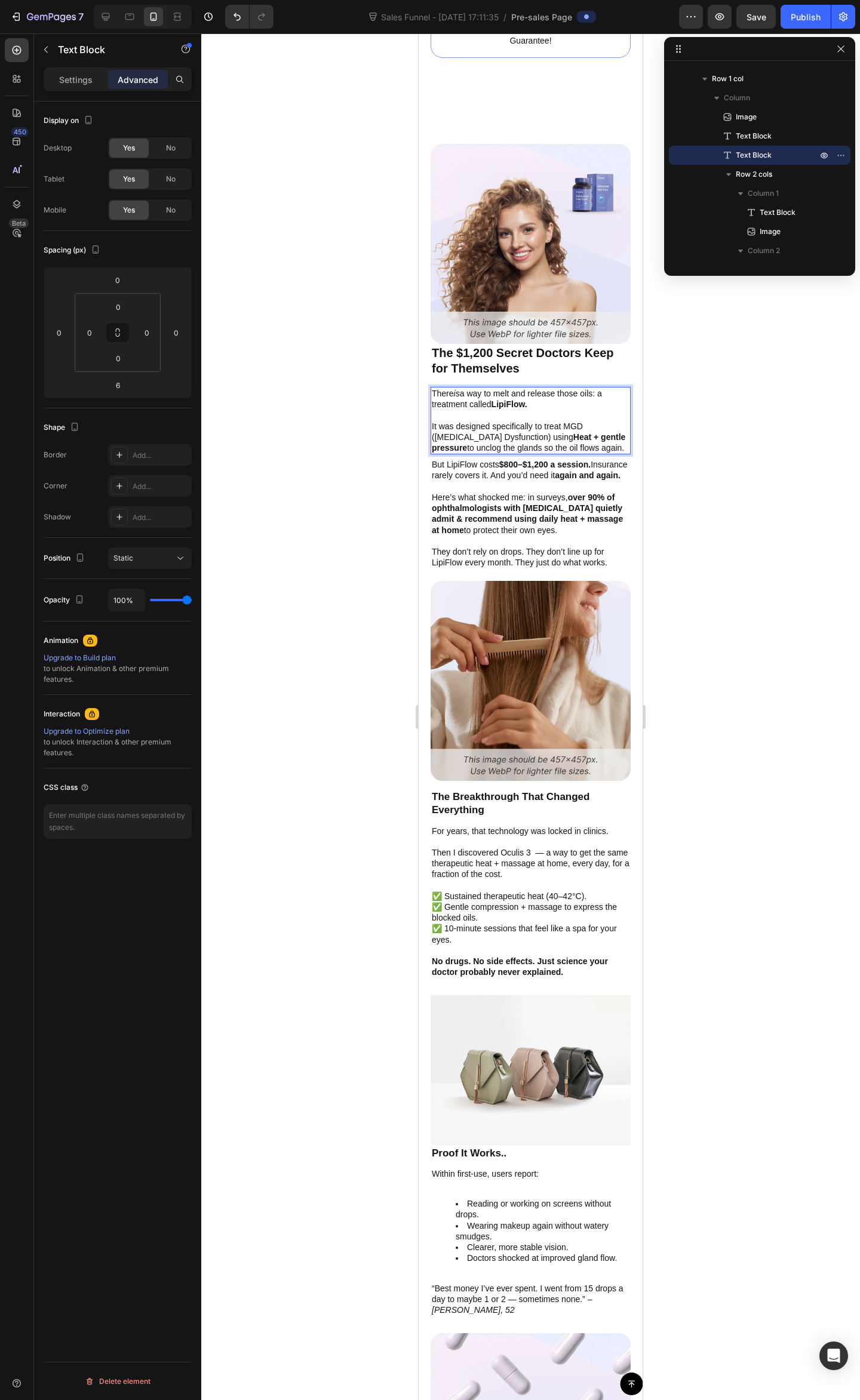
click at [550, 449] on p "It was designed specifically to treat MGD ([MEDICAL_DATA] Dysfunction) using He…" at bounding box center [531, 437] width 198 height 33
click at [516, 421] on p "It was designed specifically to treat MGD ([MEDICAL_DATA] Dysfunction) using He…" at bounding box center [531, 437] width 198 height 33
click at [555, 394] on p "There is a way to melt and release those oils: a treatment called LipiFlow." at bounding box center [531, 398] width 198 height 21
click at [491, 425] on p "It was designed specifically to treat MGD ([MEDICAL_DATA] Dysfunction) using He…" at bounding box center [531, 437] width 198 height 33
click at [540, 427] on p "It was designed specifically to treat MGD ([MEDICAL_DATA] Dysfunction) using He…" at bounding box center [531, 437] width 198 height 33
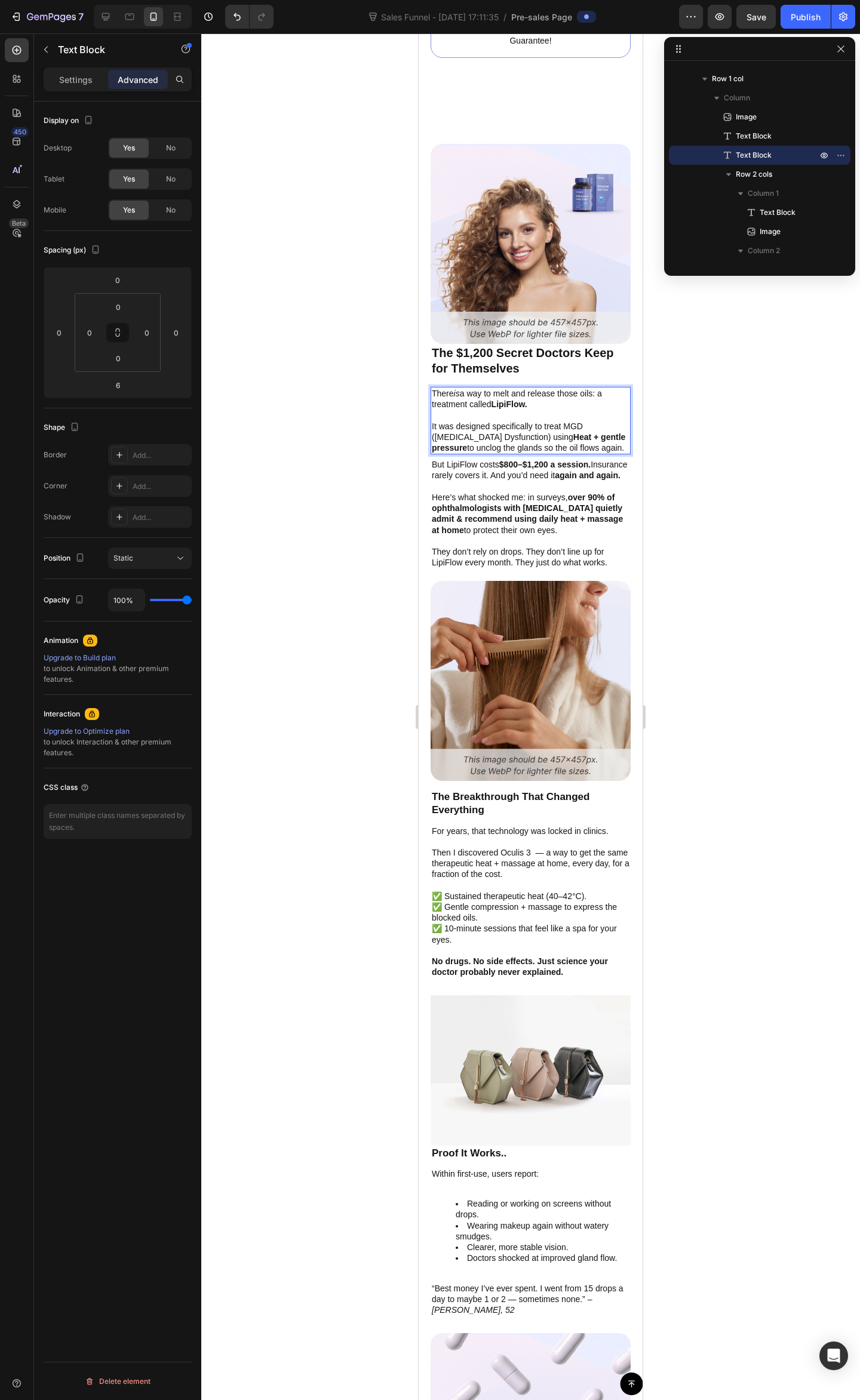
click at [557, 425] on p "It was designed specifically to treat MGD ([MEDICAL_DATA] Dysfunction) using He…" at bounding box center [531, 437] width 198 height 33
click at [578, 421] on p "It was designed specifically to treat MGD ([MEDICAL_DATA] Dysfunction) using He…" at bounding box center [531, 437] width 198 height 33
click at [547, 429] on p "It was designed specifically to treat MGD ([MEDICAL_DATA] Dysfunction) using He…" at bounding box center [531, 437] width 198 height 33
click at [574, 445] on p "It was designed specifically to treat MGD ([MEDICAL_DATA] Dysfunction) using He…" at bounding box center [531, 437] width 198 height 33
click at [529, 447] on p "It was designed specifically to treat MGD ([MEDICAL_DATA] Dysfunction) using He…" at bounding box center [531, 437] width 198 height 33
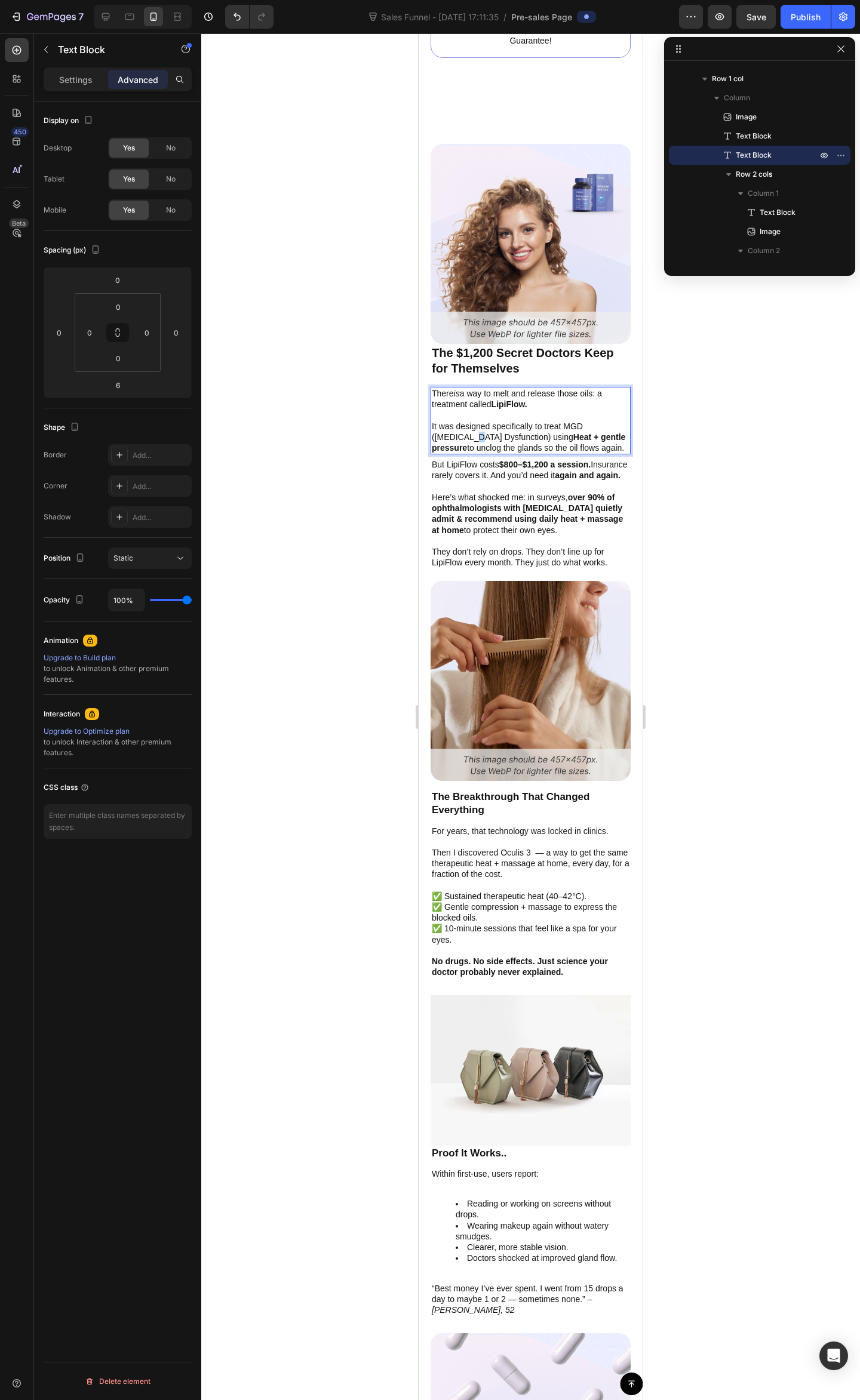
click at [477, 426] on p "It was designed specifically to treat MGD ([MEDICAL_DATA] Dysfunction) using He…" at bounding box center [531, 437] width 198 height 33
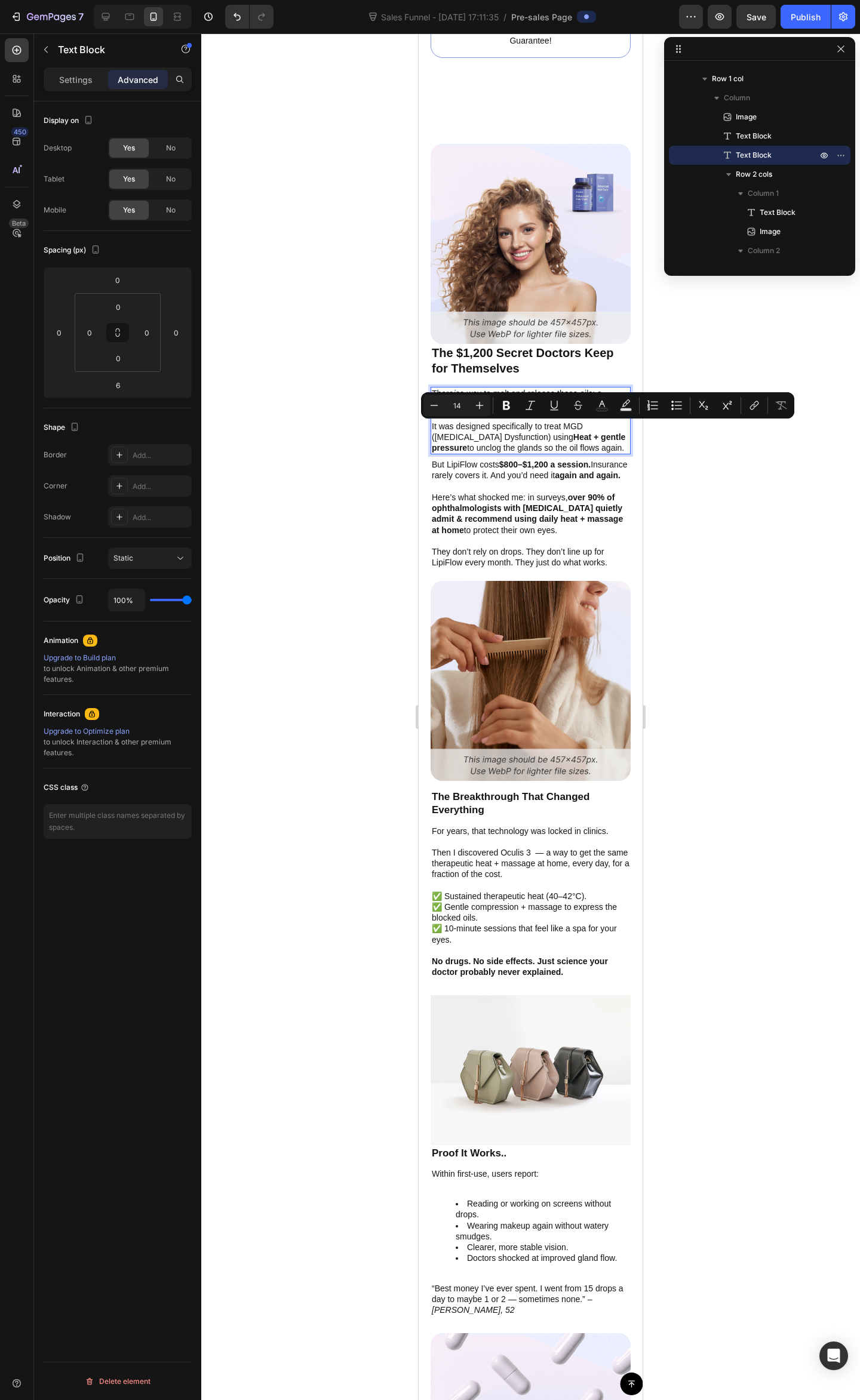
click at [507, 428] on p "It was designed specifically to treat MGD ([MEDICAL_DATA] Dysfunction) using He…" at bounding box center [531, 437] width 198 height 33
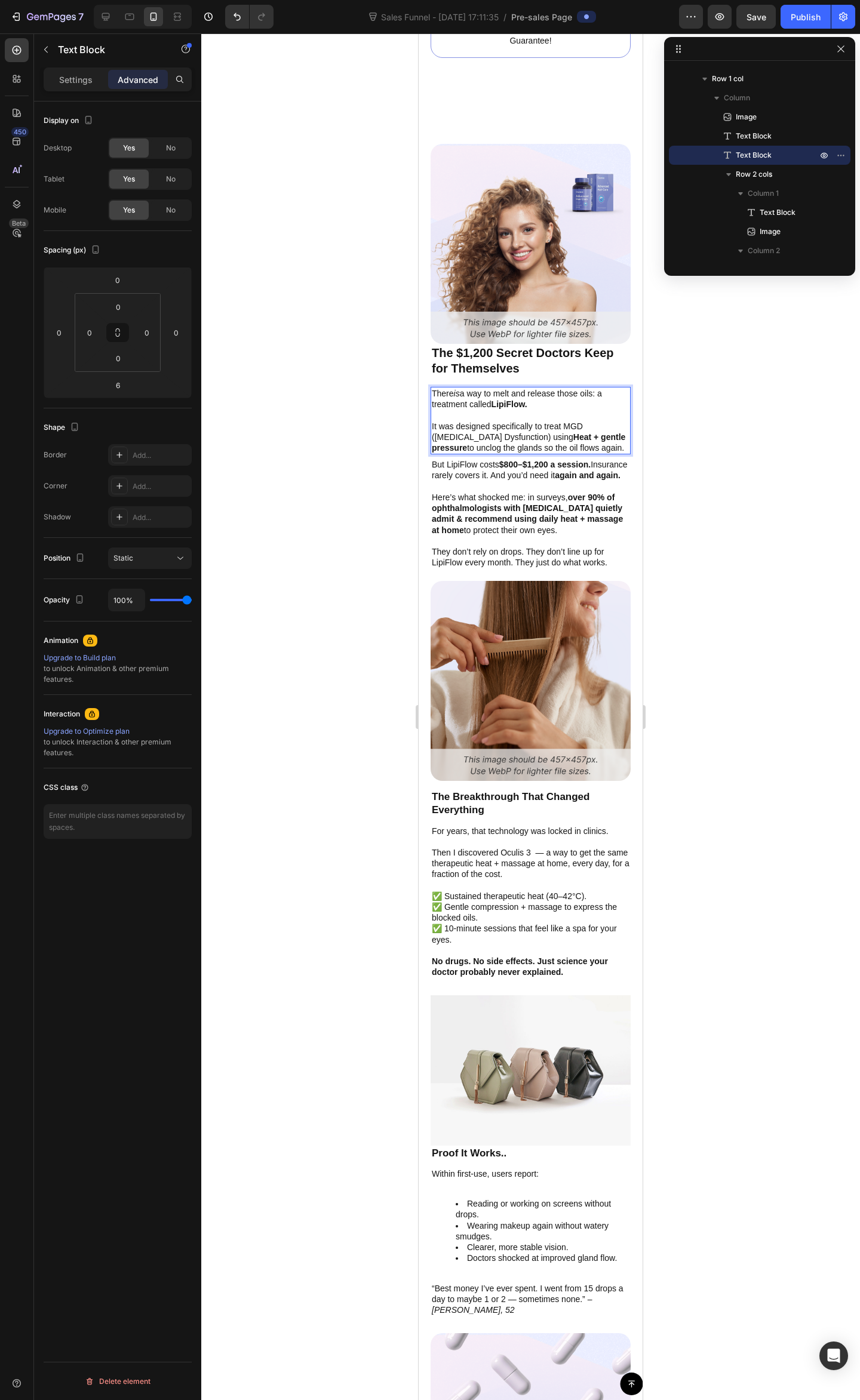
click at [533, 431] on p "It was designed specifically to treat MGD ([MEDICAL_DATA] Dysfunction) using He…" at bounding box center [531, 437] width 198 height 33
click at [554, 431] on p "It was designed specifically to treat MGD ([MEDICAL_DATA] Dysfunction) using He…" at bounding box center [531, 437] width 198 height 33
click at [548, 425] on p "It was designed specifically to treat MGD ([MEDICAL_DATA] Dysfunction) using He…" at bounding box center [531, 437] width 198 height 33
click at [499, 454] on p "It was designed specifically to treat MGD ([MEDICAL_DATA] Dysfunction) using He…" at bounding box center [531, 437] width 198 height 33
click at [554, 449] on p "It was designed specifically to treat MGD ([MEDICAL_DATA] Dysfunction) using He…" at bounding box center [531, 437] width 198 height 33
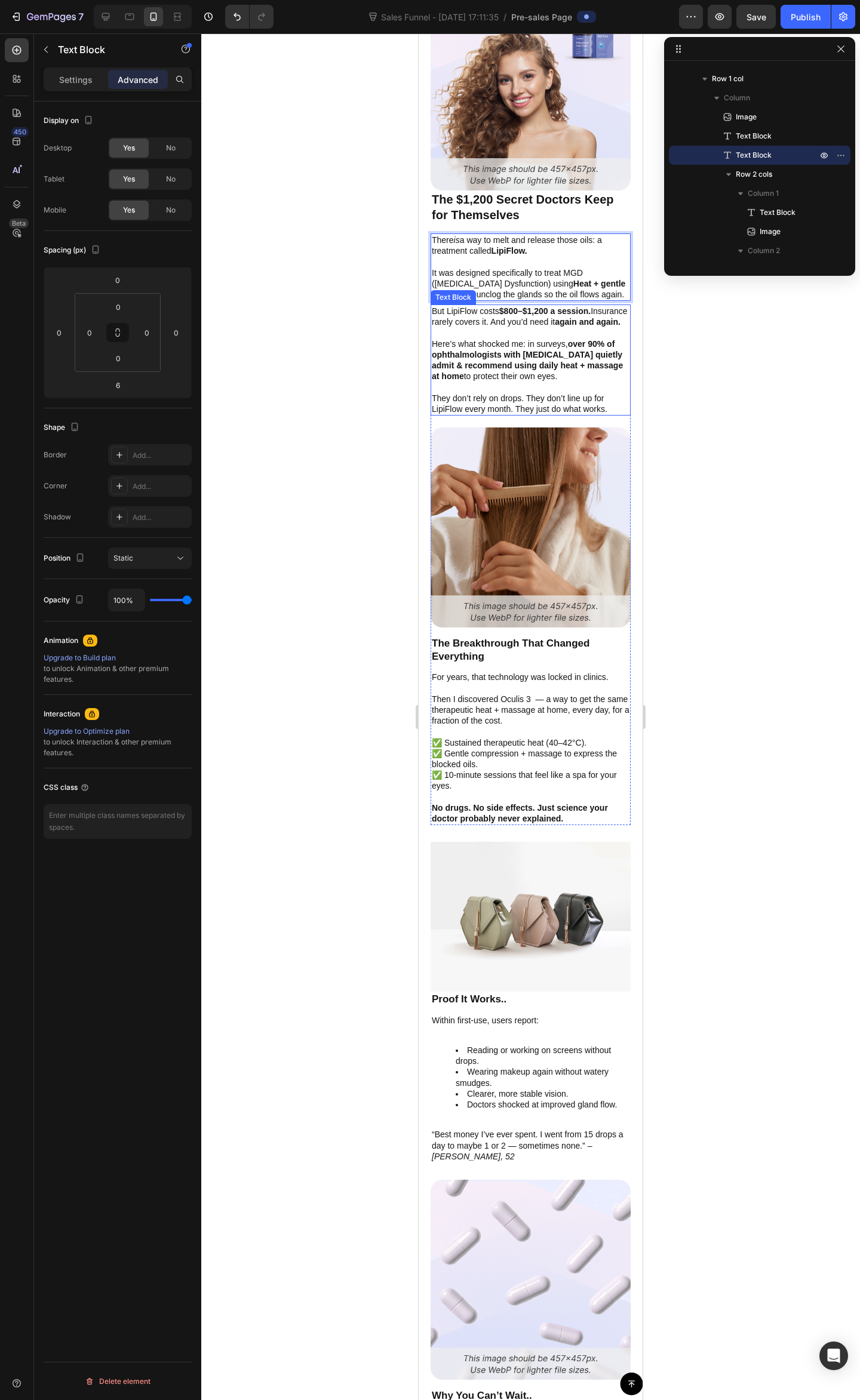
scroll to position [2556, 0]
click at [778, 379] on div at bounding box center [530, 717] width 658 height 1366
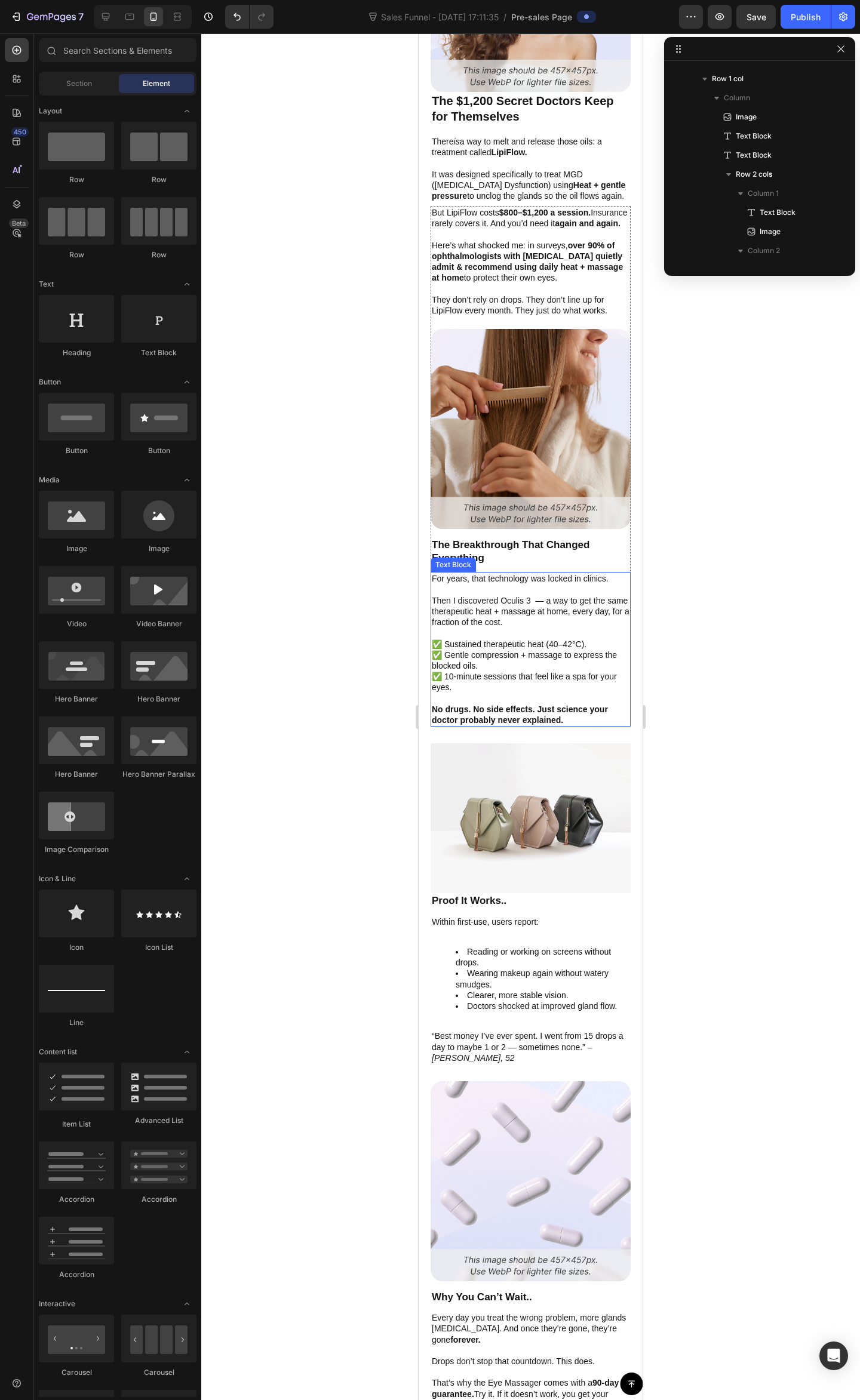
scroll to position [2636, 0]
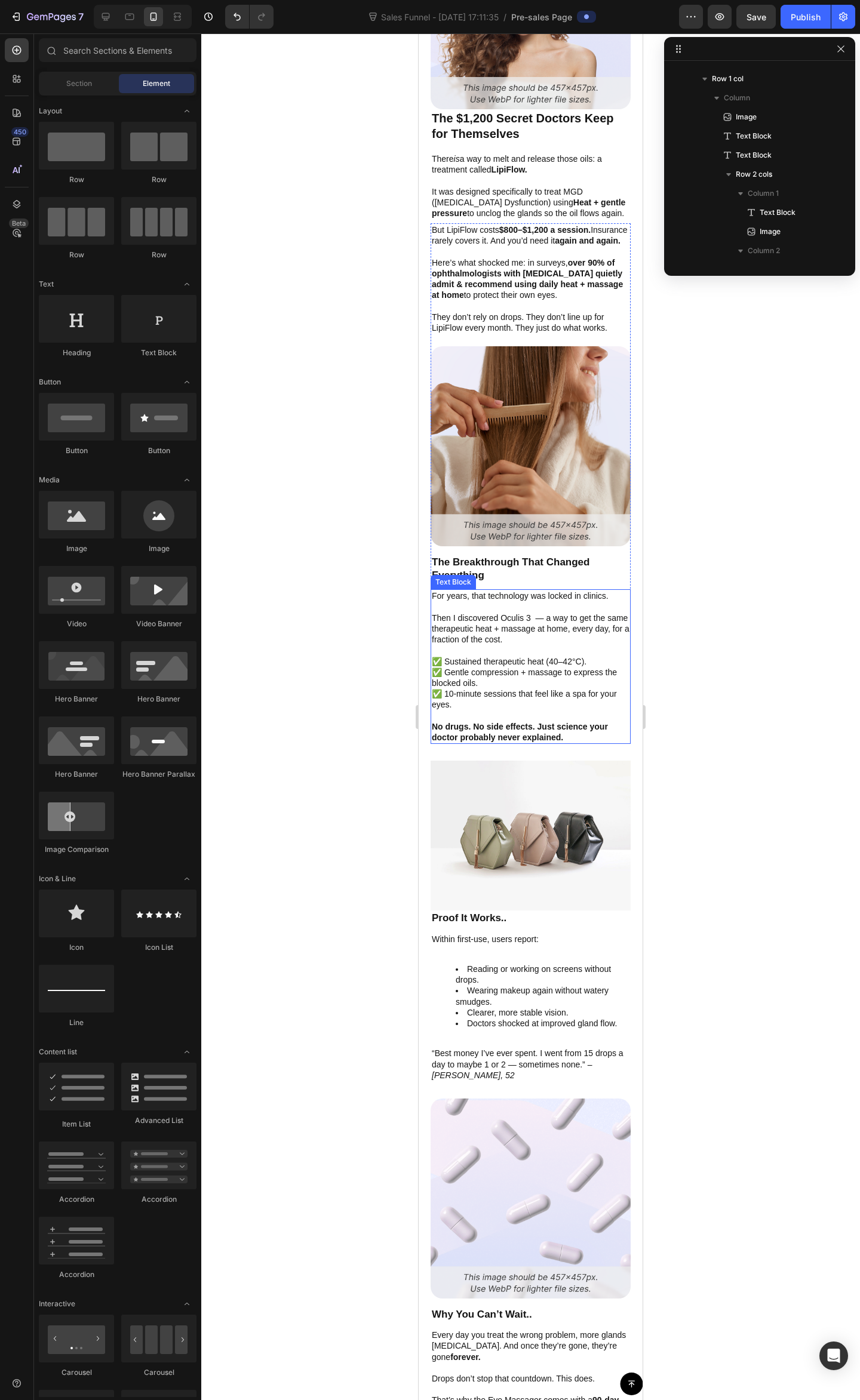
drag, startPoint x: 542, startPoint y: 655, endPoint x: 551, endPoint y: 637, distance: 20.1
click at [542, 656] on p "✅ Sustained therapeutic heat (40–42°C)." at bounding box center [531, 661] width 198 height 11
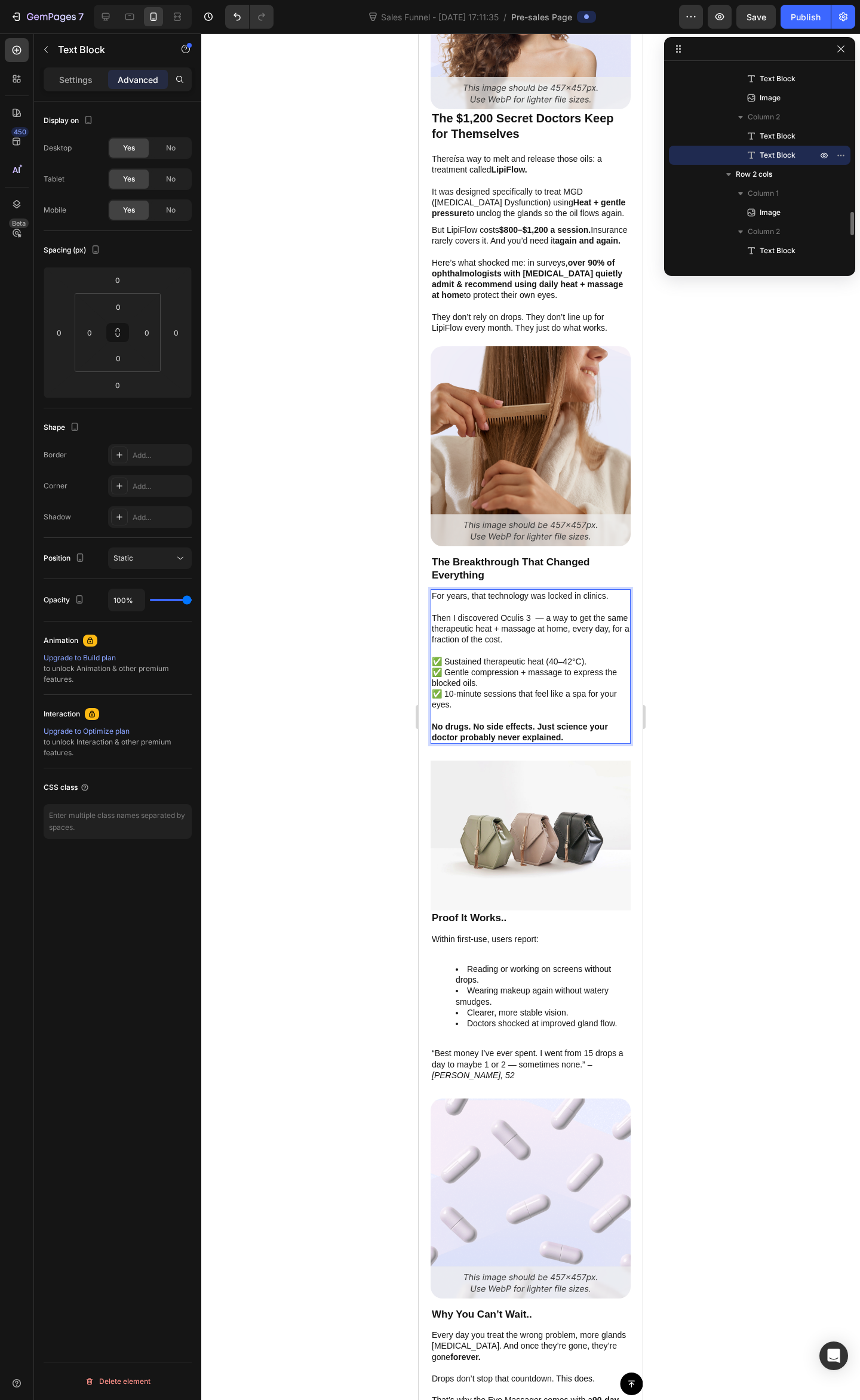
click at [557, 619] on p "For years, that technology was locked in clinics. Then I discovered Oculis 3 — …" at bounding box center [531, 617] width 198 height 54
click at [612, 595] on p "For years, that technology was locked in clinics. Then I discovered Oculis 3 — …" at bounding box center [531, 617] width 198 height 54
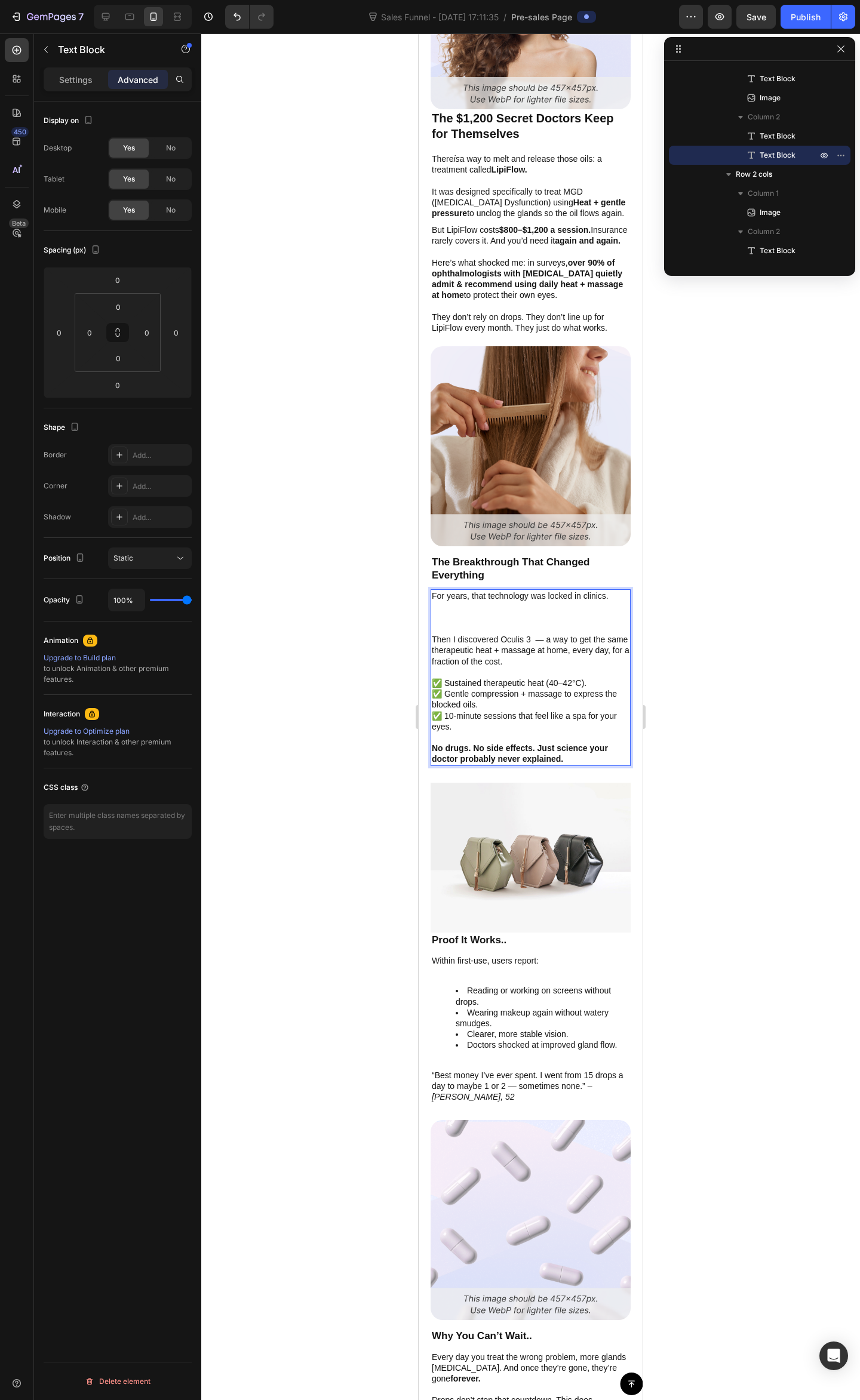
click at [435, 636] on p "For years, that technology was locked in clinics. ⁠⁠⁠⁠⁠⁠⁠ Then I discovered Ocu…" at bounding box center [531, 628] width 198 height 76
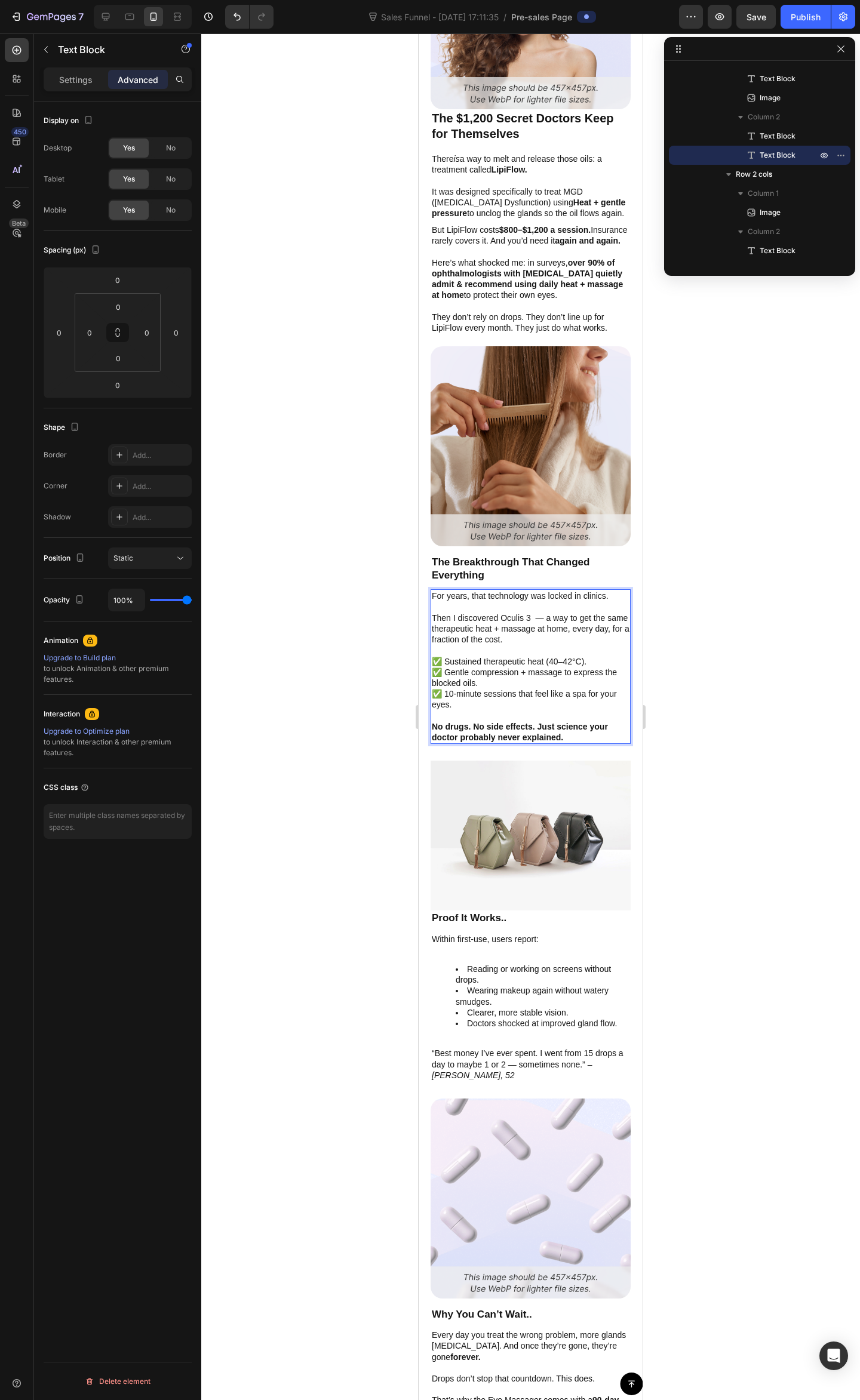
click at [545, 638] on p "For years, that technology was locked in clinics. Then I discovered Oculis 3 — …" at bounding box center [531, 617] width 198 height 54
click at [437, 615] on p "For years, that technology was locked in clinics. Then I discovered Oculis 3 — …" at bounding box center [531, 617] width 198 height 54
click at [432, 613] on p "For years, that technology was locked in clinics. Then I discovered Oculis 3 — …" at bounding box center [531, 617] width 198 height 54
drag, startPoint x: 555, startPoint y: 637, endPoint x: 748, endPoint y: 650, distance: 193.4
click at [642, 650] on html "iPhone 13 Mini ( 375 px) iPhone 13 Mini iPhone 13 Pro iPhone 11 Pro Max iPhone …" at bounding box center [530, 154] width 224 height 5513
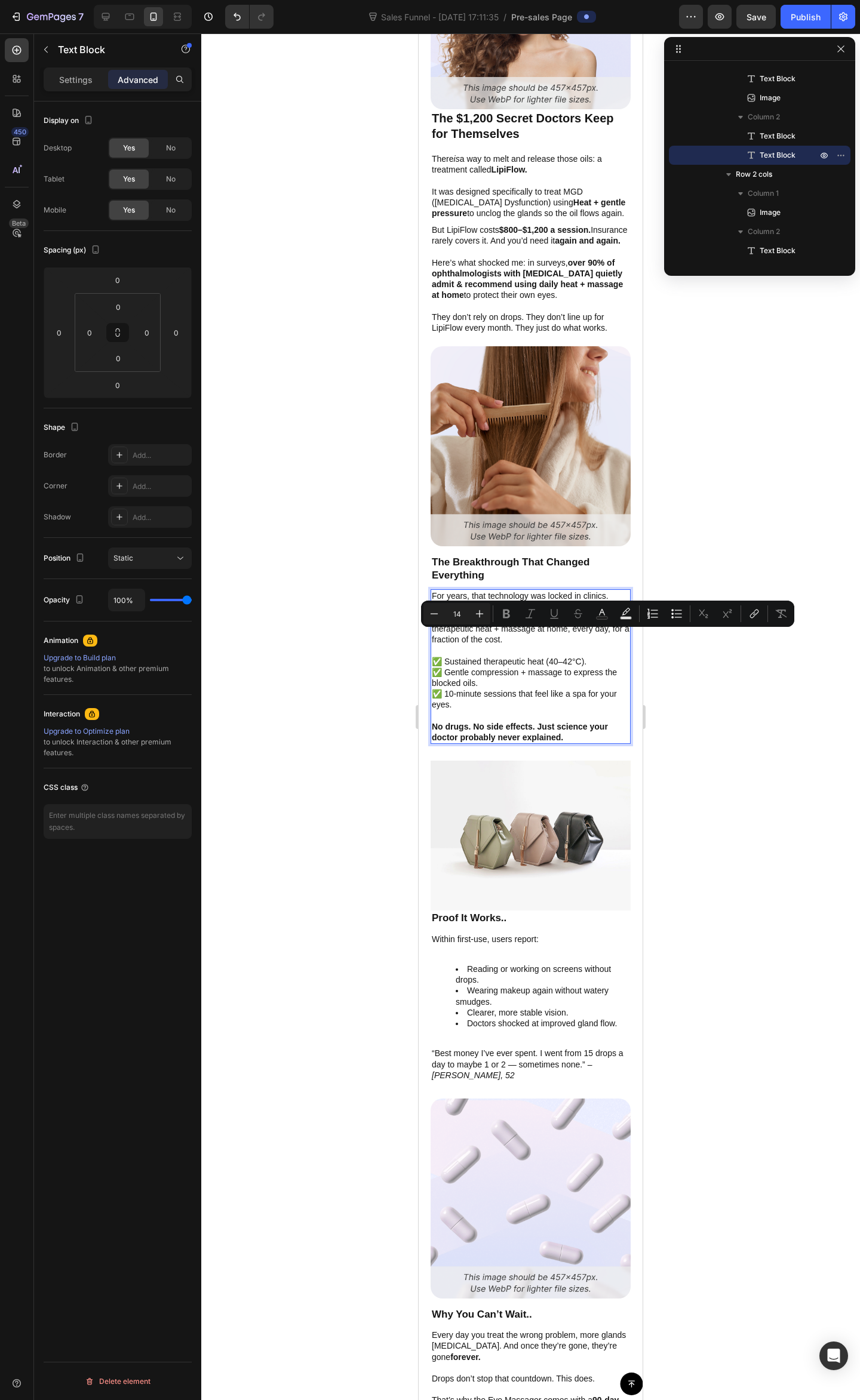
click at [545, 631] on p "Then I discovered Oculis 3 — a way to get the same therapeutic heat + massage a…" at bounding box center [531, 628] width 198 height 33
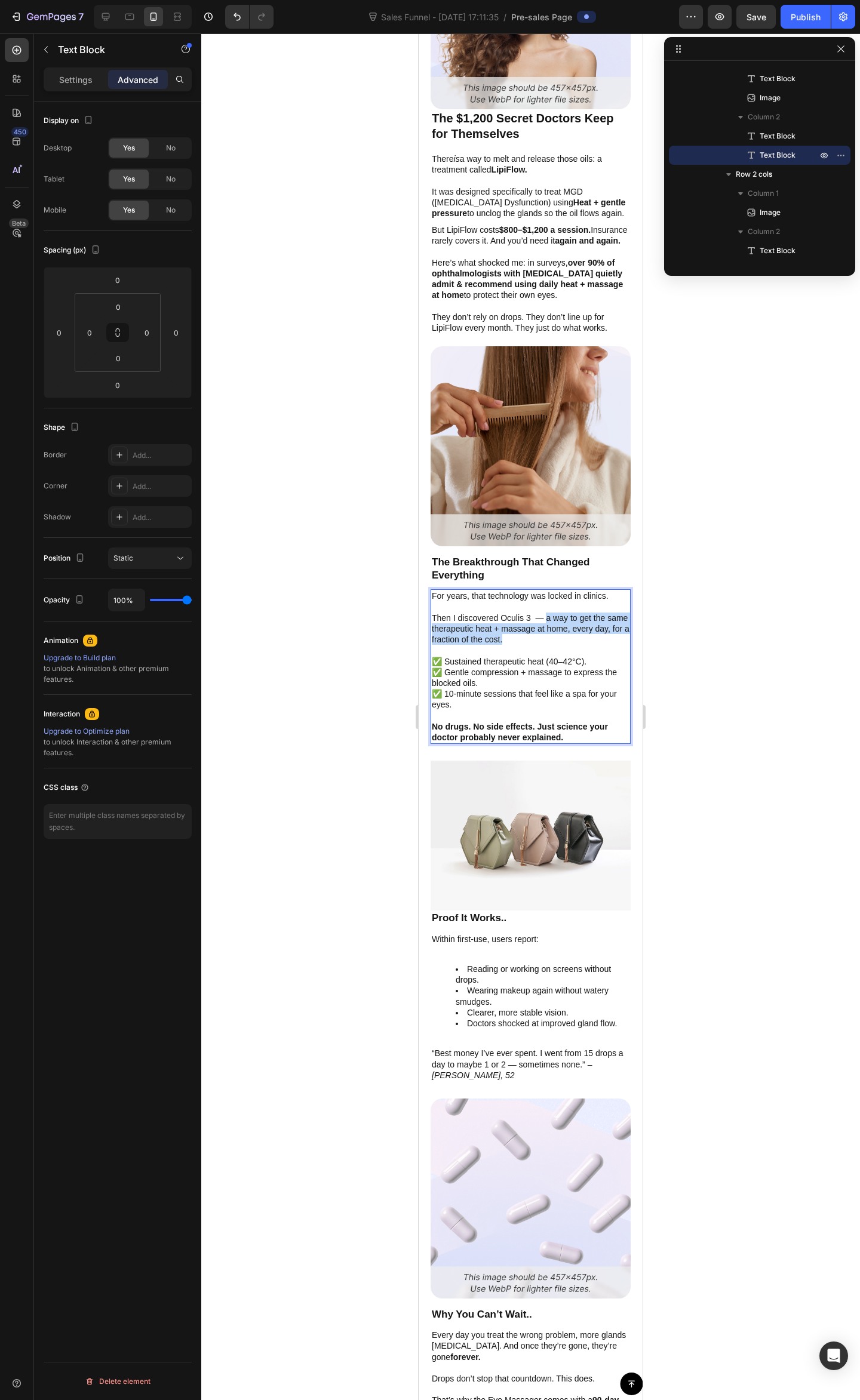
drag, startPoint x: 547, startPoint y: 636, endPoint x: 545, endPoint y: 612, distance: 24.1
click at [545, 612] on p "Then I discovered Oculis 3 — a way to get the same therapeutic heat + massage a…" at bounding box center [531, 628] width 198 height 33
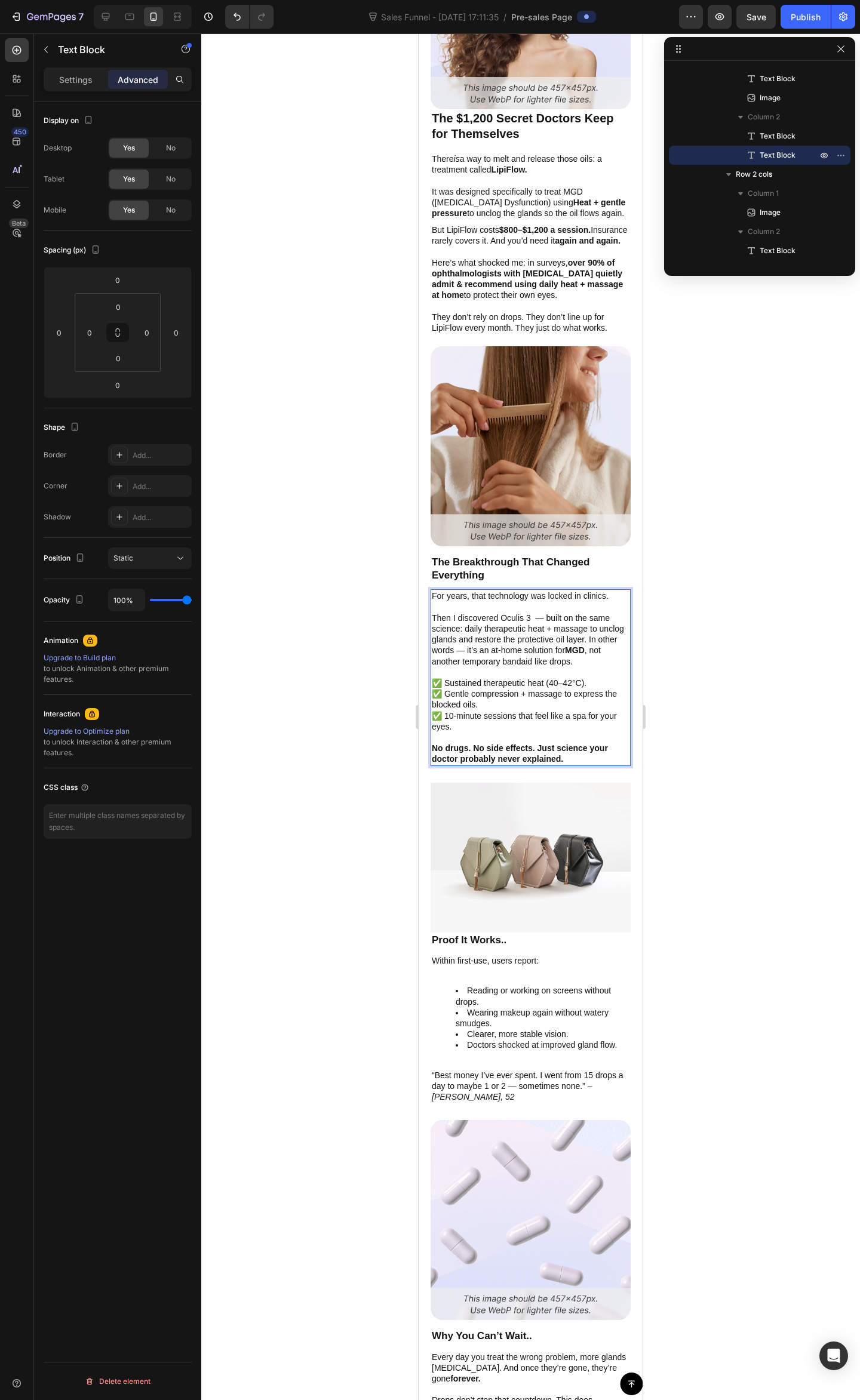
click at [509, 632] on p "Then I discovered Oculis 3 — built on the same science: daily therapeutic heat …" at bounding box center [531, 639] width 198 height 54
click at [614, 641] on p "Then I discovered Oculis 3 — built on the same science: daily therapeutic heat …" at bounding box center [531, 639] width 198 height 54
drag, startPoint x: 739, startPoint y: 535, endPoint x: 712, endPoint y: 585, distance: 56.8
click at [735, 536] on div at bounding box center [530, 717] width 658 height 1366
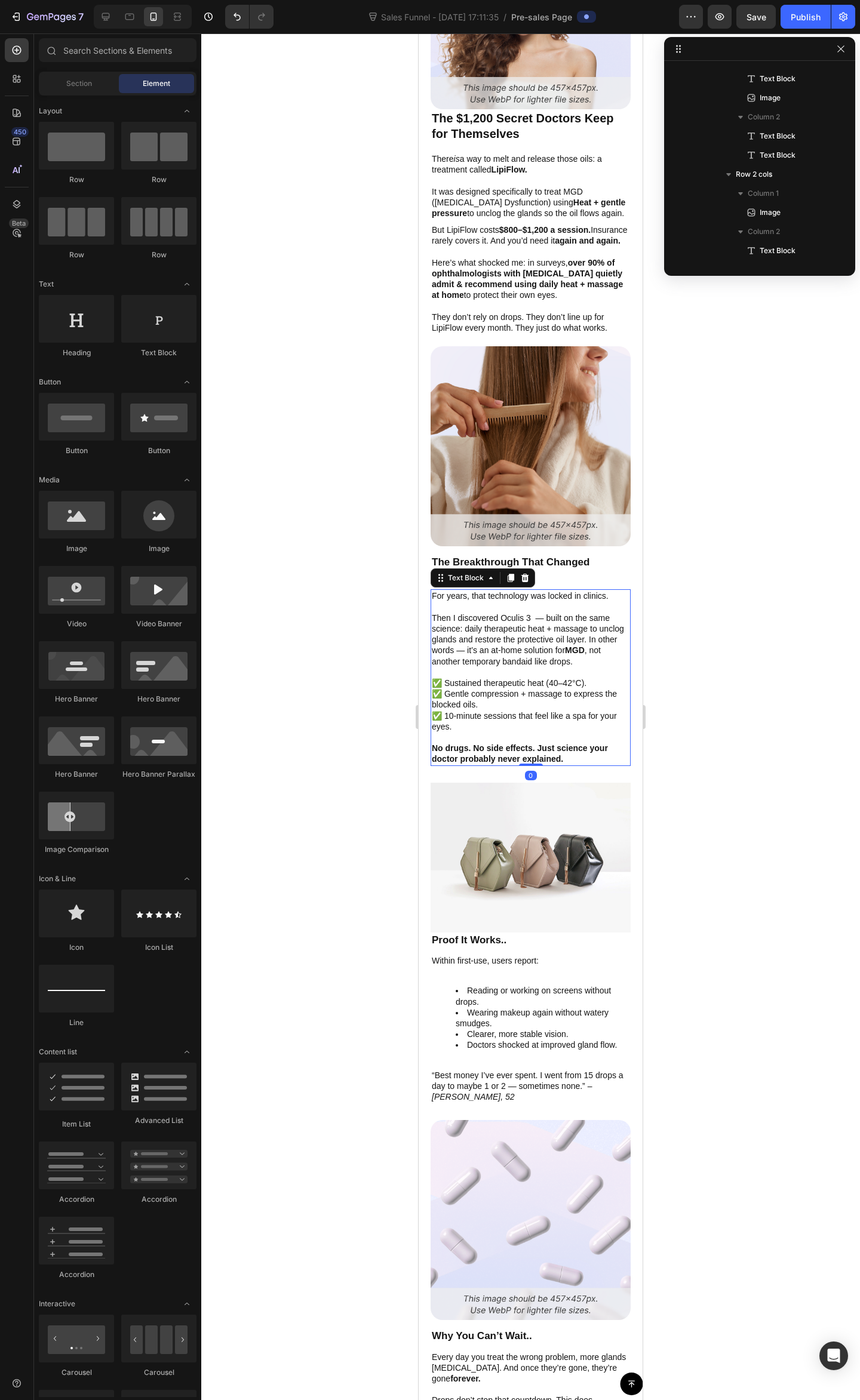
click at [431, 648] on div "For years, that technology was locked in clinics. Then I discovered Oculis 3 — …" at bounding box center [531, 678] width 200 height 176
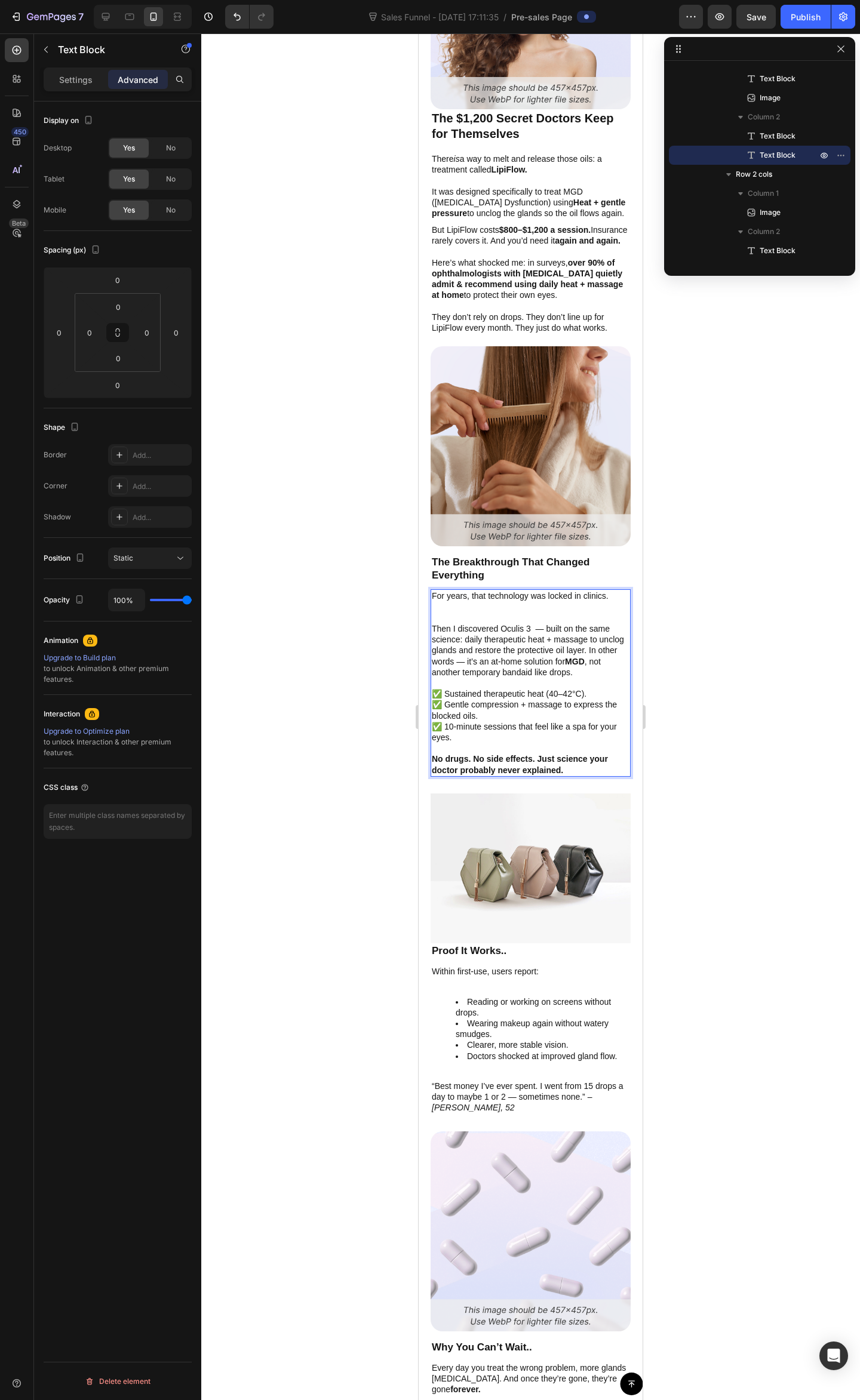
click at [449, 648] on p "Then I discovered Oculis 3 — built on the same science: daily therapeutic heat …" at bounding box center [531, 650] width 198 height 54
click at [491, 611] on p "For years, that technology was locked in clinics." at bounding box center [531, 606] width 198 height 33
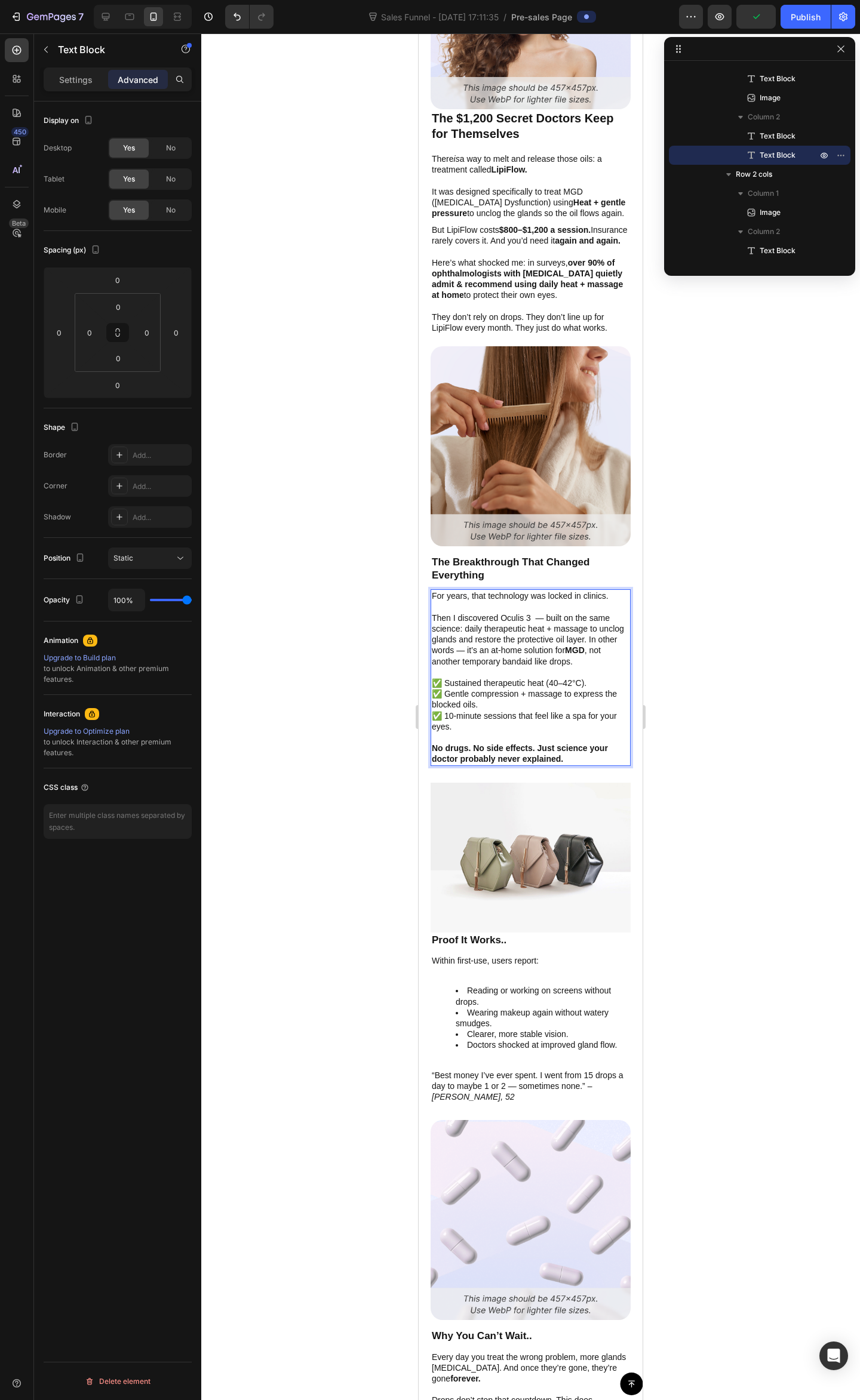
click at [438, 652] on p "Then I discovered Oculis 3 — built on the same science: daily therapeutic heat …" at bounding box center [531, 639] width 198 height 54
click at [438, 641] on p "Then I discovered Oculis 3 — built on the same science: daily therapeutic heat …" at bounding box center [531, 628] width 198 height 33
click at [440, 645] on p "Then I discovered Oculis 3 — built on the same science: daily therapeutic heat …" at bounding box center [531, 628] width 198 height 33
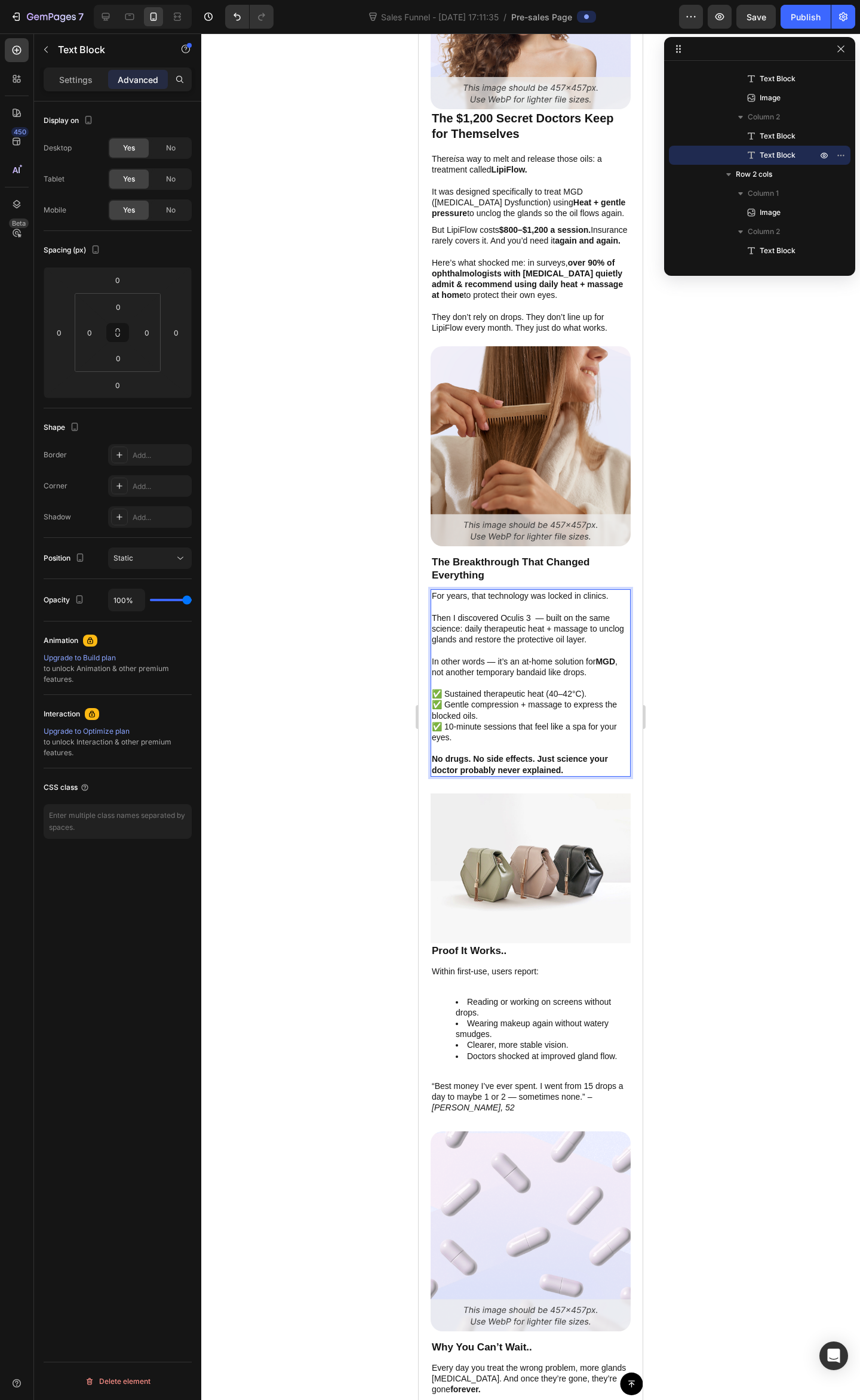
click at [689, 659] on div at bounding box center [530, 717] width 658 height 1366
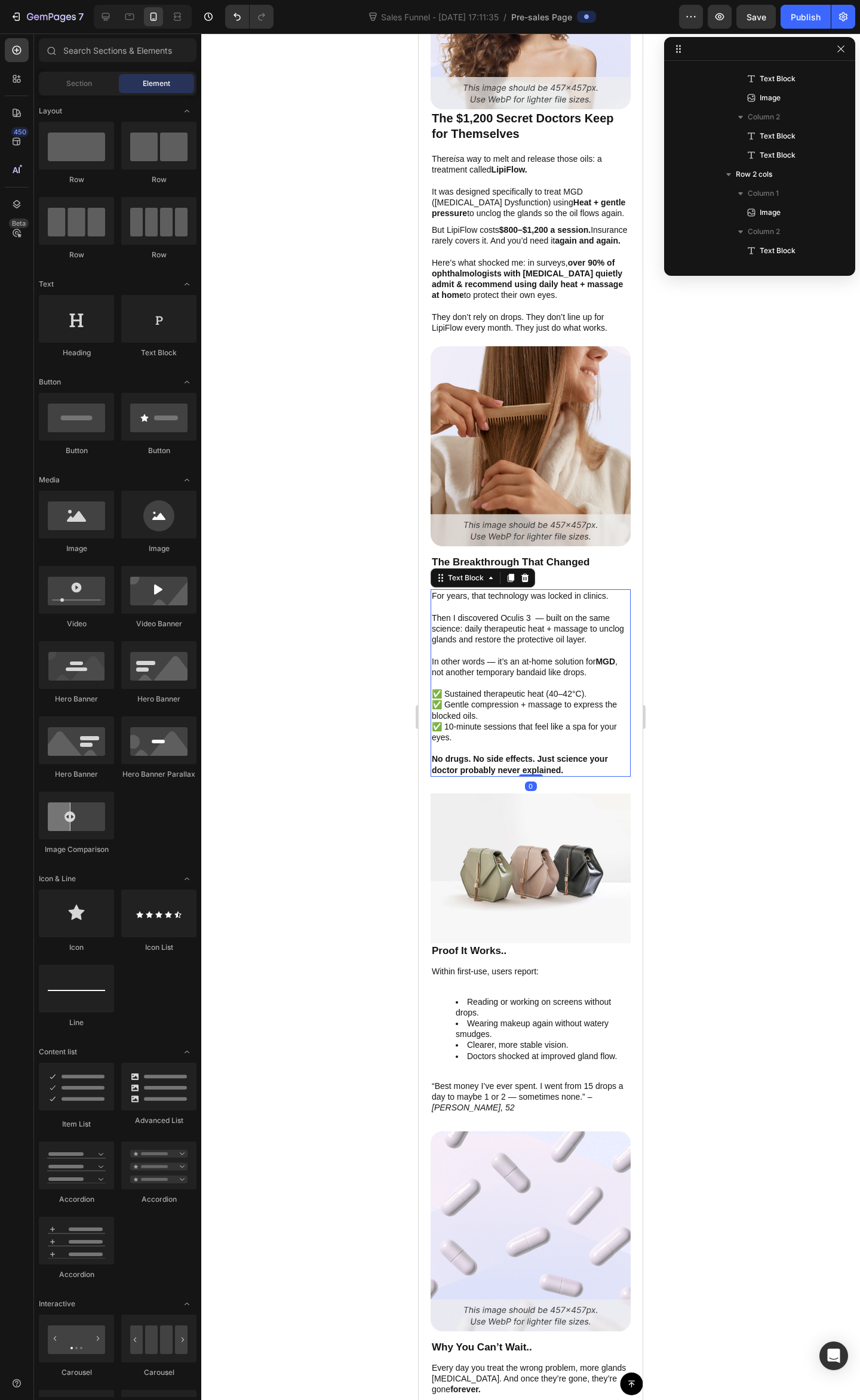
click at [529, 672] on p "In other words — it’s an at-home solution for MGD , not another temporary banda…" at bounding box center [531, 667] width 198 height 21
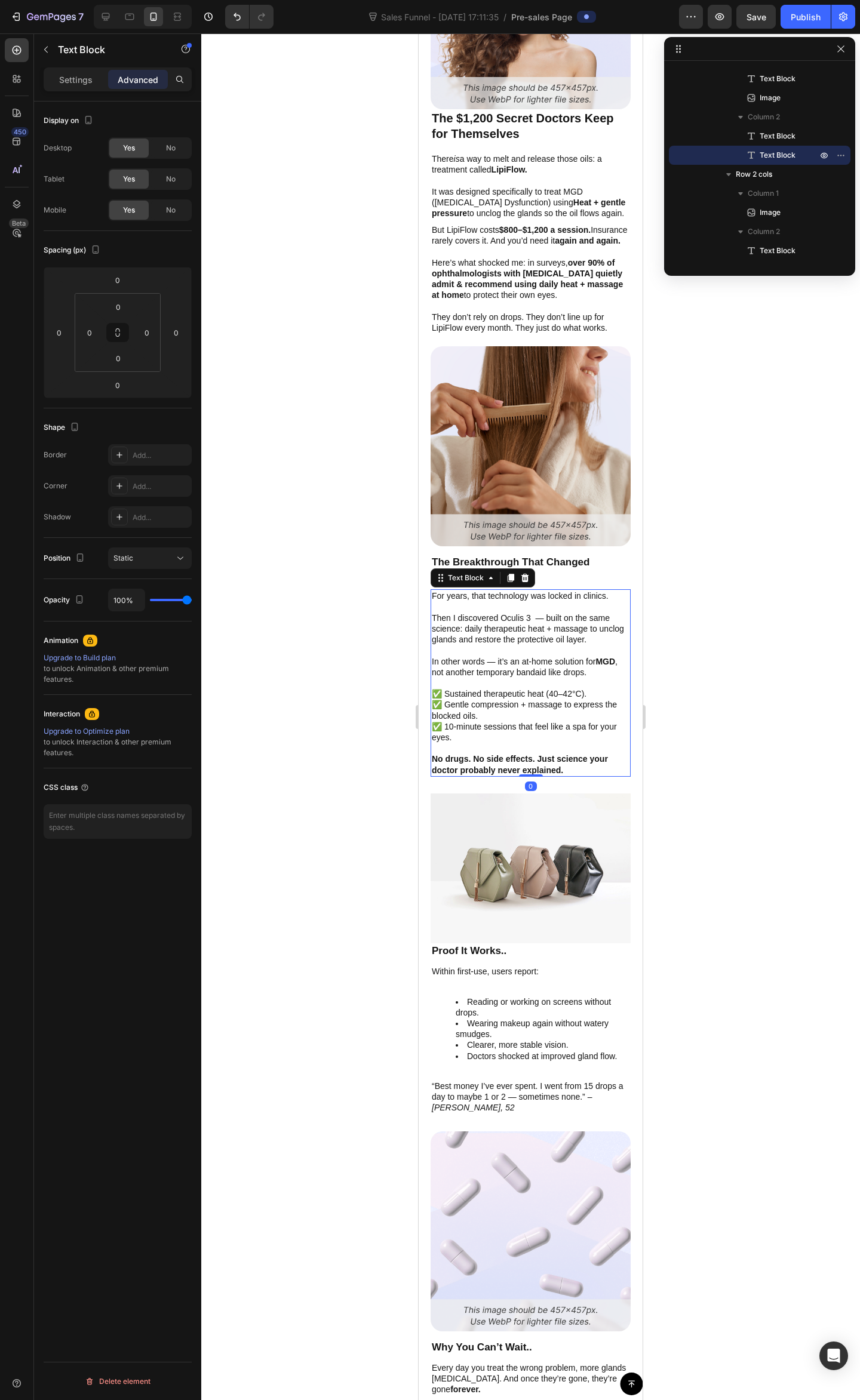
click at [771, 593] on div at bounding box center [530, 717] width 658 height 1366
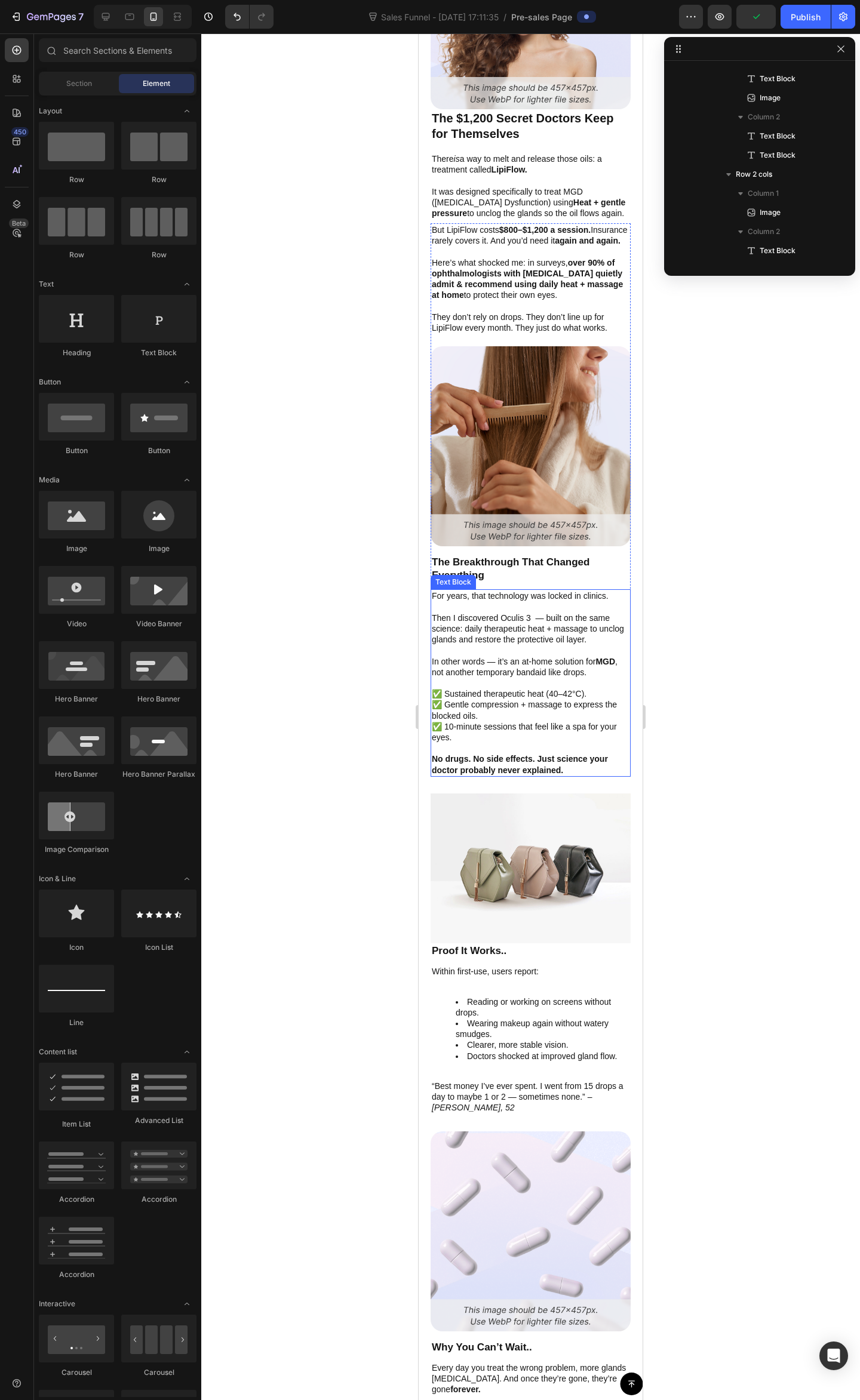
click at [572, 656] on p "In other words — it’s an at-home solution for MGD , not another temporary banda…" at bounding box center [531, 667] width 198 height 21
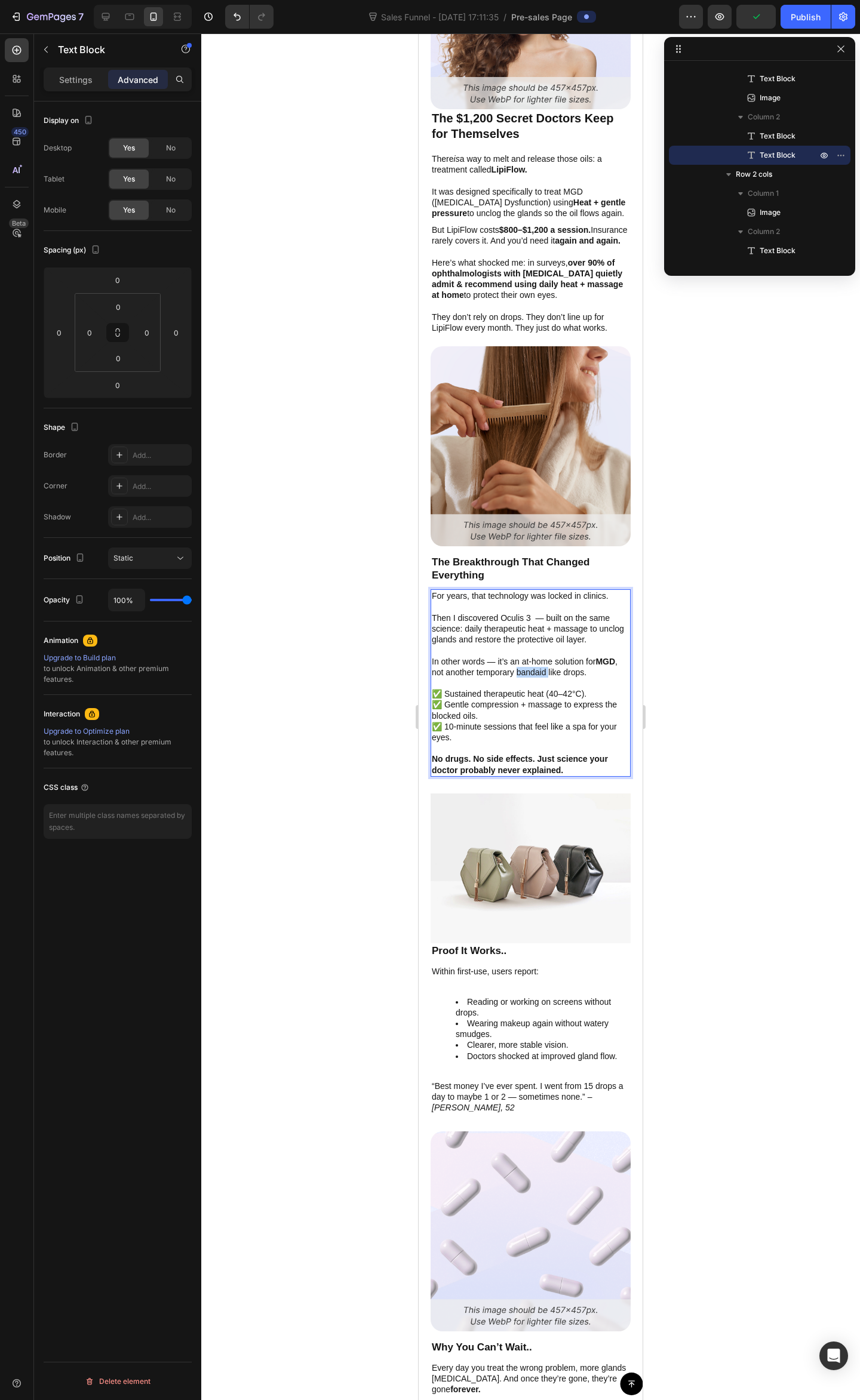
click at [564, 666] on p "In other words — it’s an at-home solution for MGD , not another temporary banda…" at bounding box center [531, 667] width 198 height 21
click at [537, 659] on div "Minus 14 Plus Bold Italic Underline Strikethrough Text Color Text Background Co…" at bounding box center [607, 647] width 373 height 27
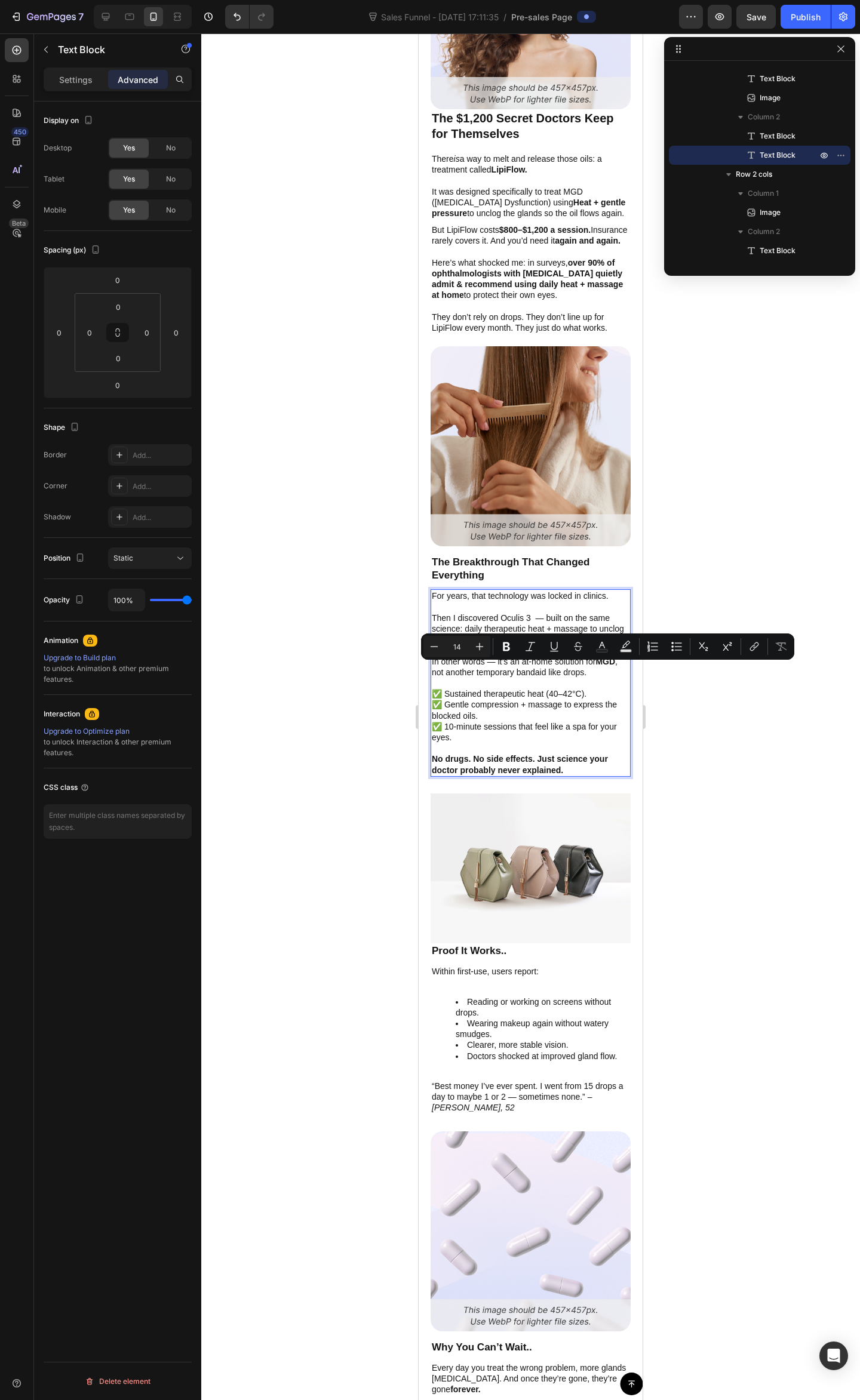
click at [521, 686] on div "For years, that technology was locked in clinics. Then I discovered Oculis 3 — …" at bounding box center [531, 683] width 200 height 187
drag, startPoint x: 521, startPoint y: 658, endPoint x: 567, endPoint y: 657, distance: 46.0
click at [567, 657] on p "In other words — it’s an at-home solution for MGD , not another temporary banda…" at bounding box center [531, 667] width 198 height 21
drag, startPoint x: 583, startPoint y: 659, endPoint x: 523, endPoint y: 657, distance: 60.0
click at [523, 657] on p "In other words — it’s an at-home solution for MGD , not another temporary banda…" at bounding box center [531, 667] width 198 height 21
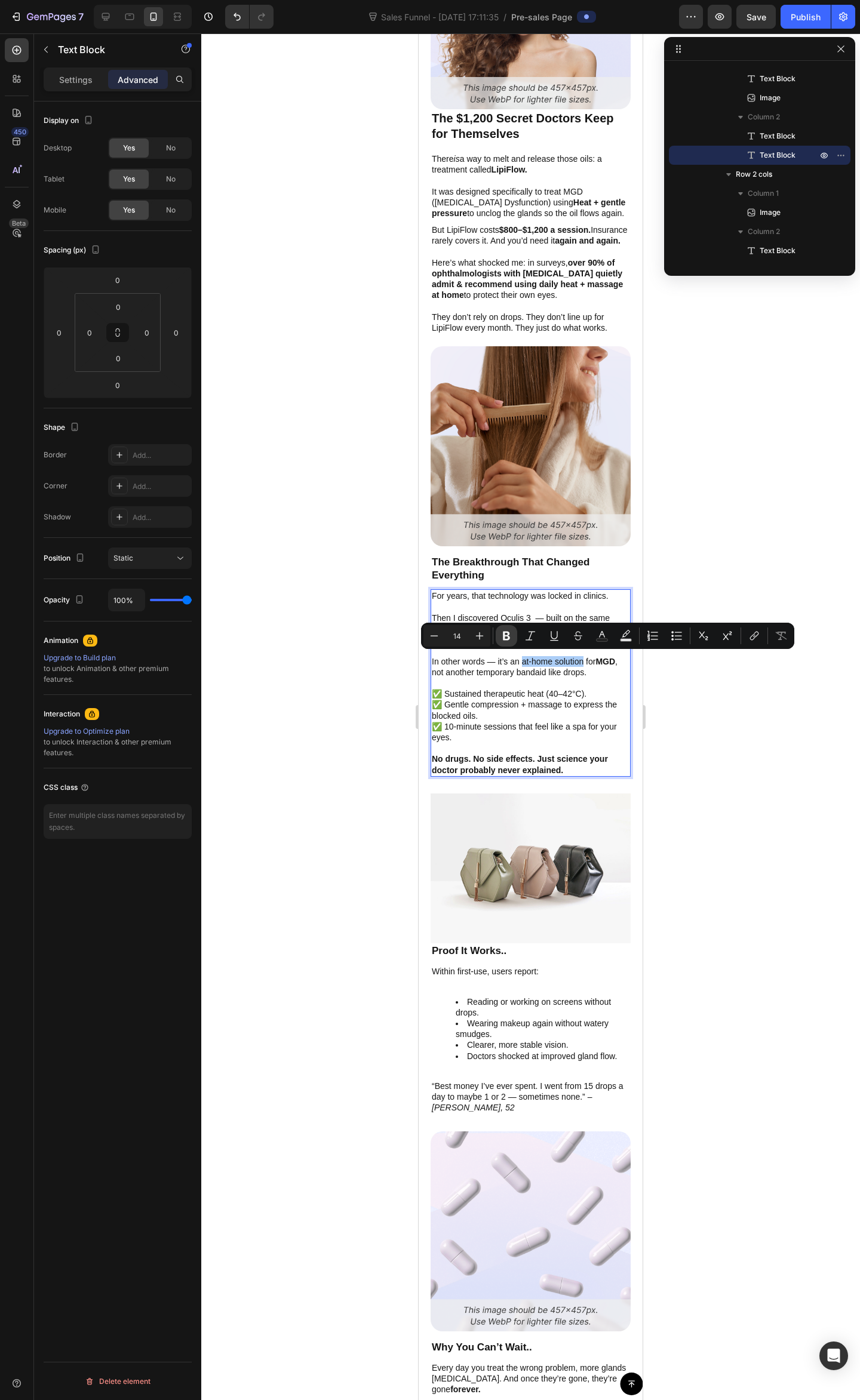
click at [512, 633] on icon "Editor contextual toolbar" at bounding box center [506, 635] width 12 height 12
click at [523, 700] on p "✅ Gentle compression + massage to express the blocked oils." at bounding box center [531, 709] width 198 height 21
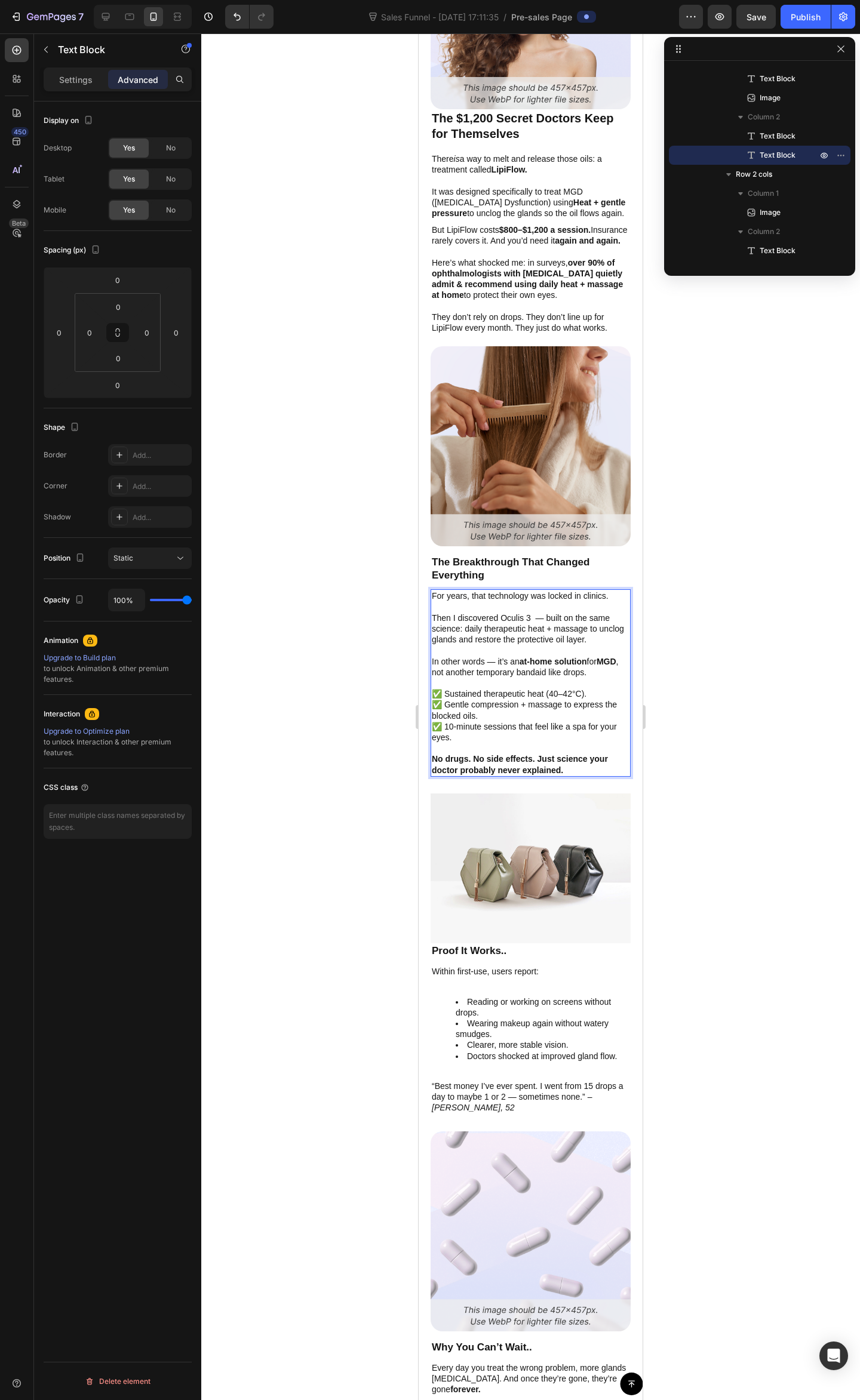
drag, startPoint x: 467, startPoint y: 671, endPoint x: 547, endPoint y: 672, distance: 80.0
click at [467, 670] on p "In other words — it’s an at-home solution for MGD , not another temporary banda…" at bounding box center [531, 667] width 198 height 21
click at [547, 672] on p "In other words — it’s an at-home solution for MGD , not another temporary banda…" at bounding box center [531, 667] width 198 height 21
click at [560, 672] on p "In other words — it’s an at-home solution for MGD , not another temporary banda…" at bounding box center [531, 667] width 198 height 21
click at [523, 707] on p "✅ Gentle compression + massage to express the blocked oils." at bounding box center [531, 709] width 198 height 21
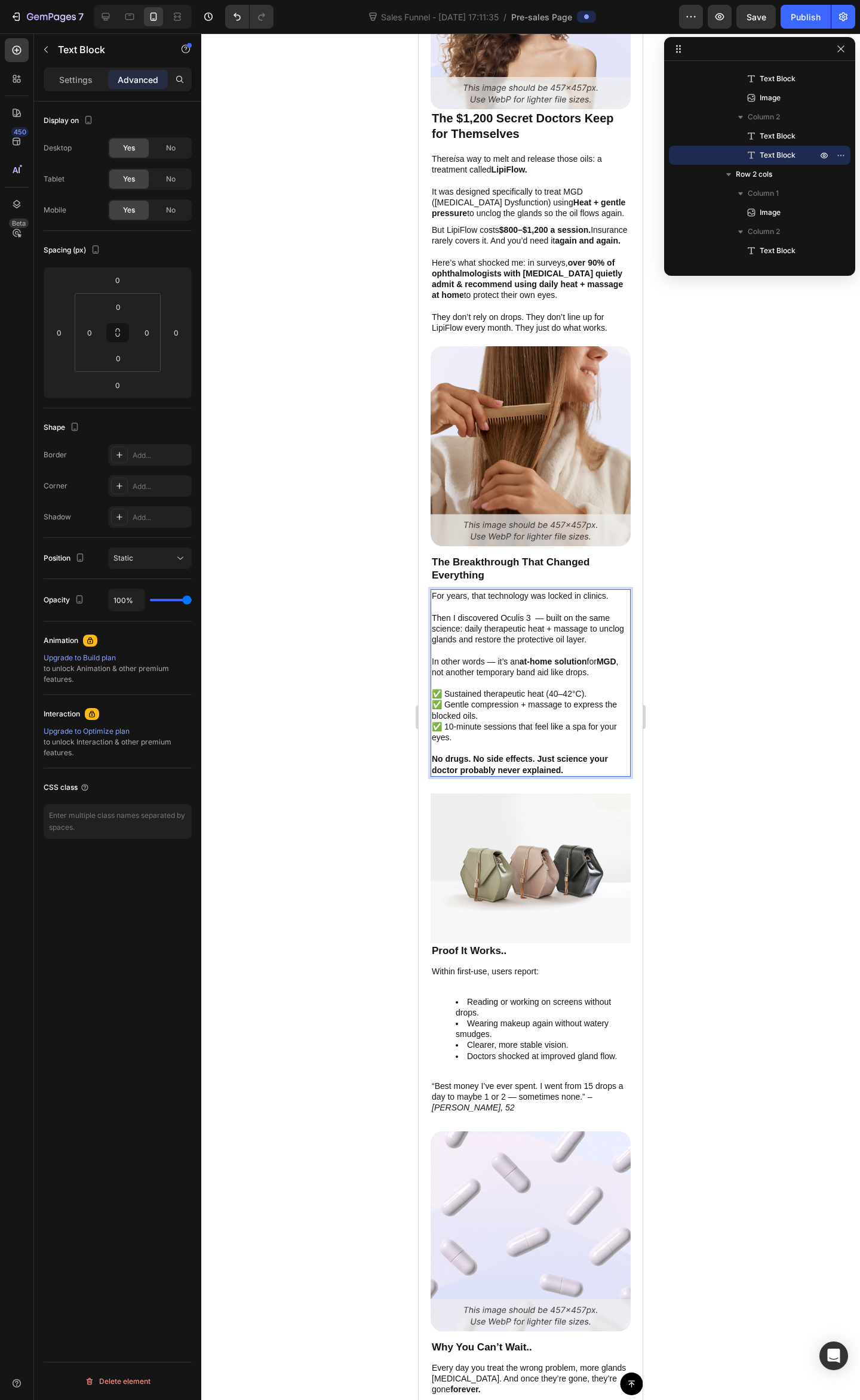
click at [531, 652] on p "Rich Text Editor. Editing area: main" at bounding box center [531, 650] width 198 height 11
click at [525, 694] on p "✅ Sustained therapeutic heat (40–42°C)." at bounding box center [531, 693] width 198 height 11
drag, startPoint x: 510, startPoint y: 611, endPoint x: 519, endPoint y: 617, distance: 10.8
click at [511, 612] on p "Then I discovered Oculis 3 — built on the same science: daily therapeutic heat …" at bounding box center [531, 628] width 198 height 33
drag, startPoint x: 512, startPoint y: 615, endPoint x: 472, endPoint y: 672, distance: 69.6
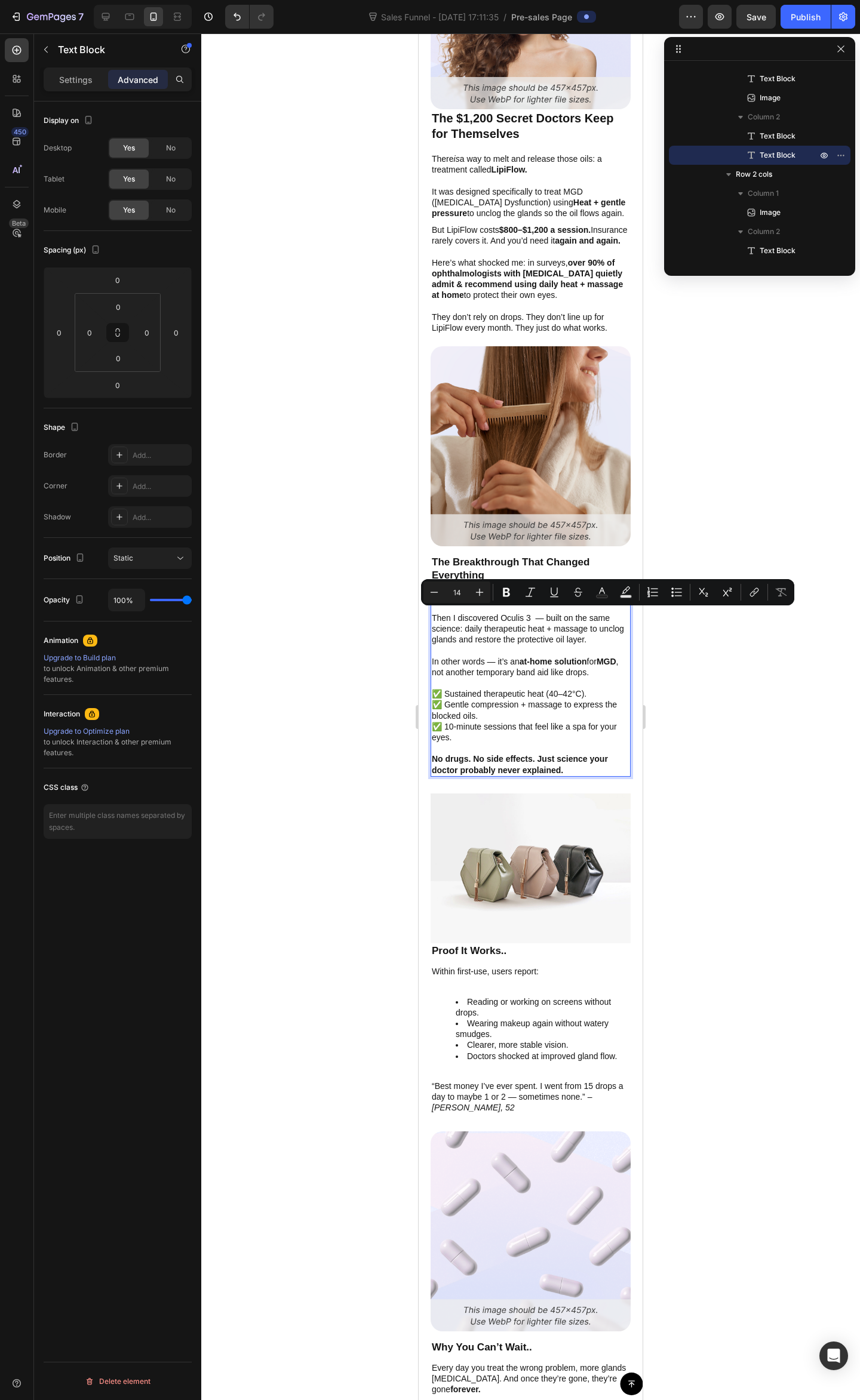
click at [472, 672] on p "In other words — it’s an at-home solution for MGD , not another temporary band …" at bounding box center [531, 667] width 198 height 21
click at [466, 597] on p "For years, that technology was locked in clinics." at bounding box center [531, 595] width 198 height 11
click at [529, 617] on p "Then I discovered Oculis 3 — built on the same science: daily therapeutic heat …" at bounding box center [531, 628] width 198 height 33
click at [573, 609] on p "Rich Text Editor. Editing area: main" at bounding box center [531, 607] width 198 height 11
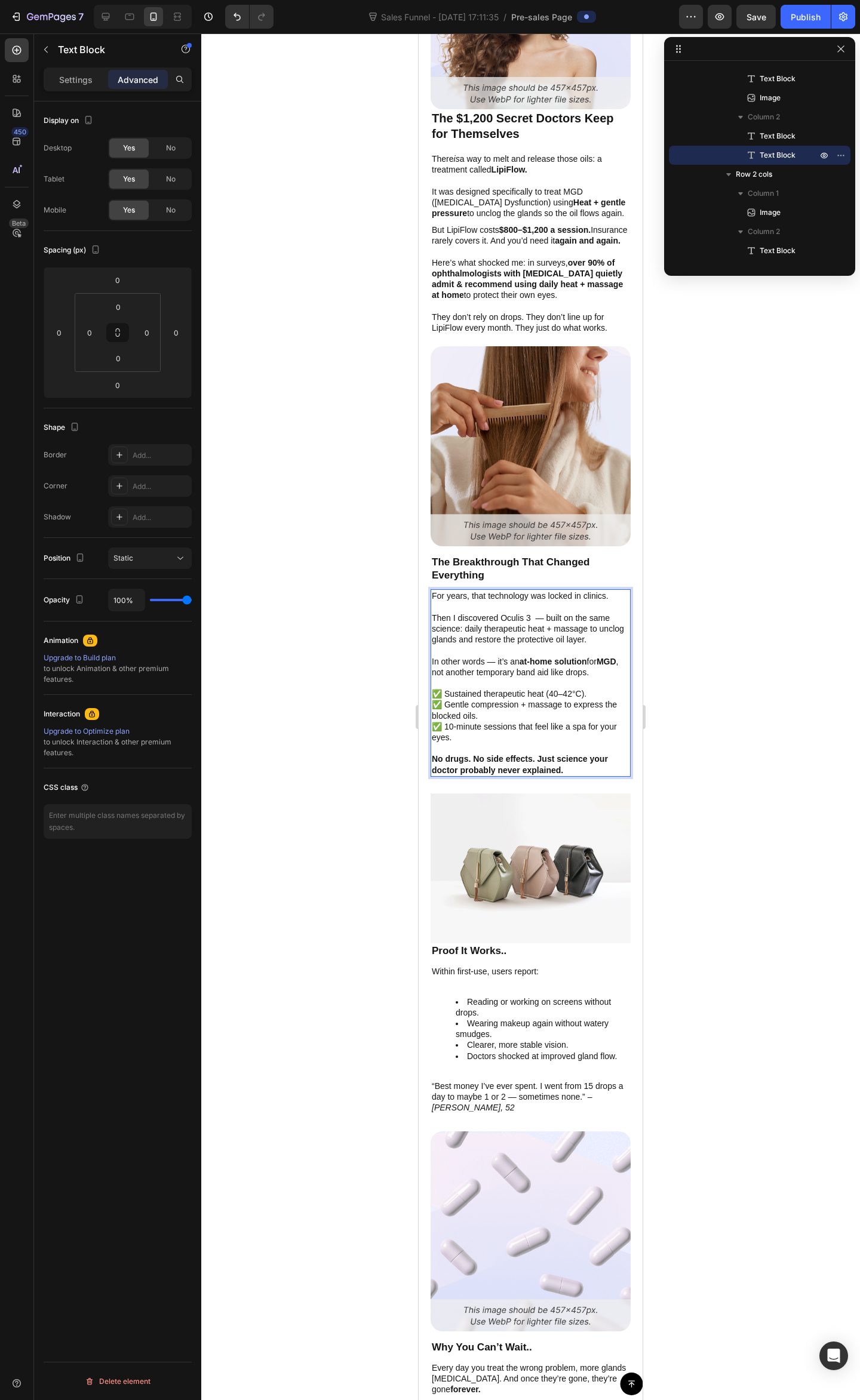
click at [545, 615] on p "Then I discovered Oculis 3 — built on the same science: daily therapeutic heat …" at bounding box center [531, 628] width 198 height 33
click at [457, 626] on p "Then I discovered Oculis 3 — built on the same science: daily therapeutic heat …" at bounding box center [531, 628] width 198 height 33
click at [462, 616] on p "Then I discovered Oculis 3 — built on the same science: daily therapeutic heat …" at bounding box center [531, 628] width 198 height 33
click at [433, 614] on p "Then I discovered Oculis 3 — built on the same science: daily therapeutic heat …" at bounding box center [531, 628] width 198 height 33
click at [612, 590] on p "For years, that technology was locked in clinics." at bounding box center [531, 595] width 198 height 11
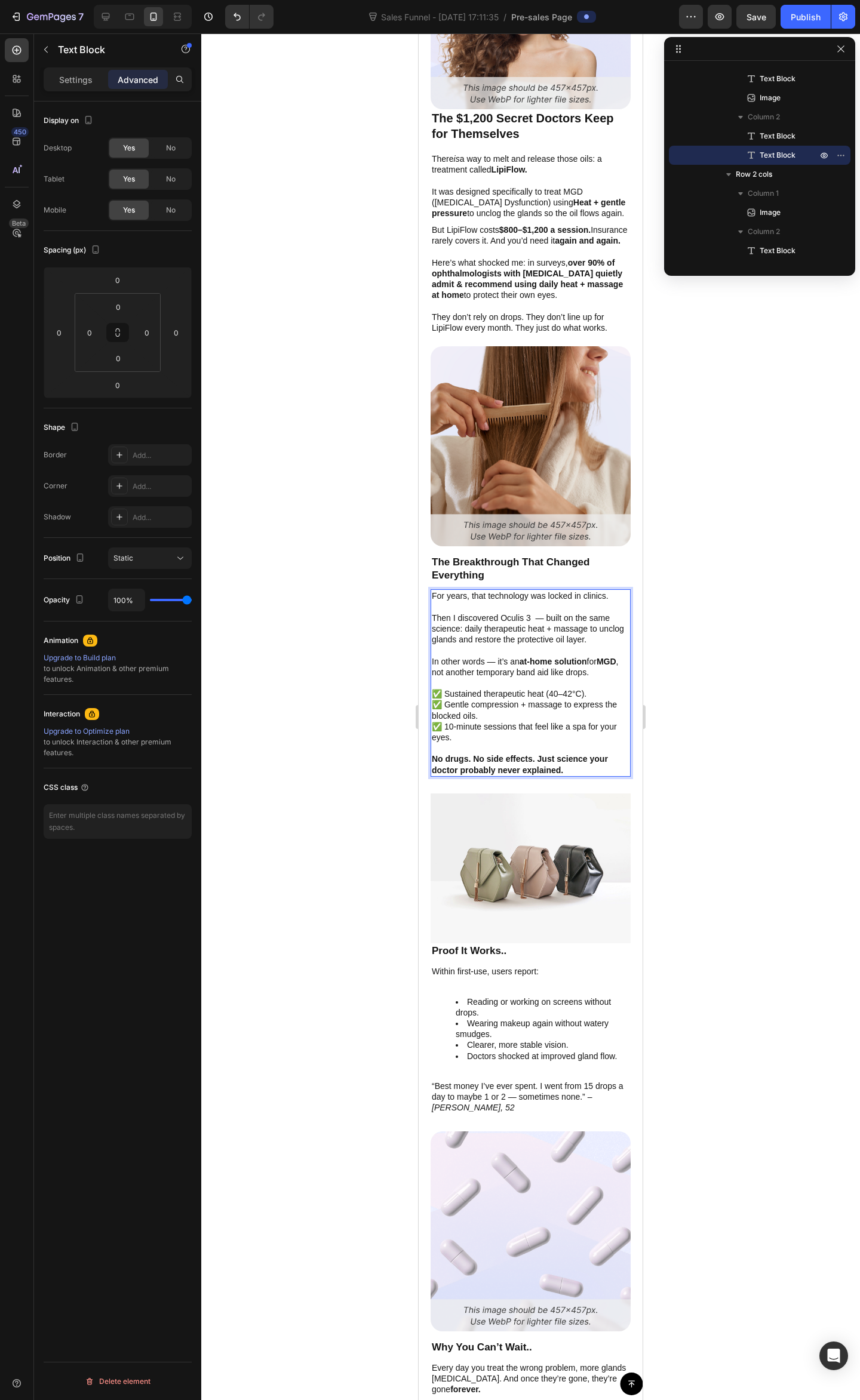
click at [606, 603] on p "Rich Text Editor. Editing area: main" at bounding box center [531, 607] width 198 height 11
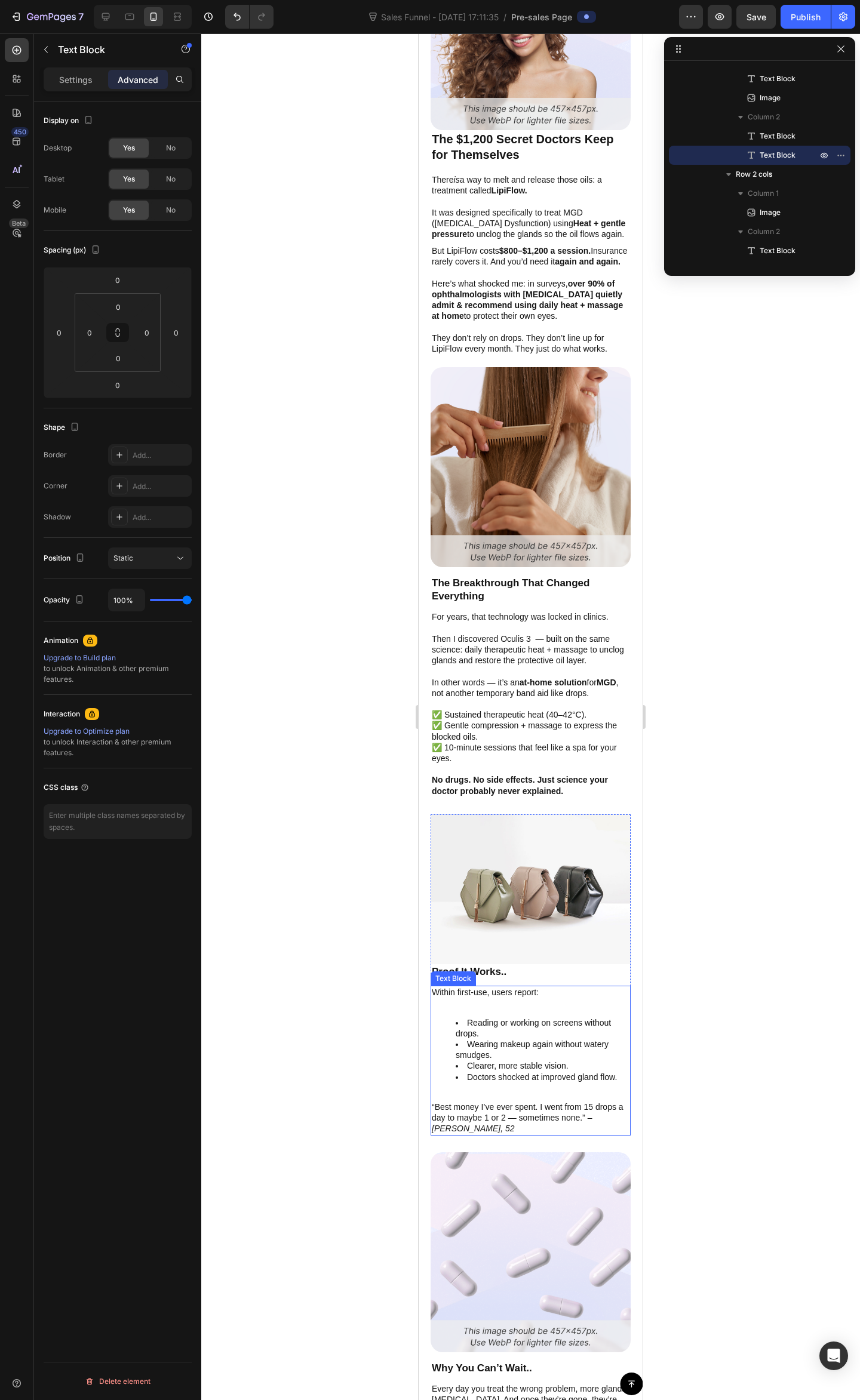
scroll to position [2556, 0]
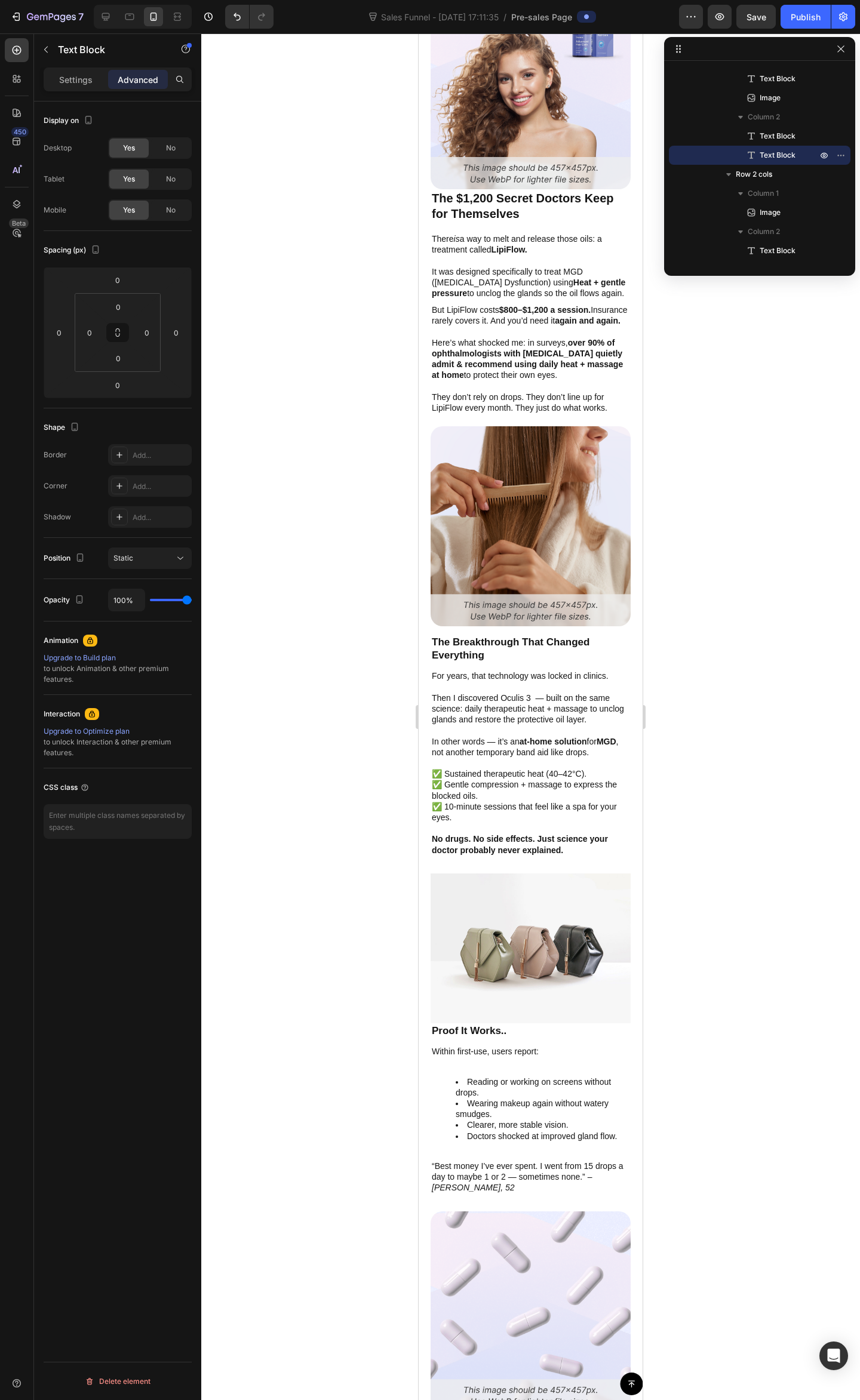
click at [524, 700] on p "Then I discovered Oculis 3 — built on the same science: daily therapeutic heat …" at bounding box center [531, 709] width 198 height 33
click at [448, 697] on p "Then I discovered Oculis 3 — built on the same science: daily therapeutic heat …" at bounding box center [531, 709] width 198 height 33
click at [515, 693] on p "Then I discovered Oculis 3 — built on the same science: daily therapeutic heat …" at bounding box center [531, 709] width 198 height 33
click at [532, 673] on p "For years, that technology was locked in clinics." at bounding box center [531, 676] width 198 height 11
drag, startPoint x: 733, startPoint y: 684, endPoint x: 846, endPoint y: 709, distance: 115.7
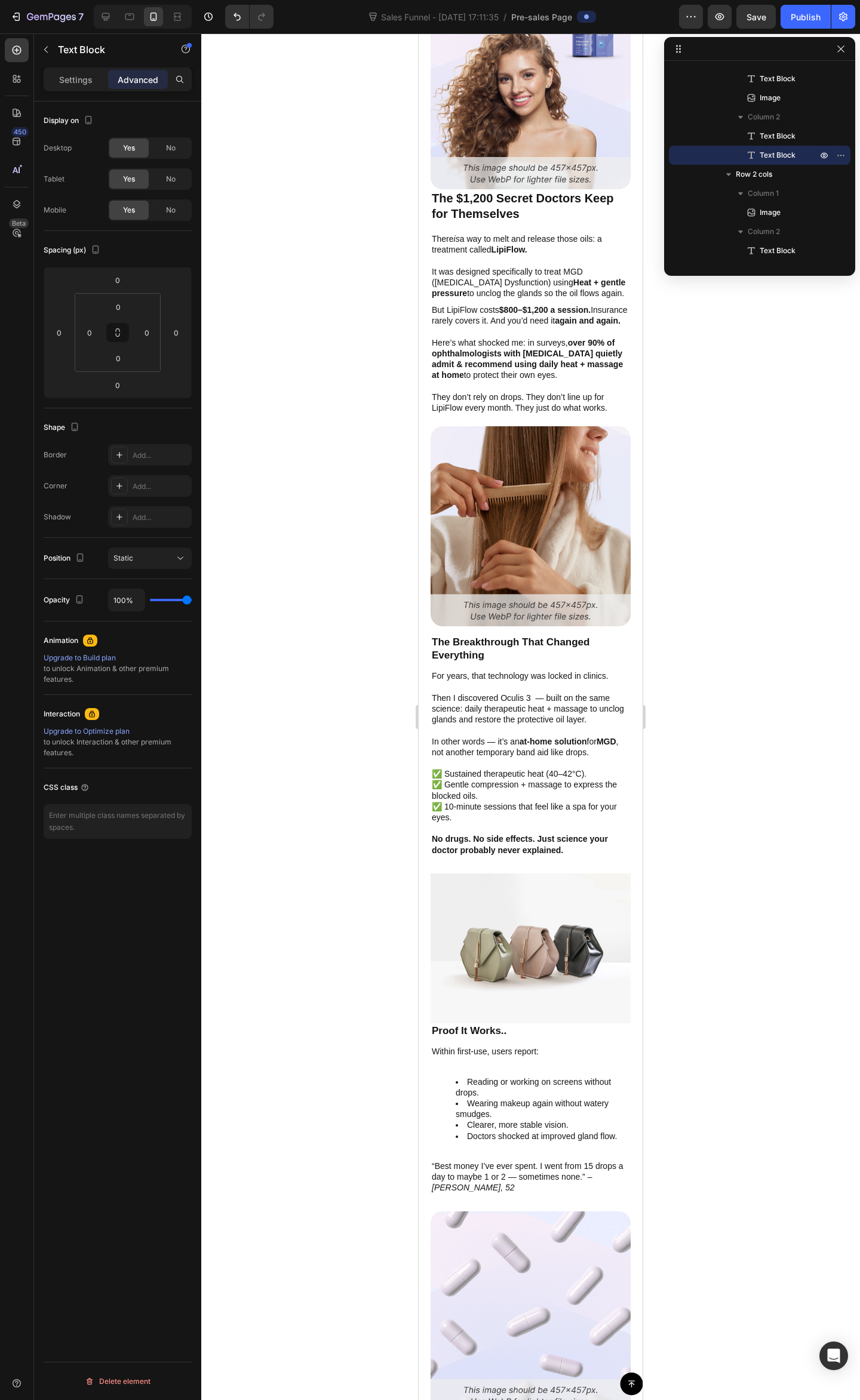
click at [734, 684] on div at bounding box center [530, 717] width 658 height 1366
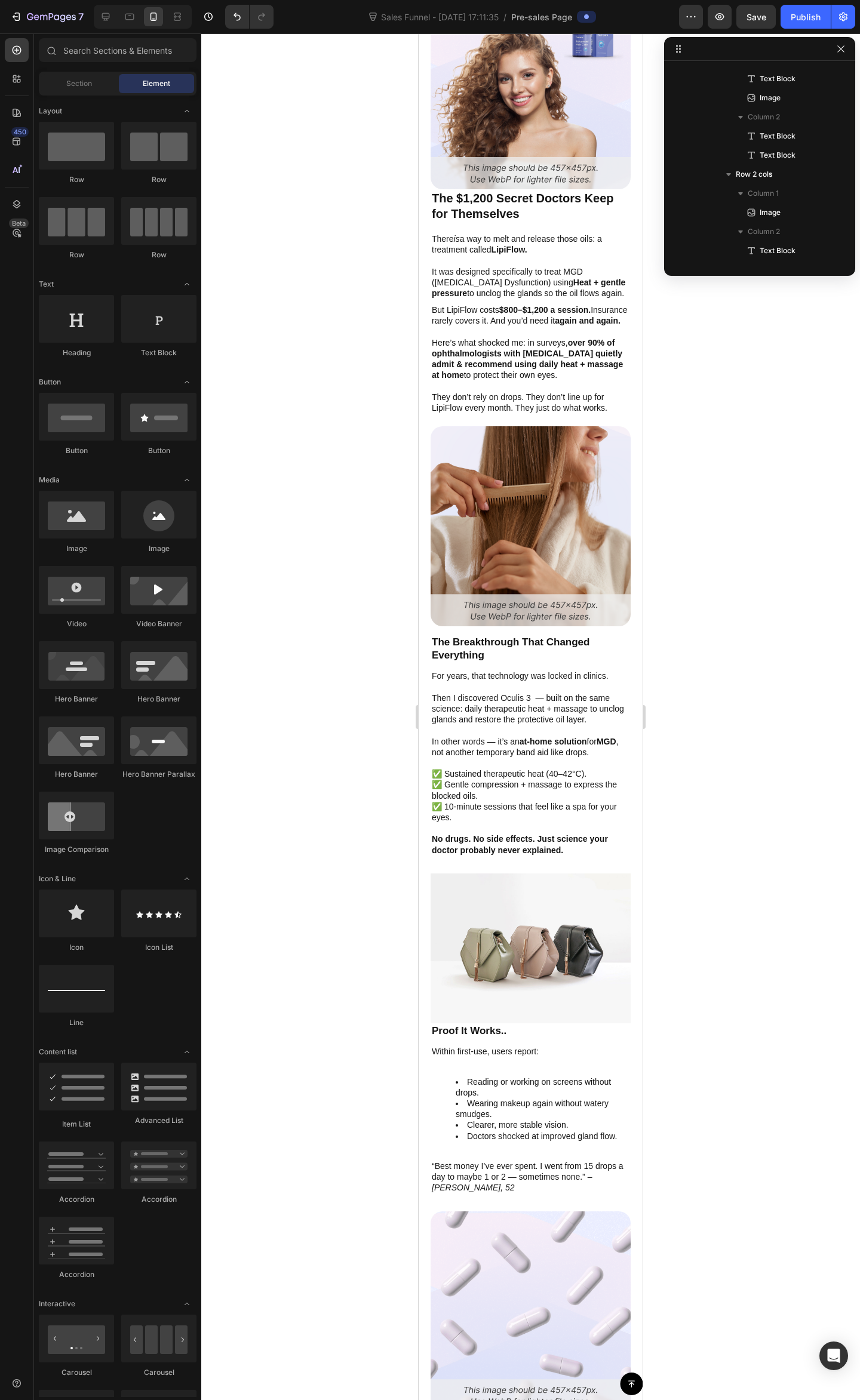
drag, startPoint x: 702, startPoint y: 680, endPoint x: 694, endPoint y: 676, distance: 8.9
click at [700, 676] on div at bounding box center [530, 717] width 658 height 1366
click at [526, 713] on p "Then I discovered Oculis 3 — built on the same science: daily therapeutic heat …" at bounding box center [531, 709] width 198 height 33
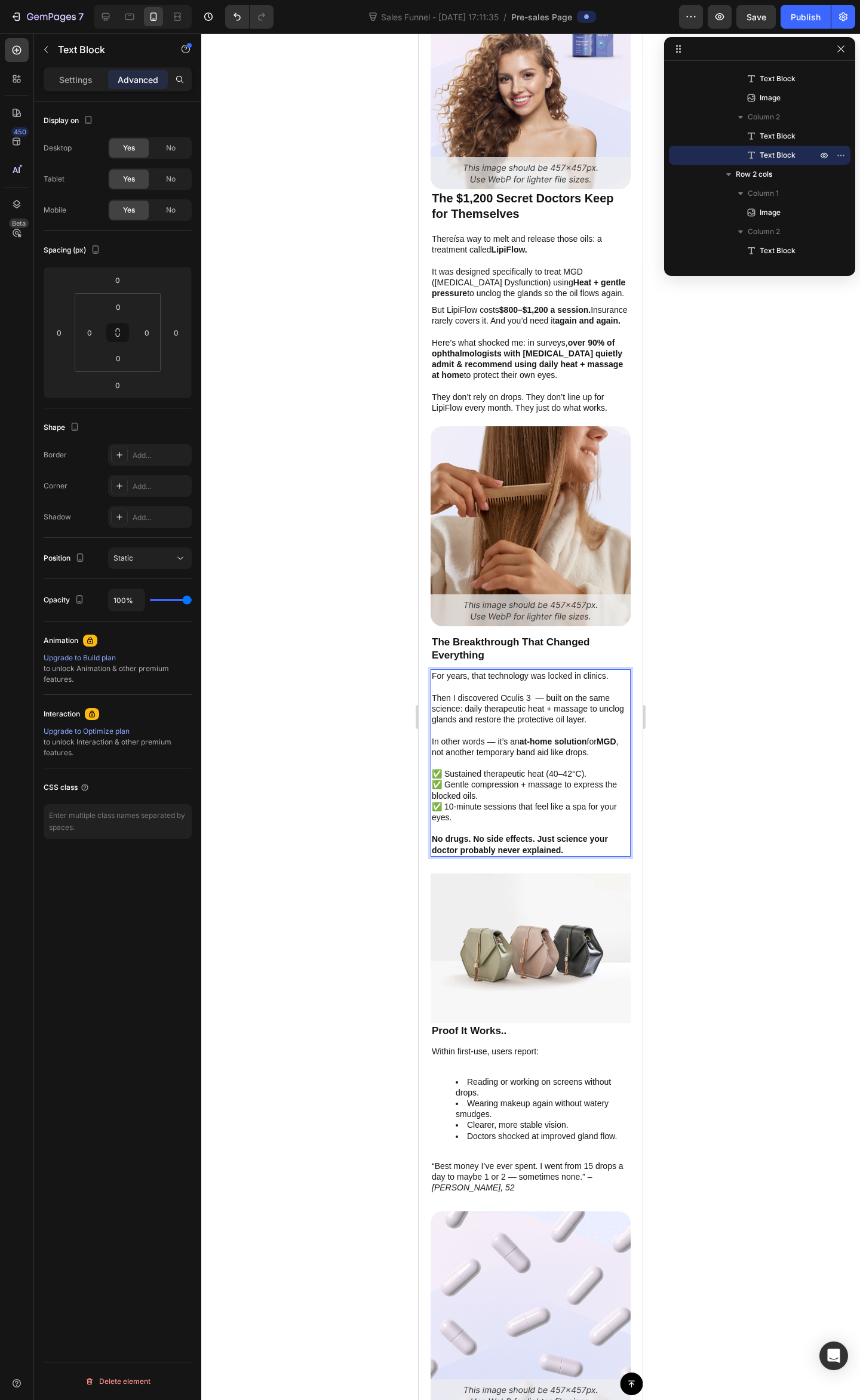
click at [565, 696] on p "Then I discovered Oculis 3 — built on the same science: daily therapeutic heat …" at bounding box center [531, 709] width 198 height 33
click at [477, 693] on p "Then I discovered Oculis 3 — built on the same science: daily therapeutic heat …" at bounding box center [531, 709] width 198 height 33
click at [562, 683] on p "Rich Text Editor. Editing area: main" at bounding box center [531, 687] width 198 height 11
click at [609, 674] on p "For years, that technology was locked in clinics." at bounding box center [531, 676] width 198 height 11
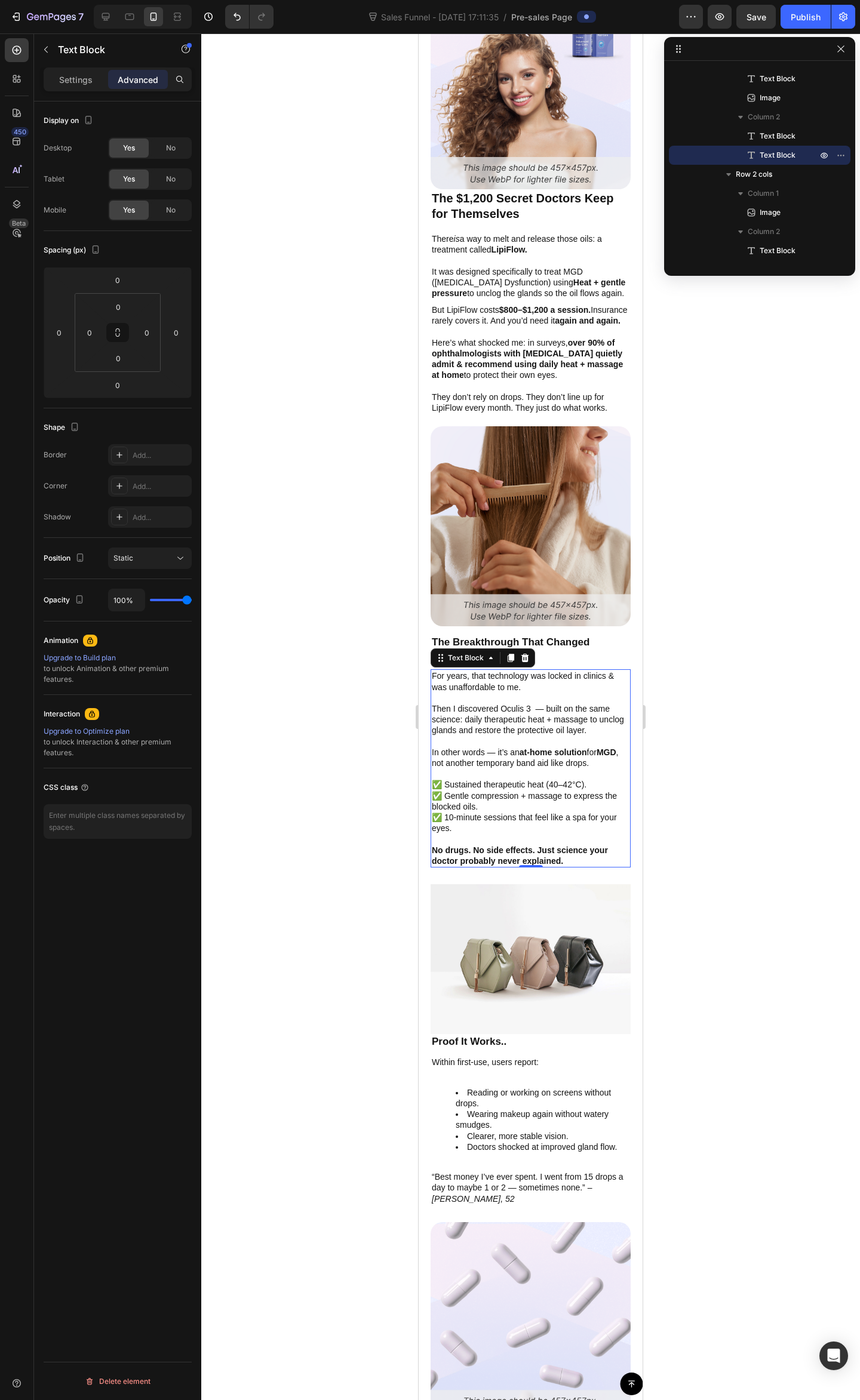
click at [761, 718] on div at bounding box center [530, 717] width 658 height 1366
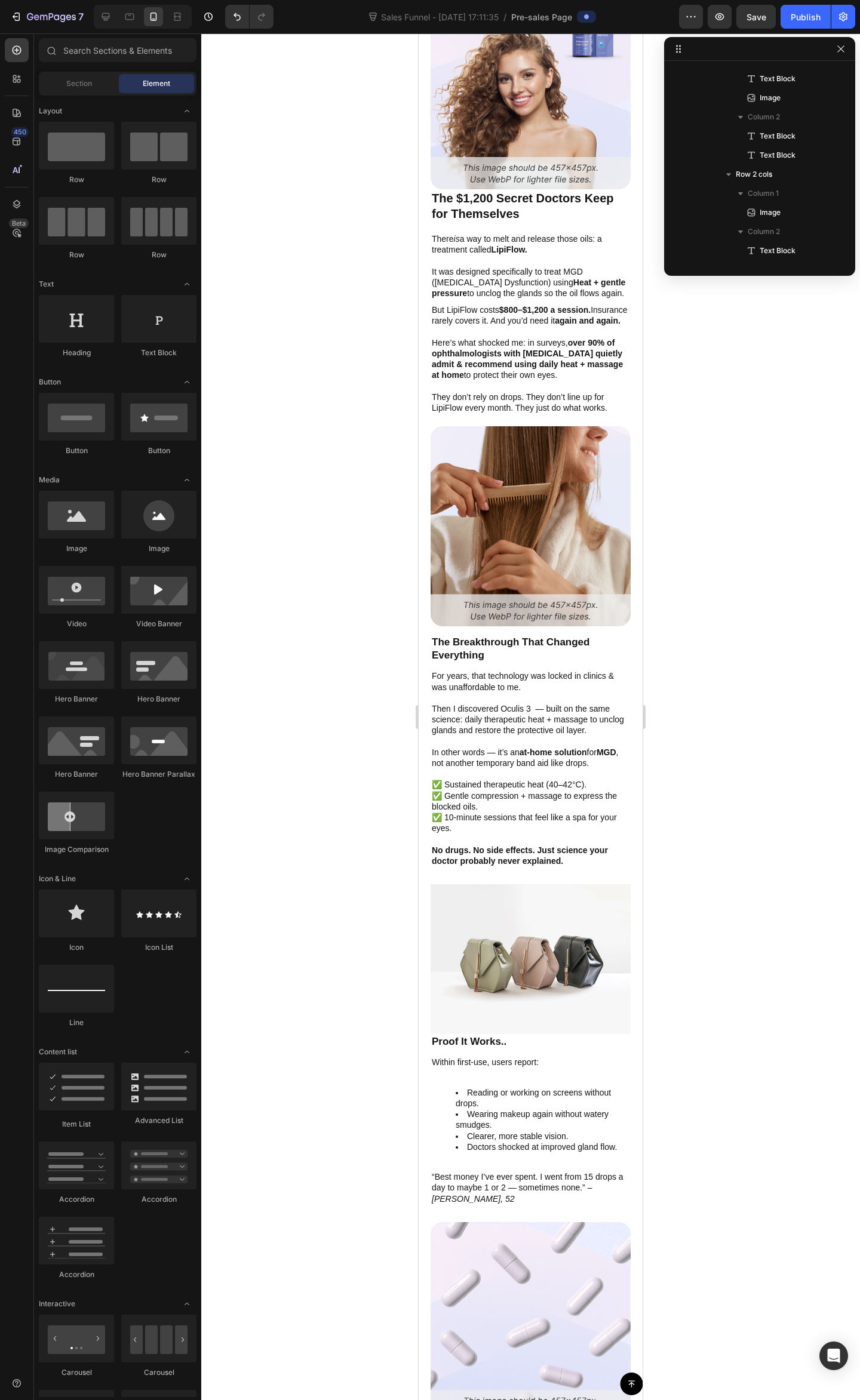
drag, startPoint x: 689, startPoint y: 844, endPoint x: 662, endPoint y: 803, distance: 49.1
click at [696, 833] on div at bounding box center [530, 717] width 658 height 1366
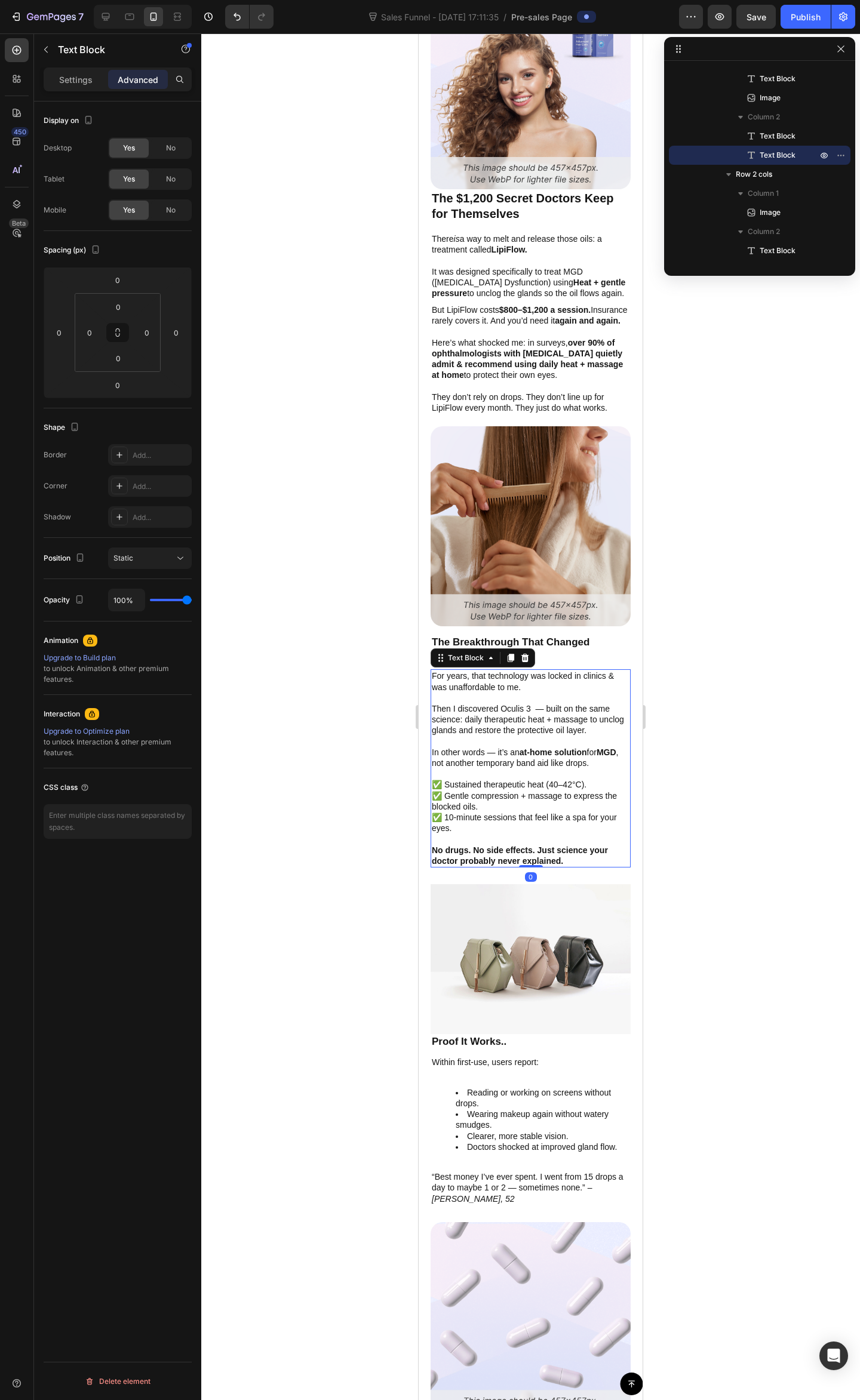
click at [508, 709] on p "Then I discovered Oculis 3 — built on the same science: daily therapeutic heat …" at bounding box center [531, 719] width 198 height 33
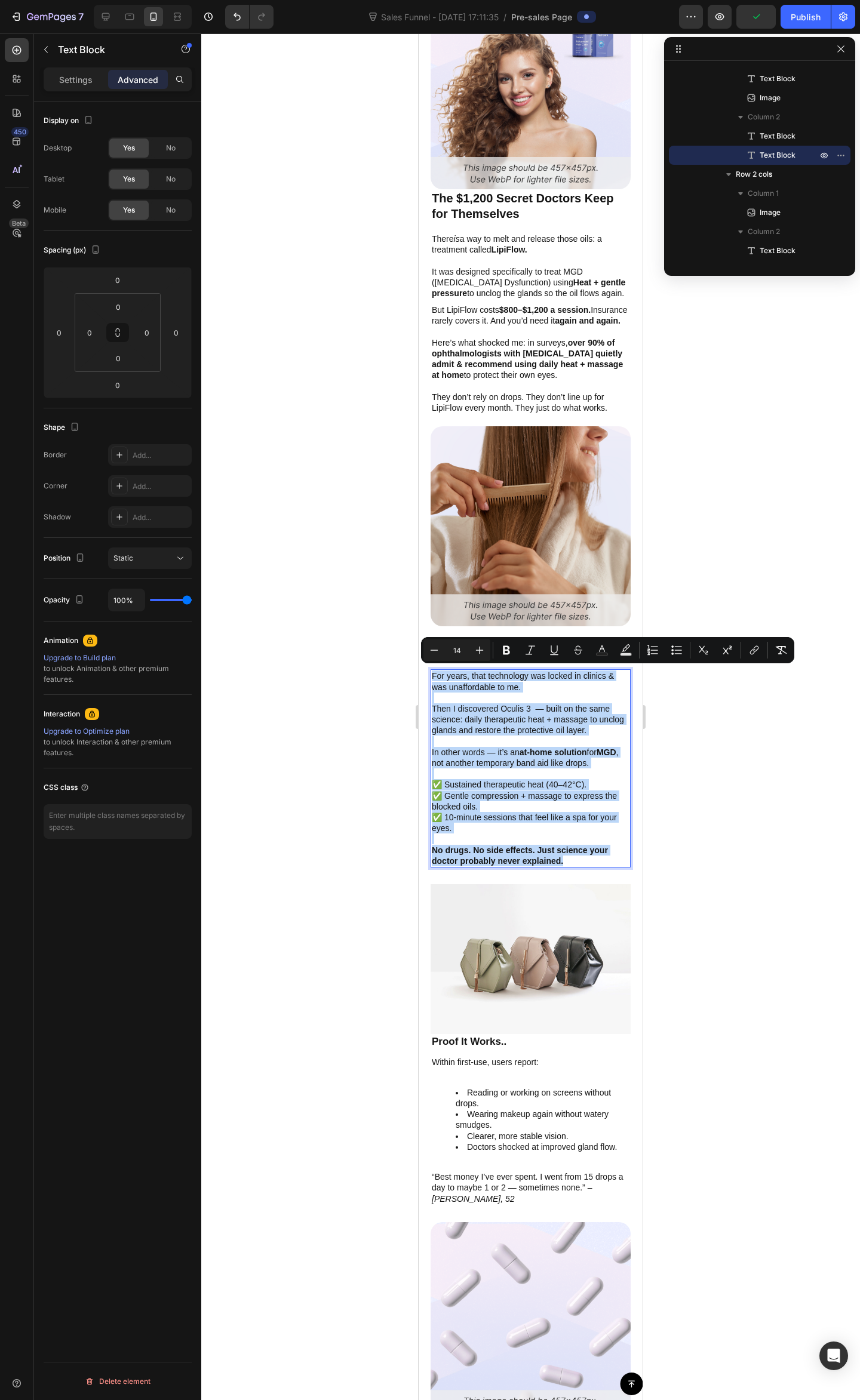
drag, startPoint x: 584, startPoint y: 856, endPoint x: 431, endPoint y: 674, distance: 237.8
click at [431, 674] on div "For years, that technology was locked in clinics & was unaffordable to me. Then…" at bounding box center [531, 768] width 200 height 198
copy div "For years, that technology was locked in clinics & was unaffordable to me. Then…"
click at [510, 728] on p "Then I discovered Oculis 3 — built on the same science: daily therapeutic heat …" at bounding box center [531, 719] width 198 height 33
click at [520, 688] on p "For years, that technology was locked in clinics & was unaffordable to me." at bounding box center [531, 681] width 198 height 21
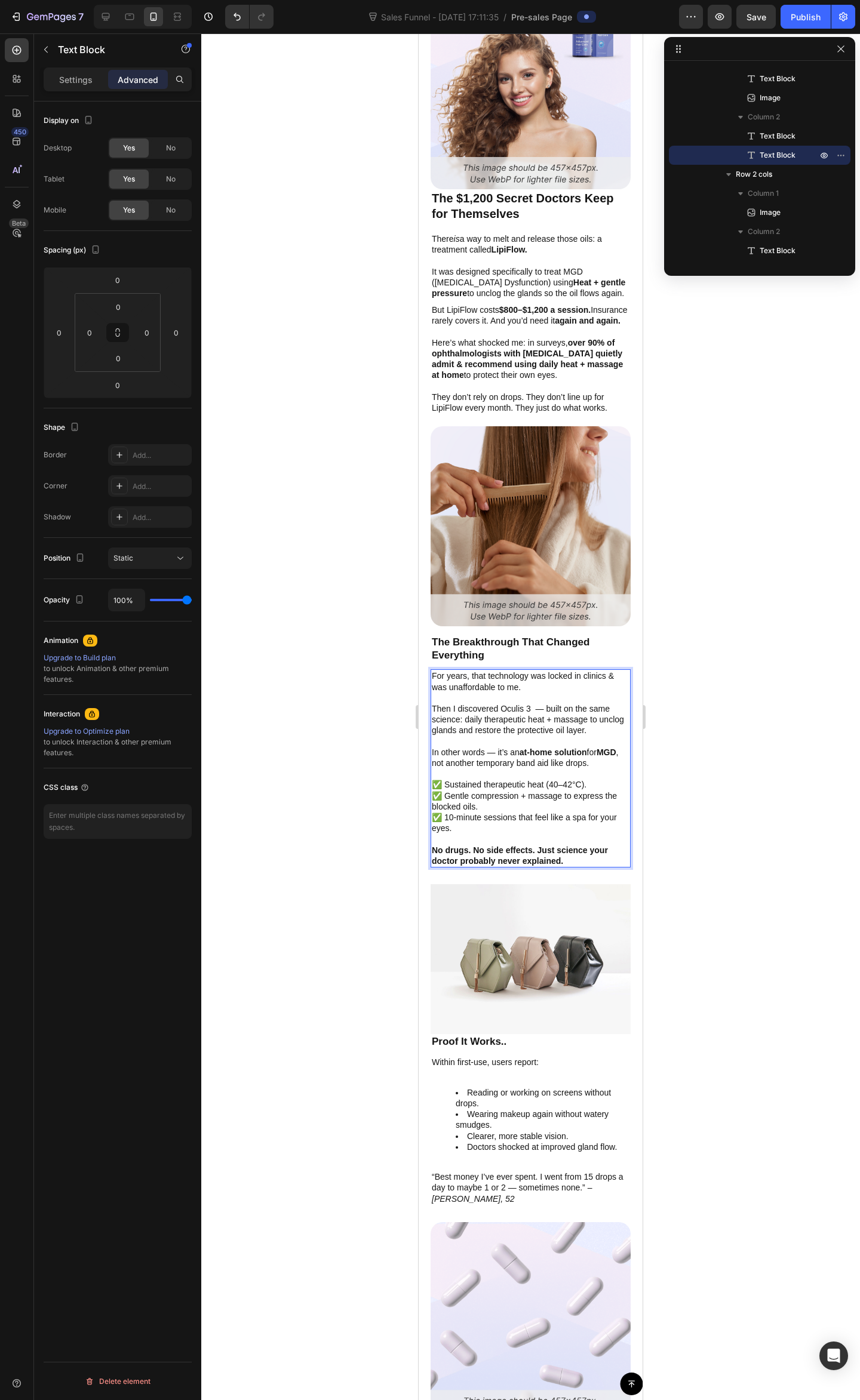
click at [525, 693] on p "Rich Text Editor. Editing area: main" at bounding box center [531, 698] width 198 height 11
drag, startPoint x: 521, startPoint y: 684, endPoint x: 837, endPoint y: 704, distance: 316.6
click at [418, 672] on html "iPhone 13 Mini ( 375 px) iPhone 13 Mini iPhone 13 Pro iPhone 11 Pro Max iPhone …" at bounding box center [530, 255] width 224 height 5557
click at [771, 696] on div at bounding box center [530, 717] width 658 height 1366
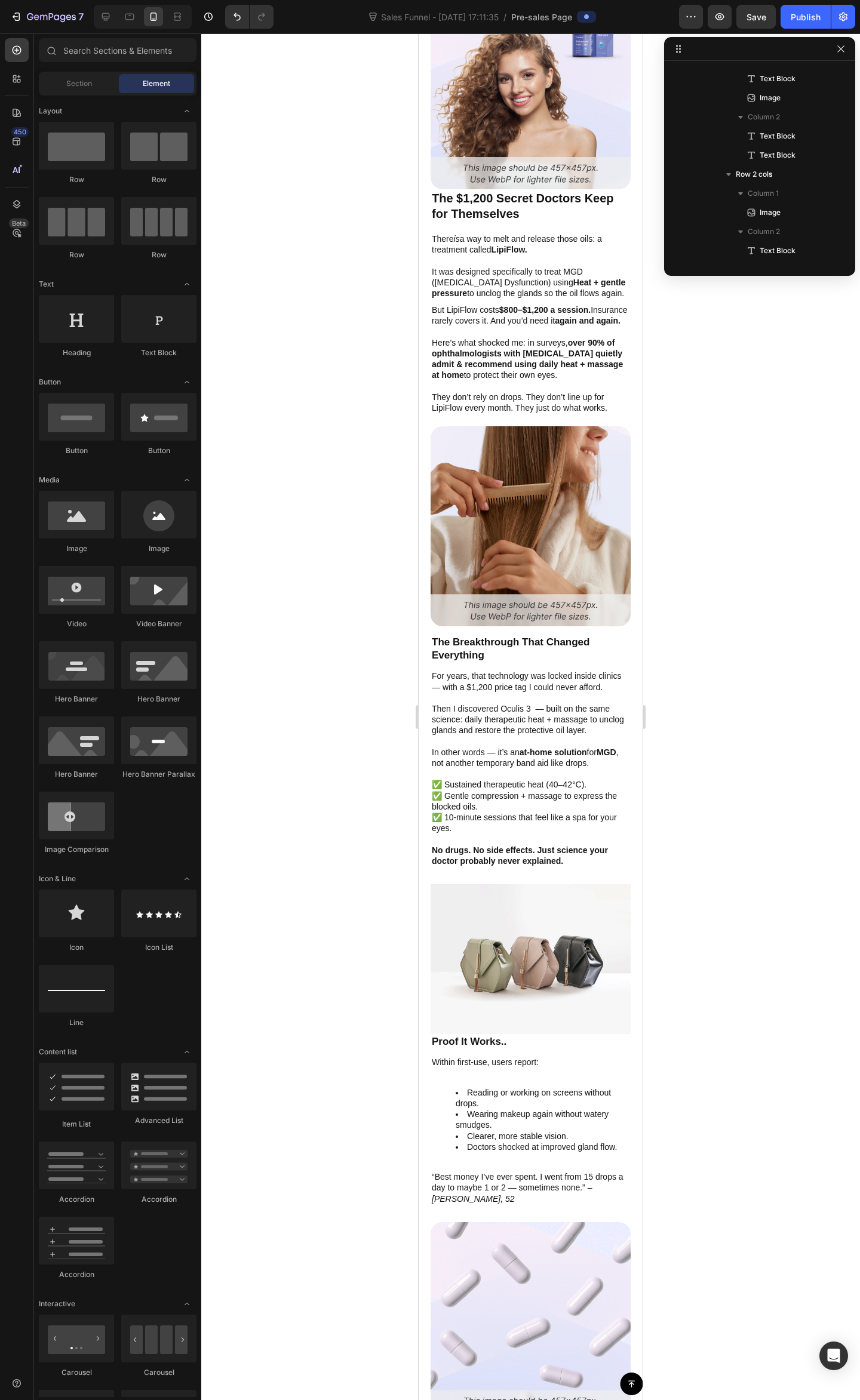
click at [727, 707] on div at bounding box center [530, 717] width 658 height 1366
click at [529, 757] on strong "at-home solution" at bounding box center [553, 752] width 67 height 10
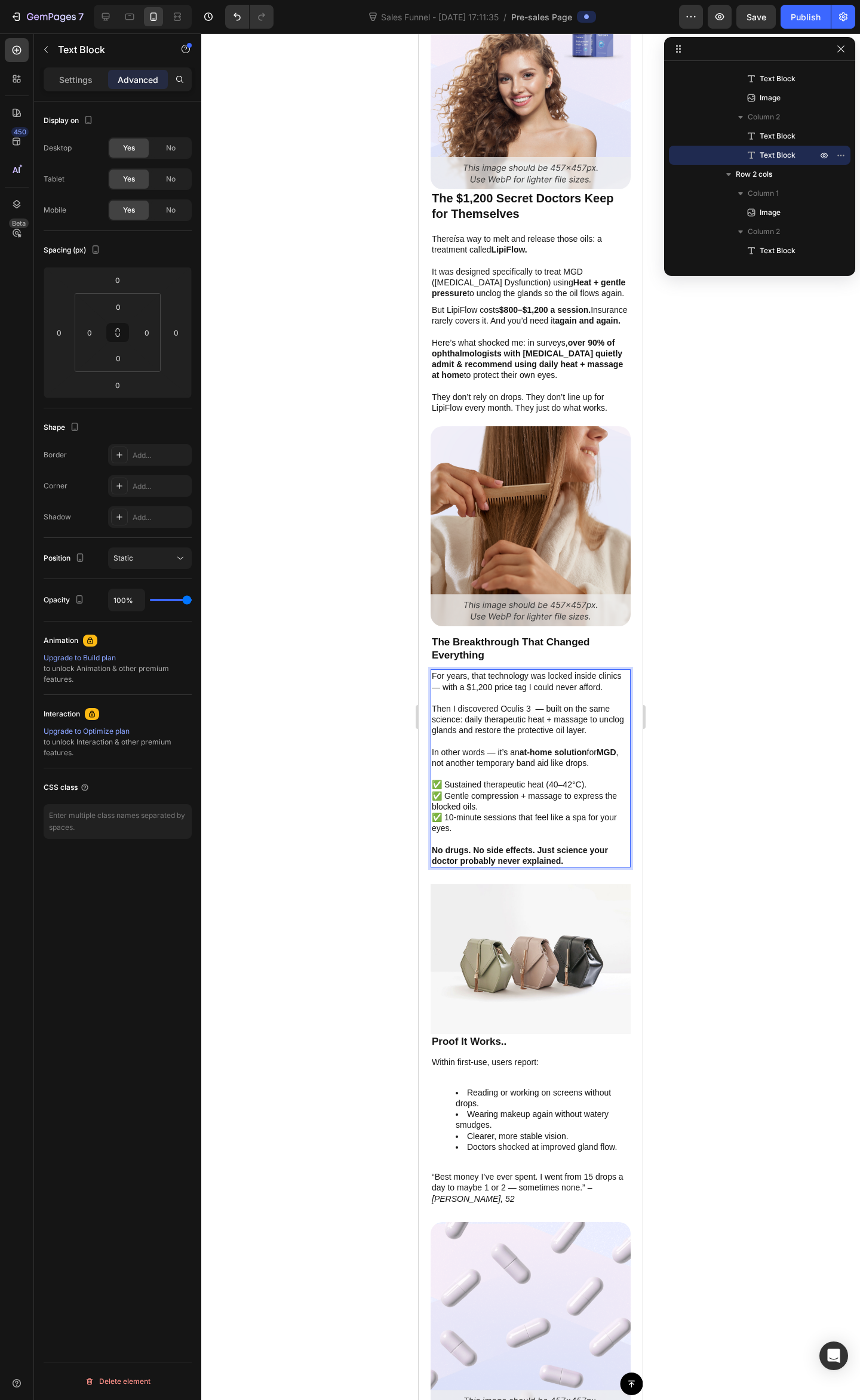
click at [484, 765] on p "In other words — it’s an at-home solution for MGD , not another temporary band …" at bounding box center [531, 757] width 198 height 21
click at [545, 765] on p "In other words — it’s an at-home solution for MGD , not another temporary band …" at bounding box center [531, 757] width 198 height 21
click at [547, 768] on p "In other words — it’s an at-home solution for MGD , not another temporary band …" at bounding box center [531, 757] width 198 height 21
click at [486, 768] on p "In other words — it’s an at-home solution for MGD , not another temporary band …" at bounding box center [531, 757] width 198 height 21
click at [545, 767] on p "In other words — it’s an at-home solution for MGD , not another temporary band …" at bounding box center [531, 757] width 198 height 21
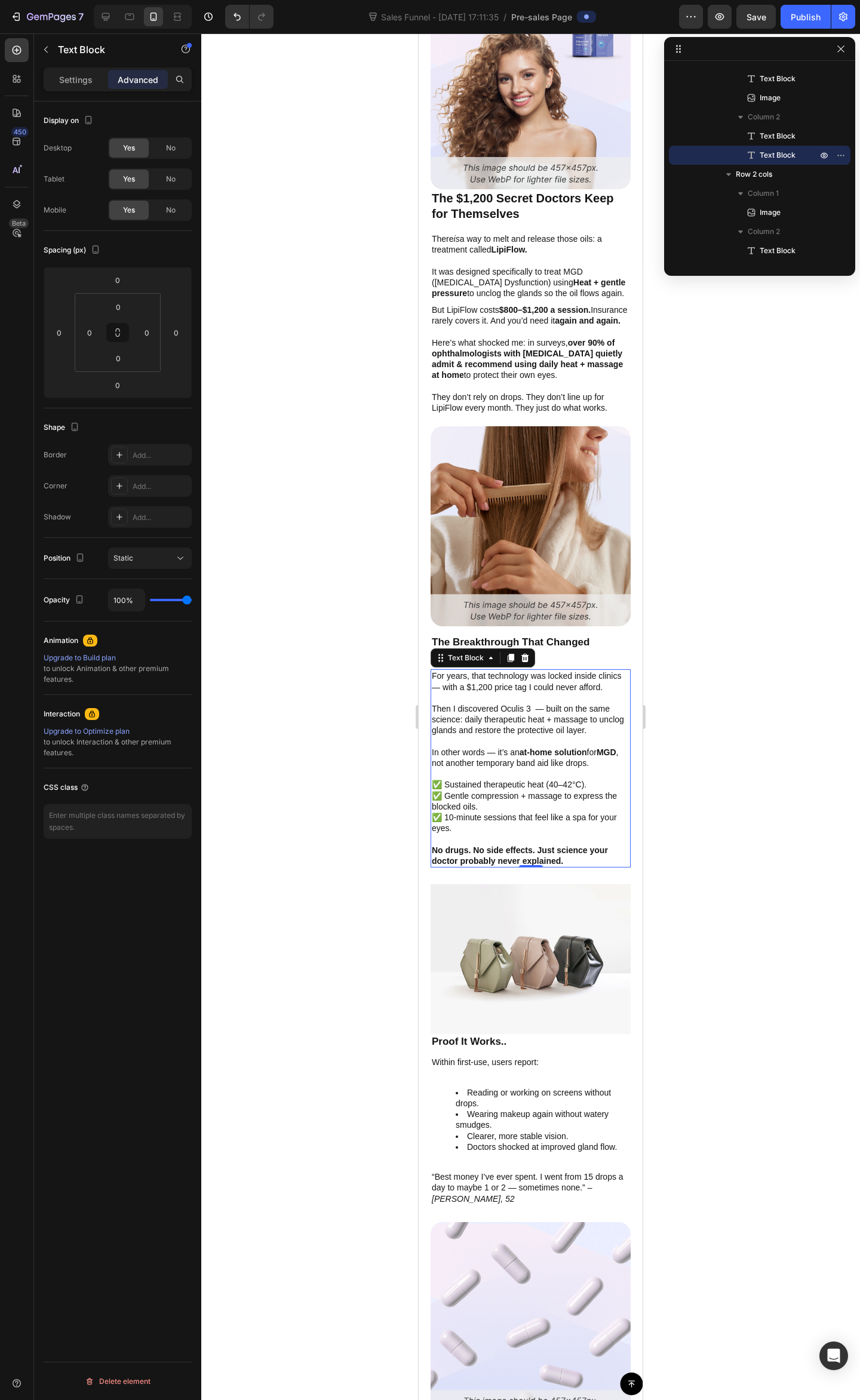
click at [772, 708] on div at bounding box center [530, 717] width 658 height 1366
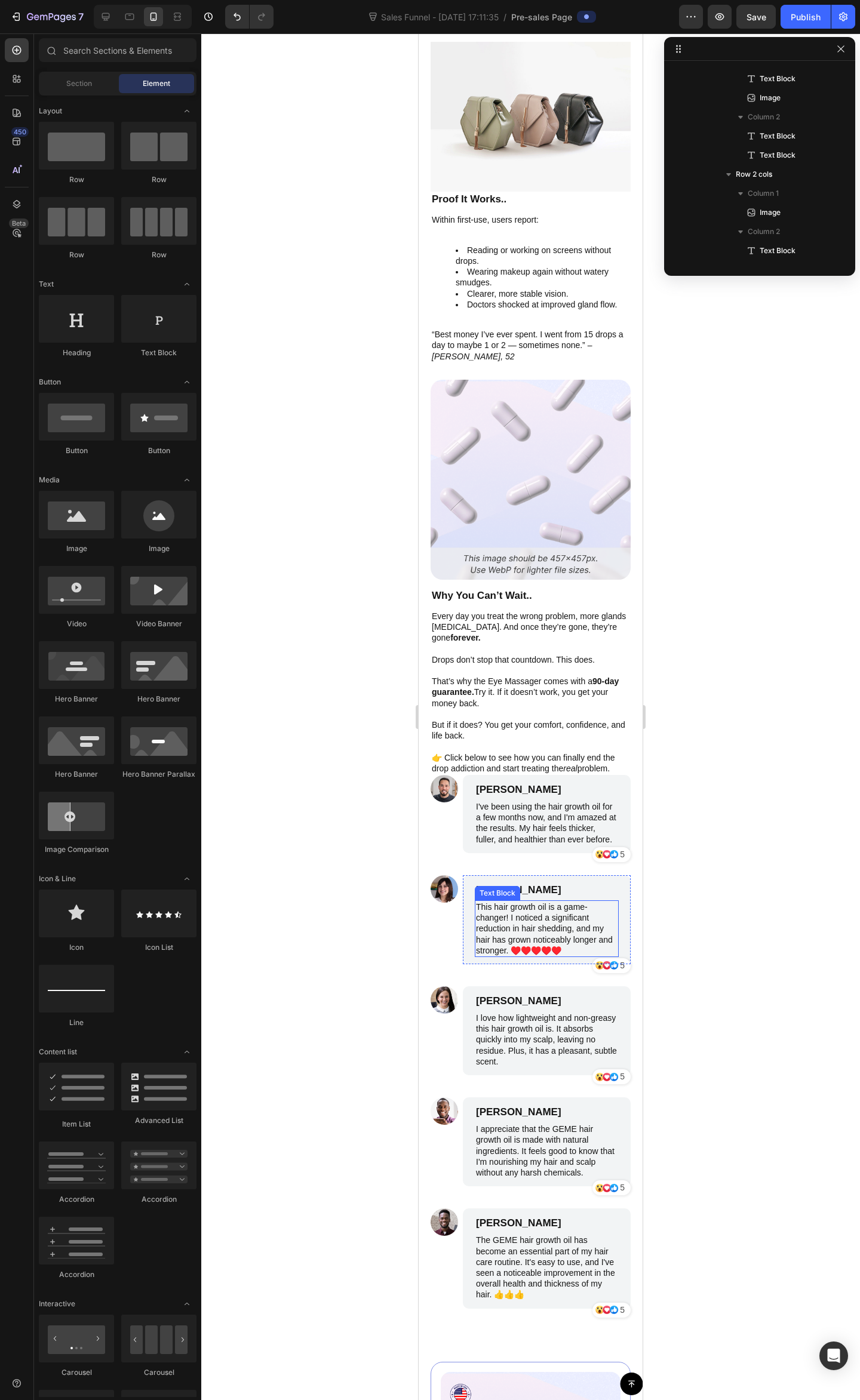
scroll to position [3352, 0]
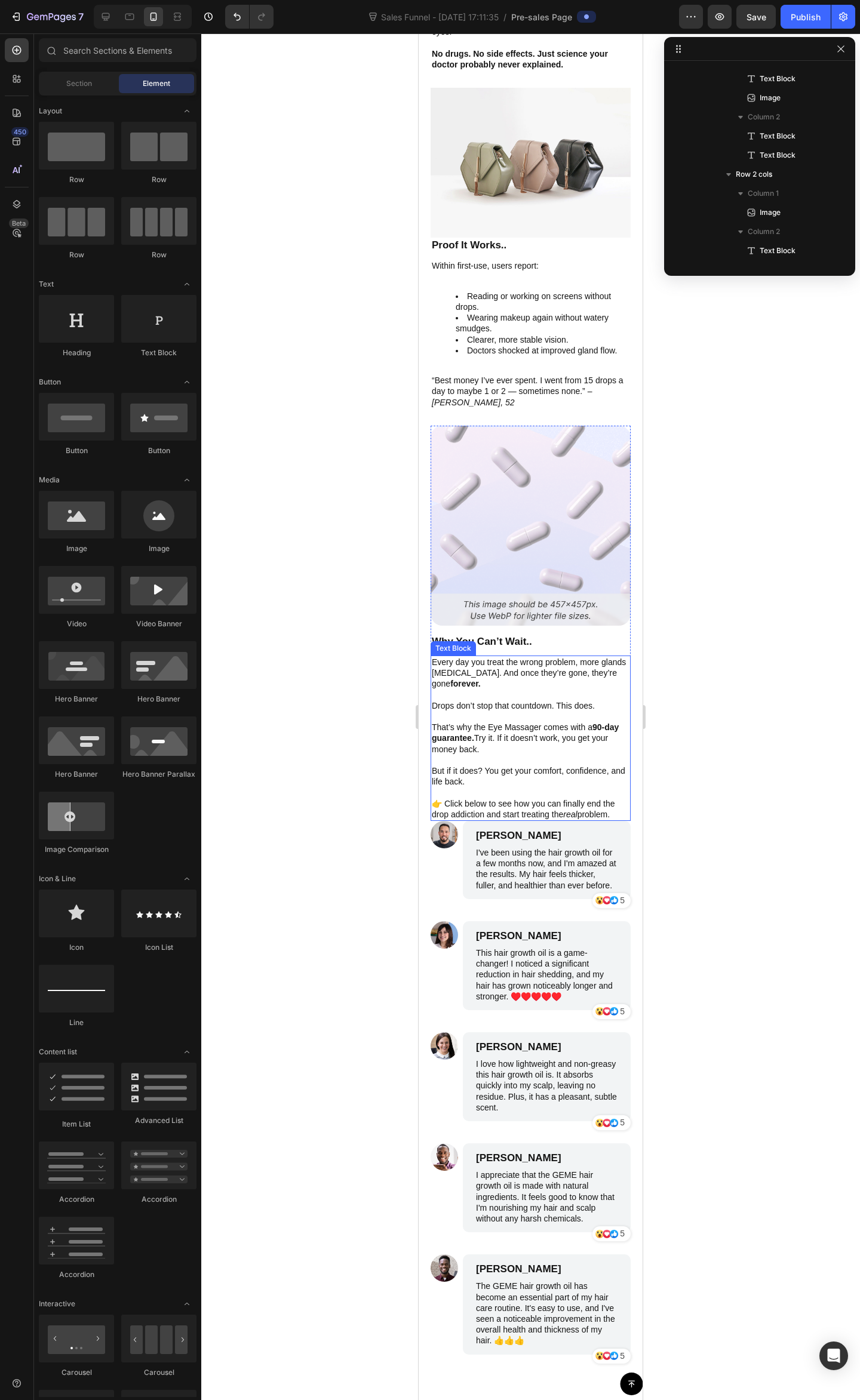
click at [573, 774] on p "But if it does? You get your comfort, confidence, and life back." at bounding box center [531, 776] width 198 height 21
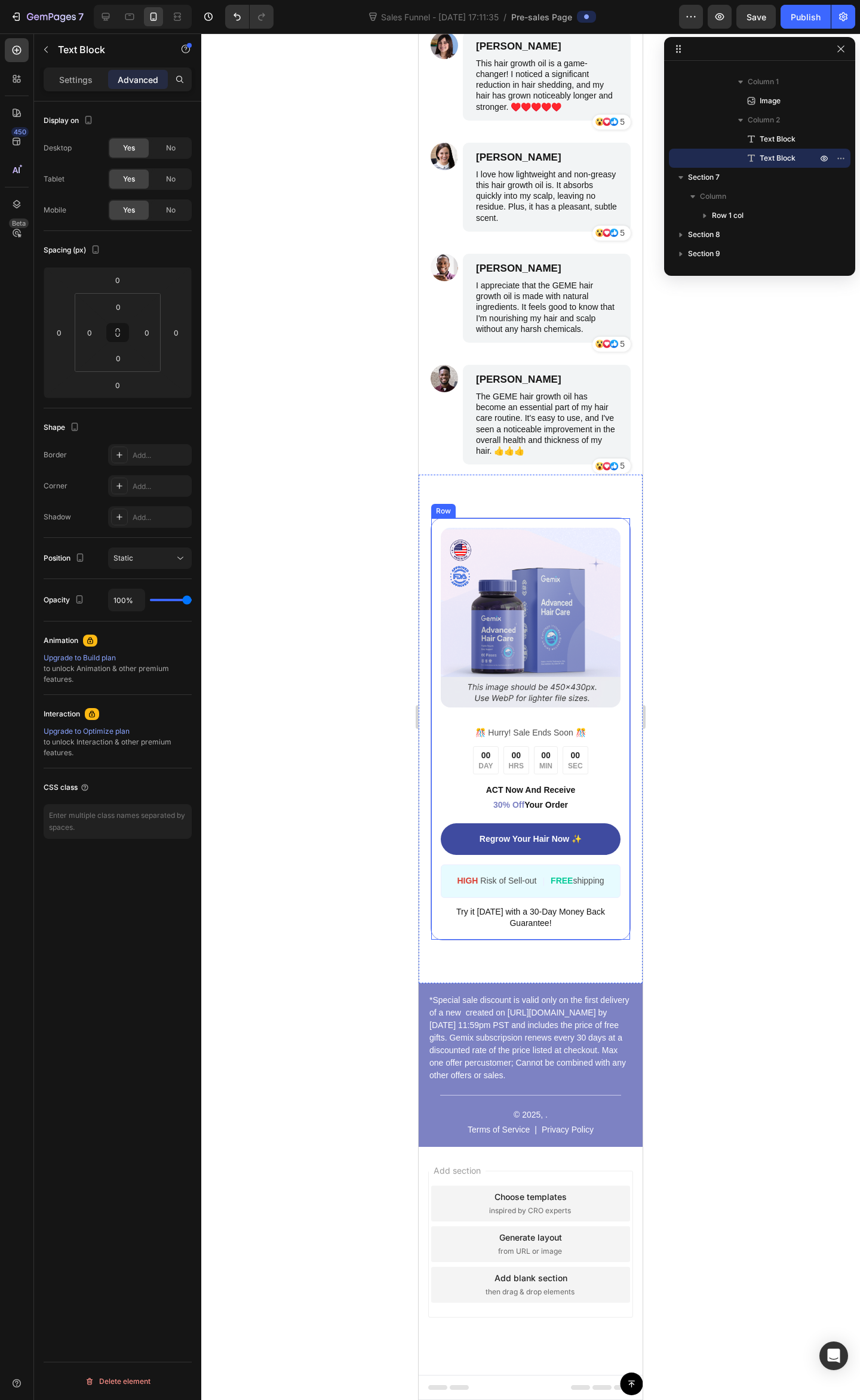
scroll to position [4258, 0]
click at [601, 1342] on div "Add section Choose templates inspired by CRO experts Generate layout from URL o…" at bounding box center [530, 1261] width 224 height 228
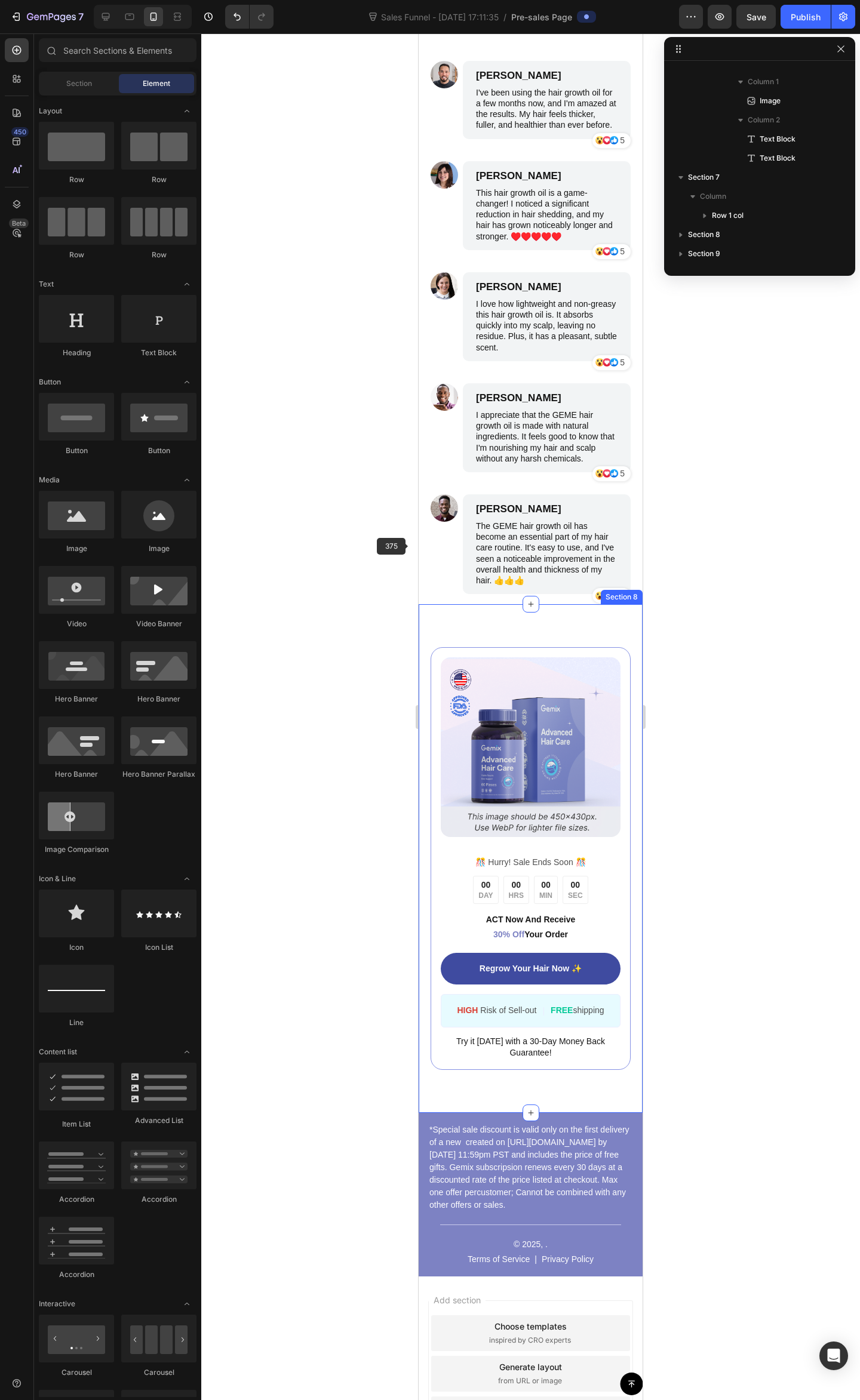
scroll to position [4098, 0]
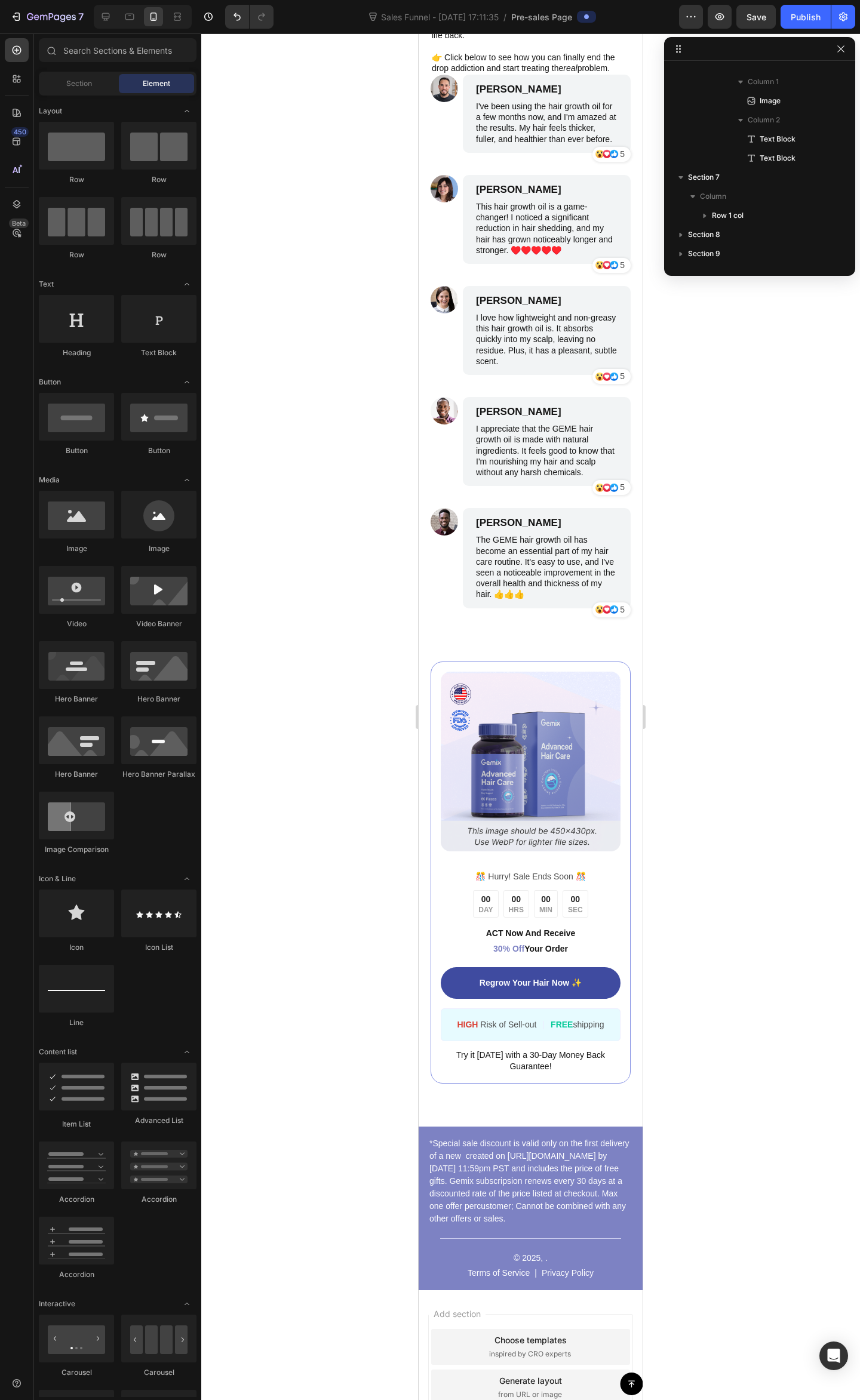
click at [741, 679] on div at bounding box center [530, 717] width 658 height 1366
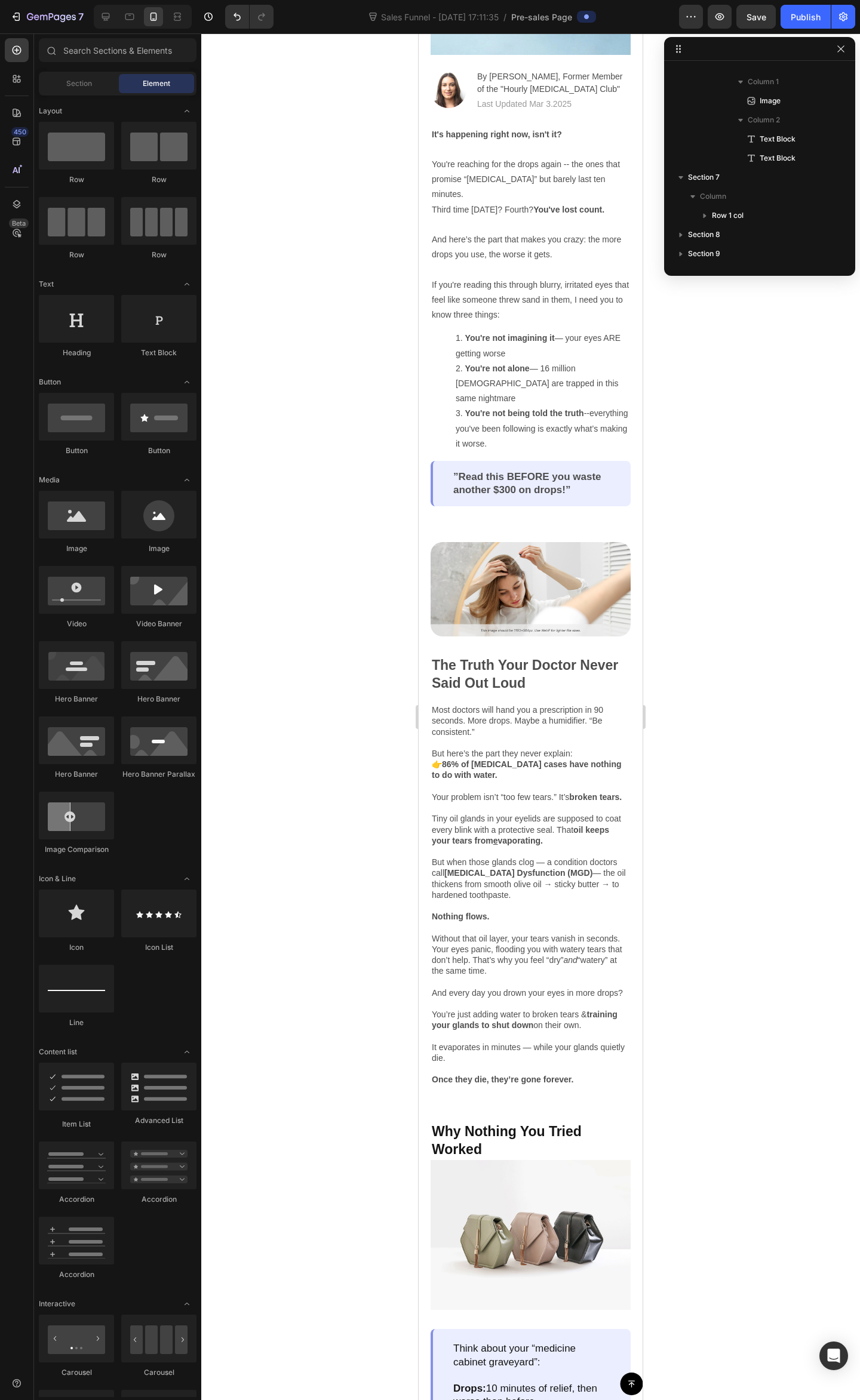
scroll to position [0, 0]
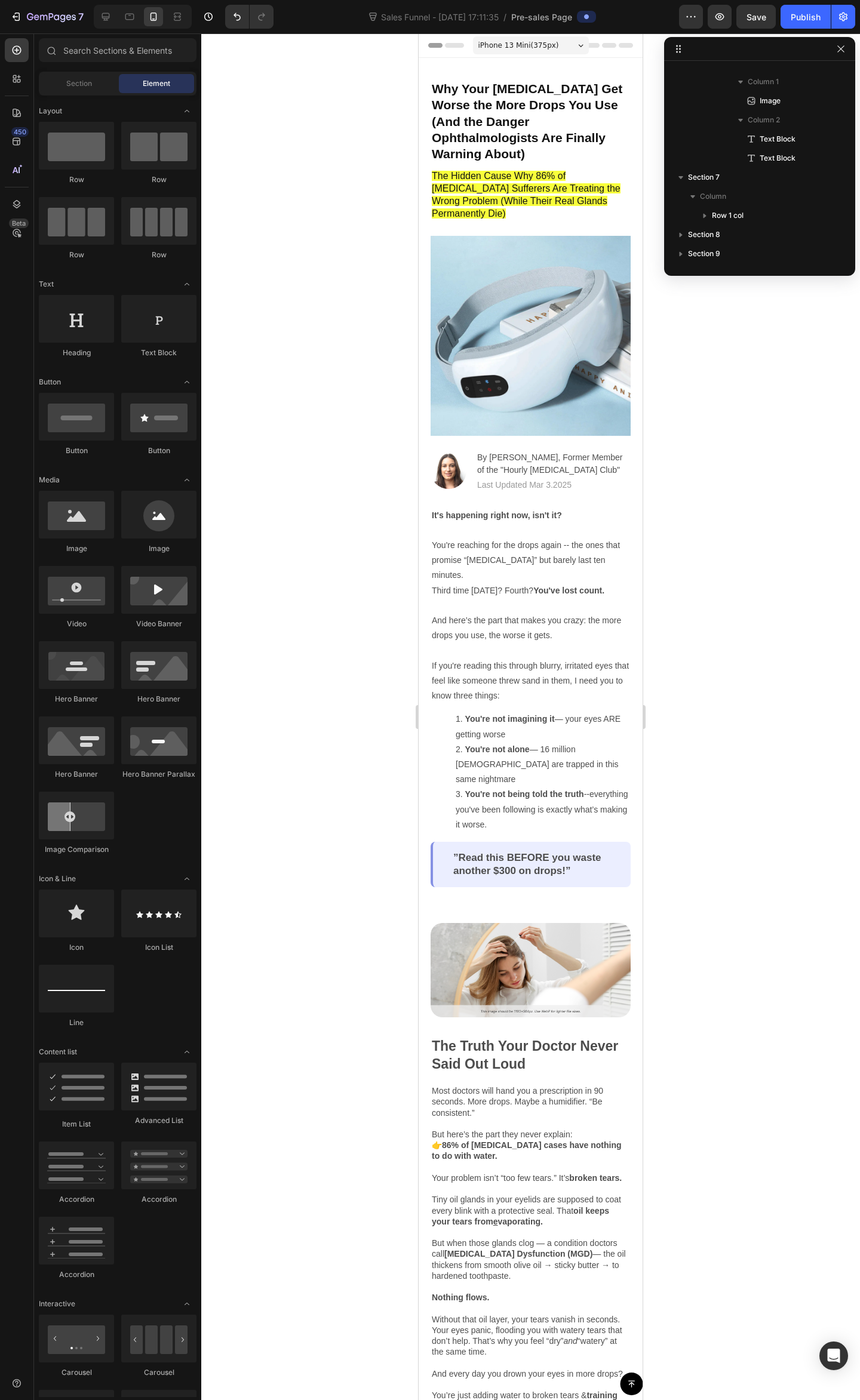
click at [521, 47] on span "iPhone 13 Mini ( 375 px)" at bounding box center [518, 45] width 80 height 12
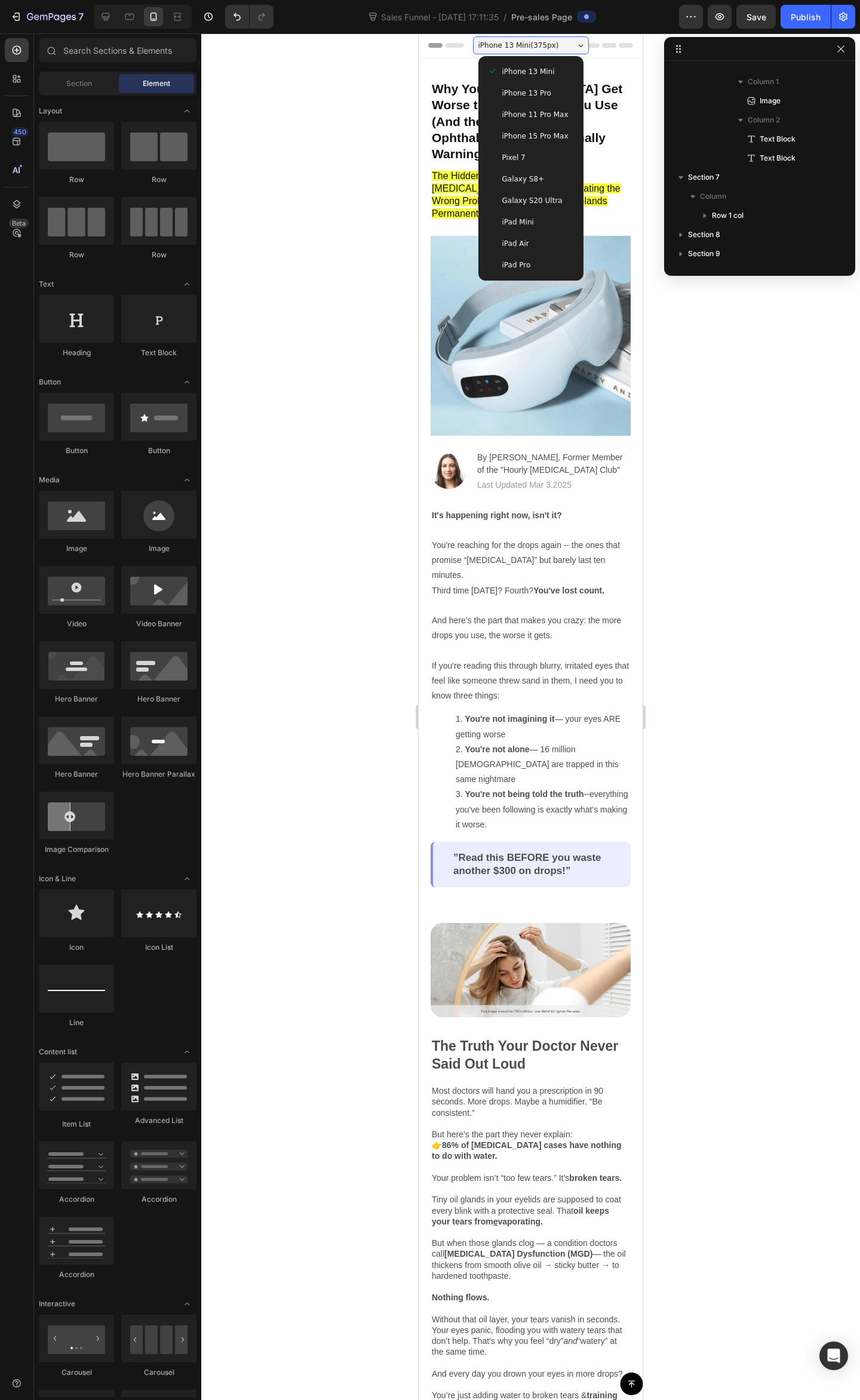
click at [536, 93] on span "iPhone 13 Pro" at bounding box center [526, 93] width 49 height 12
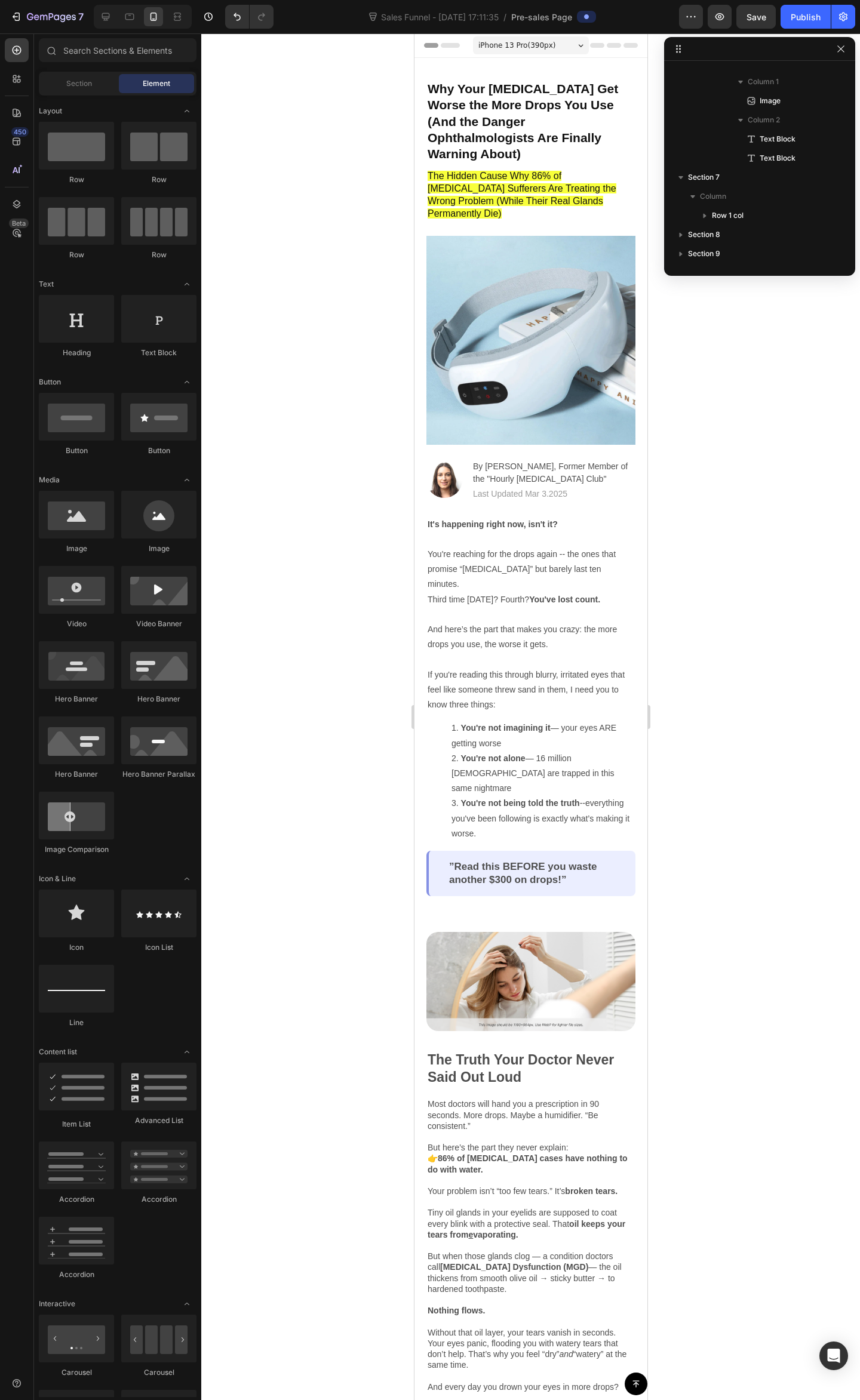
click at [520, 34] on div "iPhone 13 Pro ( 390 px) iPhone 13 Mini iPhone 13 Pro iPhone 11 Pro Max iPhone 1…" at bounding box center [530, 46] width 116 height 24
click at [522, 43] on span "iPhone 13 Pro ( 390 px)" at bounding box center [516, 45] width 77 height 12
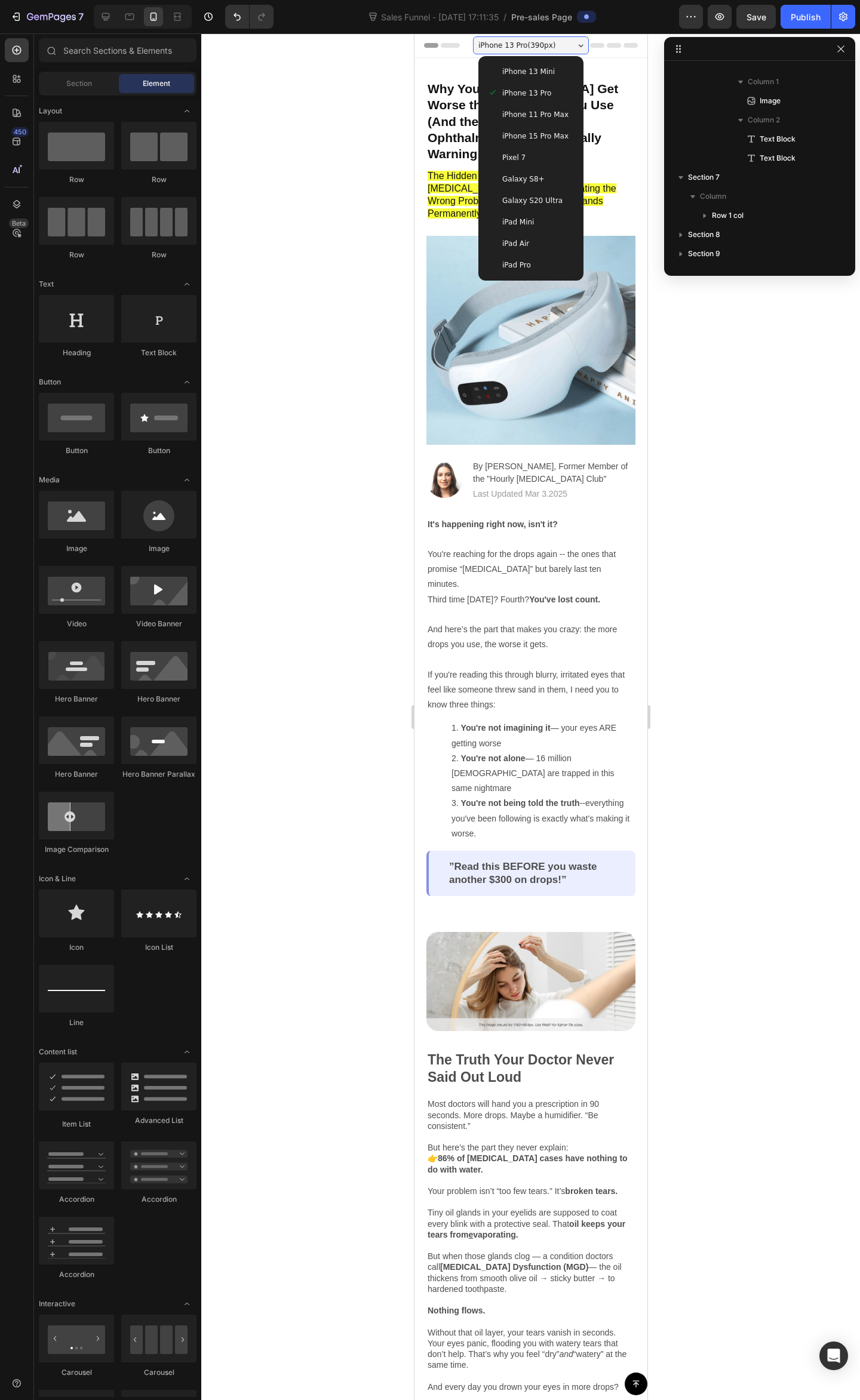
click at [770, 425] on div at bounding box center [530, 717] width 658 height 1366
click at [532, 137] on span "iPhone 15 Pro Max" at bounding box center [534, 136] width 66 height 12
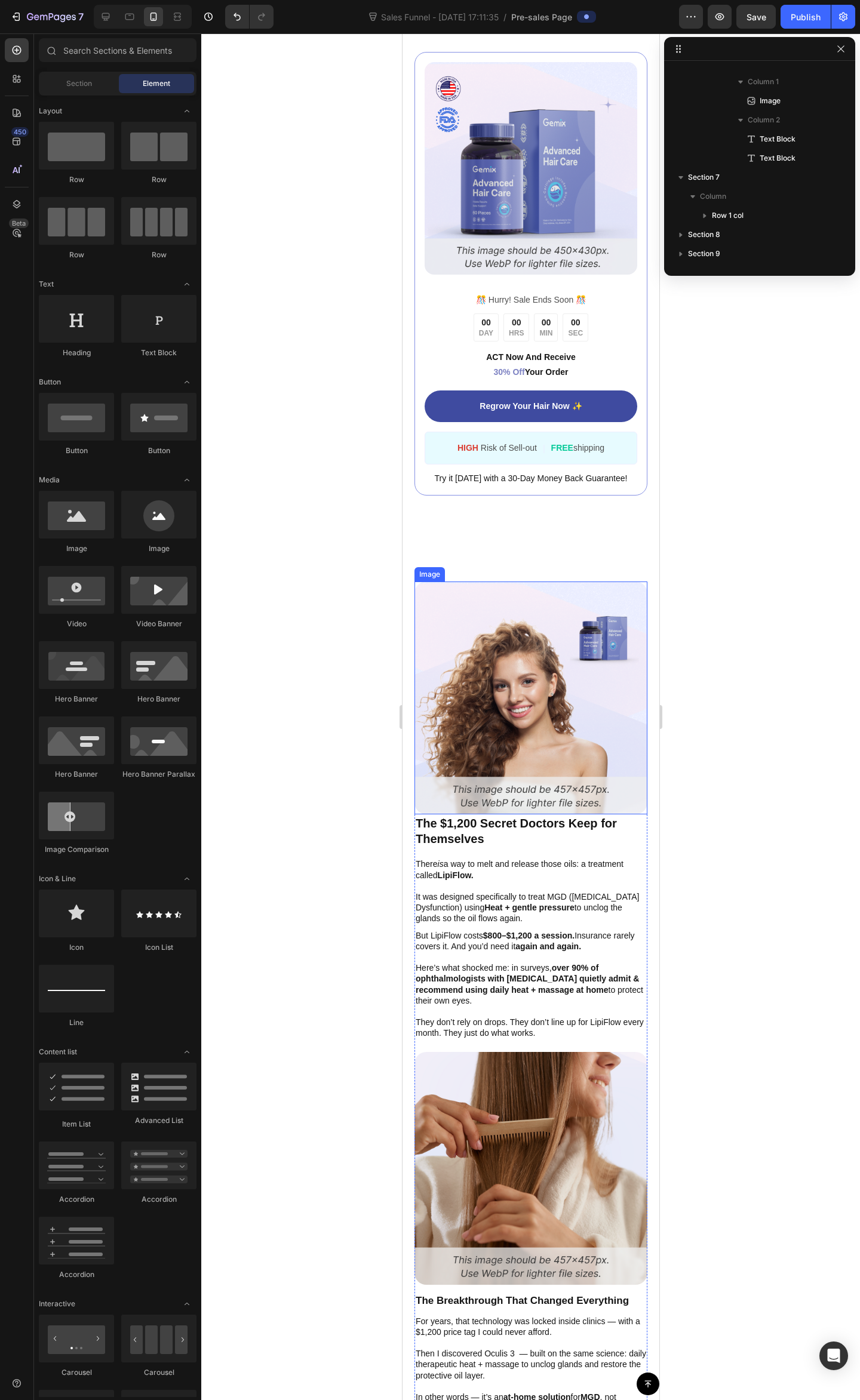
scroll to position [1989, 0]
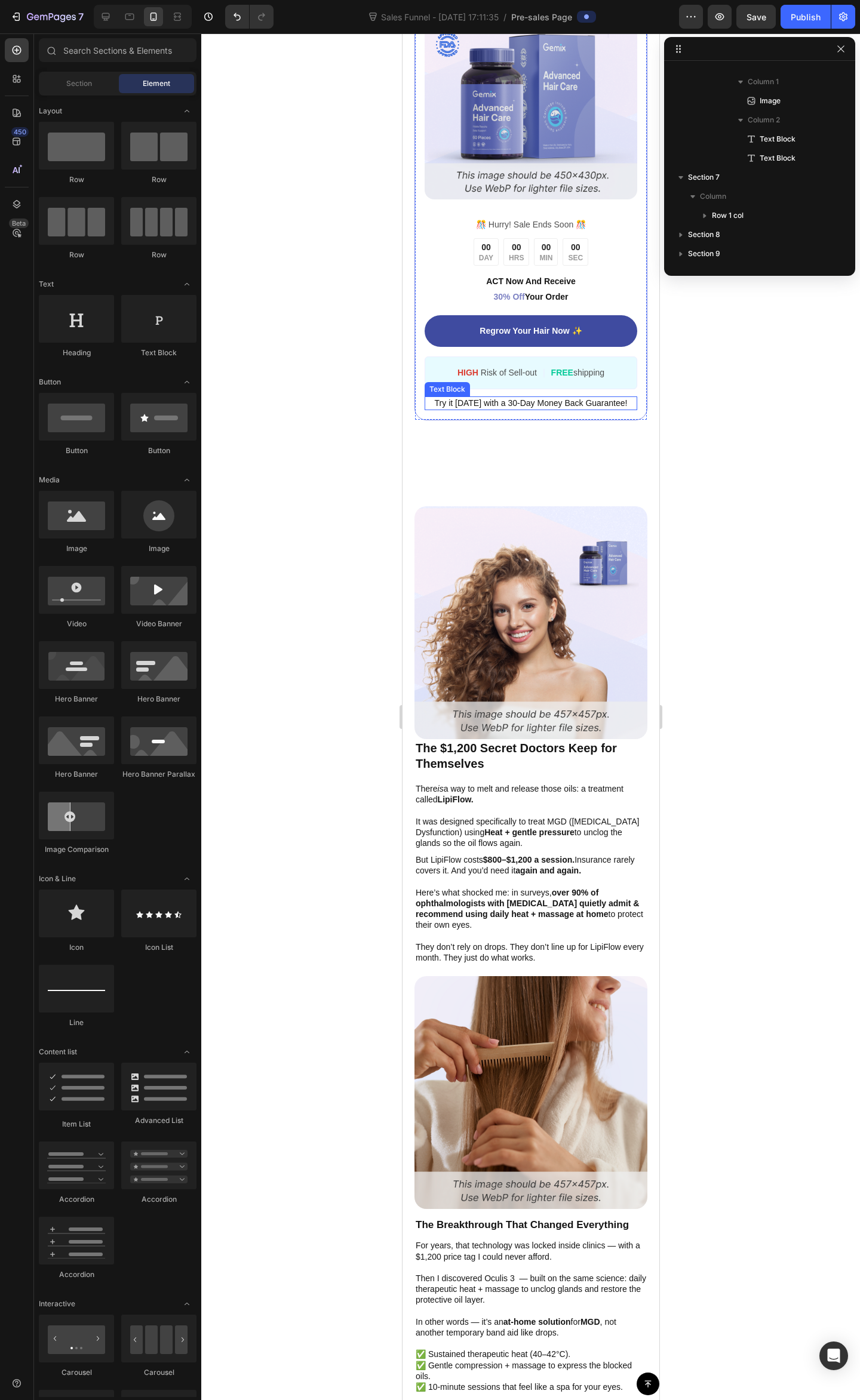
click at [475, 438] on div "Image ️🎊 Hurry! Sale Ends Soon ️🎊 Text Block 00 DAY 00 HRS 00 MIN 00 SEC Countd…" at bounding box center [531, 198] width 257 height 530
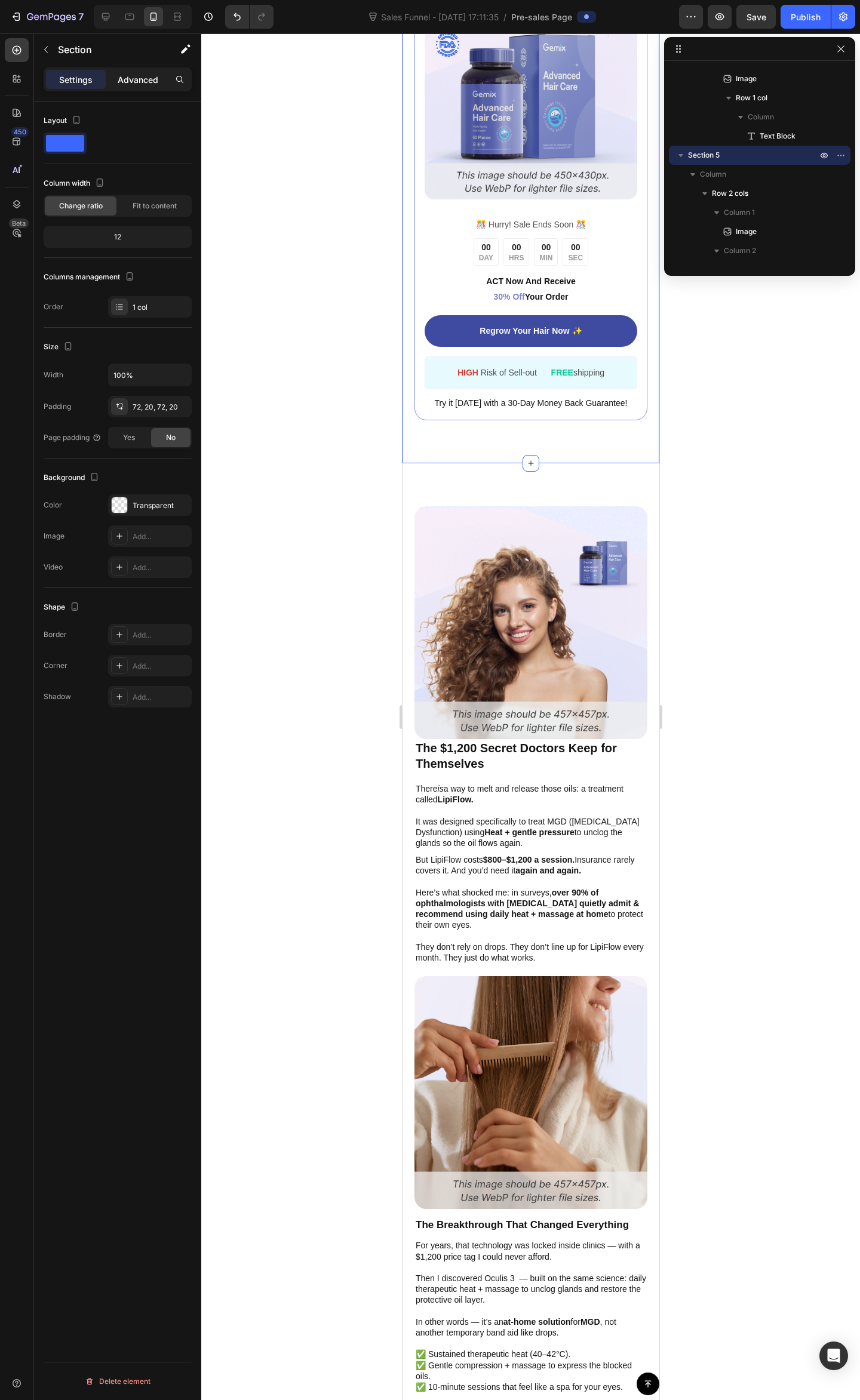
click at [148, 79] on p "Advanced" at bounding box center [137, 79] width 41 height 12
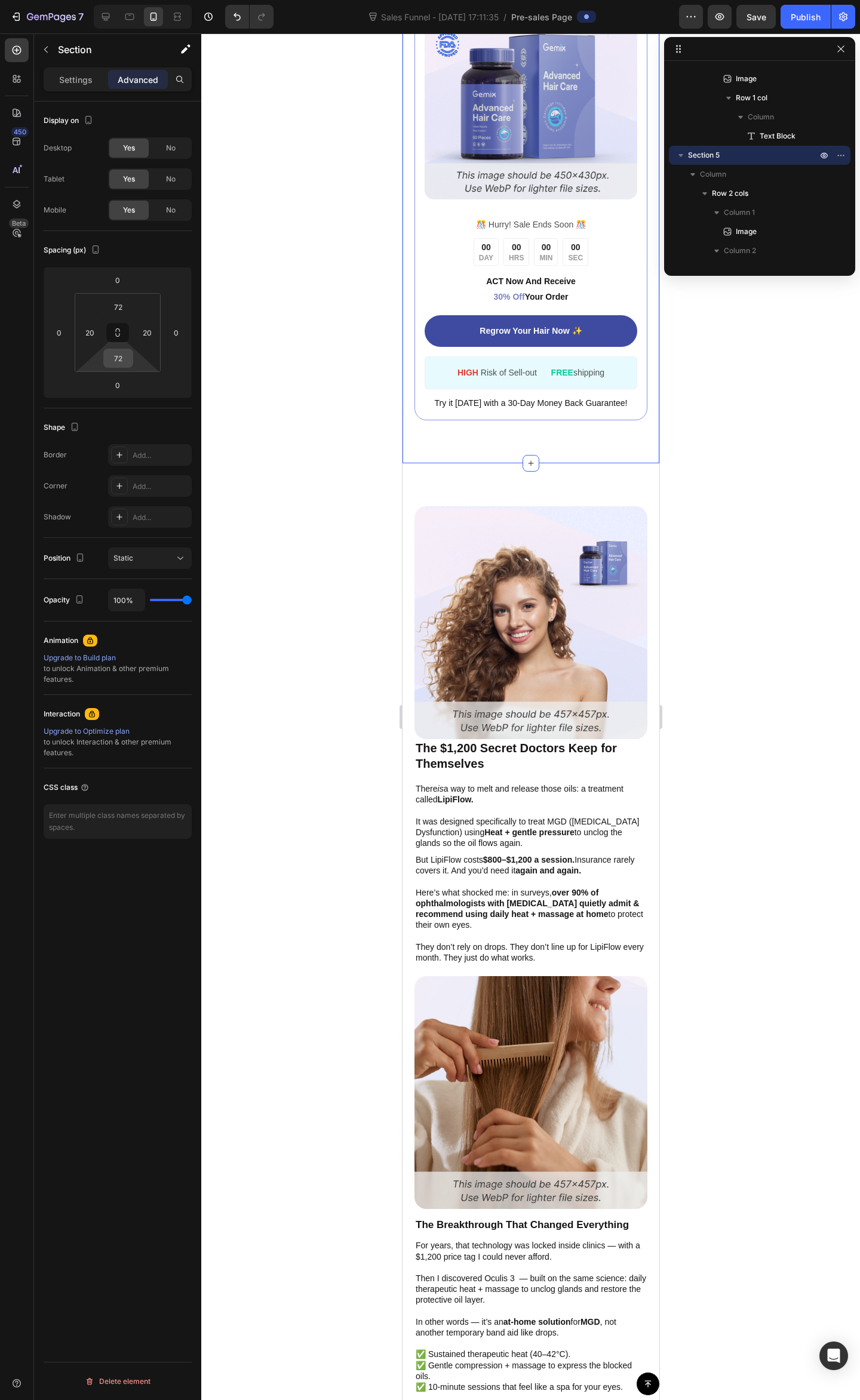
click at [123, 361] on input "72" at bounding box center [118, 359] width 24 height 18
click at [166, 492] on span "24px" at bounding box center [166, 492] width 18 height 8
type input "24"
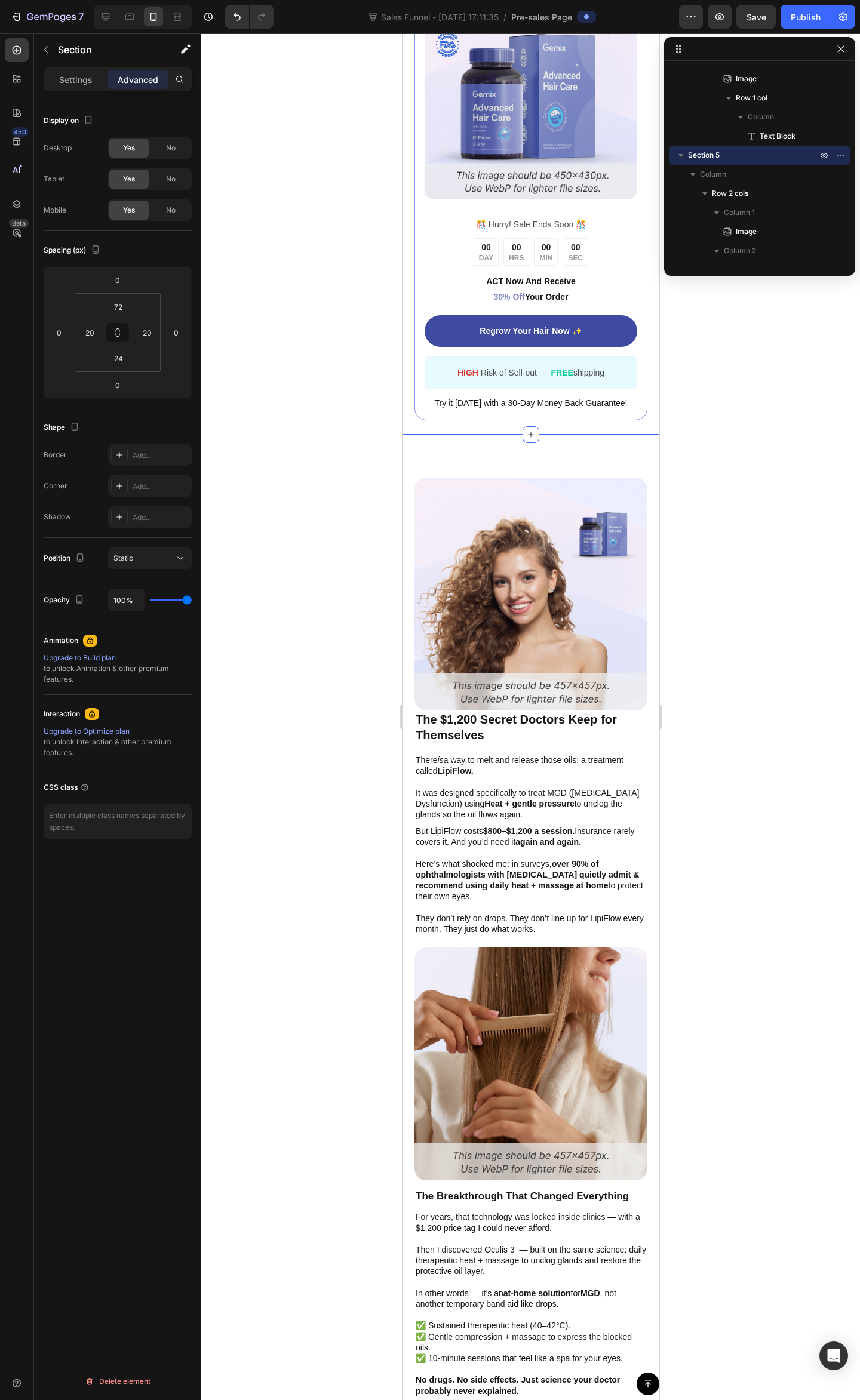
click at [714, 497] on div at bounding box center [530, 717] width 658 height 1366
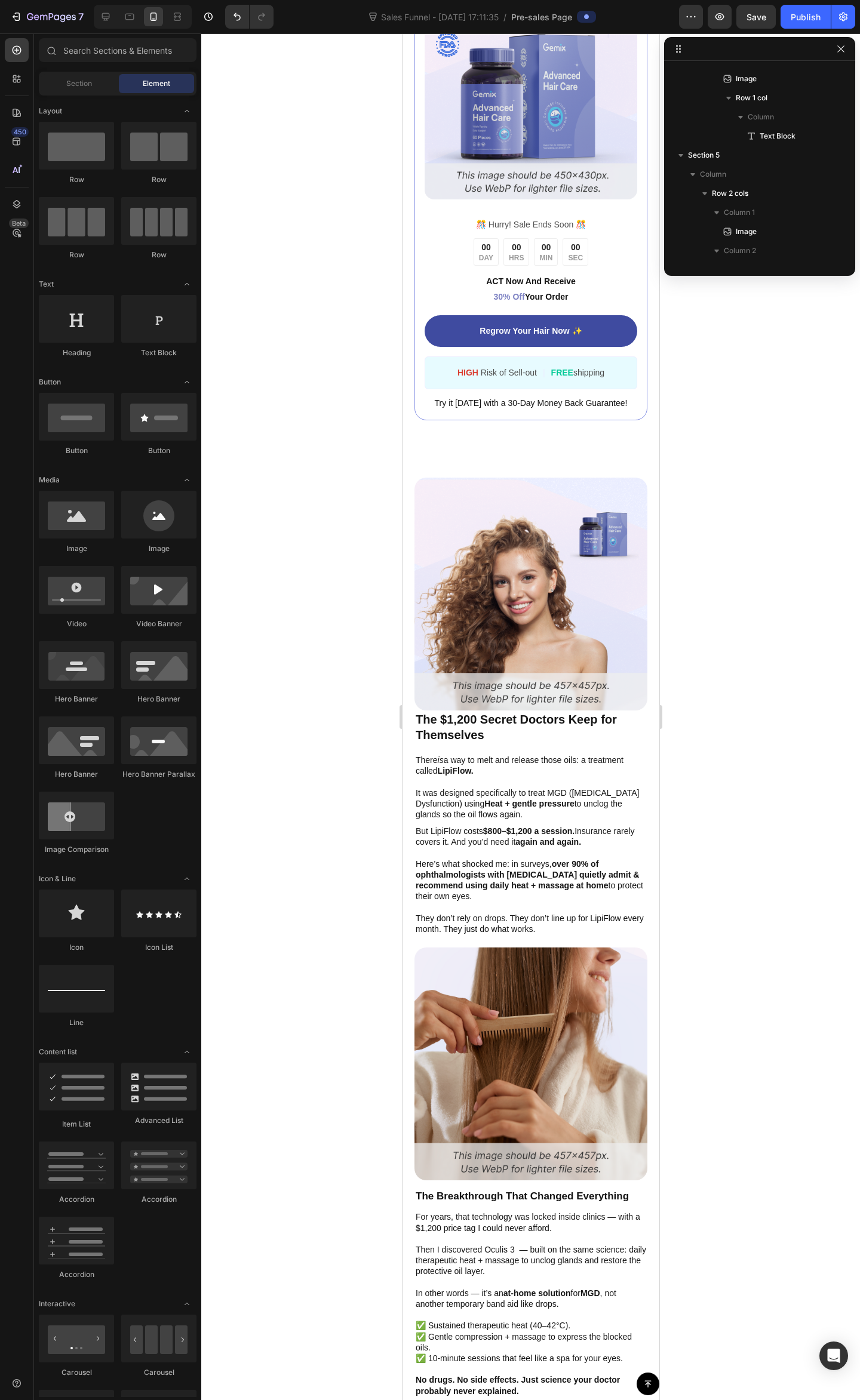
click at [494, 452] on div "Button Sticky Image ️🎊 Hurry! Sale Ends Soon ️🎊 Text Block 00 DAY 00 HRS 00 MIN…" at bounding box center [531, 730] width 257 height 5324
click at [409, 552] on div "Image The $1,200 Secret Doctors Keep for Themselves Text Block There is a way t…" at bounding box center [531, 1313] width 257 height 1672
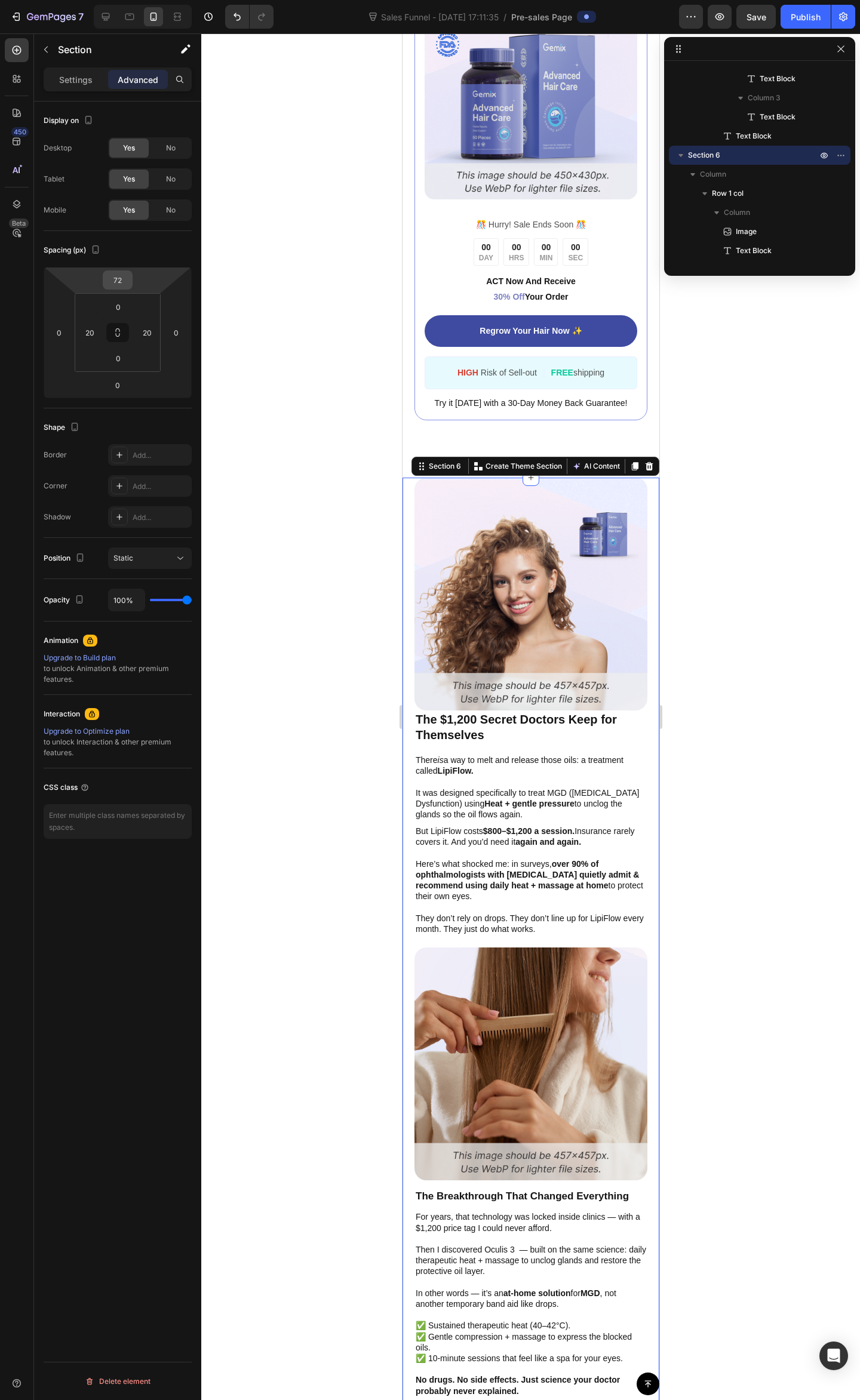
click at [125, 285] on input "72" at bounding box center [117, 280] width 24 height 18
drag, startPoint x: 158, startPoint y: 358, endPoint x: 150, endPoint y: 381, distance: 24.4
click at [150, 381] on div "Auto XXS 2px XS 4px S 8px M 12px L 16px XL 24px 2XL 32px 3XL 48px 4XL 80px 5XL …" at bounding box center [143, 405] width 74 height 215
click at [146, 375] on p "M 12px" at bounding box center [147, 377] width 54 height 8
type input "12"
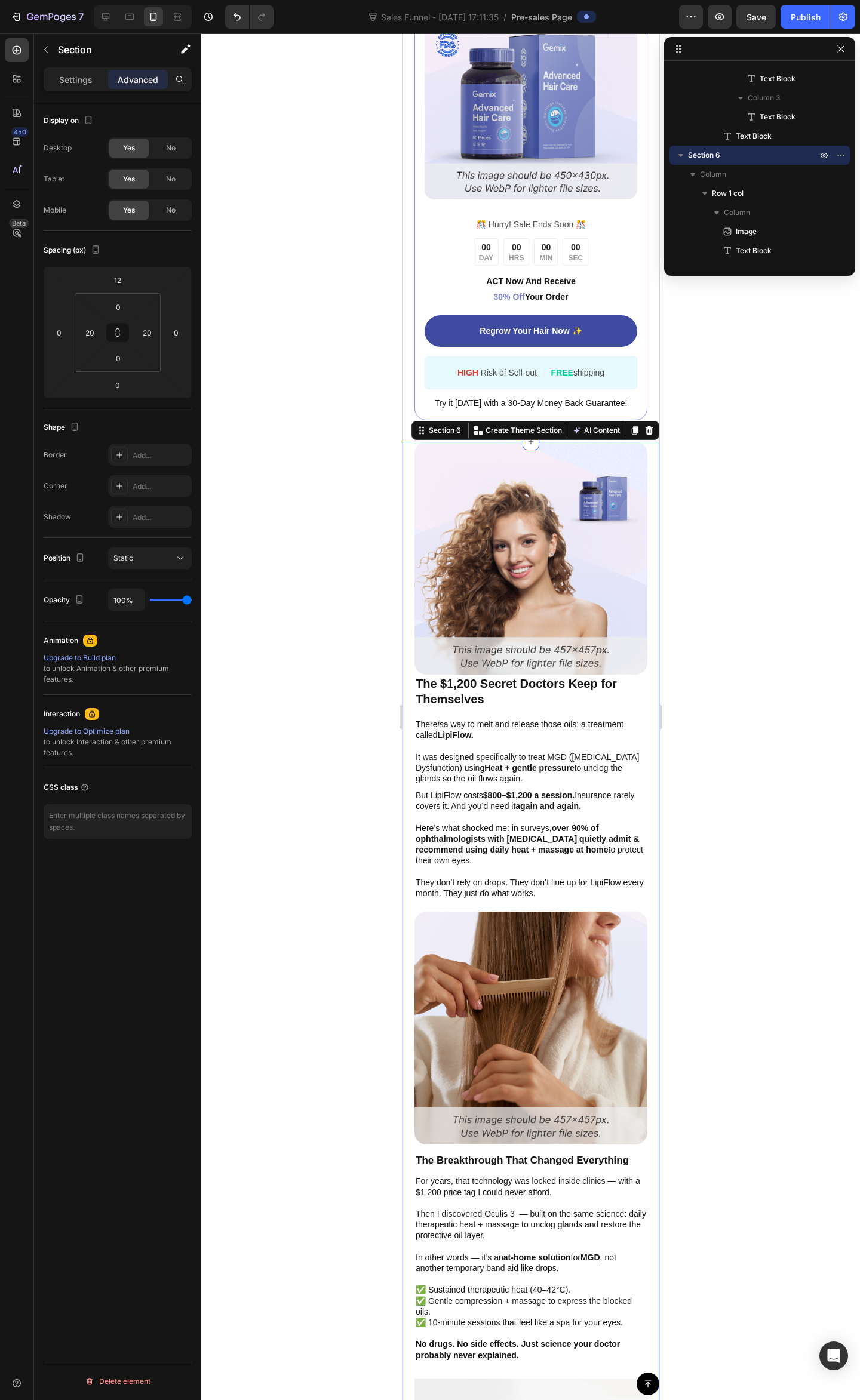
click at [717, 433] on div at bounding box center [530, 717] width 658 height 1366
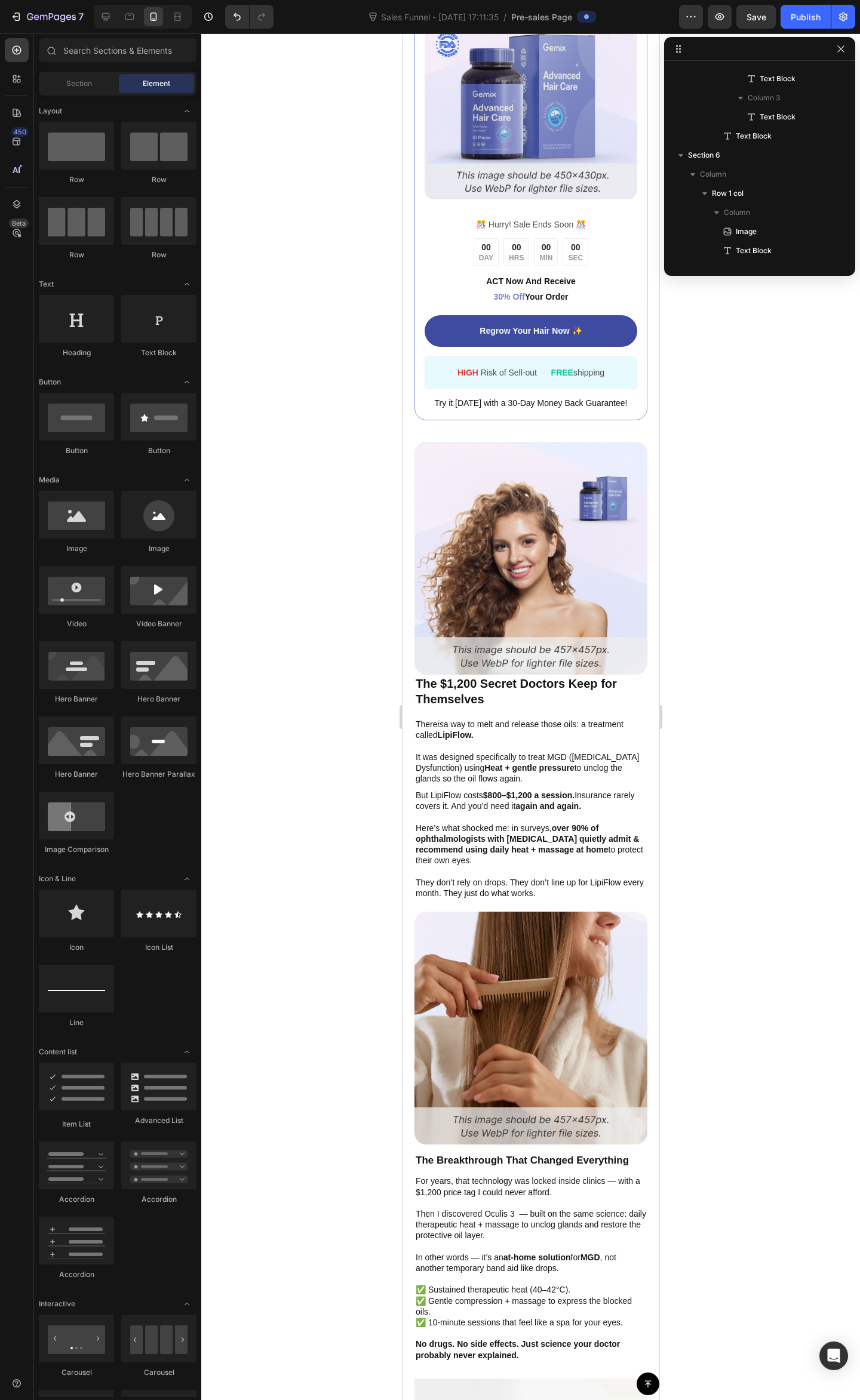
click at [755, 573] on div at bounding box center [530, 717] width 658 height 1366
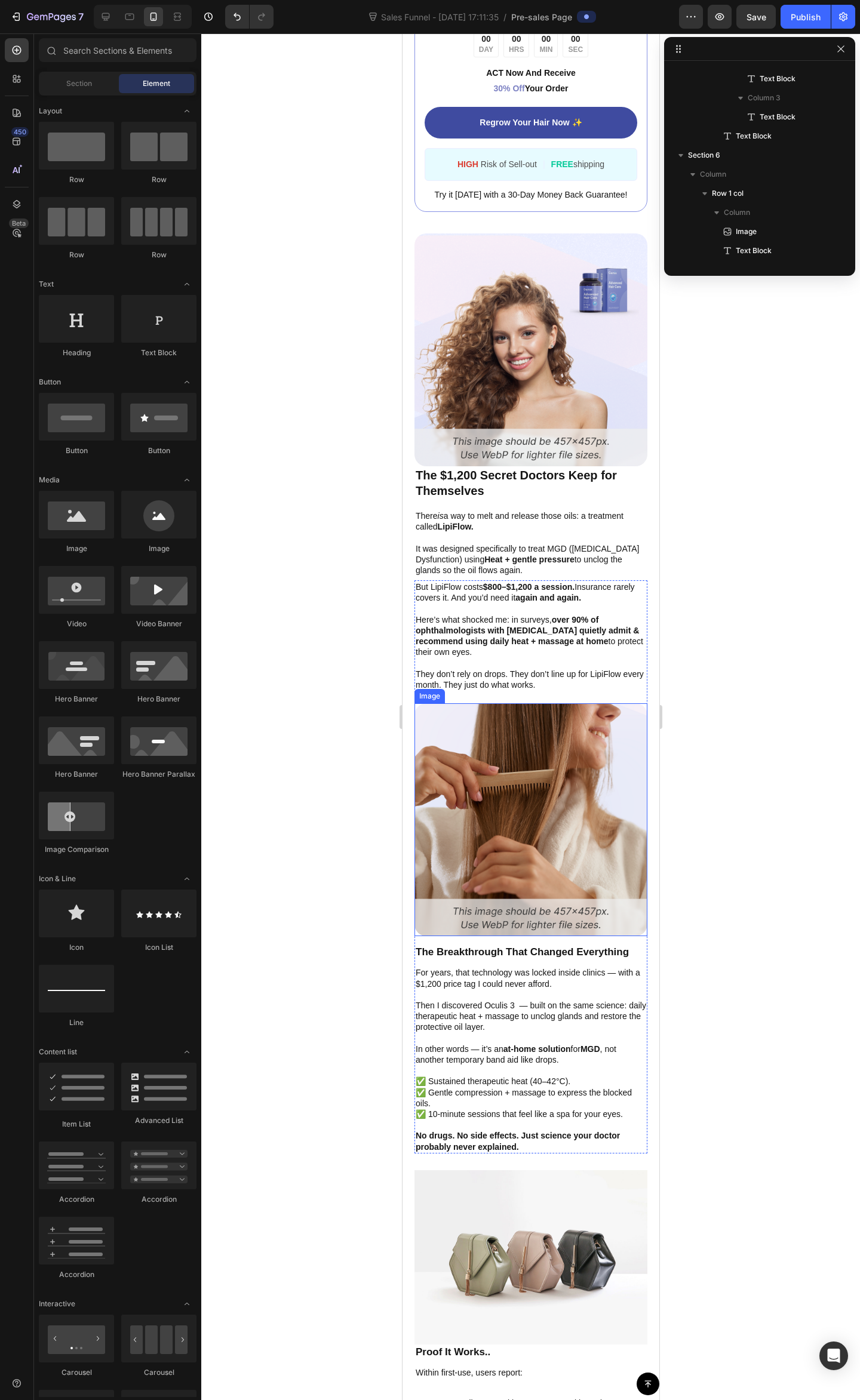
scroll to position [2228, 0]
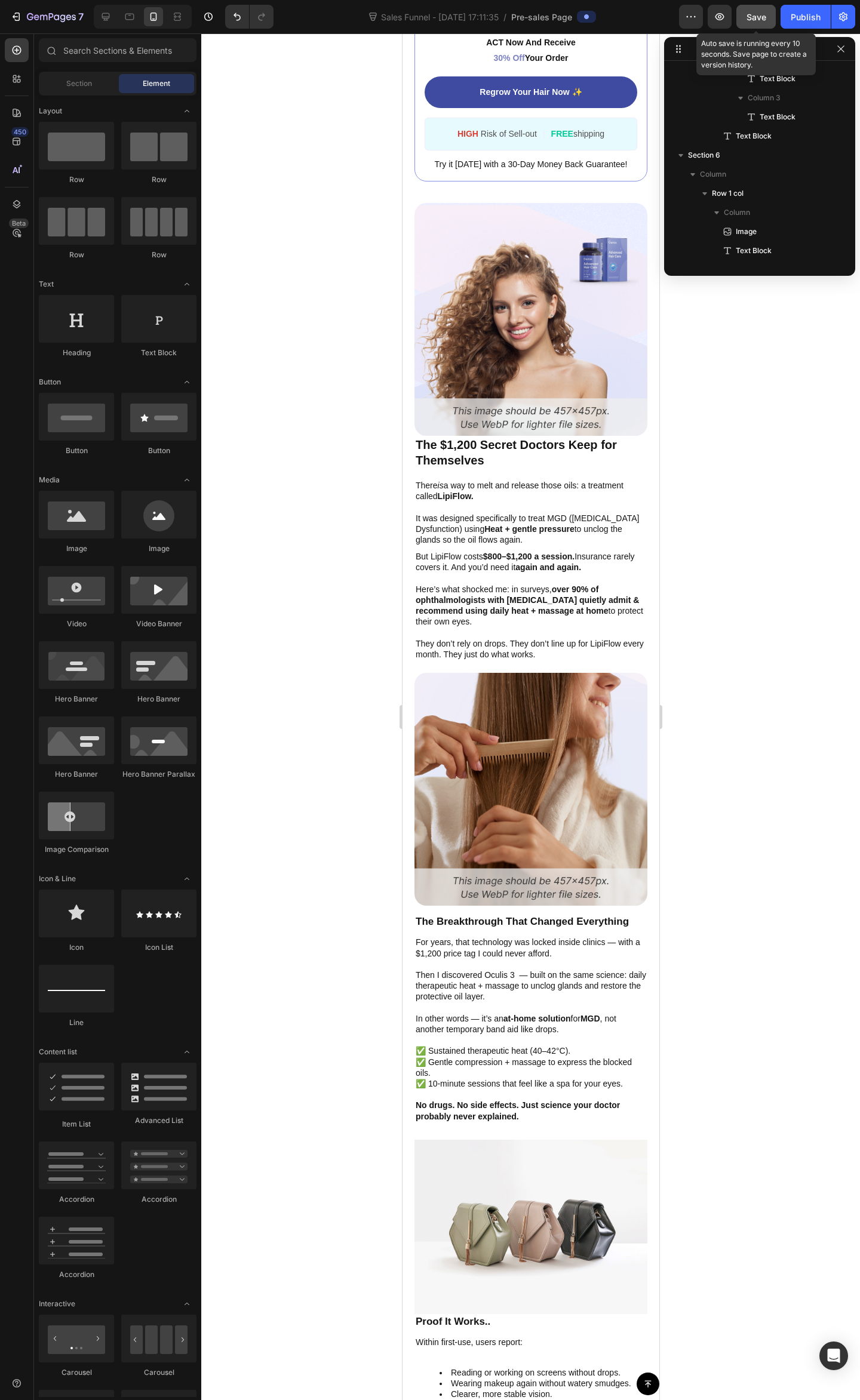
drag, startPoint x: 753, startPoint y: 18, endPoint x: 747, endPoint y: 15, distance: 6.7
click at [752, 17] on span "Save" at bounding box center [756, 17] width 19 height 10
click at [112, 19] on div at bounding box center [105, 16] width 19 height 19
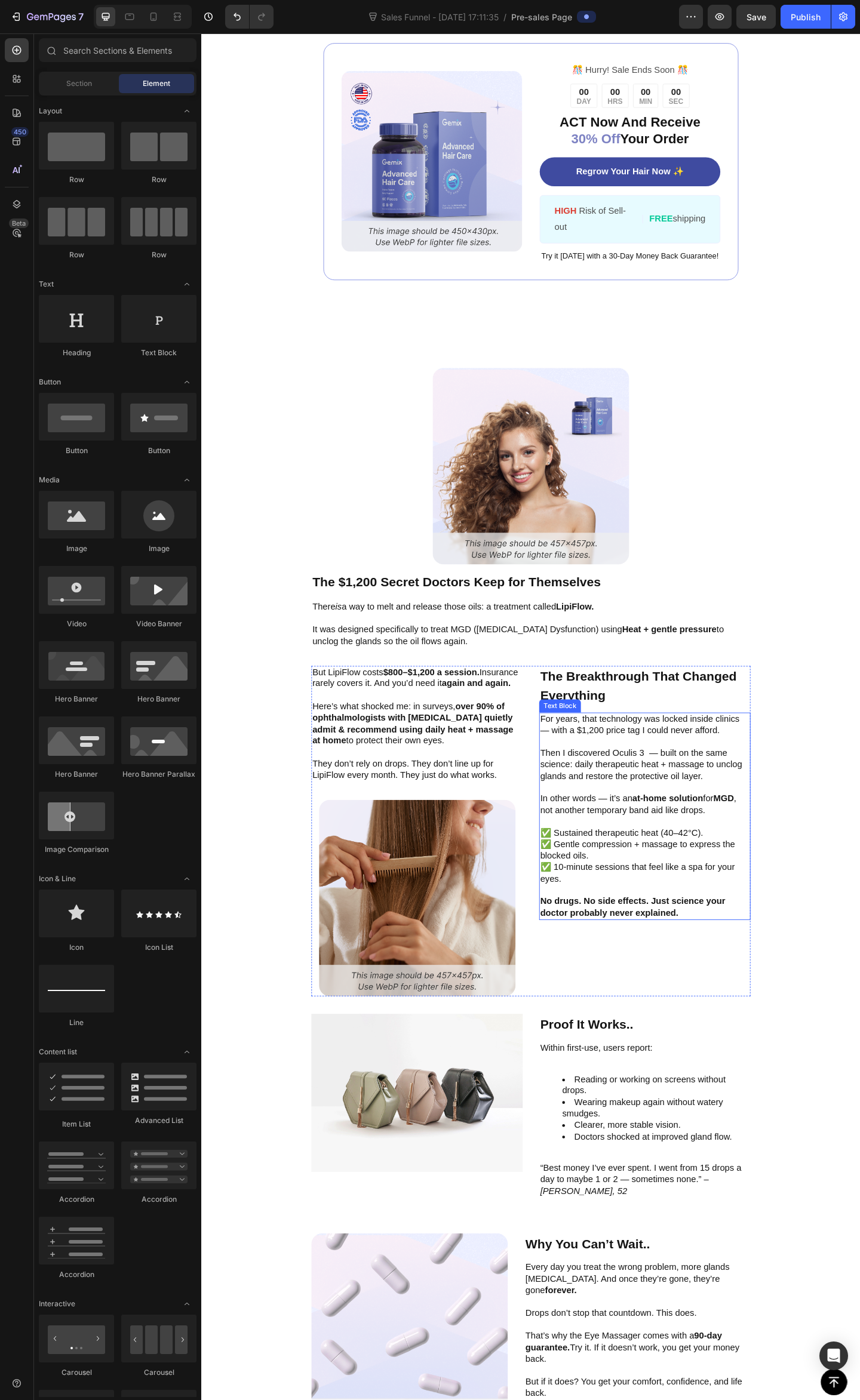
scroll to position [2228, 0]
